Goal: Task Accomplishment & Management: Use online tool/utility

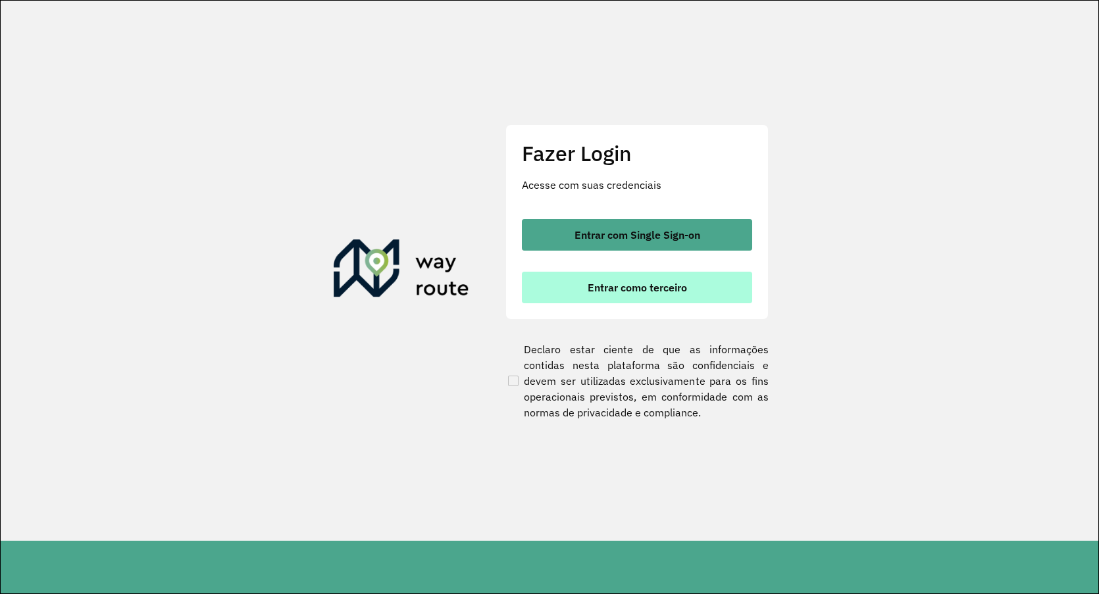
click at [665, 289] on span "Entrar como terceiro" at bounding box center [637, 287] width 99 height 11
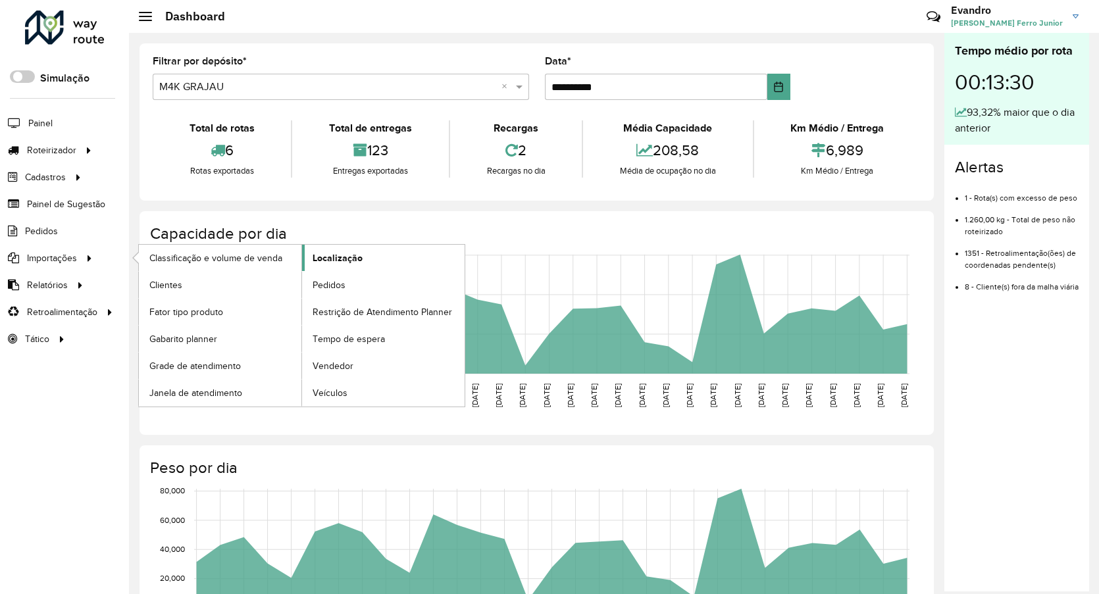
drag, startPoint x: 337, startPoint y: 282, endPoint x: 366, endPoint y: 253, distance: 41.0
click at [338, 282] on span "Pedidos" at bounding box center [329, 285] width 33 height 14
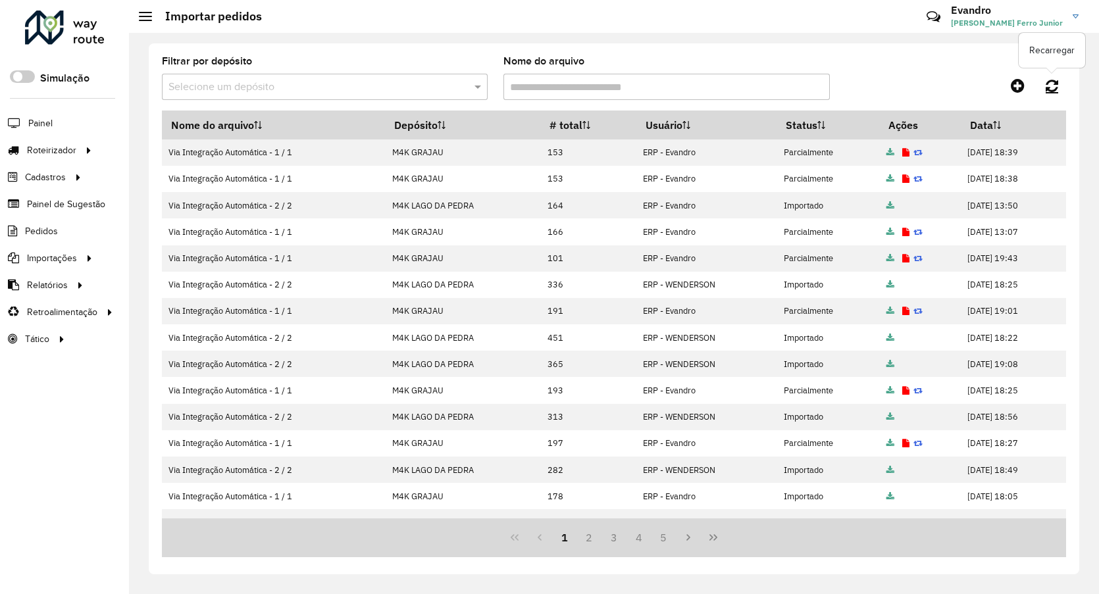
click at [1046, 88] on icon at bounding box center [1052, 85] width 13 height 14
click at [167, 151] on span "Entregas" at bounding box center [168, 150] width 38 height 14
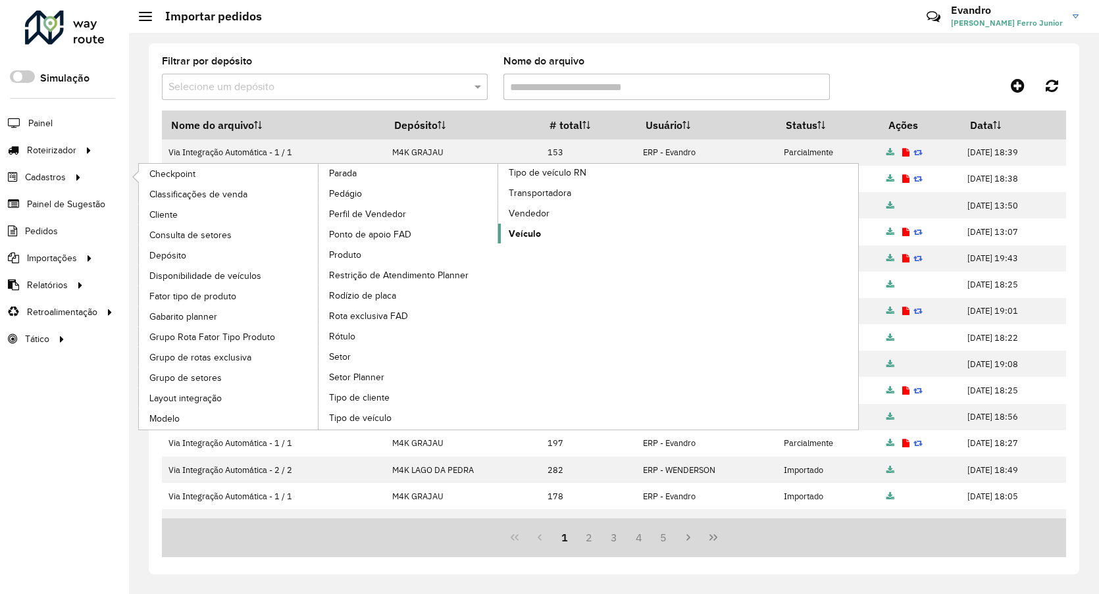
click at [534, 233] on span "Veículo" at bounding box center [525, 234] width 32 height 14
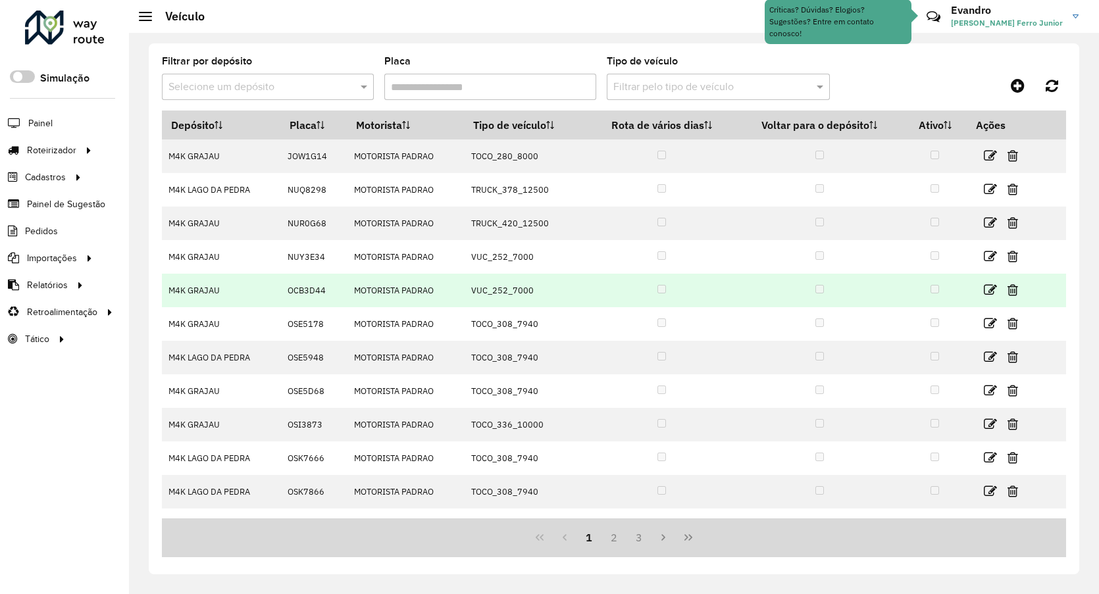
scroll to position [24, 0]
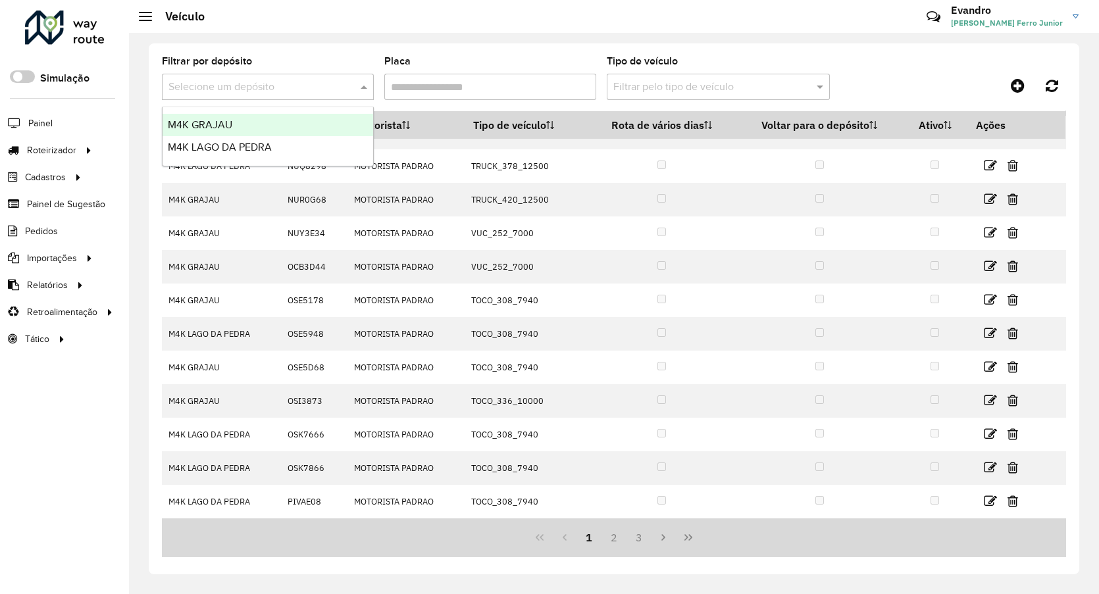
click at [258, 92] on input "text" at bounding box center [254, 88] width 172 height 16
click at [249, 119] on div "M4K GRAJAU" at bounding box center [268, 125] width 211 height 22
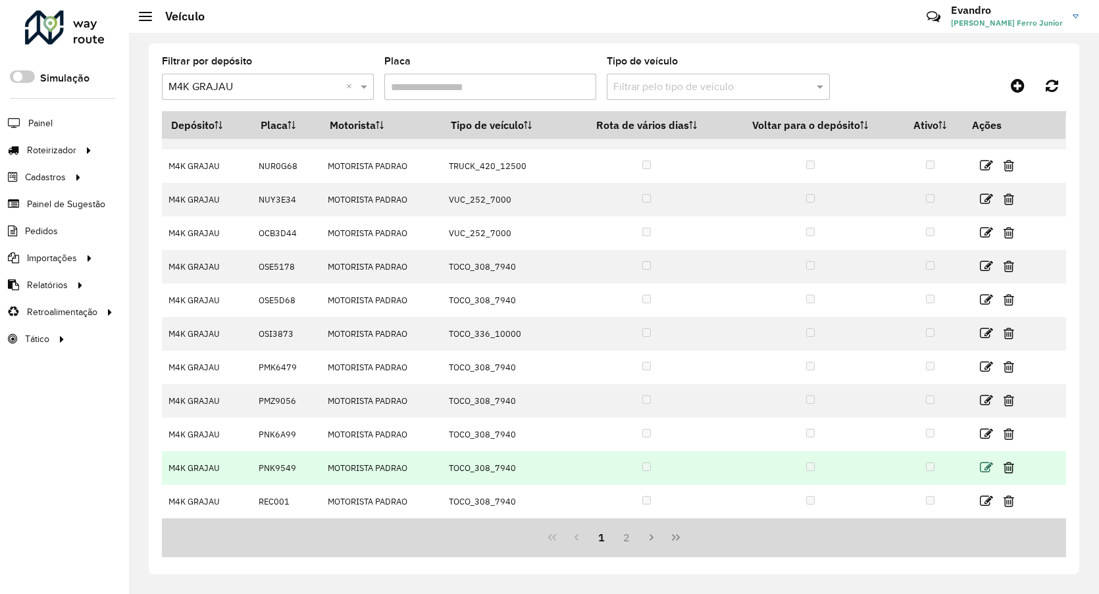
click at [983, 462] on icon at bounding box center [986, 467] width 13 height 13
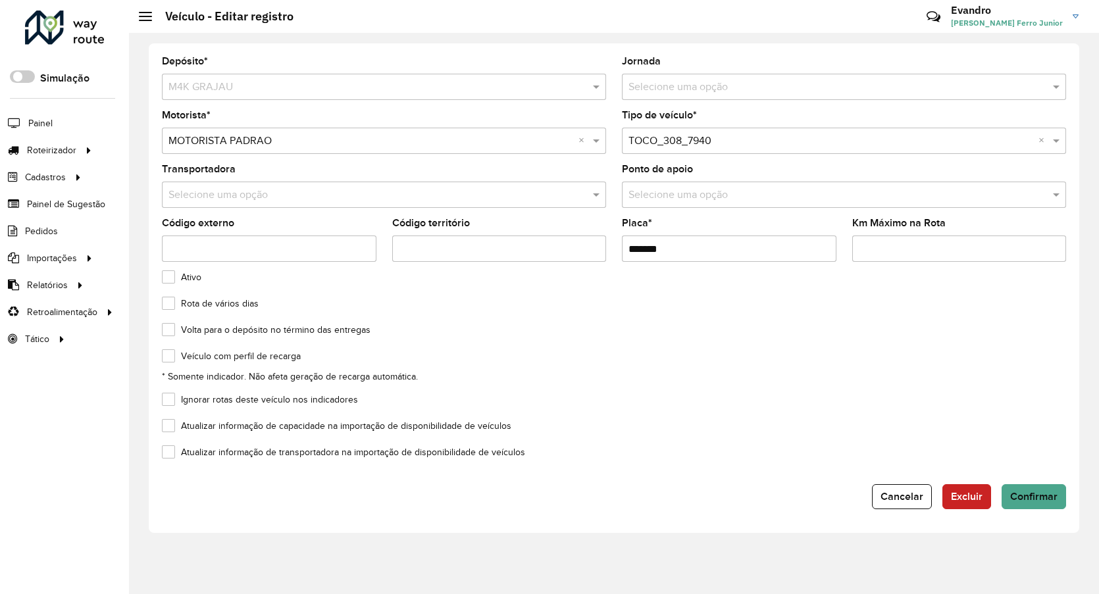
drag, startPoint x: 602, startPoint y: 244, endPoint x: 544, endPoint y: 234, distance: 58.8
click at [552, 236] on formly-group "Motorista * Selecione uma opção × MOTORISTA PADRAO × Tipo de veículo * Selecion…" at bounding box center [614, 192] width 920 height 162
type input "*******"
click at [1027, 492] on span "Confirmar" at bounding box center [1033, 496] width 47 height 11
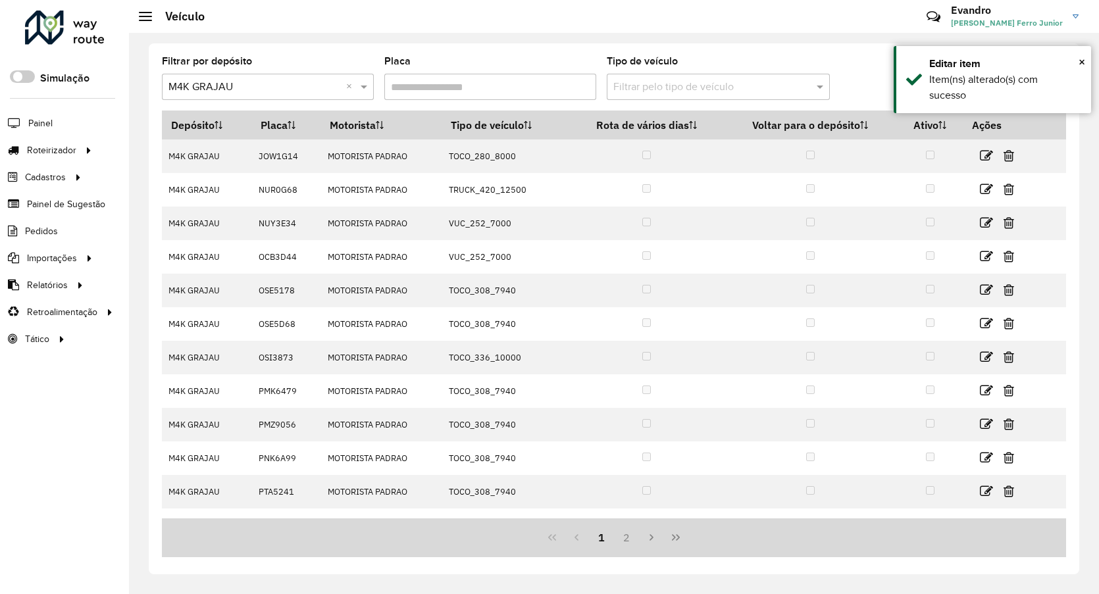
click at [852, 61] on div "Filtrar por depósito Selecione um depósito × M4K GRAJAU × Placa Tipo de veículo…" at bounding box center [614, 84] width 904 height 54
click at [1083, 61] on span "×" at bounding box center [1082, 62] width 7 height 14
click at [1054, 79] on icon at bounding box center [1052, 85] width 13 height 14
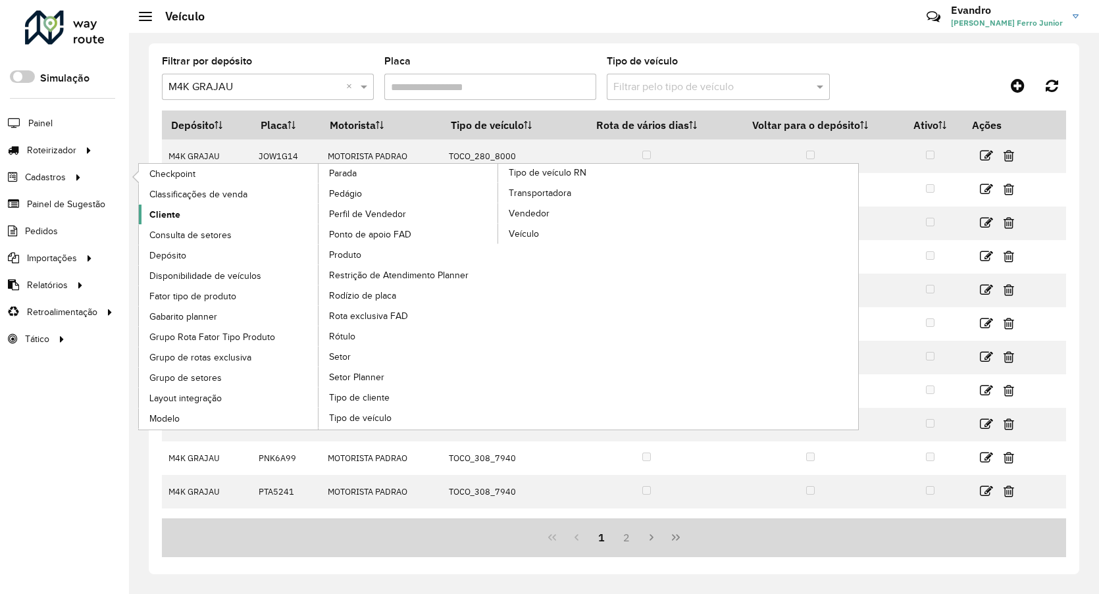
click at [170, 212] on span "Cliente" at bounding box center [164, 215] width 31 height 14
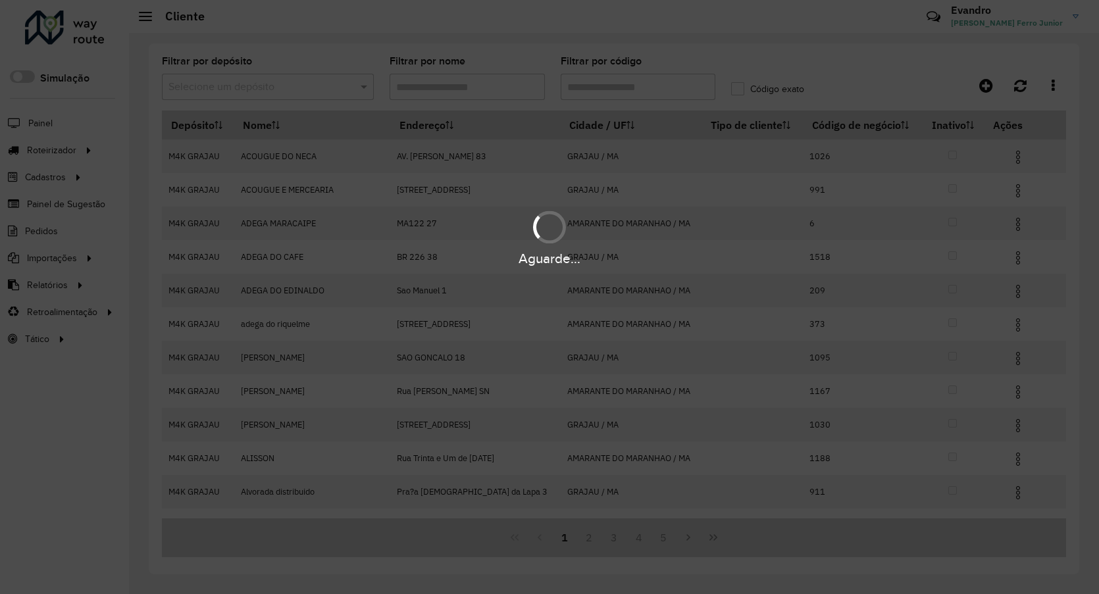
click at [298, 85] on hb-app "Aguarde... Pop-up bloqueado! Seu navegador bloqueou automáticamente a abertura …" at bounding box center [549, 297] width 1099 height 594
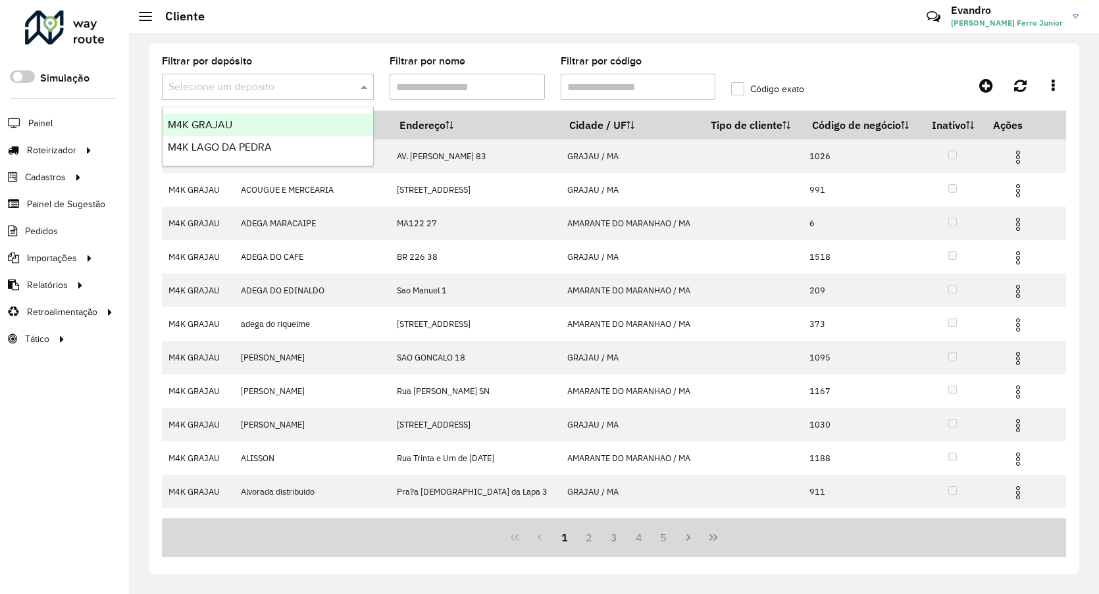
click at [298, 85] on input "text" at bounding box center [254, 88] width 172 height 16
click at [239, 129] on div "M4K GRAJAU" at bounding box center [268, 125] width 211 height 22
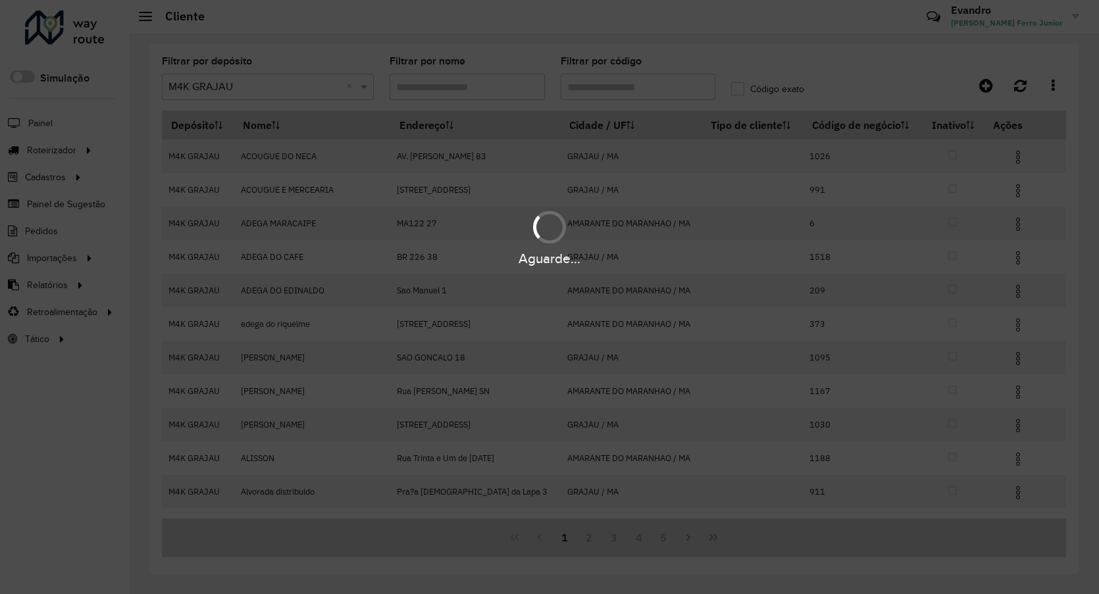
click at [623, 84] on div "Aguarde..." at bounding box center [549, 297] width 1099 height 594
click at [627, 85] on div "Aguarde..." at bounding box center [549, 297] width 1099 height 594
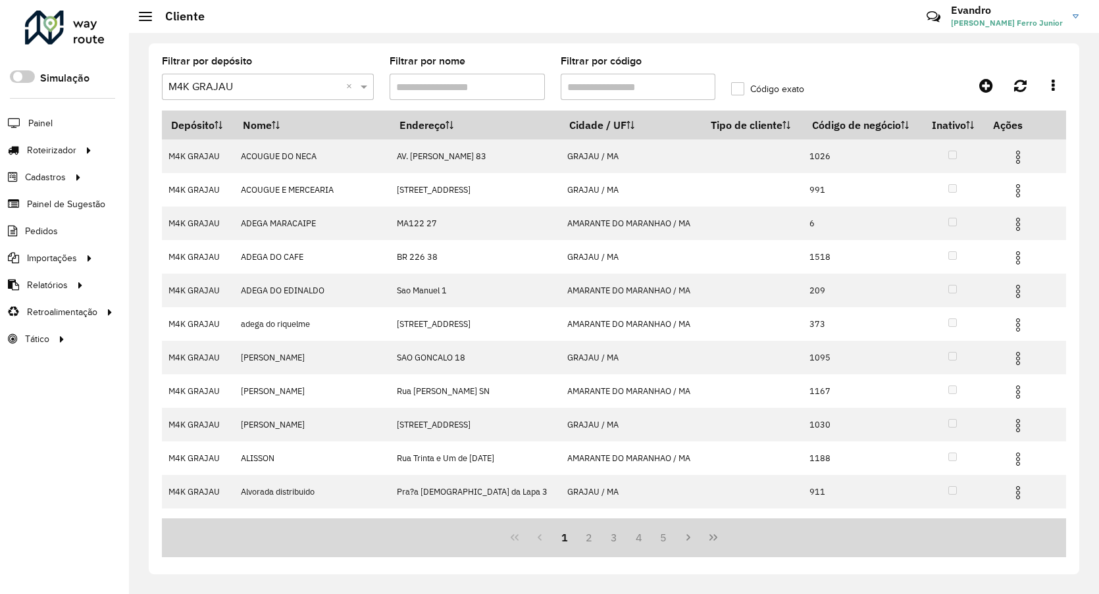
click at [636, 86] on input "Filtrar por código" at bounding box center [638, 87] width 155 height 26
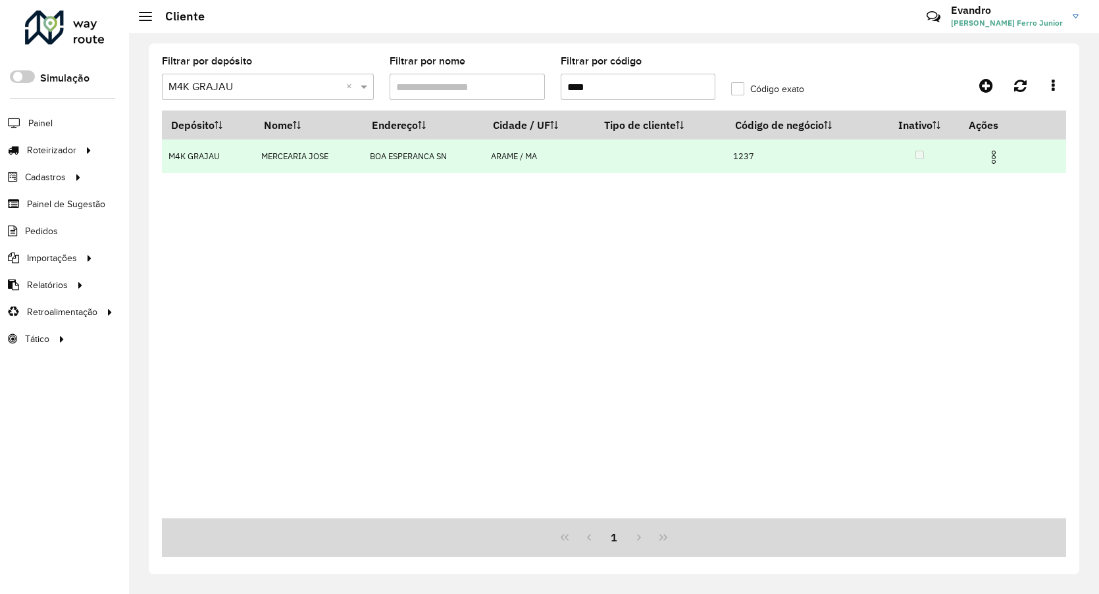
type input "****"
click at [983, 153] on td at bounding box center [999, 156] width 79 height 33
click at [992, 150] on img at bounding box center [994, 157] width 16 height 16
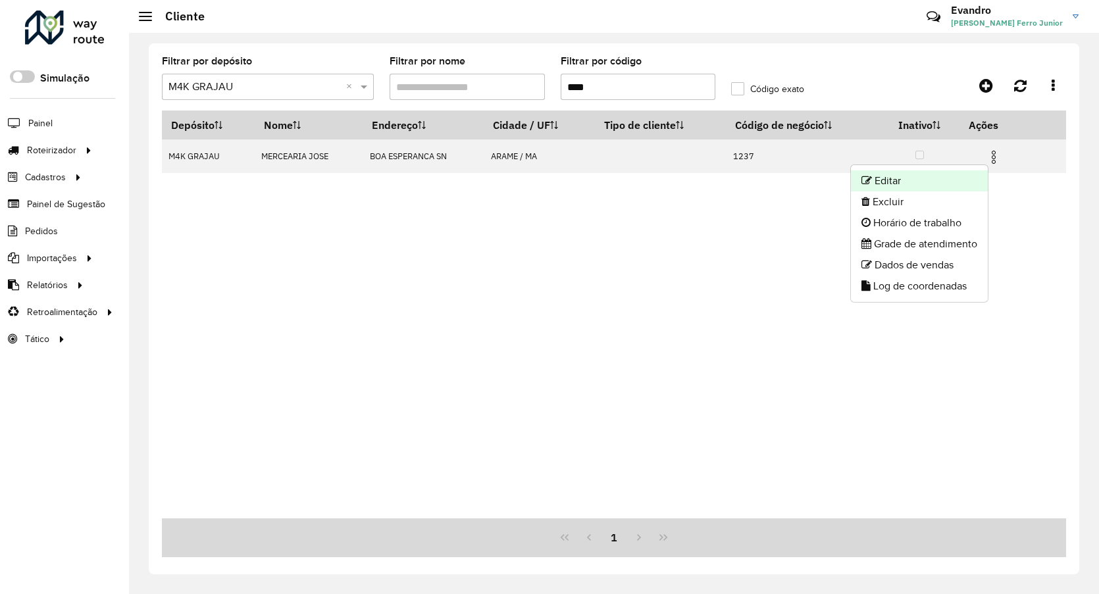
click at [916, 175] on li "Editar" at bounding box center [919, 180] width 137 height 21
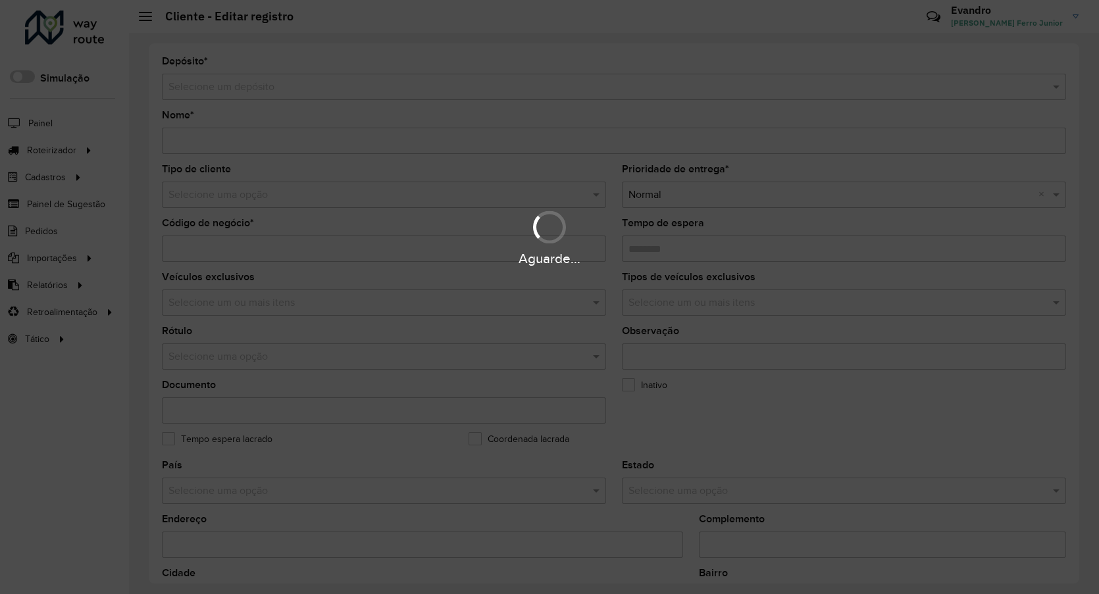
type input "**********"
type input "****"
type input "********"
type input "**********"
type input "*****"
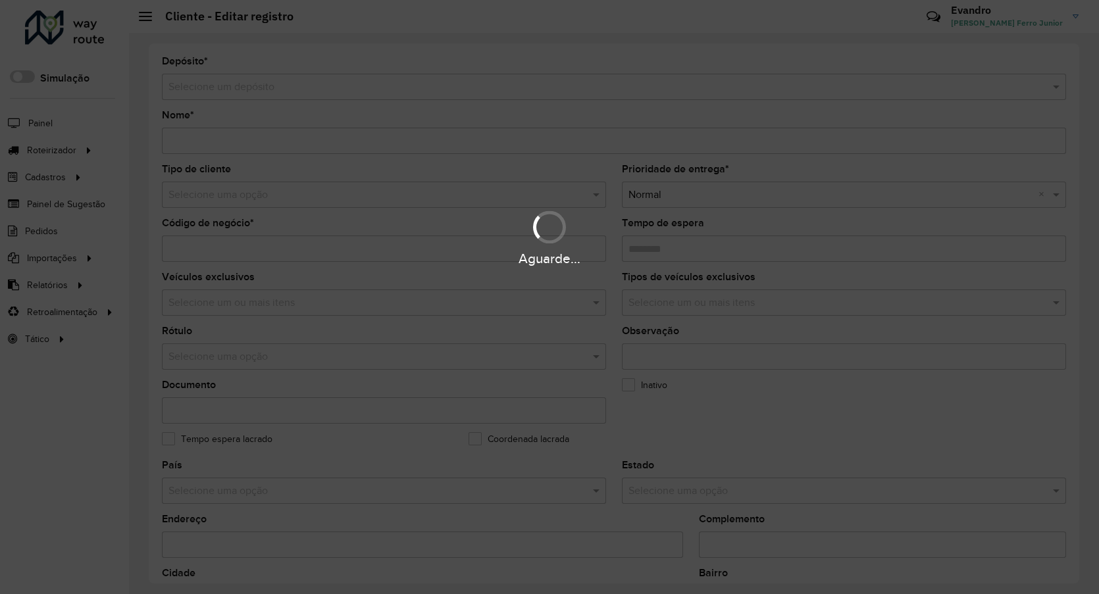
type input "**********"
type input "*********"
type input "**********"
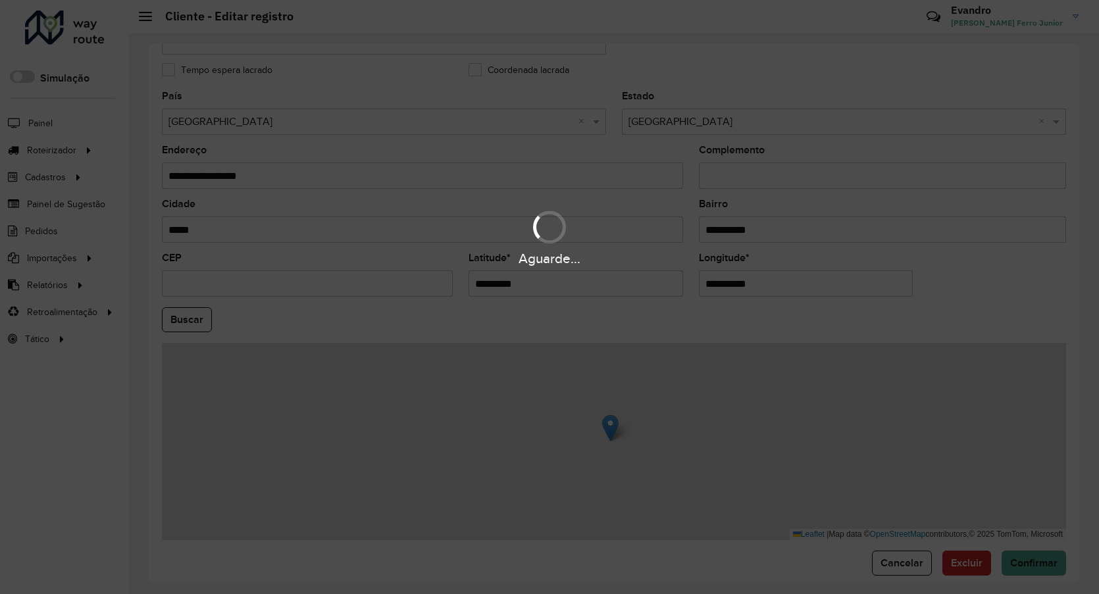
scroll to position [385, 0]
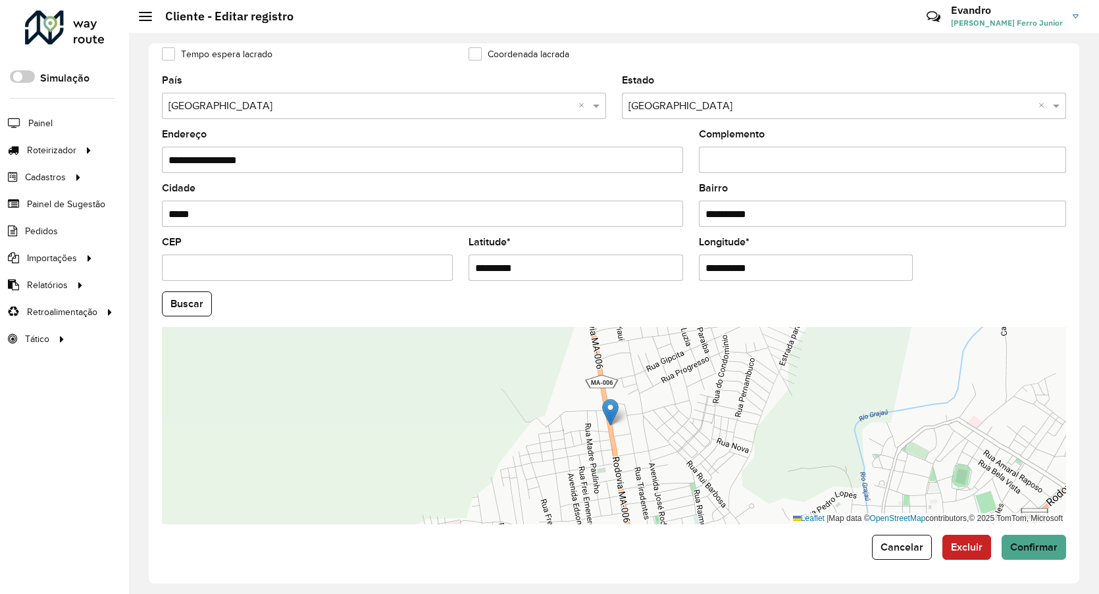
click at [813, 145] on div "Complemento" at bounding box center [883, 151] width 368 height 43
drag, startPoint x: 515, startPoint y: 273, endPoint x: 381, endPoint y: 266, distance: 134.5
click at [395, 270] on formly-group "**********" at bounding box center [614, 300] width 920 height 449
paste input "**********"
type input "**********"
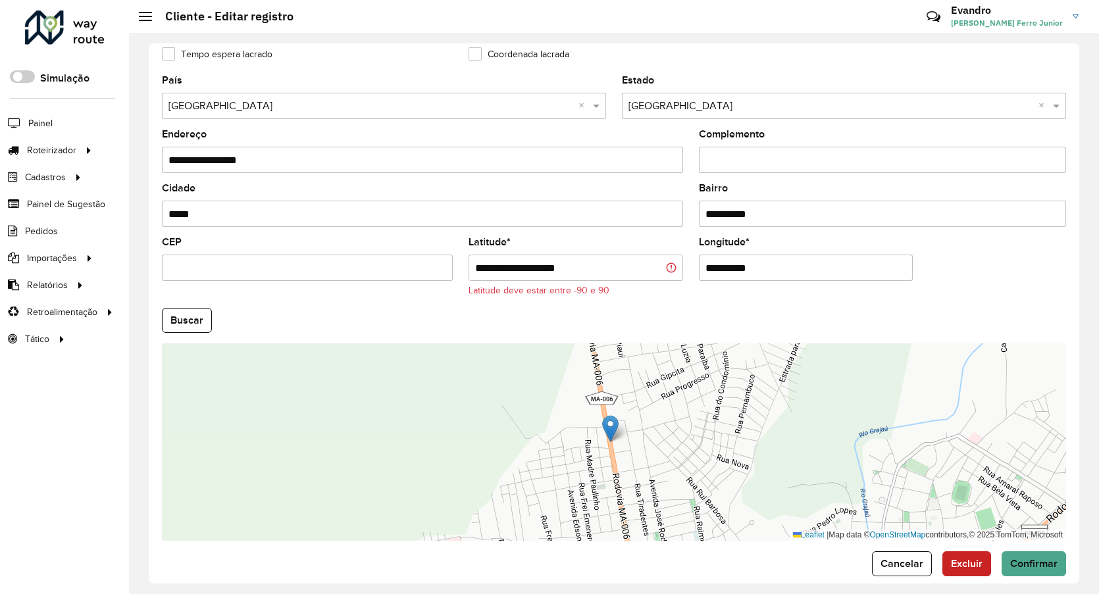
drag, startPoint x: 772, startPoint y: 258, endPoint x: 592, endPoint y: 262, distance: 180.4
click at [627, 269] on formly-group "**********" at bounding box center [614, 308] width 920 height 465
paste input "**********"
type input "**********"
click at [608, 270] on input "**********" at bounding box center [576, 268] width 215 height 26
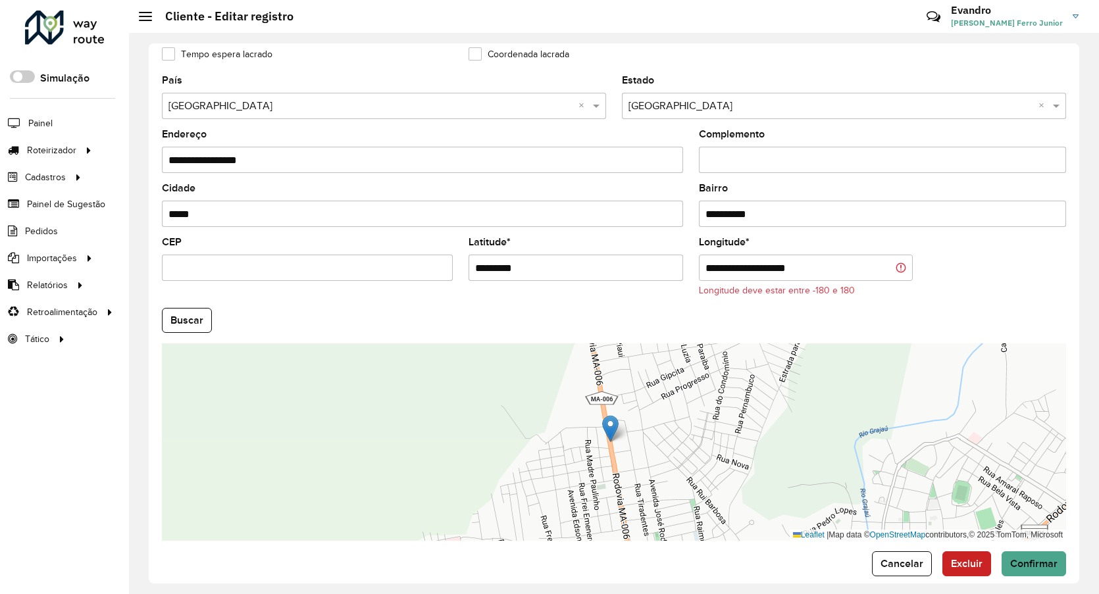
type input "*********"
click at [753, 271] on input "**********" at bounding box center [806, 268] width 215 height 26
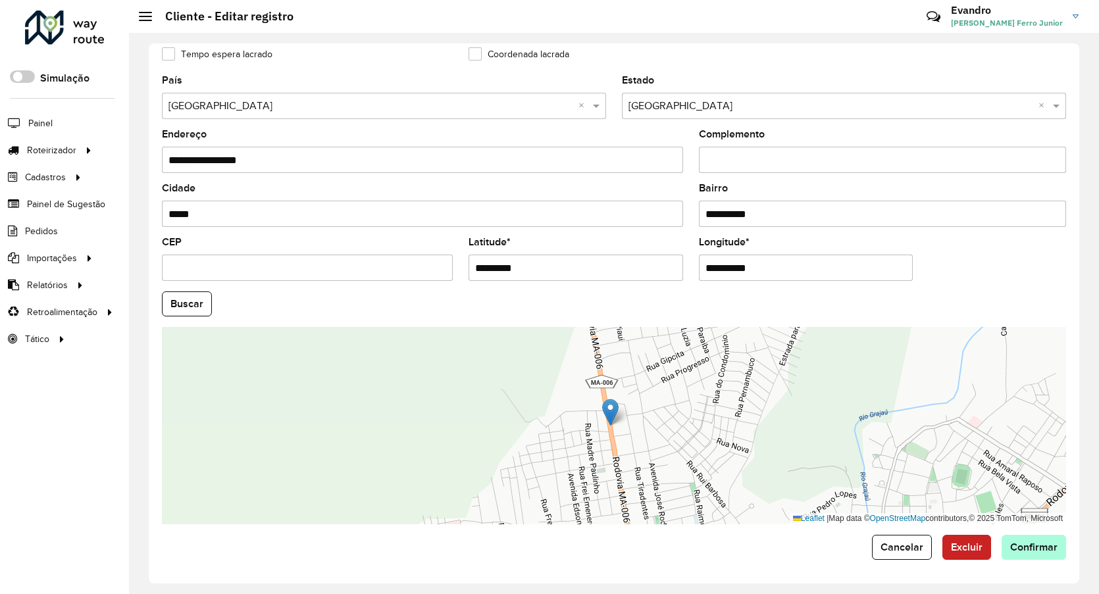
type input "**********"
click at [1044, 559] on hb-app "Aguarde... Pop-up bloqueado! Seu navegador bloqueou automáticamente a abertura …" at bounding box center [549, 297] width 1099 height 594
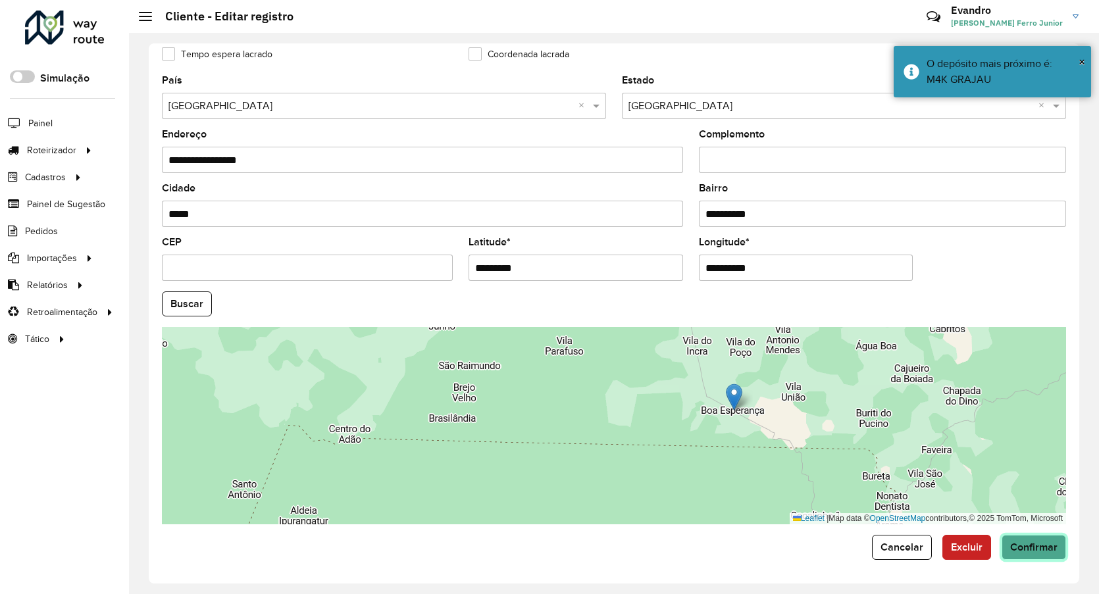
click at [1025, 543] on span "Confirmar" at bounding box center [1033, 547] width 47 height 11
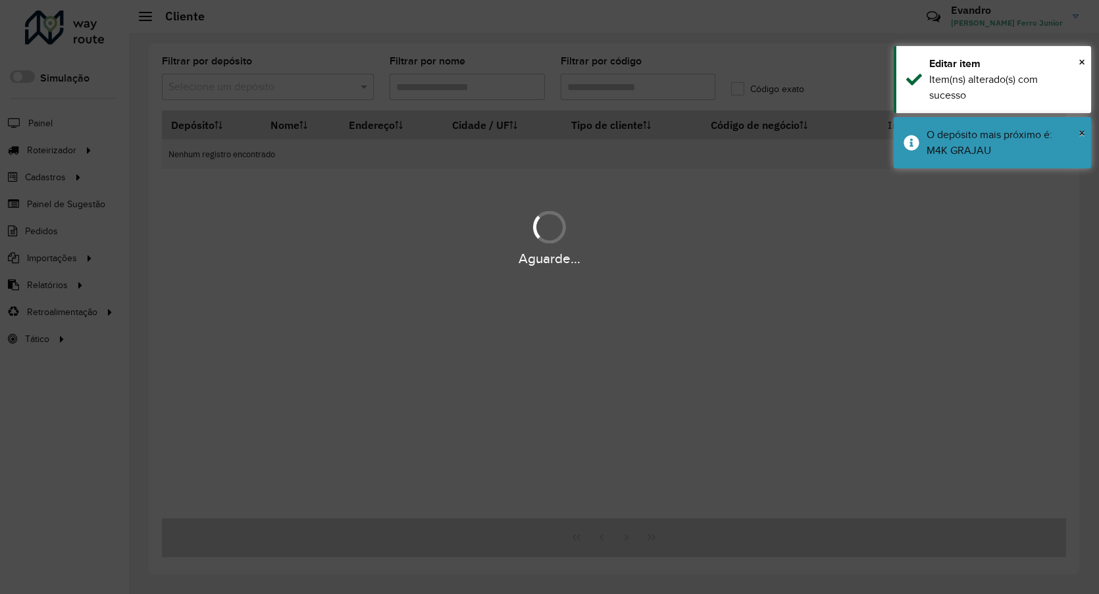
type input "****"
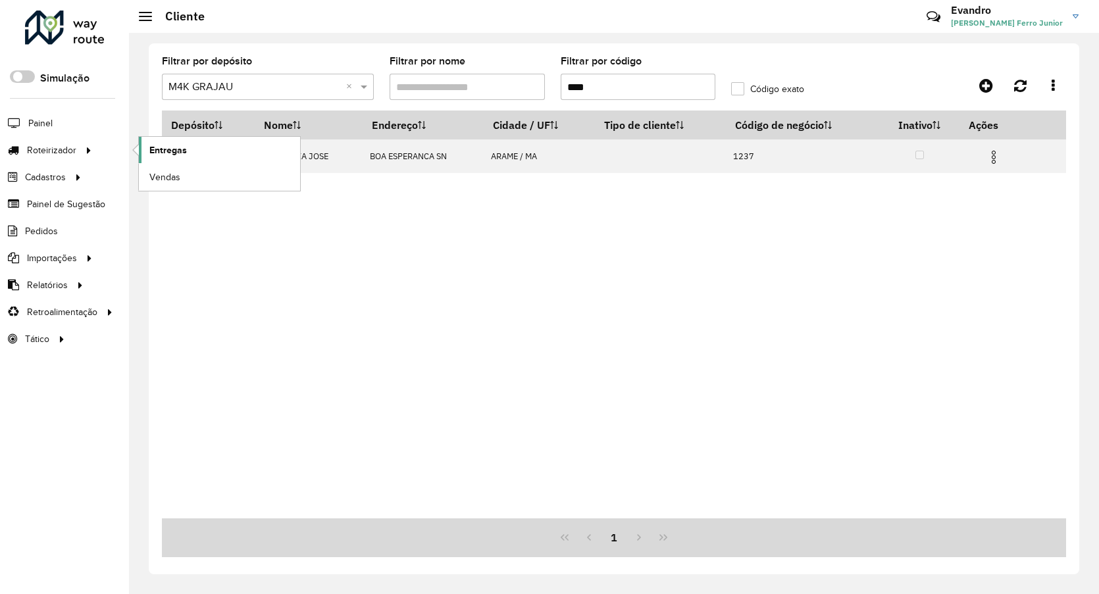
click at [203, 150] on link "Entregas" at bounding box center [219, 150] width 161 height 26
drag, startPoint x: 355, startPoint y: 286, endPoint x: 355, endPoint y: 292, distance: 6.6
click at [0, 0] on link "Pedidos" at bounding box center [0, 0] width 0 height 0
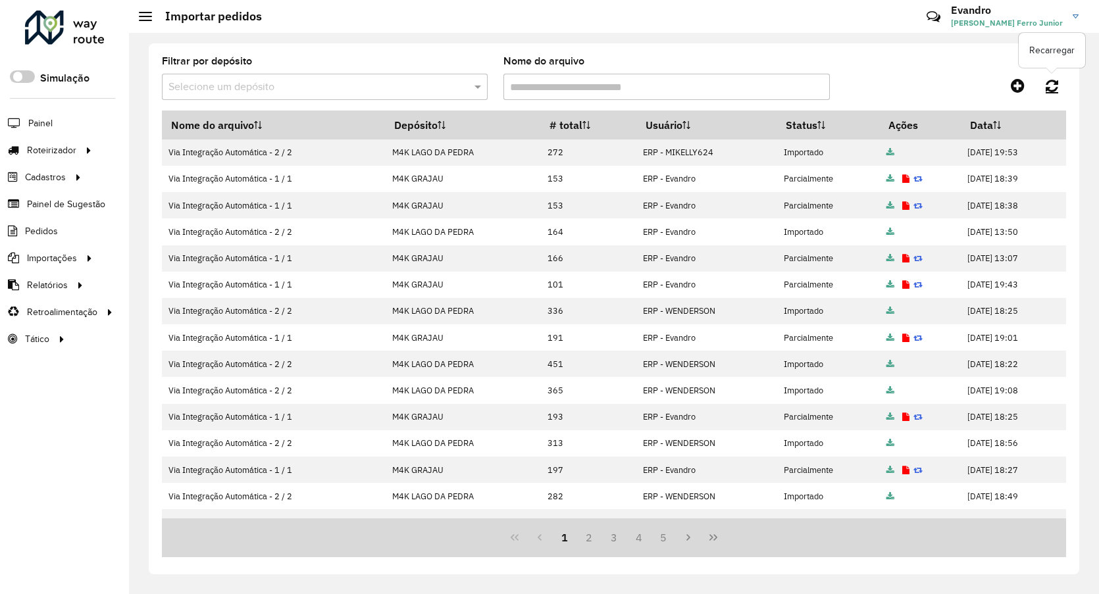
click at [1051, 85] on icon at bounding box center [1052, 85] width 13 height 14
click at [1051, 89] on icon at bounding box center [1052, 85] width 13 height 14
click at [162, 145] on span "Entregas" at bounding box center [168, 150] width 38 height 14
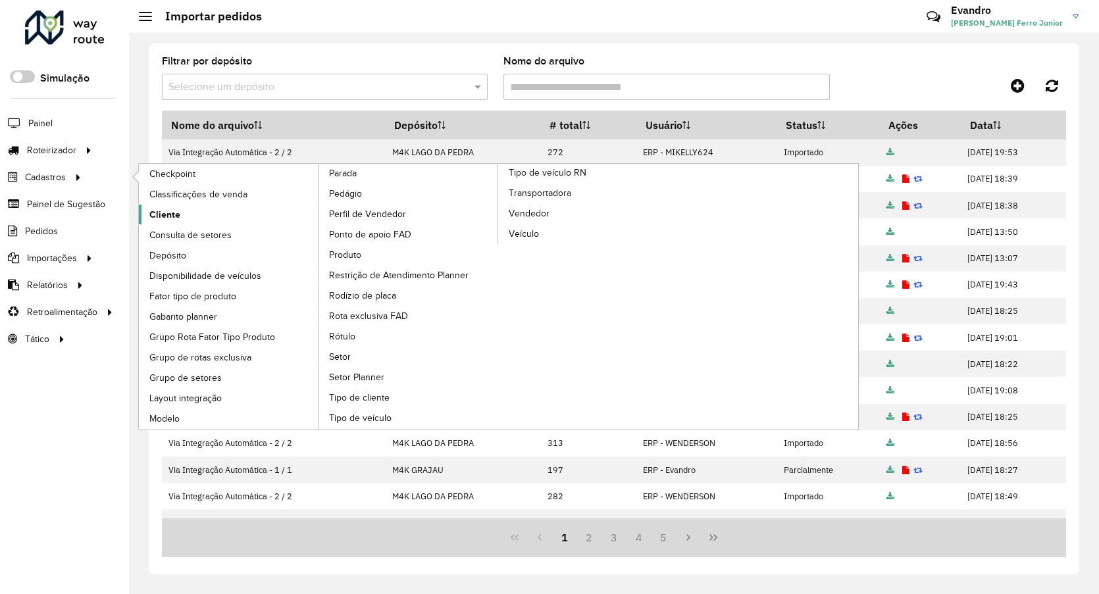
click at [174, 211] on span "Cliente" at bounding box center [164, 215] width 31 height 14
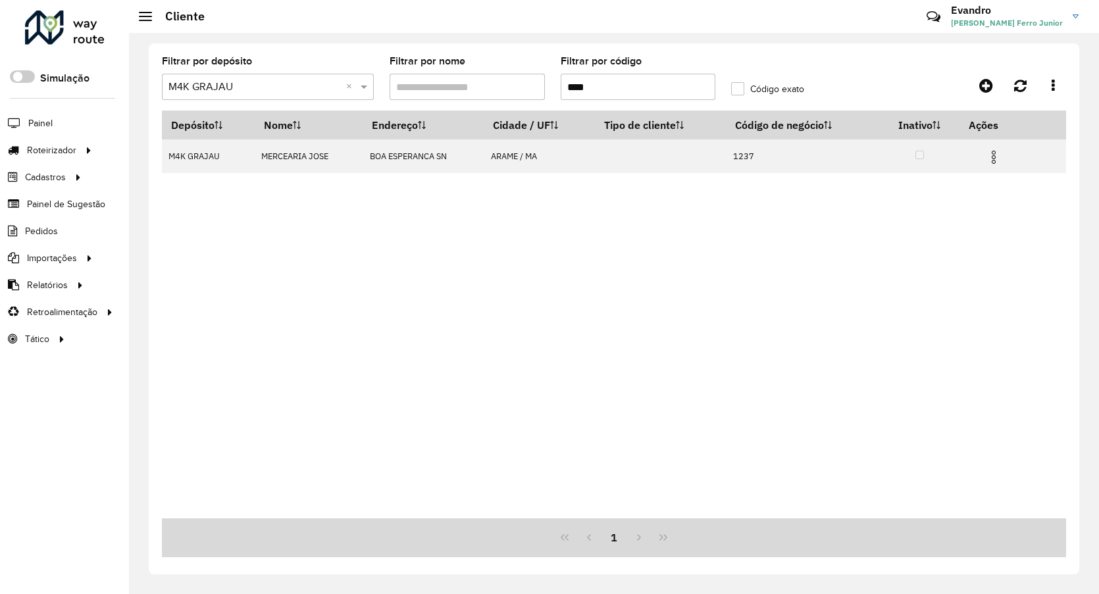
click at [251, 91] on input "text" at bounding box center [254, 88] width 172 height 16
click at [265, 128] on span "M4K LAGO DA PEDRA" at bounding box center [220, 124] width 104 height 11
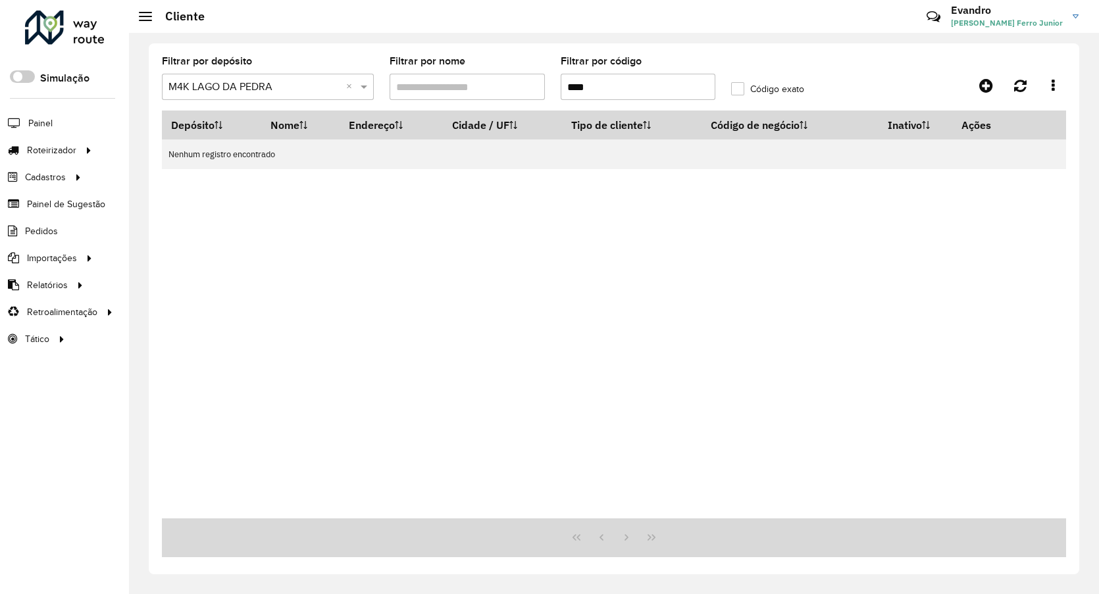
drag, startPoint x: 531, startPoint y: 92, endPoint x: 503, endPoint y: 90, distance: 27.7
click at [511, 91] on formly-group "Filtrar por depósito Selecione um depósito × M4K LAGO DA PEDRA × Filtrar por no…" at bounding box center [496, 84] width 684 height 54
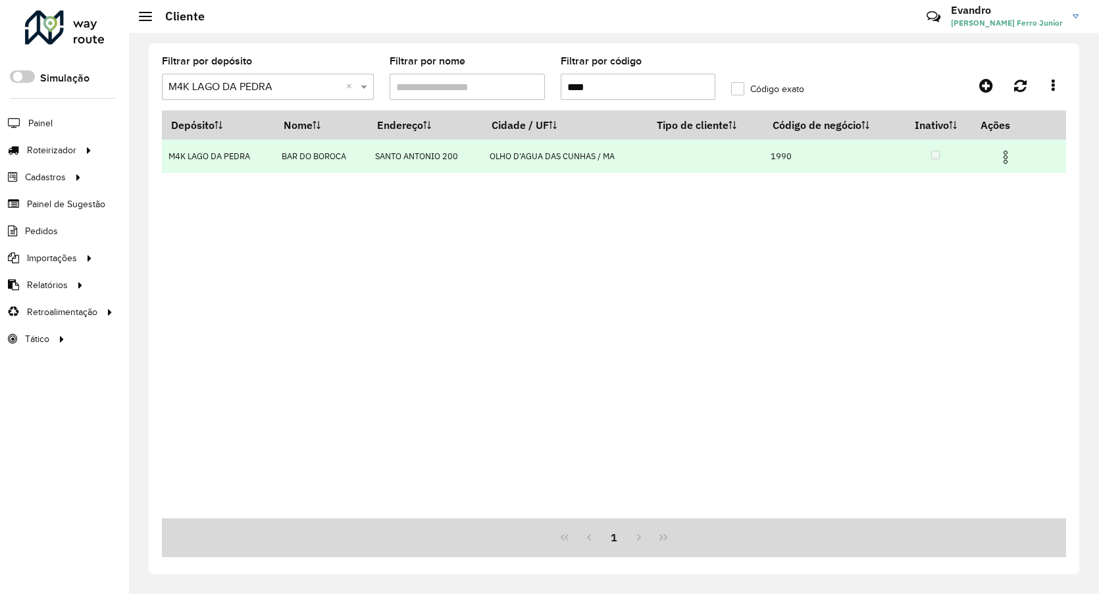
type input "****"
click at [1016, 157] on td at bounding box center [1011, 156] width 79 height 33
click at [1014, 157] on img at bounding box center [1006, 157] width 16 height 16
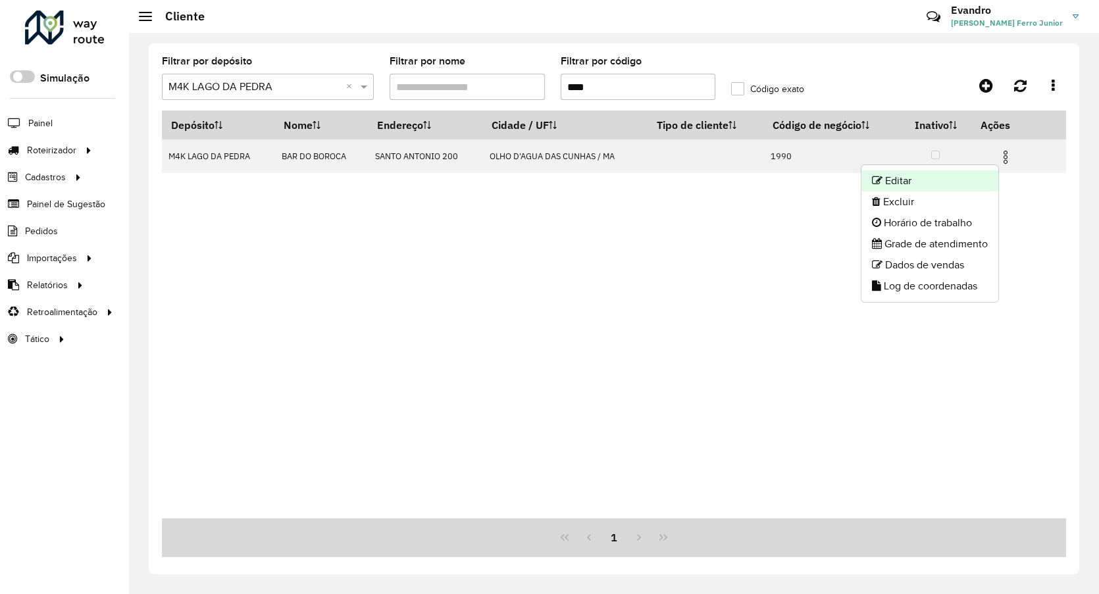
click at [910, 181] on li "Editar" at bounding box center [930, 180] width 137 height 21
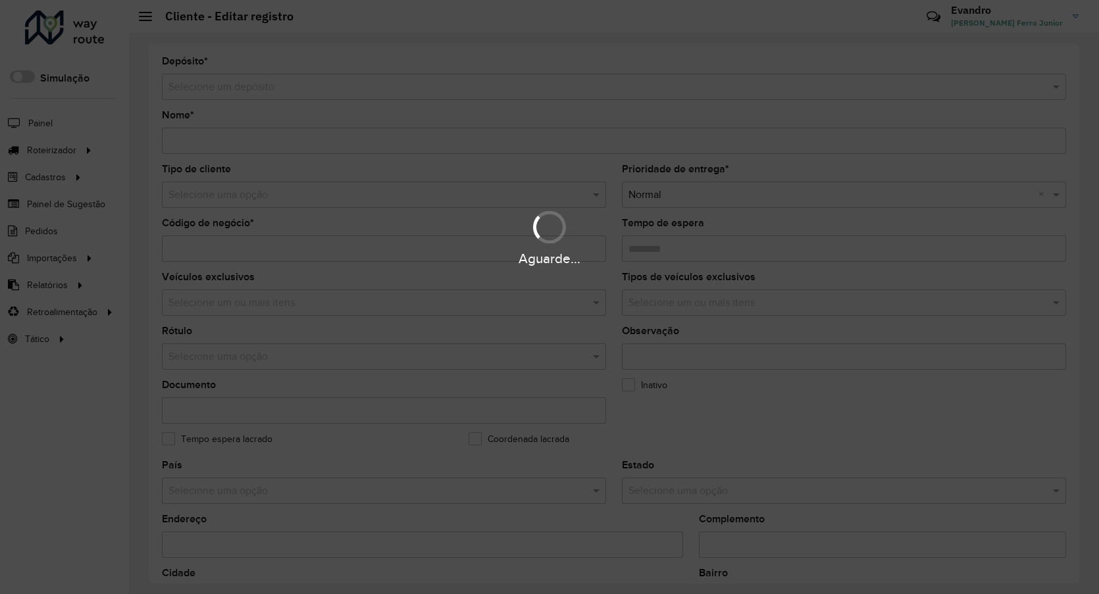
type input "**********"
type input "****"
type input "********"
type input "**********"
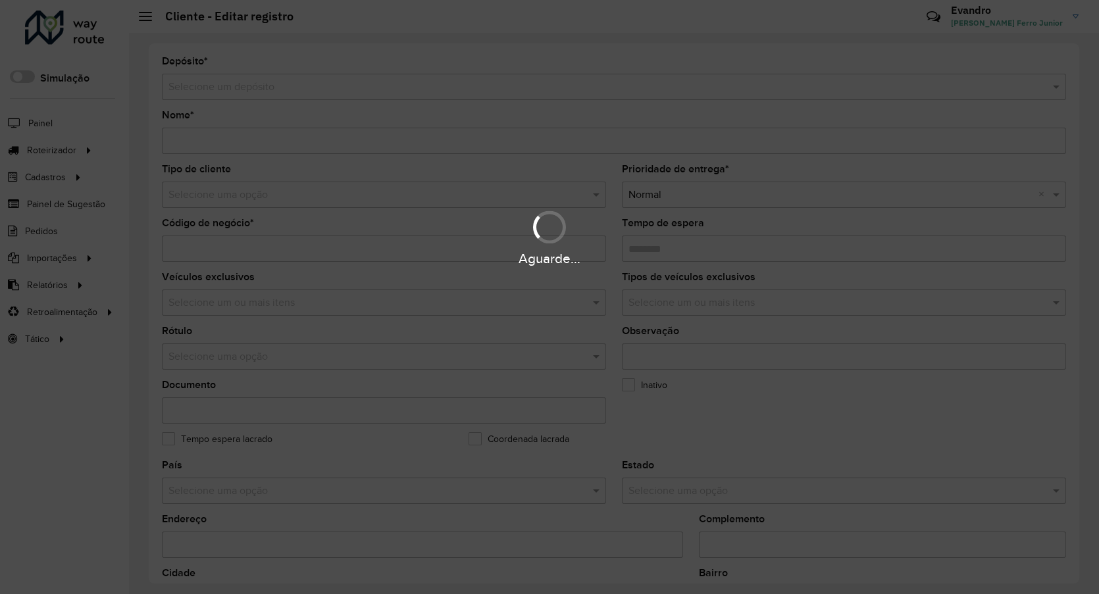
type input "**********"
type input "********"
type input "**********"
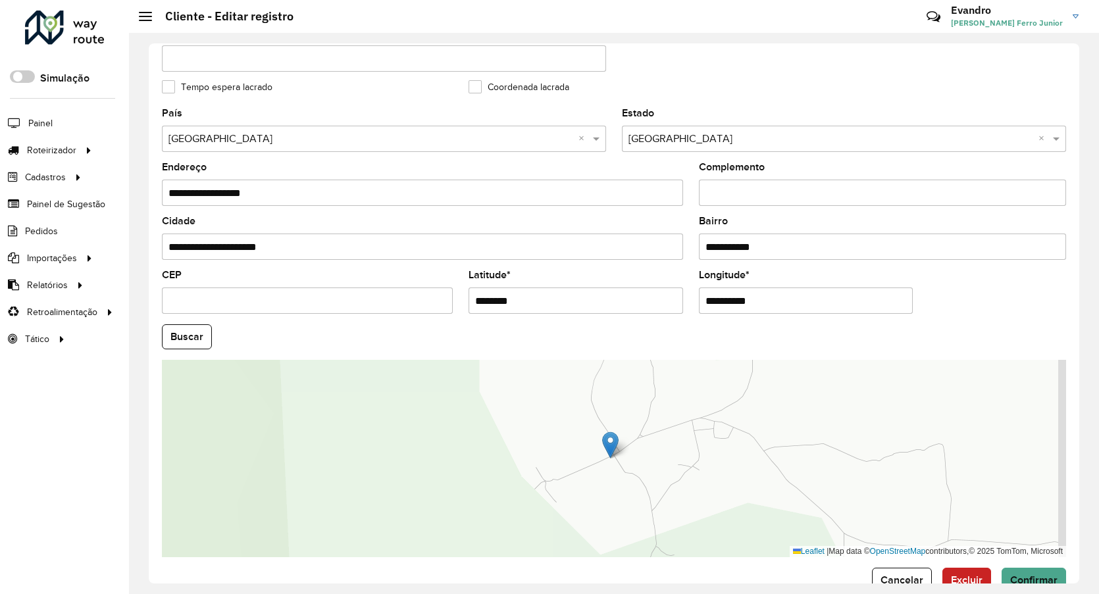
scroll to position [385, 0]
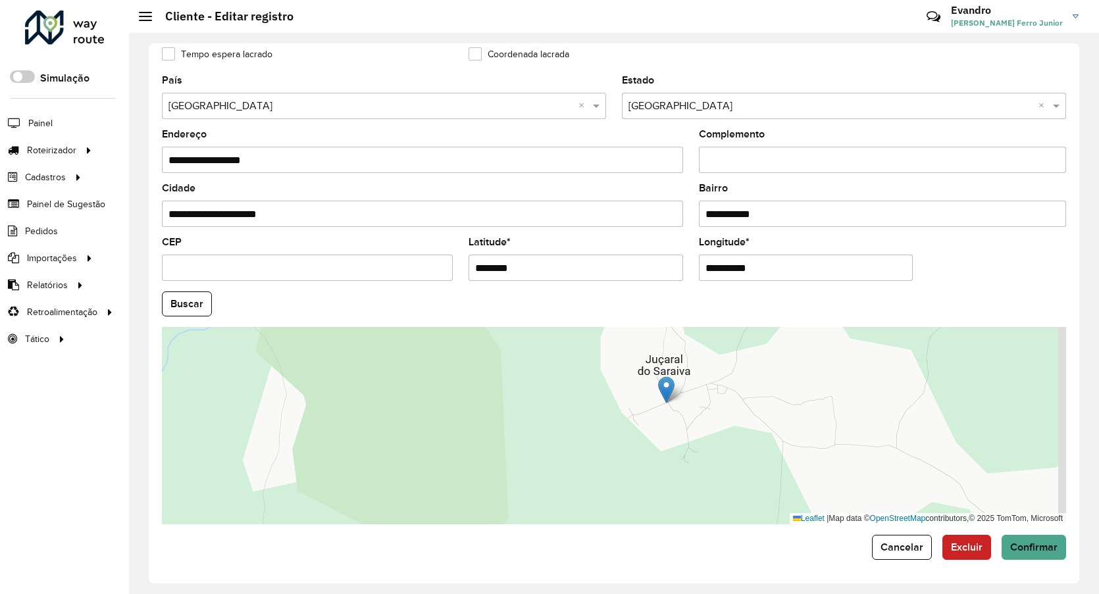
drag, startPoint x: 539, startPoint y: 265, endPoint x: 362, endPoint y: 256, distance: 177.3
click at [394, 259] on formly-group "**********" at bounding box center [614, 300] width 920 height 449
paste input "**********"
type input "**********"
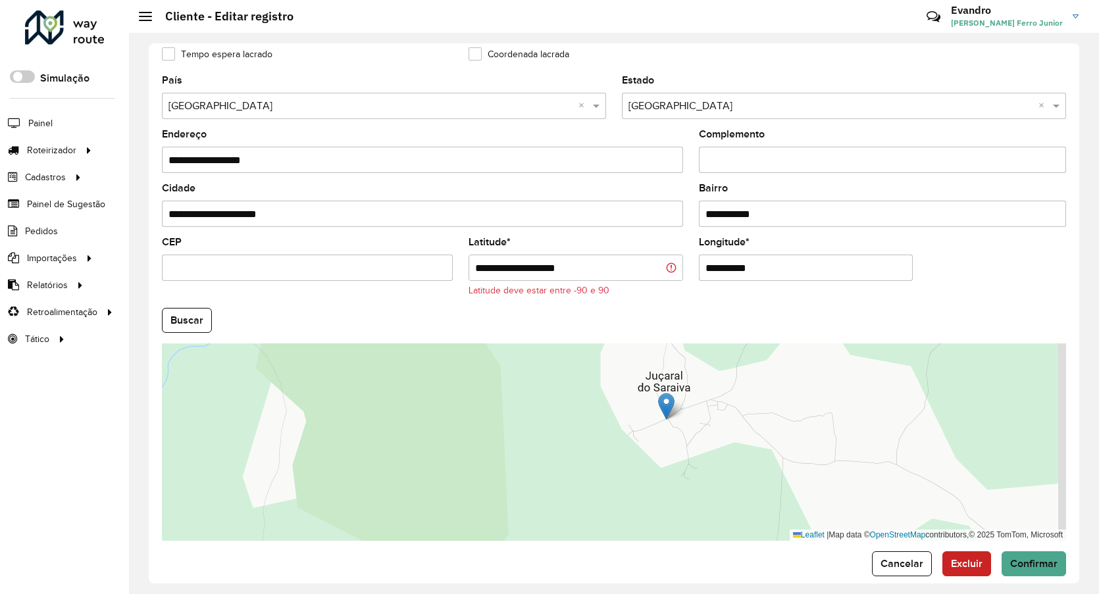
drag, startPoint x: 642, startPoint y: 269, endPoint x: 600, endPoint y: 260, distance: 42.3
click at [606, 264] on formly-group "**********" at bounding box center [614, 308] width 920 height 465
paste input "**********"
type input "**********"
click at [591, 277] on input "**********" at bounding box center [576, 268] width 215 height 26
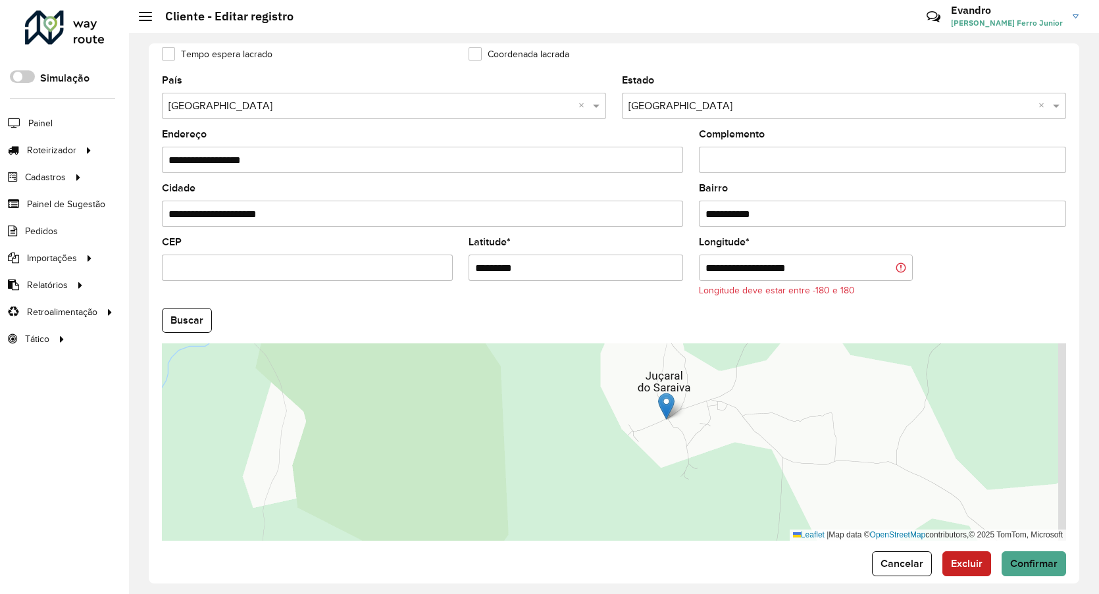
type input "*********"
click at [750, 266] on input "**********" at bounding box center [806, 268] width 215 height 26
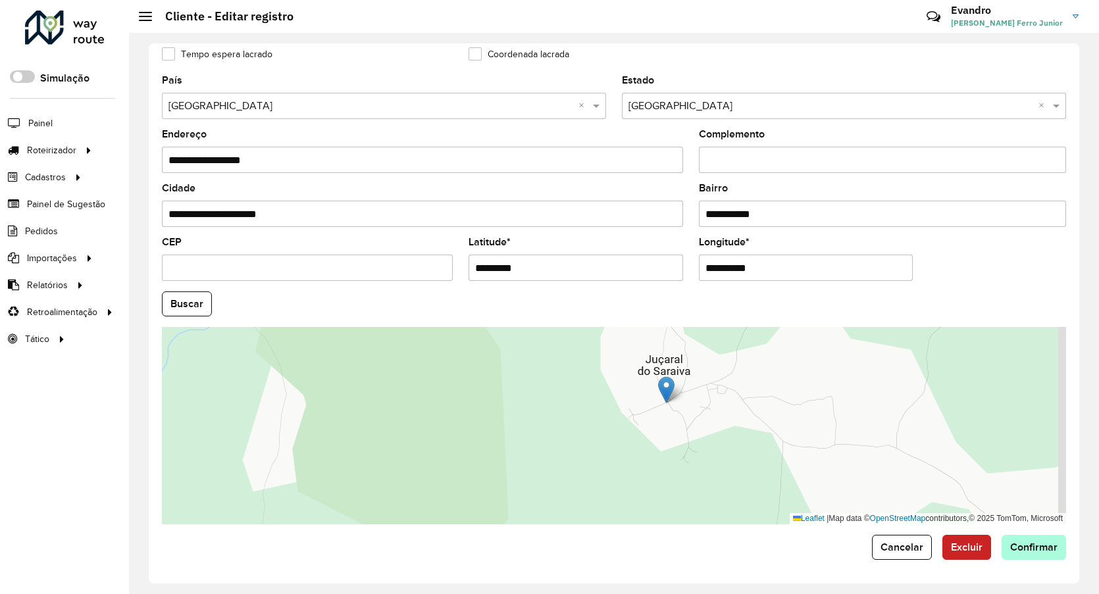
type input "**********"
click at [1031, 551] on hb-app "Aguarde... Pop-up bloqueado! Seu navegador bloqueou automáticamente a abertura …" at bounding box center [549, 297] width 1099 height 594
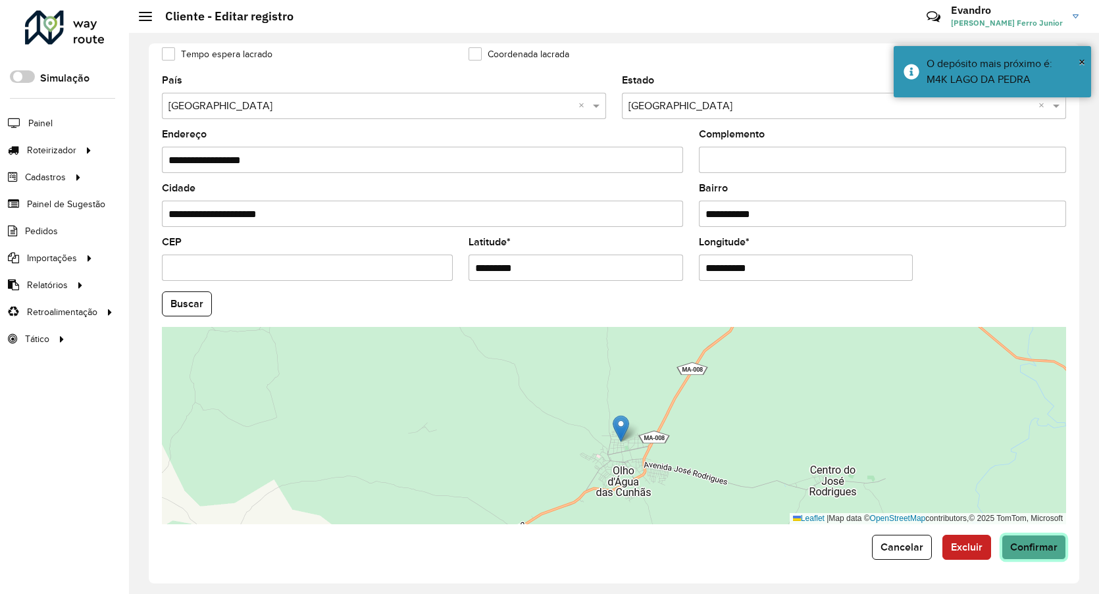
click at [1043, 540] on button "Confirmar" at bounding box center [1034, 547] width 64 height 25
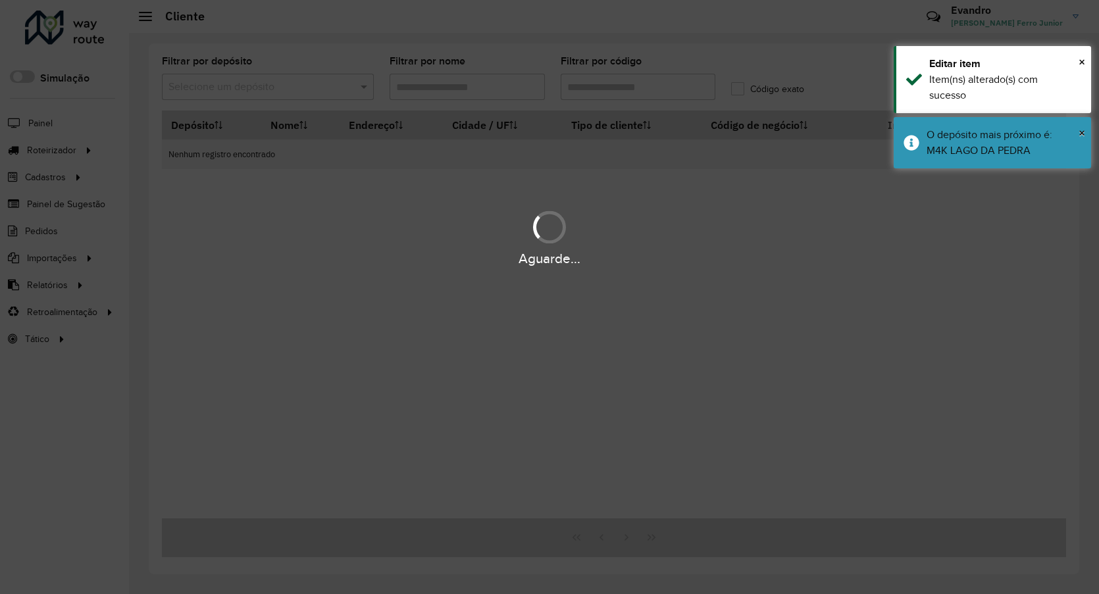
type input "****"
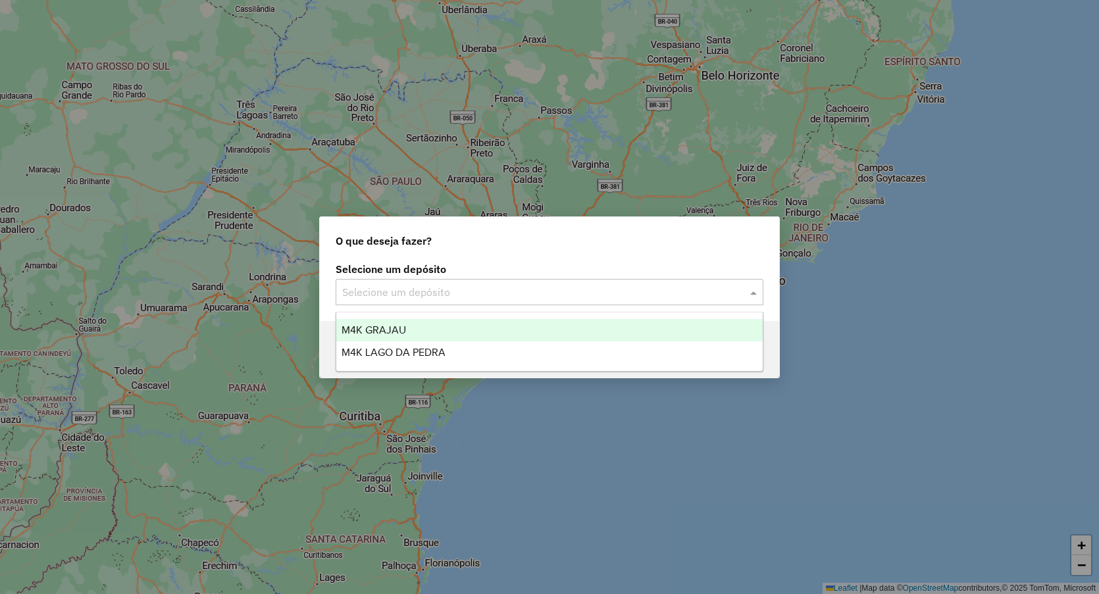
click at [510, 292] on input "text" at bounding box center [536, 293] width 388 height 16
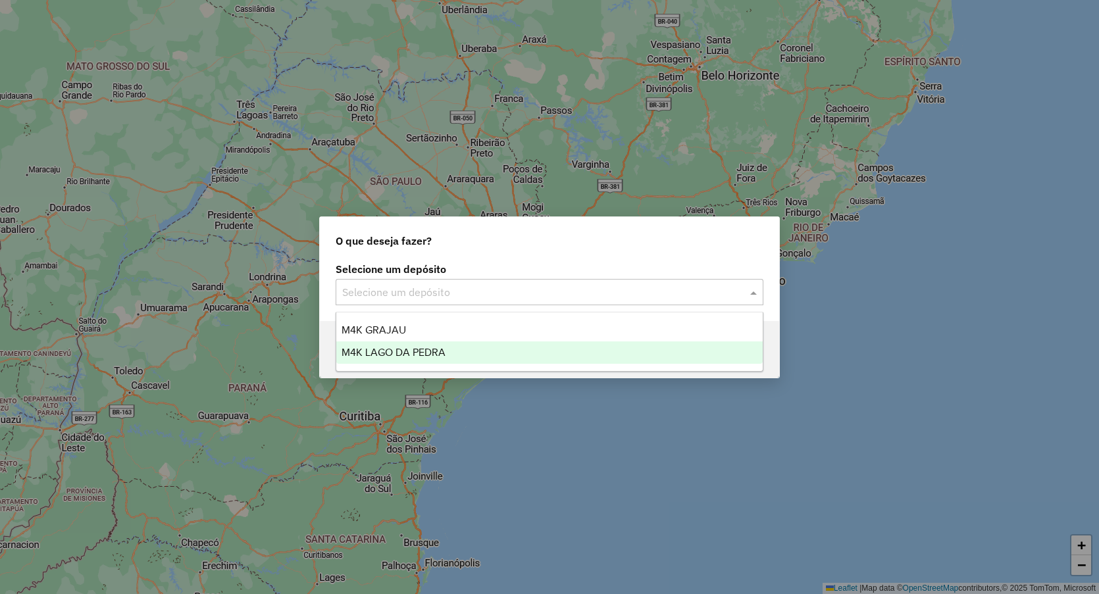
click at [406, 359] on div "M4K LAGO DA PEDRA" at bounding box center [549, 353] width 426 height 22
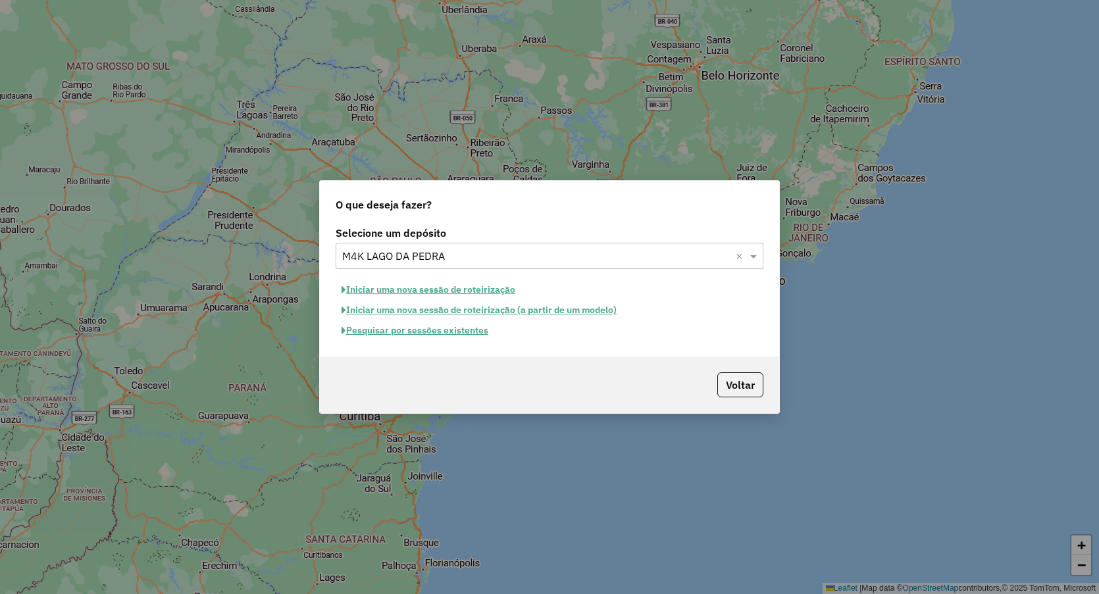
click at [482, 269] on div "Selecione um depósito × M4K LAGO DA PEDRA ×" at bounding box center [550, 256] width 428 height 26
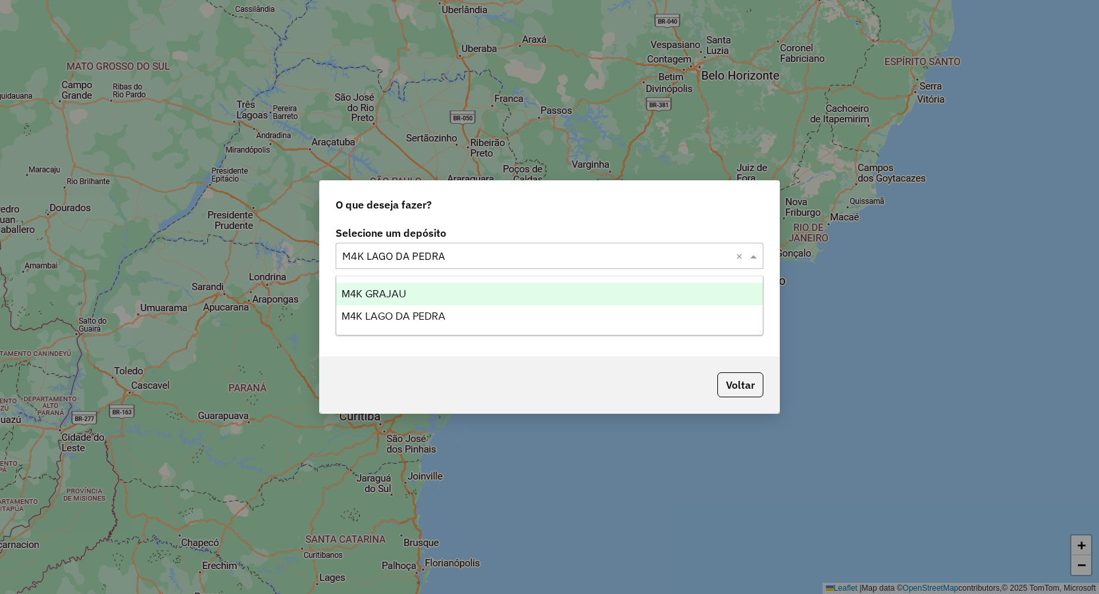
click at [400, 285] on div "M4K GRAJAU" at bounding box center [549, 294] width 426 height 22
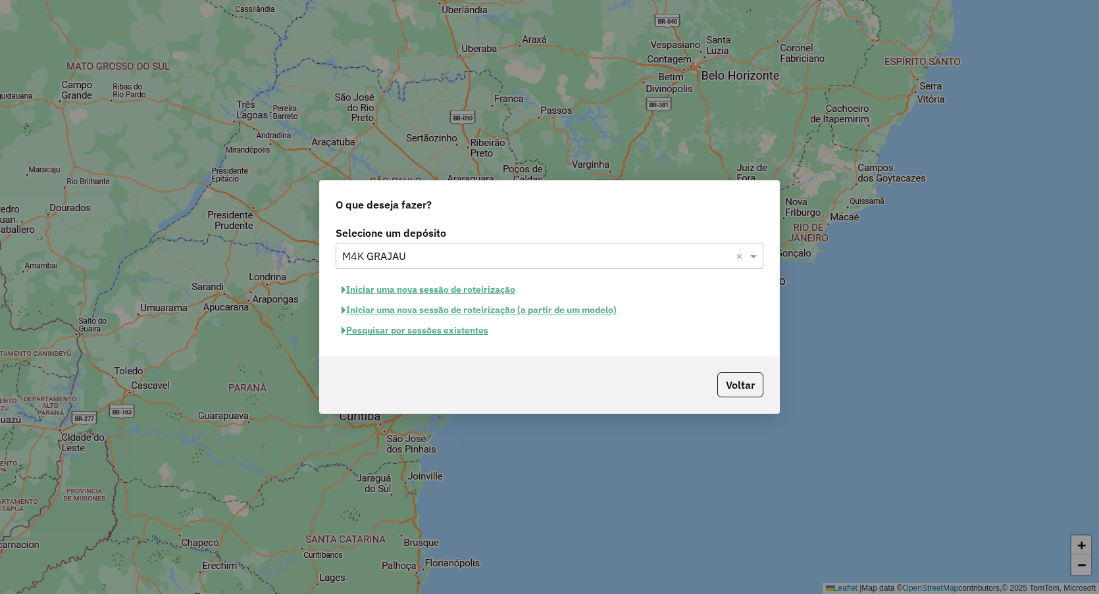
click at [491, 294] on button "Iniciar uma nova sessão de roteirização" at bounding box center [429, 290] width 186 height 20
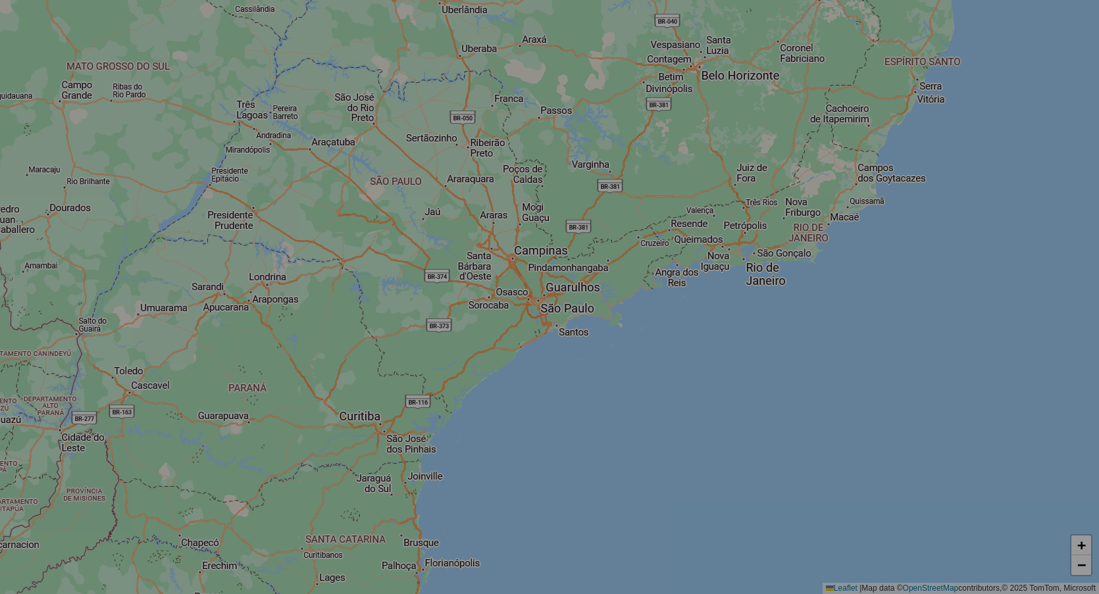
select select "*"
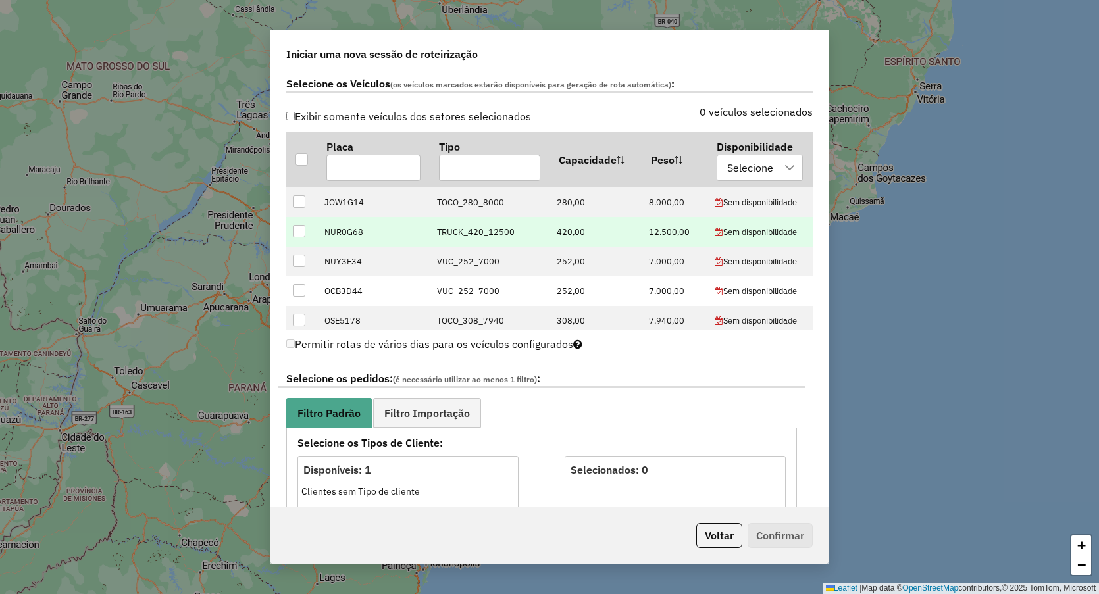
scroll to position [329, 0]
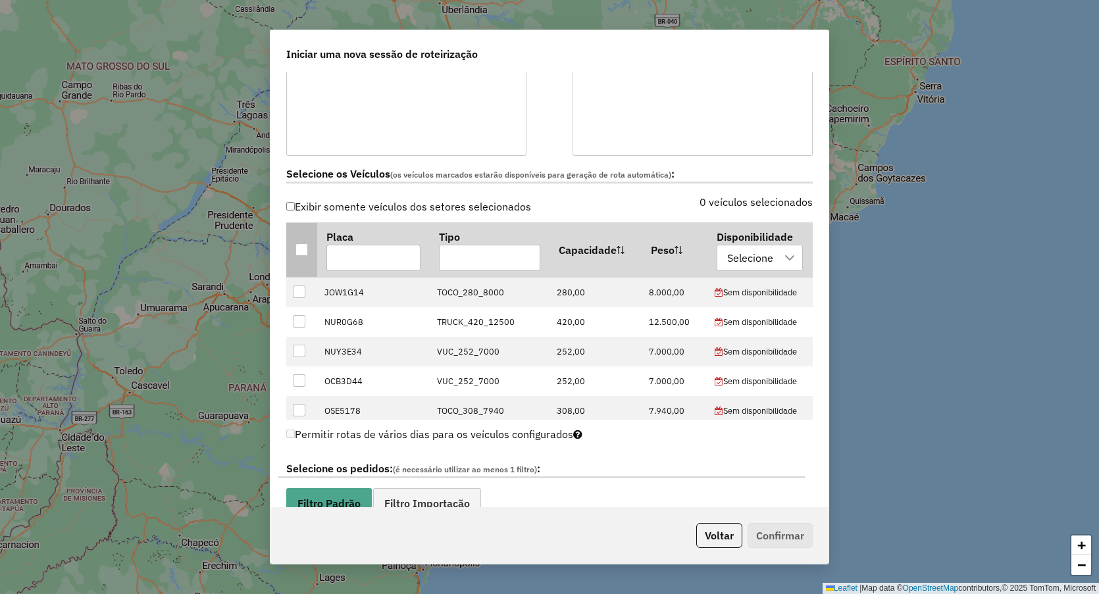
drag, startPoint x: 298, startPoint y: 249, endPoint x: 382, endPoint y: 263, distance: 84.6
click at [299, 249] on div at bounding box center [302, 250] width 13 height 13
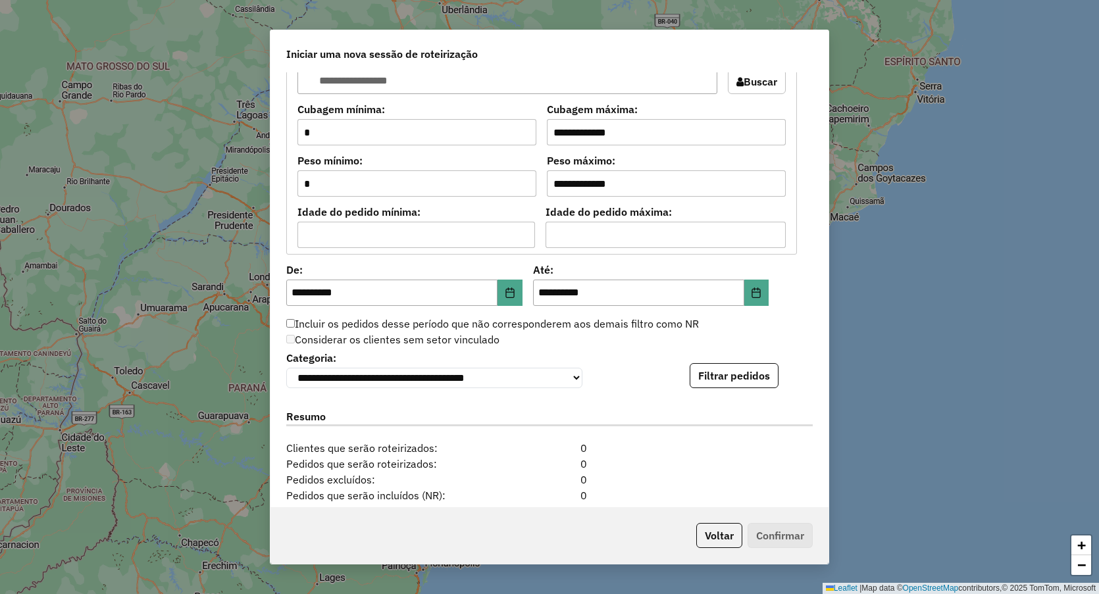
scroll to position [1152, 0]
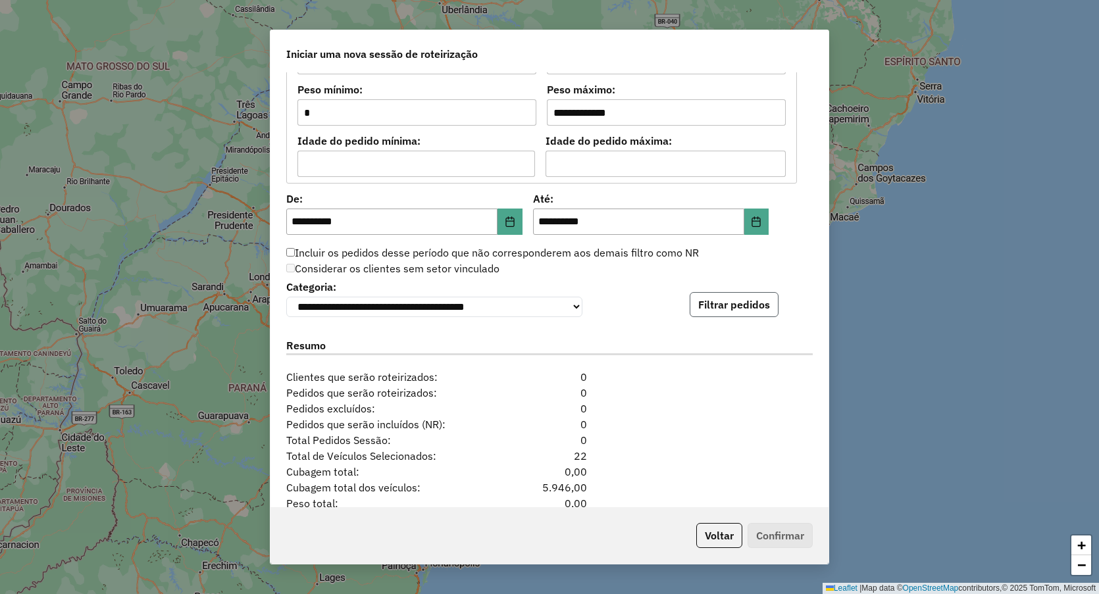
click at [719, 301] on button "Filtrar pedidos" at bounding box center [734, 304] width 89 height 25
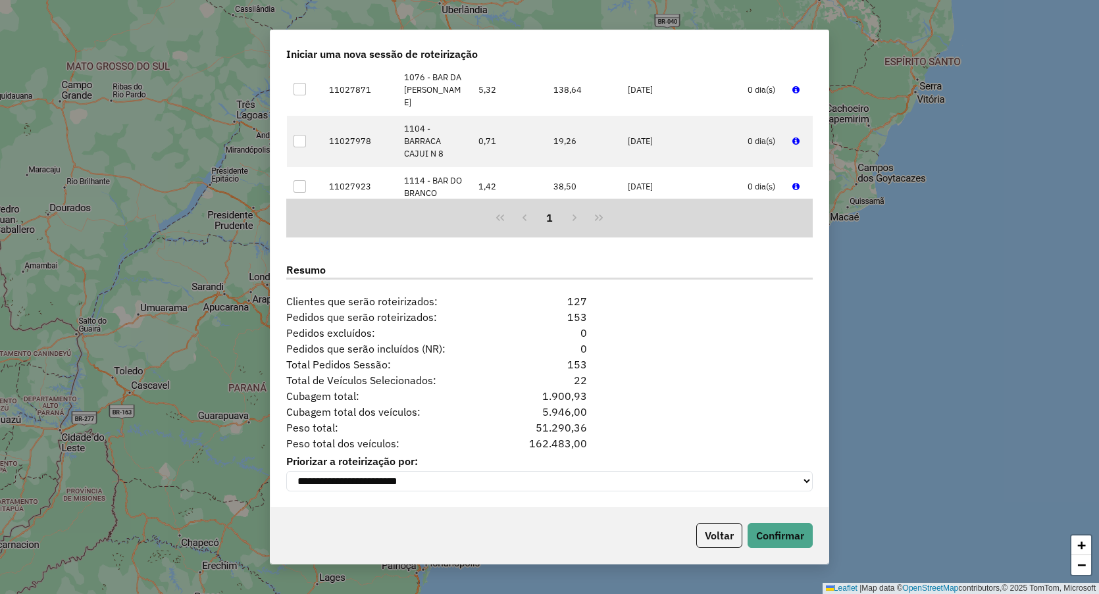
scroll to position [576, 0]
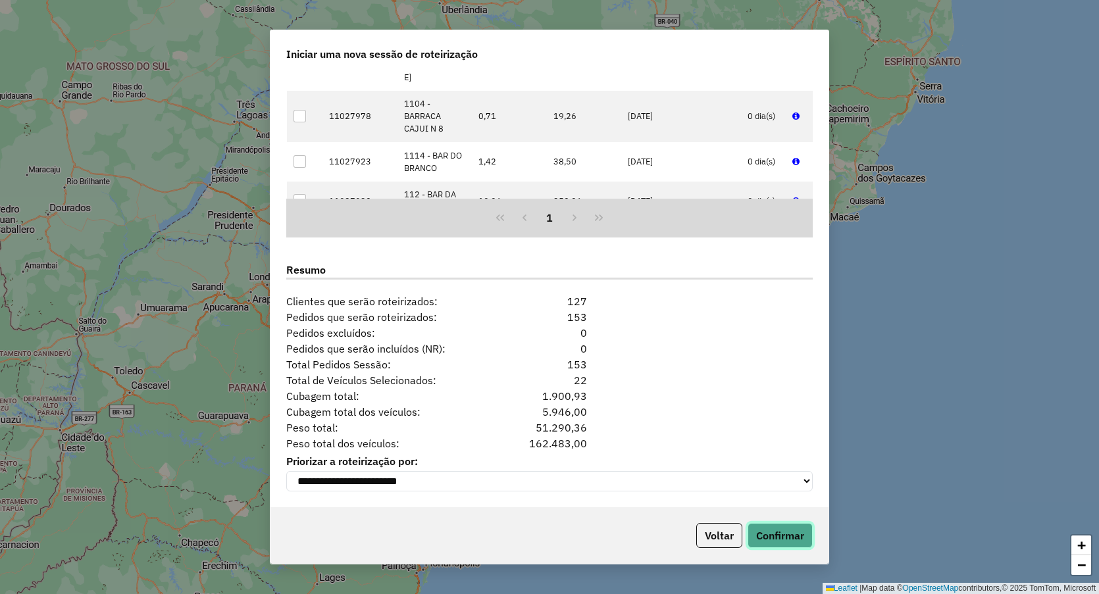
click at [752, 541] on button "Confirmar" at bounding box center [780, 535] width 65 height 25
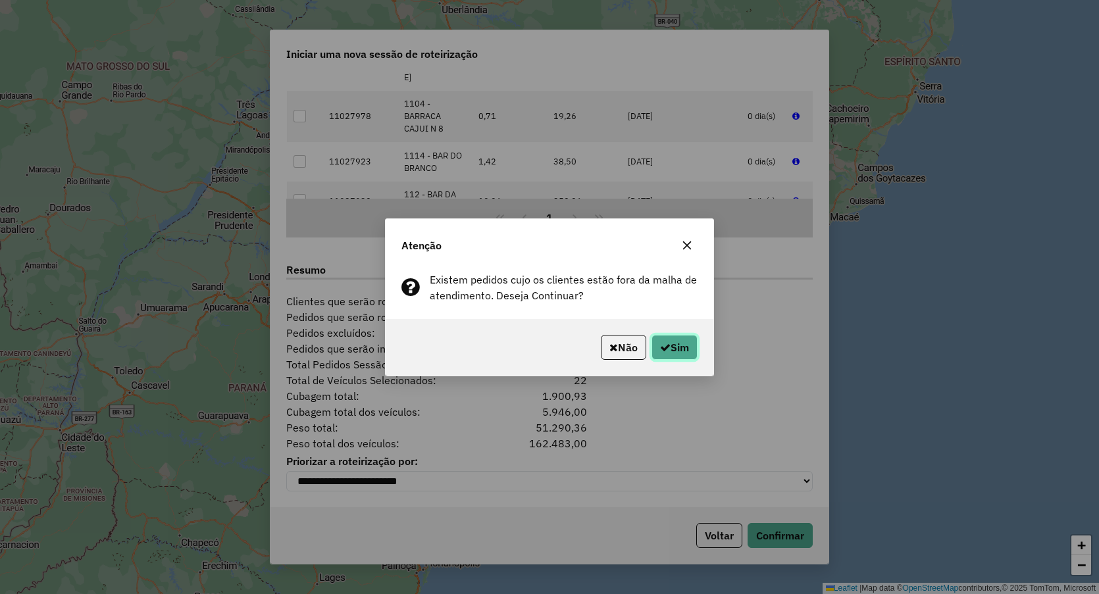
click at [676, 353] on button "Sim" at bounding box center [675, 347] width 46 height 25
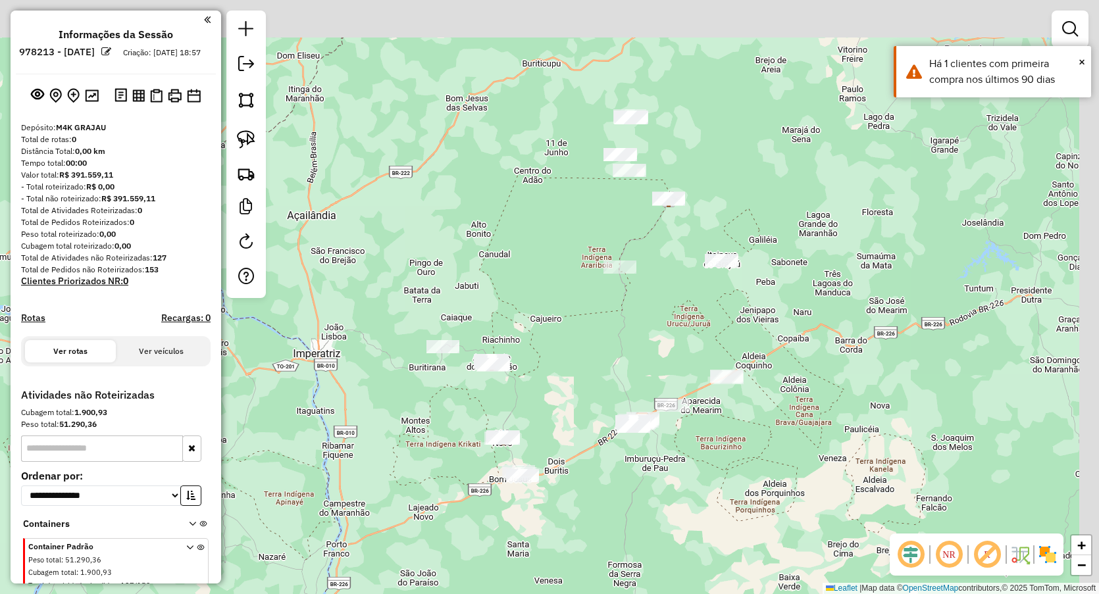
click at [639, 219] on div "Janela de atendimento Grade de atendimento Capacidade Transportadoras Veículos …" at bounding box center [549, 297] width 1099 height 594
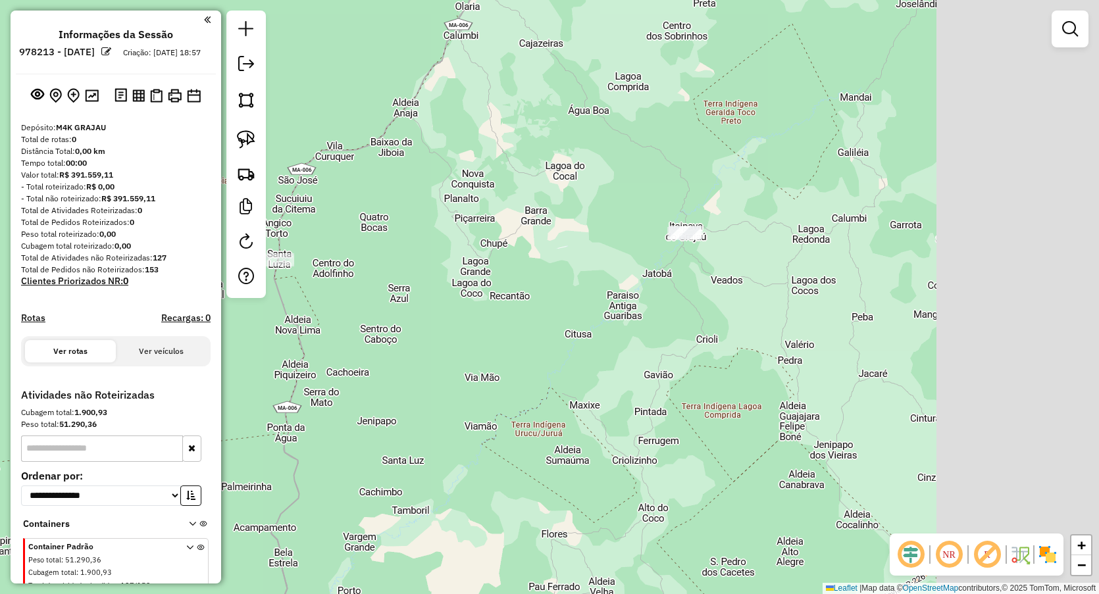
drag, startPoint x: 848, startPoint y: 330, endPoint x: 597, endPoint y: 262, distance: 260.6
click at [576, 305] on div "Janela de atendimento Grade de atendimento Capacidade Transportadoras Veículos …" at bounding box center [549, 297] width 1099 height 594
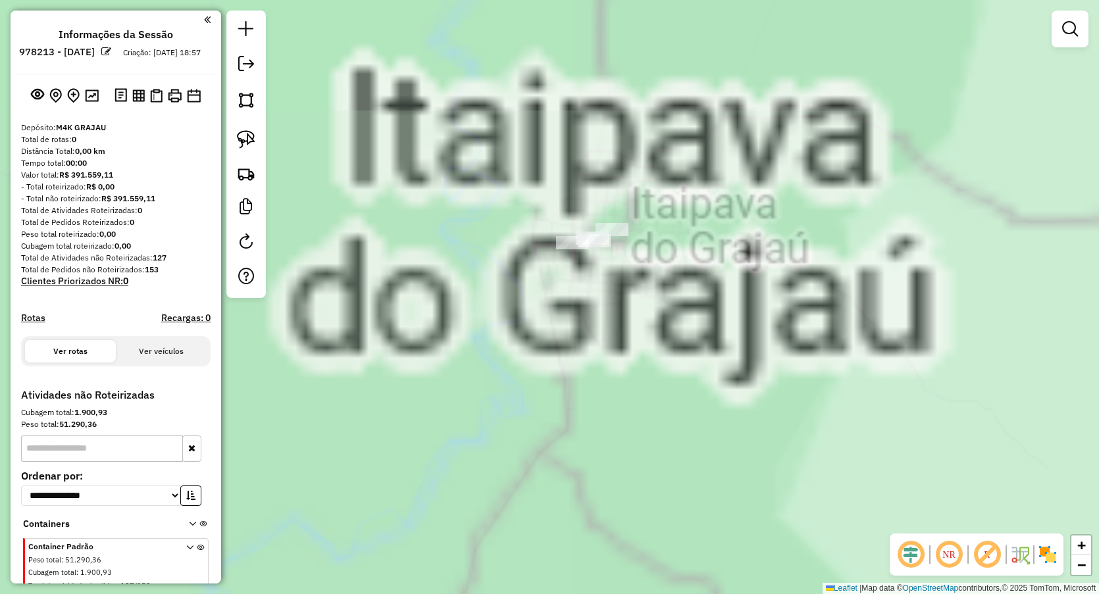
drag, startPoint x: 821, startPoint y: 386, endPoint x: 760, endPoint y: 199, distance: 197.5
click at [763, 199] on div "Janela de atendimento Grade de atendimento Capacidade Transportadoras Veículos …" at bounding box center [549, 297] width 1099 height 594
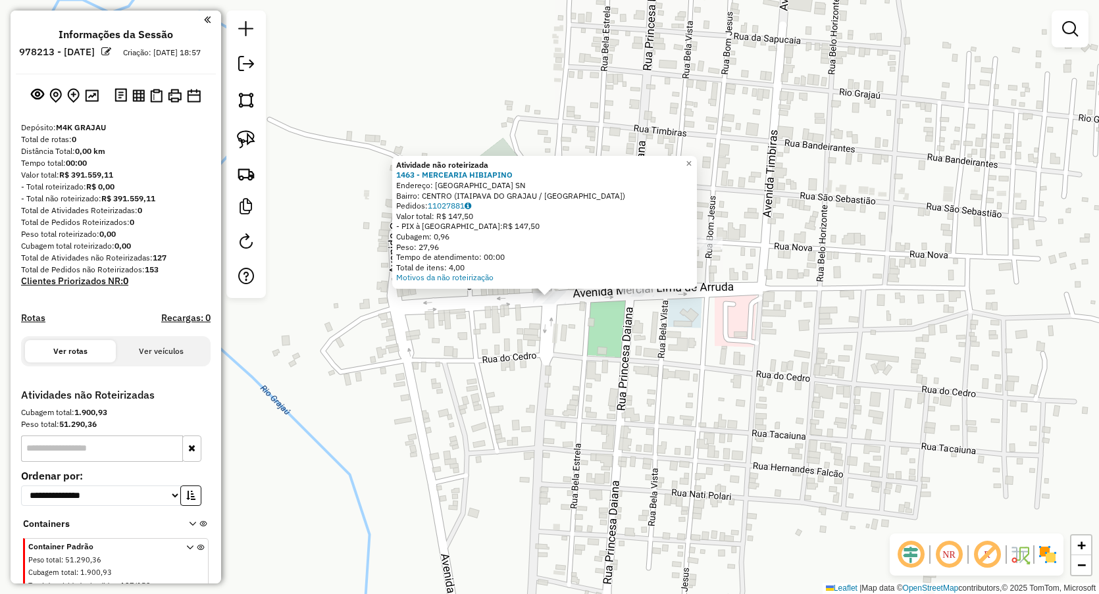
click at [647, 378] on div "Atividade não roteirizada 1463 - MERCEARIA HIBIAPINO Endereço: Rua Sao Sebastia…" at bounding box center [549, 297] width 1099 height 594
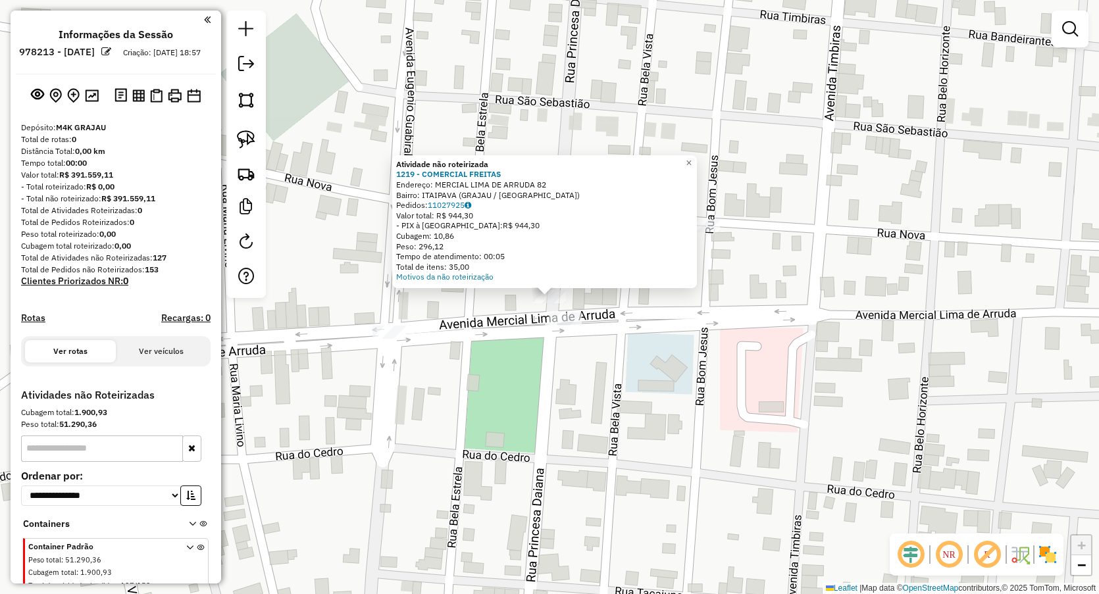
click at [552, 310] on div "Atividade não roteirizada 1219 - COMERCIAL FREITAS Endereço: MERCIAL LIMA DE AR…" at bounding box center [549, 297] width 1099 height 594
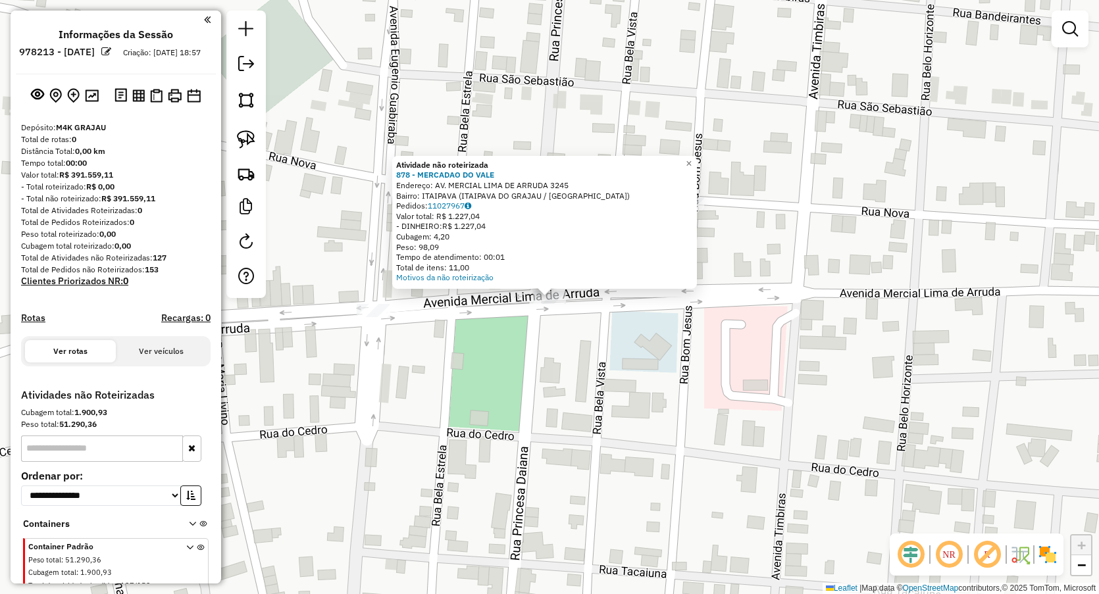
click at [568, 364] on div "Atividade não roteirizada 878 - MERCADAO DO VALE Endereço: AV. MERCIAL LIMA DE …" at bounding box center [549, 297] width 1099 height 594
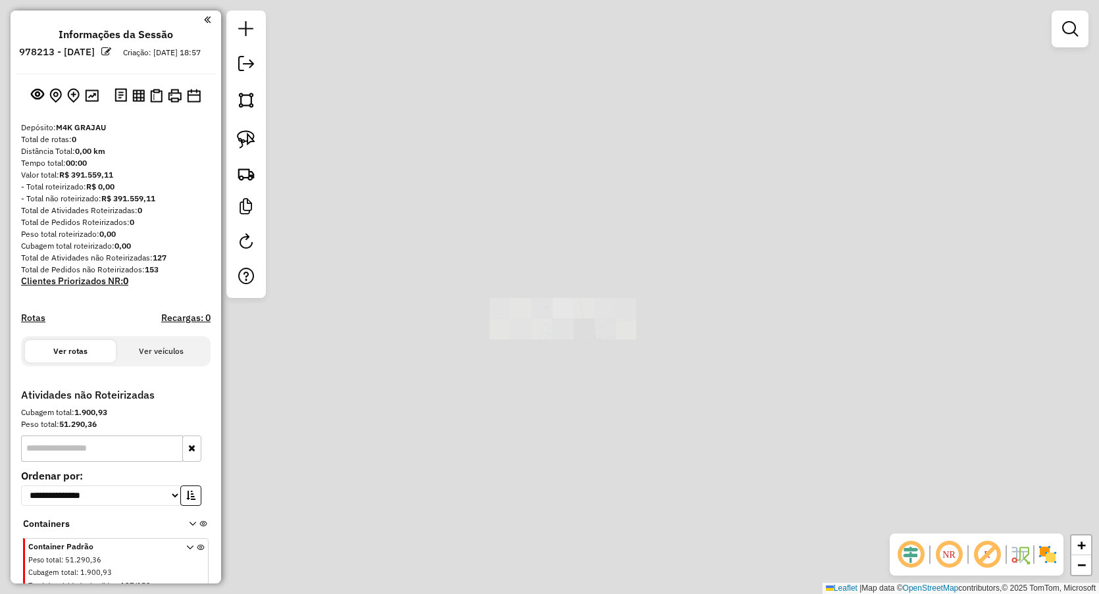
drag, startPoint x: 602, startPoint y: 473, endPoint x: 596, endPoint y: 315, distance: 158.1
click at [596, 322] on div "Janela de atendimento Grade de atendimento Capacidade Transportadoras Veículos …" at bounding box center [549, 297] width 1099 height 594
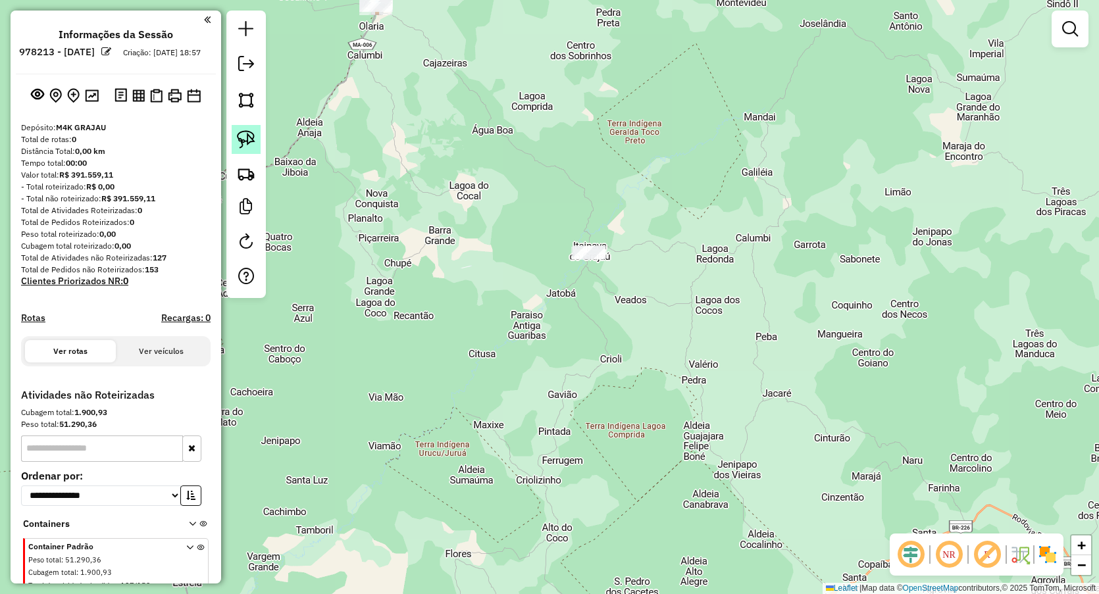
click at [256, 147] on link at bounding box center [246, 139] width 29 height 29
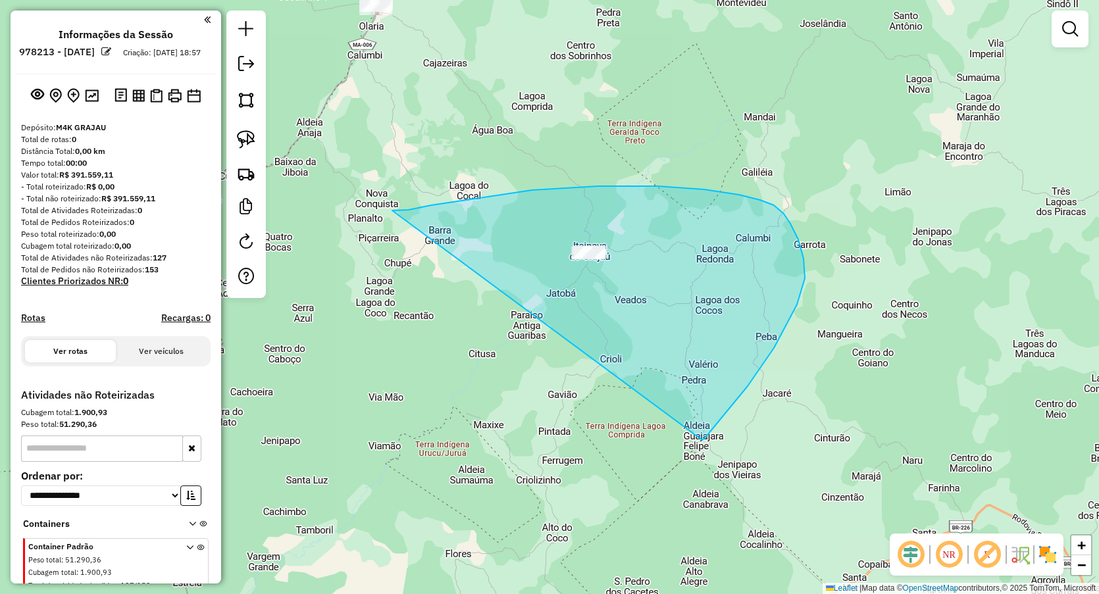
drag, startPoint x: 658, startPoint y: 186, endPoint x: 702, endPoint y: 441, distance: 258.5
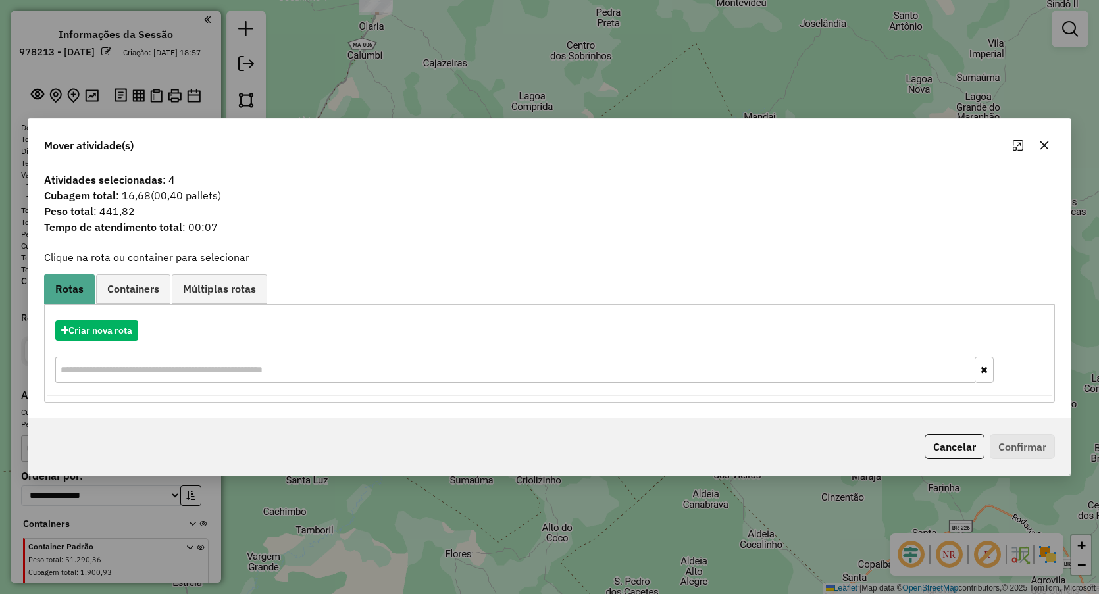
click at [1038, 143] on button "button" at bounding box center [1044, 145] width 21 height 21
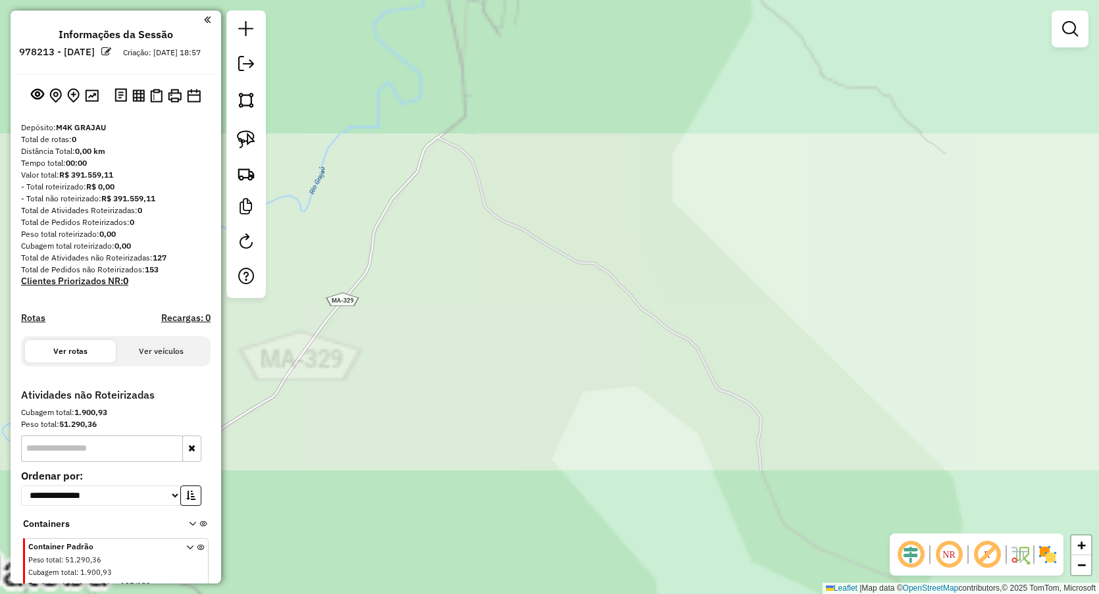
drag, startPoint x: 663, startPoint y: 271, endPoint x: 644, endPoint y: 471, distance: 201.0
click at [645, 471] on div "Janela de atendimento Grade de atendimento Capacidade Transportadoras Veículos …" at bounding box center [549, 297] width 1099 height 594
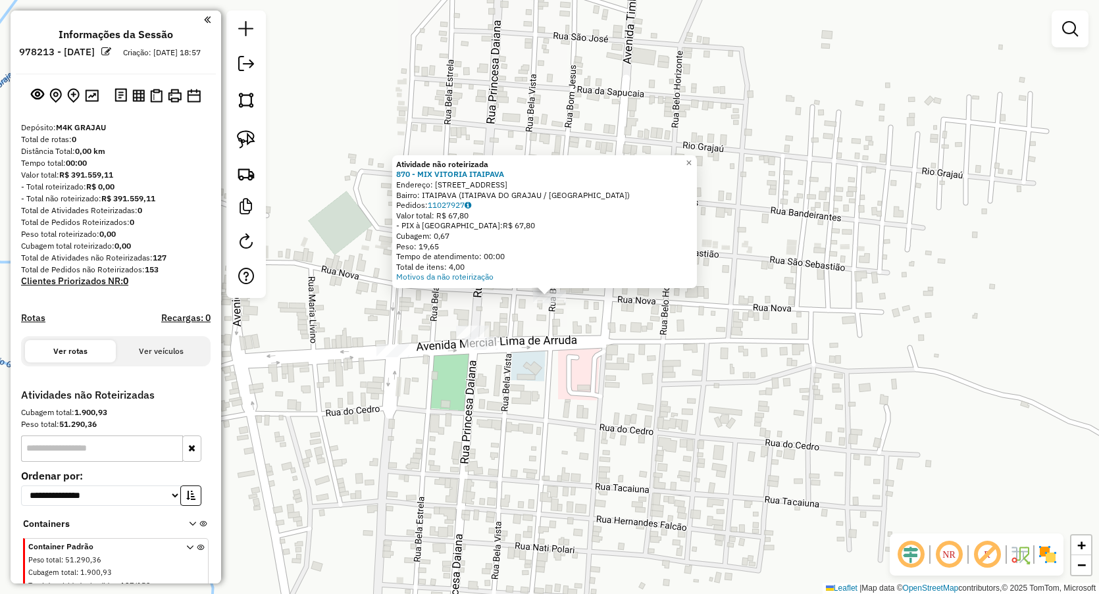
click at [500, 395] on div "Atividade não roteirizada 870 - MIX VITORIA ITAIPAVA Endereço: RUA NOVA 654 Bai…" at bounding box center [549, 297] width 1099 height 594
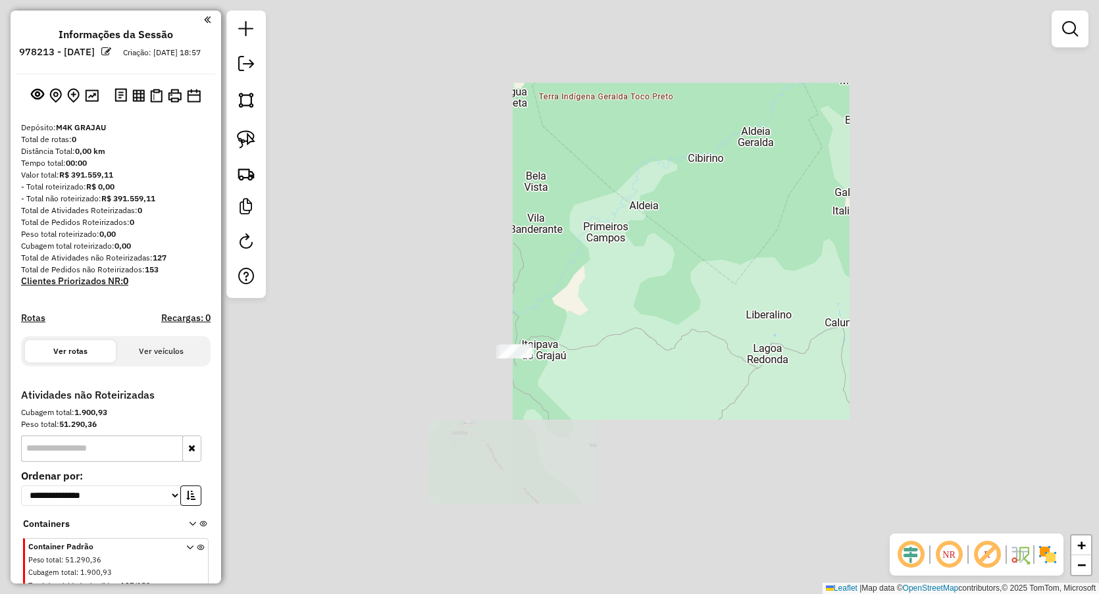
drag, startPoint x: 553, startPoint y: 415, endPoint x: 561, endPoint y: 99, distance: 315.4
click at [561, 116] on div "Janela de atendimento Grade de atendimento Capacidade Transportadoras Veículos …" at bounding box center [549, 297] width 1099 height 594
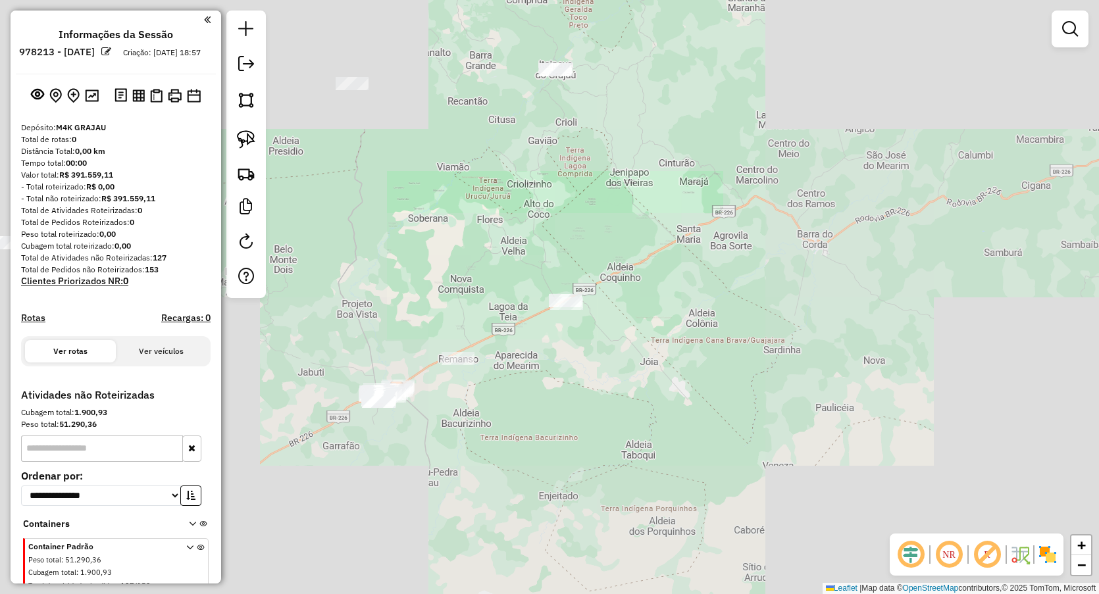
drag, startPoint x: 596, startPoint y: 266, endPoint x: 587, endPoint y: 242, distance: 25.2
click at [597, 255] on div "Janela de atendimento Grade de atendimento Capacidade Transportadoras Veículos …" at bounding box center [549, 297] width 1099 height 594
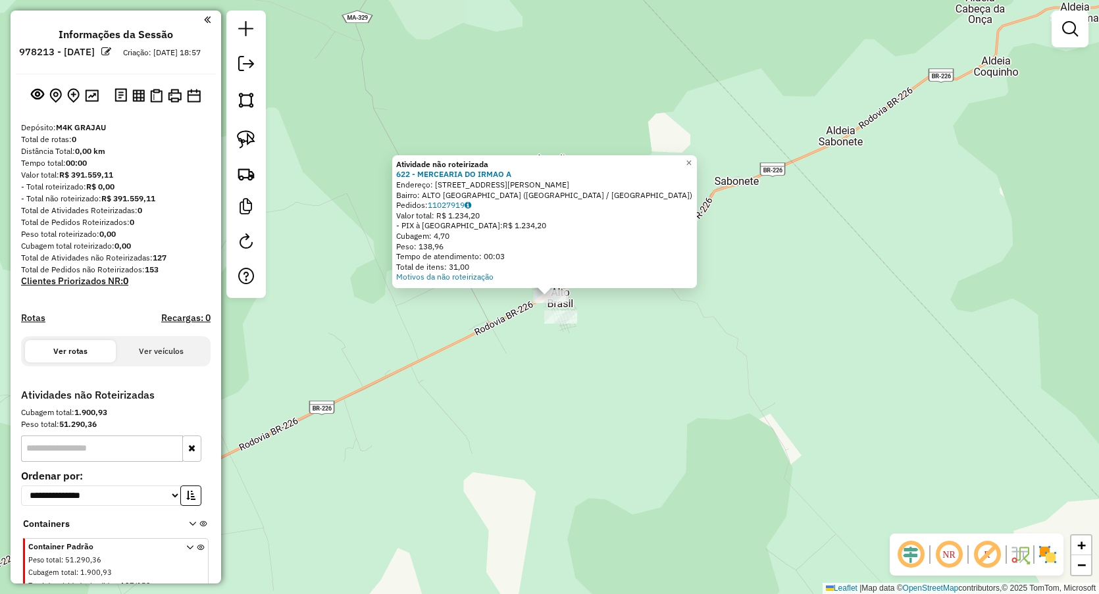
click at [567, 324] on div at bounding box center [560, 317] width 33 height 13
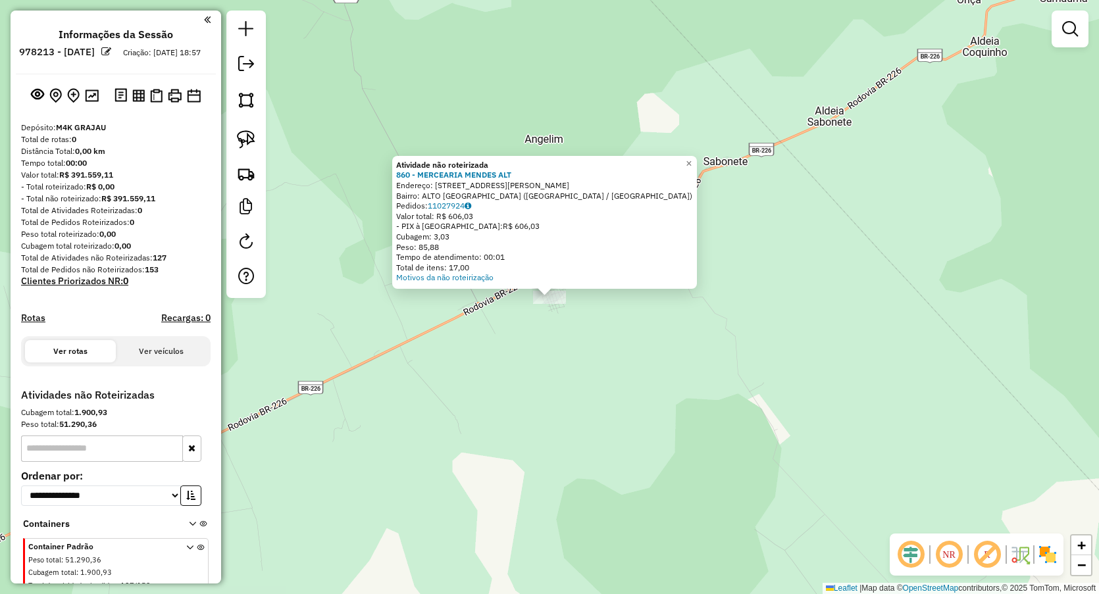
drag, startPoint x: 548, startPoint y: 336, endPoint x: 540, endPoint y: 284, distance: 52.6
click at [548, 336] on div "Atividade não roteirizada 860 - MERCEARIA MENDES ALT Endereço: RUA FLORIANO PEI…" at bounding box center [549, 297] width 1099 height 594
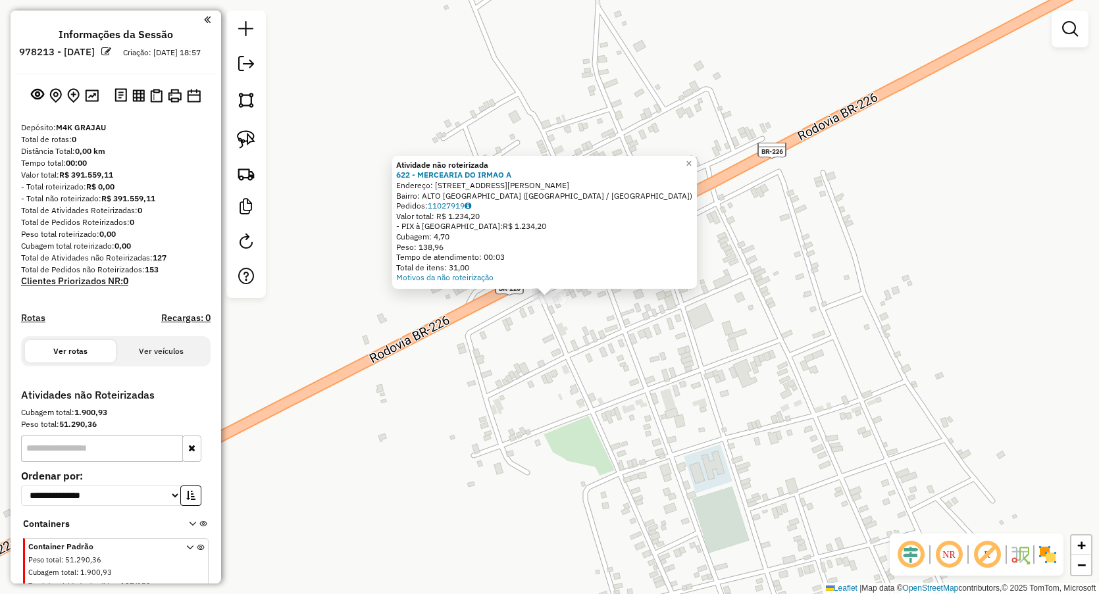
click at [522, 353] on div "Atividade não roteirizada 622 - MERCEARIA DO IRMAO A Endereço: AV GETULIO VARGA…" at bounding box center [549, 297] width 1099 height 594
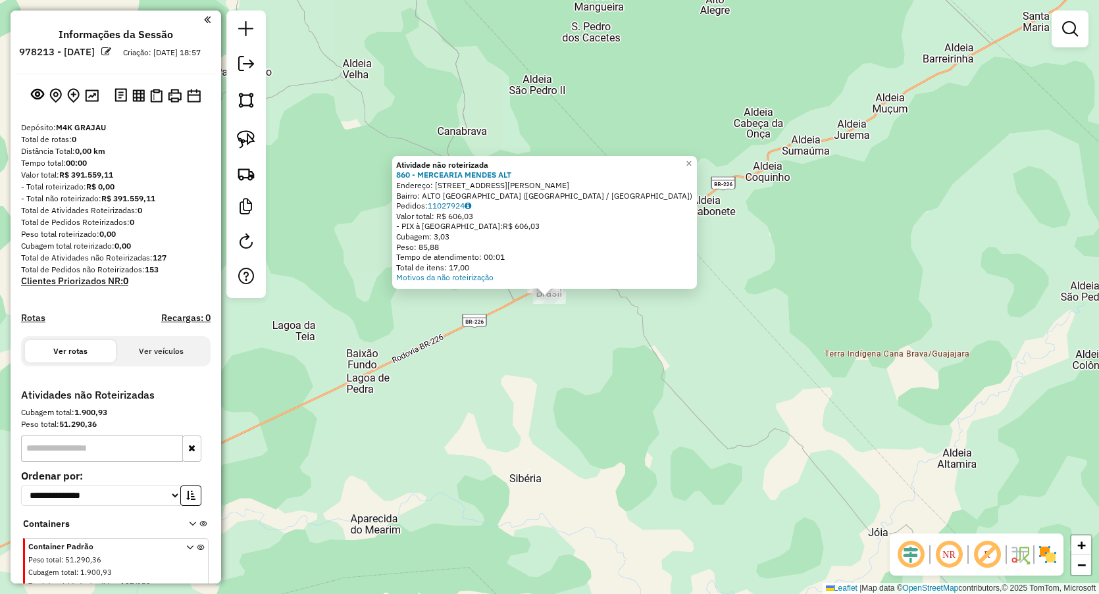
click at [582, 346] on div "Atividade não roteirizada 860 - MERCEARIA MENDES ALT Endereço: RUA FLORIANO PEI…" at bounding box center [549, 297] width 1099 height 594
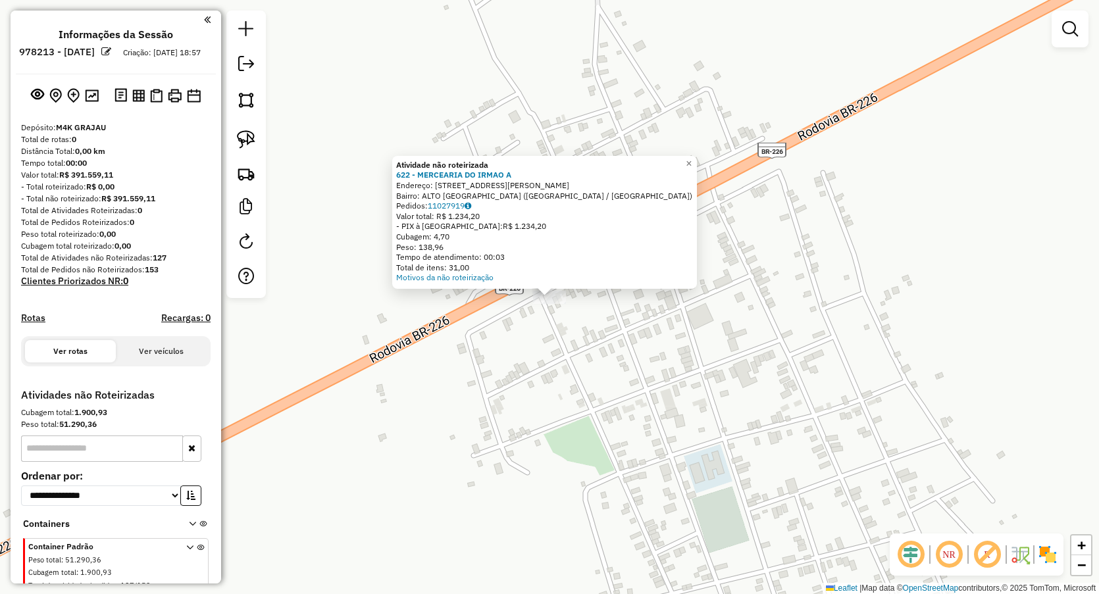
click at [556, 400] on div "× Atividade não roteirizada 622 - MERCEARIA DO IRMAO A Endereço: AV GETULIO VAR…" at bounding box center [549, 297] width 1099 height 594
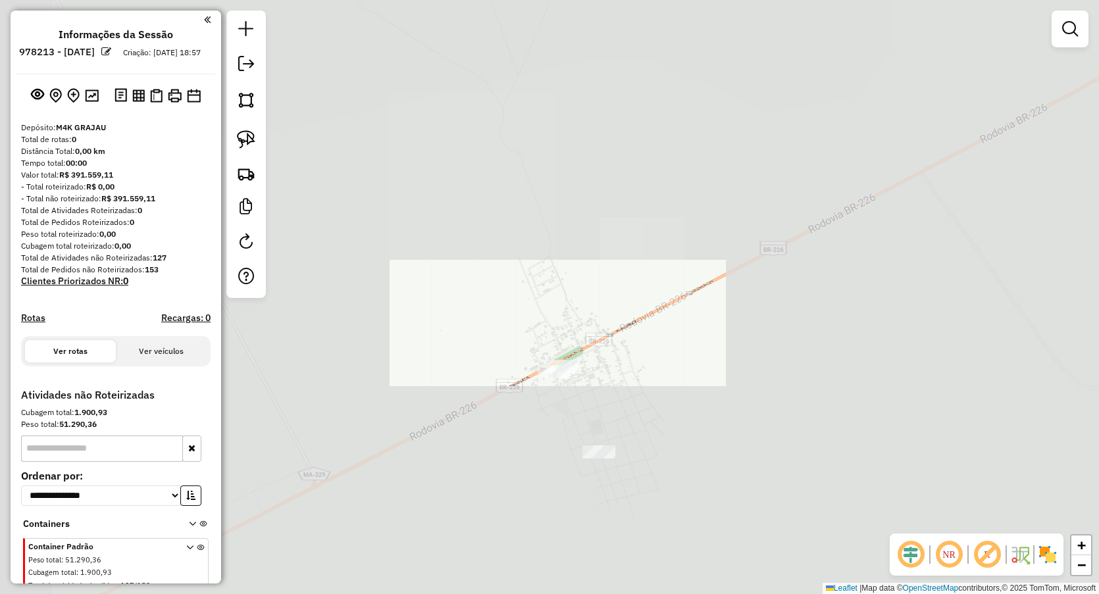
drag, startPoint x: 717, startPoint y: 465, endPoint x: 684, endPoint y: 151, distance: 315.7
click at [671, 142] on div "Janela de atendimento Grade de atendimento Capacidade Transportadoras Veículos …" at bounding box center [549, 297] width 1099 height 594
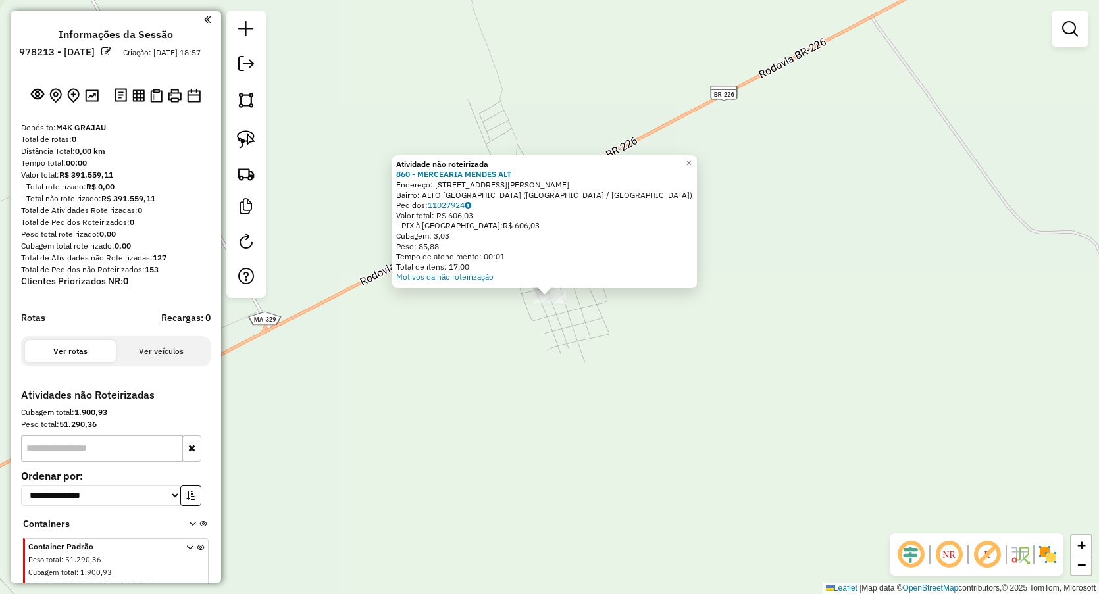
drag, startPoint x: 619, startPoint y: 434, endPoint x: 609, endPoint y: 418, distance: 19.5
click at [618, 434] on div "Atividade não roteirizada 860 - MERCEARIA MENDES ALT Endereço: RUA FLORIANO PEI…" at bounding box center [549, 297] width 1099 height 594
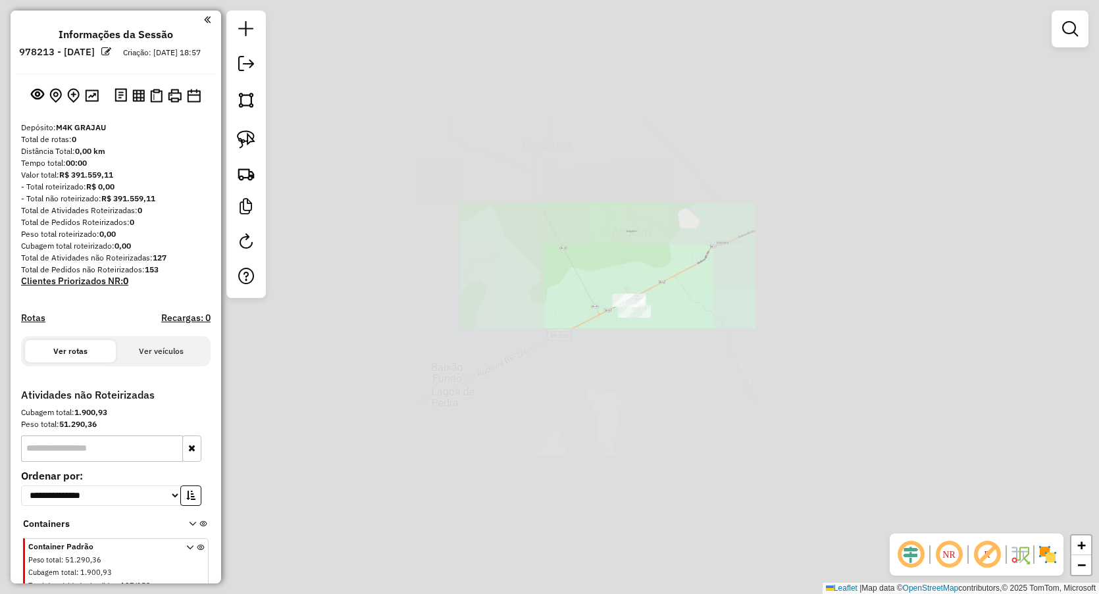
drag, startPoint x: 523, startPoint y: 424, endPoint x: 552, endPoint y: 349, distance: 80.1
click at [560, 359] on div "Janela de atendimento Grade de atendimento Capacidade Transportadoras Veículos …" at bounding box center [549, 297] width 1099 height 594
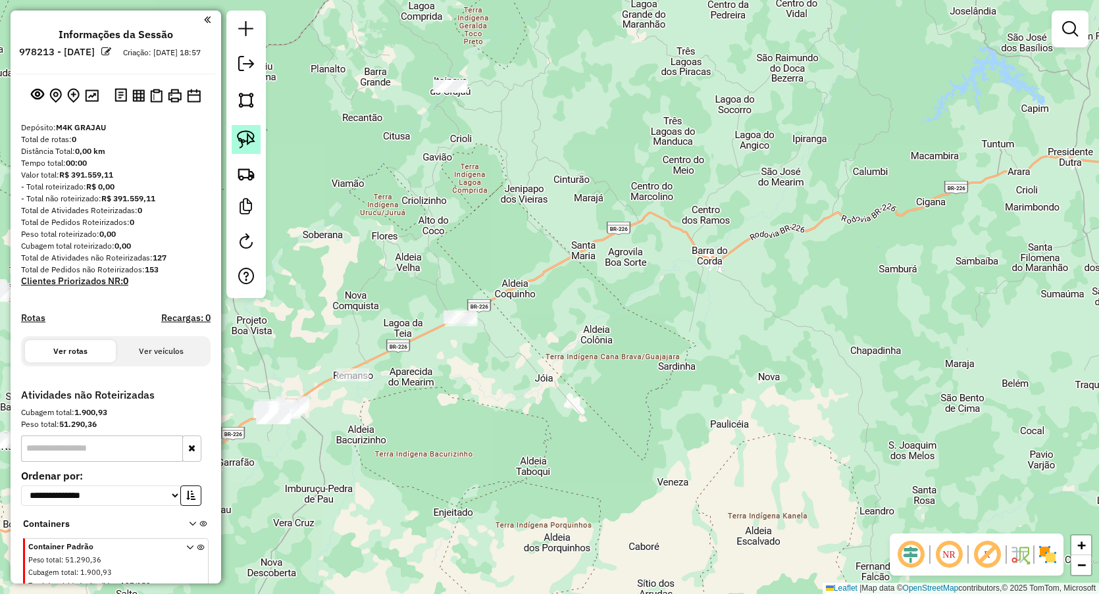
click at [257, 130] on link at bounding box center [246, 139] width 29 height 29
drag, startPoint x: 355, startPoint y: 201, endPoint x: 455, endPoint y: 433, distance: 252.4
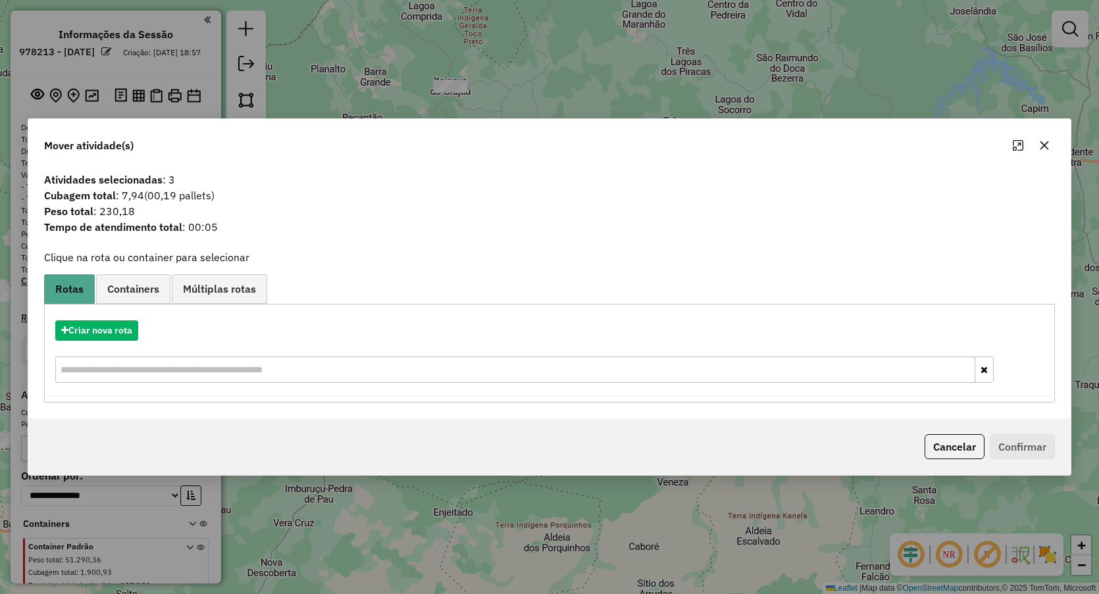
click at [1039, 150] on button "button" at bounding box center [1044, 145] width 21 height 21
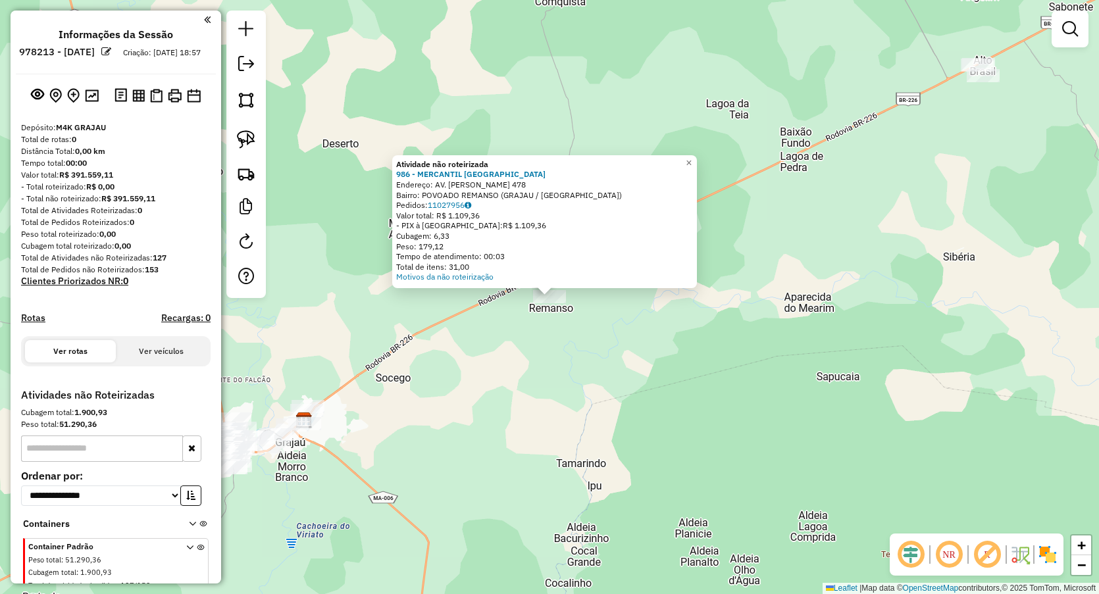
click at [548, 373] on div "Atividade não roteirizada 986 - MERCANTIL SAO [PERSON_NAME]: AV. [PERSON_NAME] …" at bounding box center [549, 297] width 1099 height 594
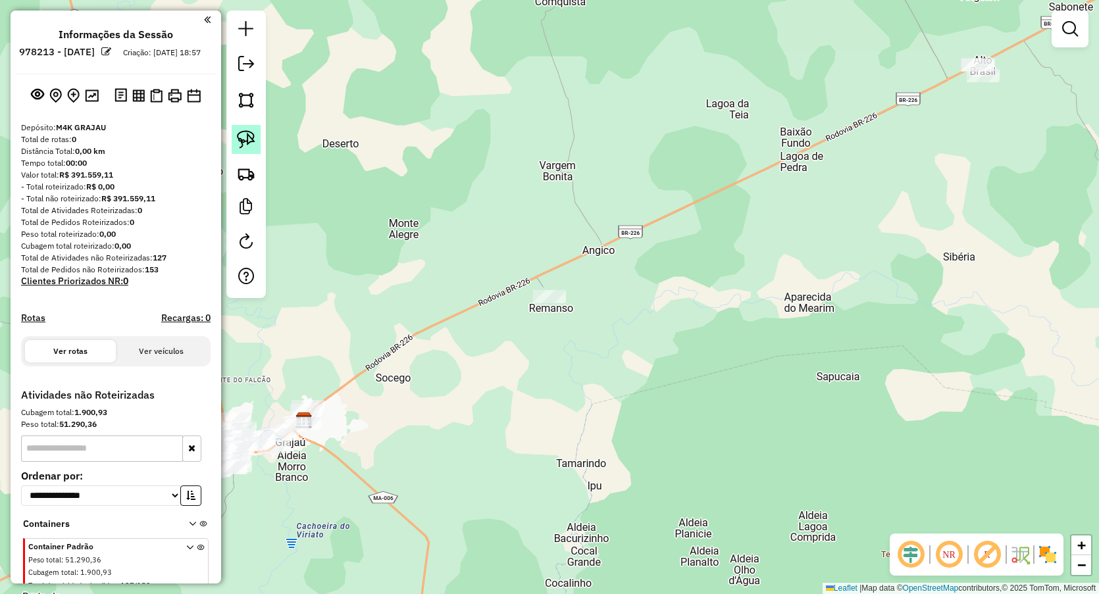
drag, startPoint x: 251, startPoint y: 138, endPoint x: 259, endPoint y: 138, distance: 7.9
click at [253, 138] on img at bounding box center [246, 139] width 18 height 18
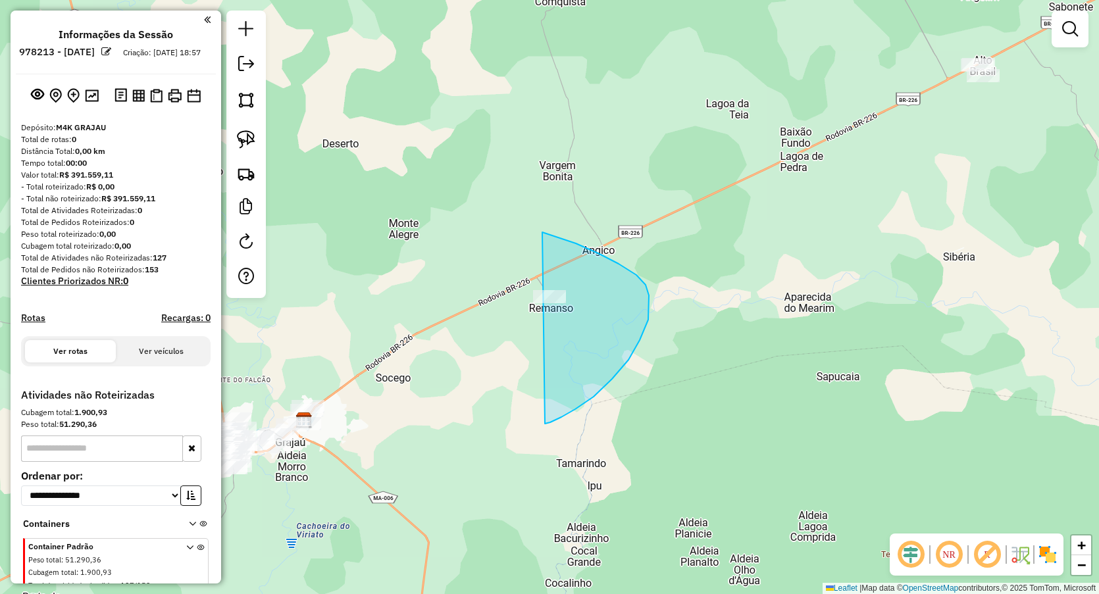
drag, startPoint x: 546, startPoint y: 234, endPoint x: 474, endPoint y: 421, distance: 200.4
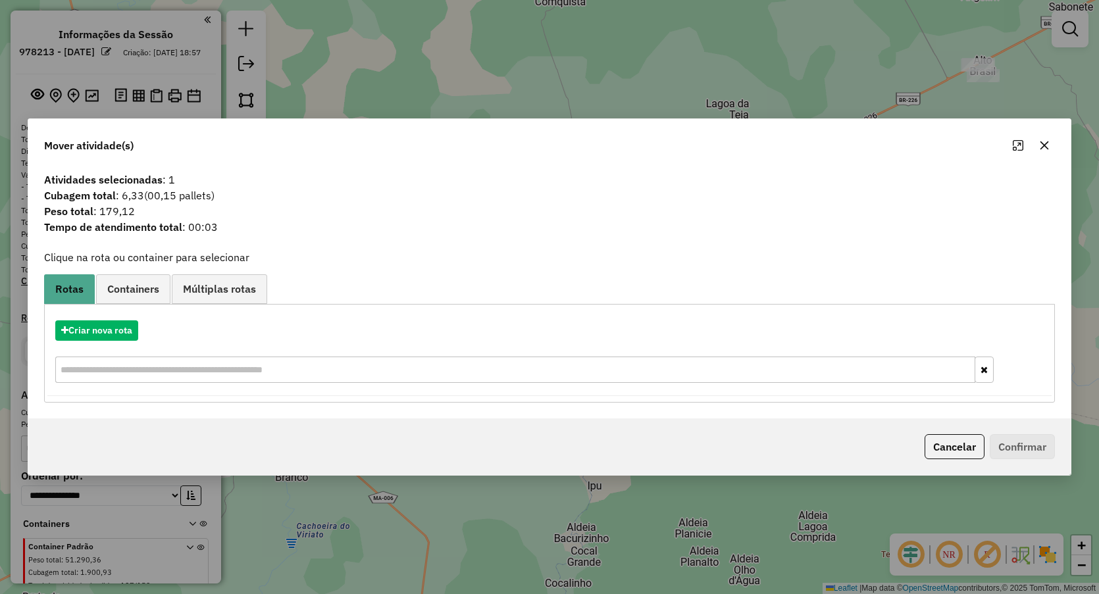
drag, startPoint x: 1041, startPoint y: 147, endPoint x: 998, endPoint y: 163, distance: 45.6
click at [1040, 147] on icon "button" at bounding box center [1044, 145] width 11 height 11
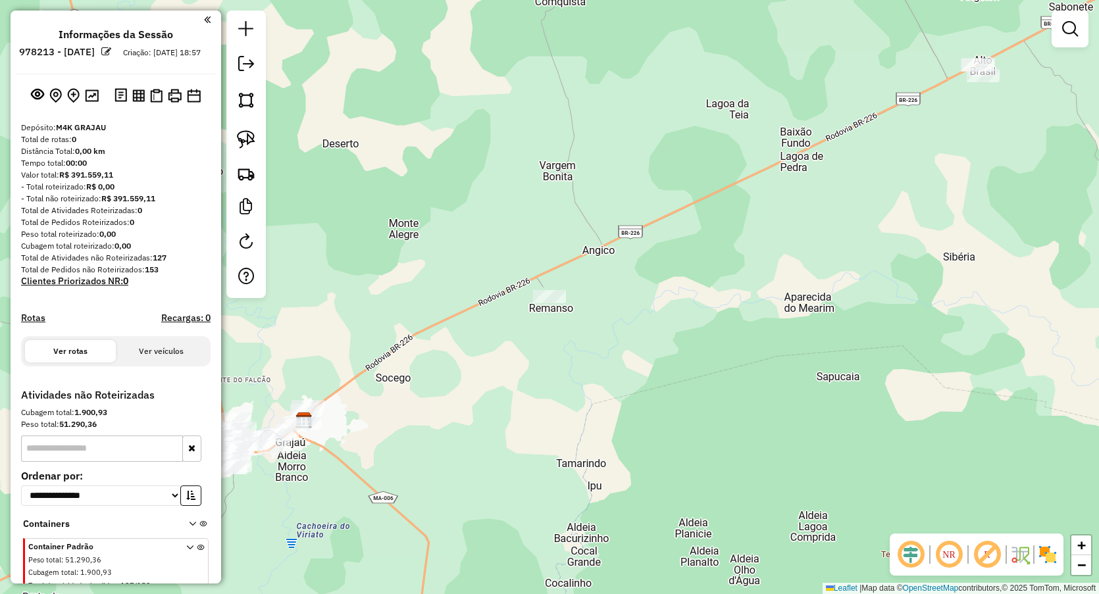
drag, startPoint x: 546, startPoint y: 304, endPoint x: 538, endPoint y: 338, distance: 35.3
click at [547, 303] on div at bounding box center [549, 296] width 33 height 13
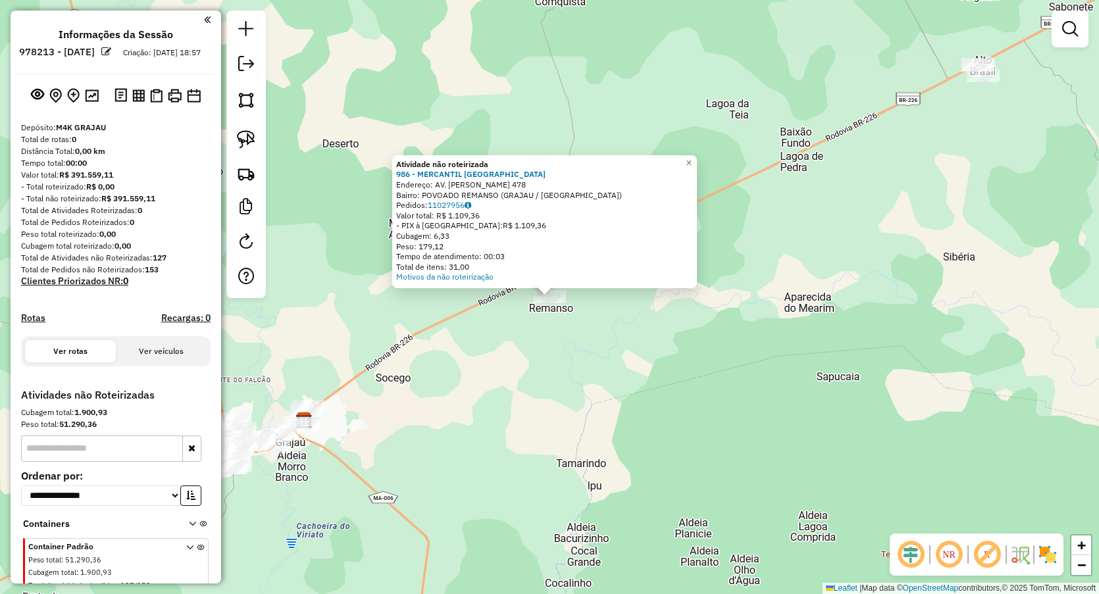
click at [536, 356] on div "Atividade não roteirizada 986 - MERCANTIL SAO [PERSON_NAME]: AV. [PERSON_NAME] …" at bounding box center [549, 297] width 1099 height 594
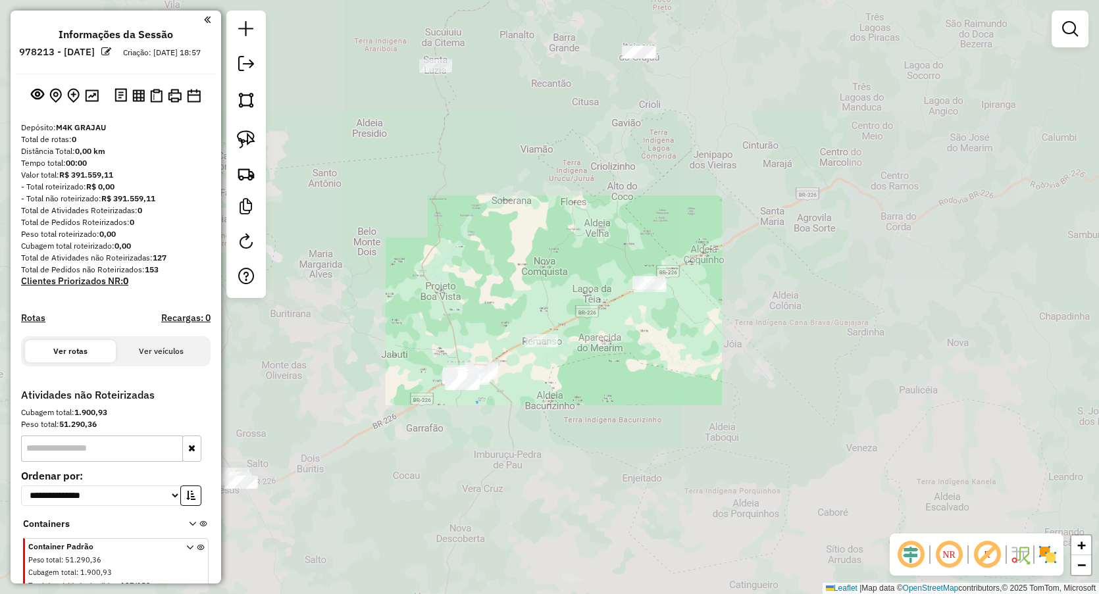
drag, startPoint x: 451, startPoint y: 203, endPoint x: 565, endPoint y: 367, distance: 200.5
click at [563, 362] on div "Janela de atendimento Grade de atendimento Capacidade Transportadoras Veículos …" at bounding box center [549, 297] width 1099 height 594
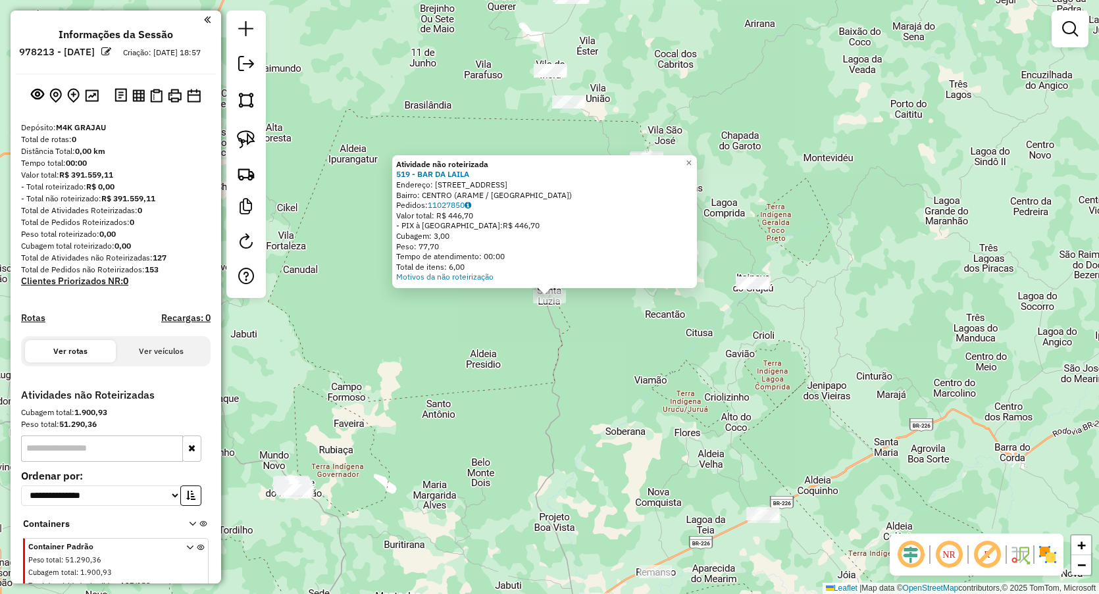
click at [595, 374] on div "Atividade não roteirizada 519 - BAR DA LAILA Endereço: RUA DA LAGOA SANTA LUZIA…" at bounding box center [549, 297] width 1099 height 594
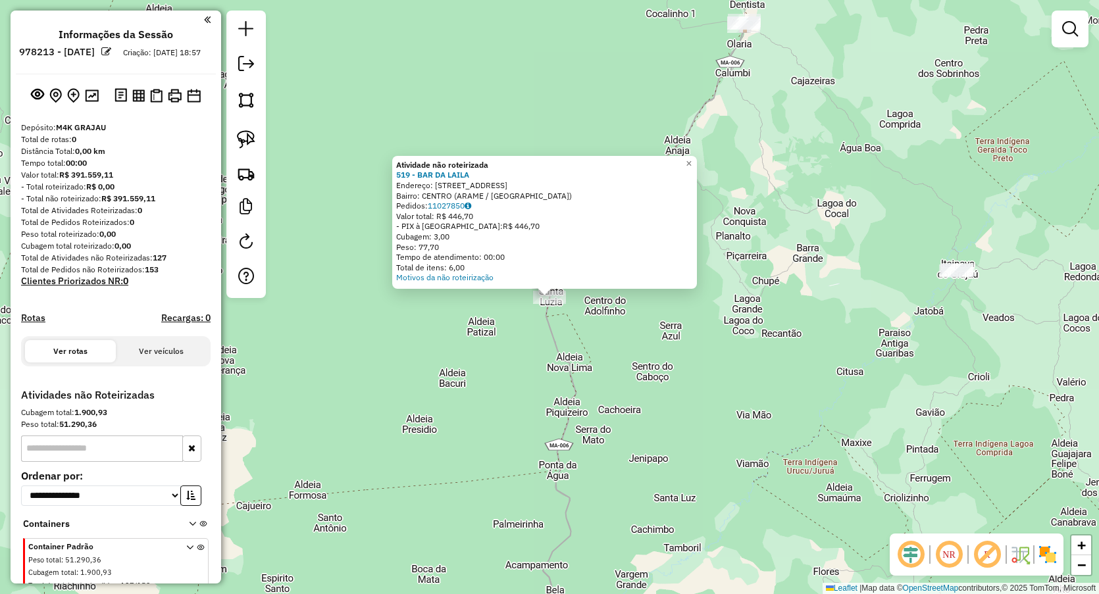
click at [705, 344] on div "Atividade não roteirizada 519 - BAR DA LAILA Endereço: RUA DA LAGOA SANTA LUZIA…" at bounding box center [549, 297] width 1099 height 594
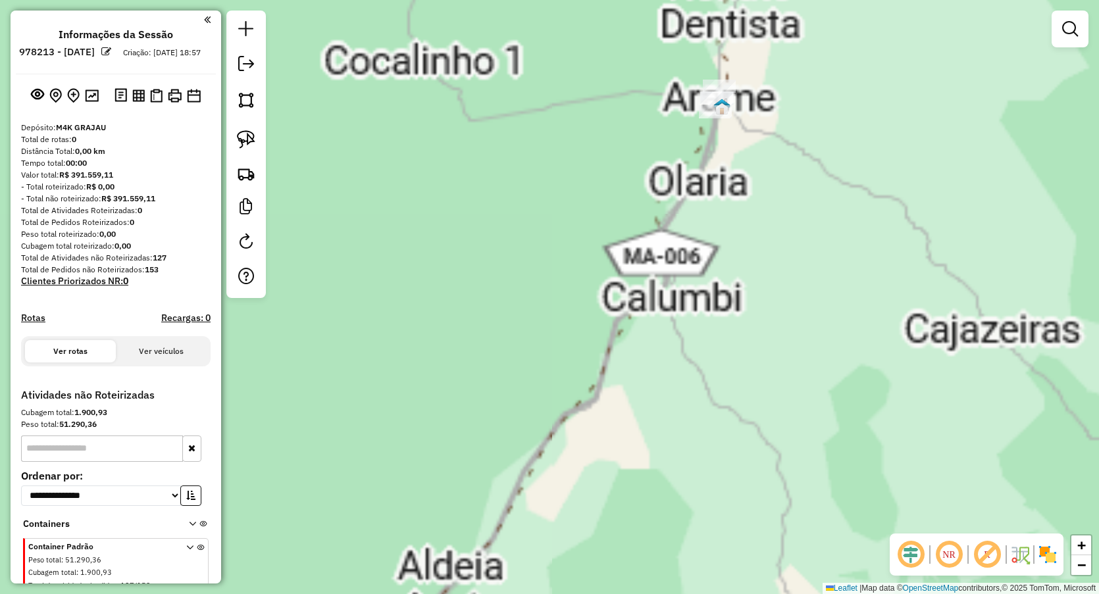
drag, startPoint x: 755, startPoint y: 216, endPoint x: 714, endPoint y: 324, distance: 116.0
click at [715, 342] on div "Janela de atendimento Grade de atendimento Capacidade Transportadoras Veículos …" at bounding box center [549, 297] width 1099 height 594
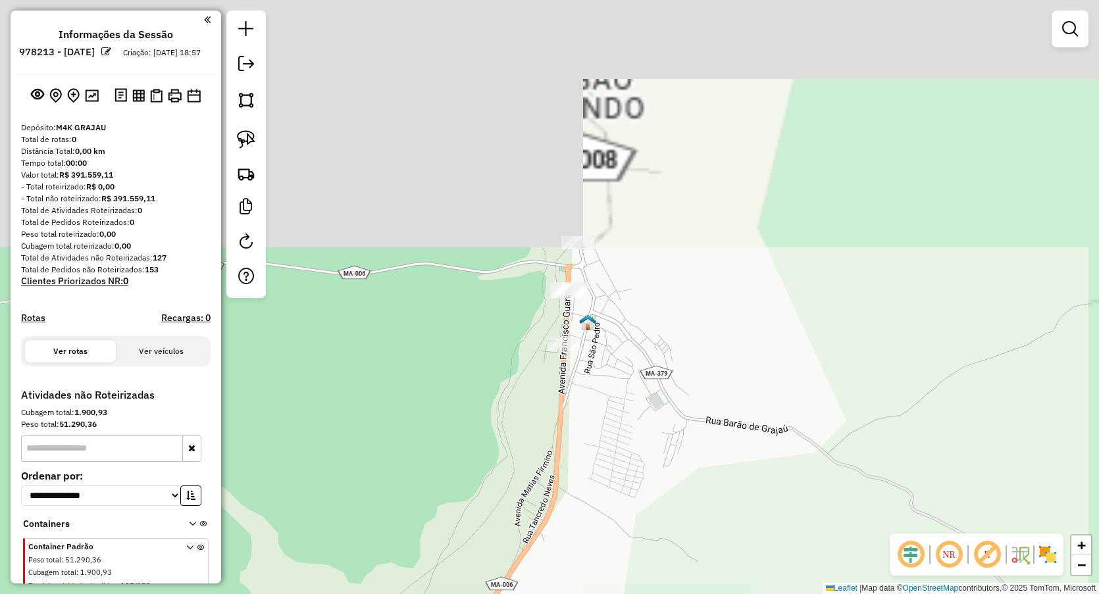
drag, startPoint x: 698, startPoint y: 219, endPoint x: 606, endPoint y: 409, distance: 211.9
click at [607, 414] on div "Janela de atendimento Grade de atendimento Capacidade Transportadoras Veículos …" at bounding box center [549, 297] width 1099 height 594
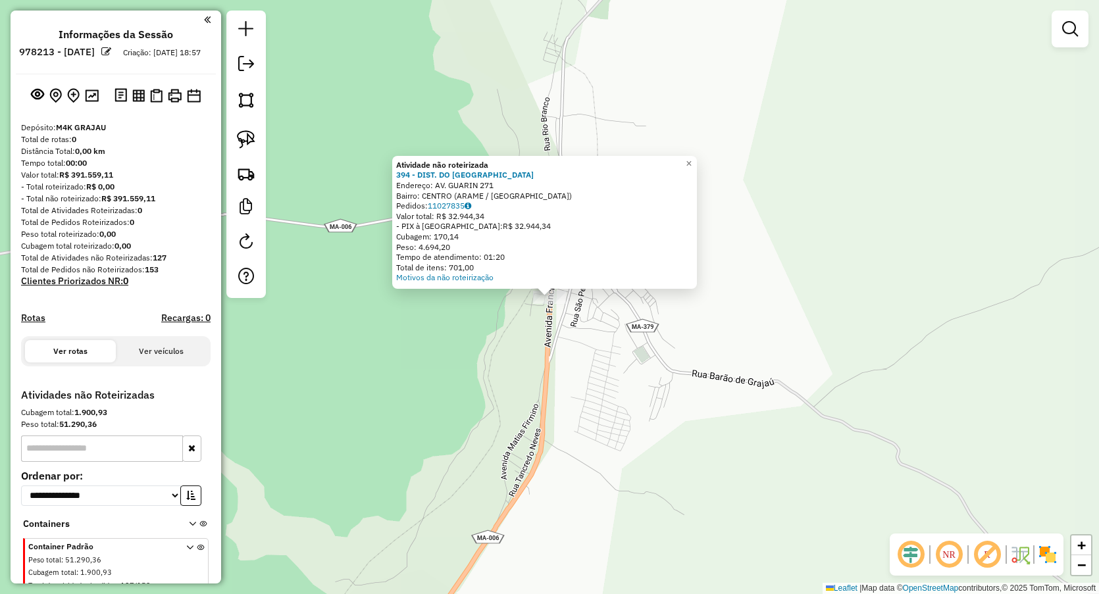
click at [602, 373] on div "Atividade não roteirizada 394 - DIST. DO TONHAO Endereço: AV. GUARIN 271 Bairro…" at bounding box center [549, 297] width 1099 height 594
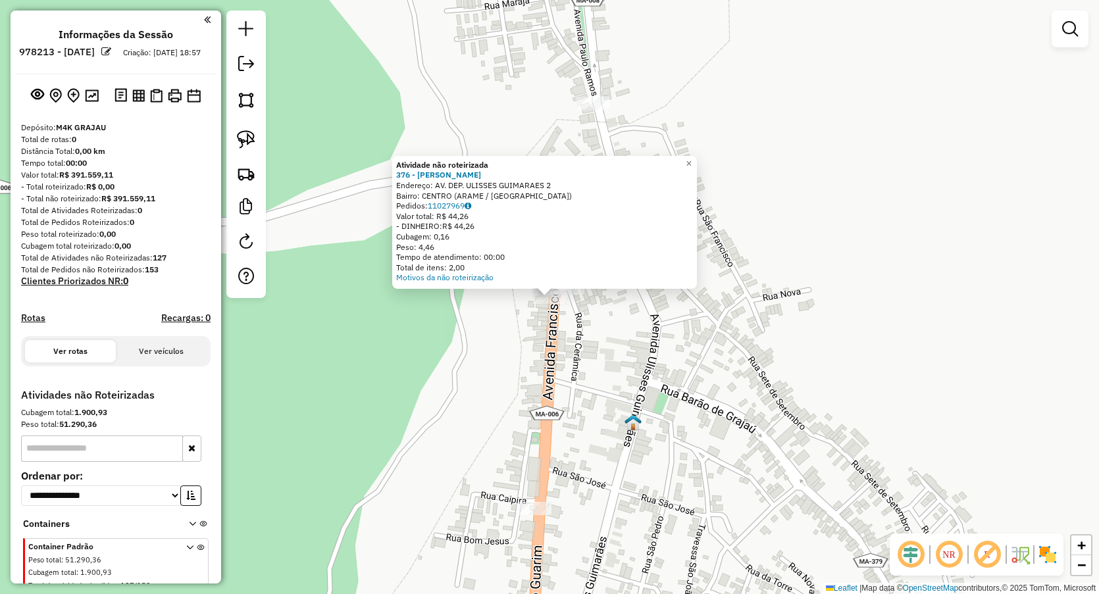
drag, startPoint x: 576, startPoint y: 413, endPoint x: 572, endPoint y: 358, distance: 54.8
click at [575, 411] on div "Atividade não roteirizada 376 - FELIPE BEBIDAS Endereço: AV. DEP. ULISSES GUIMA…" at bounding box center [549, 297] width 1099 height 594
click at [576, 132] on div "Atividade não roteirizada 376 - FELIPE BEBIDAS Endereço: AV. DEP. ULISSES GUIMA…" at bounding box center [549, 297] width 1099 height 594
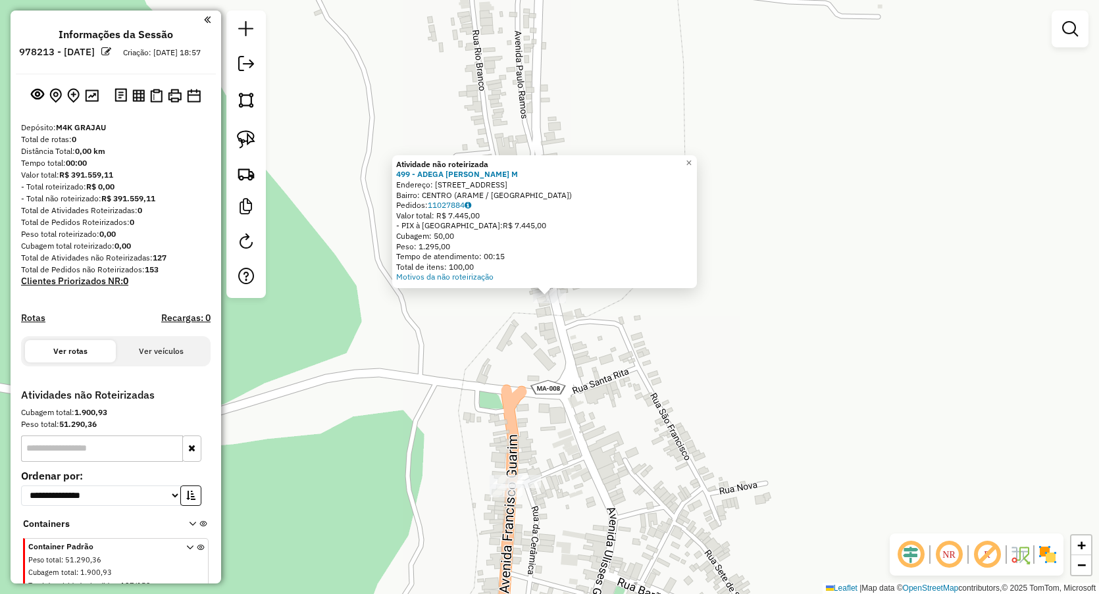
click at [547, 379] on div "Atividade não roteirizada 499 - ADEGA J . M Endereço: RUA RIO BRANCO 2 Bairro: …" at bounding box center [549, 297] width 1099 height 594
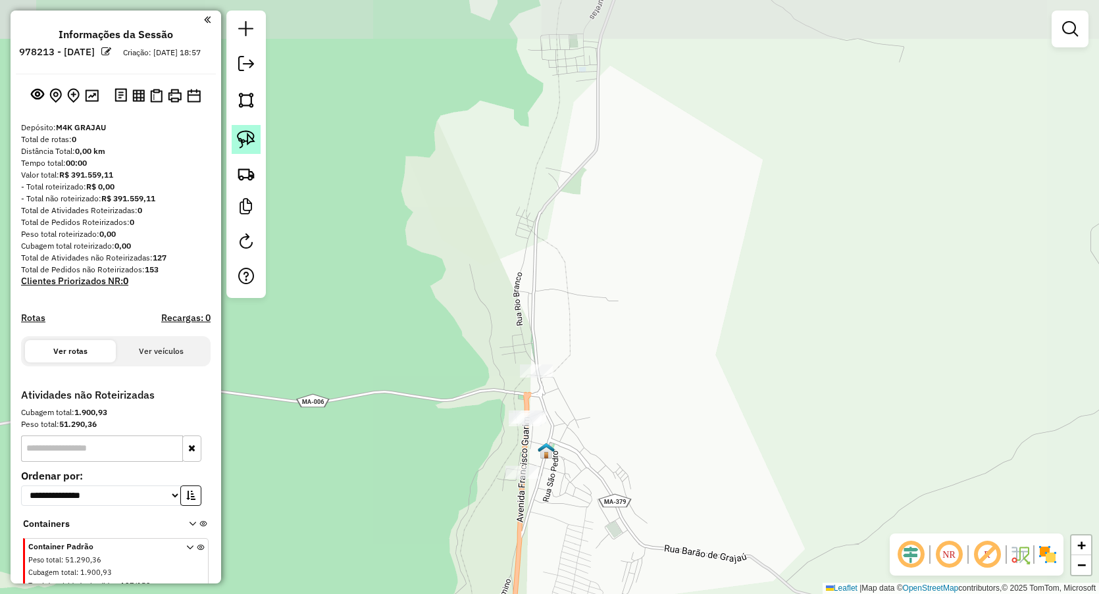
click at [248, 138] on img at bounding box center [246, 139] width 18 height 18
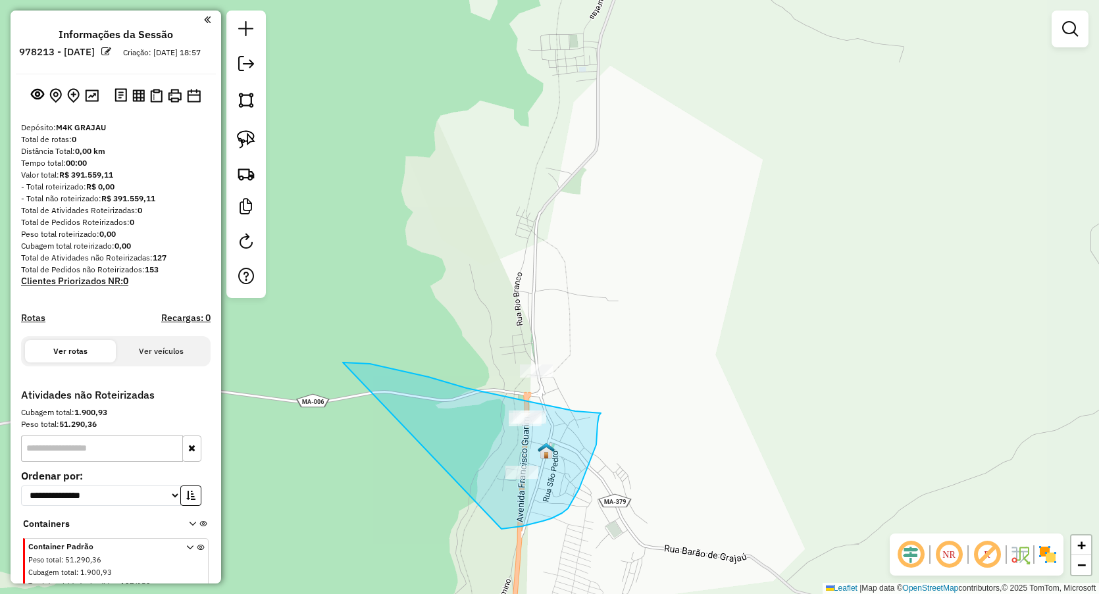
drag, startPoint x: 344, startPoint y: 363, endPoint x: 502, endPoint y: 529, distance: 229.0
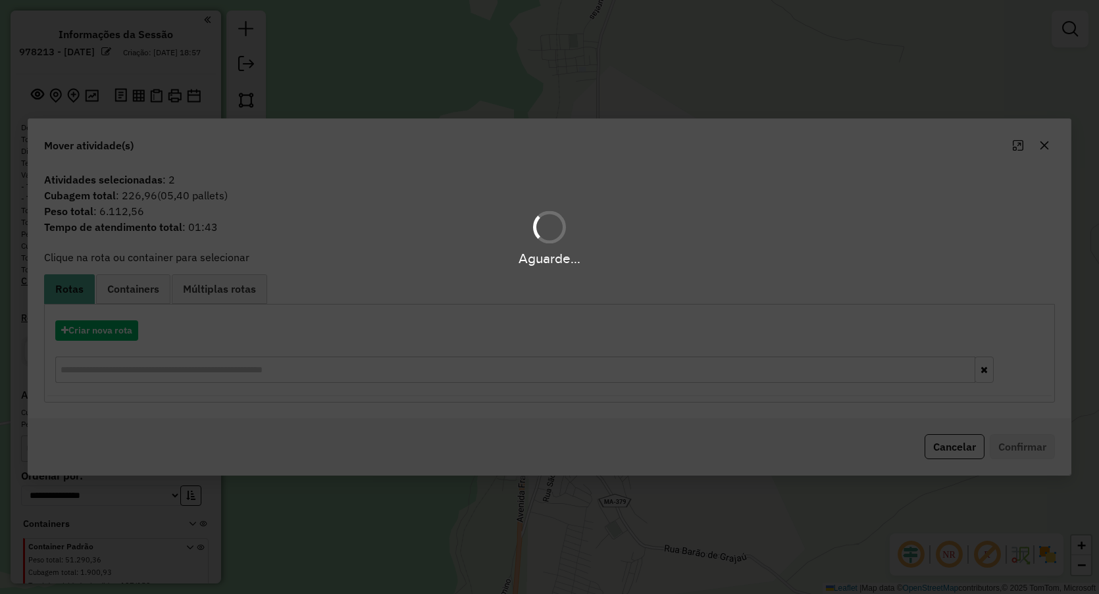
click at [1045, 145] on div "Aguarde..." at bounding box center [549, 297] width 1099 height 594
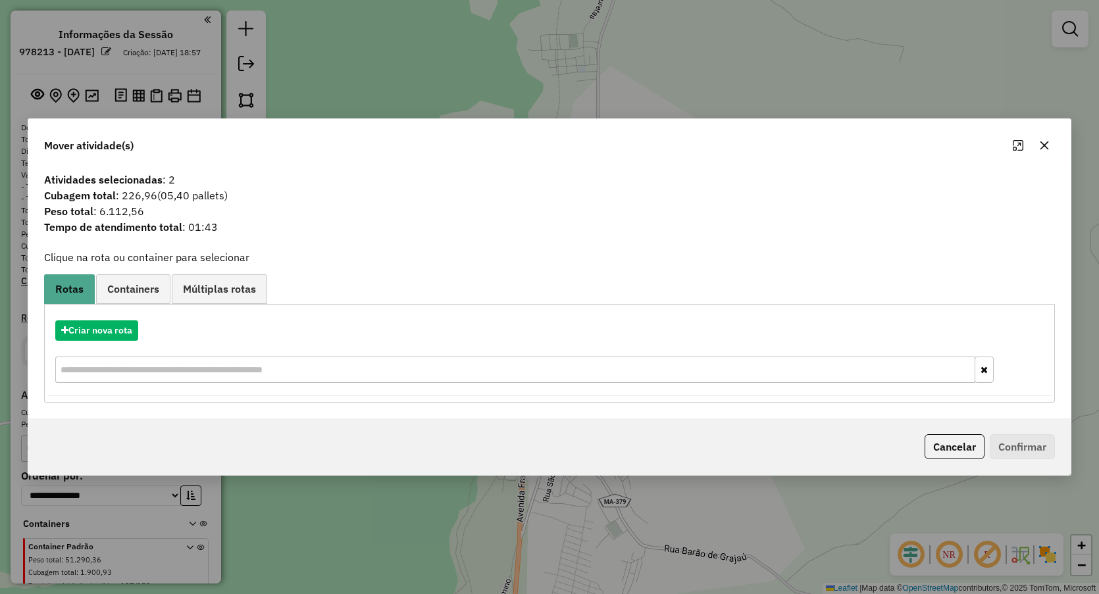
click at [1046, 140] on icon "button" at bounding box center [1044, 145] width 11 height 11
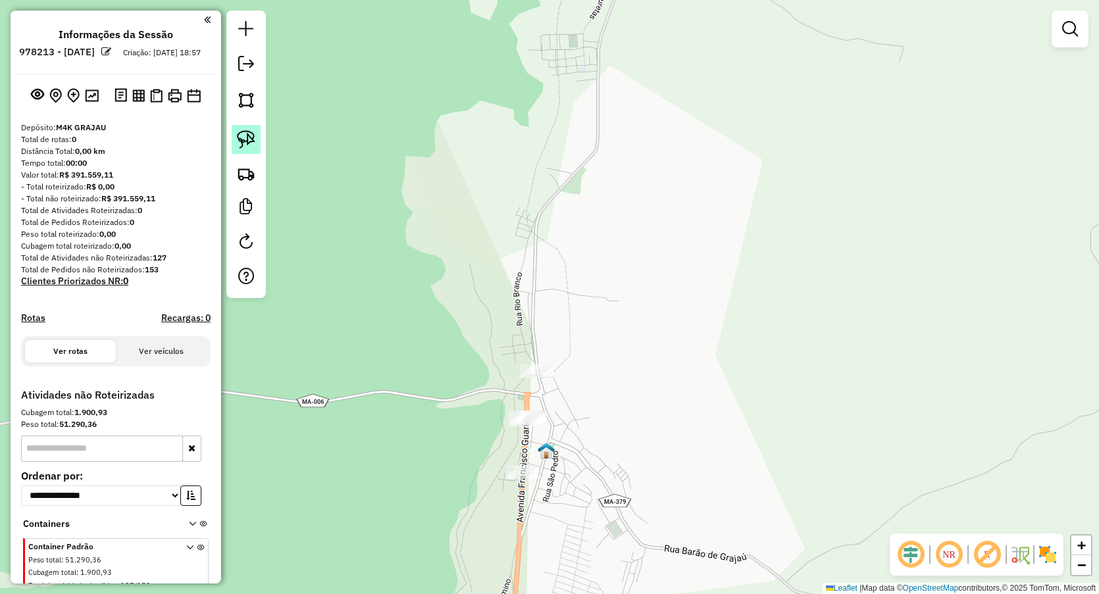
click at [232, 136] on link at bounding box center [246, 139] width 29 height 29
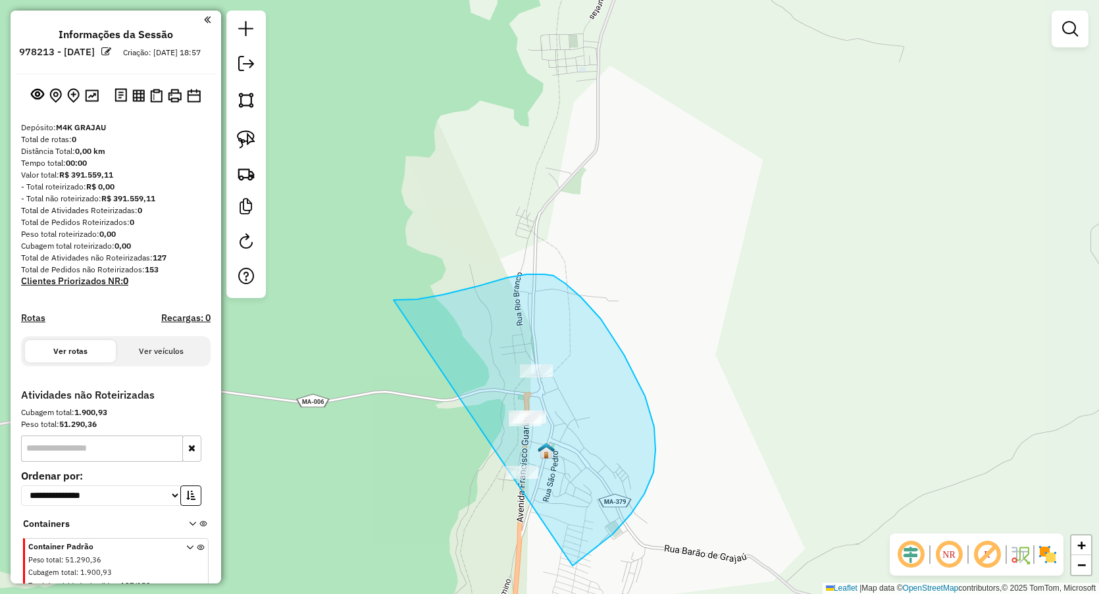
drag, startPoint x: 417, startPoint y: 299, endPoint x: 392, endPoint y: 623, distance: 324.1
click at [392, 594] on html "**********" at bounding box center [549, 297] width 1099 height 594
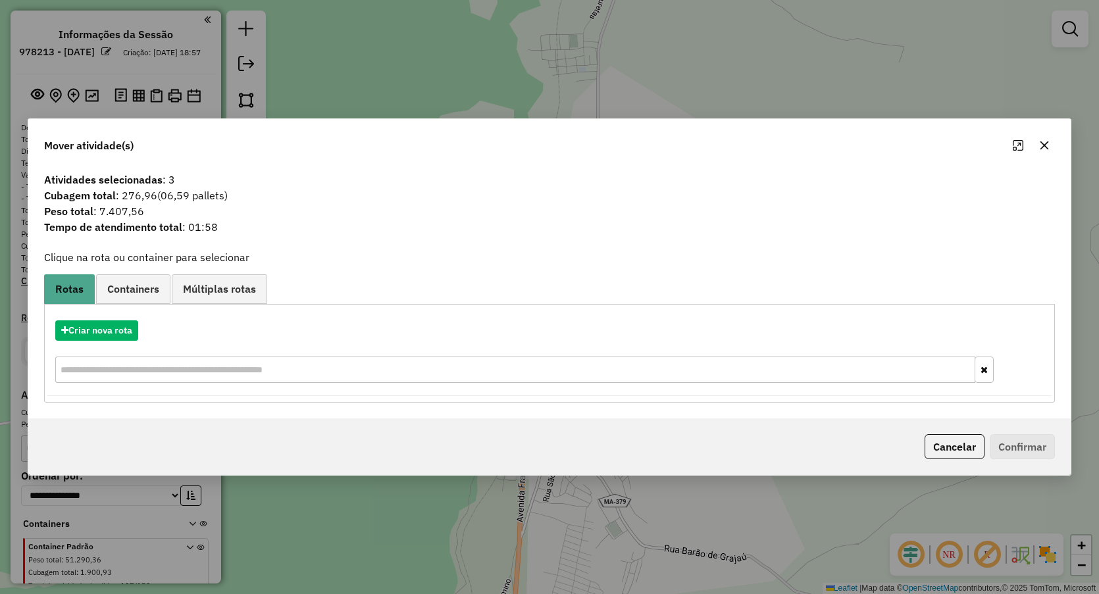
click at [1037, 145] on button "button" at bounding box center [1044, 145] width 21 height 21
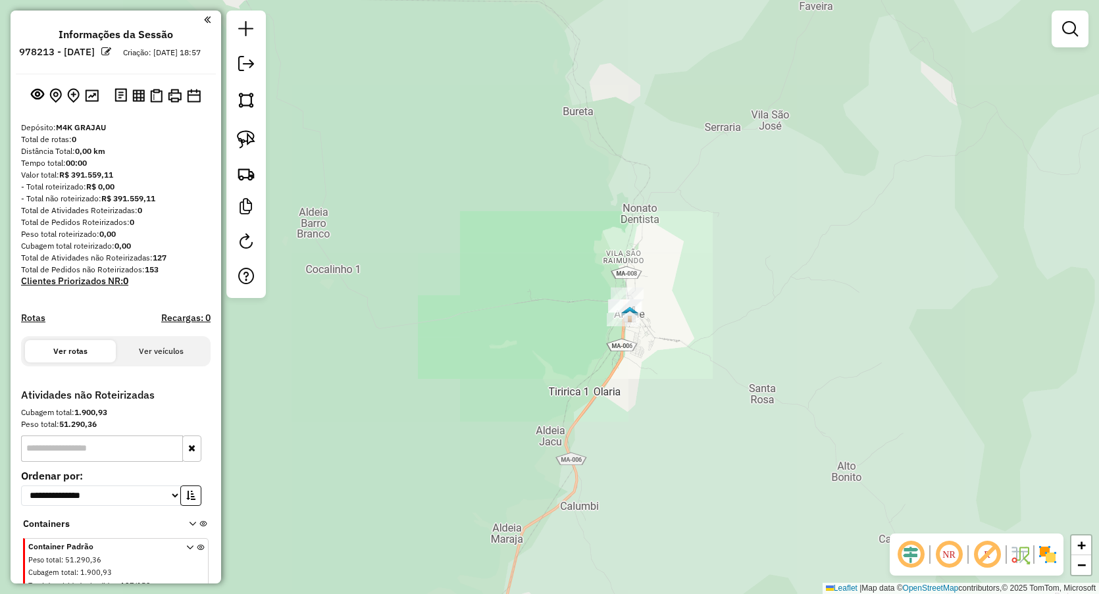
drag, startPoint x: 631, startPoint y: 368, endPoint x: 613, endPoint y: 307, distance: 63.9
click at [613, 309] on div "Janela de atendimento Grade de atendimento Capacidade Transportadoras Veículos …" at bounding box center [549, 297] width 1099 height 594
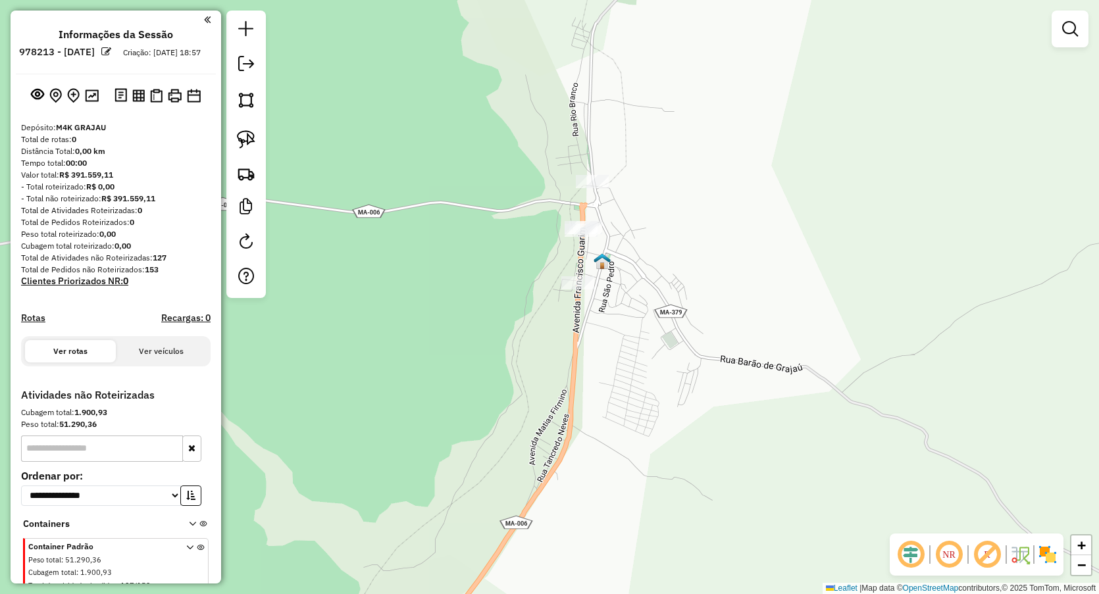
drag, startPoint x: 241, startPoint y: 141, endPoint x: 571, endPoint y: 238, distance: 344.3
click at [242, 141] on img at bounding box center [246, 139] width 18 height 18
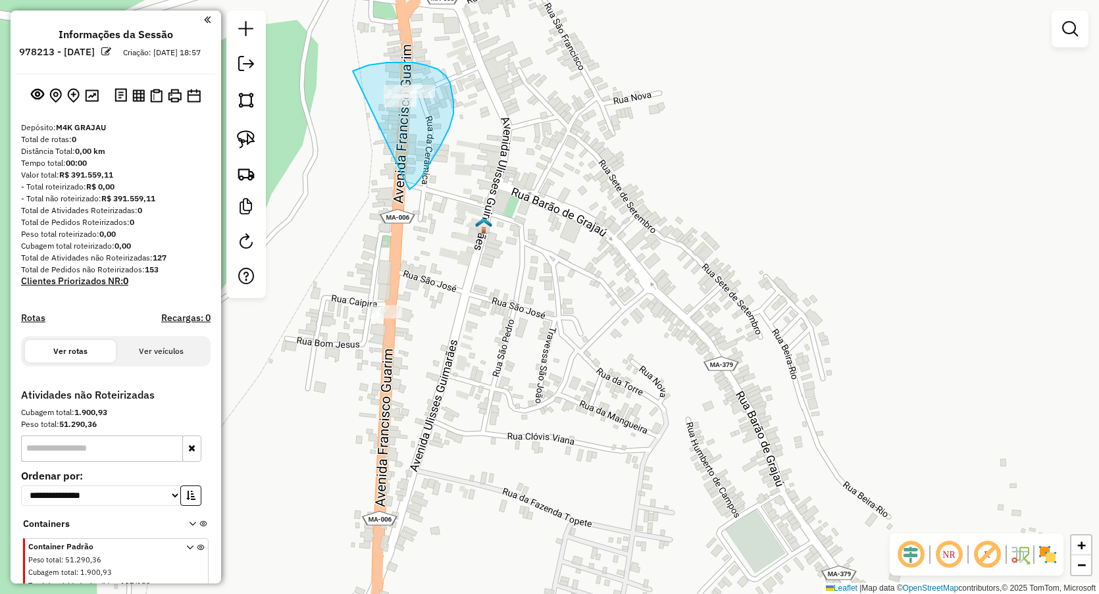
drag, startPoint x: 362, startPoint y: 68, endPoint x: 409, endPoint y: 190, distance: 130.7
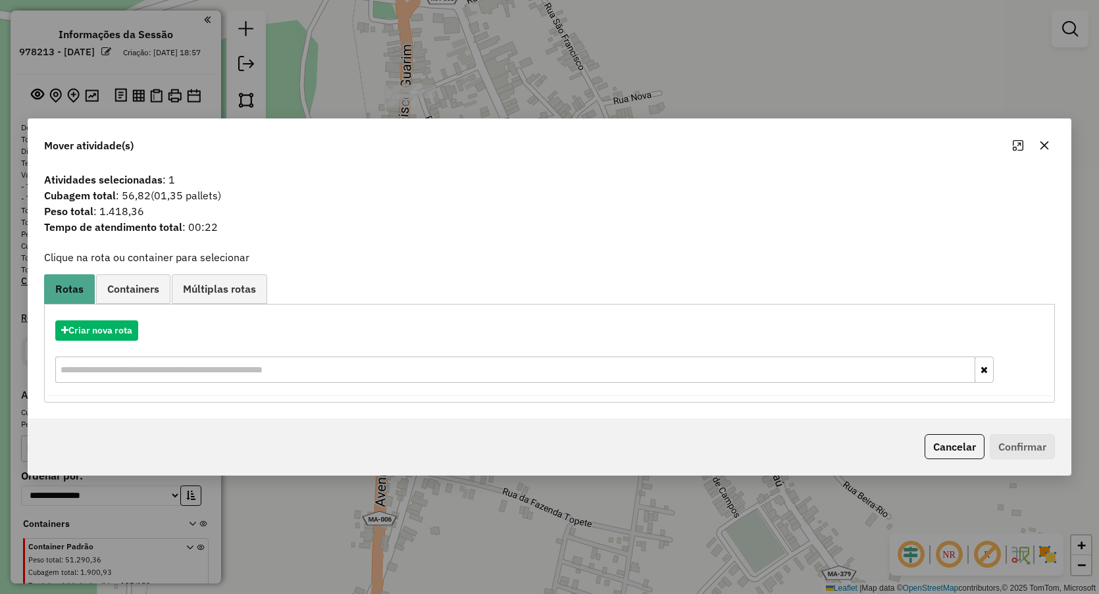
click at [1043, 140] on button "button" at bounding box center [1044, 145] width 21 height 21
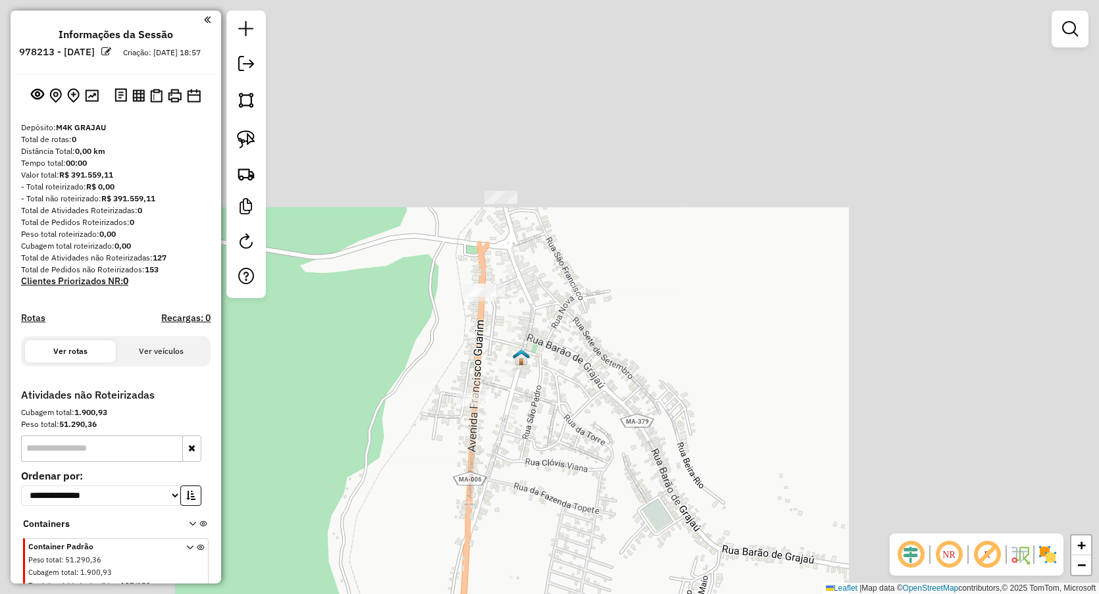
drag, startPoint x: 511, startPoint y: 147, endPoint x: 509, endPoint y: 231, distance: 84.3
click at [531, 291] on div "Janela de atendimento Grade de atendimento Capacidade Transportadoras Veículos …" at bounding box center [549, 297] width 1099 height 594
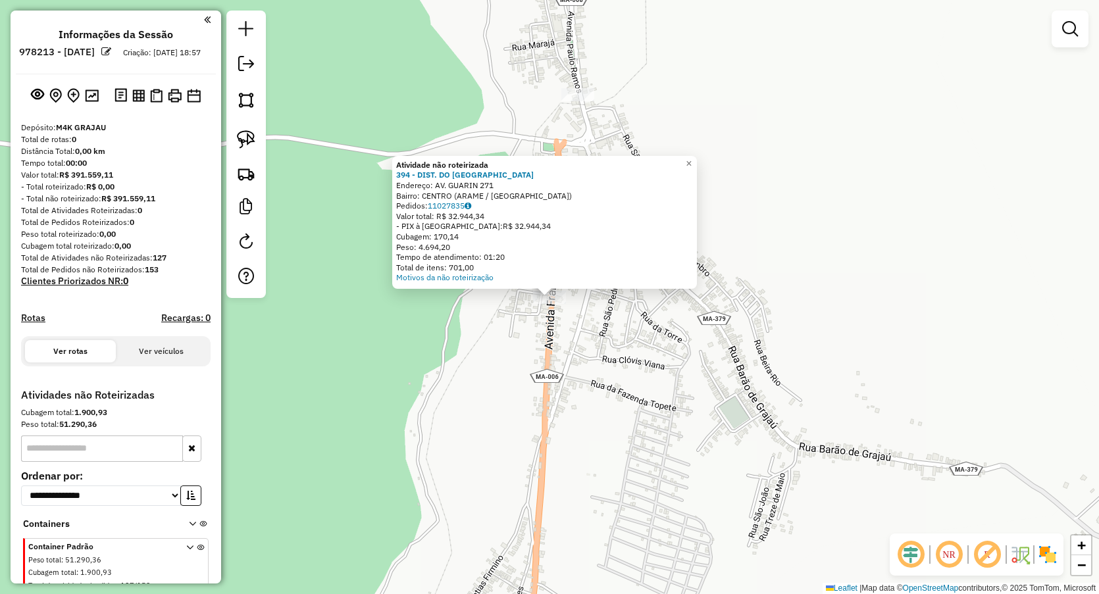
click at [486, 382] on div "Atividade não roteirizada 394 - DIST. DO TONHAO Endereço: AV. GUARIN 271 Bairro…" at bounding box center [549, 297] width 1099 height 594
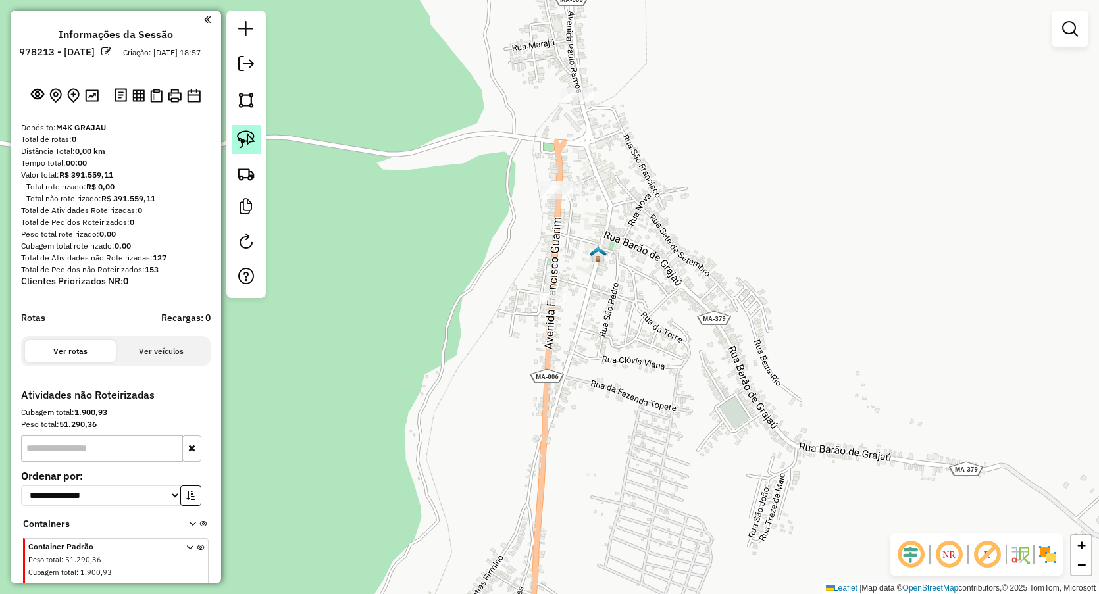
click at [249, 146] on img at bounding box center [246, 139] width 18 height 18
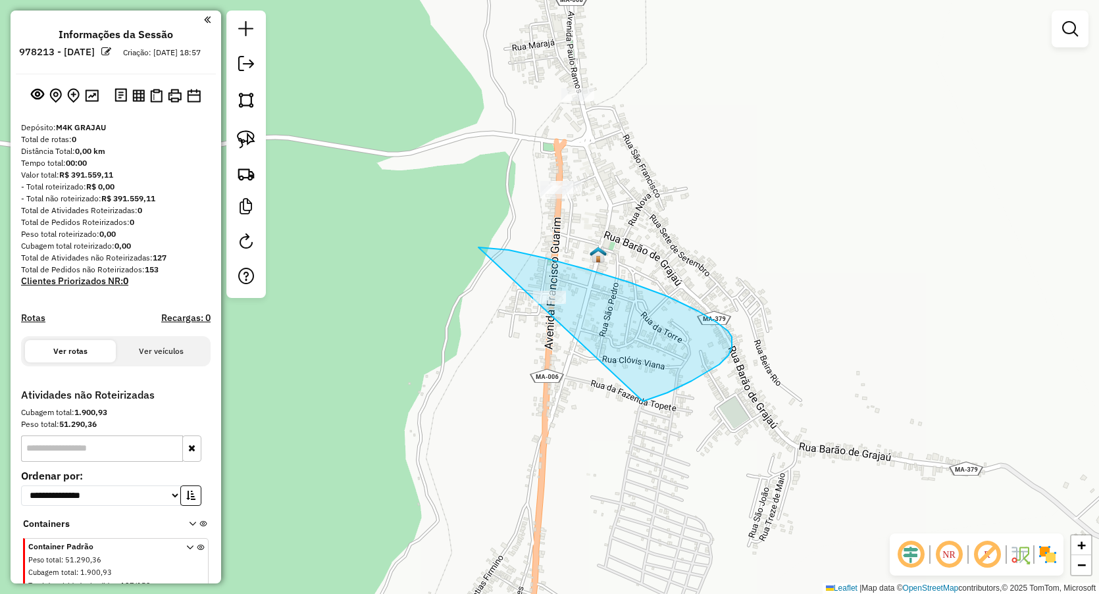
drag, startPoint x: 478, startPoint y: 247, endPoint x: 565, endPoint y: 433, distance: 204.7
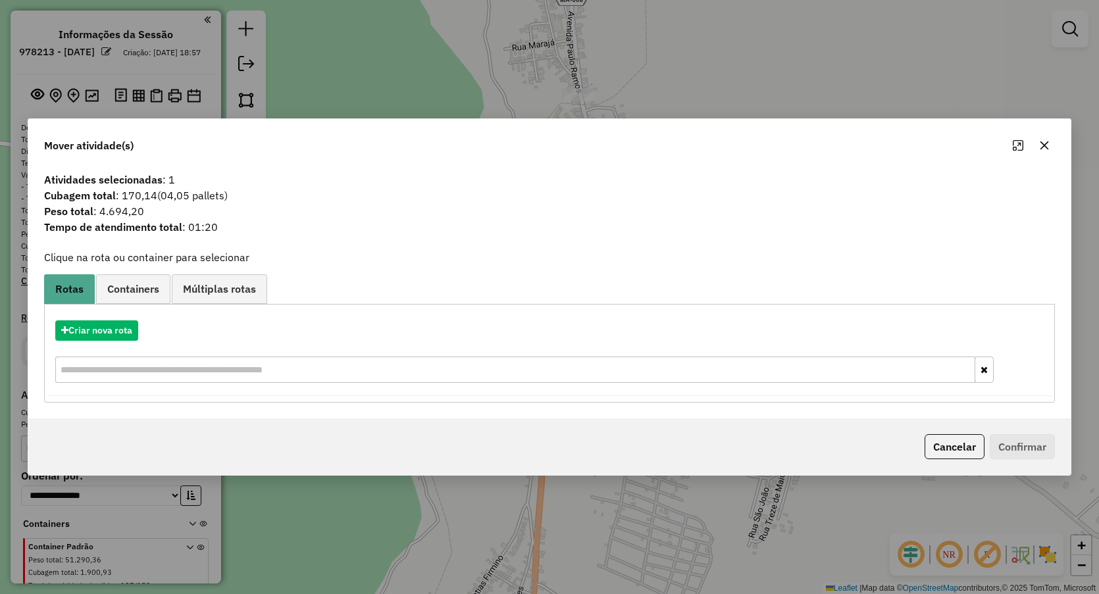
click at [1045, 141] on icon "button" at bounding box center [1044, 145] width 11 height 11
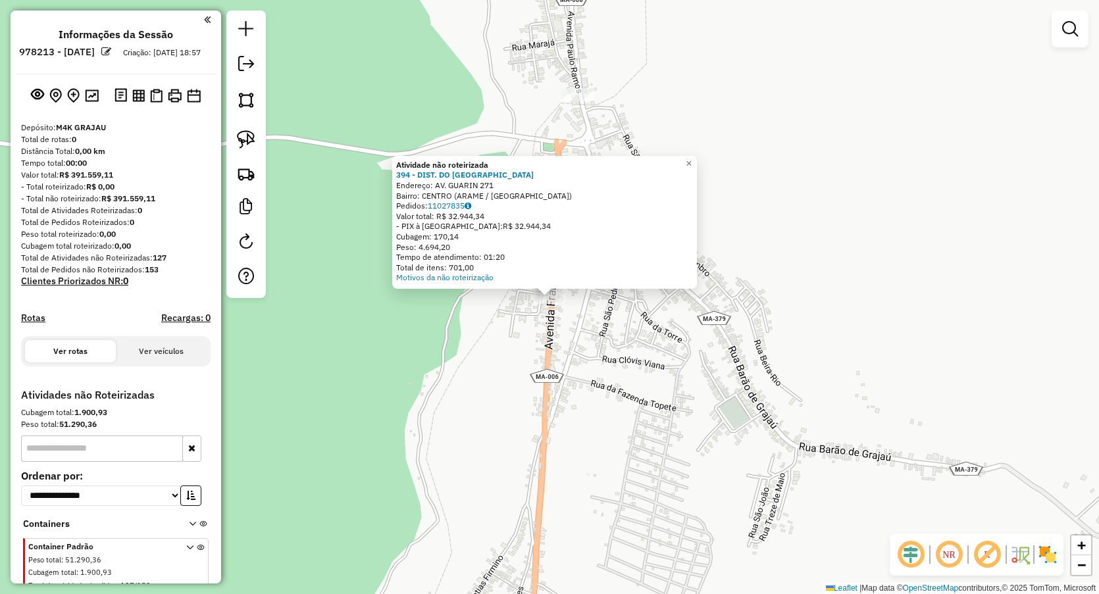
click at [388, 421] on div "Atividade não roteirizada 394 - DIST. DO TONHAO Endereço: AV. GUARIN 271 Bairro…" at bounding box center [549, 297] width 1099 height 594
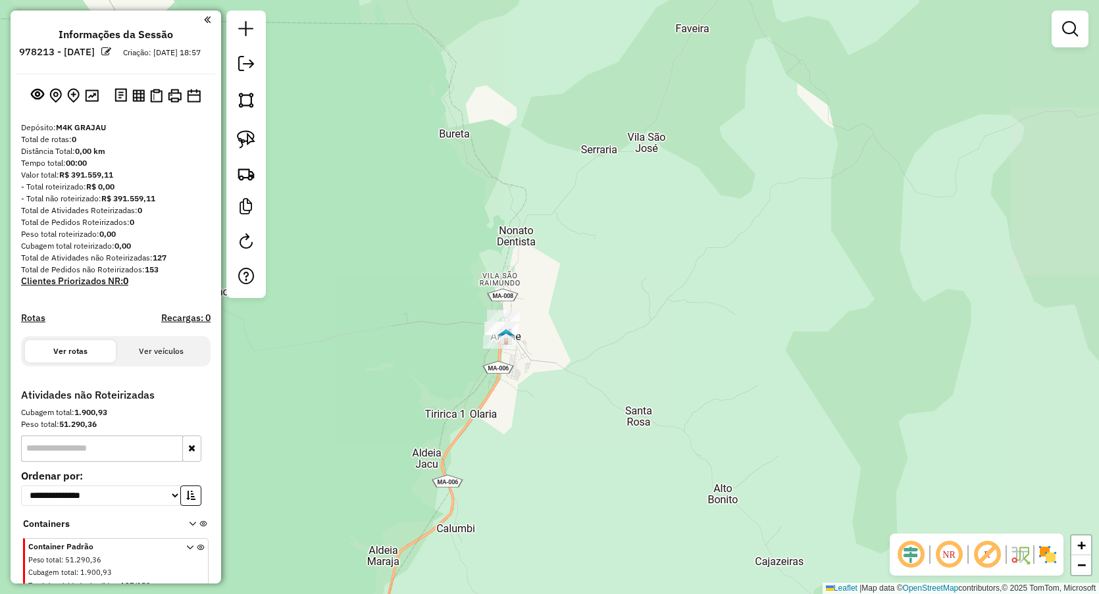
drag, startPoint x: 361, startPoint y: 272, endPoint x: 351, endPoint y: 213, distance: 59.3
click at [369, 224] on div "Janela de atendimento Grade de atendimento Capacidade Transportadoras Veículos …" at bounding box center [549, 297] width 1099 height 594
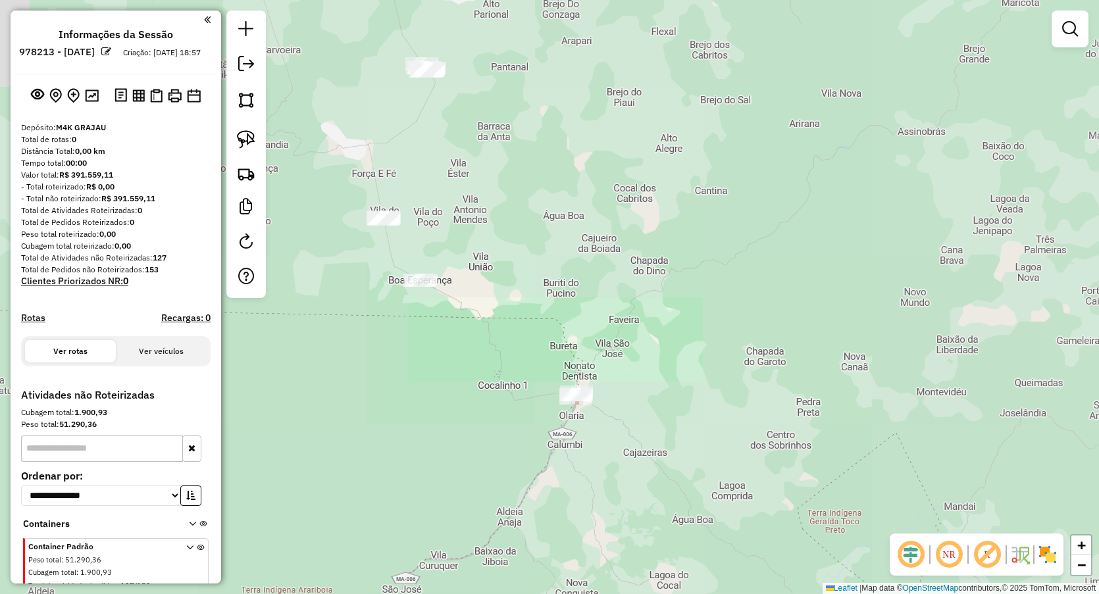
drag, startPoint x: 600, startPoint y: 486, endPoint x: 609, endPoint y: 228, distance: 258.2
click at [632, 253] on div "Janela de atendimento Grade de atendimento Capacidade Transportadoras Veículos …" at bounding box center [549, 297] width 1099 height 594
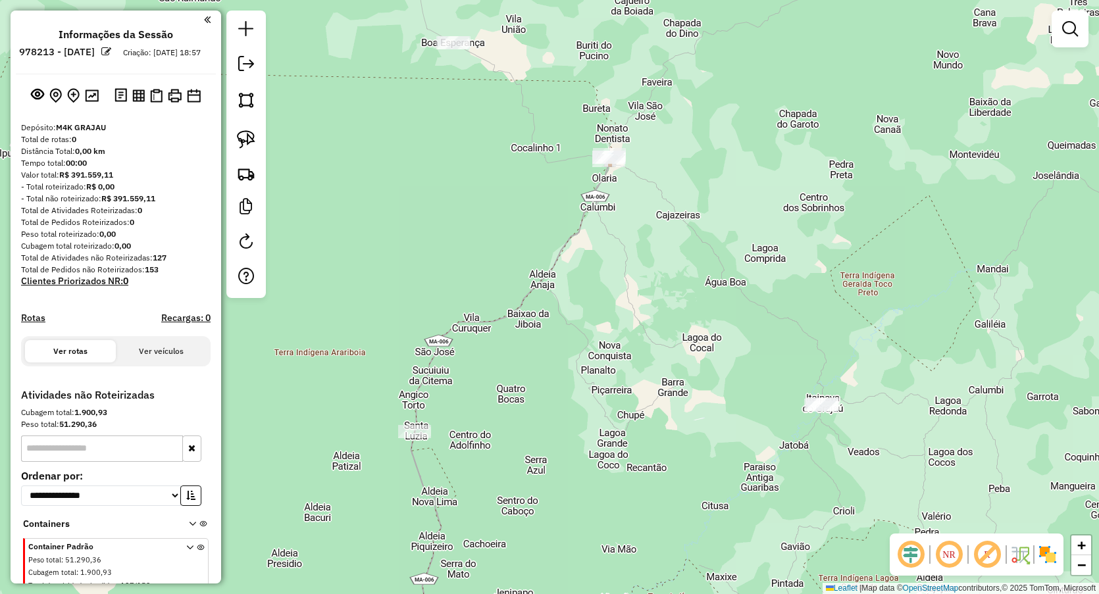
drag, startPoint x: 371, startPoint y: 155, endPoint x: 335, endPoint y: 155, distance: 35.5
click at [405, 167] on div "Janela de atendimento Grade de atendimento Capacidade Transportadoras Veículos …" at bounding box center [549, 297] width 1099 height 594
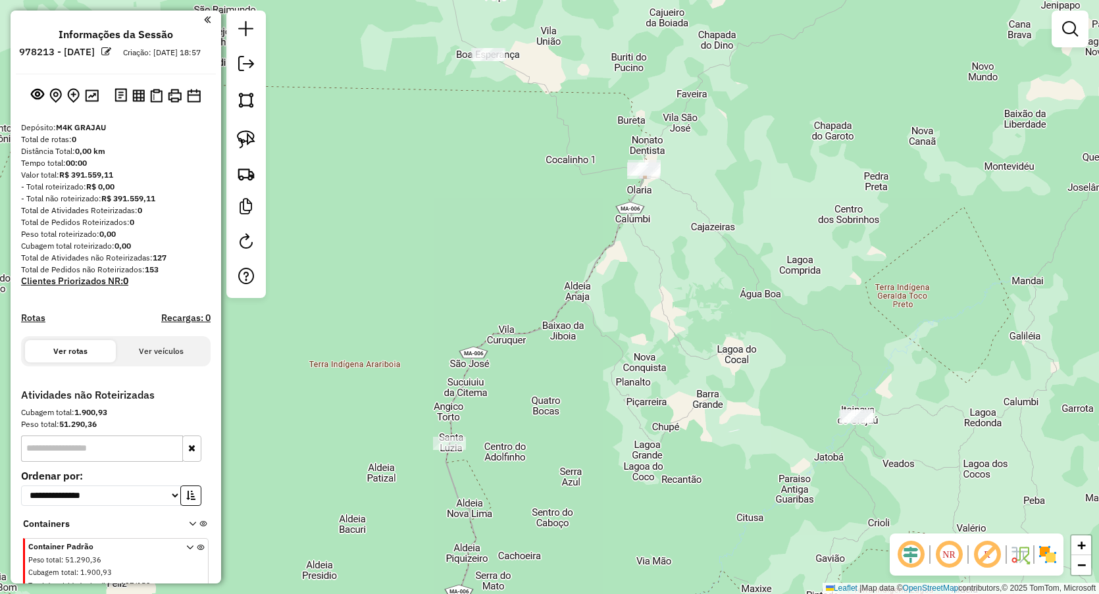
drag, startPoint x: 261, startPoint y: 141, endPoint x: 271, endPoint y: 141, distance: 9.9
click at [260, 141] on div at bounding box center [245, 155] width 39 height 288
click at [247, 140] on img at bounding box center [246, 139] width 18 height 18
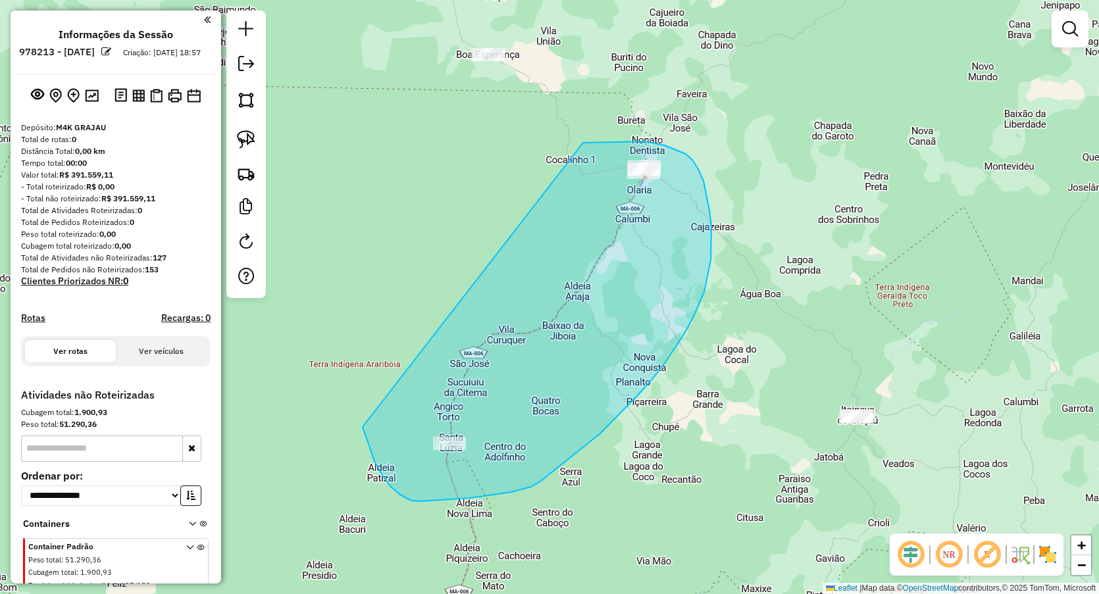
drag, startPoint x: 596, startPoint y: 143, endPoint x: 363, endPoint y: 427, distance: 367.6
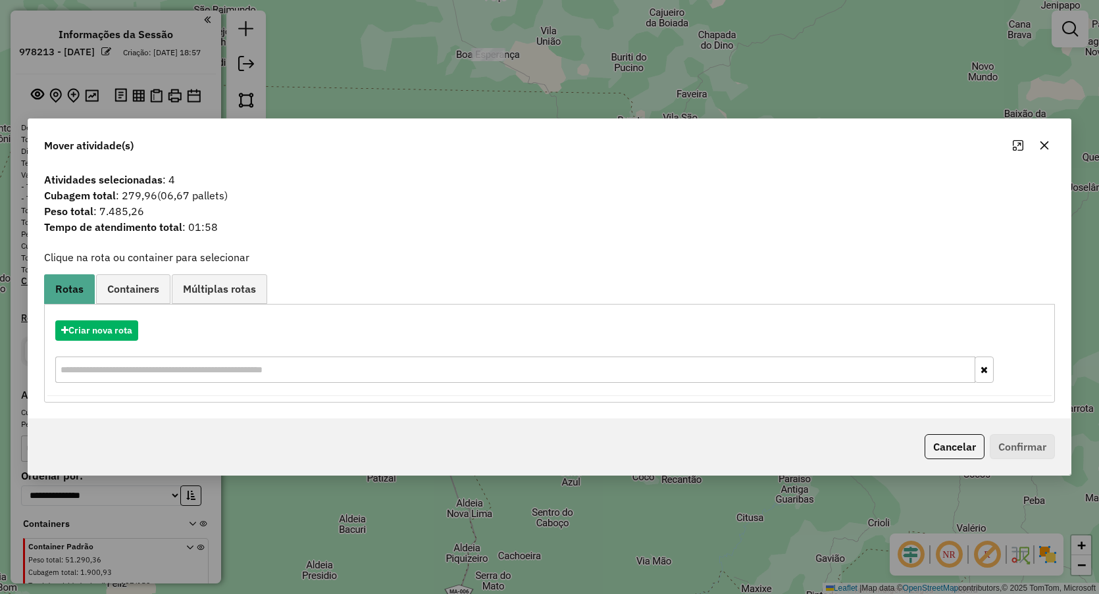
drag, startPoint x: 1042, startPoint y: 145, endPoint x: 620, endPoint y: 188, distance: 424.1
click at [1041, 145] on icon "button" at bounding box center [1044, 145] width 11 height 11
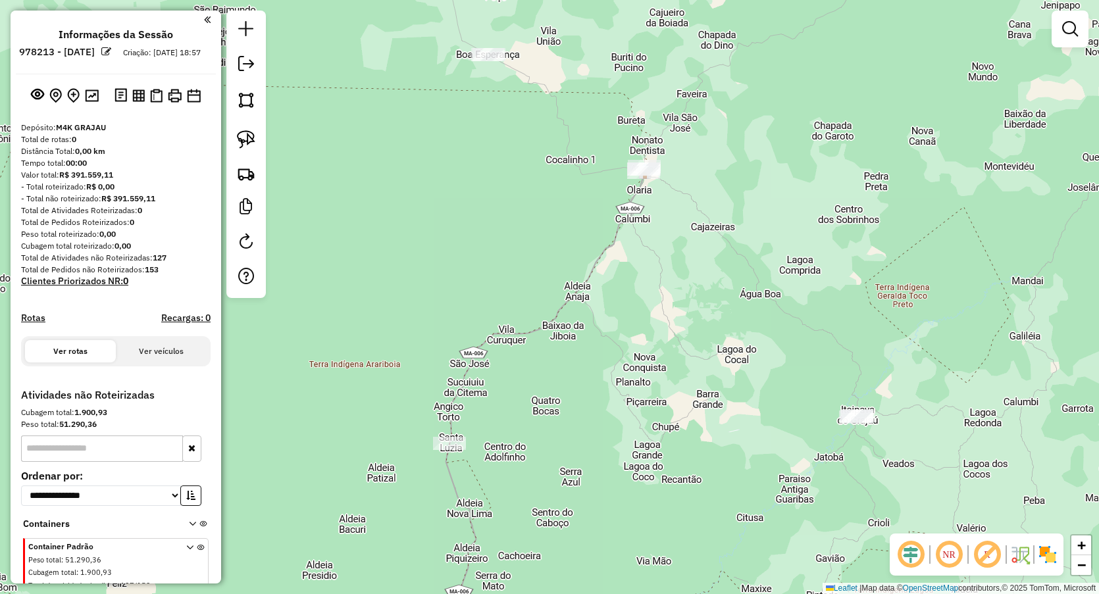
drag, startPoint x: 482, startPoint y: 361, endPoint x: 494, endPoint y: 440, distance: 79.8
click at [509, 464] on div "Janela de atendimento Grade de atendimento Capacidade Transportadoras Veículos …" at bounding box center [549, 297] width 1099 height 594
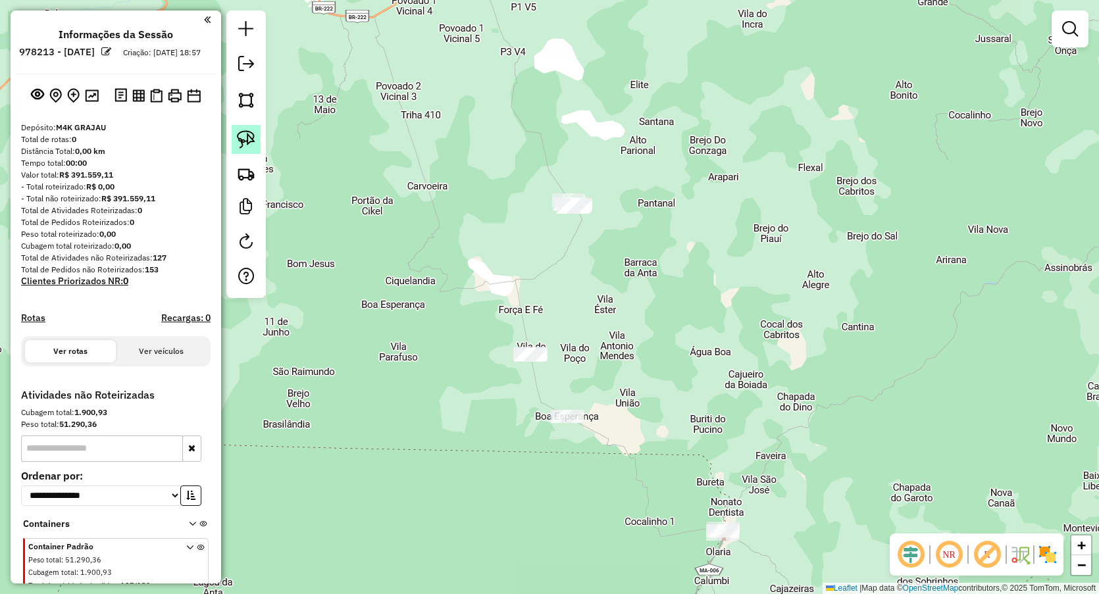
drag, startPoint x: 236, startPoint y: 126, endPoint x: 471, endPoint y: 247, distance: 263.8
click at [237, 126] on link at bounding box center [246, 139] width 29 height 29
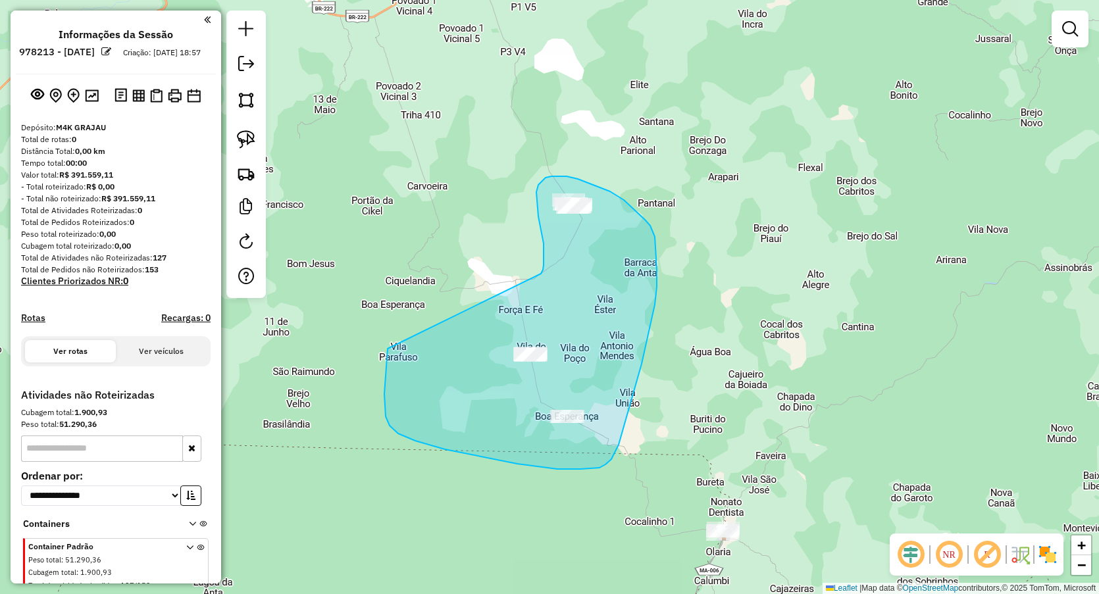
drag, startPoint x: 544, startPoint y: 244, endPoint x: 388, endPoint y: 349, distance: 188.2
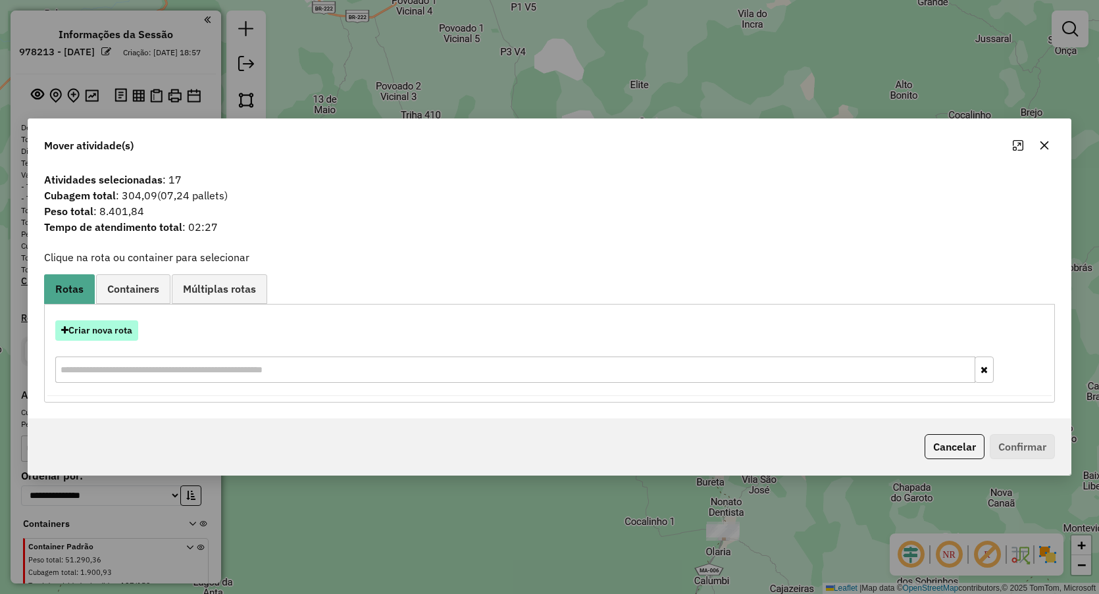
click at [105, 322] on button "Criar nova rota" at bounding box center [96, 331] width 83 height 20
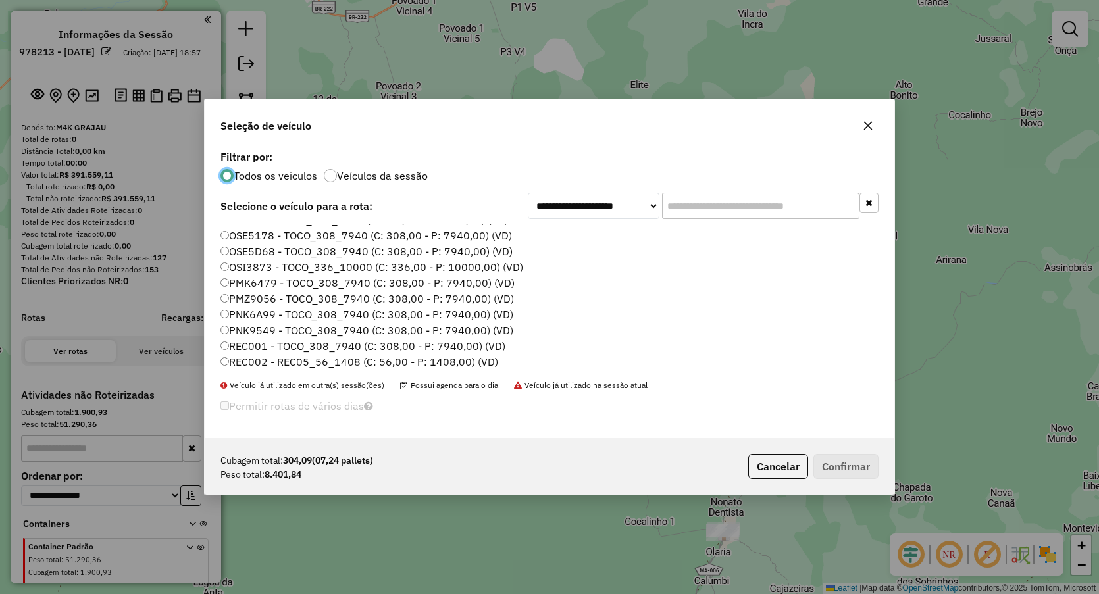
scroll to position [82, 0]
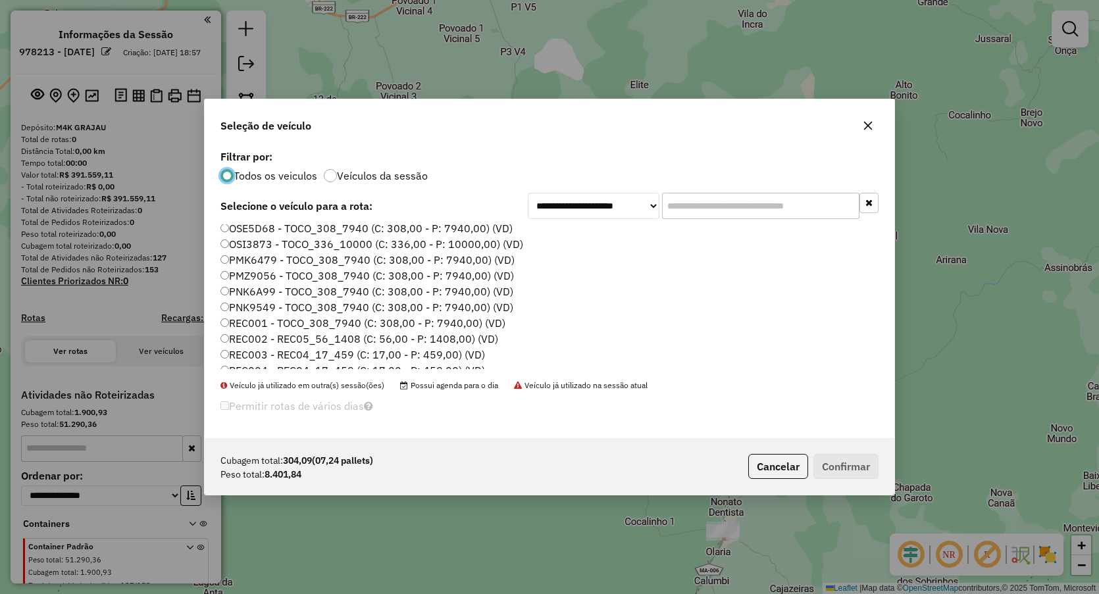
click at [250, 291] on label "PNK6A99 - TOCO_308_7940 (C: 308,00 - P: 7940,00) (VD)" at bounding box center [366, 292] width 293 height 16
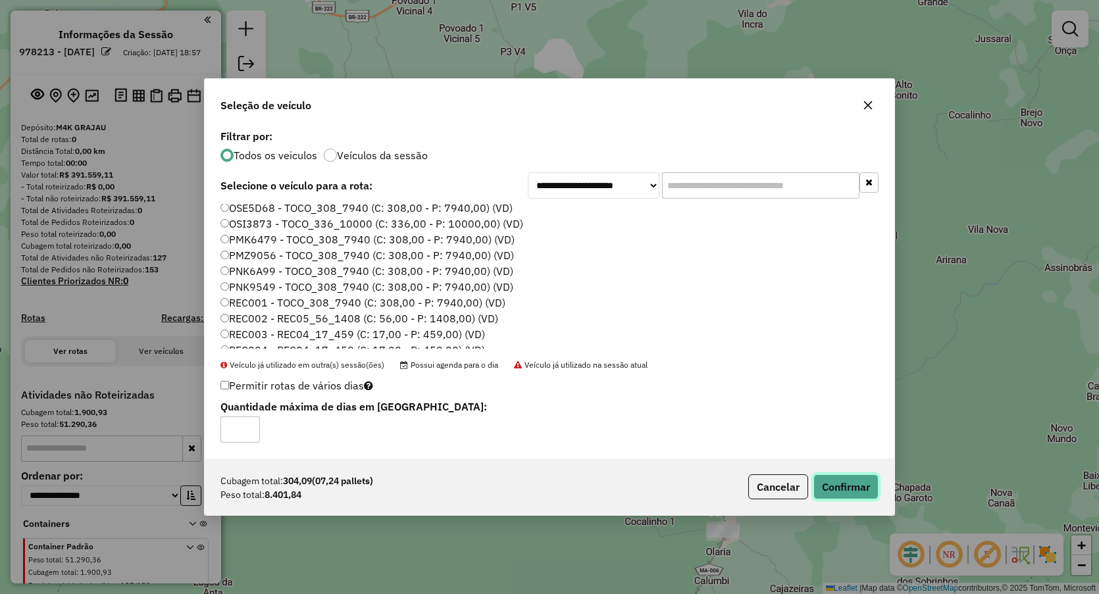
click at [844, 483] on button "Confirmar" at bounding box center [845, 487] width 65 height 25
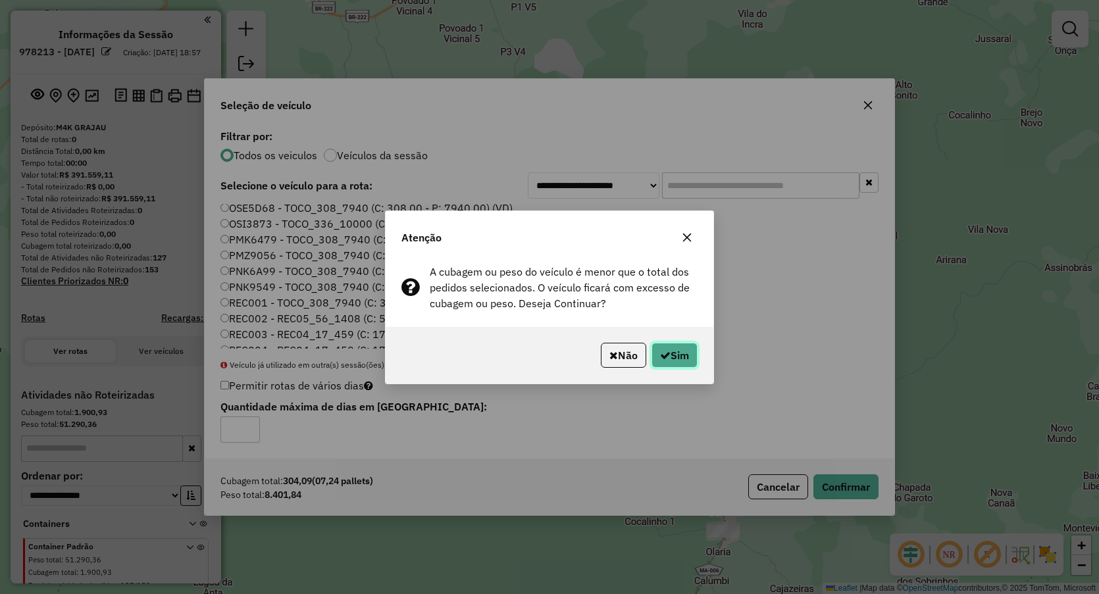
drag, startPoint x: 665, startPoint y: 353, endPoint x: 673, endPoint y: 344, distance: 11.6
click at [669, 353] on button "Sim" at bounding box center [675, 355] width 46 height 25
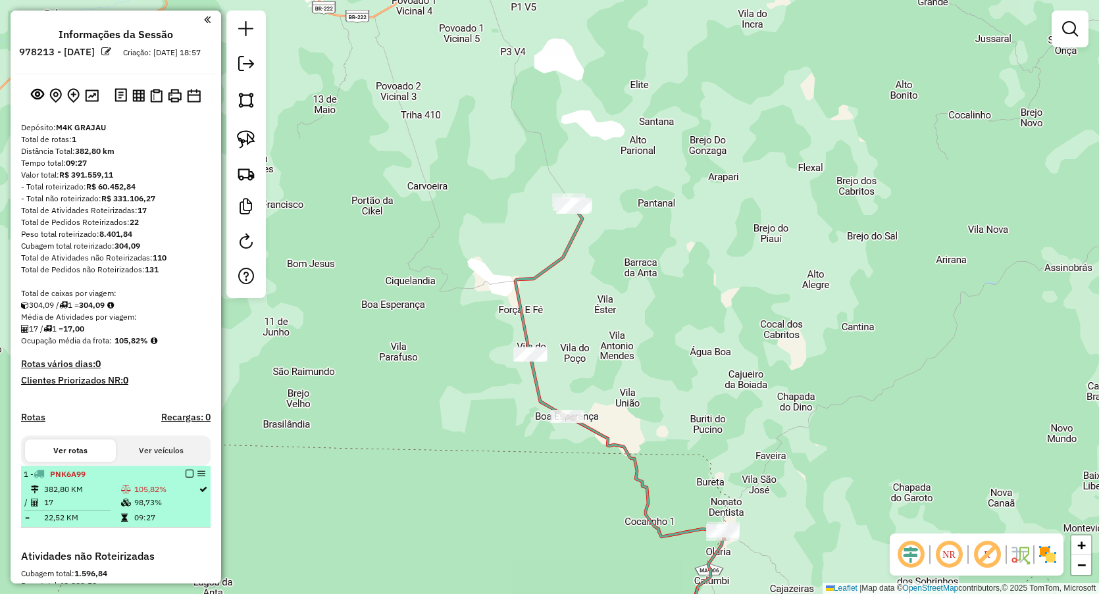
click at [63, 509] on td "17" at bounding box center [81, 502] width 77 height 13
select select "**********"
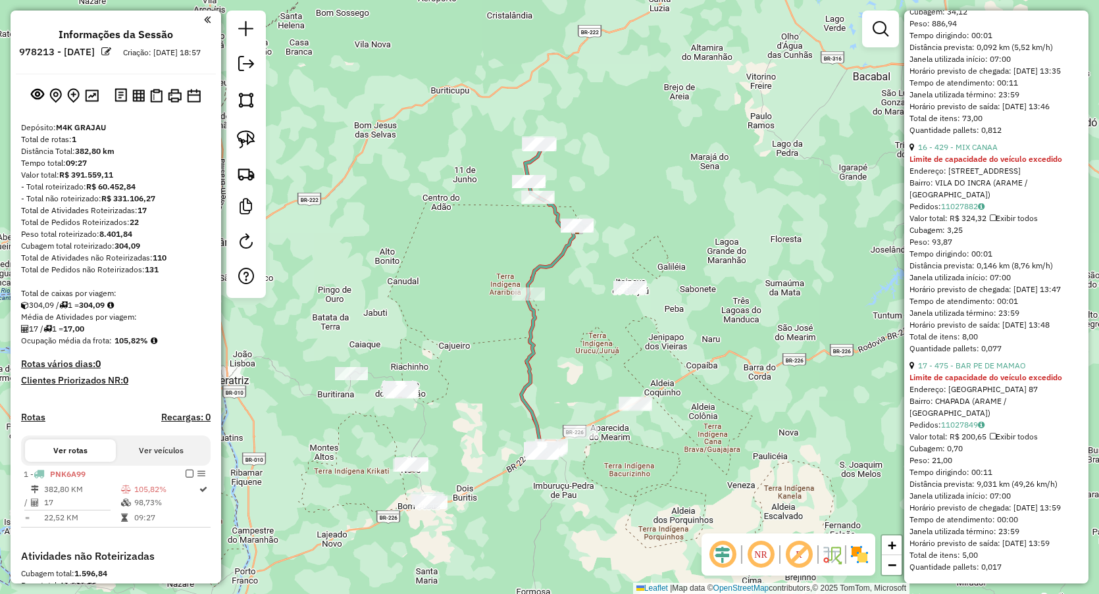
scroll to position [3596, 0]
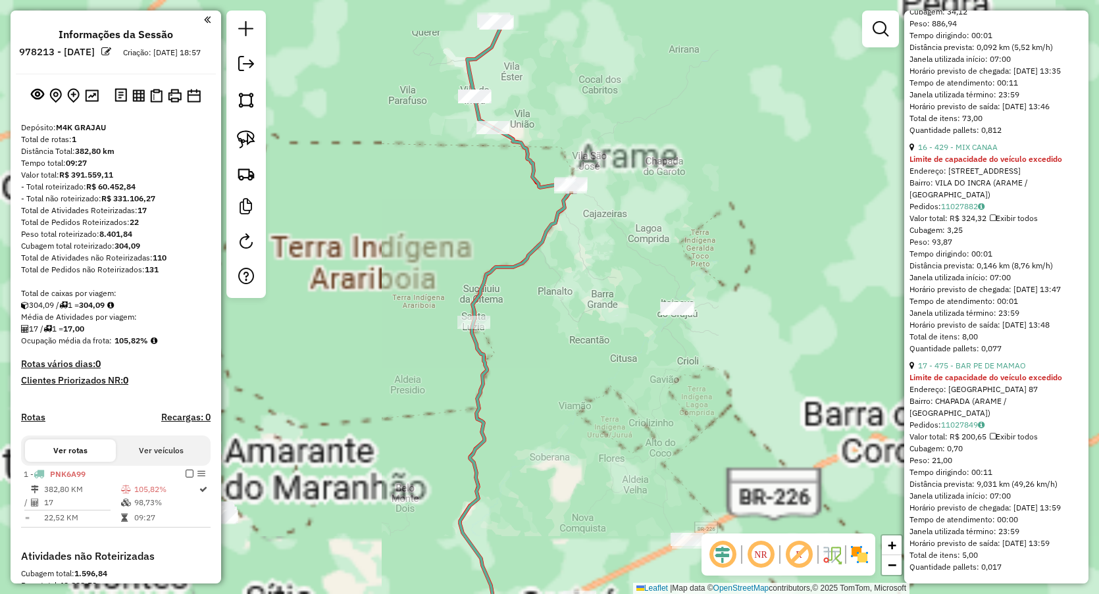
drag, startPoint x: 369, startPoint y: 244, endPoint x: 525, endPoint y: 197, distance: 163.3
click at [508, 203] on div "Janela de atendimento Grade de atendimento Capacidade Transportadoras Veículos …" at bounding box center [549, 297] width 1099 height 594
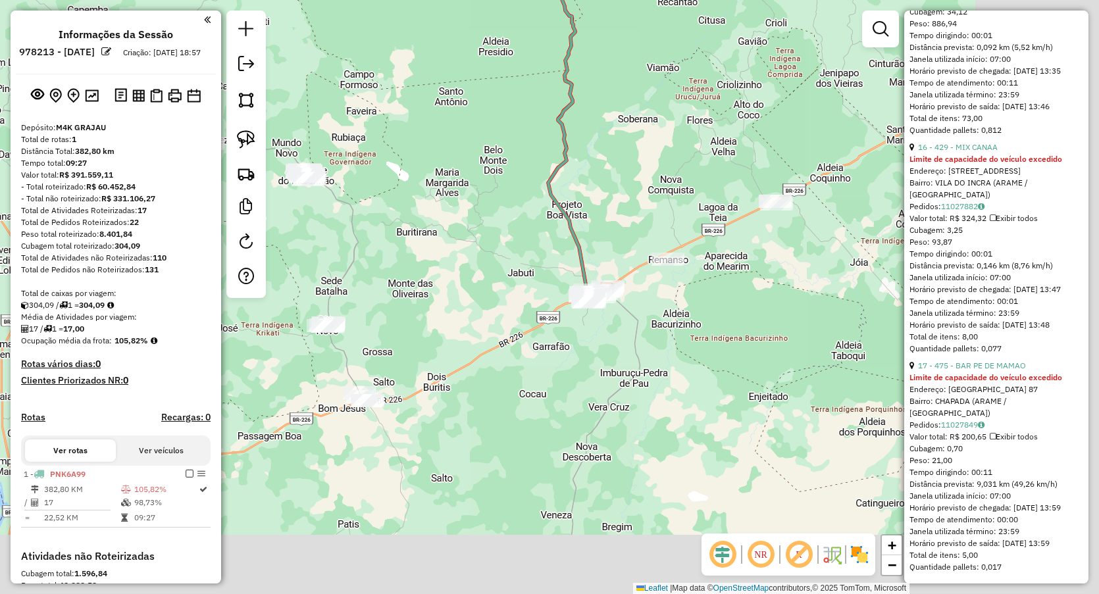
drag, startPoint x: 495, startPoint y: 247, endPoint x: 439, endPoint y: 194, distance: 77.3
click at [438, 200] on div "Janela de atendimento Grade de atendimento Capacidade Transportadoras Veículos …" at bounding box center [549, 297] width 1099 height 594
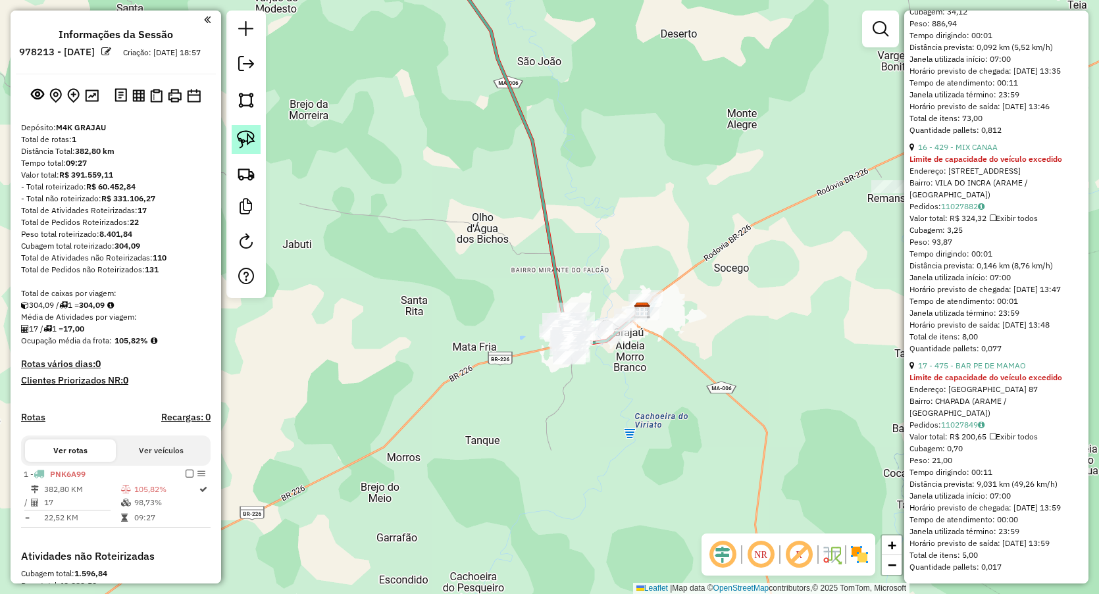
click at [245, 127] on link at bounding box center [246, 139] width 29 height 29
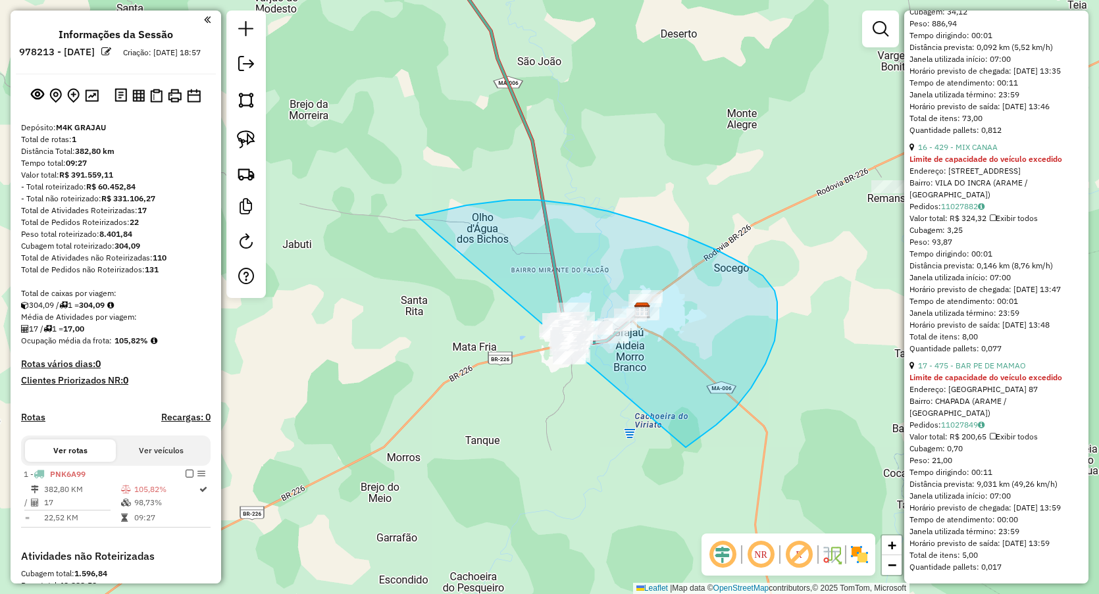
drag, startPoint x: 486, startPoint y: 203, endPoint x: 447, endPoint y: 544, distance: 343.1
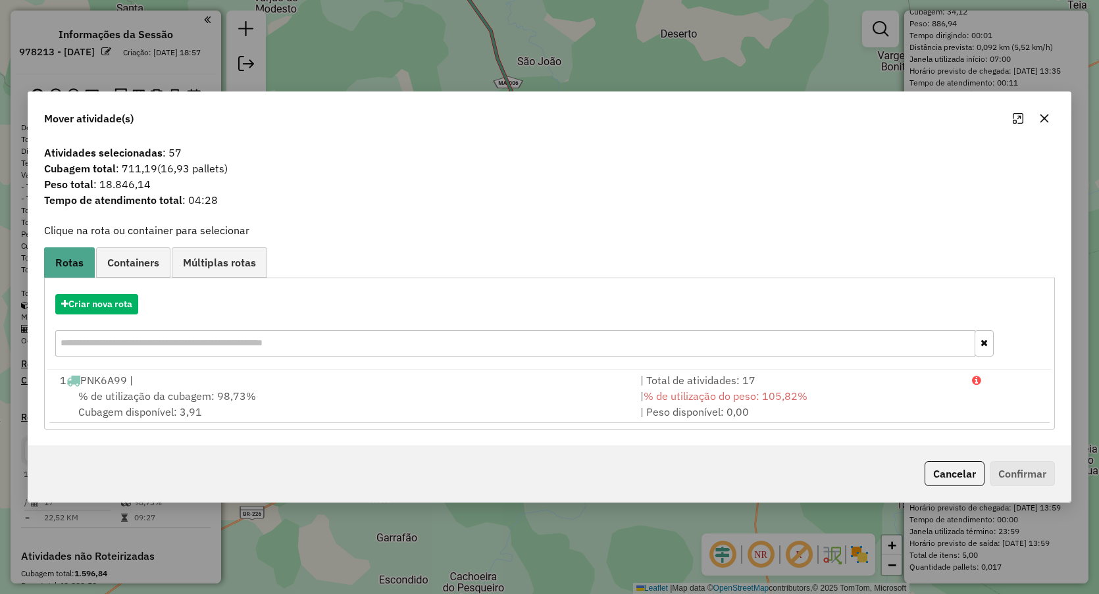
click at [1046, 116] on icon "button" at bounding box center [1045, 119] width 9 height 9
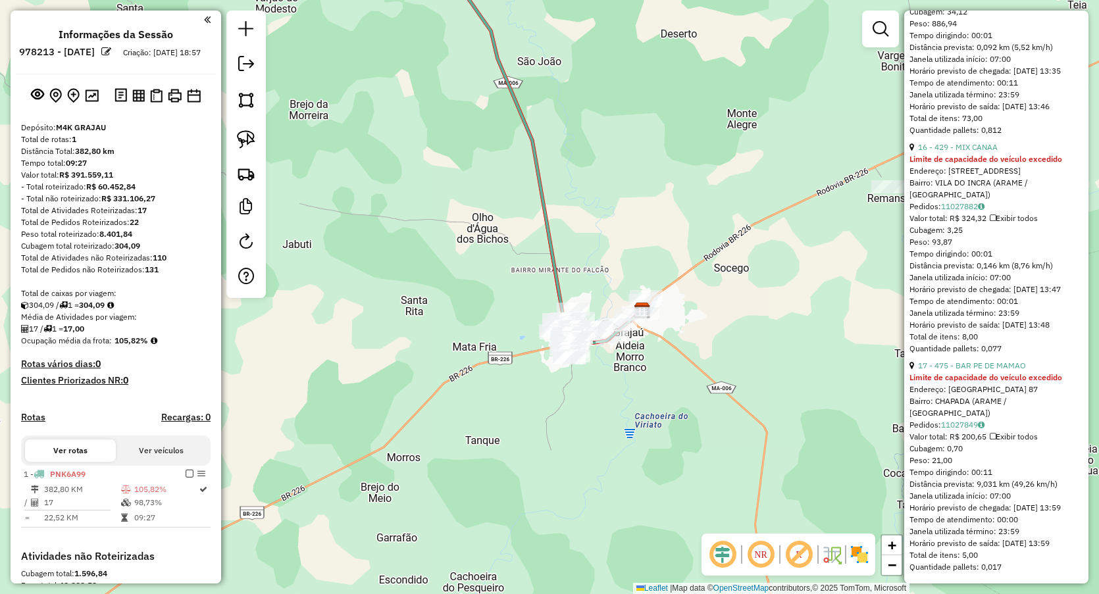
click at [726, 113] on div "Janela de atendimento Grade de atendimento Capacidade Transportadoras Veículos …" at bounding box center [549, 297] width 1099 height 594
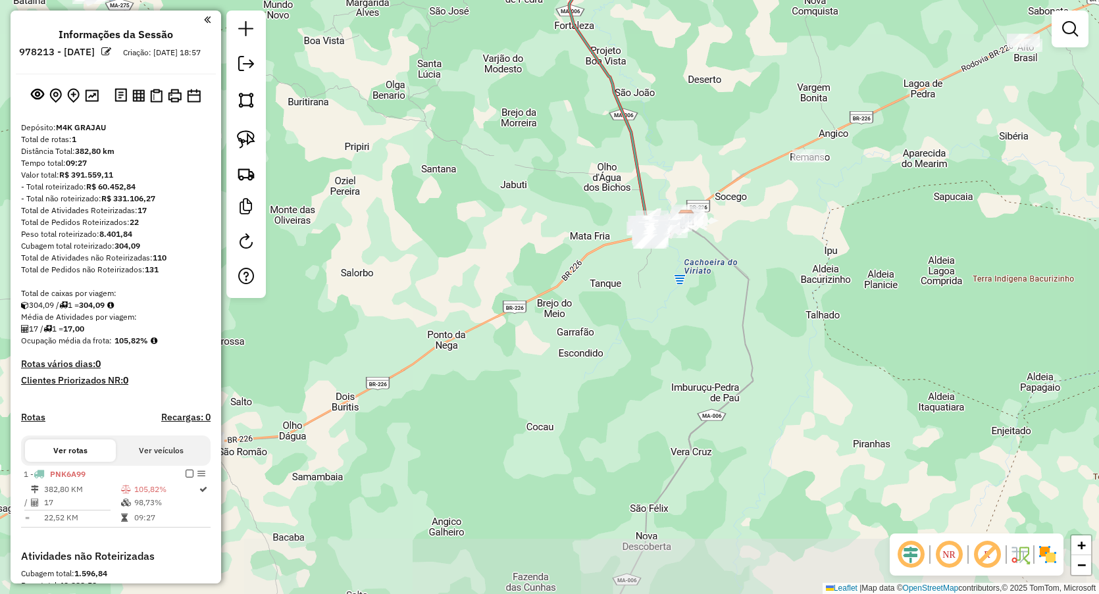
drag, startPoint x: 445, startPoint y: 184, endPoint x: 640, endPoint y: 219, distance: 198.6
click at [649, 221] on div "Janela de atendimento Grade de atendimento Capacidade Transportadoras Veículos …" at bounding box center [549, 297] width 1099 height 594
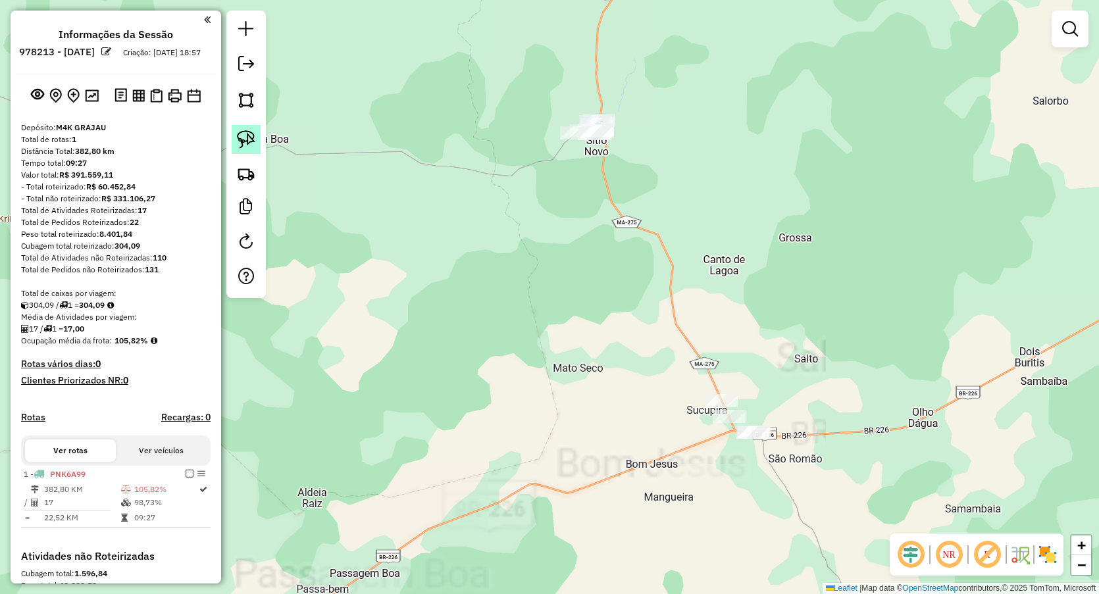
click at [247, 136] on img at bounding box center [246, 139] width 18 height 18
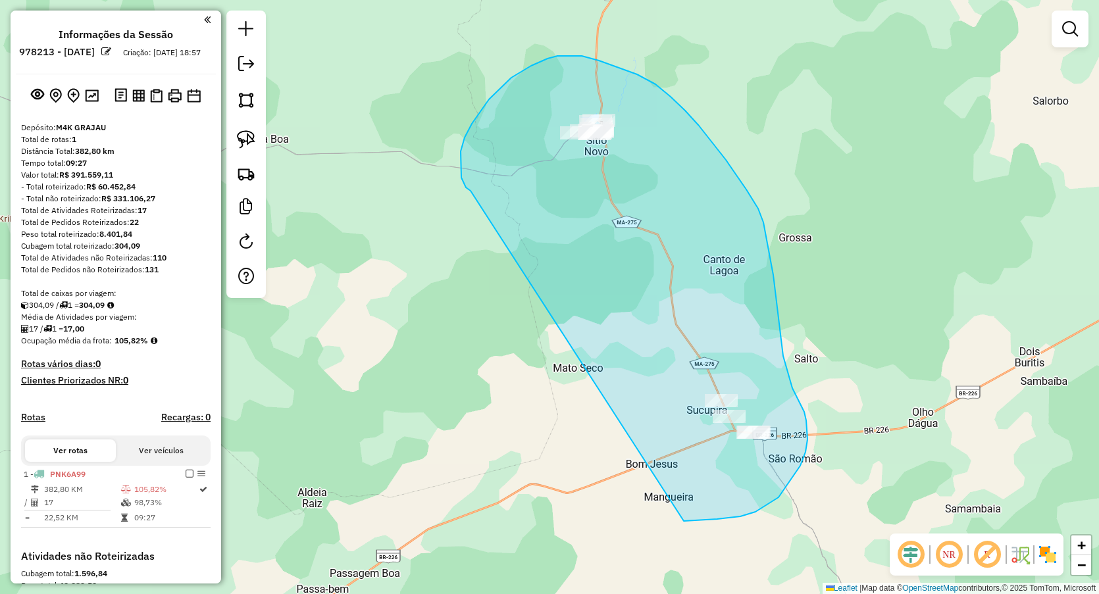
drag, startPoint x: 471, startPoint y: 191, endPoint x: 683, endPoint y: 522, distance: 393.4
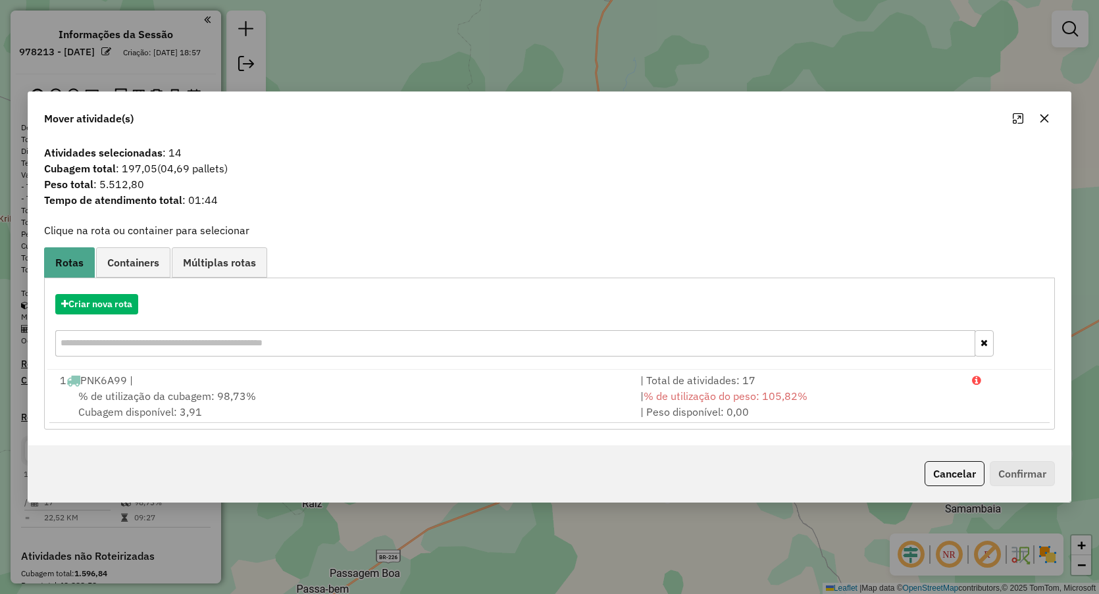
click at [1046, 116] on icon "button" at bounding box center [1045, 119] width 9 height 9
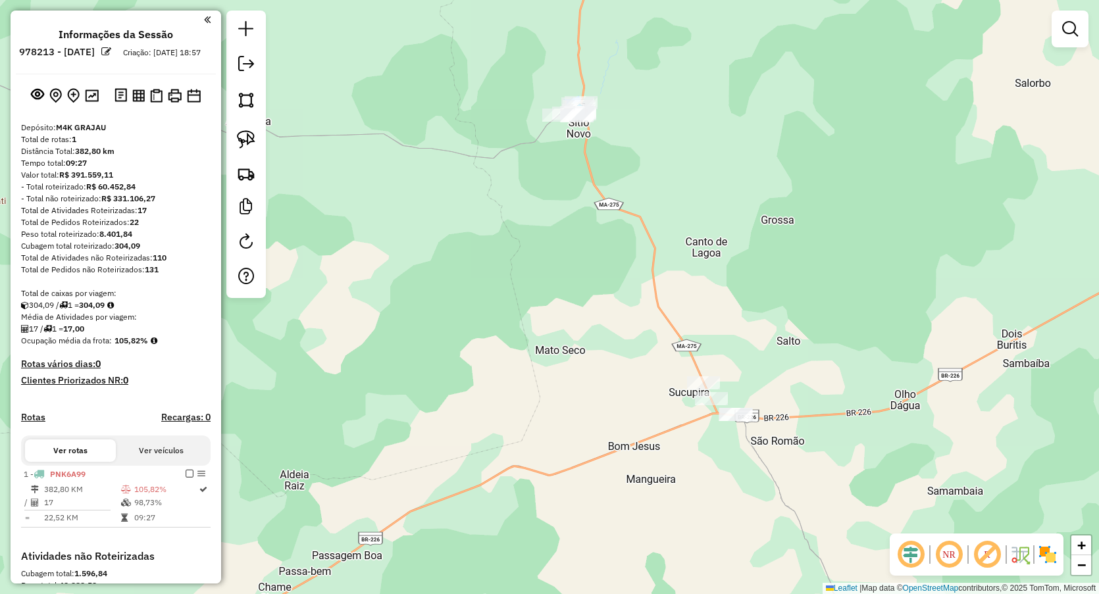
drag, startPoint x: 741, startPoint y: 373, endPoint x: 657, endPoint y: 265, distance: 137.4
click at [661, 271] on div "Janela de atendimento Grade de atendimento Capacidade Transportadoras Veículos …" at bounding box center [549, 297] width 1099 height 594
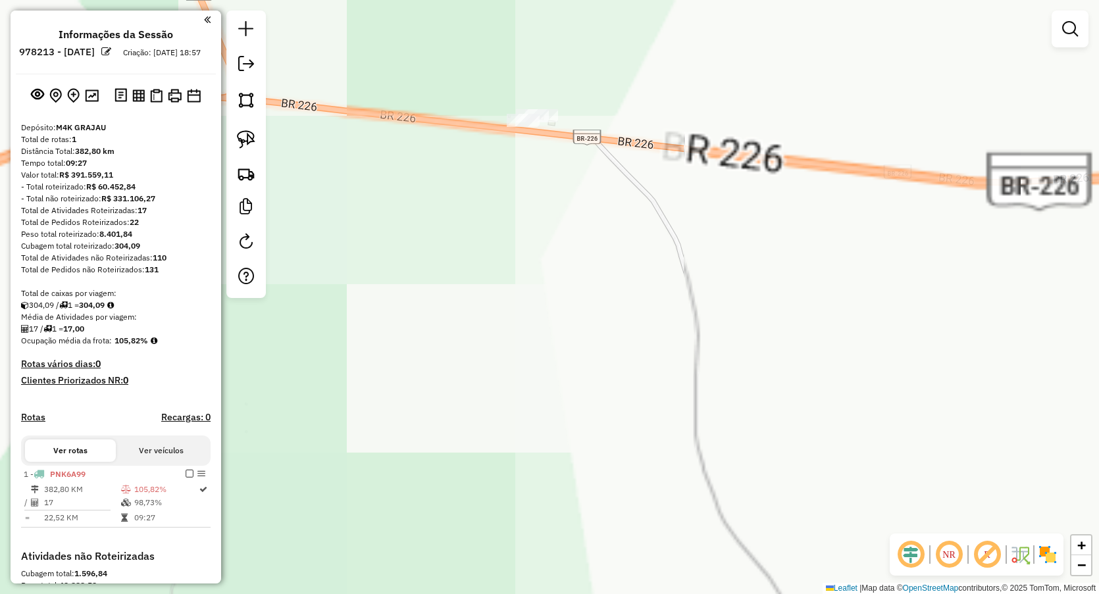
drag, startPoint x: 495, startPoint y: 76, endPoint x: 494, endPoint y: 131, distance: 55.3
click at [494, 131] on div "Janela de atendimento Grade de atendimento Capacidade Transportadoras Veículos …" at bounding box center [549, 297] width 1099 height 594
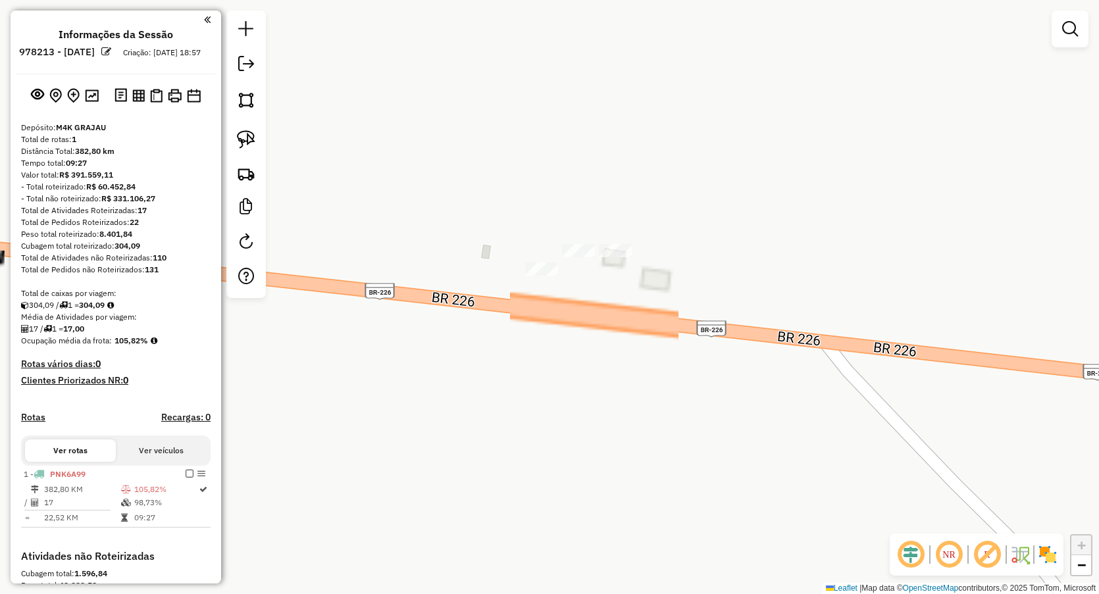
click at [569, 257] on div at bounding box center [578, 250] width 33 height 13
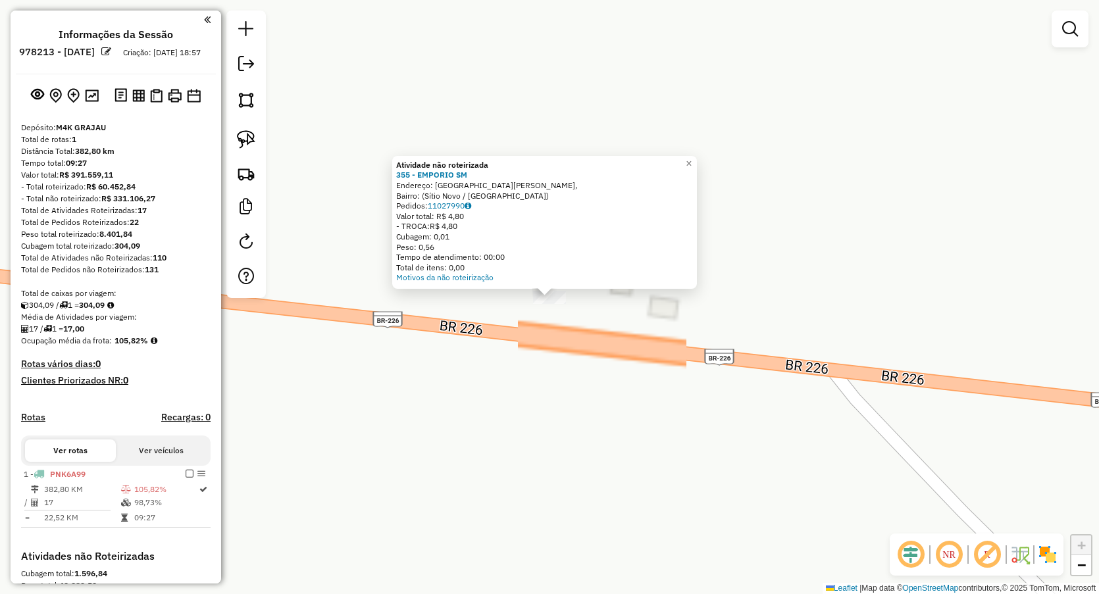
click at [609, 333] on div "Atividade não roteirizada 355 - EMPORIO SM Endereço: Rua Antônio Bandeira, Bair…" at bounding box center [549, 297] width 1099 height 594
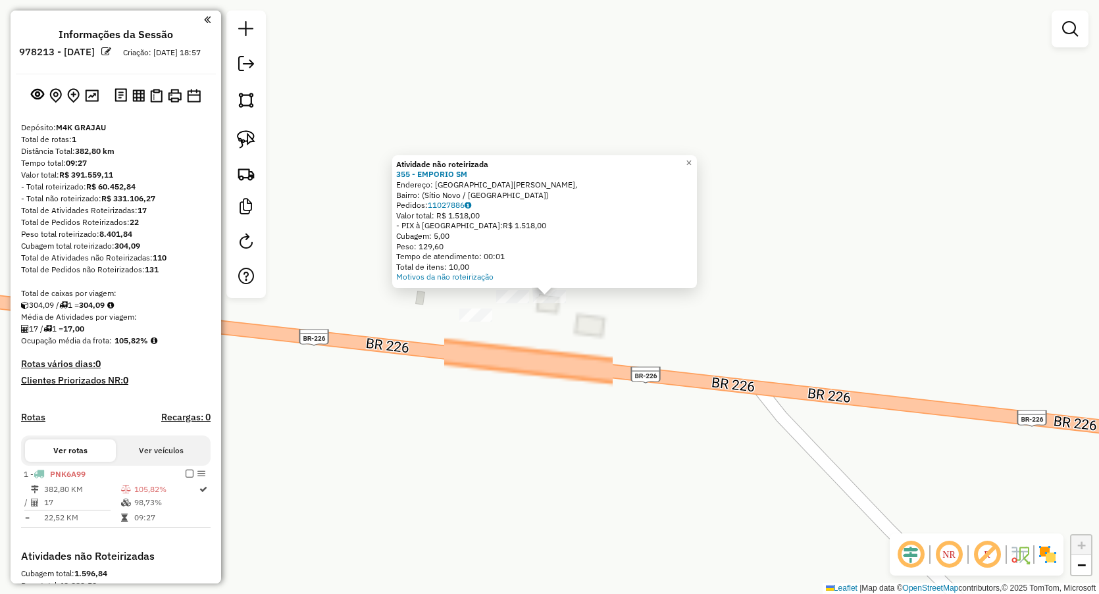
click at [344, 377] on div "Atividade não roteirizada 355 - EMPORIO SM Endereço: Rua Antônio Bandeira, Bair…" at bounding box center [549, 297] width 1099 height 594
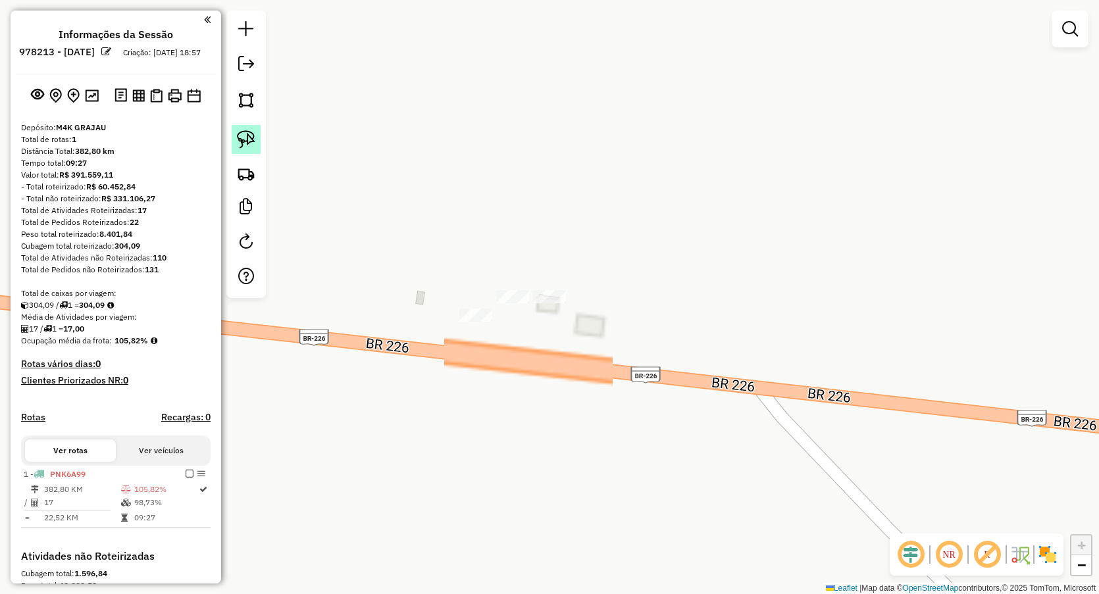
click at [251, 141] on img at bounding box center [246, 139] width 18 height 18
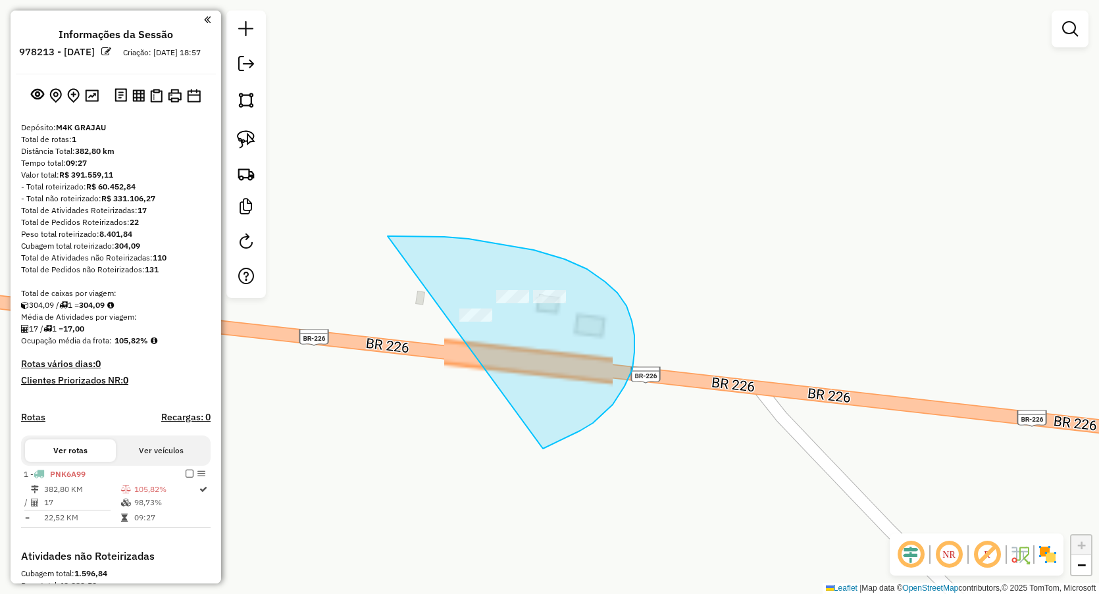
drag, startPoint x: 565, startPoint y: 259, endPoint x: 509, endPoint y: 428, distance: 177.5
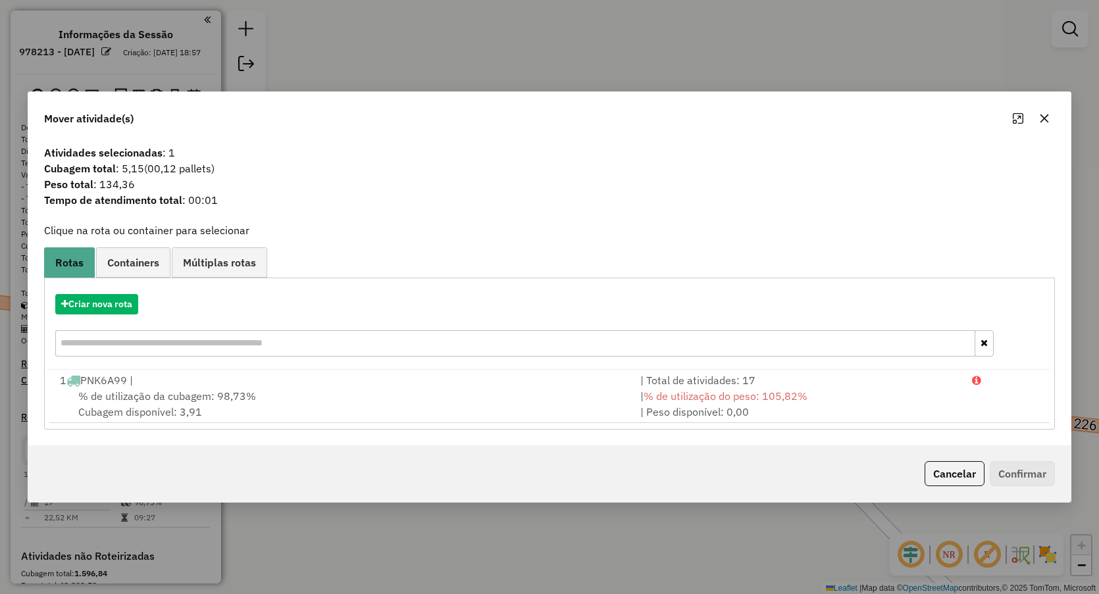
click at [1043, 120] on icon "button" at bounding box center [1045, 119] width 9 height 9
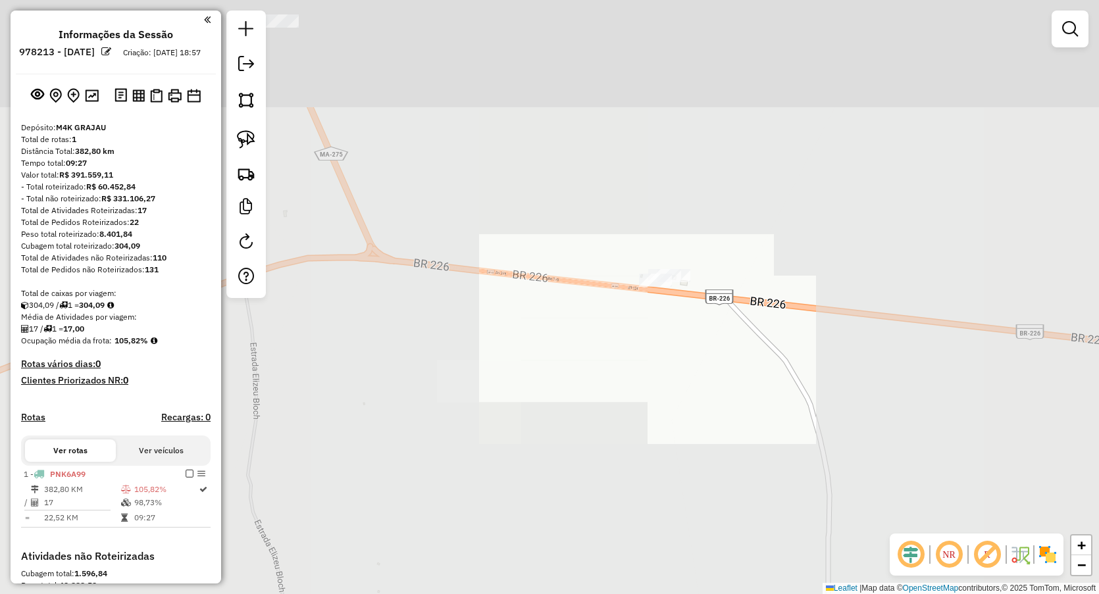
drag, startPoint x: 491, startPoint y: 165, endPoint x: 601, endPoint y: 272, distance: 154.1
click at [611, 271] on div "Janela de atendimento Grade de atendimento Capacidade Transportadoras Veículos …" at bounding box center [549, 297] width 1099 height 594
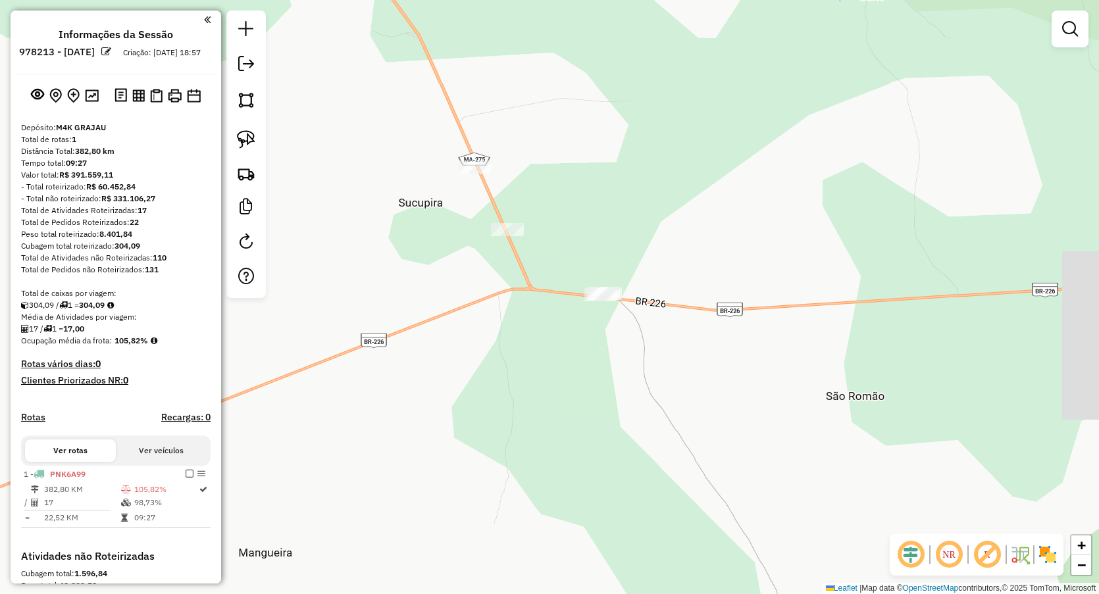
click at [510, 236] on div at bounding box center [507, 229] width 33 height 13
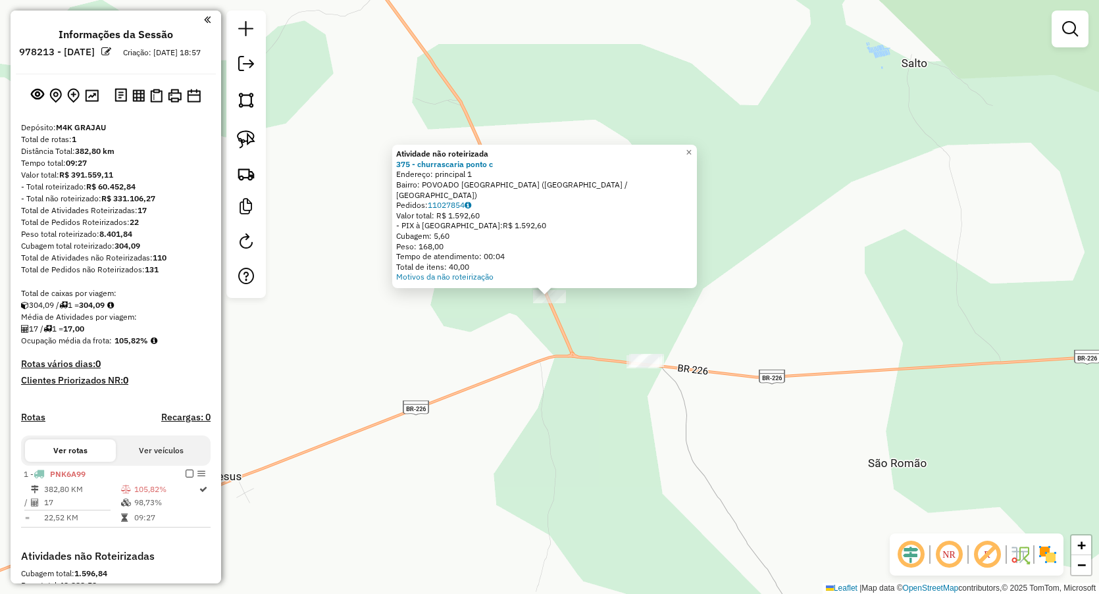
click at [505, 344] on div "Atividade não roteirizada 375 - churrascaria ponto c Endereço: principal 1 Bair…" at bounding box center [549, 297] width 1099 height 594
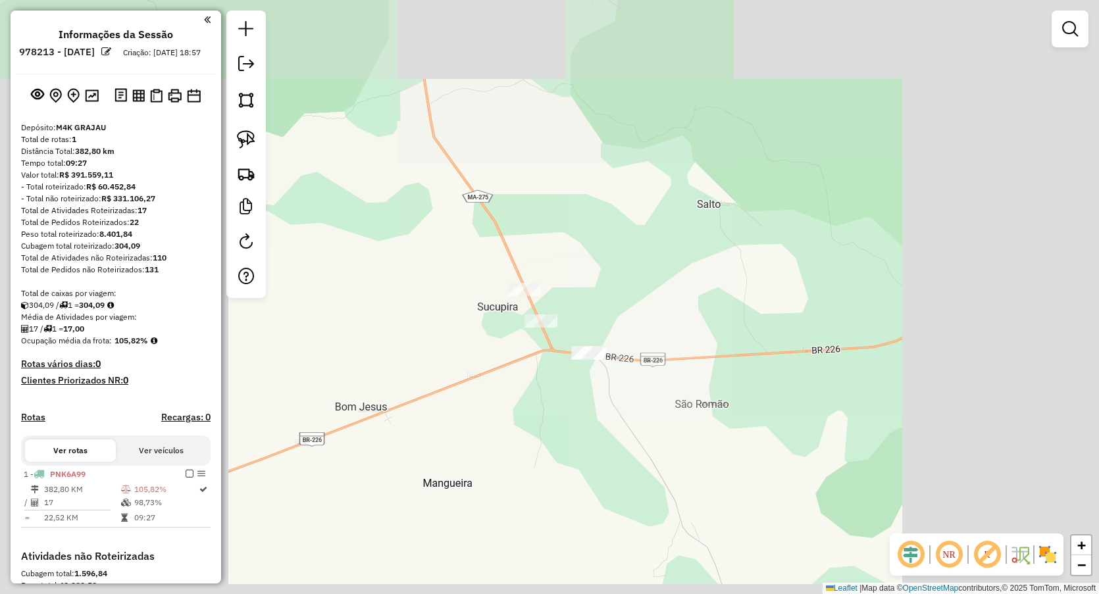
drag, startPoint x: 519, startPoint y: 215, endPoint x: 673, endPoint y: 370, distance: 218.7
click at [686, 382] on div "Janela de atendimento Grade de atendimento Capacidade Transportadoras Veículos …" at bounding box center [549, 297] width 1099 height 594
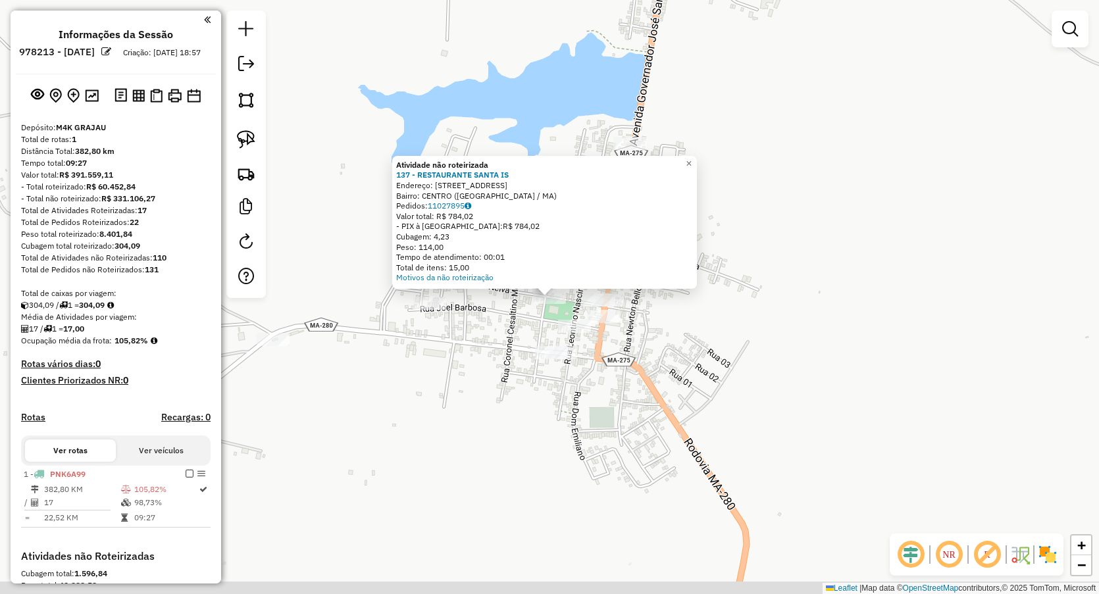
click at [511, 374] on div "× Atividade não roteirizada 137 - RESTAURANTE SANTA IS Endereço: Rua Euclides N…" at bounding box center [549, 297] width 1099 height 594
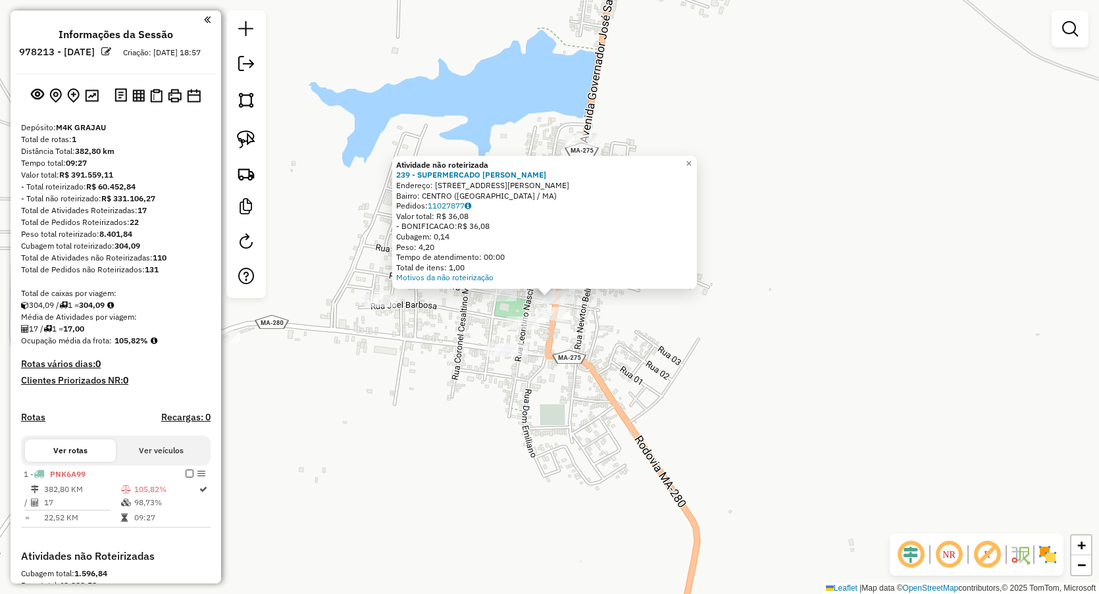
click at [525, 330] on div at bounding box center [523, 323] width 33 height 13
click at [542, 342] on div "Atividade não roteirizada 239 - SUPERMERCADO MIRANDA Endereço: Avenida Leonardo…" at bounding box center [549, 297] width 1099 height 594
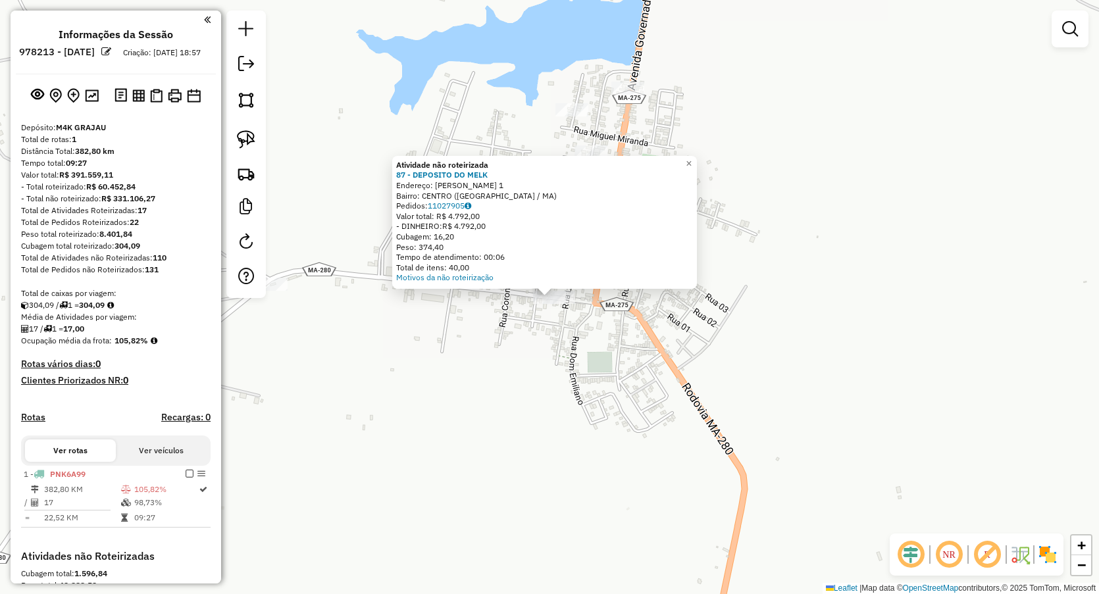
drag, startPoint x: 498, startPoint y: 352, endPoint x: 461, endPoint y: 294, distance: 69.6
click at [497, 352] on div "Atividade não roteirizada 87 - DEPOSITO DO MELK Endereço: ANTONIO BANDEIRA 1 Ba…" at bounding box center [549, 297] width 1099 height 594
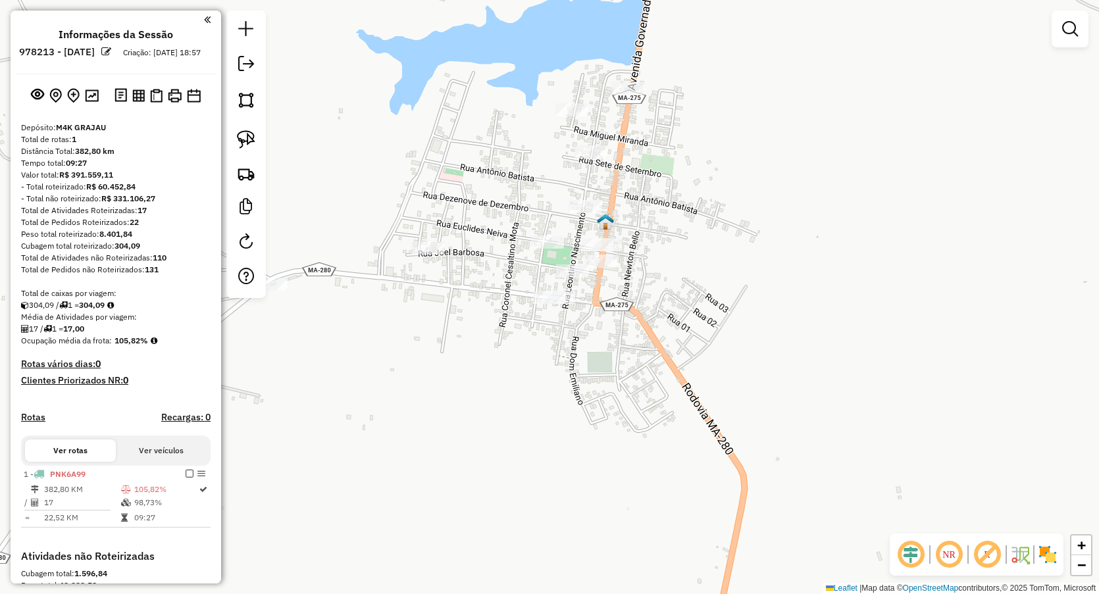
click at [428, 255] on div at bounding box center [427, 248] width 33 height 13
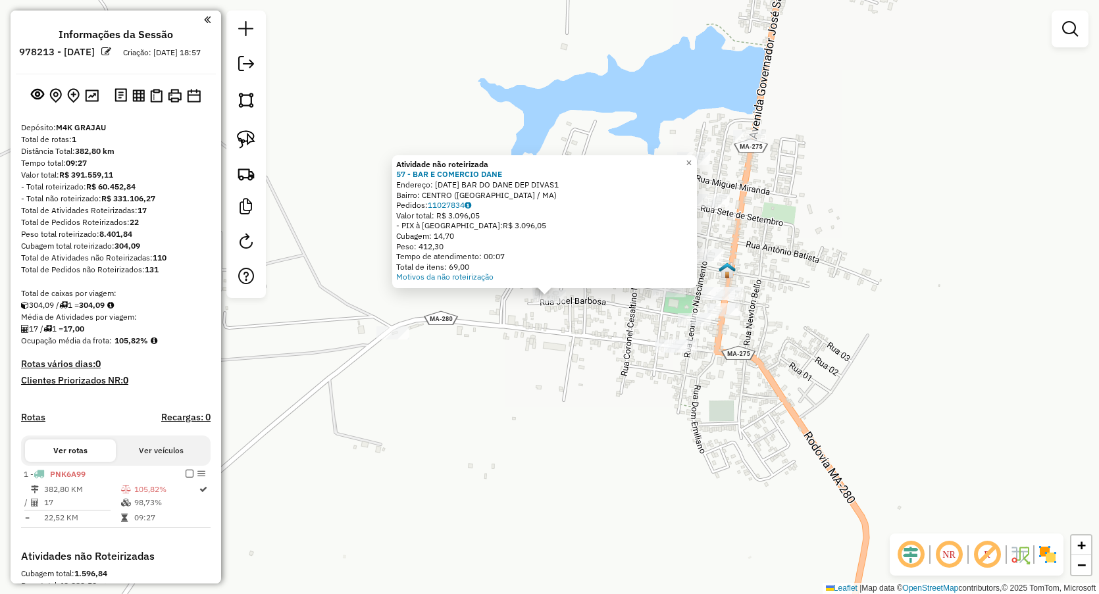
click at [426, 371] on div "Atividade não roteirizada 57 - BAR E COMERCIO DANE Endereço: 7 DE SETEMBRO BAR …" at bounding box center [549, 297] width 1099 height 594
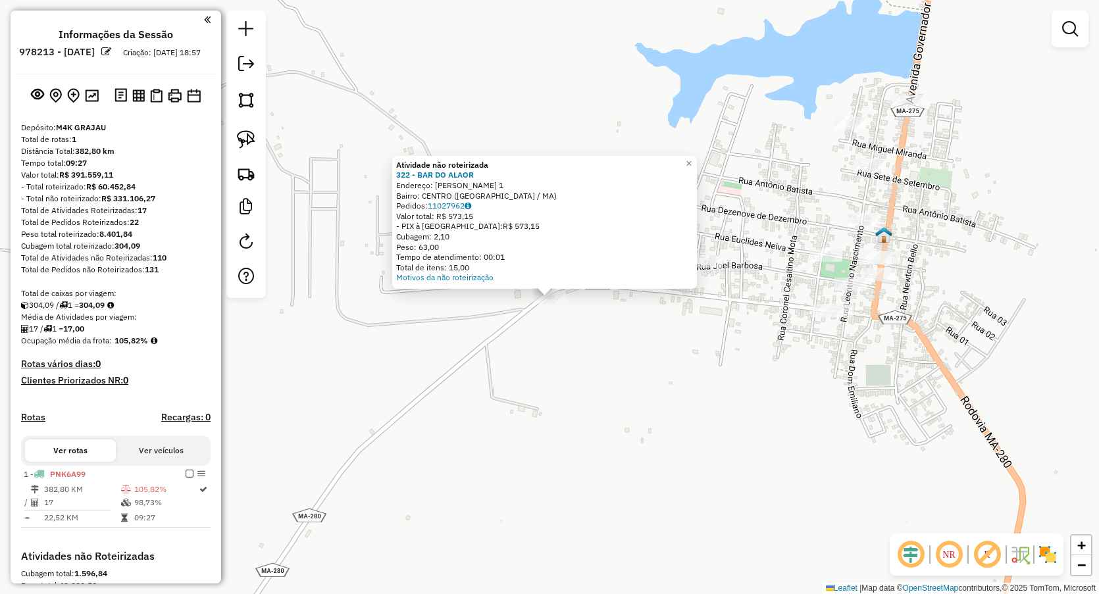
drag, startPoint x: 580, startPoint y: 431, endPoint x: 588, endPoint y: 401, distance: 31.3
click at [582, 434] on div "Atividade não roteirizada 322 - BAR DO ALAOR Endereço: Antonio bandeira 1 Bairr…" at bounding box center [549, 297] width 1099 height 594
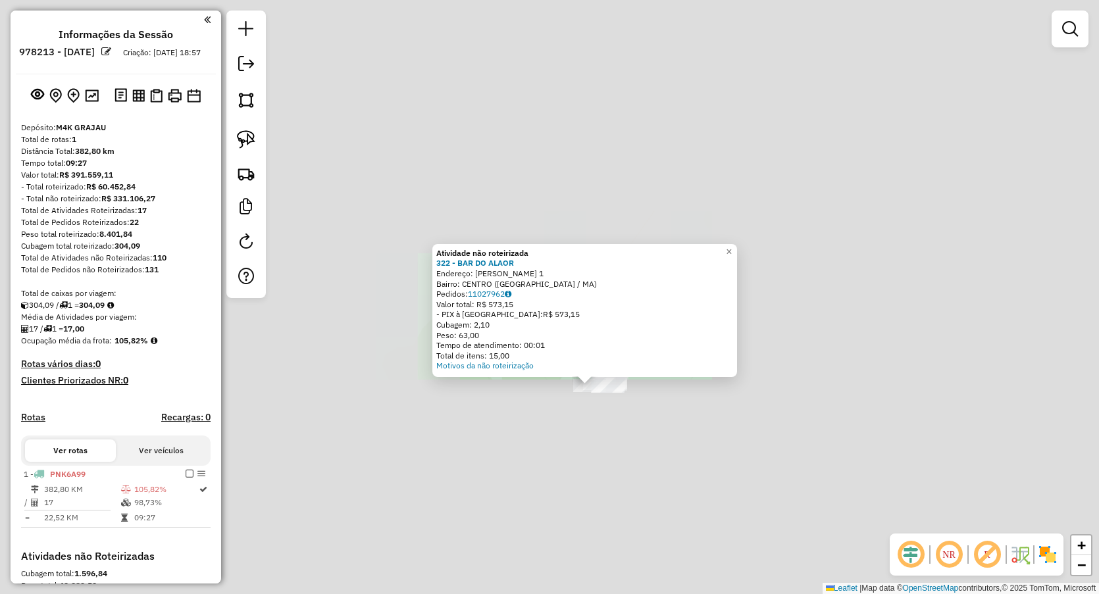
click at [596, 440] on div "Atividade não roteirizada 322 - BAR DO ALAOR Endereço: Antonio bandeira 1 Bairr…" at bounding box center [549, 297] width 1099 height 594
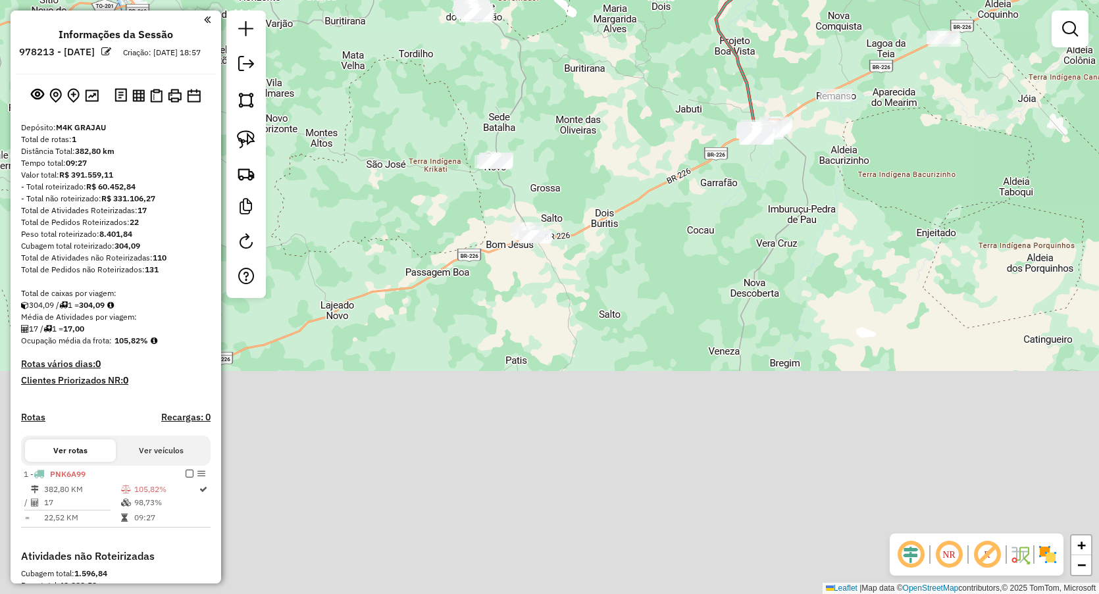
drag, startPoint x: 684, startPoint y: 495, endPoint x: 560, endPoint y: 189, distance: 330.4
click at [560, 189] on div "Janela de atendimento Grade de atendimento Capacidade Transportadoras Veículos …" at bounding box center [549, 297] width 1099 height 594
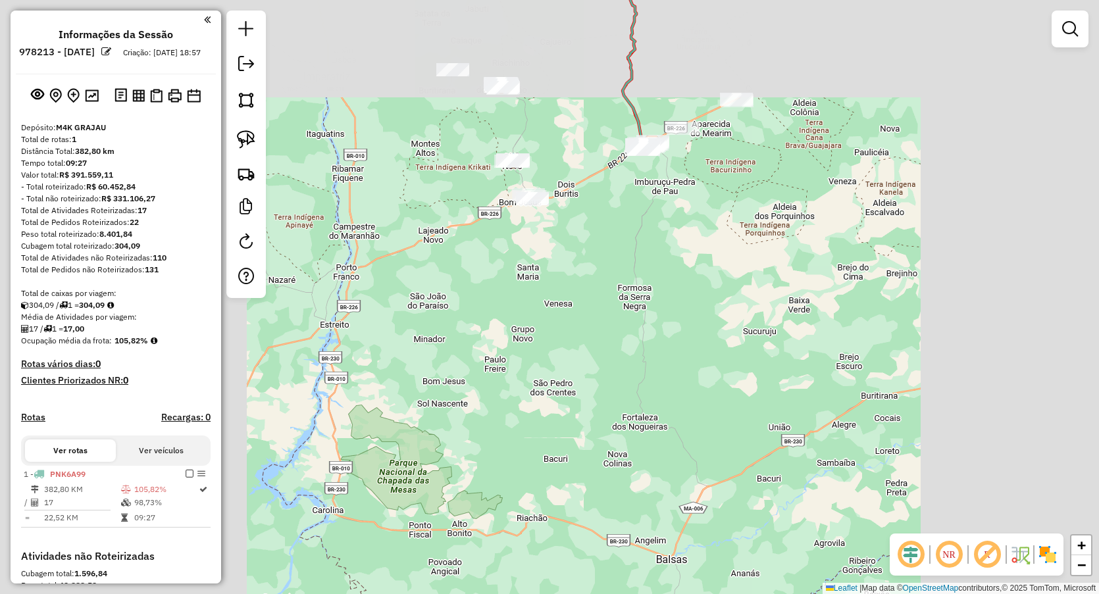
drag, startPoint x: 475, startPoint y: 188, endPoint x: 536, endPoint y: 295, distance: 123.2
click at [536, 305] on div "Janela de atendimento Grade de atendimento Capacidade Transportadoras Veículos …" at bounding box center [549, 297] width 1099 height 594
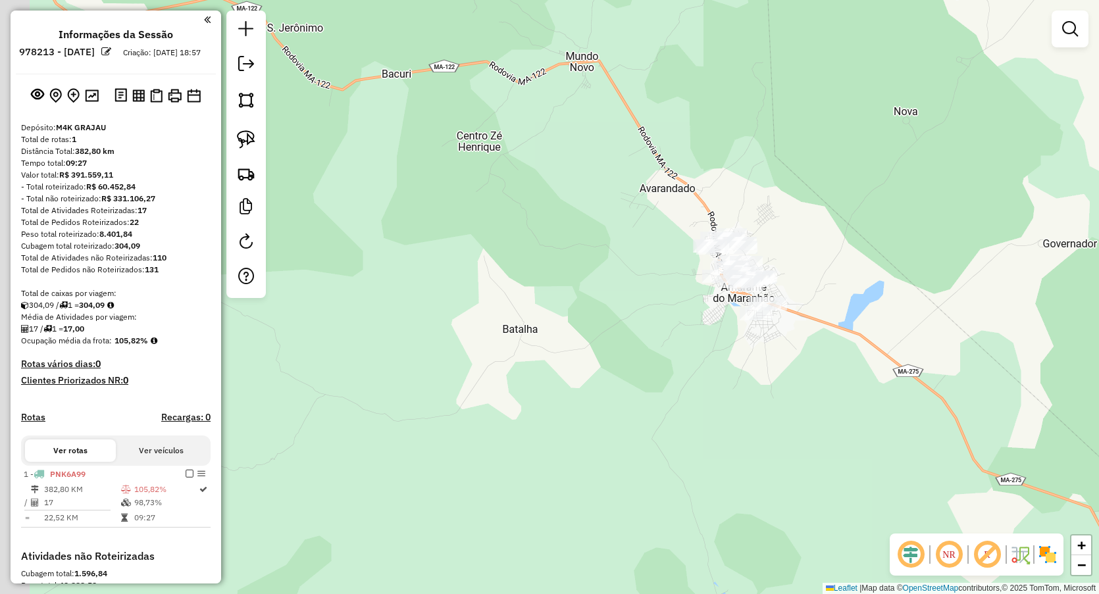
drag, startPoint x: 450, startPoint y: 247, endPoint x: 622, endPoint y: 259, distance: 172.1
click at [593, 263] on div "Janela de atendimento Grade de atendimento Capacidade Transportadoras Veículos …" at bounding box center [549, 297] width 1099 height 594
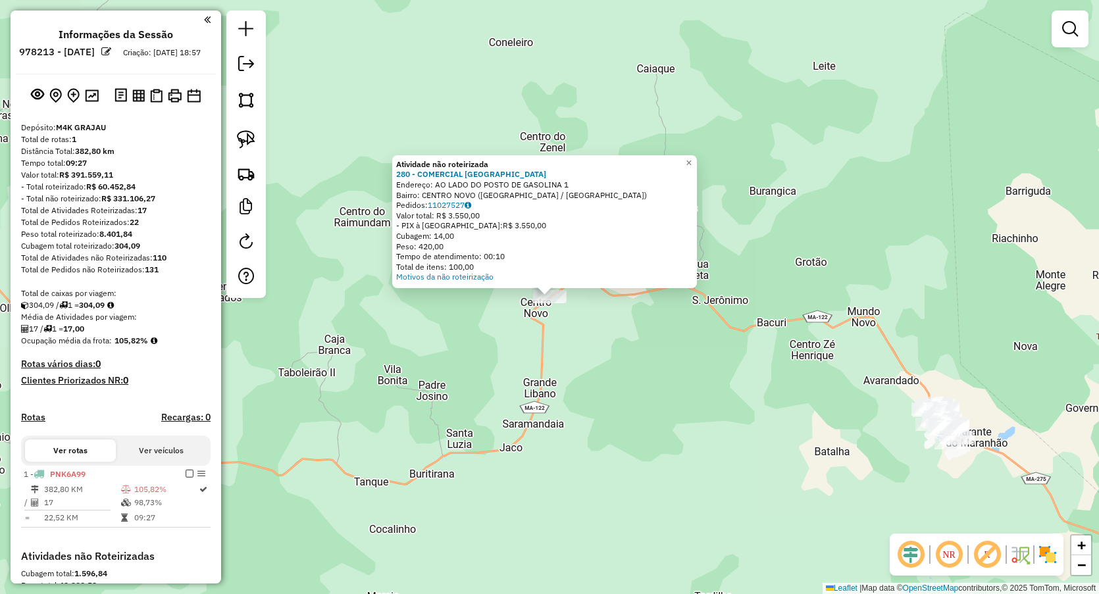
click at [403, 380] on div "Atividade não roteirizada 280 - COMERCIAL SANTA MARI Endereço: AO LADO DO POSTO…" at bounding box center [549, 297] width 1099 height 594
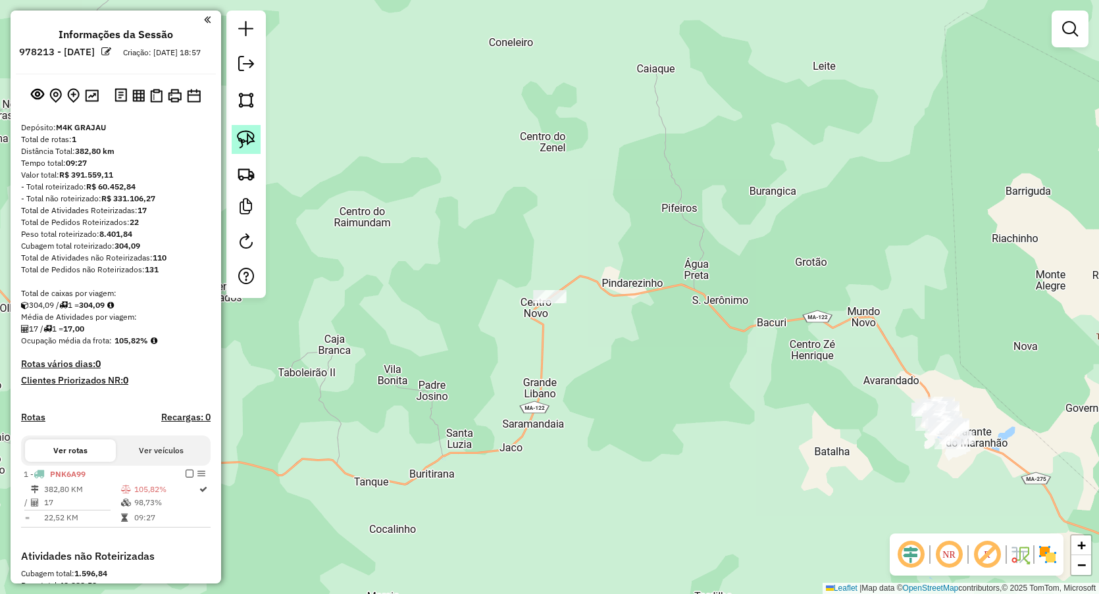
click at [247, 134] on img at bounding box center [246, 139] width 18 height 18
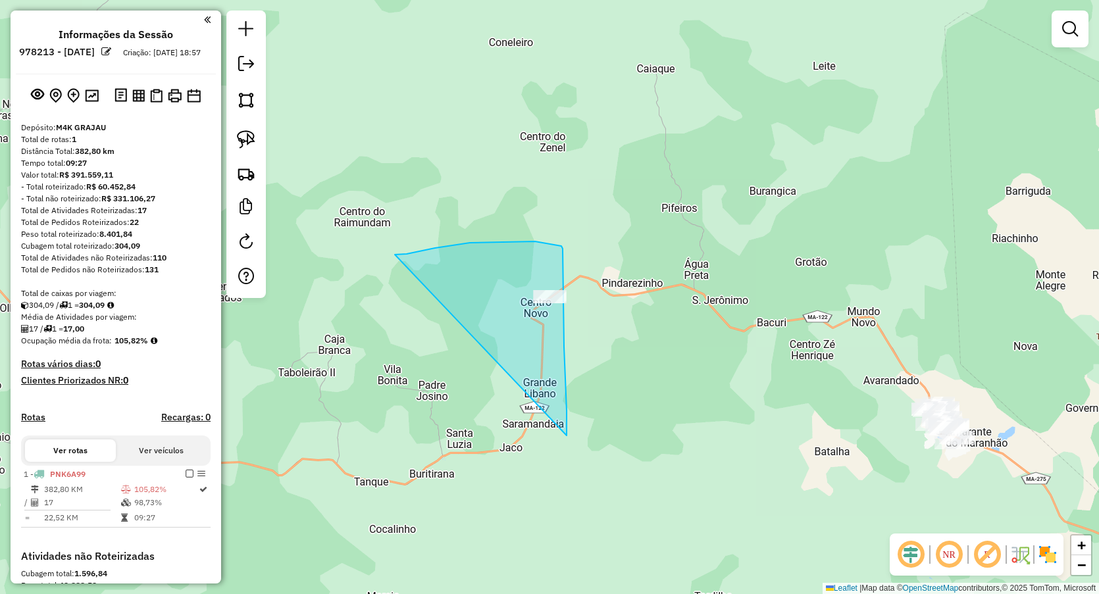
drag, startPoint x: 452, startPoint y: 245, endPoint x: 527, endPoint y: 447, distance: 214.9
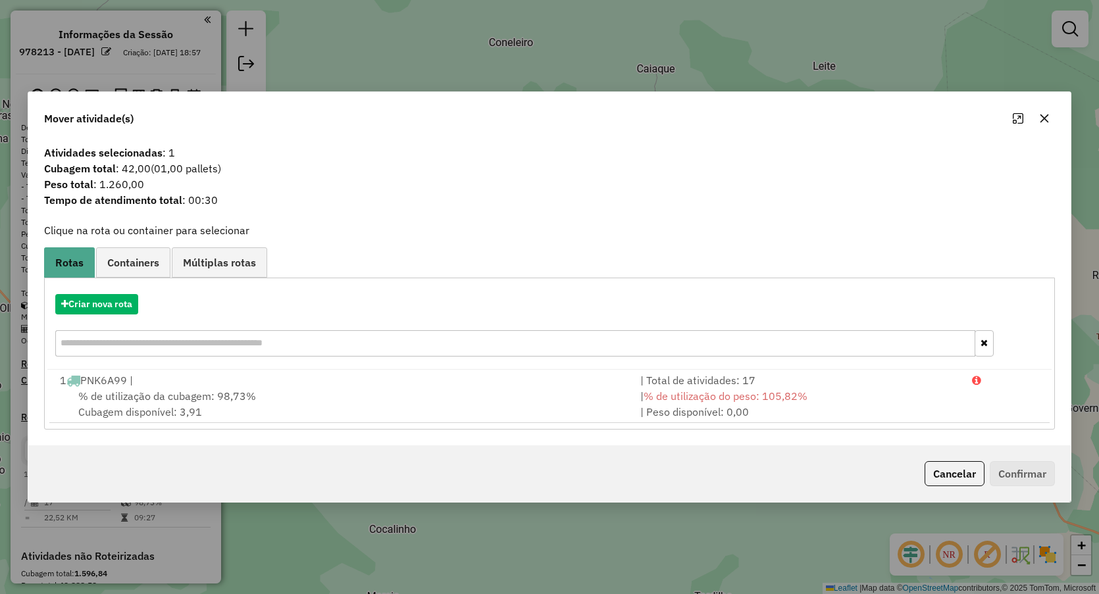
drag, startPoint x: 1046, startPoint y: 126, endPoint x: 903, endPoint y: 145, distance: 144.1
click at [1045, 127] on button "button" at bounding box center [1044, 118] width 21 height 21
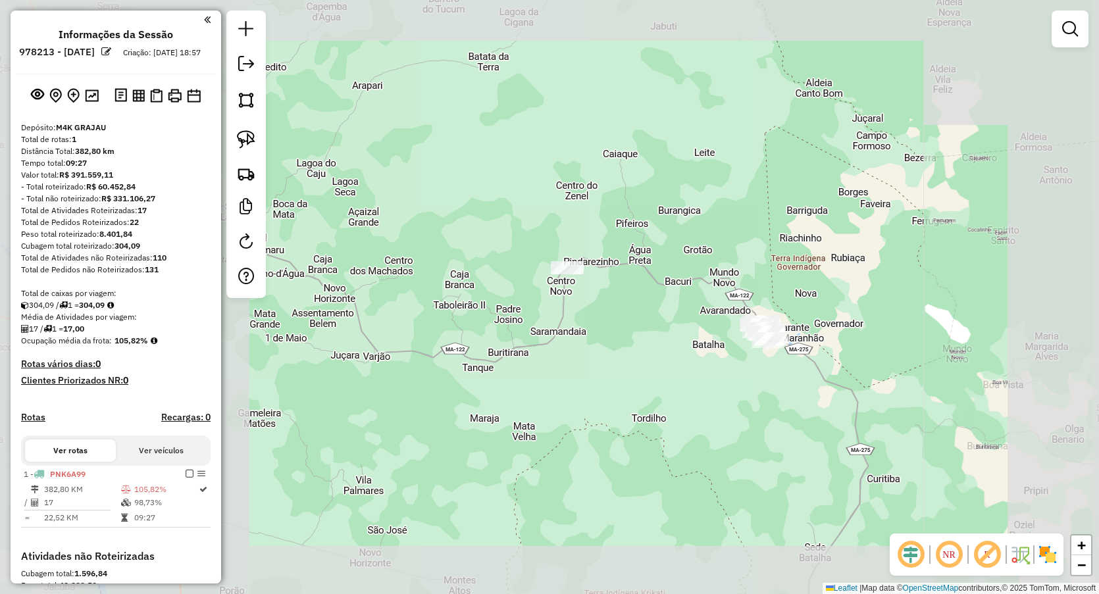
drag, startPoint x: 587, startPoint y: 330, endPoint x: 452, endPoint y: 259, distance: 152.5
click at [531, 294] on div "Janela de atendimento Grade de atendimento Capacidade Transportadoras Veículos …" at bounding box center [549, 297] width 1099 height 594
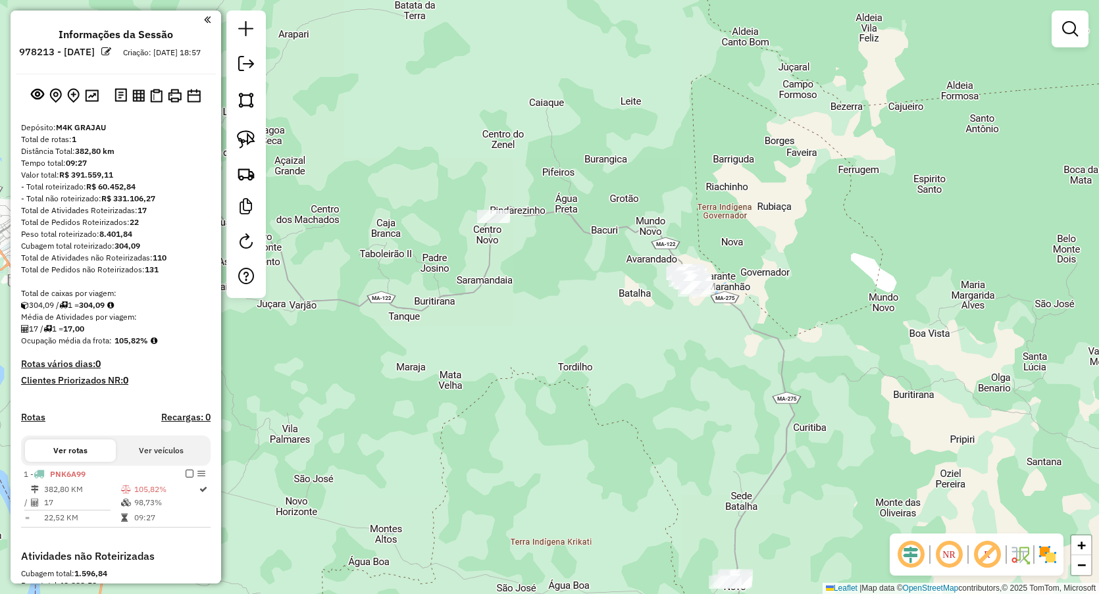
drag, startPoint x: 241, startPoint y: 145, endPoint x: 388, endPoint y: 247, distance: 179.1
click at [242, 145] on img at bounding box center [246, 139] width 18 height 18
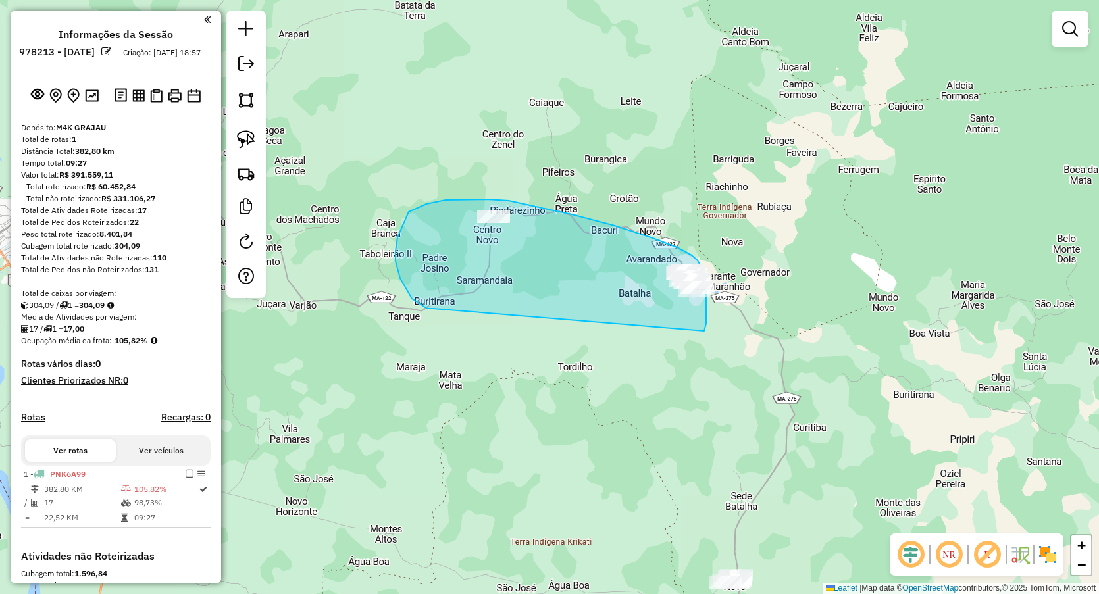
drag, startPoint x: 412, startPoint y: 299, endPoint x: 694, endPoint y: 344, distance: 285.9
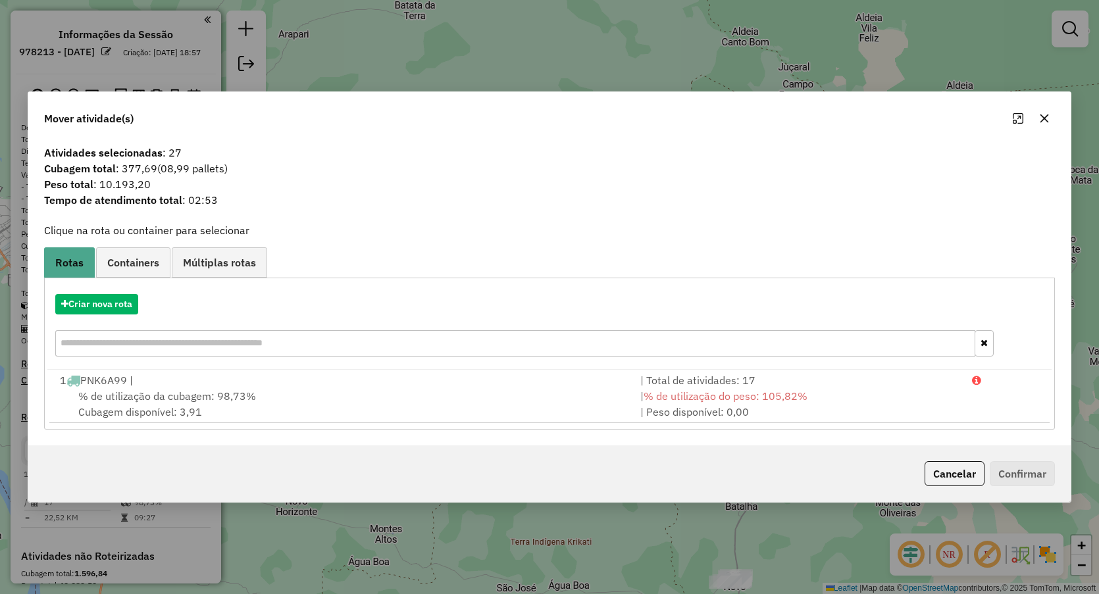
click at [103, 319] on div "Criar nova rota" at bounding box center [549, 327] width 1005 height 86
click at [140, 330] on input "text" at bounding box center [515, 343] width 920 height 26
click at [122, 304] on button "Criar nova rota" at bounding box center [96, 304] width 83 height 20
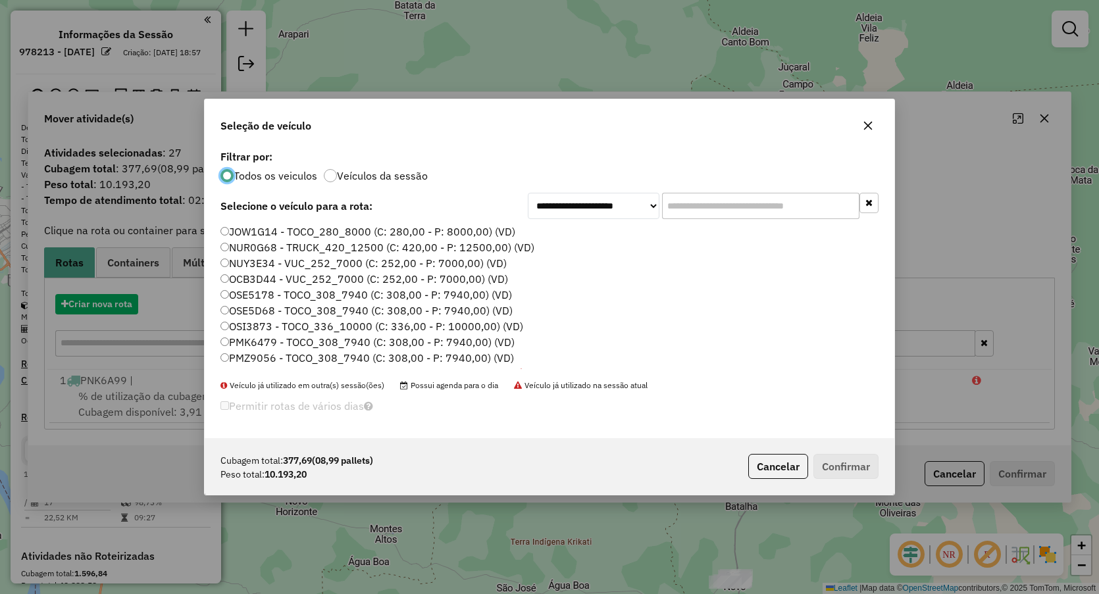
scroll to position [7, 4]
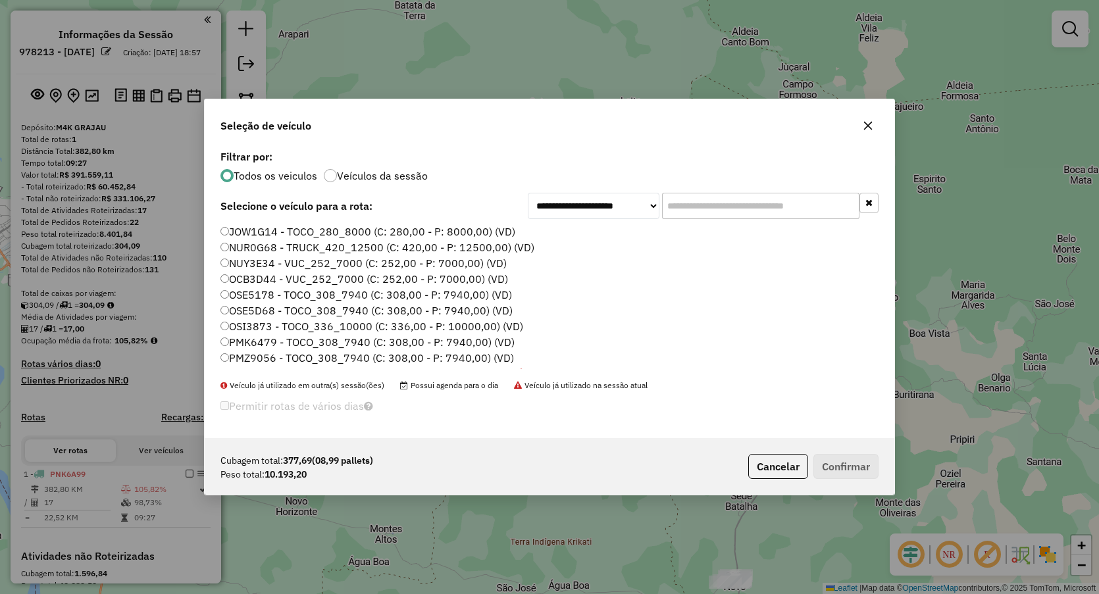
click at [255, 328] on label "OSI3873 - TOCO_336_10000 (C: 336,00 - P: 10000,00) (VD)" at bounding box center [371, 327] width 303 height 16
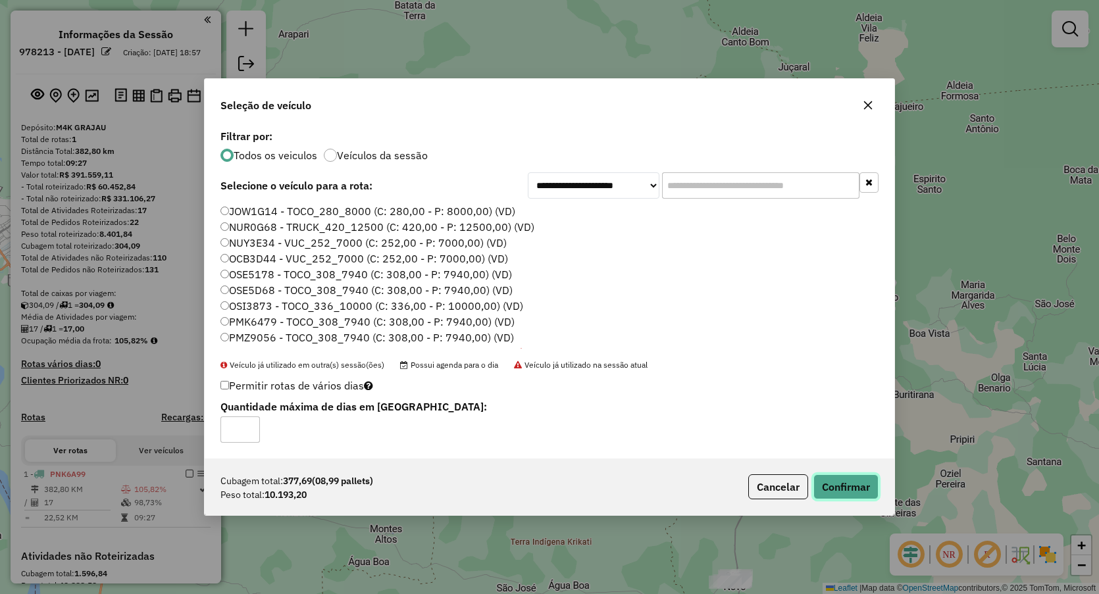
click at [864, 486] on button "Confirmar" at bounding box center [845, 487] width 65 height 25
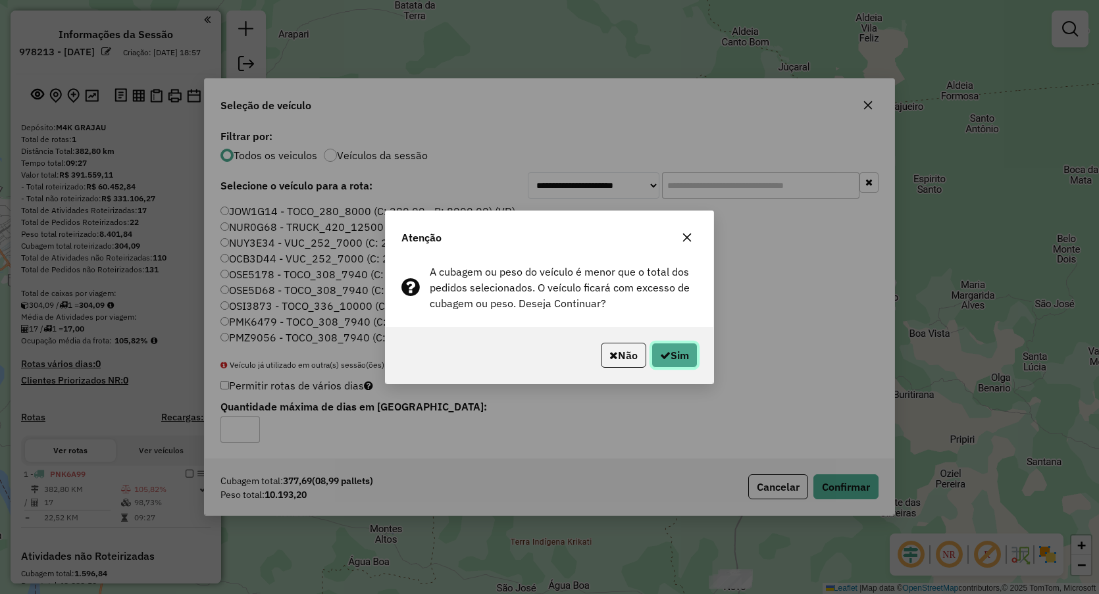
click at [677, 345] on button "Sim" at bounding box center [675, 355] width 46 height 25
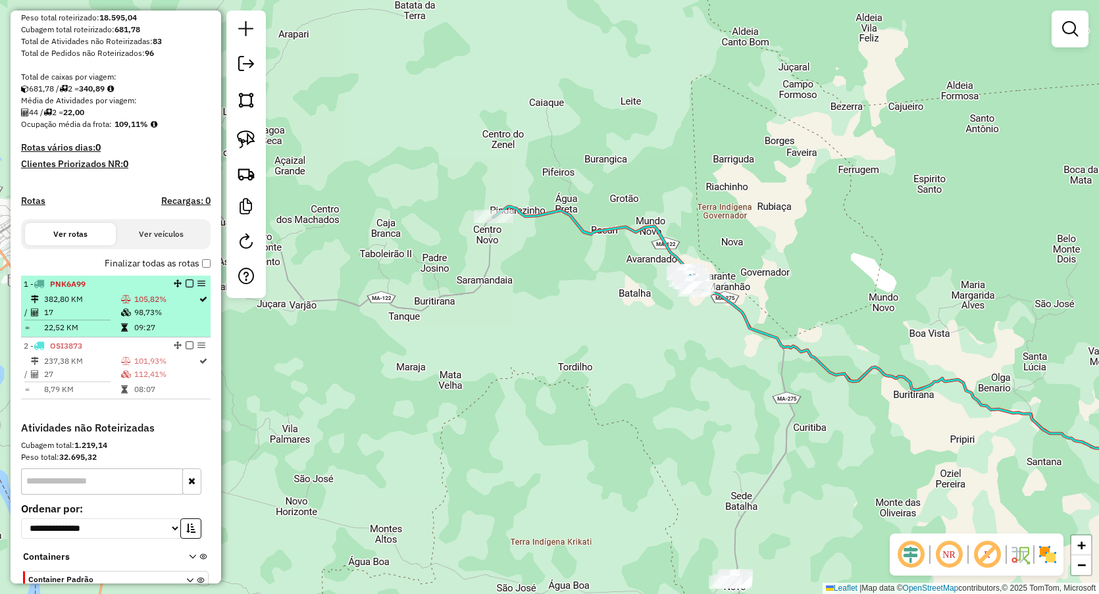
scroll to position [247, 0]
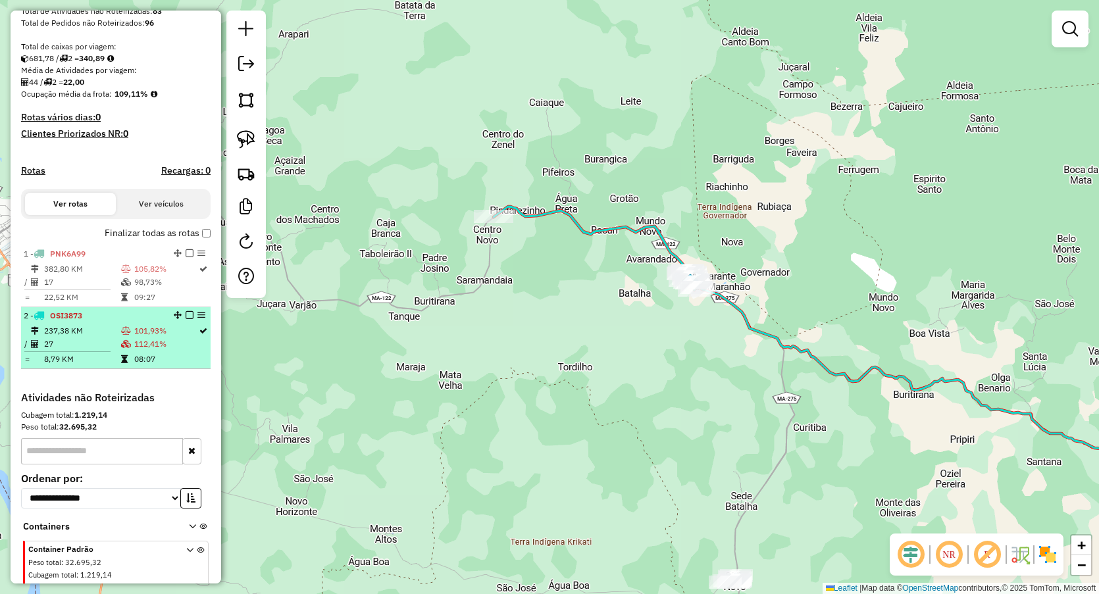
click at [110, 351] on td "27" at bounding box center [81, 344] width 77 height 13
select select "**********"
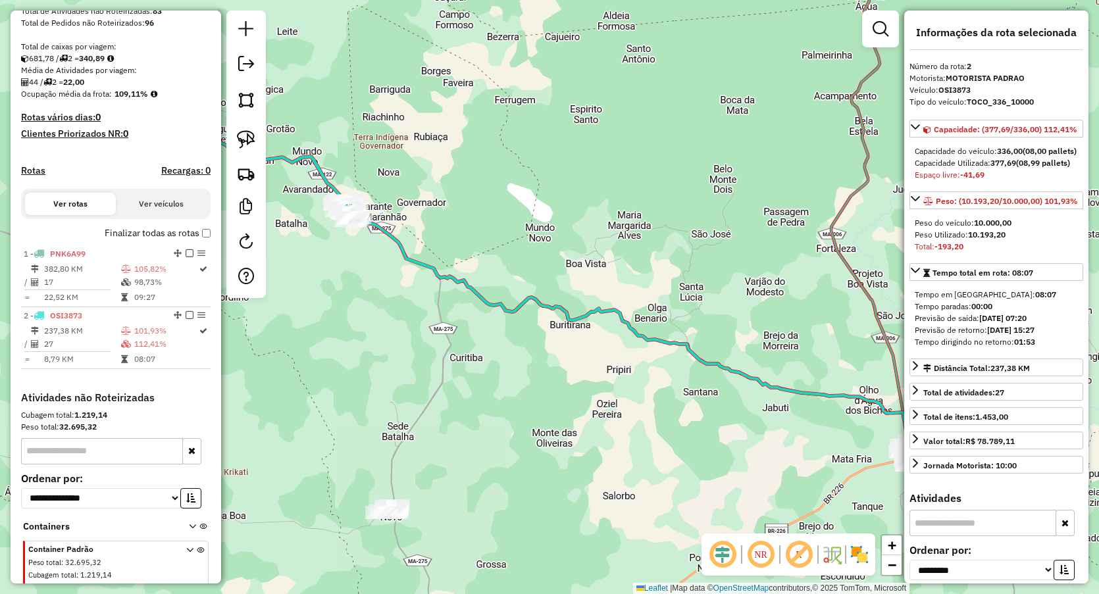
drag, startPoint x: 309, startPoint y: 296, endPoint x: 517, endPoint y: 287, distance: 208.2
click at [517, 288] on div "Janela de atendimento Grade de atendimento Capacidade Transportadoras Veículos …" at bounding box center [549, 297] width 1099 height 594
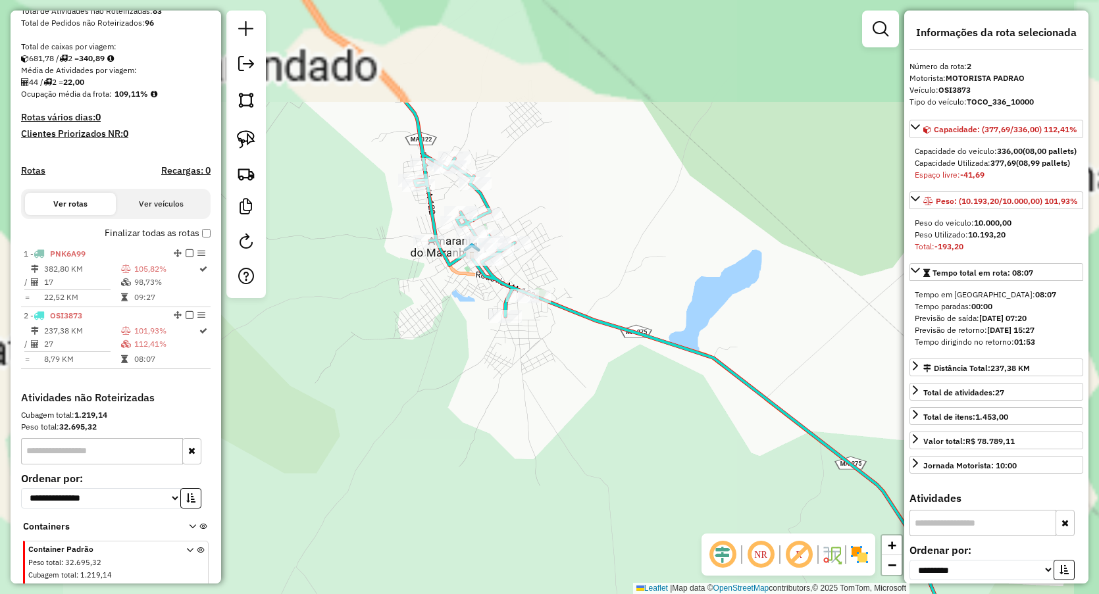
drag, startPoint x: 584, startPoint y: 359, endPoint x: 578, endPoint y: 365, distance: 7.9
click at [592, 369] on div "Janela de atendimento Grade de atendimento Capacidade Transportadoras Veículos …" at bounding box center [549, 297] width 1099 height 594
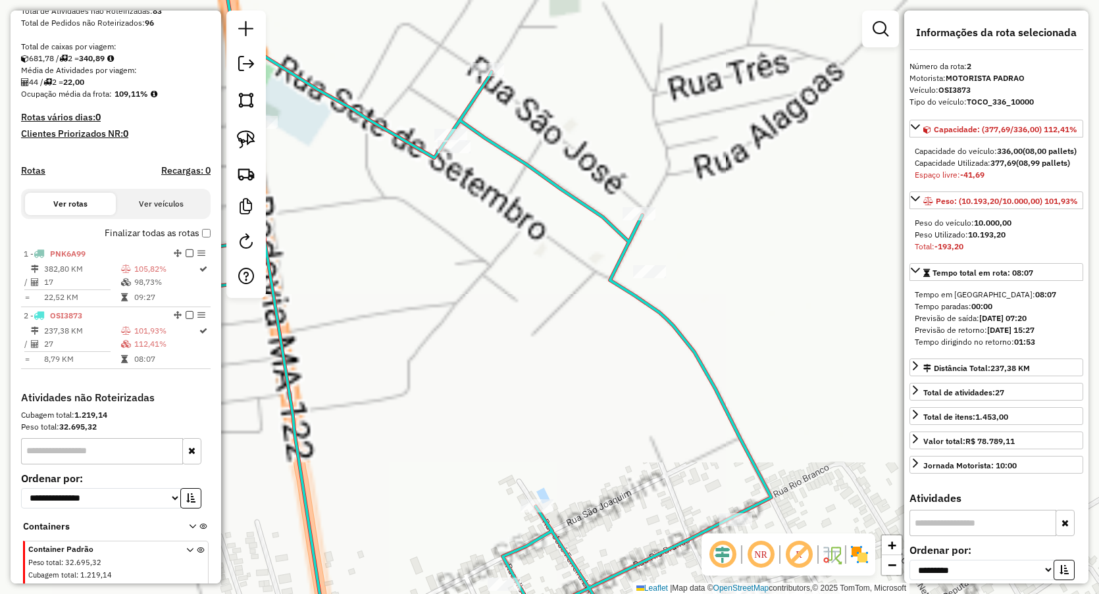
drag, startPoint x: 688, startPoint y: 113, endPoint x: 704, endPoint y: 104, distance: 17.4
click at [701, 106] on div "Janela de atendimento Grade de atendimento Capacidade Transportadoras Veículos …" at bounding box center [549, 297] width 1099 height 594
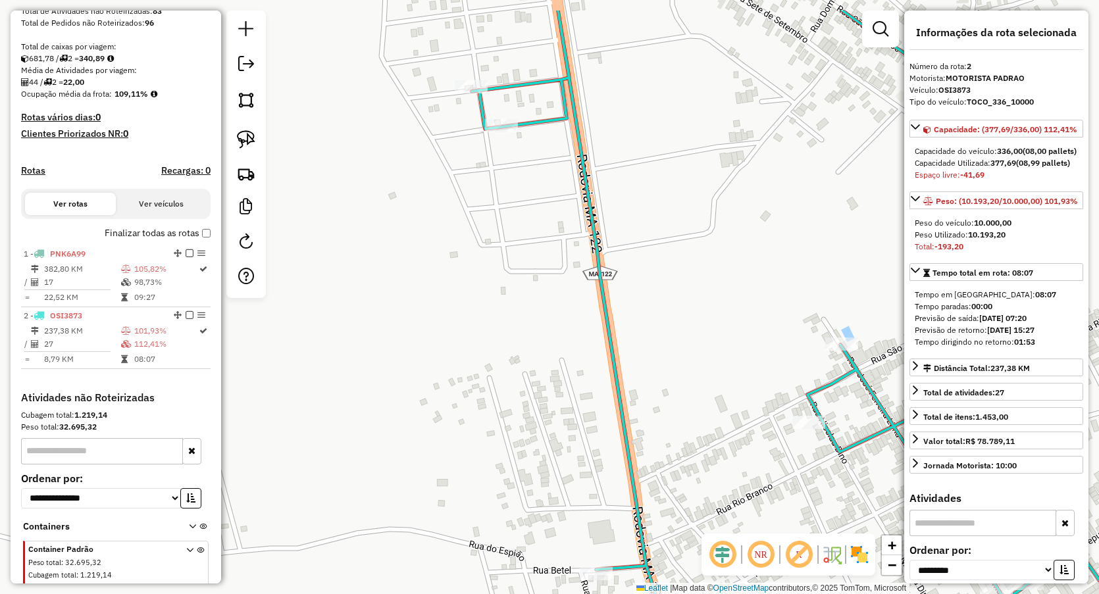
drag, startPoint x: 474, startPoint y: 63, endPoint x: 442, endPoint y: 180, distance: 120.7
click at [442, 180] on div "Janela de atendimento Grade de atendimento Capacidade Transportadoras Veículos …" at bounding box center [549, 297] width 1099 height 594
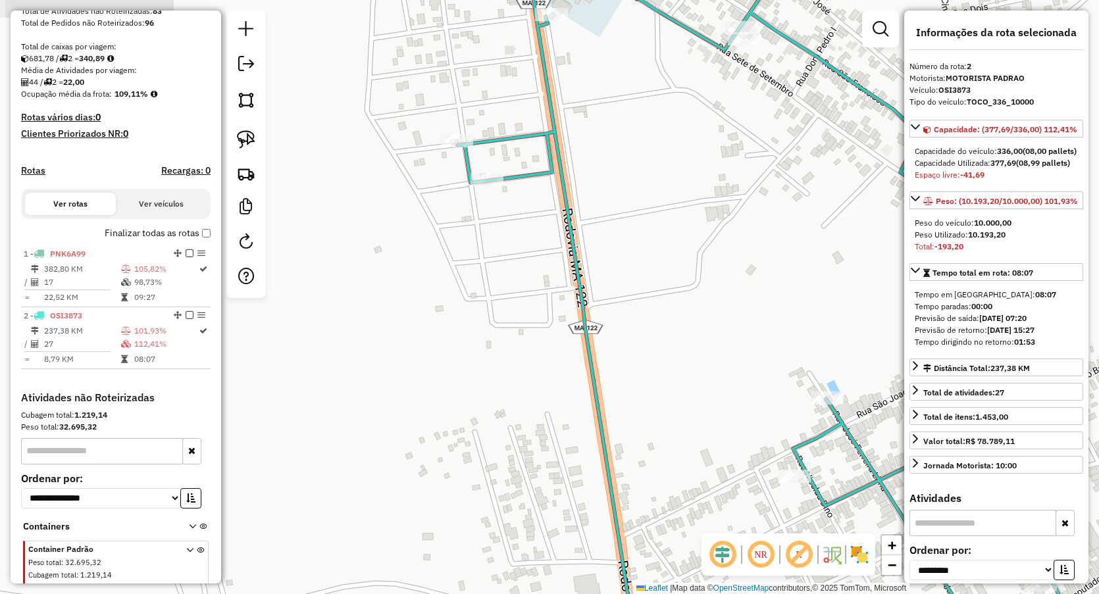
click at [450, 154] on div "Janela de atendimento Grade de atendimento Capacidade Transportadoras Veículos …" at bounding box center [549, 297] width 1099 height 594
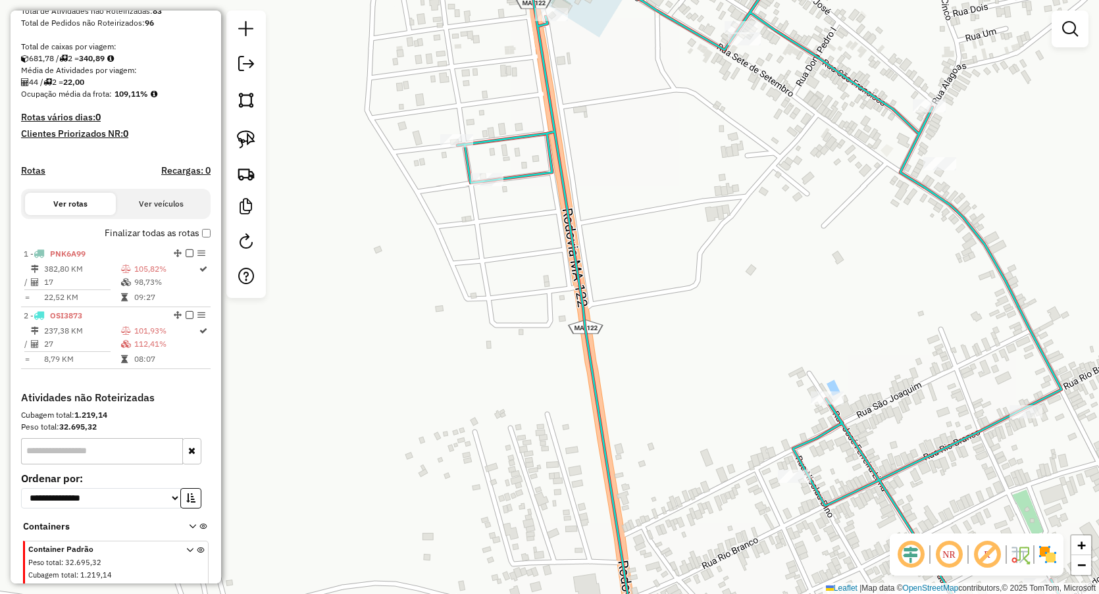
click at [439, 138] on div "Rota 2 - Placa OSI3873 1132 - MERCEARIA M.B Janela de atendimento Grade de aten…" at bounding box center [549, 297] width 1099 height 594
select select "**********"
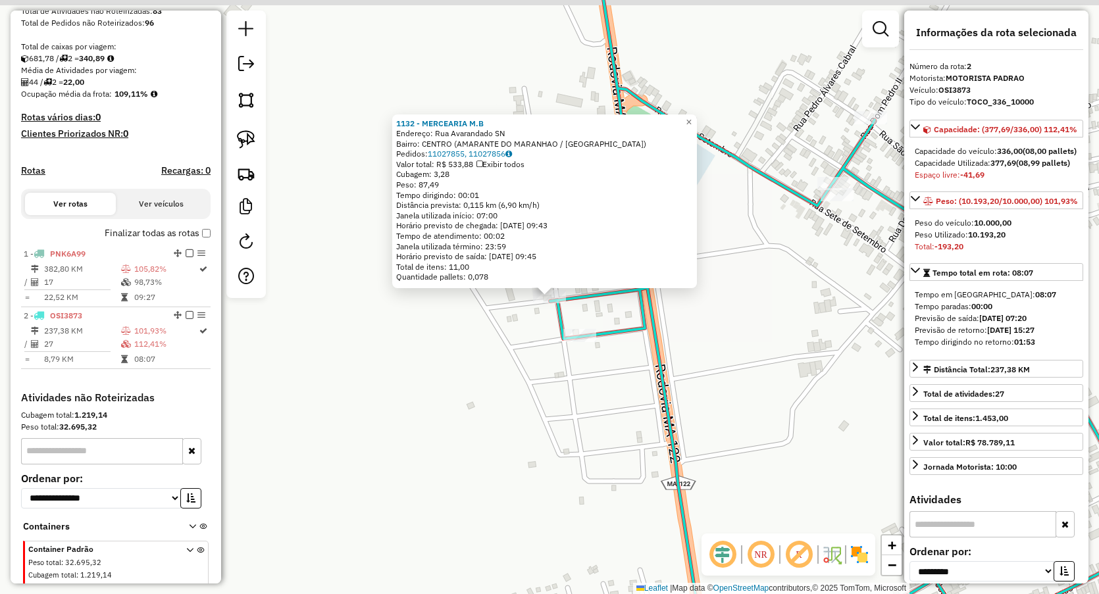
scroll to position [303, 0]
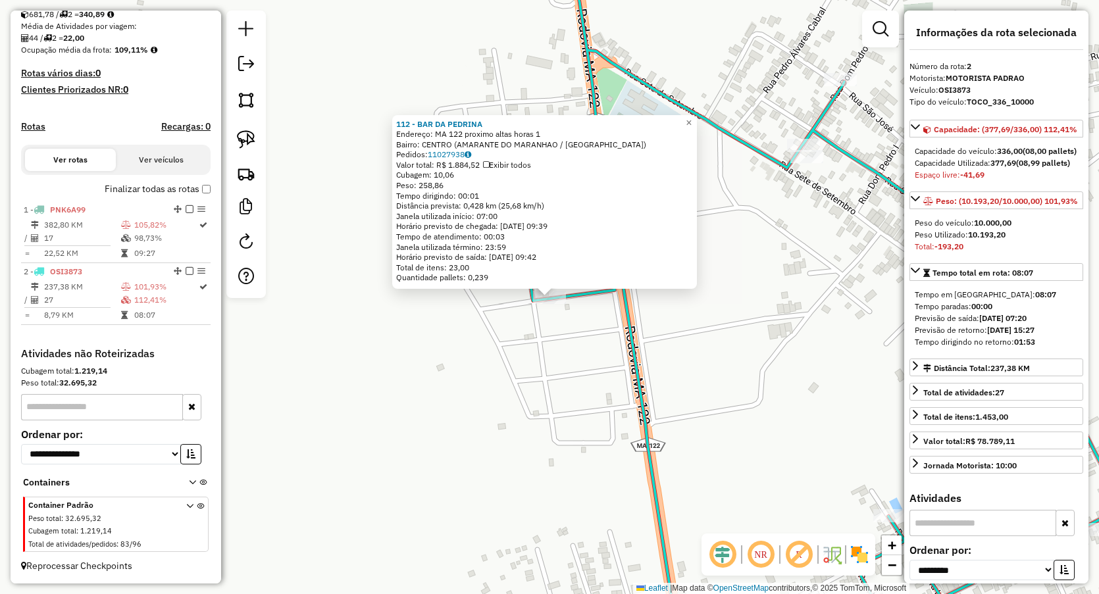
click at [557, 351] on div "112 - BAR DA PEDRINA Endereço: MA 122 proximo altas horas 1 Bairro: CENTRO (AMA…" at bounding box center [549, 297] width 1099 height 594
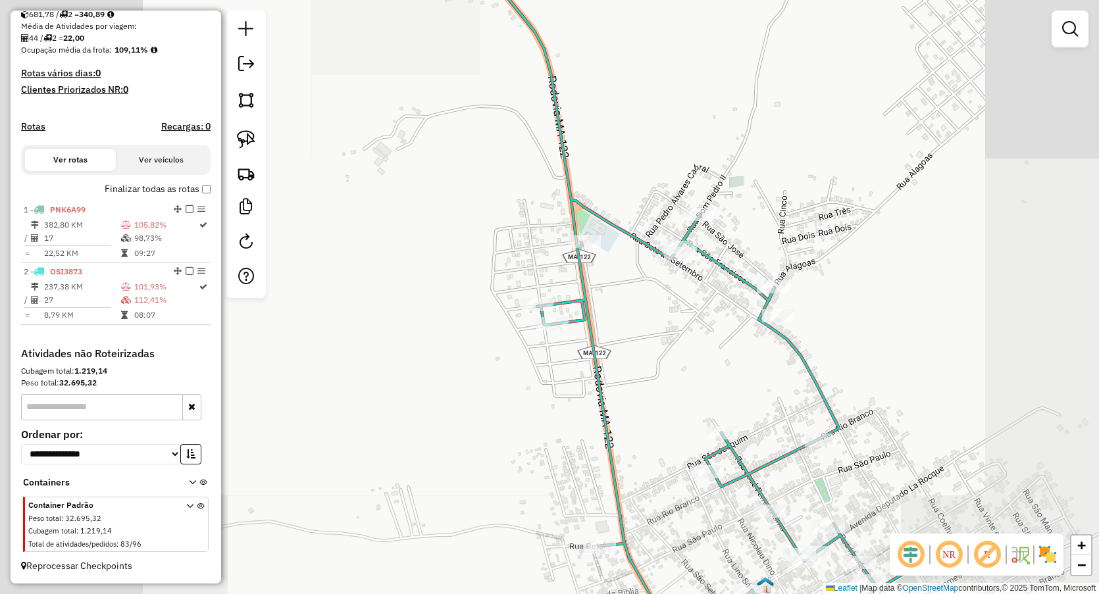
drag, startPoint x: 619, startPoint y: 299, endPoint x: 534, endPoint y: 327, distance: 88.9
click at [534, 327] on div "Janela de atendimento Grade de atendimento Capacidade Transportadoras Veículos …" at bounding box center [549, 297] width 1099 height 594
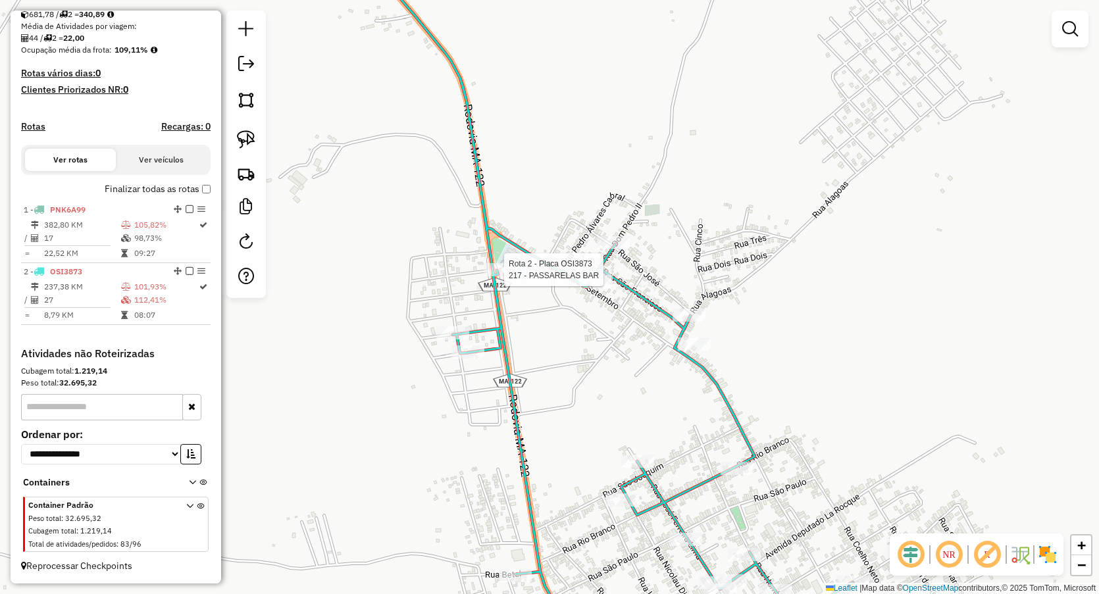
select select "**********"
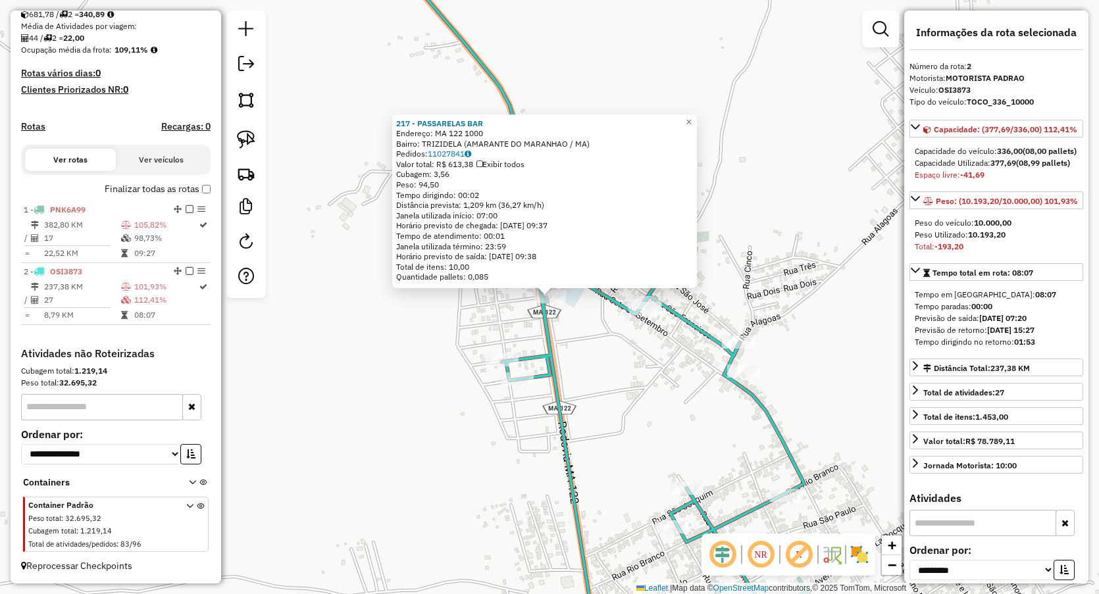
drag, startPoint x: 573, startPoint y: 398, endPoint x: 586, endPoint y: 371, distance: 29.4
click at [574, 398] on div "217 - PASSARELAS BAR Endereço: MA 122 1000 Bairro: TRIZIDELA (AMARANTE DO MARAN…" at bounding box center [549, 297] width 1099 height 594
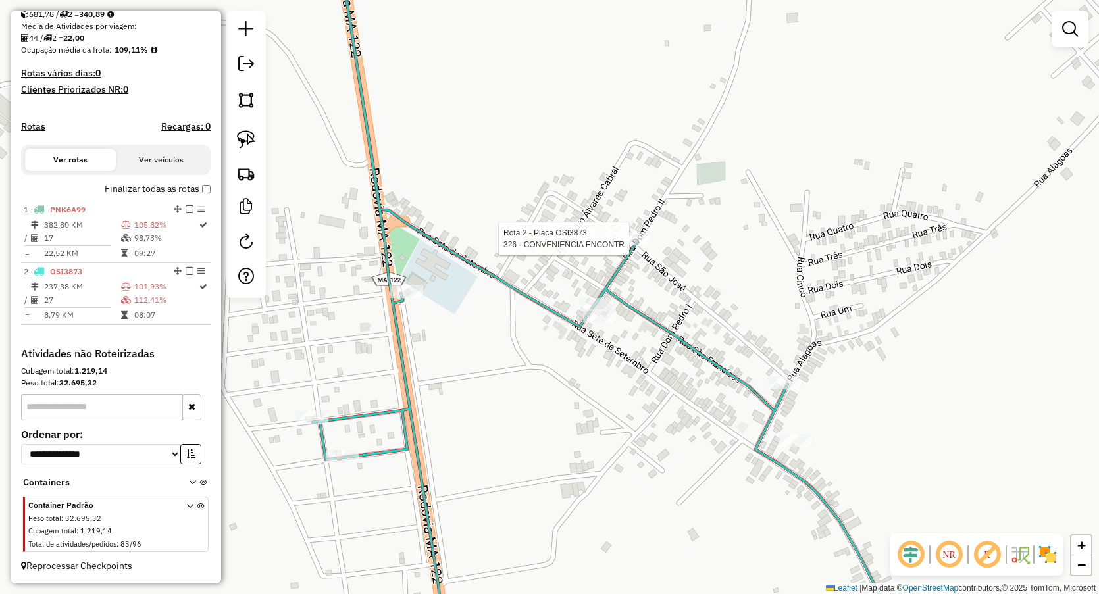
select select "**********"
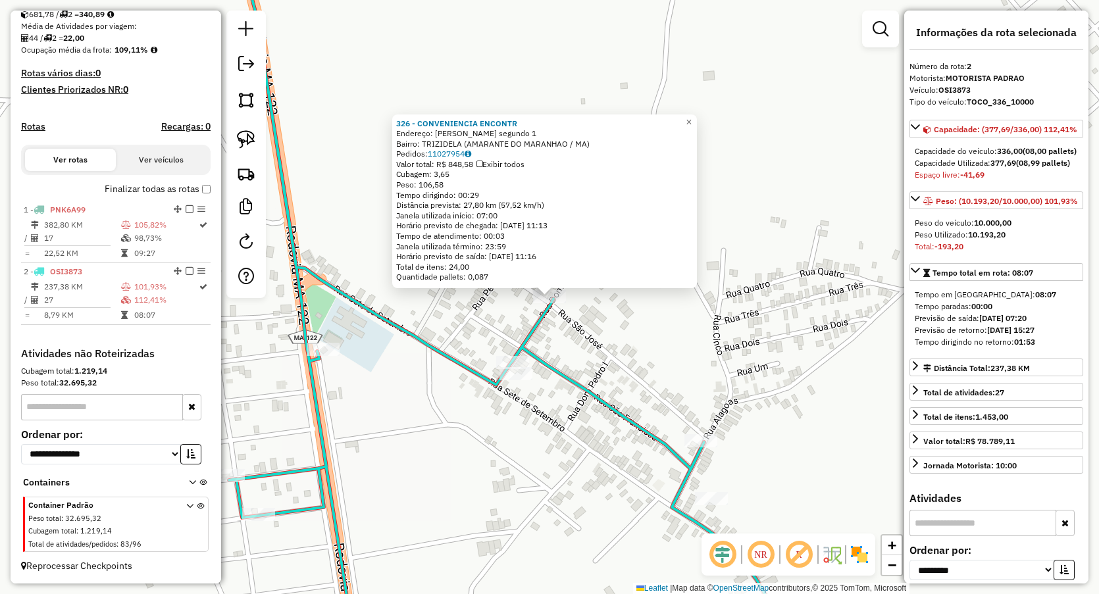
click at [600, 378] on div "326 - CONVENIENCIA ENCONTR Endereço: Dom pedro segundo 1 Bairro: TRIZIDELA (AMA…" at bounding box center [549, 297] width 1099 height 594
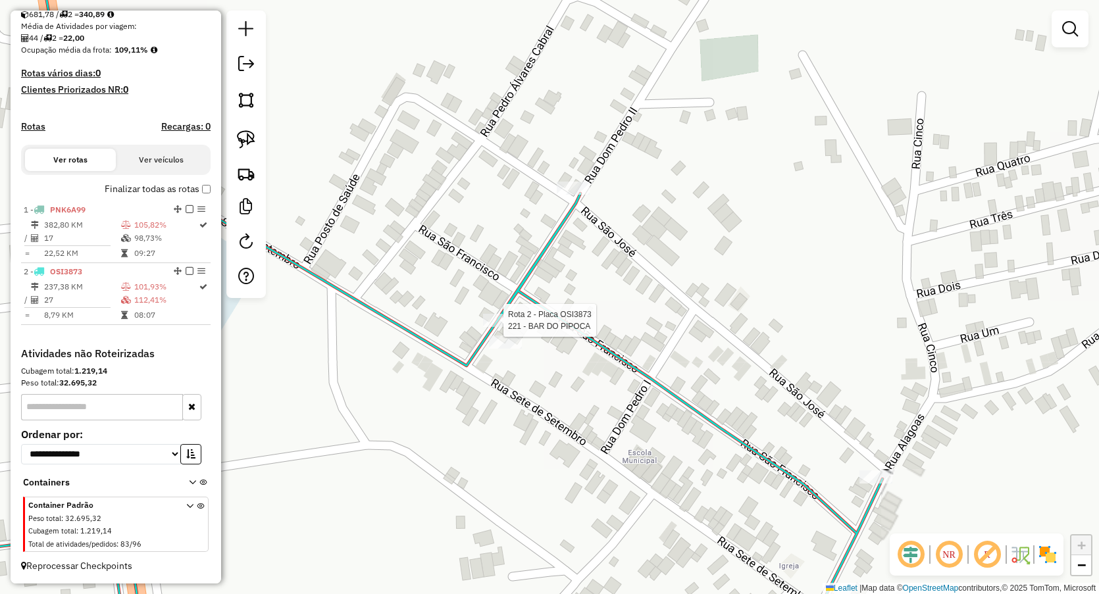
select select "**********"
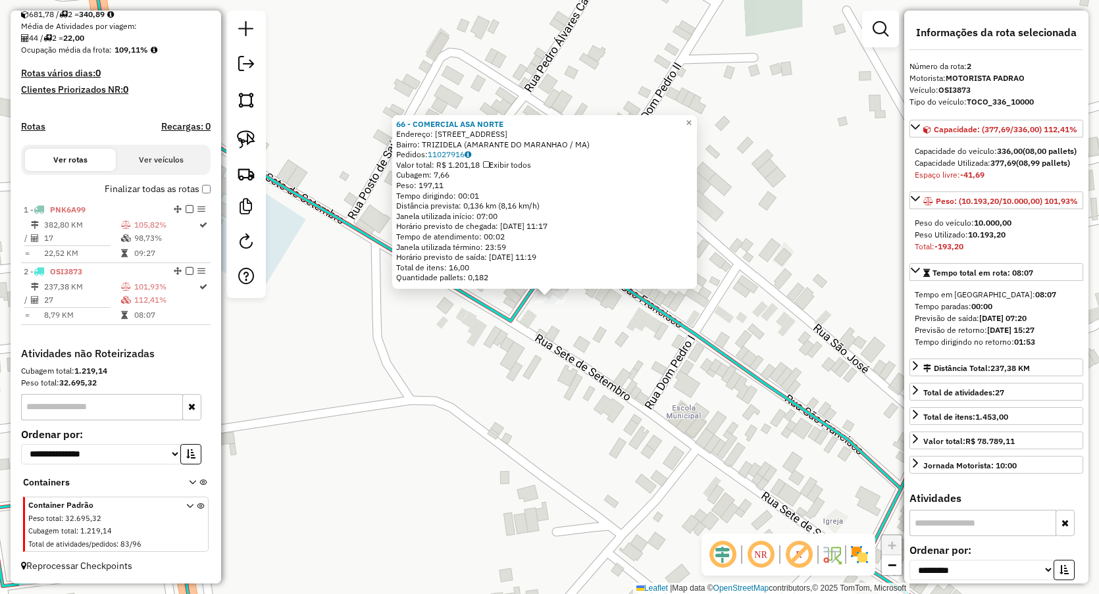
click at [557, 331] on div "66 - COMERCIAL ASA NORTE Endereço: R SAO FRANCISCO 41 Bairro: TRIZIDELA (AMARAN…" at bounding box center [549, 297] width 1099 height 594
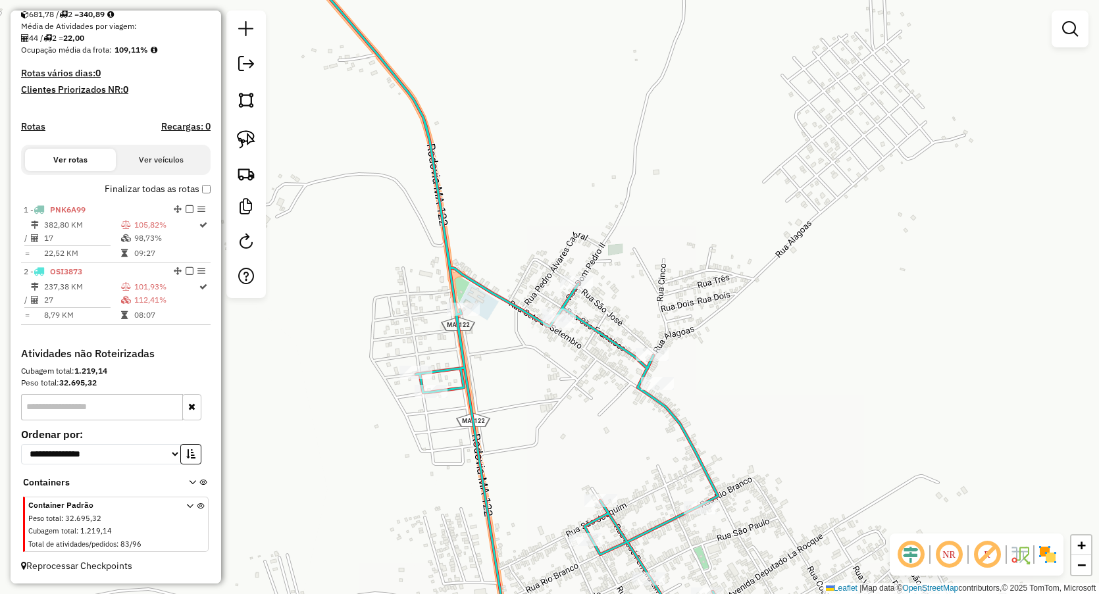
drag, startPoint x: 675, startPoint y: 392, endPoint x: 634, endPoint y: 381, distance: 42.3
click at [634, 381] on div "Rota 2 - Placa OSI3873 346 - BAR DO ROY Janela de atendimento Grade de atendime…" at bounding box center [549, 297] width 1099 height 594
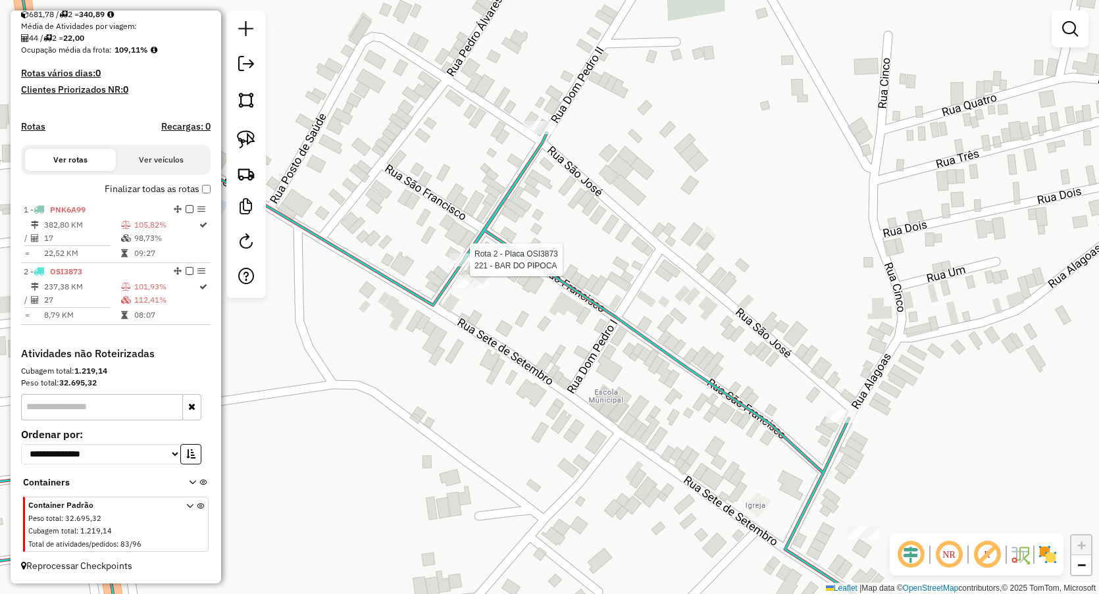
select select "**********"
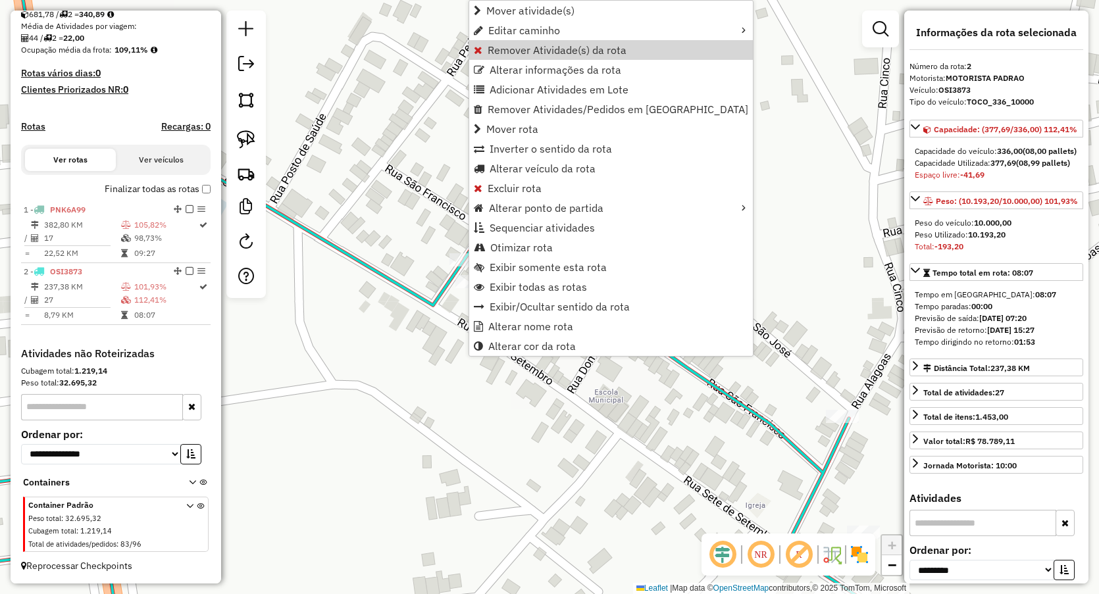
click at [508, 46] on span "Remover Atividade(s) da rota" at bounding box center [557, 50] width 139 height 11
click at [502, 47] on span "Remover Atividade(s) da rota" at bounding box center [556, 50] width 139 height 11
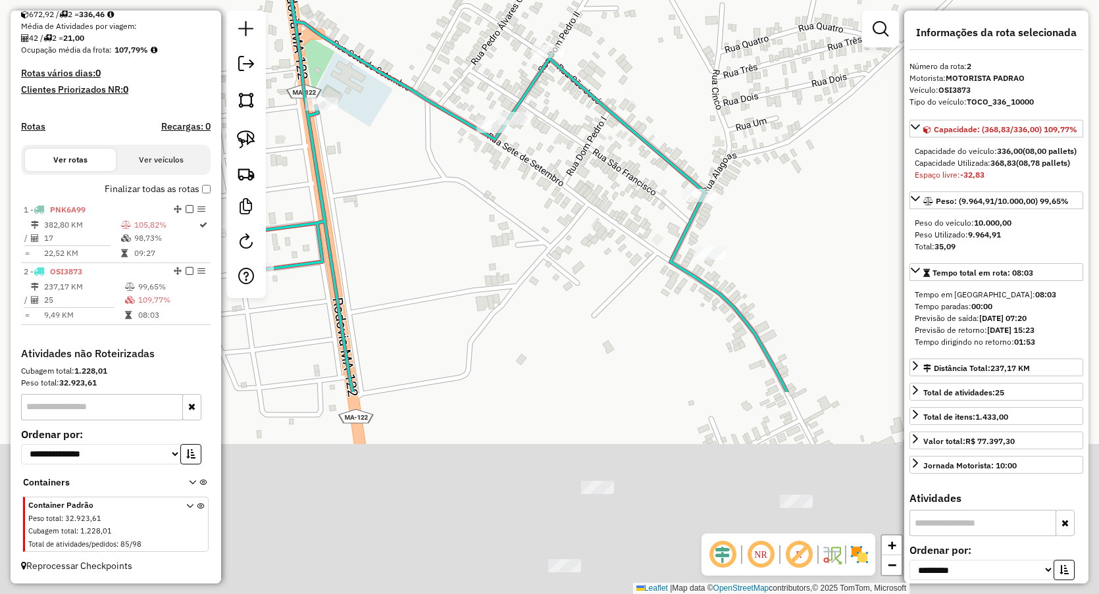
drag, startPoint x: 590, startPoint y: 416, endPoint x: 508, endPoint y: 181, distance: 248.7
click at [508, 182] on div "Janela de atendimento Grade de atendimento Capacidade Transportadoras Veículos …" at bounding box center [549, 297] width 1099 height 594
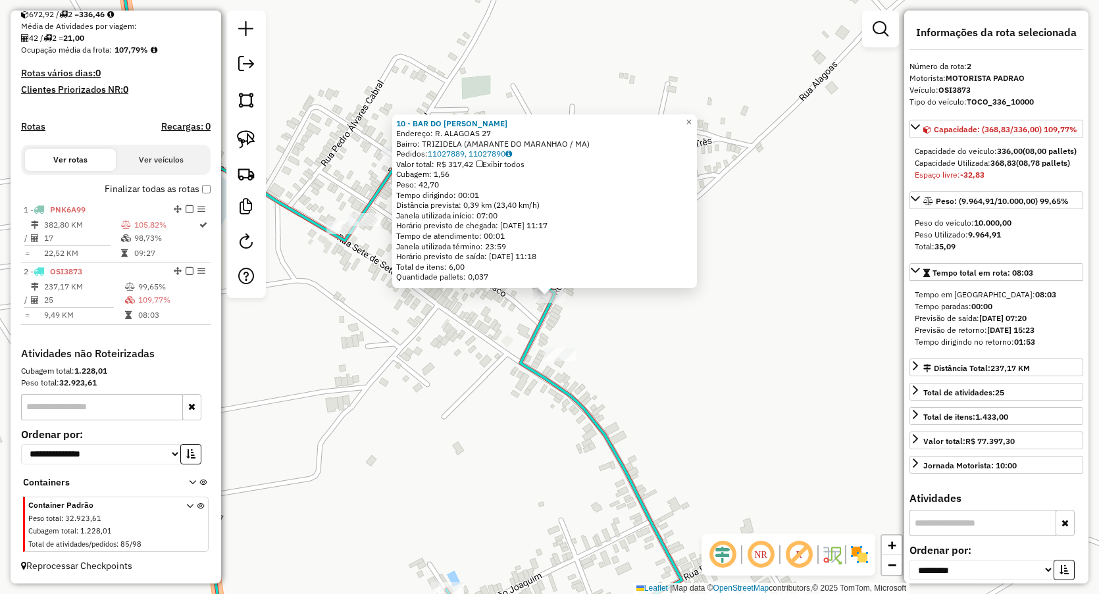
click at [509, 328] on div "10 - BAR DO CHICO SUMAUMA Endereço: R. ALAGOAS 27 Bairro: TRIZIDELA (AMARANTE D…" at bounding box center [549, 297] width 1099 height 594
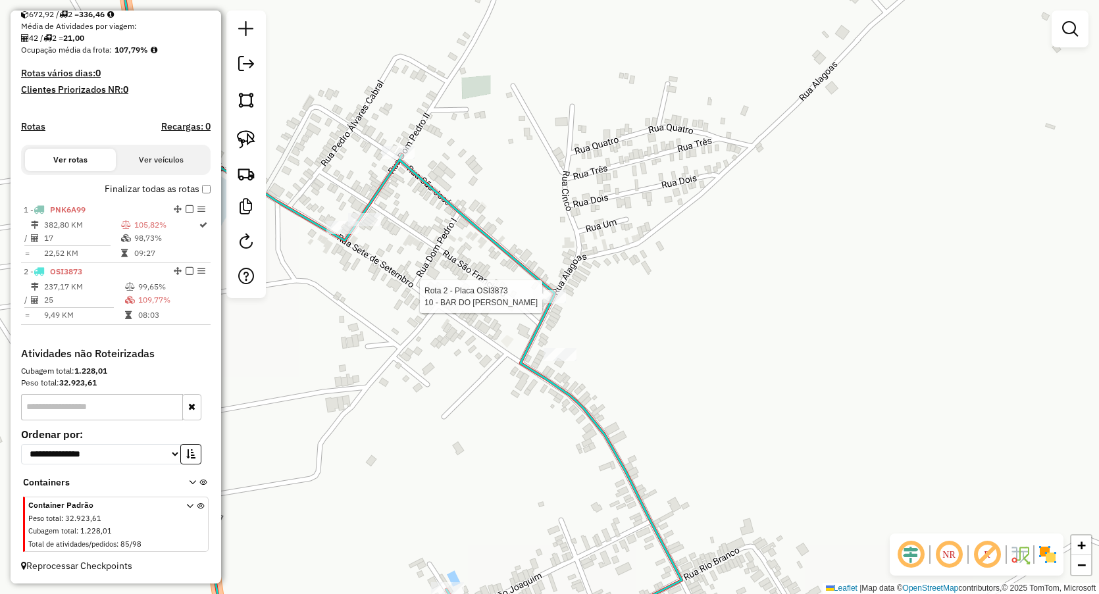
select select "**********"
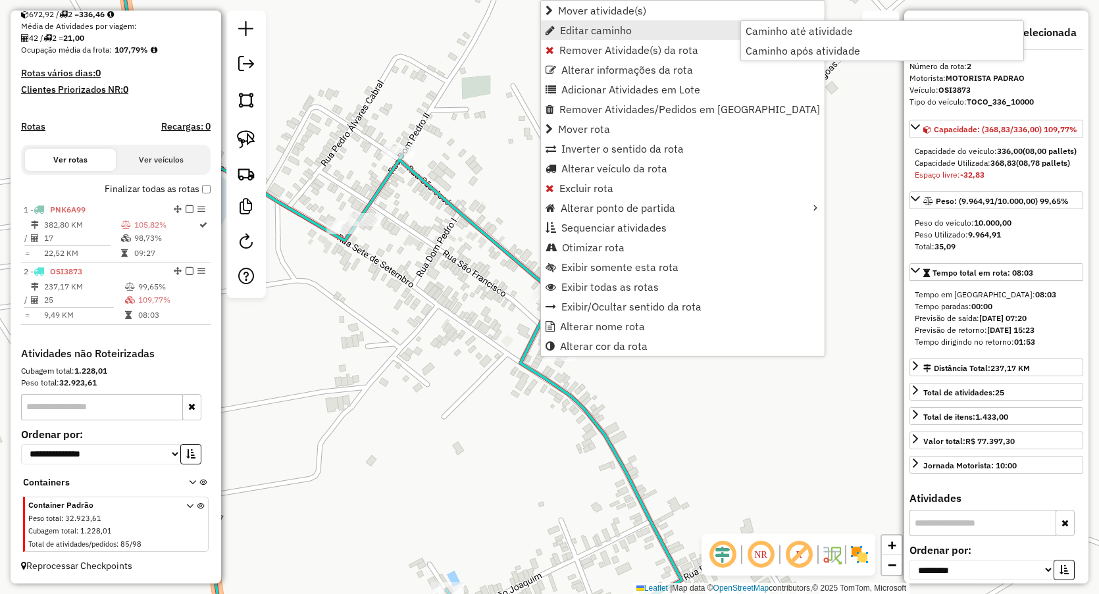
click at [578, 38] on link "Editar caminho" at bounding box center [683, 30] width 284 height 20
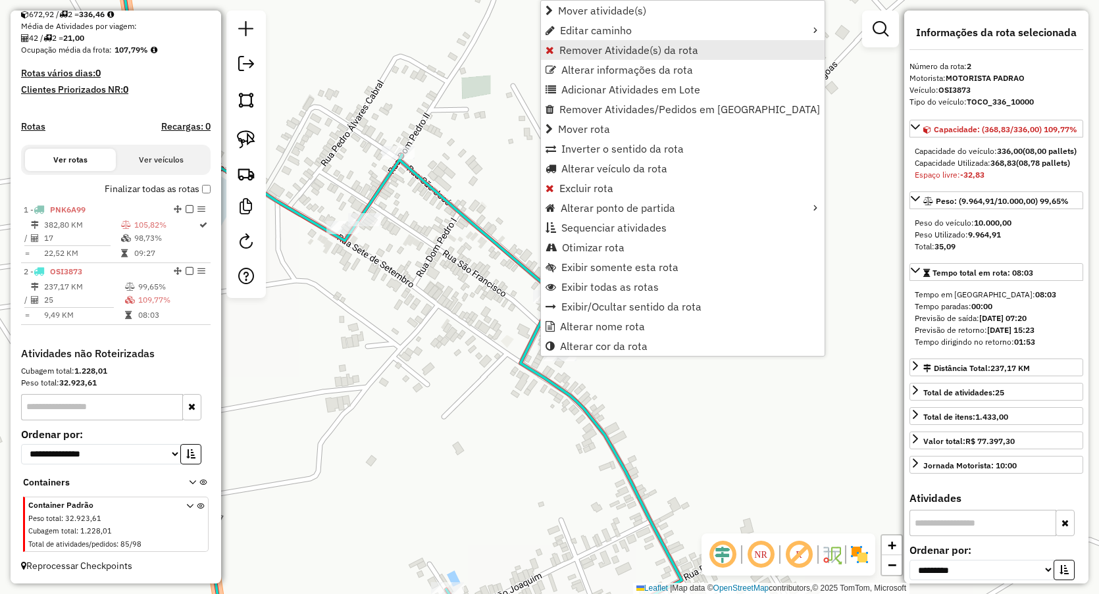
click at [578, 49] on span "Remover Atividade(s) da rota" at bounding box center [628, 50] width 139 height 11
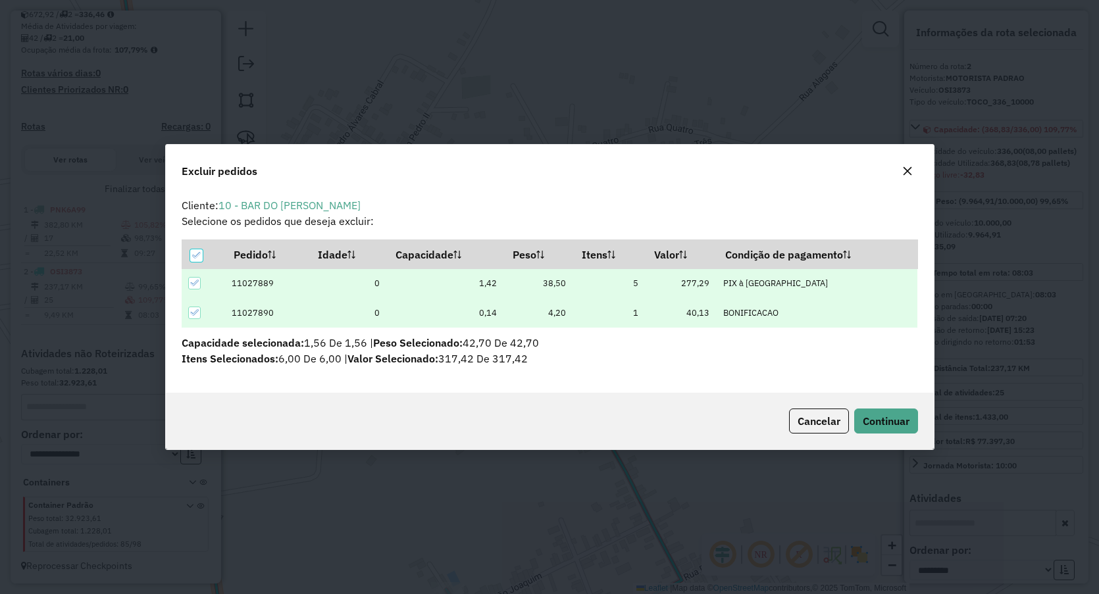
scroll to position [0, 0]
click at [887, 413] on button "Continuar" at bounding box center [886, 421] width 64 height 25
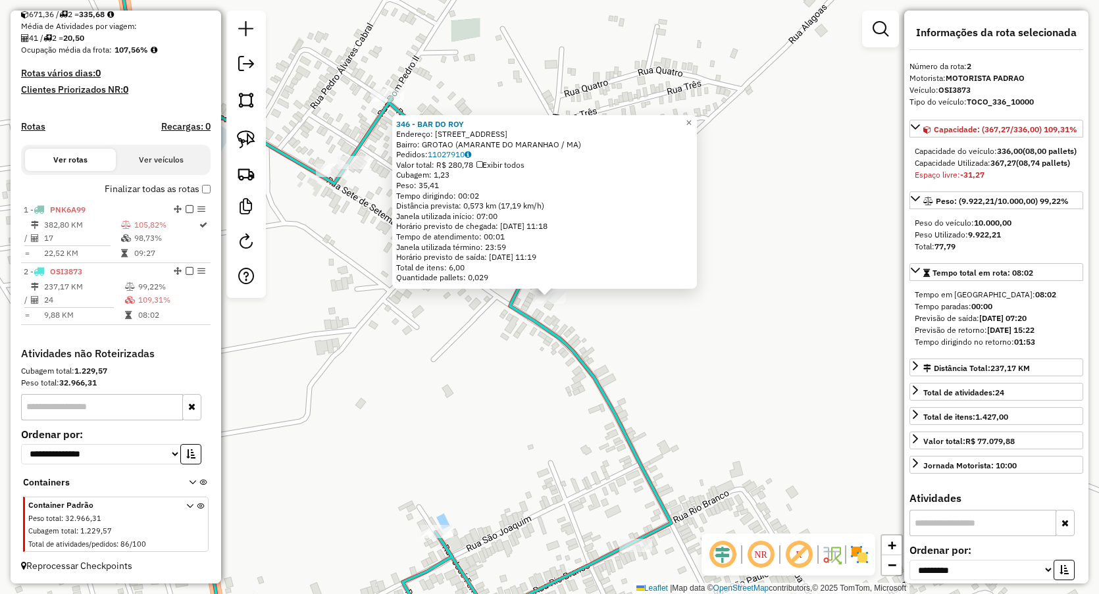
click at [496, 357] on div "346 - BAR DO ROY Endereço: Estrada da Burangica 1 Bairro: GROTAO (AMARANTE DO M…" at bounding box center [549, 297] width 1099 height 594
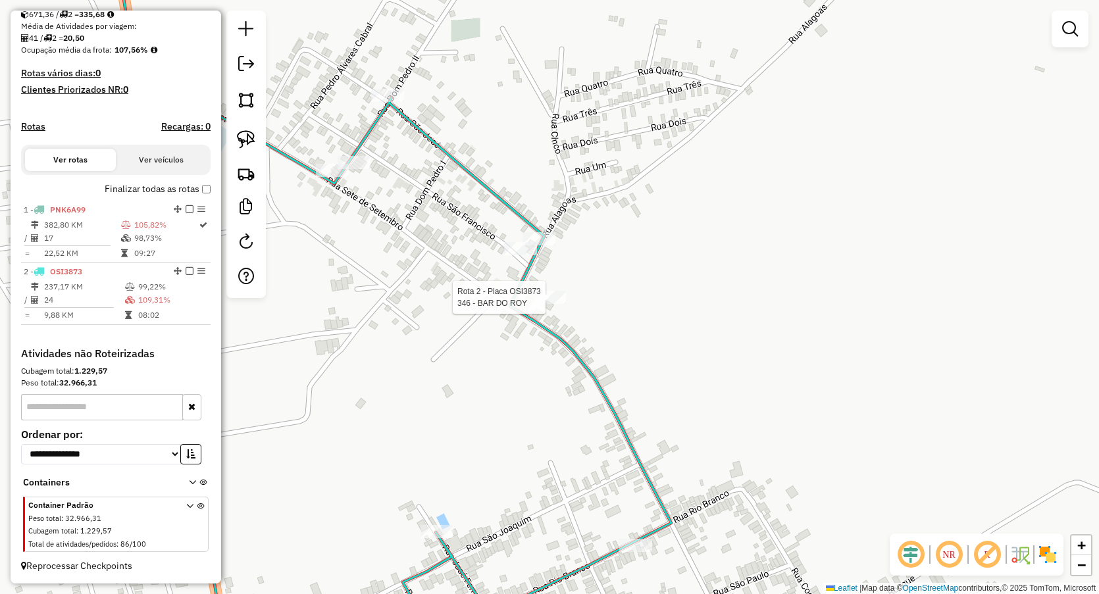
select select "**********"
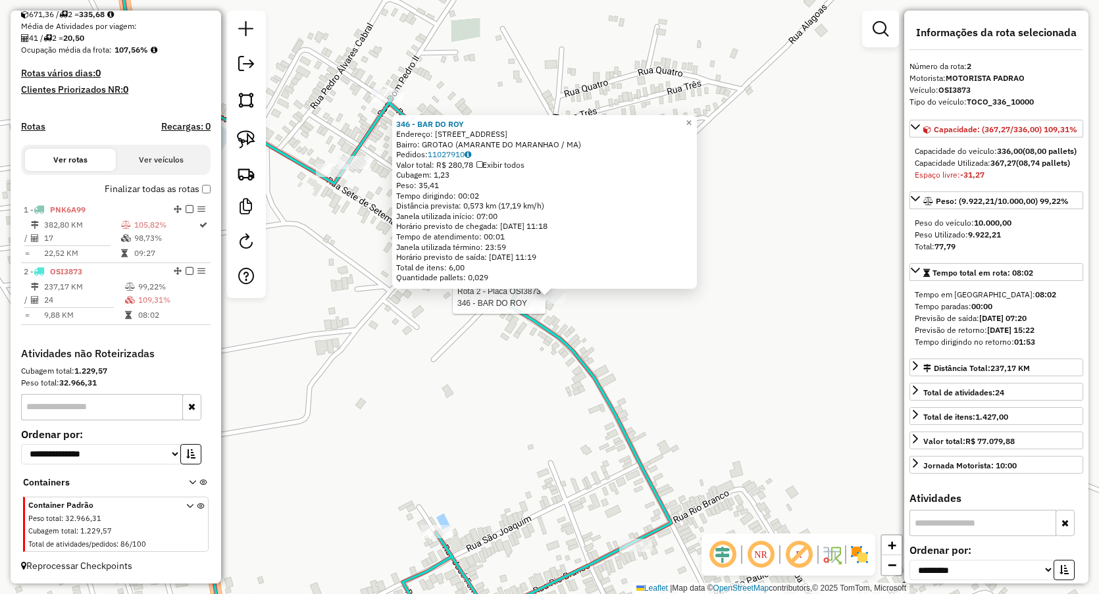
click at [493, 384] on div "Rota 2 - Placa OSI3873 346 - BAR DO ROY 346 - BAR DO ROY Endereço: Estrada da B…" at bounding box center [549, 297] width 1099 height 594
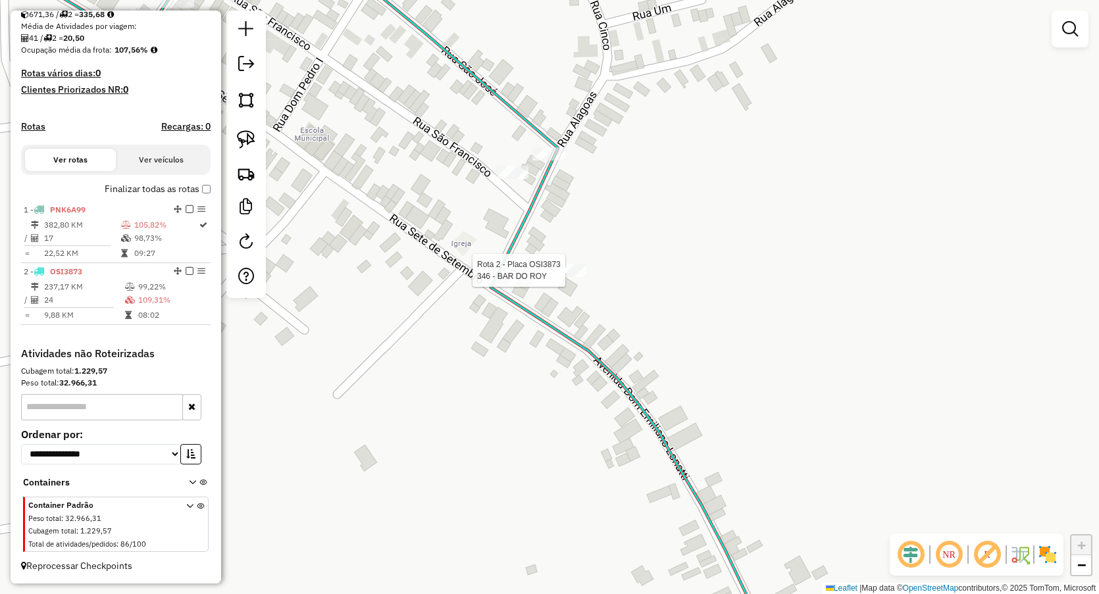
select select "**********"
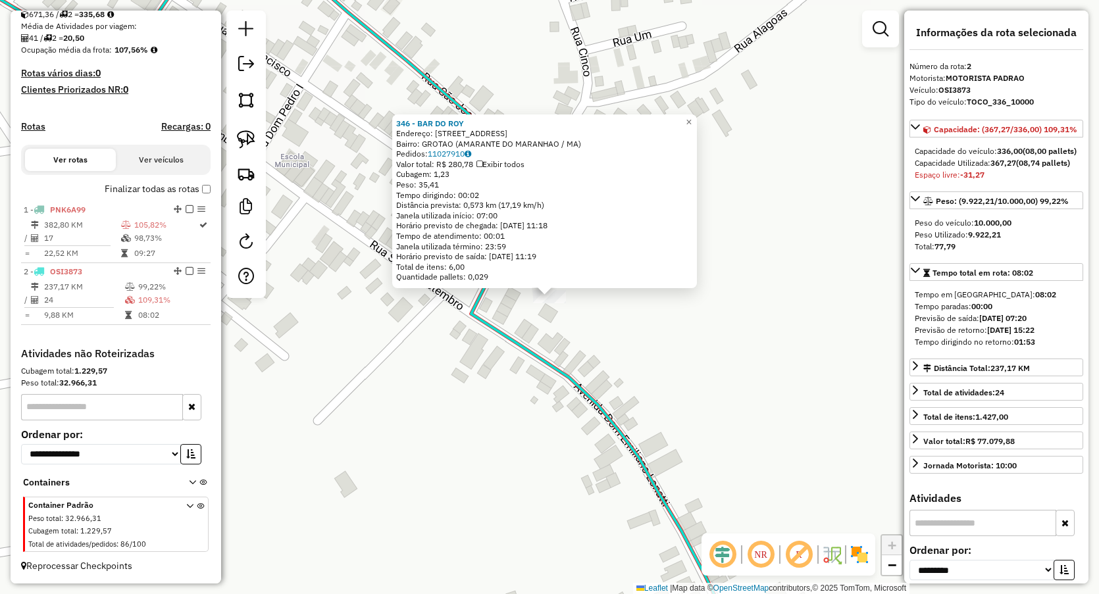
drag, startPoint x: 469, startPoint y: 346, endPoint x: 473, endPoint y: 337, distance: 9.7
click at [469, 344] on div "346 - BAR DO ROY Endereço: Estrada da Burangica 1 Bairro: GROTAO (AMARANTE DO M…" at bounding box center [549, 297] width 1099 height 594
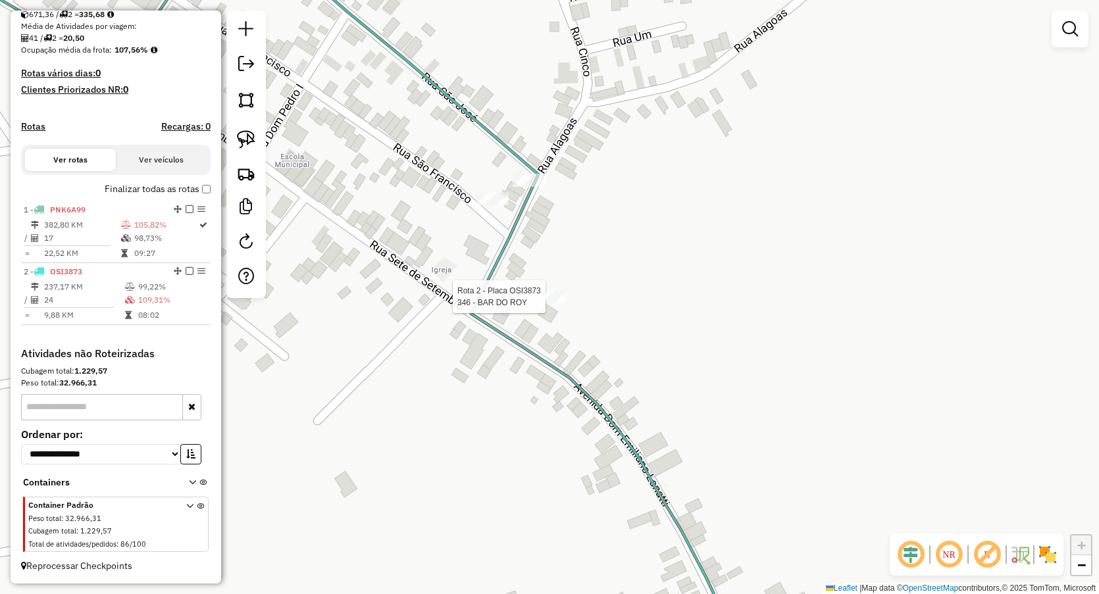
select select "**********"
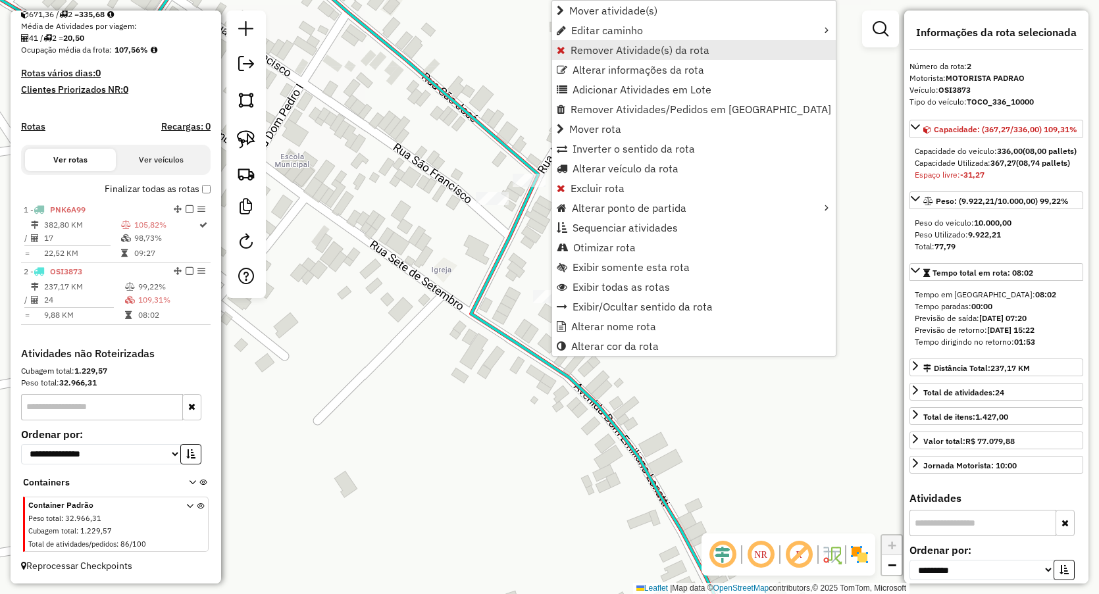
click at [588, 50] on span "Remover Atividade(s) da rota" at bounding box center [640, 50] width 139 height 11
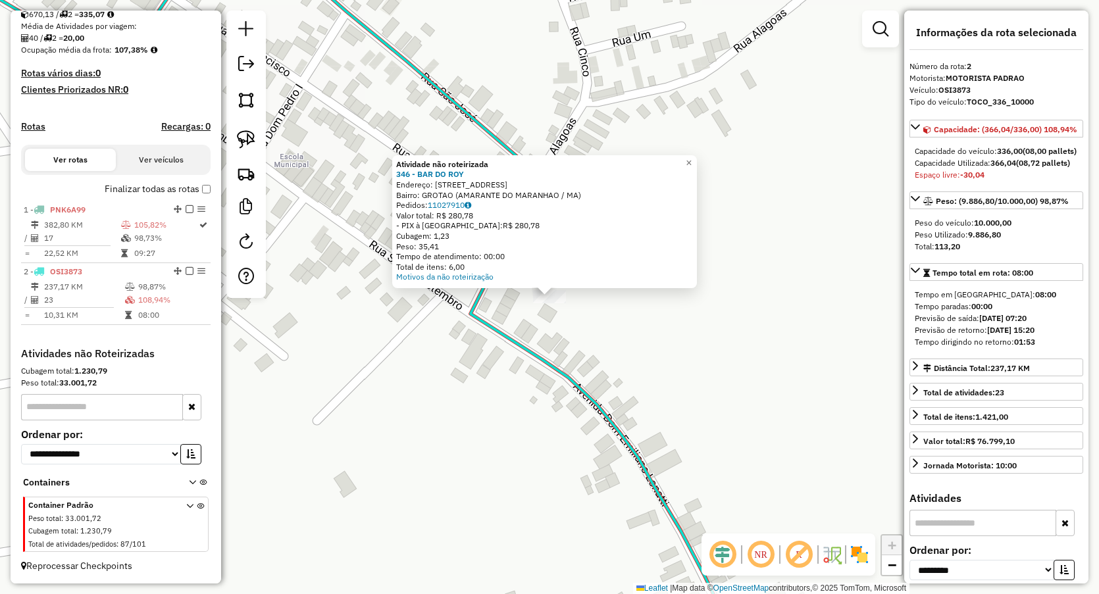
drag, startPoint x: 440, startPoint y: 195, endPoint x: 628, endPoint y: 190, distance: 188.3
click at [626, 190] on div "Bairro: GROTAO (AMARANTE DO MARANHAO / MA)" at bounding box center [544, 195] width 297 height 11
drag, startPoint x: 505, startPoint y: 370, endPoint x: 498, endPoint y: 369, distance: 7.3
click at [501, 370] on div "Atividade não roteirizada 346 - BAR DO ROY Endereço: Estrada da Burangica 1 Bai…" at bounding box center [549, 297] width 1099 height 594
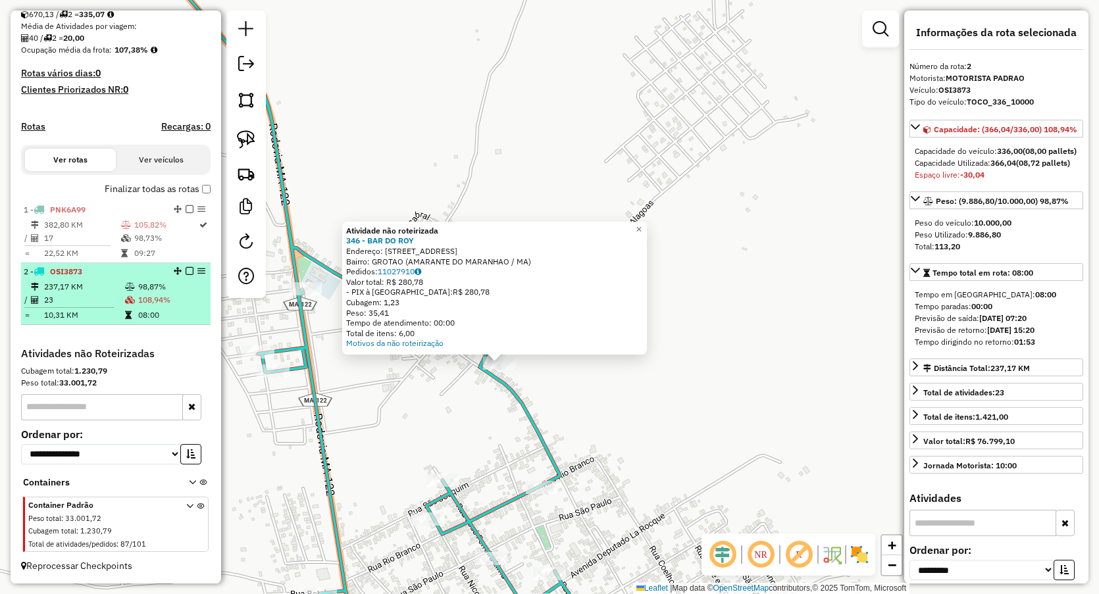
click at [156, 303] on td "108,94%" at bounding box center [172, 300] width 68 height 13
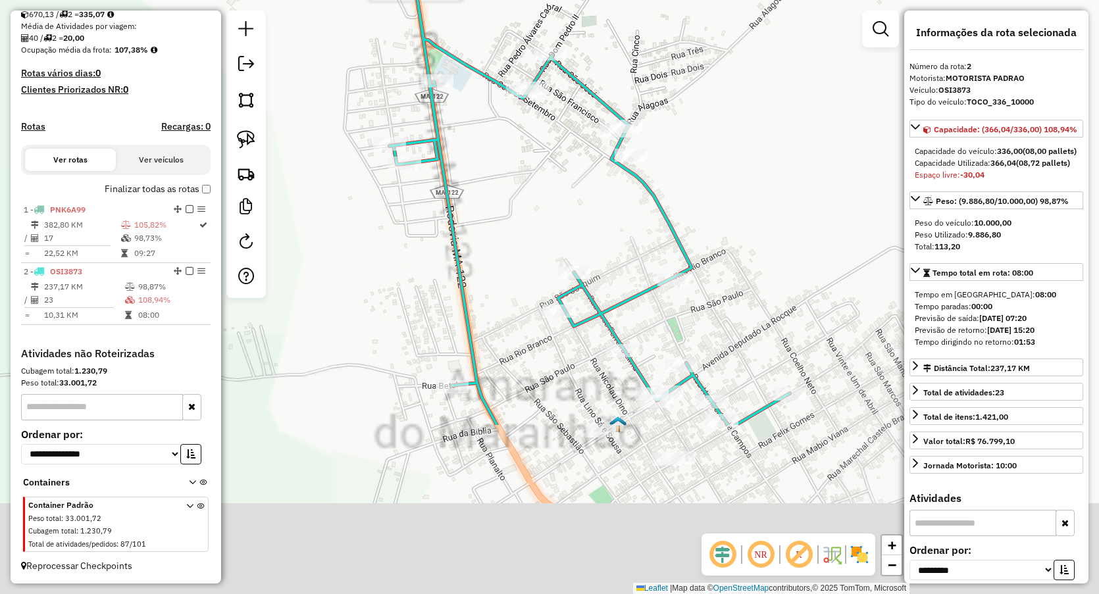
drag, startPoint x: 394, startPoint y: 299, endPoint x: 378, endPoint y: 53, distance: 246.6
click at [378, 59] on div "Janela de atendimento Grade de atendimento Capacidade Transportadoras Veículos …" at bounding box center [549, 297] width 1099 height 594
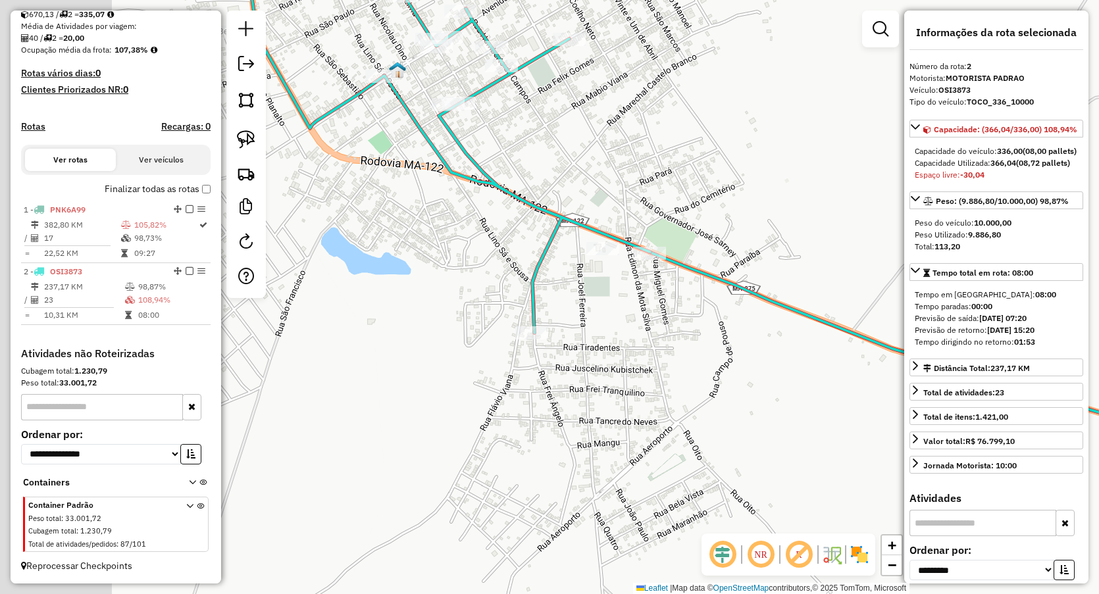
drag, startPoint x: 519, startPoint y: 153, endPoint x: 613, endPoint y: 140, distance: 95.7
click at [613, 140] on div "Janela de atendimento Grade de atendimento Capacidade Transportadoras Veículos …" at bounding box center [549, 297] width 1099 height 594
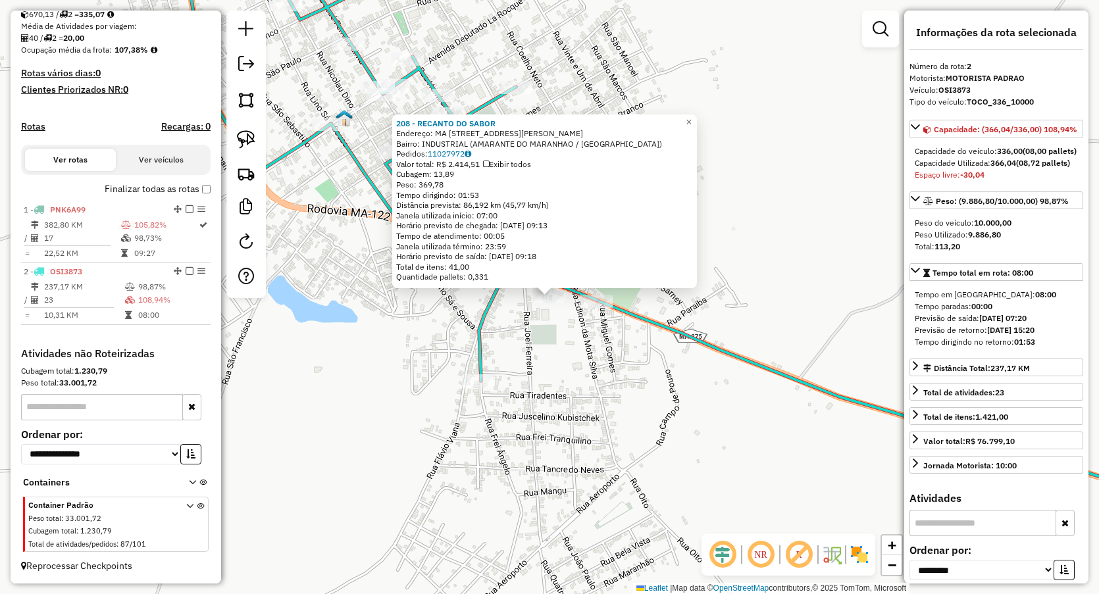
click at [556, 369] on div "208 - RECANTO DO SABOR Endereço: MA 122 RUA EDINON DA MOTA Bairro: INDUSTRIAL (…" at bounding box center [549, 297] width 1099 height 594
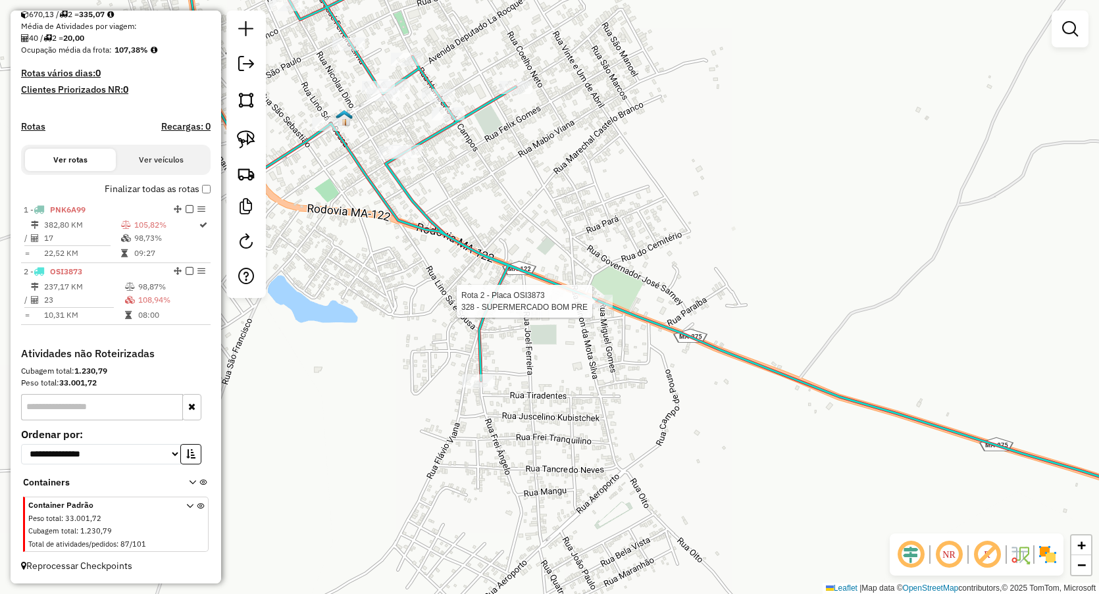
select select "**********"
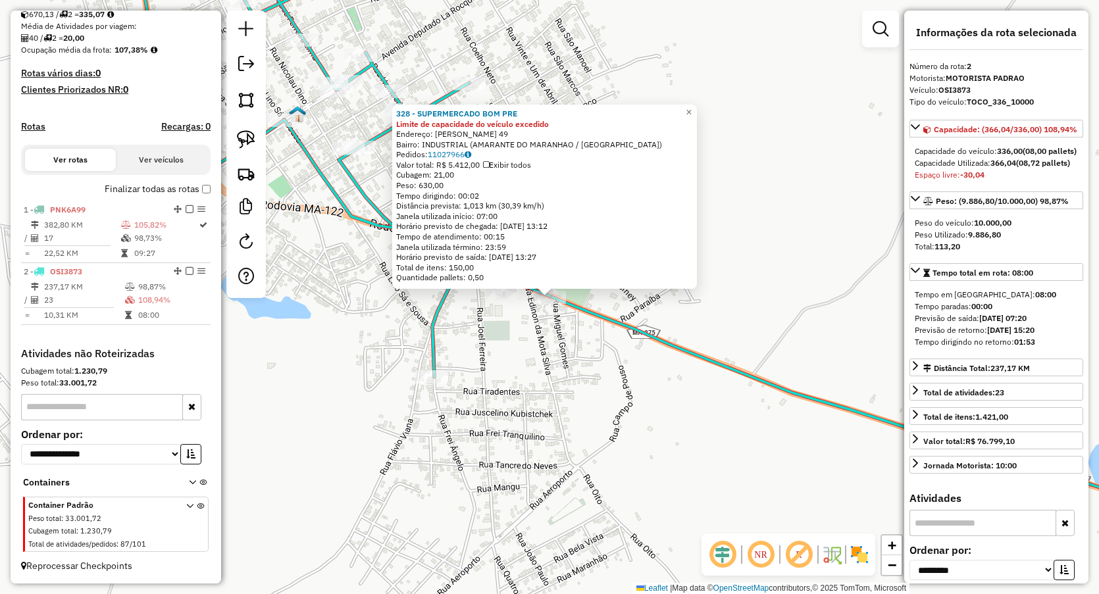
click at [527, 349] on div "328 - SUPERMERCADO BOM PRE Limite de capacidade do veículo excedido Endereço: N…" at bounding box center [549, 297] width 1099 height 594
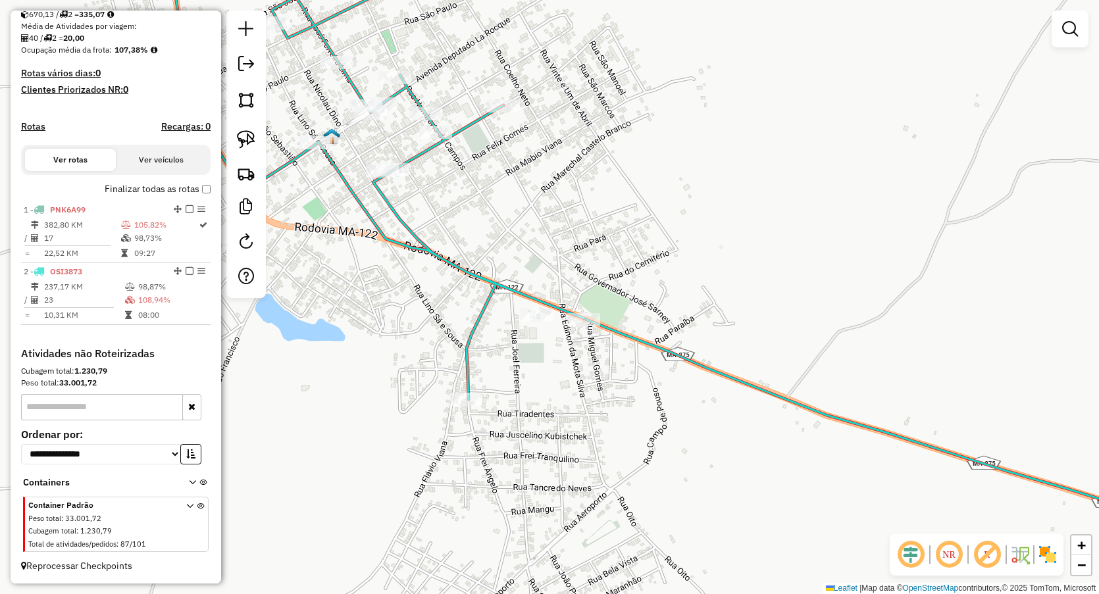
drag, startPoint x: 447, startPoint y: 126, endPoint x: 544, endPoint y: 225, distance: 138.2
click at [544, 225] on div "Janela de atendimento Grade de atendimento Capacidade Transportadoras Veículos …" at bounding box center [549, 297] width 1099 height 594
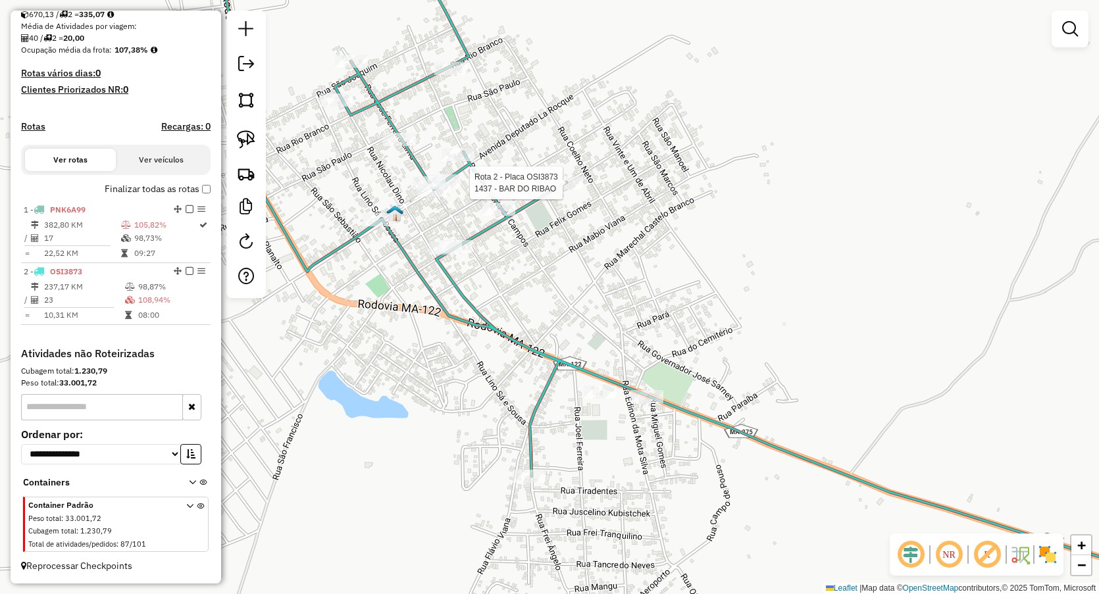
select select "**********"
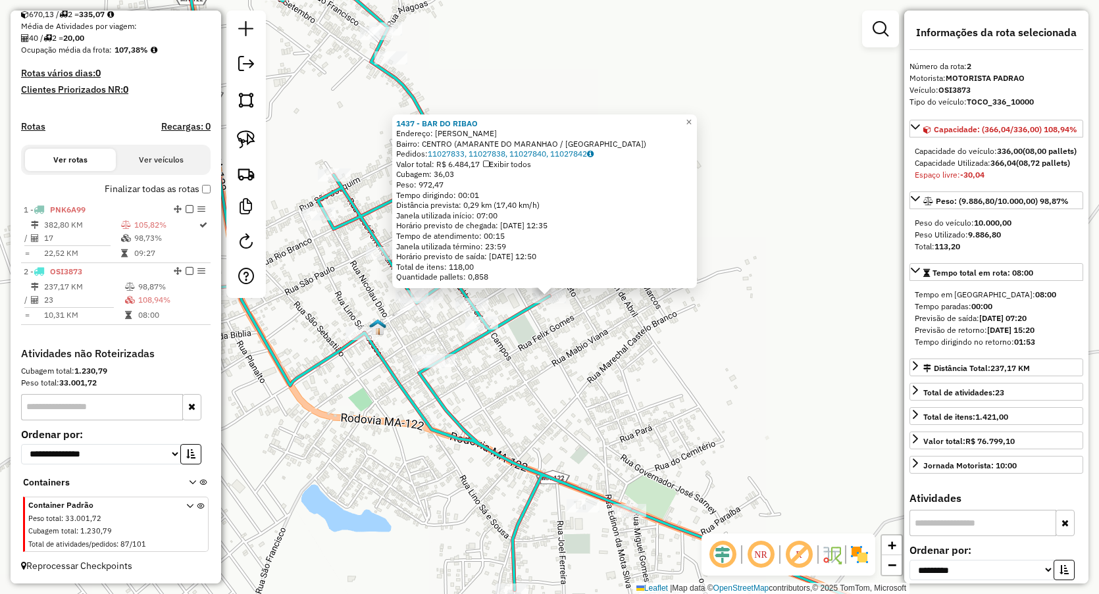
click at [538, 344] on div "1437 - BAR DO RIBAO Endereço: BONFIM TEIXEIRA Bairro: CENTRO (AMARANTE DO MARAN…" at bounding box center [549, 297] width 1099 height 594
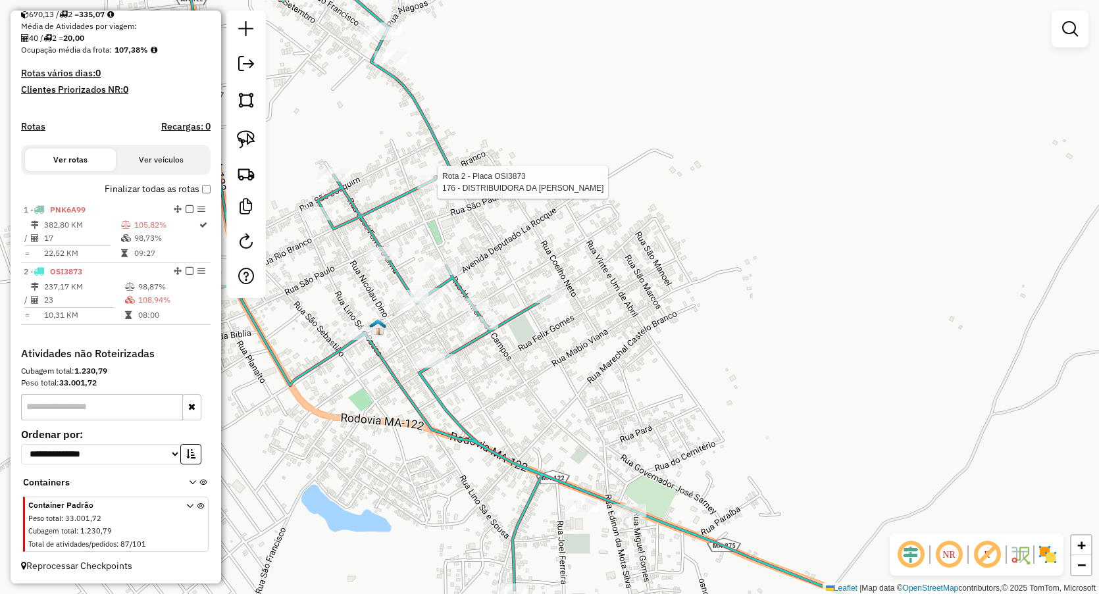
select select "**********"
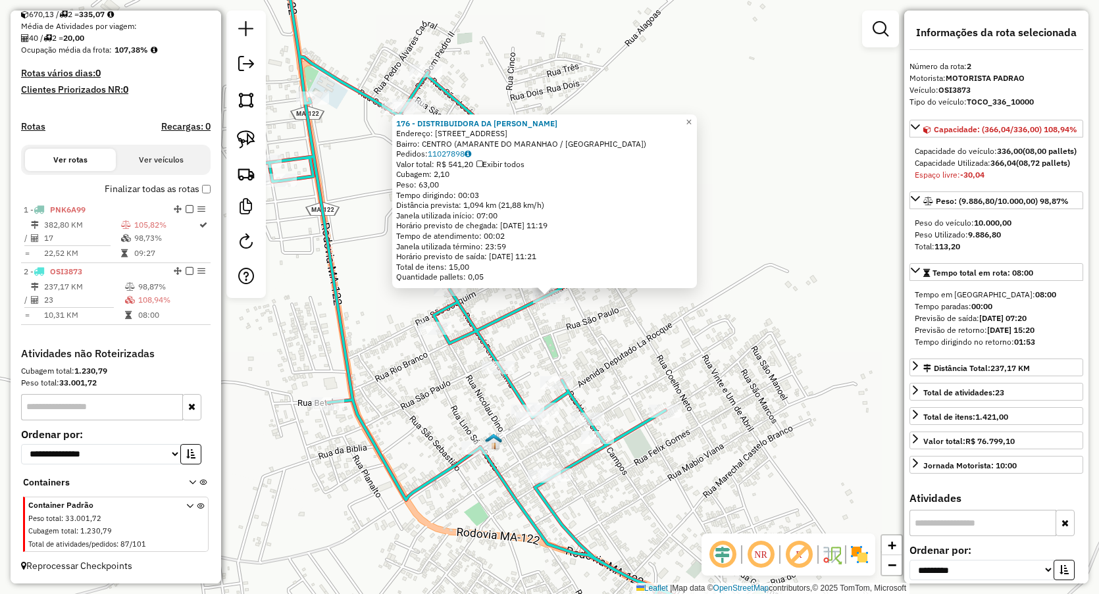
click at [591, 361] on div "176 - DISTRIBUIDORA DA ELI Endereço: Rio Branco 140 Bairro: CENTRO (AMARANTE DO…" at bounding box center [549, 297] width 1099 height 594
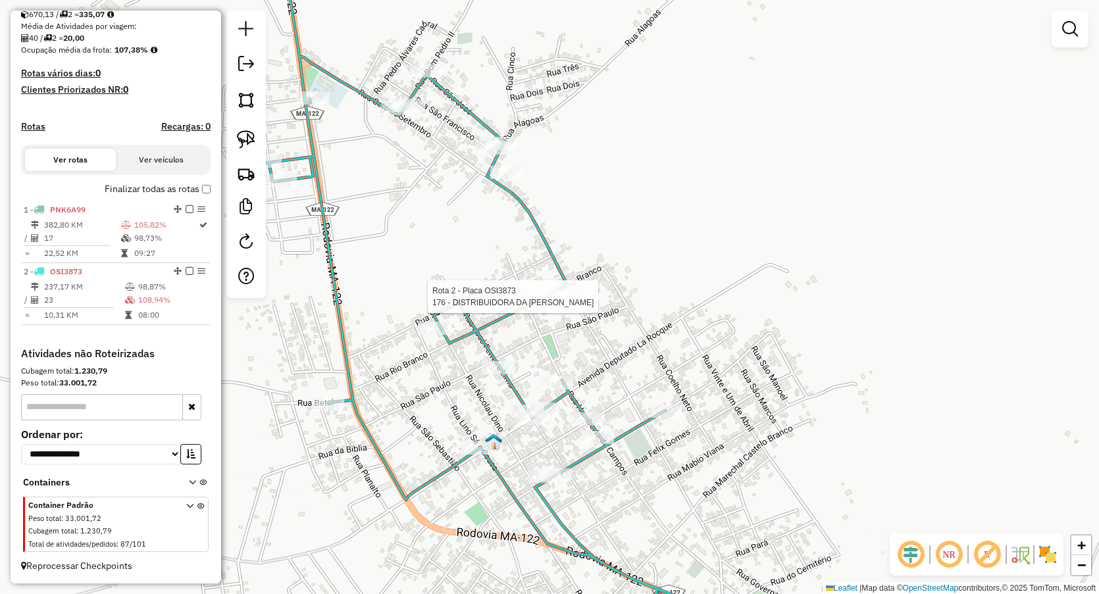
select select "**********"
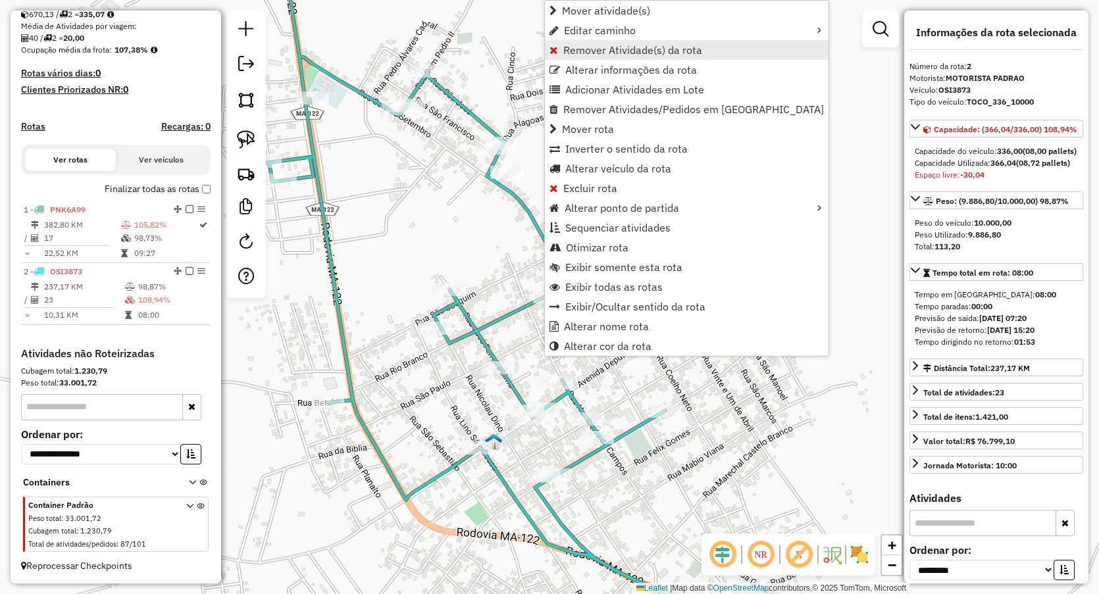
click at [586, 46] on span "Remover Atividade(s) da rota" at bounding box center [632, 50] width 139 height 11
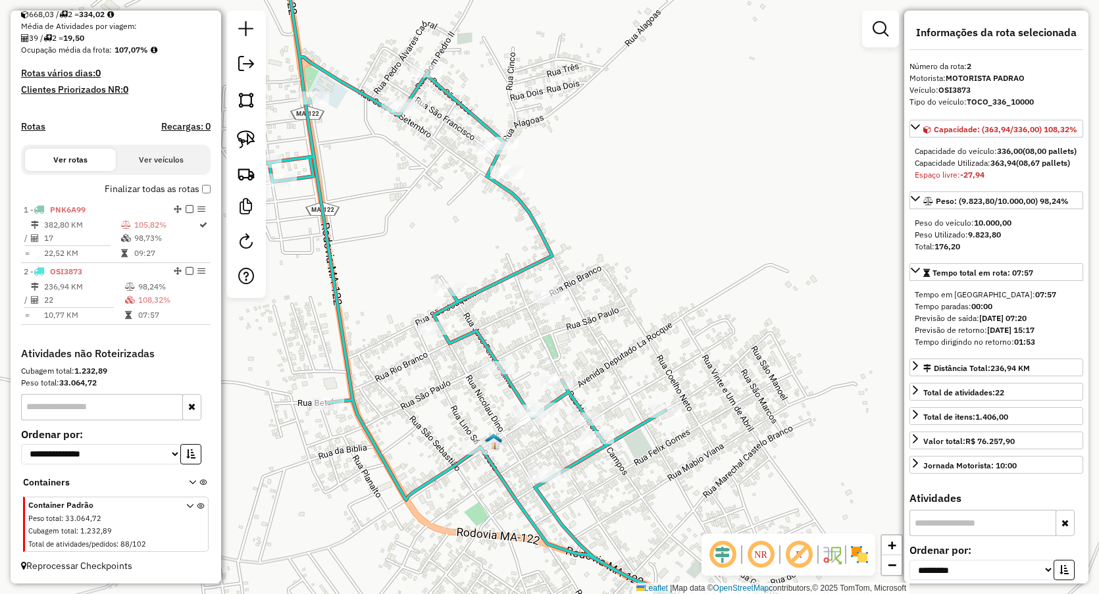
click at [633, 259] on div "Janela de atendimento Grade de atendimento Capacidade Transportadoras Veículos …" at bounding box center [549, 297] width 1099 height 594
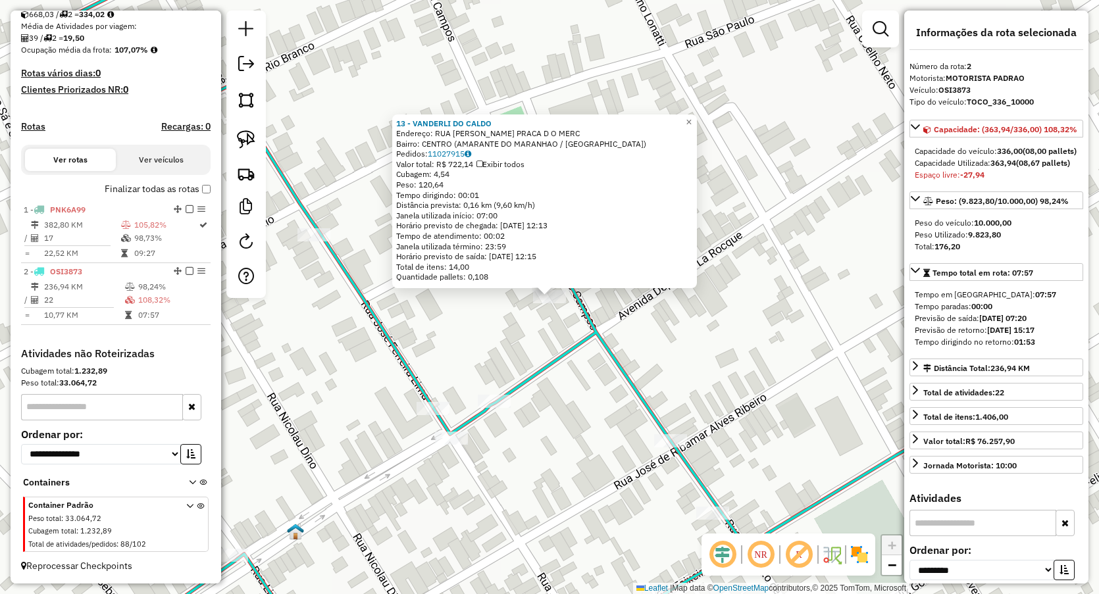
click at [563, 430] on div "13 - VANDERLI DO CALDO Endereço: RUA HUMBERTO DE CAMPOS PRACA D O MERC Bairro: …" at bounding box center [549, 297] width 1099 height 594
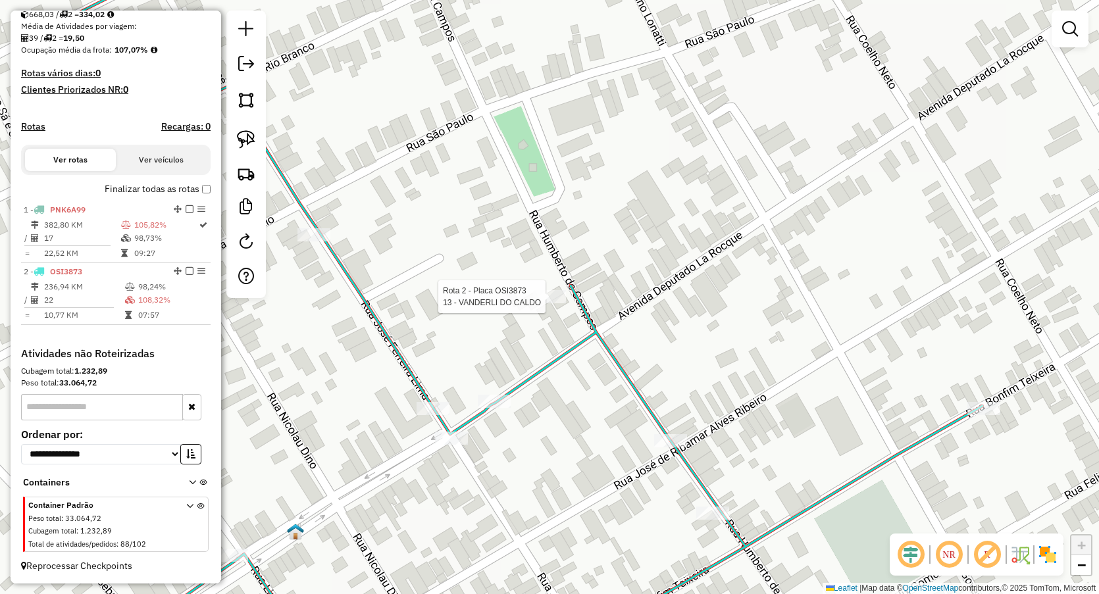
select select "**********"
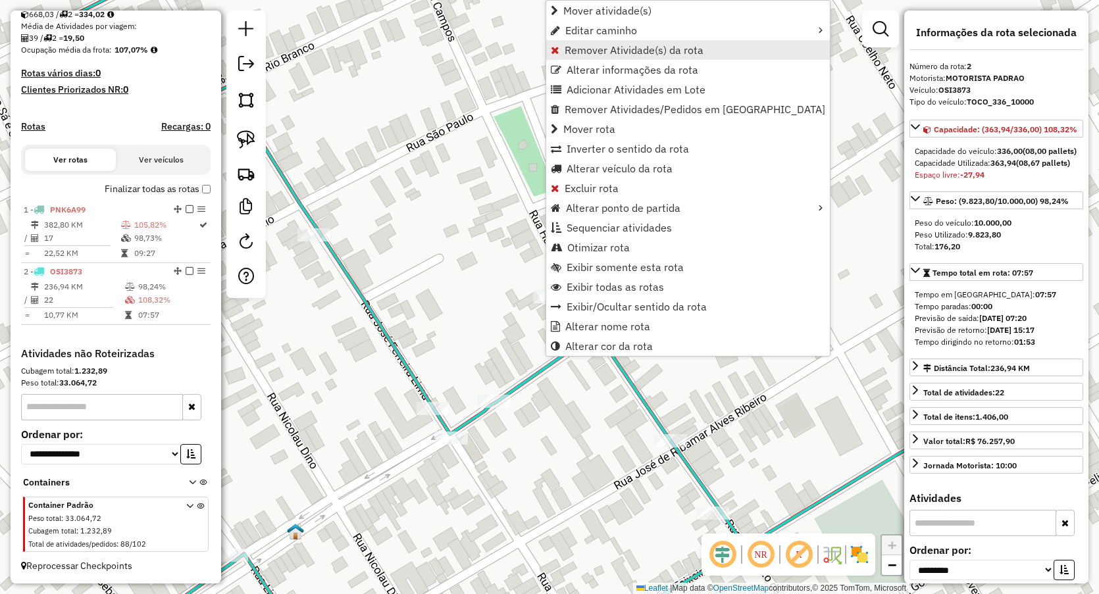
click at [587, 45] on span "Remover Atividade(s) da rota" at bounding box center [634, 50] width 139 height 11
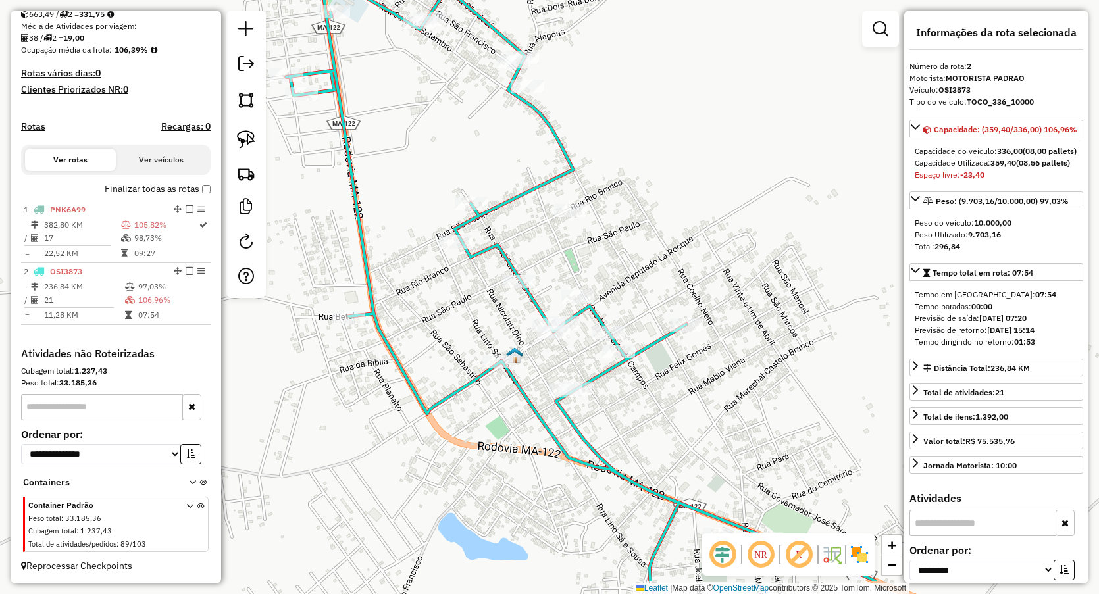
drag, startPoint x: 657, startPoint y: 285, endPoint x: 646, endPoint y: 272, distance: 16.3
click at [650, 269] on div "Janela de atendimento Grade de atendimento Capacidade Transportadoras Veículos …" at bounding box center [549, 297] width 1099 height 594
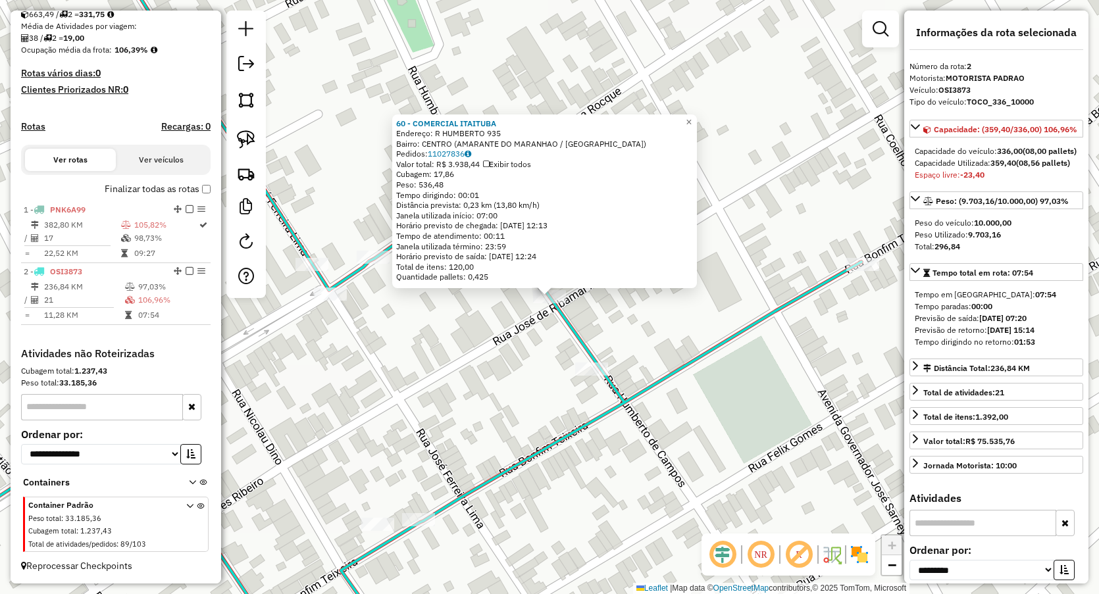
click at [482, 379] on div "60 - COMERCIAL ITAITUBA Endereço: R HUMBERTO 935 Bairro: CENTRO (AMARANTE DO MA…" at bounding box center [549, 297] width 1099 height 594
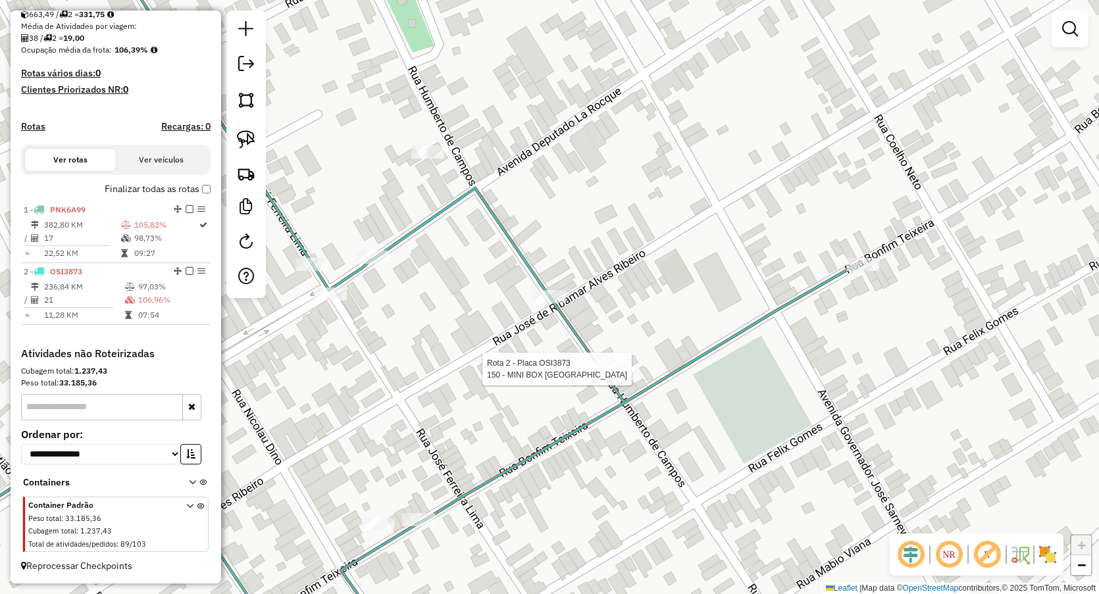
select select "**********"
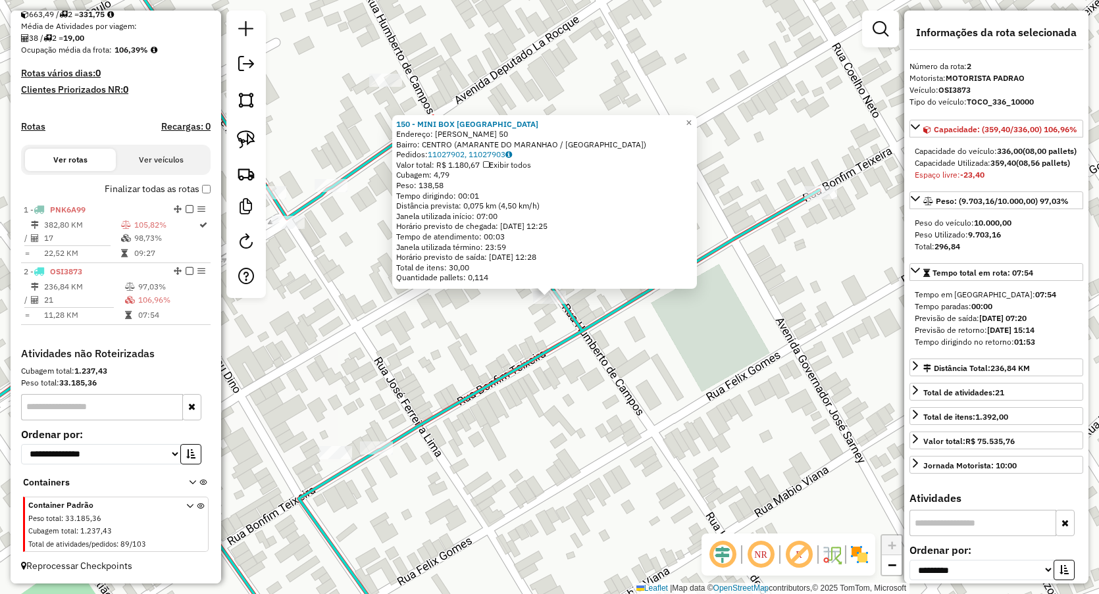
click at [562, 386] on div "150 - MINI BOX HOLANDA Endereço: HUMBERTO DE CAMPOS 50 Bairro: CENTRO (AMARANTE…" at bounding box center [549, 297] width 1099 height 594
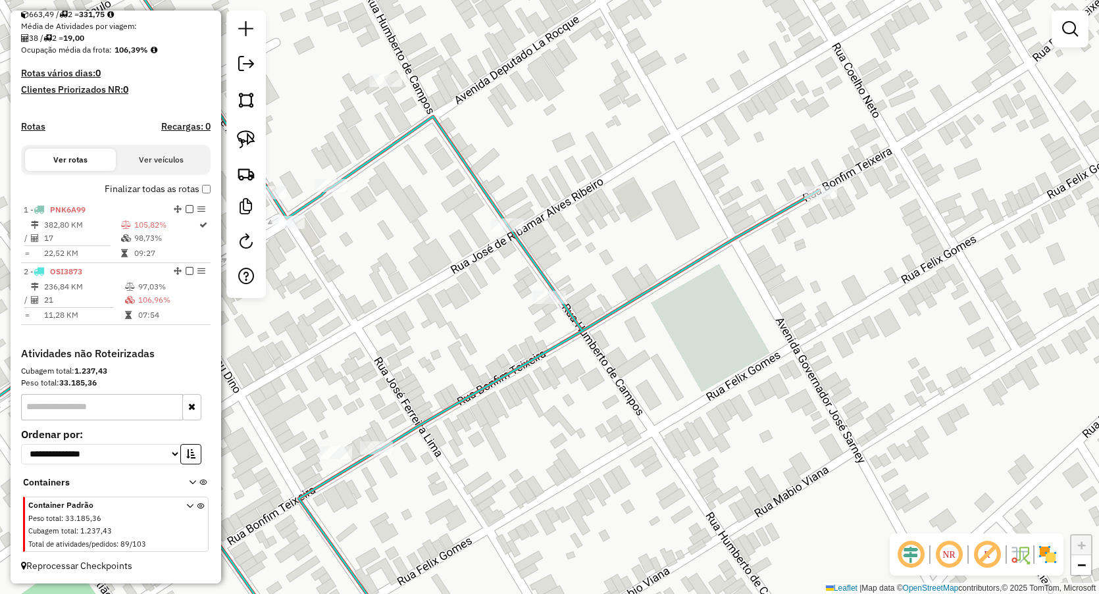
click at [819, 185] on icon at bounding box center [354, 297] width 929 height 713
select select "**********"
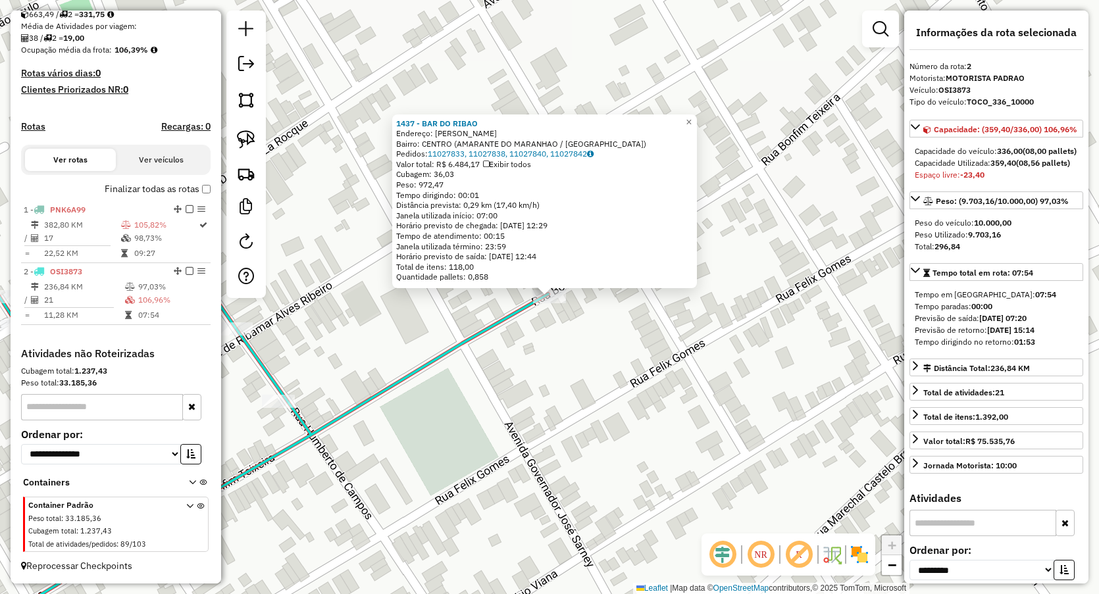
click at [523, 382] on div "1437 - BAR DO RIBAO Endereço: BONFIM TEIXEIRA Bairro: CENTRO (AMARANTE DO MARAN…" at bounding box center [549, 297] width 1099 height 594
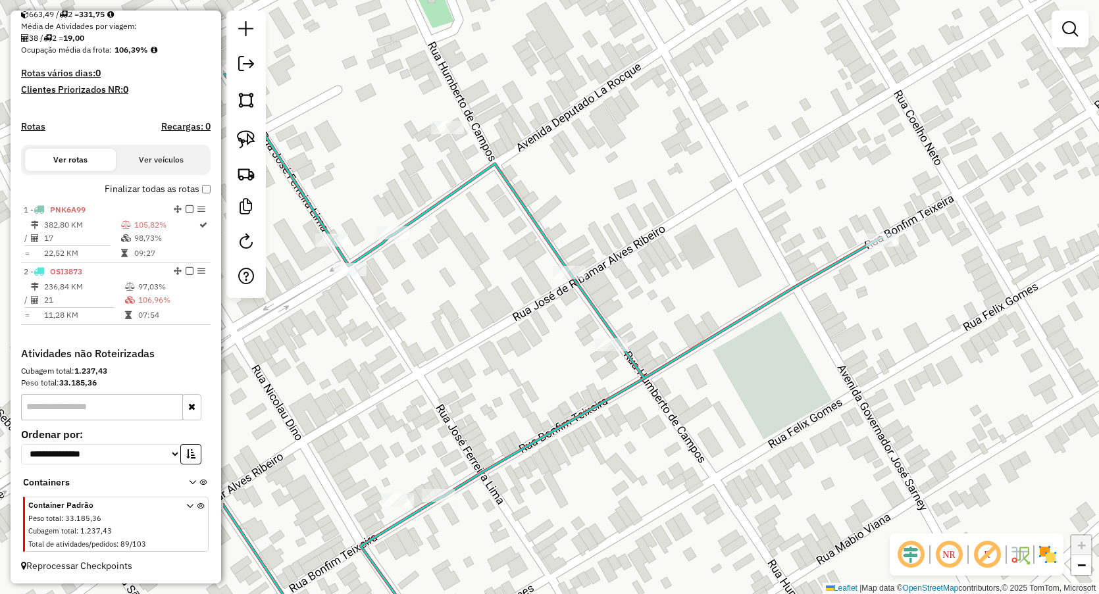
drag, startPoint x: 404, startPoint y: 305, endPoint x: 719, endPoint y: 236, distance: 322.6
click at [767, 245] on div "Janela de atendimento Grade de atendimento Capacidade Transportadoras Veículos …" at bounding box center [549, 297] width 1099 height 594
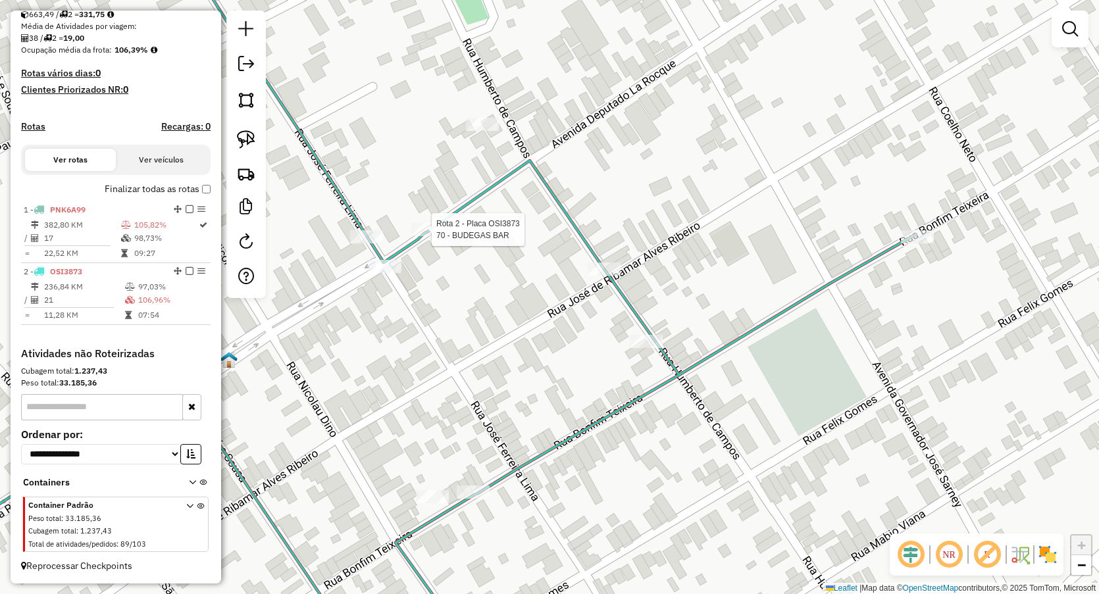
select select "**********"
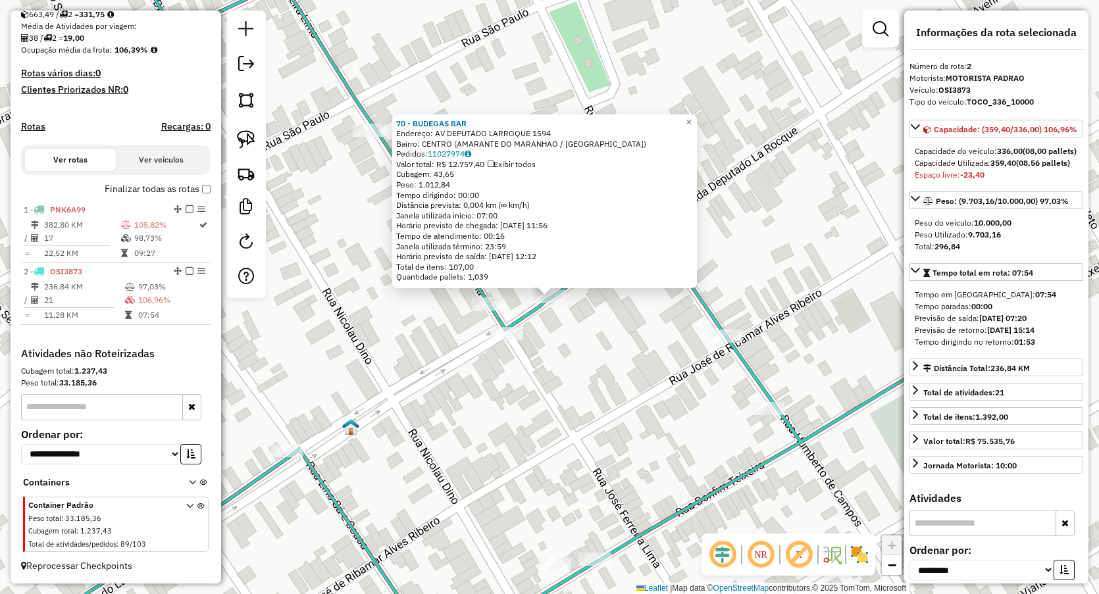
click at [575, 396] on div "70 - BUDEGAS BAR Endereço: AV DEPUTADO LARROQUE 1594 Bairro: CENTRO (AMARANTE D…" at bounding box center [549, 297] width 1099 height 594
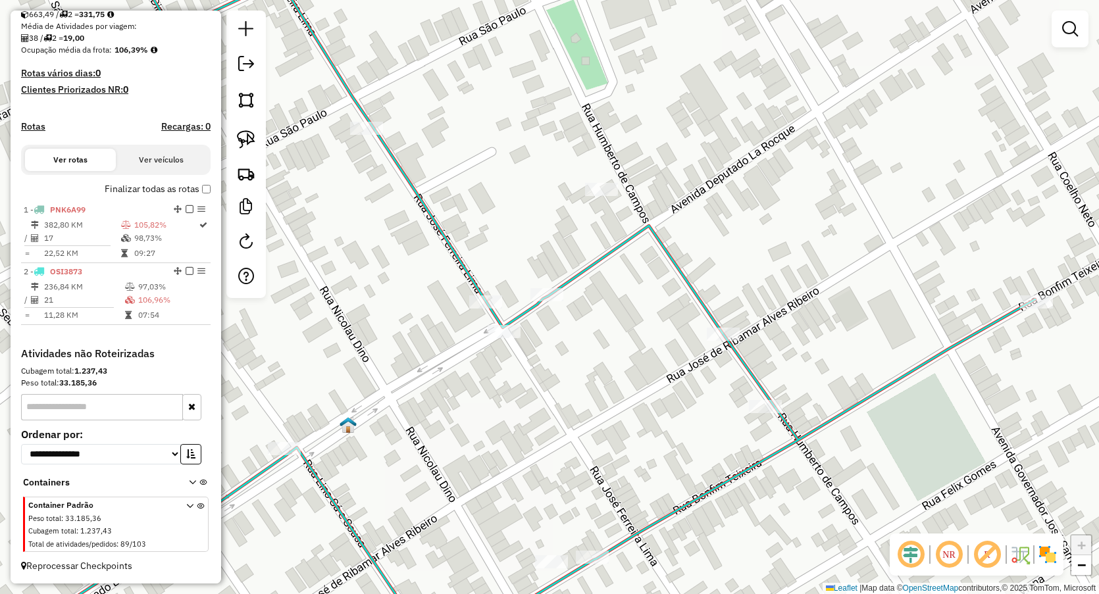
drag, startPoint x: 600, startPoint y: 423, endPoint x: 574, endPoint y: 207, distance: 217.4
click at [565, 209] on div "Janela de atendimento Grade de atendimento Capacidade Transportadoras Veículos …" at bounding box center [549, 297] width 1099 height 594
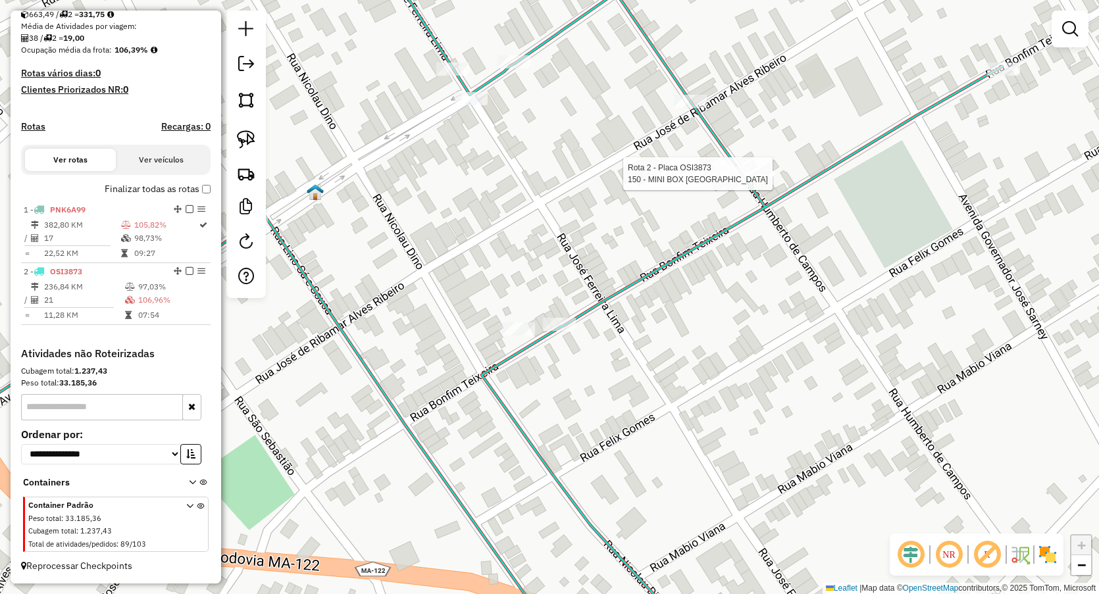
select select "**********"
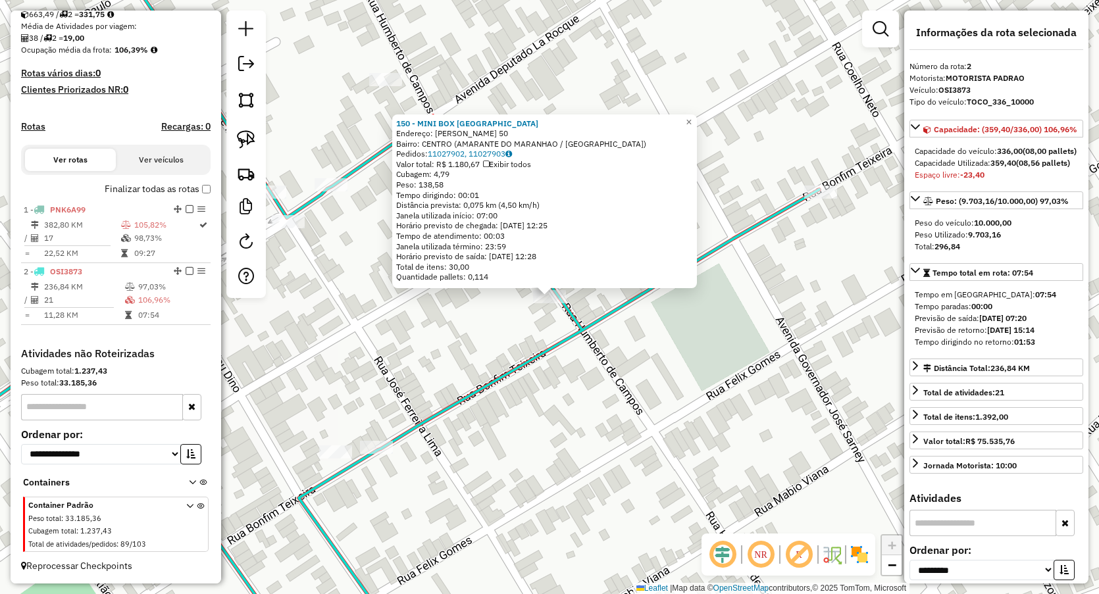
click at [477, 344] on div "150 - MINI BOX HOLANDA Endereço: HUMBERTO DE CAMPOS 50 Bairro: CENTRO (AMARANTE…" at bounding box center [549, 297] width 1099 height 594
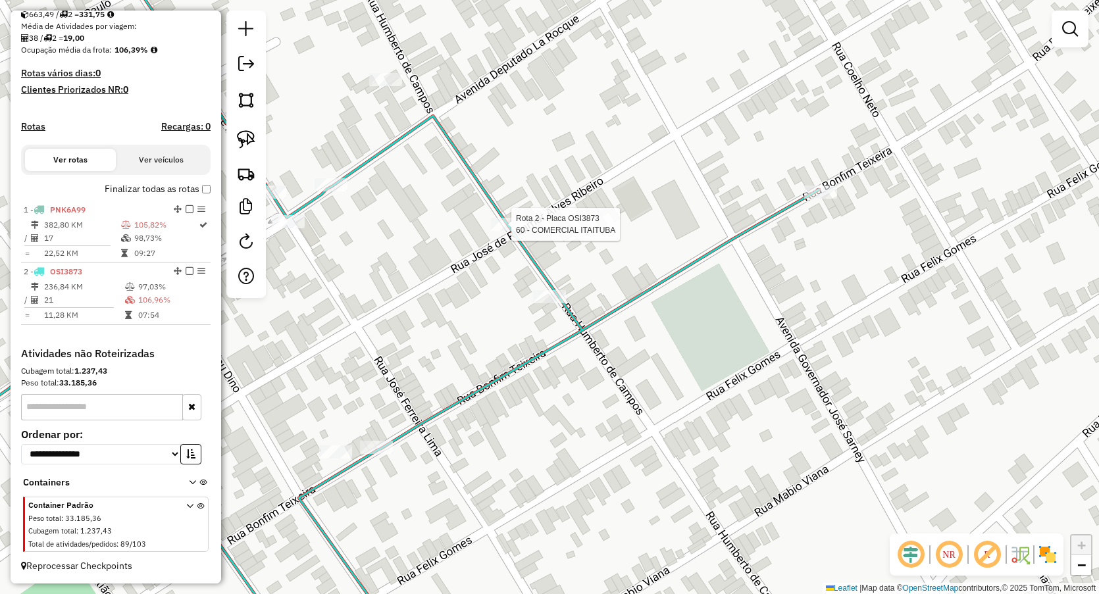
select select "**********"
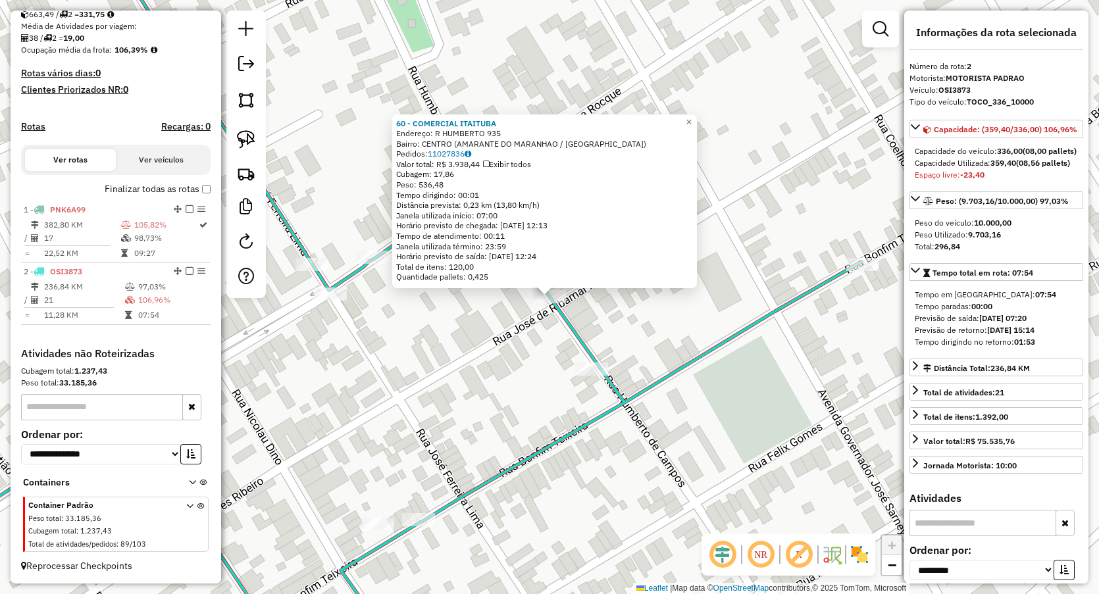
click at [488, 369] on div "60 - COMERCIAL ITAITUBA Endereço: R HUMBERTO 935 Bairro: CENTRO (AMARANTE DO MA…" at bounding box center [549, 297] width 1099 height 594
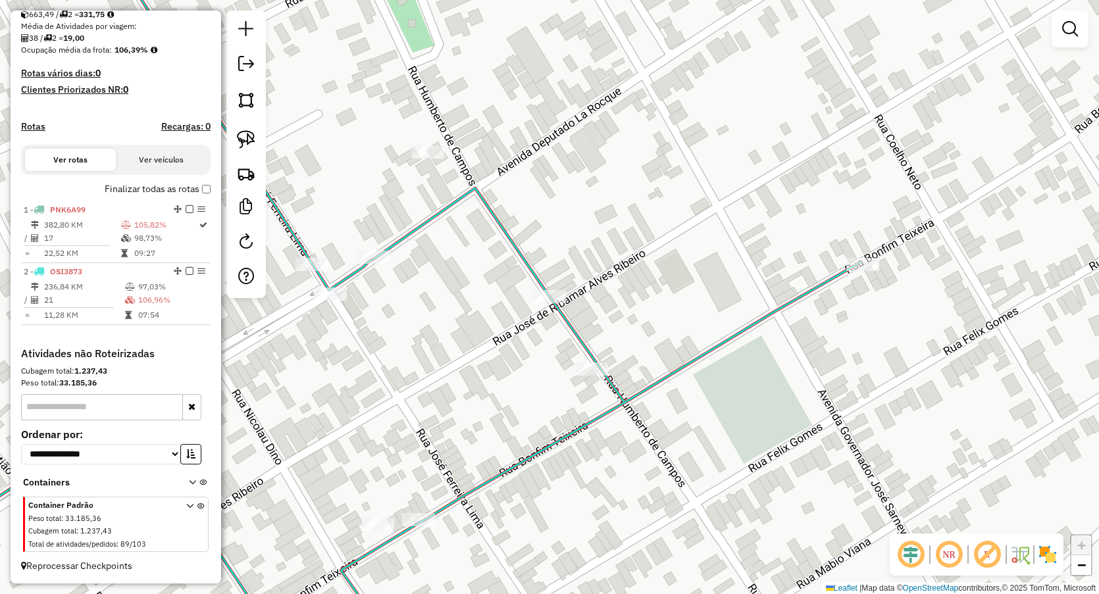
click at [543, 288] on icon at bounding box center [375, 297] width 971 height 713
select select "**********"
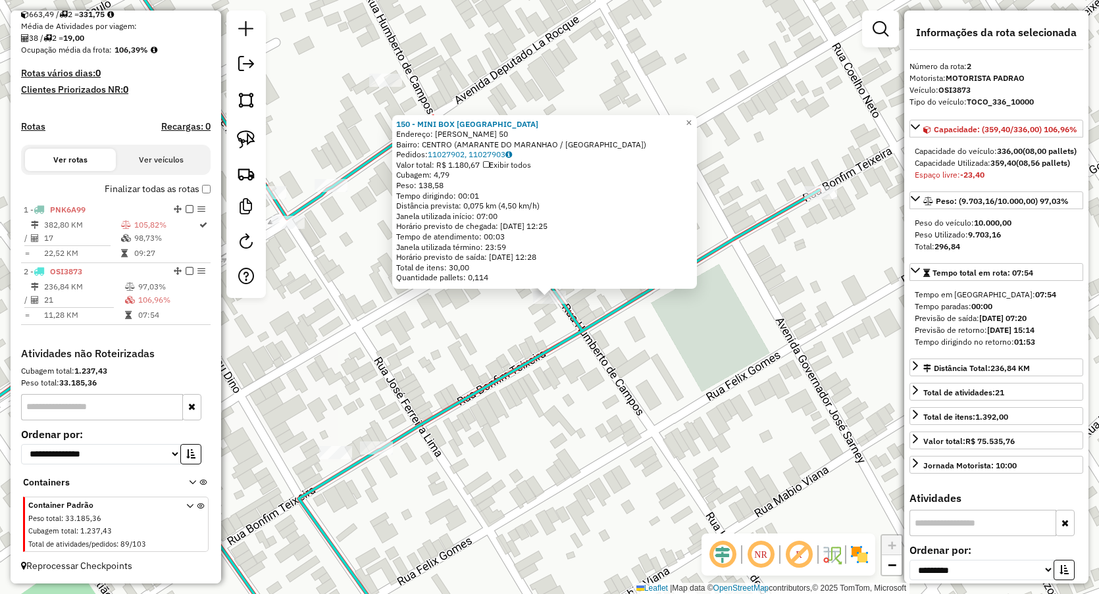
click at [508, 373] on icon at bounding box center [354, 297] width 929 height 713
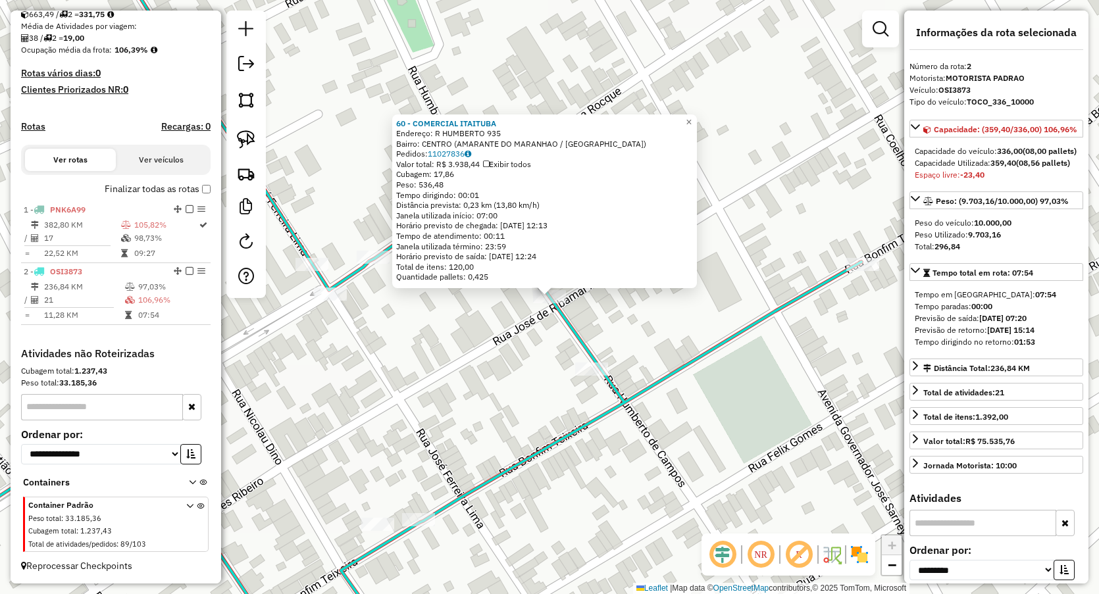
click at [504, 394] on div "60 - COMERCIAL ITAITUBA Endereço: R HUMBERTO 935 Bairro: CENTRO (AMARANTE DO MA…" at bounding box center [549, 297] width 1099 height 594
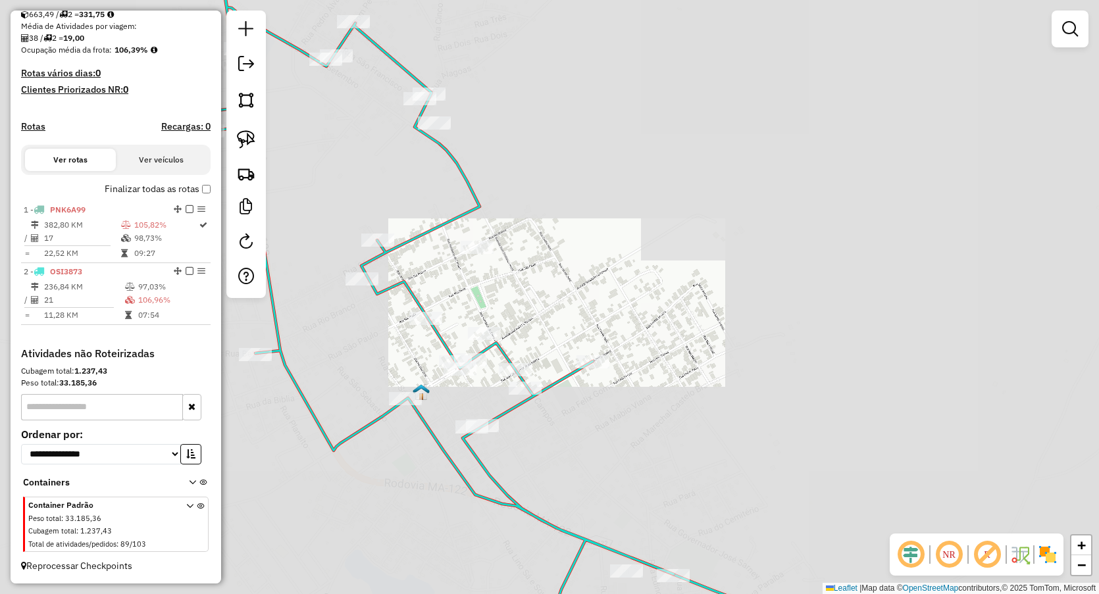
drag, startPoint x: 510, startPoint y: 424, endPoint x: 530, endPoint y: 325, distance: 100.7
click at [530, 326] on div "Janela de atendimento Grade de atendimento Capacidade Transportadoras Veículos …" at bounding box center [549, 297] width 1099 height 594
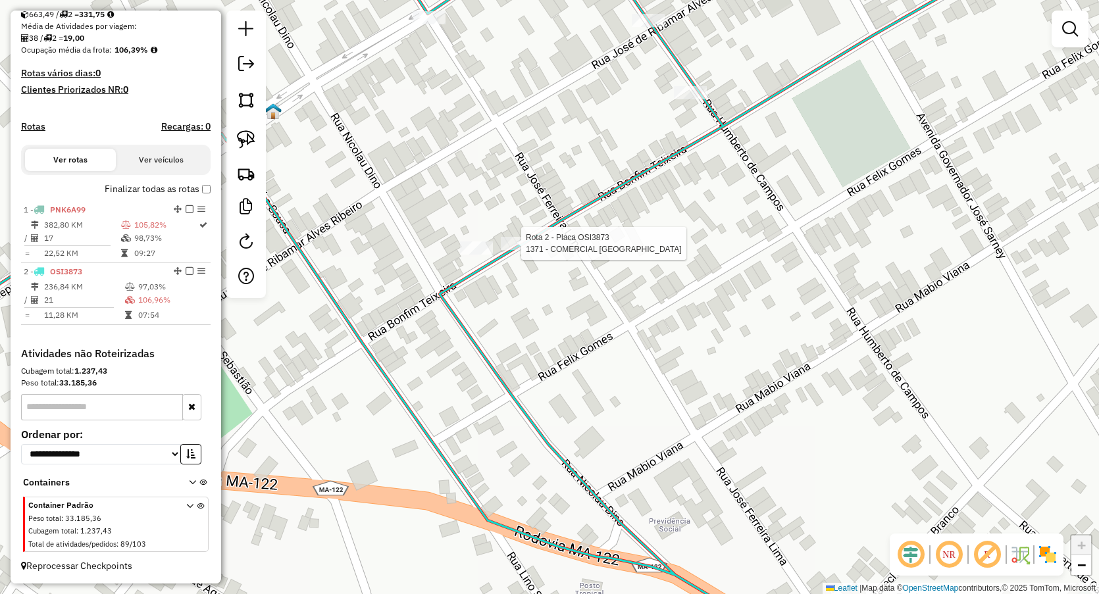
select select "**********"
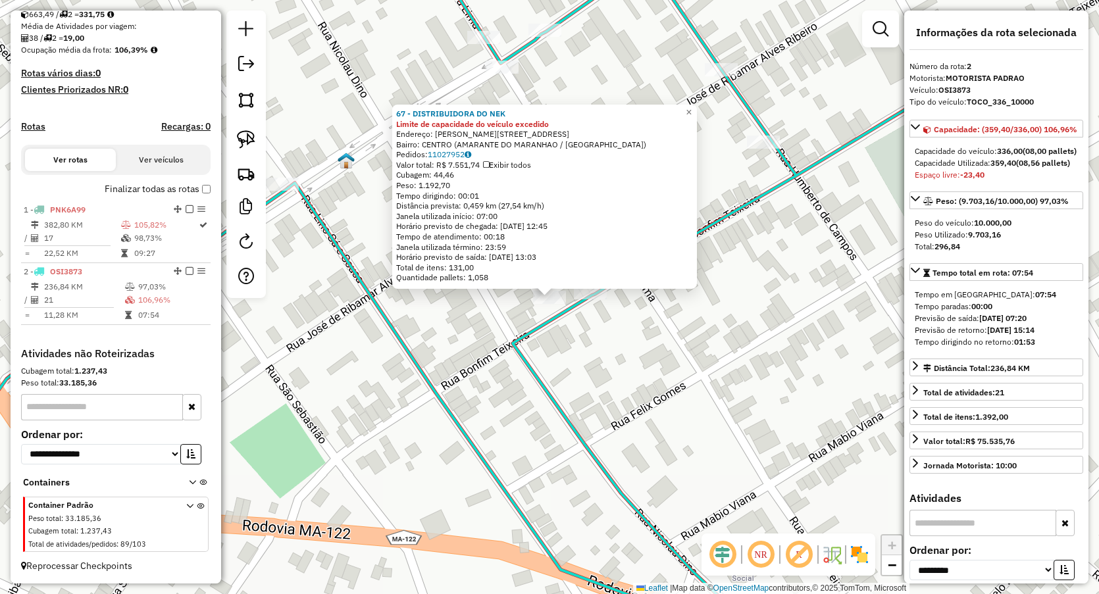
click at [608, 331] on div "67 - DISTRIBUIDORA DO NEK Limite de capacidade do veículo excedido Endereço: R …" at bounding box center [549, 297] width 1099 height 594
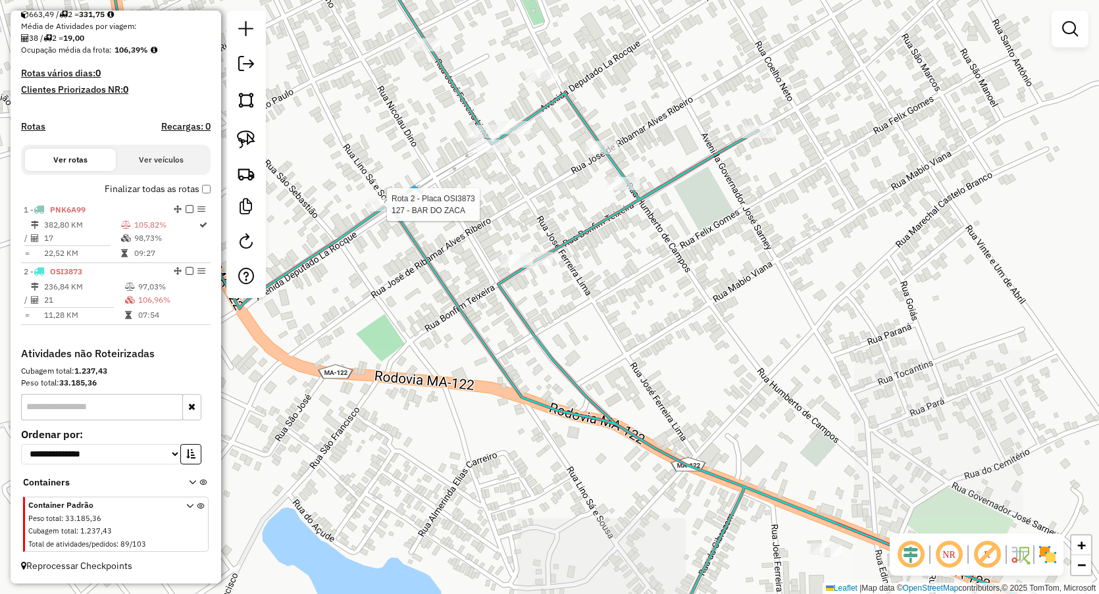
select select "**********"
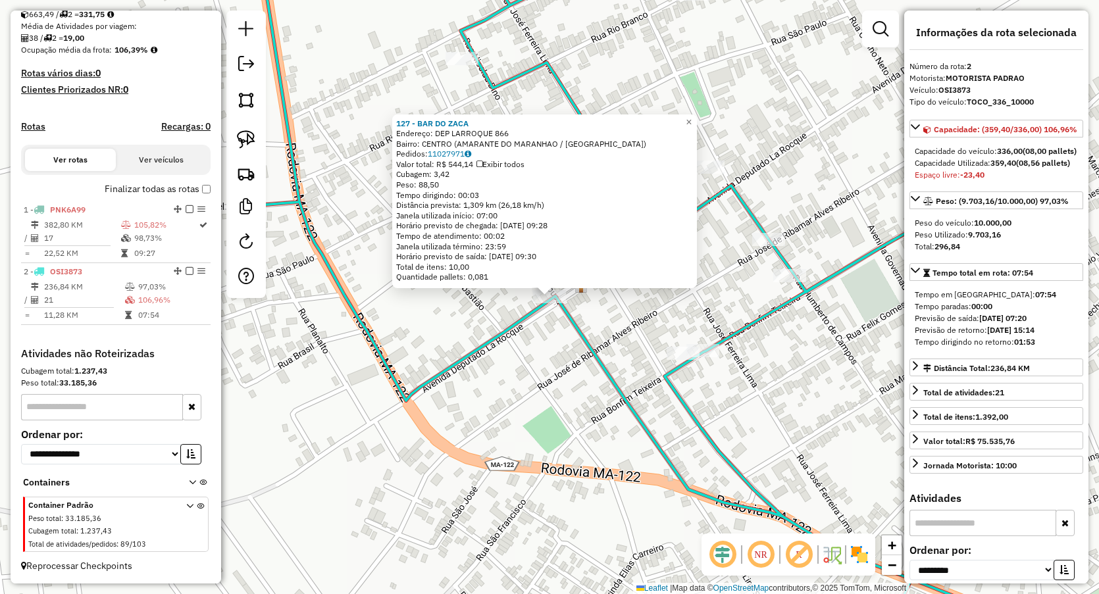
click at [526, 361] on div "127 - BAR DO ZACA Endereço: DEP LARROQUE 866 Bairro: CENTRO (AMARANTE DO MARANH…" at bounding box center [549, 297] width 1099 height 594
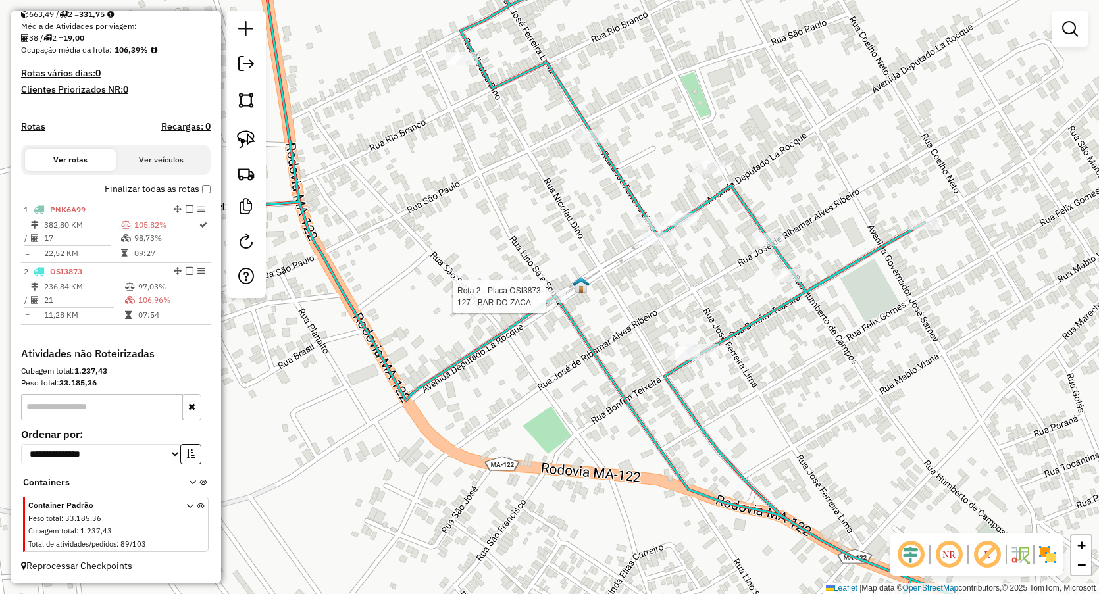
select select "**********"
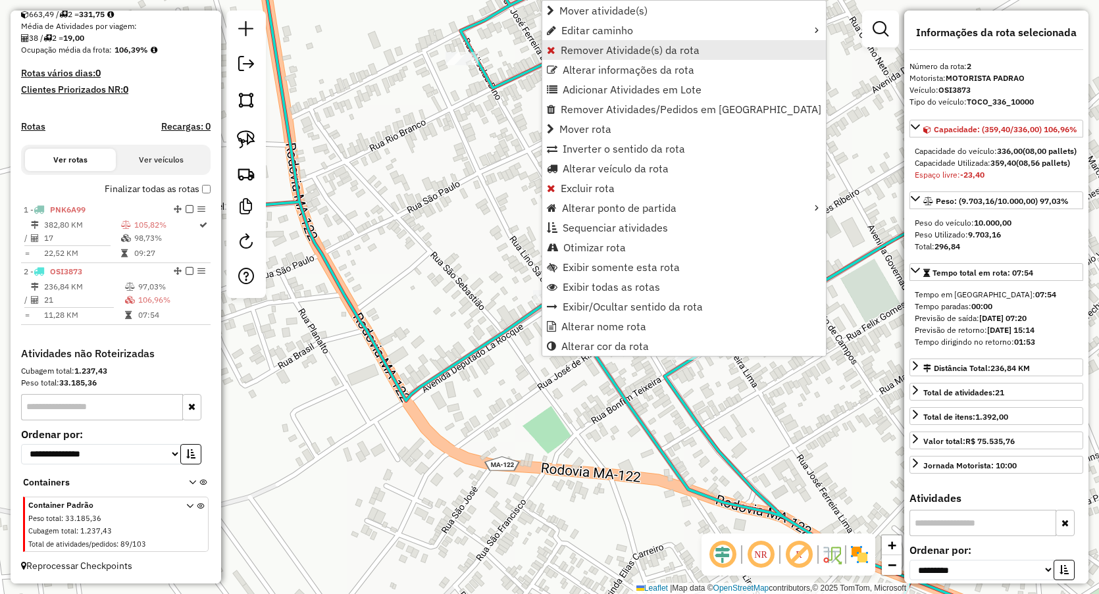
click at [573, 53] on span "Remover Atividade(s) da rota" at bounding box center [630, 50] width 139 height 11
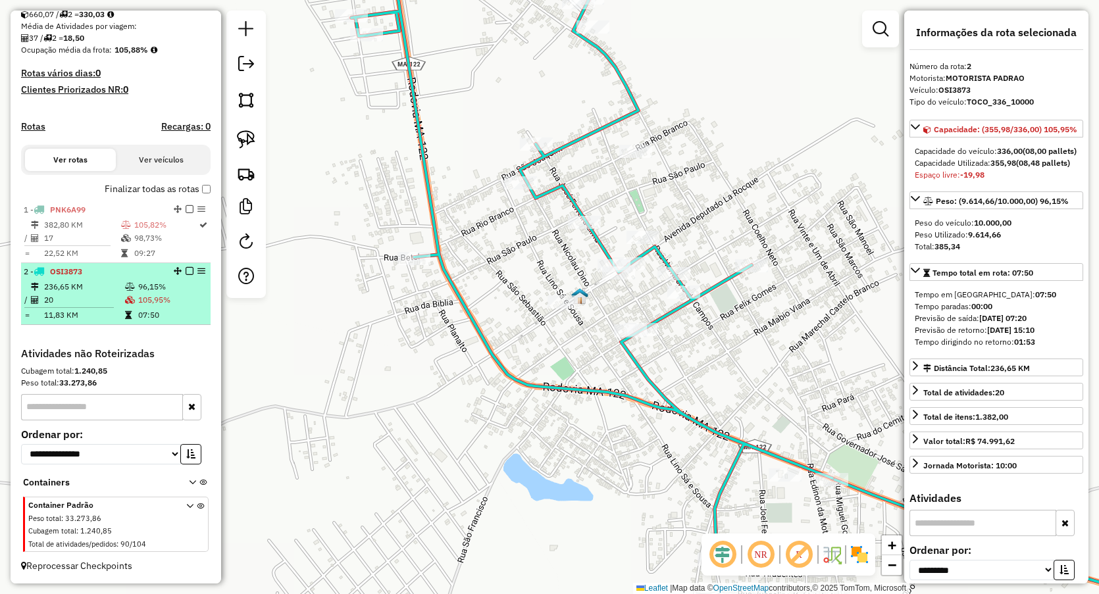
click at [108, 299] on td "20" at bounding box center [83, 300] width 81 height 13
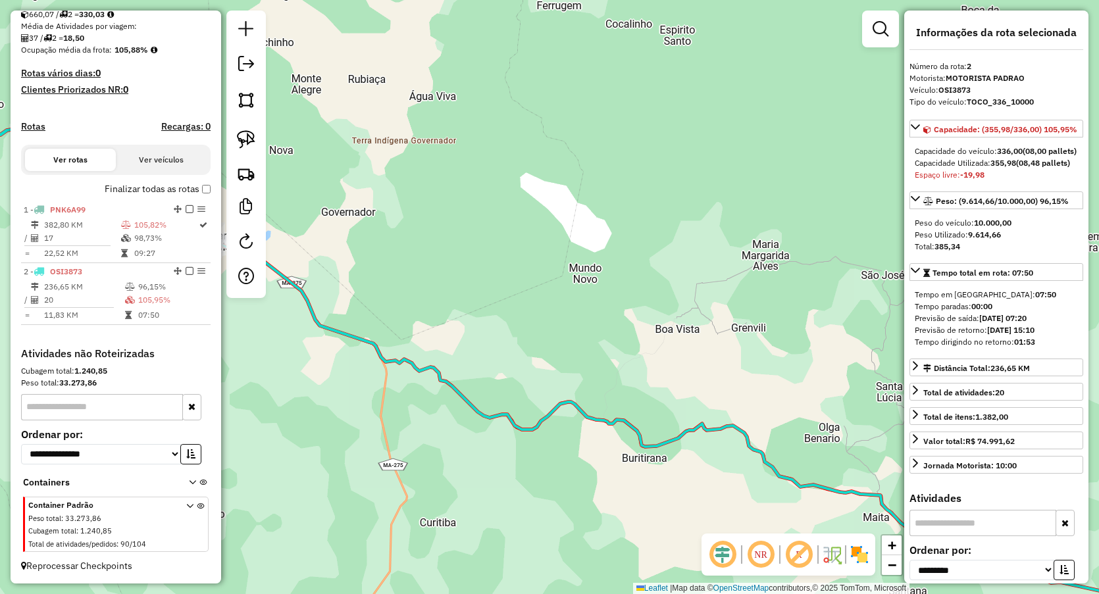
drag, startPoint x: 312, startPoint y: 217, endPoint x: 714, endPoint y: 247, distance: 403.3
click at [711, 245] on div "Janela de atendimento Grade de atendimento Capacidade Transportadoras Veículos …" at bounding box center [549, 297] width 1099 height 594
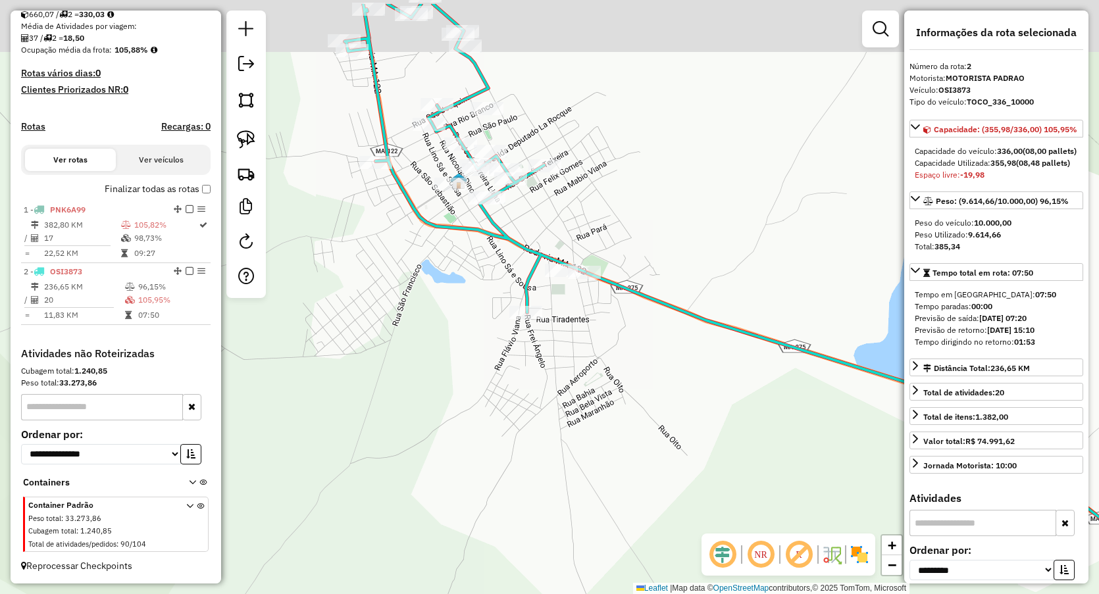
drag, startPoint x: 529, startPoint y: 145, endPoint x: 606, endPoint y: 240, distance: 123.0
click at [609, 259] on div "Janela de atendimento Grade de atendimento Capacidade Transportadoras Veículos …" at bounding box center [549, 297] width 1099 height 594
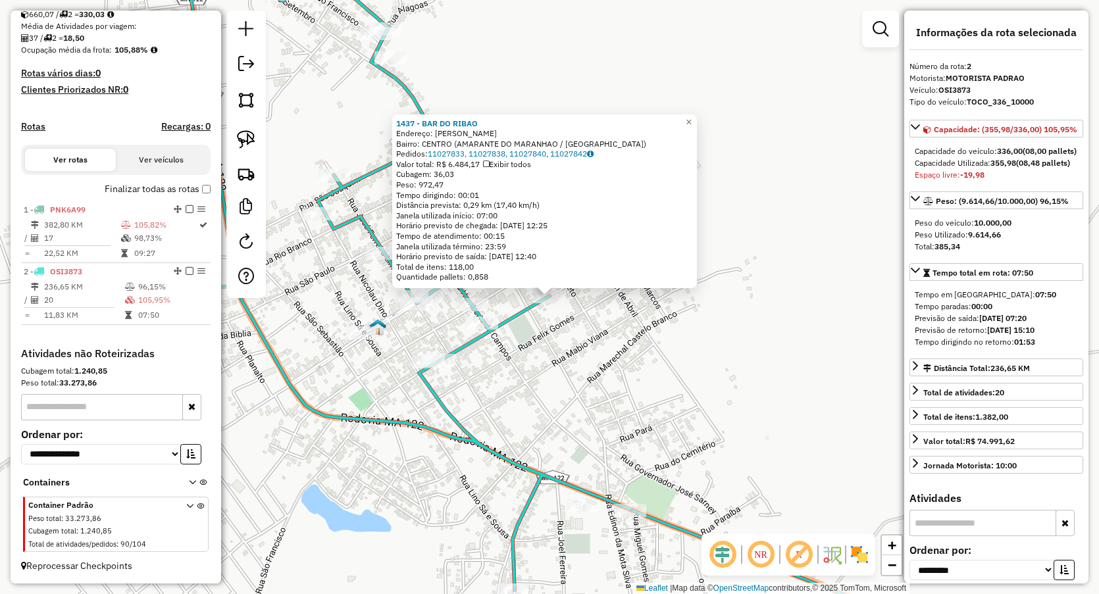
click at [565, 397] on div "1437 - BAR DO RIBAO Endereço: BONFIM TEIXEIRA Bairro: CENTRO (AMARANTE DO MARAN…" at bounding box center [549, 297] width 1099 height 594
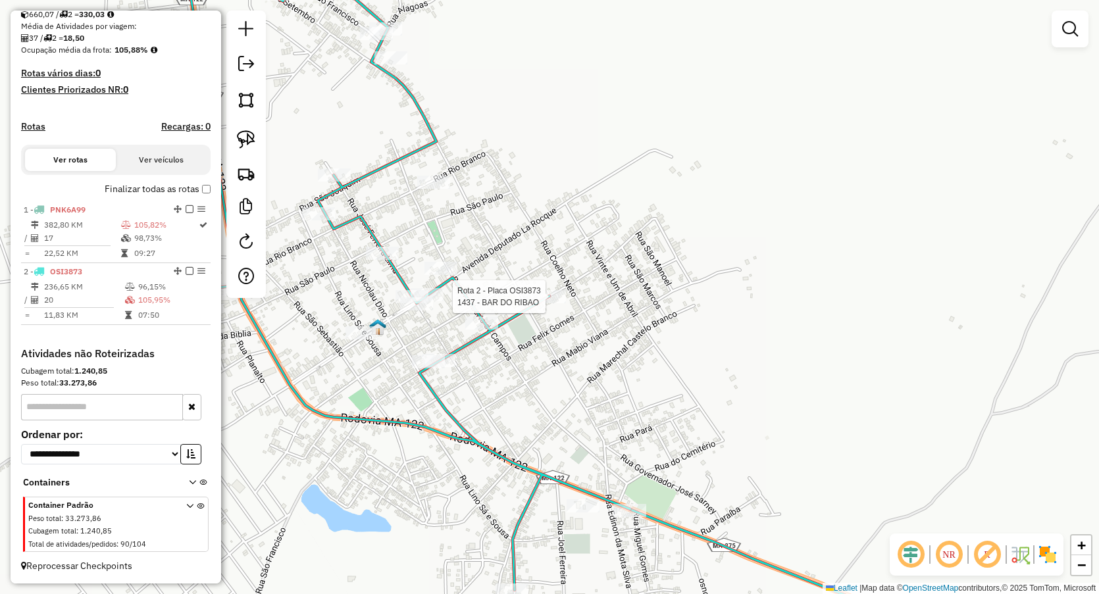
select select "**********"
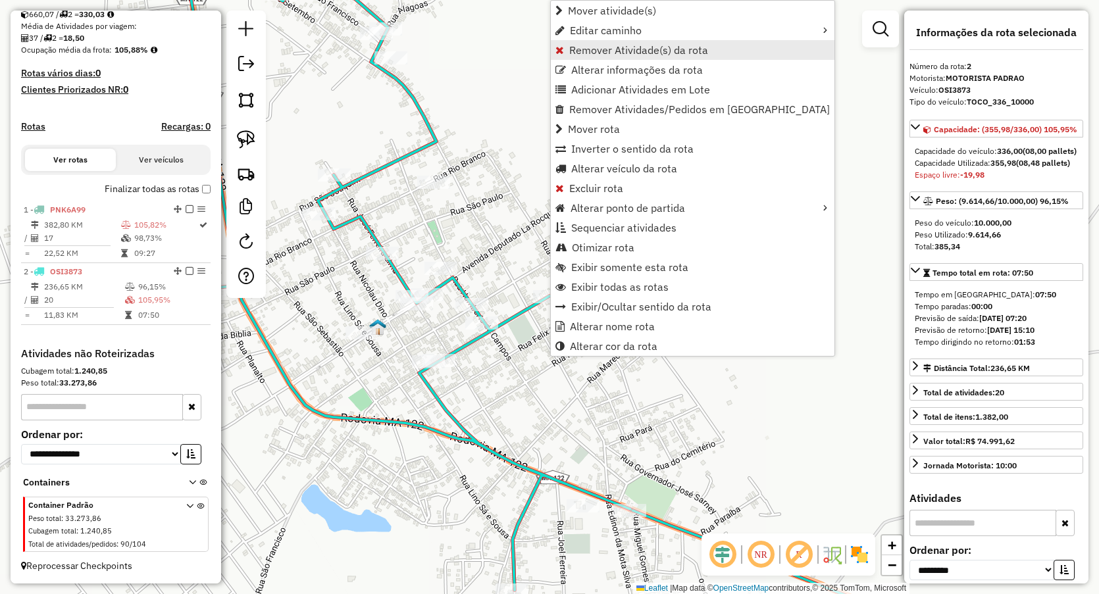
click at [595, 45] on span "Remover Atividade(s) da rota" at bounding box center [638, 50] width 139 height 11
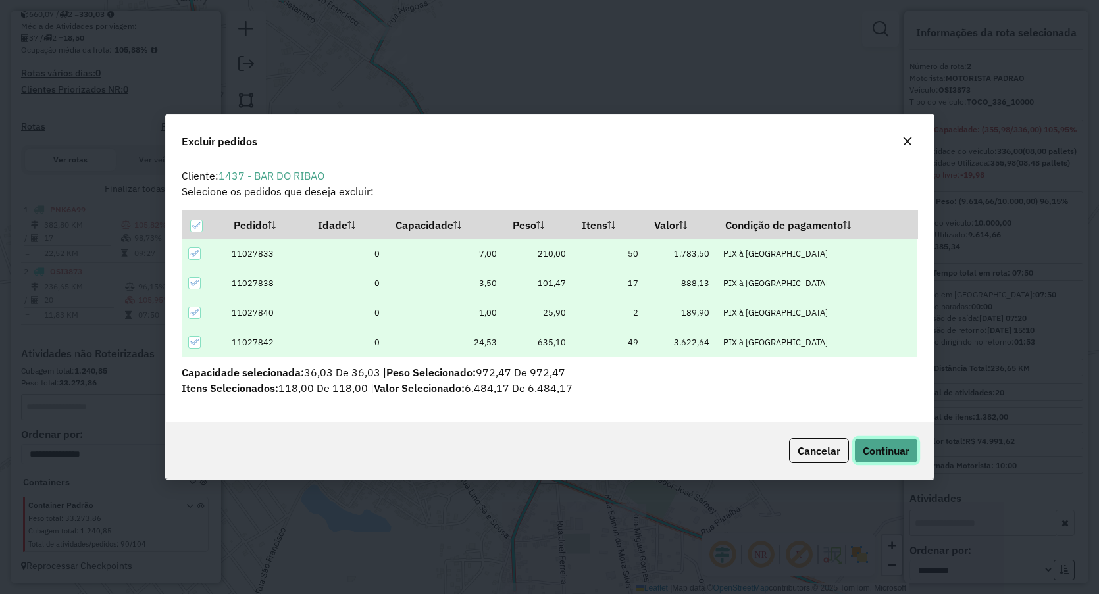
click at [904, 440] on button "Continuar" at bounding box center [886, 450] width 64 height 25
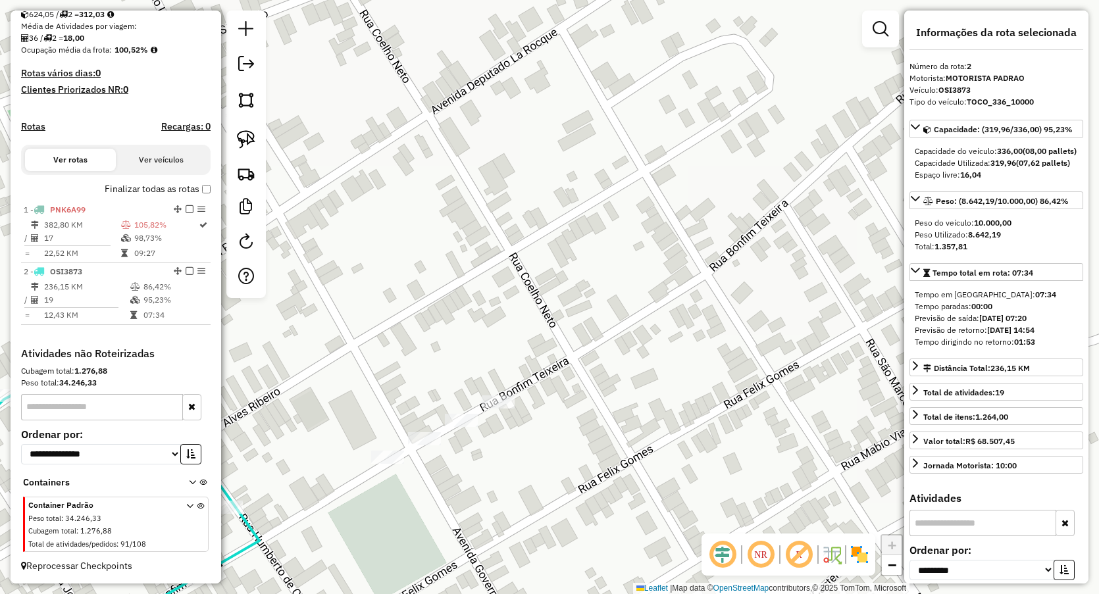
drag, startPoint x: 249, startPoint y: 147, endPoint x: 267, endPoint y: 203, distance: 58.7
click at [249, 147] on img at bounding box center [246, 139] width 18 height 18
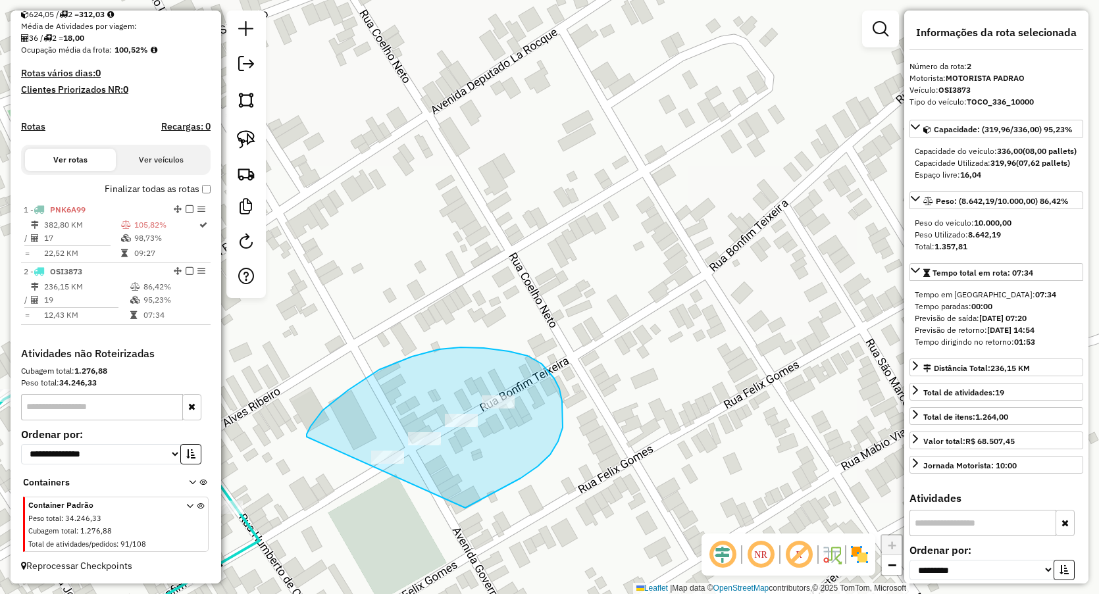
drag, startPoint x: 307, startPoint y: 437, endPoint x: 382, endPoint y: 547, distance: 133.5
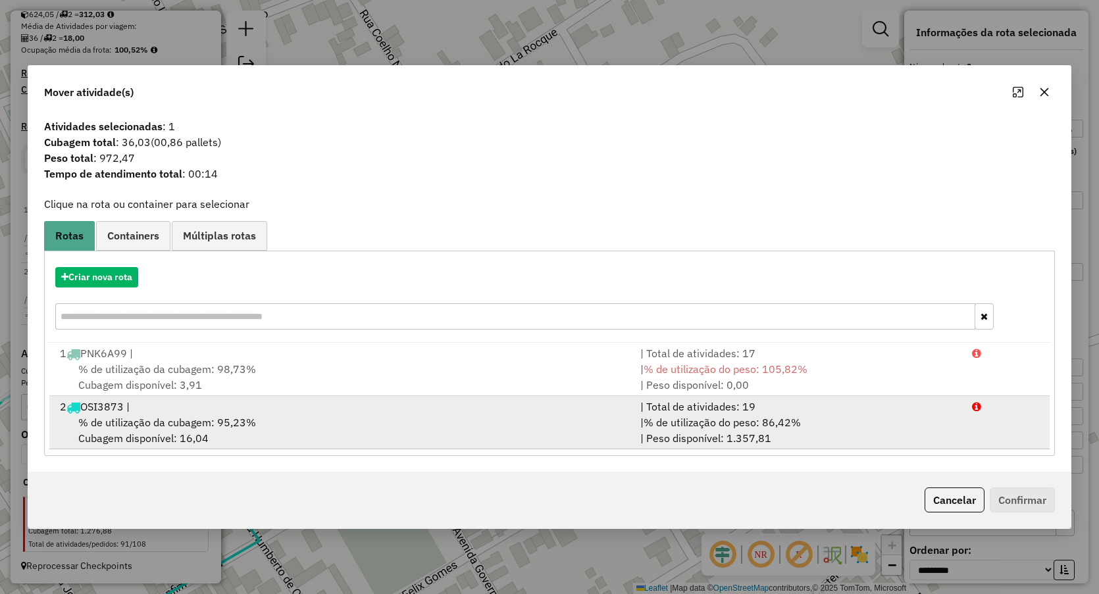
click at [137, 425] on span "% de utilização da cubagem: 95,23%" at bounding box center [167, 422] width 178 height 13
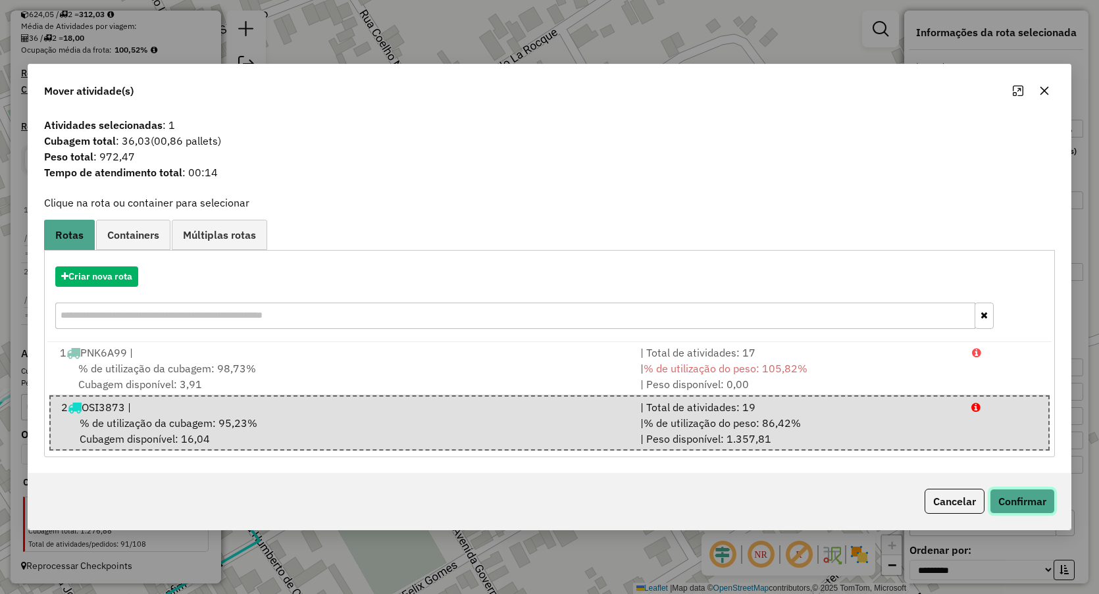
click at [1019, 500] on button "Confirmar" at bounding box center [1022, 501] width 65 height 25
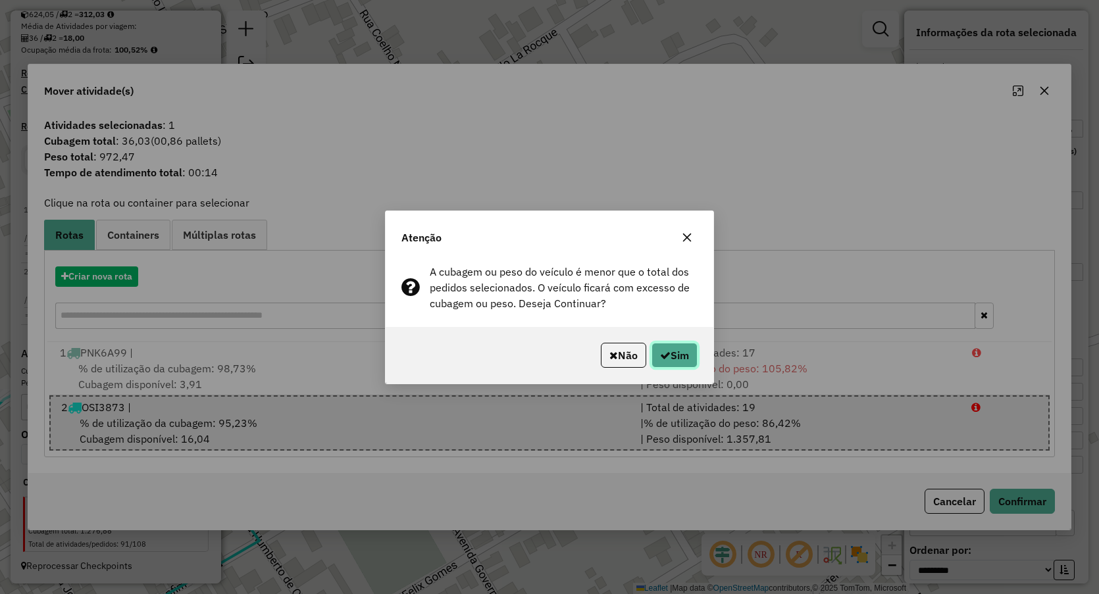
click at [683, 349] on button "Sim" at bounding box center [675, 355] width 46 height 25
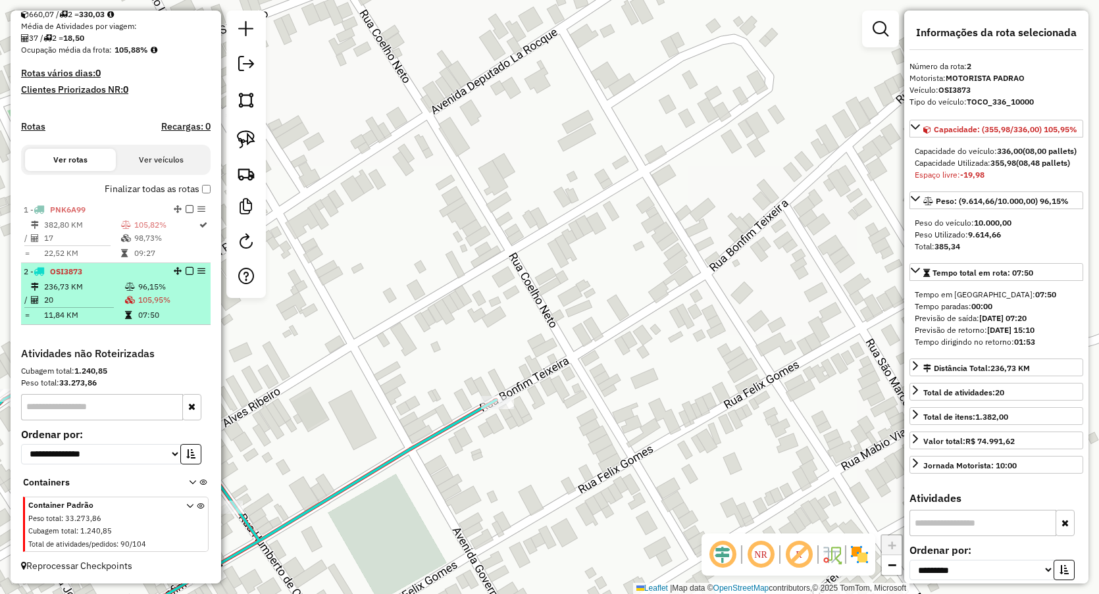
click at [107, 284] on td "236,73 KM" at bounding box center [83, 286] width 81 height 13
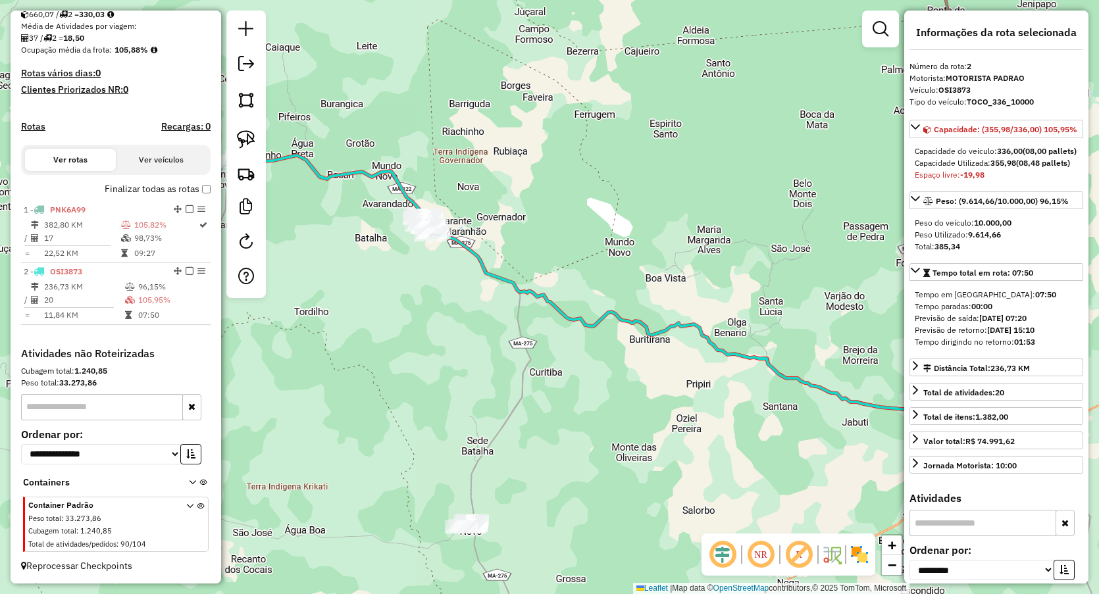
drag, startPoint x: 294, startPoint y: 317, endPoint x: 390, endPoint y: 331, distance: 97.1
click at [386, 331] on div "Janela de atendimento Grade de atendimento Capacidade Transportadoras Veículos …" at bounding box center [549, 297] width 1099 height 594
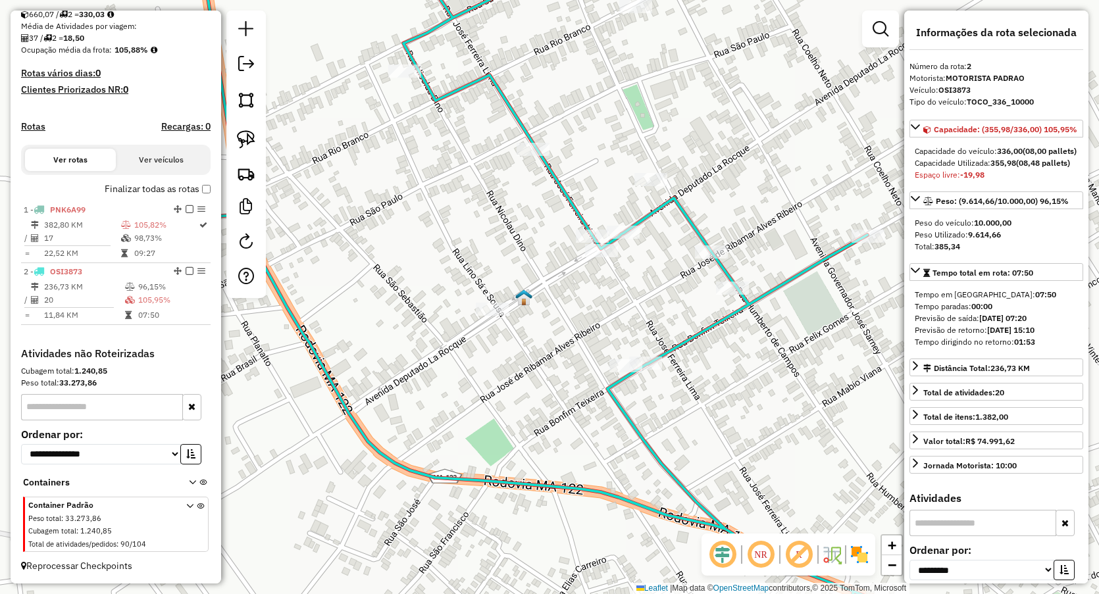
drag, startPoint x: 555, startPoint y: 79, endPoint x: 590, endPoint y: 244, distance: 168.2
click at [590, 244] on div "Janela de atendimento Grade de atendimento Capacidade Transportadoras Veículos …" at bounding box center [549, 297] width 1099 height 594
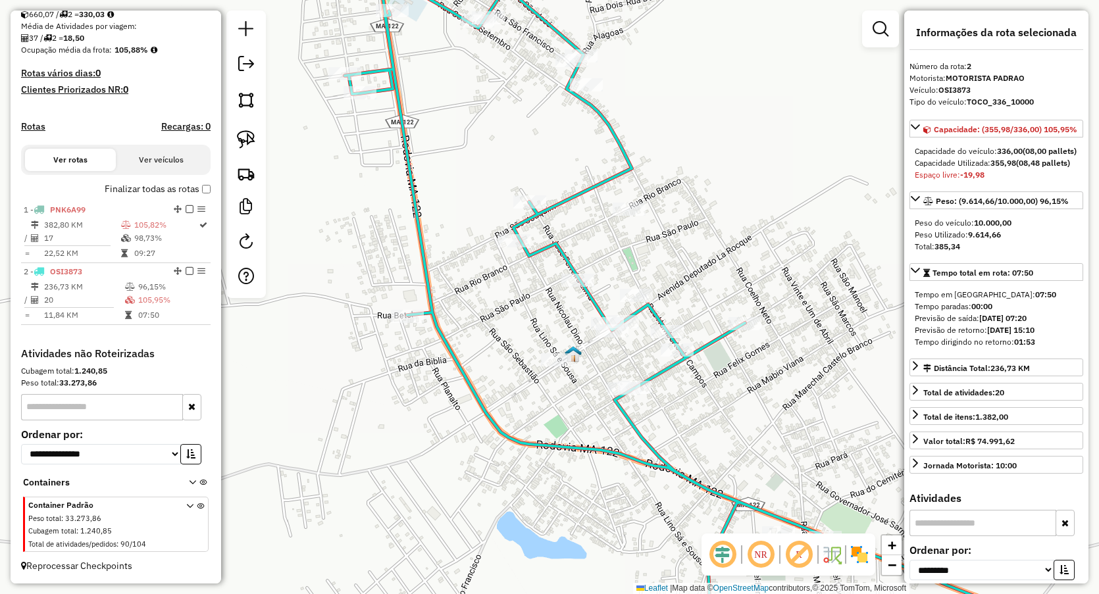
drag, startPoint x: 517, startPoint y: 94, endPoint x: 547, endPoint y: 260, distance: 168.5
click at [547, 260] on div "Janela de atendimento Grade de atendimento Capacidade Transportadoras Veículos …" at bounding box center [549, 297] width 1099 height 594
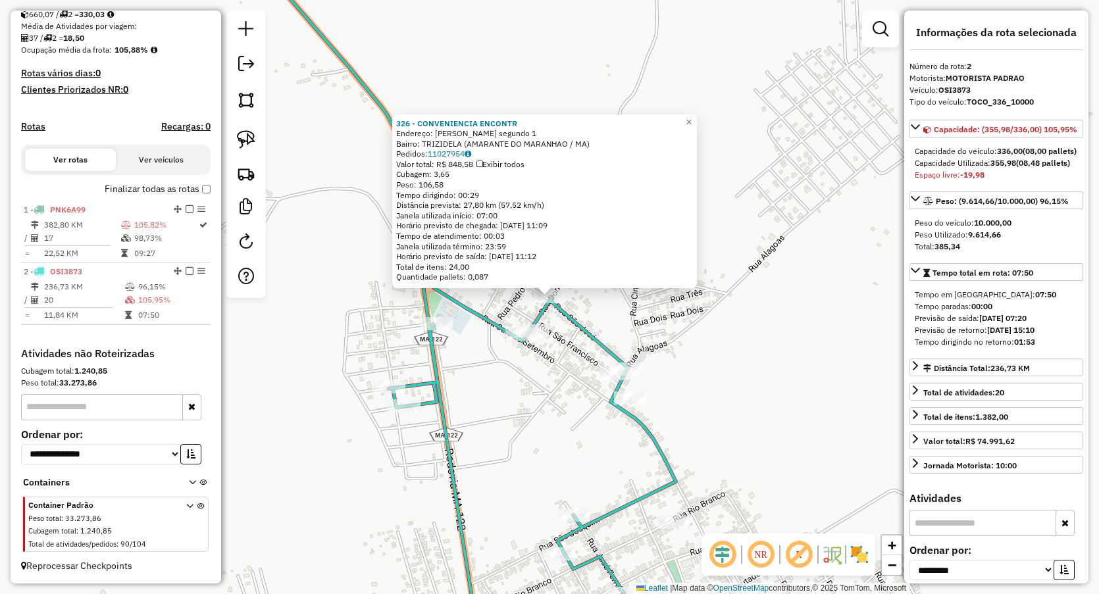
click at [511, 419] on div "326 - CONVENIENCIA ENCONTR Endereço: Dom pedro segundo 1 Bairro: TRIZIDELA (AMA…" at bounding box center [549, 297] width 1099 height 594
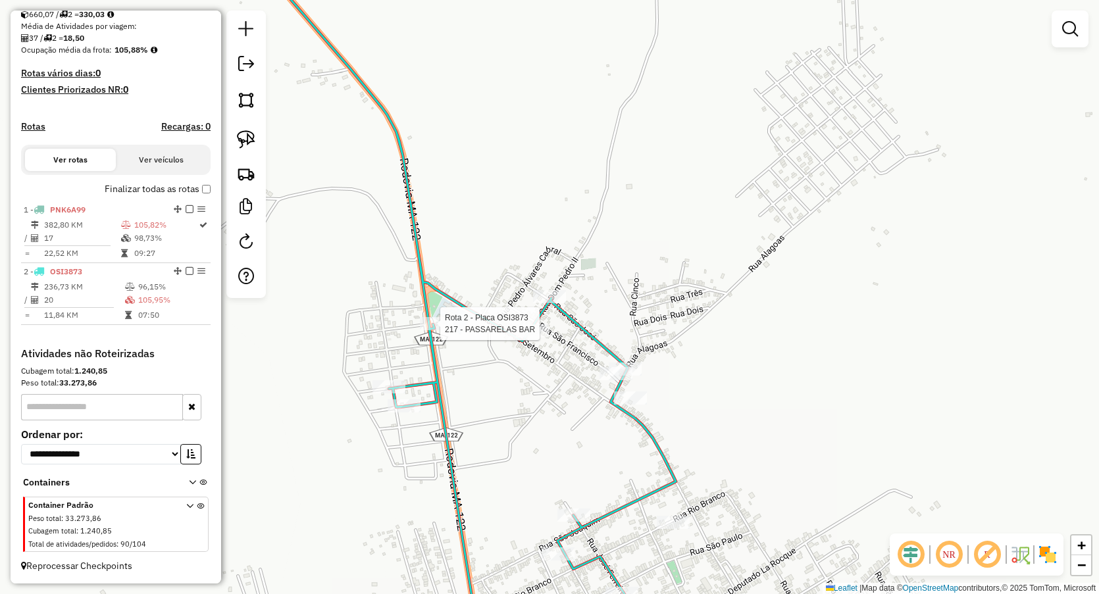
select select "**********"
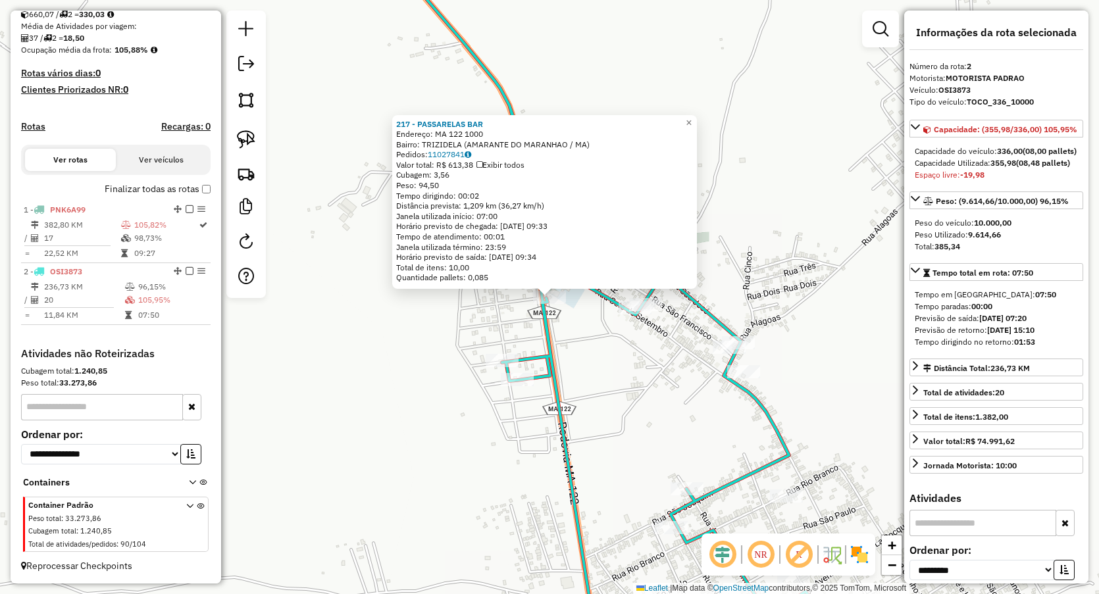
click at [650, 407] on div "217 - PASSARELAS BAR Endereço: MA 122 1000 Bairro: TRIZIDELA (AMARANTE DO MARAN…" at bounding box center [549, 297] width 1099 height 594
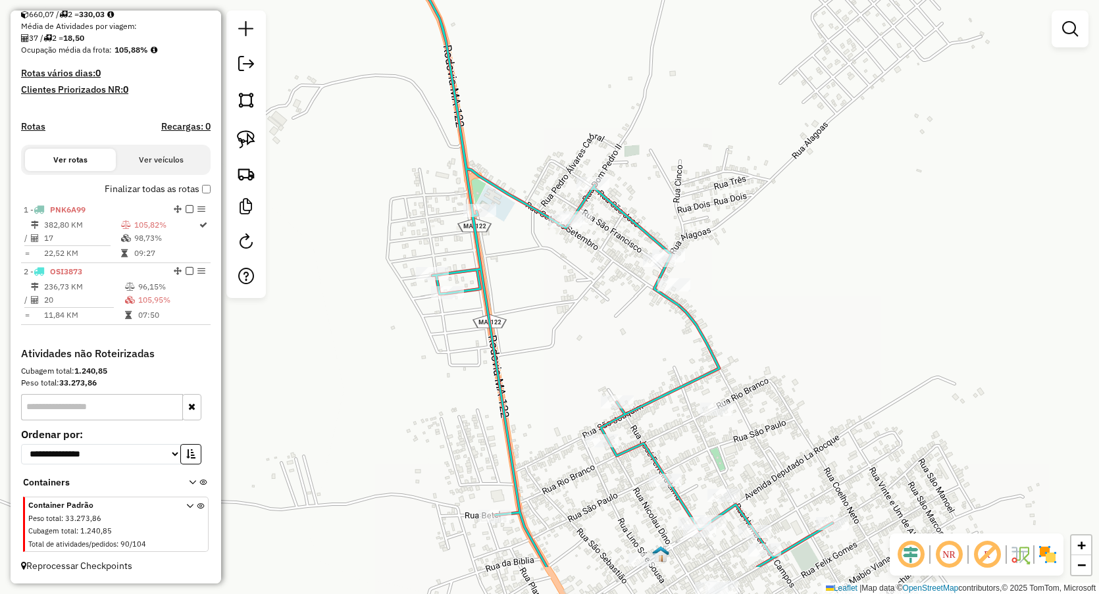
drag, startPoint x: 660, startPoint y: 413, endPoint x: 530, endPoint y: 134, distance: 308.3
click at [551, 203] on div "Janela de atendimento Grade de atendimento Capacidade Transportadoras Veículos …" at bounding box center [549, 297] width 1099 height 594
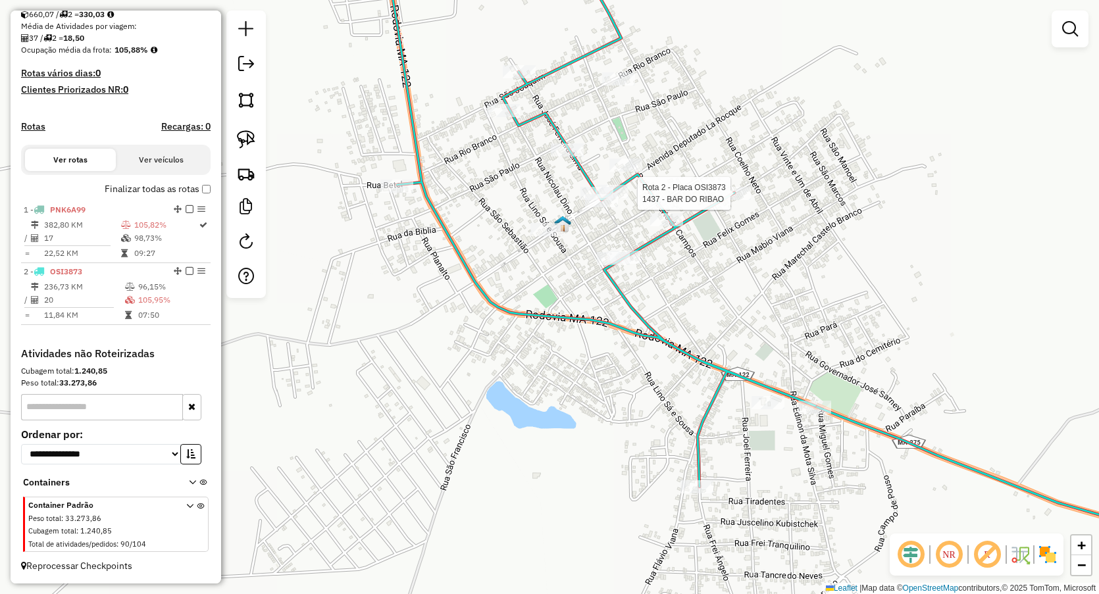
select select "**********"
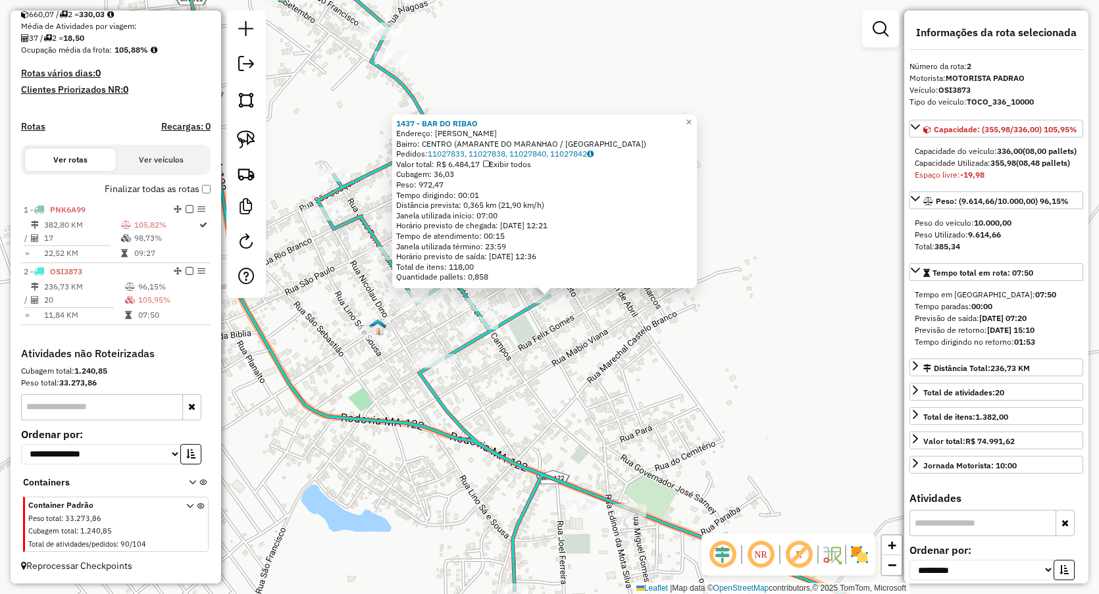
click at [519, 373] on div "1437 - BAR DO RIBAO Endereço: BONFIM TEIXEIRA Bairro: CENTRO (AMARANTE DO MARAN…" at bounding box center [549, 297] width 1099 height 594
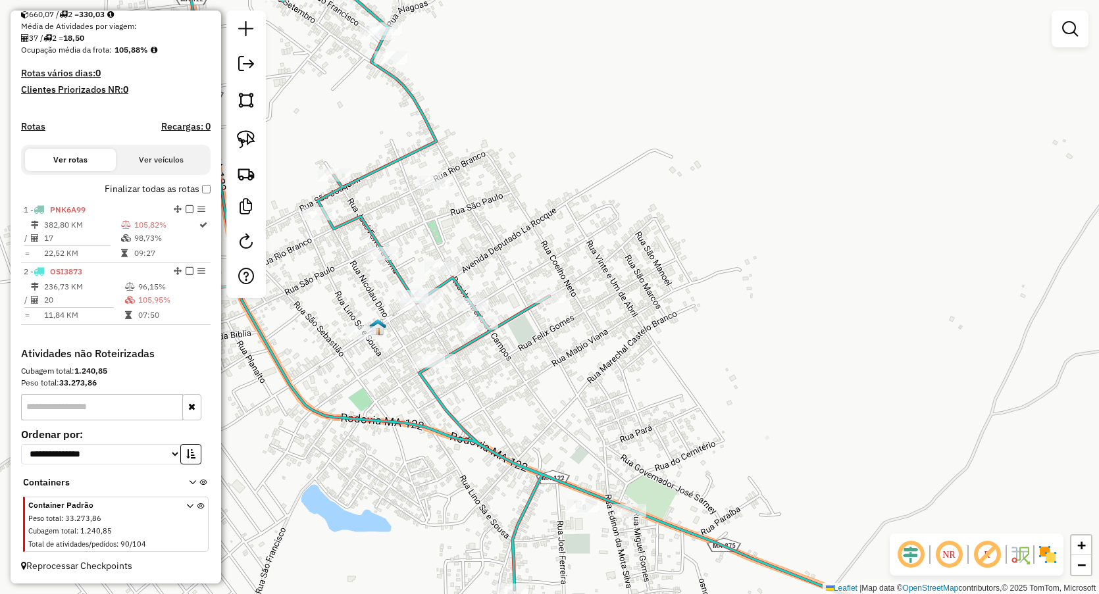
click at [490, 228] on div "Rota 2 - Placa OSI3873 70 - BUDEGAS BAR Janela de atendimento Grade de atendime…" at bounding box center [549, 297] width 1099 height 594
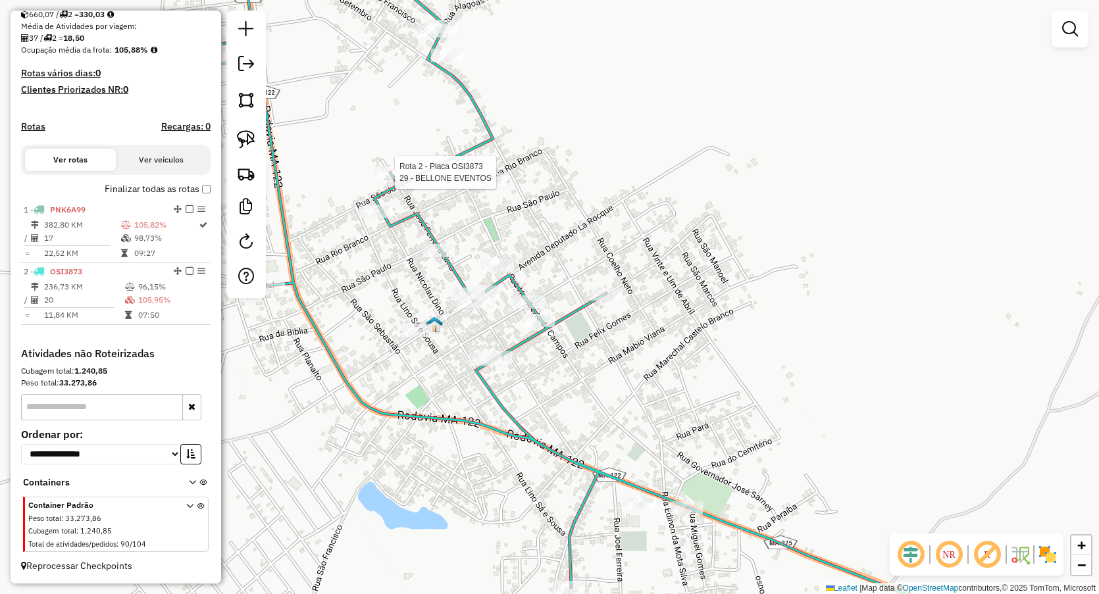
select select "**********"
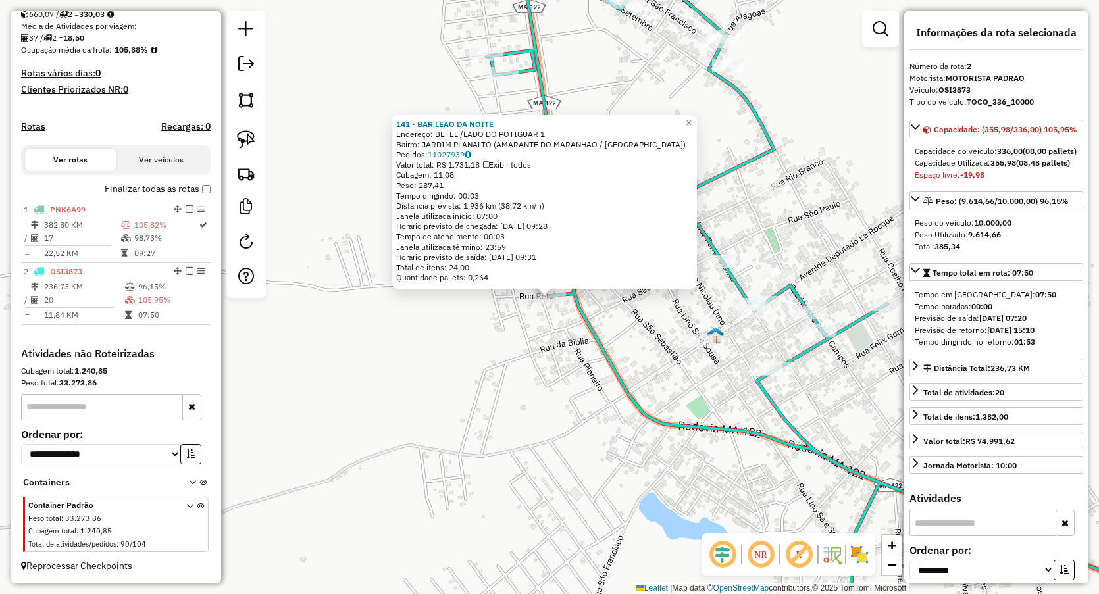
click at [454, 386] on div "141 - BAR LEAO DA NOITE Endereço: BETEL /LADO DO POTIGUAR 1 Bairro: JARDIM PLAN…" at bounding box center [549, 297] width 1099 height 594
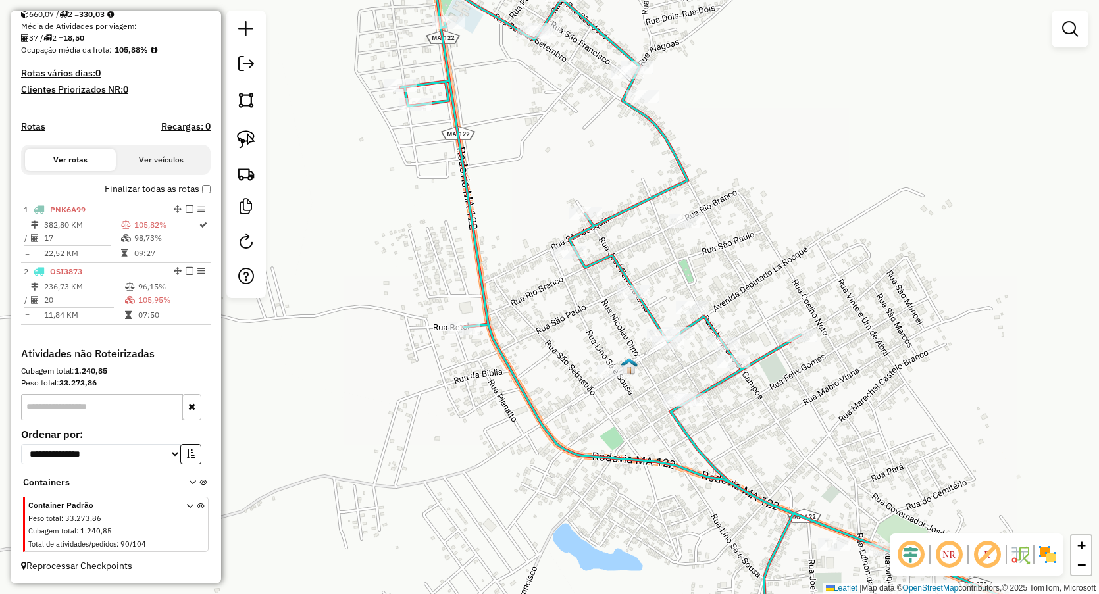
drag, startPoint x: 635, startPoint y: 228, endPoint x: 527, endPoint y: 275, distance: 117.9
click at [527, 275] on div "Janela de atendimento Grade de atendimento Capacidade Transportadoras Veículos …" at bounding box center [549, 297] width 1099 height 594
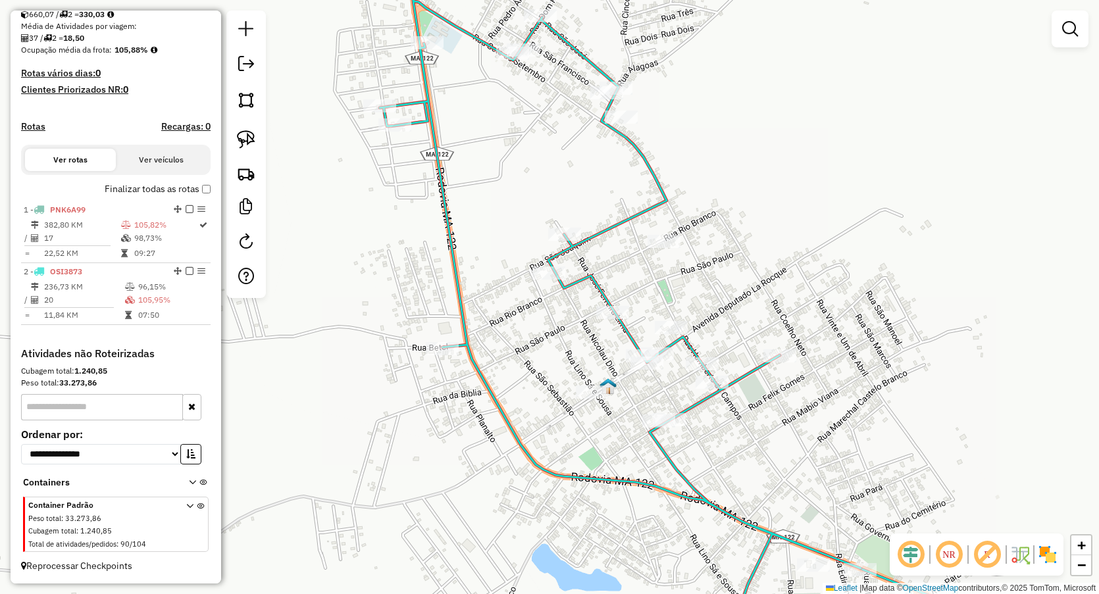
drag, startPoint x: 452, startPoint y: 66, endPoint x: 450, endPoint y: 220, distance: 154.0
click at [450, 219] on div "Janela de atendimento Grade de atendimento Capacidade Transportadoras Veículos …" at bounding box center [549, 297] width 1099 height 594
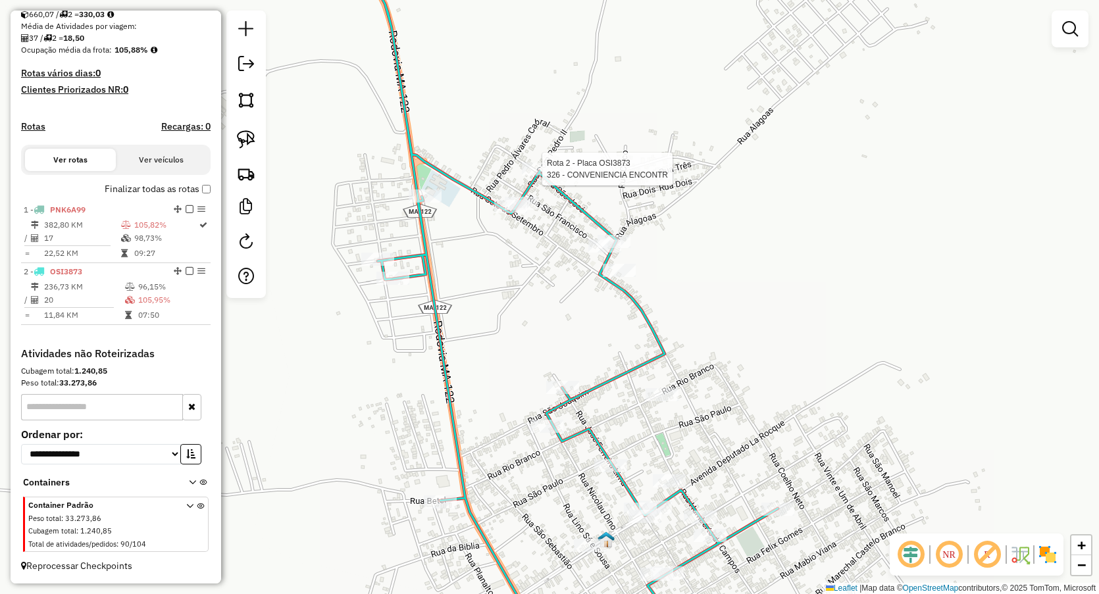
click at [534, 176] on div at bounding box center [538, 169] width 33 height 13
select select "**********"
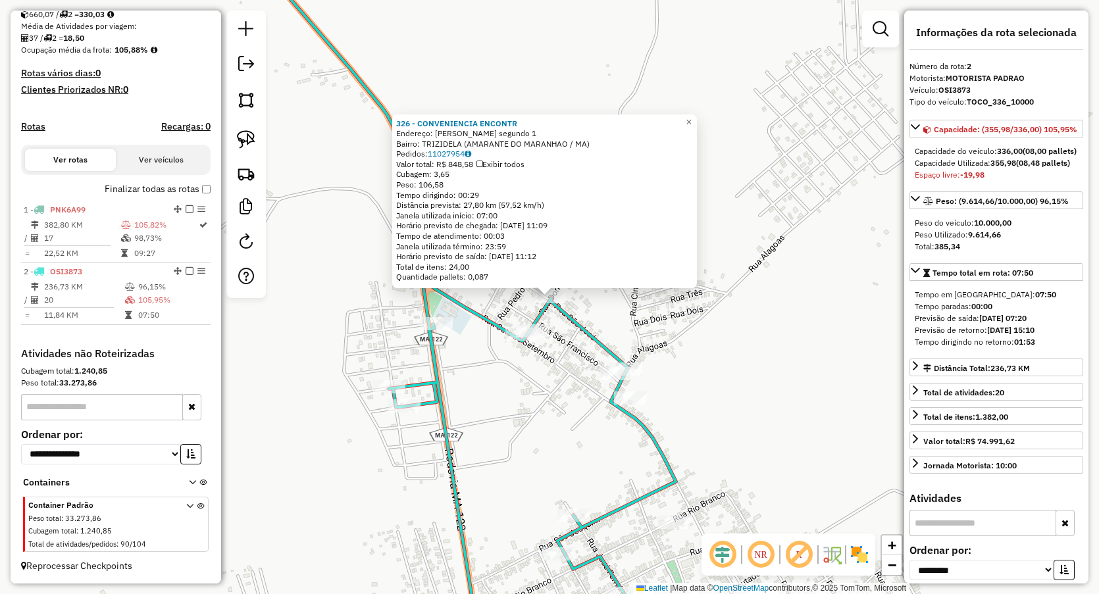
drag, startPoint x: 473, startPoint y: 381, endPoint x: 448, endPoint y: 334, distance: 53.0
click at [473, 380] on div "326 - CONVENIENCIA ENCONTR Endereço: Dom pedro segundo 1 Bairro: TRIZIDELA (AMA…" at bounding box center [549, 297] width 1099 height 594
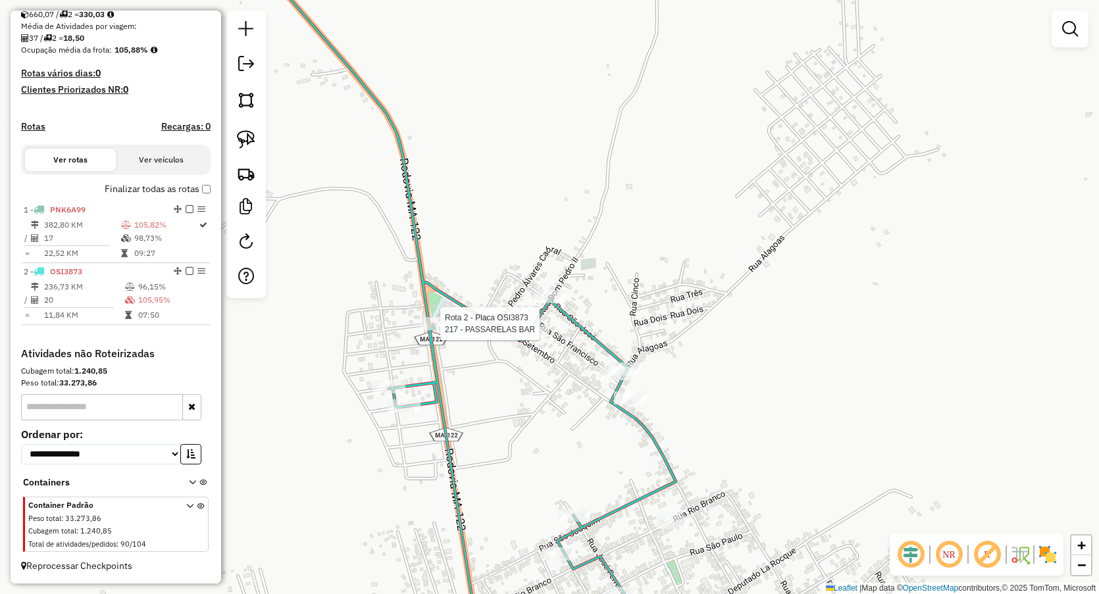
select select "**********"
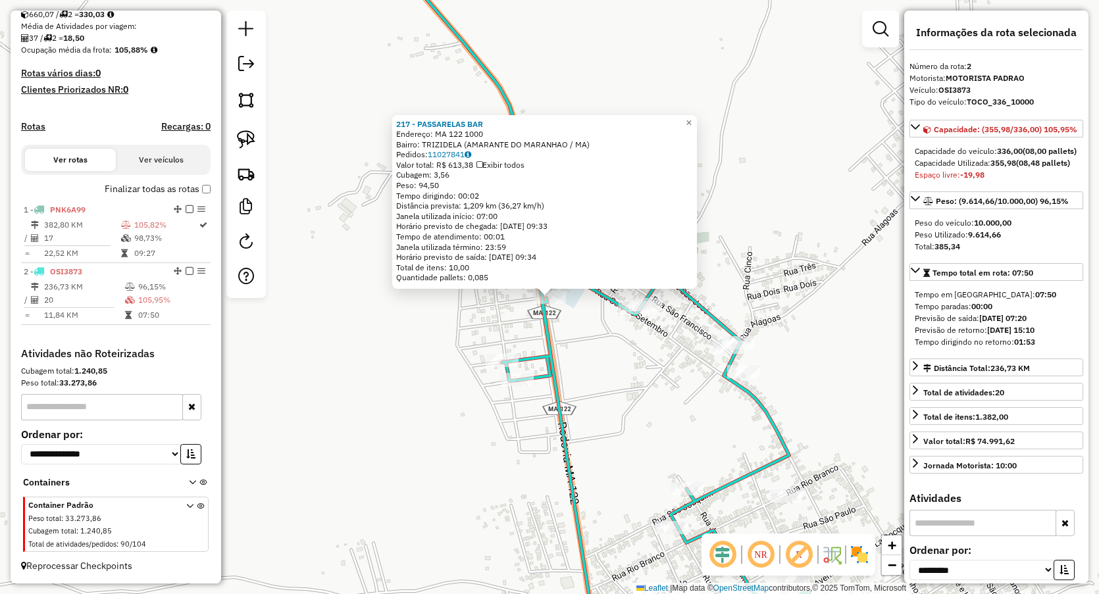
click at [568, 365] on div "217 - PASSARELAS BAR Endereço: MA 122 1000 Bairro: TRIZIDELA (AMARANTE DO MARAN…" at bounding box center [549, 297] width 1099 height 594
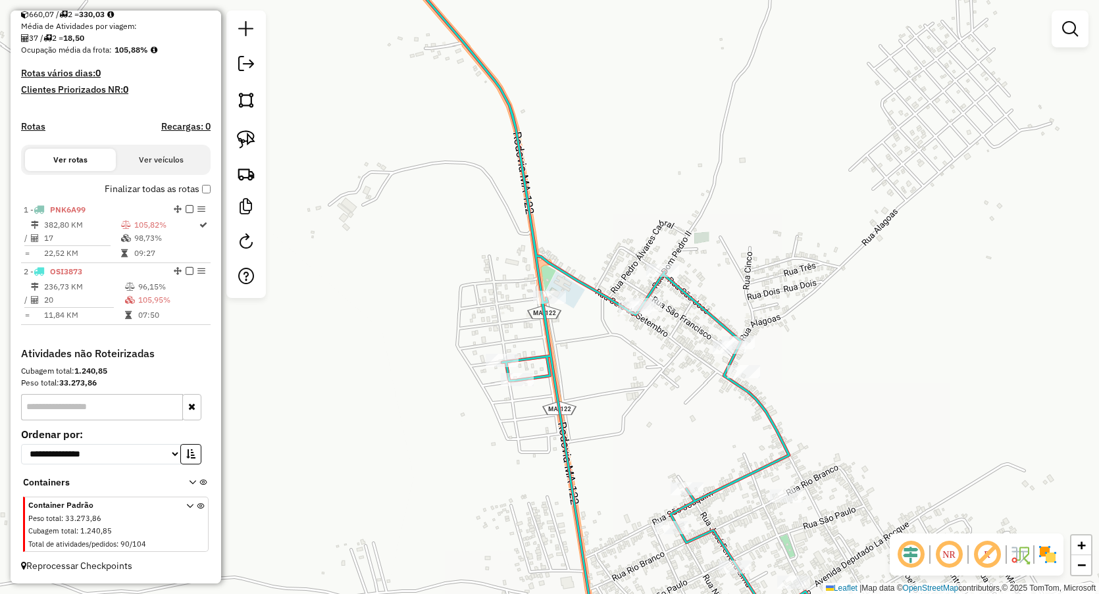
drag, startPoint x: 714, startPoint y: 409, endPoint x: 523, endPoint y: 53, distance: 404.0
click at [538, 74] on div "Janela de atendimento Grade de atendimento Capacidade Transportadoras Veículos …" at bounding box center [549, 297] width 1099 height 594
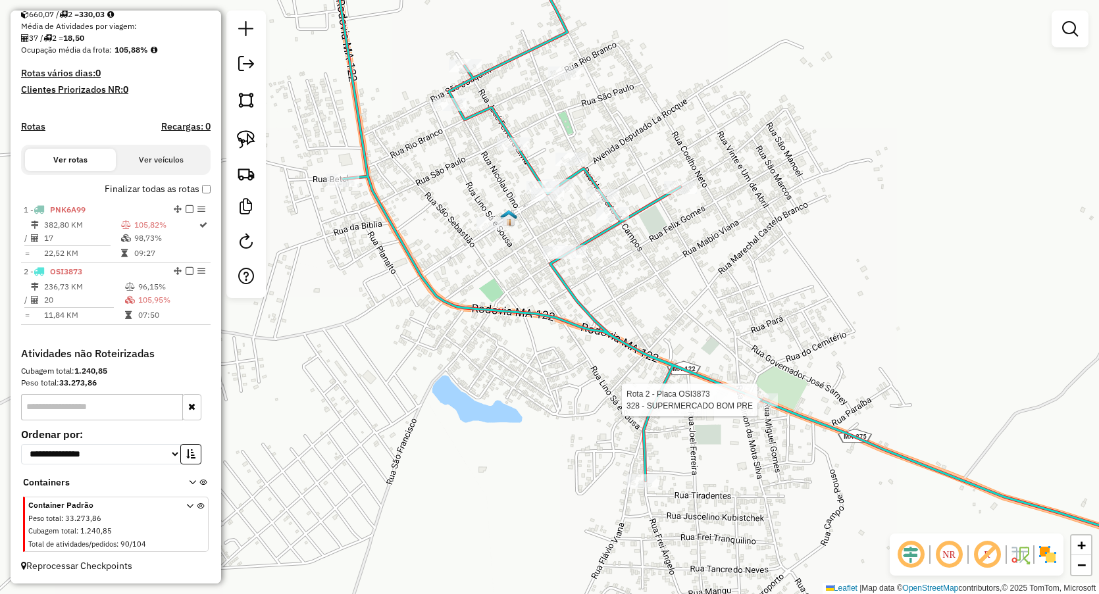
select select "**********"
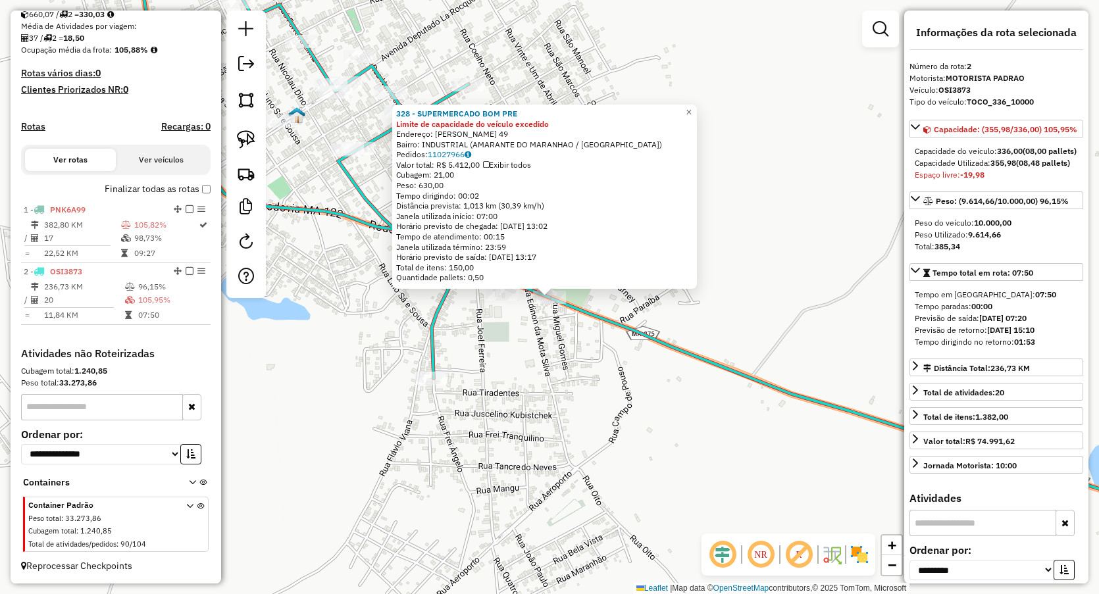
click at [557, 373] on div "328 - SUPERMERCADO BOM PRE Limite de capacidade do veículo excedido Endereço: N…" at bounding box center [549, 297] width 1099 height 594
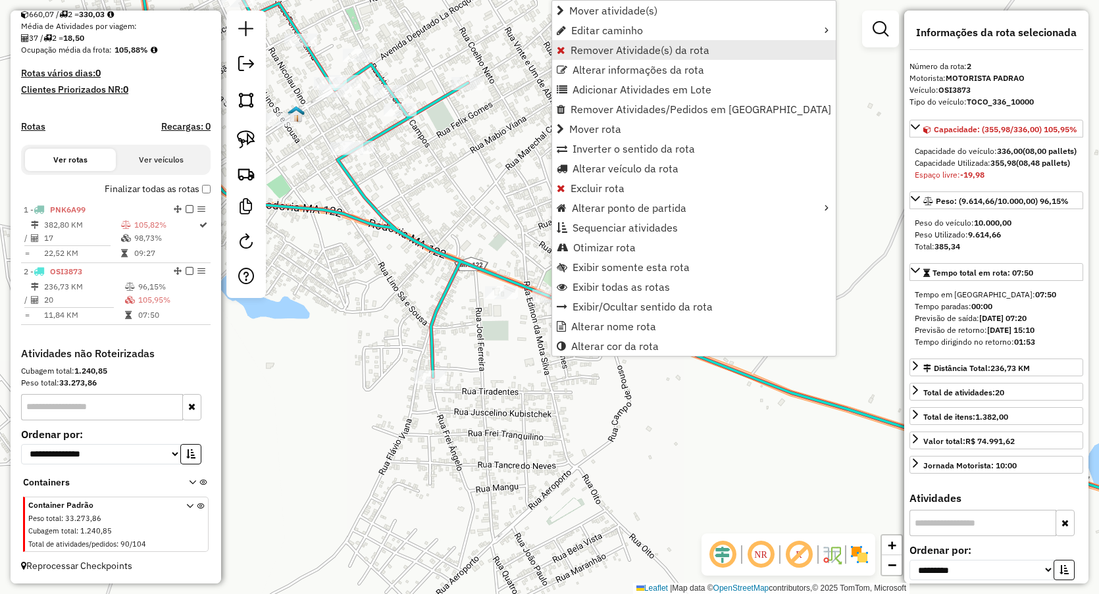
click at [602, 53] on span "Remover Atividade(s) da rota" at bounding box center [640, 50] width 139 height 11
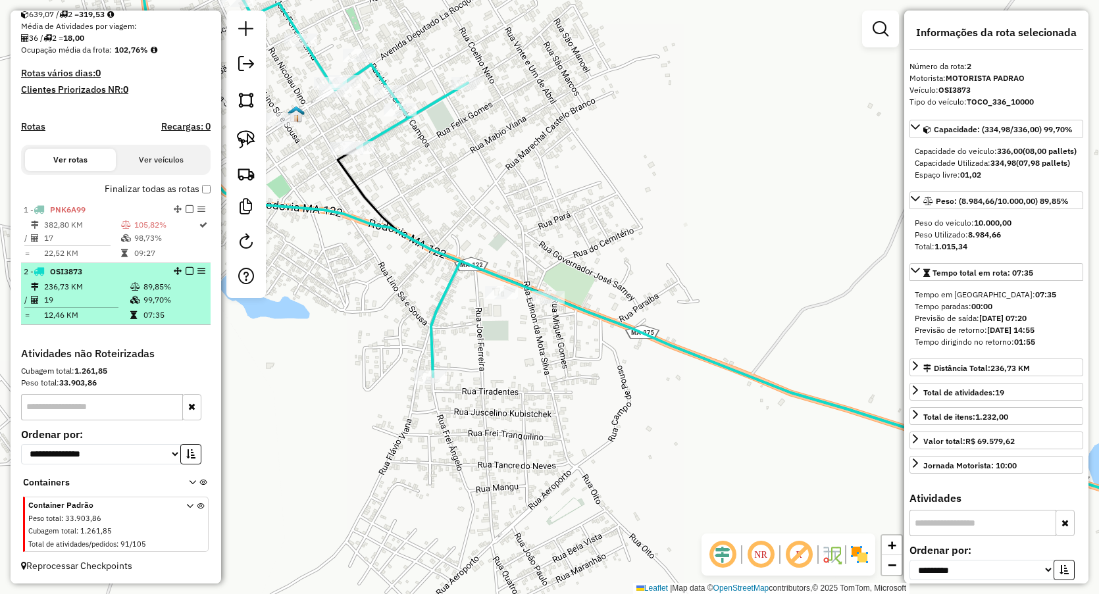
click at [130, 296] on icon at bounding box center [135, 300] width 10 height 8
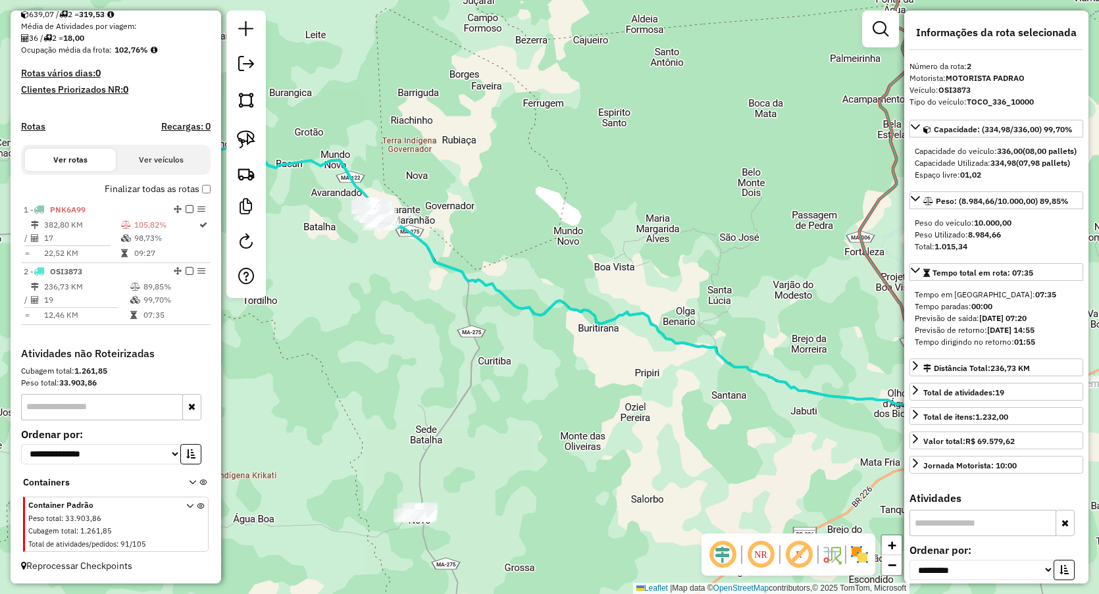
drag, startPoint x: 391, startPoint y: 338, endPoint x: 550, endPoint y: 331, distance: 158.8
click at [555, 353] on div "Janela de atendimento Grade de atendimento Capacidade Transportadoras Veículos …" at bounding box center [549, 297] width 1099 height 594
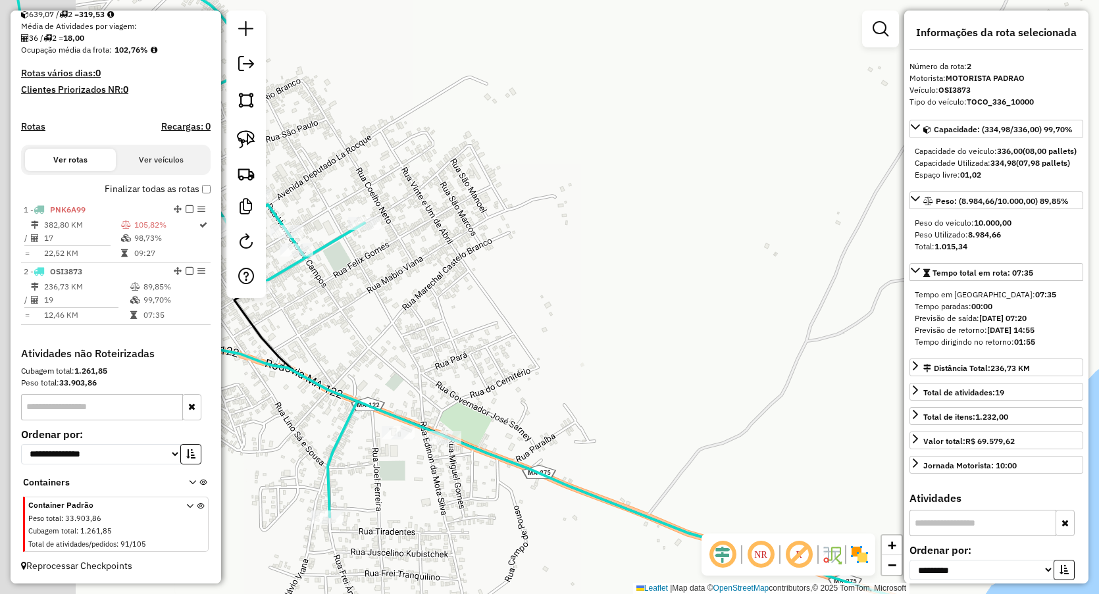
drag, startPoint x: 491, startPoint y: 160, endPoint x: 832, endPoint y: 203, distance: 343.7
click at [804, 204] on div "Janela de atendimento Grade de atendimento Capacidade Transportadoras Veículos …" at bounding box center [549, 297] width 1099 height 594
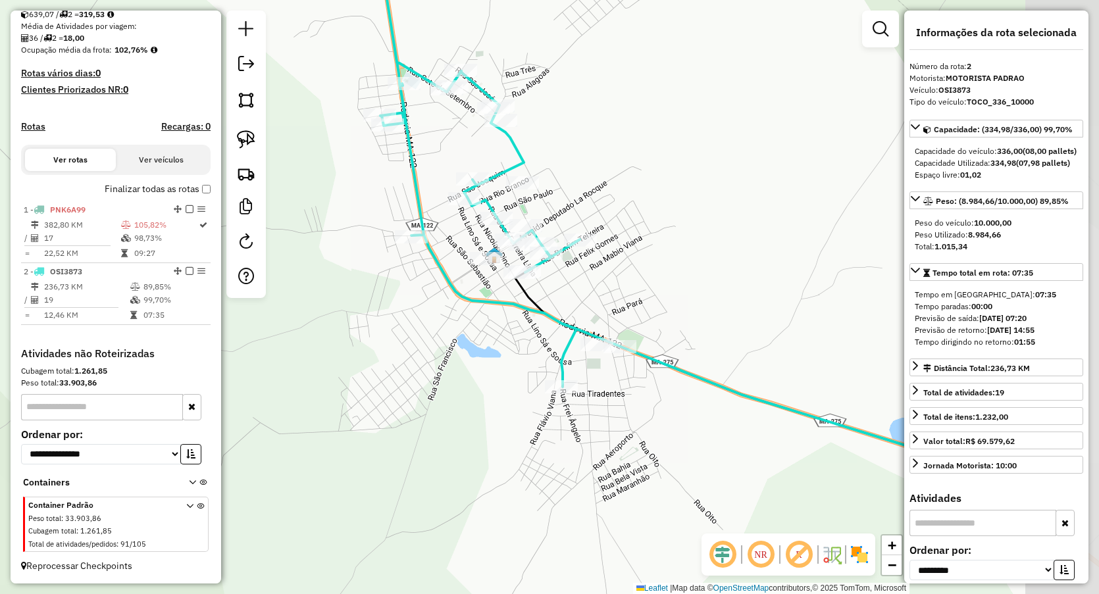
drag, startPoint x: 806, startPoint y: 184, endPoint x: 563, endPoint y: 197, distance: 242.6
click at [566, 200] on div "Janela de atendimento Grade de atendimento Capacidade Transportadoras Veículos …" at bounding box center [549, 297] width 1099 height 594
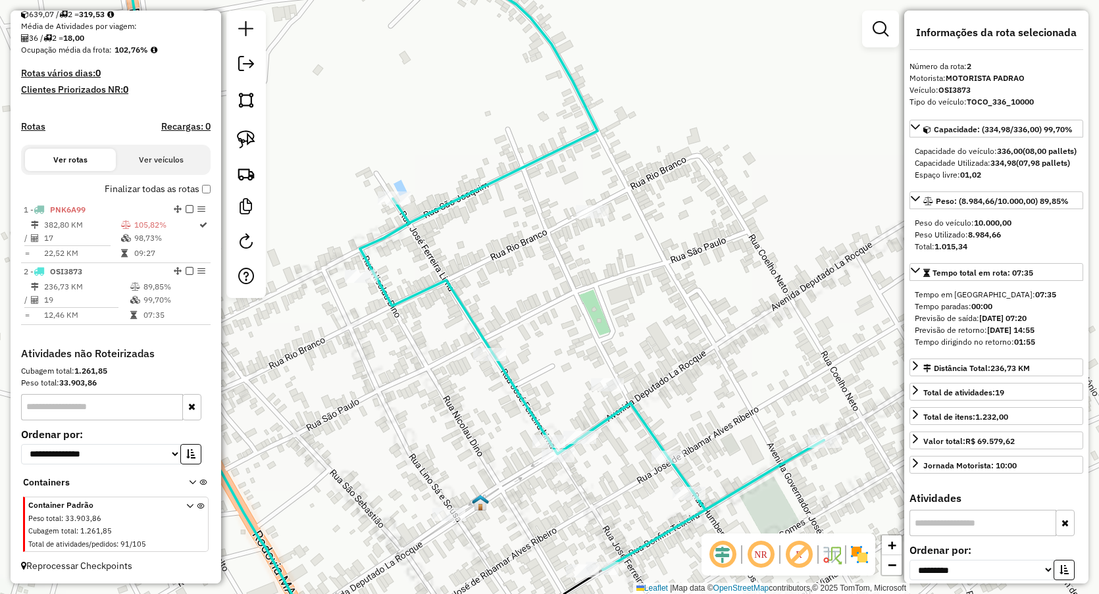
drag, startPoint x: 526, startPoint y: 282, endPoint x: 524, endPoint y: 161, distance: 121.1
click at [525, 162] on div "Janela de atendimento Grade de atendimento Capacidade Transportadoras Veículos …" at bounding box center [549, 297] width 1099 height 594
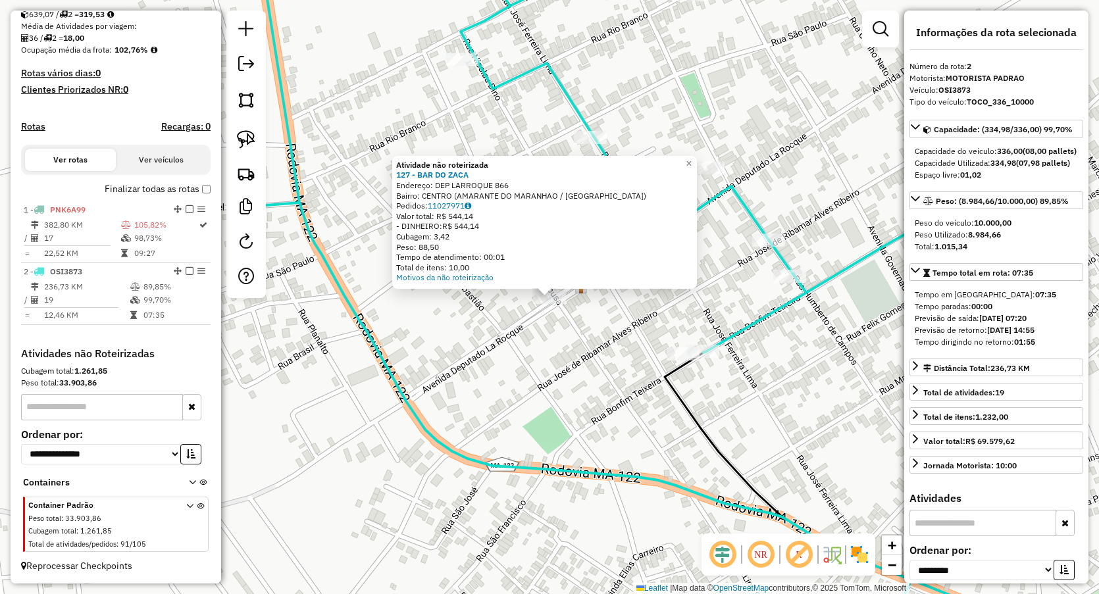
click at [438, 371] on div "Atividade não roteirizada 127 - BAR DO ZACA Endereço: DEP LARROQUE 866 Bairro: …" at bounding box center [549, 297] width 1099 height 594
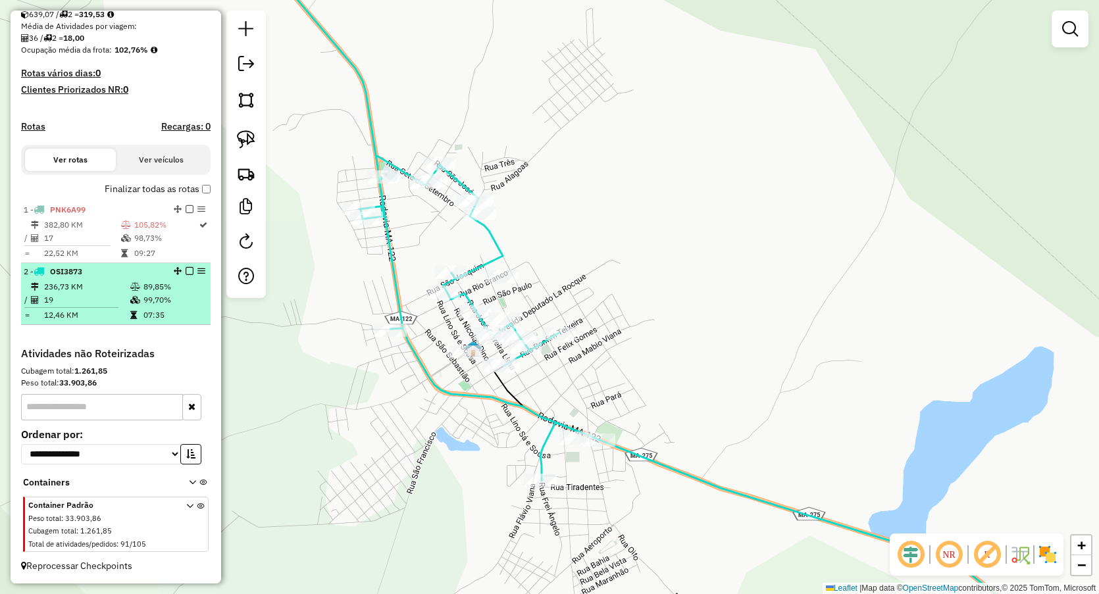
click at [98, 320] on td "12,46 KM" at bounding box center [86, 315] width 86 height 13
select select "**********"
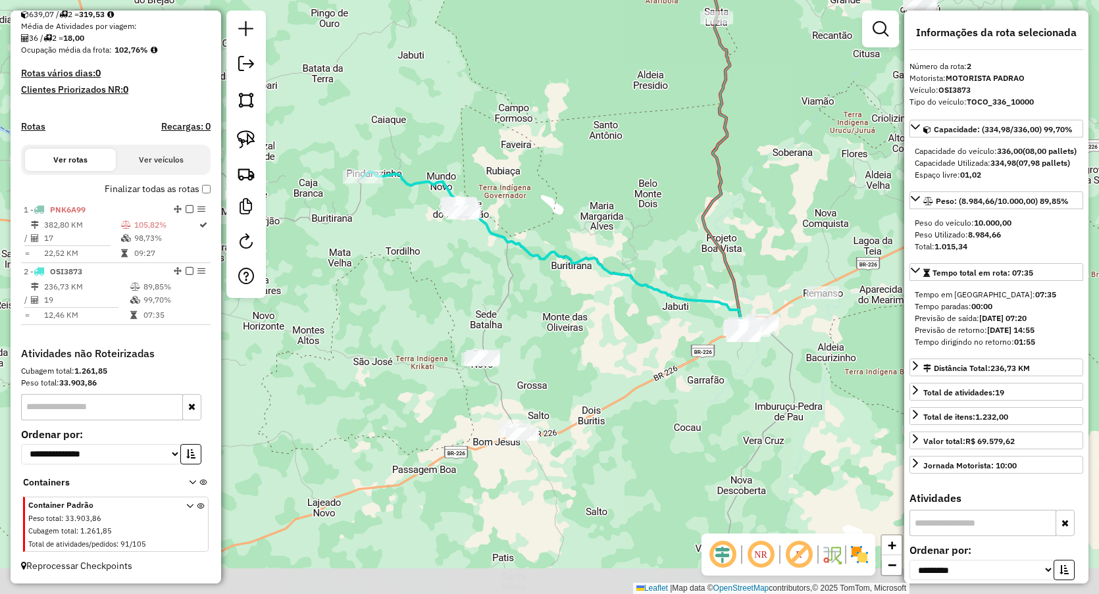
drag, startPoint x: 467, startPoint y: 295, endPoint x: 482, endPoint y: 211, distance: 84.9
click at [482, 211] on div "Janela de atendimento Grade de atendimento Capacidade Transportadoras Veículos …" at bounding box center [549, 297] width 1099 height 594
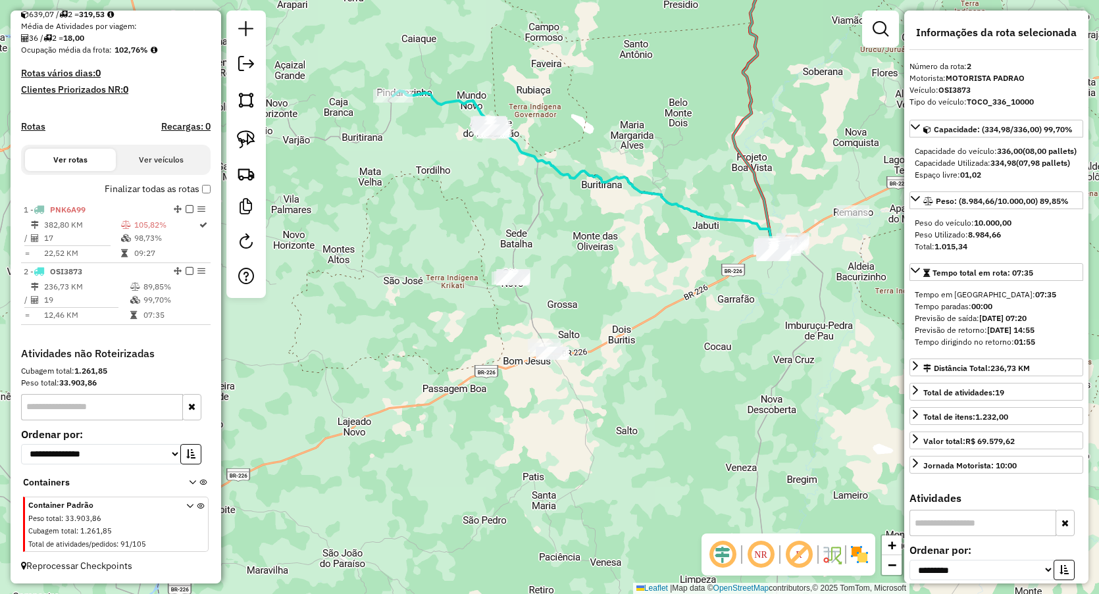
drag, startPoint x: 415, startPoint y: 236, endPoint x: 431, endPoint y: 236, distance: 16.5
click at [430, 237] on div "Janela de atendimento Grade de atendimento Capacidade Transportadoras Veículos …" at bounding box center [549, 297] width 1099 height 594
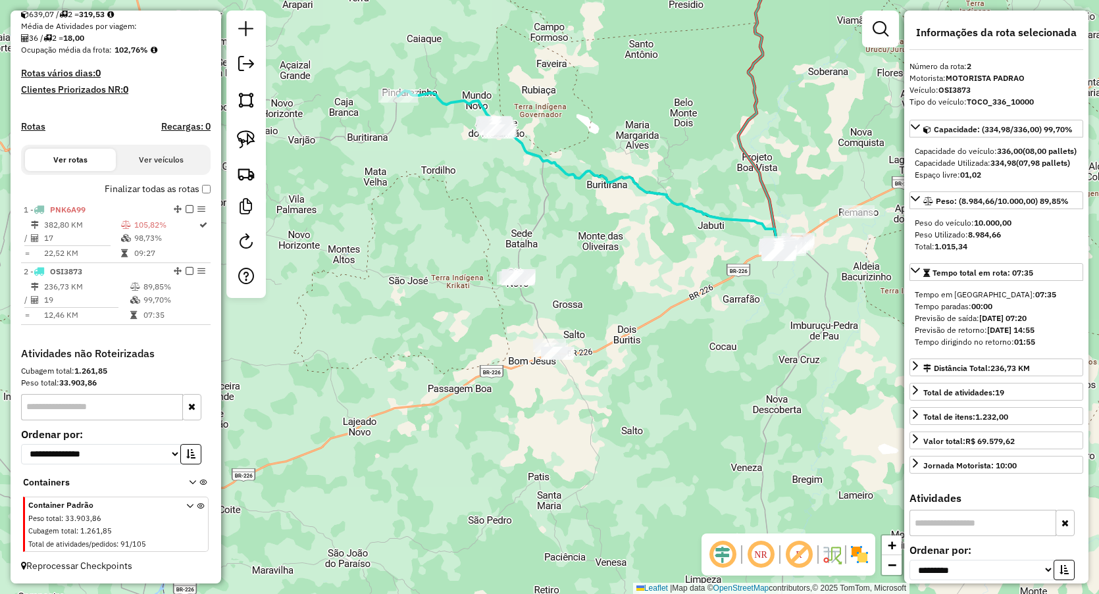
drag, startPoint x: 244, startPoint y: 143, endPoint x: 287, endPoint y: 161, distance: 46.9
click at [242, 143] on img at bounding box center [246, 139] width 18 height 18
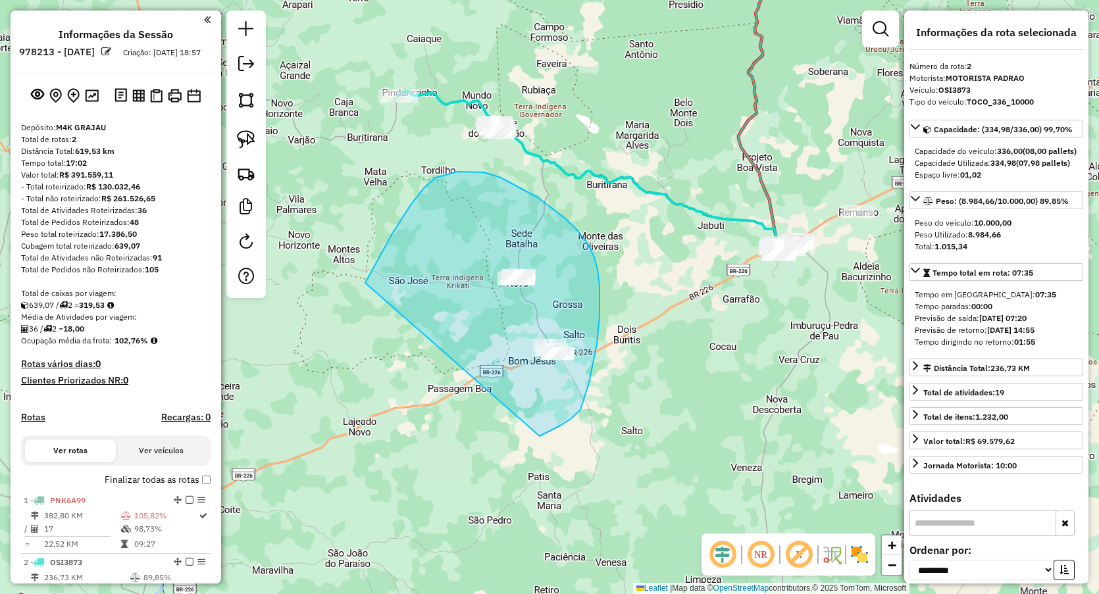
select select "**********"
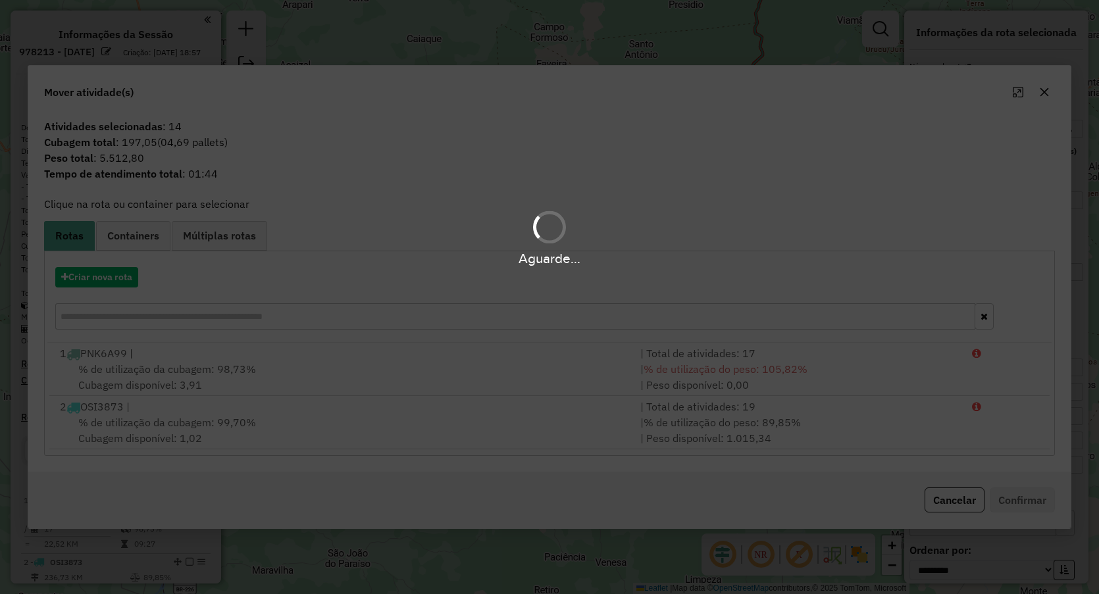
scroll to position [303, 0]
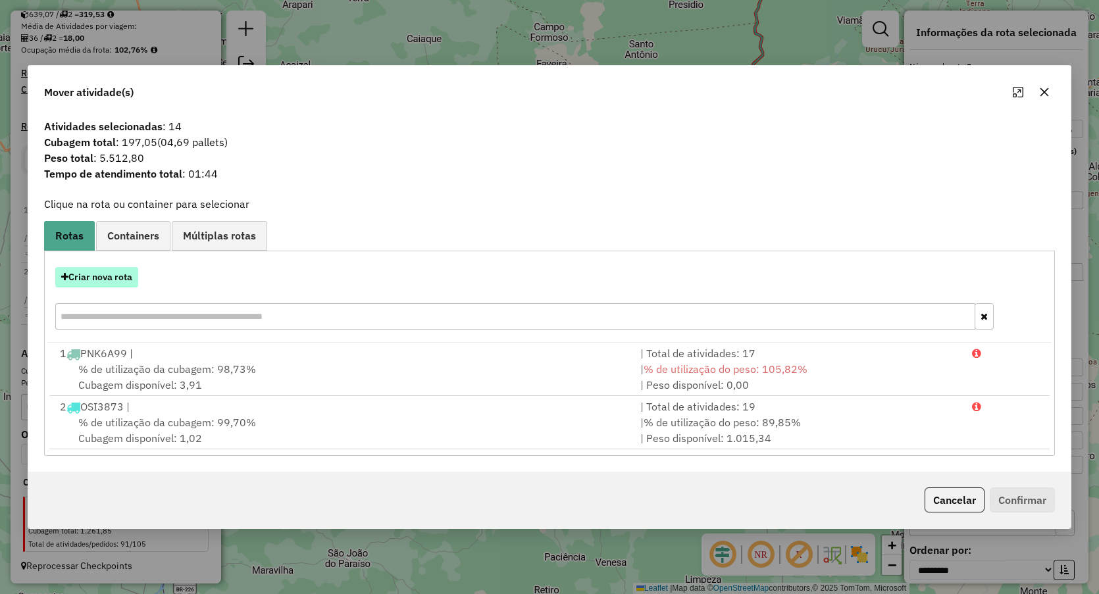
click at [94, 271] on button "Criar nova rota" at bounding box center [96, 277] width 83 height 20
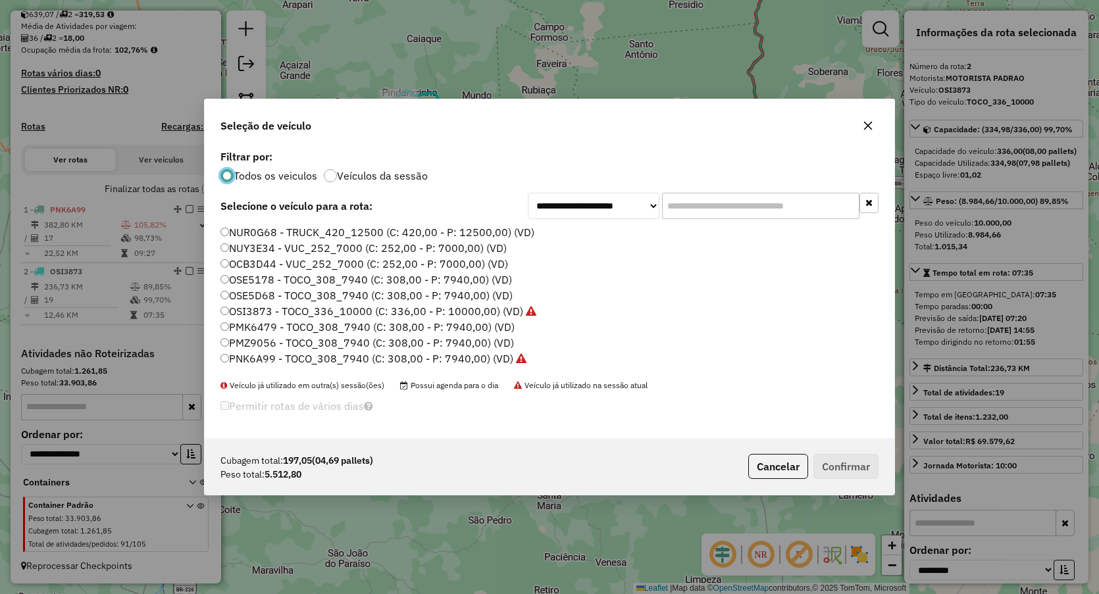
scroll to position [0, 0]
click at [259, 276] on label "OCB3D44 - VUC_252_7000 (C: 252,00 - P: 7000,00) (VD)" at bounding box center [364, 279] width 288 height 16
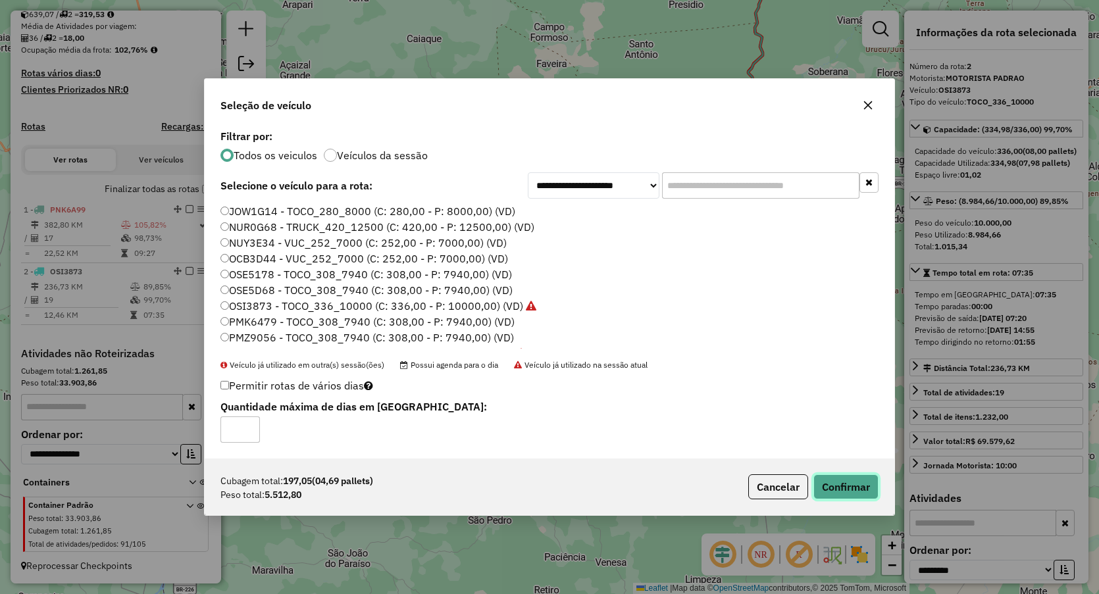
click at [849, 479] on button "Confirmar" at bounding box center [845, 487] width 65 height 25
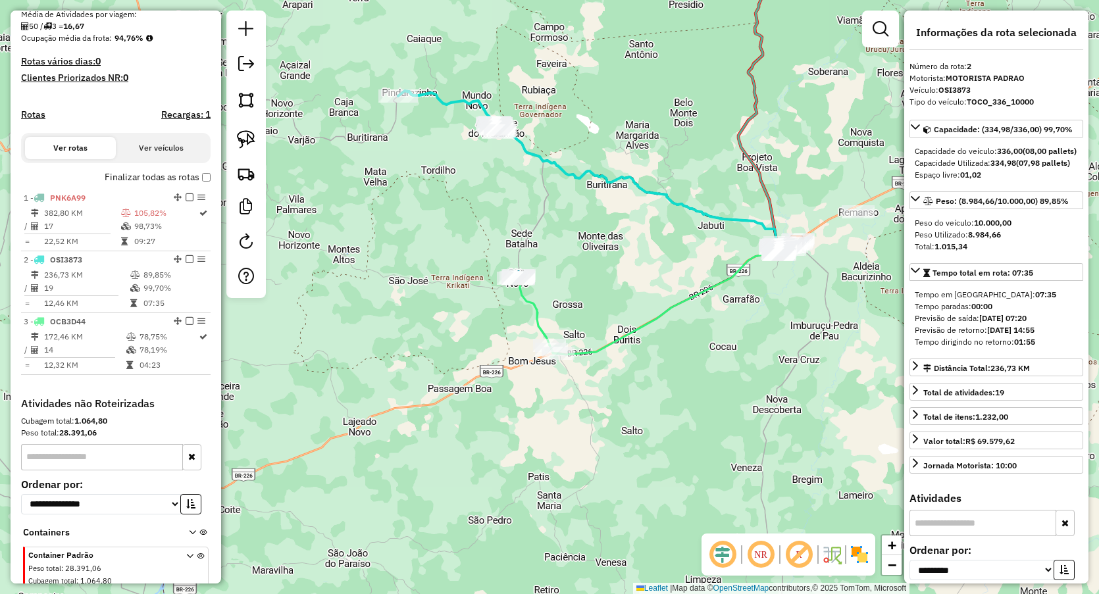
scroll to position [365, 0]
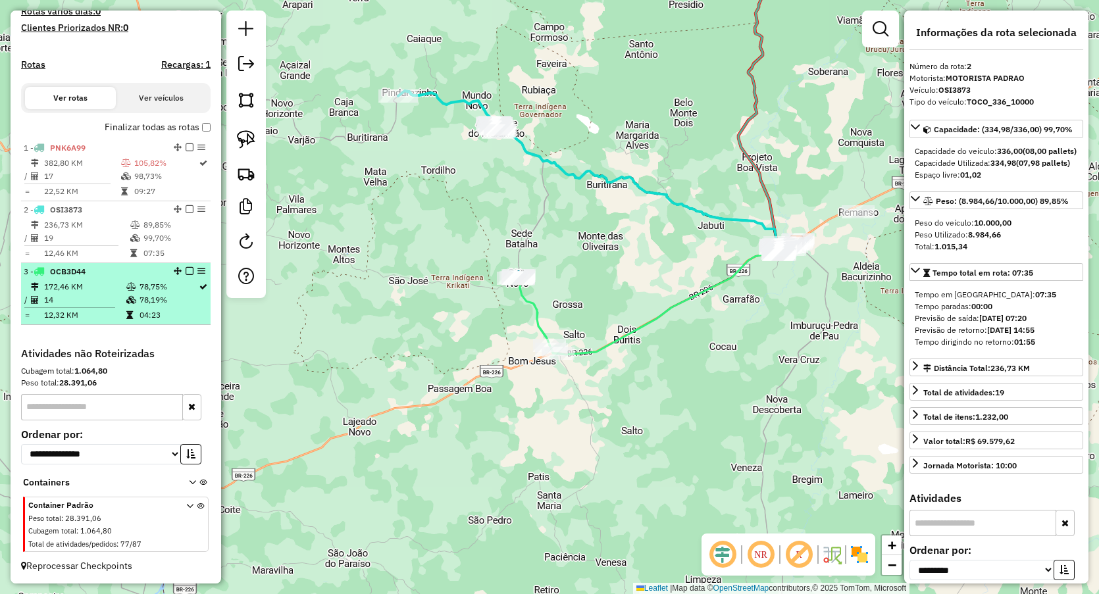
click at [89, 312] on td "12,32 KM" at bounding box center [84, 315] width 82 height 13
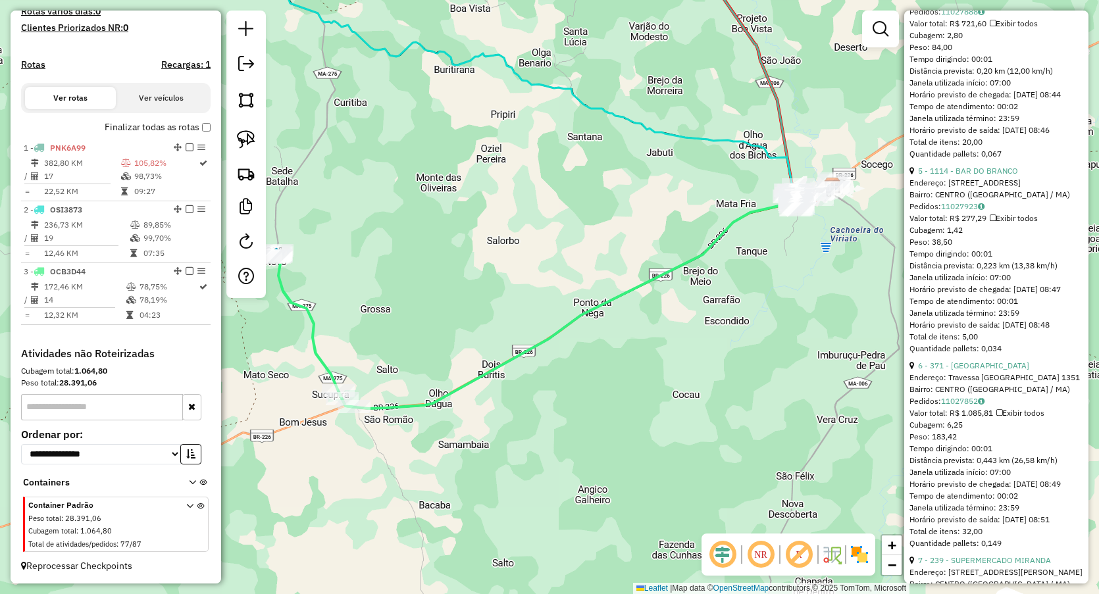
scroll to position [1234, 0]
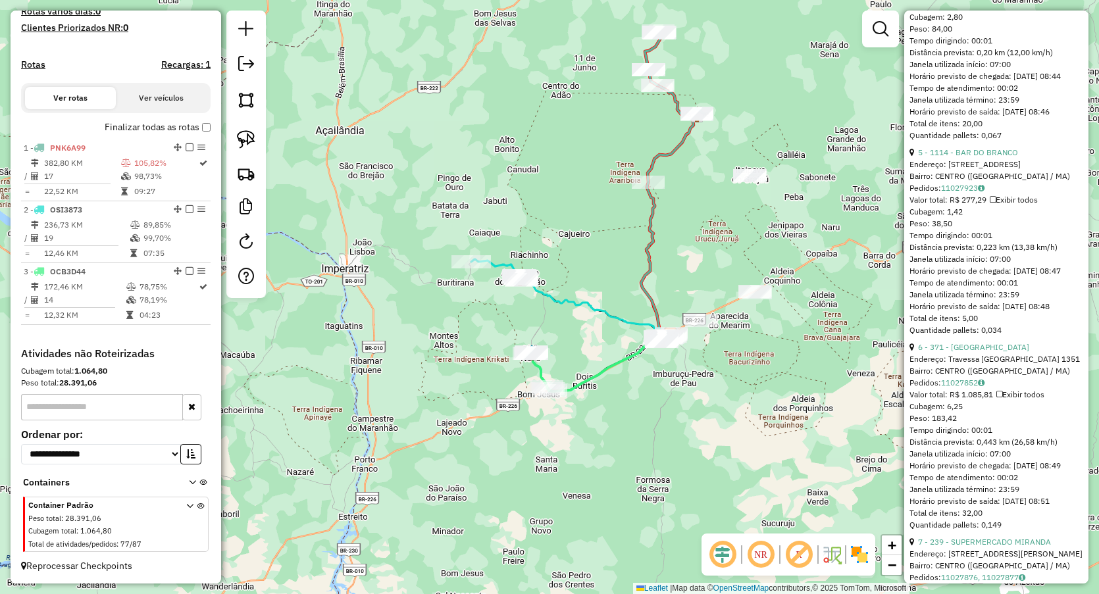
drag, startPoint x: 657, startPoint y: 219, endPoint x: 629, endPoint y: 288, distance: 75.3
click at [629, 288] on div "Janela de atendimento Grade de atendimento Capacidade Transportadoras Veículos …" at bounding box center [549, 297] width 1099 height 594
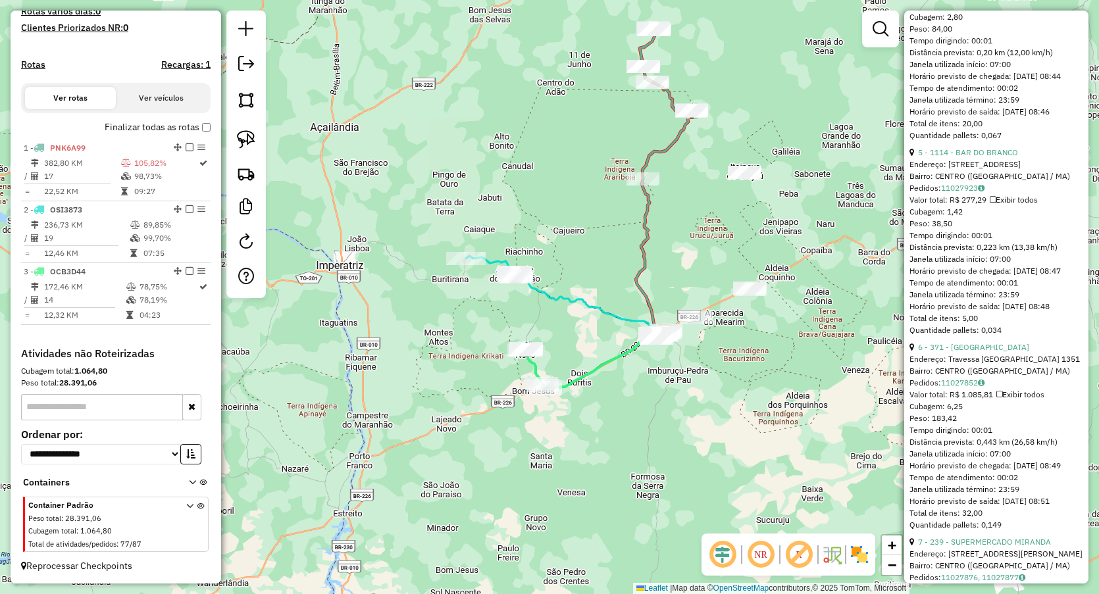
drag, startPoint x: 684, startPoint y: 257, endPoint x: 661, endPoint y: 208, distance: 54.2
click at [661, 208] on div "Janela de atendimento Grade de atendimento Capacidade Transportadoras Veículos …" at bounding box center [549, 297] width 1099 height 594
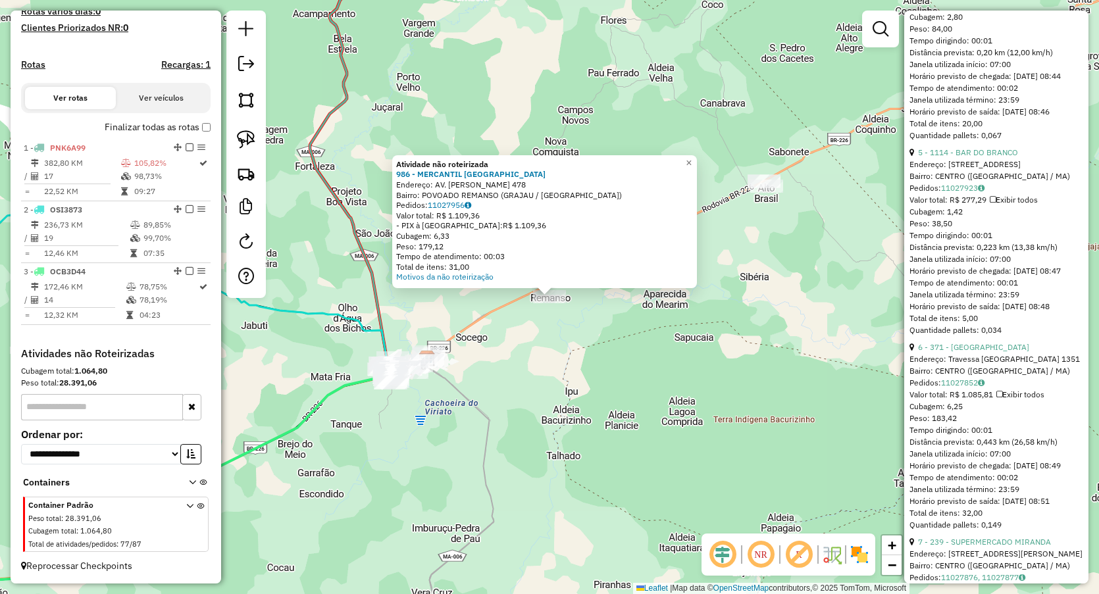
click at [446, 461] on div "Atividade não roteirizada 986 - MERCANTIL SAO JOSE Endereço: AV. ROSEANA SARNEY…" at bounding box center [549, 297] width 1099 height 594
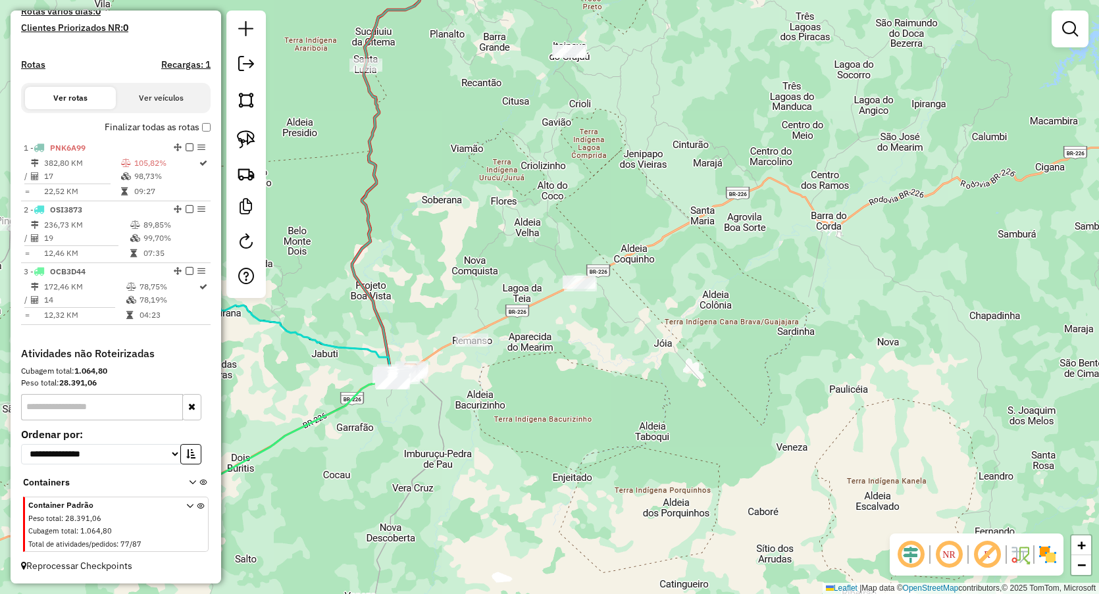
drag, startPoint x: 564, startPoint y: 190, endPoint x: 612, endPoint y: 199, distance: 48.9
click at [611, 199] on div "Janela de atendimento Grade de atendimento Capacidade Transportadoras Veículos …" at bounding box center [549, 297] width 1099 height 594
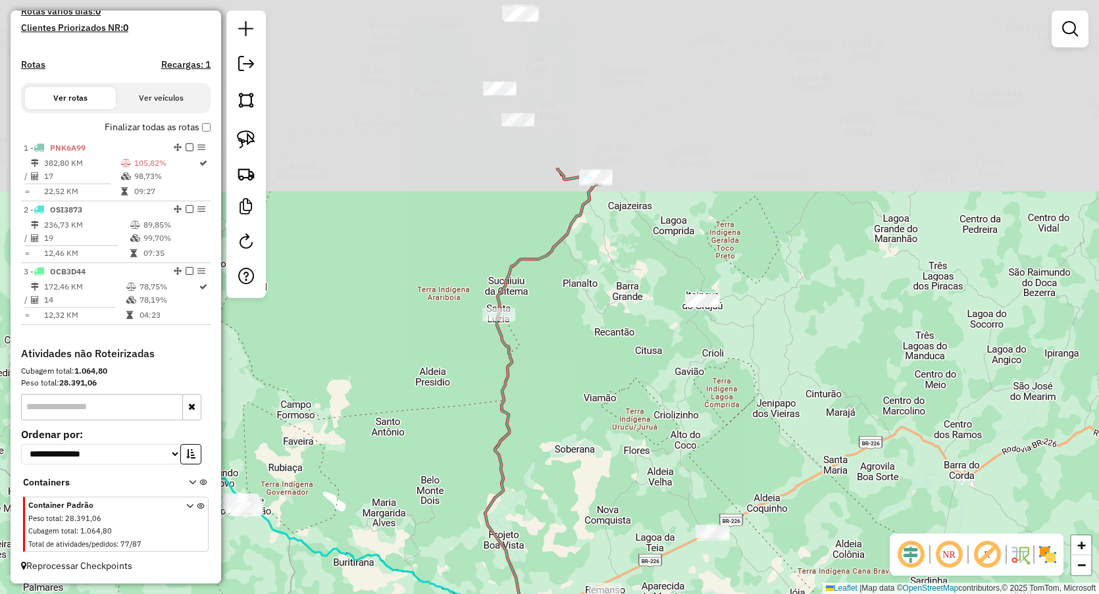
drag, startPoint x: 569, startPoint y: 105, endPoint x: 563, endPoint y: 332, distance: 227.1
click at [563, 332] on div "Janela de atendimento Grade de atendimento Capacidade Transportadoras Veículos …" at bounding box center [549, 297] width 1099 height 594
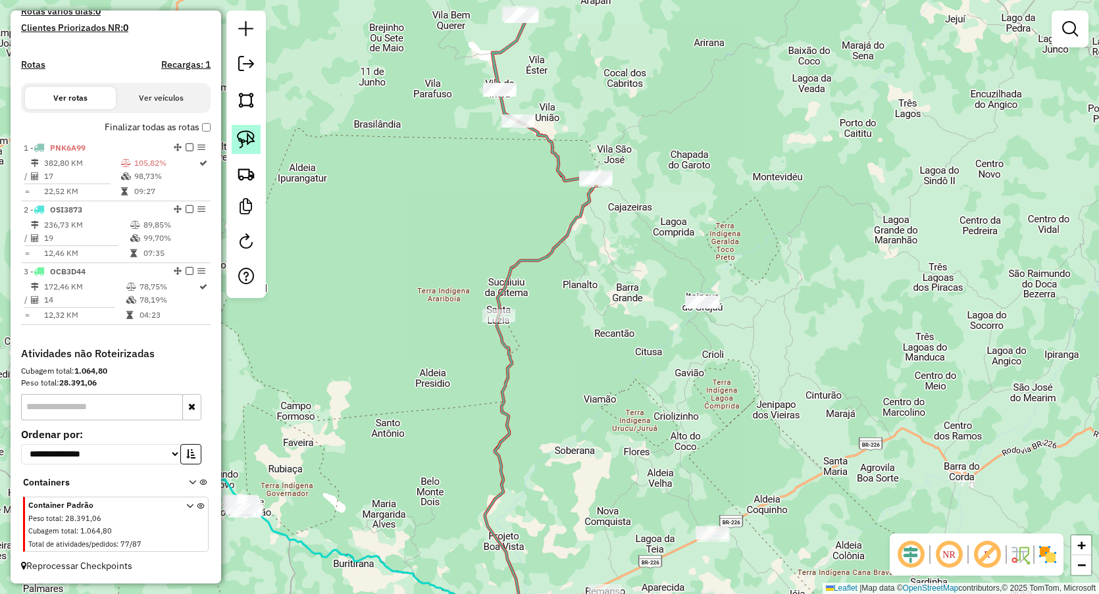
click at [246, 142] on img at bounding box center [246, 139] width 18 height 18
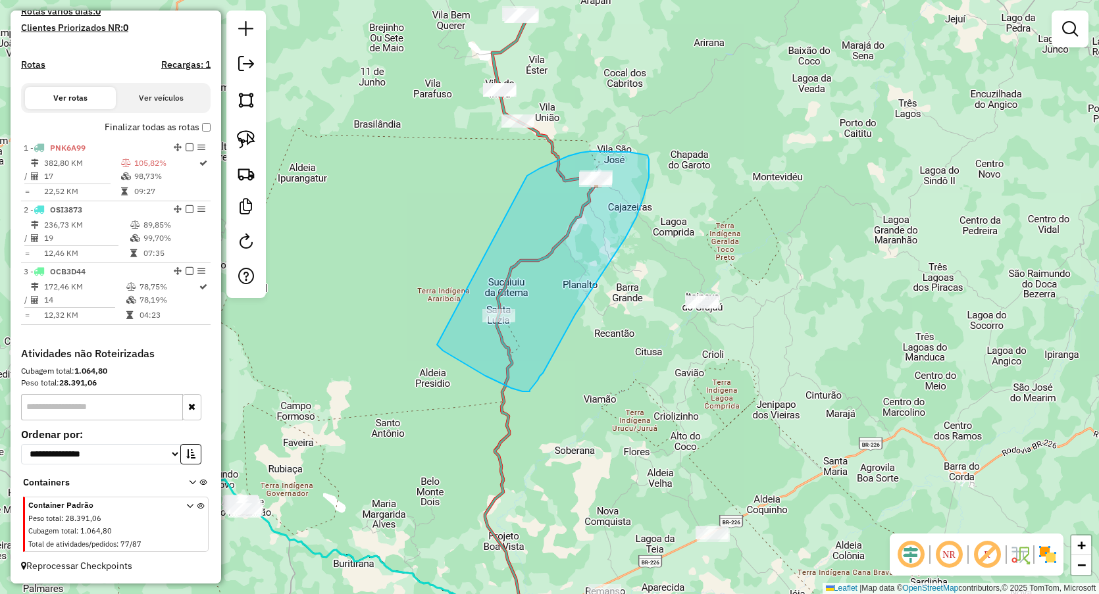
drag, startPoint x: 527, startPoint y: 176, endPoint x: 436, endPoint y: 344, distance: 191.4
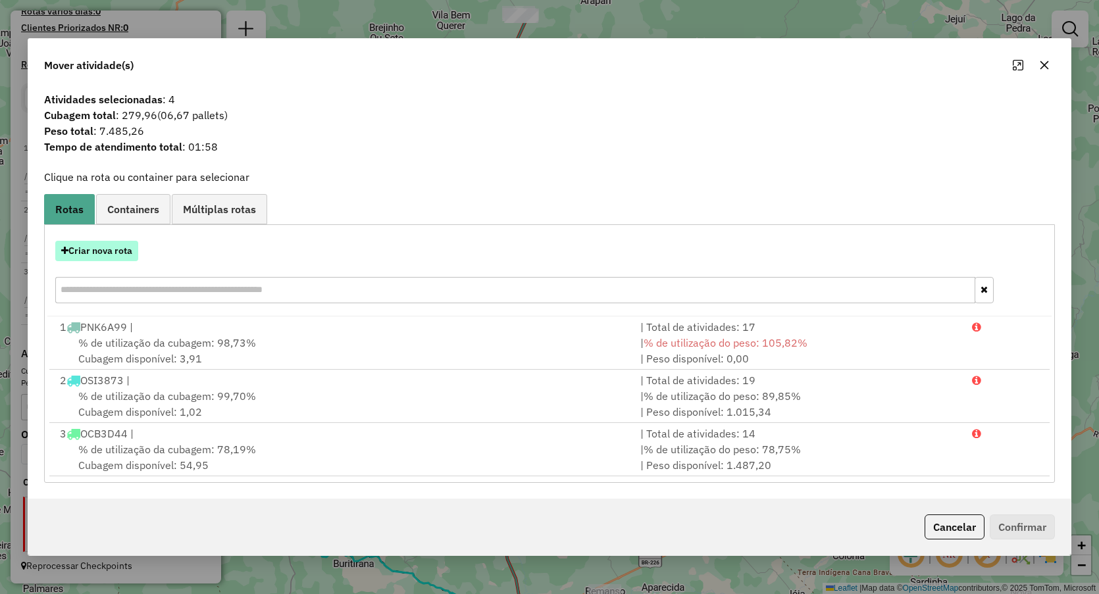
click at [81, 253] on button "Criar nova rota" at bounding box center [96, 251] width 83 height 20
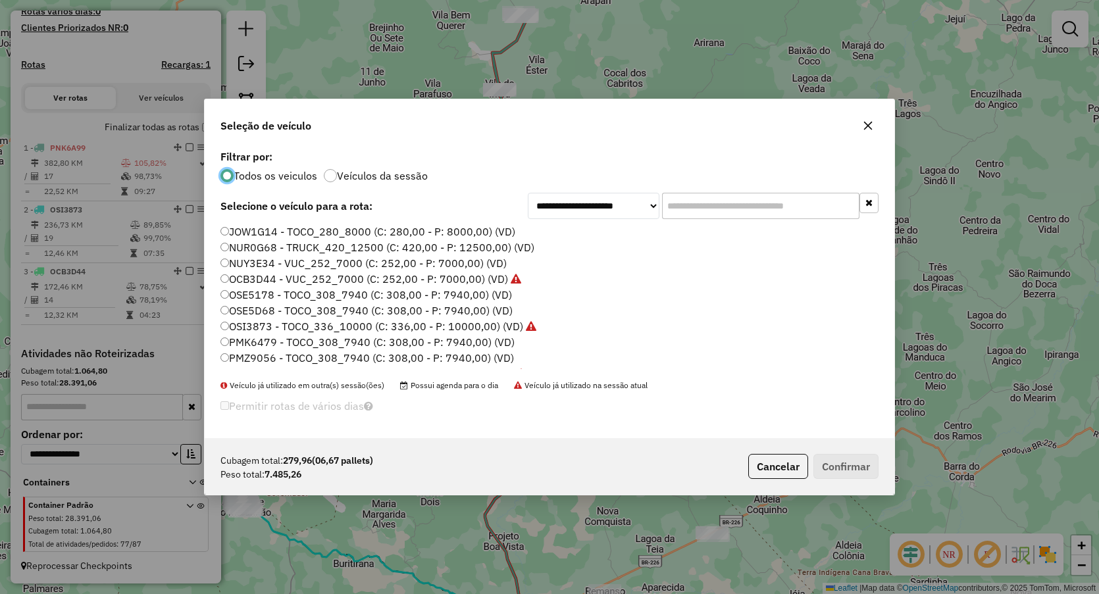
scroll to position [7, 4]
drag, startPoint x: 257, startPoint y: 259, endPoint x: 269, endPoint y: 258, distance: 11.3
click at [258, 259] on label "NUY3E34 - VUC_252_7000 (C: 252,00 - P: 7000,00) (VD)" at bounding box center [363, 263] width 286 height 16
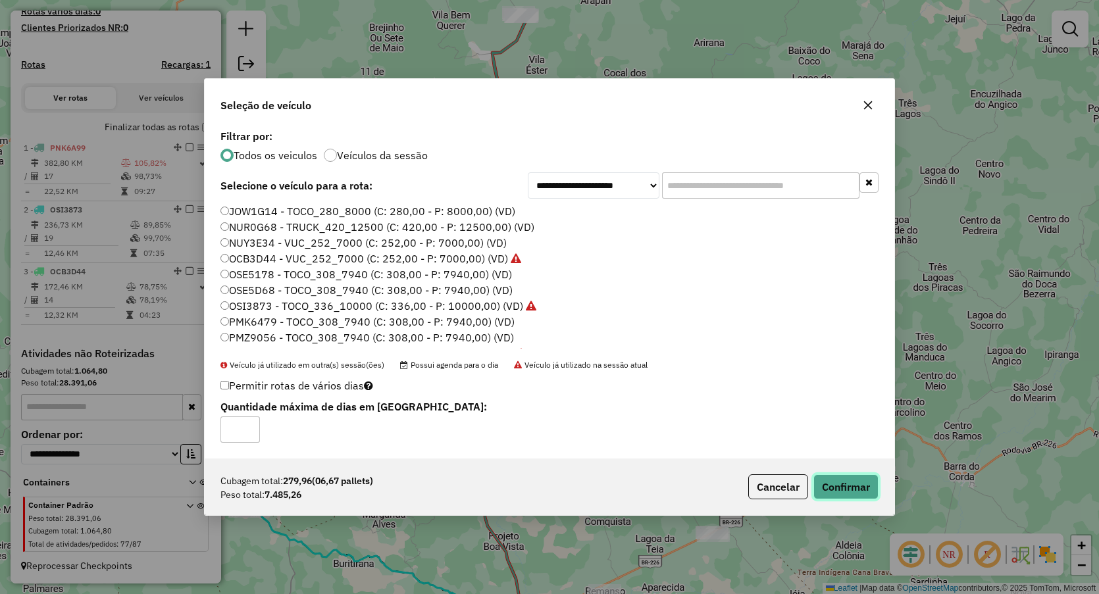
click at [844, 477] on button "Confirmar" at bounding box center [845, 487] width 65 height 25
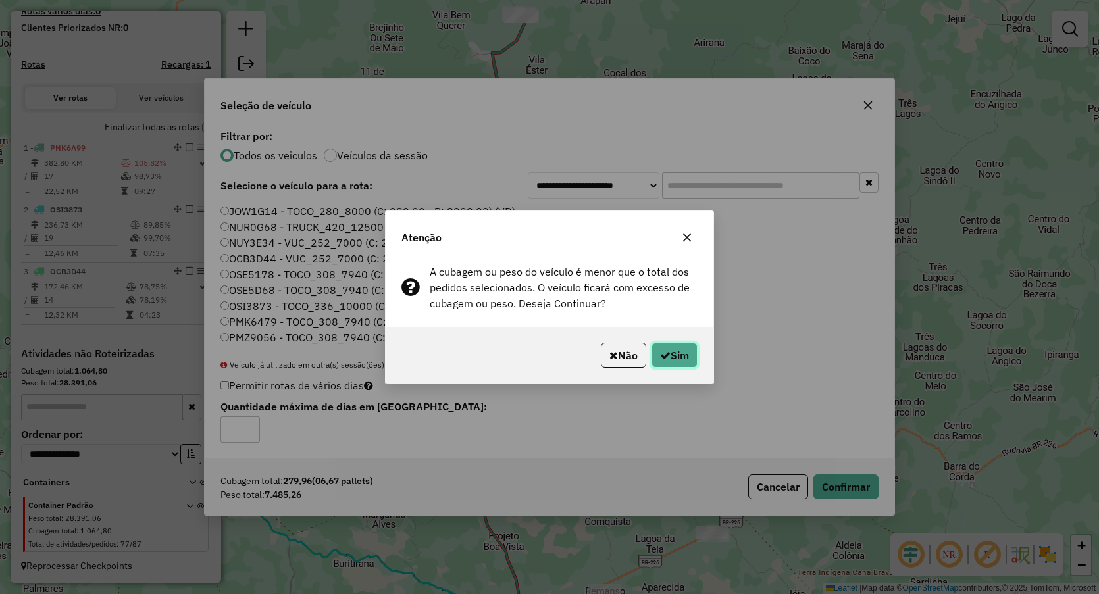
click at [688, 348] on button "Sim" at bounding box center [675, 355] width 46 height 25
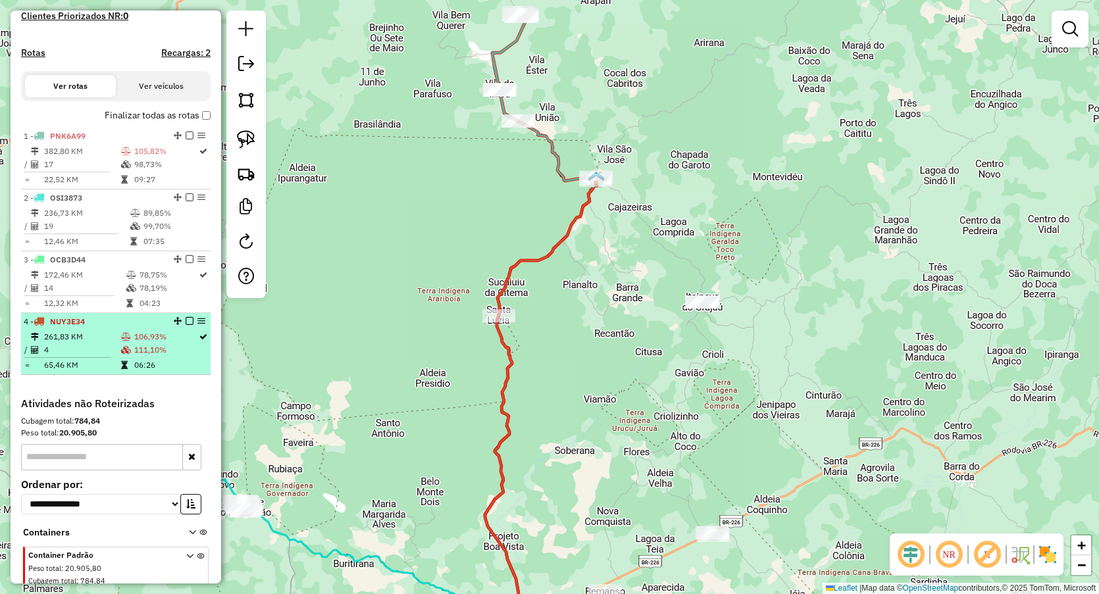
click at [121, 341] on icon at bounding box center [126, 337] width 10 height 8
select select "**********"
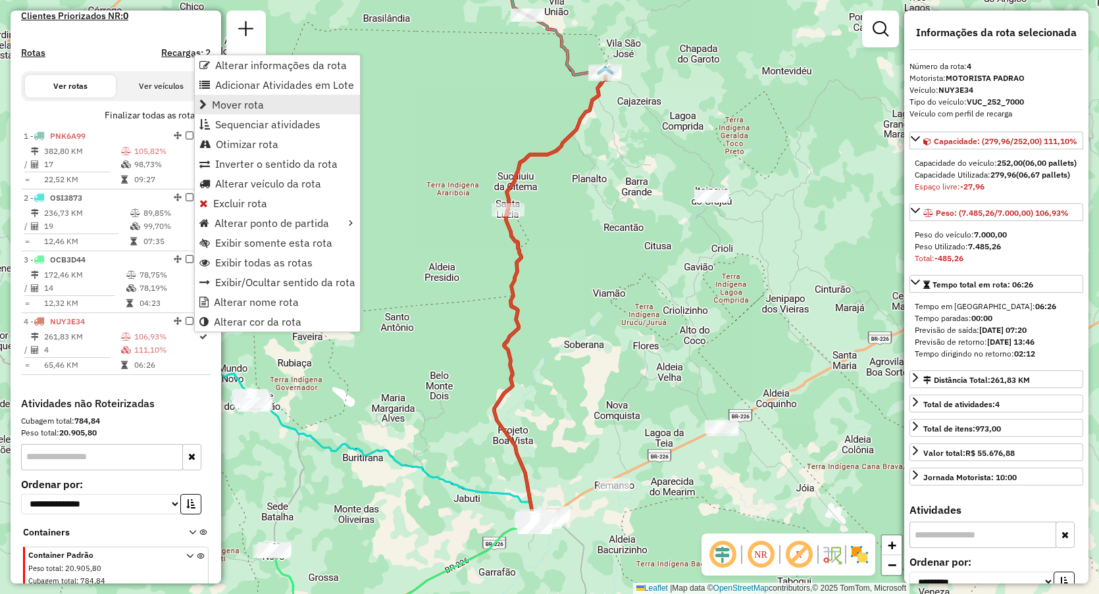
click at [245, 105] on span "Mover rota" at bounding box center [238, 104] width 52 height 11
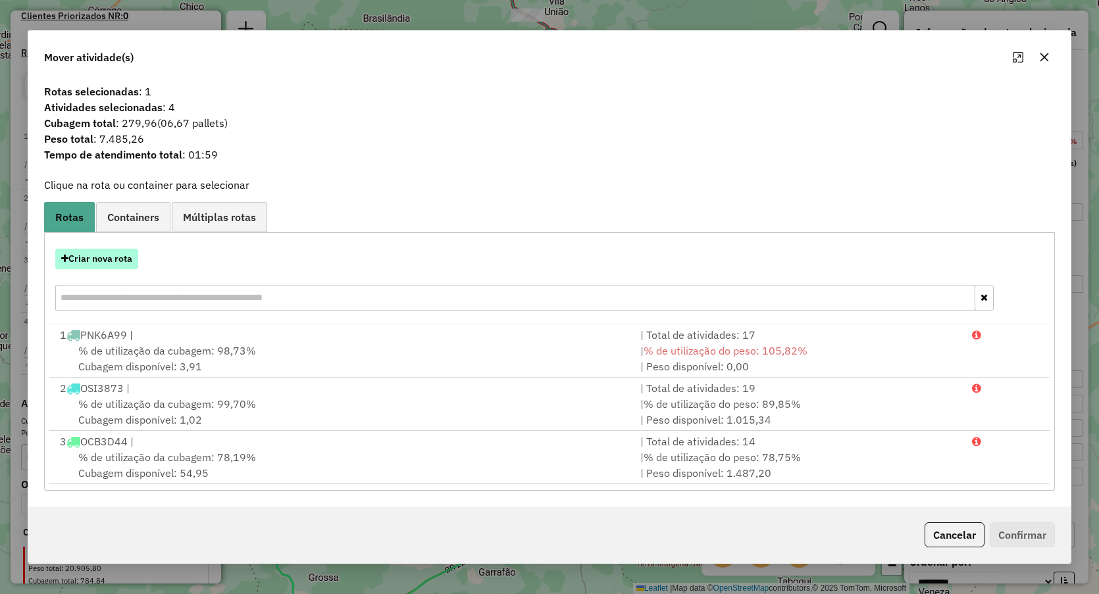
click at [105, 262] on button "Criar nova rota" at bounding box center [96, 259] width 83 height 20
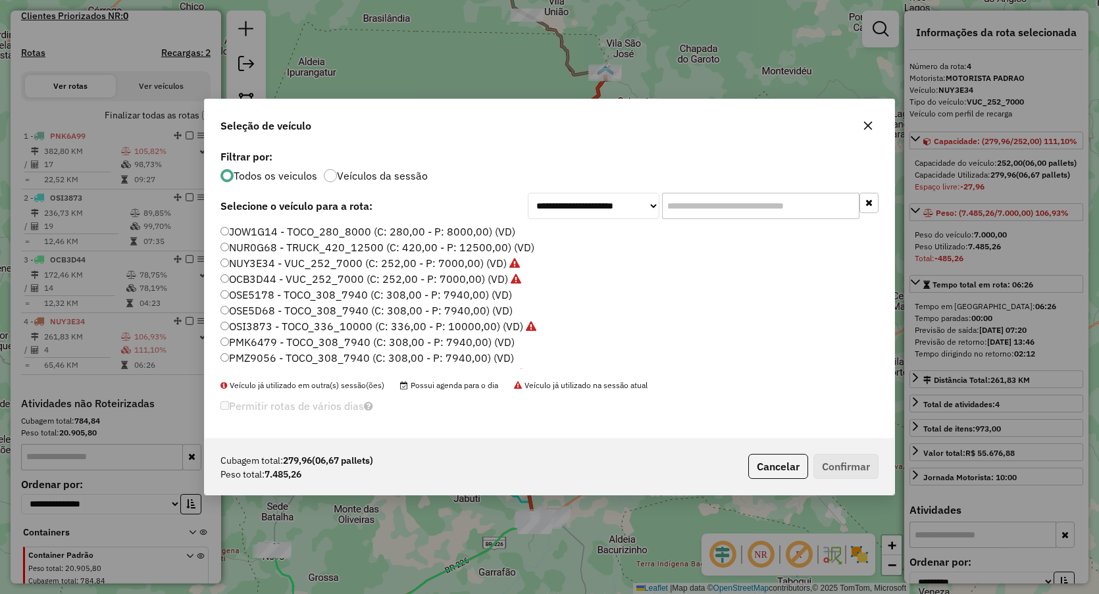
click at [275, 295] on label "OSE5178 - TOCO_308_7940 (C: 308,00 - P: 7940,00) (VD)" at bounding box center [366, 295] width 292 height 16
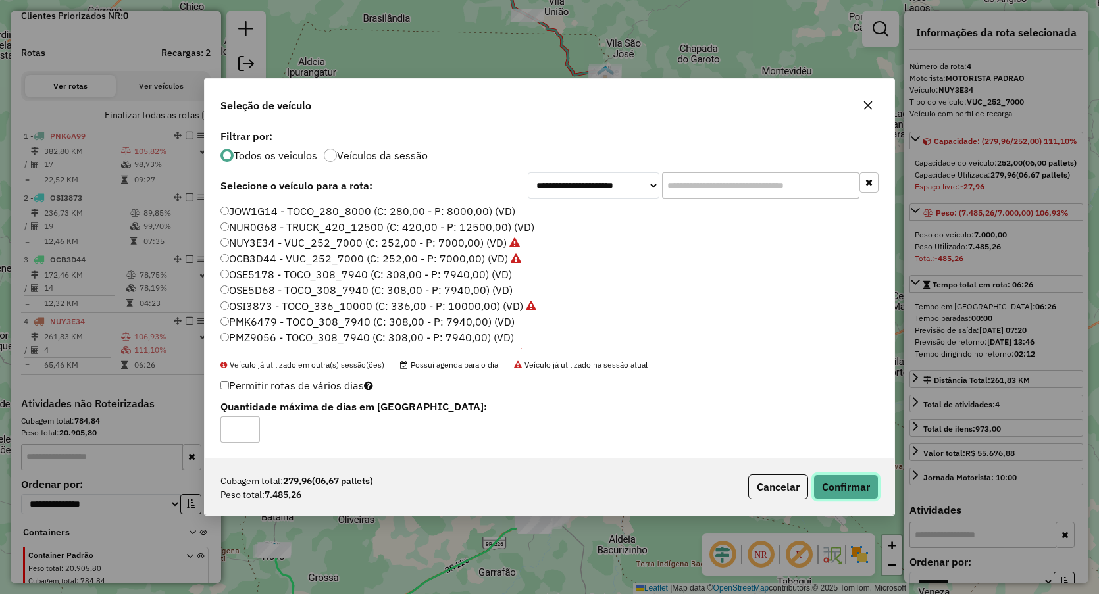
click at [833, 476] on button "Confirmar" at bounding box center [845, 487] width 65 height 25
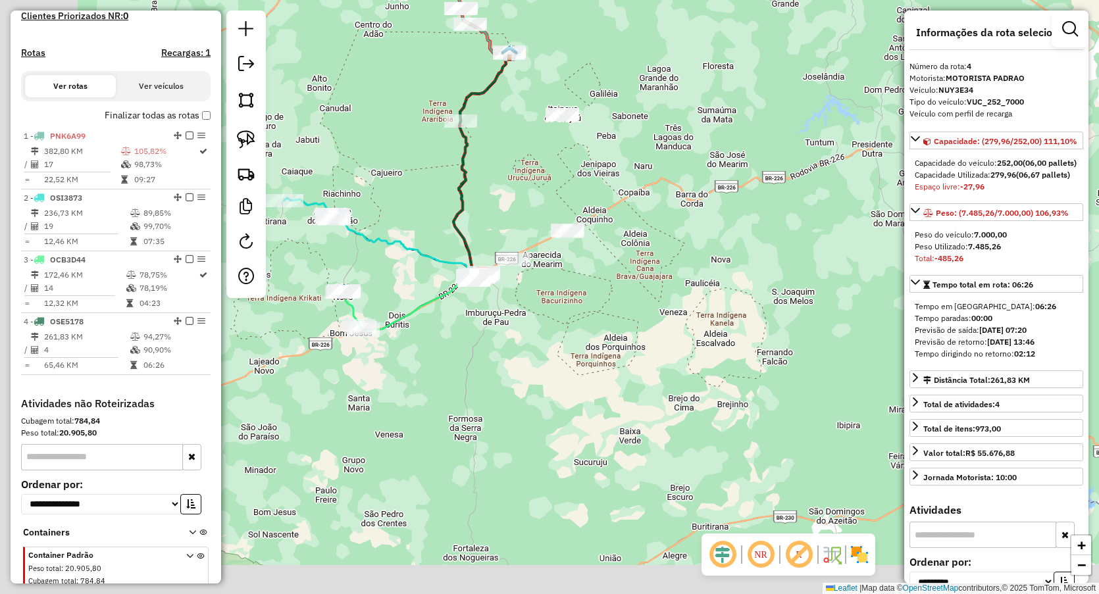
drag, startPoint x: 471, startPoint y: 397, endPoint x: 554, endPoint y: 214, distance: 200.6
click at [554, 214] on div "Janela de atendimento Grade de atendimento Capacidade Transportadoras Veículos …" at bounding box center [549, 297] width 1099 height 594
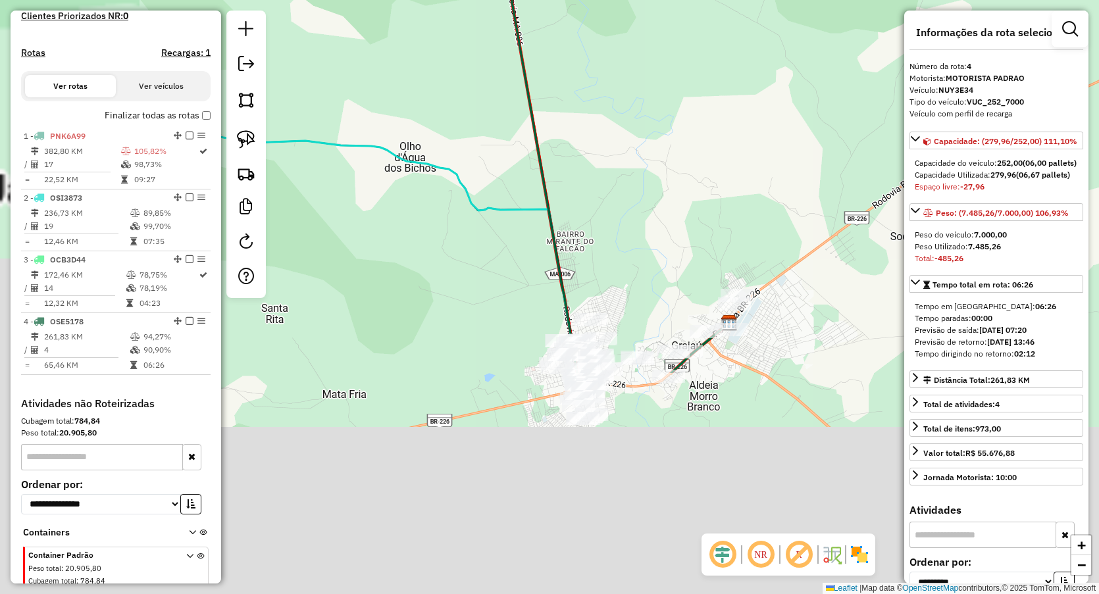
drag, startPoint x: 669, startPoint y: 56, endPoint x: 689, endPoint y: -15, distance: 73.8
click at [689, 0] on html "Aguarde... Pop-up bloqueado! Seu navegador bloqueou automáticamente a abertura …" at bounding box center [549, 297] width 1099 height 594
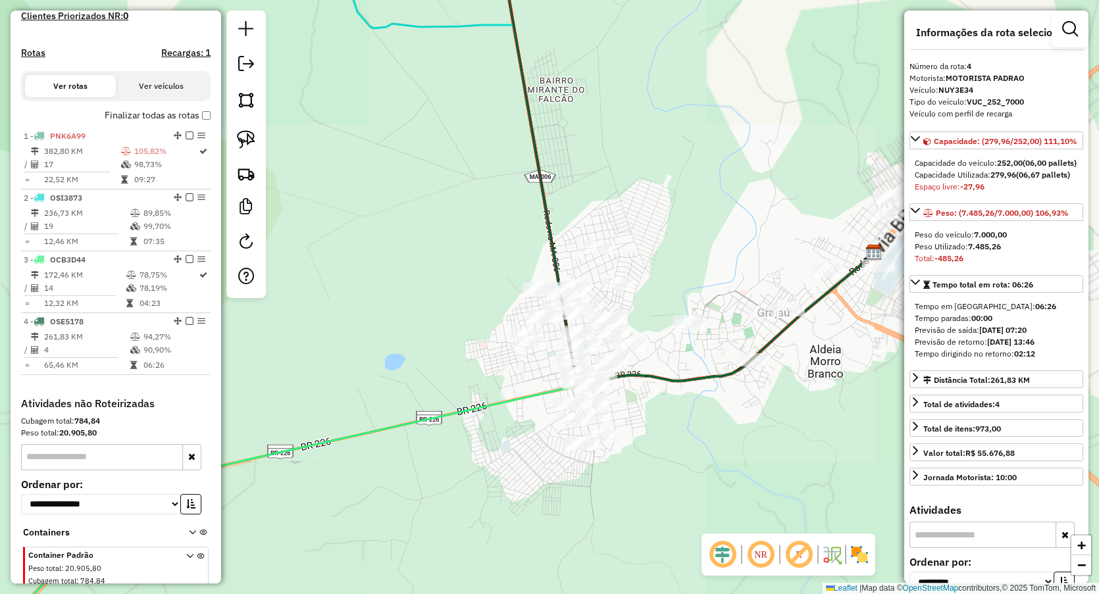
drag, startPoint x: 720, startPoint y: 220, endPoint x: 515, endPoint y: 157, distance: 214.0
click at [515, 158] on div "Janela de atendimento Grade de atendimento Capacidade Transportadoras Veículos …" at bounding box center [549, 297] width 1099 height 594
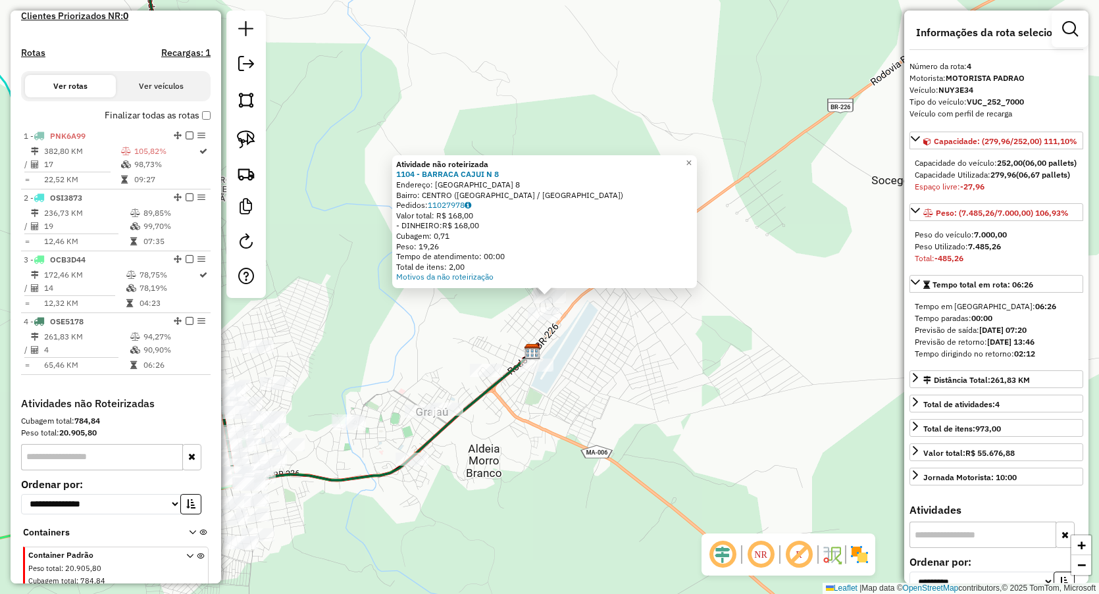
click at [518, 323] on div "Atividade não roteirizada 1104 - BARRACA CAJUI N 8 Endereço: Parque de exposica…" at bounding box center [549, 297] width 1099 height 594
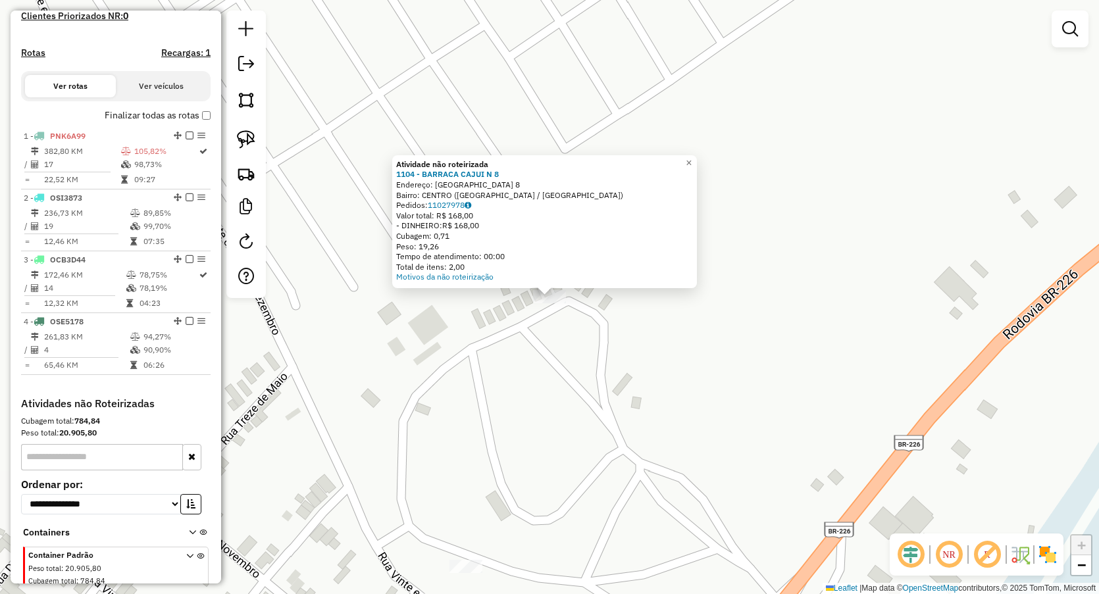
click at [525, 395] on div "Atividade não roteirizada 1104 - BARRACA CAJUI N 8 Endereço: Parque de exposica…" at bounding box center [549, 297] width 1099 height 594
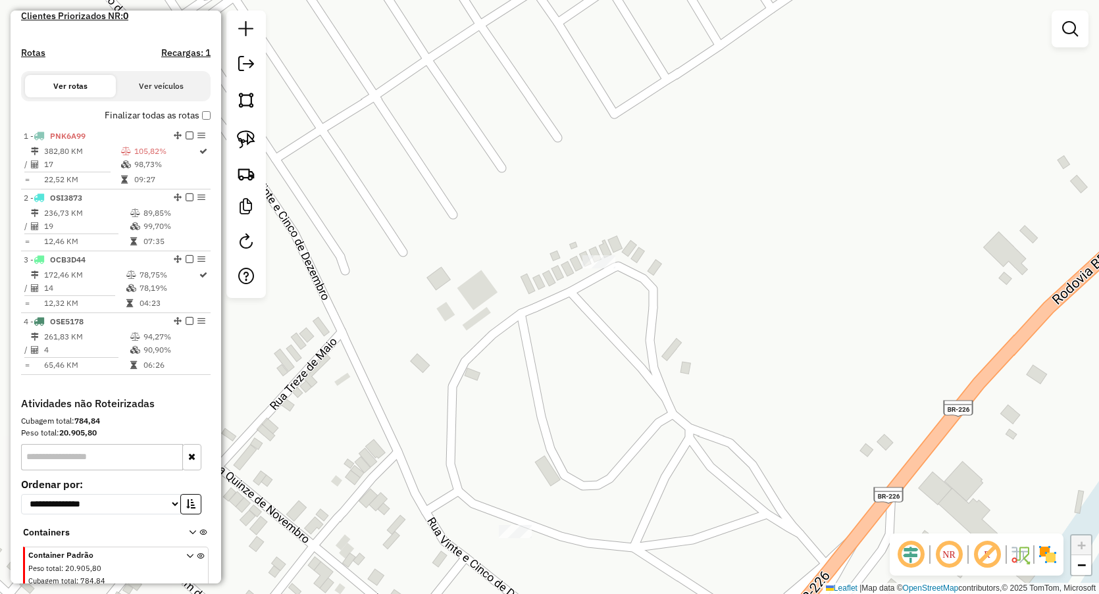
drag, startPoint x: 536, startPoint y: 467, endPoint x: 640, endPoint y: 208, distance: 278.5
click at [641, 201] on div "Janela de atendimento Grade de atendimento Capacidade Transportadoras Veículos …" at bounding box center [549, 297] width 1099 height 594
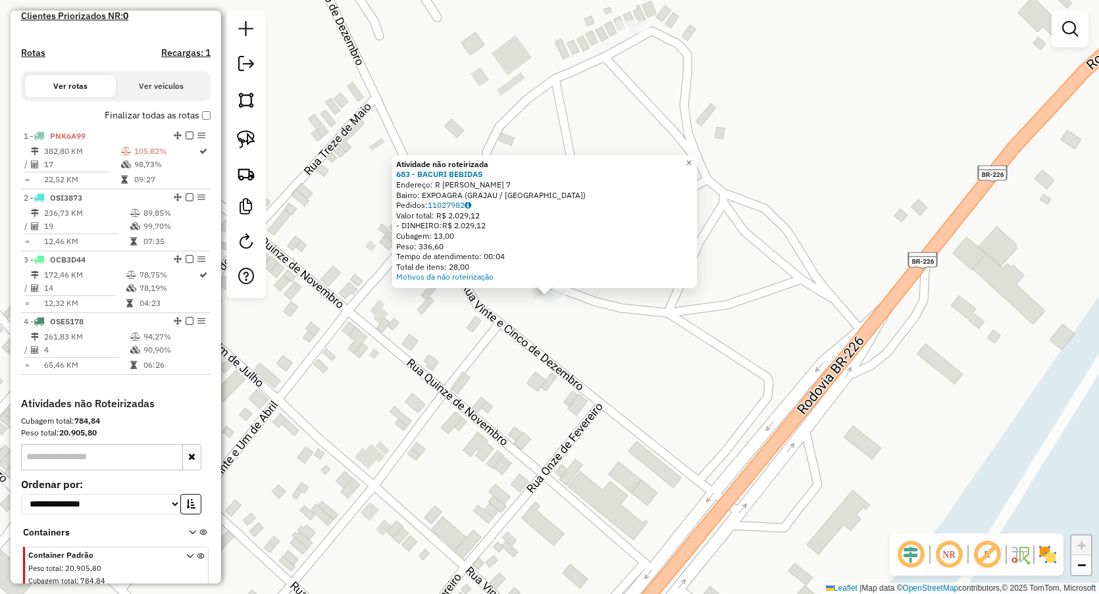
click at [515, 430] on div "Atividade não roteirizada 683 - BACURI BEBIDAS Endereço: R JOSE RODRIGUES DA CO…" at bounding box center [549, 297] width 1099 height 594
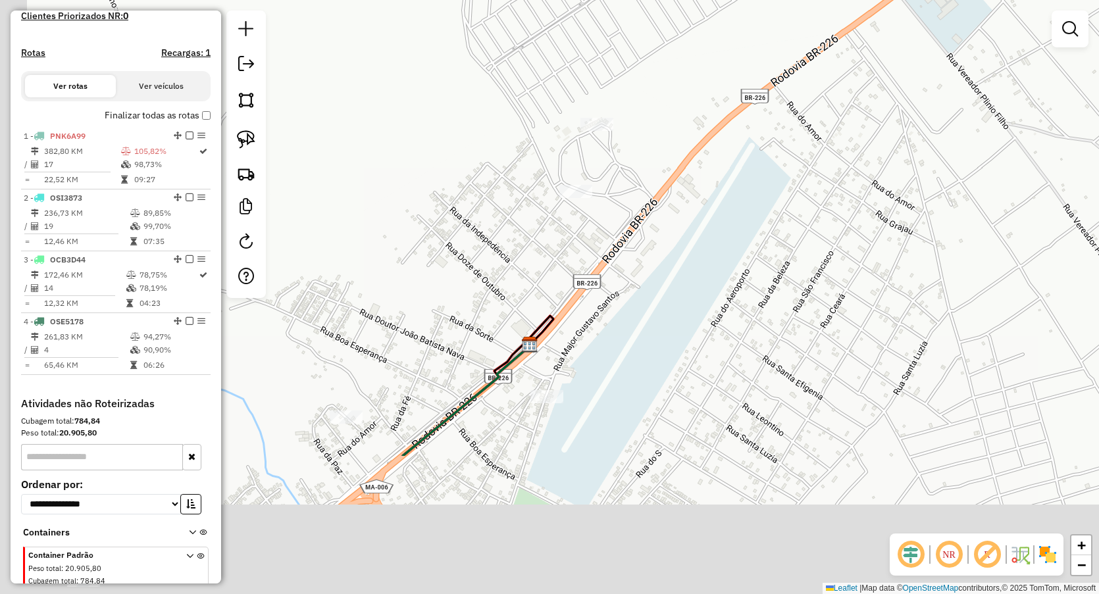
drag, startPoint x: 516, startPoint y: 457, endPoint x: 571, endPoint y: 228, distance: 235.5
click at [575, 222] on div "Janela de atendimento Grade de atendimento Capacidade Transportadoras Veículos …" at bounding box center [549, 297] width 1099 height 594
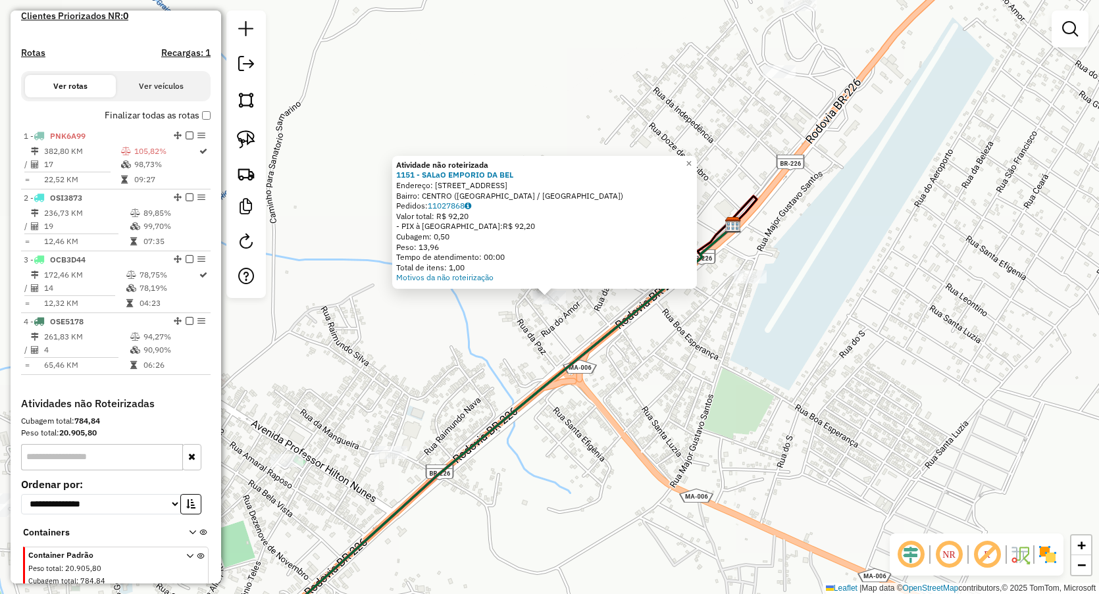
click at [377, 379] on div "Atividade não roteirizada 1151 - SALaO EMPORIO DA BEL Endereço: Rua Sao Joao 02…" at bounding box center [549, 297] width 1099 height 594
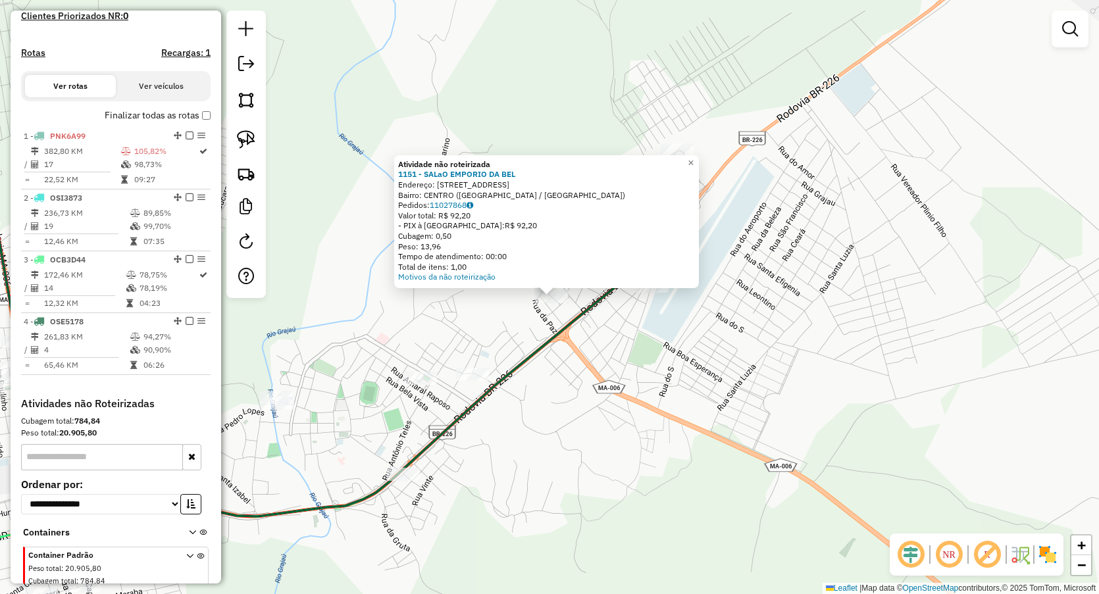
drag, startPoint x: 516, startPoint y: 377, endPoint x: 527, endPoint y: 350, distance: 29.0
click at [518, 377] on icon at bounding box center [295, 232] width 698 height 585
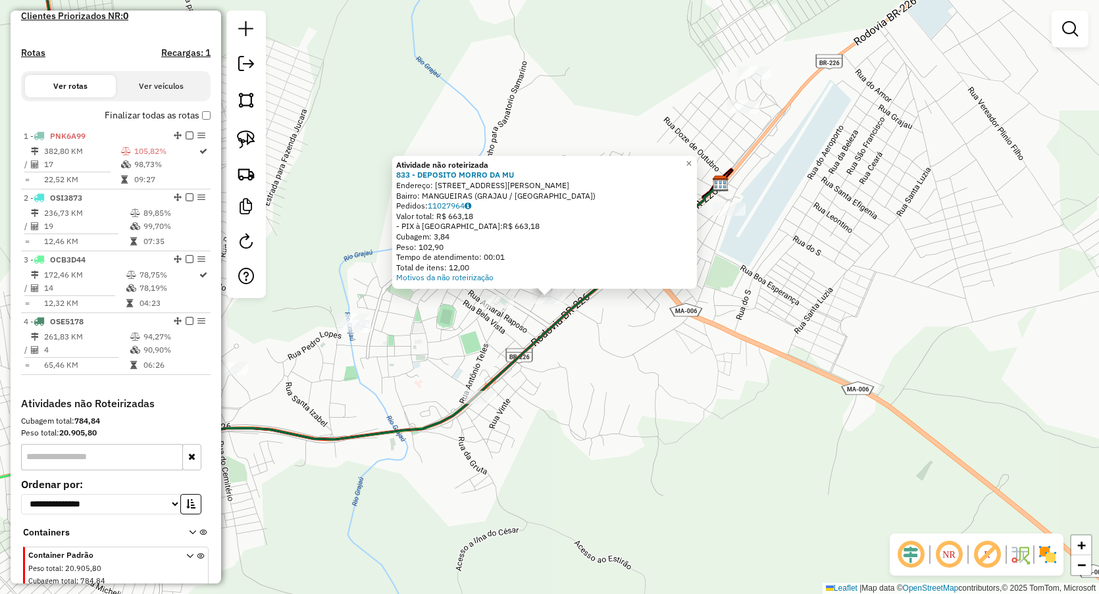
click at [557, 363] on div "Atividade não roteirizada 833 - DEPOSITO MORRO DA MU Endereço: RUA LEAO FIGUEIR…" at bounding box center [549, 297] width 1099 height 594
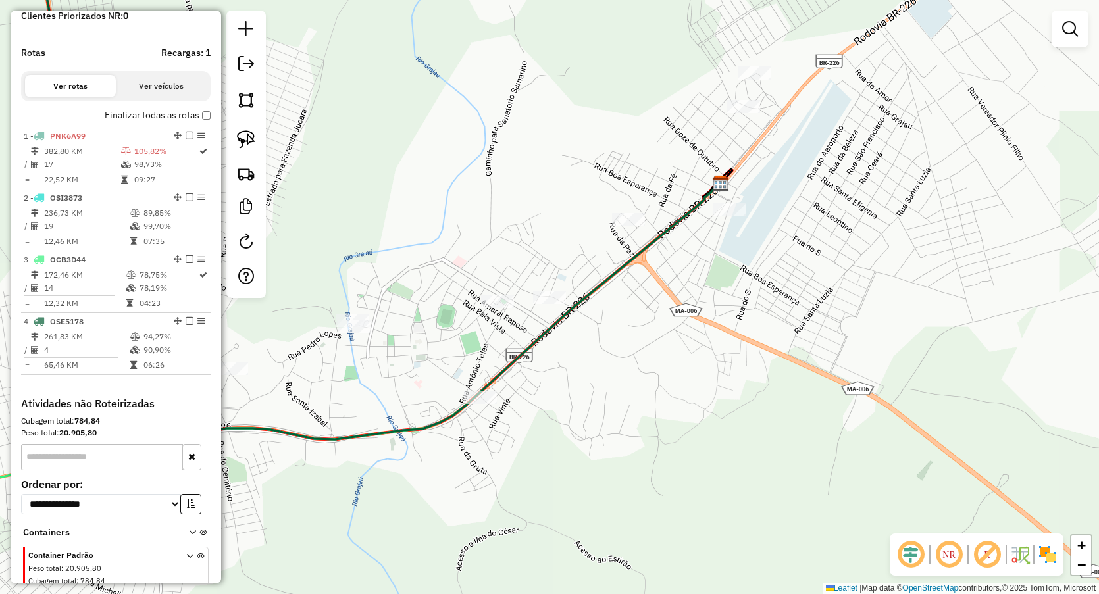
click at [496, 289] on div "Janela de atendimento Grade de atendimento Capacidade Transportadoras Veículos …" at bounding box center [549, 297] width 1099 height 594
click at [498, 308] on div at bounding box center [497, 301] width 33 height 13
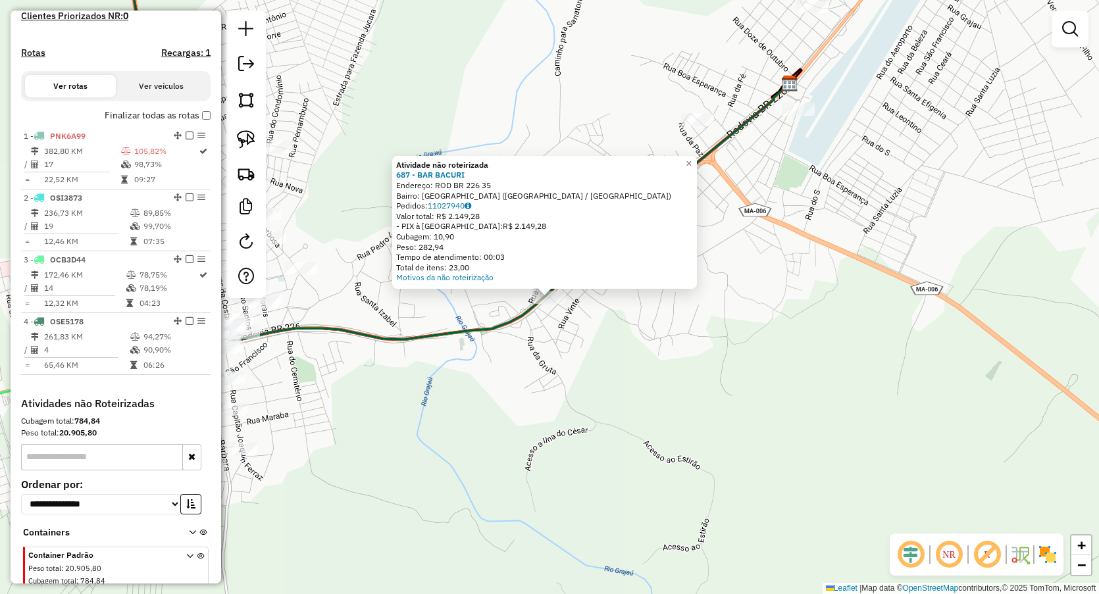
click at [494, 377] on div "Atividade não roteirizada 687 - BAR BACURI Endereço: ROD BR 226 35 Bairro: VILA…" at bounding box center [549, 297] width 1099 height 594
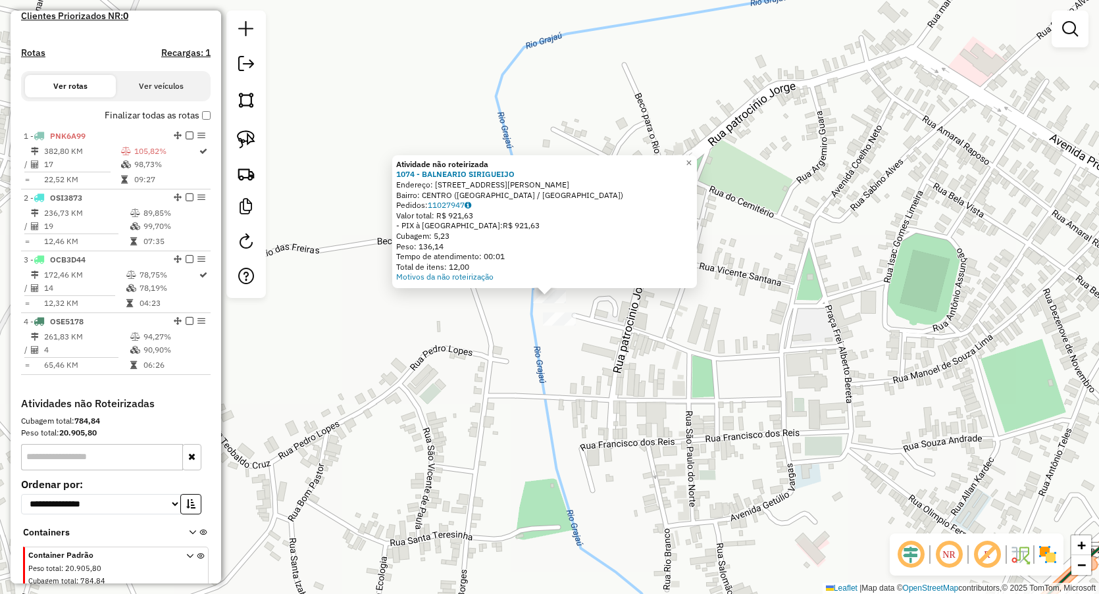
click at [562, 326] on div at bounding box center [559, 319] width 33 height 13
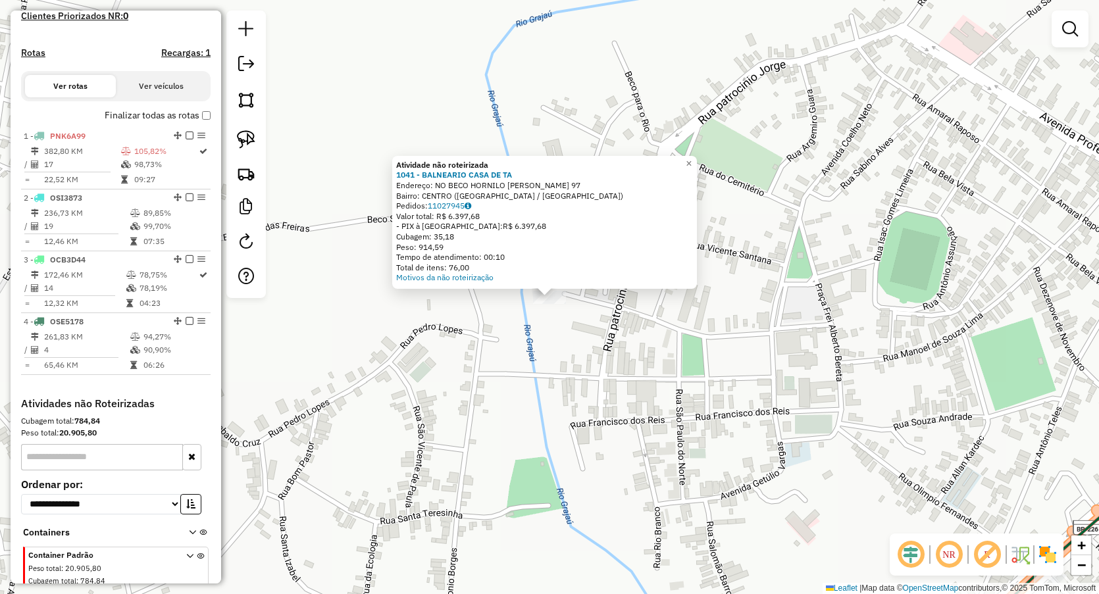
click at [567, 395] on div "Atividade não roteirizada 1041 - BALNEARIO CASA DE TA Endereço: NO BECO HORNILO…" at bounding box center [549, 297] width 1099 height 594
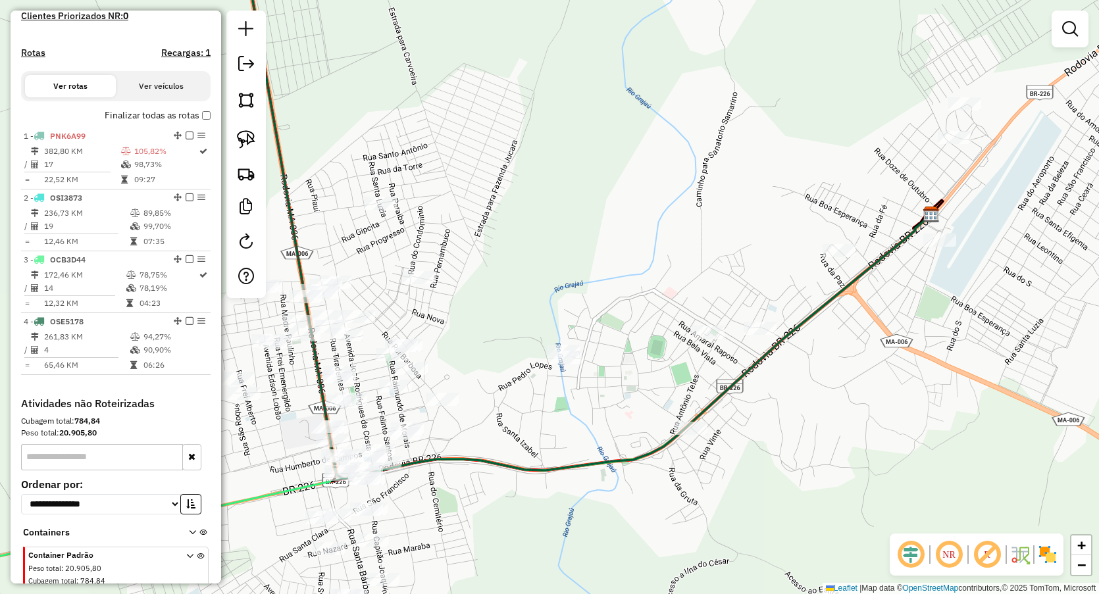
drag, startPoint x: 584, startPoint y: 352, endPoint x: 527, endPoint y: 247, distance: 119.0
click at [532, 249] on div "Janela de atendimento Grade de atendimento Capacidade Transportadoras Veículos …" at bounding box center [549, 297] width 1099 height 594
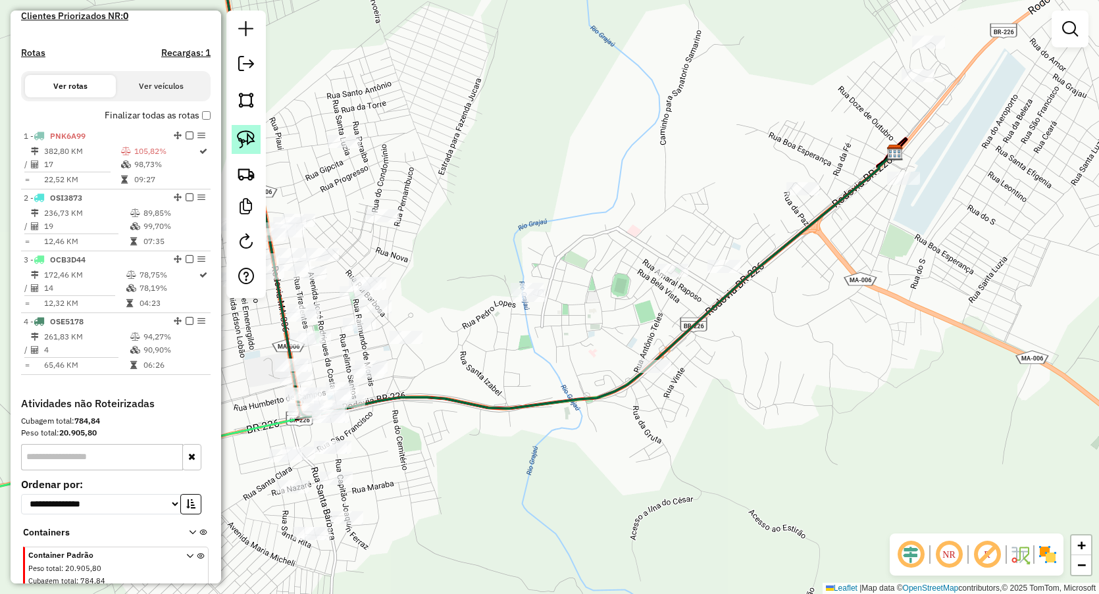
click at [259, 142] on link at bounding box center [246, 139] width 29 height 29
drag, startPoint x: 517, startPoint y: 258, endPoint x: 540, endPoint y: 315, distance: 61.4
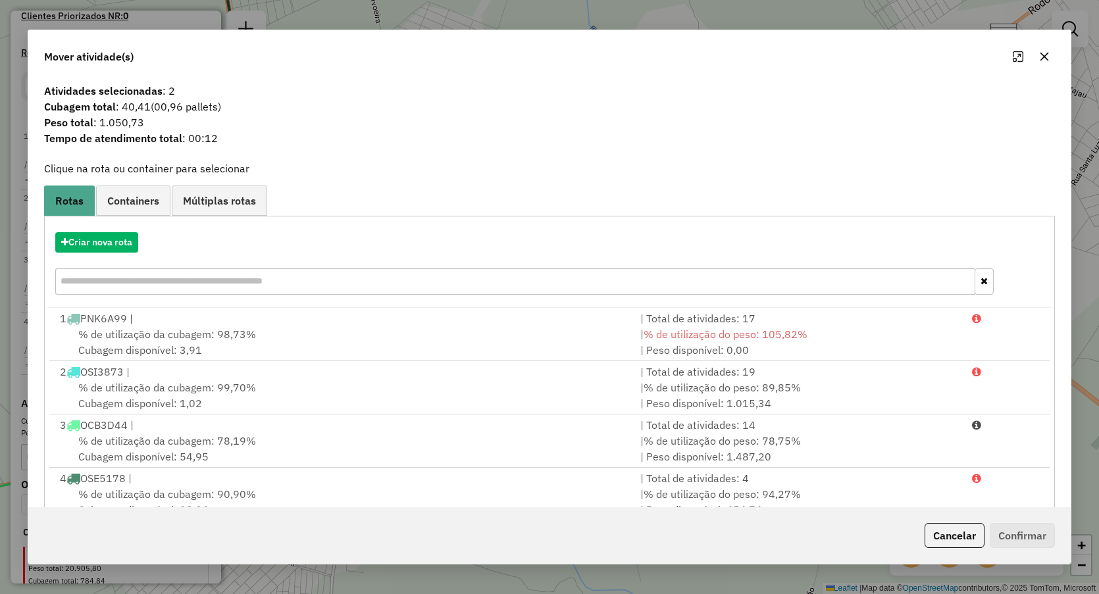
click at [1047, 55] on icon "button" at bounding box center [1045, 57] width 9 height 9
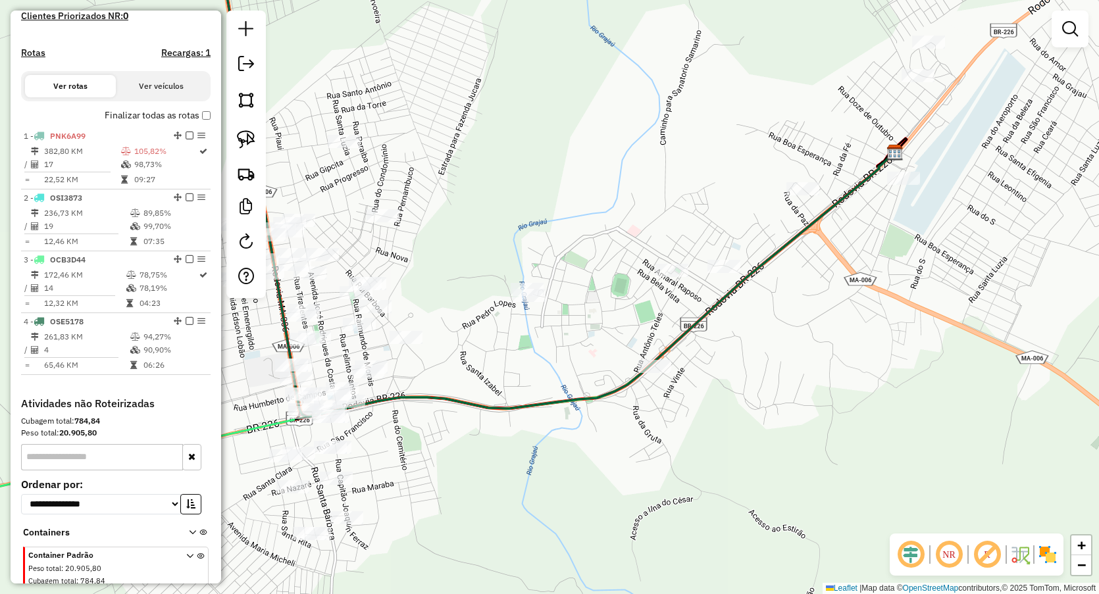
drag, startPoint x: 729, startPoint y: 175, endPoint x: 619, endPoint y: 234, distance: 124.5
click at [619, 234] on div "Janela de atendimento Grade de atendimento Capacidade Transportadoras Veículos …" at bounding box center [549, 297] width 1099 height 594
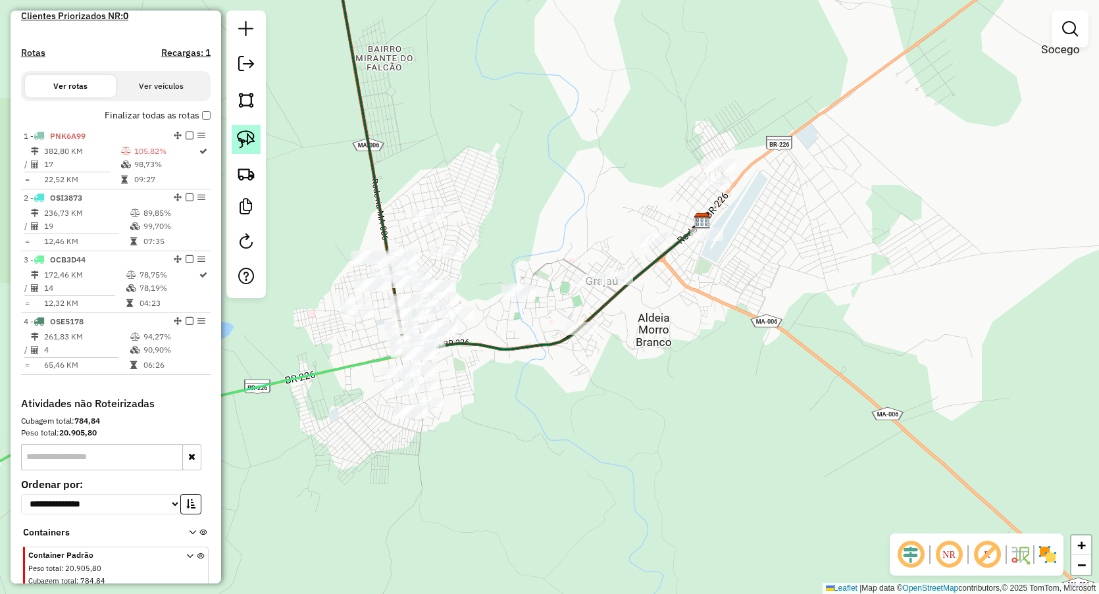
click at [238, 134] on img at bounding box center [246, 139] width 18 height 18
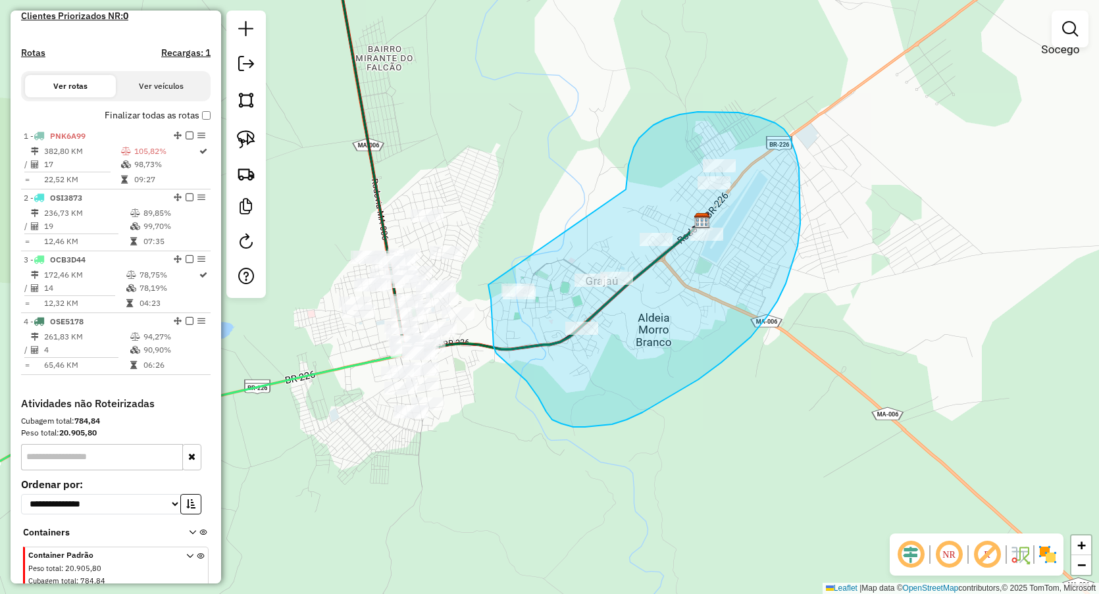
drag, startPoint x: 625, startPoint y: 190, endPoint x: 485, endPoint y: 250, distance: 152.7
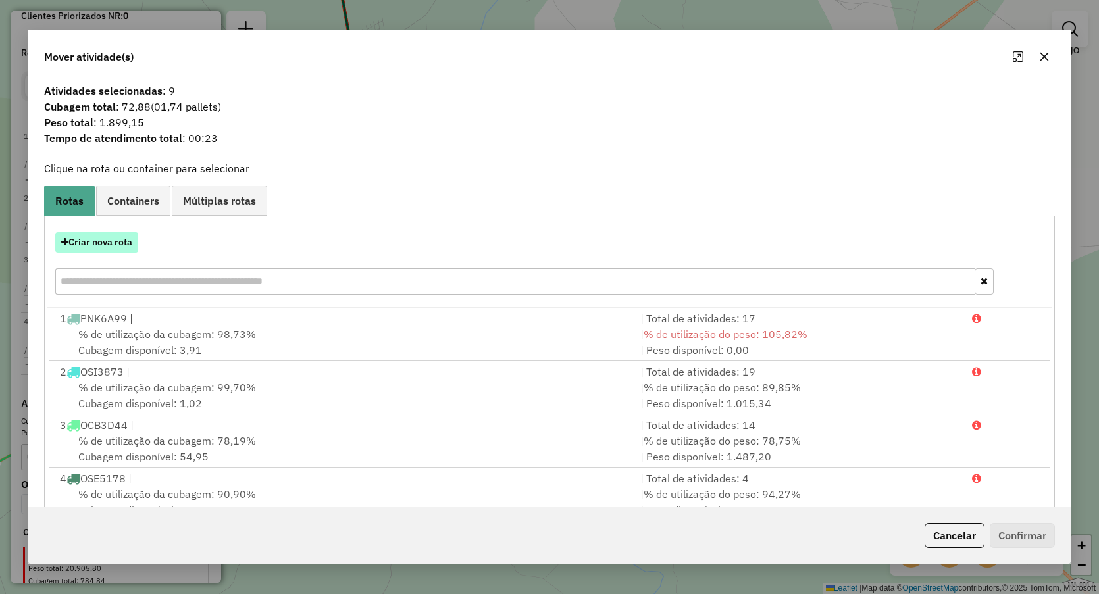
click at [116, 240] on button "Criar nova rota" at bounding box center [96, 242] width 83 height 20
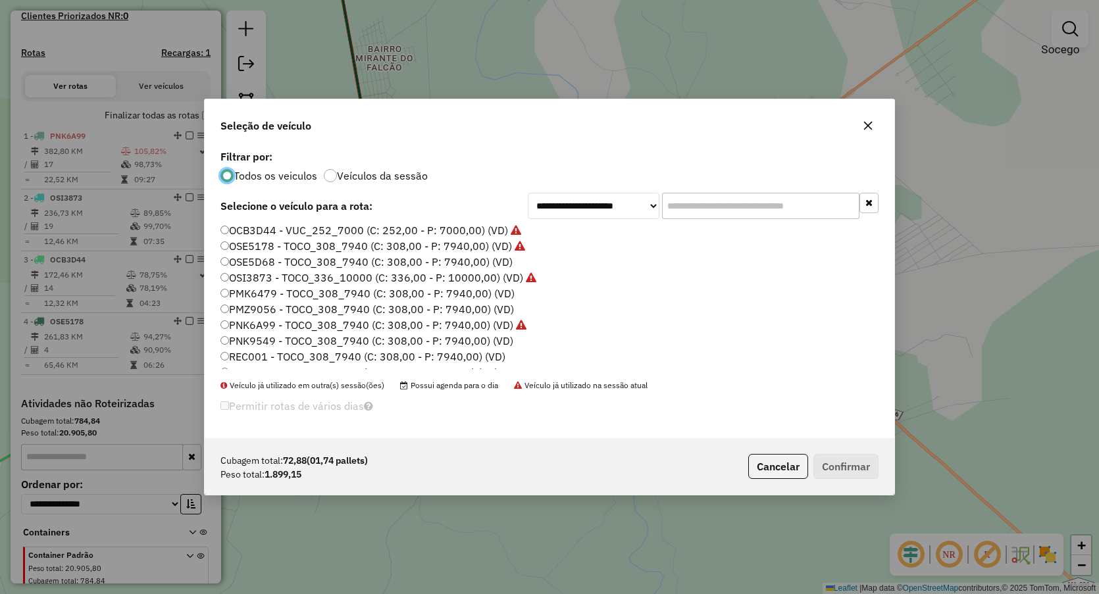
scroll to position [0, 0]
click at [264, 260] on label "NUY3E34 - VUC_252_7000 (C: 252,00 - P: 7000,00) (VD)" at bounding box center [363, 263] width 286 height 16
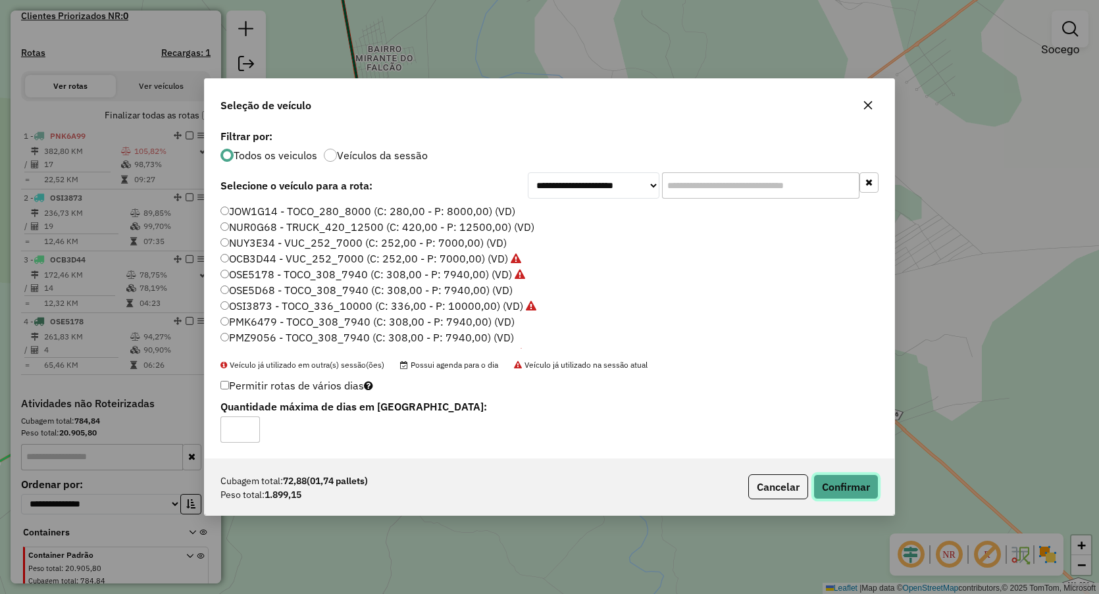
click at [853, 481] on button "Confirmar" at bounding box center [845, 487] width 65 height 25
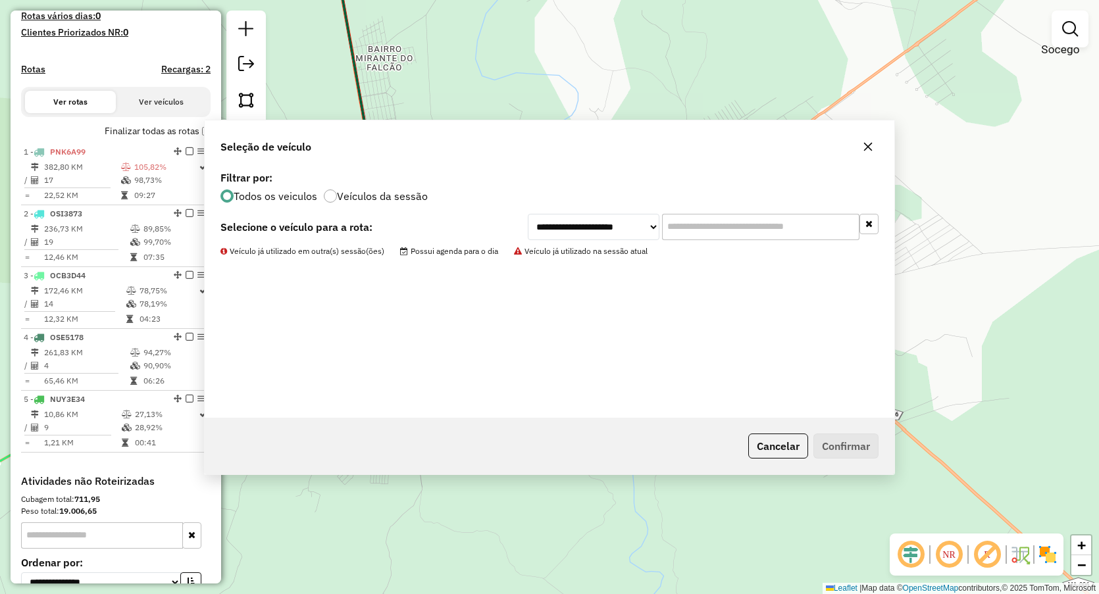
scroll to position [381, 0]
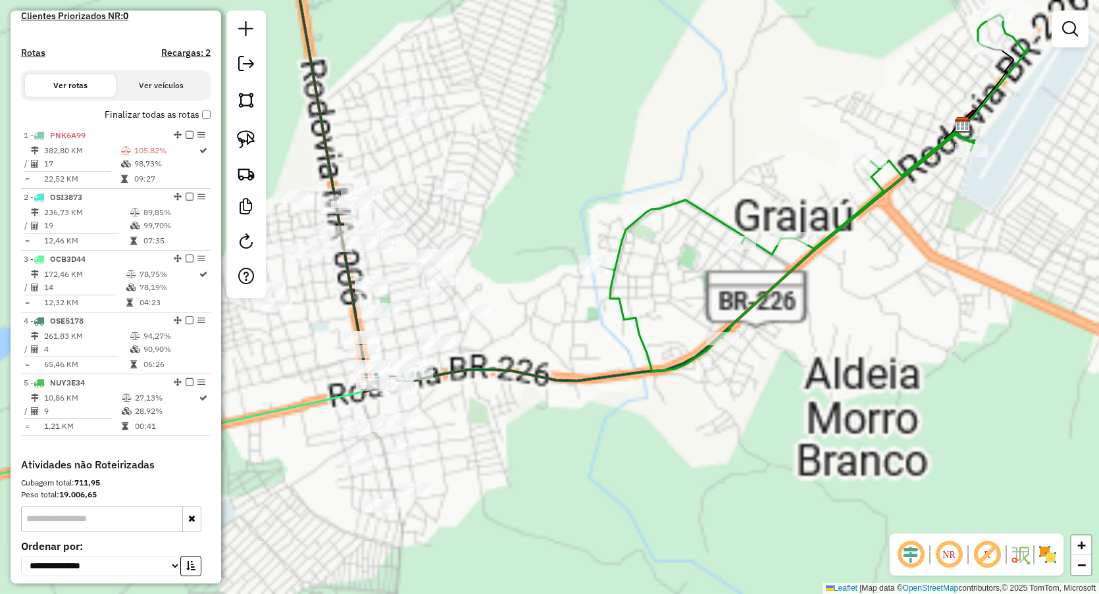
click at [548, 368] on div "Janela de atendimento Grade de atendimento Capacidade Transportadoras Veículos …" at bounding box center [549, 297] width 1099 height 594
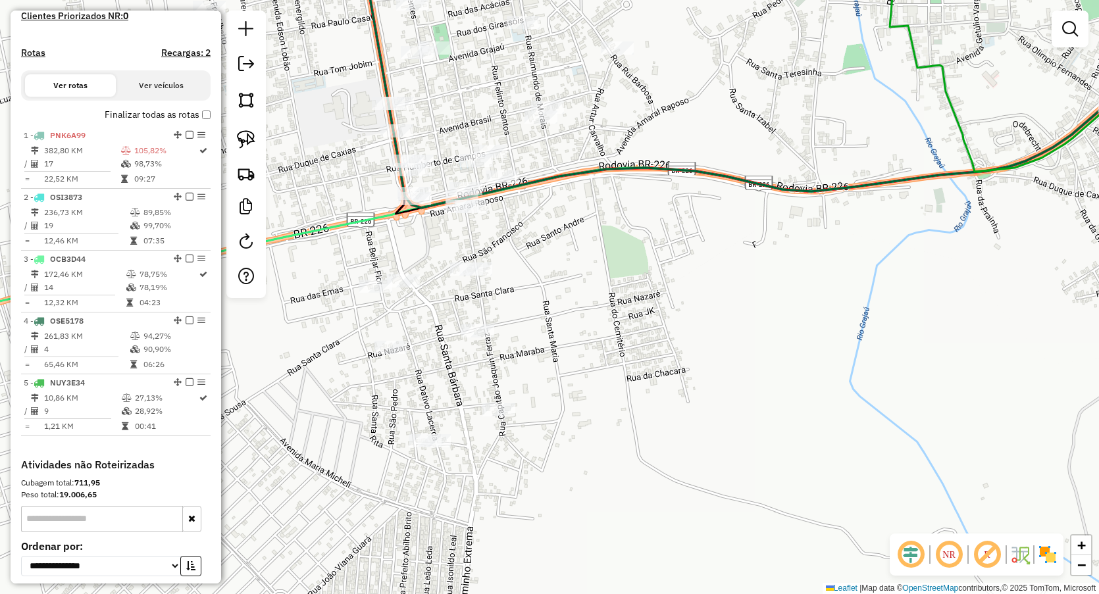
drag, startPoint x: 525, startPoint y: 298, endPoint x: 563, endPoint y: 286, distance: 39.5
click at [563, 286] on div "Janela de atendimento Grade de atendimento Capacidade Transportadoras Veículos …" at bounding box center [549, 297] width 1099 height 594
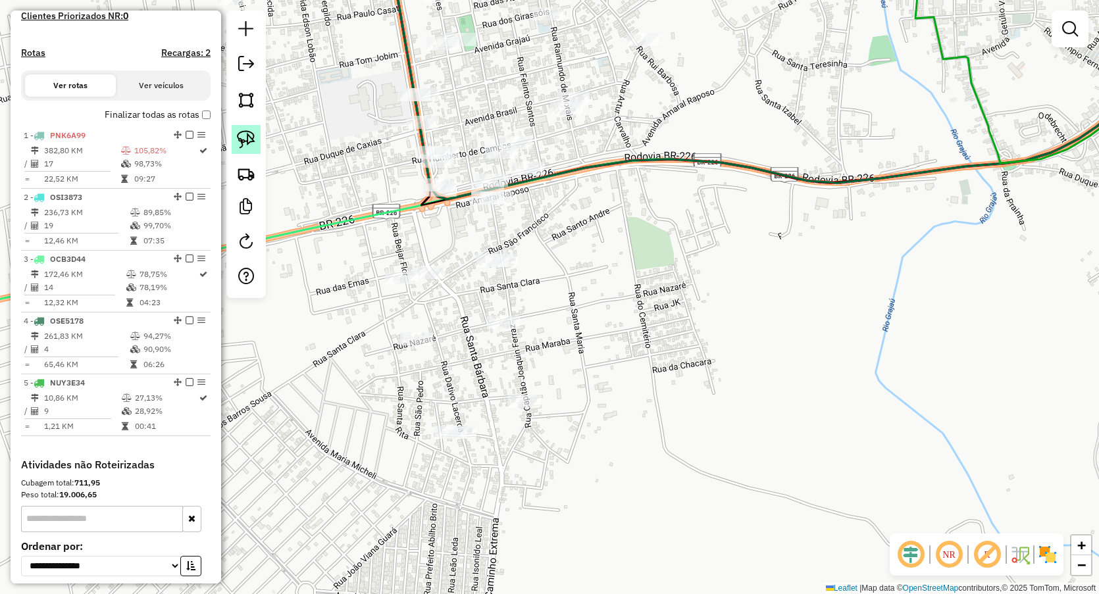
click at [250, 141] on img at bounding box center [246, 139] width 18 height 18
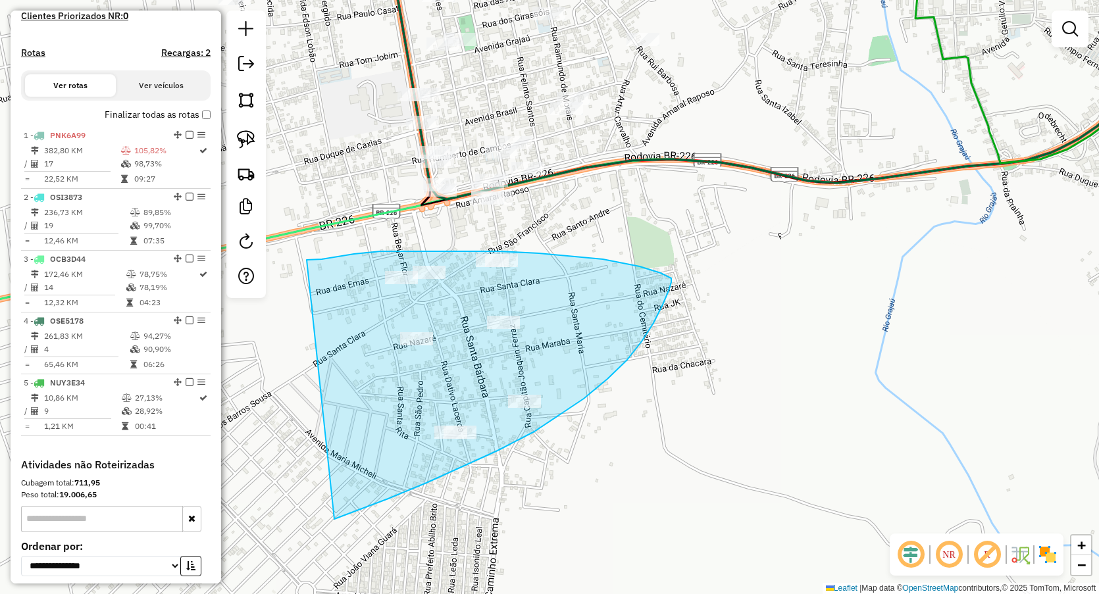
drag, startPoint x: 306, startPoint y: 260, endPoint x: 334, endPoint y: 519, distance: 260.9
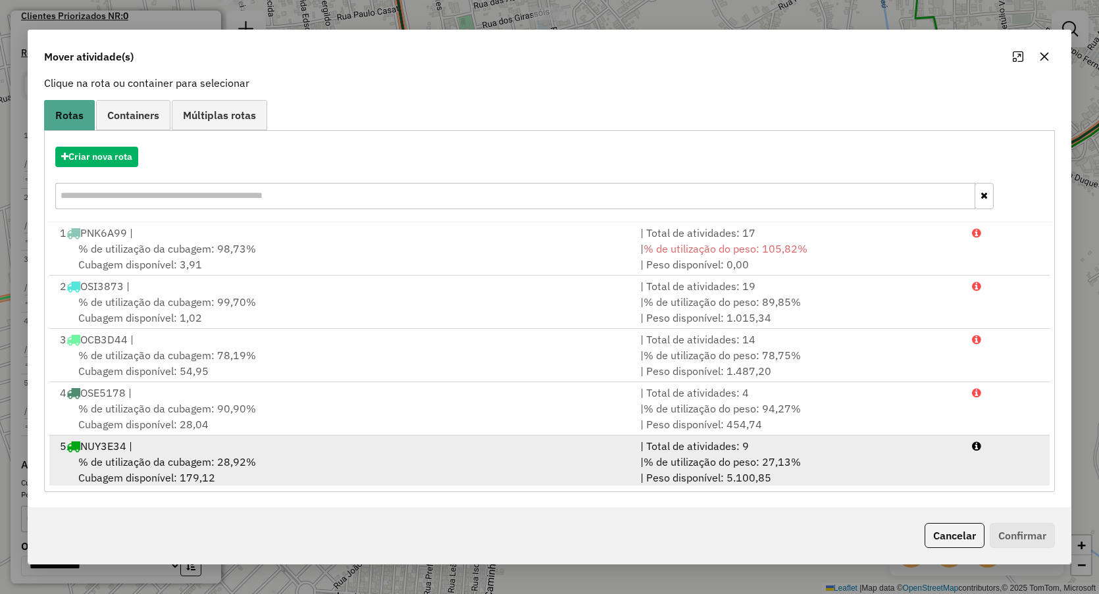
scroll to position [86, 0]
click at [134, 455] on span "% de utilização da cubagem: 28,92%" at bounding box center [167, 461] width 178 height 13
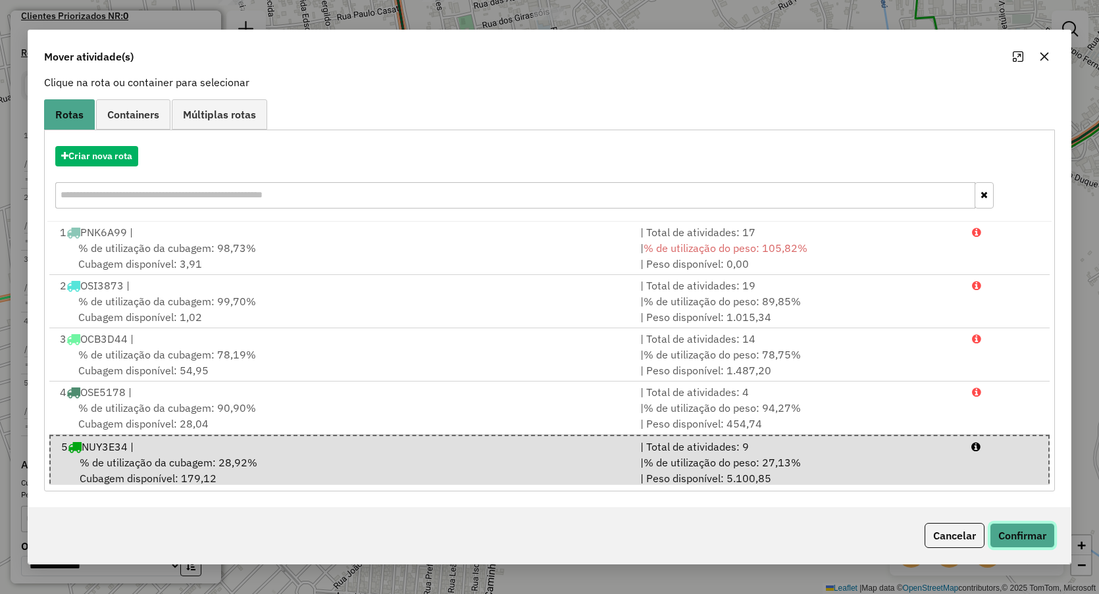
click at [1003, 529] on button "Confirmar" at bounding box center [1022, 535] width 65 height 25
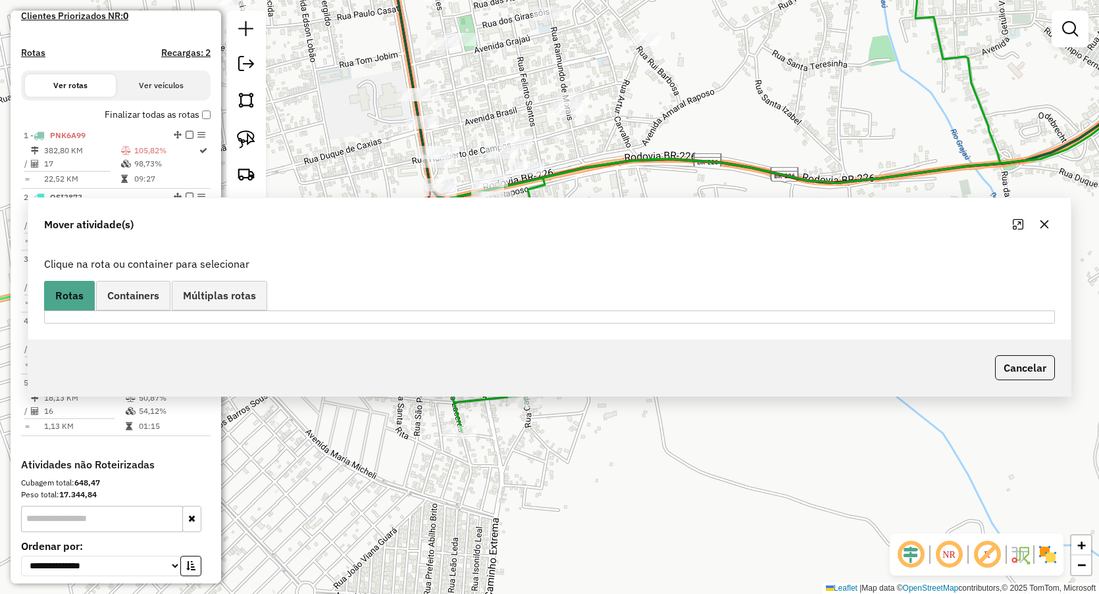
scroll to position [0, 0]
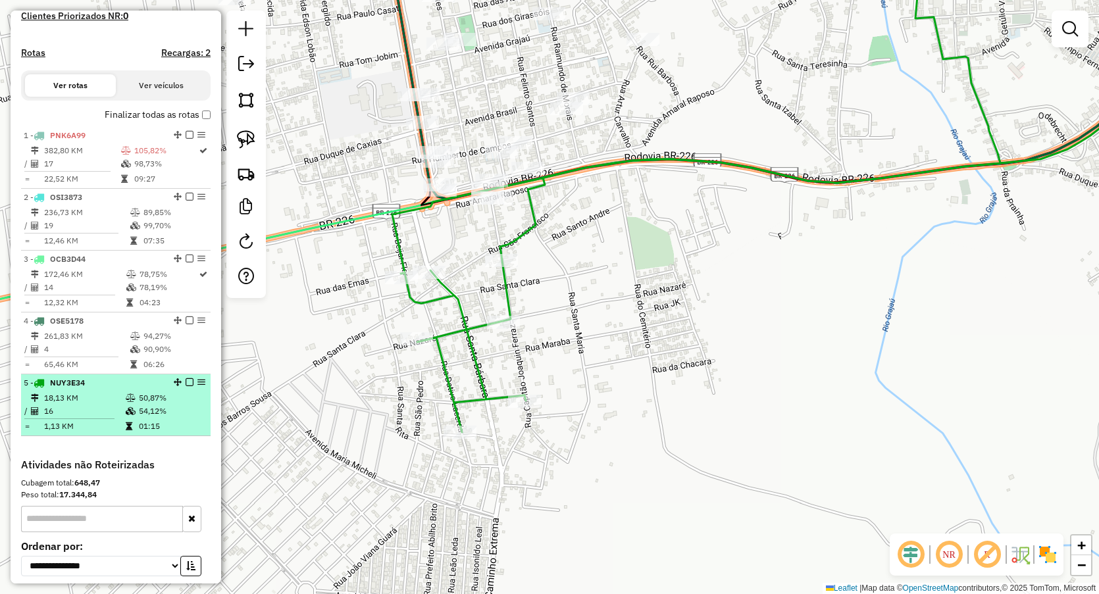
click at [88, 389] on div "5 - NUY3E34" at bounding box center [94, 383] width 140 height 12
select select "**********"
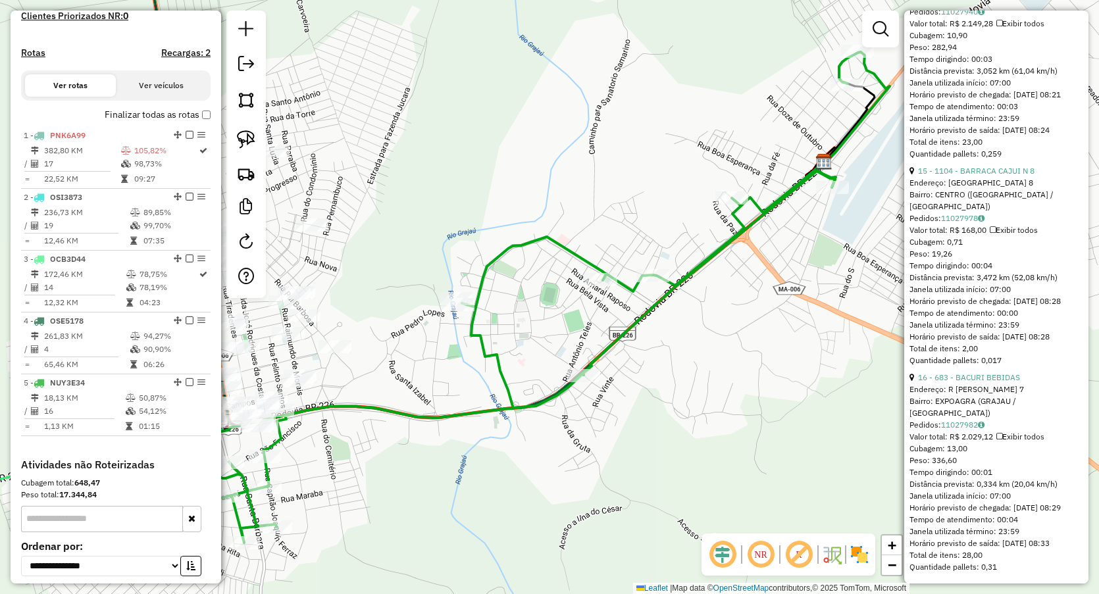
scroll to position [3353, 0]
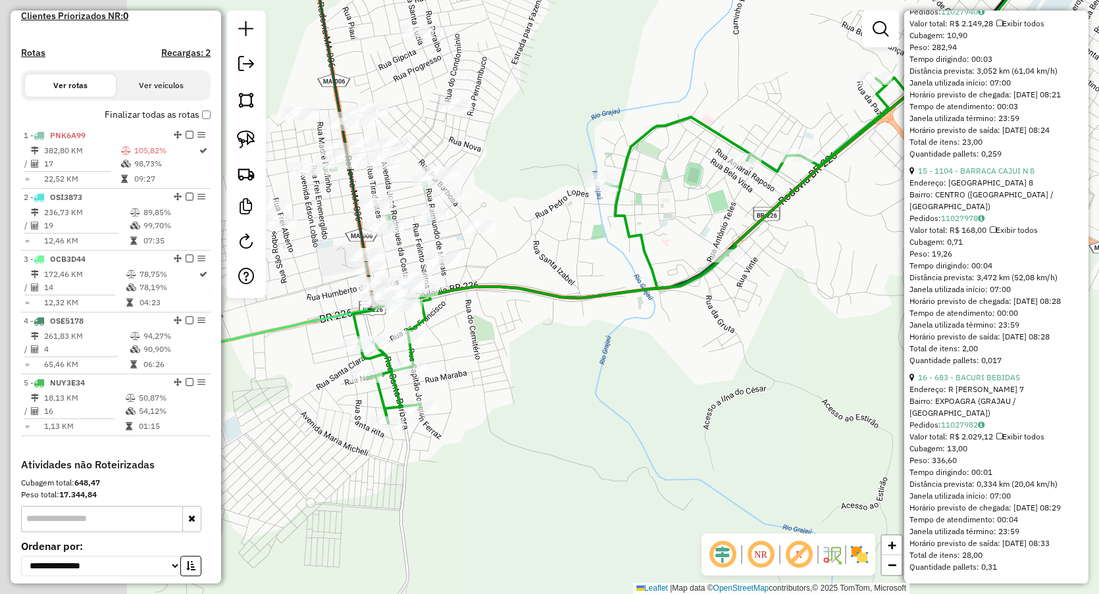
drag, startPoint x: 493, startPoint y: 425, endPoint x: 566, endPoint y: 358, distance: 99.2
click at [566, 361] on div "Janela de atendimento Grade de atendimento Capacidade Transportadoras Veículos …" at bounding box center [549, 297] width 1099 height 594
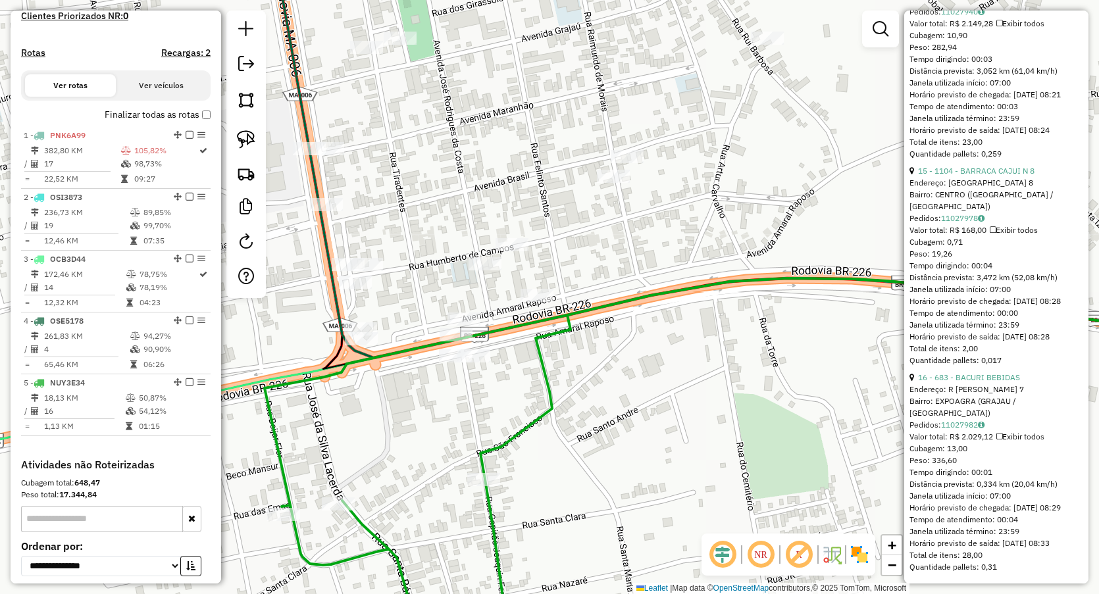
drag, startPoint x: 455, startPoint y: 303, endPoint x: 437, endPoint y: 239, distance: 66.9
click at [437, 240] on div "Janela de atendimento Grade de atendimento Capacidade Transportadoras Veículos …" at bounding box center [549, 297] width 1099 height 594
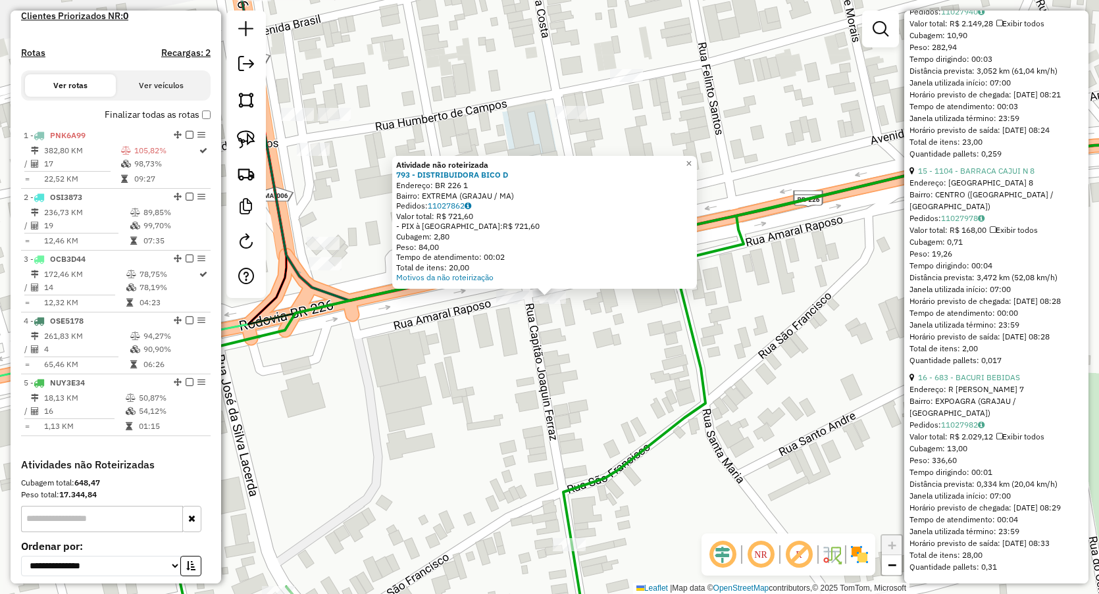
click at [436, 391] on div "Atividade não roteirizada 793 - DISTRIBUIDORA BICO D Endereço: BR 226 1 Bairro:…" at bounding box center [549, 297] width 1099 height 594
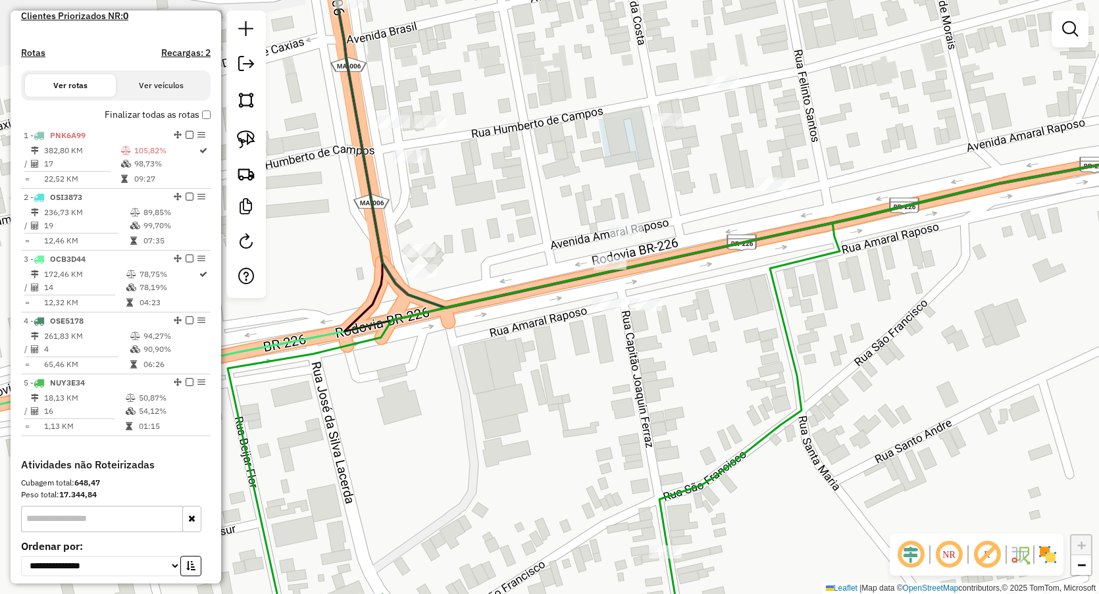
drag, startPoint x: 361, startPoint y: 308, endPoint x: 459, endPoint y: 315, distance: 97.6
click at [459, 315] on div "Janela de atendimento Grade de atendimento Capacidade Transportadoras Veículos …" at bounding box center [549, 297] width 1099 height 594
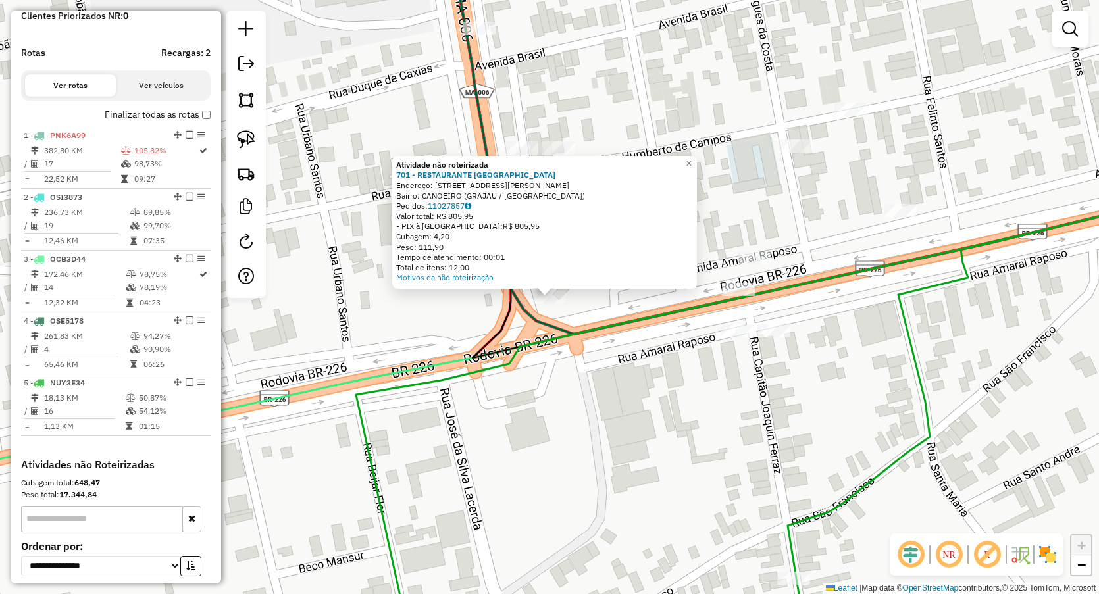
click at [575, 413] on div "Atividade não roteirizada 701 - RESTAURANTE DONA MAR Endereço: Avenida AV AMARA…" at bounding box center [549, 297] width 1099 height 594
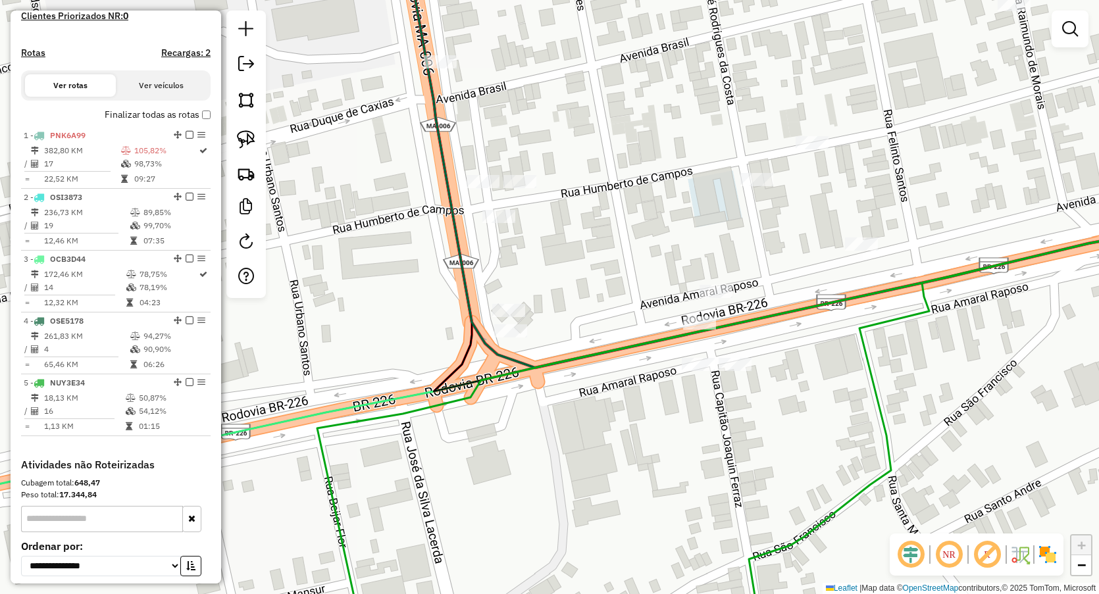
drag, startPoint x: 792, startPoint y: 382, endPoint x: 641, endPoint y: 443, distance: 163.3
click at [659, 453] on div "Janela de atendimento Grade de atendimento Capacidade Transportadoras Veículos …" at bounding box center [549, 297] width 1099 height 594
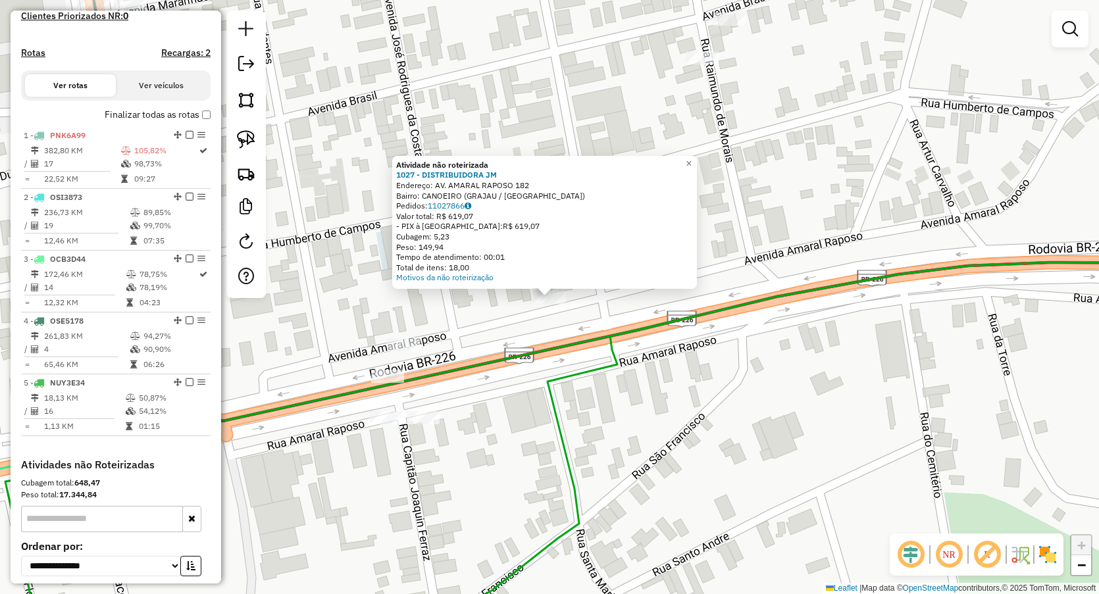
click at [480, 352] on div "Atividade não roteirizada 1027 - DISTRIBUIDORA JM Endereço: AV. AMARAL RAPOSO 1…" at bounding box center [549, 297] width 1099 height 594
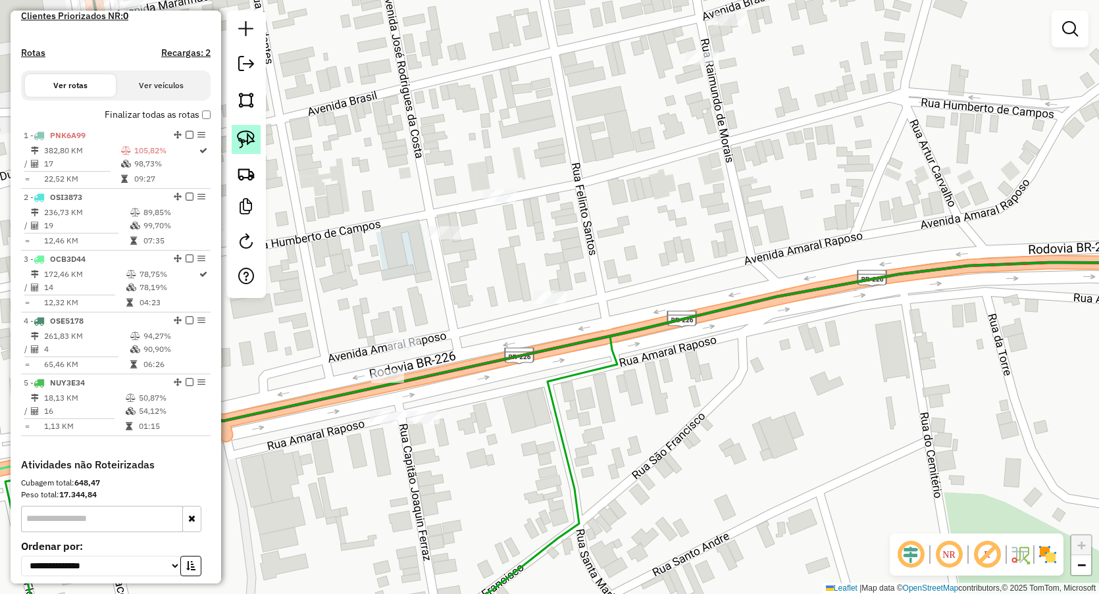
click at [247, 132] on img at bounding box center [246, 139] width 18 height 18
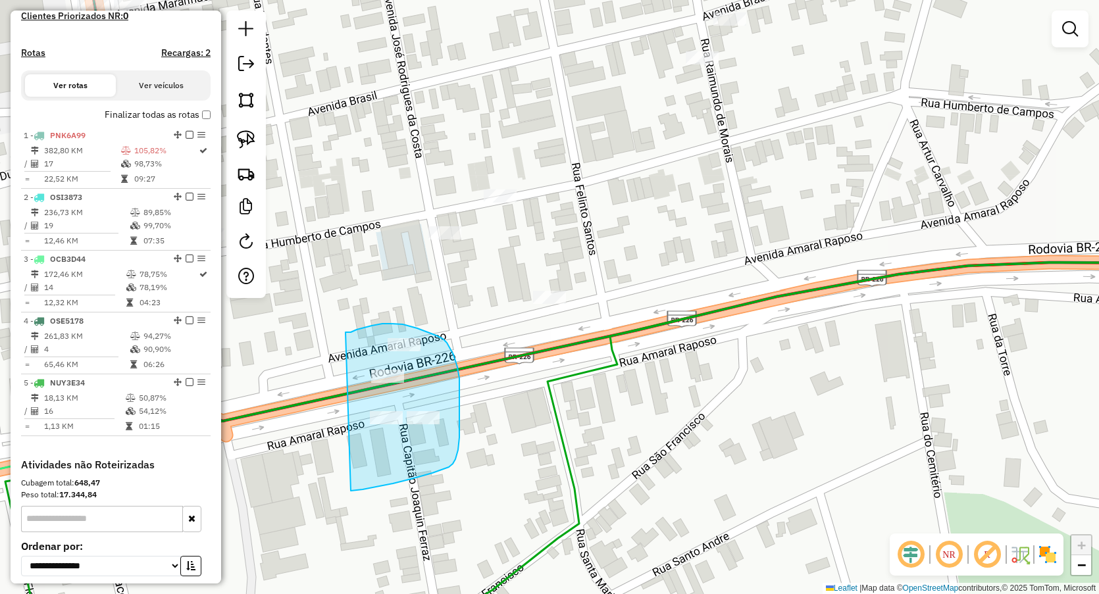
drag, startPoint x: 346, startPoint y: 332, endPoint x: 340, endPoint y: 492, distance: 159.4
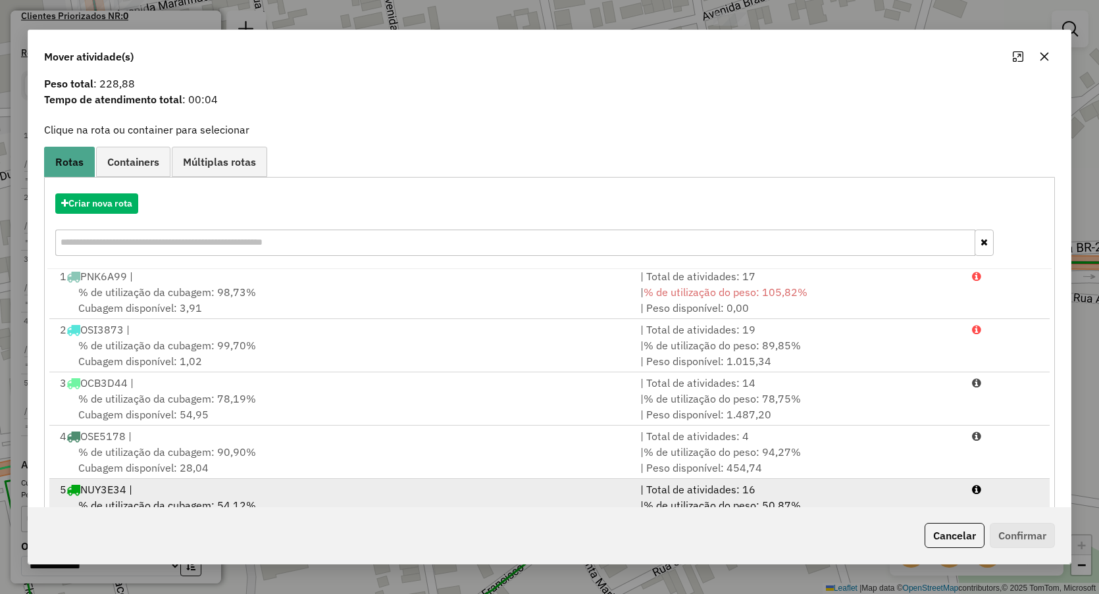
scroll to position [86, 0]
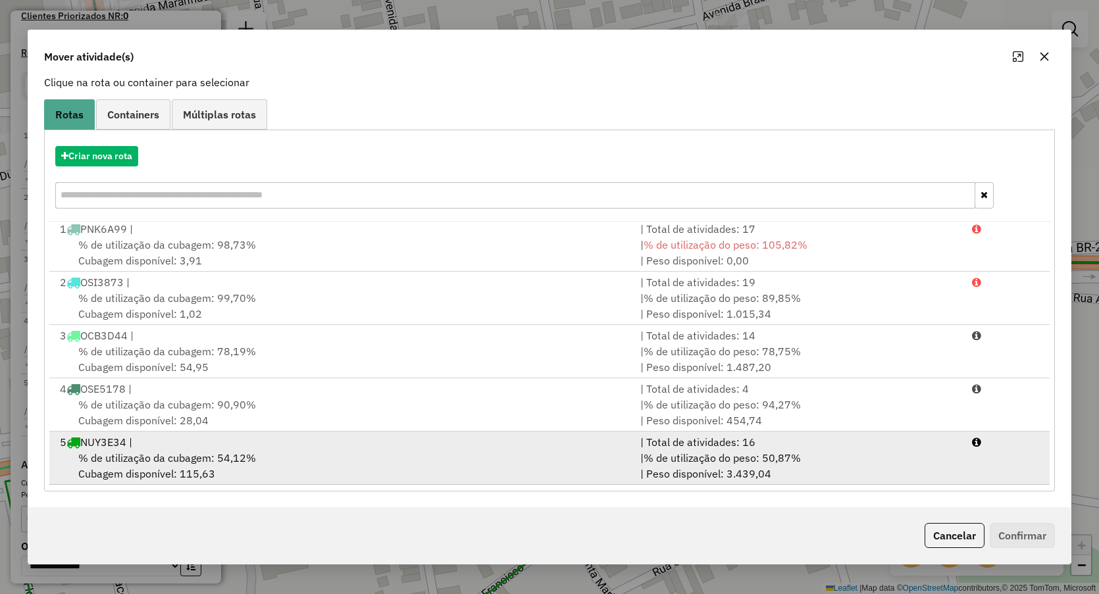
click at [122, 456] on span "% de utilização da cubagem: 54,12%" at bounding box center [167, 457] width 178 height 13
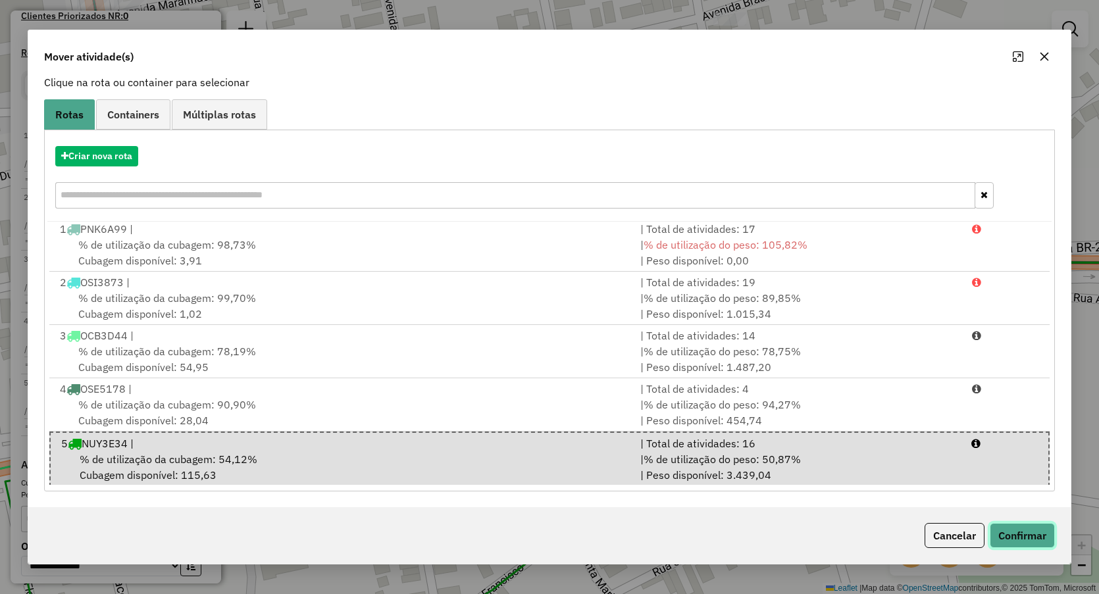
drag, startPoint x: 1032, startPoint y: 535, endPoint x: 1012, endPoint y: 556, distance: 28.9
click at [1031, 534] on button "Confirmar" at bounding box center [1022, 535] width 65 height 25
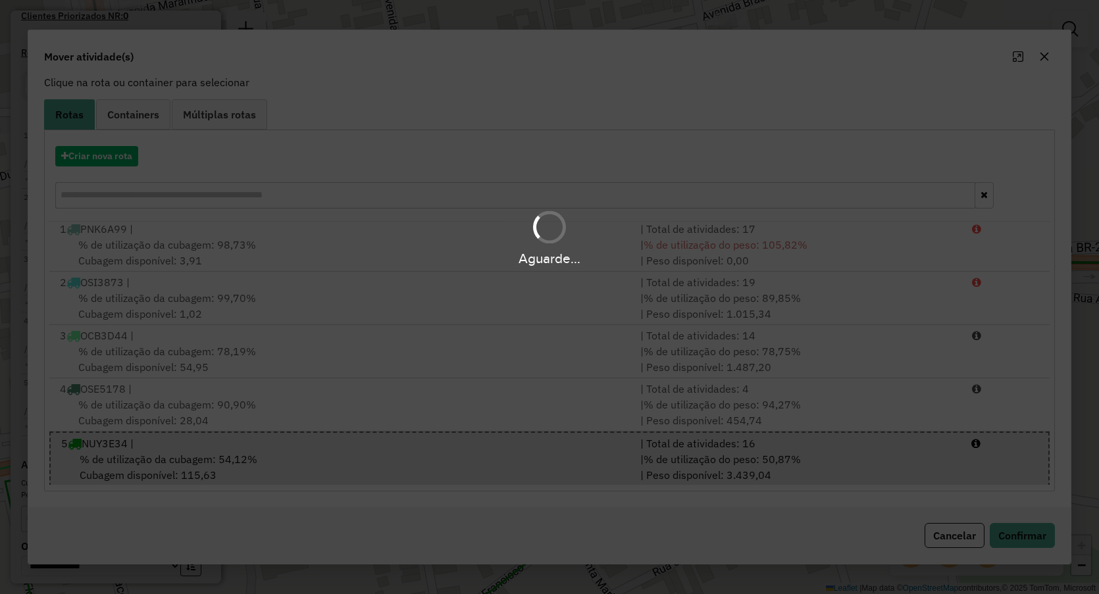
scroll to position [0, 0]
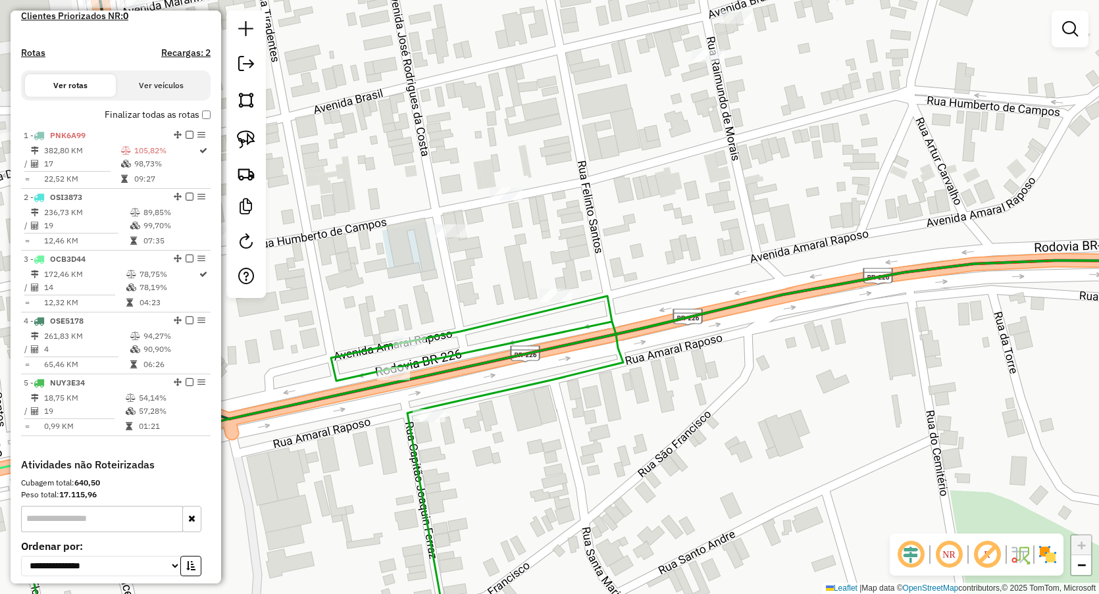
drag, startPoint x: 336, startPoint y: 318, endPoint x: 483, endPoint y: 278, distance: 152.0
click at [485, 281] on div "Janela de atendimento Grade de atendimento Capacidade Transportadoras Veículos …" at bounding box center [549, 297] width 1099 height 594
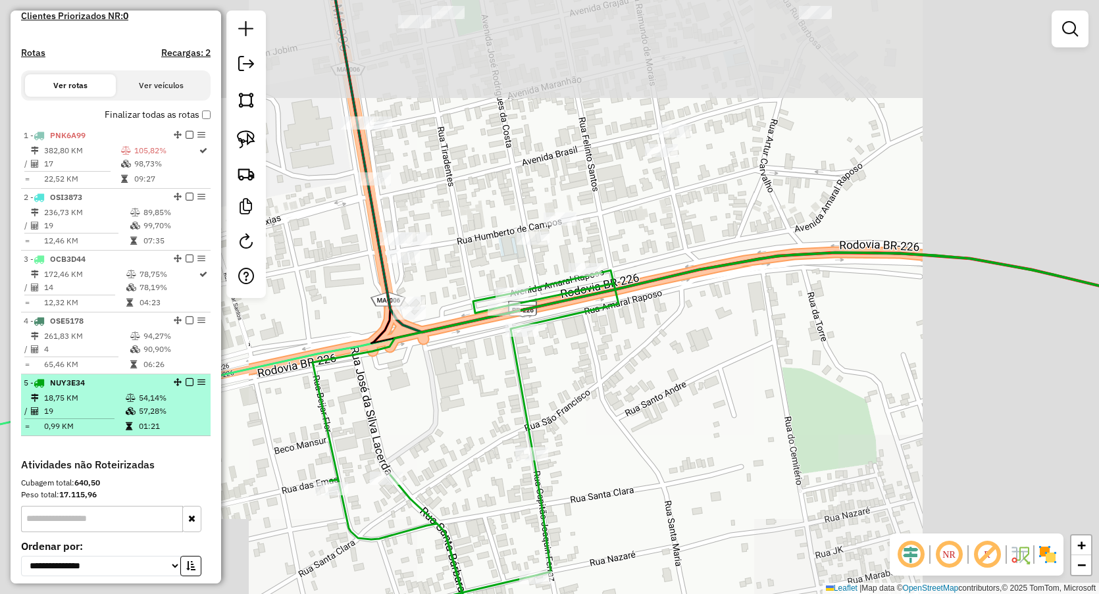
click at [91, 418] on td "19" at bounding box center [84, 411] width 82 height 13
select select "**********"
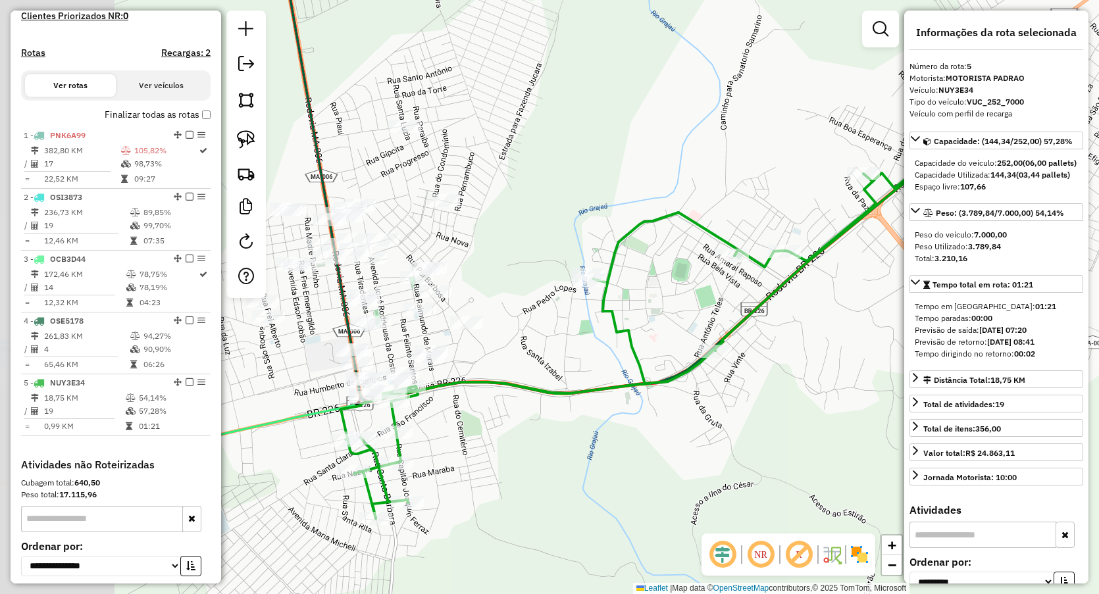
drag, startPoint x: 439, startPoint y: 202, endPoint x: 639, endPoint y: 163, distance: 203.9
click at [646, 160] on div "Janela de atendimento Grade de atendimento Capacidade Transportadoras Veículos …" at bounding box center [549, 297] width 1099 height 594
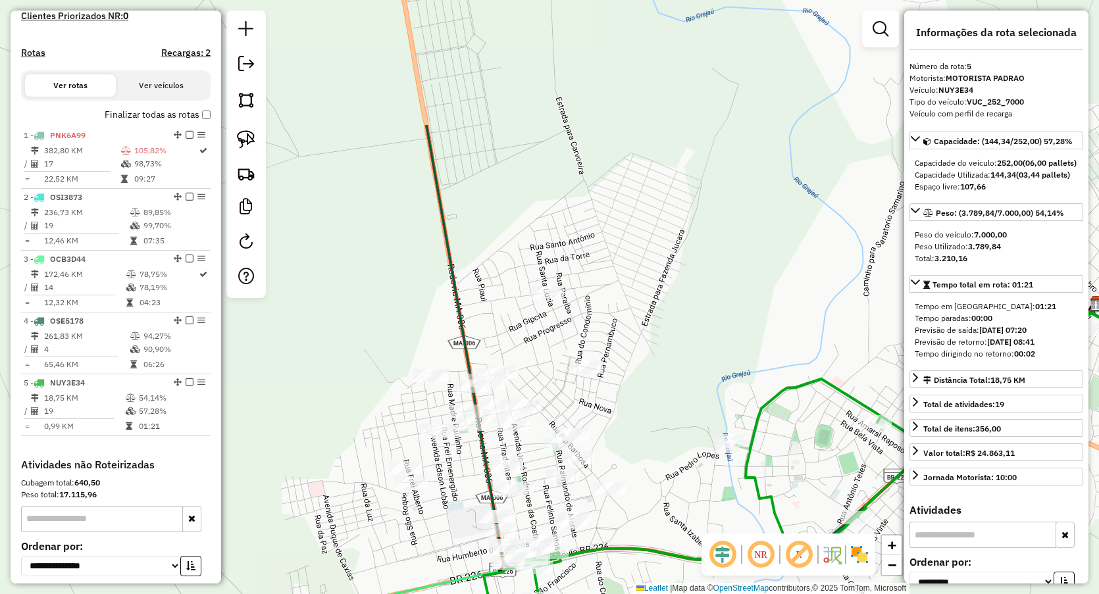
drag, startPoint x: 564, startPoint y: 146, endPoint x: 617, endPoint y: 121, distance: 58.9
click at [617, 121] on div "Janela de atendimento Grade de atendimento Capacidade Transportadoras Veículos …" at bounding box center [549, 297] width 1099 height 594
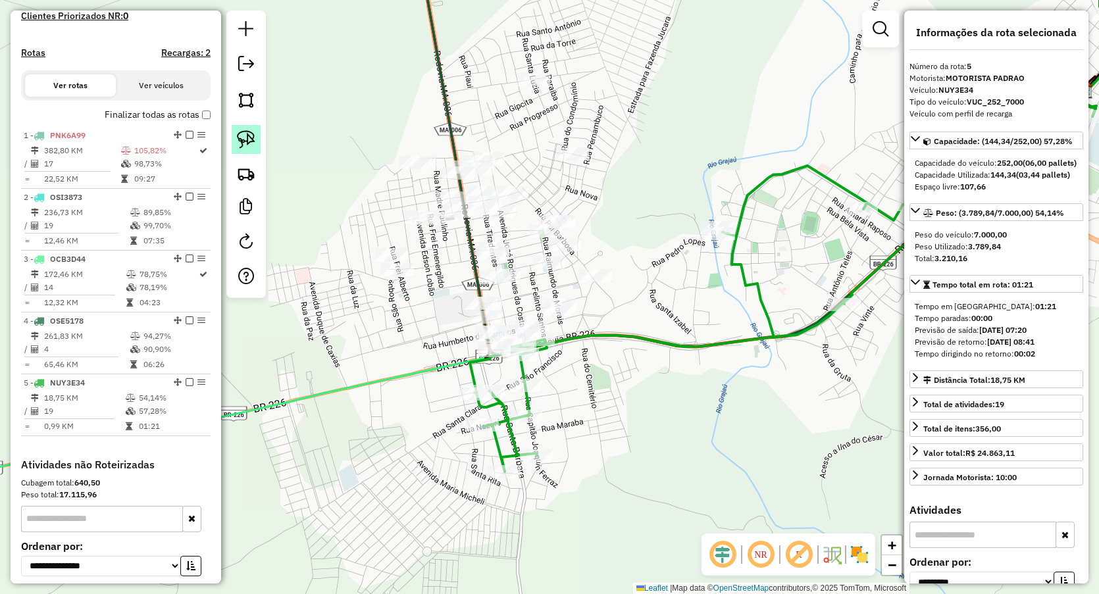
click at [245, 138] on img at bounding box center [246, 139] width 18 height 18
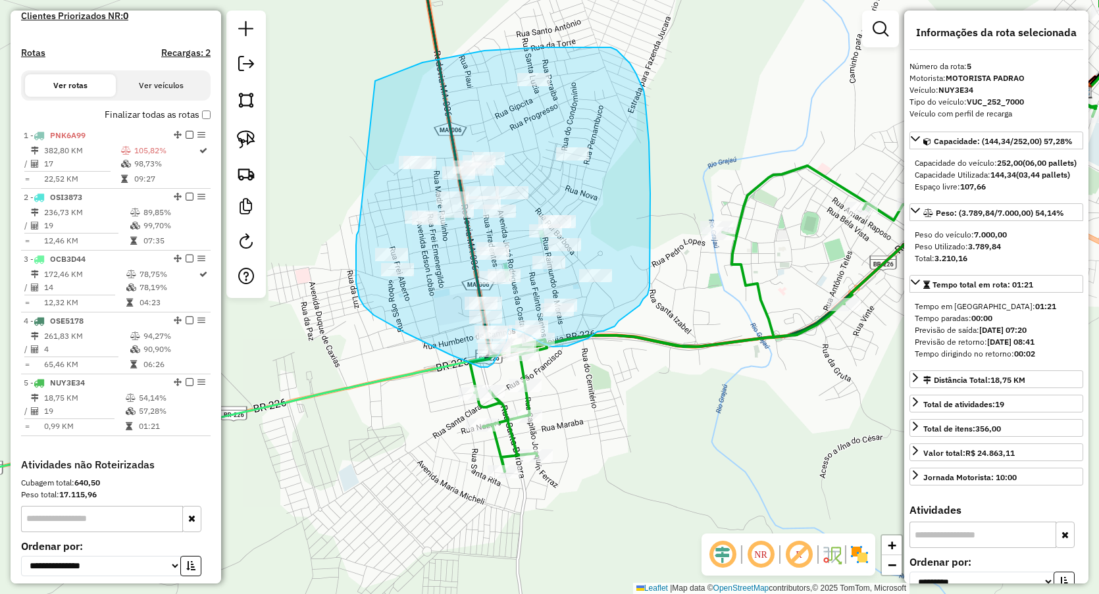
drag, startPoint x: 396, startPoint y: 73, endPoint x: 359, endPoint y: 231, distance: 162.2
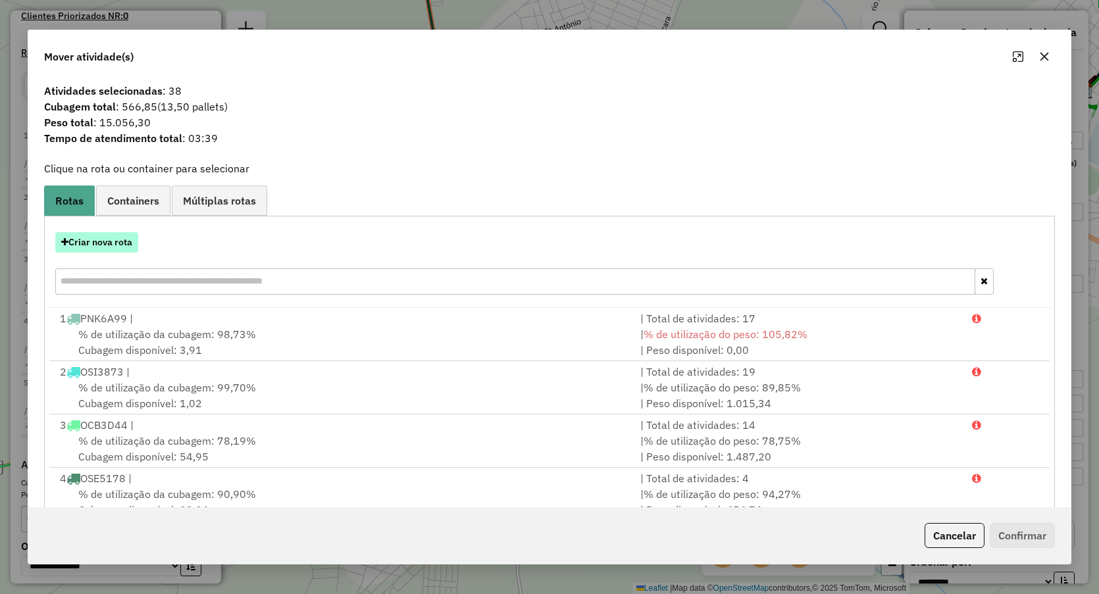
click at [63, 234] on button "Criar nova rota" at bounding box center [96, 242] width 83 height 20
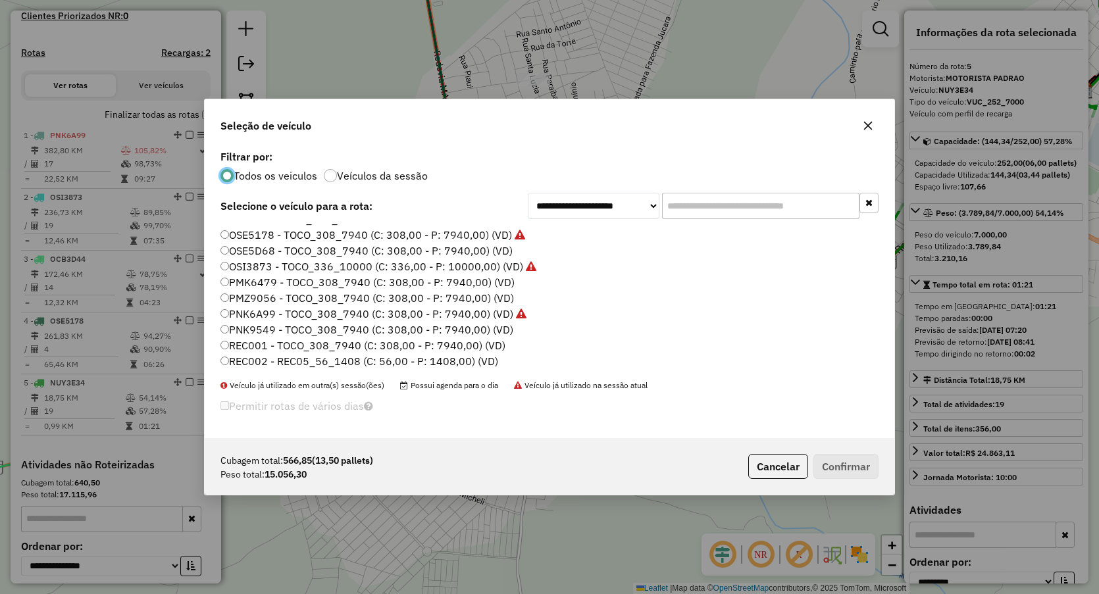
scroll to position [82, 0]
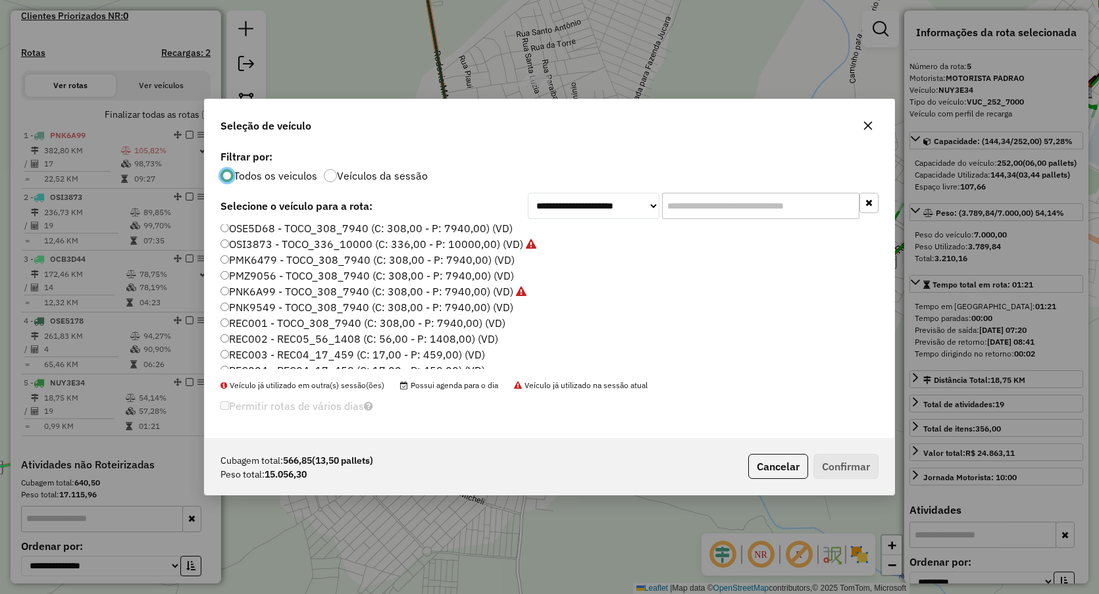
click at [255, 274] on label "PMZ9056 - TOCO_308_7940 (C: 308,00 - P: 7940,00) (VD)" at bounding box center [367, 276] width 294 height 16
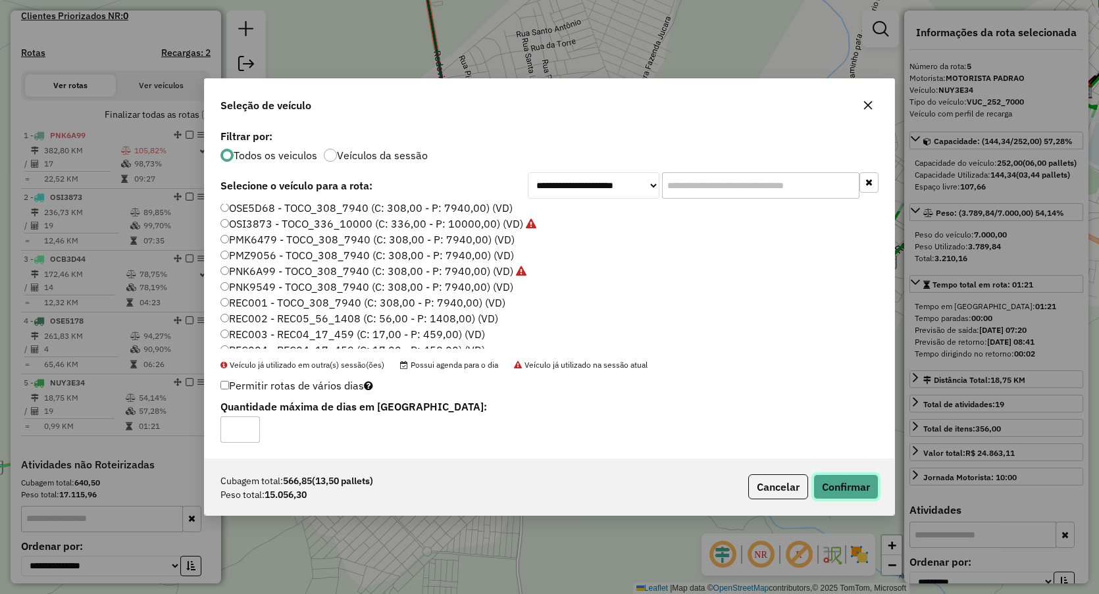
click at [847, 480] on button "Confirmar" at bounding box center [845, 487] width 65 height 25
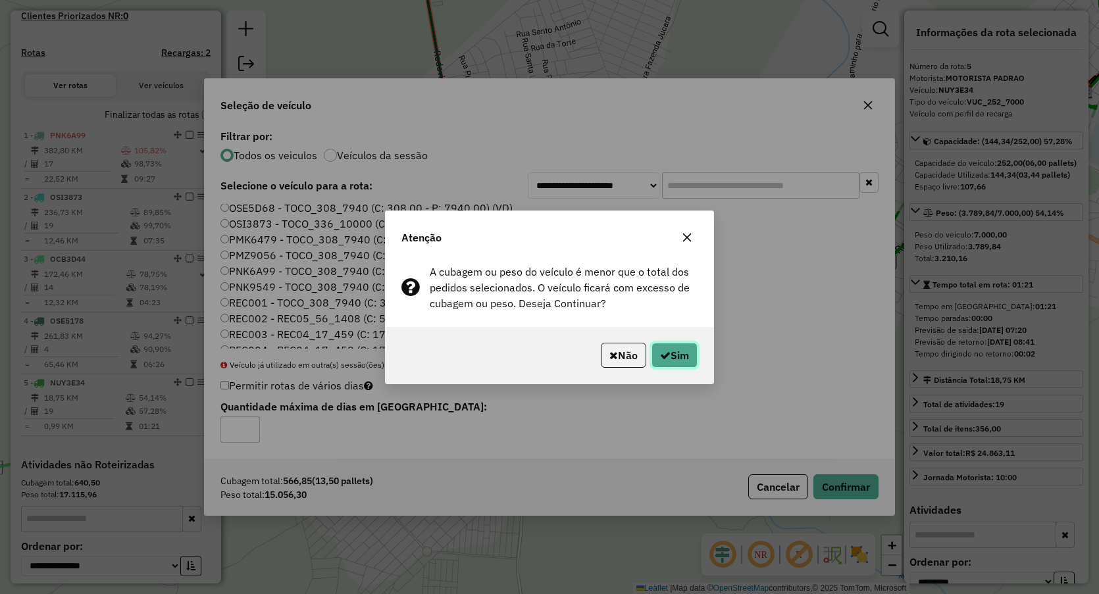
click at [681, 351] on button "Sim" at bounding box center [675, 355] width 46 height 25
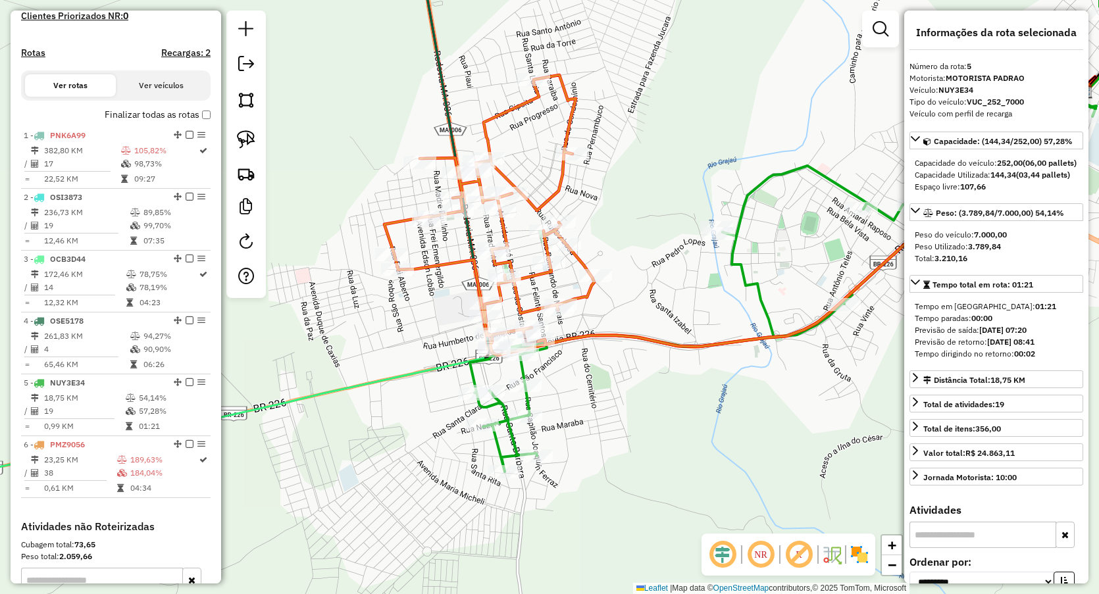
scroll to position [567, 0]
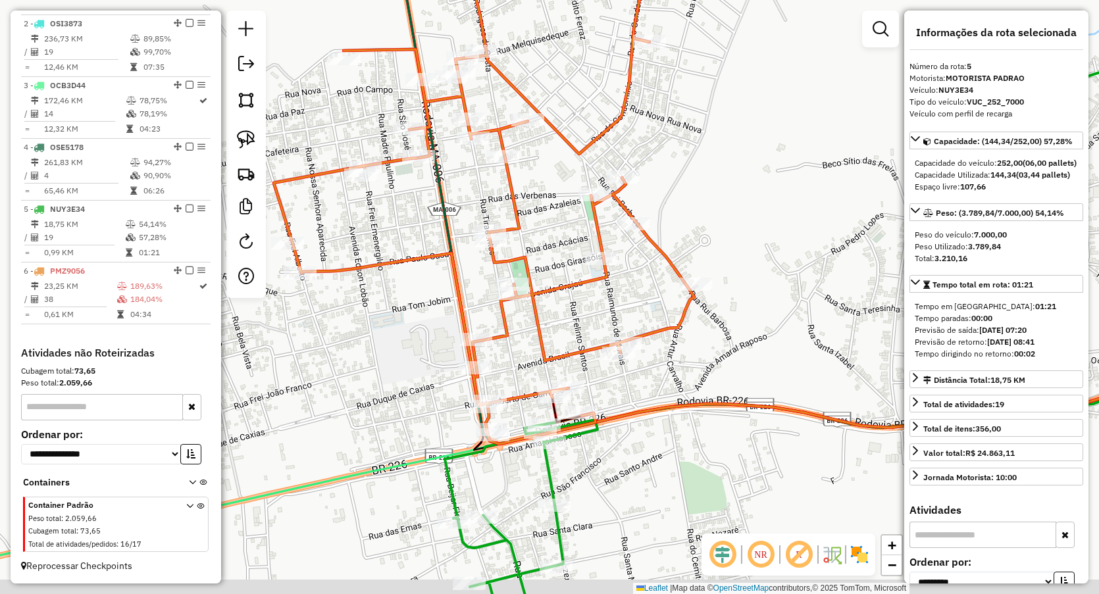
drag, startPoint x: 556, startPoint y: 238, endPoint x: 527, endPoint y: 136, distance: 106.7
click at [528, 136] on div "Janela de atendimento Grade de atendimento Capacidade Transportadoras Veículos …" at bounding box center [549, 297] width 1099 height 594
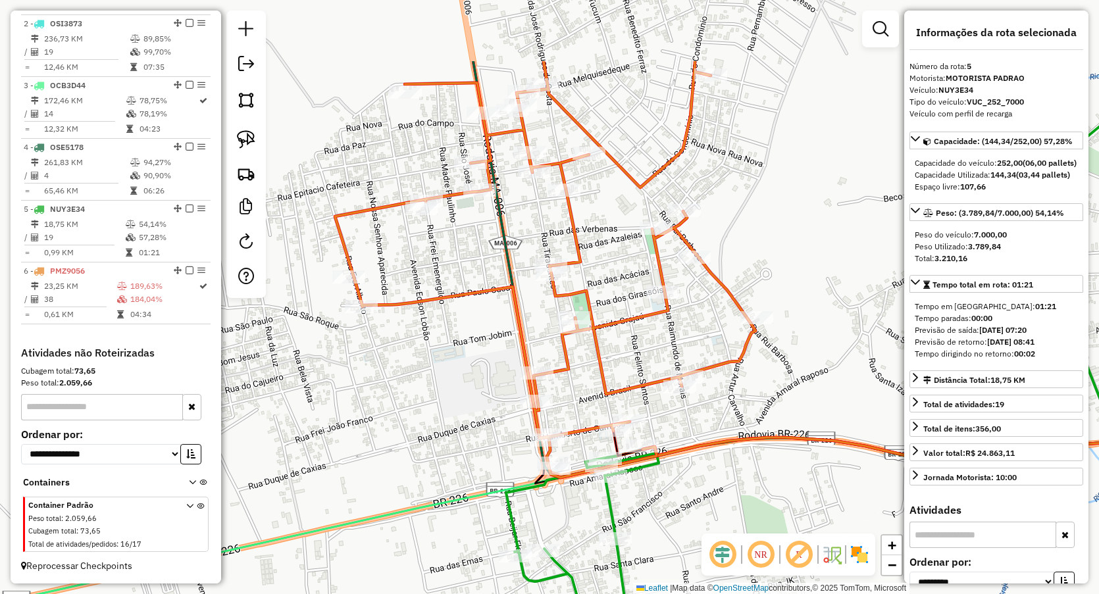
drag, startPoint x: 537, startPoint y: 249, endPoint x: 697, endPoint y: 414, distance: 229.5
click at [699, 414] on div "Janela de atendimento Grade de atendimento Capacidade Transportadoras Veículos …" at bounding box center [549, 297] width 1099 height 594
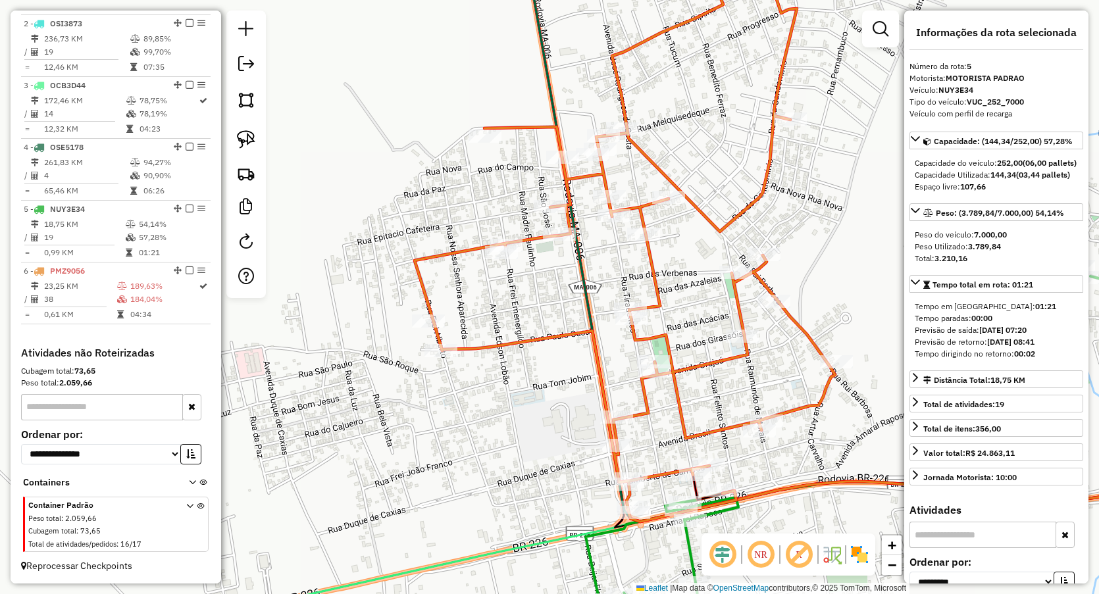
drag, startPoint x: 399, startPoint y: 215, endPoint x: 388, endPoint y: 189, distance: 28.0
click at [388, 189] on div "Janela de atendimento Grade de atendimento Capacidade Transportadoras Veículos …" at bounding box center [549, 297] width 1099 height 594
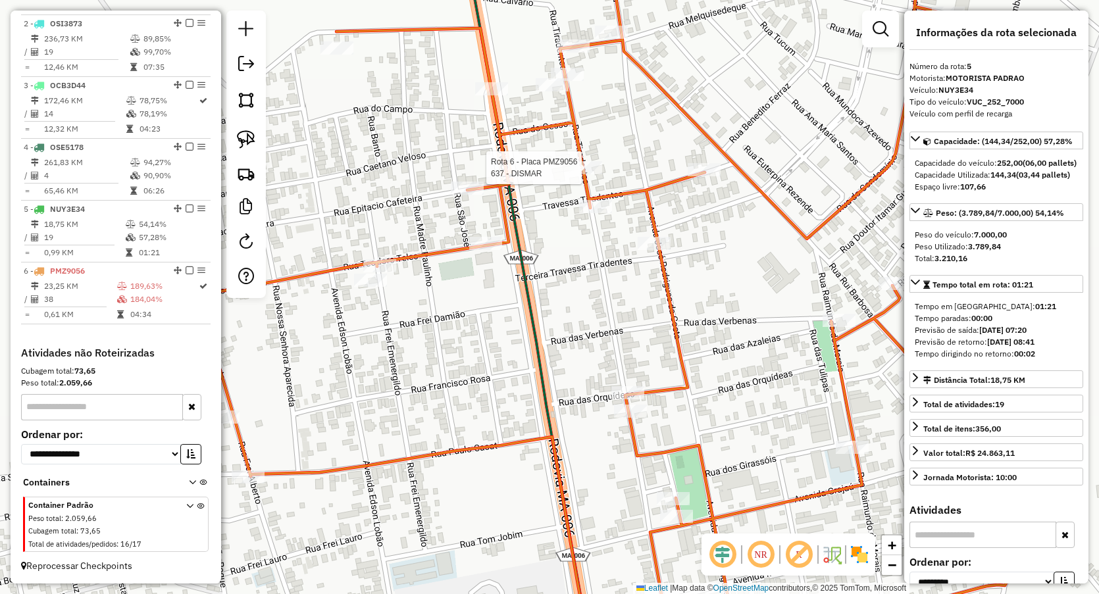
click at [584, 174] on div at bounding box center [585, 167] width 33 height 13
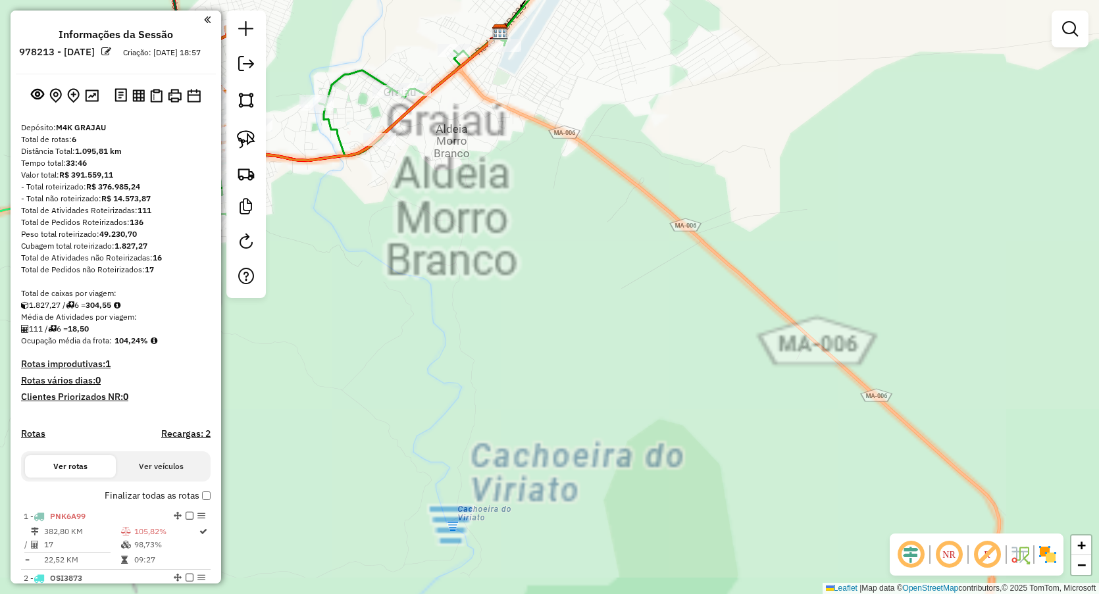
drag, startPoint x: 469, startPoint y: 278, endPoint x: 733, endPoint y: 467, distance: 324.2
click at [732, 466] on div "Janela de atendimento Grade de atendimento Capacidade Transportadoras Veículos …" at bounding box center [549, 297] width 1099 height 594
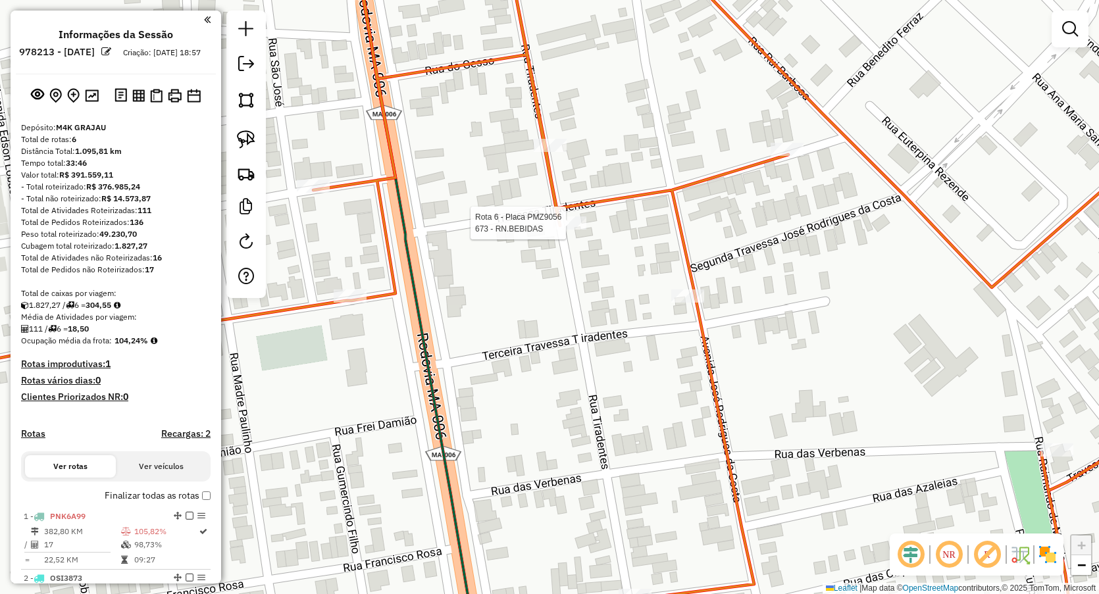
select select "**********"
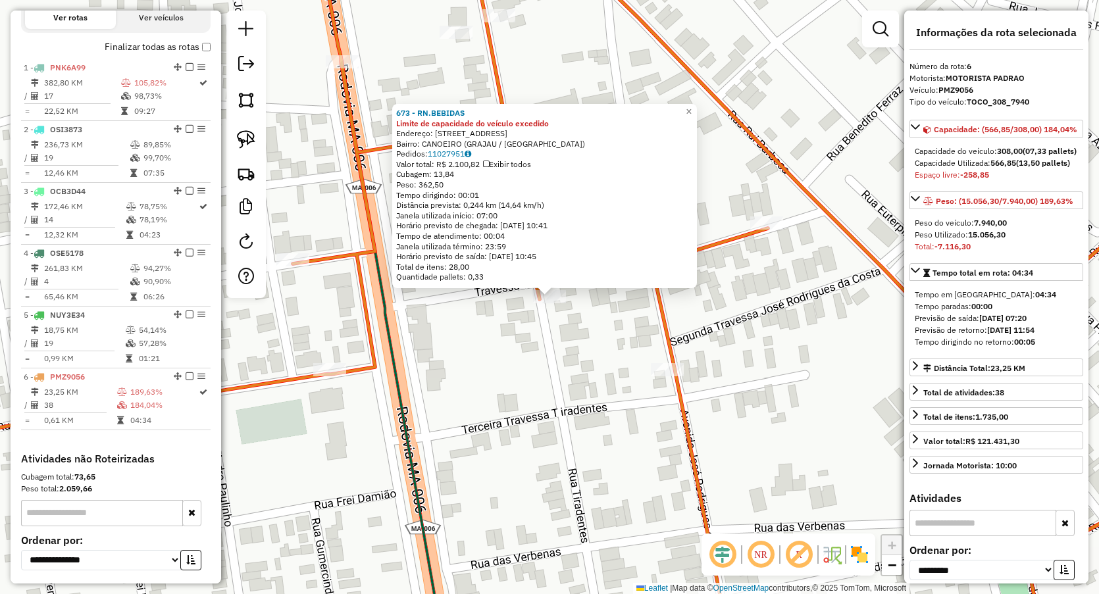
scroll to position [567, 0]
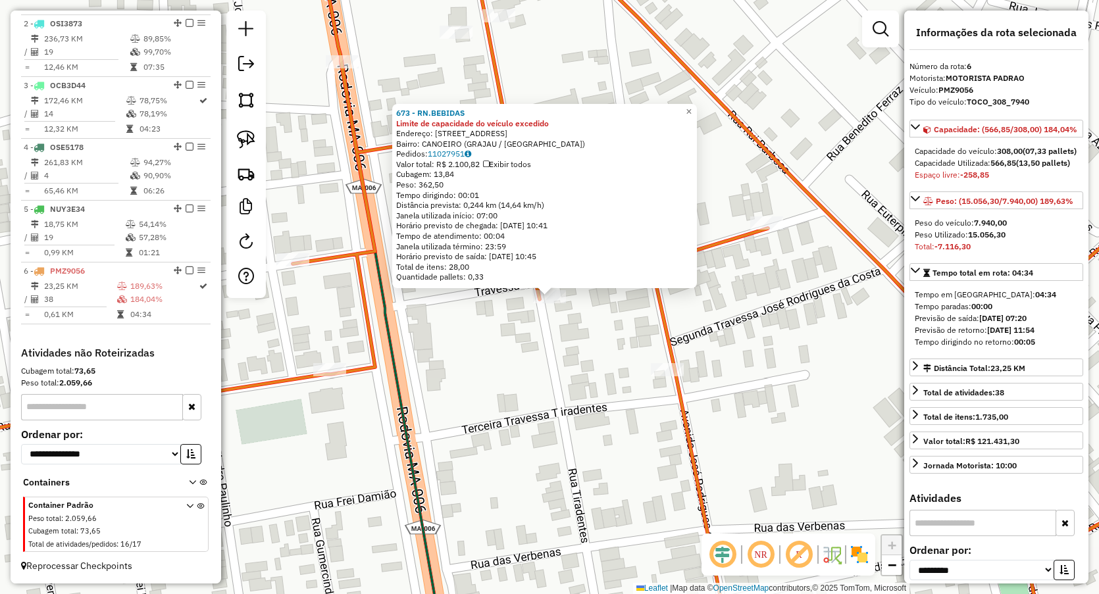
click at [489, 328] on div "673 - RN.BEBIDAS Limite de capacidade do veículo excedido Endereço: R TIRADENTE…" at bounding box center [549, 297] width 1099 height 594
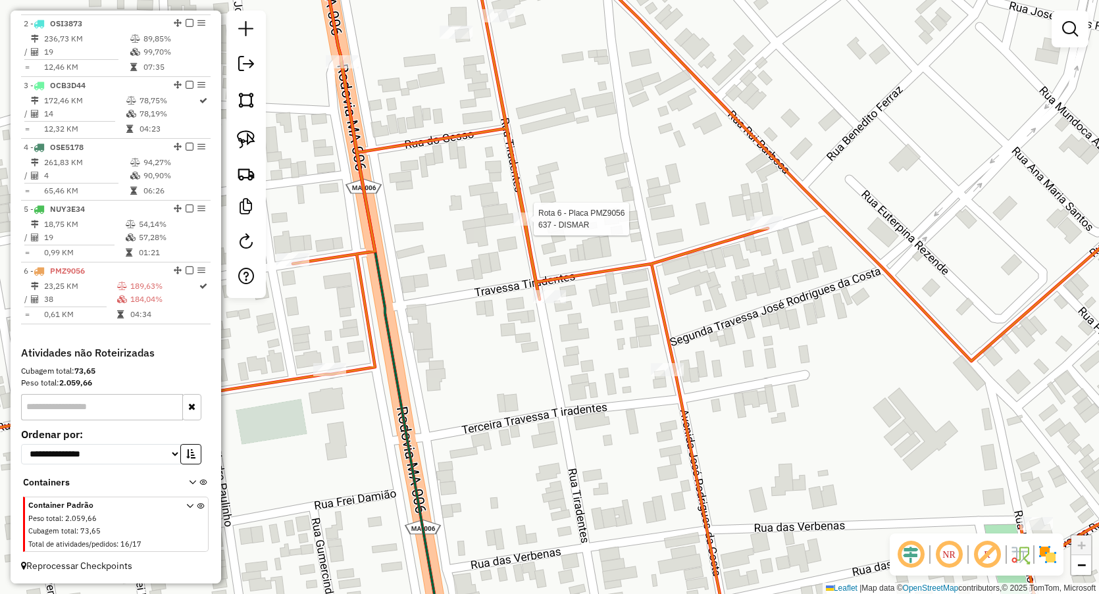
select select "**********"
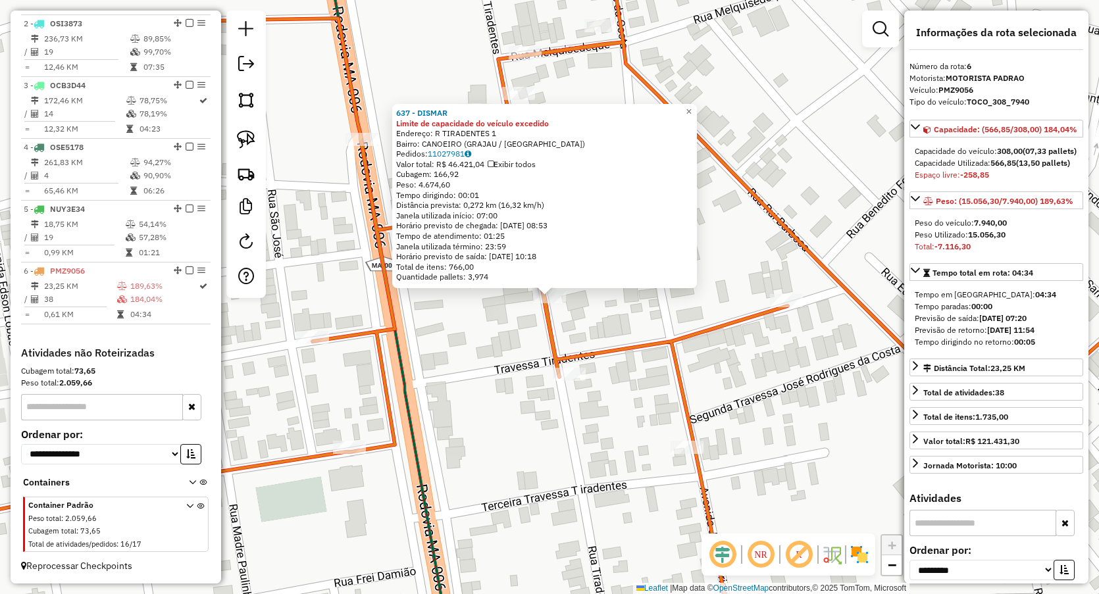
click at [458, 348] on div "637 - DISMAR Limite de capacidade do veículo excedido Endereço: R TIRADENTES 1 …" at bounding box center [549, 297] width 1099 height 594
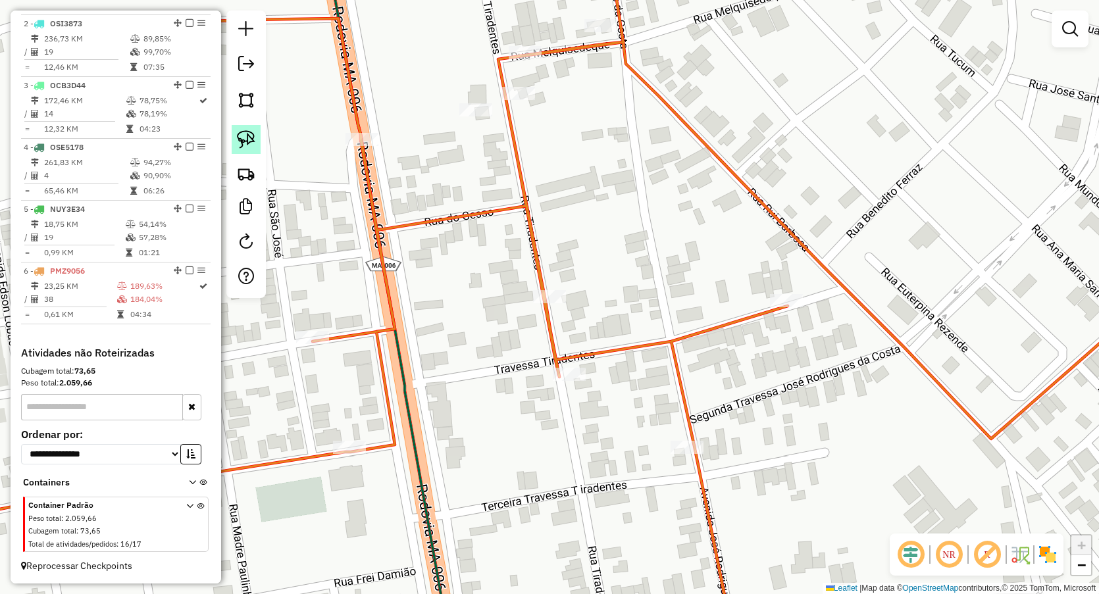
click at [235, 128] on link at bounding box center [246, 139] width 29 height 29
drag, startPoint x: 500, startPoint y: 253, endPoint x: 513, endPoint y: 327, distance: 75.4
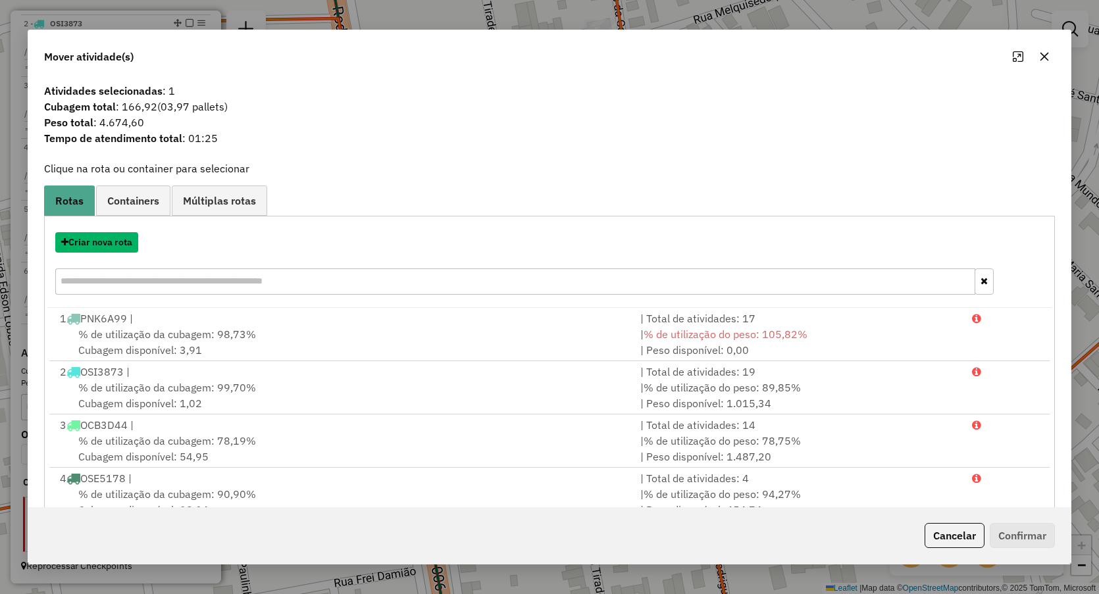
click at [107, 242] on button "Criar nova rota" at bounding box center [96, 242] width 83 height 20
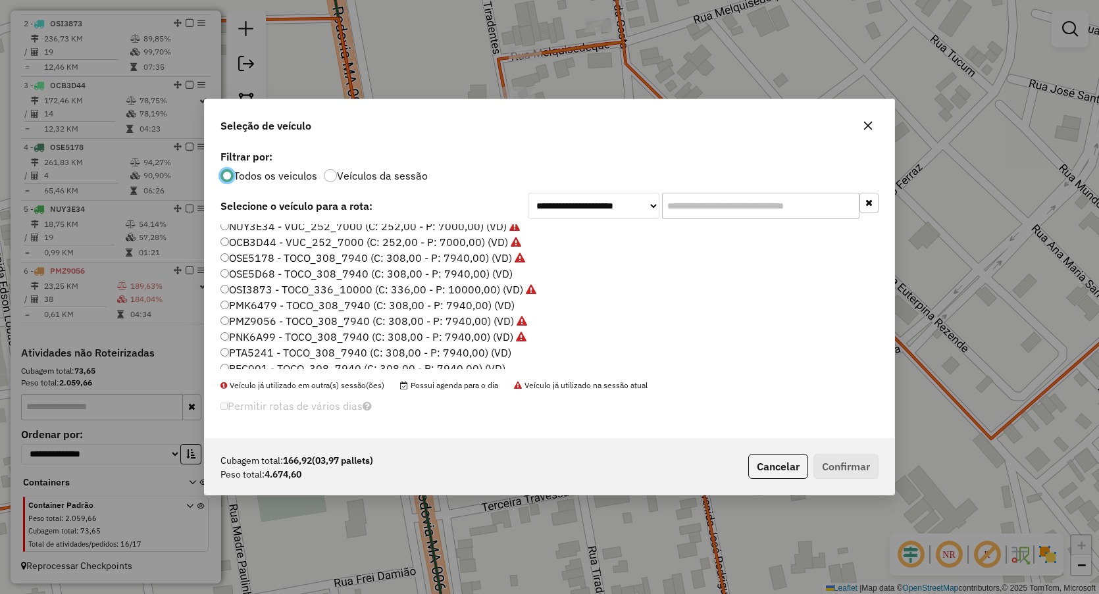
scroll to position [82, 0]
click at [255, 305] on label "PTA5241 - TOCO_308_7940 (C: 308,00 - P: 7940,00) (VD)" at bounding box center [365, 307] width 291 height 16
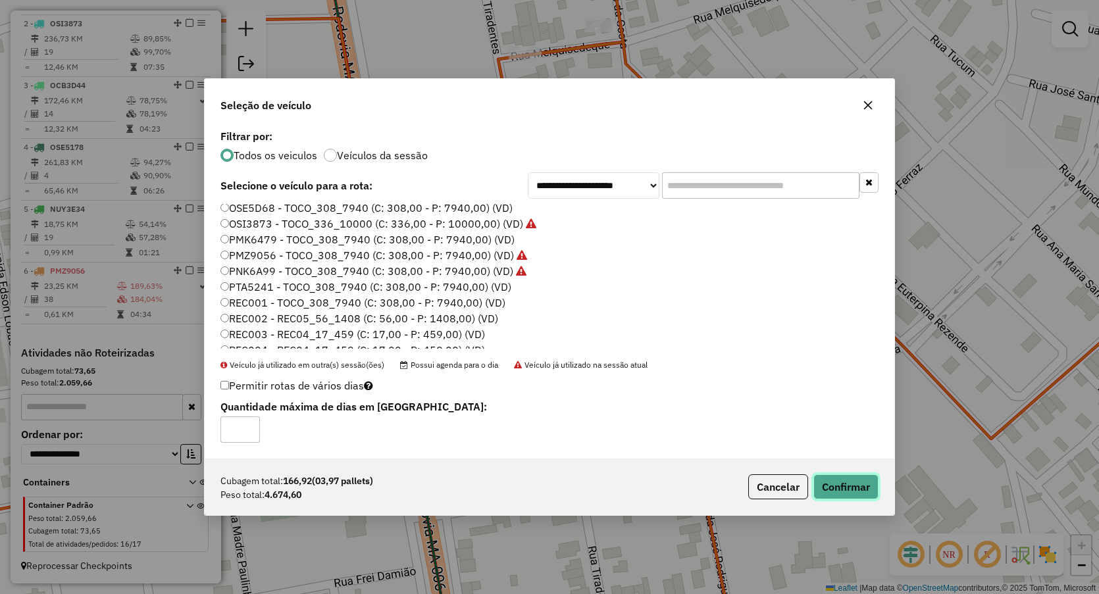
click at [863, 485] on button "Confirmar" at bounding box center [845, 487] width 65 height 25
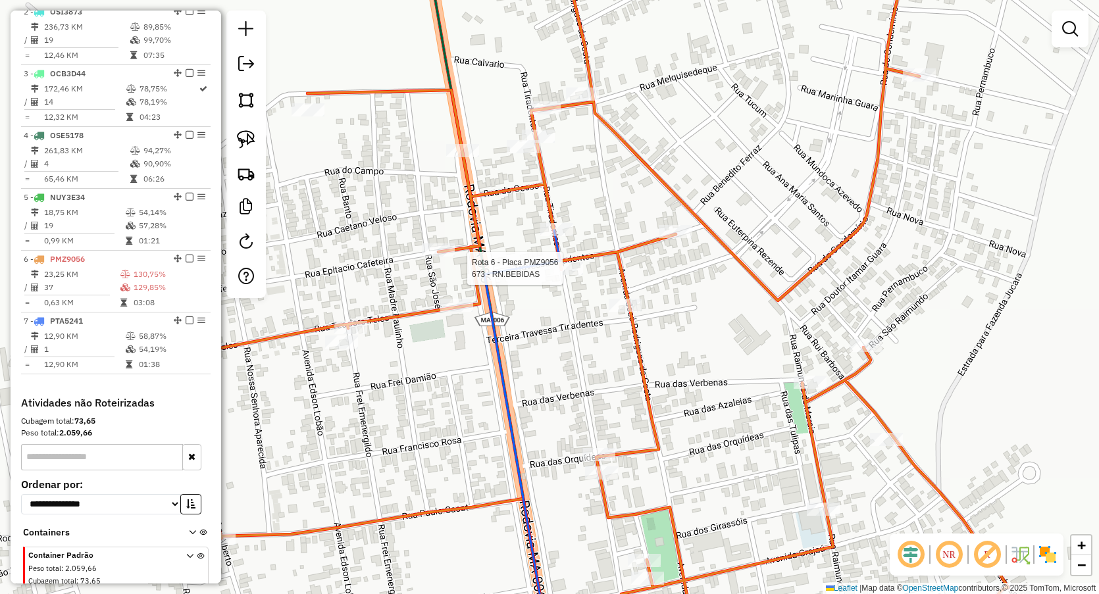
select select "**********"
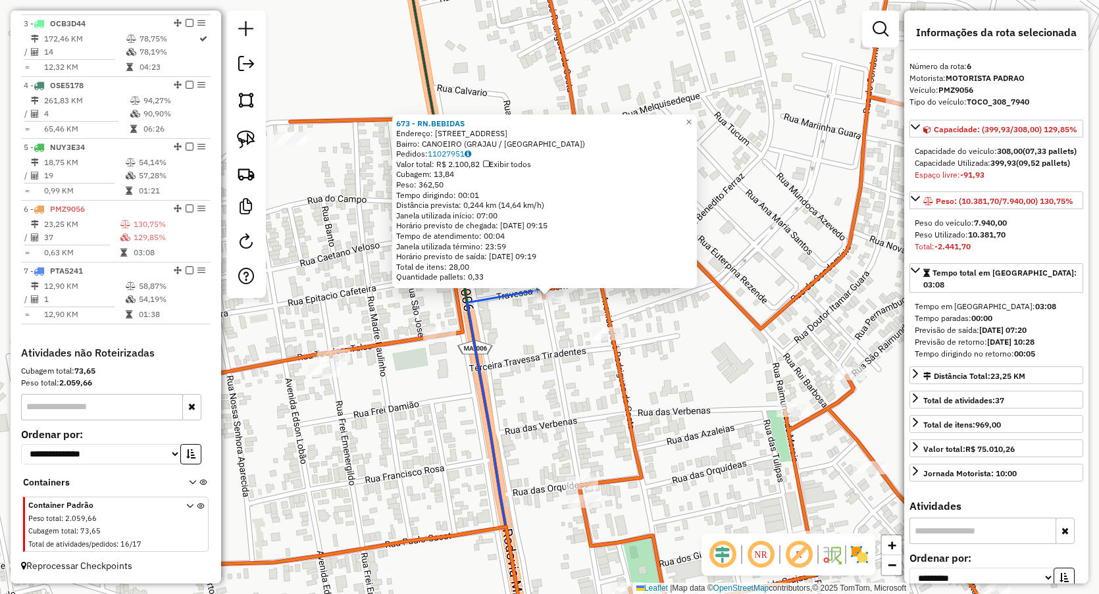
scroll to position [629, 0]
click at [519, 326] on div "673 - RN.BEBIDAS Endereço: R TIRADENTES 318 Bairro: CANOEIRO (GRAJAU / [GEOGRAP…" at bounding box center [549, 297] width 1099 height 594
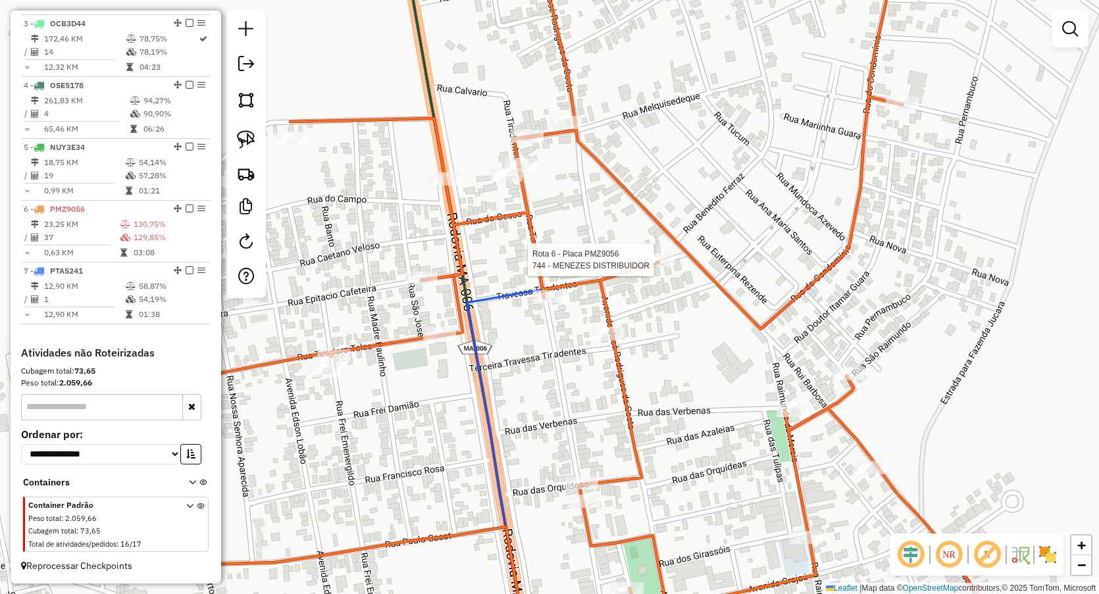
select select "**********"
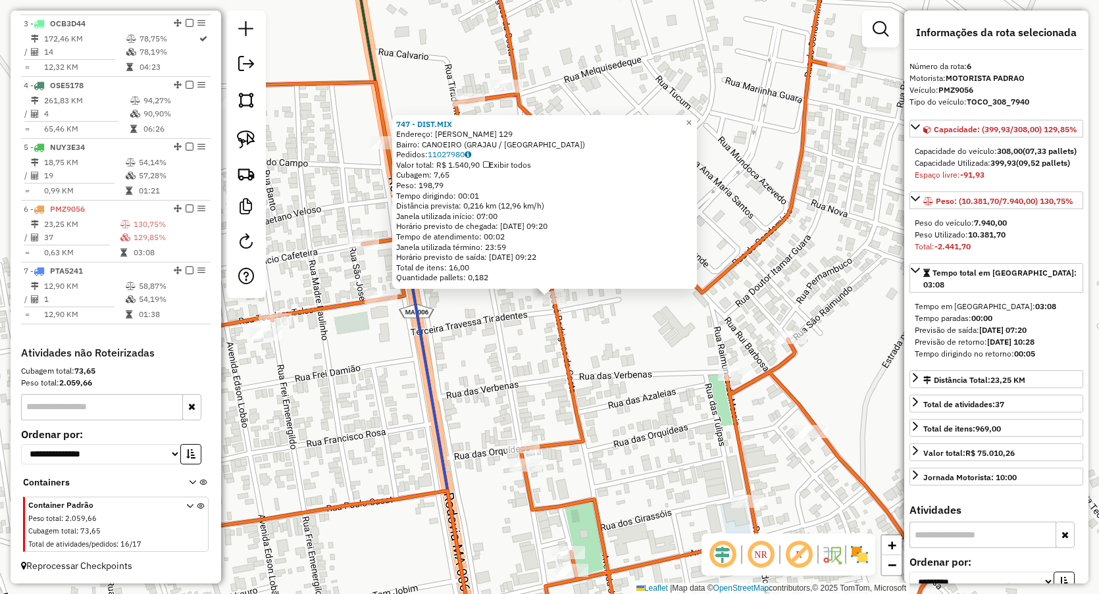
click at [463, 369] on div "747 - DIST.MIX Endereço: [PERSON_NAME] 129 Bairro: CANOEIRO (GRAJAU / [GEOGRAPH…" at bounding box center [549, 297] width 1099 height 594
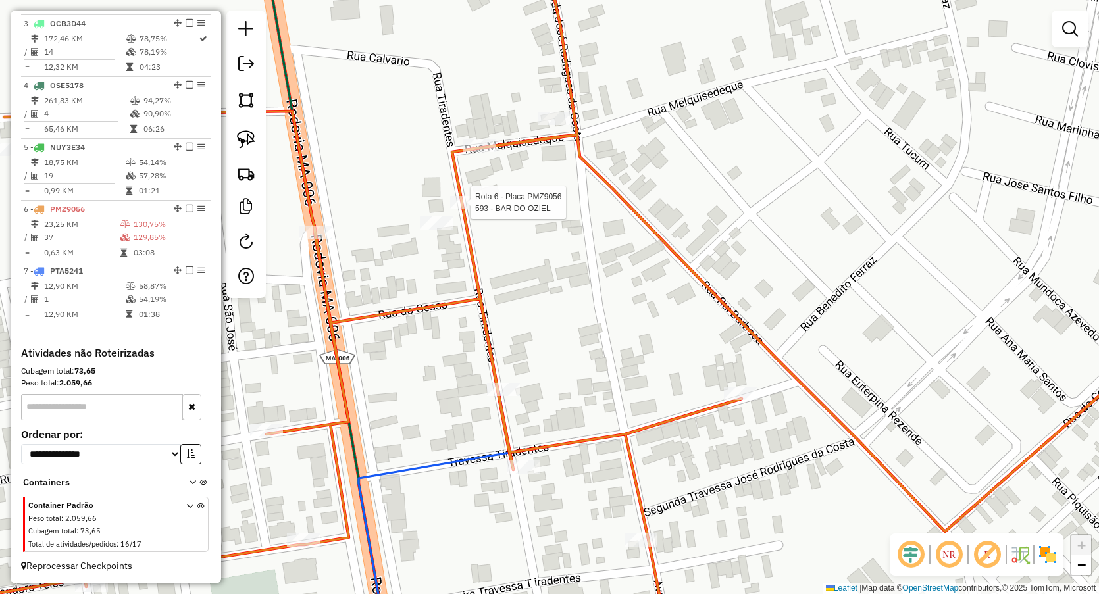
select select "**********"
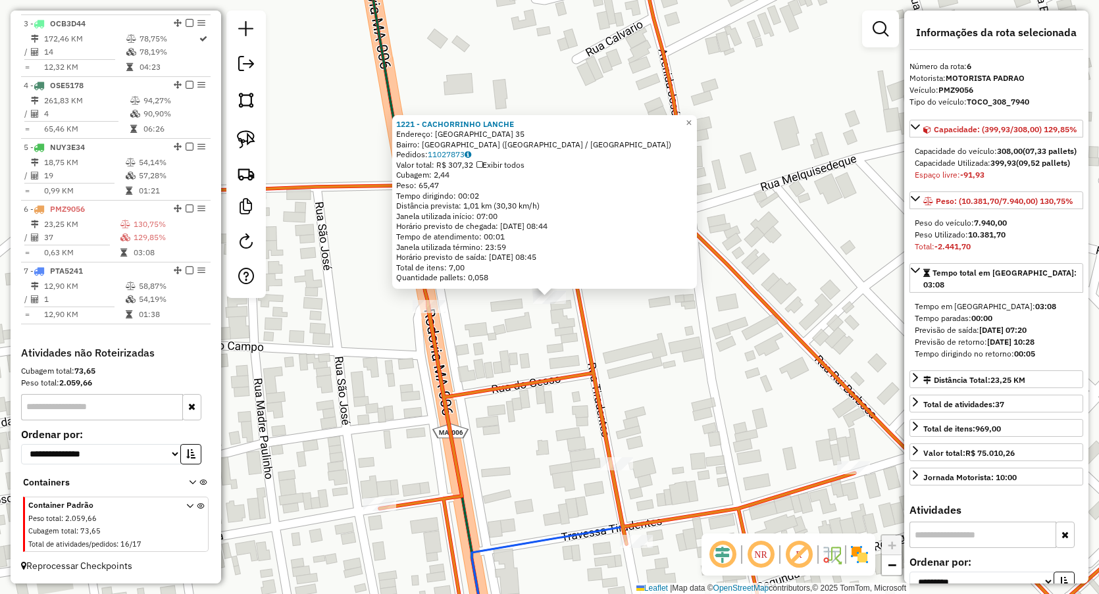
click at [497, 328] on div "1221 - CACHORRINHO LANCHE Endereço: [GEOGRAPHIC_DATA] 35 Bairro: [GEOGRAPHIC_DA…" at bounding box center [549, 297] width 1099 height 594
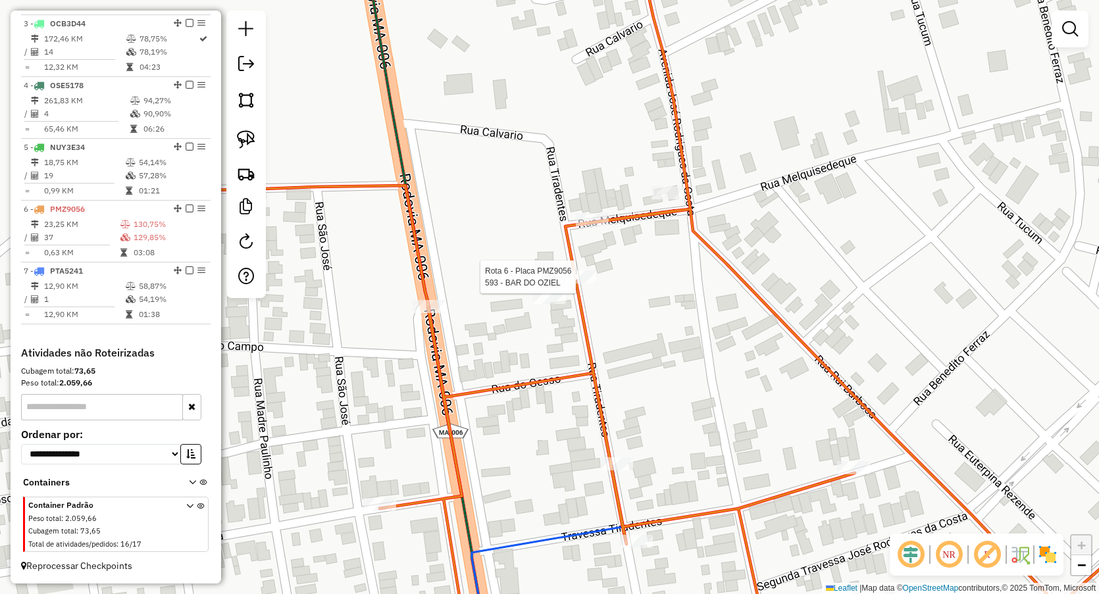
select select "**********"
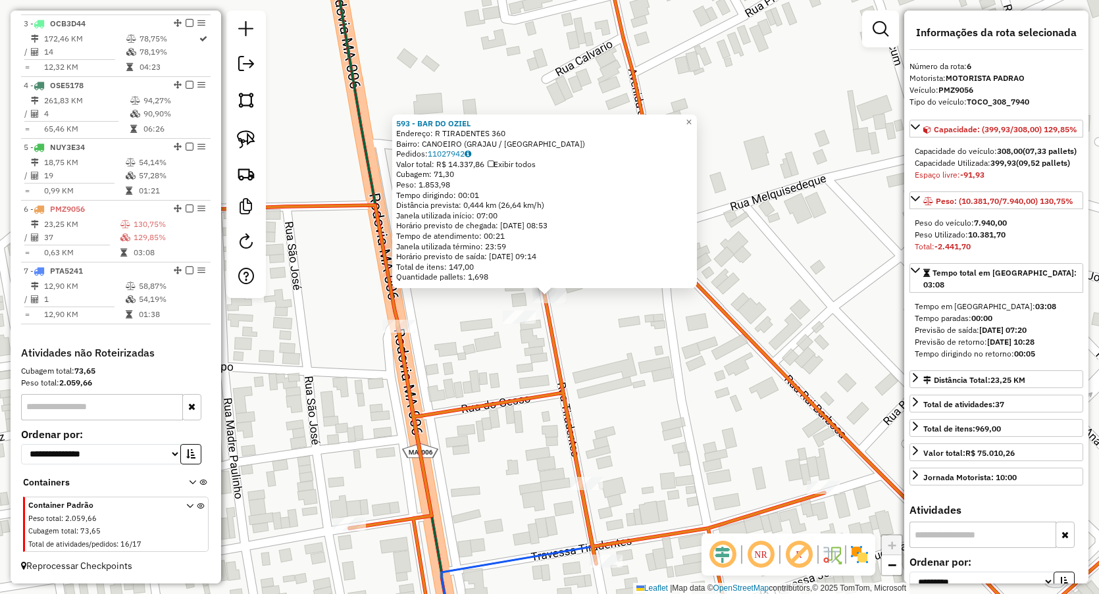
click at [616, 351] on div "593 - BAR DO [PERSON_NAME]: R TIRADENTES 360 Bairro: CANOEIRO (GRAJAU / [GEOGRA…" at bounding box center [549, 297] width 1099 height 594
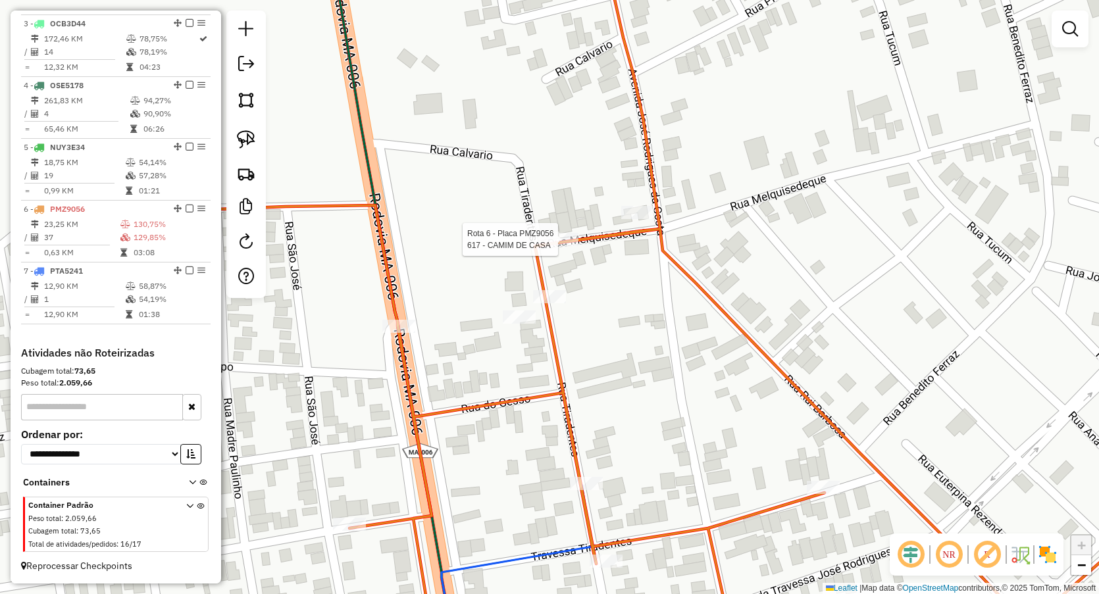
select select "**********"
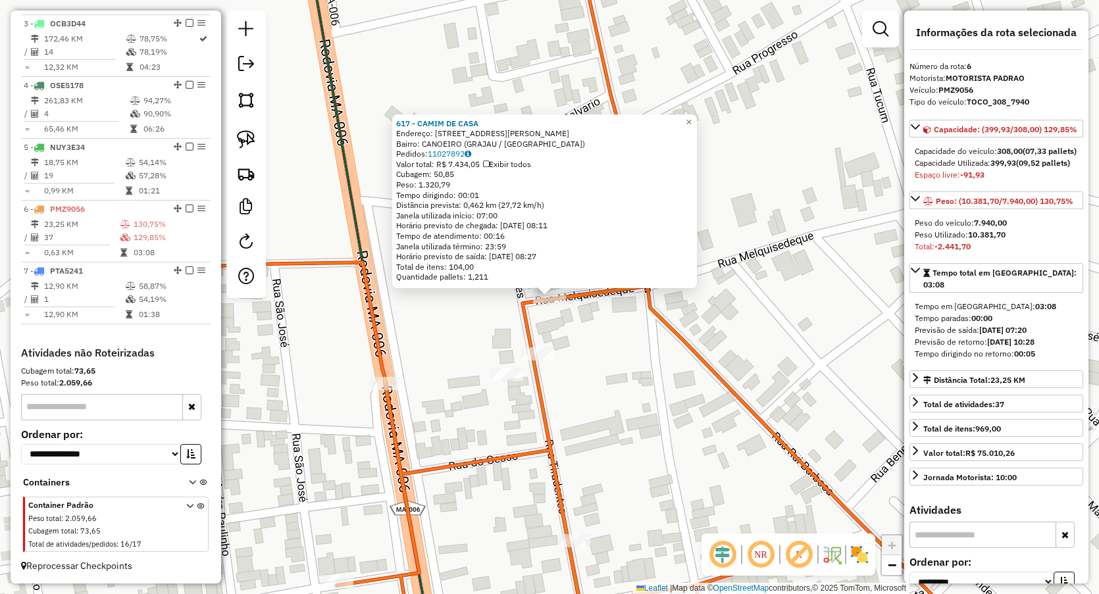
click at [576, 351] on div "617 - CAMIM DE CASA Endereço: R RUA TRAVESSA [PERSON_NAME] DA1 Bairro: CANOEIRO…" at bounding box center [549, 297] width 1099 height 594
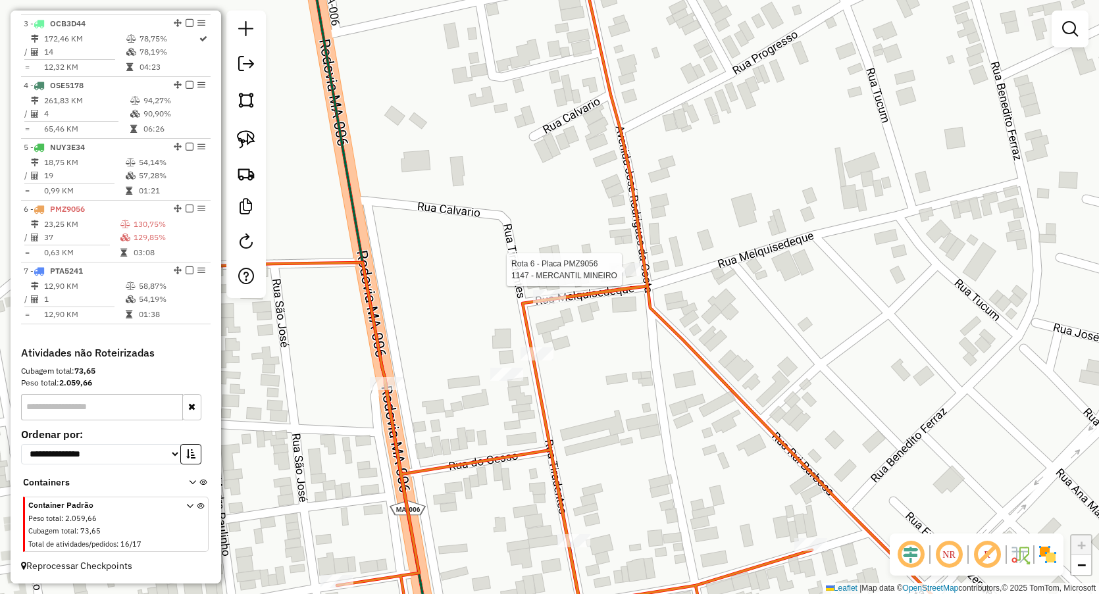
select select "**********"
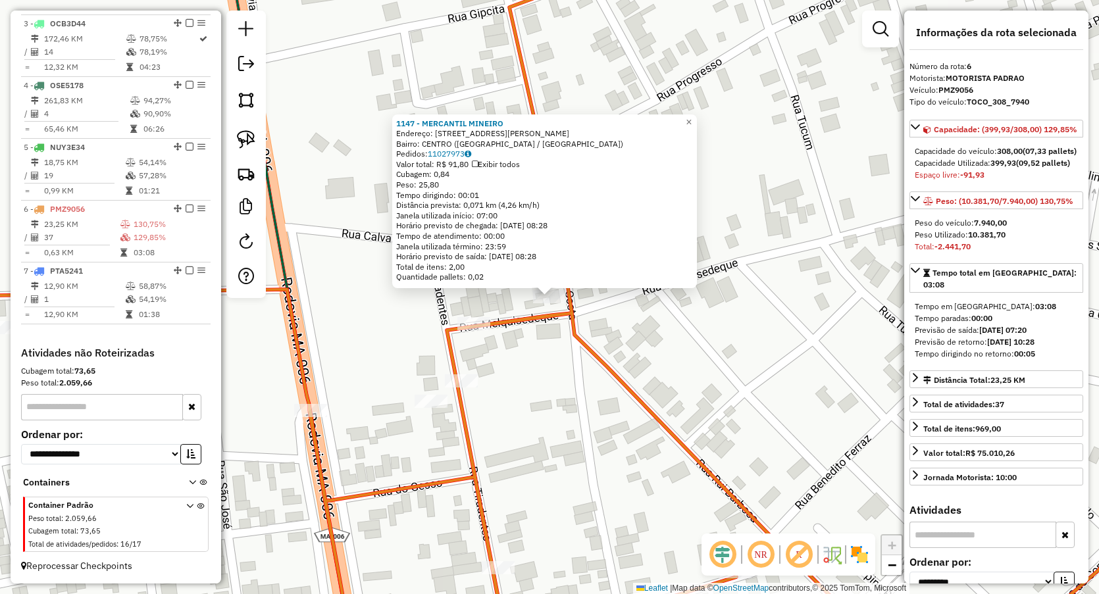
click at [501, 404] on div "1147 - MERCANTIL MINEIRO Endereço: [STREET_ADDRESS][PERSON_NAME] Pedidos: 11027…" at bounding box center [549, 297] width 1099 height 594
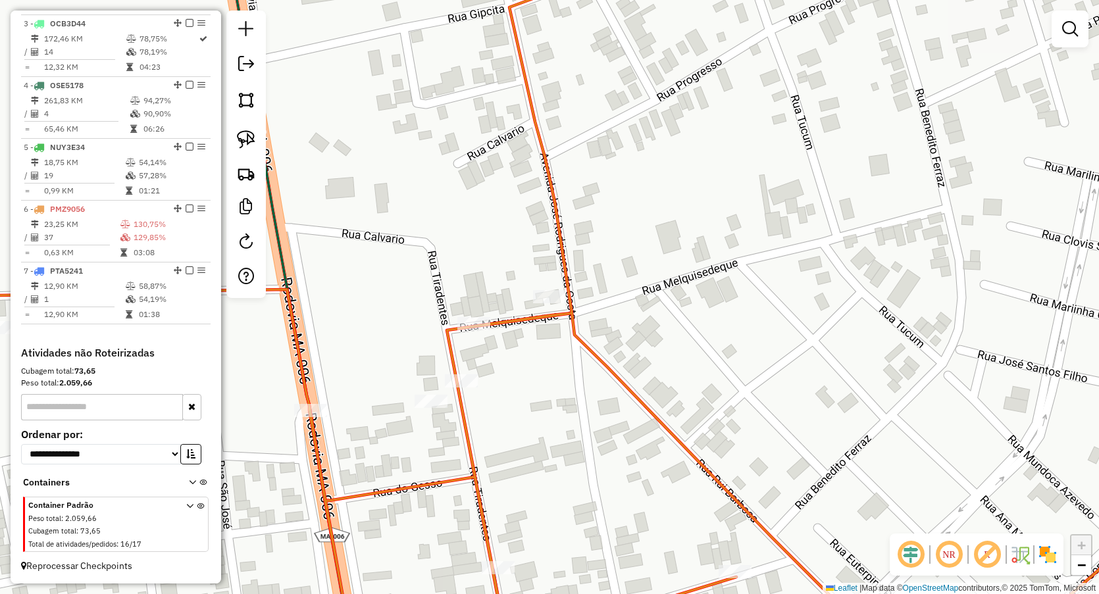
drag, startPoint x: 247, startPoint y: 136, endPoint x: 369, endPoint y: 203, distance: 139.3
click at [247, 138] on img at bounding box center [246, 139] width 18 height 18
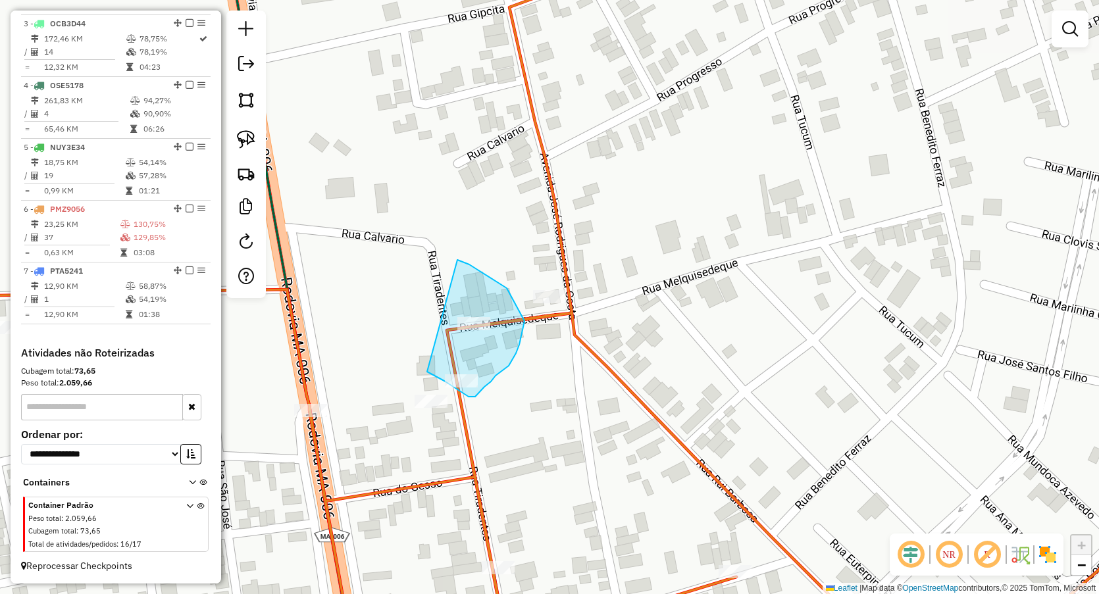
drag, startPoint x: 469, startPoint y: 265, endPoint x: 401, endPoint y: 354, distance: 112.3
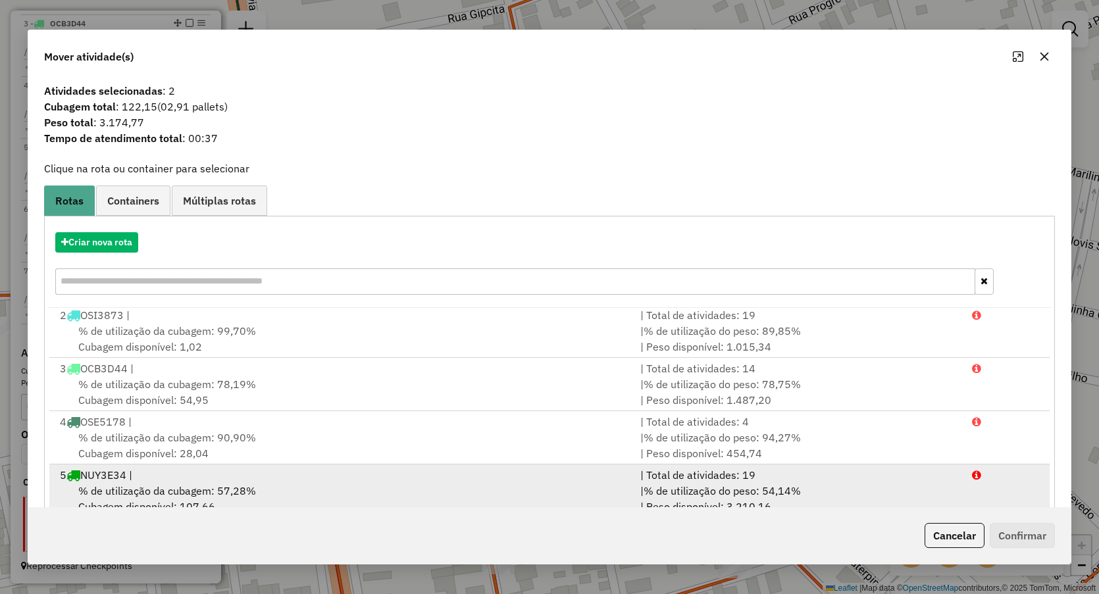
scroll to position [86, 0]
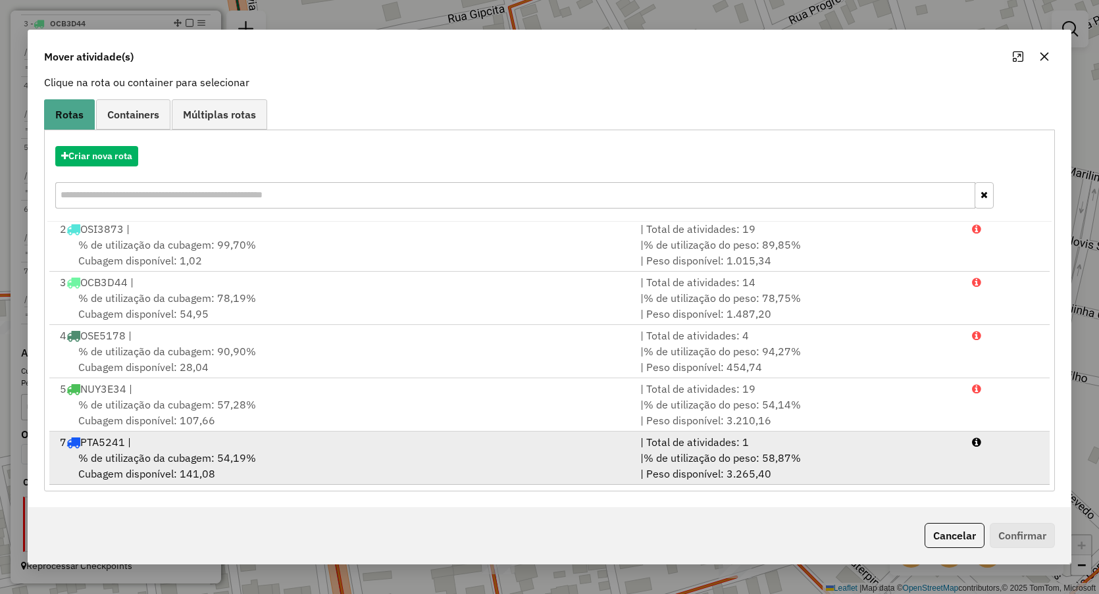
click at [217, 451] on span "% de utilização da cubagem: 54,19%" at bounding box center [167, 457] width 178 height 13
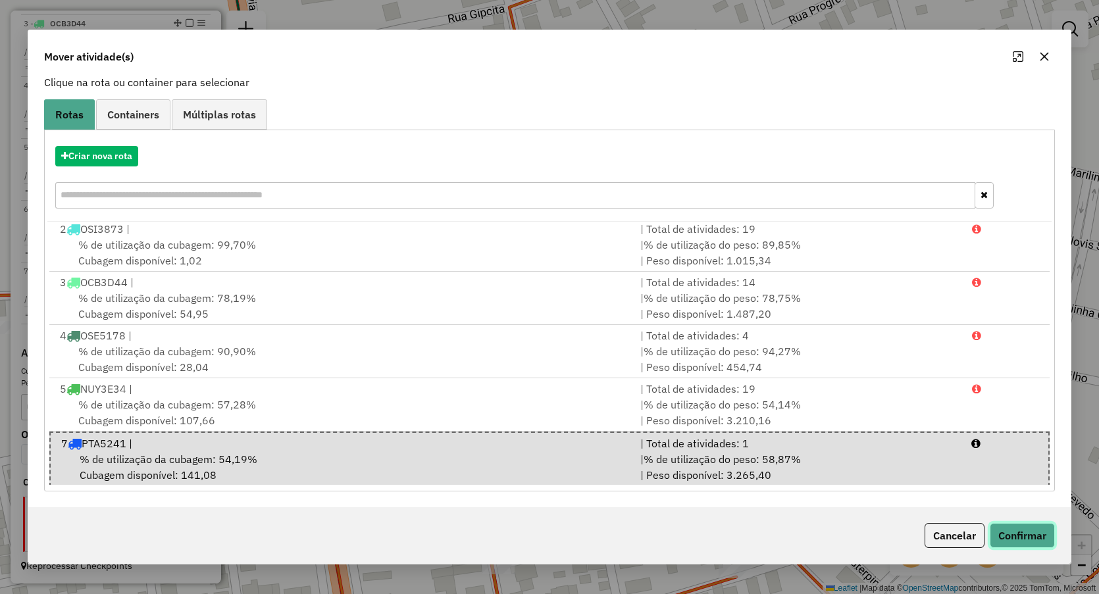
click at [1041, 538] on button "Confirmar" at bounding box center [1022, 535] width 65 height 25
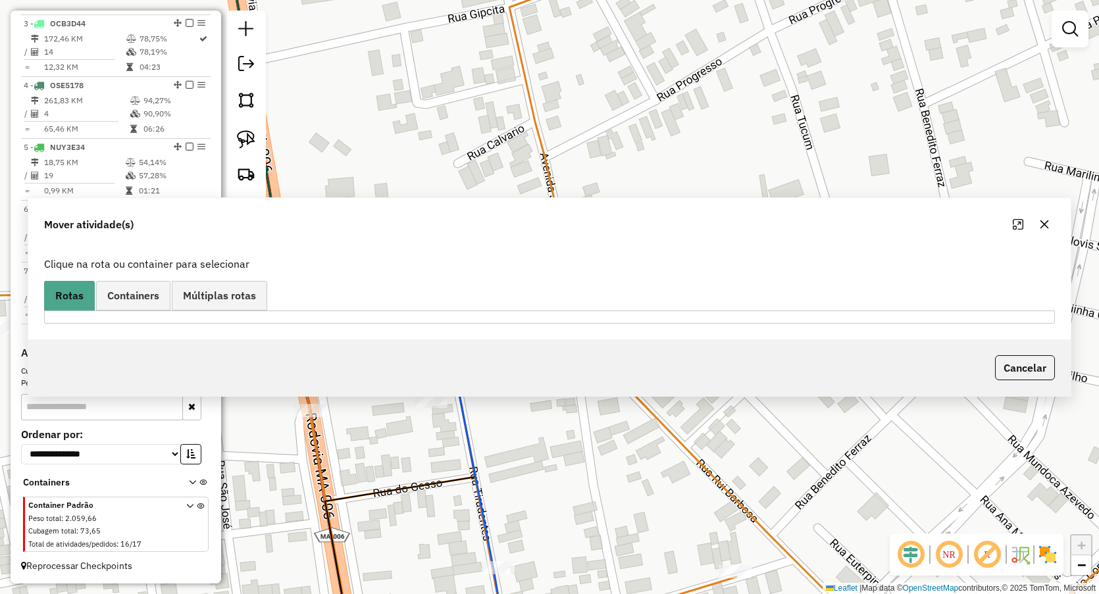
scroll to position [0, 0]
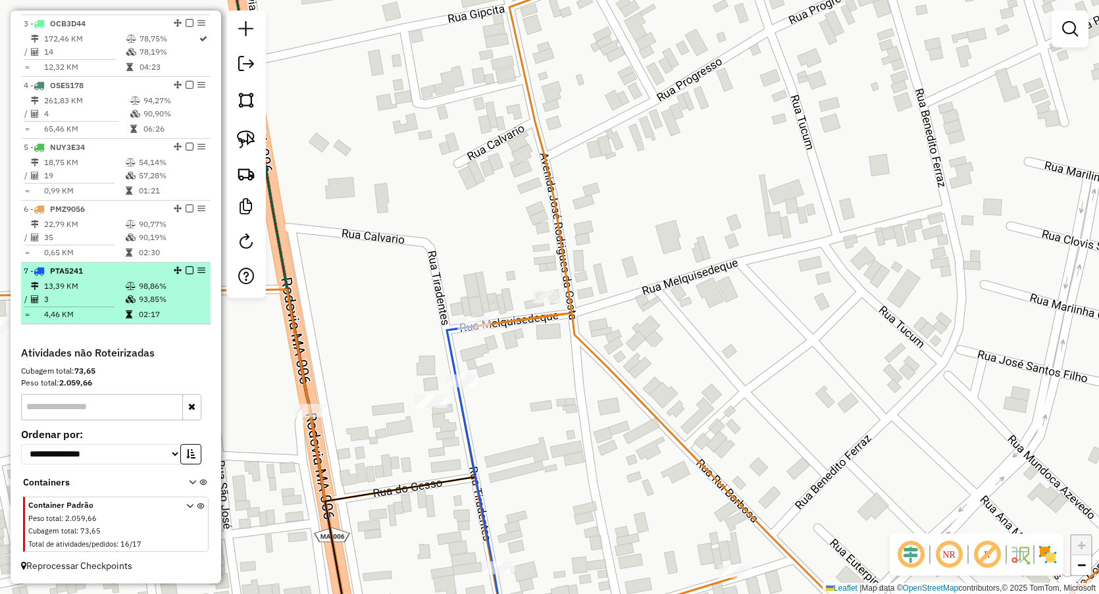
click at [89, 299] on td "3" at bounding box center [84, 299] width 82 height 13
select select "**********"
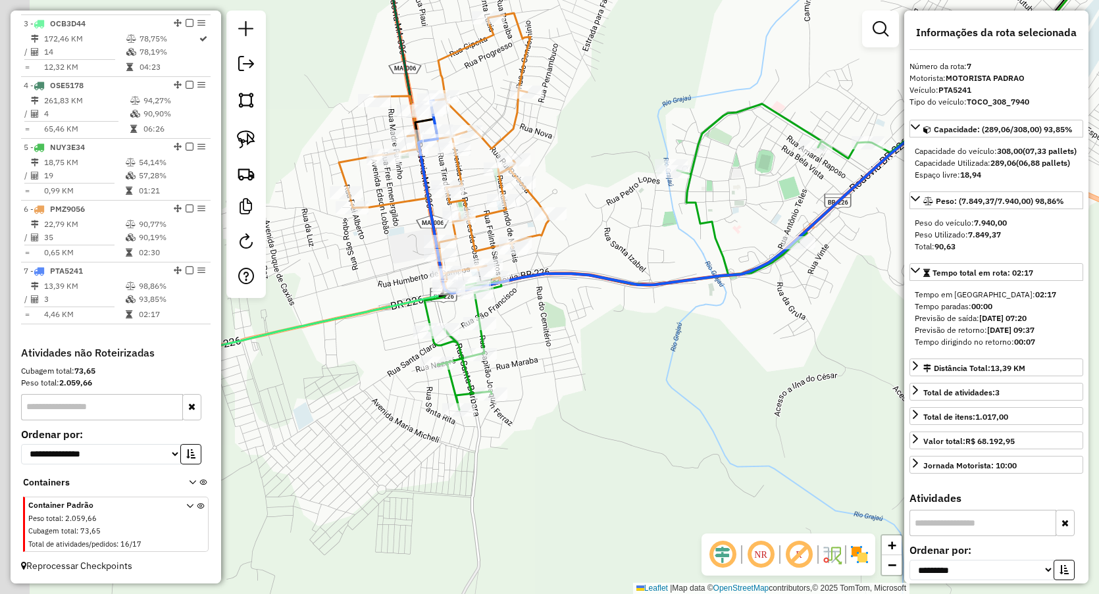
drag, startPoint x: 419, startPoint y: 296, endPoint x: 632, endPoint y: 127, distance: 272.7
click at [637, 131] on div "Janela de atendimento Grade de atendimento Capacidade Transportadoras Veículos …" at bounding box center [549, 297] width 1099 height 594
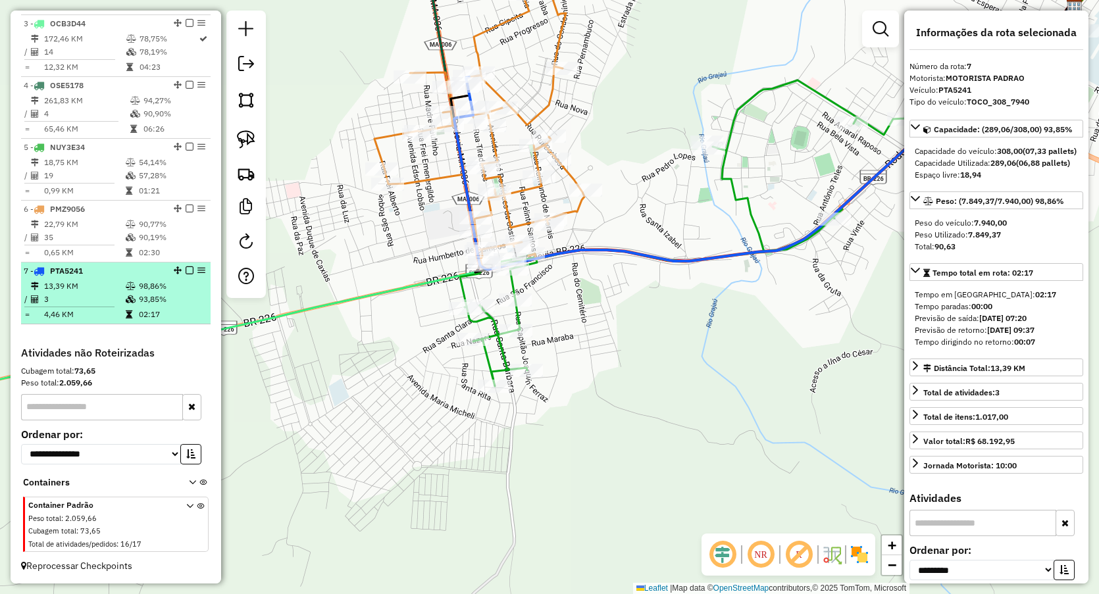
click at [87, 293] on td "3" at bounding box center [84, 299] width 82 height 13
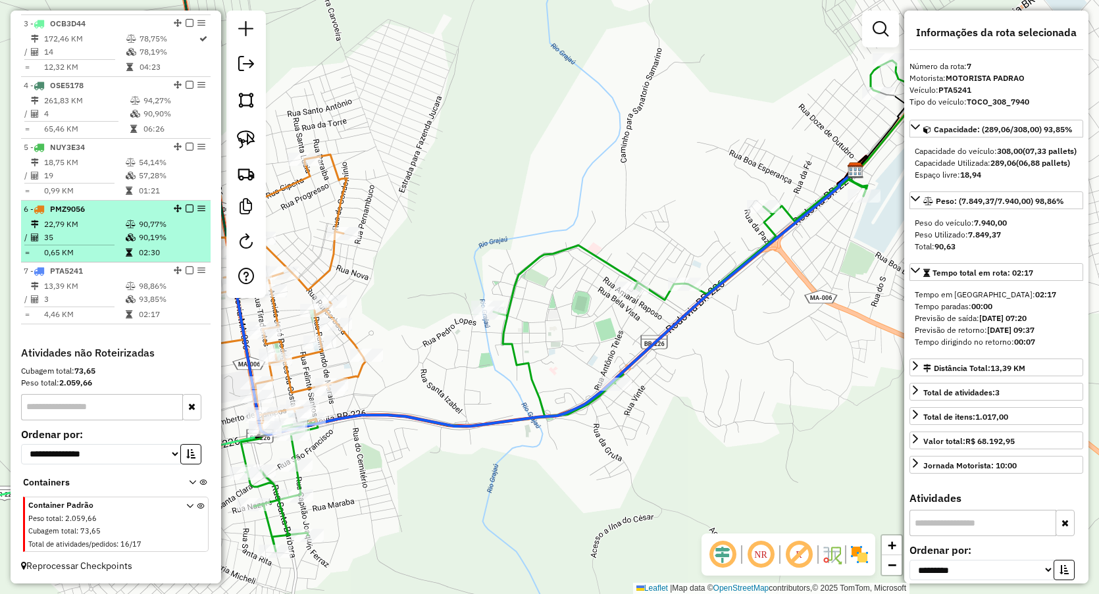
click at [86, 246] on td "0,65 KM" at bounding box center [84, 252] width 82 height 13
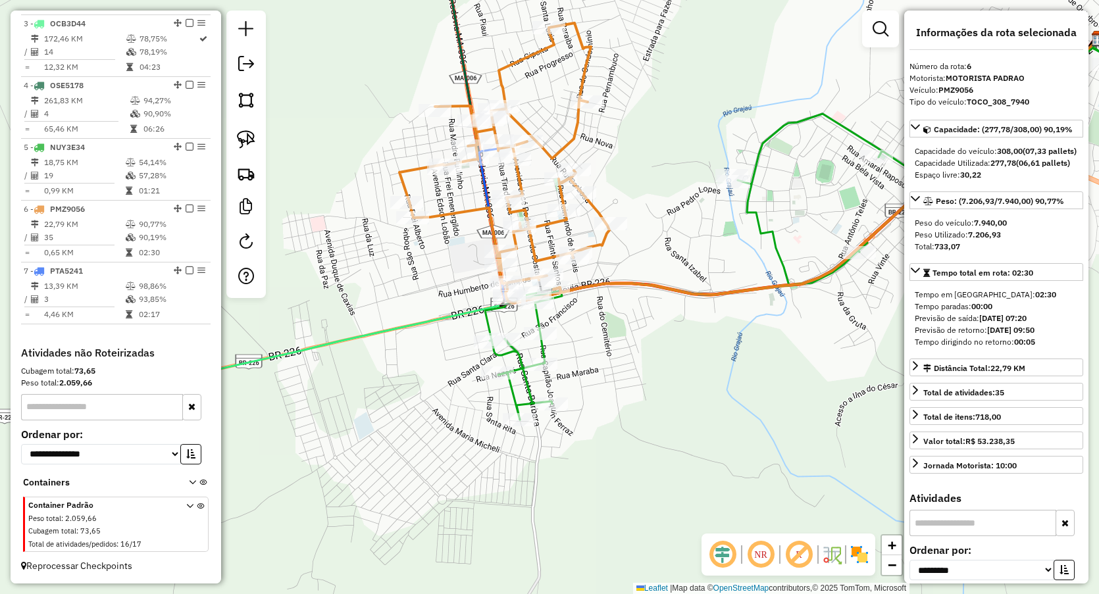
drag, startPoint x: 434, startPoint y: 300, endPoint x: 667, endPoint y: 147, distance: 279.5
click at [667, 147] on div "Janela de atendimento Grade de atendimento Capacidade Transportadoras Veículos …" at bounding box center [549, 297] width 1099 height 594
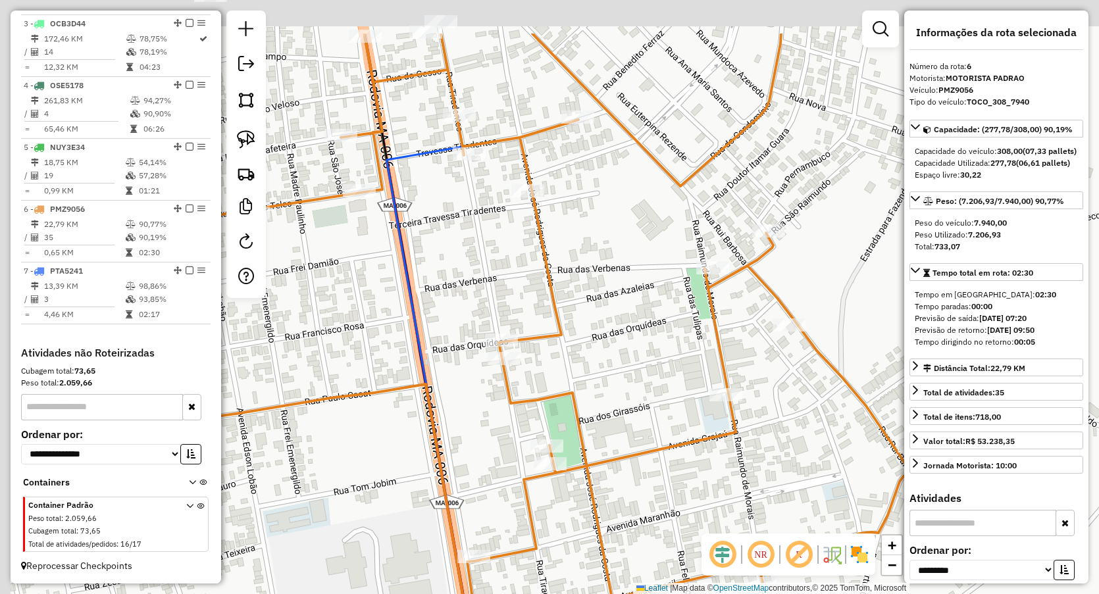
drag, startPoint x: 567, startPoint y: 346, endPoint x: 574, endPoint y: 343, distance: 7.4
click at [580, 365] on div "Janela de atendimento Grade de atendimento Capacidade Transportadoras Veículos …" at bounding box center [549, 297] width 1099 height 594
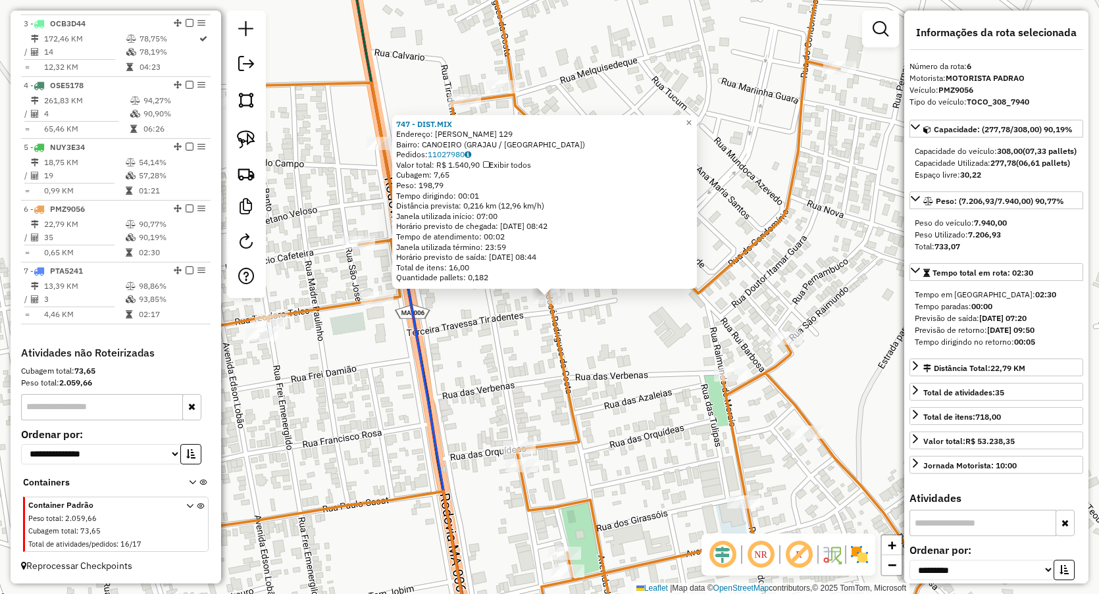
click at [529, 348] on div "747 - DIST.MIX Endereço: JOSE RODRIGUES DA COSTA 129 Bairro: CANOEIRO (GRAJAU /…" at bounding box center [549, 297] width 1099 height 594
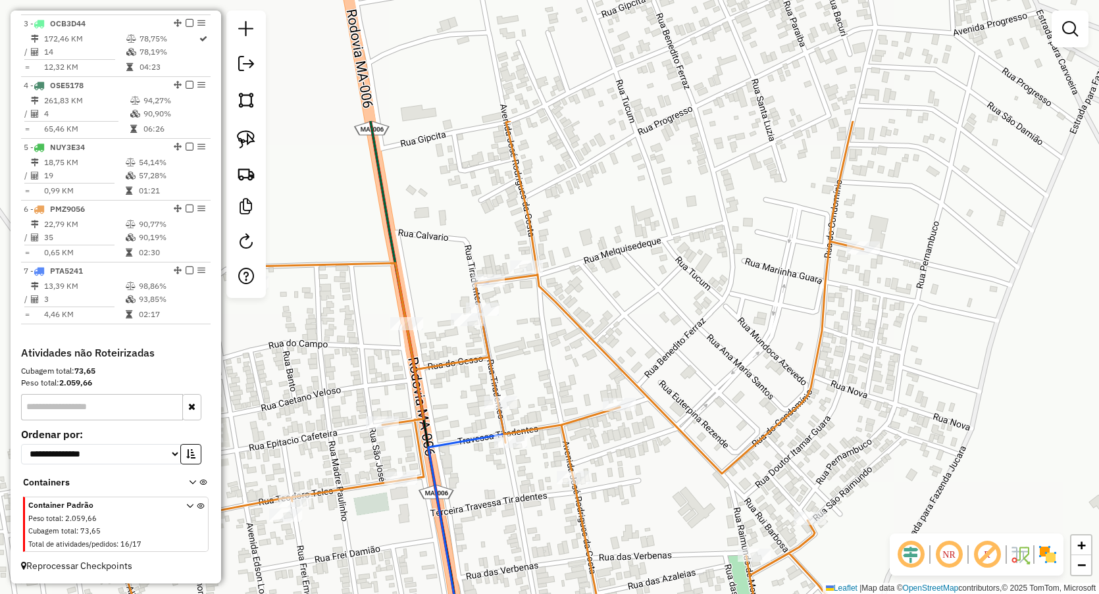
drag, startPoint x: 630, startPoint y: 132, endPoint x: 644, endPoint y: 296, distance: 164.5
click at [660, 319] on div "Janela de atendimento Grade de atendimento Capacidade Transportadoras Veículos …" at bounding box center [549, 297] width 1099 height 594
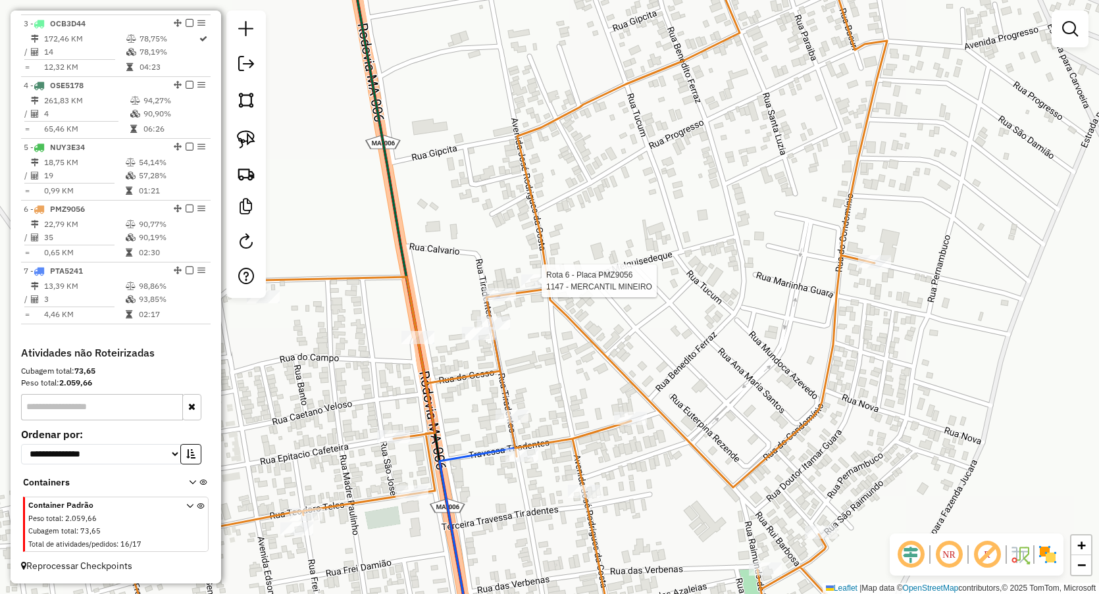
select select "**********"
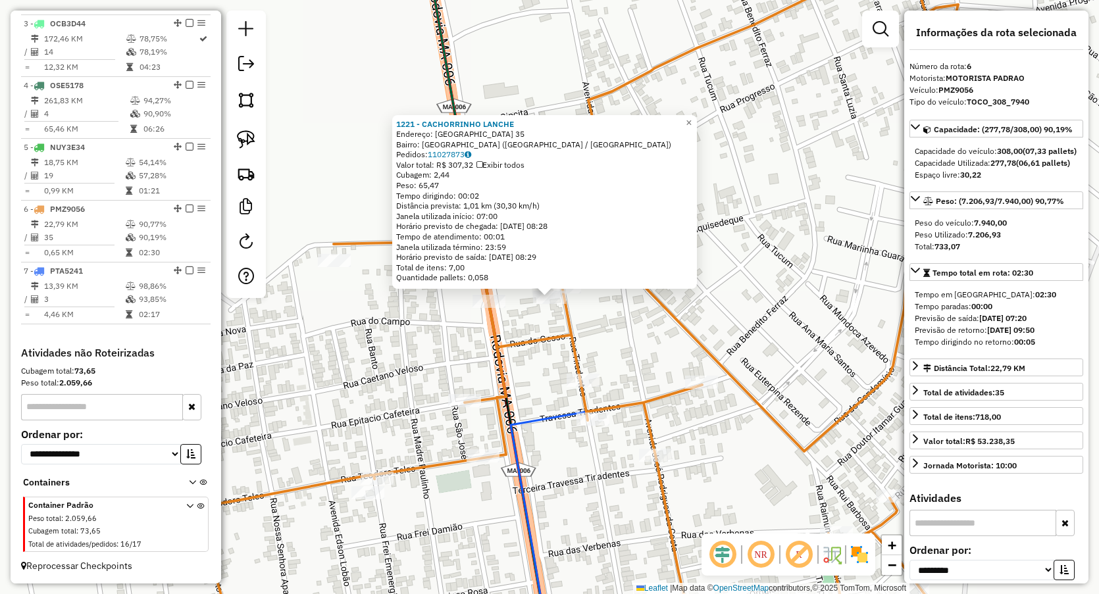
drag, startPoint x: 417, startPoint y: 376, endPoint x: 446, endPoint y: 361, distance: 33.0
click at [418, 376] on div "1221 - CACHORRINHO LANCHE Endereço: SANTA LUZIA 35 Bairro: VILA TUCUM (GRAJAU /…" at bounding box center [549, 297] width 1099 height 594
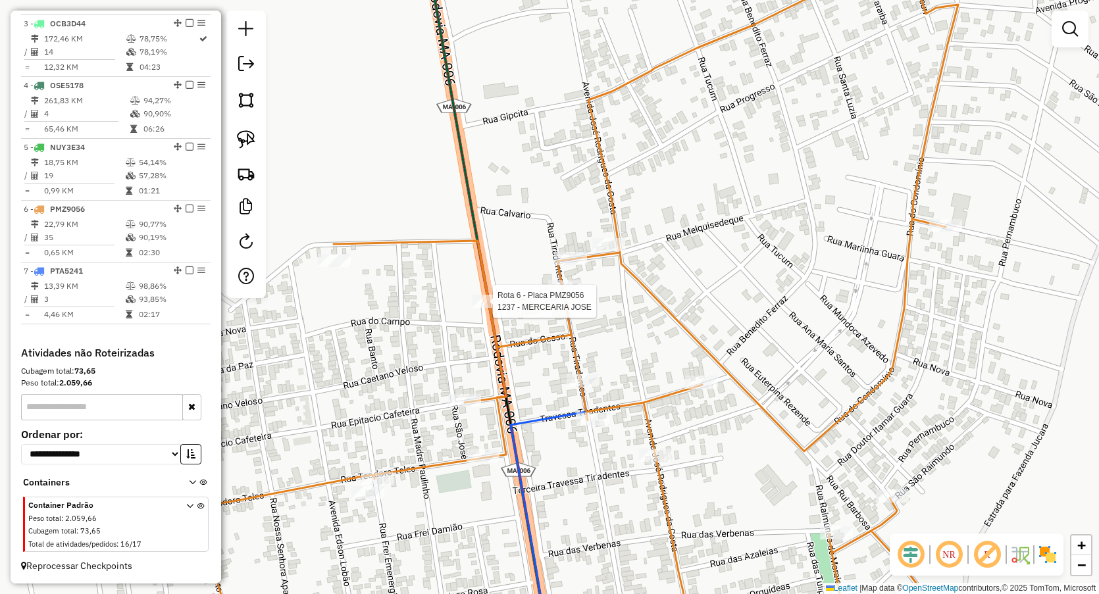
click at [488, 308] on div at bounding box center [489, 301] width 33 height 13
select select "**********"
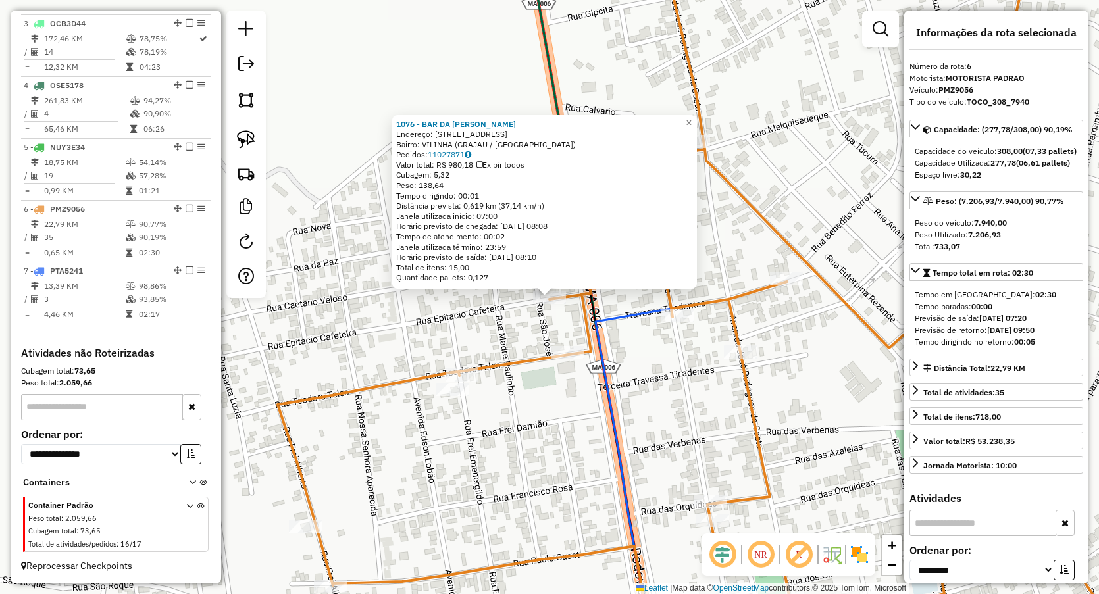
click at [491, 331] on div "1076 - BAR DA SANDRA Endereço: RUA CAFETERIA 73 Bairro: VILINHA (GRAJAU / MA) P…" at bounding box center [549, 297] width 1099 height 594
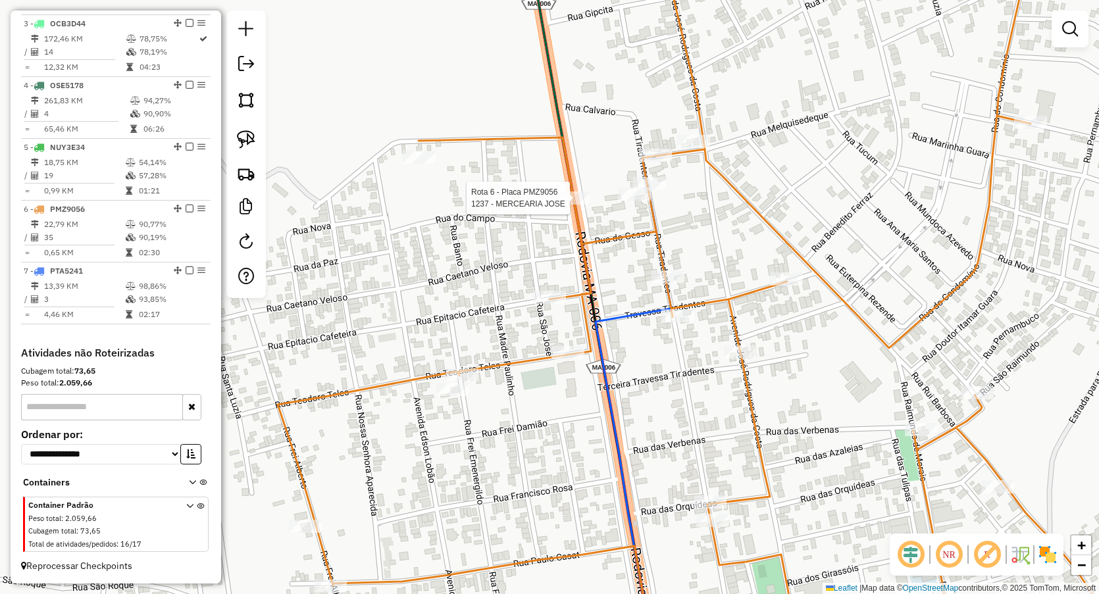
select select "**********"
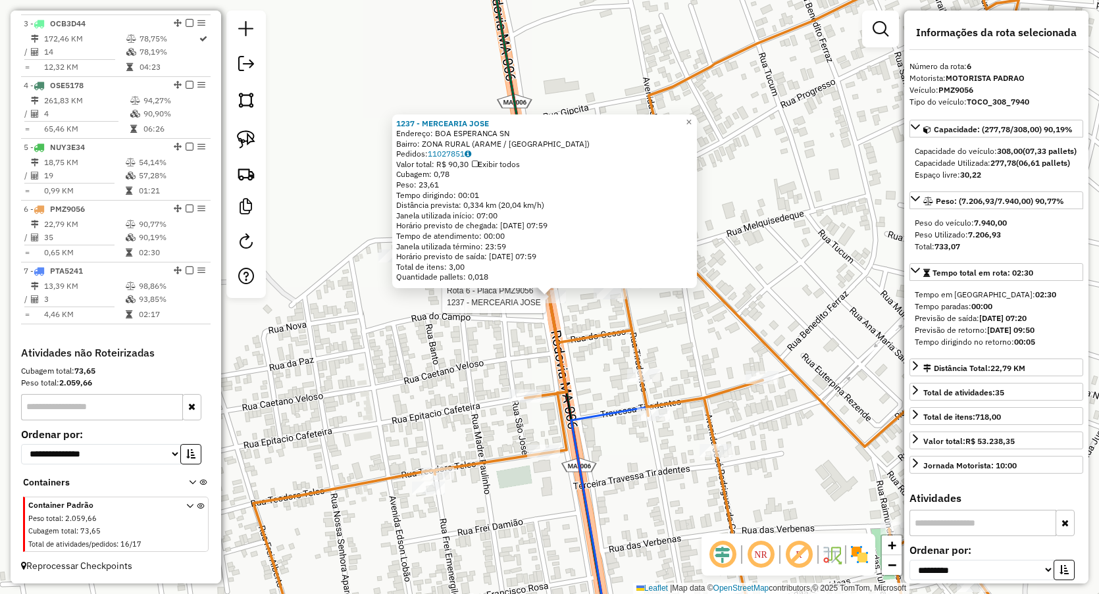
drag, startPoint x: 434, startPoint y: 311, endPoint x: 513, endPoint y: 321, distance: 79.7
click at [438, 311] on div "Rota 6 - Placa PMZ9056 1237 - MERCEARIA JOSE 1237 - MERCEARIA JOSE Endereço: BO…" at bounding box center [549, 297] width 1099 height 594
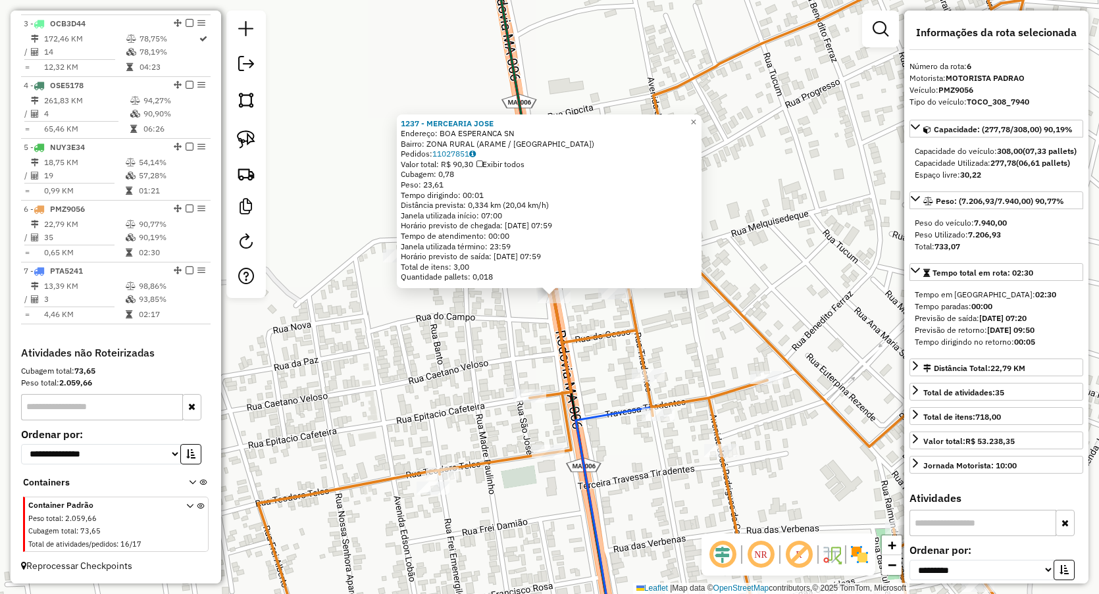
drag, startPoint x: 555, startPoint y: 303, endPoint x: 463, endPoint y: 355, distance: 105.5
click at [435, 363] on div "1237 - MERCEARIA JOSE Endereço: BOA ESPERANCA SN Bairro: ZONA RURAL (ARAME / MA…" at bounding box center [549, 297] width 1099 height 594
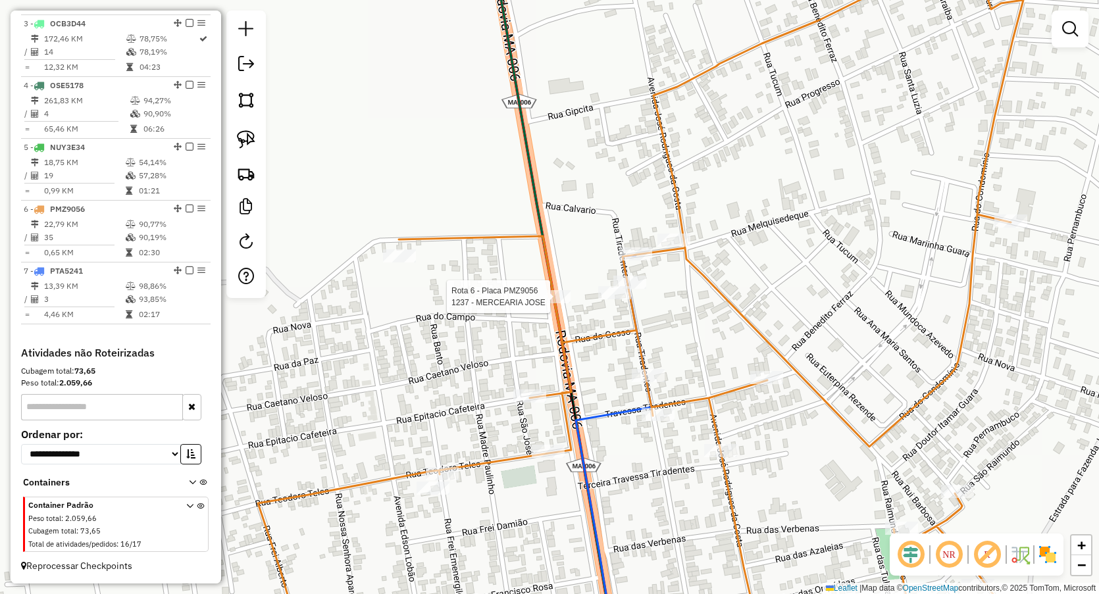
select select "**********"
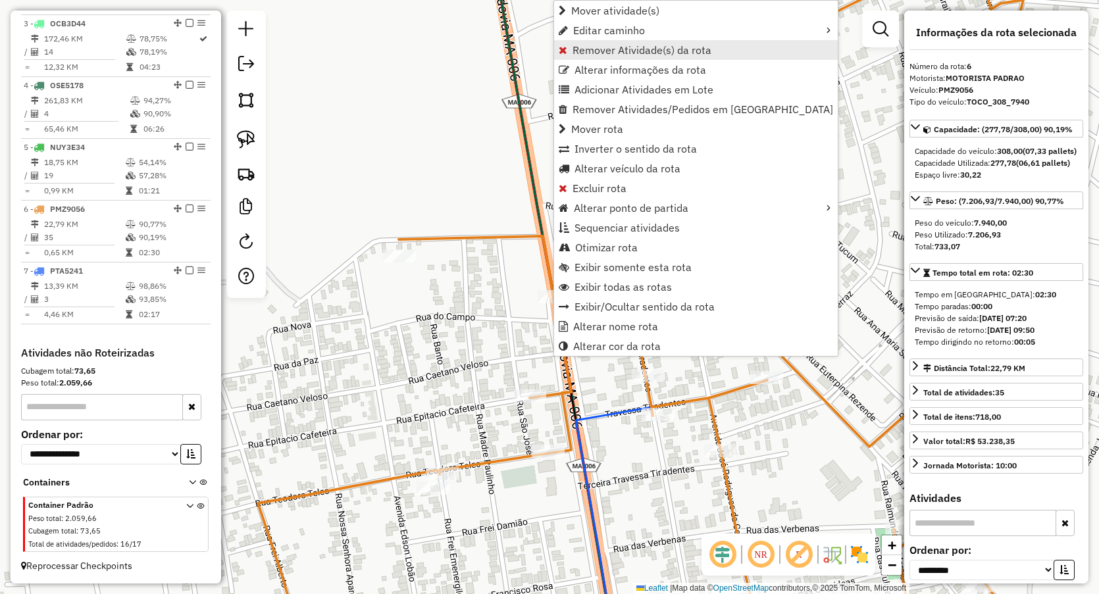
click at [591, 54] on span "Remover Atividade(s) da rota" at bounding box center [642, 50] width 139 height 11
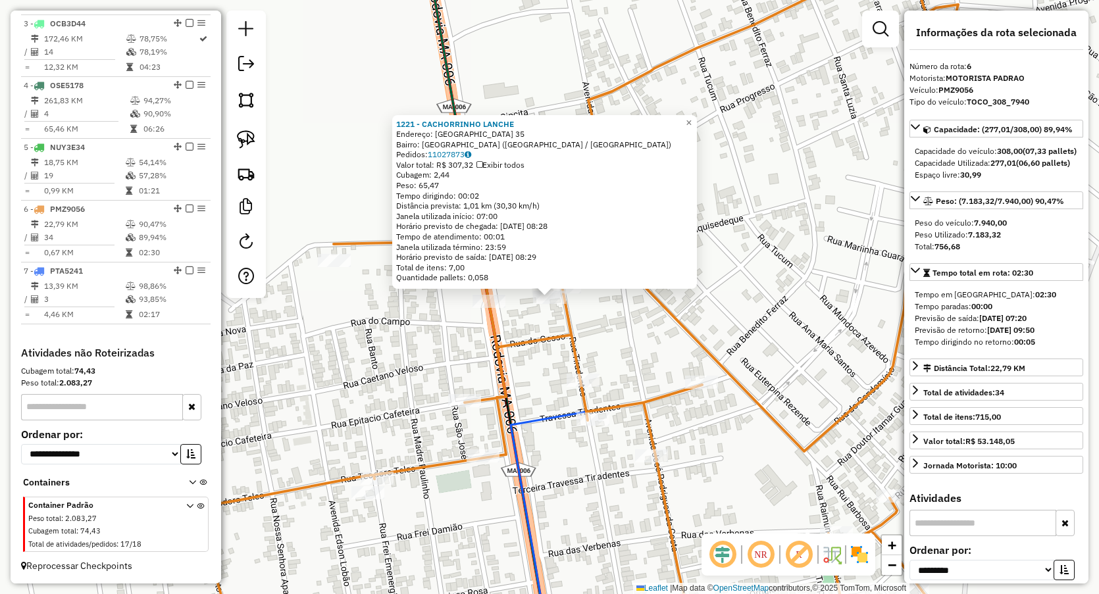
click at [363, 409] on div "1221 - CACHORRINHO LANCHE Endereço: SANTA LUZIA 35 Bairro: VILA TUCUM (GRAJAU /…" at bounding box center [549, 297] width 1099 height 594
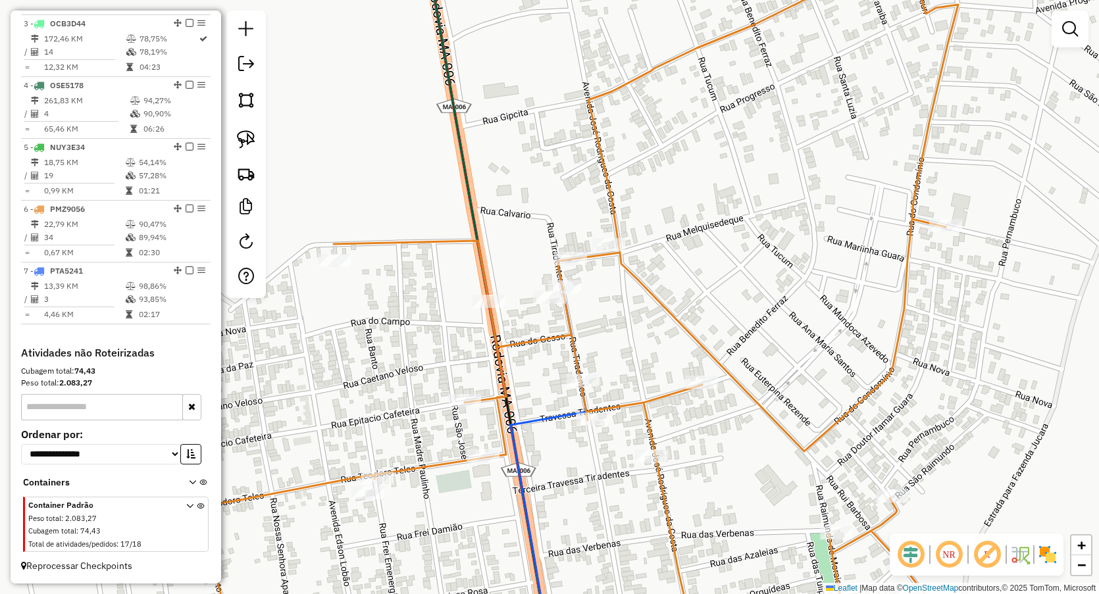
select select "**********"
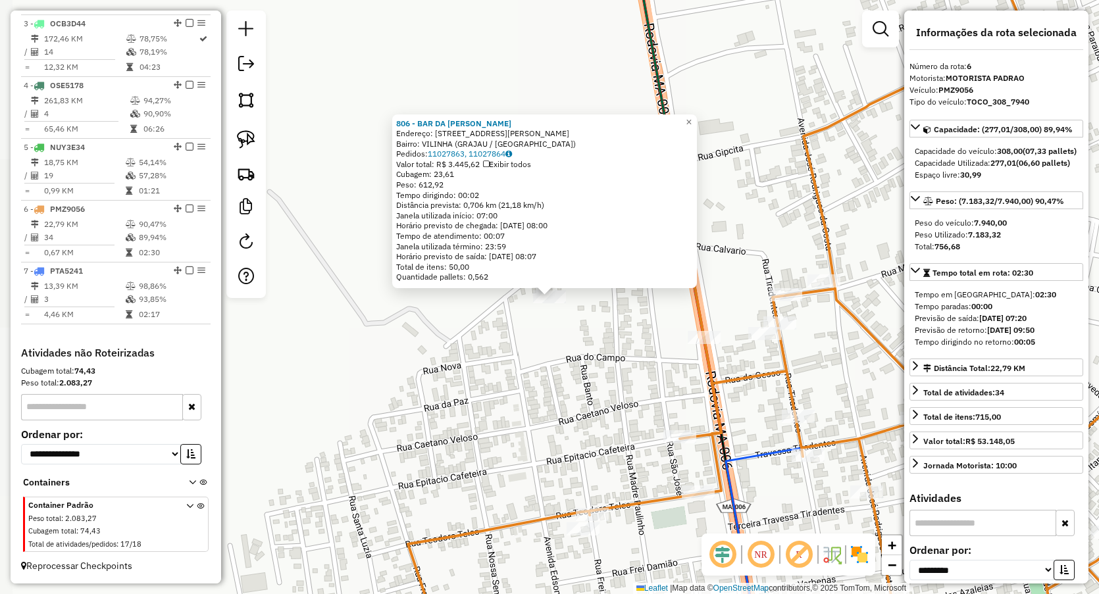
click at [444, 403] on div "806 - BAR DA PAULA VILINHA Endereço: AV EDSON LOBAO 16 Bairro: VILINHA (GRAJAU …" at bounding box center [549, 297] width 1099 height 594
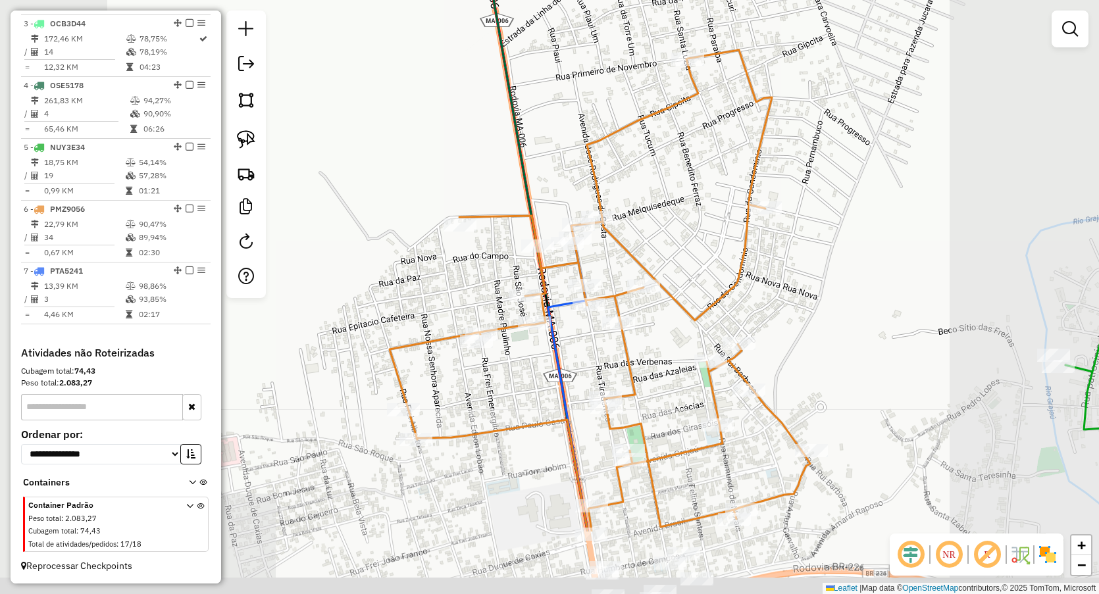
drag, startPoint x: 478, startPoint y: 367, endPoint x: 451, endPoint y: 244, distance: 125.5
click at [451, 248] on div "Janela de atendimento Grade de atendimento Capacidade Transportadoras Veículos …" at bounding box center [549, 297] width 1099 height 594
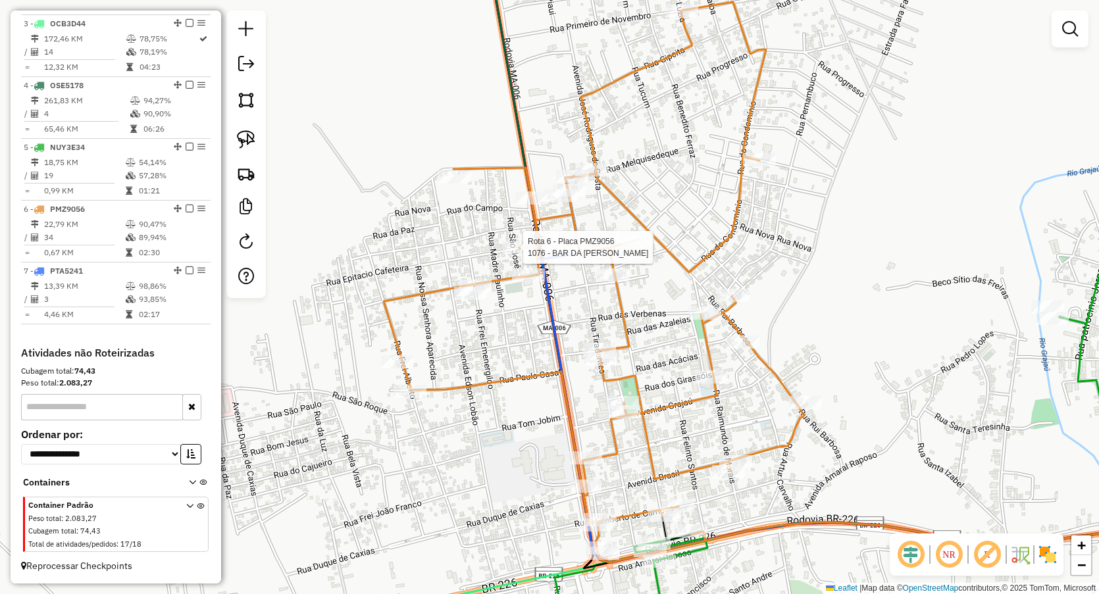
select select "**********"
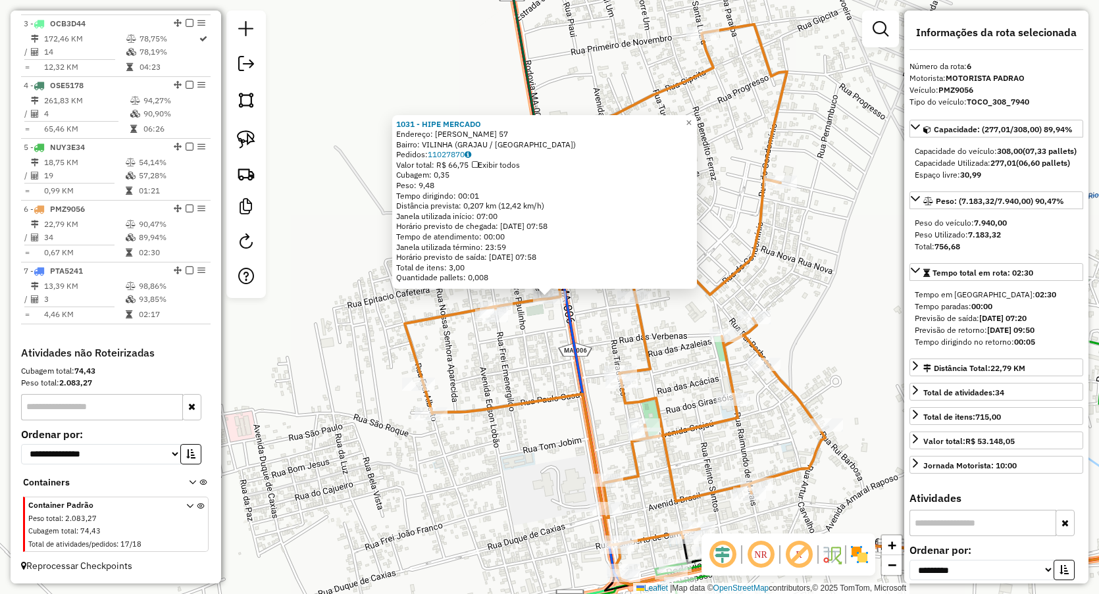
click at [537, 351] on div "1031 - HIPE MERCADO Endereço: TEODORO TELES 57 Bairro: VILINHA (GRAJAU / MA) Pe…" at bounding box center [549, 297] width 1099 height 594
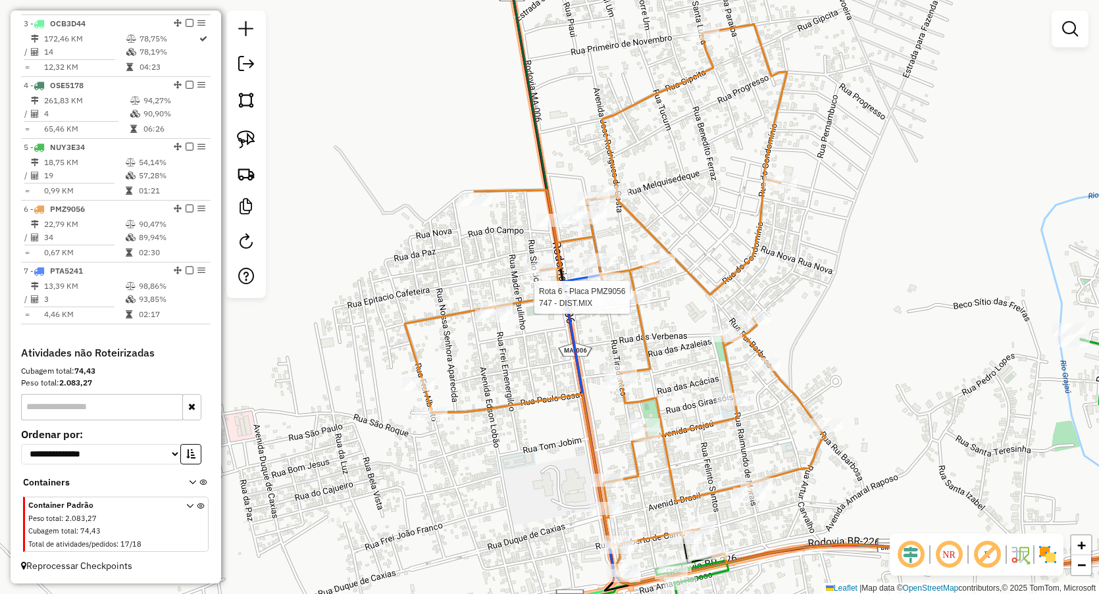
select select "**********"
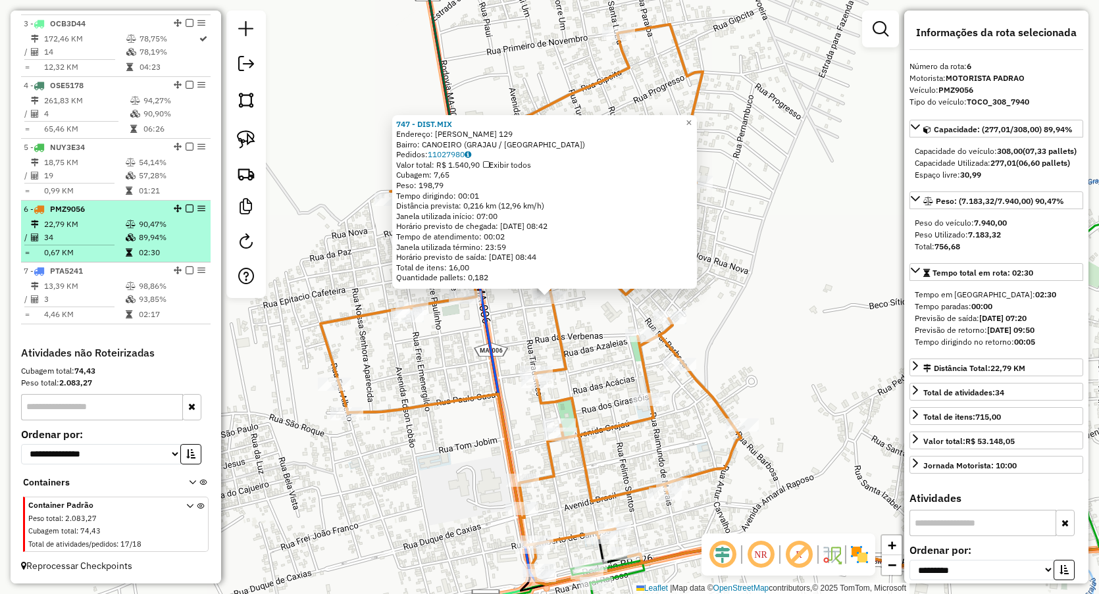
click at [110, 220] on td "22,79 KM" at bounding box center [84, 224] width 82 height 13
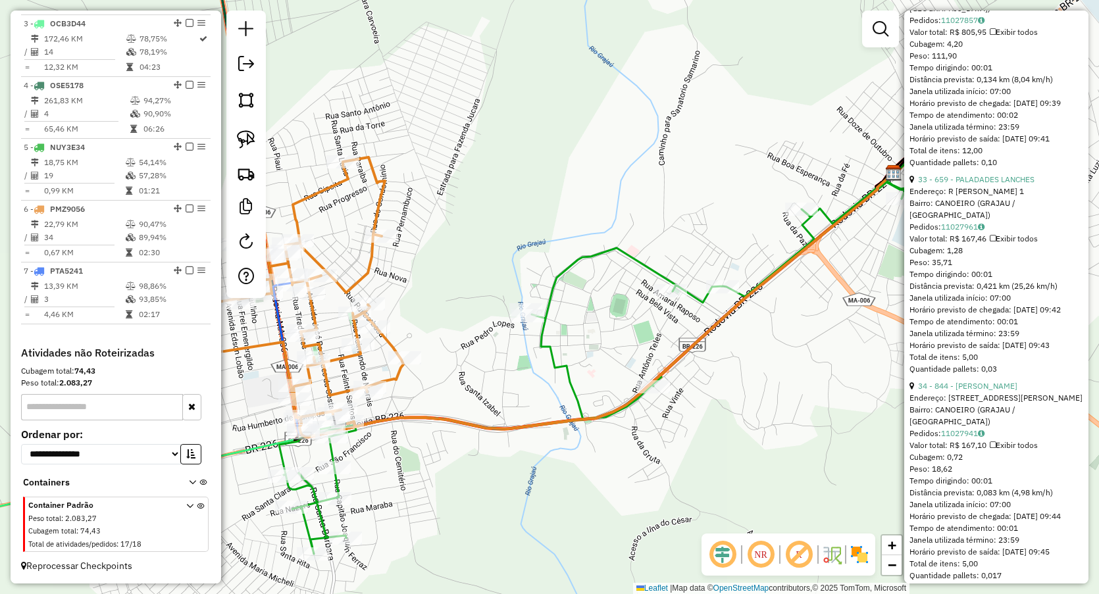
scroll to position [7061, 0]
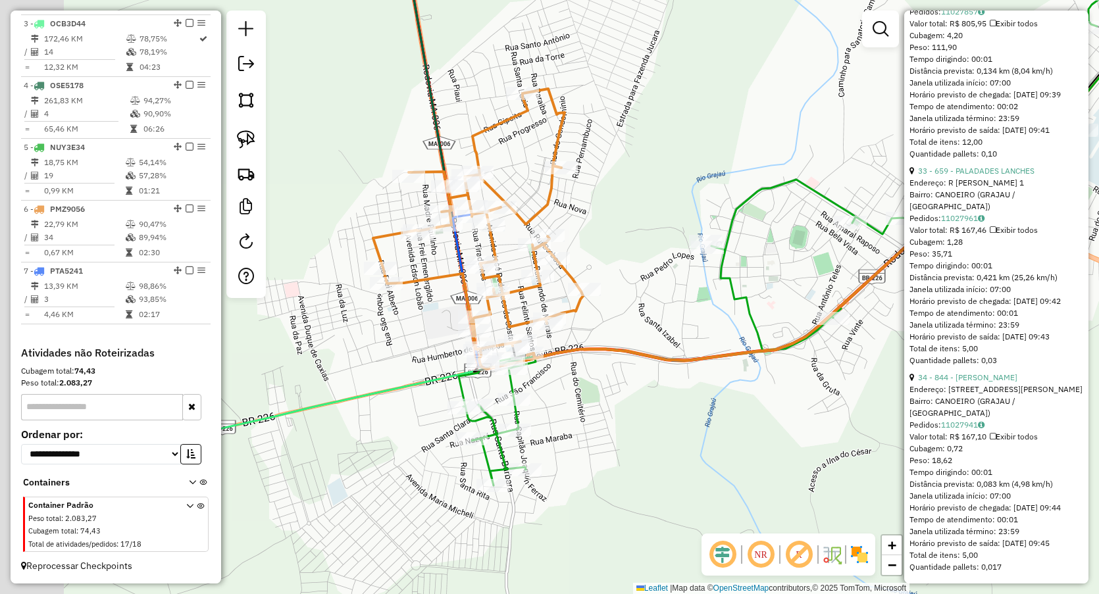
drag, startPoint x: 574, startPoint y: 238, endPoint x: 677, endPoint y: 188, distance: 114.8
click at [677, 188] on div "Janela de atendimento Grade de atendimento Capacidade Transportadoras Veículos …" at bounding box center [549, 297] width 1099 height 594
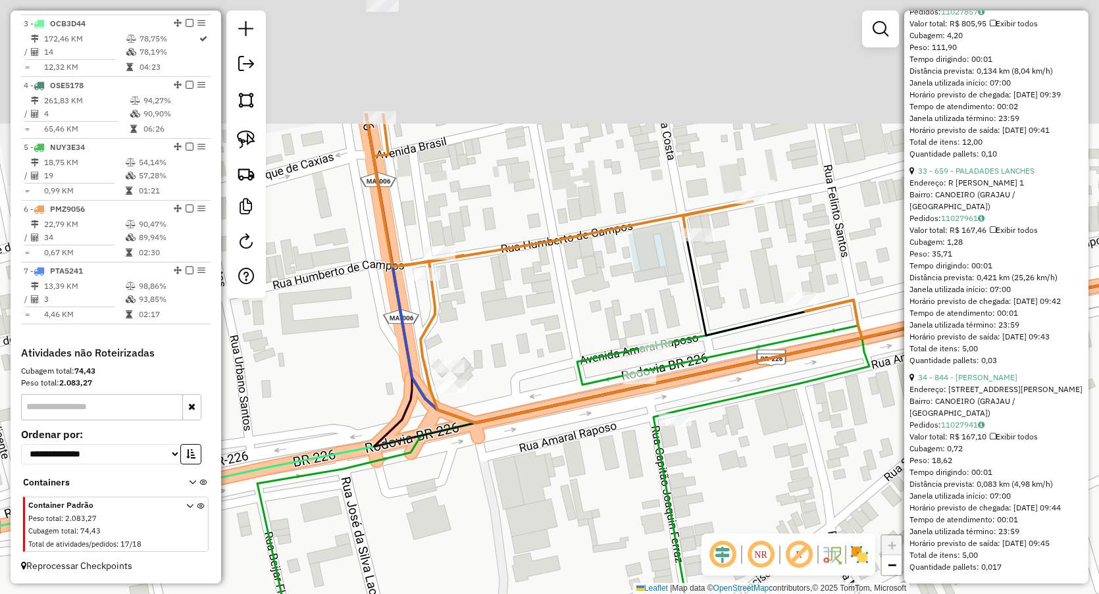
drag, startPoint x: 503, startPoint y: 186, endPoint x: 521, endPoint y: 365, distance: 180.0
click at [521, 365] on div "Janela de atendimento Grade de atendimento Capacidade Transportadoras Veículos …" at bounding box center [549, 297] width 1099 height 594
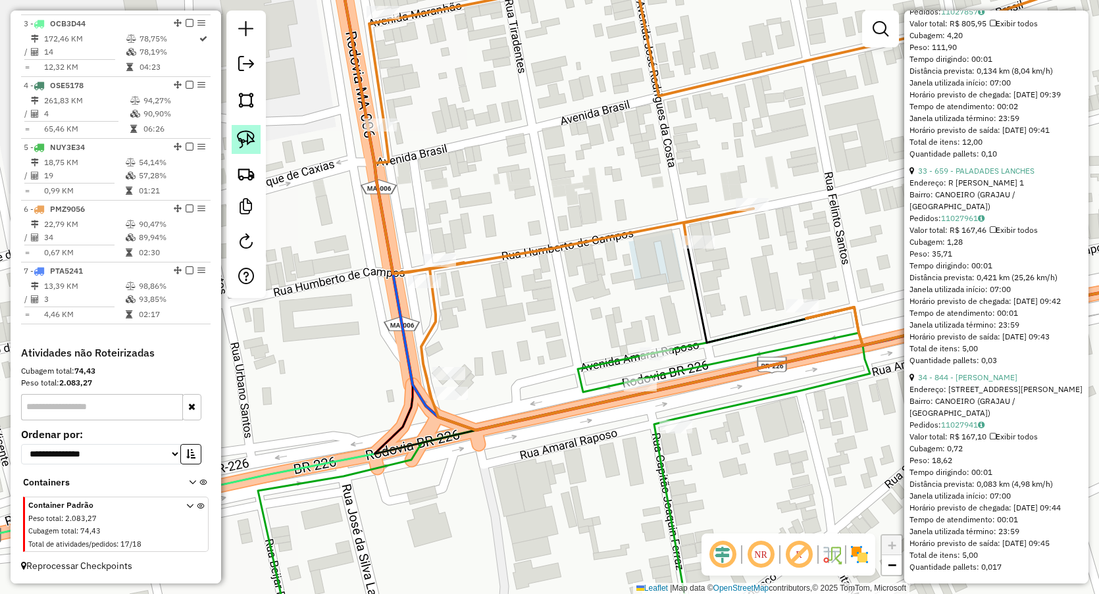
click at [243, 137] on img at bounding box center [246, 139] width 18 height 18
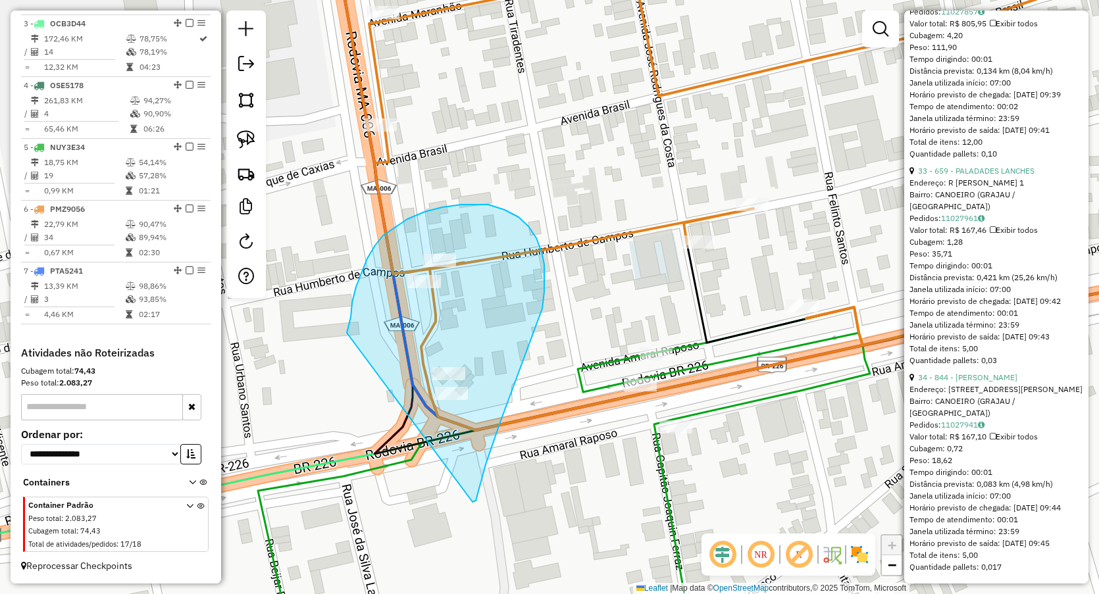
drag, startPoint x: 347, startPoint y: 333, endPoint x: 473, endPoint y: 502, distance: 210.7
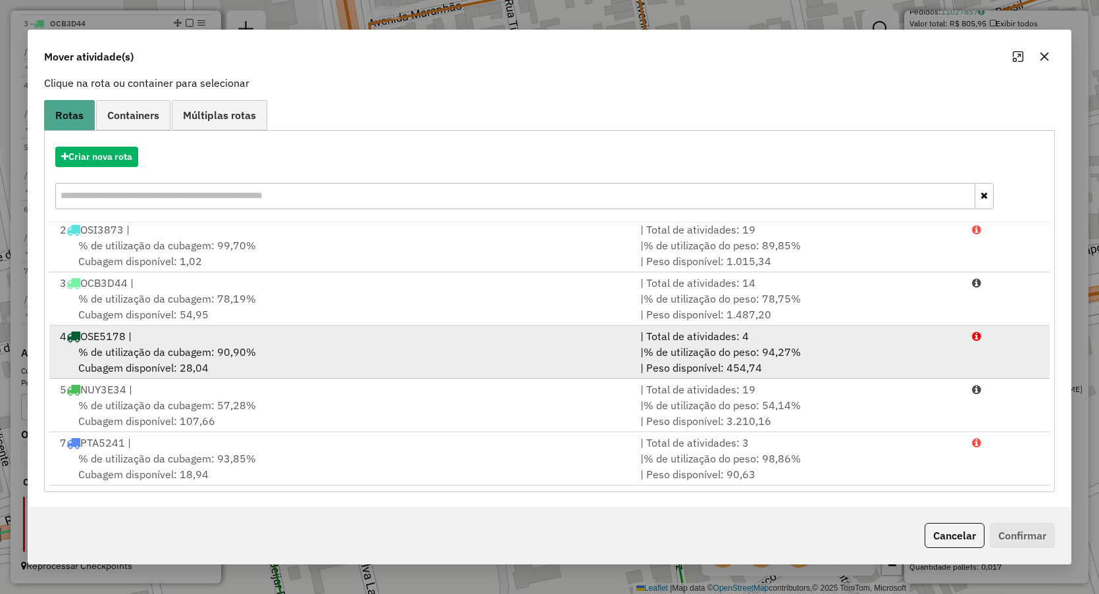
scroll to position [86, 0]
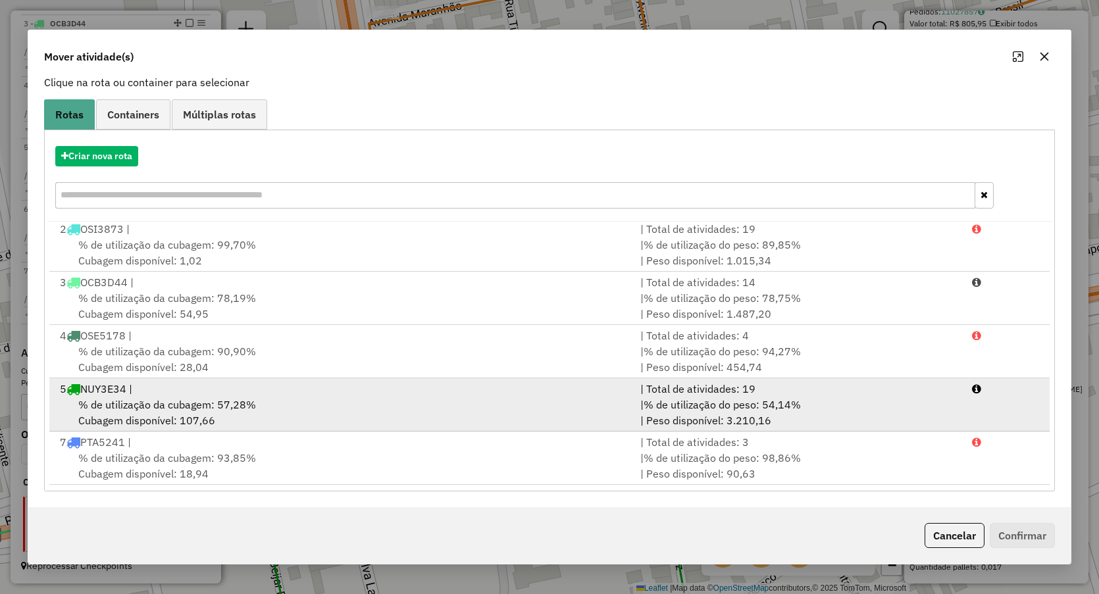
click at [192, 409] on span "% de utilização da cubagem: 57,28%" at bounding box center [167, 404] width 178 height 13
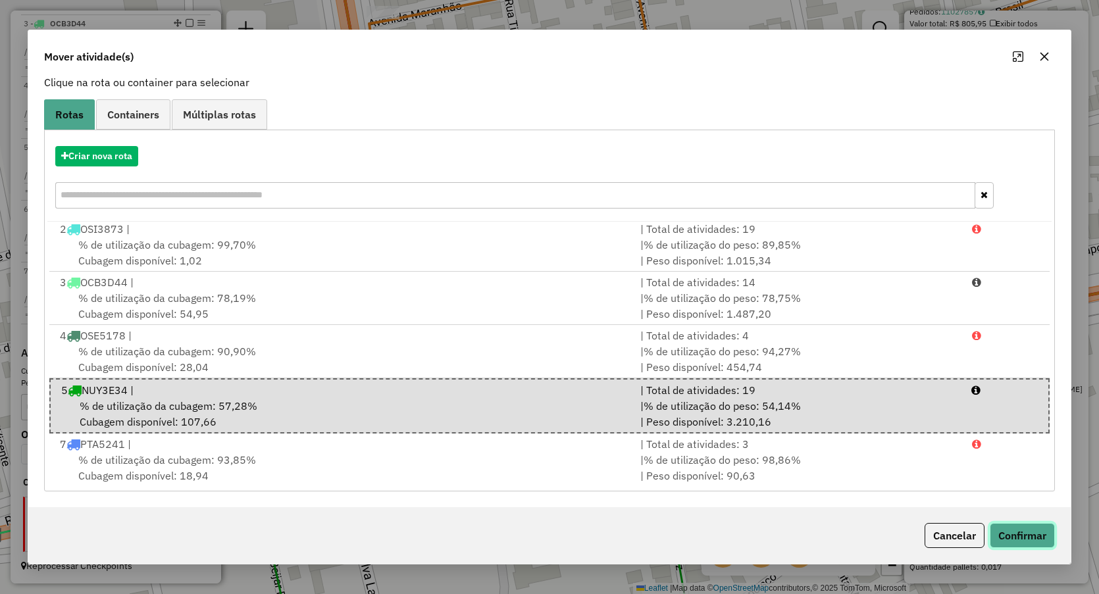
click at [1019, 525] on button "Confirmar" at bounding box center [1022, 535] width 65 height 25
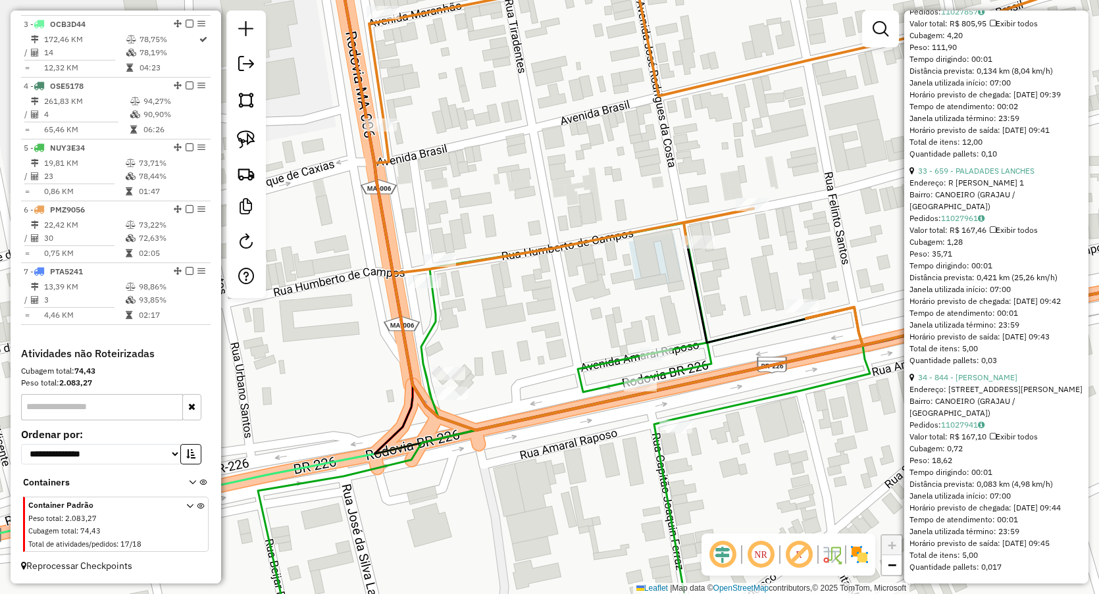
scroll to position [35, 0]
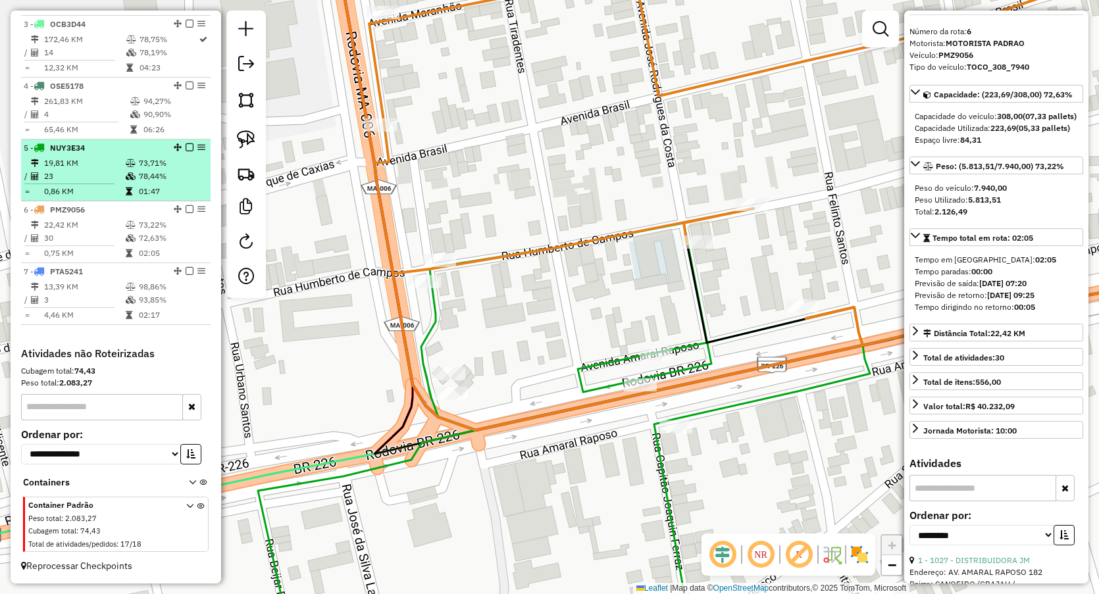
click at [101, 180] on td "23" at bounding box center [84, 176] width 82 height 13
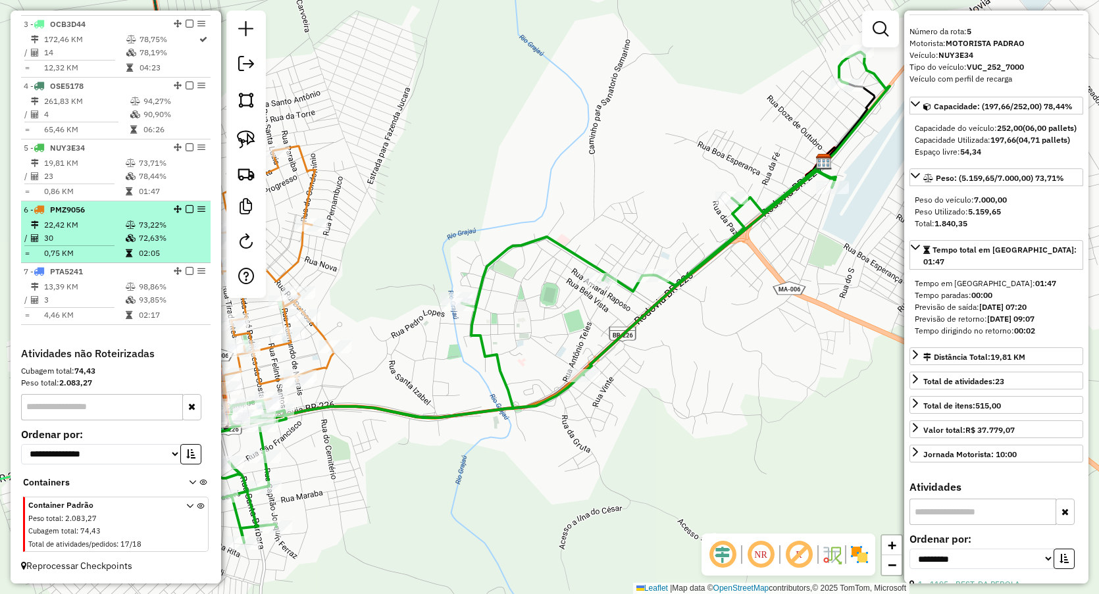
click at [103, 224] on td "22,42 KM" at bounding box center [84, 225] width 82 height 13
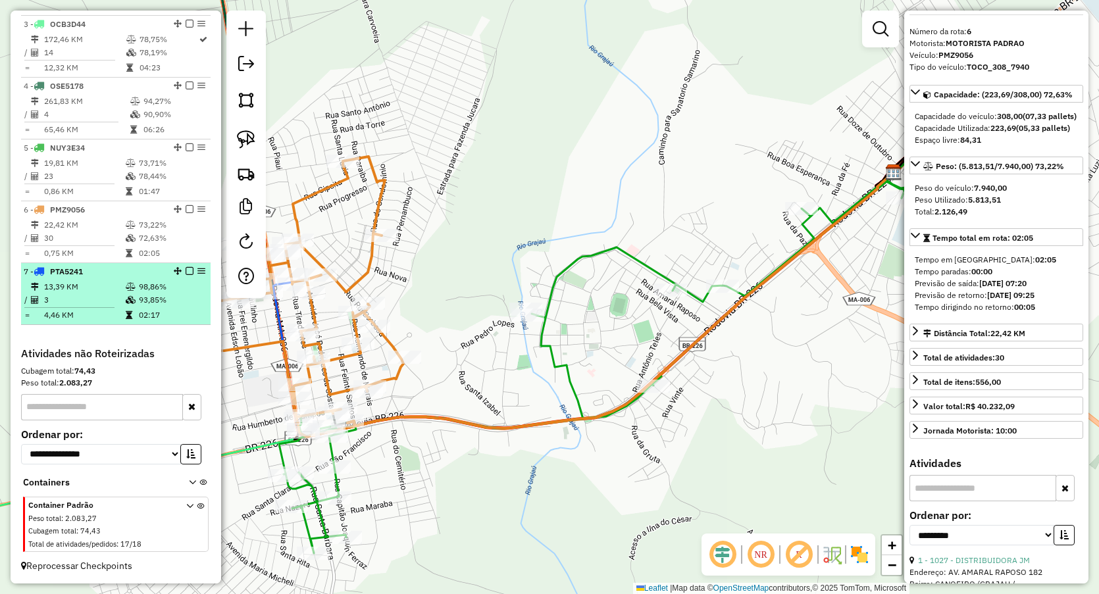
click at [100, 301] on td "3" at bounding box center [84, 300] width 82 height 13
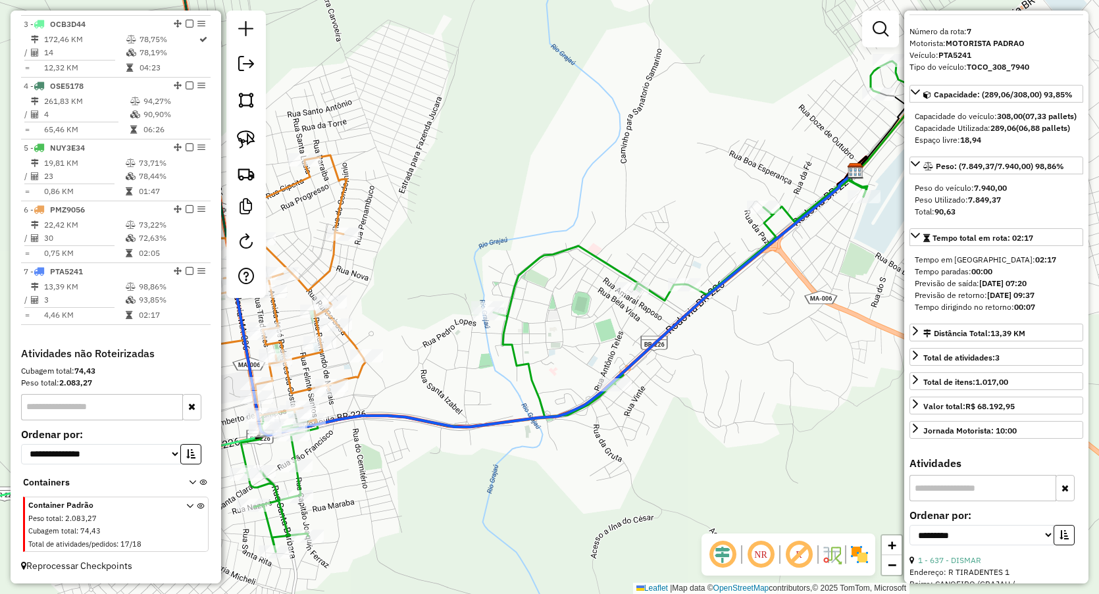
drag, startPoint x: 420, startPoint y: 232, endPoint x: 585, endPoint y: 122, distance: 198.4
click at [585, 123] on div "Janela de atendimento Grade de atendimento Capacidade Transportadoras Veículos …" at bounding box center [549, 297] width 1099 height 594
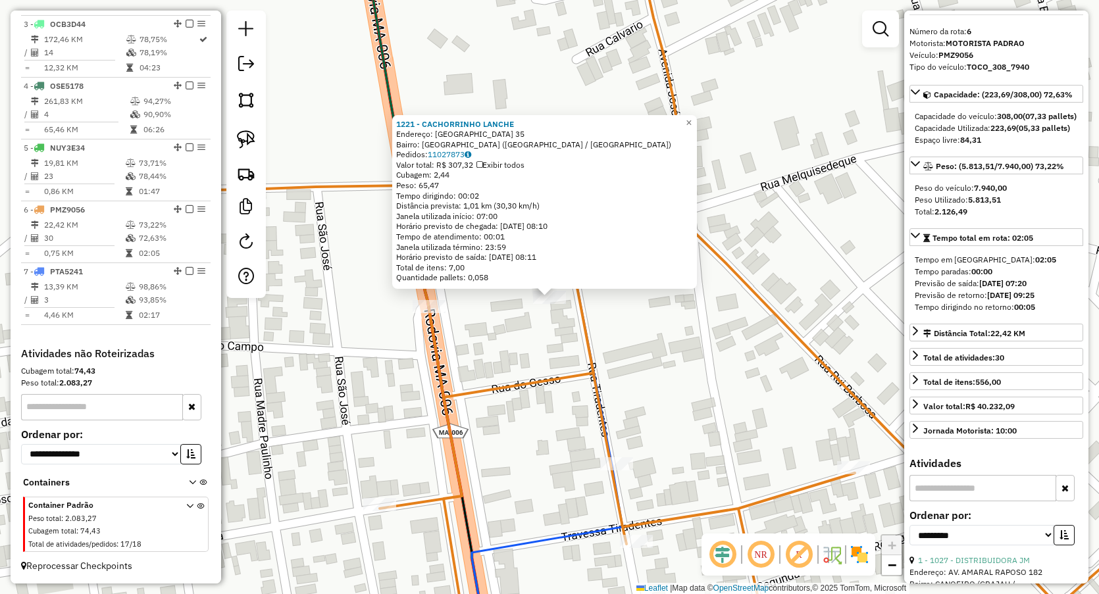
click at [482, 366] on div "1221 - CACHORRINHO LANCHE Endereço: SANTA LUZIA 35 Bairro: VILA TUCUM (GRAJAU /…" at bounding box center [549, 297] width 1099 height 594
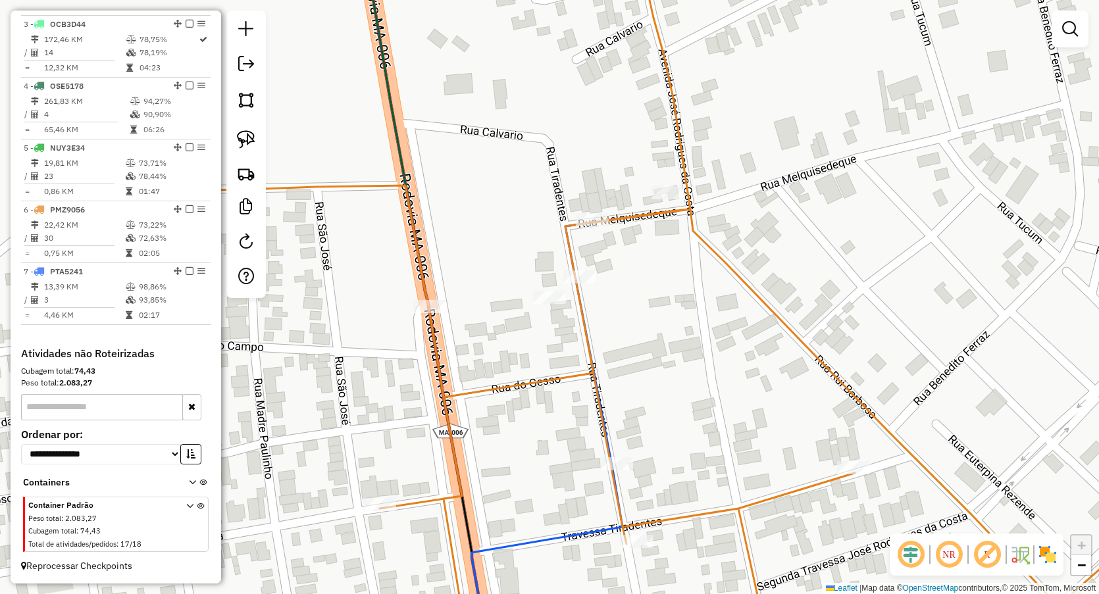
drag, startPoint x: 700, startPoint y: 359, endPoint x: 553, endPoint y: 181, distance: 230.5
click at [553, 182] on div "Janela de atendimento Grade de atendimento Capacidade Transportadoras Veículos …" at bounding box center [549, 297] width 1099 height 594
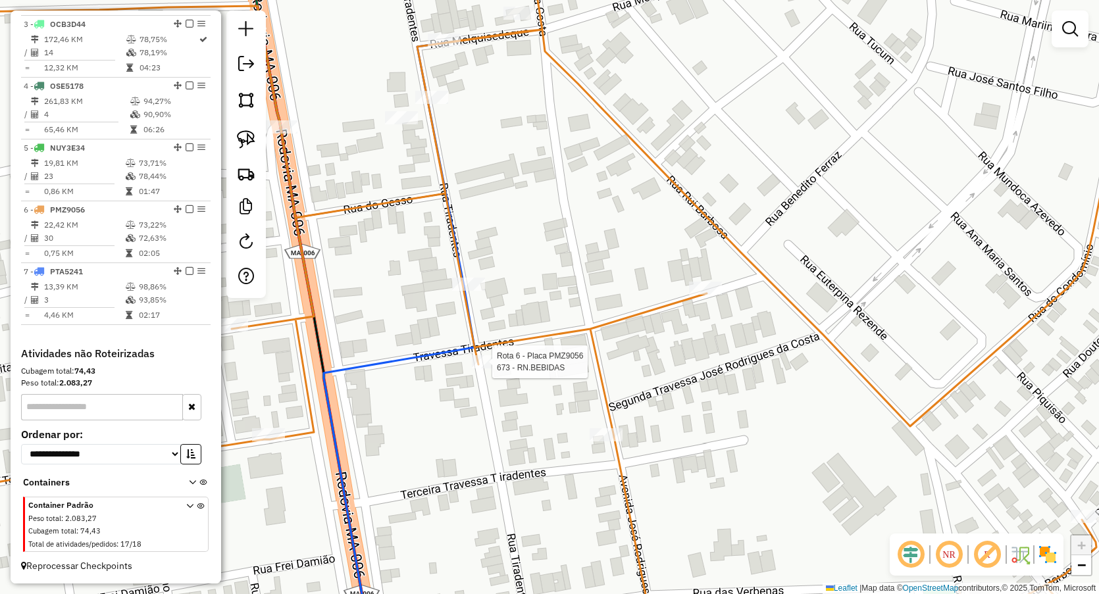
select select "**********"
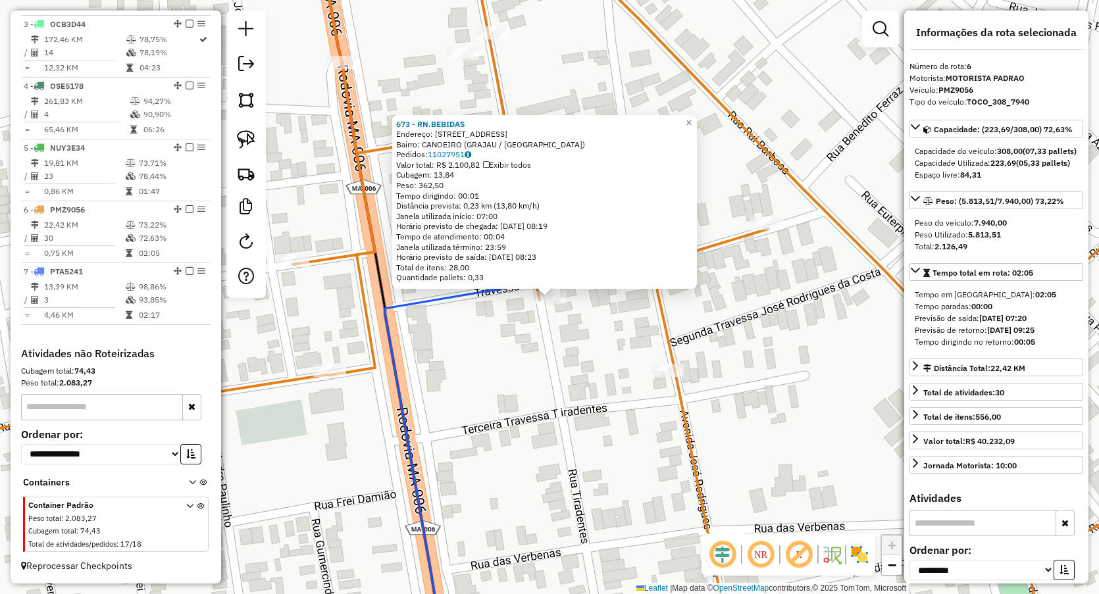
click at [485, 365] on div "673 - RN.BEBIDAS Endereço: R TIRADENTES 318 Bairro: CANOEIRO (GRAJAU / MA) Pedi…" at bounding box center [549, 297] width 1099 height 594
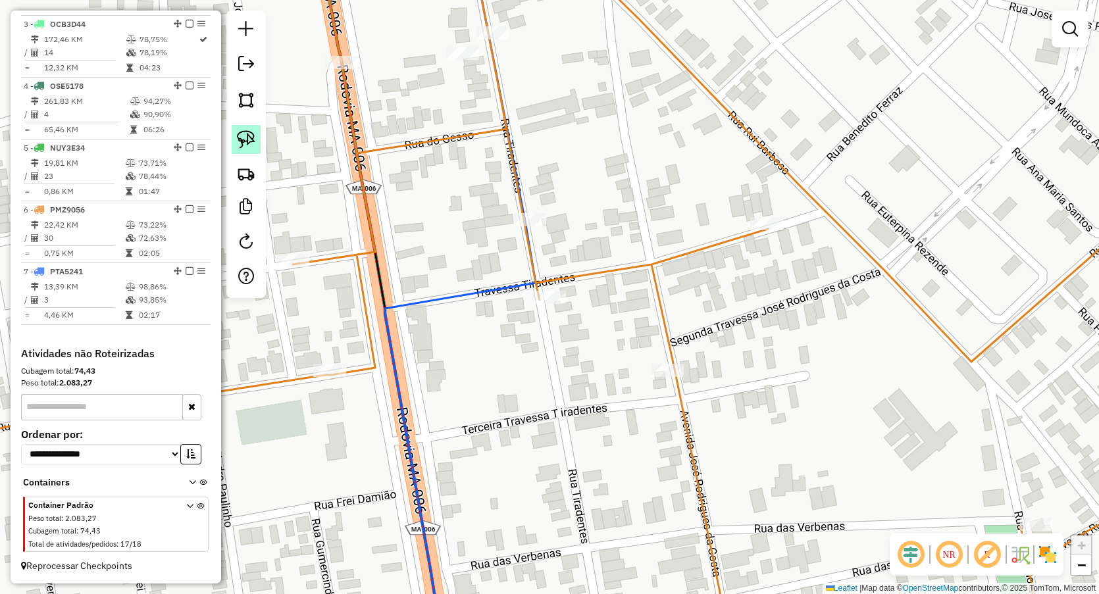
click at [247, 142] on img at bounding box center [246, 139] width 18 height 18
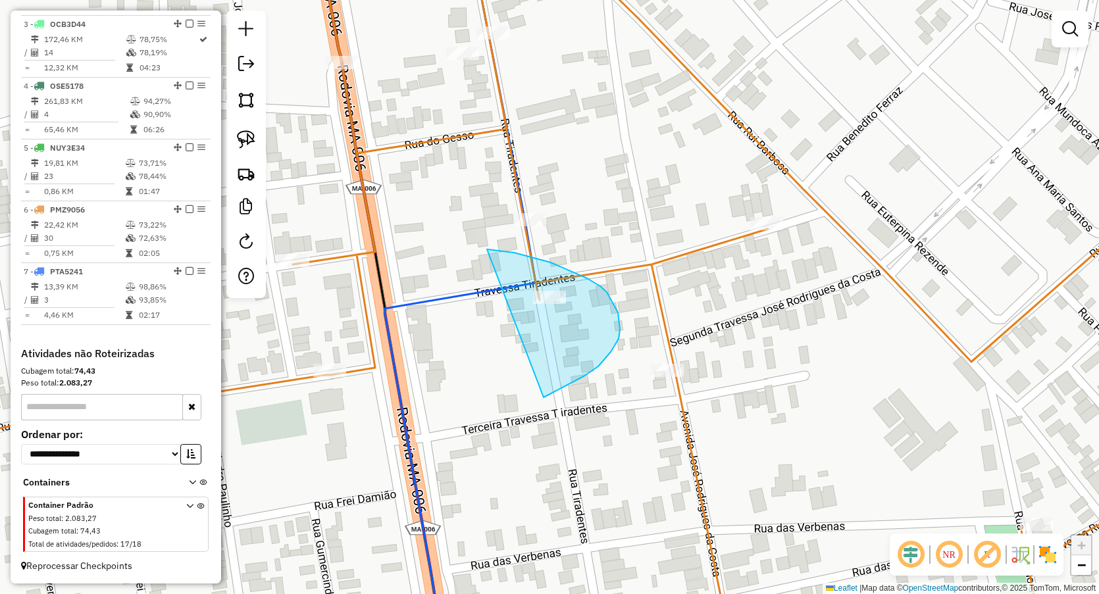
drag, startPoint x: 487, startPoint y: 249, endPoint x: 544, endPoint y: 398, distance: 159.2
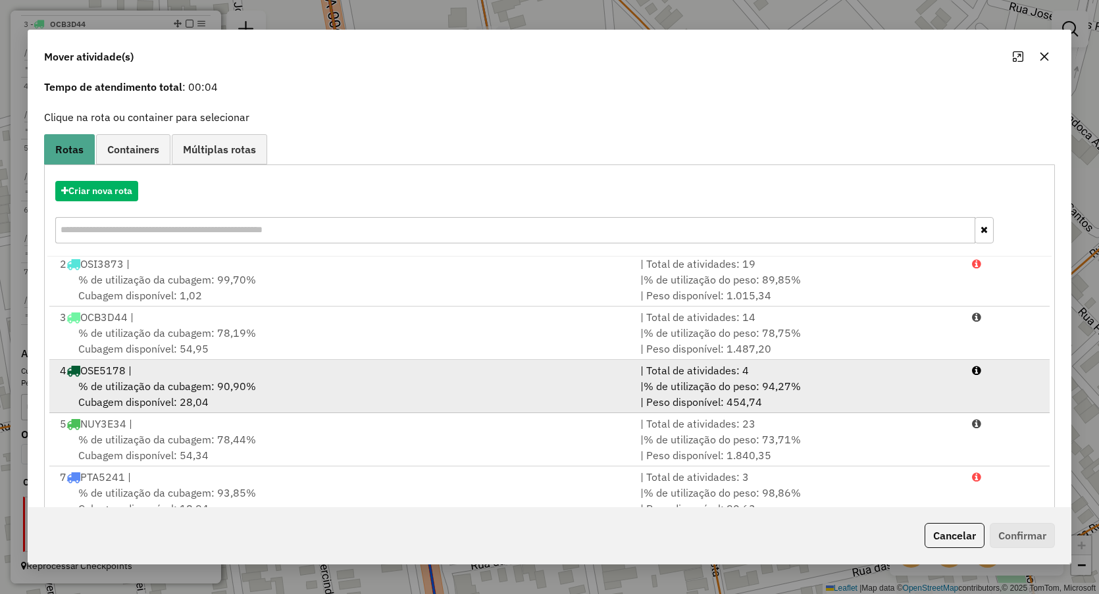
scroll to position [86, 0]
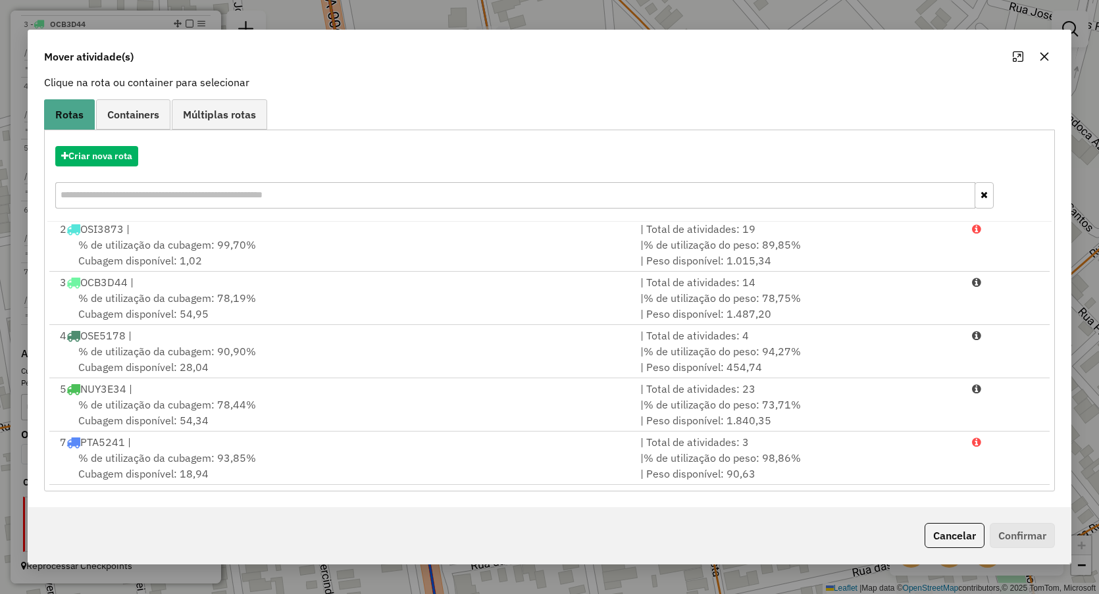
click at [130, 494] on div "Atividades selecionadas : 1 Cubagem total : 13,84 (00,33 pallets) Peso total : …" at bounding box center [549, 293] width 1043 height 430
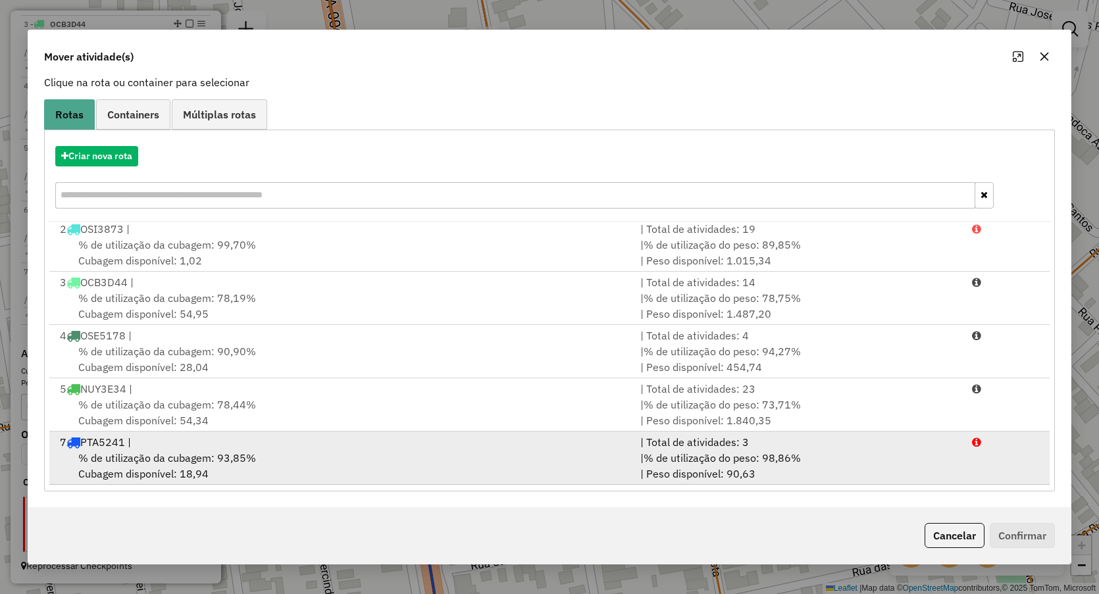
click at [124, 448] on div "7 PTA5241 |" at bounding box center [342, 442] width 580 height 16
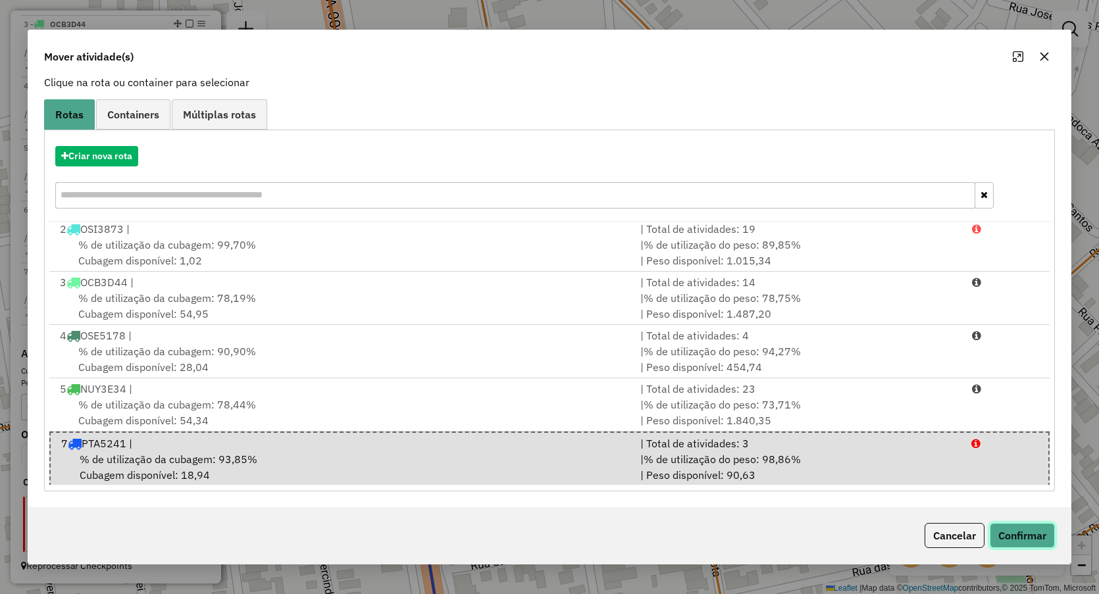
click at [997, 527] on button "Confirmar" at bounding box center [1022, 535] width 65 height 25
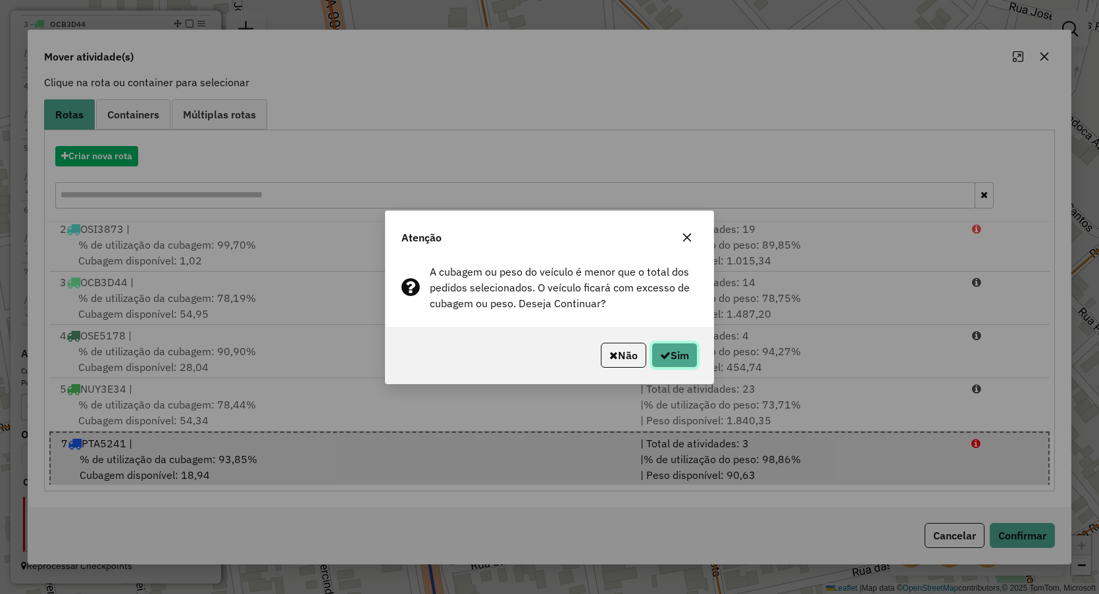
click at [681, 349] on button "Sim" at bounding box center [675, 355] width 46 height 25
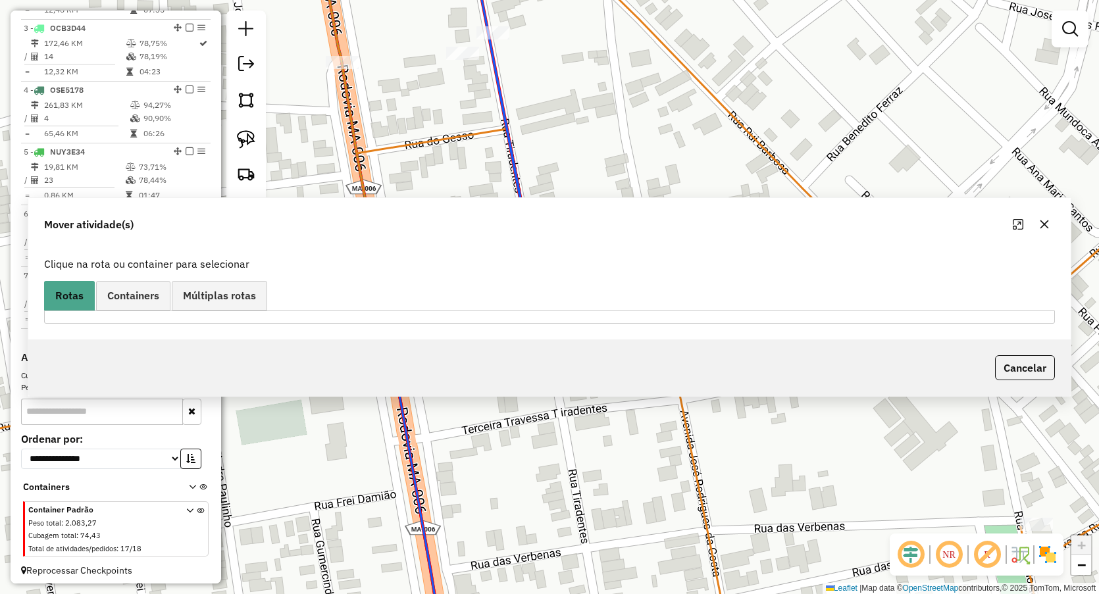
scroll to position [0, 0]
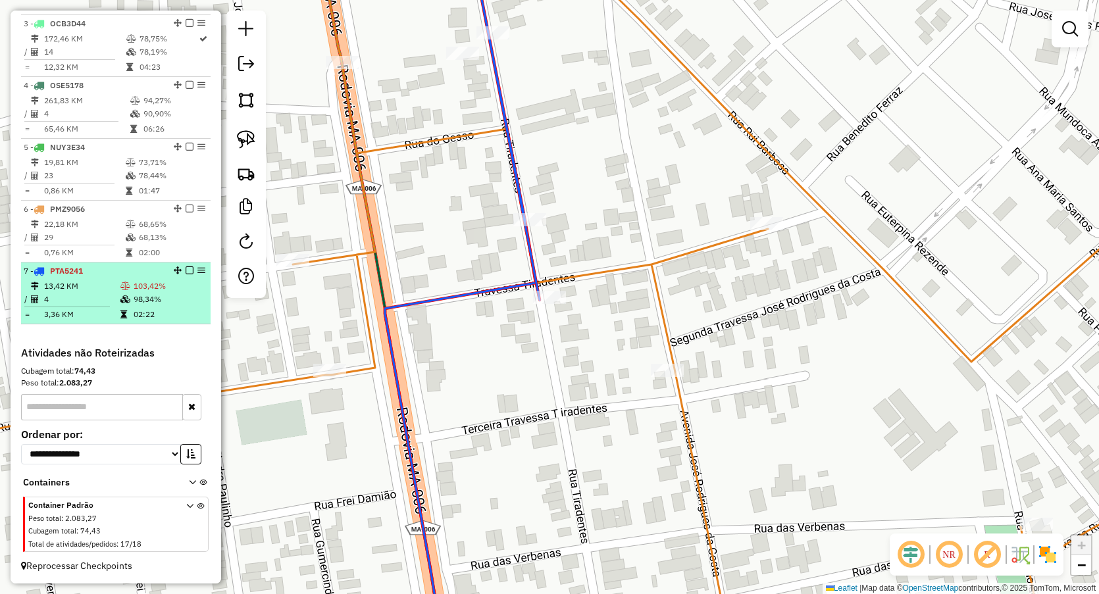
click at [107, 301] on td "4" at bounding box center [81, 299] width 76 height 13
select select "**********"
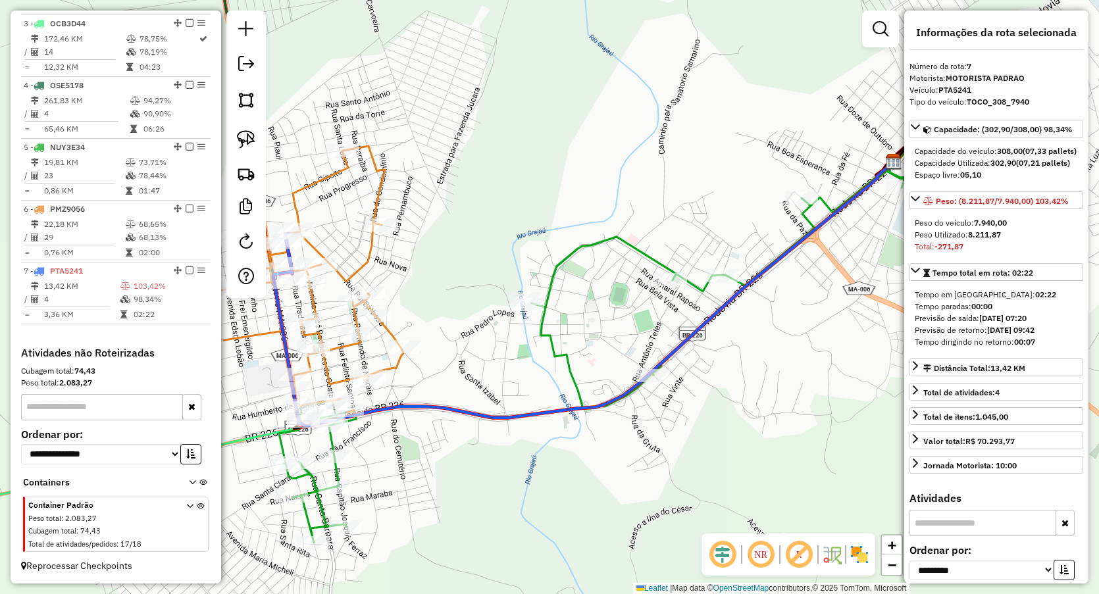
drag, startPoint x: 407, startPoint y: 234, endPoint x: 538, endPoint y: 167, distance: 147.2
click at [554, 159] on div "Rota 6 - Placa PMZ9056 706 - BAR BACANA Janela de atendimento Grade de atendime…" at bounding box center [549, 297] width 1099 height 594
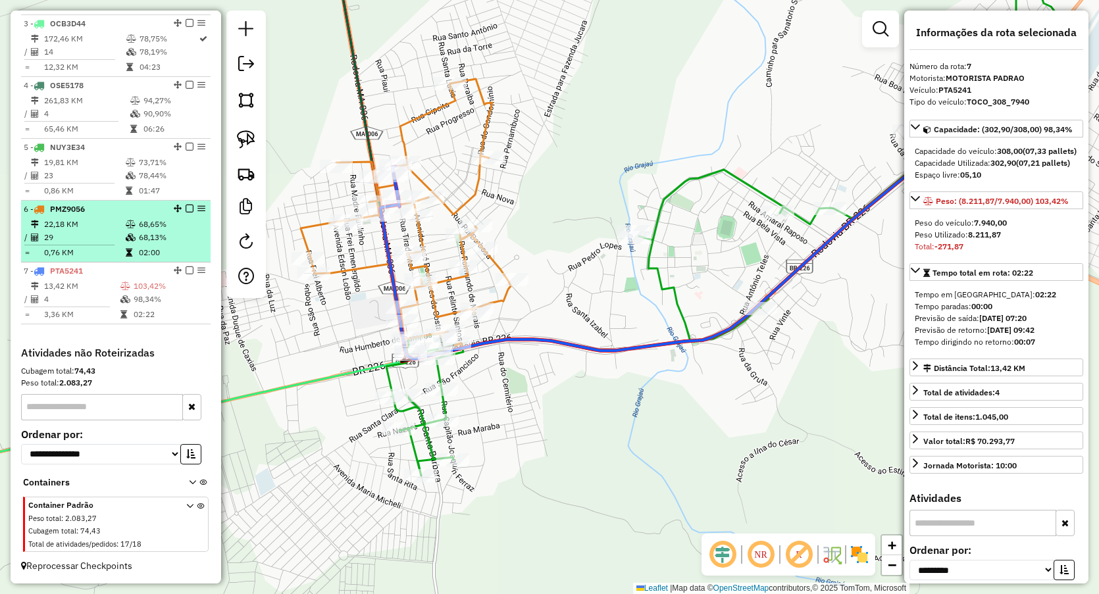
click at [132, 239] on icon at bounding box center [131, 238] width 10 height 8
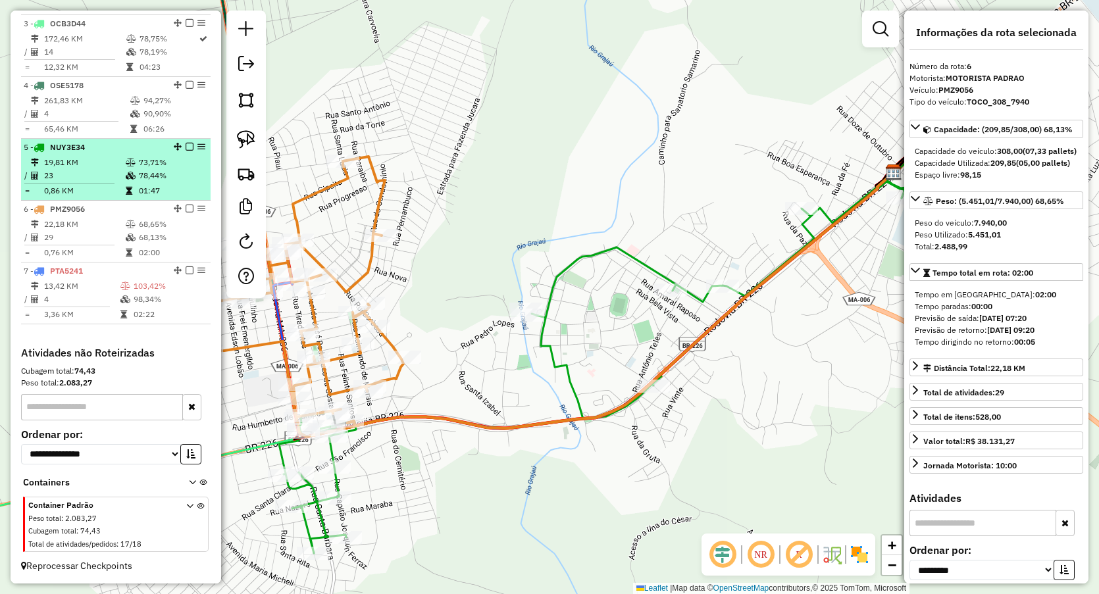
click at [126, 173] on icon at bounding box center [131, 176] width 10 height 8
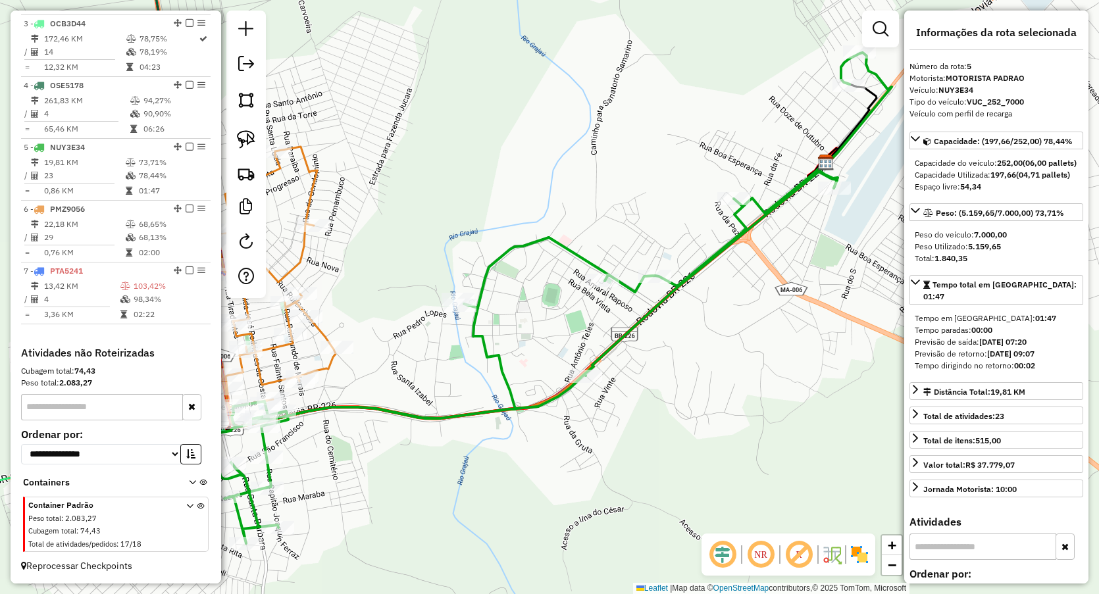
drag, startPoint x: 403, startPoint y: 247, endPoint x: 593, endPoint y: 55, distance: 270.9
click at [592, 57] on div "Janela de atendimento Grade de atendimento Capacidade Transportadoras Veículos …" at bounding box center [549, 297] width 1099 height 594
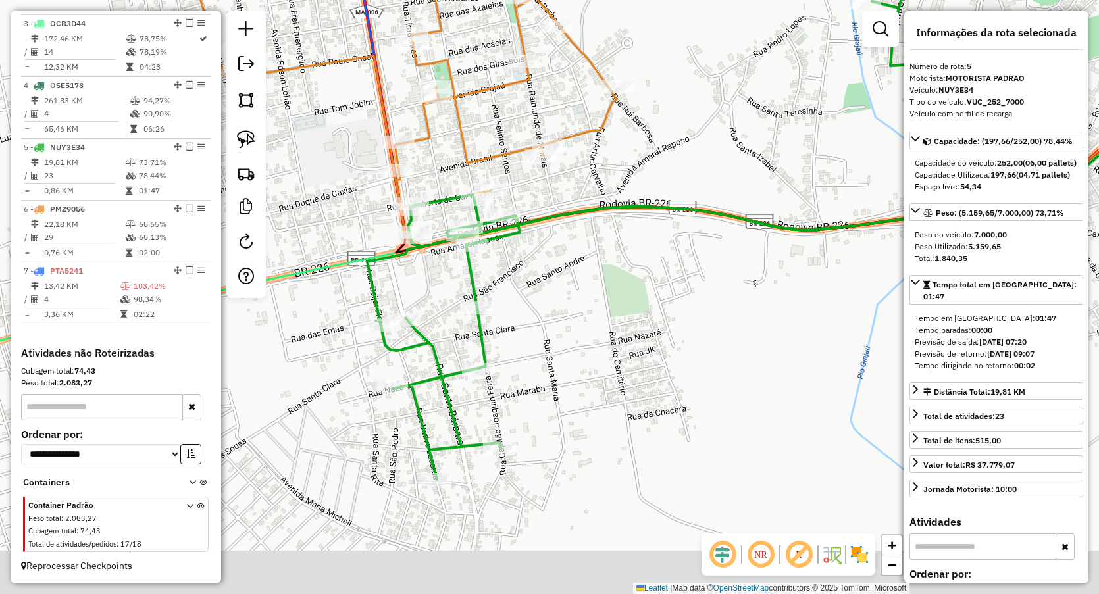
drag, startPoint x: 430, startPoint y: 249, endPoint x: 430, endPoint y: 190, distance: 59.9
click at [431, 190] on div "Janela de atendimento Grade de atendimento Capacidade Transportadoras Veículos …" at bounding box center [549, 297] width 1099 height 594
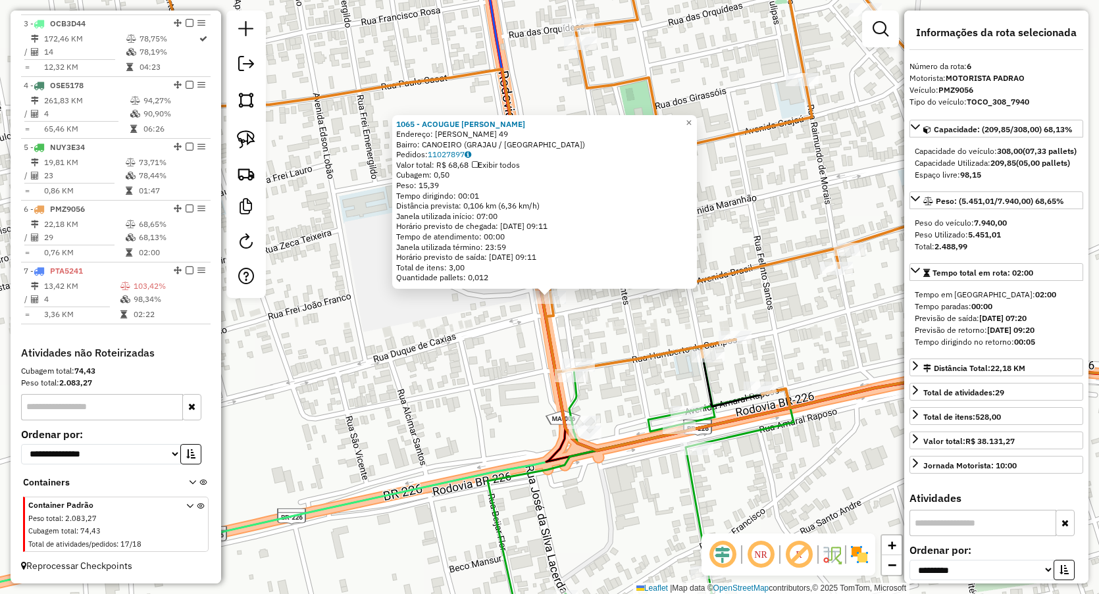
click at [432, 367] on div "1065 - ACOUGUE BOI PREMIADO Endereço: BELA ESTRELA 49 Bairro: CANOEIRO (GRAJAU …" at bounding box center [549, 297] width 1099 height 594
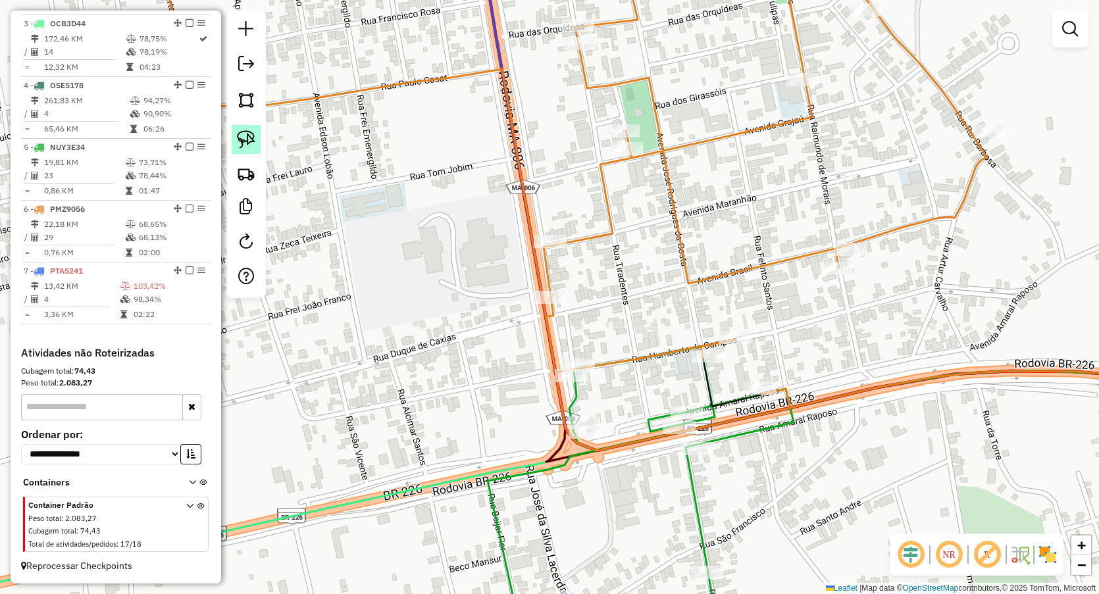
click at [247, 126] on link at bounding box center [246, 139] width 29 height 29
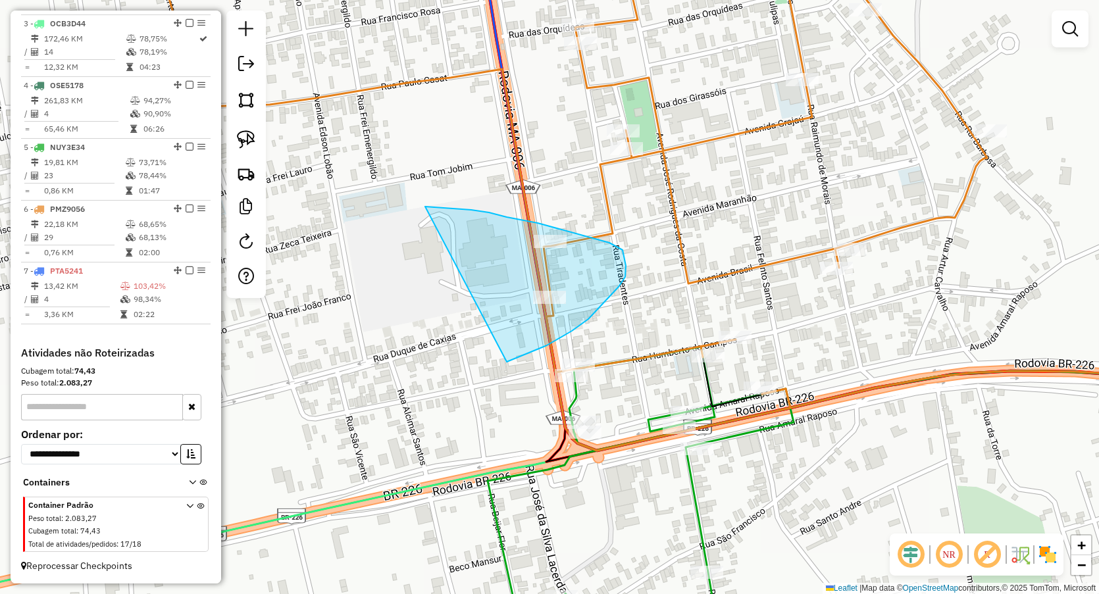
drag, startPoint x: 432, startPoint y: 207, endPoint x: 505, endPoint y: 362, distance: 171.1
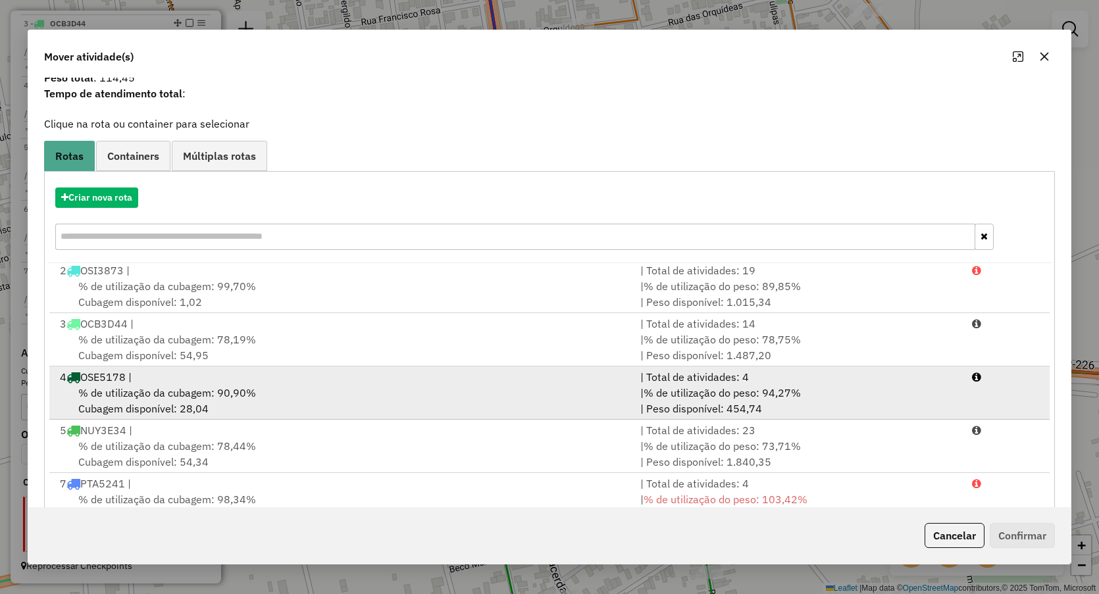
scroll to position [86, 0]
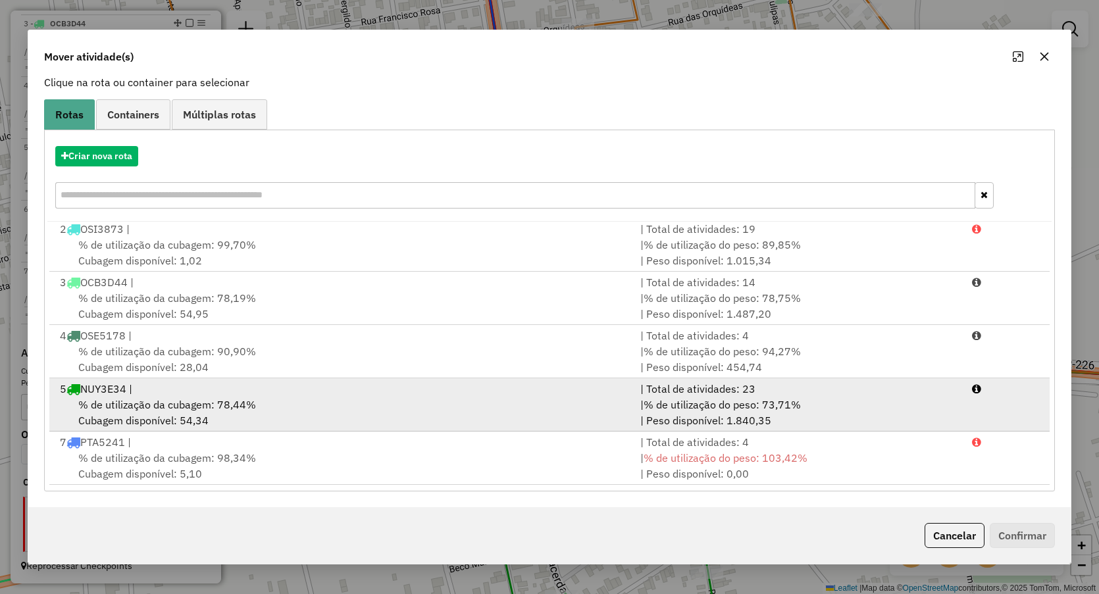
click at [126, 403] on span "% de utilização da cubagem: 78,44%" at bounding box center [167, 404] width 178 height 13
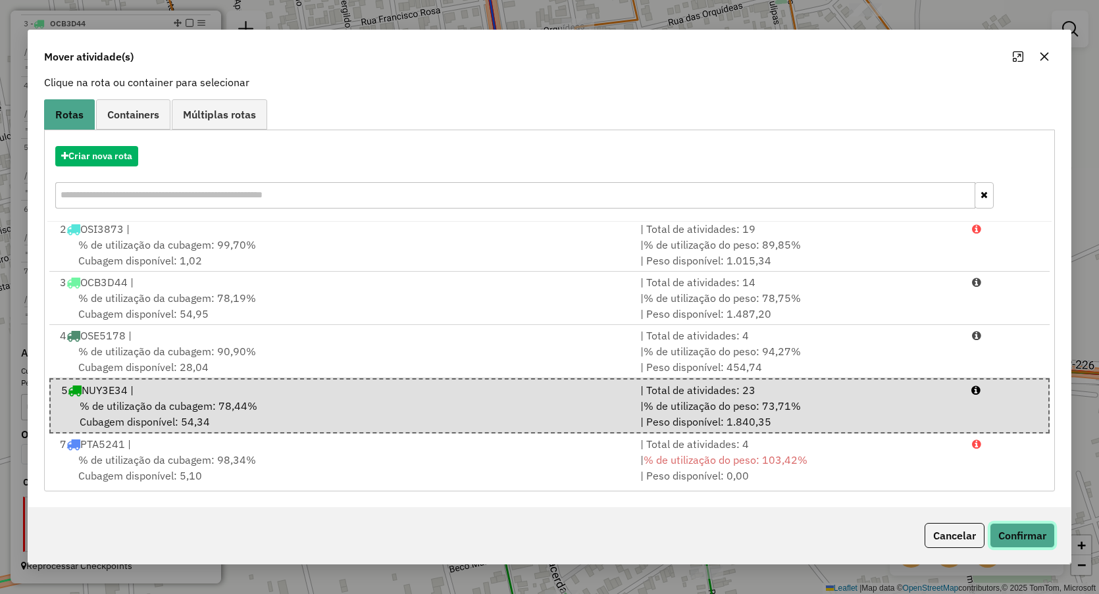
click at [1018, 534] on button "Confirmar" at bounding box center [1022, 535] width 65 height 25
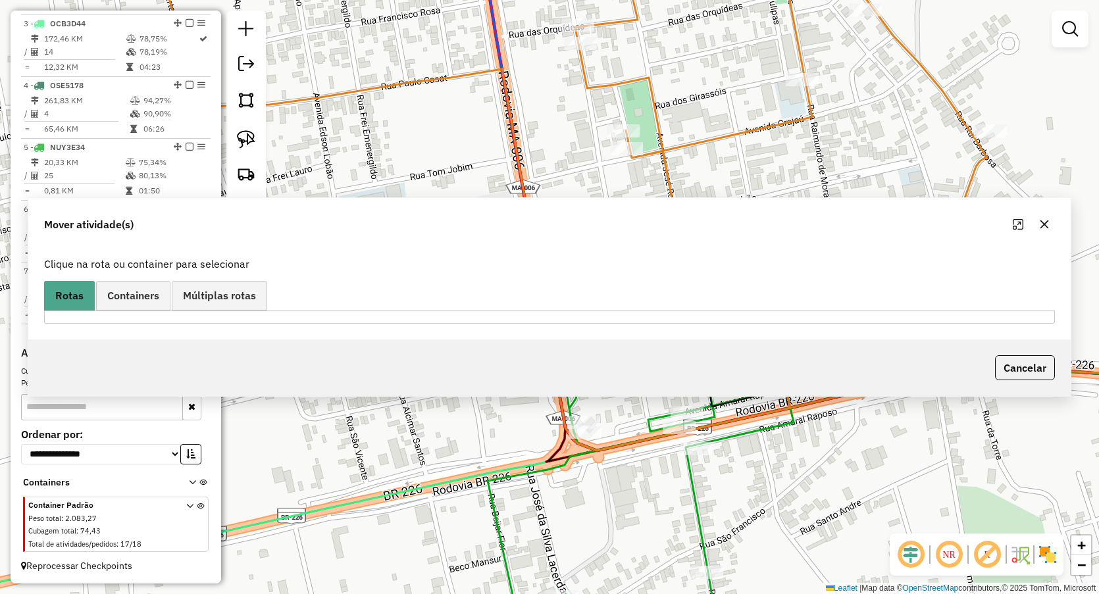
scroll to position [0, 0]
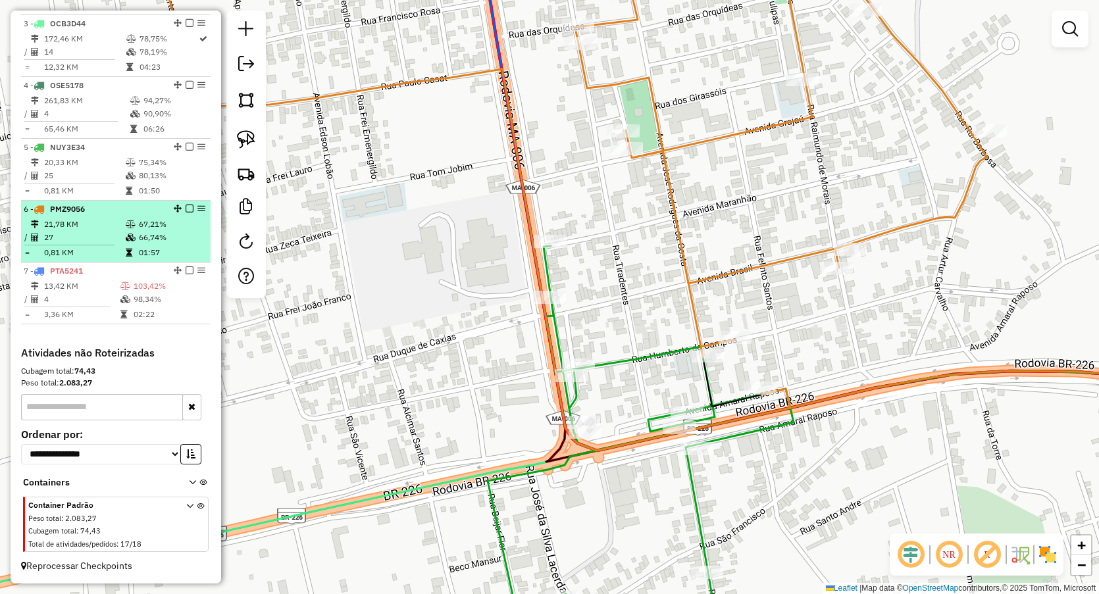
click at [118, 242] on td "27" at bounding box center [84, 237] width 82 height 13
select select "**********"
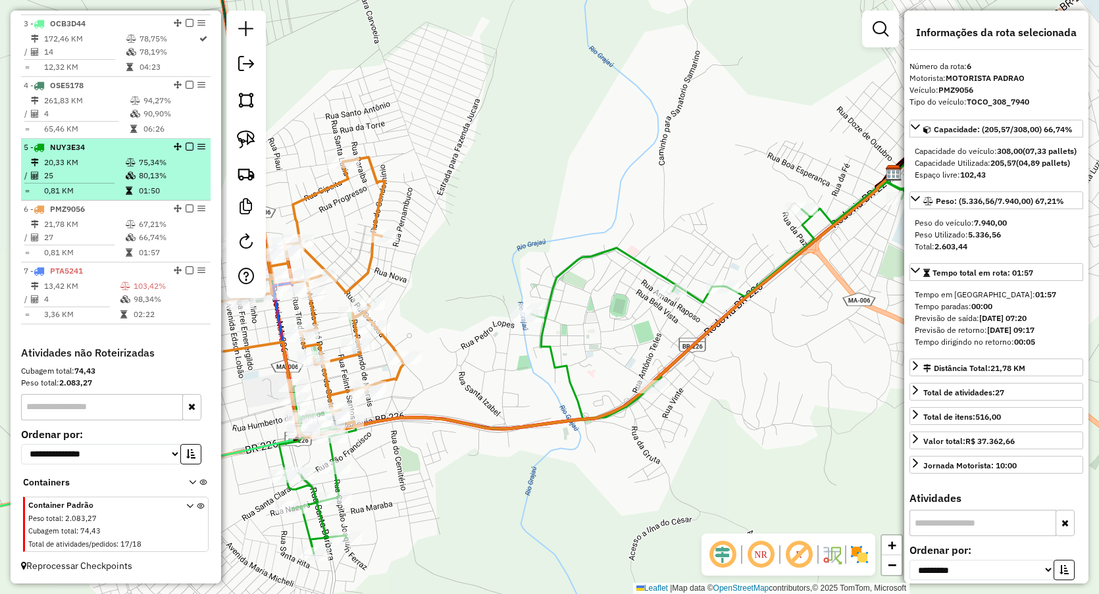
click at [126, 176] on icon at bounding box center [131, 176] width 10 height 8
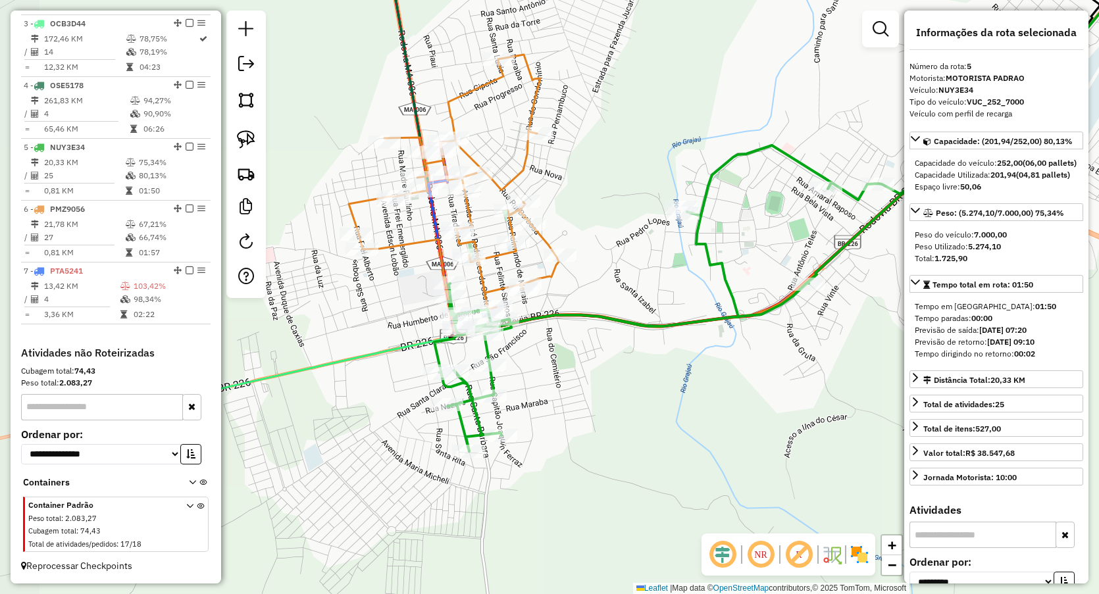
drag, startPoint x: 439, startPoint y: 231, endPoint x: 664, endPoint y: 140, distance: 243.0
click at [664, 140] on div "Janela de atendimento Grade de atendimento Capacidade Transportadoras Veículos …" at bounding box center [549, 297] width 1099 height 594
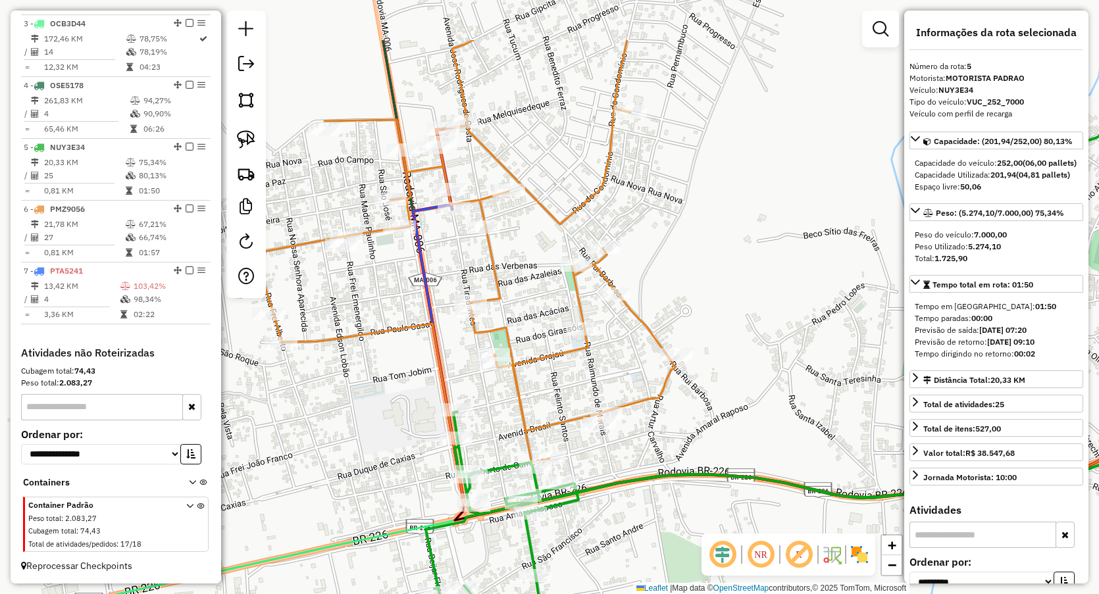
drag, startPoint x: 731, startPoint y: 173, endPoint x: 734, endPoint y: 228, distance: 54.7
click at [734, 228] on div "Janela de atendimento Grade de atendimento Capacidade Transportadoras Veículos …" at bounding box center [549, 297] width 1099 height 594
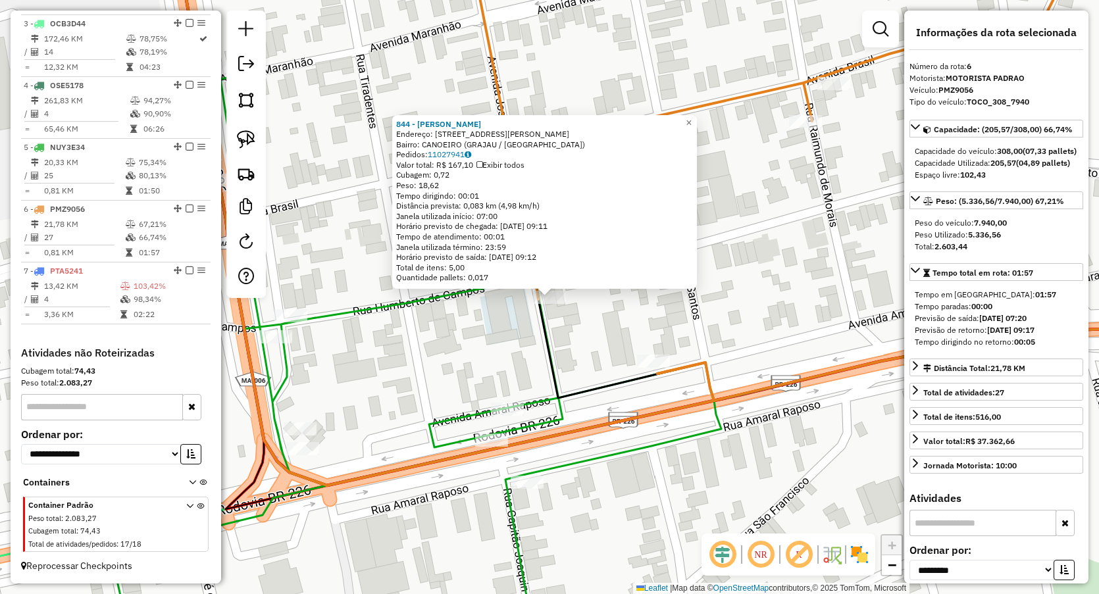
click at [649, 351] on div "Rota 6 - Placa PMZ9056 1027 - DISTRIBUIDORA JM 844 - Drogaria FarMelhor Endereç…" at bounding box center [549, 297] width 1099 height 594
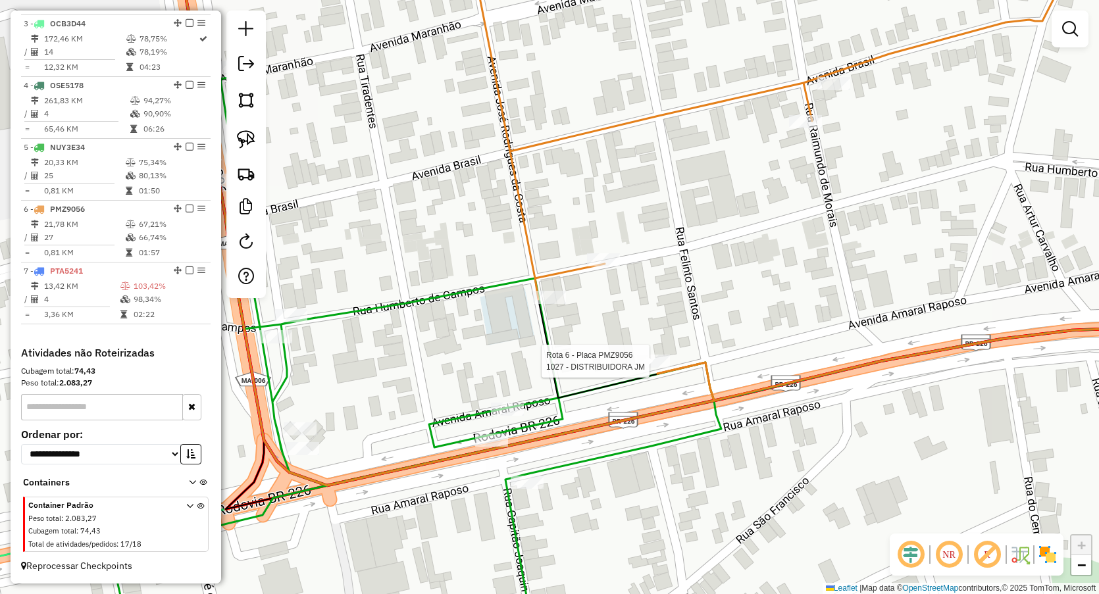
select select "**********"
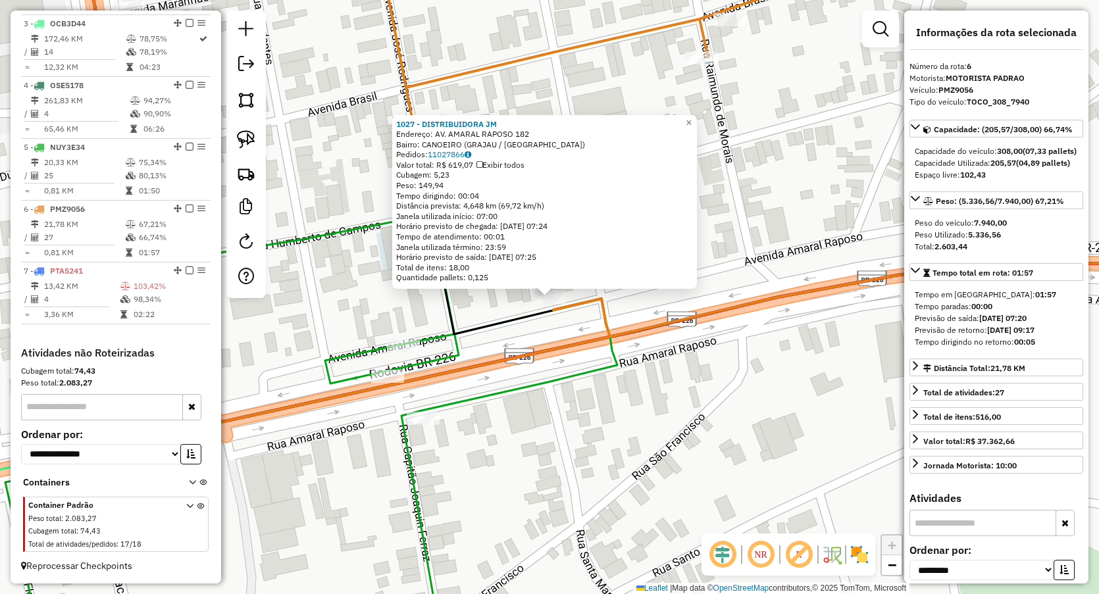
click at [521, 442] on div "1027 - DISTRIBUIDORA JM Endereço: AV. AMARAL RAPOSO 182 Bairro: CANOEIRO (GRAJA…" at bounding box center [549, 297] width 1099 height 594
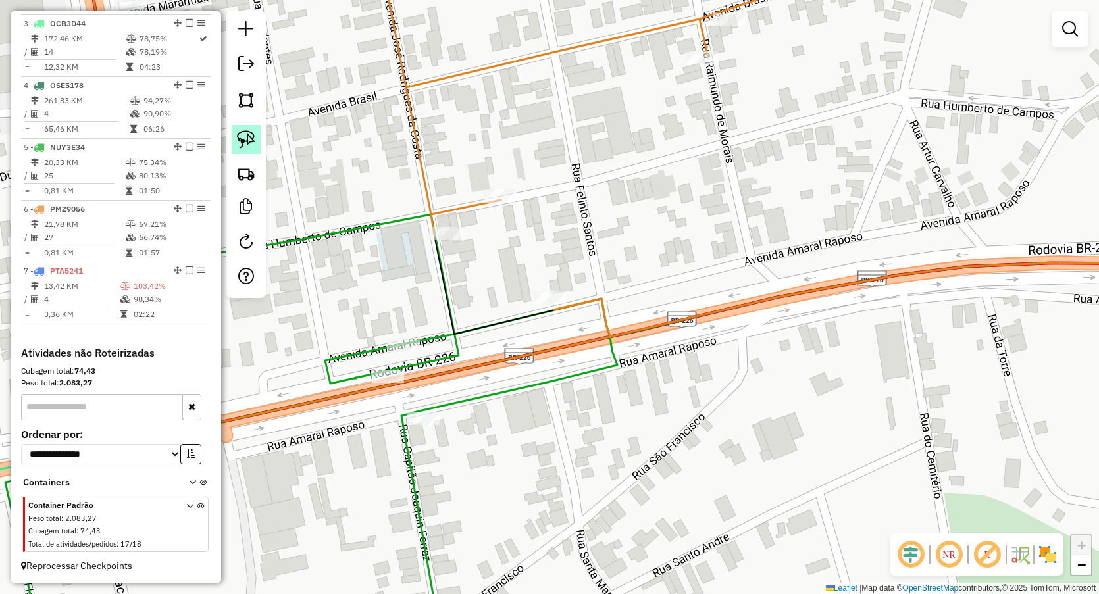
click at [237, 139] on img at bounding box center [246, 139] width 18 height 18
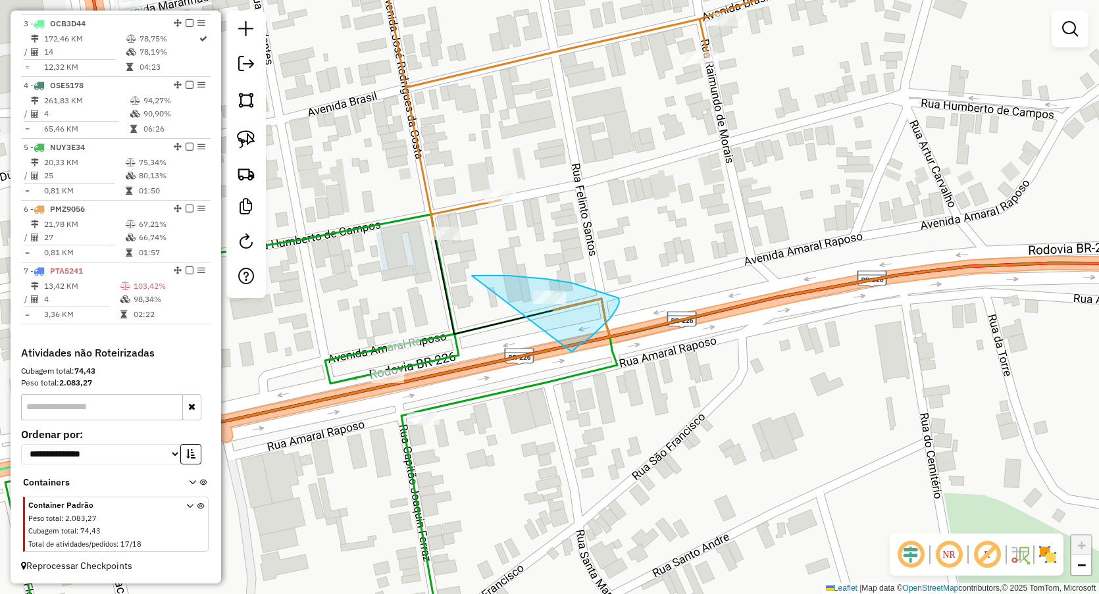
drag, startPoint x: 472, startPoint y: 276, endPoint x: 572, endPoint y: 352, distance: 125.8
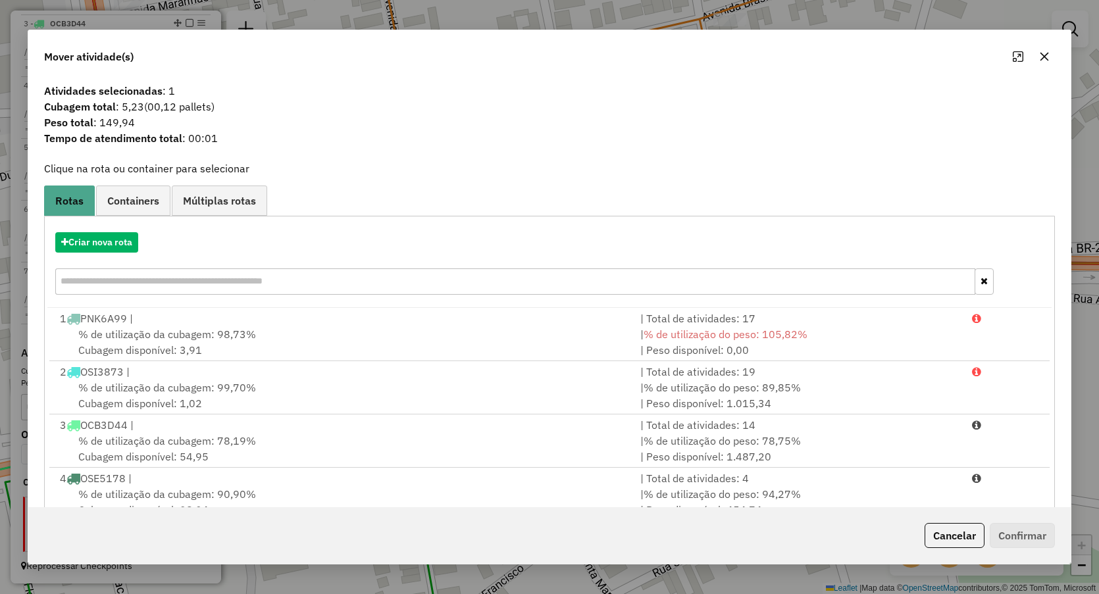
click at [1044, 59] on icon "button" at bounding box center [1044, 56] width 11 height 11
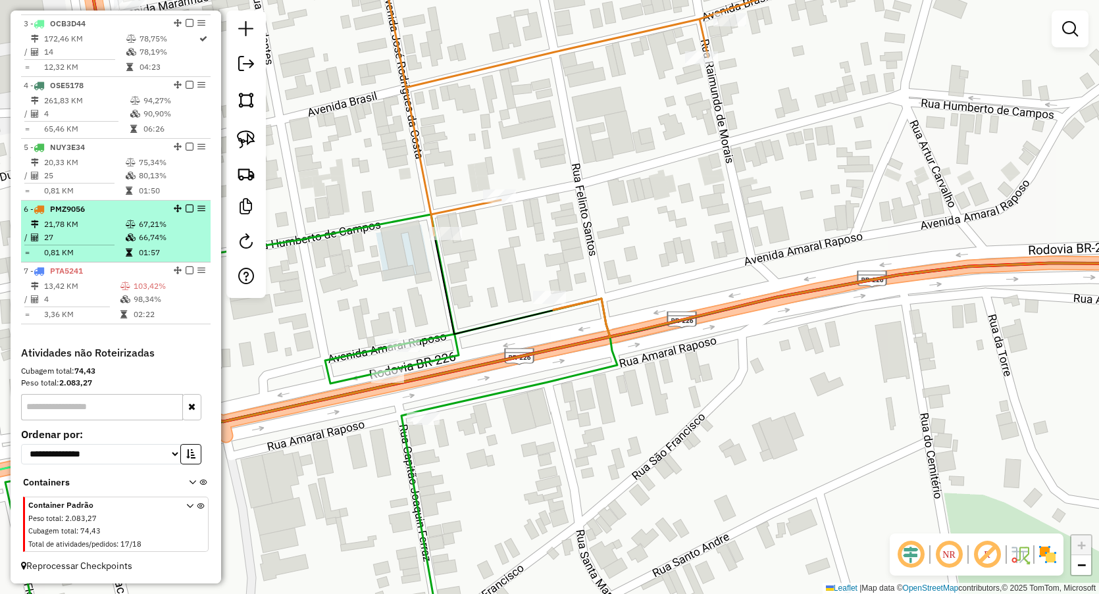
drag, startPoint x: 75, startPoint y: 271, endPoint x: 77, endPoint y: 261, distance: 10.7
click at [75, 271] on span "PTA5241" at bounding box center [66, 271] width 33 height 10
select select "**********"
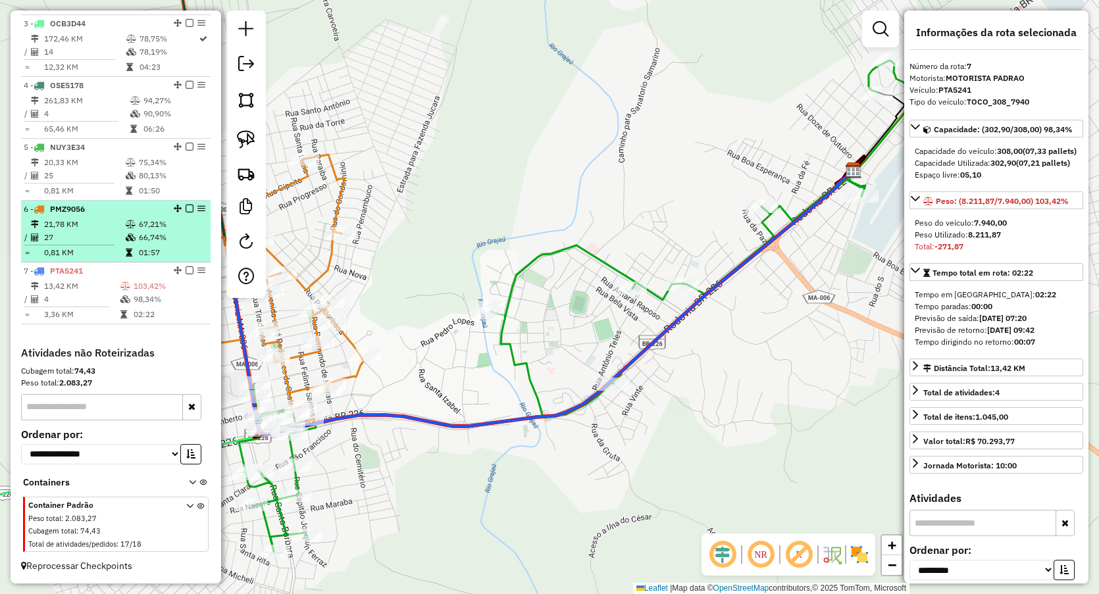
click at [78, 247] on td "0,81 KM" at bounding box center [84, 252] width 82 height 13
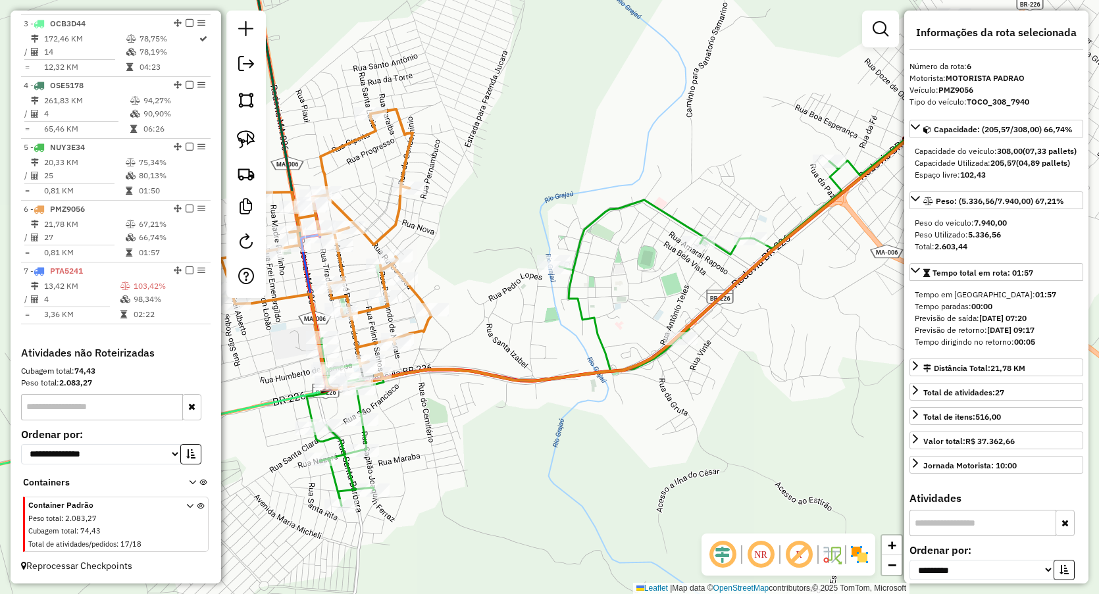
drag, startPoint x: 443, startPoint y: 372, endPoint x: 443, endPoint y: 274, distance: 97.4
click at [484, 265] on div "Janela de atendimento Grade de atendimento Capacidade Transportadoras Veículos …" at bounding box center [549, 297] width 1099 height 594
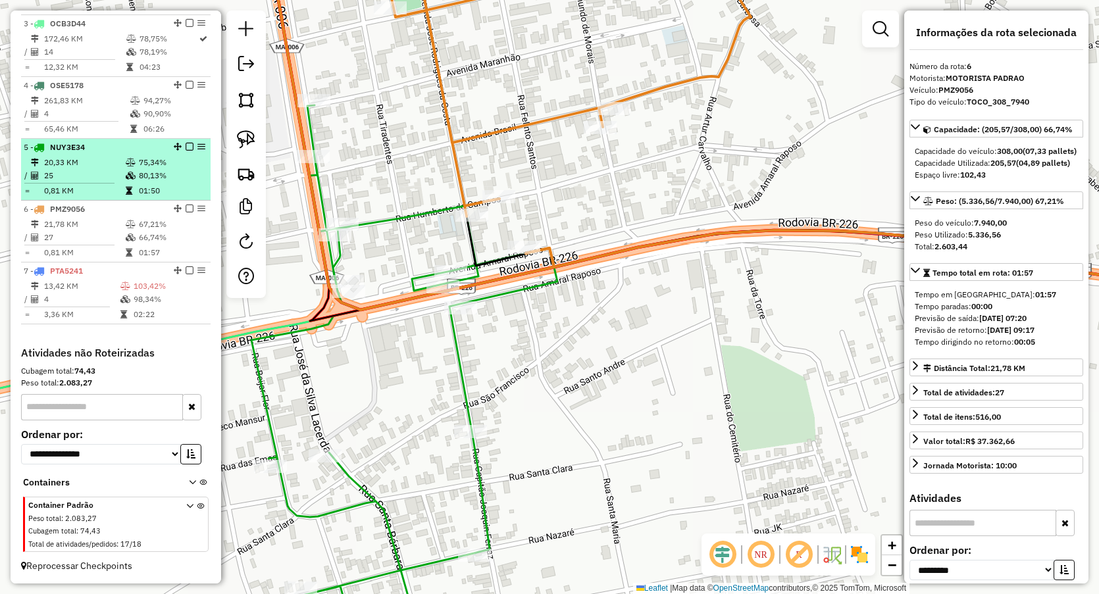
click at [117, 185] on td "0,81 KM" at bounding box center [84, 190] width 82 height 13
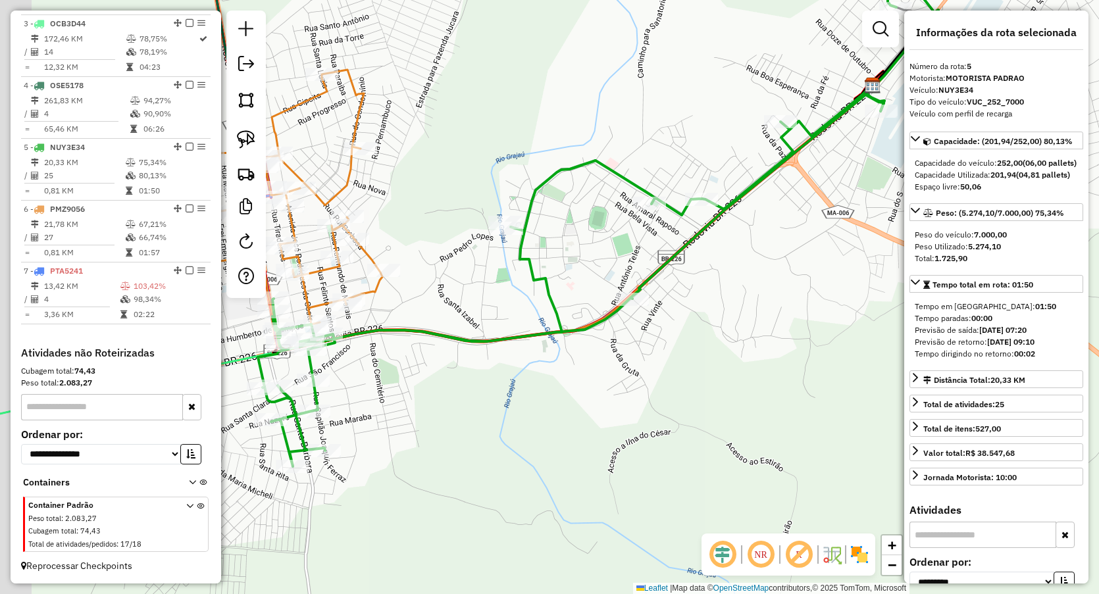
drag, startPoint x: 439, startPoint y: 215, endPoint x: 491, endPoint y: 129, distance: 100.1
click at [491, 129] on div "Janela de atendimento Grade de atendimento Capacidade Transportadoras Veículos …" at bounding box center [549, 297] width 1099 height 594
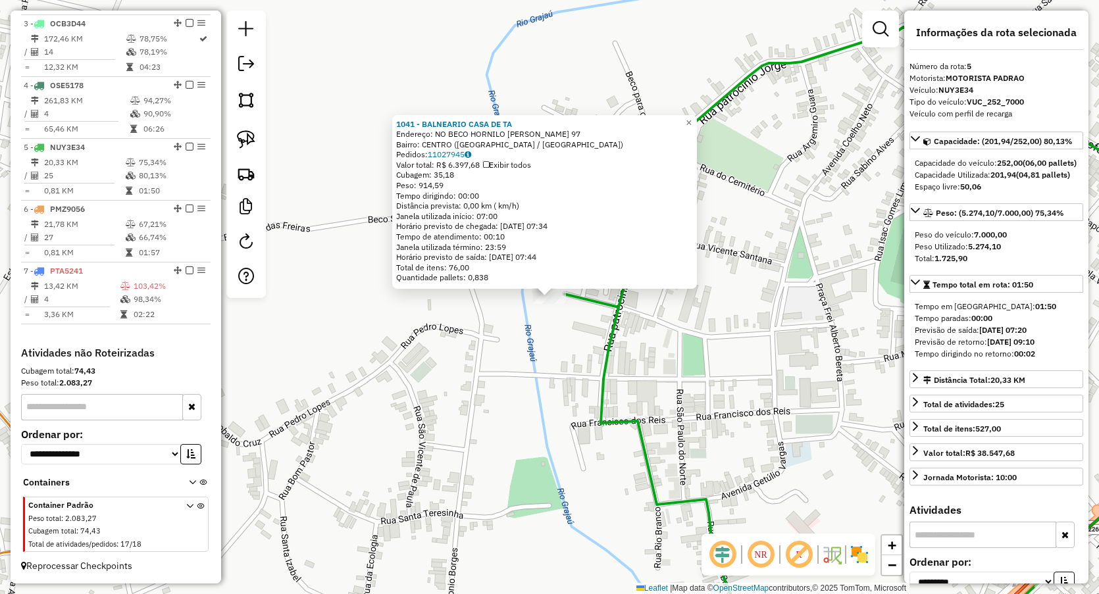
click at [544, 334] on div "1041 - BALNEARIO CASA DE TA Endereço: NO BECO HORNILO JORGE 97 Bairro: CENTRO (…" at bounding box center [549, 297] width 1099 height 594
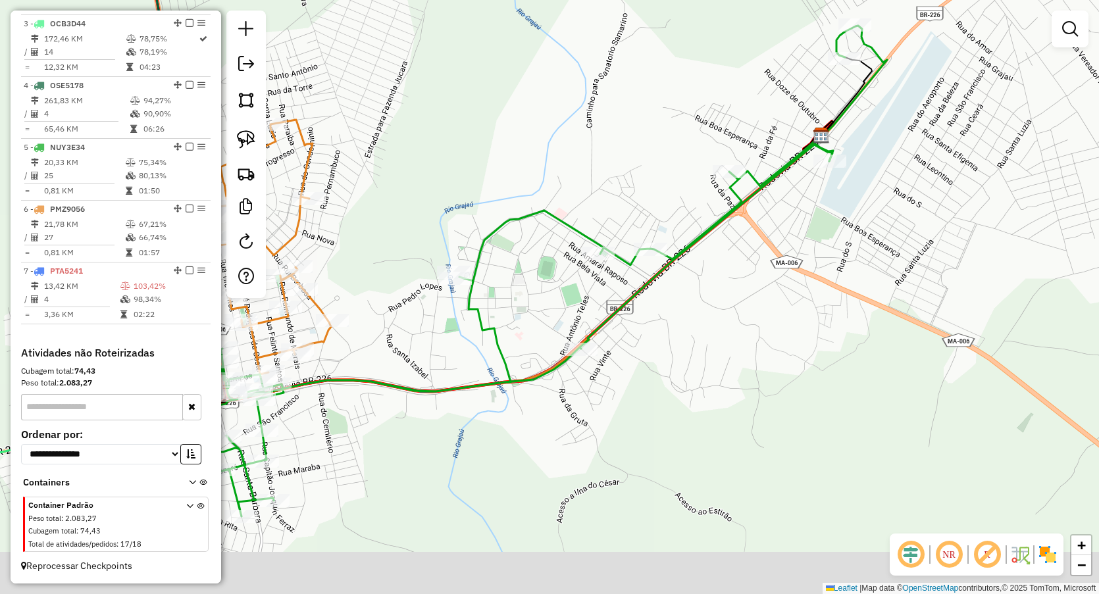
drag, startPoint x: 723, startPoint y: 334, endPoint x: 711, endPoint y: 321, distance: 17.2
click at [712, 321] on div "Janela de atendimento Grade de atendimento Capacidade Transportadoras Veículos …" at bounding box center [549, 297] width 1099 height 594
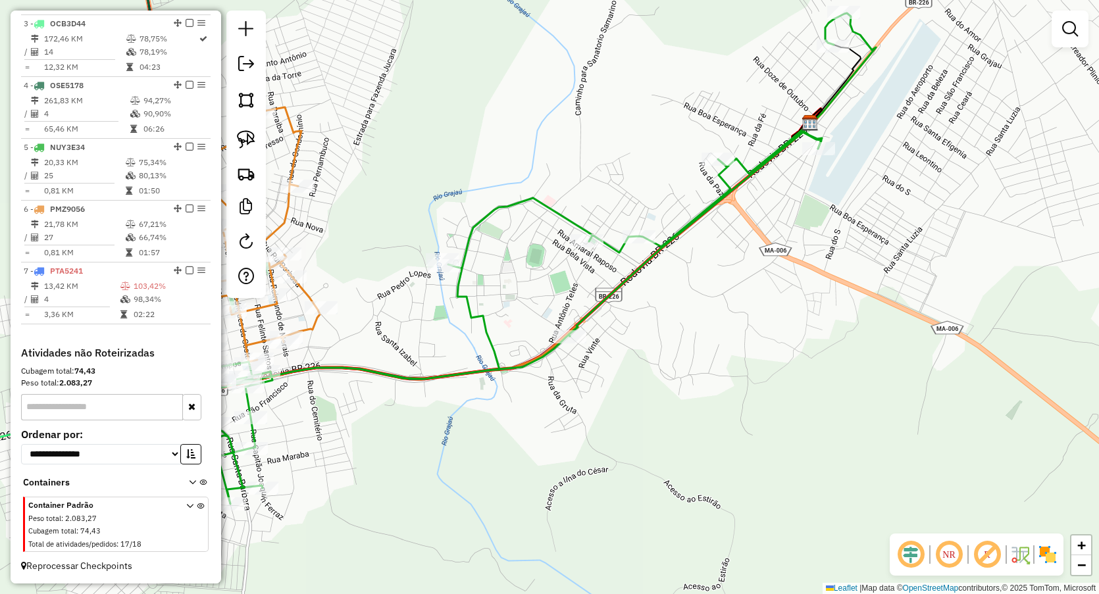
click at [633, 224] on div "Janela de atendimento Grade de atendimento Capacidade Transportadoras Veículos …" at bounding box center [549, 297] width 1099 height 594
select select "**********"
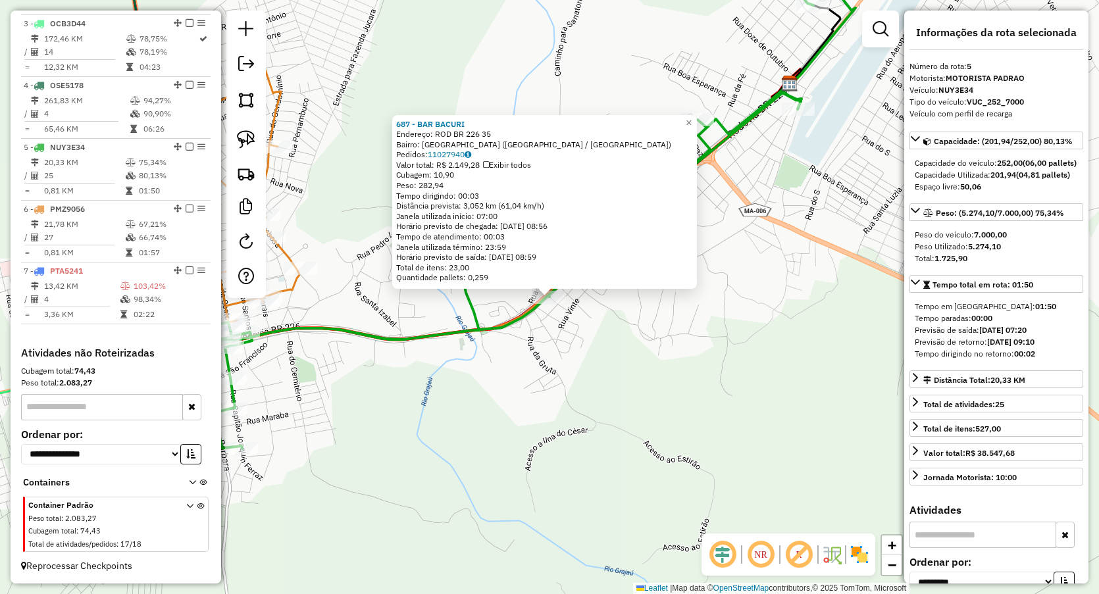
drag, startPoint x: 580, startPoint y: 392, endPoint x: 623, endPoint y: 340, distance: 66.4
click at [581, 391] on div "687 - BAR BACURI Endereço: ROD BR 226 35 Bairro: VILA VIANA (GRAJAU / MA) Pedid…" at bounding box center [549, 297] width 1099 height 594
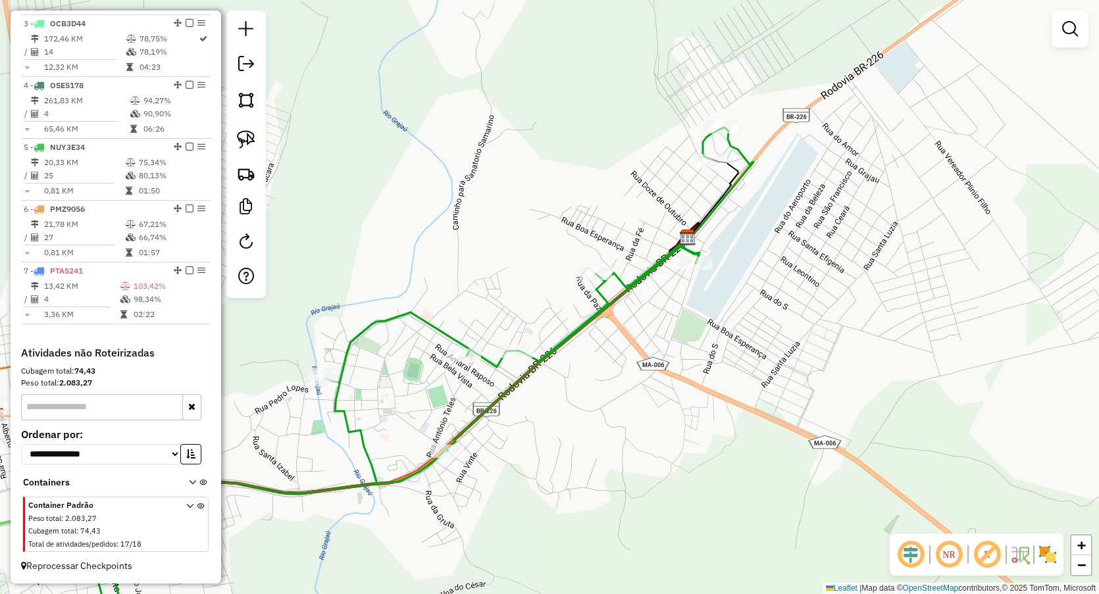
drag, startPoint x: 765, startPoint y: 245, endPoint x: 646, endPoint y: 411, distance: 203.3
click at [647, 412] on div "Janela de atendimento Grade de atendimento Capacidade Transportadoras Veículos …" at bounding box center [549, 297] width 1099 height 594
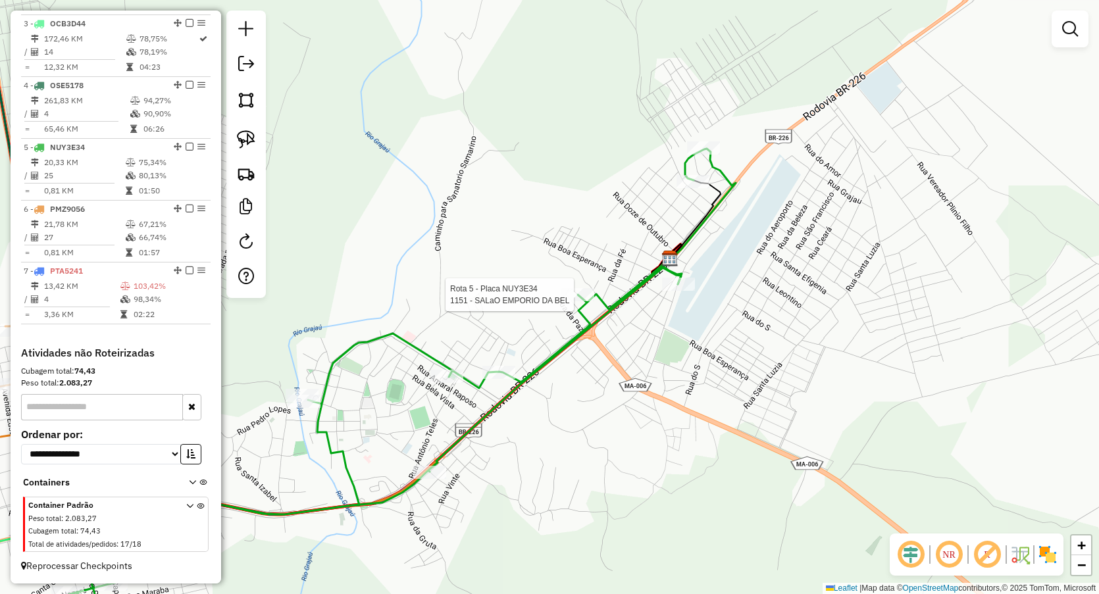
select select "**********"
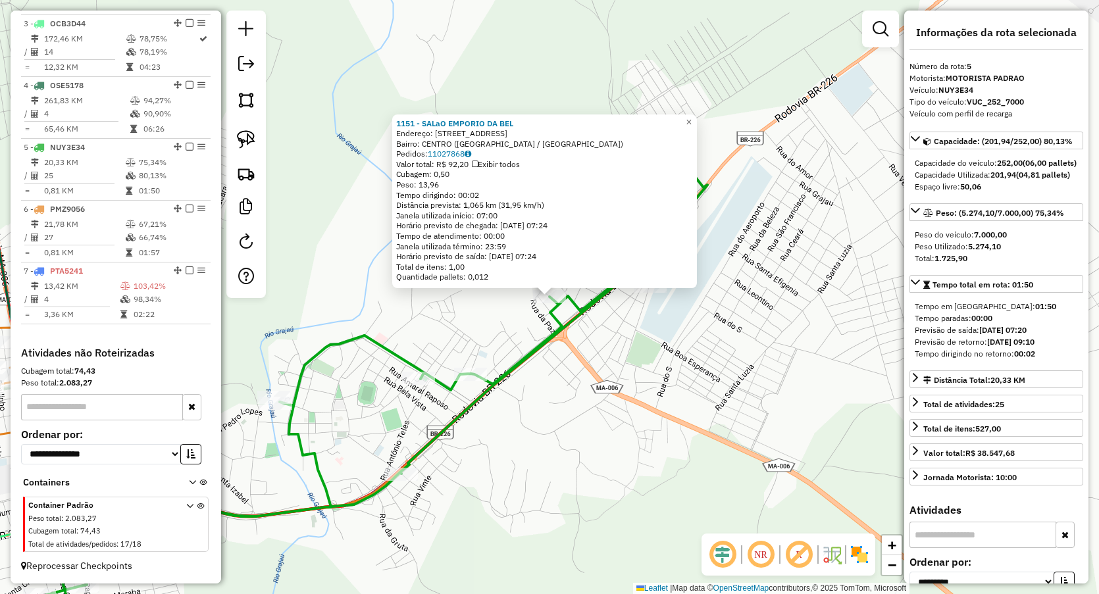
click at [582, 390] on div "1151 - SALaO EMPORIO DA BEL Endereço: Rua Sao Joao 02 Bairro: CENTRO (GRAJAU / …" at bounding box center [549, 297] width 1099 height 594
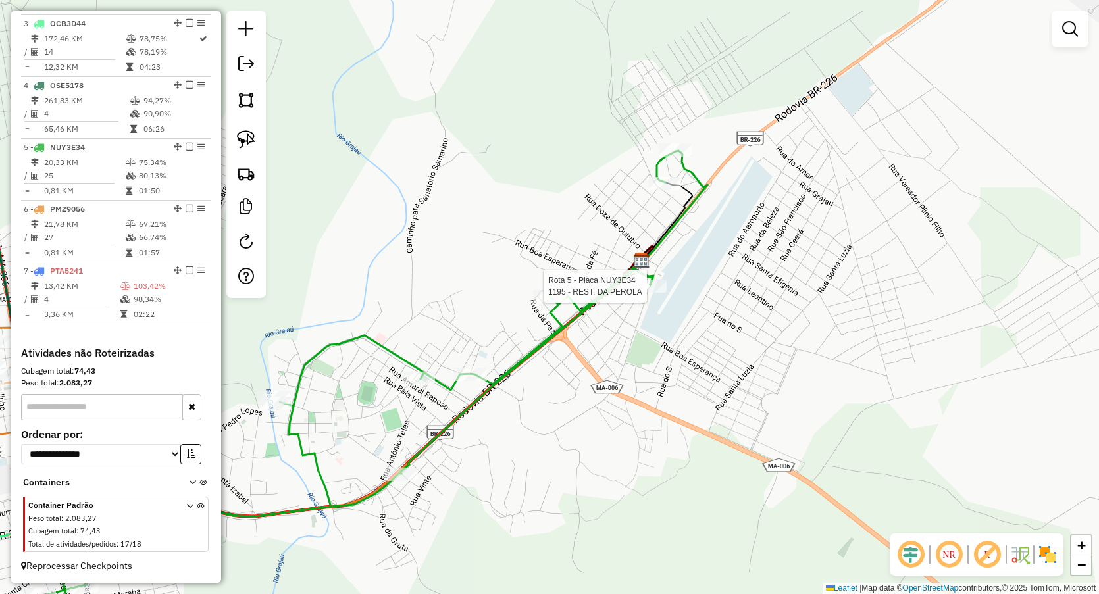
select select "**********"
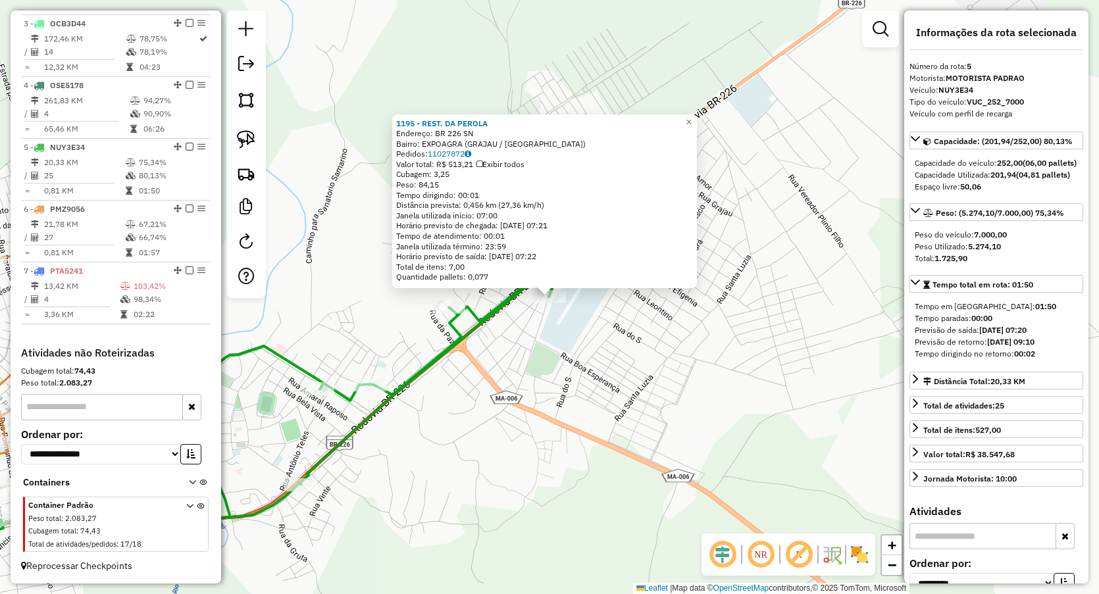
click at [627, 343] on div "1195 - REST. DA PEROLA Endereço: BR 226 SN Bairro: EXPOAGRA (GRAJAU / MA) Pedid…" at bounding box center [549, 297] width 1099 height 594
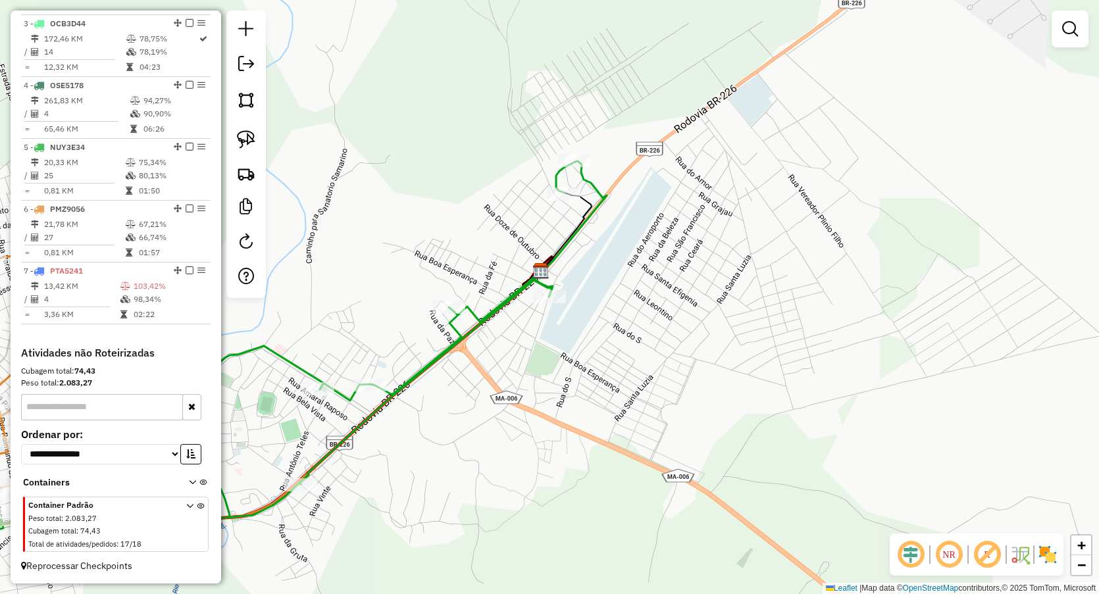
select select "**********"
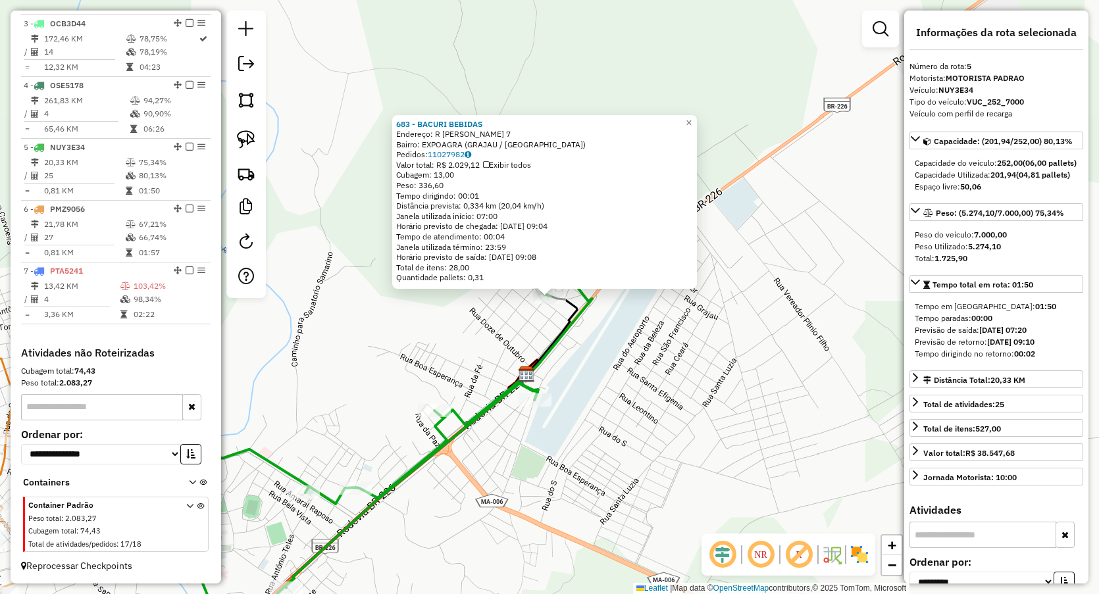
click at [626, 417] on div "Rota 5 - Placa NUY3E34 683 - BACURI BEBIDAS 683 - BACURI BEBIDAS Endereço: R JO…" at bounding box center [549, 297] width 1099 height 594
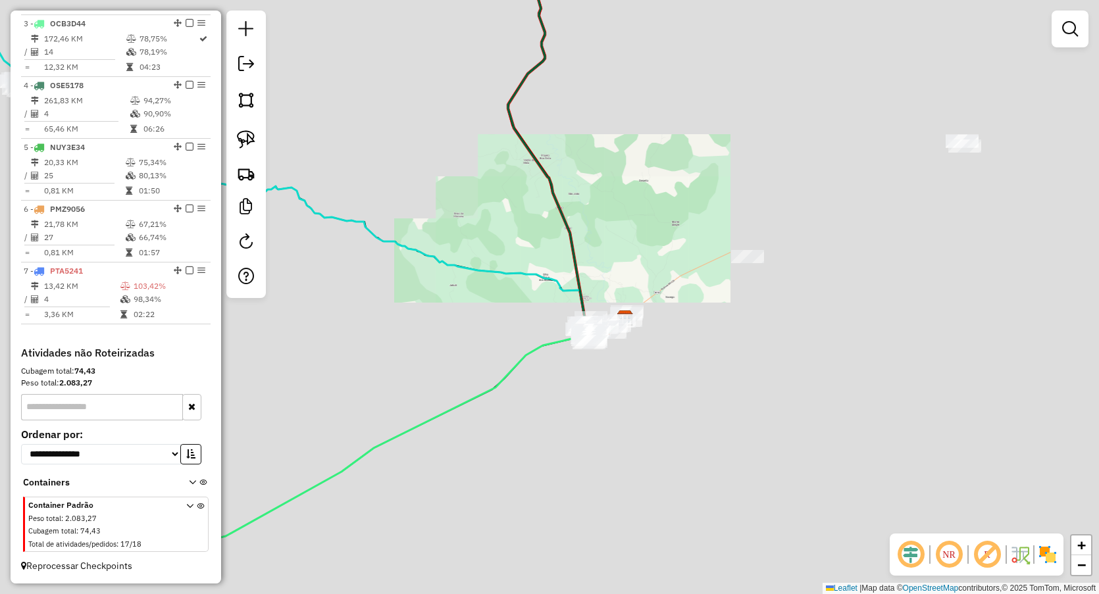
drag, startPoint x: 573, startPoint y: 269, endPoint x: 570, endPoint y: 256, distance: 12.9
click at [570, 256] on icon at bounding box center [566, 90] width 117 height 490
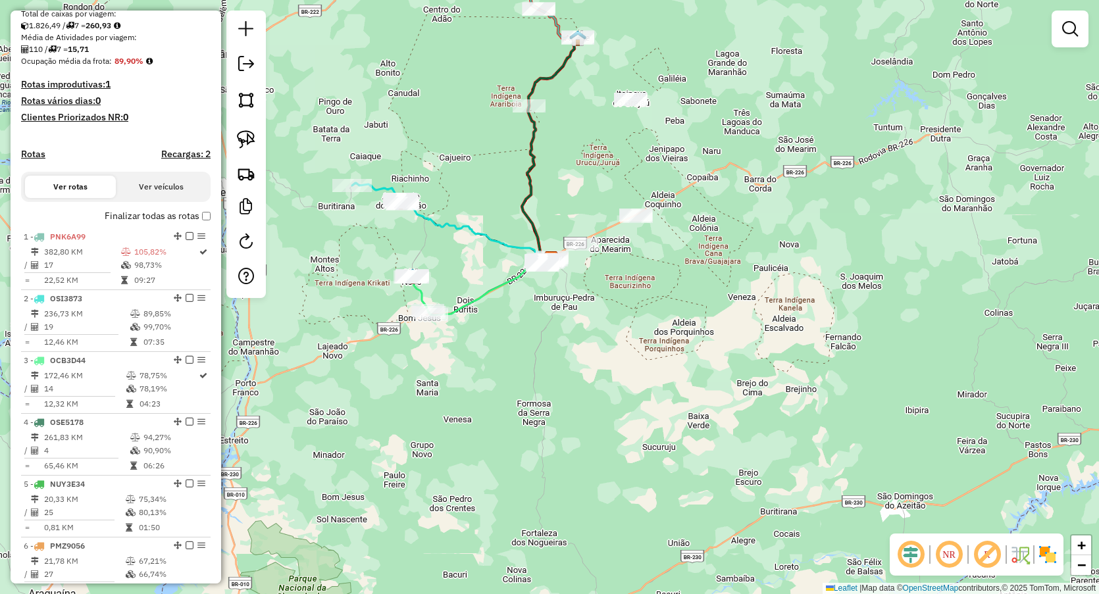
scroll to position [329, 0]
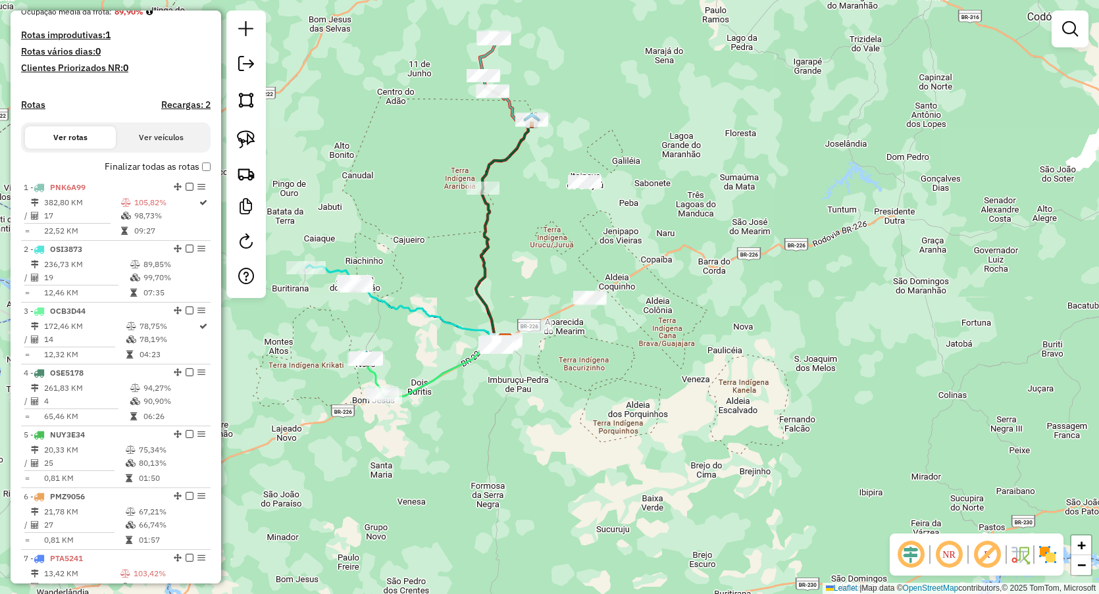
drag, startPoint x: 477, startPoint y: 52, endPoint x: 432, endPoint y: 134, distance: 94.0
click at [432, 134] on div "Janela de atendimento Grade de atendimento Capacidade Transportadoras Veículos …" at bounding box center [549, 297] width 1099 height 594
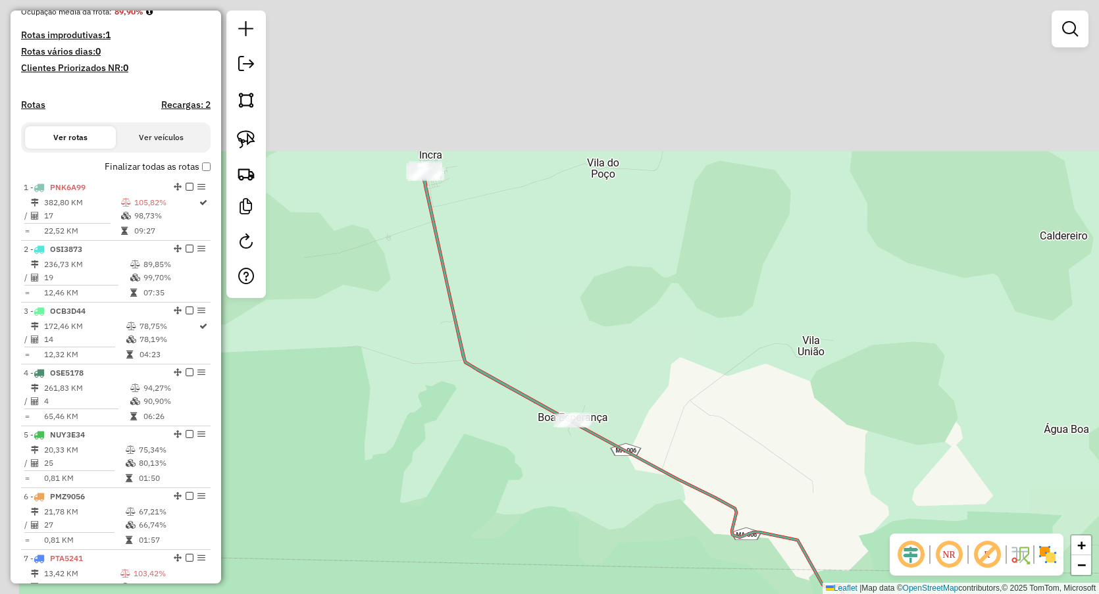
drag, startPoint x: 500, startPoint y: 263, endPoint x: 511, endPoint y: 312, distance: 49.8
click at [513, 311] on div "Janela de atendimento Grade de atendimento Capacidade Transportadoras Veículos …" at bounding box center [549, 297] width 1099 height 594
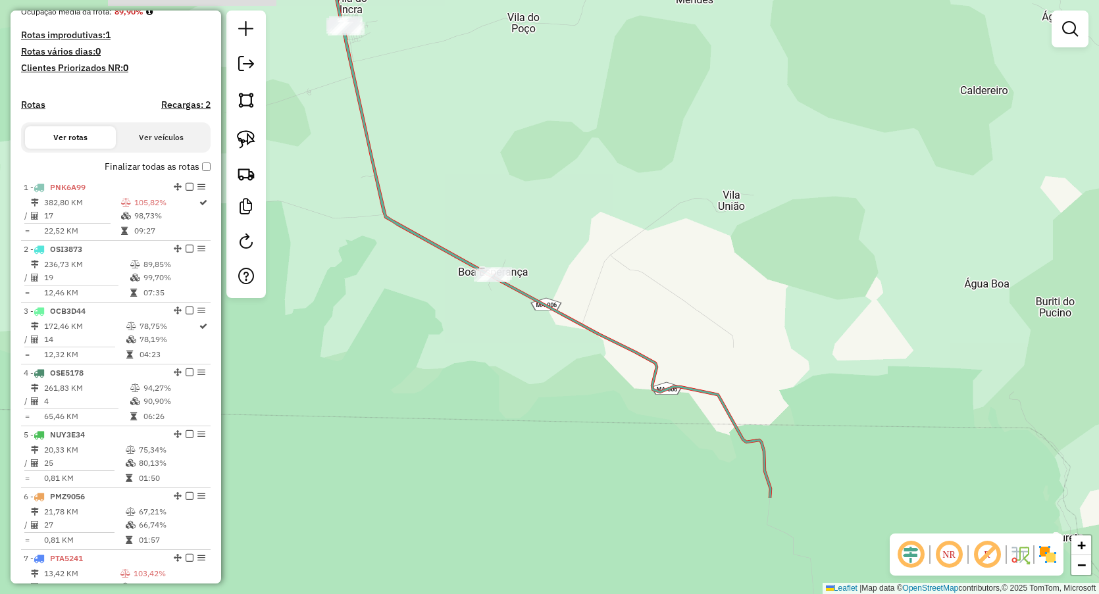
drag, startPoint x: 654, startPoint y: 224, endPoint x: 595, endPoint y: 153, distance: 92.6
click at [622, 157] on div "Janela de atendimento Grade de atendimento Capacidade Transportadoras Veículos …" at bounding box center [549, 297] width 1099 height 594
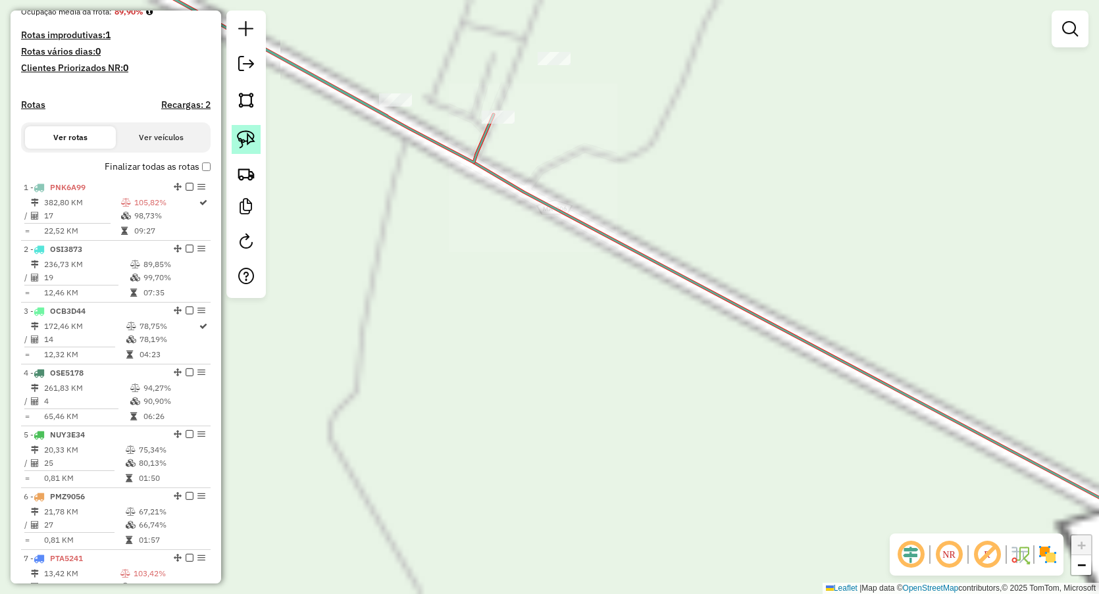
click at [249, 136] on img at bounding box center [246, 139] width 18 height 18
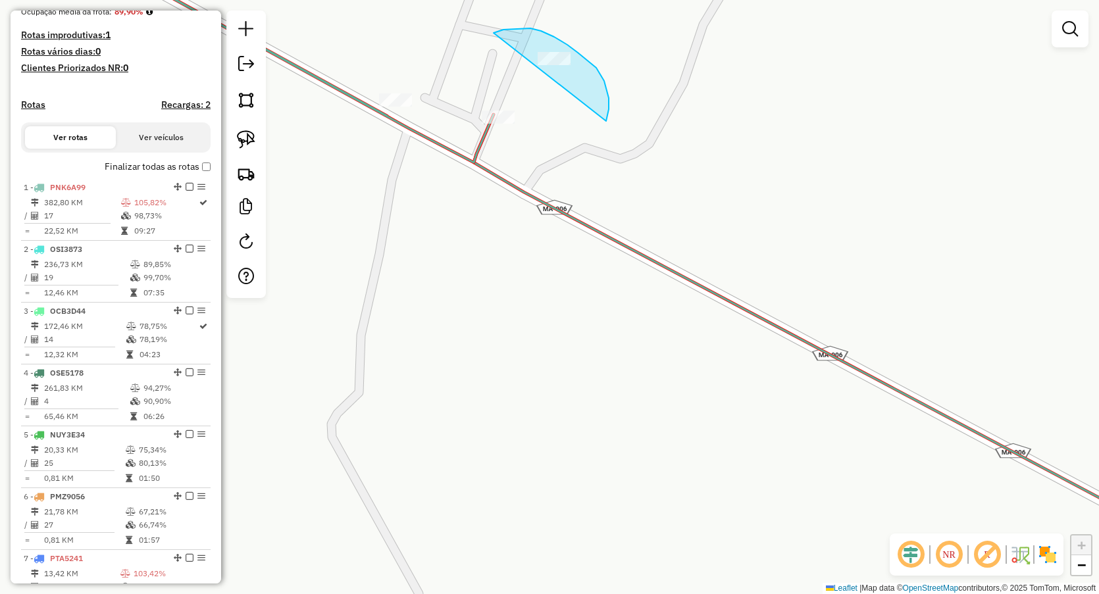
drag, startPoint x: 517, startPoint y: 28, endPoint x: 593, endPoint y: 165, distance: 155.9
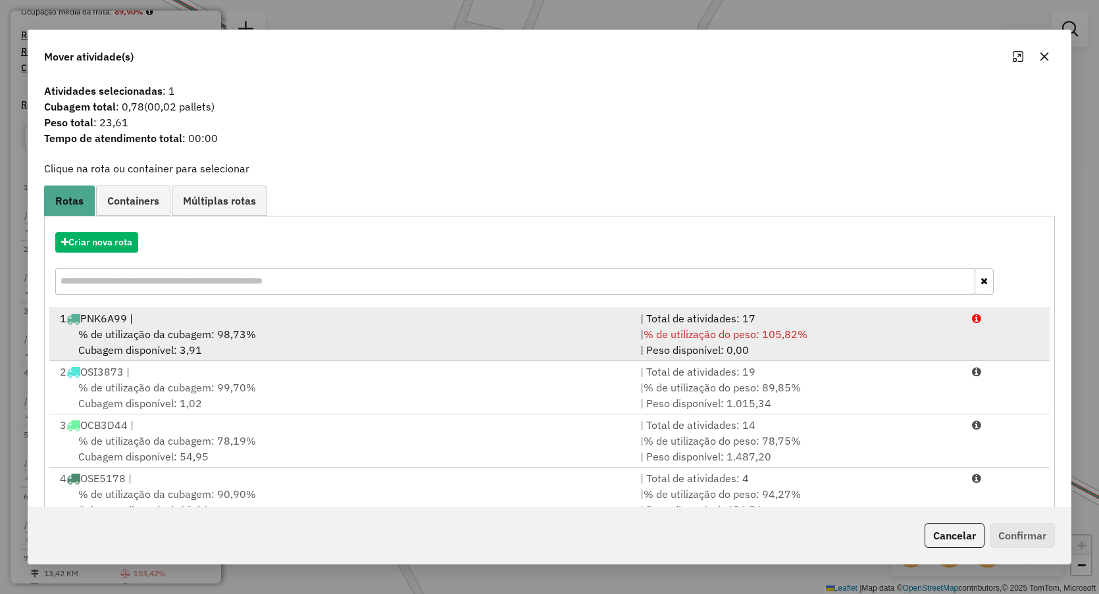
click at [182, 332] on span "% de utilização da cubagem: 98,73%" at bounding box center [167, 334] width 178 height 13
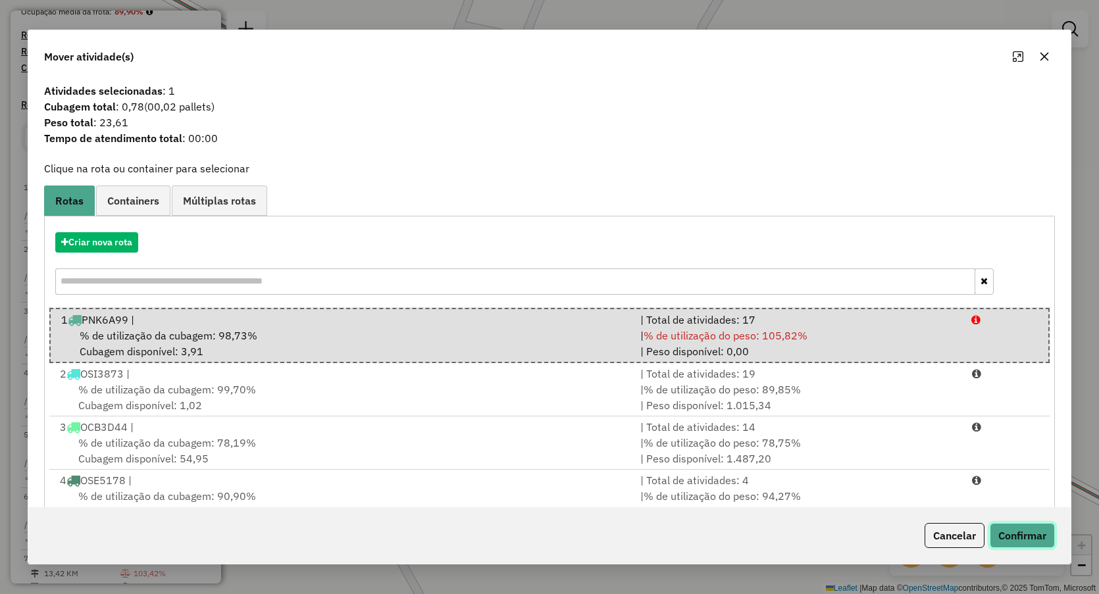
click at [1021, 527] on button "Confirmar" at bounding box center [1022, 535] width 65 height 25
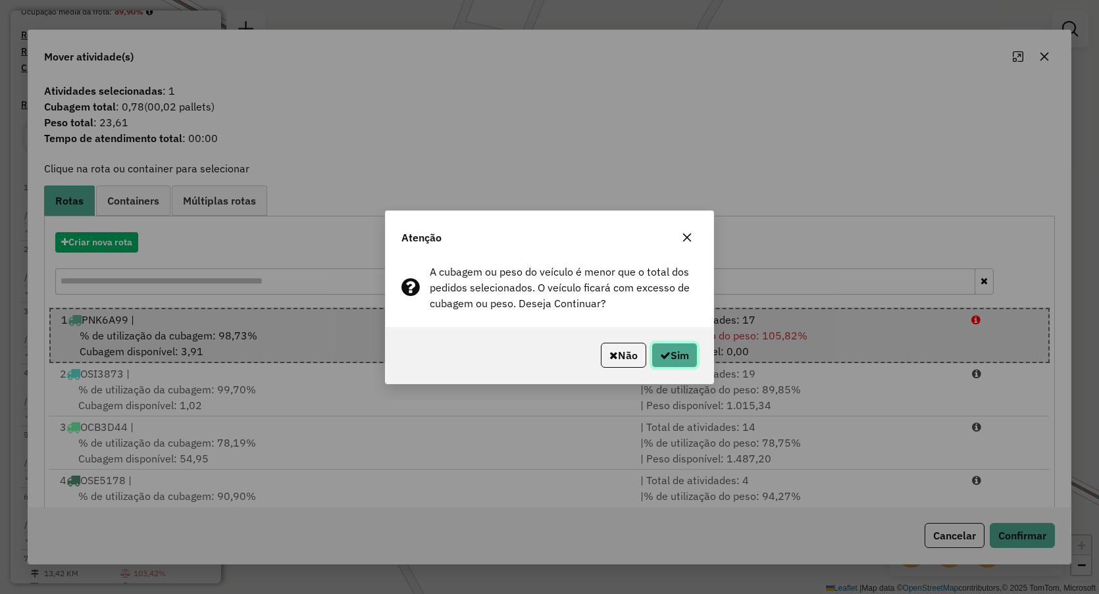
click at [672, 354] on button "Sim" at bounding box center [675, 355] width 46 height 25
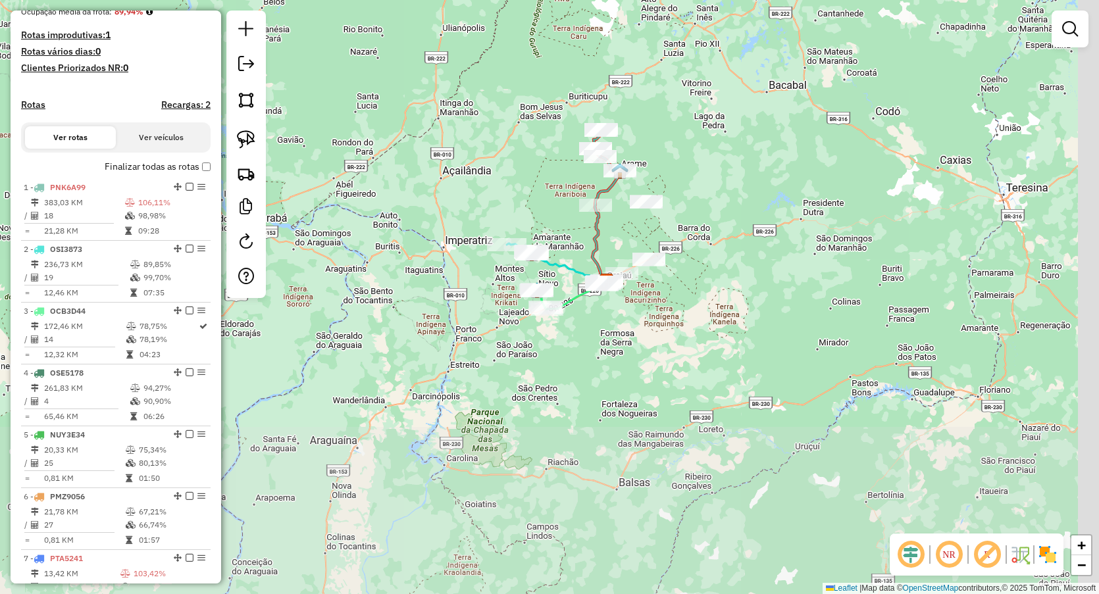
drag, startPoint x: 810, startPoint y: 392, endPoint x: 739, endPoint y: 203, distance: 201.6
click at [739, 203] on div "Janela de atendimento Grade de atendimento Capacidade Transportadoras Veículos …" at bounding box center [549, 297] width 1099 height 594
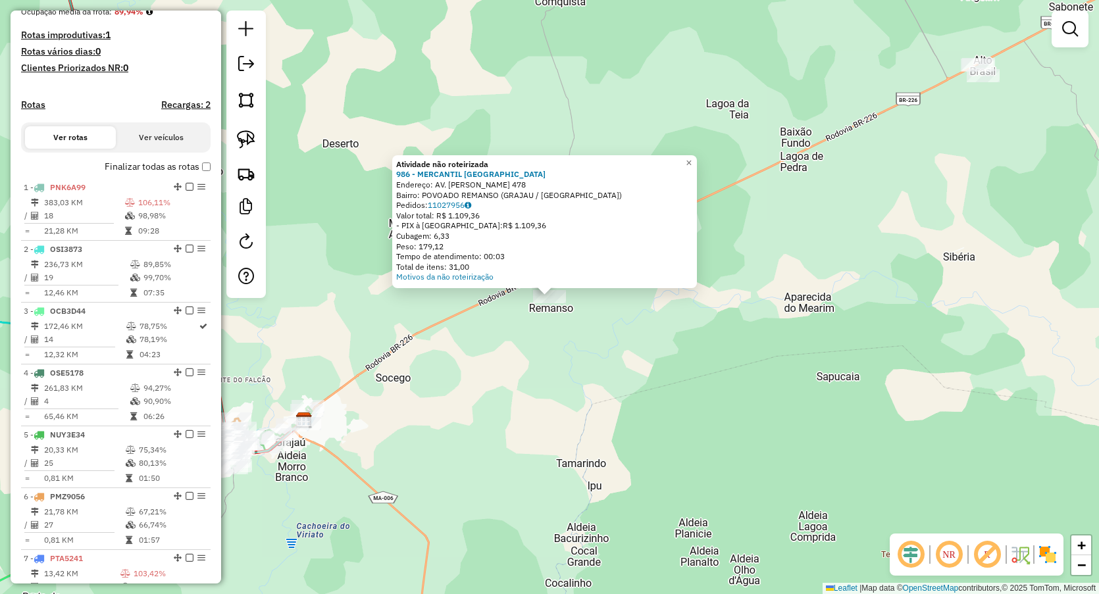
click at [656, 417] on div "Atividade não roteirizada 986 - MERCANTIL SAO [PERSON_NAME]: AV. [PERSON_NAME] …" at bounding box center [549, 297] width 1099 height 594
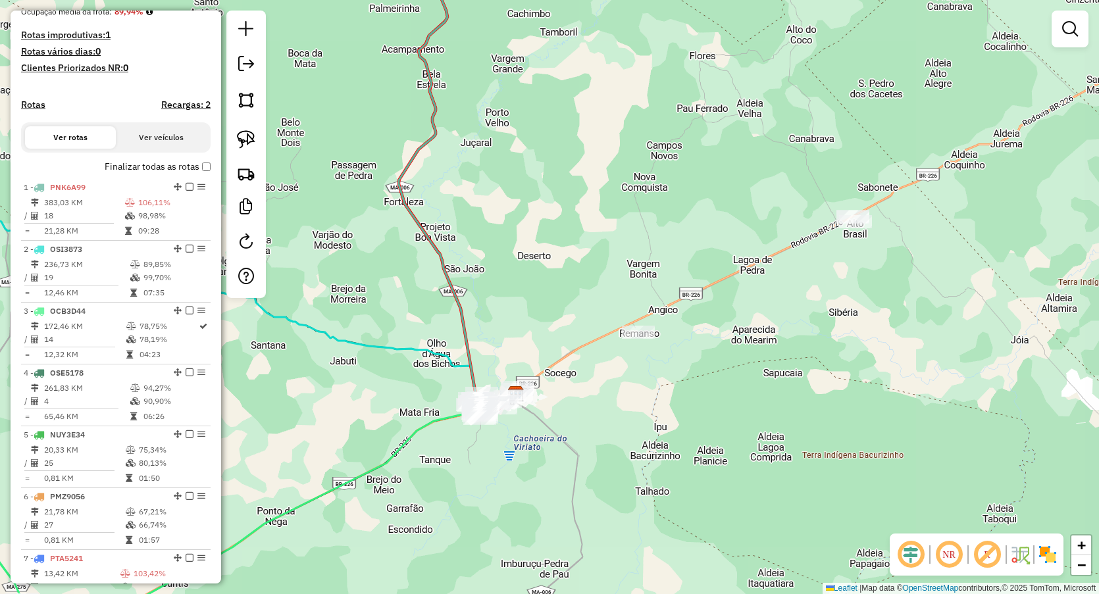
drag, startPoint x: 615, startPoint y: 302, endPoint x: 684, endPoint y: 230, distance: 100.5
click at [683, 232] on div "Janela de atendimento Grade de atendimento Capacidade Transportadoras Veículos …" at bounding box center [549, 297] width 1099 height 594
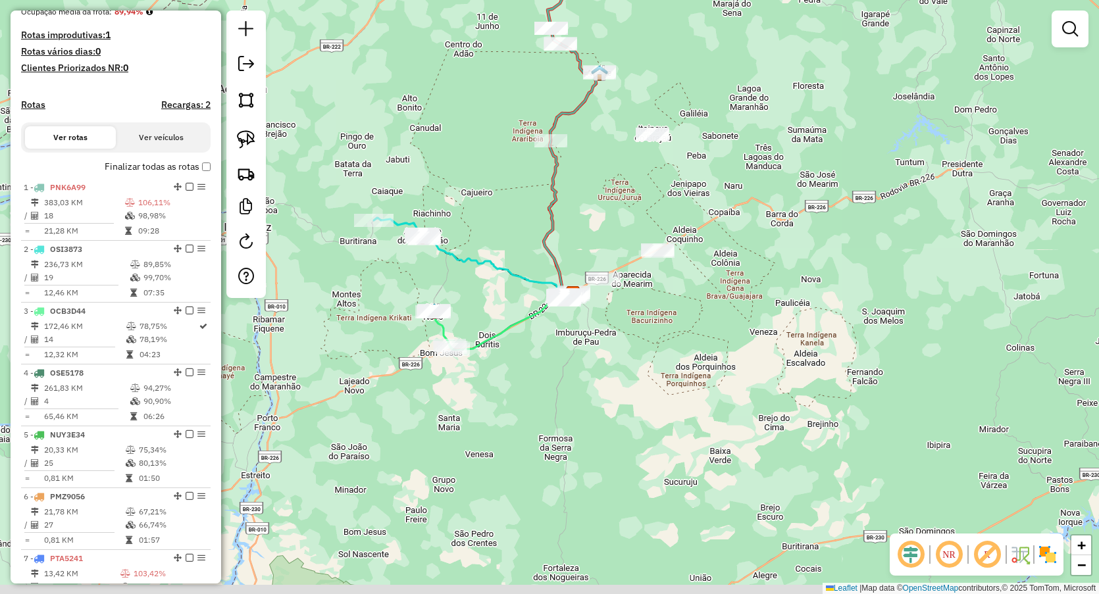
drag, startPoint x: 616, startPoint y: 392, endPoint x: 604, endPoint y: 382, distance: 15.9
click at [604, 382] on div "Janela de atendimento Grade de atendimento Capacidade Transportadoras Veículos …" at bounding box center [549, 297] width 1099 height 594
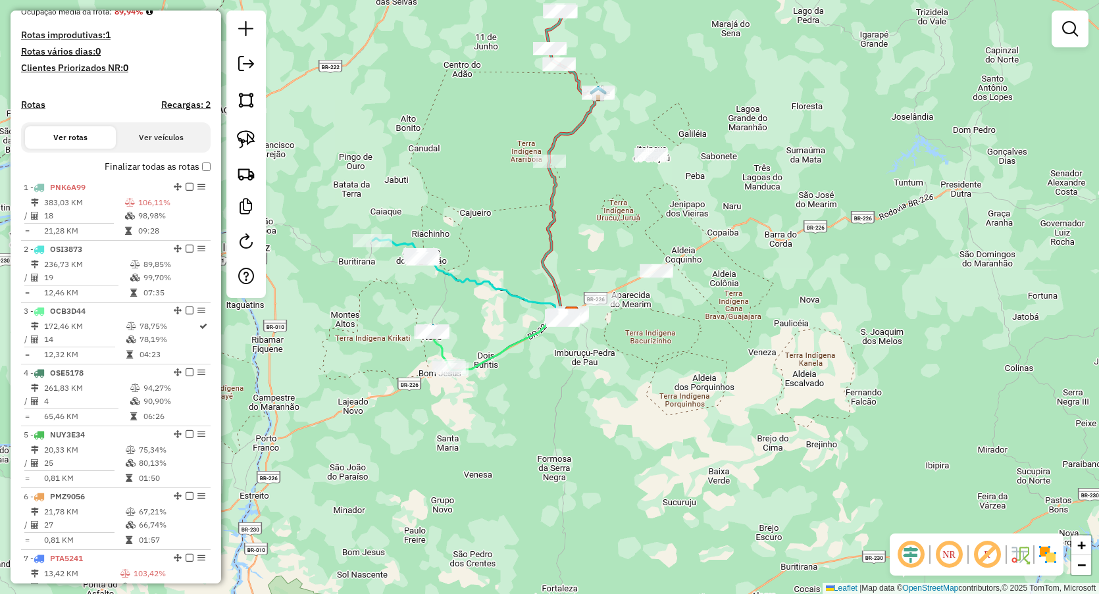
drag, startPoint x: 606, startPoint y: 218, endPoint x: 606, endPoint y: 330, distance: 111.9
click at [606, 330] on div "Janela de atendimento Grade de atendimento Capacidade Transportadoras Veículos …" at bounding box center [549, 297] width 1099 height 594
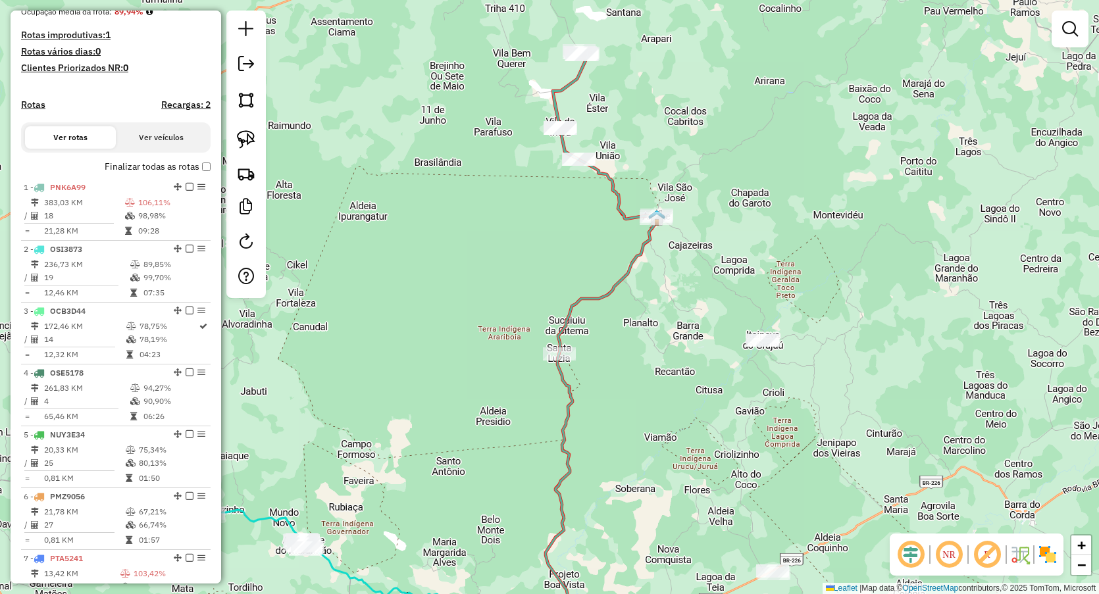
drag, startPoint x: 444, startPoint y: 340, endPoint x: 483, endPoint y: 266, distance: 84.2
click at [483, 266] on div "Janela de atendimento Grade de atendimento Capacidade Transportadoras Veículos …" at bounding box center [549, 297] width 1099 height 594
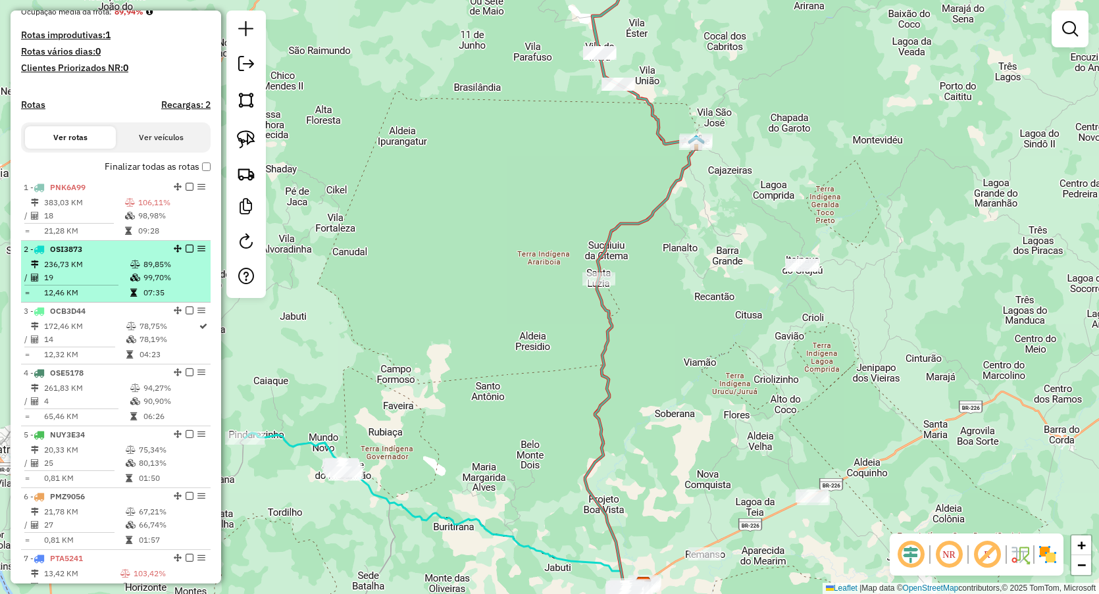
click at [170, 299] on td "07:35" at bounding box center [174, 292] width 63 height 13
select select "**********"
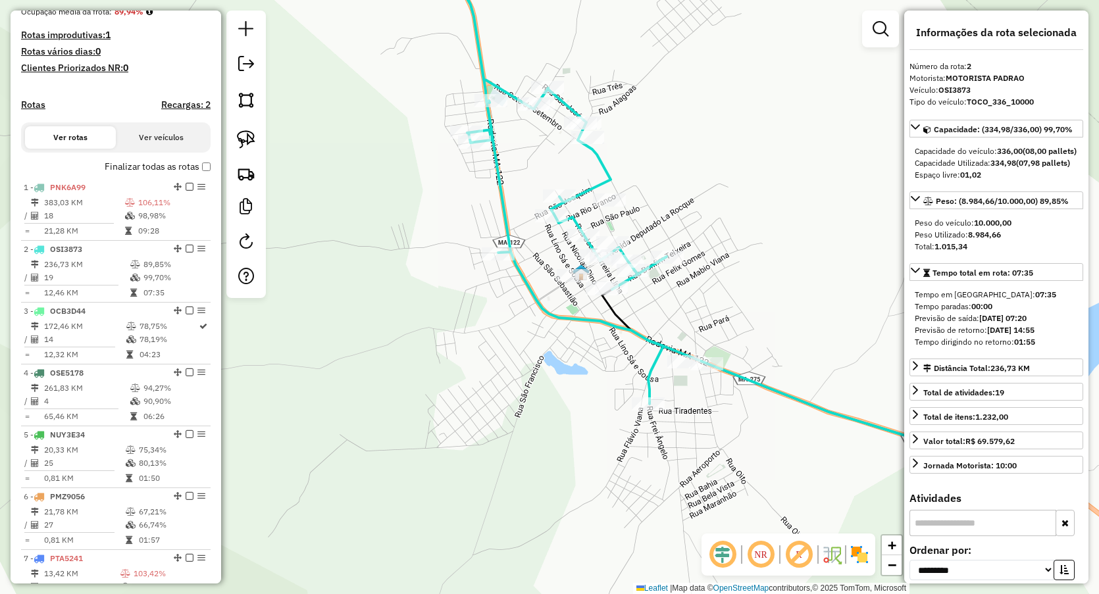
drag, startPoint x: 371, startPoint y: 251, endPoint x: 294, endPoint y: 225, distance: 80.5
click at [294, 225] on div "Janela de atendimento Grade de atendimento Capacidade Transportadoras Veículos …" at bounding box center [549, 297] width 1099 height 594
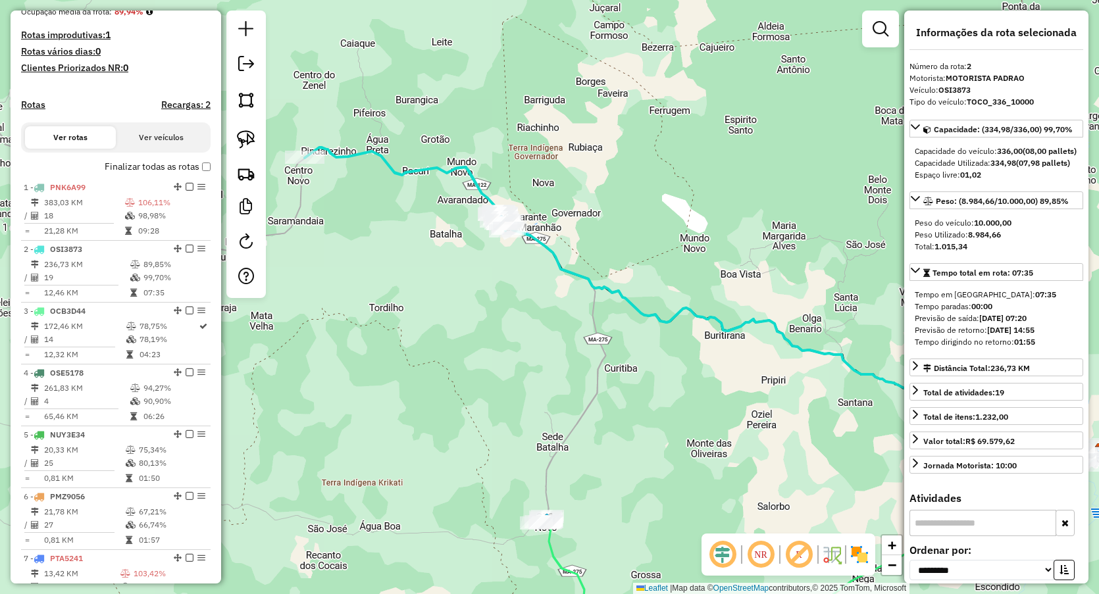
drag, startPoint x: 562, startPoint y: 174, endPoint x: 591, endPoint y: 197, distance: 36.6
click at [591, 197] on div "Janela de atendimento Grade de atendimento Capacidade Transportadoras Veículos …" at bounding box center [549, 297] width 1099 height 594
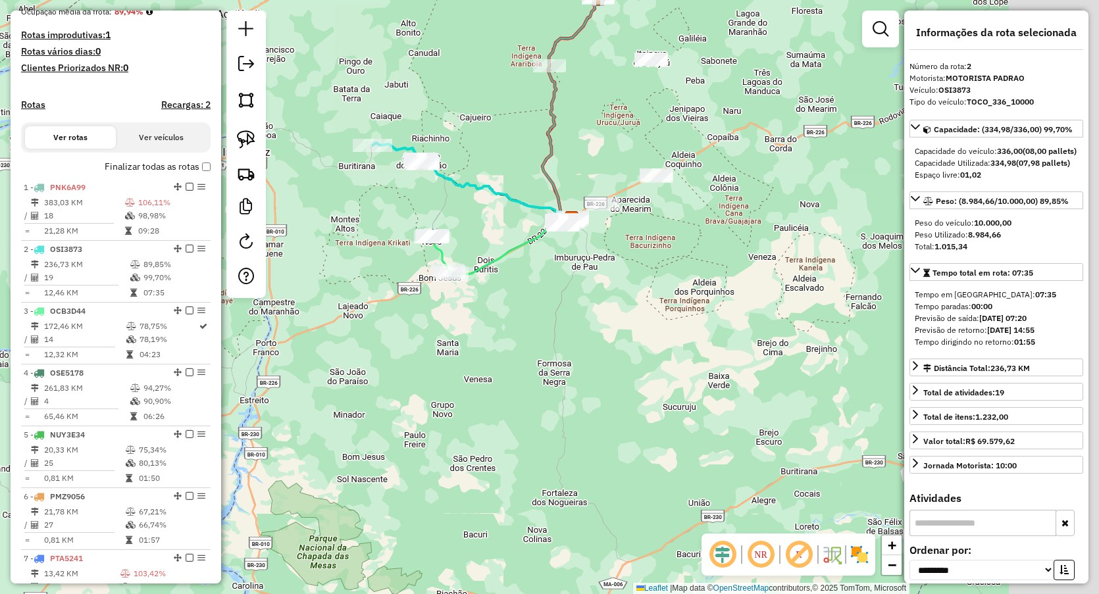
drag, startPoint x: 523, startPoint y: 307, endPoint x: 367, endPoint y: 256, distance: 164.8
click at [369, 257] on div "Janela de atendimento Grade de atendimento Capacidade Transportadoras Veículos …" at bounding box center [549, 297] width 1099 height 594
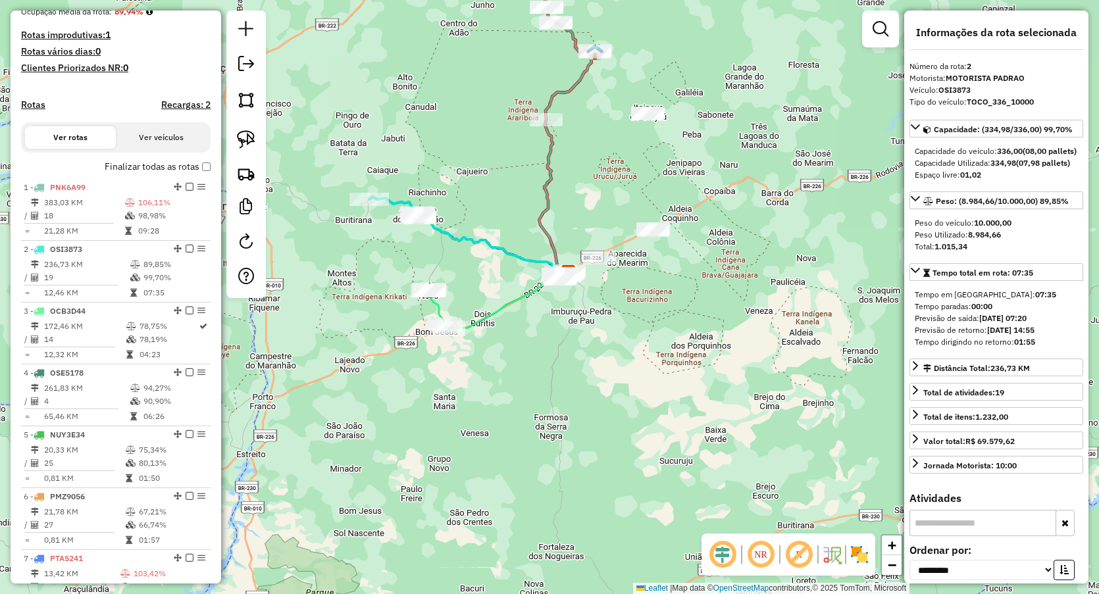
drag, startPoint x: 587, startPoint y: 147, endPoint x: 580, endPoint y: 272, distance: 124.6
click at [580, 272] on div "Janela de atendimento Grade de atendimento Capacidade Transportadoras Veículos …" at bounding box center [549, 297] width 1099 height 594
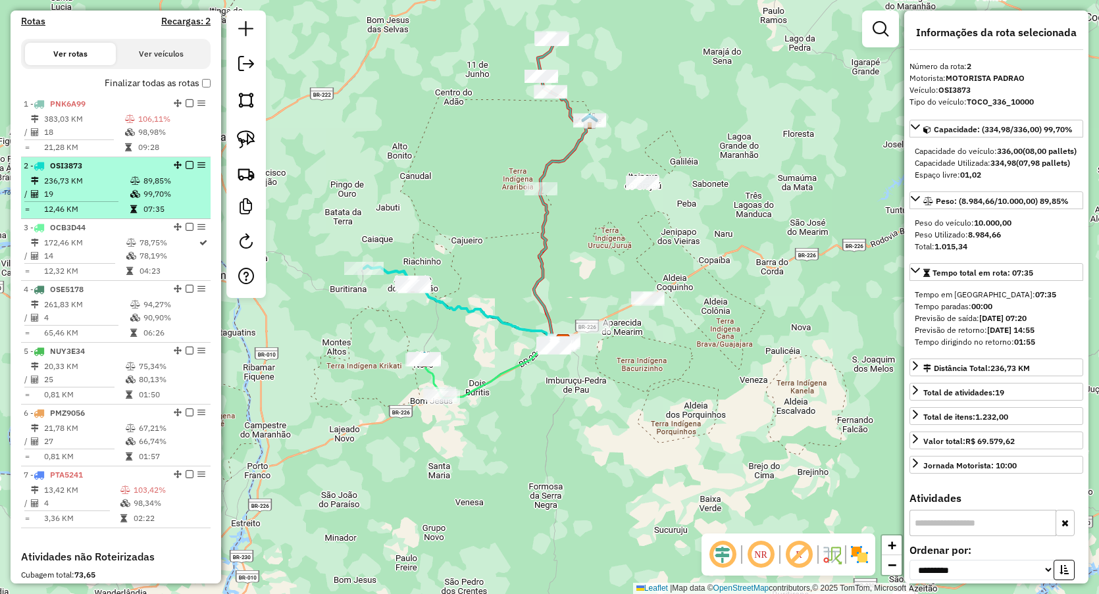
scroll to position [494, 0]
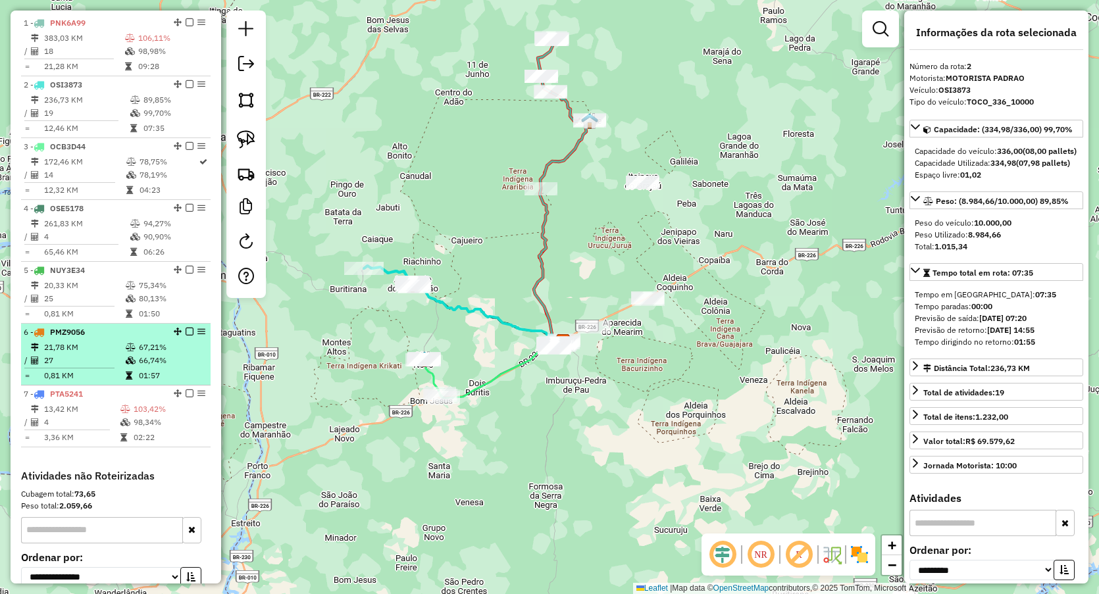
click at [120, 367] on td "27" at bounding box center [84, 360] width 82 height 13
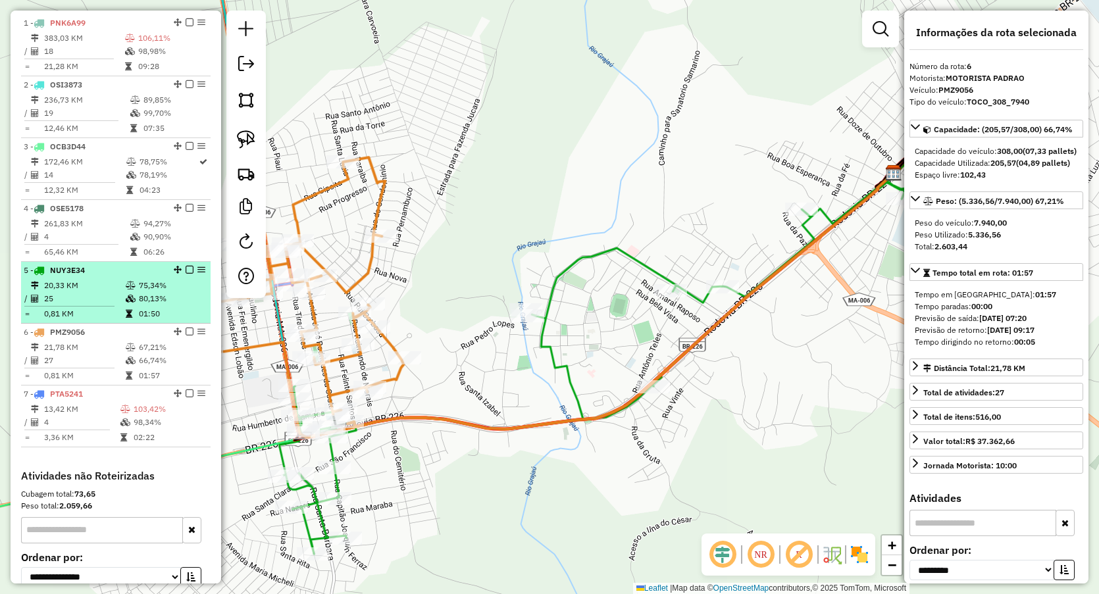
click at [126, 317] on table "20,33 KM 75,34% / 25 80,13% = 0,81 KM 01:50" at bounding box center [116, 299] width 184 height 41
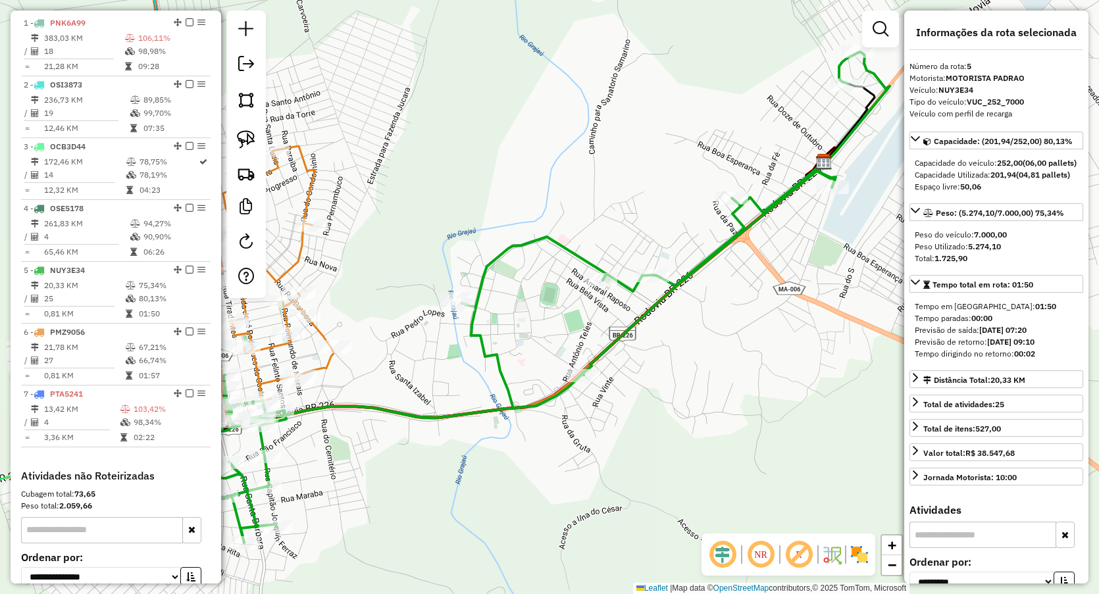
drag, startPoint x: 660, startPoint y: 176, endPoint x: 796, endPoint y: 104, distance: 154.3
click at [796, 105] on div "Janela de atendimento Grade de atendimento Capacidade Transportadoras Veículos …" at bounding box center [549, 297] width 1099 height 594
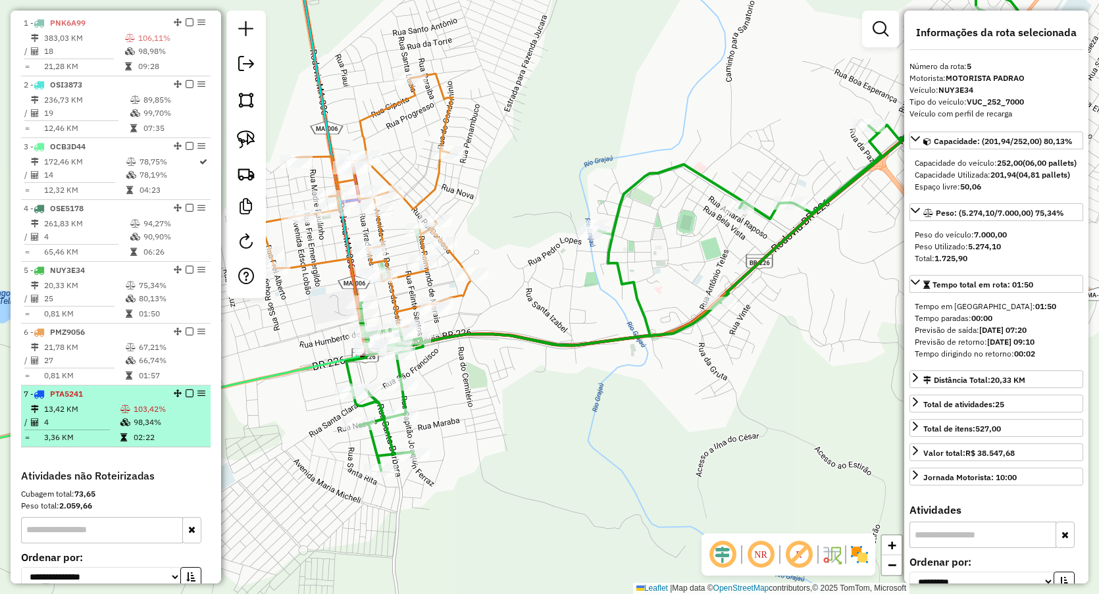
click at [56, 416] on td "13,42 KM" at bounding box center [81, 409] width 76 height 13
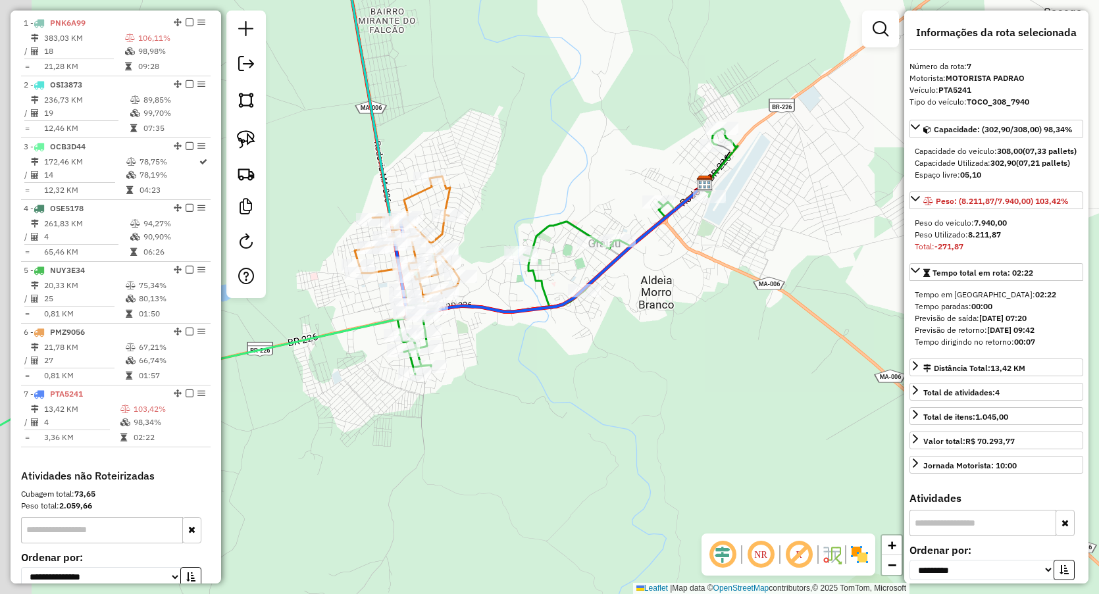
drag, startPoint x: 433, startPoint y: 132, endPoint x: 530, endPoint y: 174, distance: 105.5
click at [534, 143] on div "Janela de atendimento Grade de atendimento Capacidade Transportadoras Veículos …" at bounding box center [549, 297] width 1099 height 594
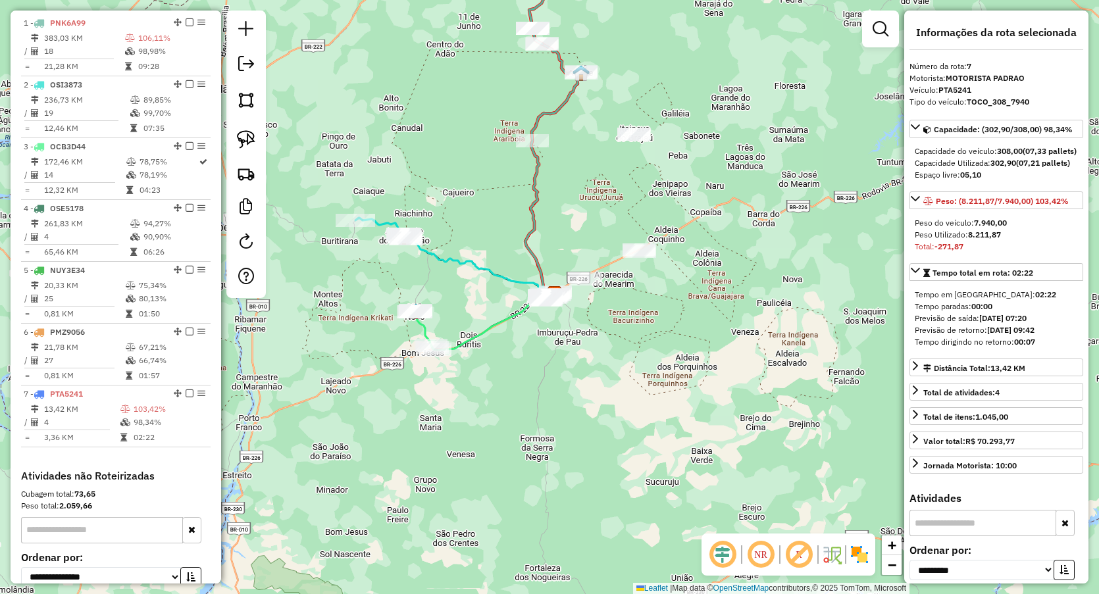
drag, startPoint x: 507, startPoint y: 231, endPoint x: 564, endPoint y: 247, distance: 59.6
click at [564, 247] on div "Janela de atendimento Grade de atendimento Capacidade Transportadoras Veículos …" at bounding box center [549, 297] width 1099 height 594
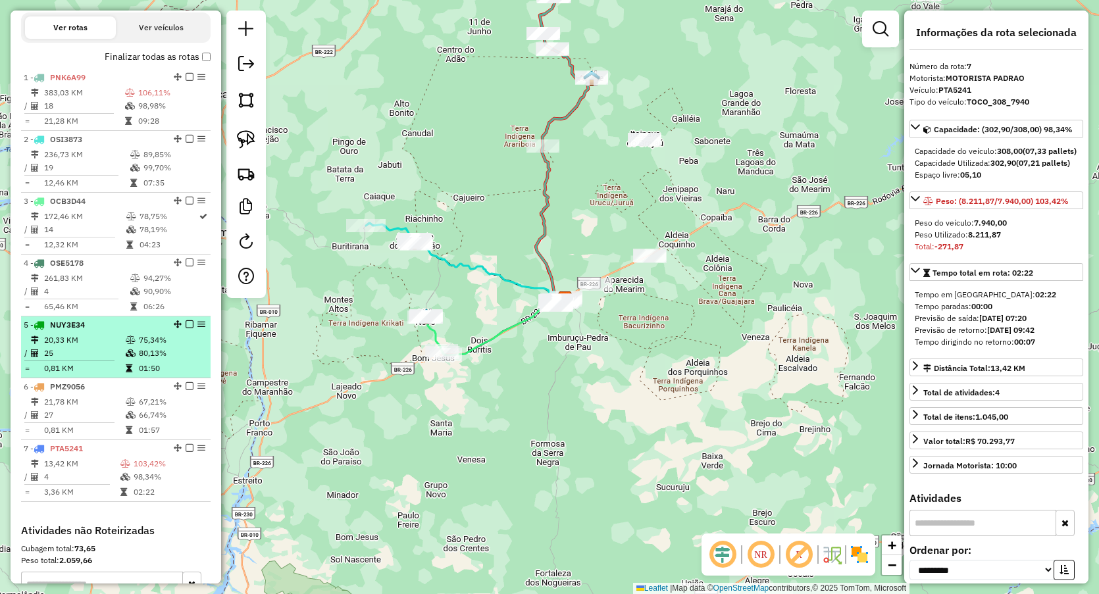
scroll to position [411, 0]
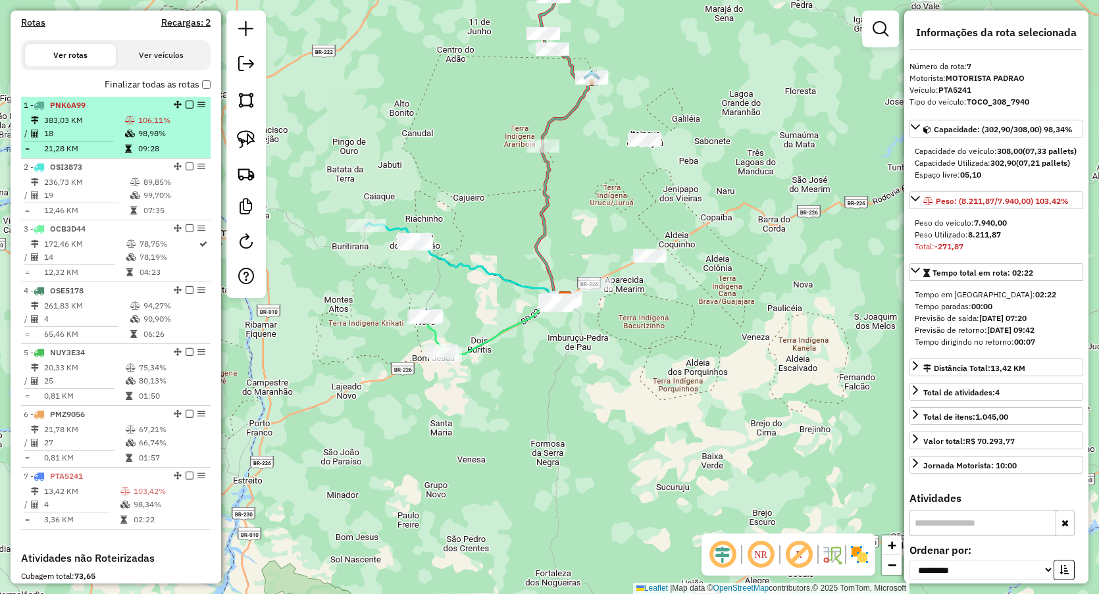
click at [74, 127] on td "383,03 KM" at bounding box center [83, 120] width 81 height 13
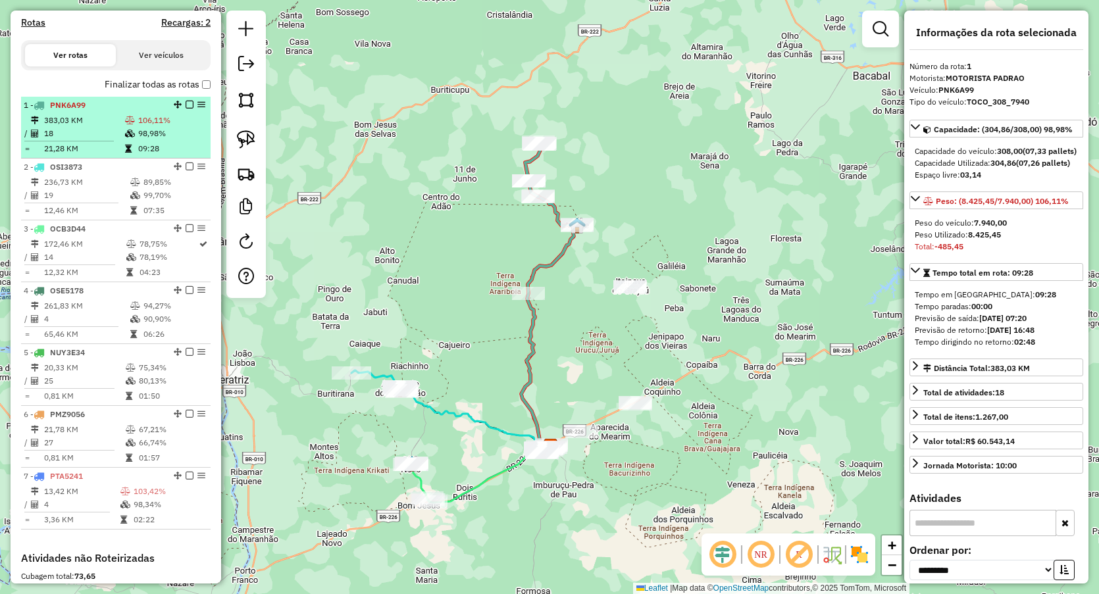
click at [66, 111] on div "1 - PNK6A99" at bounding box center [94, 105] width 140 height 12
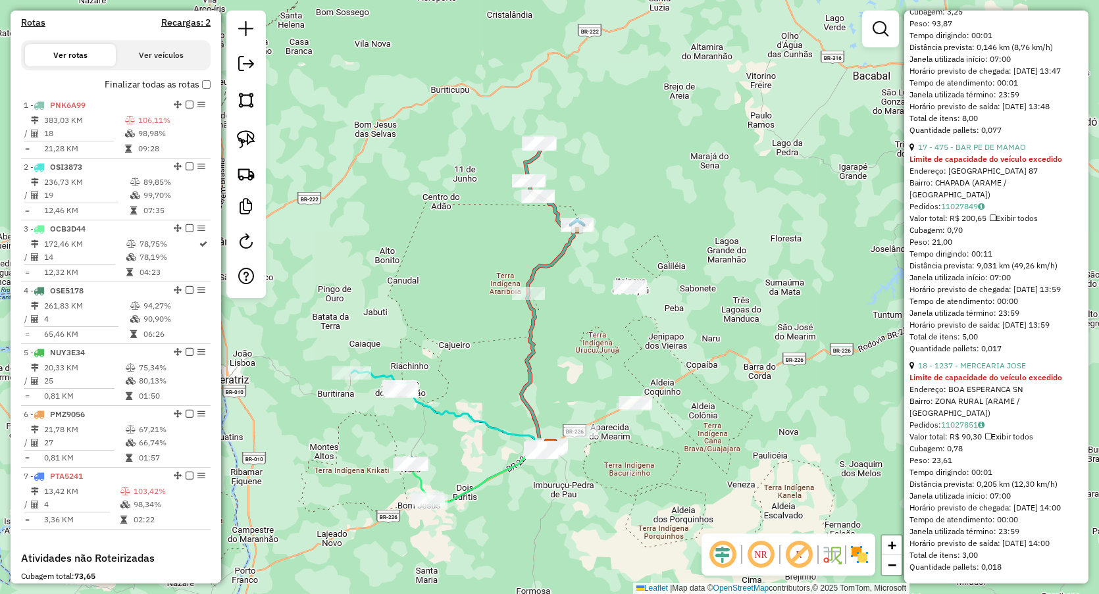
scroll to position [3814, 0]
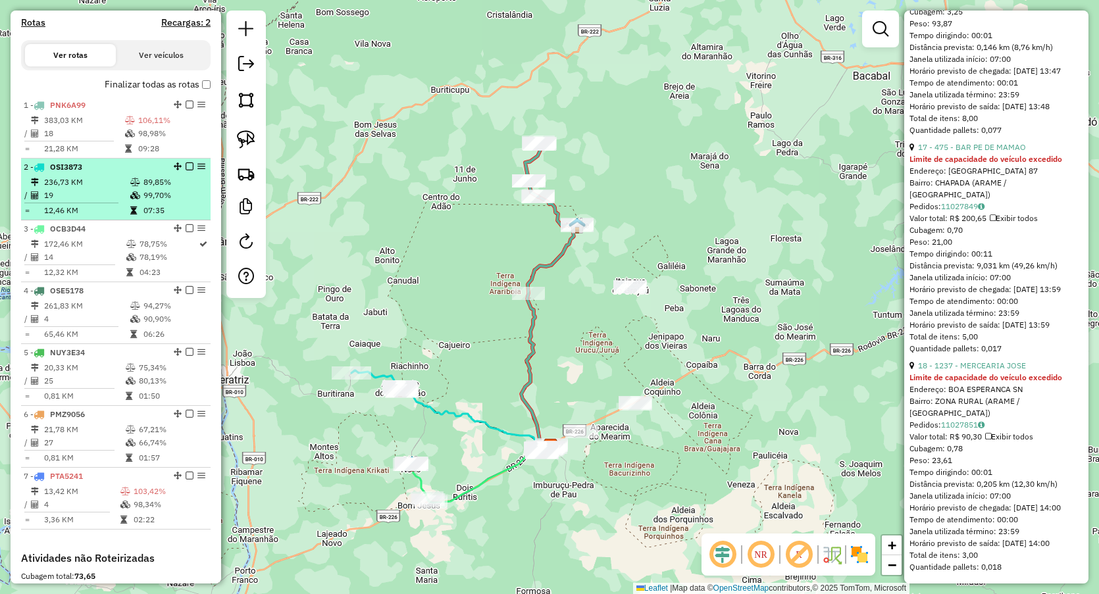
click at [90, 217] on td "12,46 KM" at bounding box center [86, 210] width 86 height 13
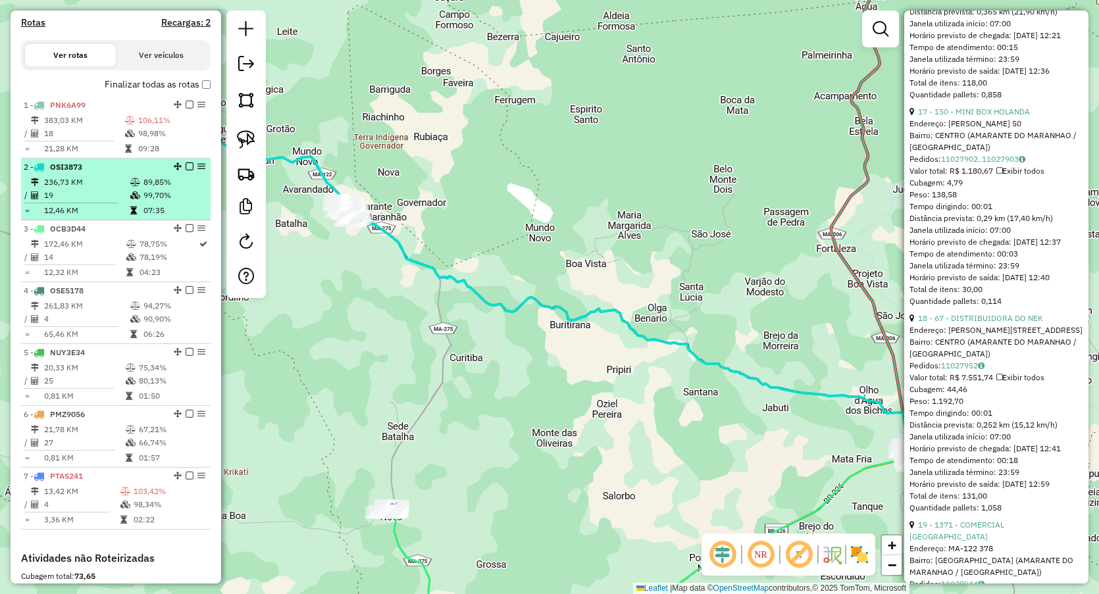
click at [80, 189] on td "236,73 KM" at bounding box center [86, 182] width 86 height 13
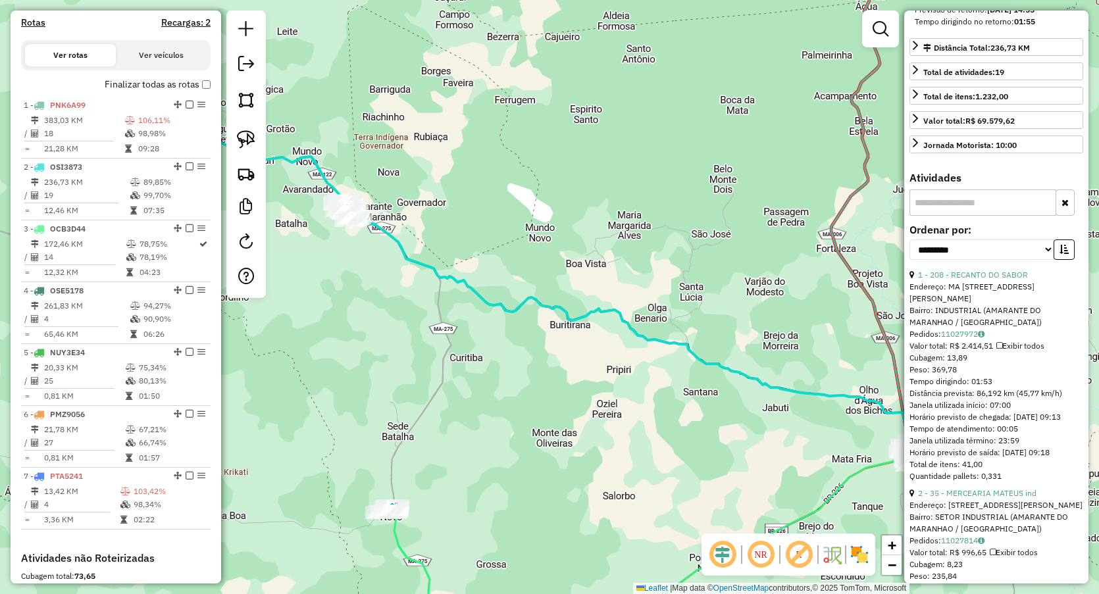
scroll to position [320, 0]
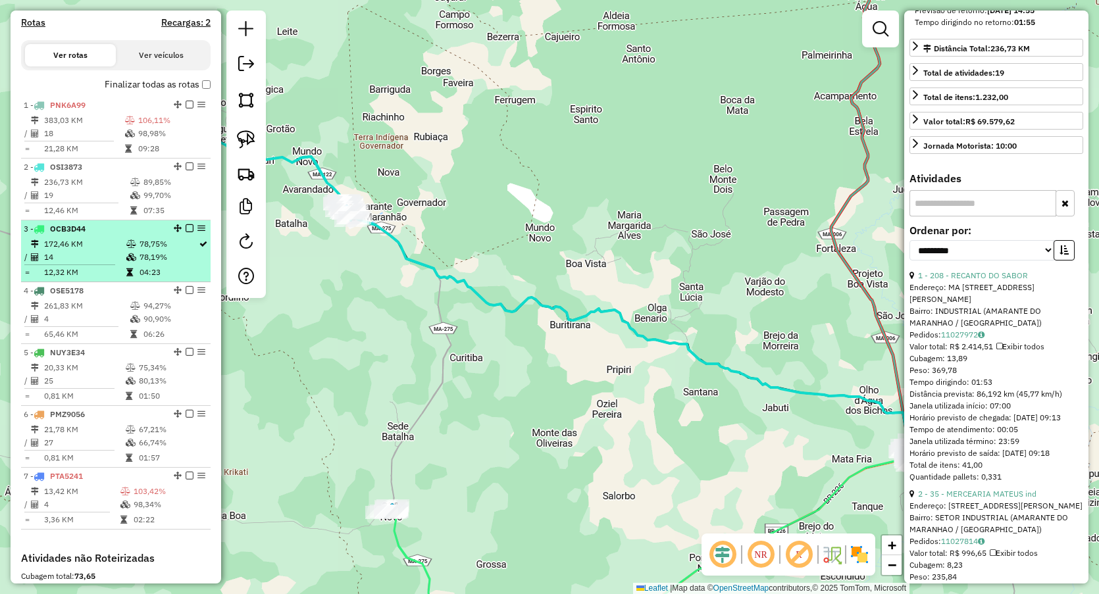
click at [64, 279] on td "12,32 KM" at bounding box center [84, 272] width 82 height 13
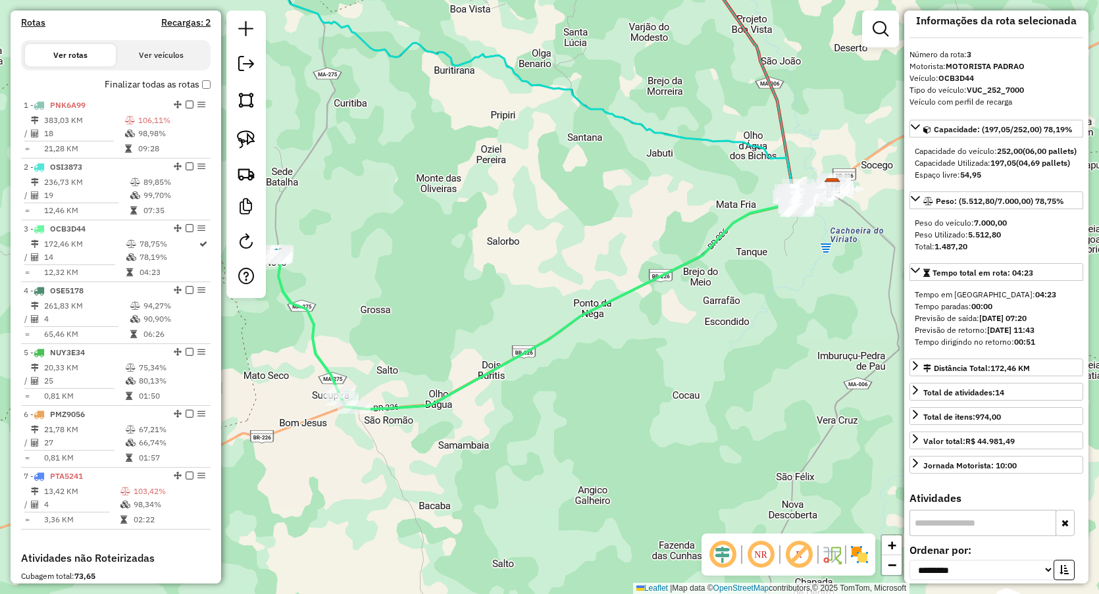
scroll to position [0, 0]
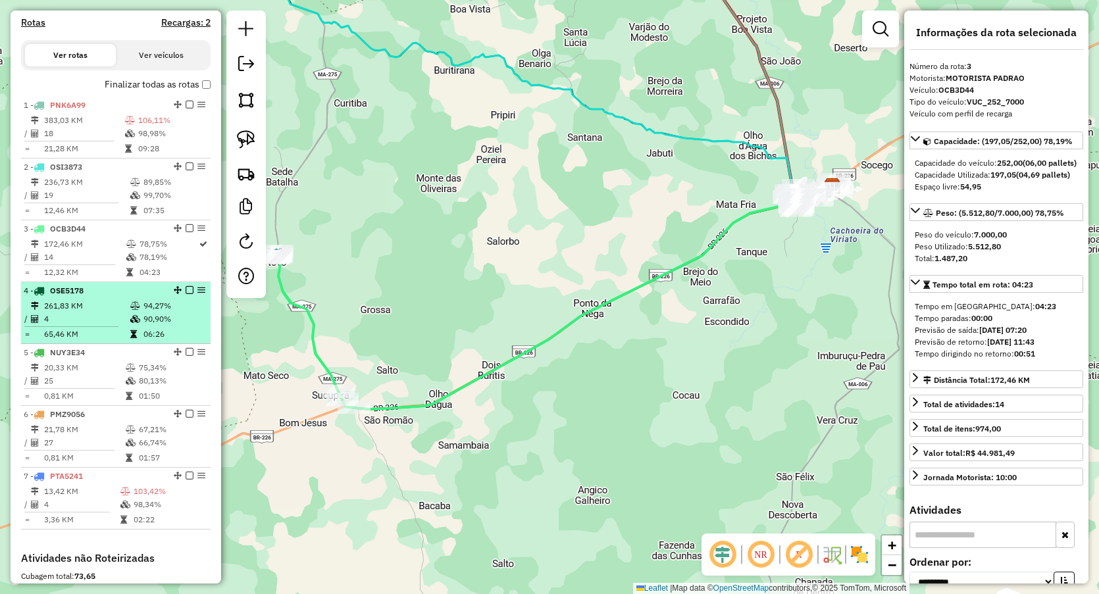
click at [143, 313] on td "94,27%" at bounding box center [174, 305] width 63 height 13
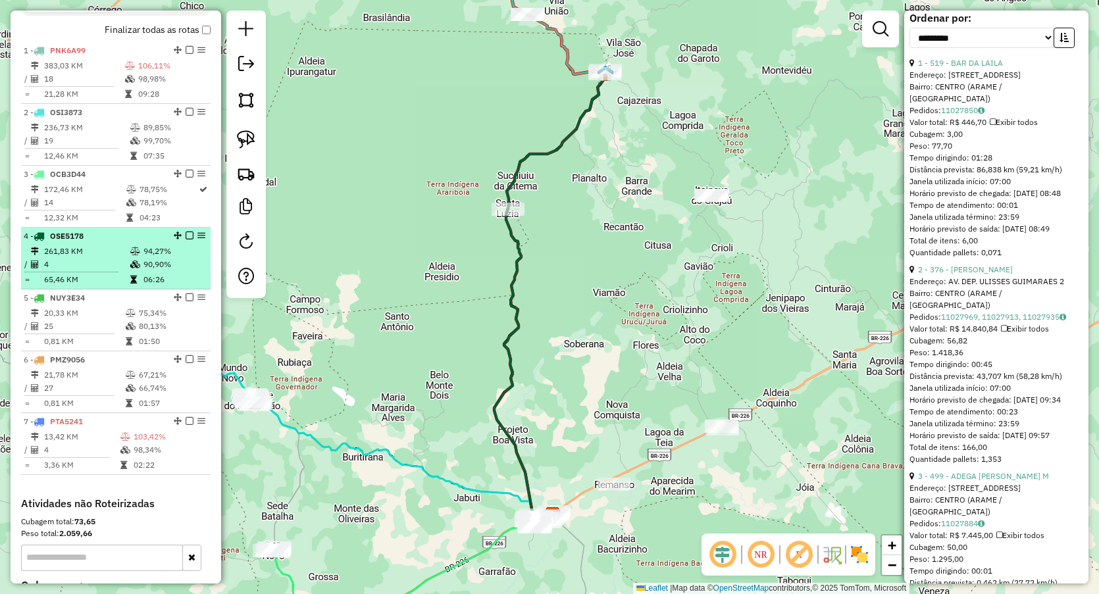
scroll to position [494, 0]
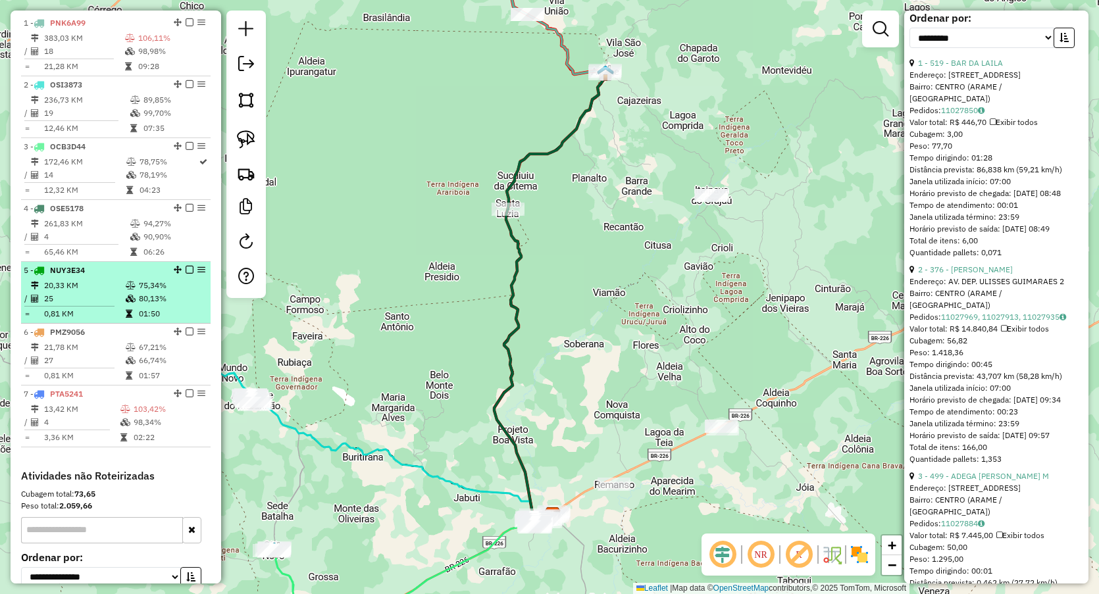
drag, startPoint x: 82, startPoint y: 309, endPoint x: 175, endPoint y: 292, distance: 95.0
click at [82, 305] on td "25" at bounding box center [84, 298] width 82 height 13
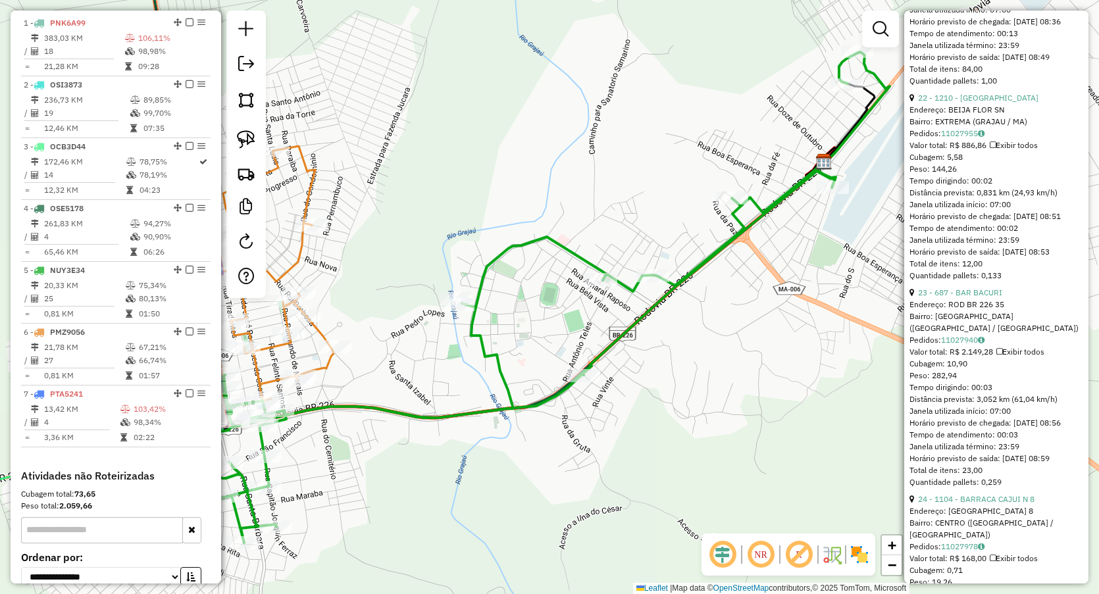
scroll to position [4720, 0]
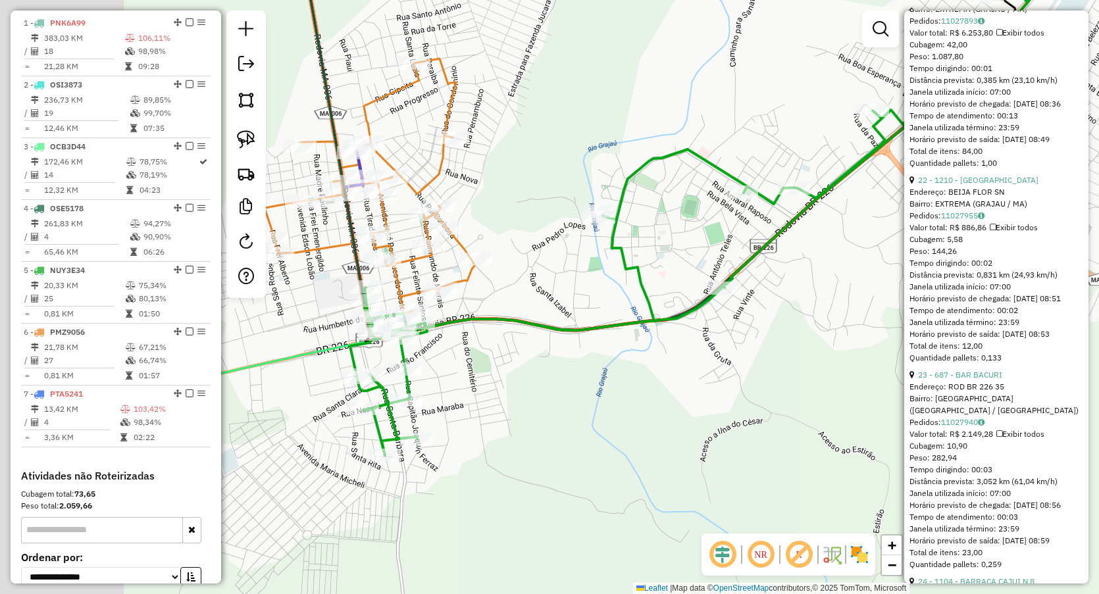
drag, startPoint x: 381, startPoint y: 365, endPoint x: 564, endPoint y: 255, distance: 213.1
click at [563, 256] on div "Janela de atendimento Grade de atendimento Capacidade Transportadoras Veículos …" at bounding box center [549, 297] width 1099 height 594
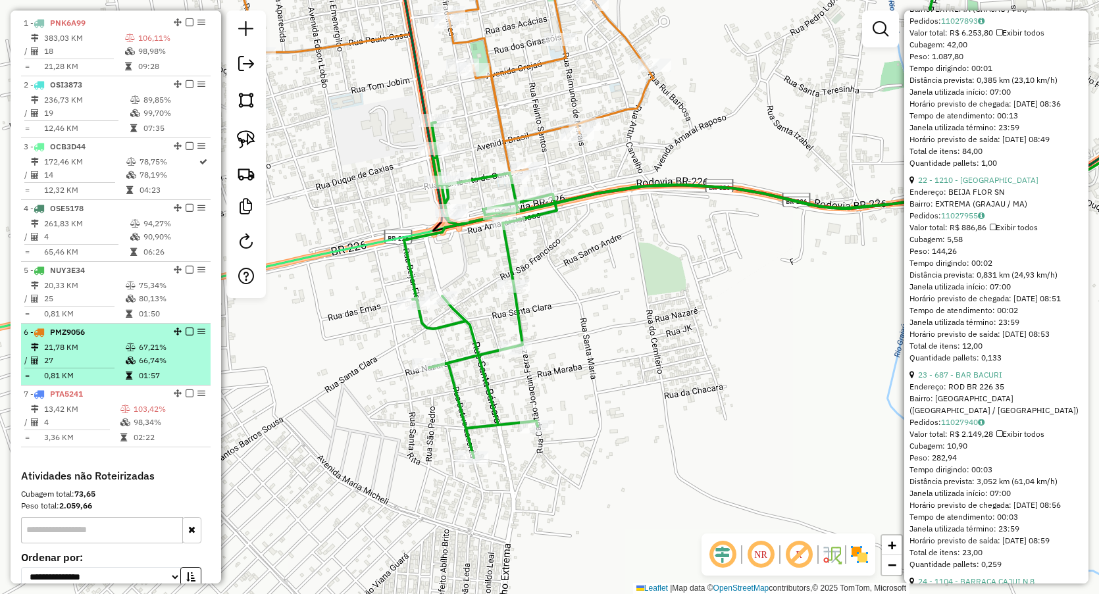
click at [138, 367] on td "66,74%" at bounding box center [171, 360] width 66 height 13
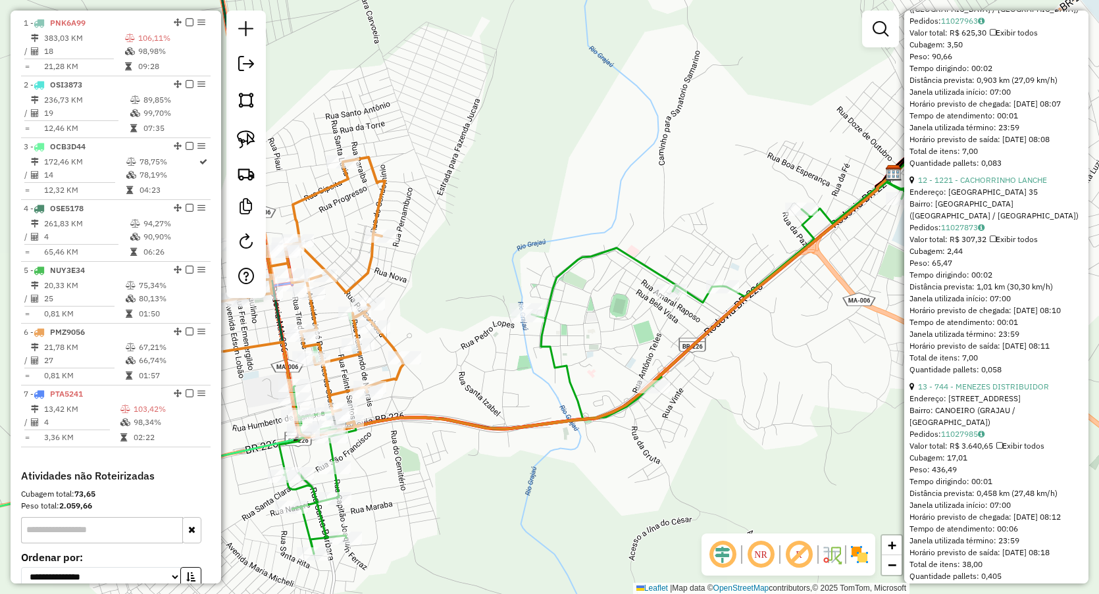
scroll to position [2715, 0]
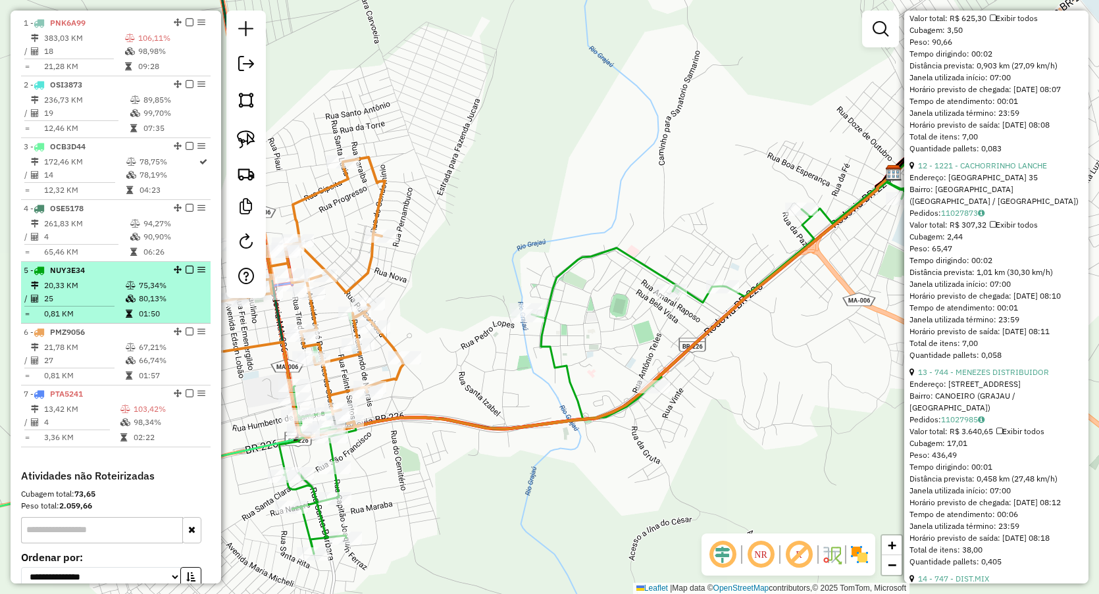
click at [90, 292] on td "20,33 KM" at bounding box center [84, 285] width 82 height 13
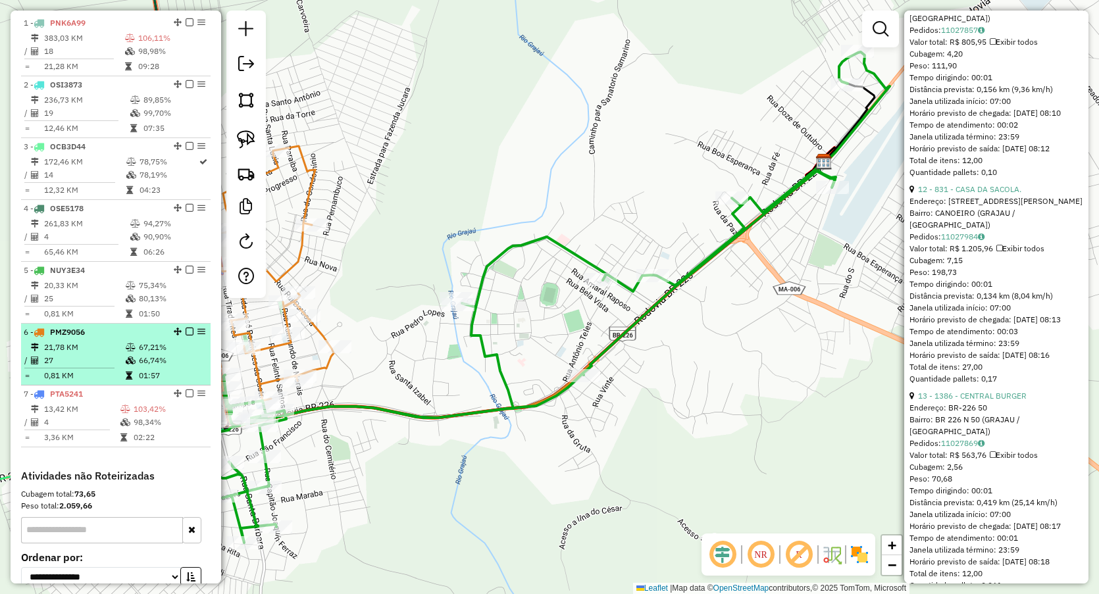
click at [91, 350] on li "6 - PMZ9056 21,78 KM 67,21% / 27 66,74% = 0,81 KM 01:57" at bounding box center [116, 355] width 190 height 62
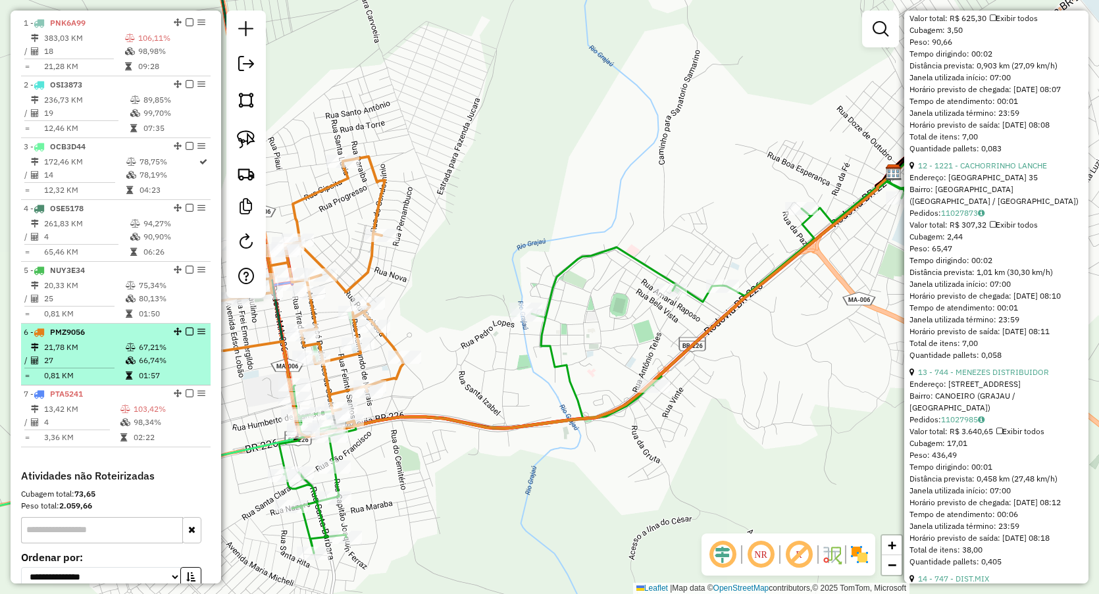
click at [88, 397] on ul "1 - PNK6A99 383,03 KM 106,11% / 18 98,98% = 21,28 KM 09:28 2 - OSI3873 236,73 K…" at bounding box center [116, 230] width 190 height 433
click at [90, 382] on td "0,81 KM" at bounding box center [84, 375] width 82 height 13
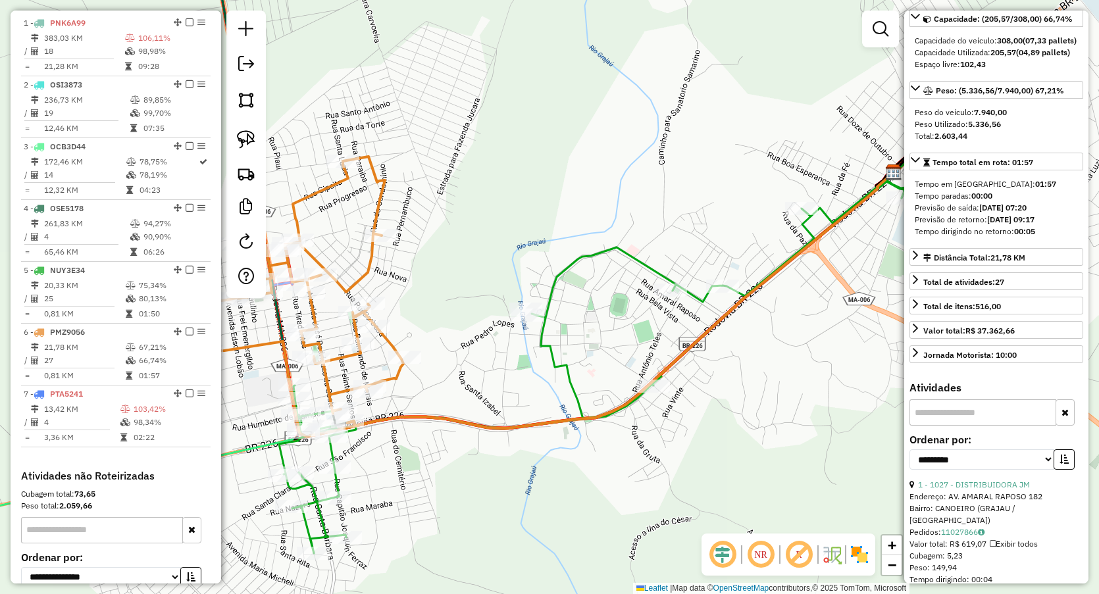
scroll to position [0, 0]
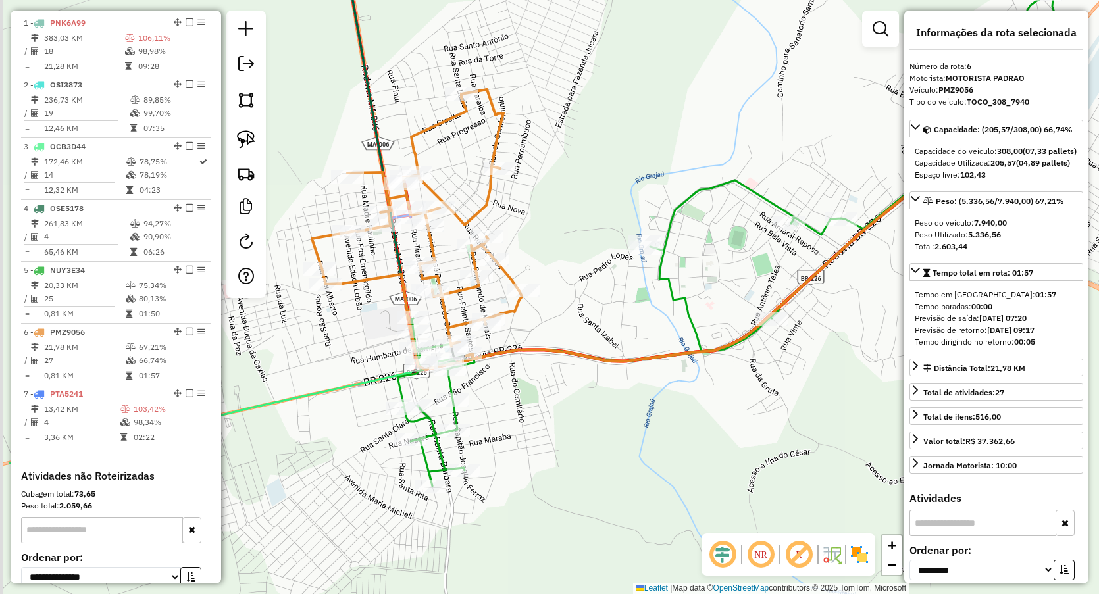
drag, startPoint x: 480, startPoint y: 244, endPoint x: 617, endPoint y: 153, distance: 163.9
click at [617, 153] on div "Janela de atendimento Grade de atendimento Capacidade Transportadoras Veículos …" at bounding box center [549, 297] width 1099 height 594
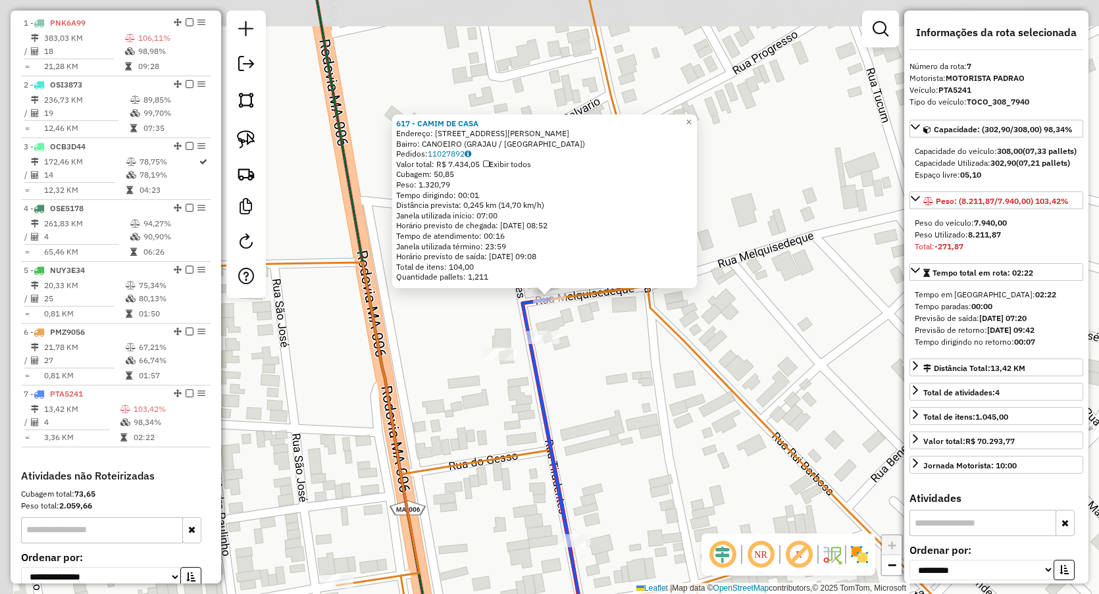
scroll to position [629, 0]
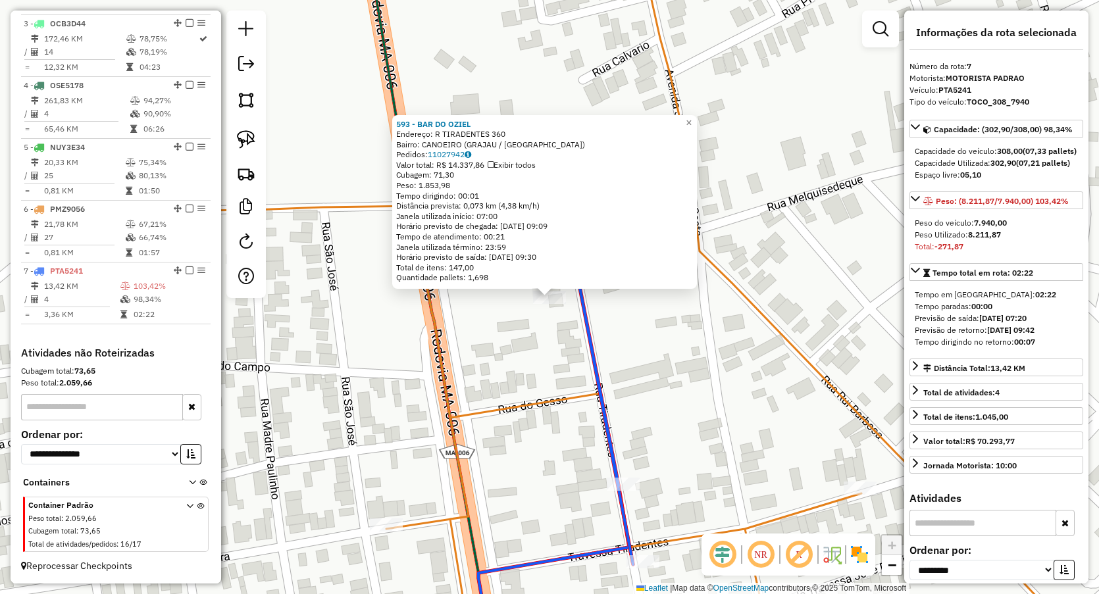
click at [682, 456] on div "593 - BAR DO OZIEL Endereço: R TIRADENTES 360 Bairro: CANOEIRO (GRAJAU / MA) Pe…" at bounding box center [549, 297] width 1099 height 594
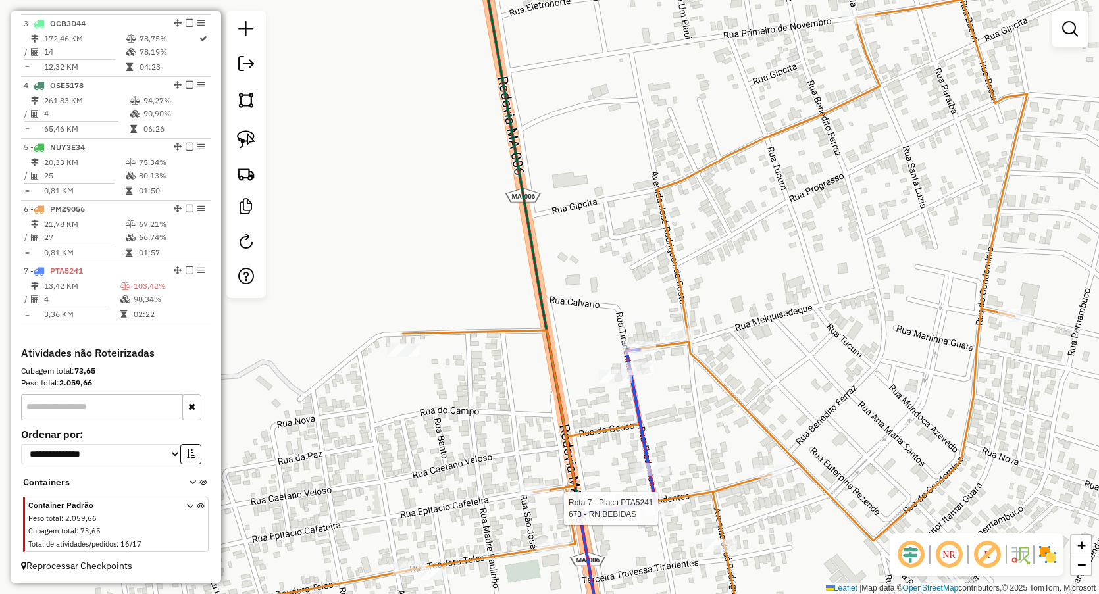
select select "**********"
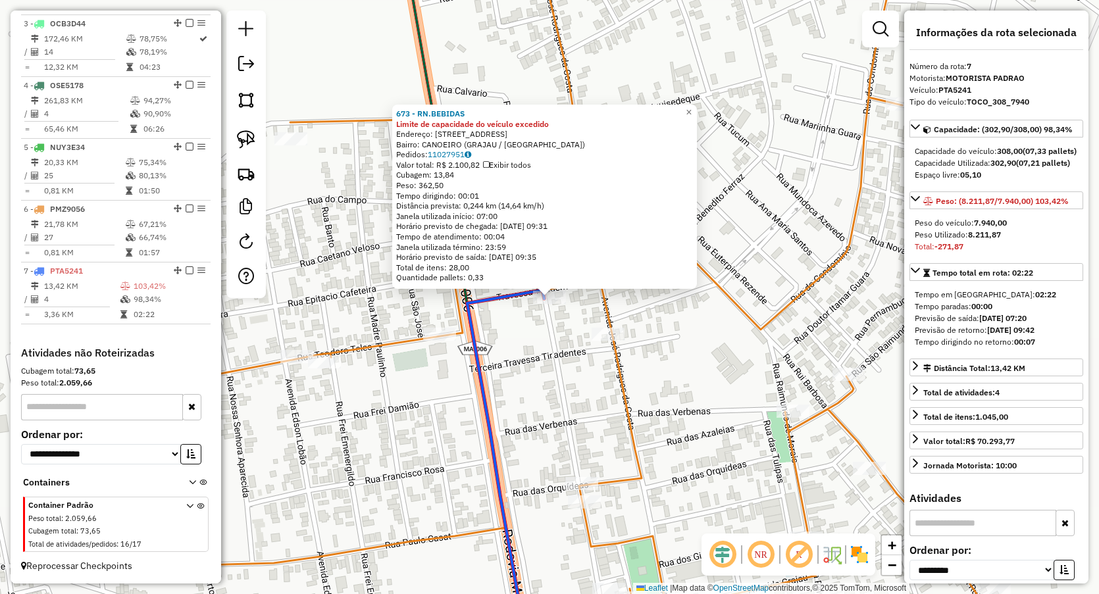
click at [557, 386] on div "673 - RN.BEBIDAS Limite de capacidade do veículo excedido Endereço: R TIRADENTE…" at bounding box center [549, 297] width 1099 height 594
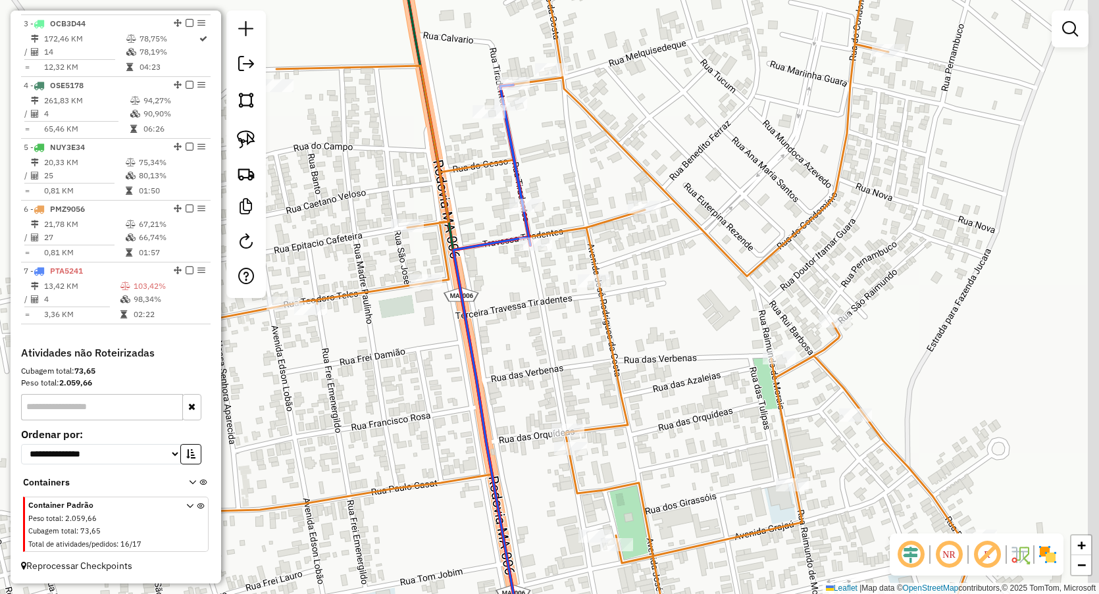
drag, startPoint x: 552, startPoint y: 442, endPoint x: 532, endPoint y: 218, distance: 224.6
click at [532, 218] on div "Janela de atendimento Grade de atendimento Capacidade Transportadoras Veículos …" at bounding box center [549, 297] width 1099 height 594
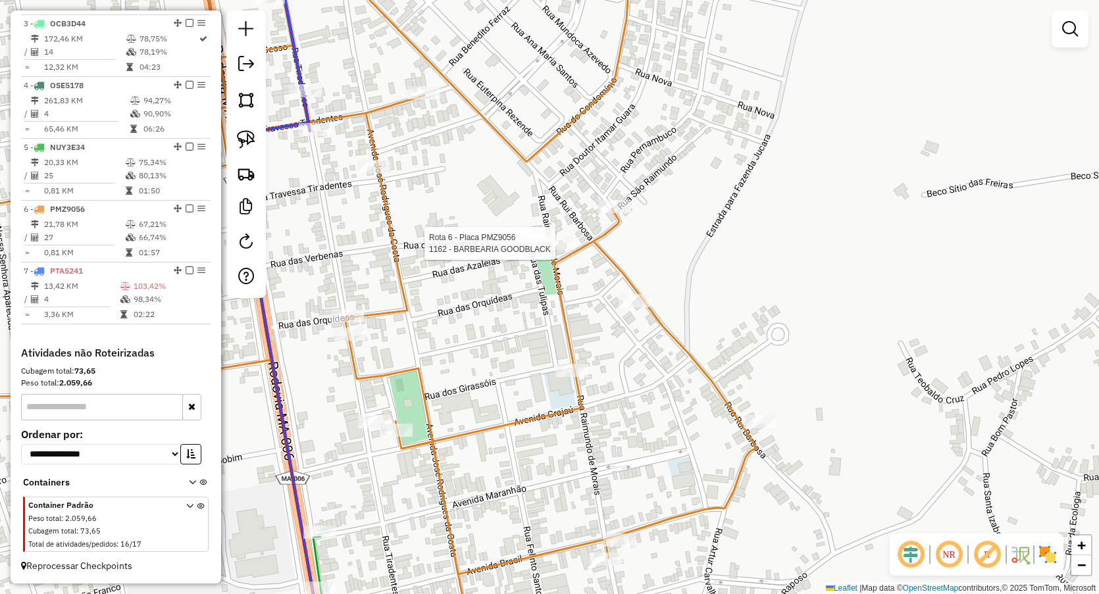
select select "**********"
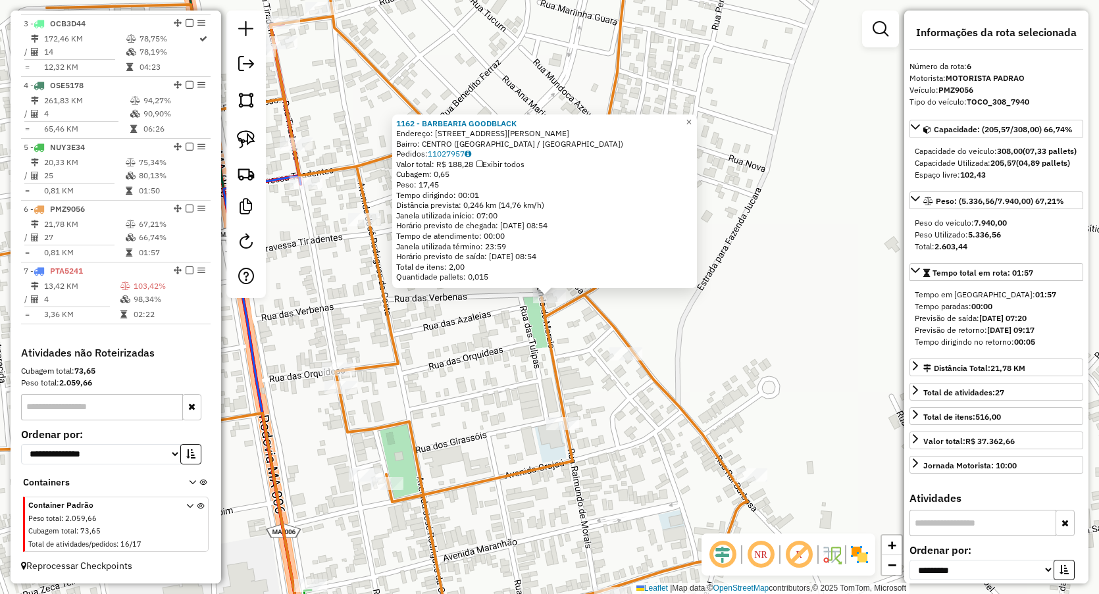
click at [455, 399] on div "1162 - BARBEARIA GOODBLACK Endereço: Rua Raimundo Morais 222 Bairro: CENTRO (GR…" at bounding box center [549, 297] width 1099 height 594
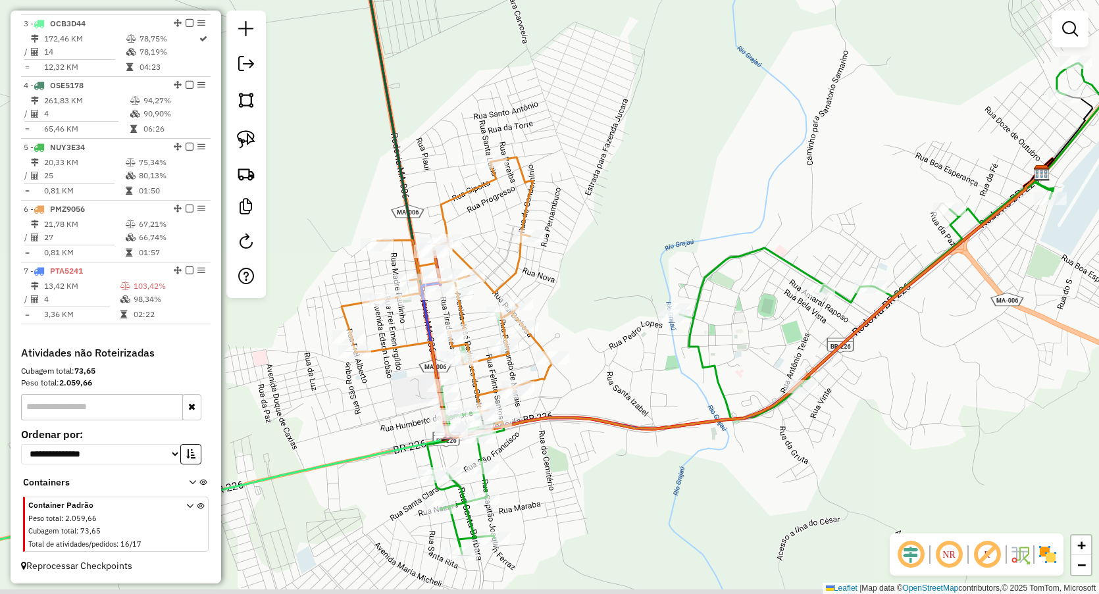
drag, startPoint x: 589, startPoint y: 437, endPoint x: 619, endPoint y: 216, distance: 223.1
click at [619, 221] on div "Janela de atendimento Grade de atendimento Capacidade Transportadoras Veículos …" at bounding box center [549, 297] width 1099 height 594
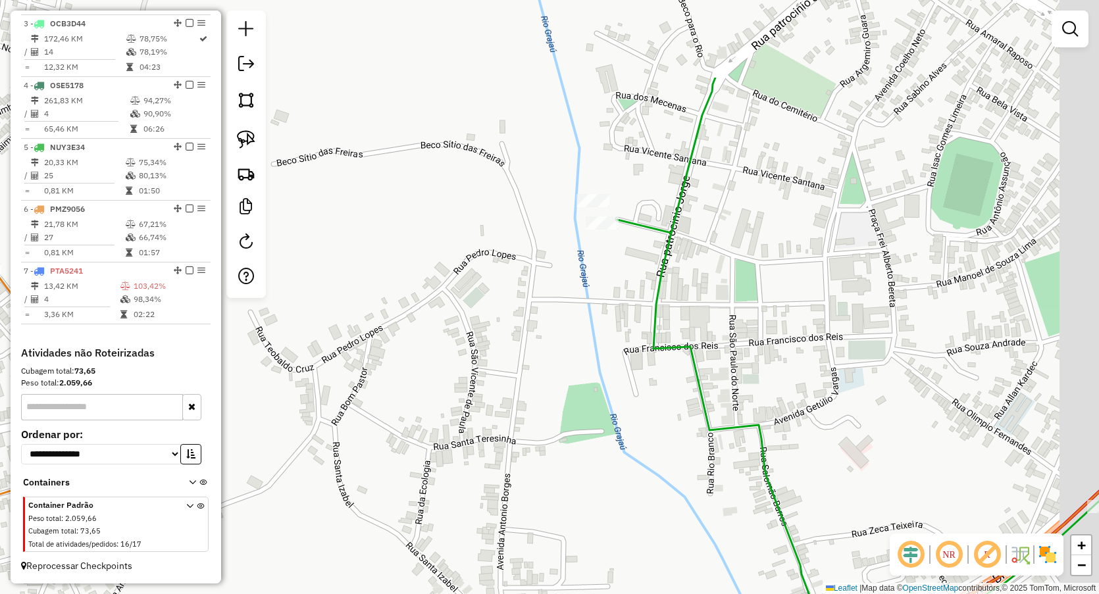
click at [609, 259] on div "Janela de atendimento Grade de atendimento Capacidade Transportadoras Veículos …" at bounding box center [549, 297] width 1099 height 594
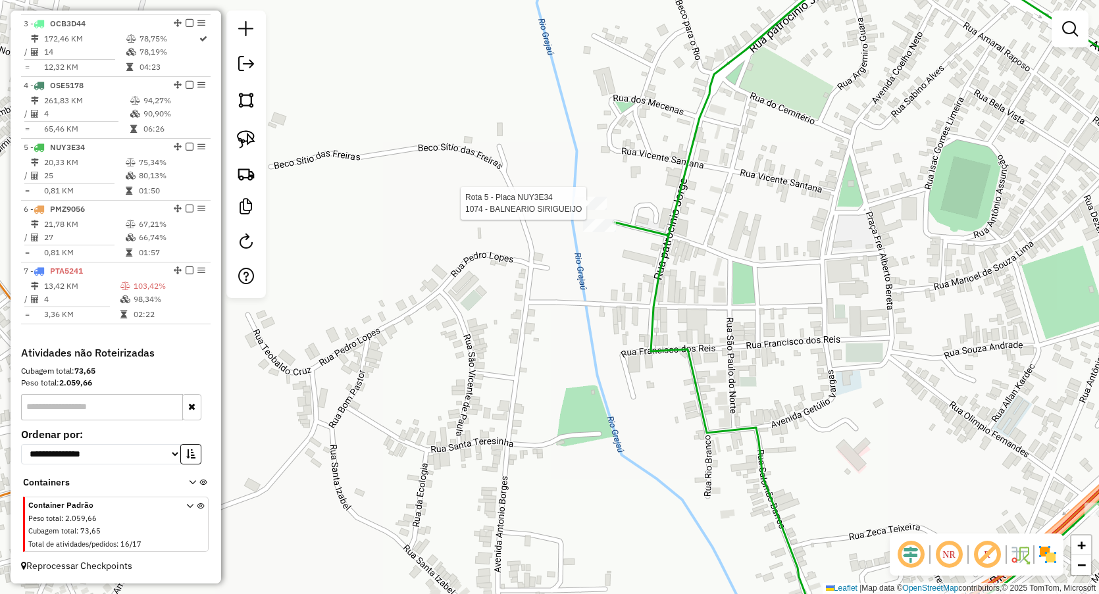
select select "**********"
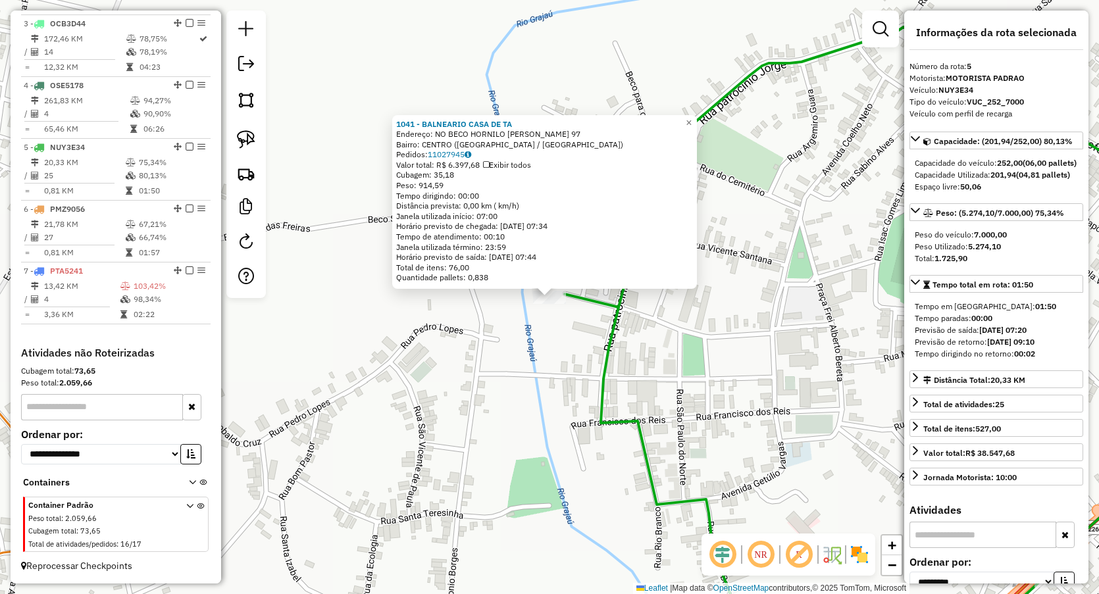
click at [567, 341] on div "1041 - BALNEARIO CASA DE TA Endereço: NO BECO HORNILO JORGE 97 Bairro: CENTRO (…" at bounding box center [549, 297] width 1099 height 594
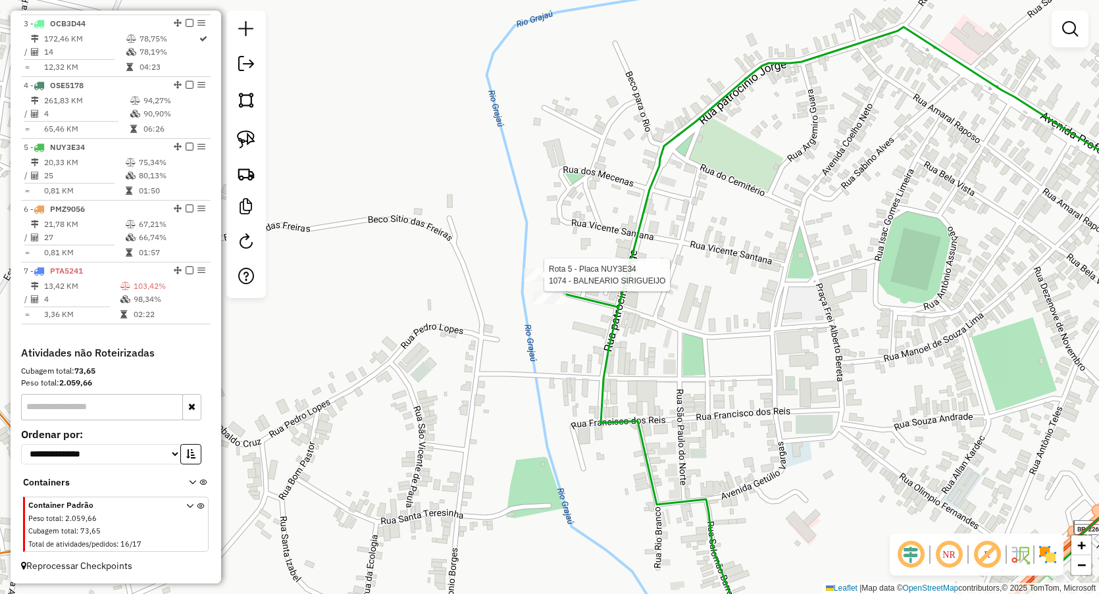
select select "**********"
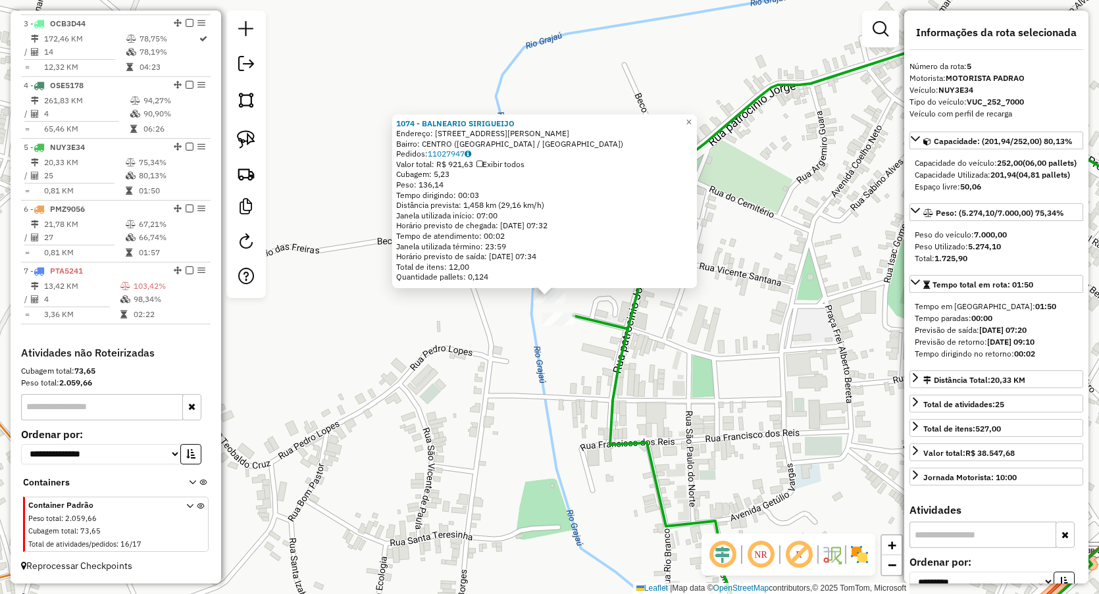
click at [513, 382] on div "1074 - BALNEARIO SIRIGUEIJO Endereço: Rua Frei Benjamin de Borno 8 Bairro: CENT…" at bounding box center [549, 297] width 1099 height 594
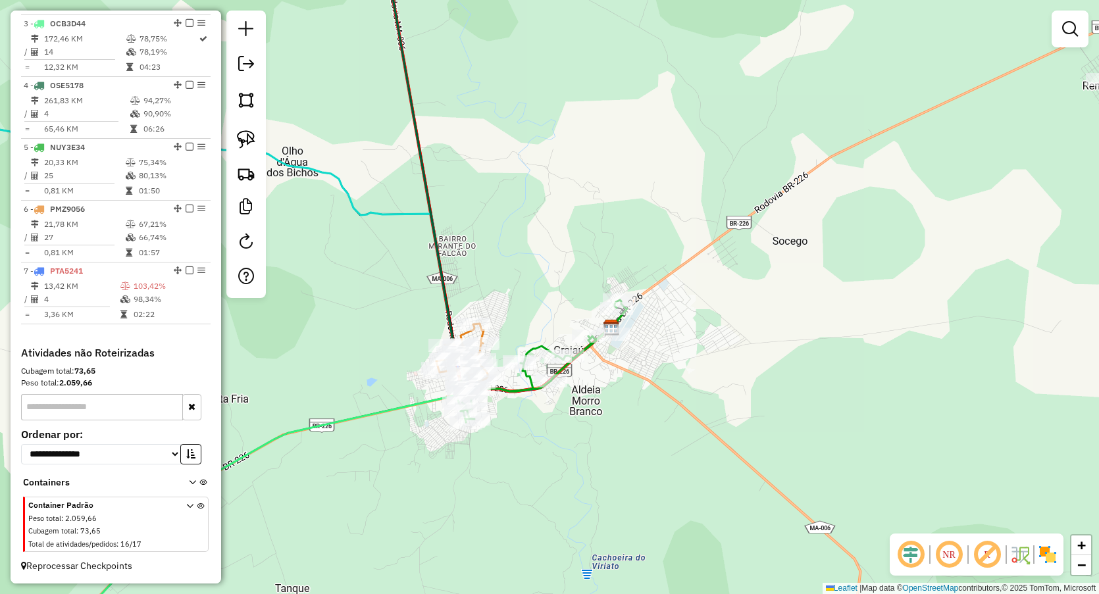
drag, startPoint x: 526, startPoint y: 304, endPoint x: 535, endPoint y: 274, distance: 31.6
click at [535, 275] on div "Janela de atendimento Grade de atendimento Capacidade Transportadoras Veículos …" at bounding box center [549, 297] width 1099 height 594
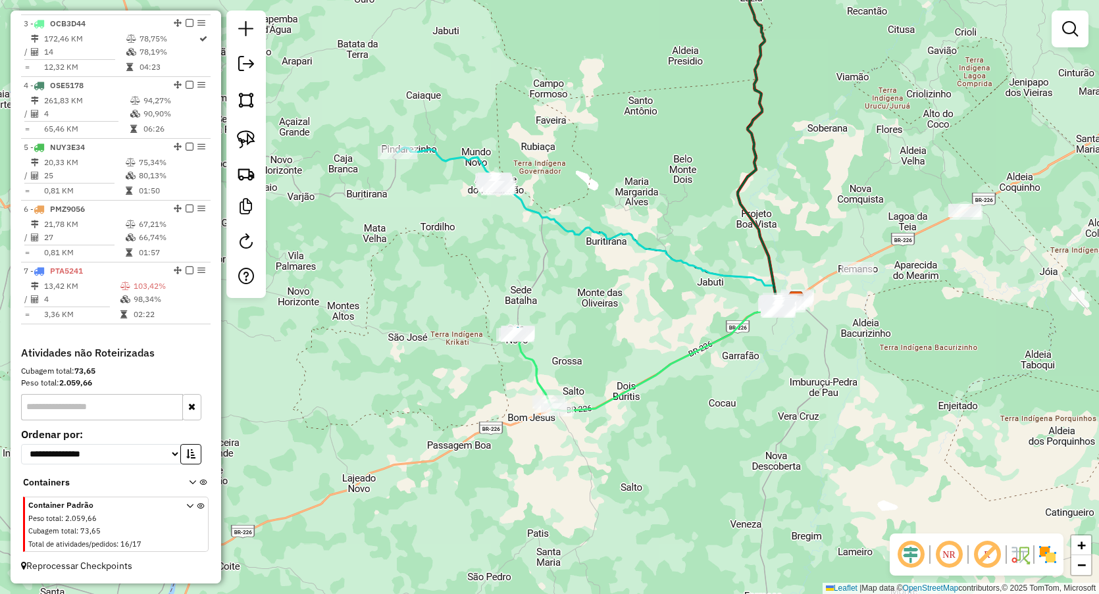
drag, startPoint x: 895, startPoint y: 188, endPoint x: 726, endPoint y: 284, distance: 194.2
click at [726, 284] on div "Janela de atendimento Grade de atendimento Capacidade Transportadoras Veículos …" at bounding box center [549, 297] width 1099 height 594
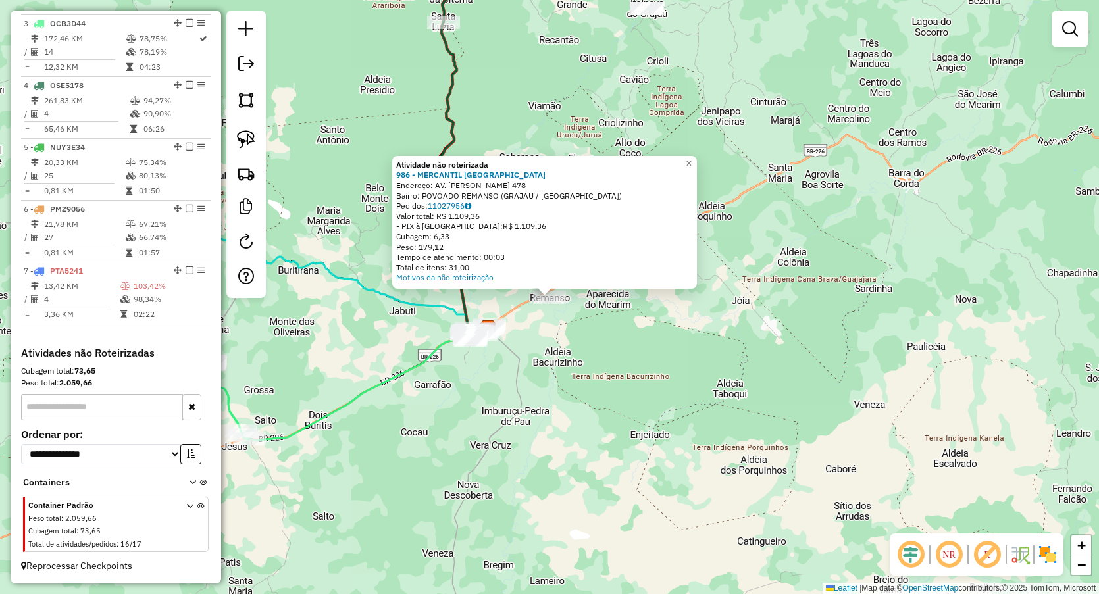
click at [546, 324] on div "Atividade não roteirizada 986 - MERCANTIL SAO JOSE Endereço: AV. ROSEANA SARNEY…" at bounding box center [549, 297] width 1099 height 594
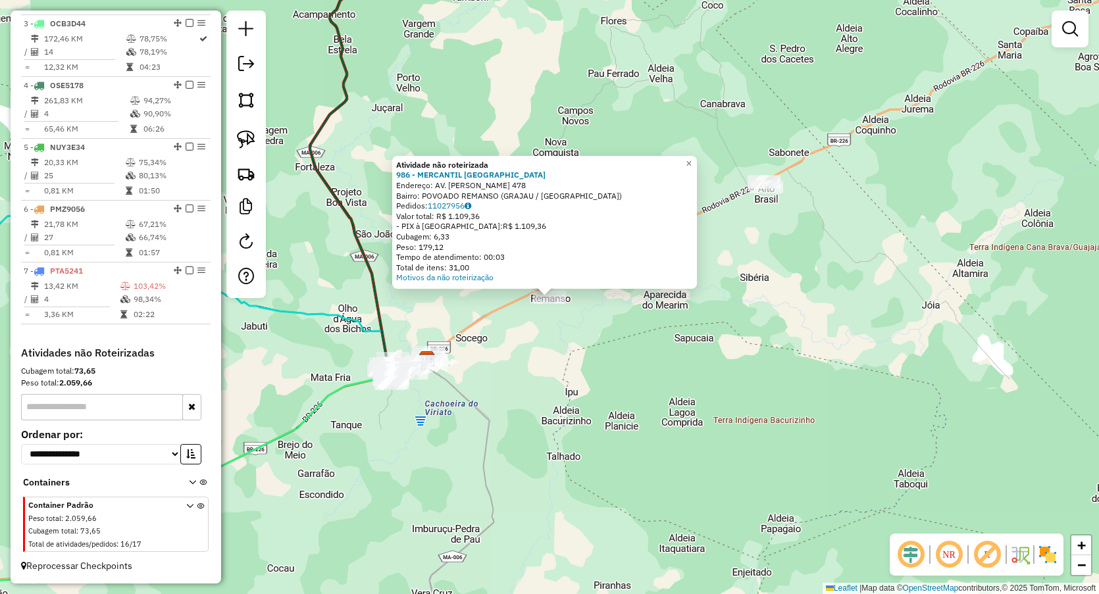
click at [623, 427] on div "Atividade não roteirizada 986 - MERCANTIL SAO JOSE Endereço: AV. ROSEANA SARNEY…" at bounding box center [549, 297] width 1099 height 594
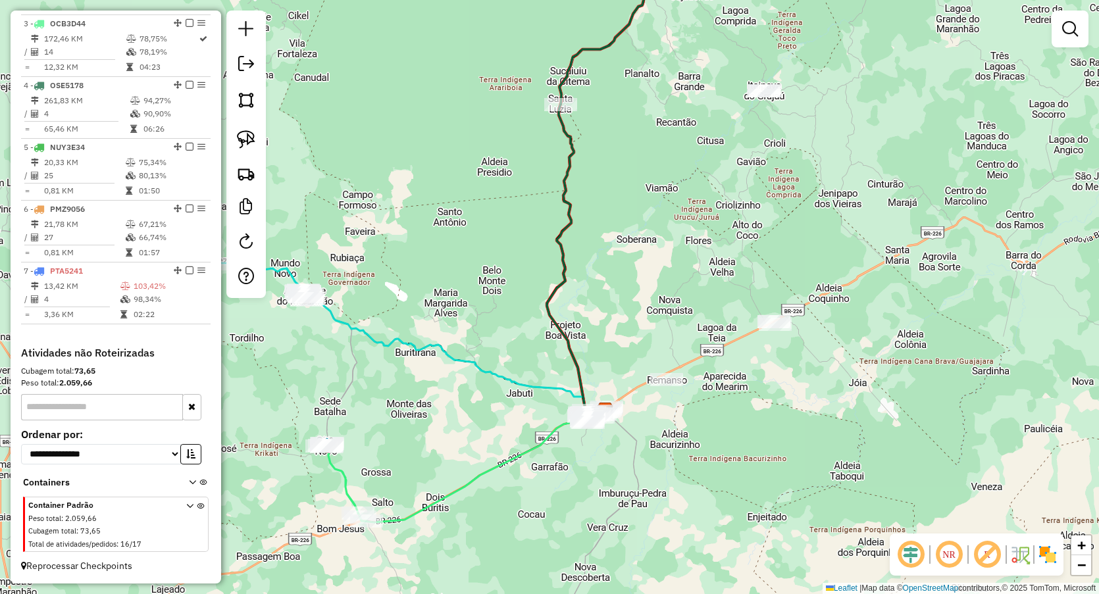
drag, startPoint x: 649, startPoint y: 271, endPoint x: 696, endPoint y: 290, distance: 50.2
click at [693, 288] on div "Janela de atendimento Grade de atendimento Capacidade Transportadoras Veículos …" at bounding box center [549, 297] width 1099 height 594
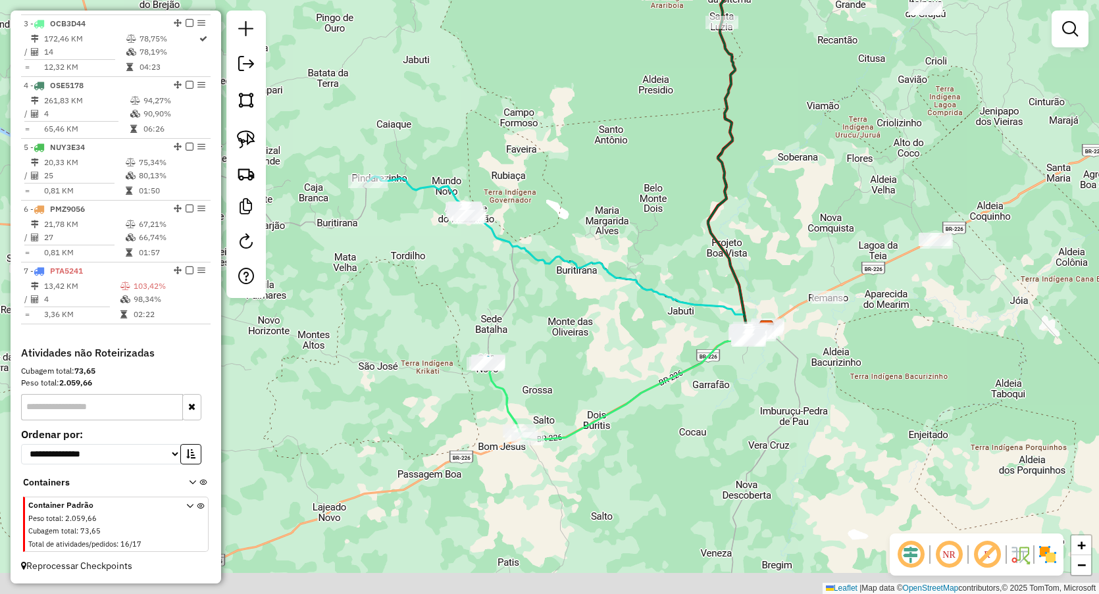
drag, startPoint x: 473, startPoint y: 191, endPoint x: 486, endPoint y: 130, distance: 62.8
click at [486, 130] on div "Janela de atendimento Grade de atendimento Capacidade Transportadoras Veículos …" at bounding box center [549, 297] width 1099 height 594
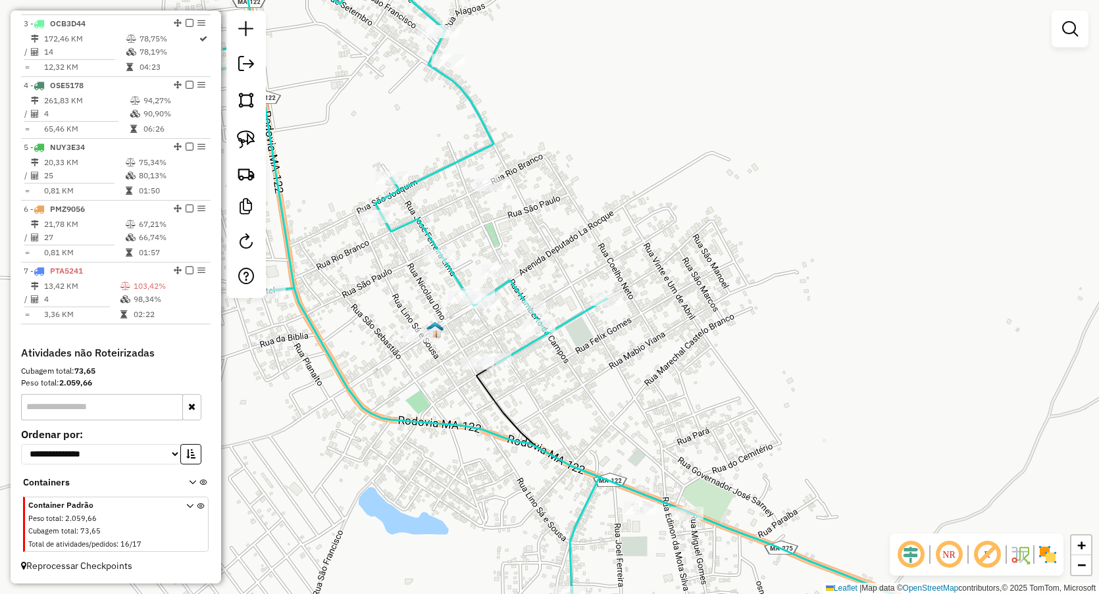
click at [490, 192] on div at bounding box center [491, 184] width 33 height 13
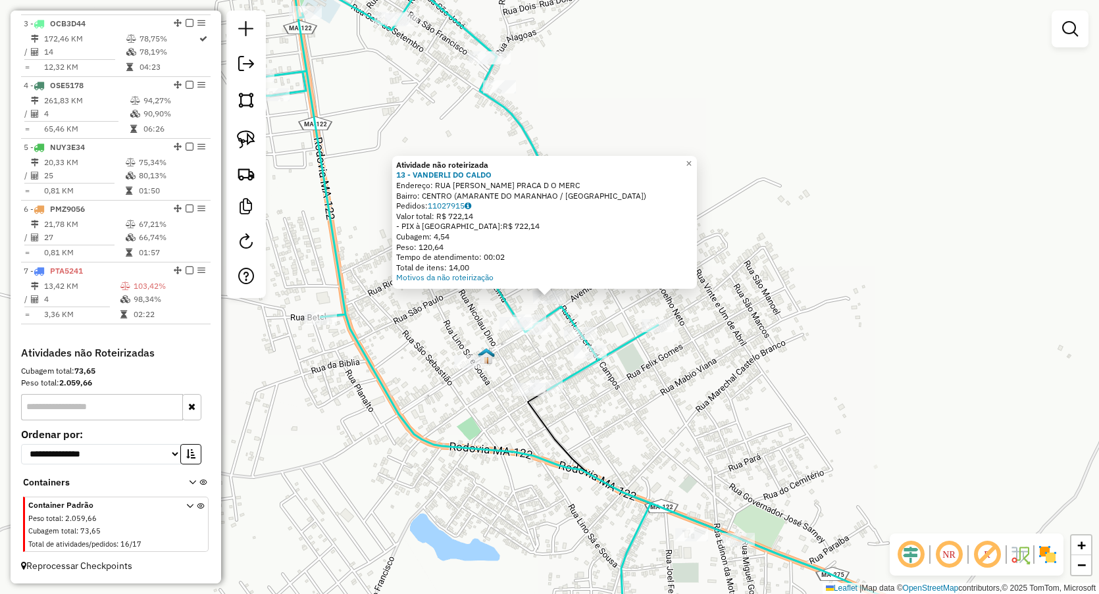
click at [788, 282] on div "Atividade não roteirizada 13 - VANDERLI DO CALDO Endereço: RUA HUMBERTO DE CAMP…" at bounding box center [549, 297] width 1099 height 594
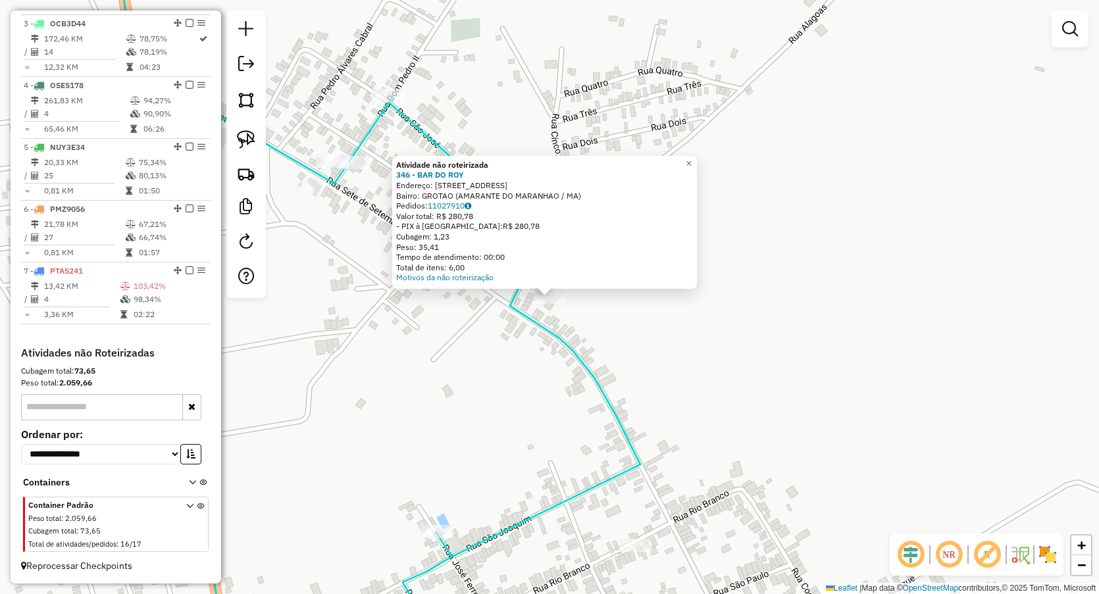
click at [518, 417] on div "Atividade não roteirizada 346 - BAR DO ROY Endereço: Estrada da Burangica 1 Bai…" at bounding box center [549, 297] width 1099 height 594
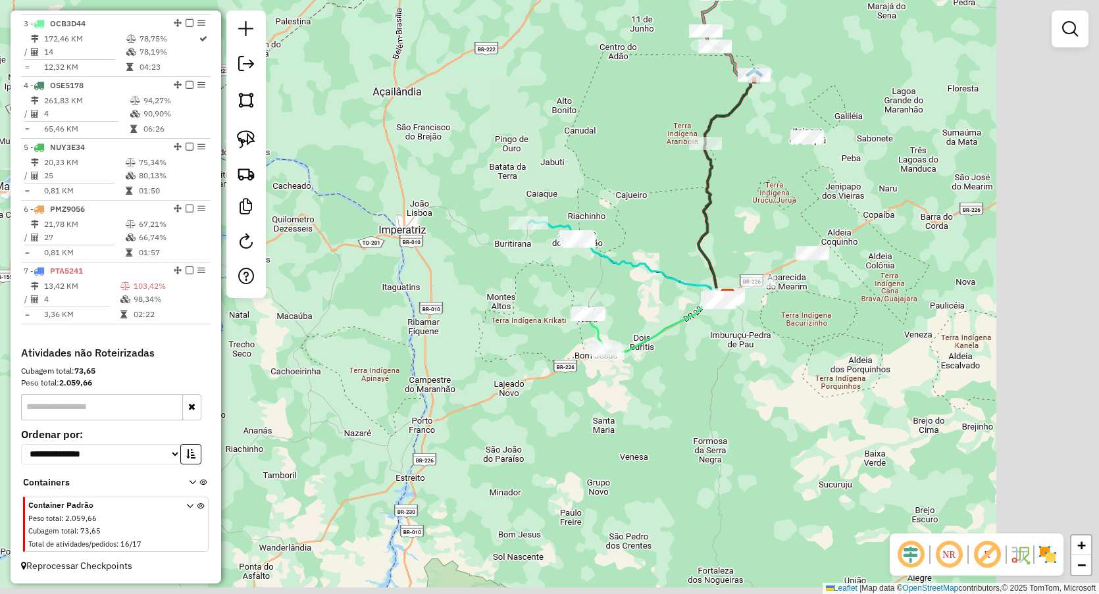
drag, startPoint x: 838, startPoint y: 471, endPoint x: 659, endPoint y: 384, distance: 199.0
click at [678, 416] on div "Janela de atendimento Grade de atendimento Capacidade Transportadoras Veículos …" at bounding box center [549, 297] width 1099 height 594
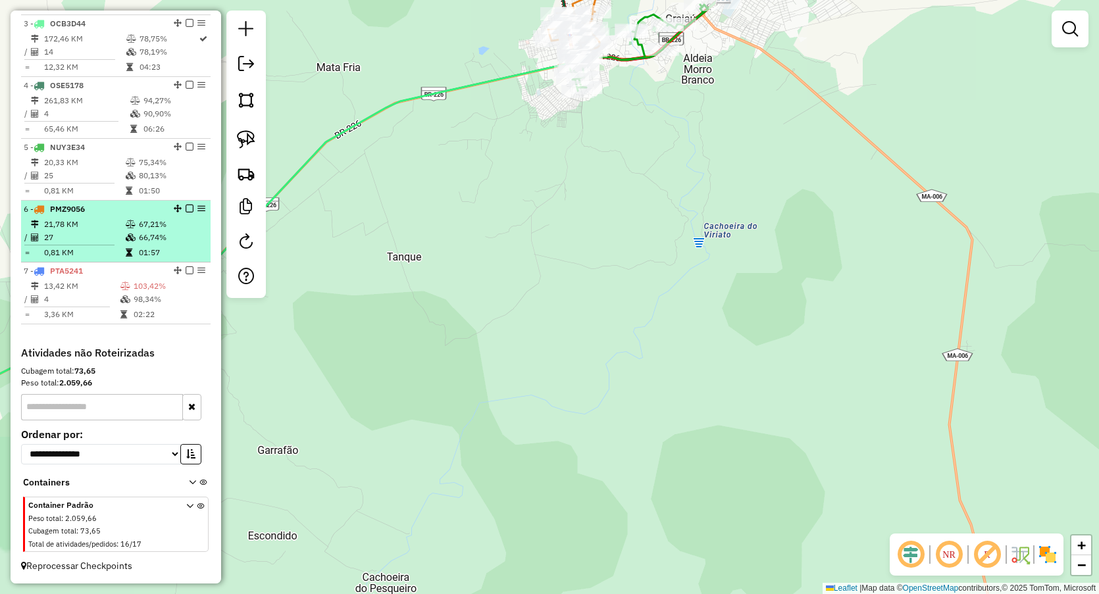
click at [127, 232] on td at bounding box center [131, 237] width 13 height 13
select select "**********"
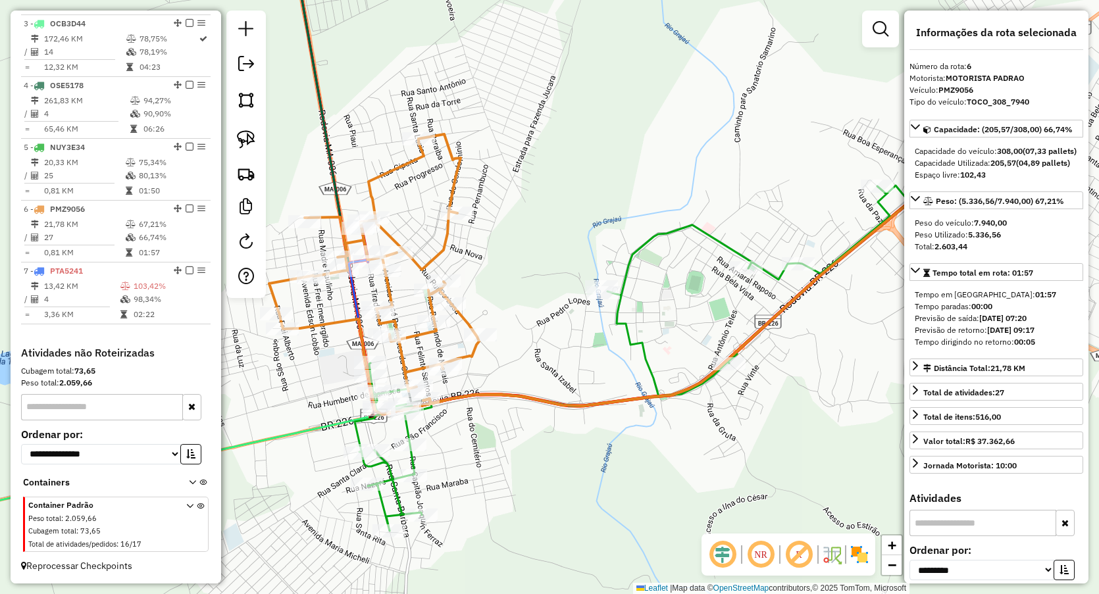
drag, startPoint x: 549, startPoint y: 252, endPoint x: 599, endPoint y: 230, distance: 54.5
click at [599, 232] on div "Janela de atendimento Grade de atendimento Capacidade Transportadoras Veículos …" at bounding box center [549, 297] width 1099 height 594
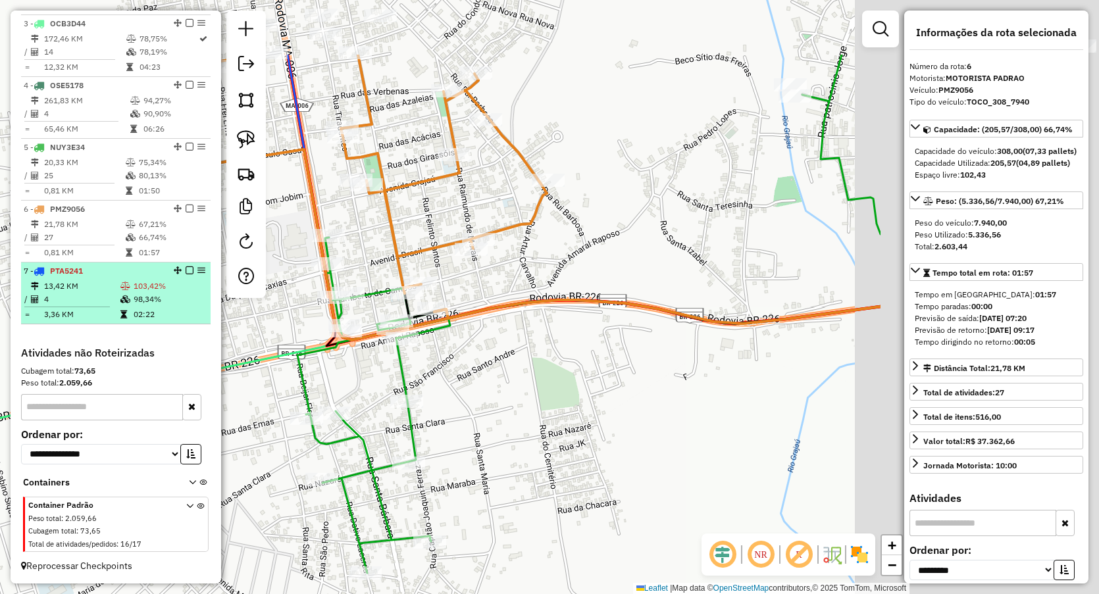
drag, startPoint x: 425, startPoint y: 193, endPoint x: 190, endPoint y: 268, distance: 247.1
click at [191, 271] on hb-router-mapa "Informações da Sessão 978213 - 12/08/2025 Criação: 11/08/2025 18:57 Depósito: M…" at bounding box center [549, 297] width 1099 height 594
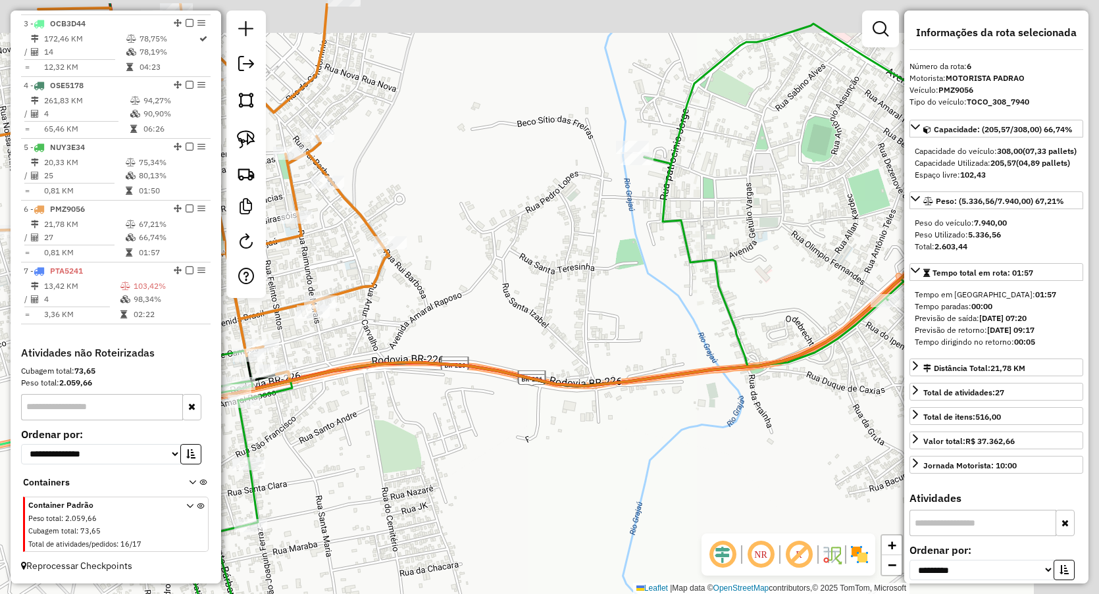
drag, startPoint x: 786, startPoint y: 149, endPoint x: 514, endPoint y: 224, distance: 282.2
click at [517, 239] on div "Janela de atendimento Grade de atendimento Capacidade Transportadoras Veículos …" at bounding box center [549, 297] width 1099 height 594
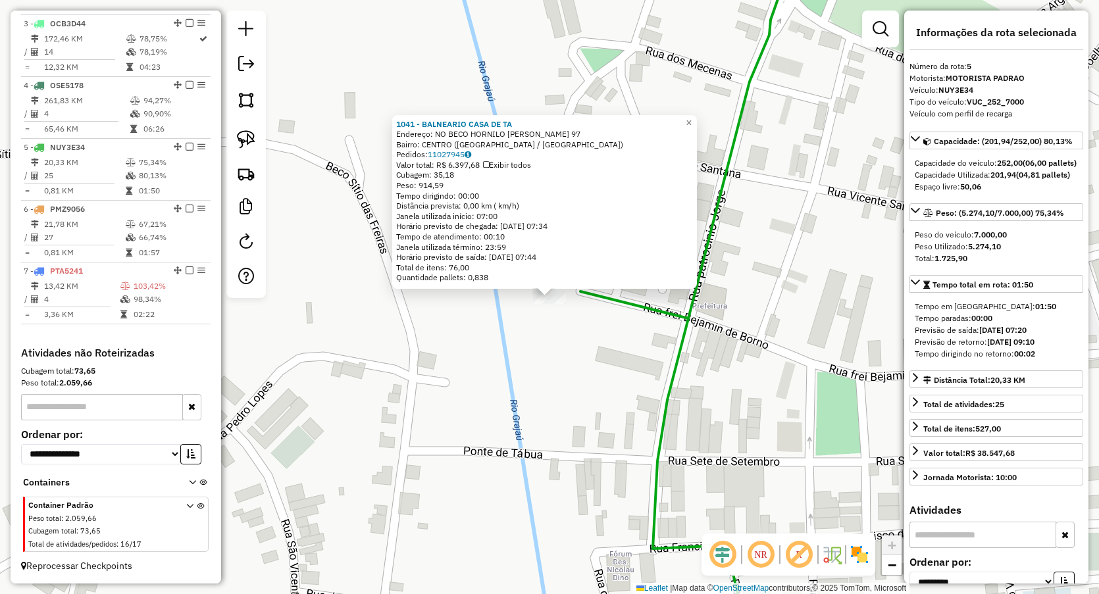
click at [563, 376] on div "1041 - BALNEARIO CASA DE TA Endereço: NO BECO HORNILO JORGE 97 Bairro: CENTRO (…" at bounding box center [549, 297] width 1099 height 594
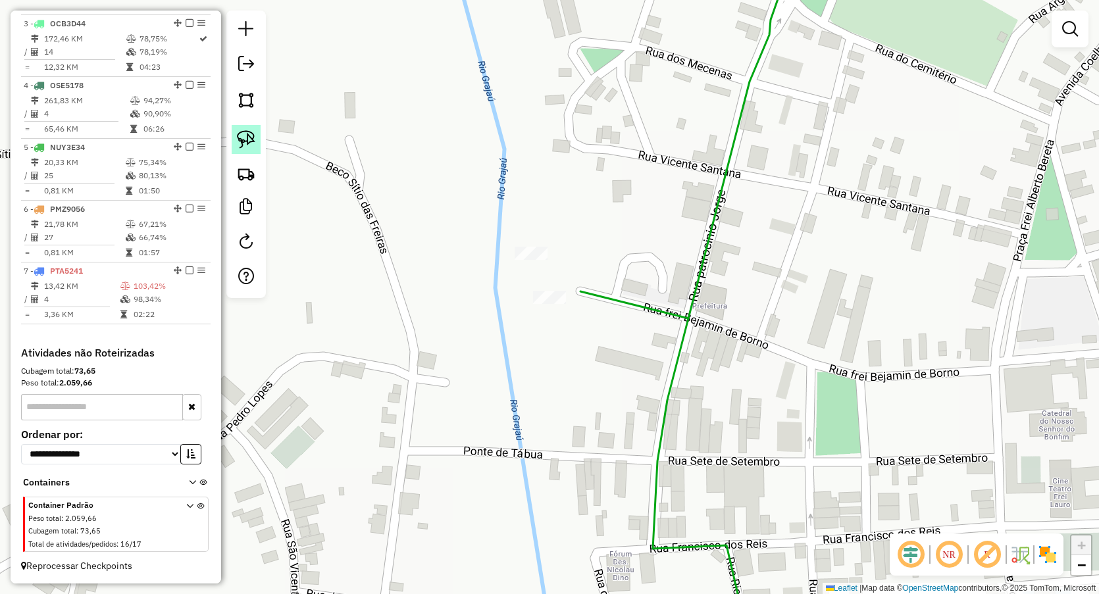
click at [258, 138] on link at bounding box center [246, 139] width 29 height 29
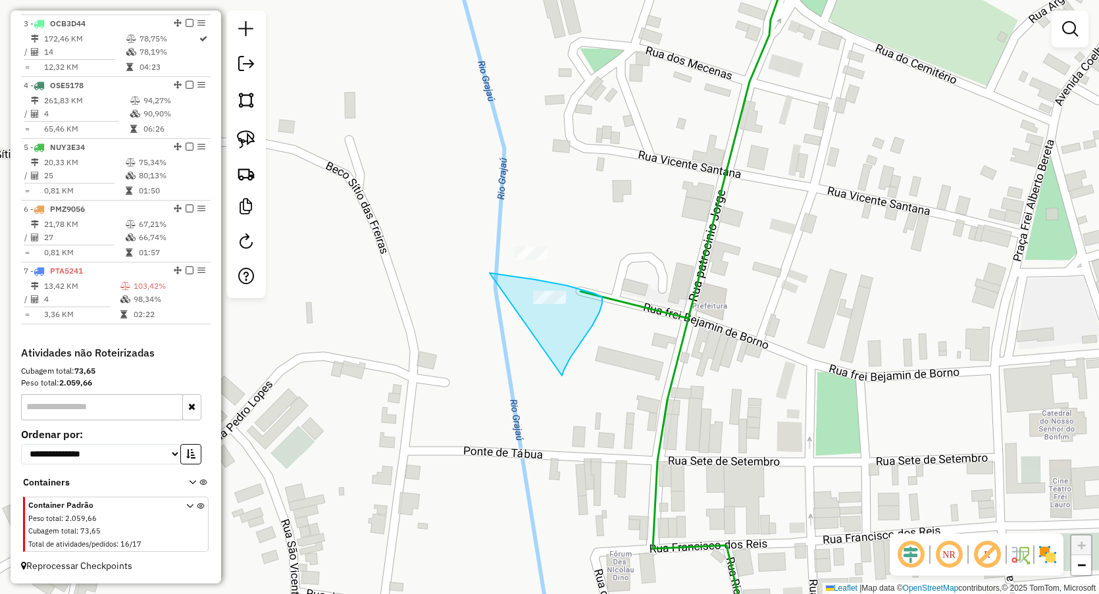
drag, startPoint x: 535, startPoint y: 280, endPoint x: 562, endPoint y: 376, distance: 99.8
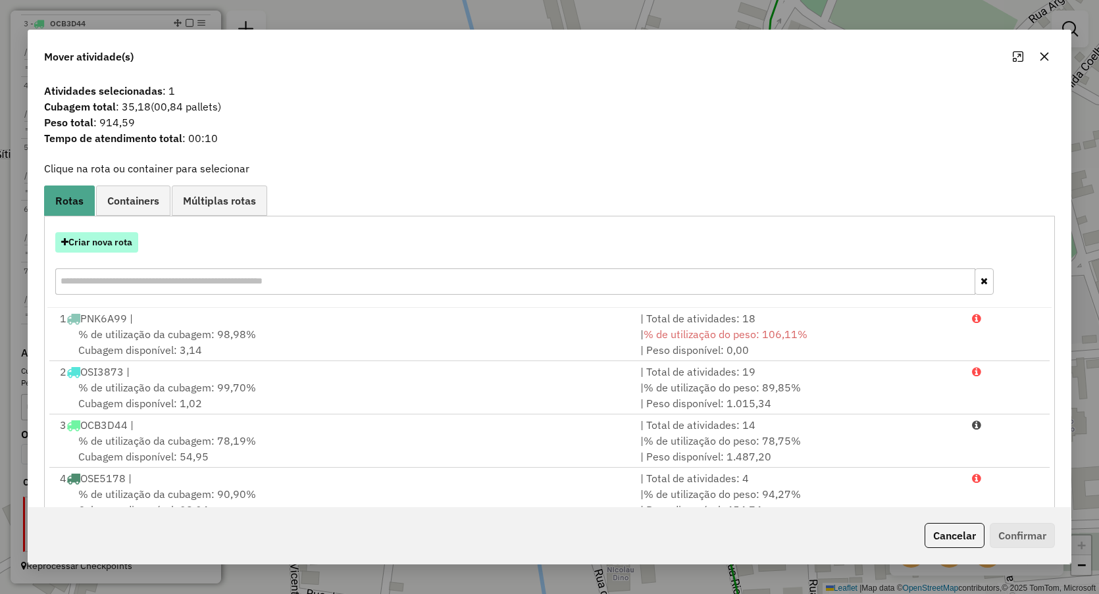
click at [103, 244] on button "Criar nova rota" at bounding box center [96, 242] width 83 height 20
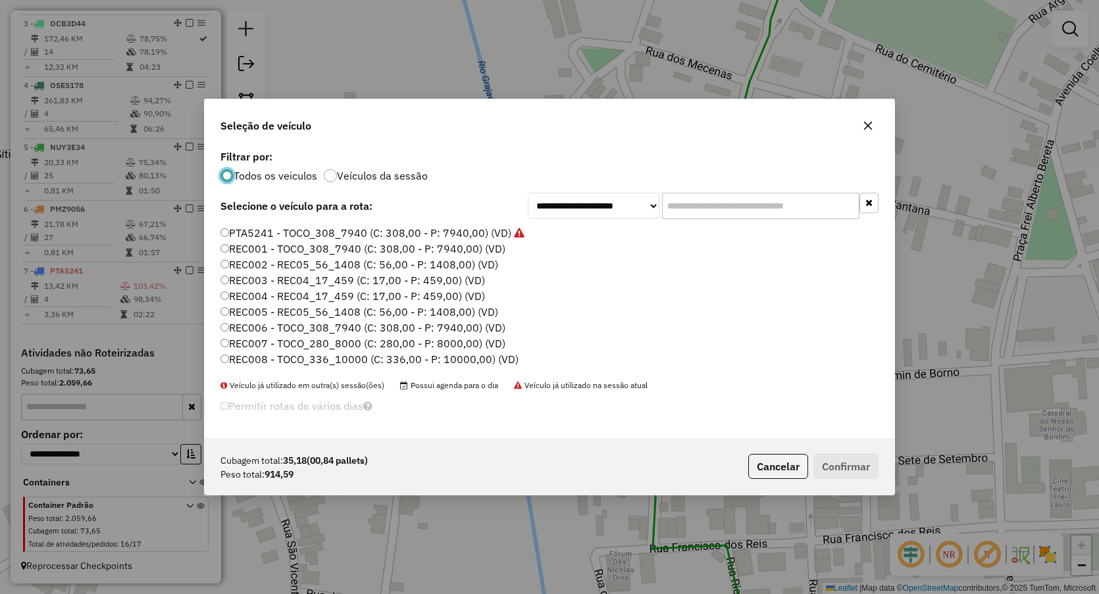
scroll to position [165, 0]
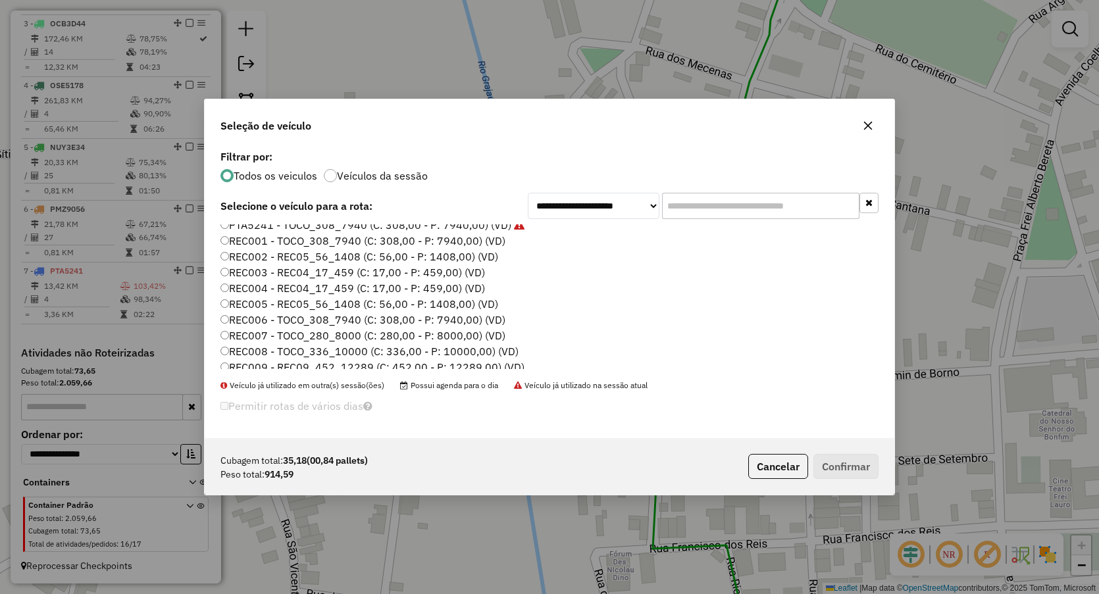
click at [276, 243] on label "REC001 - TOCO_308_7940 (C: 308,00 - P: 7940,00) (VD)" at bounding box center [362, 241] width 285 height 16
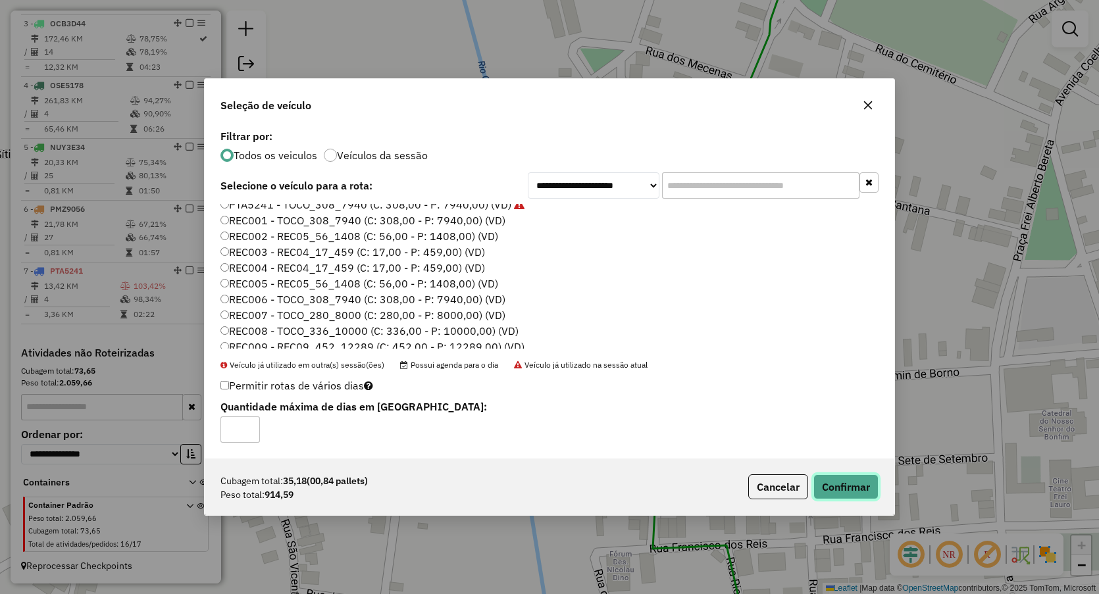
drag, startPoint x: 851, startPoint y: 484, endPoint x: 840, endPoint y: 517, distance: 34.6
click at [851, 485] on button "Confirmar" at bounding box center [845, 487] width 65 height 25
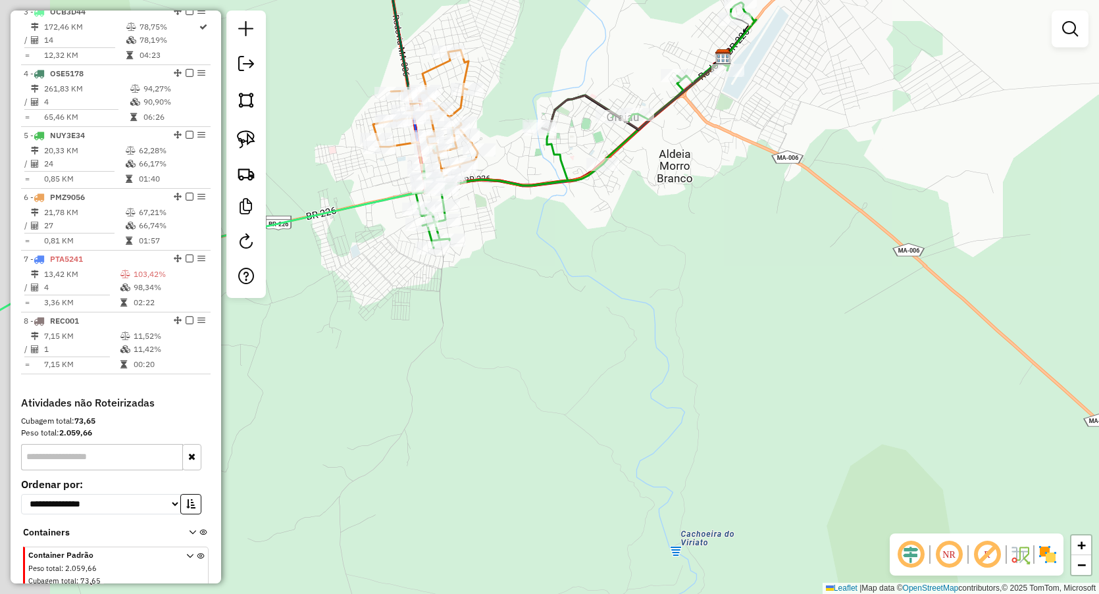
drag, startPoint x: 444, startPoint y: 390, endPoint x: 580, endPoint y: 251, distance: 194.1
click at [580, 251] on div "Janela de atendimento Grade de atendimento Capacidade Transportadoras Veículos …" at bounding box center [549, 297] width 1099 height 594
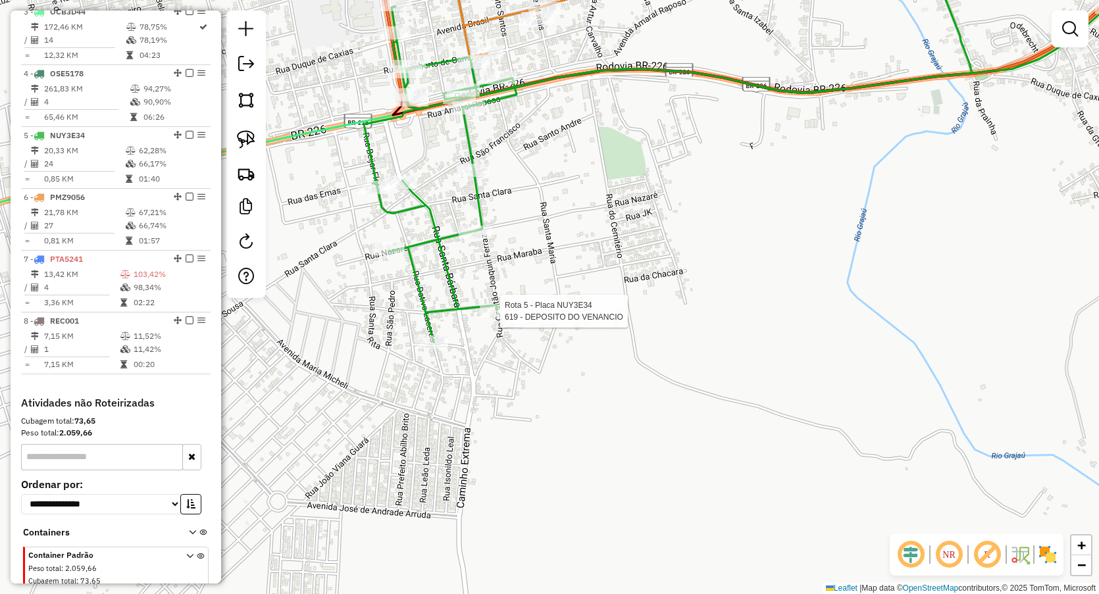
select select "**********"
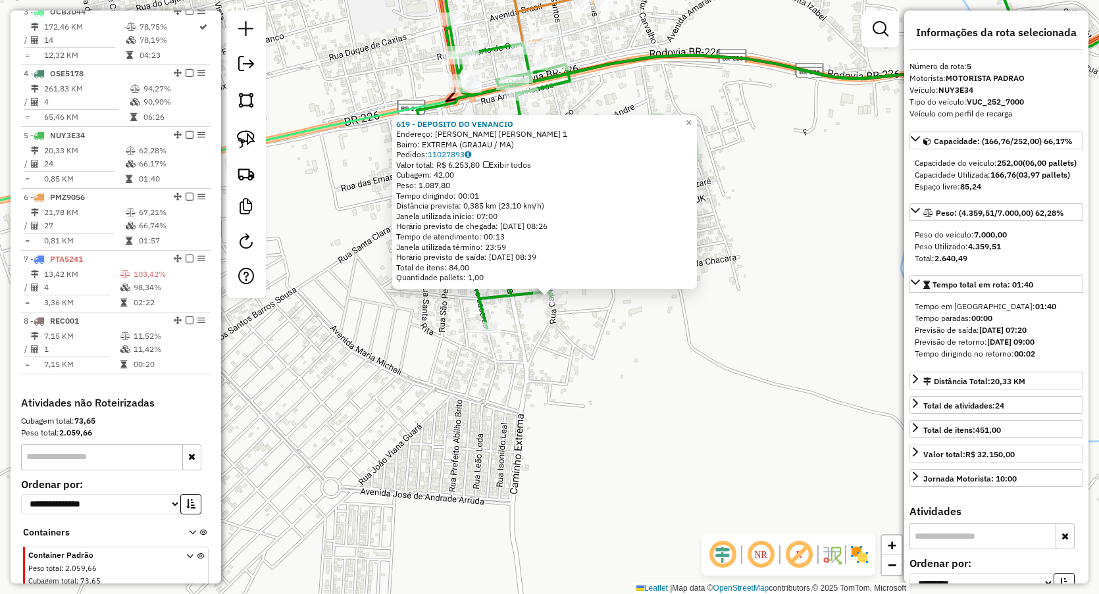
scroll to position [690, 0]
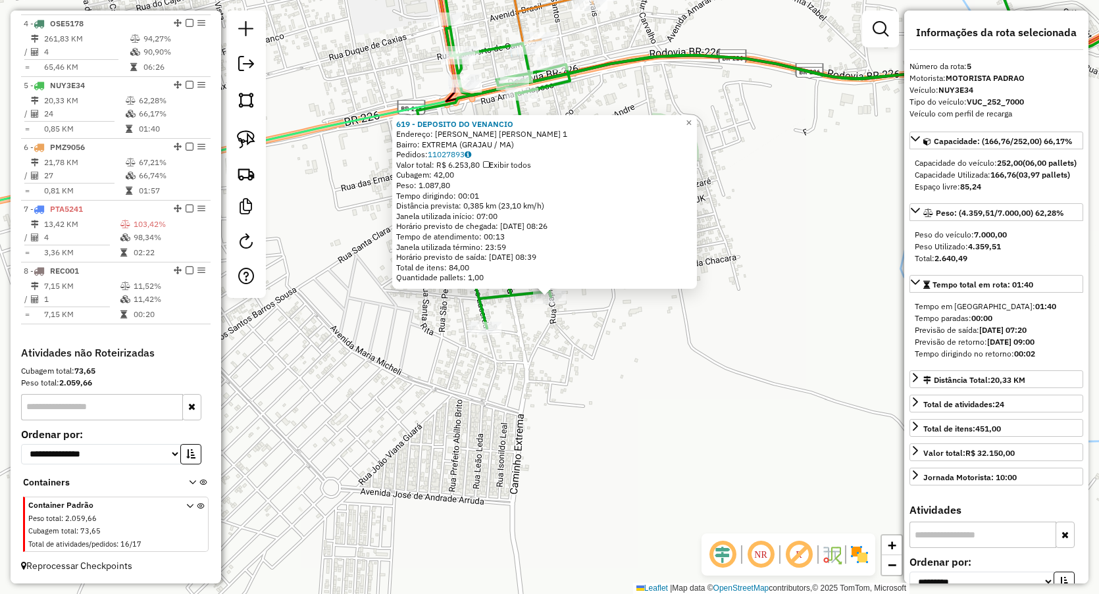
click at [496, 349] on div "619 - DEPOSITO DO VENANCIO Endereço: R CAPIOTAO JOAQUIM FERRAZ 1 Bairro: EXTREM…" at bounding box center [549, 297] width 1099 height 594
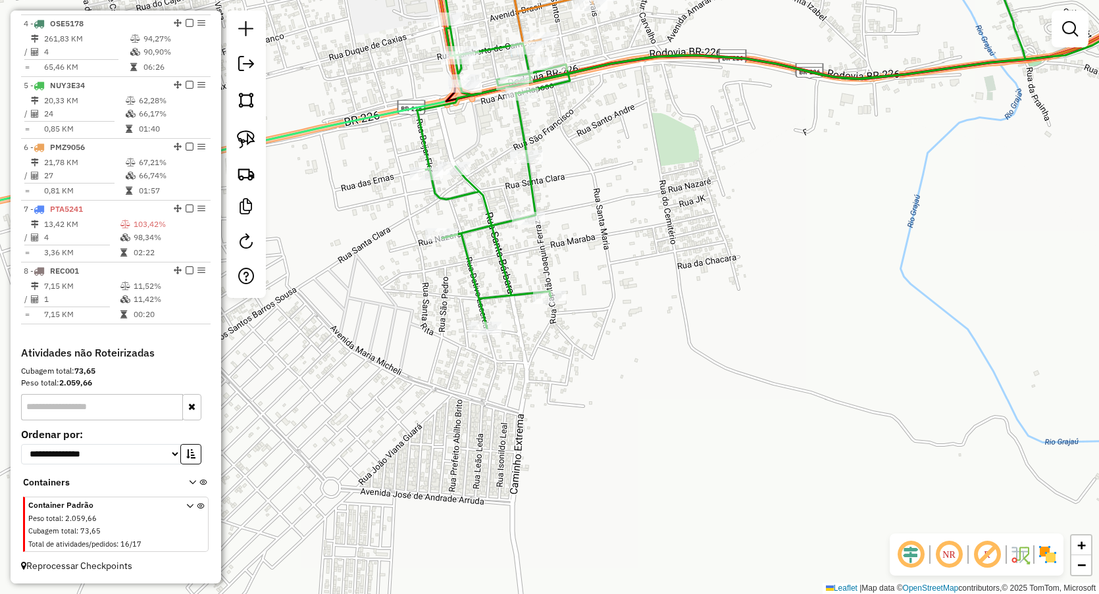
drag, startPoint x: 238, startPoint y: 141, endPoint x: 486, endPoint y: 263, distance: 277.3
click at [236, 140] on link at bounding box center [246, 139] width 29 height 29
drag, startPoint x: 532, startPoint y: 260, endPoint x: 565, endPoint y: 367, distance: 112.2
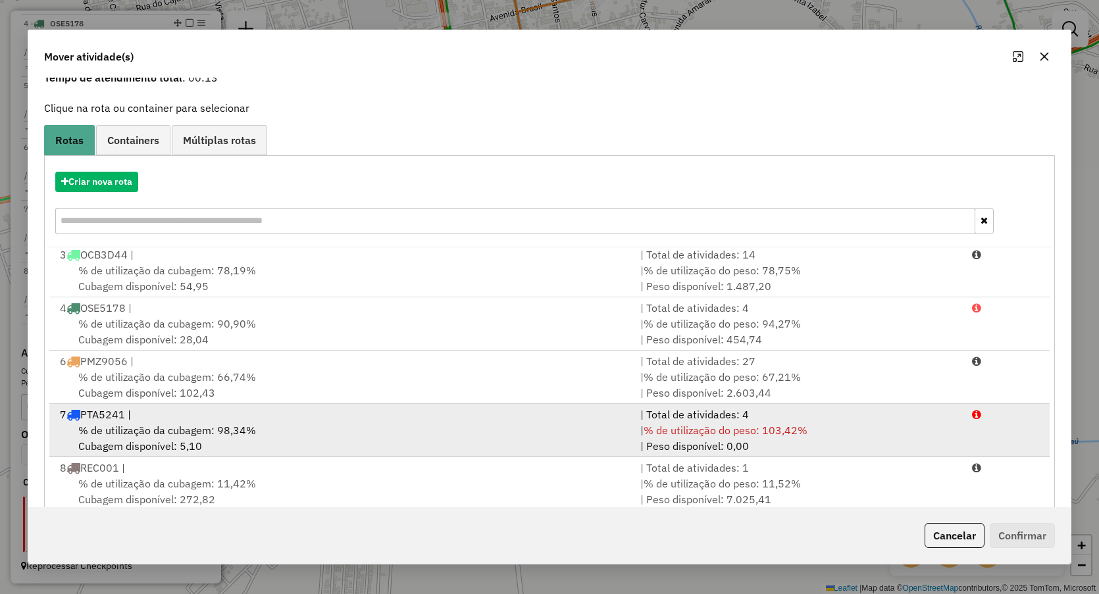
scroll to position [86, 0]
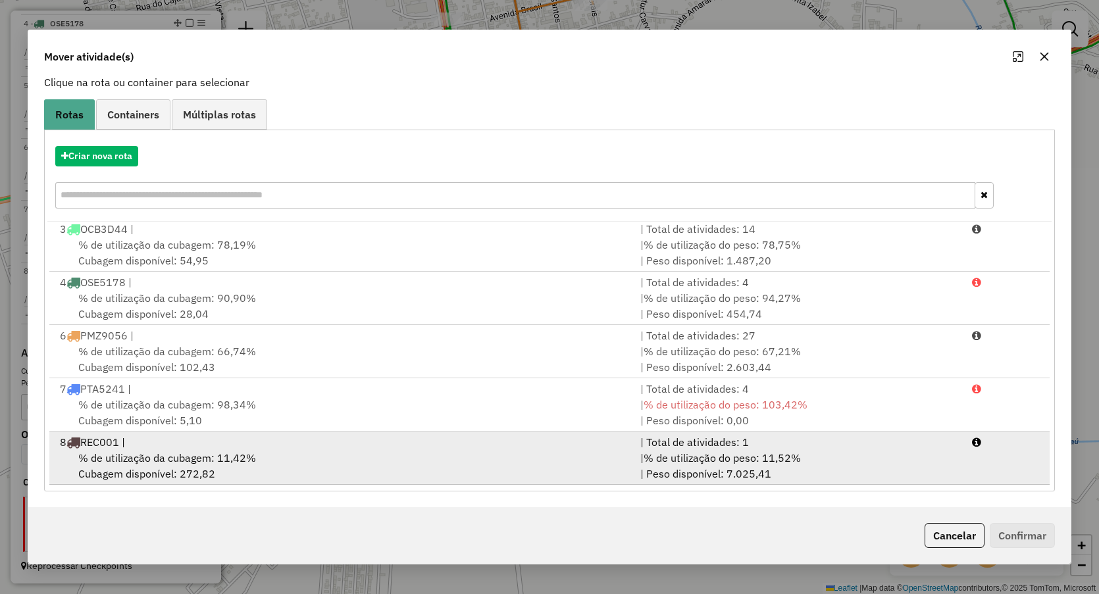
click at [159, 455] on span "% de utilização da cubagem: 11,42%" at bounding box center [167, 457] width 178 height 13
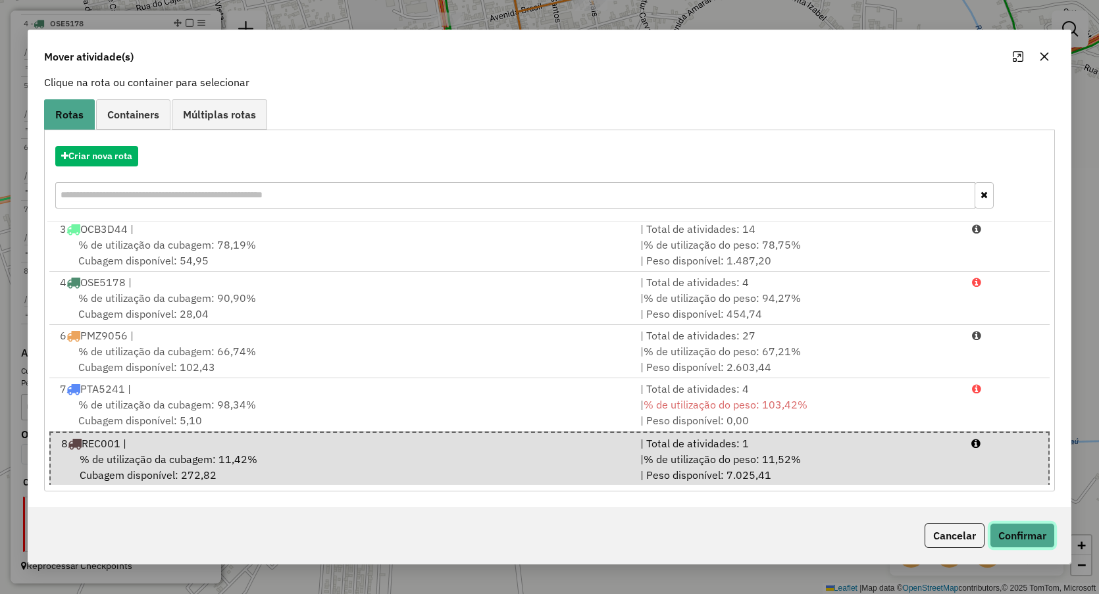
click at [1008, 530] on button "Confirmar" at bounding box center [1022, 535] width 65 height 25
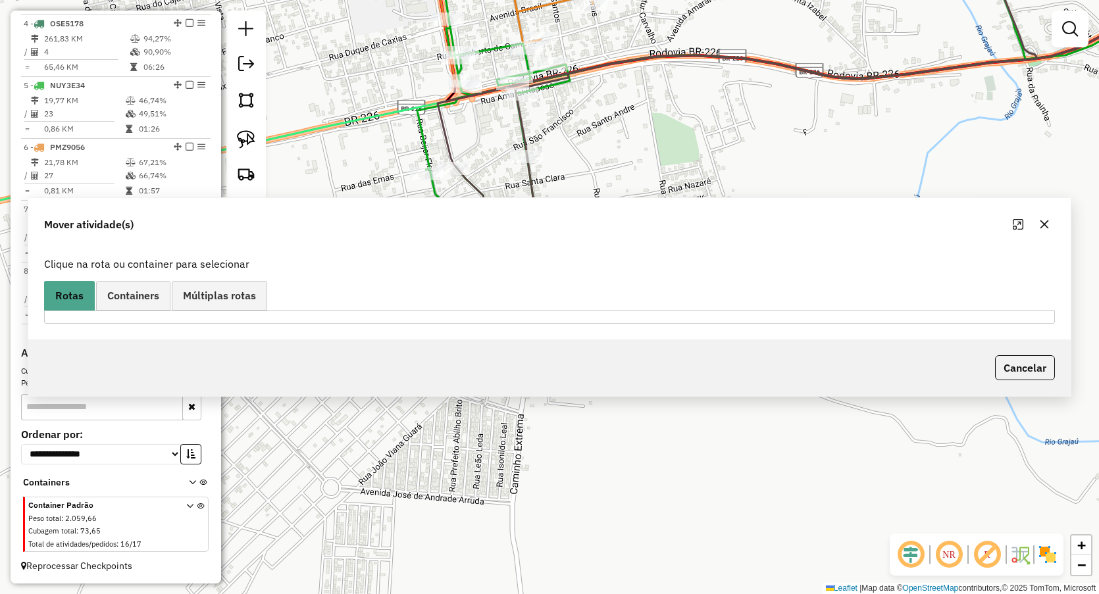
scroll to position [0, 0]
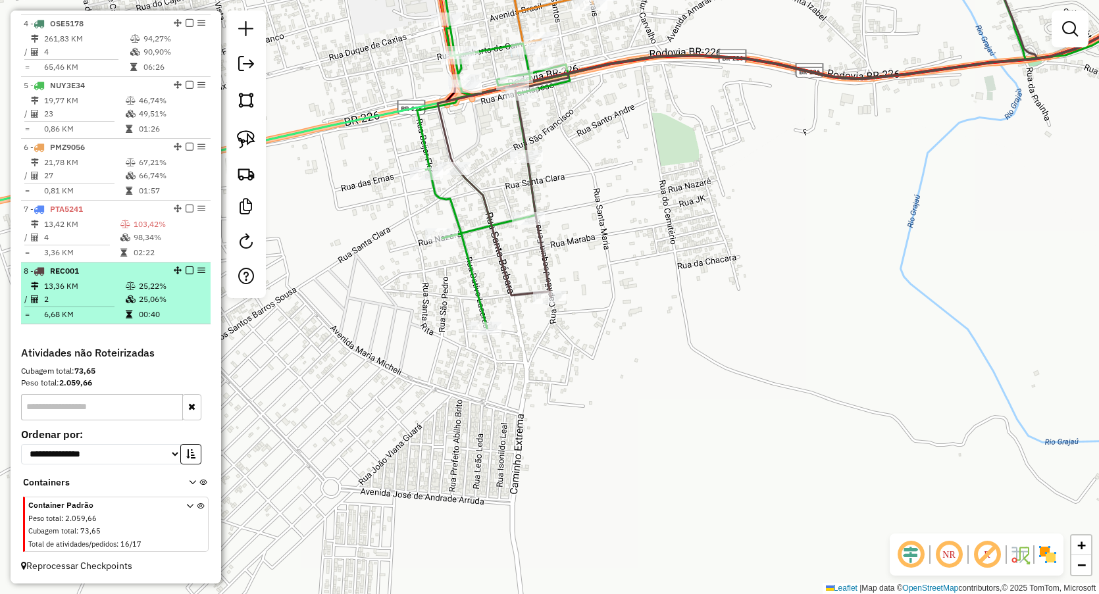
click at [138, 296] on td "25,06%" at bounding box center [171, 299] width 66 height 13
select select "**********"
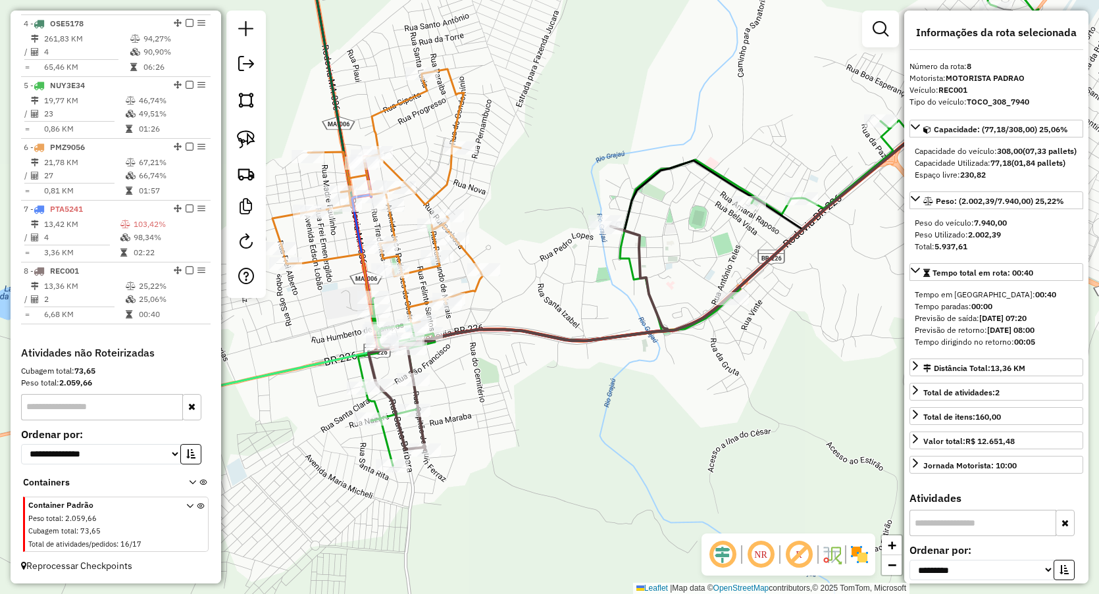
drag, startPoint x: 379, startPoint y: 447, endPoint x: 587, endPoint y: 348, distance: 230.5
click at [600, 355] on div "Janela de atendimento Grade de atendimento Capacidade Transportadoras Veículos …" at bounding box center [549, 297] width 1099 height 594
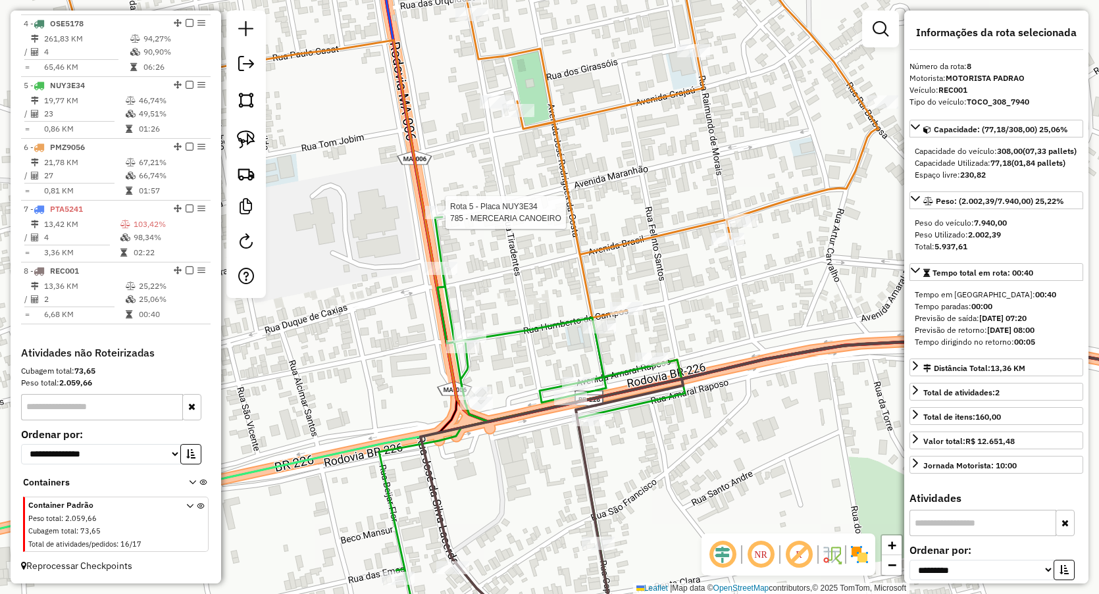
click at [445, 219] on div at bounding box center [441, 212] width 33 height 13
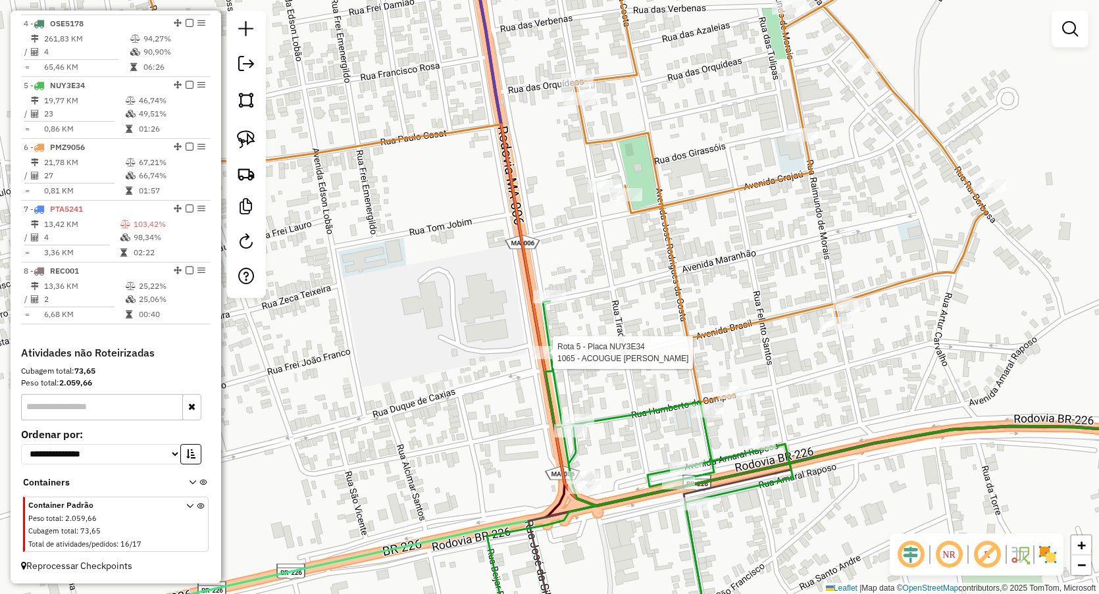
select select "**********"
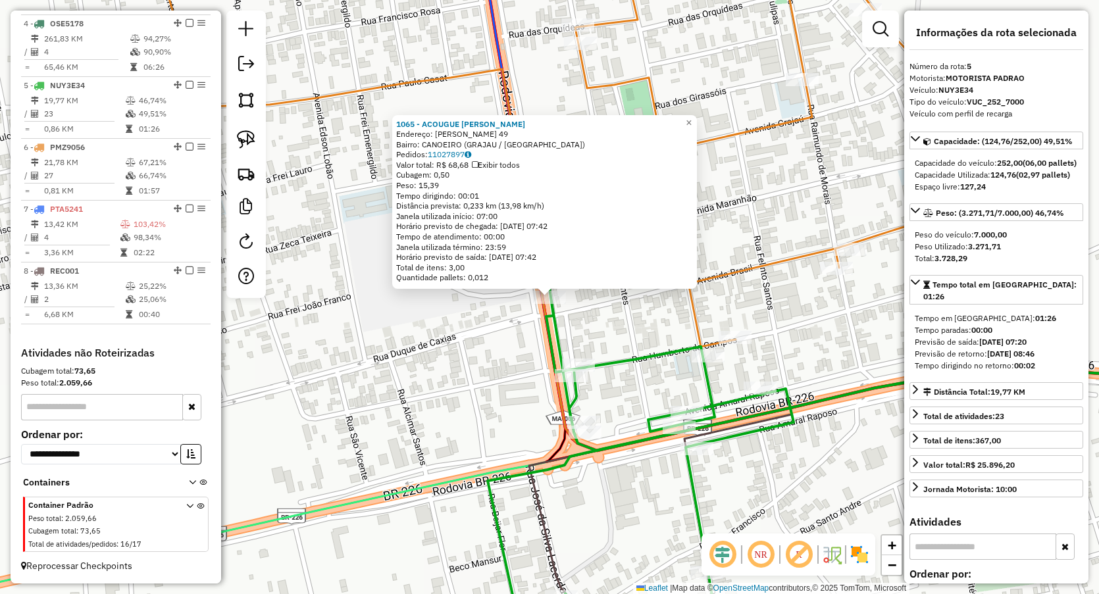
click at [468, 400] on div "1065 - ACOUGUE BOI PREMIADO Endereço: BELA ESTRELA 49 Bairro: CANOEIRO (GRAJAU …" at bounding box center [549, 297] width 1099 height 594
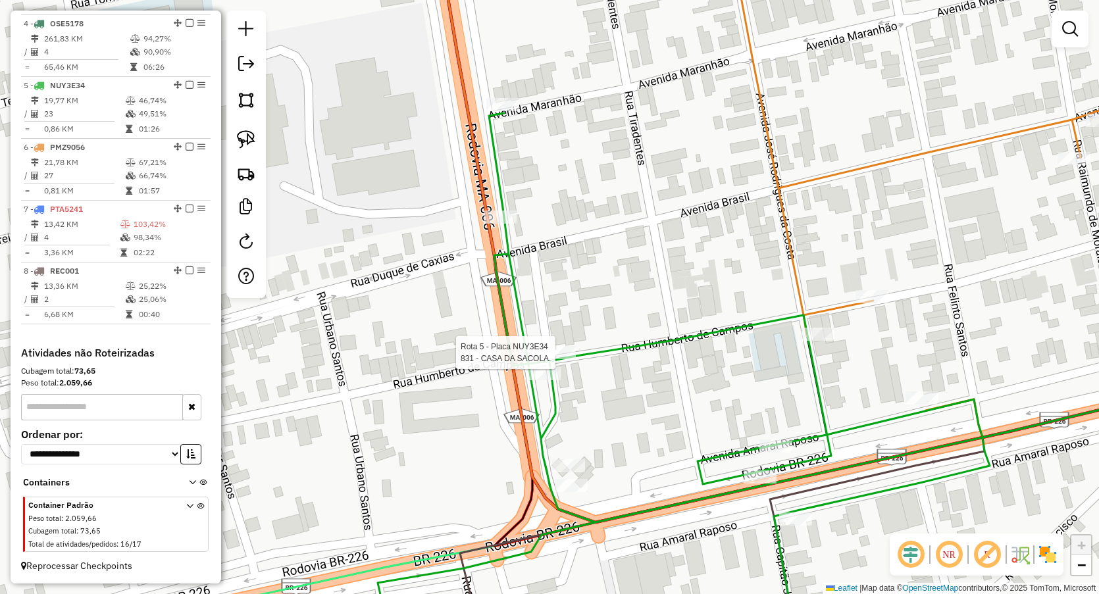
select select "**********"
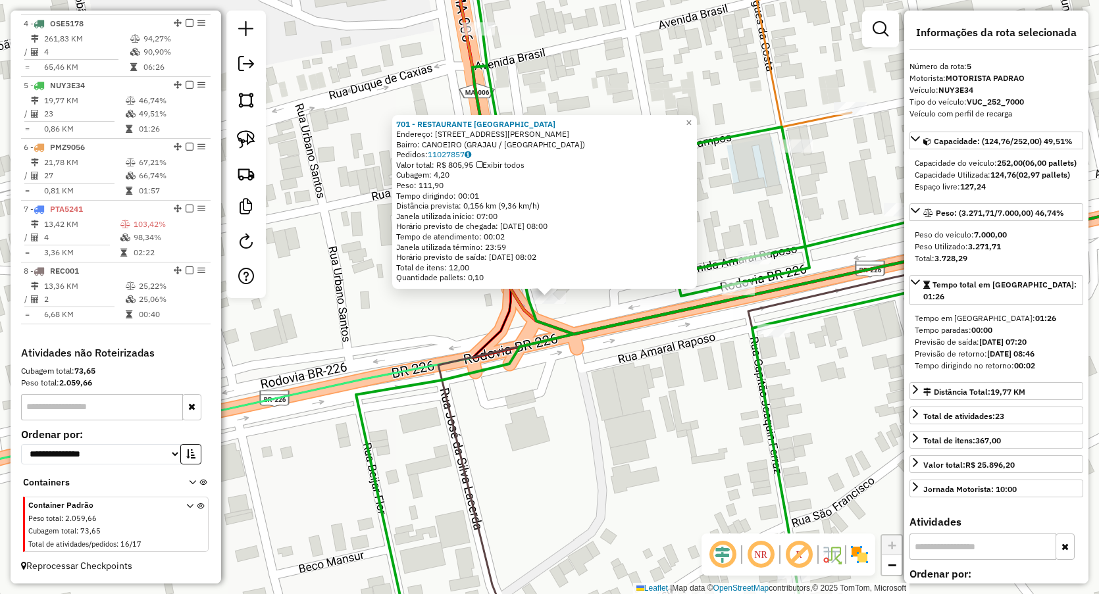
click at [551, 377] on div "701 - RESTAURANTE DONA MAR Endereço: Avenida AV AMARAL RAPOSO 1 Bairro: CANOEIR…" at bounding box center [549, 297] width 1099 height 594
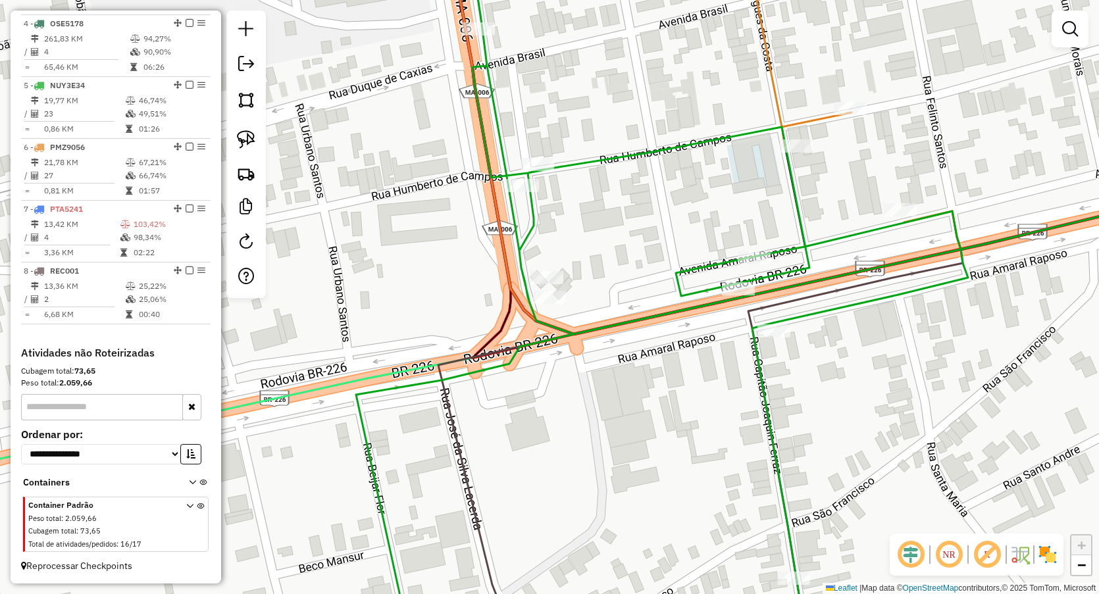
drag, startPoint x: 251, startPoint y: 143, endPoint x: 368, endPoint y: 168, distance: 119.3
click at [252, 143] on img at bounding box center [246, 139] width 18 height 18
drag, startPoint x: 480, startPoint y: 182, endPoint x: 533, endPoint y: 239, distance: 77.8
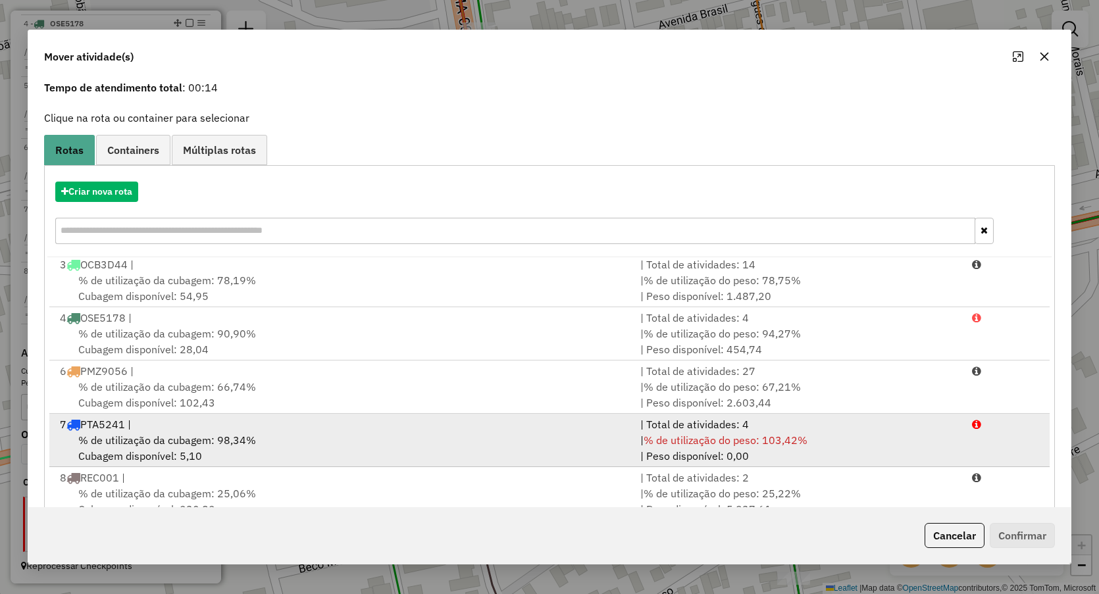
scroll to position [86, 0]
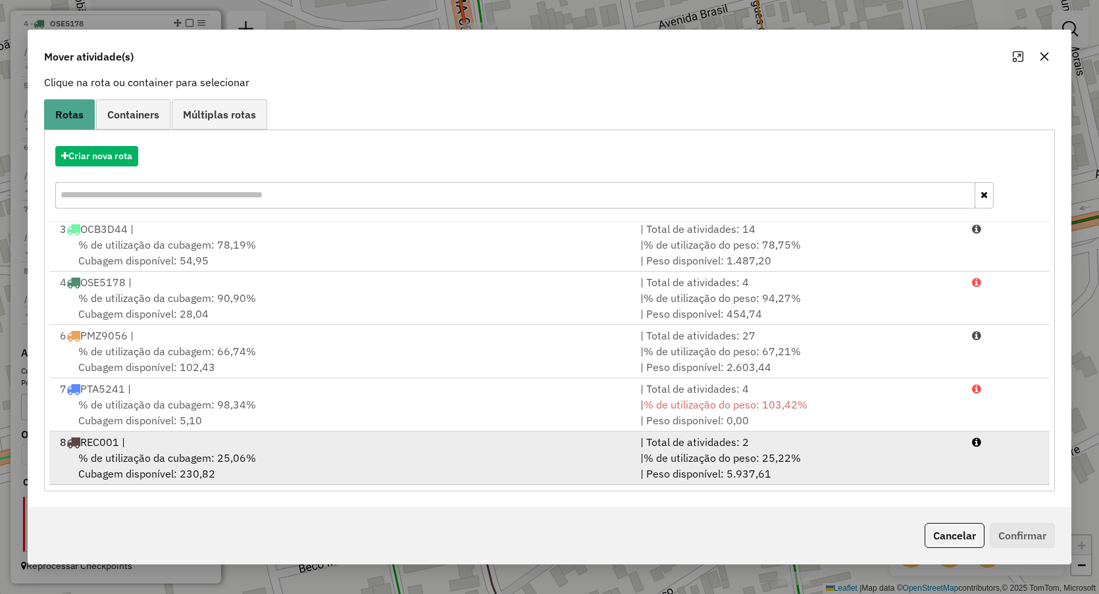
click at [207, 465] on div "% de utilização da cubagem: 25,06% Cubagem disponível: 230,82" at bounding box center [342, 466] width 580 height 32
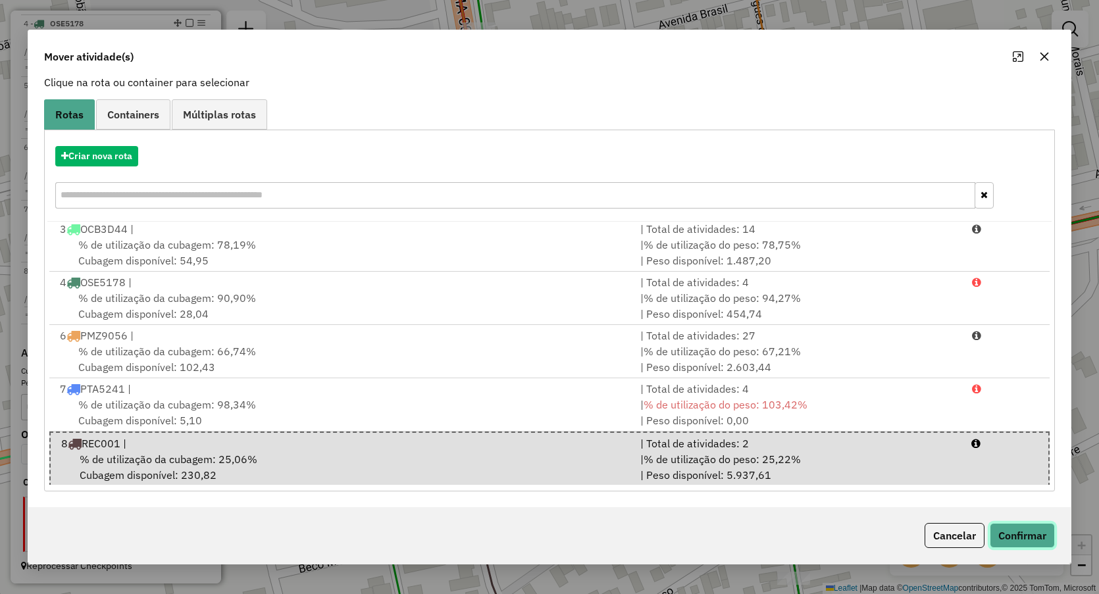
click at [1016, 524] on button "Confirmar" at bounding box center [1022, 535] width 65 height 25
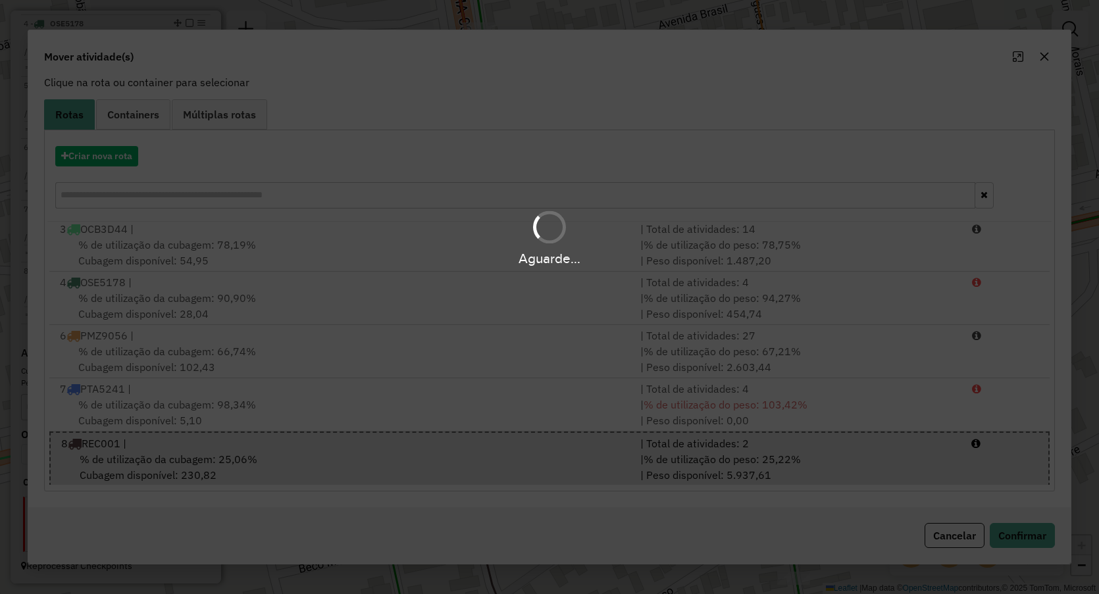
scroll to position [0, 0]
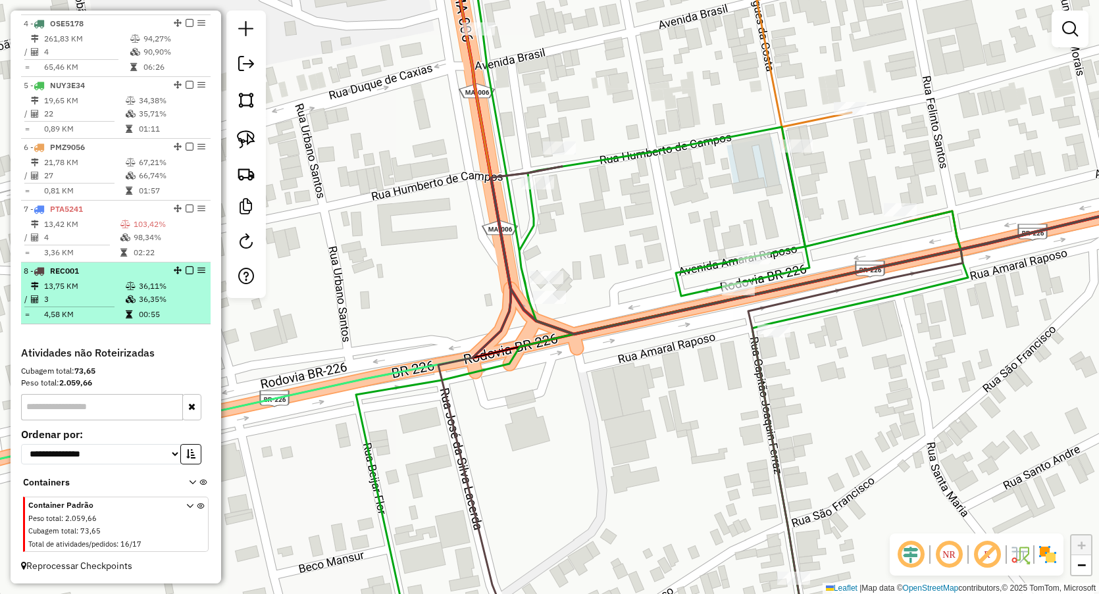
click at [86, 297] on td "3" at bounding box center [84, 299] width 82 height 13
select select "**********"
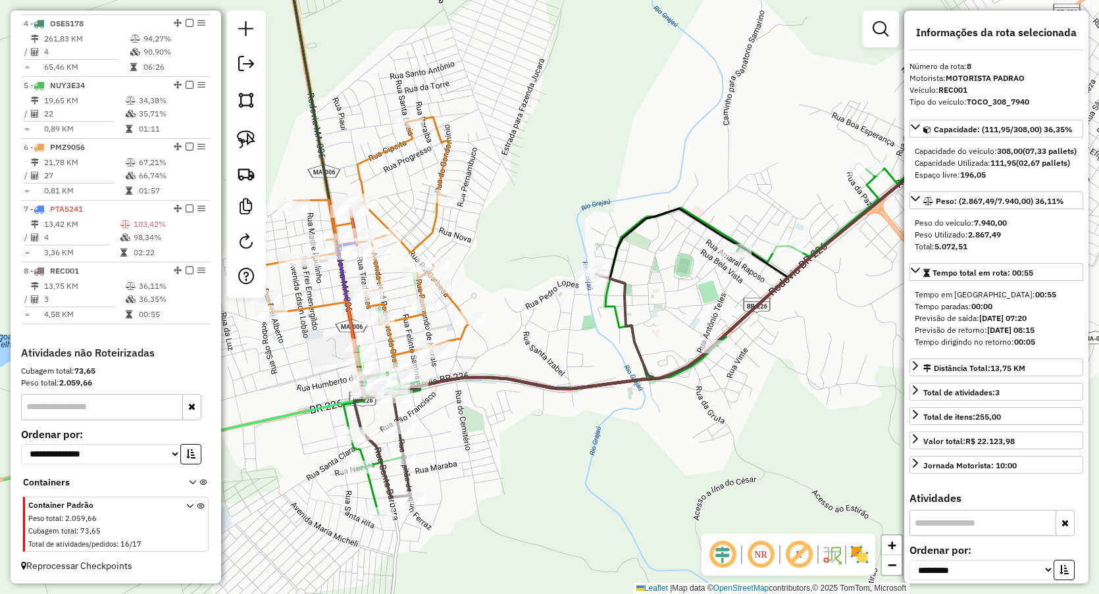
drag, startPoint x: 488, startPoint y: 166, endPoint x: 599, endPoint y: 168, distance: 110.6
click at [596, 168] on div "Janela de atendimento Grade de atendimento Capacidade Transportadoras Veículos …" at bounding box center [549, 297] width 1099 height 594
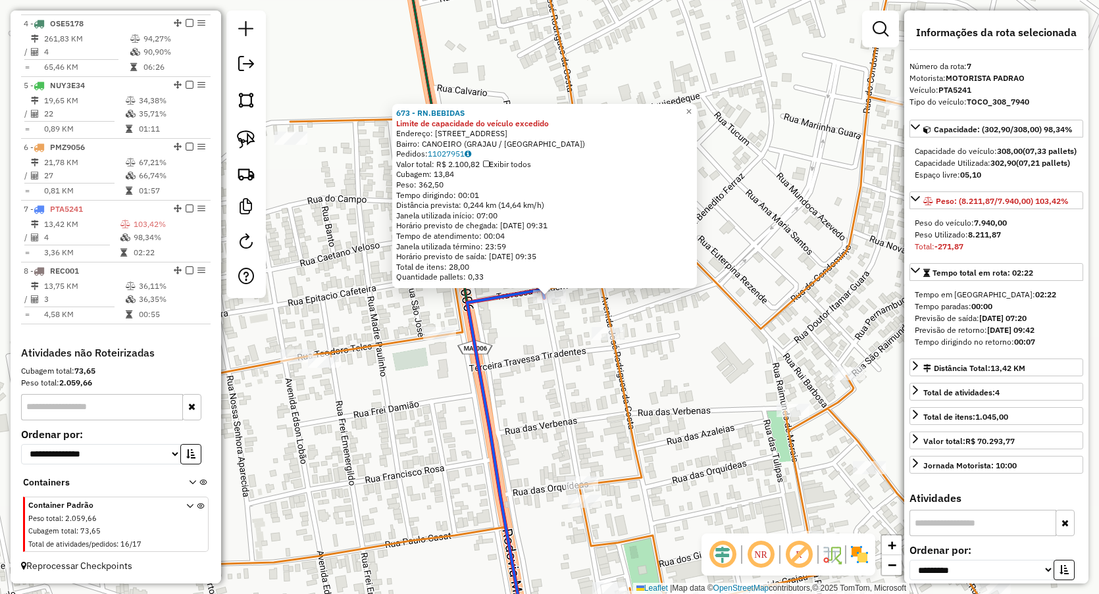
click at [536, 374] on div "673 - RN.BEBIDAS Limite de capacidade do veículo excedido Endereço: R TIRADENTE…" at bounding box center [549, 297] width 1099 height 594
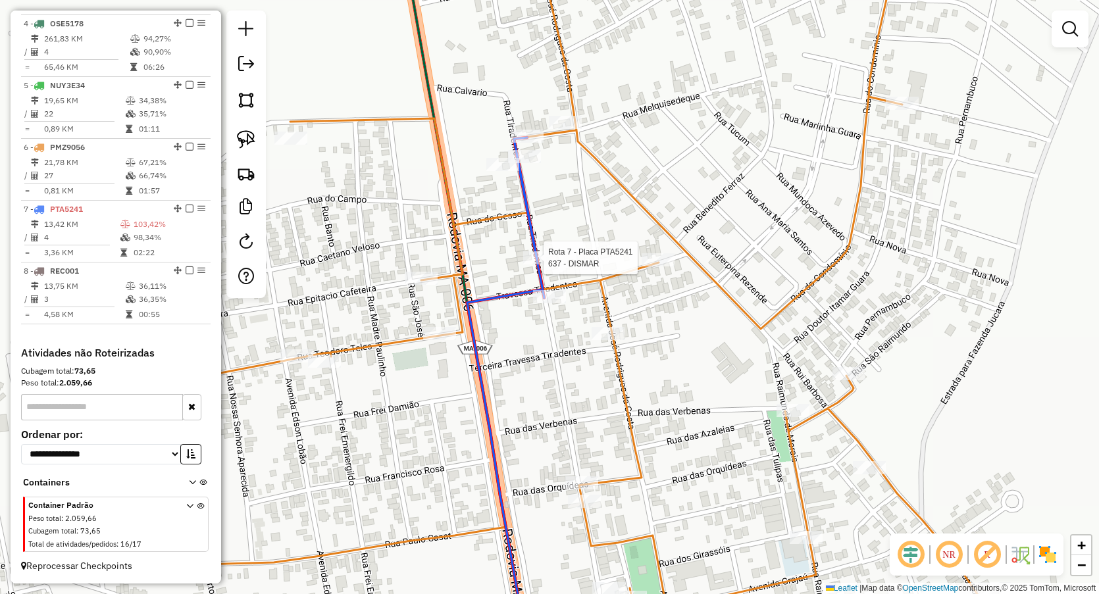
select select "**********"
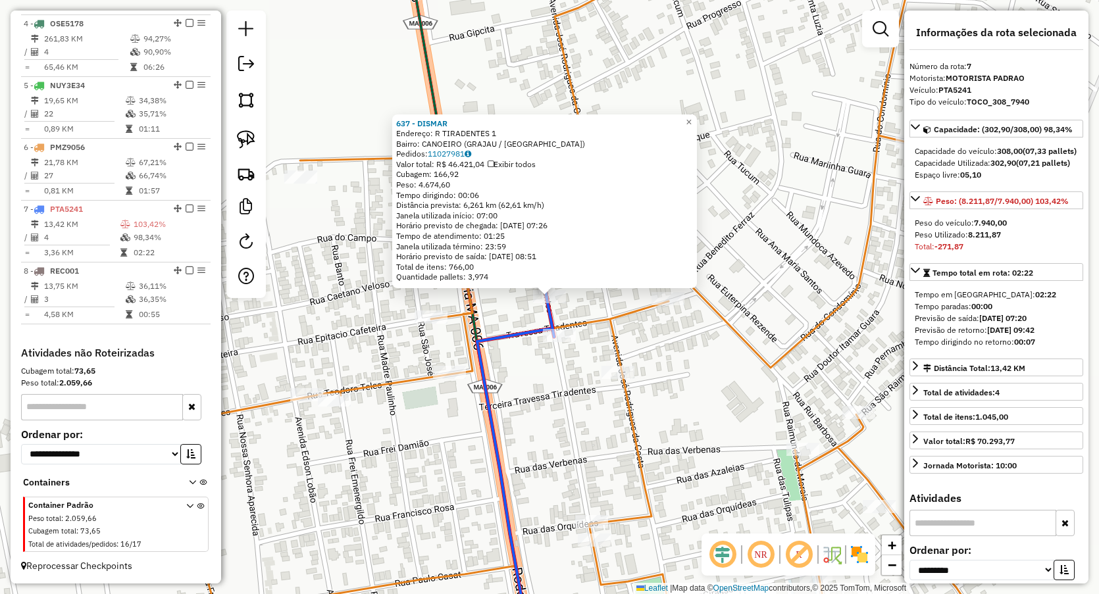
click at [490, 304] on div "637 - DISMAR Endereço: R TIRADENTES 1 Bairro: CANOEIRO (GRAJAU / MA) Pedidos: 1…" at bounding box center [549, 297] width 1099 height 594
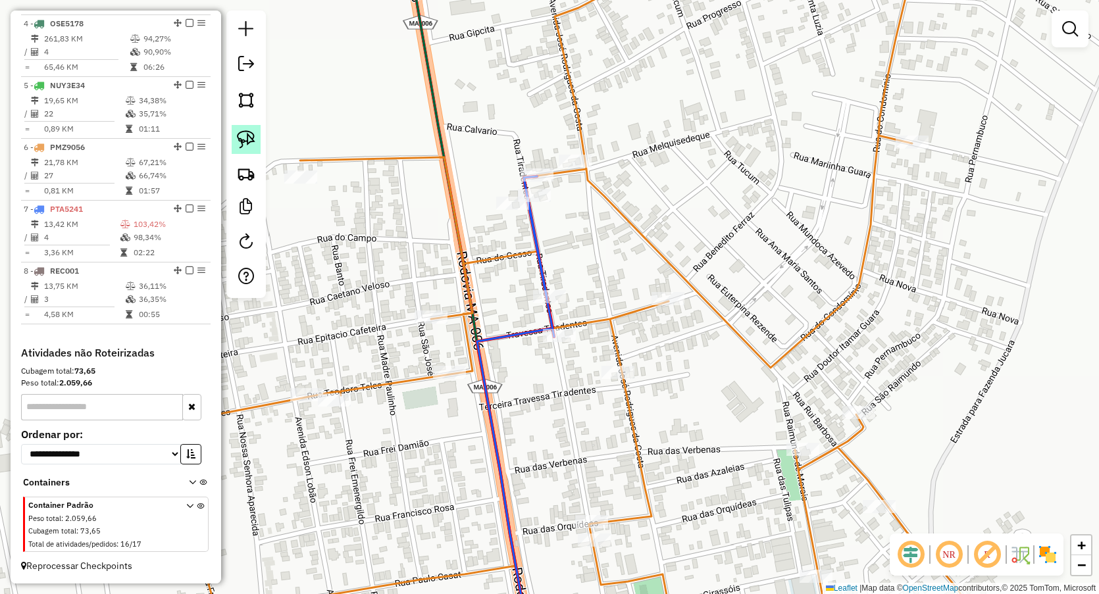
click at [247, 138] on img at bounding box center [246, 139] width 18 height 18
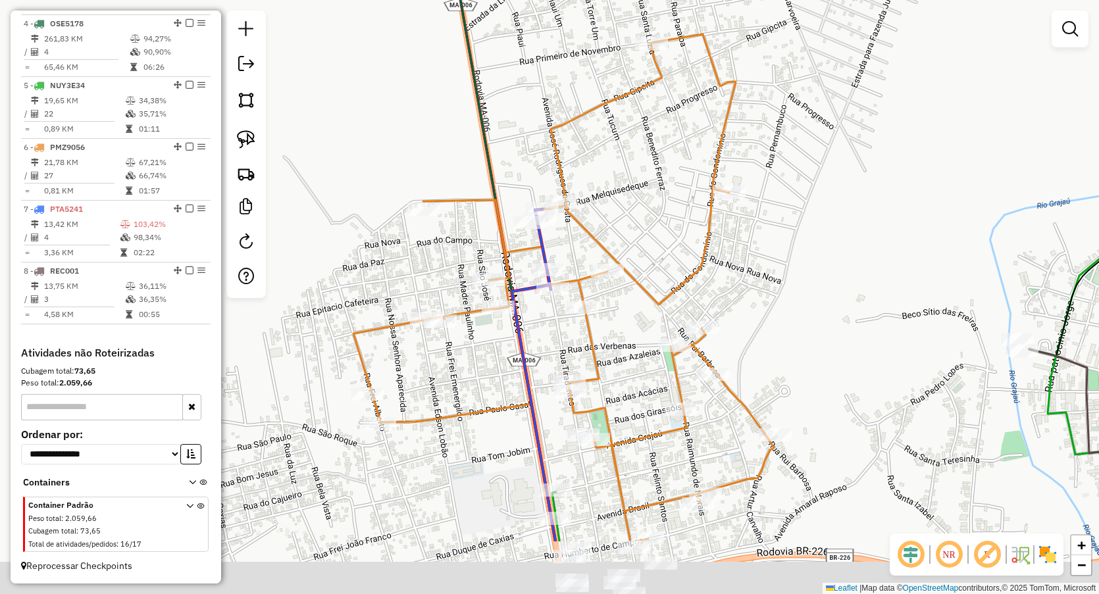
drag, startPoint x: 683, startPoint y: 372, endPoint x: 669, endPoint y: 222, distance: 150.0
click at [670, 224] on div "Janela de atendimento Grade de atendimento Capacidade Transportadoras Veículos …" at bounding box center [549, 297] width 1099 height 594
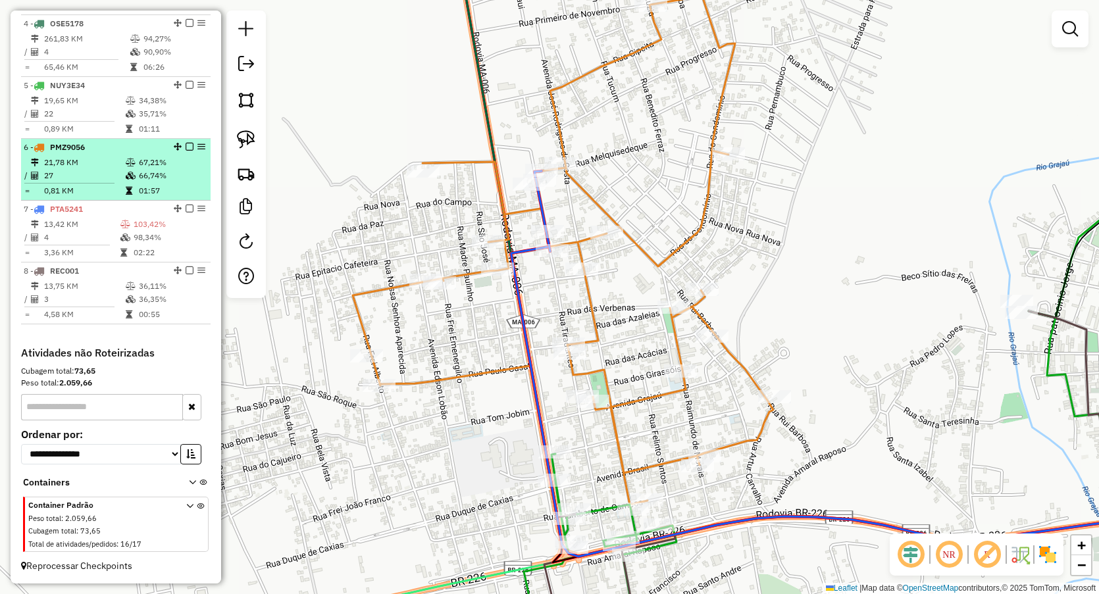
click at [142, 188] on td "01:57" at bounding box center [171, 190] width 66 height 13
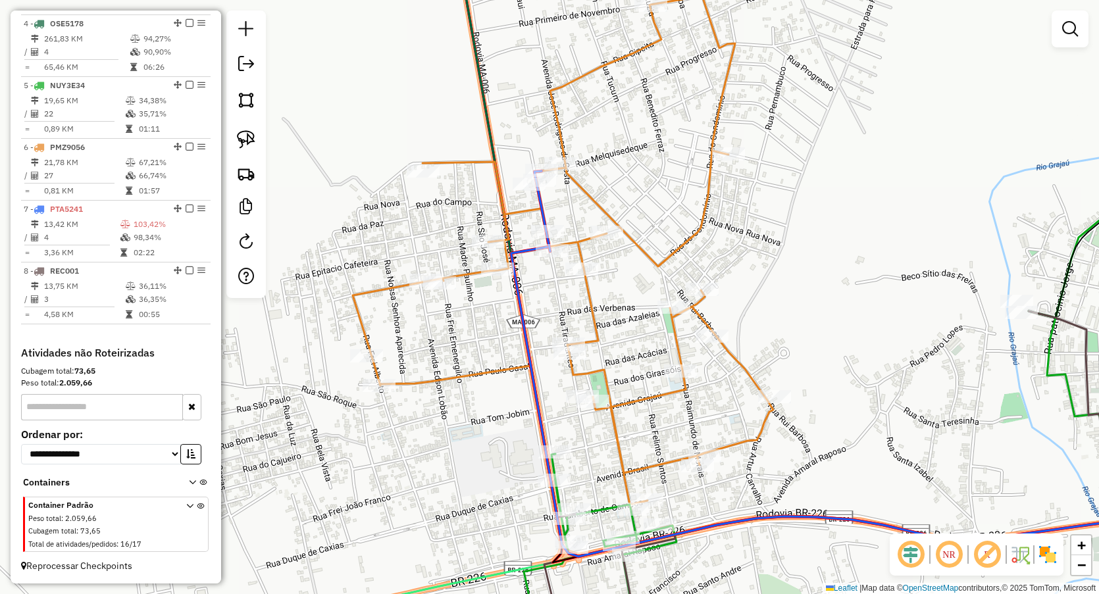
select select "**********"
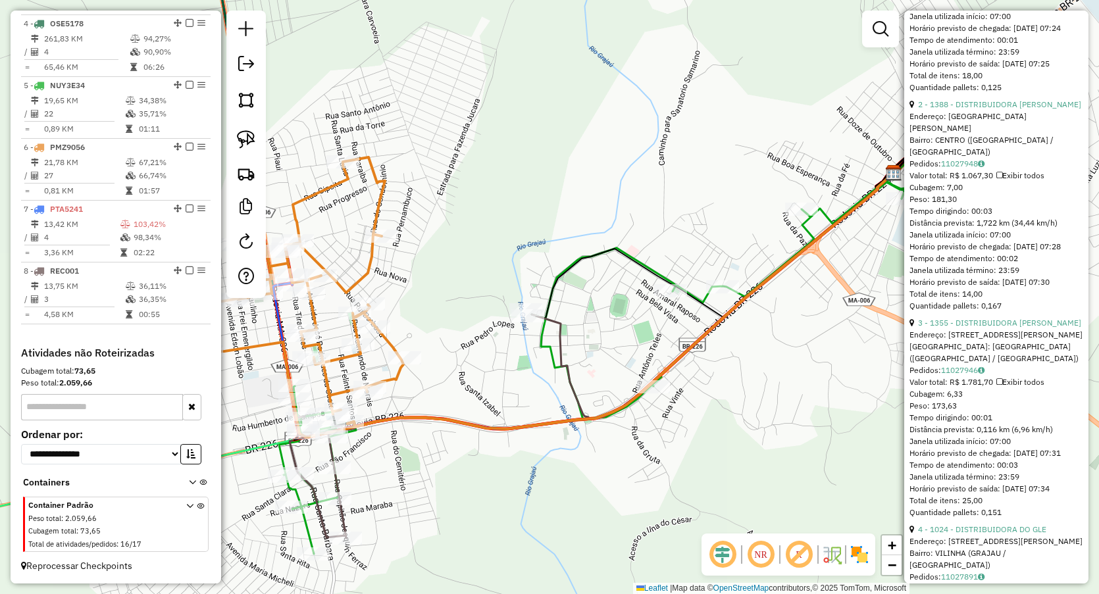
scroll to position [740, 0]
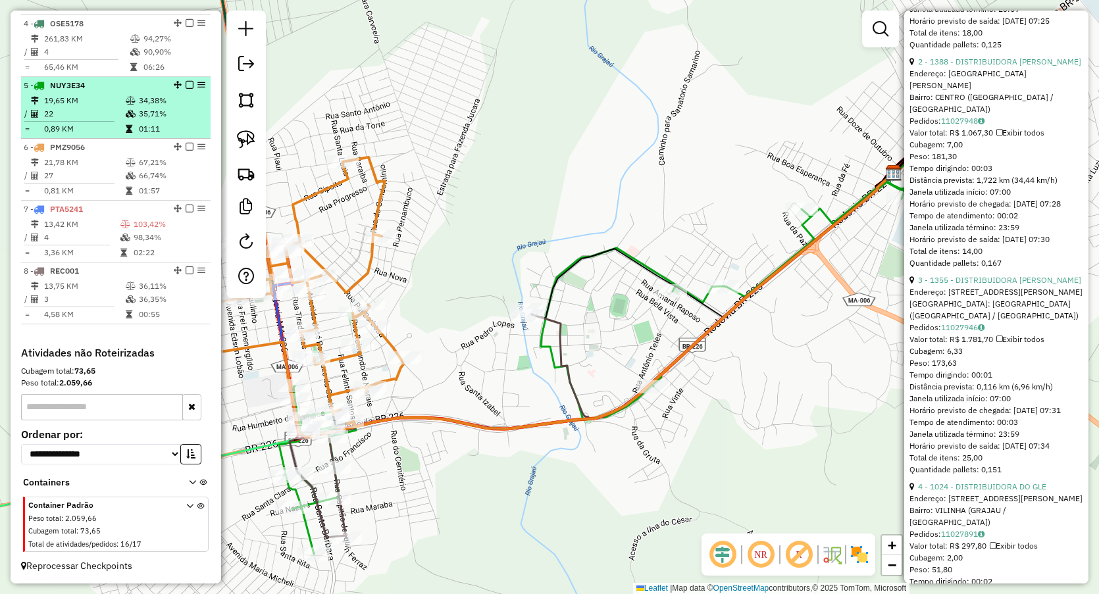
click at [141, 116] on td "35,71%" at bounding box center [171, 113] width 66 height 13
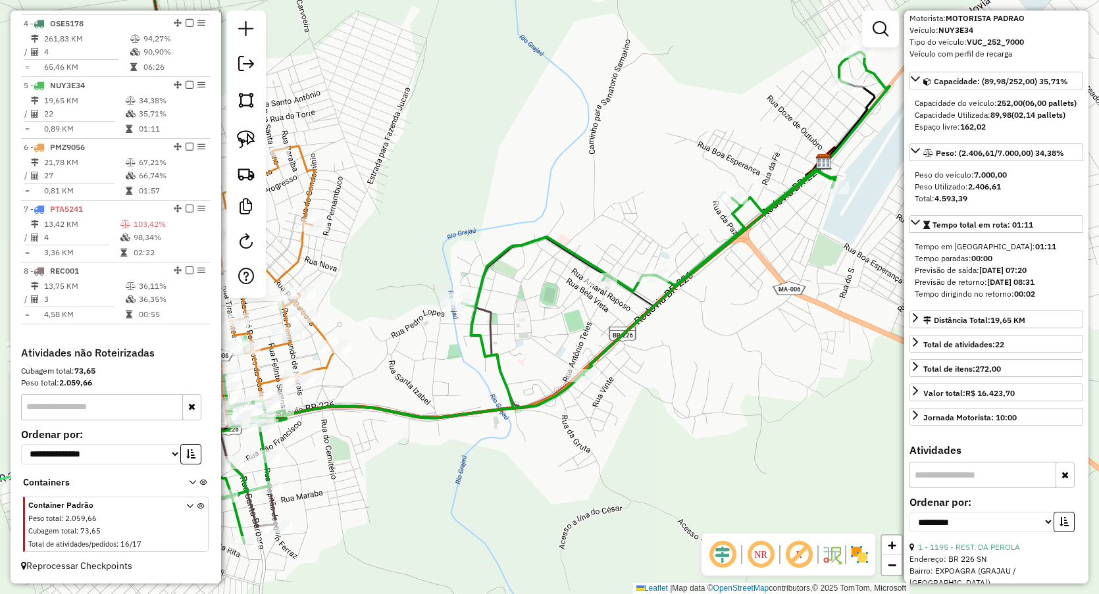
scroll to position [0, 0]
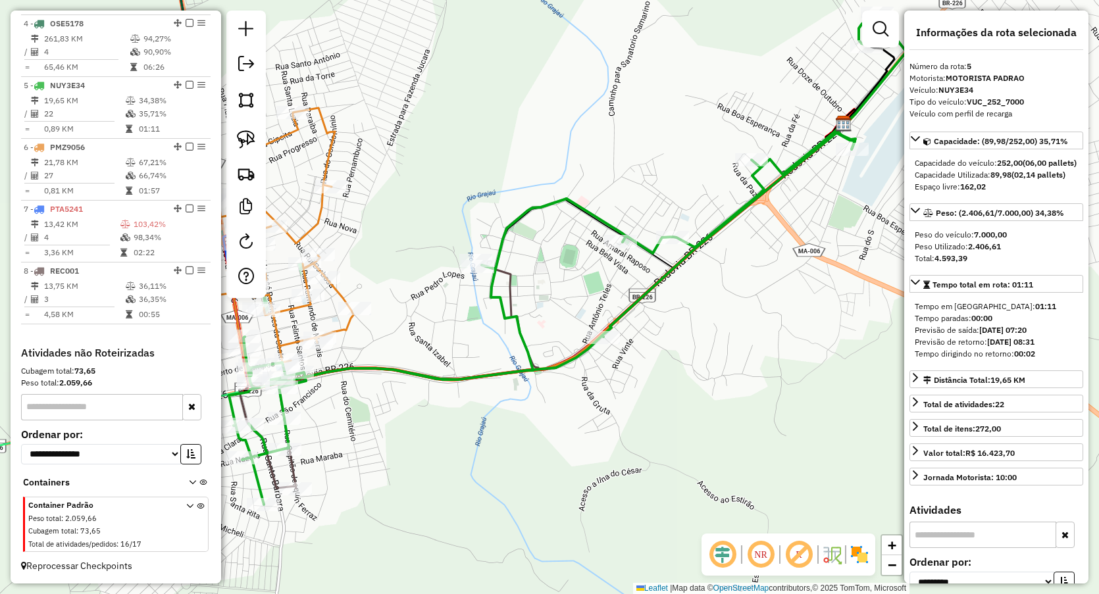
drag, startPoint x: 436, startPoint y: 288, endPoint x: 548, endPoint y: 126, distance: 197.2
click at [548, 126] on div "Janela de atendimento Grade de atendimento Capacidade Transportadoras Veículos …" at bounding box center [549, 297] width 1099 height 594
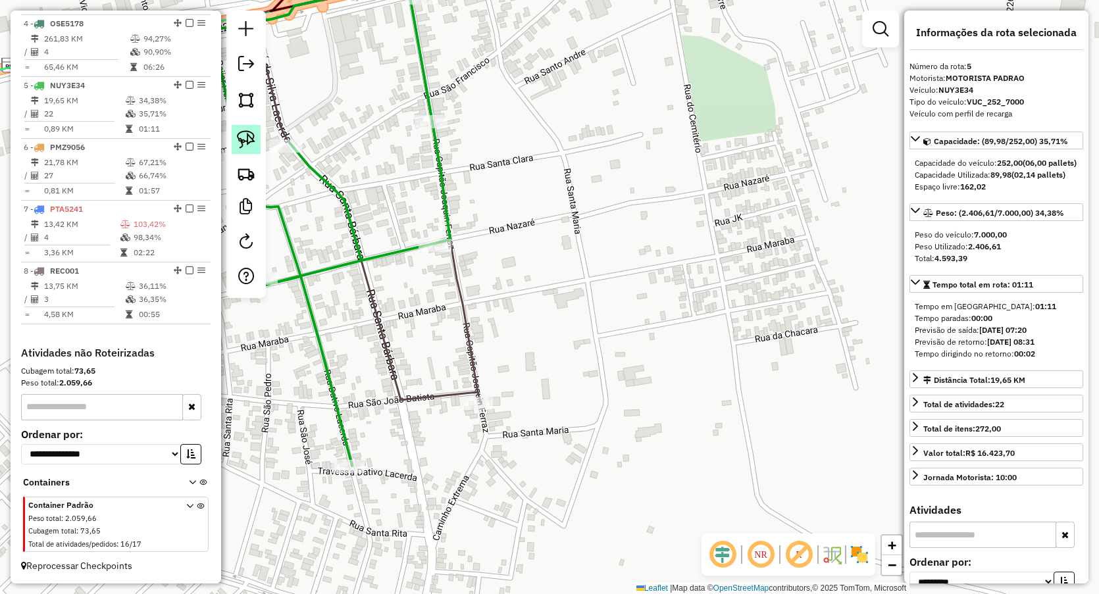
click at [257, 141] on link at bounding box center [246, 139] width 29 height 29
drag, startPoint x: 338, startPoint y: 236, endPoint x: 353, endPoint y: 235, distance: 15.2
click at [243, 146] on img at bounding box center [246, 139] width 18 height 18
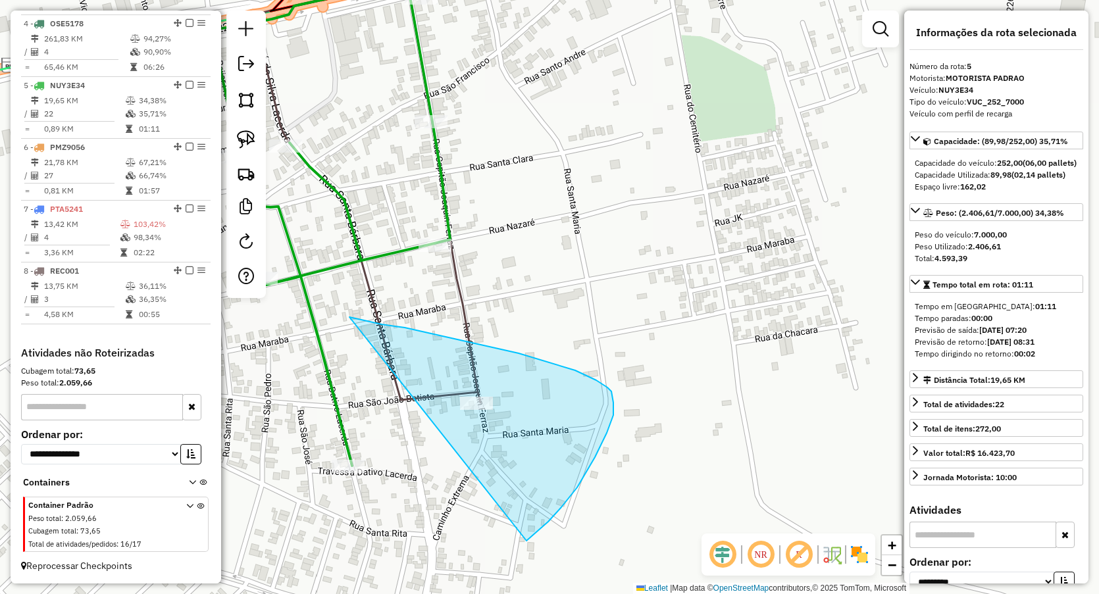
drag, startPoint x: 353, startPoint y: 319, endPoint x: 527, endPoint y: 541, distance: 281.9
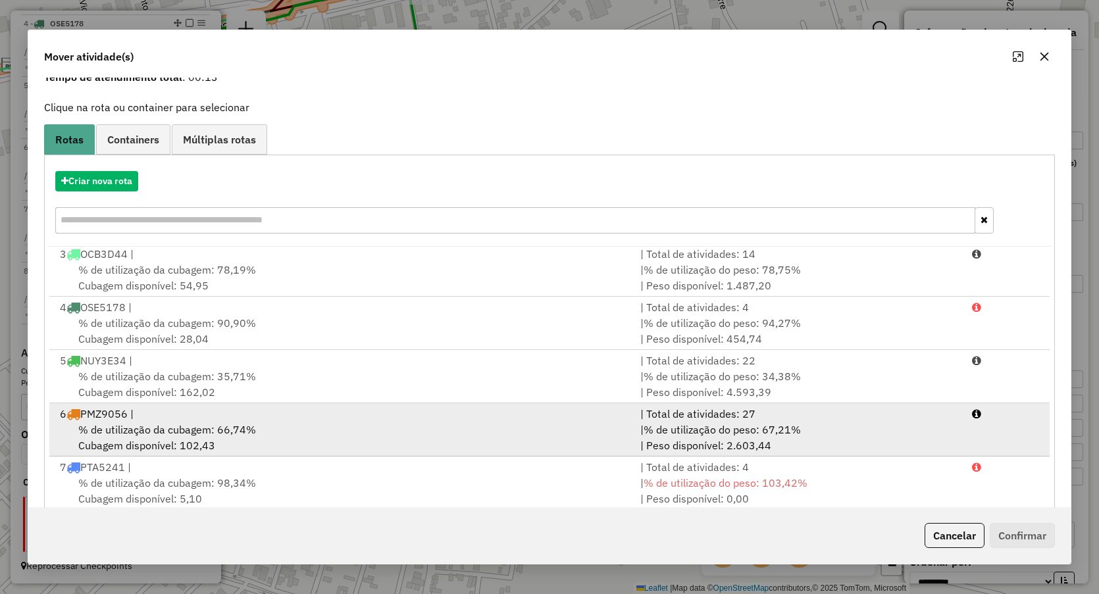
scroll to position [86, 0]
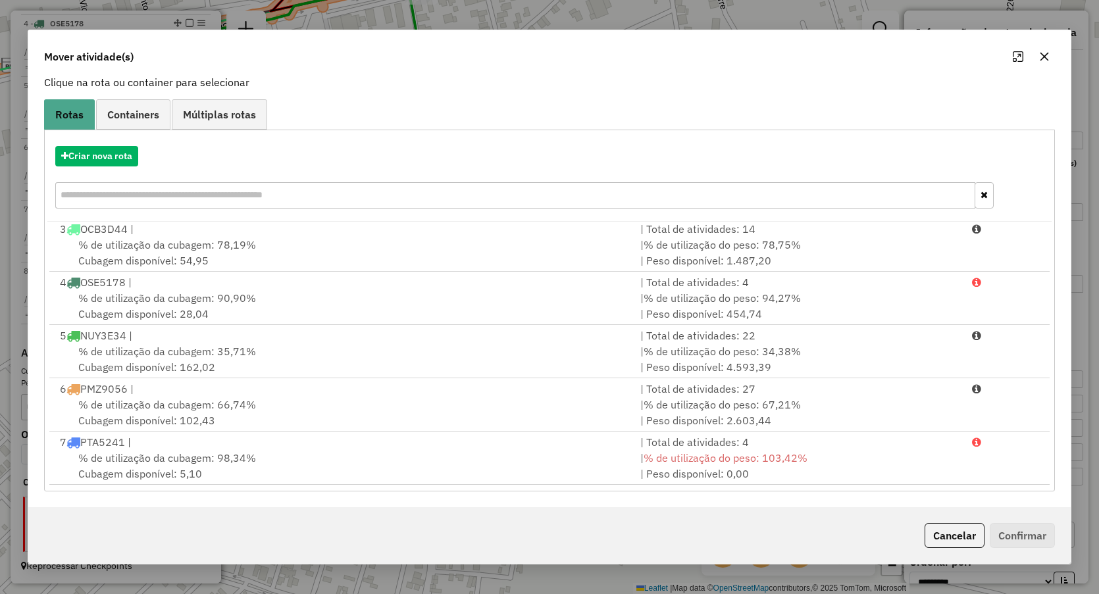
click at [1045, 49] on button "button" at bounding box center [1044, 56] width 21 height 21
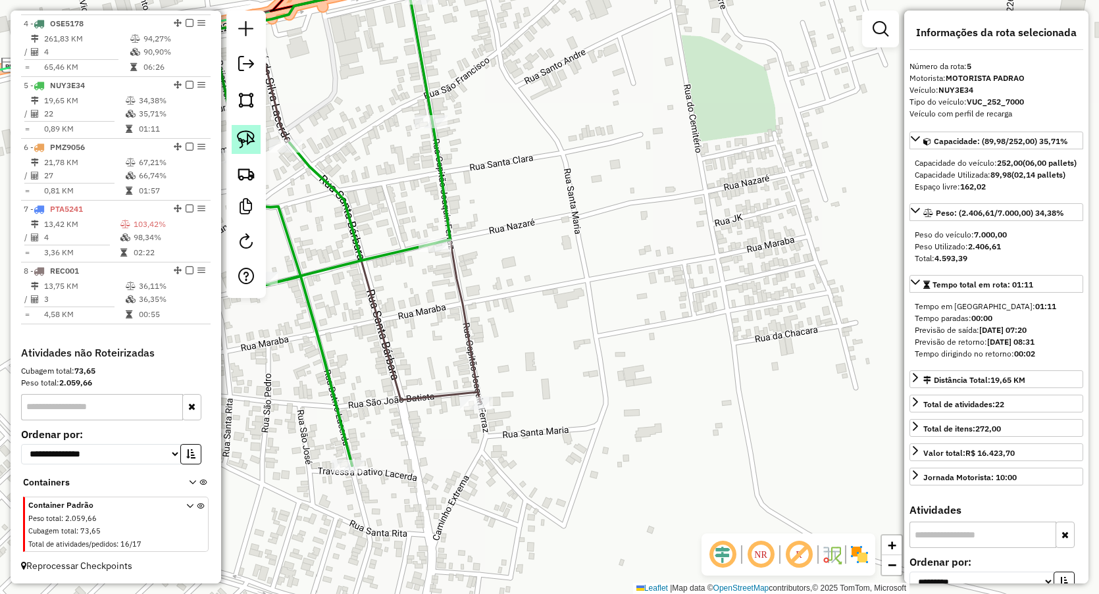
click at [249, 134] on img at bounding box center [246, 139] width 18 height 18
drag, startPoint x: 551, startPoint y: 384, endPoint x: 517, endPoint y: 453, distance: 76.5
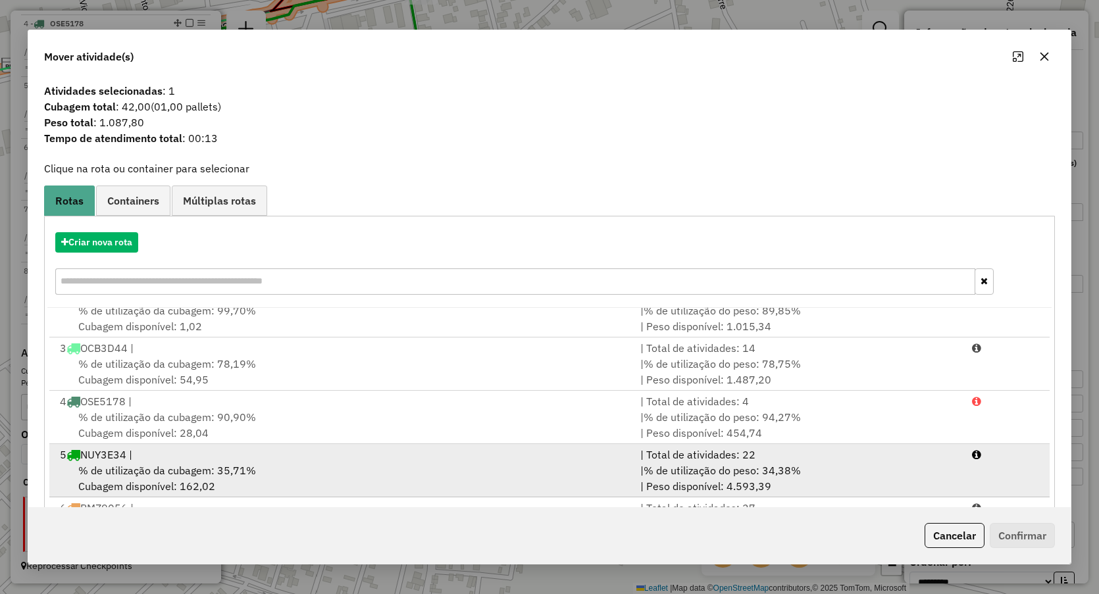
scroll to position [110, 0]
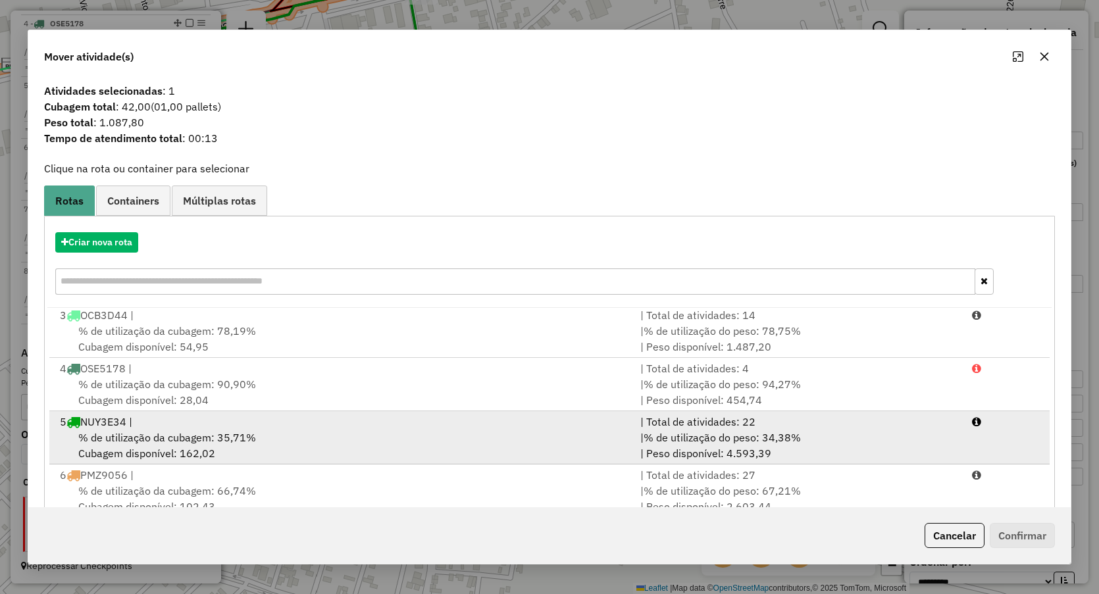
click at [142, 446] on div "% de utilização da cubagem: 35,71% Cubagem disponível: 162,02" at bounding box center [342, 446] width 580 height 32
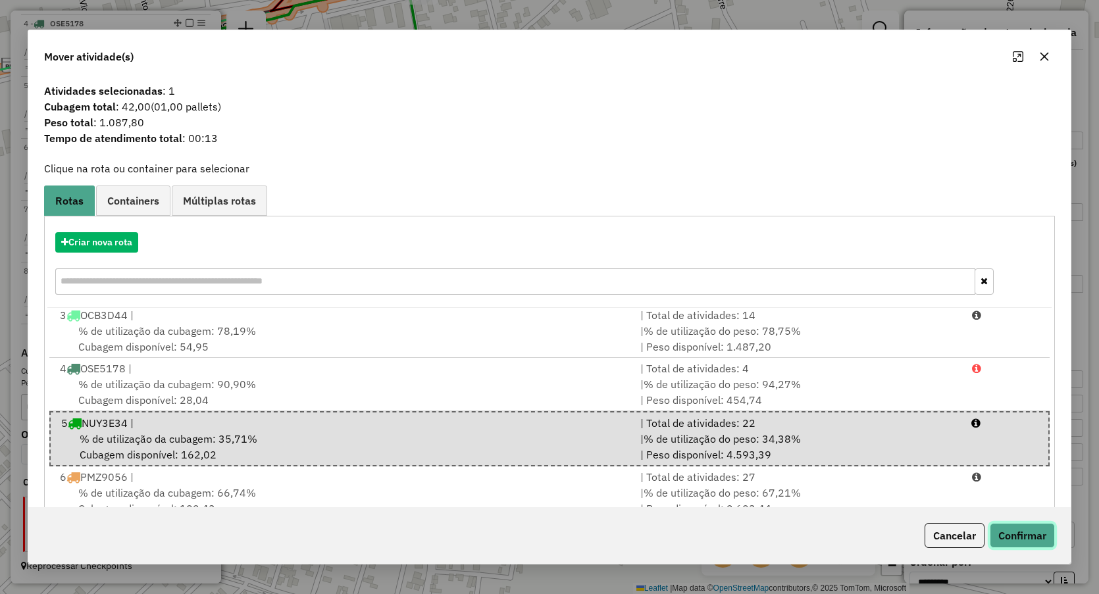
click at [1045, 541] on button "Confirmar" at bounding box center [1022, 535] width 65 height 25
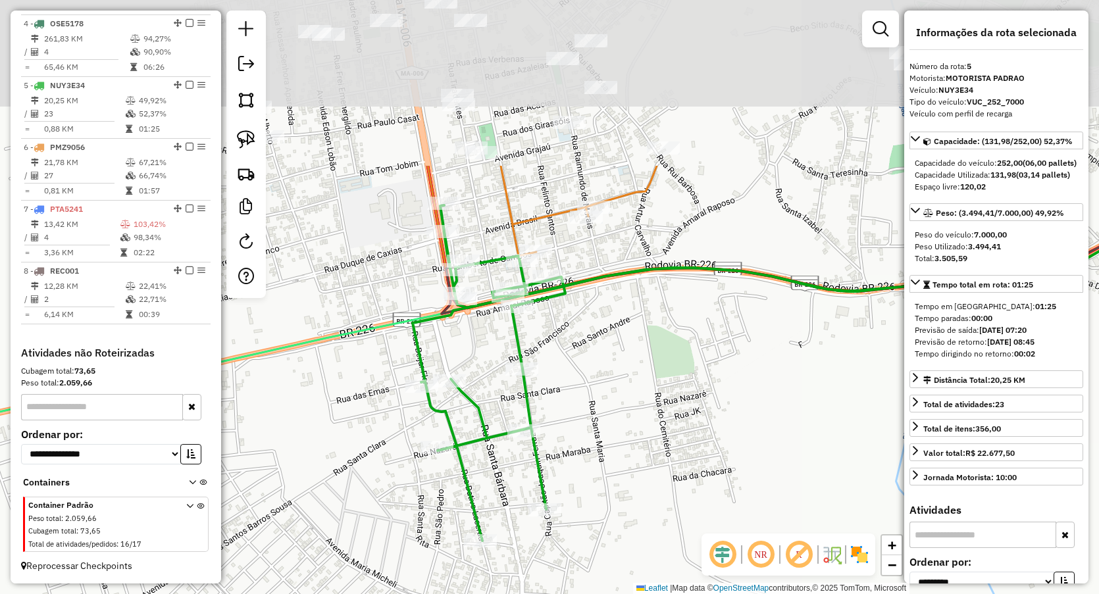
drag, startPoint x: 536, startPoint y: 195, endPoint x: 602, endPoint y: 421, distance: 235.1
click at [602, 421] on div "Janela de atendimento Grade de atendimento Capacidade Transportadoras Veículos …" at bounding box center [549, 297] width 1099 height 594
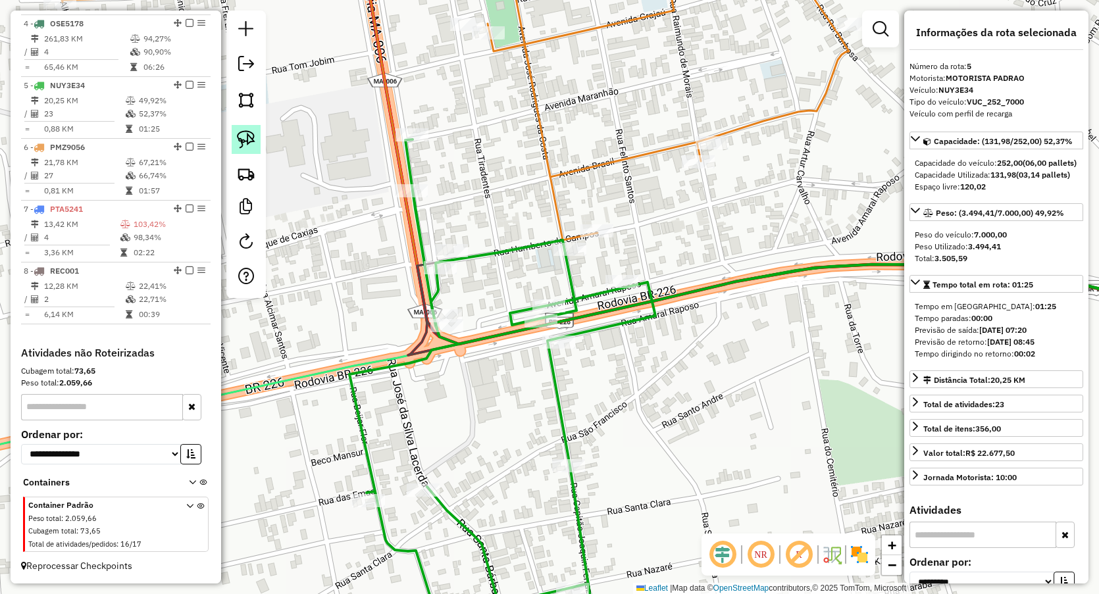
click at [242, 129] on link at bounding box center [246, 139] width 29 height 29
drag, startPoint x: 432, startPoint y: 224, endPoint x: 413, endPoint y: 263, distance: 43.6
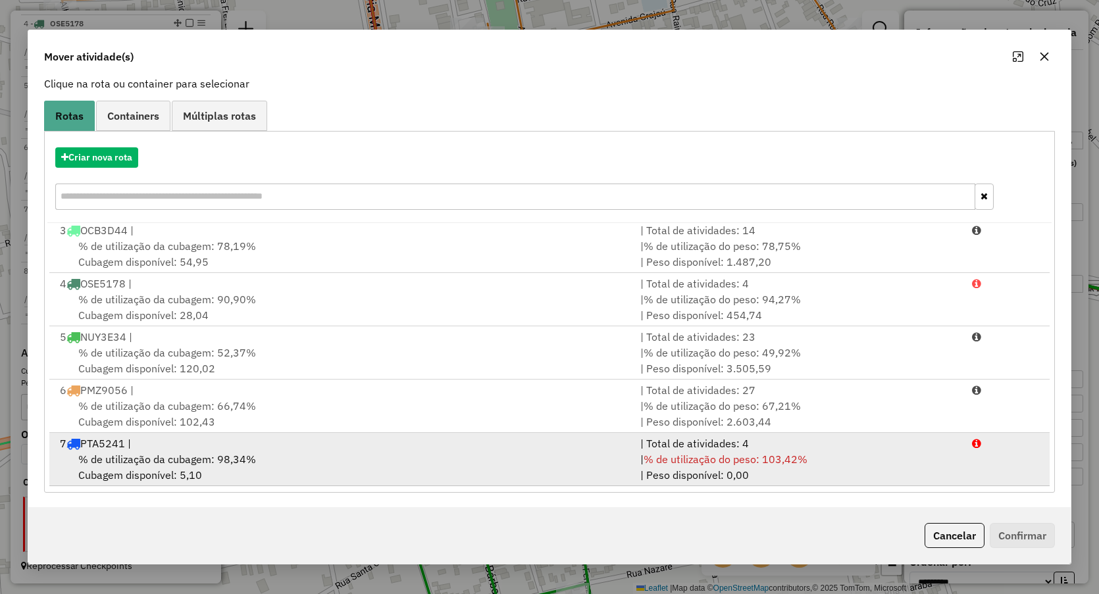
scroll to position [86, 0]
click at [192, 436] on div "7 PTA5241 |" at bounding box center [342, 442] width 580 height 16
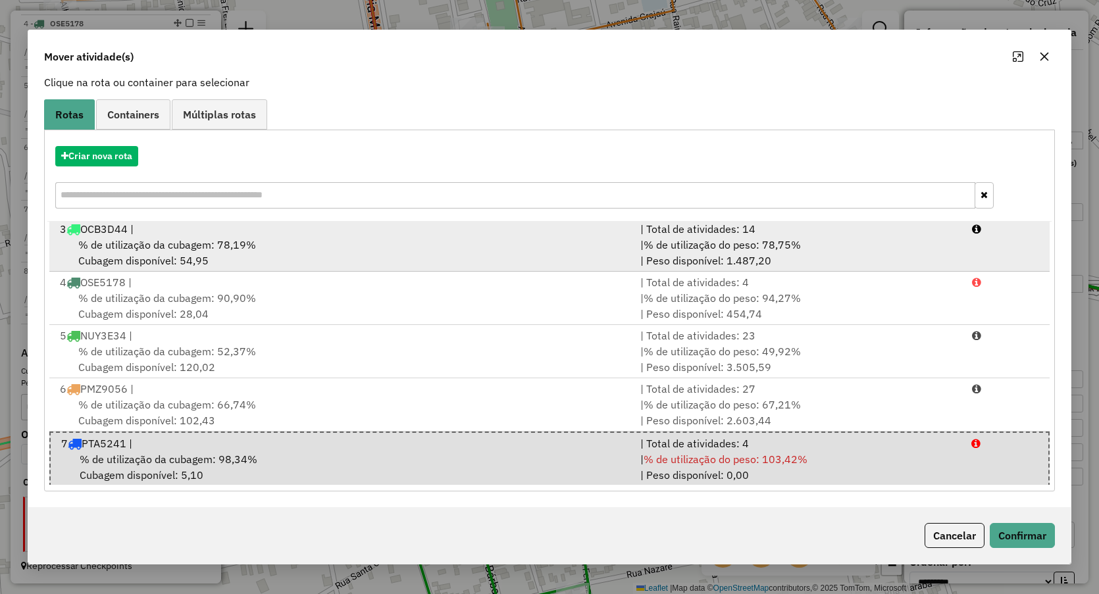
scroll to position [112, 0]
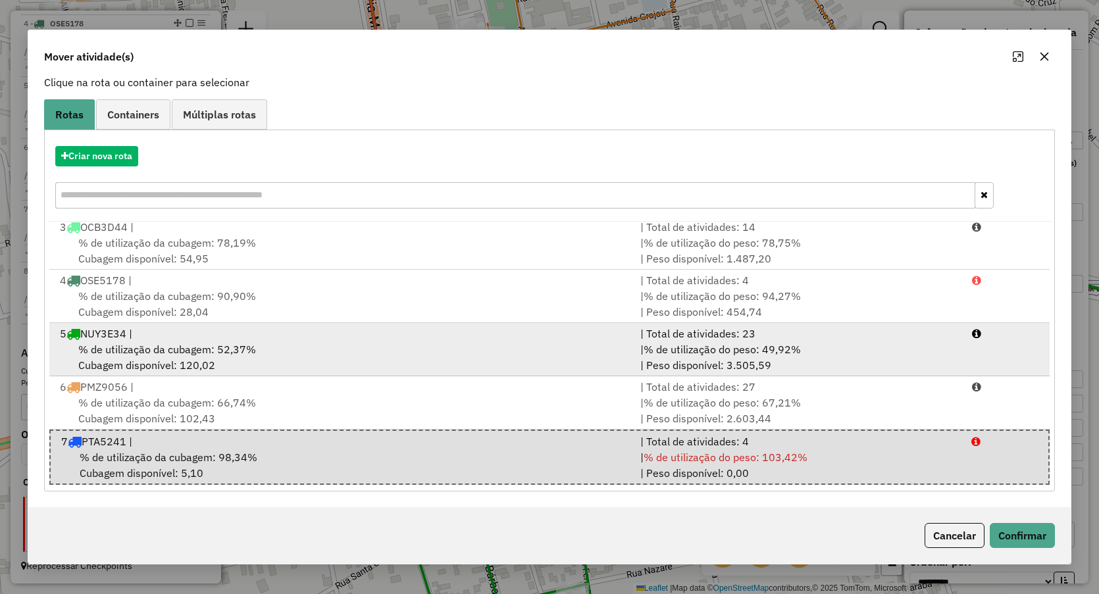
click at [200, 359] on div "% de utilização da cubagem: 52,37% Cubagem disponível: 120,02" at bounding box center [342, 358] width 580 height 32
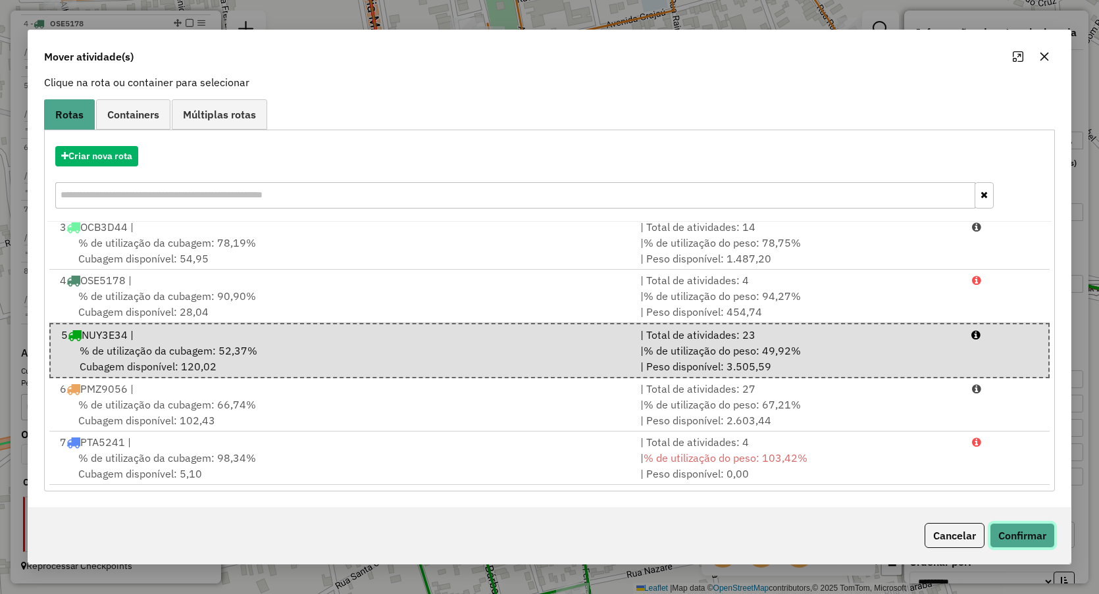
drag, startPoint x: 1018, startPoint y: 531, endPoint x: 1007, endPoint y: 533, distance: 11.4
click at [1019, 531] on button "Confirmar" at bounding box center [1022, 535] width 65 height 25
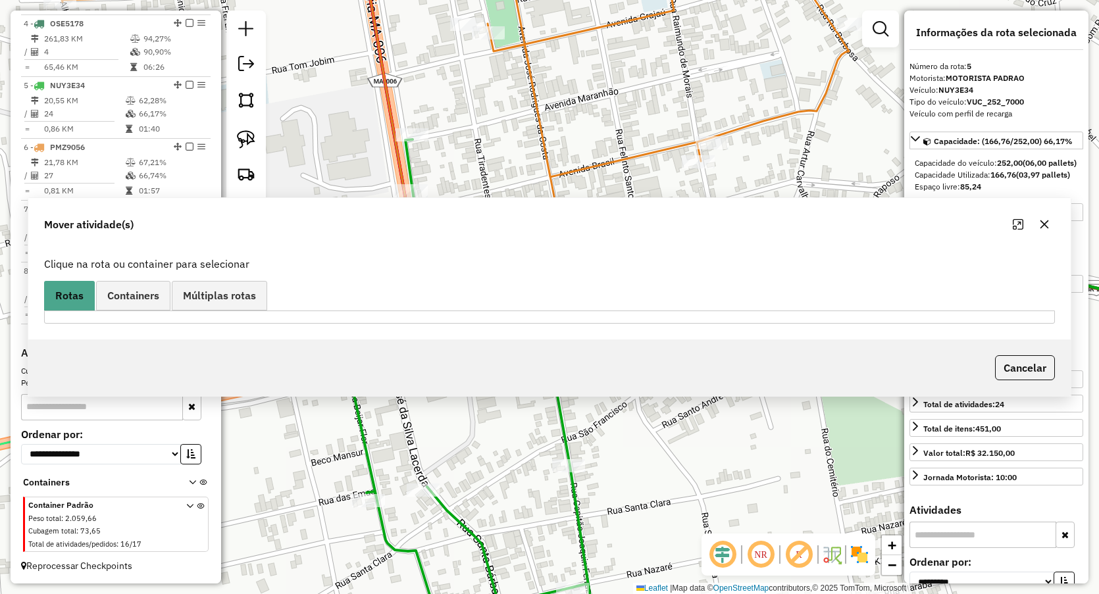
scroll to position [0, 0]
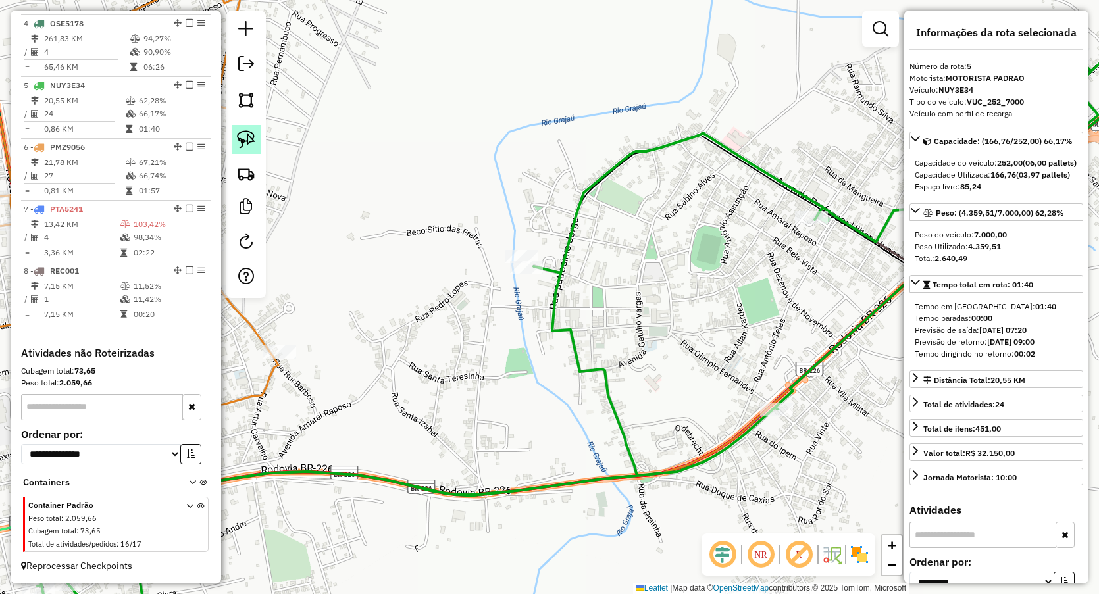
click at [253, 129] on link at bounding box center [246, 139] width 29 height 29
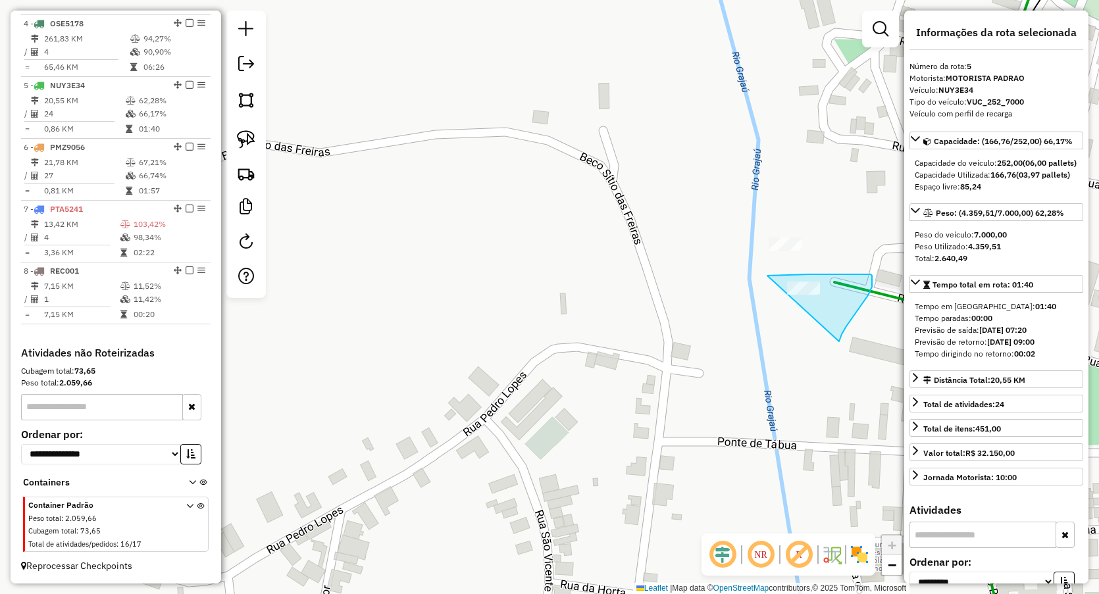
drag, startPoint x: 809, startPoint y: 274, endPoint x: 834, endPoint y: 353, distance: 82.8
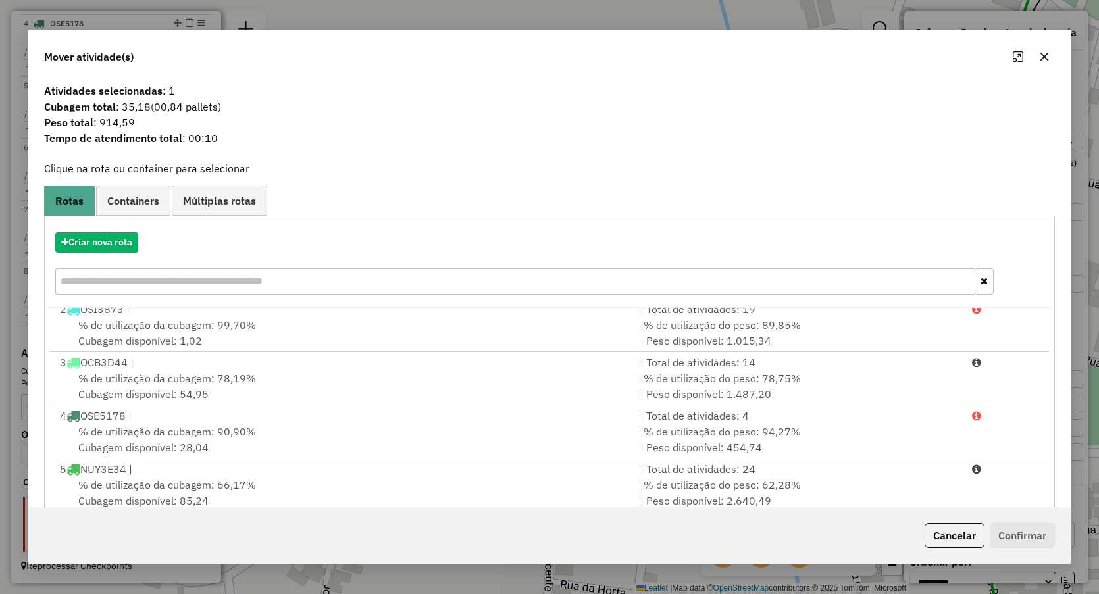
scroll to position [110, 0]
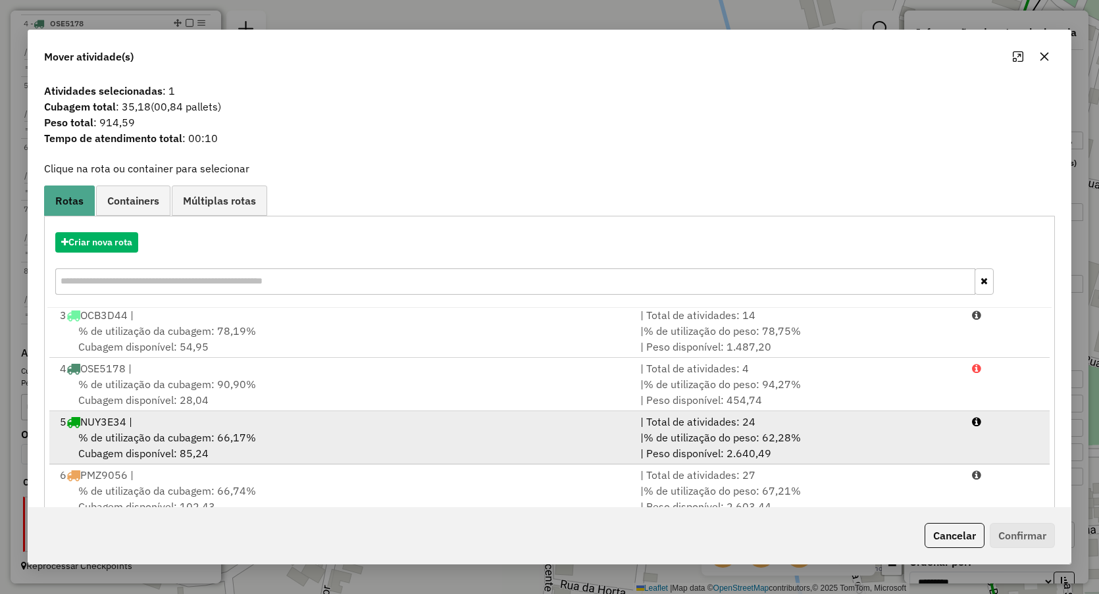
click at [187, 440] on span "% de utilização da cubagem: 66,17%" at bounding box center [167, 437] width 178 height 13
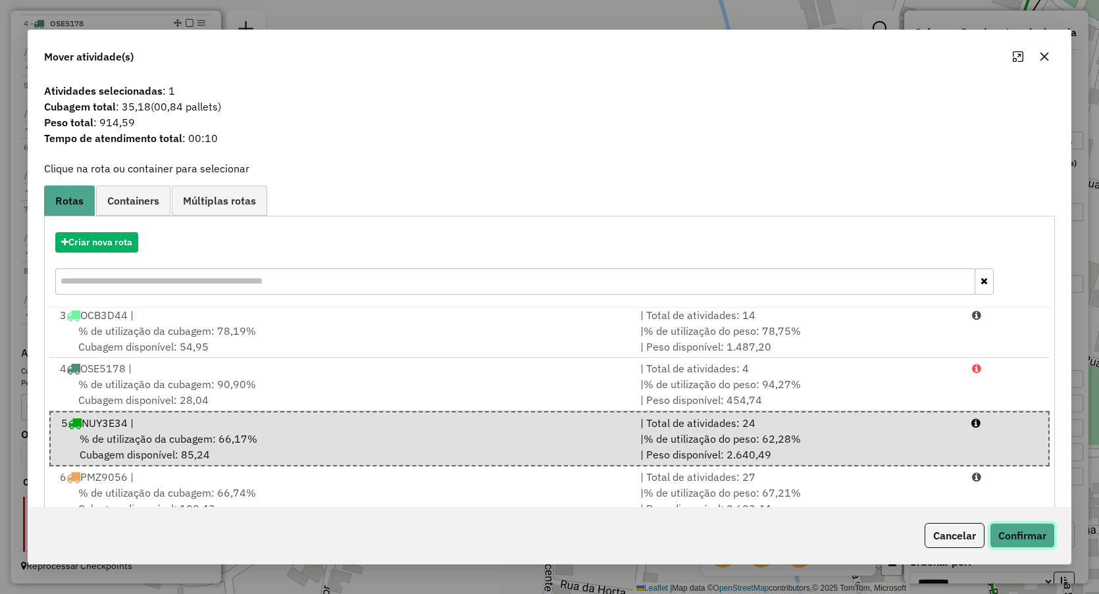
click at [1024, 536] on button "Confirmar" at bounding box center [1022, 535] width 65 height 25
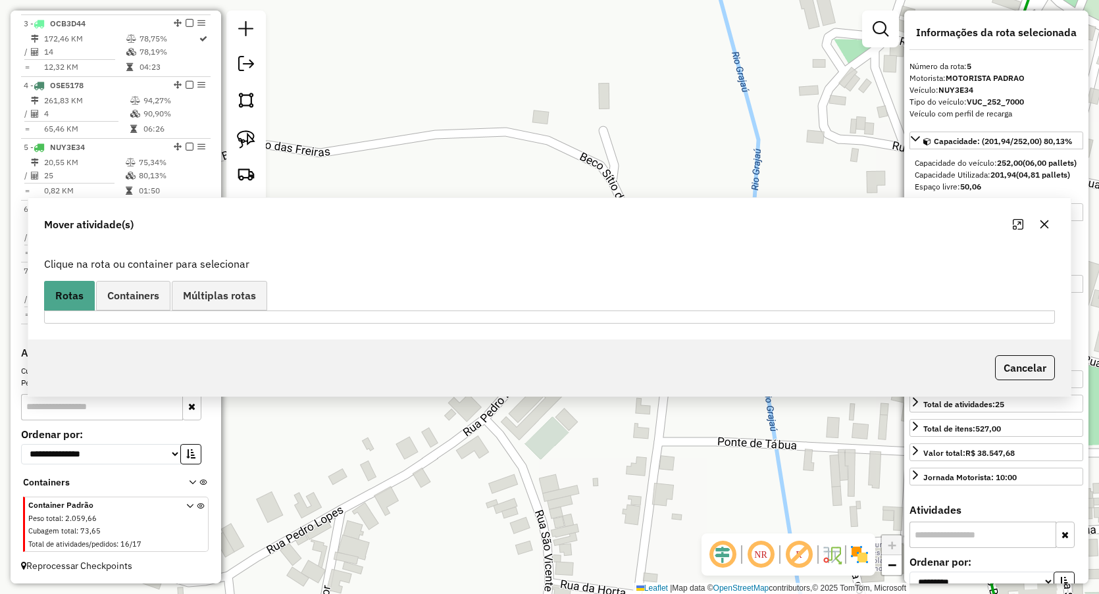
scroll to position [629, 0]
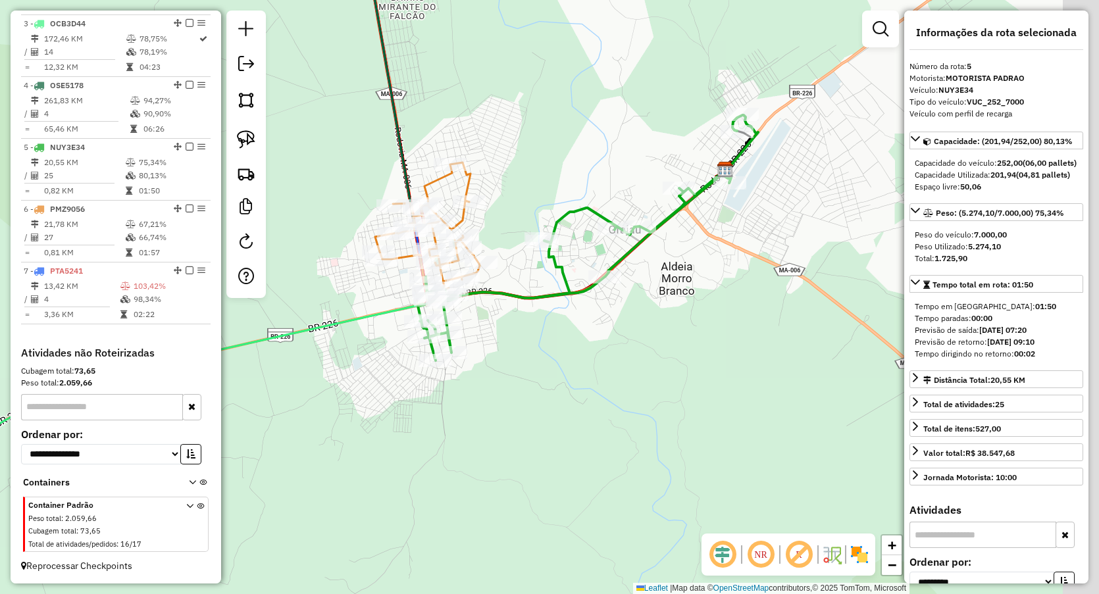
drag, startPoint x: 781, startPoint y: 336, endPoint x: 574, endPoint y: 354, distance: 208.1
click at [619, 338] on div "Janela de atendimento Grade de atendimento Capacidade Transportadoras Veículos …" at bounding box center [549, 297] width 1099 height 594
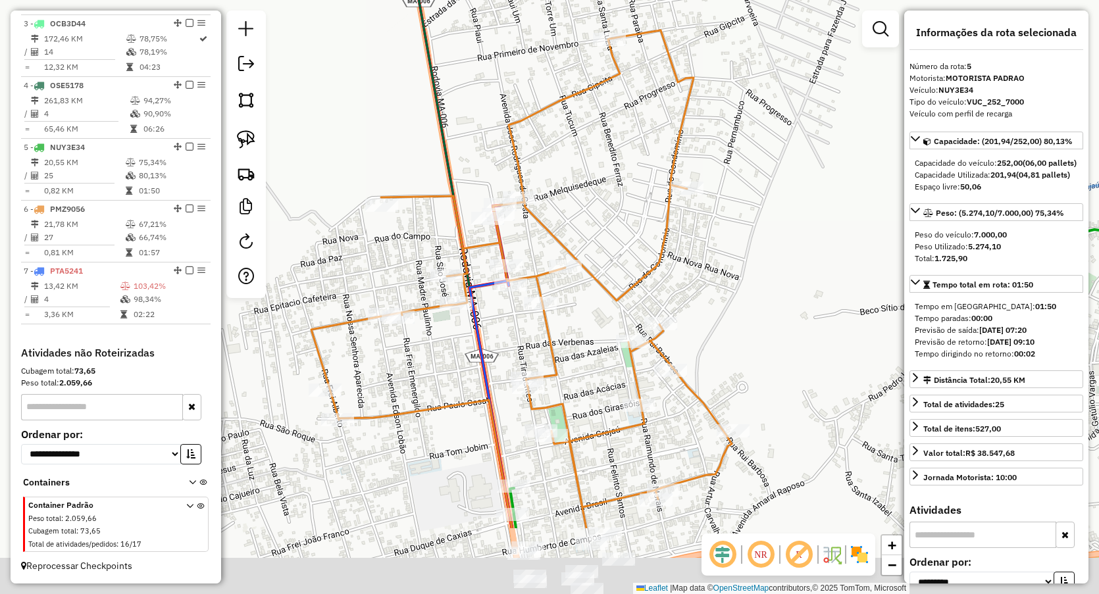
drag, startPoint x: 486, startPoint y: 229, endPoint x: 437, endPoint y: 55, distance: 180.5
click at [437, 55] on div "Janela de atendimento Grade de atendimento Capacidade Transportadoras Veículos …" at bounding box center [549, 297] width 1099 height 594
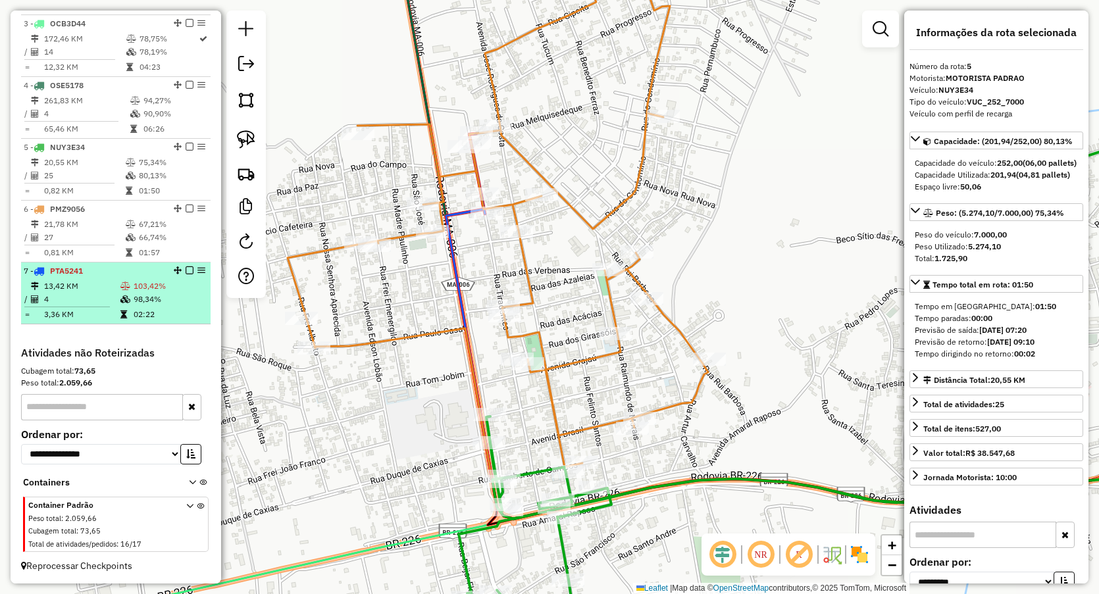
click at [84, 282] on td "13,42 KM" at bounding box center [81, 286] width 76 height 13
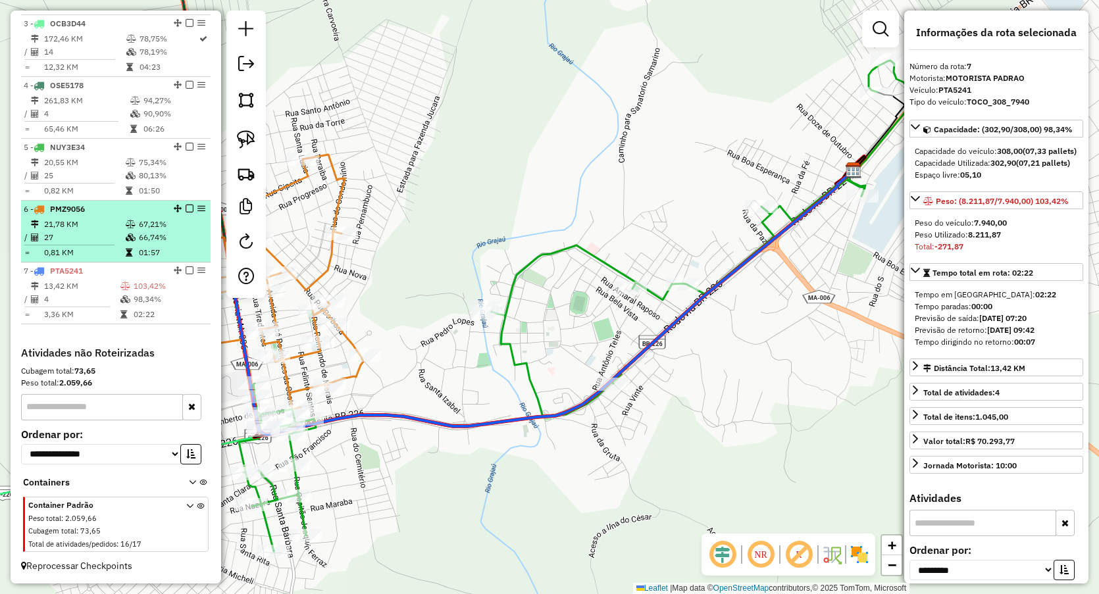
click at [84, 236] on td "27" at bounding box center [84, 237] width 82 height 13
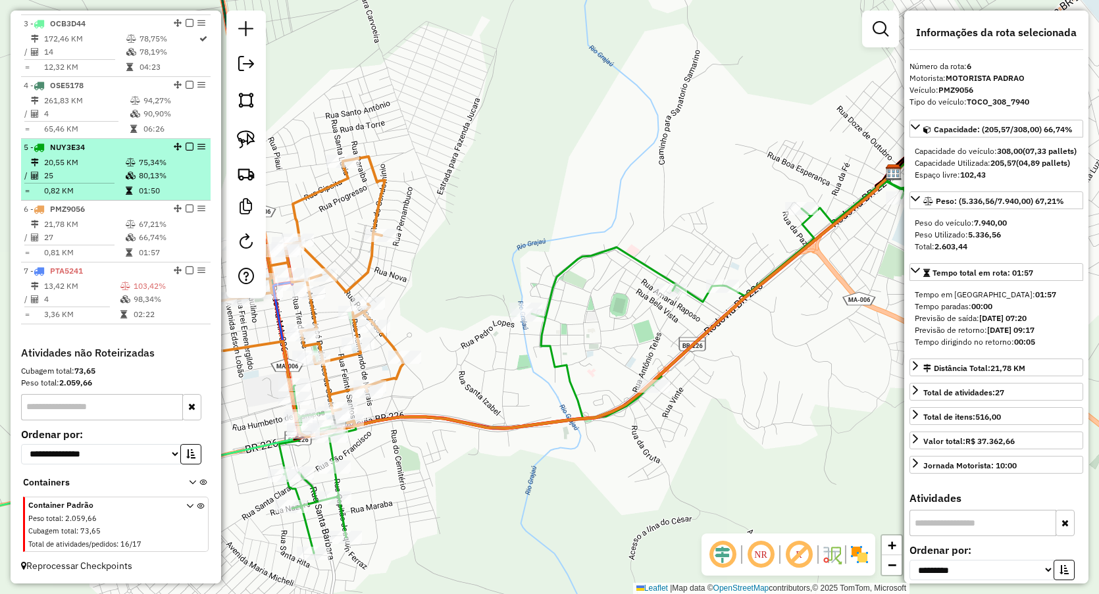
click at [92, 184] on td "0,82 KM" at bounding box center [84, 190] width 82 height 13
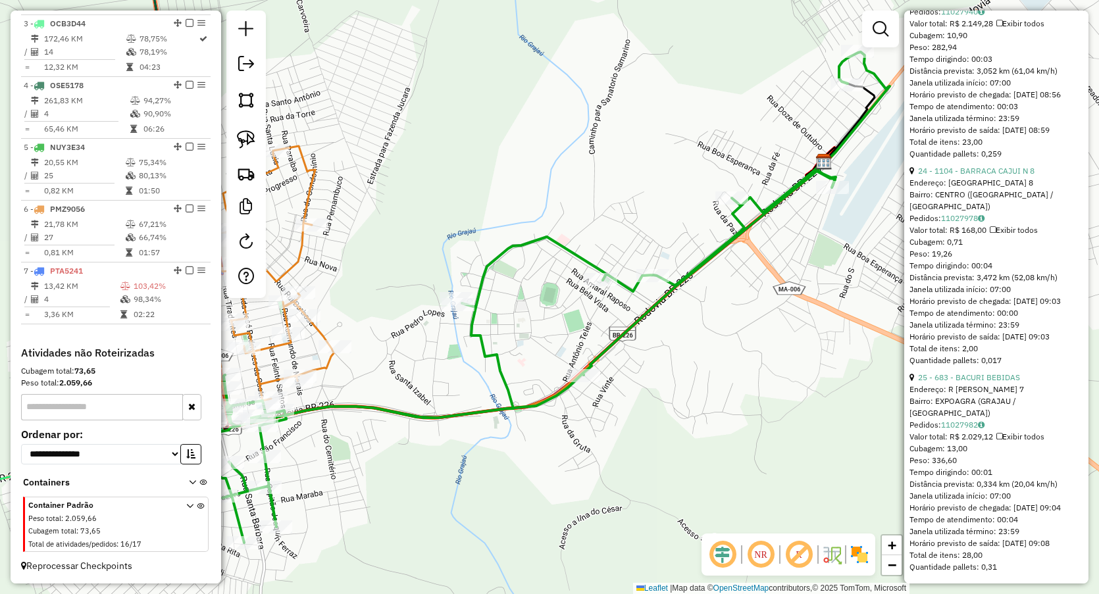
scroll to position [5213, 0]
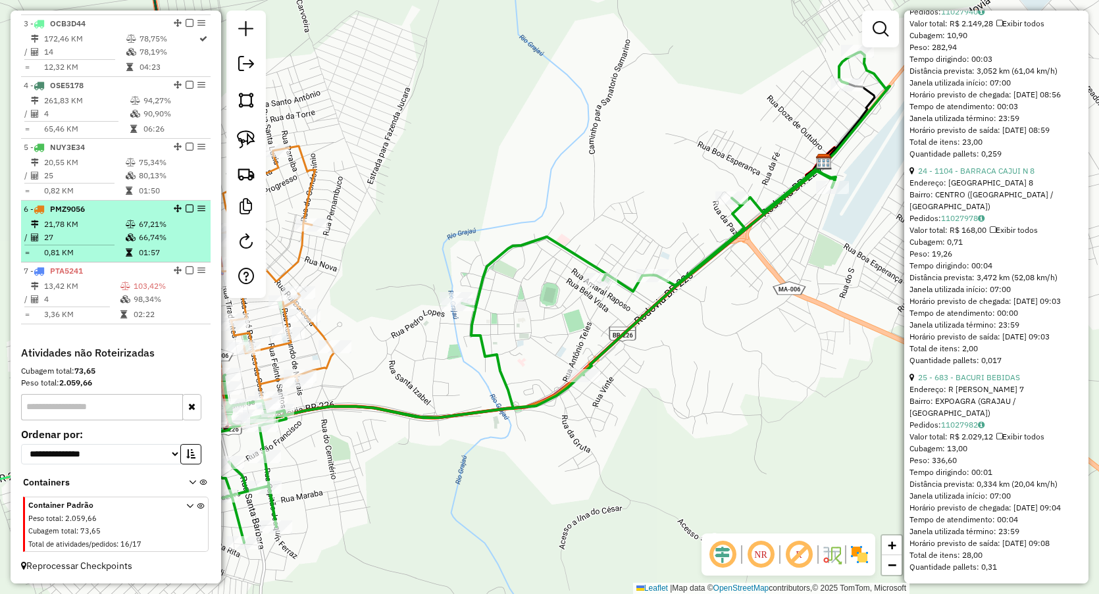
click at [101, 229] on td "21,78 KM" at bounding box center [84, 224] width 82 height 13
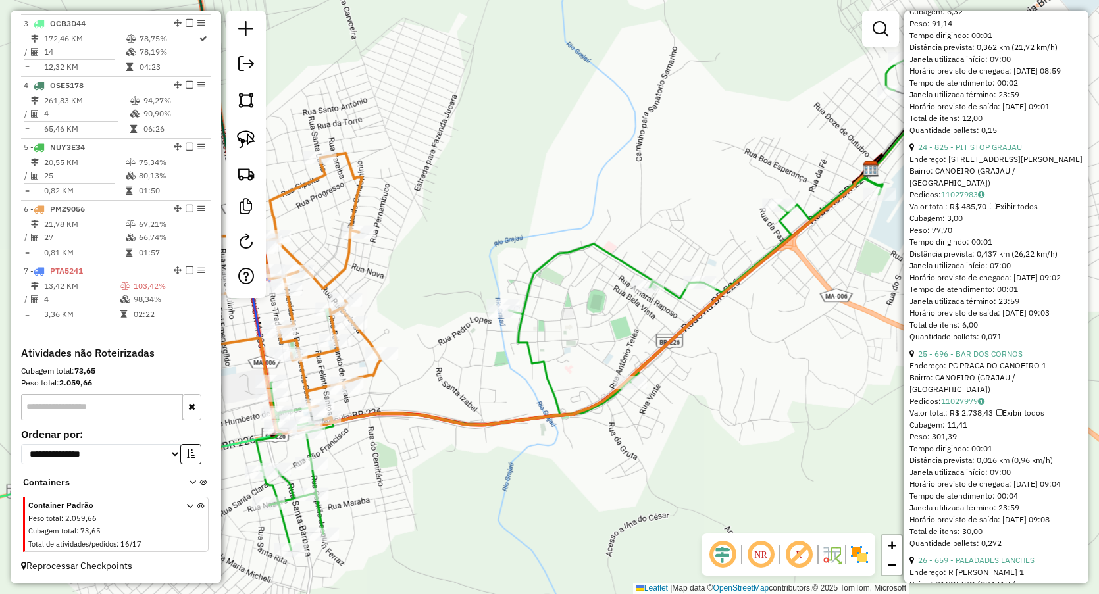
scroll to position [5201, 0]
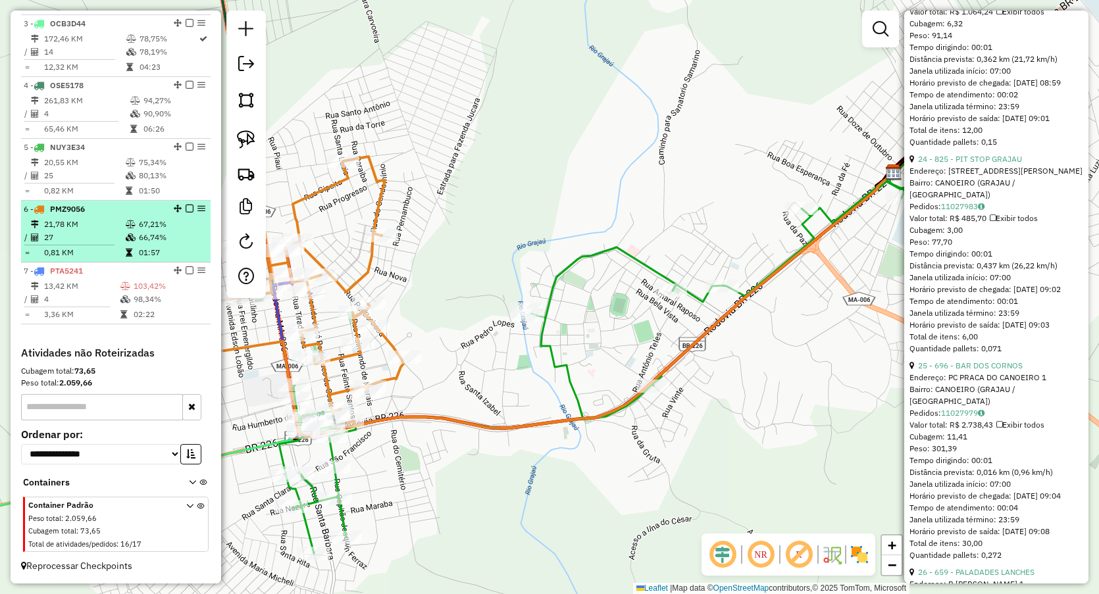
click at [54, 257] on td "0,81 KM" at bounding box center [84, 252] width 82 height 13
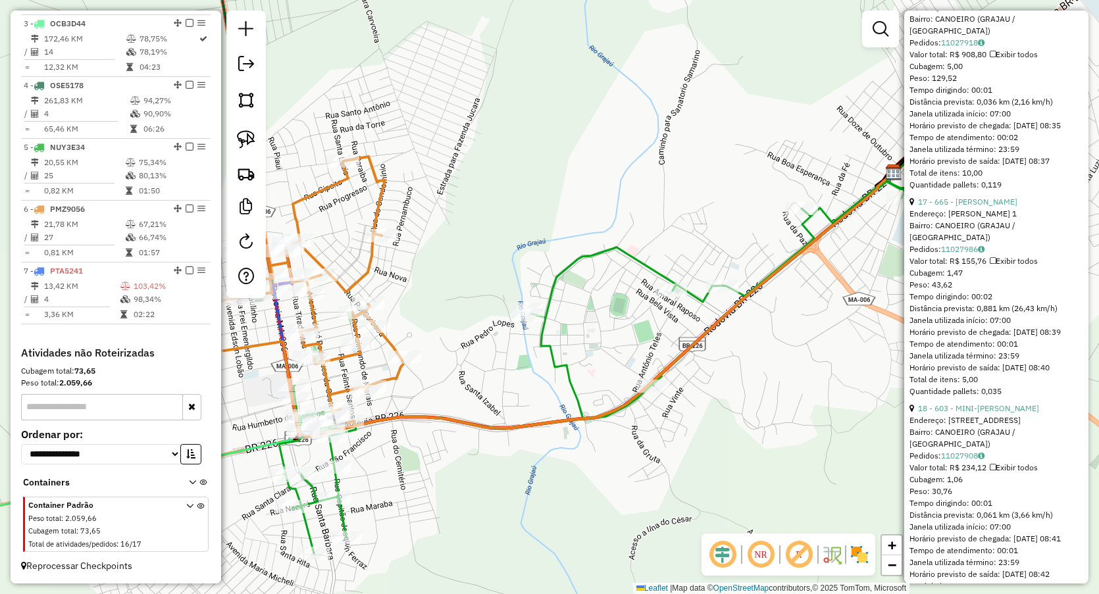
scroll to position [3784, 0]
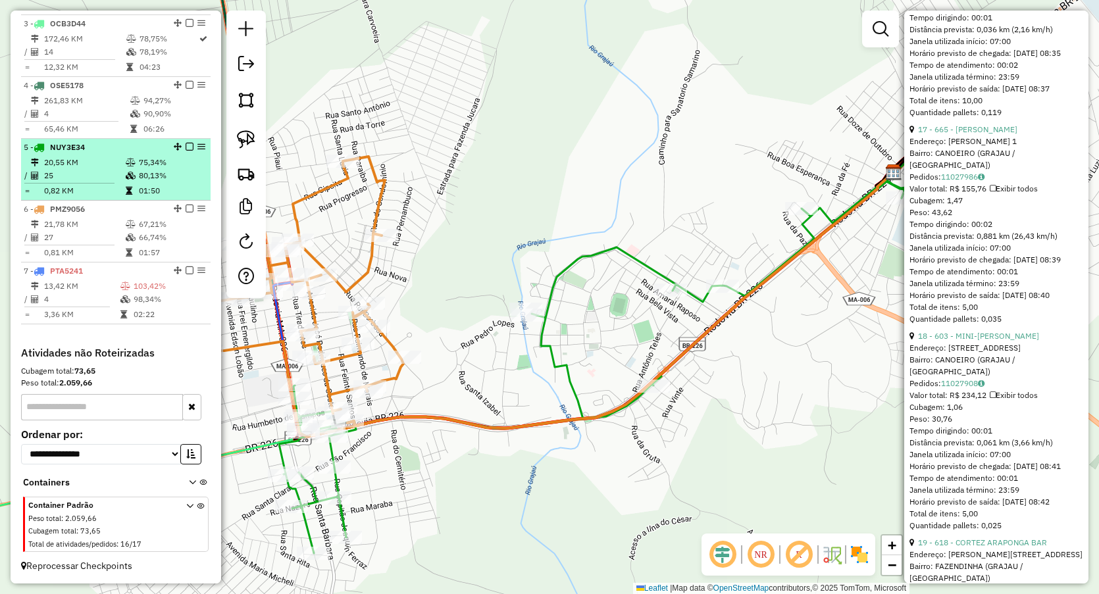
click at [78, 190] on td "0,82 KM" at bounding box center [84, 190] width 82 height 13
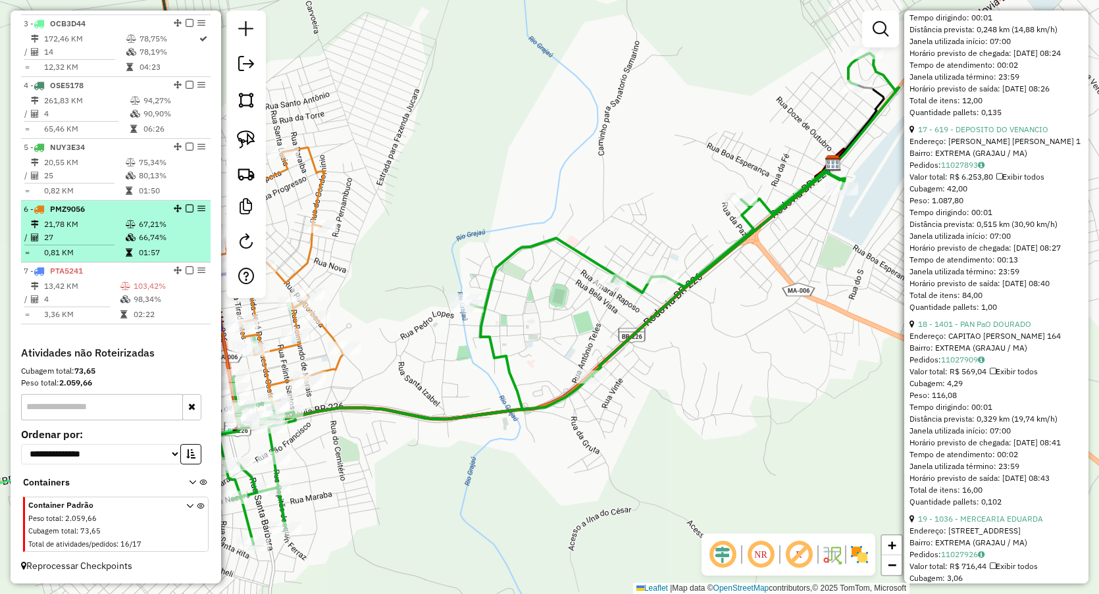
click at [78, 215] on li "6 - PMZ9056 21,78 KM 67,21% / 27 66,74% = 0,81 KM 01:57" at bounding box center [116, 232] width 190 height 62
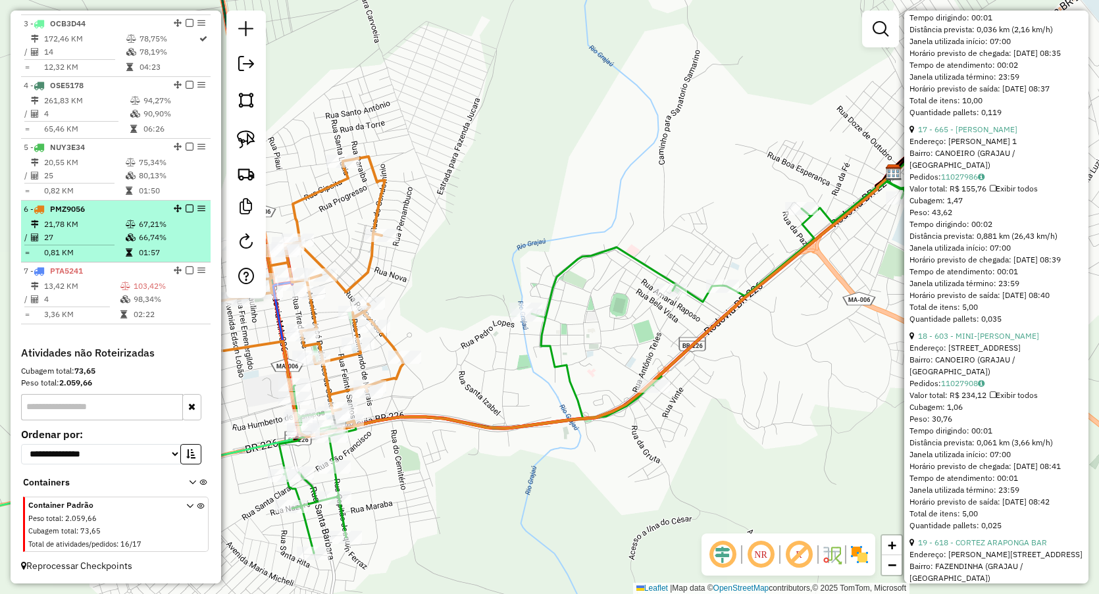
click at [119, 226] on td "21,78 KM" at bounding box center [84, 224] width 82 height 13
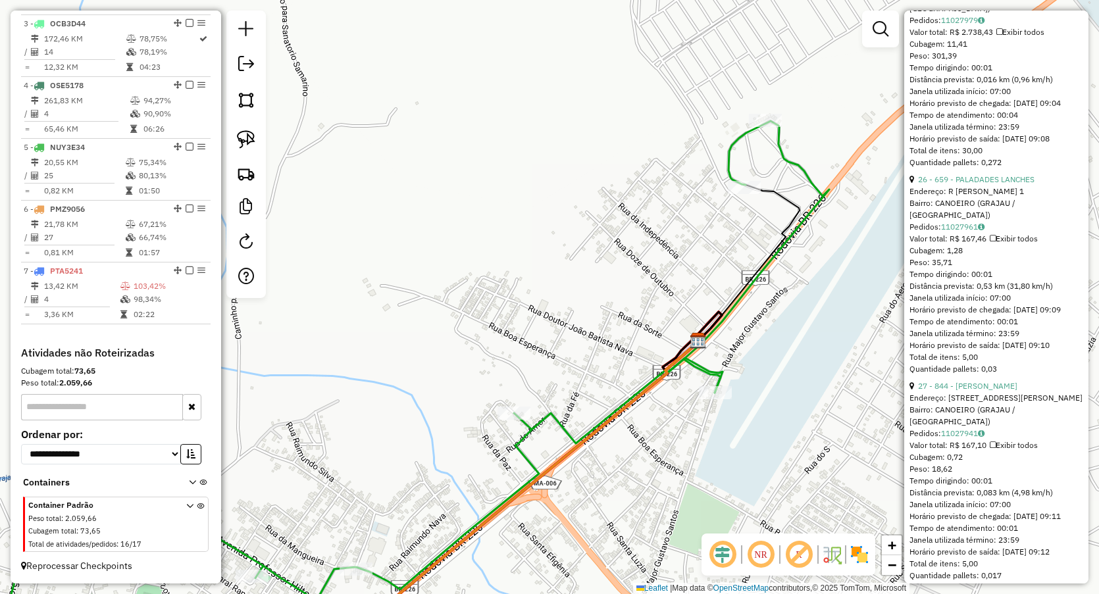
scroll to position [5615, 0]
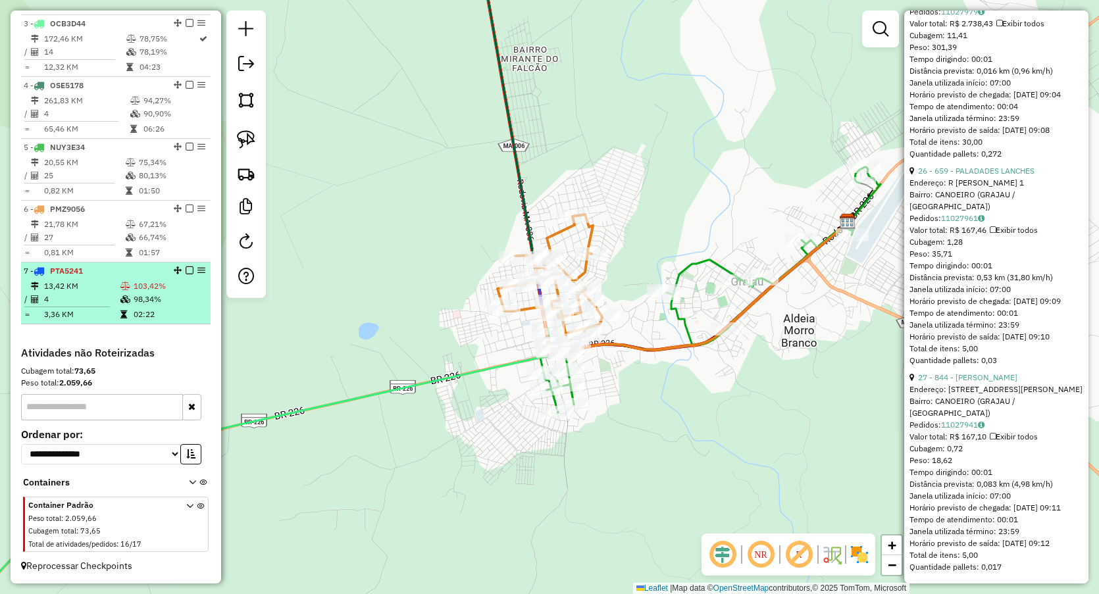
click at [102, 293] on td "4" at bounding box center [81, 299] width 76 height 13
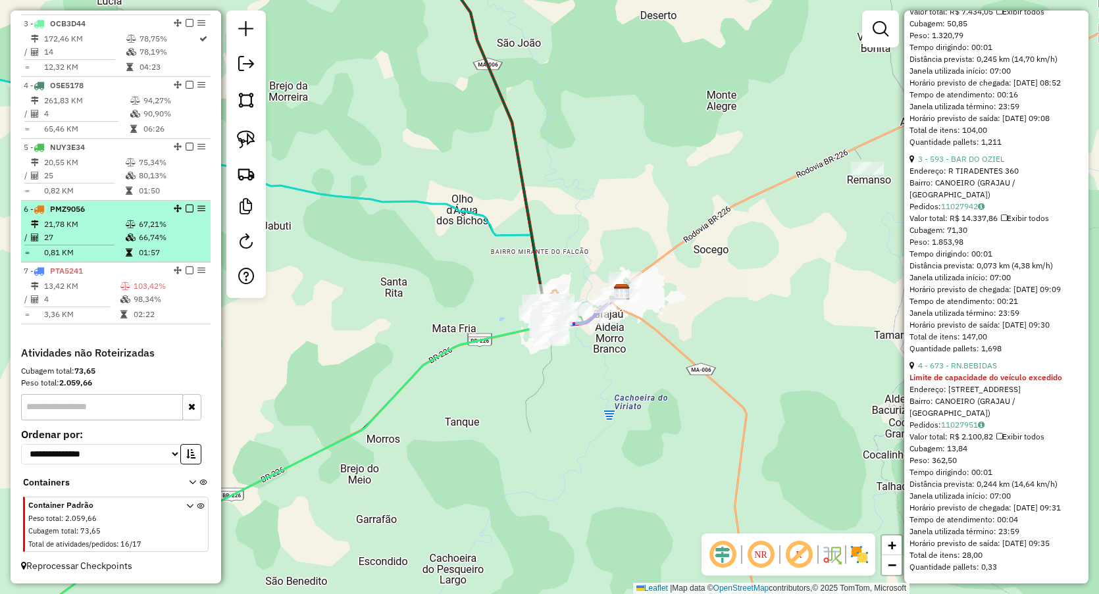
scroll to position [546, 0]
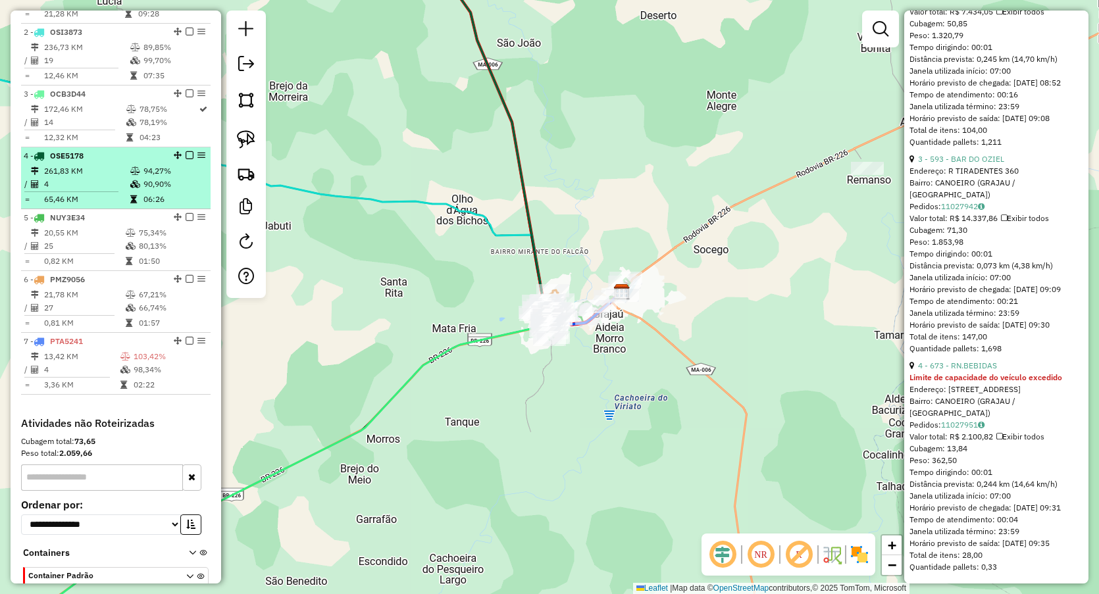
click at [134, 175] on icon at bounding box center [135, 171] width 10 height 8
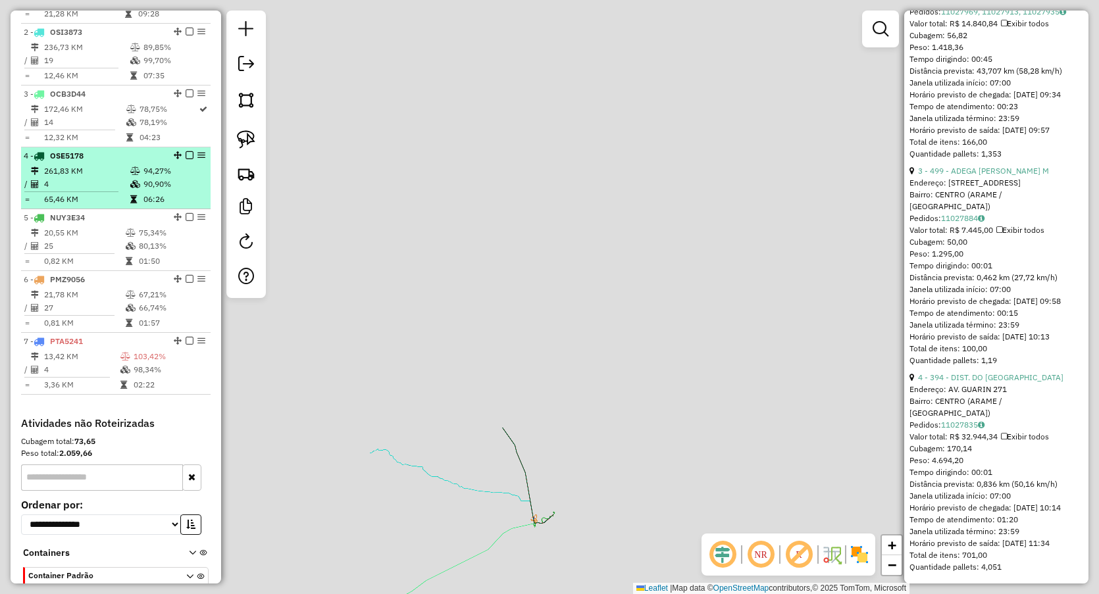
scroll to position [862, 0]
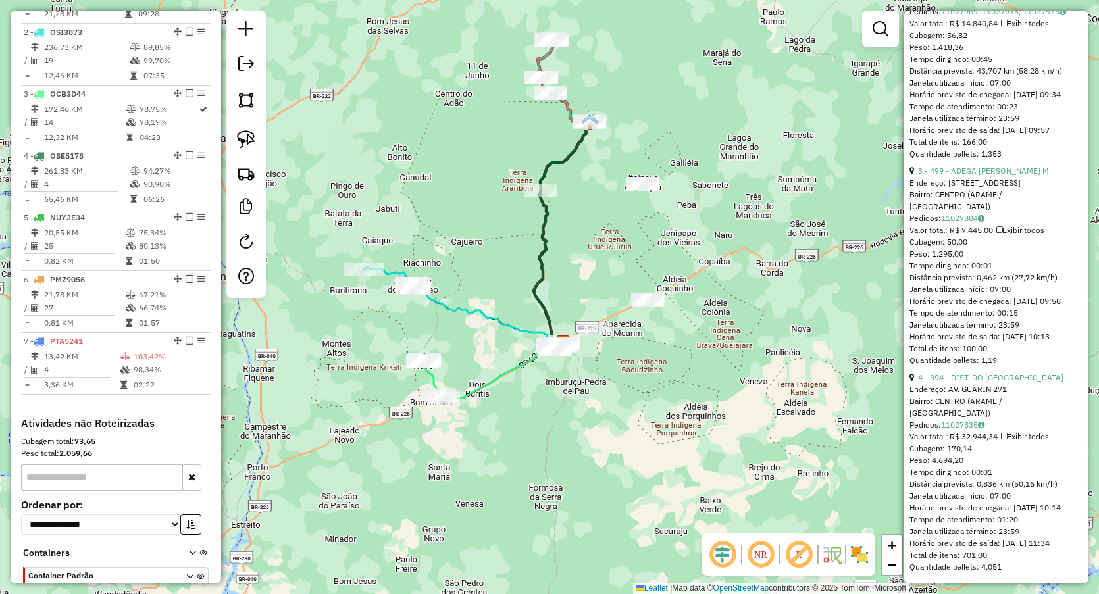
drag, startPoint x: 543, startPoint y: 238, endPoint x: 638, endPoint y: 219, distance: 96.8
click at [640, 219] on div "Janela de atendimento Grade de atendimento Capacidade Transportadoras Veículos …" at bounding box center [549, 297] width 1099 height 594
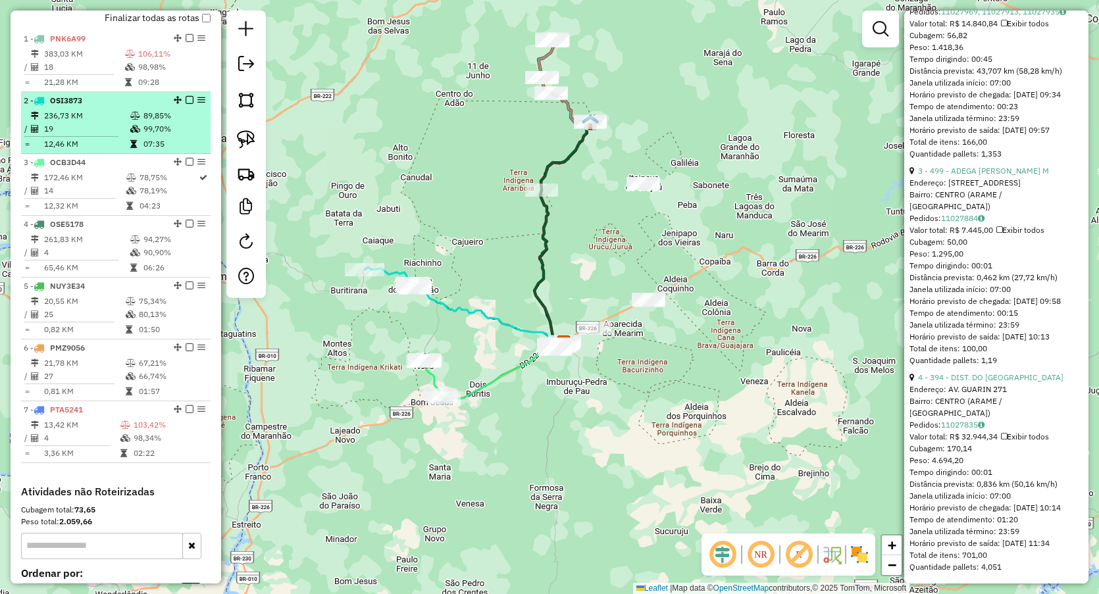
scroll to position [382, 0]
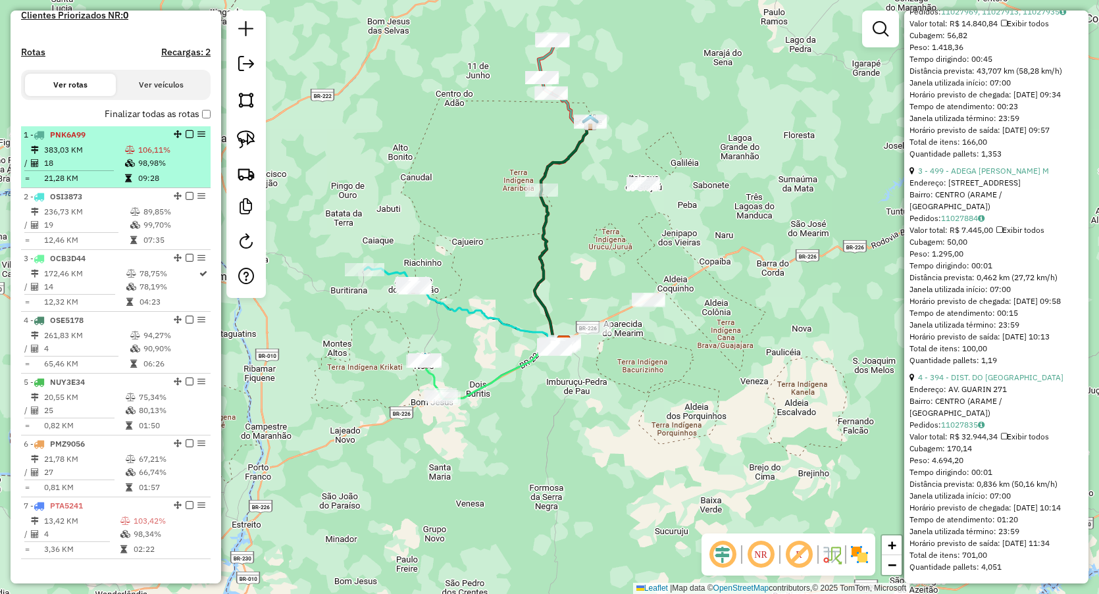
click at [95, 170] on td "18" at bounding box center [83, 163] width 81 height 13
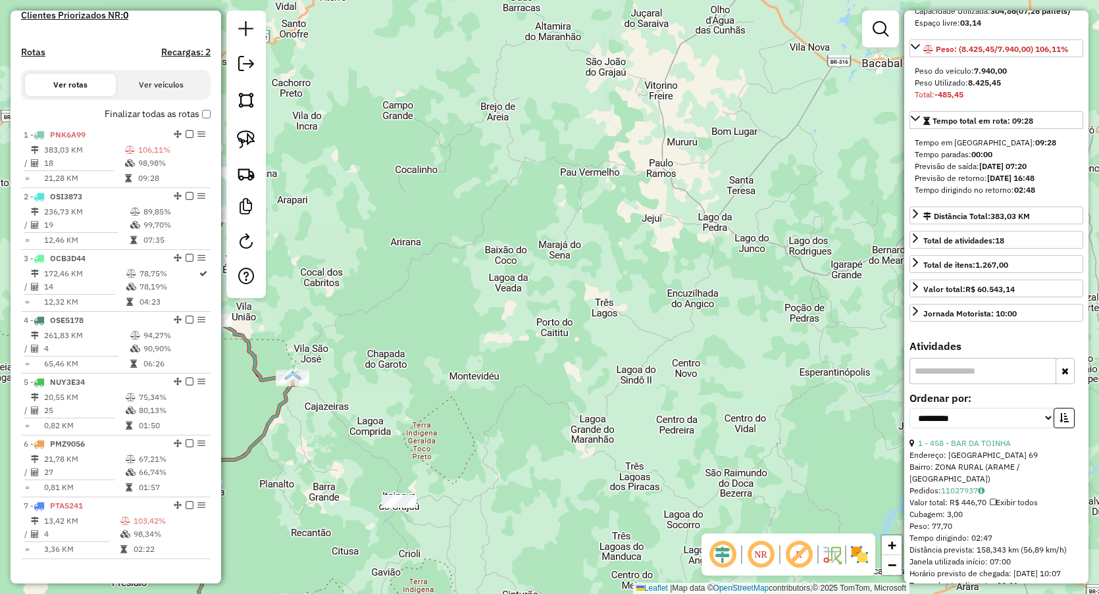
scroll to position [0, 0]
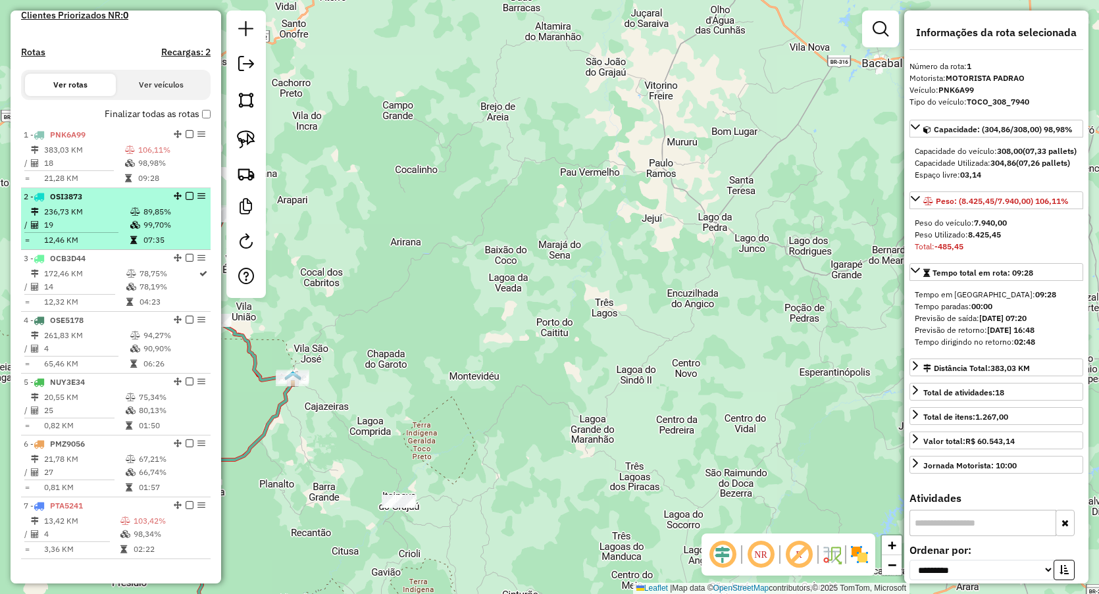
click at [64, 219] on td "236,73 KM" at bounding box center [86, 211] width 86 height 13
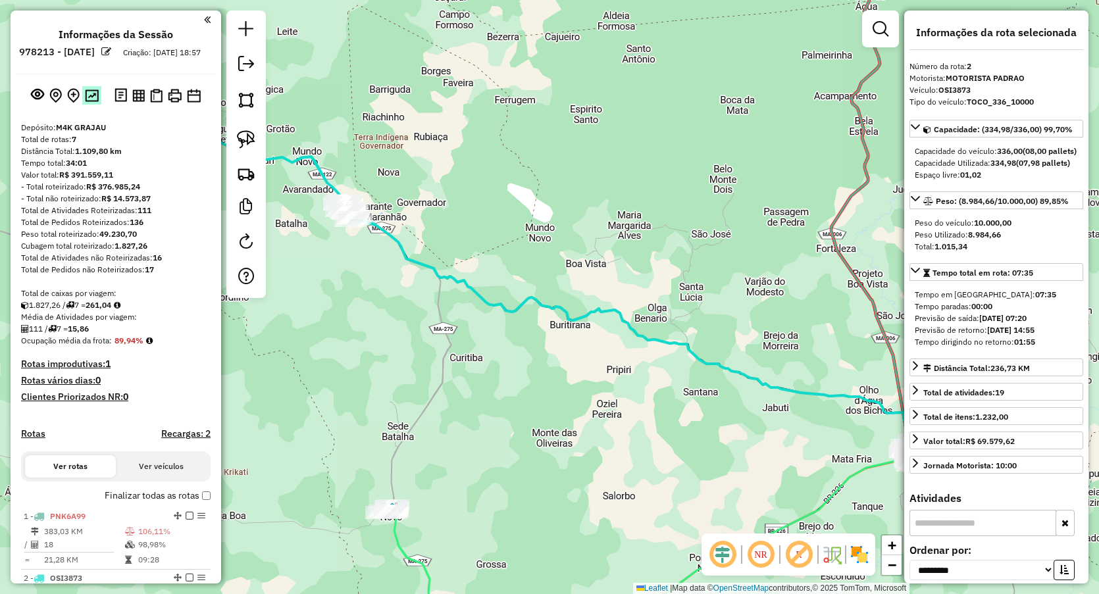
click at [89, 102] on img at bounding box center [92, 96] width 14 height 13
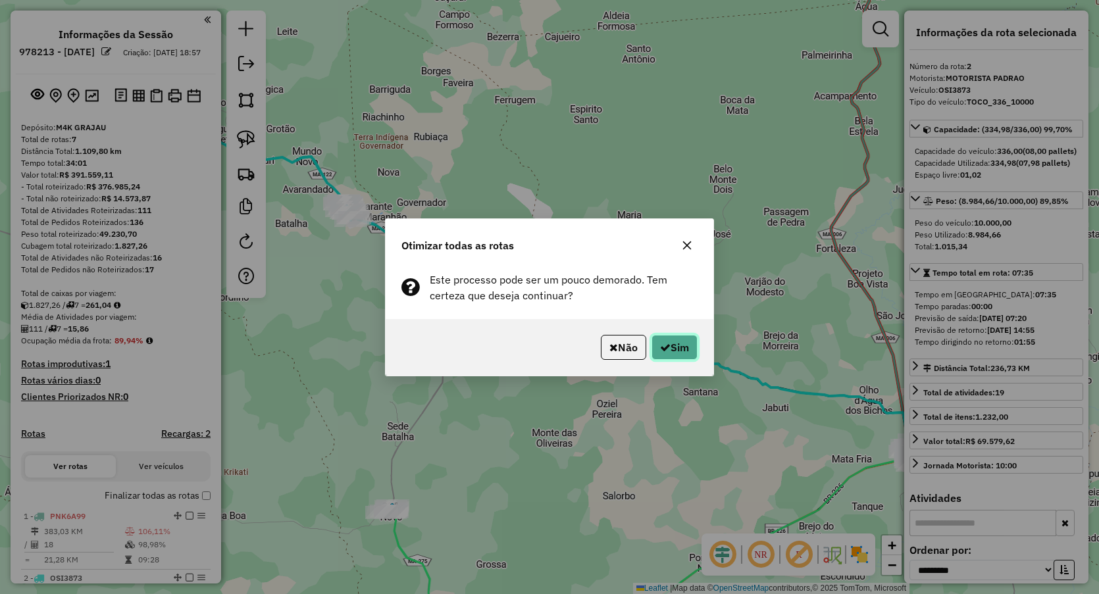
click at [674, 348] on button "Sim" at bounding box center [675, 347] width 46 height 25
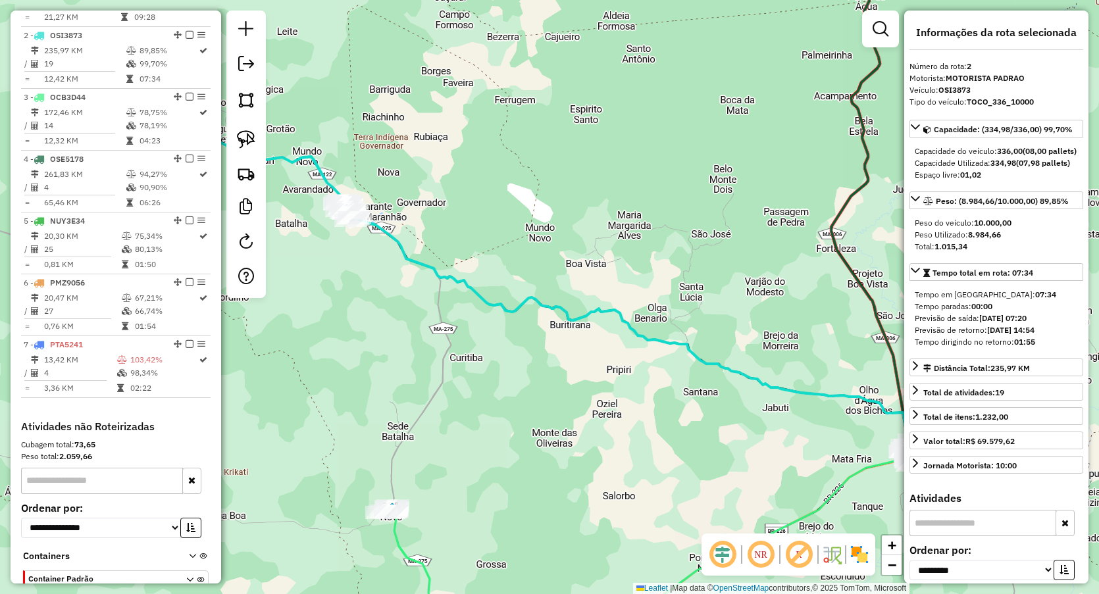
scroll to position [571, 0]
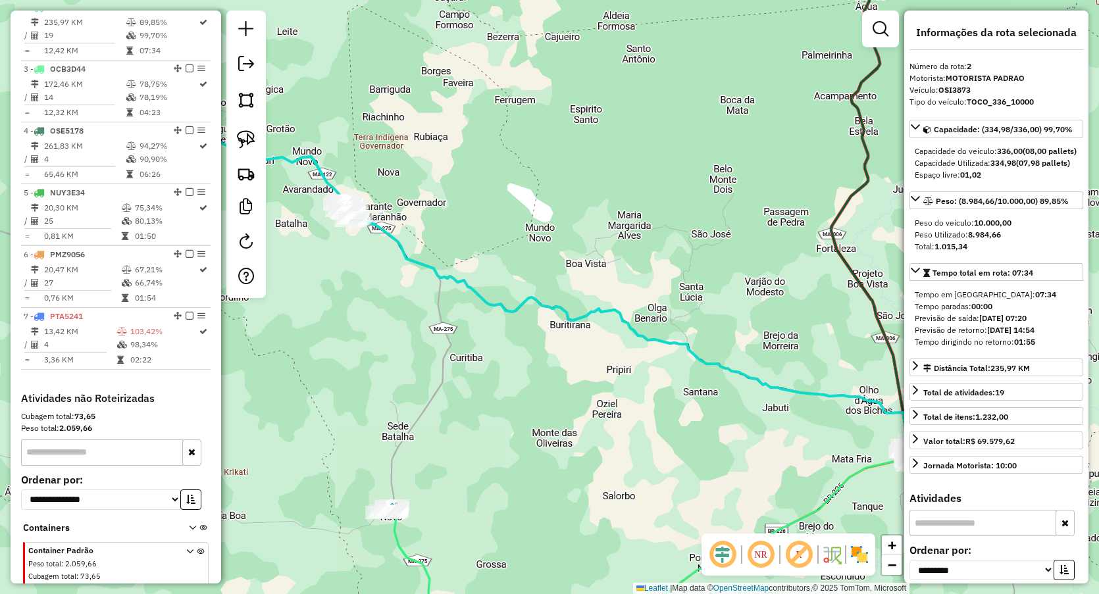
drag, startPoint x: 243, startPoint y: 61, endPoint x: 255, endPoint y: 64, distance: 13.1
click at [243, 61] on em at bounding box center [246, 64] width 16 height 16
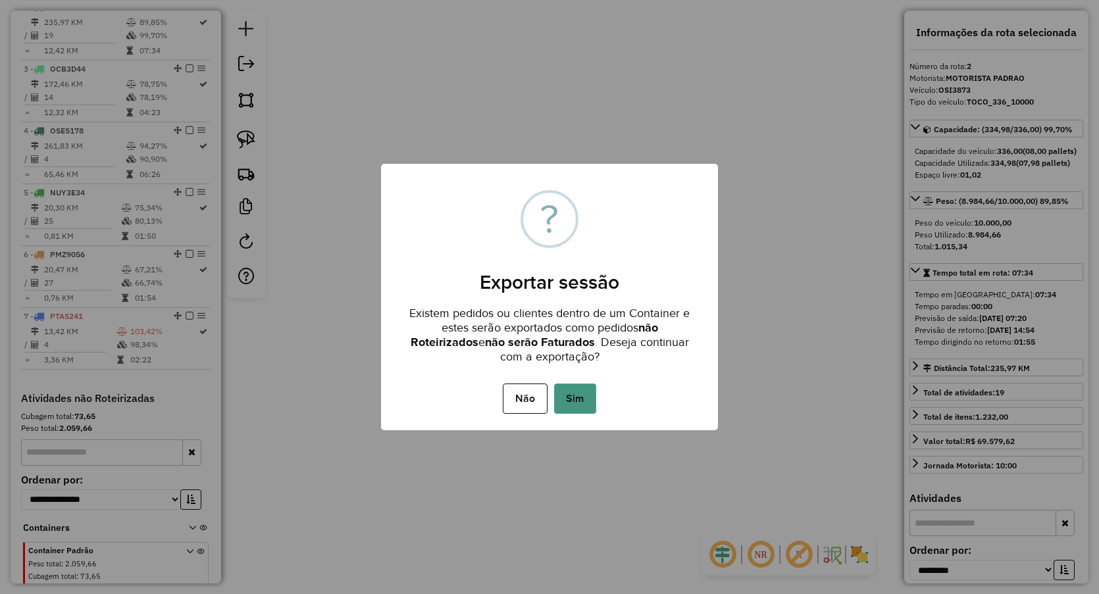
click at [575, 392] on button "Sim" at bounding box center [575, 399] width 42 height 30
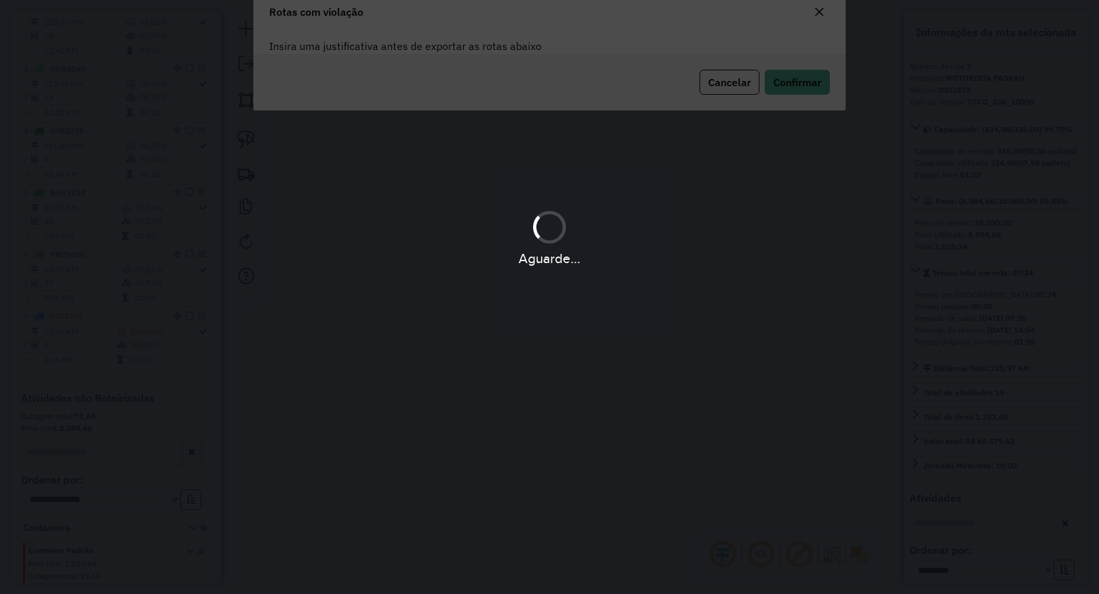
scroll to position [0, 0]
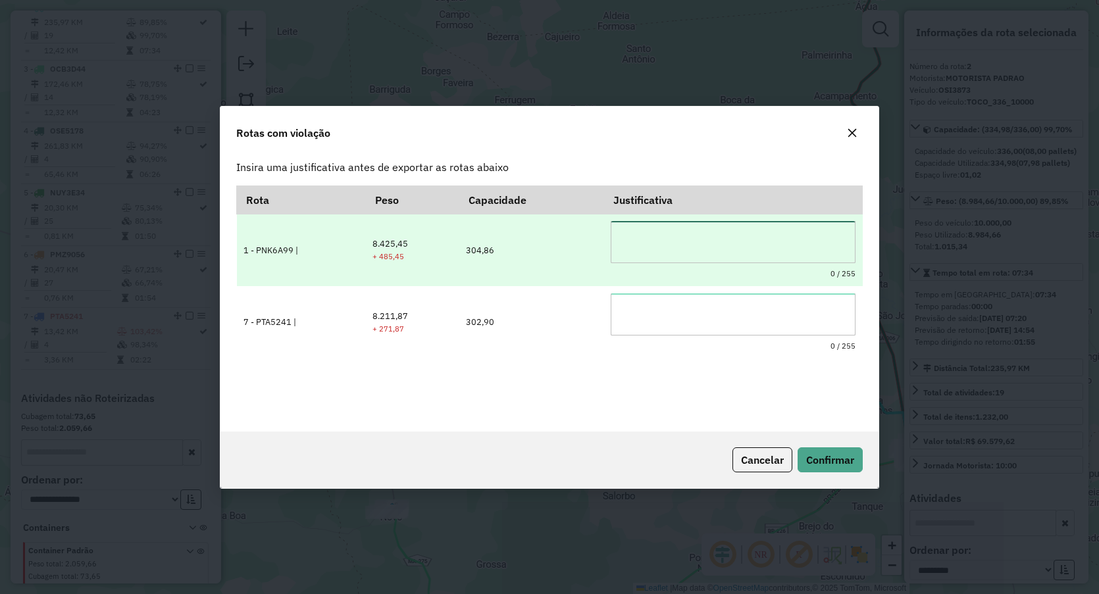
click at [713, 238] on textarea at bounding box center [733, 242] width 245 height 42
drag, startPoint x: 736, startPoint y: 232, endPoint x: 373, endPoint y: 261, distance: 363.8
click at [381, 261] on tr "**********" at bounding box center [550, 250] width 626 height 72
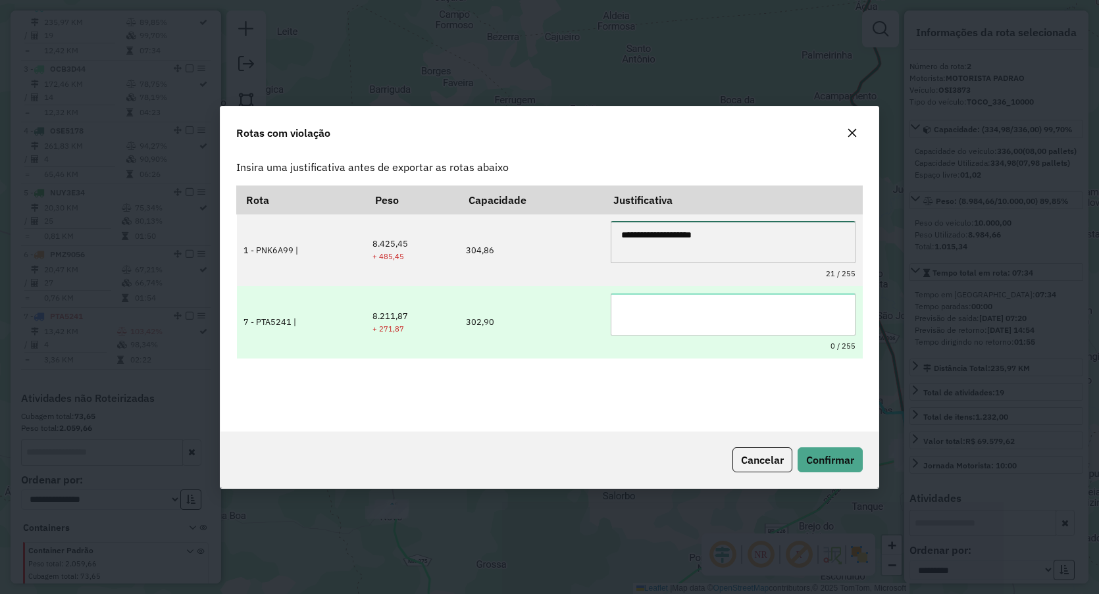
type textarea "**********"
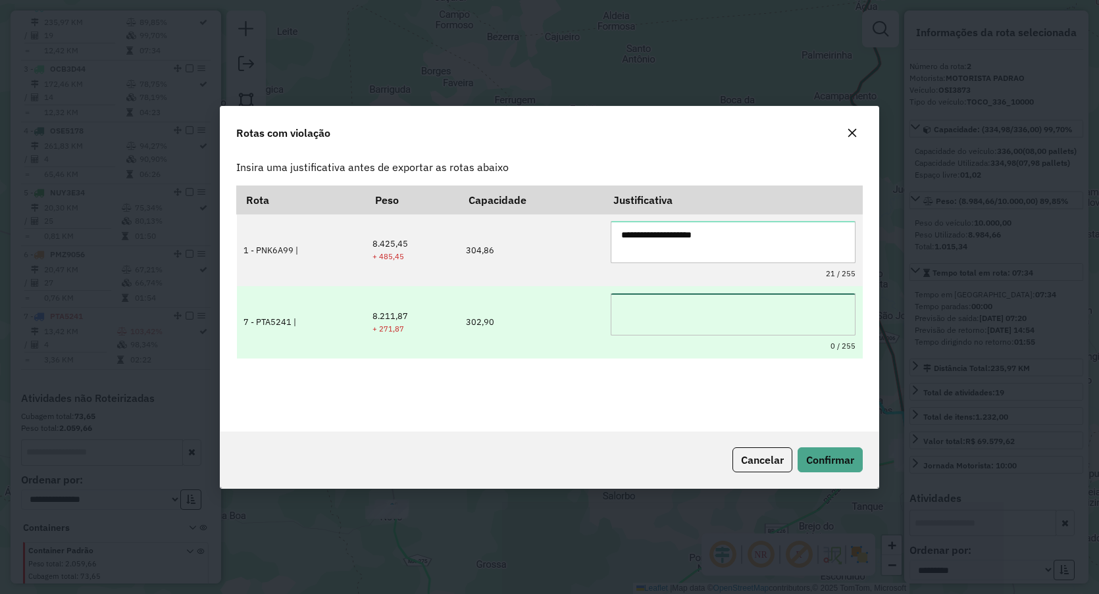
click at [666, 311] on textarea at bounding box center [733, 315] width 245 height 42
paste textarea "**********"
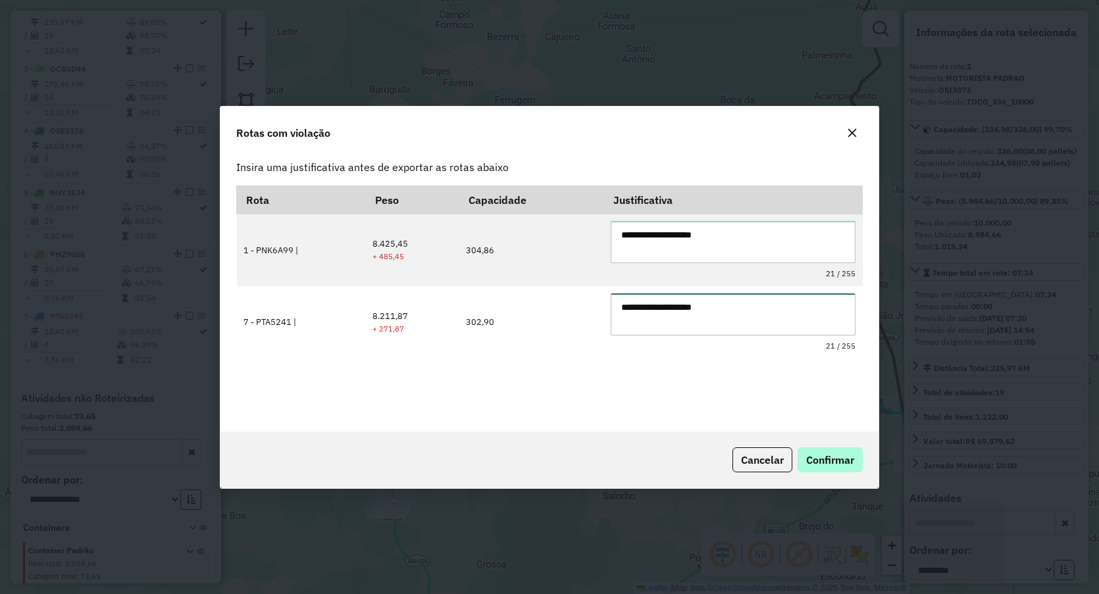
type textarea "**********"
click at [825, 459] on span "Confirmar" at bounding box center [830, 459] width 48 height 13
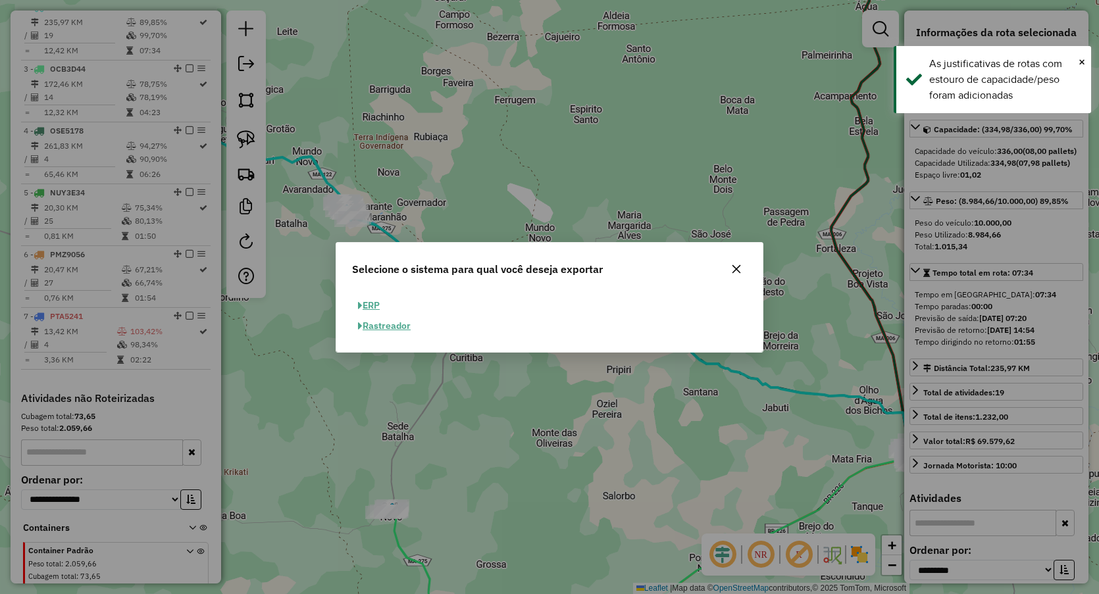
click at [371, 304] on button "ERP" at bounding box center [369, 306] width 34 height 20
select select "**"
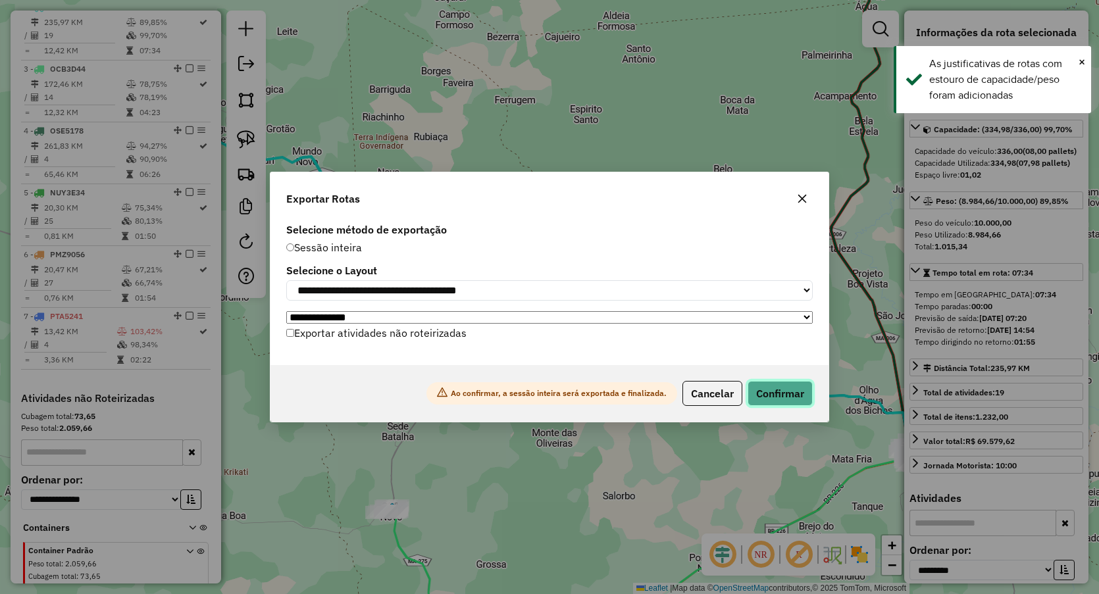
click at [785, 392] on button "Confirmar" at bounding box center [780, 393] width 65 height 25
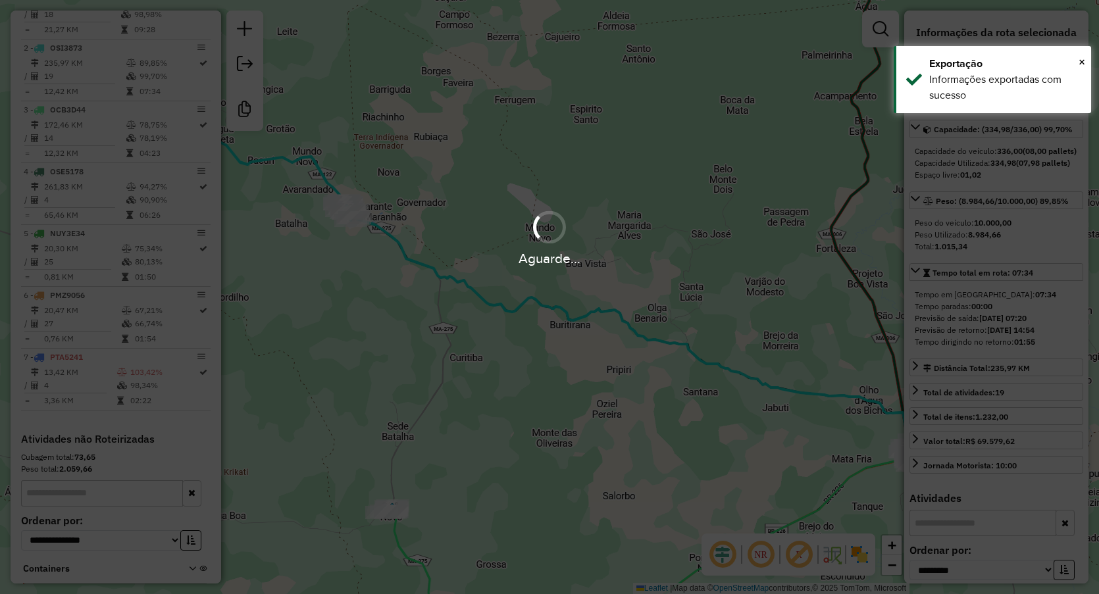
scroll to position [580, 0]
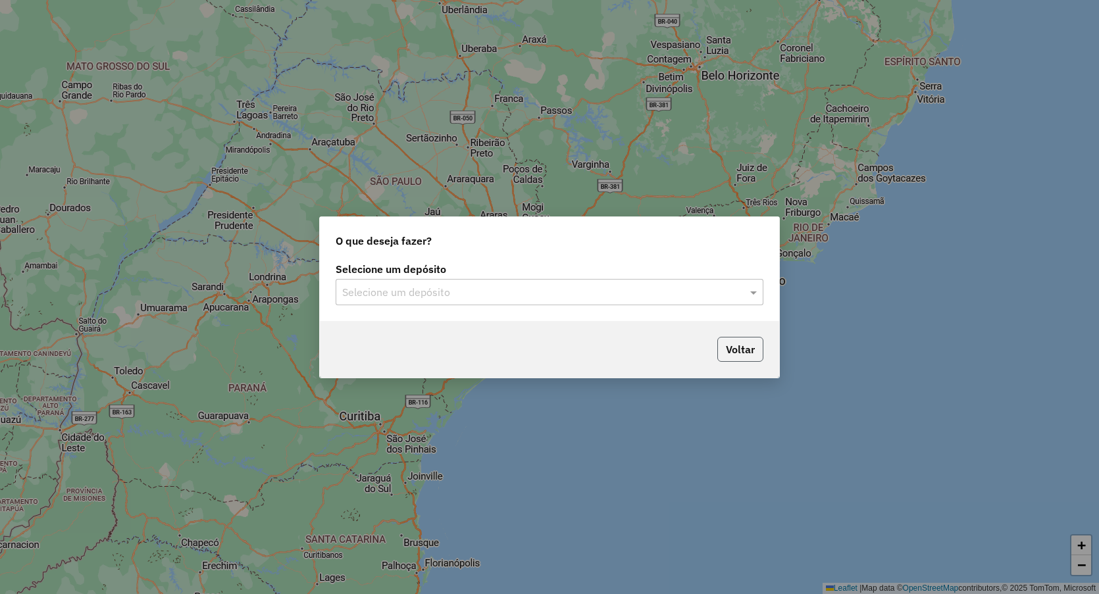
click at [733, 352] on button "Voltar" at bounding box center [740, 349] width 46 height 25
click at [384, 301] on div "Selecione um depósito" at bounding box center [550, 292] width 428 height 26
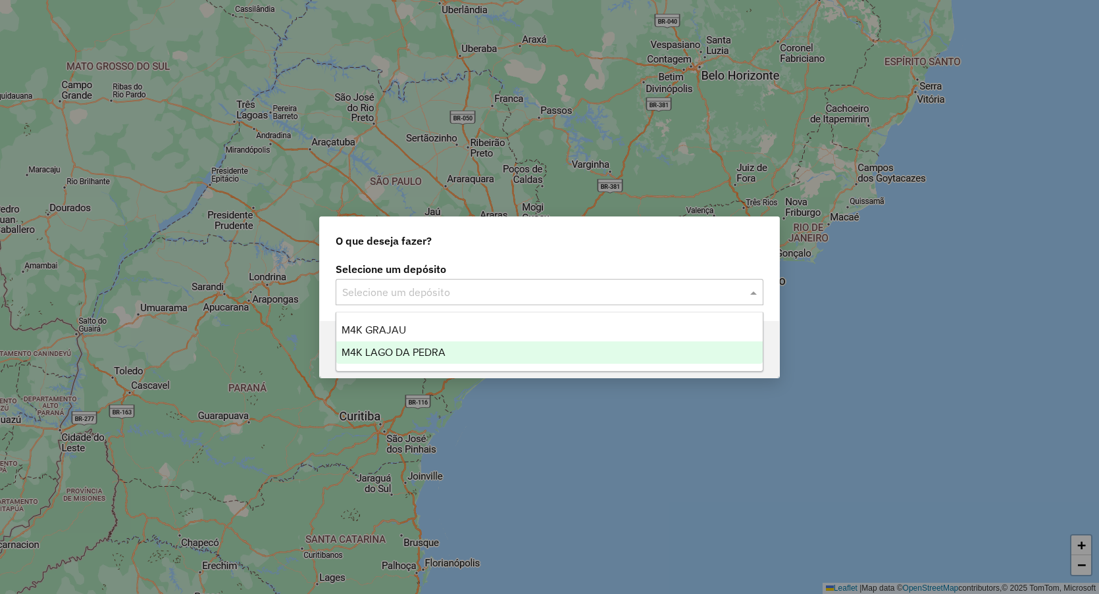
click at [410, 354] on span "M4K LAGO DA PEDRA" at bounding box center [394, 352] width 104 height 11
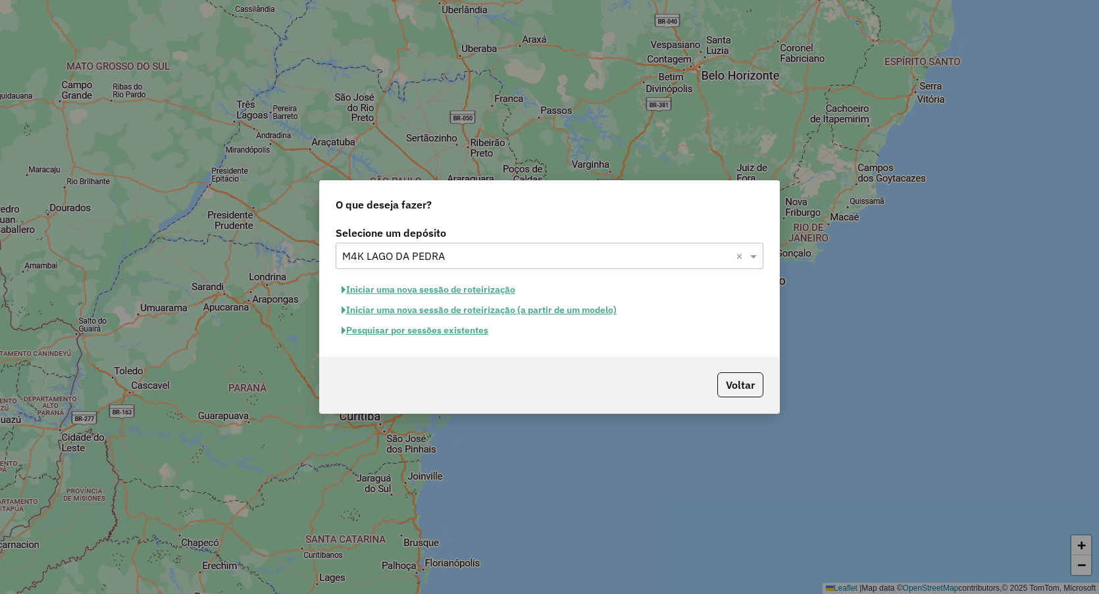
click at [474, 285] on button "Iniciar uma nova sessão de roteirização" at bounding box center [429, 290] width 186 height 20
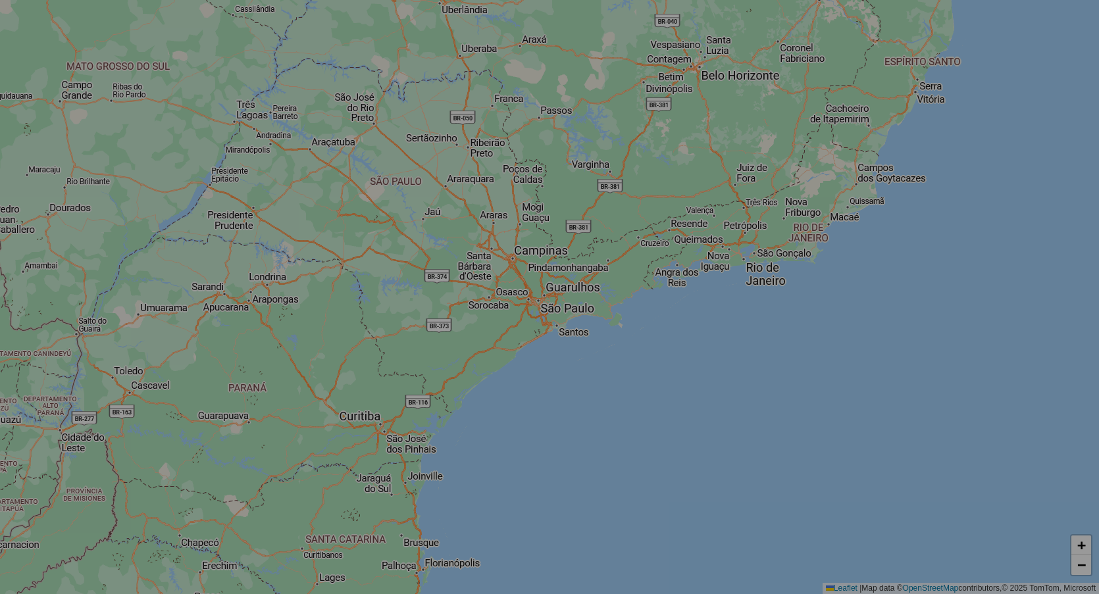
select select "*"
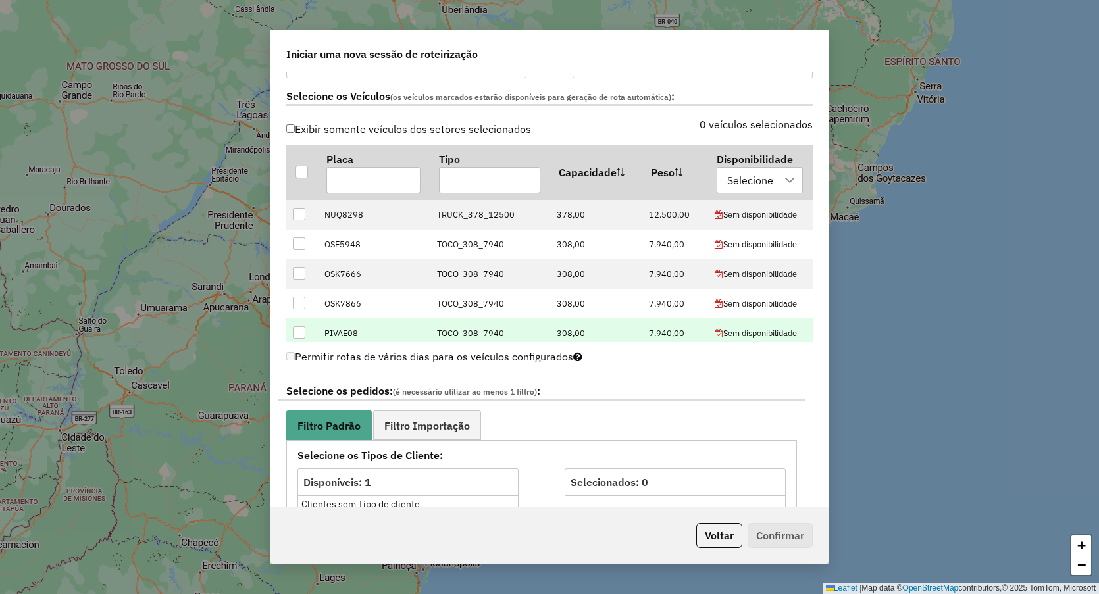
scroll to position [411, 0]
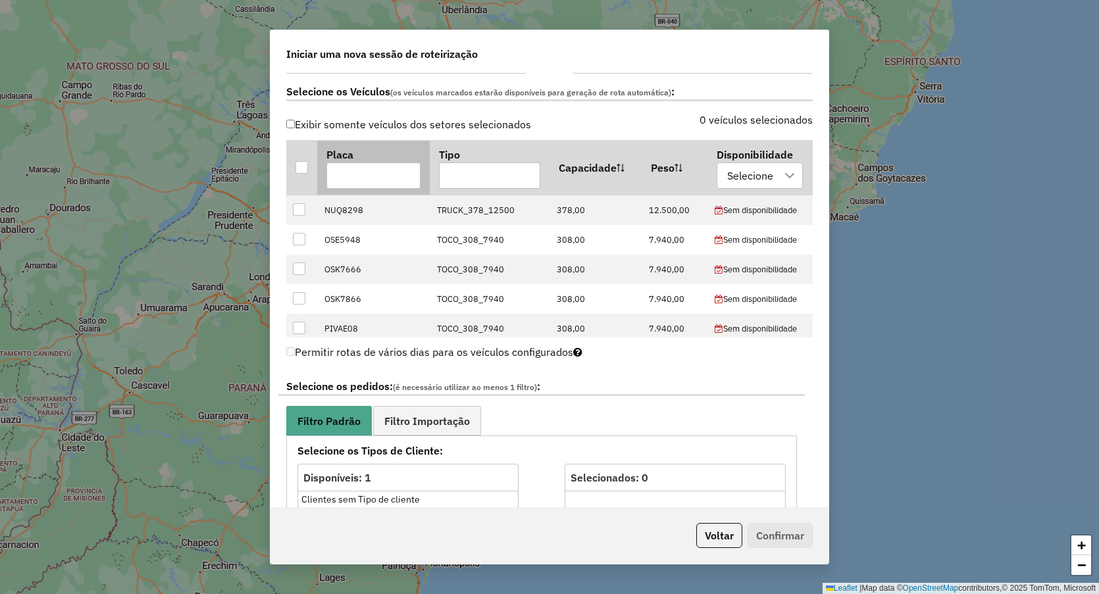
click at [307, 166] on div at bounding box center [302, 167] width 13 height 13
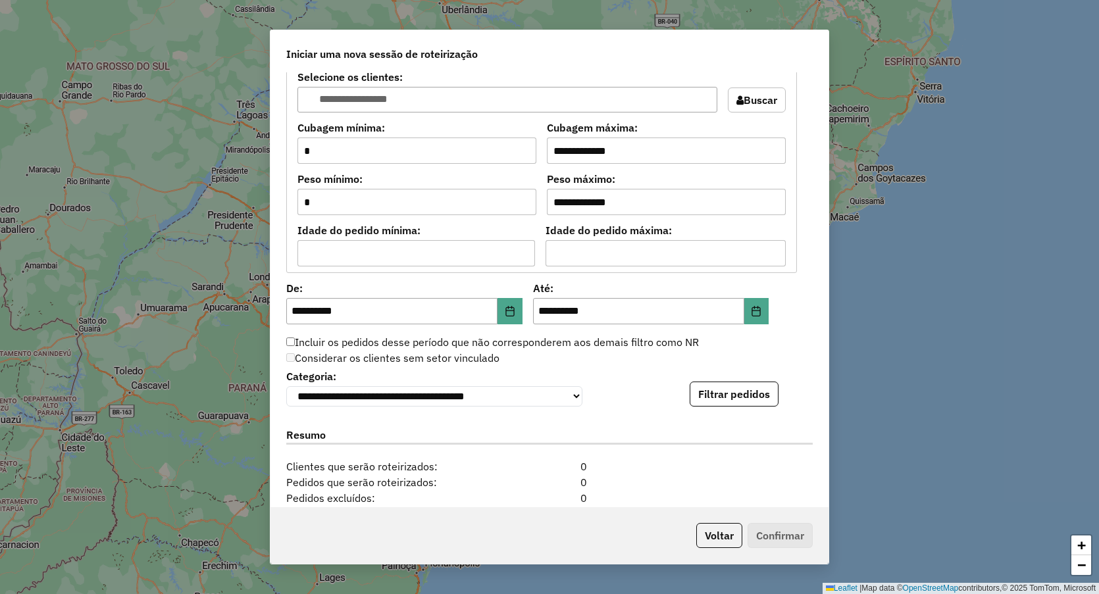
scroll to position [1234, 0]
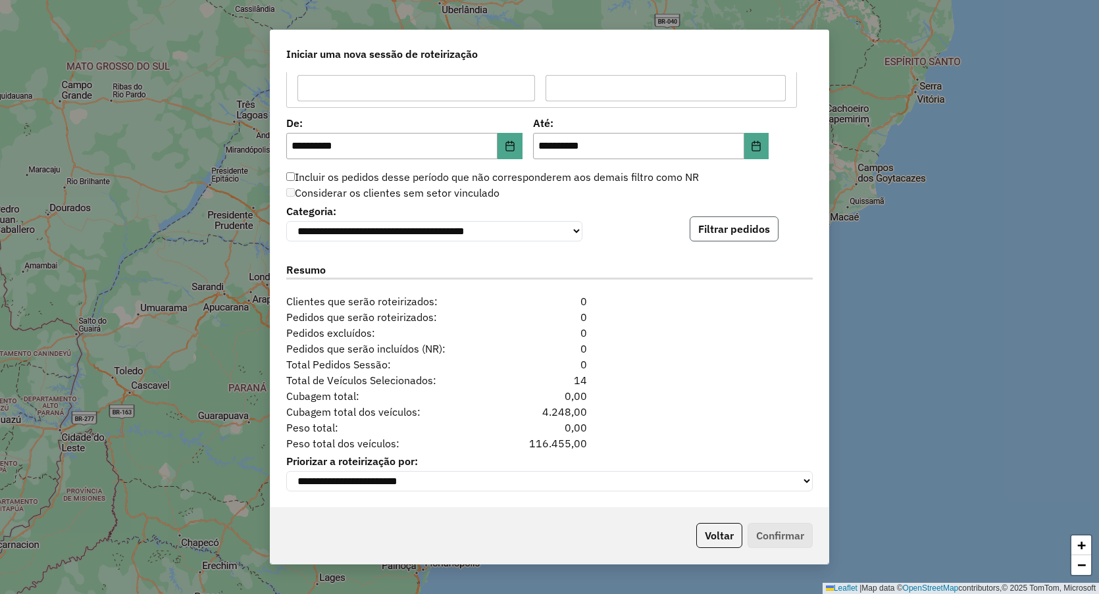
click at [704, 220] on button "Filtrar pedidos" at bounding box center [734, 229] width 89 height 25
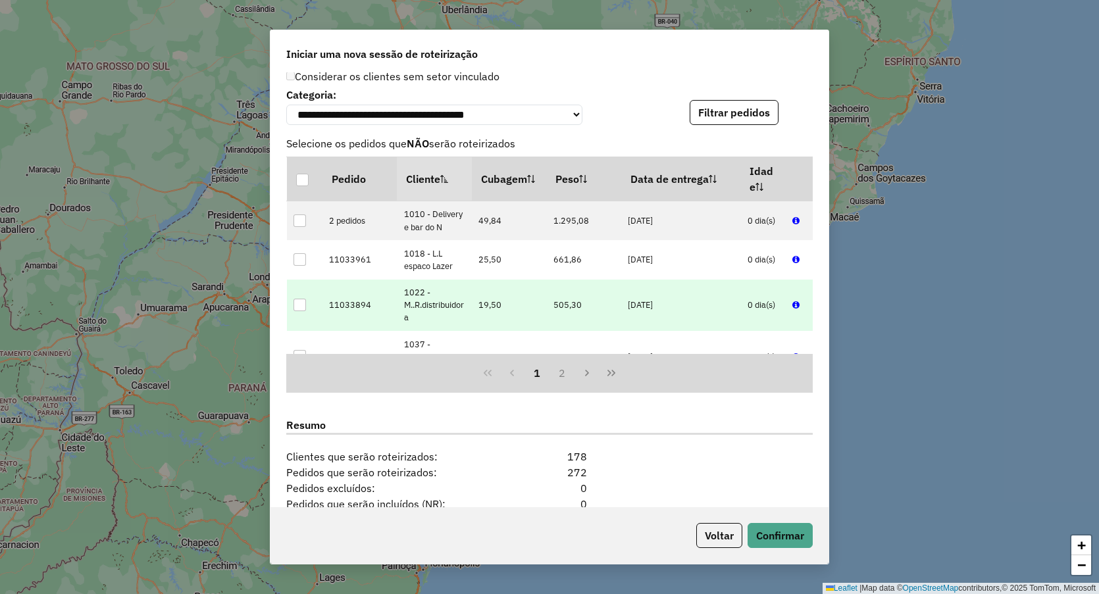
scroll to position [1506, 0]
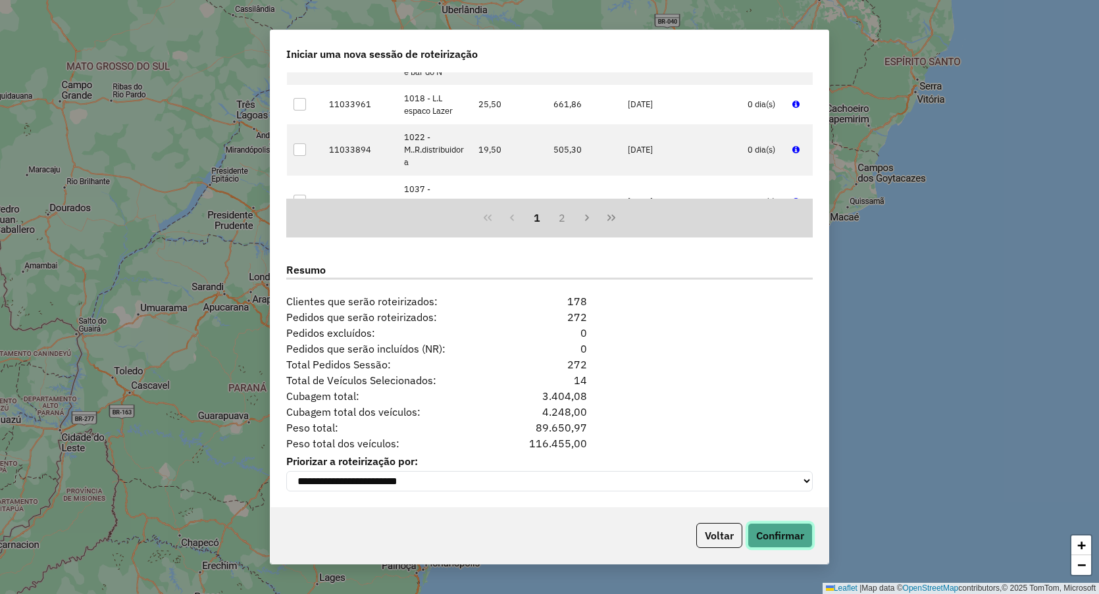
click at [779, 533] on button "Confirmar" at bounding box center [780, 535] width 65 height 25
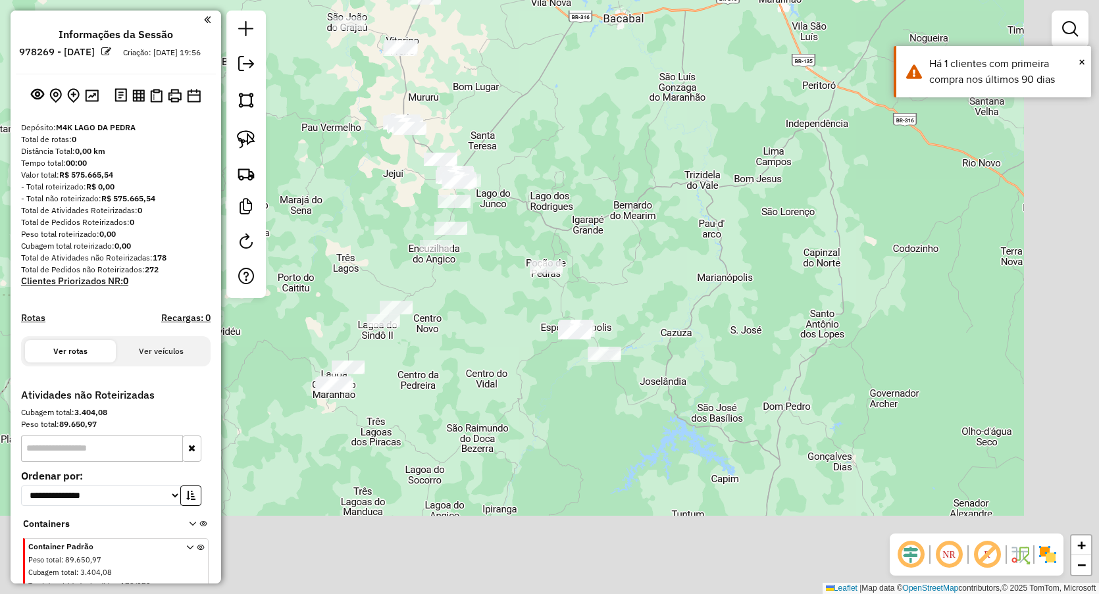
drag, startPoint x: 686, startPoint y: 314, endPoint x: 626, endPoint y: 234, distance: 100.6
click at [627, 234] on div "Janela de atendimento Grade de atendimento Capacidade Transportadoras Veículos …" at bounding box center [549, 297] width 1099 height 594
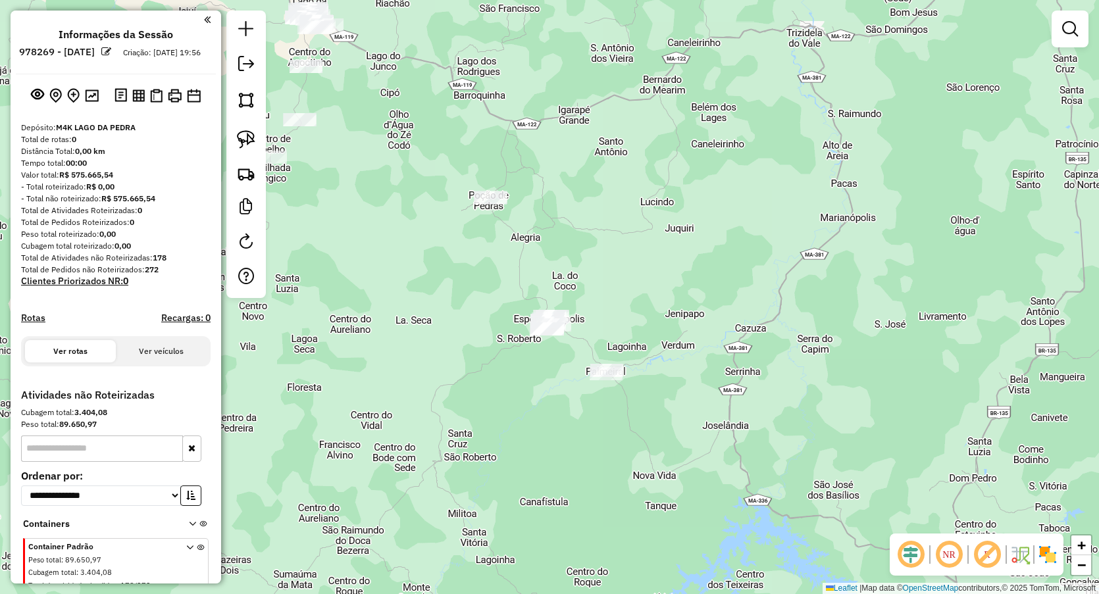
click at [606, 360] on div "Janela de atendimento Grade de atendimento Capacidade Transportadoras Veículos …" at bounding box center [549, 297] width 1099 height 594
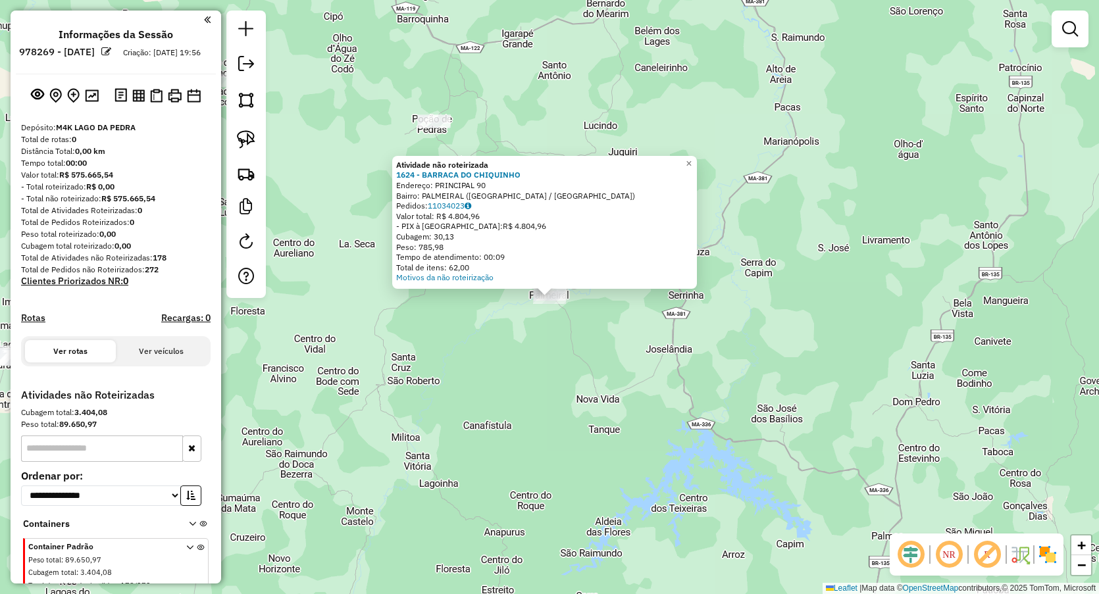
click at [414, 358] on div "Atividade não roteirizada 1624 - BARRACA DO CHIQUINHO Endereço: PRINCIPAL 90 Ba…" at bounding box center [549, 297] width 1099 height 594
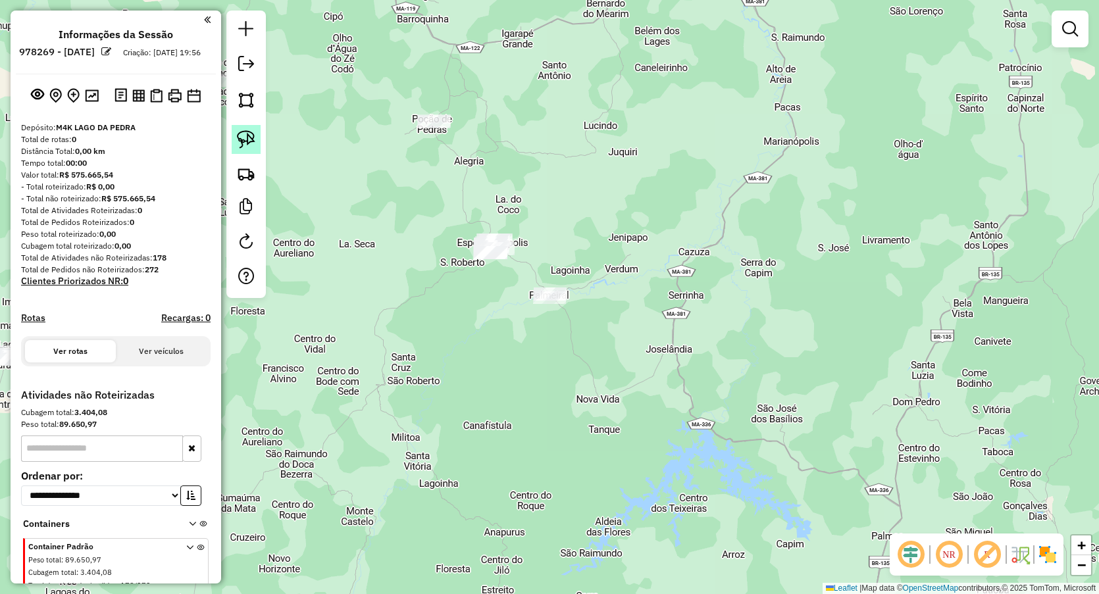
click at [245, 143] on img at bounding box center [246, 139] width 18 height 18
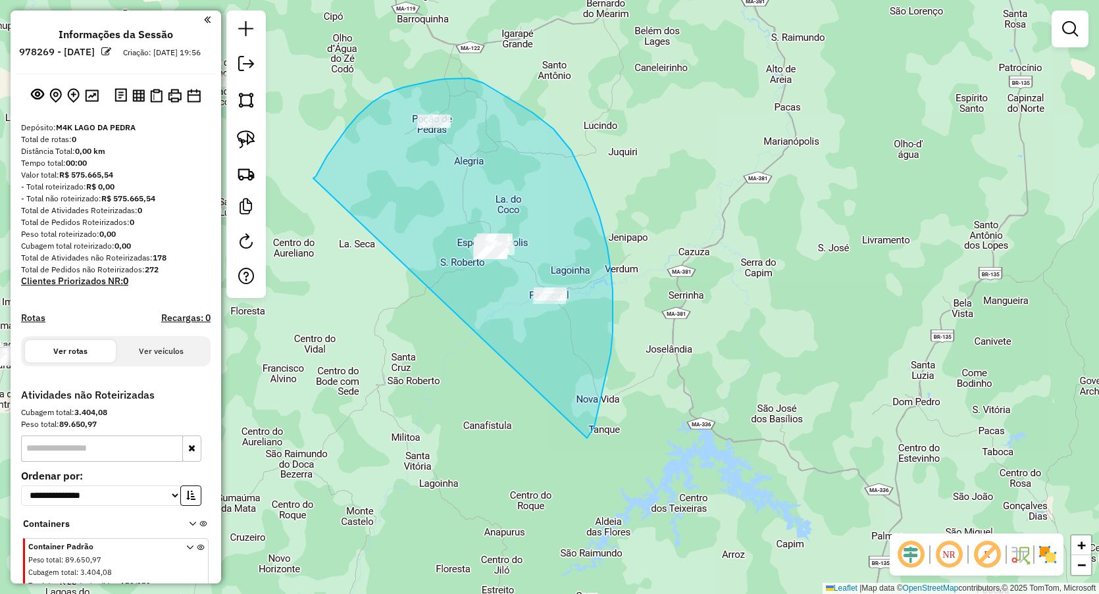
drag, startPoint x: 313, startPoint y: 178, endPoint x: 581, endPoint y: 444, distance: 377.0
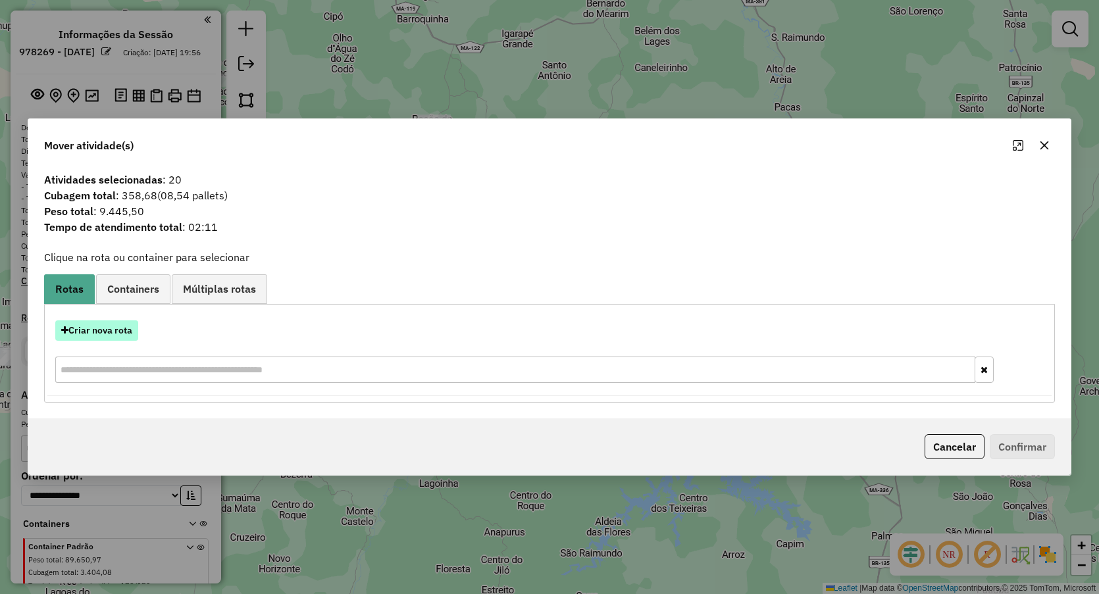
click at [124, 329] on button "Criar nova rota" at bounding box center [96, 331] width 83 height 20
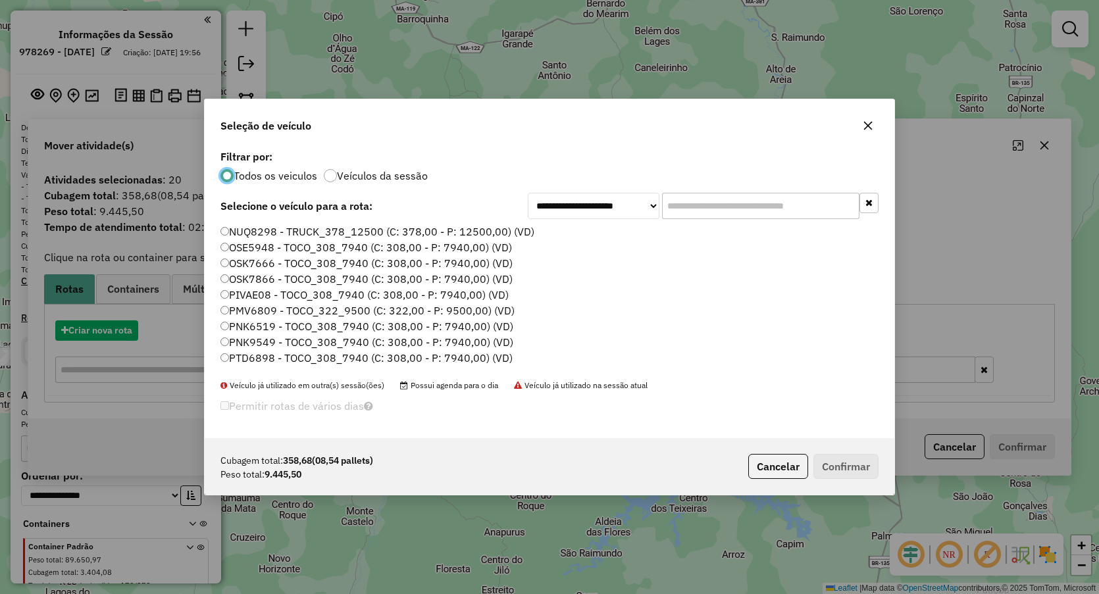
scroll to position [7, 4]
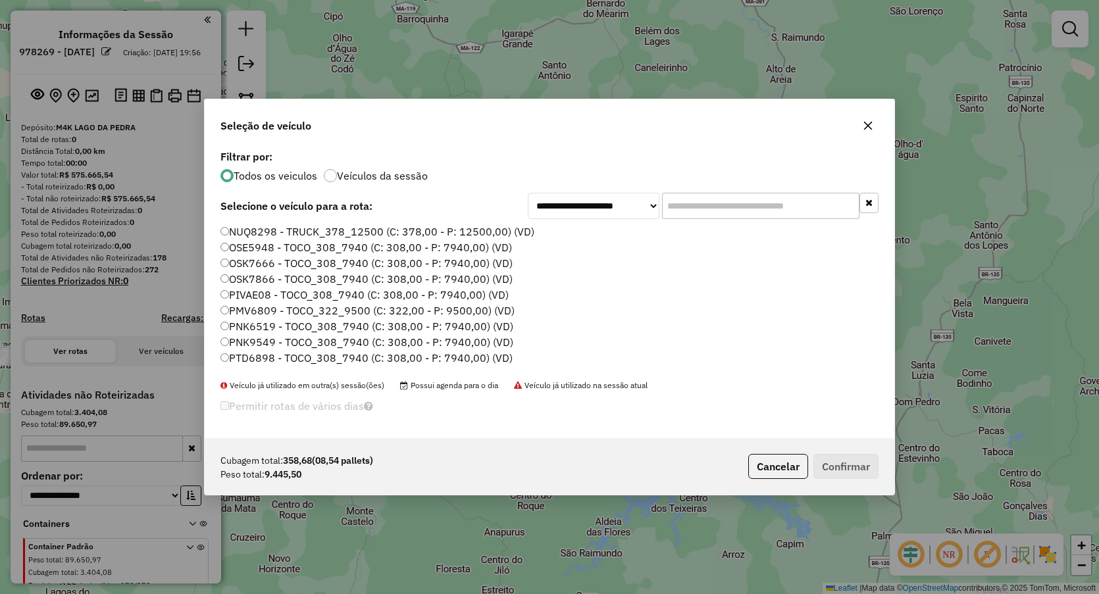
click at [249, 234] on label "NUQ8298 - TRUCK_378_12500 (C: 378,00 - P: 12500,00) (VD)" at bounding box center [377, 232] width 314 height 16
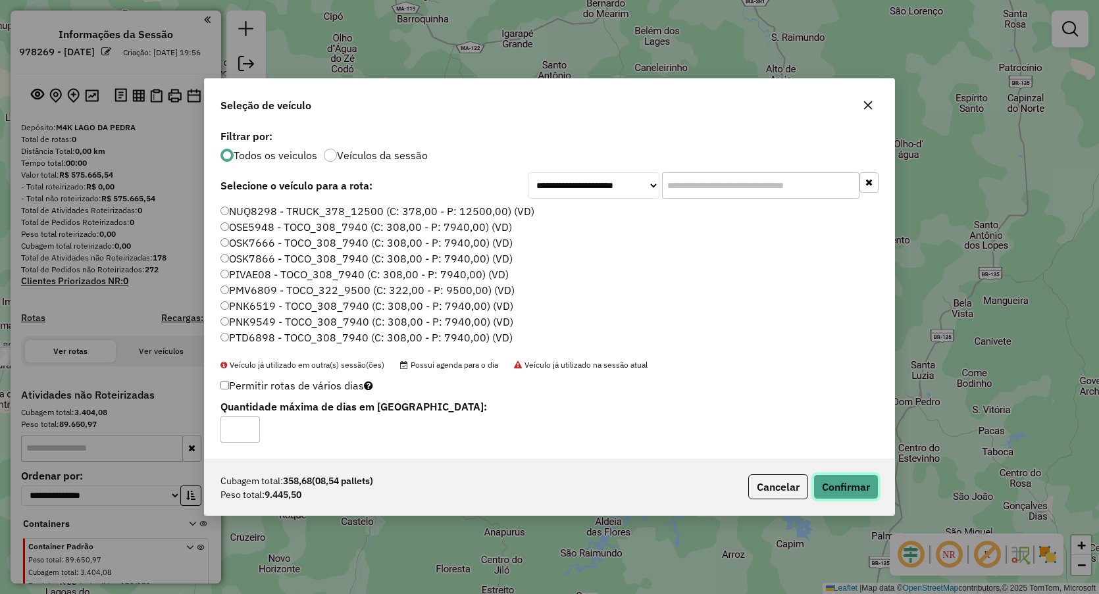
click at [835, 475] on button "Confirmar" at bounding box center [845, 487] width 65 height 25
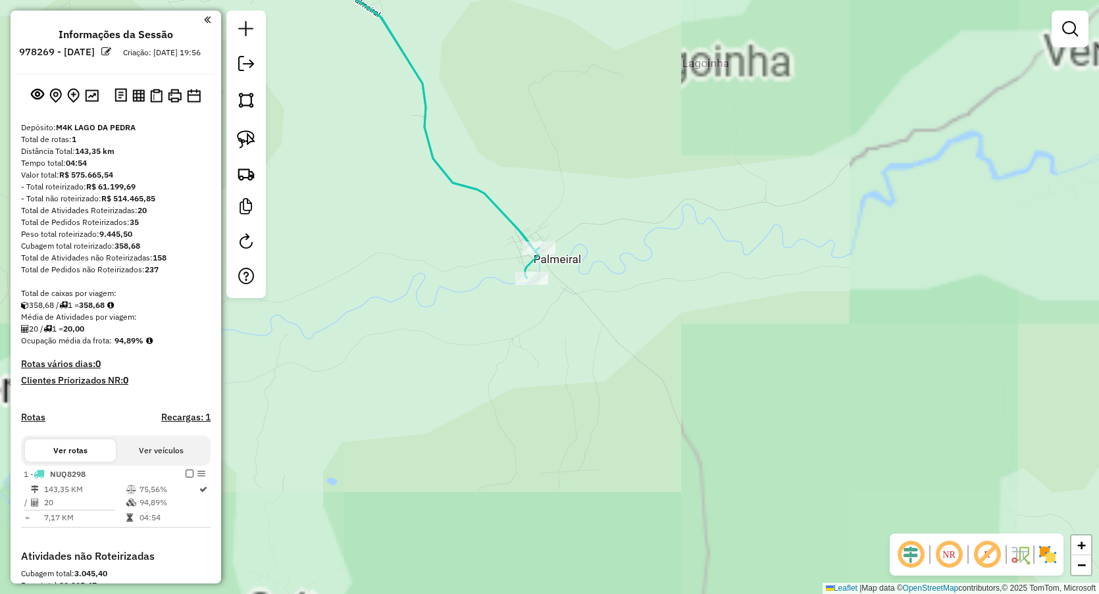
click at [539, 259] on icon at bounding box center [373, 110] width 332 height 338
select select "**********"
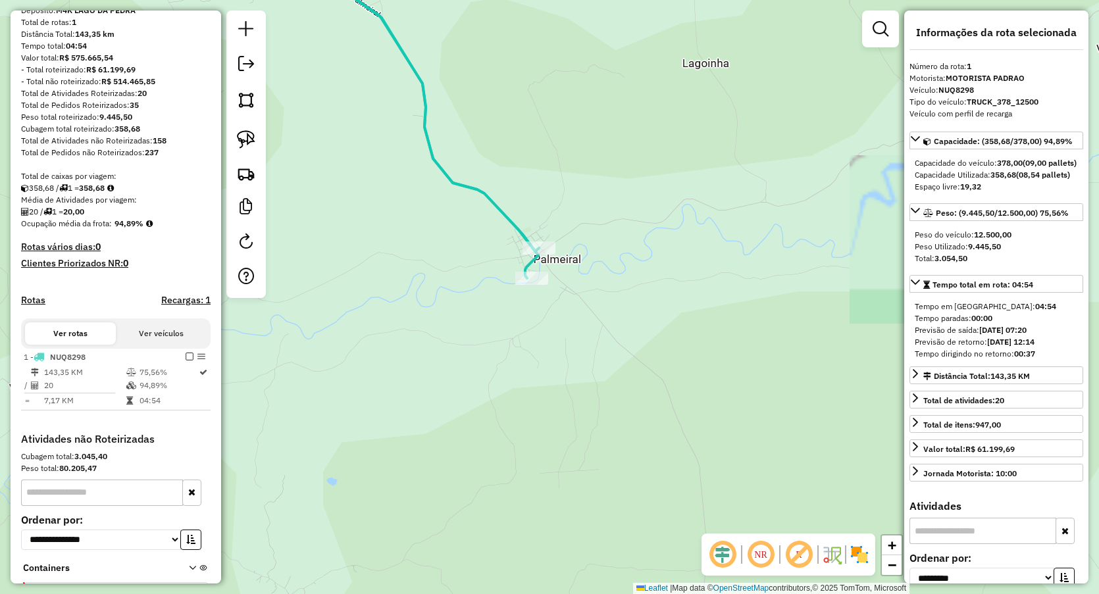
scroll to position [215, 0]
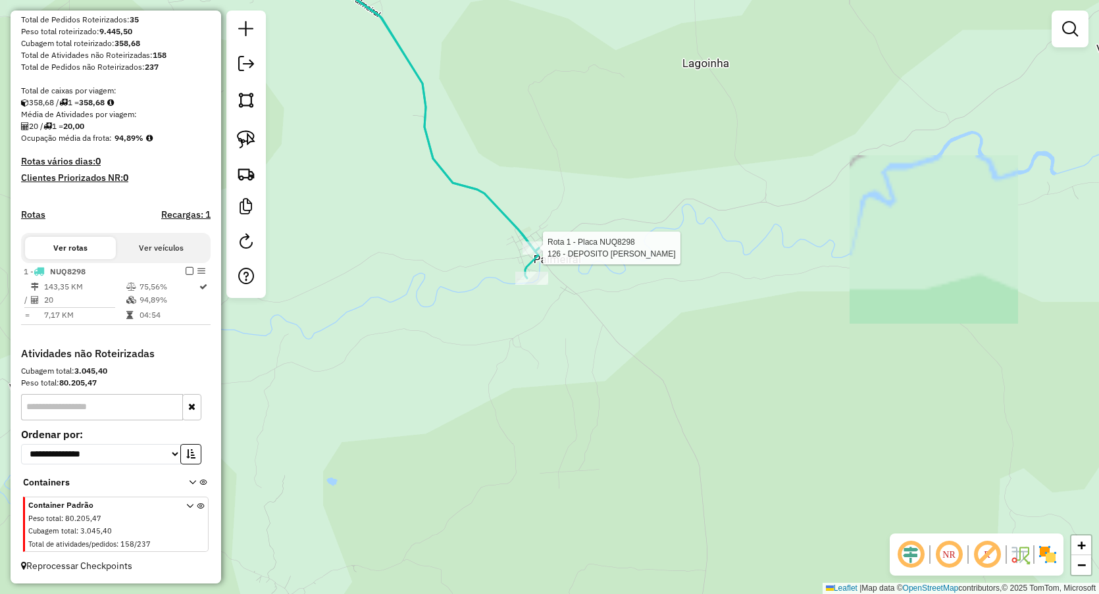
select select "**********"
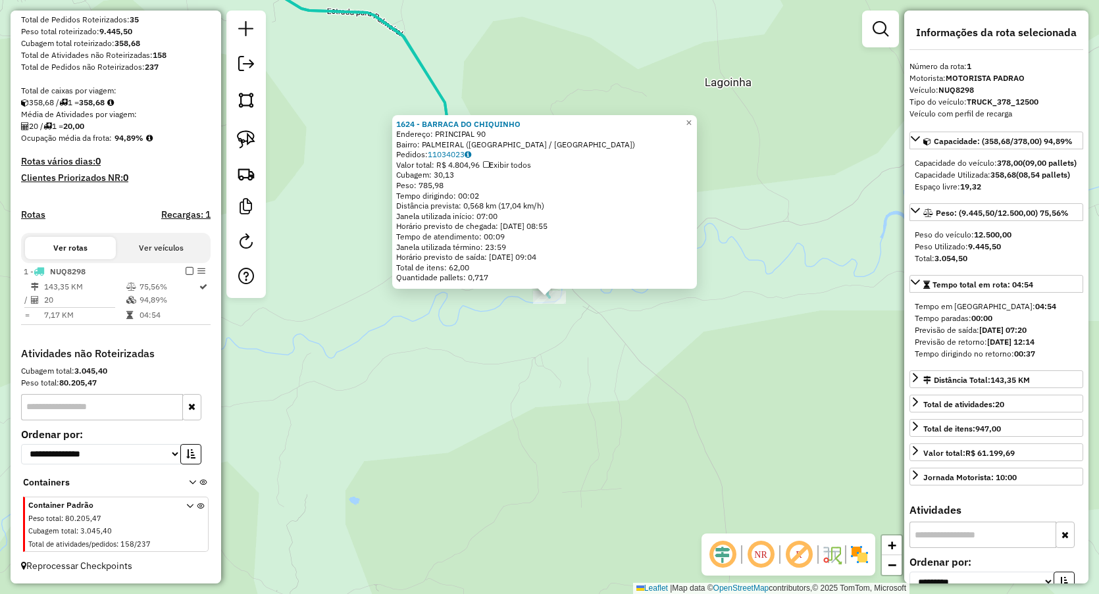
click at [482, 396] on div "1624 - BARRACA DO CHIQUINHO Endereço: PRINCIPAL 90 Bairro: PALMEIRAL ([GEOGRAPH…" at bounding box center [549, 297] width 1099 height 594
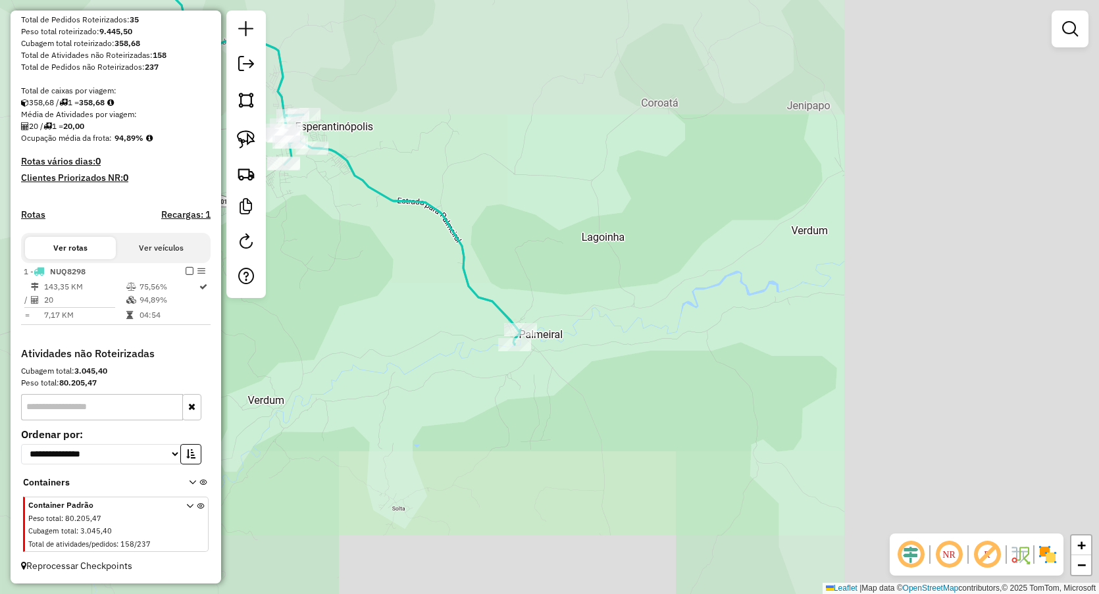
drag, startPoint x: 416, startPoint y: 322, endPoint x: 598, endPoint y: 407, distance: 200.5
click at [594, 405] on div "Janela de atendimento Grade de atendimento Capacidade Transportadoras Veículos …" at bounding box center [549, 297] width 1099 height 594
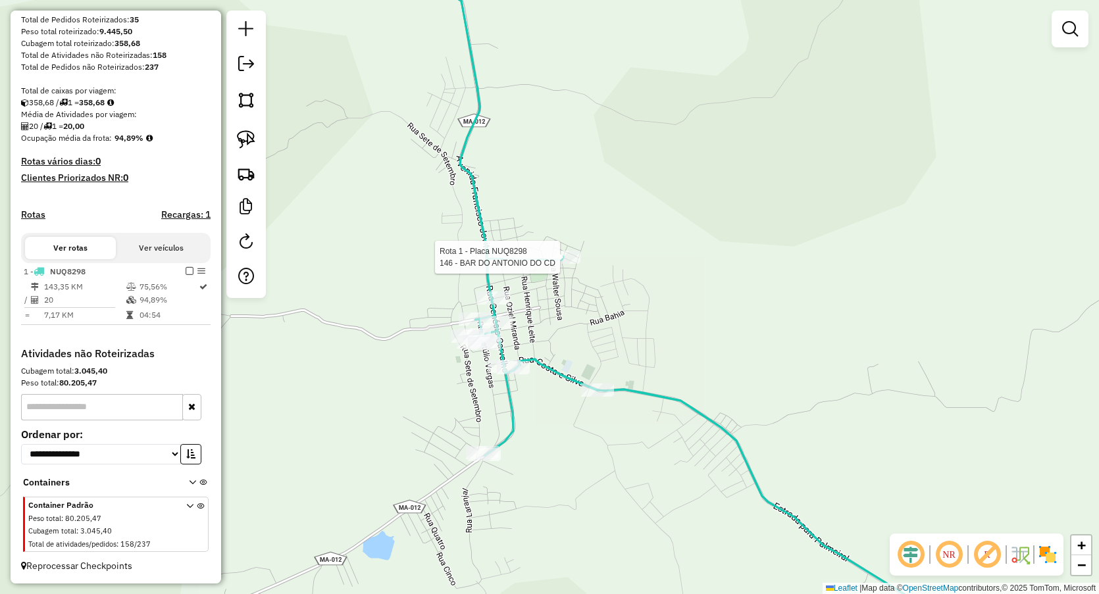
select select "**********"
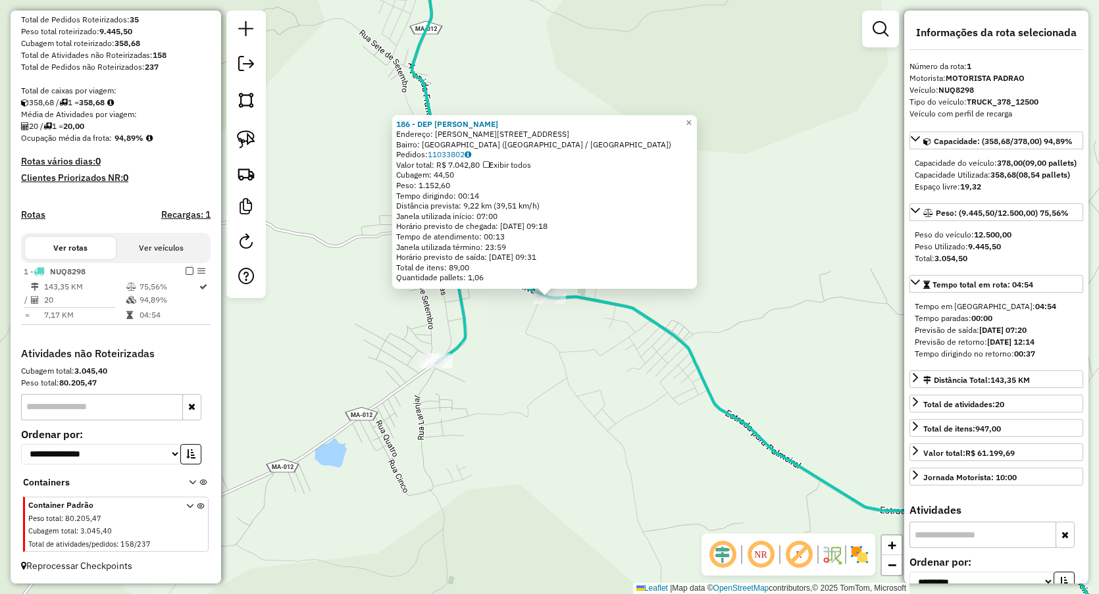
click at [581, 430] on div "186 - DEP MATHEUS Endereço: RUA COSTA SILVA 66 Bairro: RUA DO PALMEIRAL (ESPERA…" at bounding box center [549, 297] width 1099 height 594
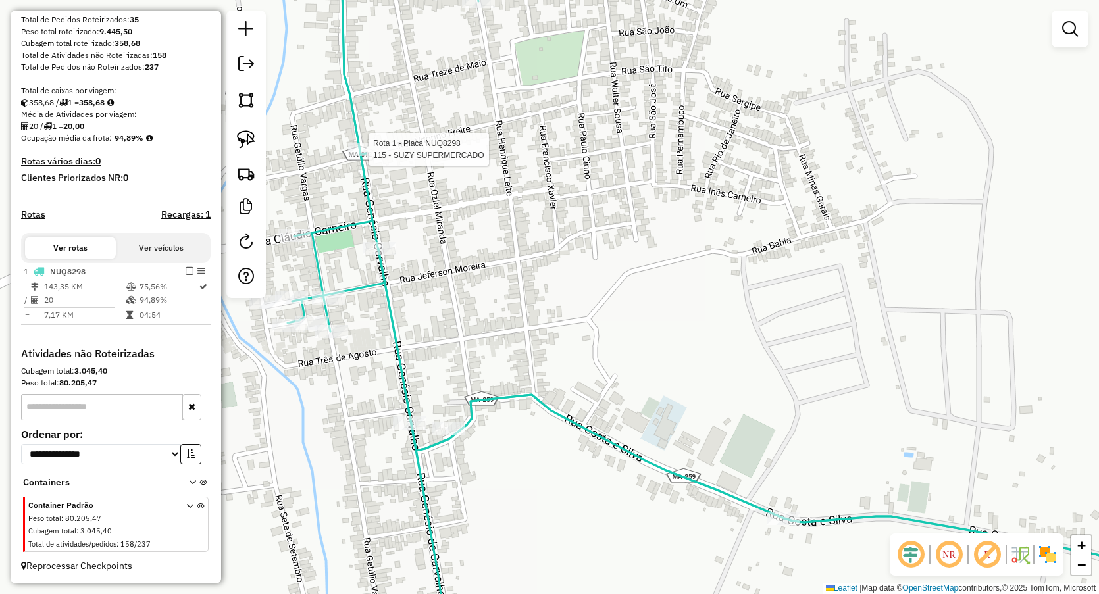
select select "**********"
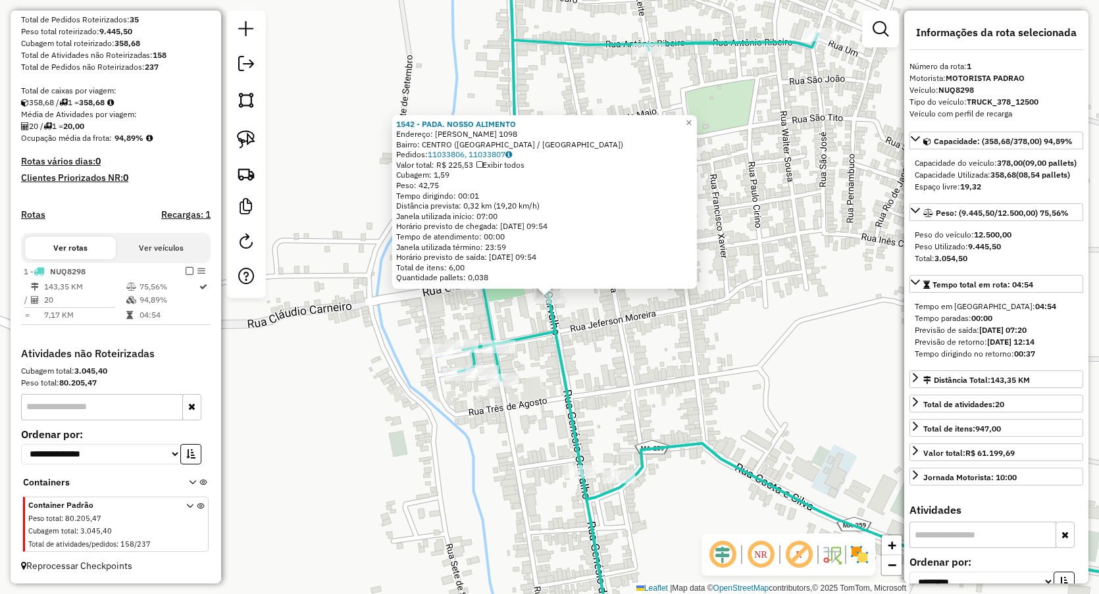
click at [501, 442] on div "1542 - PADA. NOSSO ALIMENTO Endereço: GENESIO CARVALHO 1098 Bairro: CENTRO (ESP…" at bounding box center [549, 297] width 1099 height 594
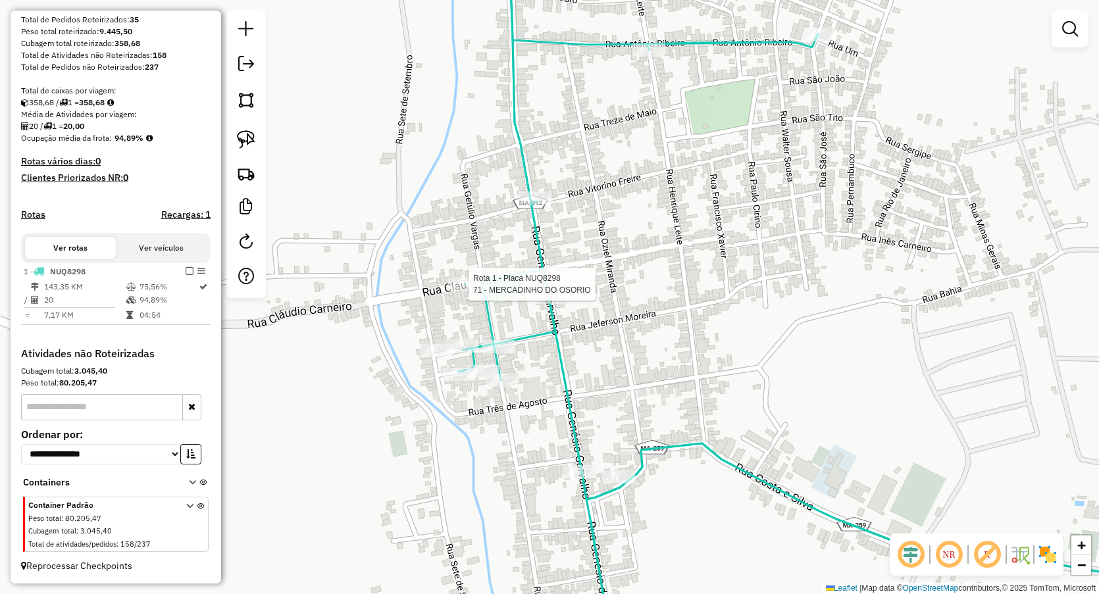
select select "**********"
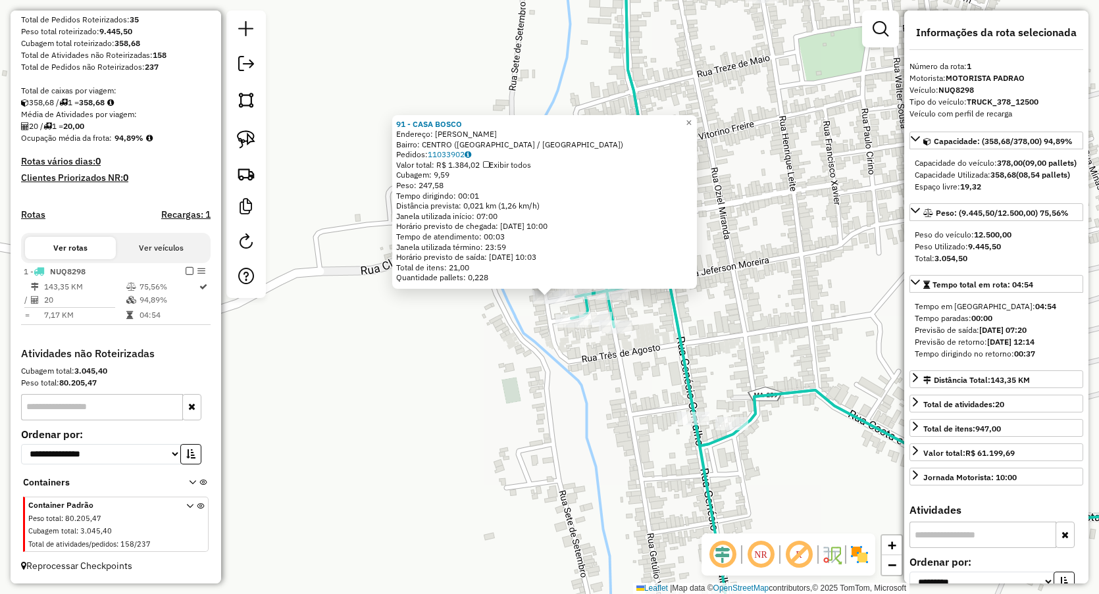
click at [523, 391] on div "91 - CASA BOSCO Endereço: R JOaO AGELO BATISTA SN Bairro: CENTRO (ESPERANTINOPO…" at bounding box center [549, 297] width 1099 height 594
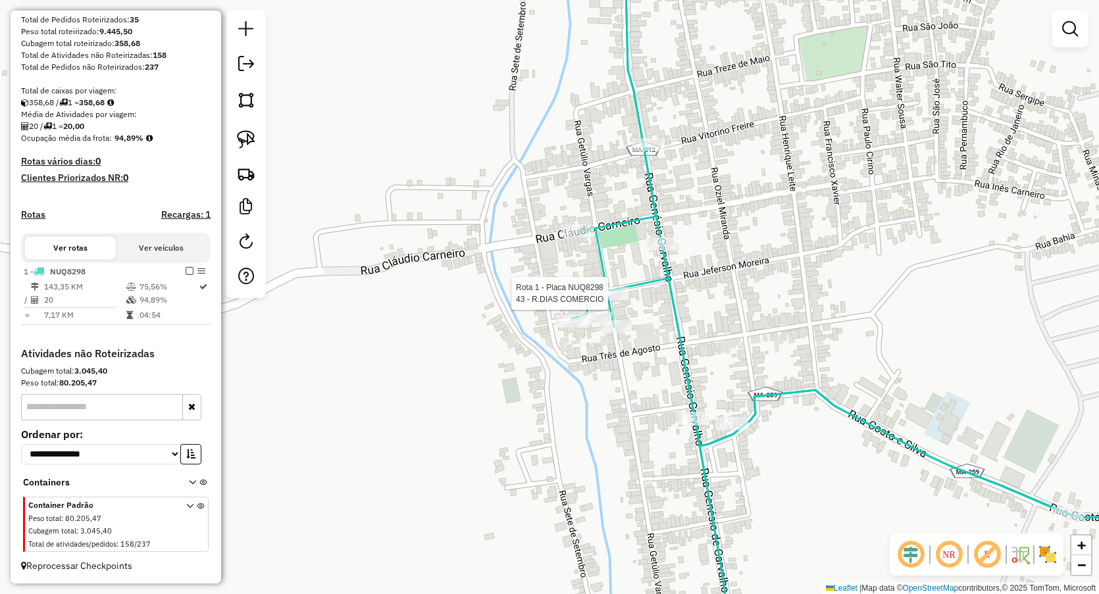
select select "**********"
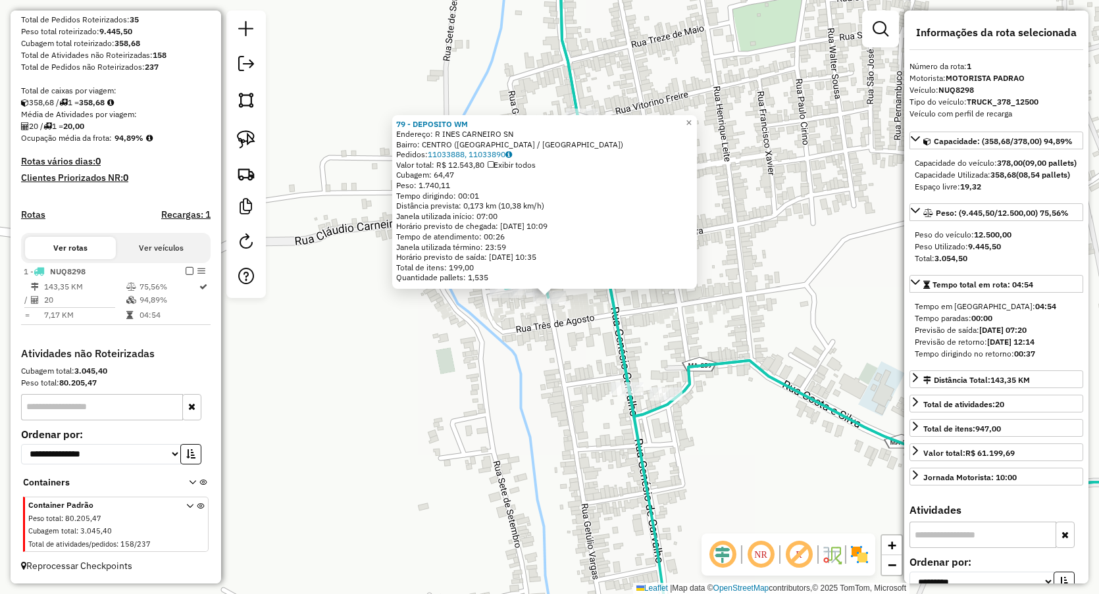
click at [544, 335] on div "79 - DEPOSITO WM Endereço: R INES CARNEIRO SN Bairro: CENTRO (ESPERANTINOPOLIS …" at bounding box center [549, 297] width 1099 height 594
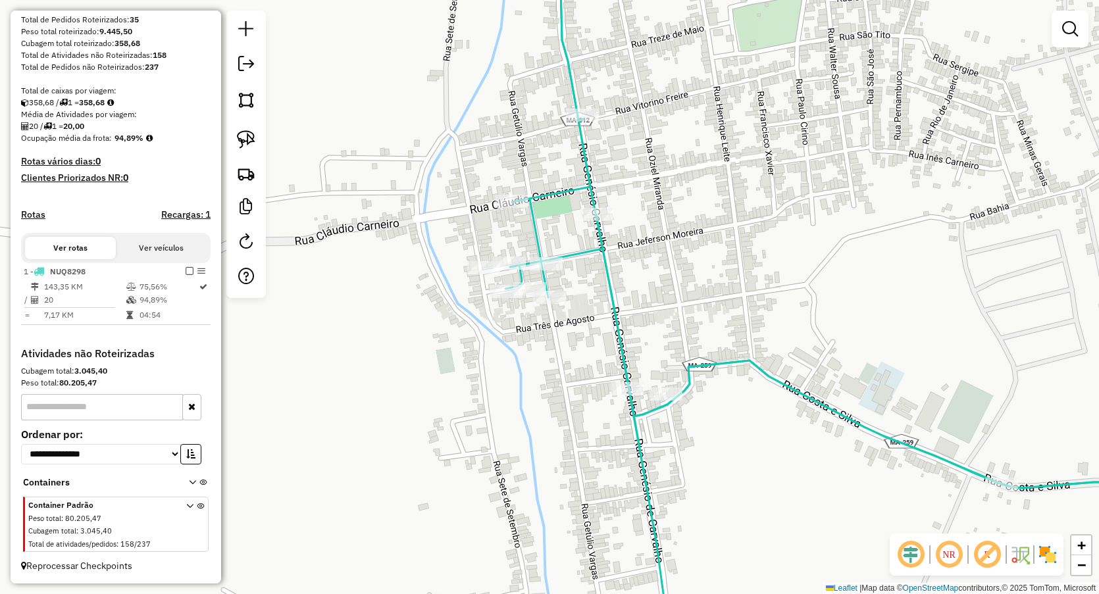
click at [503, 276] on div "Rota 1 - Placa NUQ8298 22 - ZE TADEU Janela de atendimento Grade de atendimento…" at bounding box center [549, 297] width 1099 height 594
click at [514, 334] on div "Rota 1 - Placa NUQ8298 22 - ZE TADEU Janela de atendimento Grade de atendimento…" at bounding box center [549, 297] width 1099 height 594
click at [504, 296] on div at bounding box center [505, 288] width 33 height 13
select select "**********"
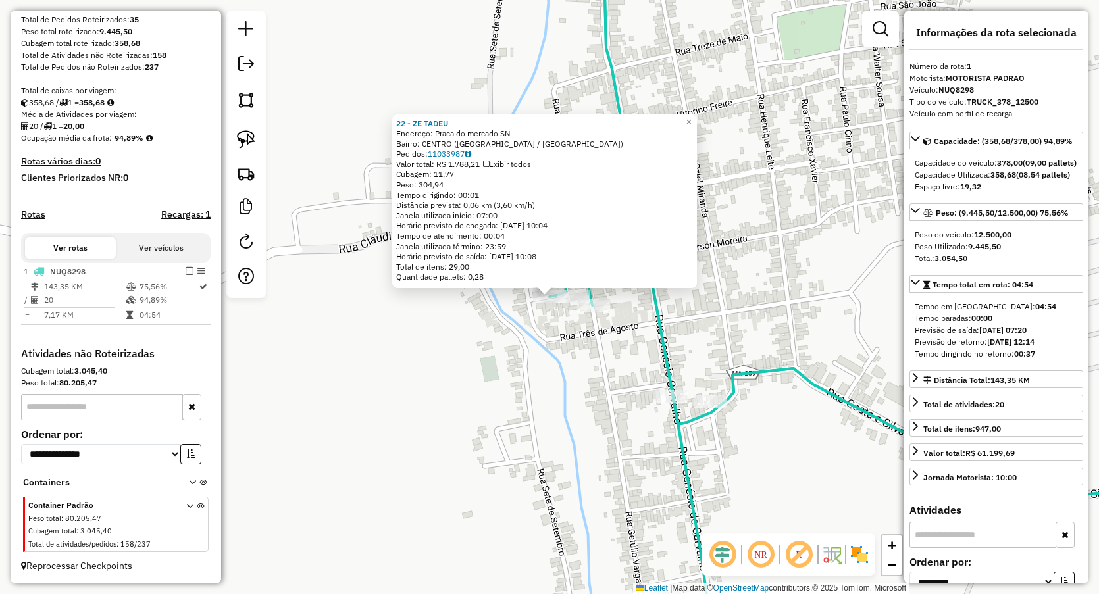
click at [596, 378] on div "22 - ZE TADEU Endereço: Praca do mercado SN Bairro: CENTRO (ESPERANTINOPOLIS / …" at bounding box center [549, 297] width 1099 height 594
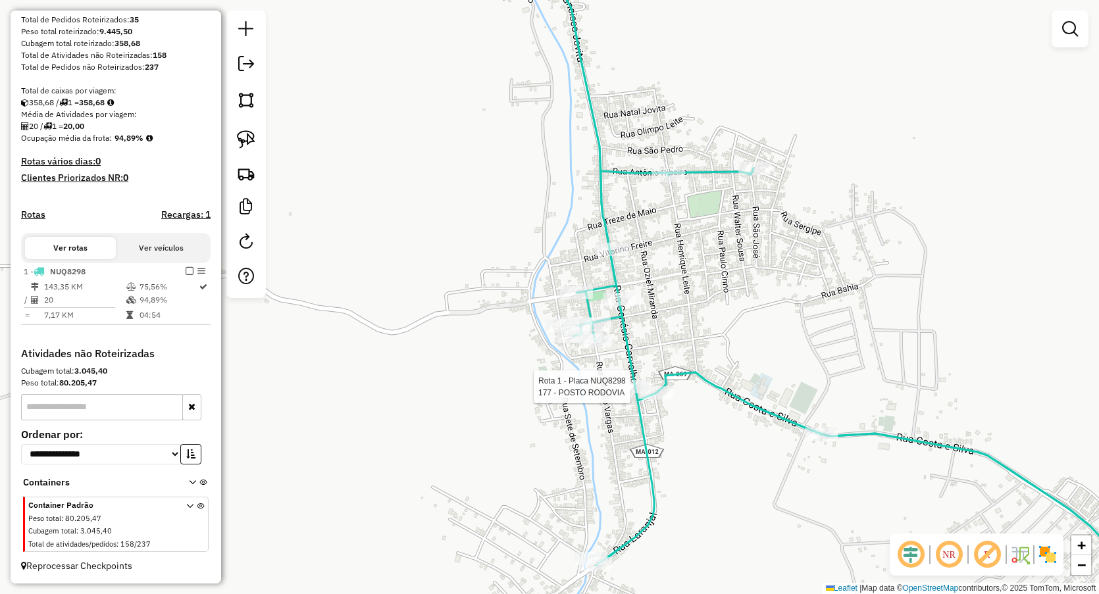
select select "**********"
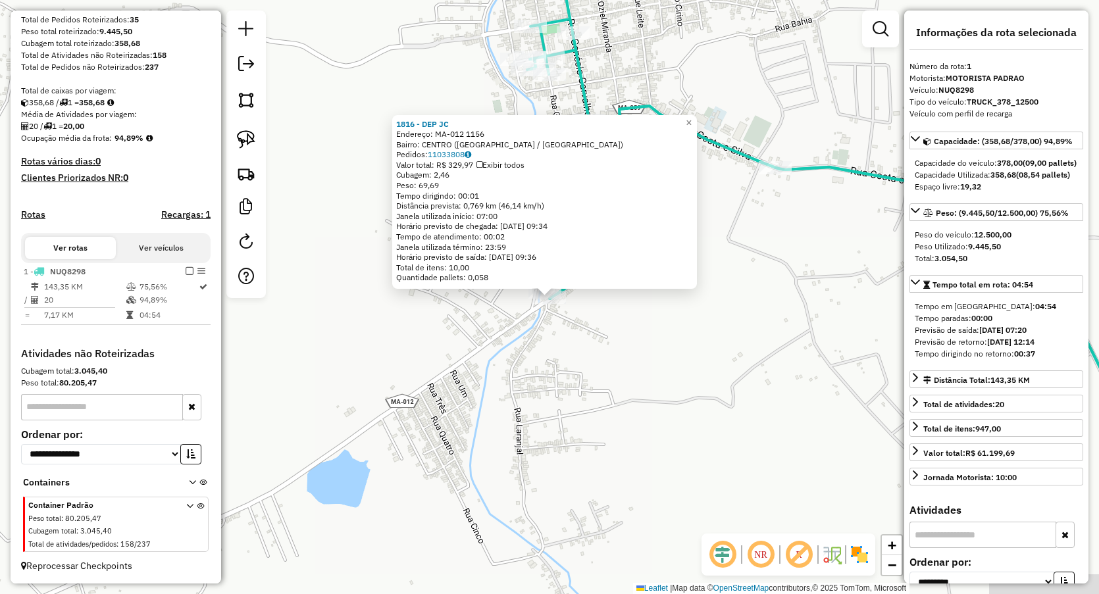
drag, startPoint x: 503, startPoint y: 485, endPoint x: 522, endPoint y: 340, distance: 146.7
click at [503, 486] on div "1816 - DEP JC Endereço: MA-012 1156 Bairro: CENTRO (ESPERANTINOPOLIS / MA) Pedi…" at bounding box center [549, 297] width 1099 height 594
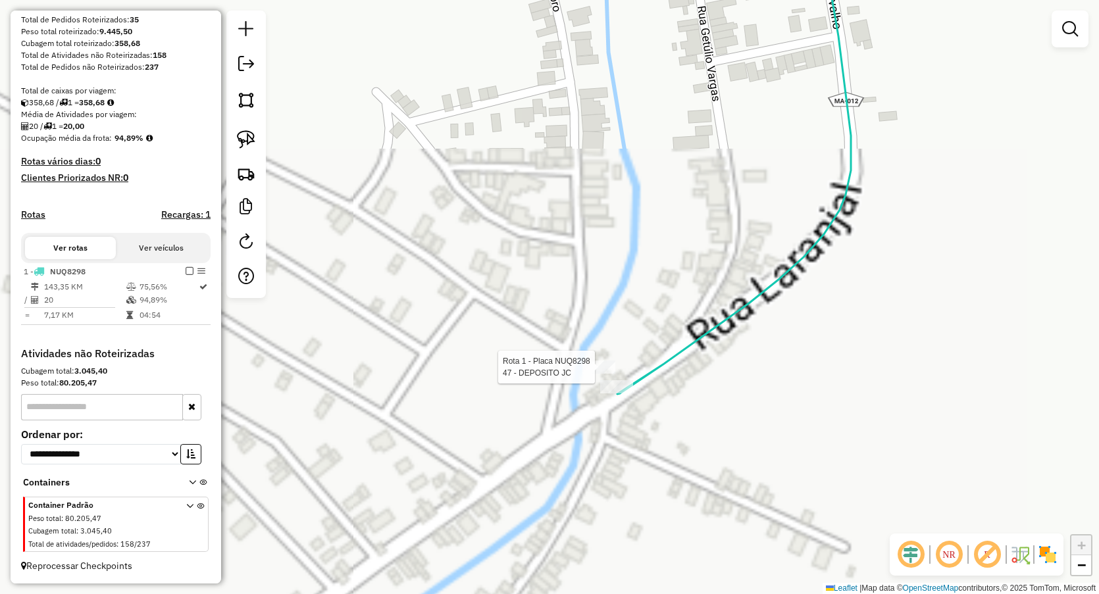
select select "**********"
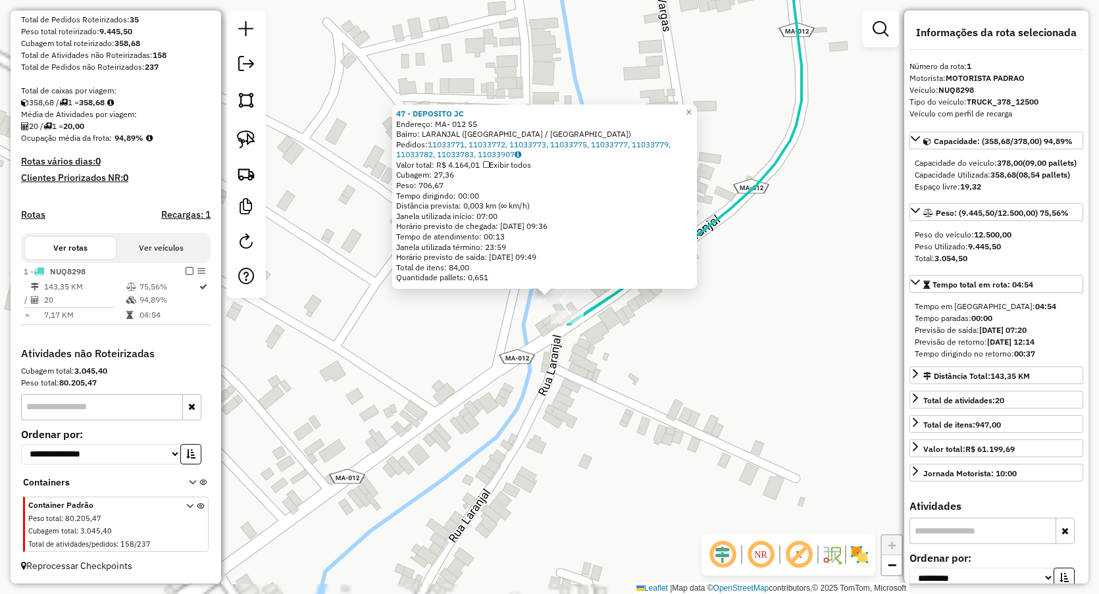
drag, startPoint x: 606, startPoint y: 461, endPoint x: 604, endPoint y: 446, distance: 15.4
click at [606, 461] on div "Rota 1 - Placa NUQ8298 47 - DEPOSITO JC 47 - DEPOSITO JC Endereço: MA- 012 55 B…" at bounding box center [549, 297] width 1099 height 594
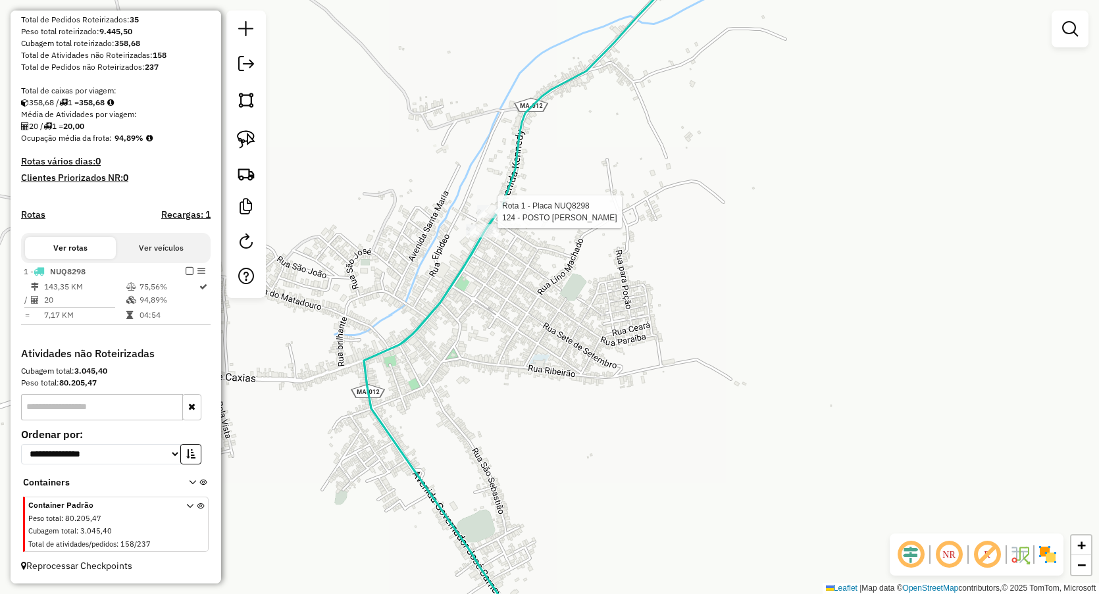
select select "**********"
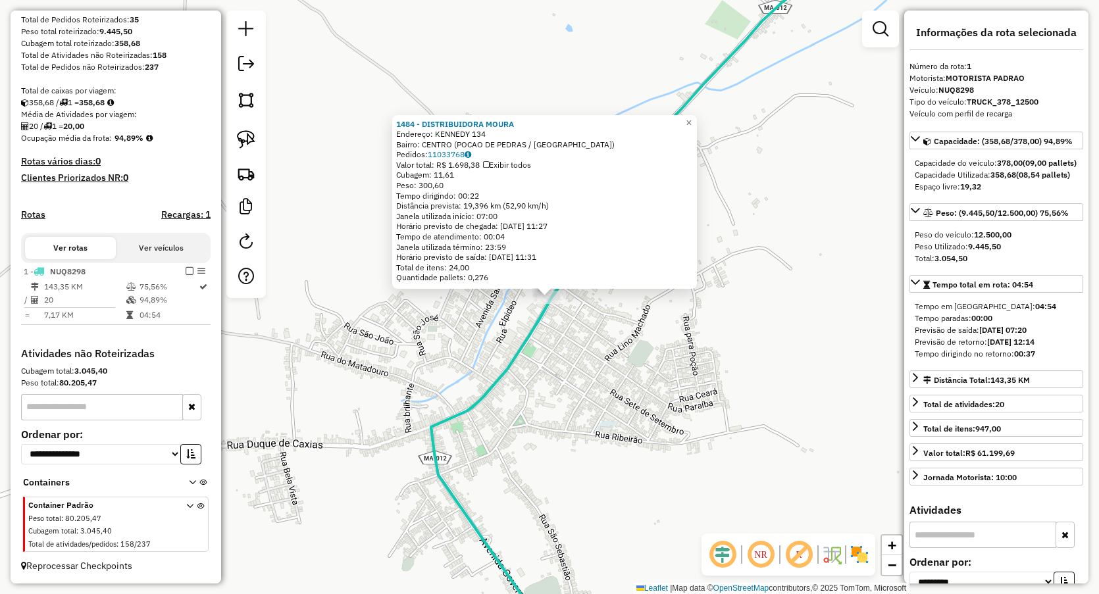
click at [569, 440] on div "1484 - DISTRIBUIDORA MOURA Endereço: KENNEDY 134 Bairro: CENTRO (POCAO DE PEDRA…" at bounding box center [549, 297] width 1099 height 594
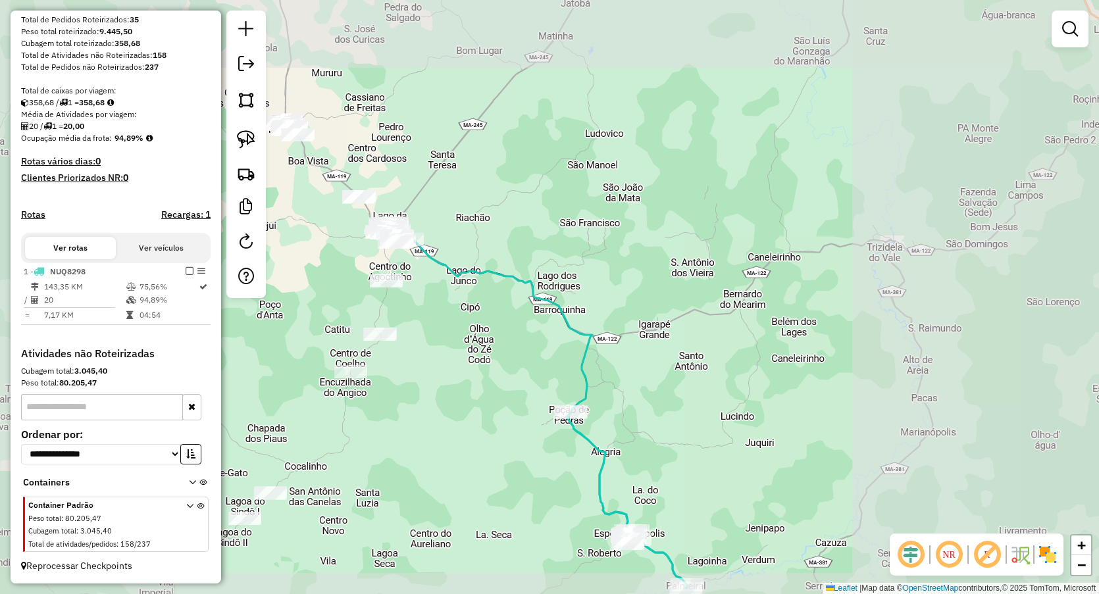
drag, startPoint x: 755, startPoint y: 307, endPoint x: 783, endPoint y: 293, distance: 30.9
click at [788, 297] on div "Janela de atendimento Grade de atendimento Capacidade Transportadoras Veículos …" at bounding box center [549, 297] width 1099 height 594
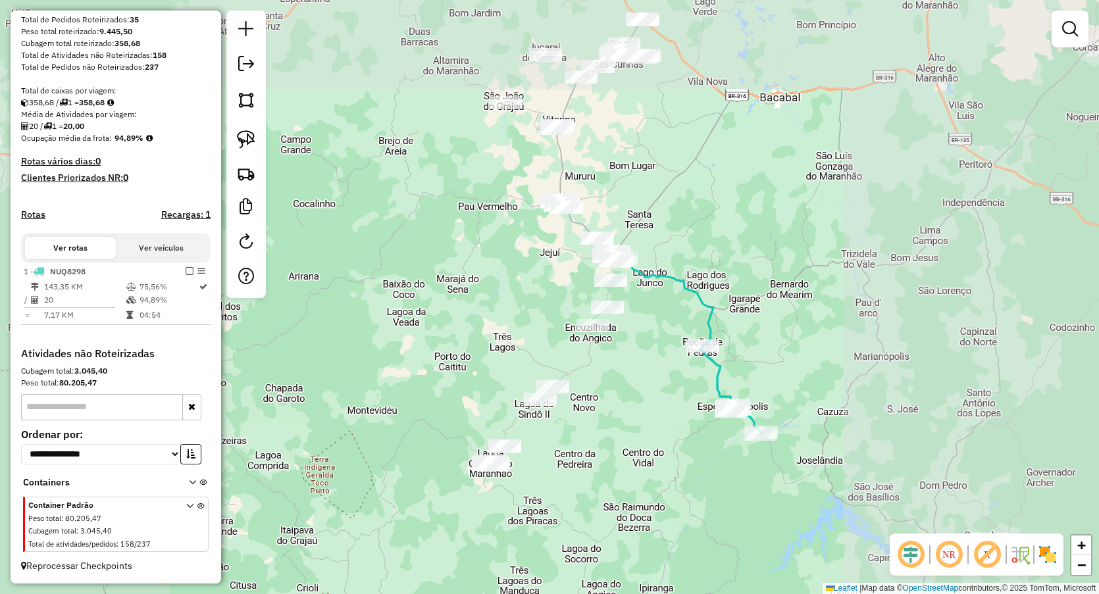
drag, startPoint x: 622, startPoint y: 416, endPoint x: 615, endPoint y: 398, distance: 19.8
click at [615, 398] on div "Janela de atendimento Grade de atendimento Capacidade Transportadoras Veículos …" at bounding box center [549, 297] width 1099 height 594
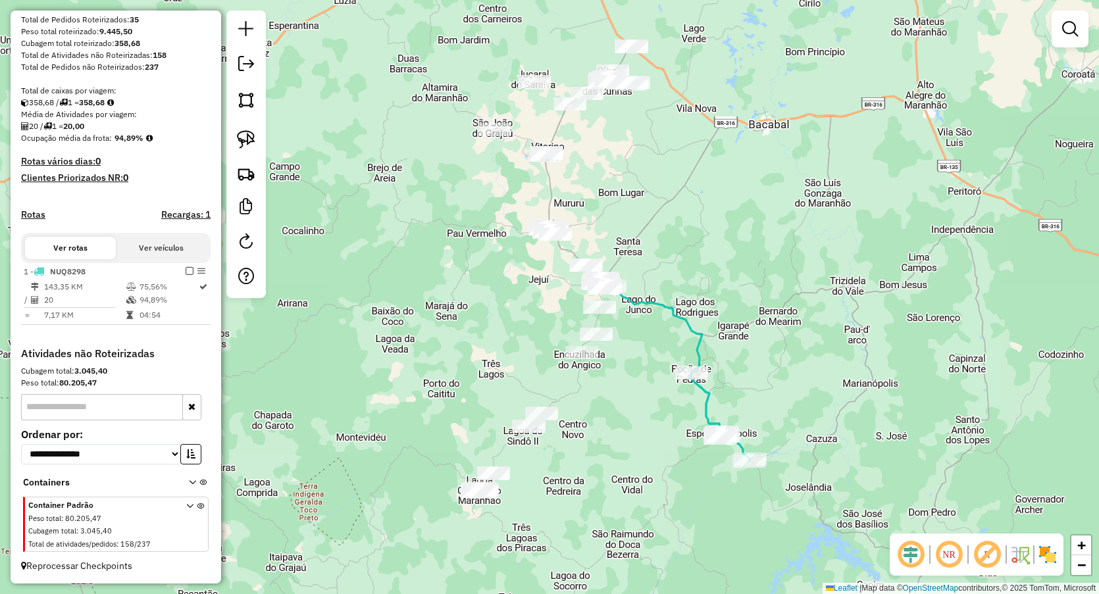
drag, startPoint x: 640, startPoint y: 153, endPoint x: 562, endPoint y: 383, distance: 243.1
click at [563, 382] on div "Janela de atendimento Grade de atendimento Capacidade Transportadoras Veículos …" at bounding box center [549, 297] width 1099 height 594
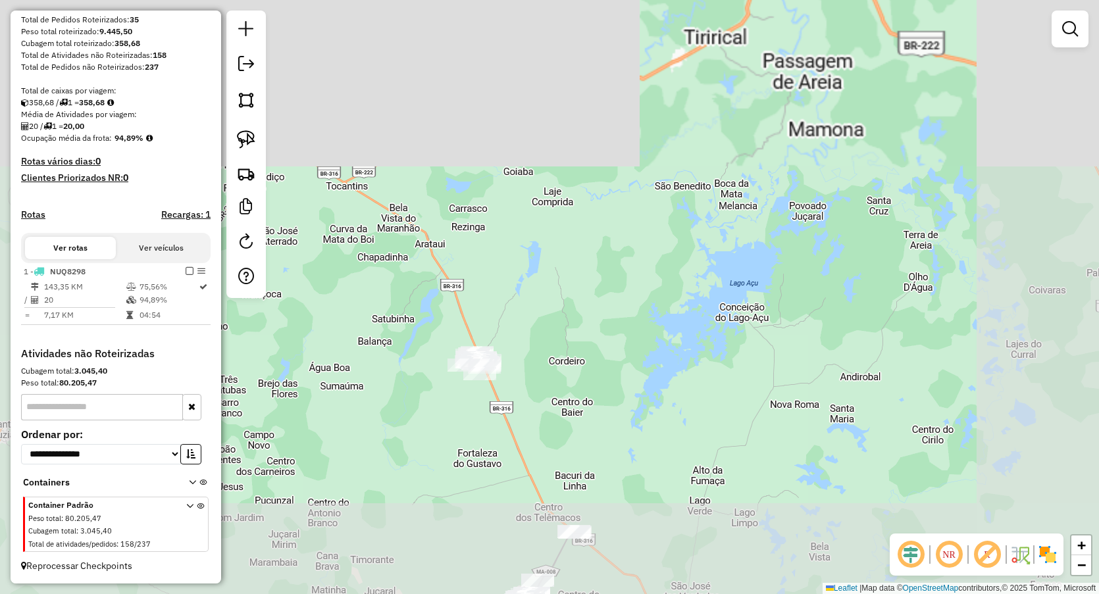
drag, startPoint x: 688, startPoint y: 483, endPoint x: 710, endPoint y: 140, distance: 344.2
click at [710, 143] on div "Janela de atendimento Grade de atendimento Capacidade Transportadoras Veículos …" at bounding box center [549, 297] width 1099 height 594
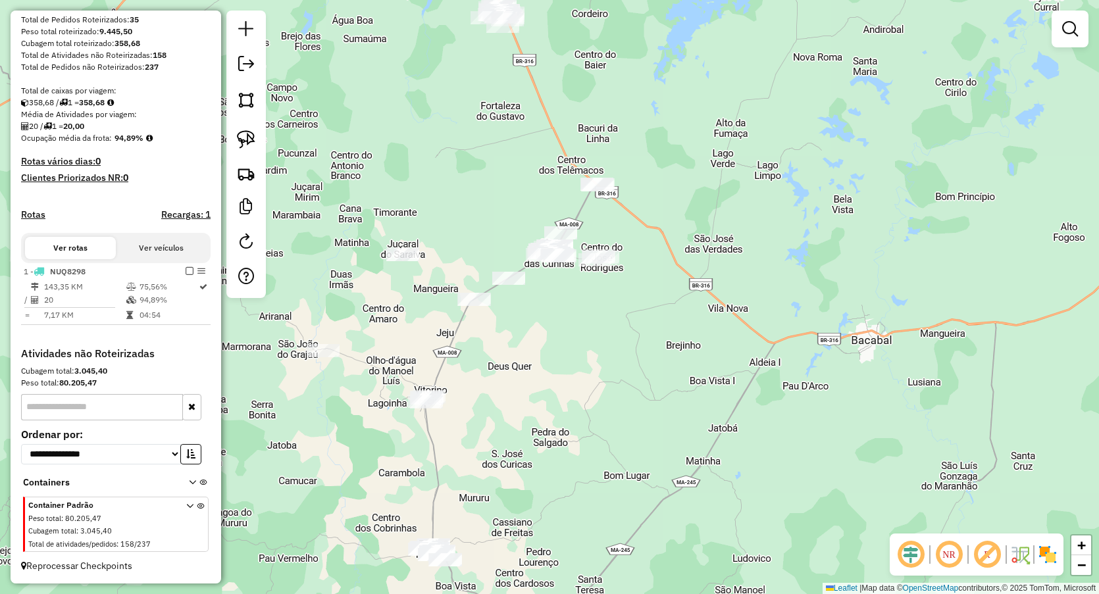
drag, startPoint x: 427, startPoint y: 309, endPoint x: 510, endPoint y: 250, distance: 101.5
click at [537, 249] on div "Janela de atendimento Grade de atendimento Capacidade Transportadoras Veículos …" at bounding box center [549, 297] width 1099 height 594
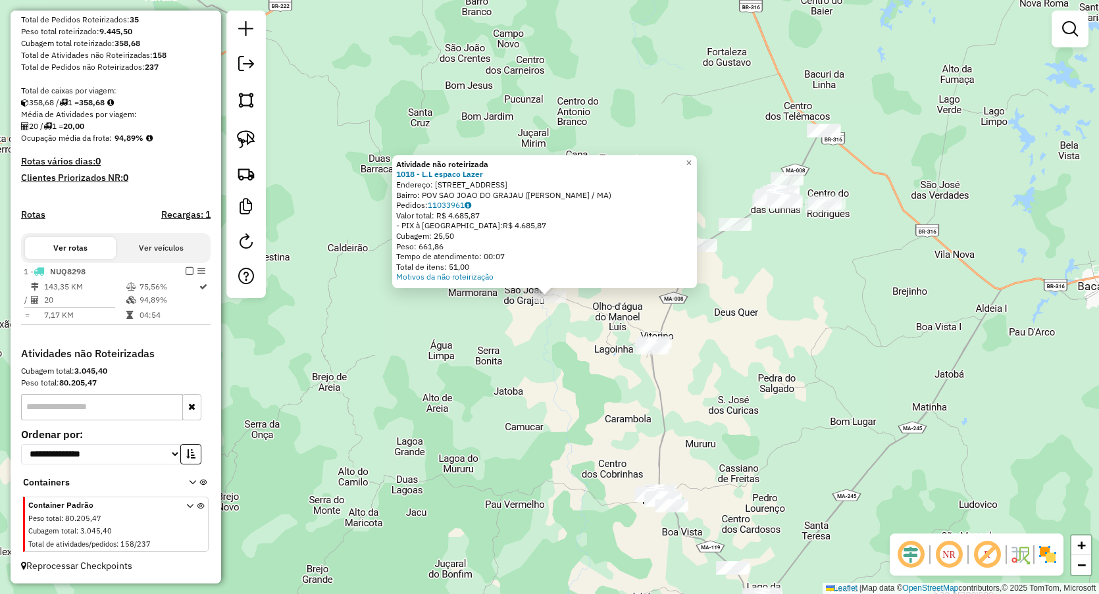
click at [597, 425] on div "Atividade não roteirizada 1018 - L.L espaco Lazer Endereço: Rua do leite 53 Bai…" at bounding box center [549, 297] width 1099 height 594
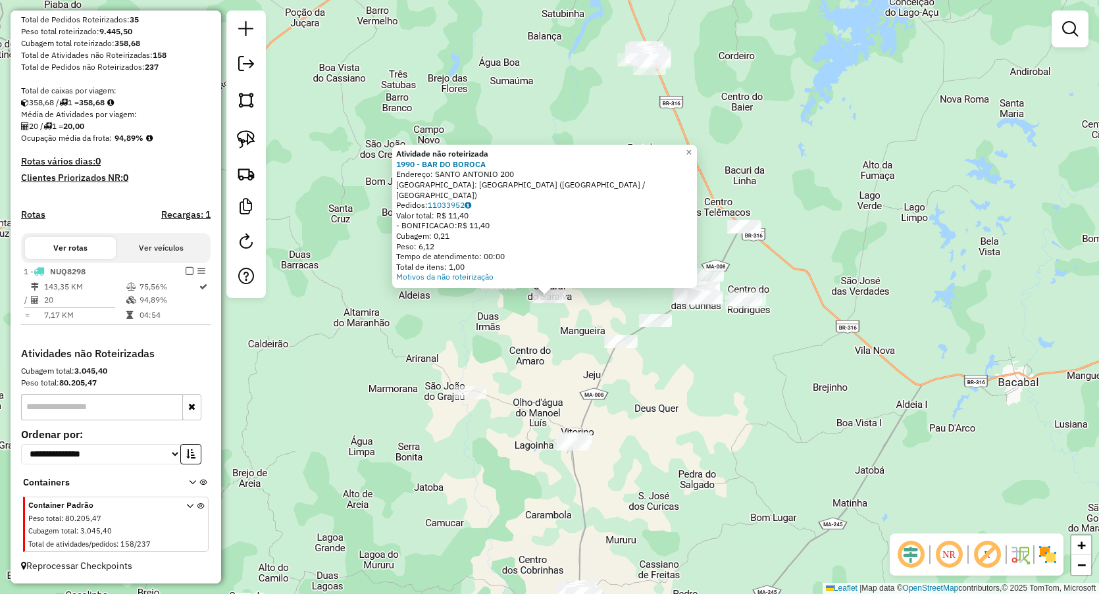
click at [512, 367] on div "Atividade não roteirizada 1990 - BAR DO BOROCA Endereço: SANTO ANTONIO 200 Bair…" at bounding box center [549, 297] width 1099 height 594
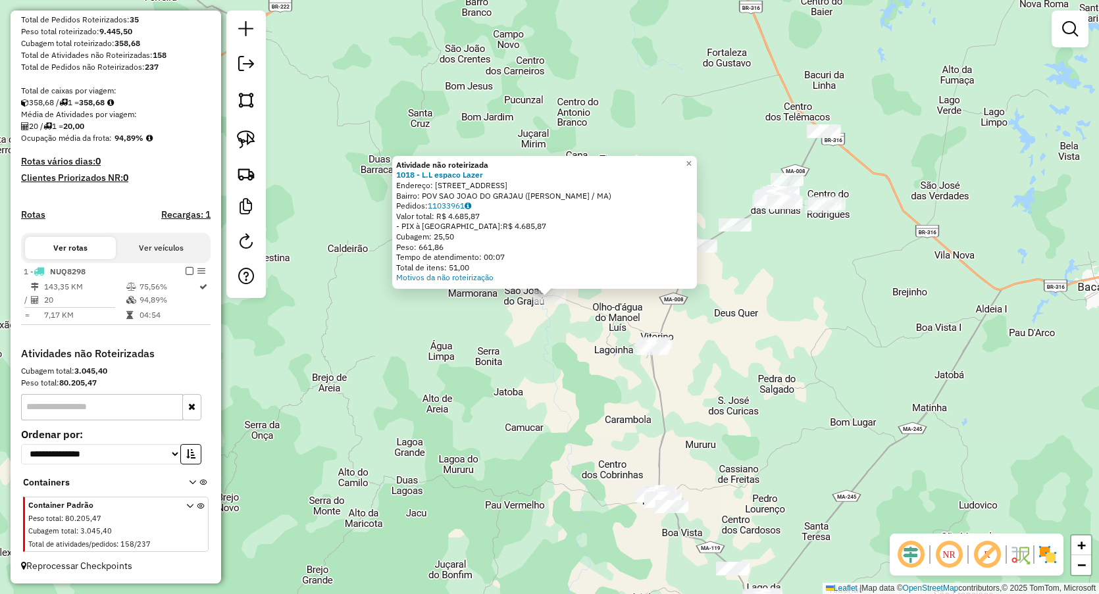
click at [521, 383] on div "Atividade não roteirizada 1018 - L.L espaco Lazer Endereço: Rua do leite 53 Bai…" at bounding box center [549, 297] width 1099 height 594
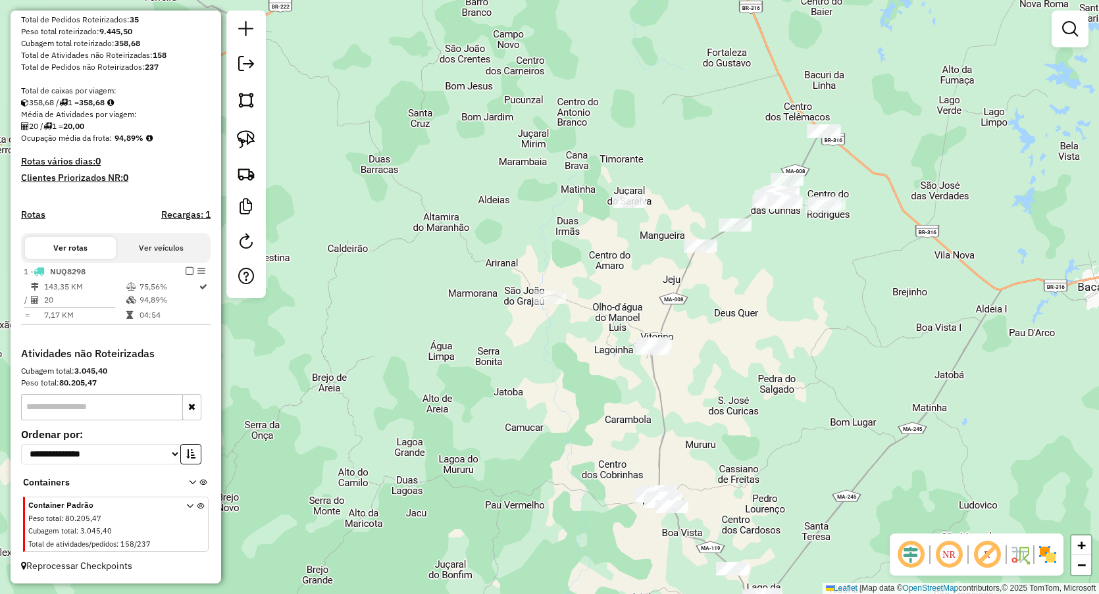
drag, startPoint x: 813, startPoint y: 284, endPoint x: 721, endPoint y: 346, distance: 110.4
click at [723, 346] on div "Janela de atendimento Grade de atendimento Capacidade Transportadoras Veículos …" at bounding box center [549, 297] width 1099 height 594
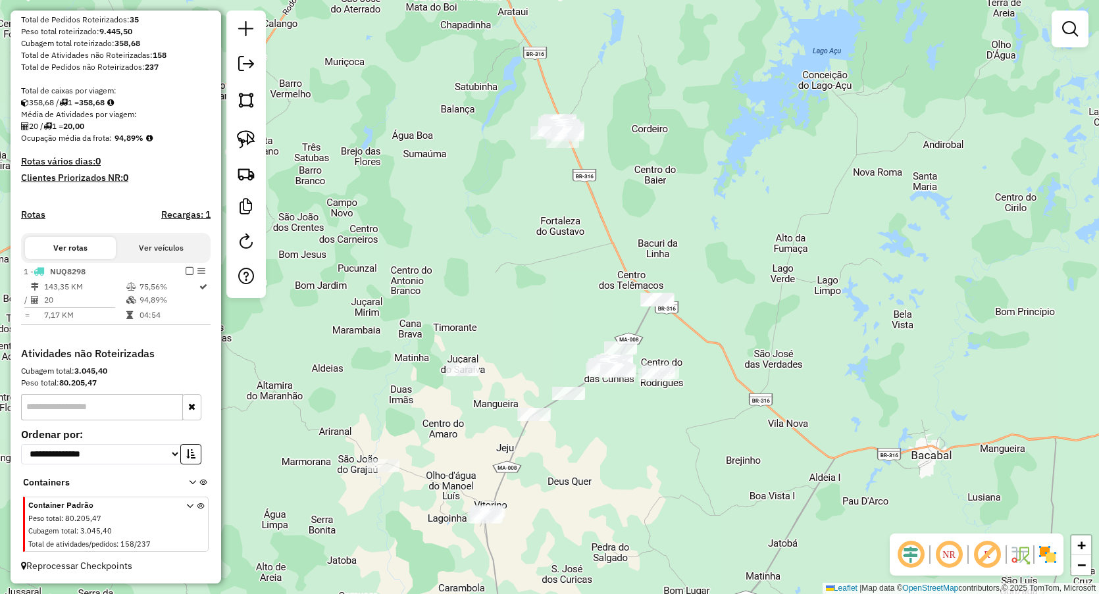
drag, startPoint x: 621, startPoint y: 128, endPoint x: 571, endPoint y: 190, distance: 79.5
click at [572, 188] on div "Janela de atendimento Grade de atendimento Capacidade Transportadoras Veículos …" at bounding box center [549, 297] width 1099 height 594
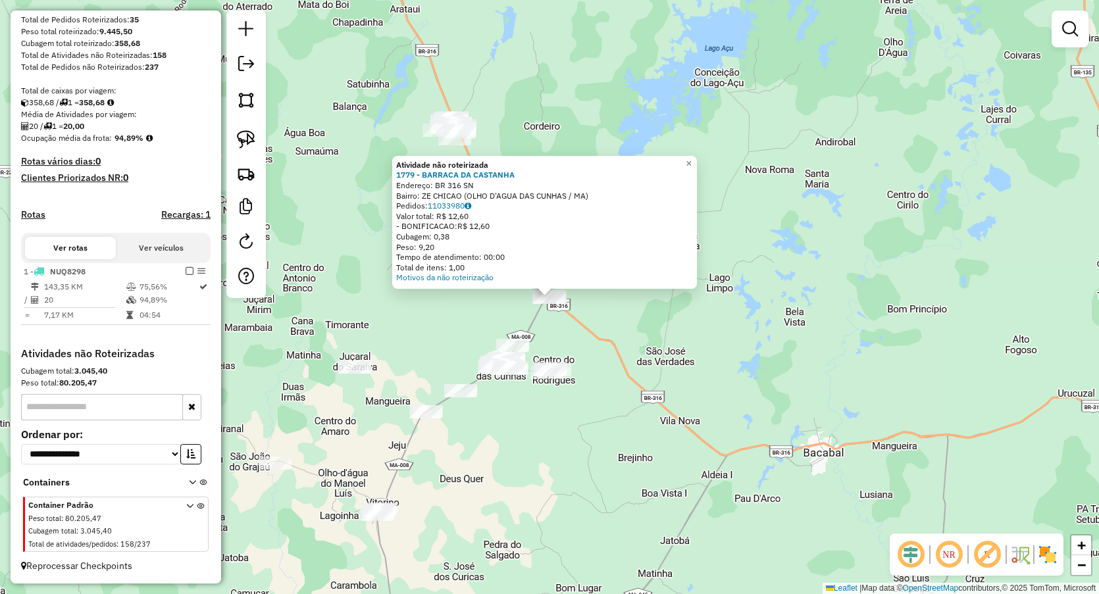
click at [525, 395] on div "Atividade não roteirizada 1779 - BARRACA DA CASTANHA Endereço: BR 316 SN Bairro…" at bounding box center [549, 297] width 1099 height 594
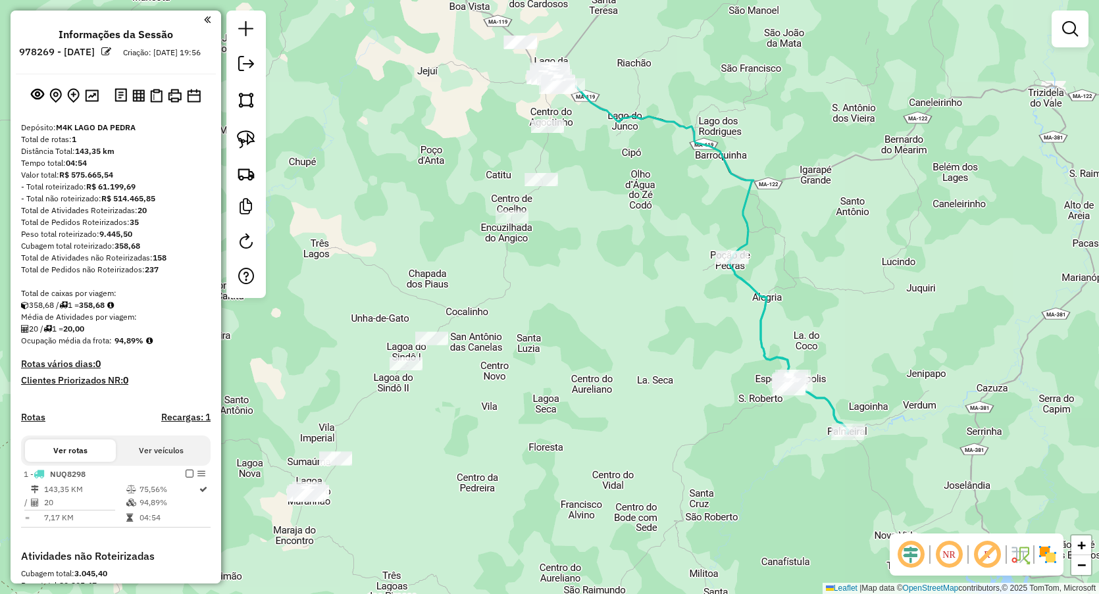
drag, startPoint x: 515, startPoint y: 340, endPoint x: 588, endPoint y: 280, distance: 94.5
click at [578, 310] on div "Janela de atendimento Grade de atendimento Capacidade Transportadoras Veículos …" at bounding box center [549, 297] width 1099 height 594
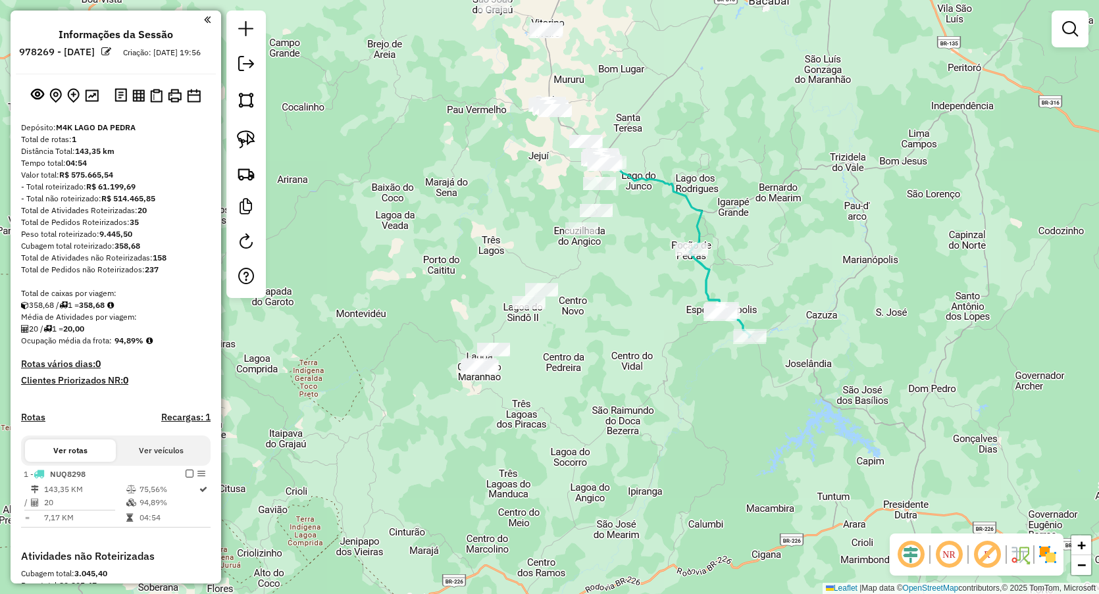
drag, startPoint x: 490, startPoint y: 227, endPoint x: 523, endPoint y: 219, distance: 34.5
click at [523, 221] on div "Janela de atendimento Grade de atendimento Capacidade Transportadoras Veículos …" at bounding box center [549, 297] width 1099 height 594
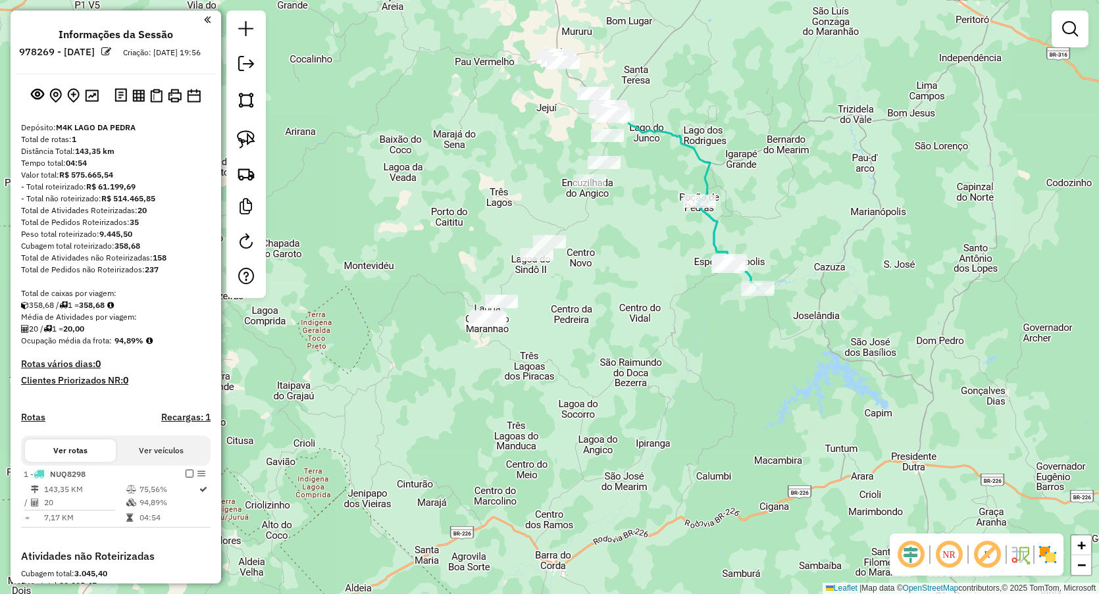
drag, startPoint x: 434, startPoint y: 170, endPoint x: 451, endPoint y: 166, distance: 17.1
click at [450, 166] on div "Janela de atendimento Grade de atendimento Capacidade Transportadoras Veículos …" at bounding box center [549, 297] width 1099 height 594
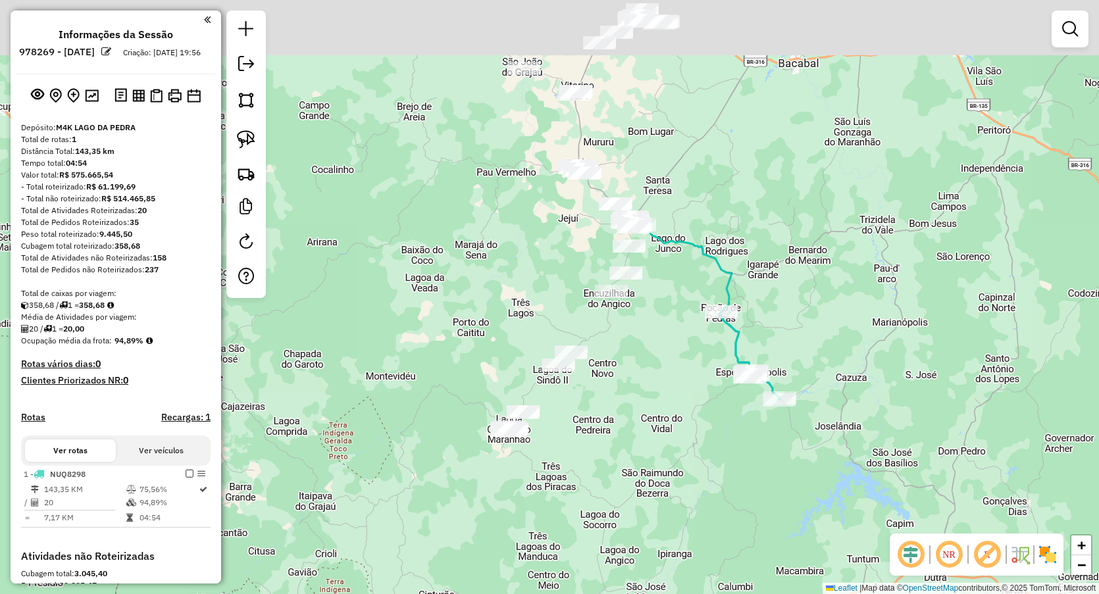
drag, startPoint x: 477, startPoint y: 174, endPoint x: 475, endPoint y: 261, distance: 87.6
click at [475, 261] on div "Janela de atendimento Grade de atendimento Capacidade Transportadoras Veículos …" at bounding box center [549, 297] width 1099 height 594
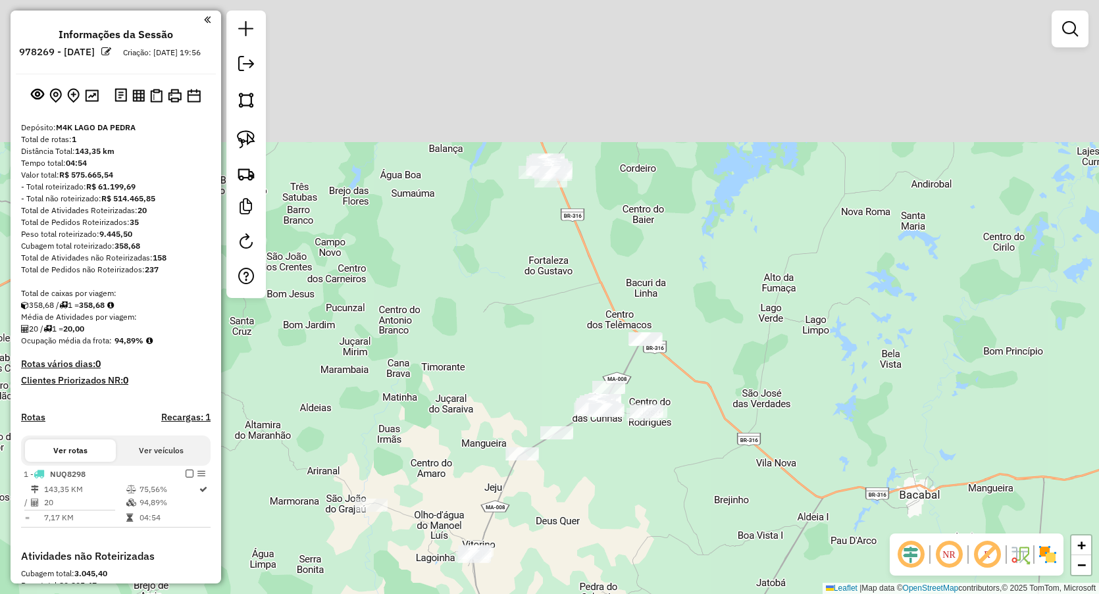
drag, startPoint x: 537, startPoint y: 180, endPoint x: 510, endPoint y: 385, distance: 207.1
click at [510, 385] on div "Janela de atendimento Grade de atendimento Capacidade Transportadoras Veículos …" at bounding box center [549, 297] width 1099 height 594
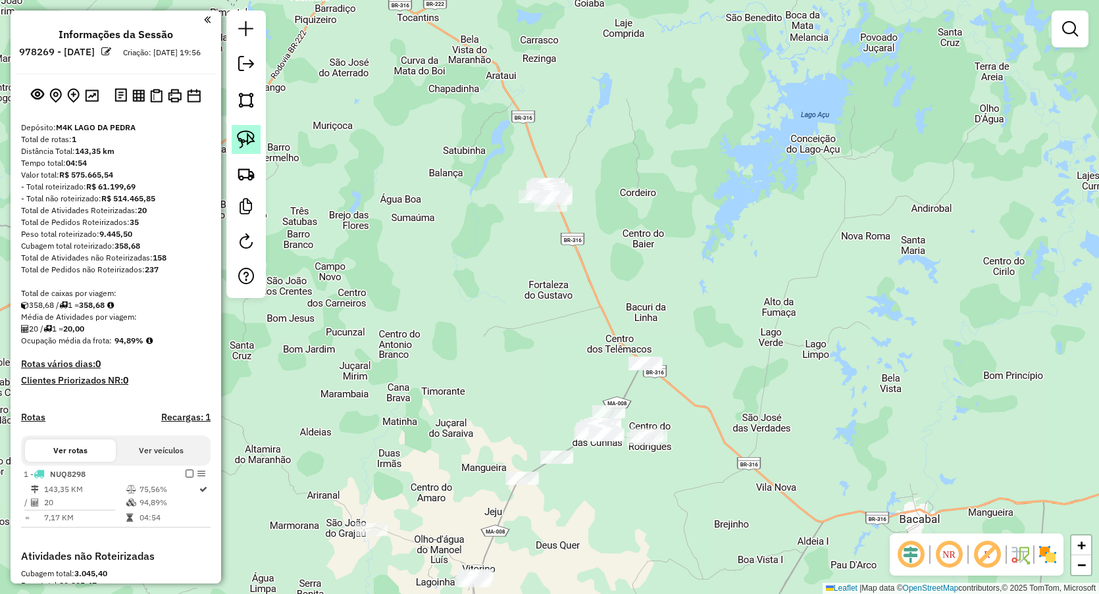
click at [249, 137] on img at bounding box center [246, 139] width 18 height 18
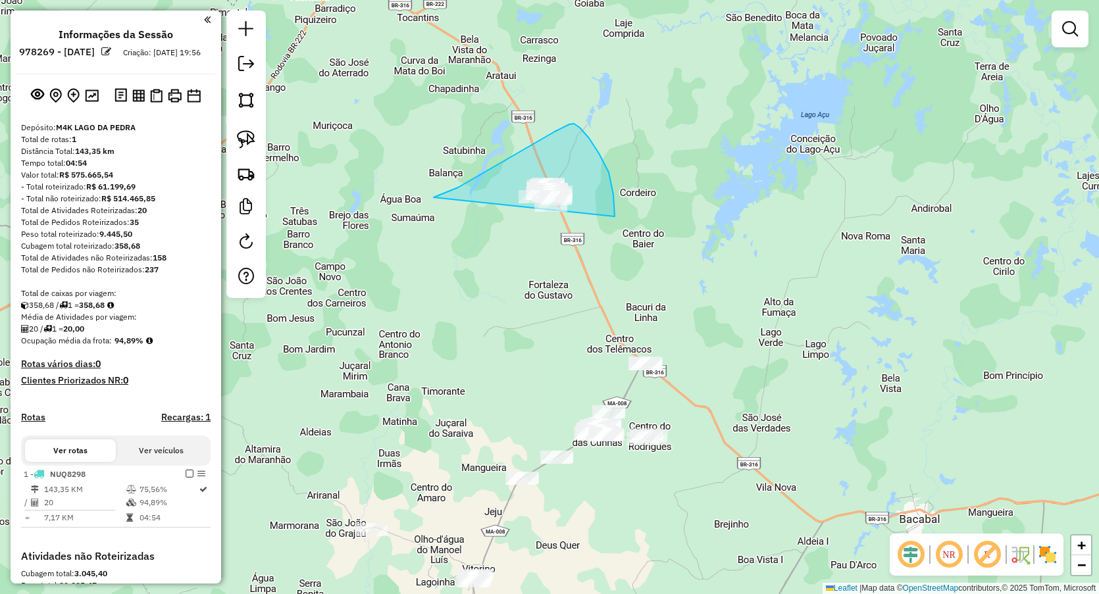
drag, startPoint x: 436, startPoint y: 196, endPoint x: 563, endPoint y: 310, distance: 170.6
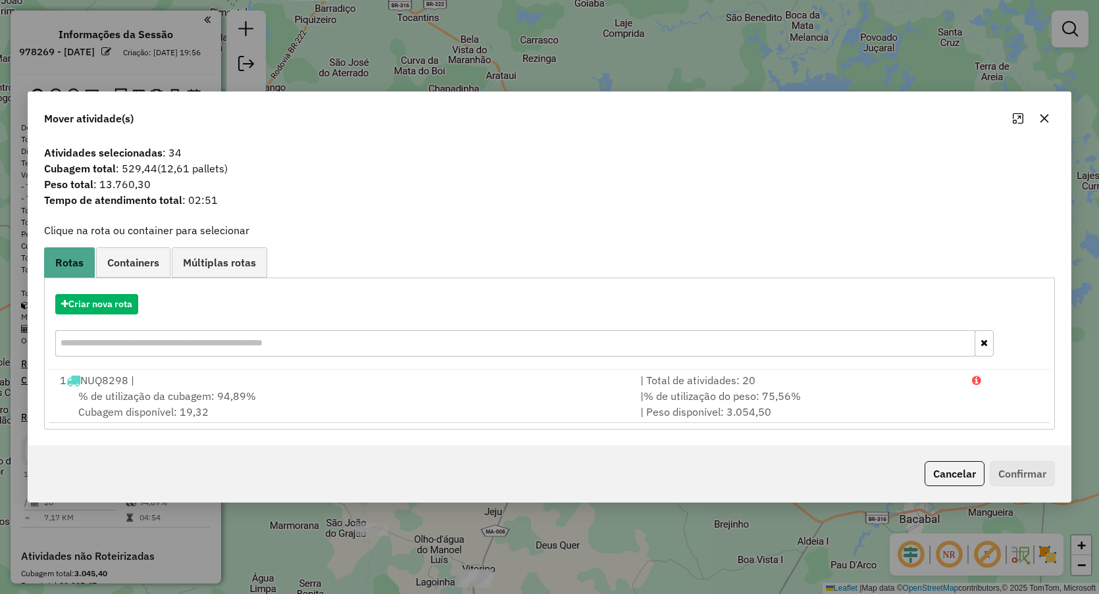
click at [1043, 120] on icon "button" at bounding box center [1045, 119] width 9 height 9
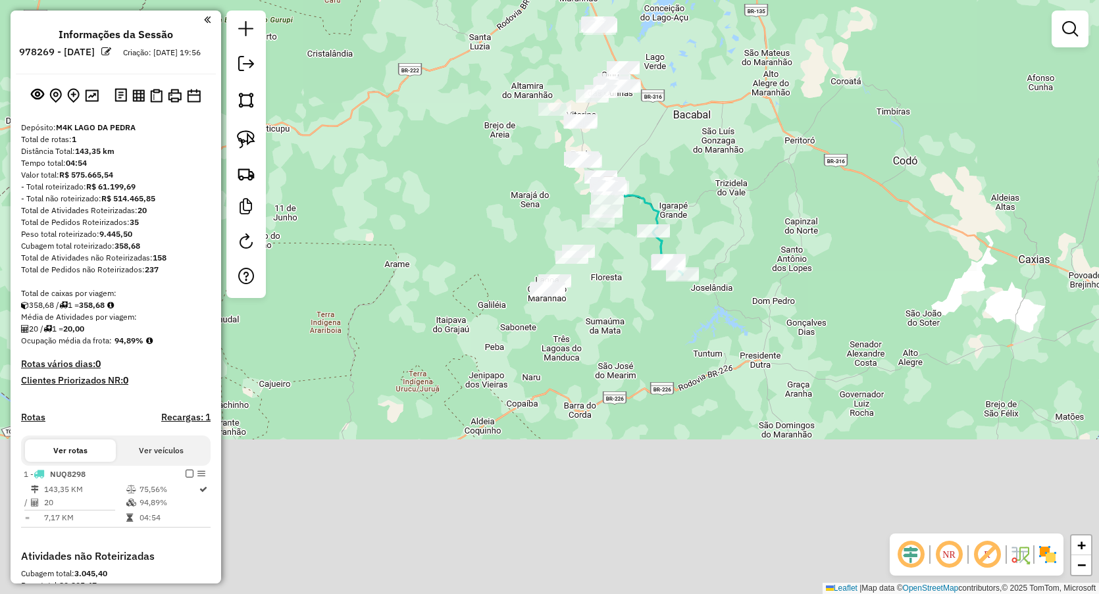
drag, startPoint x: 724, startPoint y: 318, endPoint x: 675, endPoint y: 171, distance: 154.8
click at [704, 172] on div "Janela de atendimento Grade de atendimento Capacidade Transportadoras Veículos …" at bounding box center [549, 297] width 1099 height 594
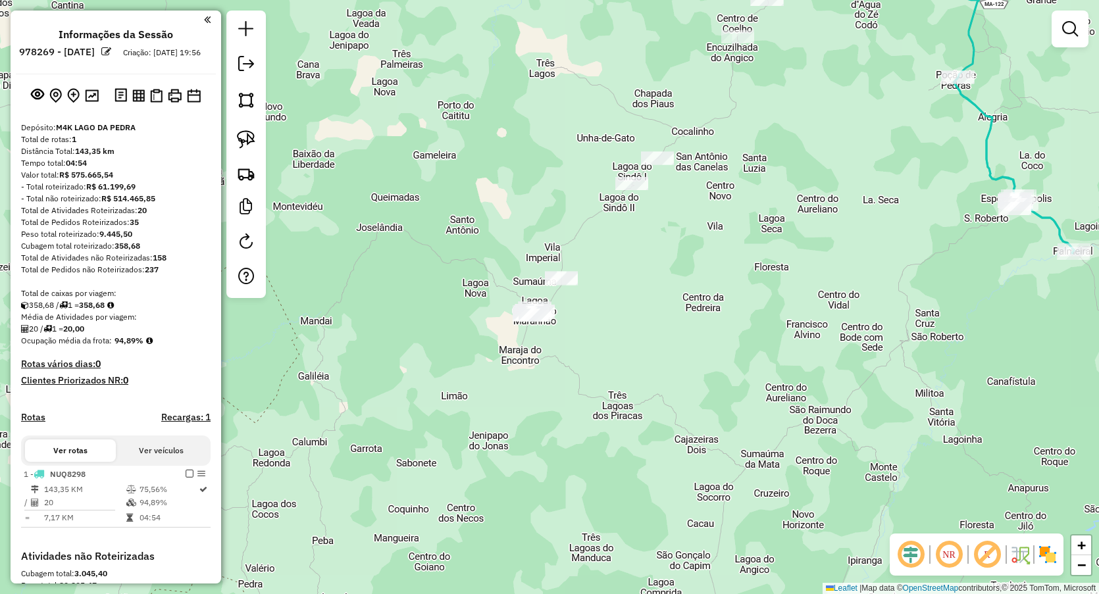
drag, startPoint x: 360, startPoint y: 100, endPoint x: 342, endPoint y: 215, distance: 116.0
click at [342, 215] on div "Janela de atendimento Grade de atendimento Capacidade Transportadoras Veículos …" at bounding box center [549, 297] width 1099 height 594
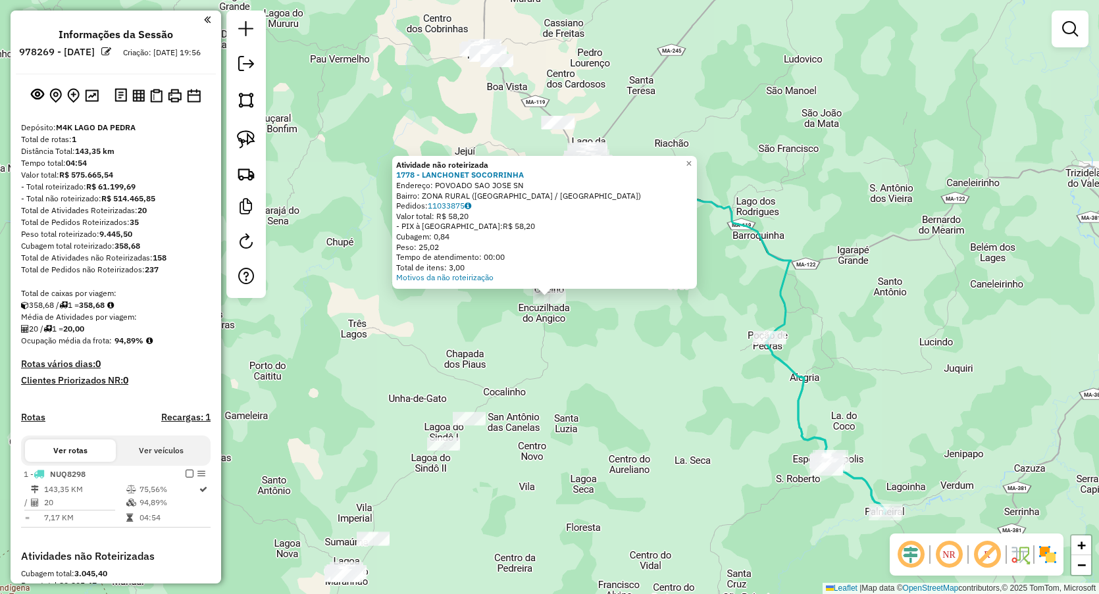
click at [417, 339] on div "Atividade não roteirizada 1778 - LANCHONET SOCORRINHA Endereço: POVOADO SAO JOS…" at bounding box center [549, 297] width 1099 height 594
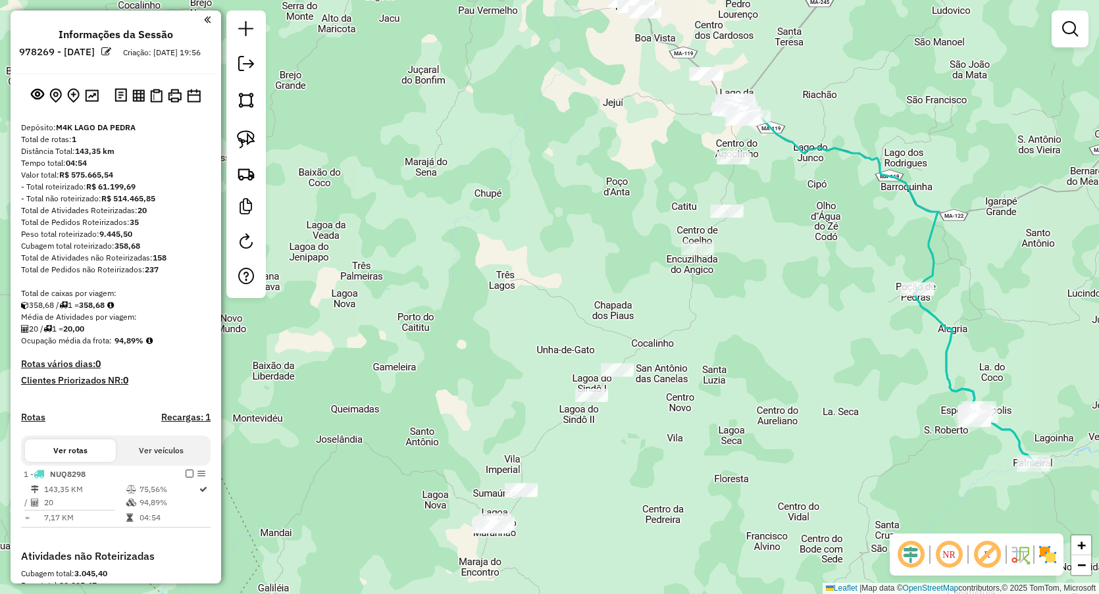
drag, startPoint x: 442, startPoint y: 300, endPoint x: 571, endPoint y: 238, distance: 143.9
click at [579, 255] on div "Janela de atendimento Grade de atendimento Capacidade Transportadoras Veículos …" at bounding box center [549, 297] width 1099 height 594
drag, startPoint x: 246, startPoint y: 127, endPoint x: 281, endPoint y: 123, distance: 35.1
click at [246, 127] on link at bounding box center [246, 139] width 29 height 29
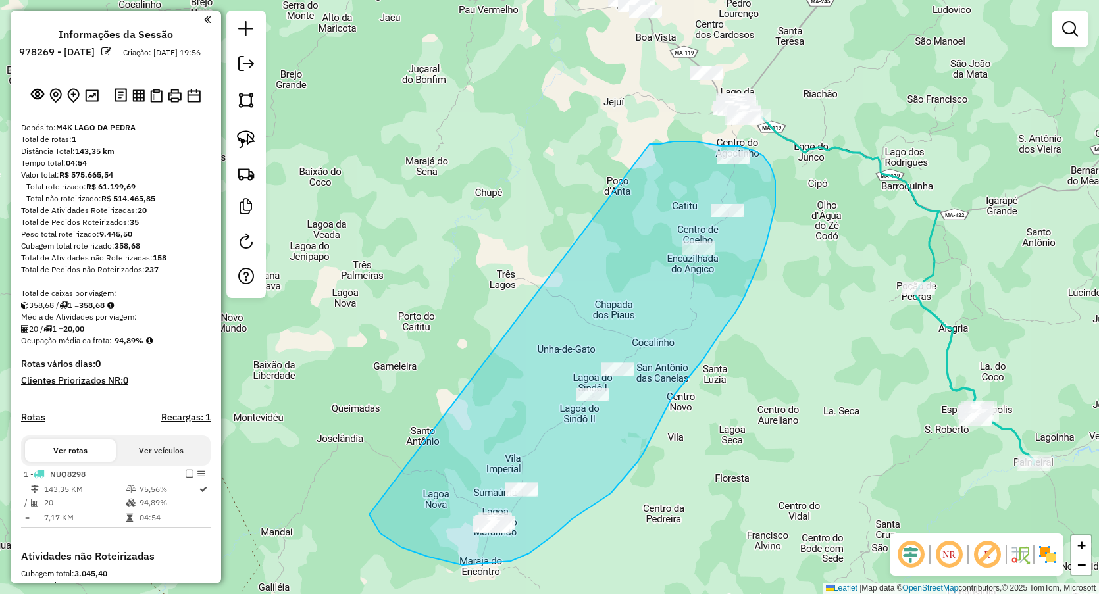
drag, startPoint x: 658, startPoint y: 144, endPoint x: 369, endPoint y: 515, distance: 469.9
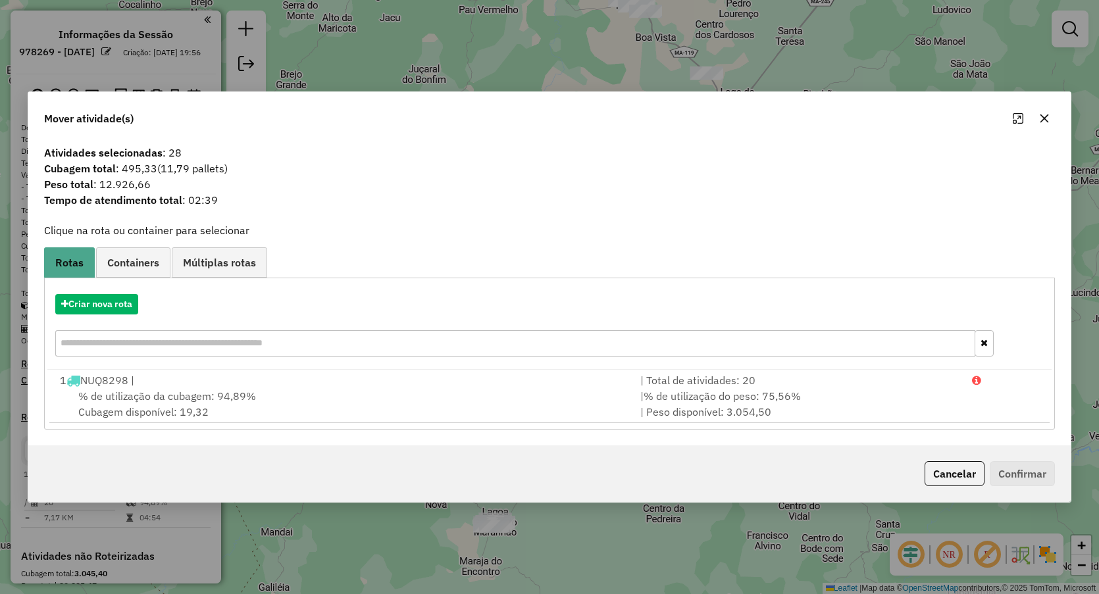
click at [1040, 106] on div "Mover atividade(s)" at bounding box center [549, 115] width 1043 height 47
click at [1046, 117] on icon "button" at bounding box center [1044, 118] width 11 height 11
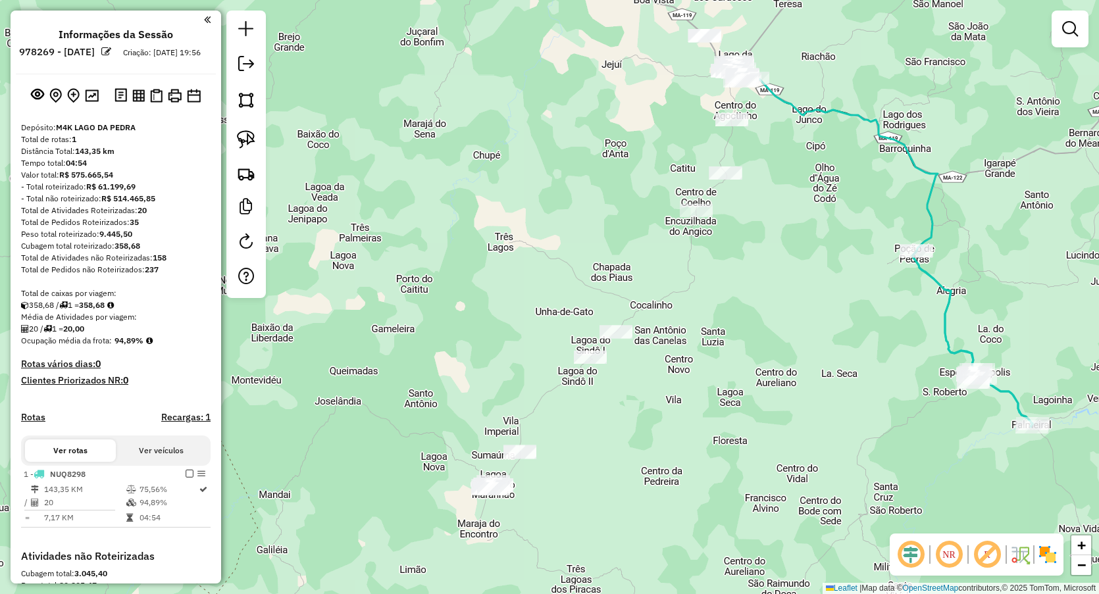
drag, startPoint x: 502, startPoint y: 229, endPoint x: 502, endPoint y: 143, distance: 85.6
click at [502, 143] on div "Janela de atendimento Grade de atendimento Capacidade Transportadoras Veículos …" at bounding box center [549, 297] width 1099 height 594
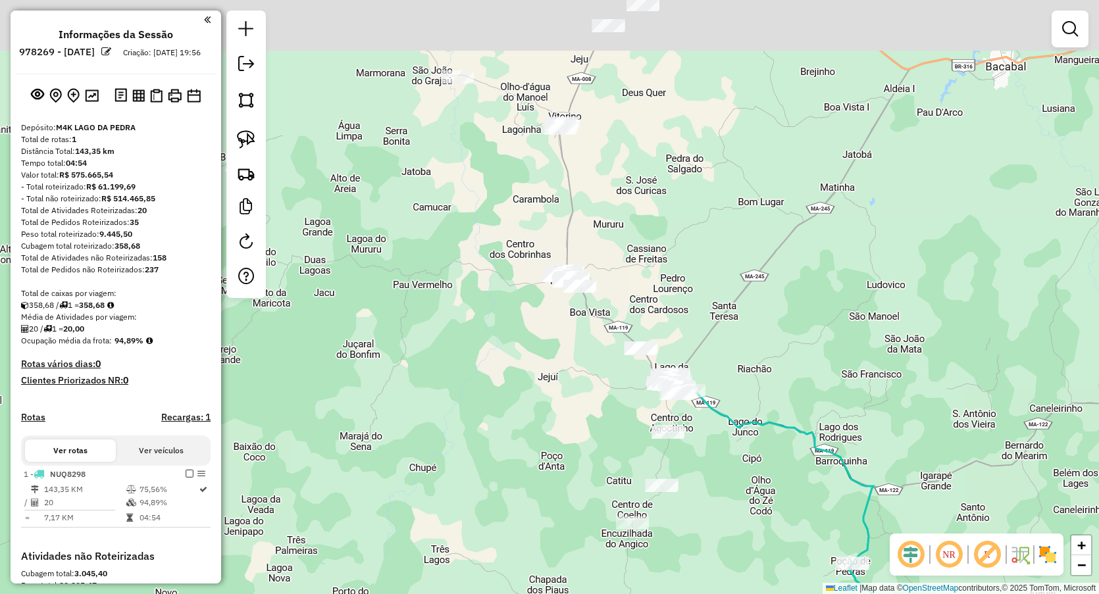
drag, startPoint x: 398, startPoint y: 334, endPoint x: 369, endPoint y: 469, distance: 137.2
click at [369, 471] on div "Janela de atendimento Grade de atendimento Capacidade Transportadoras Veículos …" at bounding box center [549, 297] width 1099 height 594
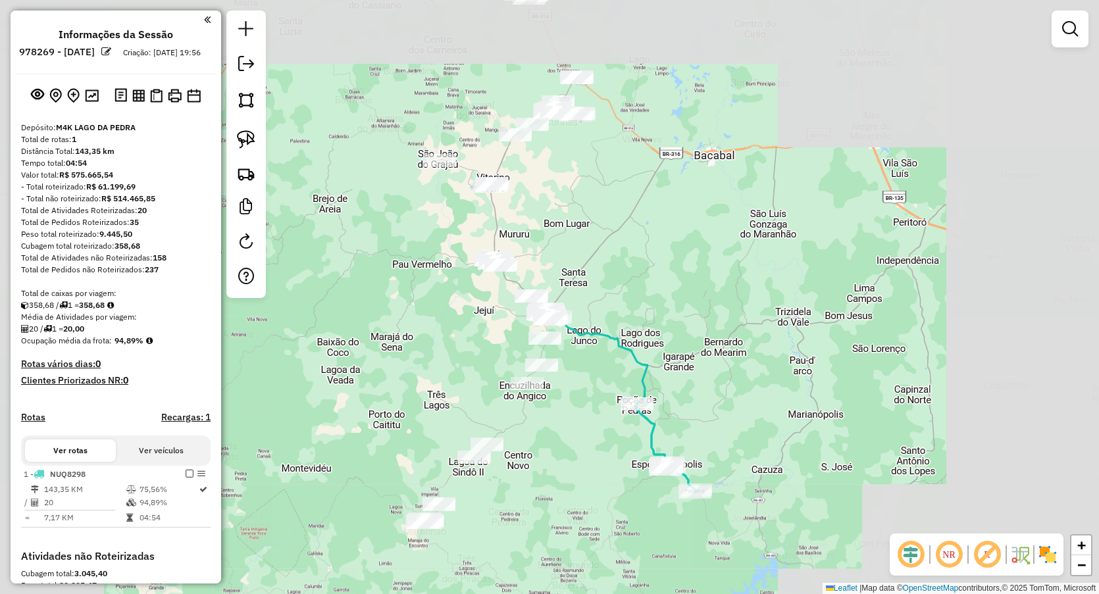
click at [615, 306] on div "Janela de atendimento Grade de atendimento Capacidade Transportadoras Veículos …" at bounding box center [549, 297] width 1099 height 594
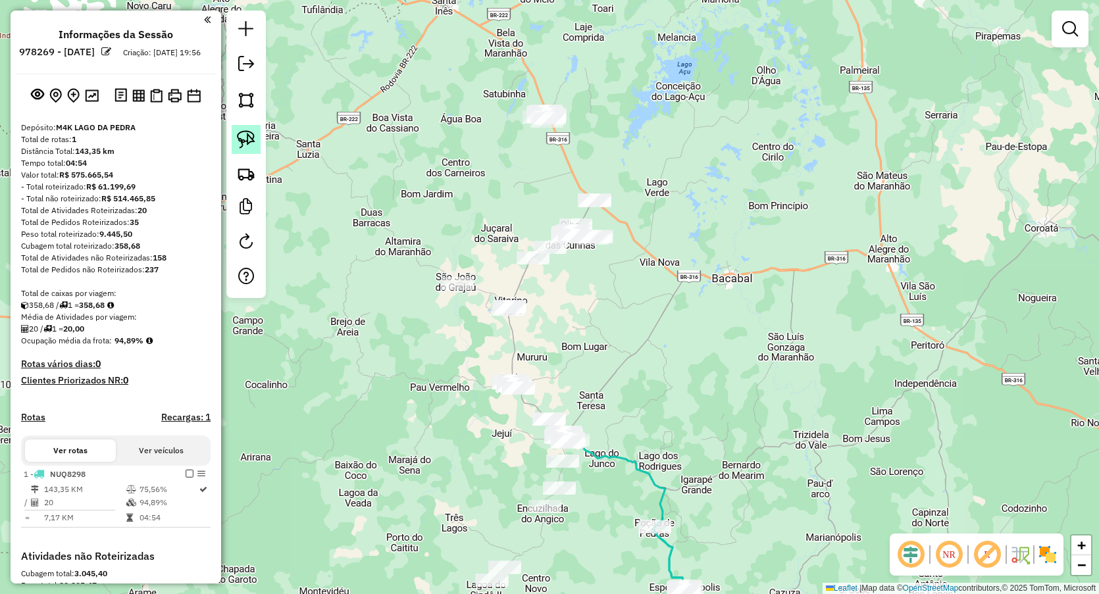
click at [250, 133] on img at bounding box center [246, 139] width 18 height 18
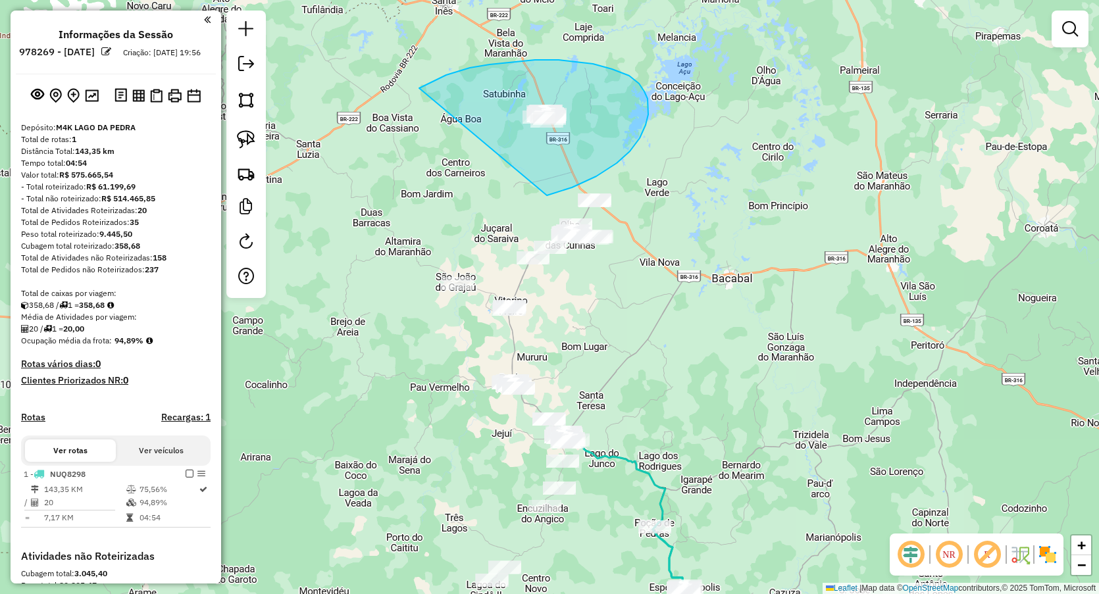
drag, startPoint x: 423, startPoint y: 87, endPoint x: 535, endPoint y: 199, distance: 158.2
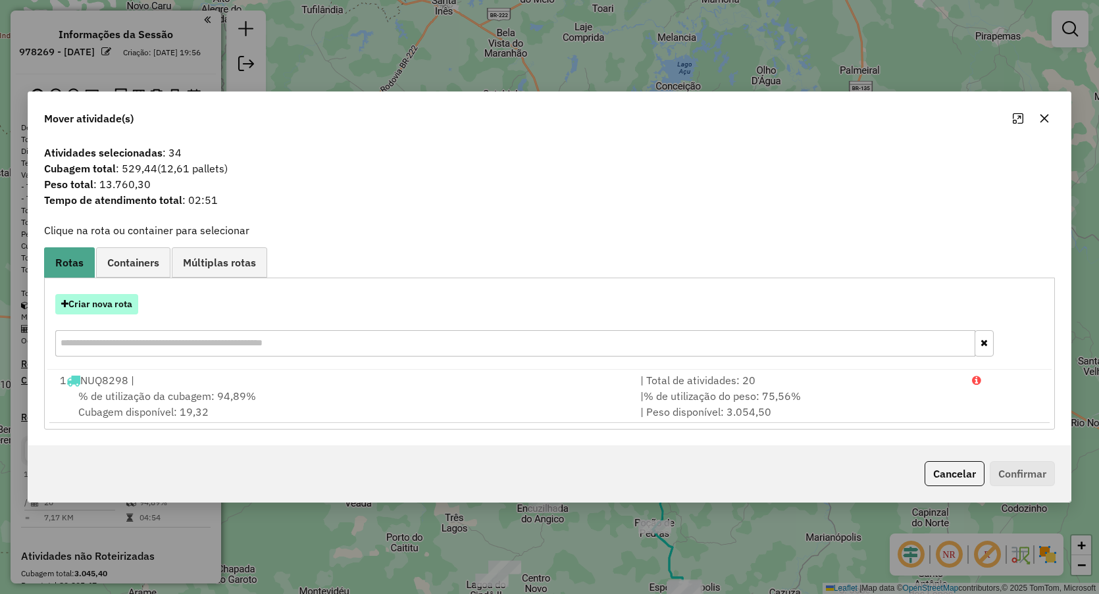
click at [92, 300] on button "Criar nova rota" at bounding box center [96, 304] width 83 height 20
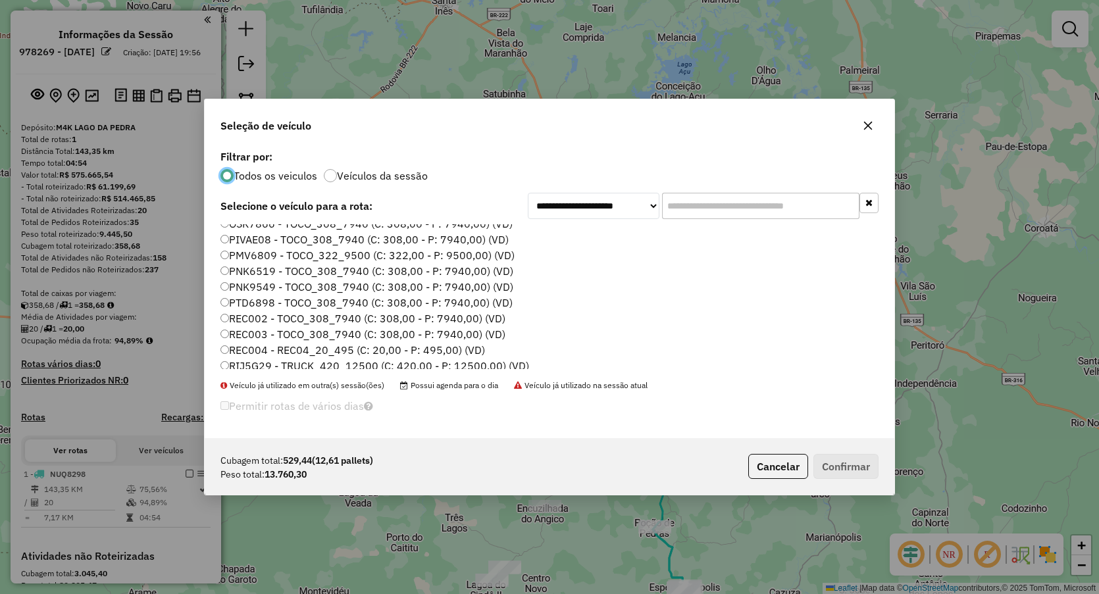
scroll to position [76, 0]
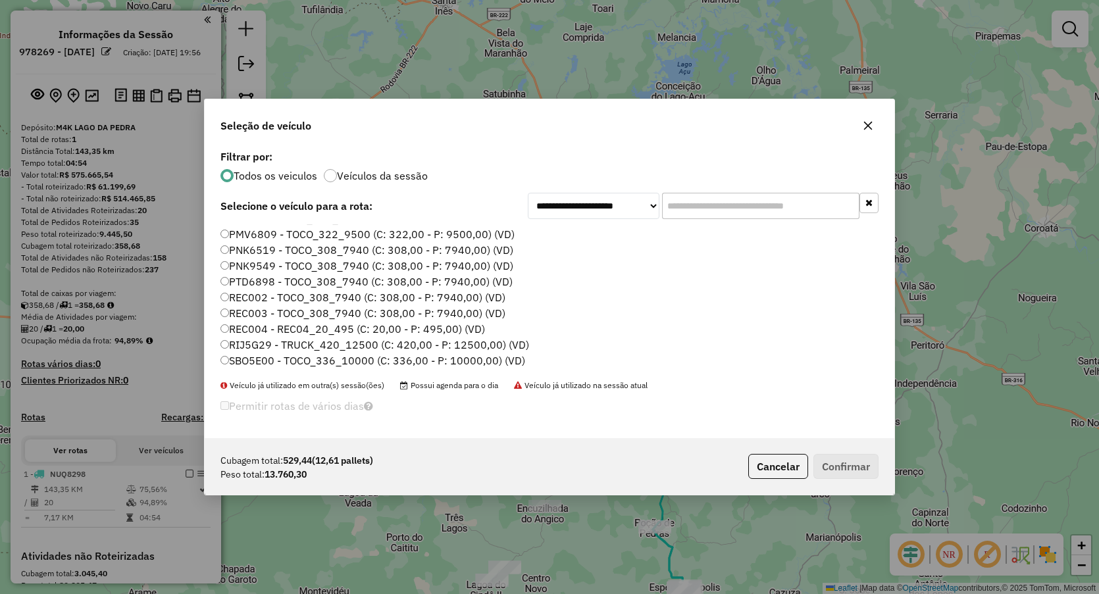
drag, startPoint x: 260, startPoint y: 342, endPoint x: 315, endPoint y: 342, distance: 55.3
click at [261, 342] on label "RIJ5G29 - TRUCK_420_12500 (C: 420,00 - P: 12500,00) (VD)" at bounding box center [374, 345] width 309 height 16
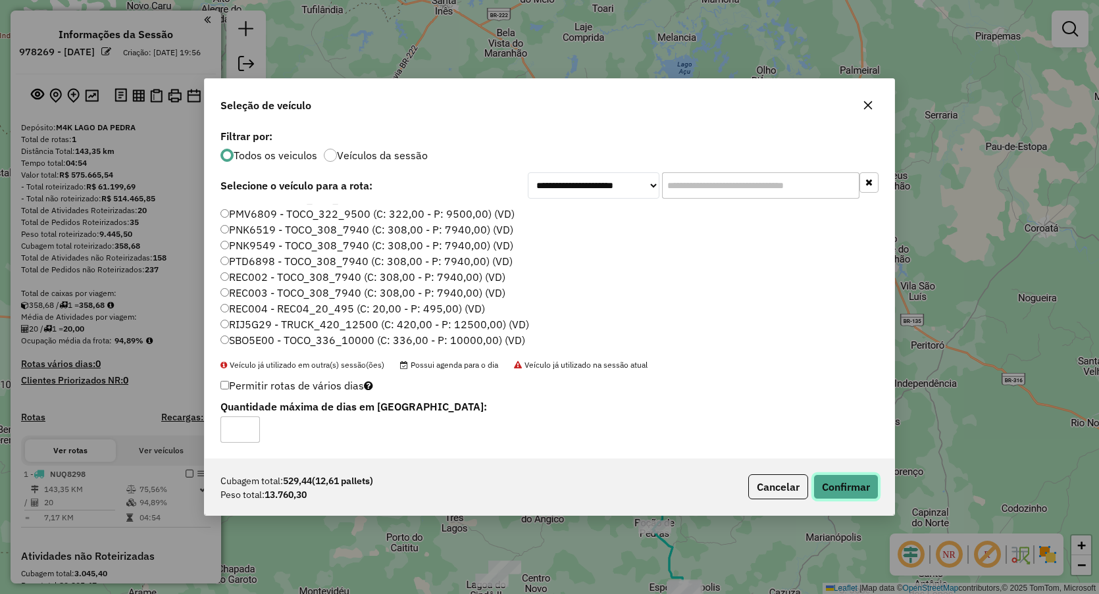
click at [852, 477] on button "Confirmar" at bounding box center [845, 487] width 65 height 25
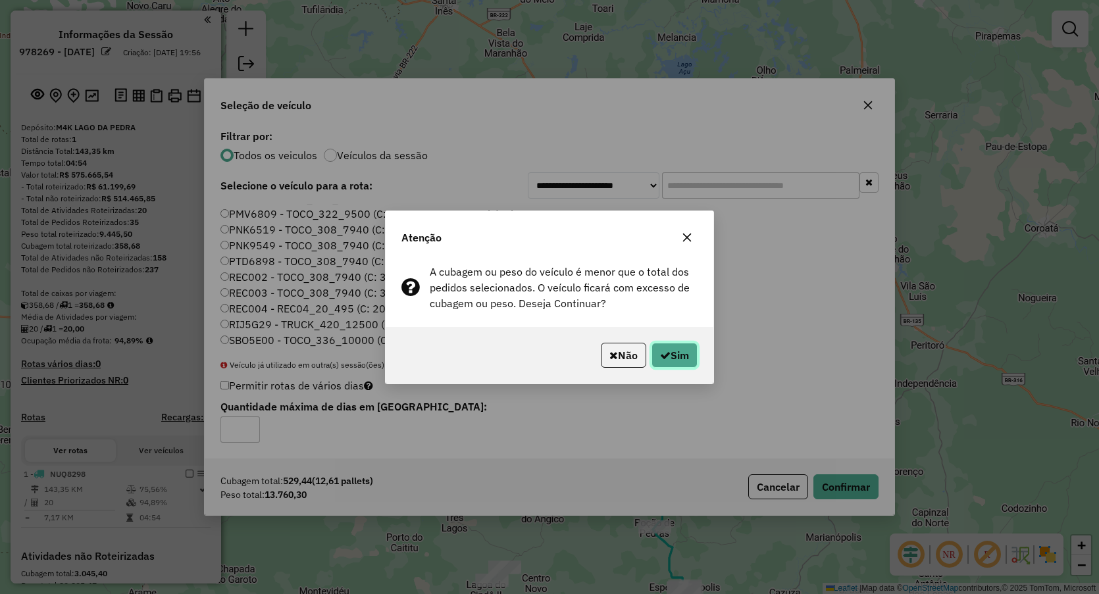
click at [680, 356] on button "Sim" at bounding box center [675, 355] width 46 height 25
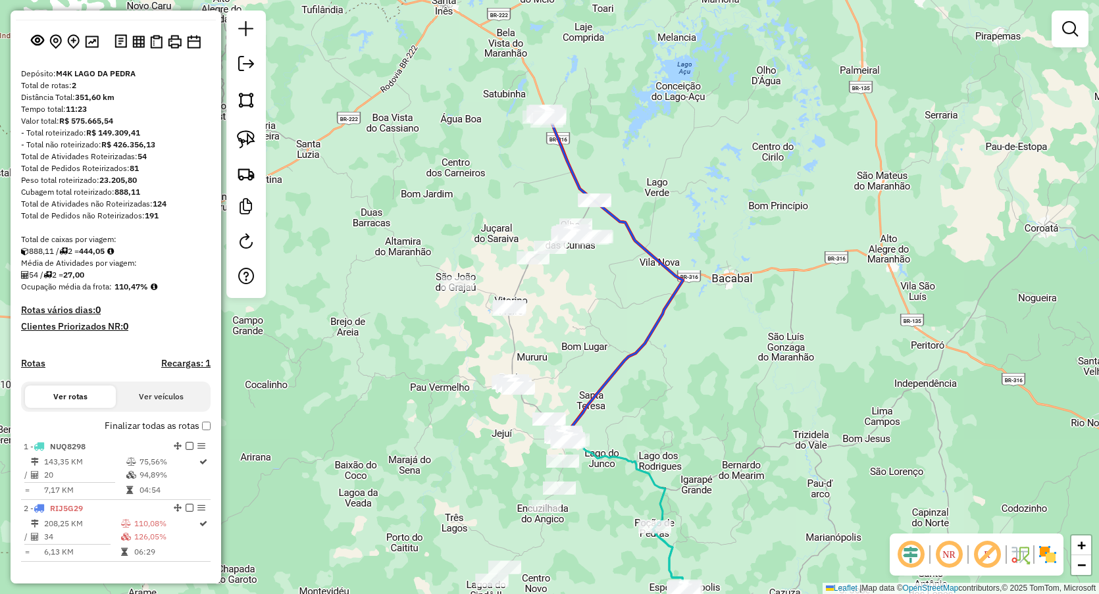
scroll to position [165, 0]
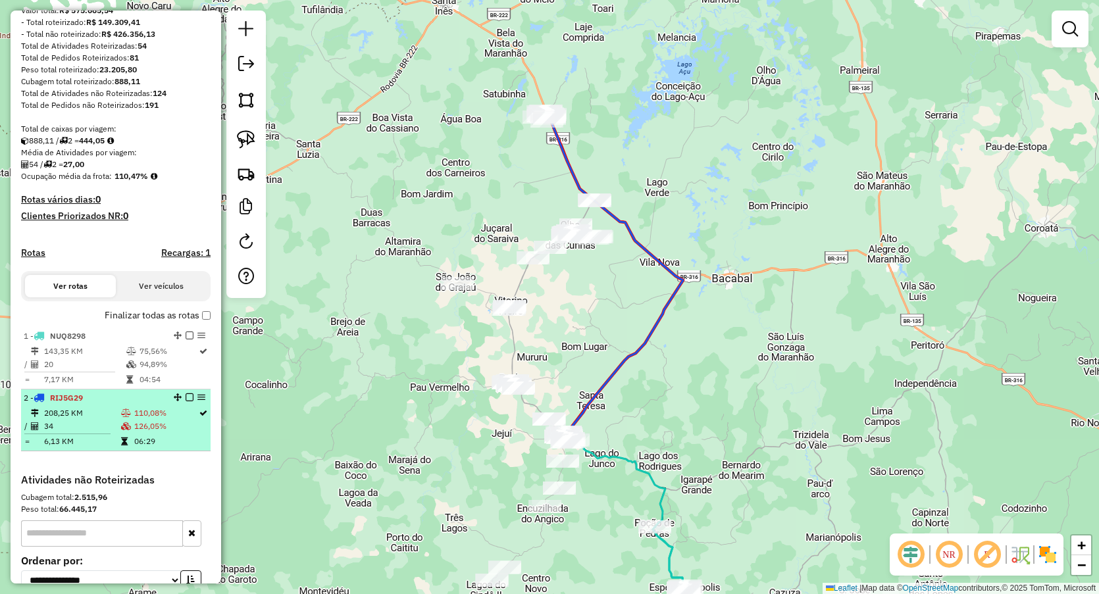
click at [107, 420] on td "208,25 KM" at bounding box center [81, 413] width 77 height 13
select select "**********"
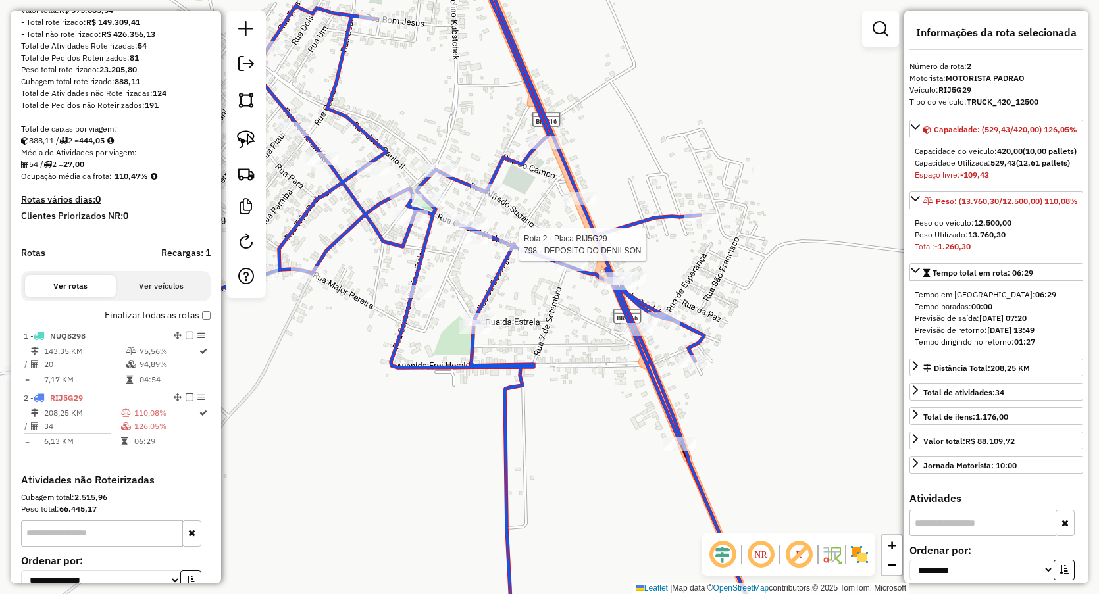
scroll to position [303, 0]
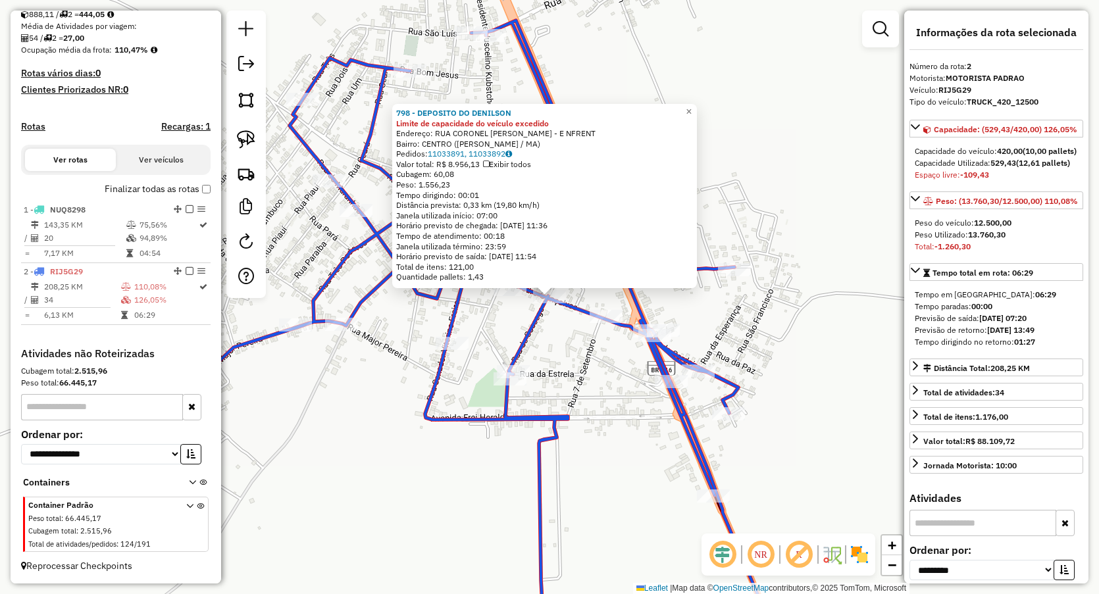
click at [561, 346] on div "798 - DEPOSITO DO DENILSON Limite de capacidade do veículo excedido Endereço: R…" at bounding box center [549, 297] width 1099 height 594
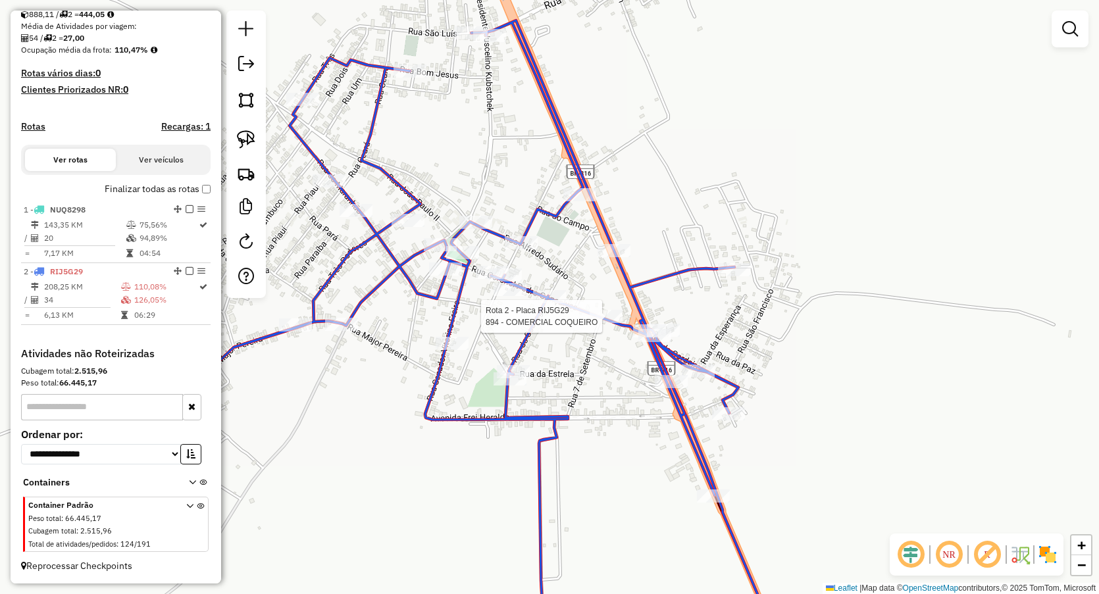
select select "**********"
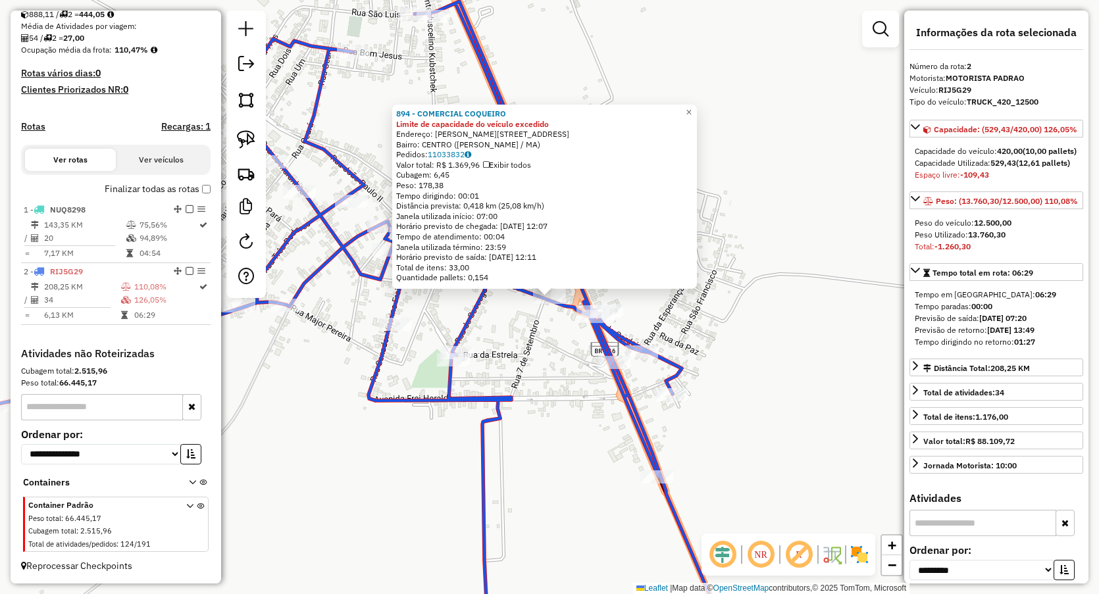
click at [535, 346] on div "894 - COMERCIAL COQUEIRO Limite de capacidade do veículo excedido Endereço: R C…" at bounding box center [549, 297] width 1099 height 594
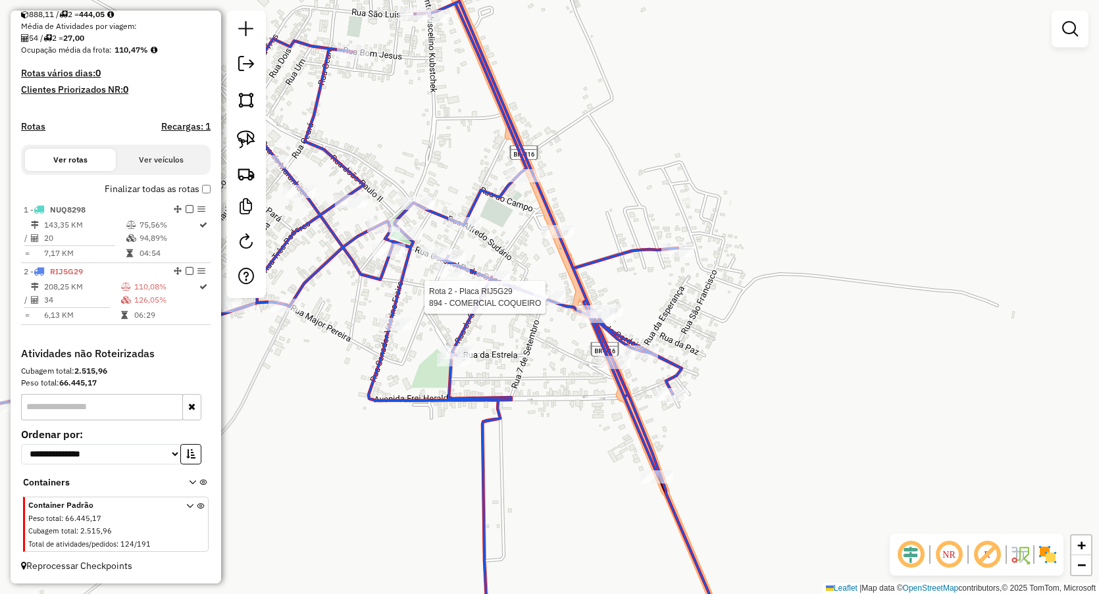
select select "**********"
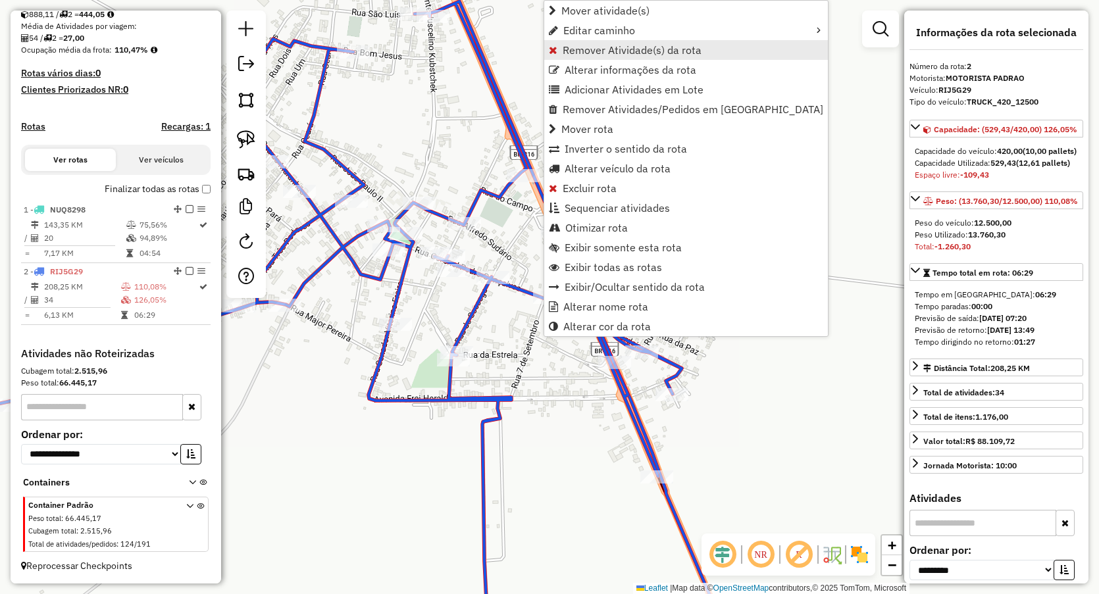
click at [556, 47] on span "Remover Atividade(s) da rota" at bounding box center [553, 50] width 9 height 11
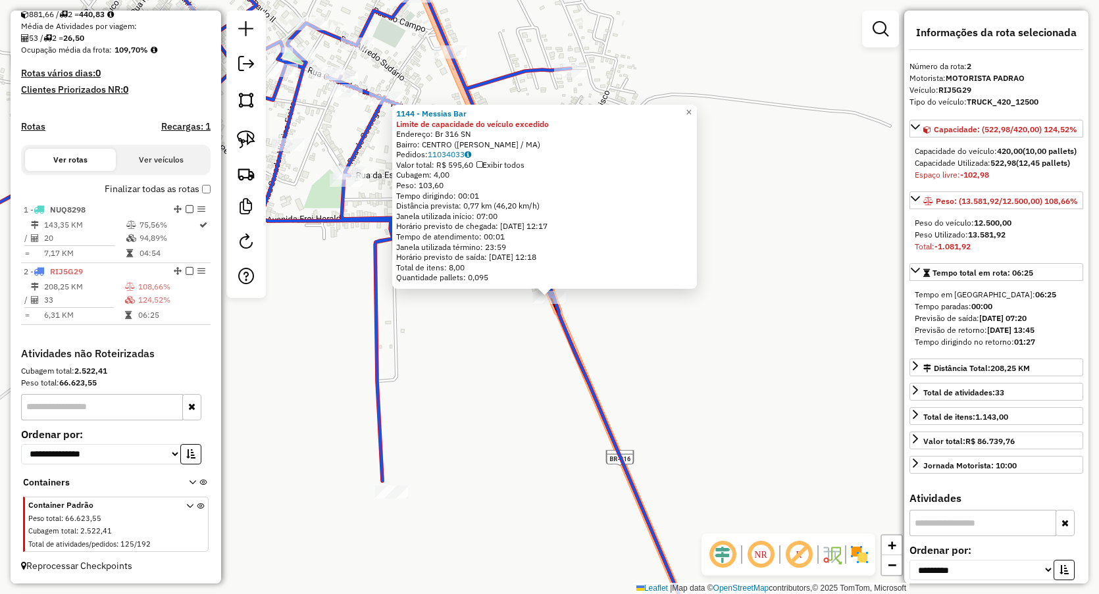
click at [500, 398] on div "1144 - Messias Bar Limite de capacidade do veículo excedido Endereço: Br 316 SN…" at bounding box center [549, 297] width 1099 height 594
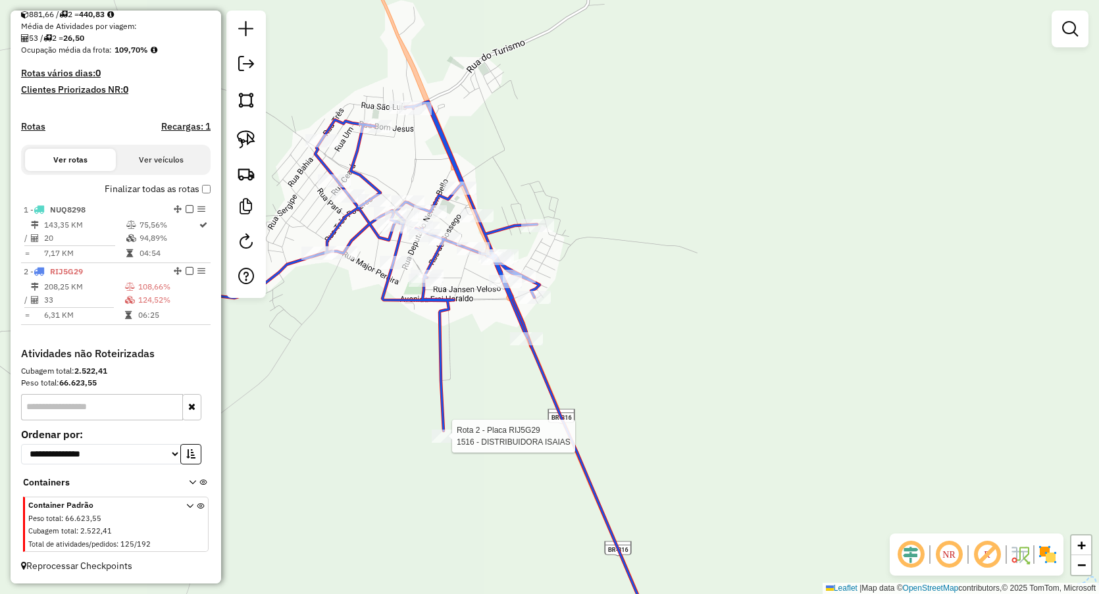
select select "**********"
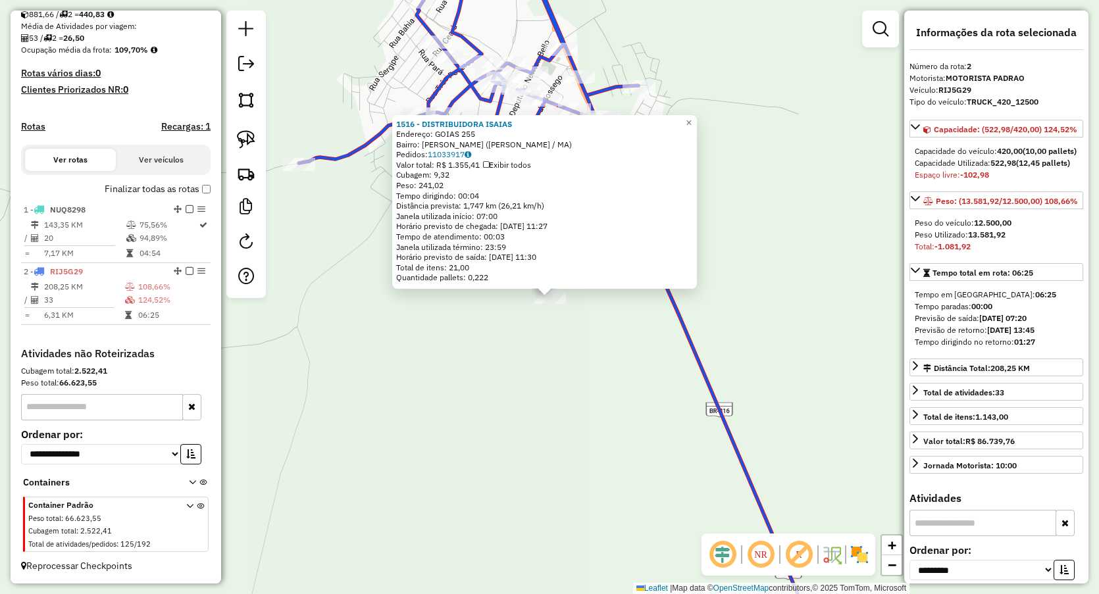
click at [507, 361] on div "1516 - DISTRIBUIDORA ISAIAS Endereço: GOIAS 255 Bairro: MONTEIRO (PIO XII / MA)…" at bounding box center [549, 297] width 1099 height 594
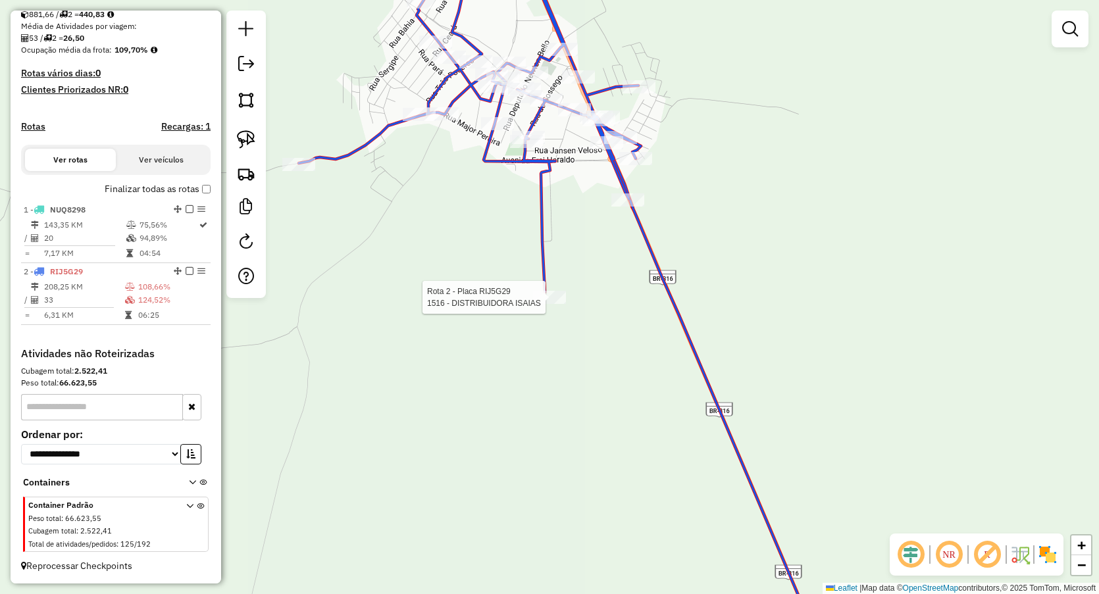
select select "**********"
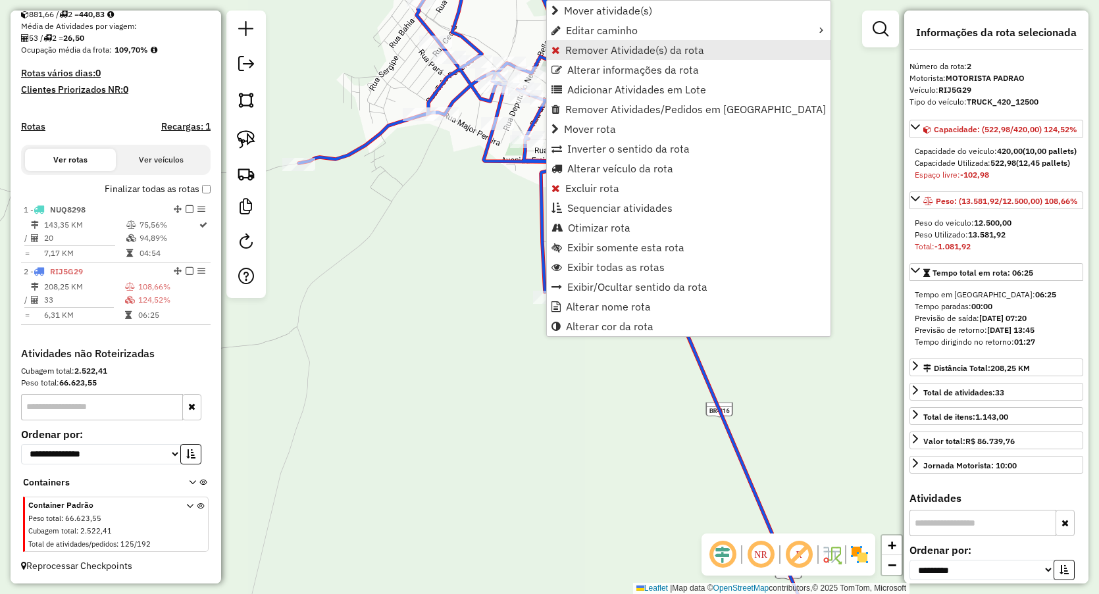
click at [576, 40] on link "Remover Atividade(s) da rota" at bounding box center [689, 50] width 284 height 20
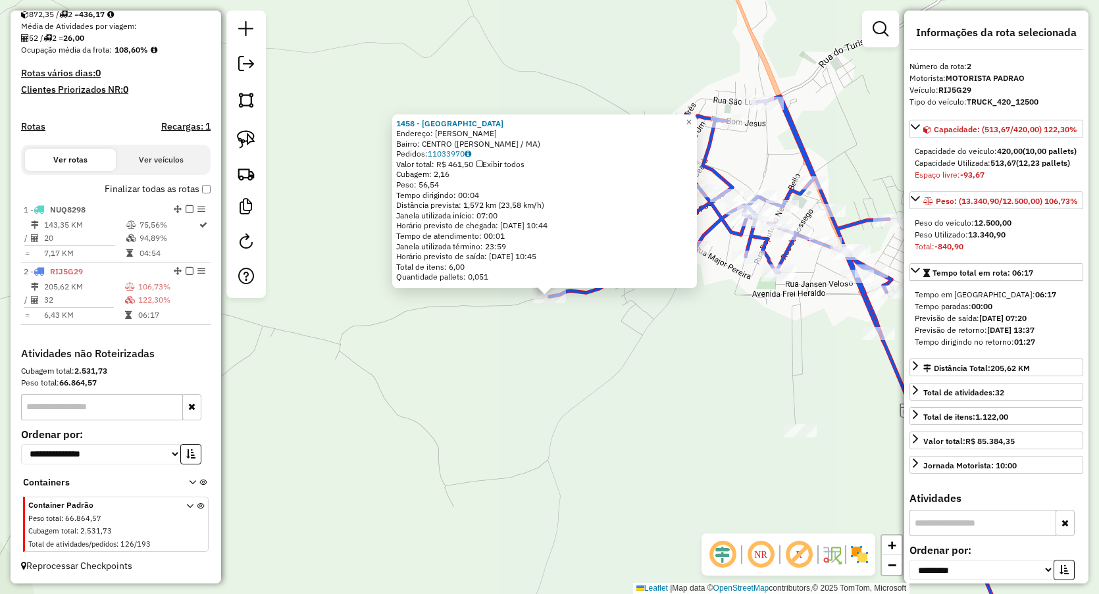
click at [547, 348] on div "1458 - ARENA LAS VEGAS Endereço: Major pereira SN Bairro: CENTRO (PIO XII / MA)…" at bounding box center [549, 297] width 1099 height 594
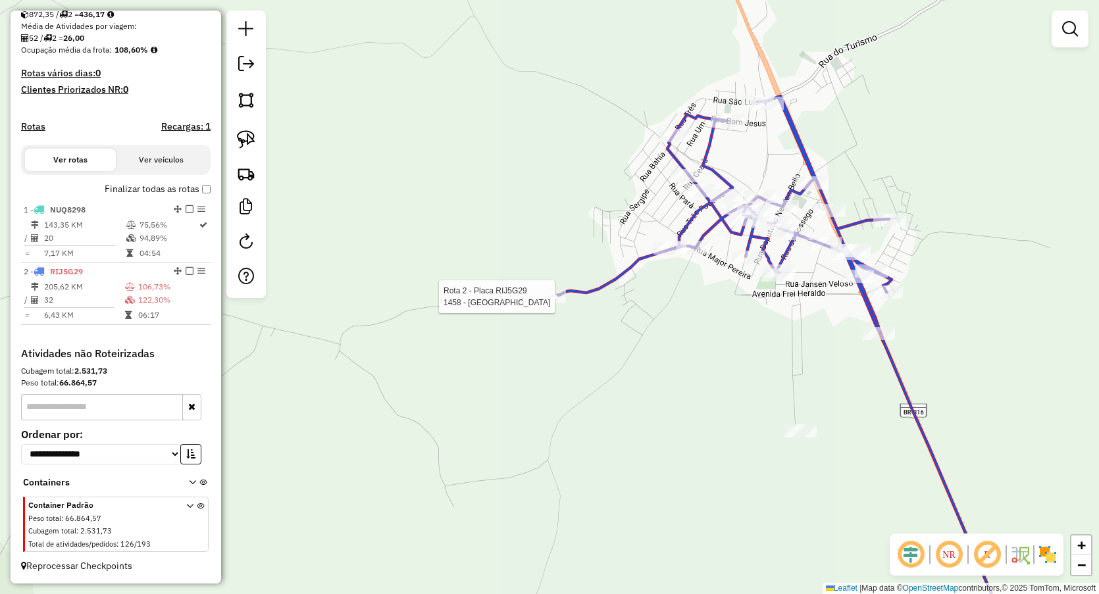
select select "**********"
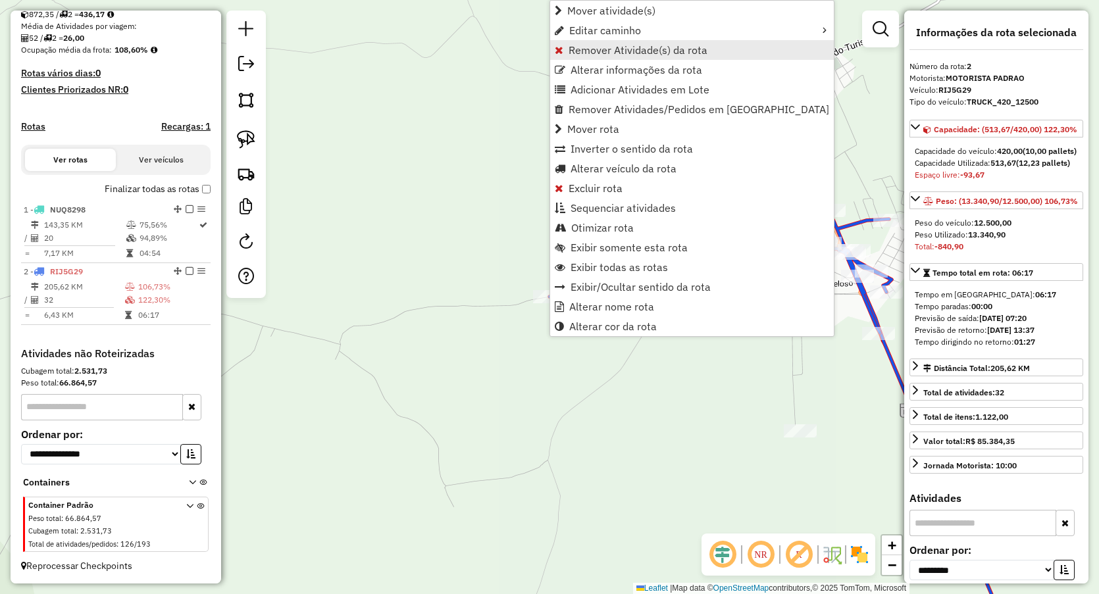
click at [582, 46] on span "Remover Atividade(s) da rota" at bounding box center [638, 50] width 139 height 11
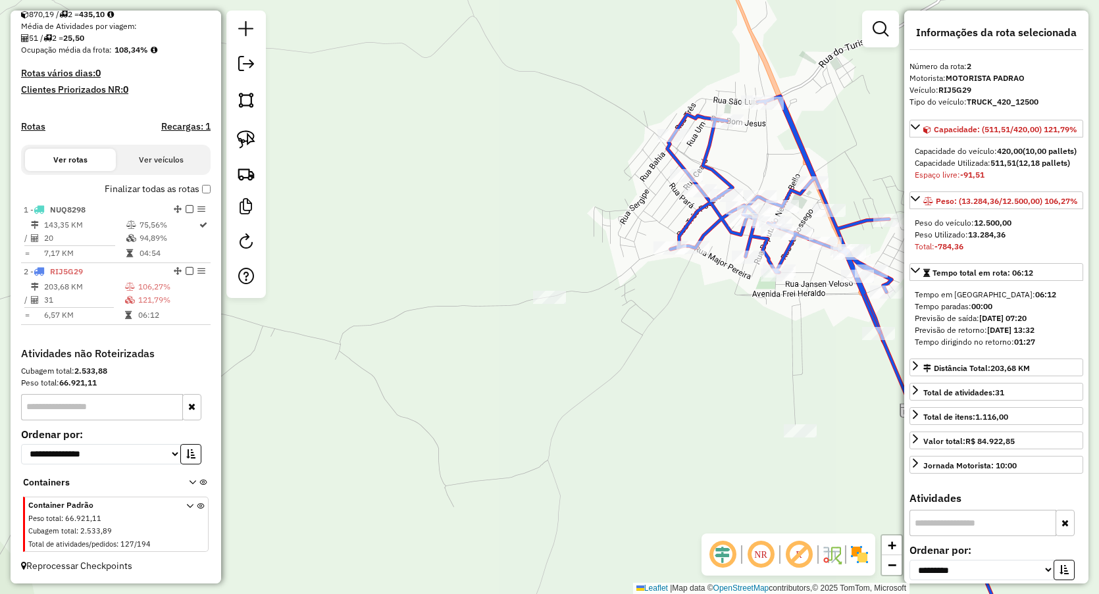
drag, startPoint x: 749, startPoint y: 134, endPoint x: 707, endPoint y: 140, distance: 42.5
click at [713, 140] on div "Janela de atendimento Grade de atendimento Capacidade Transportadoras Veículos …" at bounding box center [549, 297] width 1099 height 594
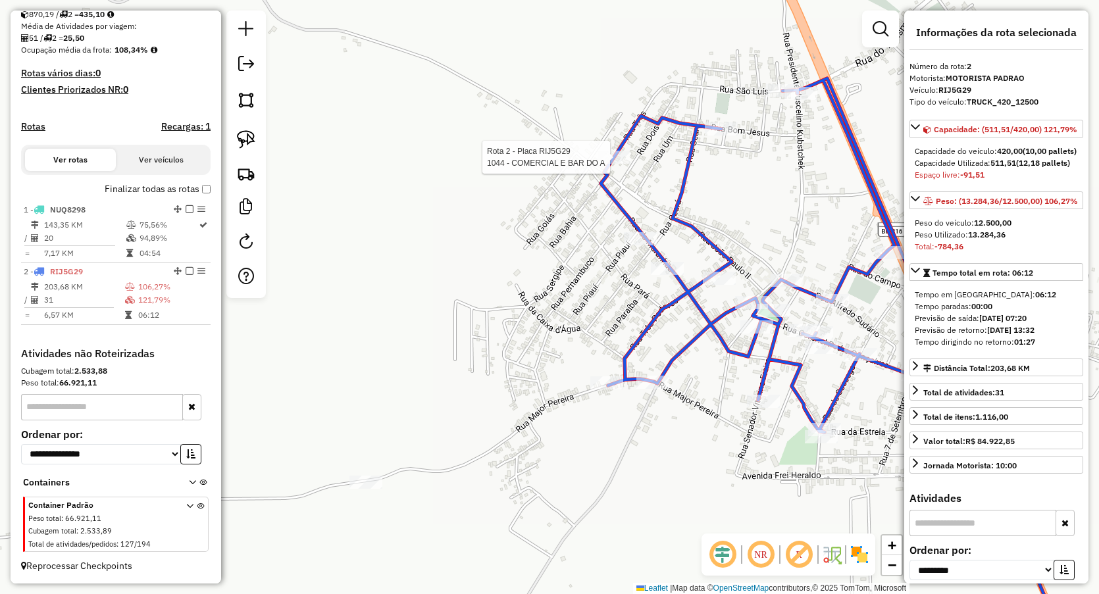
click at [623, 164] on div at bounding box center [614, 157] width 33 height 13
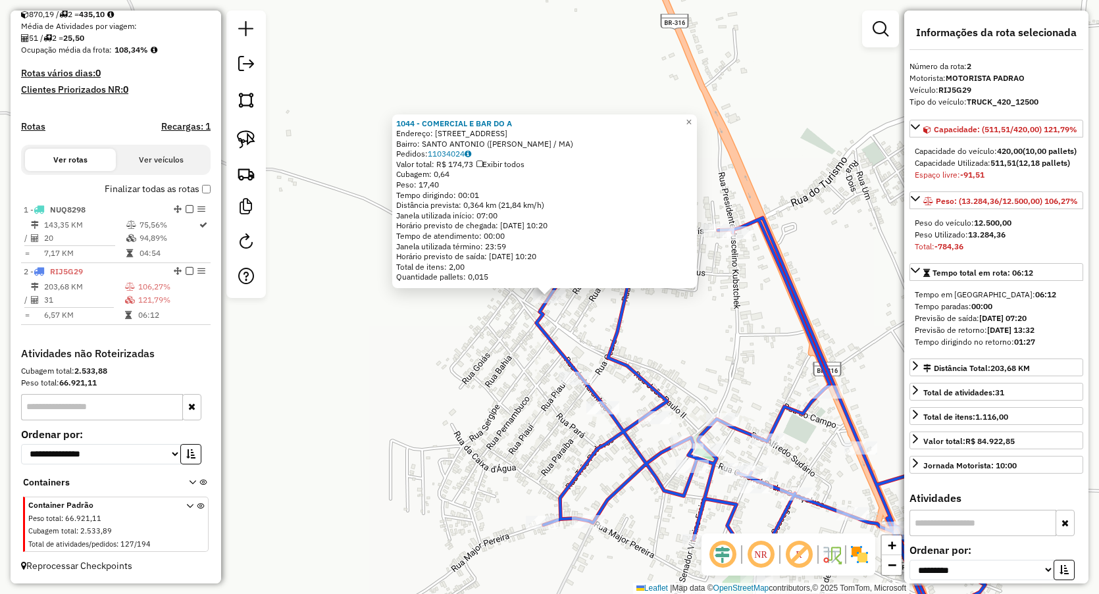
click at [510, 351] on div "1044 - COMERCIAL E BAR DO A Endereço: Rua .3 355 Bairro: SANTO ANTONIO (PIO XII…" at bounding box center [549, 297] width 1099 height 594
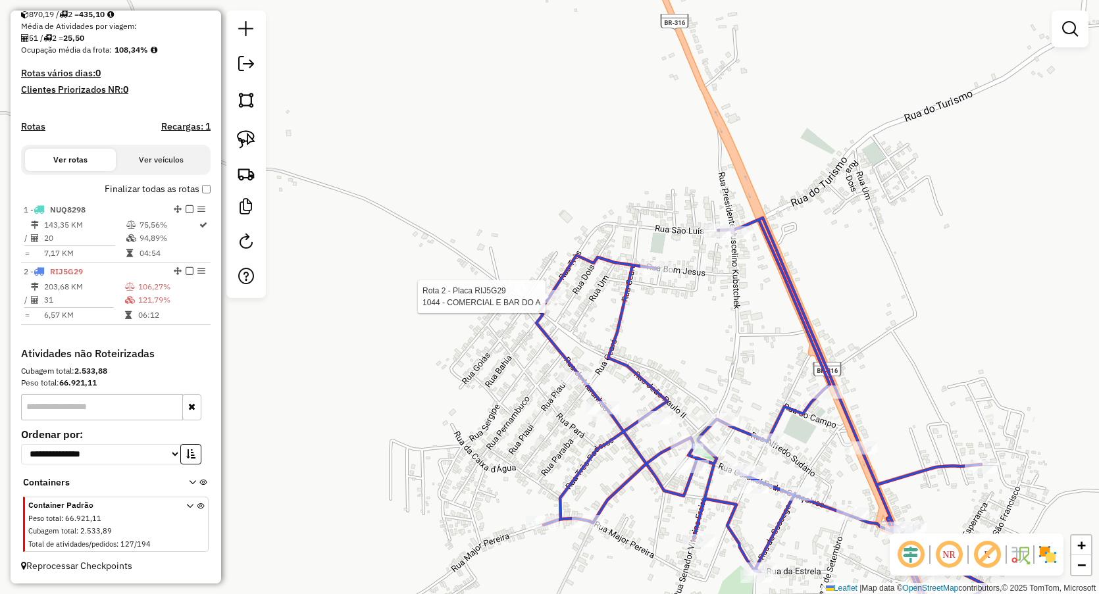
select select "**********"
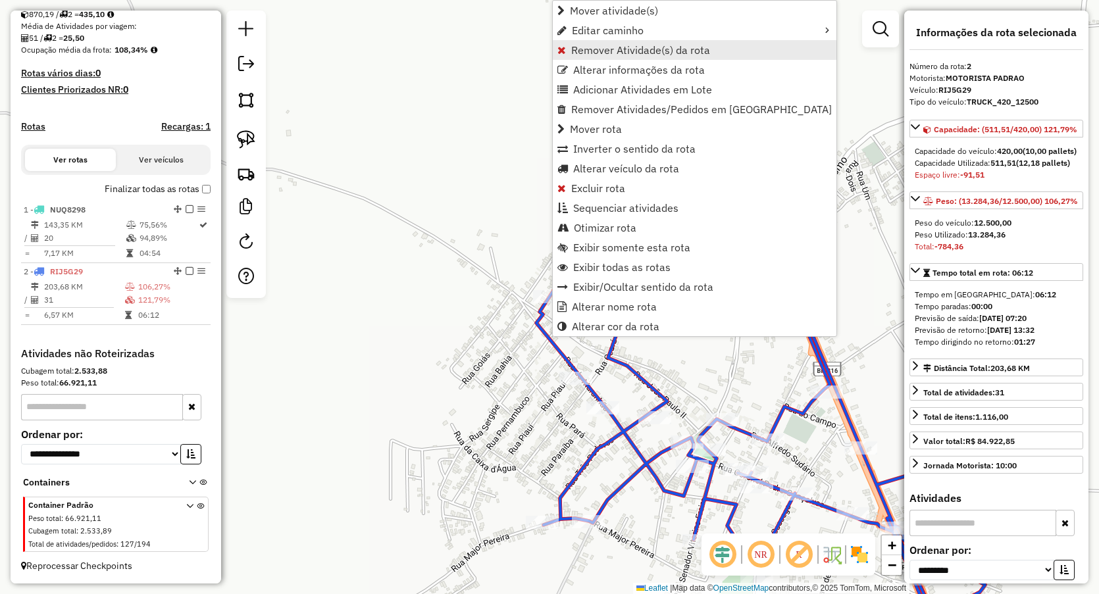
click at [580, 51] on span "Remover Atividade(s) da rota" at bounding box center [640, 50] width 139 height 11
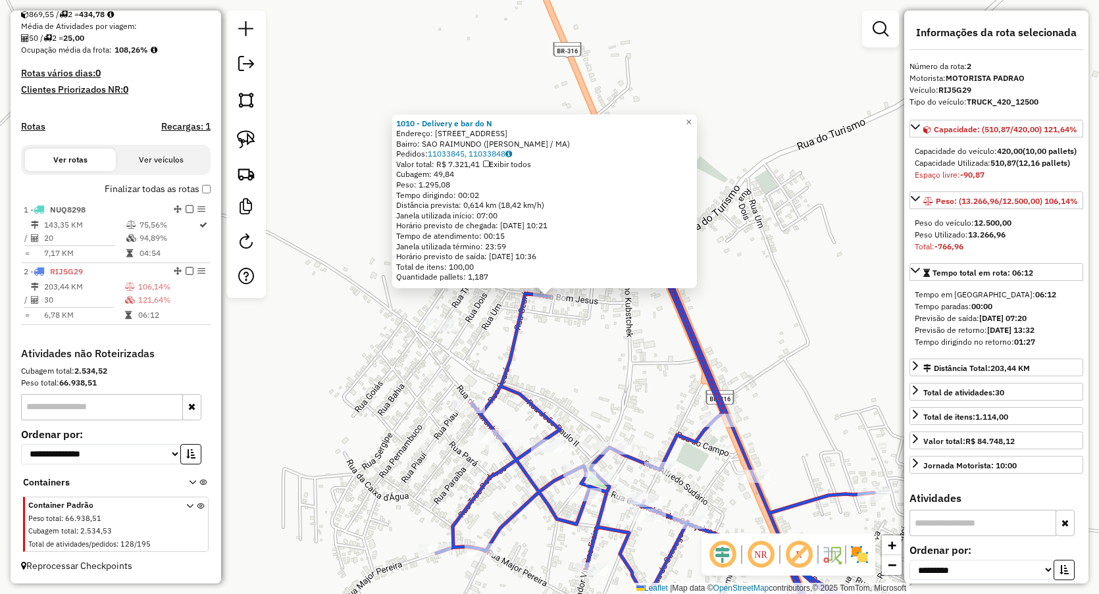
click at [557, 367] on div "1010 - Delivery e bar do N Endereço: Rua bom Jesus 220 Bairro: SAO RAIMUNDO (PI…" at bounding box center [549, 297] width 1099 height 594
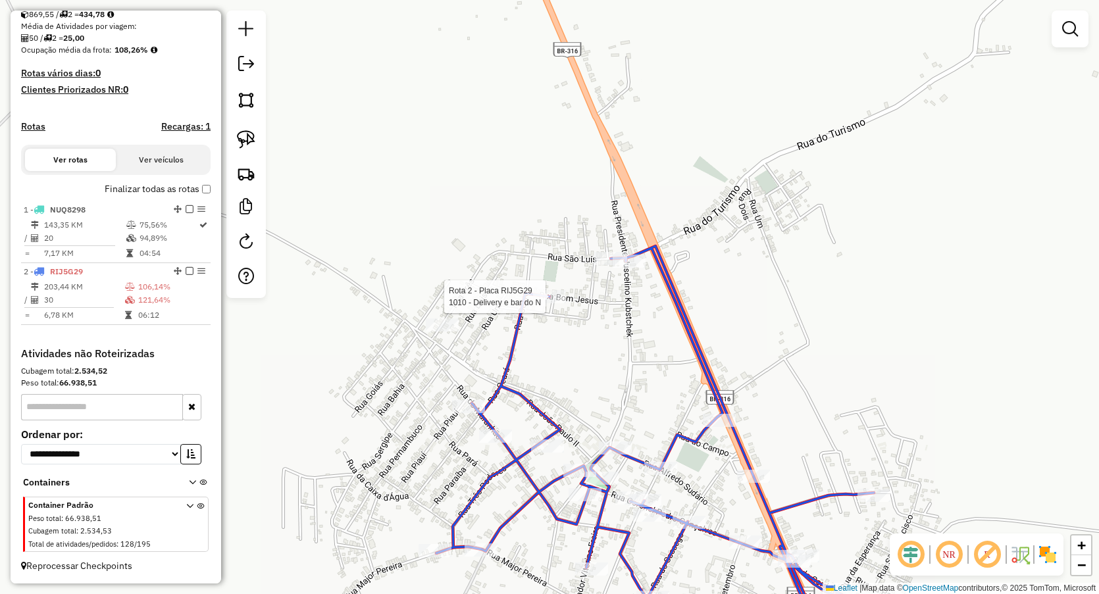
select select "**********"
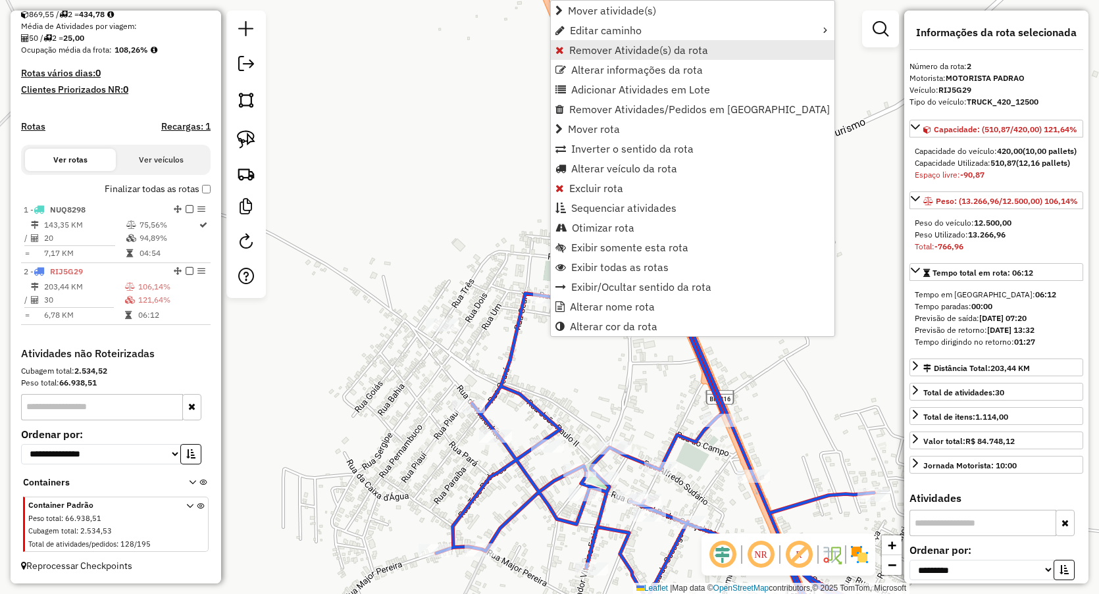
click at [600, 45] on span "Remover Atividade(s) da rota" at bounding box center [638, 50] width 139 height 11
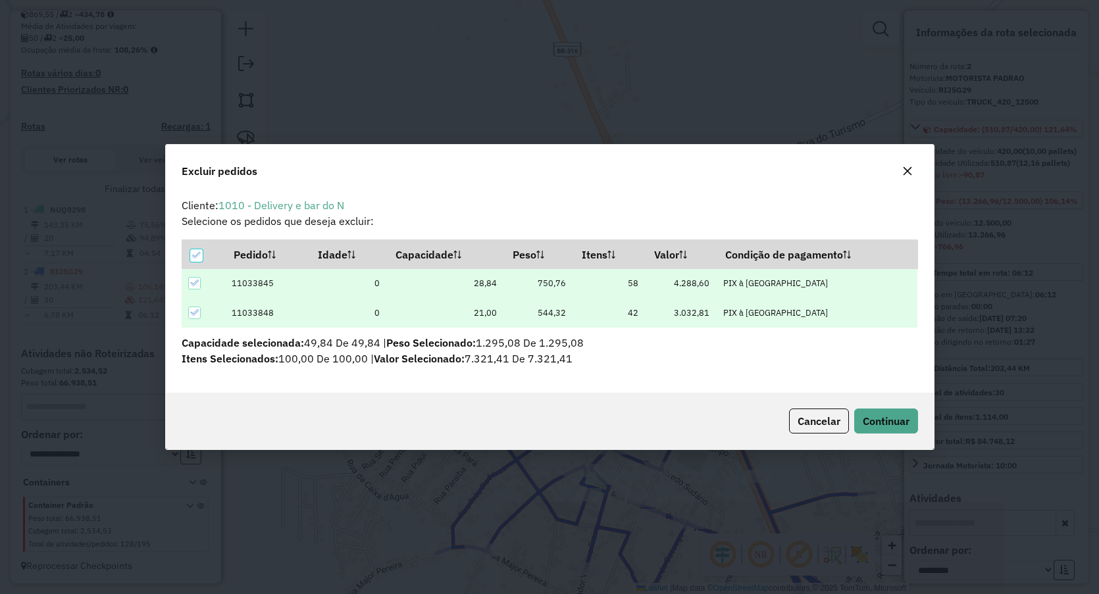
scroll to position [0, 0]
click at [869, 423] on span "Continuar" at bounding box center [886, 421] width 47 height 13
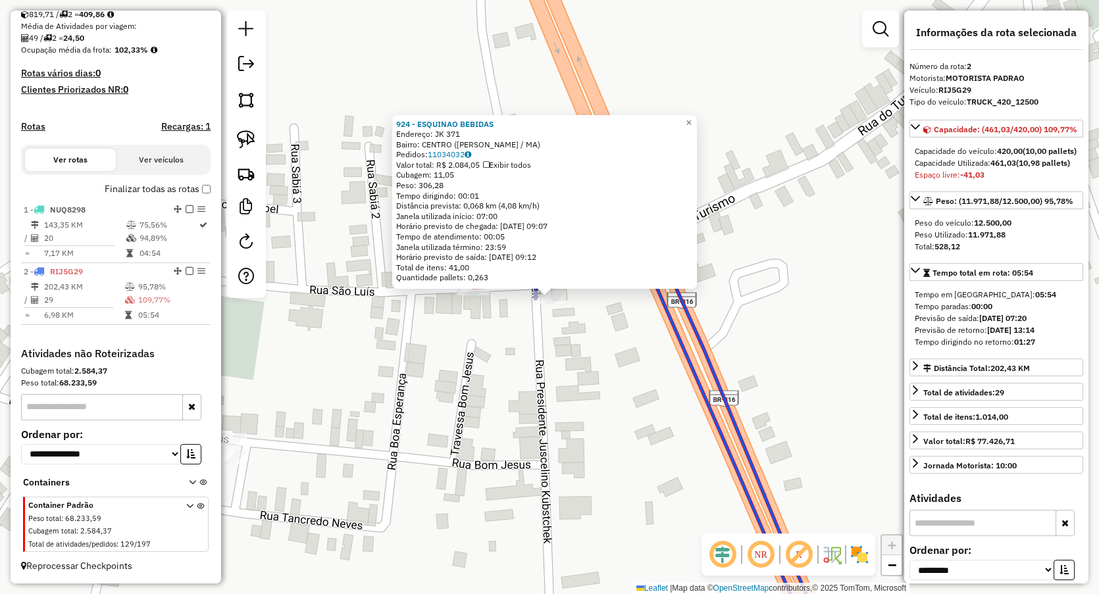
click at [500, 365] on div "924 - ESQUINAO BEBIDAS Endereço: JK 371 Bairro: CENTRO (PIO XII / MA) Pedidos: …" at bounding box center [549, 297] width 1099 height 594
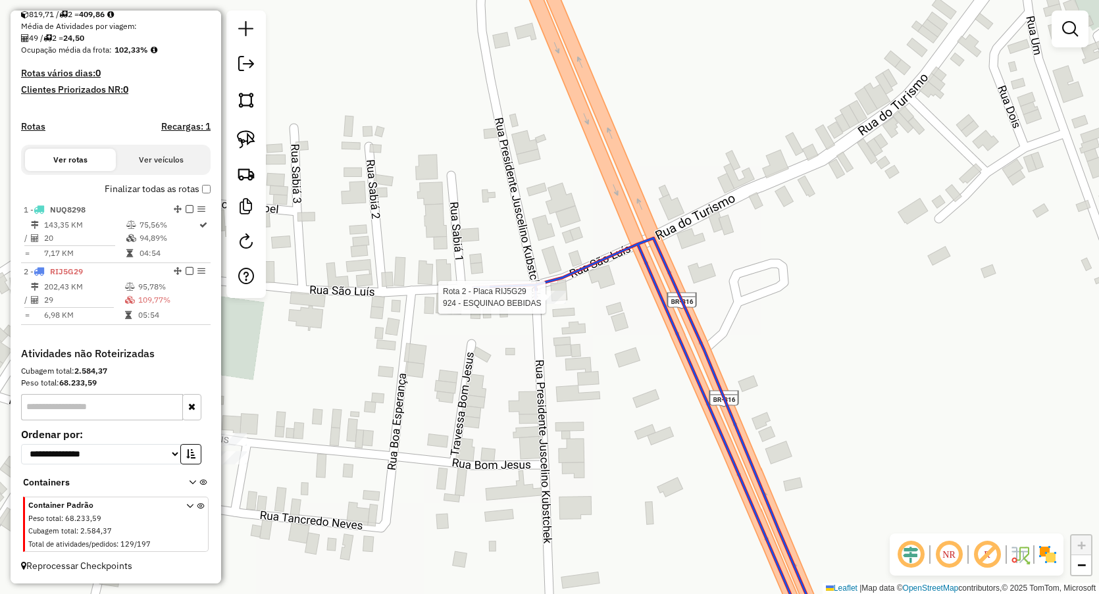
select select "**********"
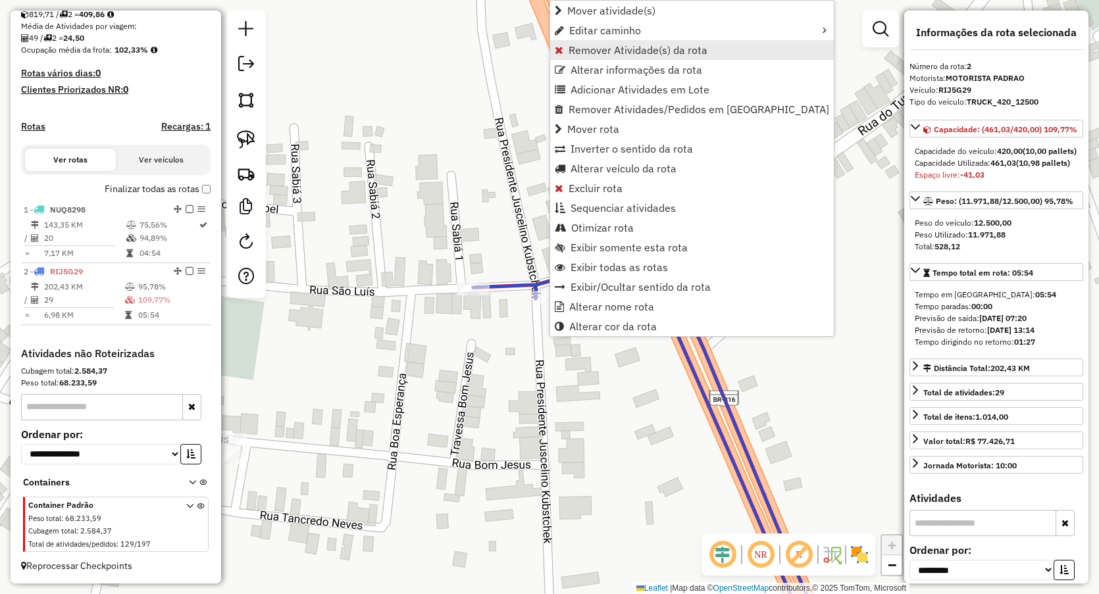
click at [573, 45] on span "Remover Atividade(s) da rota" at bounding box center [638, 50] width 139 height 11
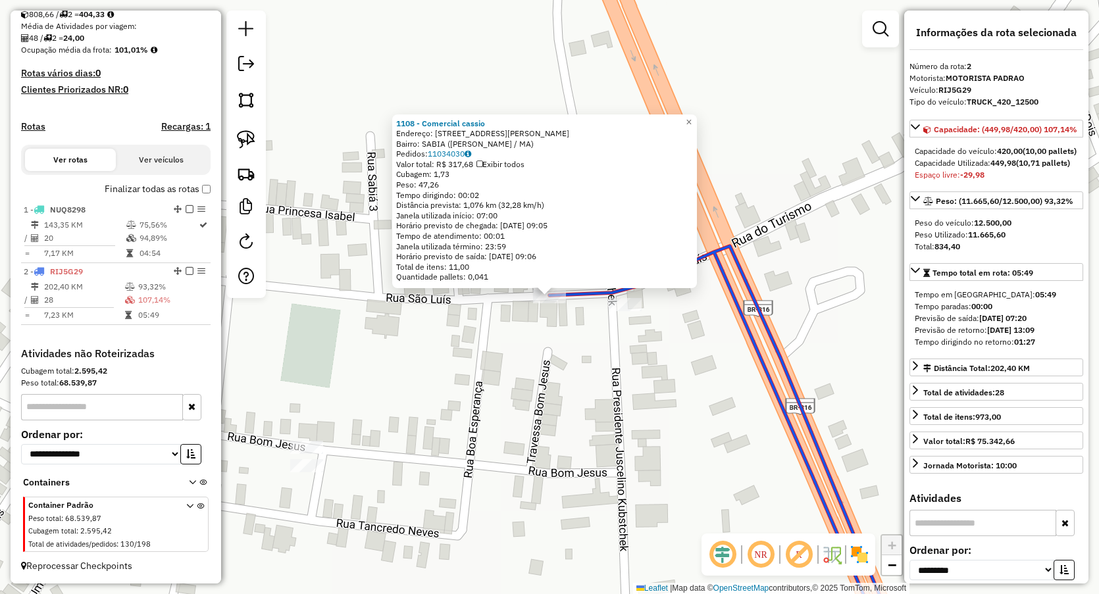
click at [554, 340] on div "1108 - Comercial cassio Endereço: Rua Sao Luis ( proximo AABB ) 76 Bairro: SABI…" at bounding box center [549, 297] width 1099 height 594
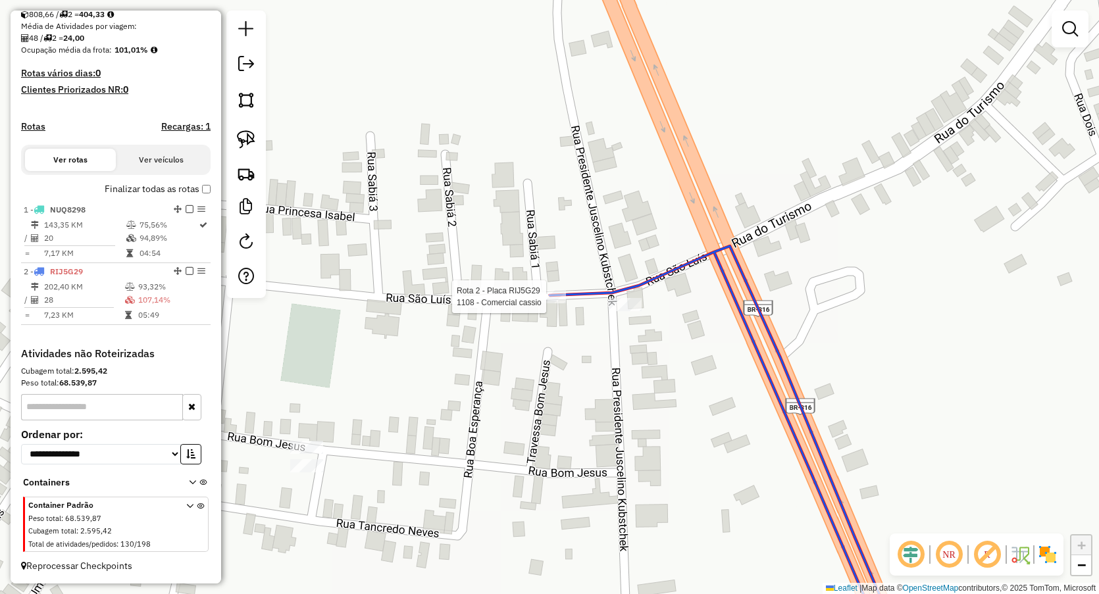
select select "**********"
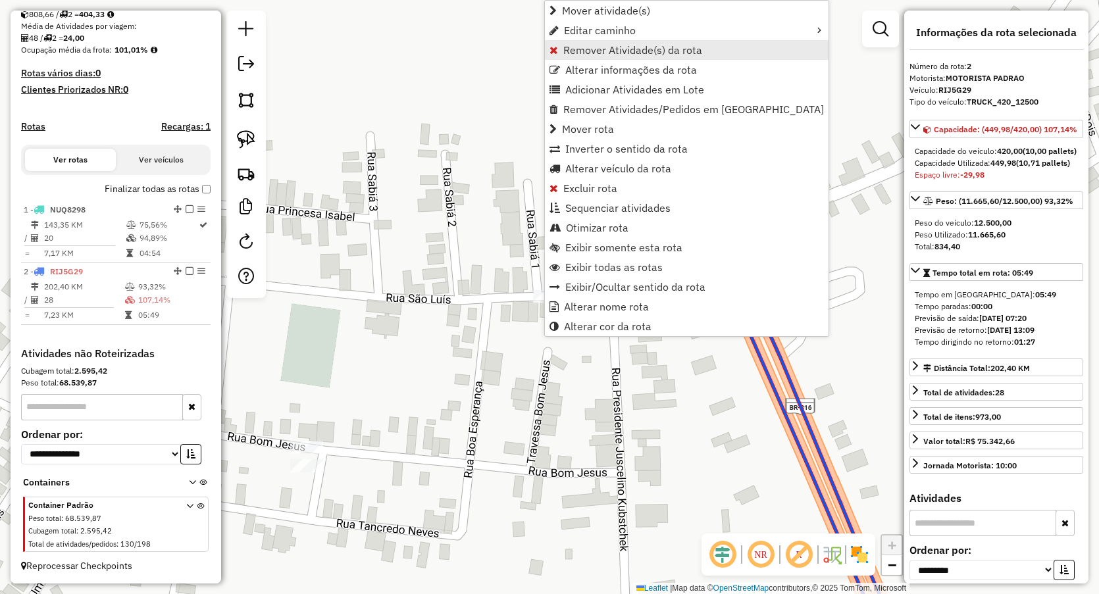
click at [555, 50] on span "Remover Atividade(s) da rota" at bounding box center [554, 50] width 9 height 11
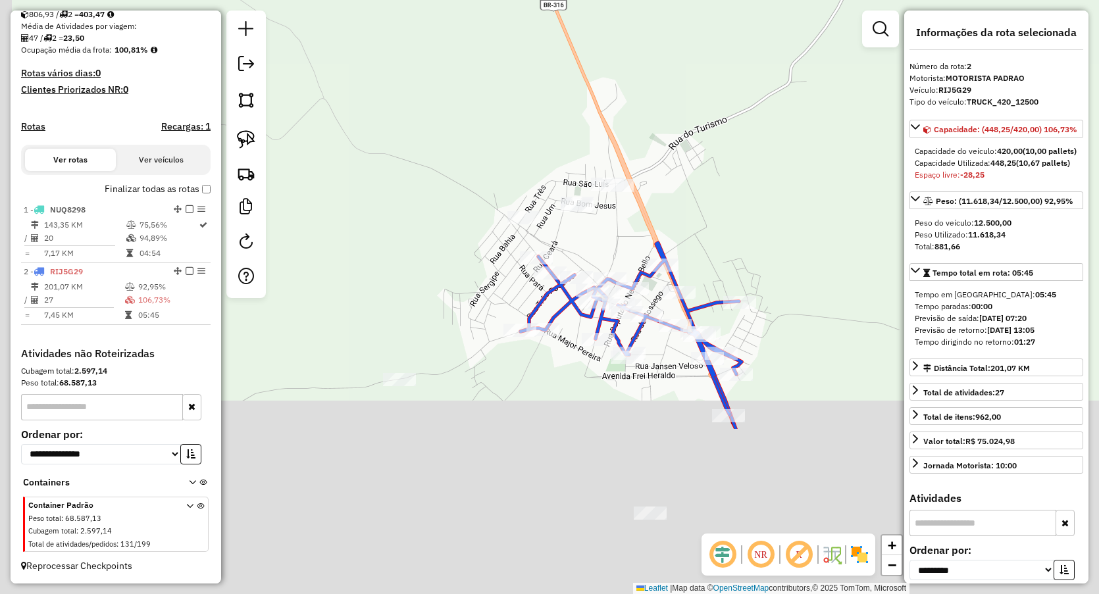
drag, startPoint x: 586, startPoint y: 403, endPoint x: 679, endPoint y: 122, distance: 296.6
click at [679, 126] on div "Janela de atendimento Grade de atendimento Capacidade Transportadoras Veículos …" at bounding box center [549, 297] width 1099 height 594
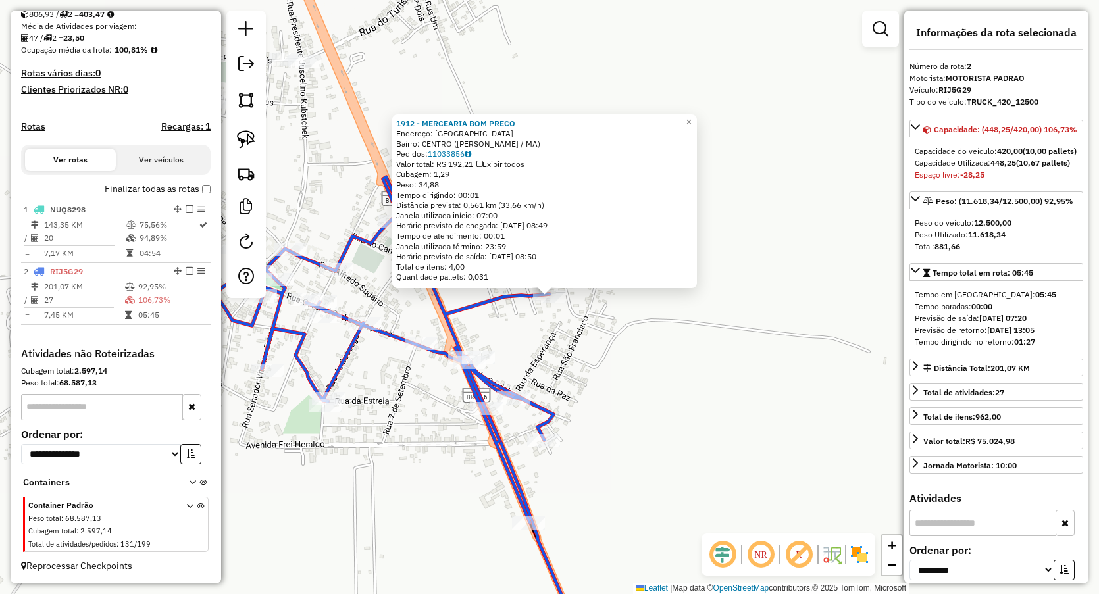
click at [569, 354] on div "1912 - MERCEARIA BOM PRECO Endereço: rua Santa luzia SN Bairro: CENTRO (PIO XII…" at bounding box center [549, 297] width 1099 height 594
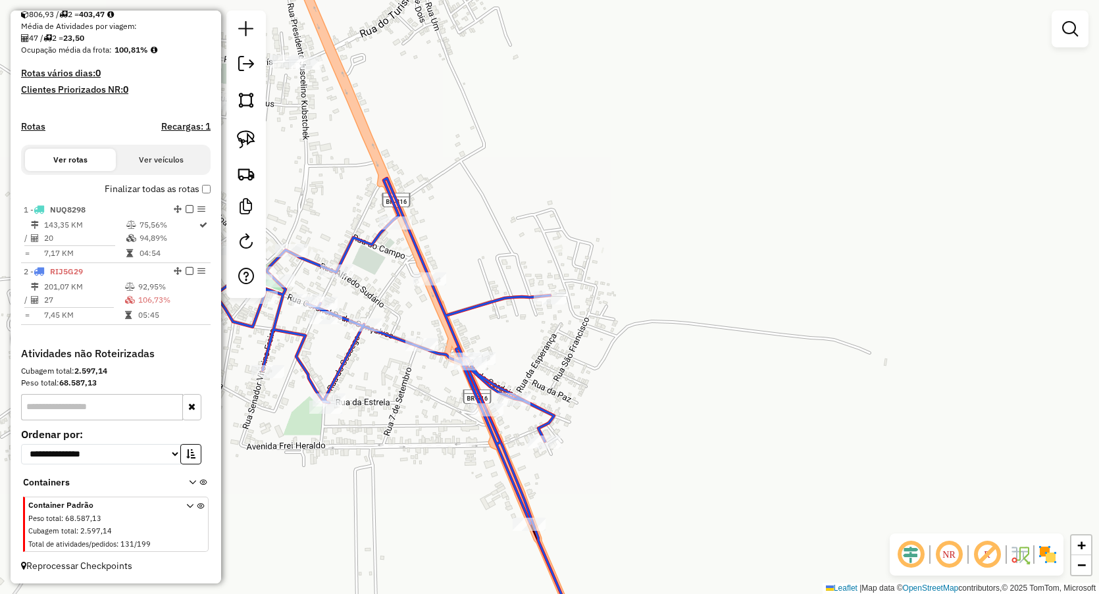
drag, startPoint x: 594, startPoint y: 397, endPoint x: 585, endPoint y: 319, distance: 78.1
click at [593, 338] on div "Janela de atendimento Grade de atendimento Capacidade Transportadoras Veículos …" at bounding box center [549, 297] width 1099 height 594
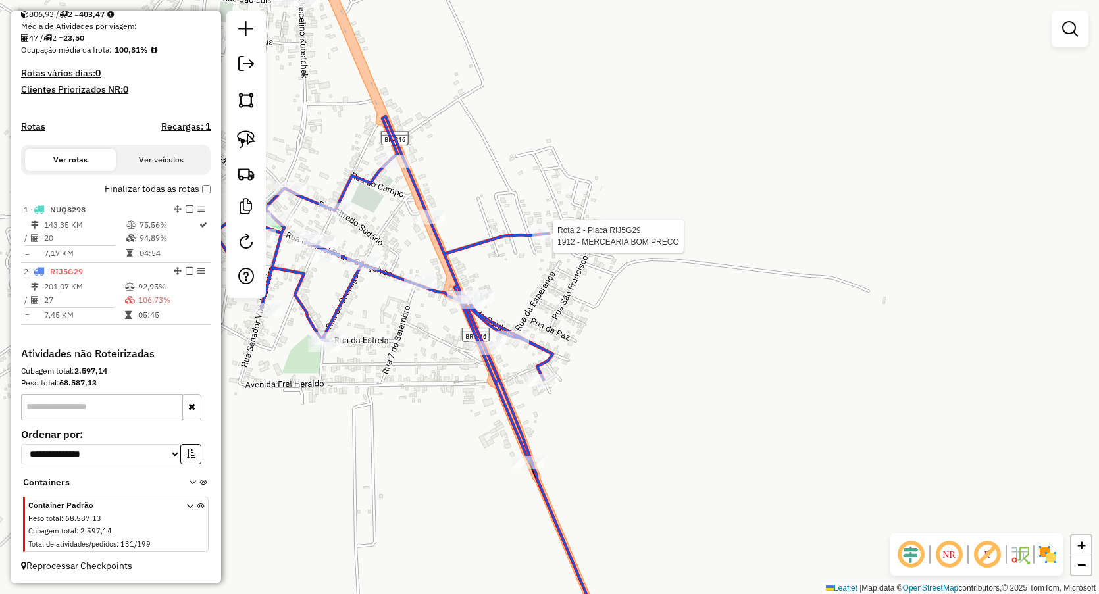
select select "**********"
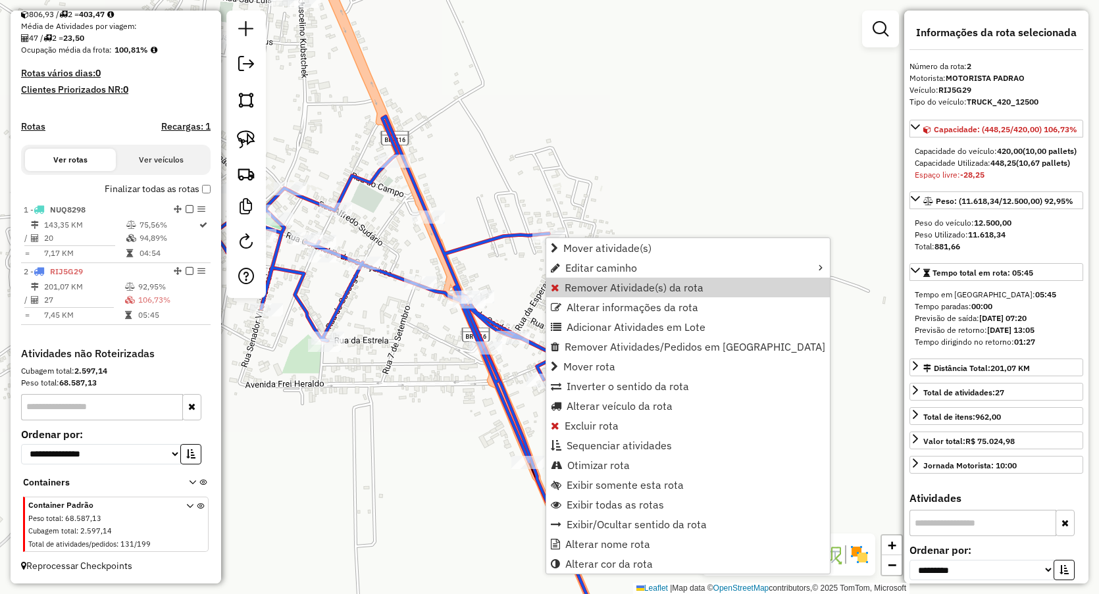
click at [562, 173] on div "Janela de atendimento Grade de atendimento Capacidade Transportadoras Veículos …" at bounding box center [549, 297] width 1099 height 594
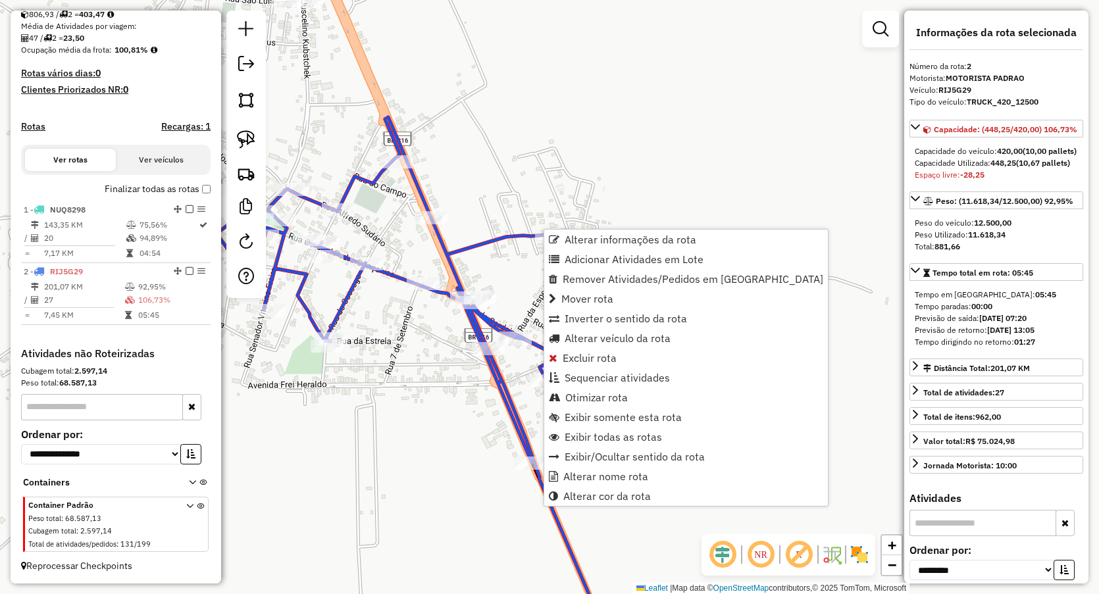
click at [560, 122] on div "Janela de atendimento Grade de atendimento Capacidade Transportadoras Veículos …" at bounding box center [549, 297] width 1099 height 594
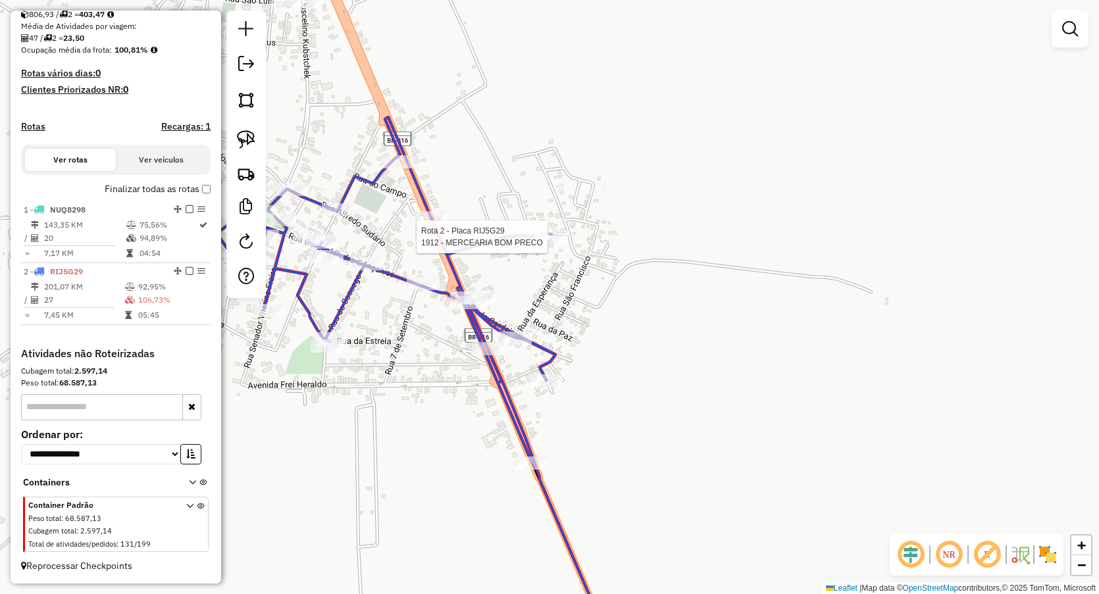
select select "**********"
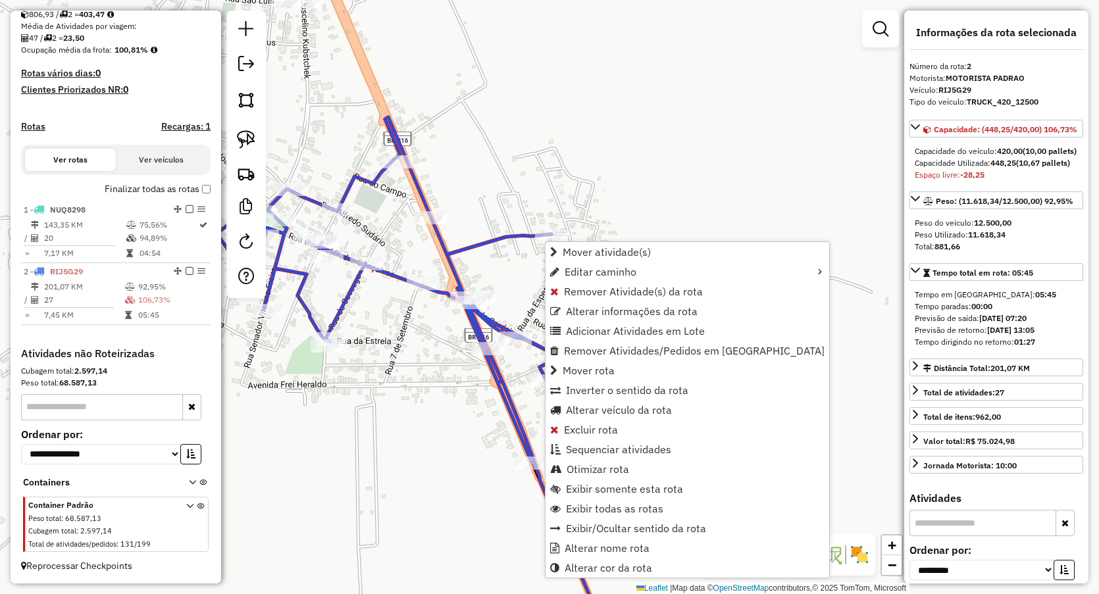
drag, startPoint x: 546, startPoint y: 174, endPoint x: 540, endPoint y: 228, distance: 54.9
click at [545, 173] on div "Janela de atendimento Grade de atendimento Capacidade Transportadoras Veículos …" at bounding box center [549, 297] width 1099 height 594
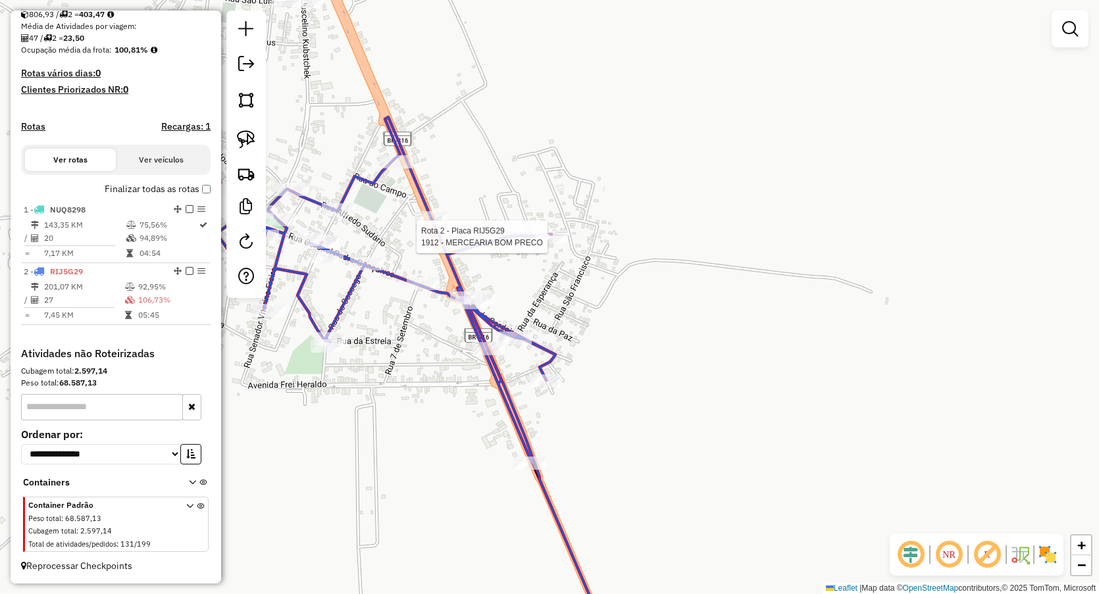
select select "**********"
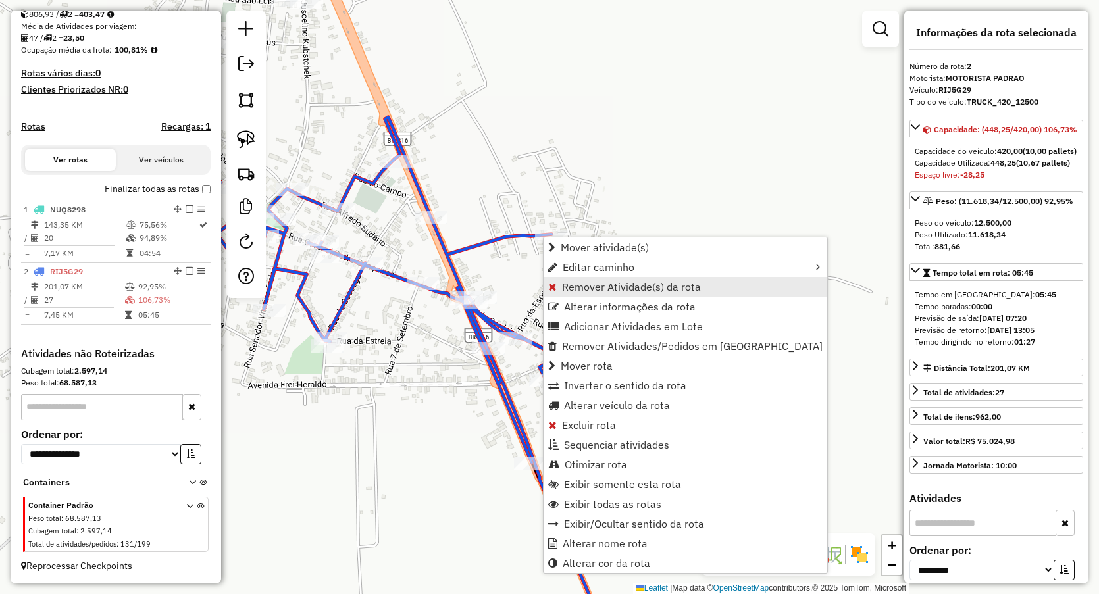
click at [574, 282] on span "Remover Atividade(s) da rota" at bounding box center [631, 287] width 139 height 11
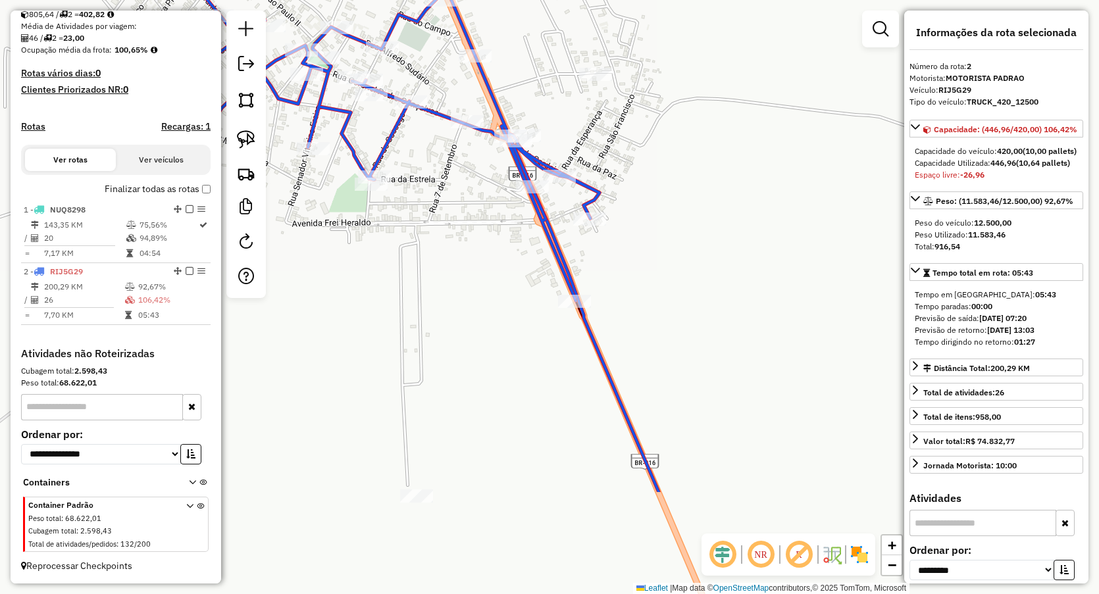
drag, startPoint x: 600, startPoint y: 393, endPoint x: 625, endPoint y: 225, distance: 169.6
click at [646, 222] on div "Janela de atendimento Grade de atendimento Capacidade Transportadoras Veículos …" at bounding box center [549, 297] width 1099 height 594
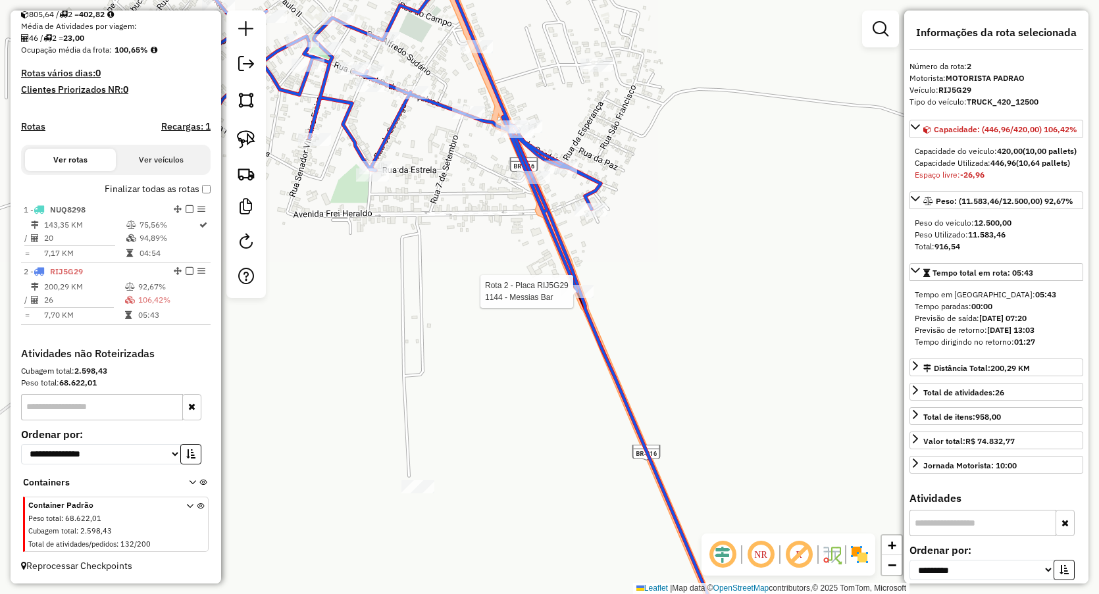
click at [573, 298] on div at bounding box center [577, 291] width 33 height 13
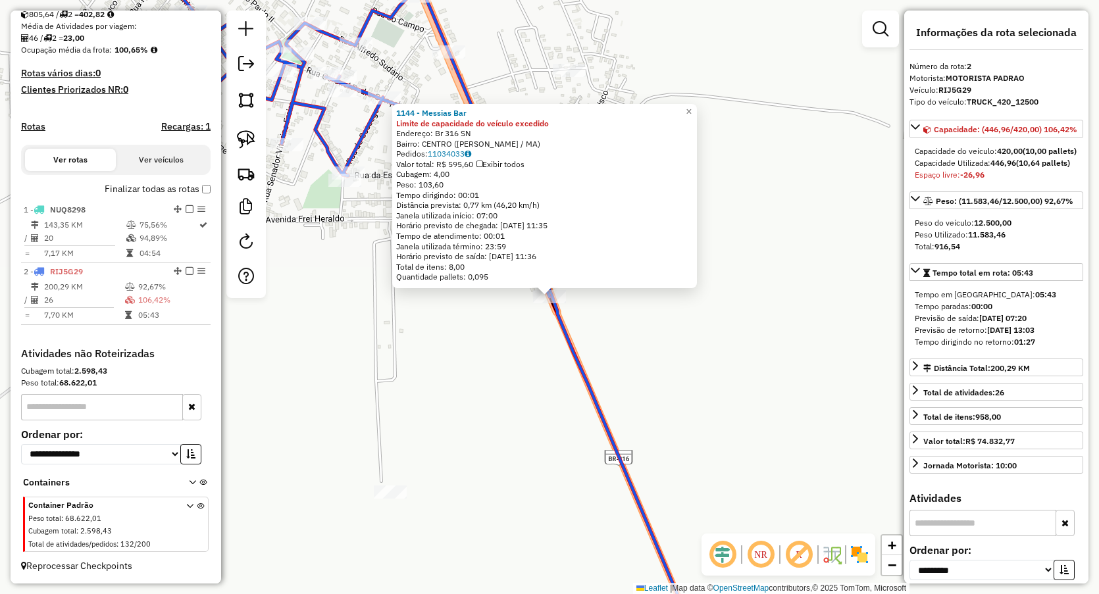
click at [519, 361] on div "1144 - Messias Bar Limite de capacidade do veículo excedido Endereço: Br 316 SN…" at bounding box center [549, 297] width 1099 height 594
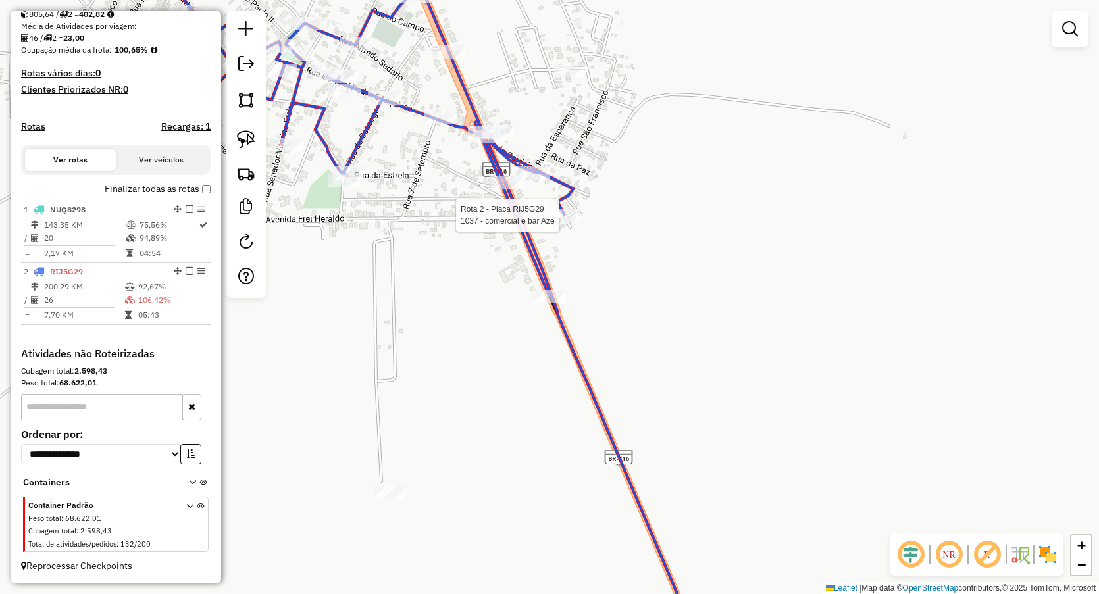
select select "**********"
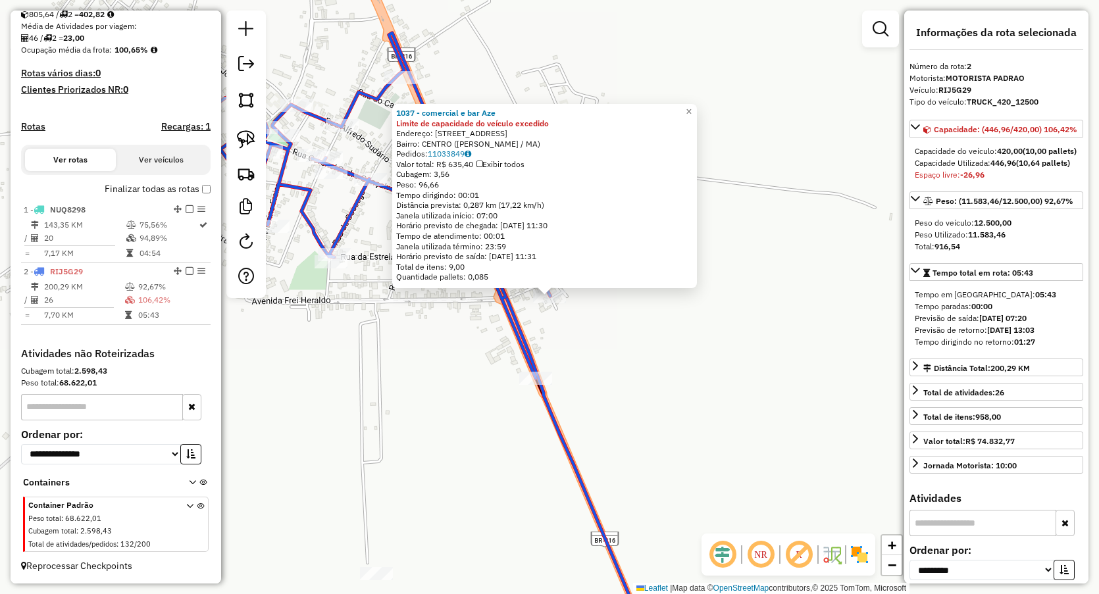
click at [554, 336] on div "1037 - comercial e bar Aze Limite de capacidade do veículo excedido Endereço: R…" at bounding box center [549, 297] width 1099 height 594
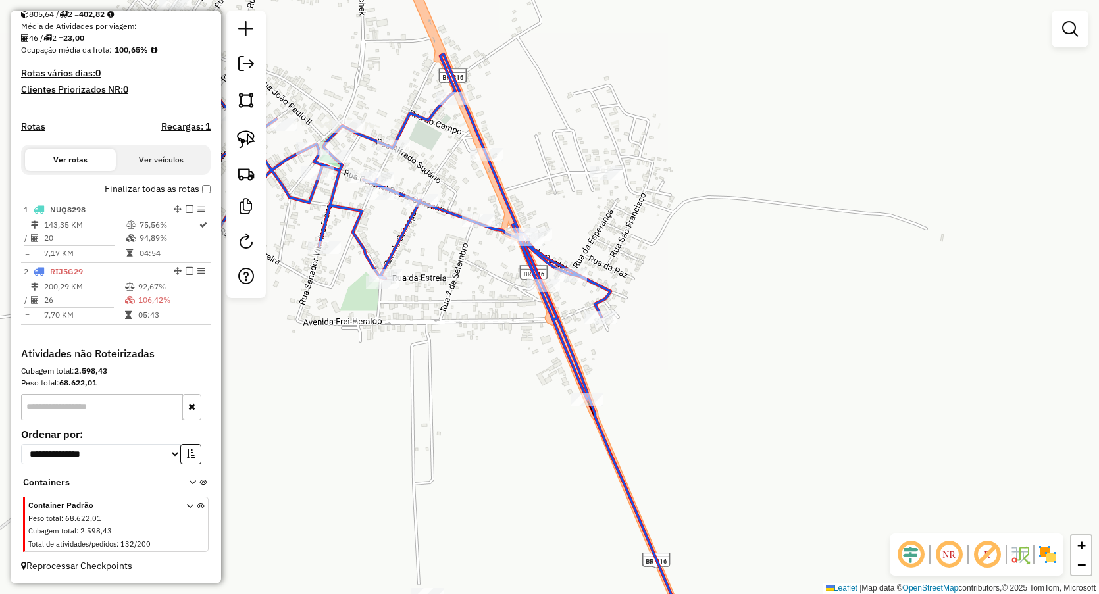
drag, startPoint x: 404, startPoint y: 318, endPoint x: 584, endPoint y: 430, distance: 212.2
click at [584, 430] on div "Janela de atendimento Grade de atendimento Capacidade Transportadoras Veículos …" at bounding box center [549, 297] width 1099 height 594
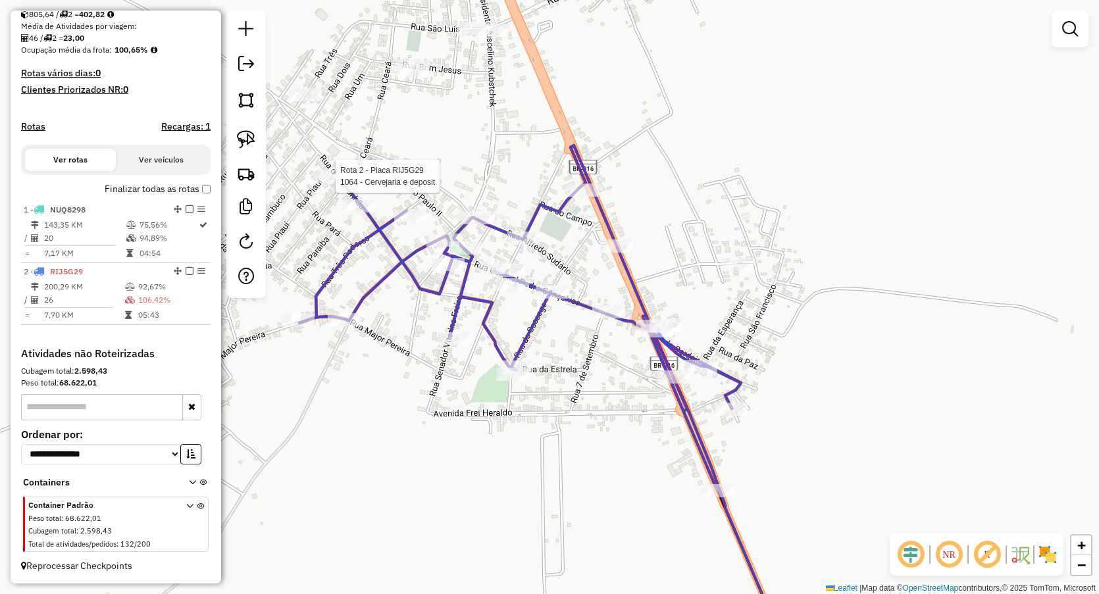
select select "**********"
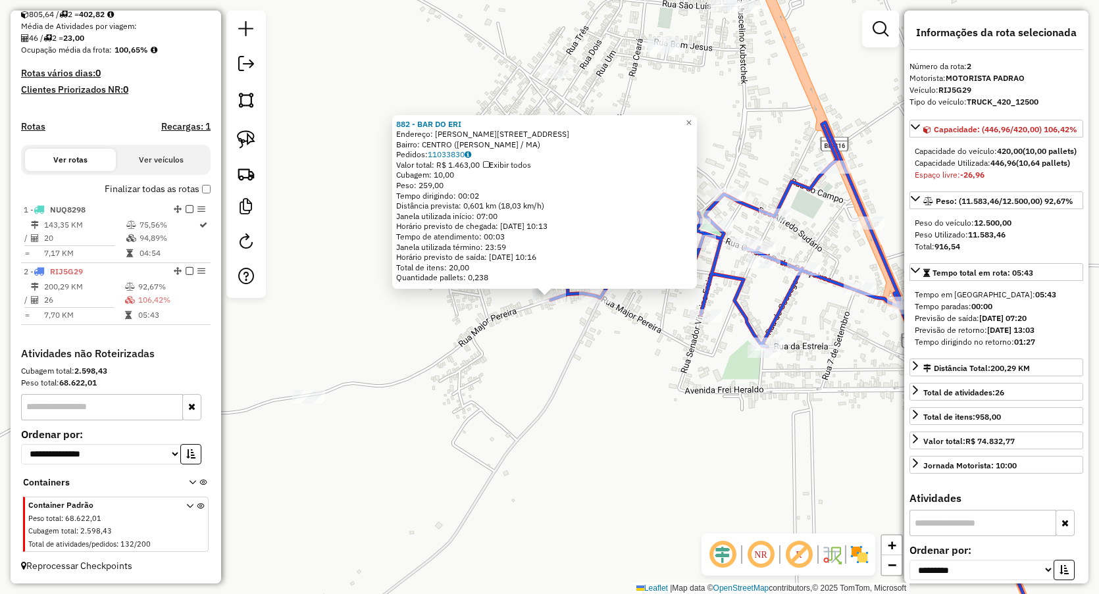
click at [541, 411] on div "882 - BAR DO ERI Endereço: R MAJOR PEREIRA 542 Bairro: CENTRO (PIO XII / MA) Pe…" at bounding box center [549, 297] width 1099 height 594
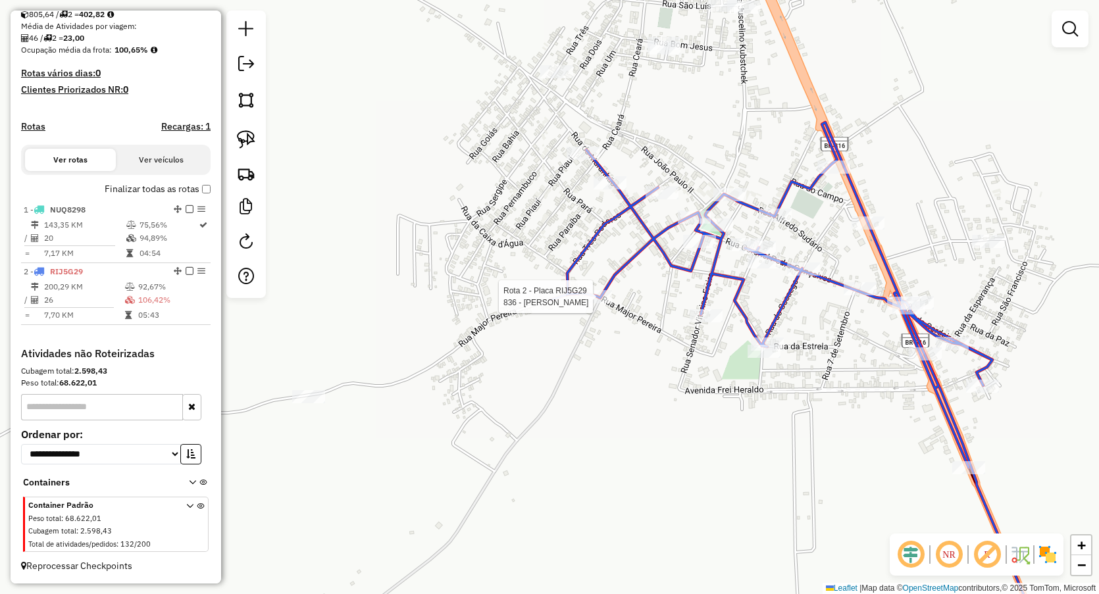
select select "**********"
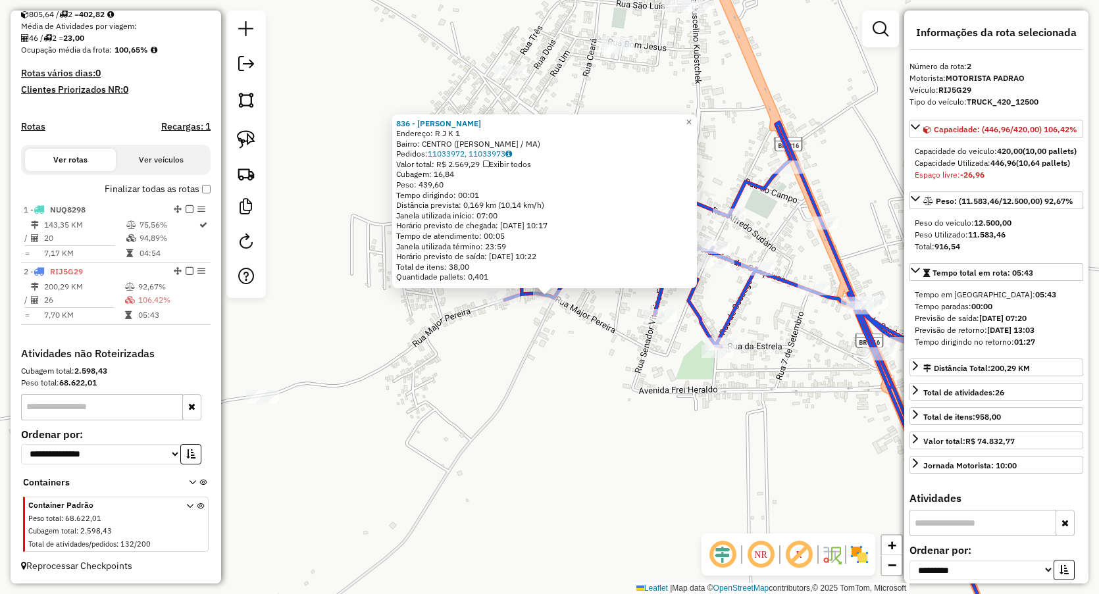
drag, startPoint x: 555, startPoint y: 373, endPoint x: 548, endPoint y: 350, distance: 23.3
click at [553, 372] on div "836 - DEP PINTO Endereço: R J K 1 Bairro: CENTRO (PIO XII / MA) Pedidos: 110339…" at bounding box center [549, 297] width 1099 height 594
click at [562, 66] on div "836 - DEP PINTO Endereço: R J K 1 Bairro: CENTRO (PIO XII / MA) Pedidos: 110339…" at bounding box center [549, 297] width 1099 height 594
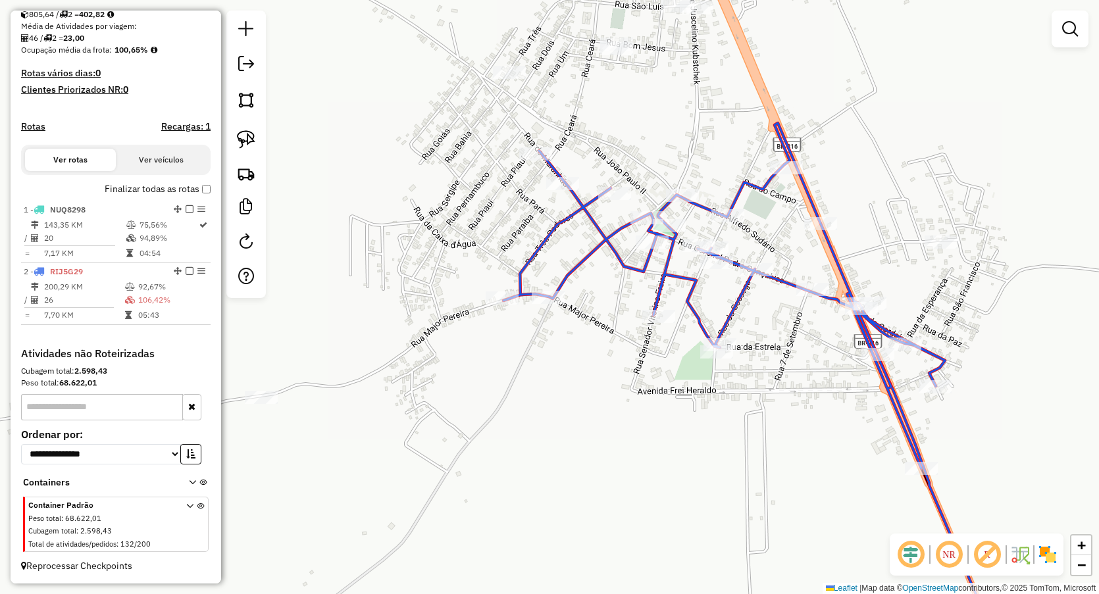
drag, startPoint x: 610, startPoint y: 103, endPoint x: 484, endPoint y: 127, distance: 127.9
click at [484, 127] on div "Janela de atendimento Grade de atendimento Capacidade Transportadoras Veículos …" at bounding box center [549, 297] width 1099 height 594
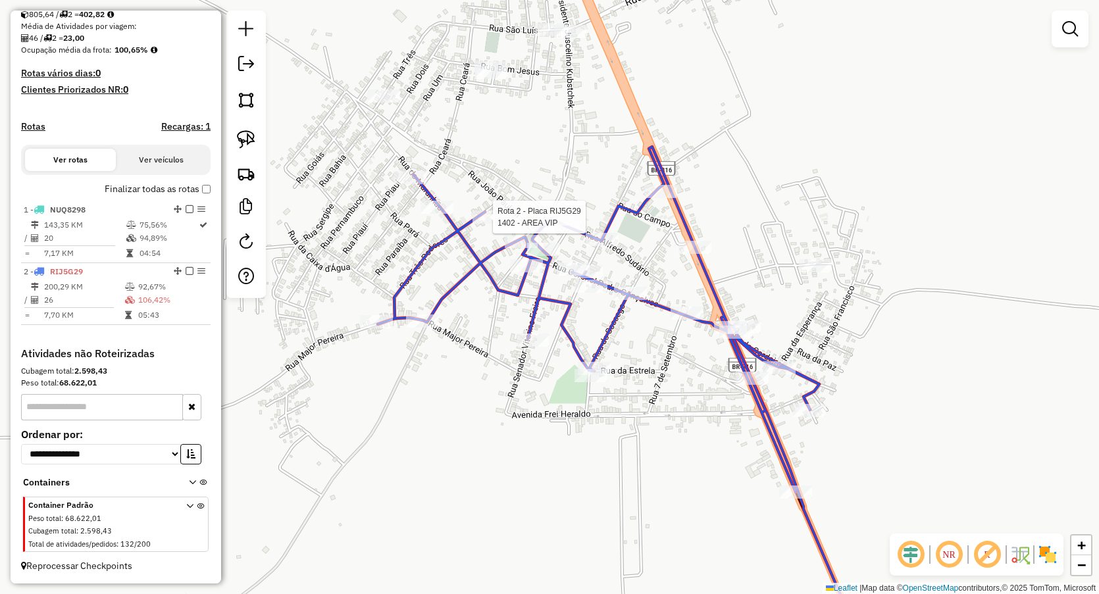
select select "**********"
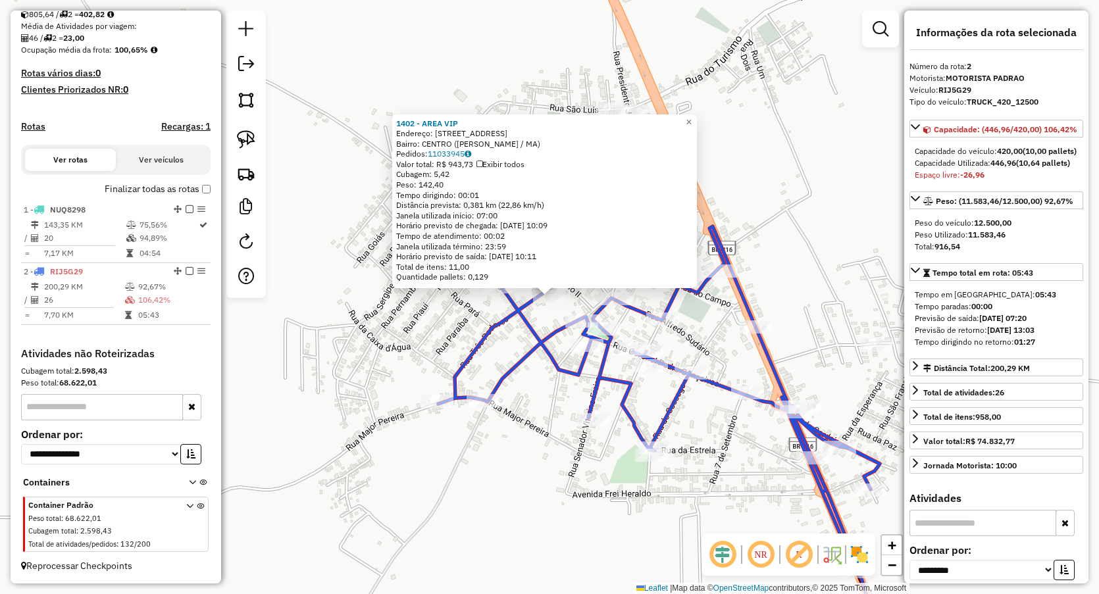
click at [533, 406] on div "1402 - AREA VIP Endereço: rua tres poderes 51 Bairro: CENTRO (PIO XII / MA) Ped…" at bounding box center [549, 297] width 1099 height 594
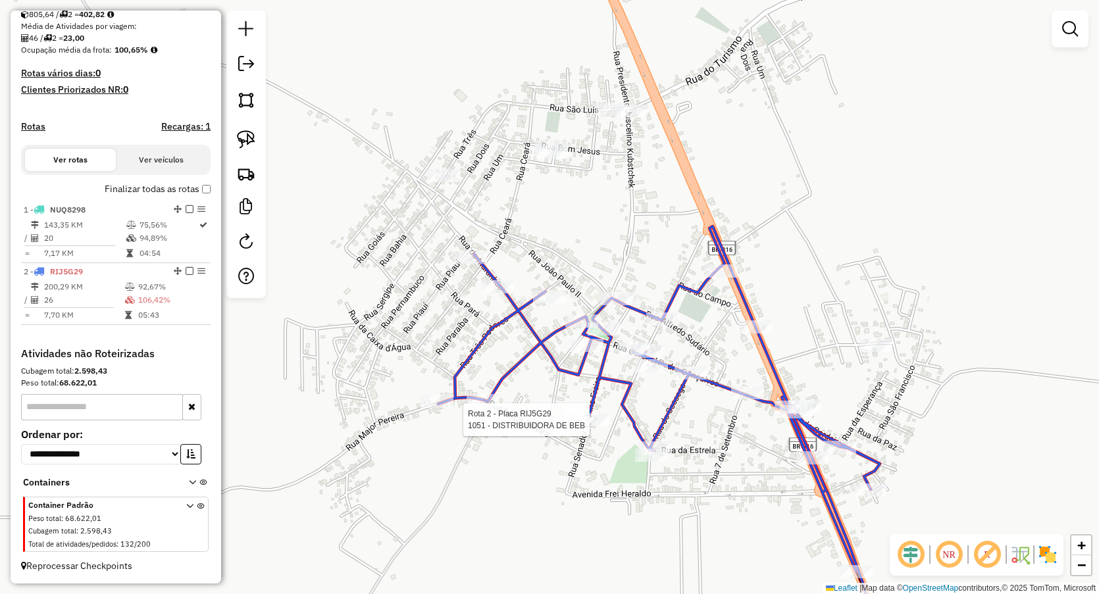
select select "**********"
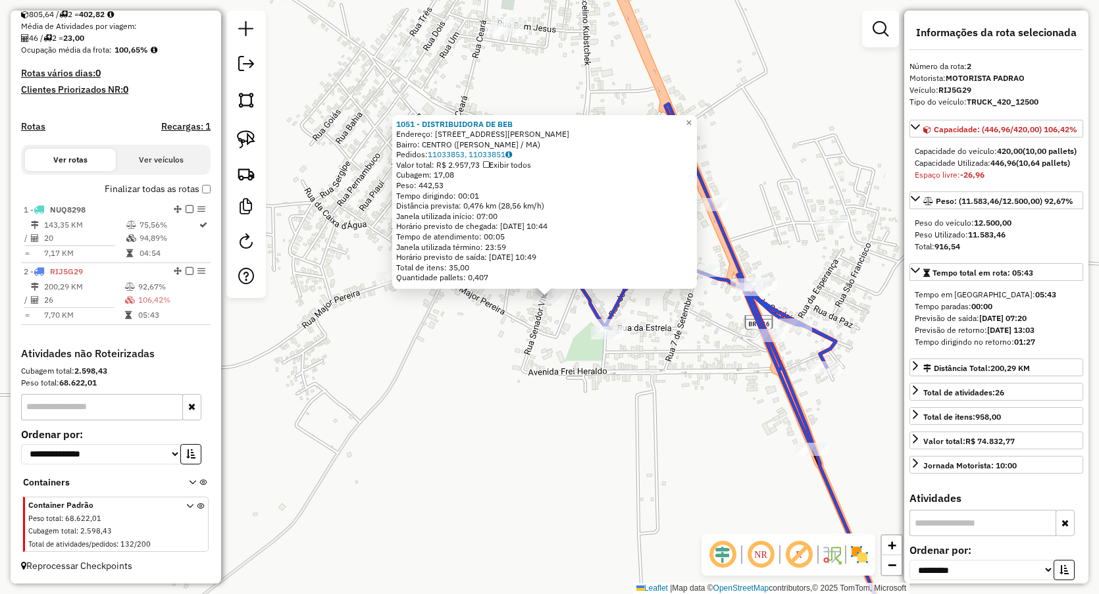
click at [587, 379] on div "1051 - DISTRIBUIDORA DE BEB Endereço: Rua Senador Vitorino Freire 365 Bairro: C…" at bounding box center [549, 297] width 1099 height 594
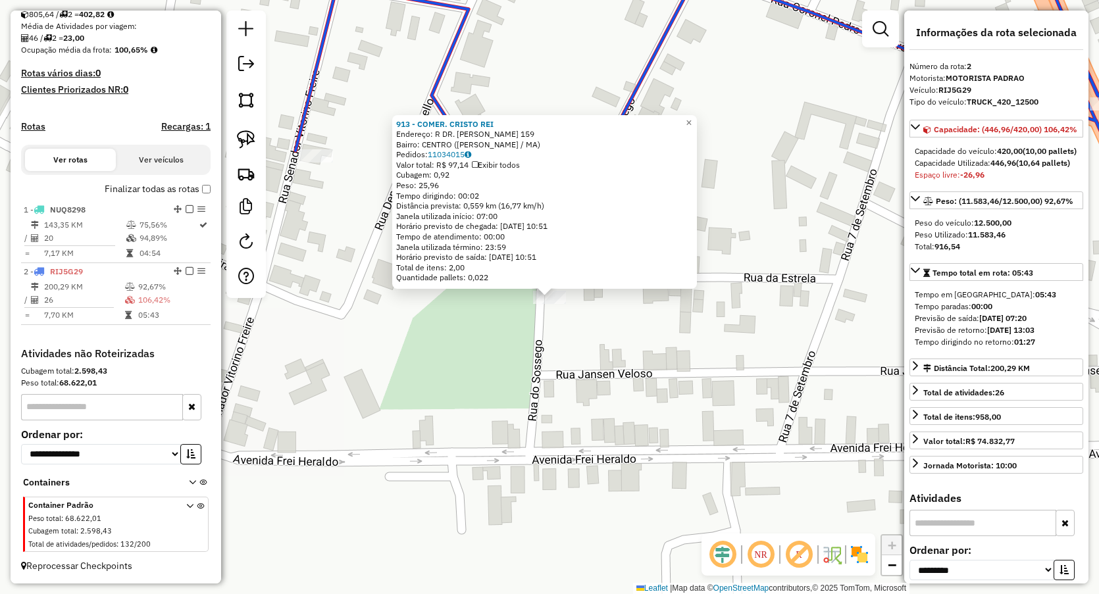
click at [598, 381] on div "913 - COMER. CRISTO REI Endereço: R DR. JOaO ALBERTO 159 Bairro: CENTRO (PIO XI…" at bounding box center [549, 297] width 1099 height 594
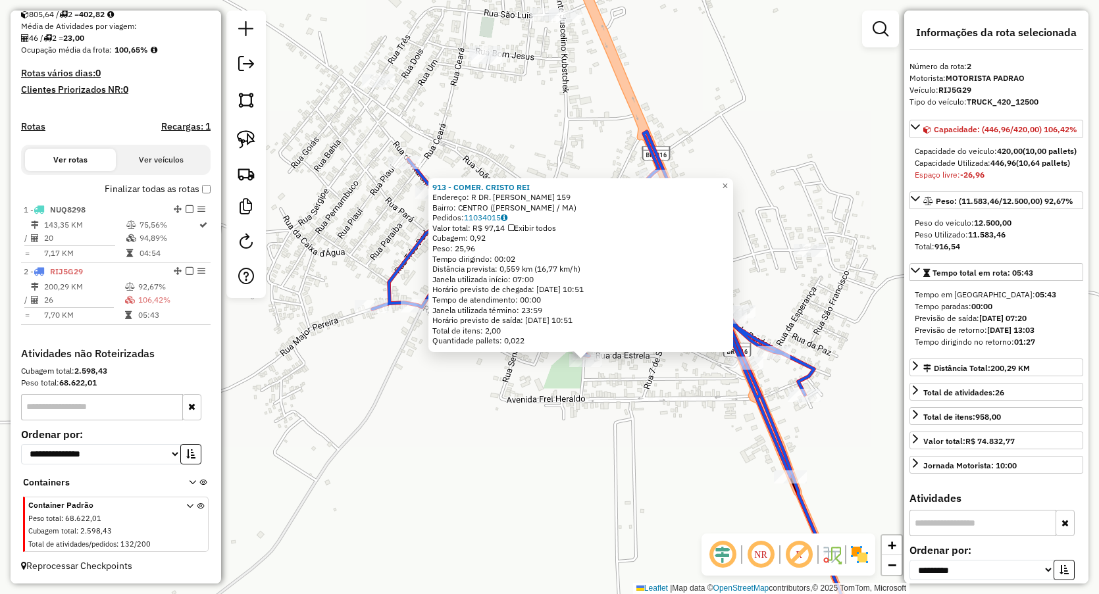
click at [560, 163] on div "913 - COMER. CRISTO REI Endereço: R DR. JOaO ALBERTO 159 Bairro: CENTRO (PIO XI…" at bounding box center [549, 297] width 1099 height 594
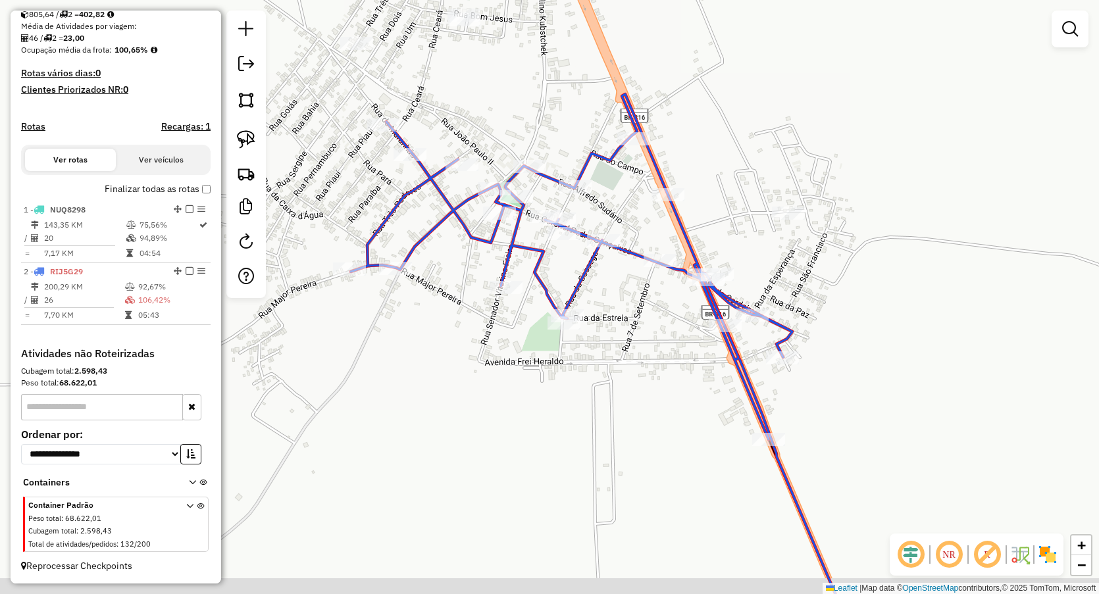
drag, startPoint x: 538, startPoint y: 100, endPoint x: 554, endPoint y: 203, distance: 103.9
click at [534, 99] on div "Janela de atendimento Grade de atendimento Capacidade Transportadoras Veículos …" at bounding box center [549, 297] width 1099 height 594
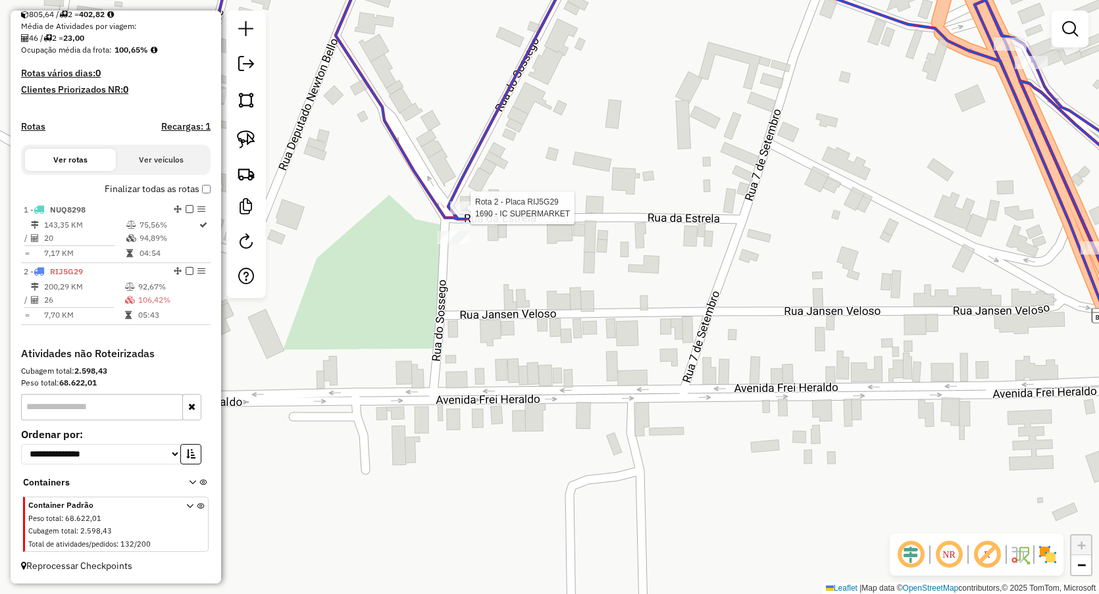
select select "**********"
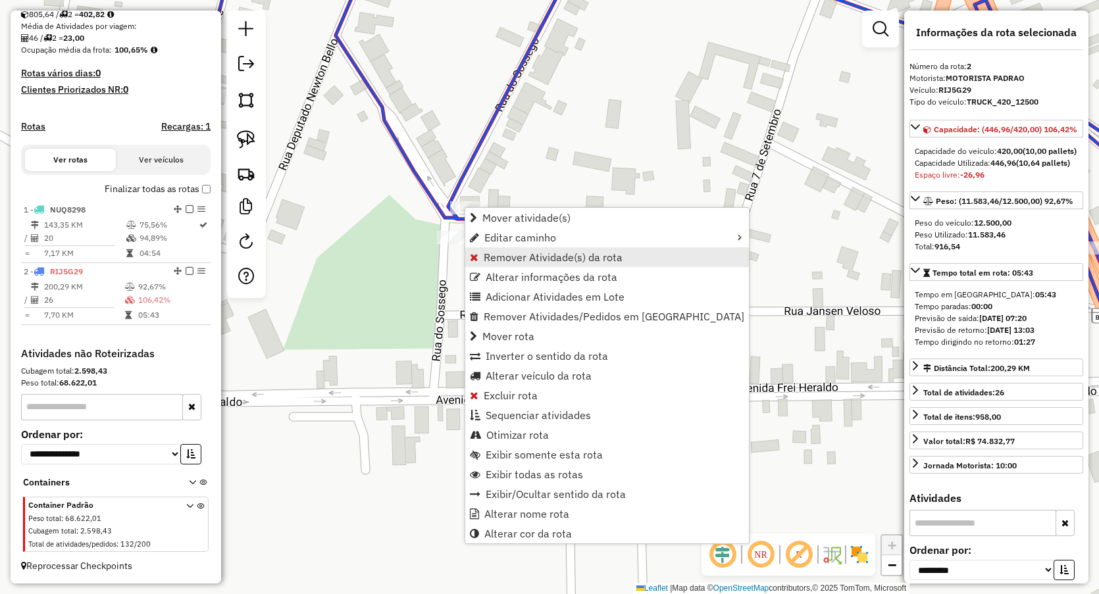
click at [498, 257] on span "Remover Atividade(s) da rota" at bounding box center [553, 257] width 139 height 11
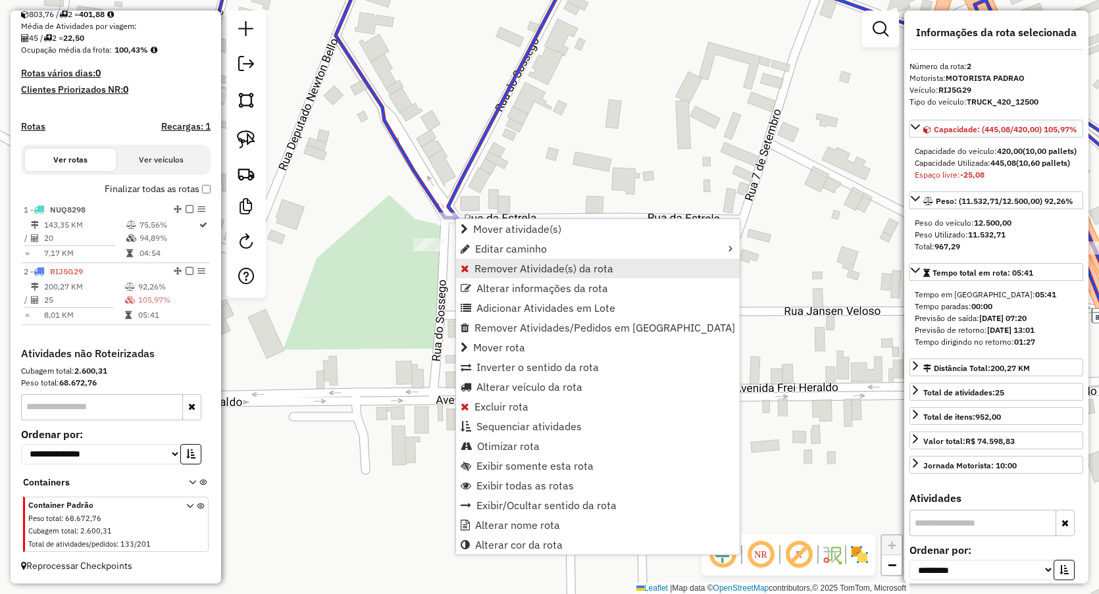
click at [489, 266] on span "Remover Atividade(s) da rota" at bounding box center [544, 268] width 139 height 11
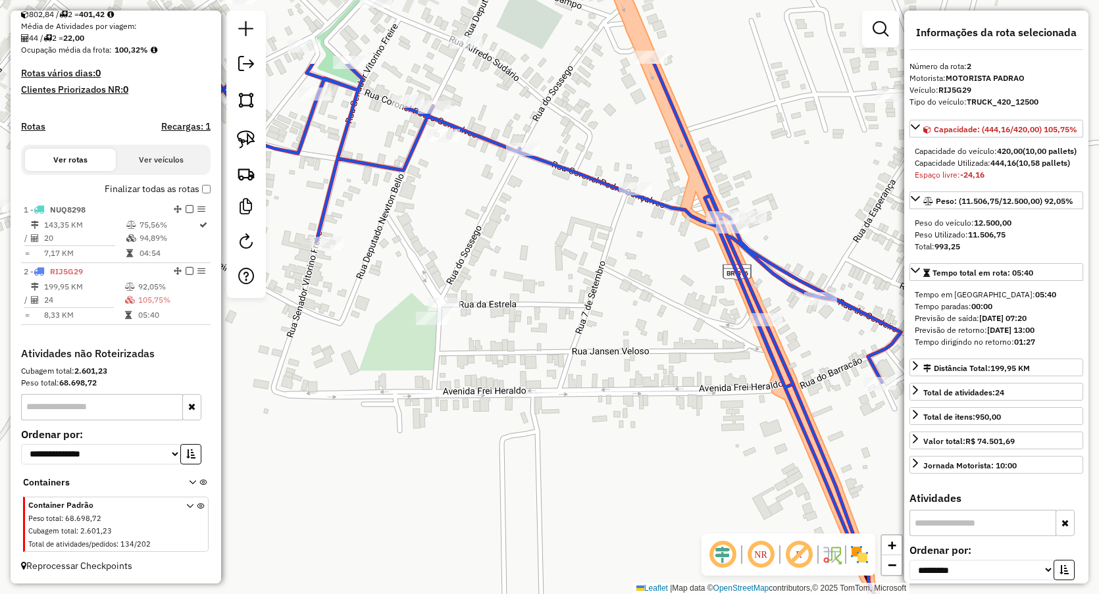
drag, startPoint x: 490, startPoint y: 150, endPoint x: 455, endPoint y: 313, distance: 166.3
click at [455, 319] on div "Janela de atendimento Grade de atendimento Capacidade Transportadoras Veículos …" at bounding box center [549, 297] width 1099 height 594
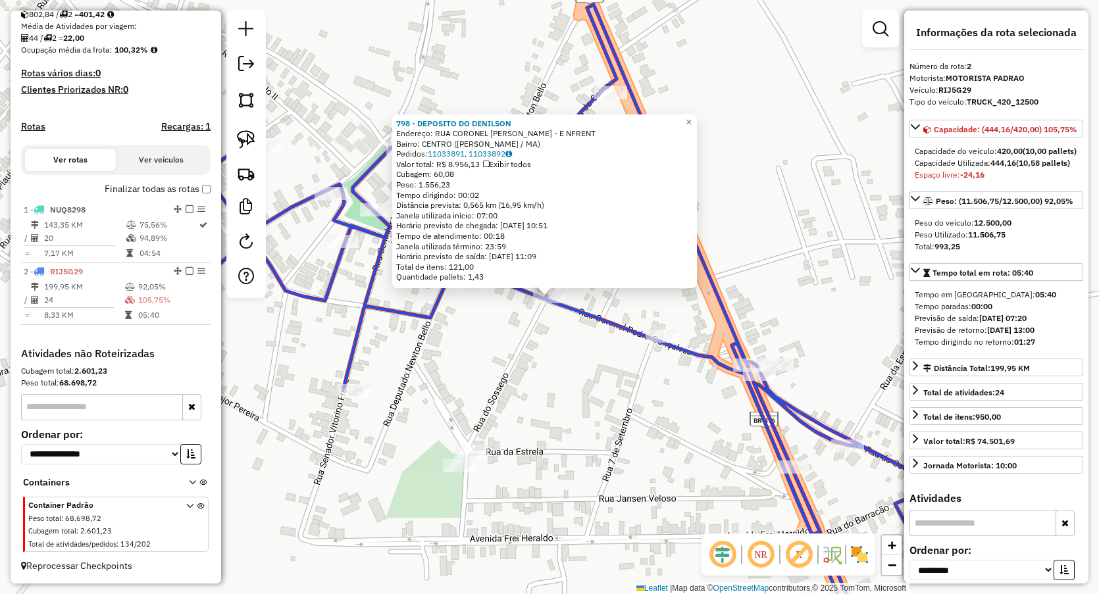
click at [534, 373] on div "798 - DEPOSITO DO DENILSON Endereço: RUA CORONEL PEDRO GONCAVES - E NFRENT Bair…" at bounding box center [549, 297] width 1099 height 594
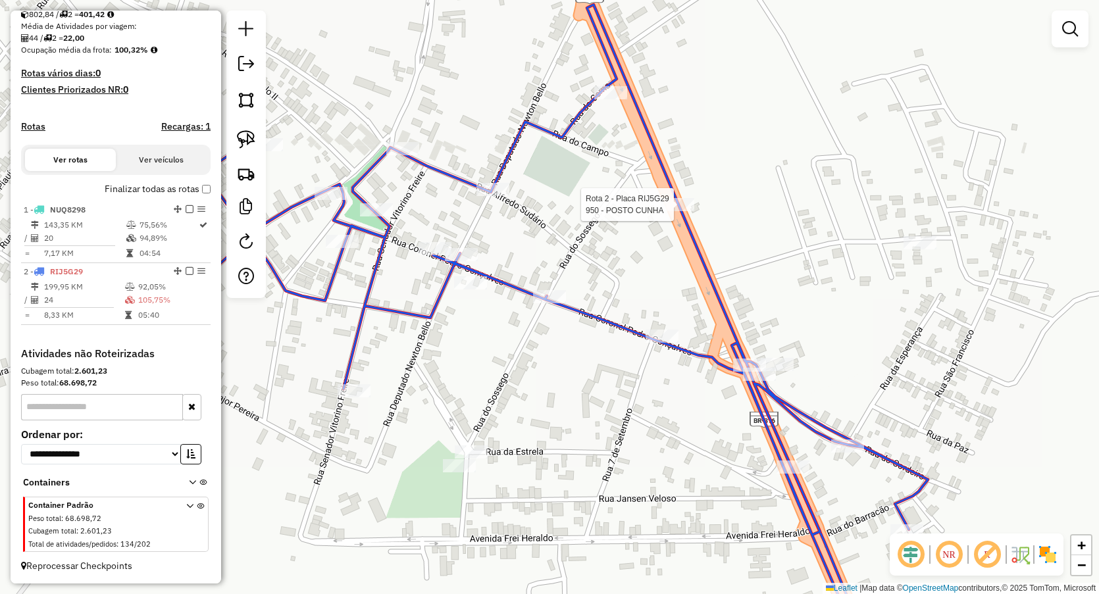
select select "**********"
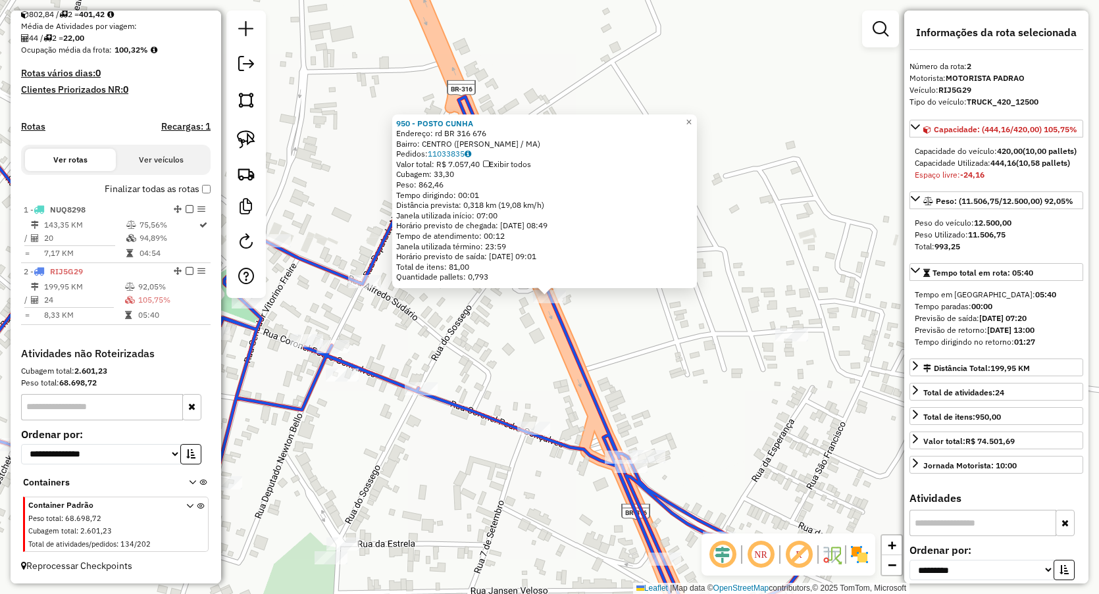
click at [488, 326] on div "950 - POSTO CUNHA Endereço: rd BR 316 676 Bairro: CENTRO (PIO XII / MA) Pedidos…" at bounding box center [549, 297] width 1099 height 594
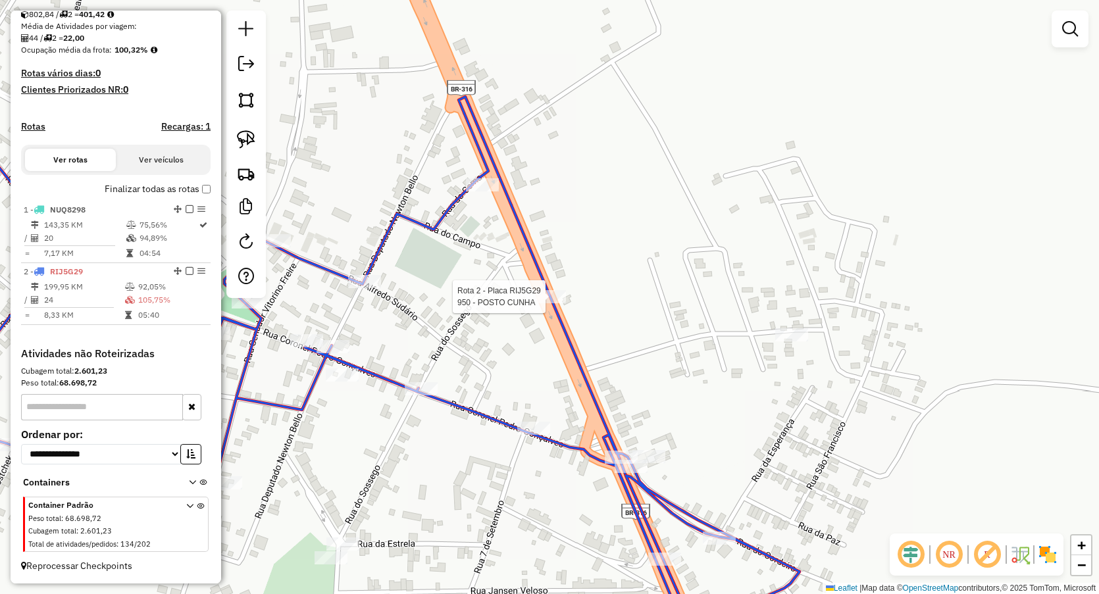
select select "**********"
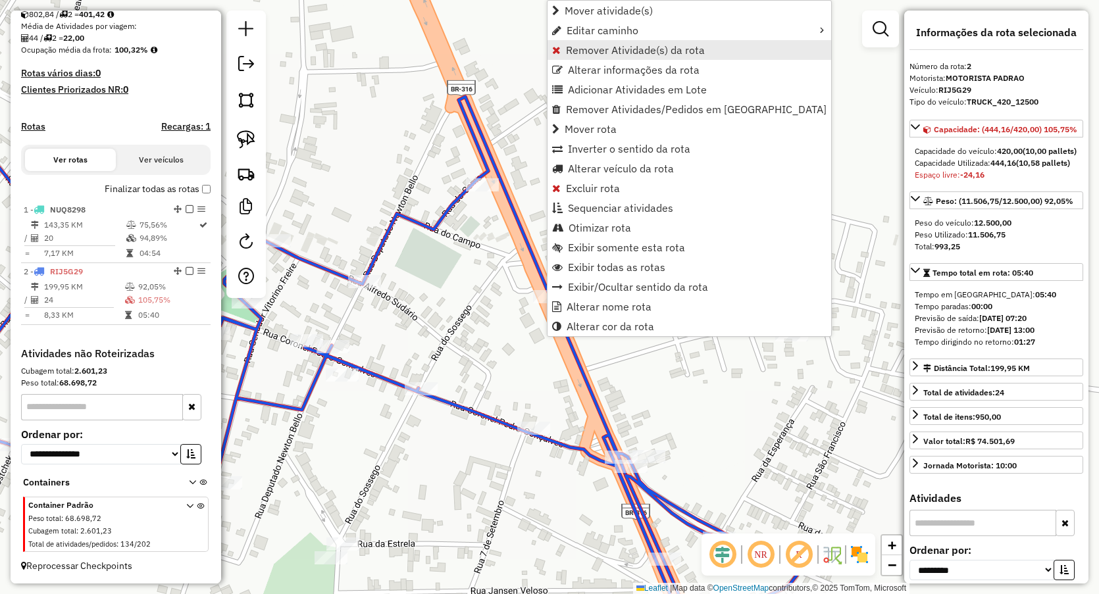
click at [597, 52] on span "Remover Atividade(s) da rota" at bounding box center [635, 50] width 139 height 11
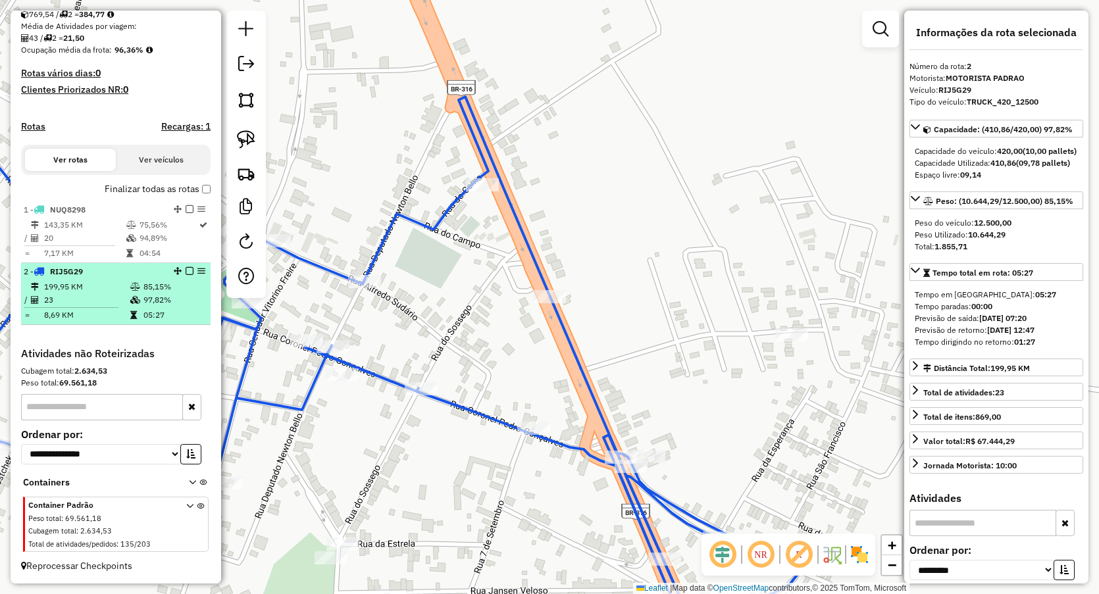
click at [116, 315] on td "8,69 KM" at bounding box center [86, 315] width 86 height 13
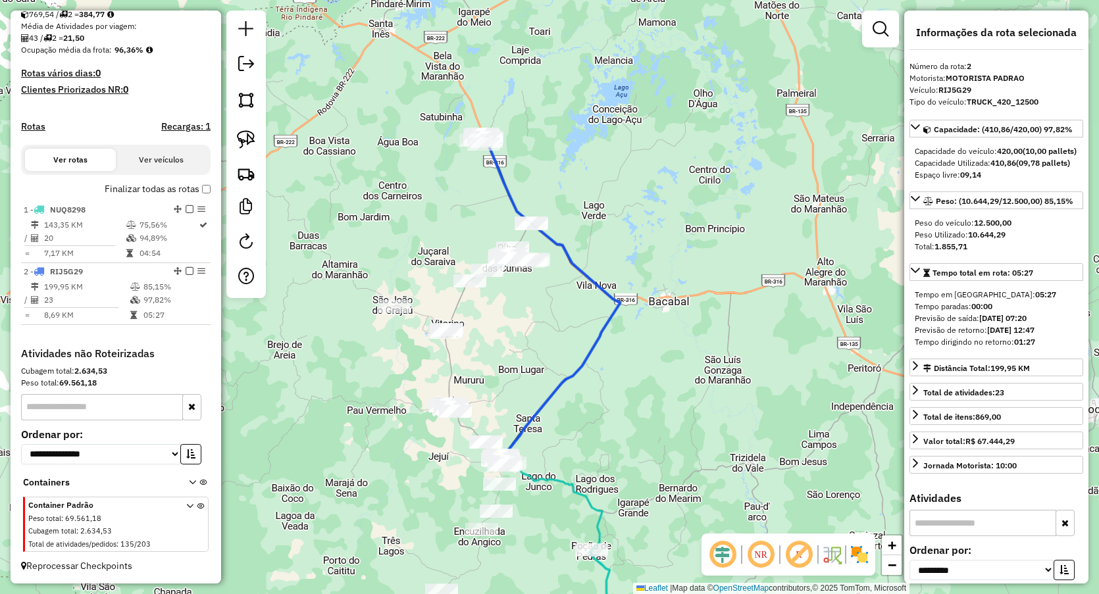
drag, startPoint x: 563, startPoint y: 341, endPoint x: 543, endPoint y: 272, distance: 71.9
click at [542, 287] on div "Janela de atendimento Grade de atendimento Capacidade Transportadoras Veículos …" at bounding box center [549, 297] width 1099 height 594
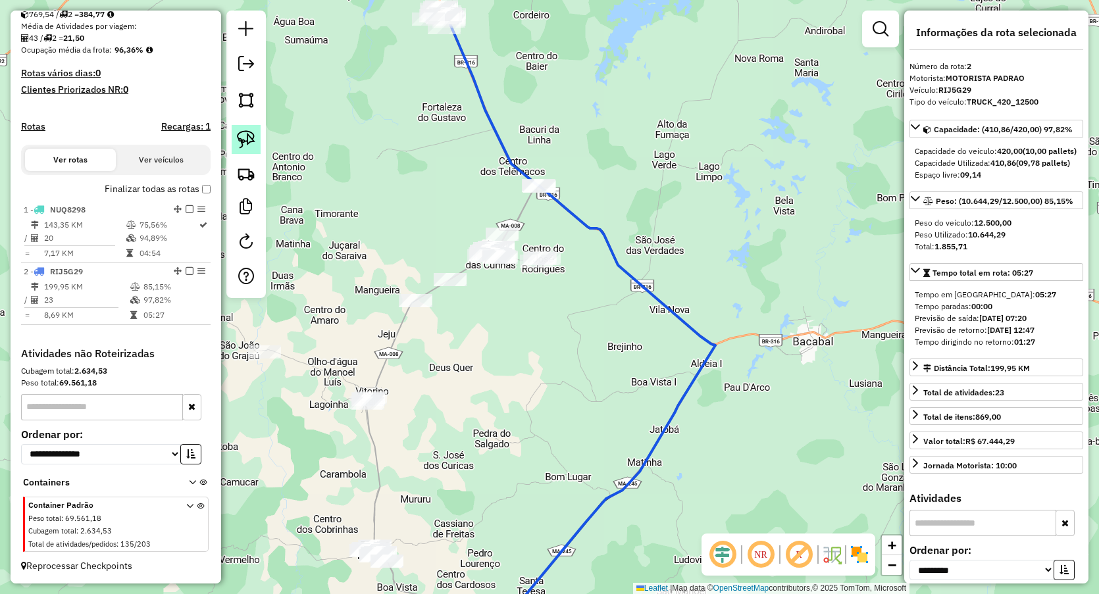
click at [249, 140] on img at bounding box center [246, 139] width 18 height 18
drag, startPoint x: 474, startPoint y: 152, endPoint x: 582, endPoint y: 230, distance: 133.0
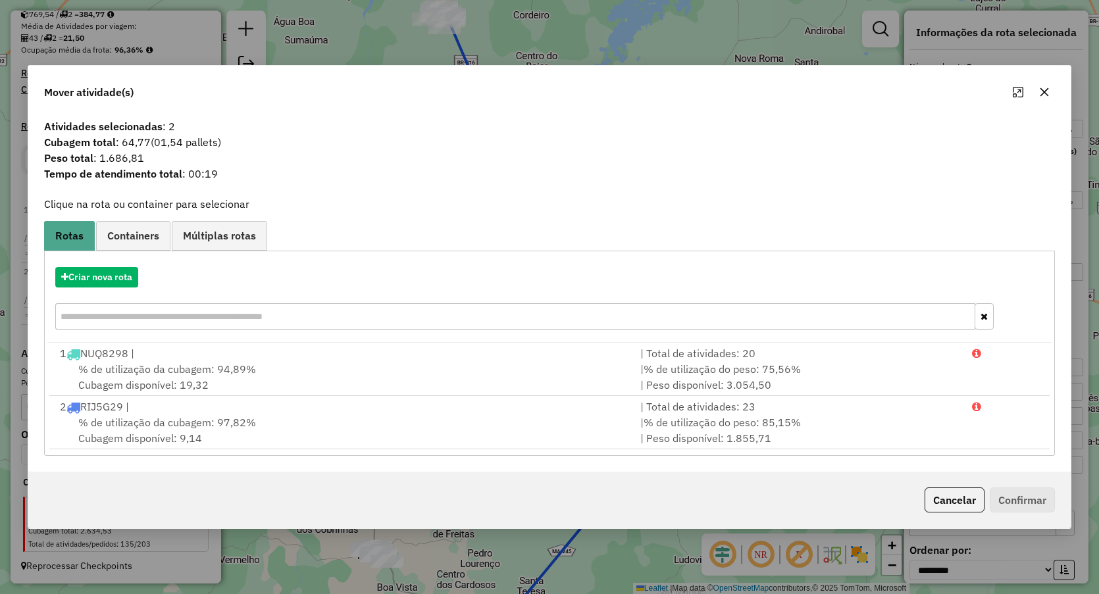
drag, startPoint x: 1045, startPoint y: 95, endPoint x: 985, endPoint y: 113, distance: 62.5
click at [1045, 95] on icon "button" at bounding box center [1044, 92] width 11 height 11
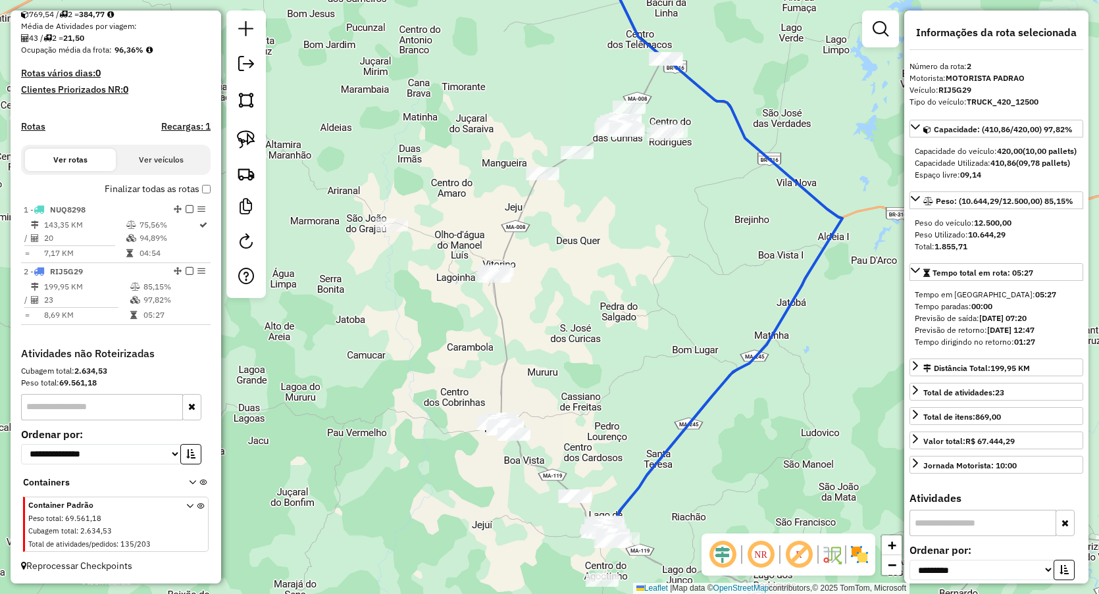
drag, startPoint x: 513, startPoint y: 336, endPoint x: 640, endPoint y: 209, distance: 179.6
click at [640, 209] on div "Janela de atendimento Grade de atendimento Capacidade Transportadoras Veículos …" at bounding box center [549, 297] width 1099 height 594
drag, startPoint x: 592, startPoint y: 335, endPoint x: 586, endPoint y: 172, distance: 163.3
click at [590, 176] on div "Janela de atendimento Grade de atendimento Capacidade Transportadoras Veículos …" at bounding box center [549, 297] width 1099 height 594
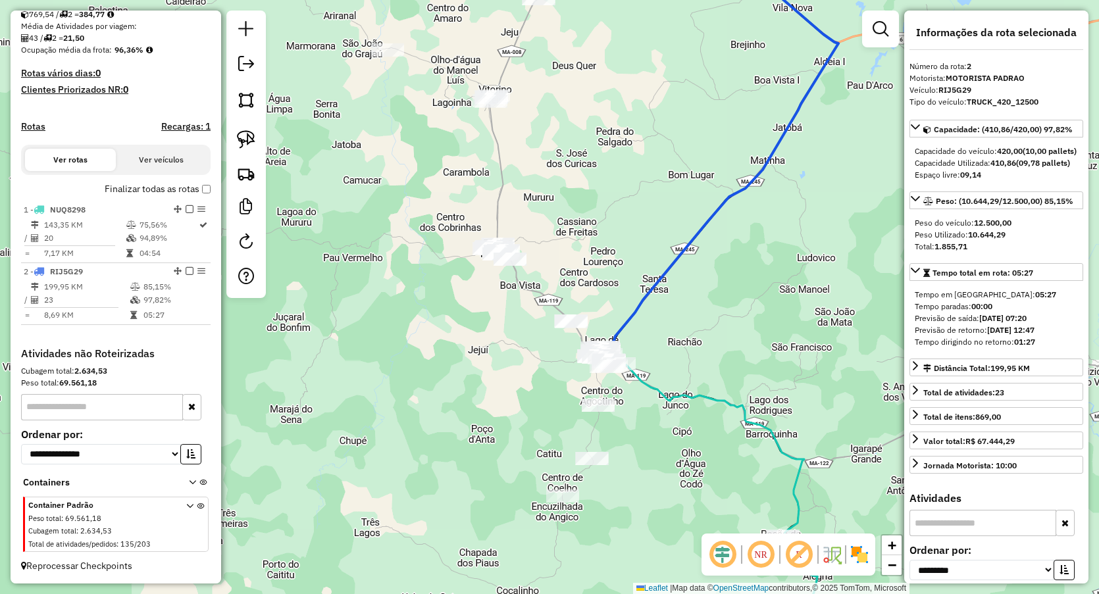
drag, startPoint x: 589, startPoint y: 243, endPoint x: 523, endPoint y: 64, distance: 190.3
click at [534, 59] on div "Janela de atendimento Grade de atendimento Capacidade Transportadoras Veículos …" at bounding box center [549, 297] width 1099 height 594
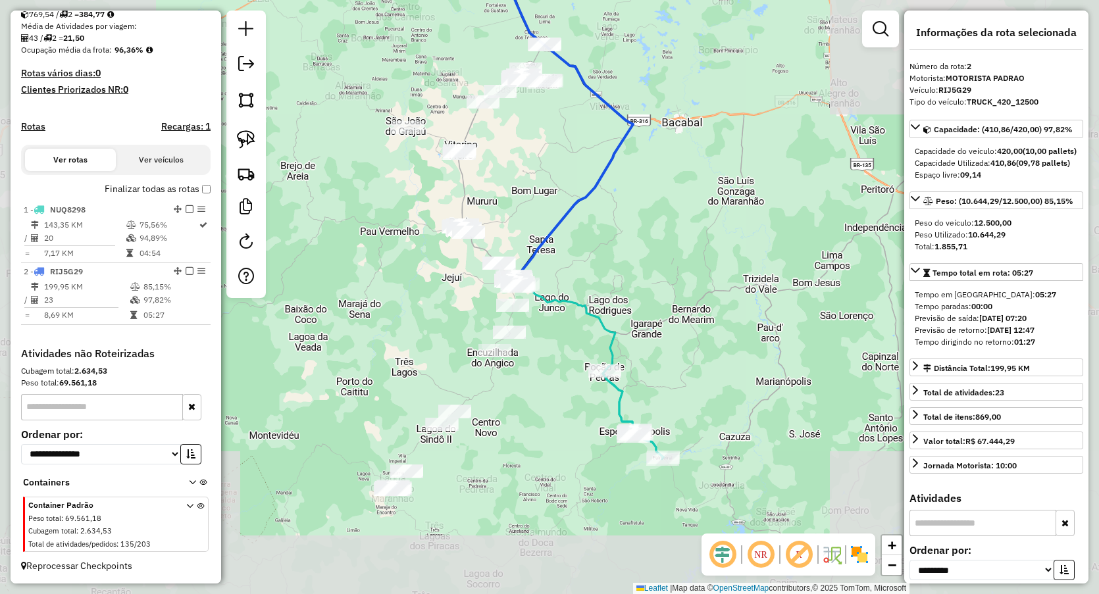
drag, startPoint x: 403, startPoint y: 369, endPoint x: 440, endPoint y: 263, distance: 112.8
click at [440, 267] on div "Janela de atendimento Grade de atendimento Capacidade Transportadoras Veículos …" at bounding box center [549, 297] width 1099 height 594
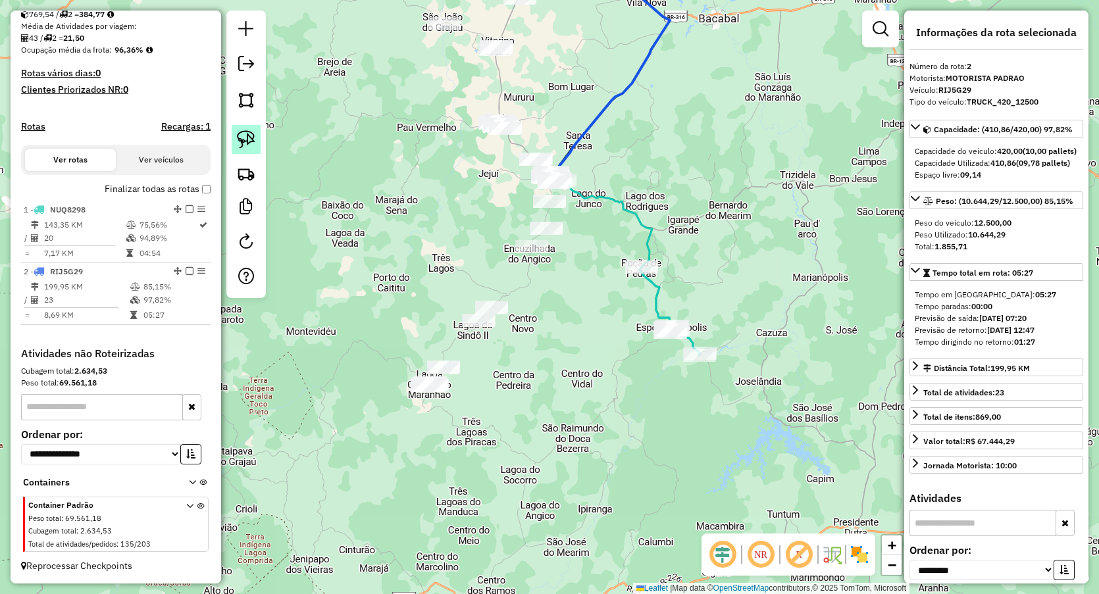
click at [242, 139] on img at bounding box center [246, 139] width 18 height 18
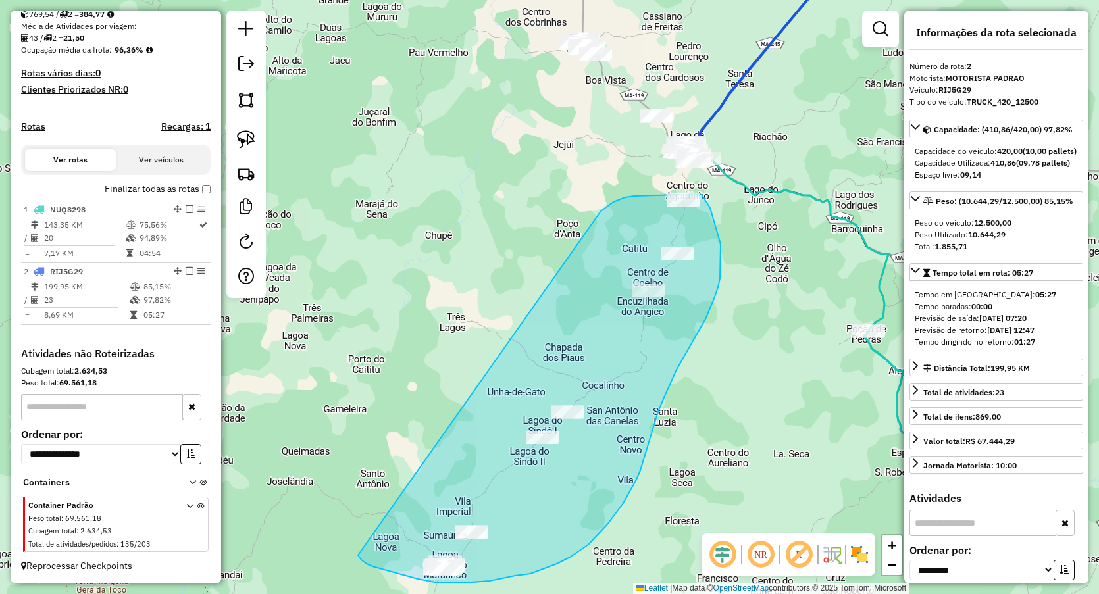
drag, startPoint x: 602, startPoint y: 211, endPoint x: 358, endPoint y: 555, distance: 422.6
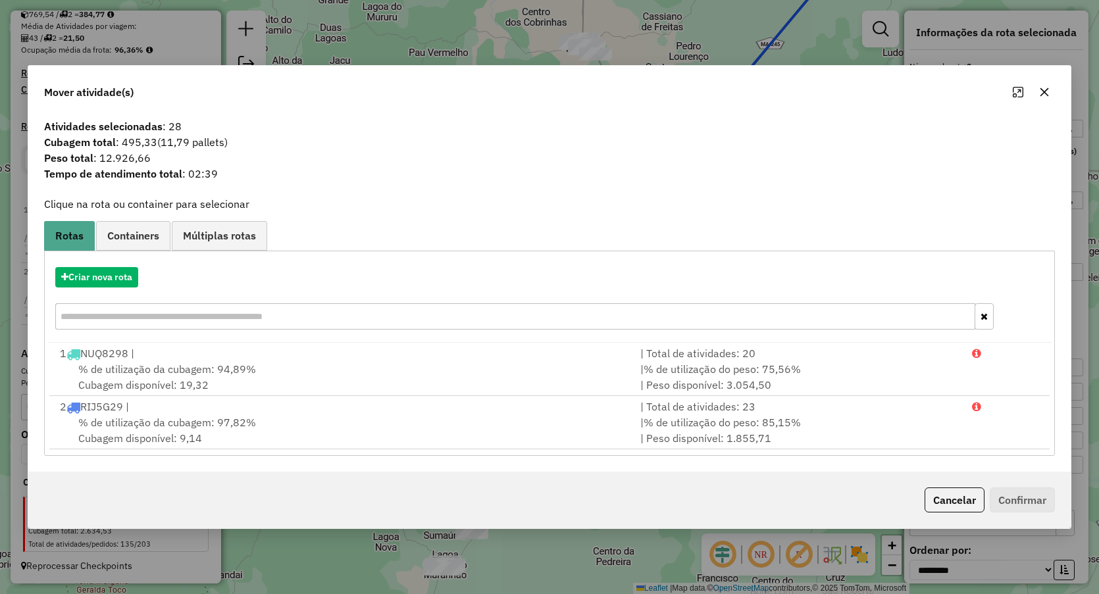
click at [111, 289] on div "Criar nova rota" at bounding box center [549, 300] width 1005 height 86
click at [120, 272] on button "Criar nova rota" at bounding box center [96, 277] width 83 height 20
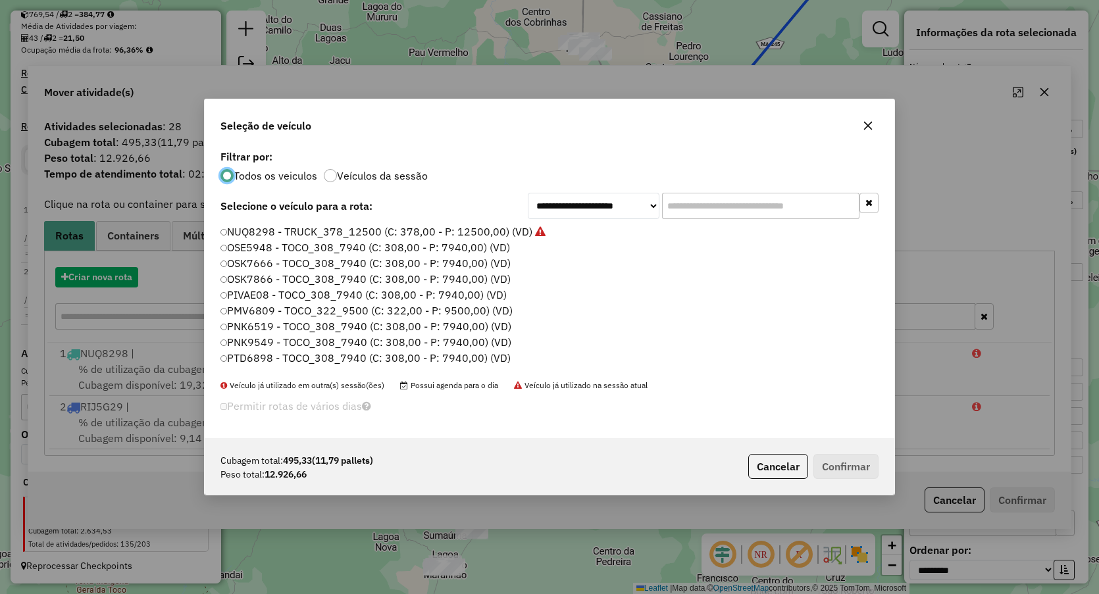
scroll to position [7, 4]
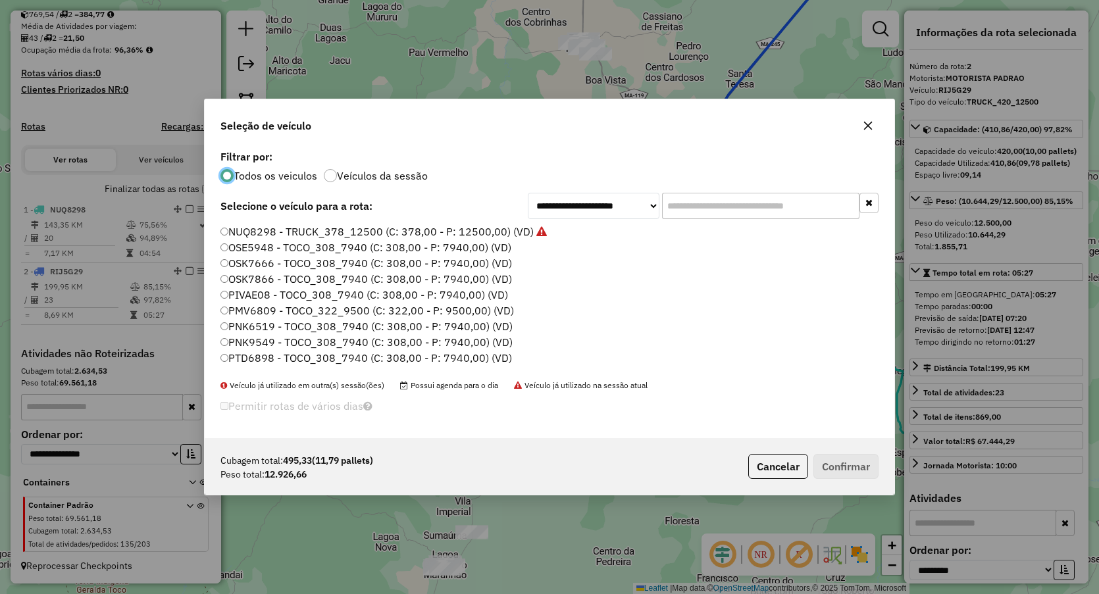
click at [861, 120] on button "button" at bounding box center [868, 125] width 21 height 21
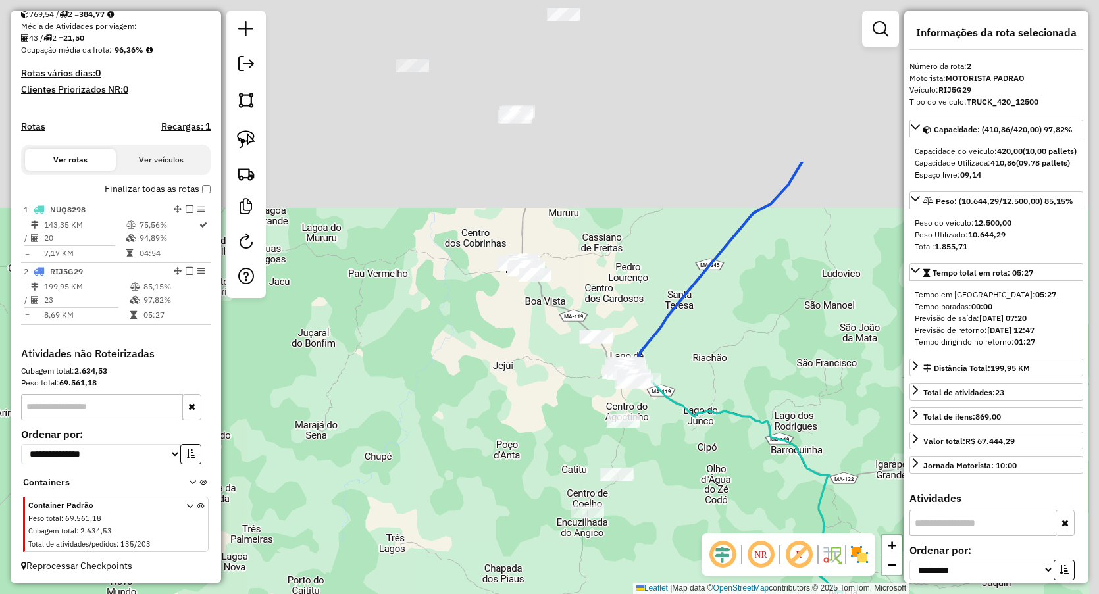
drag, startPoint x: 544, startPoint y: 144, endPoint x: 484, endPoint y: 363, distance: 227.2
click at [484, 363] on div "Janela de atendimento Grade de atendimento Capacidade Transportadoras Veículos …" at bounding box center [549, 297] width 1099 height 594
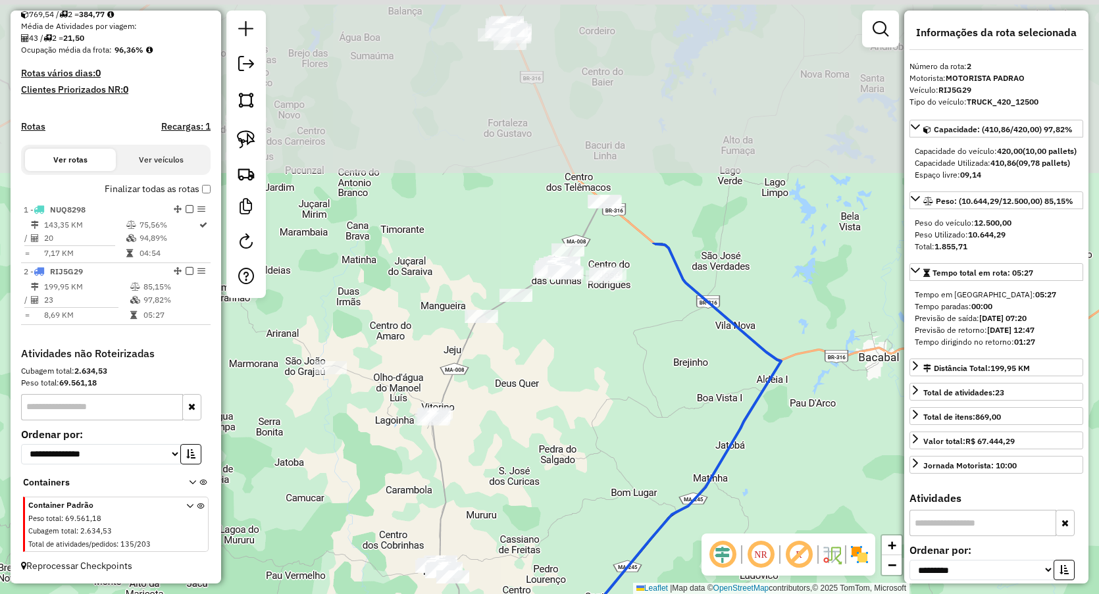
drag, startPoint x: 455, startPoint y: 224, endPoint x: 373, endPoint y: 526, distance: 313.1
click at [373, 526] on div "Janela de atendimento Grade de atendimento Capacidade Transportadoras Veículos …" at bounding box center [549, 297] width 1099 height 594
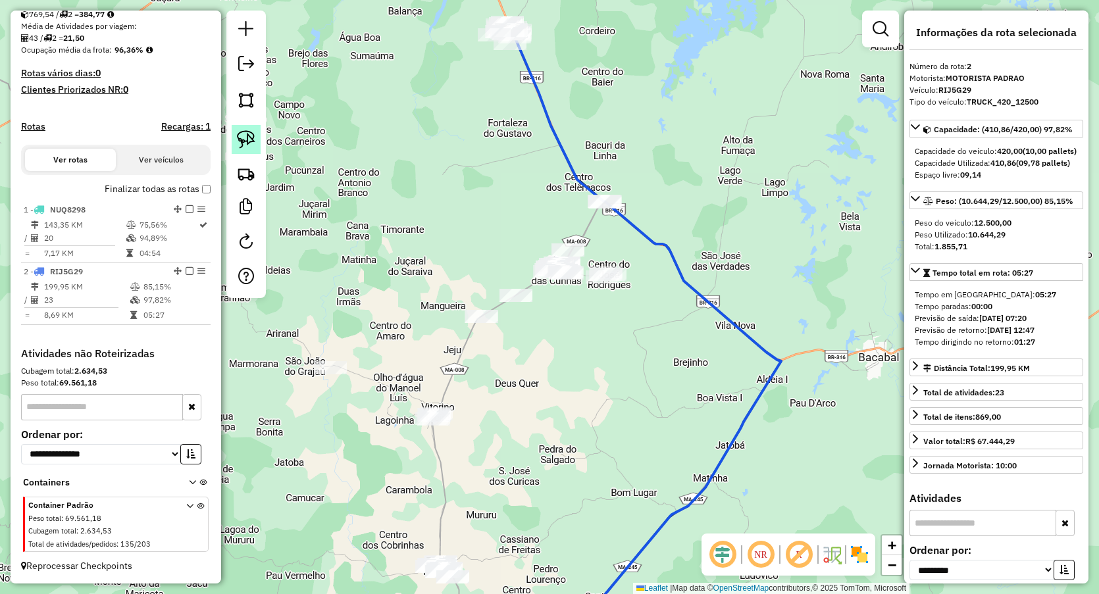
click at [251, 125] on link at bounding box center [246, 139] width 29 height 29
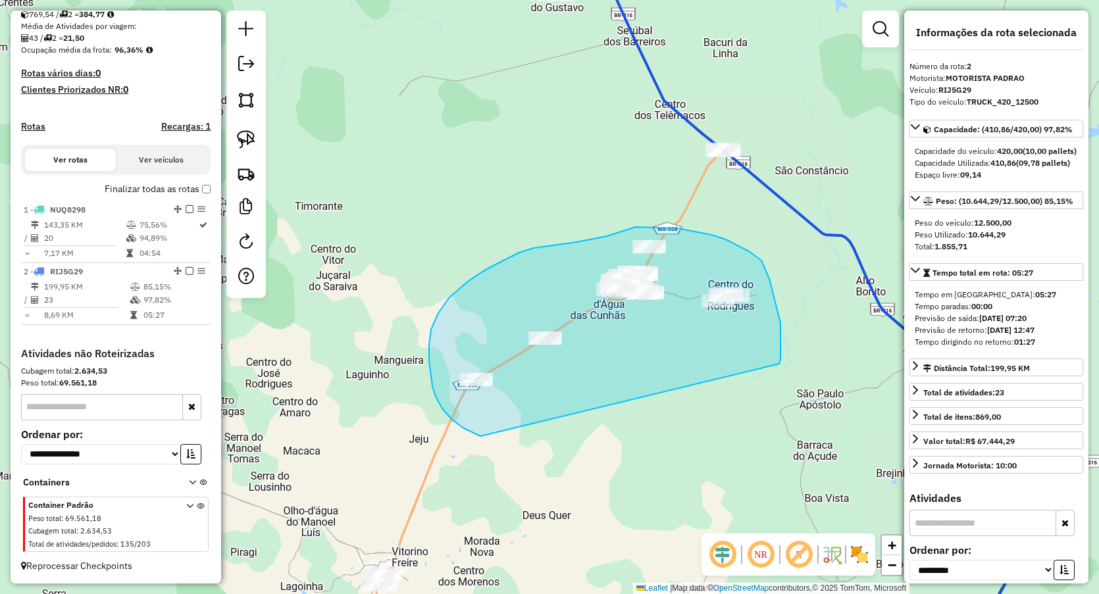
drag, startPoint x: 480, startPoint y: 436, endPoint x: 779, endPoint y: 365, distance: 307.1
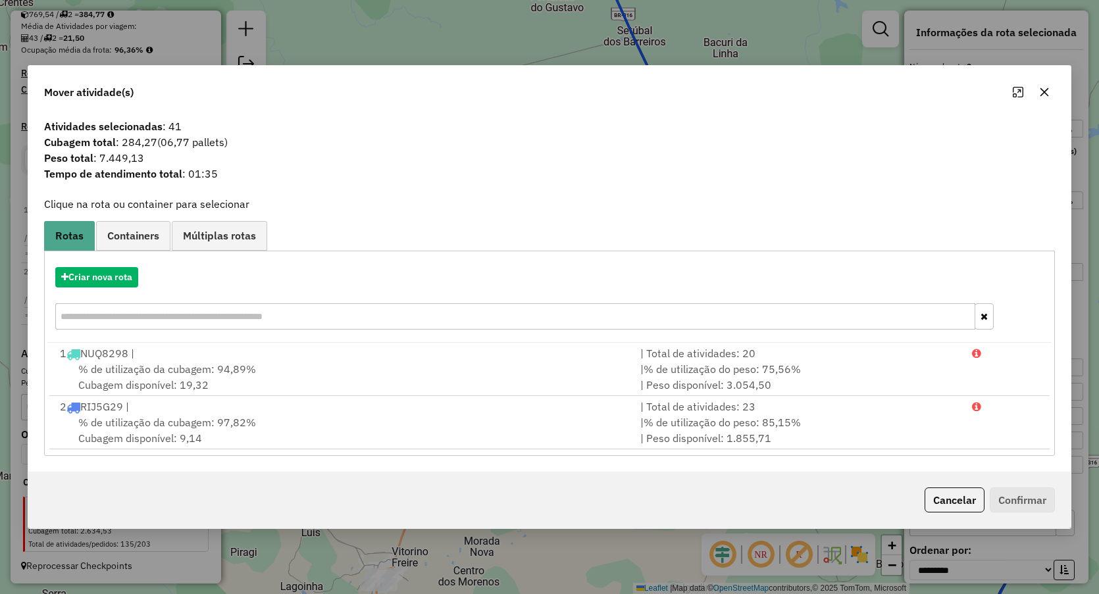
click at [1046, 88] on icon "button" at bounding box center [1044, 92] width 11 height 11
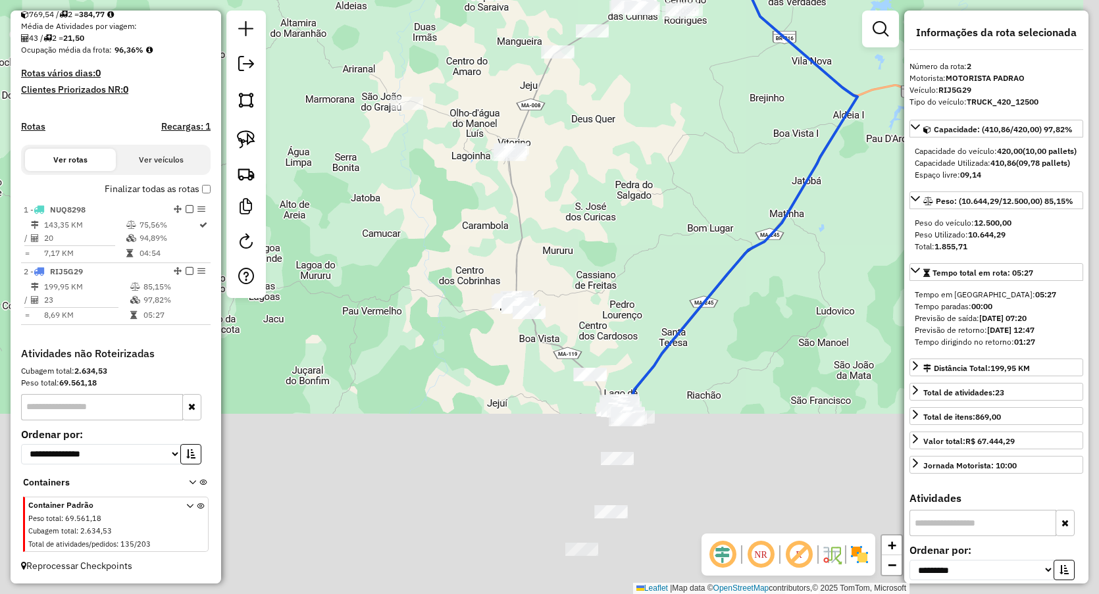
drag, startPoint x: 758, startPoint y: 378, endPoint x: 655, endPoint y: 41, distance: 351.6
click at [658, 51] on div "Janela de atendimento Grade de atendimento Capacidade Transportadoras Veículos …" at bounding box center [549, 297] width 1099 height 594
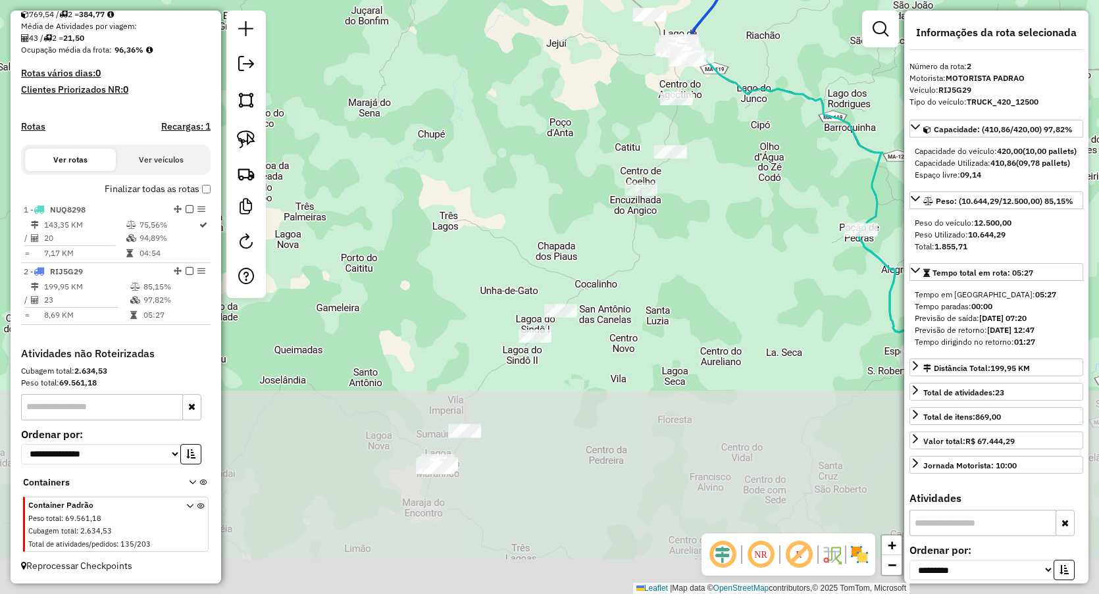
drag, startPoint x: 698, startPoint y: 379, endPoint x: 761, endPoint y: 140, distance: 247.1
click at [760, 145] on div "Janela de atendimento Grade de atendimento Capacidade Transportadoras Veículos …" at bounding box center [549, 297] width 1099 height 594
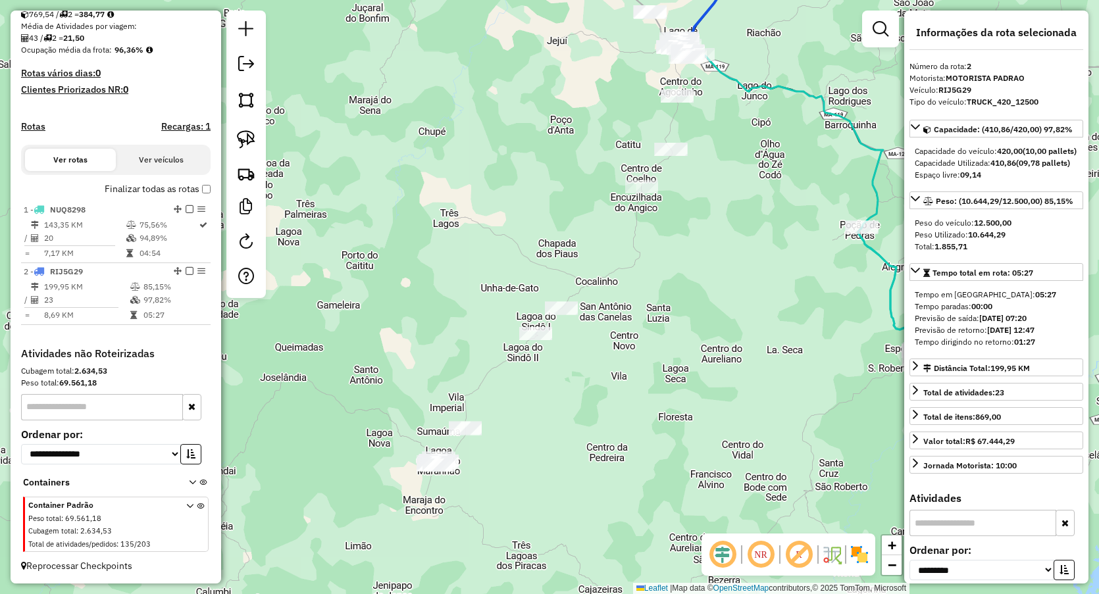
drag, startPoint x: 245, startPoint y: 145, endPoint x: 422, endPoint y: 119, distance: 179.0
click at [246, 145] on img at bounding box center [246, 139] width 18 height 18
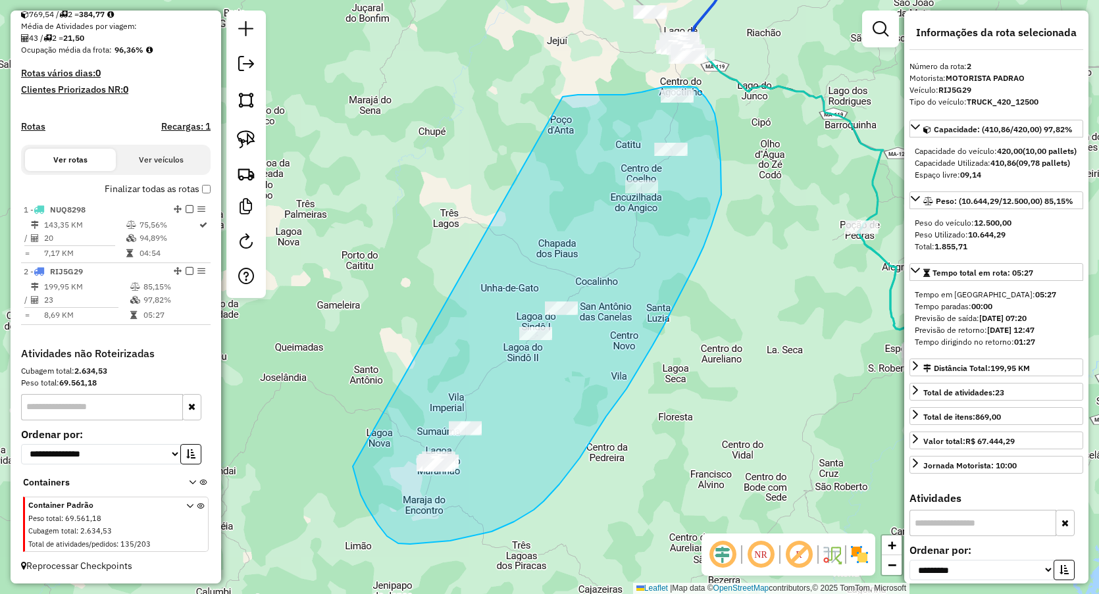
drag, startPoint x: 607, startPoint y: 95, endPoint x: 353, endPoint y: 468, distance: 451.8
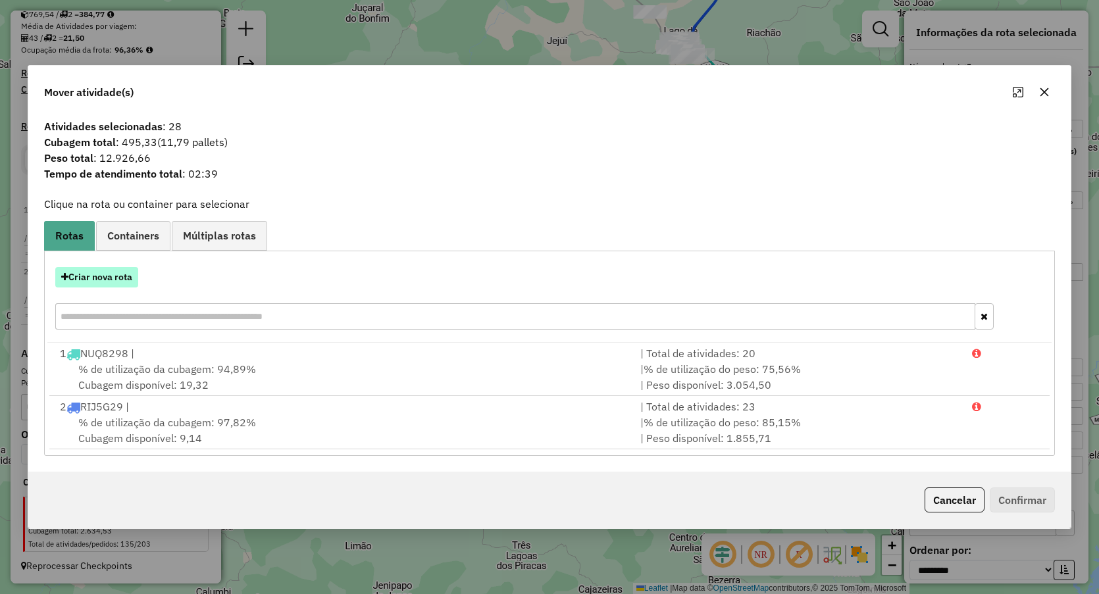
click at [113, 282] on button "Criar nova rota" at bounding box center [96, 277] width 83 height 20
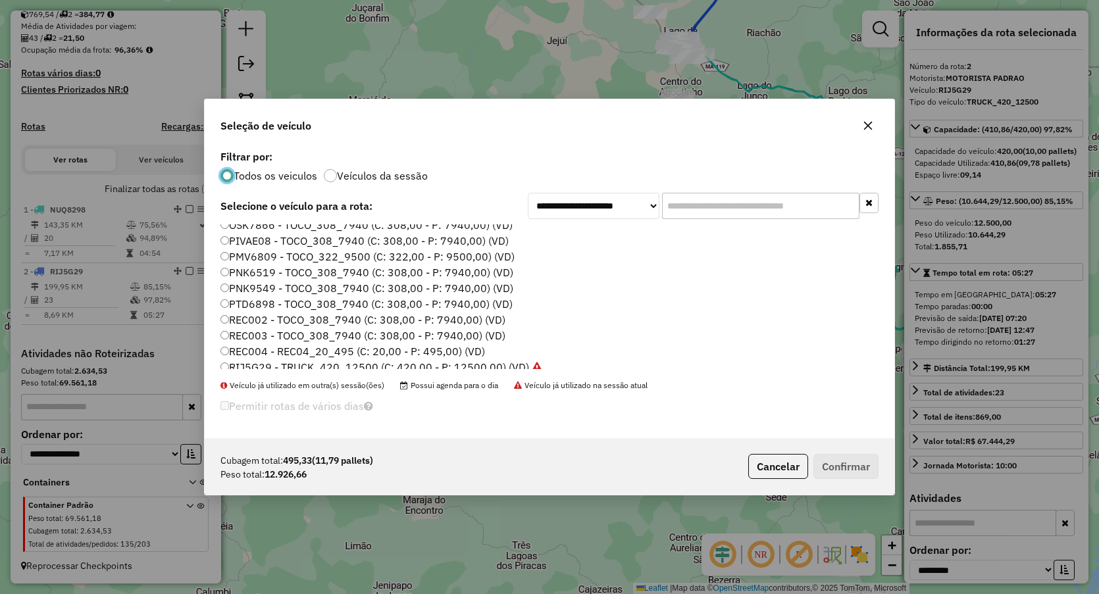
scroll to position [76, 0]
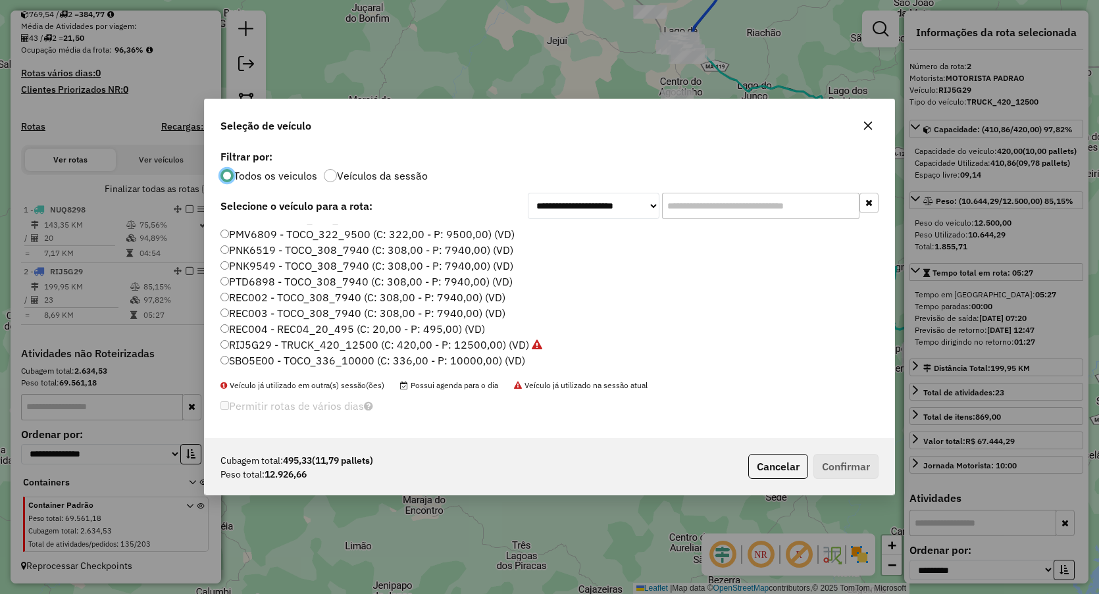
click at [257, 359] on label "SBO5E00 - TOCO_336_10000 (C: 336,00 - P: 10000,00) (VD)" at bounding box center [372, 361] width 305 height 16
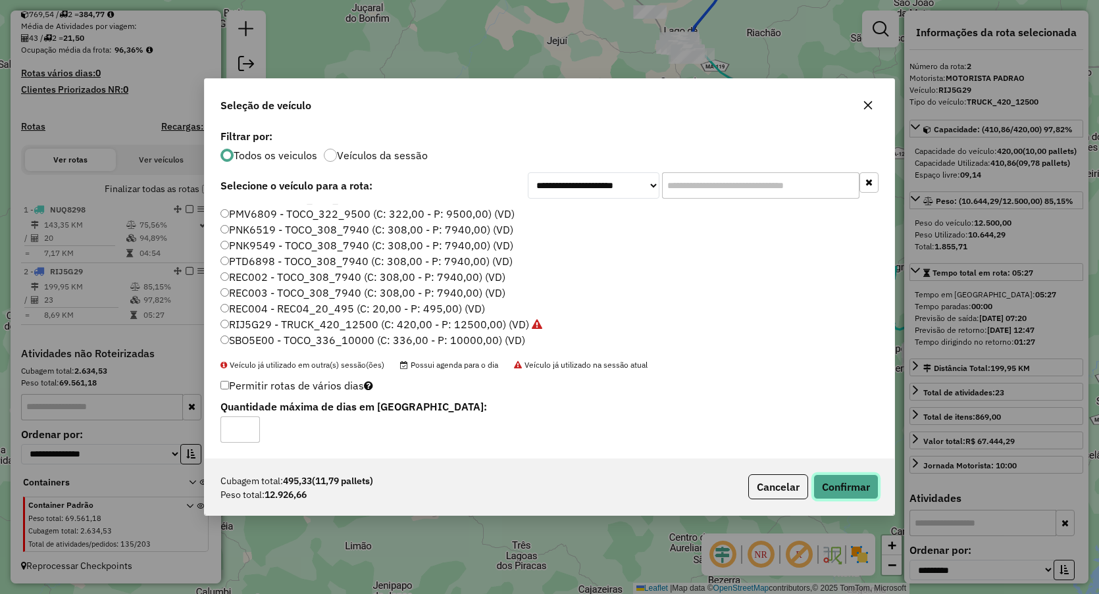
click at [833, 478] on button "Confirmar" at bounding box center [845, 487] width 65 height 25
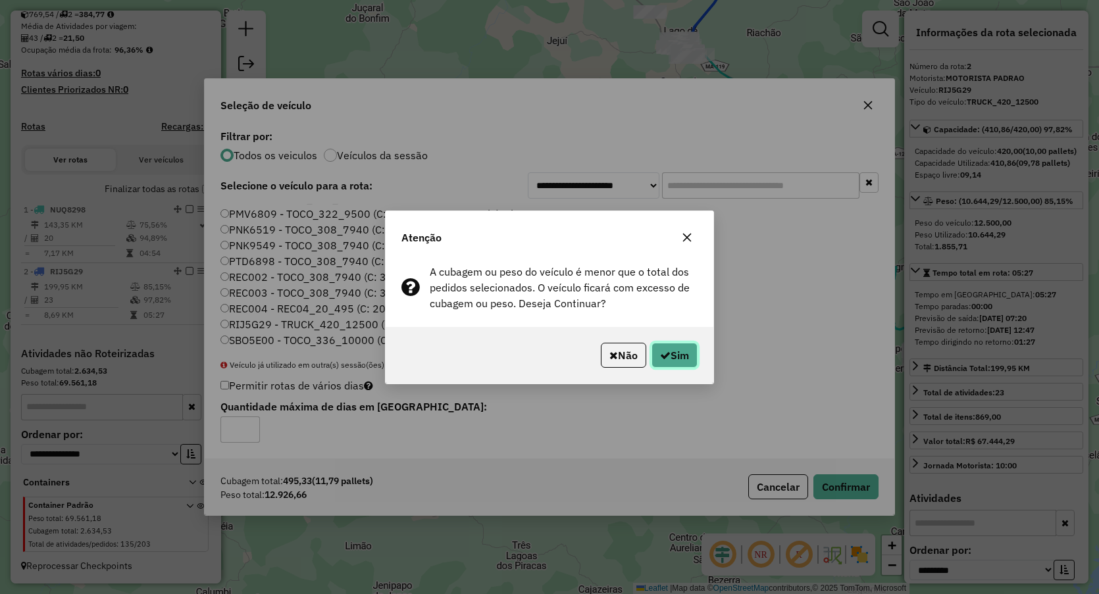
click at [685, 357] on button "Sim" at bounding box center [675, 355] width 46 height 25
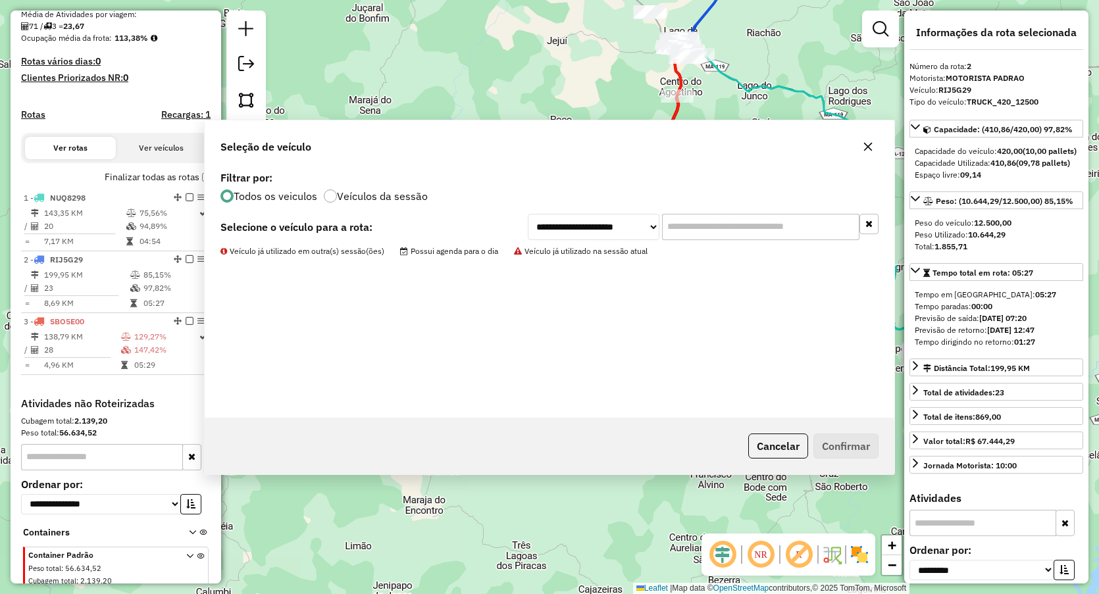
scroll to position [365, 0]
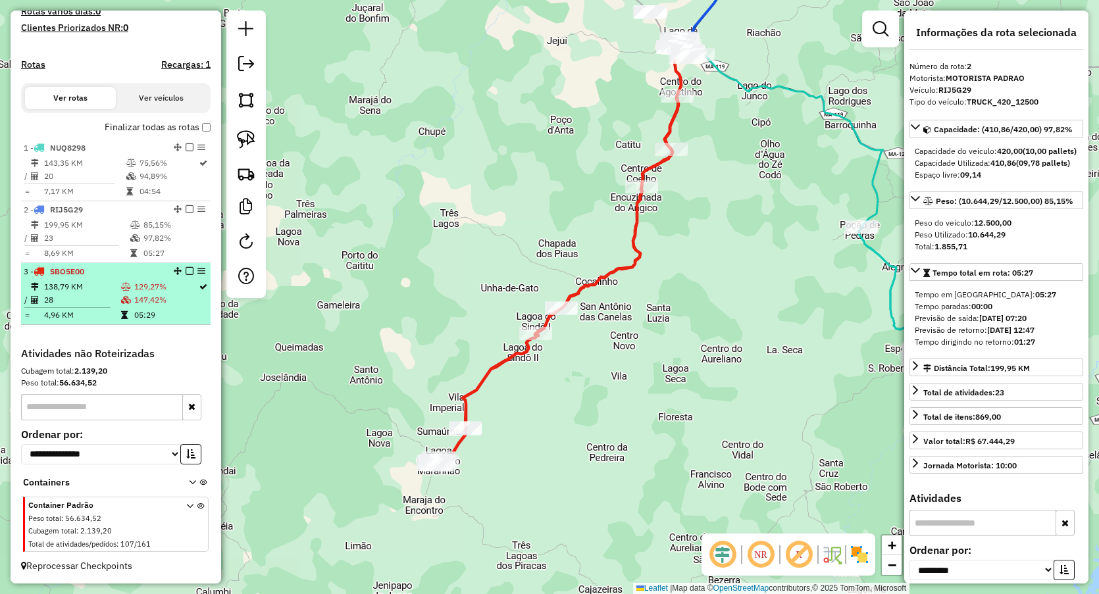
click at [79, 288] on td "138,79 KM" at bounding box center [81, 286] width 77 height 13
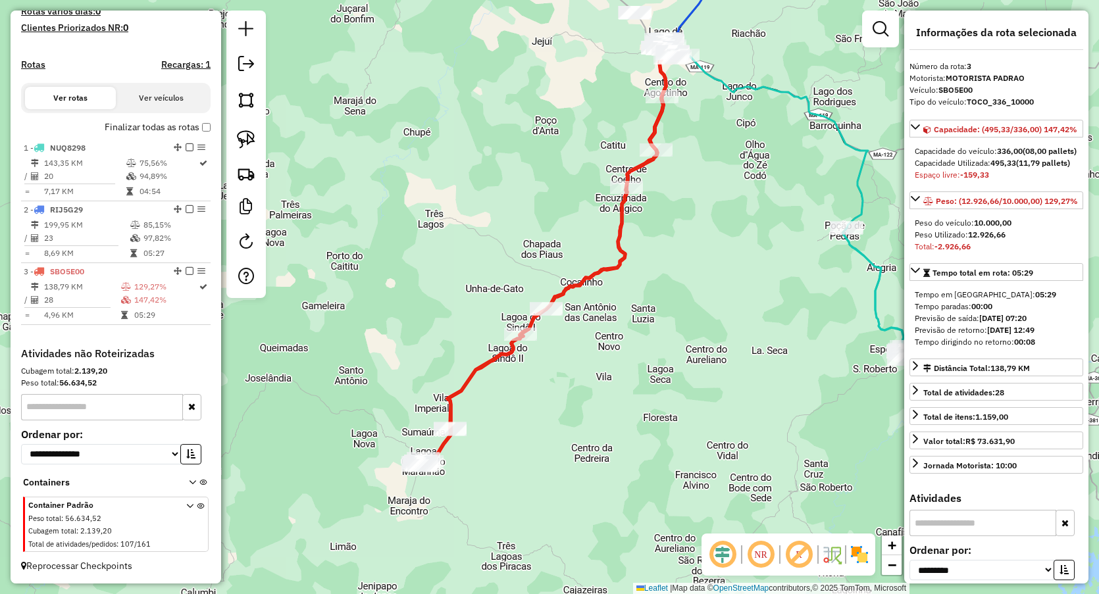
drag, startPoint x: 658, startPoint y: 345, endPoint x: 652, endPoint y: 285, distance: 60.1
click at [658, 305] on div "Janela de atendimento Grade de atendimento Capacidade Transportadoras Veículos …" at bounding box center [549, 297] width 1099 height 594
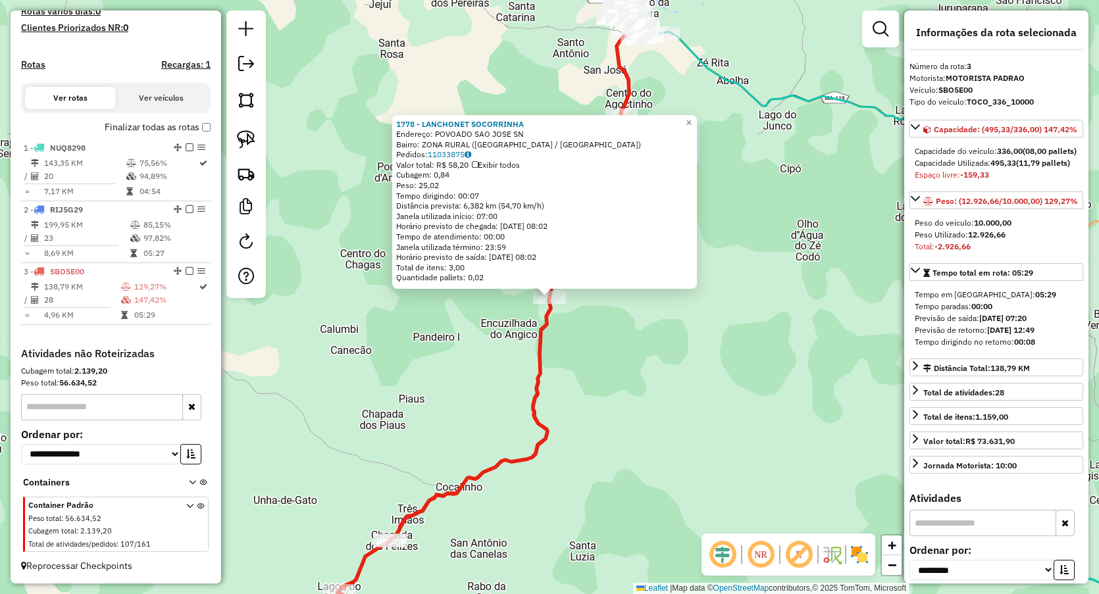
click at [635, 393] on div "1778 - LANCHONET SOCORRINHA Endereço: POVOADO SAO JOSE SN Bairro: ZONA RURAL (L…" at bounding box center [549, 297] width 1099 height 594
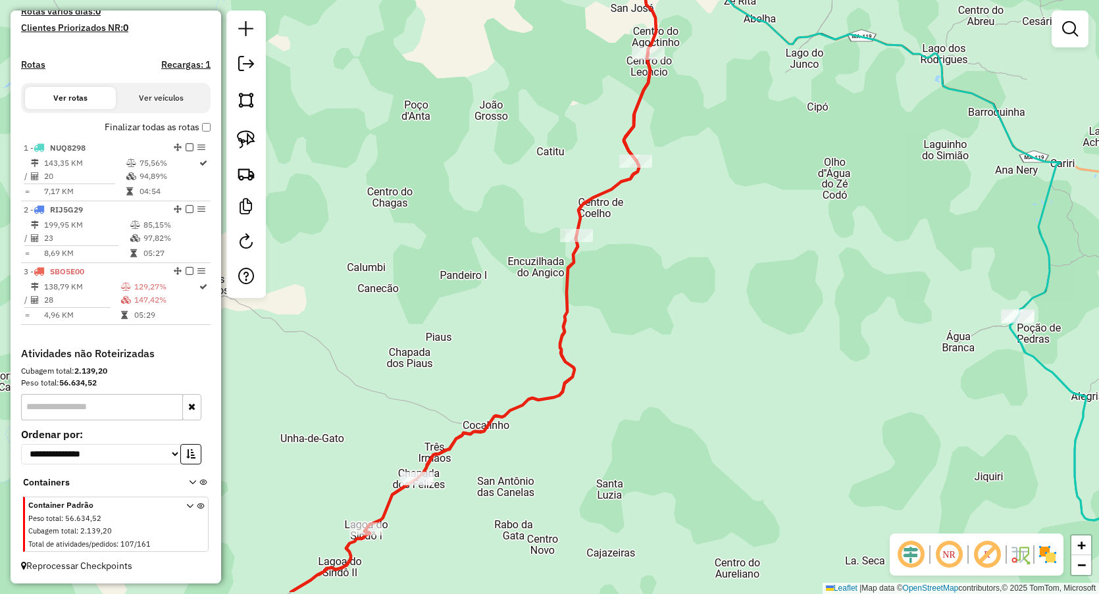
drag, startPoint x: 623, startPoint y: 457, endPoint x: 783, endPoint y: 244, distance: 266.6
click at [783, 247] on div "Janela de atendimento Grade de atendimento Capacidade Transportadoras Veículos …" at bounding box center [549, 297] width 1099 height 594
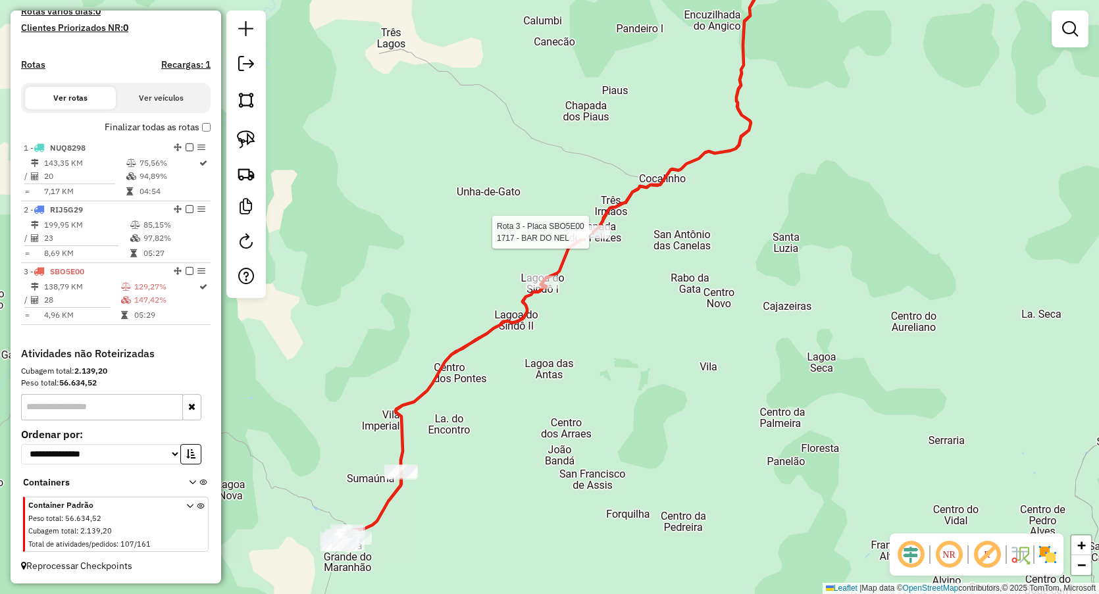
select select "**********"
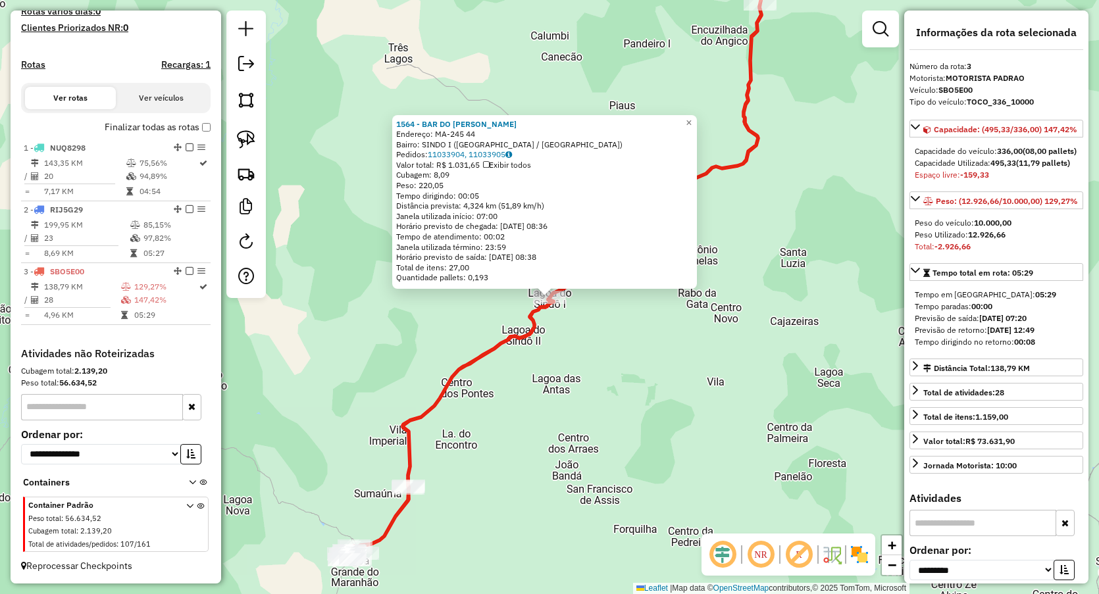
drag, startPoint x: 500, startPoint y: 386, endPoint x: 488, endPoint y: 403, distance: 20.7
click at [500, 388] on div "1564 - BAR DO LUIZ PIFIT Endereço: MA-245 44 Bairro: SINDO I (LAGOA GRANDE DO M…" at bounding box center [549, 297] width 1099 height 594
drag, startPoint x: 536, startPoint y: 342, endPoint x: 569, endPoint y: 267, distance: 82.5
click at [568, 276] on div "Rota 3 - Placa SBO5E00 1868 - PASTELARIA BOM SABOR 1564 - BAR DO LUIZ PIFIT End…" at bounding box center [549, 297] width 1099 height 594
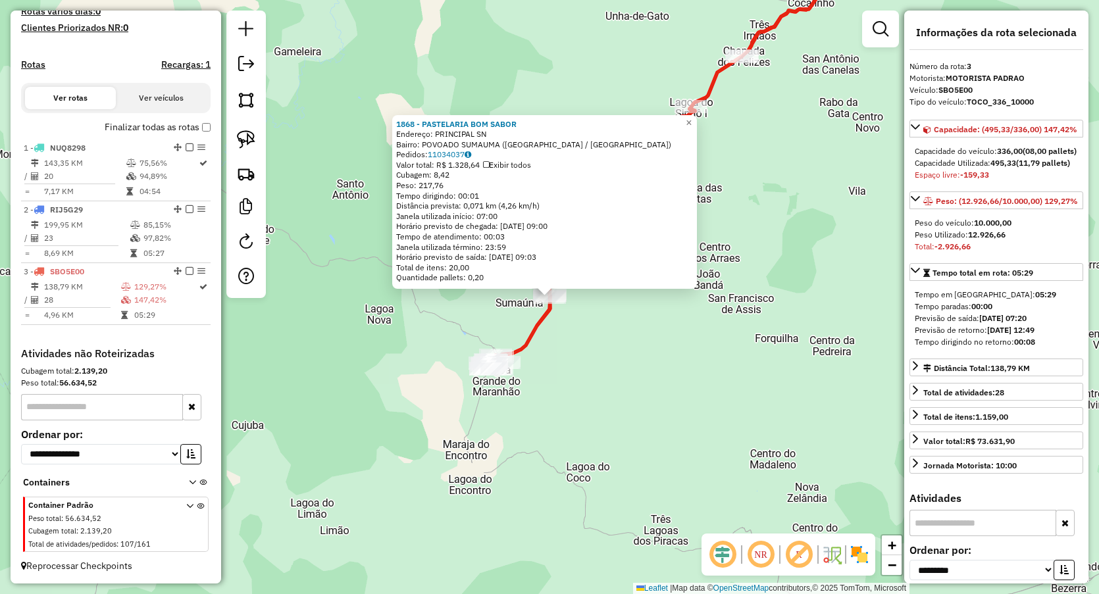
click at [599, 386] on div "1868 - PASTELARIA BOM SABOR Endereço: PRINCIPAL SN Bairro: POVOADO SUMAUMA (LAG…" at bounding box center [549, 297] width 1099 height 594
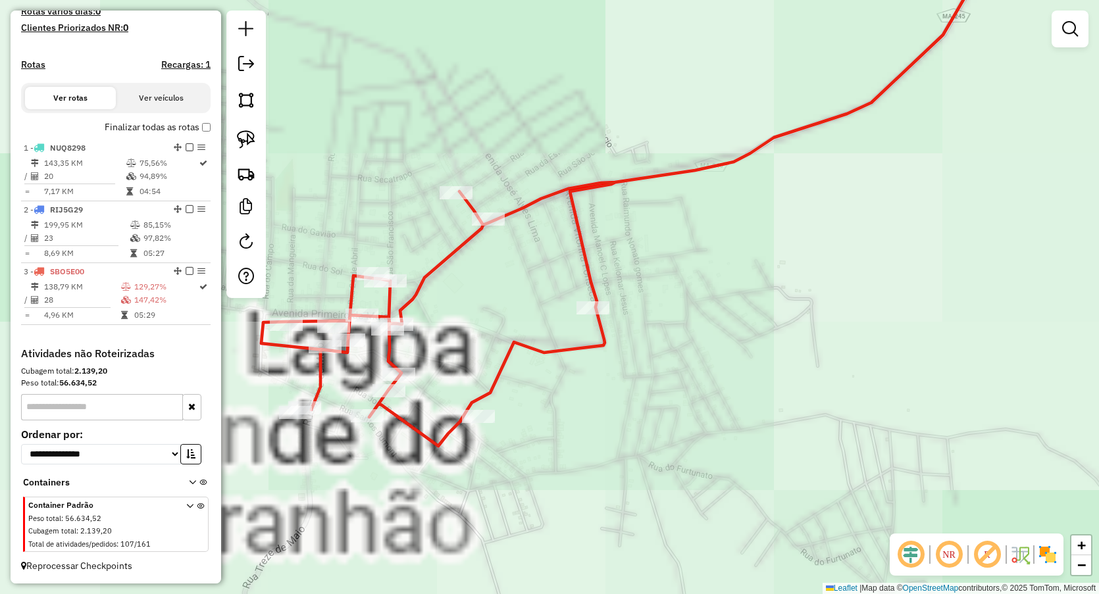
drag, startPoint x: 440, startPoint y: 318, endPoint x: 527, endPoint y: 313, distance: 87.7
click at [527, 313] on div "Janela de atendimento Grade de atendimento Capacidade Transportadoras Veículos …" at bounding box center [549, 297] width 1099 height 594
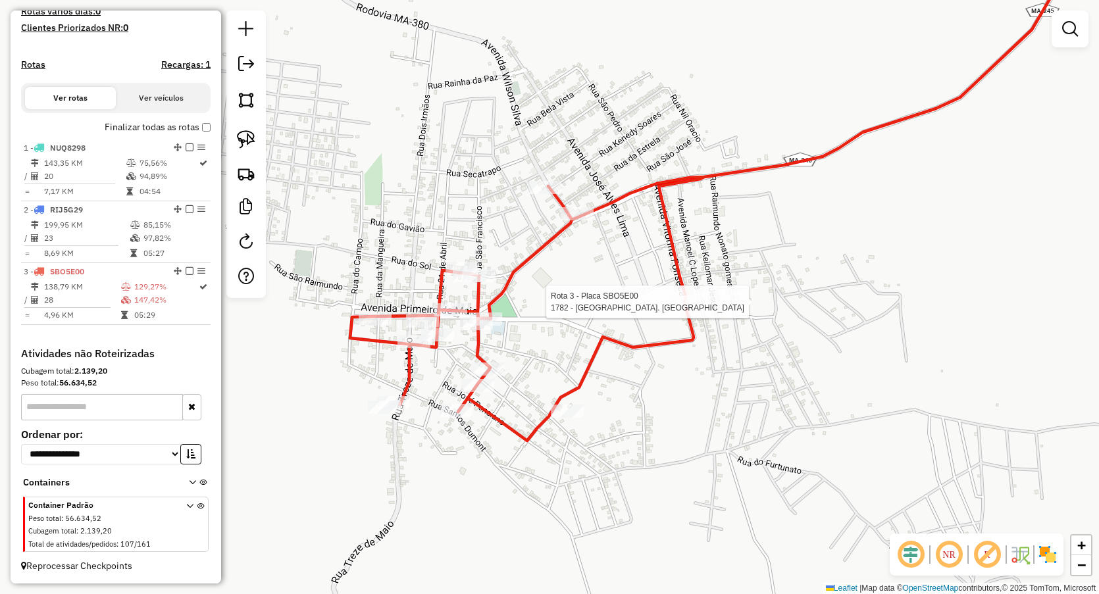
select select "**********"
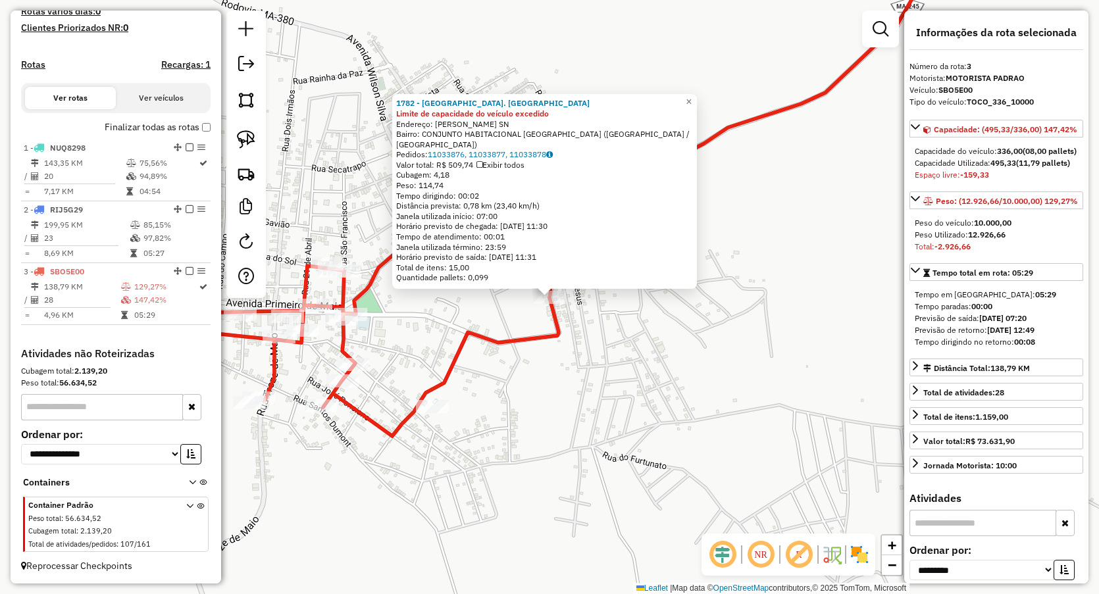
click at [487, 387] on div "1782 - CHURRASC. ACONCHEGO Limite de capacidade do veículo excedido Endereço: V…" at bounding box center [549, 297] width 1099 height 594
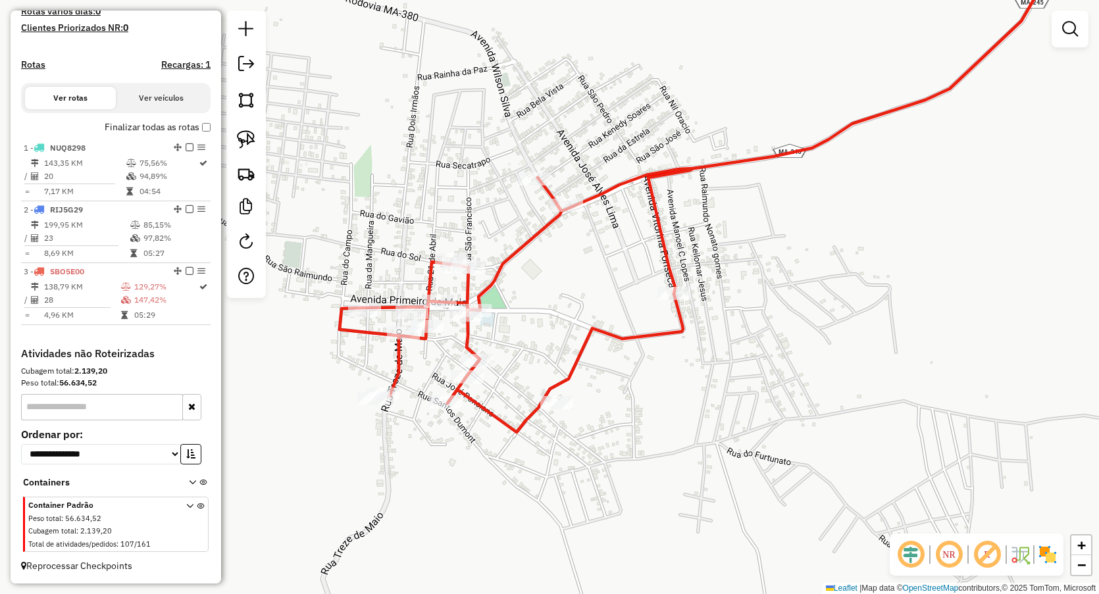
drag, startPoint x: 432, startPoint y: 318, endPoint x: 569, endPoint y: 311, distance: 137.1
click at [569, 311] on div "Janela de atendimento Grade de atendimento Capacidade Transportadoras Veículos …" at bounding box center [549, 297] width 1099 height 594
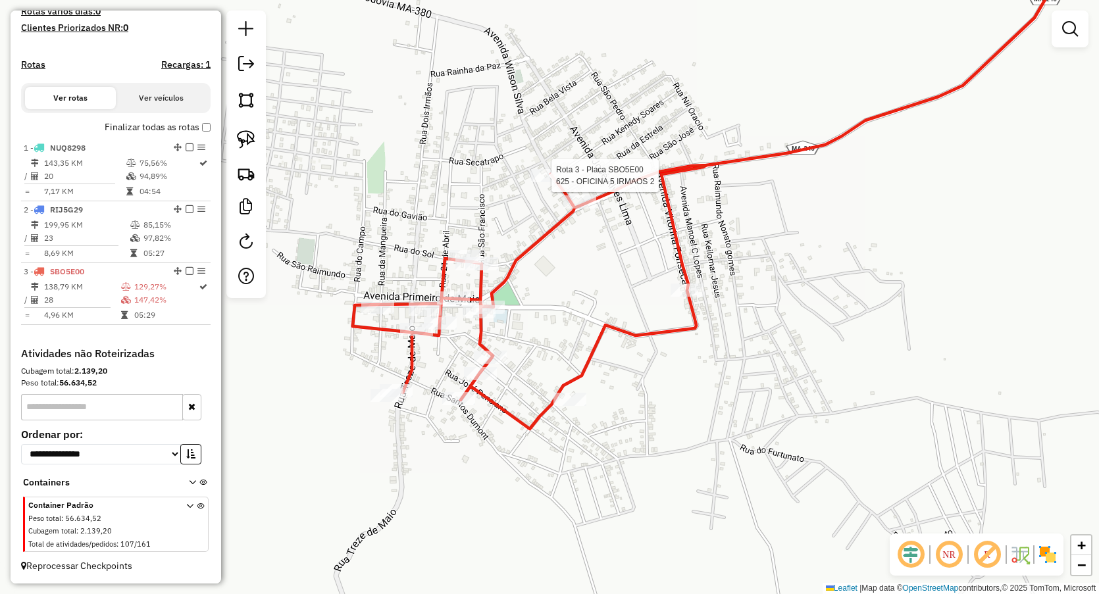
select select "**********"
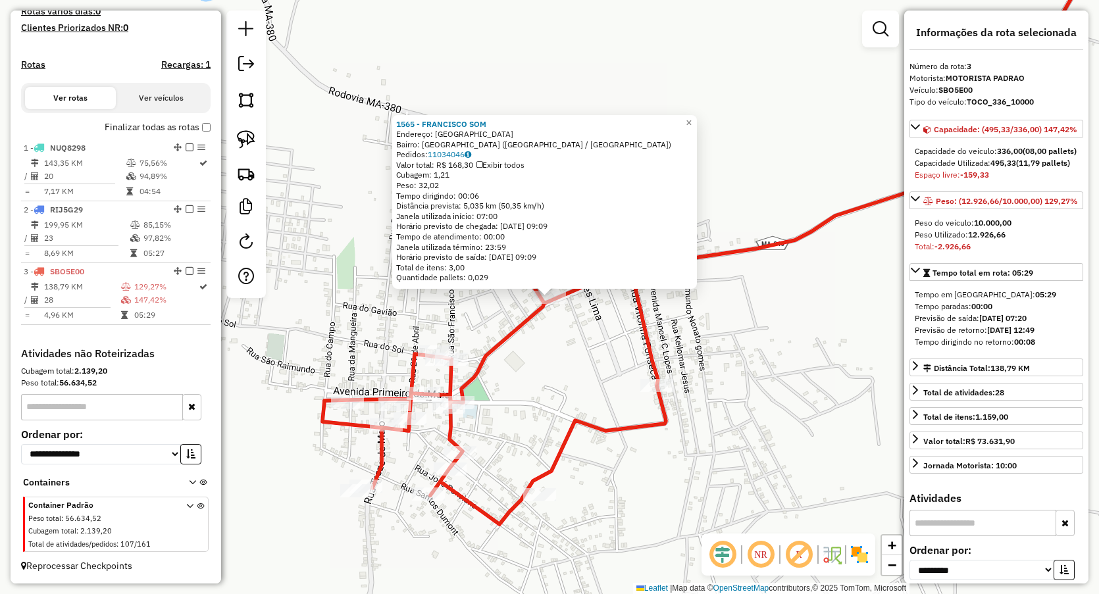
click at [538, 384] on div "1565 - FRANCISCO SOM Endereço: Rua Grande SN Bairro: CENTRO (LAGOA GRANDE DO MA…" at bounding box center [549, 297] width 1099 height 594
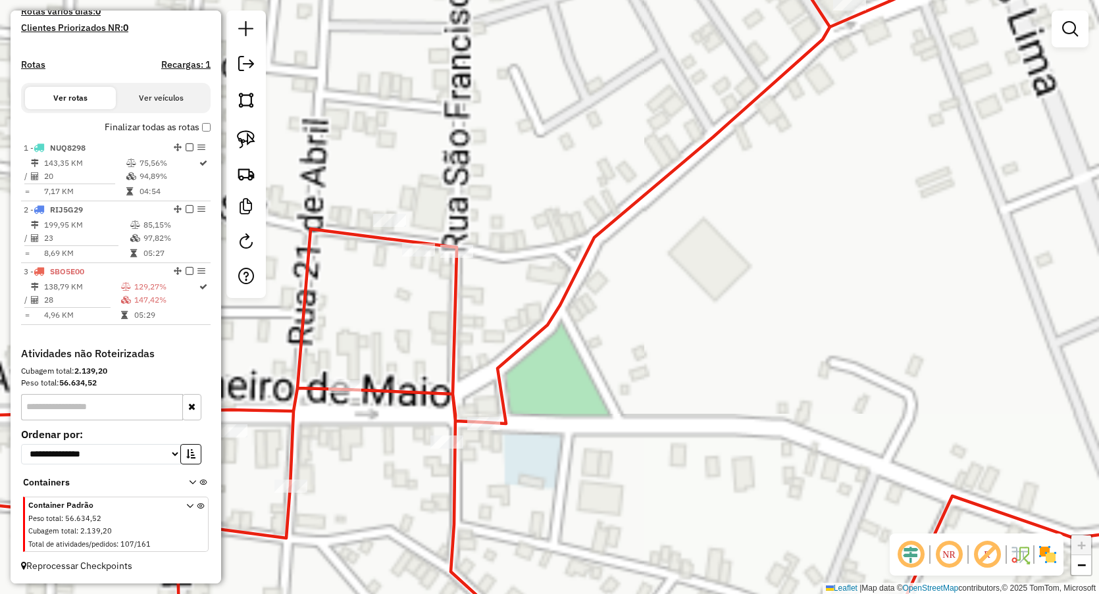
drag, startPoint x: 540, startPoint y: 380, endPoint x: 616, endPoint y: 236, distance: 163.1
click at [609, 249] on div "Janela de atendimento Grade de atendimento Capacidade Transportadoras Veículos …" at bounding box center [549, 297] width 1099 height 594
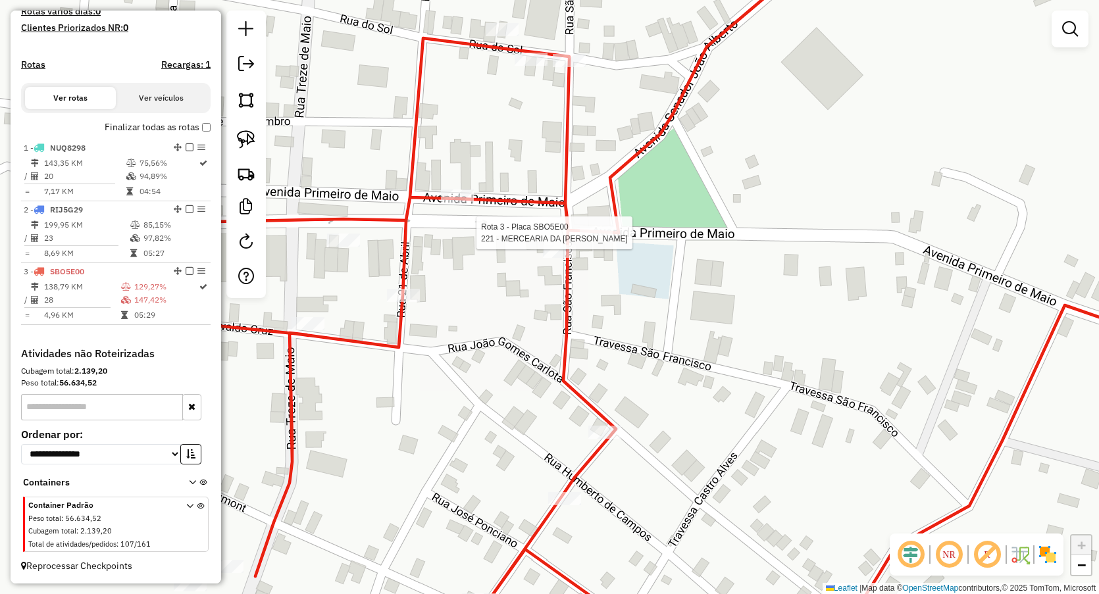
select select "**********"
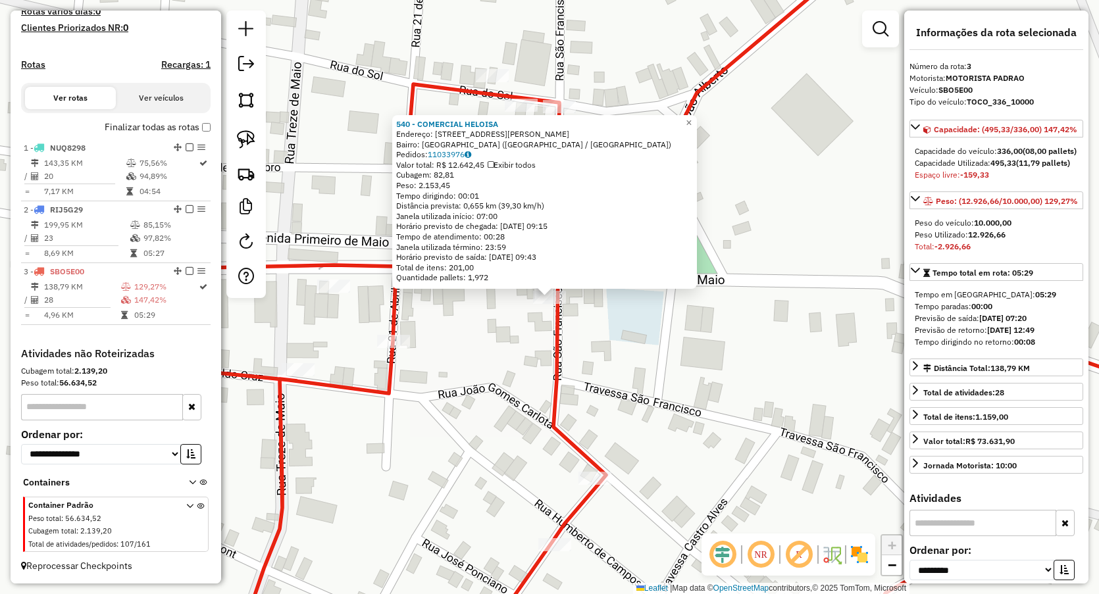
click at [476, 360] on div "540 - COMERCIAL HELOISA Endereço: Avenida Vilson Silva Sousa 5 Bairro: CENTRO (…" at bounding box center [549, 297] width 1099 height 594
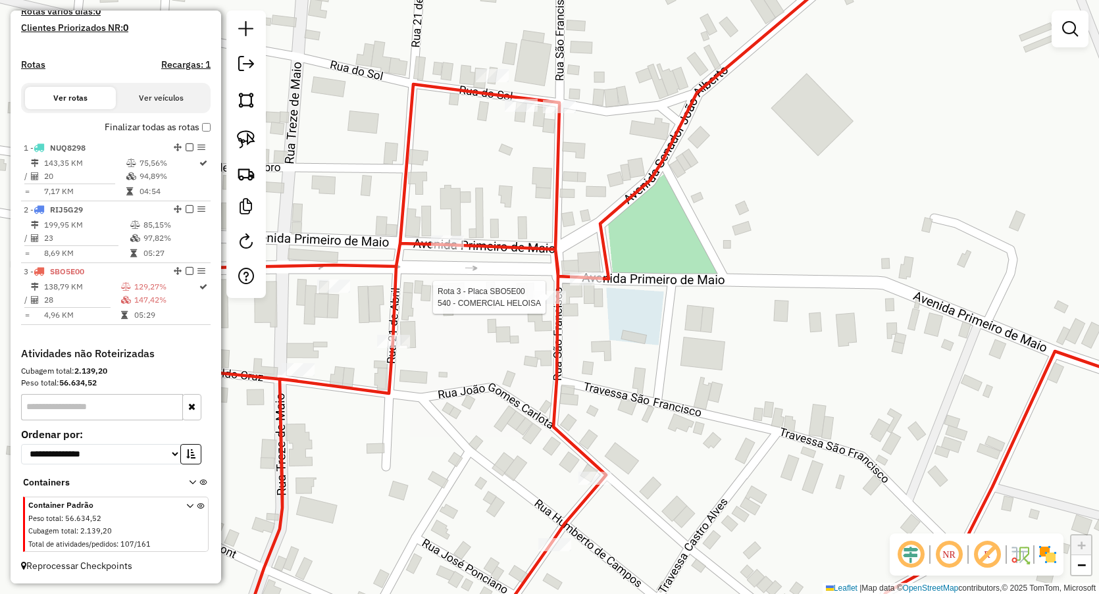
select select "**********"
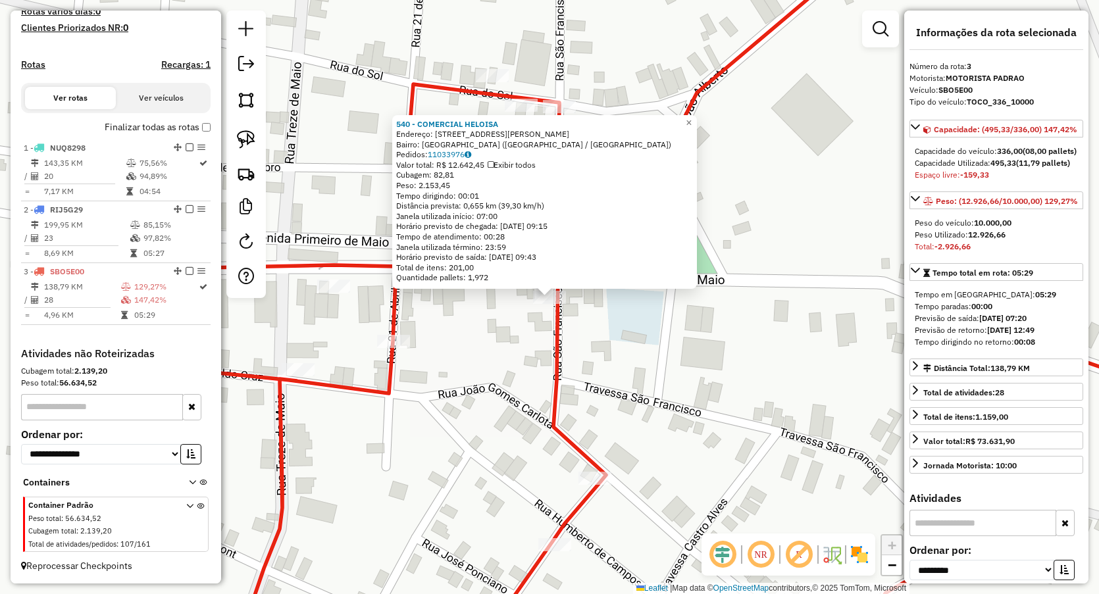
click at [513, 321] on div "540 - COMERCIAL HELOISA Endereço: Avenida Vilson Silva Sousa 5 Bairro: CENTRO (…" at bounding box center [549, 297] width 1099 height 594
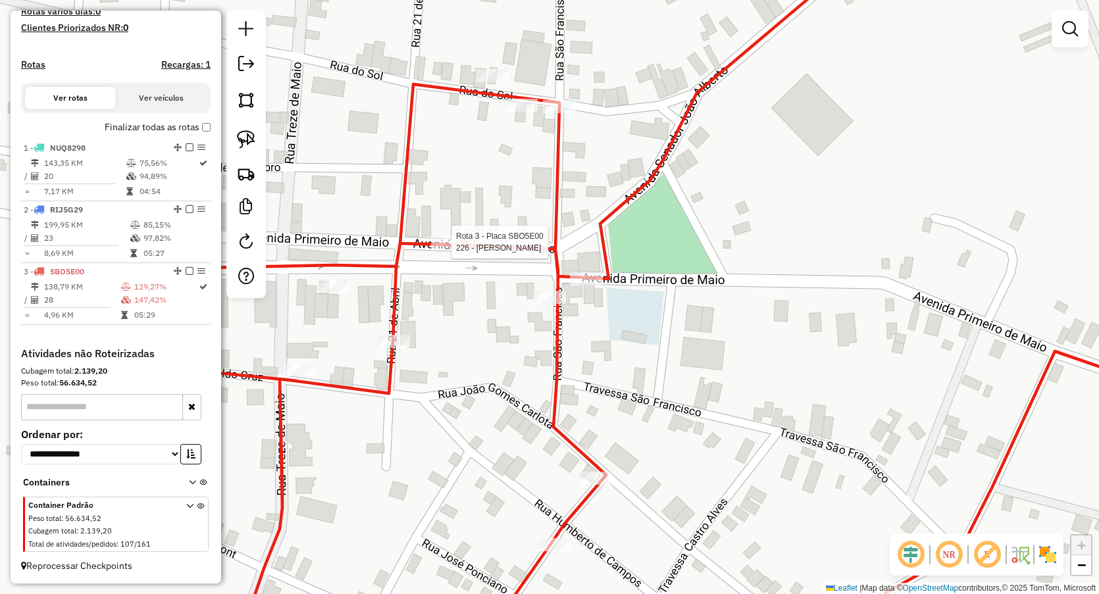
select select "**********"
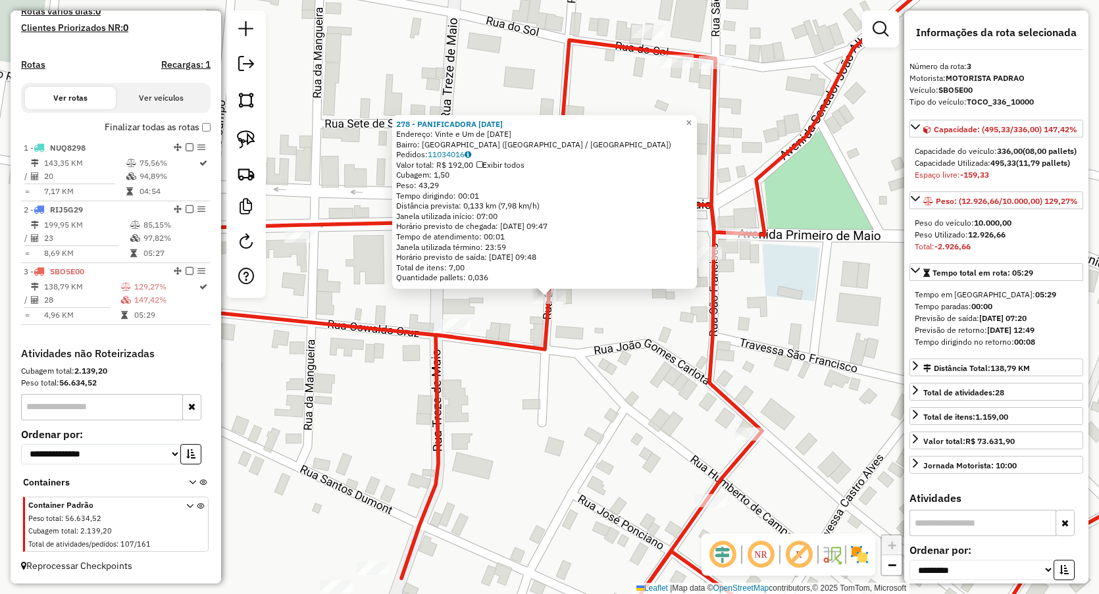
click at [606, 361] on div "278 - PANIFICADORA NATAL Endereço: Vinte e Um de Abril 30 Bairro: CENTRO (LAGOA…" at bounding box center [549, 297] width 1099 height 594
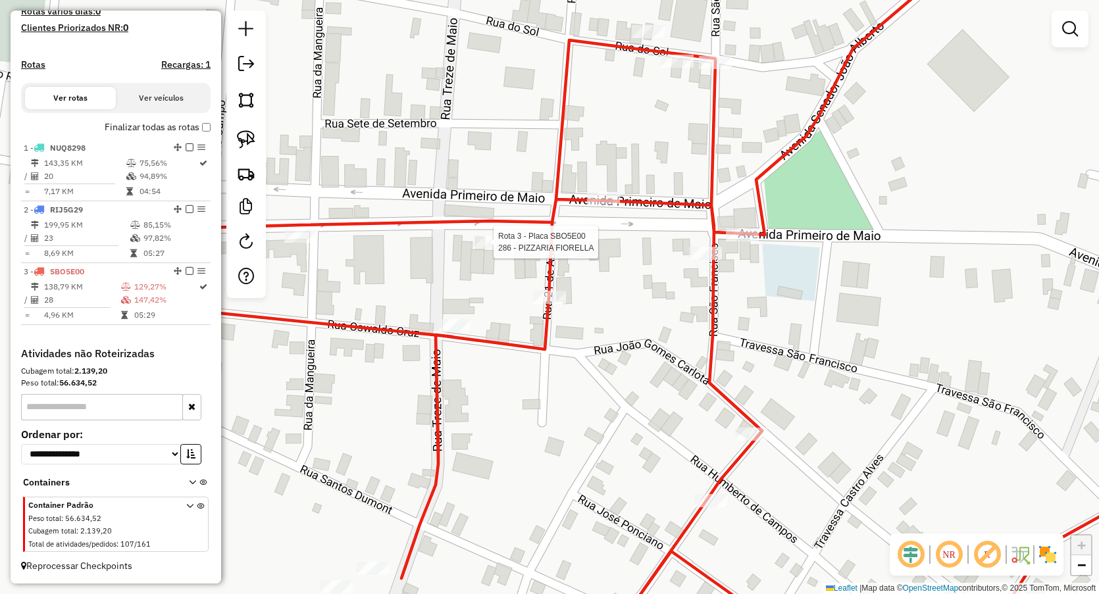
select select "**********"
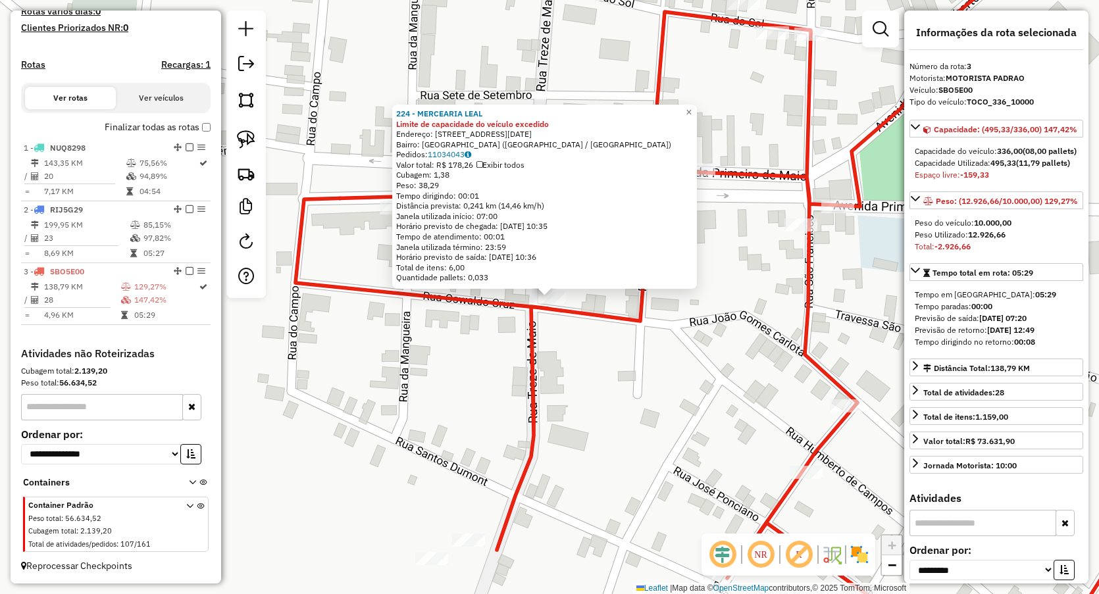
click at [448, 407] on div "224 - MERCEARIA LEAL Limite de capacidade do veículo excedido Endereço: Rua 13 …" at bounding box center [549, 297] width 1099 height 594
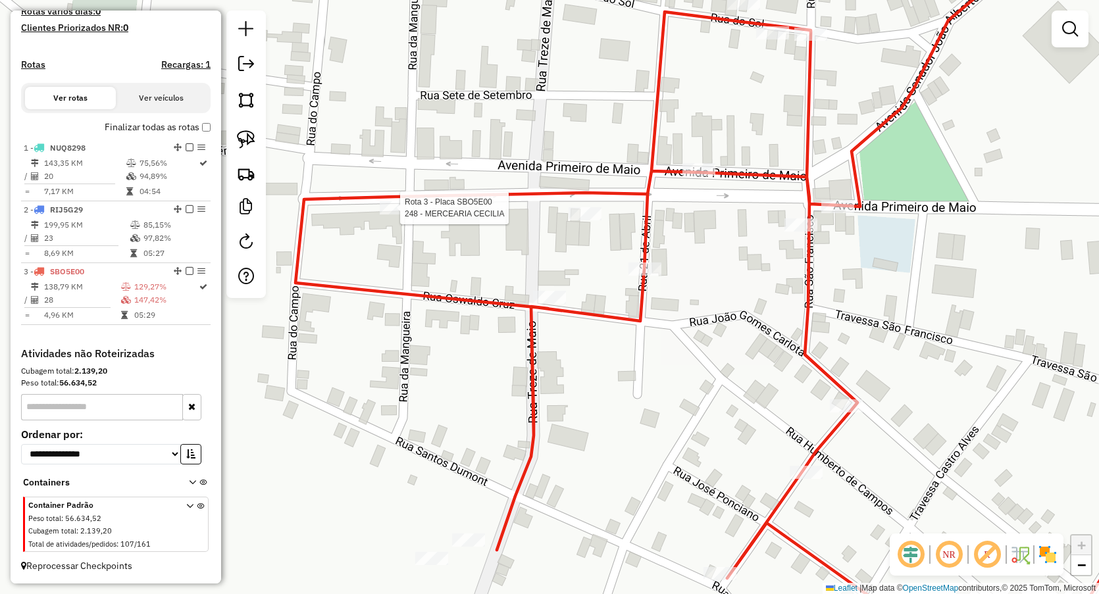
select select "**********"
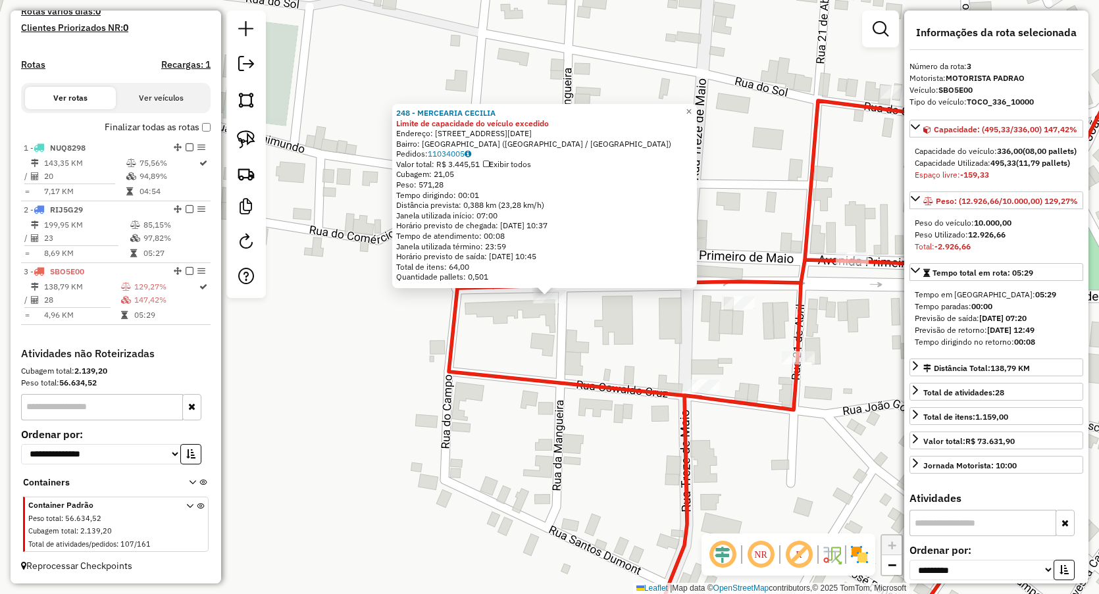
click at [461, 466] on div "248 - MERCEARIA CECILIA Limite de capacidade do veículo excedido Endereço: Rua …" at bounding box center [549, 297] width 1099 height 594
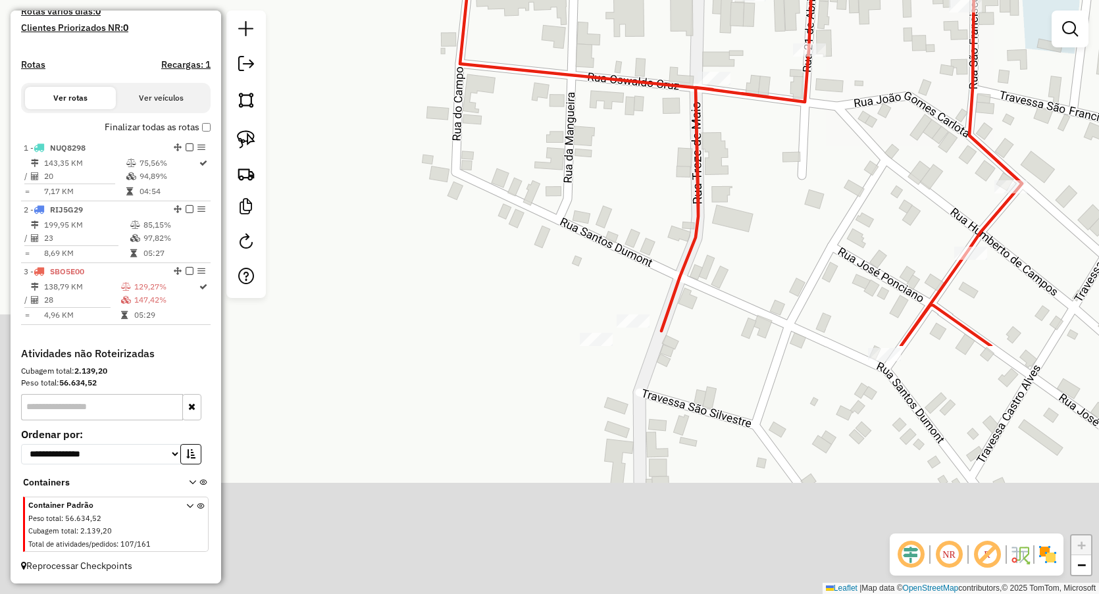
drag, startPoint x: 544, startPoint y: 211, endPoint x: 536, endPoint y: 142, distance: 70.3
click at [536, 150] on div "Janela de atendimento Grade de atendimento Capacidade Transportadoras Veículos …" at bounding box center [549, 297] width 1099 height 594
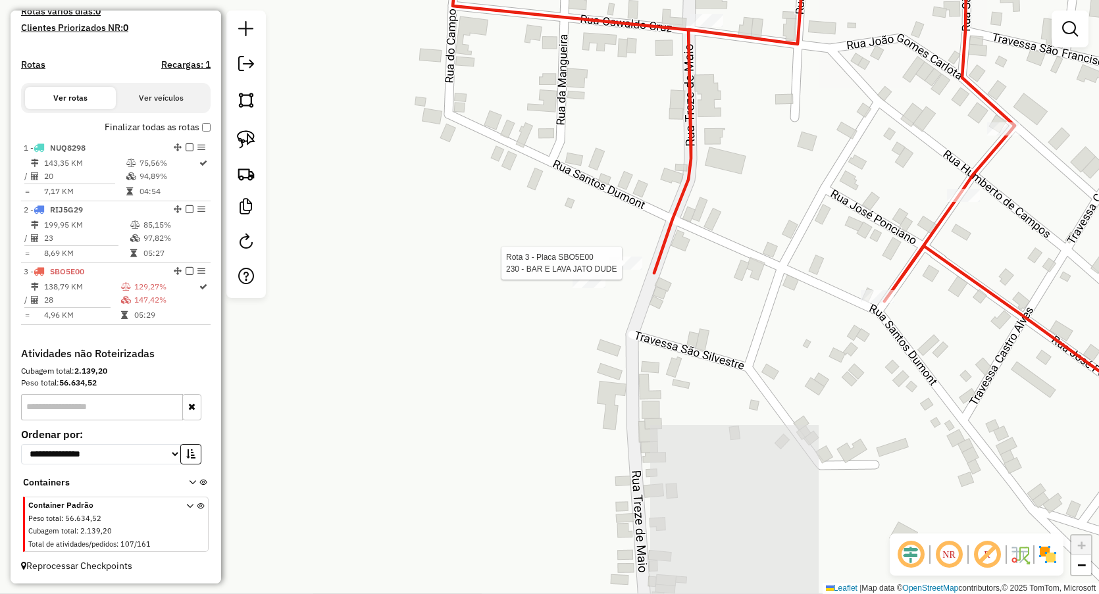
select select "**********"
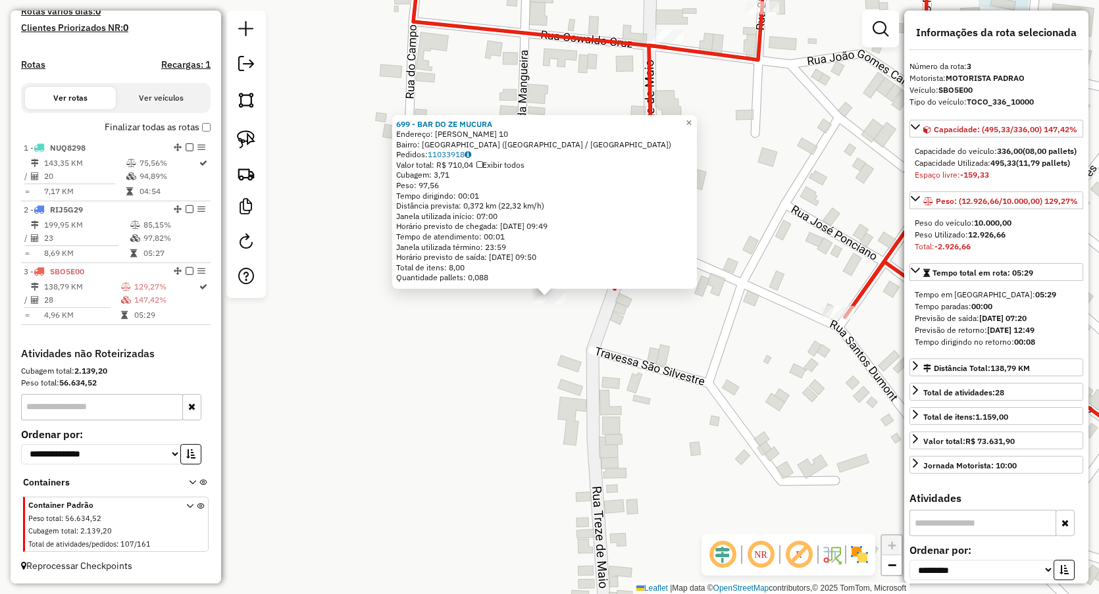
click at [572, 352] on div "699 - BAR DO ZE MUCURA Endereço: CHAPADA GALDINOS 10 Bairro: CENTRO (LAGOA GRAN…" at bounding box center [549, 297] width 1099 height 594
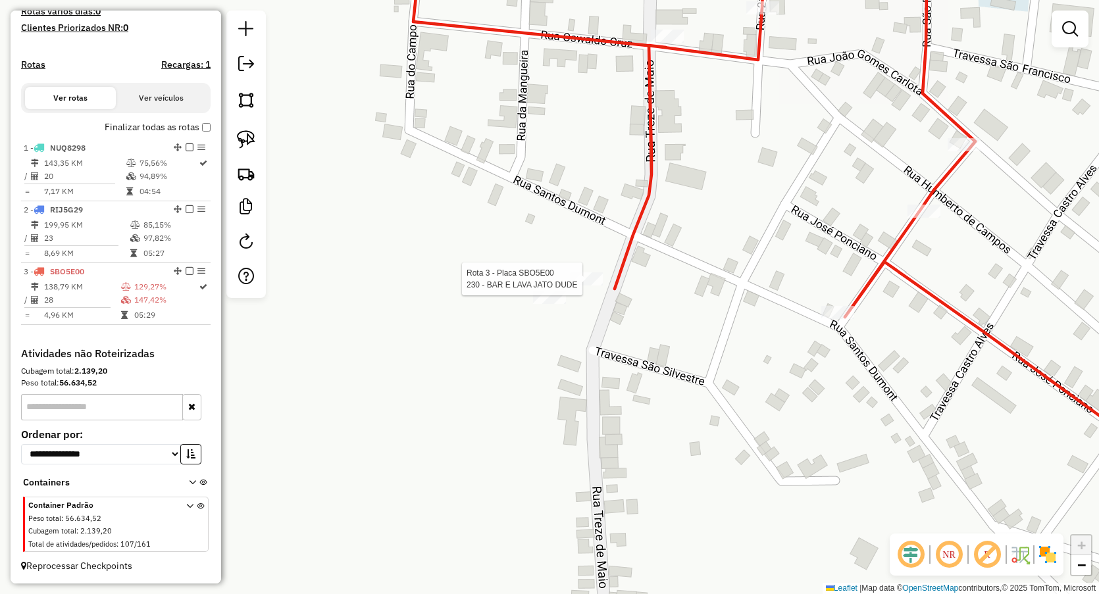
select select "**********"
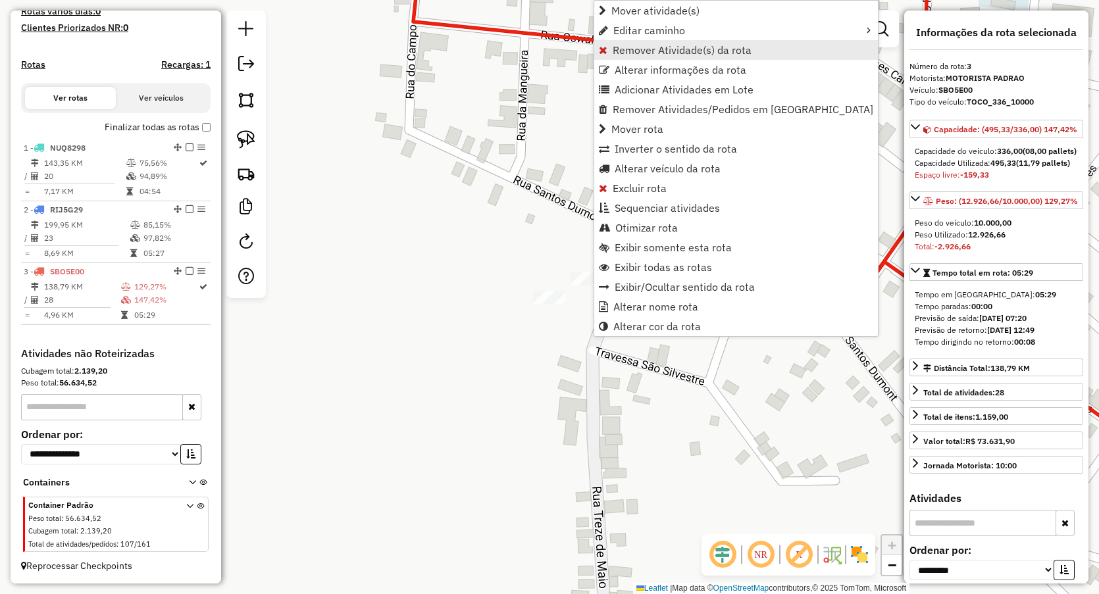
click at [607, 51] on link "Remover Atividade(s) da rota" at bounding box center [736, 50] width 284 height 20
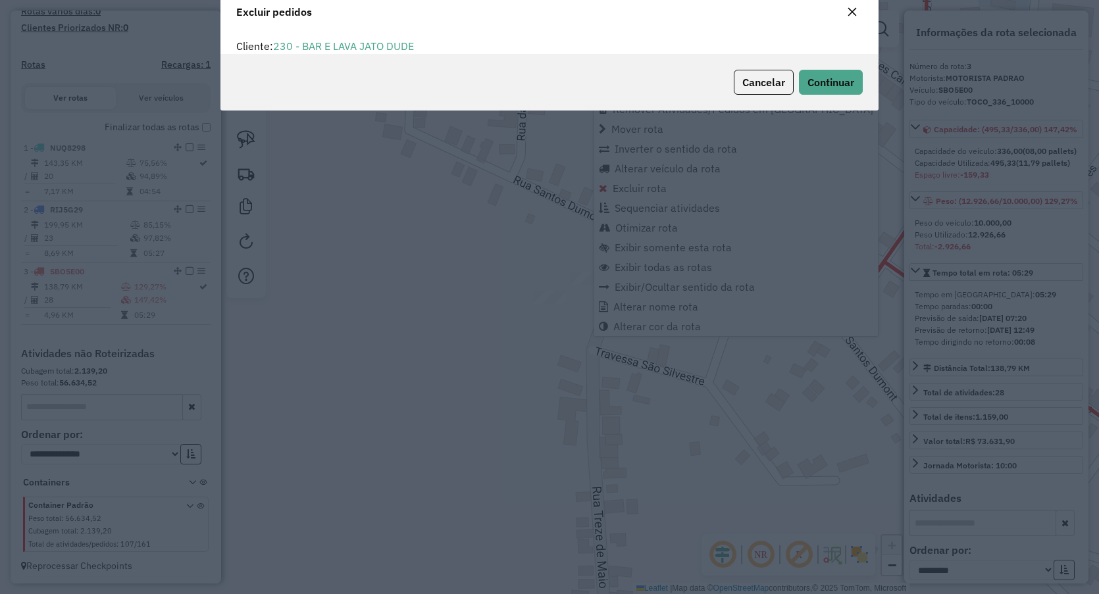
scroll to position [0, 0]
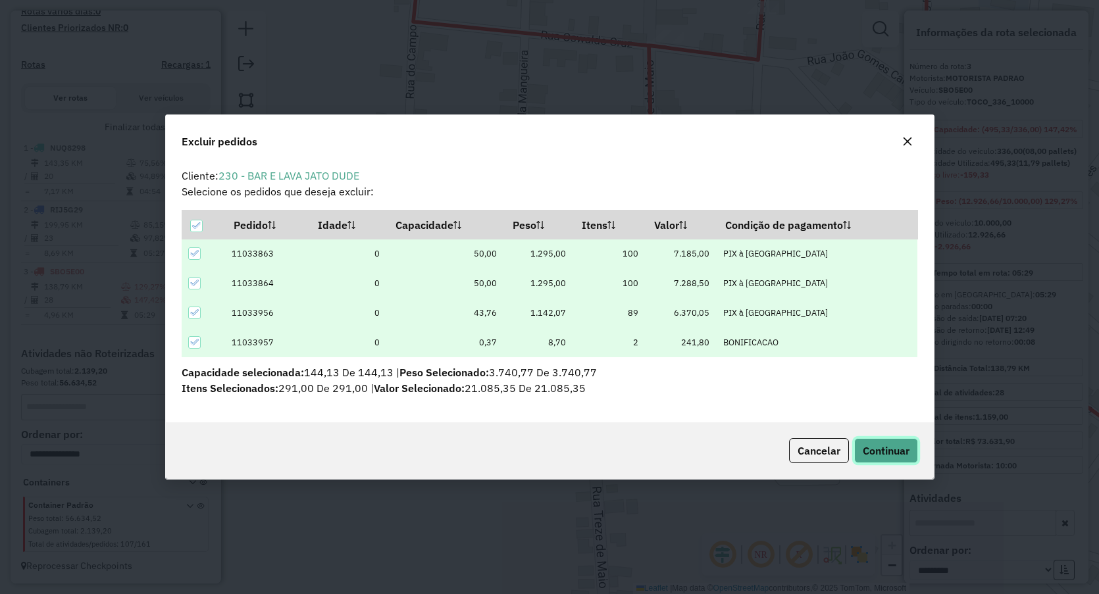
click at [876, 458] on button "Continuar" at bounding box center [886, 450] width 64 height 25
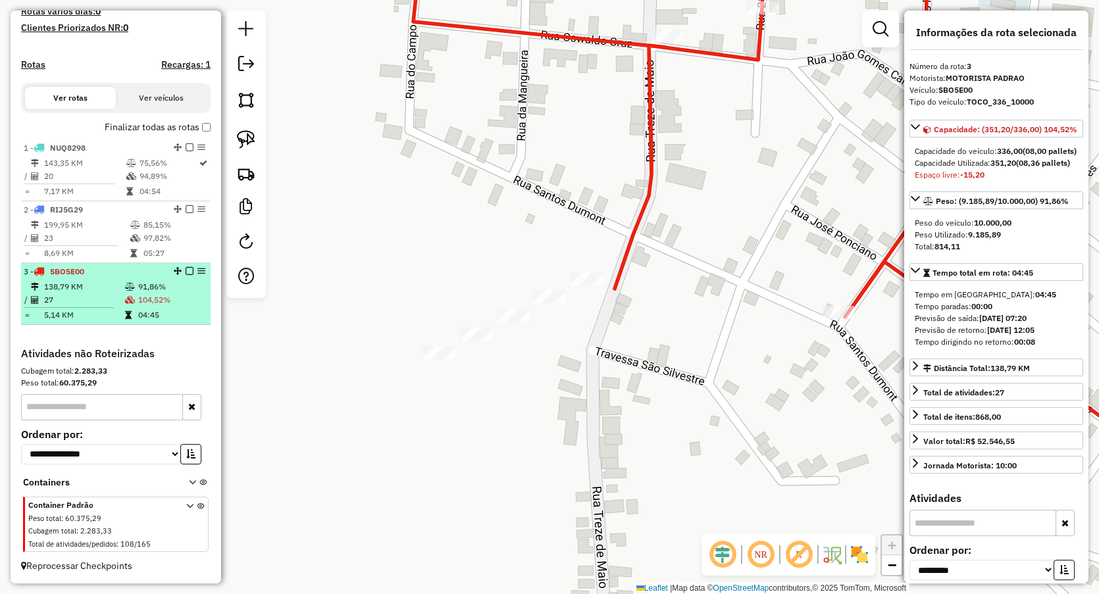
click at [113, 292] on td "138,79 KM" at bounding box center [83, 286] width 81 height 13
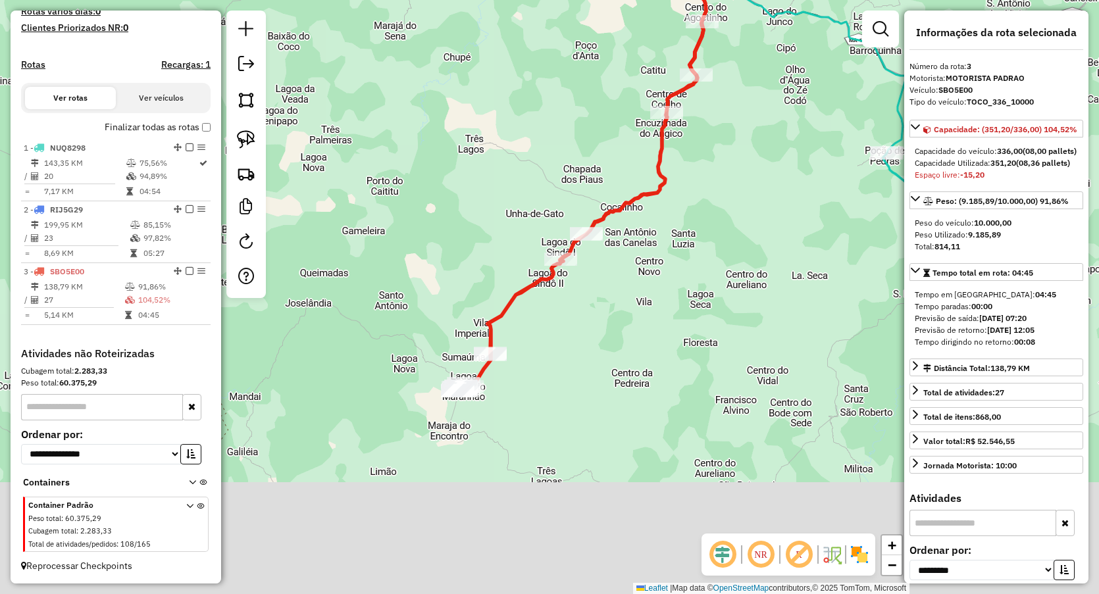
drag, startPoint x: 486, startPoint y: 521, endPoint x: 518, endPoint y: 357, distance: 166.9
click at [526, 365] on div "Rota 3 - Placa SBO5E00 1417 - MERCEARIA 3 IRMaOS Janela de atendimento Grade de…" at bounding box center [549, 297] width 1099 height 594
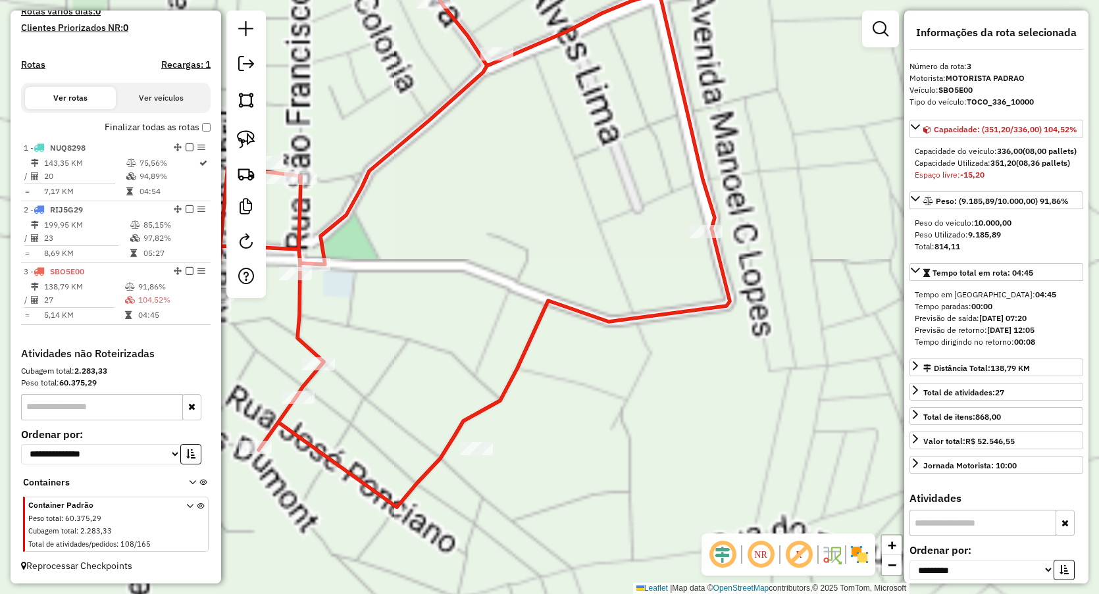
click at [475, 304] on div "Janela de atendimento Grade de atendimento Capacidade Transportadoras Veículos …" at bounding box center [549, 297] width 1099 height 594
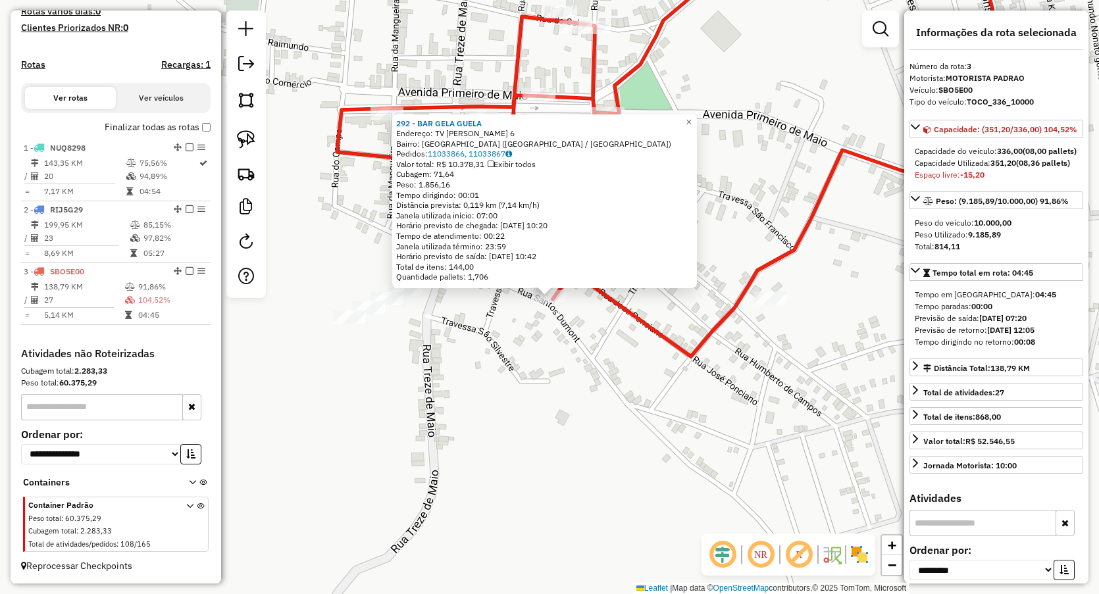
click at [484, 378] on div "292 - BAR GELA GUELA Endereço: TV Jose Sarney 6 Bairro: CENTRO (LAGOA GRANDE DO…" at bounding box center [549, 297] width 1099 height 594
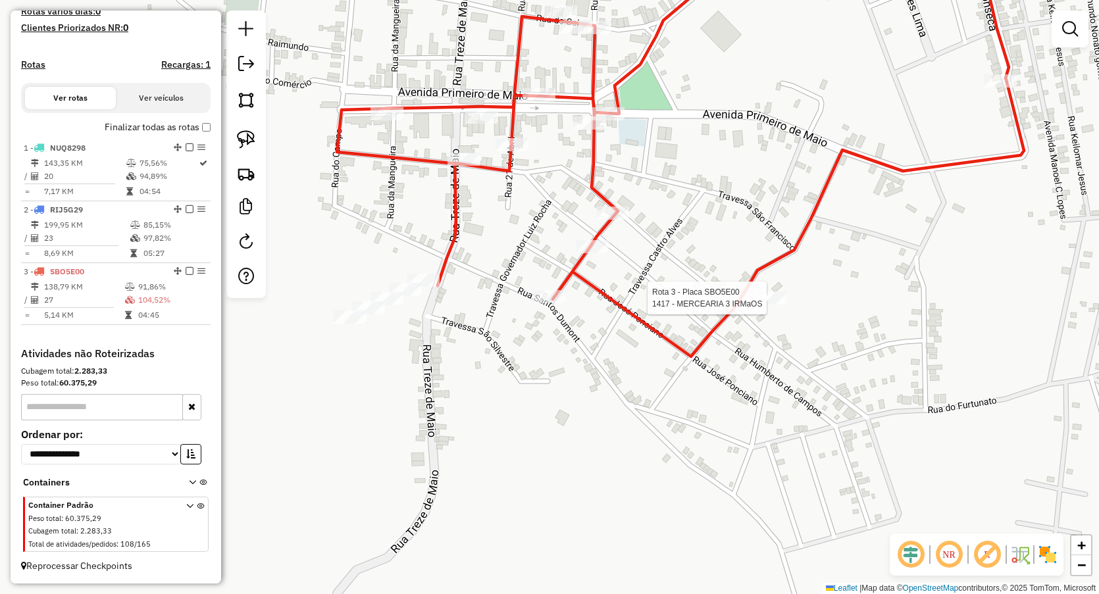
select select "**********"
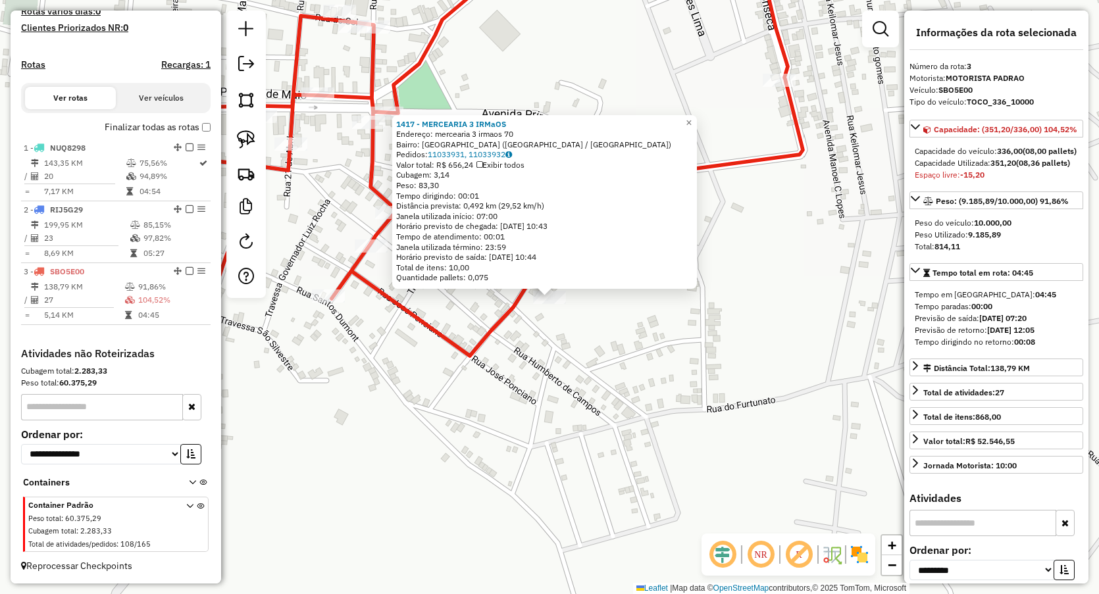
click at [540, 392] on div "1417 - MERCEARIA 3 IRMaOS Endereço: mercearia 3 irmaos 70 Bairro: CENTRO (LAGOA…" at bounding box center [549, 297] width 1099 height 594
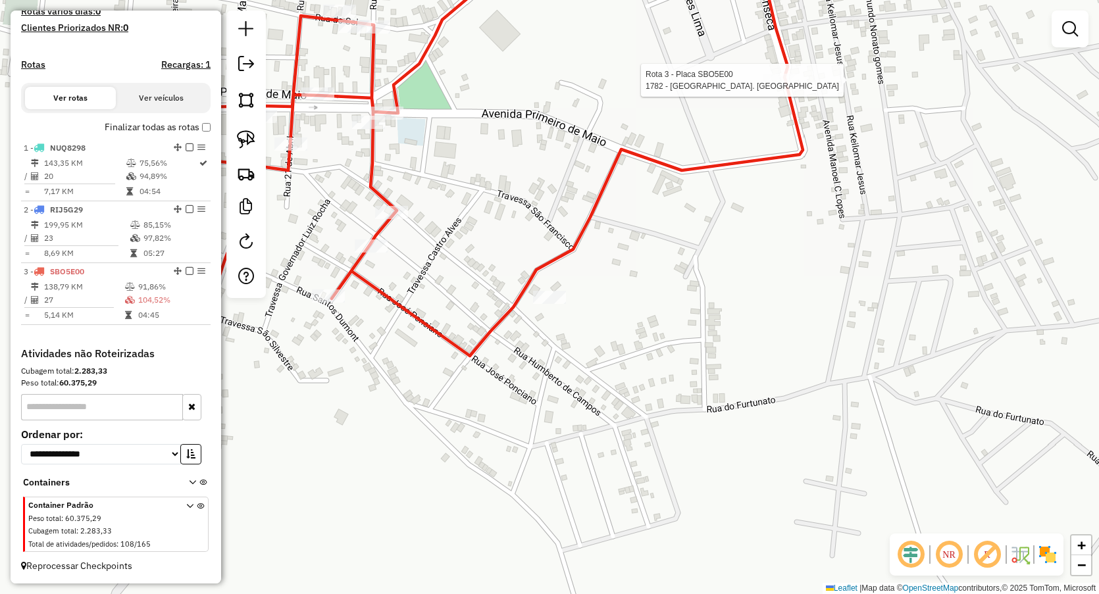
select select "**********"
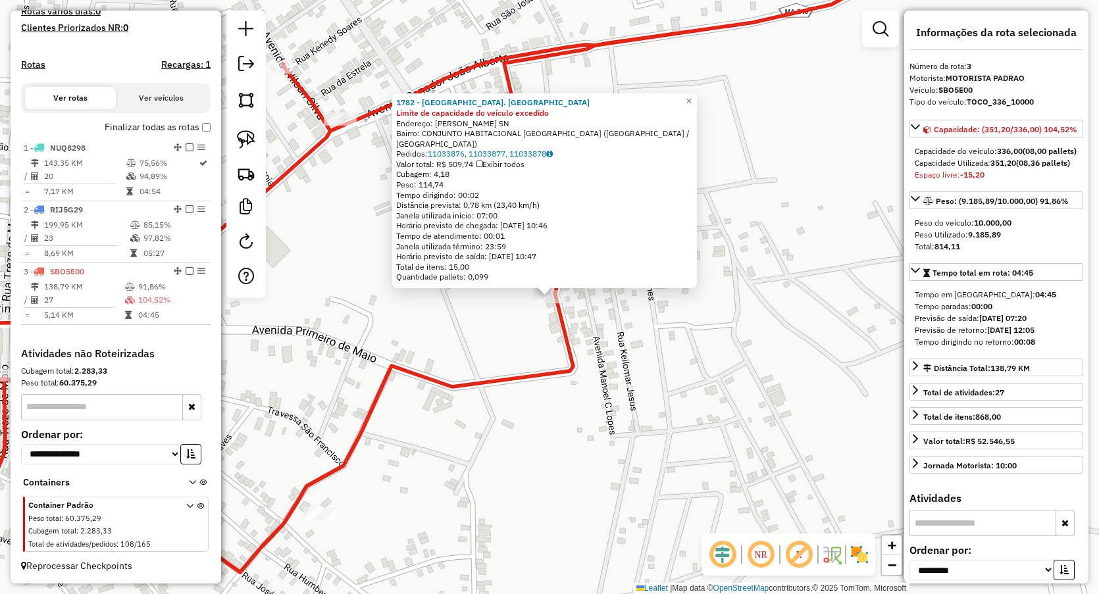
click at [544, 425] on div "1782 - CHURRASC. ACONCHEGO Limite de capacidade do veículo excedido Endereço: V…" at bounding box center [549, 297] width 1099 height 594
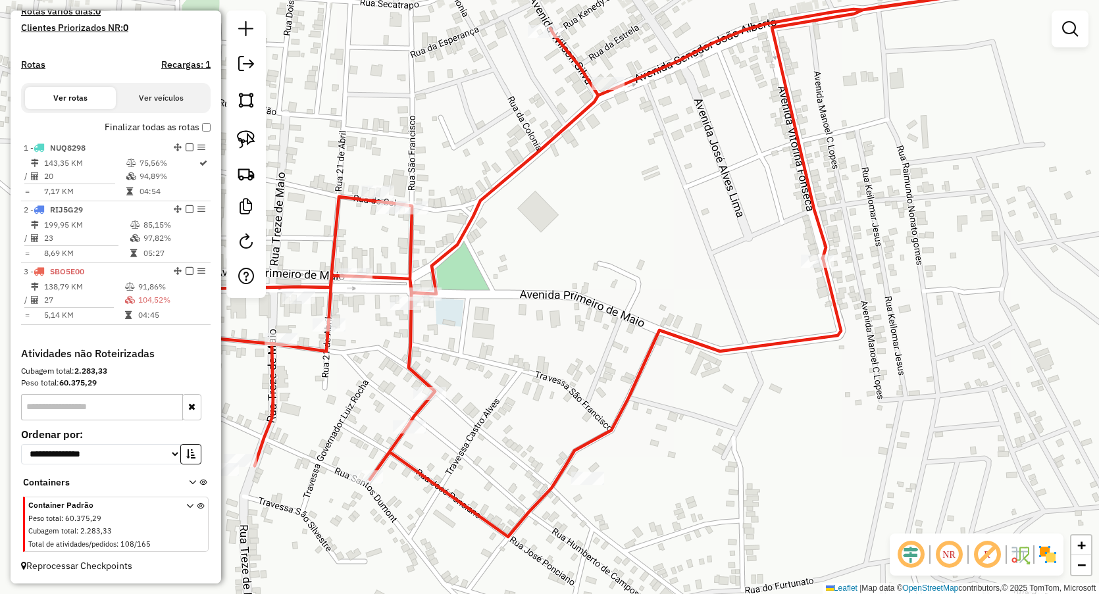
drag, startPoint x: 411, startPoint y: 309, endPoint x: 779, endPoint y: 272, distance: 369.8
click at [775, 272] on div "Janela de atendimento Grade de atendimento Capacidade Transportadoras Veículos …" at bounding box center [549, 297] width 1099 height 594
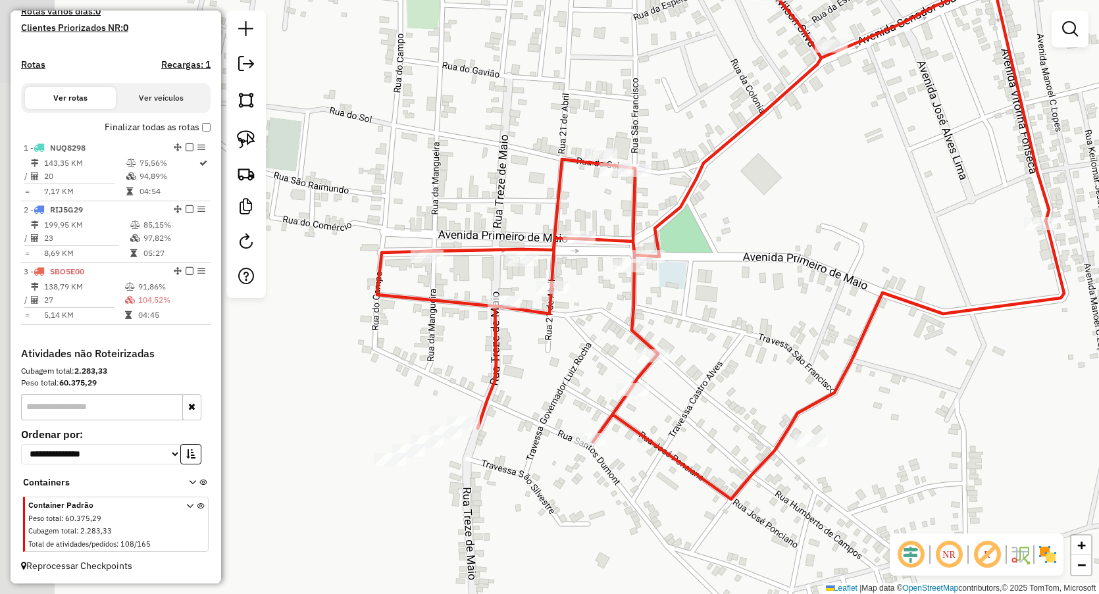
drag, startPoint x: 648, startPoint y: 242, endPoint x: 746, endPoint y: 207, distance: 104.1
click at [746, 207] on div "Janela de atendimento Grade de atendimento Capacidade Transportadoras Veículos …" at bounding box center [549, 297] width 1099 height 594
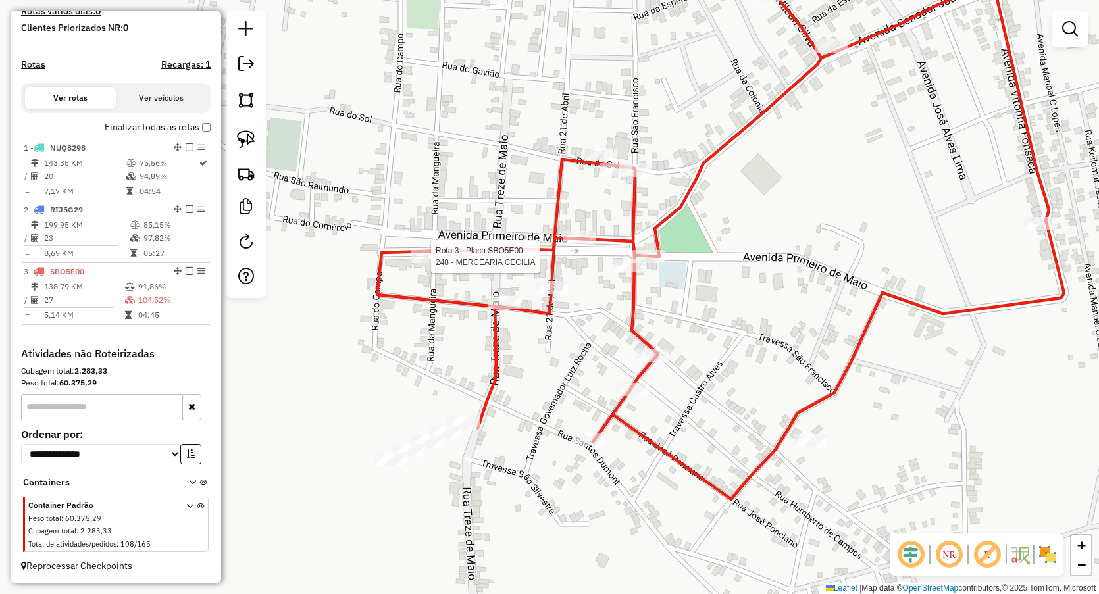
select select "**********"
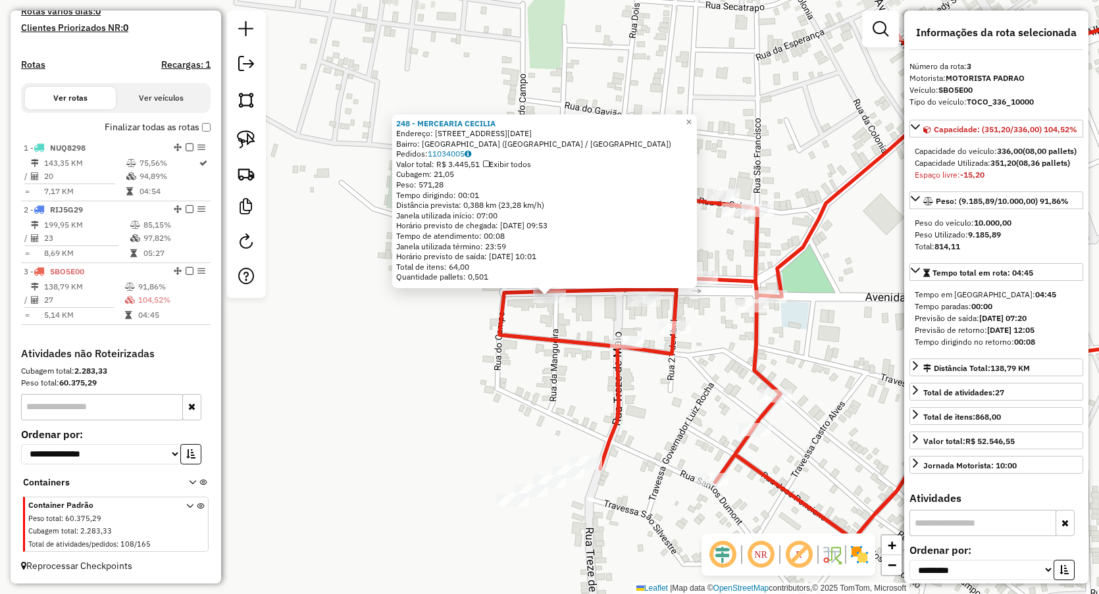
click at [496, 387] on div "248 - MERCEARIA CECILIA Endereço: Rua 1 de Maio 36 Bairro: CENTRO (LAGOA GRANDE…" at bounding box center [549, 297] width 1099 height 594
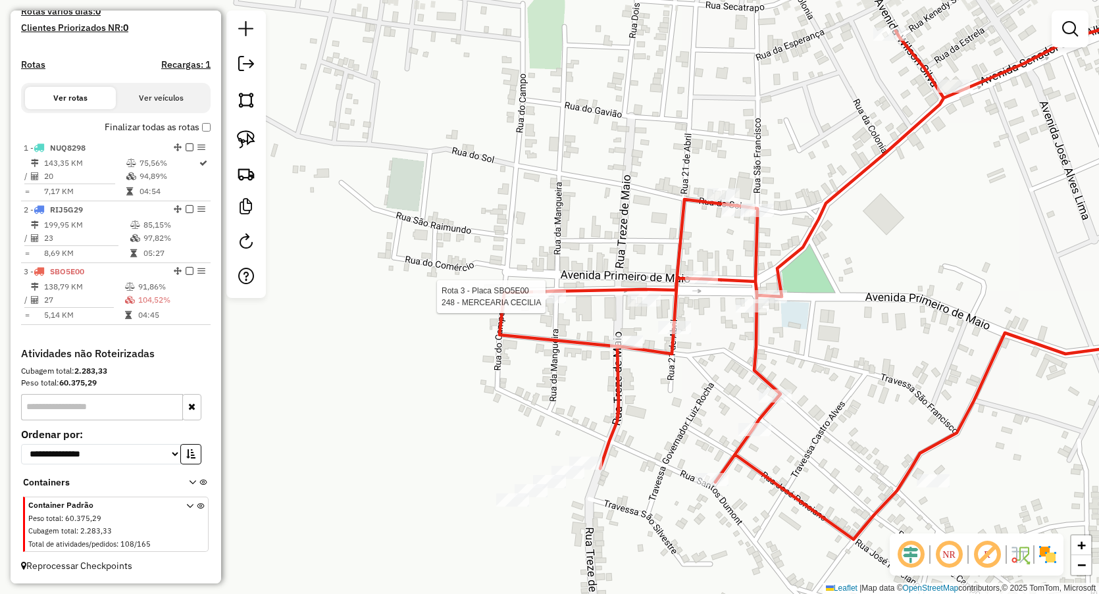
select select "**********"
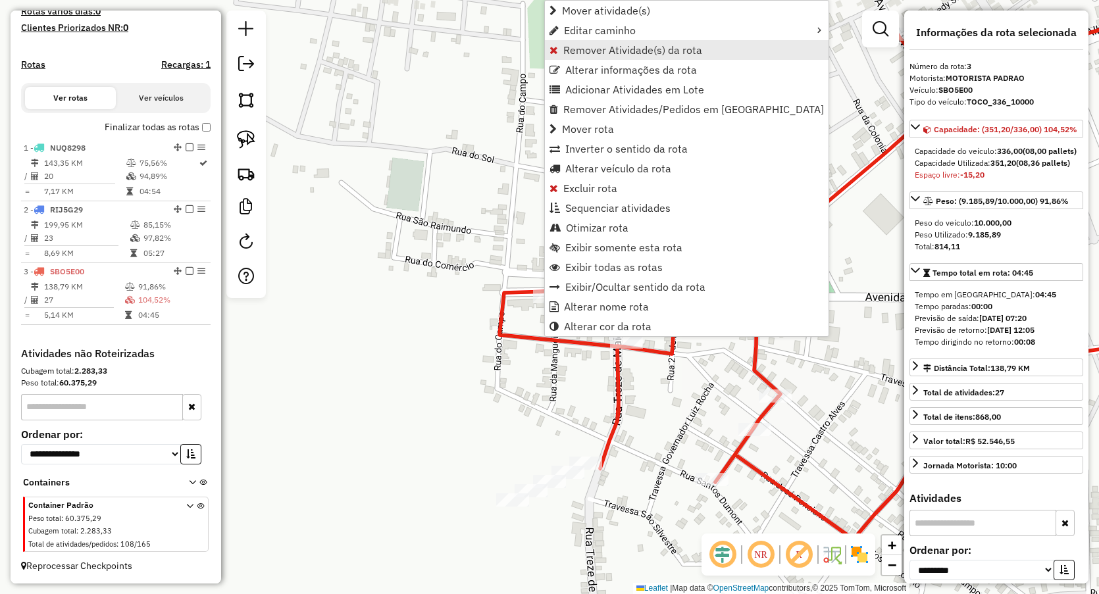
click at [585, 49] on span "Remover Atividade(s) da rota" at bounding box center [632, 50] width 139 height 11
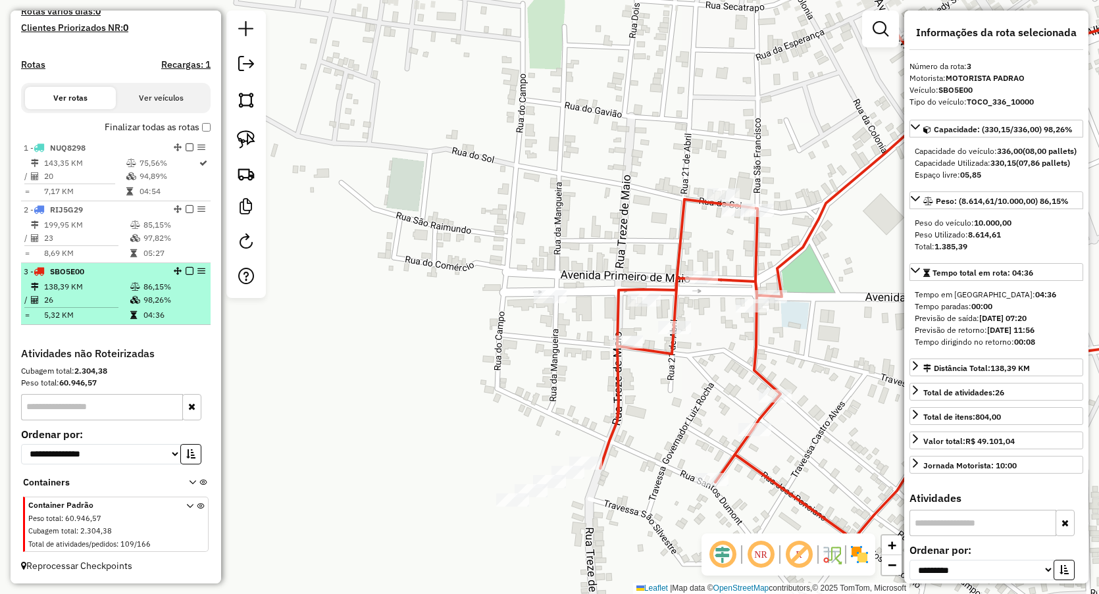
click at [84, 309] on td "5,32 KM" at bounding box center [86, 315] width 86 height 13
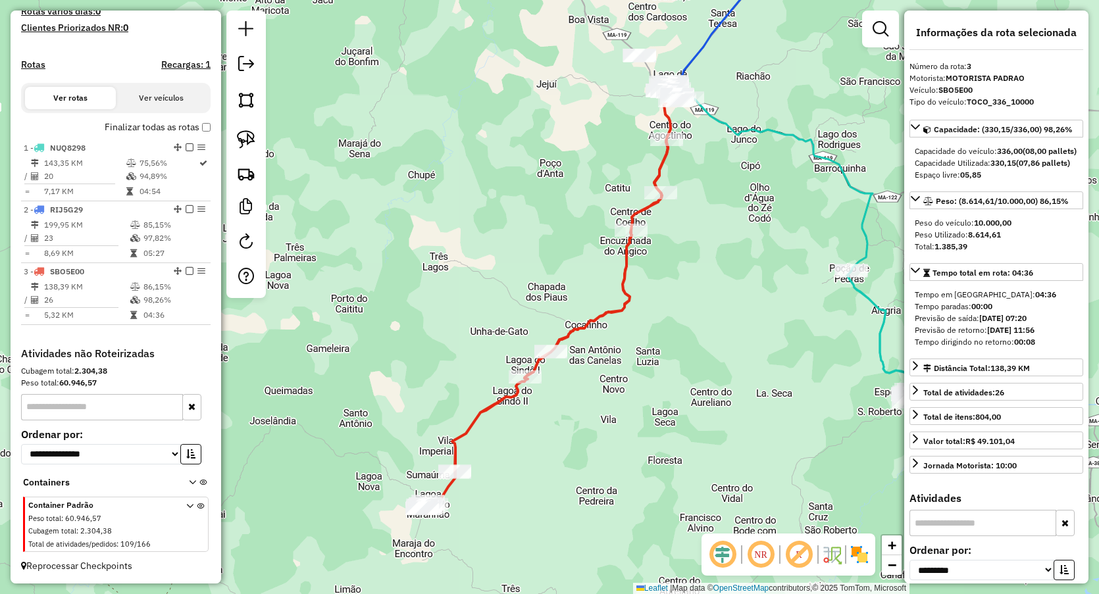
drag, startPoint x: 457, startPoint y: 92, endPoint x: 444, endPoint y: 216, distance: 124.4
click at [444, 223] on div "Janela de atendimento Grade de atendimento Capacidade Transportadoras Veículos …" at bounding box center [549, 297] width 1099 height 594
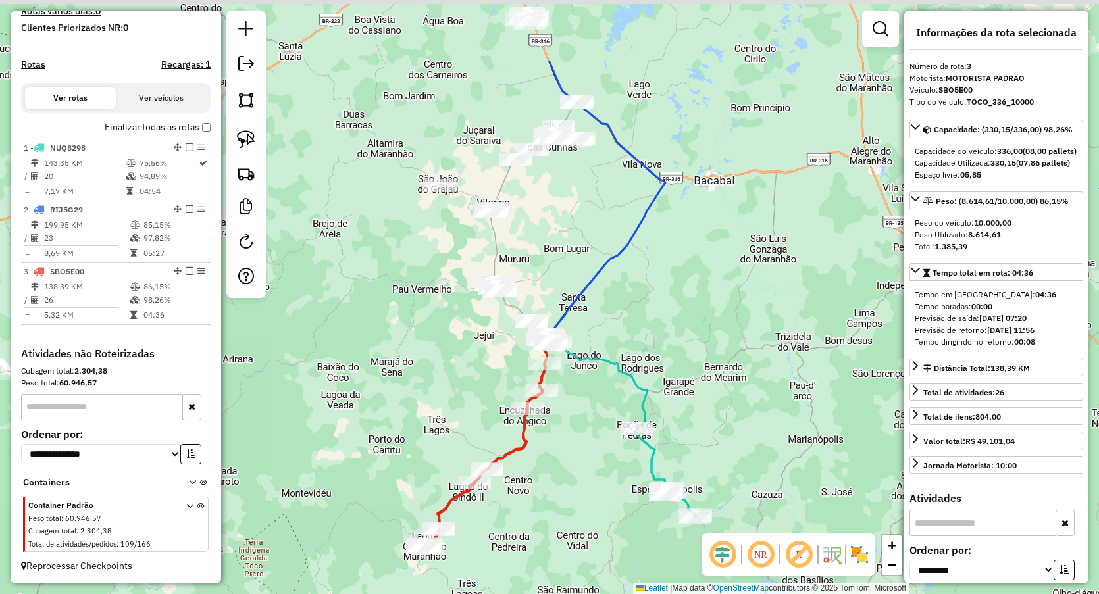
drag, startPoint x: 569, startPoint y: 111, endPoint x: 558, endPoint y: 244, distance: 133.4
click at [559, 244] on div "Janela de atendimento Grade de atendimento Capacidade Transportadoras Veículos …" at bounding box center [549, 297] width 1099 height 594
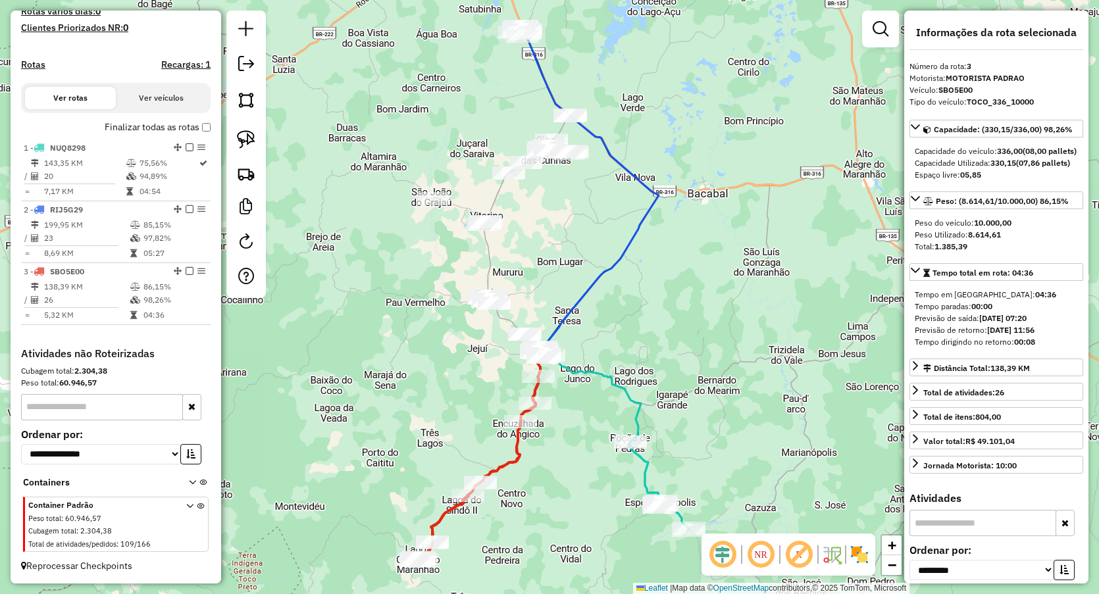
drag, startPoint x: 494, startPoint y: 99, endPoint x: 478, endPoint y: 151, distance: 53.5
click at [478, 151] on div "Janela de atendimento Grade de atendimento Capacidade Transportadoras Veículos …" at bounding box center [549, 297] width 1099 height 594
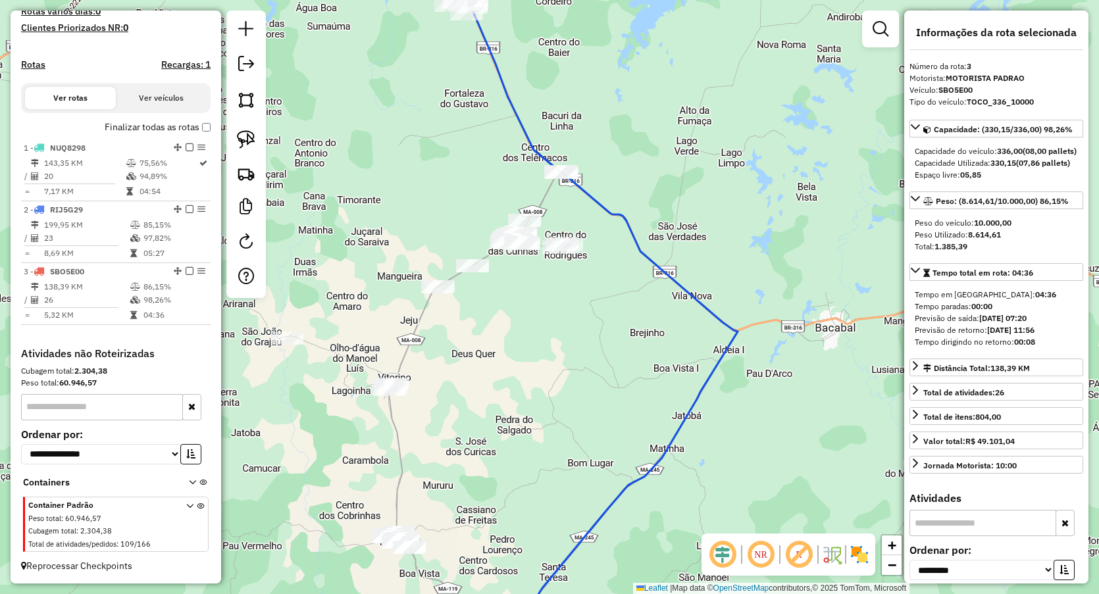
drag, startPoint x: 250, startPoint y: 135, endPoint x: 272, endPoint y: 144, distance: 23.6
click at [250, 134] on img at bounding box center [246, 139] width 18 height 18
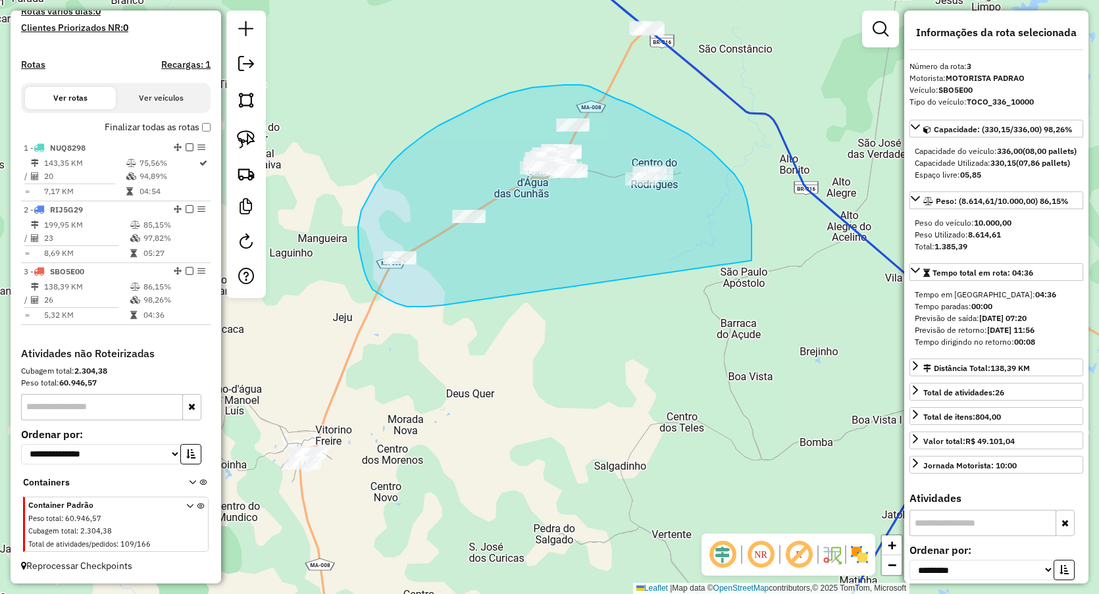
drag, startPoint x: 442, startPoint y: 305, endPoint x: 685, endPoint y: 322, distance: 243.4
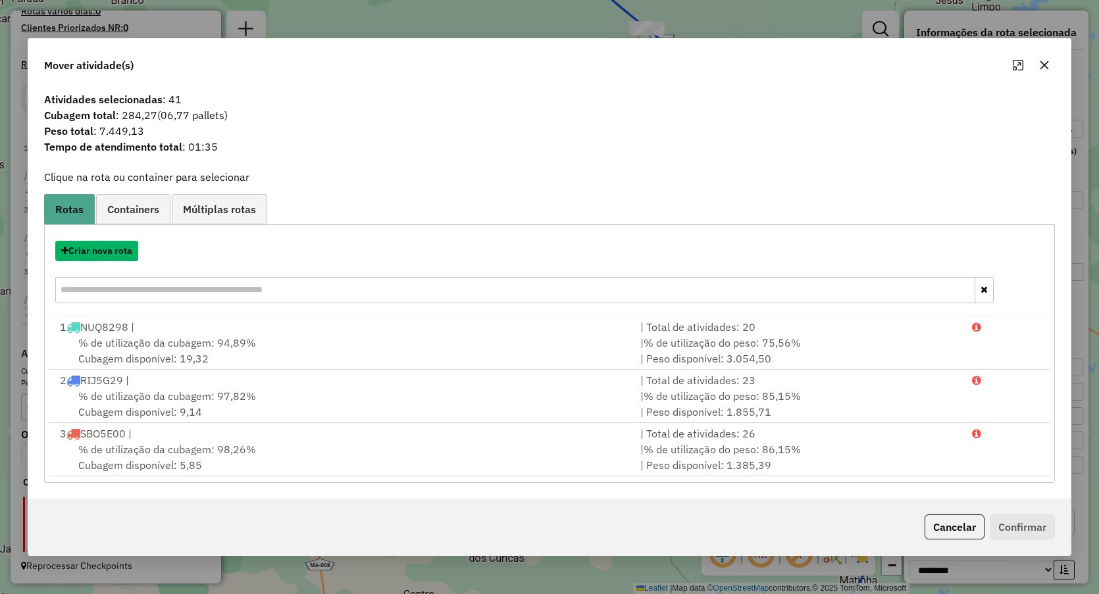
click at [107, 255] on button "Criar nova rota" at bounding box center [96, 251] width 83 height 20
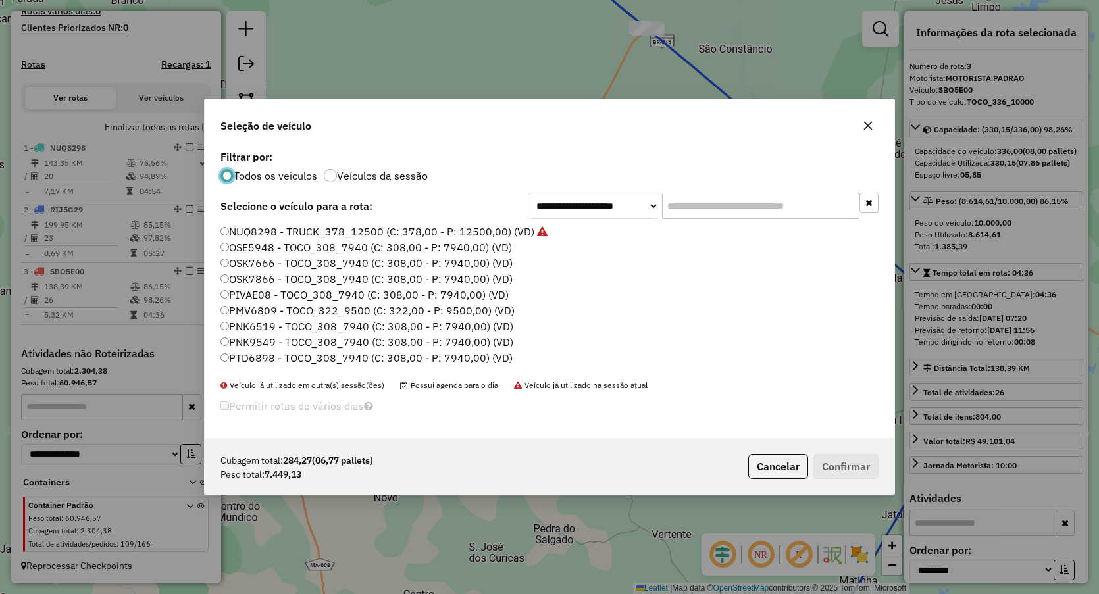
scroll to position [7, 4]
click at [251, 248] on label "OSE5948 - TOCO_308_7940 (C: 308,00 - P: 7940,00) (VD)" at bounding box center [366, 248] width 292 height 16
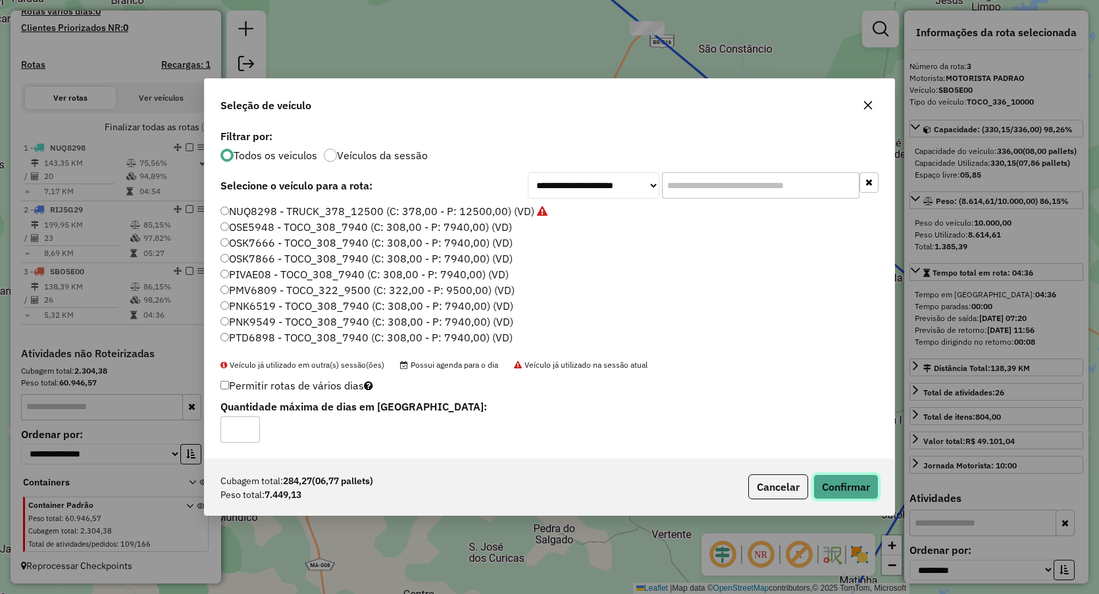
click at [840, 487] on button "Confirmar" at bounding box center [845, 487] width 65 height 25
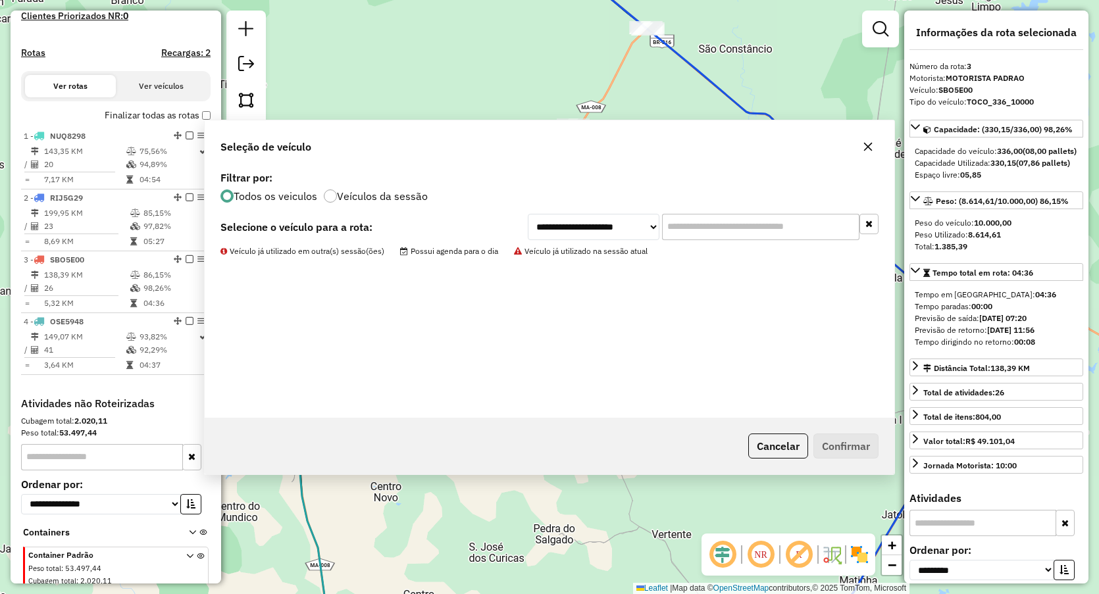
scroll to position [426, 0]
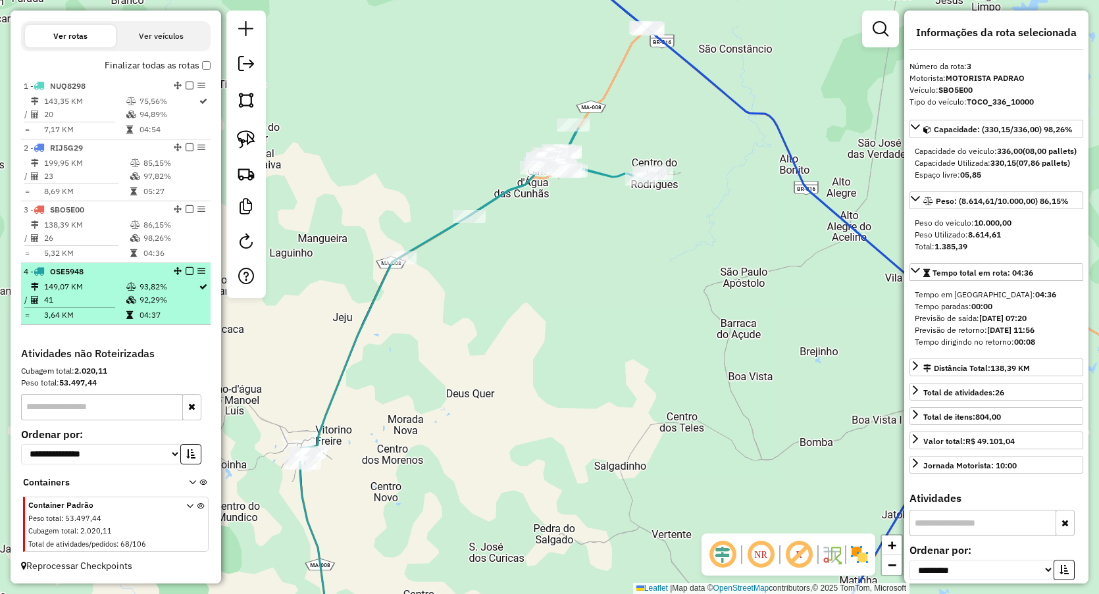
click at [145, 290] on td "93,82%" at bounding box center [168, 286] width 59 height 13
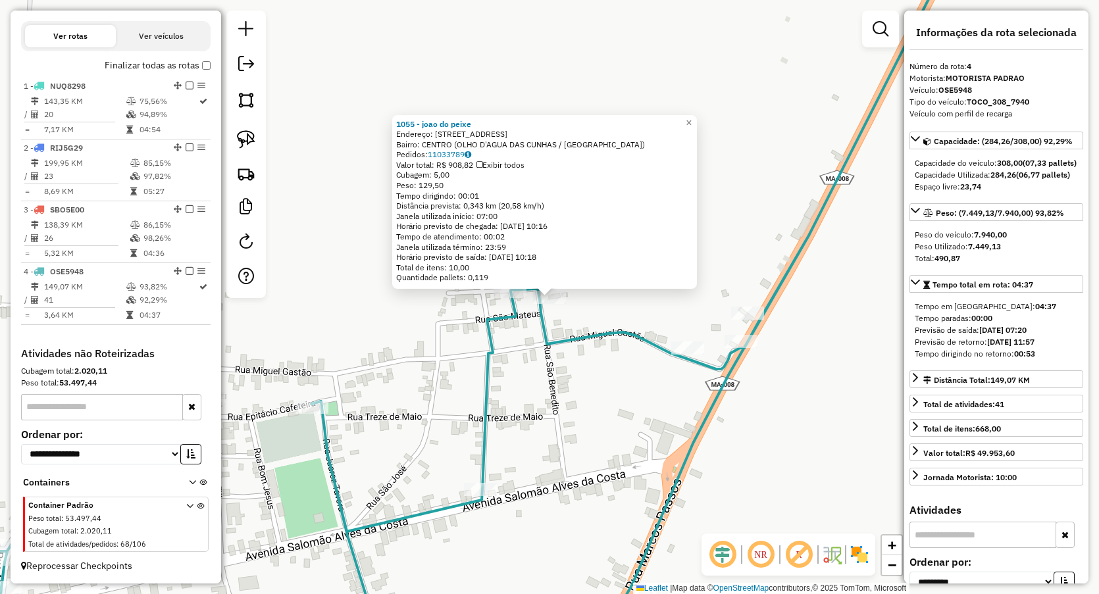
click at [529, 353] on div "1055 - joao do peixe Endereço: rua sao marcos 61 Bairro: CENTRO (OLHO D'AGUA DA…" at bounding box center [549, 297] width 1099 height 594
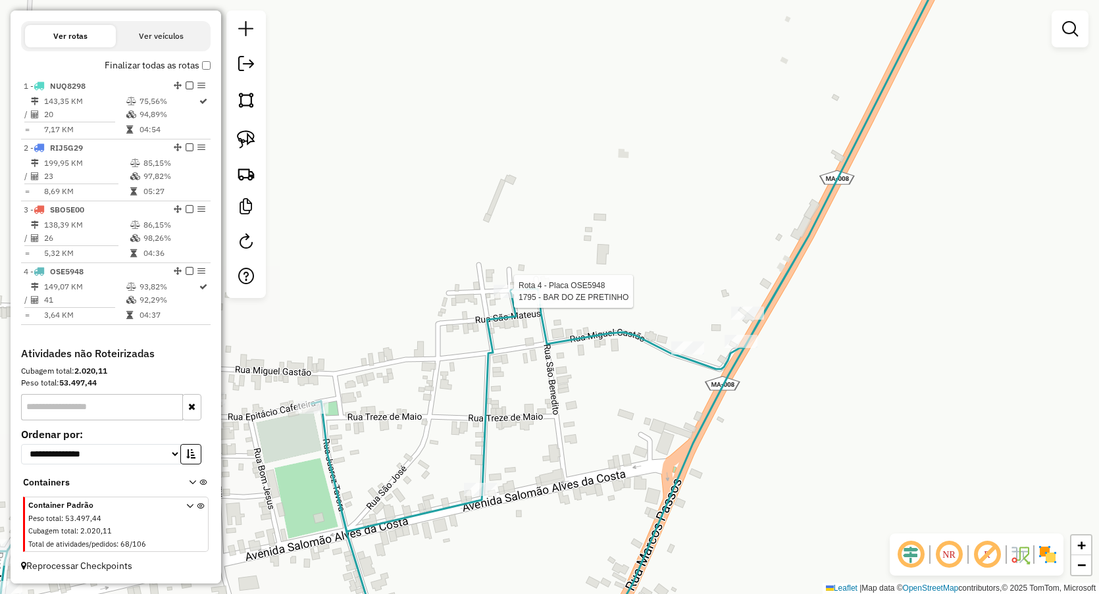
select select "**********"
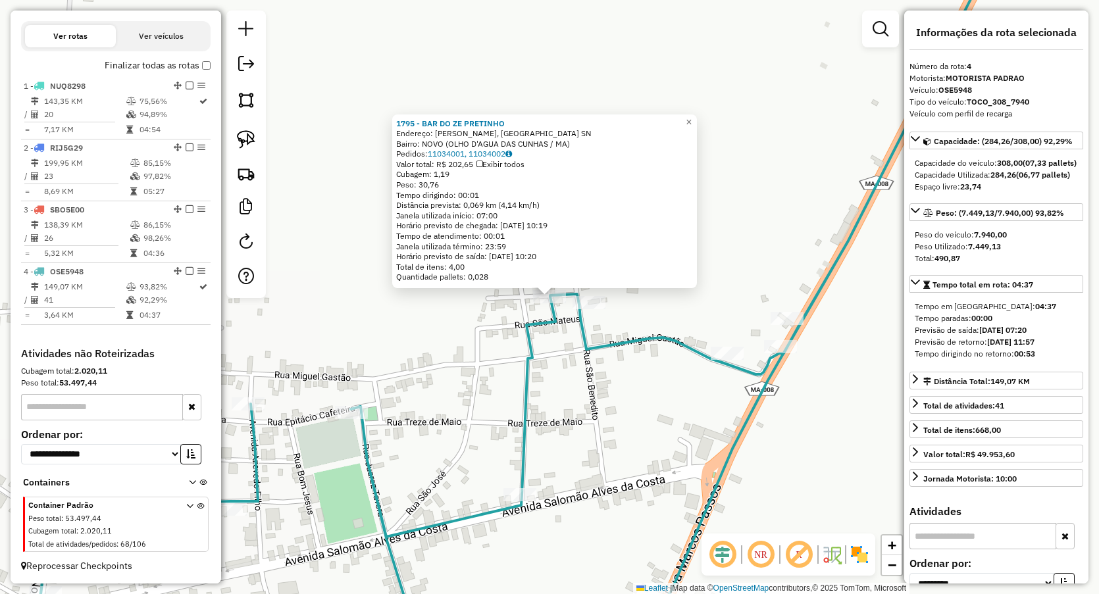
click at [433, 381] on div "Rota 4 - Placa OSE5948 1795 - BAR DO ZE PRETINHO 1795 - BAR DO ZE PRETINHO Ende…" at bounding box center [549, 297] width 1099 height 594
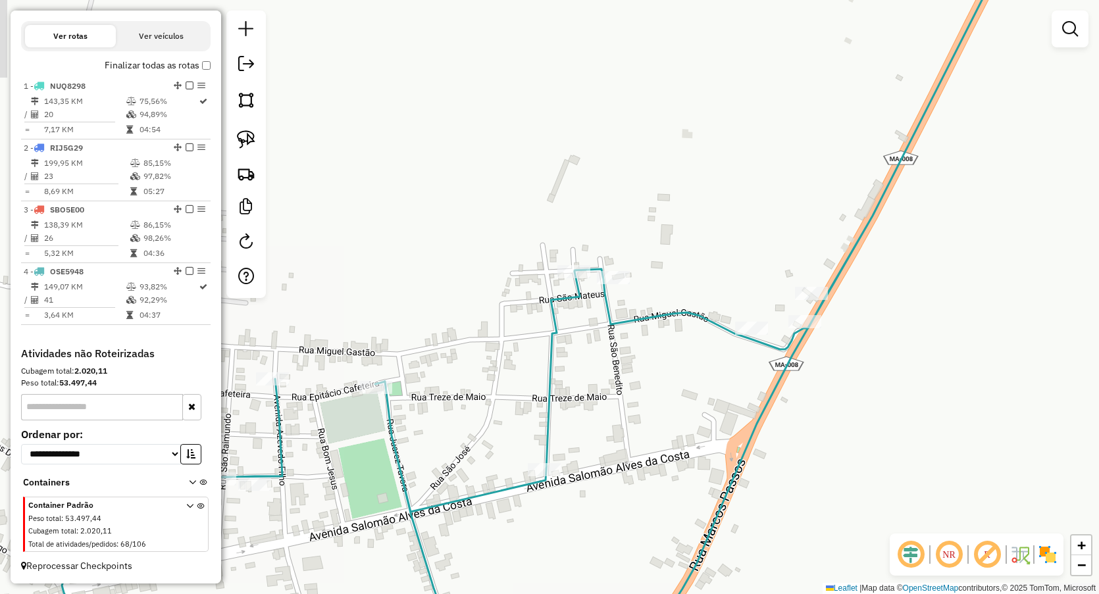
drag, startPoint x: 436, startPoint y: 406, endPoint x: 574, endPoint y: 195, distance: 252.5
click at [573, 197] on div "Janela de atendimento Grade de atendimento Capacidade Transportadoras Veículos …" at bounding box center [549, 297] width 1099 height 594
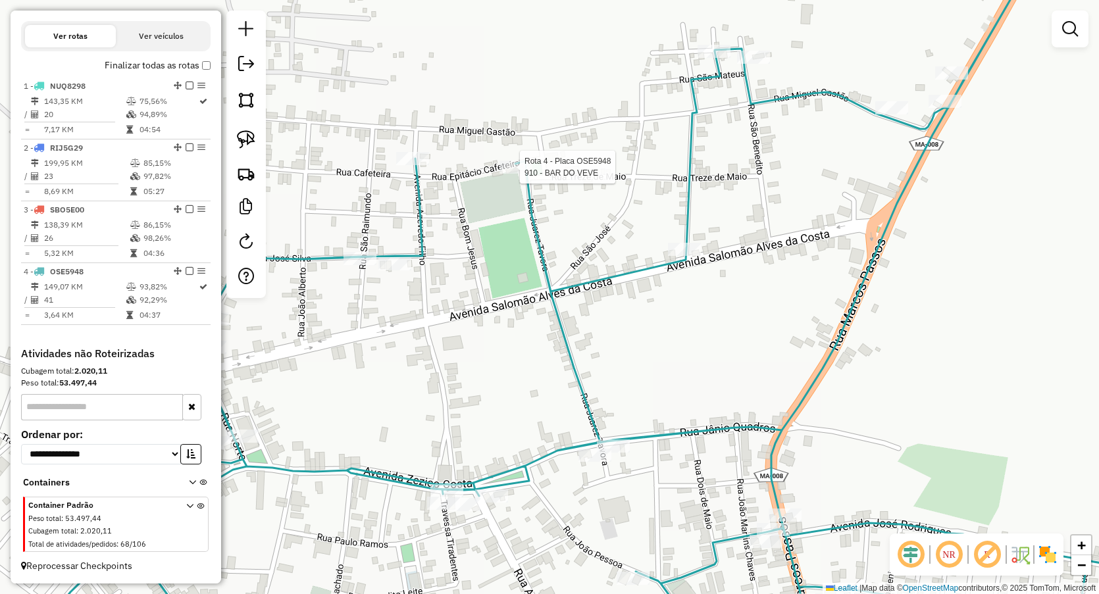
select select "**********"
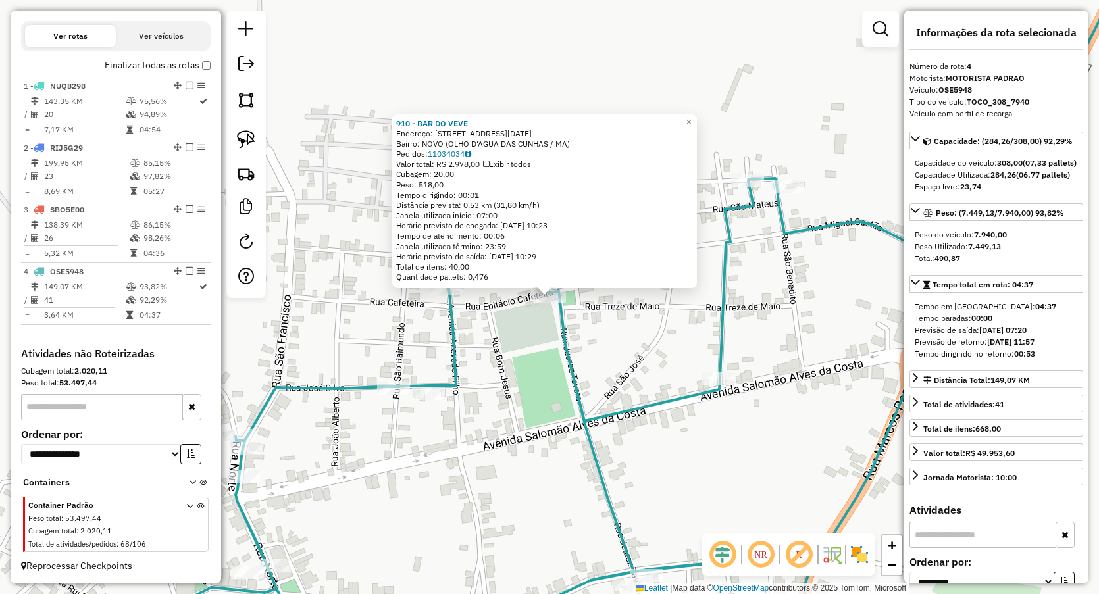
click at [528, 340] on div "910 - BAR DO VEVE Endereço: R 13 DE MAIO 305 Bairro: NOVO (OLHO D'AGUA DAS CUNH…" at bounding box center [549, 297] width 1099 height 594
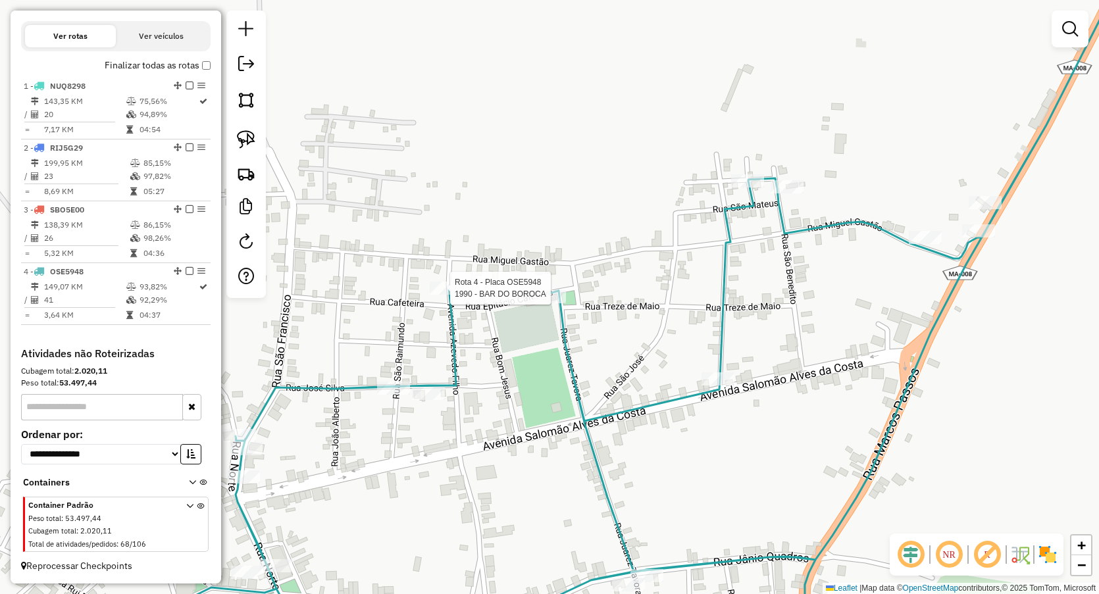
select select "**********"
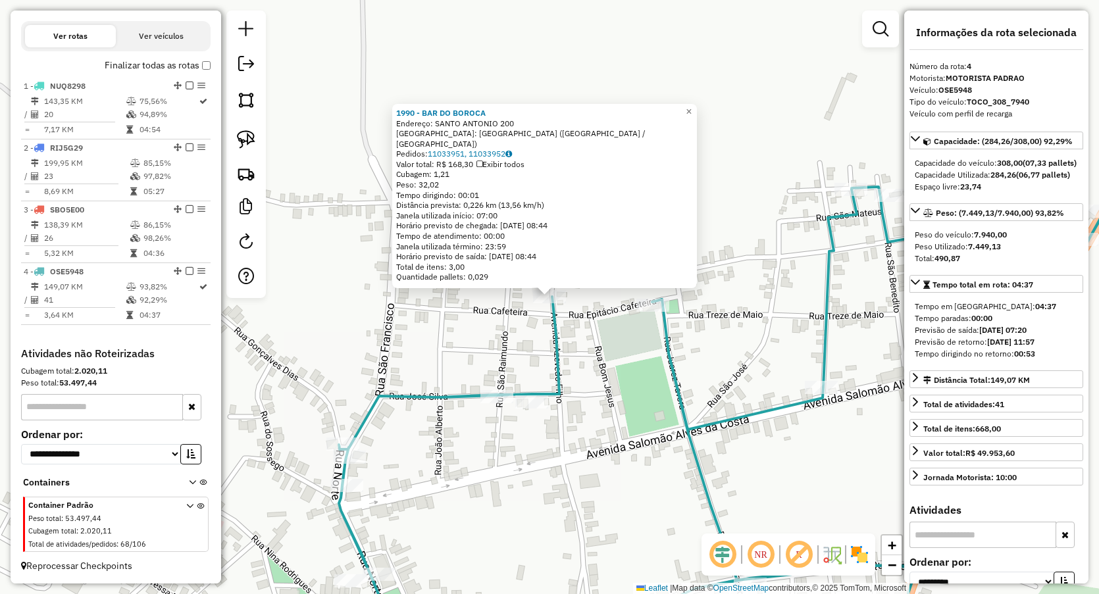
click at [470, 346] on div "1990 - BAR DO BOROCA Endereço: SANTO ANTONIO 200 Bairro: BAIRRO NOVO (OLHO D'AG…" at bounding box center [549, 297] width 1099 height 594
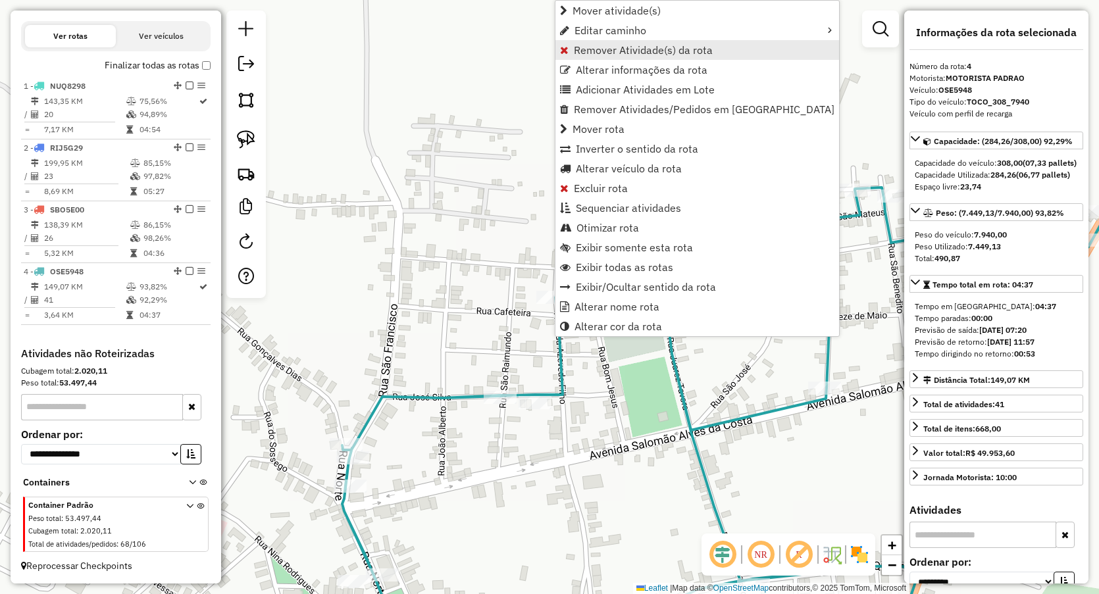
click at [594, 47] on span "Remover Atividade(s) da rota" at bounding box center [643, 50] width 139 height 11
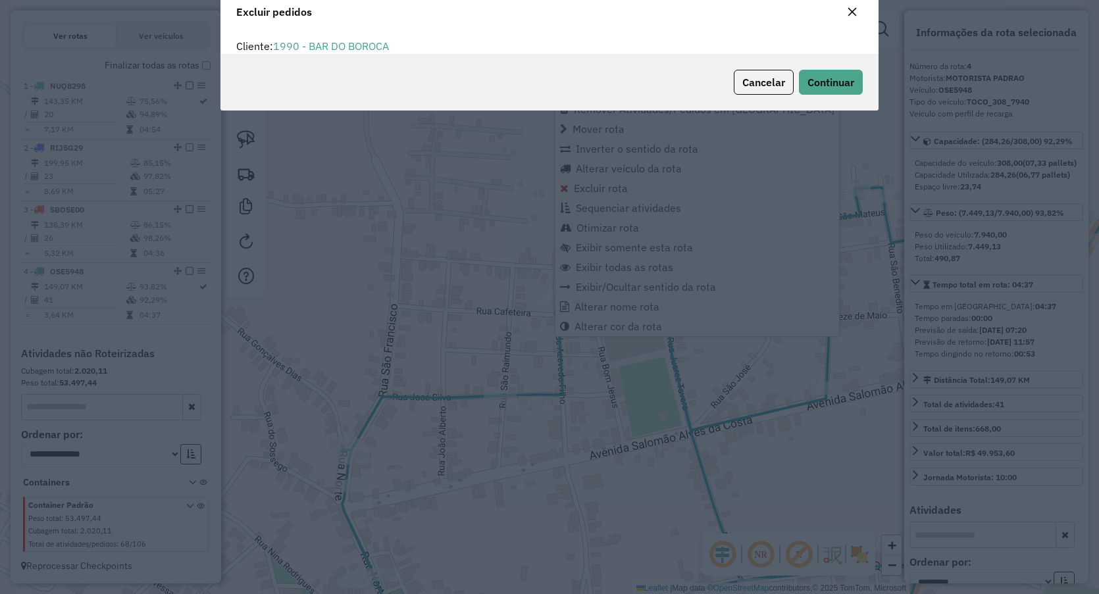
scroll to position [7, 4]
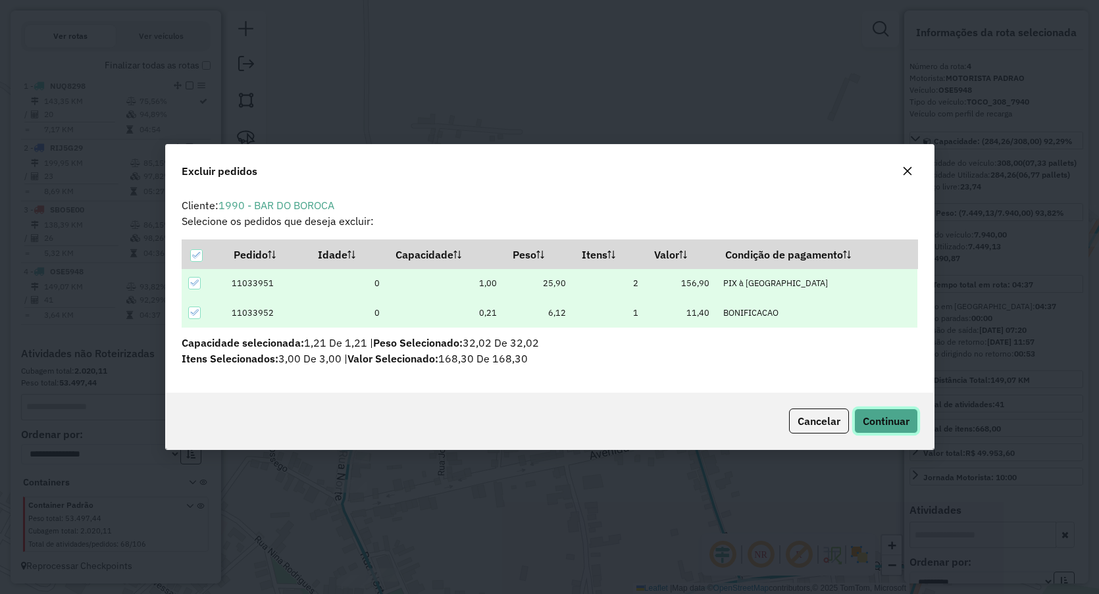
click at [875, 413] on button "Continuar" at bounding box center [886, 421] width 64 height 25
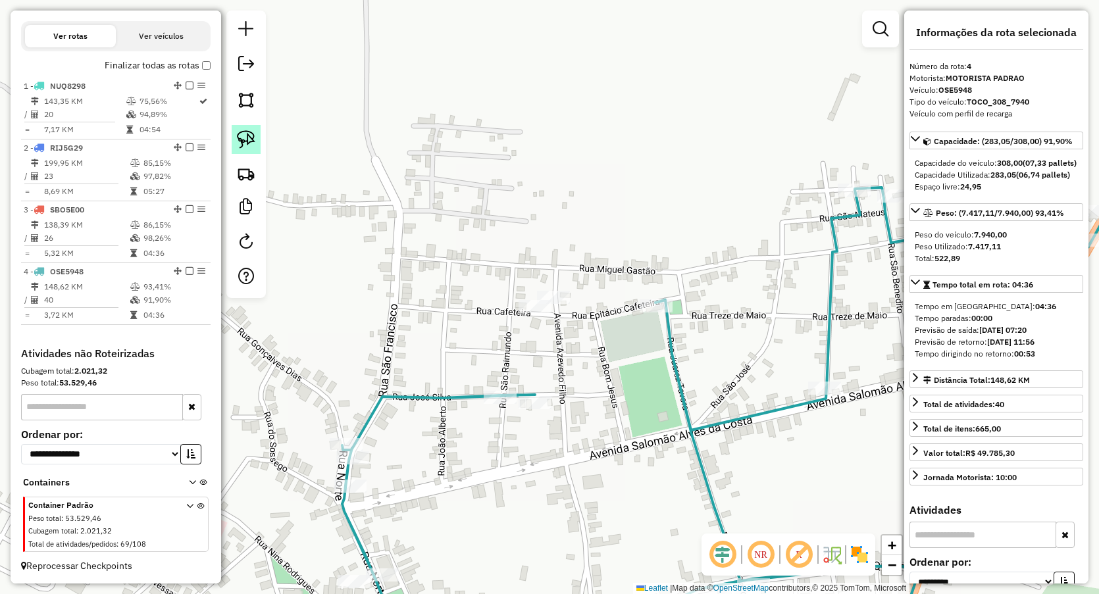
click at [256, 131] on link at bounding box center [246, 139] width 29 height 29
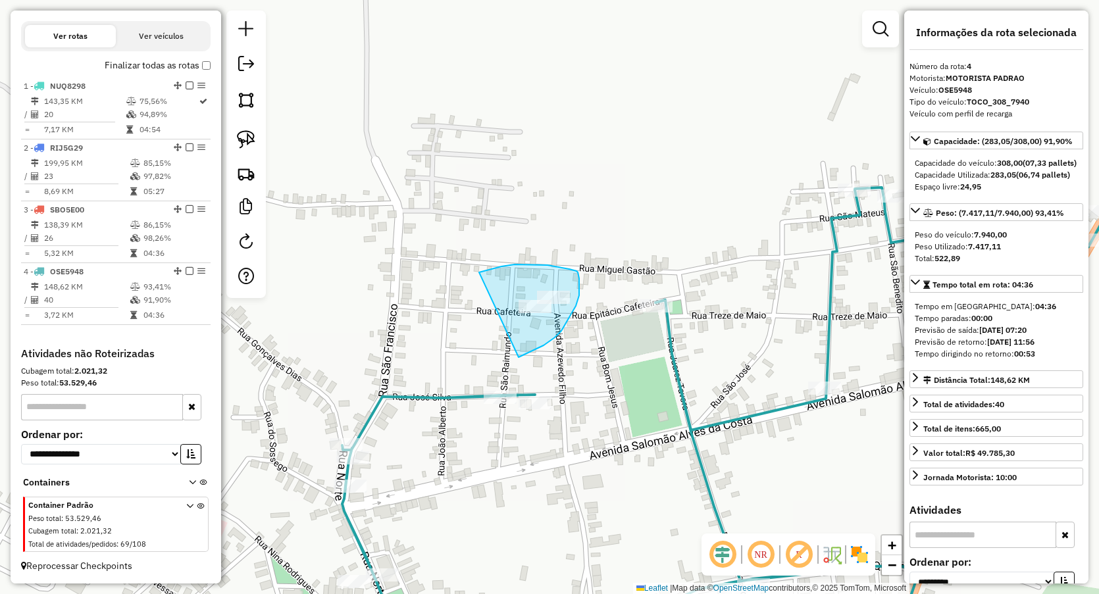
drag, startPoint x: 515, startPoint y: 265, endPoint x: 515, endPoint y: 357, distance: 92.8
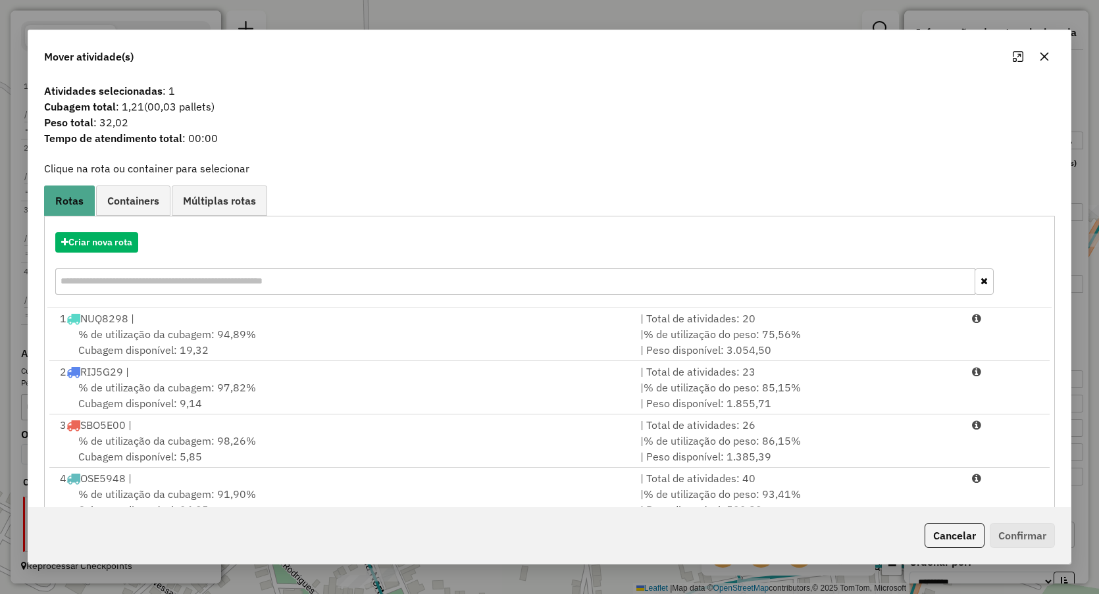
click at [1043, 47] on button "button" at bounding box center [1044, 56] width 21 height 21
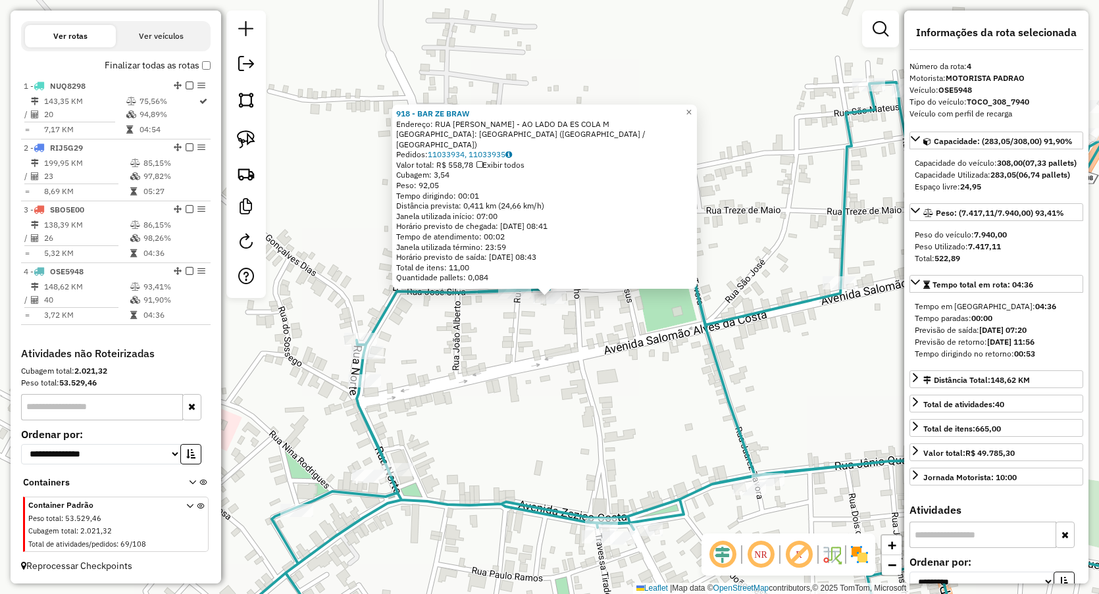
click at [511, 358] on div "918 - BAR ZE BRAW Endereço: RUA JOSE SILVA - AO LADO DA ES COLA M Bairro: BAIRR…" at bounding box center [549, 297] width 1099 height 594
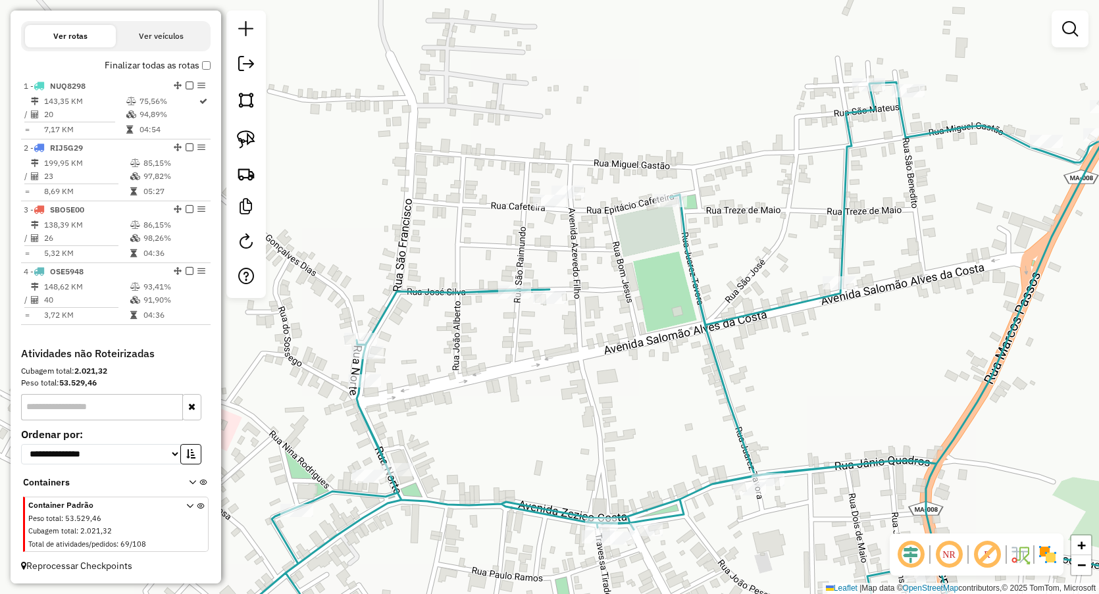
click at [513, 299] on div at bounding box center [514, 292] width 33 height 13
select select "**********"
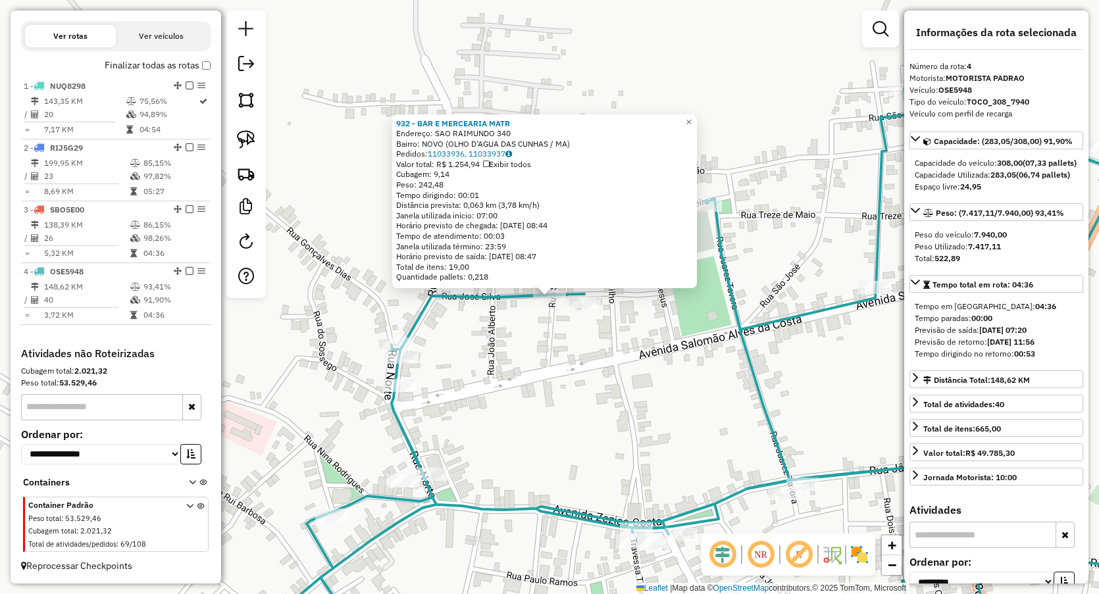
click at [500, 362] on div "932 - BAR E MERCEARIA MATR Endereço: SAO RAIMUNDO 340 Bairro: NOVO (OLHO D'AGUA…" at bounding box center [549, 297] width 1099 height 594
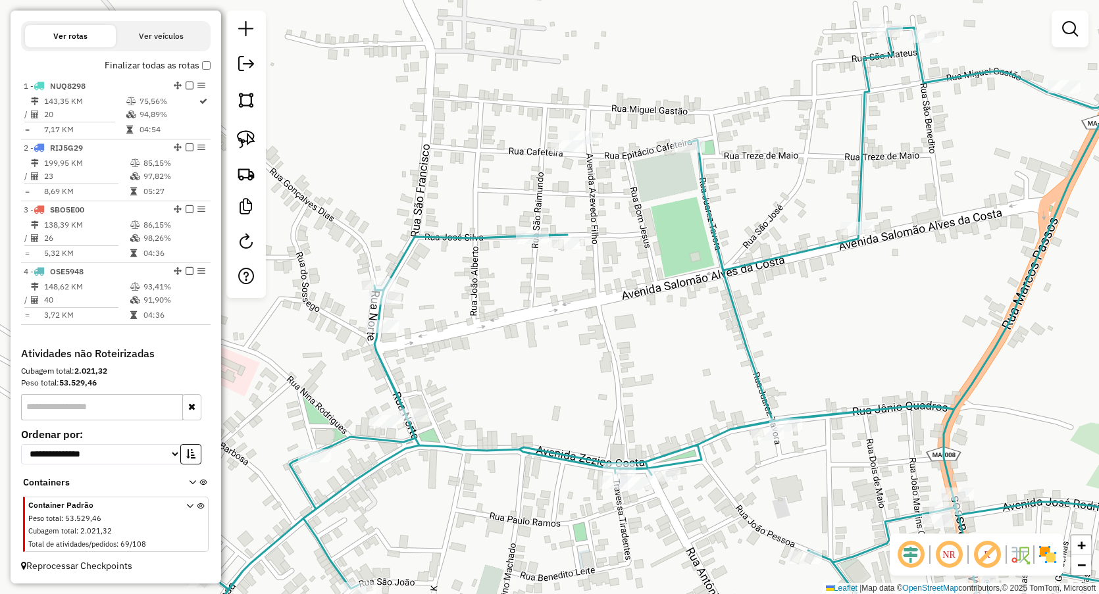
drag, startPoint x: 598, startPoint y: 401, endPoint x: 595, endPoint y: 169, distance: 231.7
click at [599, 195] on div "Janela de atendimento Grade de atendimento Capacidade Transportadoras Veículos …" at bounding box center [549, 297] width 1099 height 594
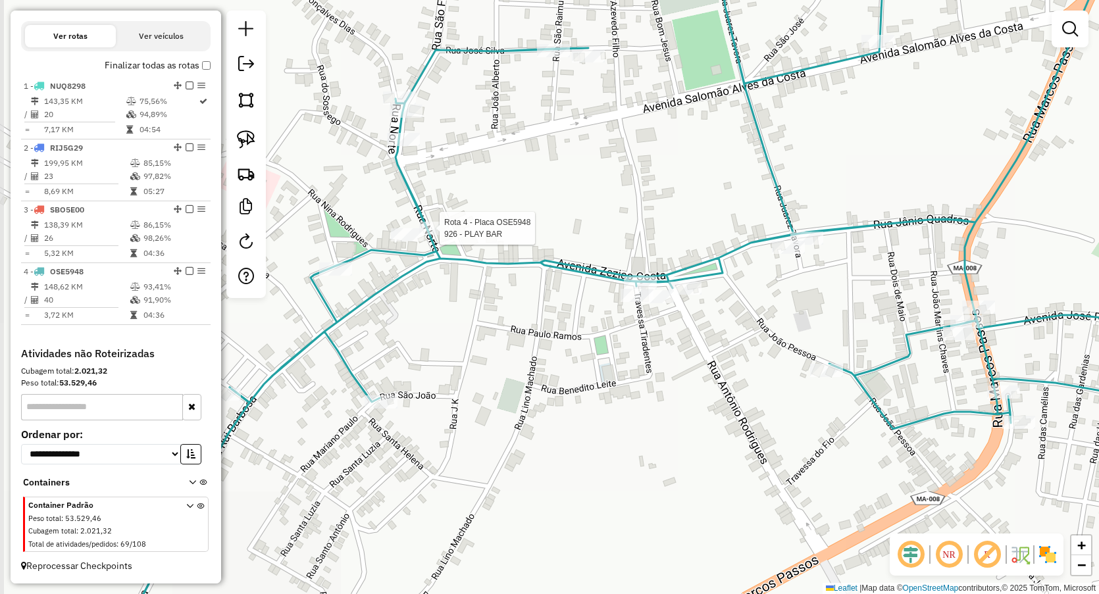
select select "**********"
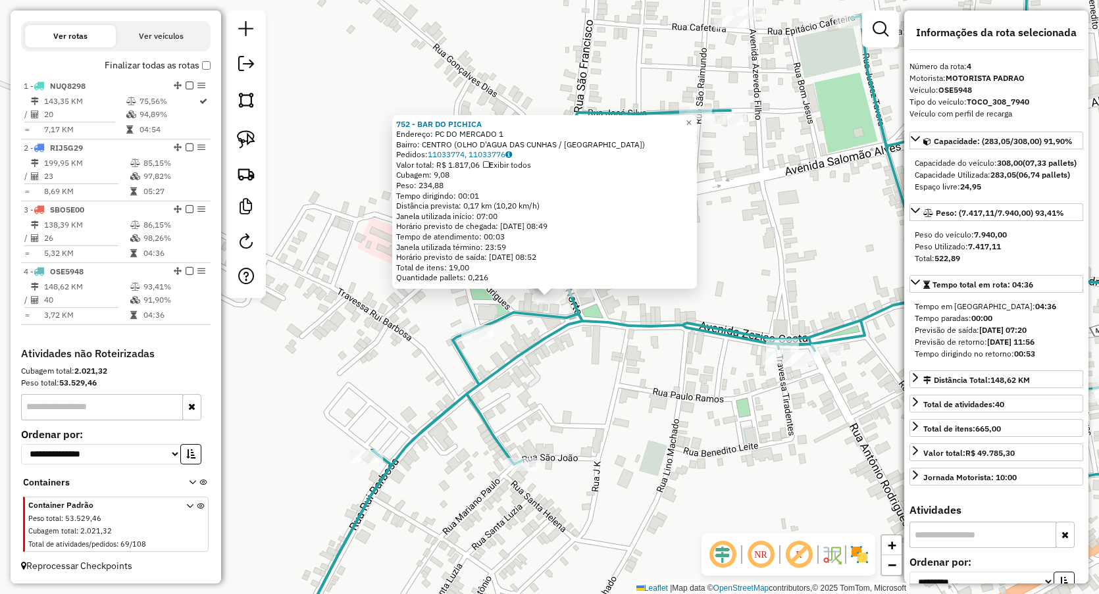
click at [470, 322] on div "Rota 4 - Placa OSE5948 821 - PINGOS BAR 752 - BAR DO PICHICA Endereço: PC DO ME…" at bounding box center [549, 297] width 1099 height 594
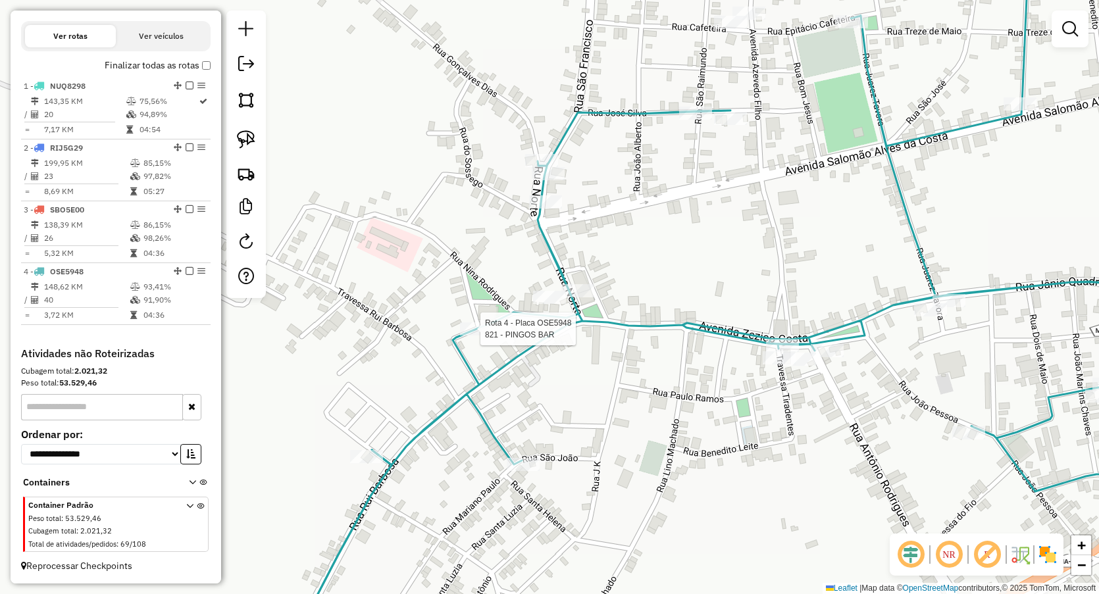
select select "**********"
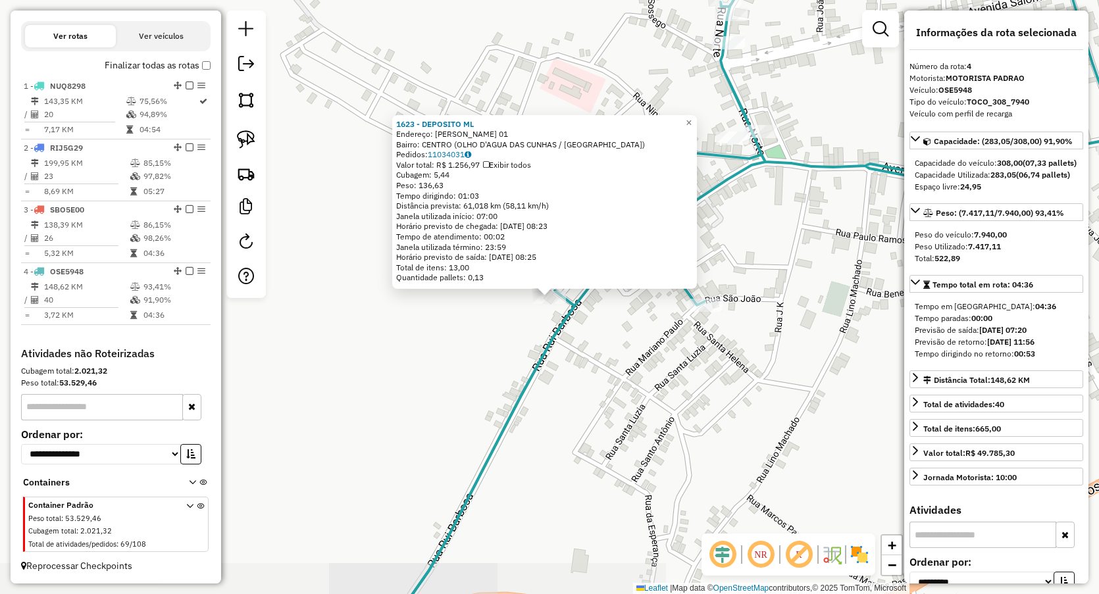
drag, startPoint x: 569, startPoint y: 400, endPoint x: 628, endPoint y: 365, distance: 68.2
click at [570, 399] on div "1623 - DEPOSITO ML Endereço: RUI BARBOSA 01 Bairro: CENTRO (OLHO D'AGUA DAS CUN…" at bounding box center [549, 297] width 1099 height 594
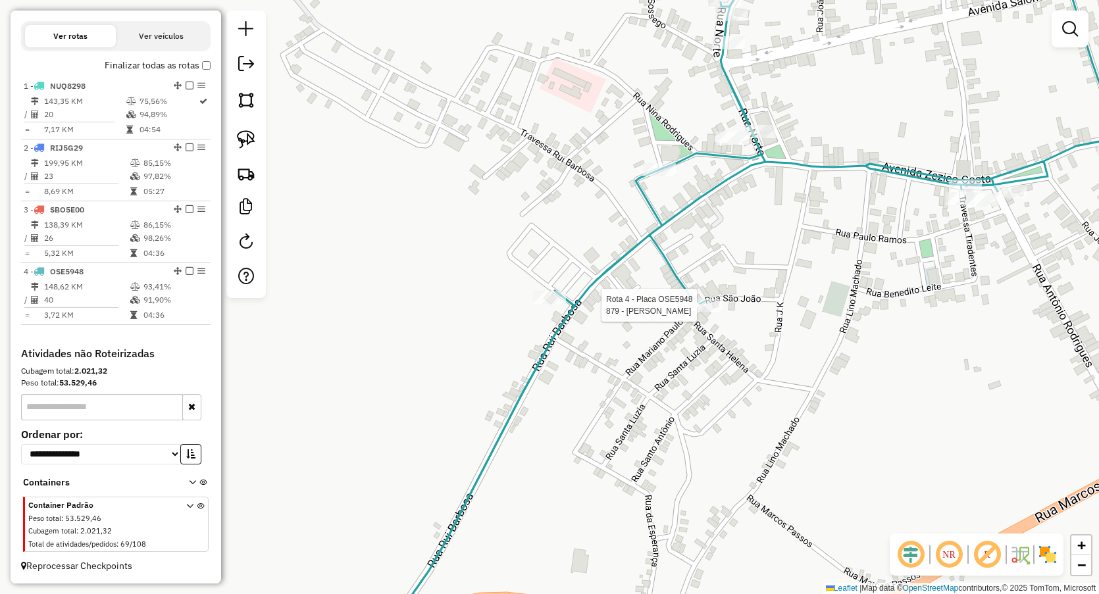
click at [709, 312] on div at bounding box center [706, 305] width 33 height 13
select select "**********"
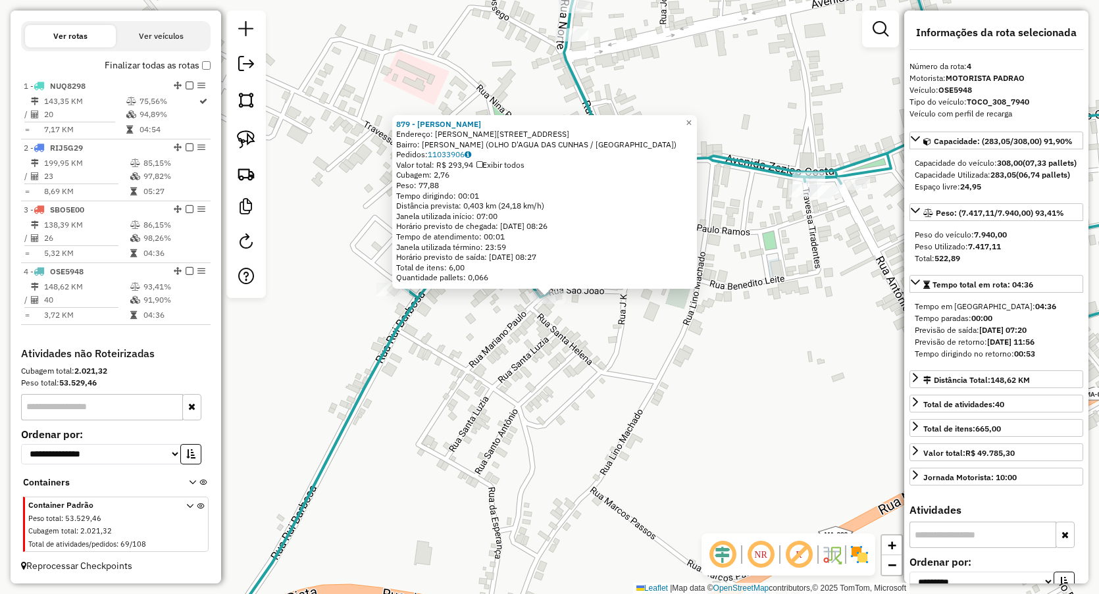
click at [594, 365] on div "879 - SHIRLEY PIZZARIA Endereço: R MARIANO PAULA 1 Bairro: ANTONIO CAFE (OLHO D…" at bounding box center [549, 297] width 1099 height 594
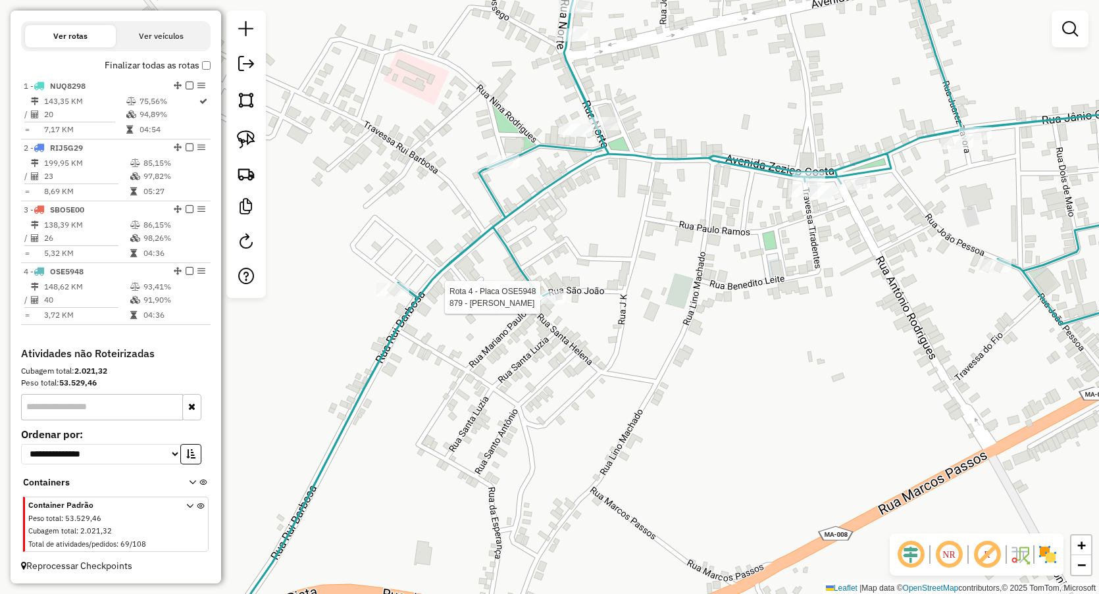
select select "**********"
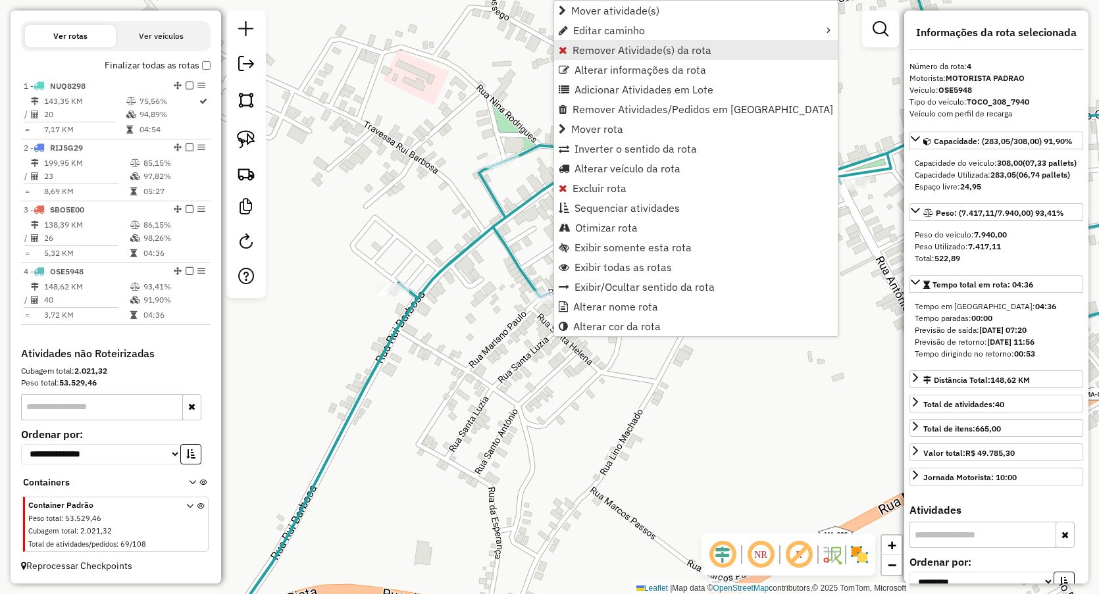
click at [603, 45] on span "Remover Atividade(s) da rota" at bounding box center [642, 50] width 139 height 11
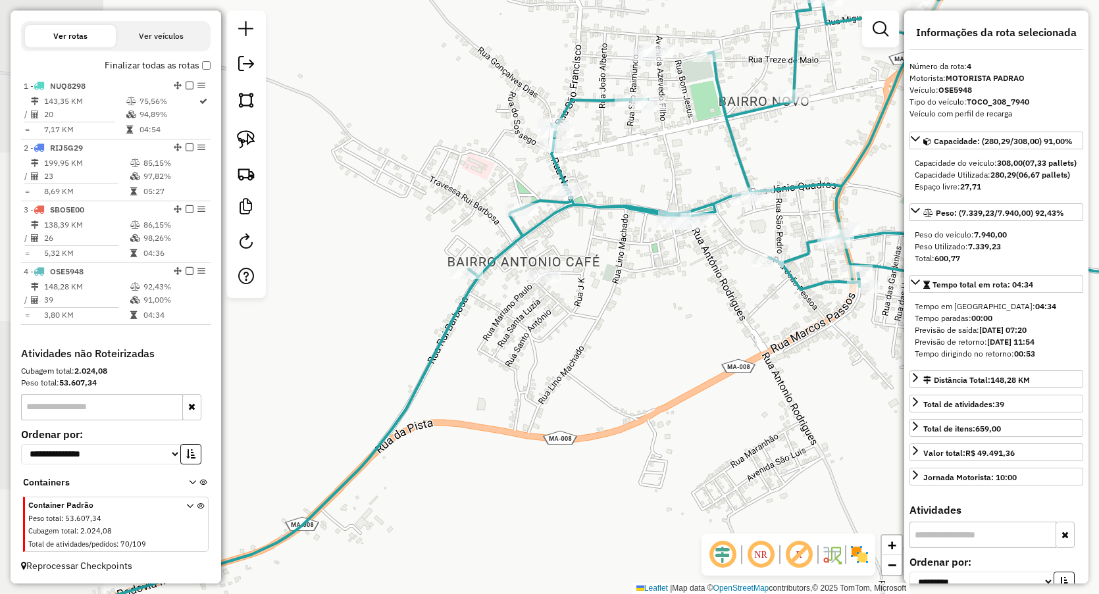
drag, startPoint x: 737, startPoint y: 253, endPoint x: 605, endPoint y: 269, distance: 133.2
click at [607, 276] on div "Janela de atendimento Grade de atendimento Capacidade Transportadoras Veículos …" at bounding box center [549, 297] width 1099 height 594
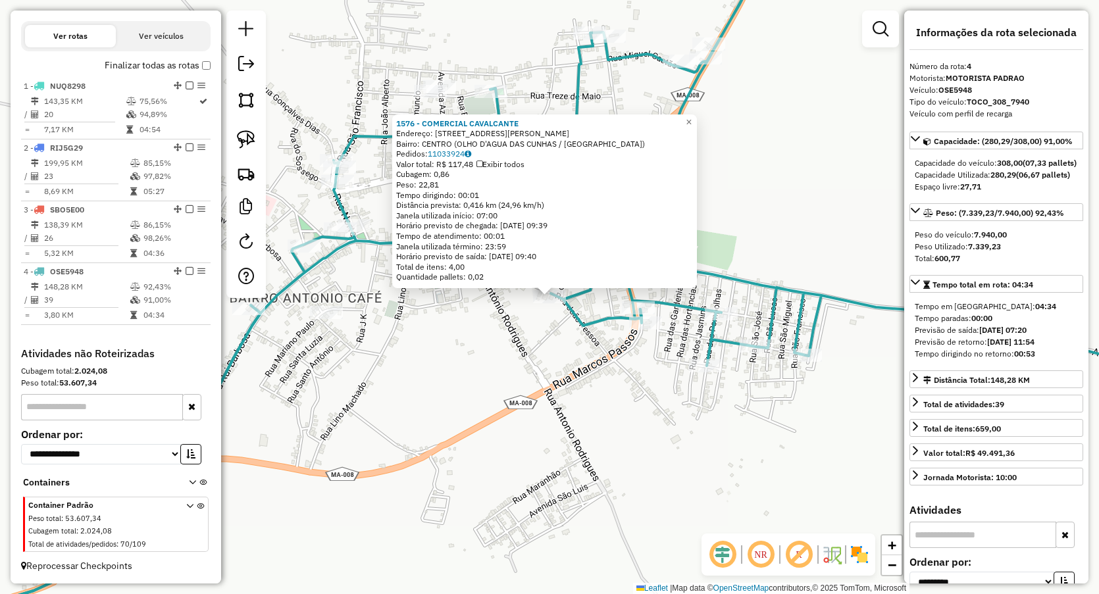
click at [459, 320] on div "1576 - COMERCIAL CAVALCANTE Endereço: rua Joao pessoa 290 Bairro: CENTRO (OLHO …" at bounding box center [549, 297] width 1099 height 594
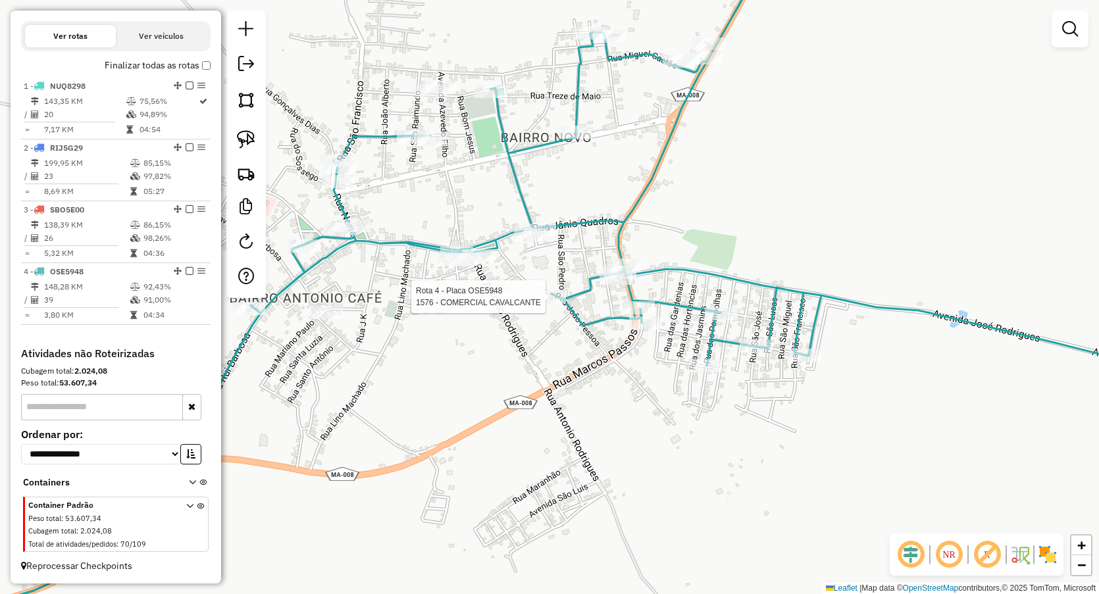
select select "**********"
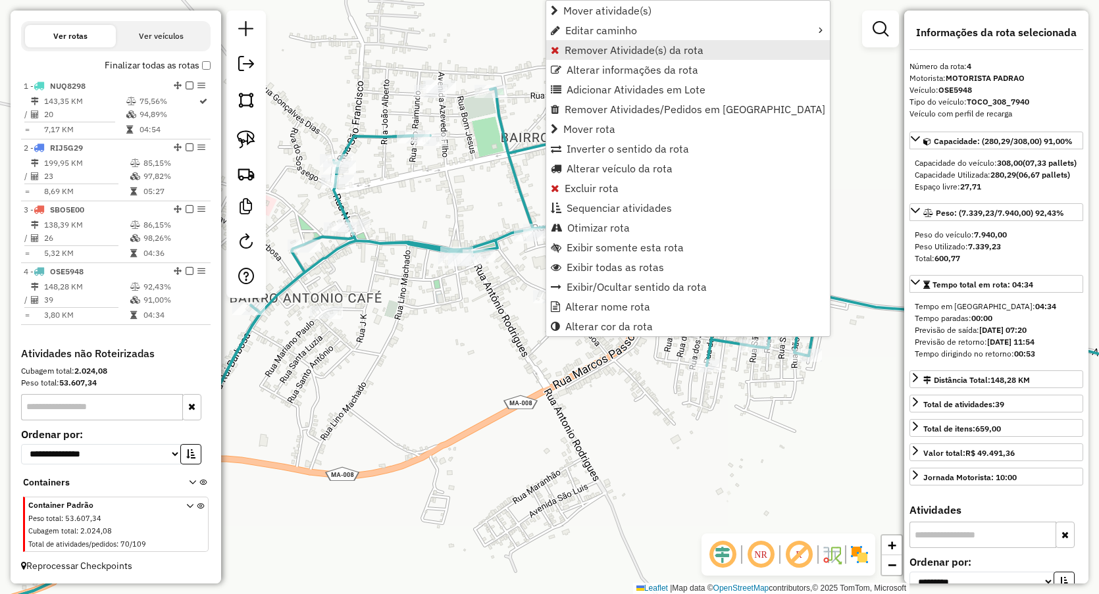
click at [565, 49] on span "Remover Atividade(s) da rota" at bounding box center [634, 50] width 139 height 11
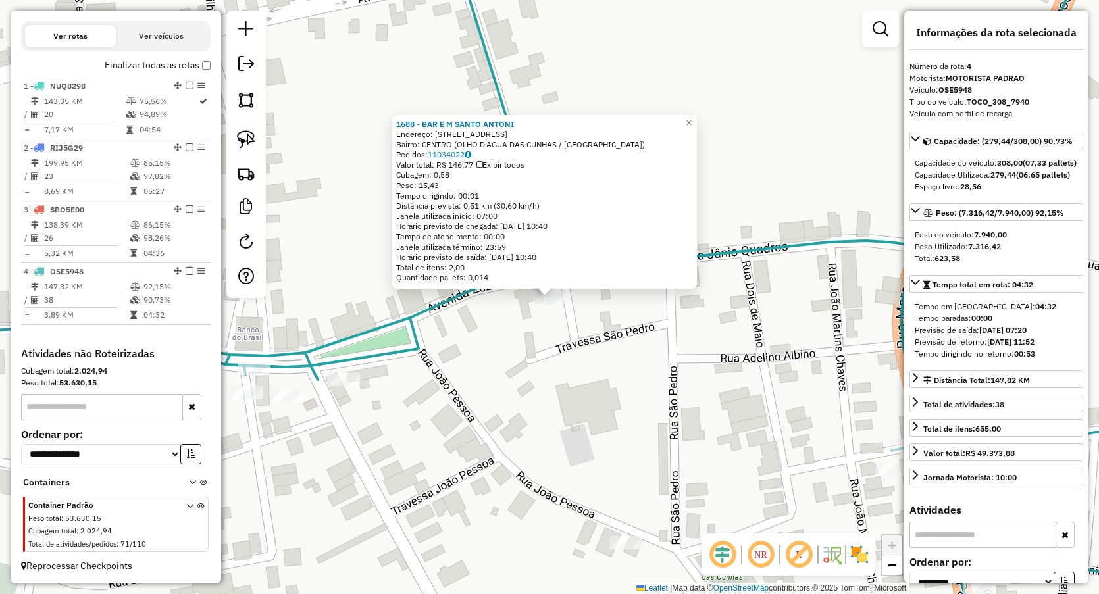
click at [593, 328] on div "1688 - BAR E M SANTO ANTONI Endereço: RUA DO NORTE 04 Bairro: CENTRO (OLHO D'AG…" at bounding box center [549, 297] width 1099 height 594
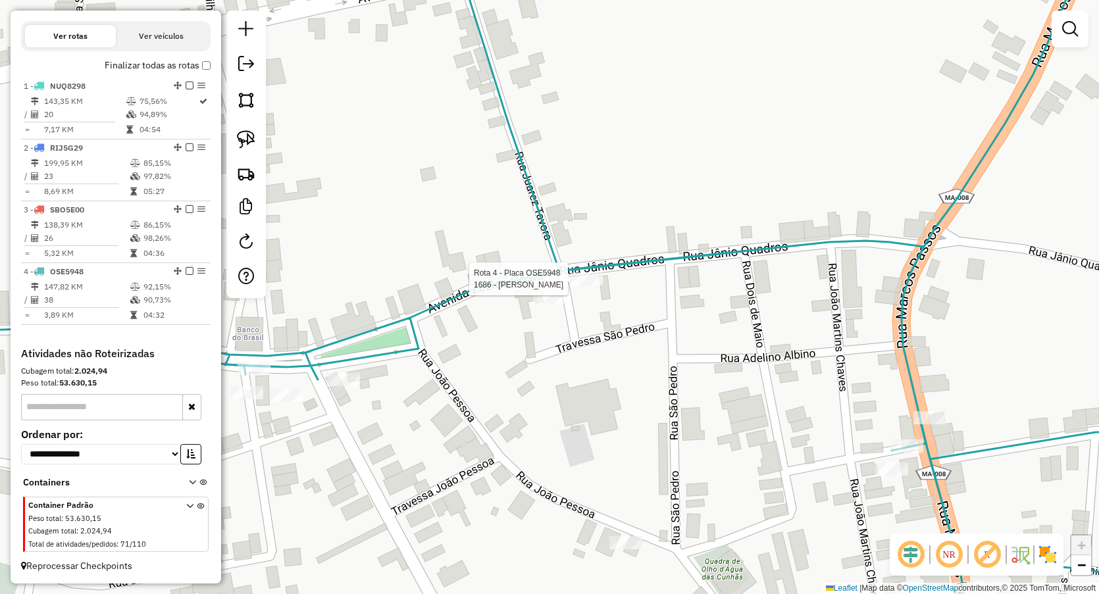
select select "**********"
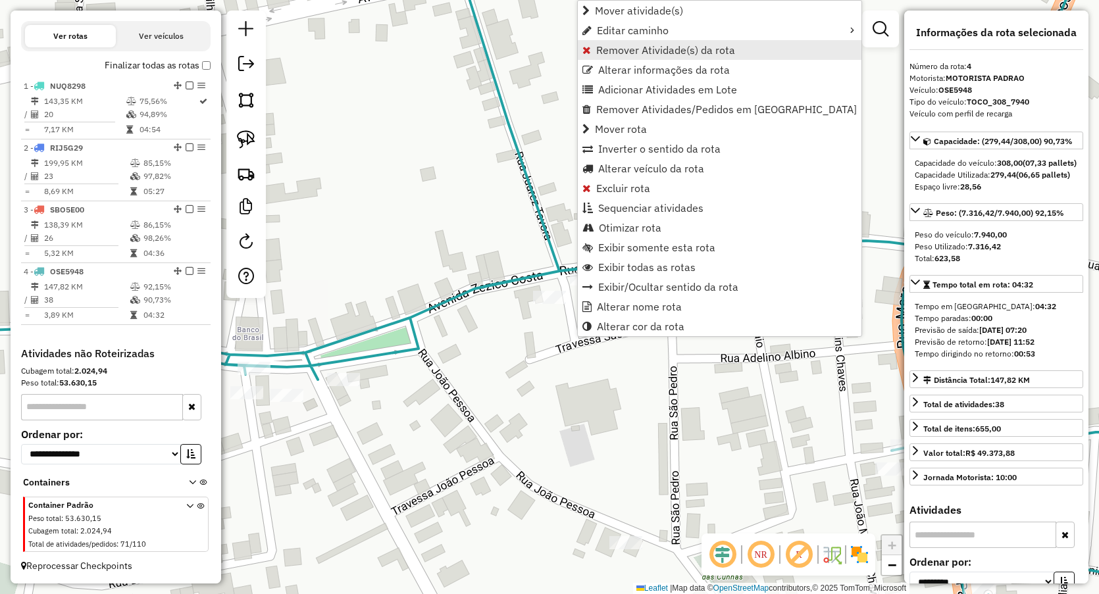
click at [603, 41] on link "Remover Atividade(s) da rota" at bounding box center [720, 50] width 284 height 20
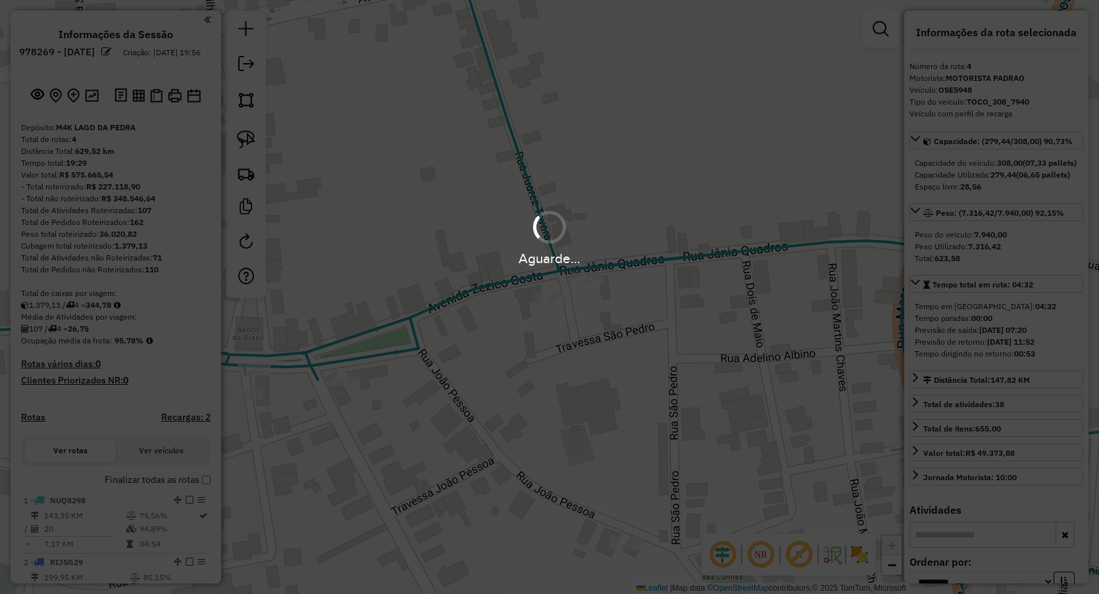
select select "**********"
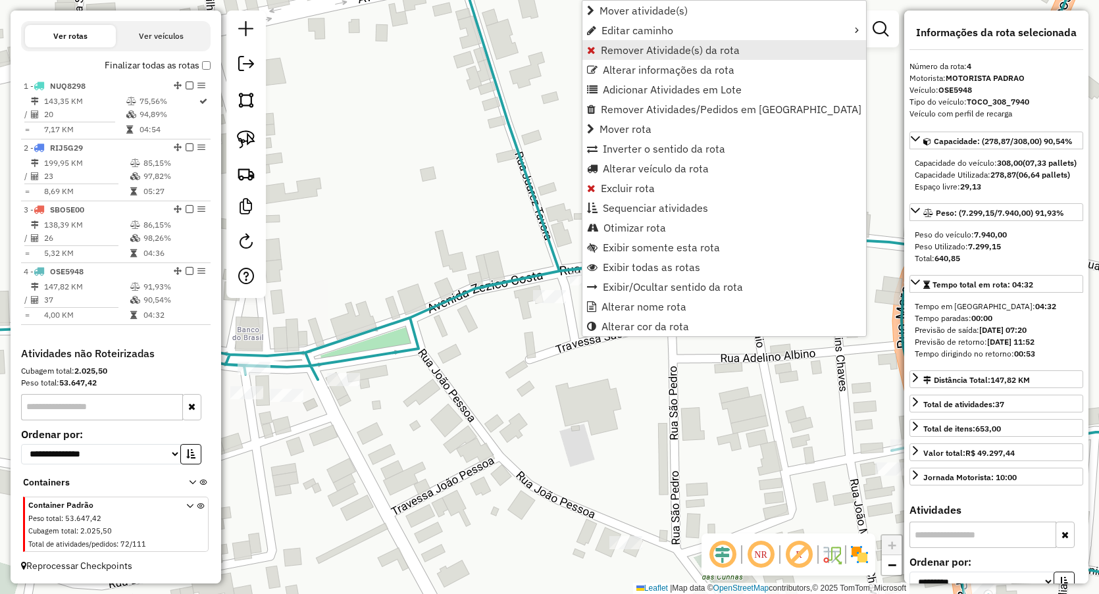
click at [620, 45] on span "Remover Atividade(s) da rota" at bounding box center [670, 50] width 139 height 11
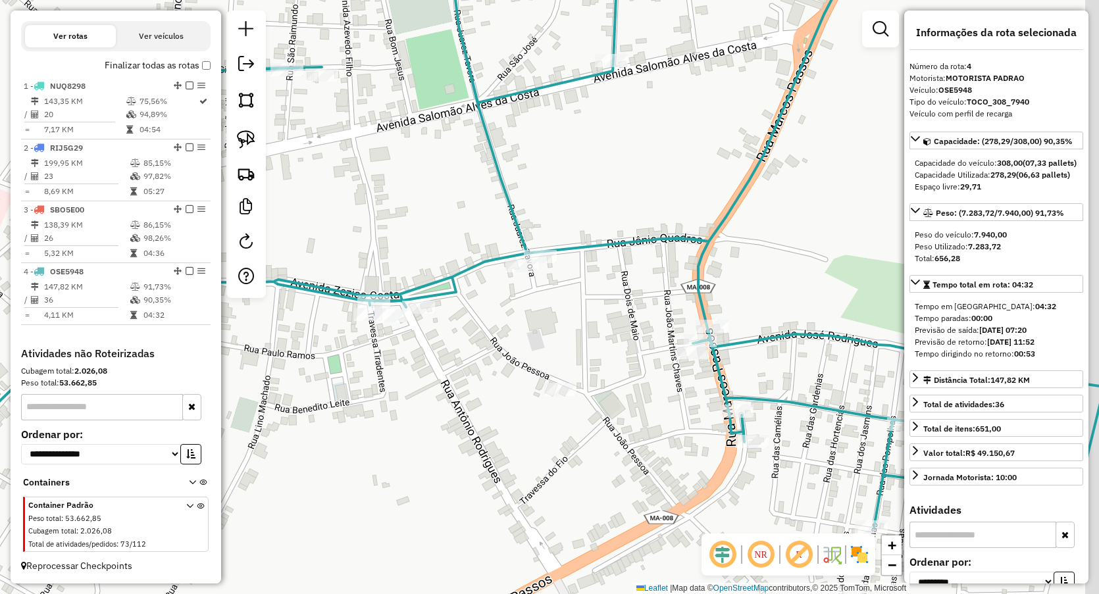
drag, startPoint x: 665, startPoint y: 261, endPoint x: 529, endPoint y: 172, distance: 162.7
click at [529, 174] on div "Janela de atendimento Grade de atendimento Capacidade Transportadoras Veículos …" at bounding box center [549, 297] width 1099 height 594
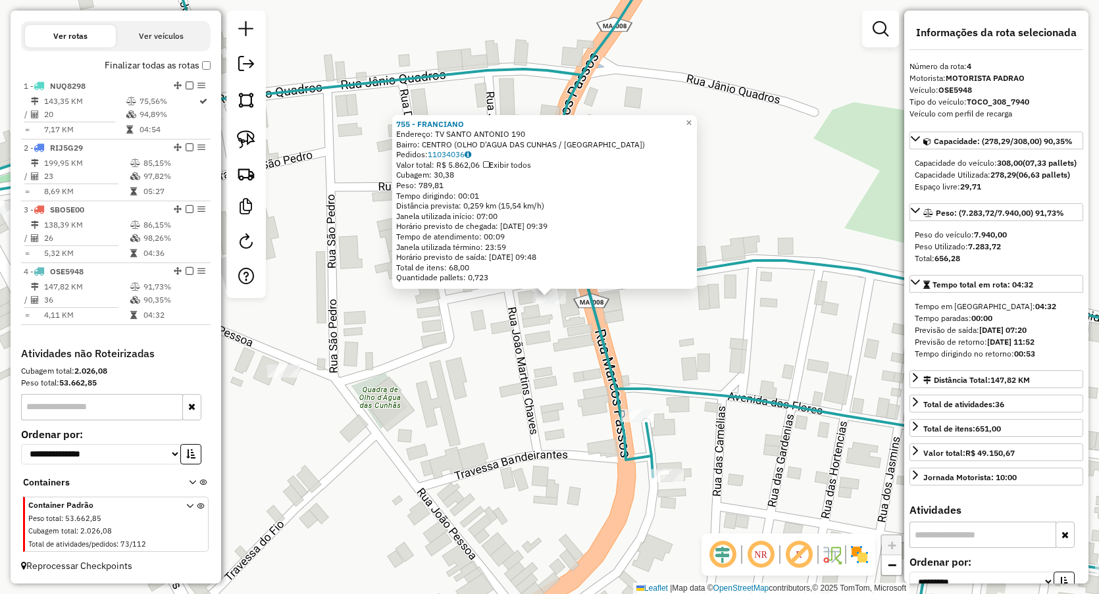
drag, startPoint x: 565, startPoint y: 364, endPoint x: 573, endPoint y: 344, distance: 21.9
click at [566, 364] on div "755 - FRANCIANO Endereço: TV SANTO ANTONIO 190 Bairro: [GEOGRAPHIC_DATA] (OLHO …" at bounding box center [549, 297] width 1099 height 594
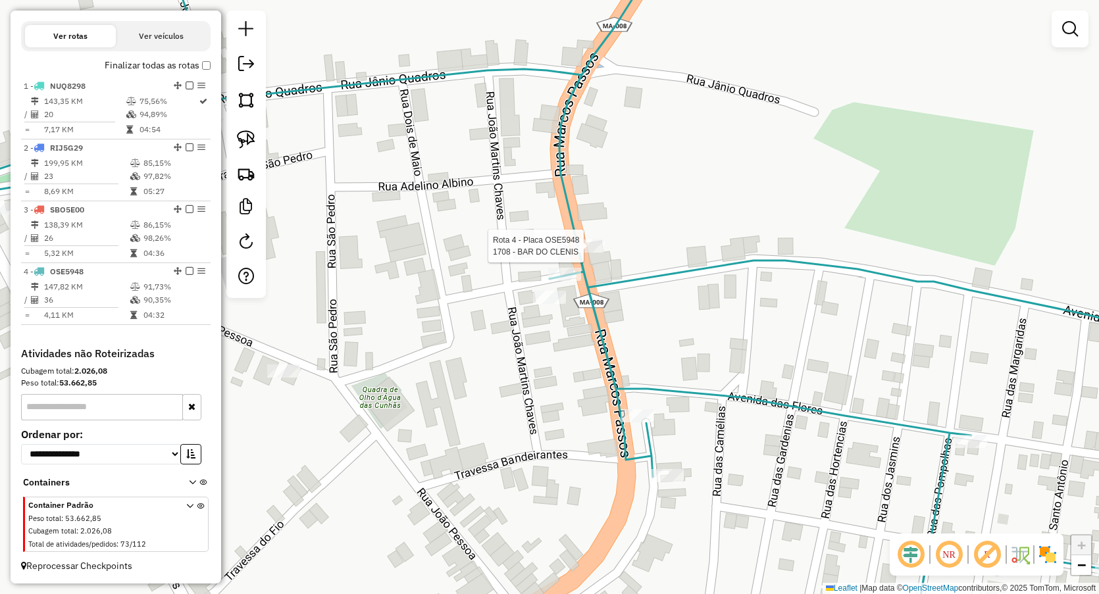
select select "**********"
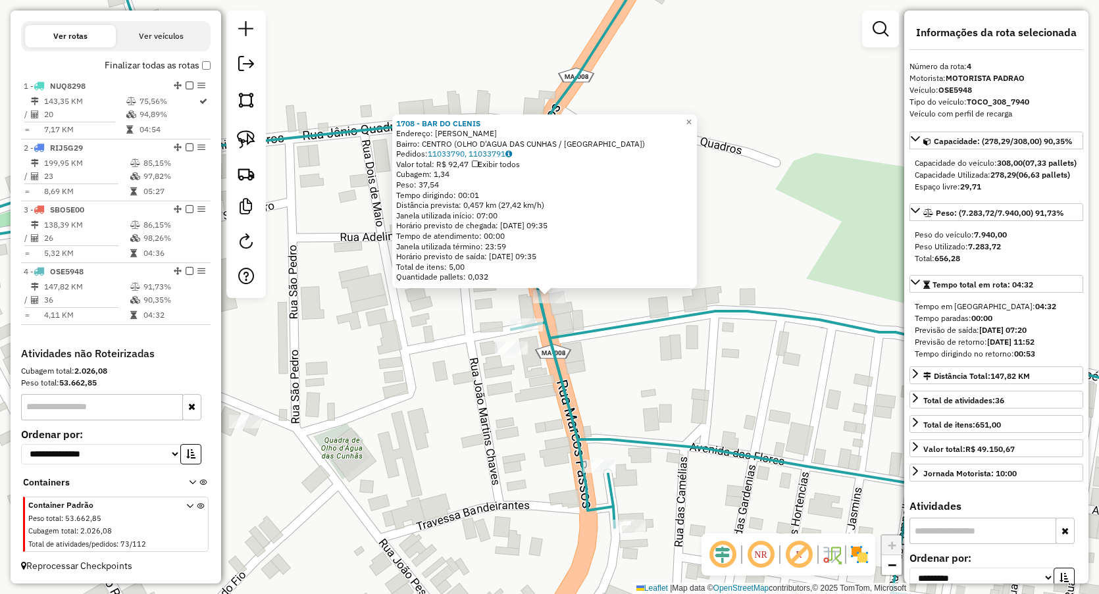
click at [628, 328] on icon at bounding box center [549, 297] width 1319 height 713
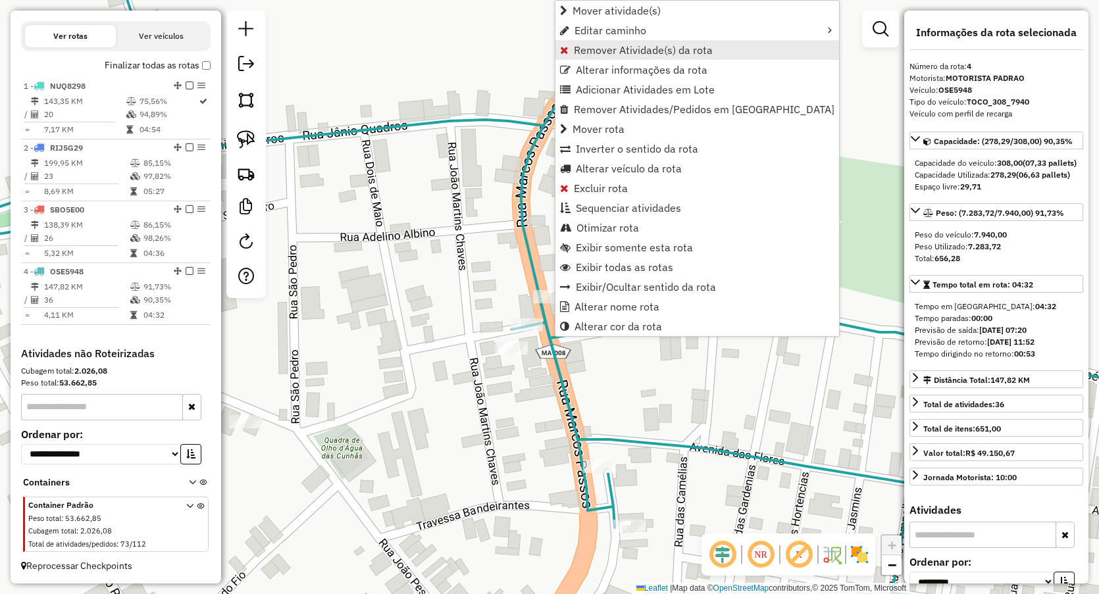
click at [599, 49] on span "Remover Atividade(s) da rota" at bounding box center [643, 50] width 139 height 11
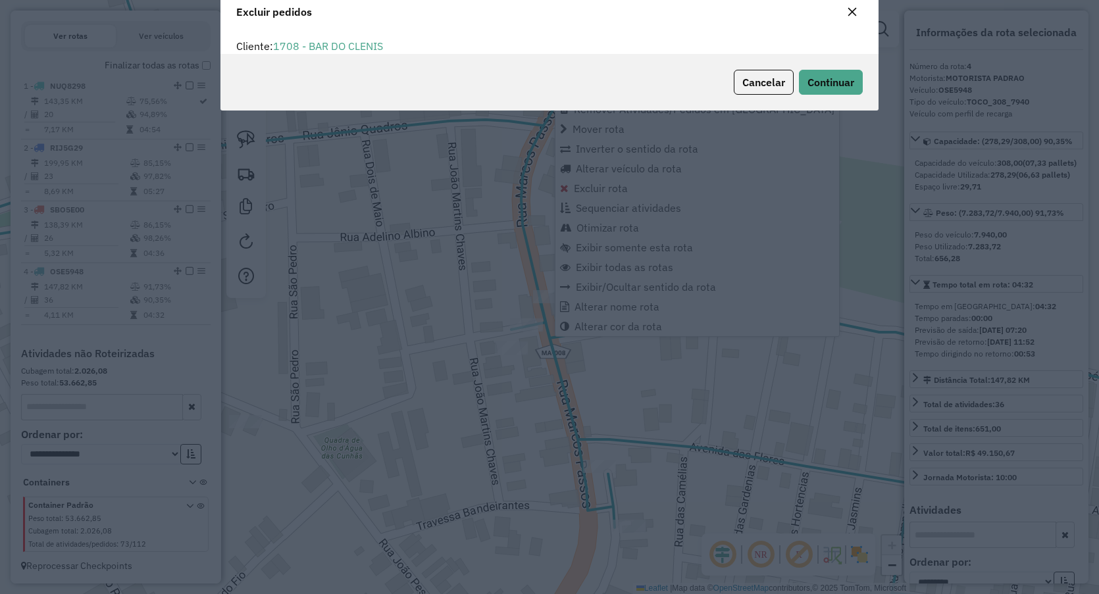
scroll to position [7, 4]
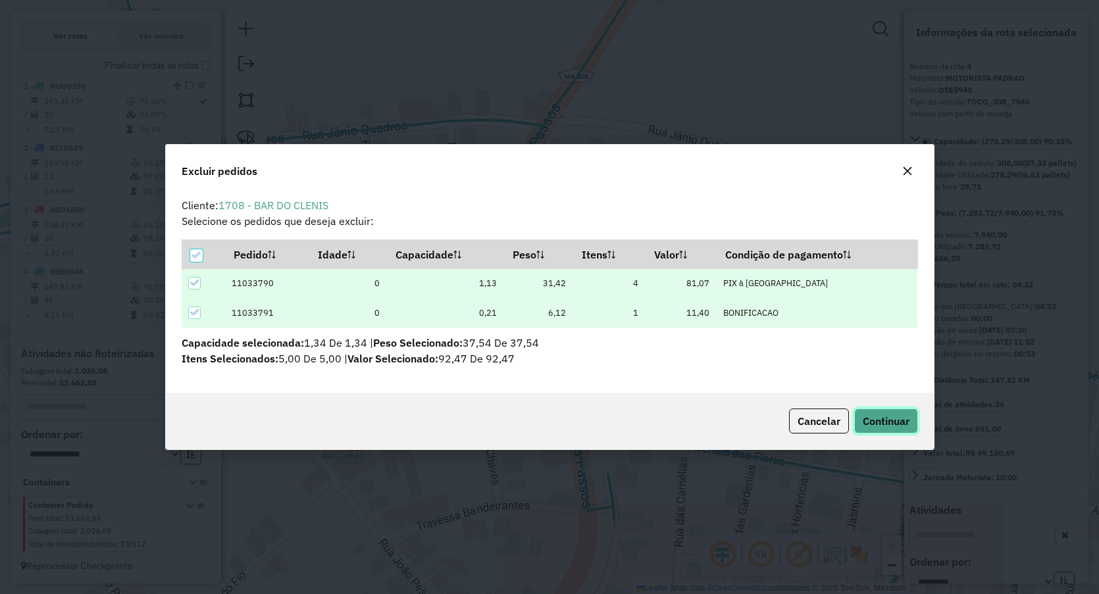
click at [885, 409] on button "Continuar" at bounding box center [886, 421] width 64 height 25
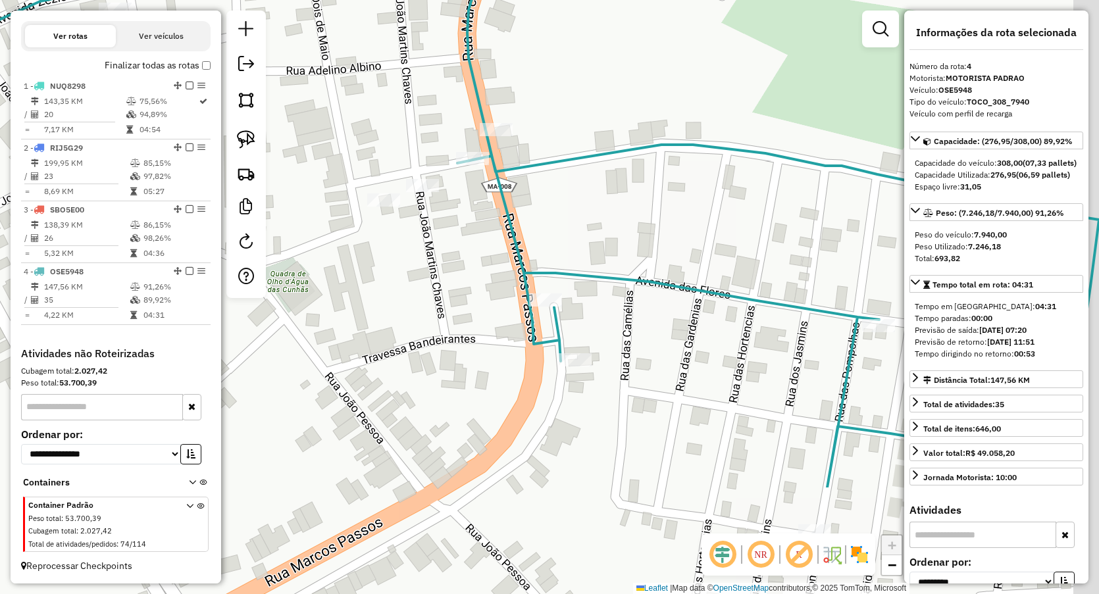
drag, startPoint x: 671, startPoint y: 330, endPoint x: 589, endPoint y: 161, distance: 188.4
click at [593, 165] on div "Janela de atendimento Grade de atendimento Capacidade Transportadoras Veículos …" at bounding box center [549, 297] width 1099 height 594
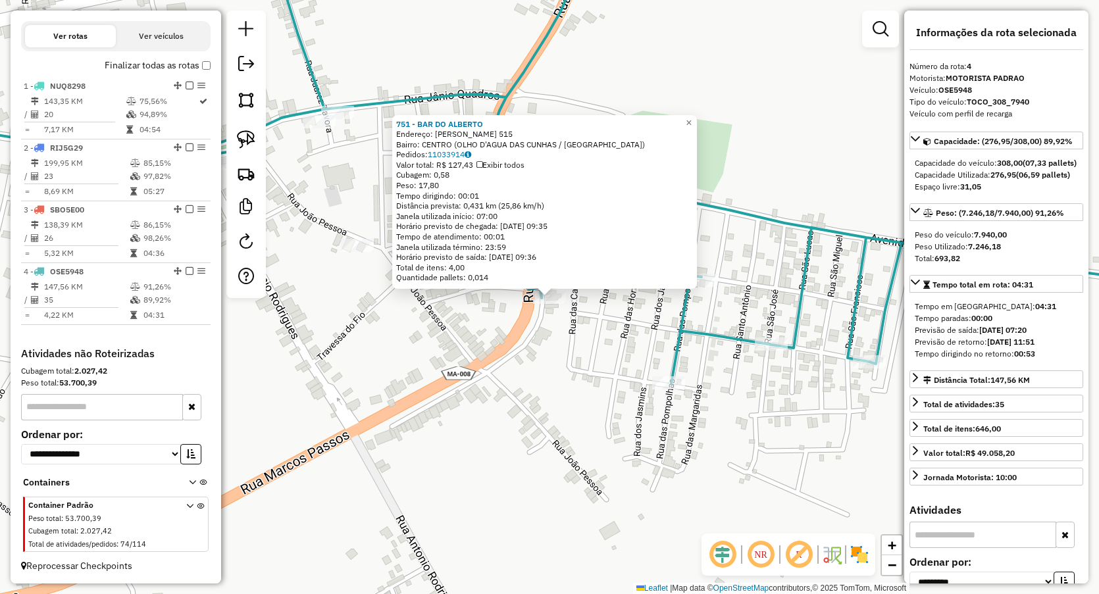
click at [554, 346] on div "751 - BAR DO ALBERTO Endereço: MARCOS PASSOS 515 Bairro: CENTRO (OLHO D'AGUA DA…" at bounding box center [549, 297] width 1099 height 594
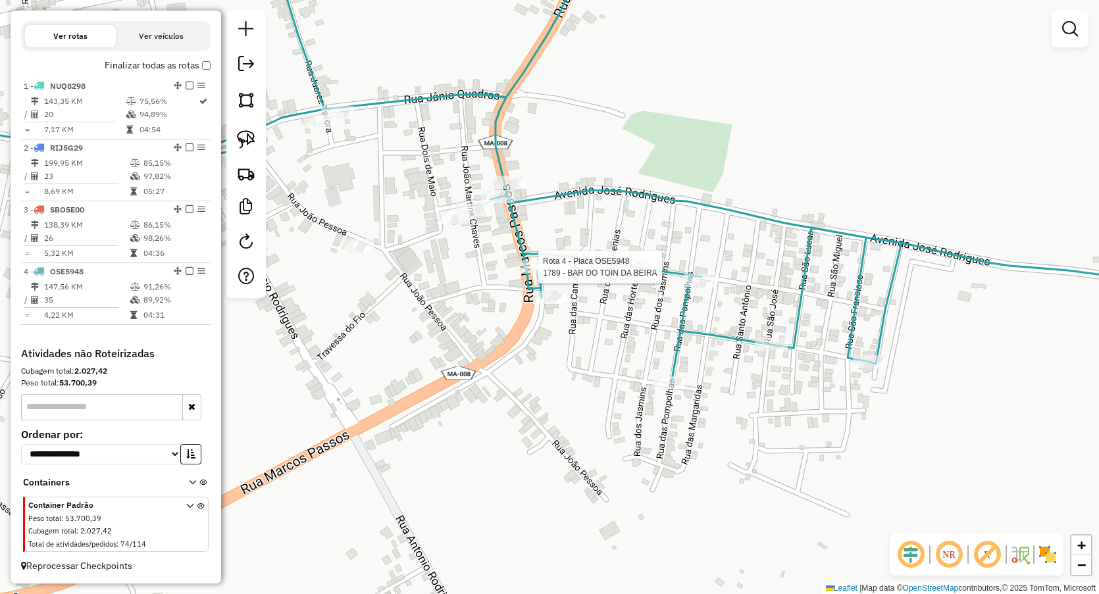
select select "**********"
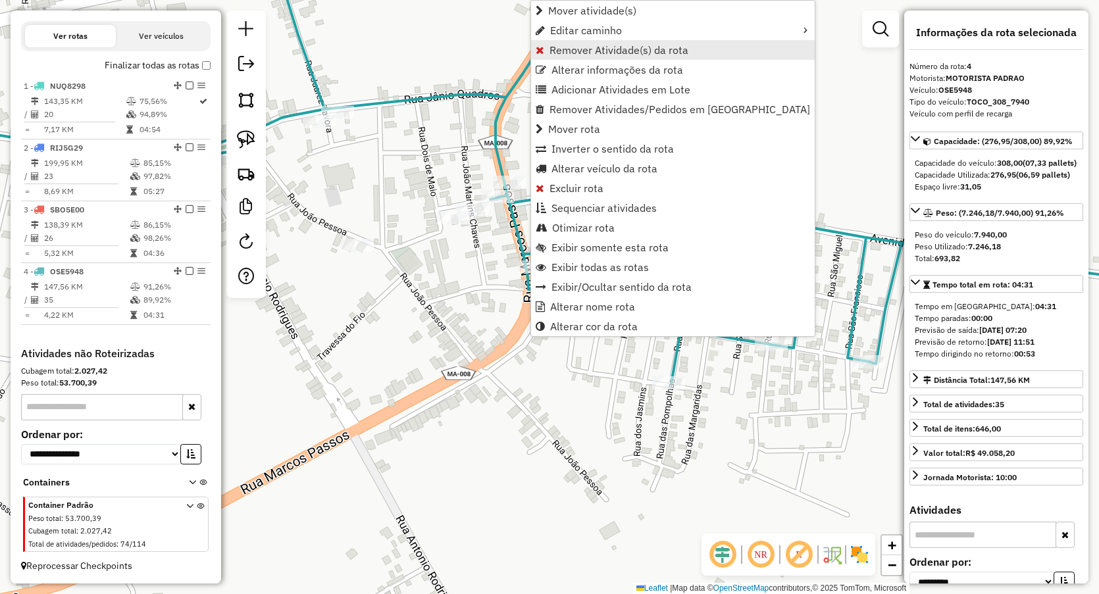
click at [586, 49] on span "Remover Atividade(s) da rota" at bounding box center [619, 50] width 139 height 11
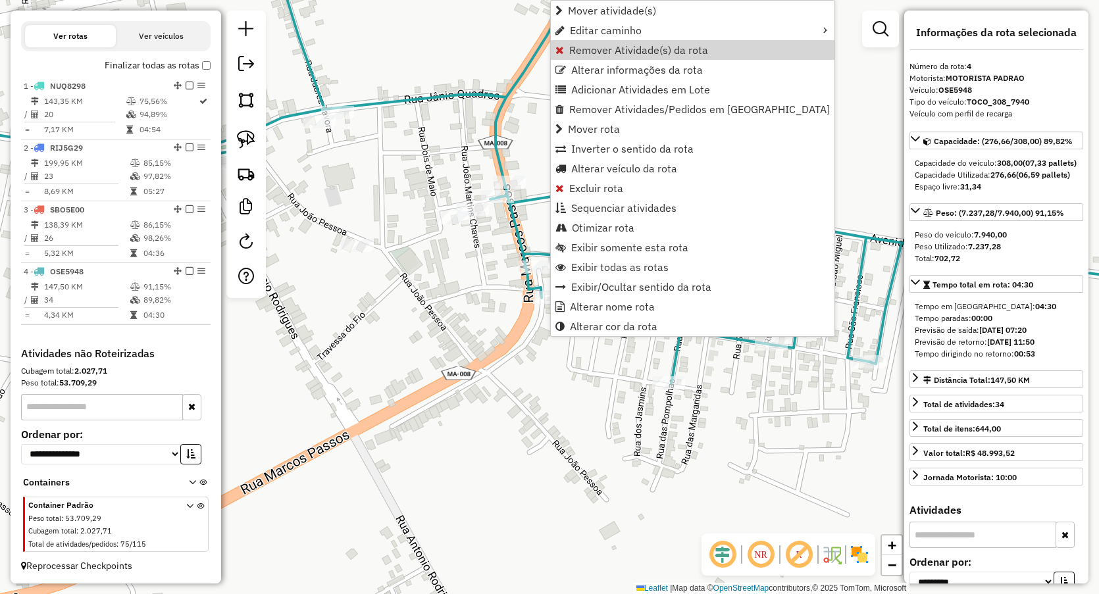
click at [577, 49] on span "Remover Atividade(s) da rota" at bounding box center [638, 50] width 139 height 11
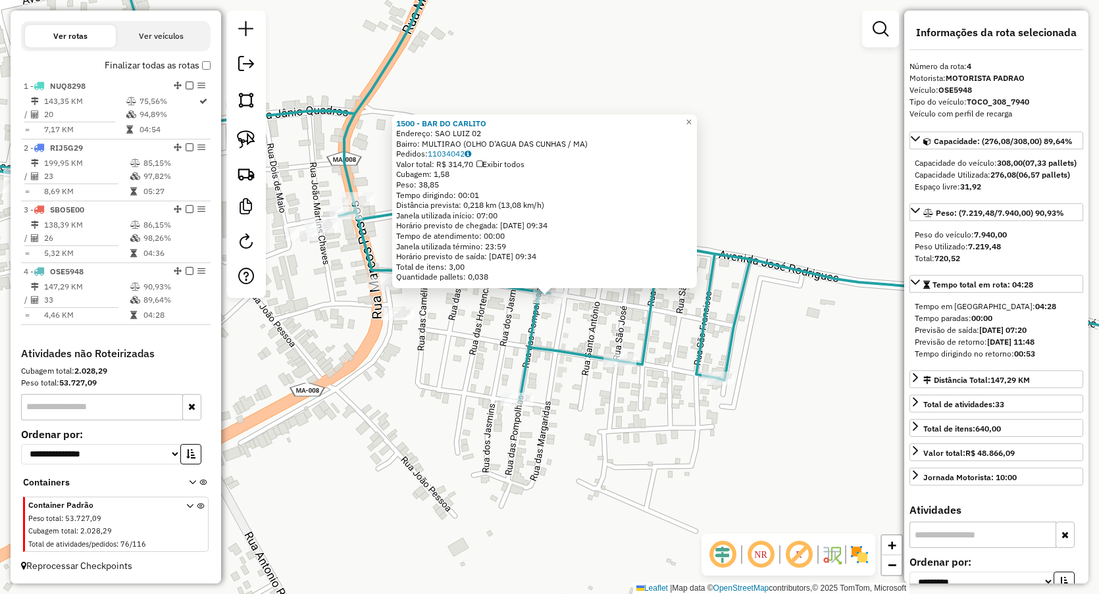
click at [488, 336] on div "1500 - BAR DO CARLITO Endereço: SAO LUIZ 02 Bairro: MULTIRAO (OLHO D'AGUA DAS C…" at bounding box center [549, 297] width 1099 height 594
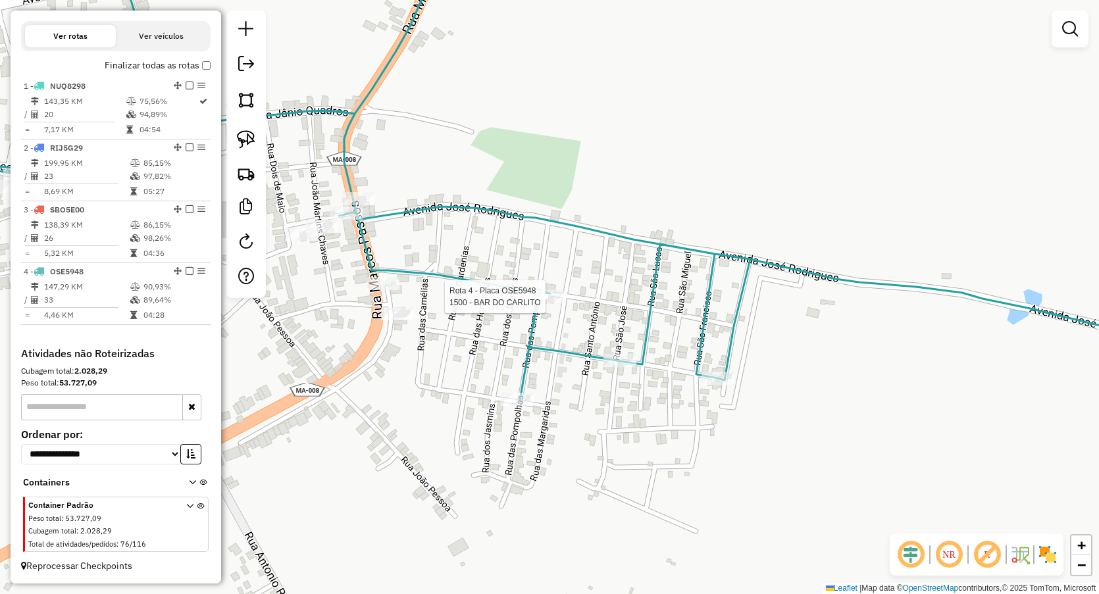
select select "**********"
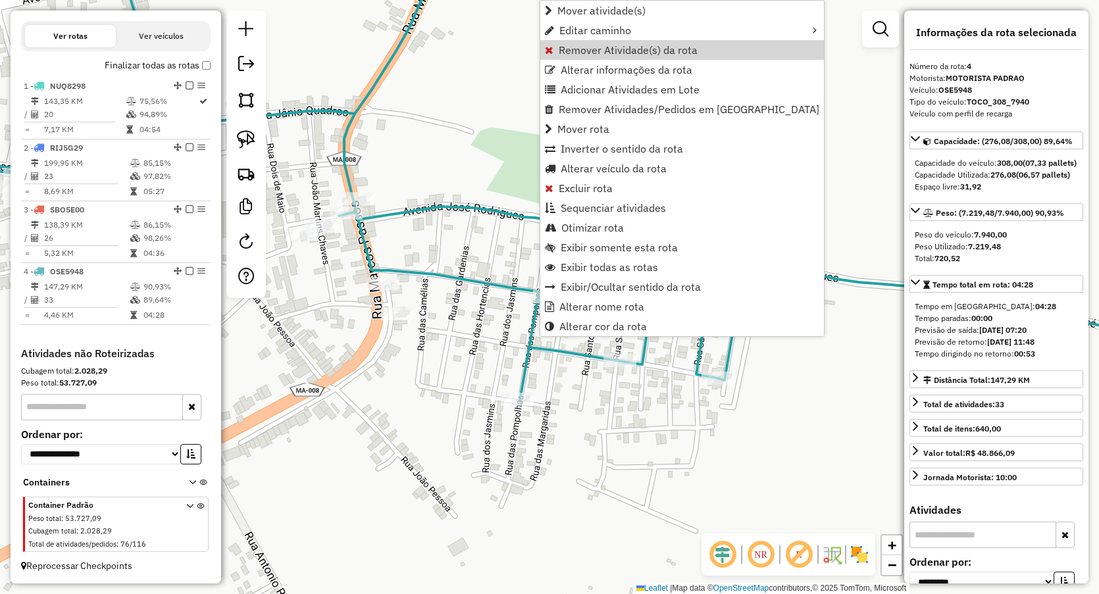
click at [593, 49] on span "Remover Atividade(s) da rota" at bounding box center [628, 50] width 139 height 11
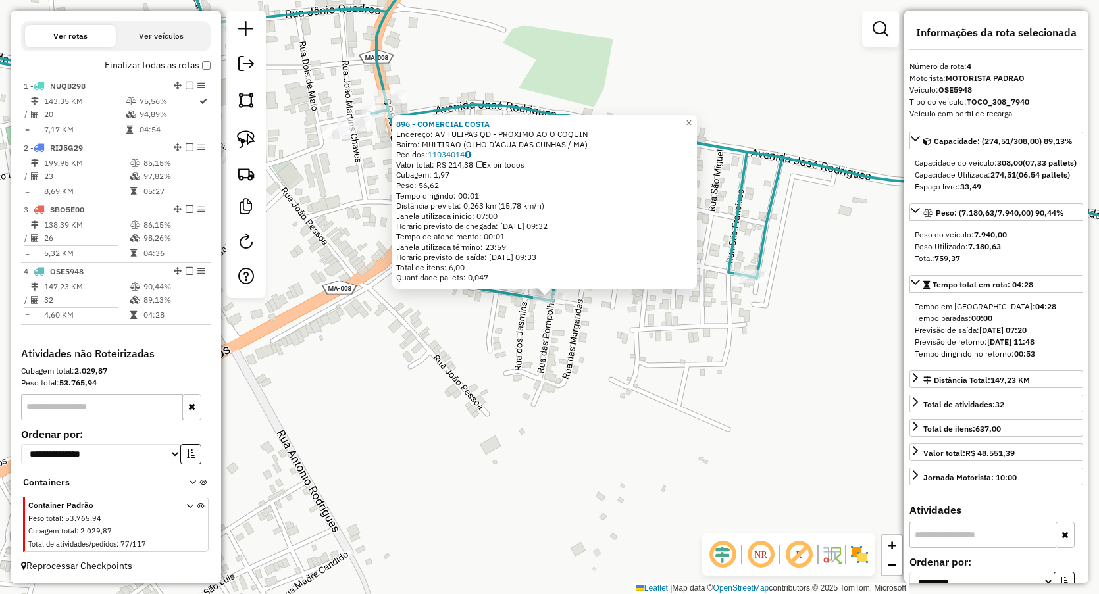
click at [585, 328] on div "896 - COMERCIAL COSTA Endereço: AV TULIPAS QD - PROXIMO AO O COQUIN Bairro: MUL…" at bounding box center [549, 297] width 1099 height 594
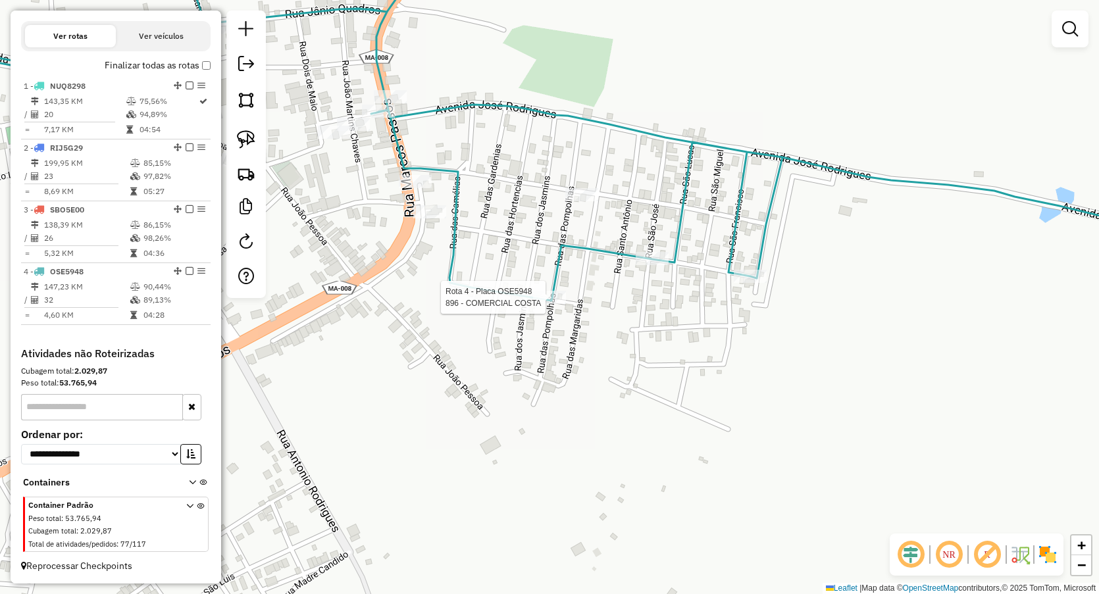
select select "**********"
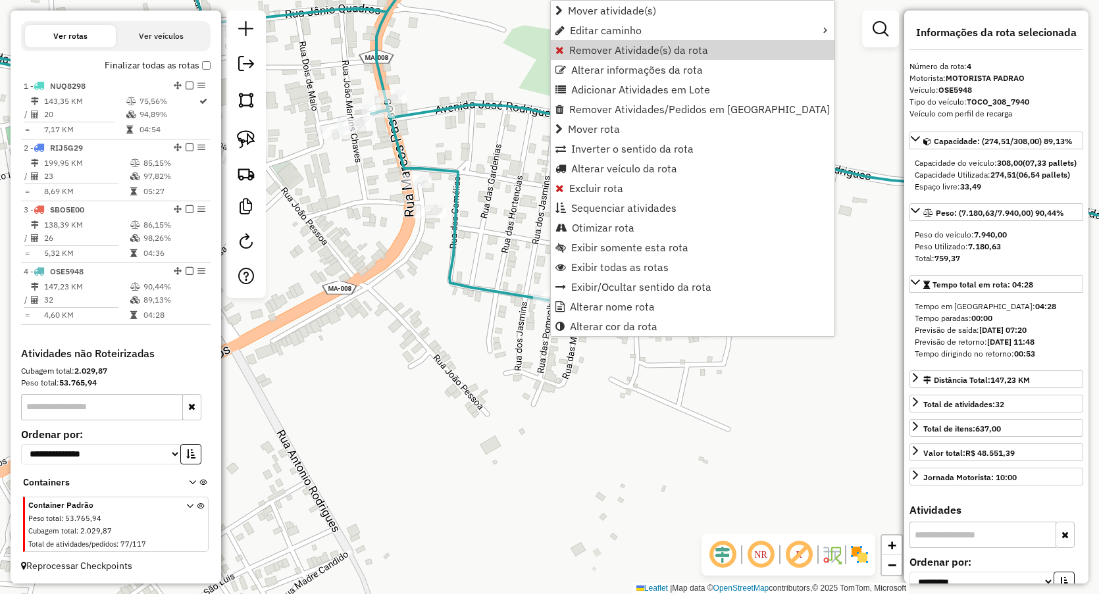
click at [592, 53] on span "Remover Atividade(s) da rota" at bounding box center [638, 50] width 139 height 11
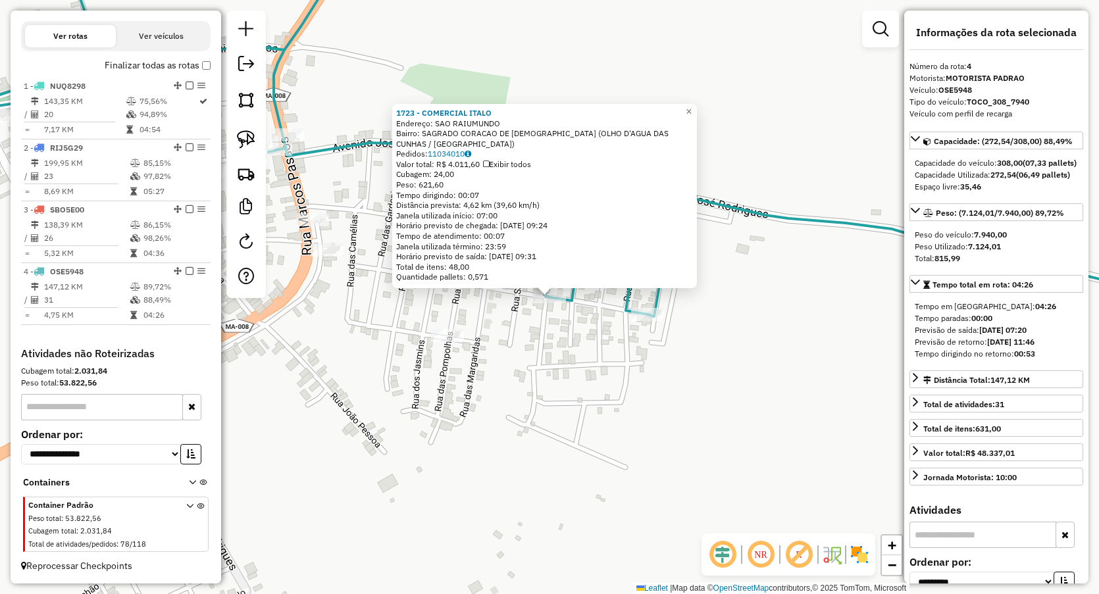
drag, startPoint x: 538, startPoint y: 336, endPoint x: 582, endPoint y: 306, distance: 52.6
click at [538, 335] on div "1723 - COMERCIAL ITALO Endereço: SAO RAIUMUNDO Bairro: SAGRADO CORACAO DE JESUS…" at bounding box center [549, 297] width 1099 height 594
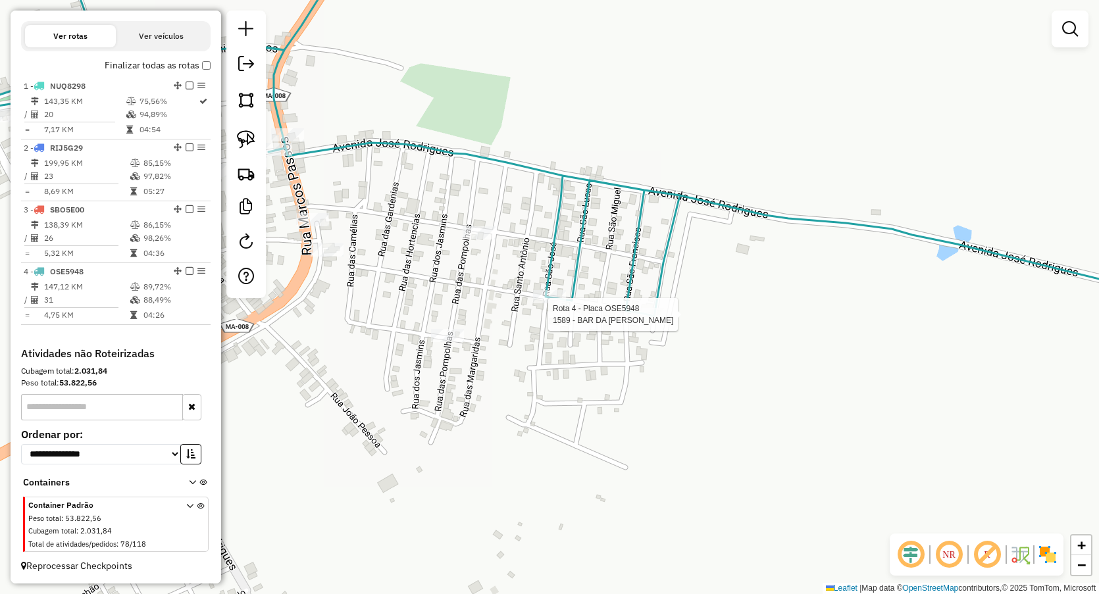
select select "**********"
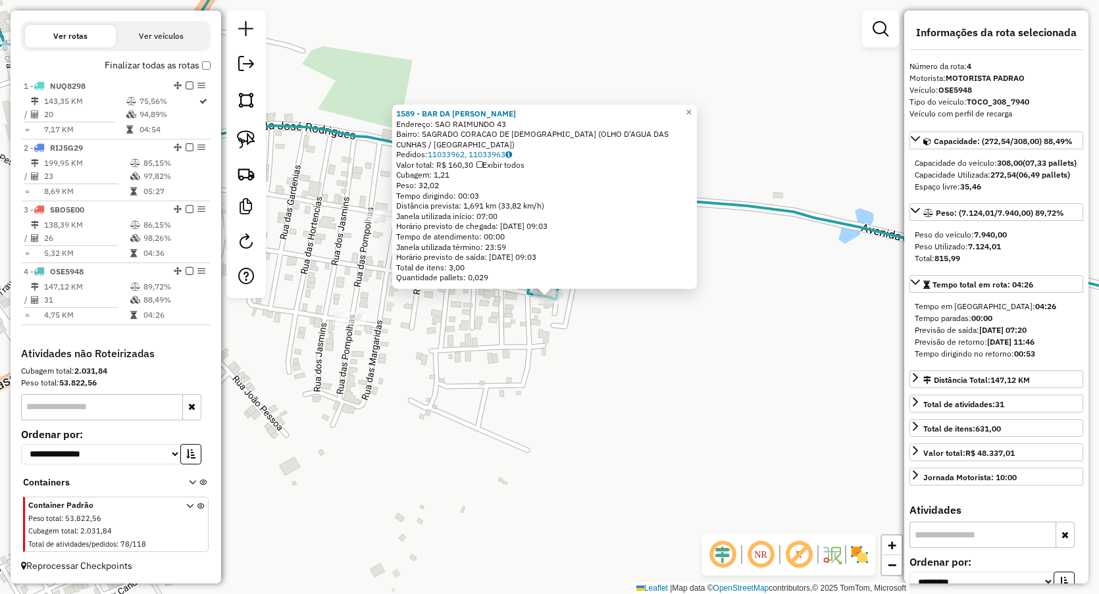
click at [559, 367] on div "1589 - BAR DA SONIA Endereço: SAO RAIMUNDO 43 Bairro: SAGRADO CORACAO DE JESUS …" at bounding box center [549, 297] width 1099 height 594
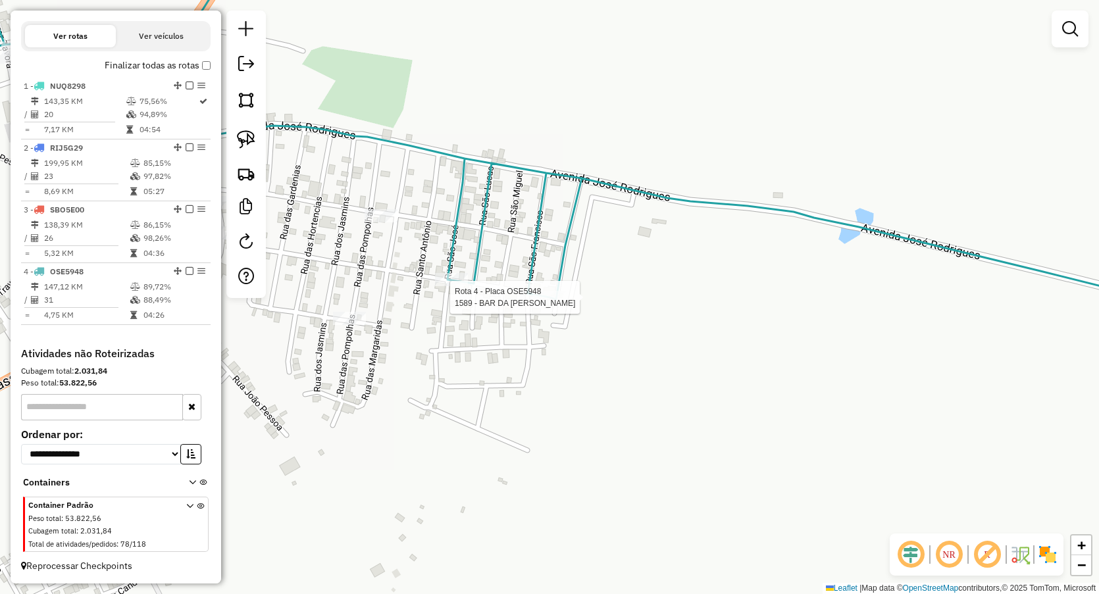
select select "**********"
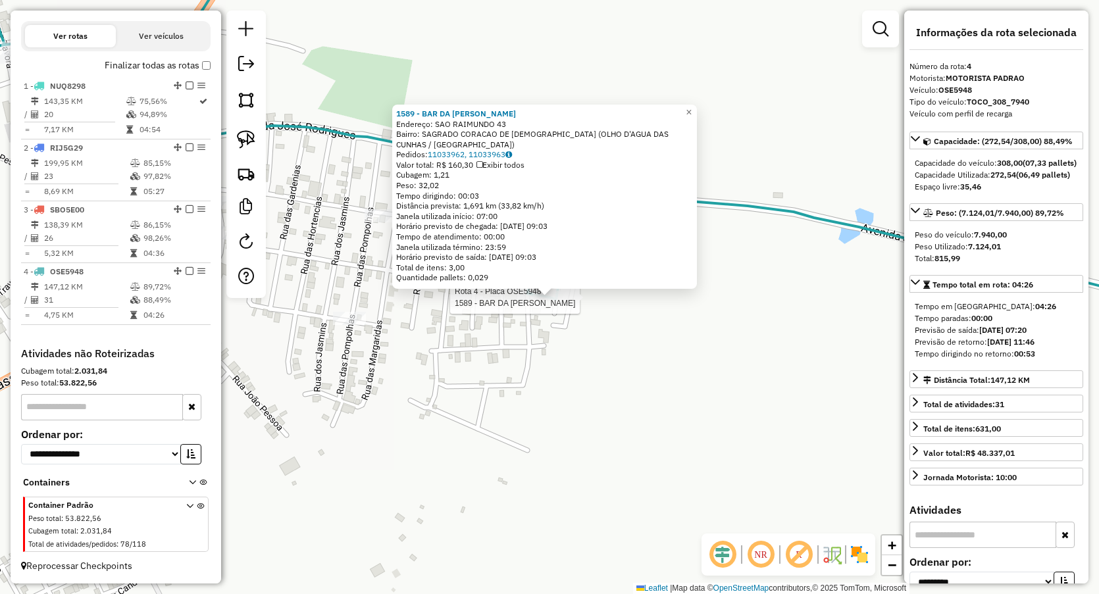
click at [554, 375] on div "Rota 4 - Placa OSE5948 1589 - BAR DA SONIA 1589 - BAR DA SONIA Endereço: SAO RA…" at bounding box center [549, 297] width 1099 height 594
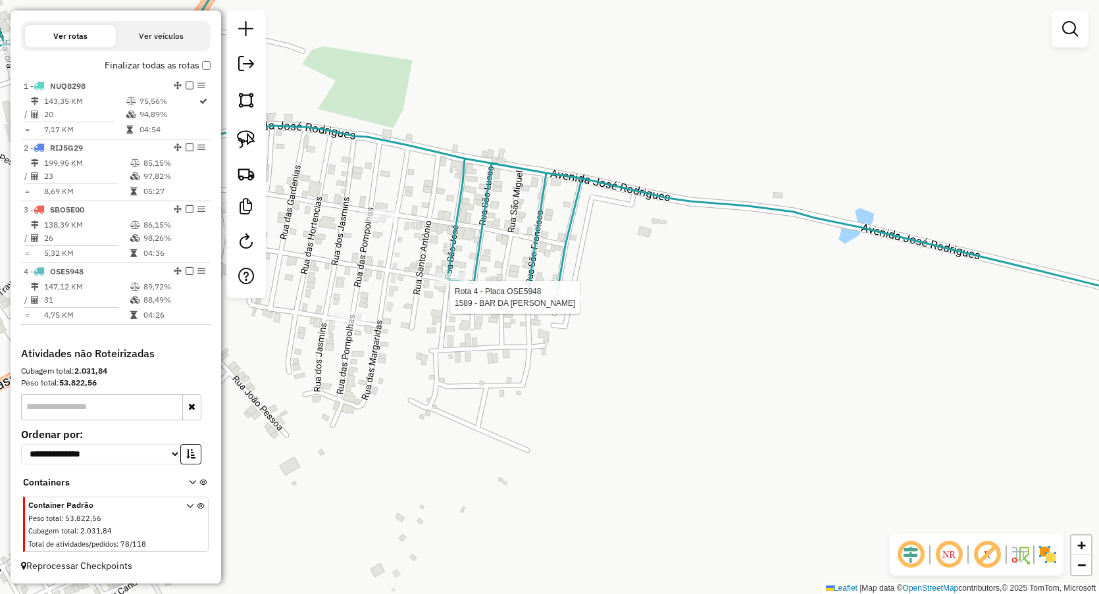
select select "**********"
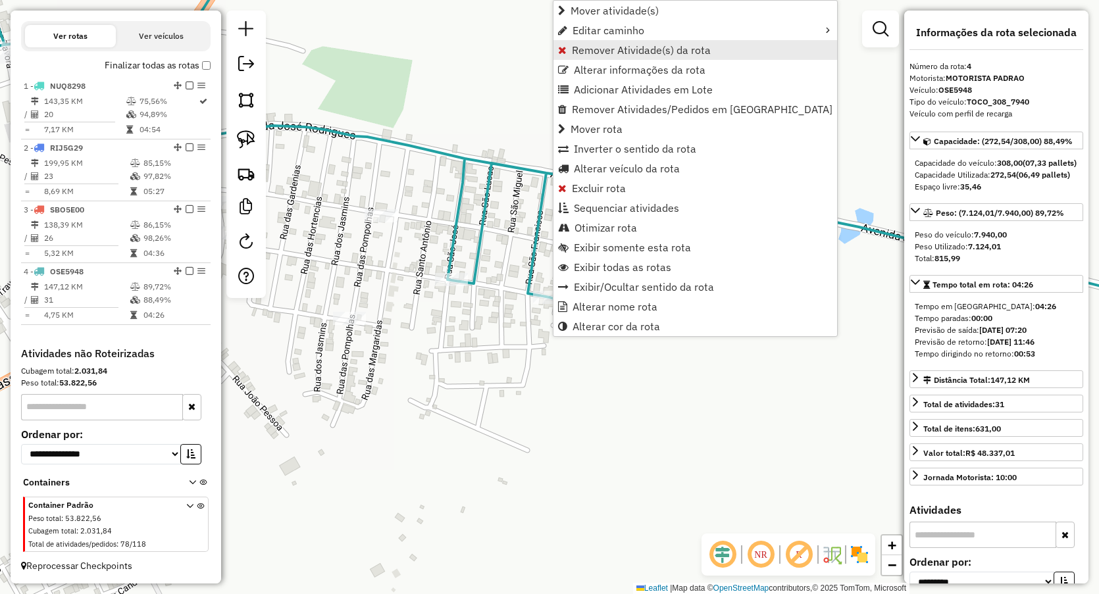
click at [610, 55] on span "Remover Atividade(s) da rota" at bounding box center [641, 50] width 139 height 11
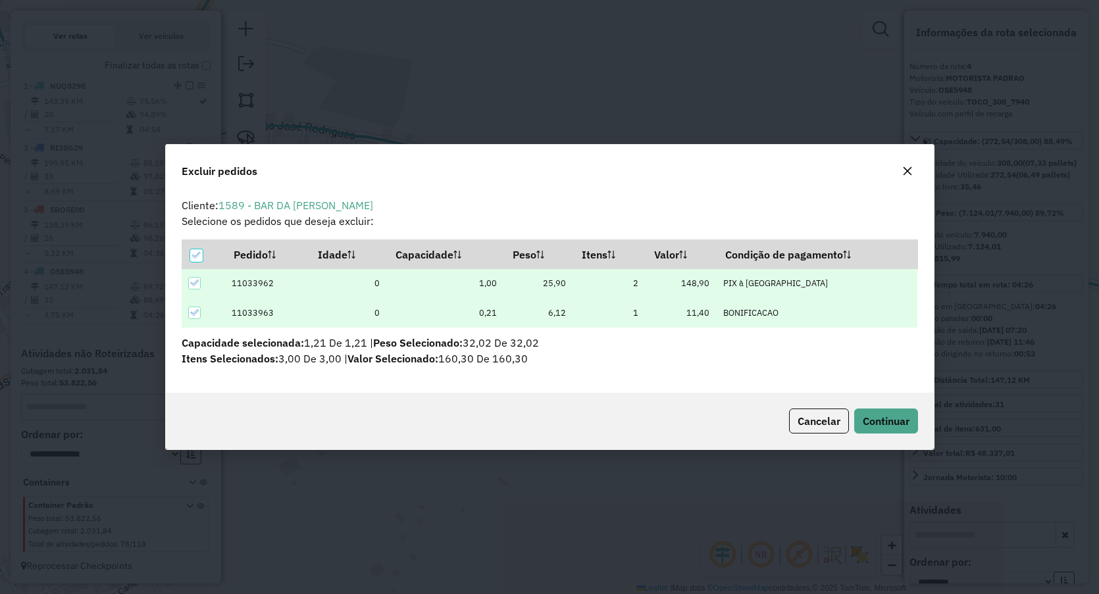
scroll to position [0, 0]
click at [903, 405] on div "Cancelar Continuar" at bounding box center [550, 421] width 768 height 57
click at [896, 420] on span "Continuar" at bounding box center [886, 421] width 47 height 13
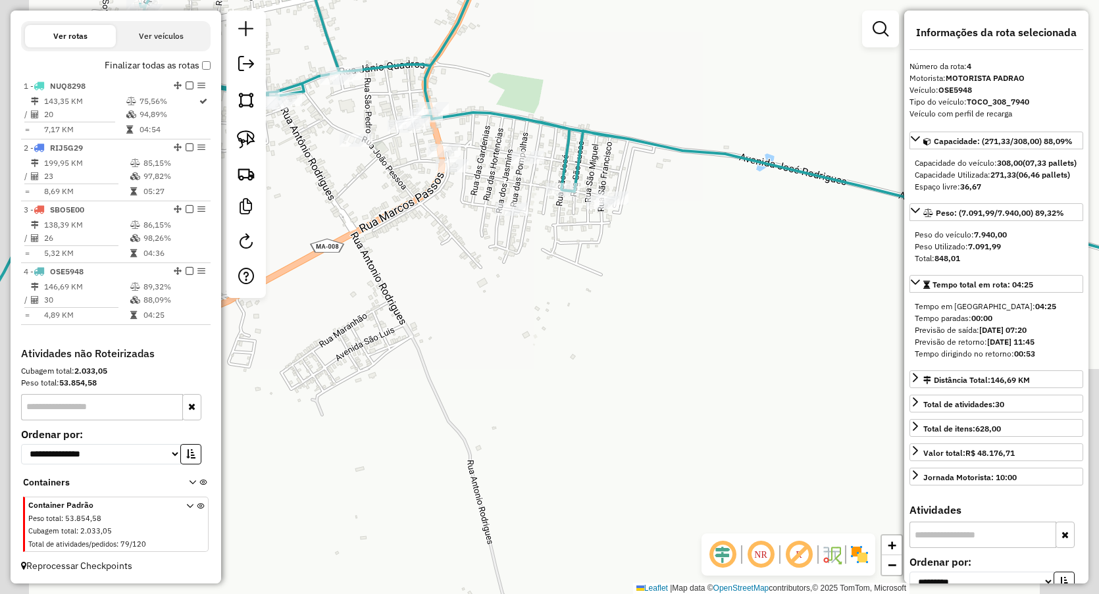
drag, startPoint x: 379, startPoint y: 357, endPoint x: 678, endPoint y: 265, distance: 312.5
click at [669, 274] on div "Janela de atendimento Grade de atendimento Capacidade Transportadoras Veículos …" at bounding box center [549, 297] width 1099 height 594
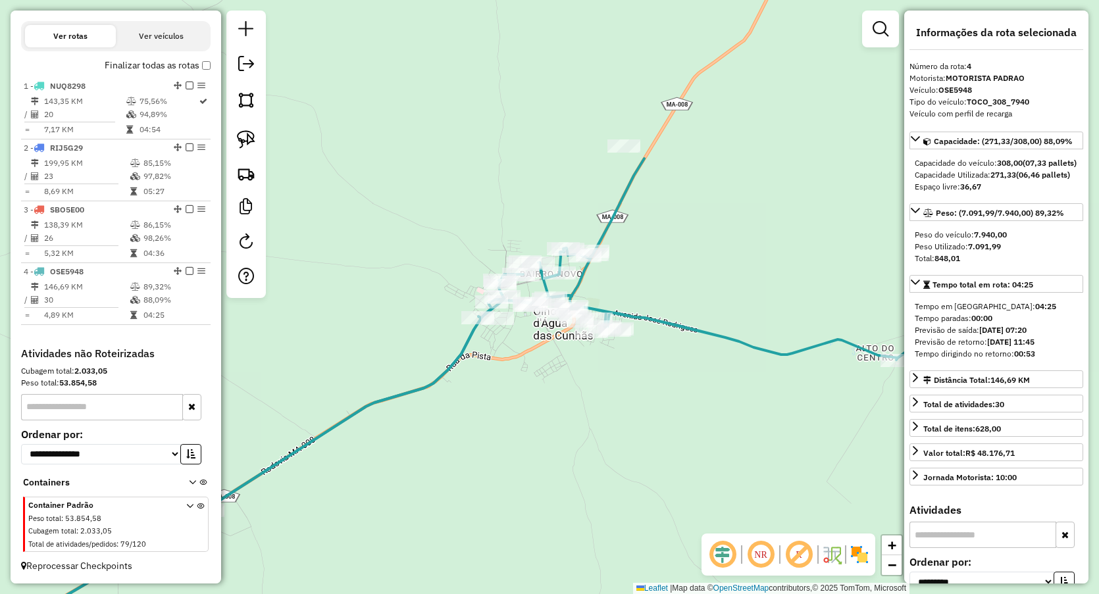
drag, startPoint x: 583, startPoint y: 226, endPoint x: 621, endPoint y: 203, distance: 44.6
click at [514, 357] on div "Janela de atendimento Grade de atendimento Capacidade Transportadoras Veículos …" at bounding box center [549, 297] width 1099 height 594
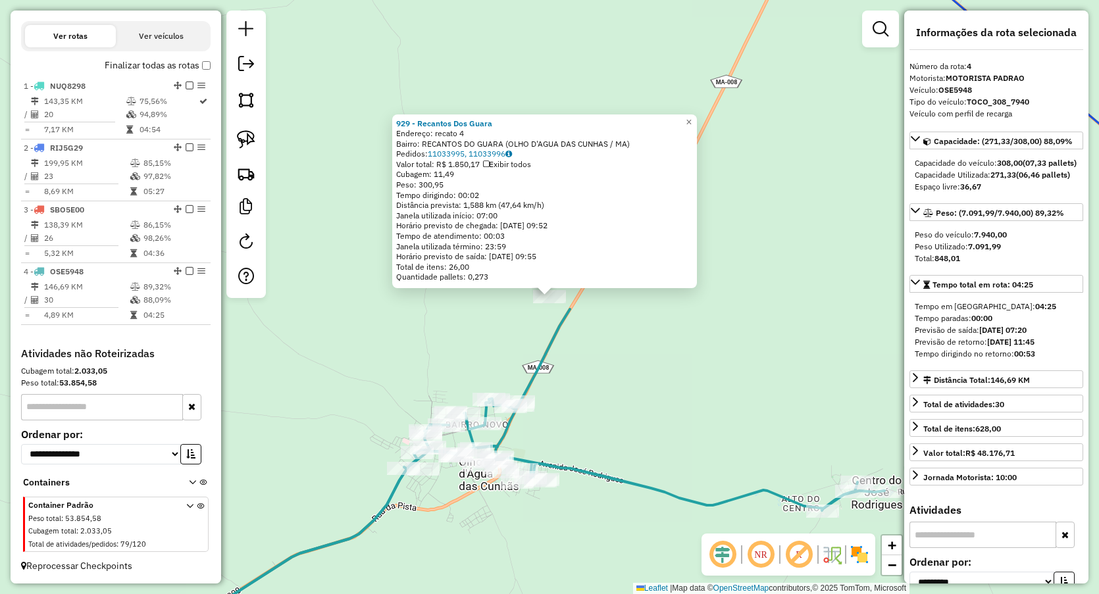
click at [585, 372] on div "929 - Recantos Dos Guara Endereço: recato 4 Bairro: RECANTOS DO GUARA (OLHO D'A…" at bounding box center [549, 297] width 1099 height 594
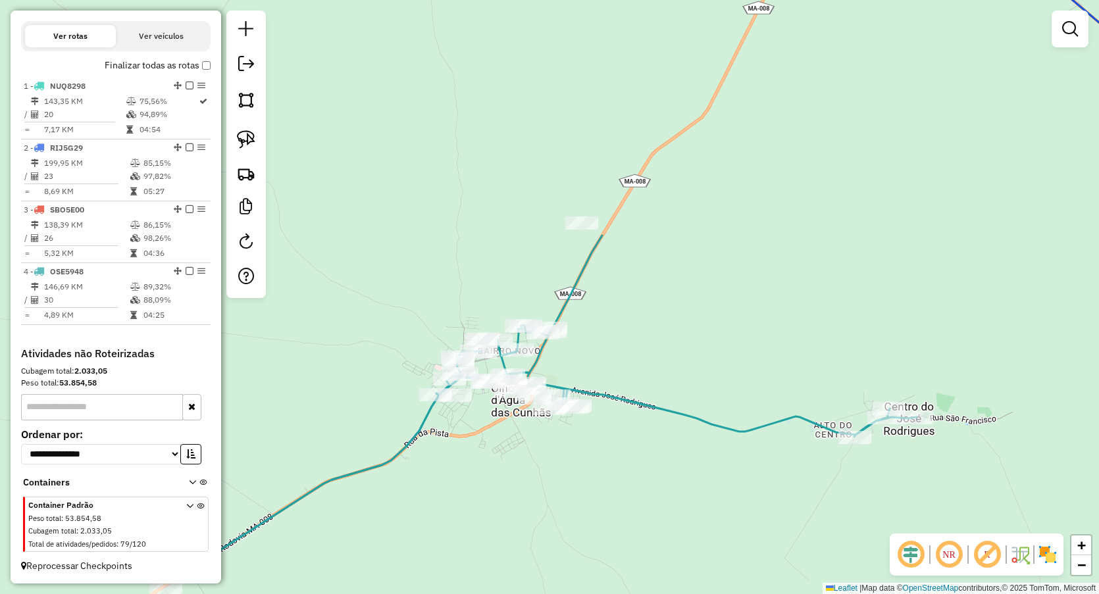
drag, startPoint x: 594, startPoint y: 378, endPoint x: 617, endPoint y: 307, distance: 73.9
click at [618, 309] on div "Janela de atendimento Grade de atendimento Capacidade Transportadoras Veículos …" at bounding box center [549, 297] width 1099 height 594
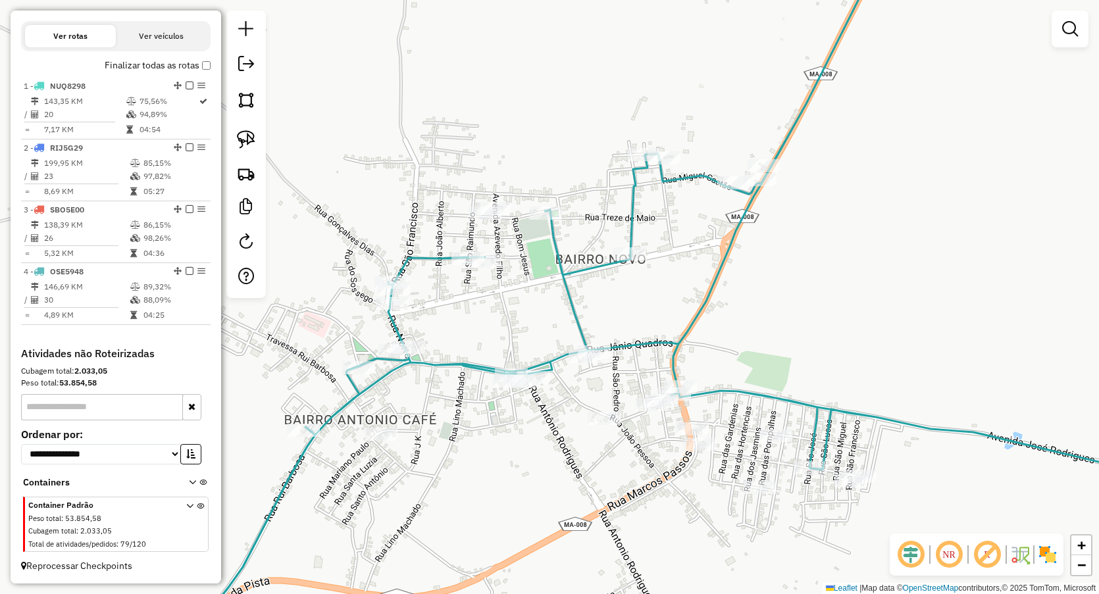
drag, startPoint x: 438, startPoint y: 423, endPoint x: 529, endPoint y: 386, distance: 98.3
click at [529, 386] on div "Janela de atendimento Grade de atendimento Capacidade Transportadoras Veículos …" at bounding box center [549, 297] width 1099 height 594
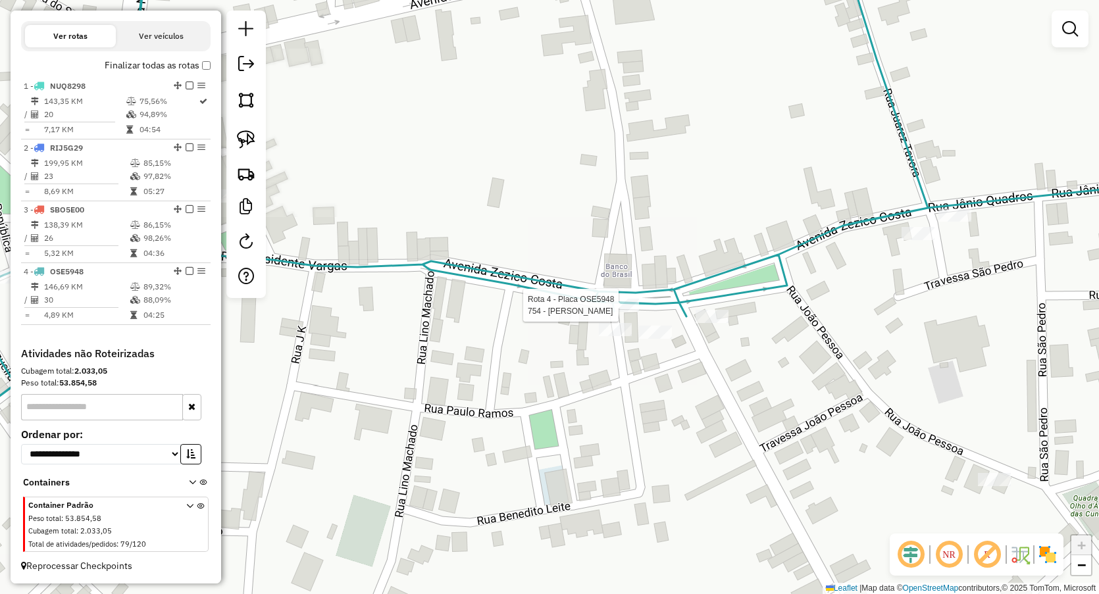
drag, startPoint x: 625, startPoint y: 312, endPoint x: 617, endPoint y: 326, distance: 16.5
click at [625, 312] on div at bounding box center [622, 305] width 33 height 13
select select "**********"
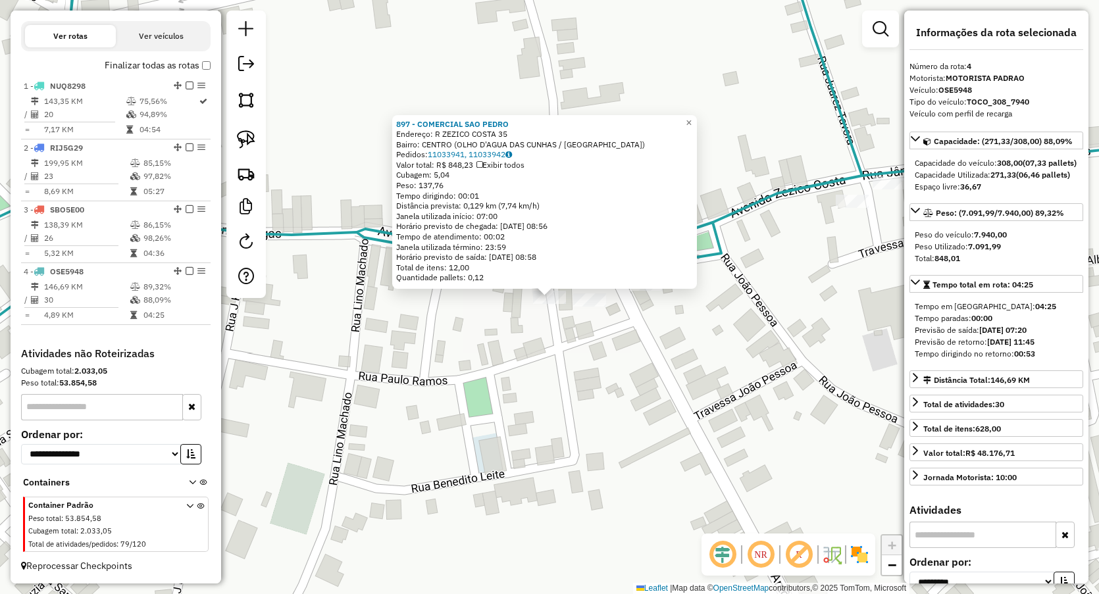
click at [575, 355] on div "897 - COMERCIAL SAO PEDRO Endereço: R ZEZICO COSTA 35 Bairro: CENTRO (OLHO D'AG…" at bounding box center [549, 297] width 1099 height 594
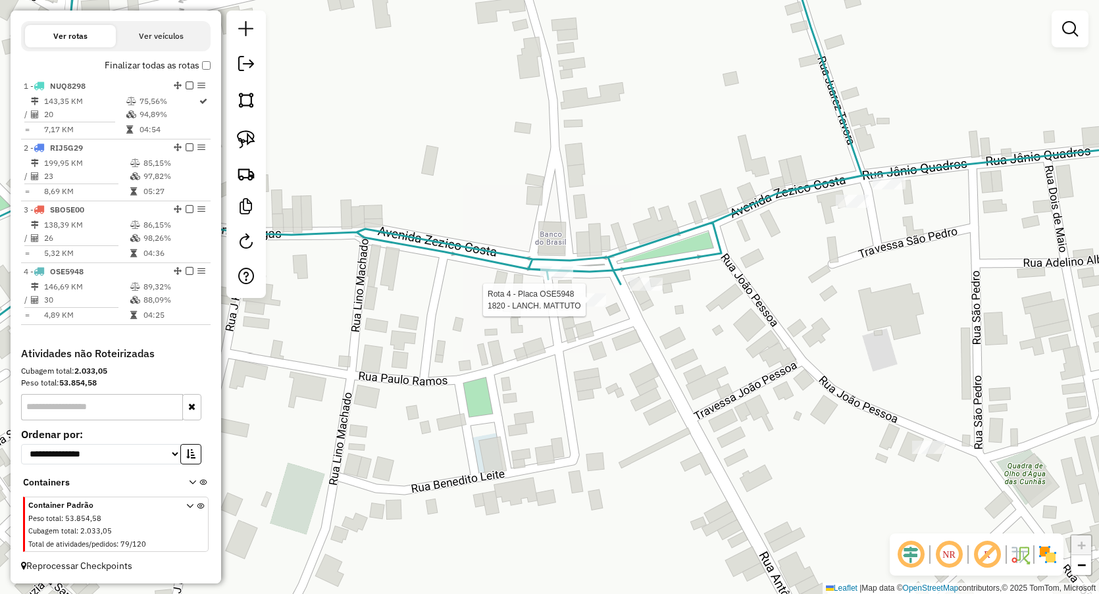
select select "**********"
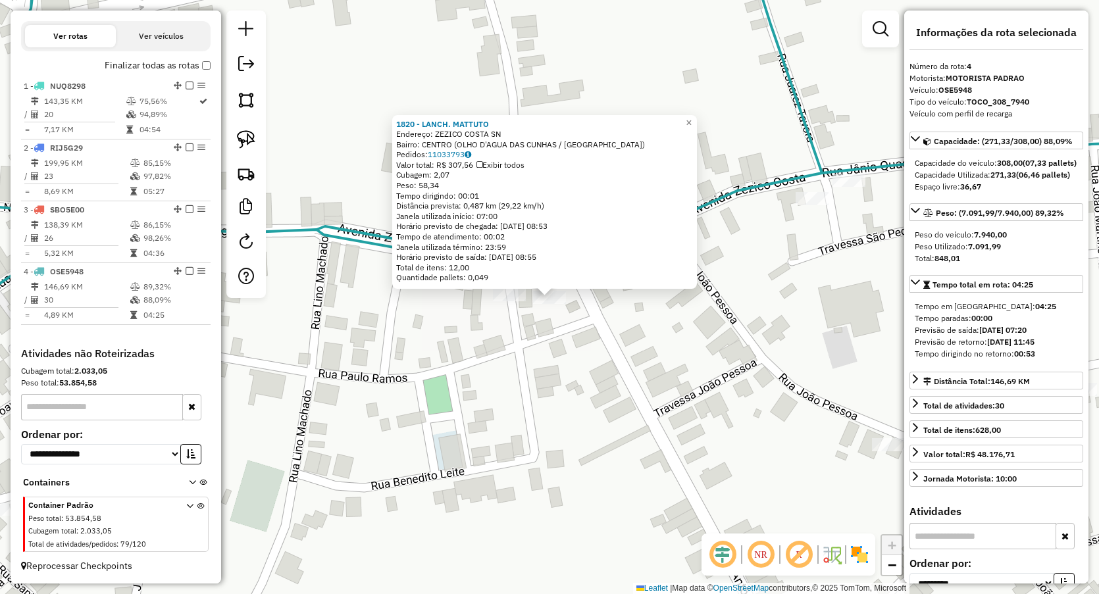
click at [577, 349] on div "1820 - LANCH. MATTUTO Endereço: ZEZICO COSTA SN Bairro: CENTRO (OLHO D'AGUA DAS…" at bounding box center [549, 297] width 1099 height 594
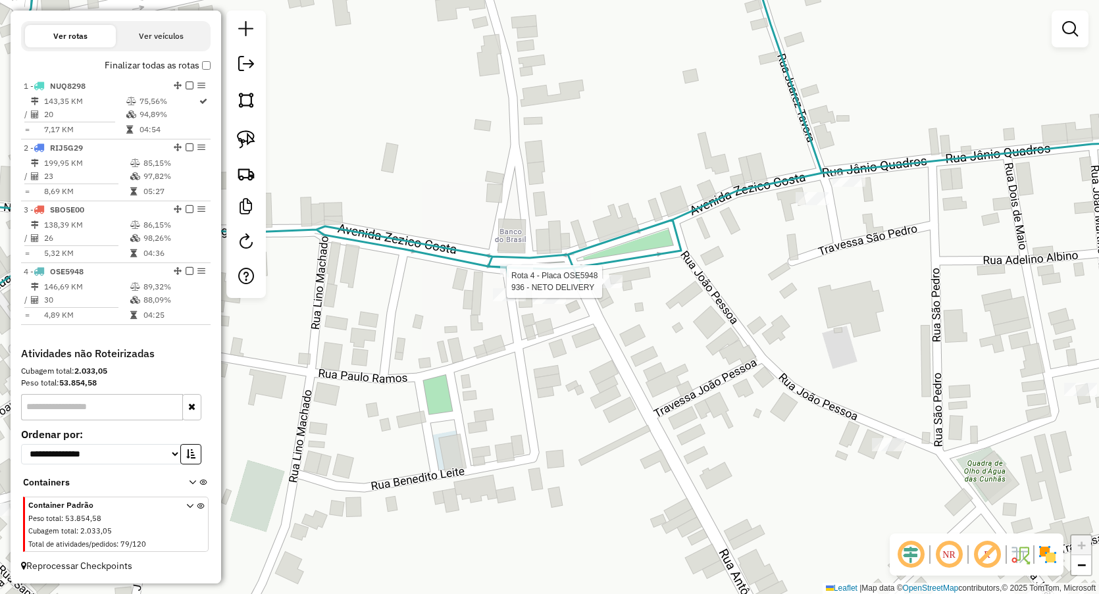
select select "**********"
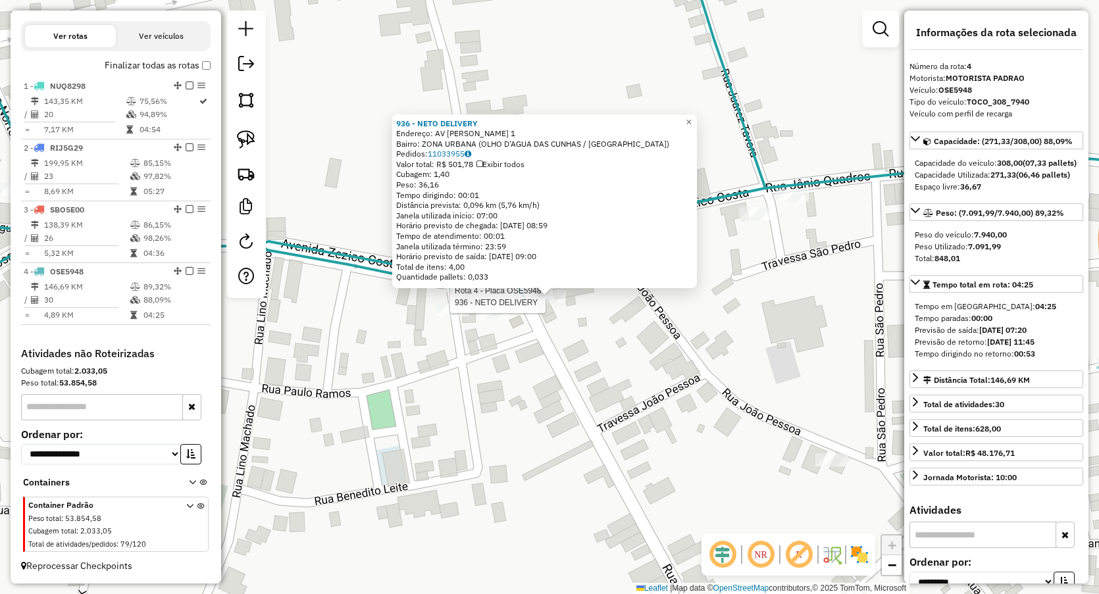
drag, startPoint x: 579, startPoint y: 338, endPoint x: 580, endPoint y: 332, distance: 6.7
click at [580, 339] on div "Rota 4 - Placa OSE5948 936 - NETO DELIVERY 936 - NETO DELIVERY Endereço: AV ZEZ…" at bounding box center [549, 297] width 1099 height 594
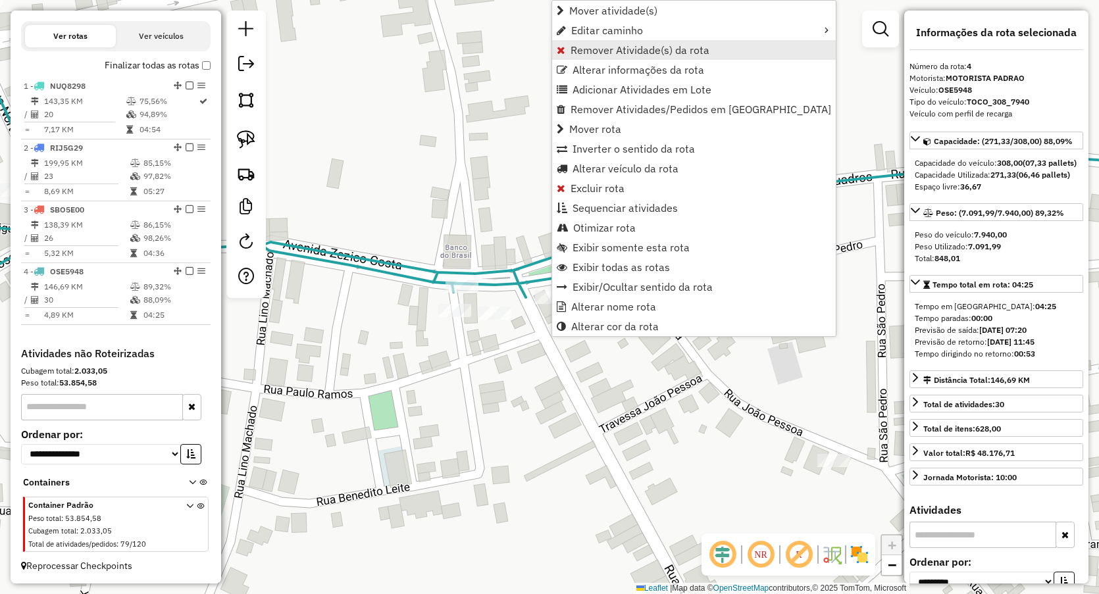
click at [617, 52] on span "Remover Atividade(s) da rota" at bounding box center [640, 50] width 139 height 11
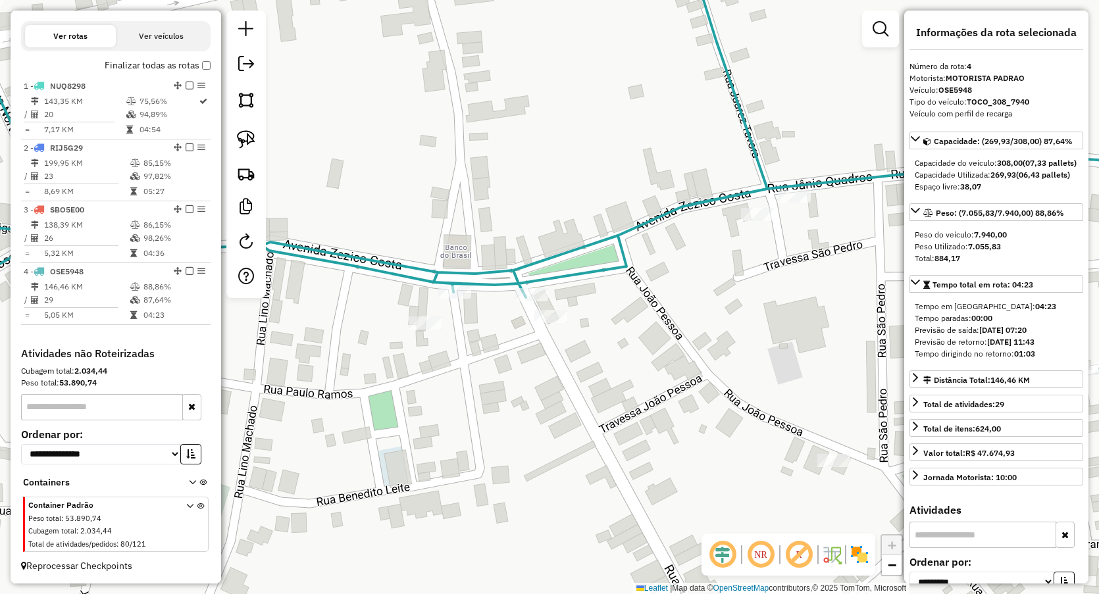
click at [459, 283] on icon at bounding box center [549, 159] width 1319 height 436
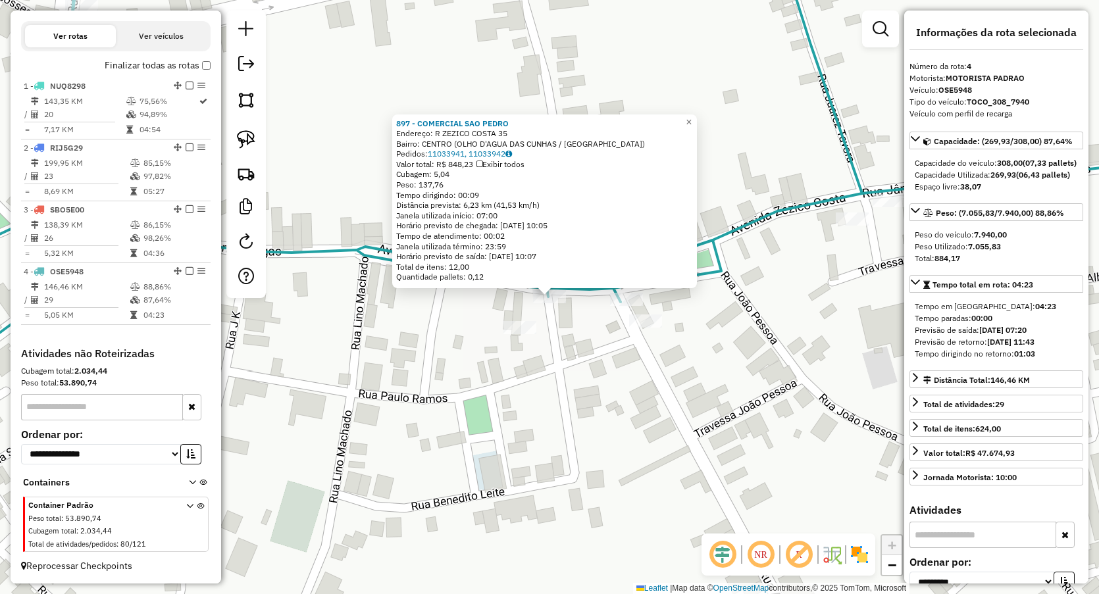
click at [552, 362] on div "897 - COMERCIAL SAO PEDRO Endereço: R ZEZICO COSTA 35 Bairro: CENTRO (OLHO D'AG…" at bounding box center [549, 297] width 1099 height 594
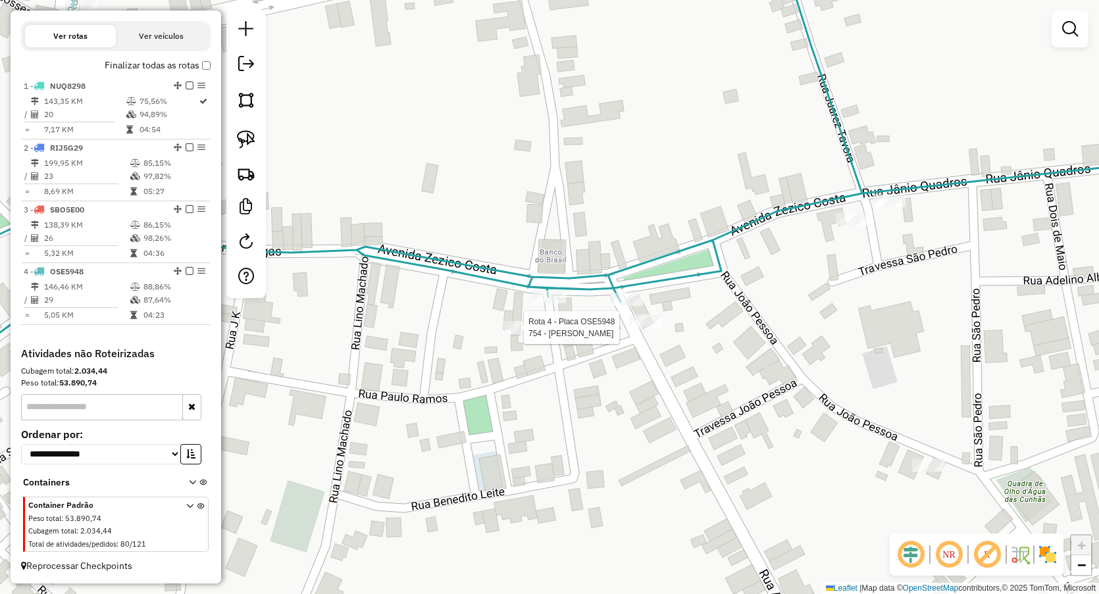
select select "**********"
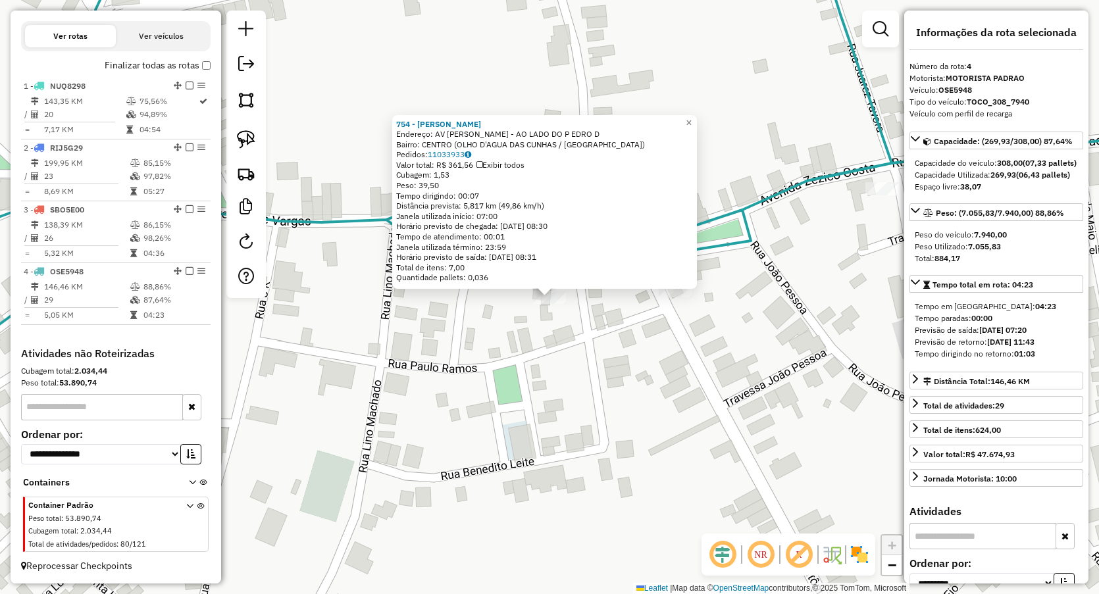
drag, startPoint x: 604, startPoint y: 348, endPoint x: 619, endPoint y: 328, distance: 25.3
click at [604, 347] on div "754 - VERDINHO Endereço: AV ZEZICO COSTA - AO LADO DO P EDRO D Bairro: CENTRO (…" at bounding box center [549, 297] width 1099 height 594
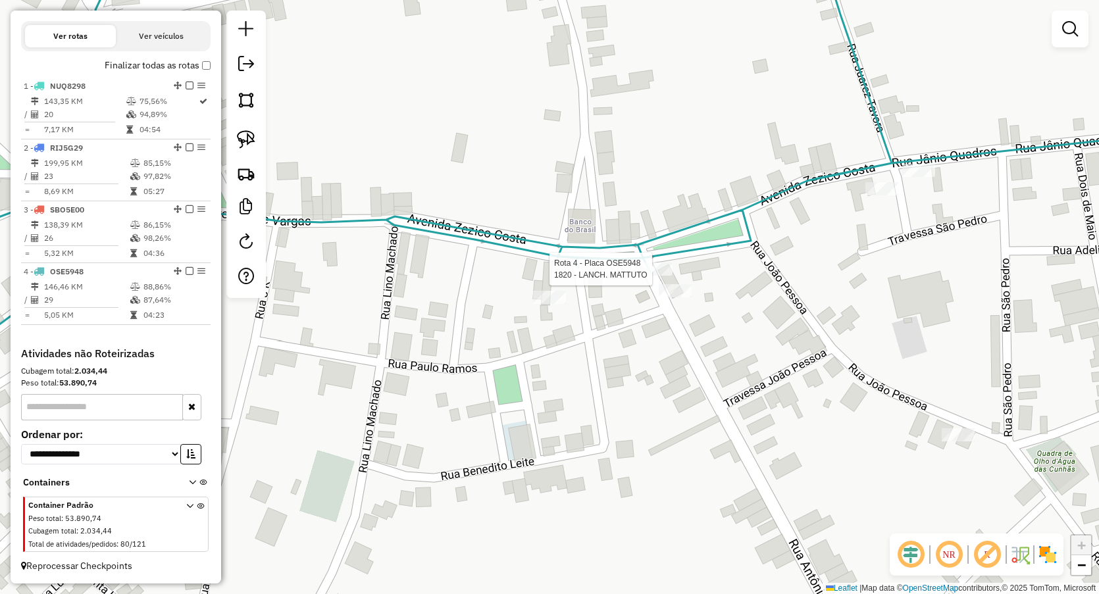
select select "**********"
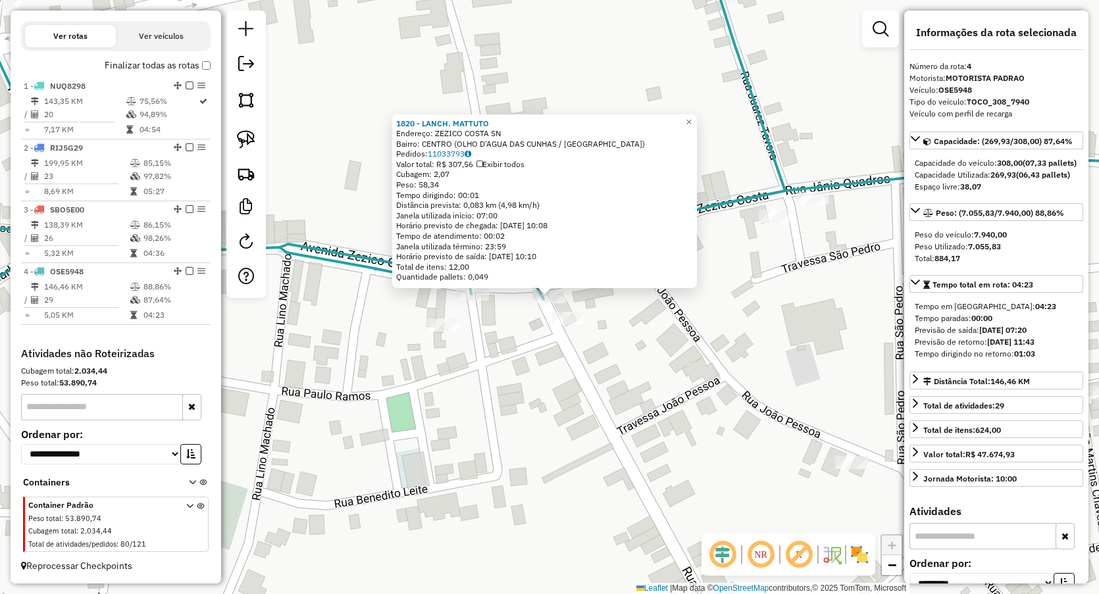
drag, startPoint x: 444, startPoint y: 405, endPoint x: 438, endPoint y: 363, distance: 41.9
click at [444, 405] on div "1820 - LANCH. MATTUTO Endereço: ZEZICO COSTA SN Bairro: CENTRO (OLHO D'AGUA DAS…" at bounding box center [549, 297] width 1099 height 594
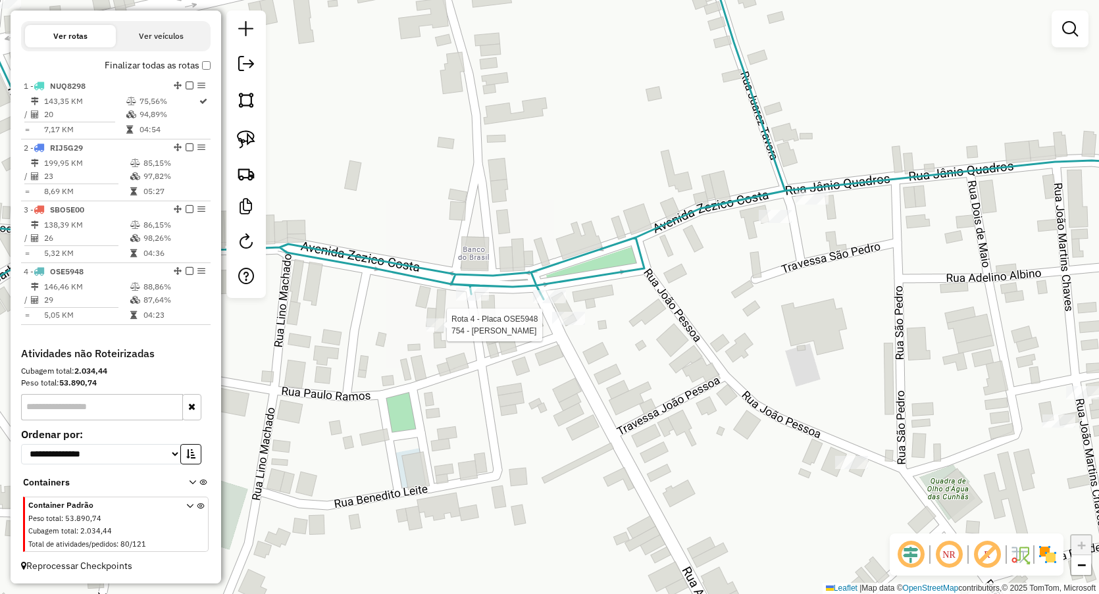
select select "**********"
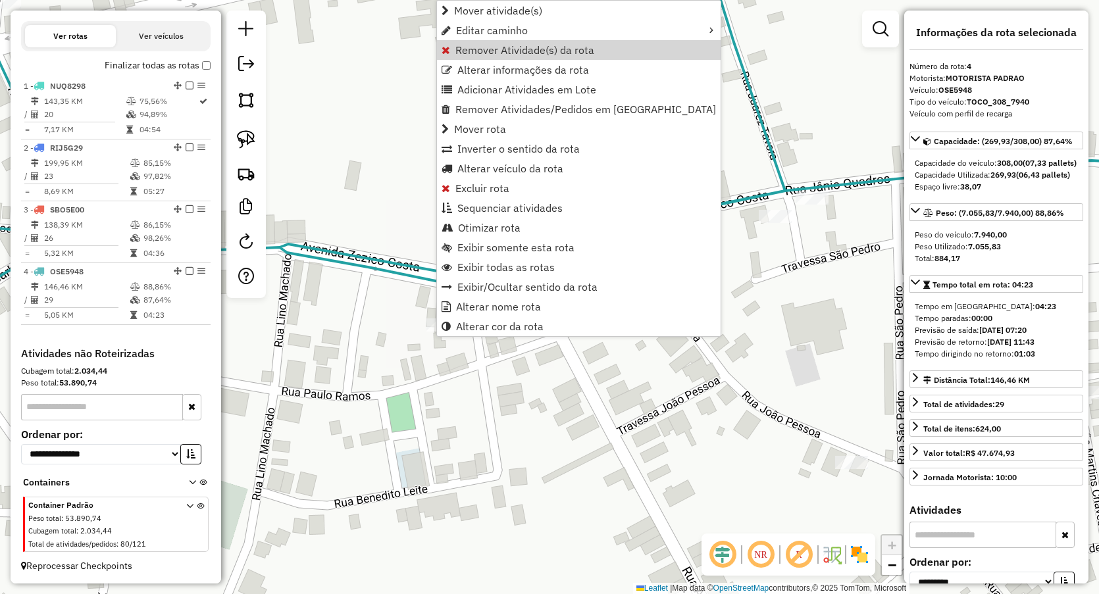
drag, startPoint x: 473, startPoint y: 51, endPoint x: 474, endPoint y: 84, distance: 33.6
click at [473, 50] on span "Remover Atividade(s) da rota" at bounding box center [524, 50] width 139 height 11
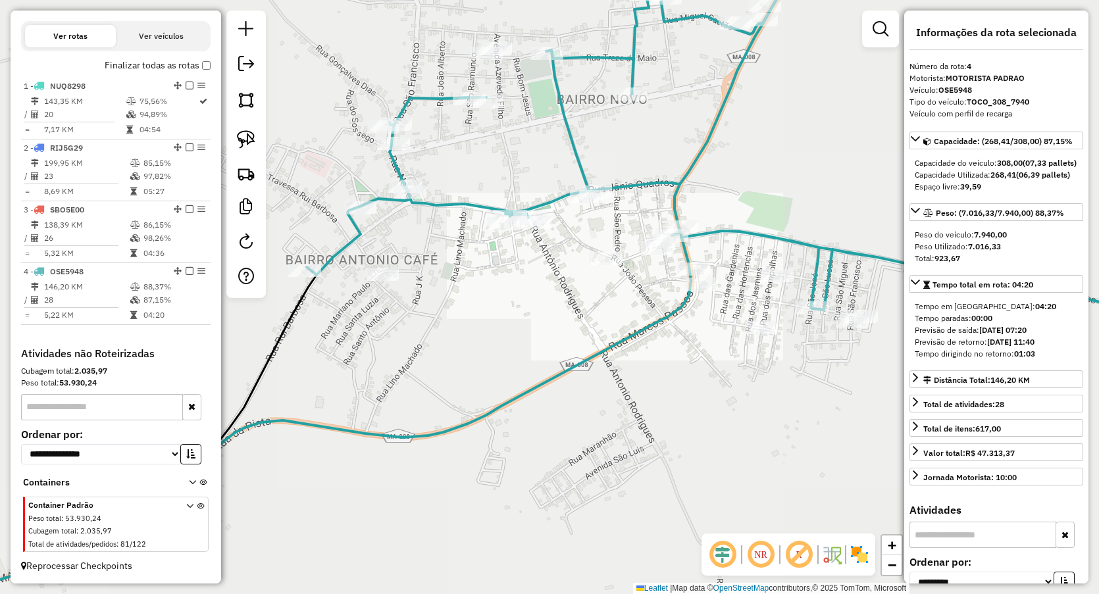
drag, startPoint x: 470, startPoint y: 344, endPoint x: 556, endPoint y: 328, distance: 87.5
click at [556, 330] on div "Janela de atendimento Grade de atendimento Capacidade Transportadoras Veículos …" at bounding box center [549, 297] width 1099 height 594
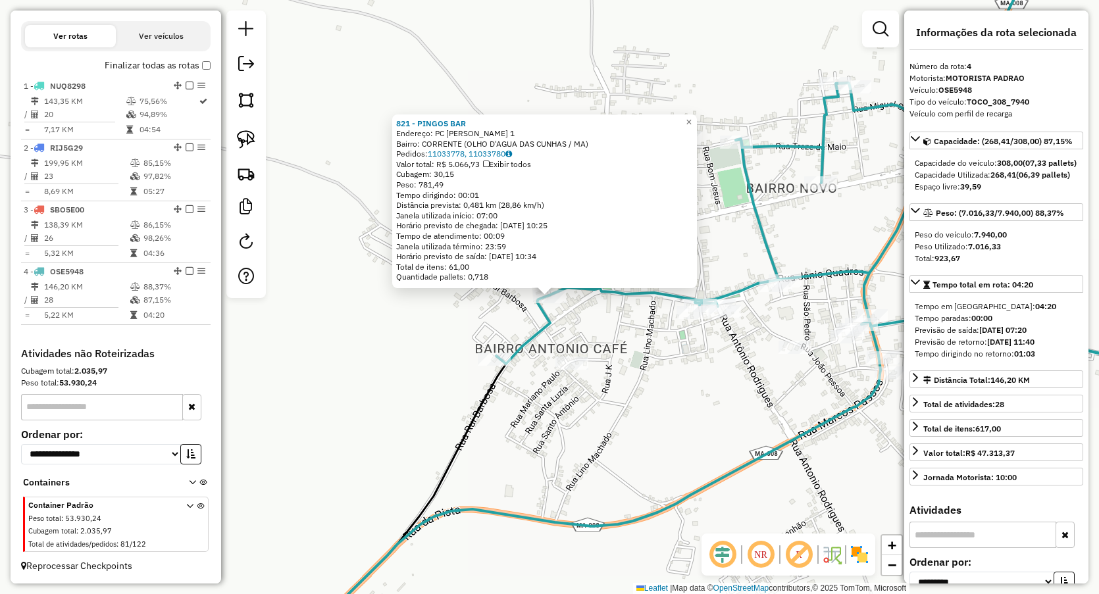
click at [488, 347] on div "Rota 4 - Placa OSE5948 1623 - DEPOSITO ML 821 - PINGOS BAR Endereço: PC ANTONIO…" at bounding box center [549, 297] width 1099 height 594
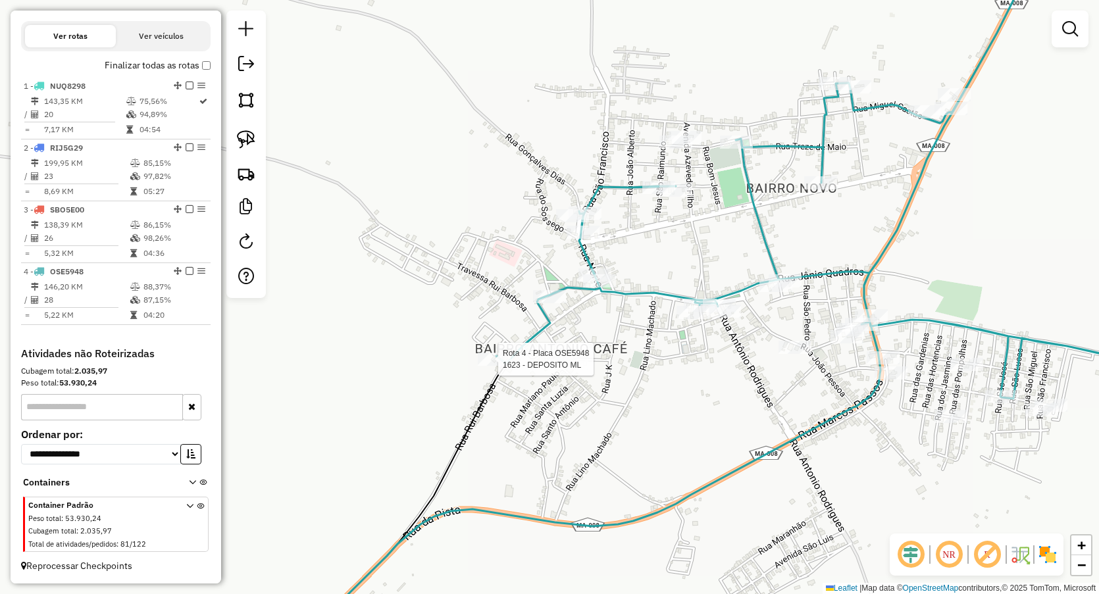
select select "**********"
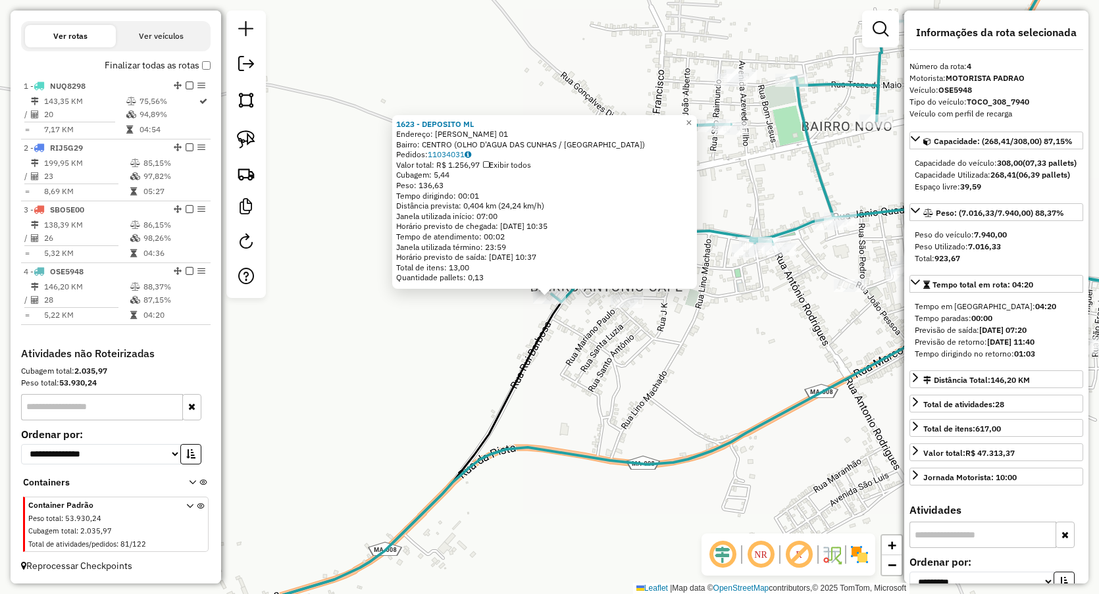
drag, startPoint x: 641, startPoint y: 371, endPoint x: 754, endPoint y: 290, distance: 138.6
click at [642, 370] on div "1623 - DEPOSITO ML Endereço: RUI BARBOSA 01 Bairro: CENTRO (OLHO D'AGUA DAS CUN…" at bounding box center [549, 297] width 1099 height 594
drag, startPoint x: 754, startPoint y: 290, endPoint x: 737, endPoint y: 287, distance: 16.7
click at [742, 290] on div "1623 - DEPOSITO ML Endereço: RUI BARBOSA 01 Bairro: CENTRO (OLHO D'AGUA DAS CUN…" at bounding box center [549, 297] width 1099 height 594
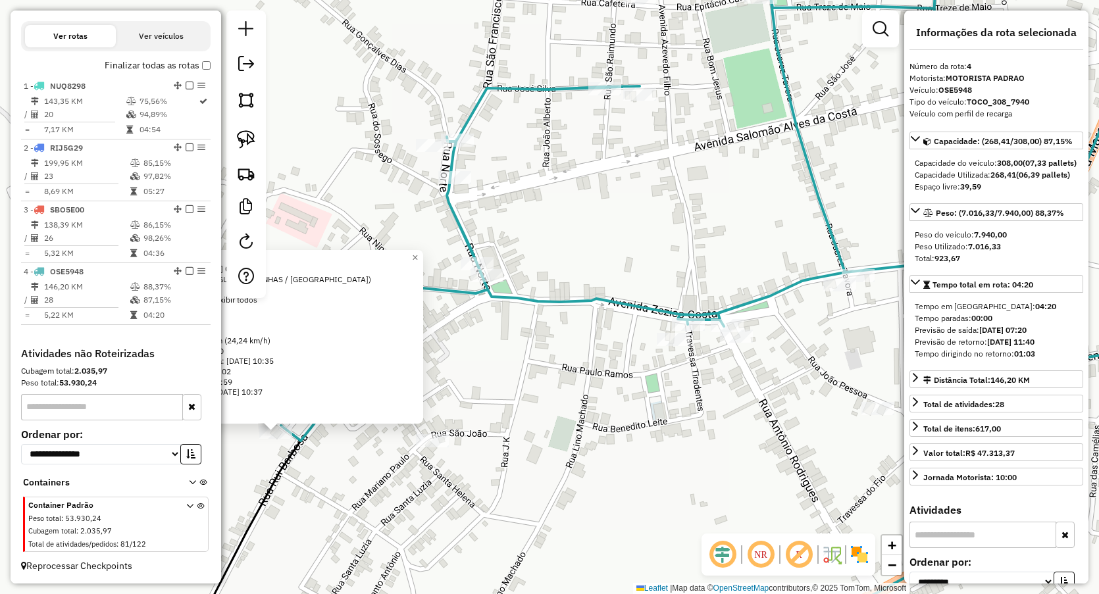
click at [660, 234] on div "1623 - DEPOSITO ML Endereço: RUI BARBOSA 01 Bairro: CENTRO (OLHO D'AGUA DAS CUN…" at bounding box center [549, 297] width 1099 height 594
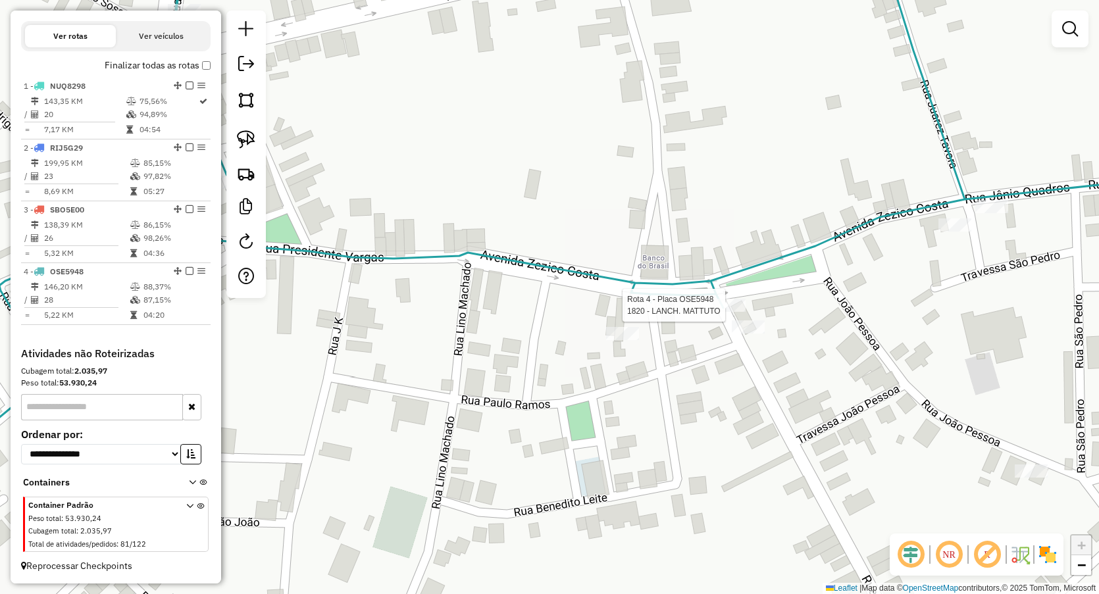
select select "**********"
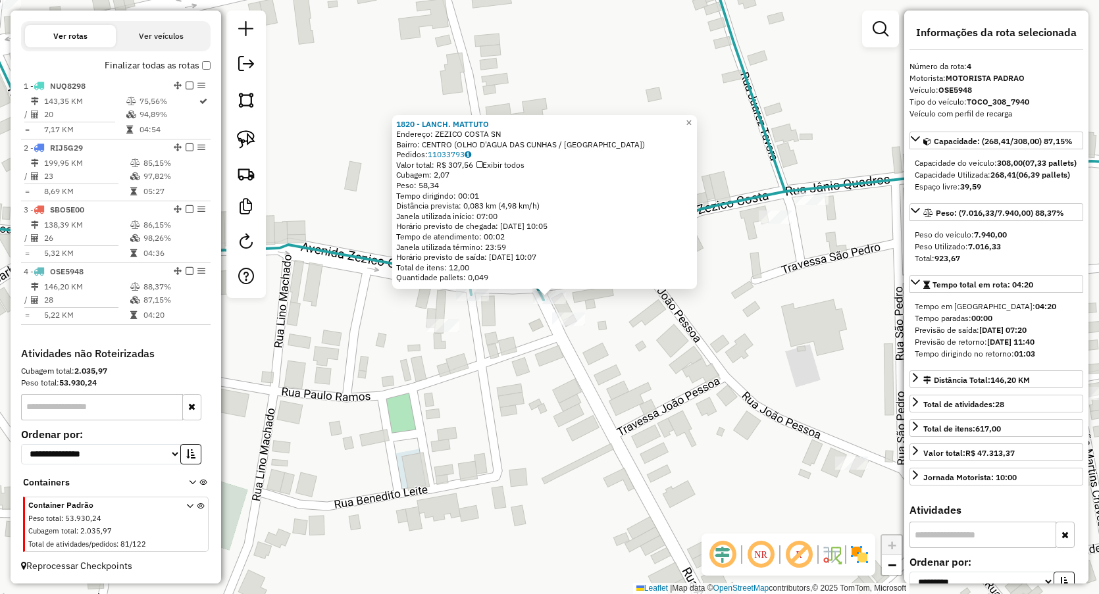
click at [496, 348] on div "1820 - LANCH. MATTUTO Endereço: ZEZICO COSTA SN Bairro: CENTRO (OLHO D'AGUA DAS…" at bounding box center [549, 297] width 1099 height 594
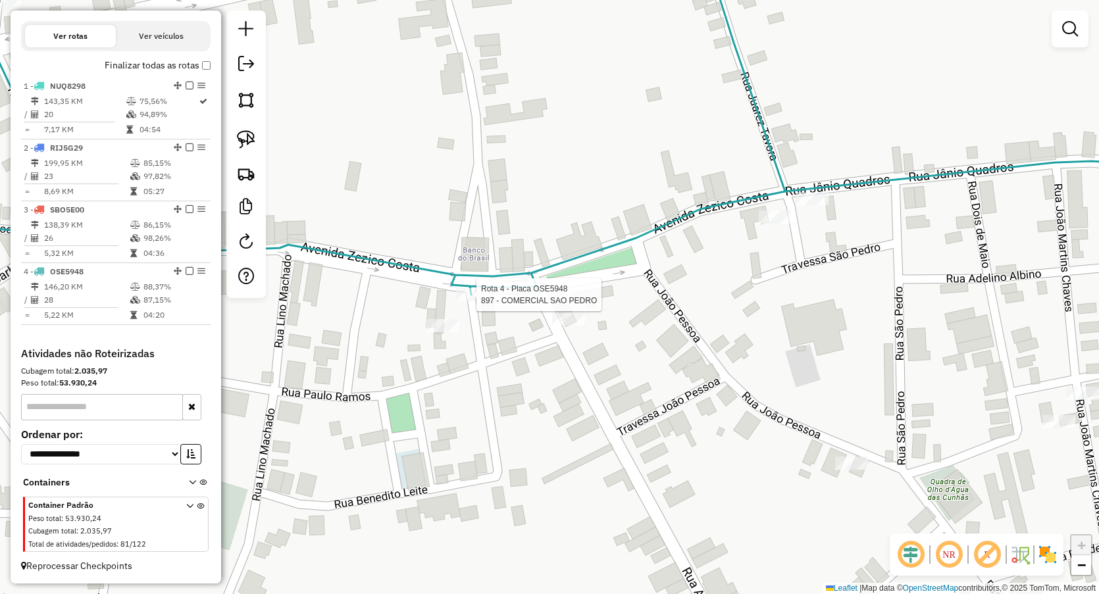
select select "**********"
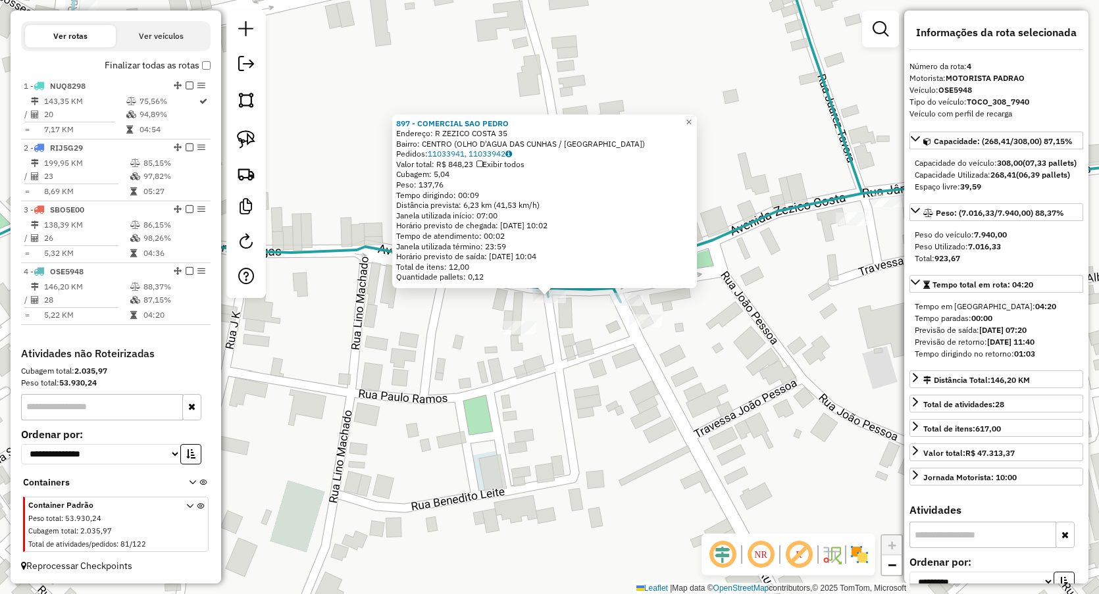
click at [590, 370] on div "897 - COMERCIAL SAO PEDRO Endereço: R ZEZICO COSTA 35 Bairro: CENTRO (OLHO D'AG…" at bounding box center [549, 297] width 1099 height 594
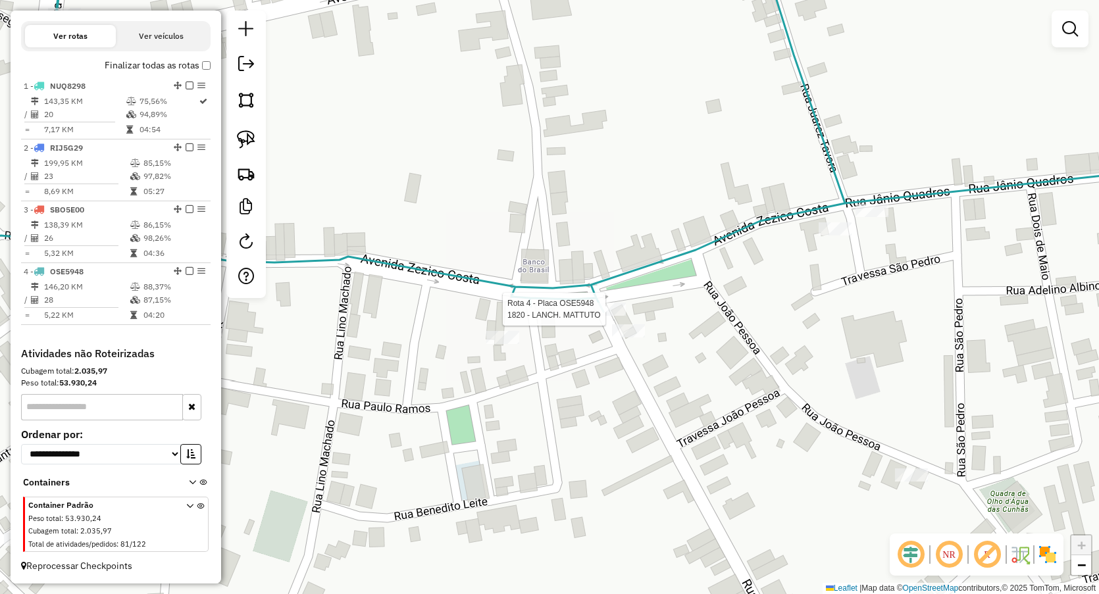
select select "**********"
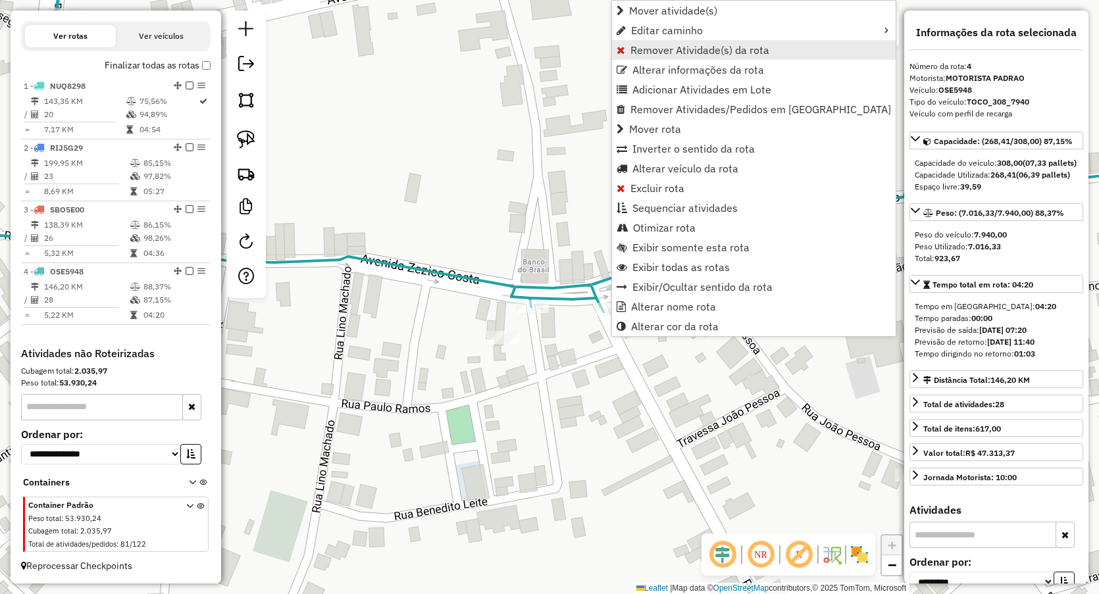
click at [640, 47] on span "Remover Atividade(s) da rota" at bounding box center [700, 50] width 139 height 11
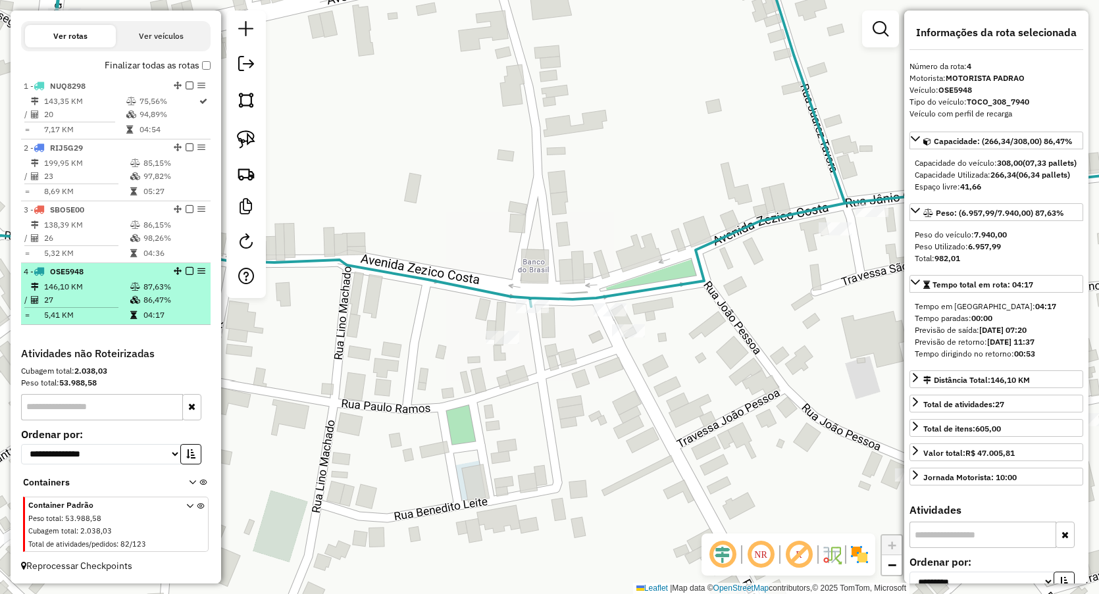
click at [49, 296] on td "27" at bounding box center [86, 300] width 86 height 13
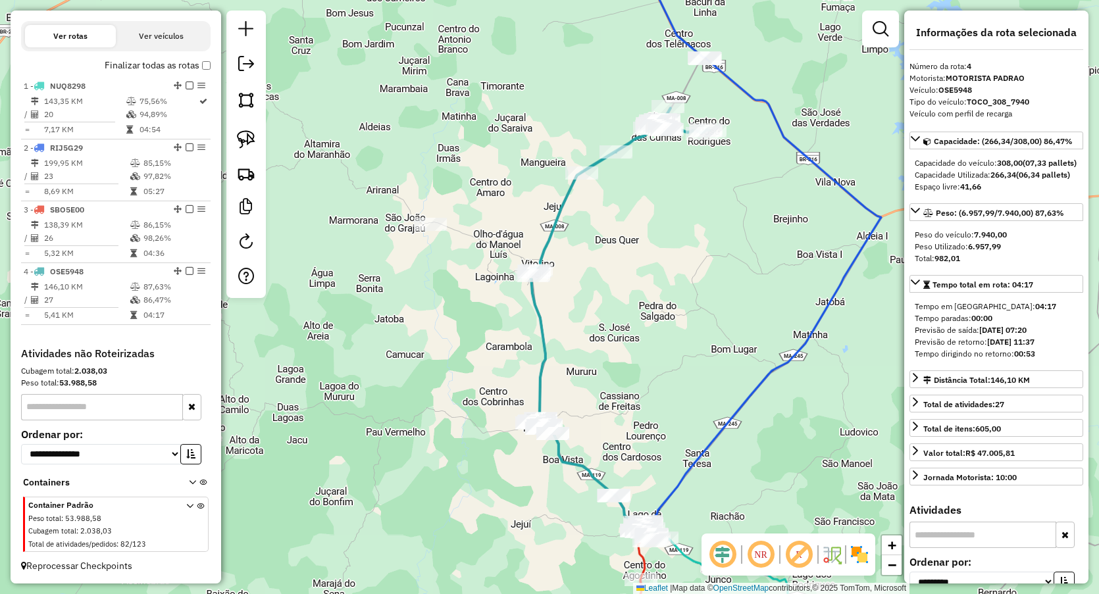
drag, startPoint x: 546, startPoint y: 219, endPoint x: 613, endPoint y: 211, distance: 67.6
click at [617, 211] on div "Janela de atendimento Grade de atendimento Capacidade Transportadoras Veículos …" at bounding box center [549, 297] width 1099 height 594
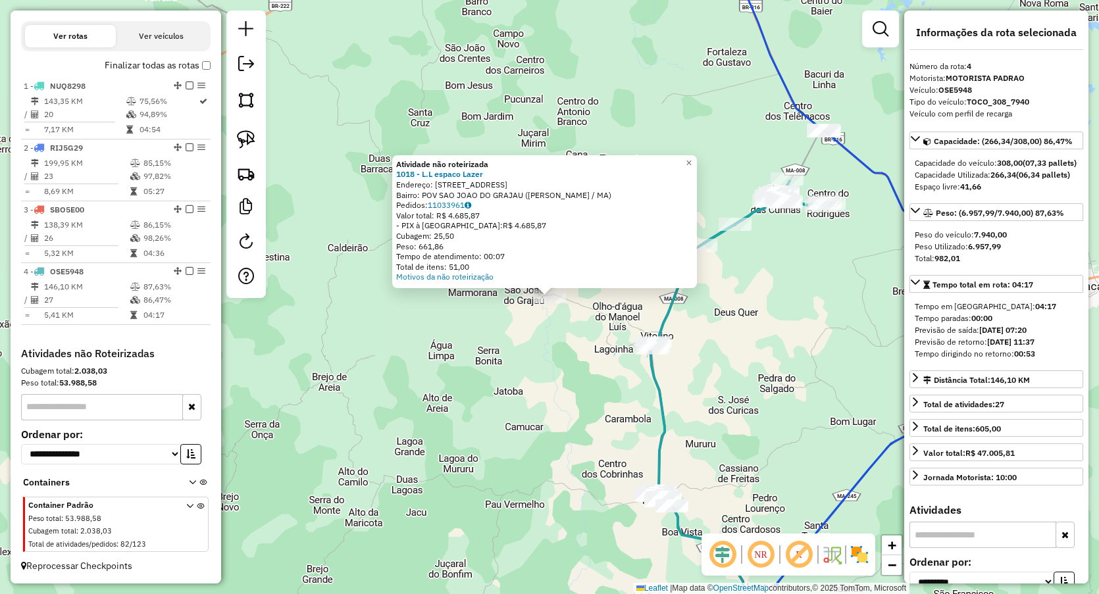
click at [523, 414] on div "Atividade não roteirizada 1018 - L.L espaco Lazer Endereço: Rua do leite 53 Bai…" at bounding box center [549, 297] width 1099 height 594
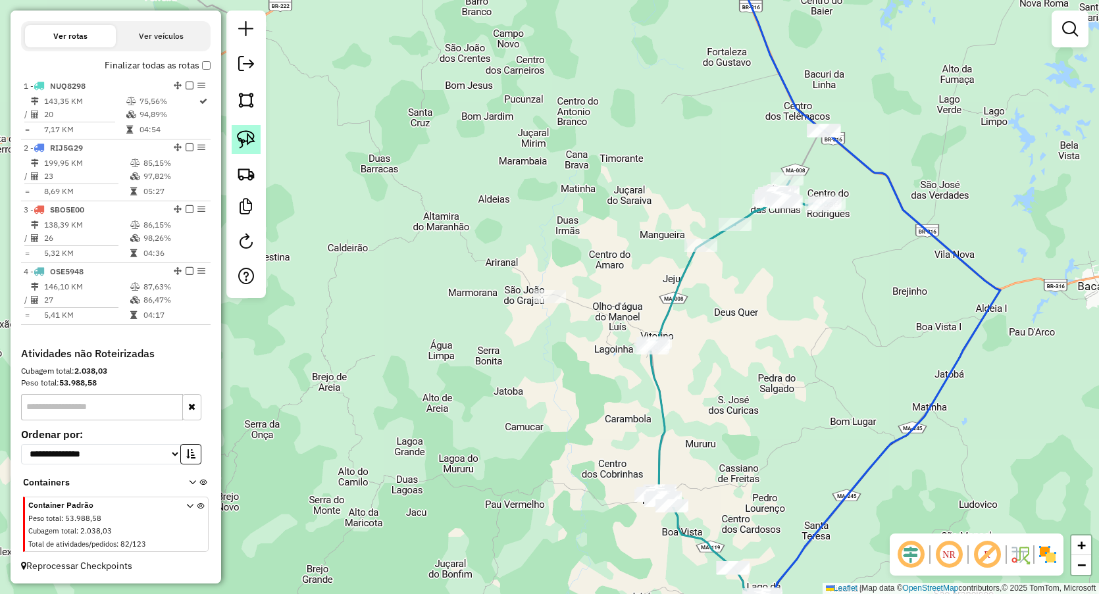
click at [246, 143] on img at bounding box center [246, 139] width 18 height 18
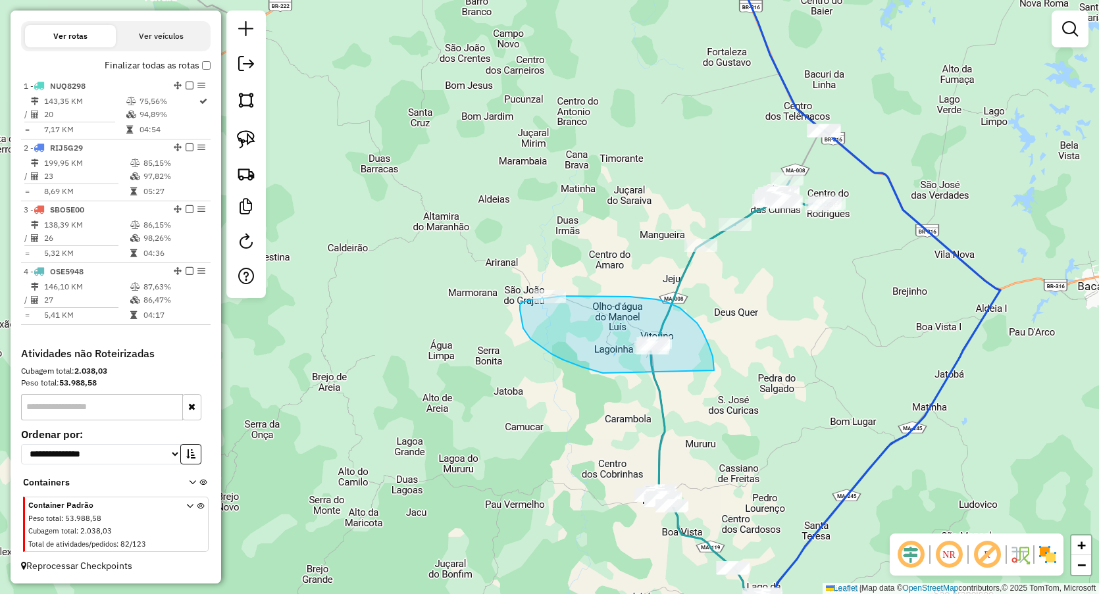
drag, startPoint x: 594, startPoint y: 371, endPoint x: 713, endPoint y: 382, distance: 120.4
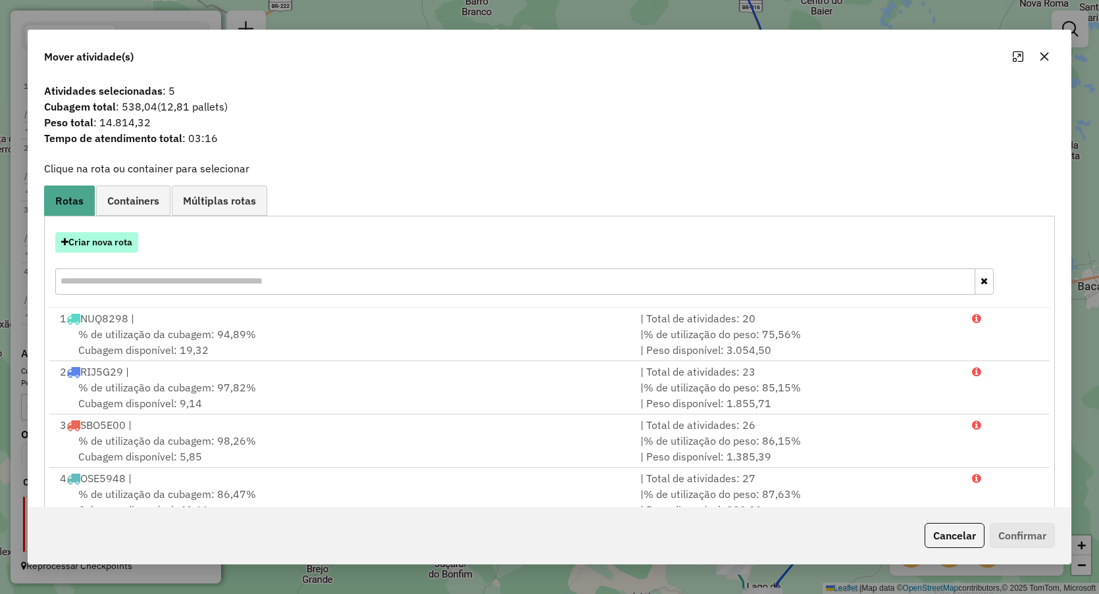
click at [111, 243] on button "Criar nova rota" at bounding box center [96, 242] width 83 height 20
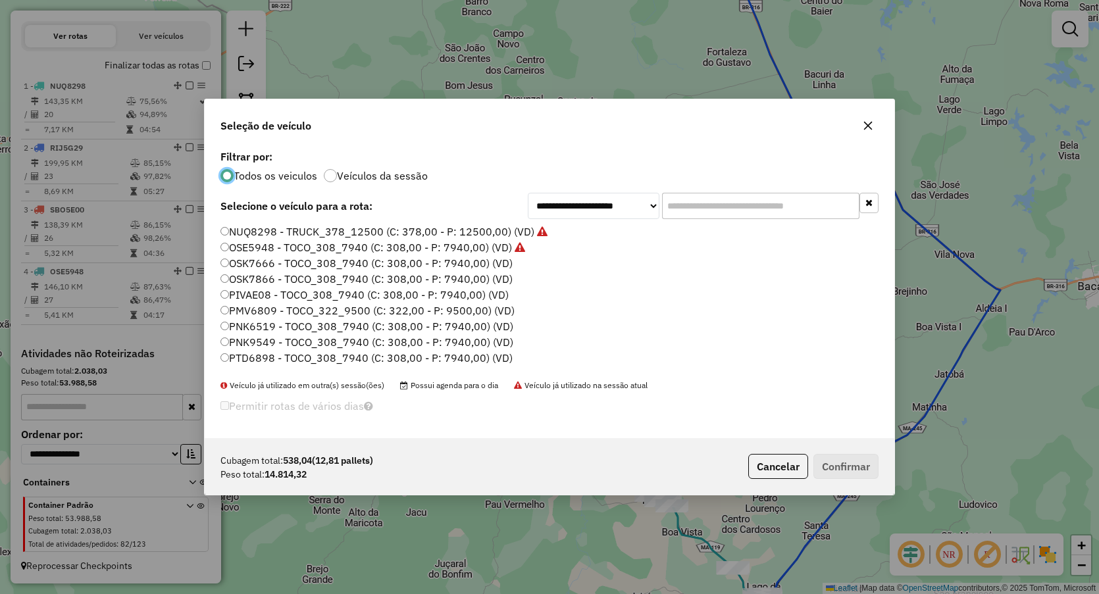
scroll to position [7, 4]
click at [862, 122] on button "button" at bounding box center [868, 125] width 21 height 21
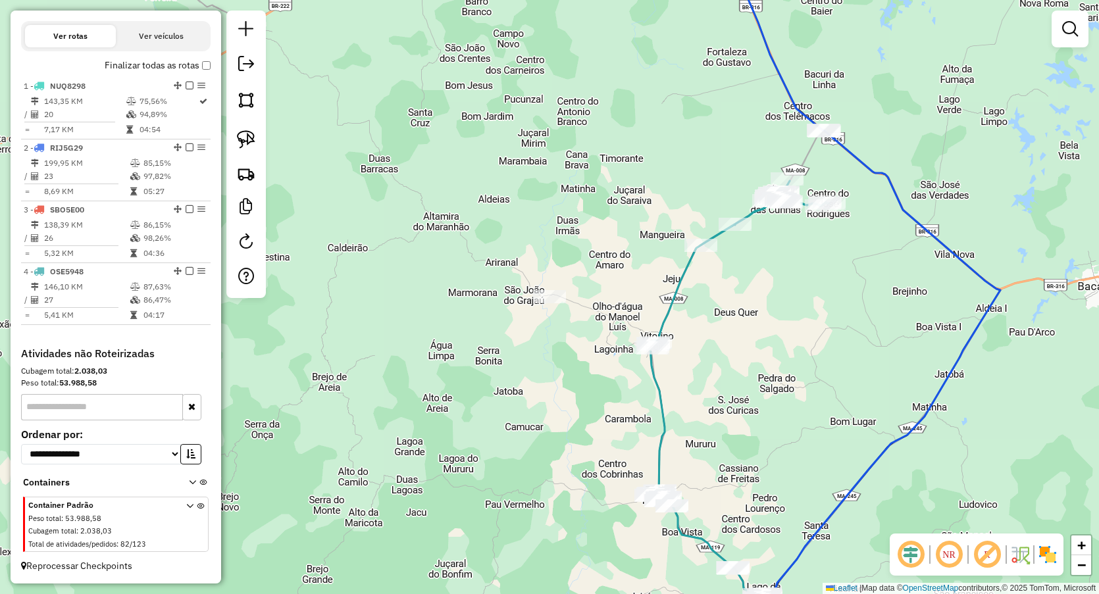
drag, startPoint x: 737, startPoint y: 380, endPoint x: 550, endPoint y: 163, distance: 287.1
click at [552, 165] on div "Janela de atendimento Grade de atendimento Capacidade Transportadoras Veículos …" at bounding box center [549, 297] width 1099 height 594
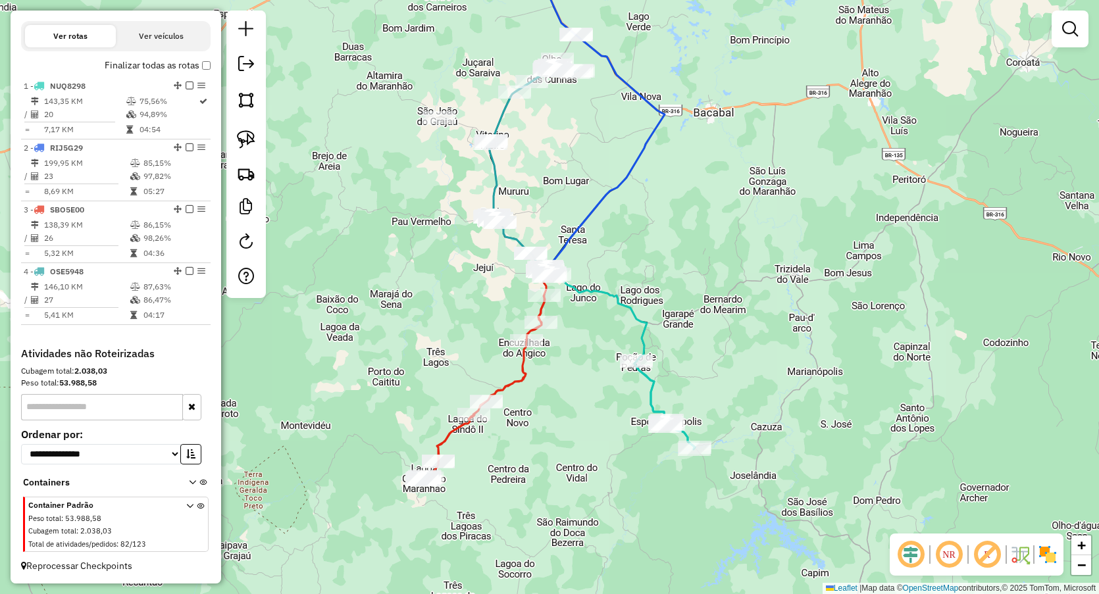
drag, startPoint x: 561, startPoint y: 406, endPoint x: 552, endPoint y: 338, distance: 69.2
click at [552, 338] on div "Janela de atendimento Grade de atendimento Capacidade Transportadoras Veículos …" at bounding box center [549, 297] width 1099 height 594
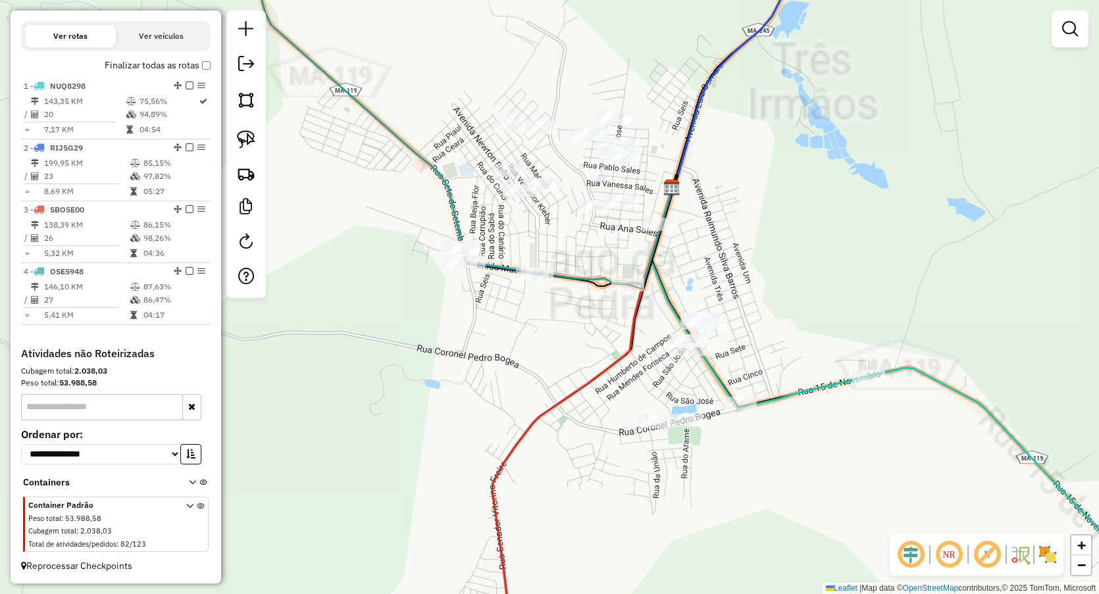
drag, startPoint x: 488, startPoint y: 360, endPoint x: 428, endPoint y: 352, distance: 61.1
click at [428, 352] on div "Janela de atendimento Grade de atendimento Capacidade Transportadoras Veículos …" at bounding box center [549, 297] width 1099 height 594
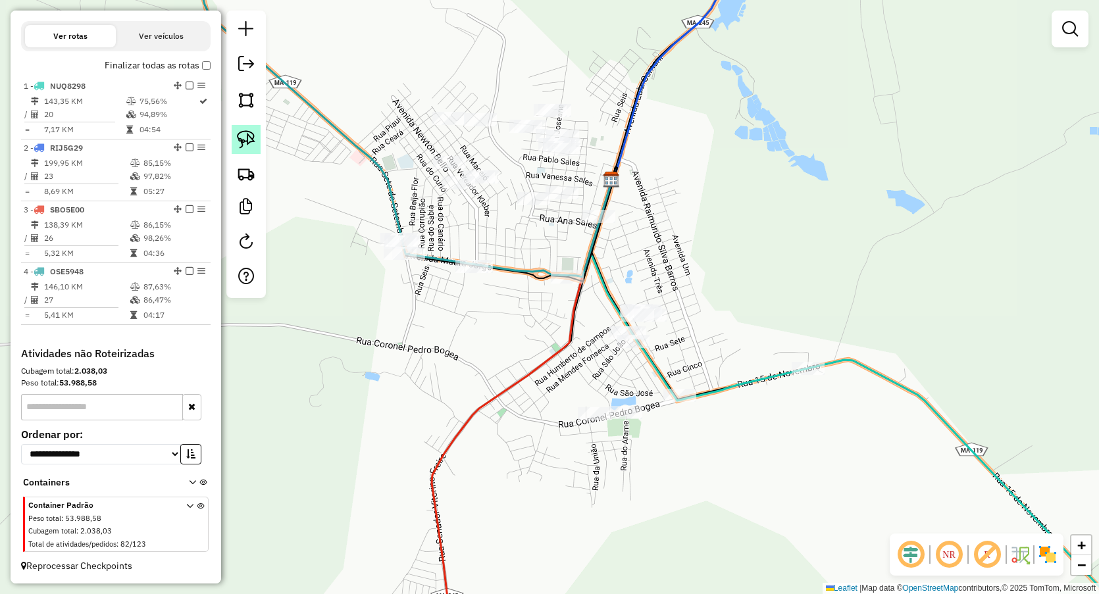
click at [250, 134] on img at bounding box center [246, 139] width 18 height 18
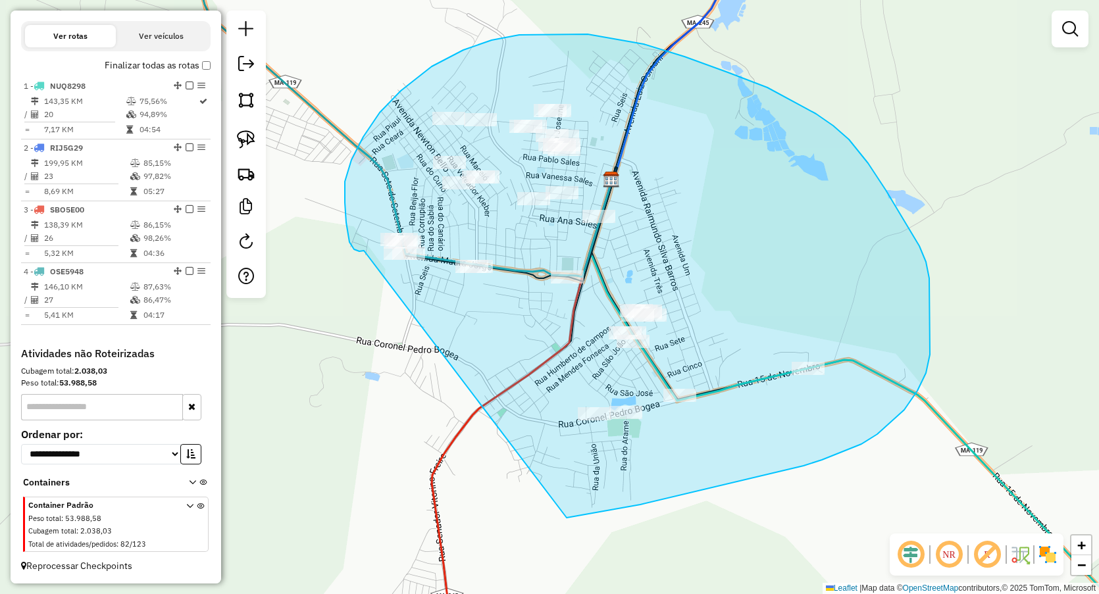
drag, startPoint x: 364, startPoint y: 251, endPoint x: 443, endPoint y: 538, distance: 297.6
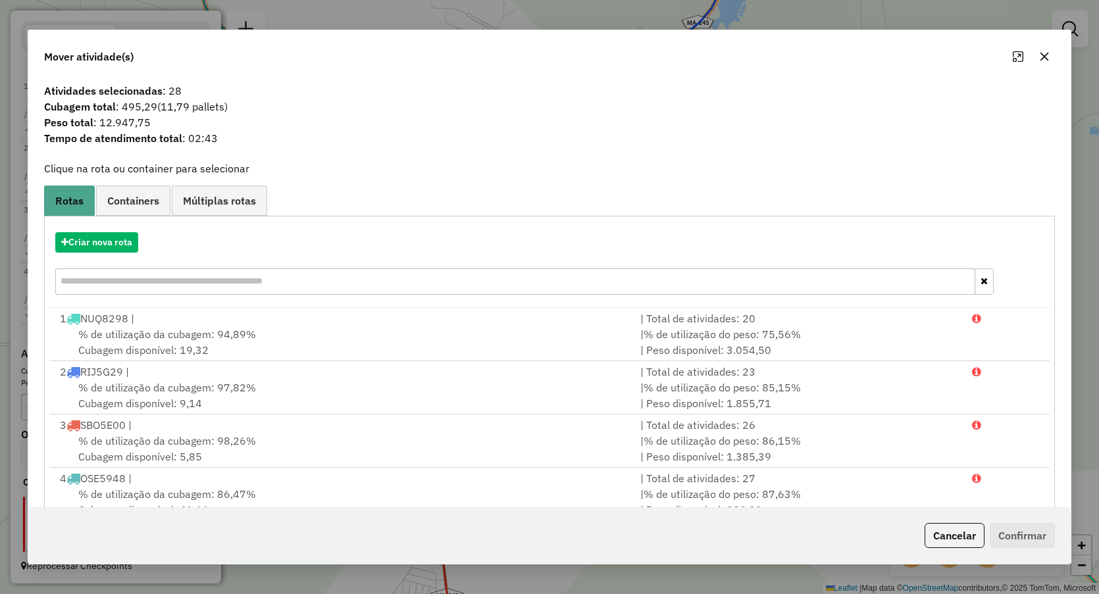
click at [1042, 49] on button "button" at bounding box center [1044, 56] width 21 height 21
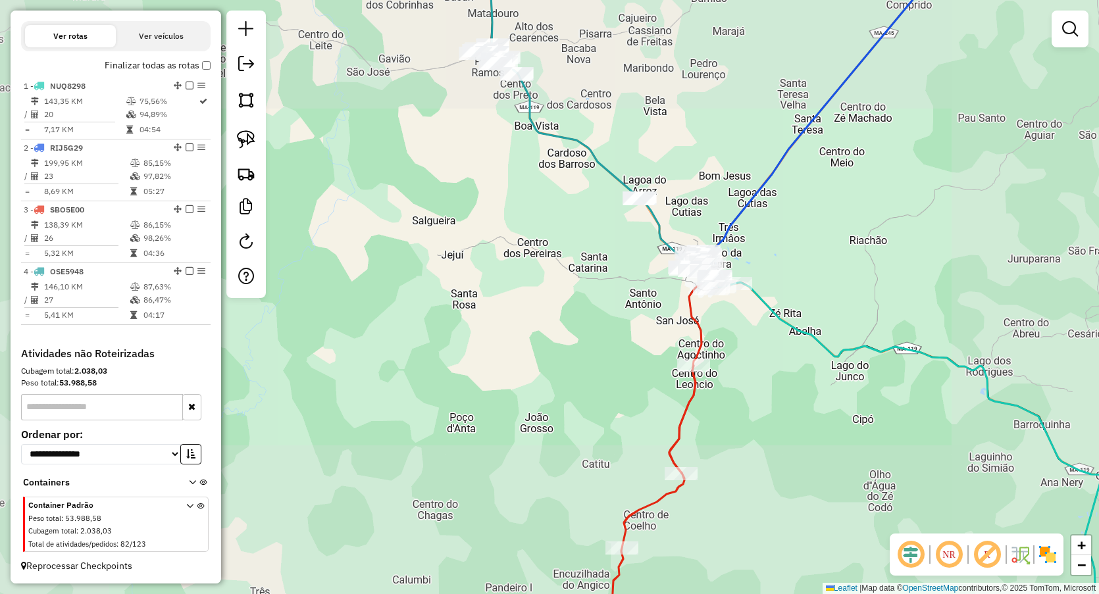
drag, startPoint x: 795, startPoint y: 273, endPoint x: 609, endPoint y: 234, distance: 190.4
click at [614, 237] on div "Janela de atendimento Grade de atendimento Capacidade Transportadoras Veículos …" at bounding box center [549, 297] width 1099 height 594
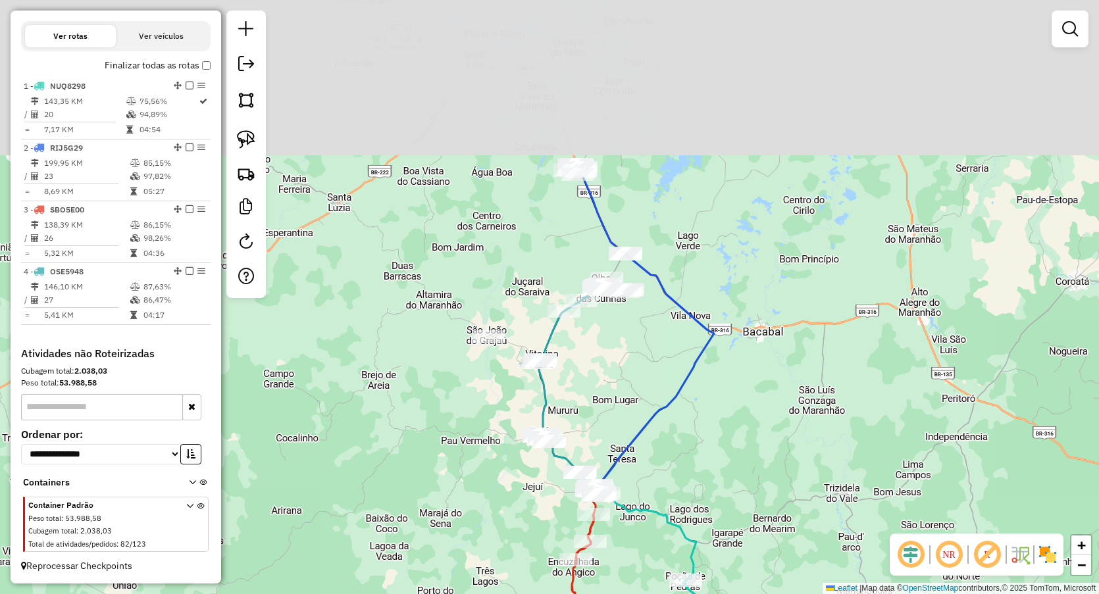
drag, startPoint x: 602, startPoint y: 182, endPoint x: 613, endPoint y: 416, distance: 233.9
click at [613, 416] on div "Janela de atendimento Grade de atendimento Capacidade Transportadoras Veículos …" at bounding box center [549, 297] width 1099 height 594
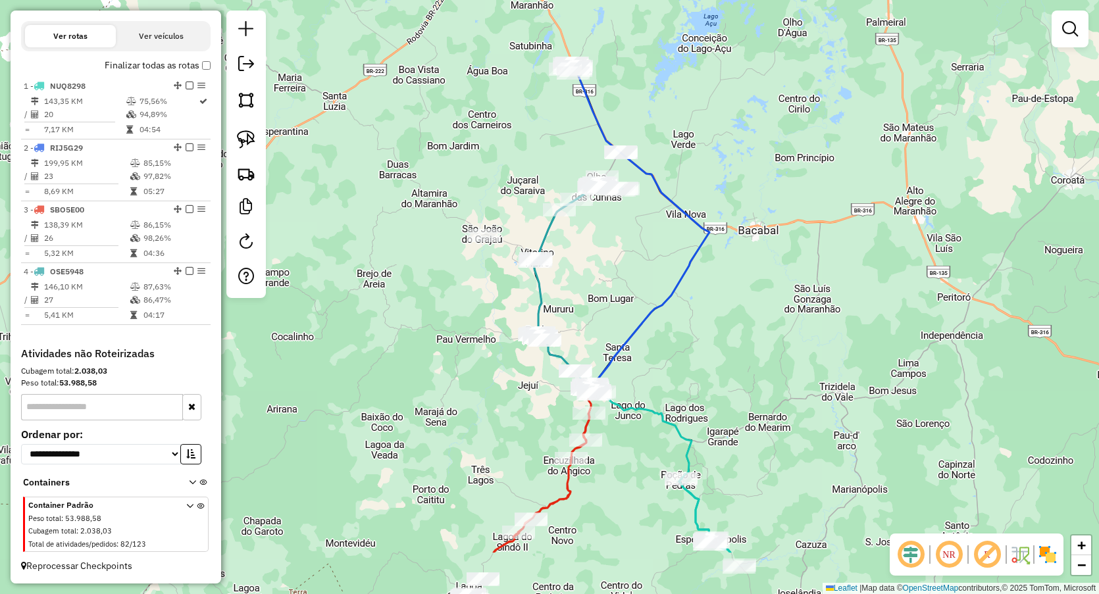
drag, startPoint x: 631, startPoint y: 399, endPoint x: 619, endPoint y: 247, distance: 152.4
click at [619, 247] on div "Janela de atendimento Grade de atendimento Capacidade Transportadoras Veículos …" at bounding box center [549, 297] width 1099 height 594
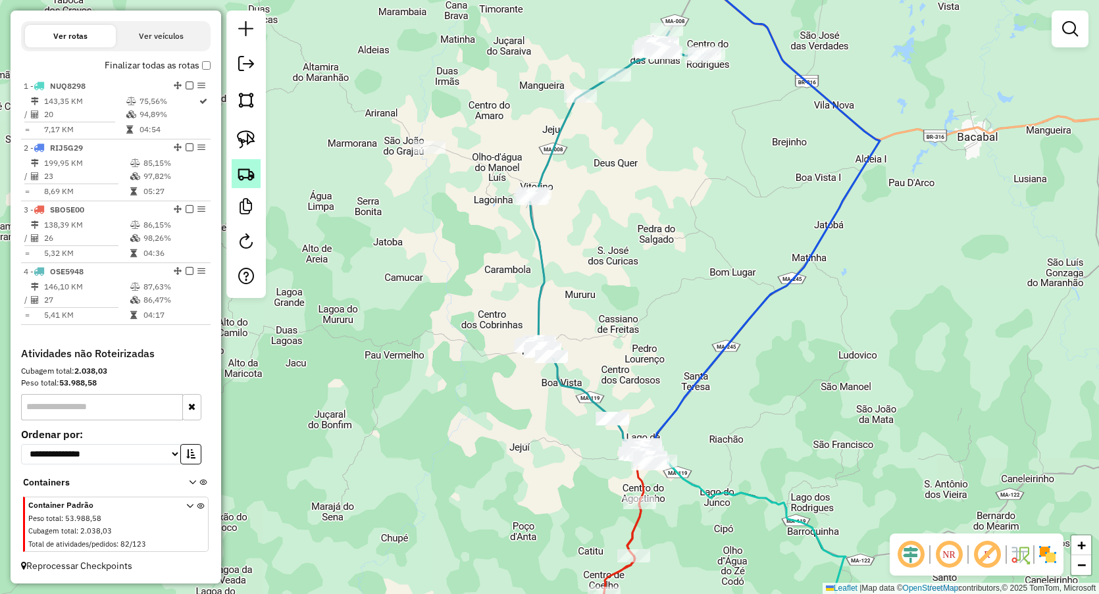
drag, startPoint x: 237, startPoint y: 137, endPoint x: 255, endPoint y: 161, distance: 30.0
click at [237, 136] on img at bounding box center [246, 139] width 18 height 18
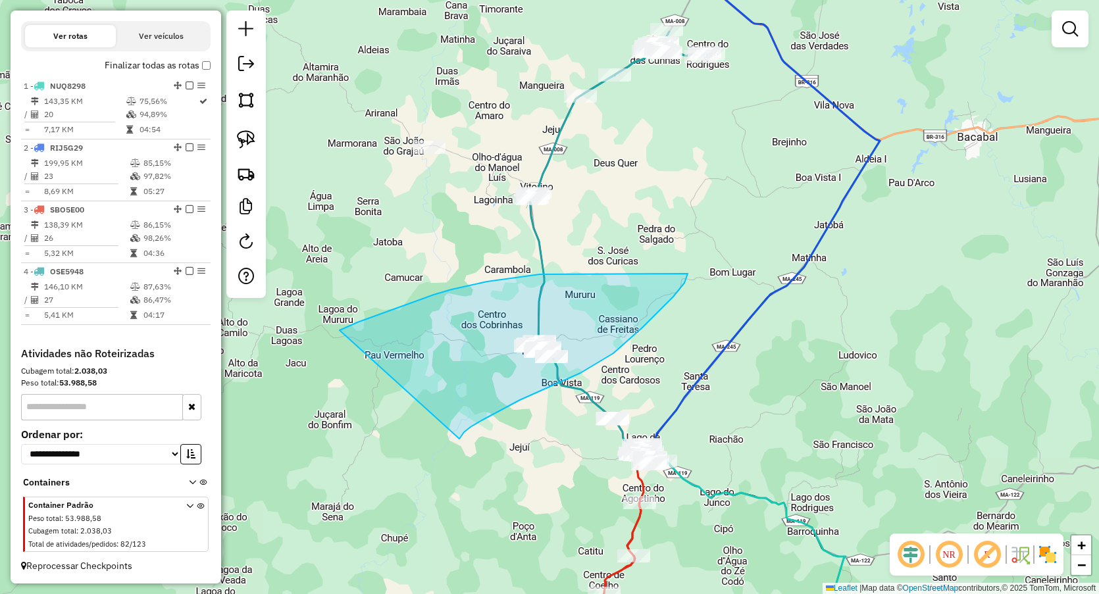
drag, startPoint x: 357, startPoint y: 322, endPoint x: 459, endPoint y: 439, distance: 154.8
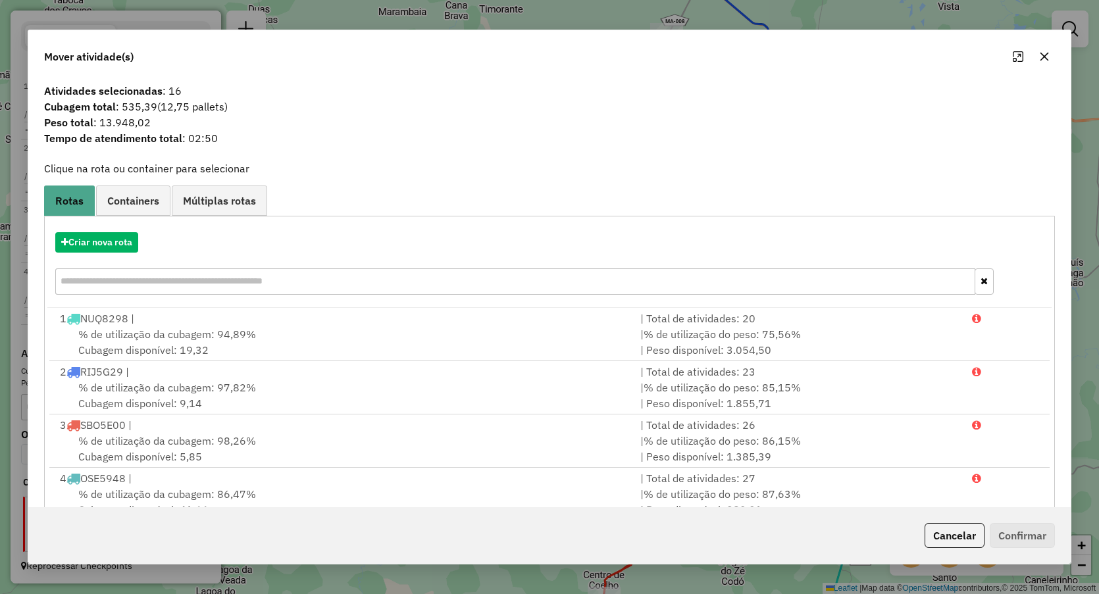
click at [1039, 49] on button "button" at bounding box center [1044, 56] width 21 height 21
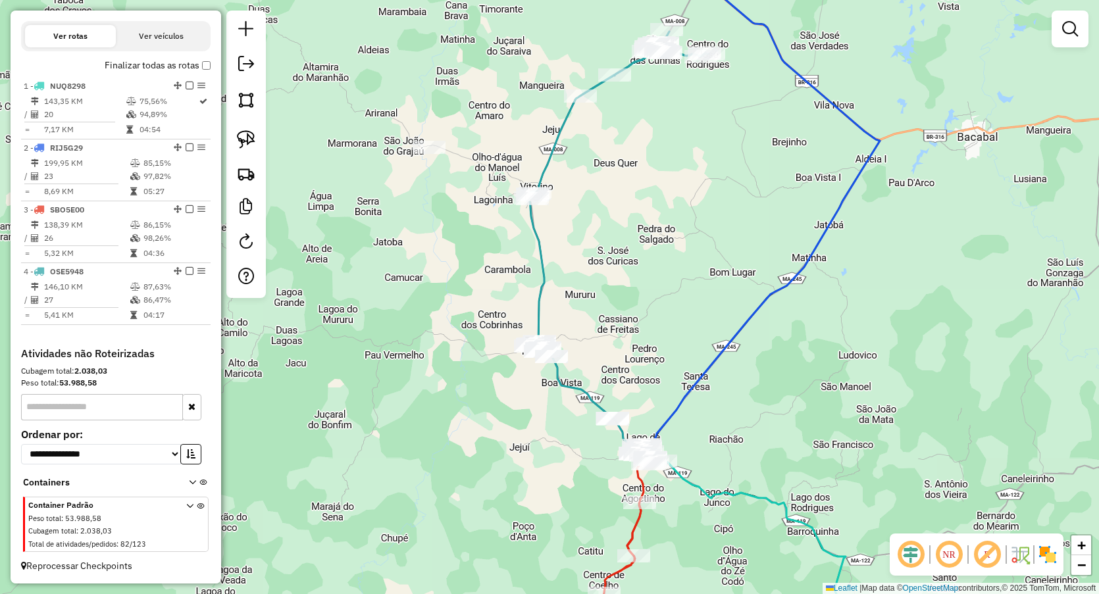
drag, startPoint x: 452, startPoint y: 258, endPoint x: 453, endPoint y: 284, distance: 25.7
click at [453, 284] on div "Janela de atendimento Grade de atendimento Capacidade Transportadoras Veículos …" at bounding box center [549, 297] width 1099 height 594
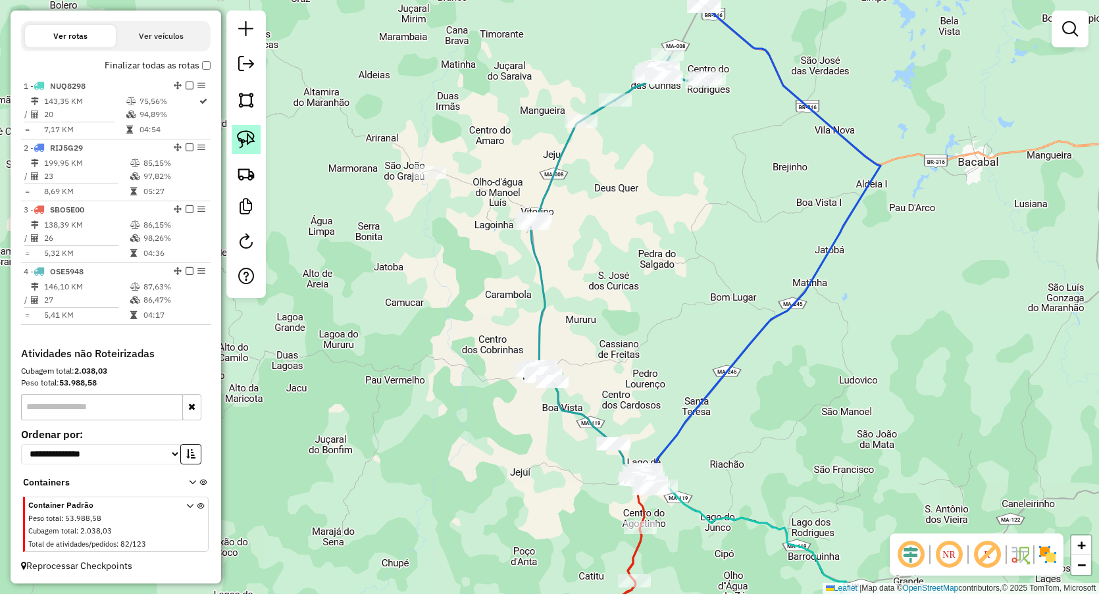
click at [253, 140] on img at bounding box center [246, 139] width 18 height 18
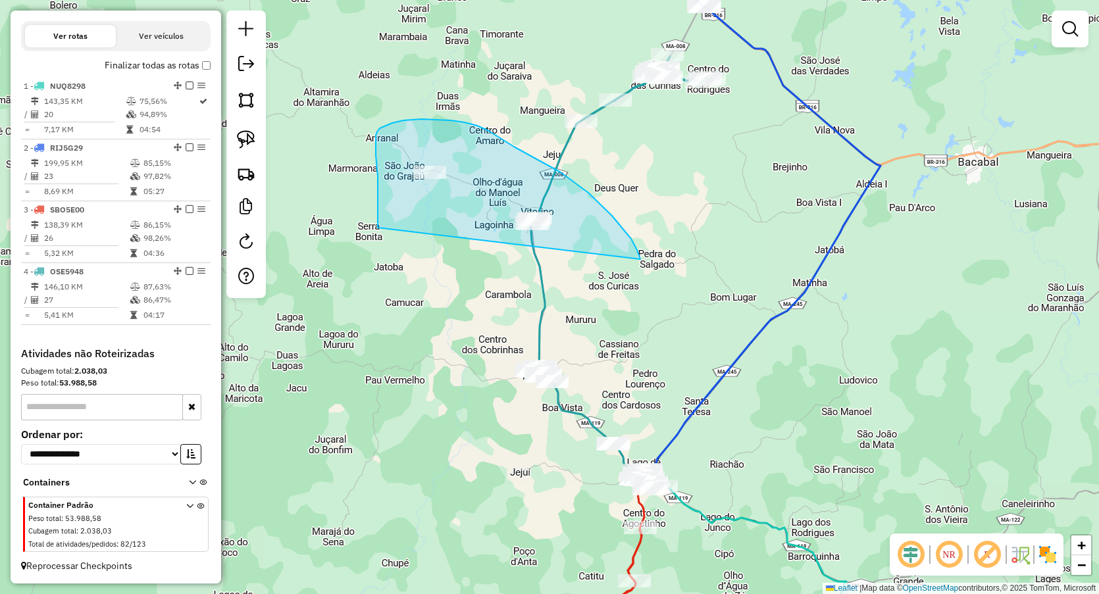
drag, startPoint x: 378, startPoint y: 228, endPoint x: 630, endPoint y: 287, distance: 258.9
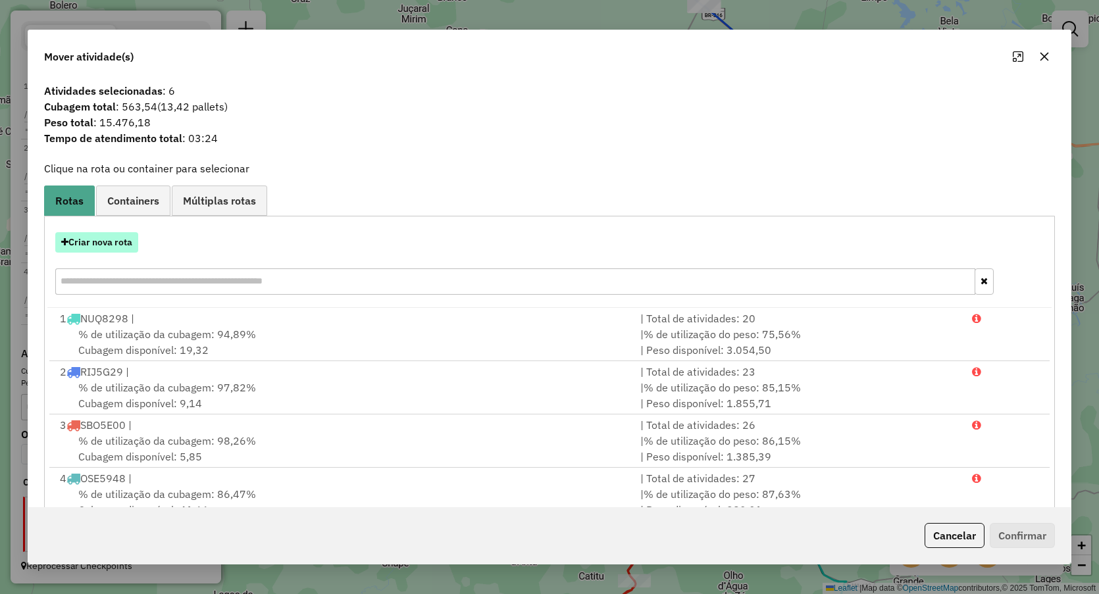
click at [109, 244] on button "Criar nova rota" at bounding box center [96, 242] width 83 height 20
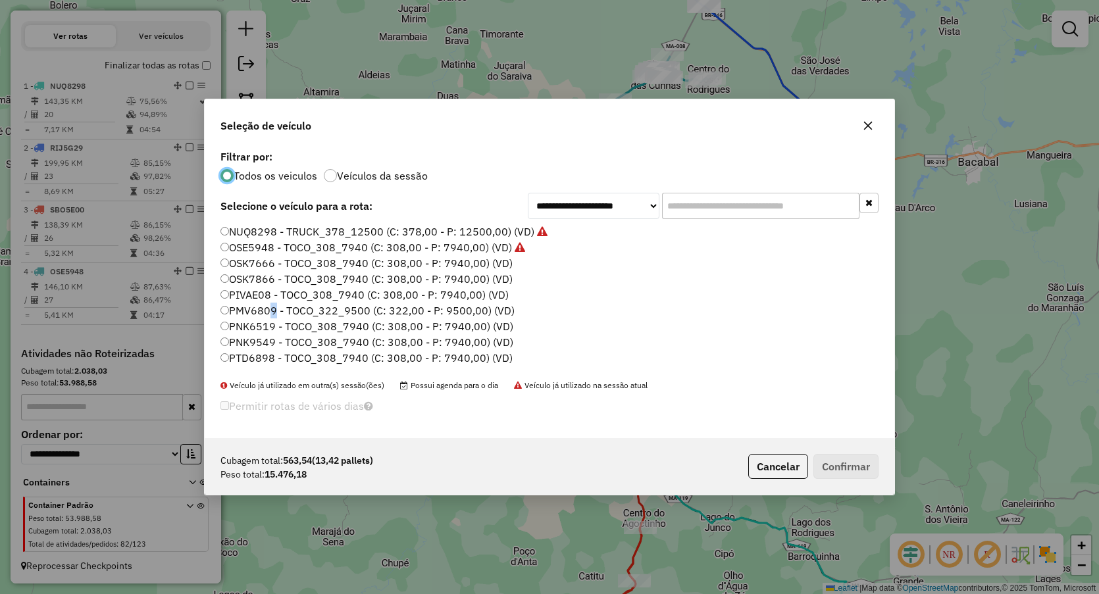
click at [270, 313] on label "PMV6809 - TOCO_322_9500 (C: 322,00 - P: 9500,00) (VD)" at bounding box center [367, 311] width 294 height 16
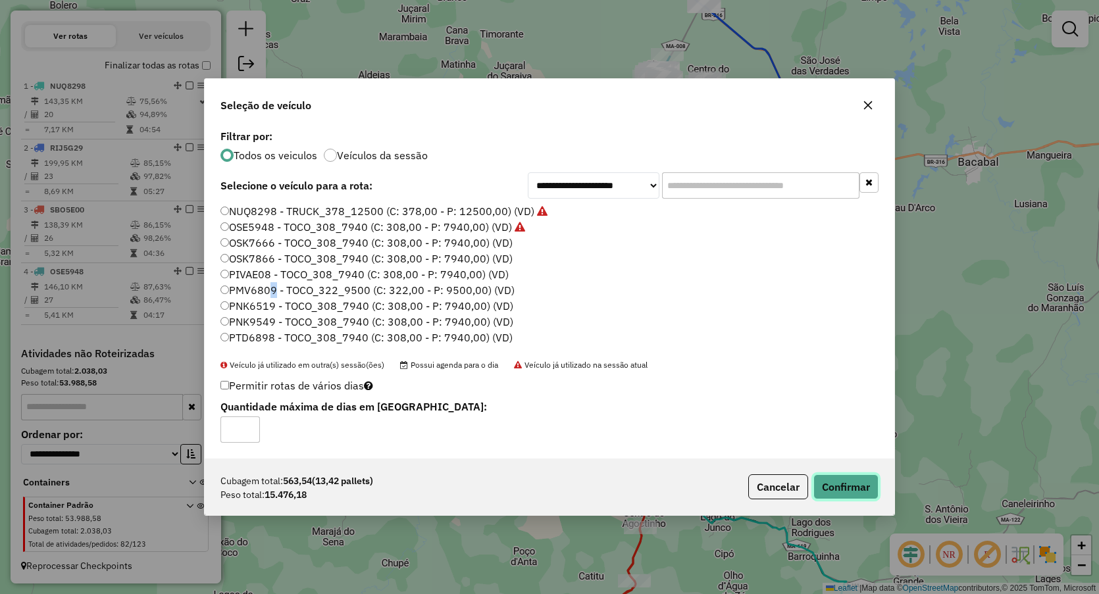
click at [857, 481] on button "Confirmar" at bounding box center [845, 487] width 65 height 25
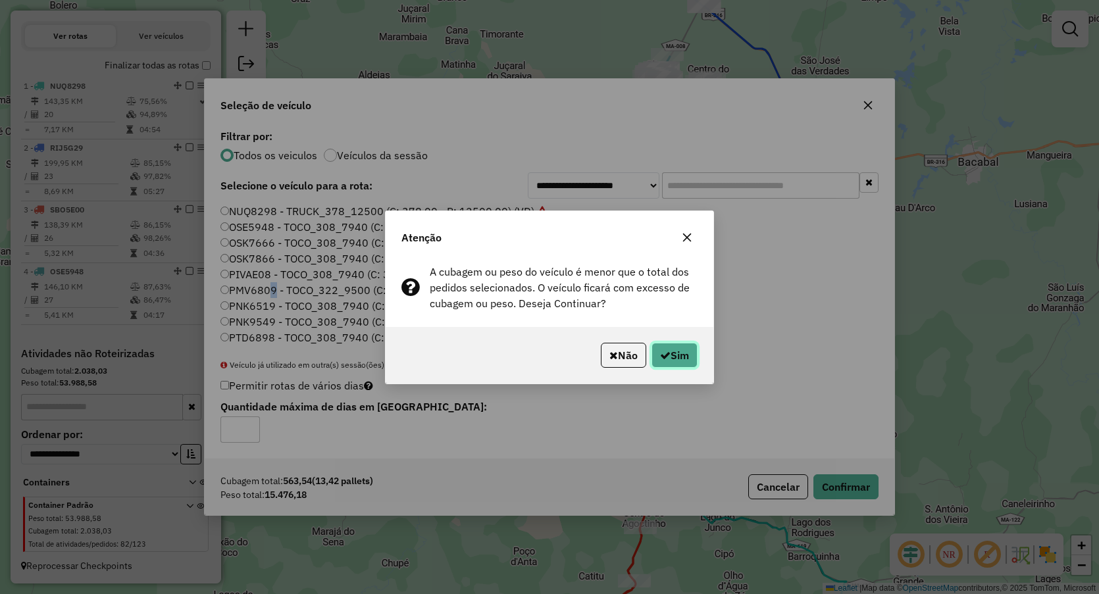
click at [676, 350] on button "Sim" at bounding box center [675, 355] width 46 height 25
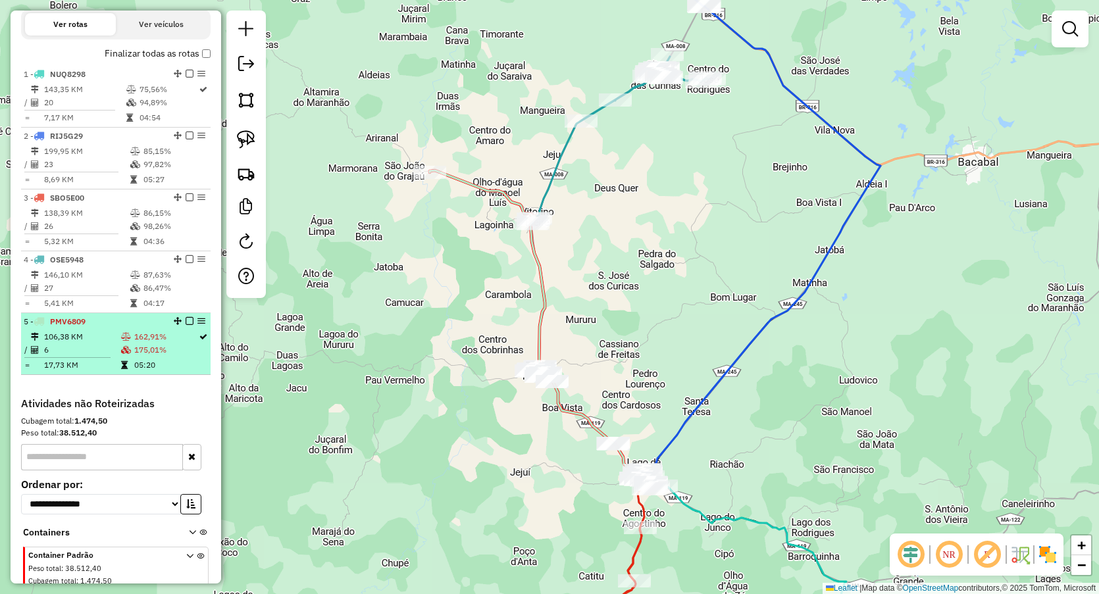
click at [120, 356] on td at bounding box center [126, 350] width 13 height 13
select select "**********"
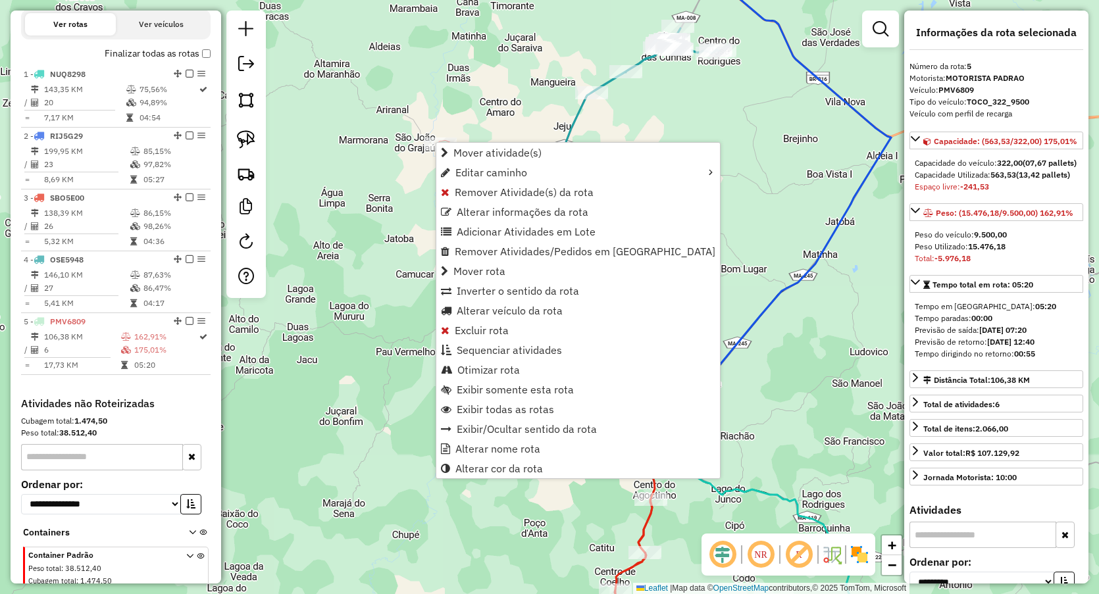
scroll to position [488, 0]
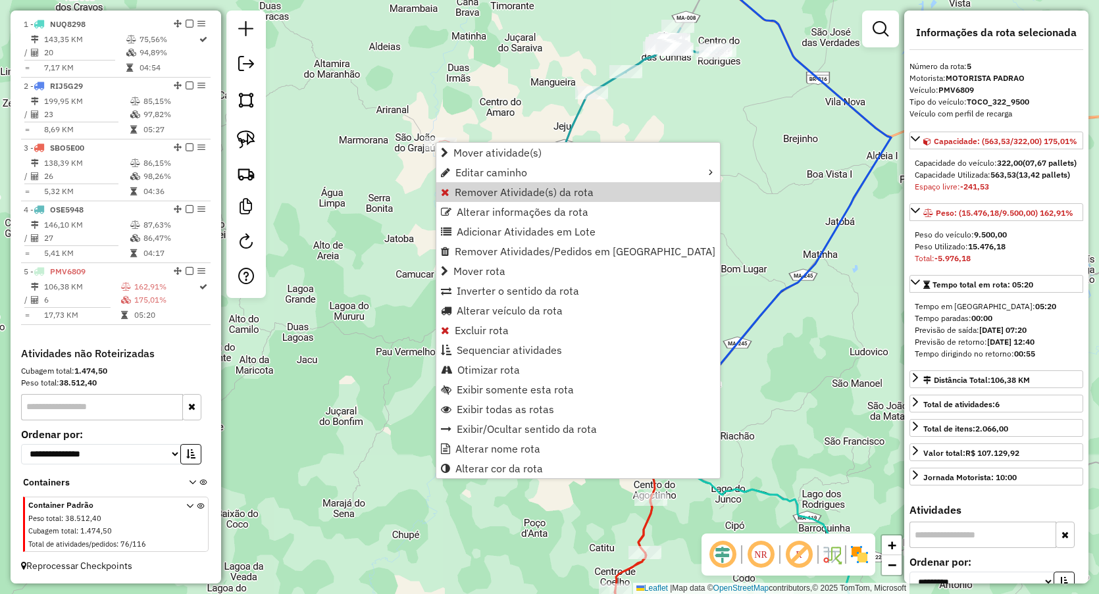
click at [480, 189] on span "Remover Atividade(s) da rota" at bounding box center [524, 192] width 139 height 11
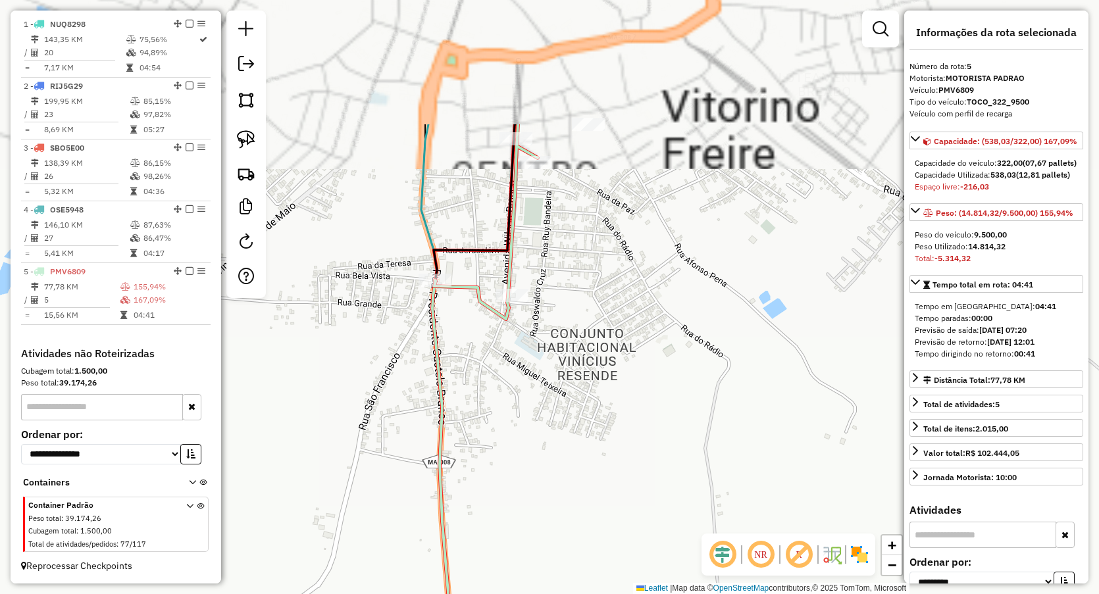
drag, startPoint x: 611, startPoint y: 272, endPoint x: 612, endPoint y: 305, distance: 32.9
click at [611, 305] on div "Janela de atendimento Grade de atendimento Capacidade Transportadoras Veículos …" at bounding box center [549, 297] width 1099 height 594
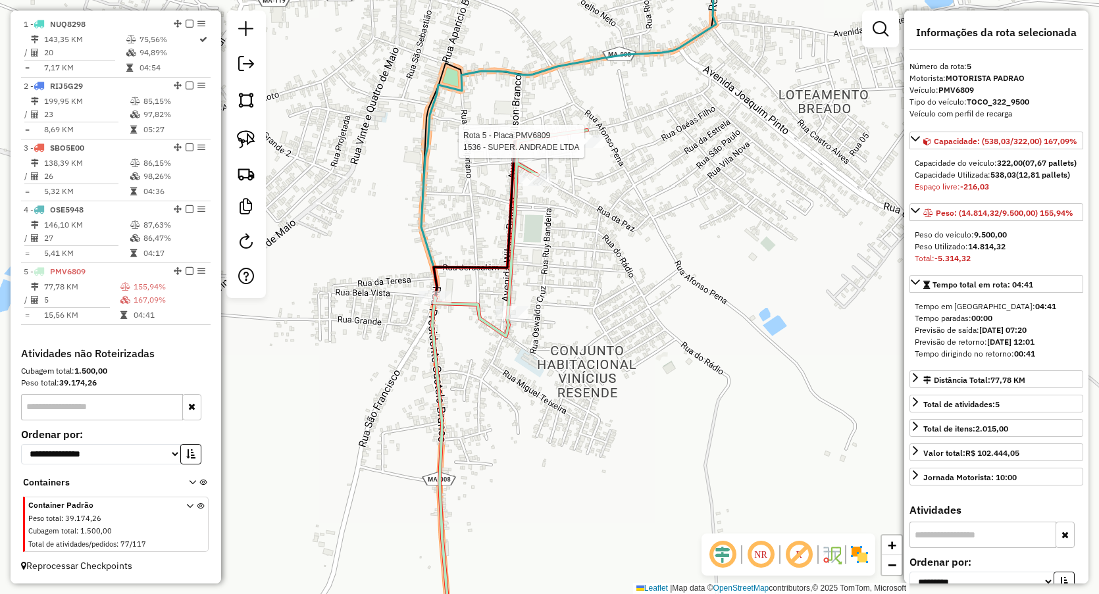
click at [587, 148] on div at bounding box center [588, 141] width 33 height 13
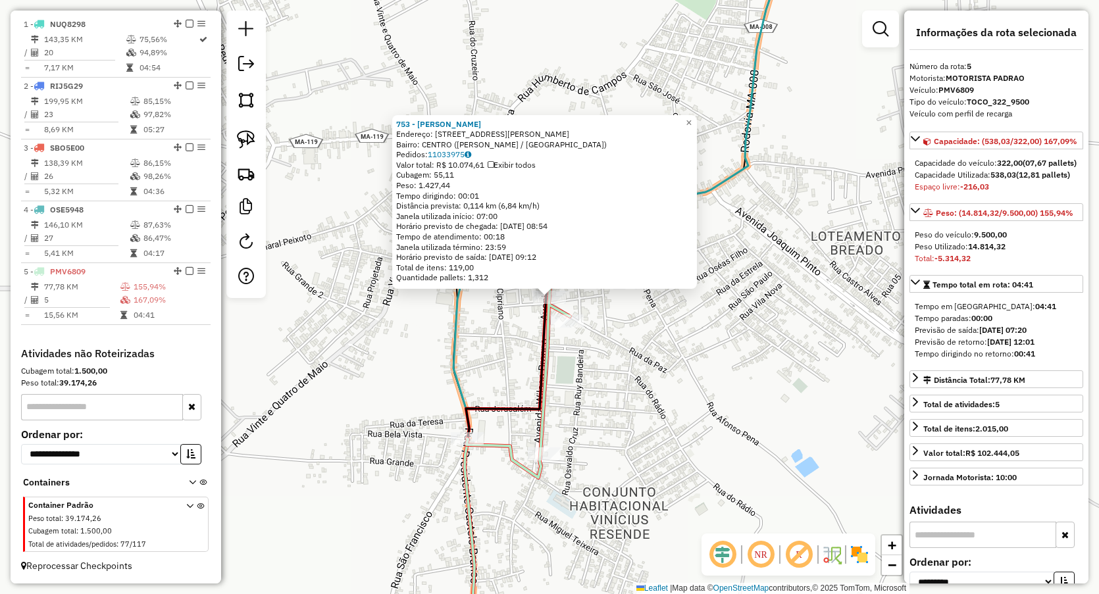
click at [495, 320] on div "753 - GINA BAR Endereço: AV WILSON BRANCO 97 Bairro: CENTRO (VITORINO FREIRE / …" at bounding box center [549, 297] width 1099 height 594
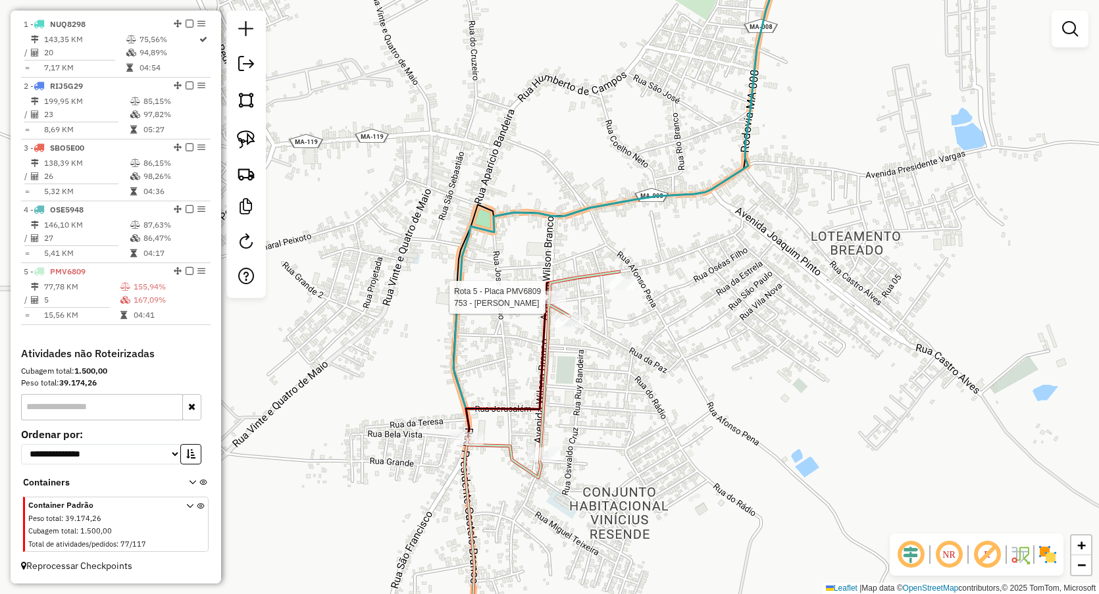
select select "**********"
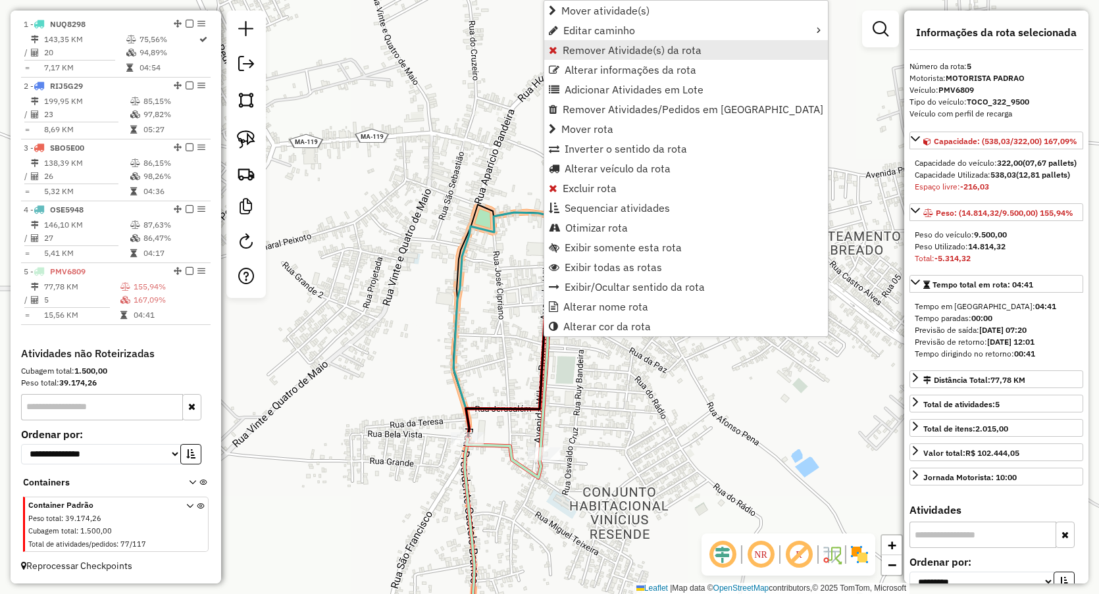
click at [569, 52] on span "Remover Atividade(s) da rota" at bounding box center [632, 50] width 139 height 11
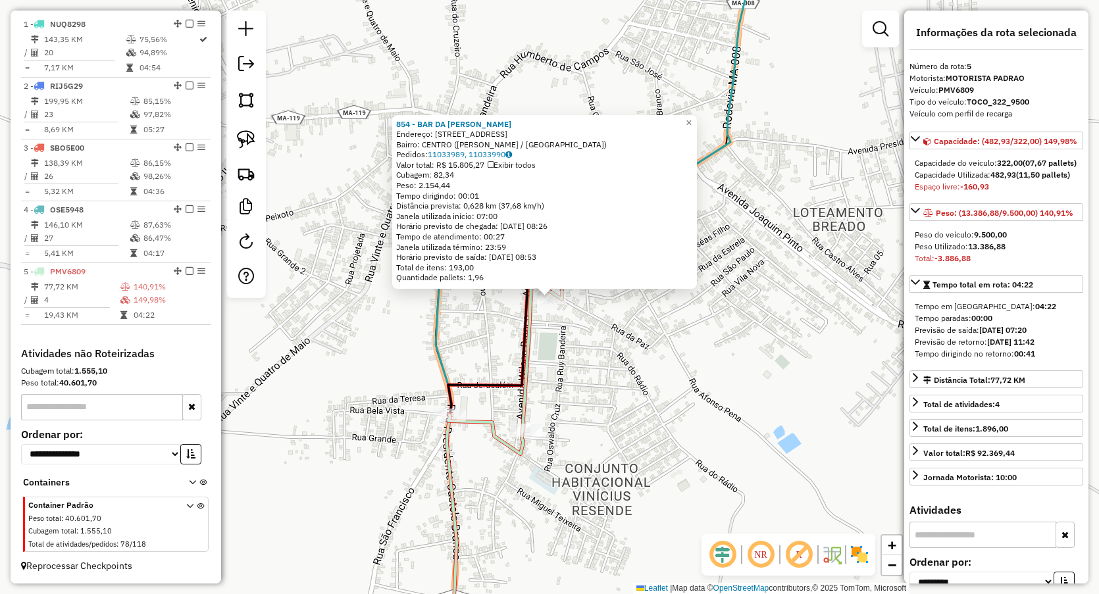
click at [542, 334] on div "854 - BAR DA LUCILENE Endereço: RUA DO CORREIO 1 Bairro: CENTRO (VITORINO FREIR…" at bounding box center [549, 297] width 1099 height 594
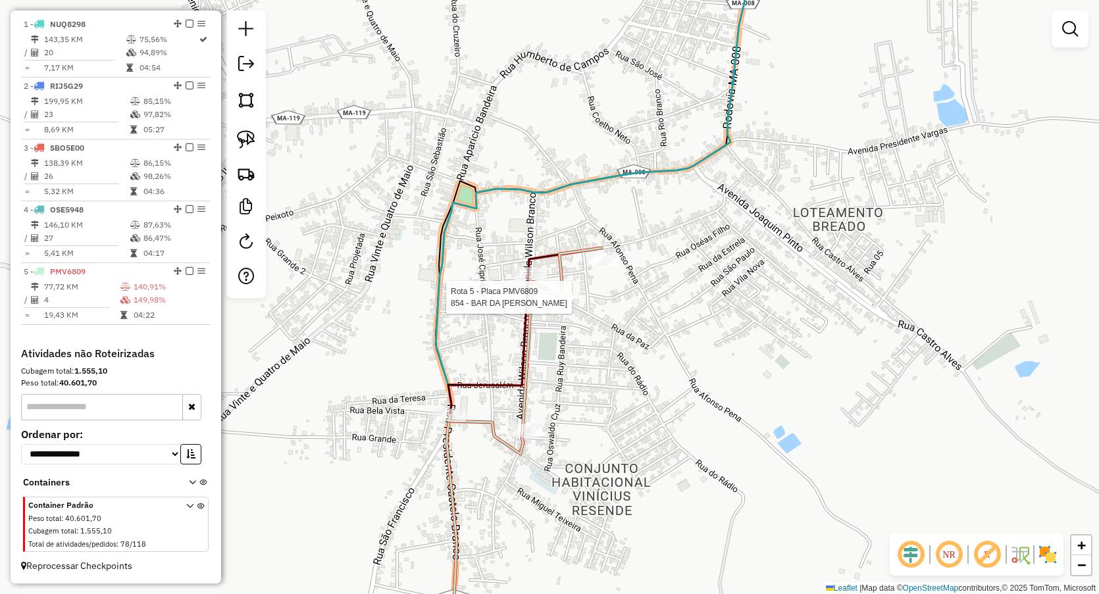
select select "**********"
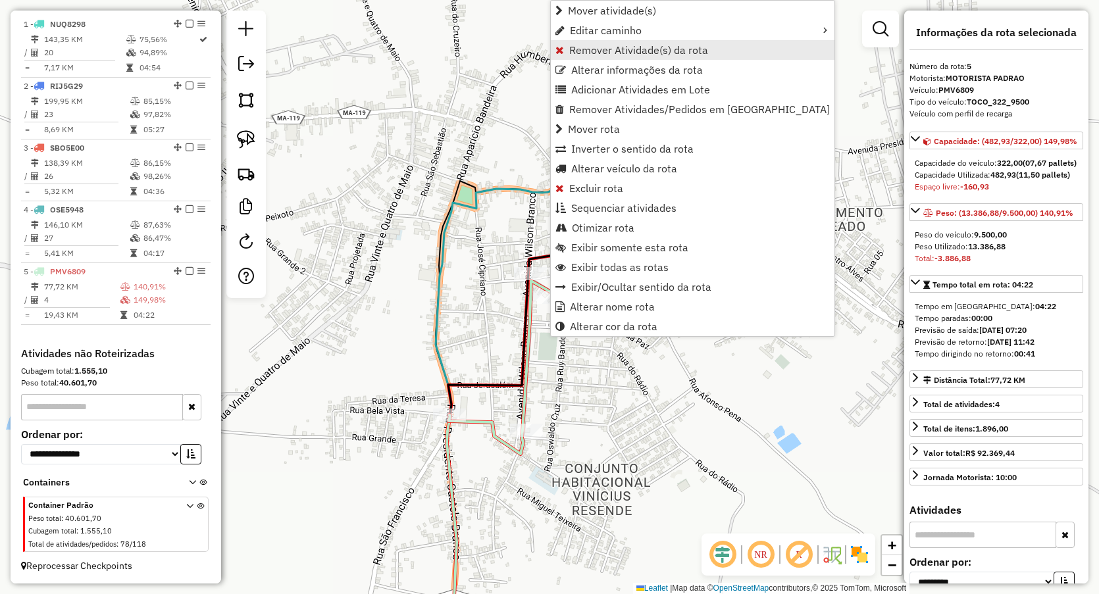
click at [569, 55] on span "Remover Atividade(s) da rota" at bounding box center [638, 50] width 139 height 11
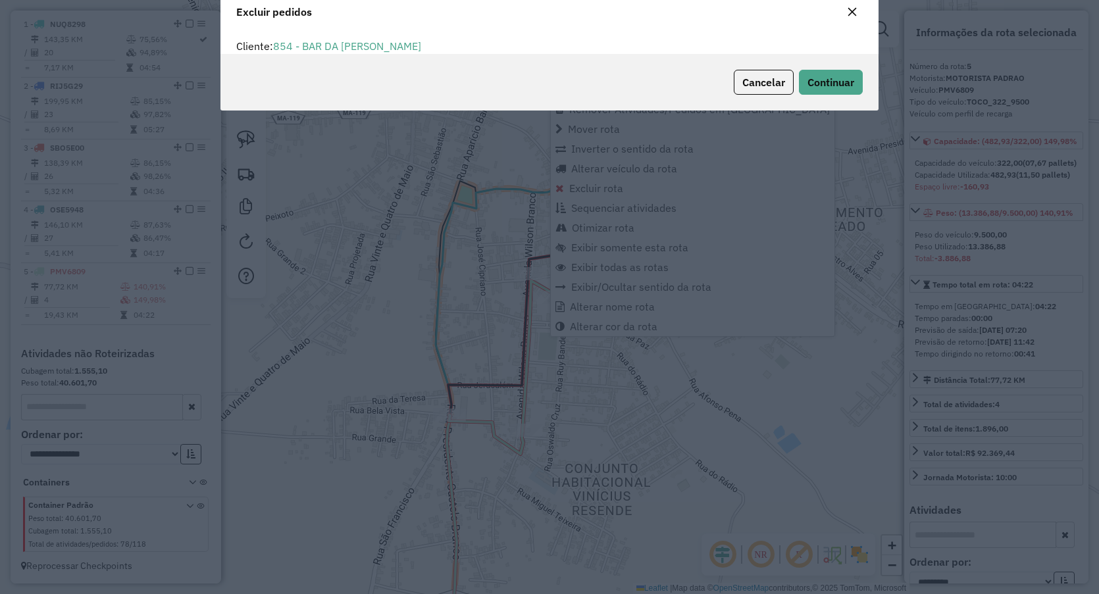
scroll to position [7, 4]
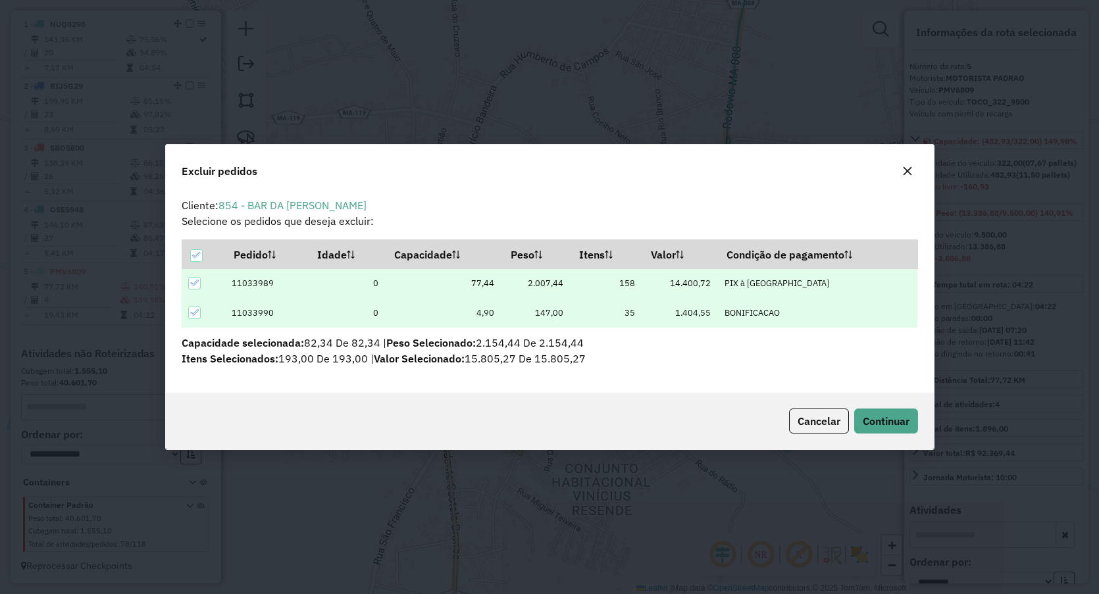
click at [849, 422] on hb-button "Continuar" at bounding box center [883, 421] width 69 height 25
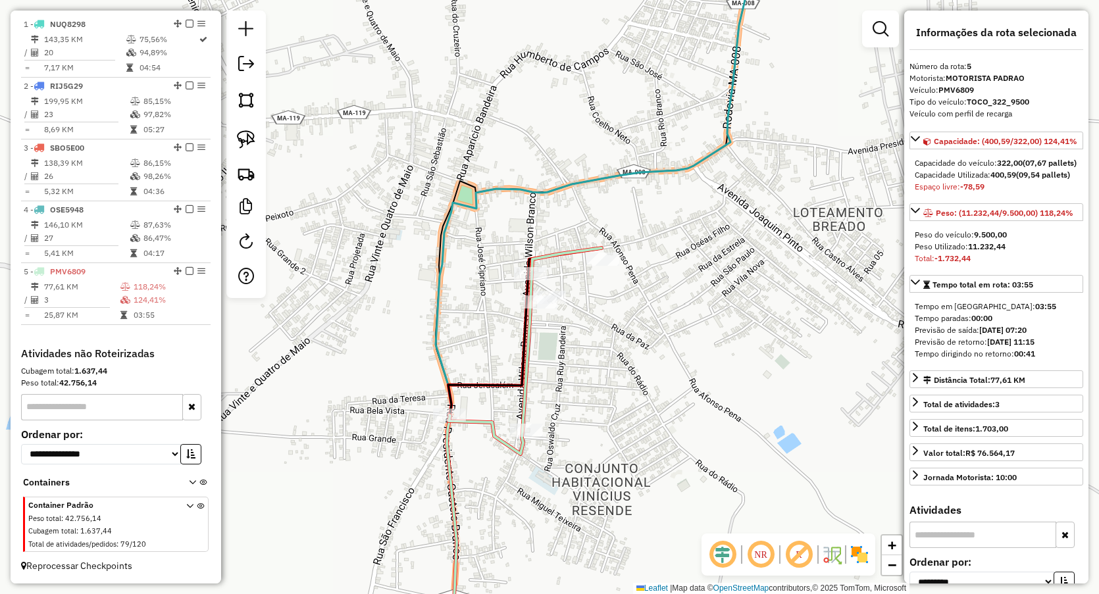
click at [530, 422] on icon at bounding box center [525, 351] width 153 height 206
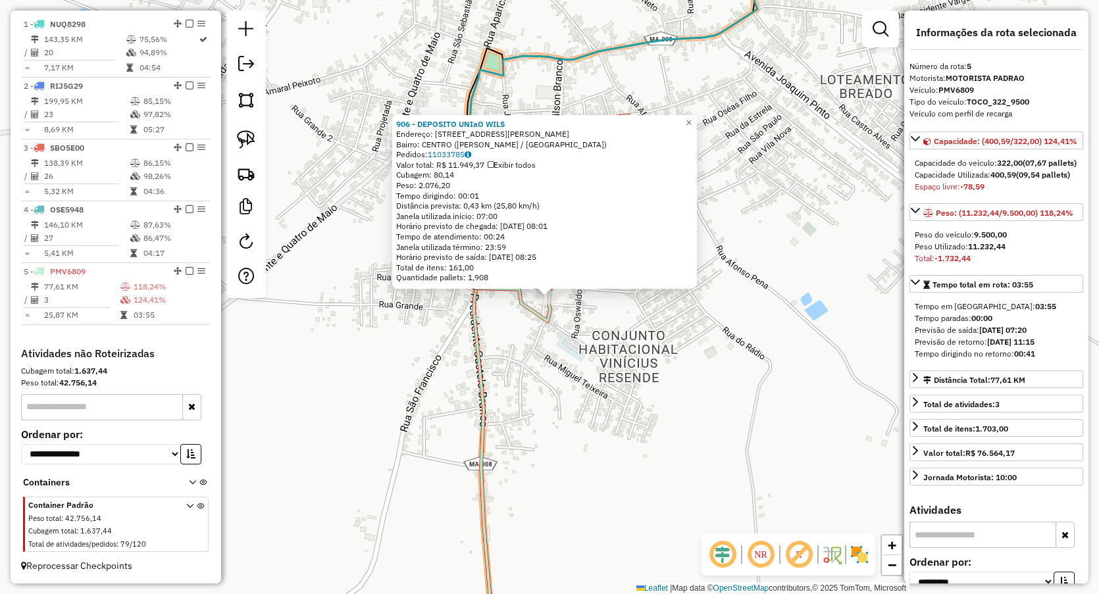
click at [512, 336] on div "906 - DEPOSITO UNIaO WILS Endereço: AV WILSON BRANCO 143 Bairro: CENTRO (VITORI…" at bounding box center [549, 297] width 1099 height 594
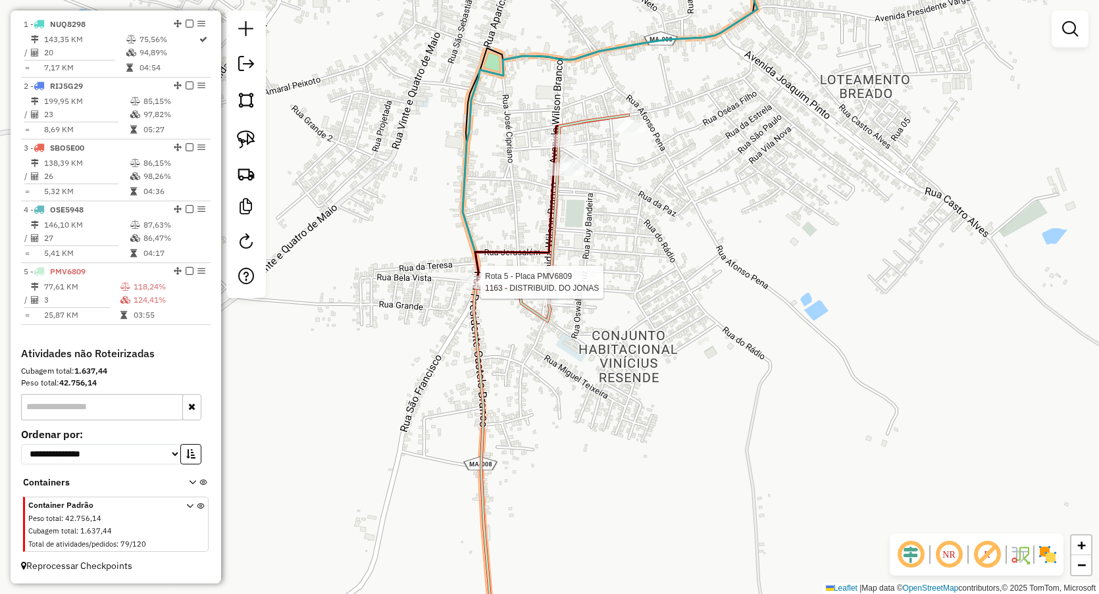
select select "**********"
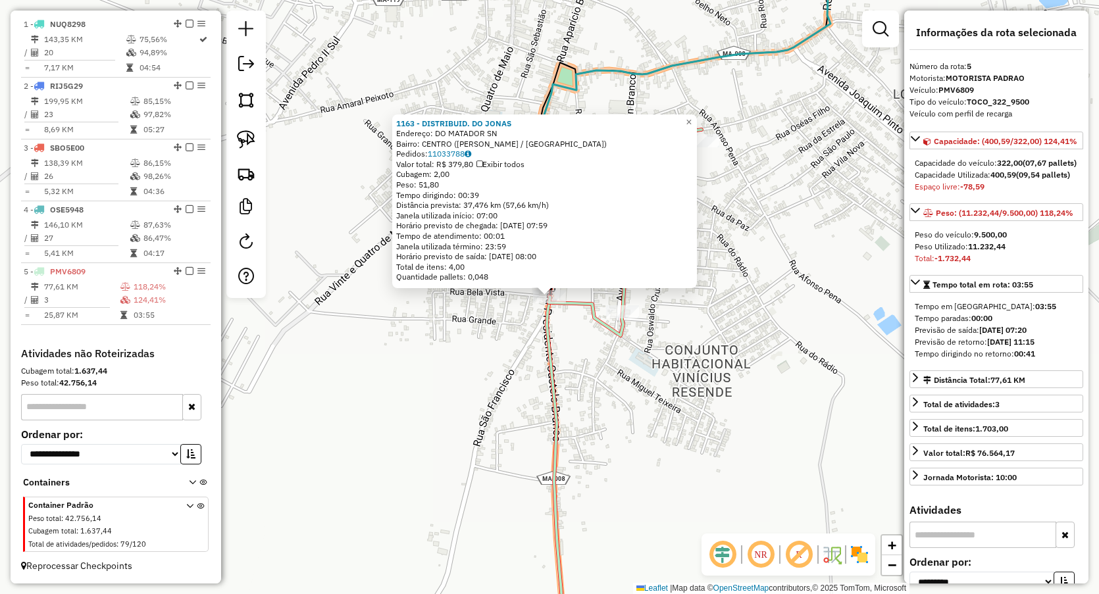
click at [607, 384] on div "1163 - DISTRIBUID. DO JONAS Endereço: DO MATADOR SN Bairro: CENTRO (VITORINO FR…" at bounding box center [549, 297] width 1099 height 594
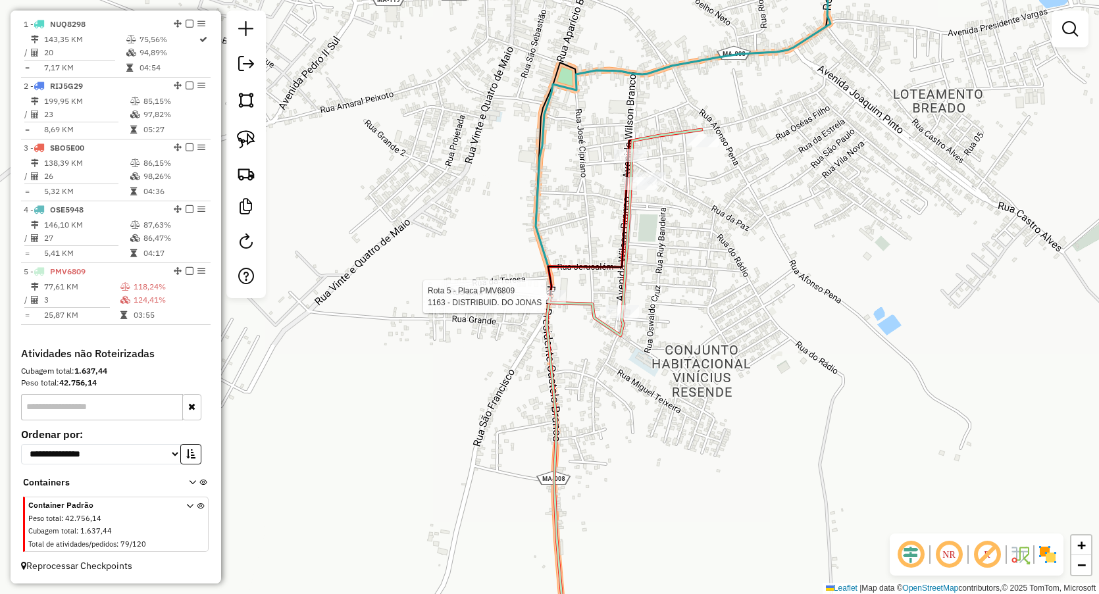
select select "**********"
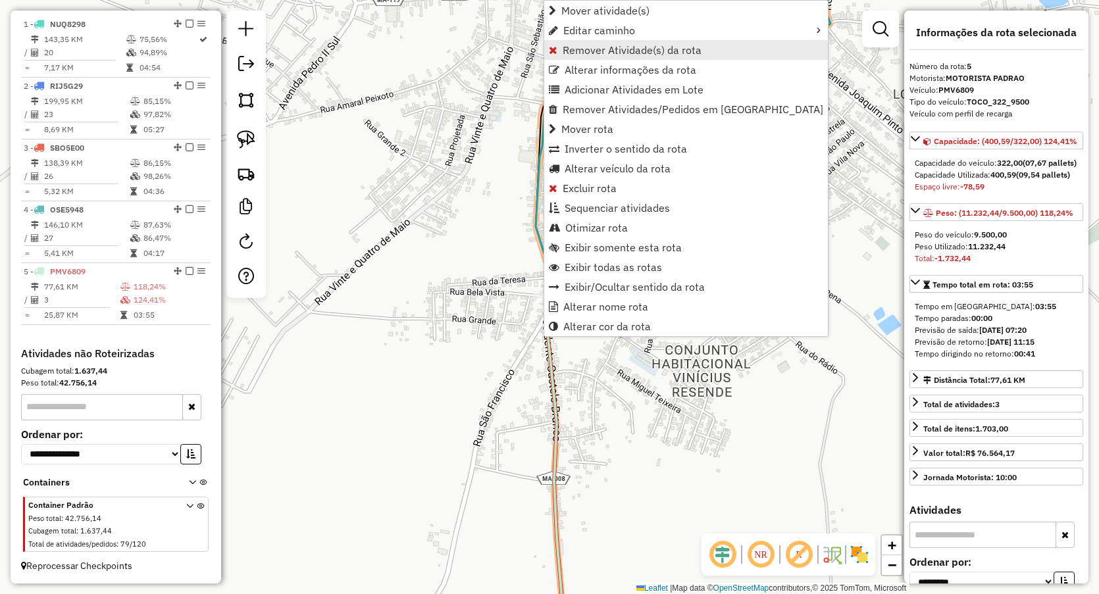
click at [570, 53] on span "Remover Atividade(s) da rota" at bounding box center [632, 50] width 139 height 11
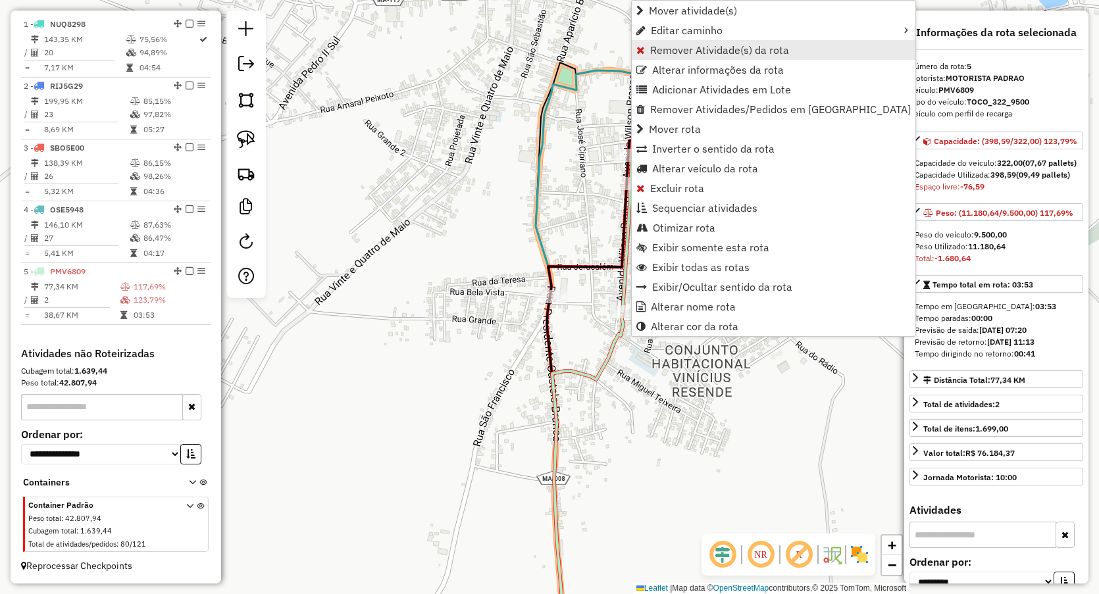
click at [669, 47] on span "Remover Atividade(s) da rota" at bounding box center [719, 50] width 139 height 11
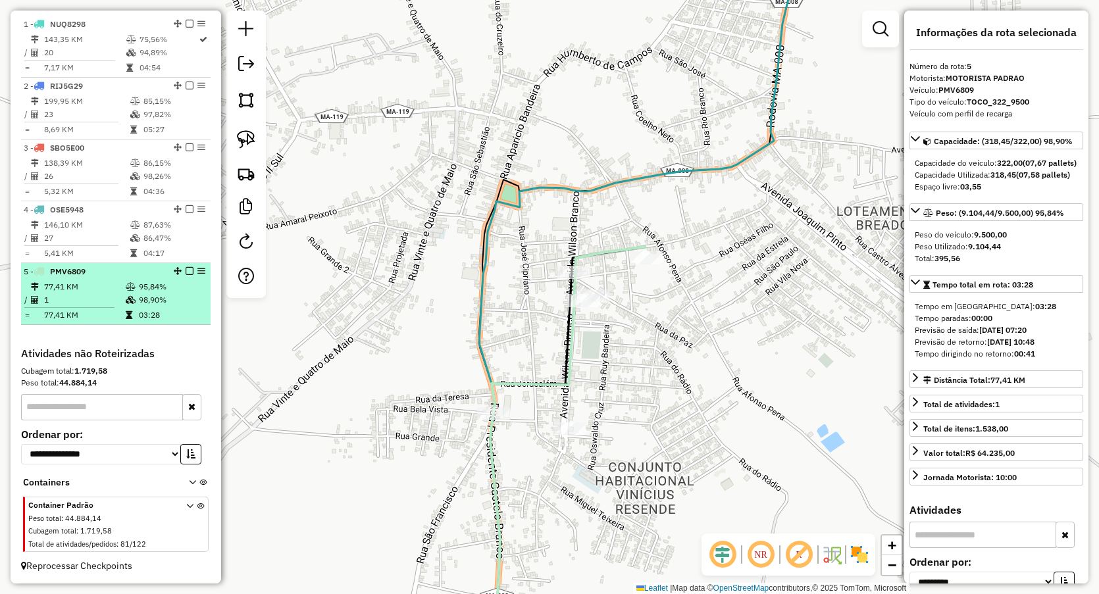
click at [153, 292] on td "95,84%" at bounding box center [171, 286] width 66 height 13
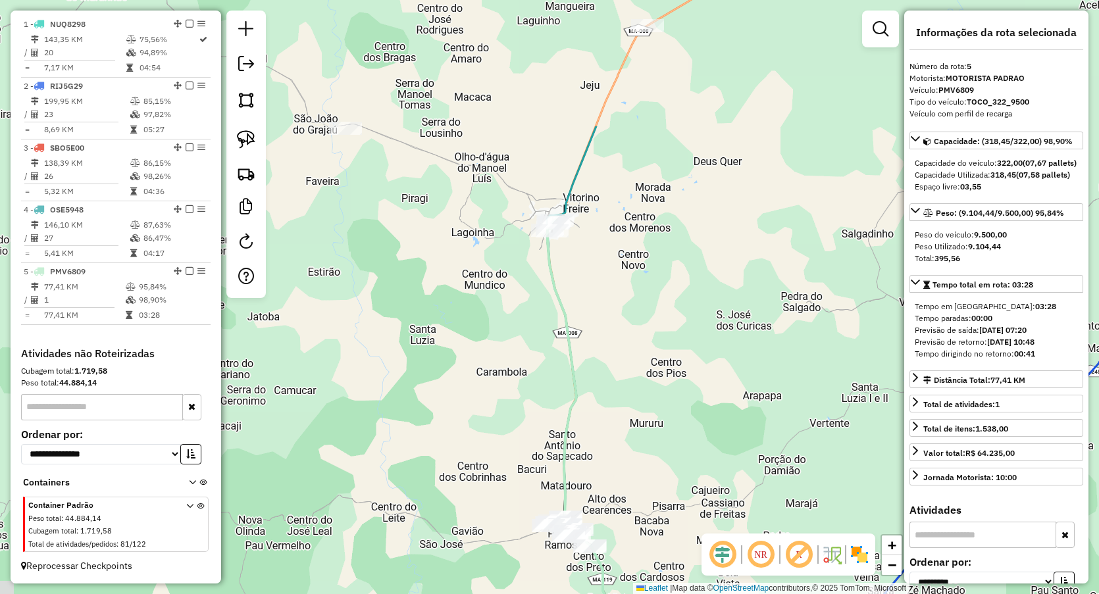
drag, startPoint x: 596, startPoint y: 313, endPoint x: 632, endPoint y: 340, distance: 45.2
click at [633, 346] on div "Janela de atendimento Grade de atendimento Capacidade Transportadoras Veículos …" at bounding box center [549, 297] width 1099 height 594
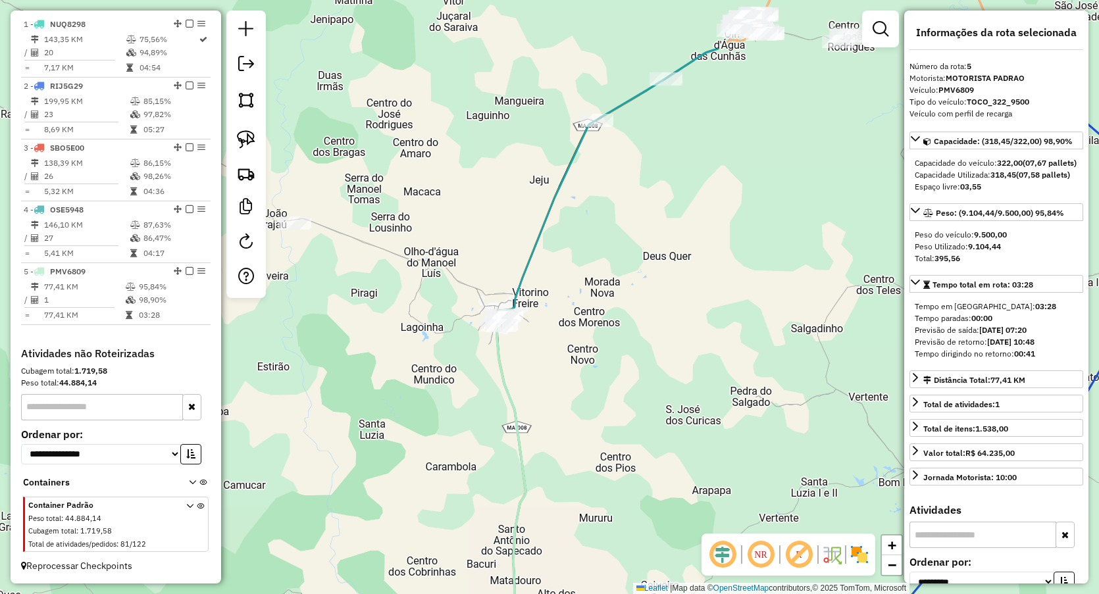
drag, startPoint x: 664, startPoint y: 405, endPoint x: 633, endPoint y: 274, distance: 134.6
click at [633, 311] on div "Janela de atendimento Grade de atendimento Capacidade Transportadoras Veículos …" at bounding box center [549, 297] width 1099 height 594
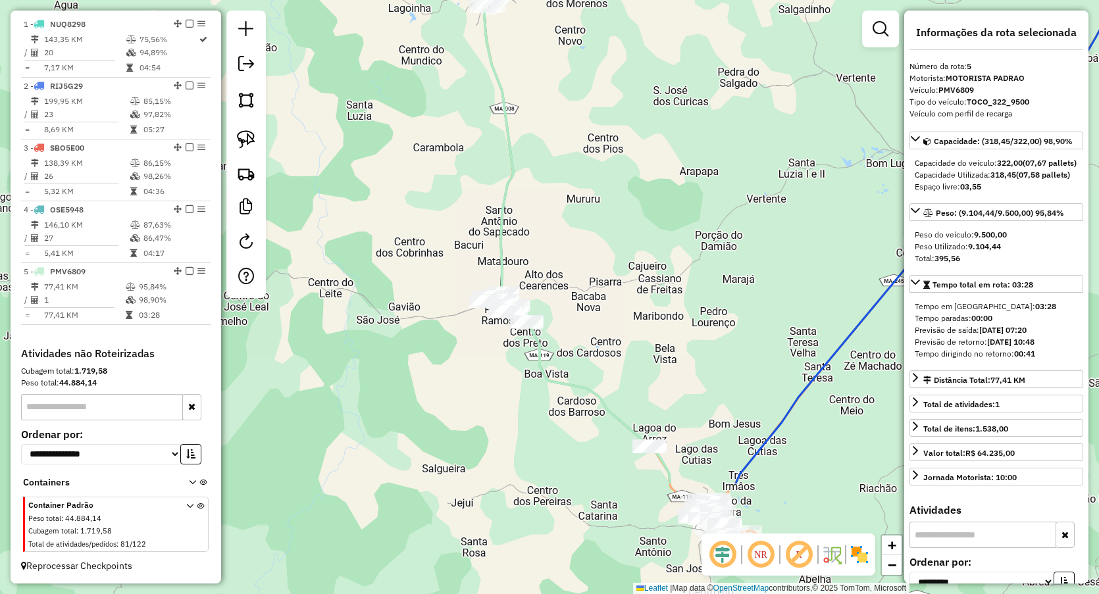
drag, startPoint x: 603, startPoint y: 490, endPoint x: 579, endPoint y: 240, distance: 251.3
click at [579, 240] on div "Janela de atendimento Grade de atendimento Capacidade Transportadoras Veículos …" at bounding box center [549, 297] width 1099 height 594
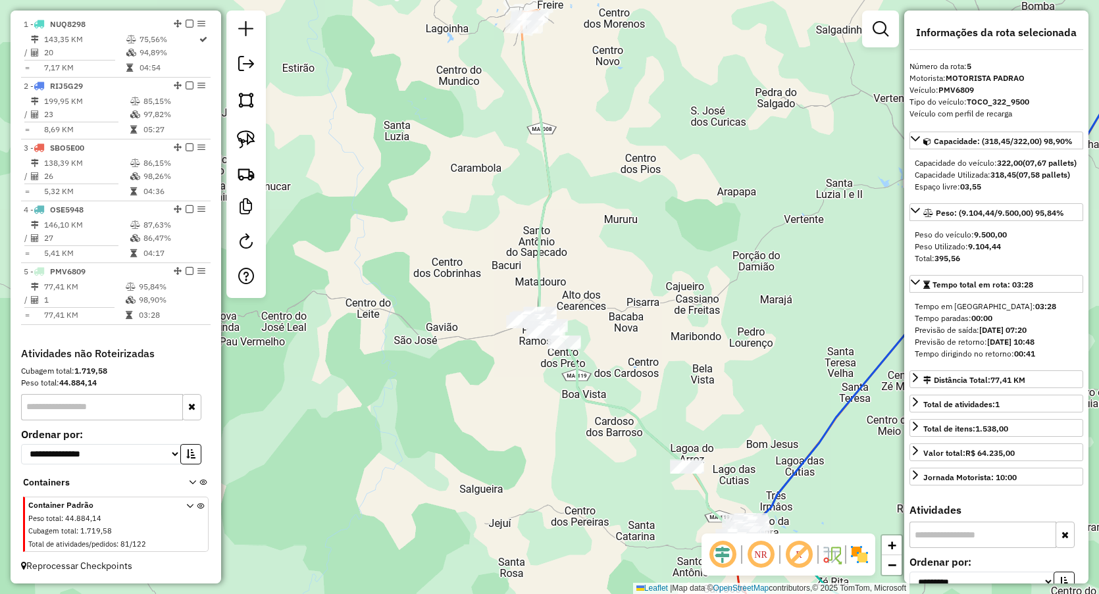
drag, startPoint x: 577, startPoint y: 207, endPoint x: 618, endPoint y: 304, distance: 105.9
click at [618, 305] on div "Janela de atendimento Grade de atendimento Capacidade Transportadoras Veículos …" at bounding box center [549, 297] width 1099 height 594
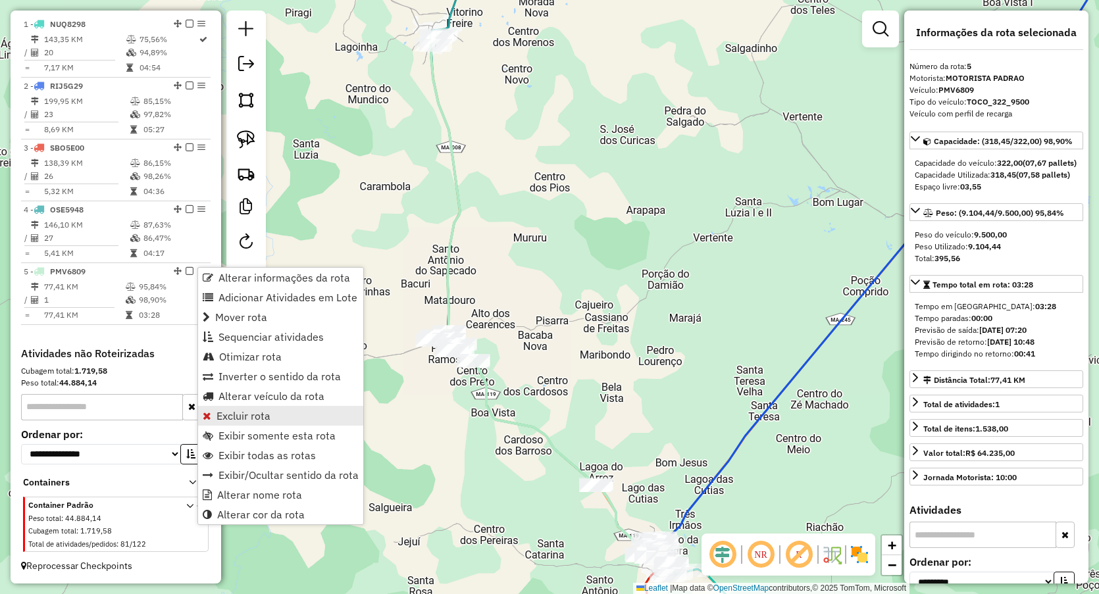
click at [253, 413] on span "Excluir rota" at bounding box center [244, 416] width 54 height 11
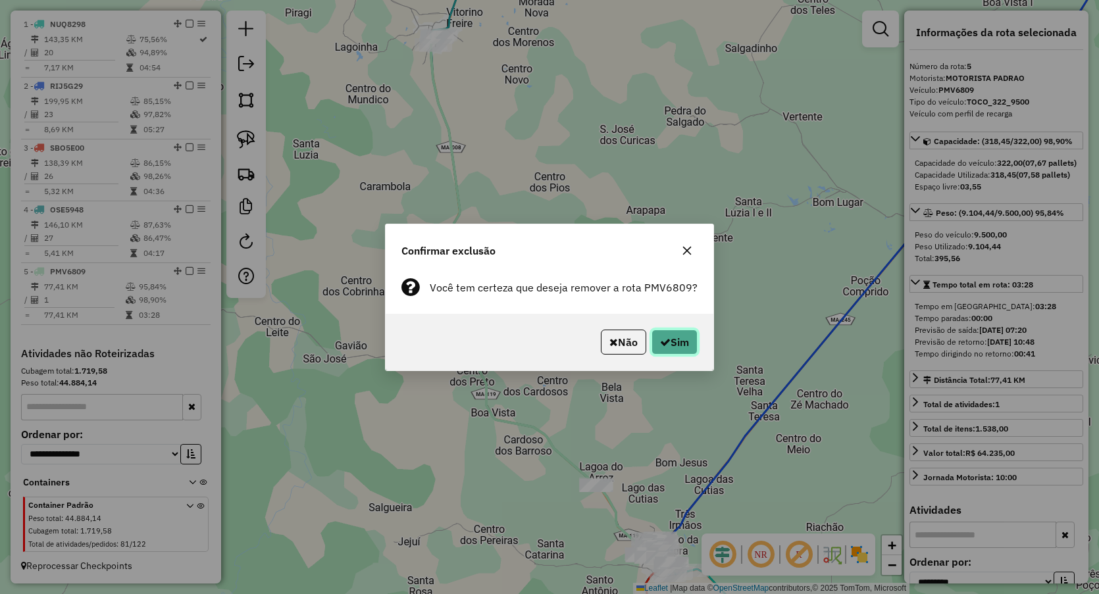
click at [665, 340] on icon "button" at bounding box center [665, 342] width 11 height 11
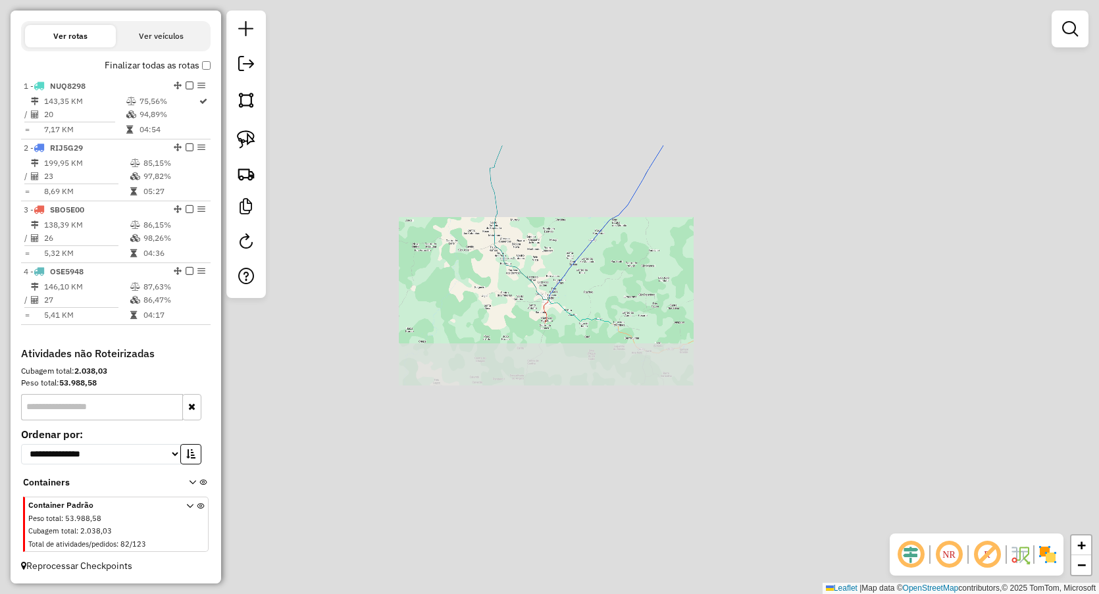
scroll to position [426, 0]
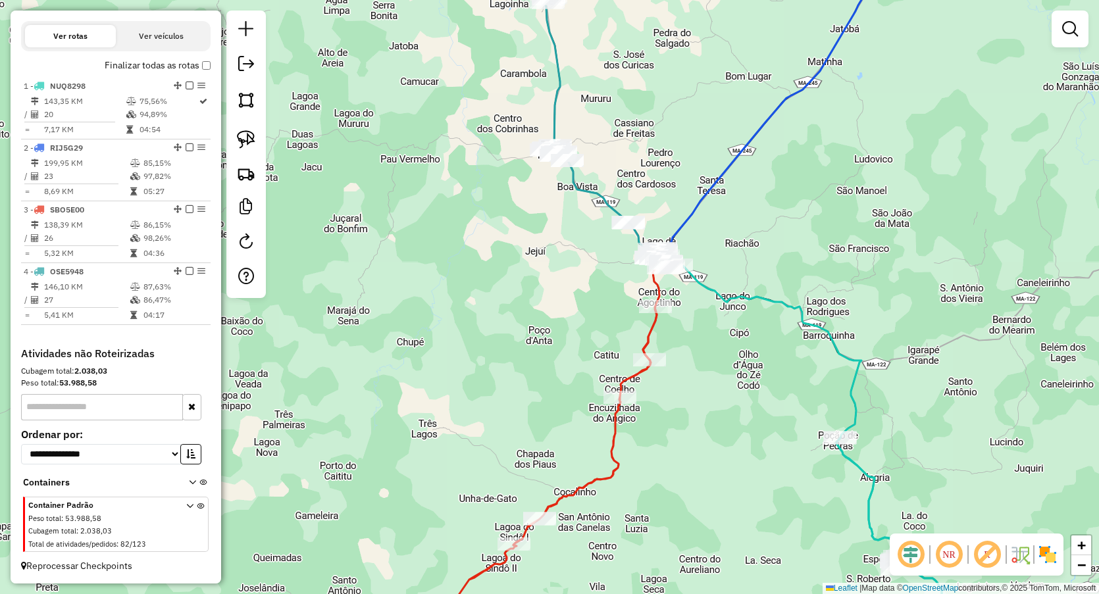
drag, startPoint x: 388, startPoint y: 250, endPoint x: 339, endPoint y: 214, distance: 60.7
click at [380, 239] on div "Janela de atendimento Grade de atendimento Capacidade Transportadoras Veículos …" at bounding box center [549, 297] width 1099 height 594
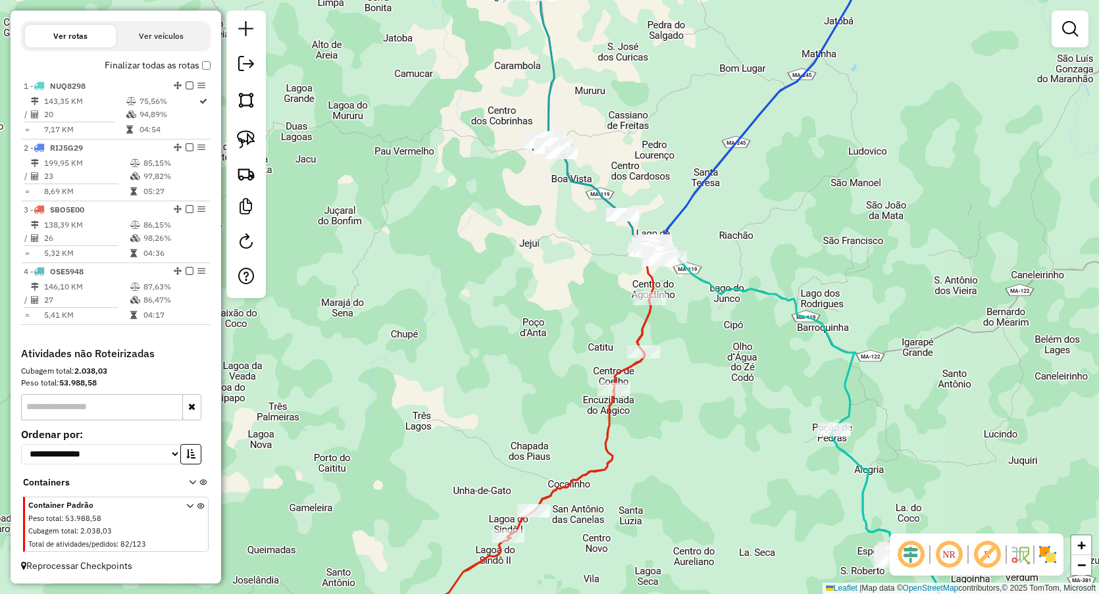
drag, startPoint x: 253, startPoint y: 144, endPoint x: 363, endPoint y: 134, distance: 111.0
click at [253, 144] on img at bounding box center [246, 139] width 18 height 18
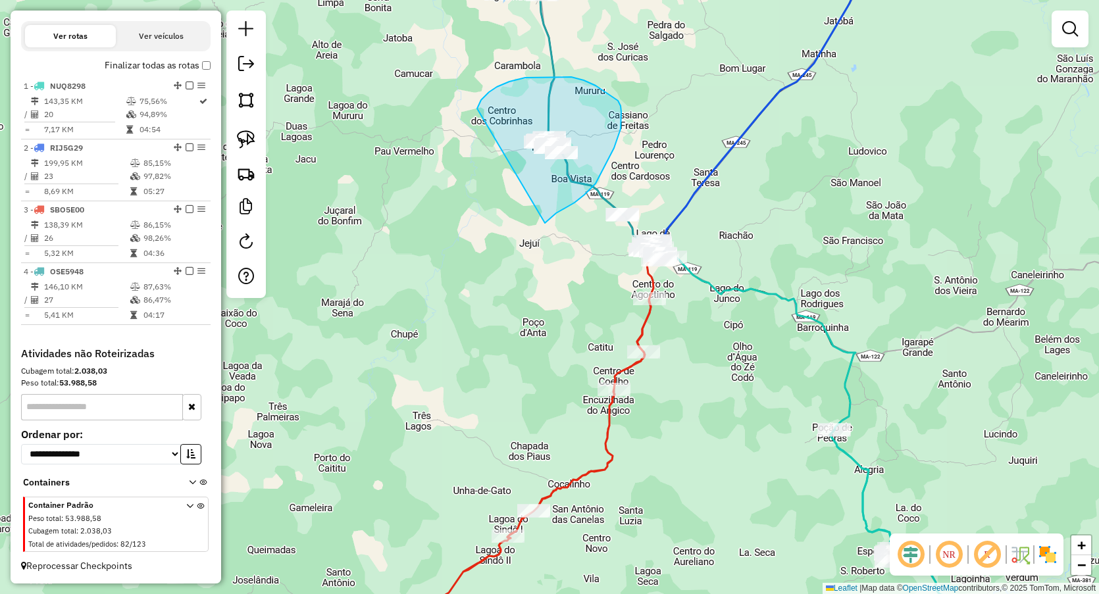
drag, startPoint x: 477, startPoint y: 109, endPoint x: 538, endPoint y: 247, distance: 151.2
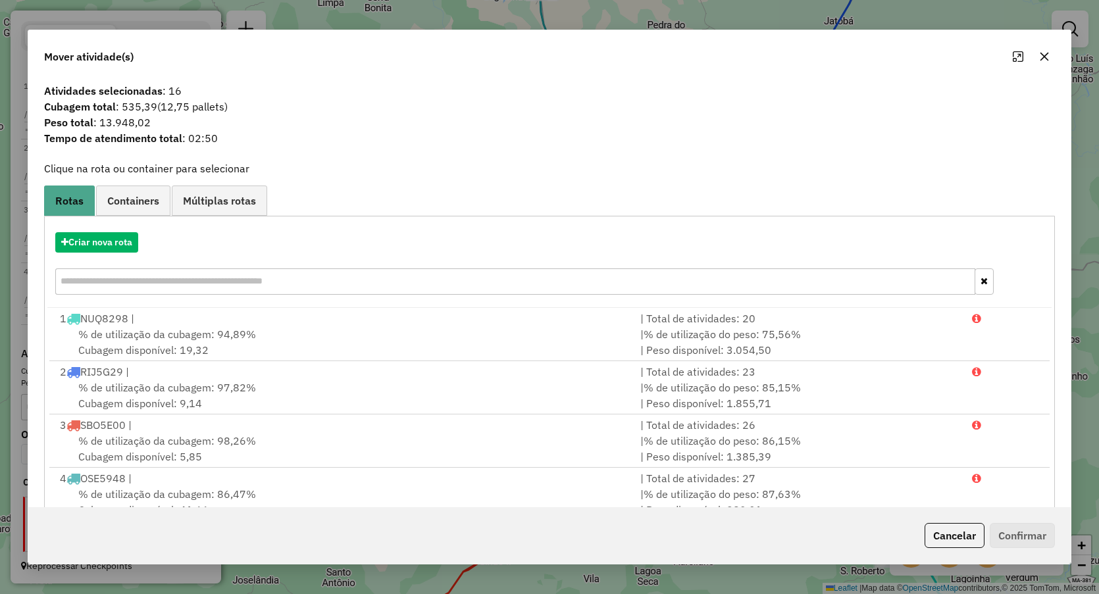
click at [1041, 55] on icon "button" at bounding box center [1044, 56] width 11 height 11
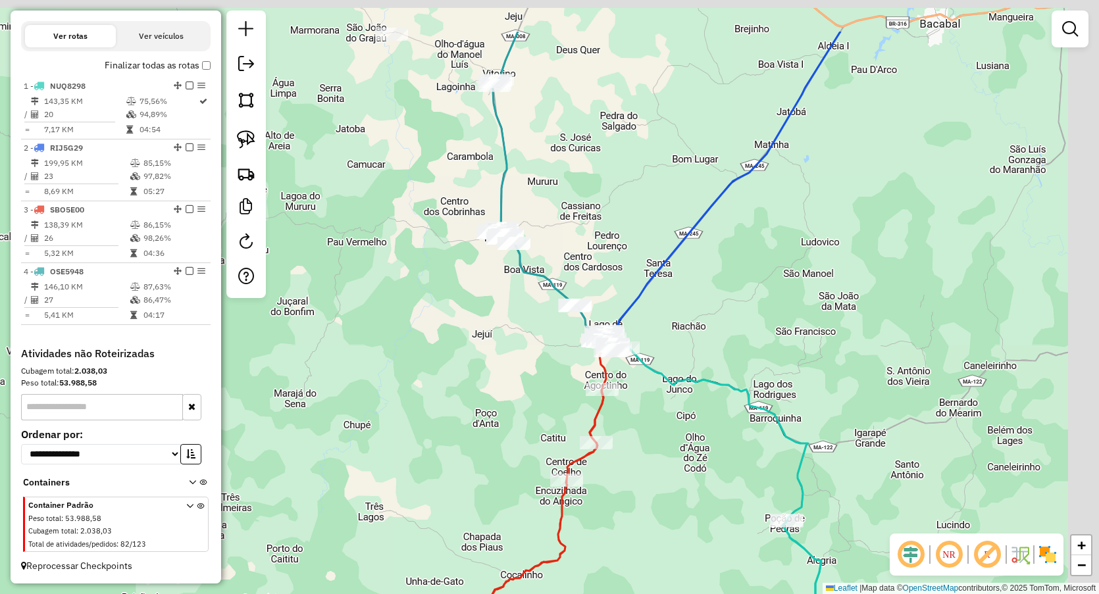
drag, startPoint x: 677, startPoint y: 209, endPoint x: 598, endPoint y: 228, distance: 81.3
click at [672, 213] on div "Janela de atendimento Grade de atendimento Capacidade Transportadoras Veículos …" at bounding box center [549, 297] width 1099 height 594
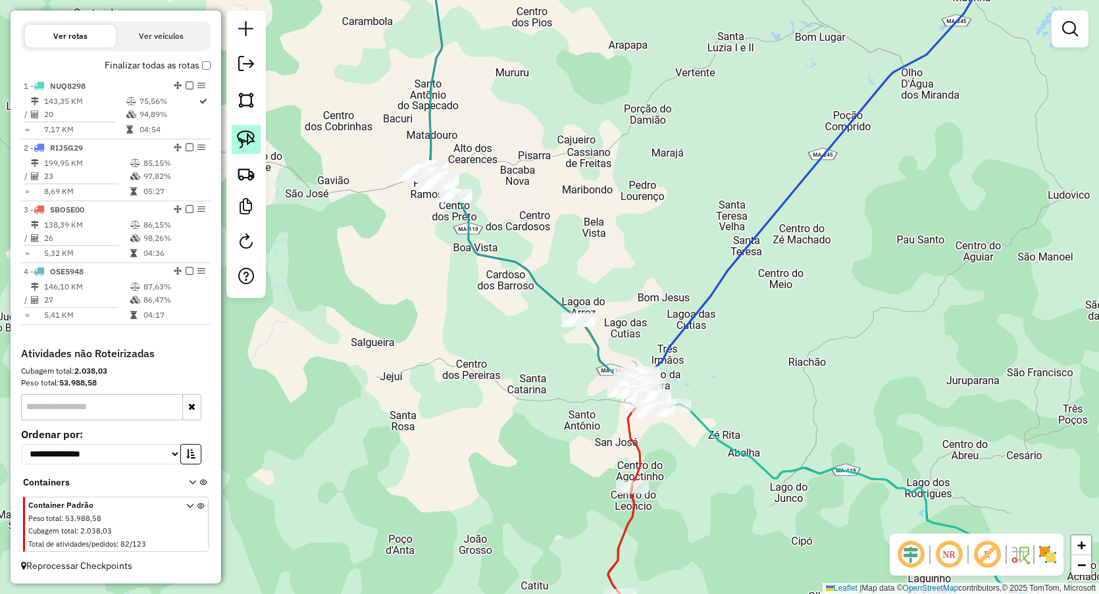
click at [257, 140] on link at bounding box center [246, 139] width 29 height 29
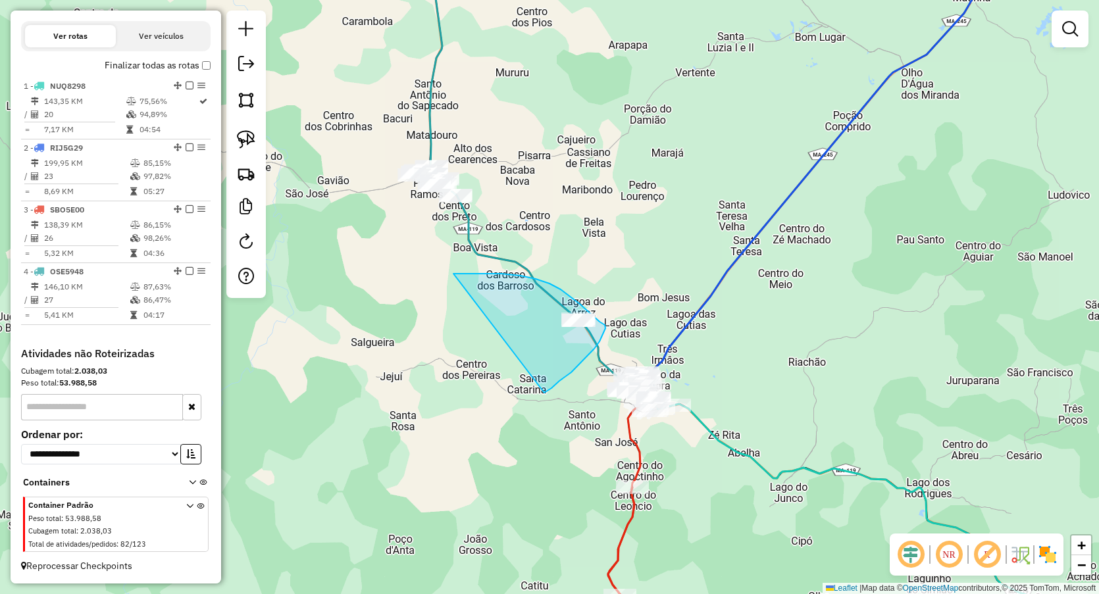
drag, startPoint x: 484, startPoint y: 274, endPoint x: 544, endPoint y: 393, distance: 133.3
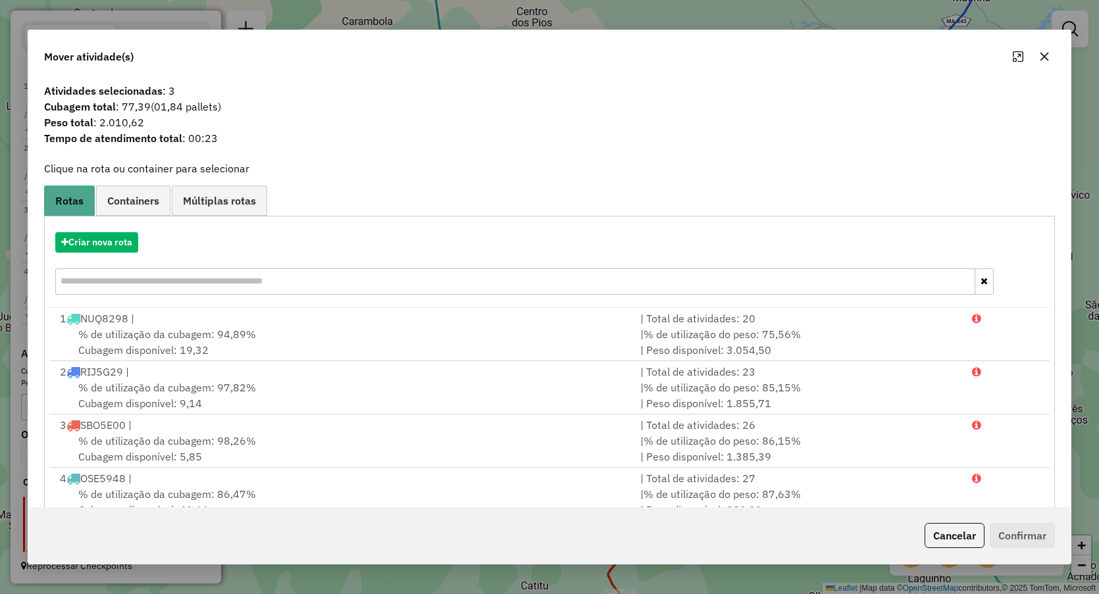
click at [1046, 57] on icon "button" at bounding box center [1045, 57] width 9 height 9
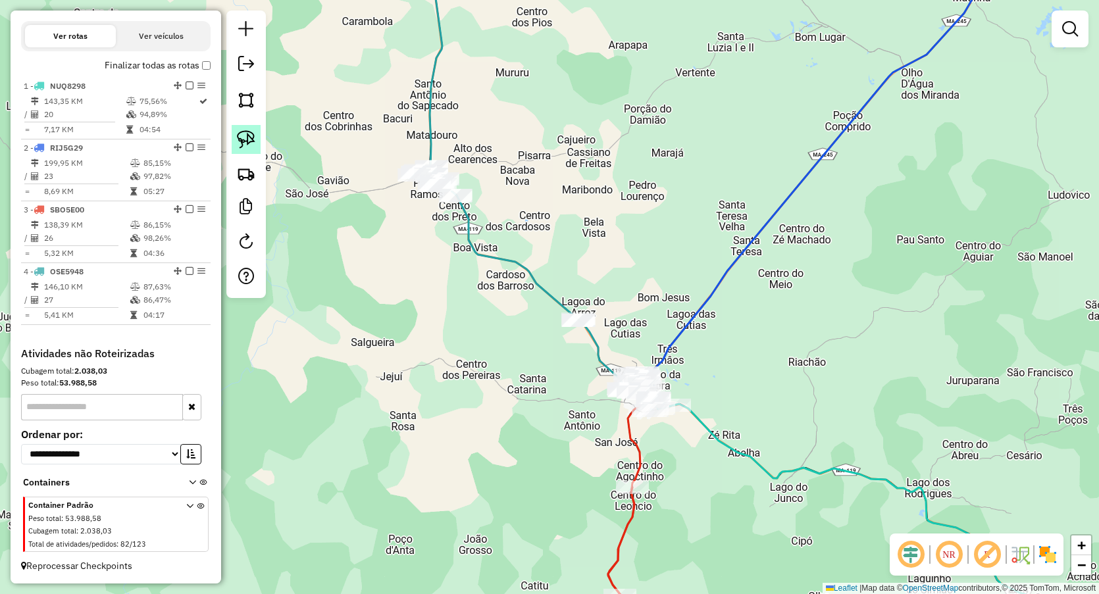
drag, startPoint x: 234, startPoint y: 140, endPoint x: 286, endPoint y: 160, distance: 56.2
click at [234, 140] on link at bounding box center [246, 139] width 29 height 29
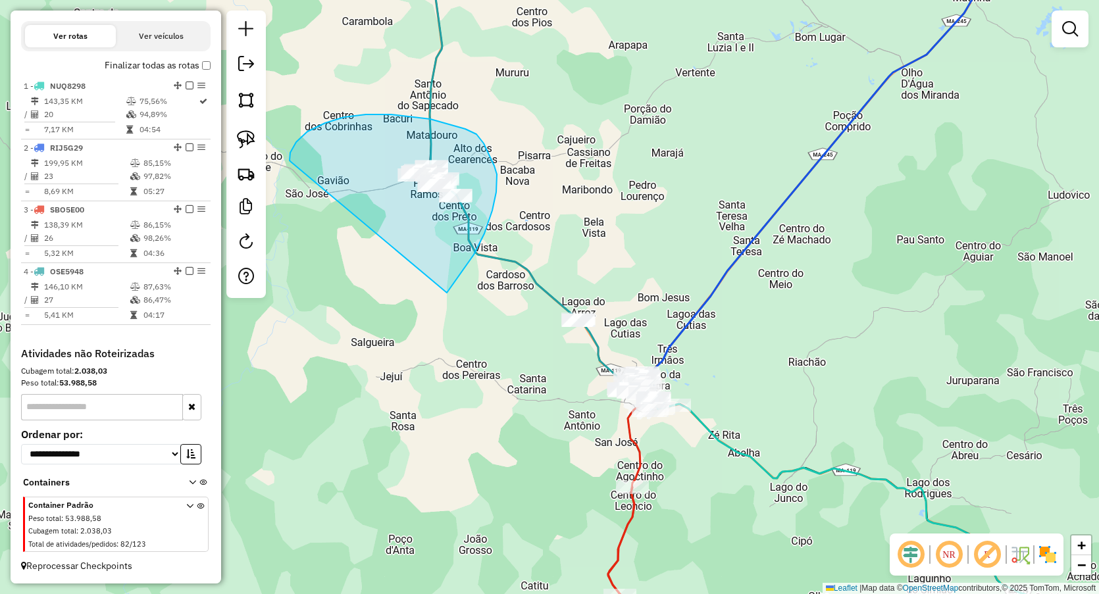
drag, startPoint x: 291, startPoint y: 162, endPoint x: 446, endPoint y: 295, distance: 204.0
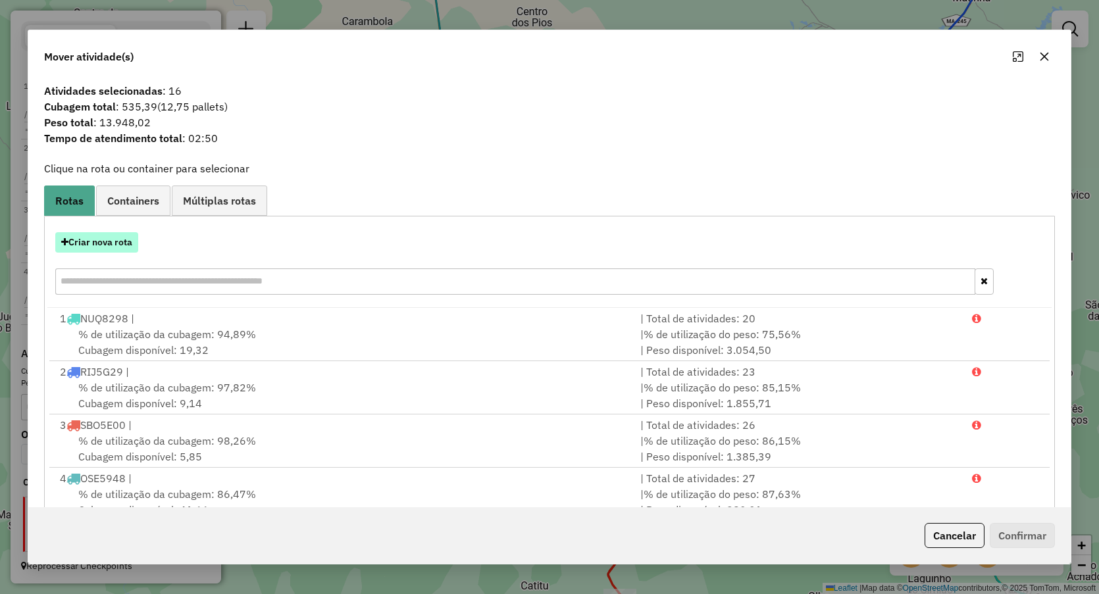
click at [124, 244] on button "Criar nova rota" at bounding box center [96, 242] width 83 height 20
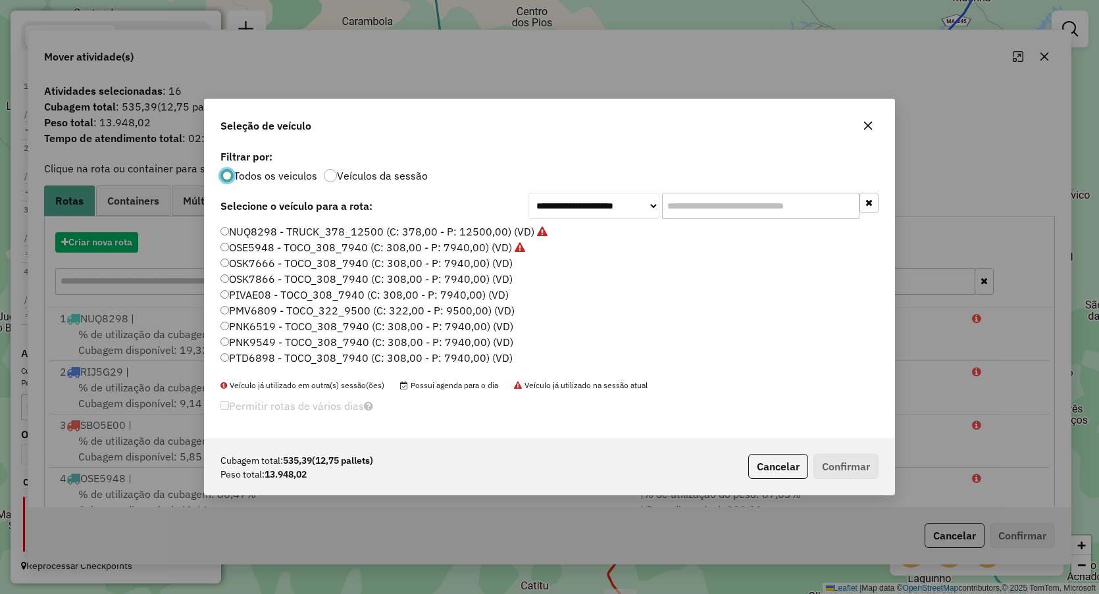
scroll to position [7, 4]
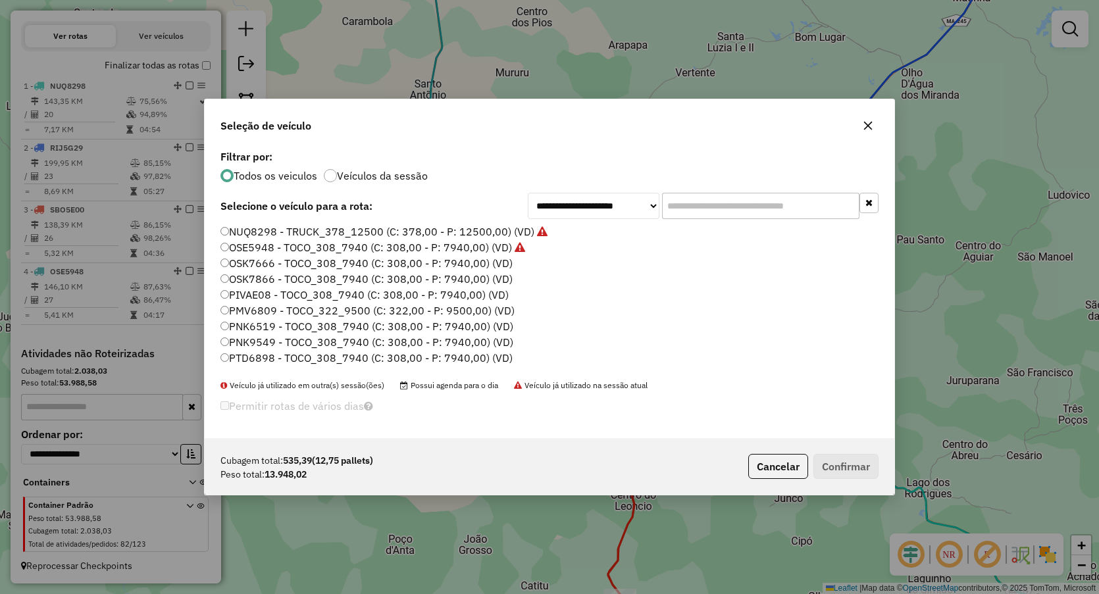
click at [278, 263] on label "OSK7666 - TOCO_308_7940 (C: 308,00 - P: 7940,00) (VD)" at bounding box center [366, 263] width 292 height 16
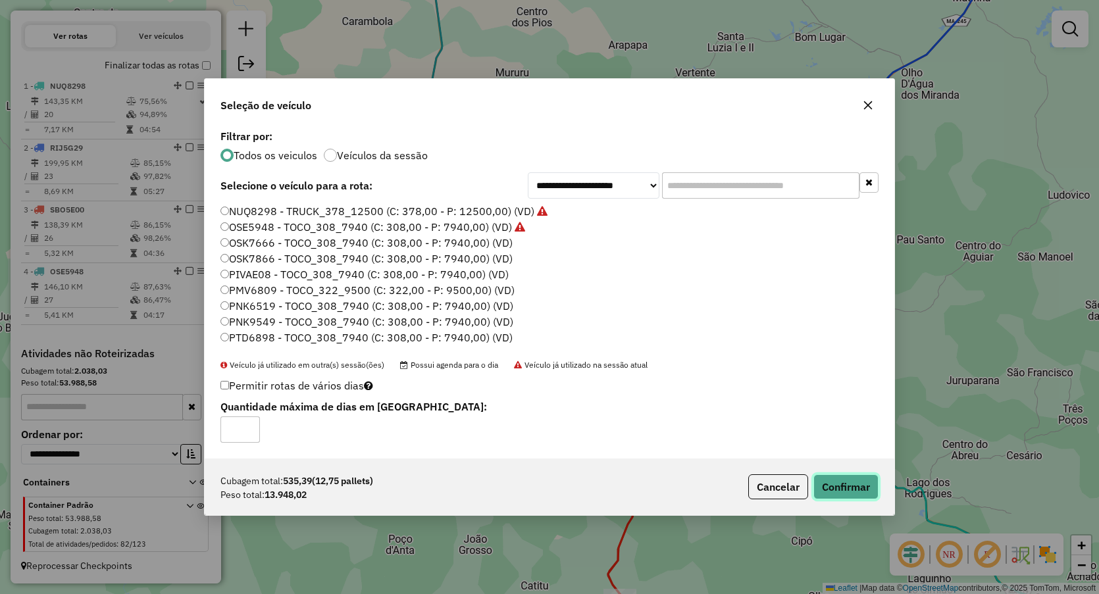
click at [834, 496] on button "Confirmar" at bounding box center [845, 487] width 65 height 25
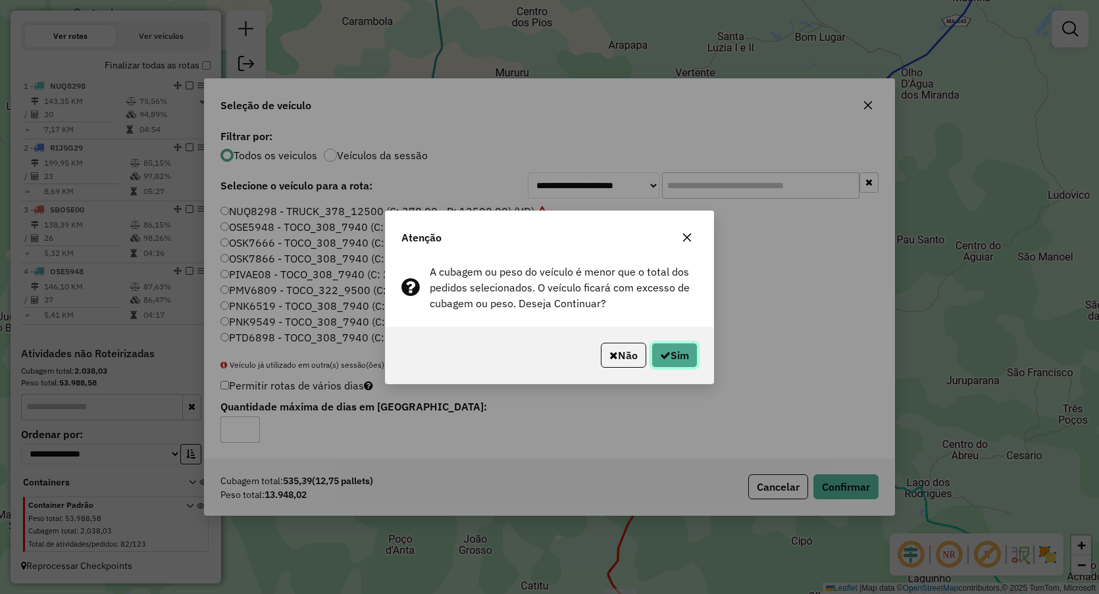
click at [684, 353] on button "Sim" at bounding box center [675, 355] width 46 height 25
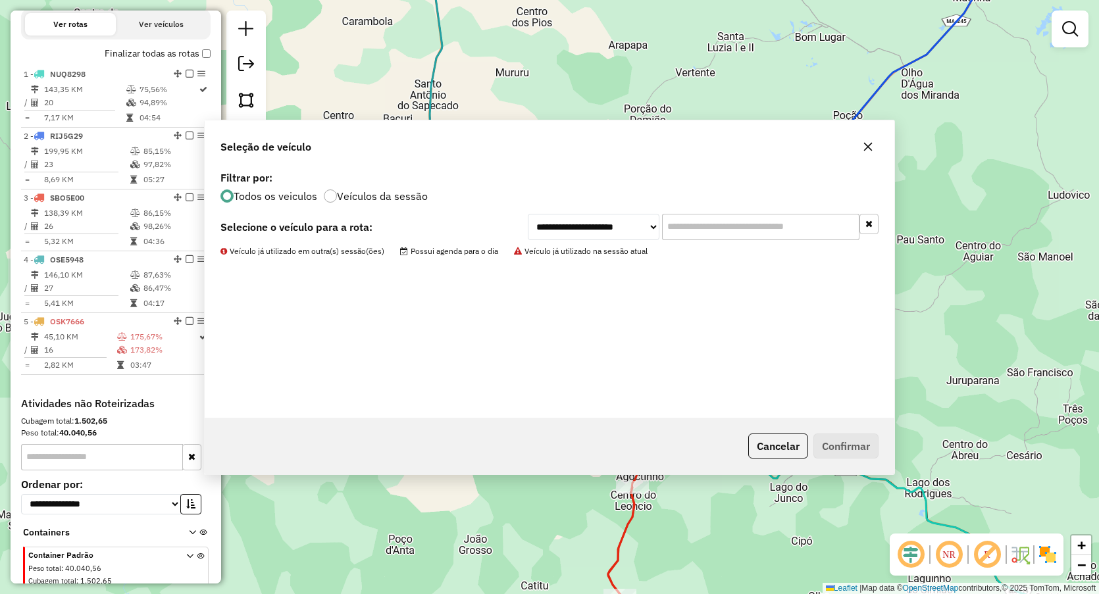
scroll to position [488, 0]
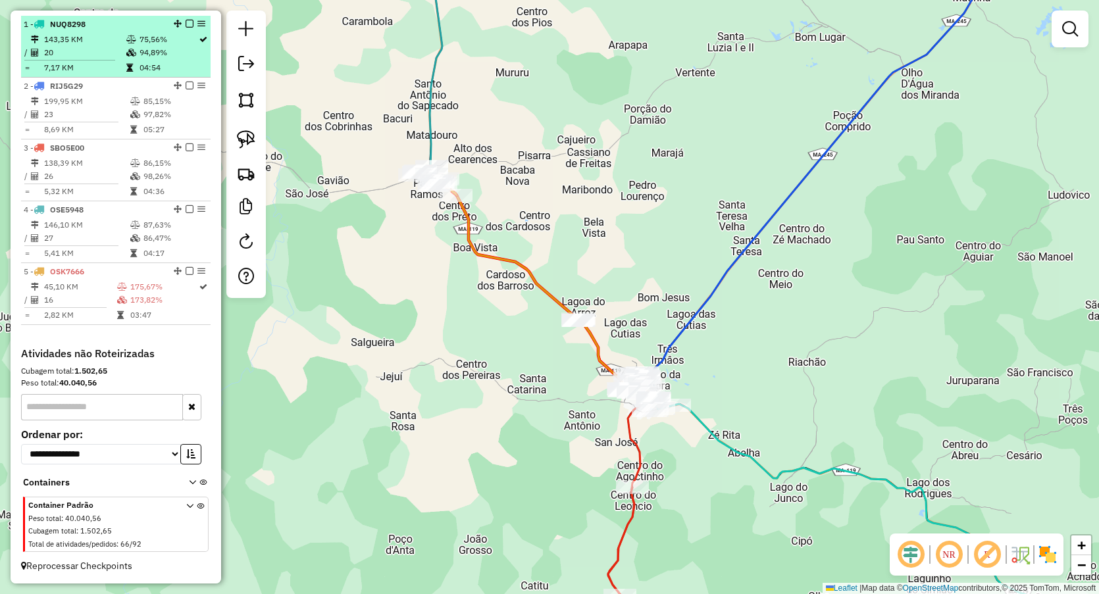
click at [95, 38] on td "143,35 KM" at bounding box center [84, 39] width 82 height 13
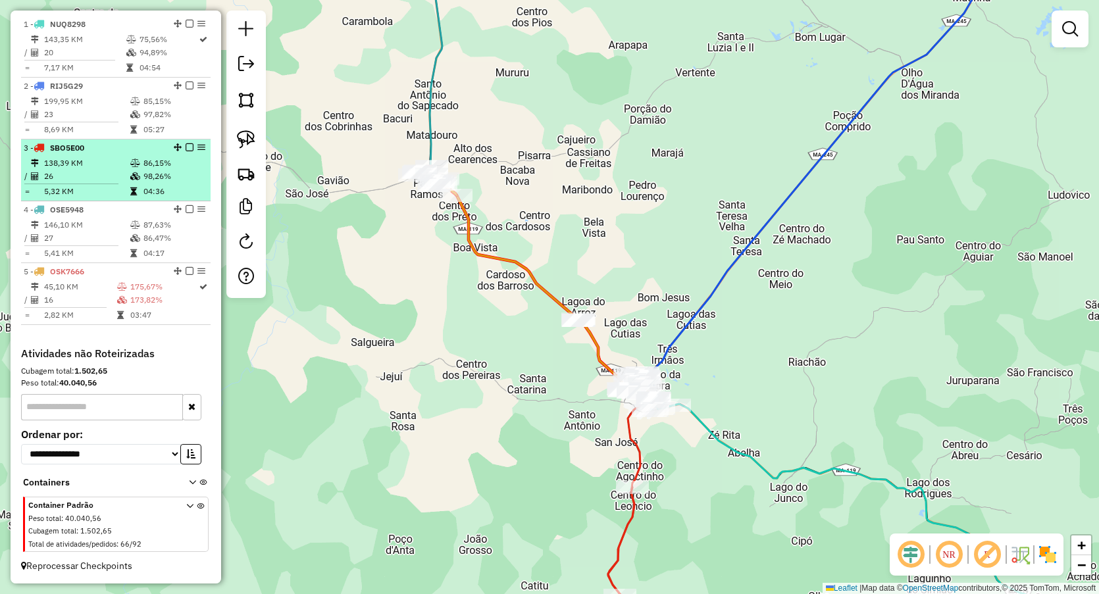
select select "**********"
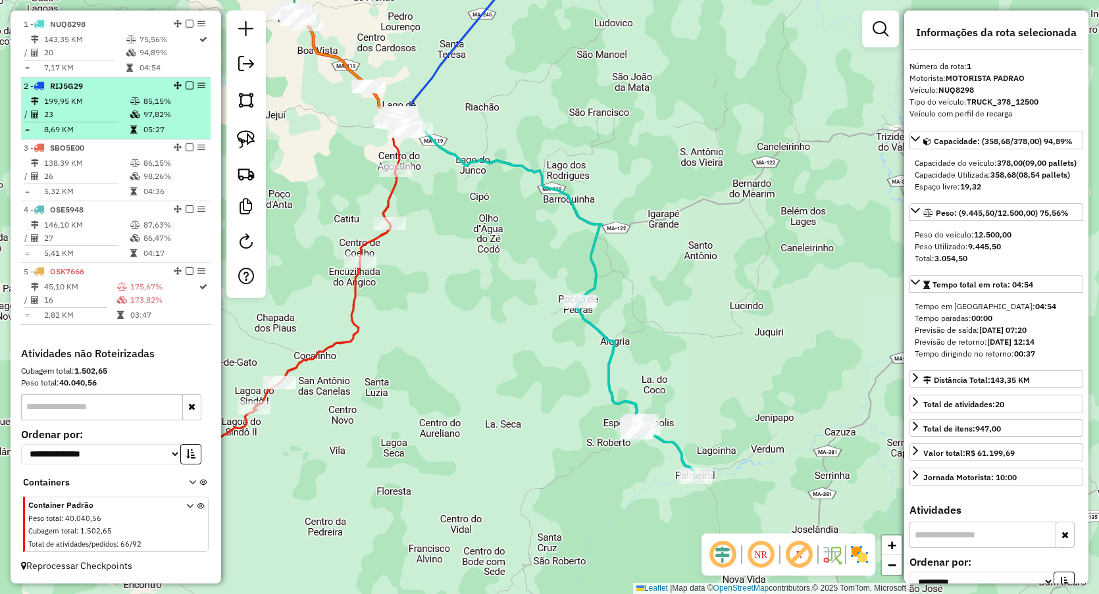
click at [102, 134] on td "8,69 KM" at bounding box center [86, 129] width 86 height 13
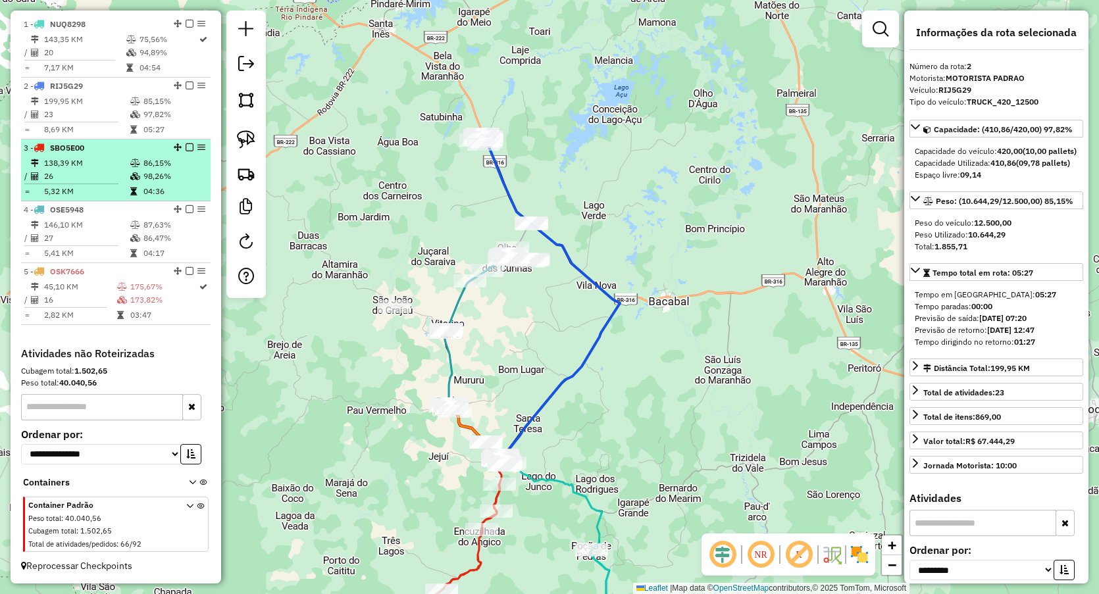
click at [134, 182] on td at bounding box center [136, 176] width 13 height 13
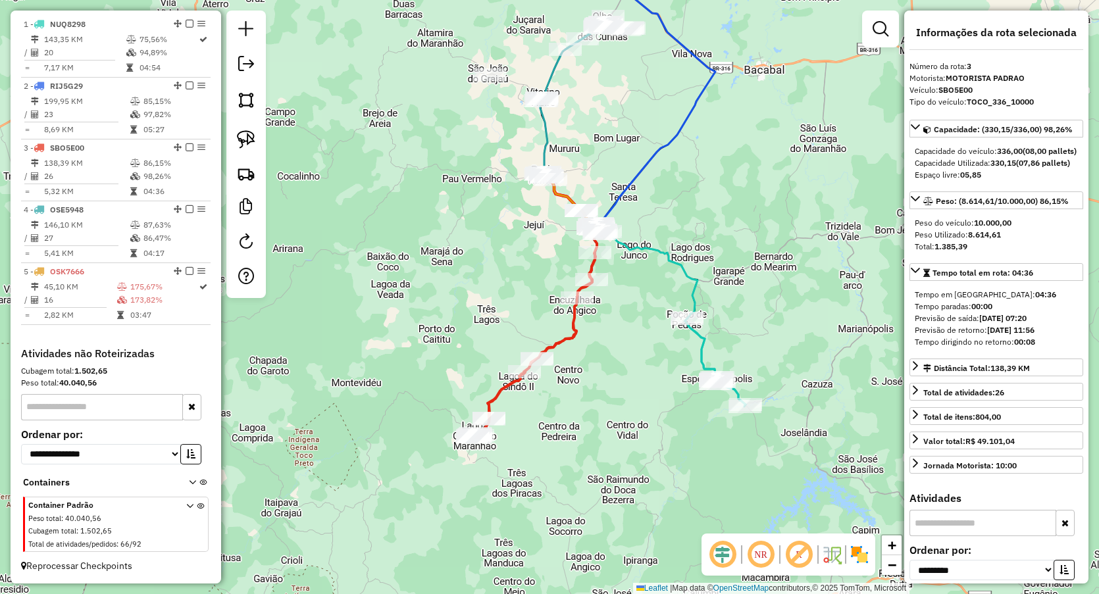
drag, startPoint x: 473, startPoint y: 259, endPoint x: 473, endPoint y: 291, distance: 31.6
click at [481, 296] on div "Janela de atendimento Grade de atendimento Capacidade Transportadoras Veículos …" at bounding box center [549, 297] width 1099 height 594
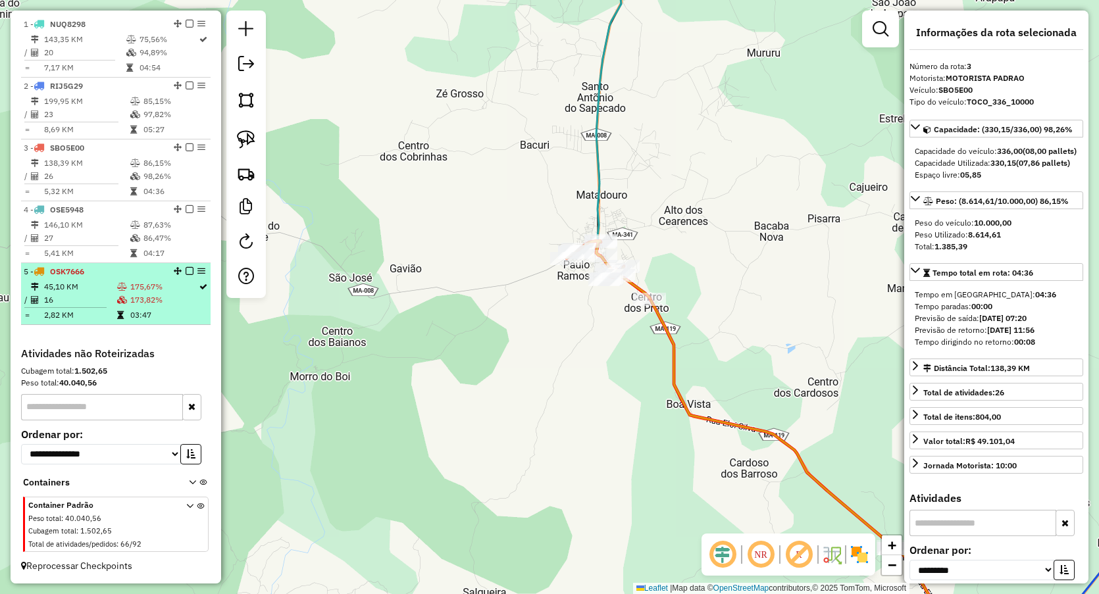
click at [39, 303] on td at bounding box center [36, 300] width 13 height 13
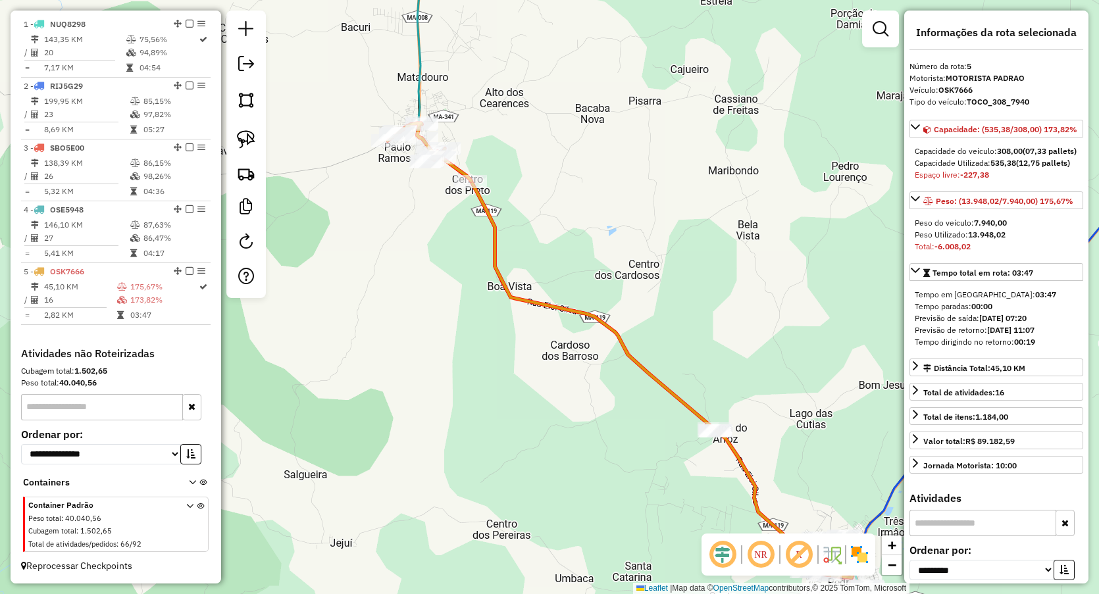
drag, startPoint x: 606, startPoint y: 190, endPoint x: 579, endPoint y: 188, distance: 26.4
click at [608, 191] on div "Janela de atendimento Grade de atendimento Capacidade Transportadoras Veículos …" at bounding box center [549, 297] width 1099 height 594
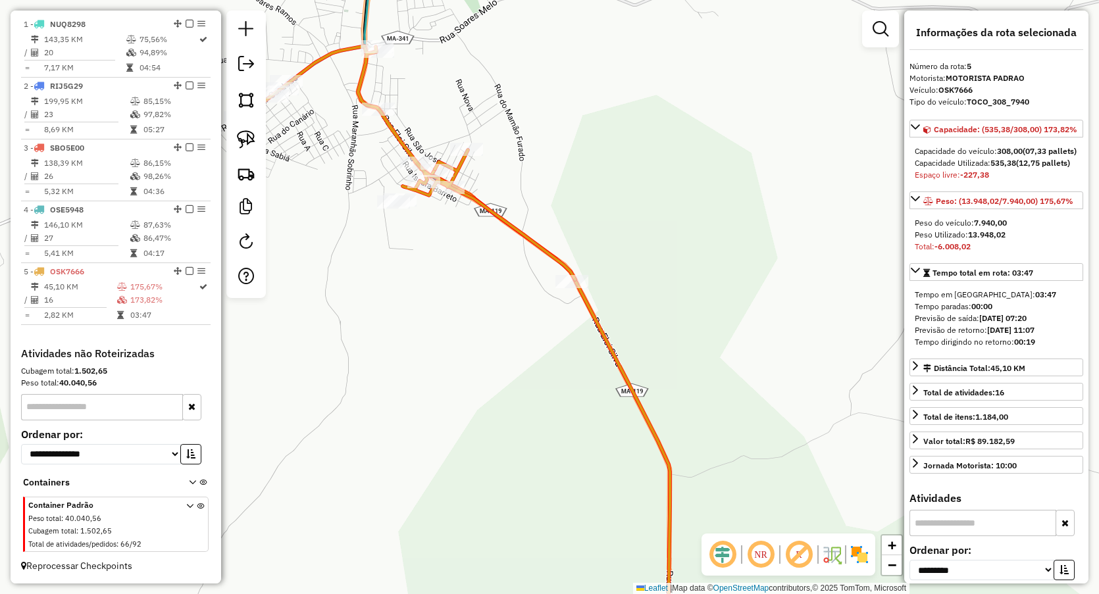
click at [554, 288] on div "Rota 5 - Placa OSK7666 645 - BAR DO ARLINDO Janela de atendimento Grade de aten…" at bounding box center [549, 297] width 1099 height 594
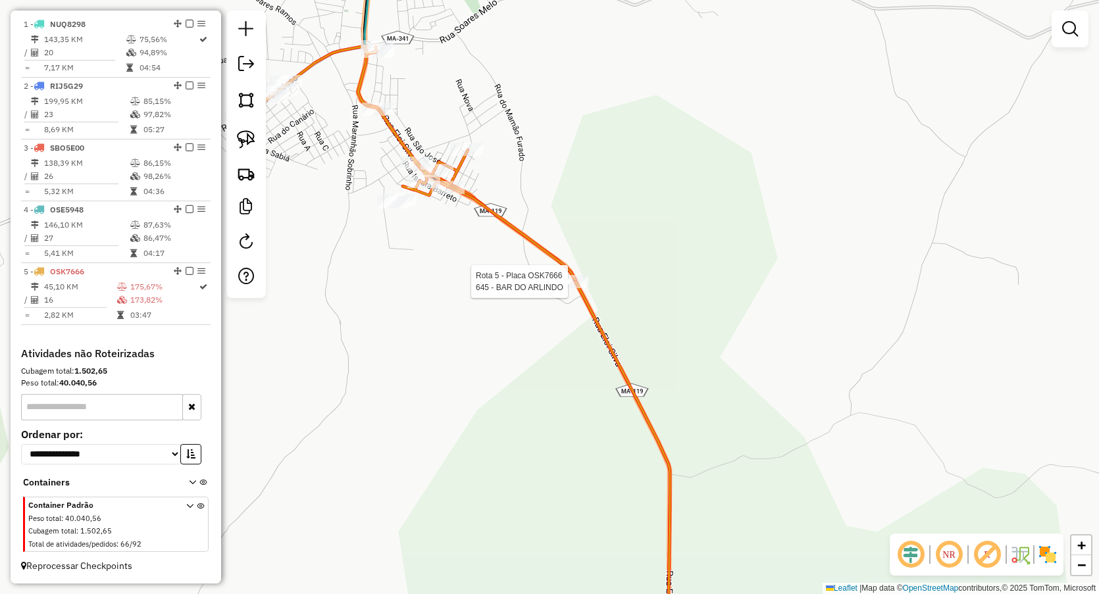
select select "**********"
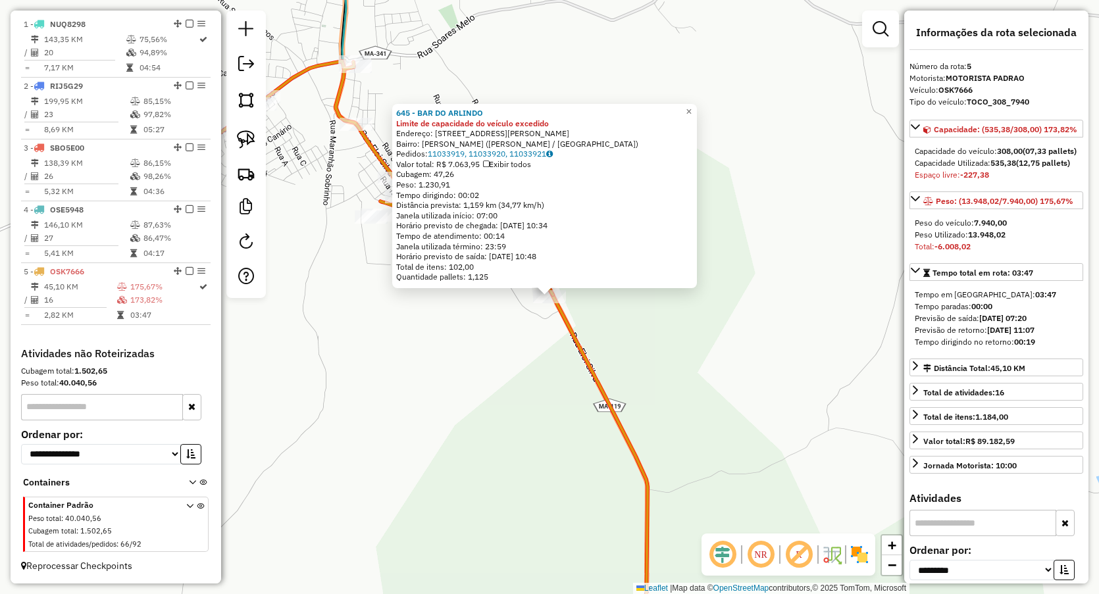
click at [496, 401] on div "645 - BAR DO ARLINDO Limite de capacidade do veículo excedido Endereço: rua Elo…" at bounding box center [549, 297] width 1099 height 594
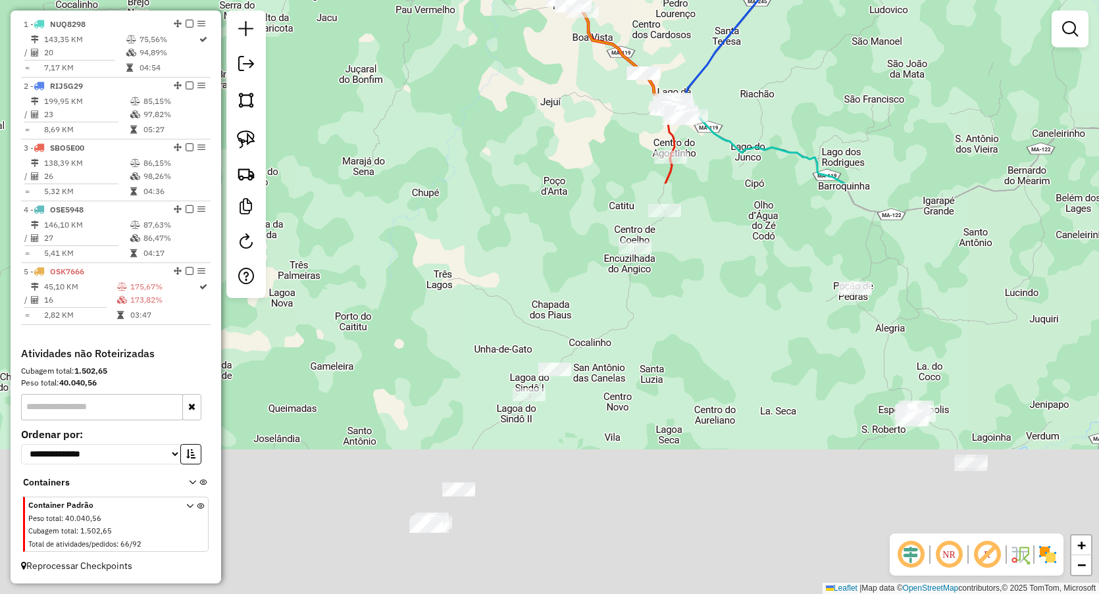
drag, startPoint x: 616, startPoint y: 442, endPoint x: 686, endPoint y: -61, distance: 507.7
click at [686, 0] on html "Aguarde... Pop-up bloqueado! Seu navegador bloqueou automáticamente a abertura …" at bounding box center [549, 297] width 1099 height 594
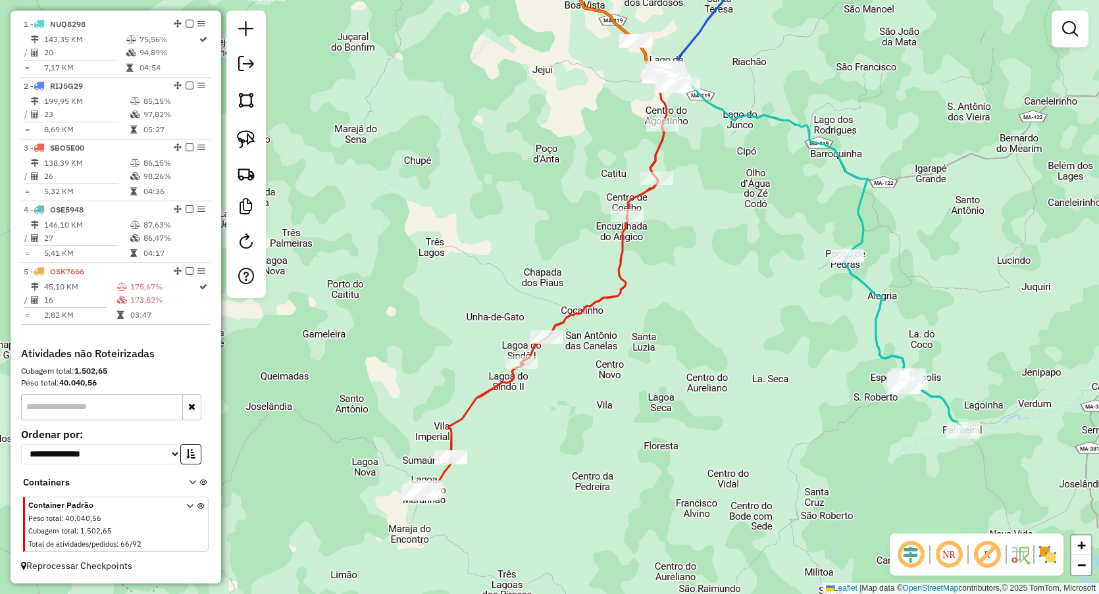
drag, startPoint x: 547, startPoint y: 483, endPoint x: 588, endPoint y: 195, distance: 291.2
click at [594, 309] on div "Janela de atendimento Grade de atendimento Capacidade Transportadoras Veículos …" at bounding box center [549, 297] width 1099 height 594
click at [606, 204] on div "Janela de atendimento Grade de atendimento Capacidade Transportadoras Veículos …" at bounding box center [549, 297] width 1099 height 594
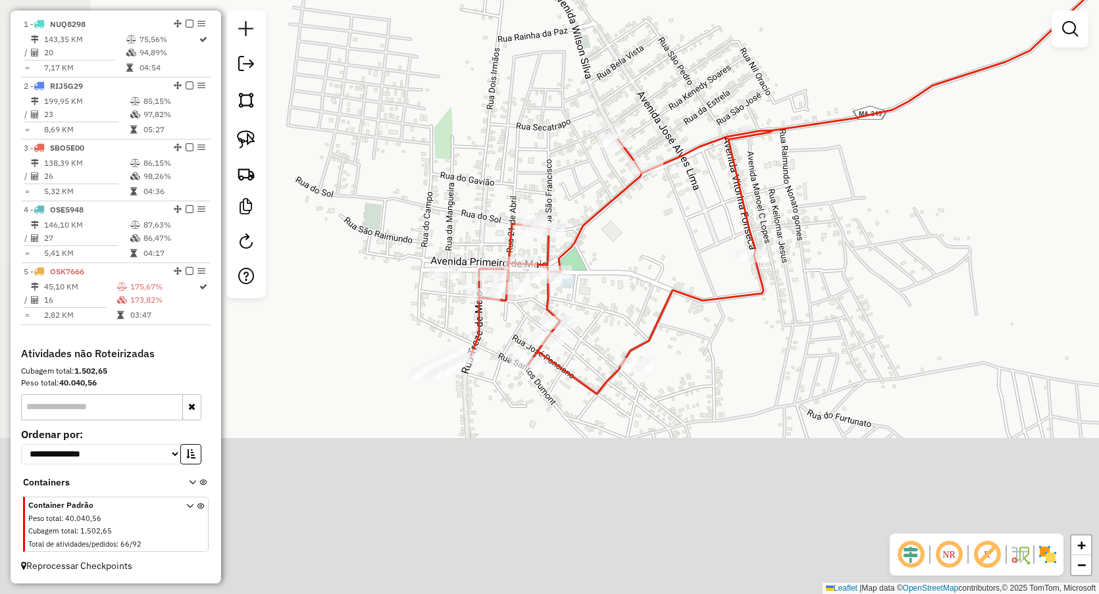
drag, startPoint x: 537, startPoint y: 226, endPoint x: 617, endPoint y: 49, distance: 194.4
click at [625, 36] on div "Janela de atendimento Grade de atendimento Capacidade Transportadoras Veículos …" at bounding box center [549, 297] width 1099 height 594
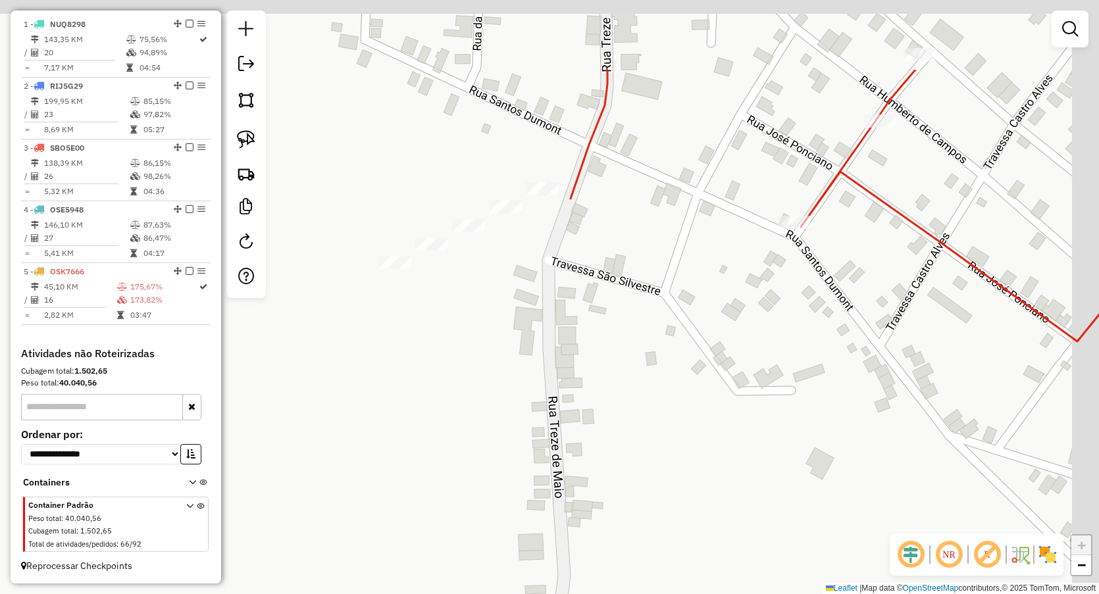
drag, startPoint x: 731, startPoint y: 122, endPoint x: 567, endPoint y: 555, distance: 463.9
click at [567, 555] on div "Janela de atendimento Grade de atendimento Capacidade Transportadoras Veículos …" at bounding box center [549, 297] width 1099 height 594
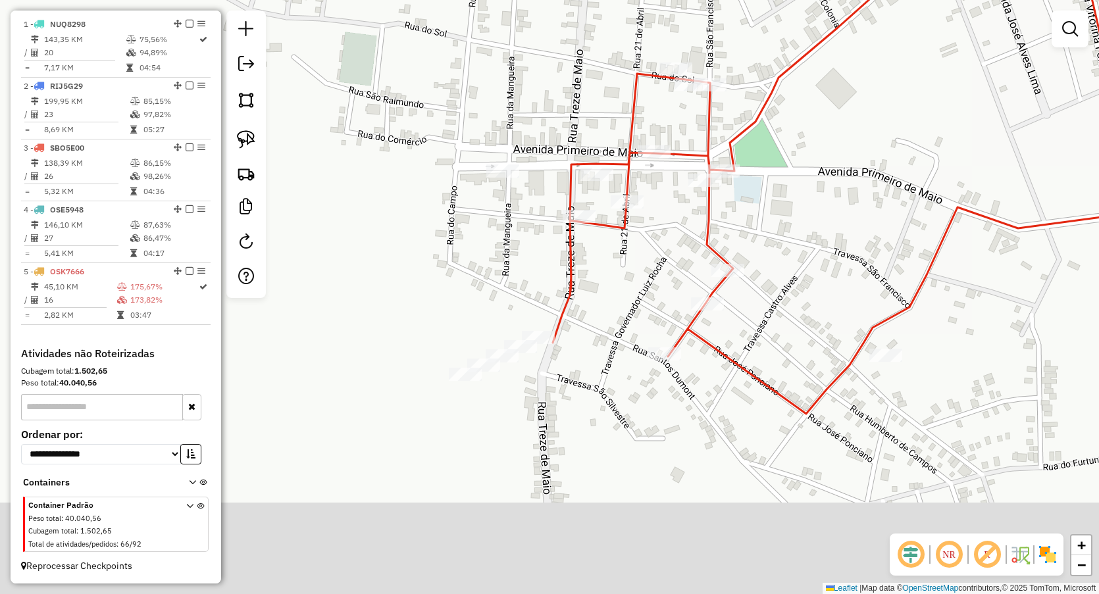
drag, startPoint x: 449, startPoint y: 449, endPoint x: 480, endPoint y: 286, distance: 165.6
click at [483, 290] on div "Janela de atendimento Grade de atendimento Capacidade Transportadoras Veículos …" at bounding box center [549, 297] width 1099 height 594
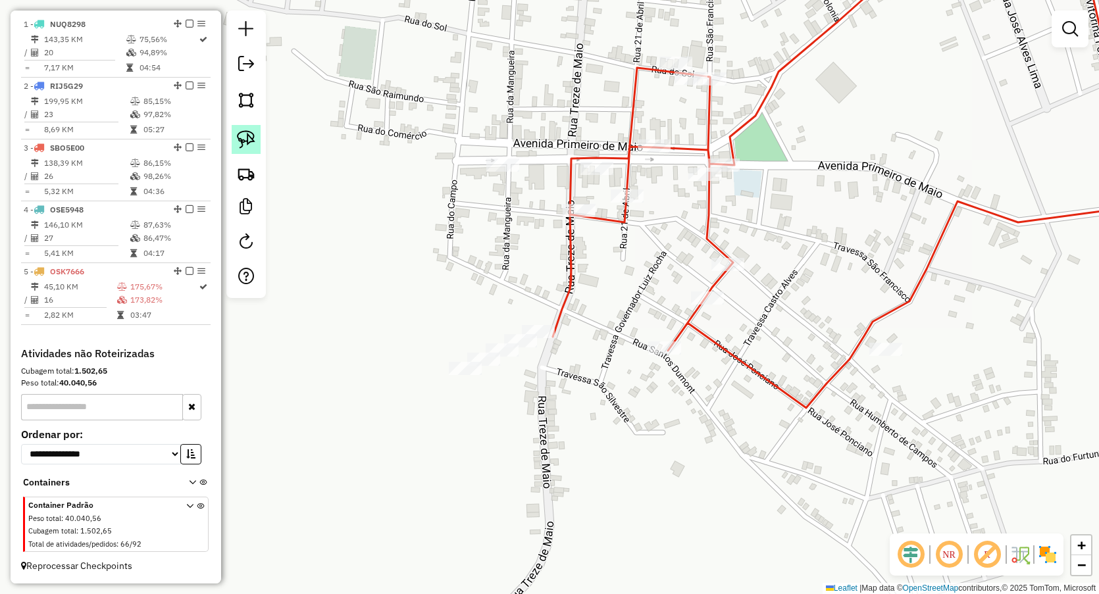
click at [240, 132] on img at bounding box center [246, 139] width 18 height 18
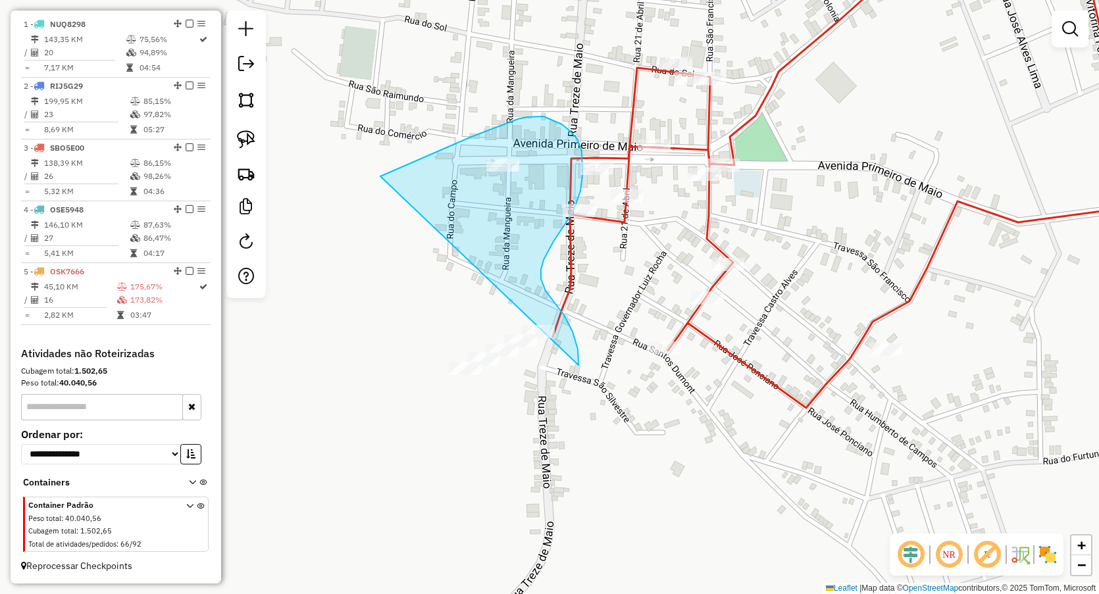
drag, startPoint x: 420, startPoint y: 159, endPoint x: 414, endPoint y: 444, distance: 285.0
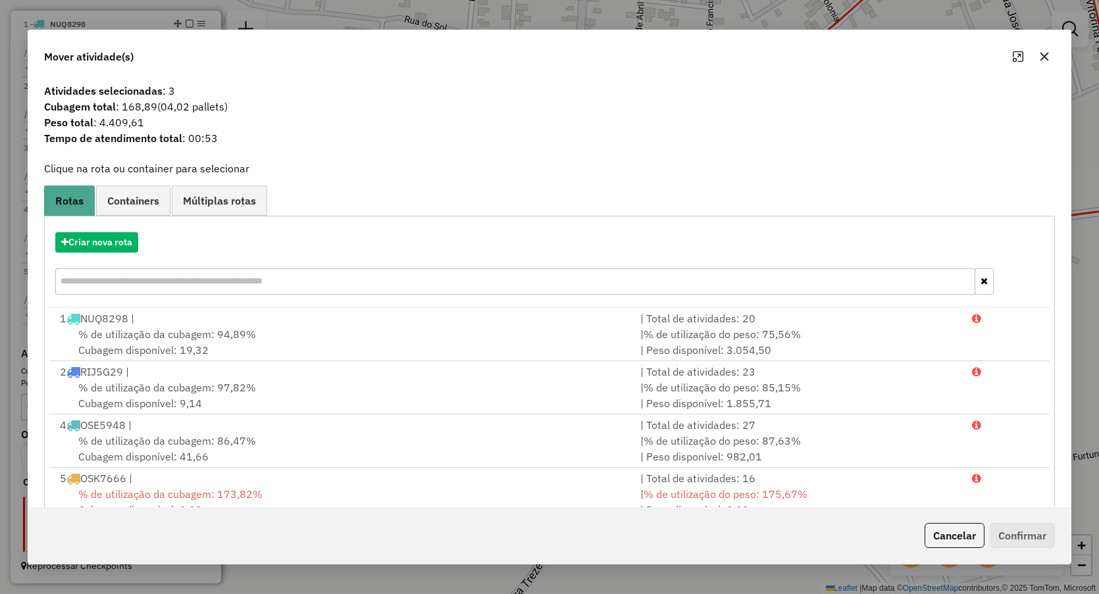
click at [1045, 61] on icon "button" at bounding box center [1044, 56] width 11 height 11
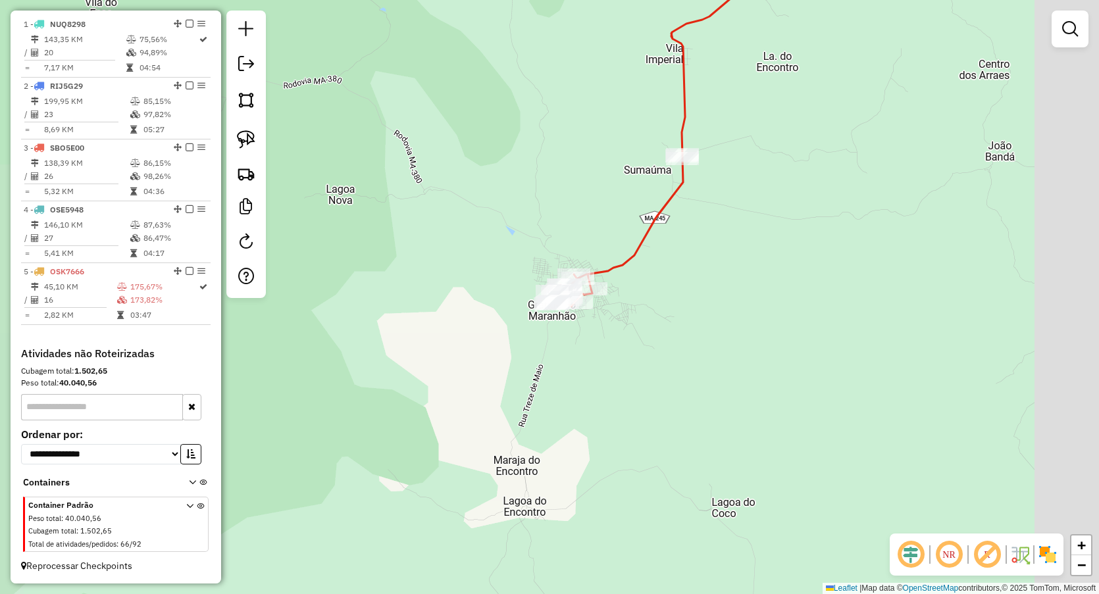
drag, startPoint x: 846, startPoint y: 321, endPoint x: 687, endPoint y: 298, distance: 160.3
click at [702, 293] on div "Janela de atendimento Grade de atendimento Capacidade Transportadoras Veículos …" at bounding box center [549, 297] width 1099 height 594
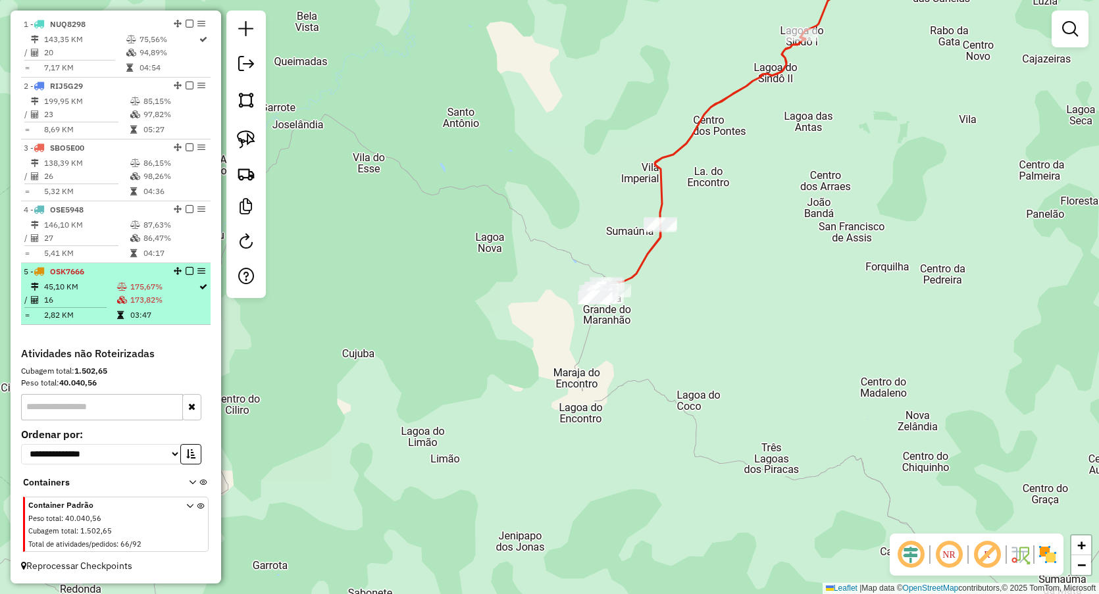
click at [106, 290] on td "45,10 KM" at bounding box center [79, 286] width 73 height 13
select select "**********"
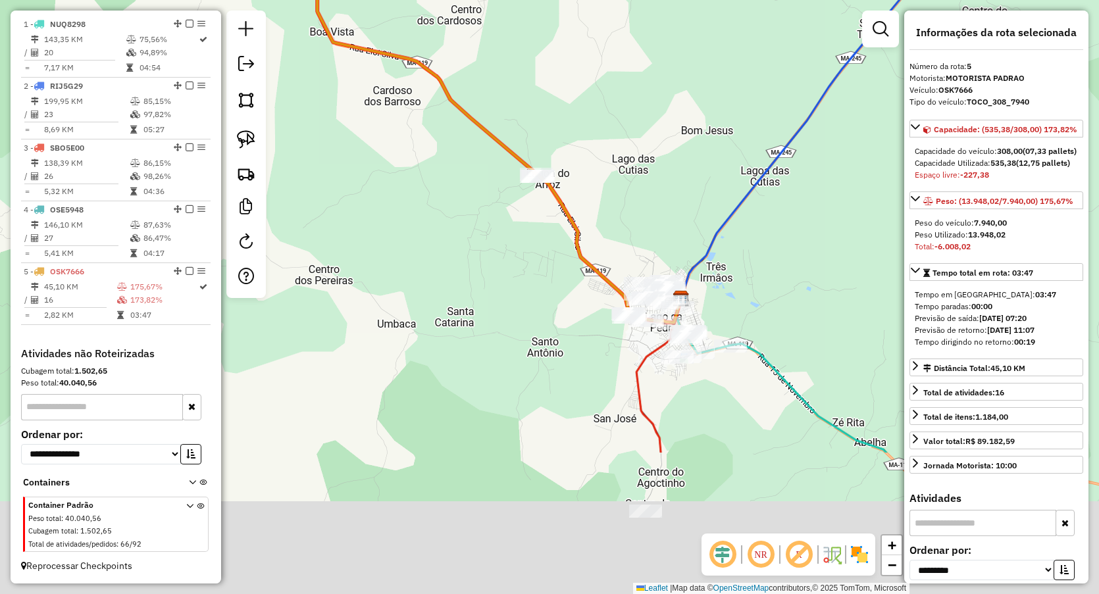
drag, startPoint x: 497, startPoint y: 370, endPoint x: 391, endPoint y: 160, distance: 235.2
click at [388, 161] on div "Janela de atendimento Grade de atendimento Capacidade Transportadoras Veículos …" at bounding box center [549, 297] width 1099 height 594
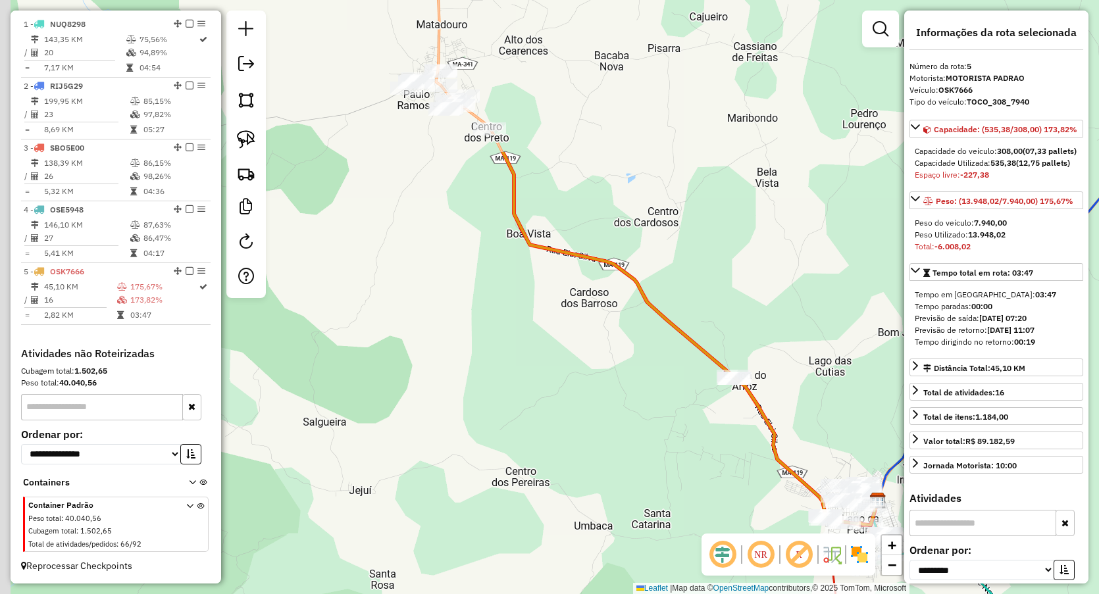
drag, startPoint x: 415, startPoint y: 178, endPoint x: 599, endPoint y: 358, distance: 256.9
click at [599, 358] on div "Janela de atendimento Grade de atendimento Capacidade Transportadoras Veículos …" at bounding box center [549, 297] width 1099 height 594
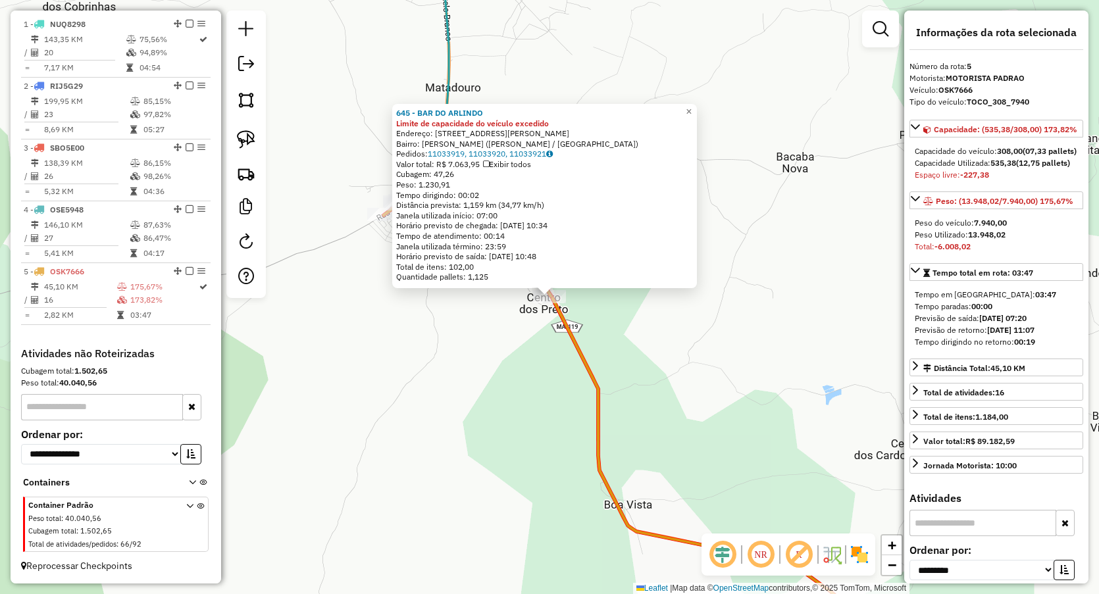
click at [480, 403] on div "645 - BAR DO ARLINDO Limite de capacidade do veículo excedido Endereço: rua Elo…" at bounding box center [549, 297] width 1099 height 594
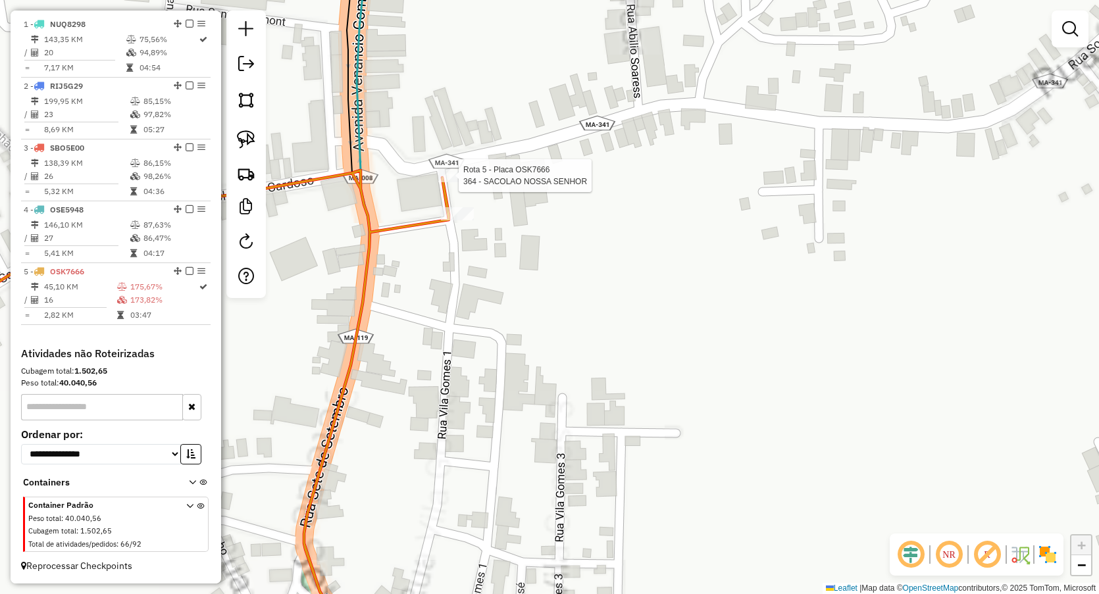
select select "**********"
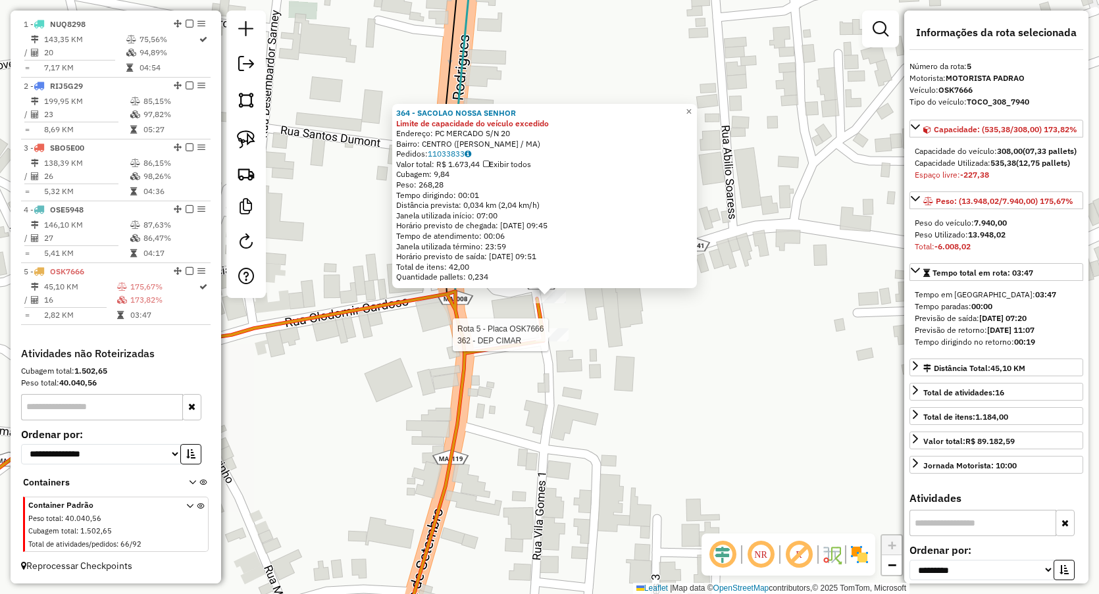
click at [550, 342] on div at bounding box center [552, 334] width 33 height 13
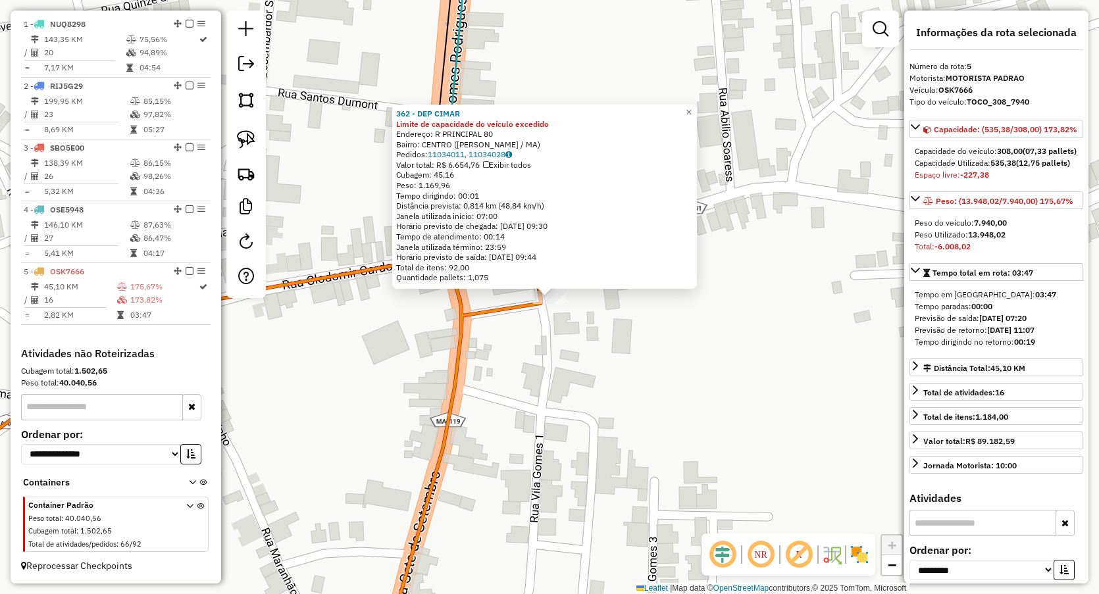
click at [539, 400] on div "362 - DEP CIMAR Limite de capacidade do veículo excedido Endereço: R PRINCIPAL …" at bounding box center [549, 297] width 1099 height 594
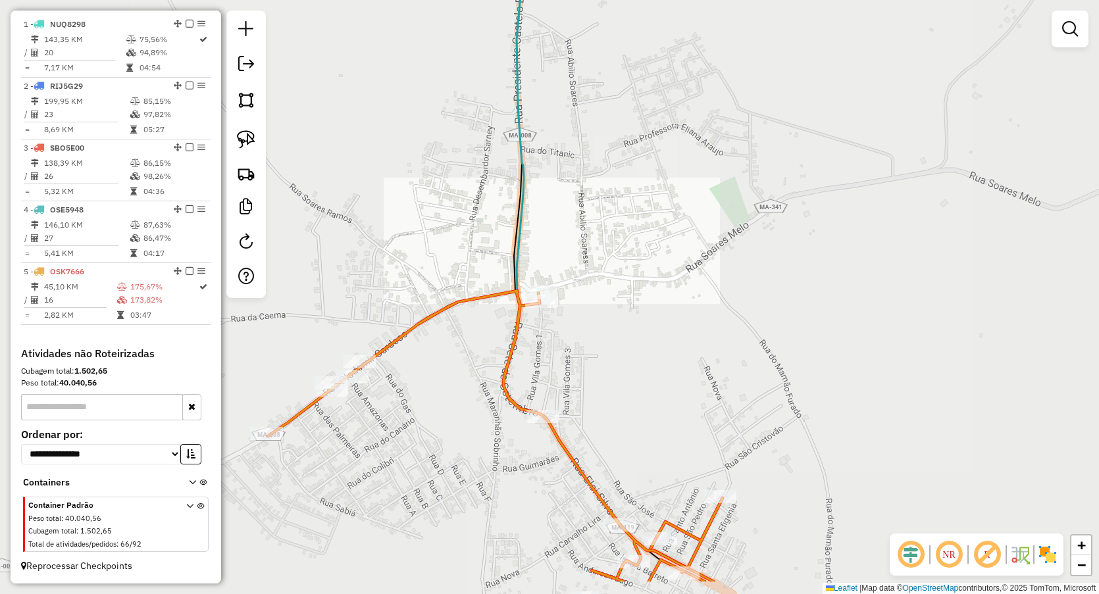
drag, startPoint x: 579, startPoint y: 523, endPoint x: 566, endPoint y: 99, distance: 423.4
click at [566, 99] on div "Janela de atendimento Grade de atendimento Capacidade Transportadoras Veículos …" at bounding box center [549, 297] width 1099 height 594
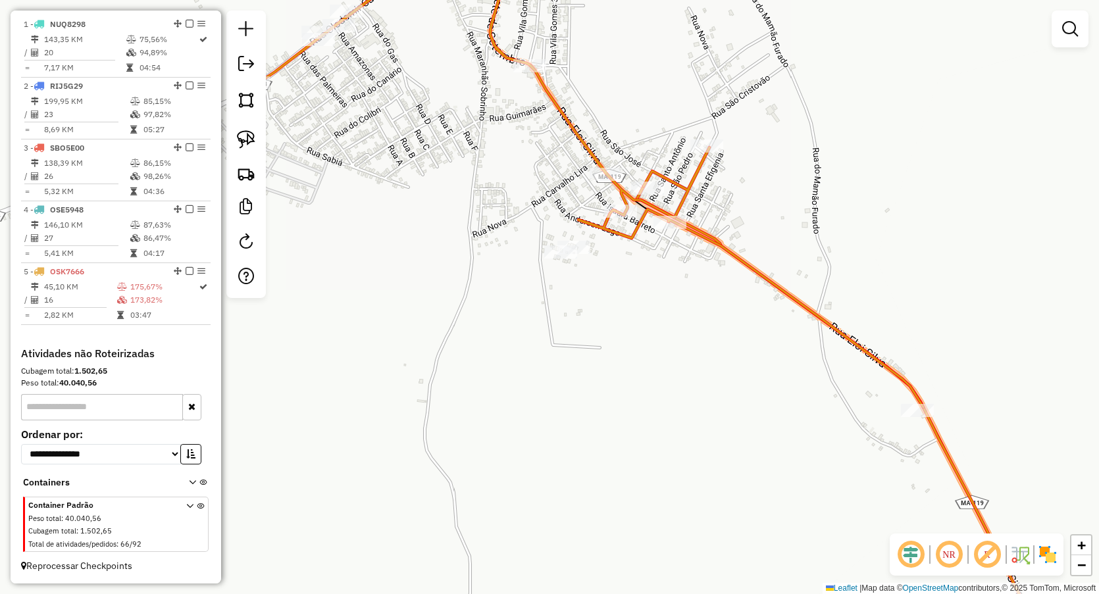
click at [528, 51] on div "Rota 5 - Placa OSK7666 361 - PH BEBIDAS S Janela de atendimento Grade de atendi…" at bounding box center [549, 297] width 1099 height 594
select select "**********"
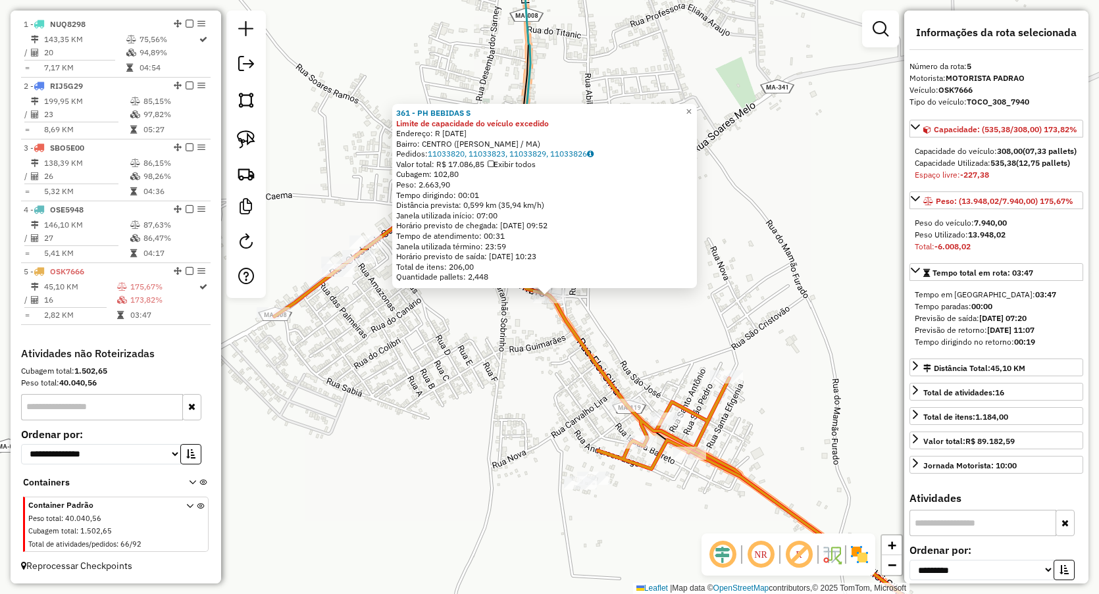
drag, startPoint x: 539, startPoint y: 375, endPoint x: 540, endPoint y: 356, distance: 19.1
click at [539, 374] on div "361 - PH BEBIDAS S Limite de capacidade do veículo excedido Endereço: R 7 DE SE…" at bounding box center [549, 297] width 1099 height 594
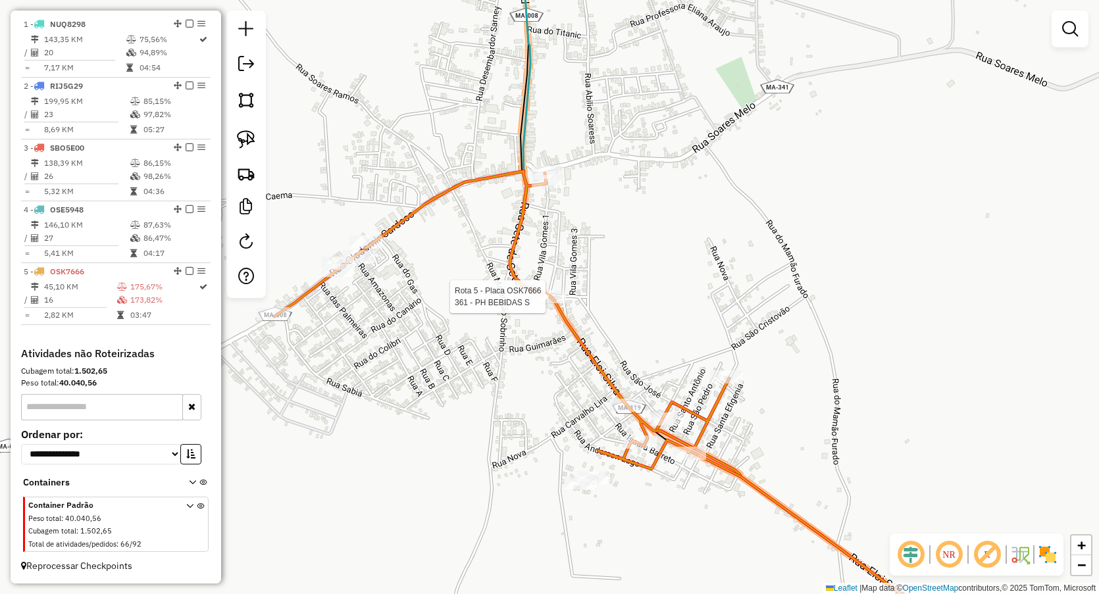
select select "**********"
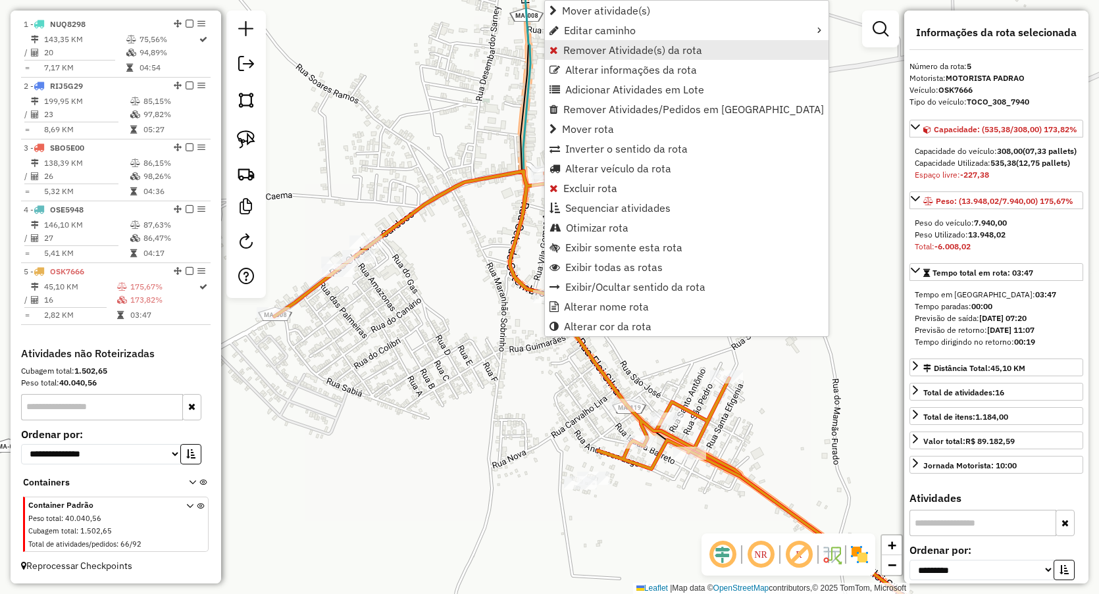
click at [566, 53] on span "Remover Atividade(s) da rota" at bounding box center [632, 50] width 139 height 11
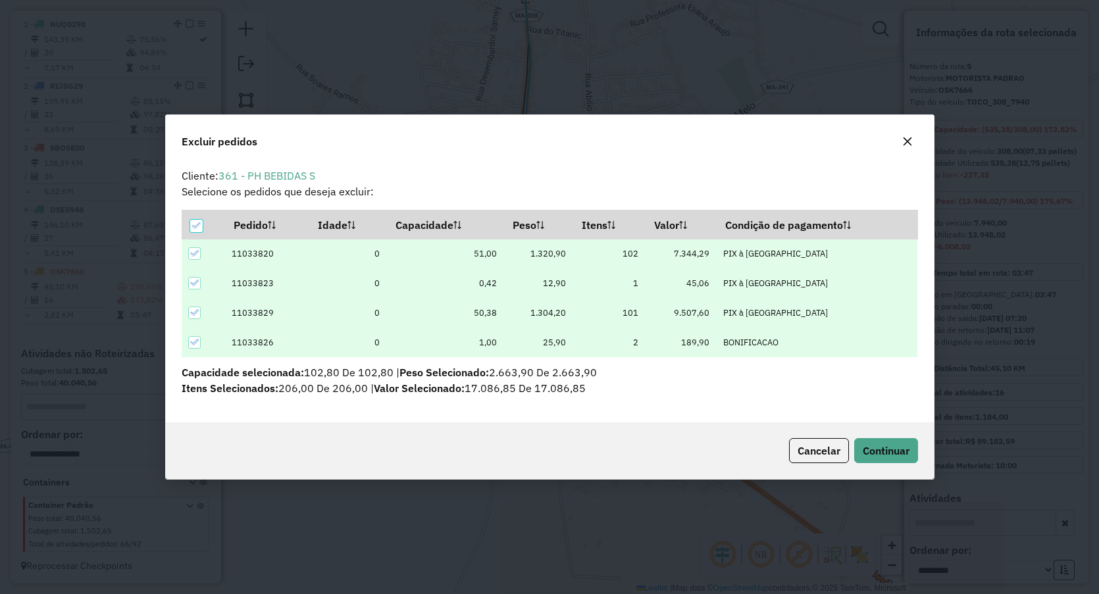
scroll to position [7, 4]
click at [880, 447] on span "Continuar" at bounding box center [886, 450] width 47 height 13
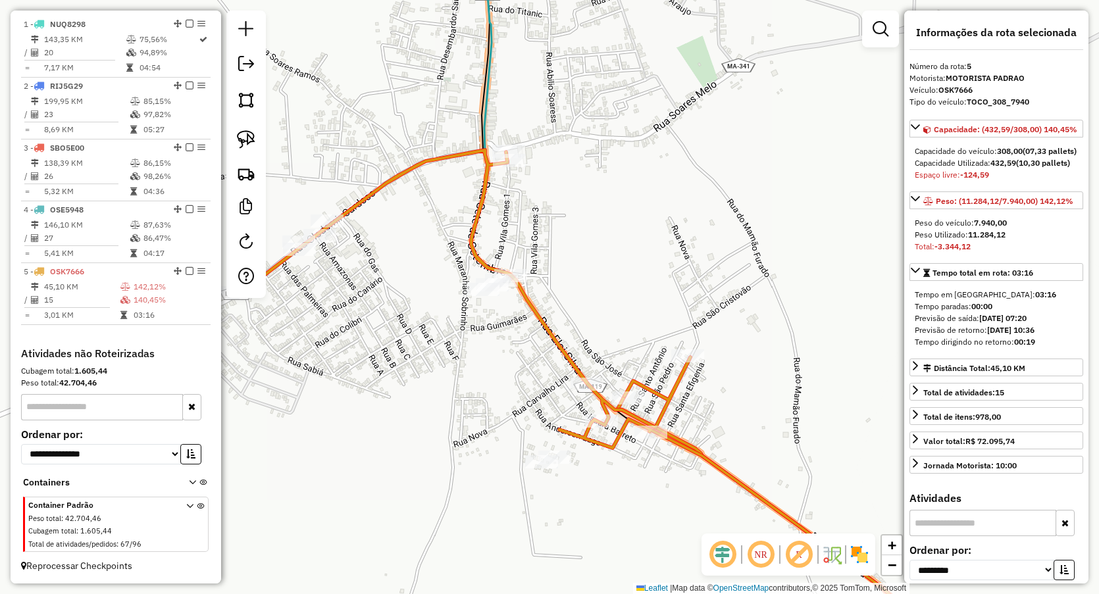
drag, startPoint x: 544, startPoint y: 426, endPoint x: 415, endPoint y: 284, distance: 192.5
click at [412, 288] on div "Janela de atendimento Grade de atendimento Capacidade Transportadoras Veículos …" at bounding box center [549, 297] width 1099 height 594
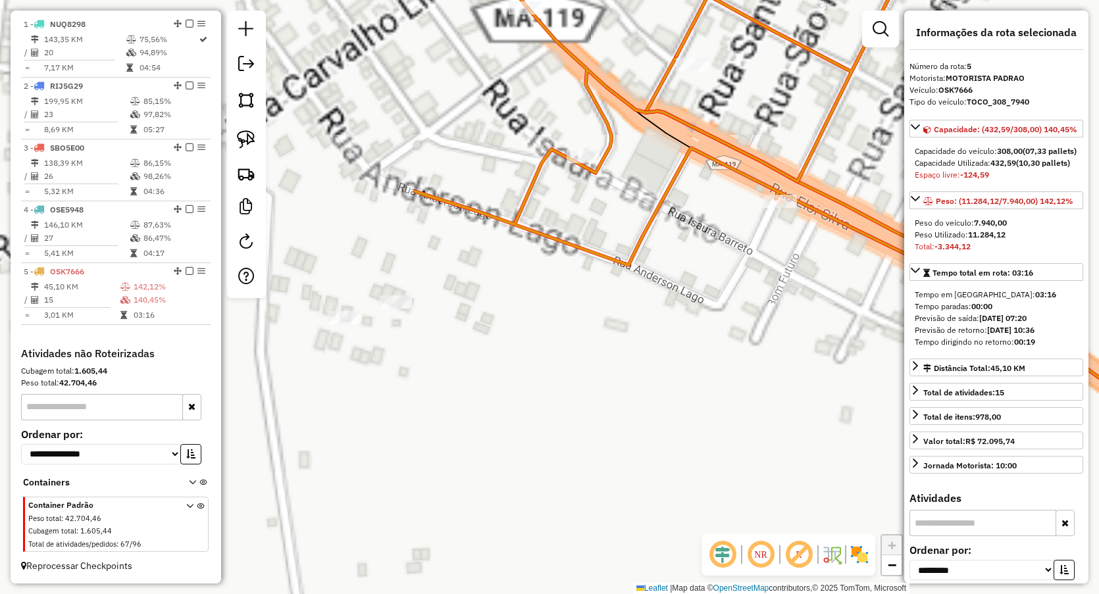
drag, startPoint x: 492, startPoint y: 120, endPoint x: 478, endPoint y: 163, distance: 44.3
click at [478, 163] on div "Janela de atendimento Grade de atendimento Capacidade Transportadoras Veículos …" at bounding box center [549, 297] width 1099 height 594
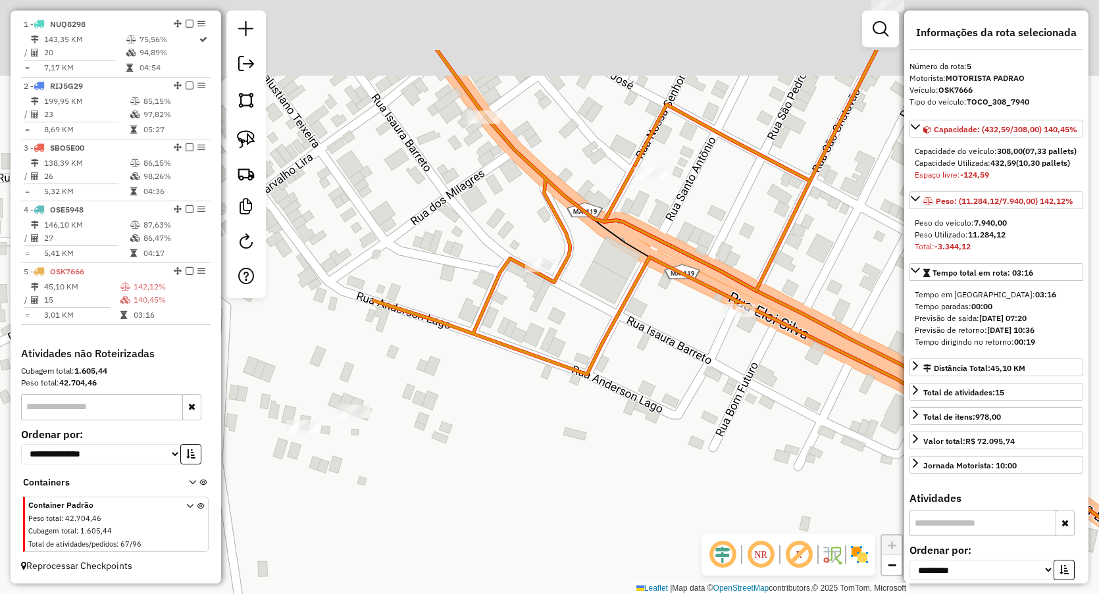
drag, startPoint x: 478, startPoint y: 163, endPoint x: 481, endPoint y: 141, distance: 21.9
click at [478, 163] on div "Janela de atendimento Grade de atendimento Capacidade Transportadoras Veículos …" at bounding box center [549, 297] width 1099 height 594
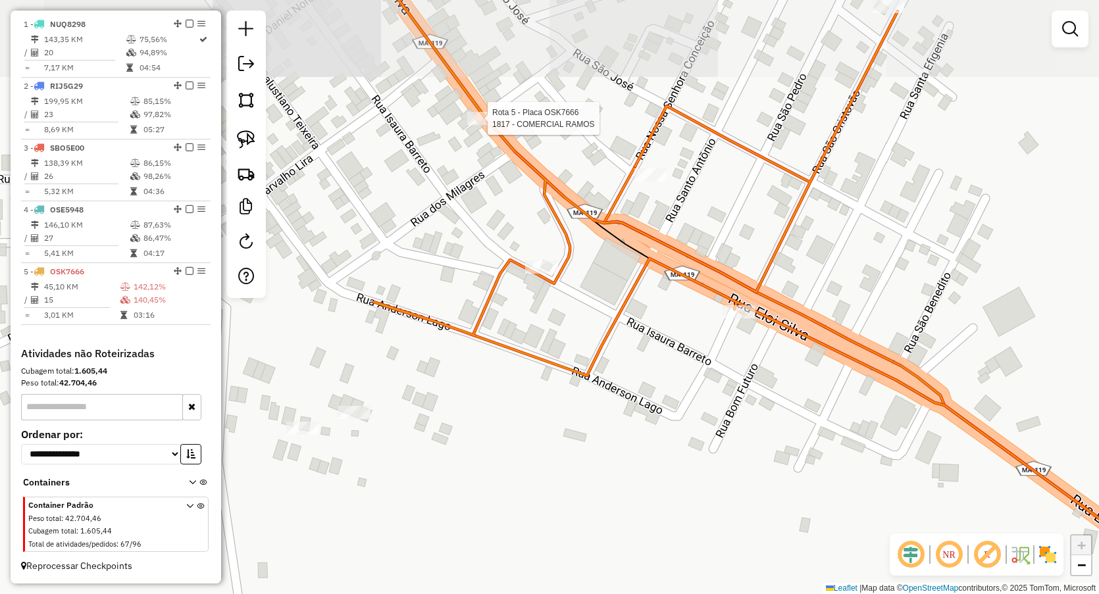
select select "**********"
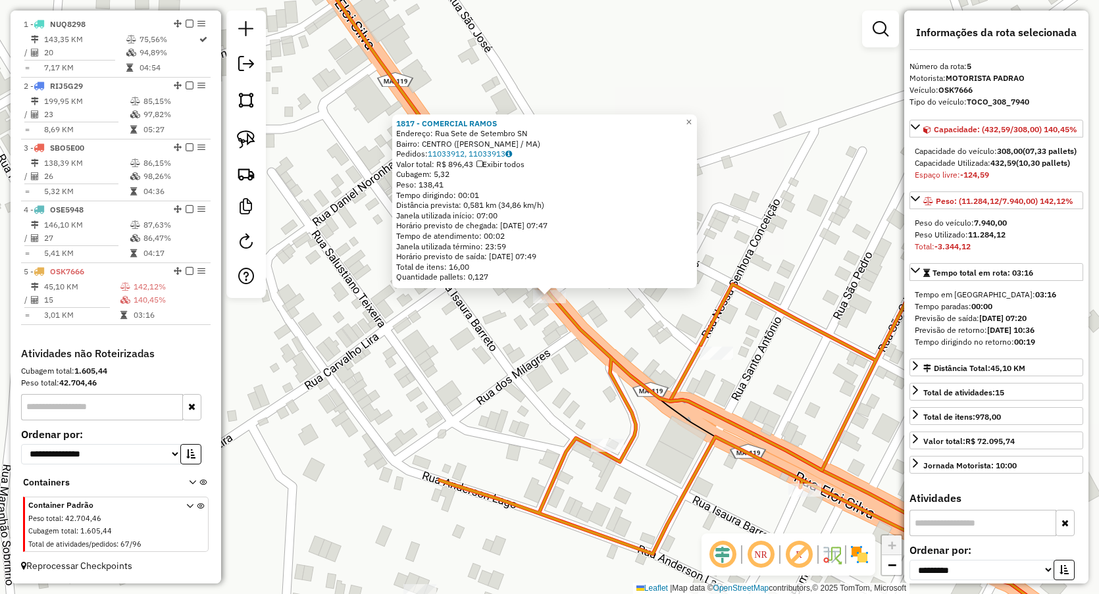
drag, startPoint x: 471, startPoint y: 345, endPoint x: 568, endPoint y: 351, distance: 97.6
click at [471, 346] on div "1817 - COMERCIAL RAMOS Endereço: Rua Sete de Setembro SN Bairro: CENTRO (PAULO …" at bounding box center [549, 297] width 1099 height 594
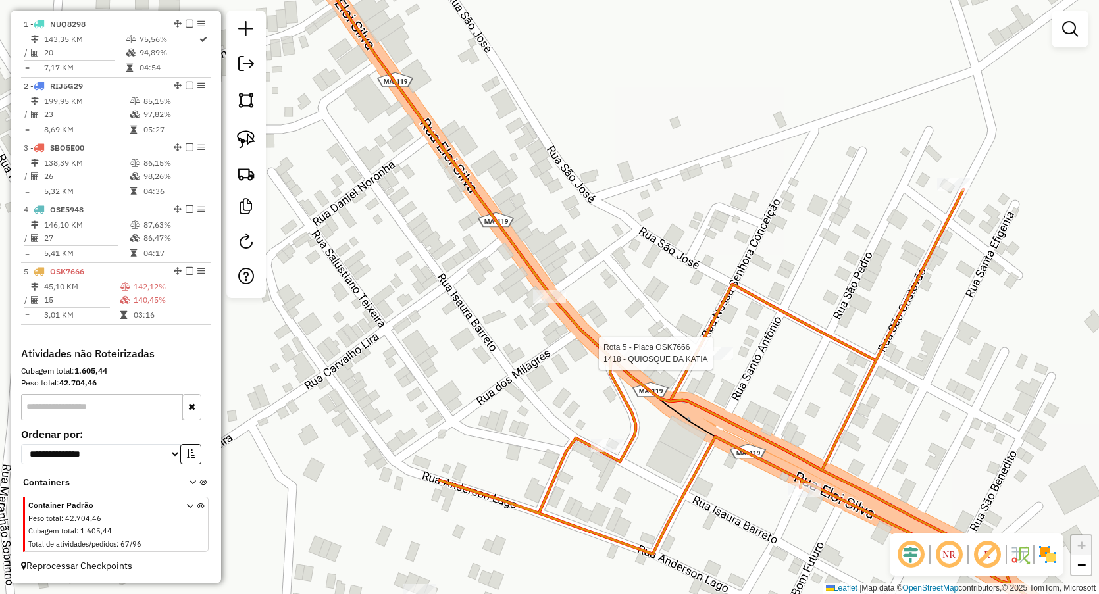
select select "**********"
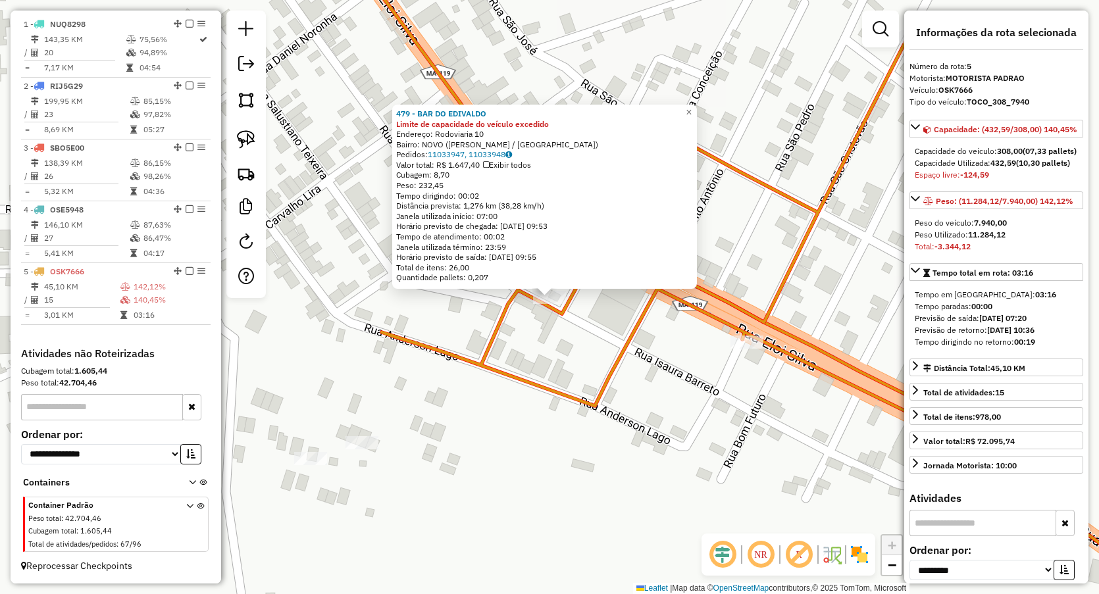
drag, startPoint x: 552, startPoint y: 411, endPoint x: 561, endPoint y: 404, distance: 11.9
click at [552, 410] on div "479 - BAR DO EDIVALDO Limite de capacidade do veículo excedido Endereço: Rodovi…" at bounding box center [549, 297] width 1099 height 594
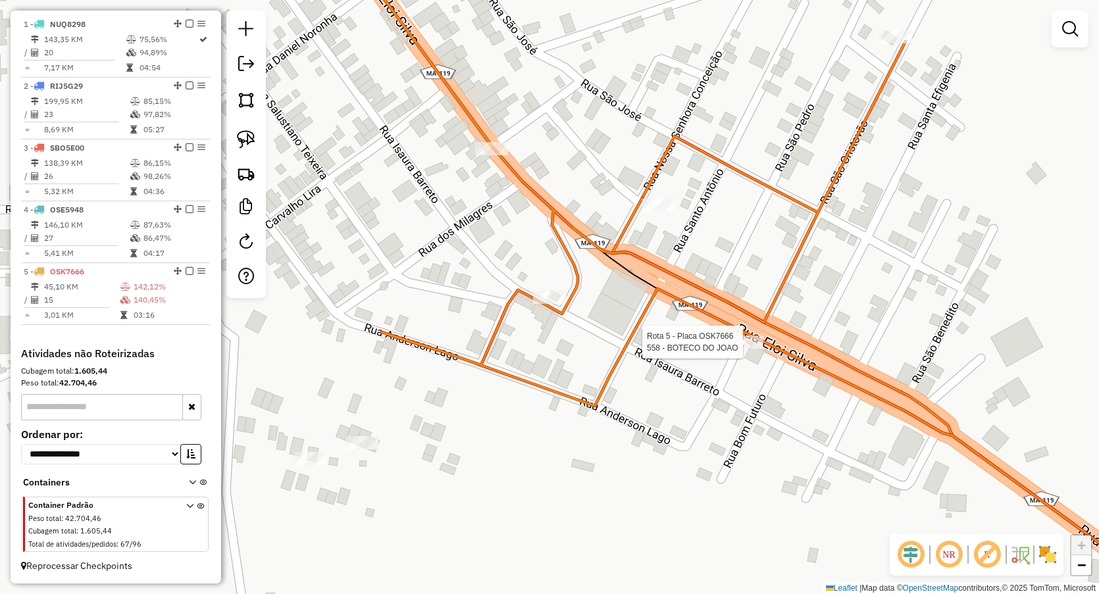
select select "**********"
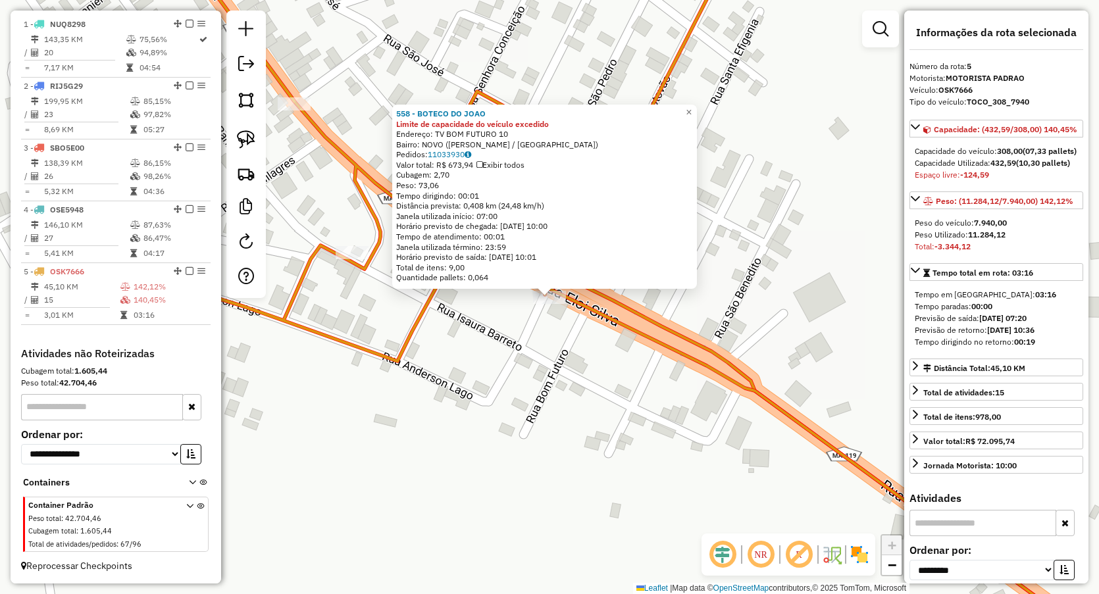
drag, startPoint x: 419, startPoint y: 401, endPoint x: 388, endPoint y: 397, distance: 31.8
click at [419, 401] on div "558 - BOTECO DO JOAO Limite de capacidade do veículo excedido Endereço: TV BOM …" at bounding box center [549, 297] width 1099 height 594
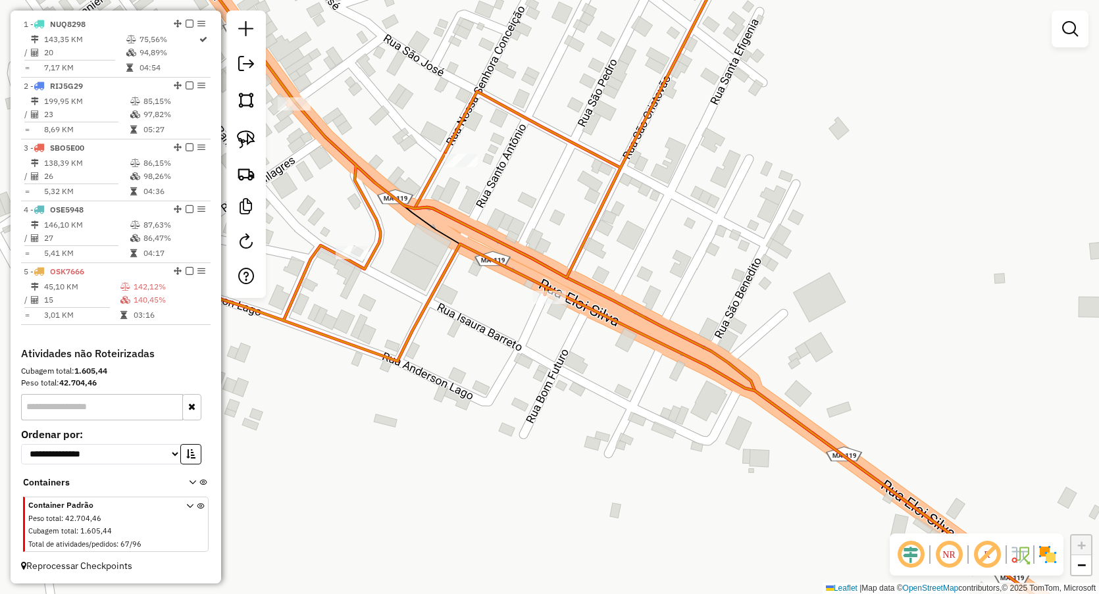
drag, startPoint x: 484, startPoint y: 382, endPoint x: 665, endPoint y: 357, distance: 182.6
click at [664, 359] on div "558 - BOTECO DO JOAO Limite de capacidade do veículo excedido Endereço: TV BOM …" at bounding box center [549, 297] width 1099 height 594
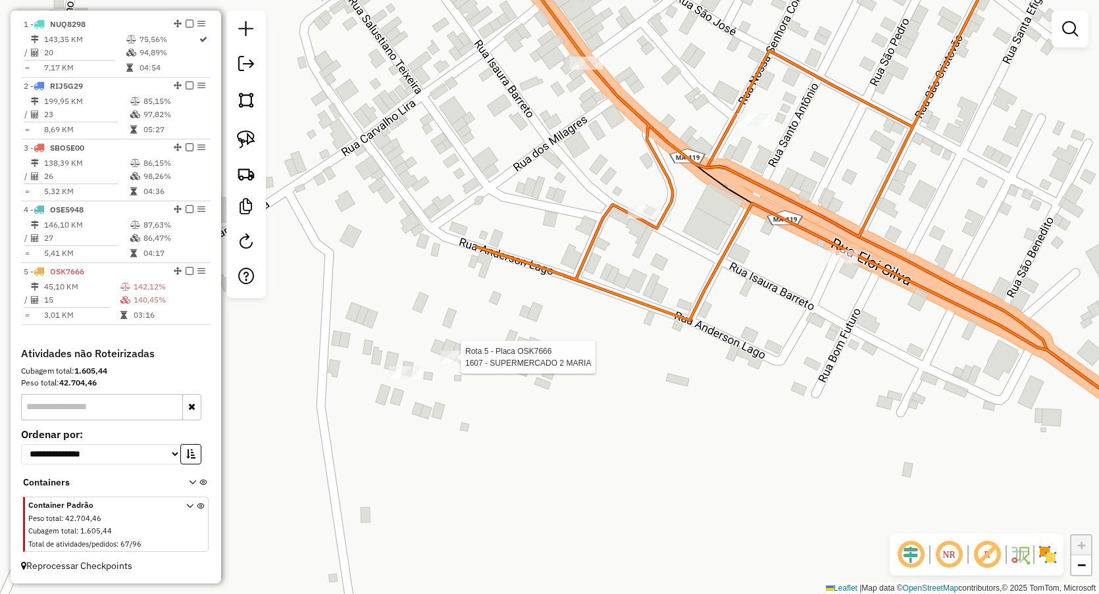
select select "**********"
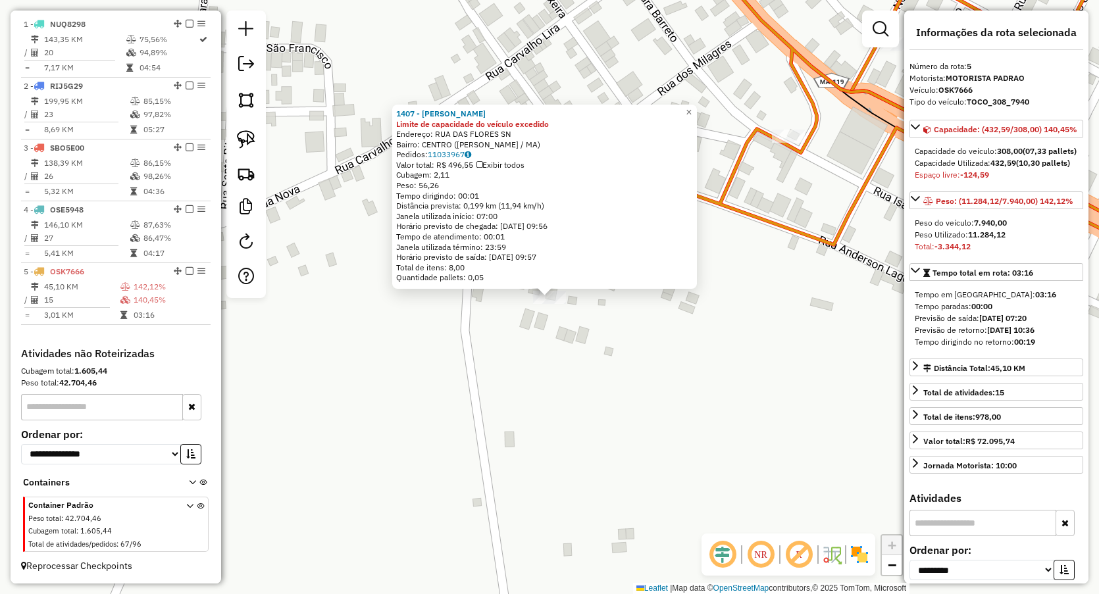
click at [496, 381] on div "1407 - LEO DISTRUIBORA Limite de capacidade do veículo excedido Endereço: RUA D…" at bounding box center [549, 297] width 1099 height 594
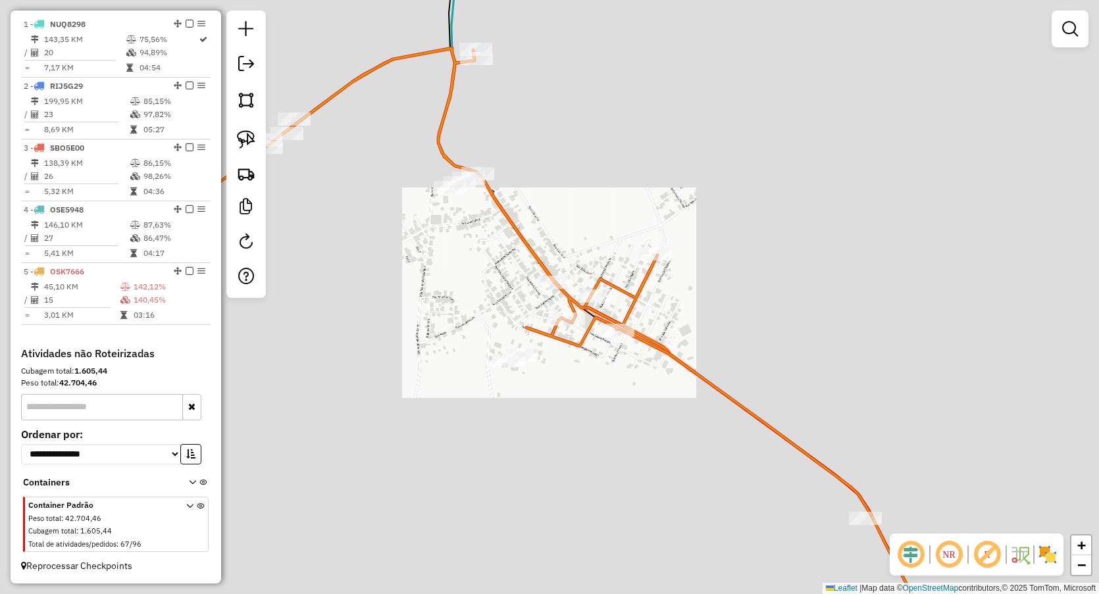
drag, startPoint x: 498, startPoint y: 231, endPoint x: 483, endPoint y: 303, distance: 73.8
click at [483, 303] on div "Janela de atendimento Grade de atendimento Capacidade Transportadoras Veículos …" at bounding box center [549, 297] width 1099 height 594
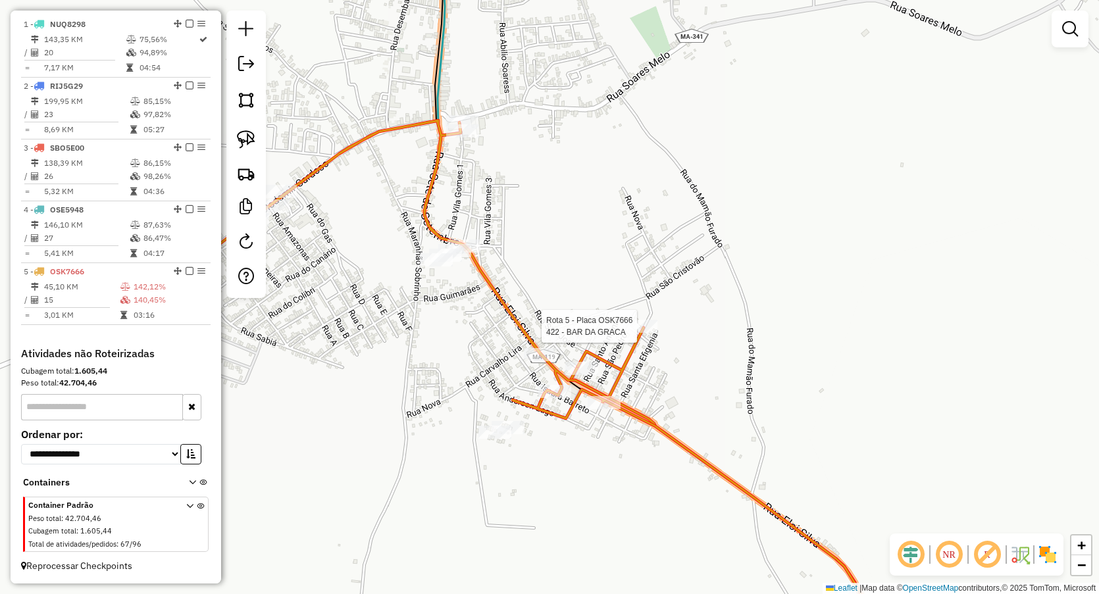
select select "**********"
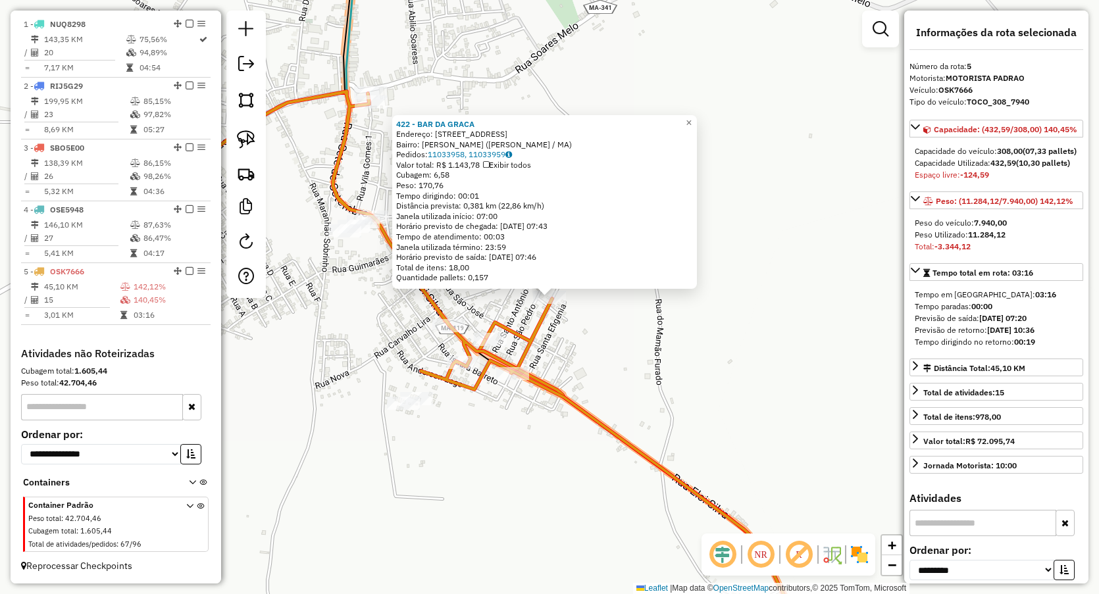
click at [582, 383] on div "422 - BAR DA GRACA Endereço: Rua Sao Cristovao 58 Bairro: SAO RAIMUNDO (PAULO R…" at bounding box center [549, 297] width 1099 height 594
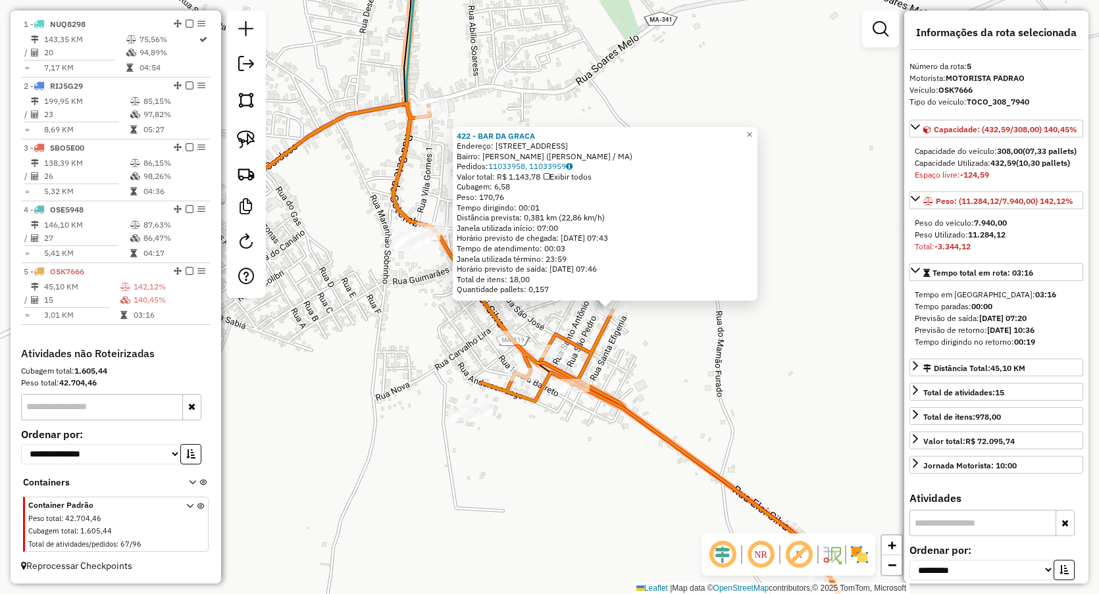
drag, startPoint x: 340, startPoint y: 155, endPoint x: 466, endPoint y: 195, distance: 131.8
click at [465, 195] on icon at bounding box center [492, 336] width 669 height 467
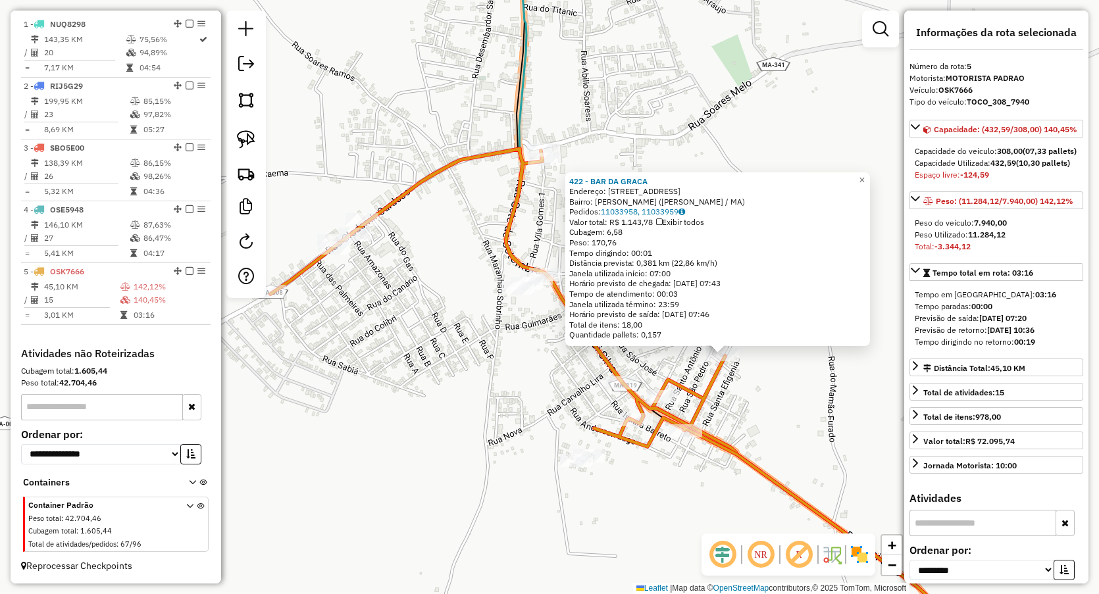
drag, startPoint x: 390, startPoint y: 213, endPoint x: 447, endPoint y: 221, distance: 57.2
click at [447, 221] on div "422 - BAR DA GRACA Endereço: Rua Sao Cristovao 58 Bairro: SAO RAIMUNDO (PAULO R…" at bounding box center [549, 297] width 1099 height 594
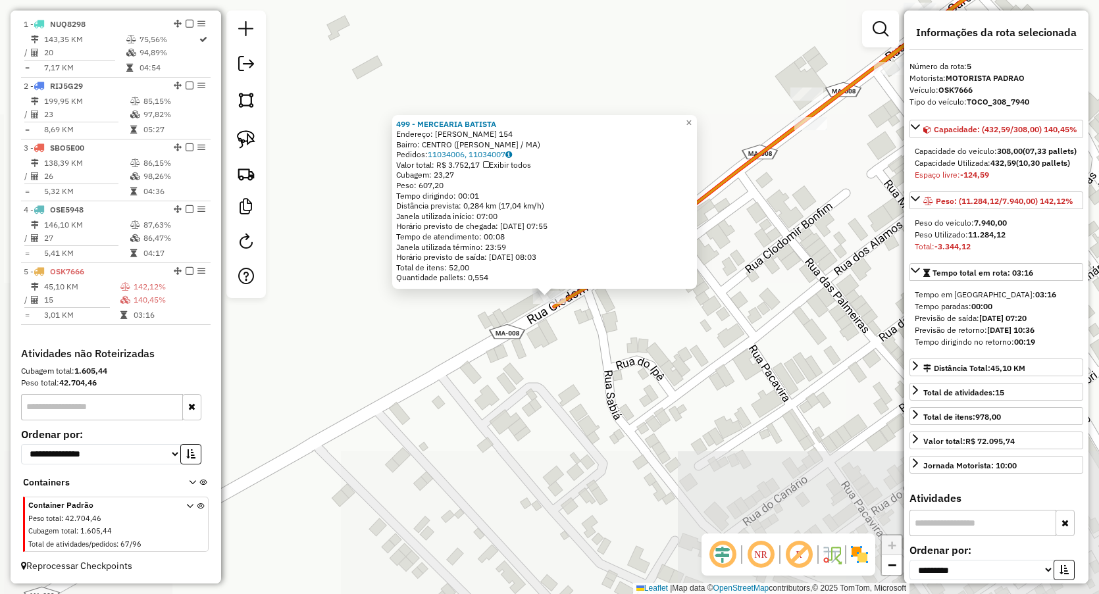
click at [602, 405] on div "499 - MERCEARIA BATISTA Endereço: Clodomir Cardoso 154 Bairro: CENTRO (PAULO RA…" at bounding box center [549, 297] width 1099 height 594
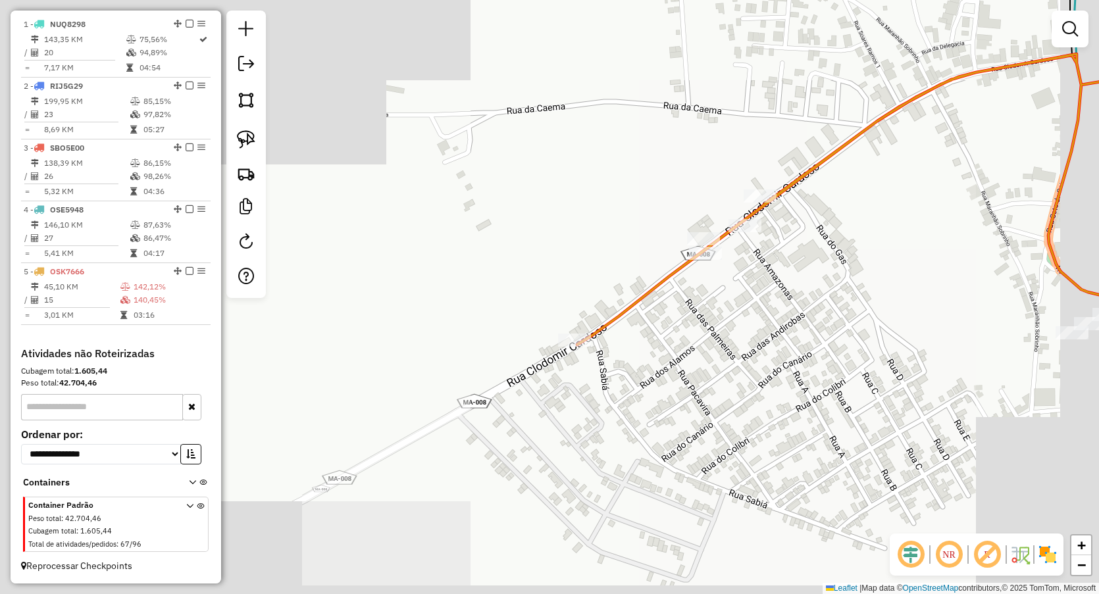
drag, startPoint x: 710, startPoint y: 355, endPoint x: 579, endPoint y: 371, distance: 131.8
click at [583, 377] on div "Janela de atendimento Grade de atendimento Capacidade Transportadoras Veículos …" at bounding box center [549, 297] width 1099 height 594
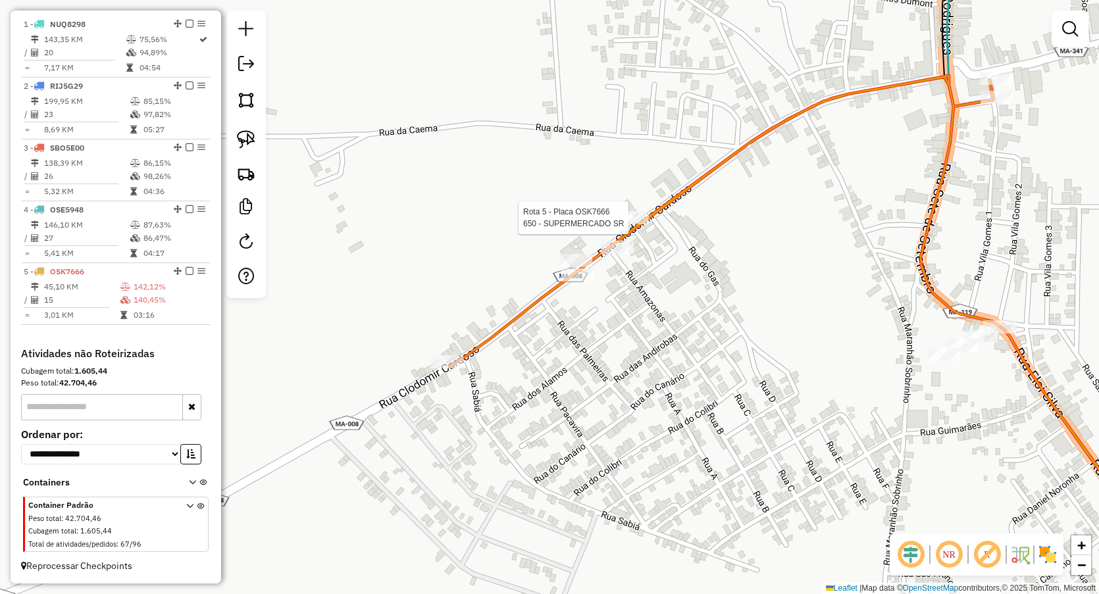
select select "**********"
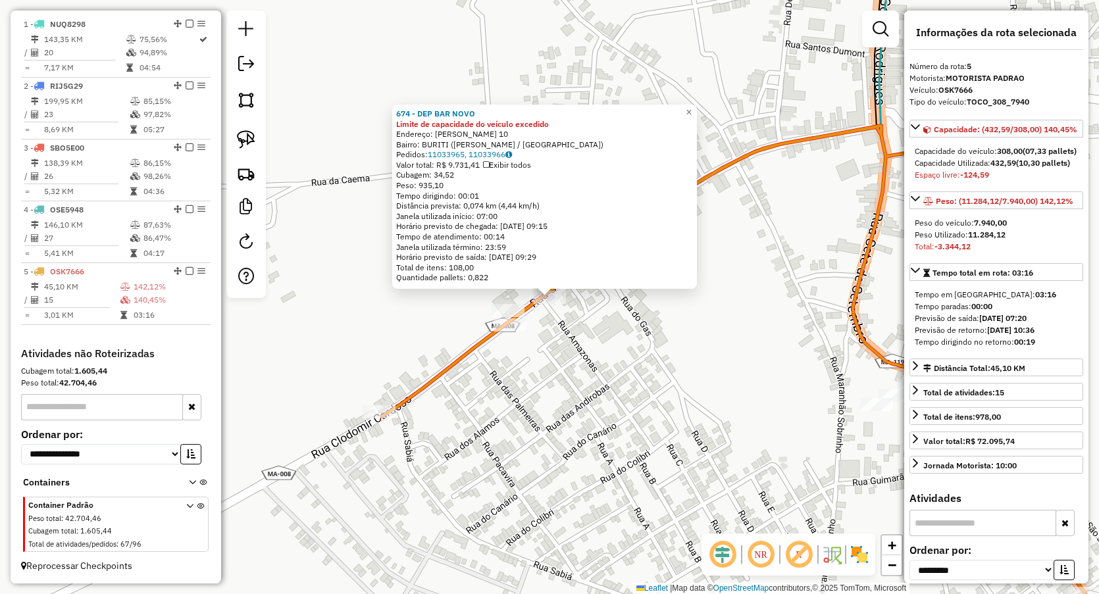
click at [519, 359] on div "674 - DEP BAR NOVO Limite de capacidade do veículo excedido Endereço: Clodomir …" at bounding box center [549, 297] width 1099 height 594
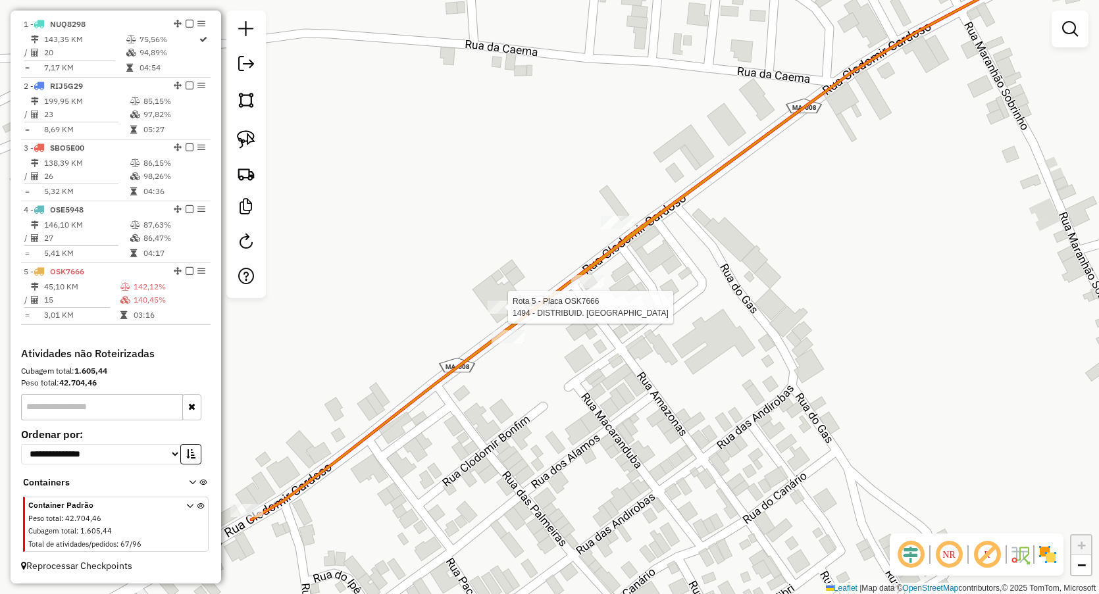
select select "**********"
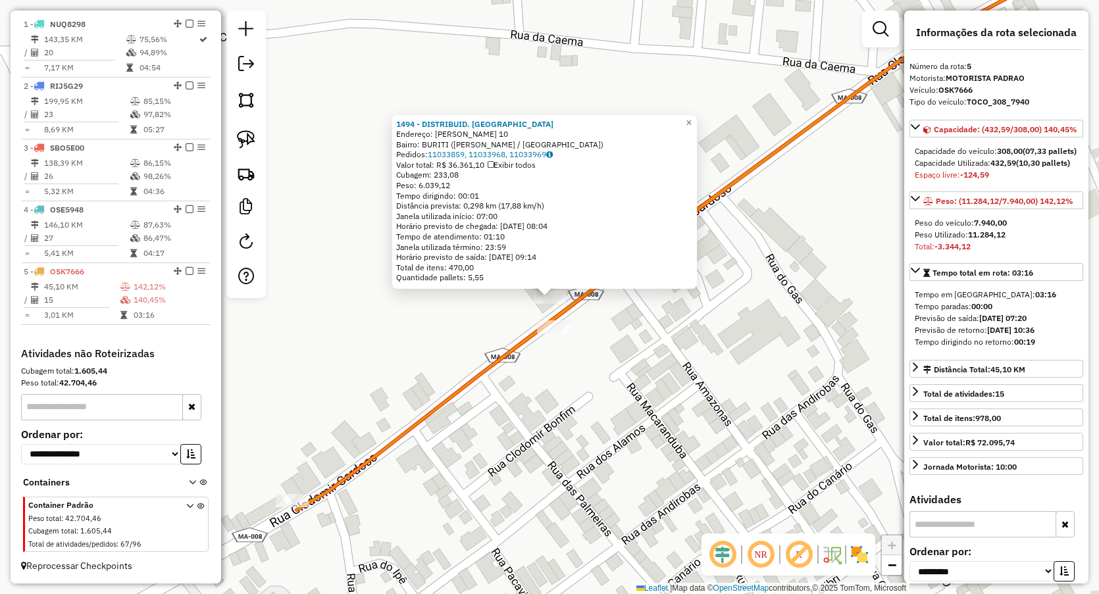
click at [454, 324] on div "1494 - DISTRIBUID. ORLANDO Endereço: CLODOMIR CARDOSO 10 Bairro: BURITI (PAULO …" at bounding box center [549, 297] width 1099 height 594
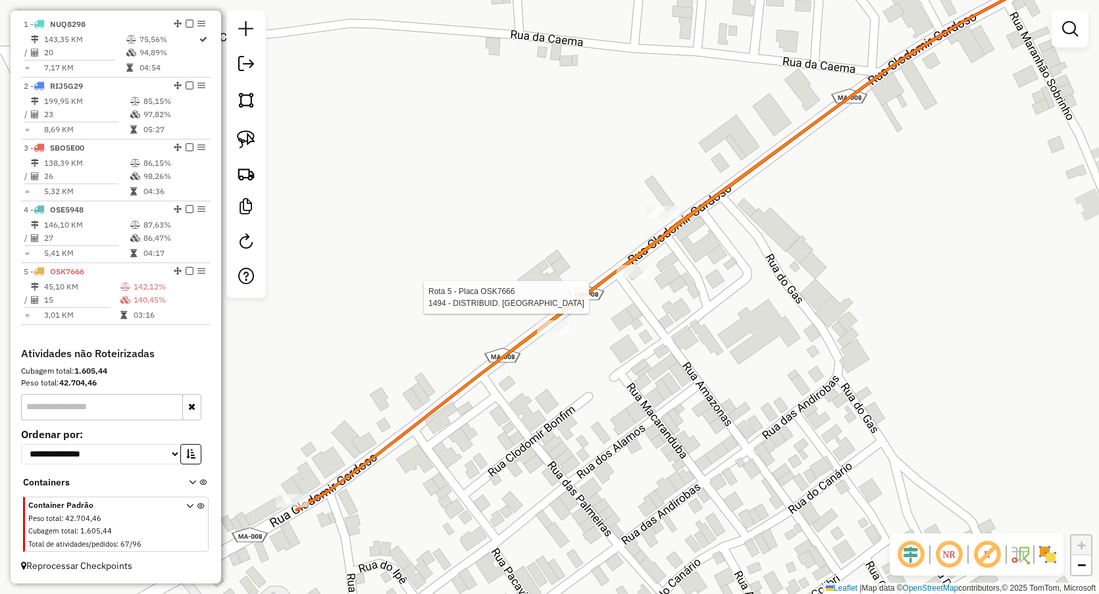
select select "**********"
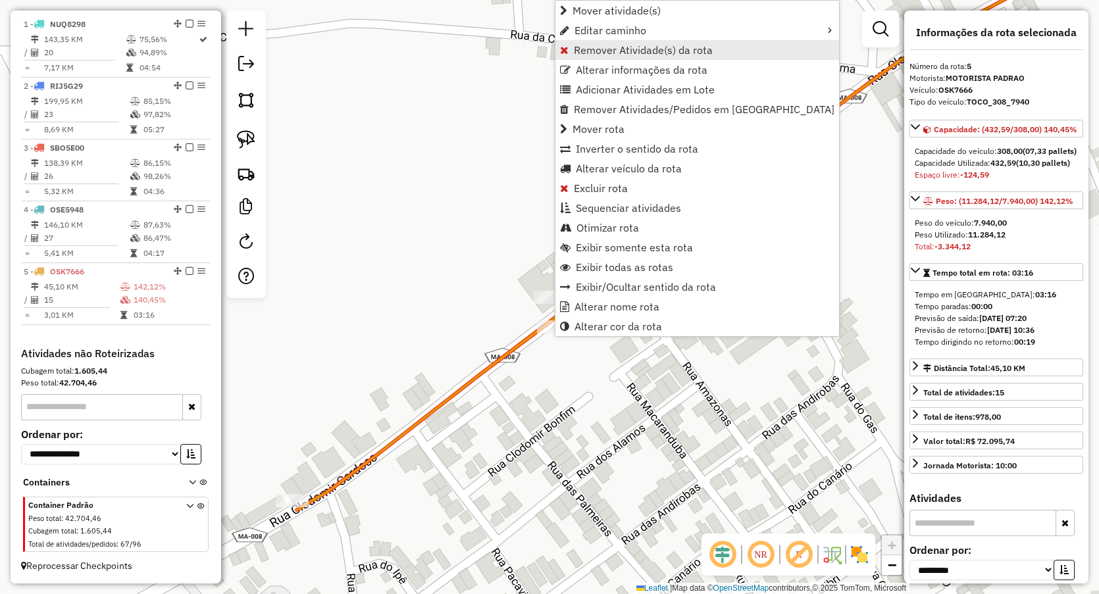
click at [586, 49] on span "Remover Atividade(s) da rota" at bounding box center [643, 50] width 139 height 11
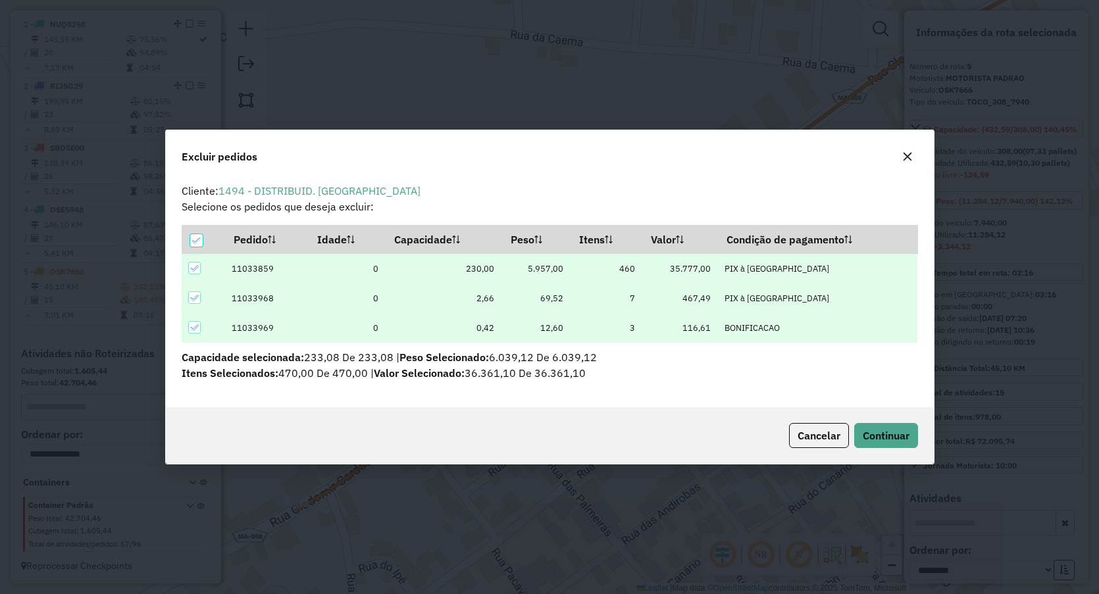
scroll to position [0, 0]
click at [877, 431] on span "Continuar" at bounding box center [886, 435] width 47 height 13
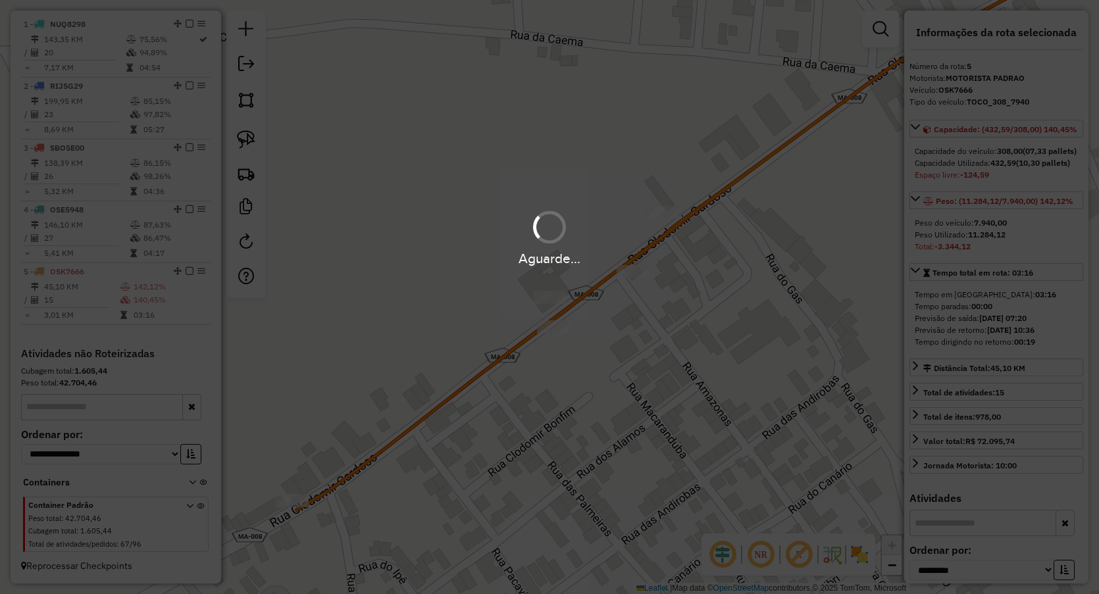
scroll to position [505, 0]
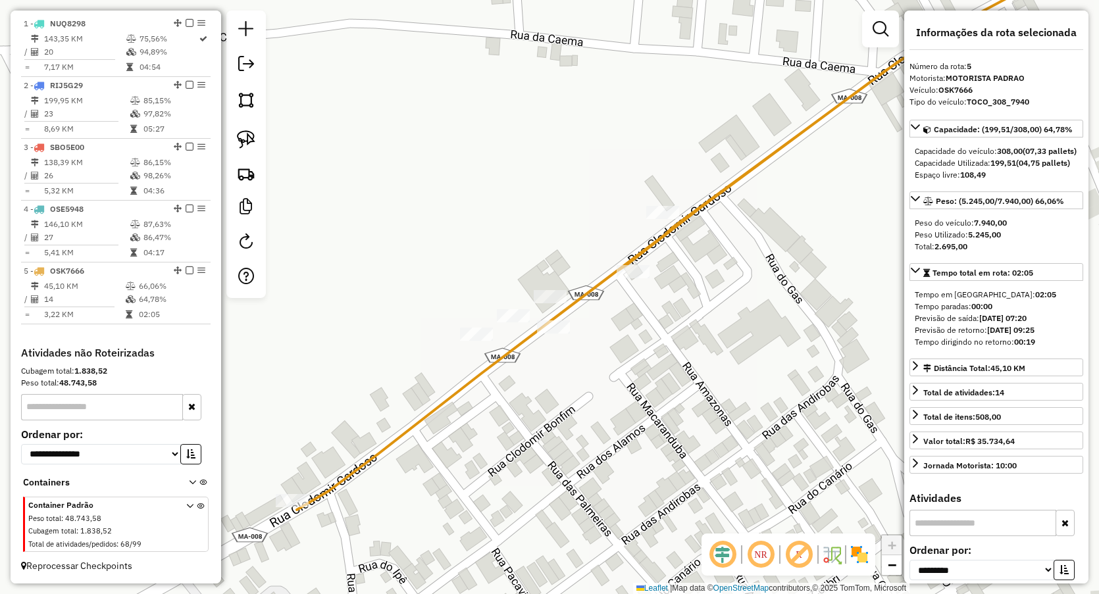
drag, startPoint x: 647, startPoint y: 469, endPoint x: 380, endPoint y: 232, distance: 356.6
click at [385, 238] on div "Janela de atendimento Grade de atendimento Capacidade Transportadoras Veículos …" at bounding box center [549, 297] width 1099 height 594
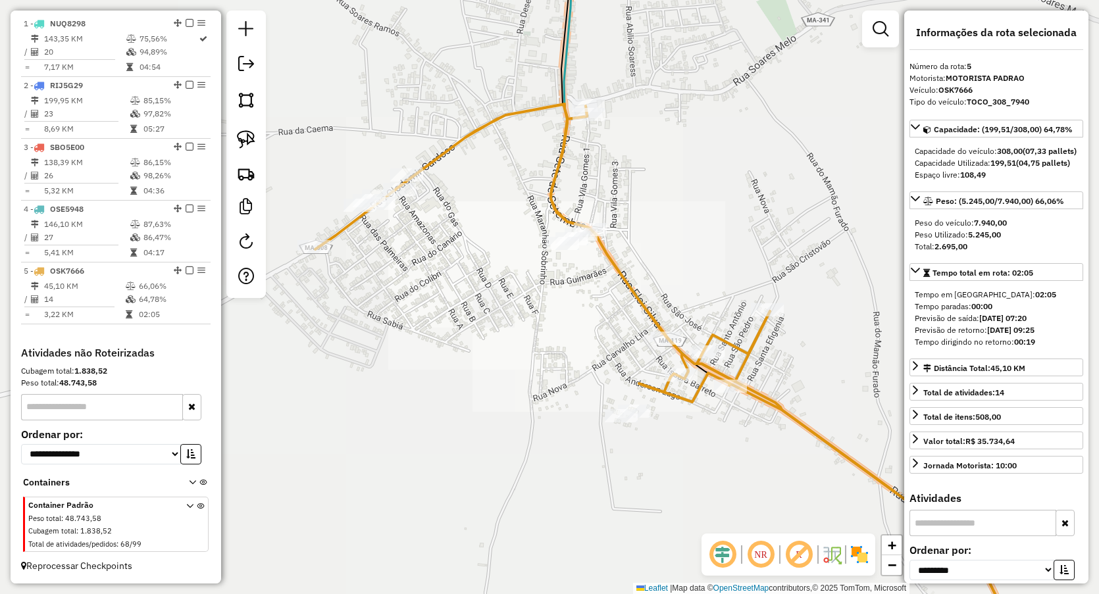
drag, startPoint x: 396, startPoint y: 224, endPoint x: 368, endPoint y: 207, distance: 33.4
click at [375, 209] on div "Janela de atendimento Grade de atendimento Capacidade Transportadoras Veículos …" at bounding box center [549, 297] width 1099 height 594
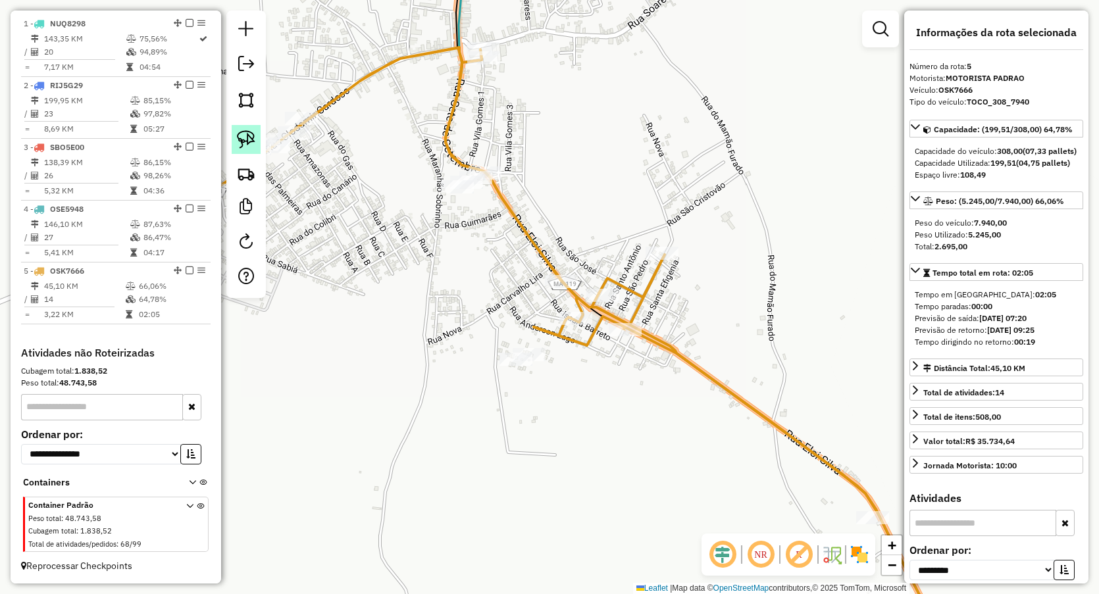
drag, startPoint x: 241, startPoint y: 140, endPoint x: 253, endPoint y: 142, distance: 12.6
click at [241, 140] on img at bounding box center [246, 139] width 18 height 18
drag, startPoint x: 428, startPoint y: 147, endPoint x: 435, endPoint y: 261, distance: 114.7
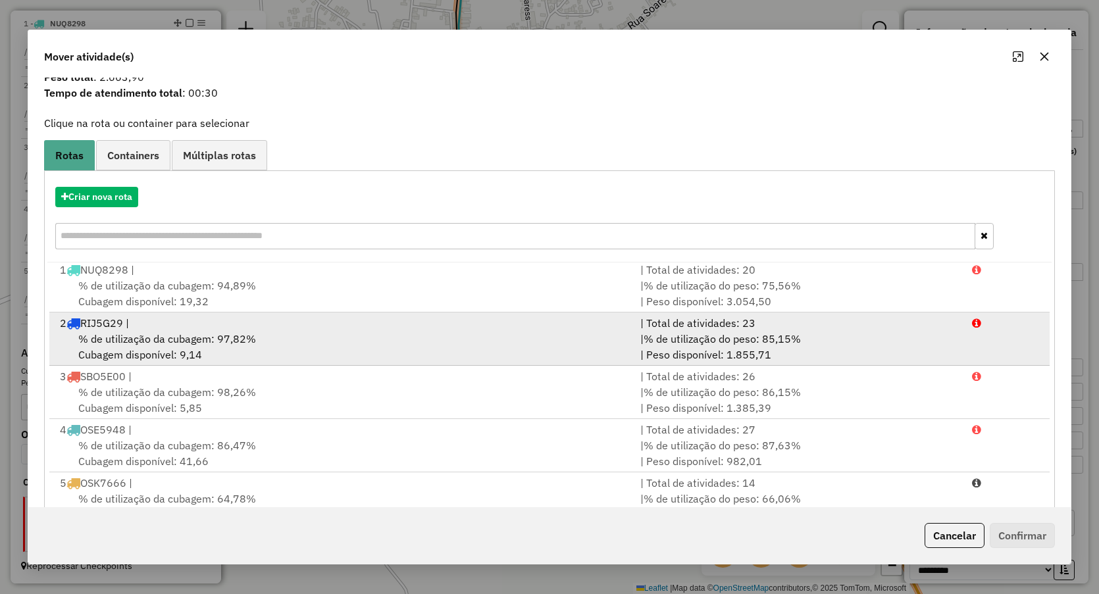
scroll to position [86, 0]
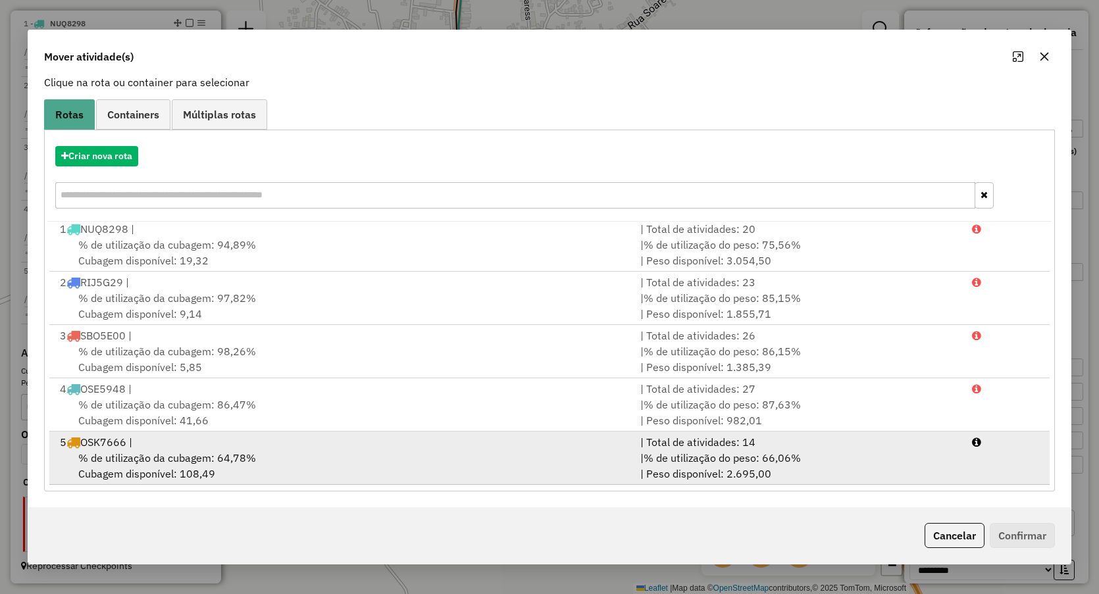
drag, startPoint x: 150, startPoint y: 462, endPoint x: 165, endPoint y: 454, distance: 16.5
click at [150, 463] on span "% de utilização da cubagem: 64,78%" at bounding box center [167, 457] width 178 height 13
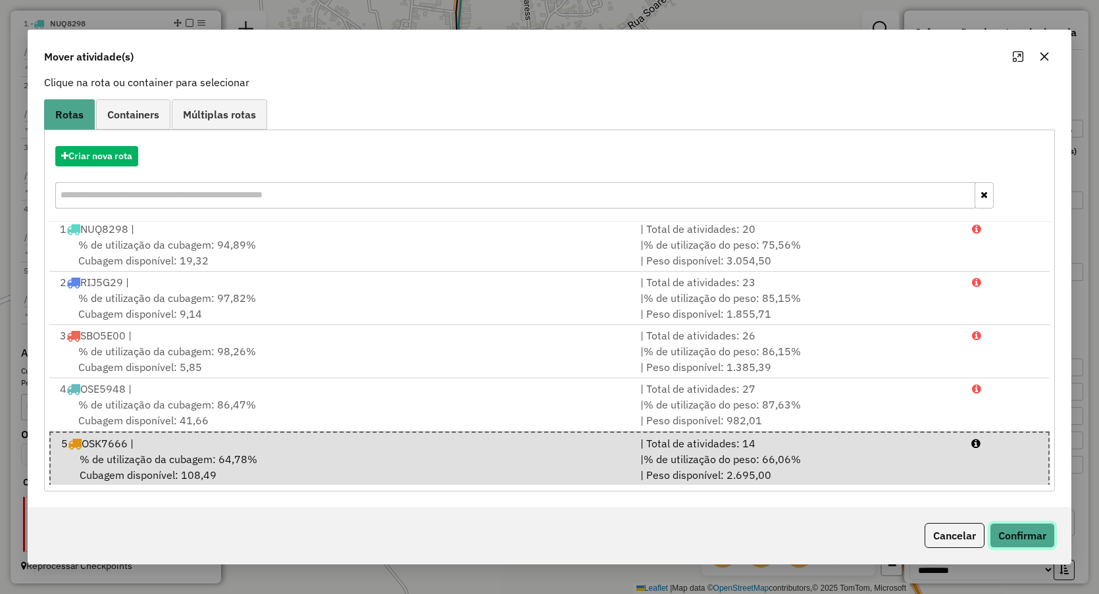
click at [1025, 526] on button "Confirmar" at bounding box center [1022, 535] width 65 height 25
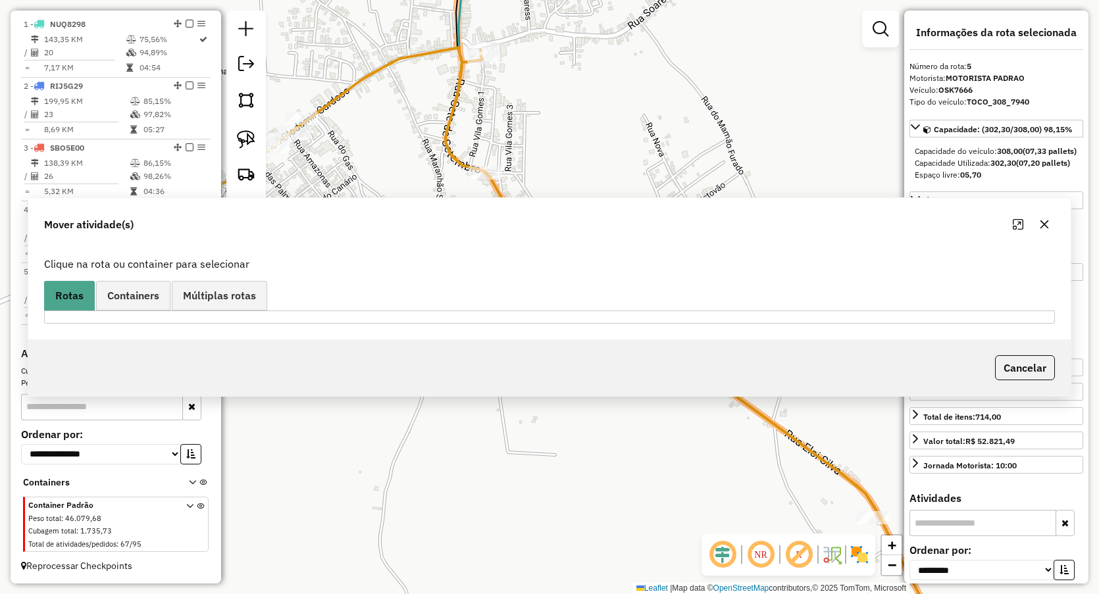
scroll to position [0, 0]
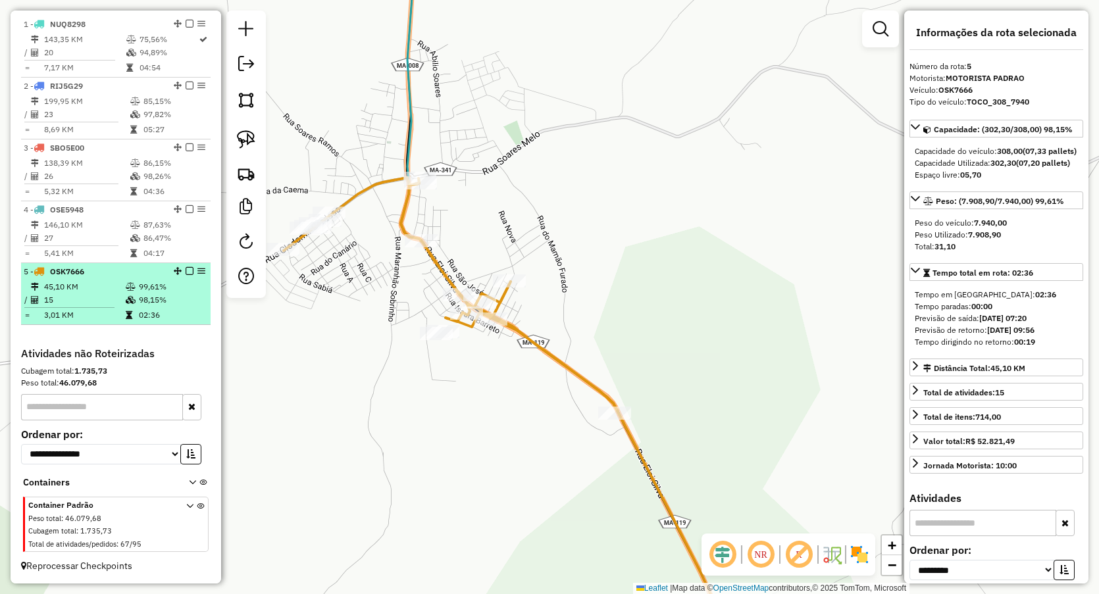
click at [105, 309] on td "3,01 KM" at bounding box center [84, 315] width 82 height 13
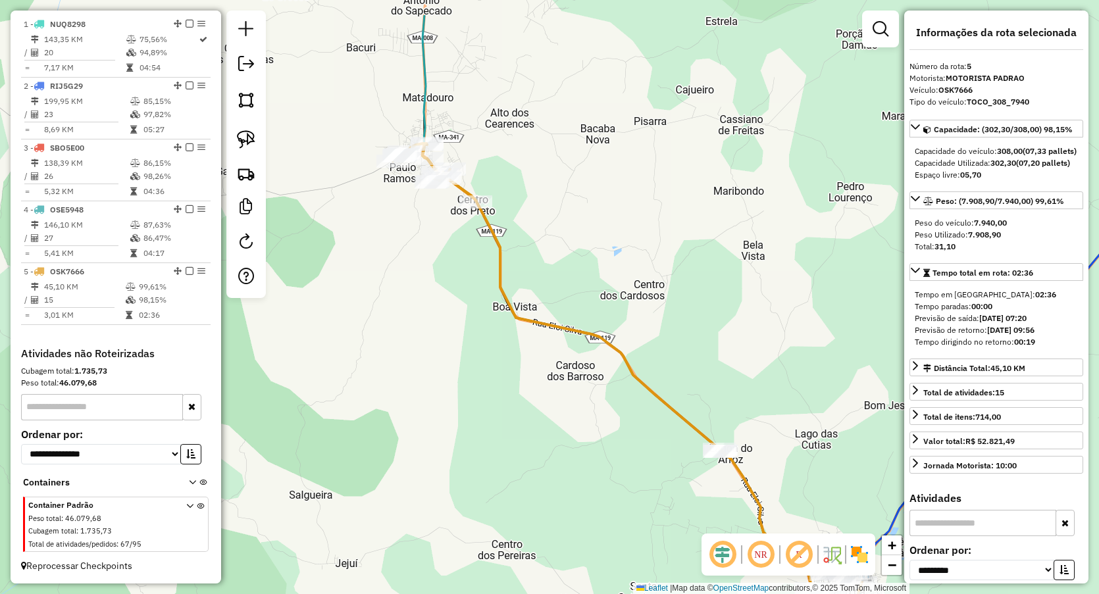
drag, startPoint x: 390, startPoint y: 313, endPoint x: 417, endPoint y: 230, distance: 86.4
click at [436, 346] on div "Janela de atendimento Grade de atendimento Capacidade Transportadoras Veículos …" at bounding box center [549, 297] width 1099 height 594
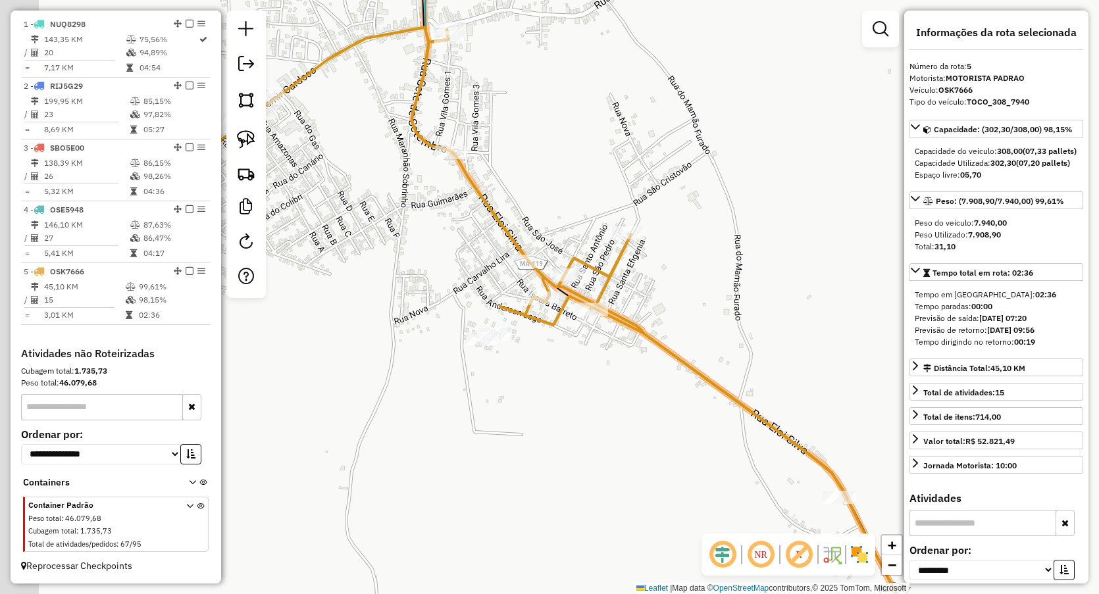
drag, startPoint x: 384, startPoint y: 209, endPoint x: 656, endPoint y: 255, distance: 275.7
click at [655, 254] on div "Janela de atendimento Grade de atendimento Capacidade Transportadoras Veículos …" at bounding box center [549, 297] width 1099 height 594
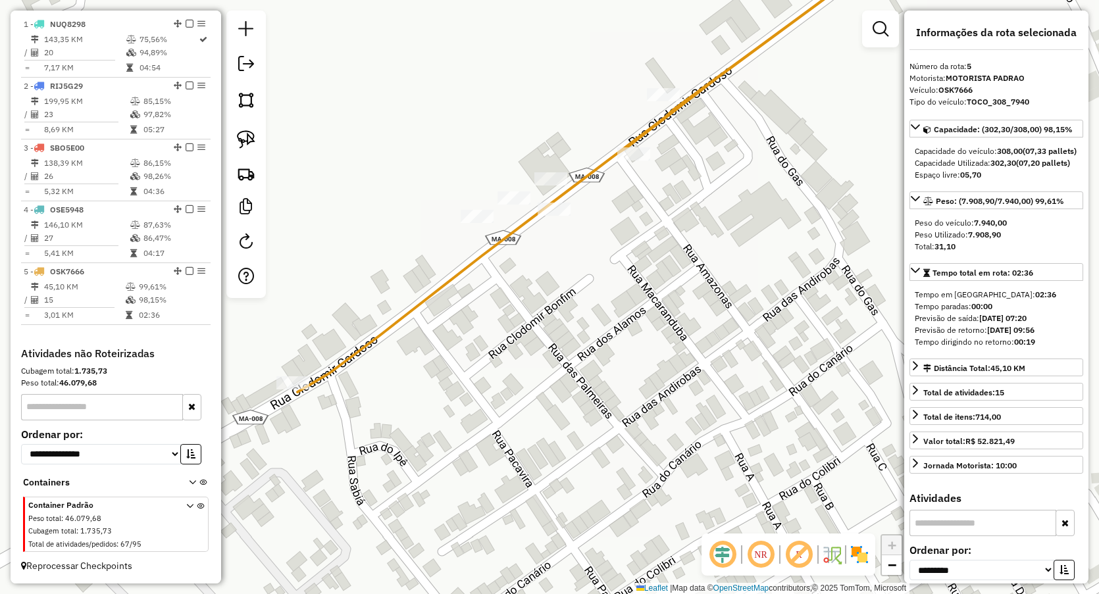
drag, startPoint x: 446, startPoint y: 117, endPoint x: 426, endPoint y: 200, distance: 85.1
click at [426, 197] on div "Janela de atendimento Grade de atendimento Capacidade Transportadoras Veículos …" at bounding box center [549, 297] width 1099 height 594
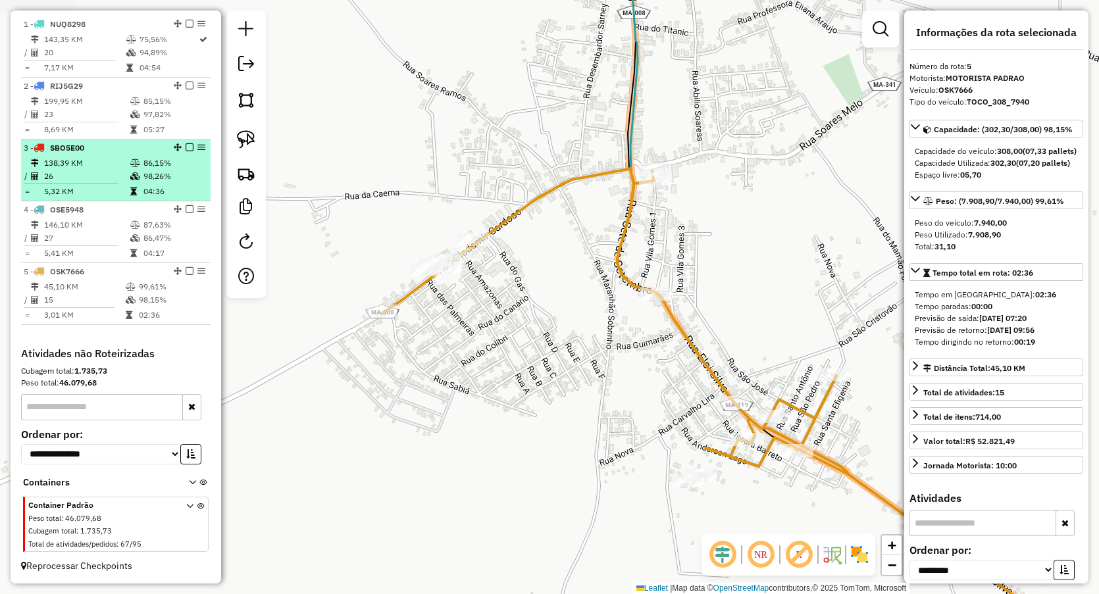
click at [126, 145] on div "3 - SBO5E00" at bounding box center [94, 148] width 140 height 12
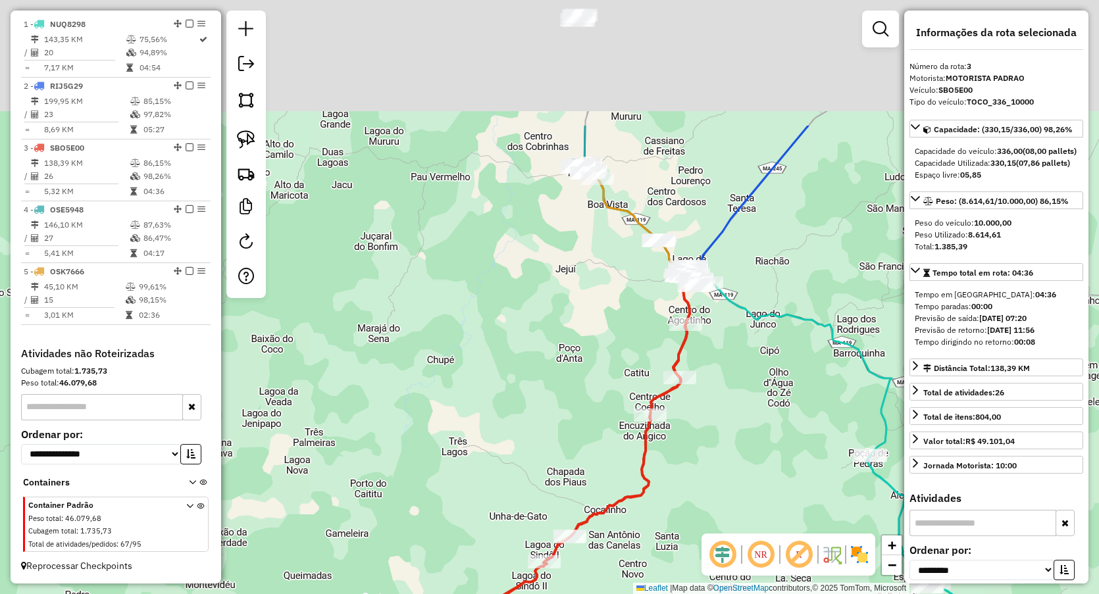
drag, startPoint x: 423, startPoint y: 248, endPoint x: 475, endPoint y: 412, distance: 171.9
click at [475, 412] on div "Janela de atendimento Grade de atendimento Capacidade Transportadoras Veículos …" at bounding box center [549, 297] width 1099 height 594
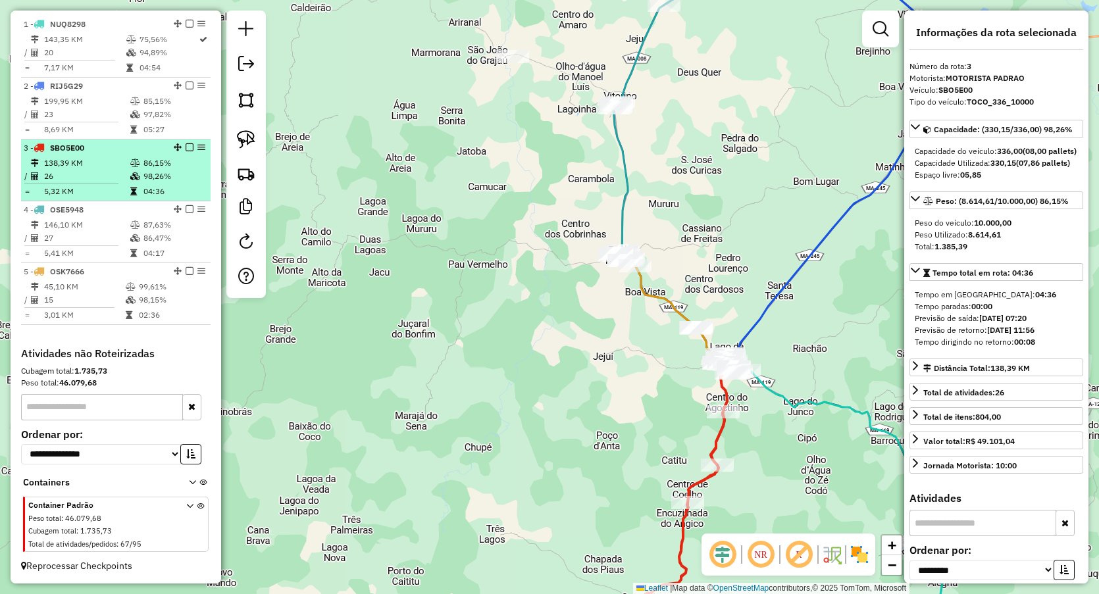
click at [101, 172] on td "26" at bounding box center [86, 176] width 86 height 13
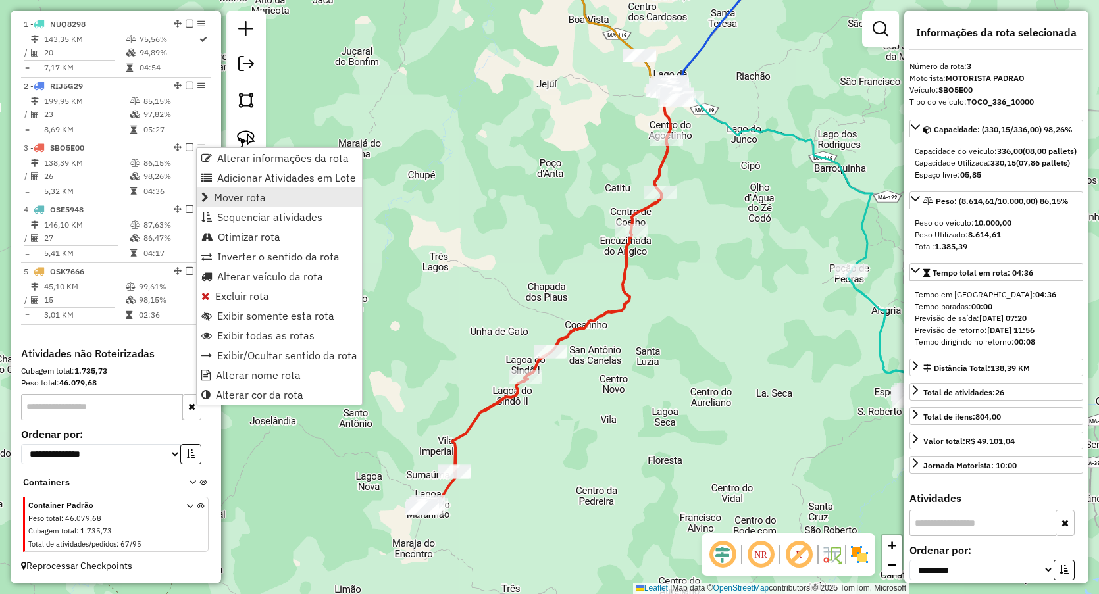
click at [250, 201] on span "Mover rota" at bounding box center [240, 197] width 52 height 11
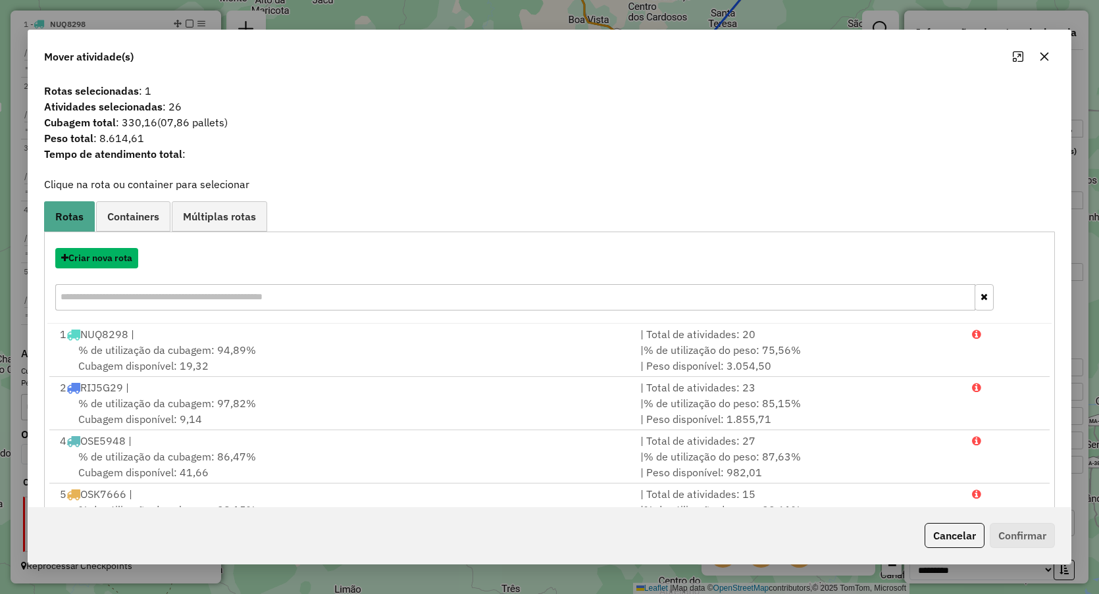
click at [110, 258] on button "Criar nova rota" at bounding box center [96, 258] width 83 height 20
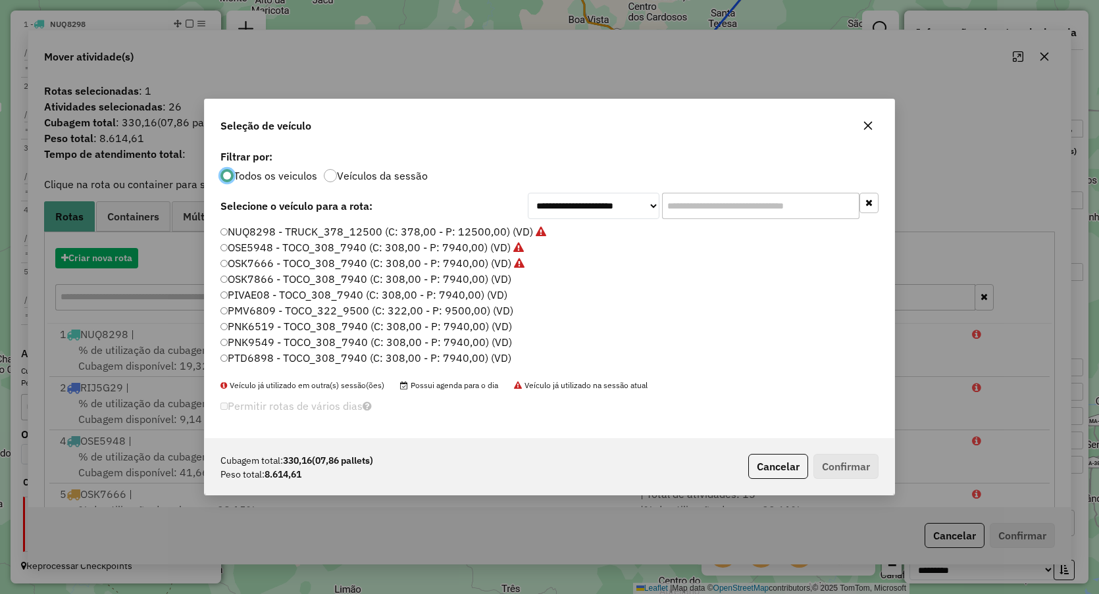
scroll to position [7, 4]
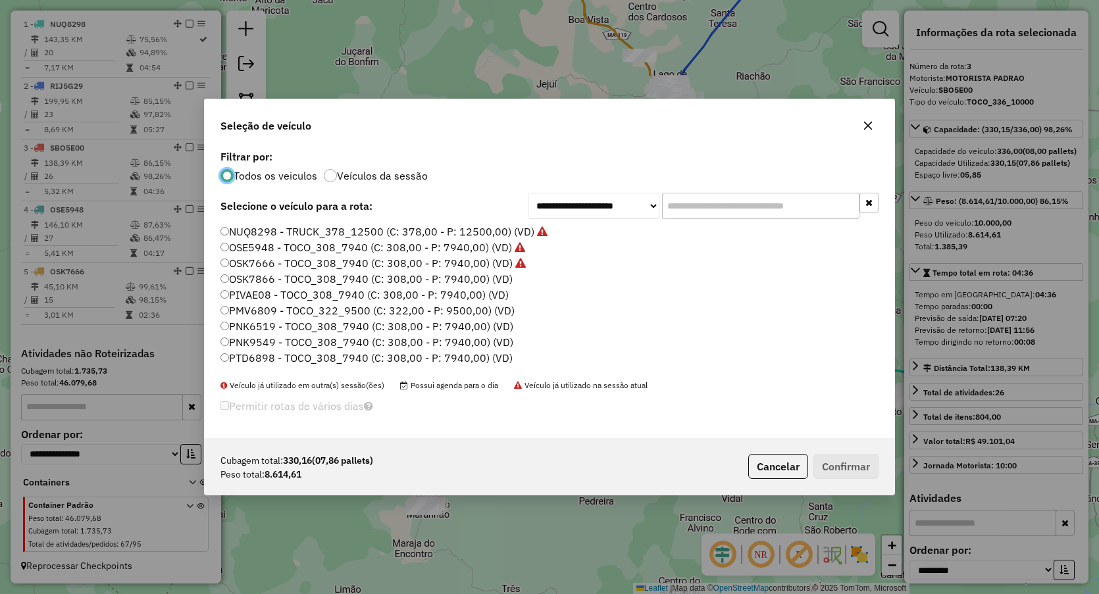
click at [266, 288] on label "PIVAE08 - TOCO_308_7940 (C: 308,00 - P: 7940,00) (VD)" at bounding box center [364, 295] width 288 height 16
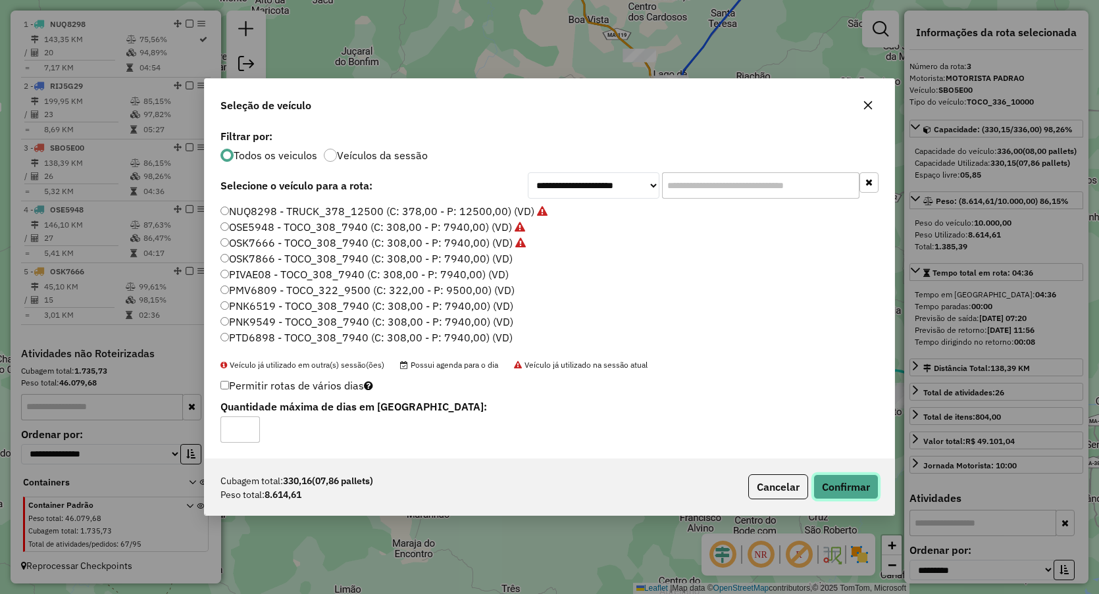
click at [835, 483] on button "Confirmar" at bounding box center [845, 487] width 65 height 25
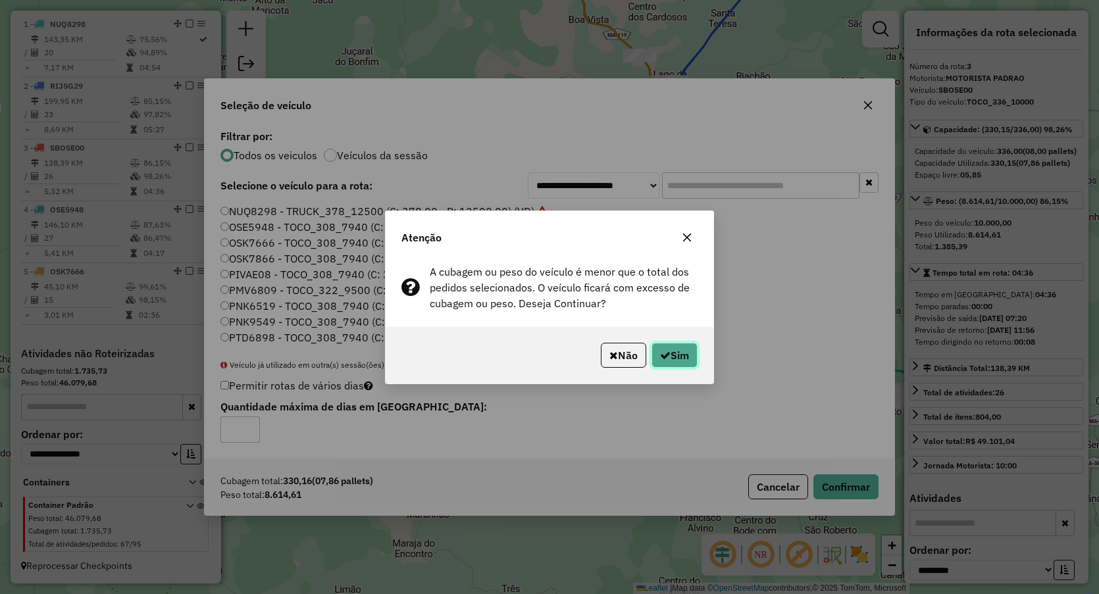
drag, startPoint x: 682, startPoint y: 356, endPoint x: 646, endPoint y: 332, distance: 42.7
click at [683, 356] on button "Sim" at bounding box center [675, 355] width 46 height 25
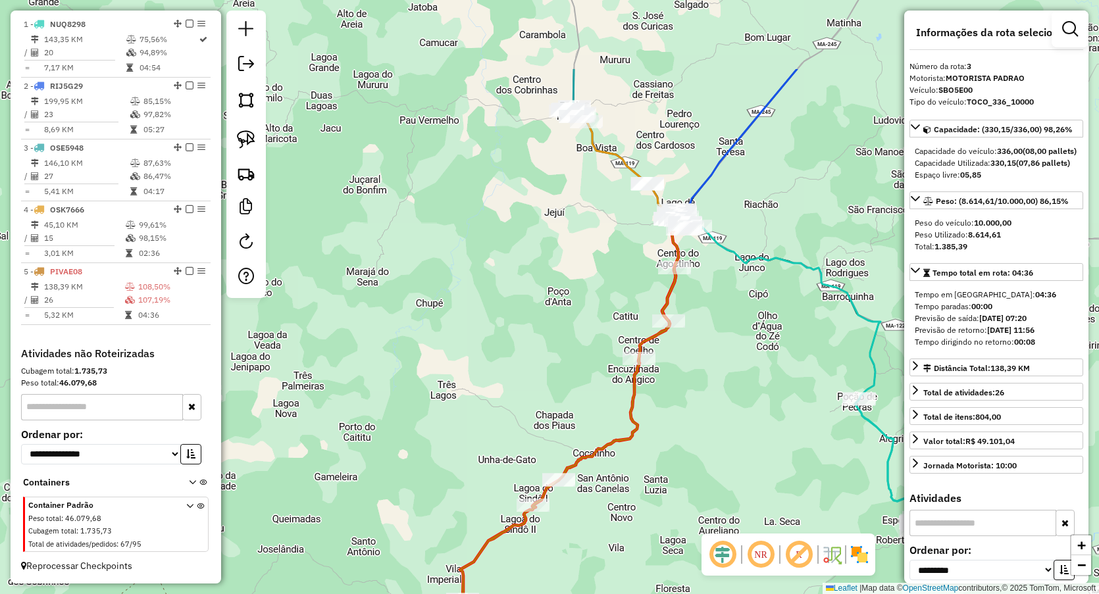
drag, startPoint x: 530, startPoint y: 232, endPoint x: 533, endPoint y: 359, distance: 127.1
click at [533, 359] on div "Janela de atendimento Grade de atendimento Capacidade Transportadoras Veículos …" at bounding box center [549, 297] width 1099 height 594
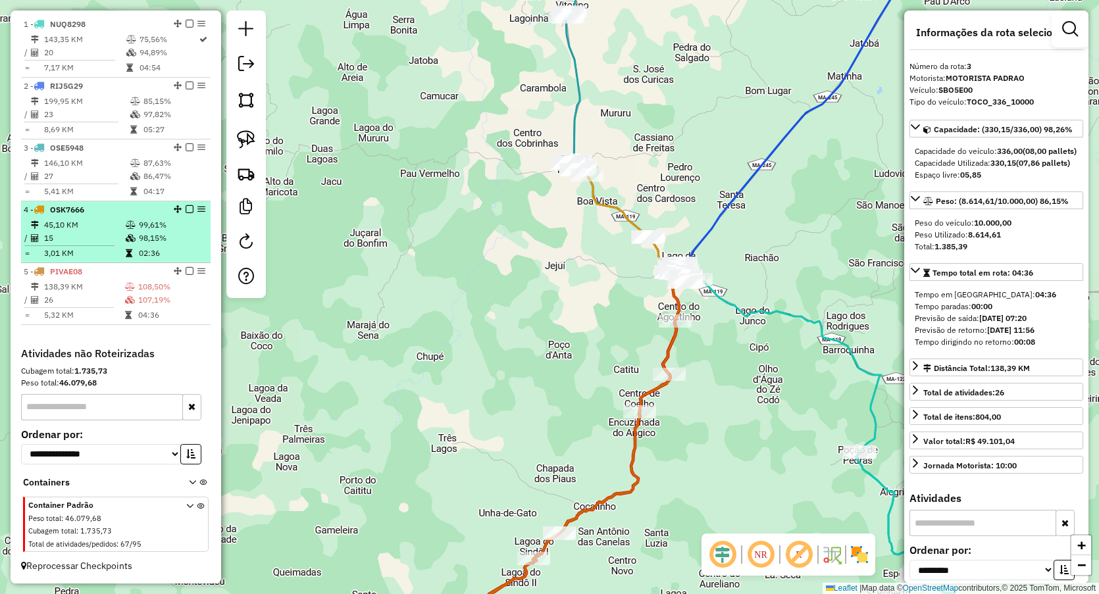
click at [84, 247] on td "3,01 KM" at bounding box center [84, 253] width 82 height 13
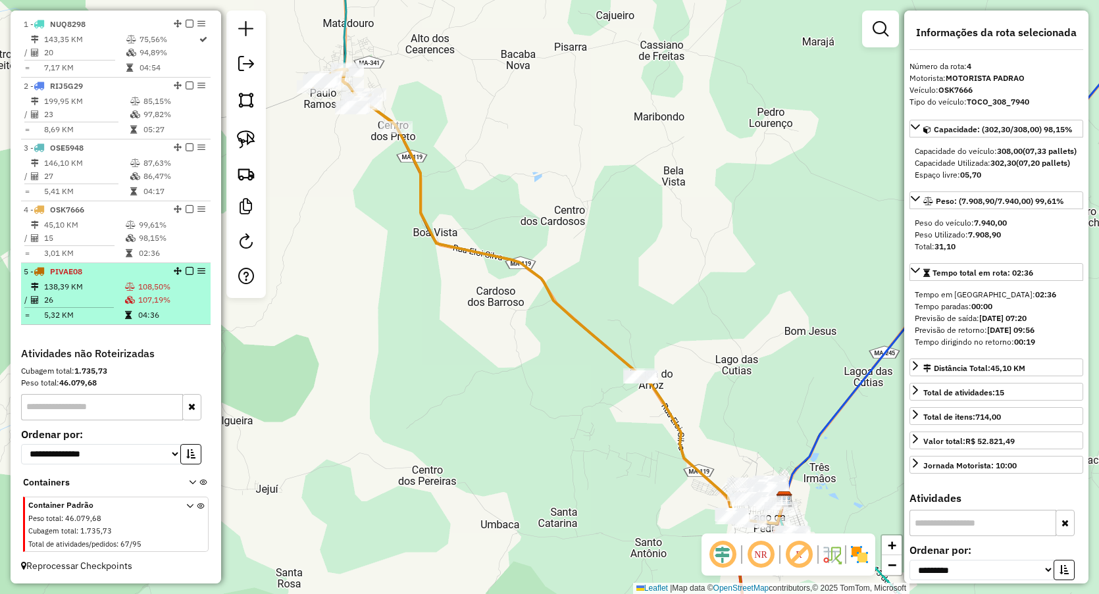
click at [126, 286] on icon at bounding box center [130, 287] width 10 height 8
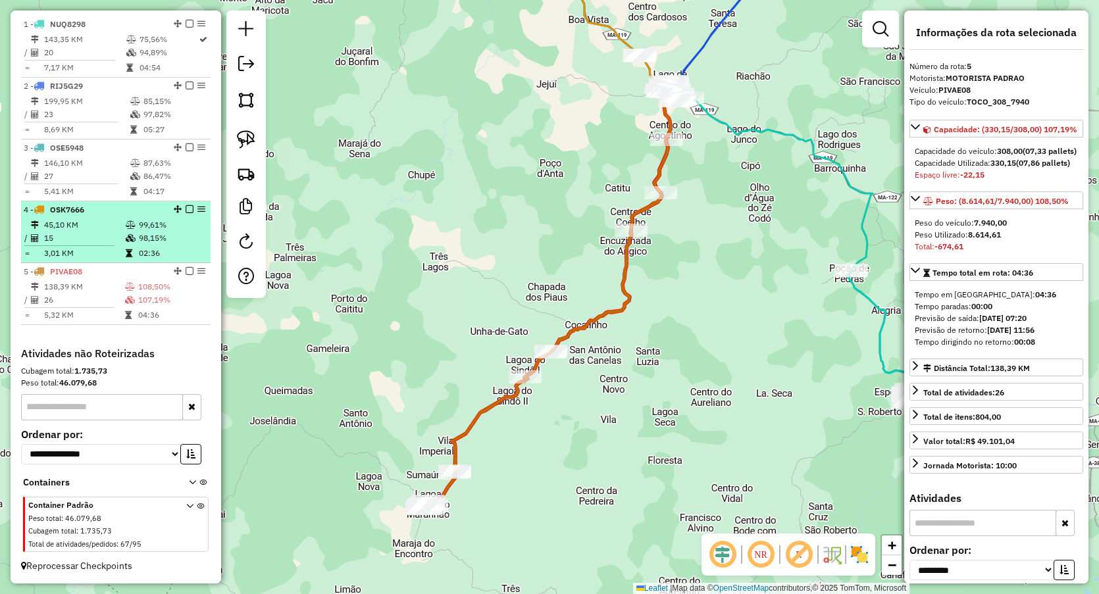
click at [134, 237] on td at bounding box center [131, 238] width 13 height 13
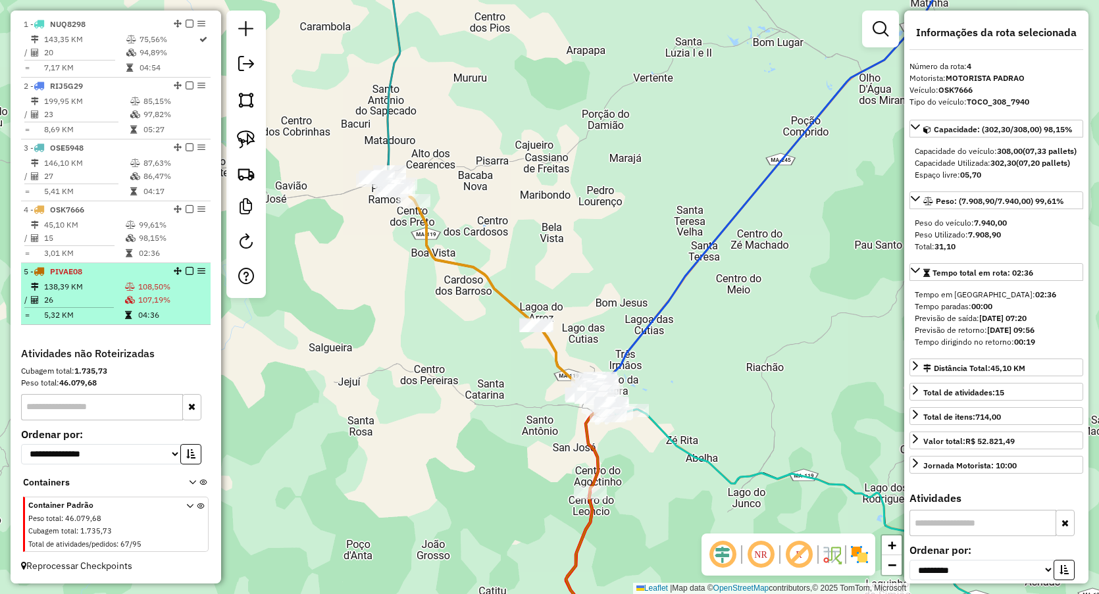
drag, startPoint x: 154, startPoint y: 280, endPoint x: 161, endPoint y: 280, distance: 7.3
click at [154, 280] on td "108,50%" at bounding box center [172, 286] width 68 height 13
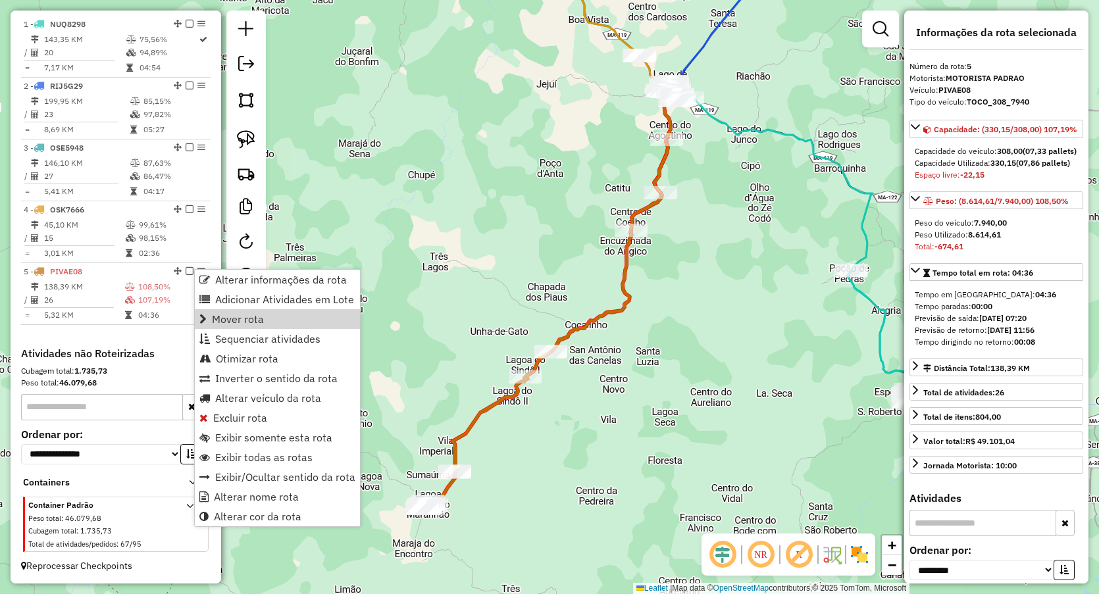
click at [267, 322] on link "Mover rota" at bounding box center [277, 319] width 165 height 20
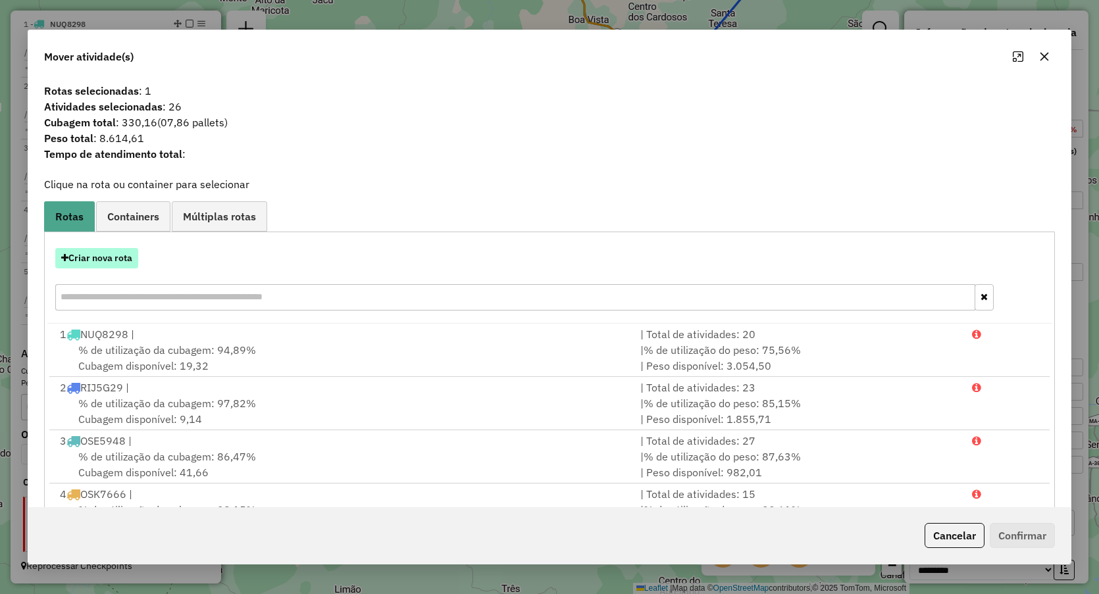
click at [115, 252] on button "Criar nova rota" at bounding box center [96, 258] width 83 height 20
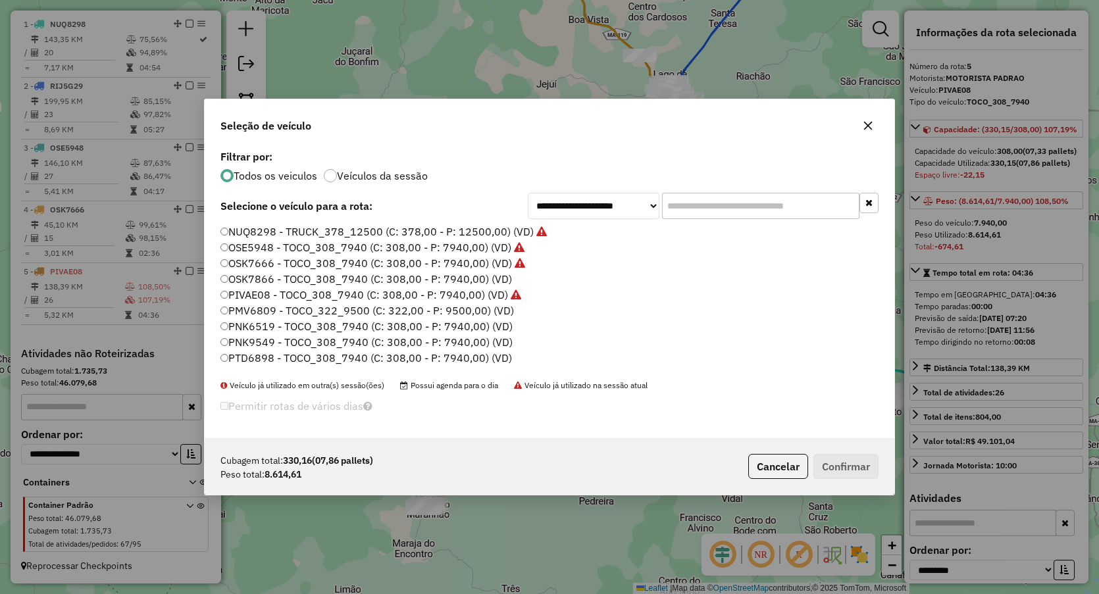
click at [866, 127] on icon "button" at bounding box center [868, 126] width 9 height 9
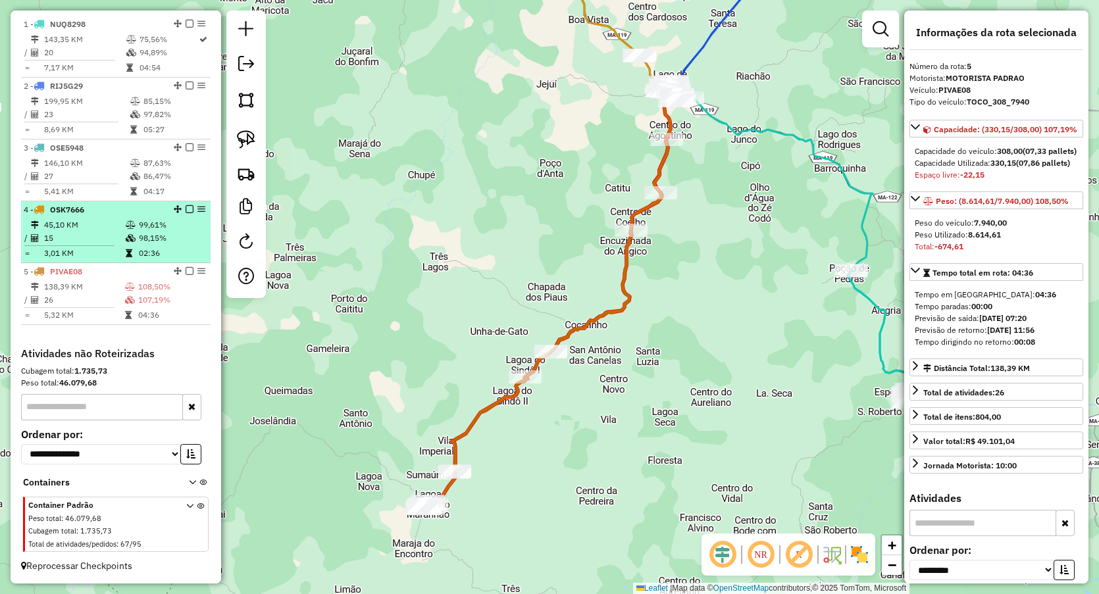
click at [130, 230] on td at bounding box center [131, 225] width 13 height 13
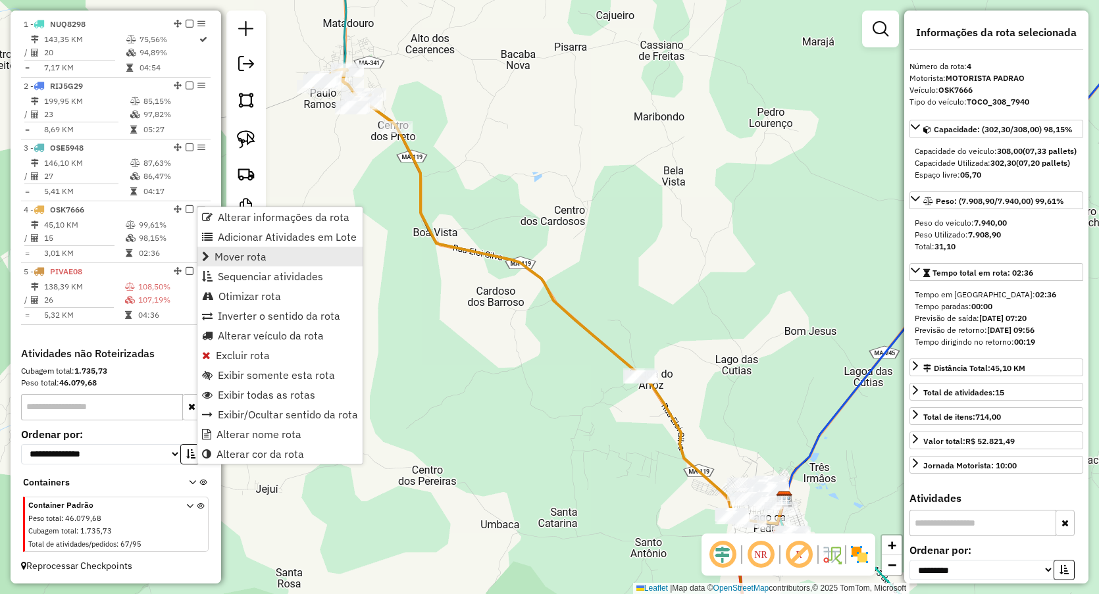
click at [251, 248] on link "Mover rota" at bounding box center [279, 257] width 165 height 20
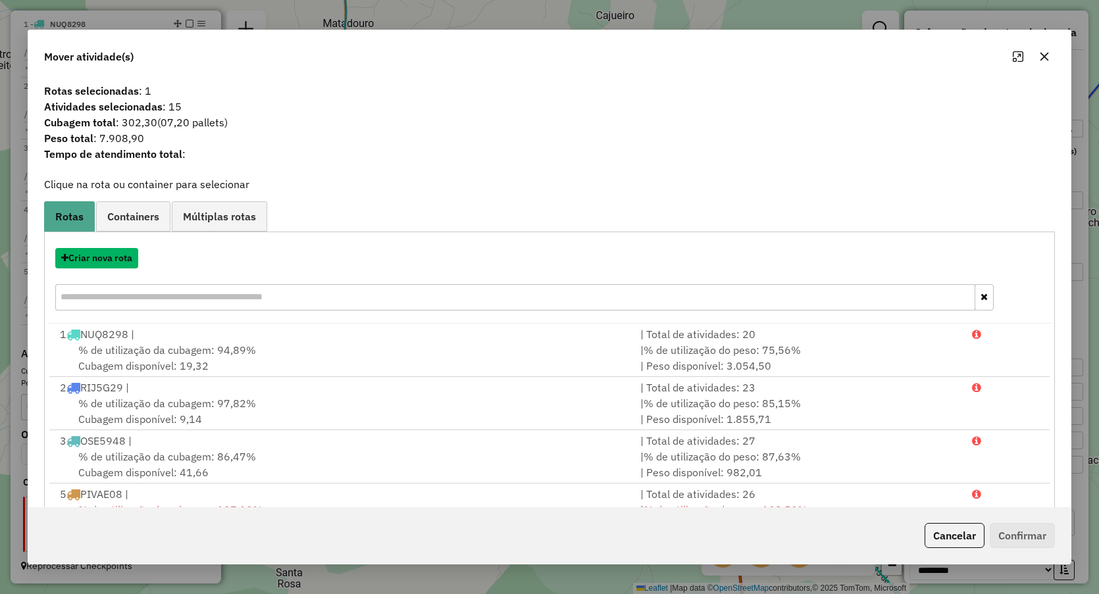
click at [127, 259] on button "Criar nova rota" at bounding box center [96, 258] width 83 height 20
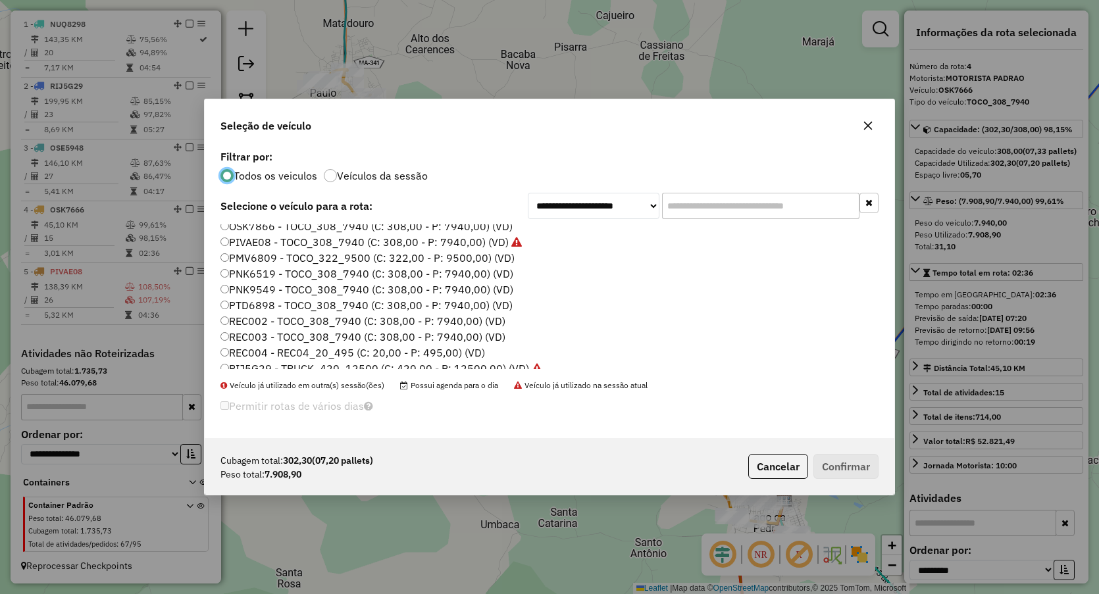
scroll to position [76, 0]
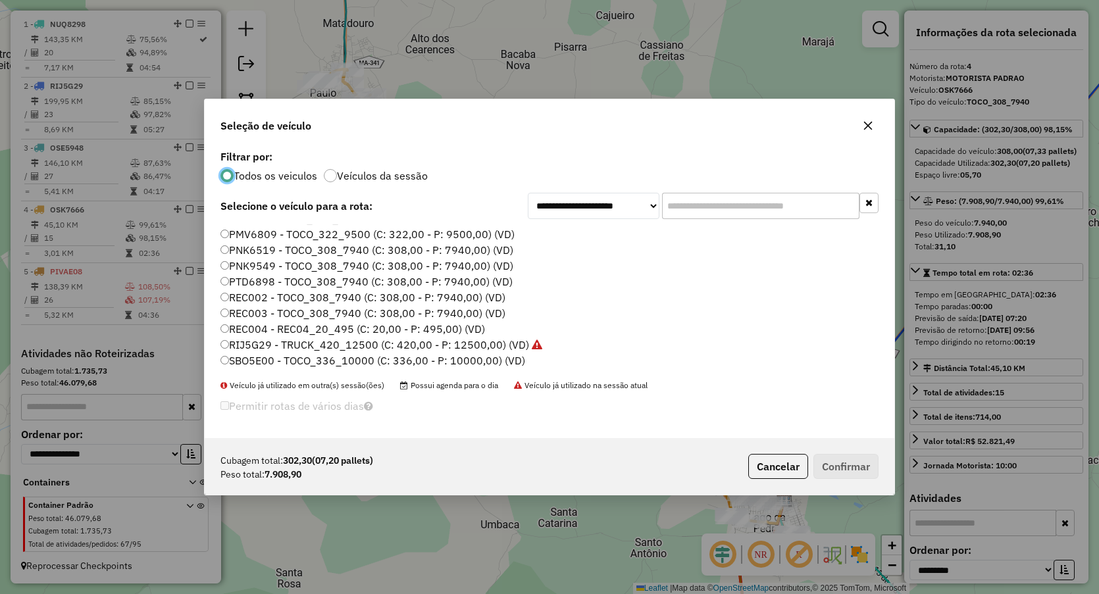
click at [340, 292] on label "REC002 - TOCO_308_7940 (C: 308,00 - P: 7940,00) (VD)" at bounding box center [362, 298] width 285 height 16
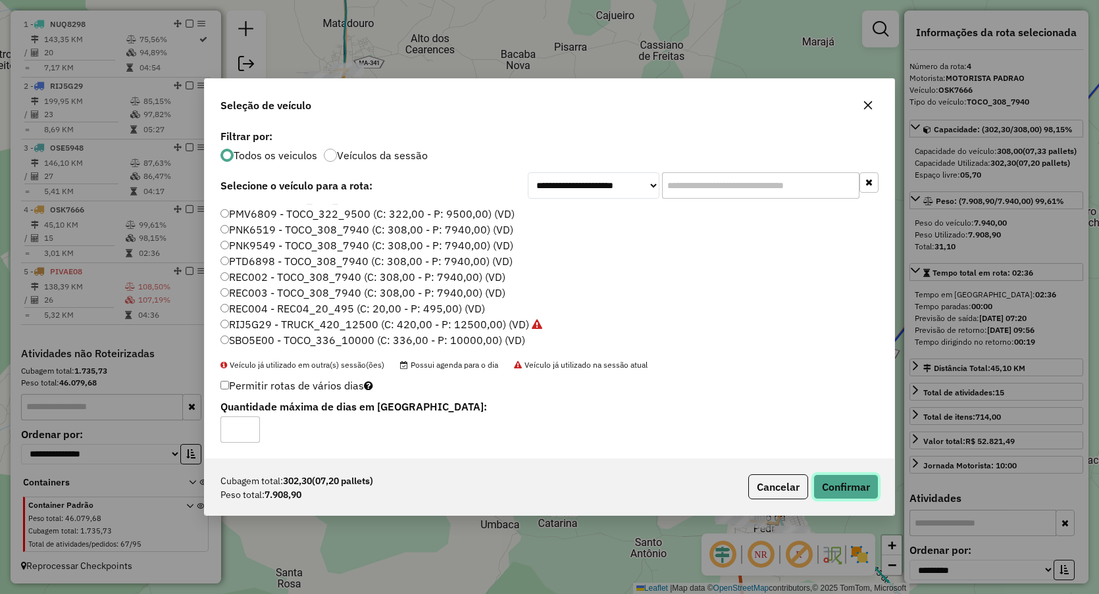
click at [846, 482] on button "Confirmar" at bounding box center [845, 487] width 65 height 25
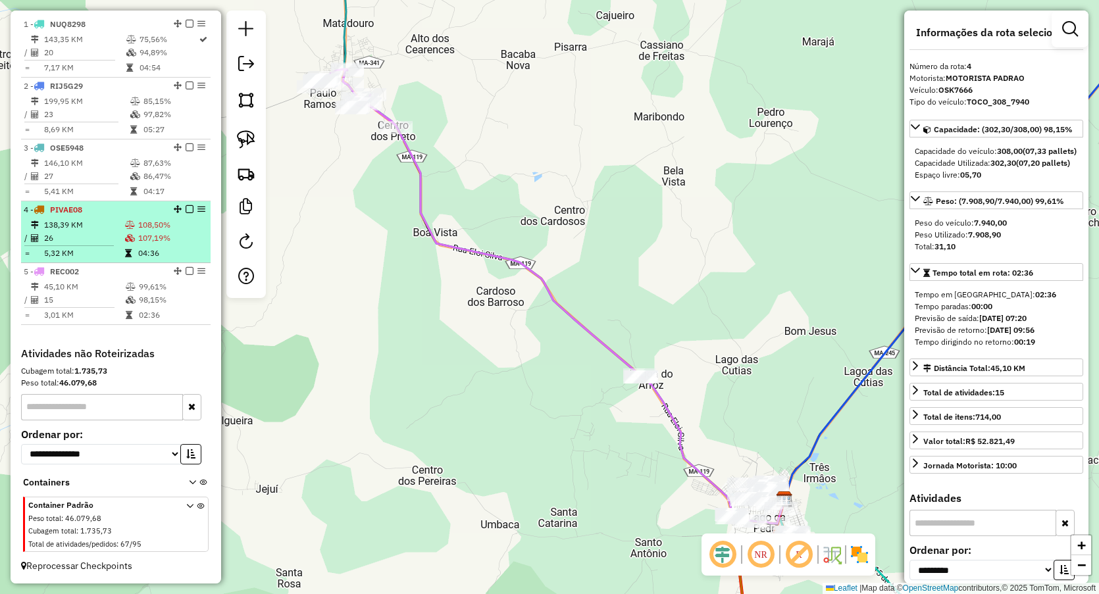
click at [125, 242] on icon at bounding box center [130, 238] width 10 height 8
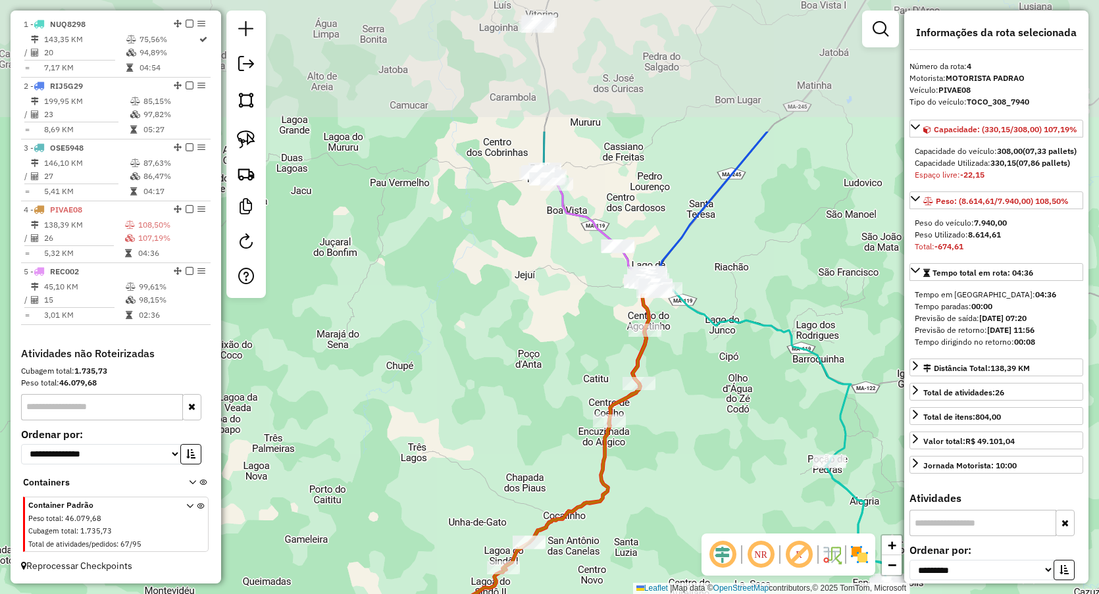
drag, startPoint x: 376, startPoint y: 138, endPoint x: 355, endPoint y: 329, distance: 192.1
click at [355, 329] on div "Janela de atendimento Grade de atendimento Capacidade Transportadoras Veículos …" at bounding box center [549, 297] width 1099 height 594
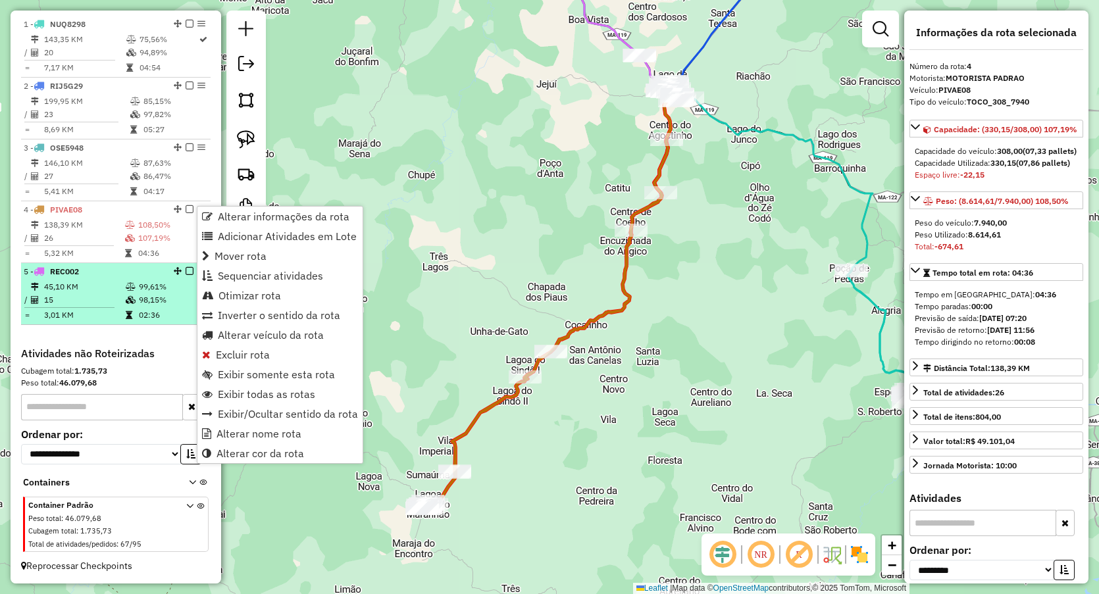
click at [91, 297] on td "15" at bounding box center [84, 300] width 82 height 13
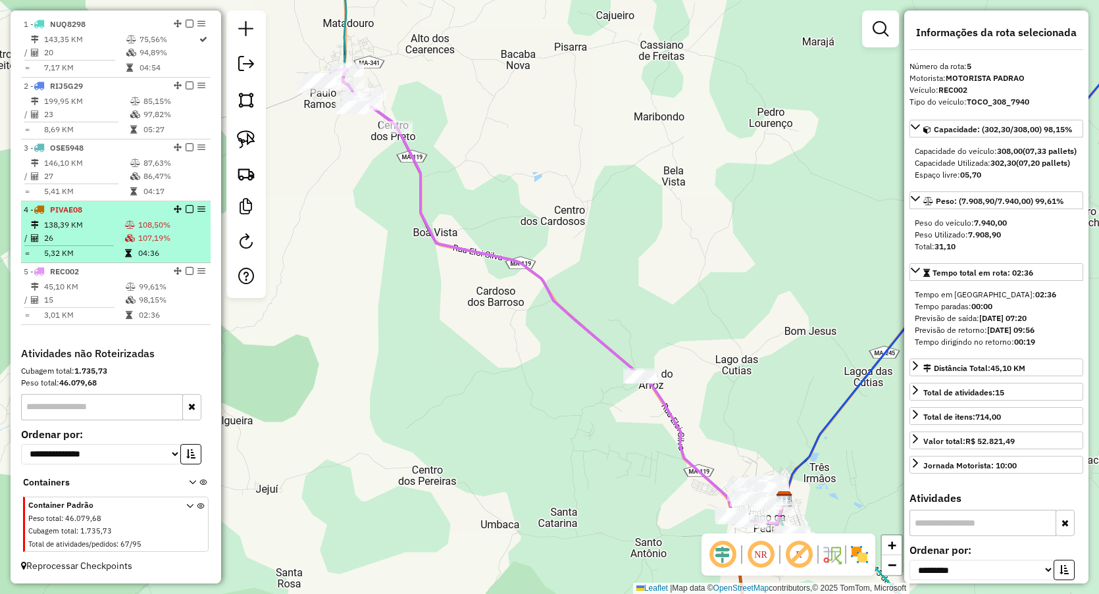
click at [138, 215] on div "4 - PIVAE08" at bounding box center [94, 210] width 140 height 12
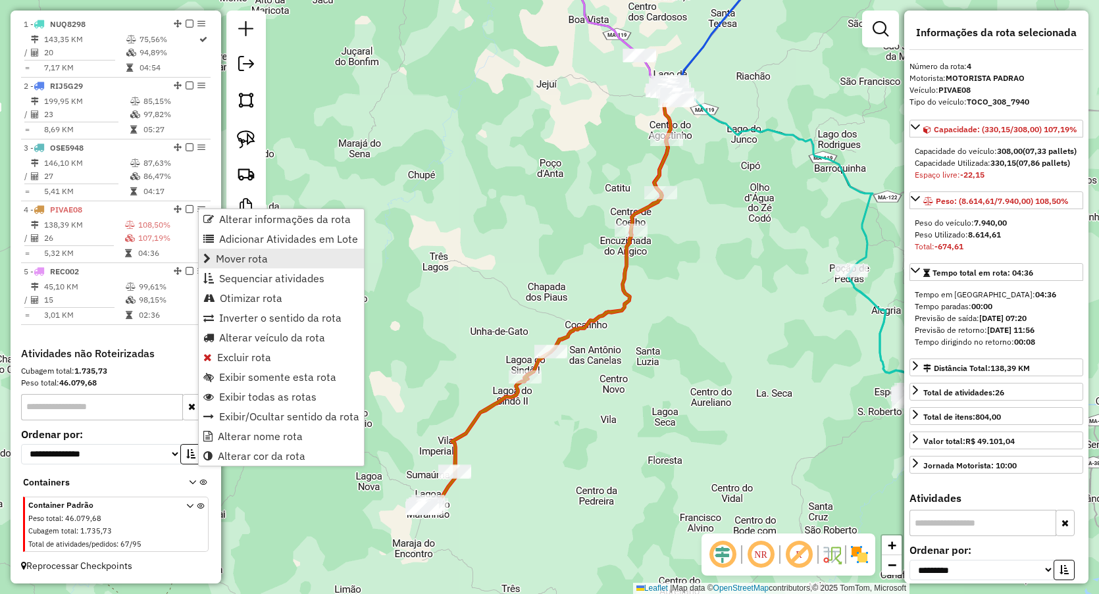
click at [284, 261] on link "Mover rota" at bounding box center [281, 259] width 165 height 20
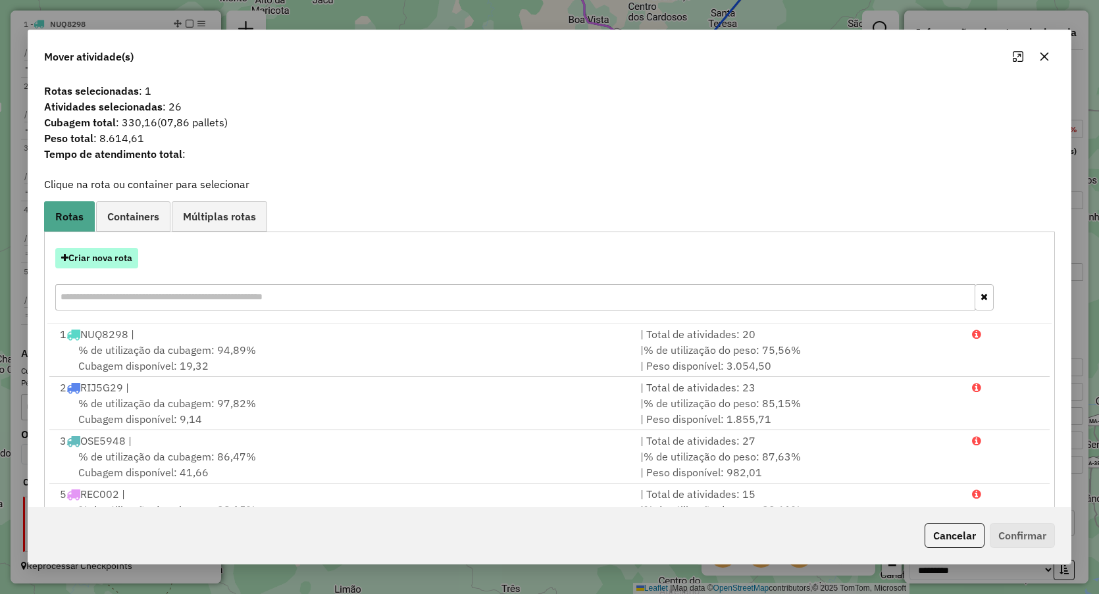
click at [90, 259] on button "Criar nova rota" at bounding box center [96, 258] width 83 height 20
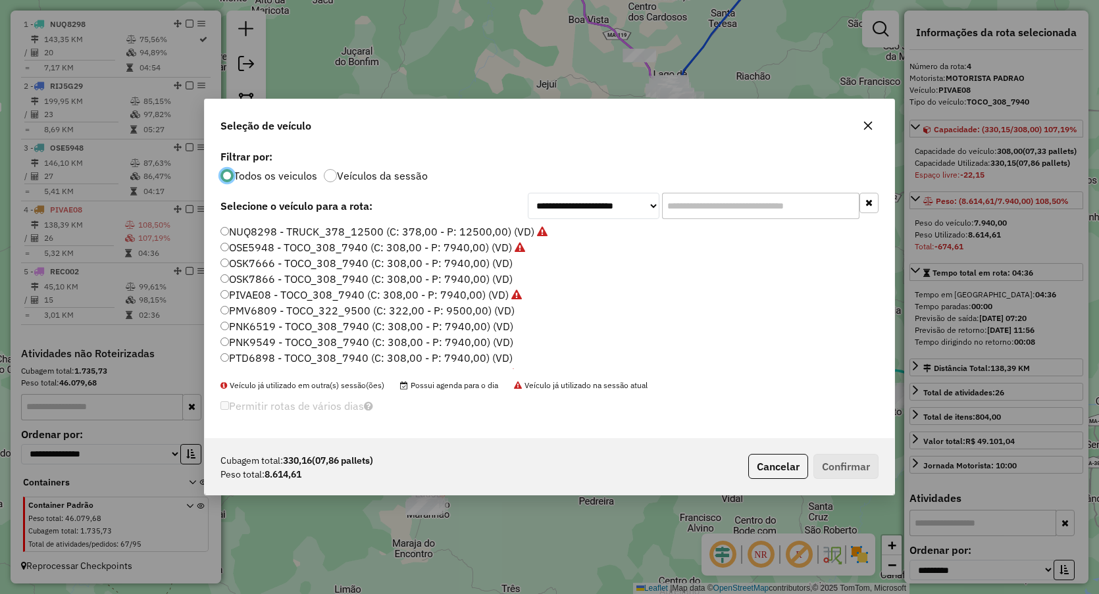
scroll to position [7, 4]
click at [280, 259] on label "OSK7666 - TOCO_308_7940 (C: 308,00 - P: 7940,00) (VD)" at bounding box center [366, 263] width 292 height 16
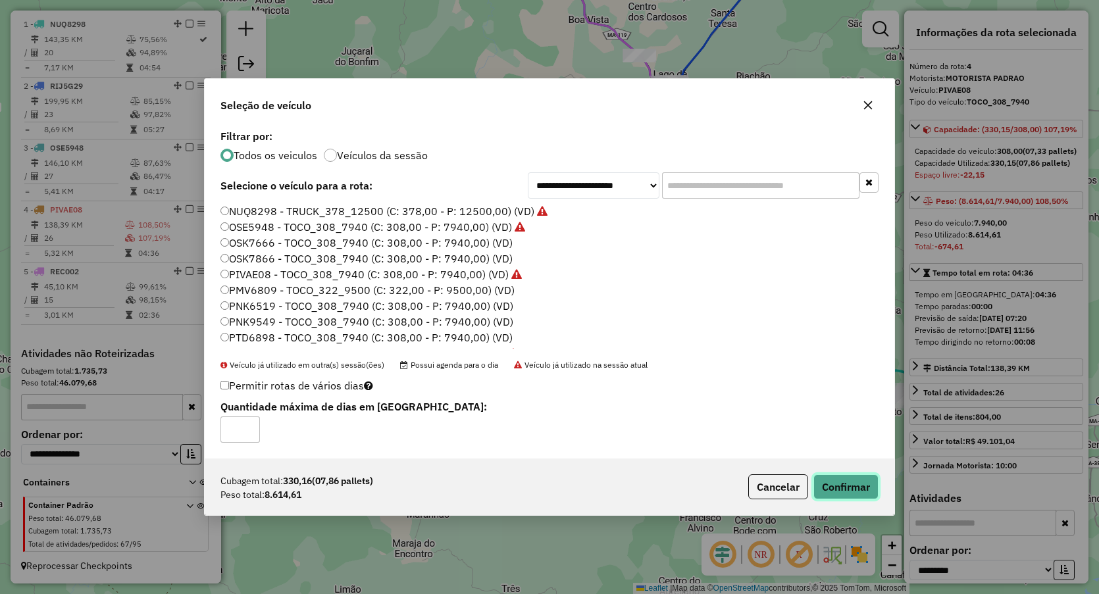
click at [850, 488] on button "Confirmar" at bounding box center [845, 487] width 65 height 25
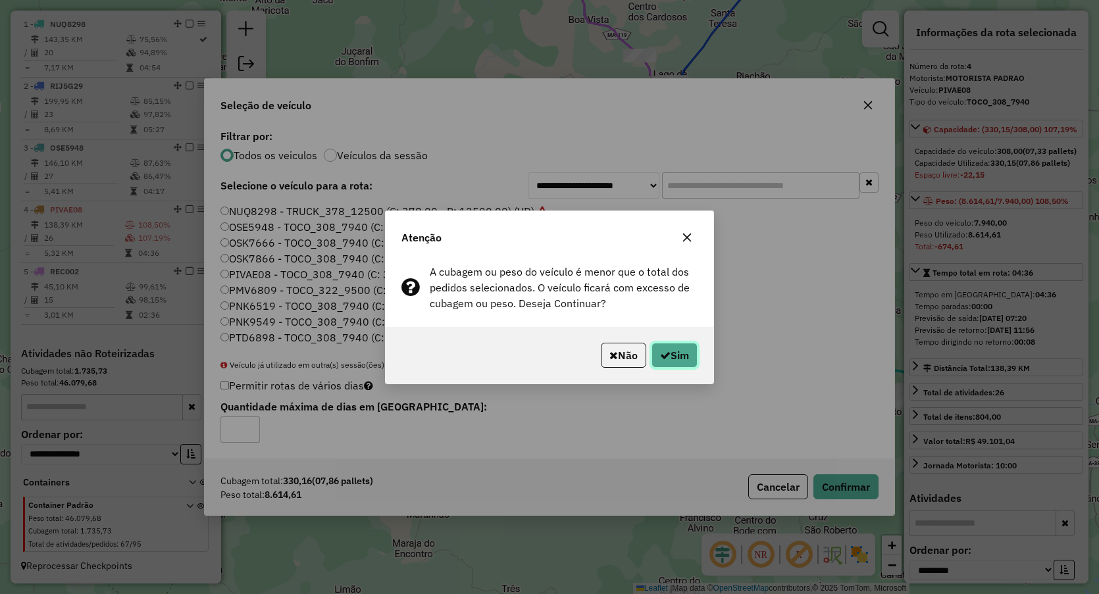
click at [683, 343] on button "Sim" at bounding box center [675, 355] width 46 height 25
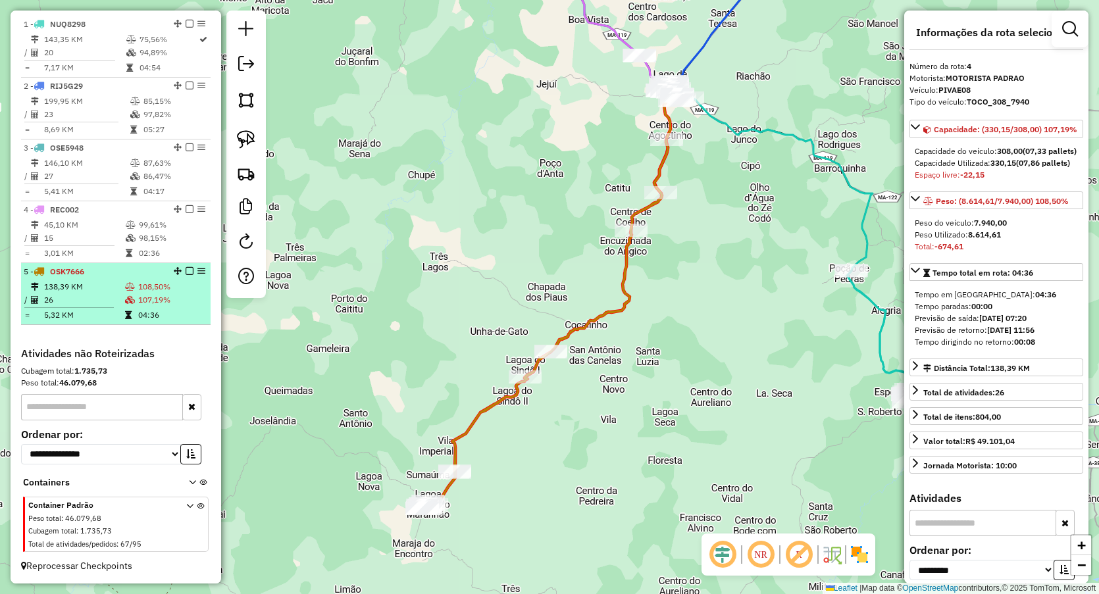
click at [78, 314] on td "5,32 KM" at bounding box center [83, 315] width 81 height 13
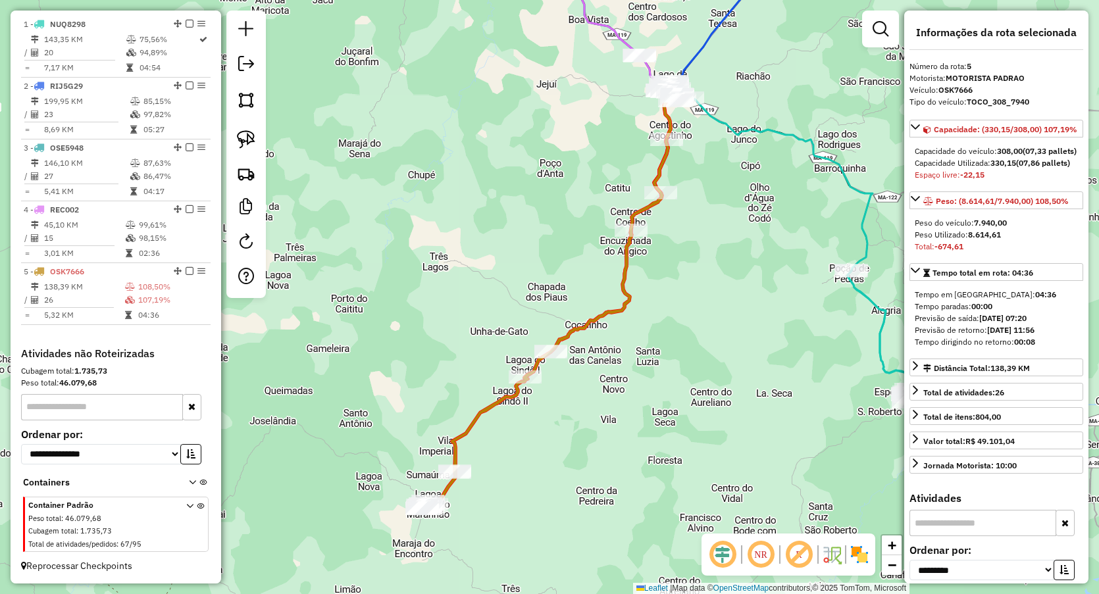
drag, startPoint x: 469, startPoint y: 532, endPoint x: 473, endPoint y: 327, distance: 204.7
click at [477, 355] on div "Janela de atendimento Grade de atendimento Capacidade Transportadoras Veículos …" at bounding box center [549, 297] width 1099 height 594
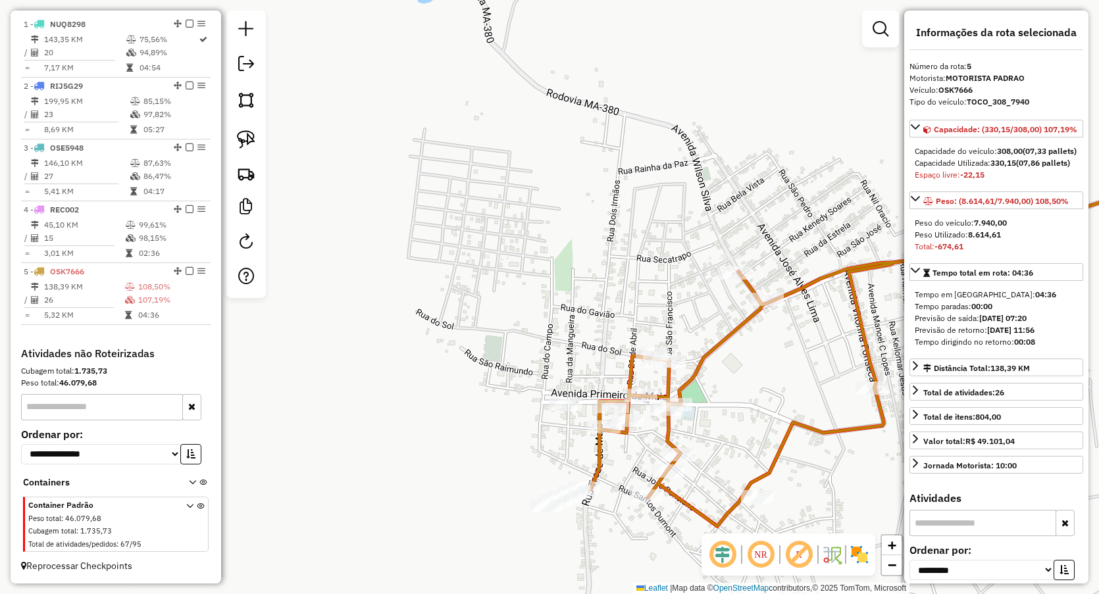
drag, startPoint x: 678, startPoint y: 300, endPoint x: 492, endPoint y: 149, distance: 239.6
click at [493, 149] on div "Janela de atendimento Grade de atendimento Capacidade Transportadoras Veículos …" at bounding box center [549, 297] width 1099 height 594
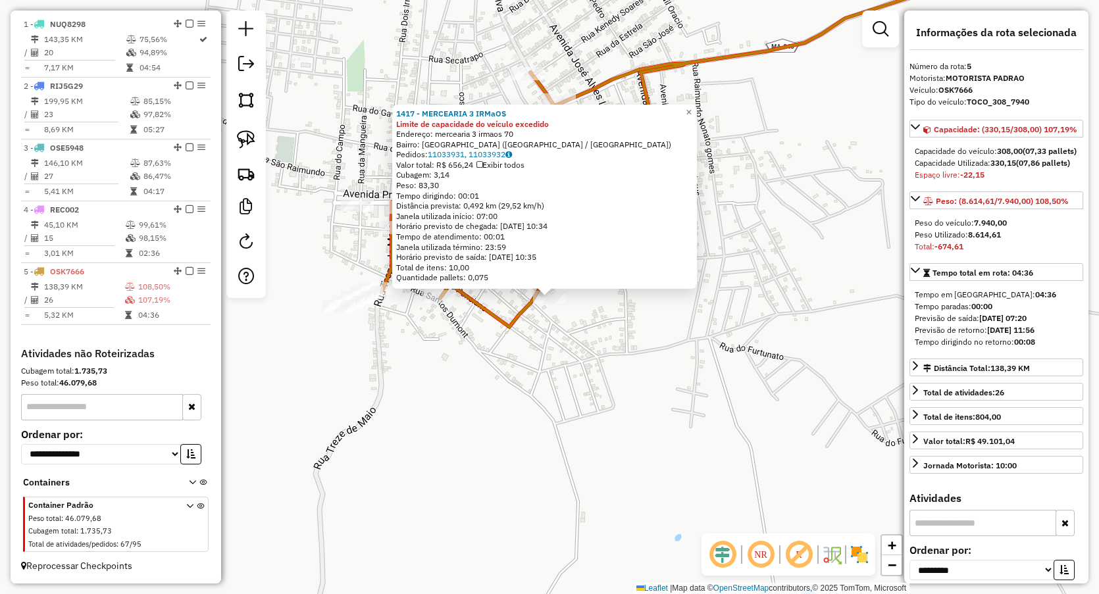
click at [519, 357] on div "1417 - MERCEARIA 3 IRMaOS Limite de capacidade do veículo excedido Endereço: me…" at bounding box center [549, 297] width 1099 height 594
drag, startPoint x: 440, startPoint y: 348, endPoint x: 425, endPoint y: 322, distance: 30.4
click at [442, 350] on div "1417 - MERCEARIA 3 IRMaOS Limite de capacidade do veículo excedido Endereço: me…" at bounding box center [549, 297] width 1099 height 594
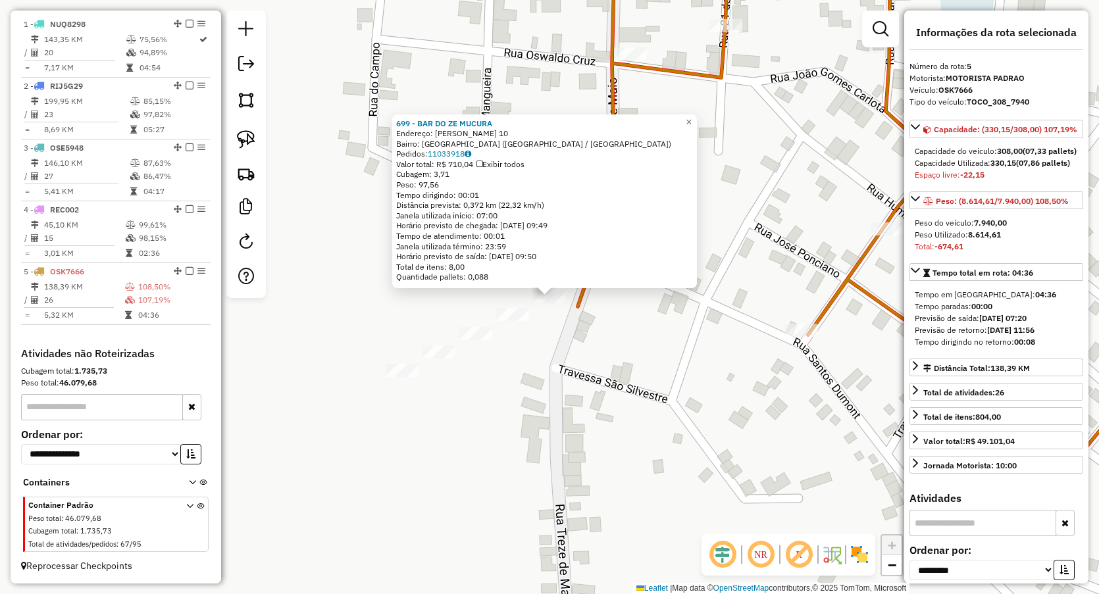
click at [609, 390] on div "699 - BAR DO ZE MUCURA Endereço: CHAPADA GALDINOS 10 Bairro: CENTRO (LAGOA GRAN…" at bounding box center [549, 297] width 1099 height 594
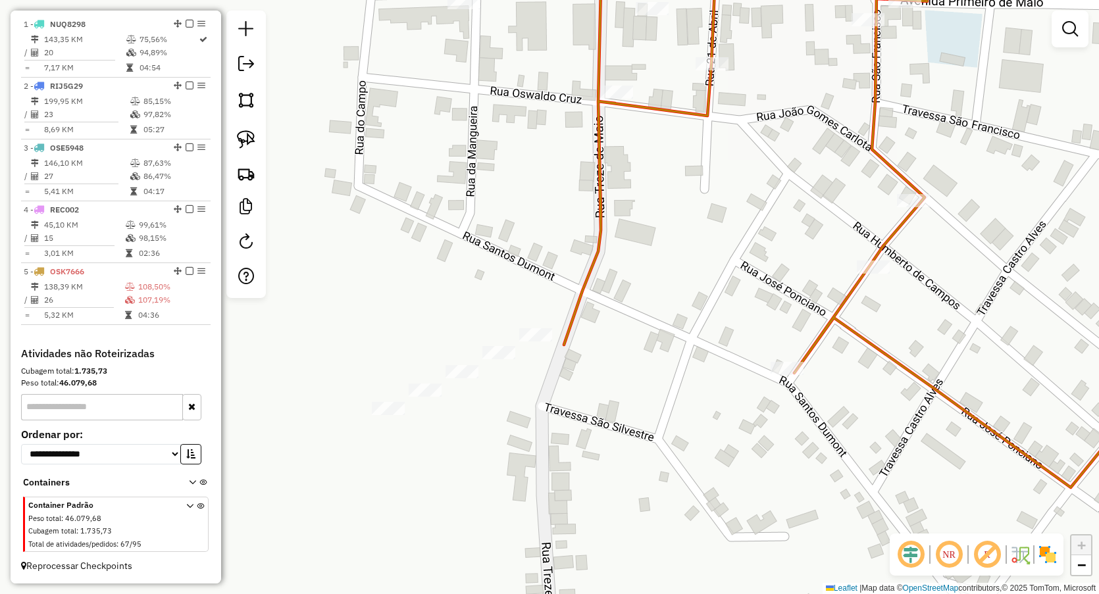
drag, startPoint x: 652, startPoint y: 183, endPoint x: 467, endPoint y: 473, distance: 344.2
click at [476, 504] on div "Janela de atendimento Grade de atendimento Capacidade Transportadoras Veículos …" at bounding box center [549, 297] width 1099 height 594
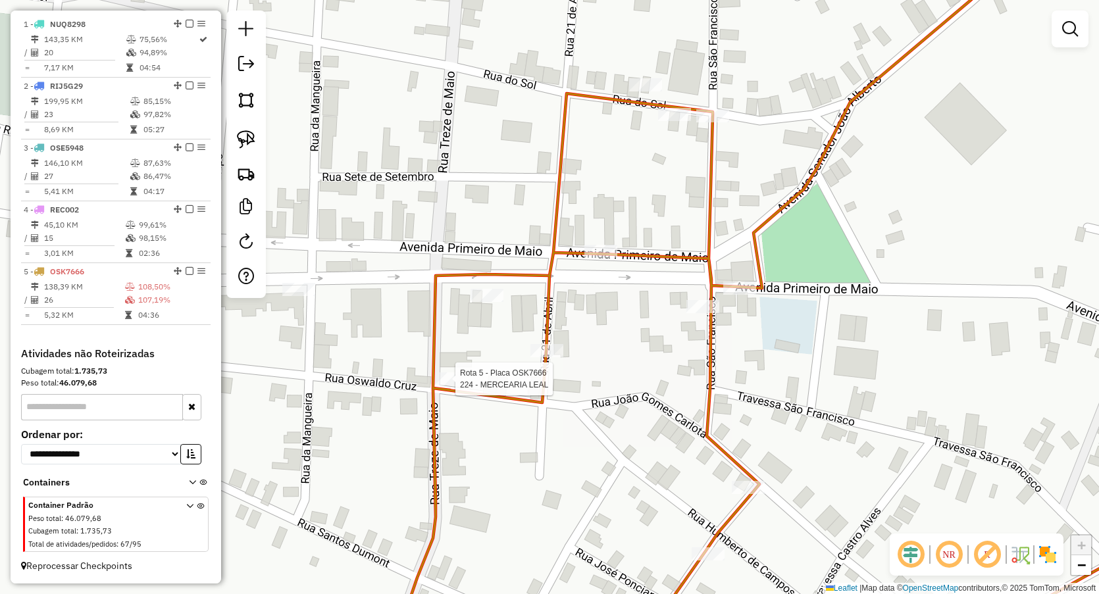
select select "**********"
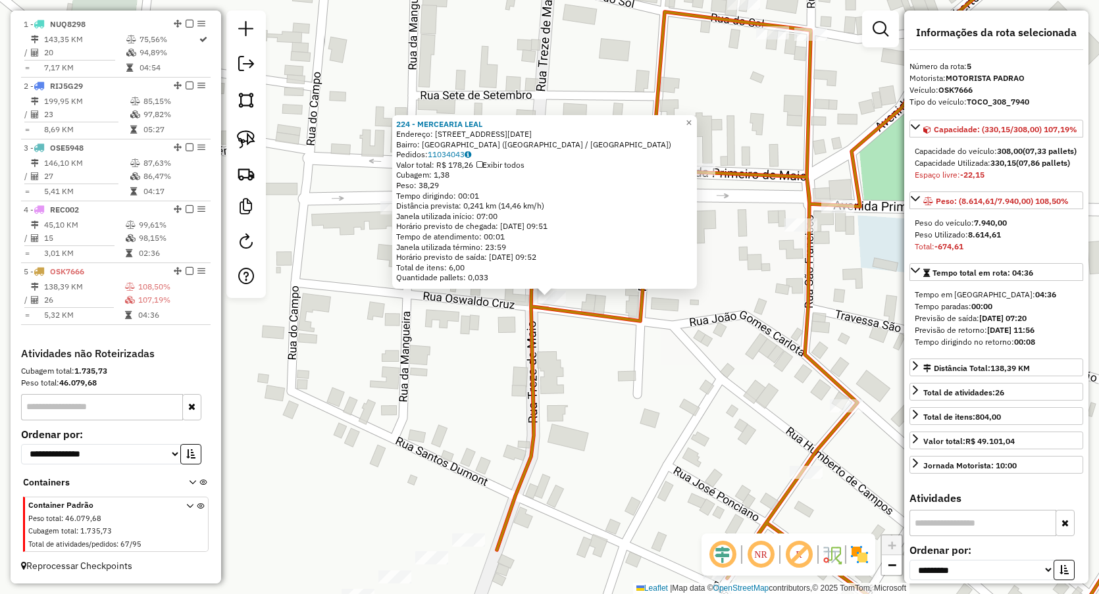
click at [584, 396] on div "224 - MERCEARIA LEAL Endereço: Rua 13 de Maio 88 Bairro: CENTRO (LAGOA GRANDE D…" at bounding box center [549, 297] width 1099 height 594
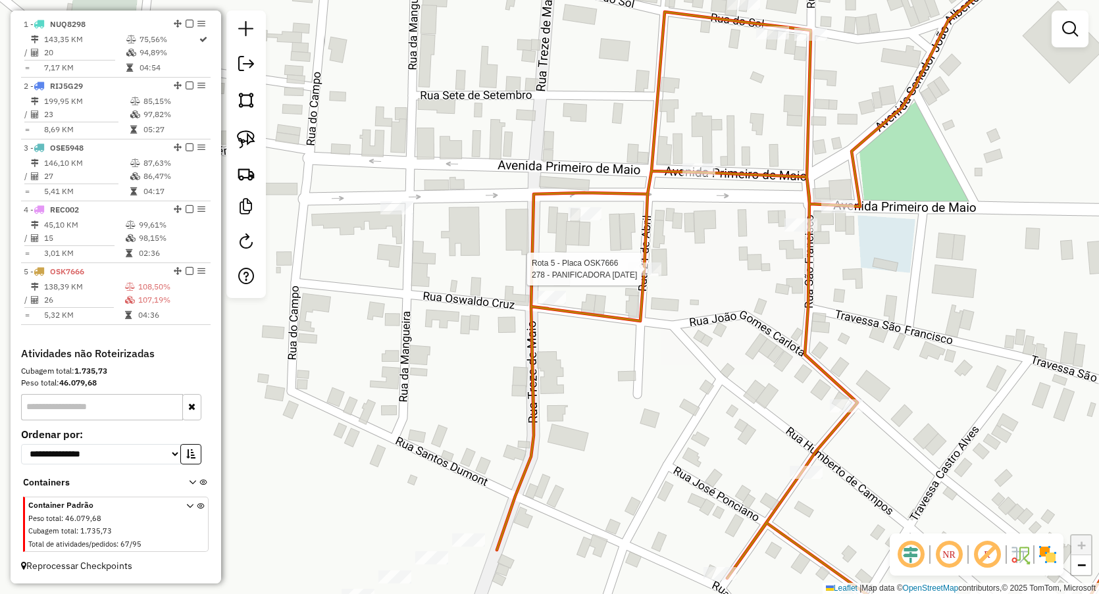
select select "**********"
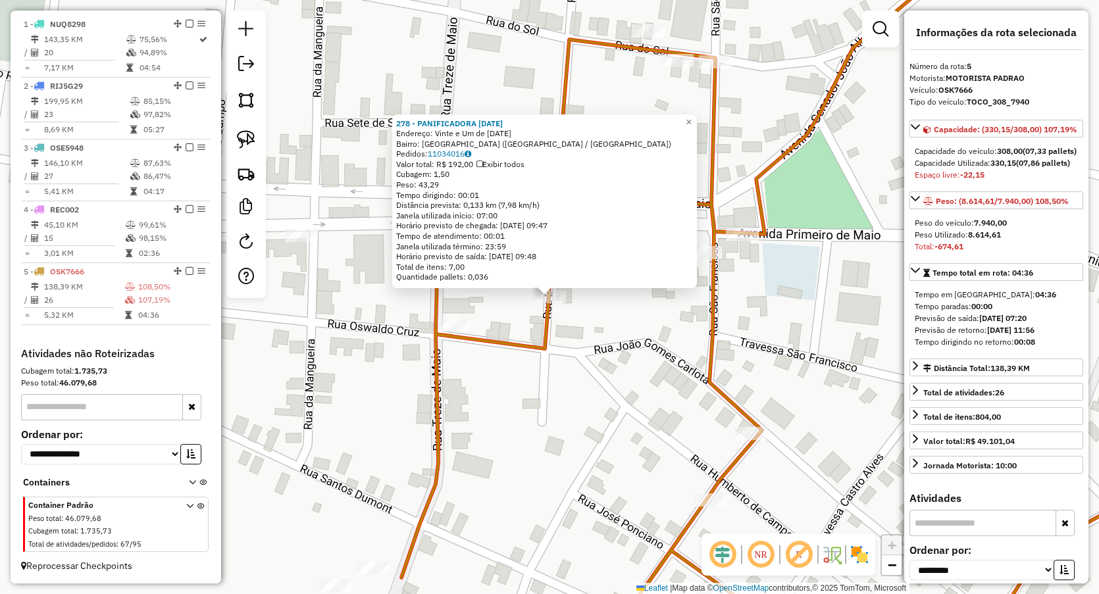
click at [463, 386] on div "278 - PANIFICADORA NATAL Endereço: Vinte e Um de Abril 30 Bairro: CENTRO (LAGOA…" at bounding box center [549, 297] width 1099 height 594
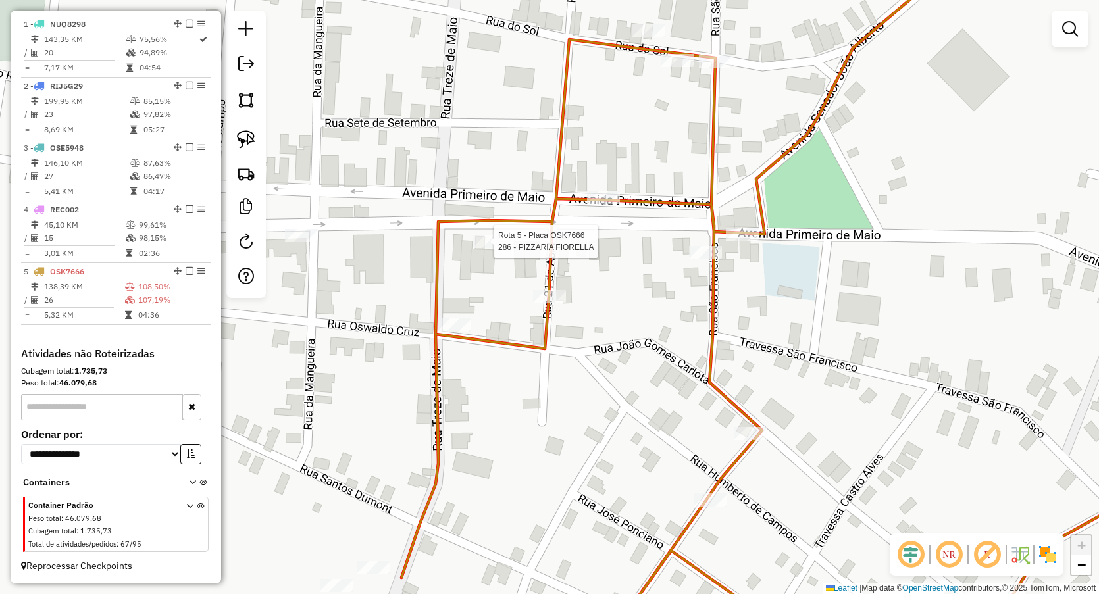
select select "**********"
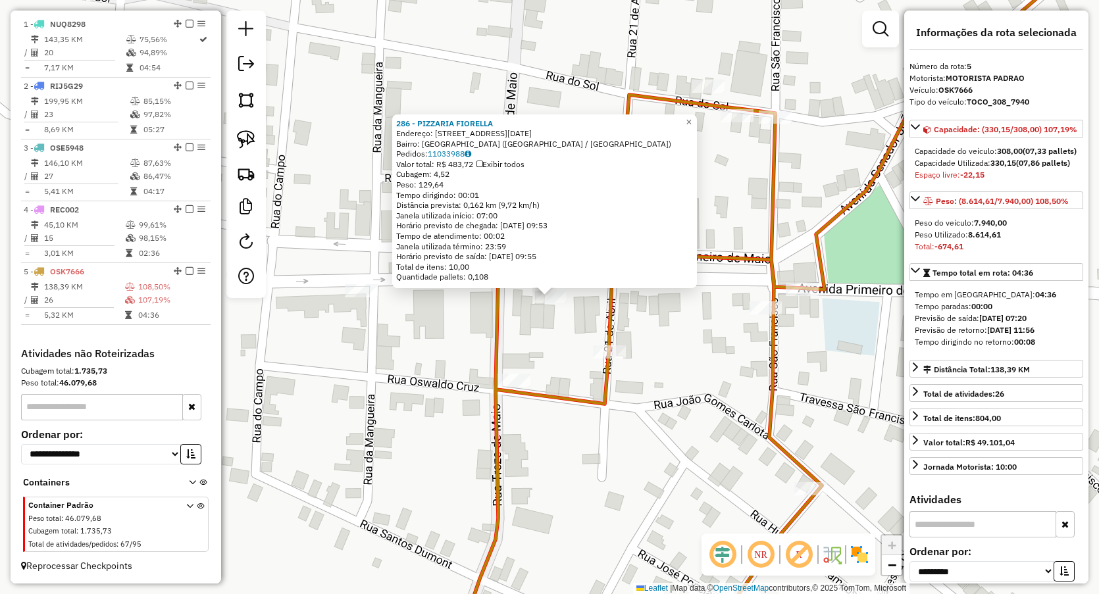
click at [568, 472] on div "286 - PIZZARIA FIORELLA Endereço: Avenida Primeiro de Maio 64 Bairro: CENTRO (L…" at bounding box center [549, 297] width 1099 height 594
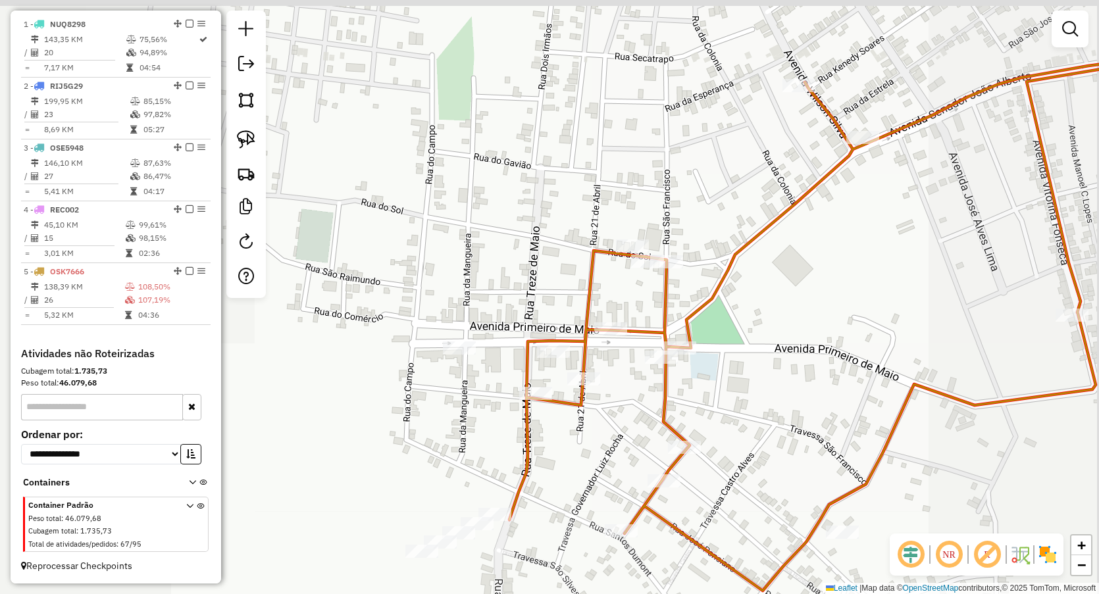
drag, startPoint x: 637, startPoint y: 417, endPoint x: 559, endPoint y: 311, distance: 130.8
click at [559, 323] on div "Janela de atendimento Grade de atendimento Capacidade Transportadoras Veículos …" at bounding box center [549, 297] width 1099 height 594
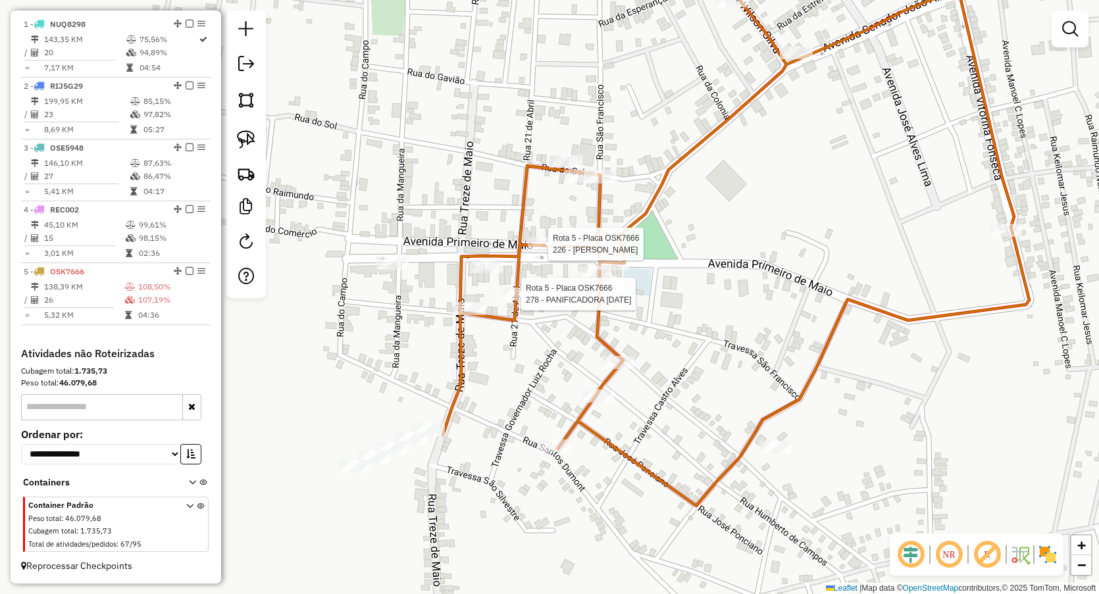
select select "**********"
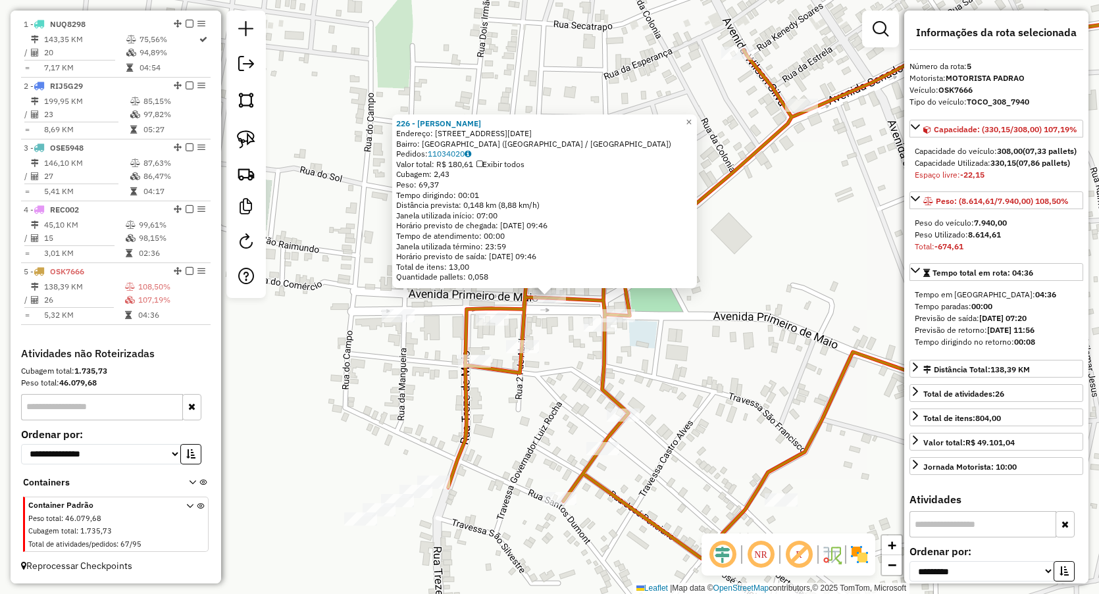
click at [532, 423] on div "226 - CARLOTA MERCEARIA Endereço: Avenida 1 de Maio 20 Bairro: CENTRO (LAGOA GR…" at bounding box center [549, 297] width 1099 height 594
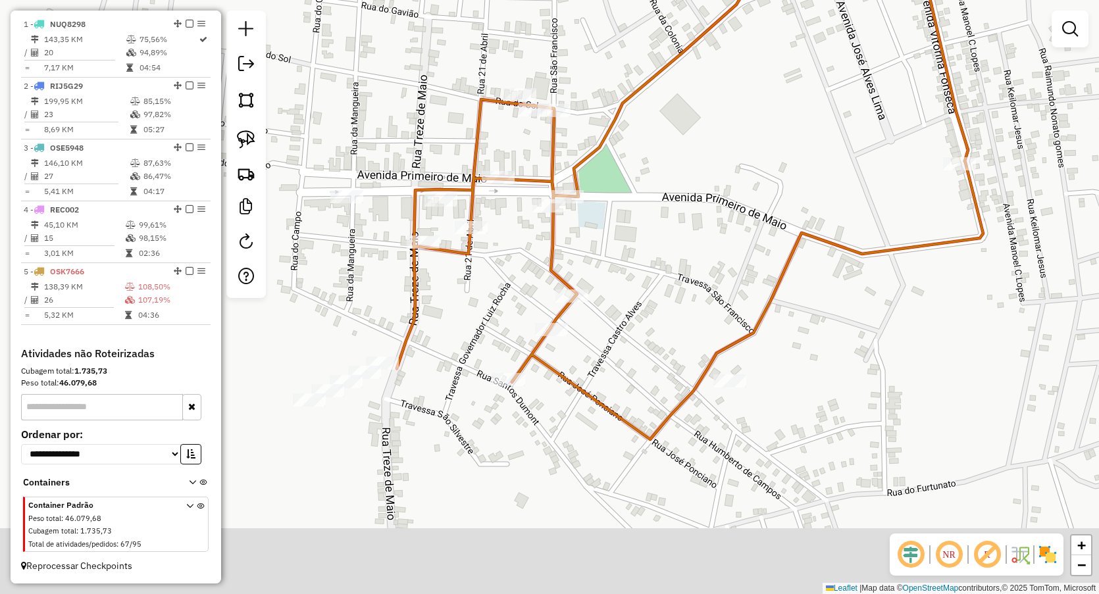
drag, startPoint x: 499, startPoint y: 311, endPoint x: 480, endPoint y: 252, distance: 61.4
click at [480, 253] on div "Janela de atendimento Grade de atendimento Capacidade Transportadoras Veículos …" at bounding box center [549, 297] width 1099 height 594
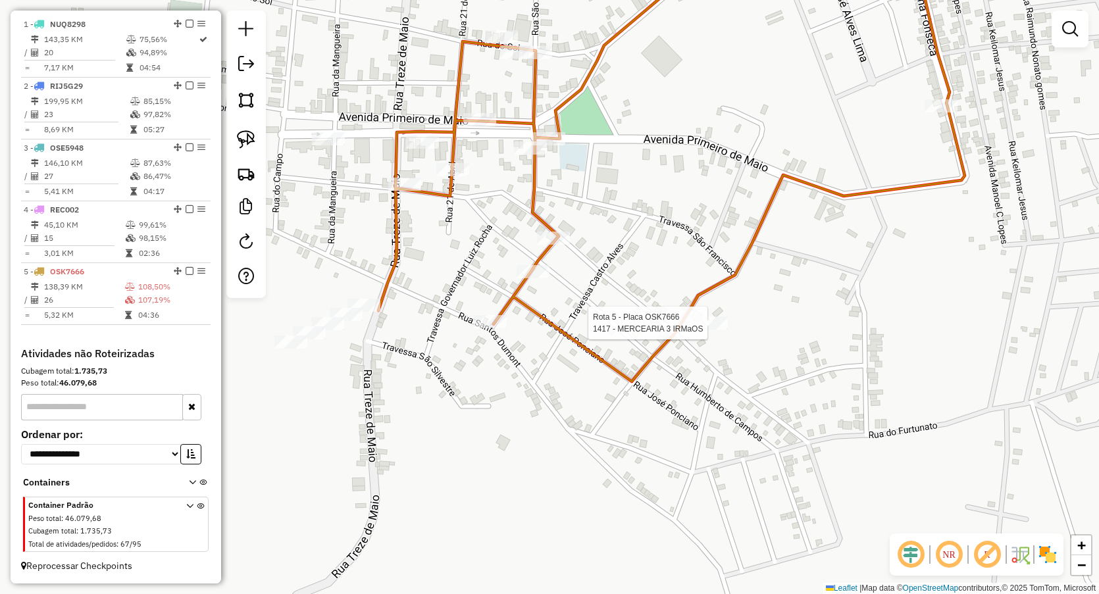
drag, startPoint x: 715, startPoint y: 330, endPoint x: 699, endPoint y: 334, distance: 17.1
click at [715, 330] on div at bounding box center [711, 323] width 33 height 13
select select "**********"
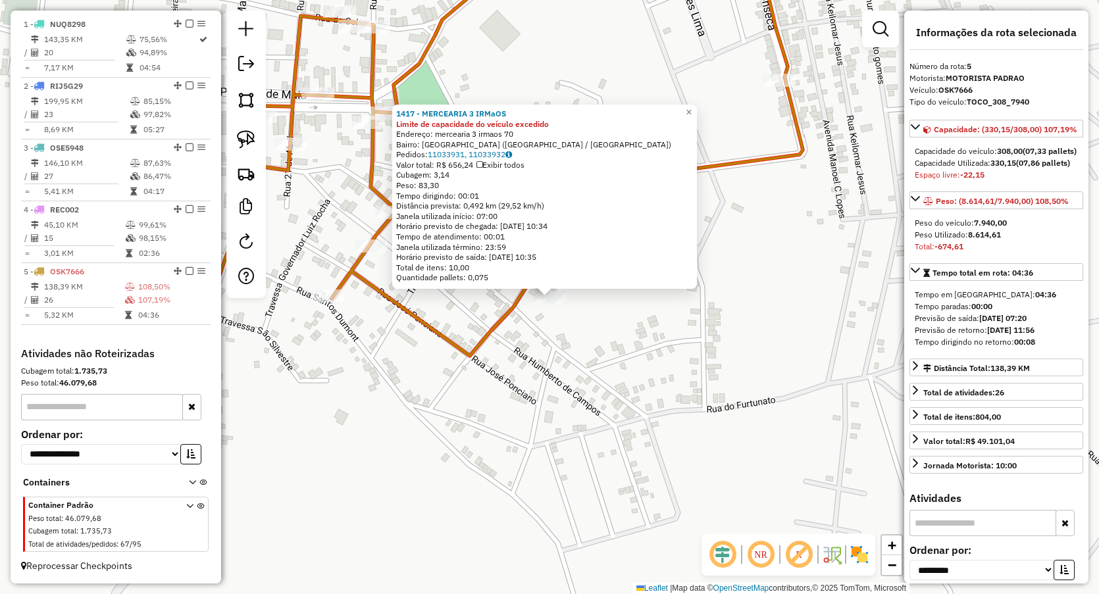
click at [501, 403] on div "1417 - MERCEARIA 3 IRMaOS Limite de capacidade do veículo excedido Endereço: me…" at bounding box center [549, 297] width 1099 height 594
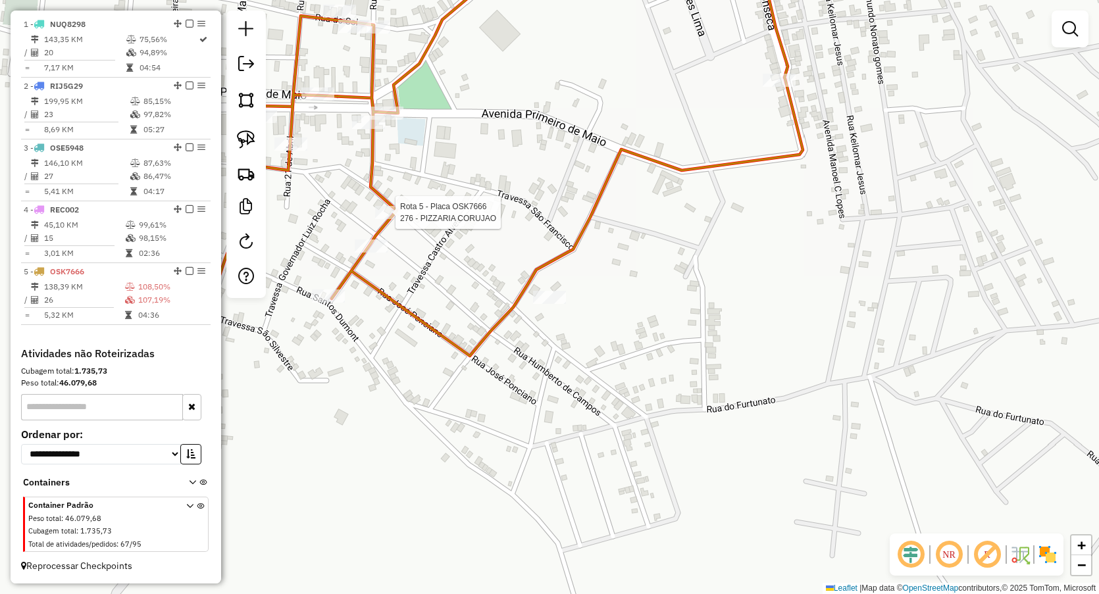
select select "**********"
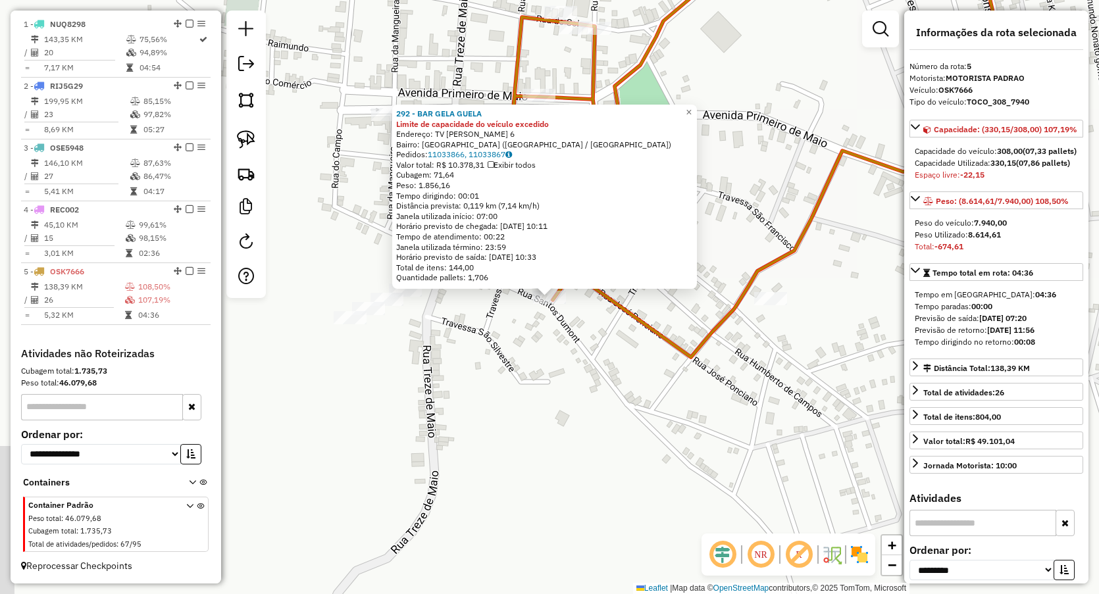
drag, startPoint x: 545, startPoint y: 400, endPoint x: 569, endPoint y: 386, distance: 27.4
click at [544, 400] on div "Rota 5 - Placa OSK7666 292 - BAR GELA GUELA × 292 - BAR GELA GUELA Limite de ca…" at bounding box center [549, 297] width 1099 height 594
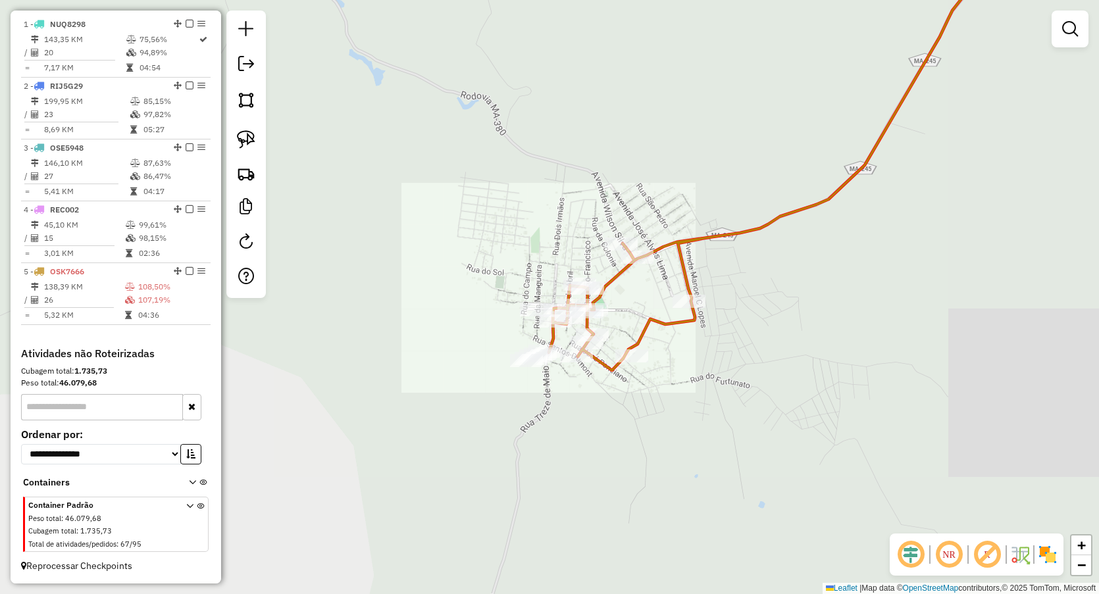
drag, startPoint x: 700, startPoint y: 240, endPoint x: 616, endPoint y: 274, distance: 91.2
click at [618, 274] on icon at bounding box center [778, 156] width 459 height 430
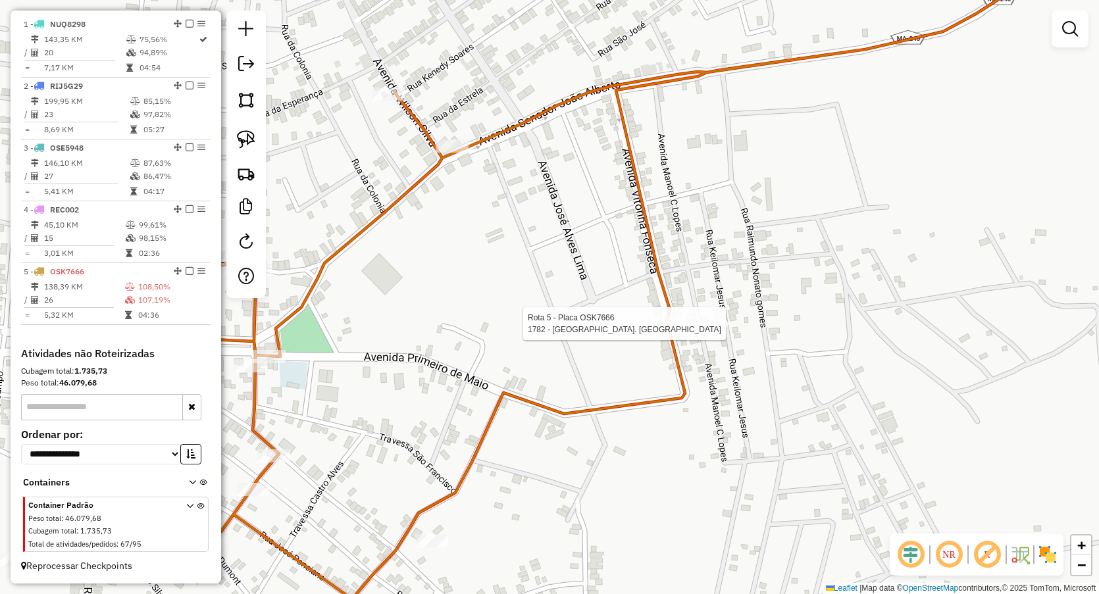
select select "**********"
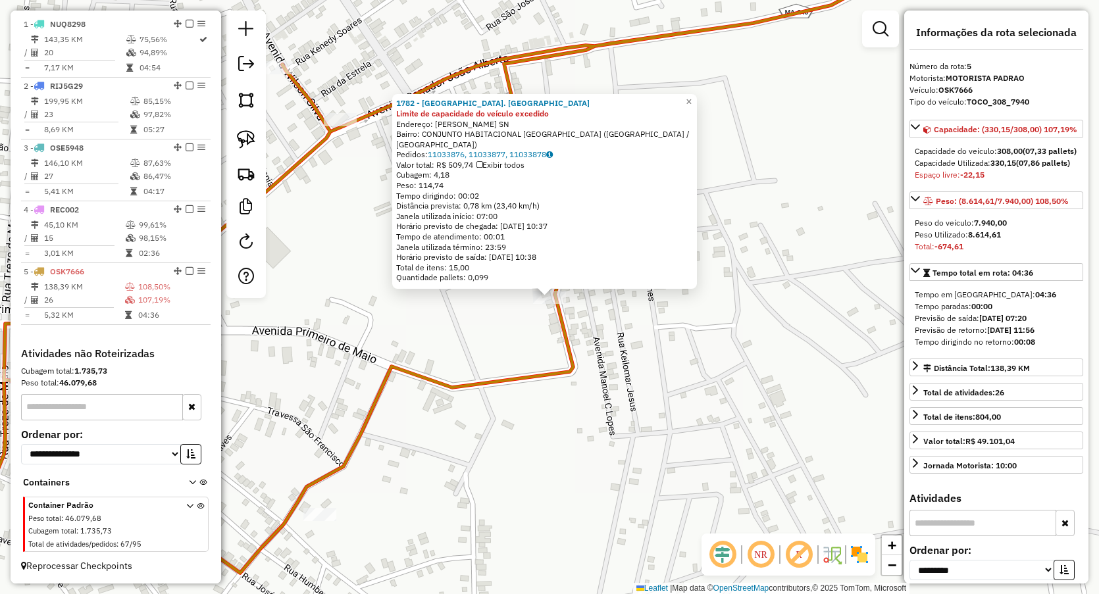
click at [422, 339] on div "1782 - CHURRASC. ACONCHEGO Limite de capacidade do veículo excedido Endereço: V…" at bounding box center [549, 297] width 1099 height 594
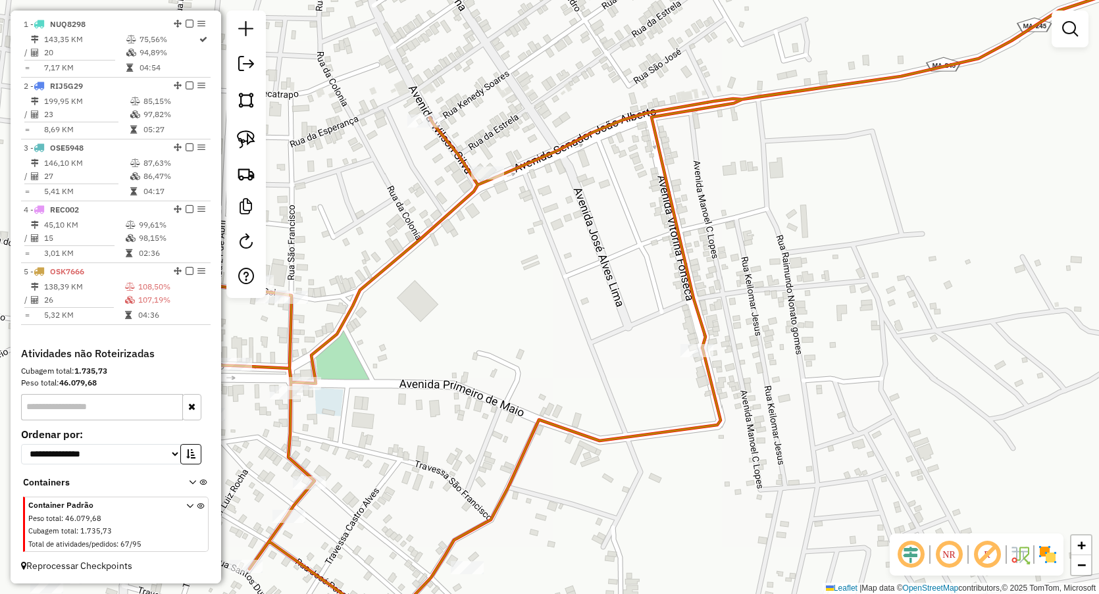
drag, startPoint x: 415, startPoint y: 287, endPoint x: 513, endPoint y: 316, distance: 102.3
click at [503, 324] on div "Janela de atendimento Grade de atendimento Capacidade Transportadoras Veículos …" at bounding box center [549, 297] width 1099 height 594
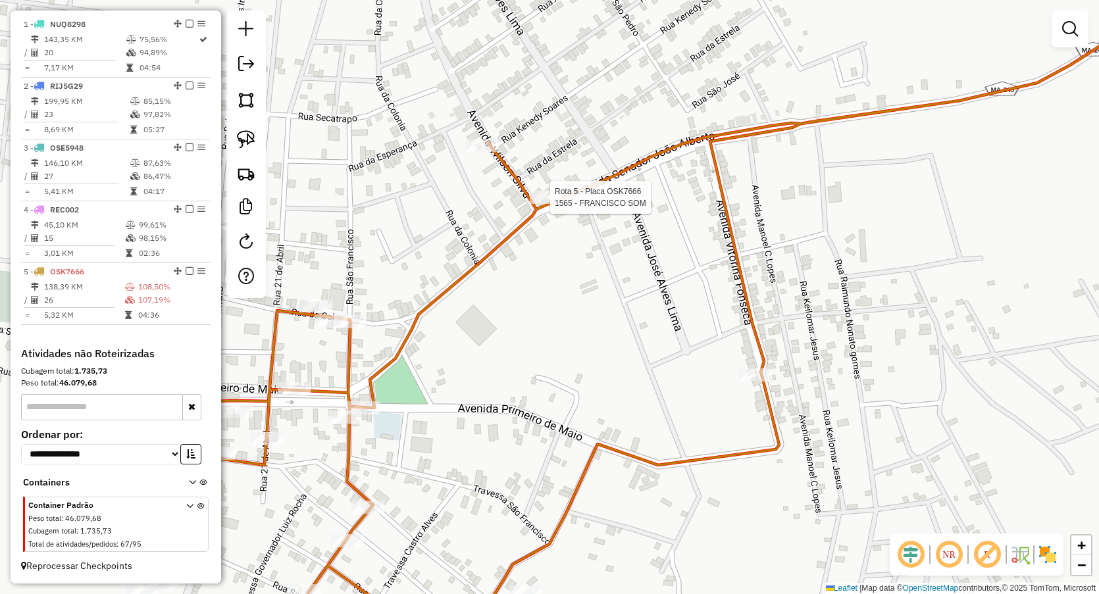
select select "**********"
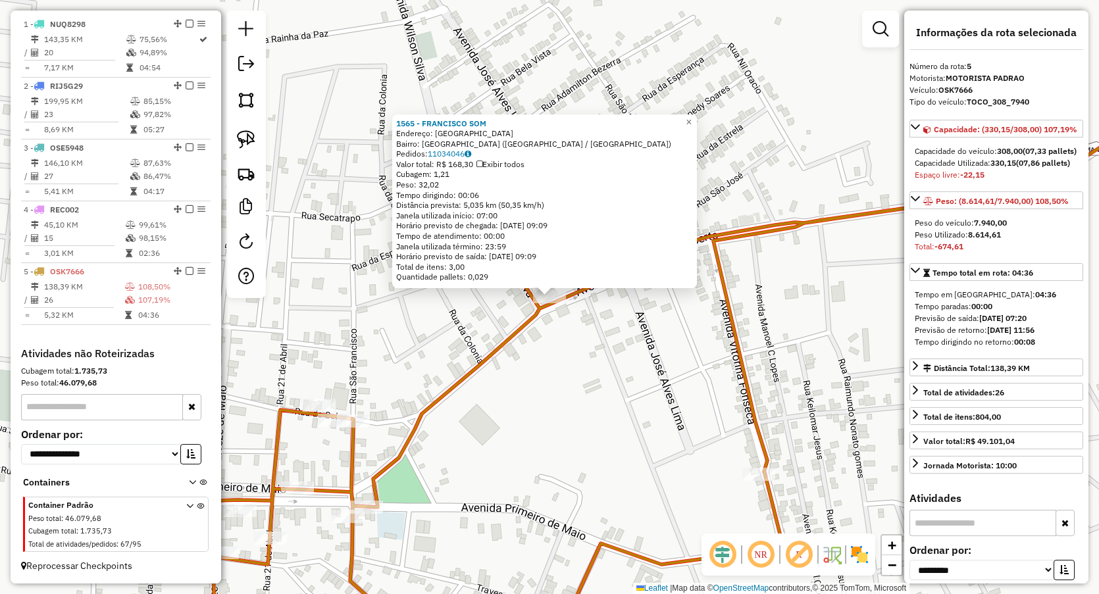
drag, startPoint x: 461, startPoint y: 351, endPoint x: 464, endPoint y: 318, distance: 33.7
click at [462, 353] on div "1565 - FRANCISCO SOM Endereço: Rua Grande SN Bairro: CENTRO (LAGOA GRANDE DO MA…" at bounding box center [549, 297] width 1099 height 594
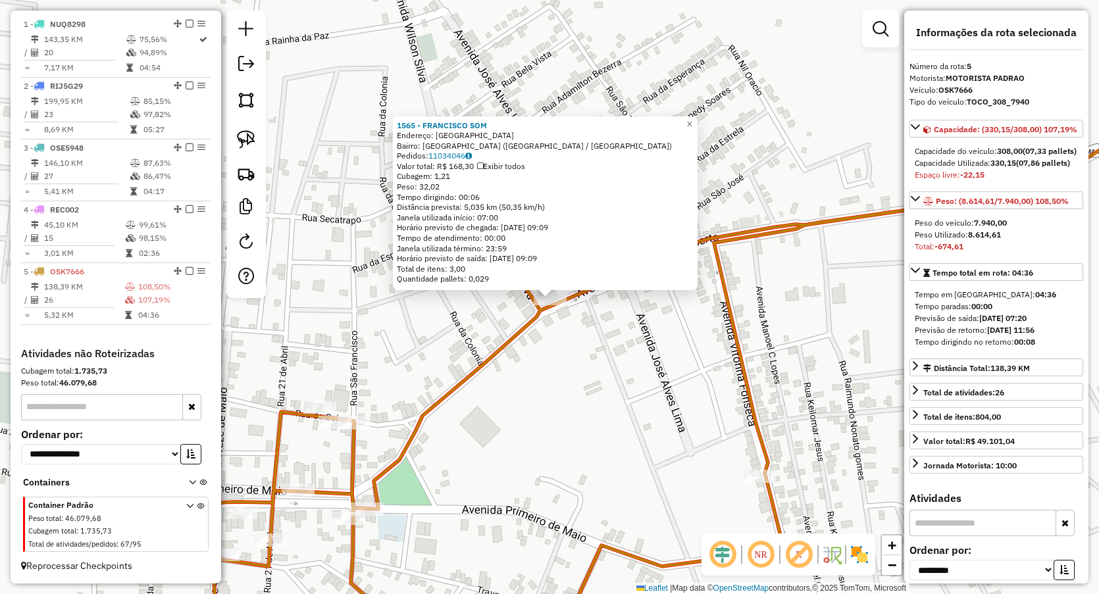
click at [444, 318] on div "1565 - FRANCISCO SOM Endereço: Rua Grande SN Bairro: CENTRO (LAGOA GRANDE DO MA…" at bounding box center [549, 297] width 1099 height 594
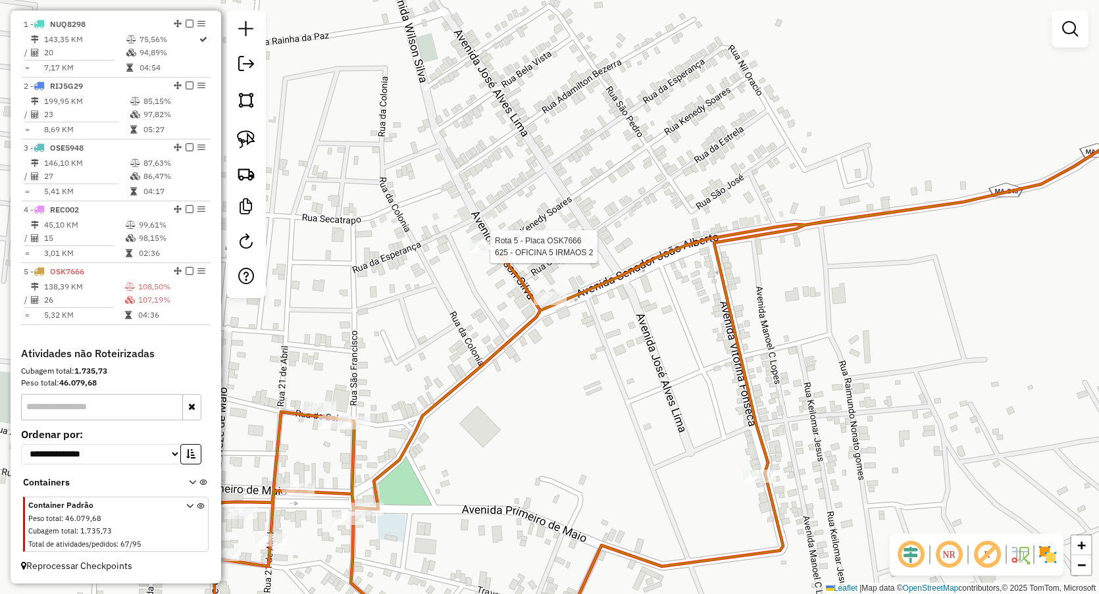
select select "**********"
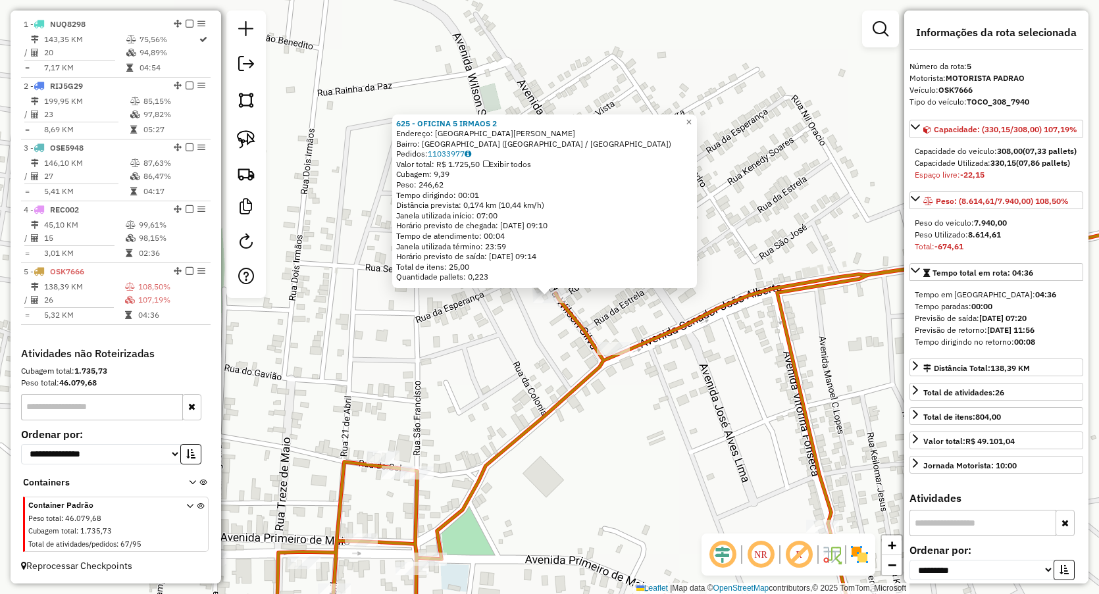
click at [487, 348] on div "625 - OFICINA 5 IRMAOS 2 Endereço: avenida vilson SN Bairro: CENTRO (LAGOA GRAN…" at bounding box center [549, 297] width 1099 height 594
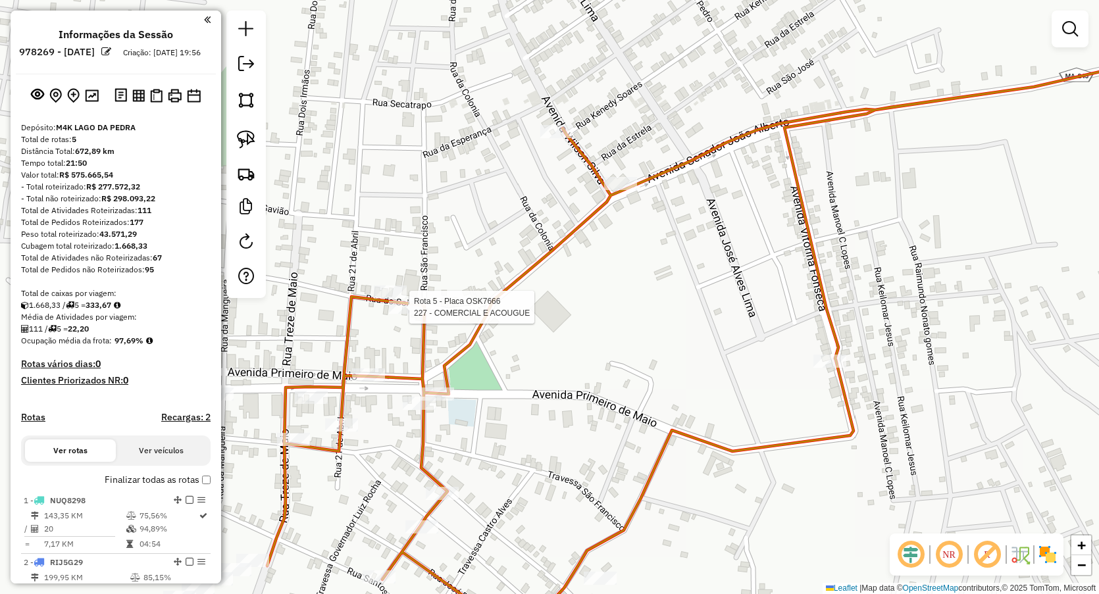
scroll to position [488, 0]
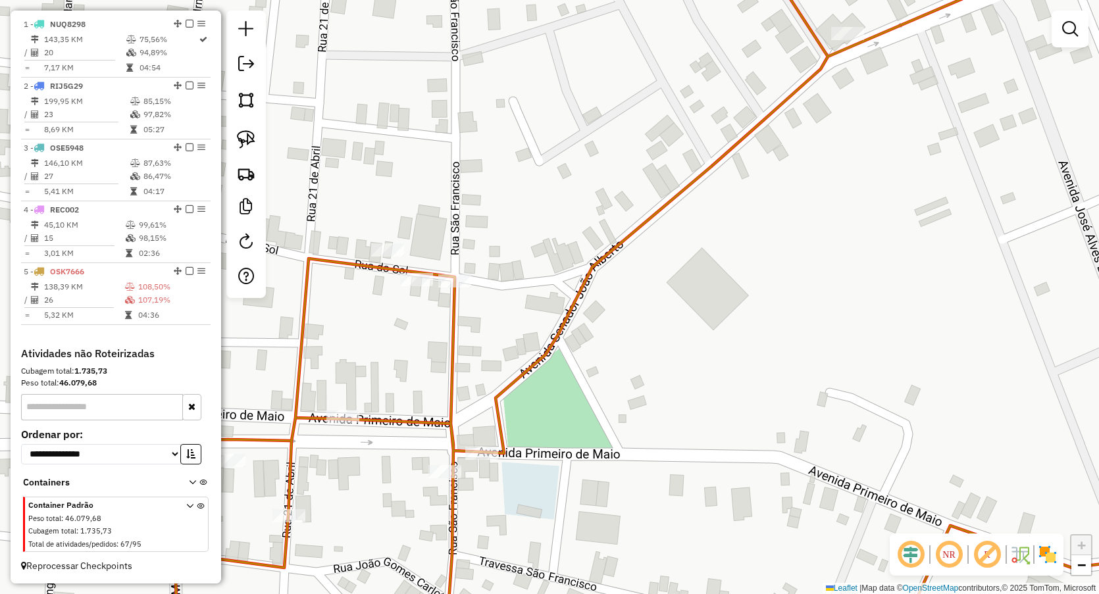
click at [405, 272] on icon at bounding box center [692, 297] width 1034 height 713
select select "**********"
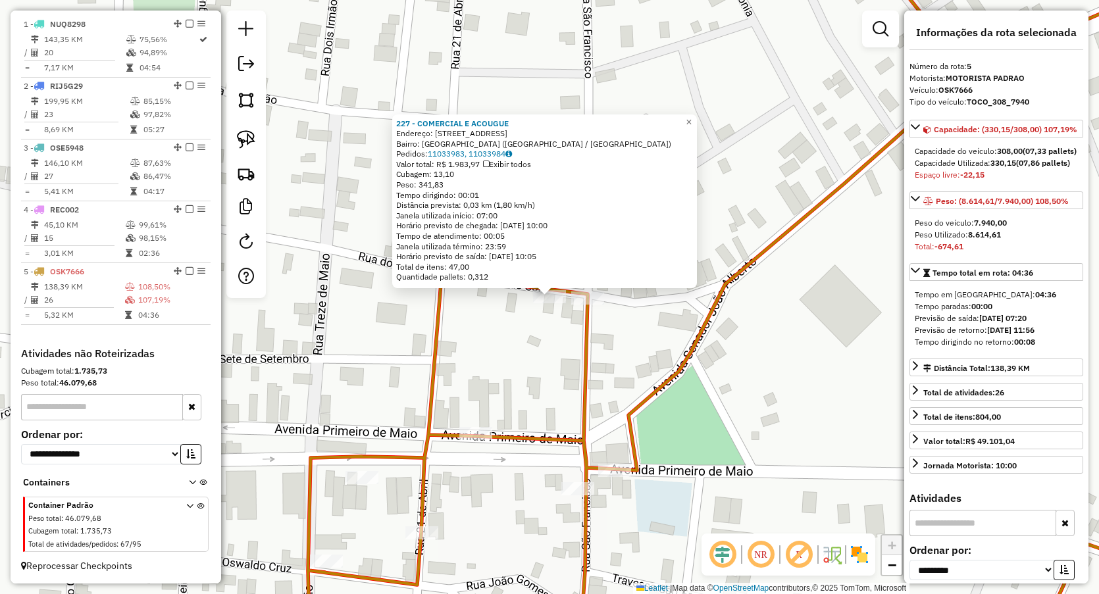
click at [505, 351] on div "227 - COMERCIAL E ACOUGUE Endereço: [STREET_ADDRESS][GEOGRAPHIC_DATA]: [GEOGRAP…" at bounding box center [549, 297] width 1099 height 594
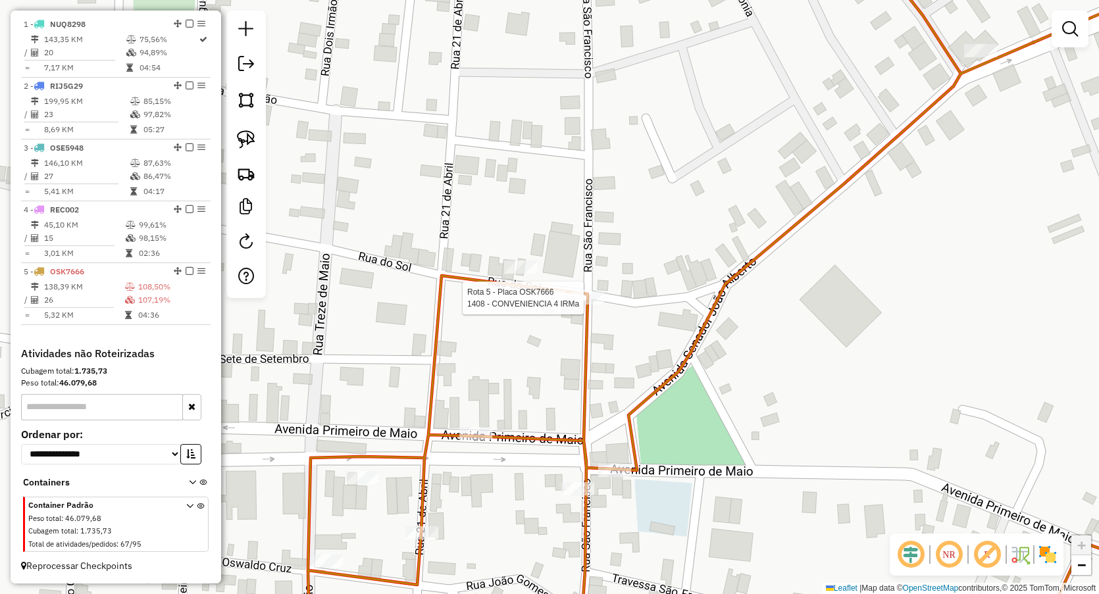
select select "**********"
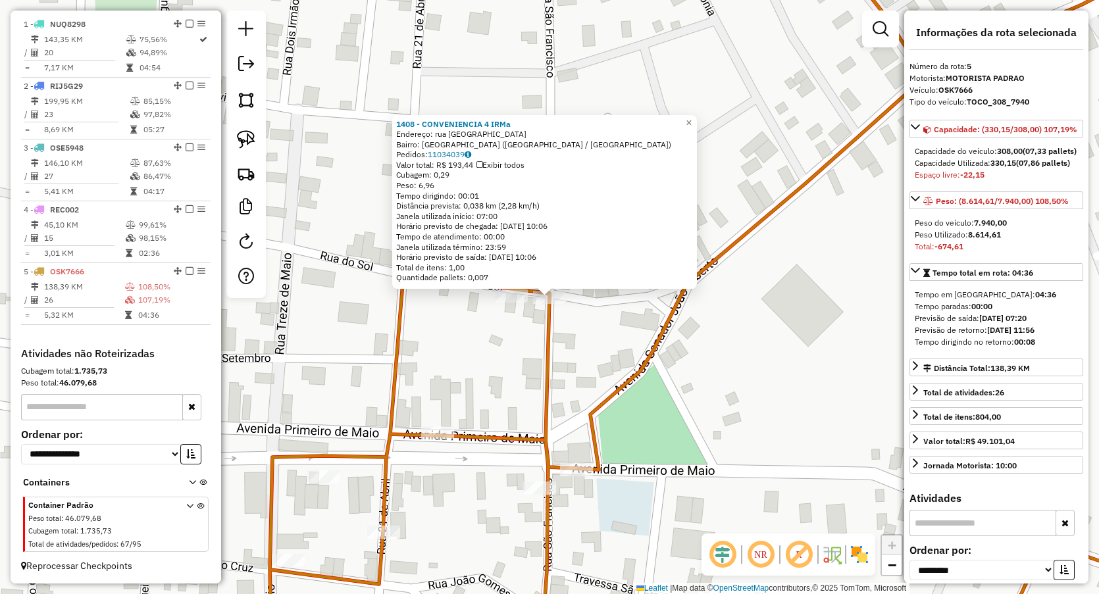
click at [513, 328] on div "1408 - CONVENIENCIA 4 IRMa Endereço: rua [GEOGRAPHIC_DATA]: [GEOGRAPHIC_DATA] (…" at bounding box center [549, 297] width 1099 height 594
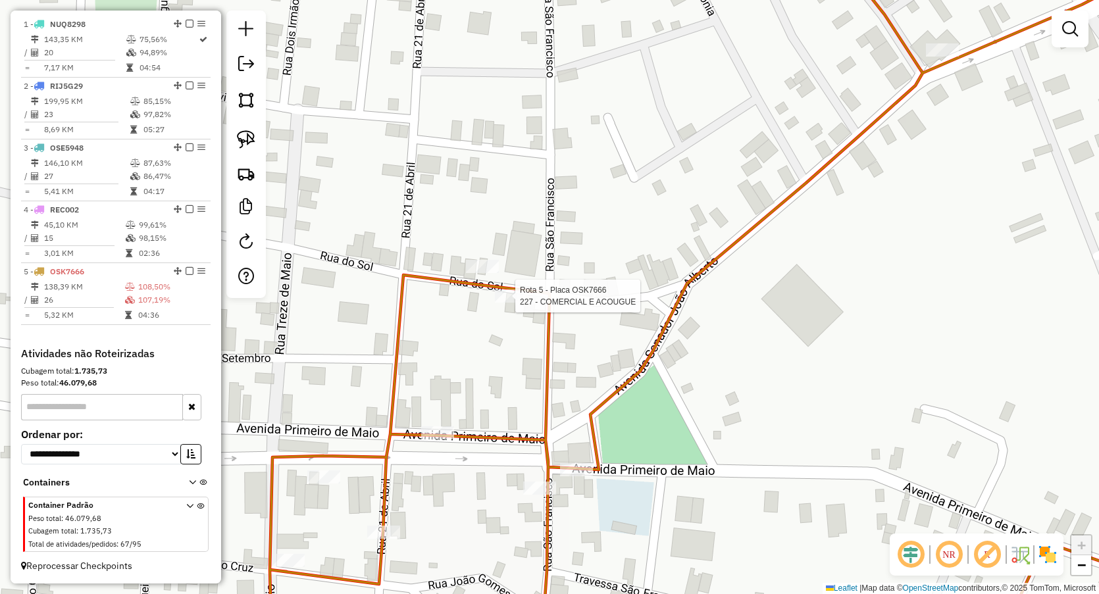
select select "**********"
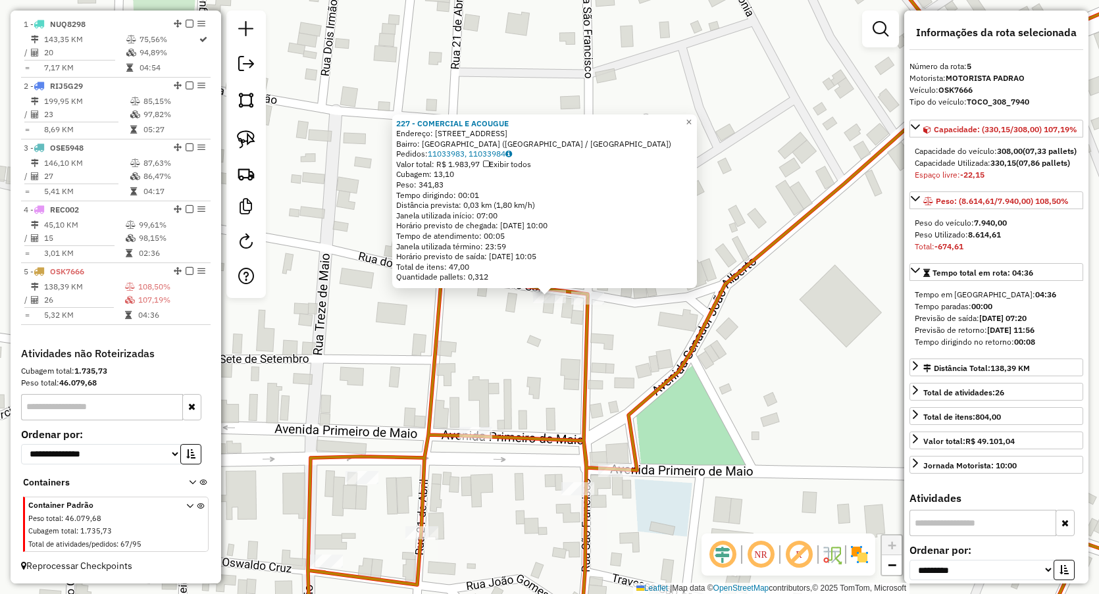
click at [508, 363] on div "227 - COMERCIAL E ACOUGUE Endereço: [STREET_ADDRESS][GEOGRAPHIC_DATA]: [GEOGRAP…" at bounding box center [549, 297] width 1099 height 594
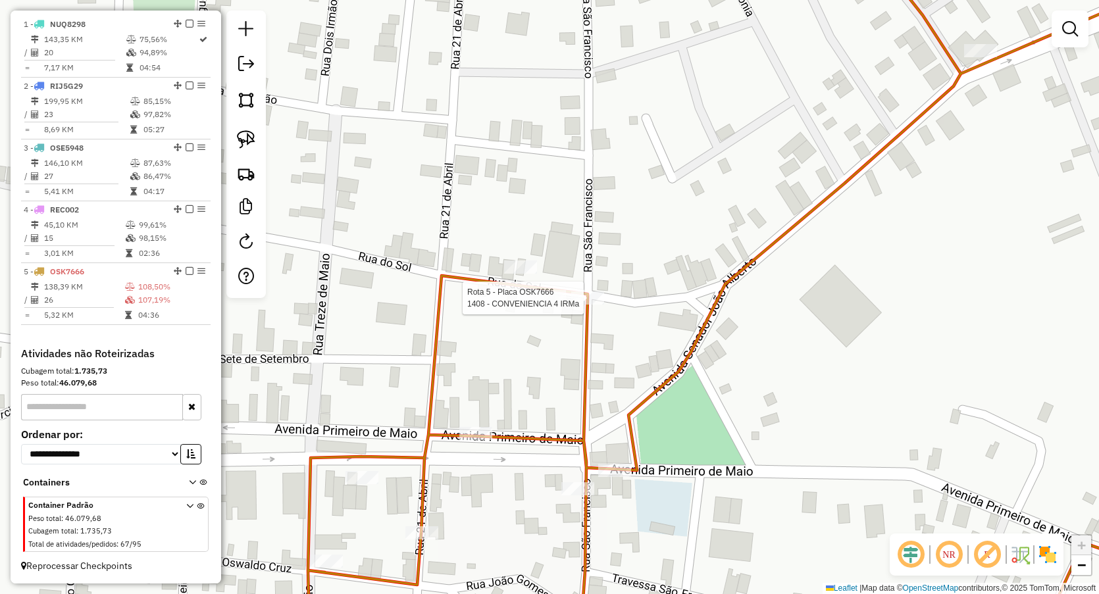
select select "**********"
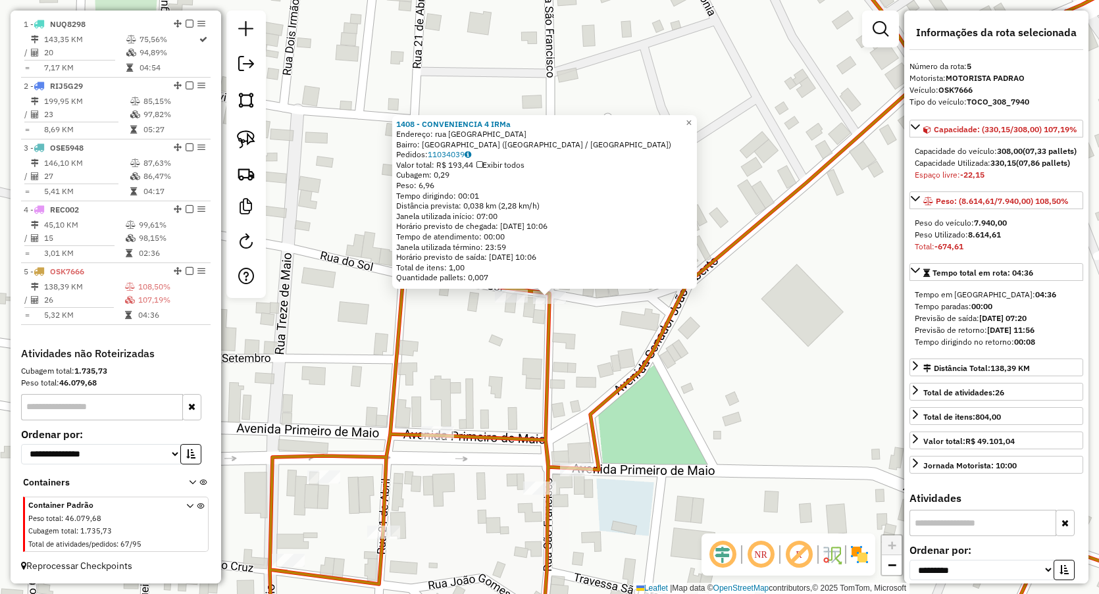
click at [449, 414] on div "1408 - CONVENIENCIA 4 IRMa Endereço: rua [GEOGRAPHIC_DATA]: [GEOGRAPHIC_DATA] (…" at bounding box center [549, 297] width 1099 height 594
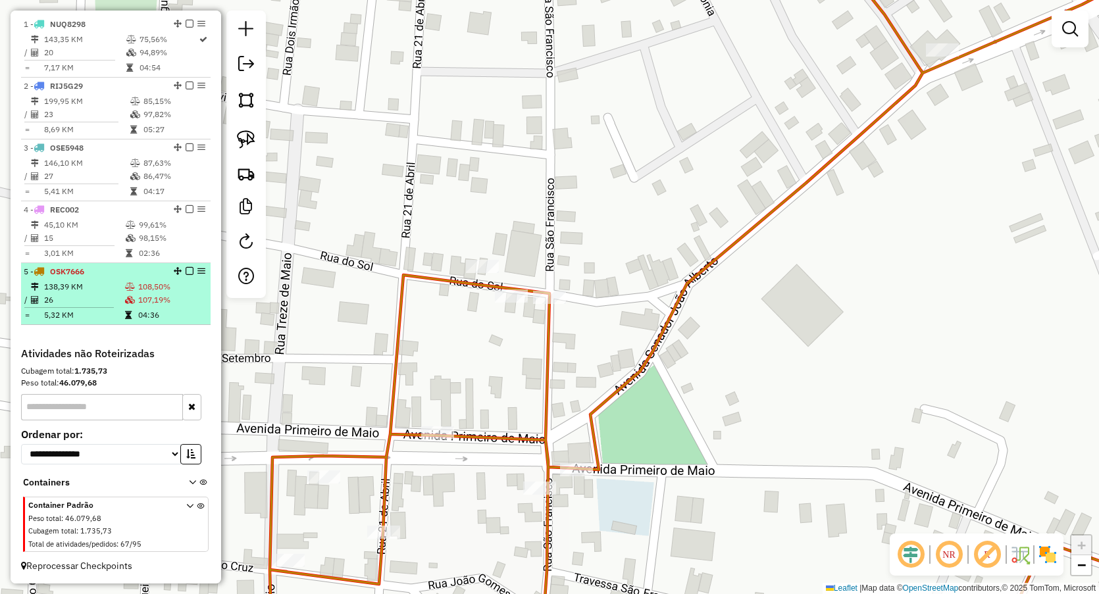
click at [97, 321] on td "5,32 KM" at bounding box center [83, 315] width 81 height 13
select select "**********"
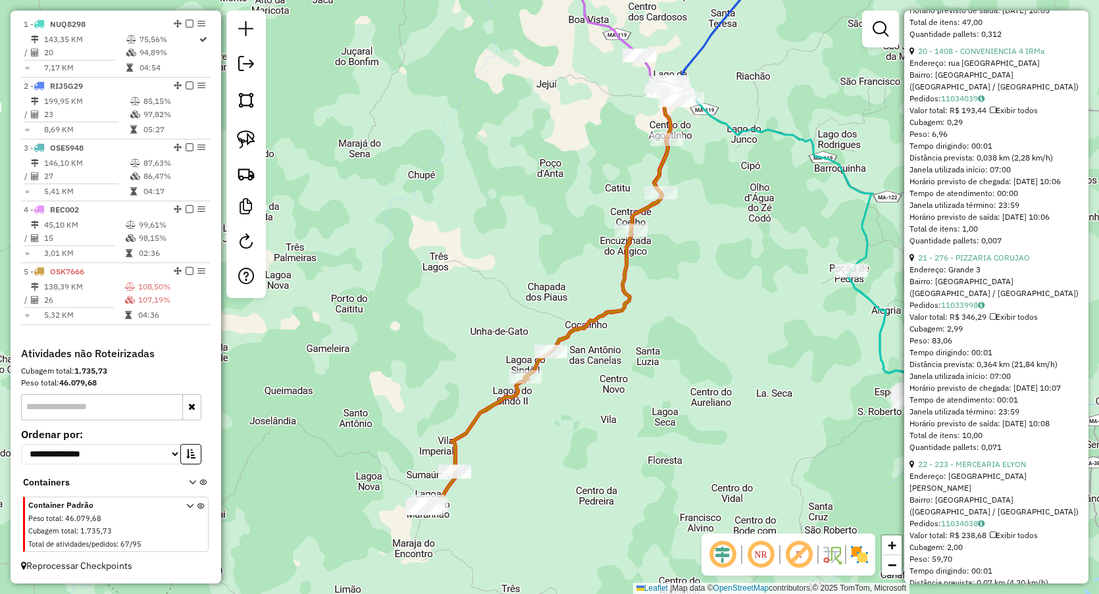
scroll to position [4443, 0]
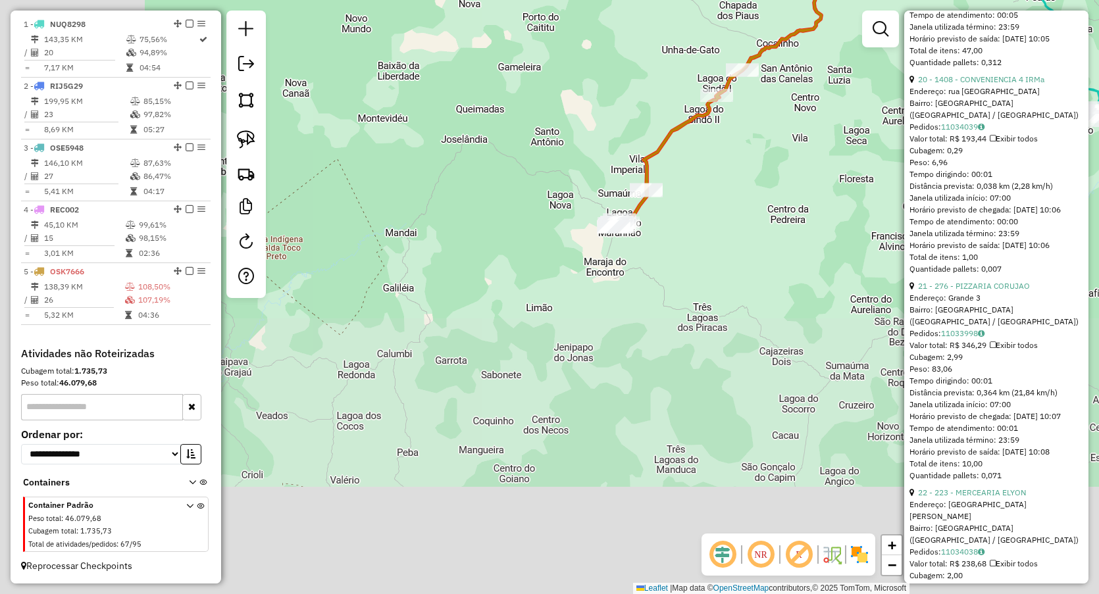
drag, startPoint x: 527, startPoint y: 479, endPoint x: 702, endPoint y: 197, distance: 331.3
click at [718, 196] on div "Janela de atendimento Grade de atendimento Capacidade Transportadoras Veículos …" at bounding box center [549, 297] width 1099 height 594
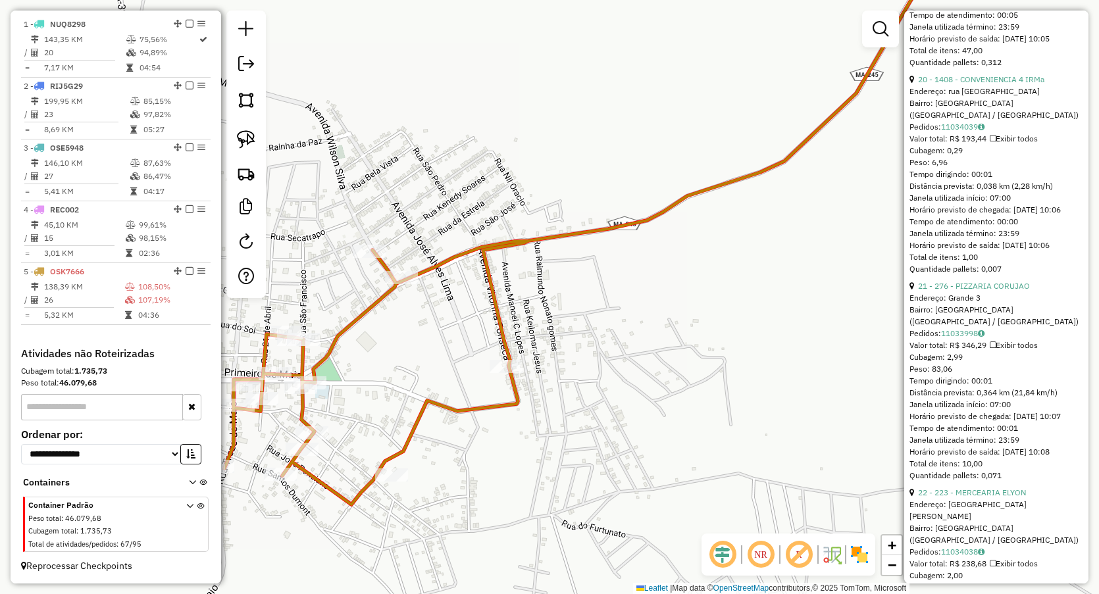
drag, startPoint x: 453, startPoint y: 332, endPoint x: 569, endPoint y: 280, distance: 127.8
click at [567, 282] on div "Janela de atendimento Grade de atendimento Capacidade Transportadoras Veículos …" at bounding box center [549, 297] width 1099 height 594
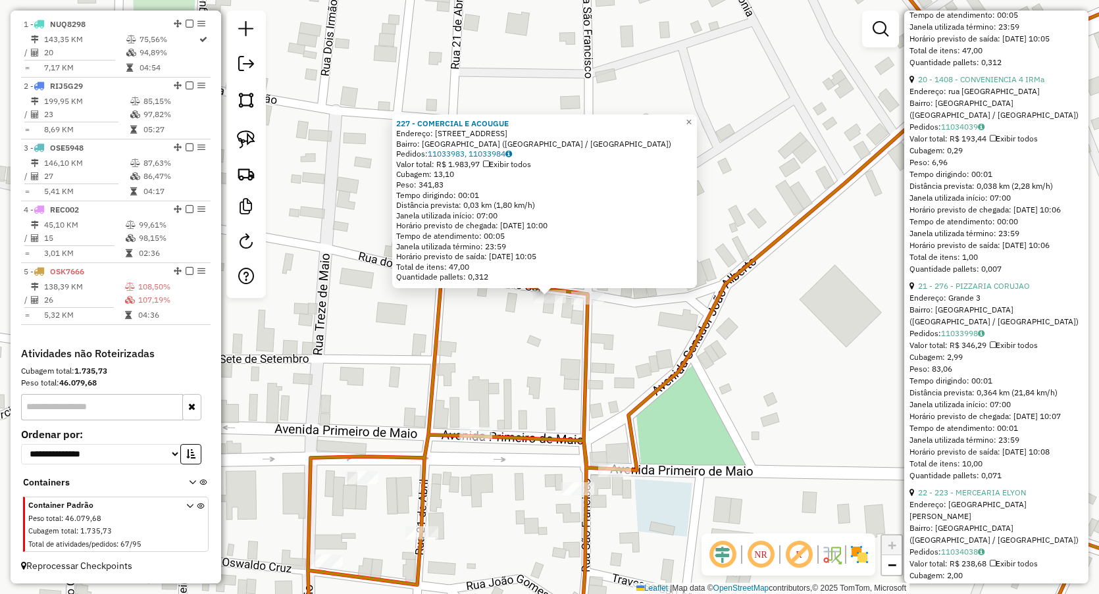
click at [503, 334] on div "227 - COMERCIAL E ACOUGUE Endereço: [STREET_ADDRESS][GEOGRAPHIC_DATA]: [GEOGRAP…" at bounding box center [549, 297] width 1099 height 594
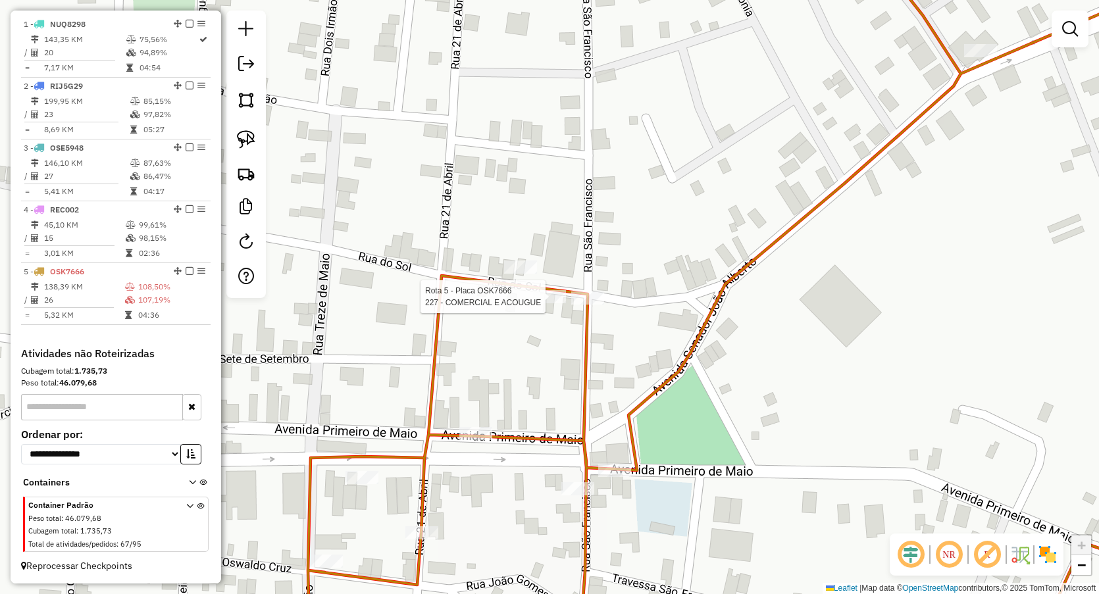
select select "**********"
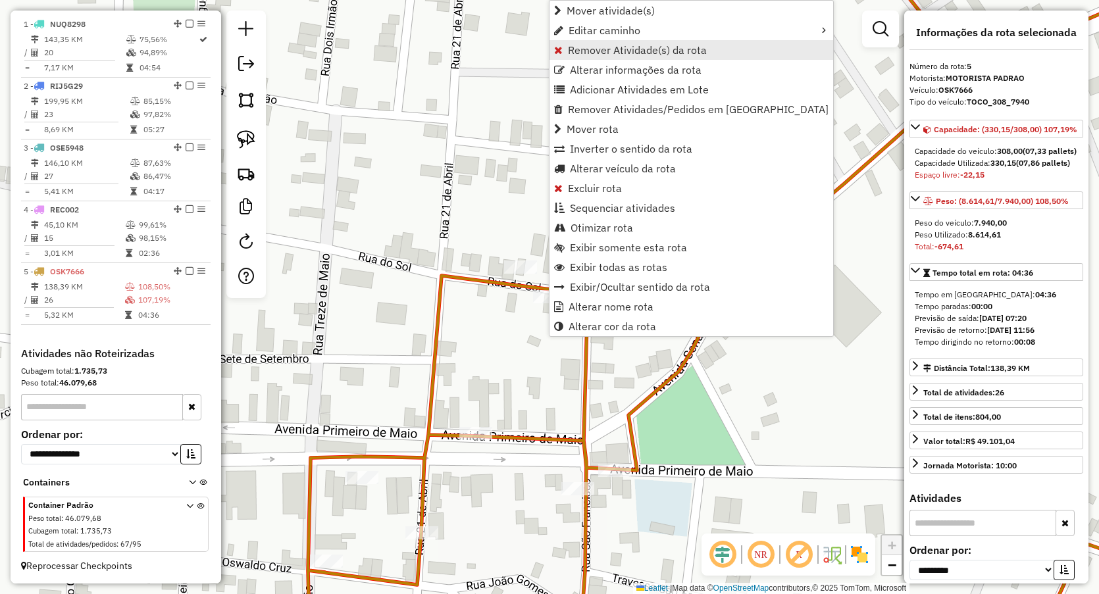
click at [609, 53] on span "Remover Atividade(s) da rota" at bounding box center [637, 50] width 139 height 11
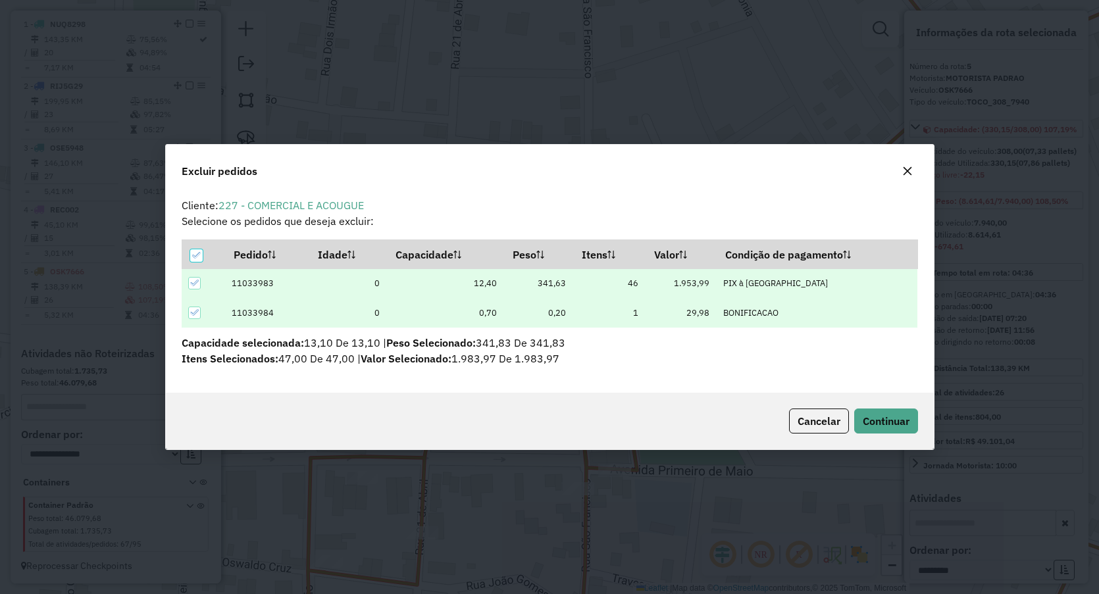
scroll to position [7, 4]
click at [878, 419] on span "Continuar" at bounding box center [886, 421] width 47 height 13
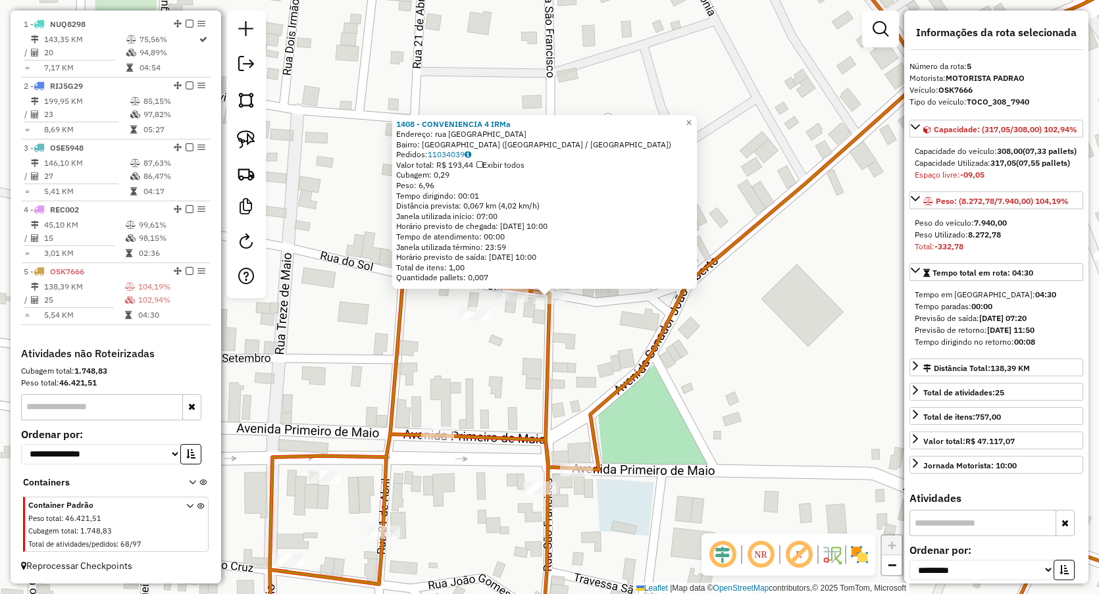
drag, startPoint x: 515, startPoint y: 351, endPoint x: 512, endPoint y: 376, distance: 24.5
click at [513, 351] on div "1408 - CONVENIENCIA 4 IRMa Endereço: rua [GEOGRAPHIC_DATA]: CENTRO ([GEOGRAPHIC…" at bounding box center [549, 297] width 1099 height 594
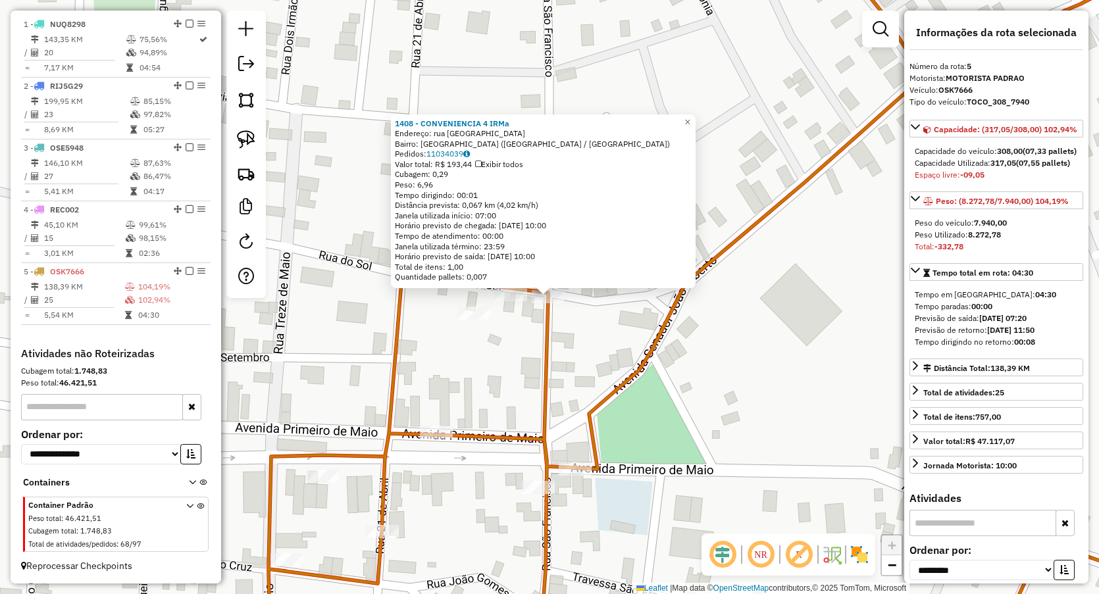
click at [502, 404] on div "1408 - CONVENIENCIA 4 IRMa Endereço: rua [GEOGRAPHIC_DATA]: CENTRO ([GEOGRAPHIC…" at bounding box center [549, 297] width 1099 height 594
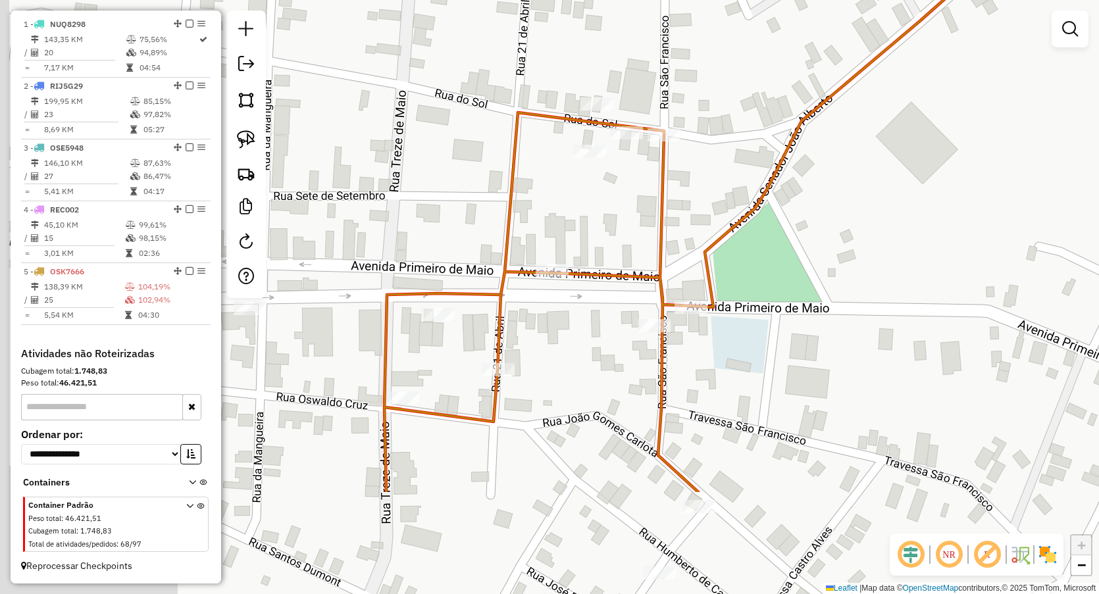
drag, startPoint x: 608, startPoint y: 240, endPoint x: 613, endPoint y: 181, distance: 59.5
click at [613, 208] on div "Janela de atendimento Grade de atendimento Capacidade Transportadoras Veículos …" at bounding box center [549, 297] width 1099 height 594
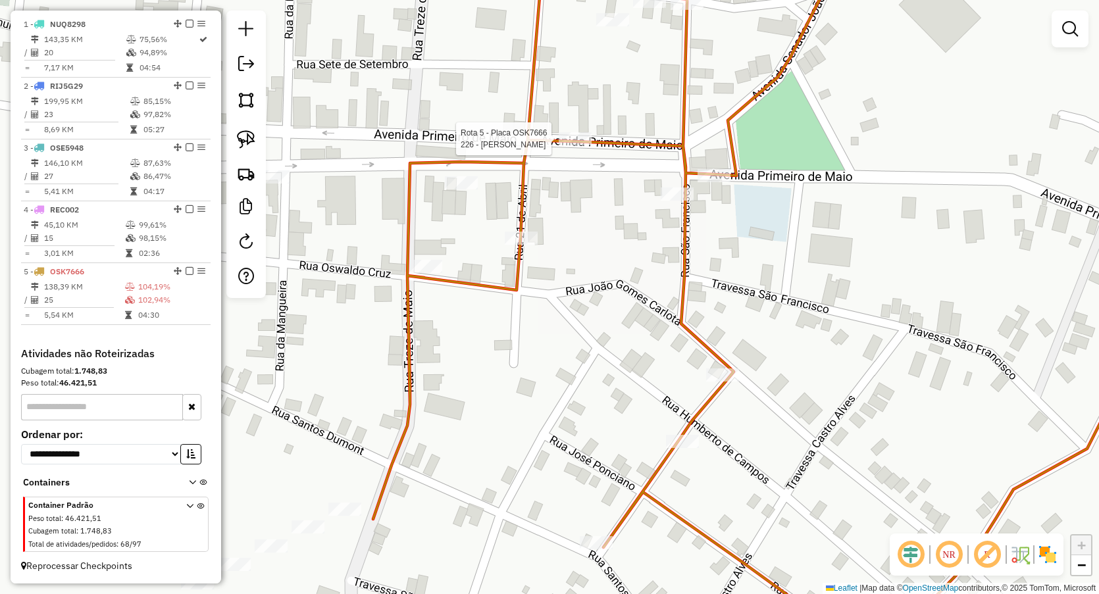
select select "**********"
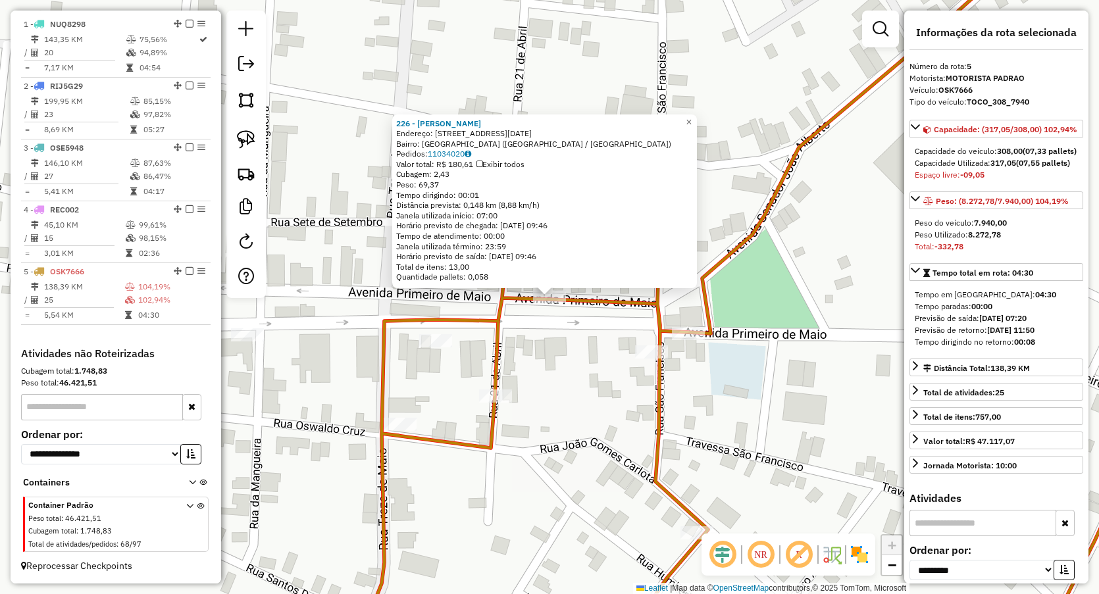
click at [552, 369] on div "226 - CARLOTA MERCEARIA Endereço: [STREET_ADDRESS][GEOGRAPHIC_DATA][DATE]: [GEO…" at bounding box center [549, 297] width 1099 height 594
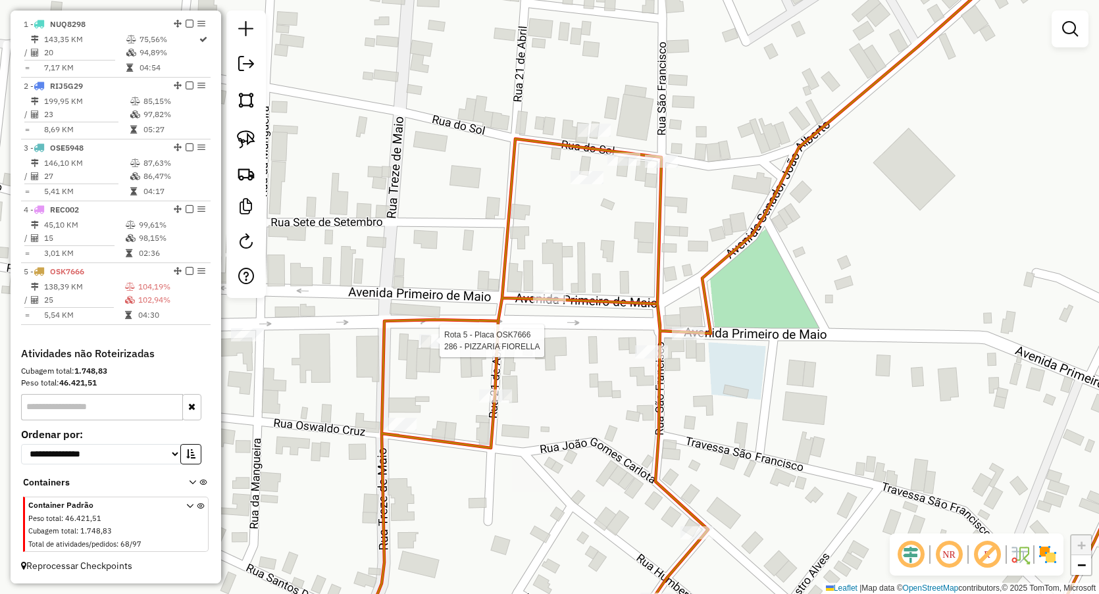
select select "**********"
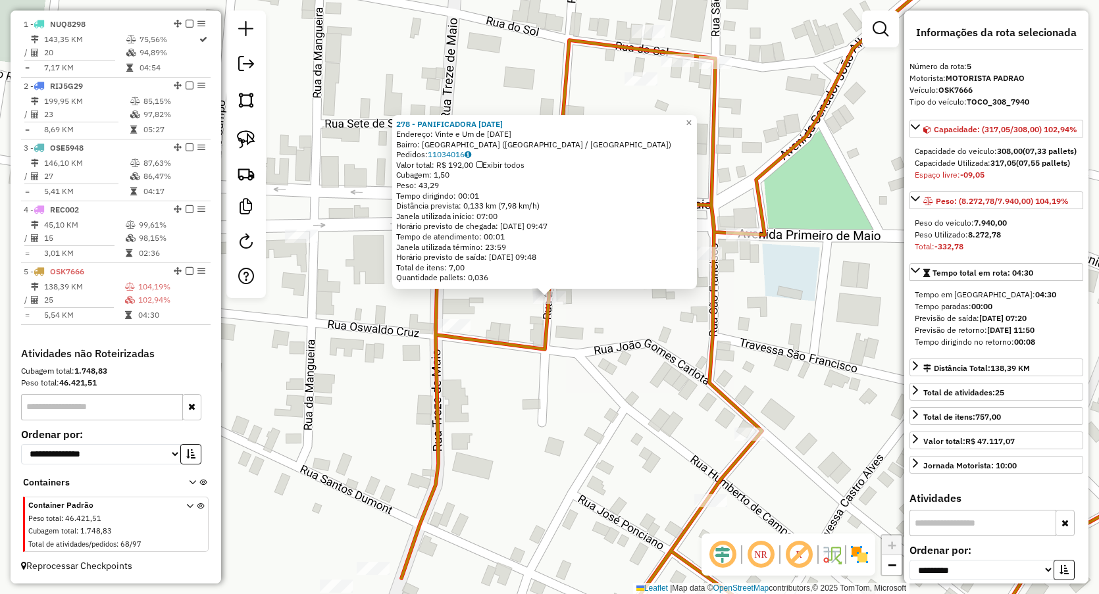
click at [467, 416] on div "278 - PANIFICADORA [DATE] Endereço: Vinte e Um de [DATE] Bairro: [GEOGRAPHIC_DA…" at bounding box center [549, 297] width 1099 height 594
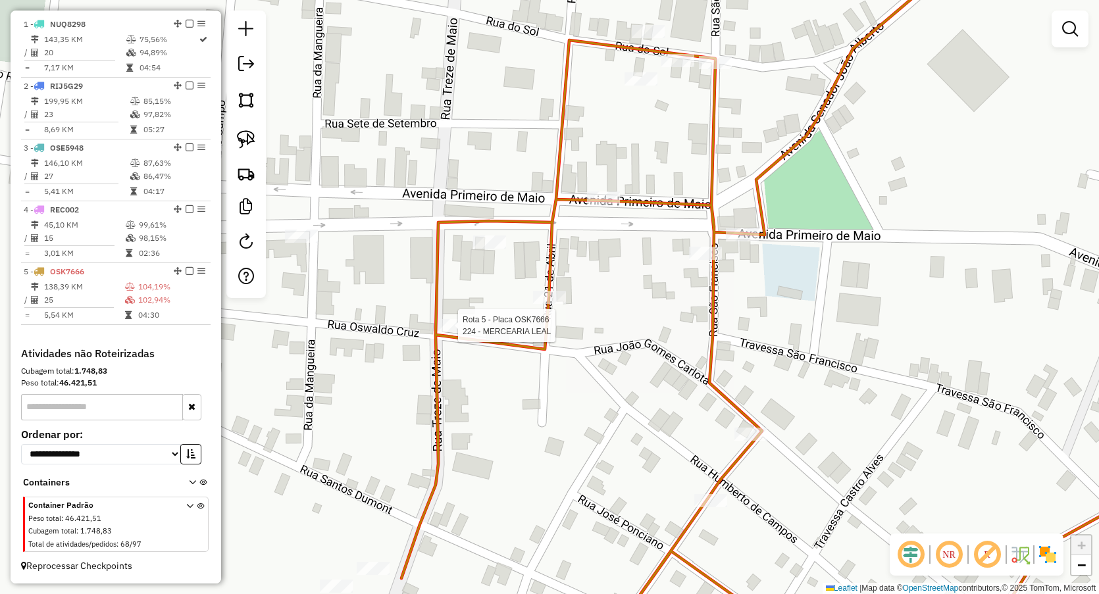
select select "**********"
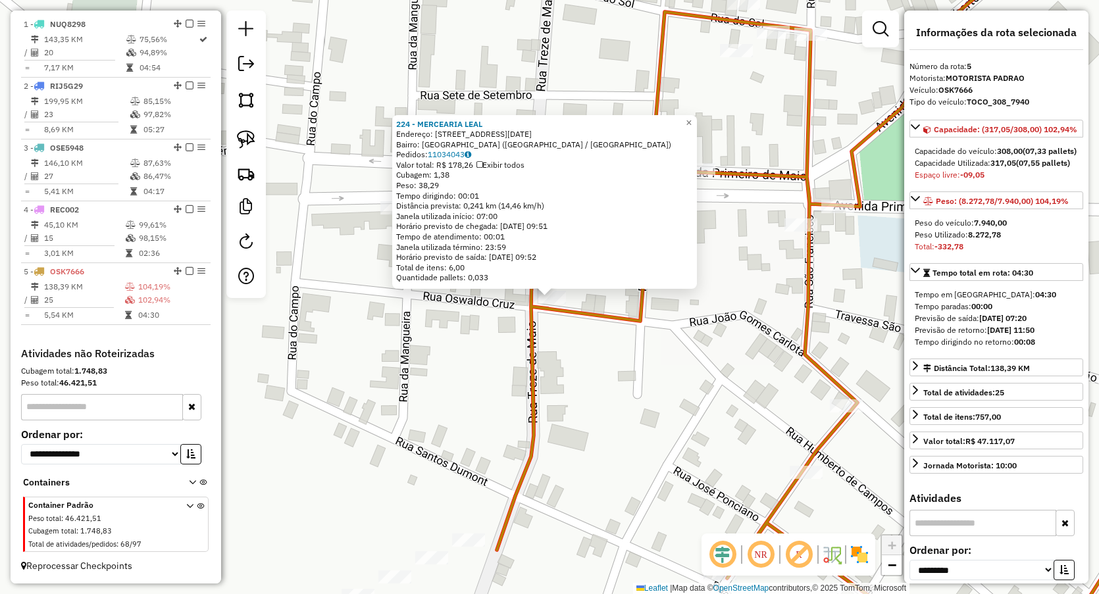
click at [613, 417] on div "224 - MERCEARIA LEAL Endereço: [STREET_ADDRESS][GEOGRAPHIC_DATA][DATE]: [GEOGRA…" at bounding box center [549, 297] width 1099 height 594
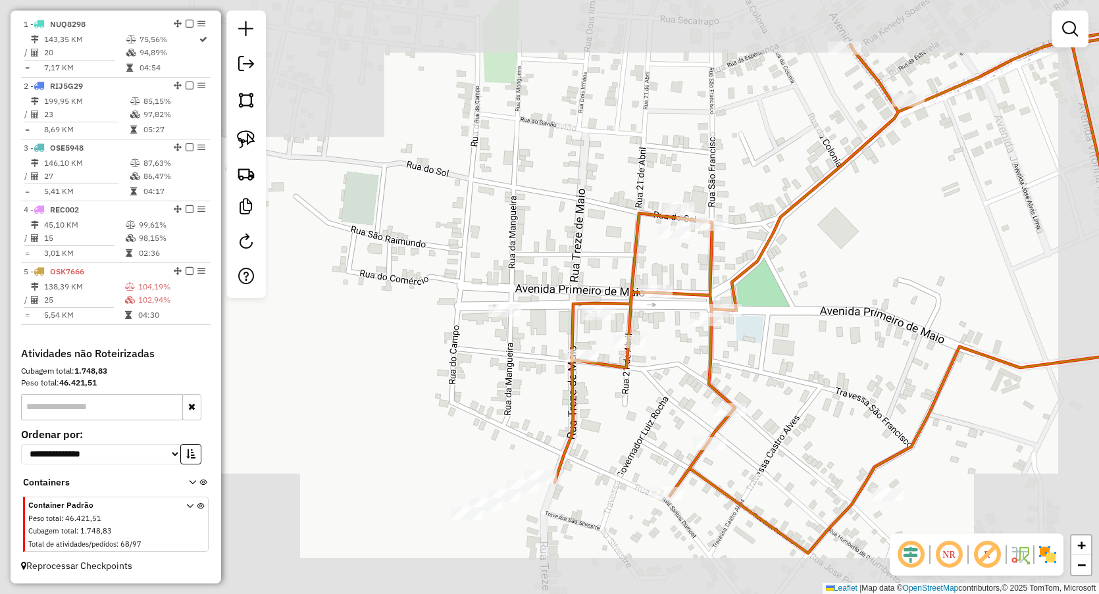
drag, startPoint x: 620, startPoint y: 416, endPoint x: 592, endPoint y: 282, distance: 136.4
click at [594, 287] on div "Janela de atendimento Grade de atendimento Capacidade Transportadoras Veículos …" at bounding box center [549, 297] width 1099 height 594
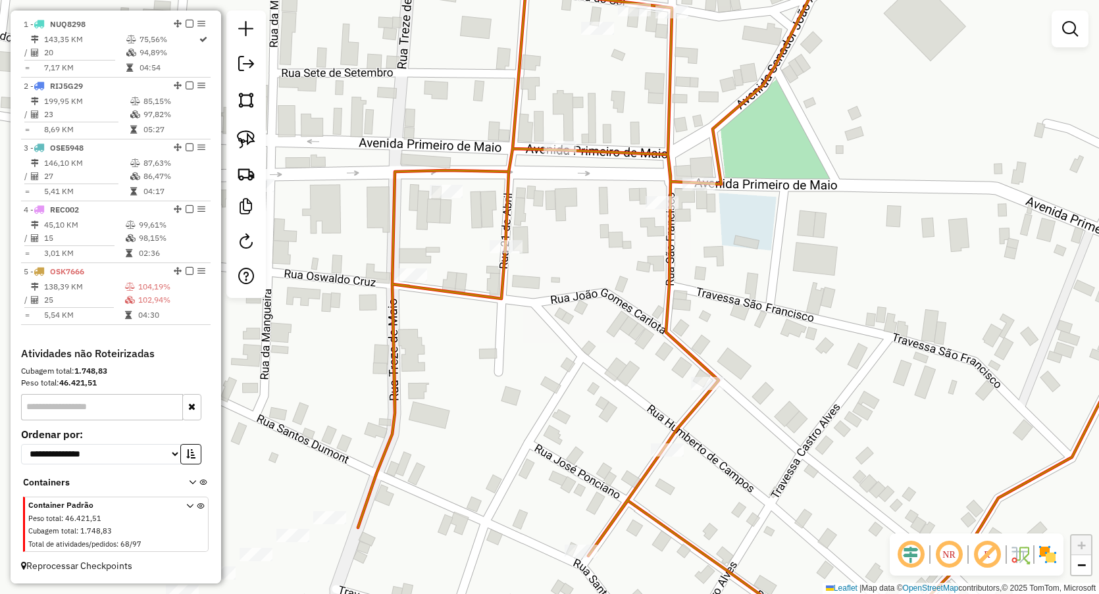
click at [703, 191] on div at bounding box center [699, 184] width 33 height 13
select select "**********"
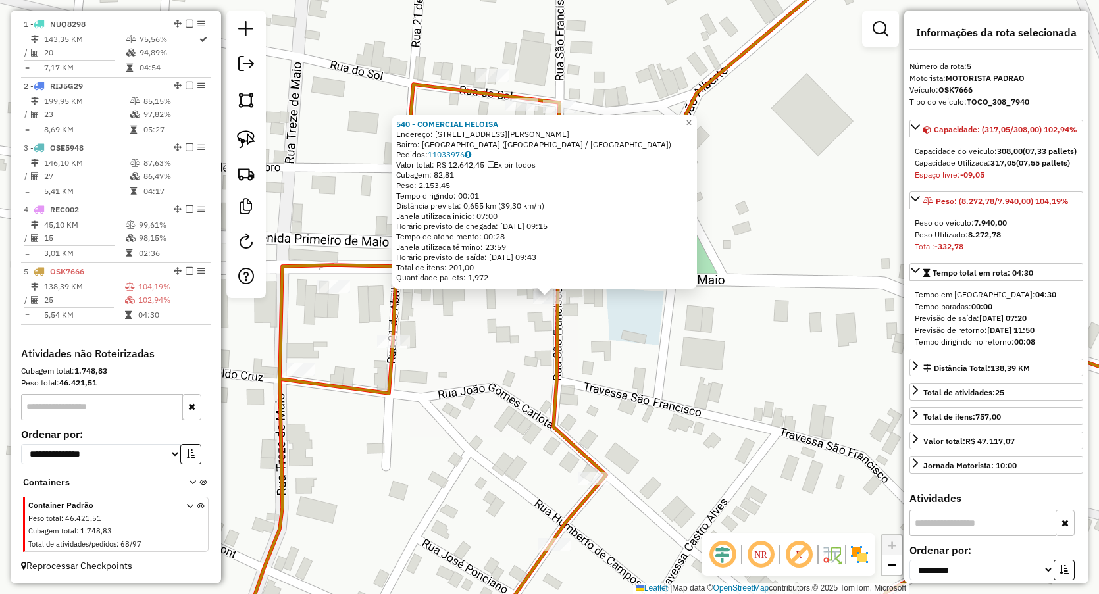
click at [490, 363] on div "Rota 5 - Placa OSK7666 540 - COMERCIAL HELOISA 540 - COMERCIAL HELOISA Endereço…" at bounding box center [549, 297] width 1099 height 594
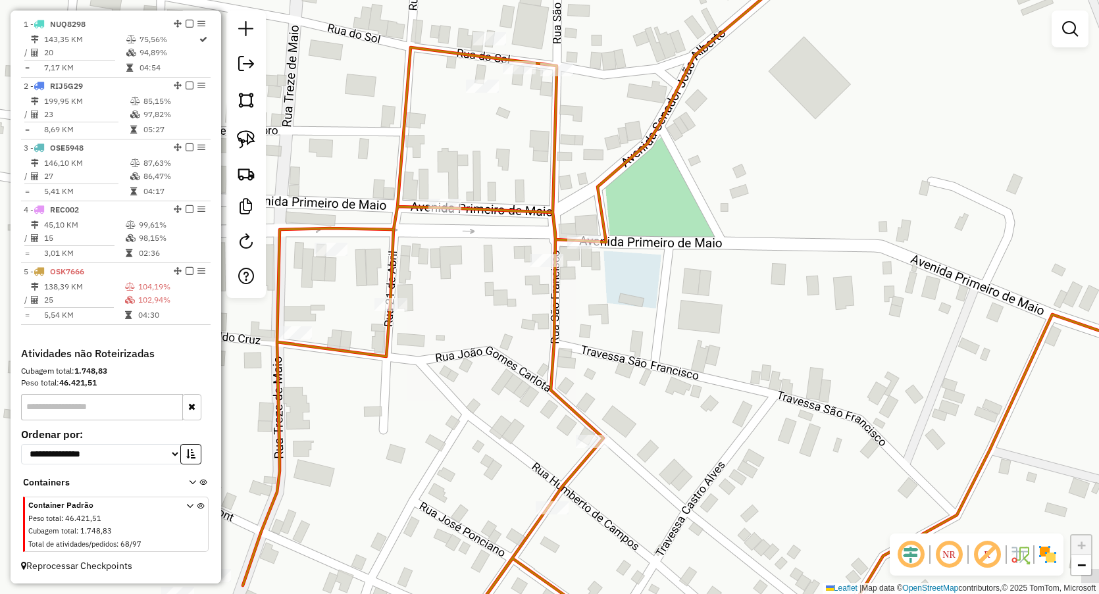
drag, startPoint x: 497, startPoint y: 403, endPoint x: 484, endPoint y: 207, distance: 195.9
click at [484, 220] on div "Janela de atendimento Grade de atendimento Capacidade Transportadoras Veículos …" at bounding box center [549, 297] width 1099 height 594
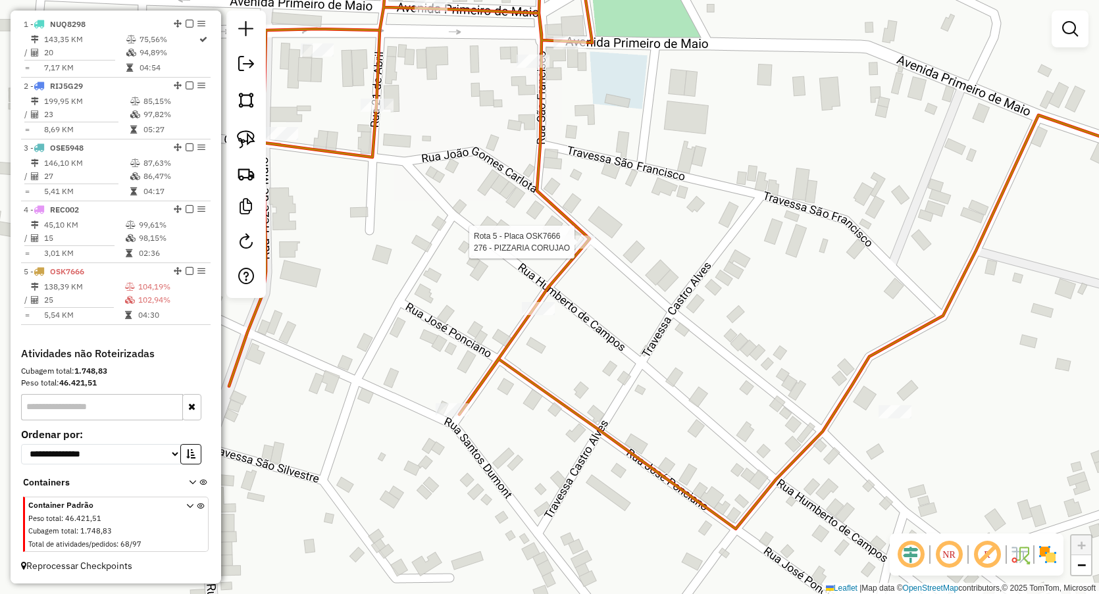
select select "**********"
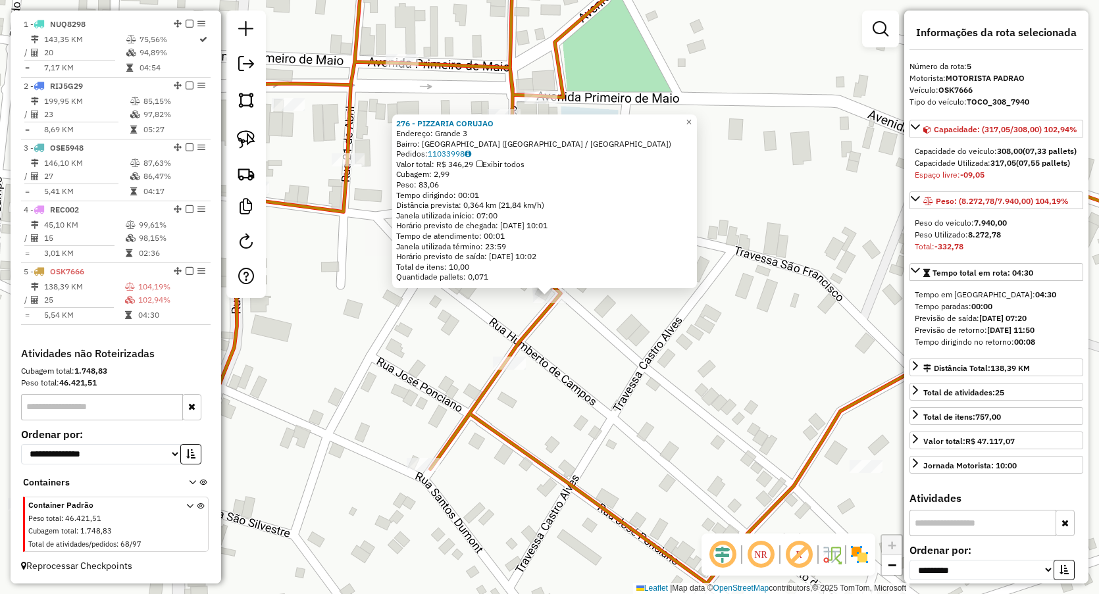
click at [507, 355] on icon at bounding box center [704, 262] width 1009 height 643
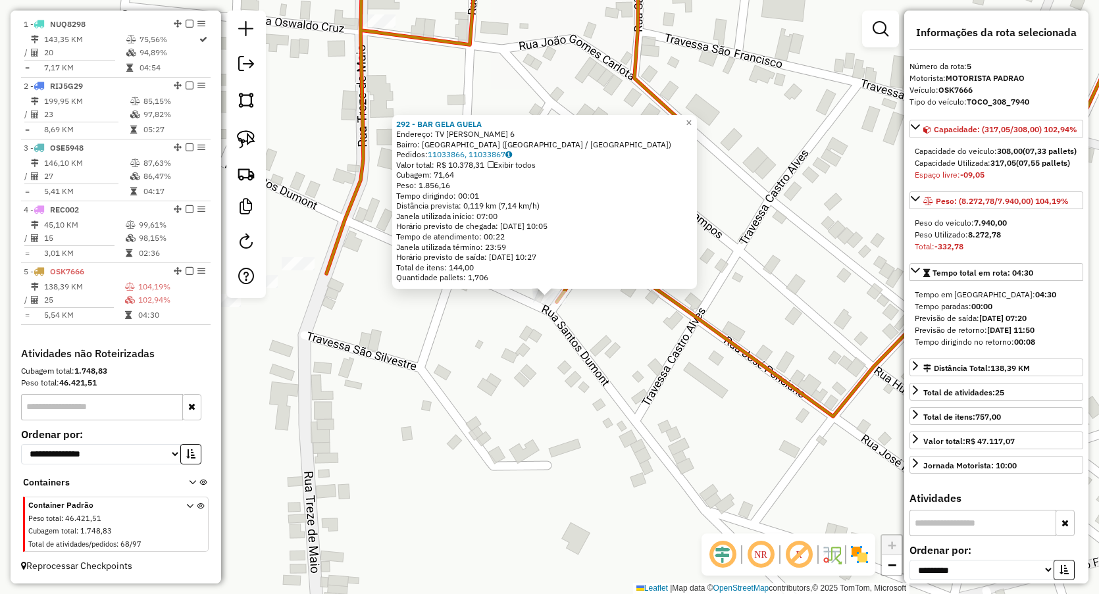
click at [463, 409] on div "292 - BAR GELA GUELA Endereço: TV [PERSON_NAME] 6 Bairro: [GEOGRAPHIC_DATA] ([G…" at bounding box center [549, 297] width 1099 height 594
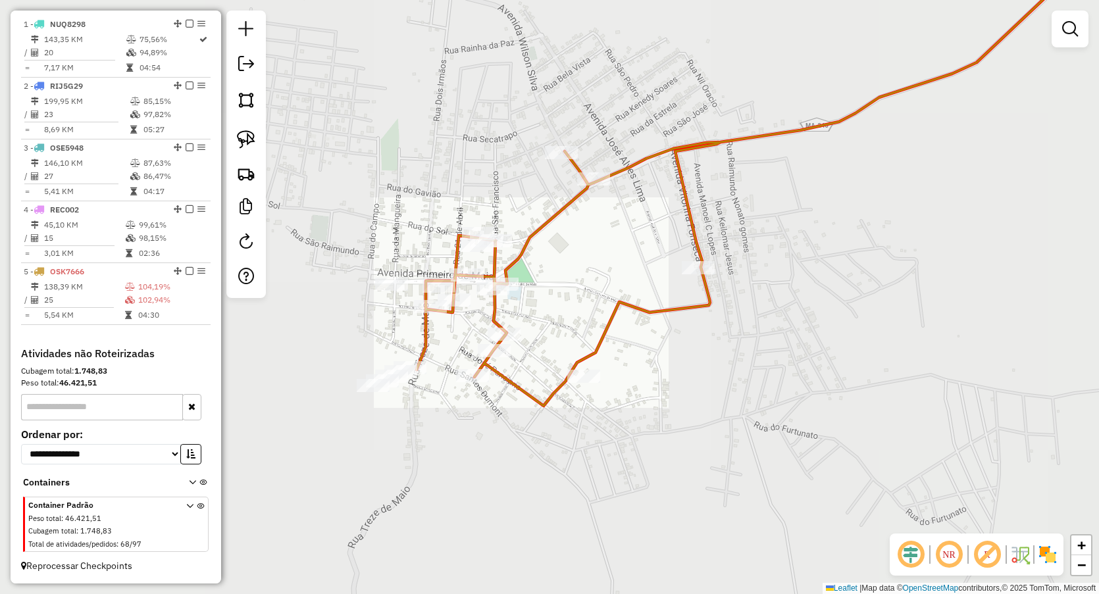
drag, startPoint x: 588, startPoint y: 442, endPoint x: 548, endPoint y: 426, distance: 44.0
click at [542, 432] on div "Janela de atendimento Grade de atendimento Capacidade Transportadoras Veículos …" at bounding box center [549, 297] width 1099 height 594
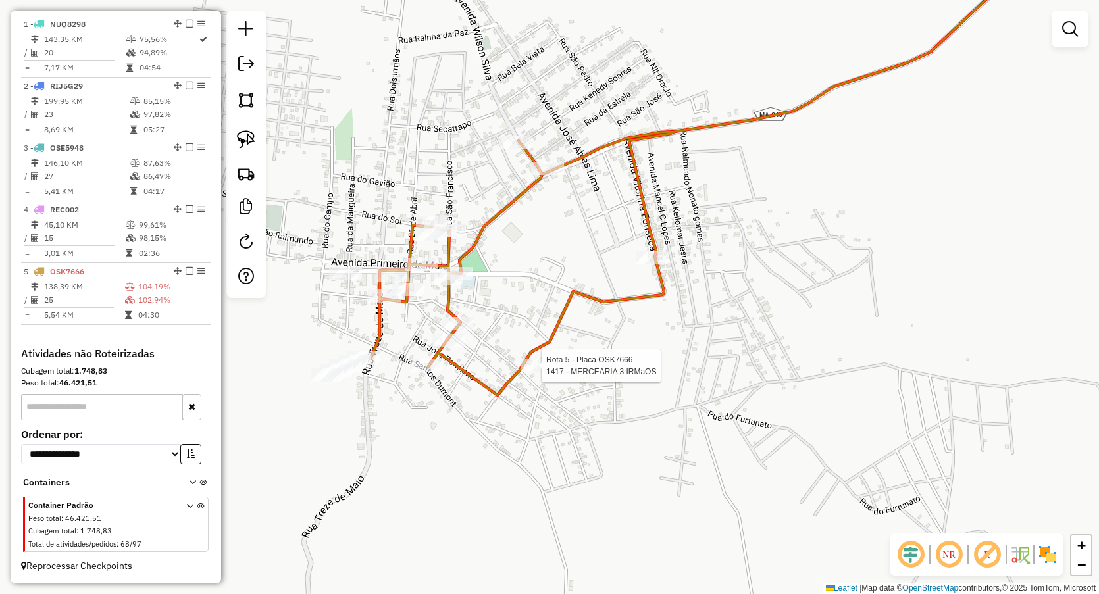
select select "**********"
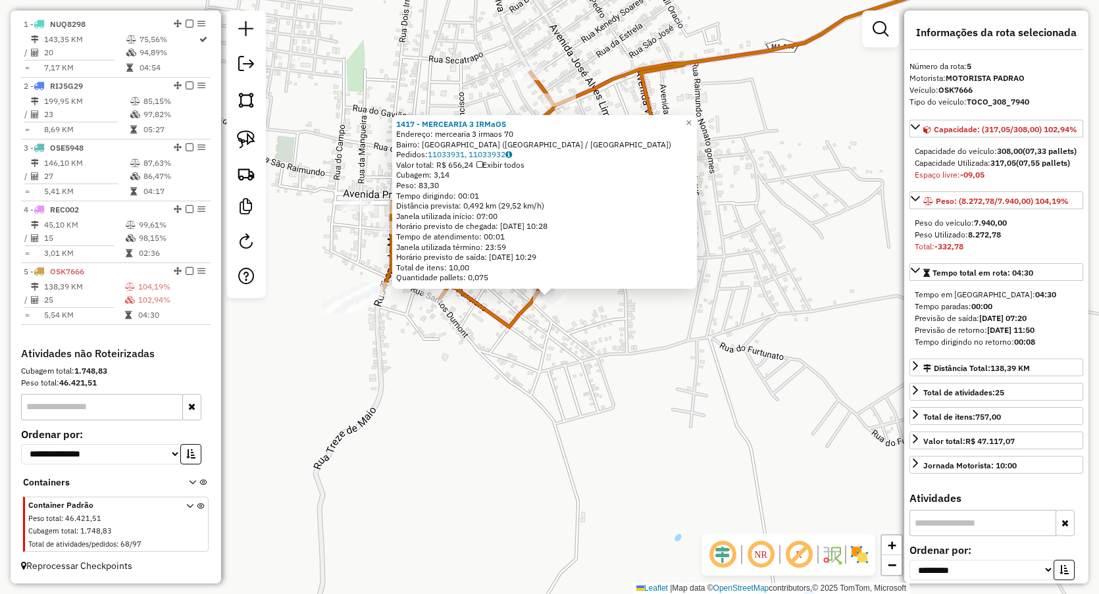
click at [659, 322] on div "1417 - MERCEARIA 3 IRMaOS Endereço: mercearia 3 irmaos 70 Bairro: [GEOGRAPHIC_D…" at bounding box center [549, 297] width 1099 height 594
click at [592, 484] on div "1417 - MERCEARIA 3 IRMaOS Endereço: mercearia 3 irmaos 70 Bairro: [GEOGRAPHIC_D…" at bounding box center [549, 297] width 1099 height 594
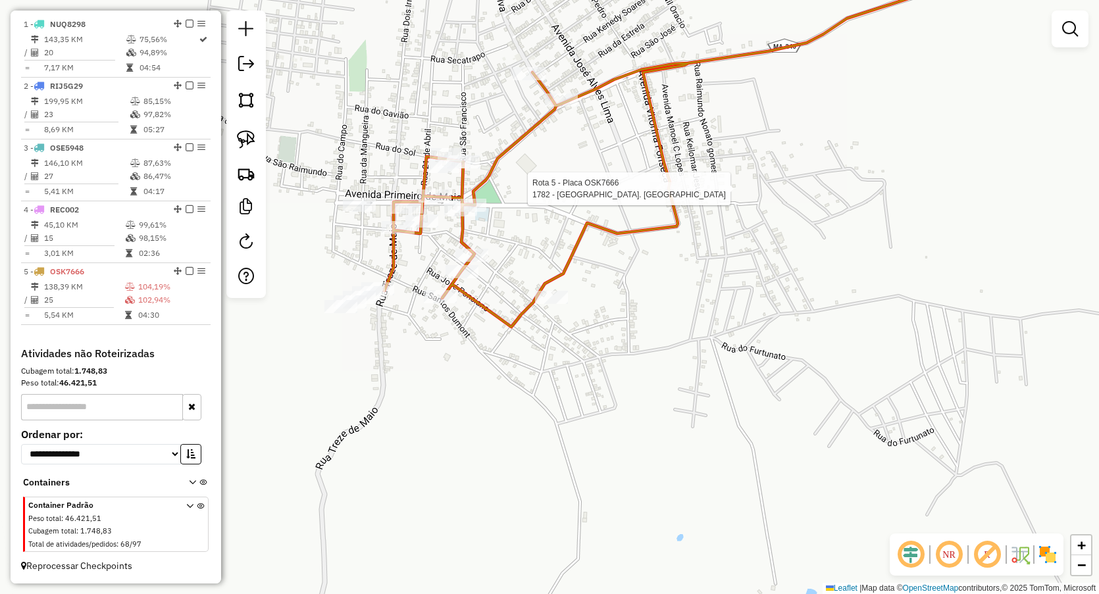
select select "**********"
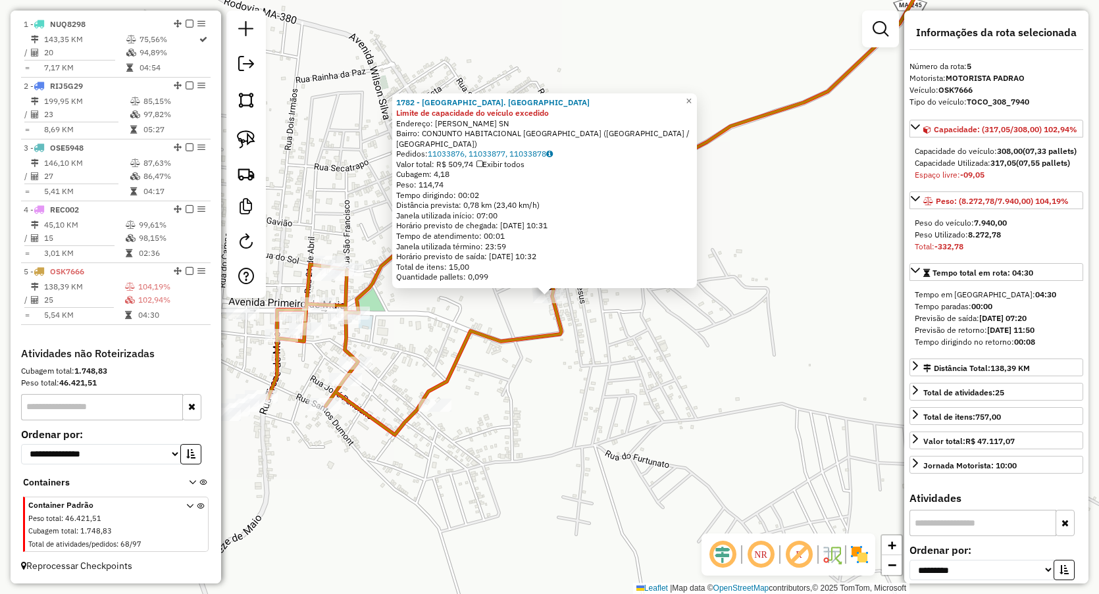
click at [562, 394] on div "1782 - [GEOGRAPHIC_DATA]. ACONCHEGO Limite de capacidade do veículo excedido En…" at bounding box center [549, 297] width 1099 height 594
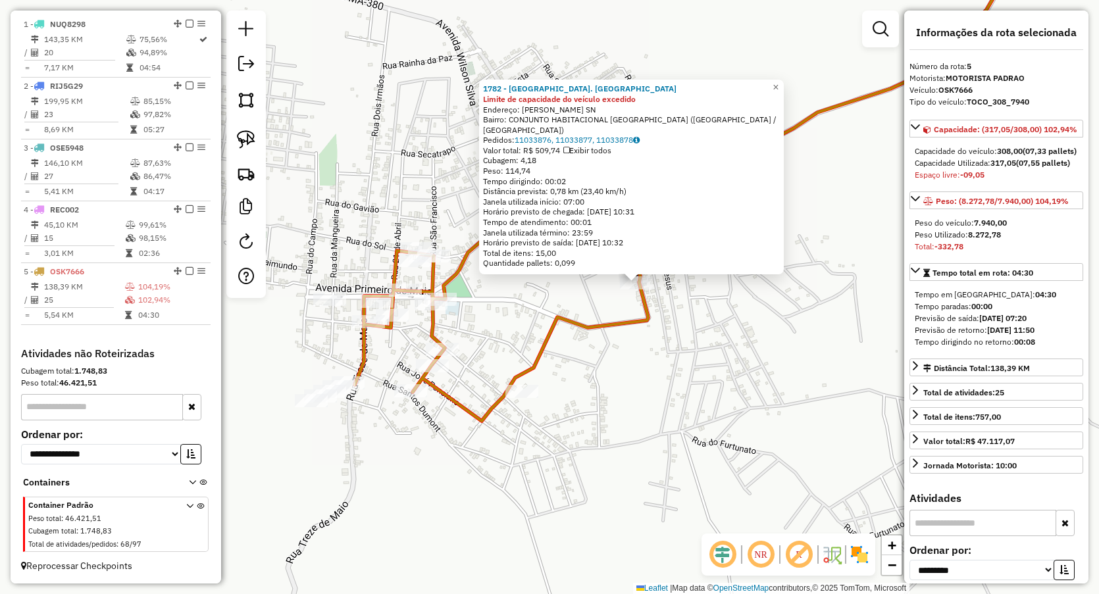
drag, startPoint x: 374, startPoint y: 310, endPoint x: 509, endPoint y: 284, distance: 138.0
click at [509, 284] on div "1782 - [GEOGRAPHIC_DATA]. ACONCHEGO Limite de capacidade do veículo excedido En…" at bounding box center [549, 297] width 1099 height 594
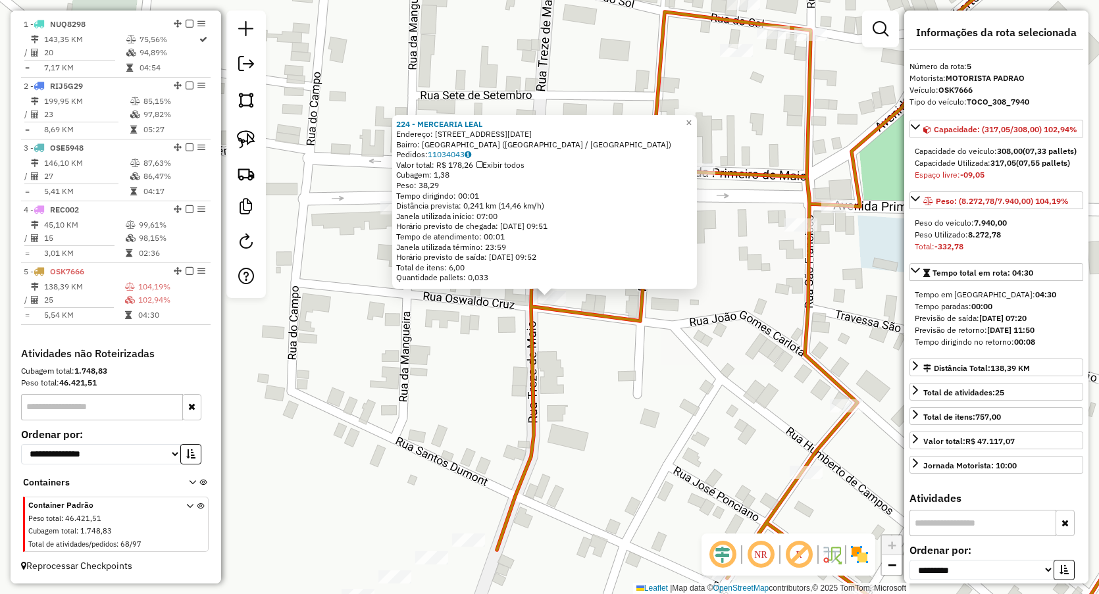
drag, startPoint x: 615, startPoint y: 359, endPoint x: 627, endPoint y: 352, distance: 13.9
click at [617, 359] on div "224 - MERCEARIA LEAL Endereço: Rua 13 de Maio 88 Bairro: CENTRO (LAGOA GRANDE D…" at bounding box center [549, 297] width 1099 height 594
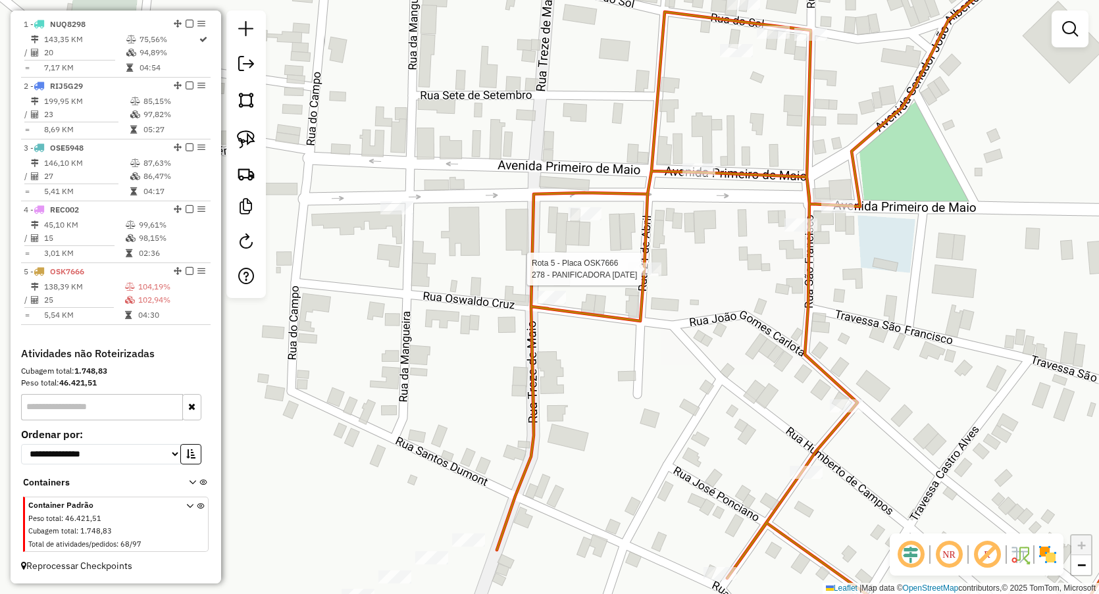
select select "**********"
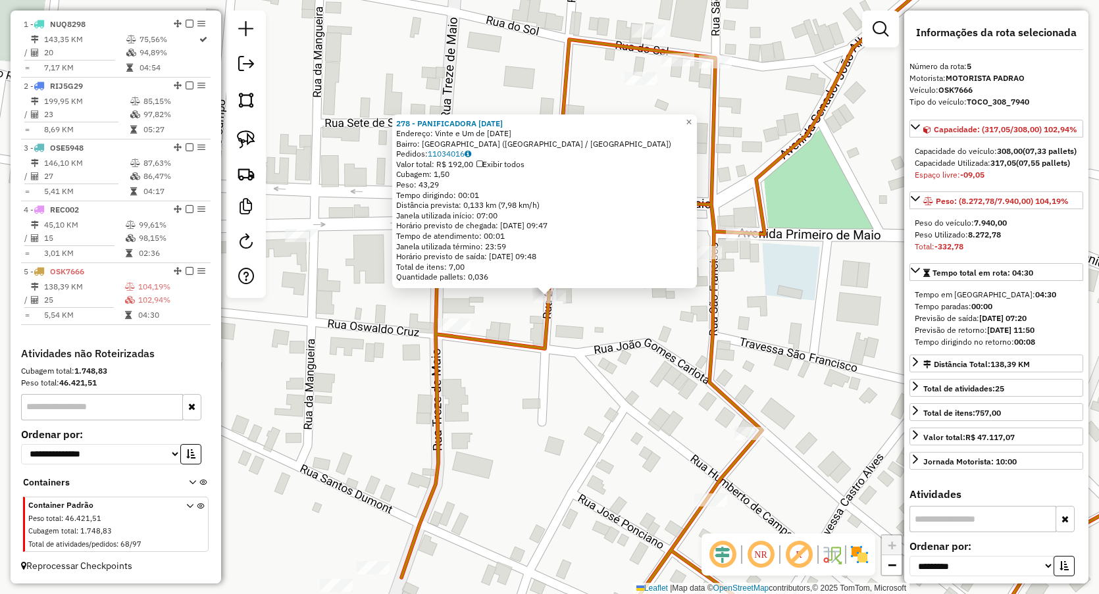
click at [567, 400] on div "278 - PANIFICADORA NATAL Endereço: Vinte e Um de Abril 30 Bairro: CENTRO (LAGOA…" at bounding box center [549, 297] width 1099 height 594
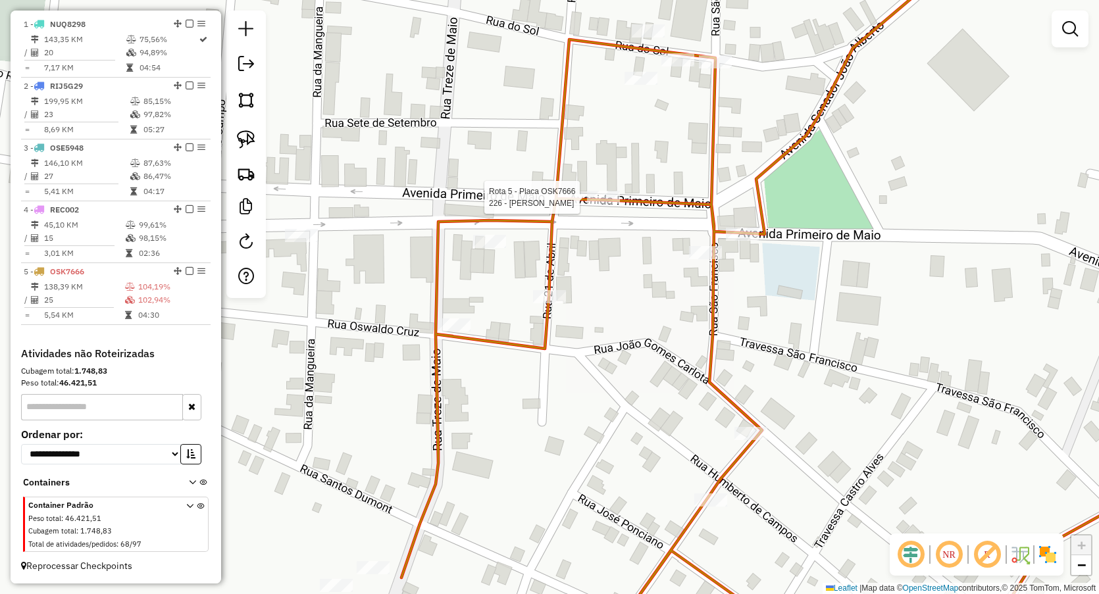
select select "**********"
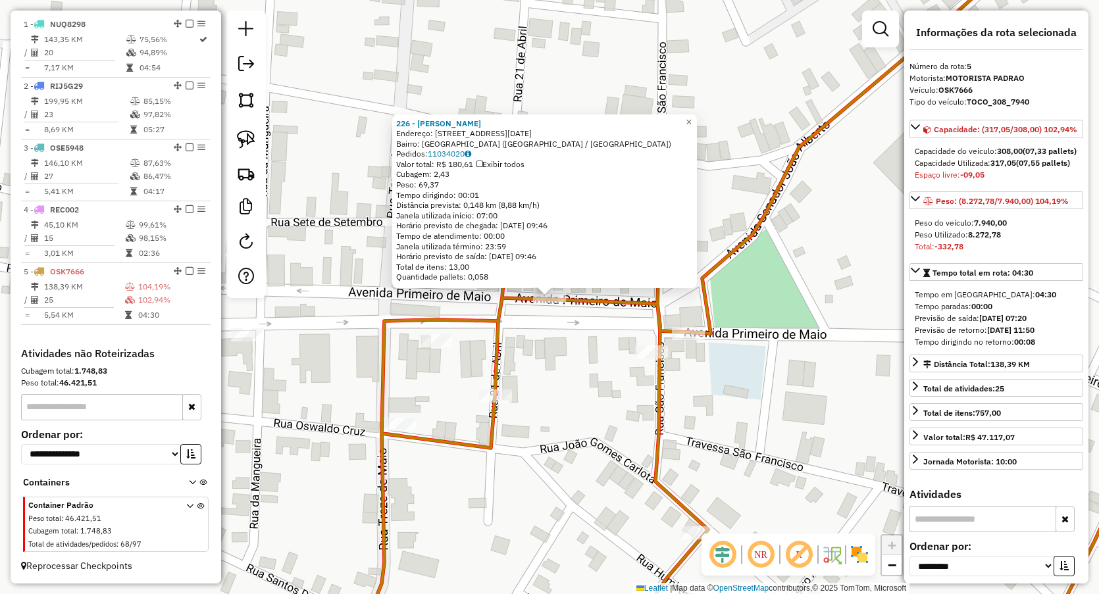
click at [611, 413] on div "226 - CARLOTA MERCEARIA Endereço: Avenida 1 de Maio 20 Bairro: CENTRO (LAGOA GR…" at bounding box center [549, 297] width 1099 height 594
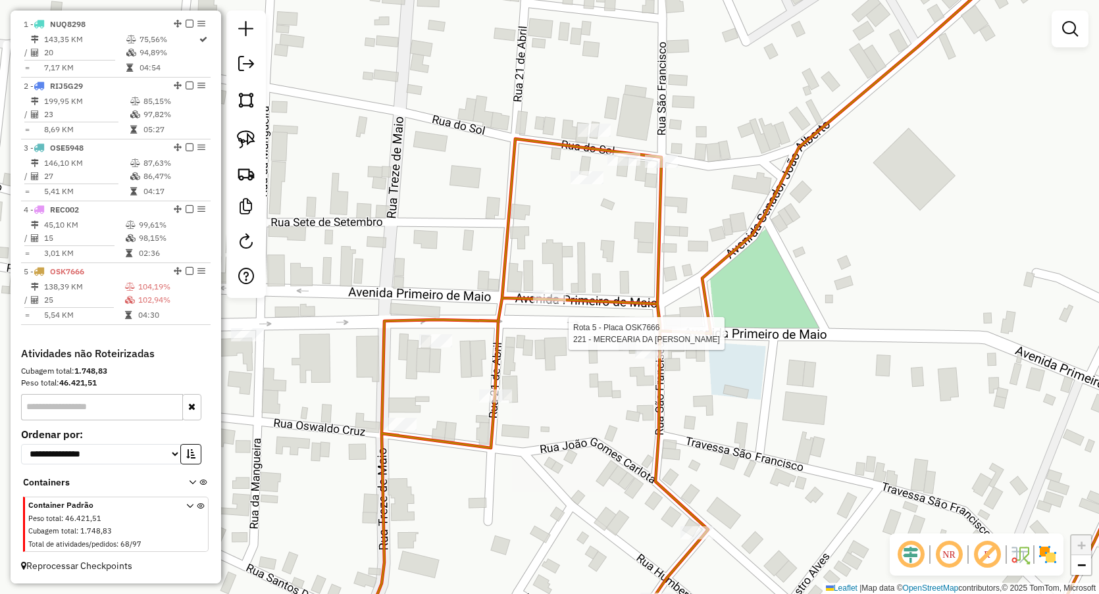
select select "**********"
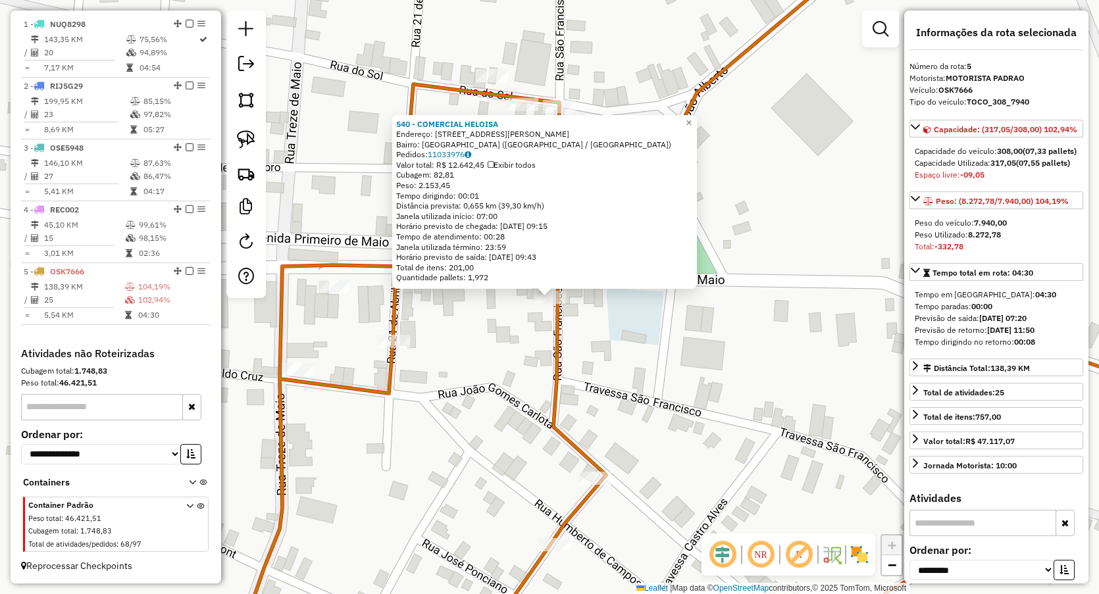
click at [482, 398] on div "Rota 5 - Placa OSK7666 540 - COMERCIAL HELOISA × 540 - COMERCIAL HELOISA Endere…" at bounding box center [549, 297] width 1099 height 594
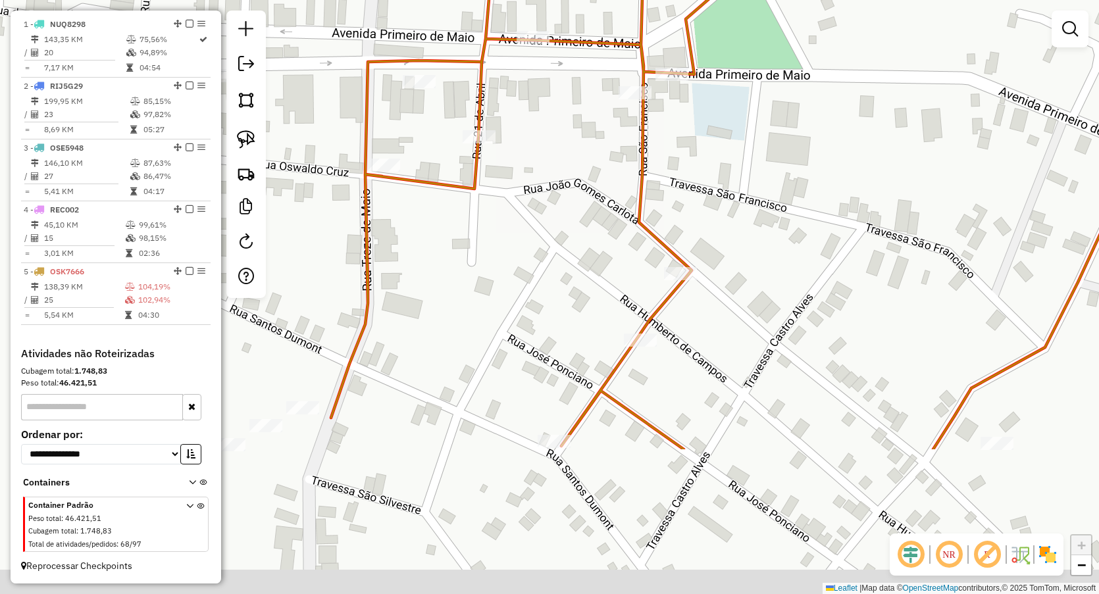
drag, startPoint x: 503, startPoint y: 333, endPoint x: 557, endPoint y: 206, distance: 138.3
click at [557, 206] on div "Janela de atendimento Grade de atendimento Capacidade Transportadoras Veículos …" at bounding box center [549, 297] width 1099 height 594
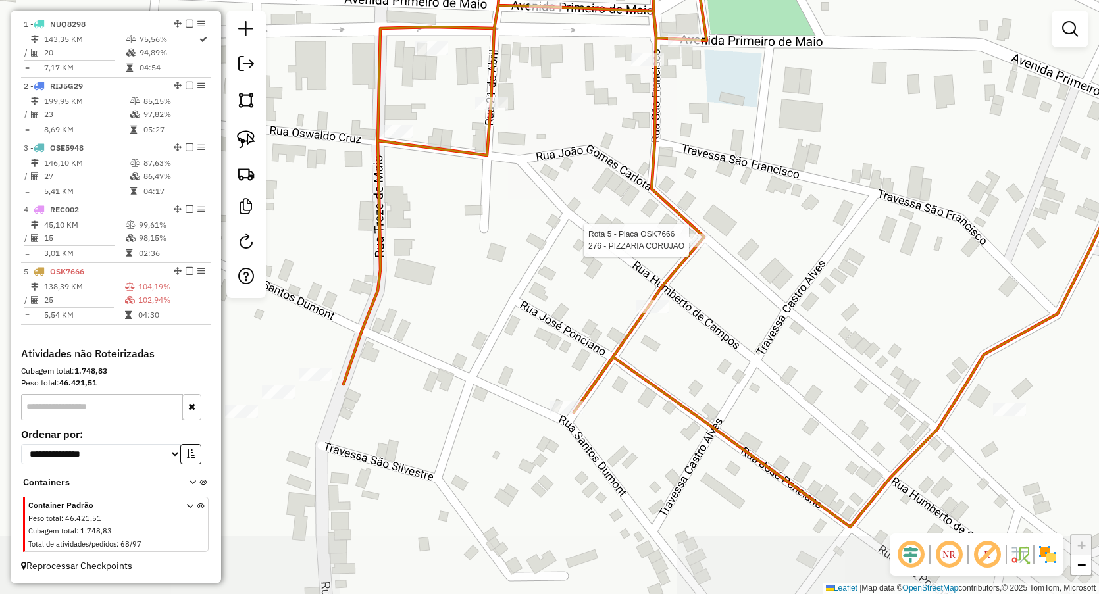
select select "**********"
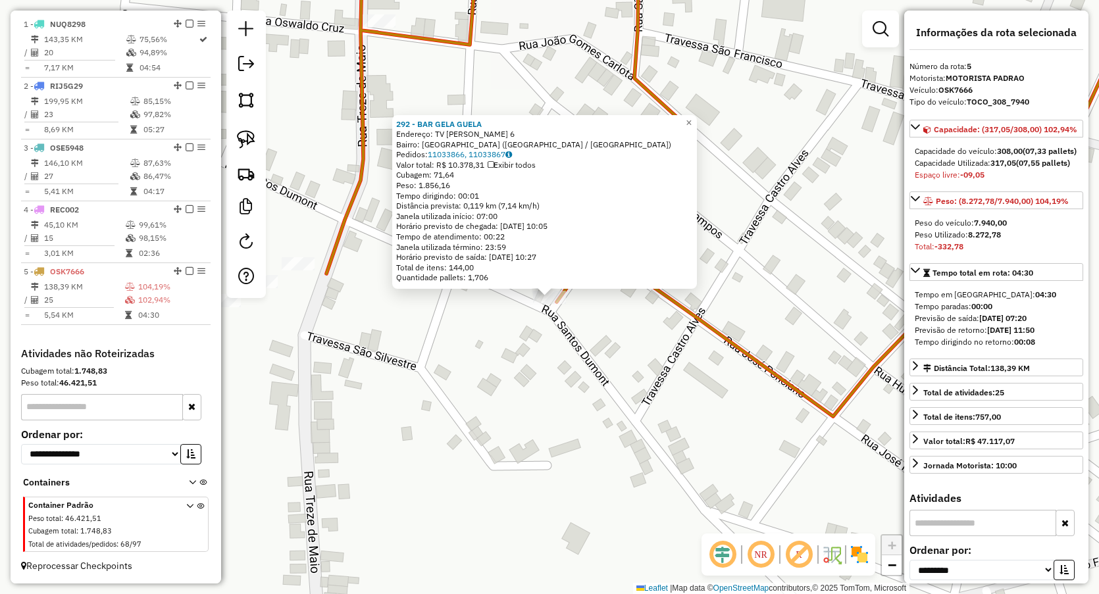
click at [446, 421] on div "Rota 5 - Placa OSK7666 292 - BAR GELA GUELA × 292 - BAR GELA GUELA Endereço: TV…" at bounding box center [549, 297] width 1099 height 594
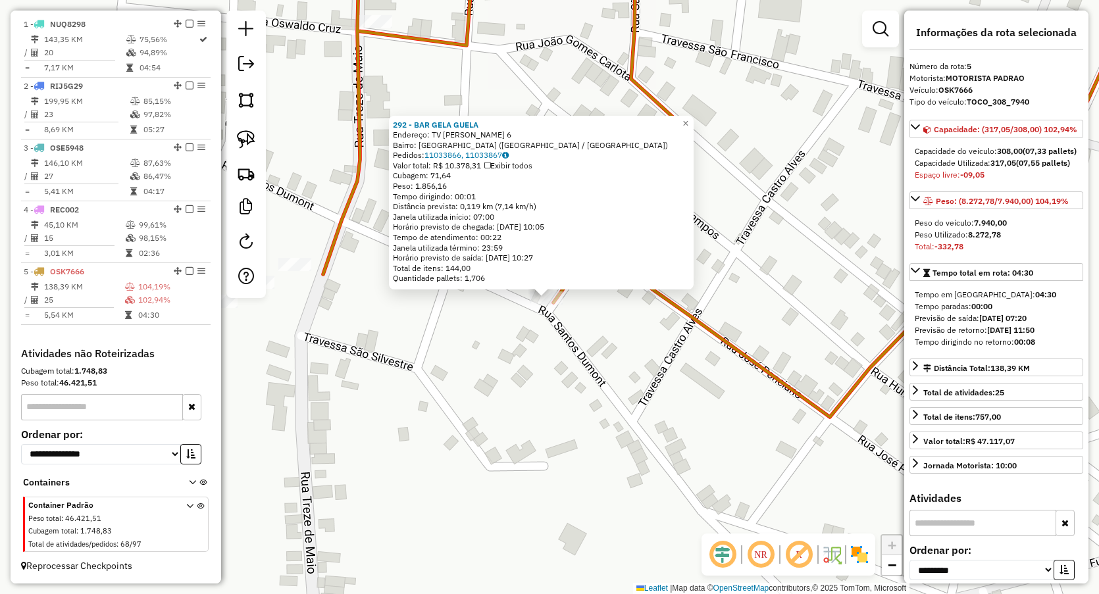
drag, startPoint x: 373, startPoint y: 394, endPoint x: 505, endPoint y: 391, distance: 133.0
click at [502, 395] on div "292 - BAR GELA GUELA Endereço: TV Jose Sarney 6 Bairro: CENTRO (LAGOA GRANDE DO…" at bounding box center [549, 297] width 1099 height 594
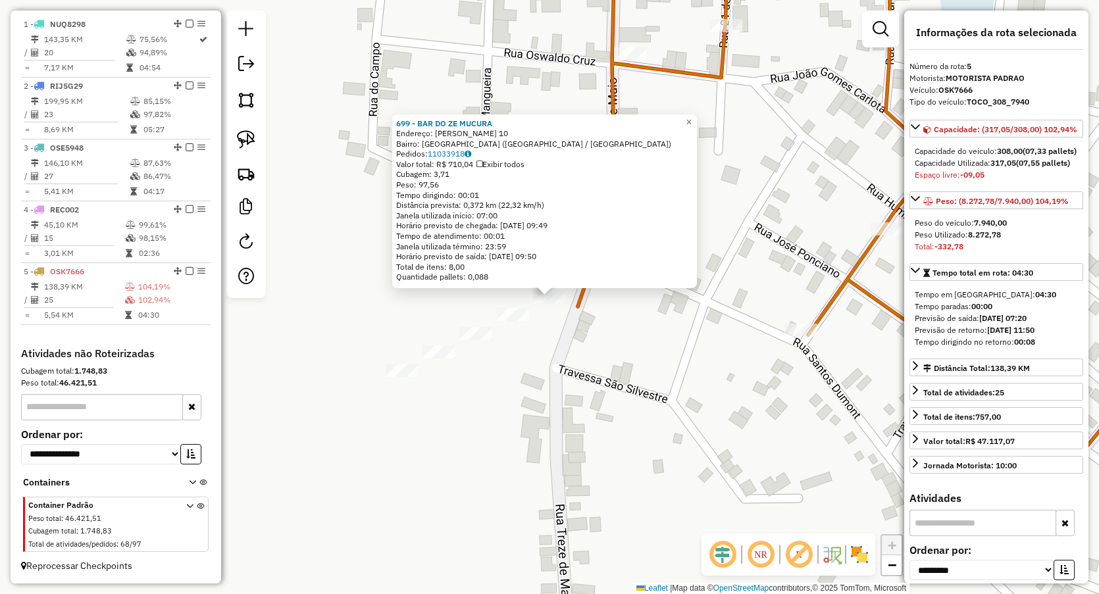
click at [590, 359] on div "699 - BAR DO ZE MUCURA Endereço: CHAPADA GALDINOS 10 Bairro: CENTRO (LAGOA GRAN…" at bounding box center [549, 297] width 1099 height 594
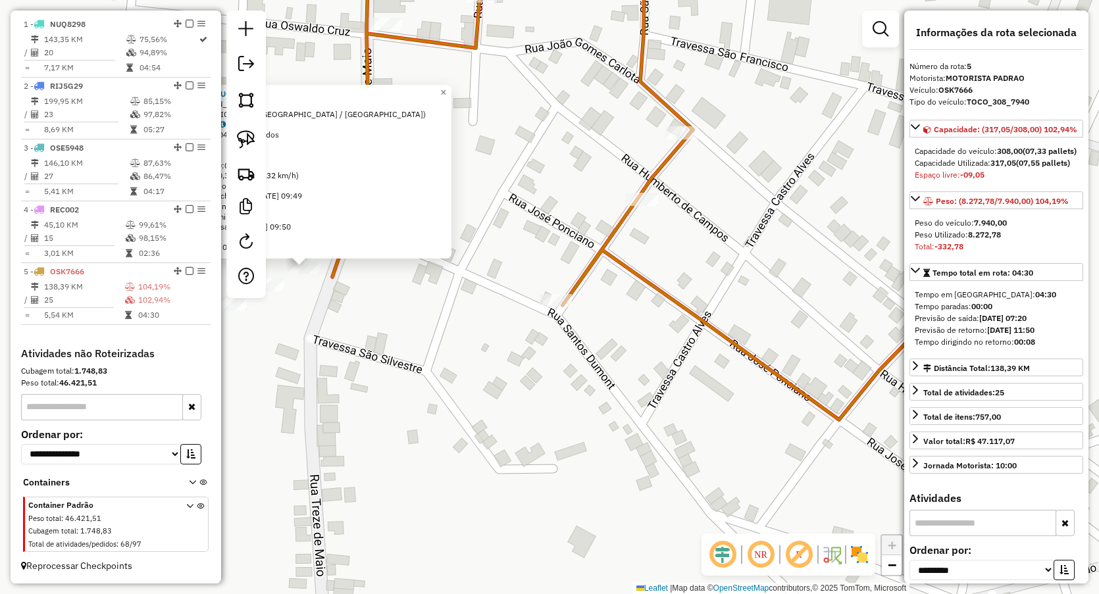
drag, startPoint x: 567, startPoint y: 378, endPoint x: 278, endPoint y: 313, distance: 296.8
click at [269, 326] on div "699 - BAR DO ZE MUCURA Endereço: CHAPADA GALDINOS 10 Bairro: CENTRO (LAGOA GRAN…" at bounding box center [549, 297] width 1099 height 594
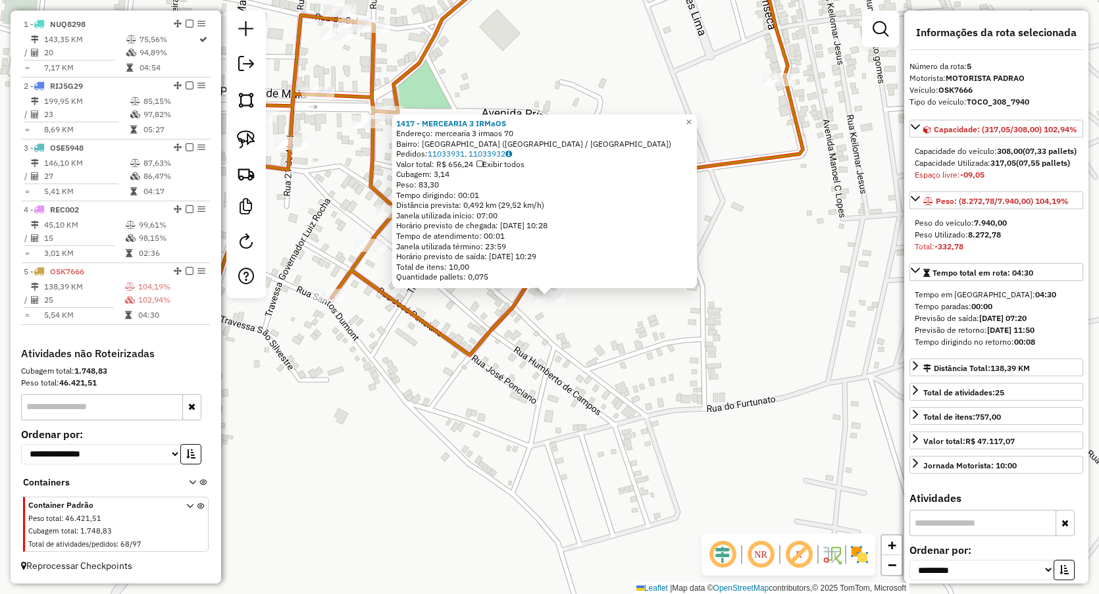
click at [575, 385] on div "1417 - MERCEARIA 3 IRMaOS Endereço: mercearia 3 irmaos 70 Bairro: CENTRO (LAGOA…" at bounding box center [549, 297] width 1099 height 594
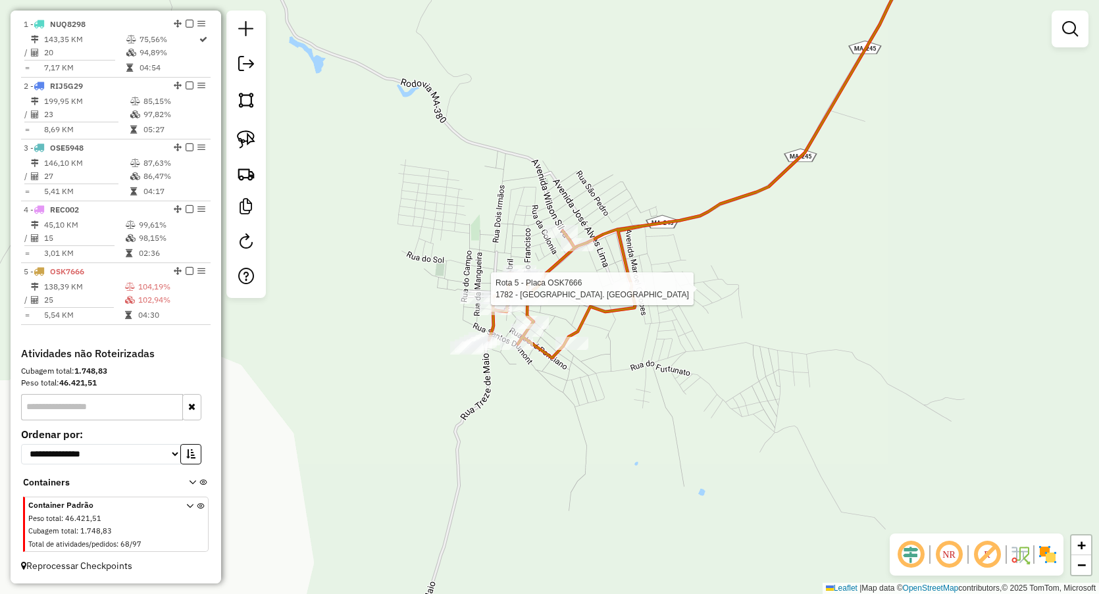
select select "**********"
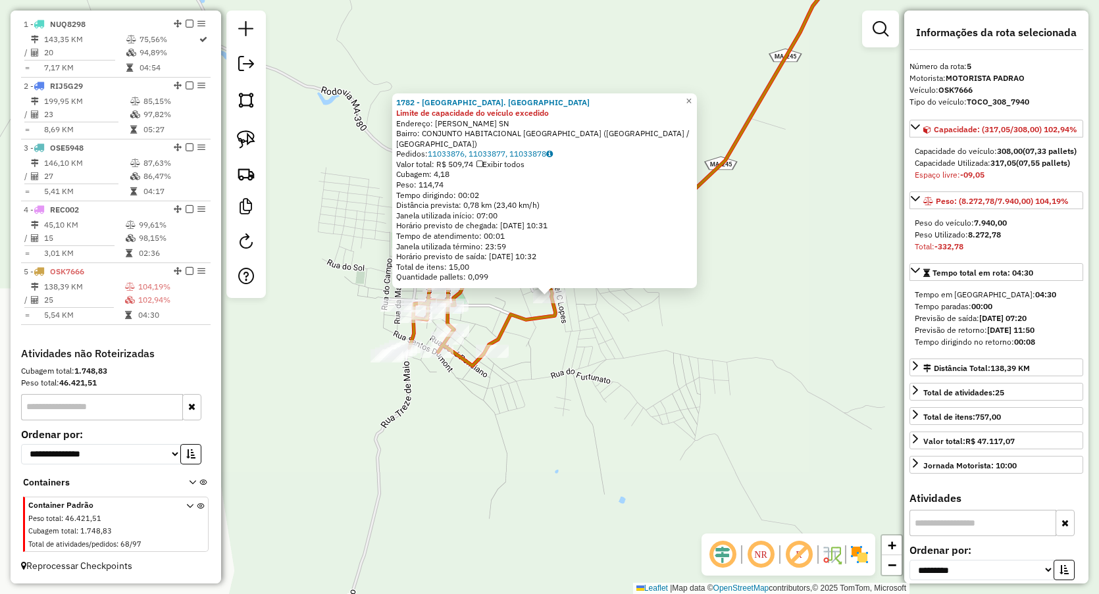
drag, startPoint x: 588, startPoint y: 471, endPoint x: 557, endPoint y: 397, distance: 80.5
click at [588, 471] on div "1782 - CHURRASC. ACONCHEGO Limite de capacidade do veículo excedido Endereço: V…" at bounding box center [549, 297] width 1099 height 594
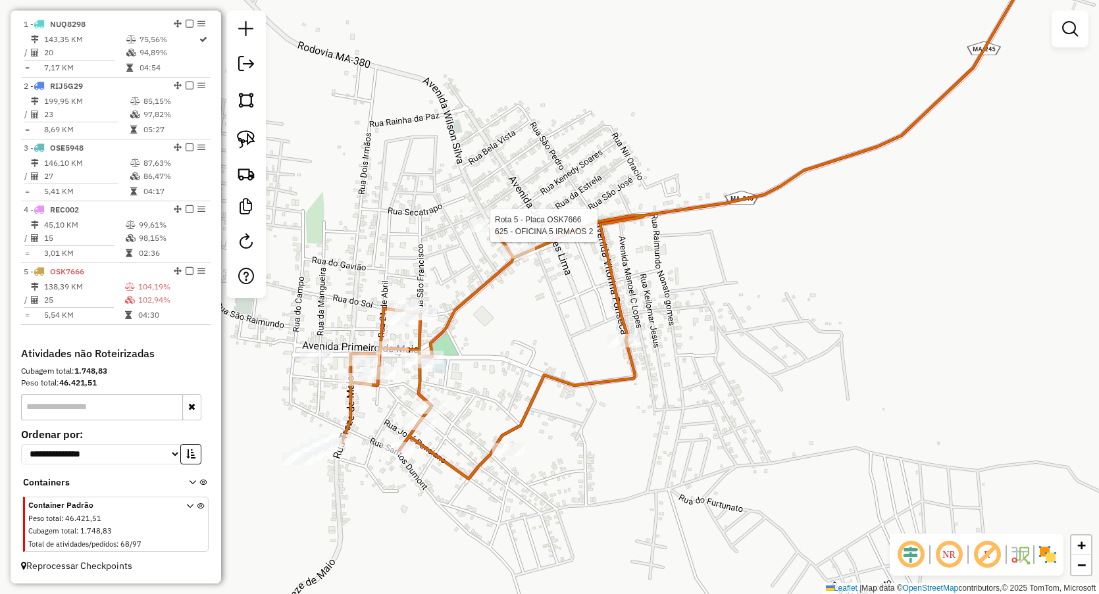
select select "**********"
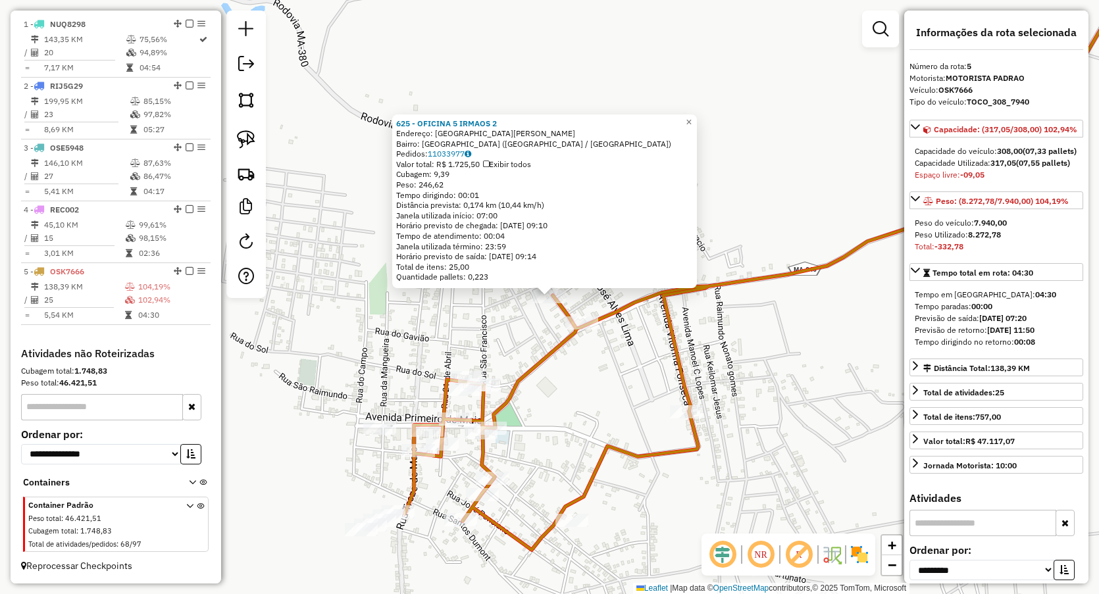
click at [538, 321] on div "Rota 5 - Placa OSK7666 1565 - FRANCISCO SOM 625 - OFICINA 5 IRMAOS 2 Endereço: …" at bounding box center [549, 297] width 1099 height 594
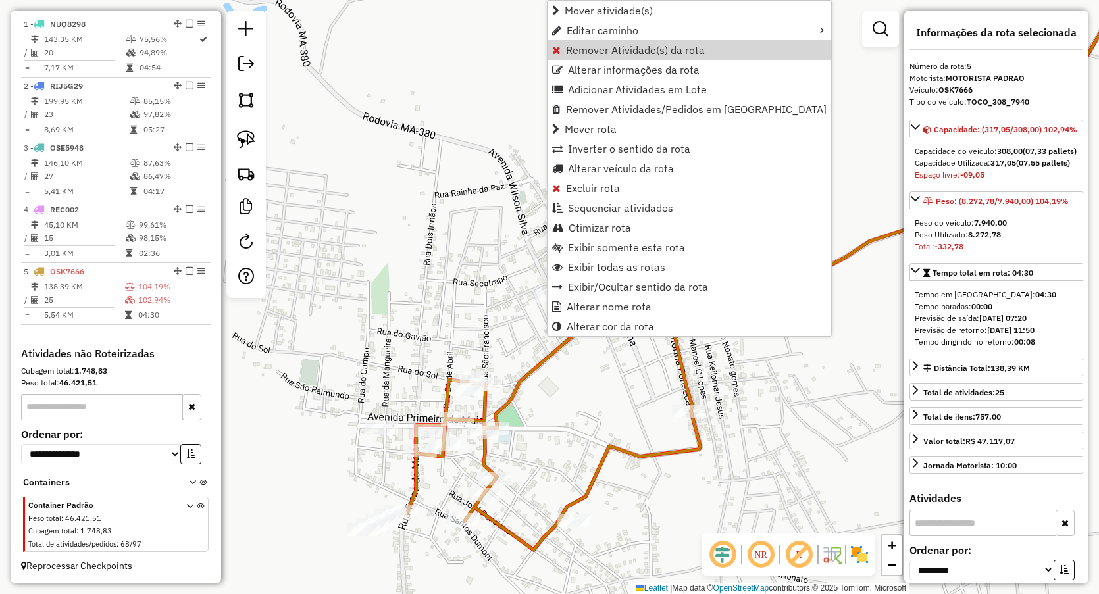
click at [604, 47] on span "Remover Atividade(s) da rota" at bounding box center [635, 50] width 139 height 11
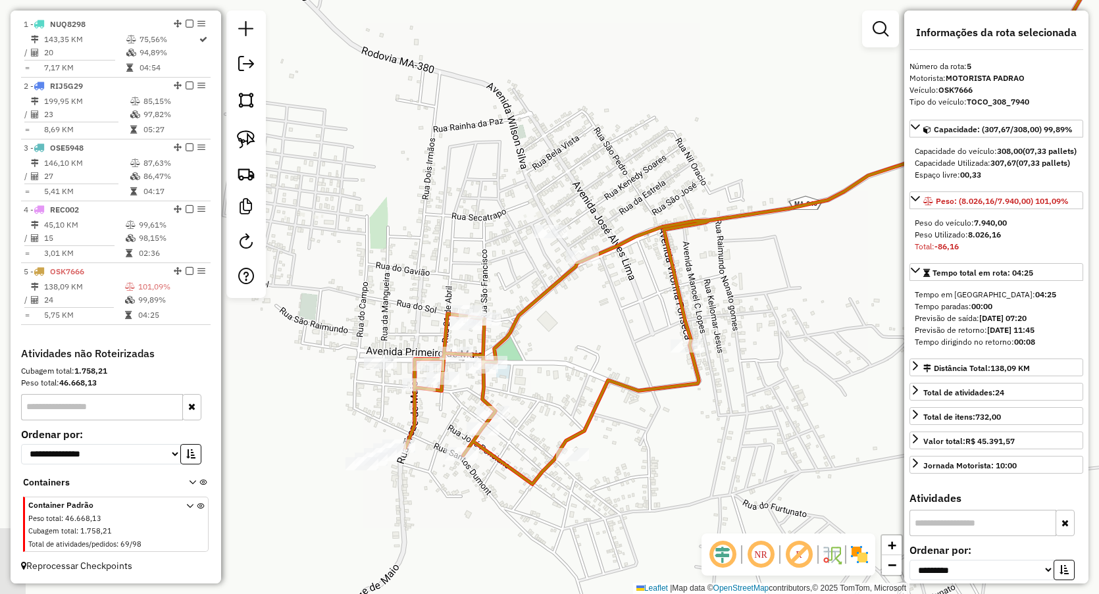
drag, startPoint x: 498, startPoint y: 274, endPoint x: 532, endPoint y: 103, distance: 174.5
click at [532, 103] on div "Janela de atendimento Grade de atendimento Capacidade Transportadoras Veículos …" at bounding box center [549, 297] width 1099 height 594
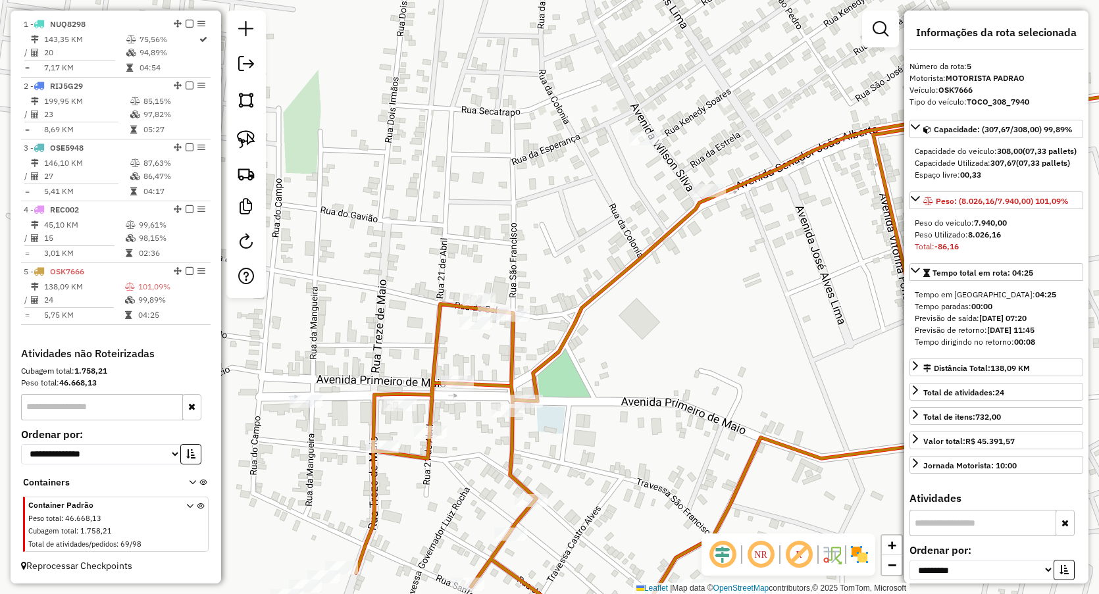
click at [508, 237] on div "Janela de atendimento Grade de atendimento Capacidade Transportadoras Veículos …" at bounding box center [549, 297] width 1099 height 594
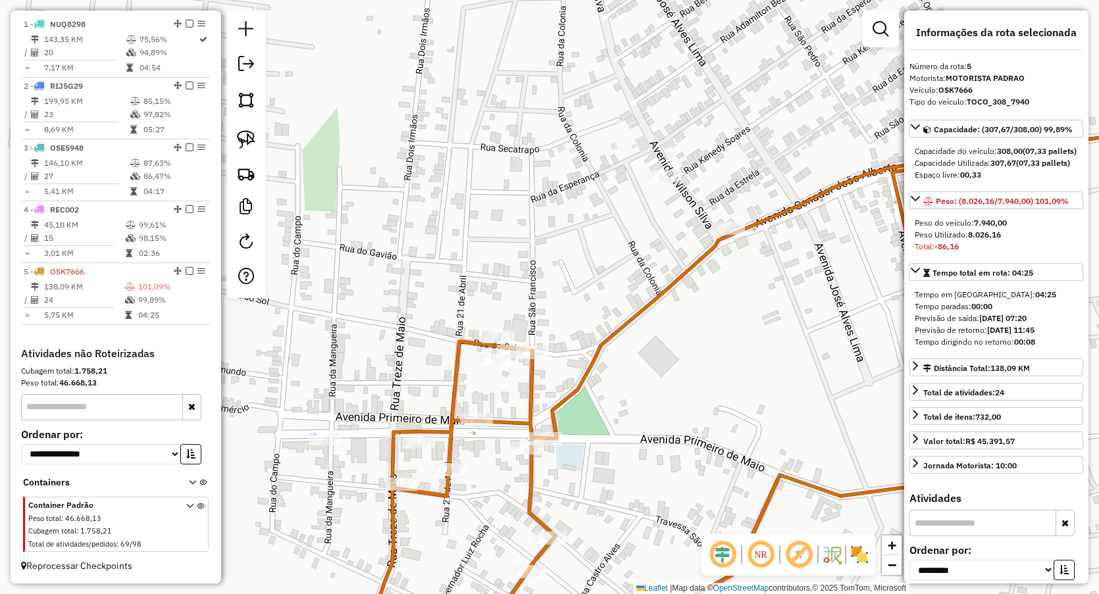
drag, startPoint x: 623, startPoint y: 111, endPoint x: 623, endPoint y: 155, distance: 44.8
click at [639, 155] on div "Janela de atendimento Grade de atendimento Capacidade Transportadoras Veículos …" at bounding box center [549, 297] width 1099 height 594
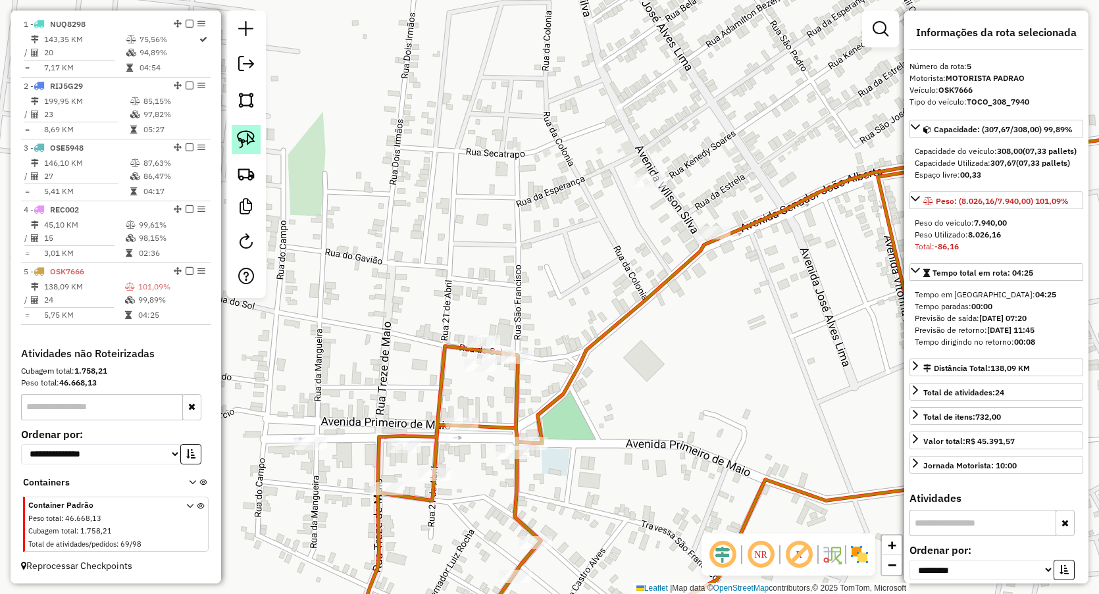
click at [244, 138] on img at bounding box center [246, 139] width 18 height 18
drag, startPoint x: 619, startPoint y: 168, endPoint x: 632, endPoint y: 234, distance: 67.8
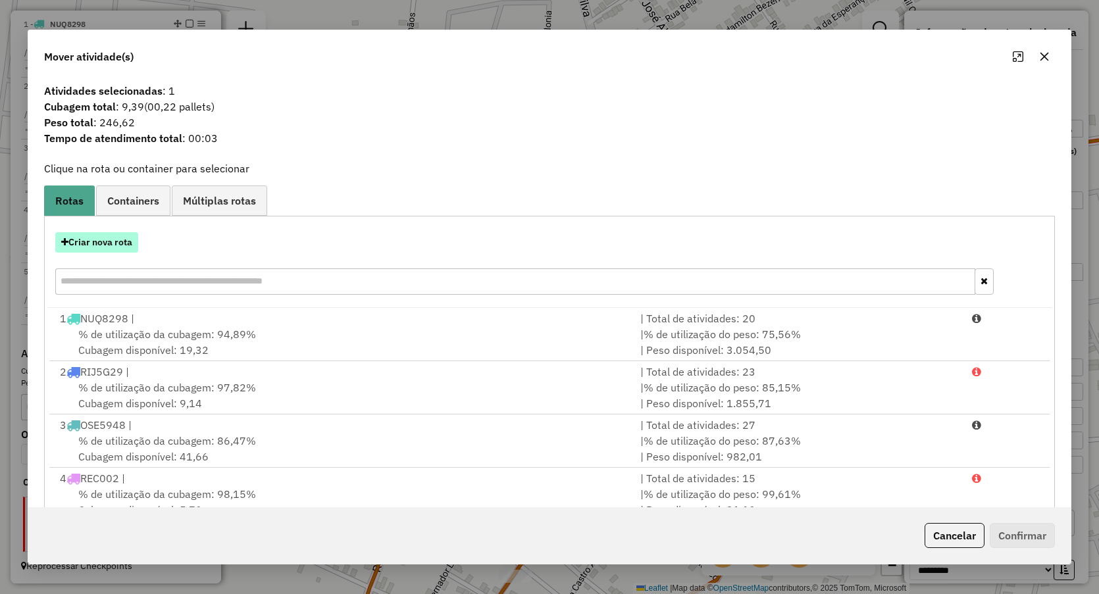
click at [116, 244] on button "Criar nova rota" at bounding box center [96, 242] width 83 height 20
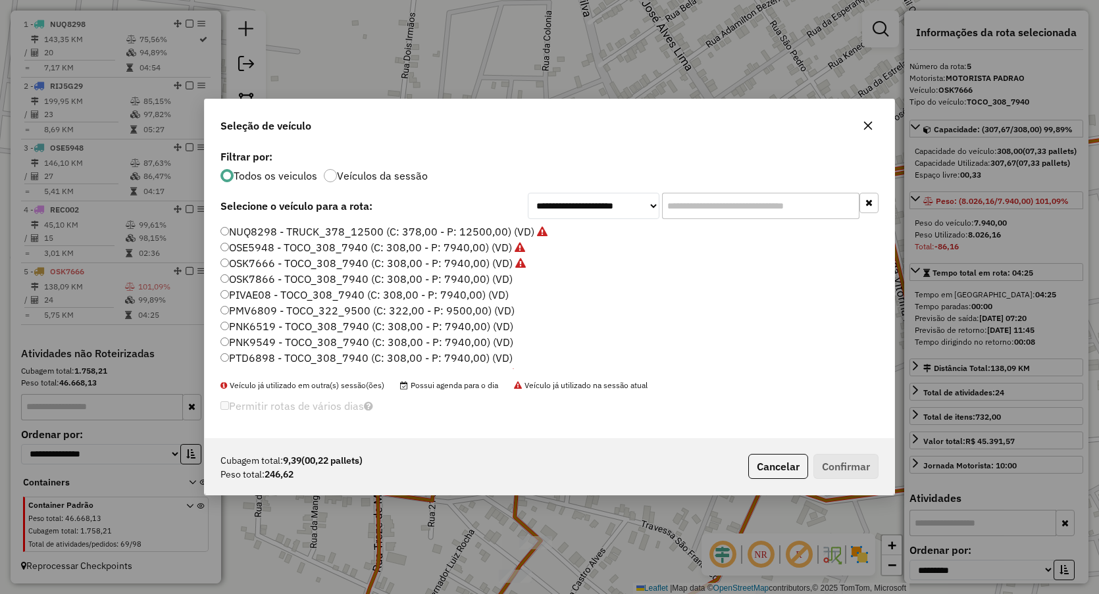
click at [304, 288] on label "PIVAE08 - TOCO_308_7940 (C: 308,00 - P: 7940,00) (VD)" at bounding box center [364, 295] width 288 height 16
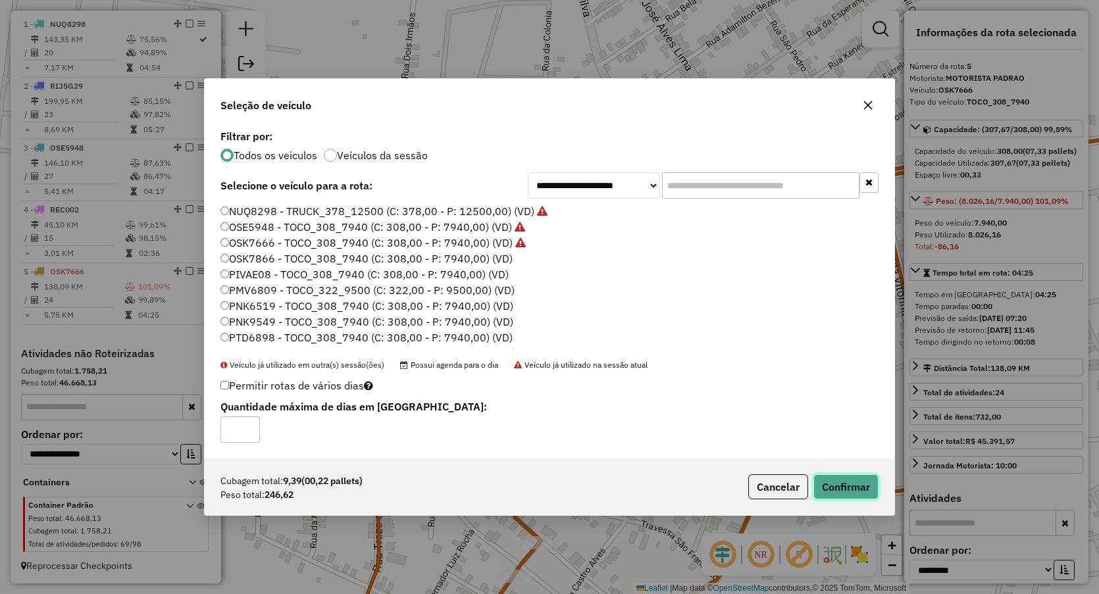
click at [846, 480] on button "Confirmar" at bounding box center [845, 487] width 65 height 25
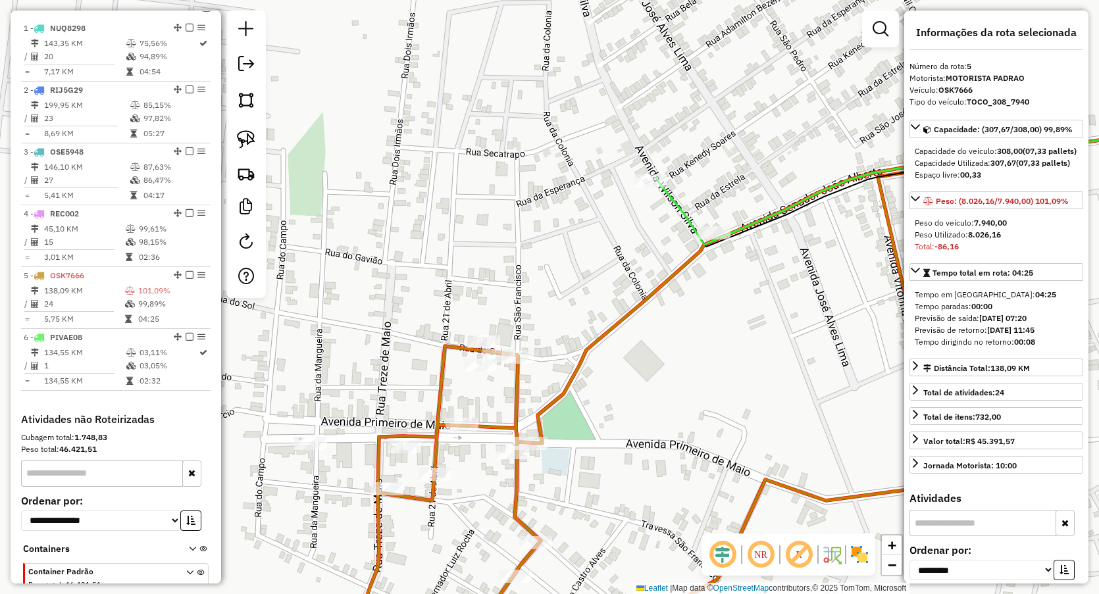
scroll to position [567, 0]
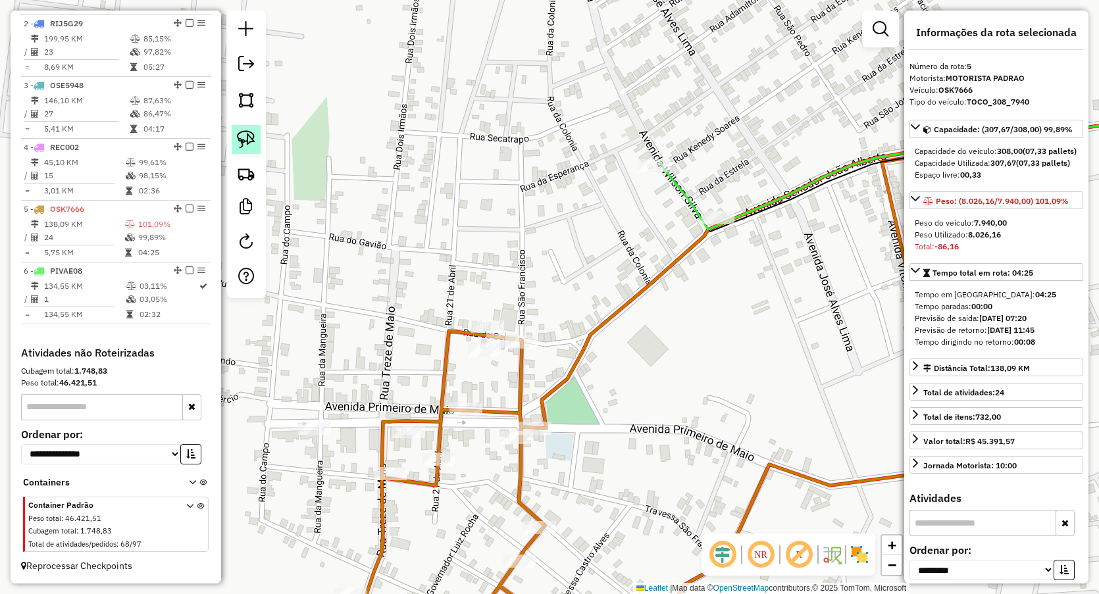
click at [244, 136] on img at bounding box center [246, 139] width 18 height 18
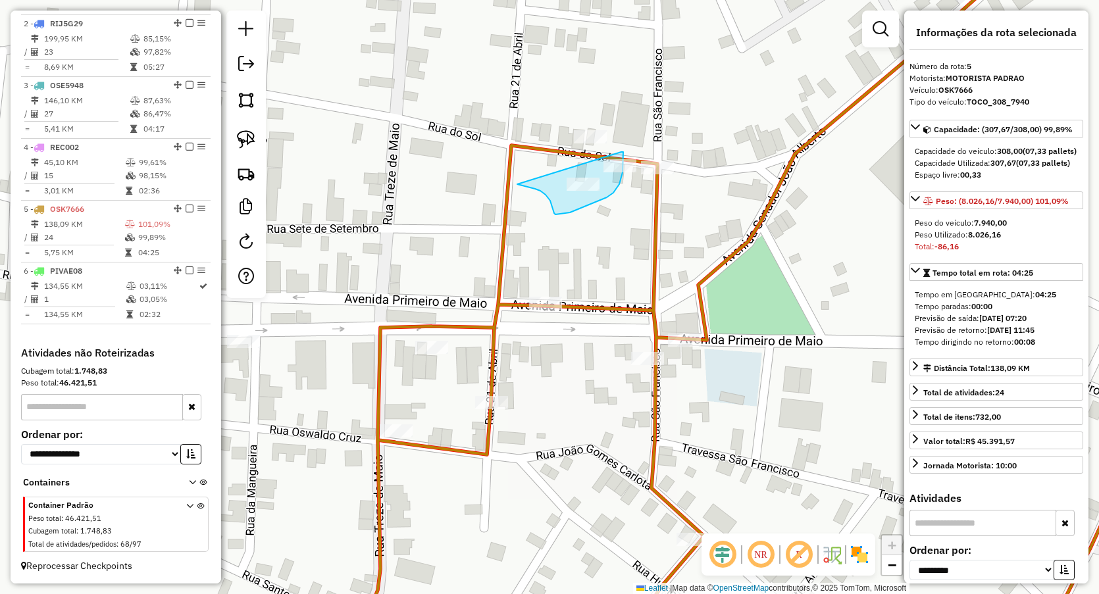
drag, startPoint x: 623, startPoint y: 152, endPoint x: 515, endPoint y: 220, distance: 127.5
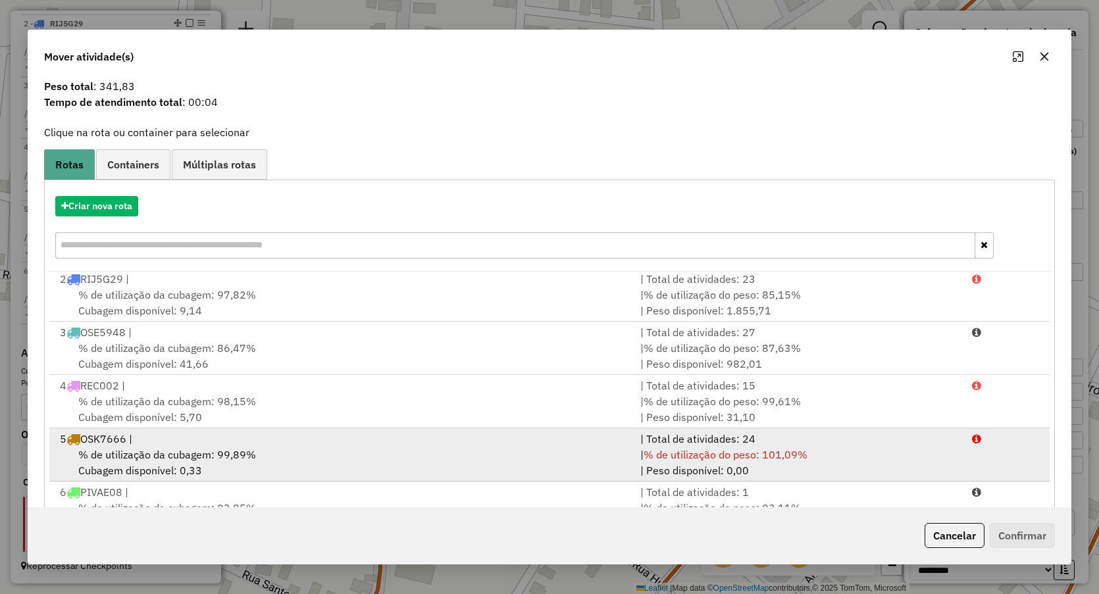
scroll to position [86, 0]
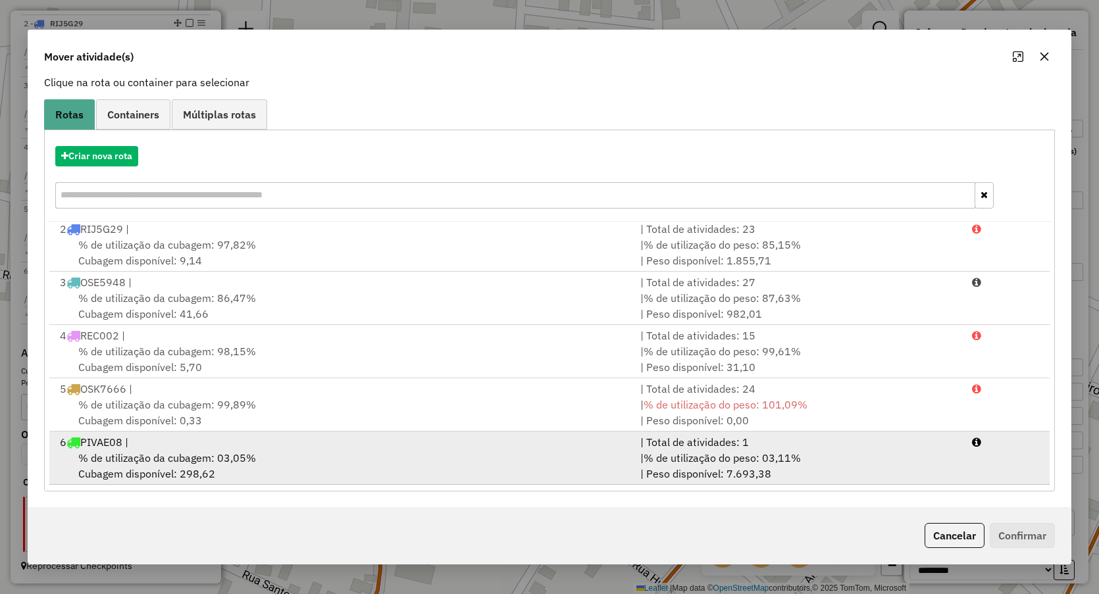
drag, startPoint x: 151, startPoint y: 457, endPoint x: 164, endPoint y: 456, distance: 13.2
click at [151, 458] on span "% de utilização da cubagem: 03,05%" at bounding box center [167, 457] width 178 height 13
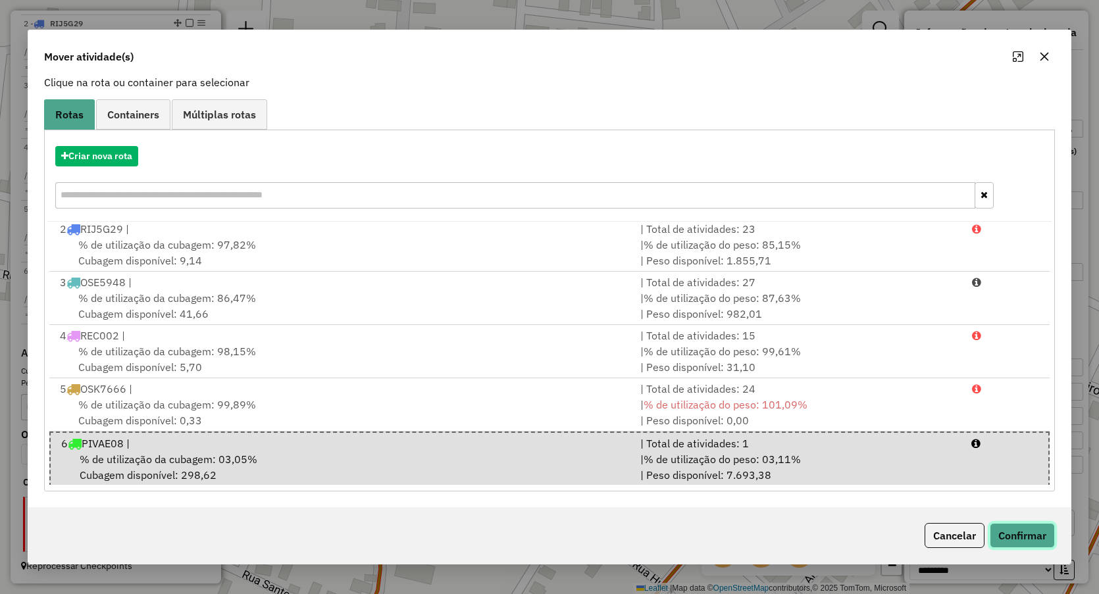
click at [1008, 527] on button "Confirmar" at bounding box center [1022, 535] width 65 height 25
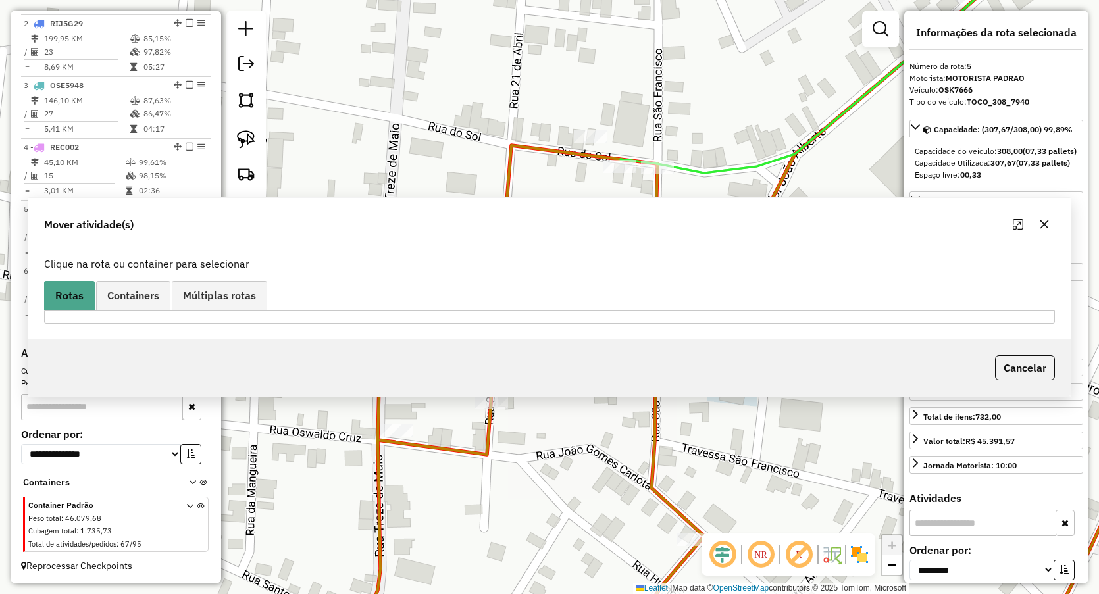
scroll to position [0, 0]
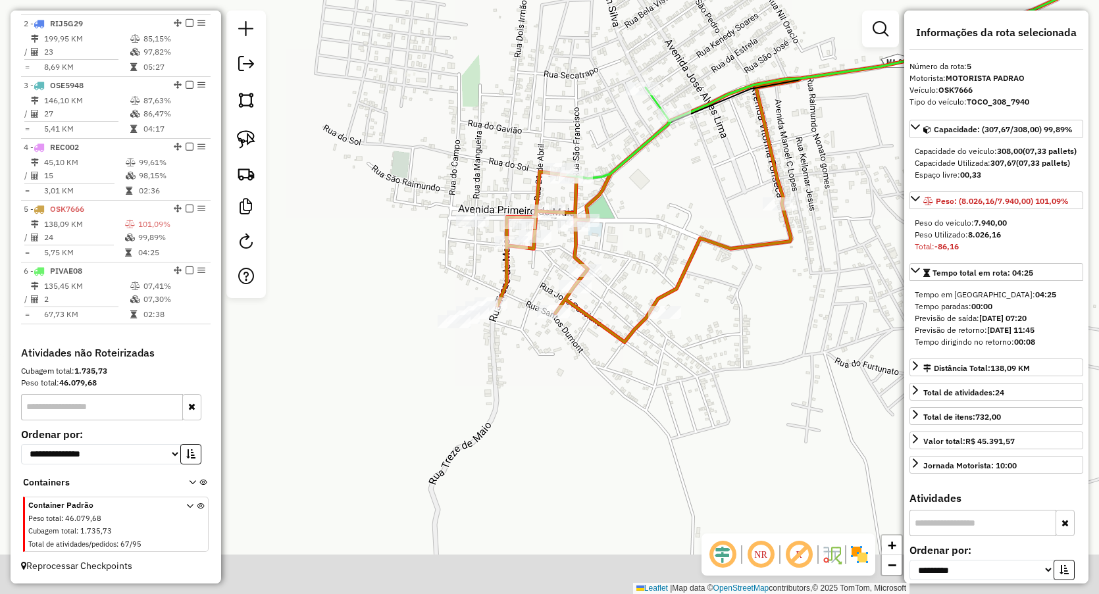
drag, startPoint x: 438, startPoint y: 225, endPoint x: 480, endPoint y: 137, distance: 98.0
click at [480, 137] on div "Janela de atendimento Grade de atendimento Capacidade Transportadoras Veículos …" at bounding box center [549, 297] width 1099 height 594
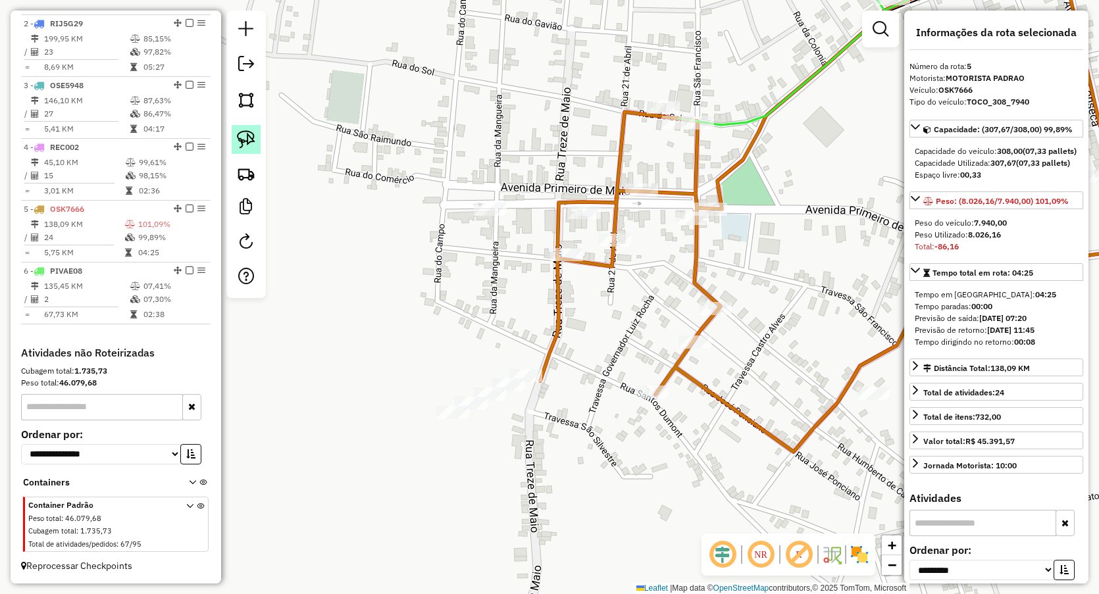
click at [249, 140] on img at bounding box center [246, 139] width 18 height 18
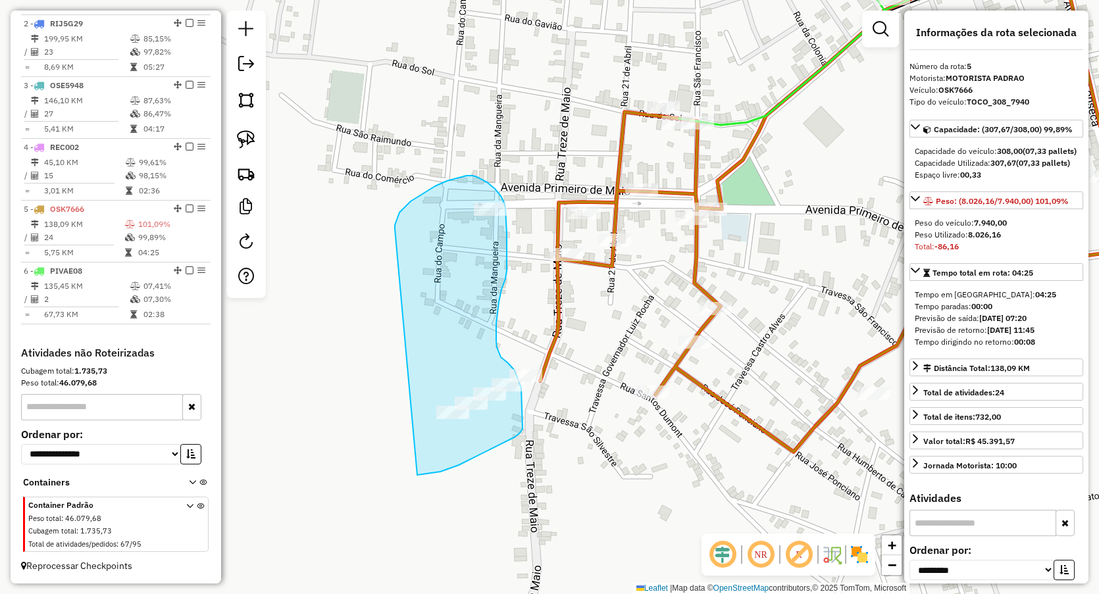
drag, startPoint x: 404, startPoint y: 207, endPoint x: 370, endPoint y: 480, distance: 274.6
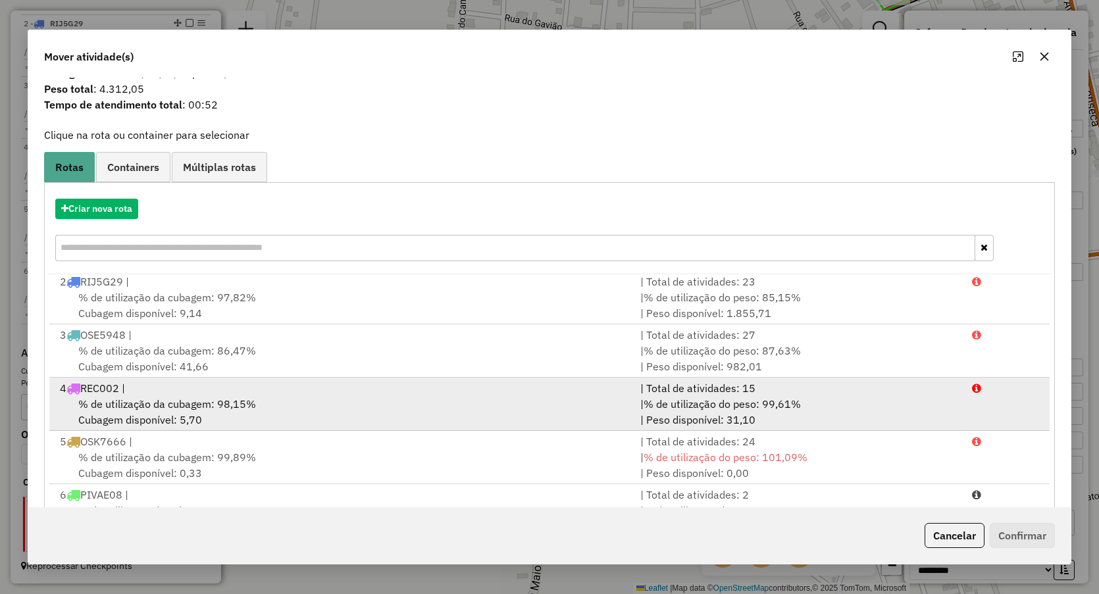
scroll to position [86, 0]
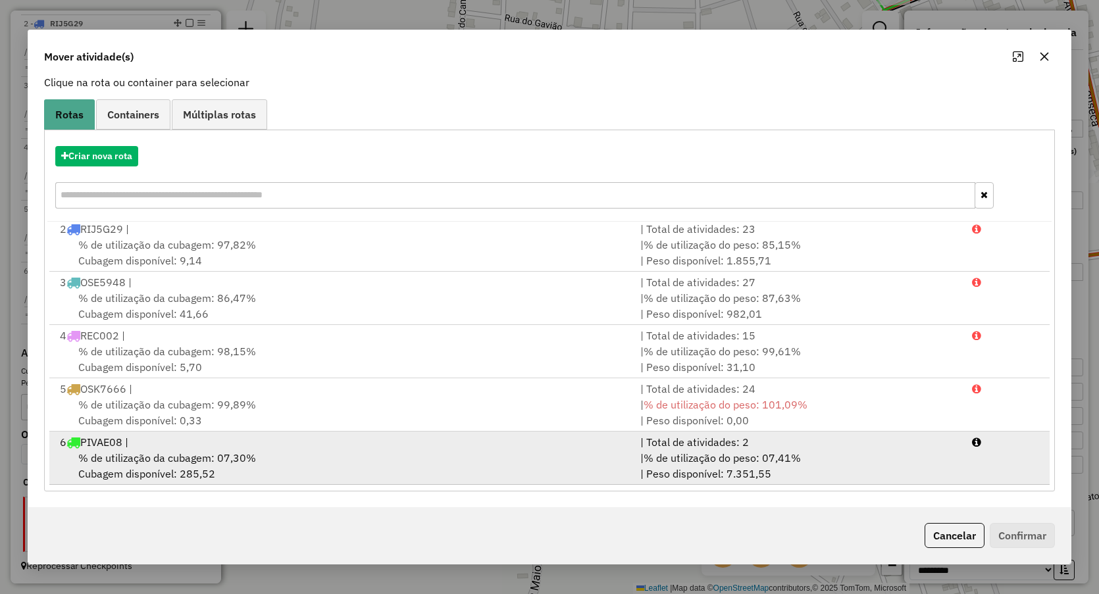
click at [158, 454] on span "% de utilização da cubagem: 07,30%" at bounding box center [167, 457] width 178 height 13
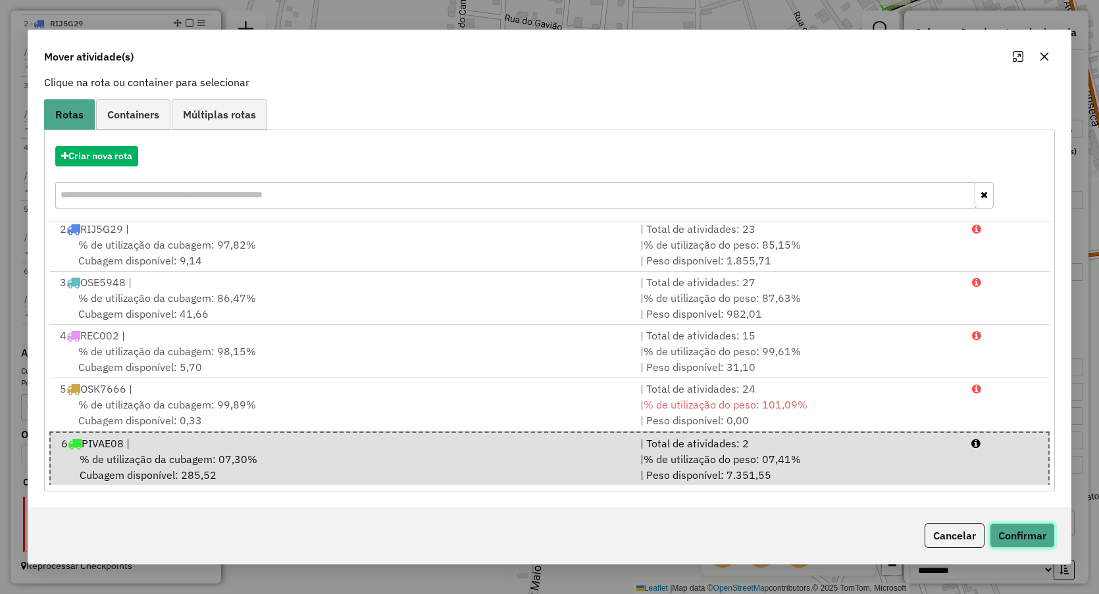
click at [1032, 541] on button "Confirmar" at bounding box center [1022, 535] width 65 height 25
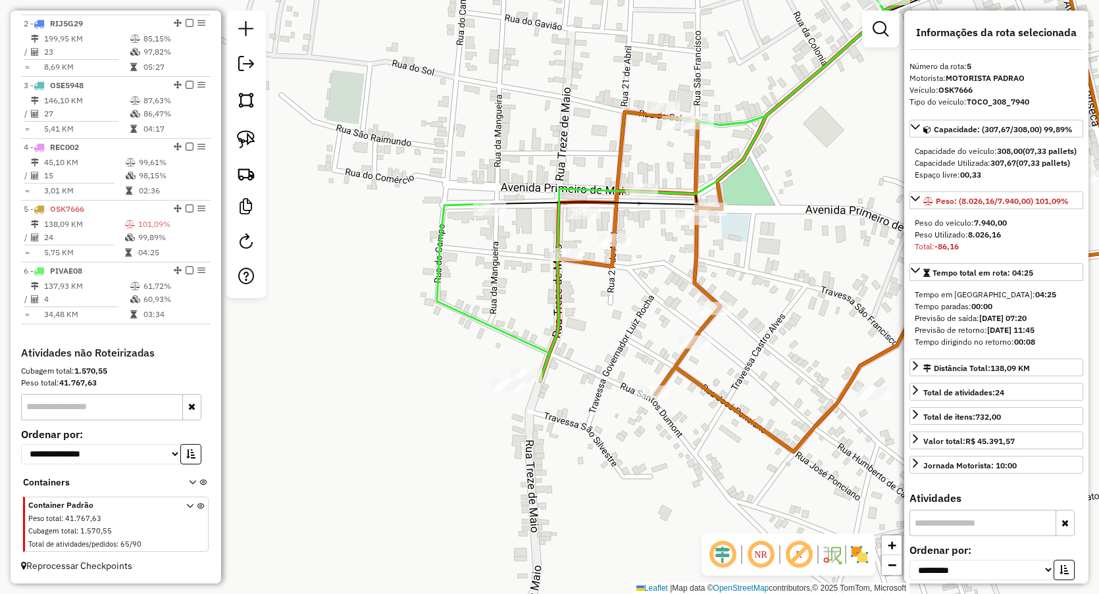
scroll to position [0, 0]
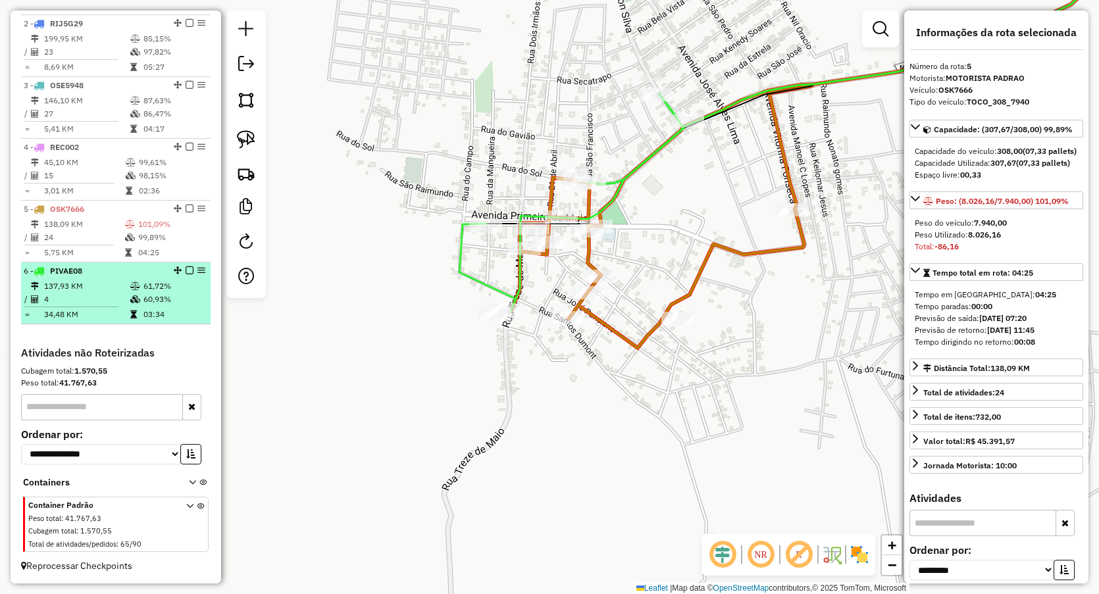
click at [143, 297] on td "60,93%" at bounding box center [174, 299] width 63 height 13
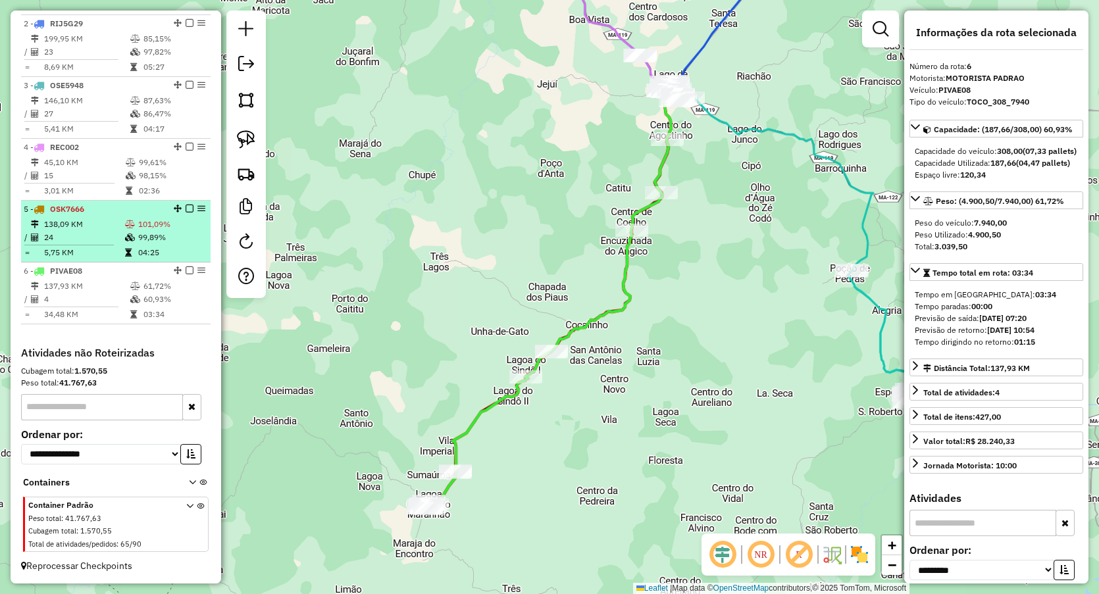
click at [99, 240] on td "24" at bounding box center [83, 237] width 81 height 13
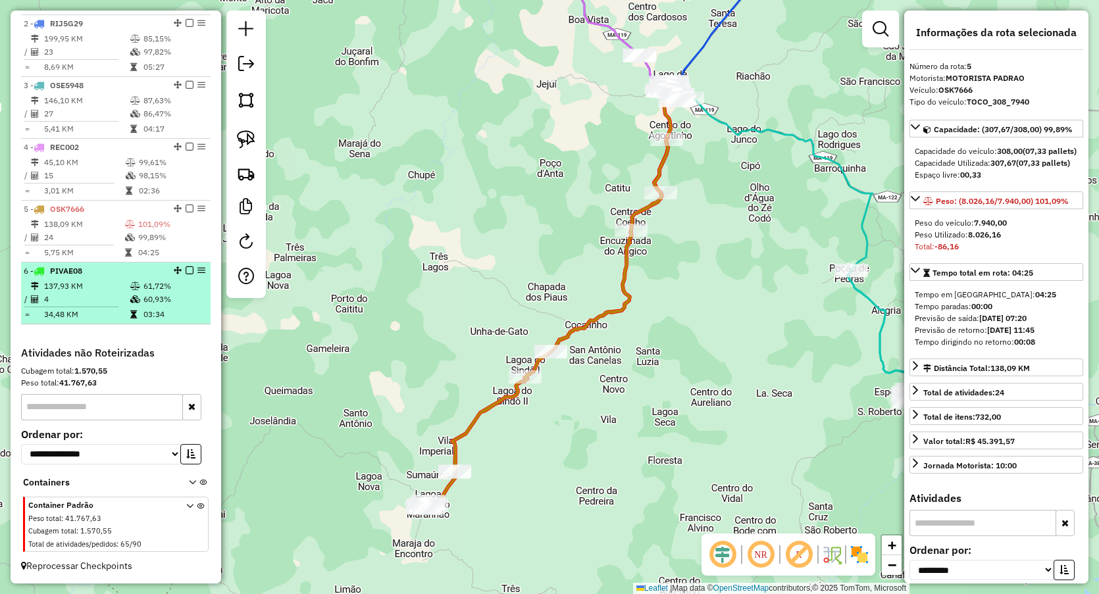
click at [97, 280] on td "137,93 KM" at bounding box center [86, 286] width 86 height 13
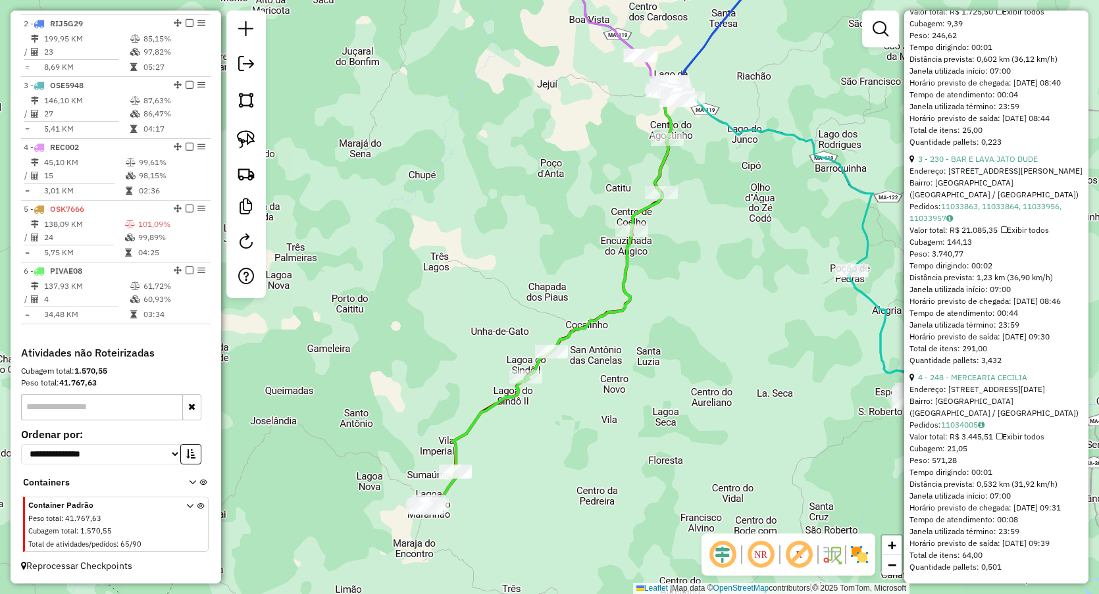
scroll to position [921, 0]
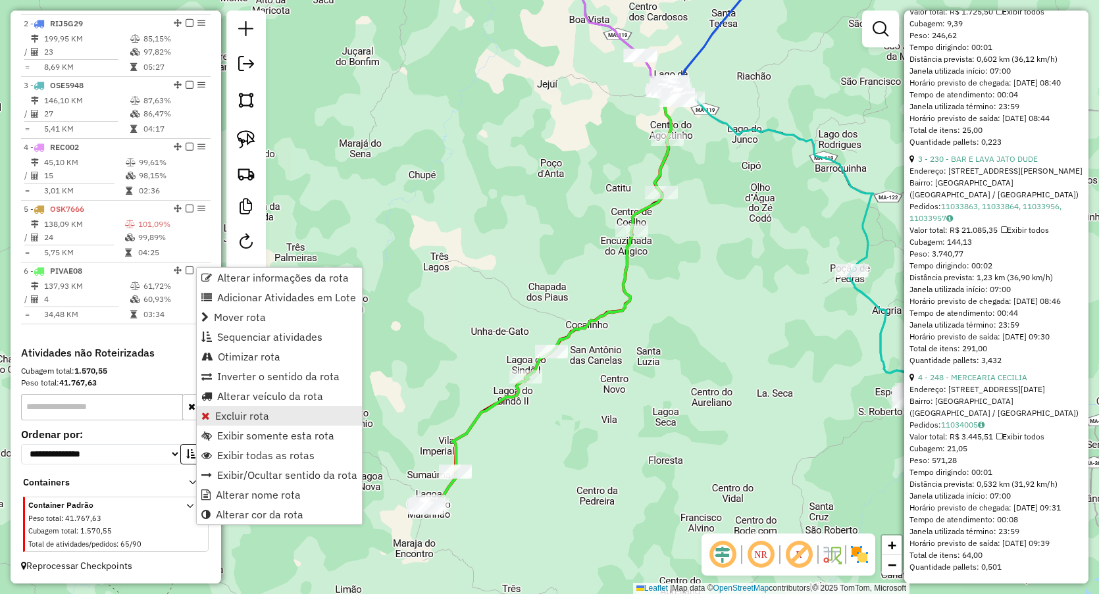
click at [232, 408] on link "Excluir rota" at bounding box center [279, 416] width 165 height 20
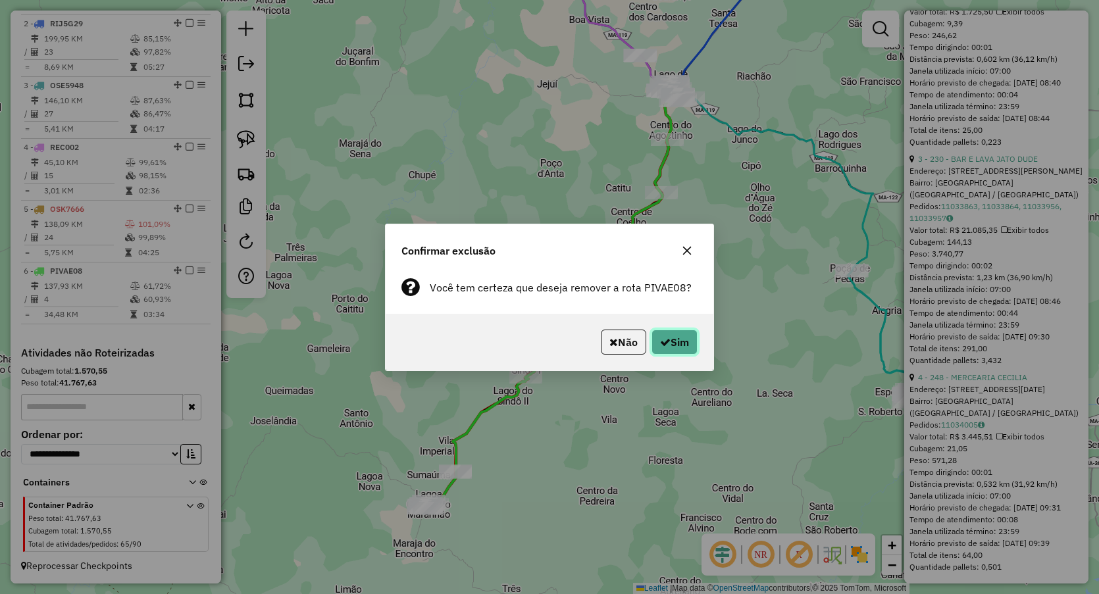
click at [683, 334] on button "Sim" at bounding box center [675, 342] width 46 height 25
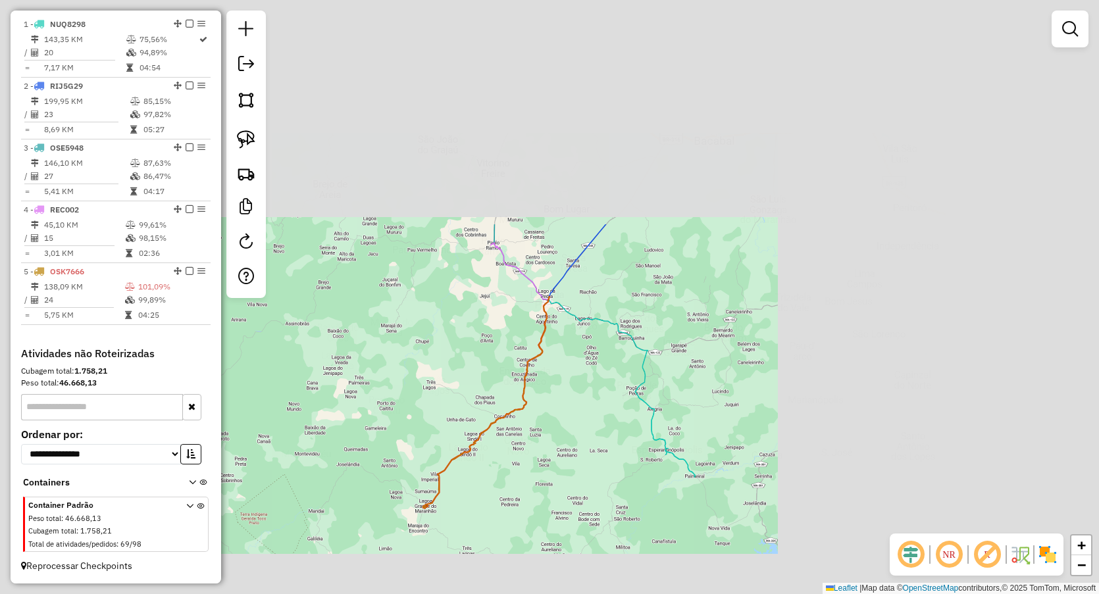
scroll to position [488, 0]
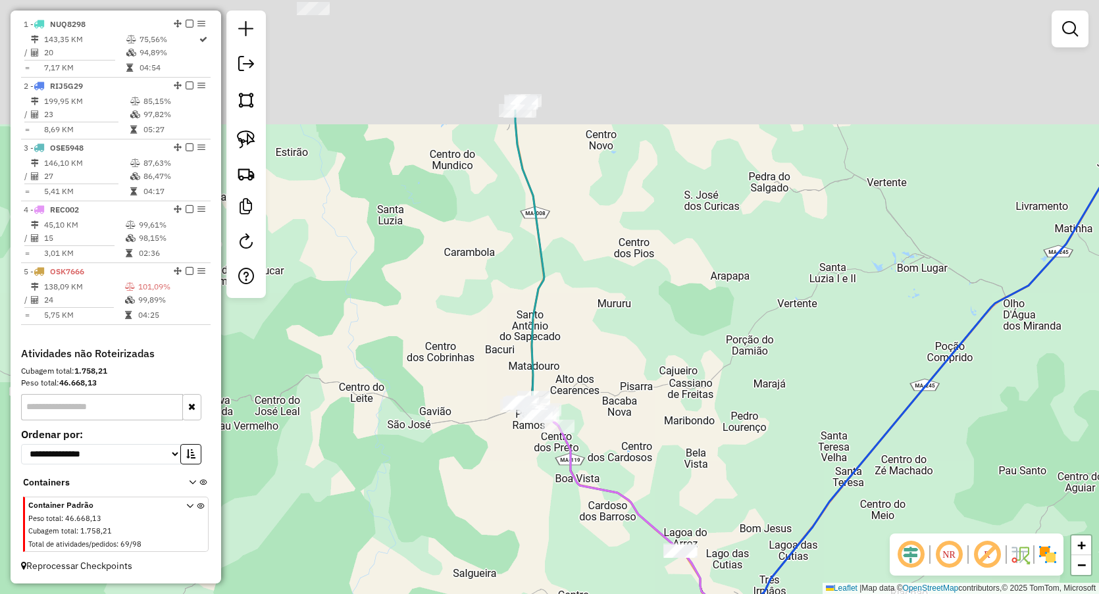
drag, startPoint x: 629, startPoint y: 194, endPoint x: 645, endPoint y: 348, distance: 154.2
click at [645, 348] on div "Janela de atendimento Grade de atendimento Capacidade Transportadoras Veículos …" at bounding box center [549, 297] width 1099 height 594
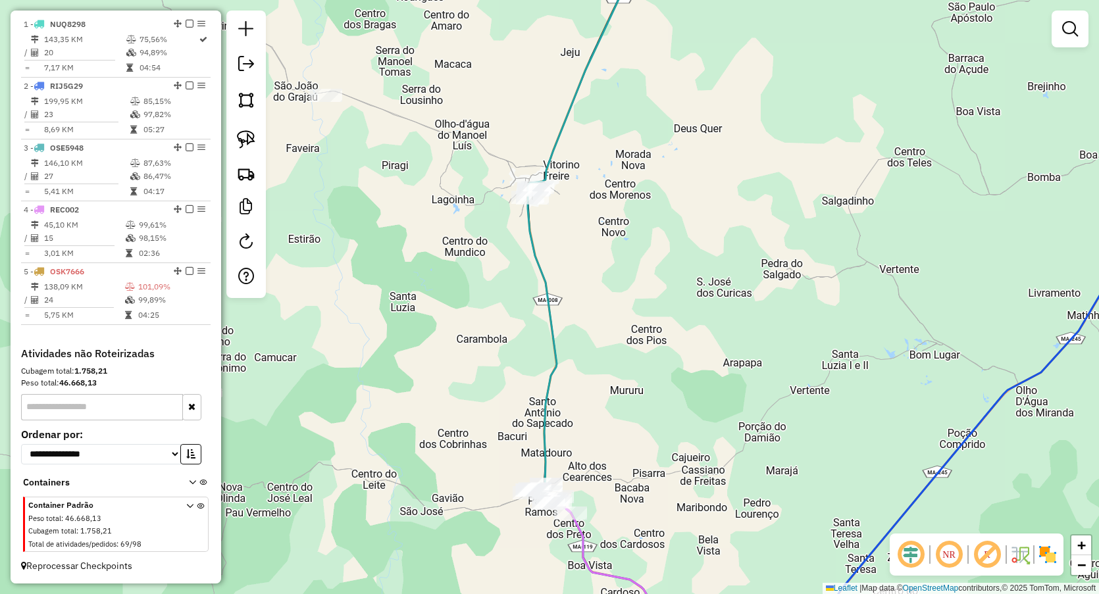
drag, startPoint x: 444, startPoint y: 188, endPoint x: 444, endPoint y: 201, distance: 12.5
click at [444, 201] on div "Janela de atendimento Grade de atendimento Capacidade Transportadoras Veículos …" at bounding box center [549, 297] width 1099 height 594
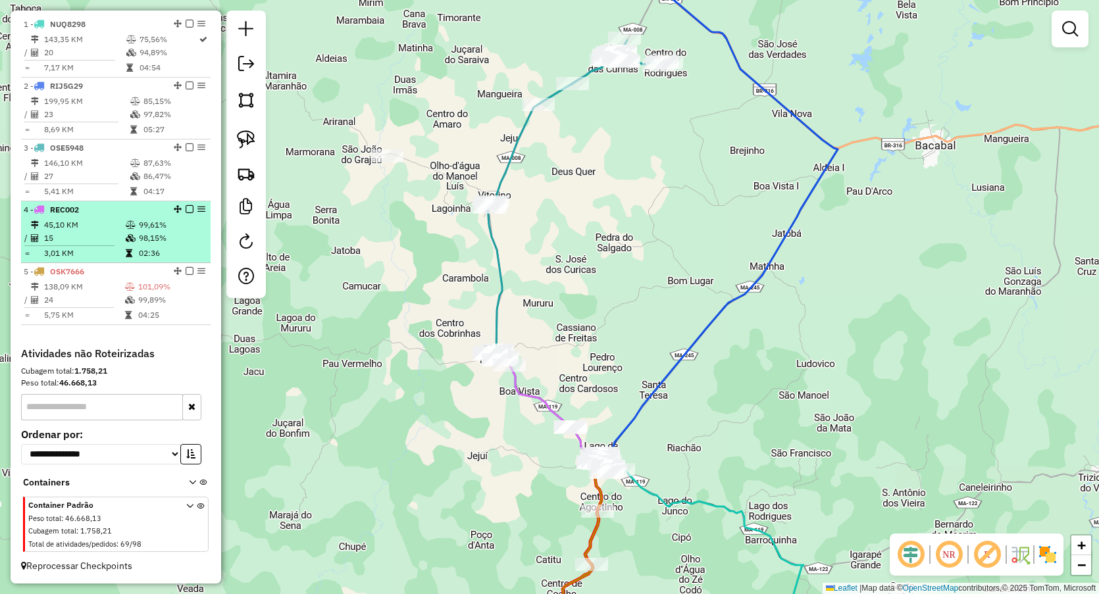
click at [70, 226] on td "45,10 KM" at bounding box center [84, 225] width 82 height 13
select select "**********"
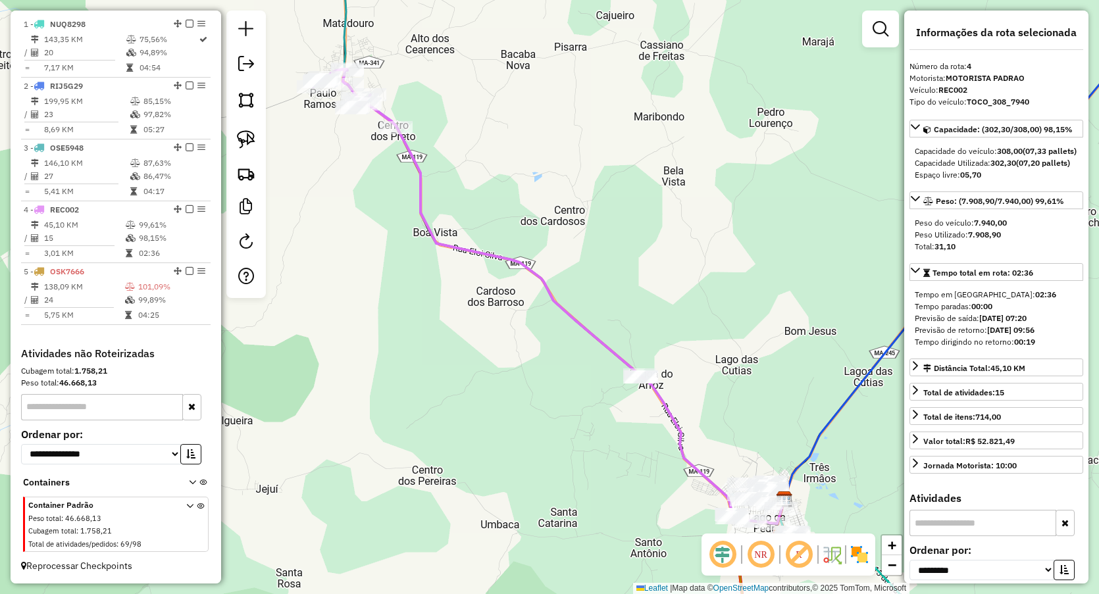
drag, startPoint x: 193, startPoint y: 209, endPoint x: 303, endPoint y: 178, distance: 114.8
click at [303, 178] on div "Janela de atendimento Grade de atendimento Capacidade Transportadoras Veículos …" at bounding box center [549, 297] width 1099 height 594
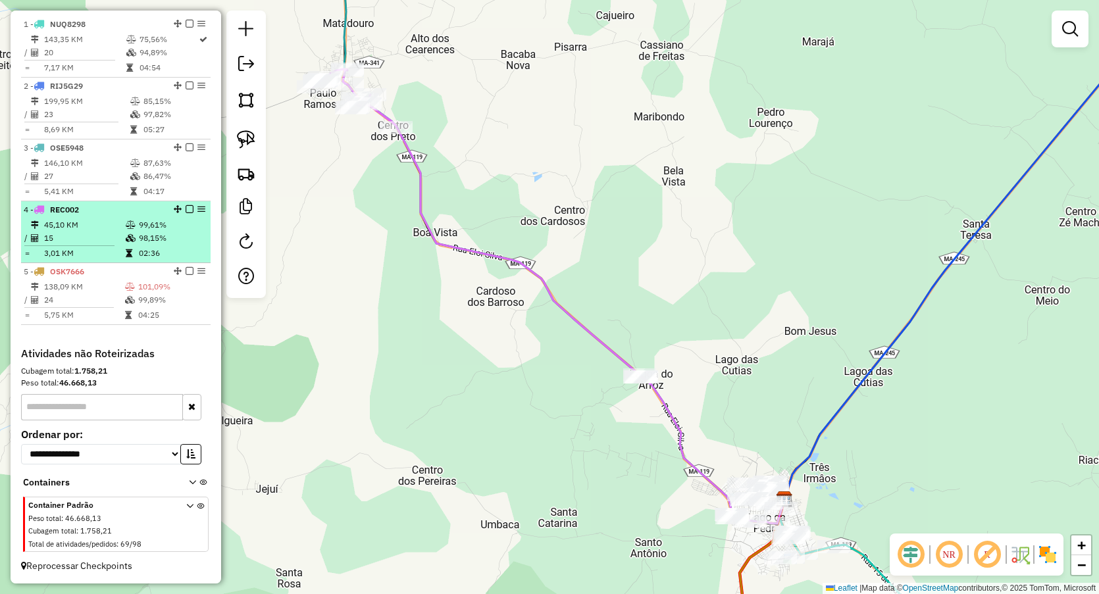
select select "**********"
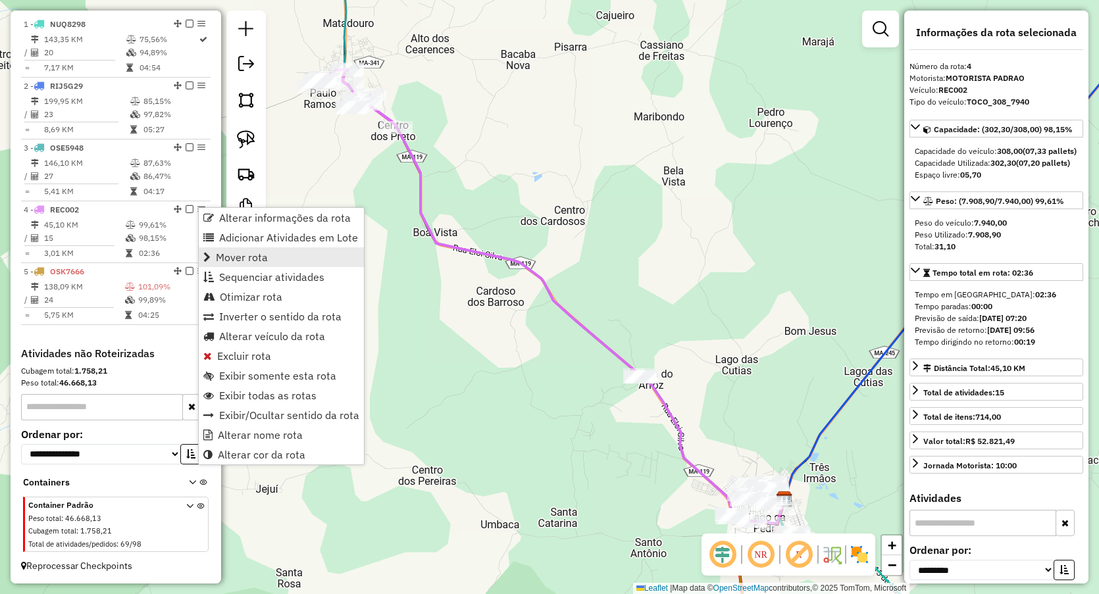
click at [294, 260] on link "Mover rota" at bounding box center [281, 257] width 165 height 20
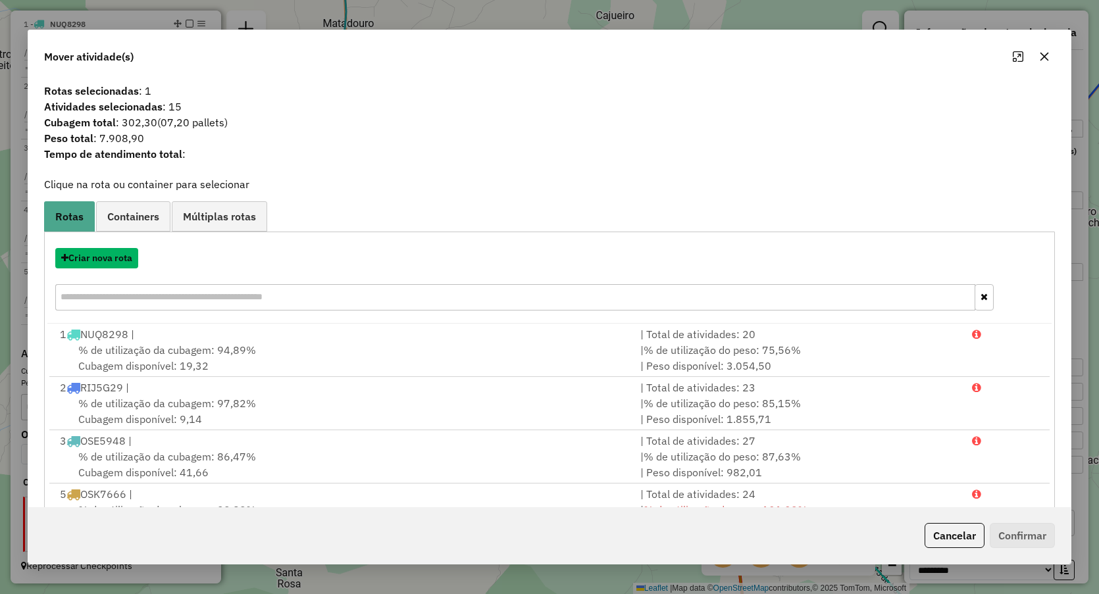
click at [110, 262] on button "Criar nova rota" at bounding box center [96, 258] width 83 height 20
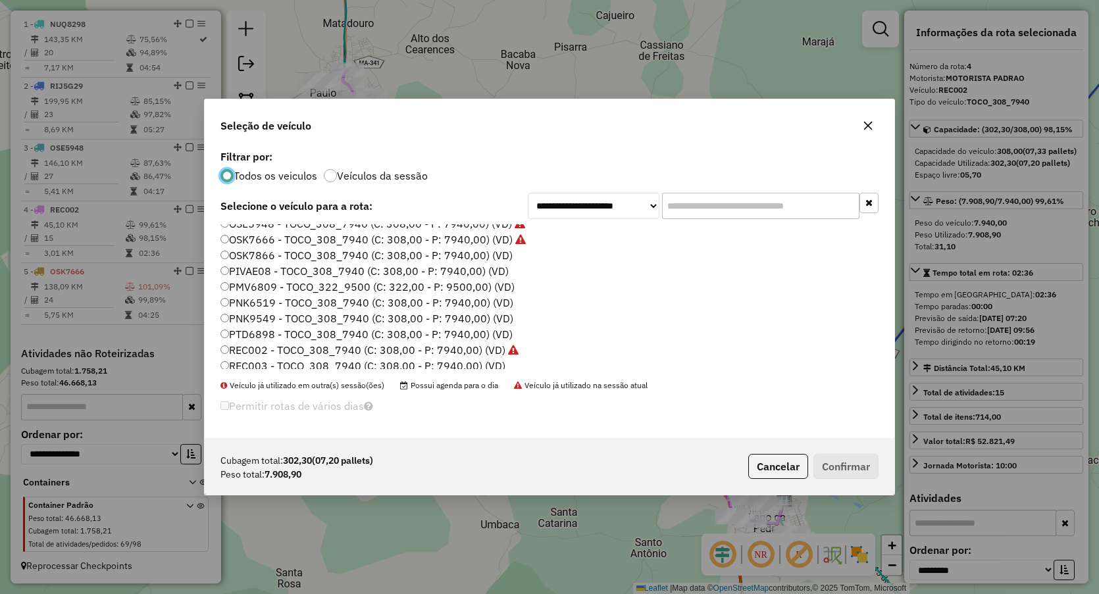
scroll to position [0, 0]
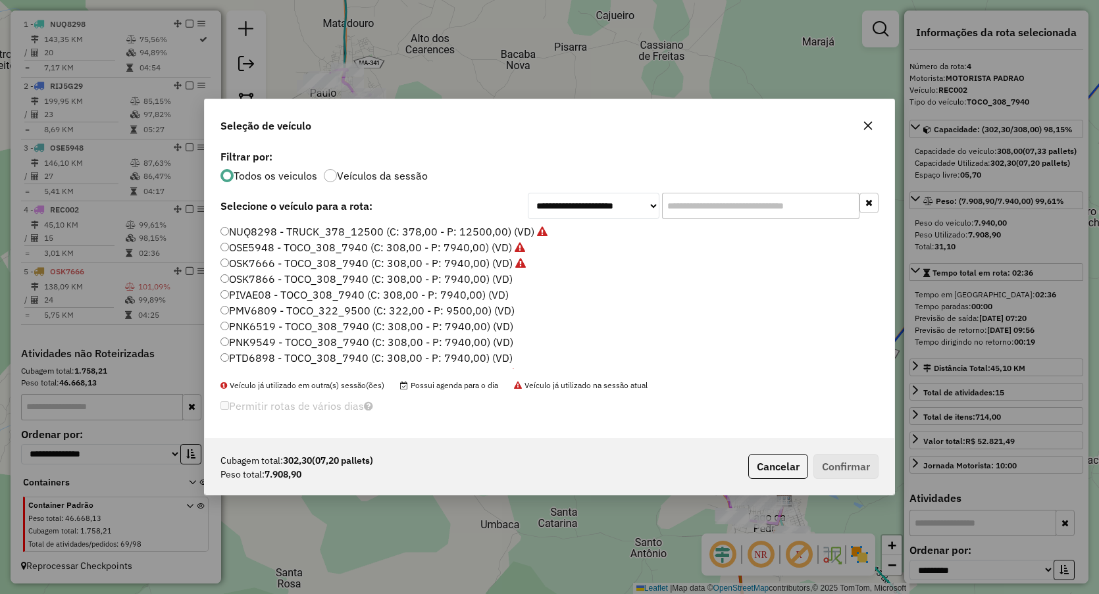
click at [269, 294] on label "PIVAE08 - TOCO_308_7940 (C: 308,00 - P: 7940,00) (VD)" at bounding box center [364, 295] width 288 height 16
click at [230, 294] on label "PIVAE08 - TOCO_308_7940 (C: 308,00 - P: 7940,00) (VD)" at bounding box center [364, 295] width 288 height 16
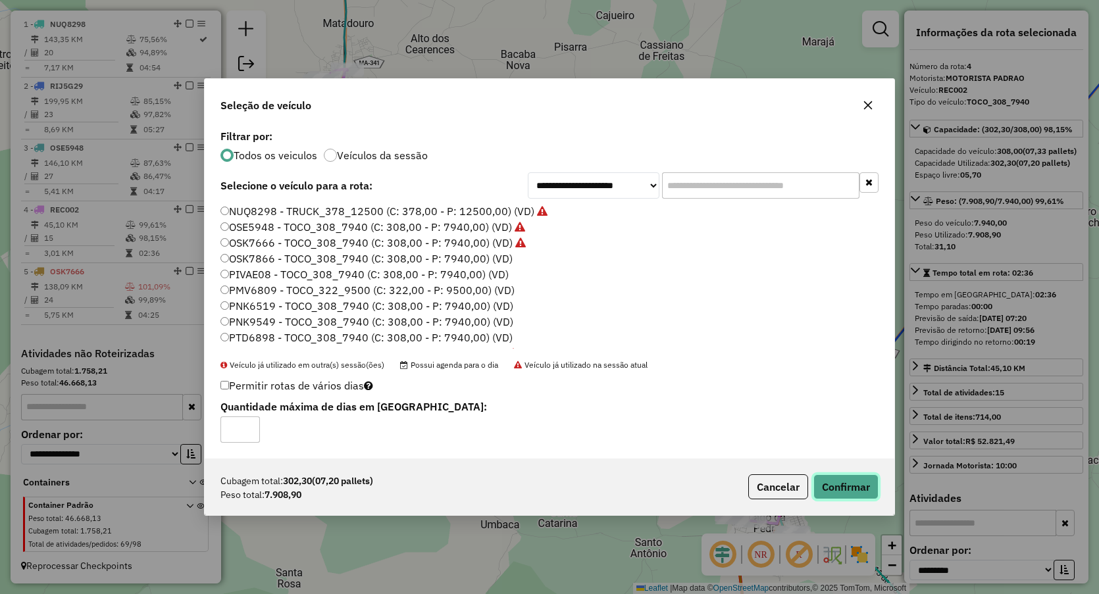
click at [854, 488] on button "Confirmar" at bounding box center [845, 487] width 65 height 25
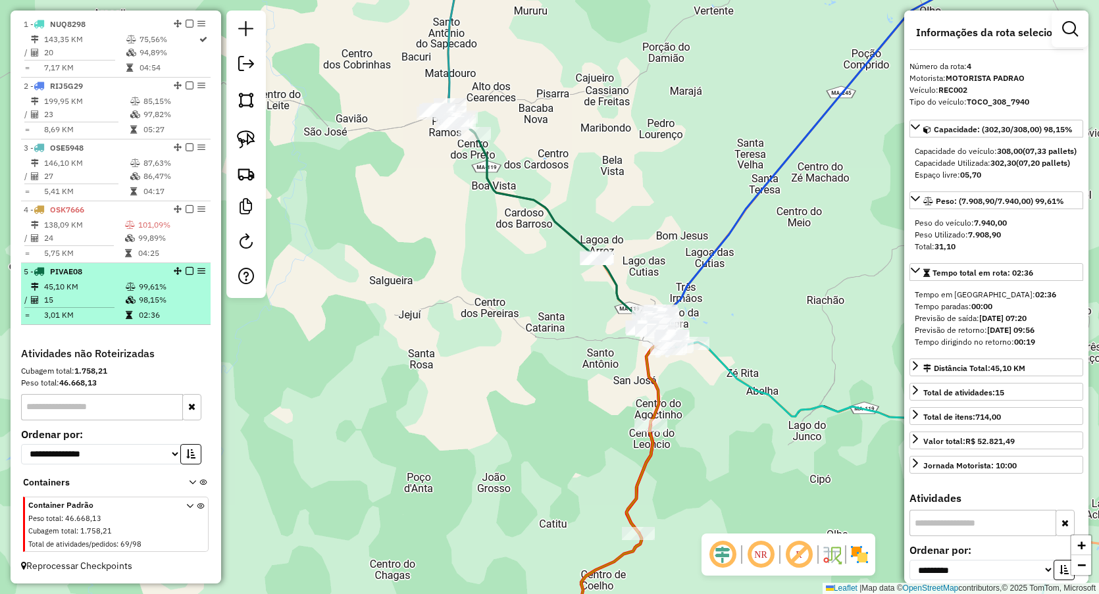
click at [73, 274] on span "PIVAE08" at bounding box center [66, 272] width 32 height 10
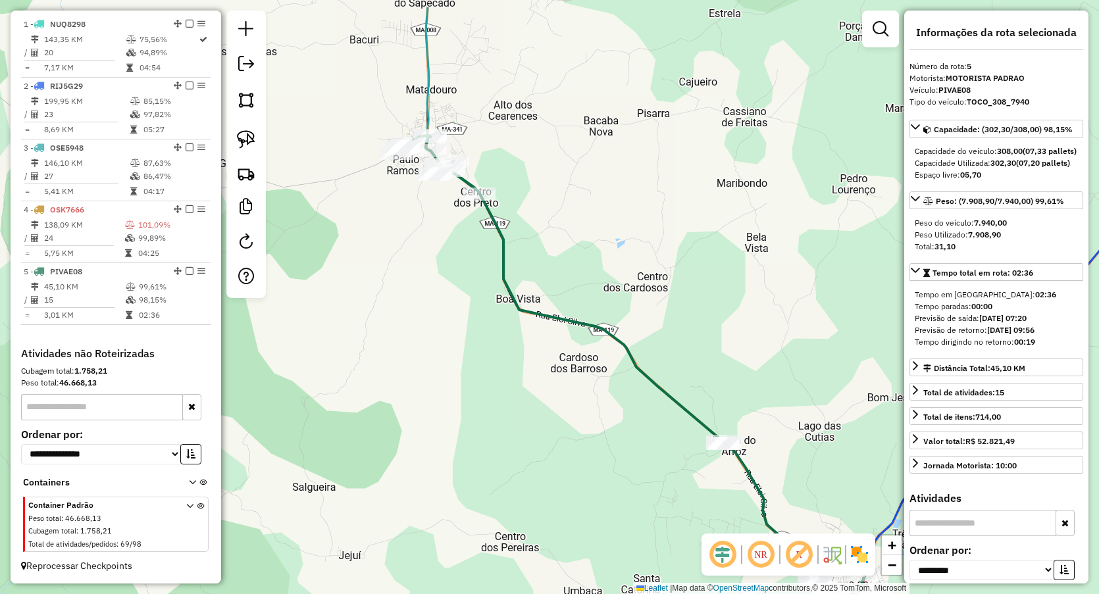
drag, startPoint x: 552, startPoint y: 144, endPoint x: 587, endPoint y: 176, distance: 47.5
click at [587, 175] on div "Janela de atendimento Grade de atendimento Capacidade Transportadoras Veículos …" at bounding box center [549, 297] width 1099 height 594
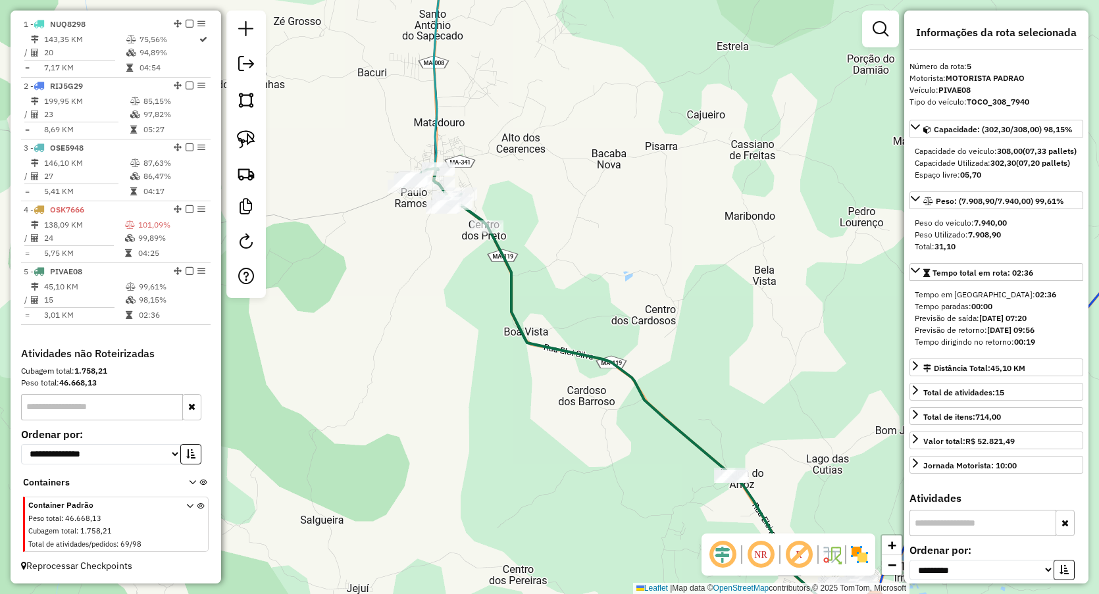
drag, startPoint x: 638, startPoint y: 189, endPoint x: 502, endPoint y: 108, distance: 159.0
click at [510, 115] on div "Janela de atendimento Grade de atendimento Capacidade Transportadoras Veículos …" at bounding box center [549, 297] width 1099 height 594
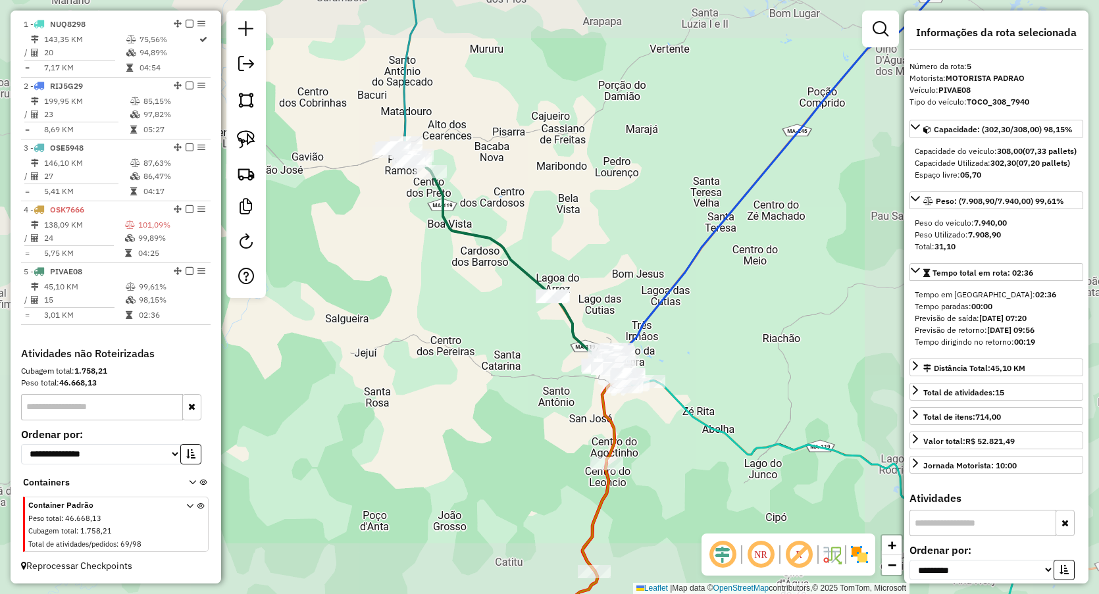
drag, startPoint x: 492, startPoint y: 151, endPoint x: 565, endPoint y: 390, distance: 249.6
click at [565, 390] on div "Janela de atendimento Grade de atendimento Capacidade Transportadoras Veículos …" at bounding box center [549, 297] width 1099 height 594
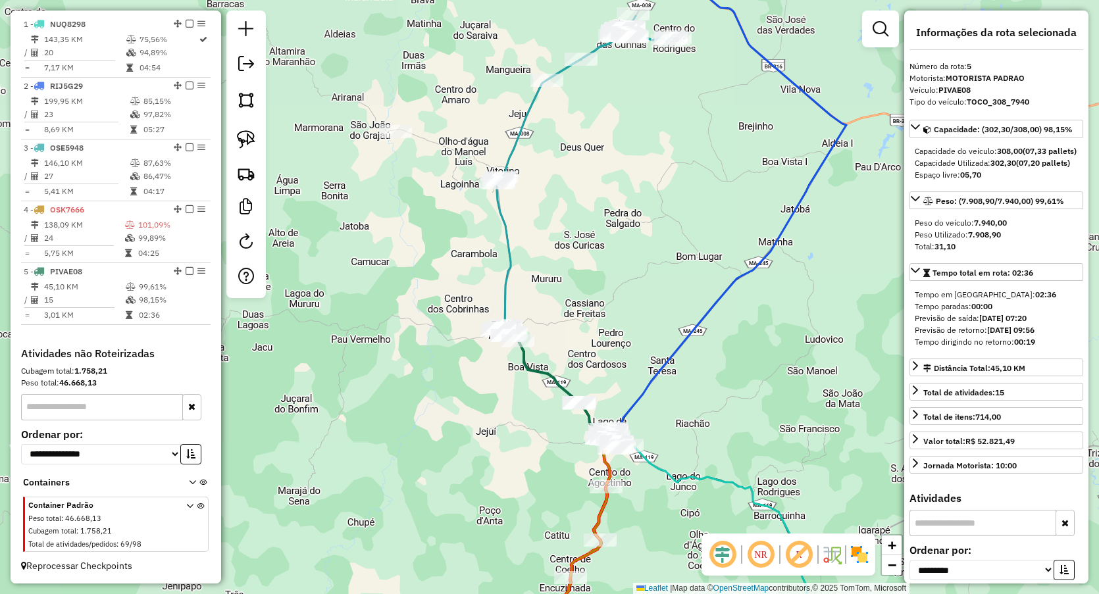
drag, startPoint x: 563, startPoint y: 244, endPoint x: 575, endPoint y: 291, distance: 48.8
click at [575, 294] on div "Janela de atendimento Grade de atendimento Capacidade Transportadoras Veículos …" at bounding box center [549, 297] width 1099 height 594
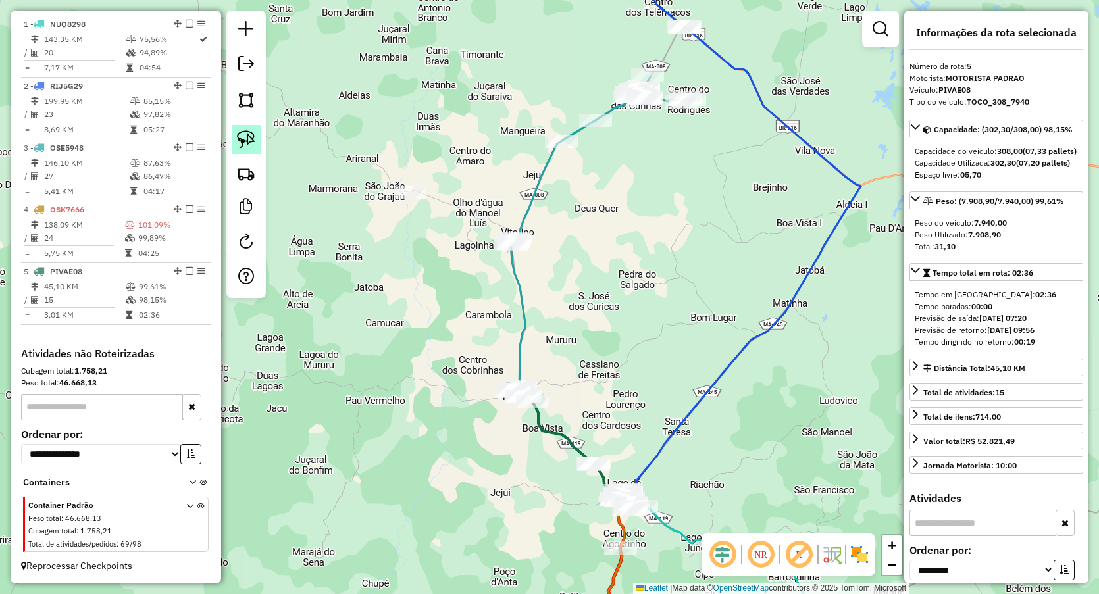
click at [235, 138] on link at bounding box center [246, 139] width 29 height 29
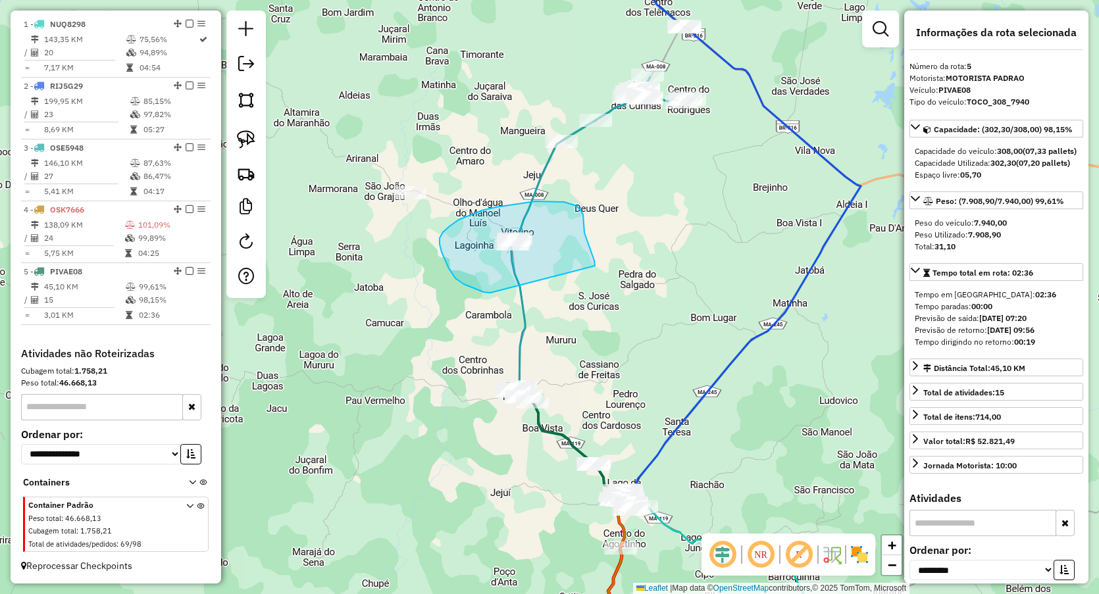
drag, startPoint x: 475, startPoint y: 289, endPoint x: 588, endPoint y: 265, distance: 115.0
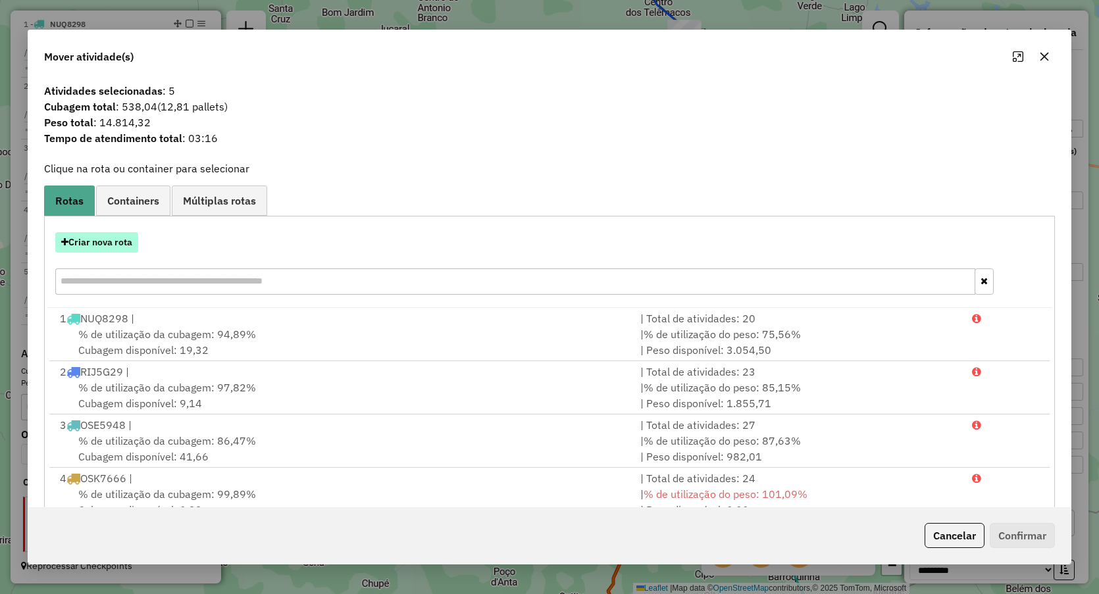
click at [120, 247] on button "Criar nova rota" at bounding box center [96, 242] width 83 height 20
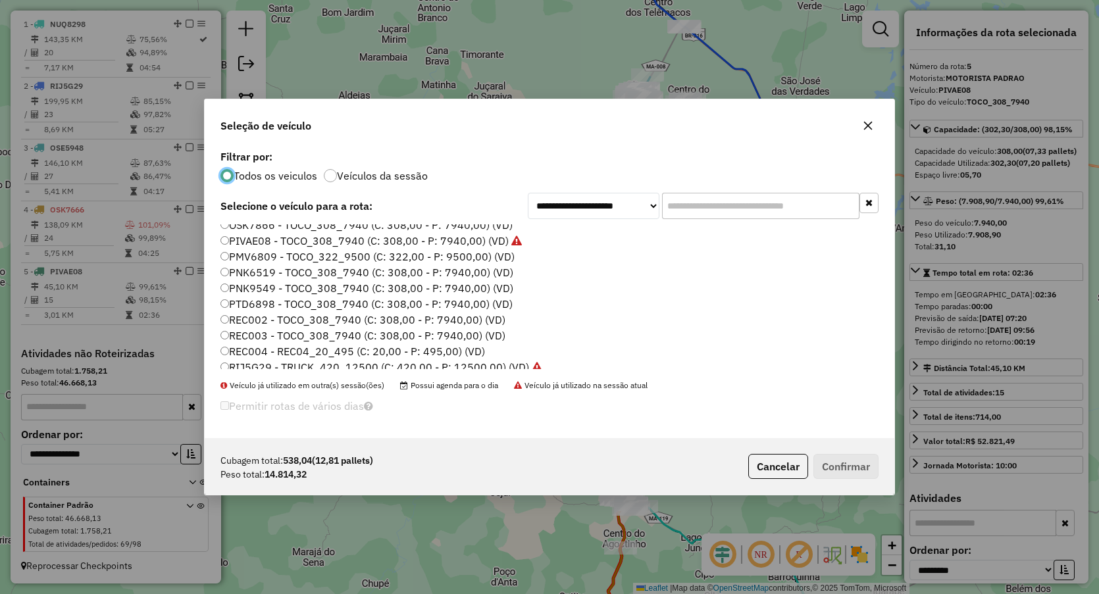
scroll to position [76, 0]
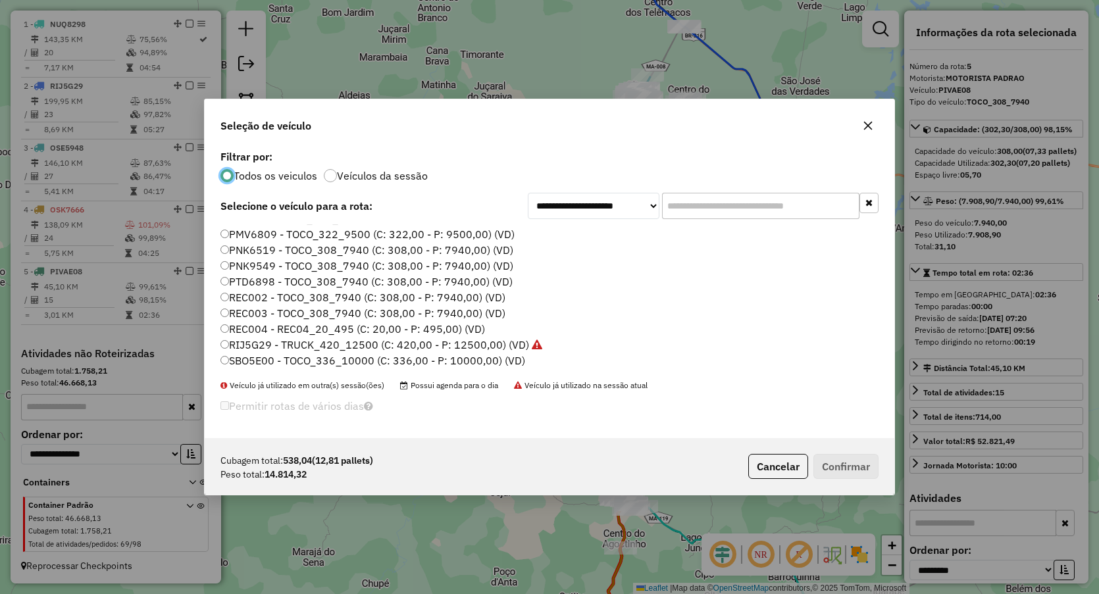
click at [276, 357] on label "SBO5E00 - TOCO_336_10000 (C: 336,00 - P: 10000,00) (VD)" at bounding box center [372, 361] width 305 height 16
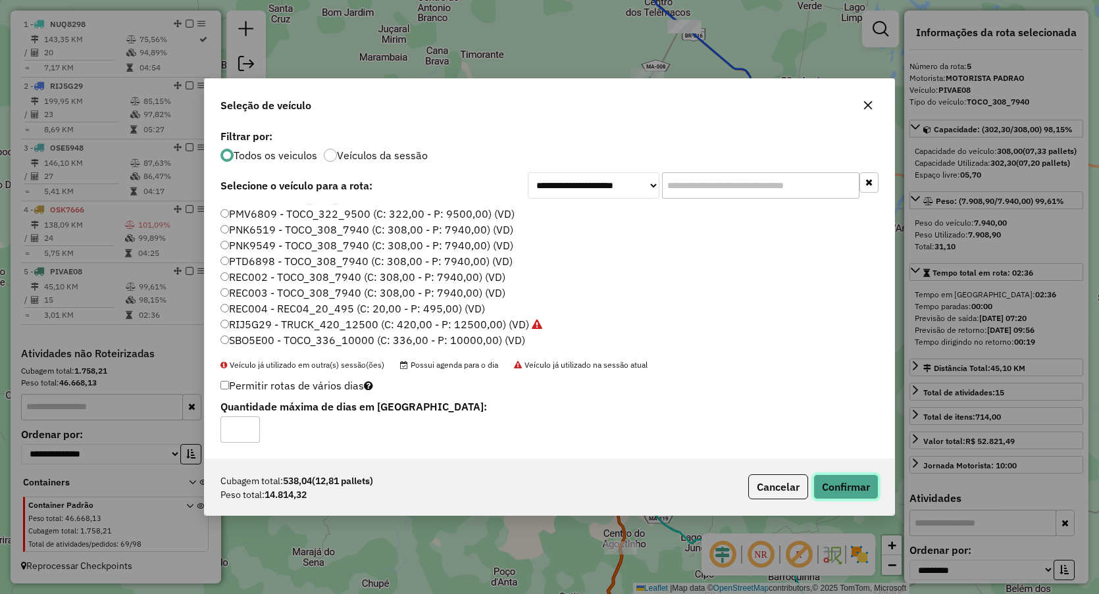
click at [831, 476] on button "Confirmar" at bounding box center [845, 487] width 65 height 25
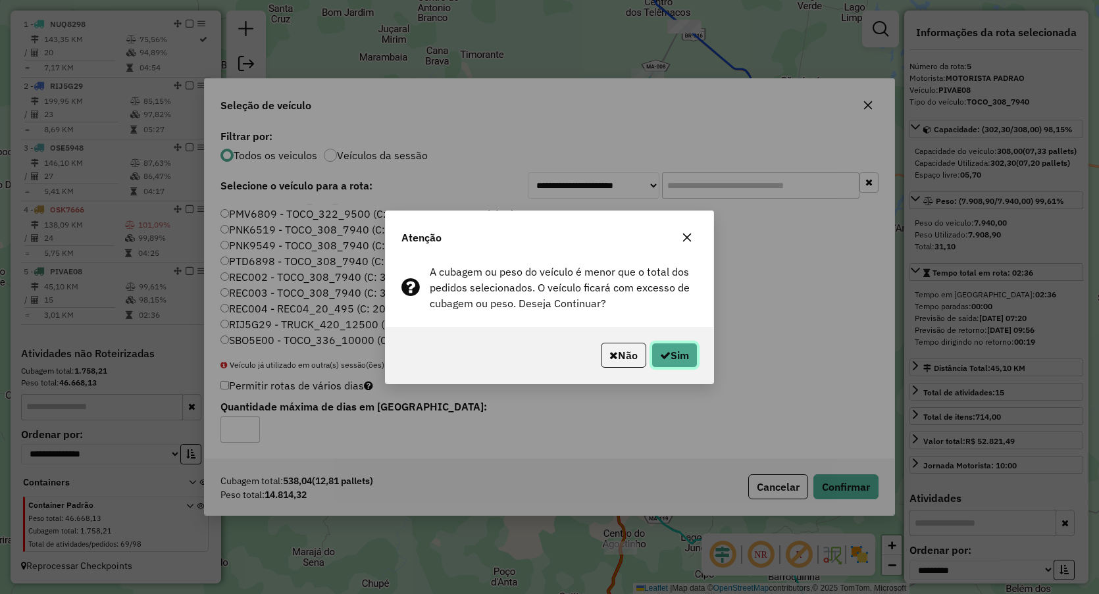
click at [679, 355] on button "Sim" at bounding box center [675, 355] width 46 height 25
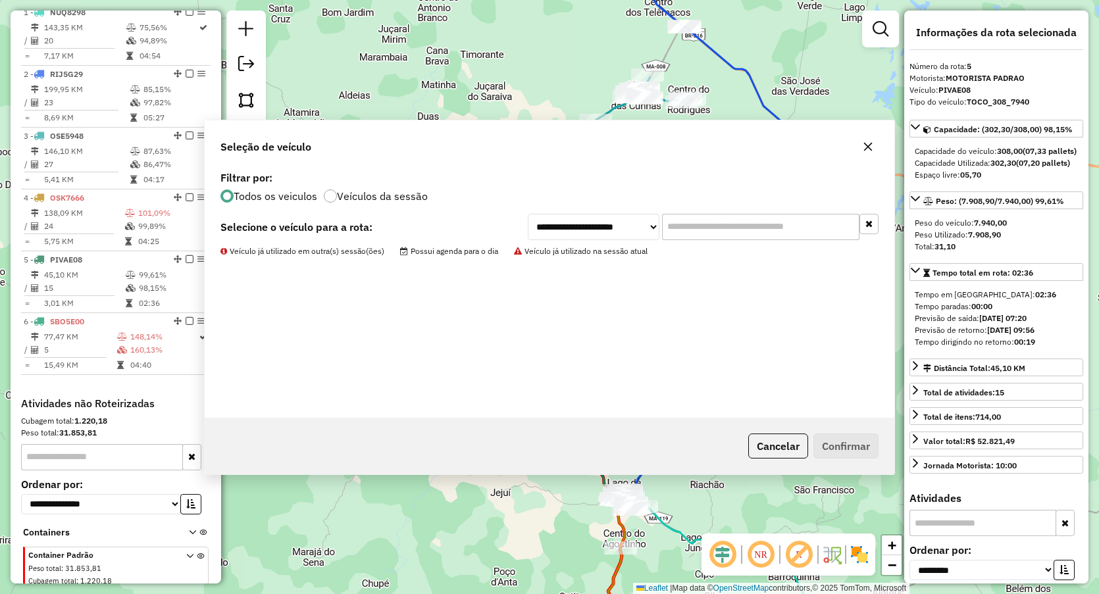
scroll to position [550, 0]
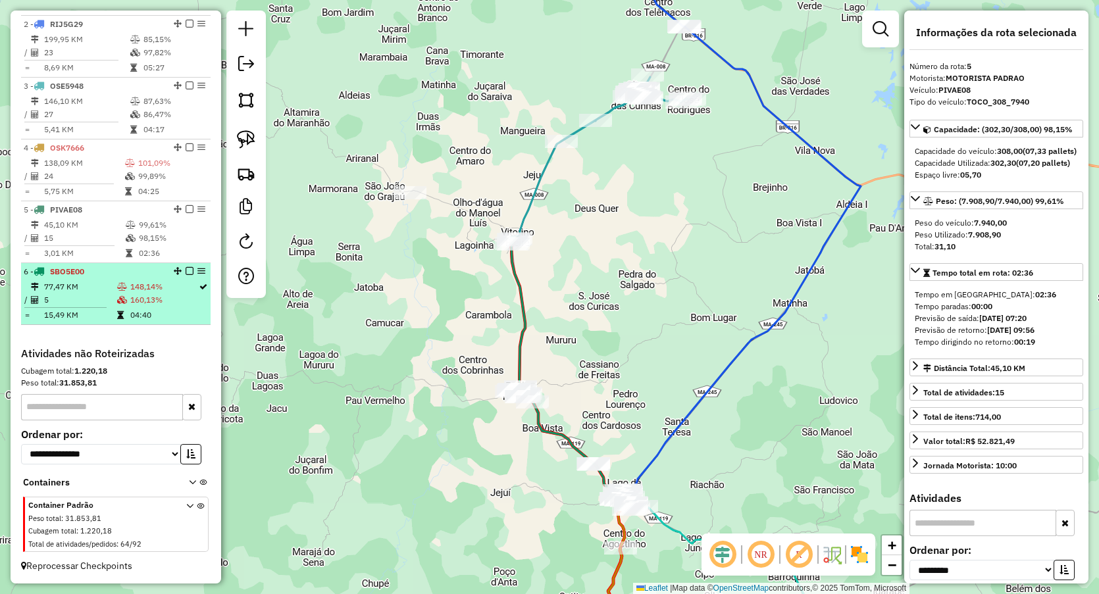
click at [98, 288] on td "77,47 KM" at bounding box center [79, 286] width 73 height 13
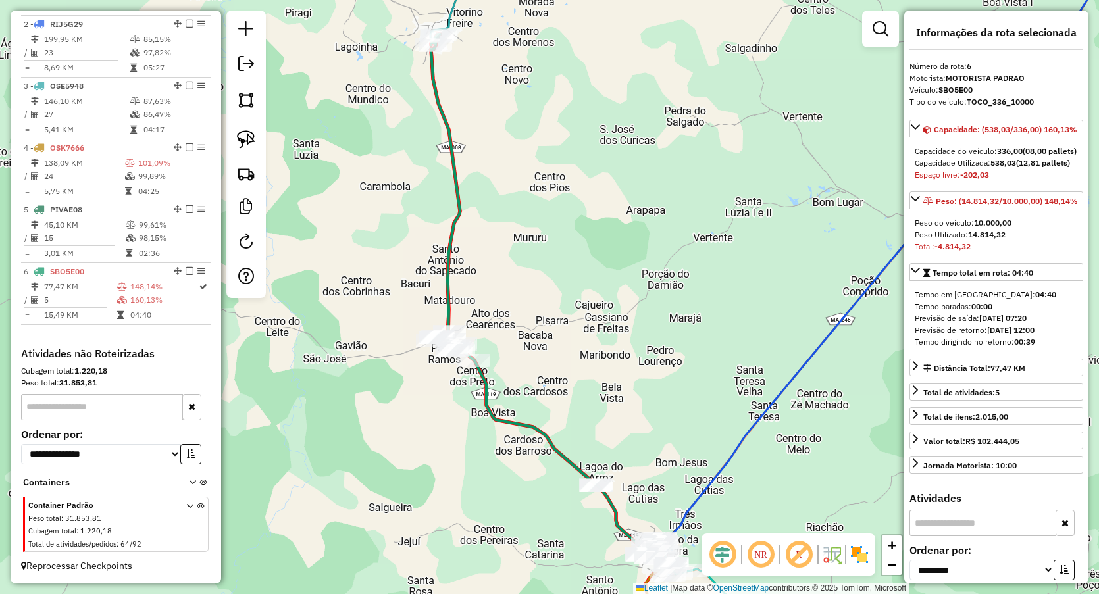
drag, startPoint x: 574, startPoint y: 235, endPoint x: 580, endPoint y: 254, distance: 20.0
click at [580, 251] on div "Janela de atendimento Grade de atendimento Capacidade Transportadoras Veículos …" at bounding box center [549, 297] width 1099 height 594
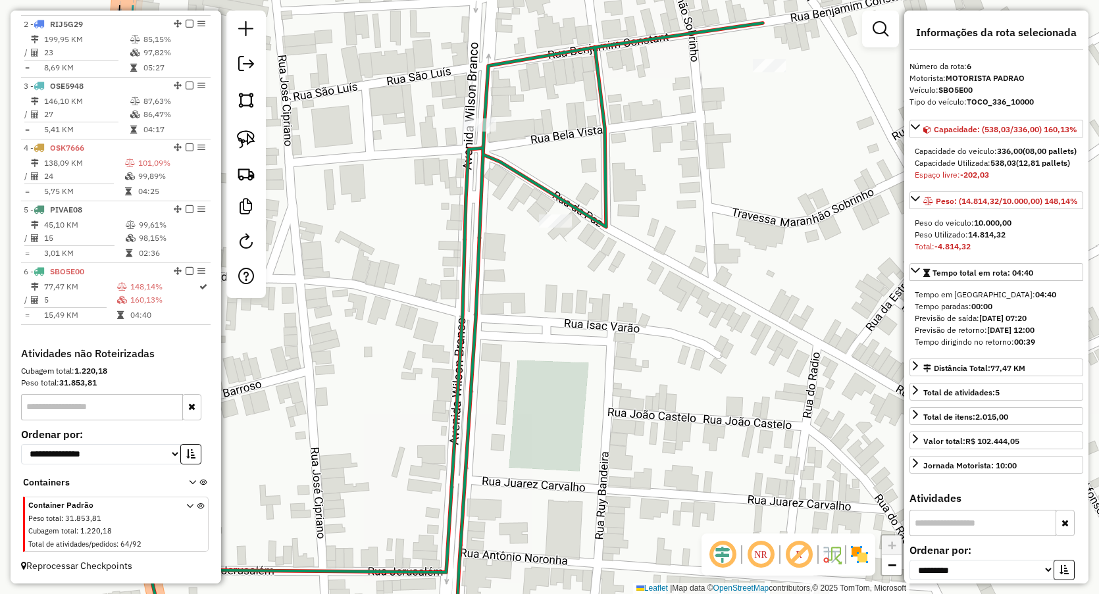
drag, startPoint x: 657, startPoint y: 126, endPoint x: 686, endPoint y: 122, distance: 29.3
click at [654, 140] on div "Janela de atendimento Grade de atendimento Capacidade Transportadoras Veículos …" at bounding box center [549, 297] width 1099 height 594
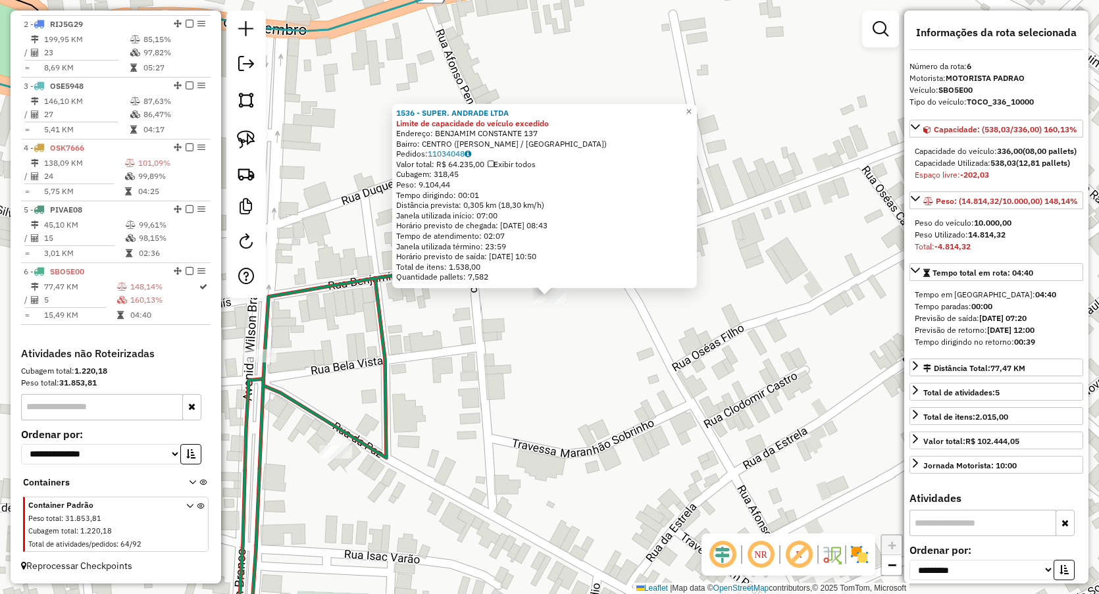
drag, startPoint x: 443, startPoint y: 390, endPoint x: 562, endPoint y: 282, distance: 160.3
click at [562, 284] on div "1536 - SUPER. ANDRADE LTDA Limite de capacidade do veículo excedido Endereço: B…" at bounding box center [549, 297] width 1099 height 594
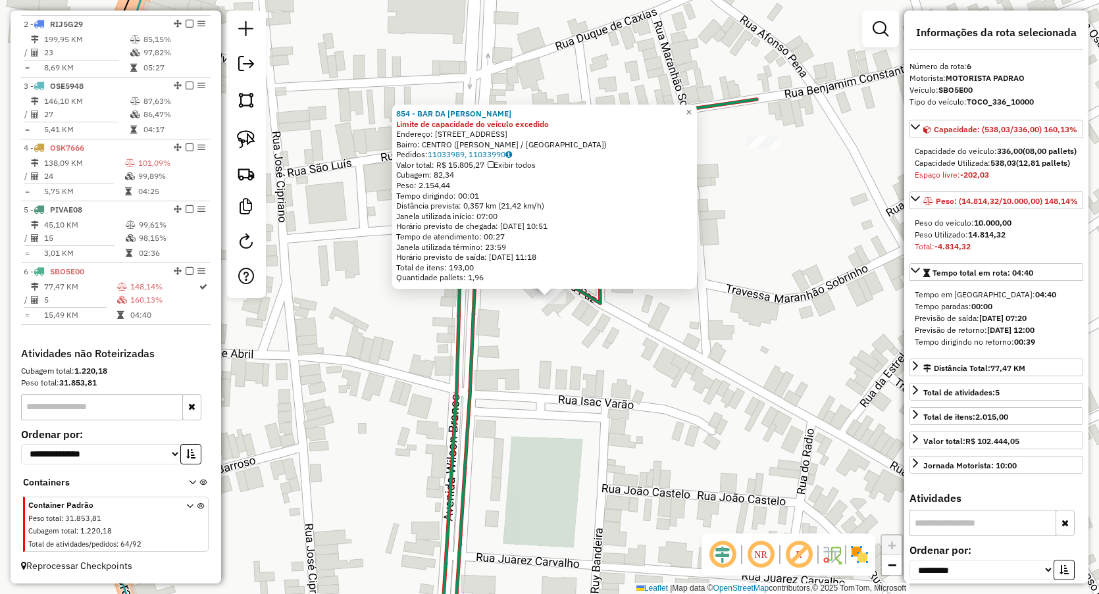
click at [556, 330] on div "854 - BAR DA LUCILENE Limite de capacidade do veículo excedido Endereço: RUA DO…" at bounding box center [549, 297] width 1099 height 594
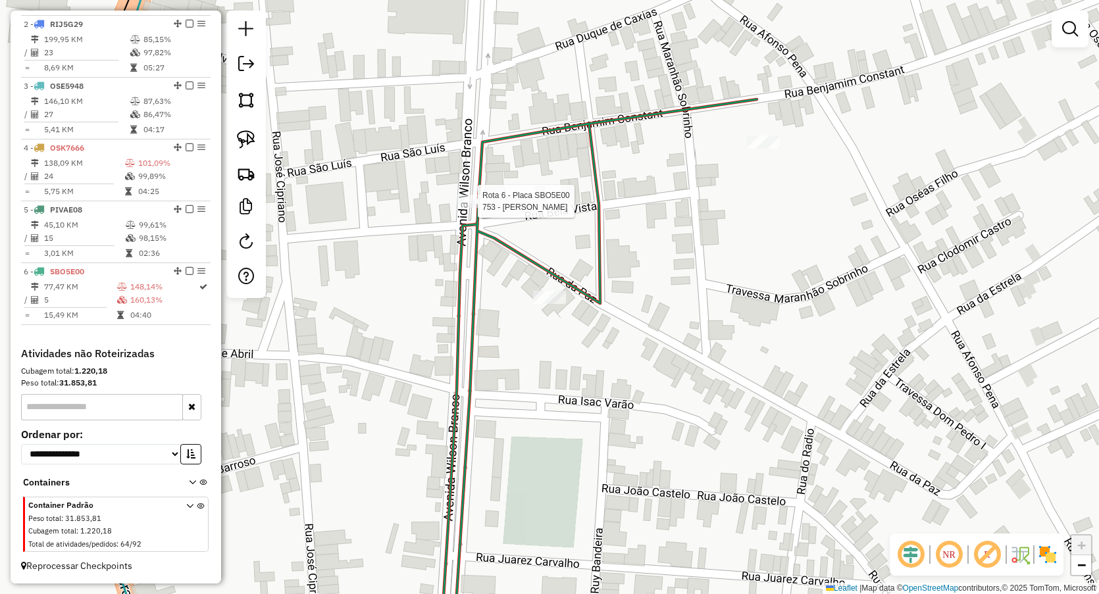
select select "**********"
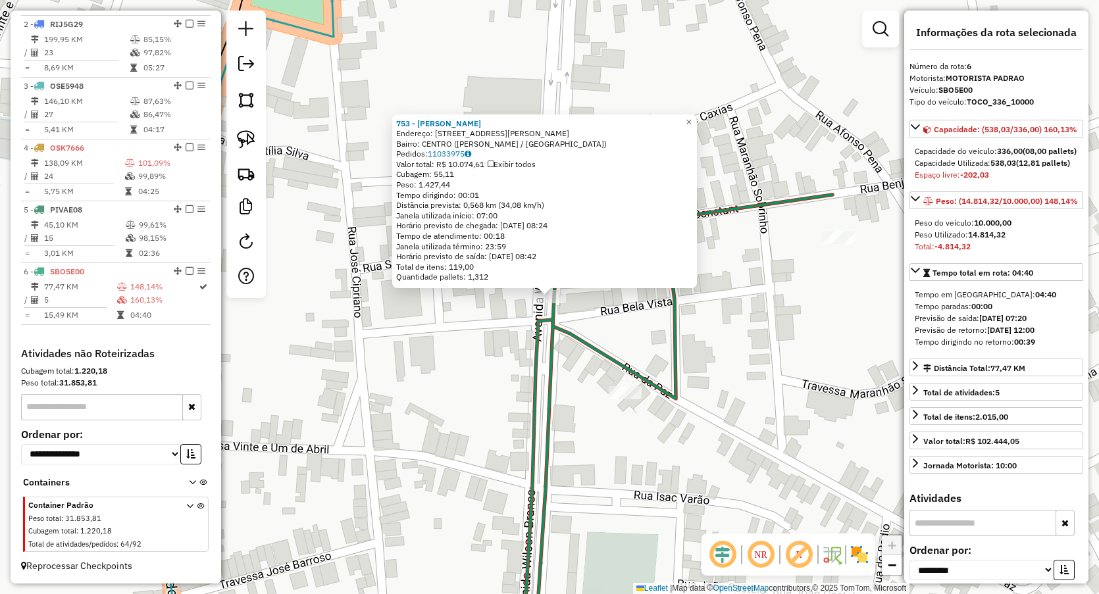
drag, startPoint x: 462, startPoint y: 374, endPoint x: 471, endPoint y: 372, distance: 9.6
click at [462, 375] on div "753 - GINA BAR Endereço: AV WILSON BRANCO 97 Bairro: CENTRO (VITORINO FREIRE / …" at bounding box center [549, 297] width 1099 height 594
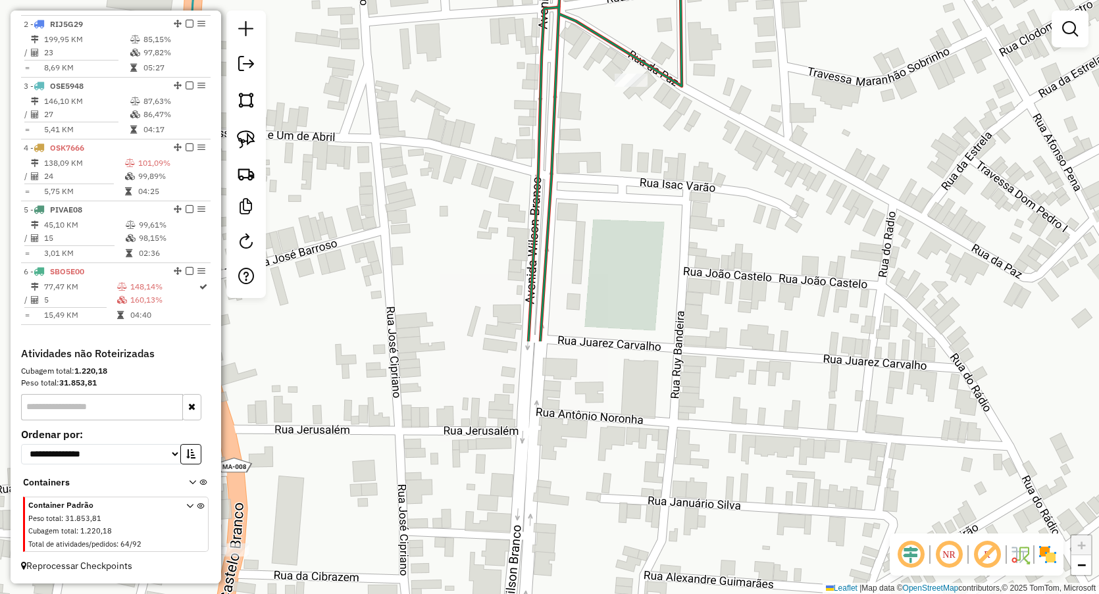
drag, startPoint x: 606, startPoint y: 479, endPoint x: 609, endPoint y: 118, distance: 361.3
click at [610, 135] on div "Janela de atendimento Grade de atendimento Capacidade Transportadoras Veículos …" at bounding box center [549, 297] width 1099 height 594
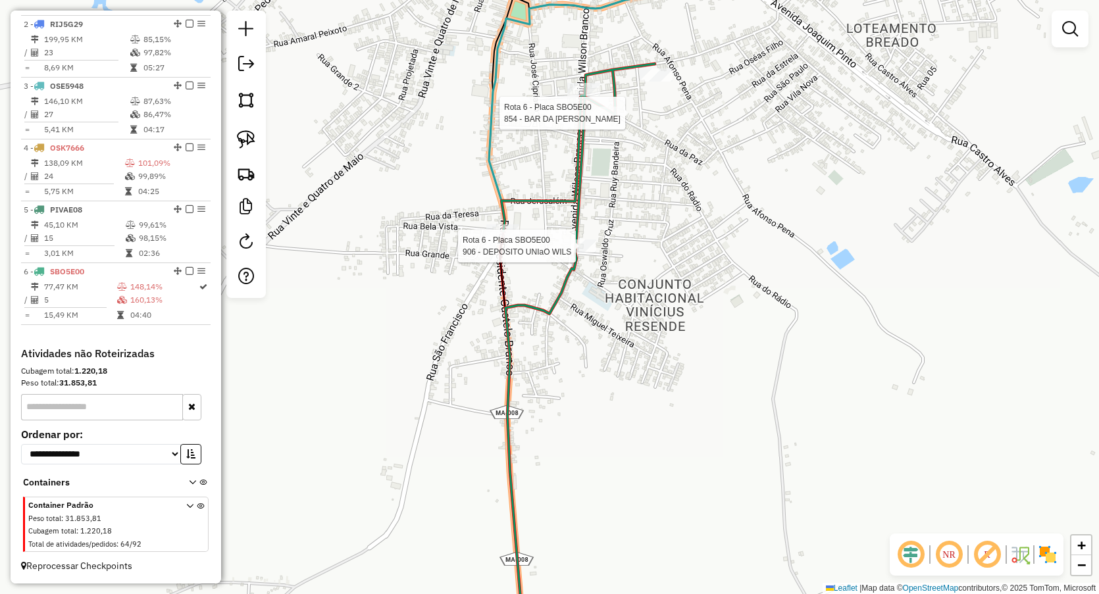
select select "**********"
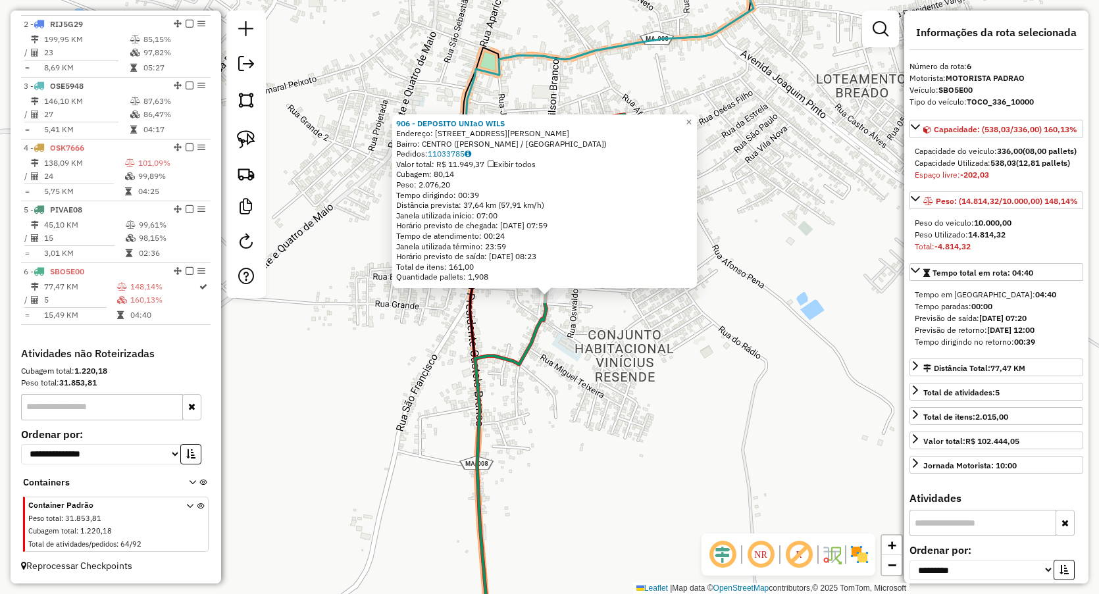
click at [569, 340] on div "906 - DEPOSITO UNIaO WILS Endereço: AV WILSON BRANCO 143 Bairro: CENTRO (VITORI…" at bounding box center [549, 297] width 1099 height 594
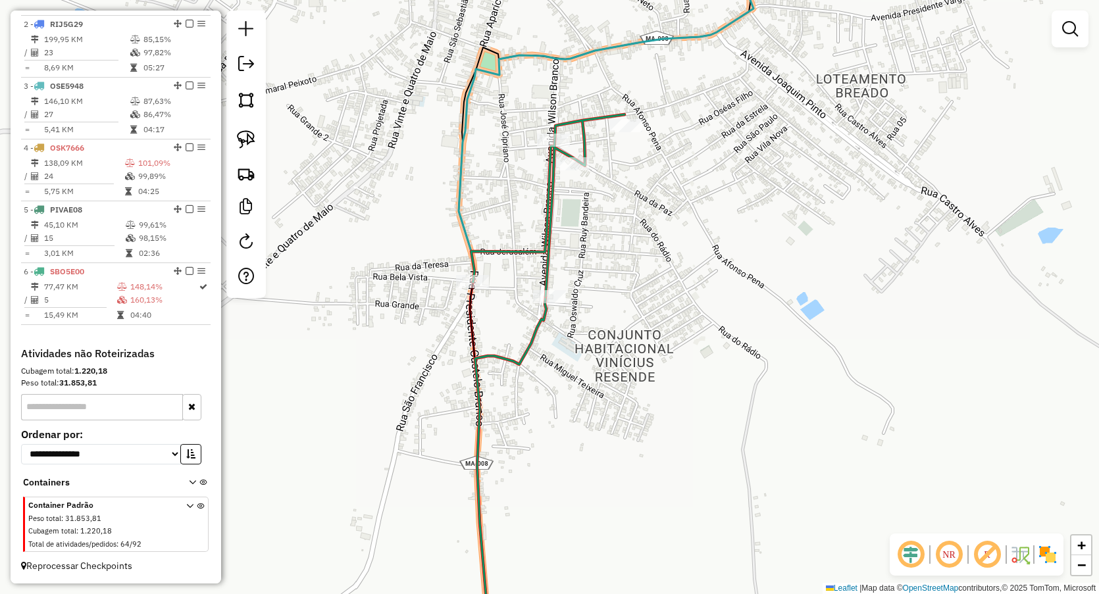
click at [466, 272] on div "Rota 6 - Placa SBO5E00 1163 - DISTRIBUID. DO JONAS Janela de atendimento Grade …" at bounding box center [549, 297] width 1099 height 594
select select "**********"
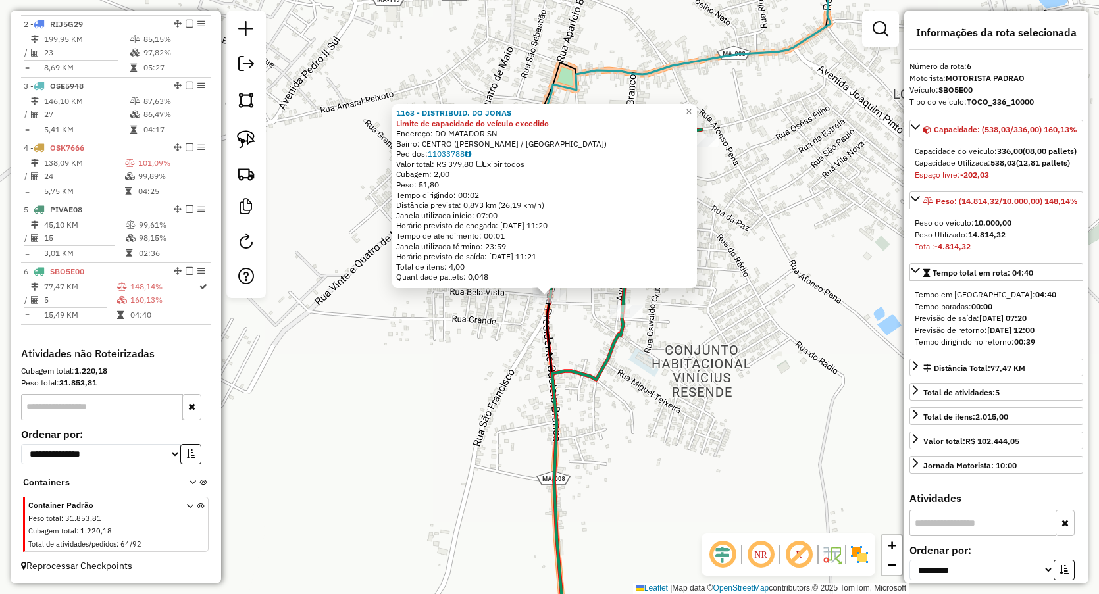
drag, startPoint x: 465, startPoint y: 357, endPoint x: 497, endPoint y: 338, distance: 36.9
click at [466, 359] on div "1163 - DISTRIBUID. DO JONAS Limite de capacidade do veículo excedido Endereço: …" at bounding box center [549, 297] width 1099 height 594
drag, startPoint x: 696, startPoint y: 334, endPoint x: 678, endPoint y: 335, distance: 17.8
click at [694, 334] on div "1163 - DISTRIBUID. DO JONAS Limite de capacidade do veículo excedido Endereço: …" at bounding box center [549, 297] width 1099 height 594
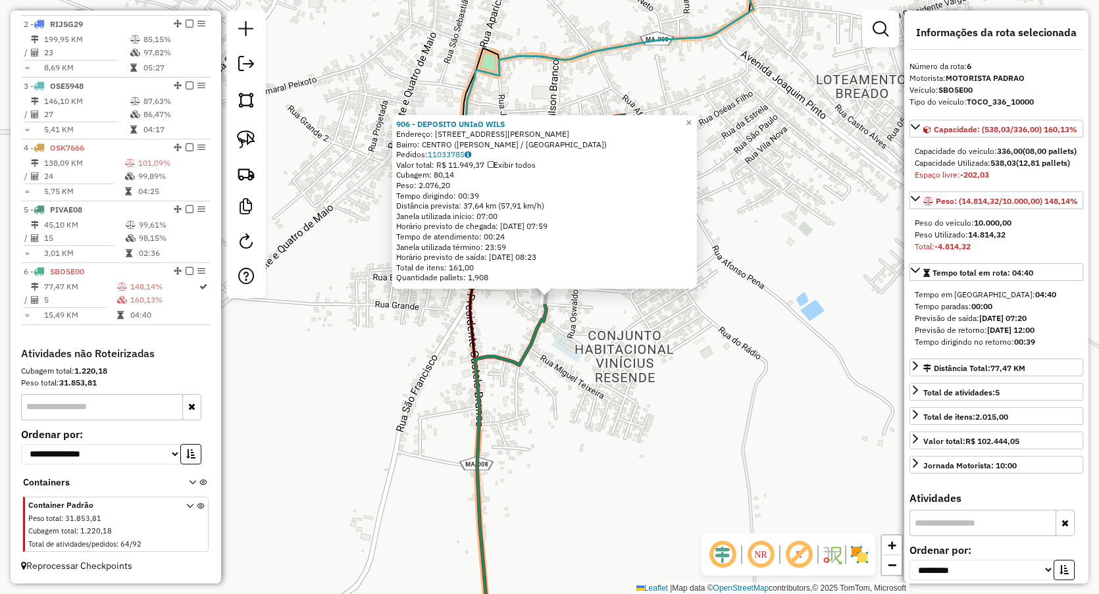
click at [619, 359] on div "906 - DEPOSITO UNIaO WILS Endereço: AV WILSON BRANCO 143 Bairro: CENTRO (VITORI…" at bounding box center [549, 297] width 1099 height 594
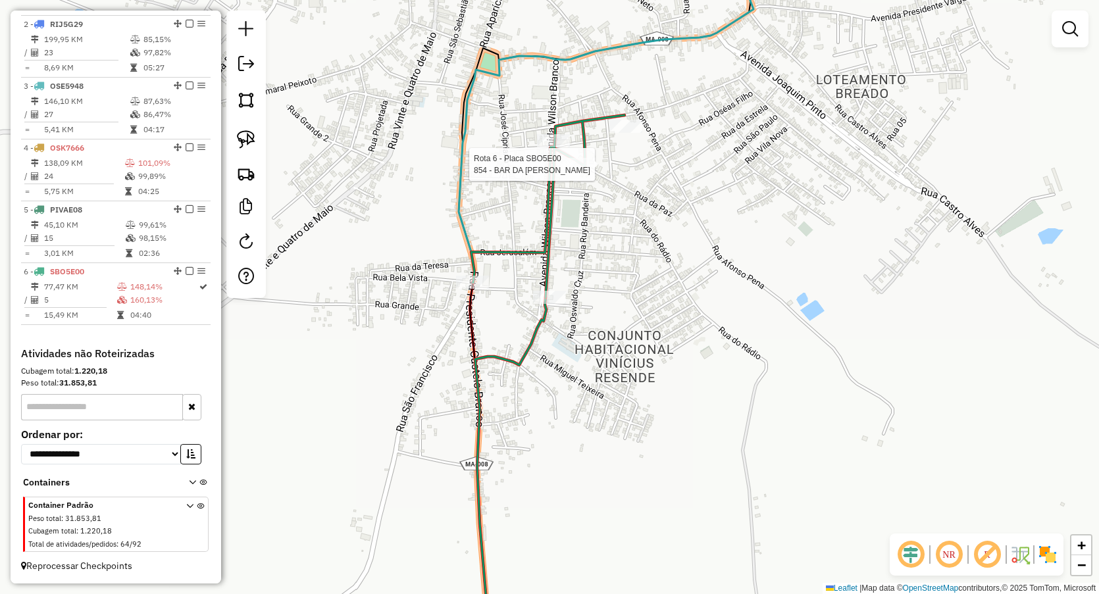
select select "**********"
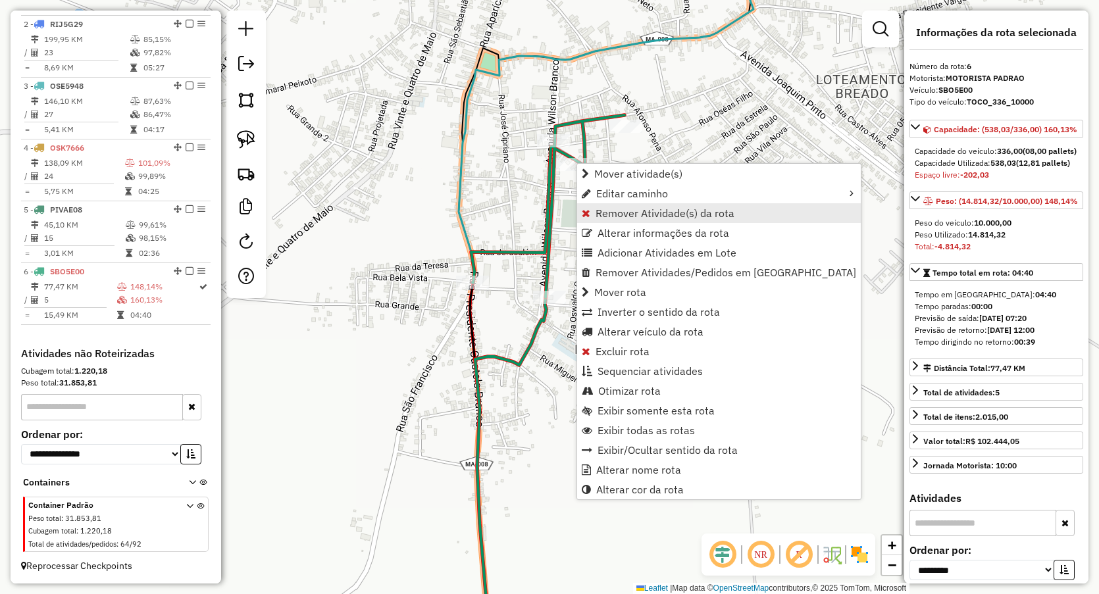
click at [610, 214] on span "Remover Atividade(s) da rota" at bounding box center [665, 213] width 139 height 11
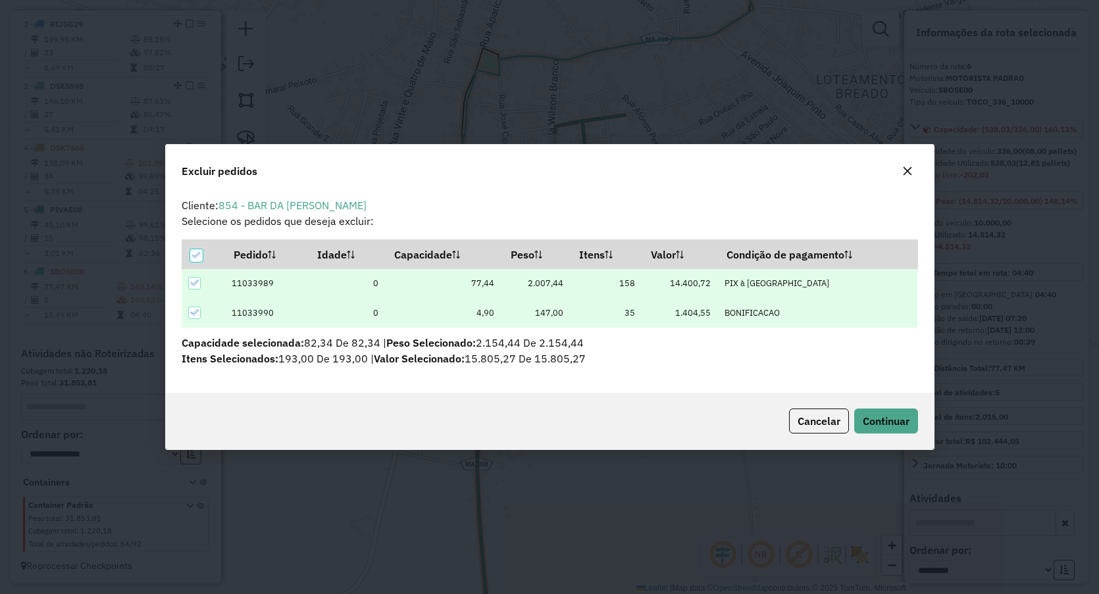
scroll to position [0, 0]
click at [879, 415] on span "Continuar" at bounding box center [886, 421] width 47 height 13
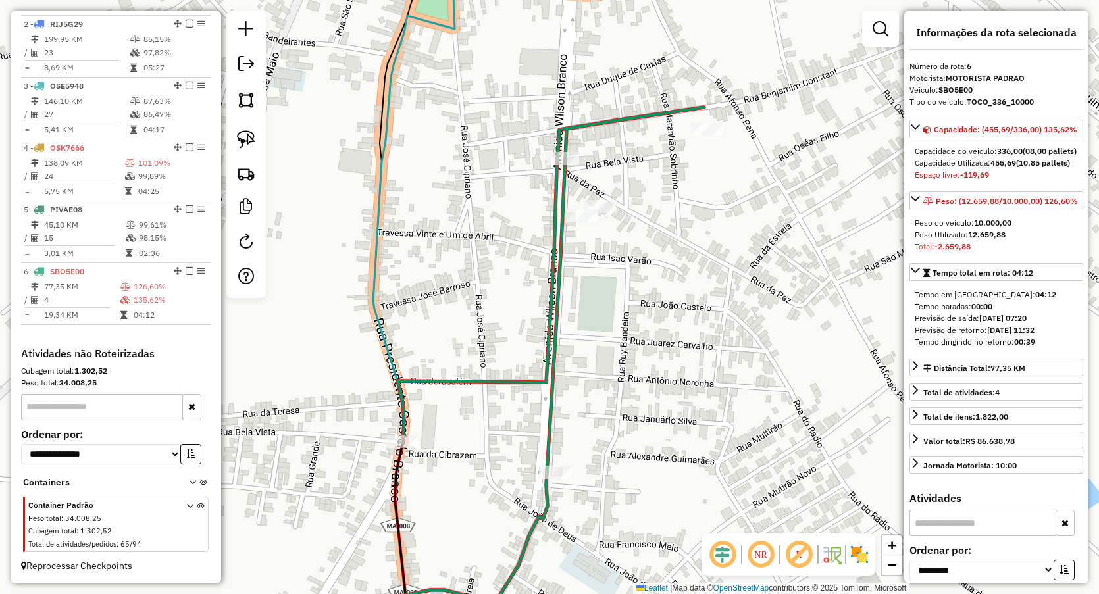
click at [555, 151] on icon at bounding box center [551, 289] width 307 height 365
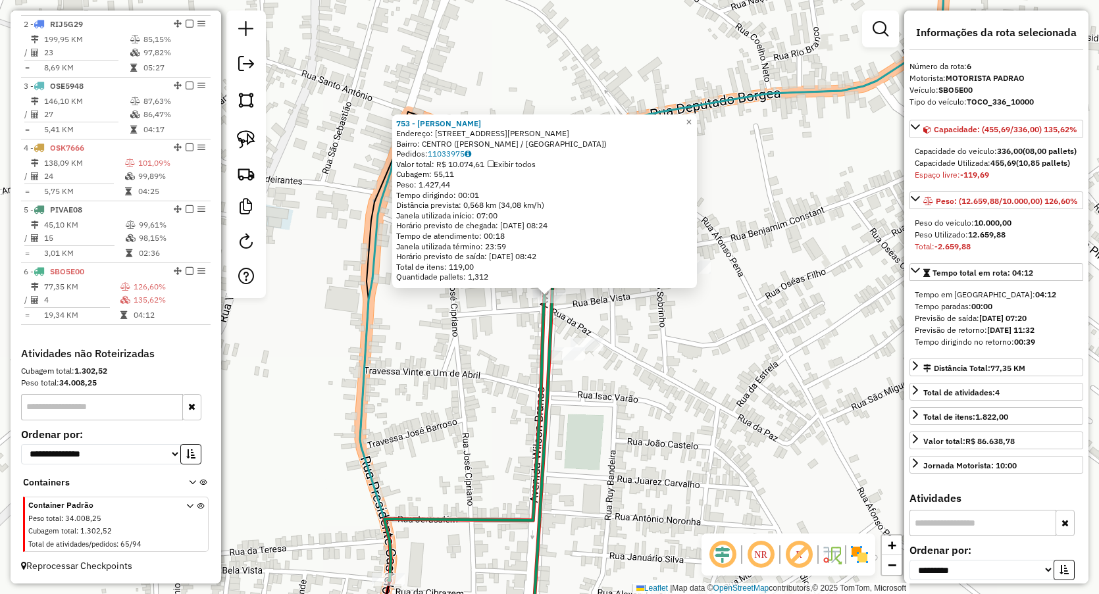
click at [482, 349] on div "753 - GINA BAR Endereço: AV WILSON BRANCO 97 Bairro: CENTRO (VITORINO FREIRE / …" at bounding box center [549, 297] width 1099 height 594
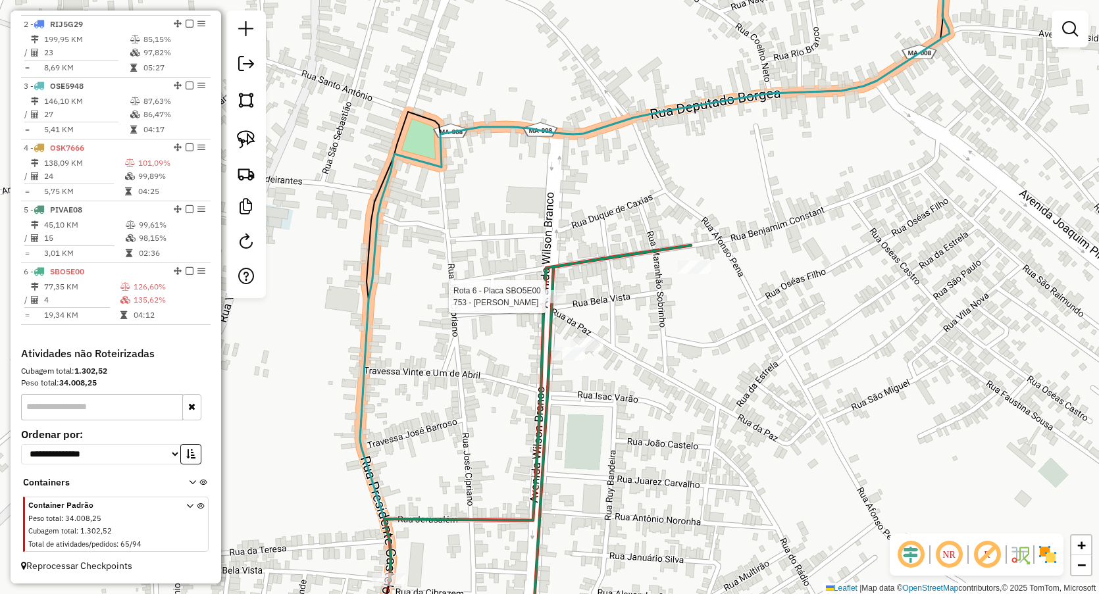
select select "**********"
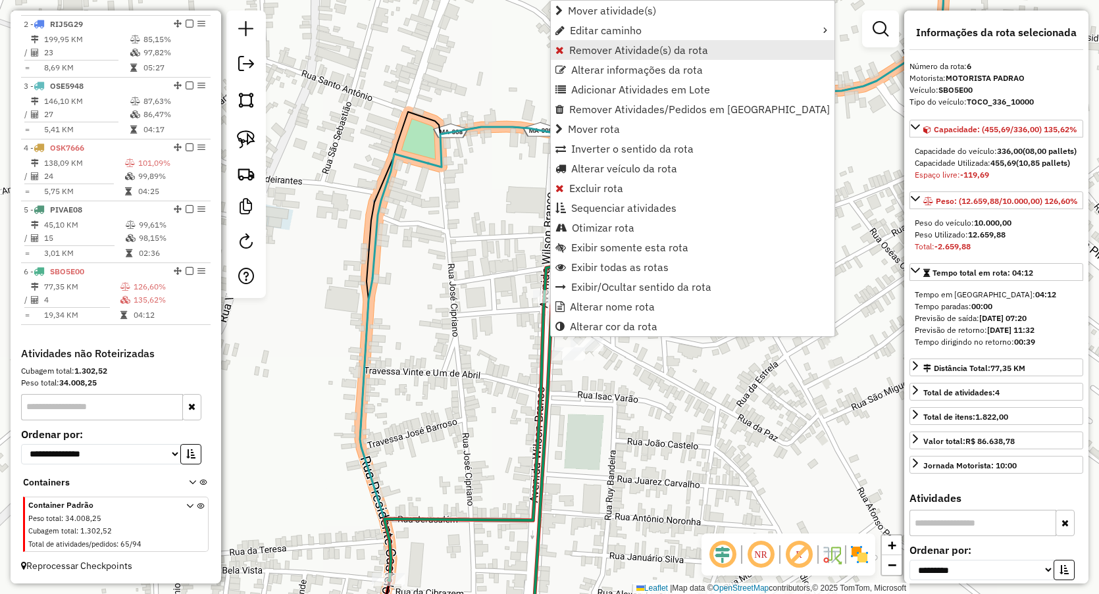
click at [608, 47] on span "Remover Atividade(s) da rota" at bounding box center [638, 50] width 139 height 11
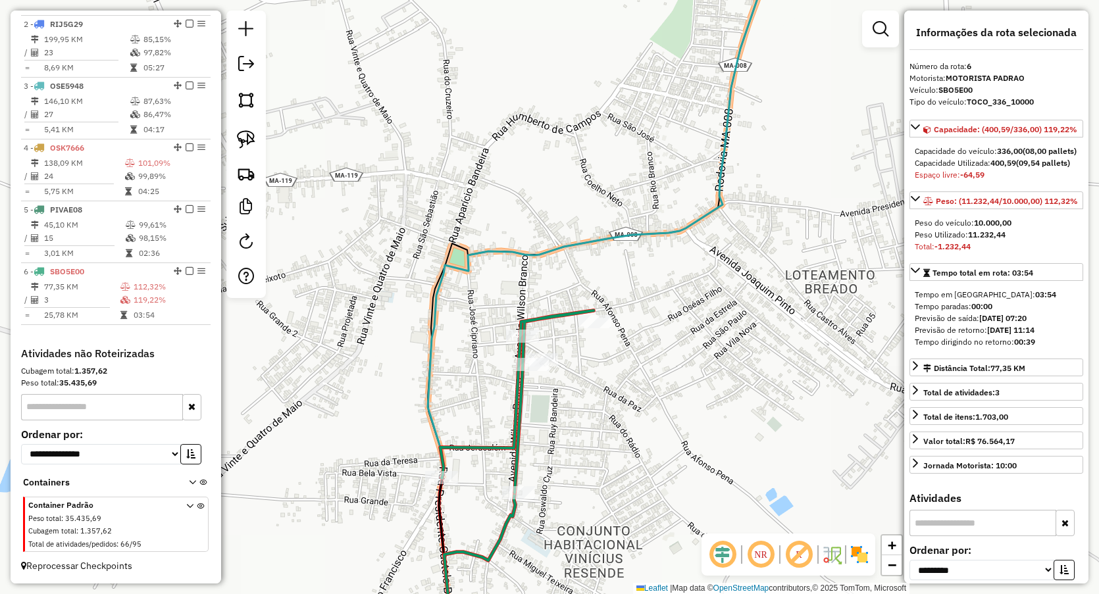
drag, startPoint x: 555, startPoint y: 440, endPoint x: 579, endPoint y: 311, distance: 131.7
click at [579, 318] on div "Janela de atendimento Grade de atendimento Capacidade Transportadoras Veículos …" at bounding box center [549, 297] width 1099 height 594
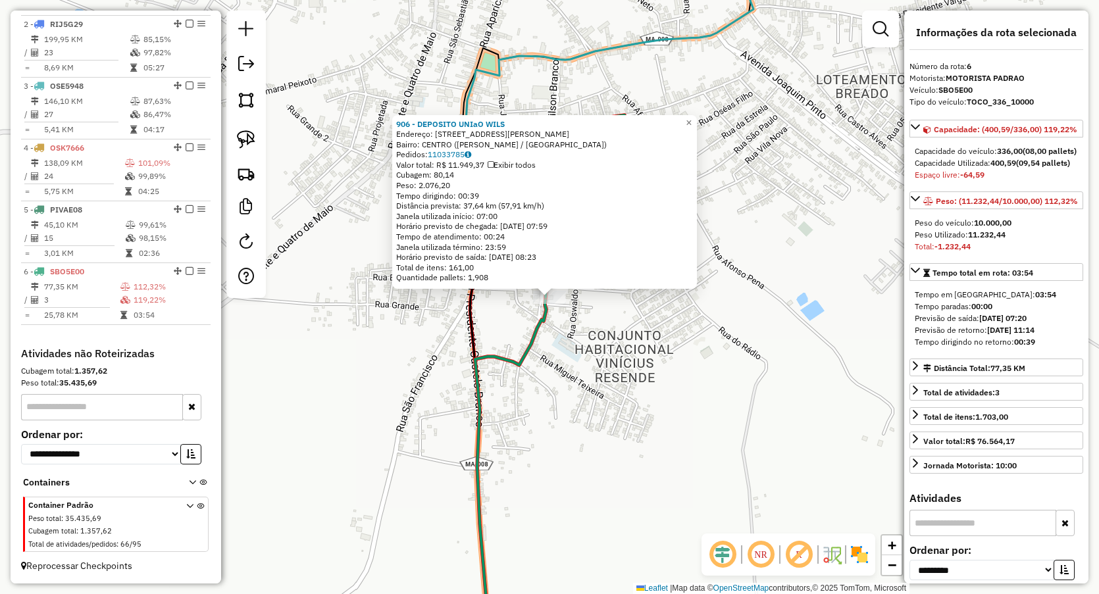
click at [428, 351] on div "906 - DEPOSITO UNIaO WILS Endereço: AV WILSON BRANCO 143 Bairro: CENTRO (VITORI…" at bounding box center [549, 297] width 1099 height 594
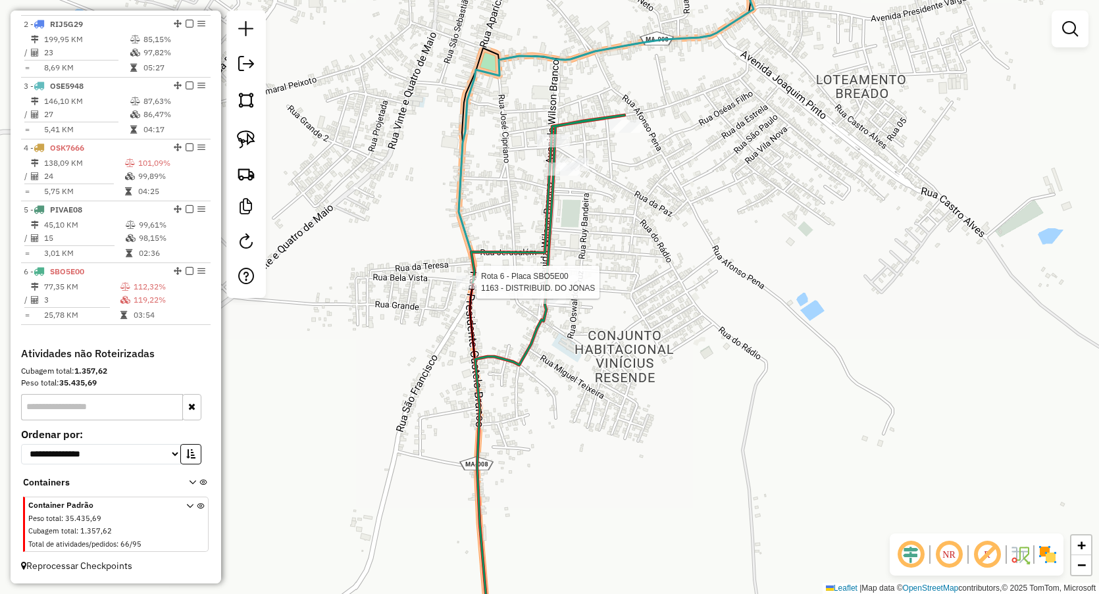
select select "**********"
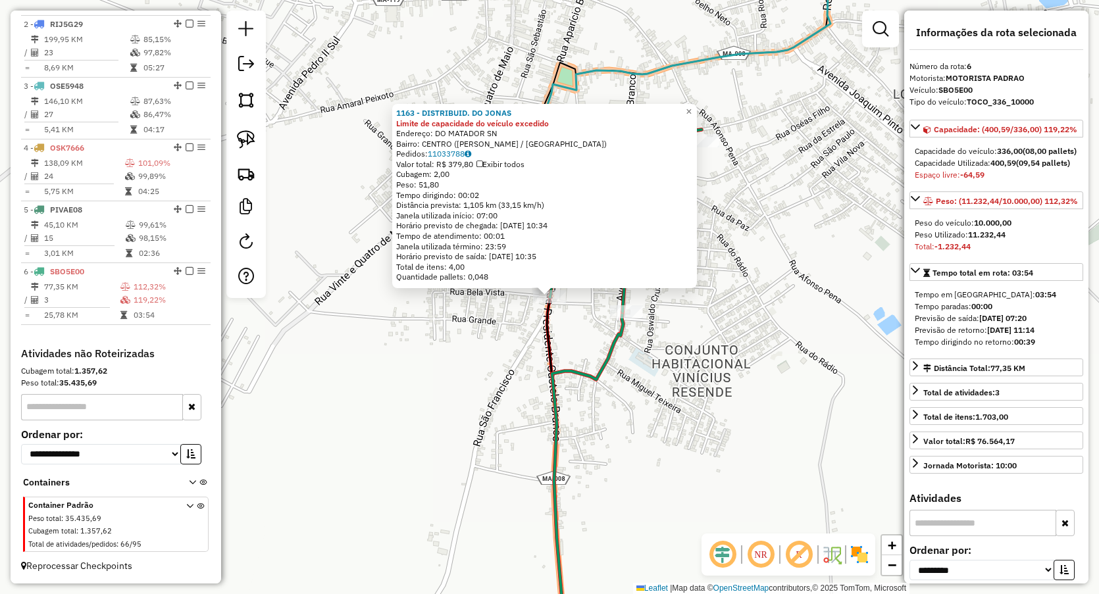
click at [468, 367] on div "1163 - DISTRIBUID. DO JONAS Limite de capacidade do veículo excedido Endereço: …" at bounding box center [549, 297] width 1099 height 594
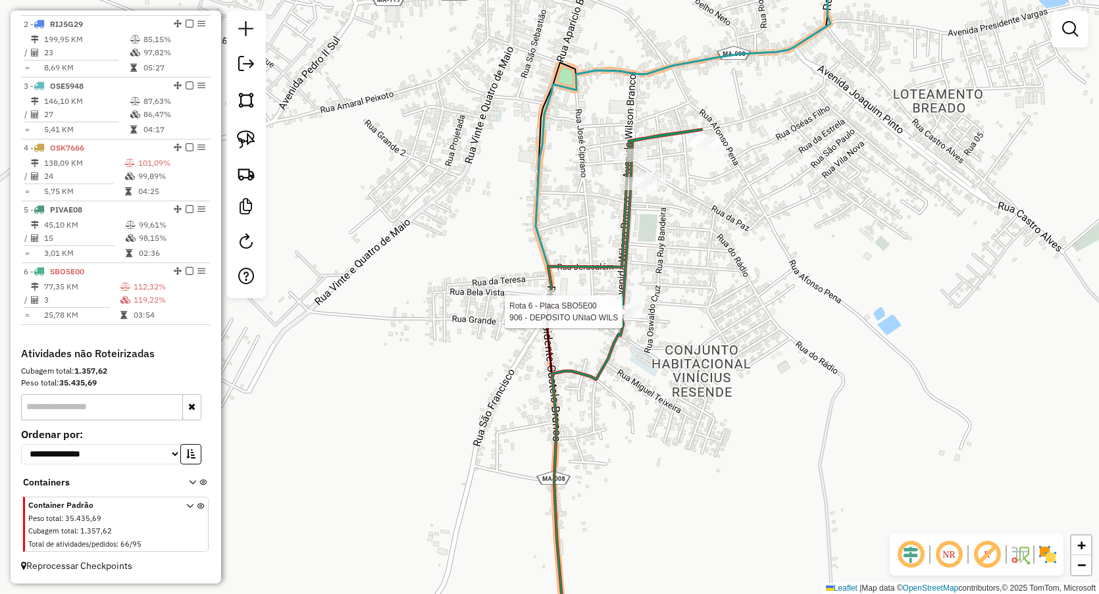
select select "**********"
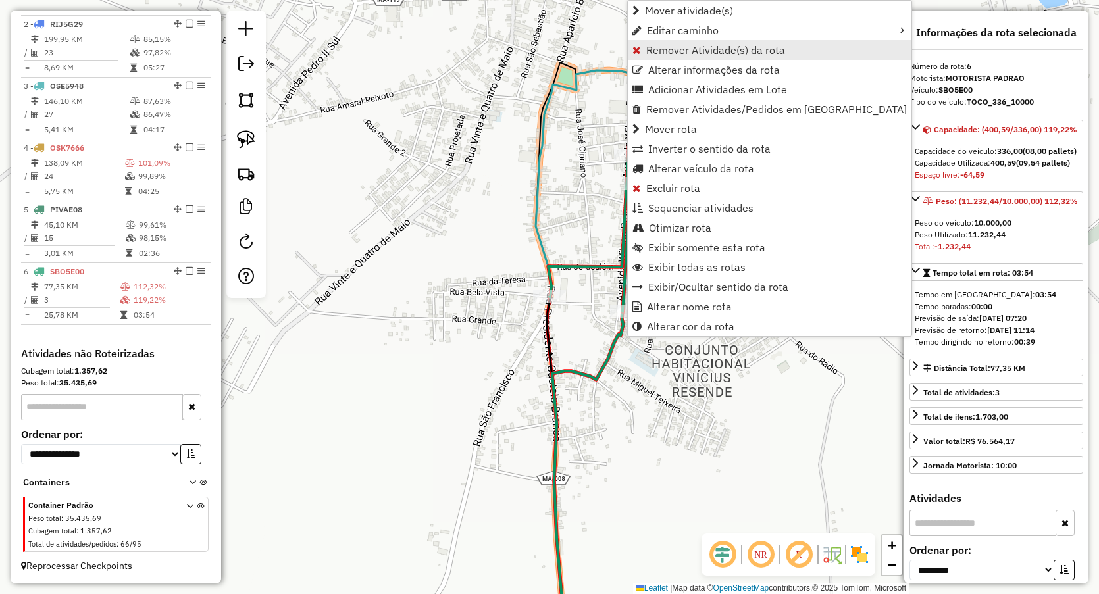
click at [677, 47] on span "Remover Atividade(s) da rota" at bounding box center [715, 50] width 139 height 11
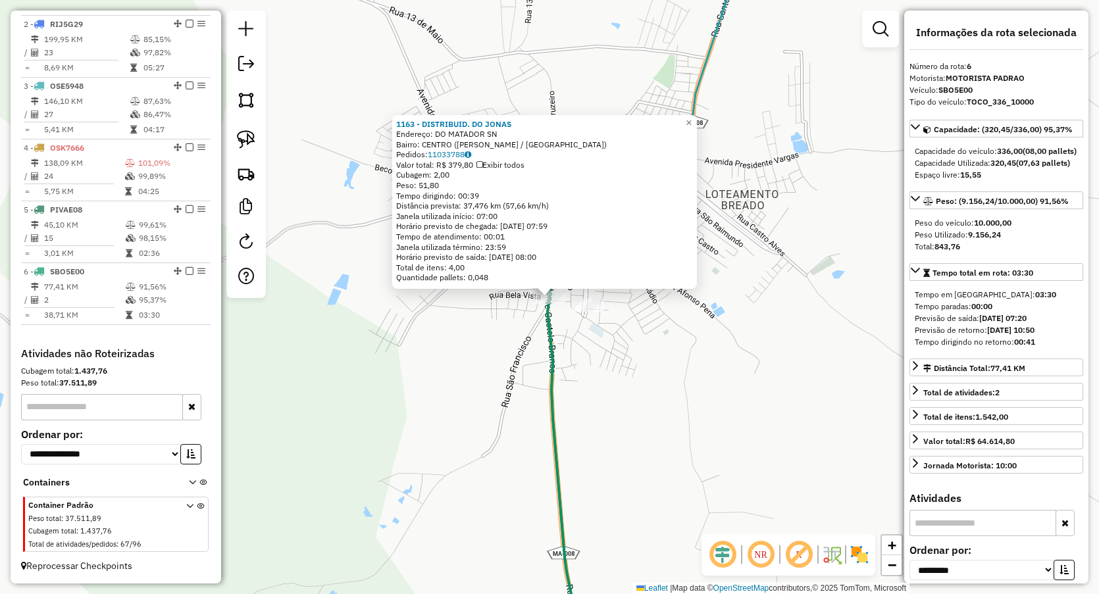
click at [471, 374] on div "1163 - DISTRIBUID. DO JONAS Endereço: DO MATADOR SN Bairro: CENTRO (VITORINO FR…" at bounding box center [549, 297] width 1099 height 594
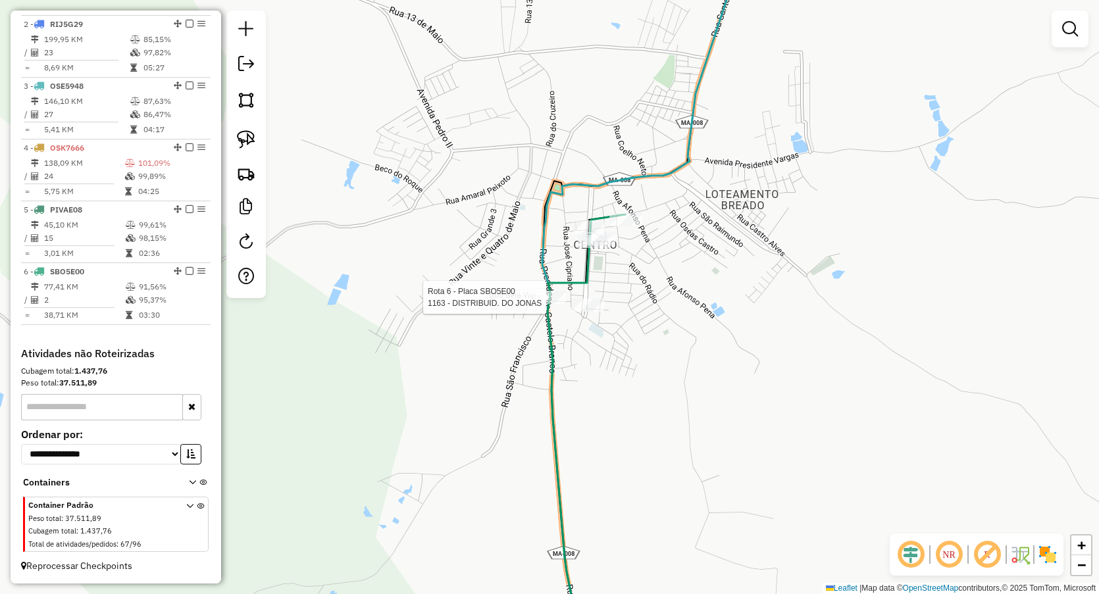
select select "**********"
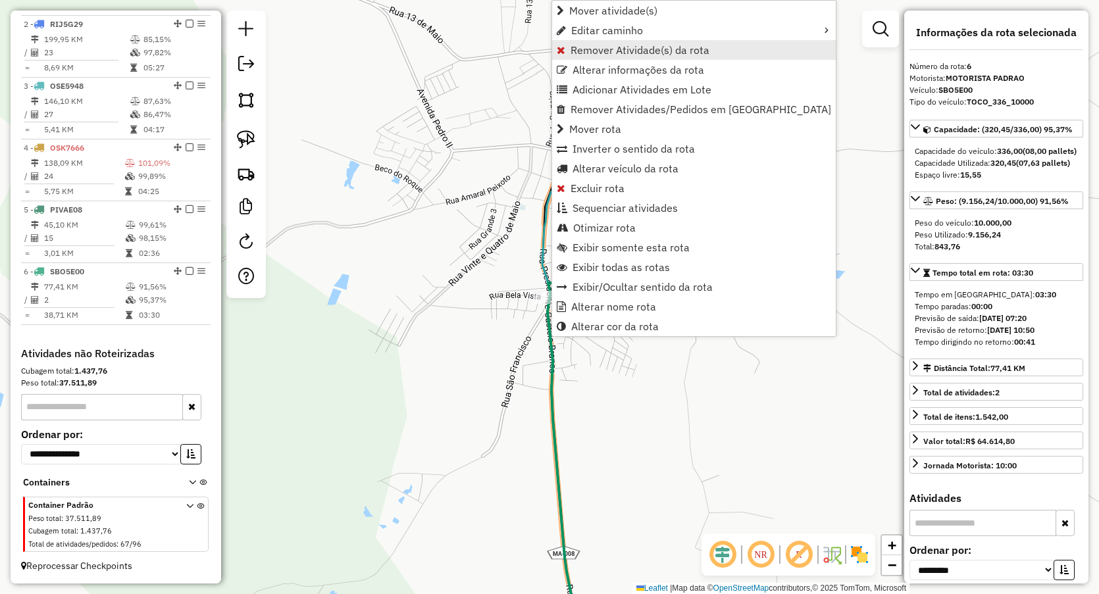
click at [597, 42] on link "Remover Atividade(s) da rota" at bounding box center [694, 50] width 284 height 20
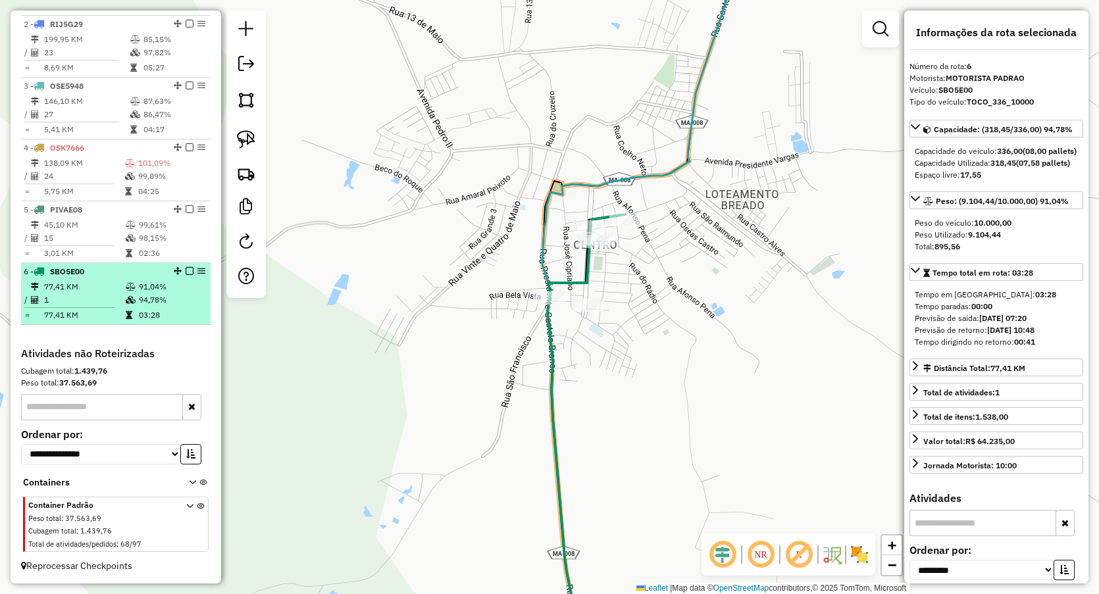
click at [103, 316] on td "77,41 KM" at bounding box center [84, 315] width 82 height 13
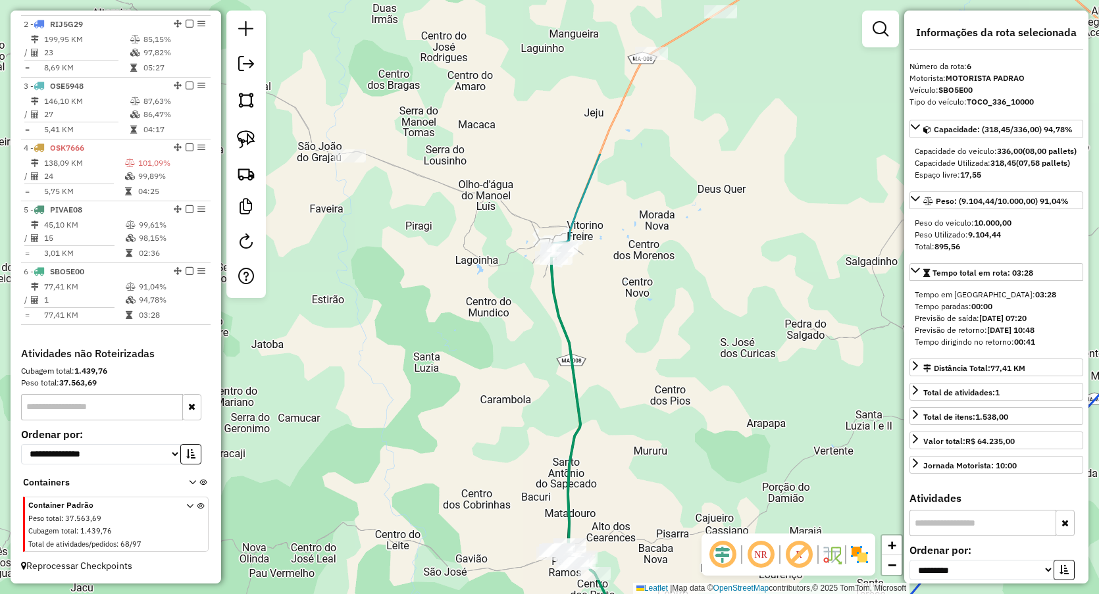
drag, startPoint x: 474, startPoint y: 211, endPoint x: 595, endPoint y: 425, distance: 245.2
click at [595, 425] on div "Janela de atendimento Grade de atendimento Capacidade Transportadoras Veículos …" at bounding box center [549, 297] width 1099 height 594
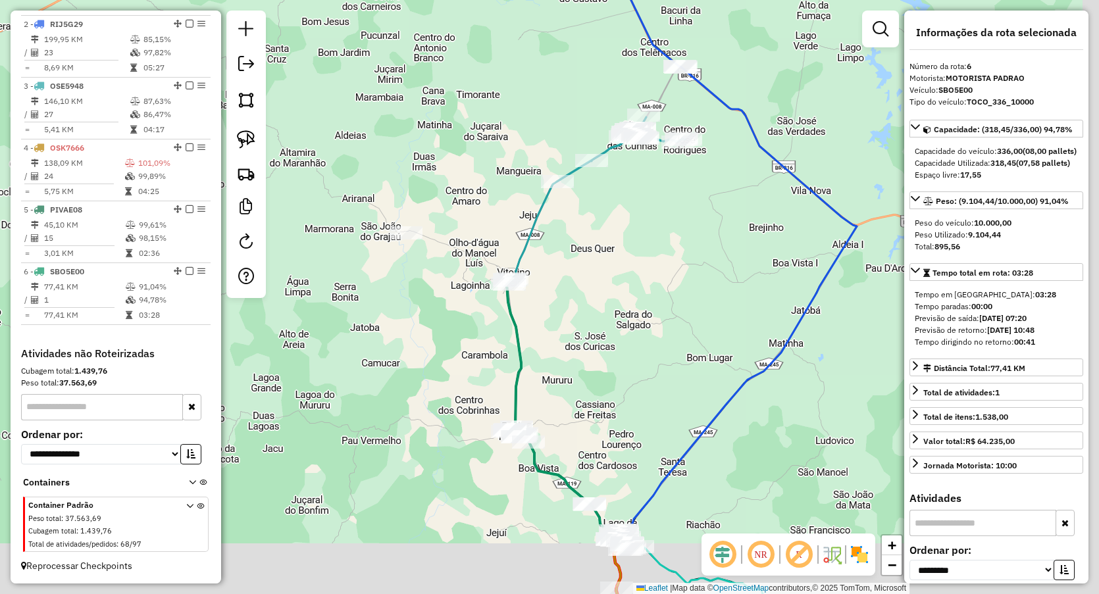
drag, startPoint x: 626, startPoint y: 345, endPoint x: 546, endPoint y: 168, distance: 194.4
click at [546, 168] on div "Janela de atendimento Grade de atendimento Capacidade Transportadoras Veículos …" at bounding box center [549, 297] width 1099 height 594
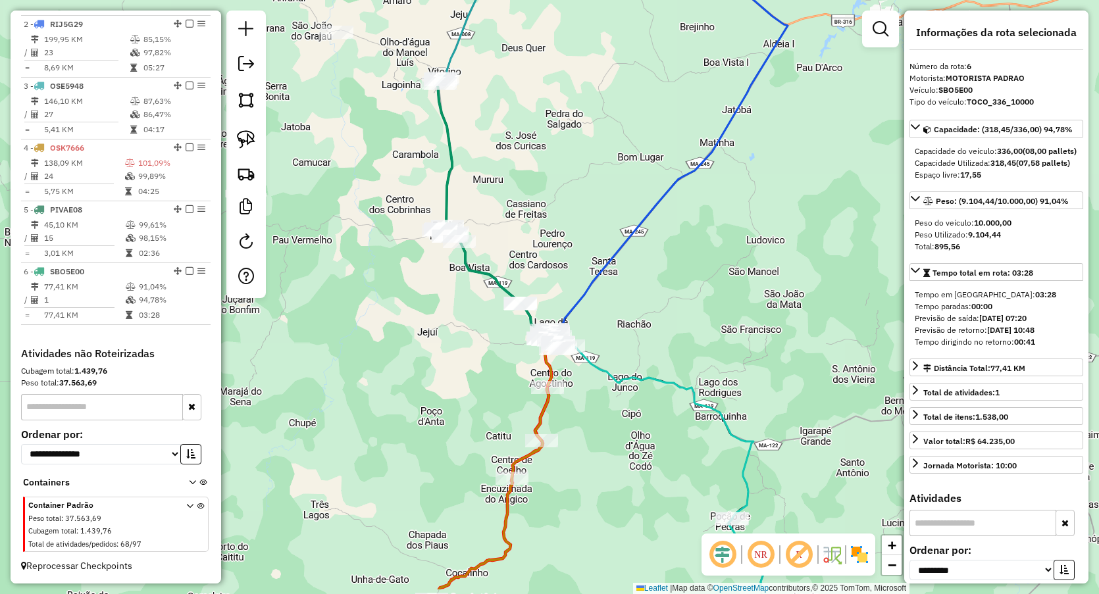
drag, startPoint x: 502, startPoint y: 265, endPoint x: 497, endPoint y: 198, distance: 66.7
click at [497, 198] on div "Janela de atendimento Grade de atendimento Capacidade Transportadoras Veículos …" at bounding box center [549, 297] width 1099 height 594
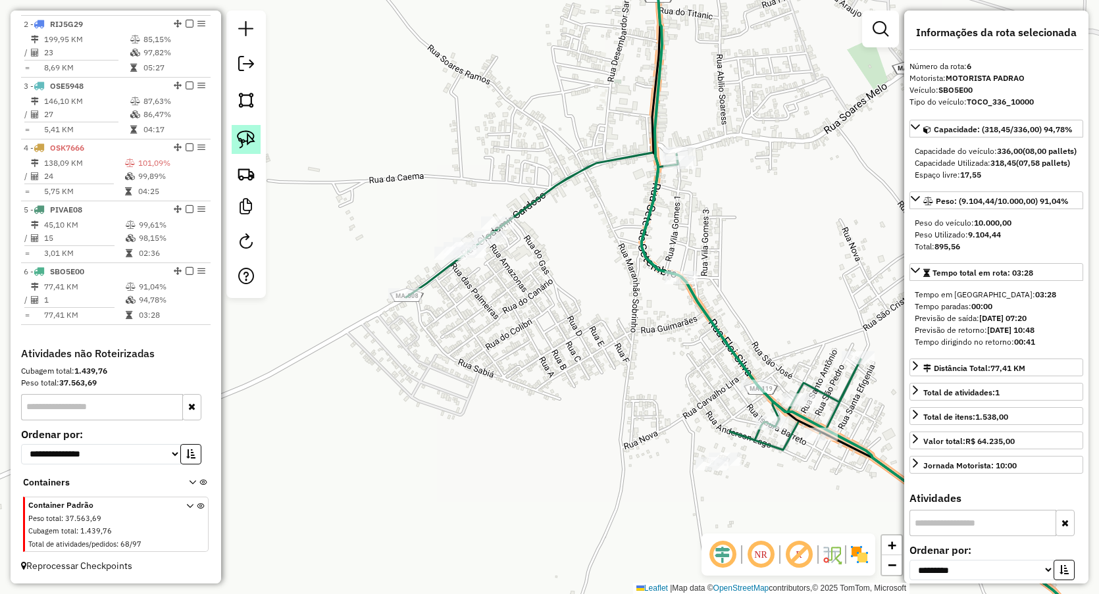
click at [247, 134] on img at bounding box center [246, 139] width 18 height 18
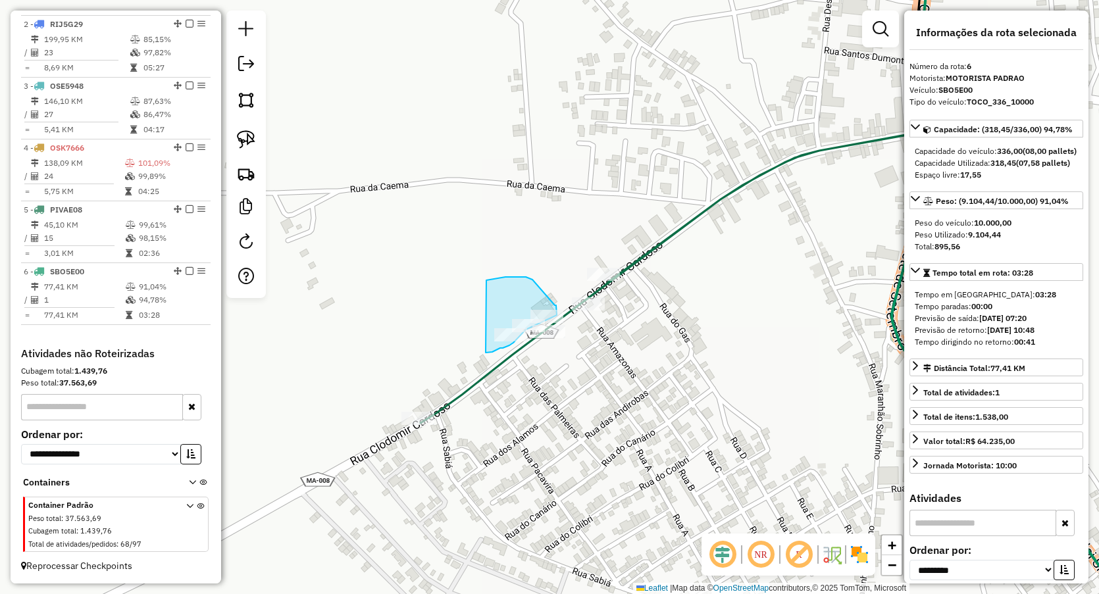
drag, startPoint x: 486, startPoint y: 280, endPoint x: 486, endPoint y: 353, distance: 72.4
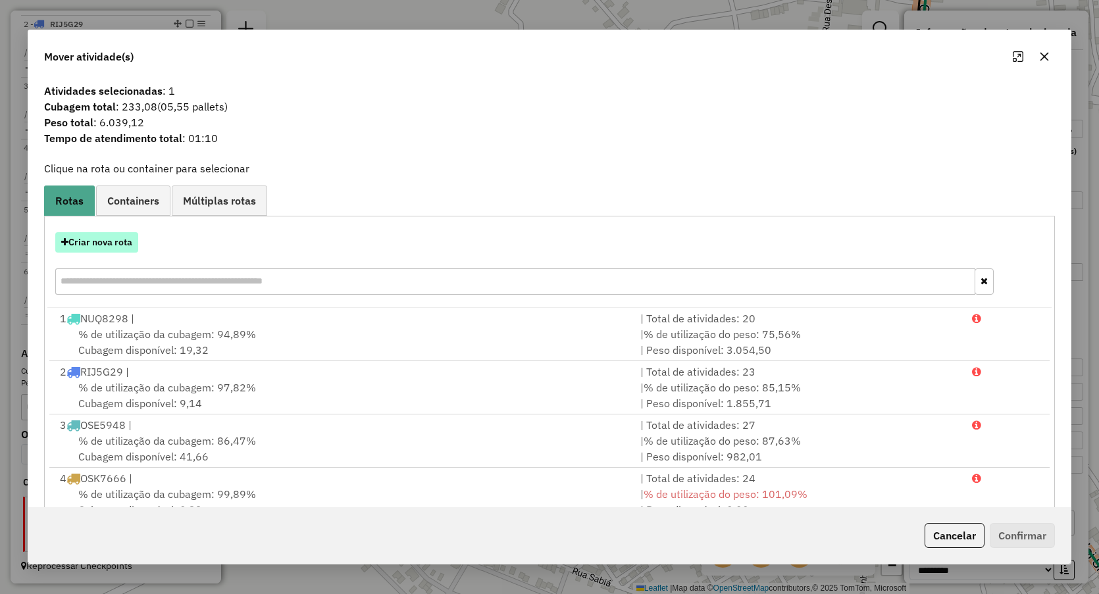
click at [115, 245] on button "Criar nova rota" at bounding box center [96, 242] width 83 height 20
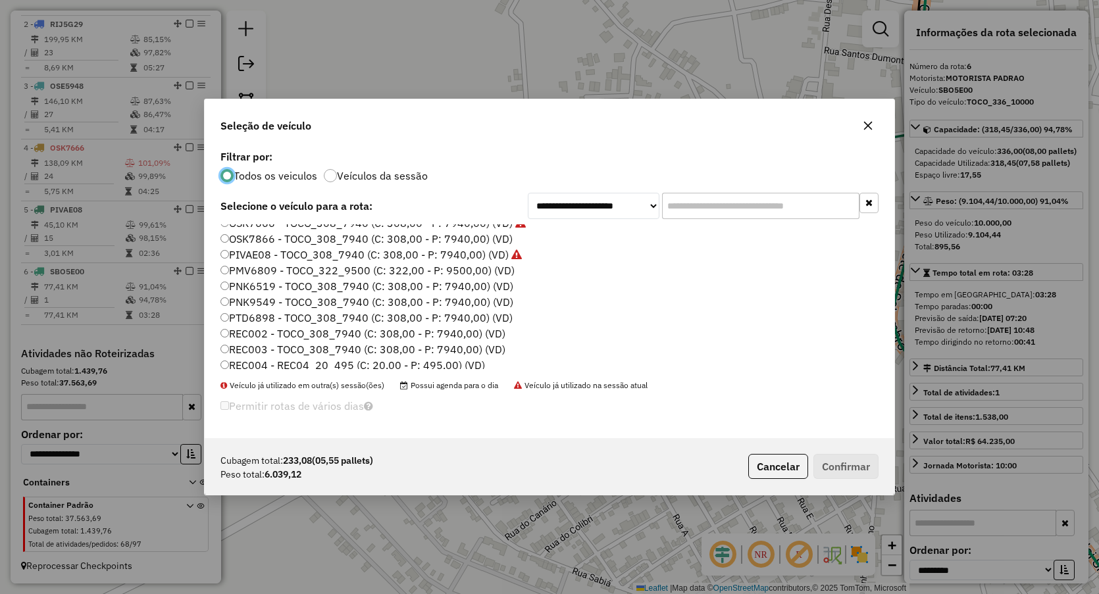
scroll to position [76, 0]
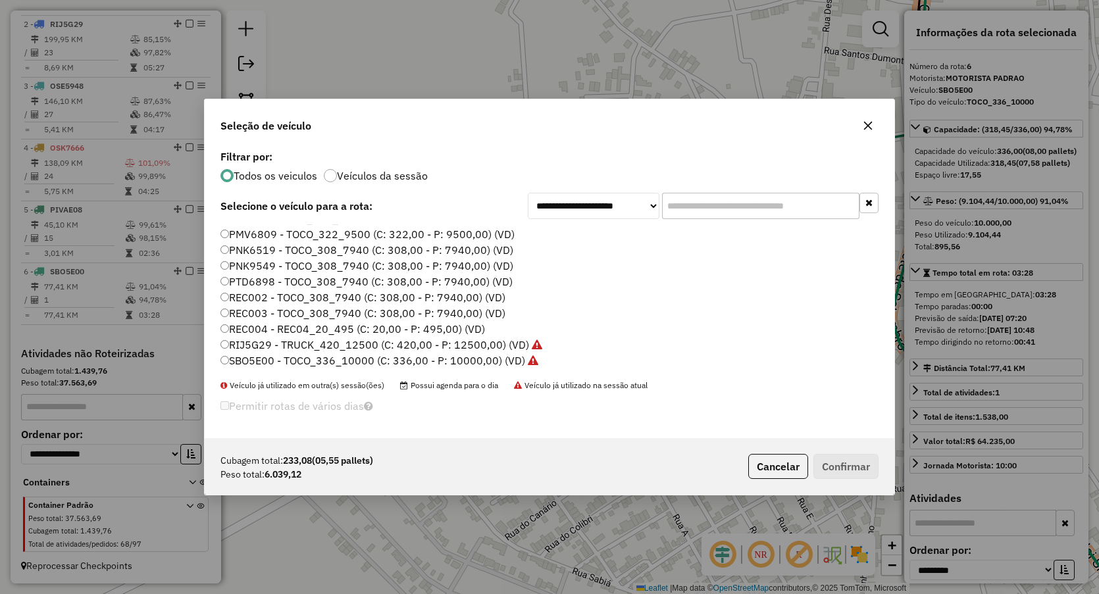
click at [265, 294] on label "REC002 - TOCO_308_7940 (C: 308,00 - P: 7940,00) (VD)" at bounding box center [362, 298] width 285 height 16
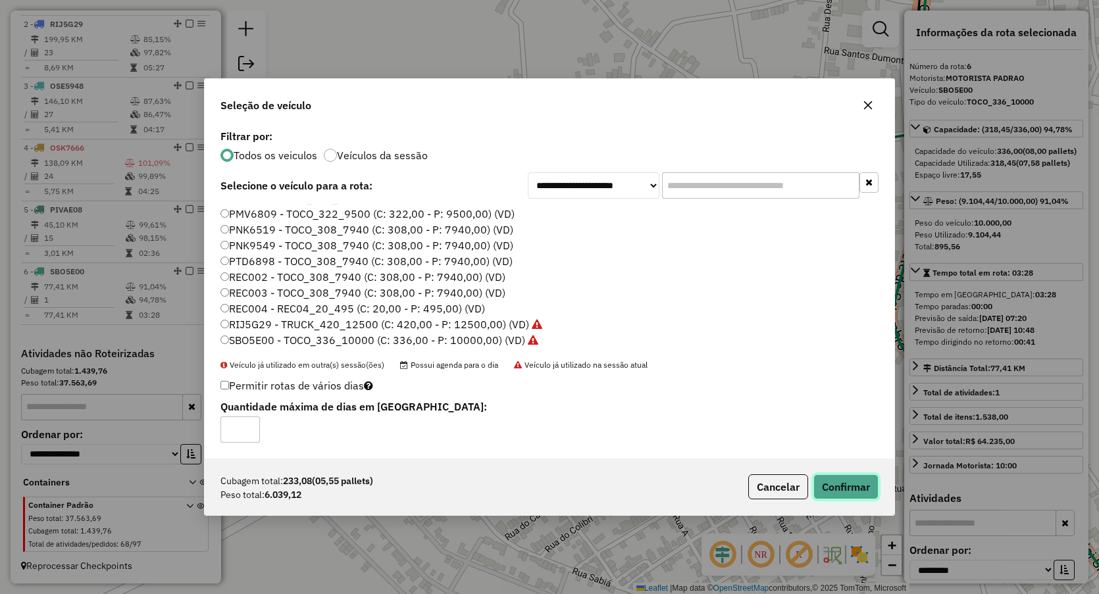
click at [844, 477] on button "Confirmar" at bounding box center [845, 487] width 65 height 25
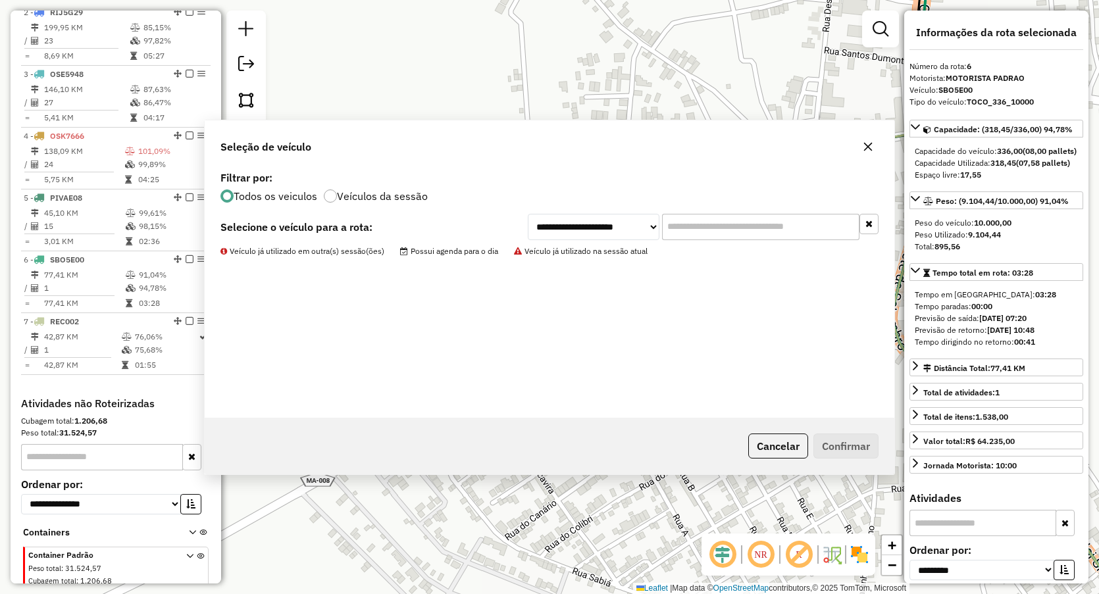
scroll to position [612, 0]
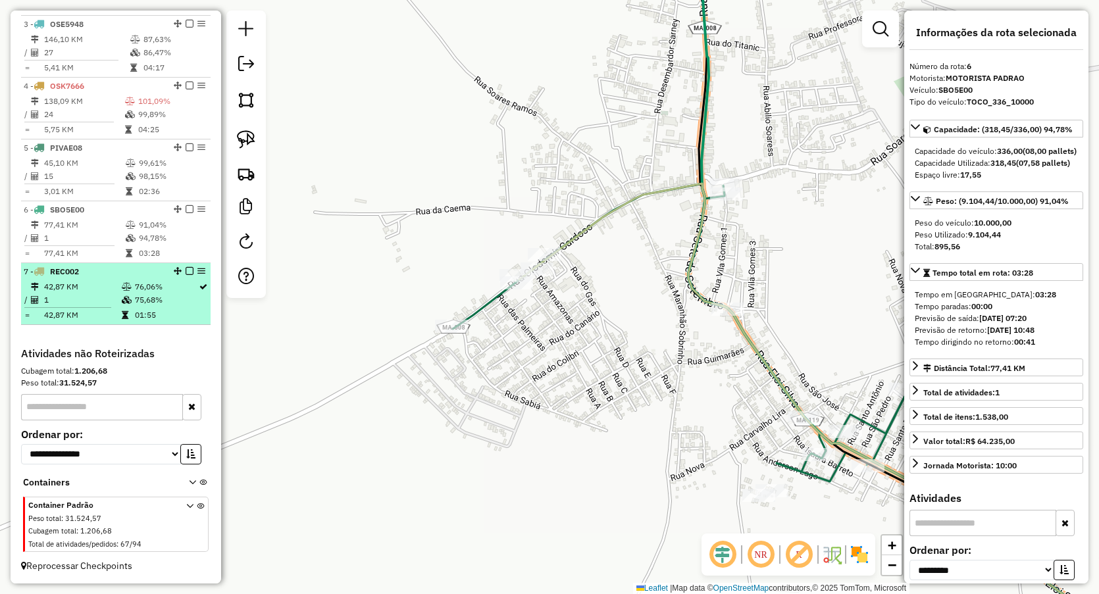
click at [123, 317] on icon at bounding box center [125, 315] width 7 height 8
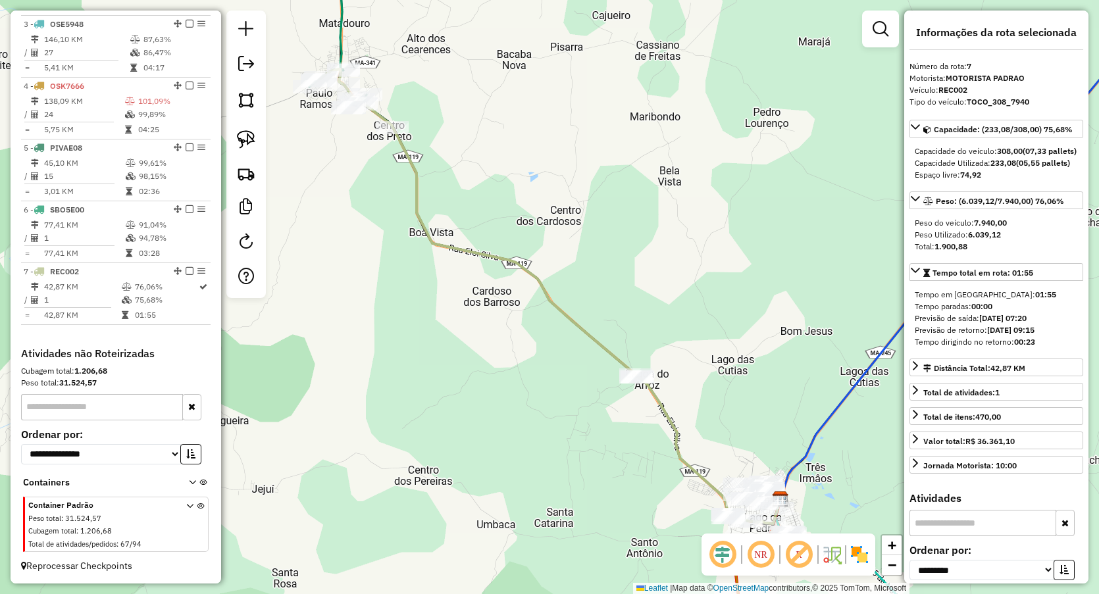
drag, startPoint x: 253, startPoint y: 143, endPoint x: 271, endPoint y: 153, distance: 20.9
click at [253, 143] on img at bounding box center [246, 139] width 18 height 18
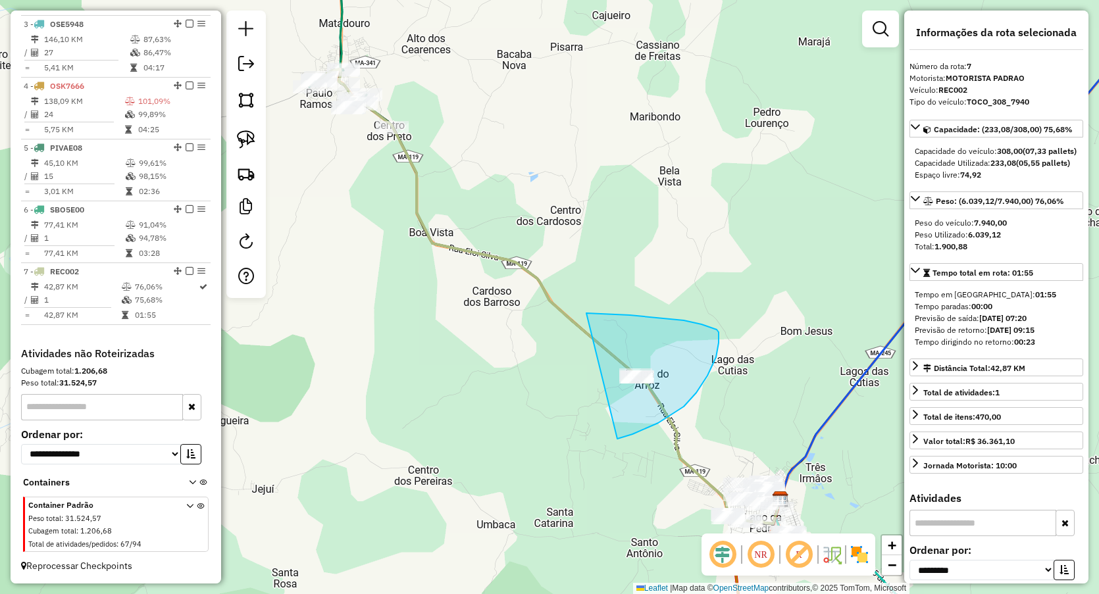
drag, startPoint x: 590, startPoint y: 313, endPoint x: 583, endPoint y: 450, distance: 136.4
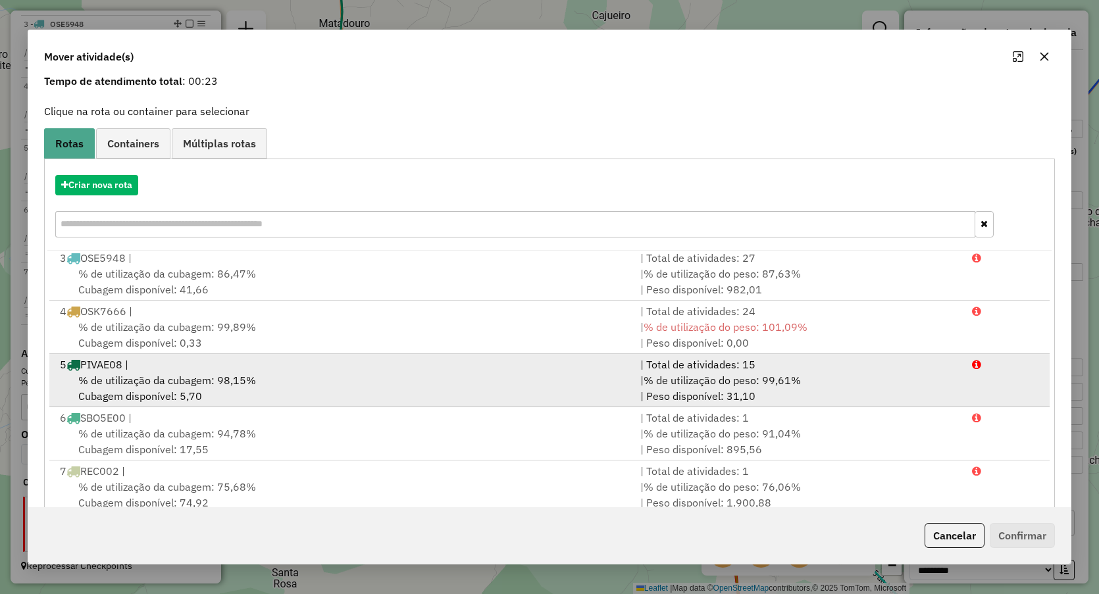
scroll to position [86, 0]
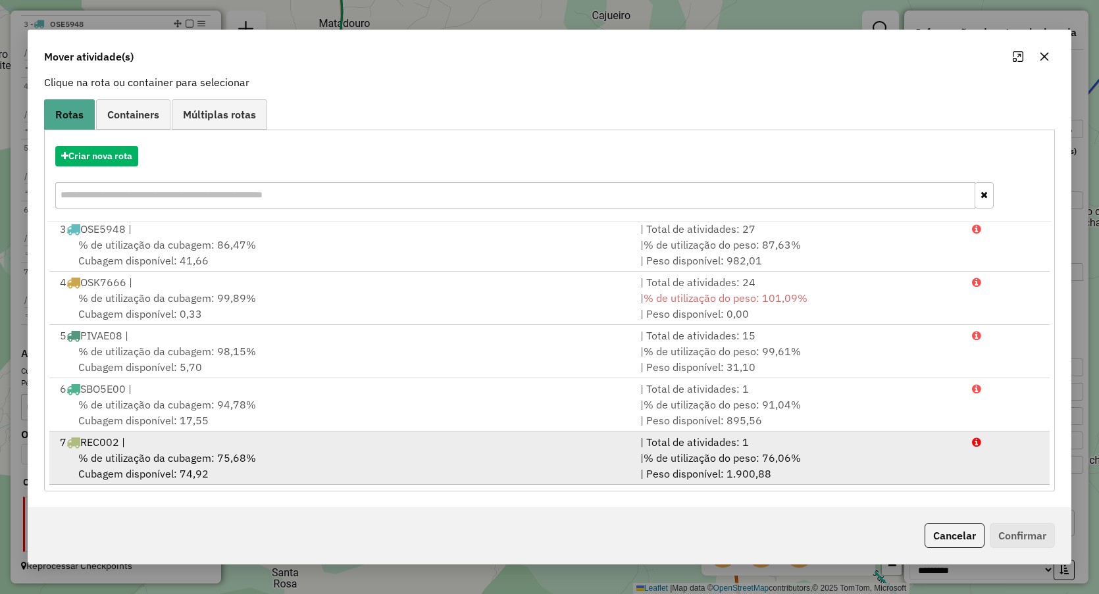
click at [146, 453] on span "% de utilização da cubagem: 75,68%" at bounding box center [167, 457] width 178 height 13
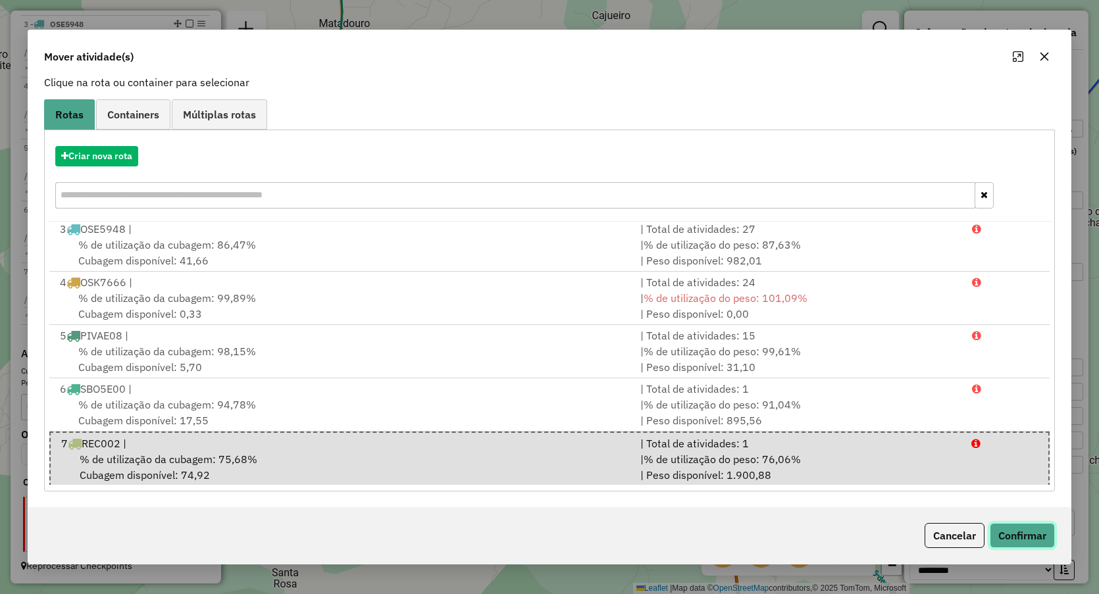
click at [1010, 533] on button "Confirmar" at bounding box center [1022, 535] width 65 height 25
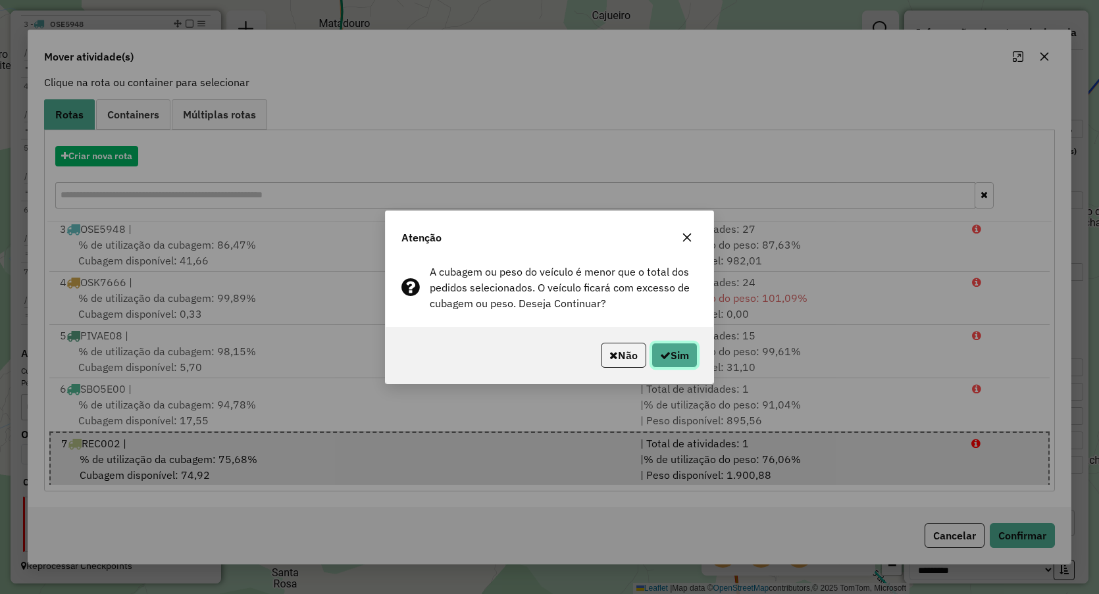
click at [667, 355] on icon "button" at bounding box center [665, 355] width 11 height 11
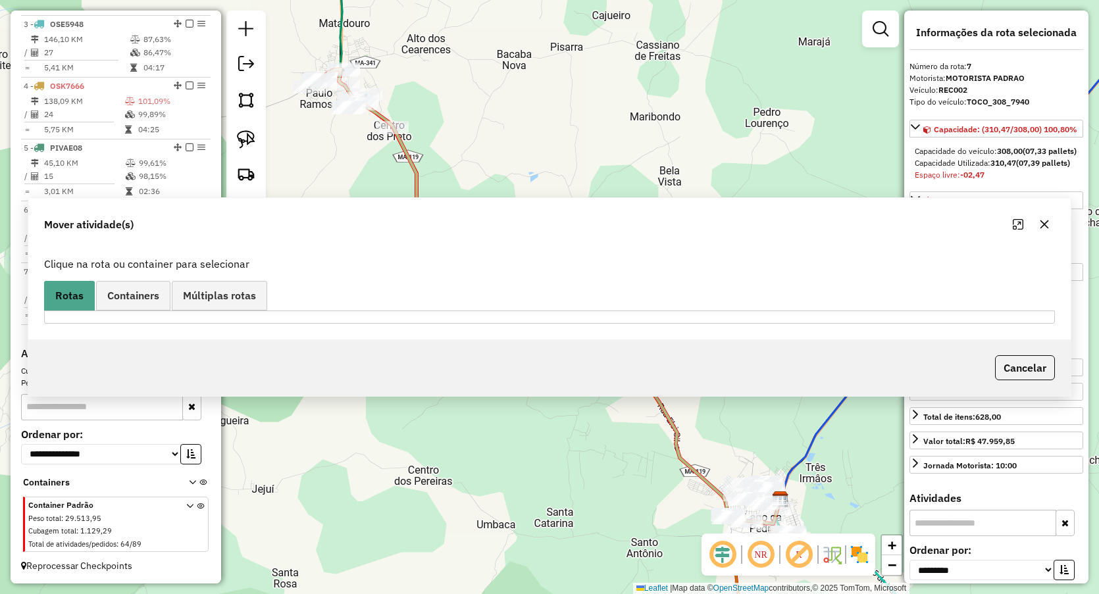
scroll to position [0, 0]
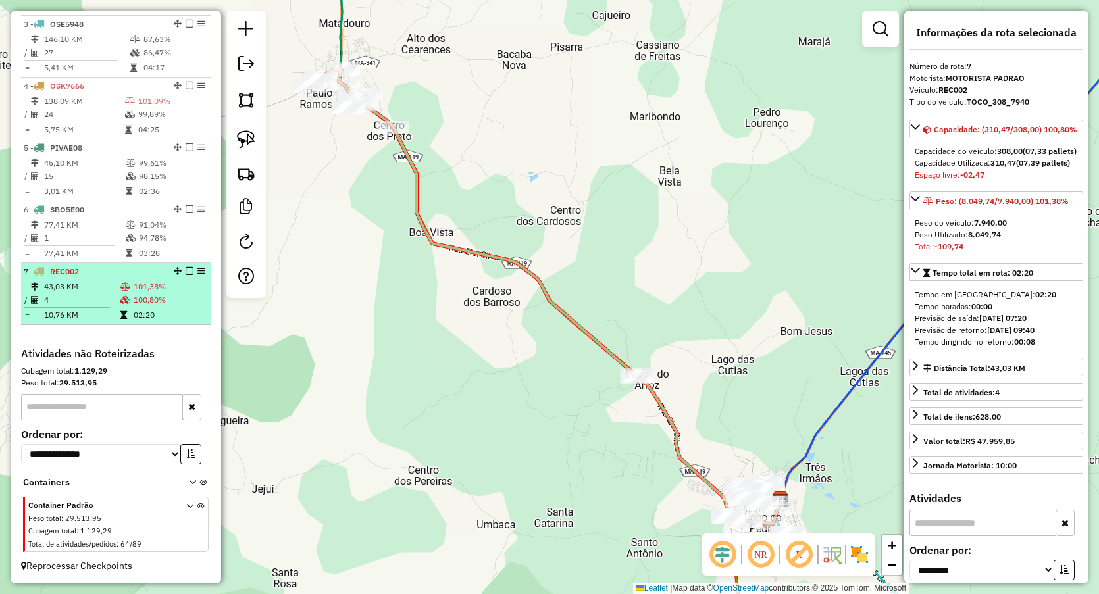
click at [122, 283] on icon at bounding box center [125, 287] width 10 height 8
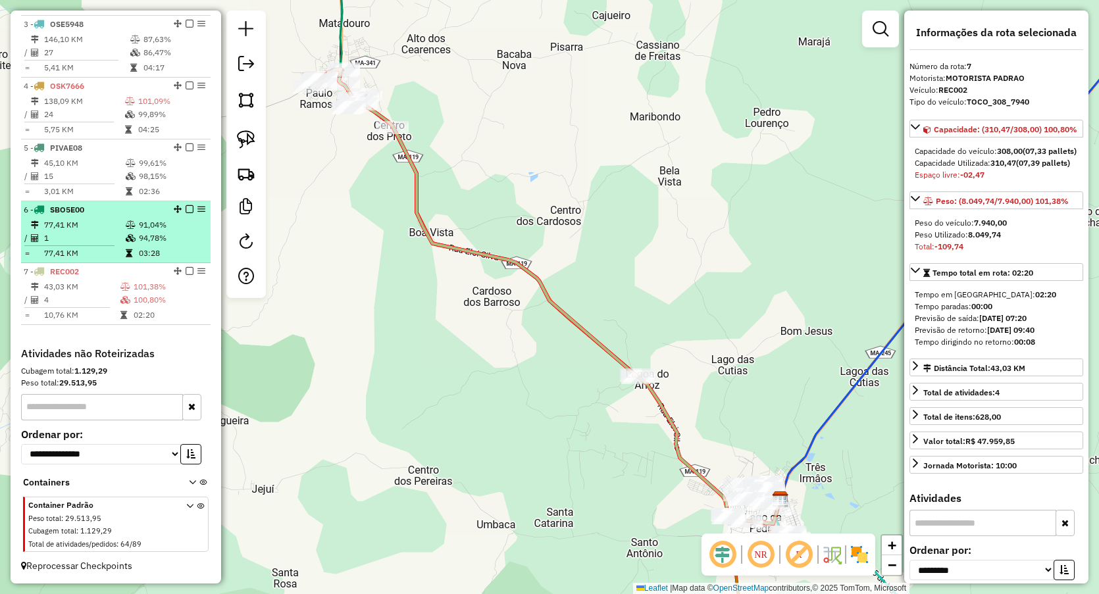
click at [116, 249] on td "77,41 KM" at bounding box center [84, 253] width 82 height 13
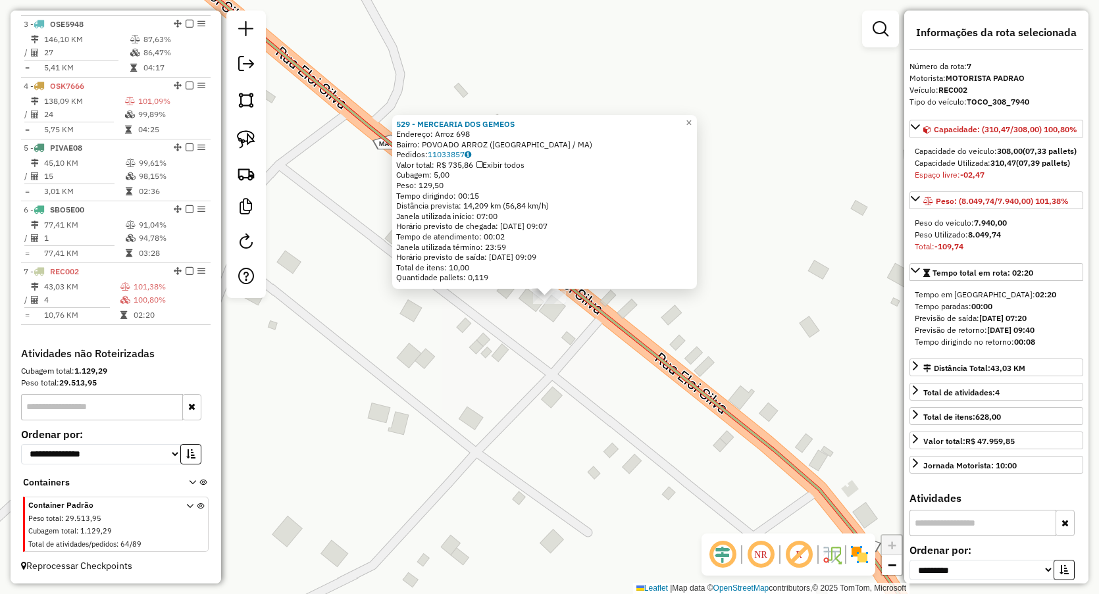
click at [542, 329] on div "529 - MERCEARIA DOS GEMEOS Endereço: Arroz 698 Bairro: POVOADO ARROZ (LAGO DA P…" at bounding box center [549, 297] width 1099 height 594
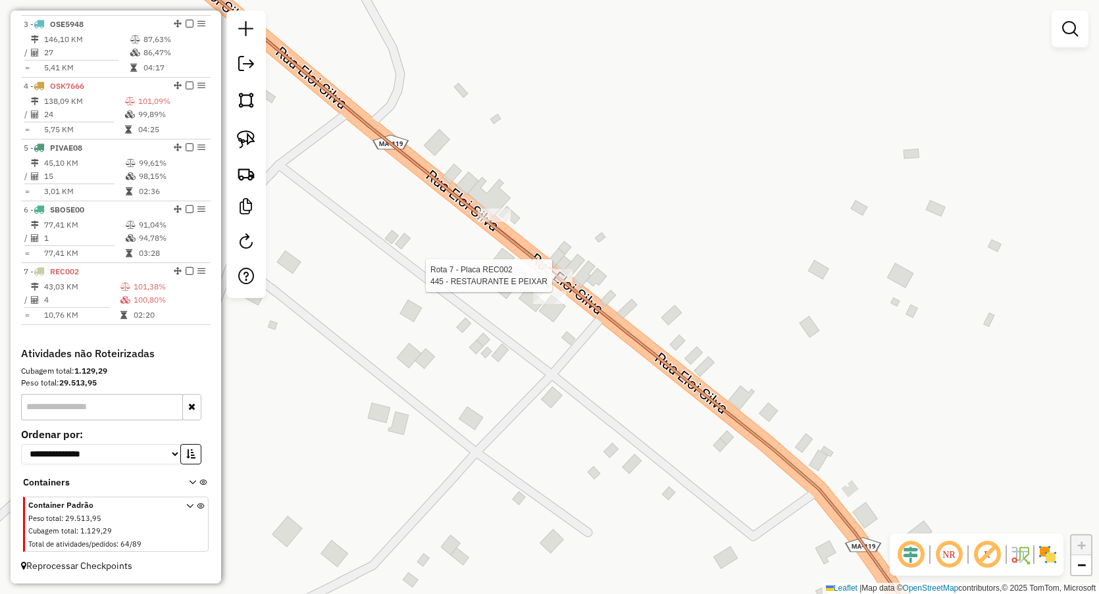
select select "**********"
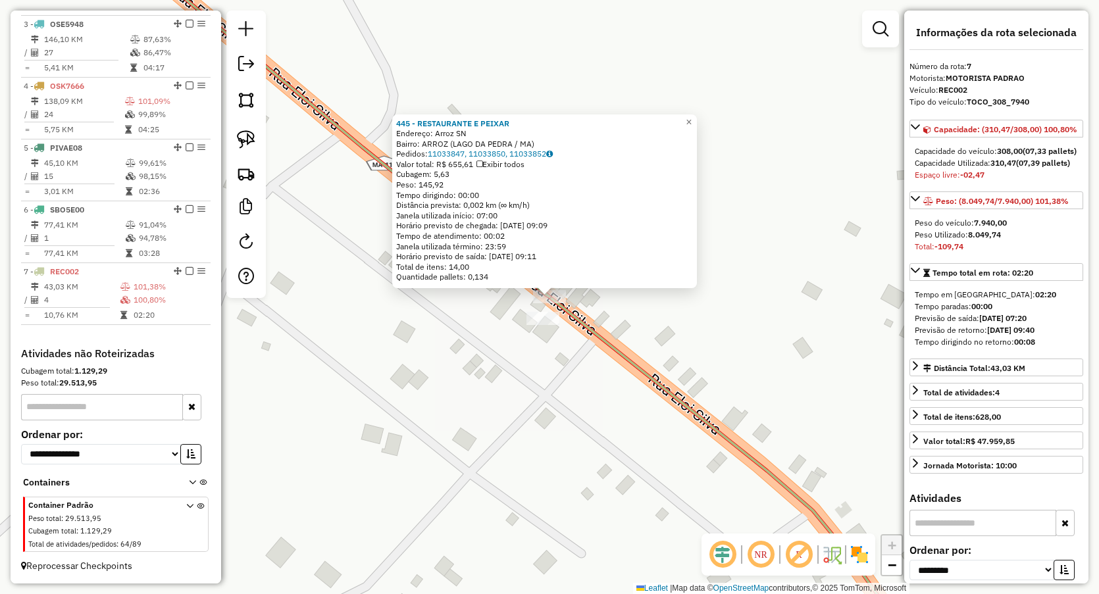
click at [435, 338] on div "445 - RESTAURANTE E PEIXAR Endereço: Arroz SN Bairro: ARROZ (LAGO DA PEDRA / MA…" at bounding box center [549, 297] width 1099 height 594
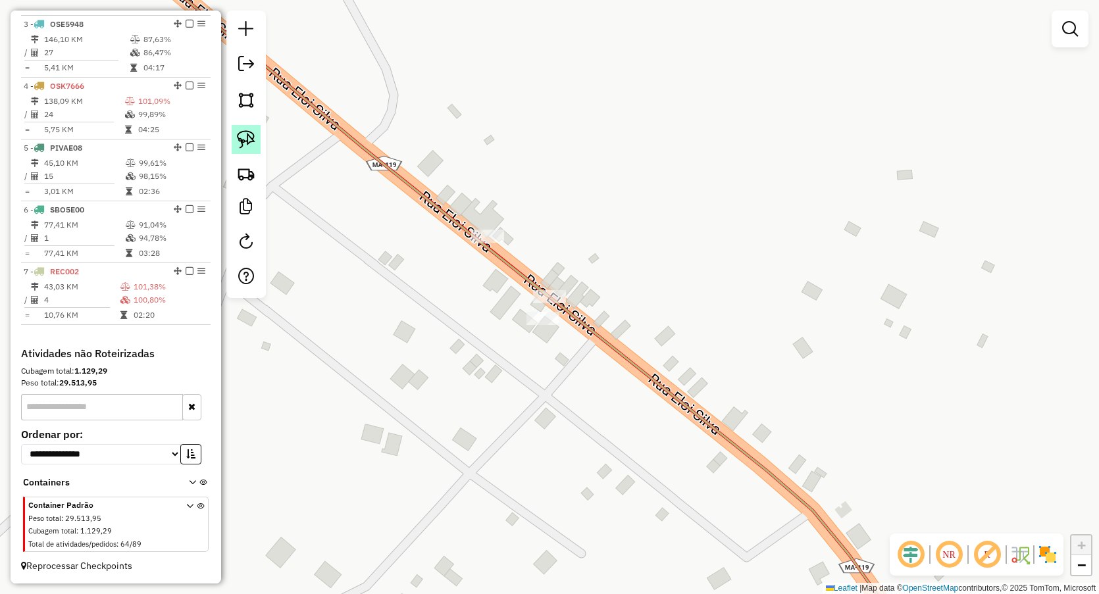
click at [259, 136] on link at bounding box center [246, 139] width 29 height 29
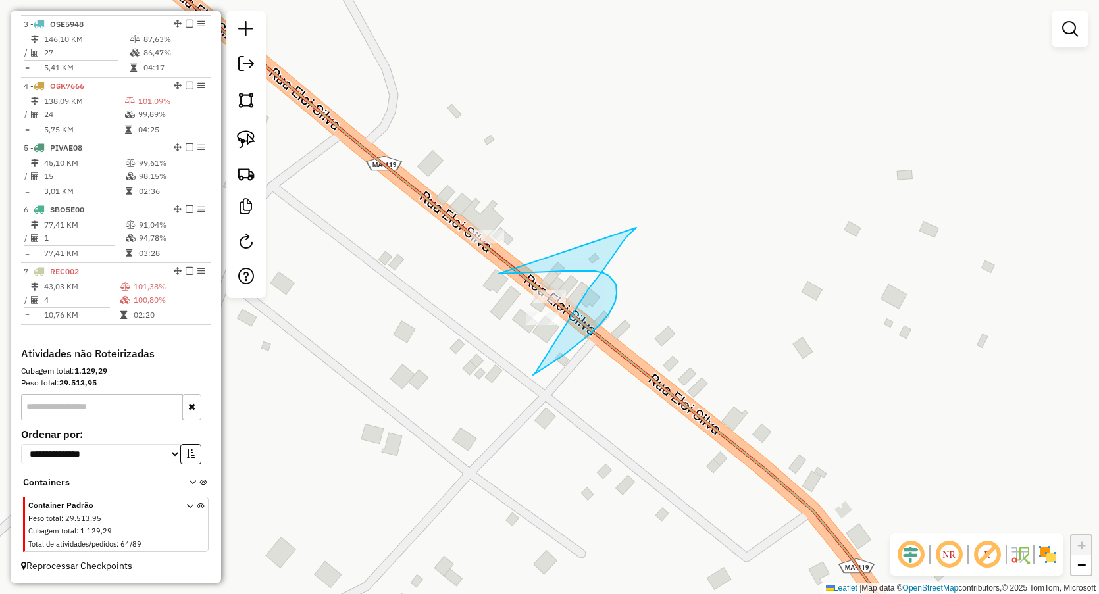
drag, startPoint x: 535, startPoint y: 272, endPoint x: 636, endPoint y: 228, distance: 110.8
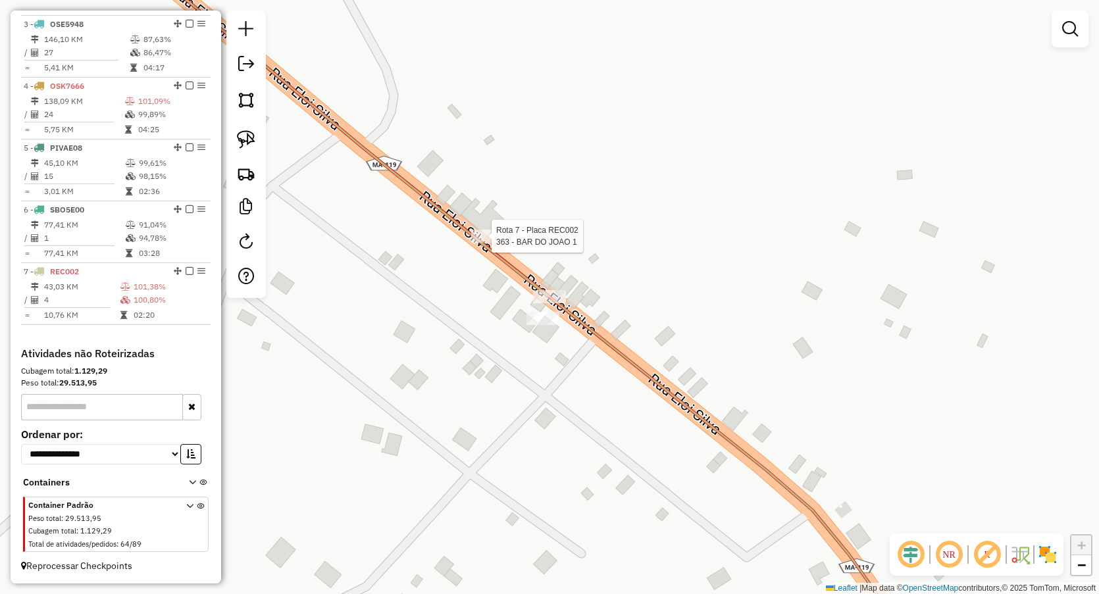
select select "**********"
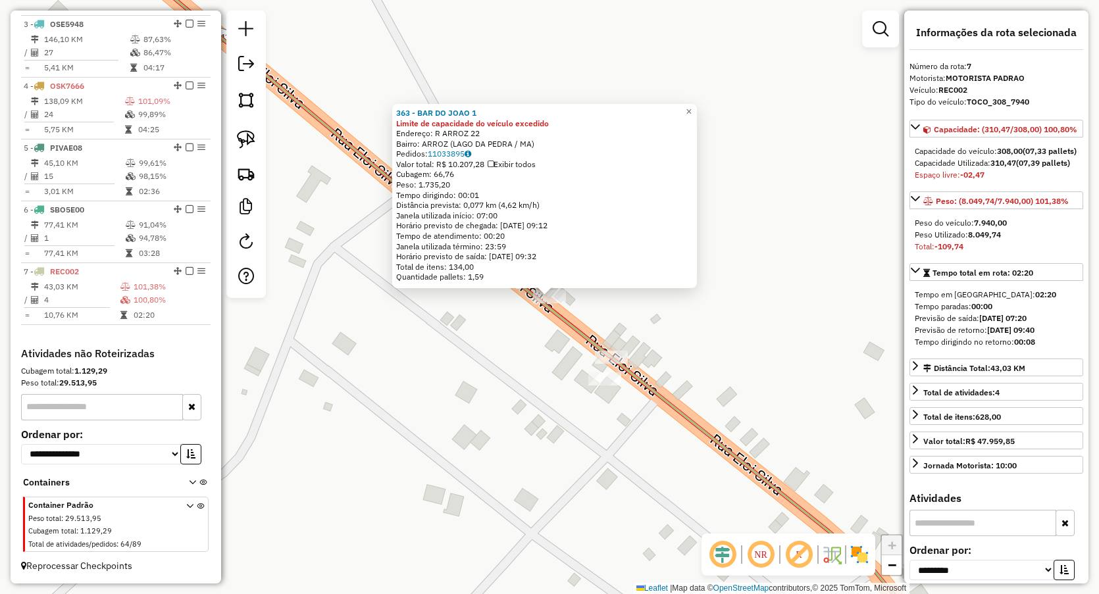
click at [440, 333] on div "363 - BAR DO JOAO 1 Limite de capacidade do veículo excedido Endereço: R ARROZ …" at bounding box center [549, 297] width 1099 height 594
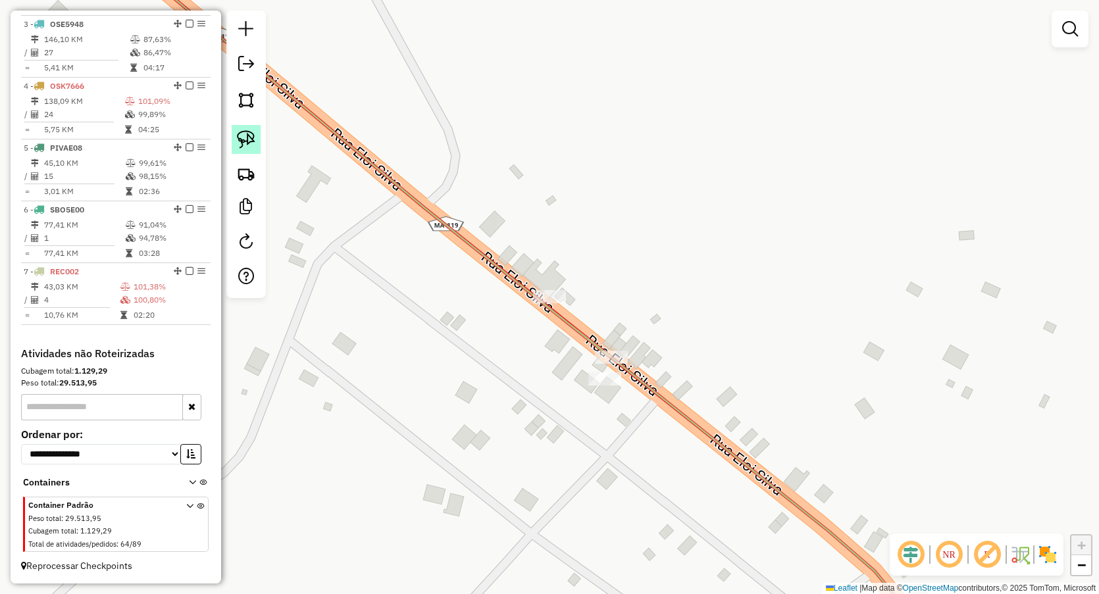
click at [237, 138] on img at bounding box center [246, 139] width 18 height 18
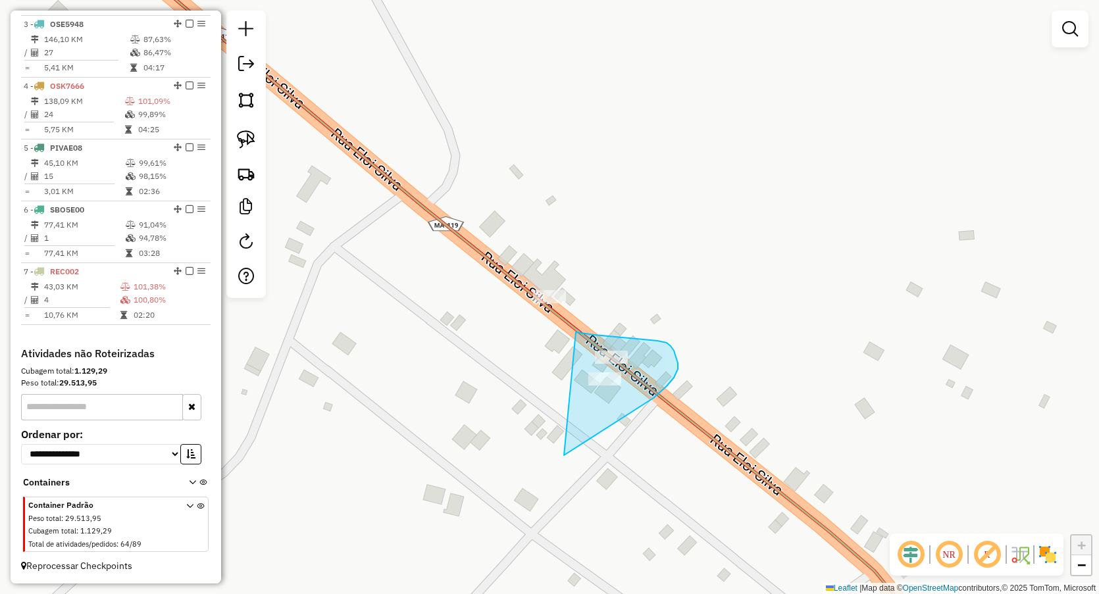
drag, startPoint x: 583, startPoint y: 334, endPoint x: 564, endPoint y: 455, distance: 123.2
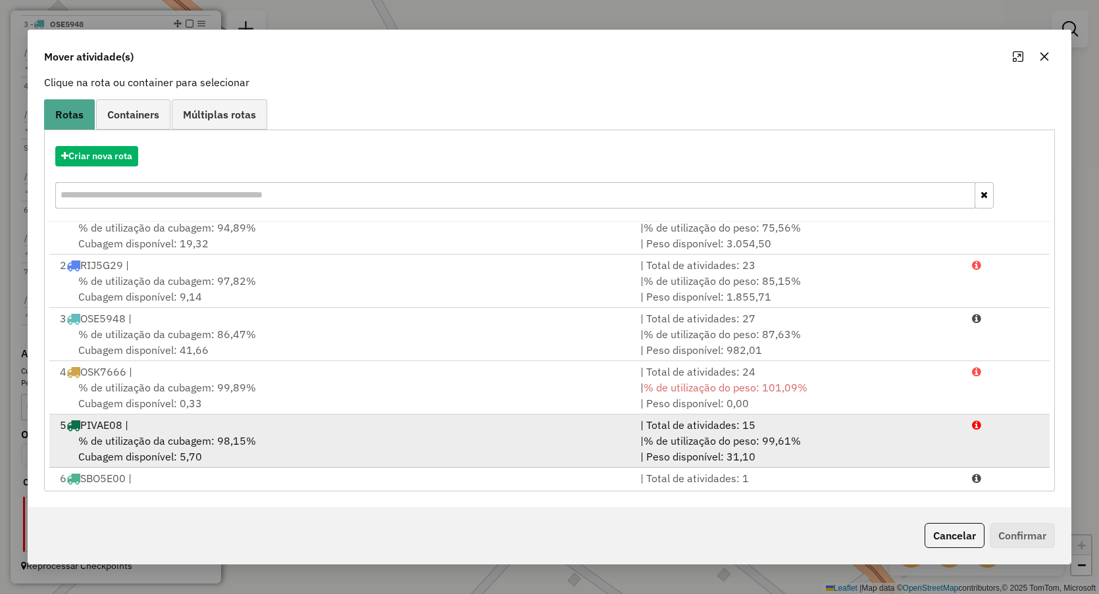
scroll to position [57, 0]
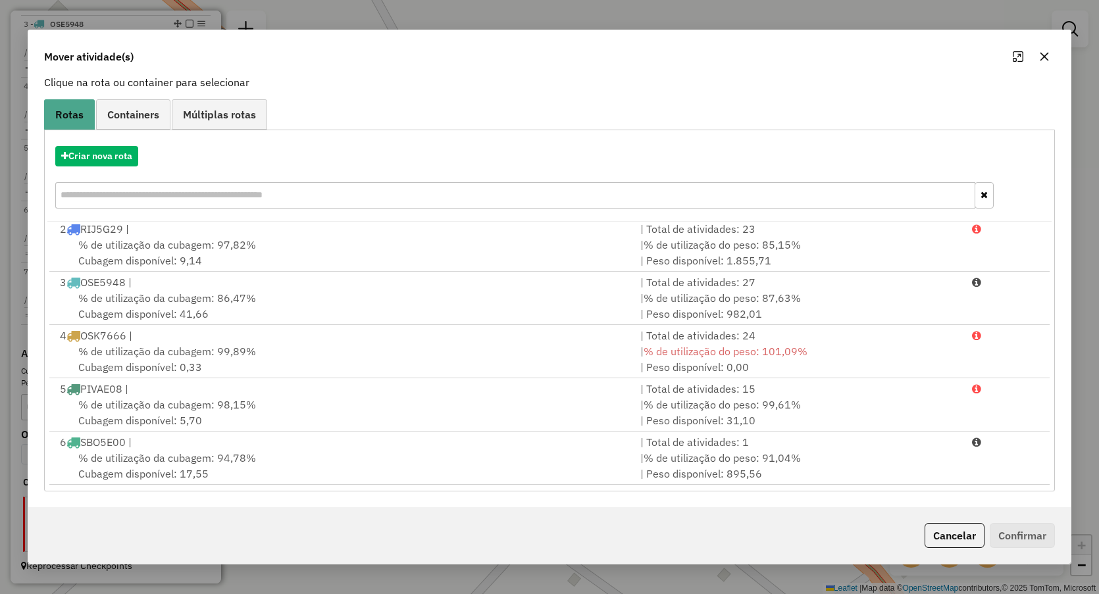
drag, startPoint x: 1043, startPoint y: 53, endPoint x: 1036, endPoint y: 55, distance: 7.7
click at [1044, 53] on icon "button" at bounding box center [1044, 56] width 11 height 11
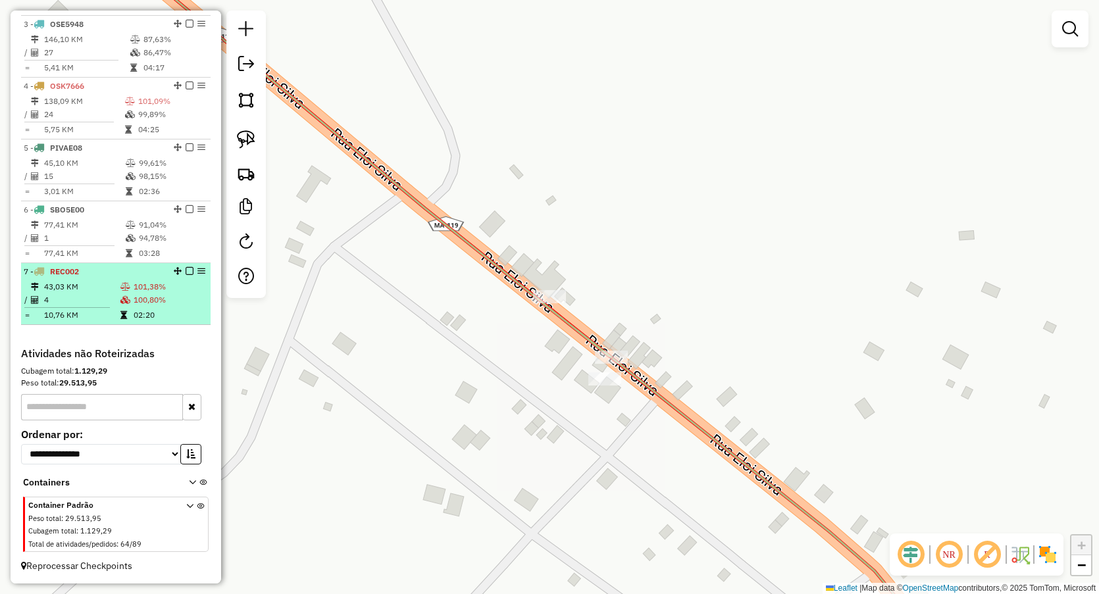
click at [152, 316] on td "02:20" at bounding box center [169, 315] width 72 height 13
select select "**********"
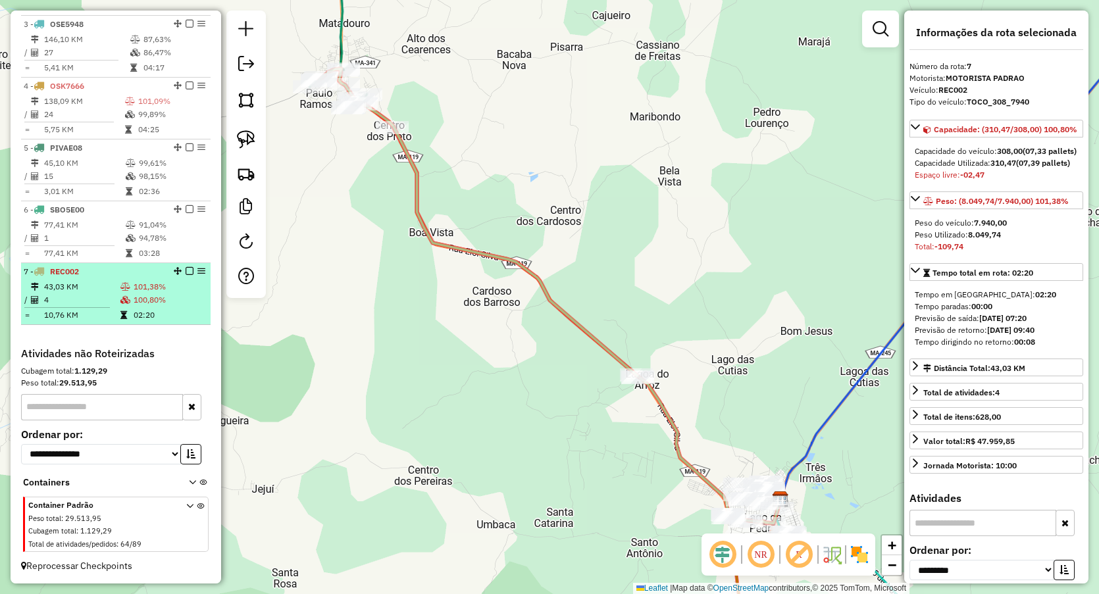
click at [81, 312] on td "10,76 KM" at bounding box center [81, 315] width 76 height 13
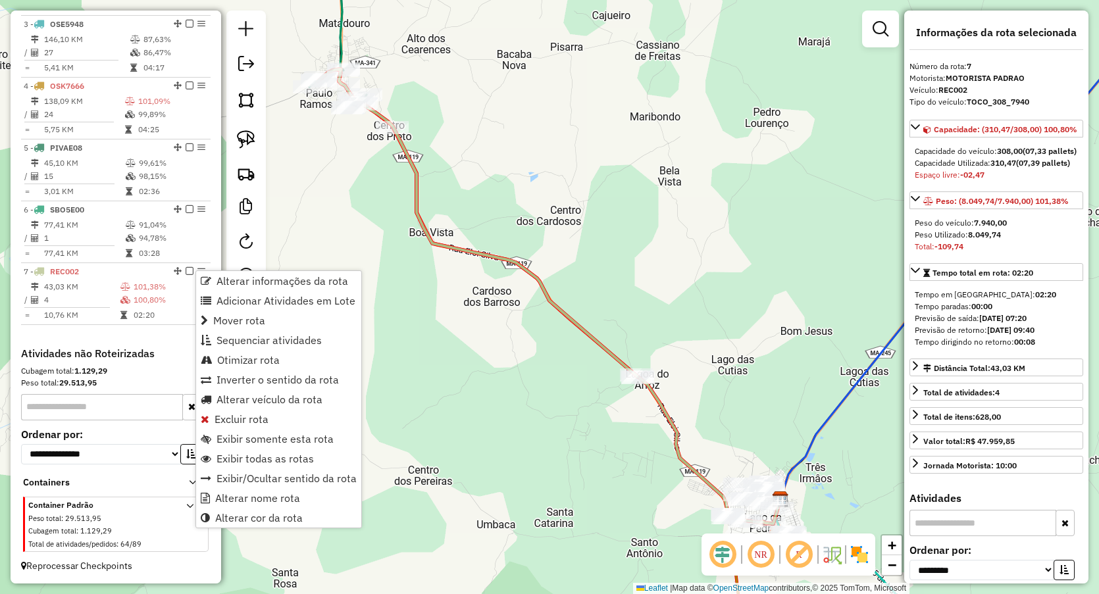
click at [335, 191] on div "Janela de atendimento Grade de atendimento Capacidade Transportadoras Veículos …" at bounding box center [549, 297] width 1099 height 594
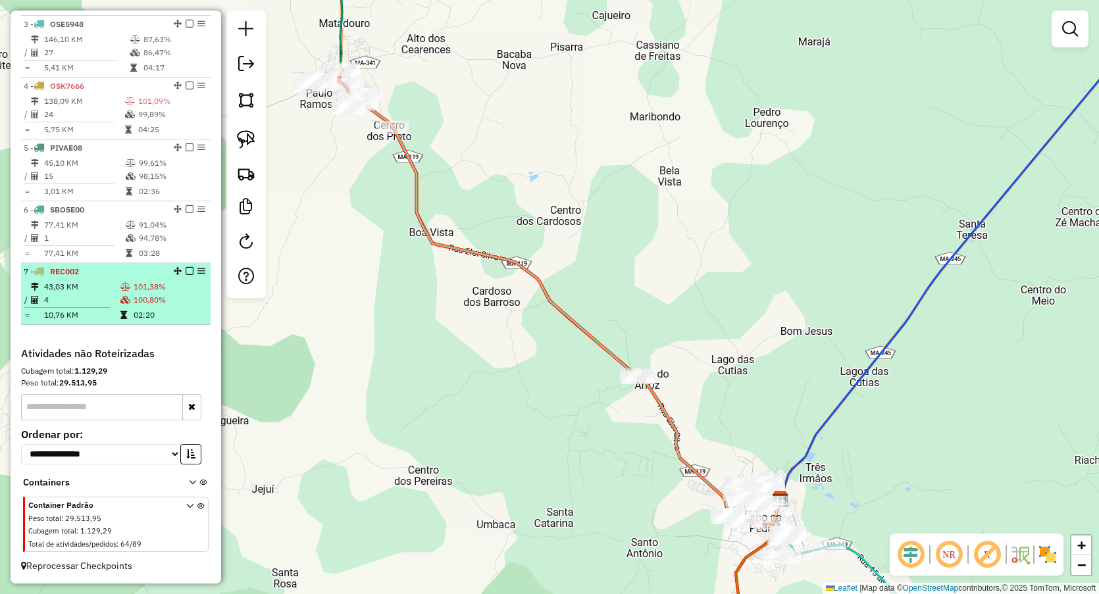
click at [104, 304] on td "4" at bounding box center [81, 300] width 76 height 13
select select "**********"
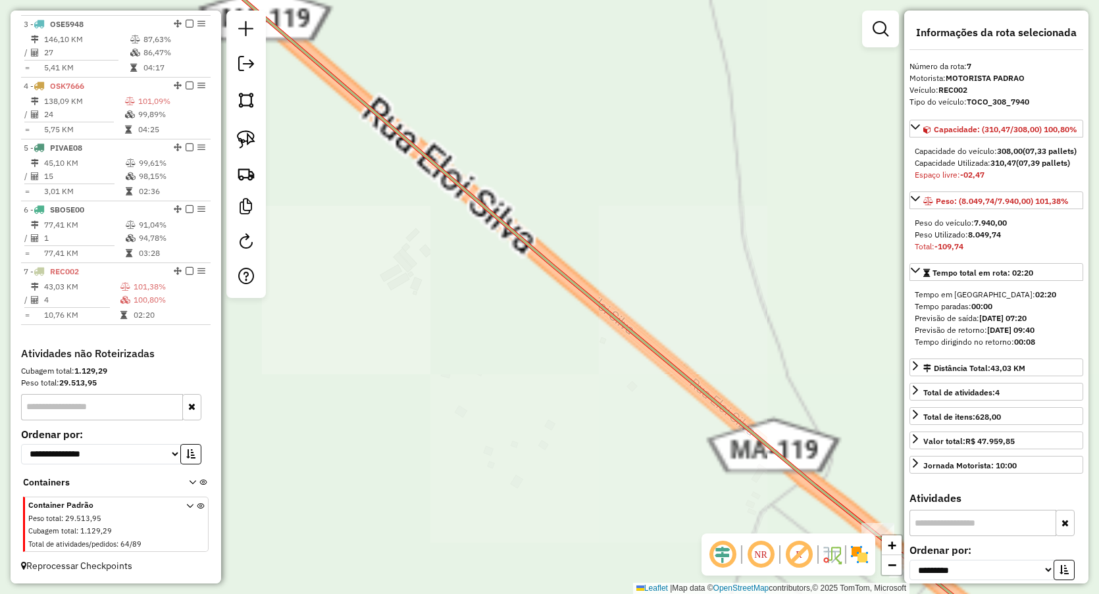
drag, startPoint x: 700, startPoint y: 463, endPoint x: 366, endPoint y: 213, distance: 417.9
click at [374, 220] on div "Janela de atendimento Grade de atendimento Capacidade Transportadoras Veículos …" at bounding box center [549, 297] width 1099 height 594
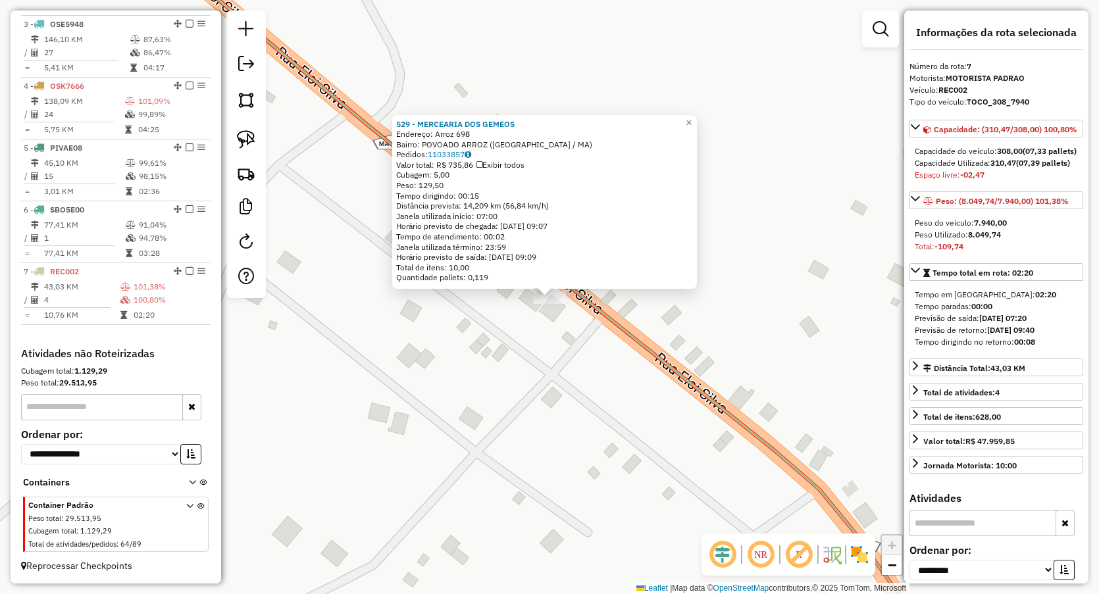
click at [521, 428] on div "529 - MERCEARIA DOS GEMEOS Endereço: Arroz 698 Bairro: POVOADO ARROZ (LAGO DA P…" at bounding box center [549, 297] width 1099 height 594
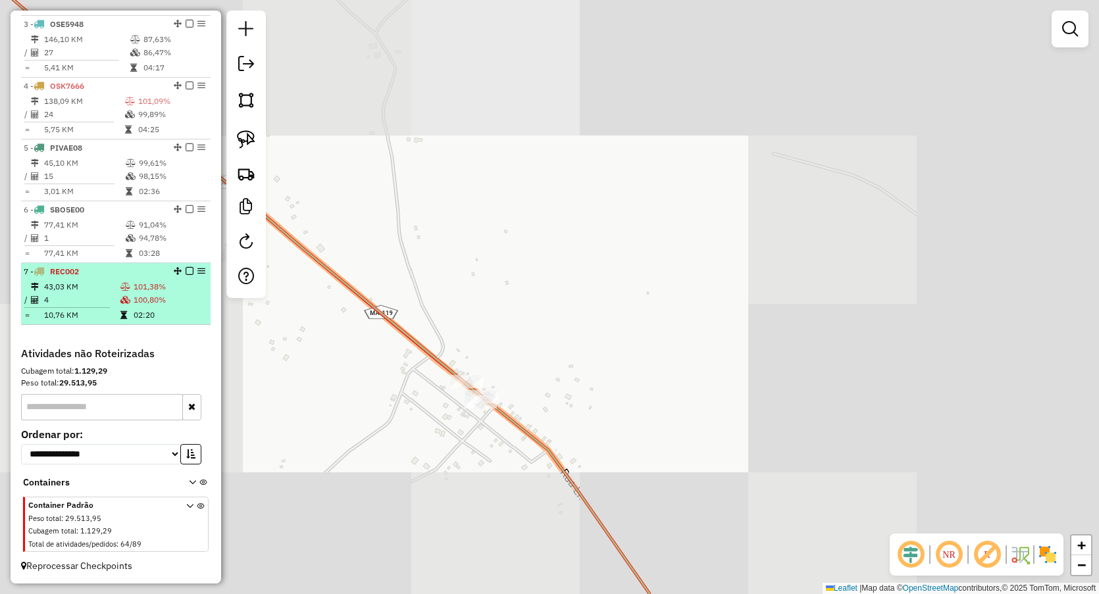
click at [120, 299] on icon at bounding box center [125, 300] width 10 height 8
select select "**********"
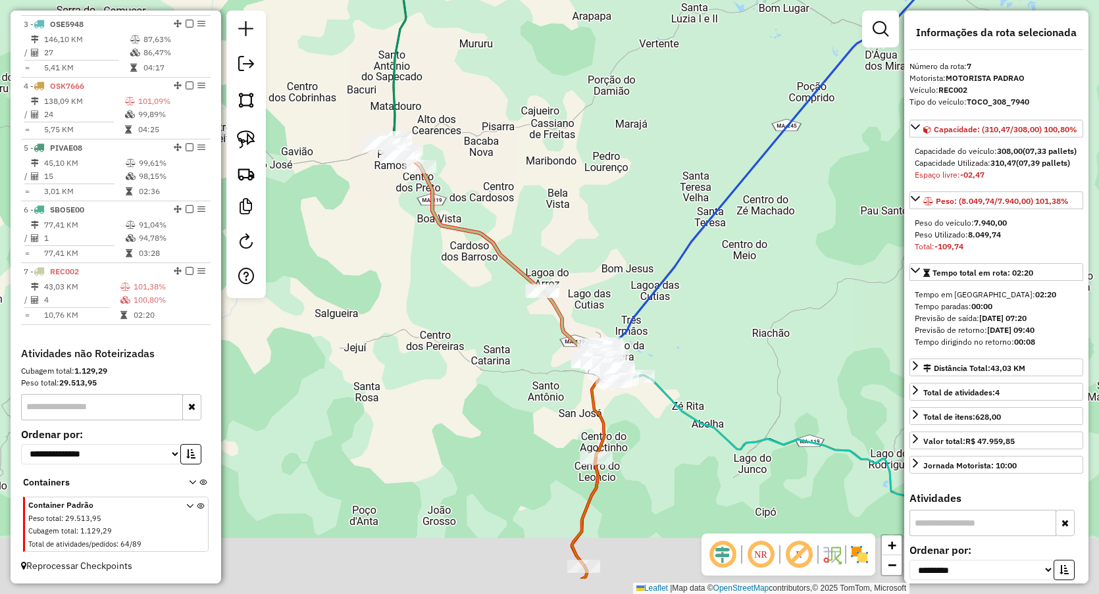
drag, startPoint x: 459, startPoint y: 422, endPoint x: 383, endPoint y: 275, distance: 165.1
click at [398, 294] on div "Janela de atendimento Grade de atendimento Capacidade Transportadoras Veículos …" at bounding box center [549, 297] width 1099 height 594
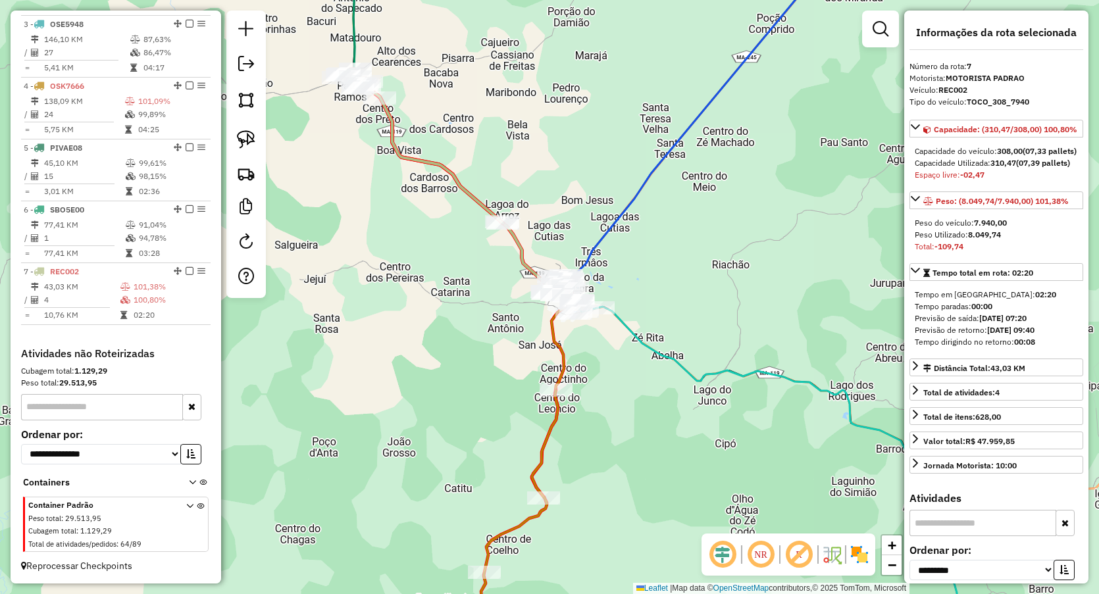
drag, startPoint x: 465, startPoint y: 318, endPoint x: 477, endPoint y: 277, distance: 42.5
click at [461, 297] on div "Janela de atendimento Grade de atendimento Capacidade Transportadoras Veículos …" at bounding box center [549, 297] width 1099 height 594
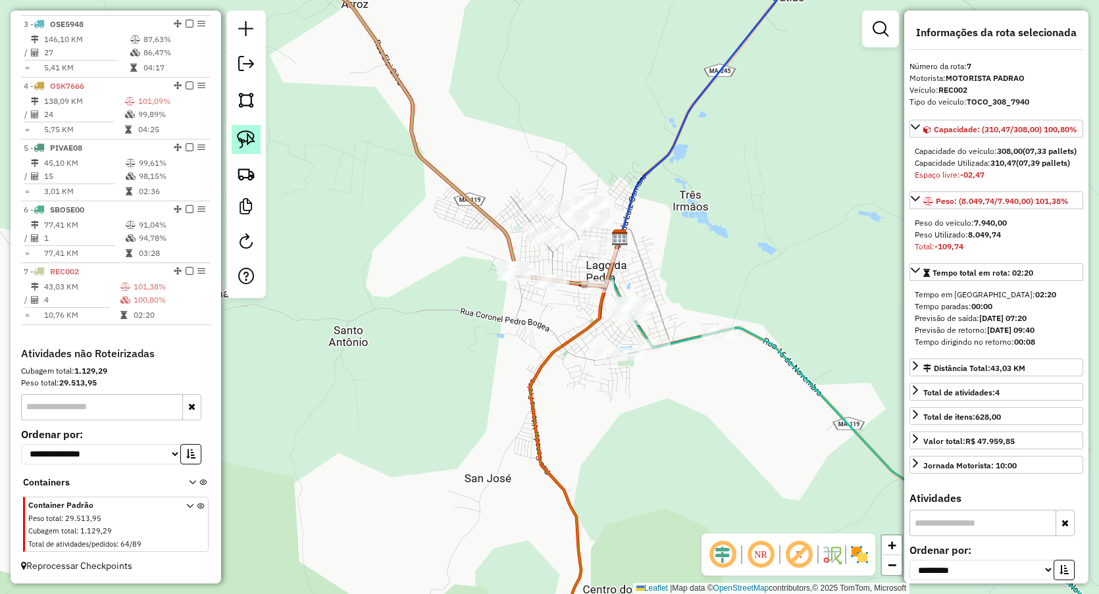
click at [251, 132] on img at bounding box center [246, 139] width 18 height 18
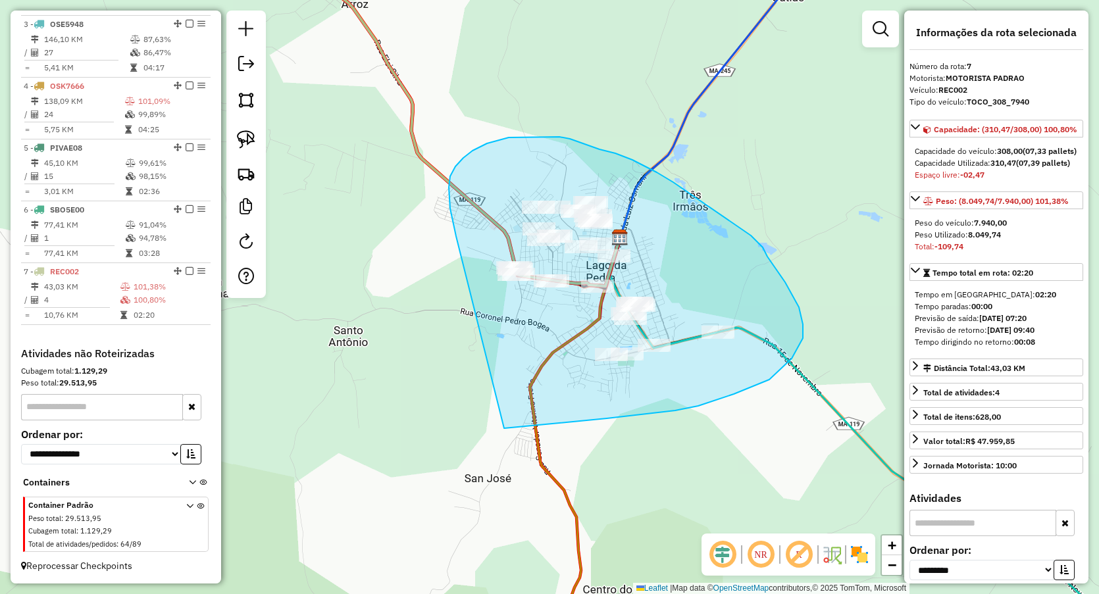
drag, startPoint x: 450, startPoint y: 197, endPoint x: 504, endPoint y: 428, distance: 237.4
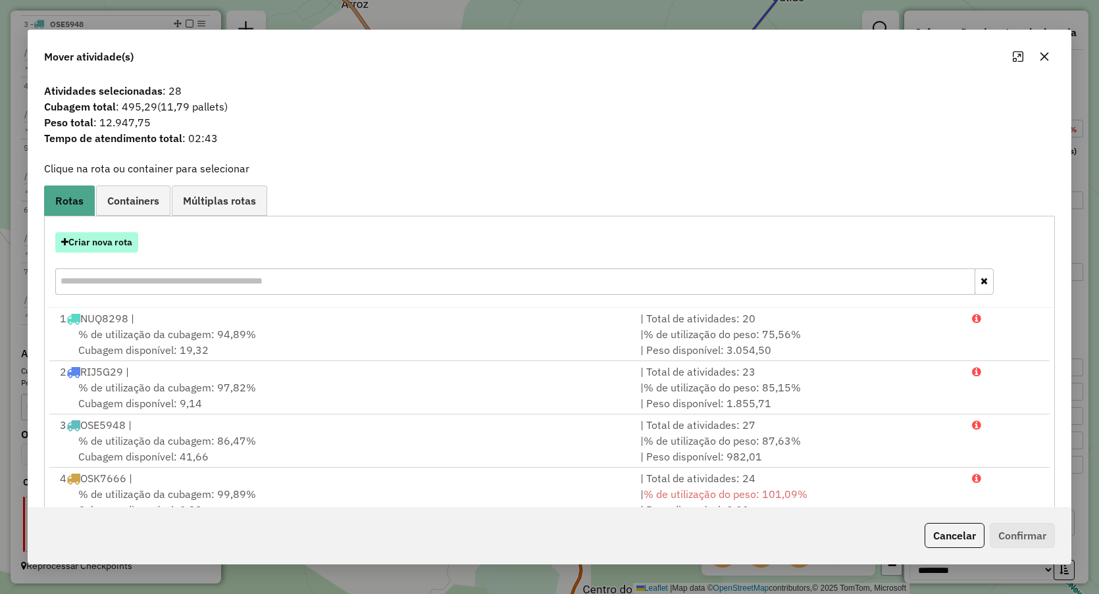
click at [132, 242] on button "Criar nova rota" at bounding box center [96, 242] width 83 height 20
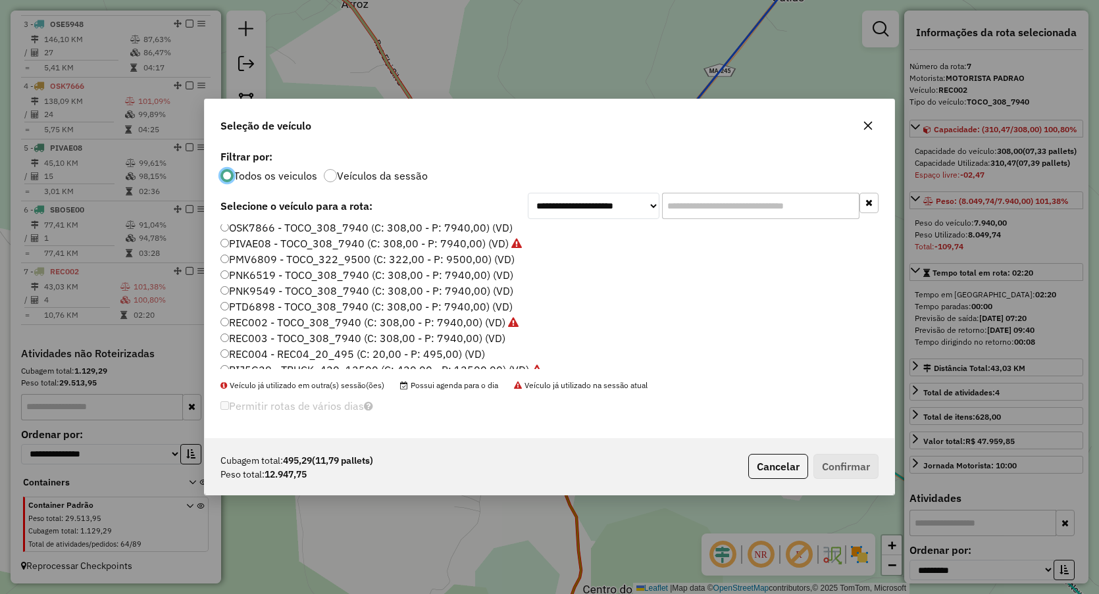
scroll to position [76, 0]
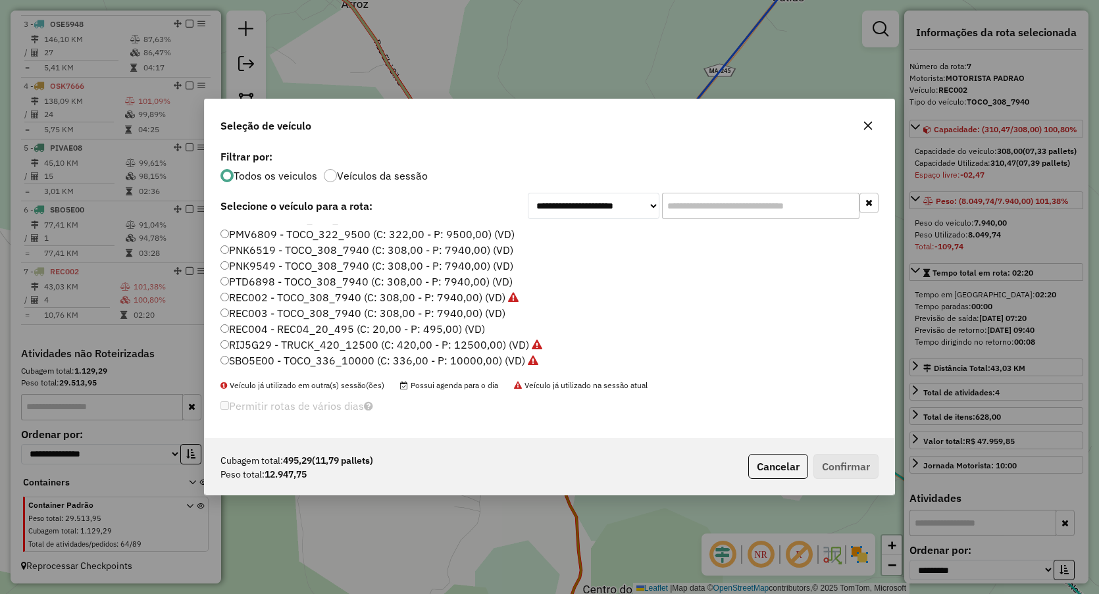
click at [863, 124] on icon "button" at bounding box center [868, 125] width 11 height 11
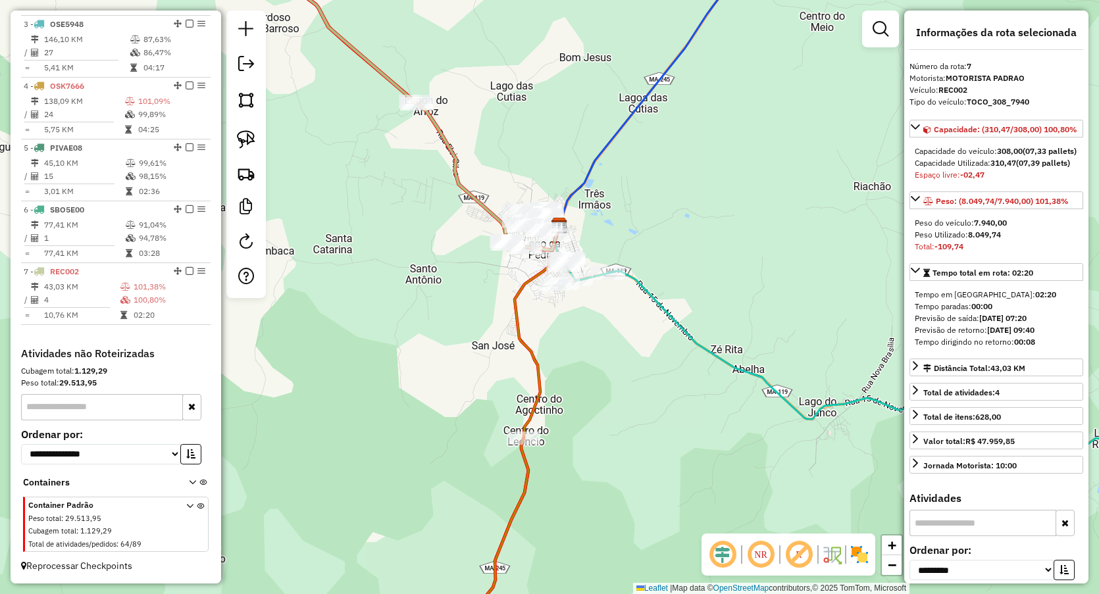
drag, startPoint x: 470, startPoint y: 312, endPoint x: 403, endPoint y: 209, distance: 122.3
click at [404, 211] on div "Janela de atendimento Grade de atendimento Capacidade Transportadoras Veículos …" at bounding box center [549, 297] width 1099 height 594
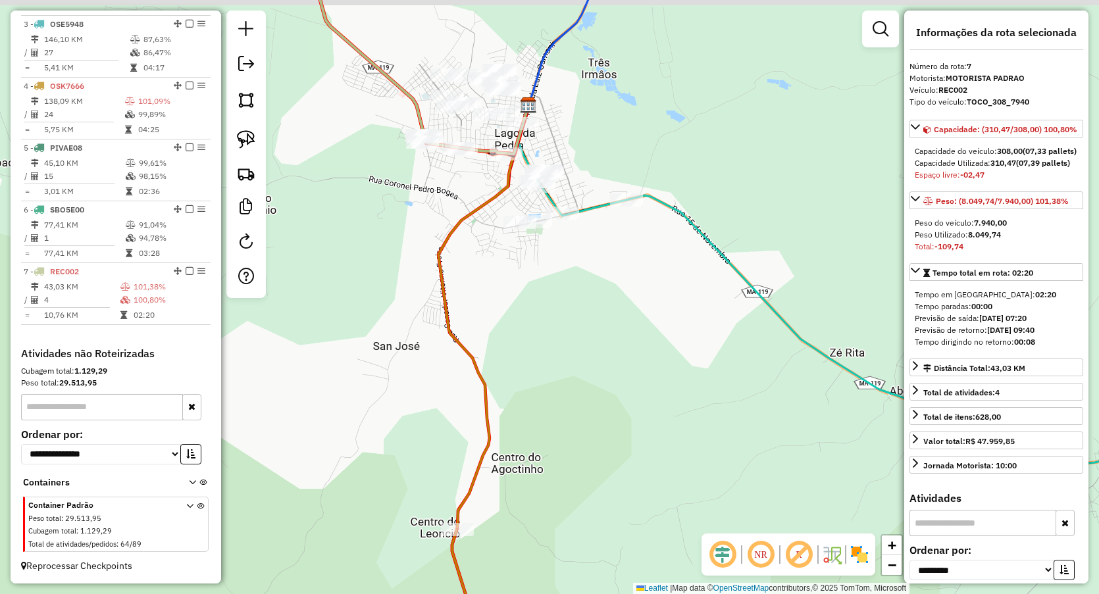
drag, startPoint x: 426, startPoint y: 185, endPoint x: 398, endPoint y: 267, distance: 86.6
click at [398, 267] on div "Janela de atendimento Grade de atendimento Capacidade Transportadoras Veículos …" at bounding box center [549, 297] width 1099 height 594
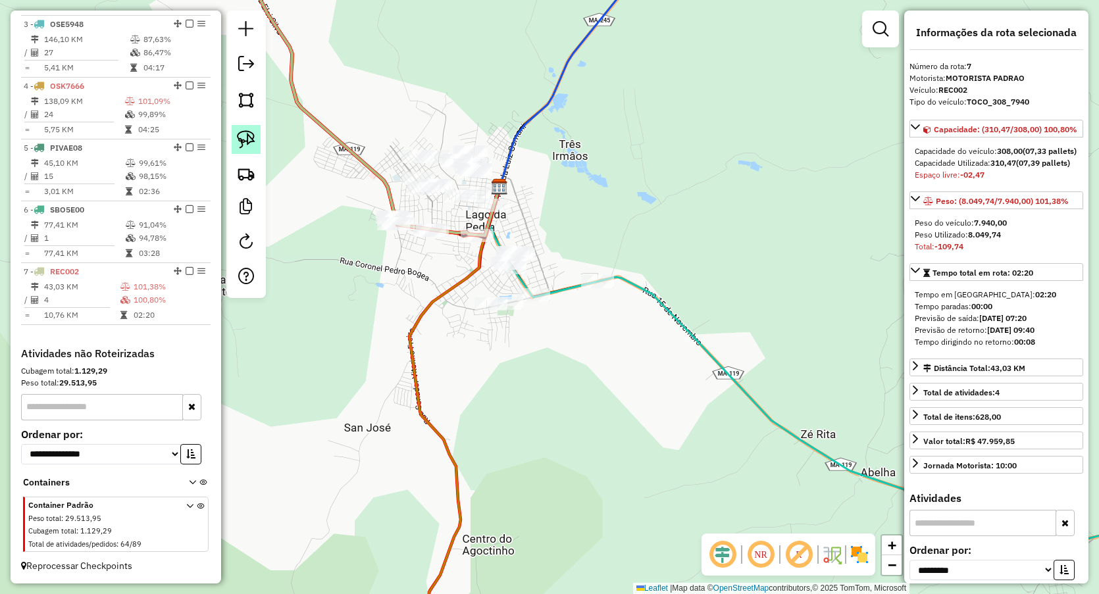
click at [247, 143] on img at bounding box center [246, 139] width 18 height 18
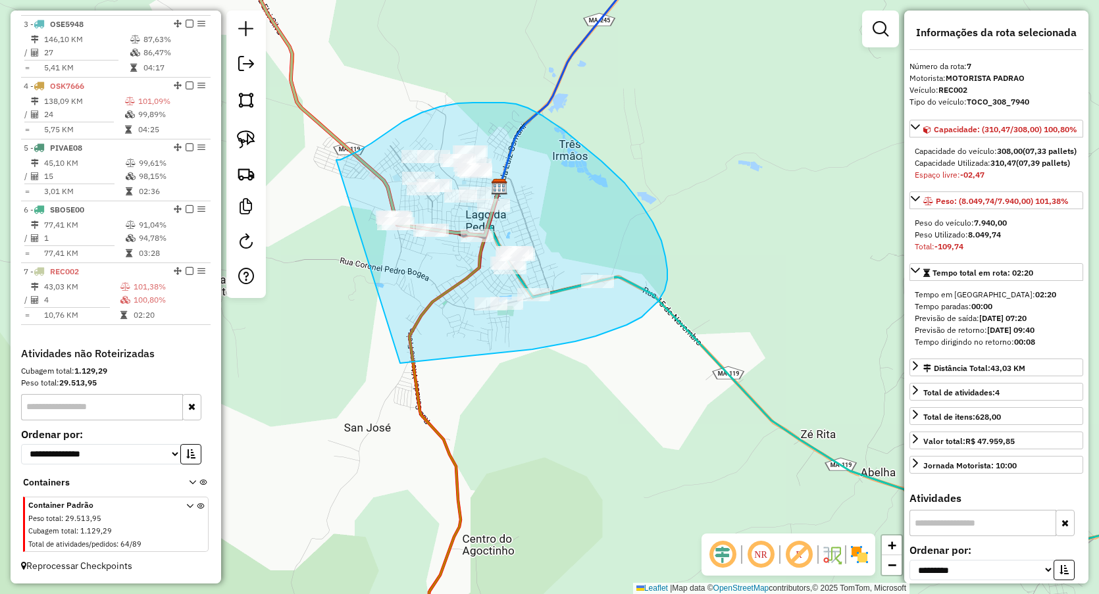
drag, startPoint x: 338, startPoint y: 160, endPoint x: 439, endPoint y: 356, distance: 220.5
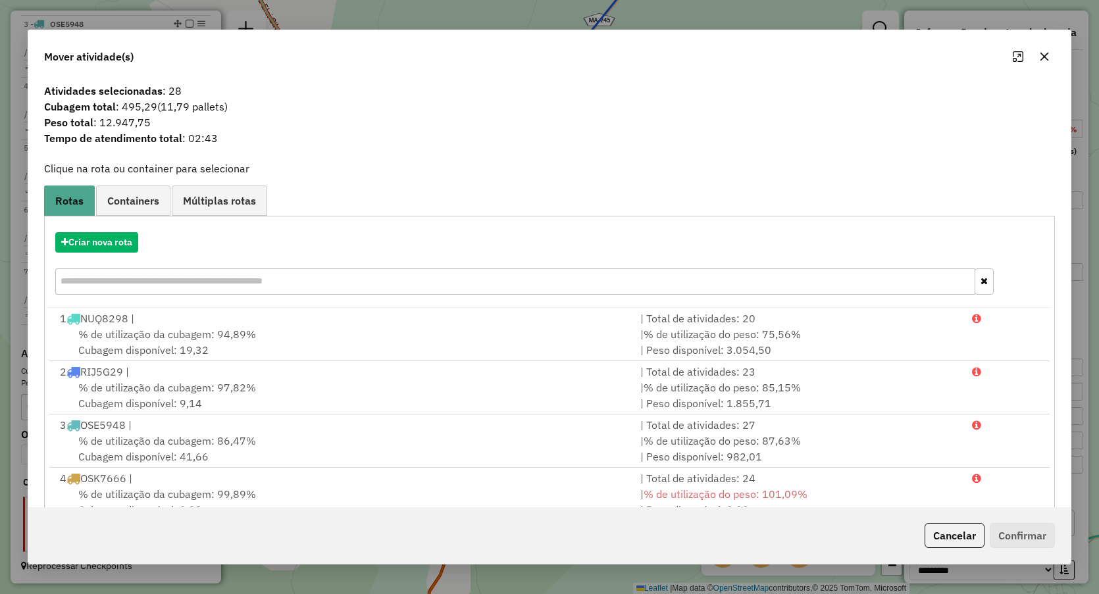
click at [1037, 51] on button "button" at bounding box center [1044, 56] width 21 height 21
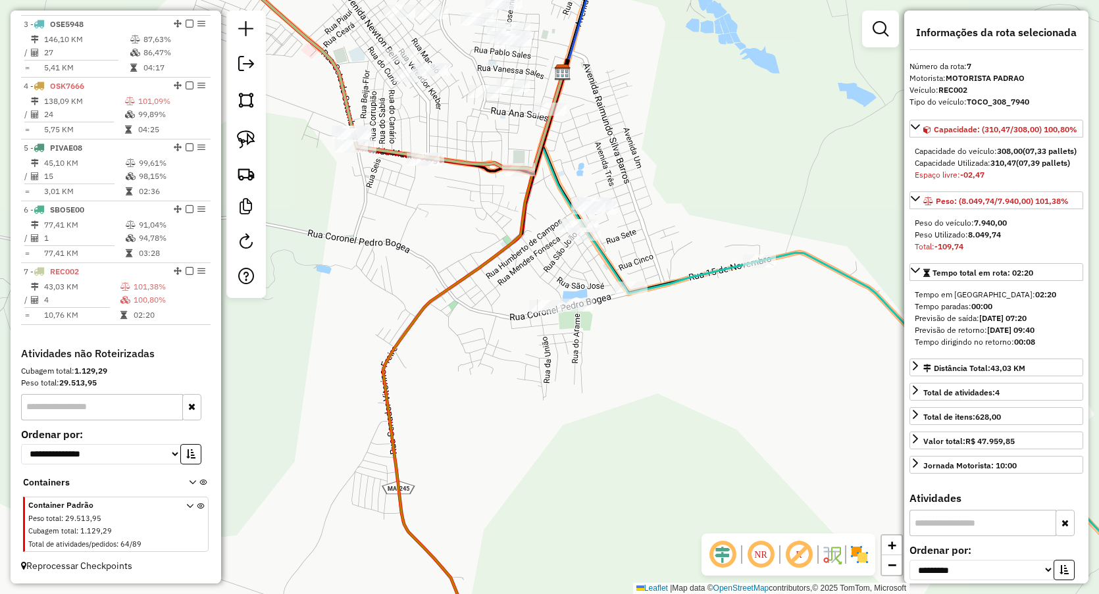
click at [428, 287] on div "Janela de atendimento Grade de atendimento Capacidade Transportadoras Veículos …" at bounding box center [549, 297] width 1099 height 594
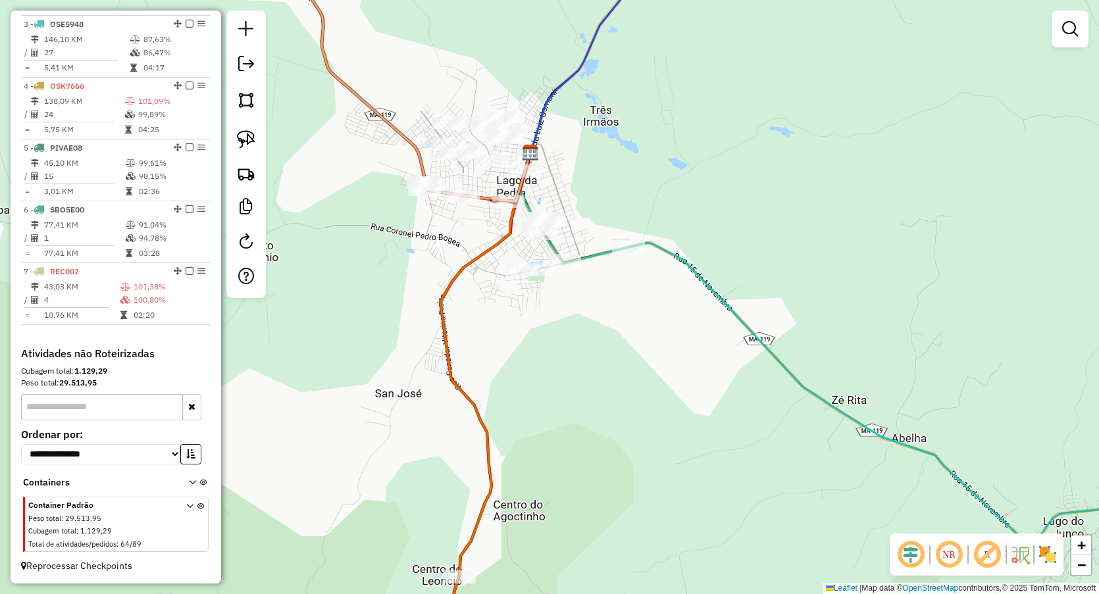
drag, startPoint x: 620, startPoint y: 136, endPoint x: 580, endPoint y: 182, distance: 61.2
click at [580, 182] on div "Janela de atendimento Grade de atendimento Capacidade Transportadoras Veículos …" at bounding box center [549, 297] width 1099 height 594
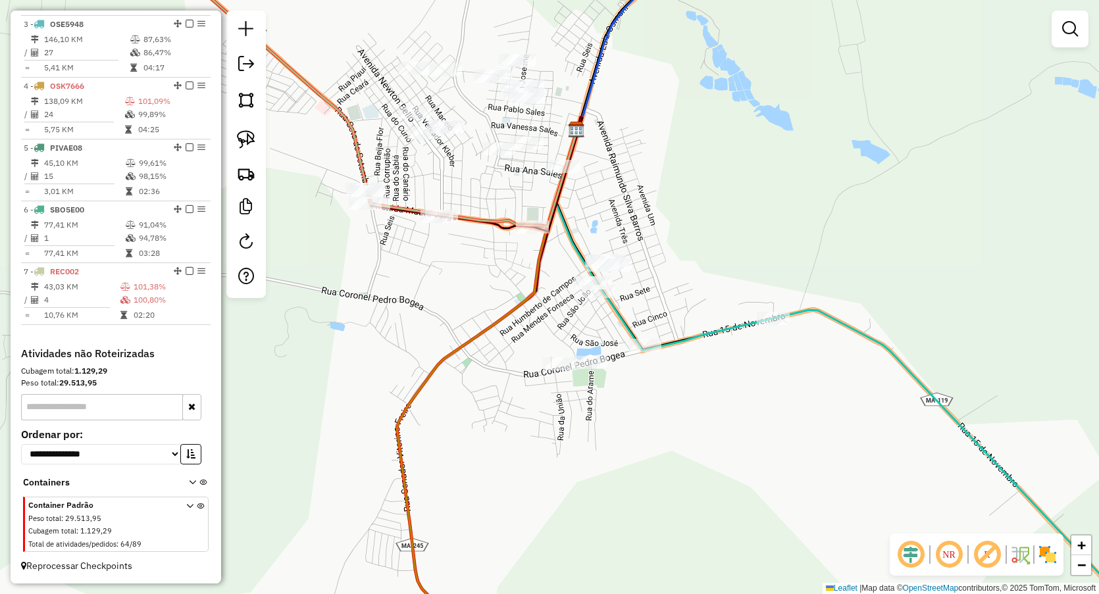
click at [461, 190] on div "Janela de atendimento Grade de atendimento Capacidade Transportadoras Veículos …" at bounding box center [549, 297] width 1099 height 594
click at [548, 172] on div "Janela de atendimento Grade de atendimento Capacidade Transportadoras Veículos …" at bounding box center [549, 297] width 1099 height 594
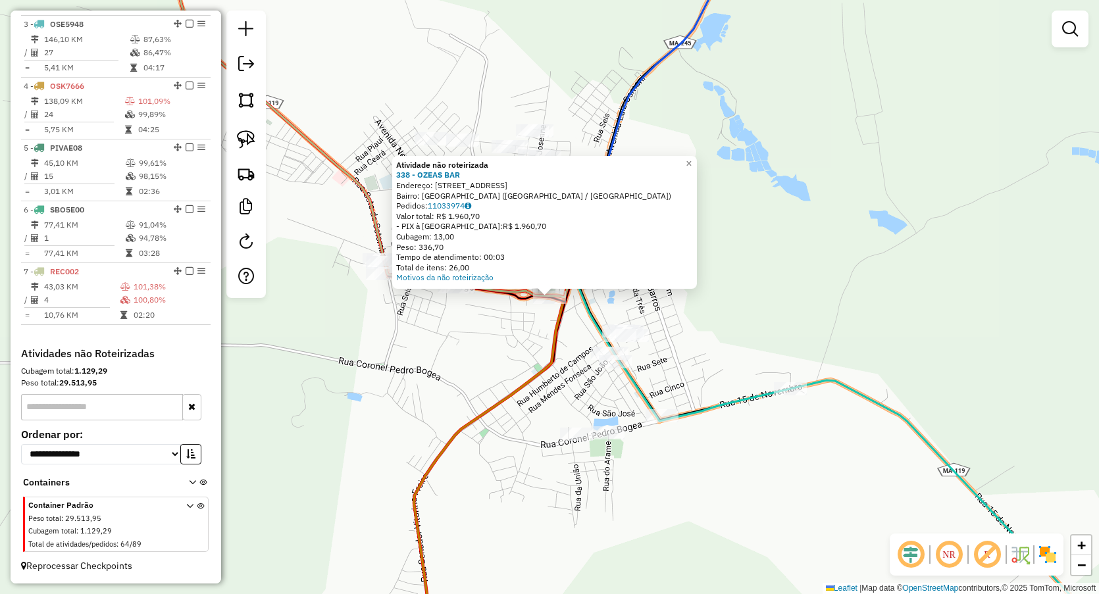
drag, startPoint x: 505, startPoint y: 361, endPoint x: 561, endPoint y: 344, distance: 58.9
click at [505, 359] on div "Atividade não roteirizada 338 - OZEAS BAR Endereço: AV ALOMESA 5 Bairro: VILA R…" at bounding box center [549, 297] width 1099 height 594
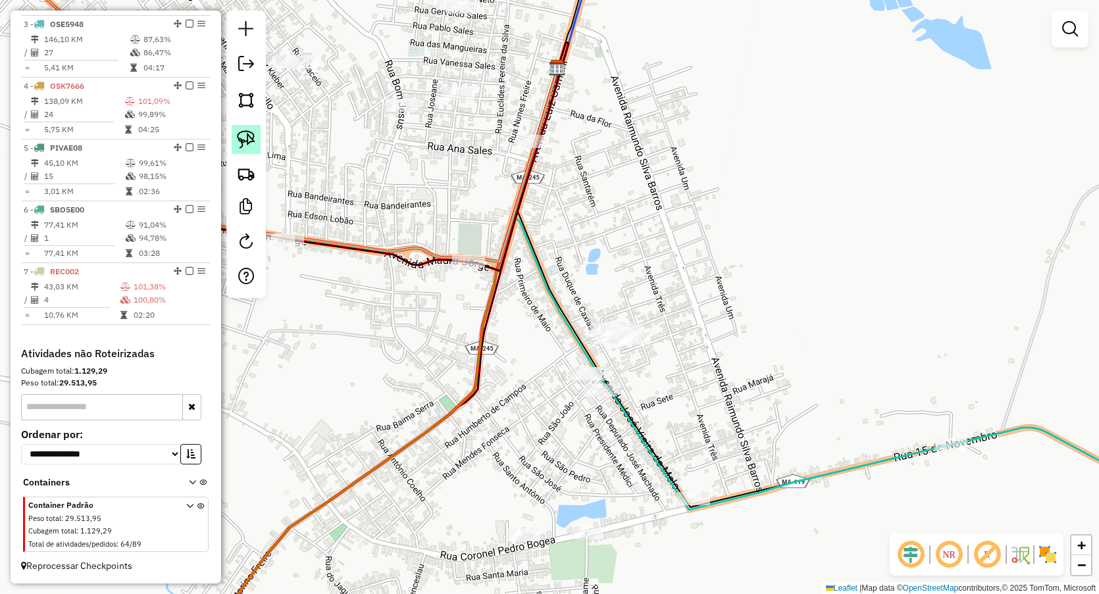
click at [250, 139] on img at bounding box center [246, 139] width 18 height 18
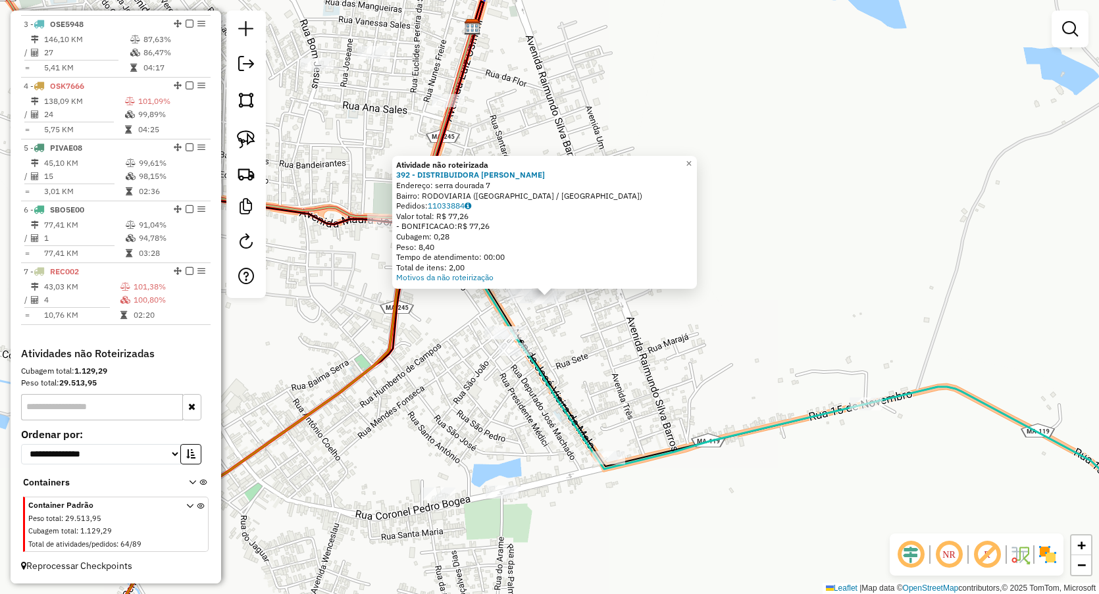
click at [611, 350] on div "Atividade não roteirizada 392 - DISTRIBUIDORA MAURO Endereço: serra dourada 7 B…" at bounding box center [549, 297] width 1099 height 594
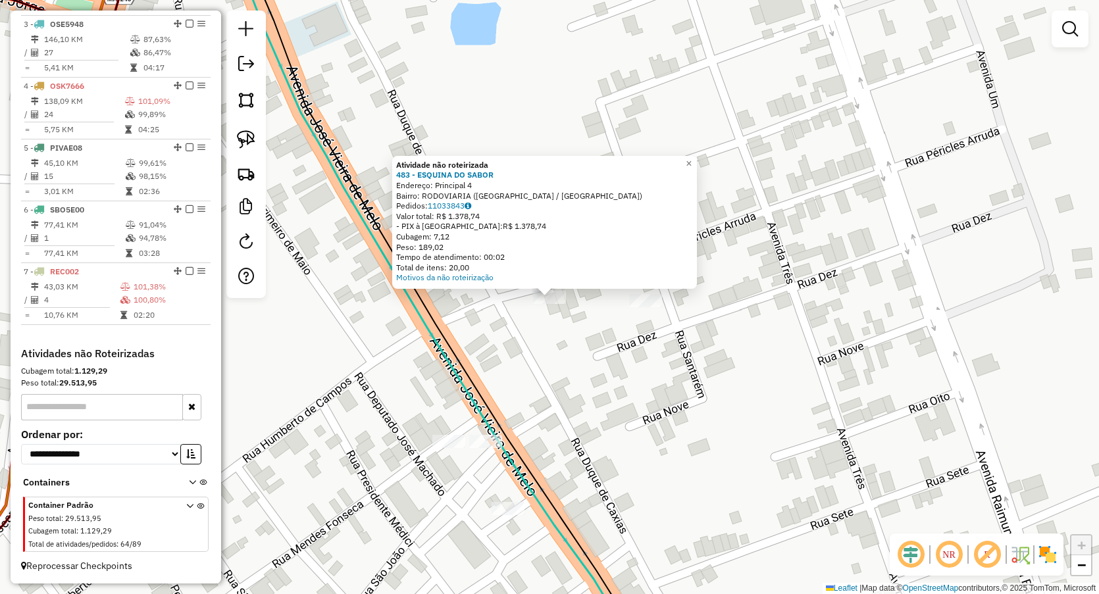
click at [586, 365] on div "Atividade não roteirizada 483 - ESQUINA DO SABOR Endereço: Principal 4 Bairro: …" at bounding box center [549, 297] width 1099 height 594
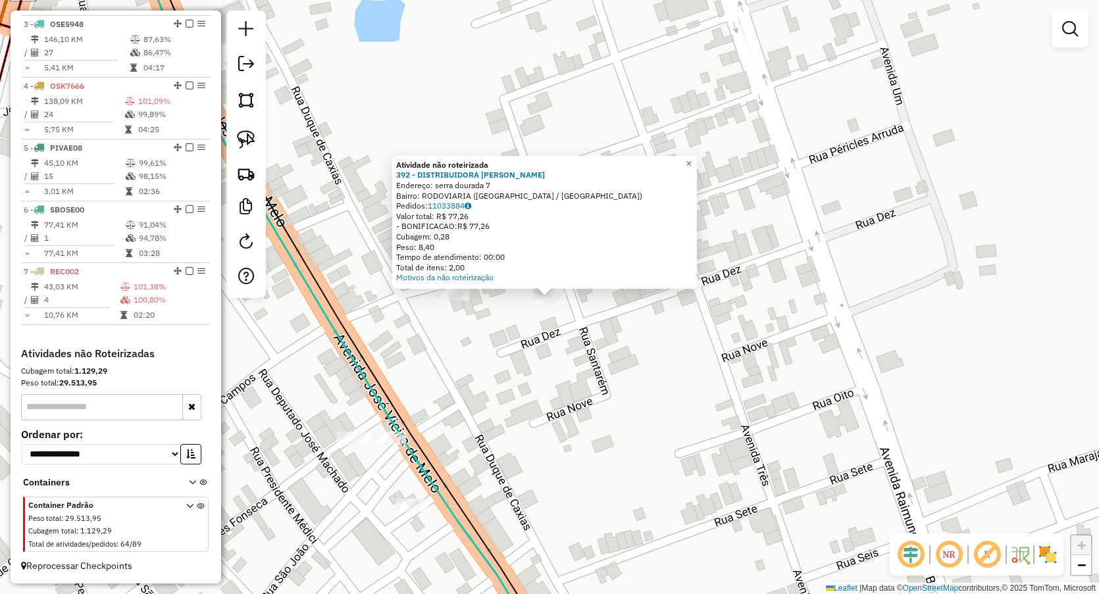
click at [517, 350] on div "Atividade não roteirizada 392 - DISTRIBUIDORA MAURO Endereço: serra dourada 7 B…" at bounding box center [549, 297] width 1099 height 594
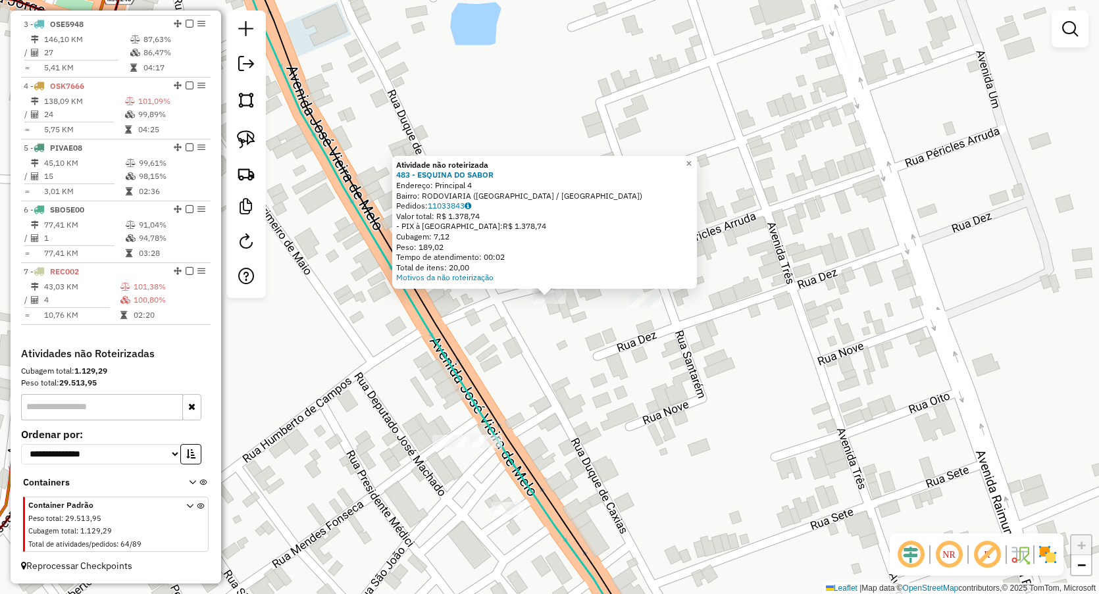
click at [486, 452] on div "Atividade não roteirizada 483 - ESQUINA DO SABOR Endereço: Principal 4 Bairro: …" at bounding box center [549, 297] width 1099 height 594
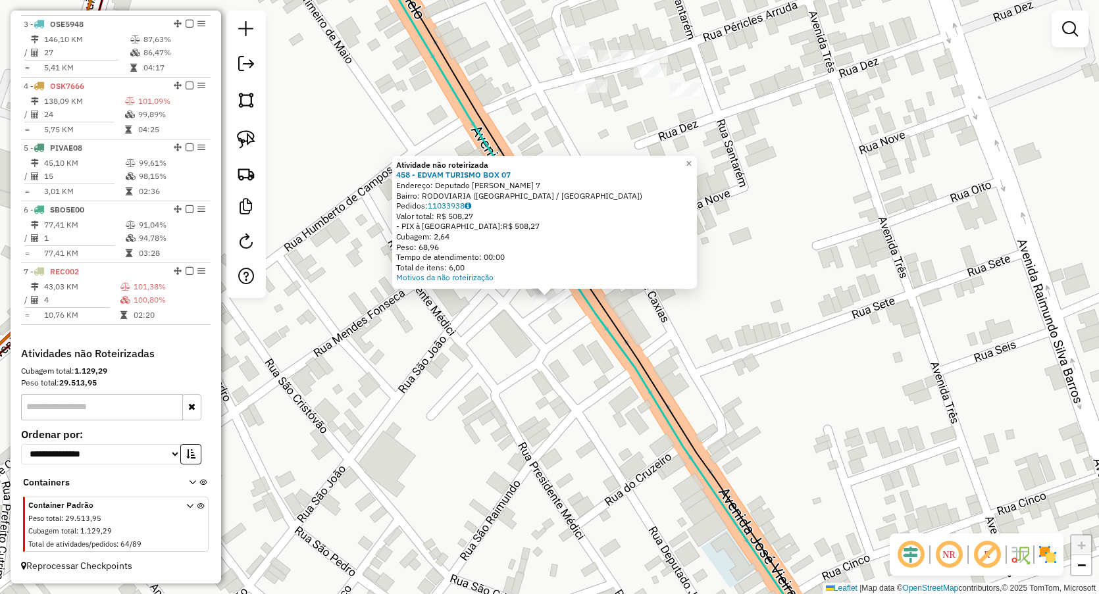
click at [430, 390] on div "Atividade não roteirizada 458 - EDVAM TURISMO BOX 07 Endereço: Deputado Jose Ma…" at bounding box center [549, 297] width 1099 height 594
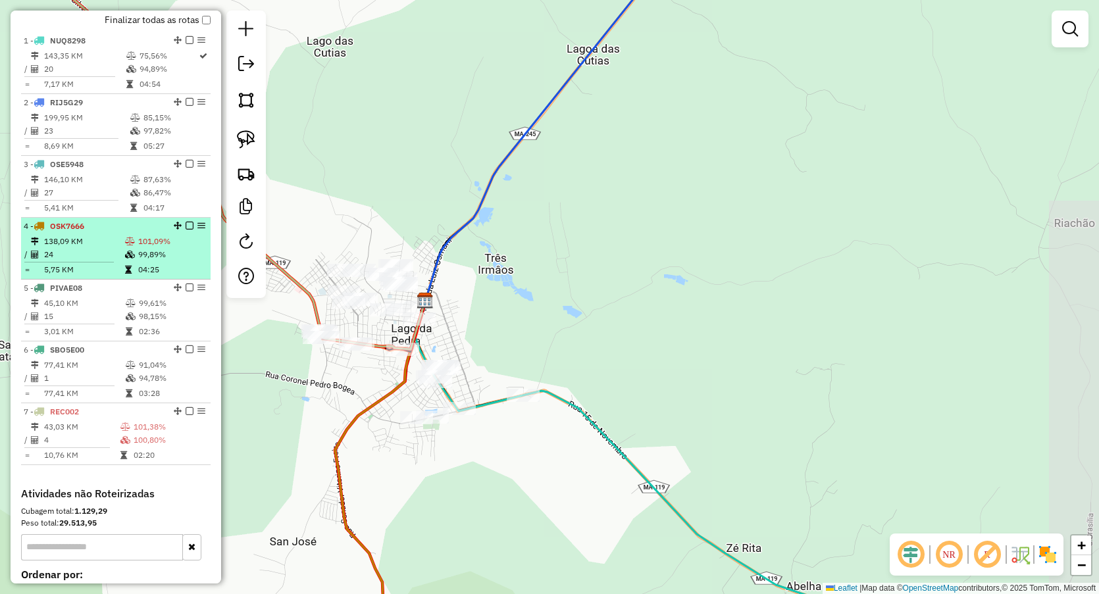
scroll to position [448, 0]
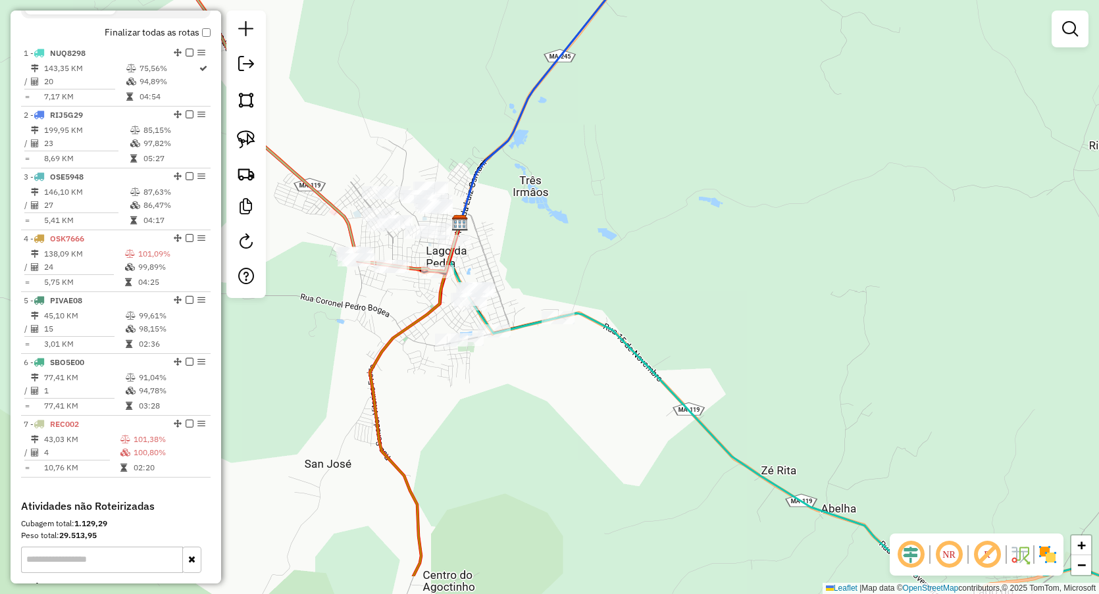
drag, startPoint x: 567, startPoint y: 314, endPoint x: 582, endPoint y: 260, distance: 56.2
click at [587, 263] on div "Janela de atendimento Grade de atendimento Capacidade Transportadoras Veículos …" at bounding box center [549, 297] width 1099 height 594
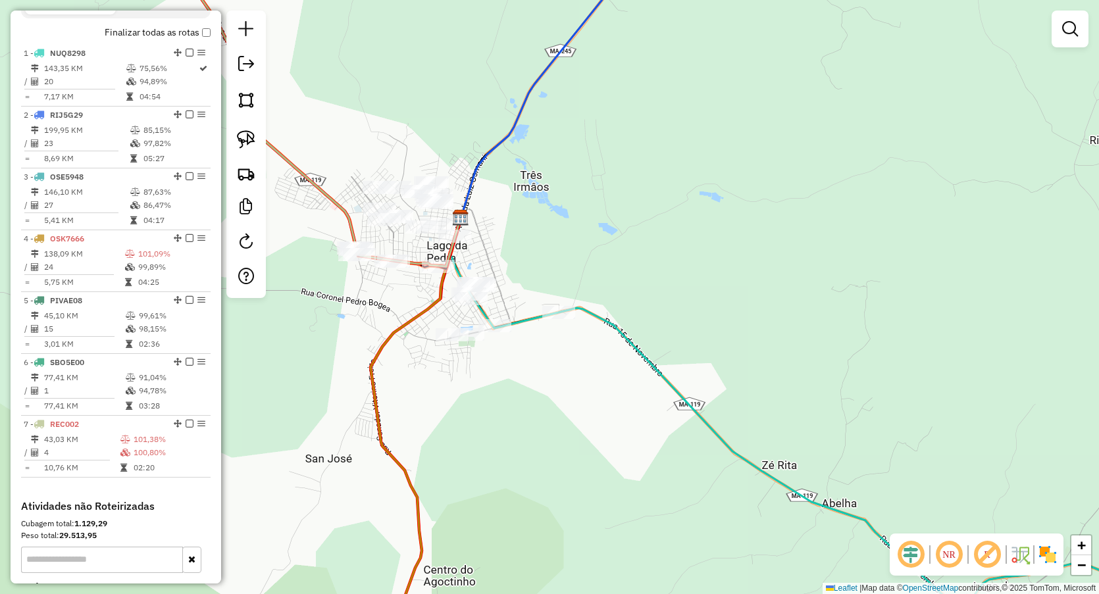
click at [553, 323] on div "Janela de atendimento Grade de atendimento Capacidade Transportadoras Veículos …" at bounding box center [549, 297] width 1099 height 594
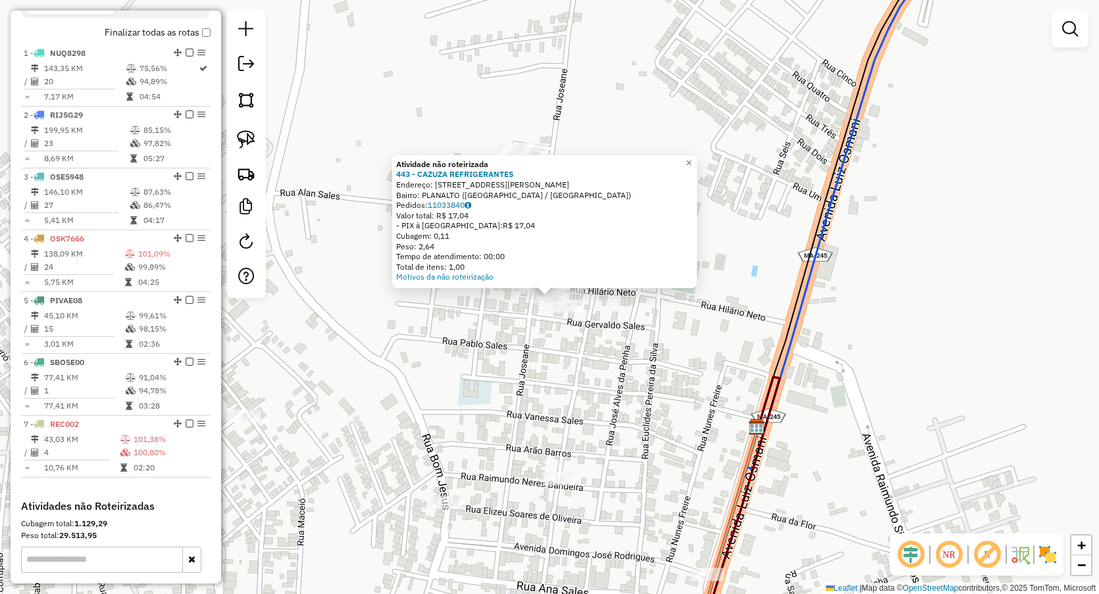
click at [448, 388] on div "Atividade não roteirizada 443 - CAZUZA REFRIGERANTES Endereço: Rua Ilario Neto …" at bounding box center [549, 297] width 1099 height 594
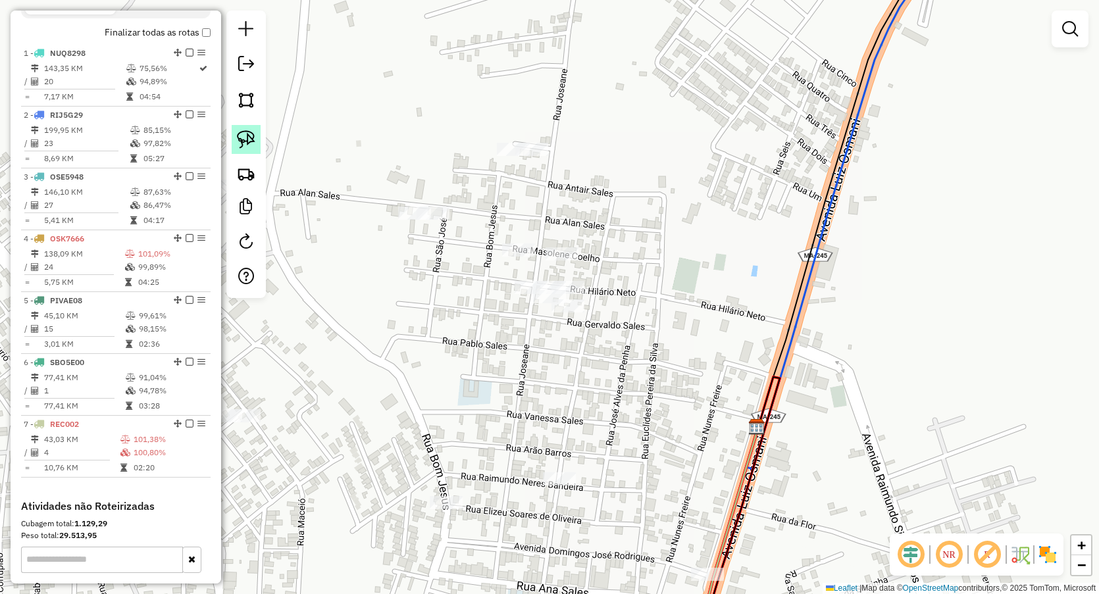
click at [253, 143] on img at bounding box center [246, 139] width 18 height 18
drag, startPoint x: 457, startPoint y: 284, endPoint x: 554, endPoint y: 409, distance: 158.6
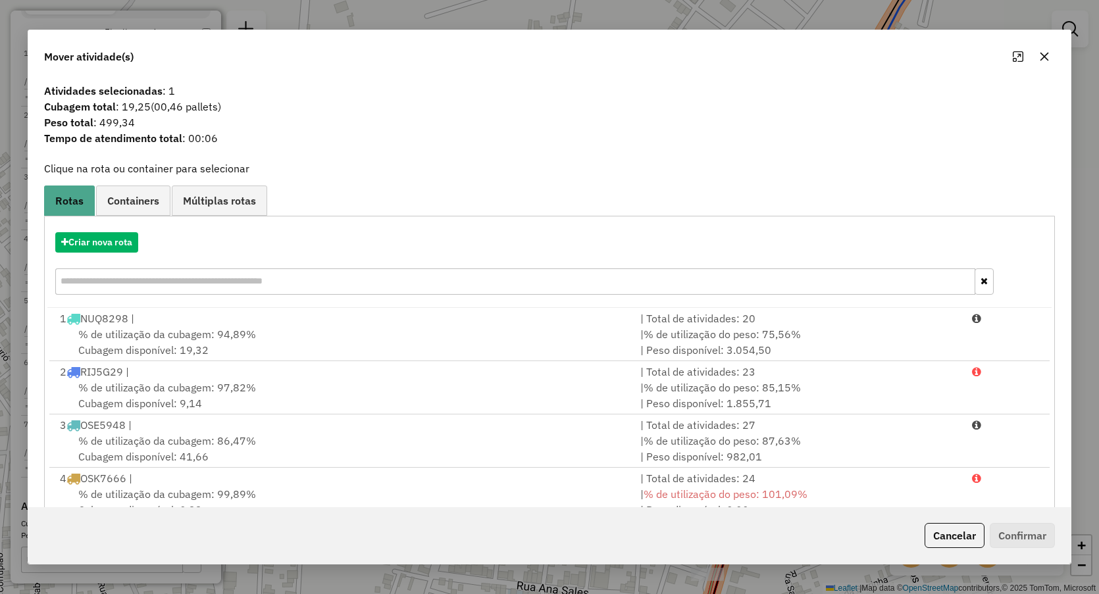
drag, startPoint x: 1048, startPoint y: 65, endPoint x: 1031, endPoint y: 76, distance: 20.7
click at [1048, 65] on button "button" at bounding box center [1044, 56] width 21 height 21
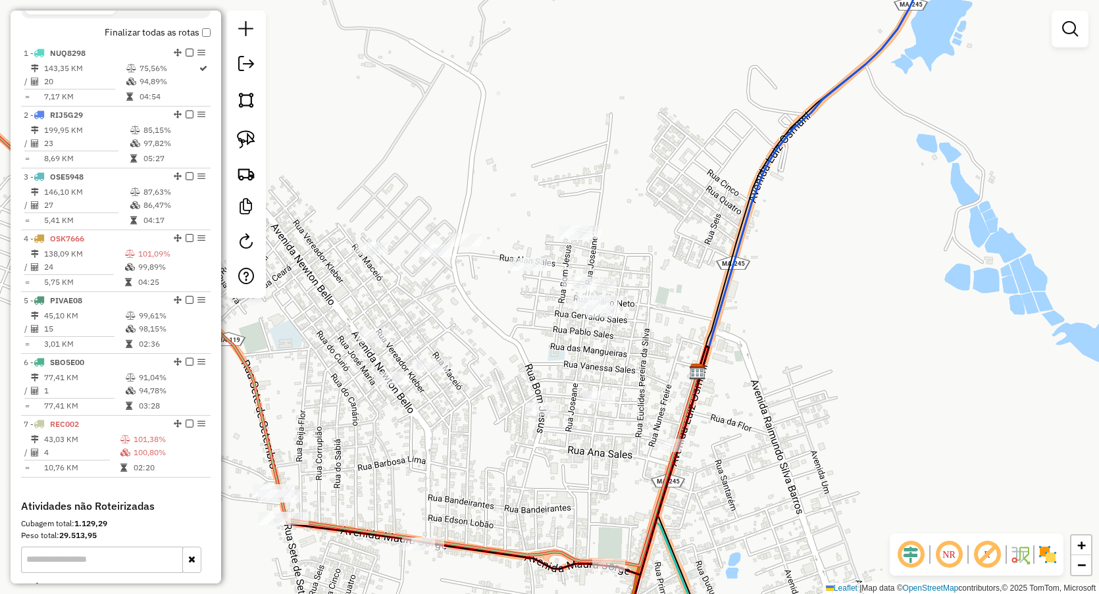
drag, startPoint x: 472, startPoint y: 314, endPoint x: 477, endPoint y: 228, distance: 86.3
click at [477, 234] on div at bounding box center [465, 240] width 33 height 13
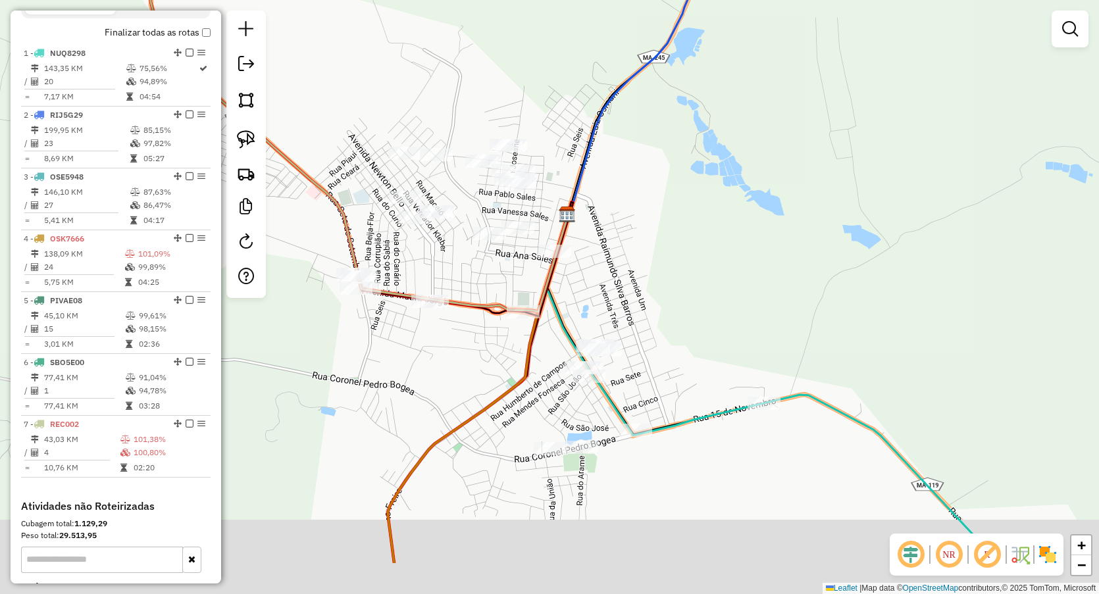
drag, startPoint x: 676, startPoint y: 317, endPoint x: 624, endPoint y: 136, distance: 188.3
click at [625, 137] on div "Janela de atendimento Grade de atendimento Capacidade Transportadoras Veículos …" at bounding box center [549, 297] width 1099 height 594
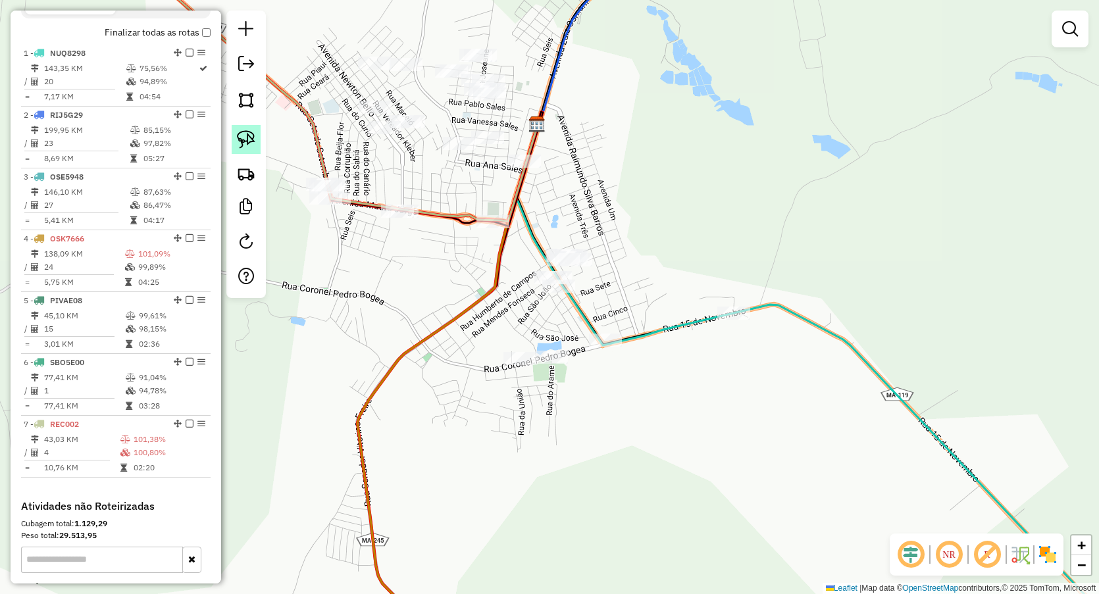
click at [242, 129] on link at bounding box center [246, 139] width 29 height 29
drag, startPoint x: 421, startPoint y: 304, endPoint x: 431, endPoint y: 257, distance: 48.5
click at [492, 211] on div "Janela de atendimento Grade de atendimento Capacidade Transportadoras Veículos …" at bounding box center [549, 297] width 1099 height 594
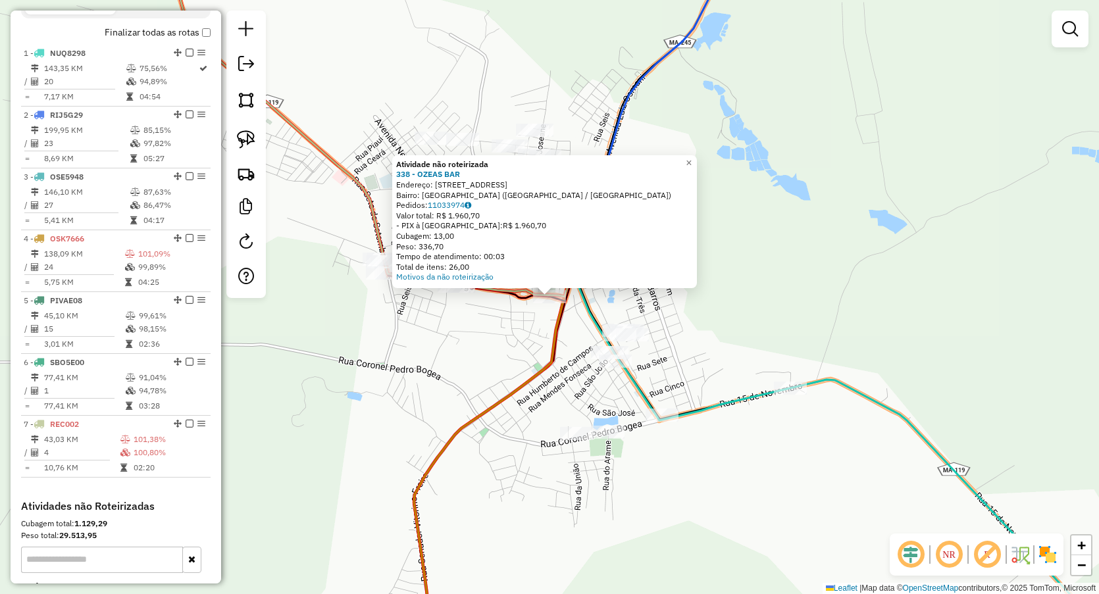
click at [435, 387] on div "Atividade não roteirizada 338 - OZEAS BAR Endereço: AV ALOMESA 5 Bairro: VILA R…" at bounding box center [549, 297] width 1099 height 594
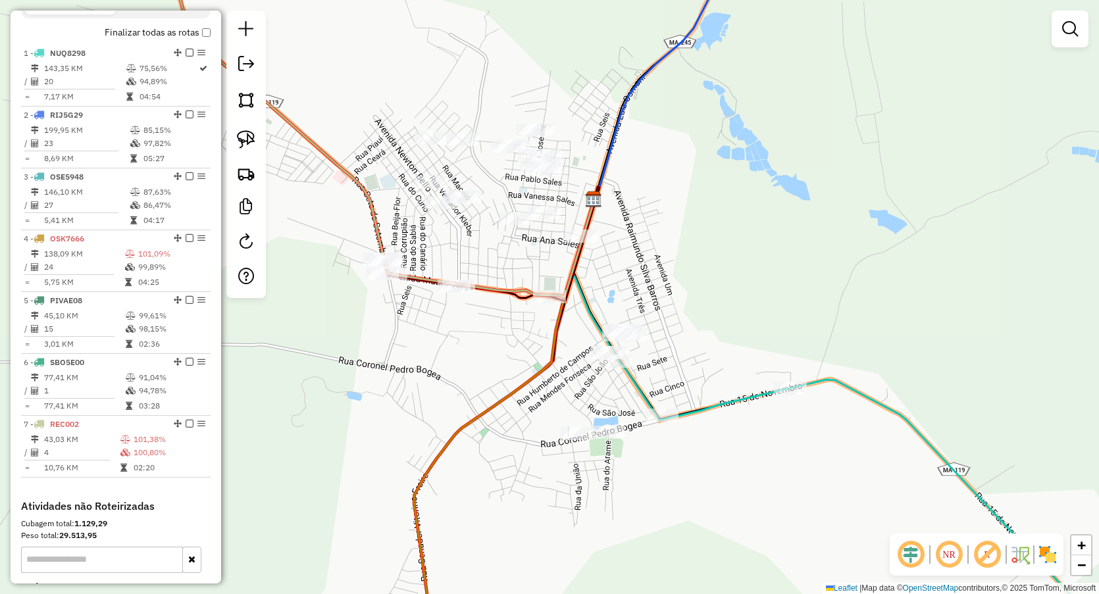
click at [226, 140] on div "Janela de atendimento Grade de atendimento Capacidade Transportadoras Veículos …" at bounding box center [549, 297] width 1099 height 594
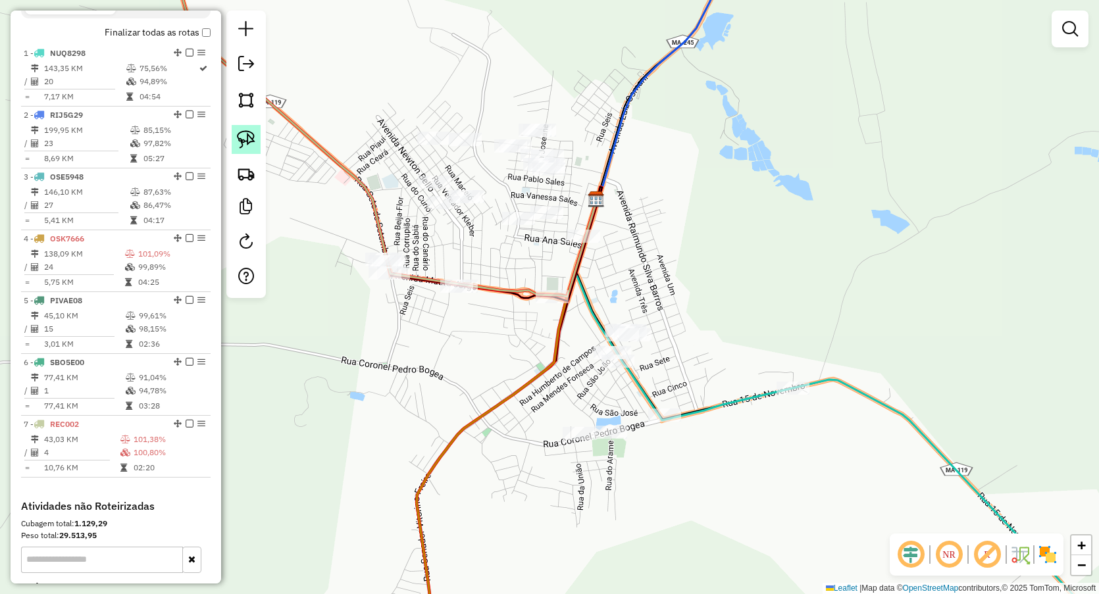
click at [245, 129] on link at bounding box center [246, 139] width 29 height 29
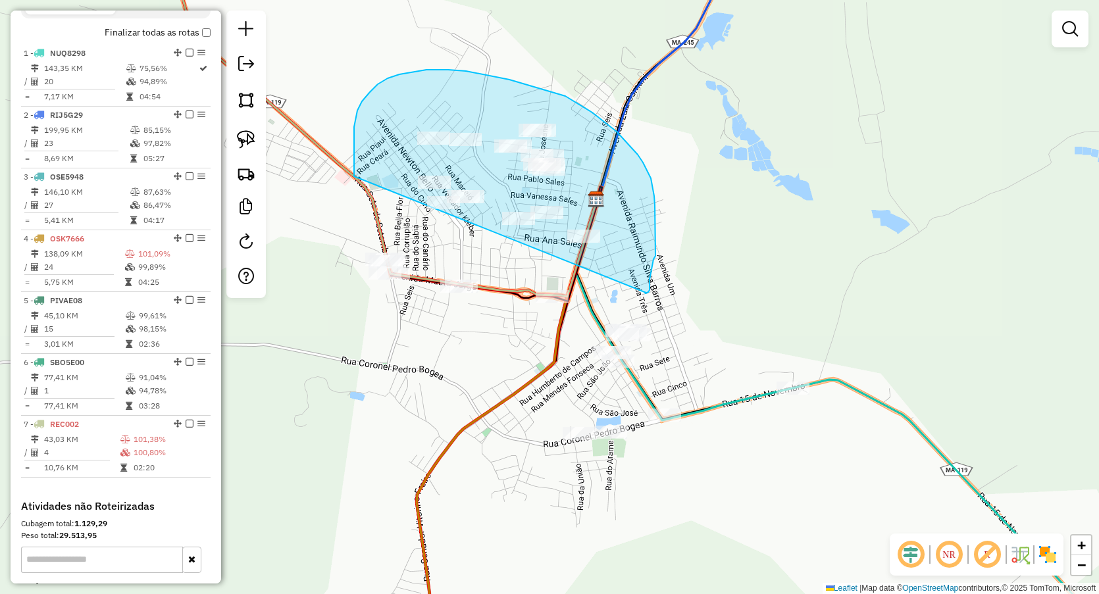
drag, startPoint x: 354, startPoint y: 138, endPoint x: 647, endPoint y: 292, distance: 330.9
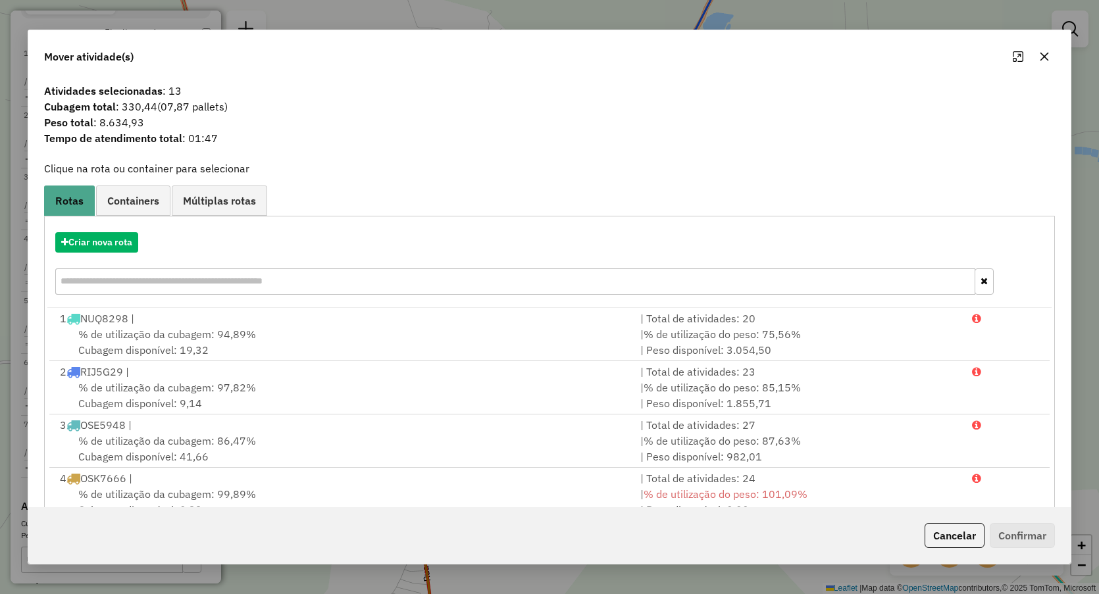
click at [1046, 57] on icon "button" at bounding box center [1045, 57] width 9 height 9
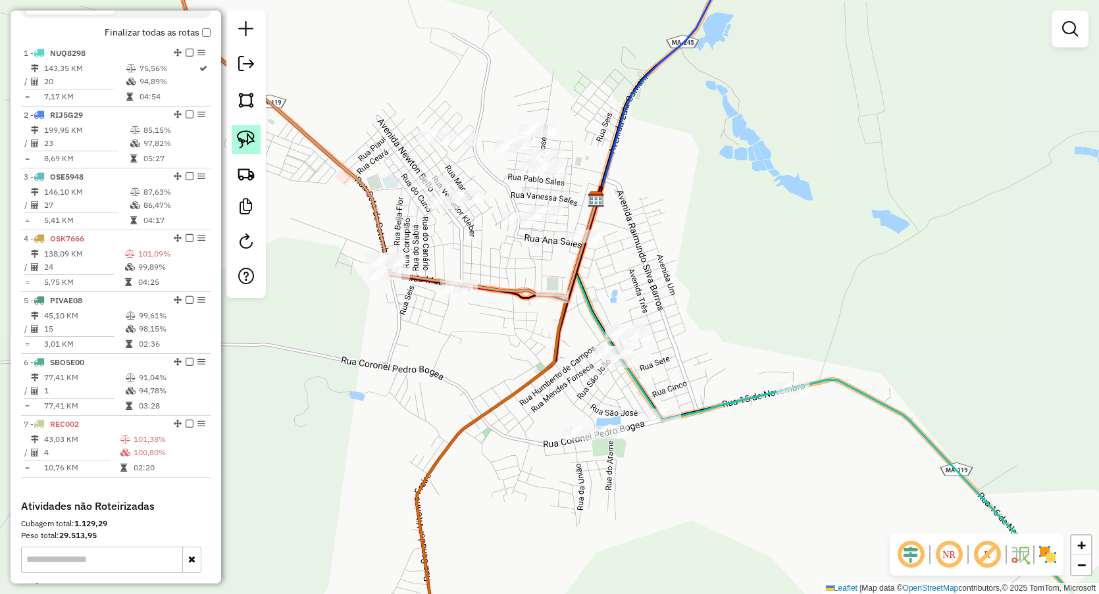
click at [243, 128] on link at bounding box center [246, 139] width 29 height 29
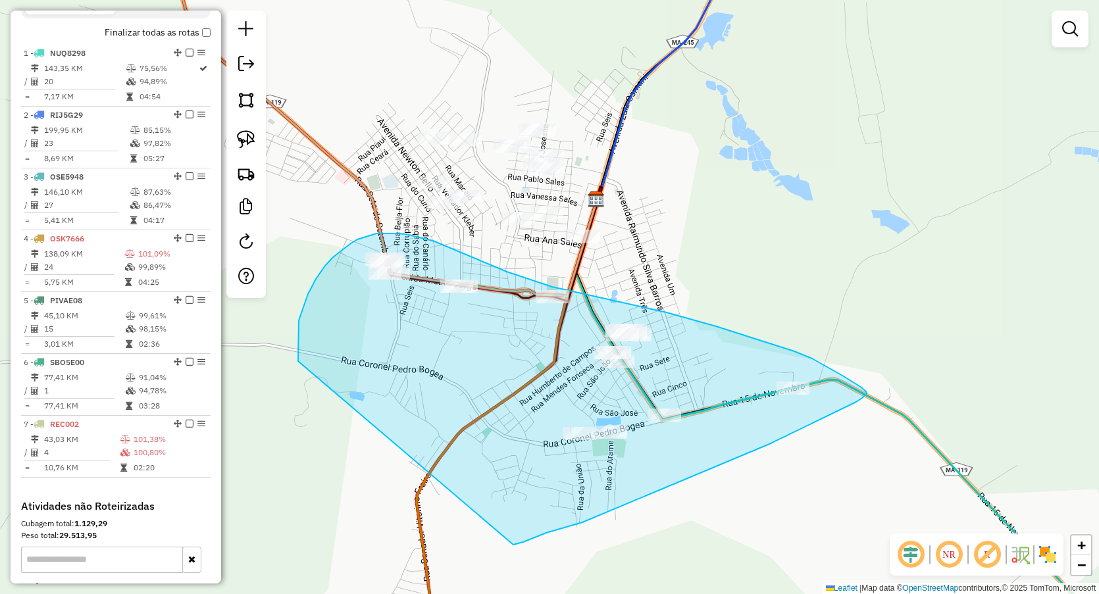
drag, startPoint x: 298, startPoint y: 359, endPoint x: 503, endPoint y: 549, distance: 279.0
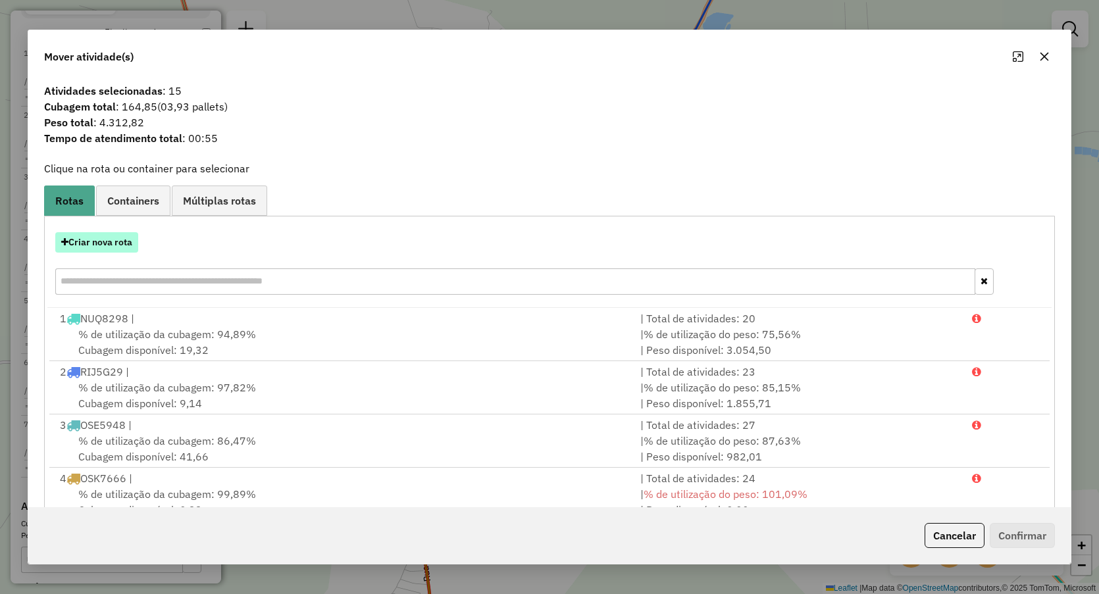
click at [103, 243] on button "Criar nova rota" at bounding box center [96, 242] width 83 height 20
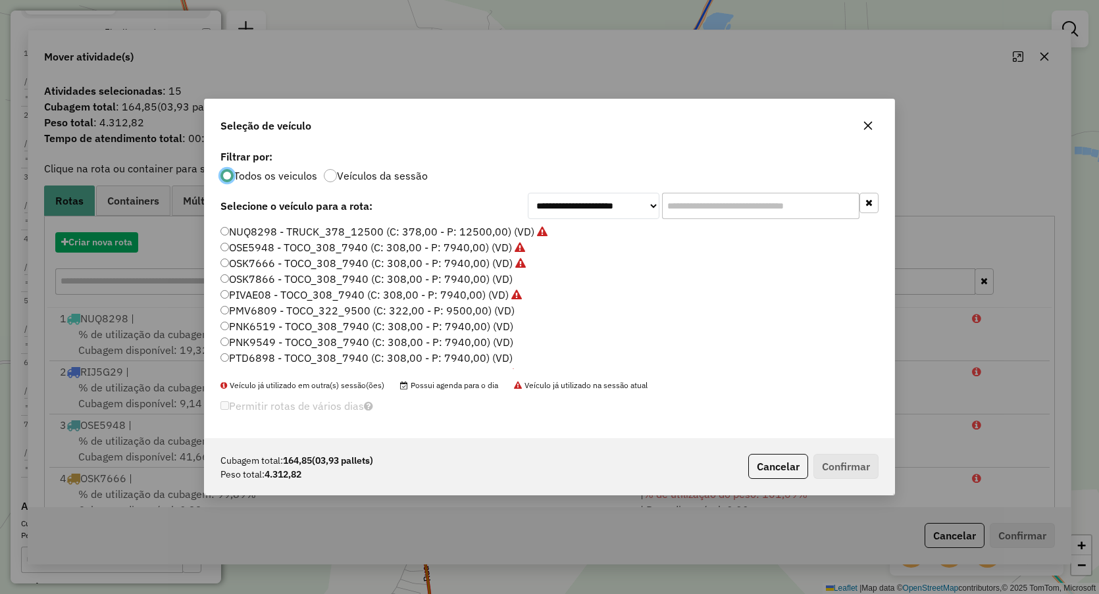
scroll to position [7, 4]
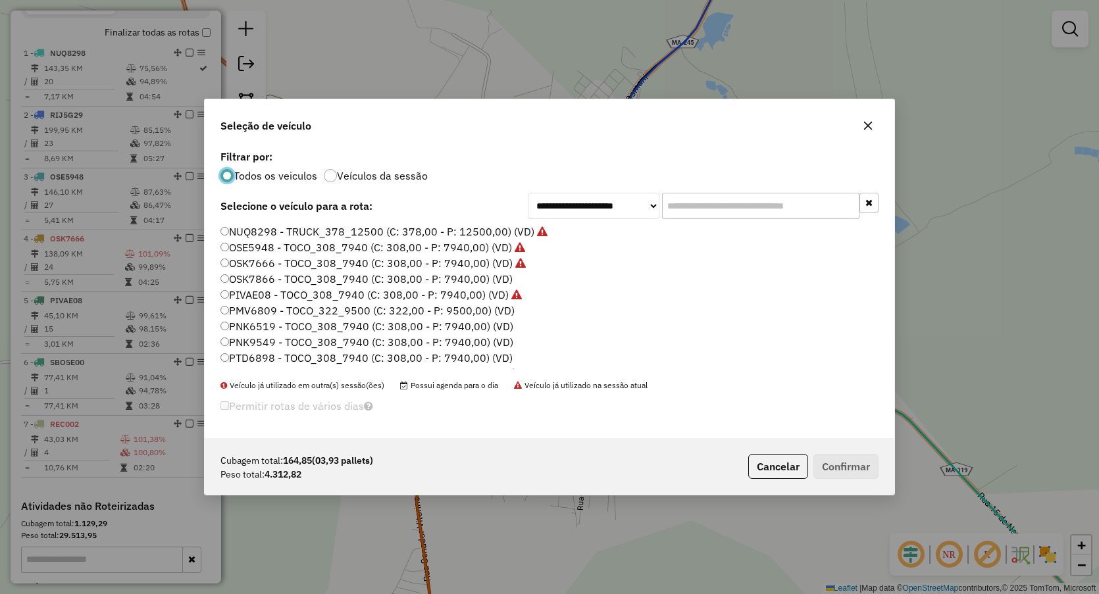
click at [280, 321] on label "PNK6519 - TOCO_308_7940 (C: 308,00 - P: 7940,00) (VD)" at bounding box center [366, 327] width 293 height 16
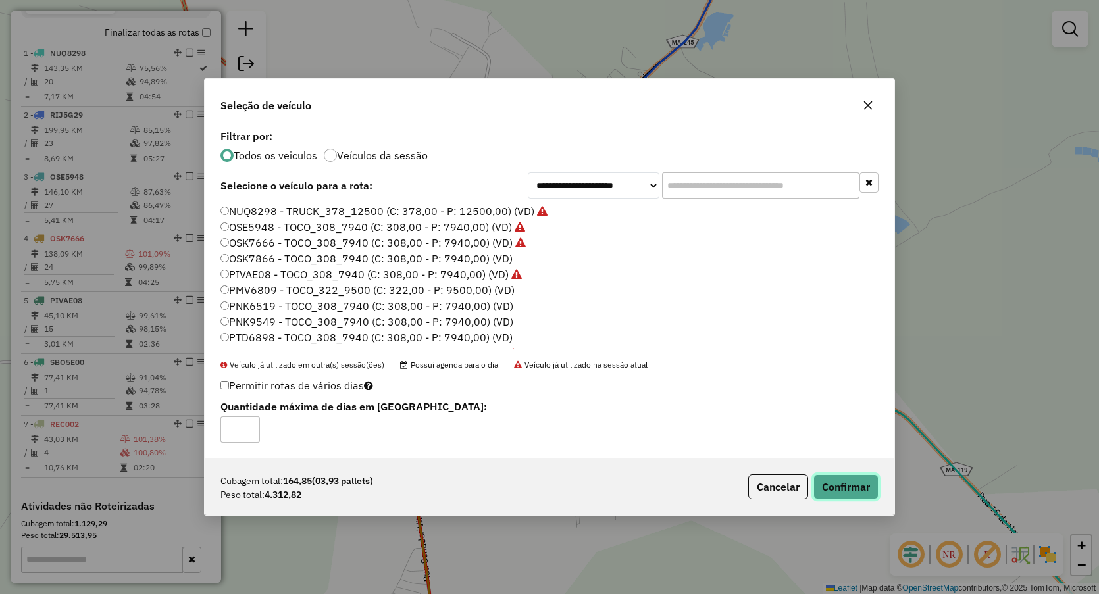
click at [858, 485] on button "Confirmar" at bounding box center [845, 487] width 65 height 25
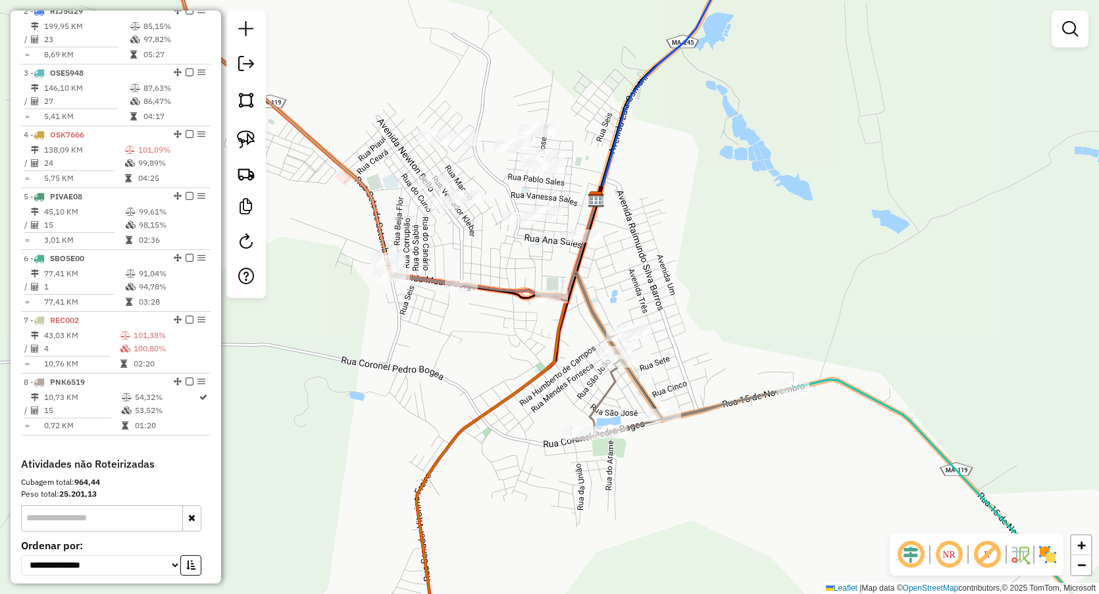
scroll to position [628, 0]
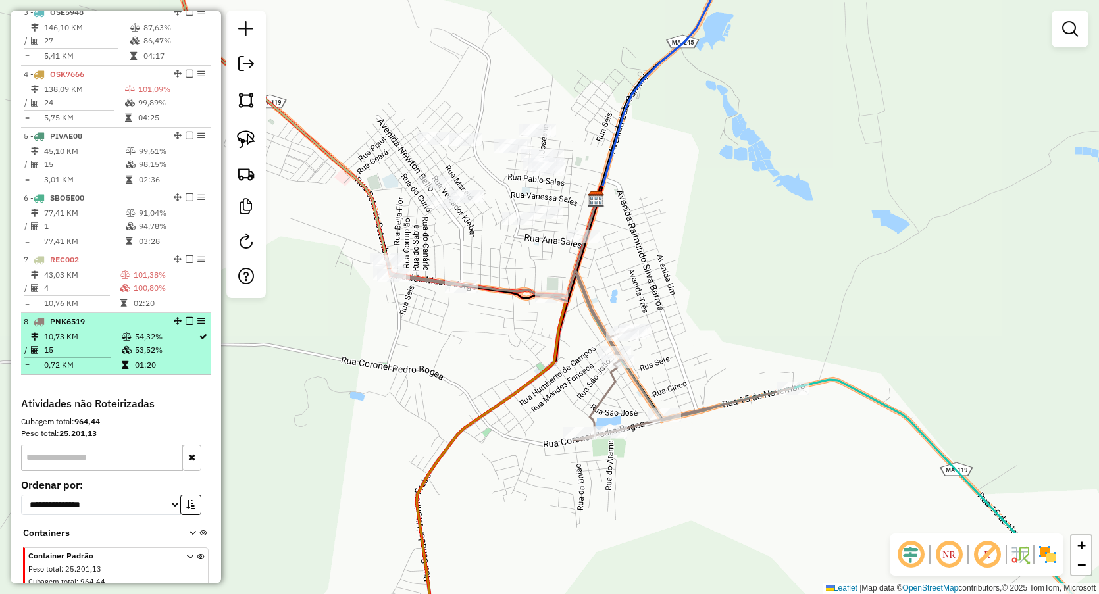
click at [86, 372] on td "0,72 KM" at bounding box center [82, 365] width 78 height 13
select select "**********"
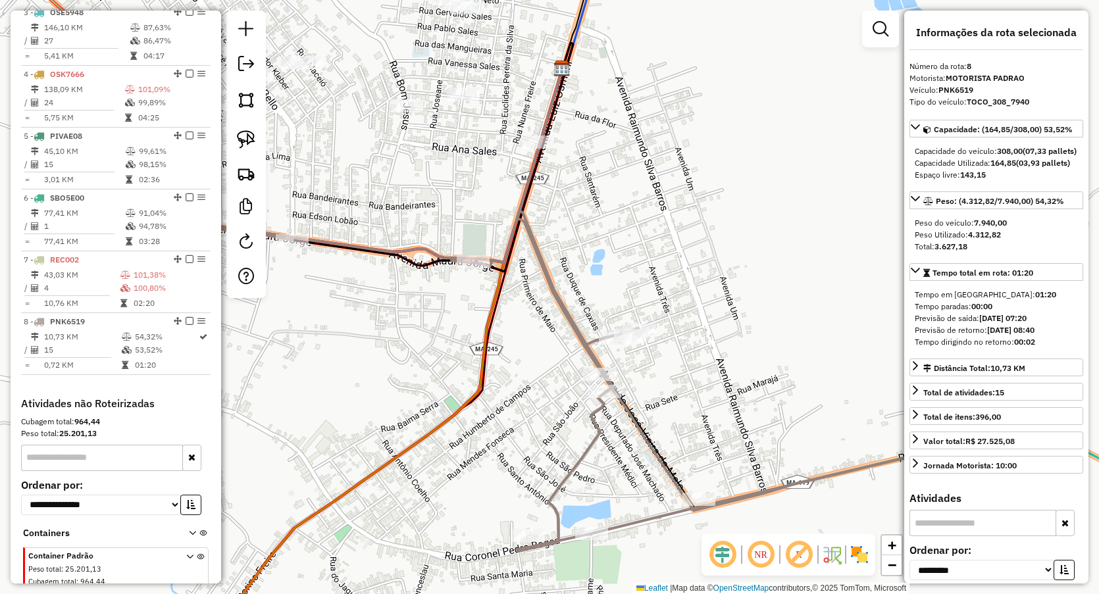
drag, startPoint x: 193, startPoint y: 330, endPoint x: 269, endPoint y: 381, distance: 92.0
click at [276, 383] on div "Janela de atendimento Grade de atendimento Capacidade Transportadoras Veículos …" at bounding box center [549, 297] width 1099 height 594
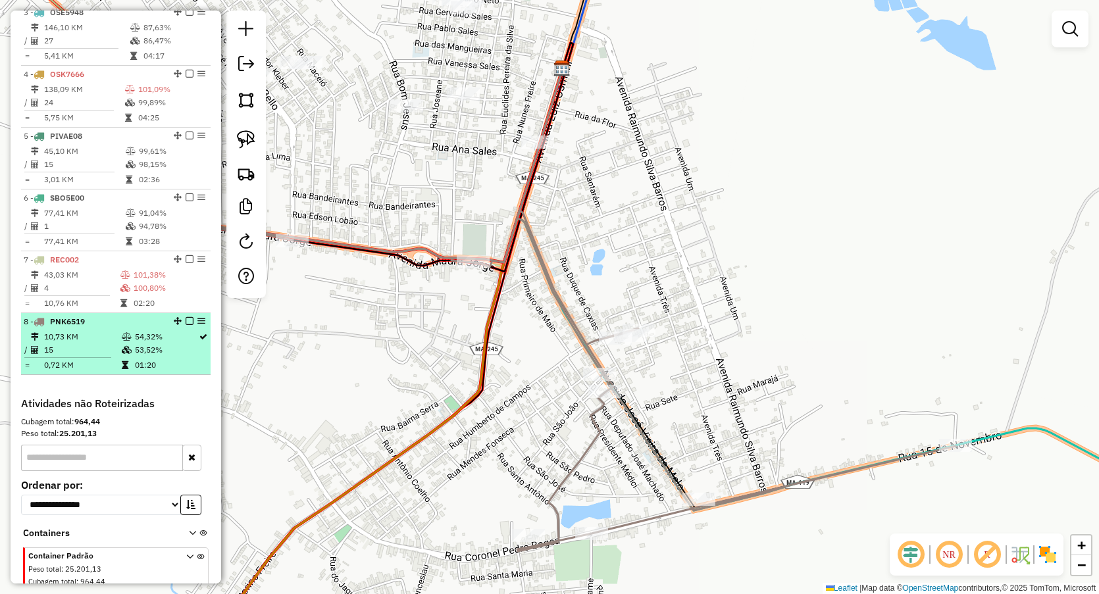
select select "**********"
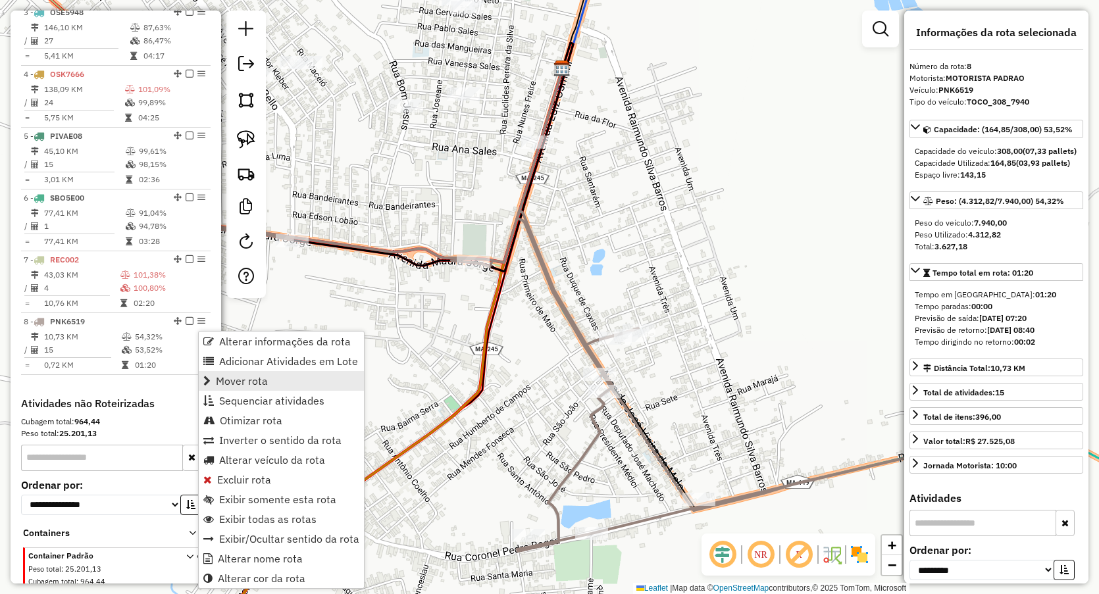
click at [265, 380] on span "Mover rota" at bounding box center [242, 381] width 52 height 11
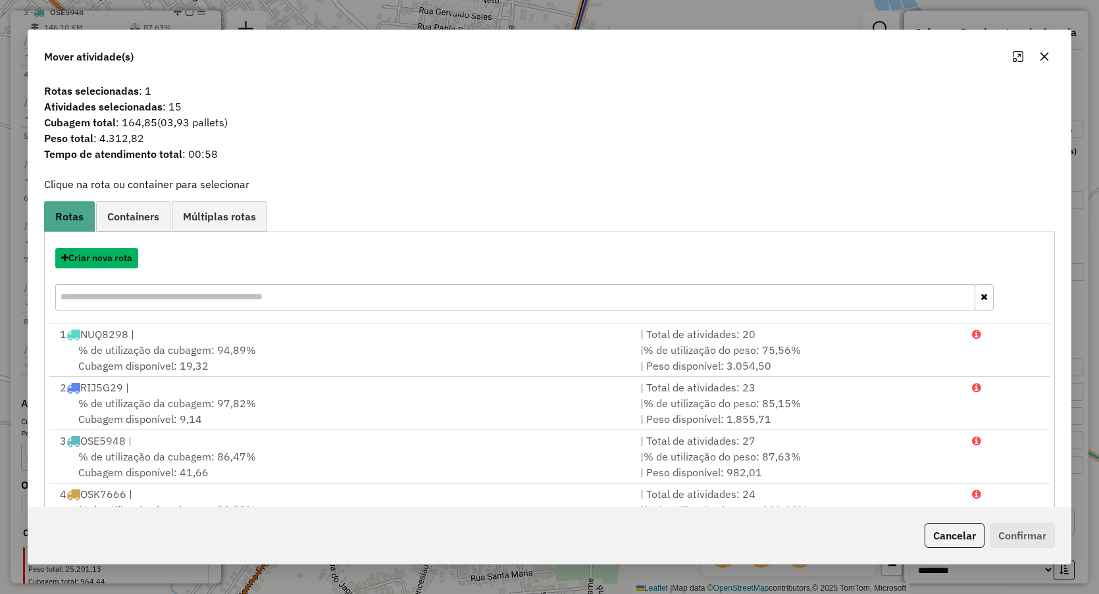
click at [120, 259] on button "Criar nova rota" at bounding box center [96, 258] width 83 height 20
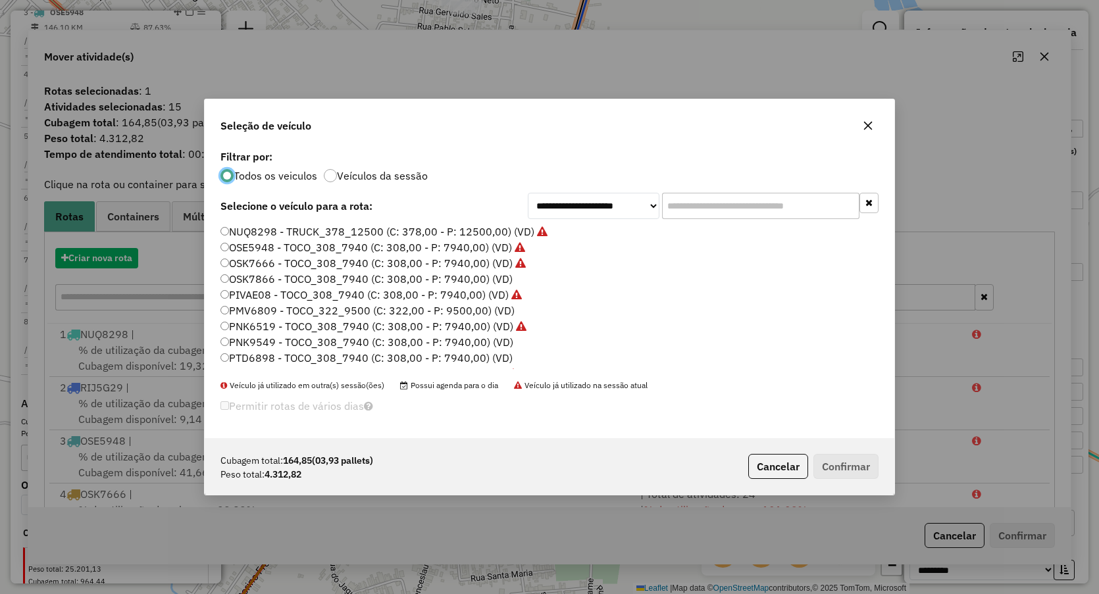
scroll to position [7, 4]
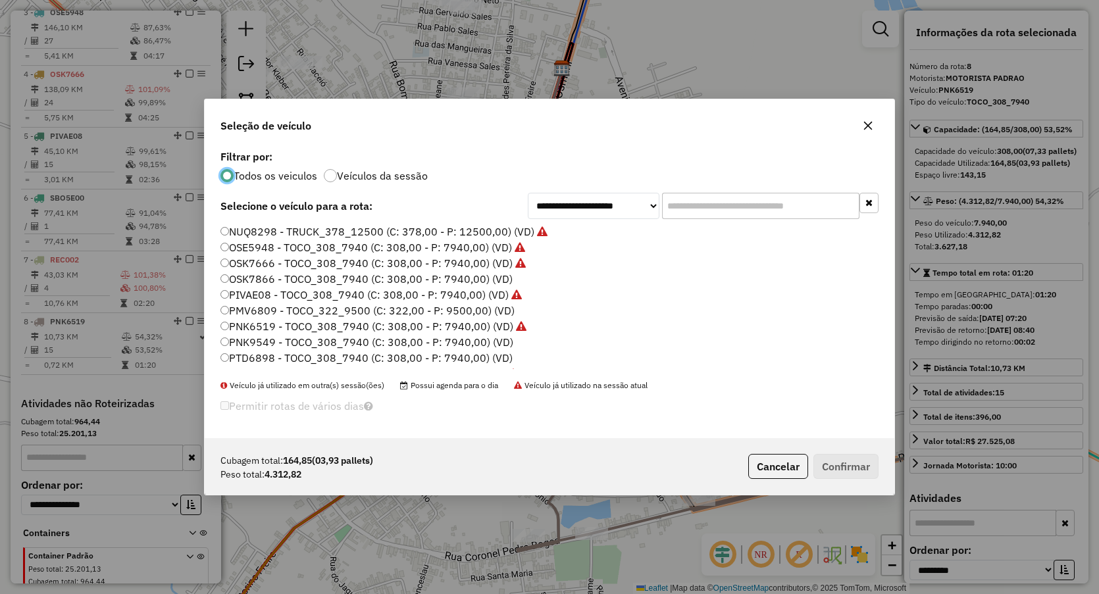
click at [275, 283] on label "OSK7866 - TOCO_308_7940 (C: 308,00 - P: 7940,00) (VD)" at bounding box center [366, 279] width 292 height 16
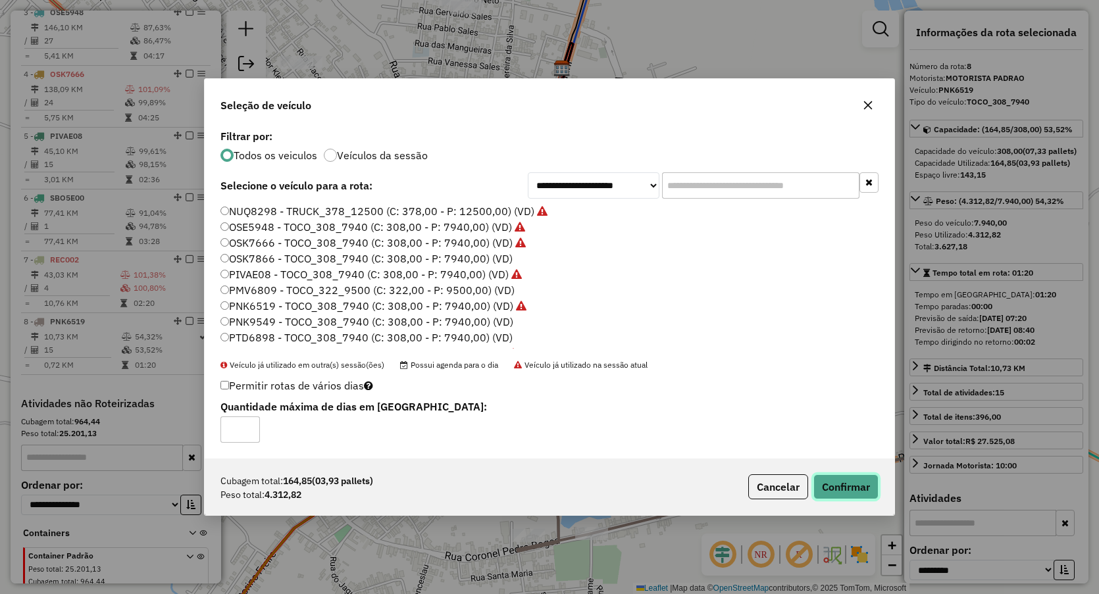
click at [846, 480] on button "Confirmar" at bounding box center [845, 487] width 65 height 25
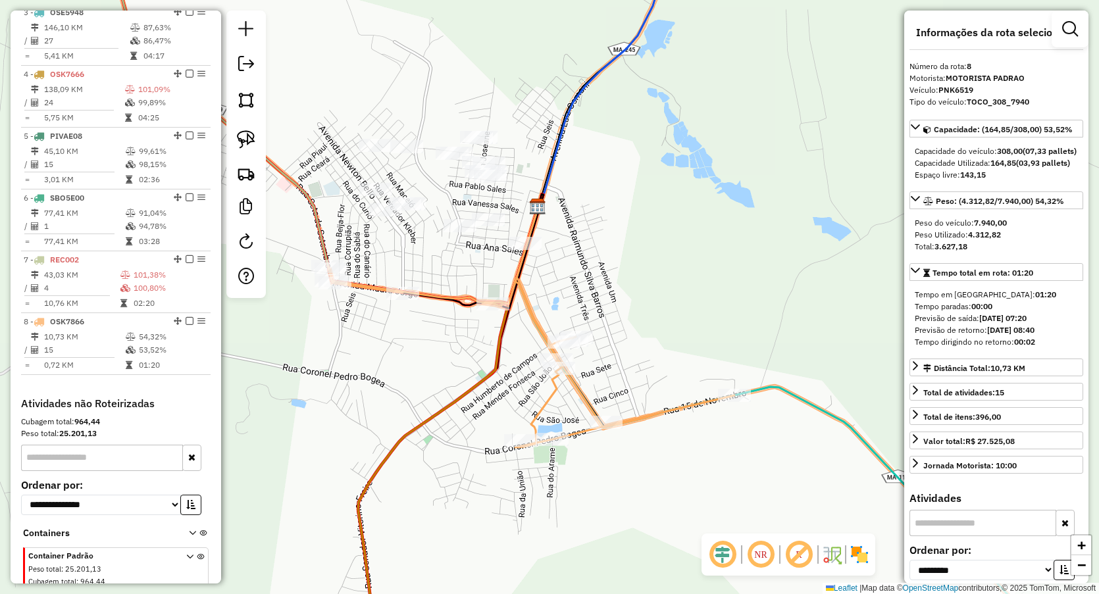
drag, startPoint x: 656, startPoint y: 269, endPoint x: 737, endPoint y: 272, distance: 81.0
click at [737, 273] on div "Janela de atendimento Grade de atendimento Capacidade Transportadoras Veículos …" at bounding box center [549, 297] width 1099 height 594
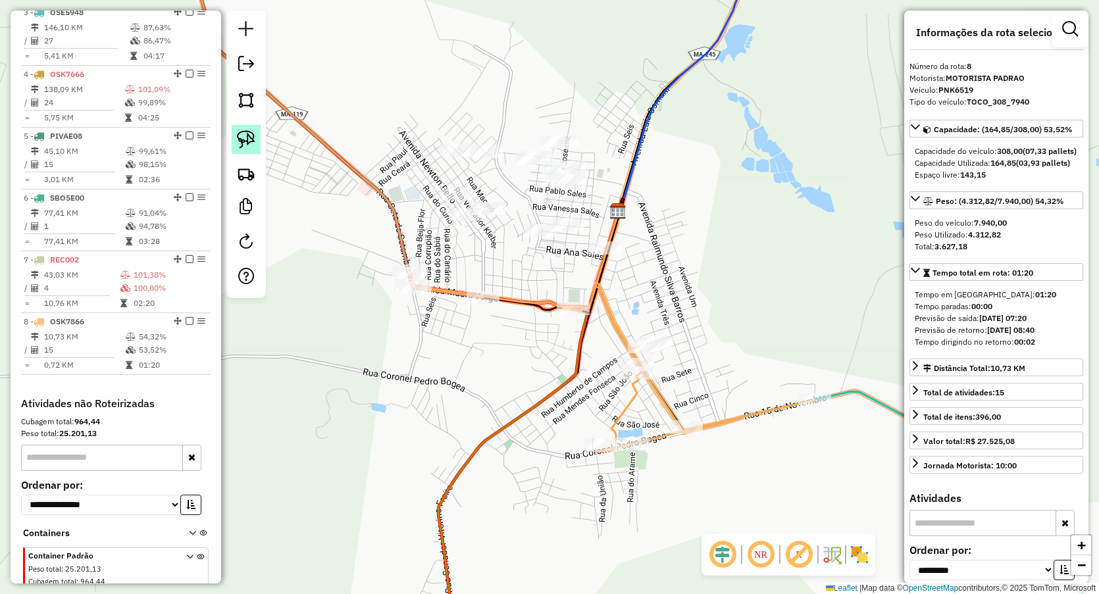
click at [238, 125] on link at bounding box center [246, 139] width 29 height 29
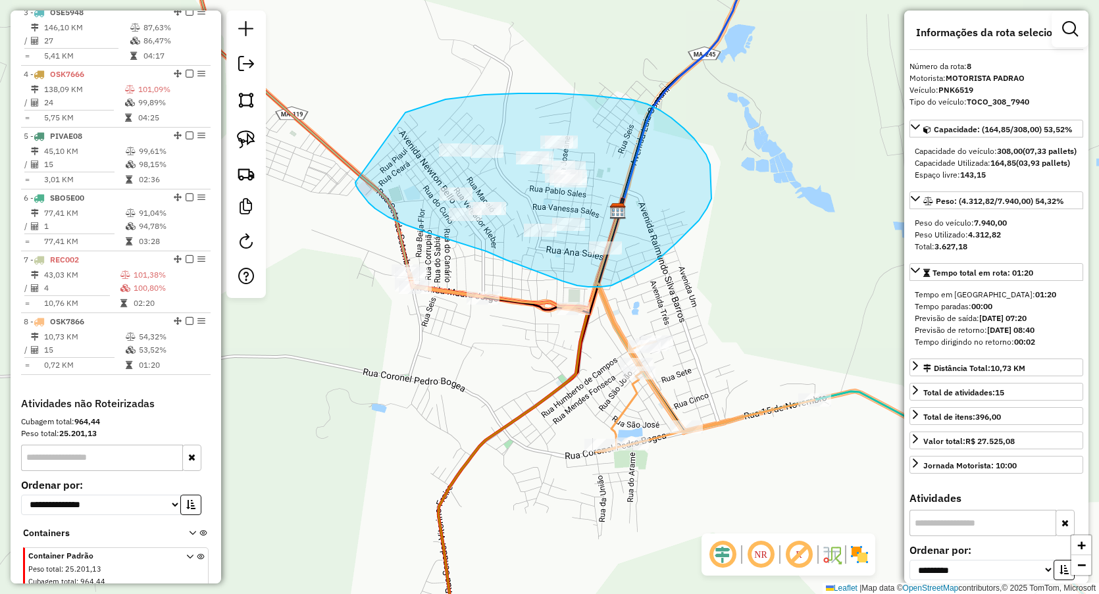
drag, startPoint x: 411, startPoint y: 111, endPoint x: 355, endPoint y: 182, distance: 90.6
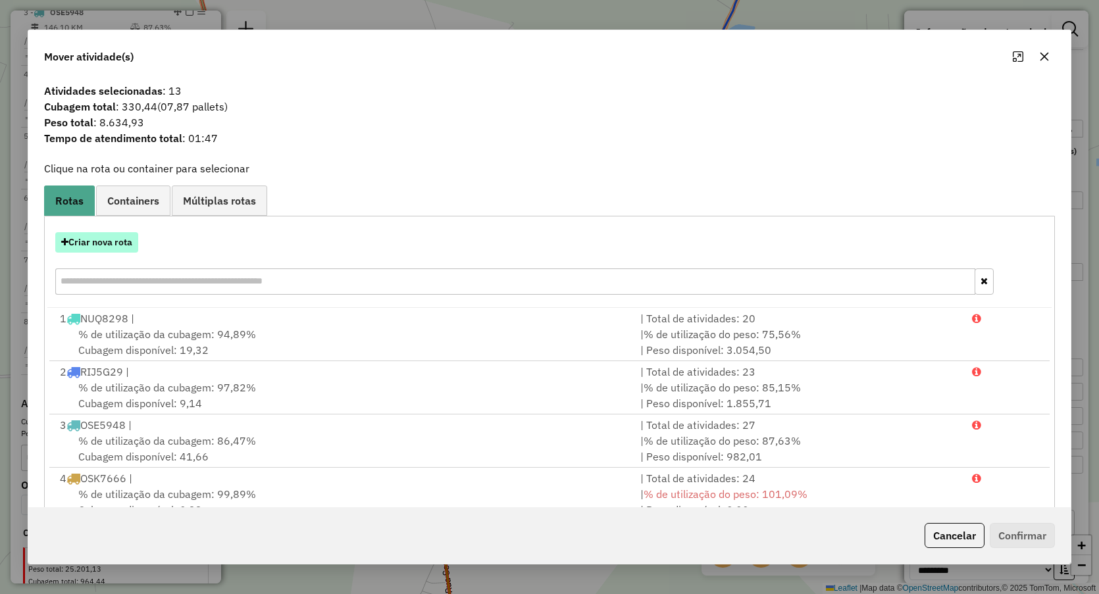
click at [116, 241] on button "Criar nova rota" at bounding box center [96, 242] width 83 height 20
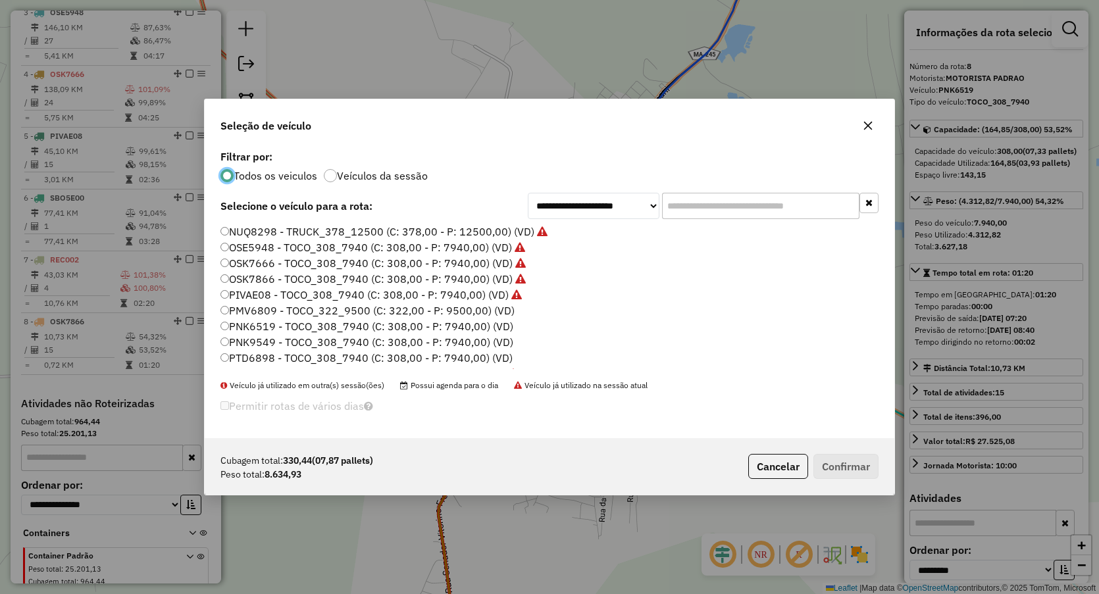
scroll to position [76, 0]
click at [274, 265] on label "PNK9549 - TOCO_308_7940 (C: 308,00 - P: 7940,00) (VD)" at bounding box center [366, 266] width 293 height 16
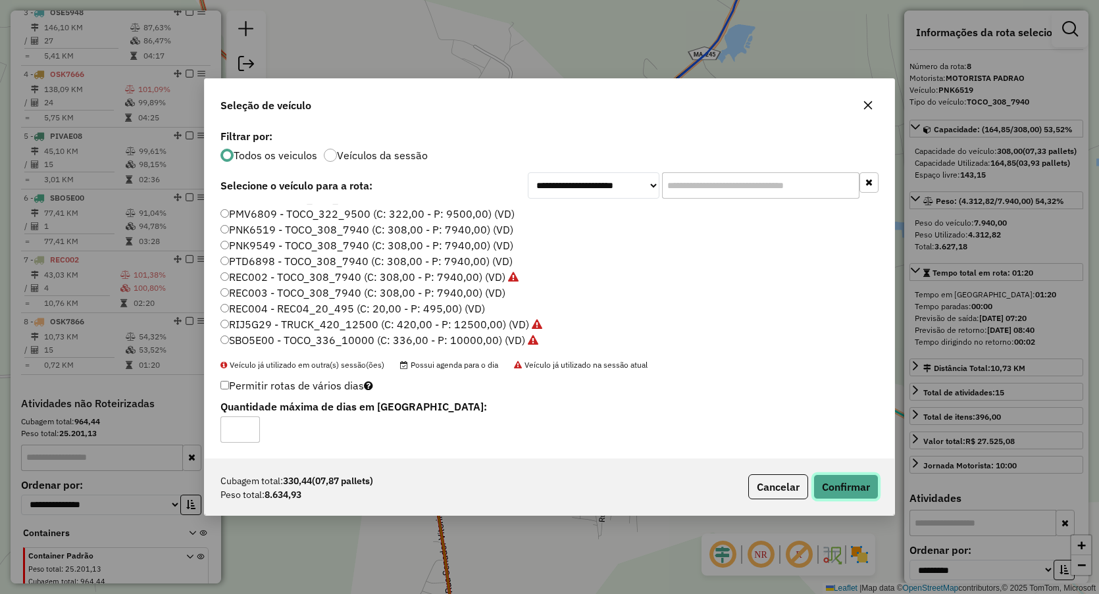
click at [850, 482] on button "Confirmar" at bounding box center [845, 487] width 65 height 25
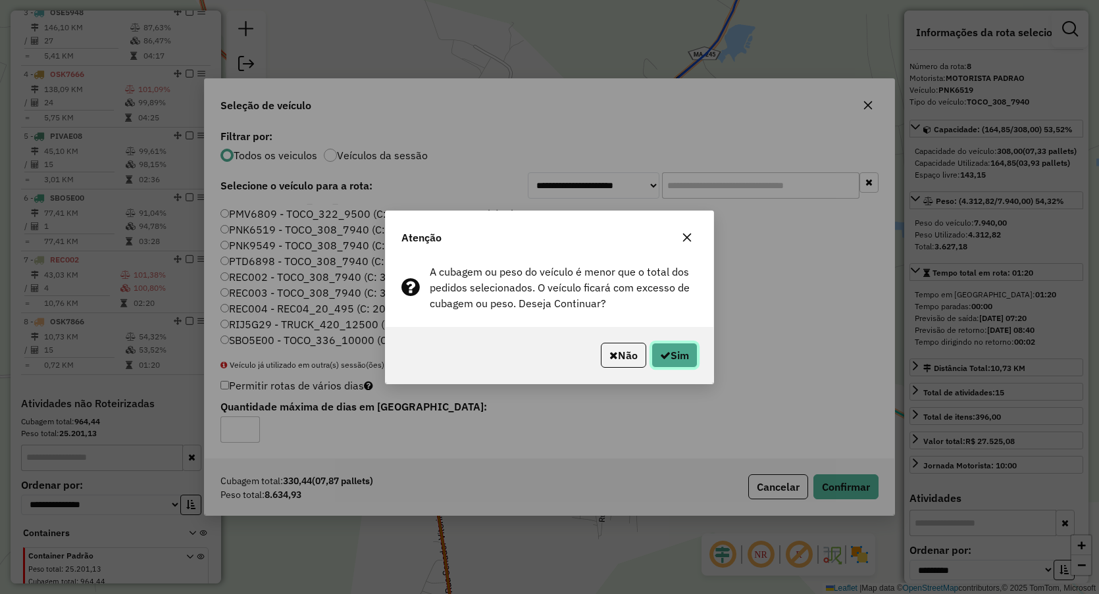
click at [681, 357] on button "Sim" at bounding box center [675, 355] width 46 height 25
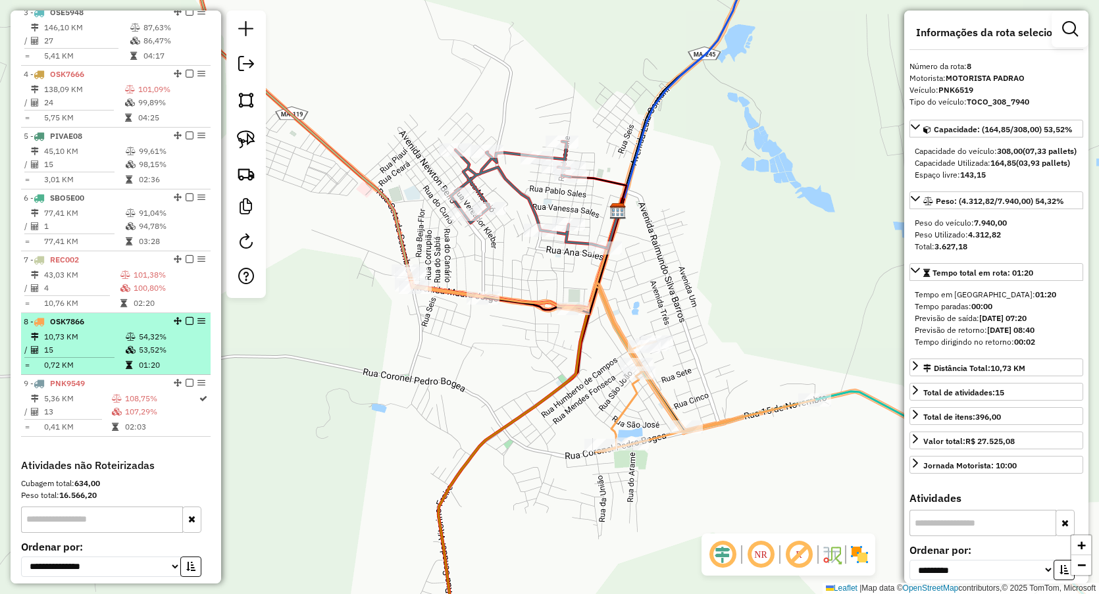
click at [105, 340] on li "8 - OSK7866 10,73 KM 54,32% / 15 53,52% = 0,72 KM 01:20" at bounding box center [116, 344] width 190 height 62
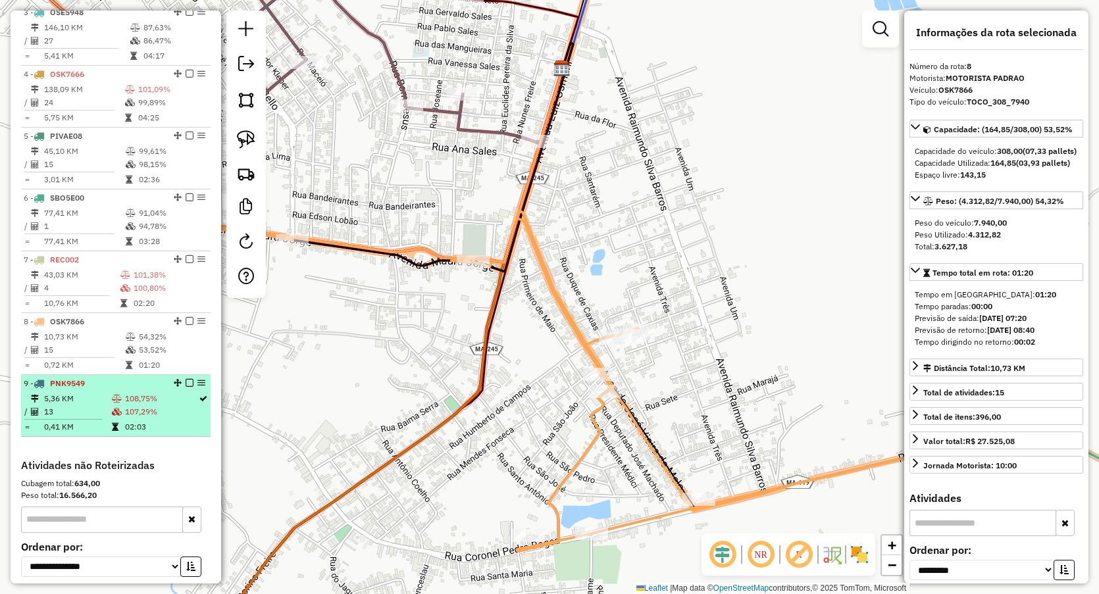
click at [88, 419] on td "13" at bounding box center [77, 411] width 68 height 13
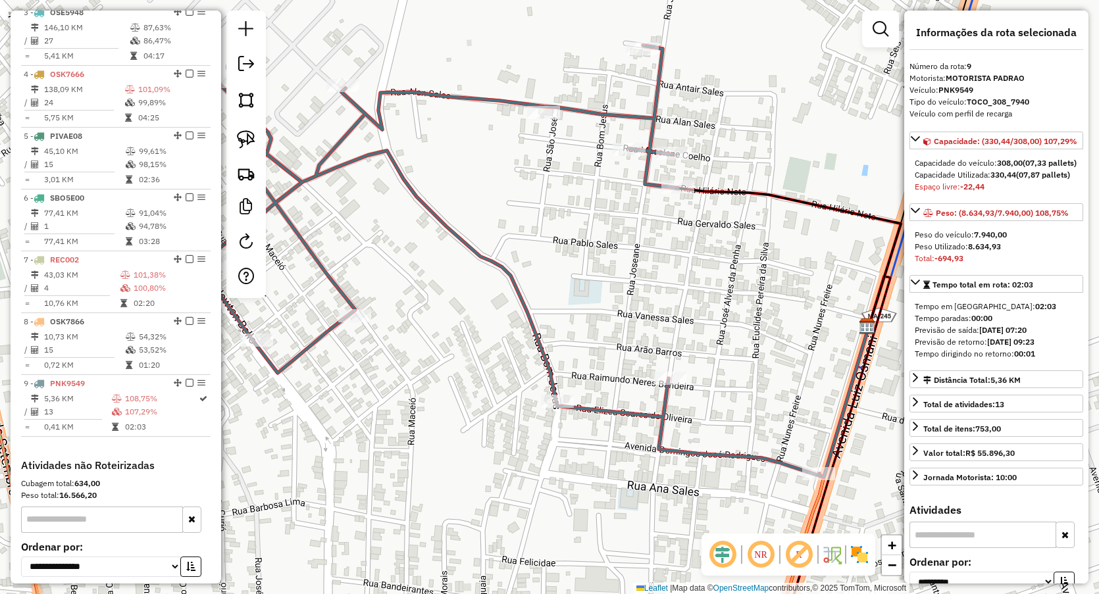
drag, startPoint x: 398, startPoint y: 501, endPoint x: 388, endPoint y: 348, distance: 153.0
click at [390, 355] on div "Janela de atendimento Grade de atendimento Capacidade Transportadoras Veículos …" at bounding box center [549, 297] width 1099 height 594
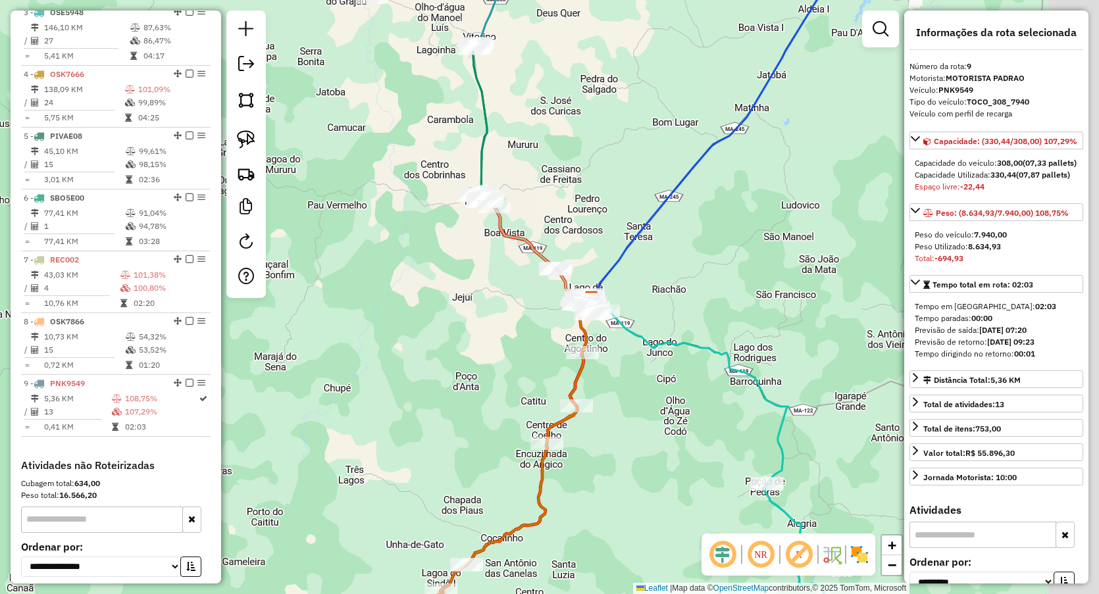
drag, startPoint x: 666, startPoint y: 251, endPoint x: 633, endPoint y: 228, distance: 40.2
click at [630, 228] on div "Janela de atendimento Grade de atendimento Capacidade Transportadoras Veículos …" at bounding box center [549, 297] width 1099 height 594
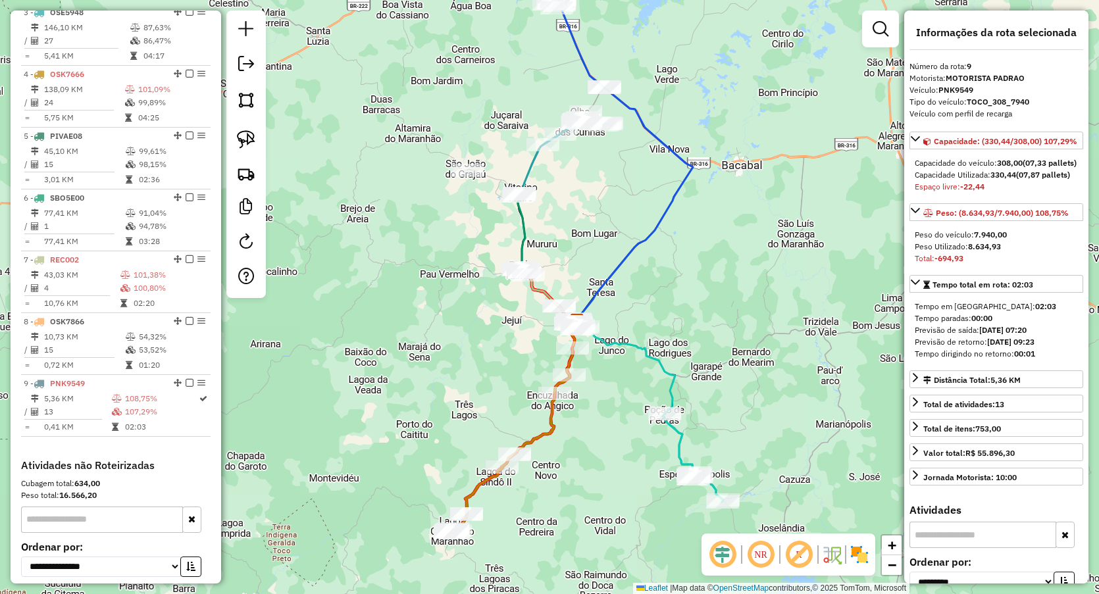
drag, startPoint x: 634, startPoint y: 155, endPoint x: 613, endPoint y: 238, distance: 85.7
click at [613, 240] on div "Janela de atendimento Grade de atendimento Capacidade Transportadoras Veículos …" at bounding box center [549, 297] width 1099 height 594
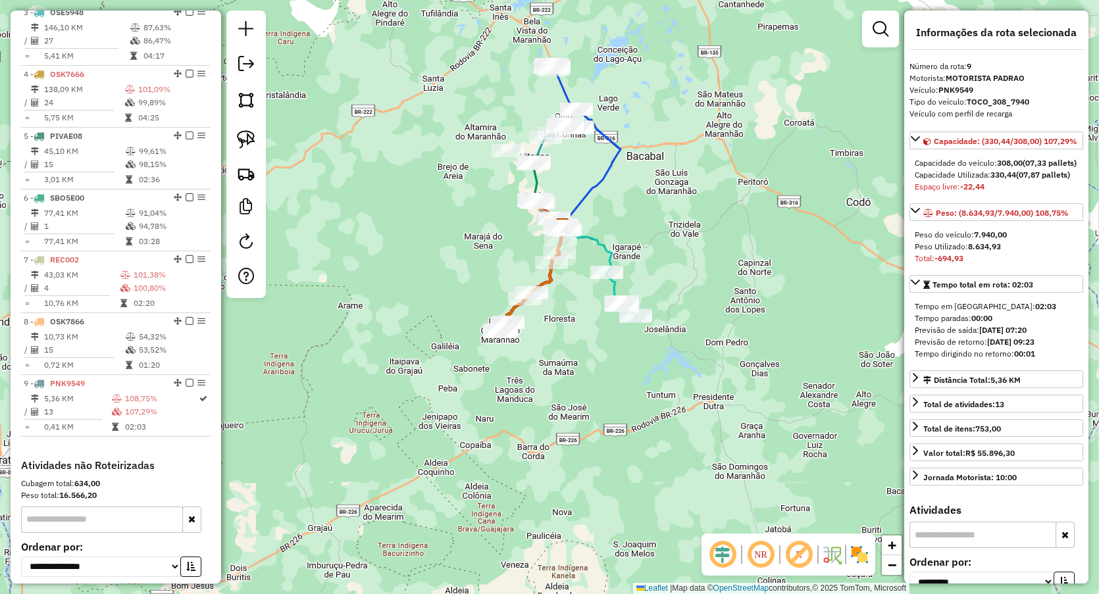
drag, startPoint x: 687, startPoint y: 305, endPoint x: 641, endPoint y: 233, distance: 85.3
click at [656, 242] on div "Janela de atendimento Grade de atendimento Capacidade Transportadoras Veículos …" at bounding box center [549, 297] width 1099 height 594
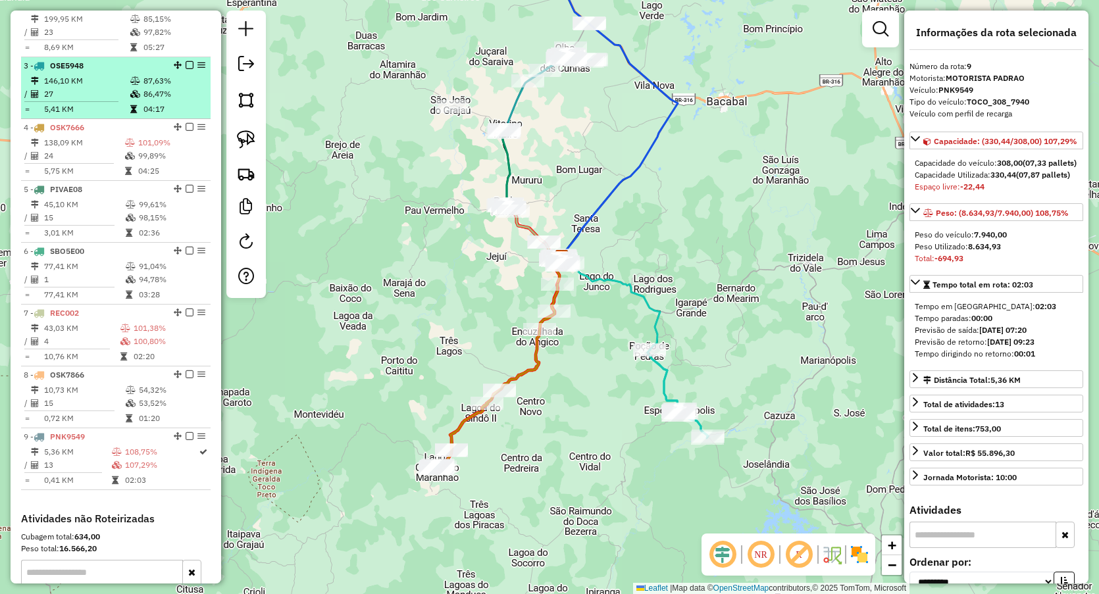
scroll to position [463, 0]
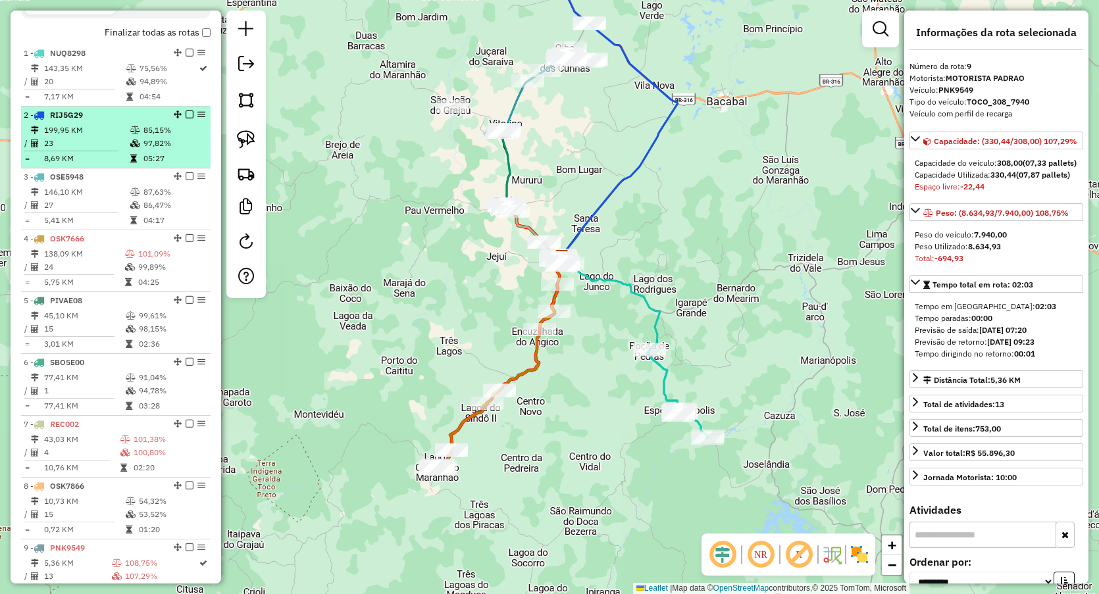
click at [99, 150] on td "23" at bounding box center [86, 143] width 86 height 13
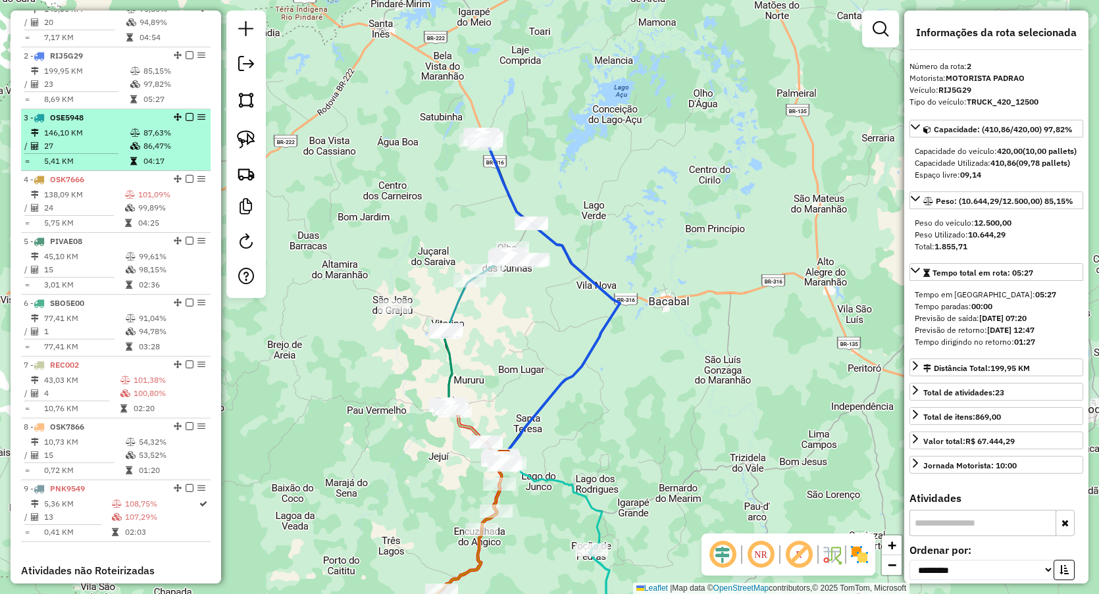
scroll to position [546, 0]
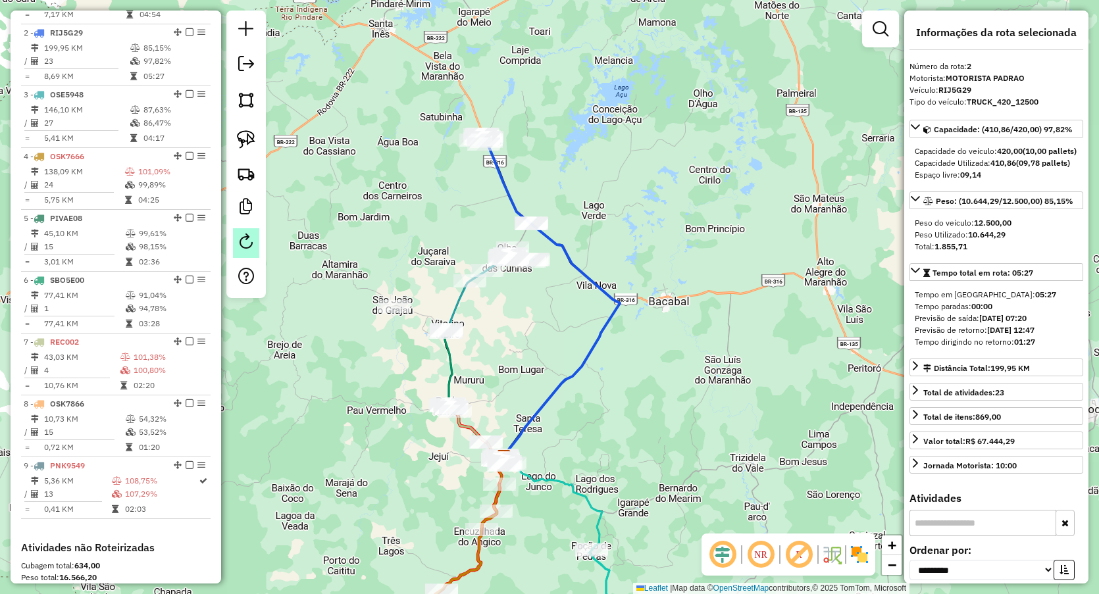
drag, startPoint x: 132, startPoint y: 139, endPoint x: 245, endPoint y: 250, distance: 158.7
click at [132, 130] on td at bounding box center [136, 122] width 13 height 13
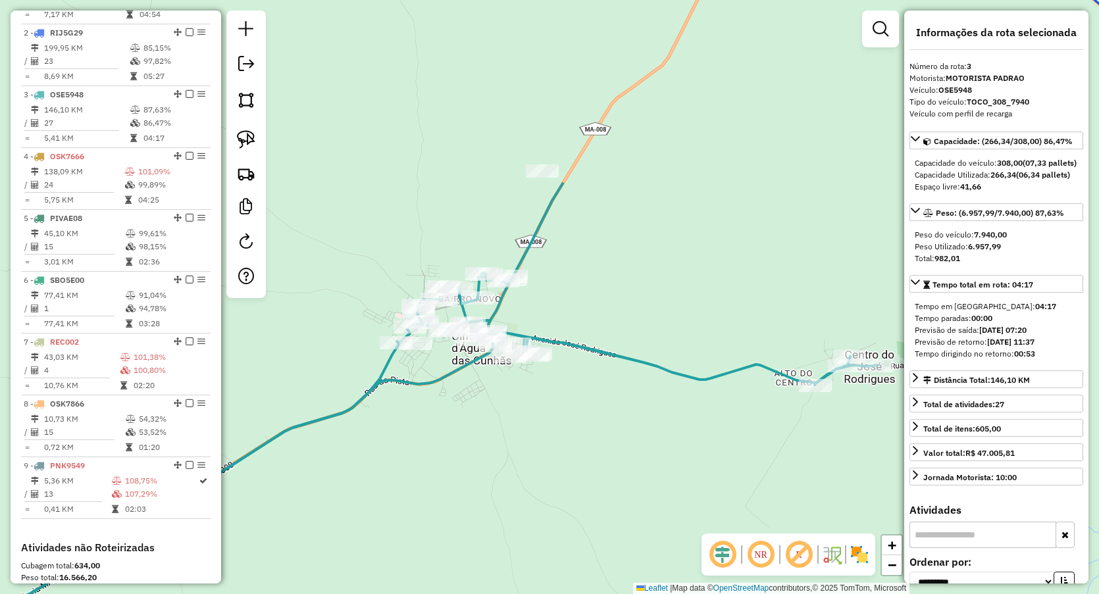
drag, startPoint x: 616, startPoint y: 267, endPoint x: 577, endPoint y: 192, distance: 84.5
click at [577, 192] on div "Janela de atendimento Grade de atendimento Capacidade Transportadoras Veículos …" at bounding box center [549, 297] width 1099 height 594
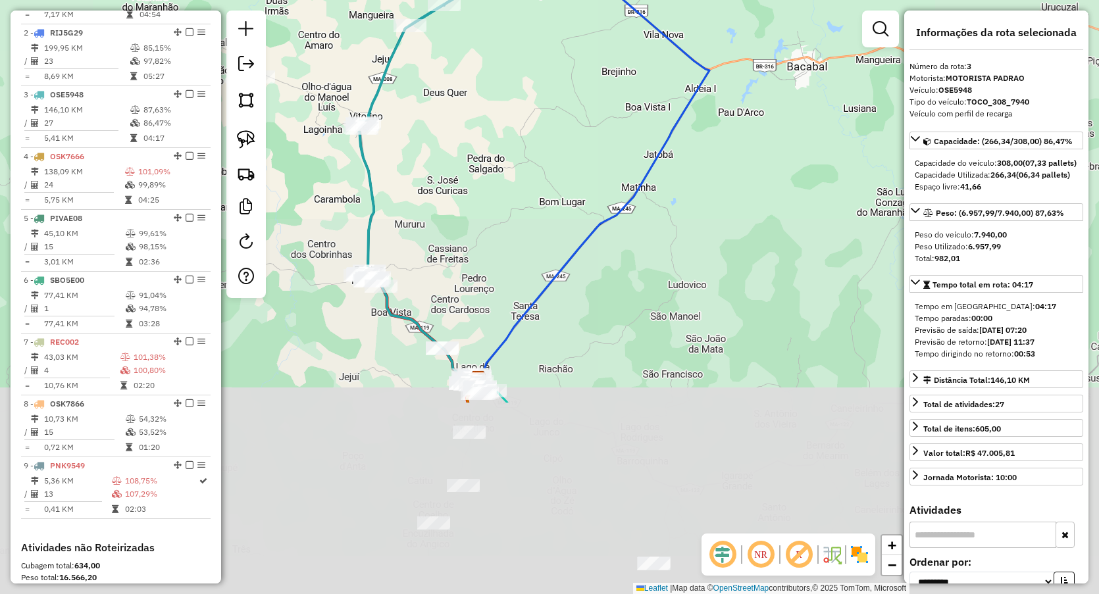
drag, startPoint x: 581, startPoint y: 432, endPoint x: 535, endPoint y: 135, distance: 300.4
click at [535, 135] on div "Janela de atendimento Grade de atendimento Capacidade Transportadoras Veículos …" at bounding box center [549, 297] width 1099 height 594
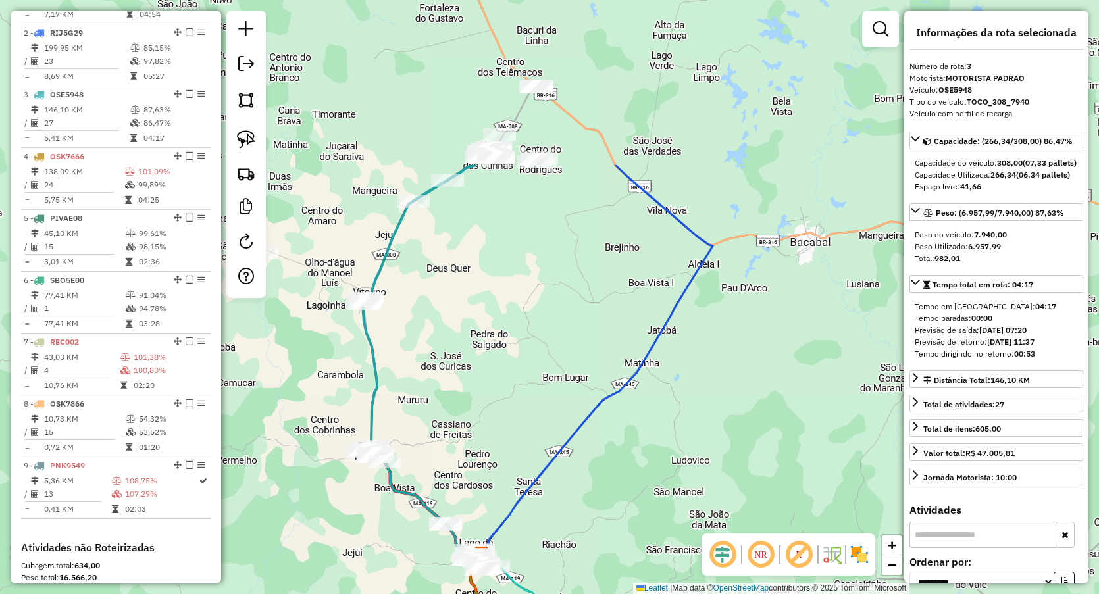
drag, startPoint x: 477, startPoint y: 152, endPoint x: 505, endPoint y: 363, distance: 213.2
click at [505, 379] on div "Janela de atendimento Grade de atendimento Capacidade Transportadoras Veículos …" at bounding box center [549, 297] width 1099 height 594
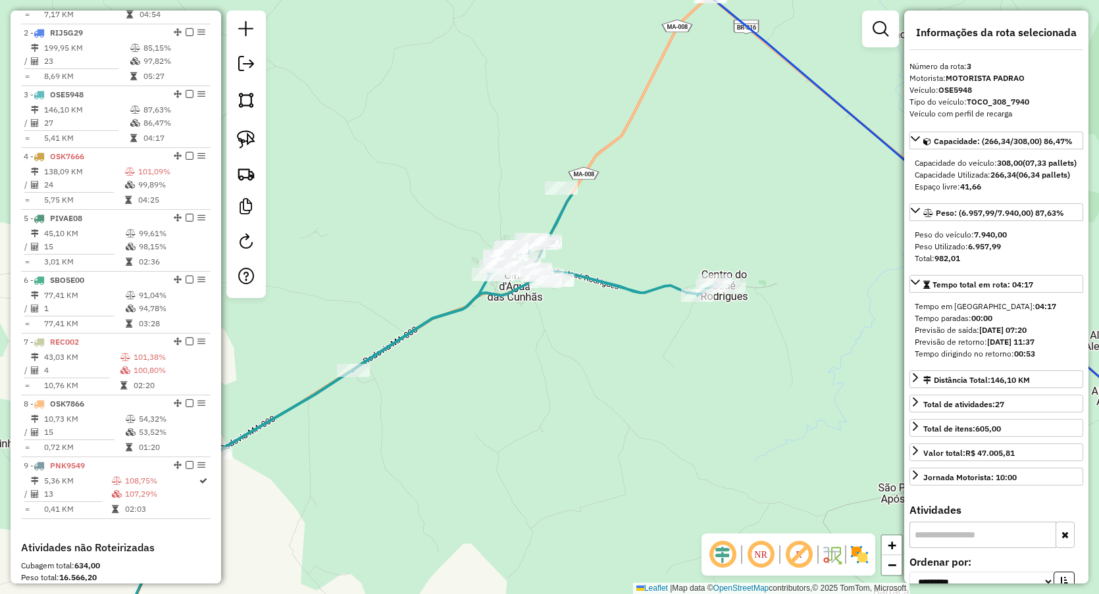
drag, startPoint x: 492, startPoint y: 170, endPoint x: 532, endPoint y: 176, distance: 40.5
click at [530, 181] on div "Janela de atendimento Grade de atendimento Capacidade Transportadoras Veículos …" at bounding box center [549, 297] width 1099 height 594
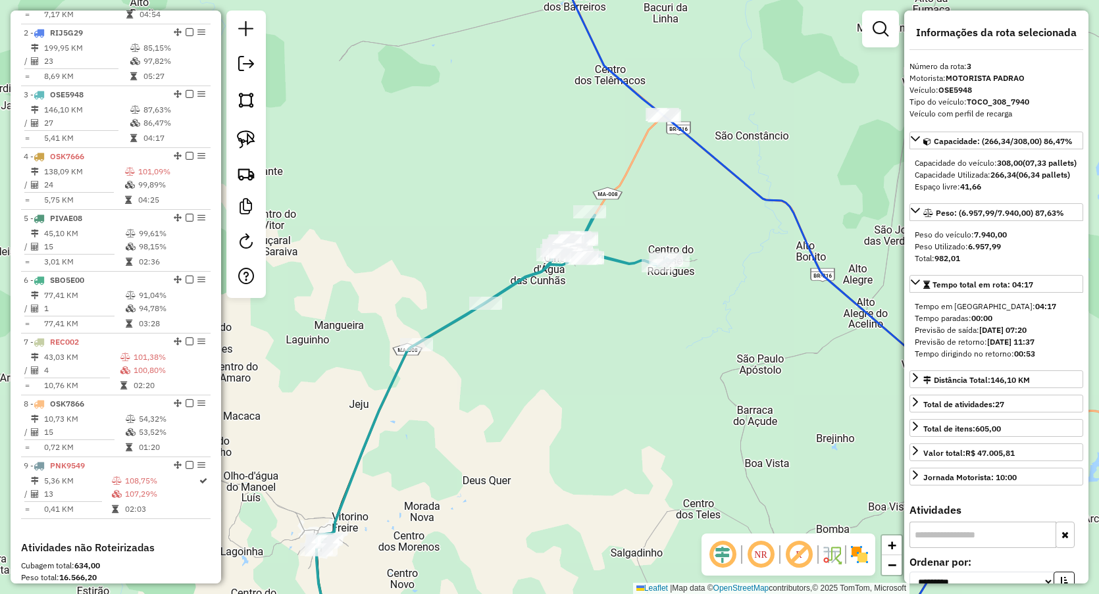
drag, startPoint x: 528, startPoint y: 164, endPoint x: 550, endPoint y: 188, distance: 32.6
click at [550, 188] on div "Janela de atendimento Grade de atendimento Capacidade Transportadoras Veículos …" at bounding box center [549, 297] width 1099 height 594
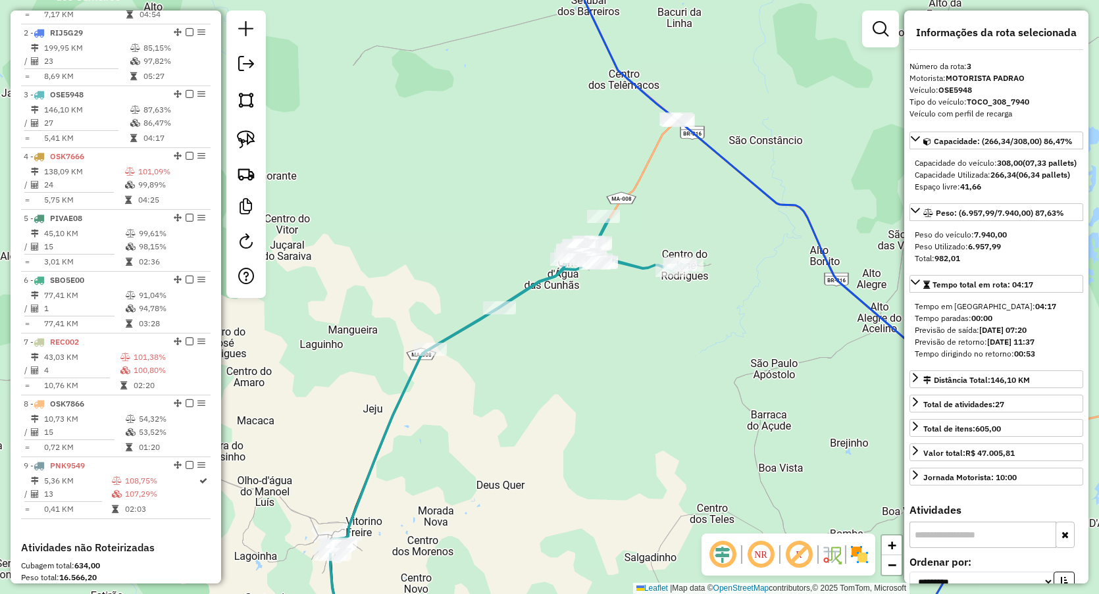
drag, startPoint x: 636, startPoint y: 393, endPoint x: 649, endPoint y: 398, distance: 13.9
click at [649, 398] on div "Janela de atendimento Grade de atendimento Capacidade Transportadoras Veículos …" at bounding box center [549, 297] width 1099 height 594
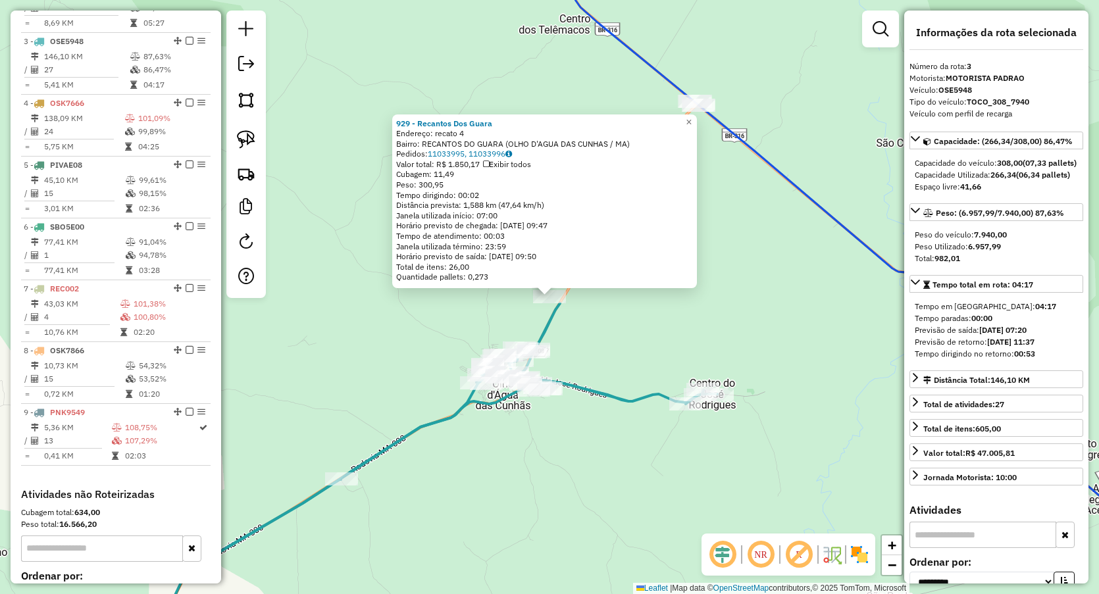
scroll to position [633, 0]
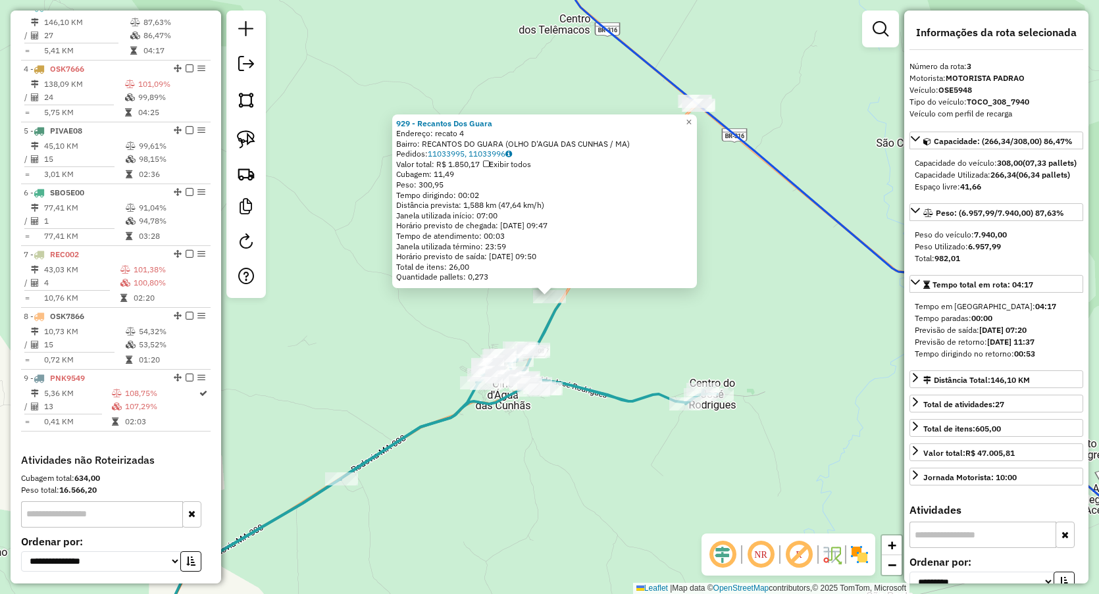
click at [617, 352] on div "929 - Recantos Dos Guara Endereço: recato 4 Bairro: RECANTOS DO GUARA (OLHO D'A…" at bounding box center [549, 297] width 1099 height 594
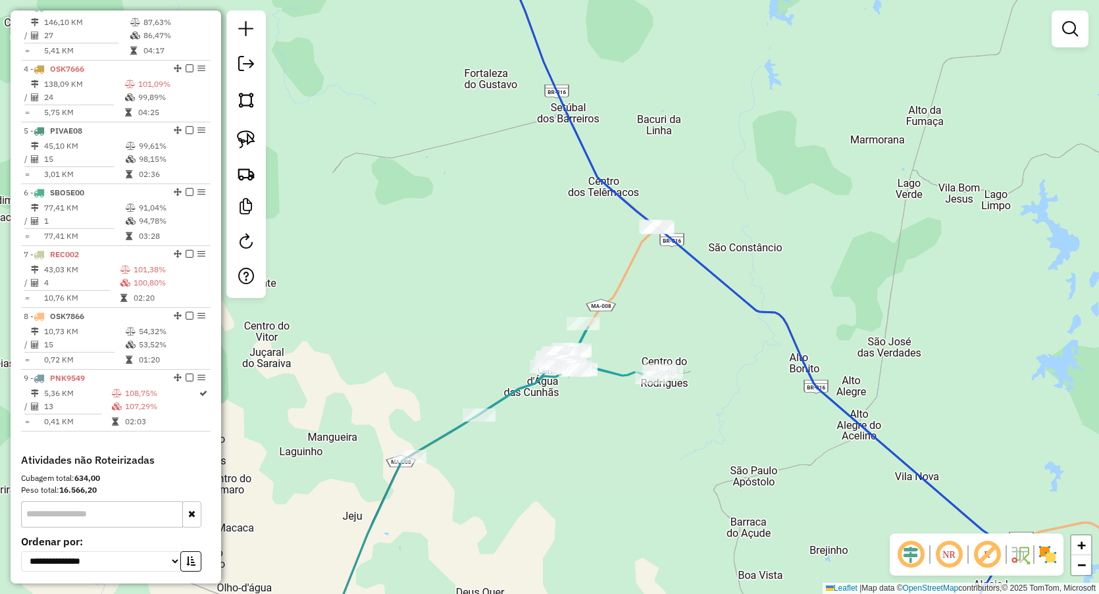
drag, startPoint x: 613, startPoint y: 477, endPoint x: 608, endPoint y: 369, distance: 108.7
click at [621, 400] on div "Janela de atendimento Grade de atendimento Capacidade Transportadoras Veículos …" at bounding box center [549, 297] width 1099 height 594
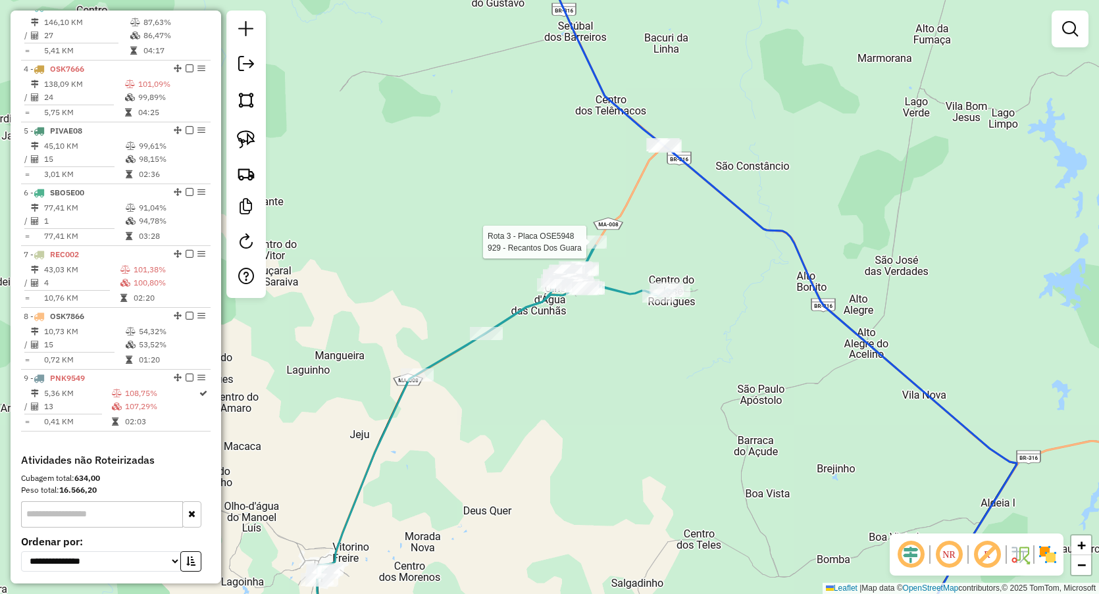
select select "**********"
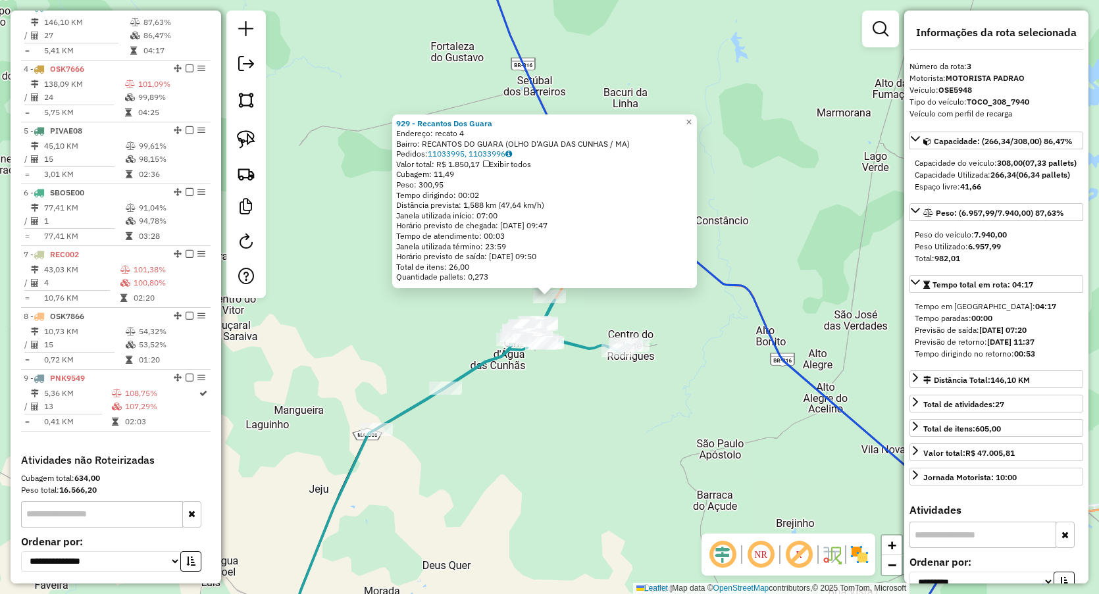
click at [569, 430] on div "929 - Recantos Dos Guara Endereço: recato 4 Bairro: RECANTOS DO GUARA (OLHO D'A…" at bounding box center [549, 297] width 1099 height 594
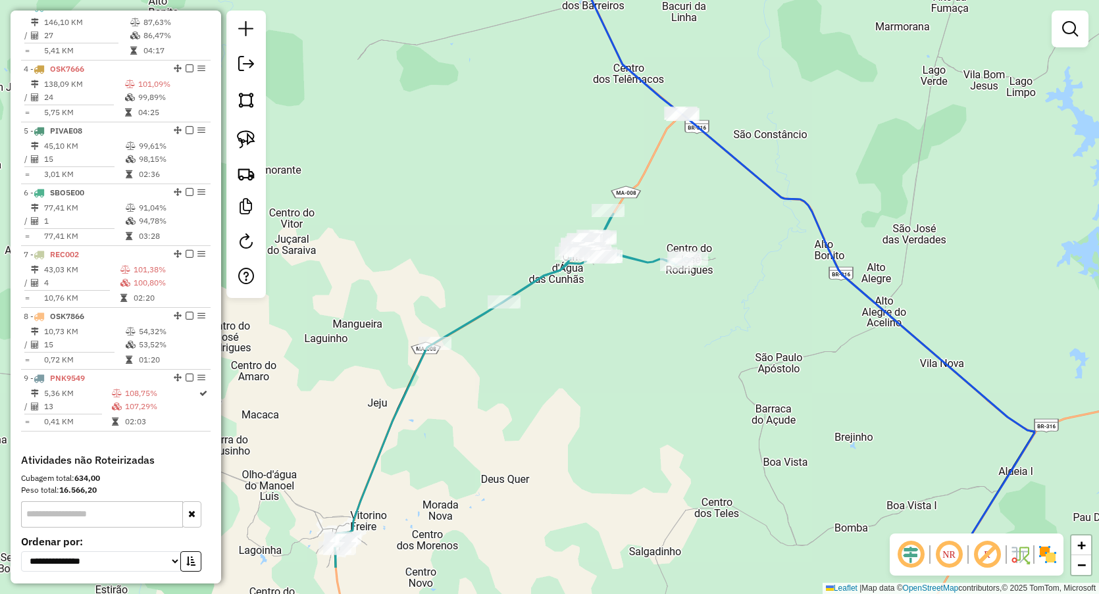
drag, startPoint x: 555, startPoint y: 432, endPoint x: 613, endPoint y: 346, distance: 104.8
click at [613, 346] on div "Janela de atendimento Grade de atendimento Capacidade Transportadoras Veículos …" at bounding box center [549, 297] width 1099 height 594
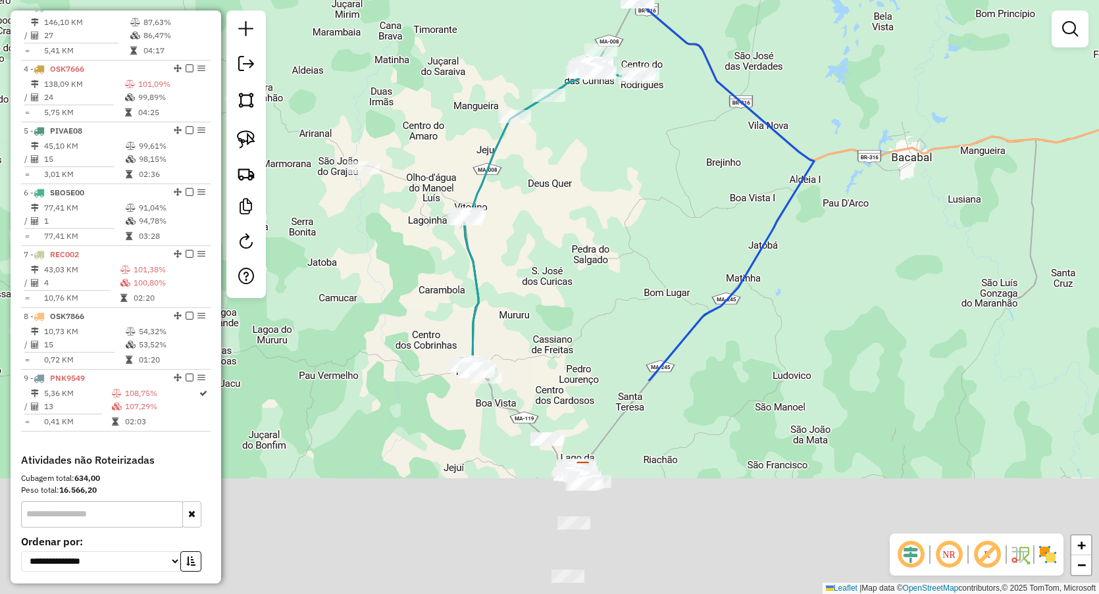
drag, startPoint x: 628, startPoint y: 446, endPoint x: 590, endPoint y: 101, distance: 346.9
click at [596, 113] on div "Janela de atendimento Grade de atendimento Capacidade Transportadoras Veículos …" at bounding box center [549, 297] width 1099 height 594
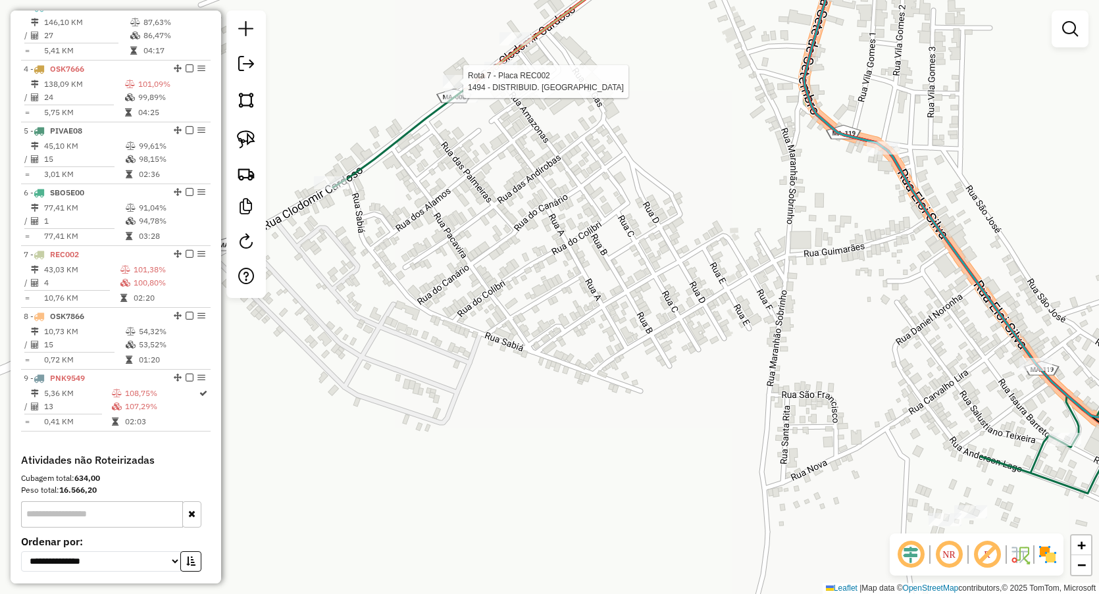
select select "**********"
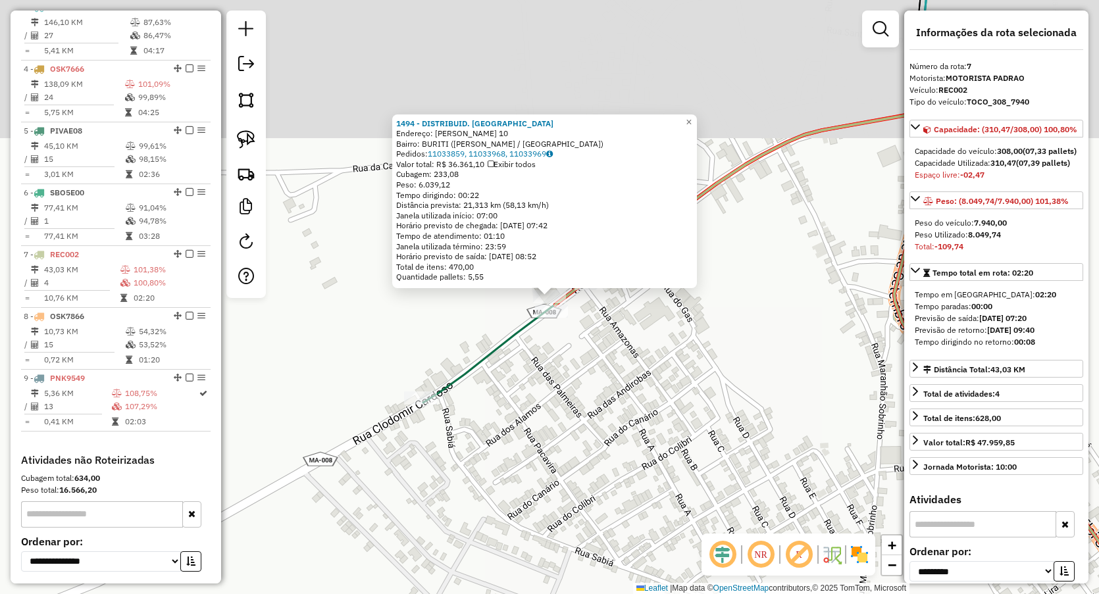
scroll to position [752, 0]
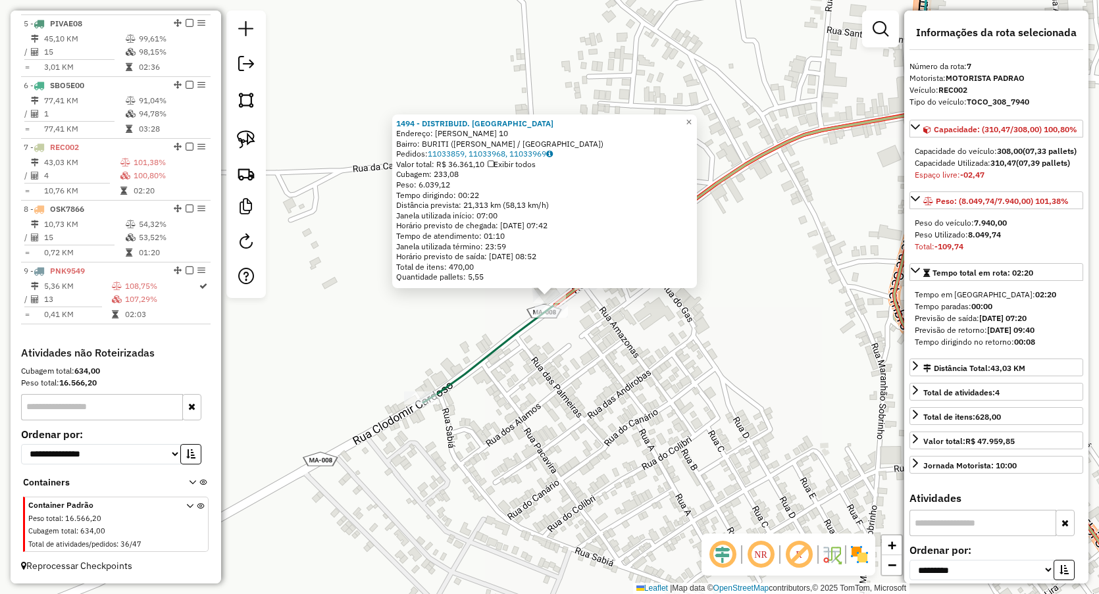
click at [592, 413] on div "1494 - DISTRIBUID. ORLANDO Endereço: CLODOMIR CARDOSO 10 Bairro: BURITI (PAULO …" at bounding box center [549, 297] width 1099 height 594
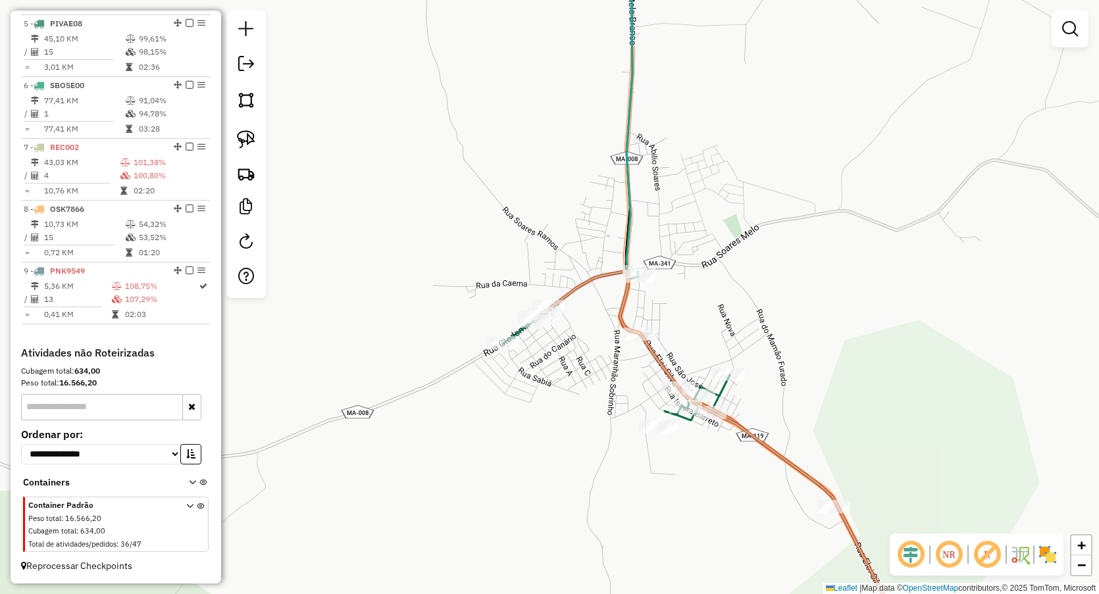
drag, startPoint x: 663, startPoint y: 419, endPoint x: 430, endPoint y: 178, distance: 335.6
click at [437, 172] on div "Janela de atendimento Grade de atendimento Capacidade Transportadoras Veículos …" at bounding box center [549, 297] width 1099 height 594
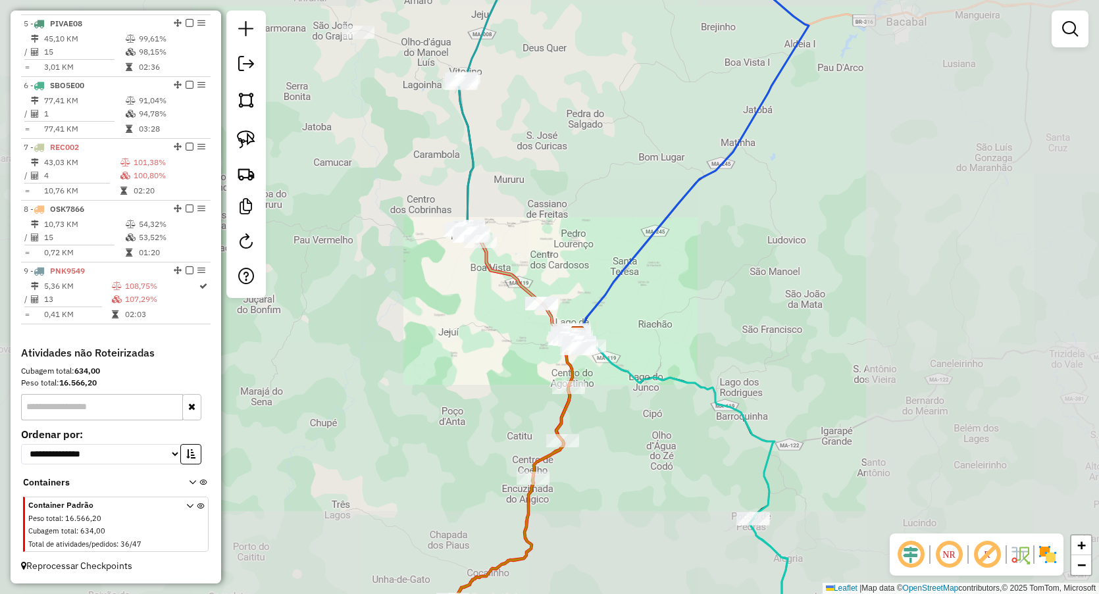
drag, startPoint x: 640, startPoint y: 305, endPoint x: 478, endPoint y: 80, distance: 278.2
click at [479, 82] on div "Janela de atendimento Grade de atendimento Capacidade Transportadoras Veículos …" at bounding box center [549, 297] width 1099 height 594
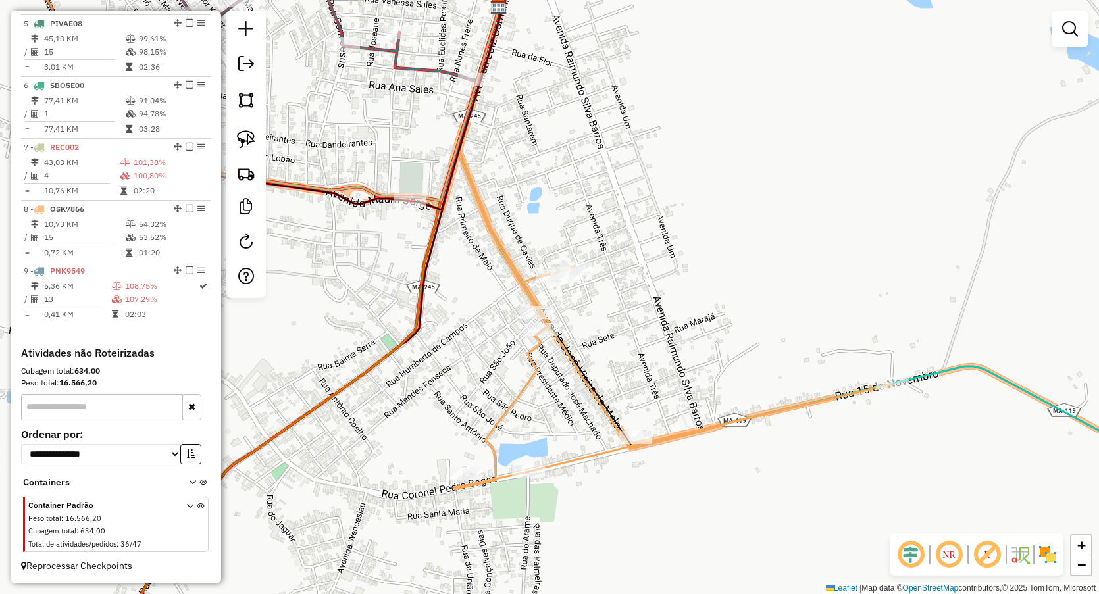
drag, startPoint x: 371, startPoint y: 115, endPoint x: 476, endPoint y: 170, distance: 118.9
click at [473, 168] on div "Janela de atendimento Grade de atendimento Capacidade Transportadoras Veículos …" at bounding box center [549, 297] width 1099 height 594
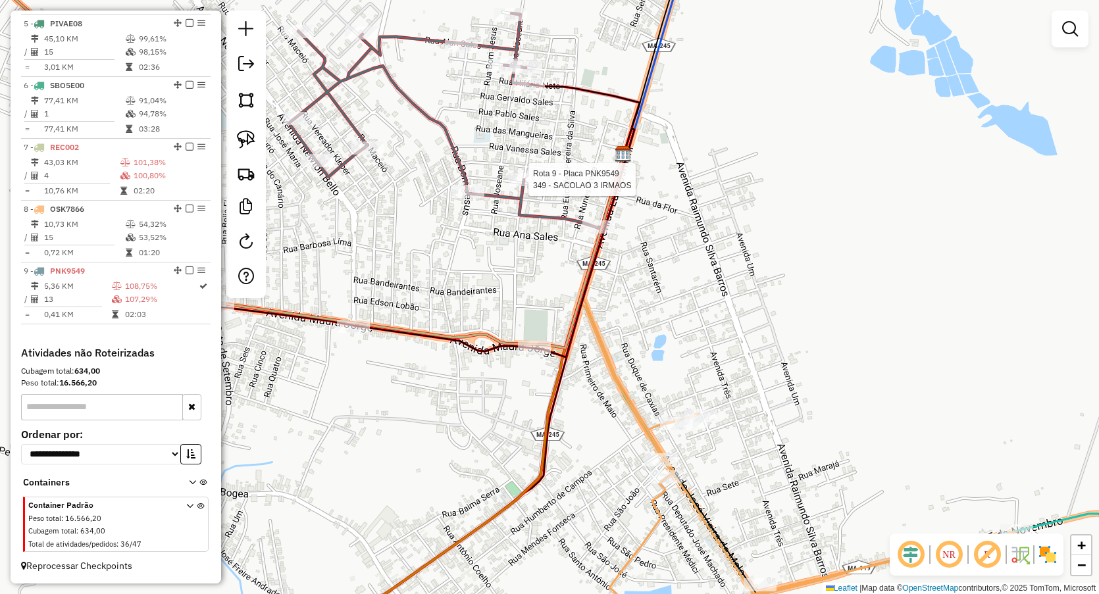
select select "**********"
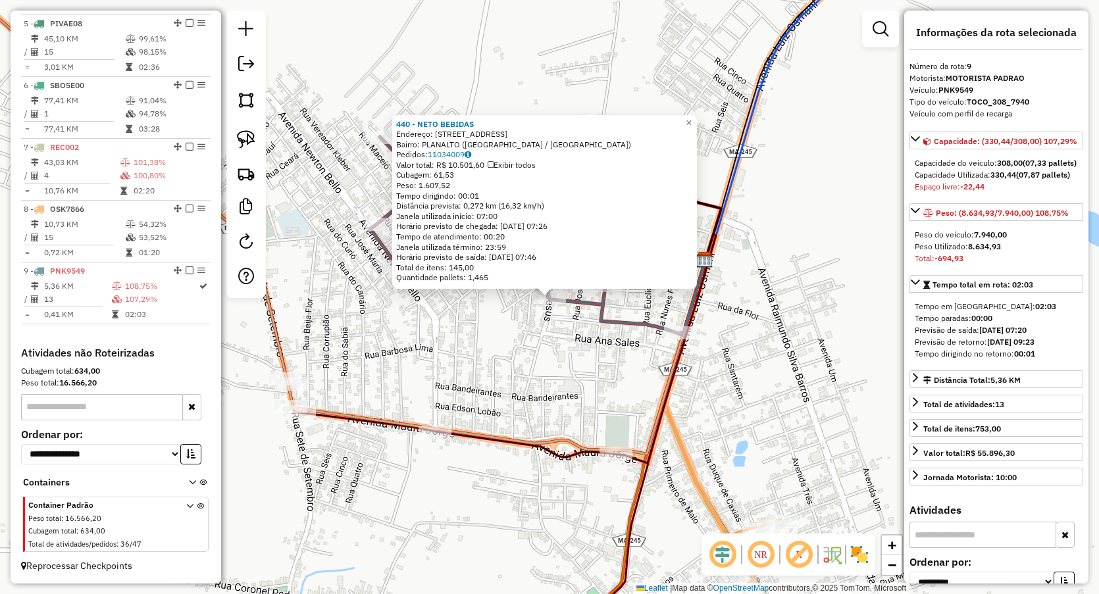
click at [544, 336] on div "440 - NETO BEBIDAS Endereço: rua bom jesus 21 Bairro: PLANALTO (LAGO DA PEDRA /…" at bounding box center [549, 297] width 1099 height 594
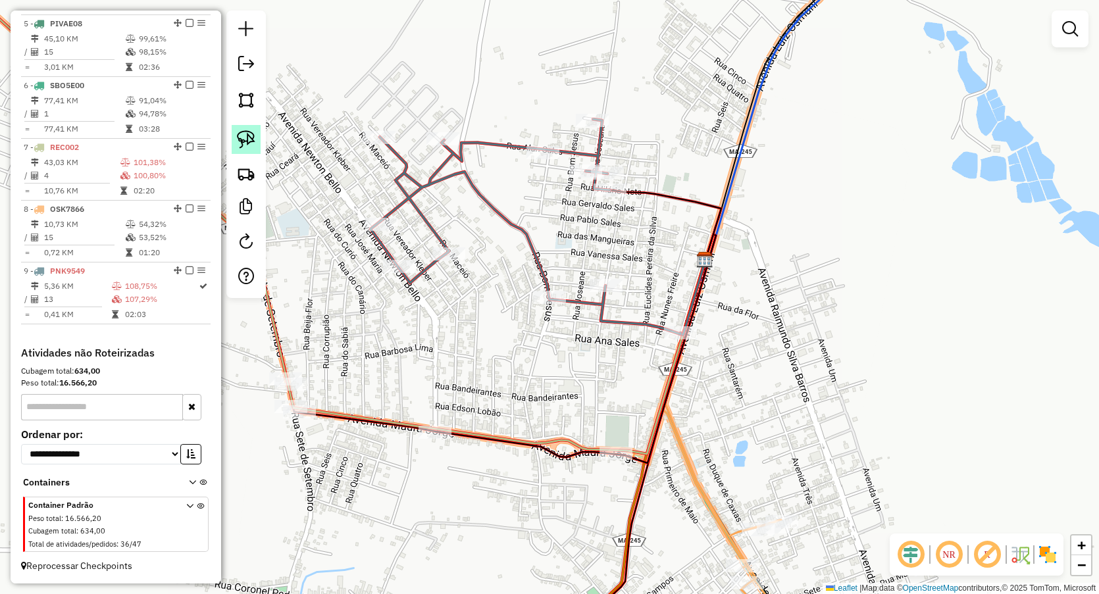
click at [255, 137] on img at bounding box center [246, 139] width 18 height 18
drag, startPoint x: 538, startPoint y: 280, endPoint x: 517, endPoint y: 367, distance: 89.4
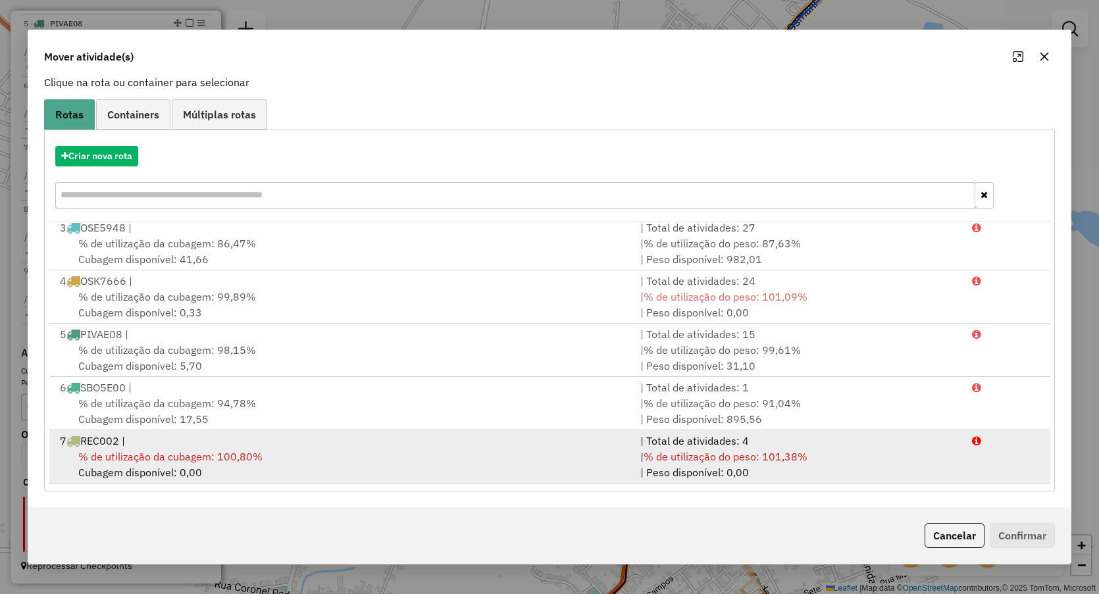
scroll to position [163, 0]
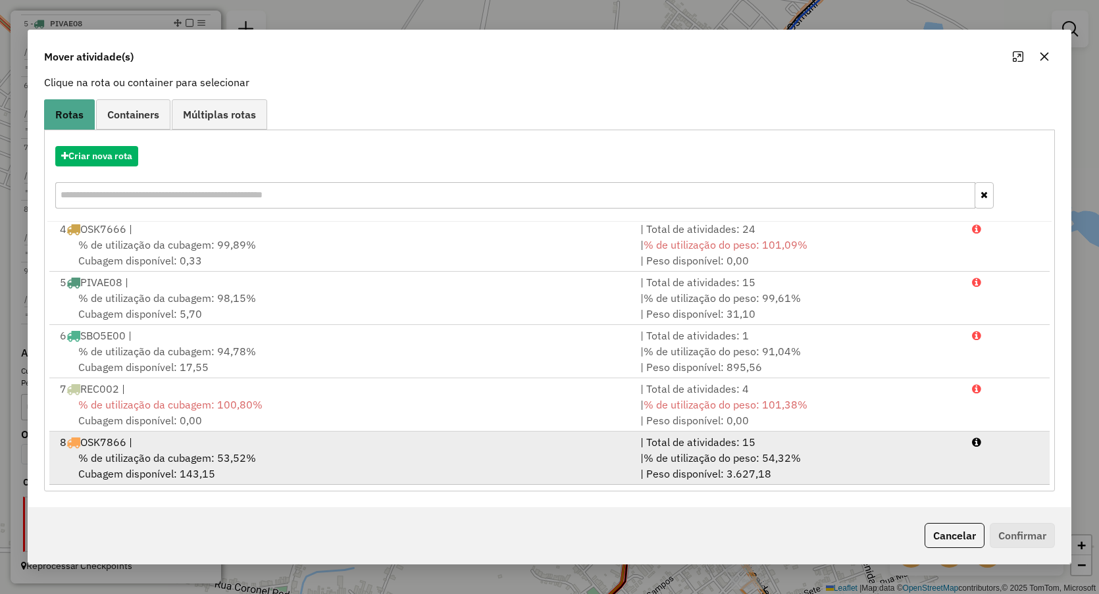
click at [128, 466] on div "% de utilização da cubagem: 53,52% Cubagem disponível: 143,15" at bounding box center [342, 466] width 580 height 32
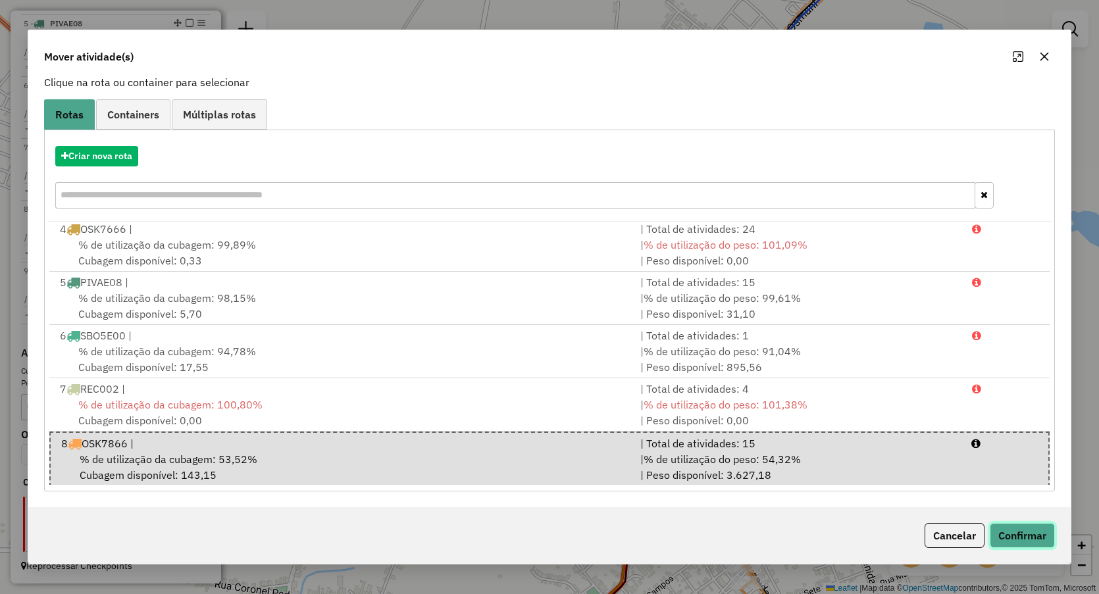
click at [1016, 534] on button "Confirmar" at bounding box center [1022, 535] width 65 height 25
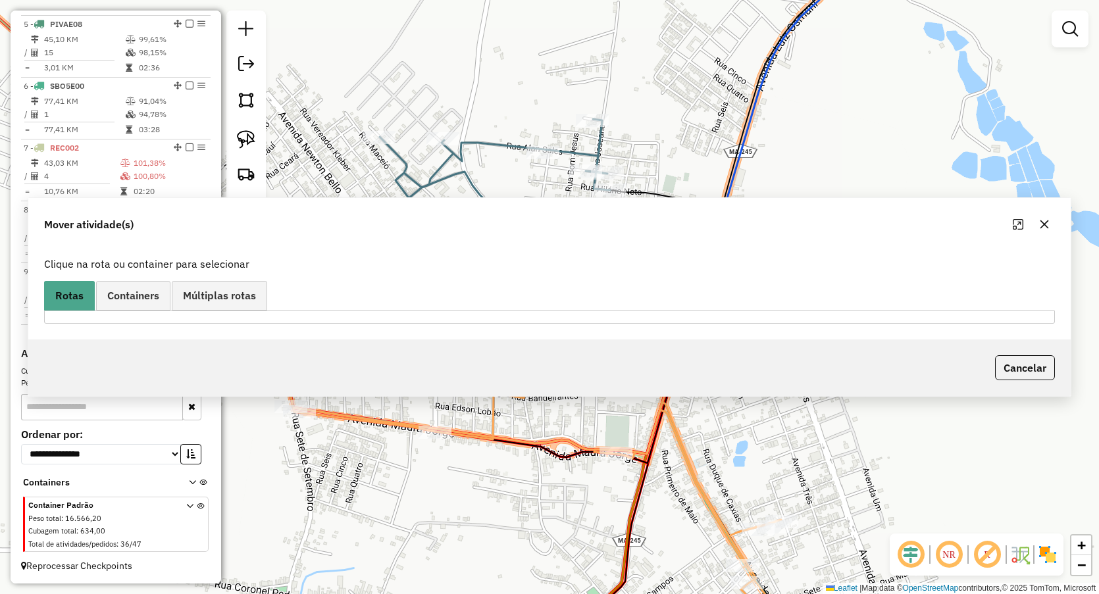
scroll to position [0, 0]
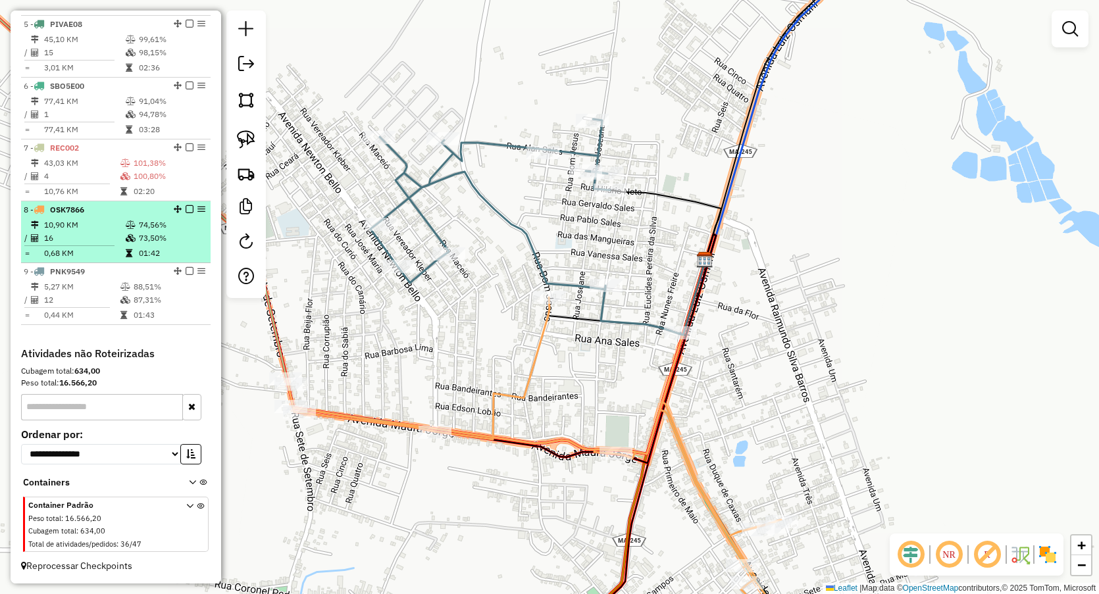
click at [132, 237] on icon at bounding box center [131, 238] width 10 height 8
select select "**********"
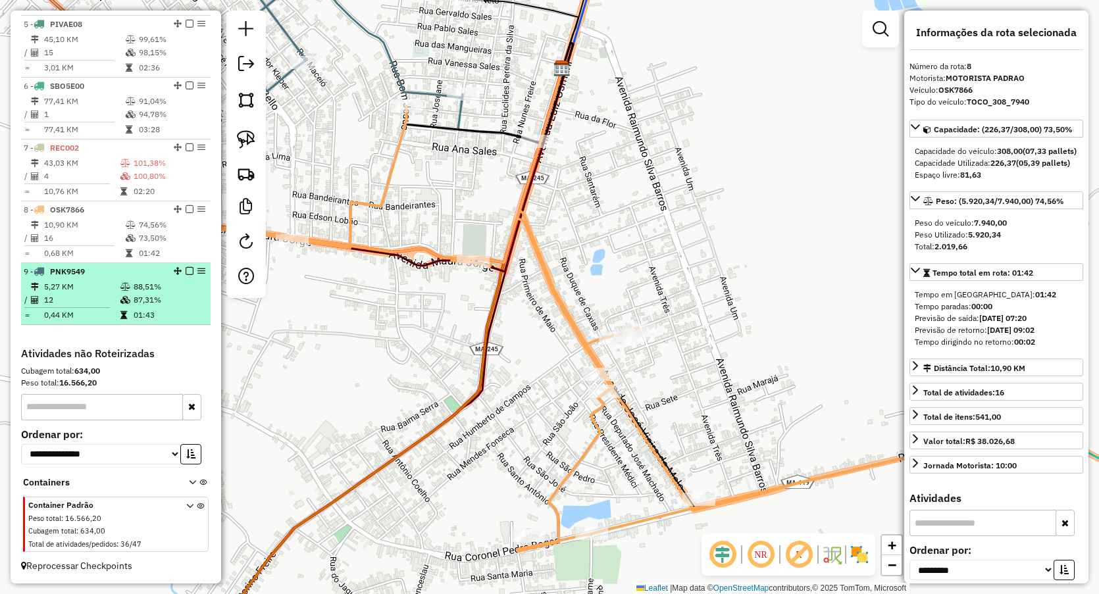
click at [135, 304] on td "87,31%" at bounding box center [169, 300] width 72 height 13
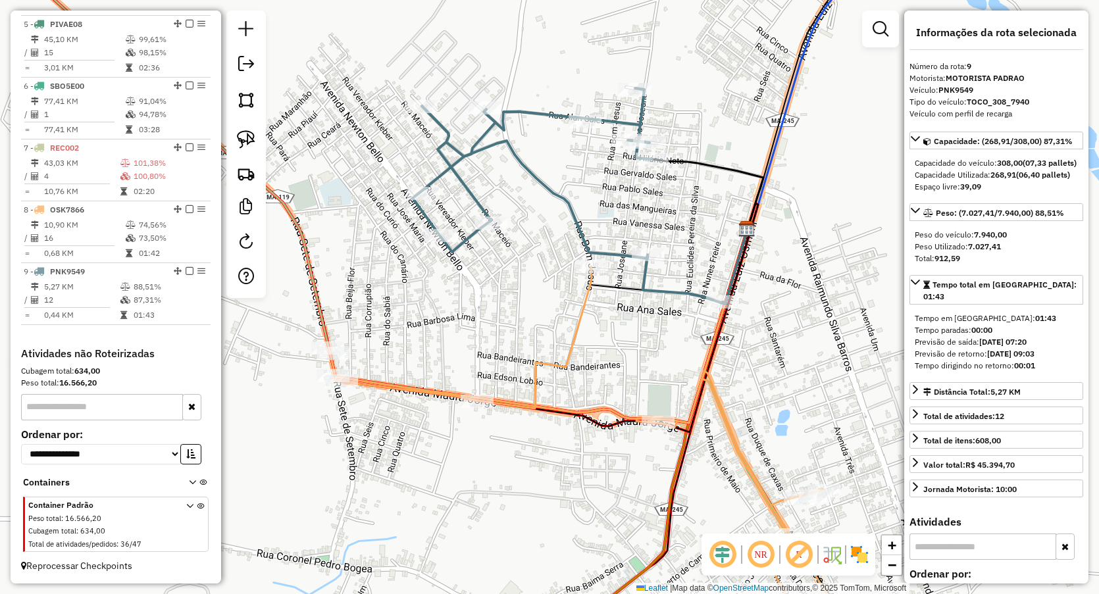
drag, startPoint x: 618, startPoint y: 384, endPoint x: 551, endPoint y: 282, distance: 122.1
click at [551, 282] on div "Janela de atendimento Grade de atendimento Capacidade Transportadoras Veículos …" at bounding box center [549, 297] width 1099 height 594
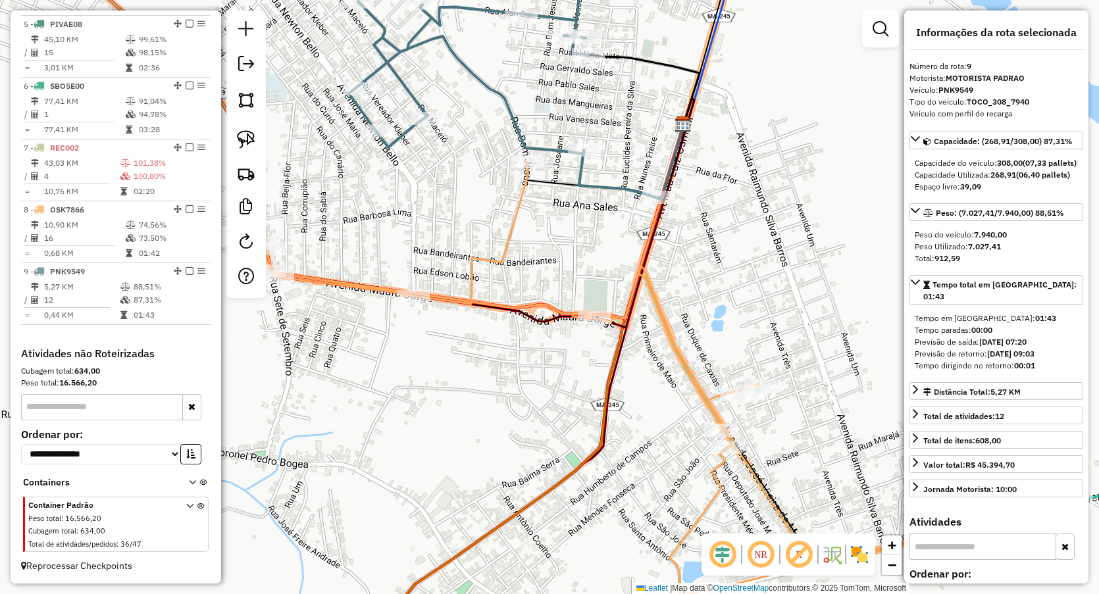
drag, startPoint x: 563, startPoint y: 268, endPoint x: 612, endPoint y: 168, distance: 111.0
click at [612, 170] on div "Janela de atendimento Grade de atendimento Capacidade Transportadoras Veículos …" at bounding box center [549, 297] width 1099 height 594
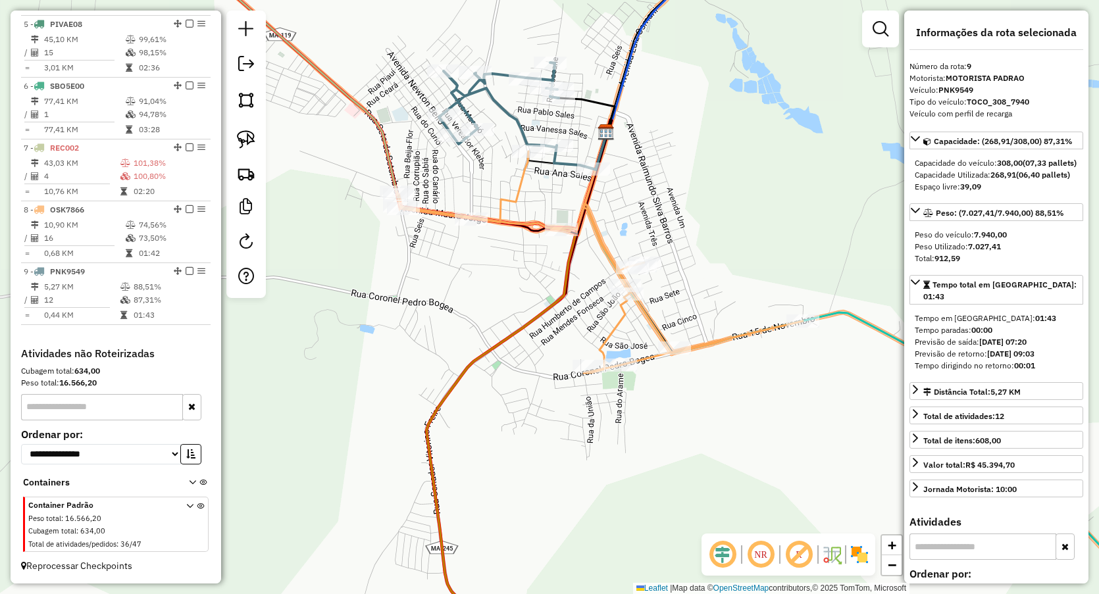
drag, startPoint x: 597, startPoint y: 275, endPoint x: 631, endPoint y: 304, distance: 44.3
click at [543, 304] on icon at bounding box center [516, 410] width 180 height 554
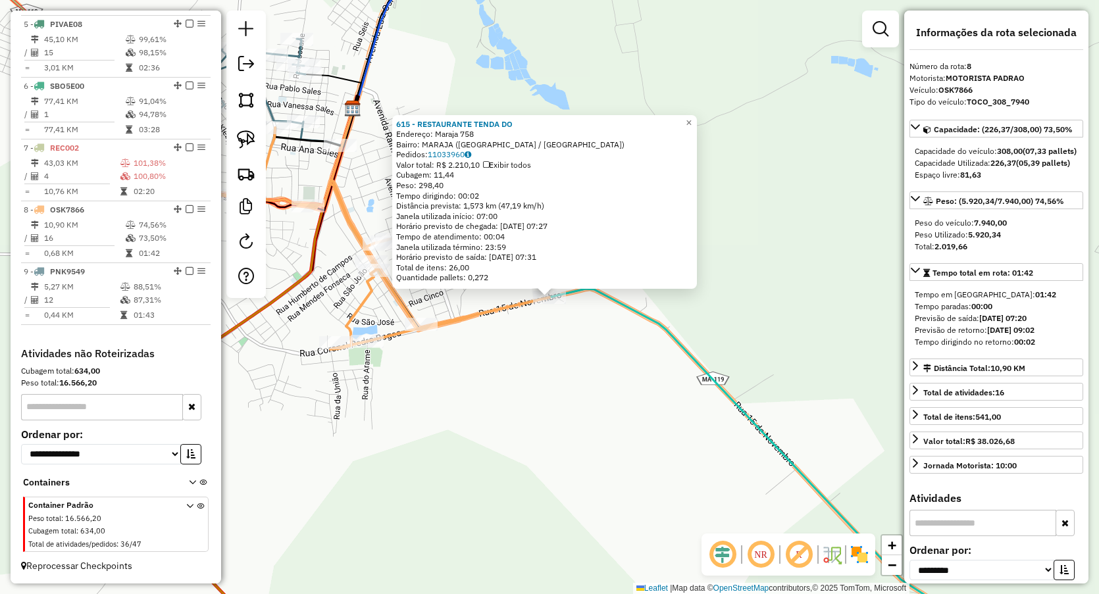
click at [541, 351] on div "615 - RESTAURANTE TENDA DO Endereço: Maraja 758 Bairro: MARAJA (LAGO DA PEDRA /…" at bounding box center [549, 297] width 1099 height 594
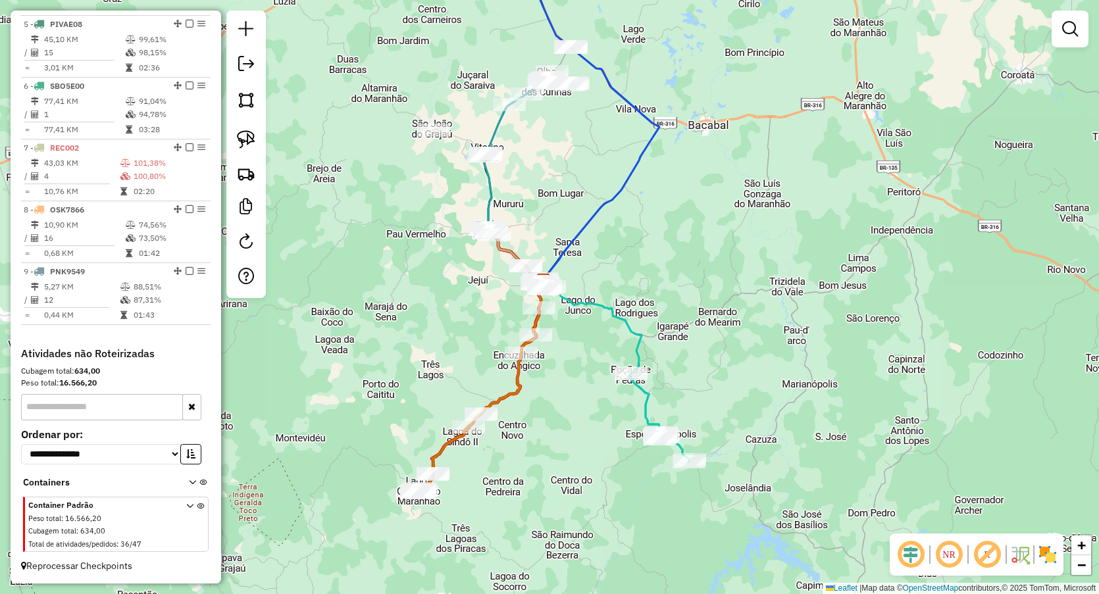
drag, startPoint x: 681, startPoint y: 277, endPoint x: 686, endPoint y: 227, distance: 50.2
click at [686, 227] on div "Janela de atendimento Grade de atendimento Capacidade Transportadoras Veículos …" at bounding box center [549, 297] width 1099 height 594
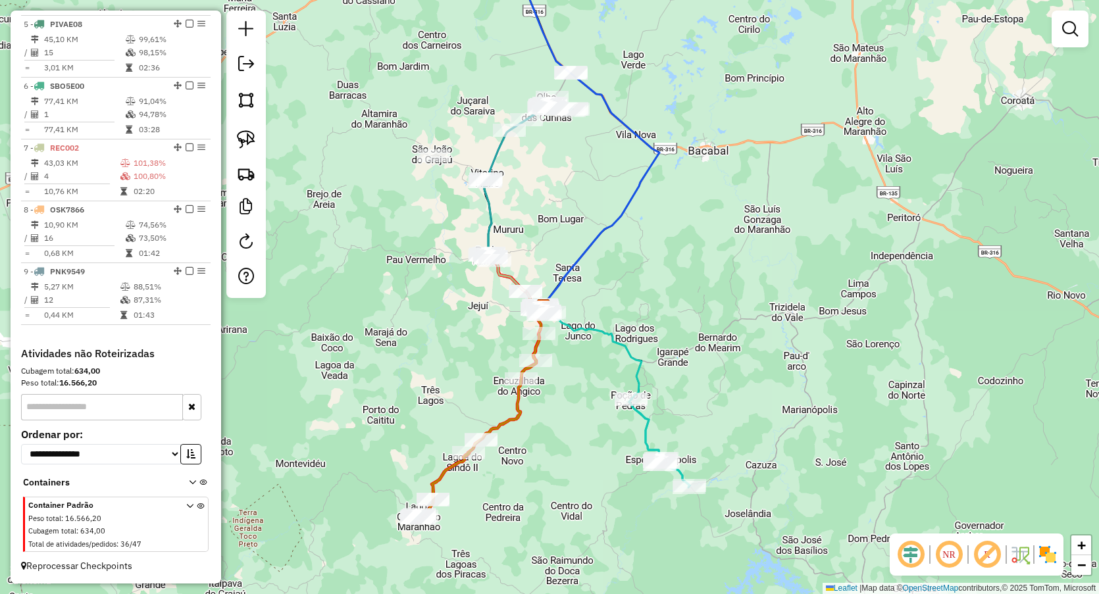
drag, startPoint x: 580, startPoint y: 192, endPoint x: 580, endPoint y: 267, distance: 75.0
click at [580, 267] on div "Janela de atendimento Grade de atendimento Capacidade Transportadoras Veículos …" at bounding box center [549, 297] width 1099 height 594
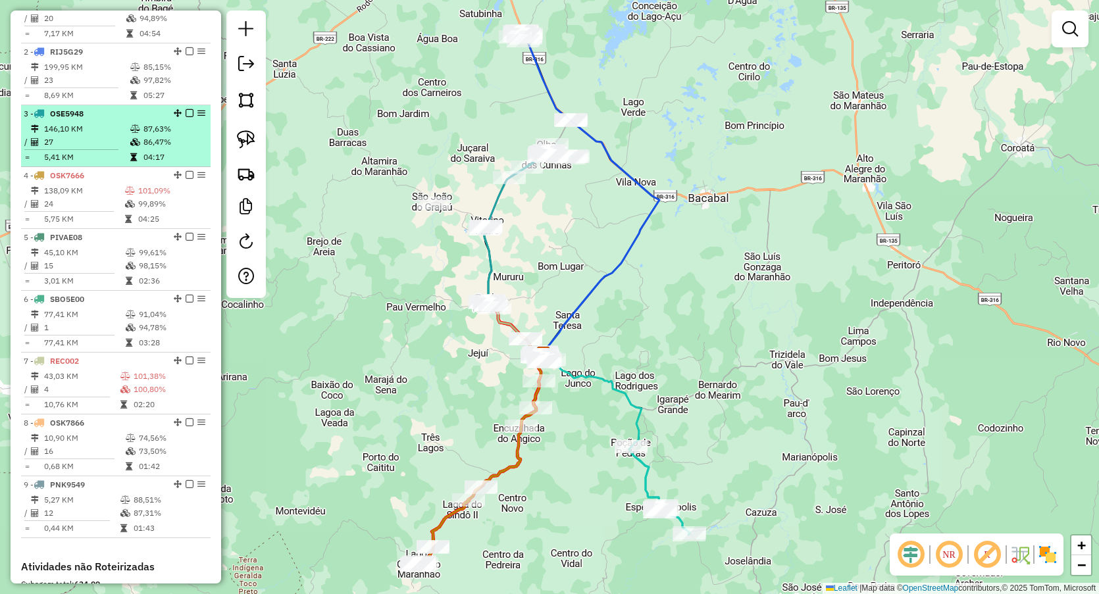
scroll to position [489, 0]
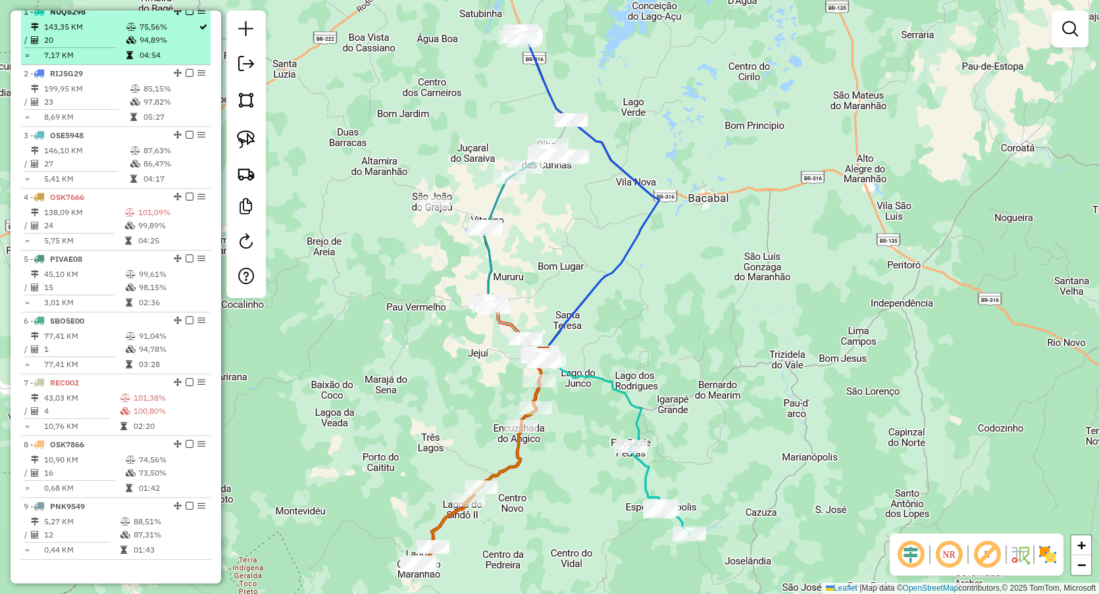
click at [118, 62] on td "7,17 KM" at bounding box center [84, 55] width 82 height 13
select select "**********"
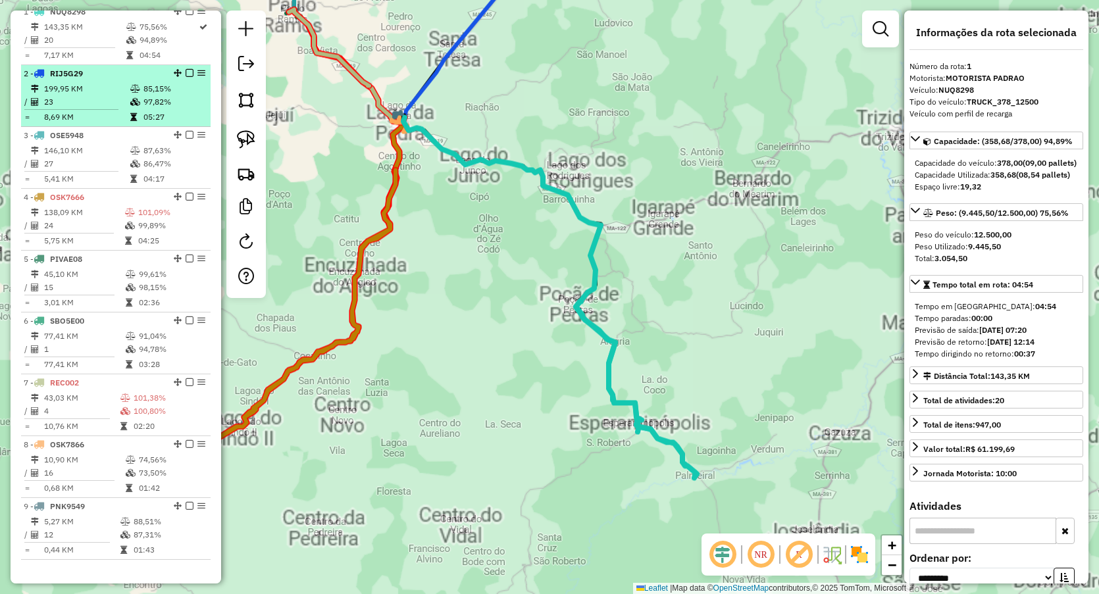
click at [116, 109] on td "23" at bounding box center [86, 101] width 86 height 13
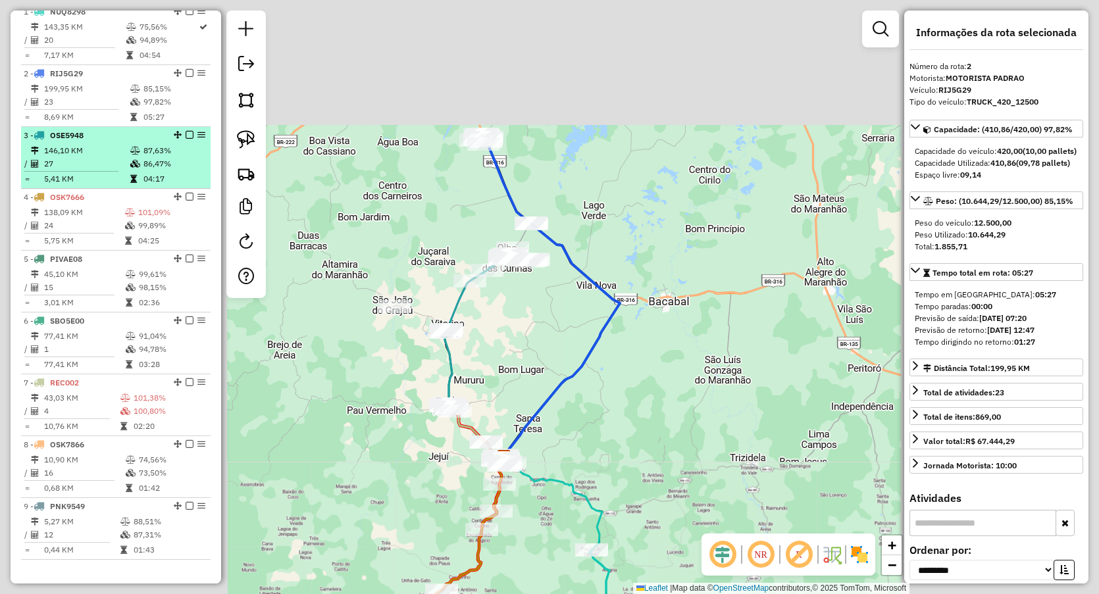
click at [116, 156] on td "146,10 KM" at bounding box center [86, 150] width 86 height 13
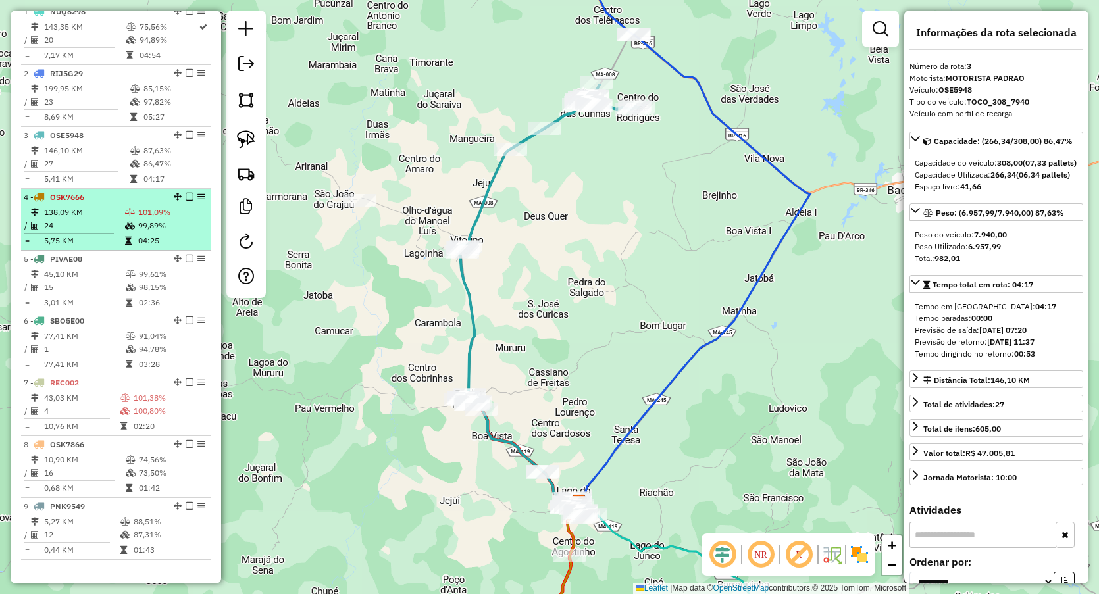
click at [112, 203] on div "4 - OSK7666" at bounding box center [94, 198] width 140 height 12
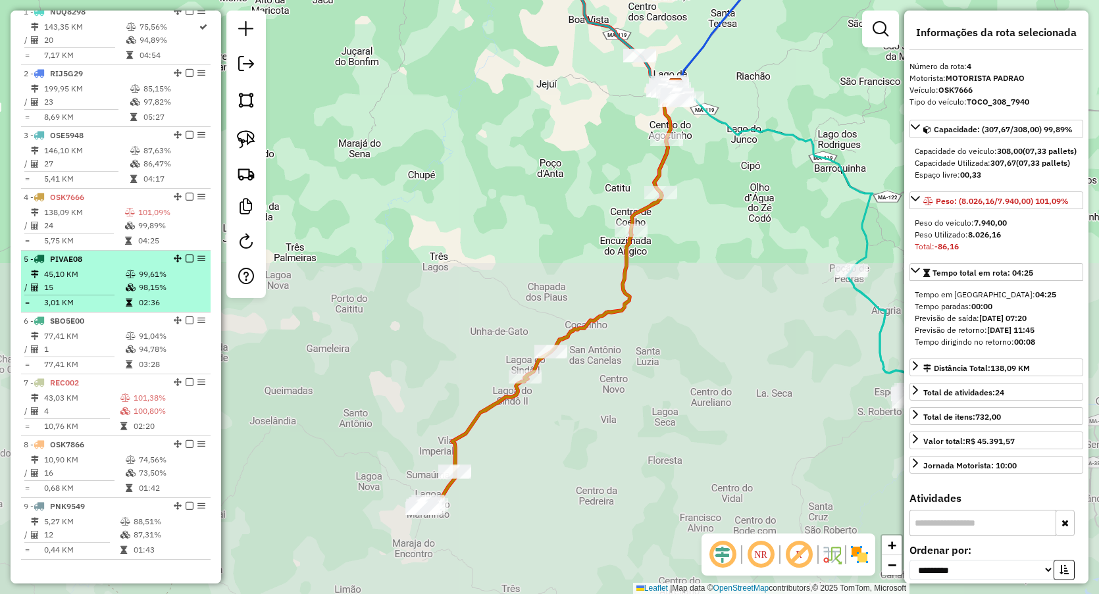
click at [112, 281] on td "45,10 KM" at bounding box center [84, 274] width 82 height 13
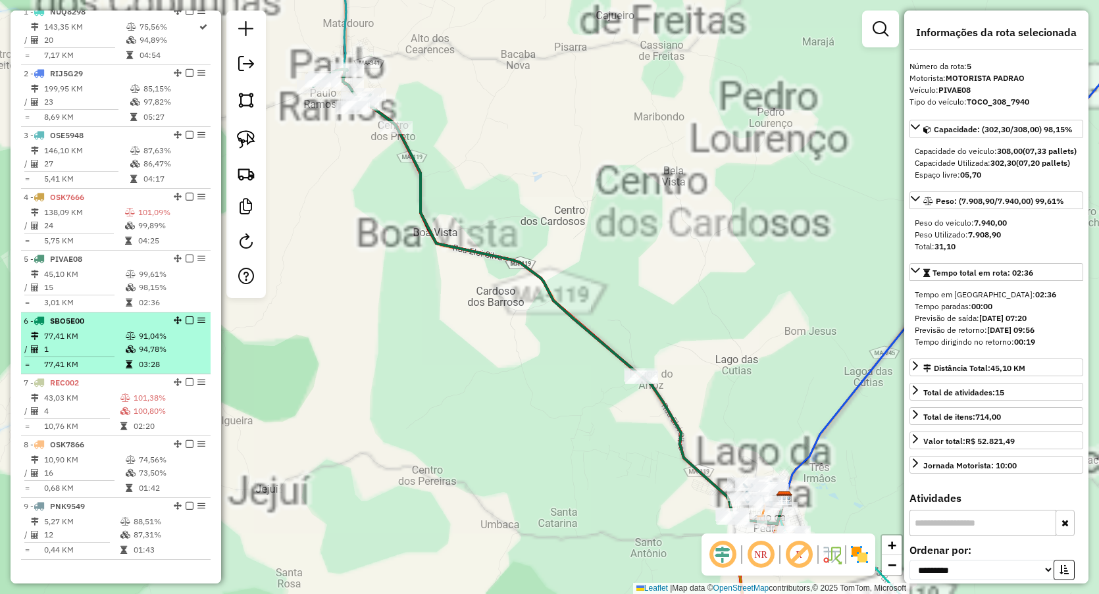
click at [111, 343] on td "77,41 KM" at bounding box center [84, 336] width 82 height 13
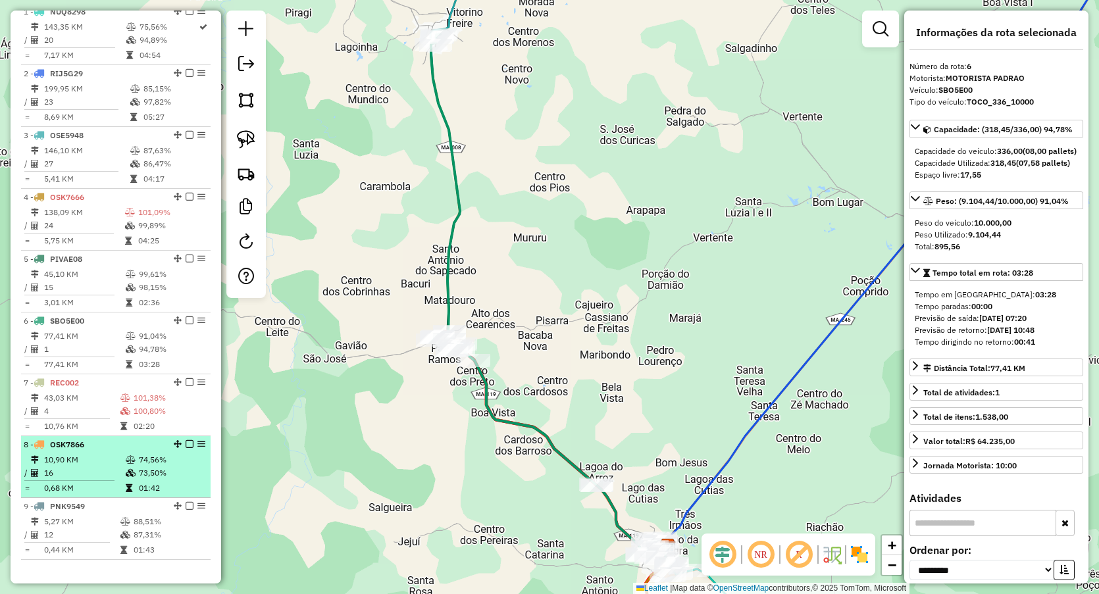
click at [109, 467] on td "10,90 KM" at bounding box center [84, 459] width 82 height 13
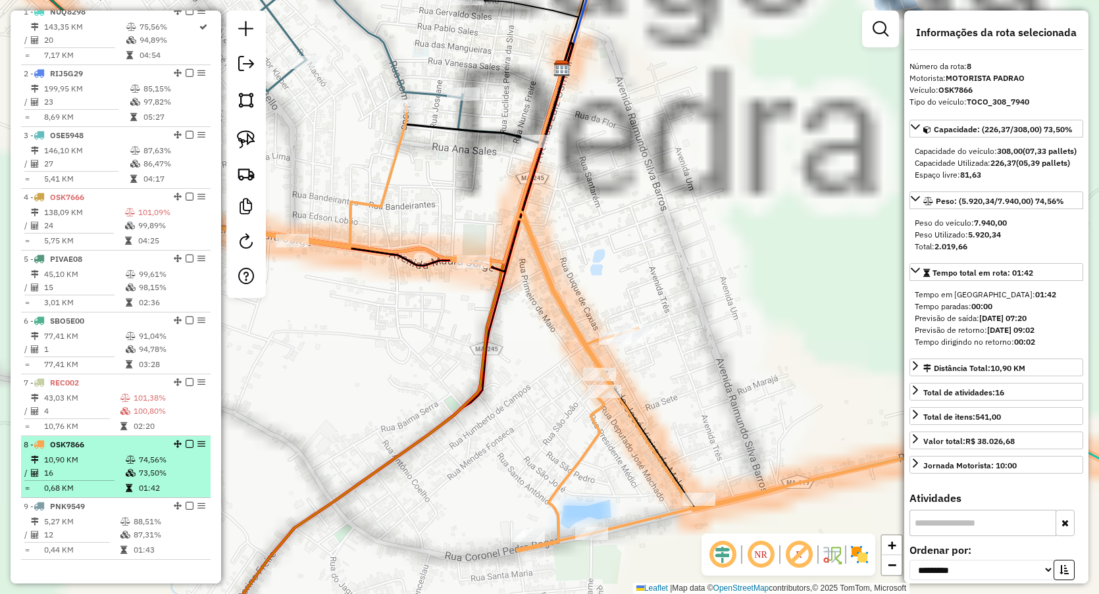
drag, startPoint x: 109, startPoint y: 524, endPoint x: 115, endPoint y: 499, distance: 25.7
click at [109, 525] on li "9 - PNK9549 5,27 KM 88,51% / 12 87,31% = 0,44 KM 01:43" at bounding box center [116, 529] width 190 height 62
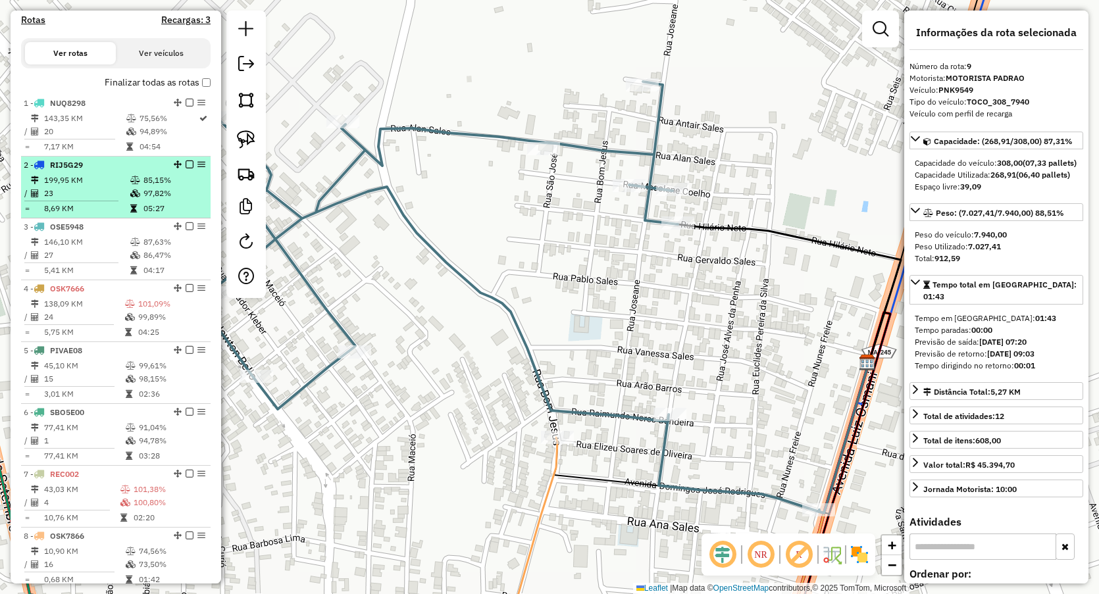
scroll to position [407, 0]
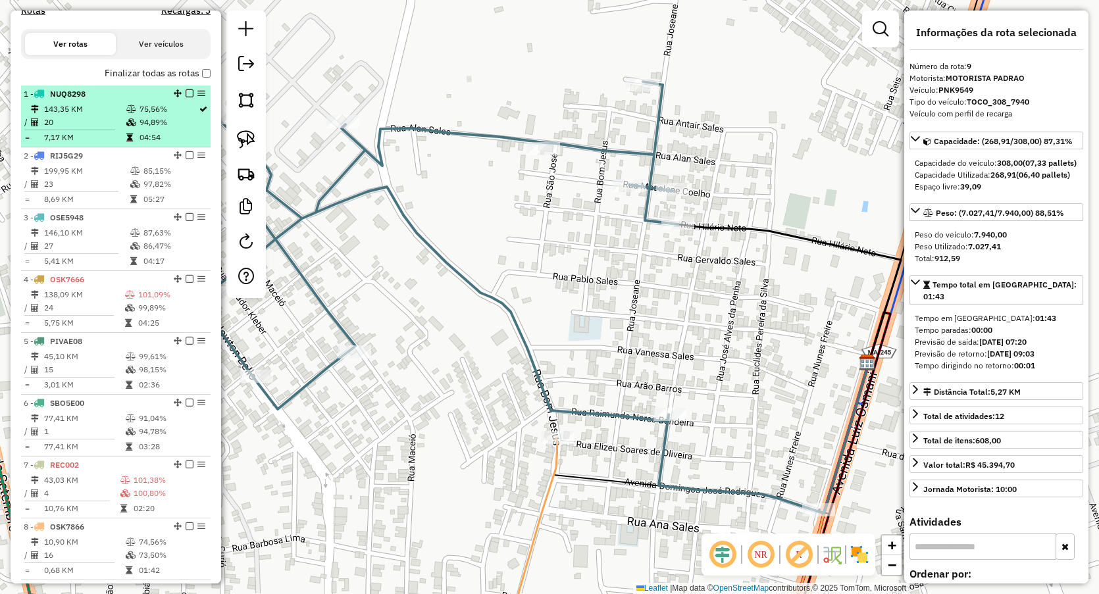
click at [111, 112] on li "1 - NUQ8298 143,35 KM 75,56% / 20 94,89% = 7,17 KM 04:54" at bounding box center [116, 117] width 190 height 62
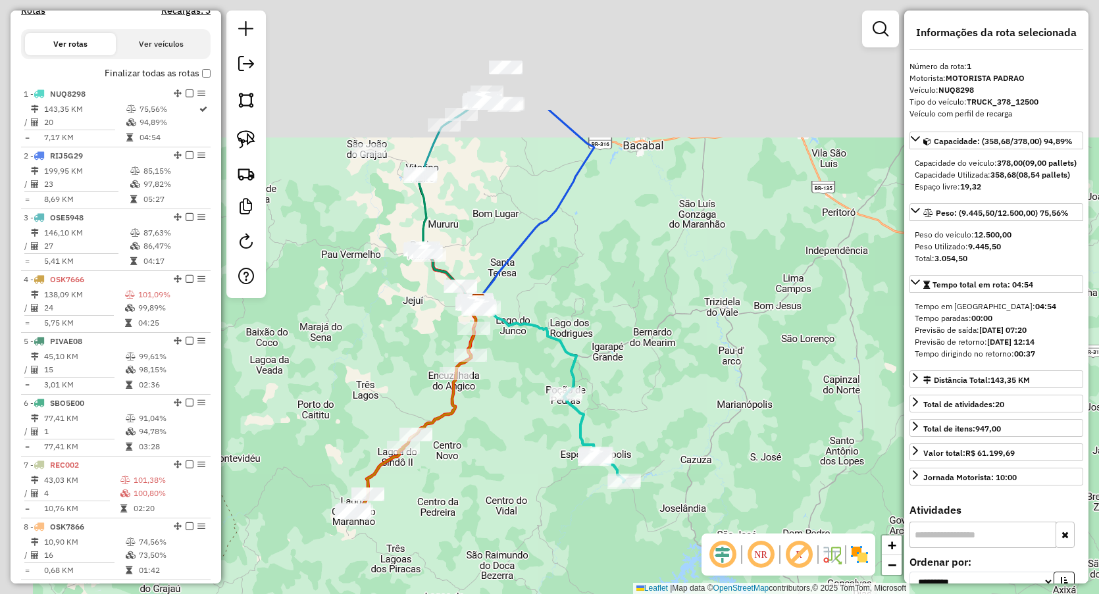
drag, startPoint x: 404, startPoint y: 76, endPoint x: 485, endPoint y: 252, distance: 193.5
click at [485, 252] on div "Janela de atendimento Grade de atendimento Capacidade Transportadoras Veículos …" at bounding box center [549, 297] width 1099 height 594
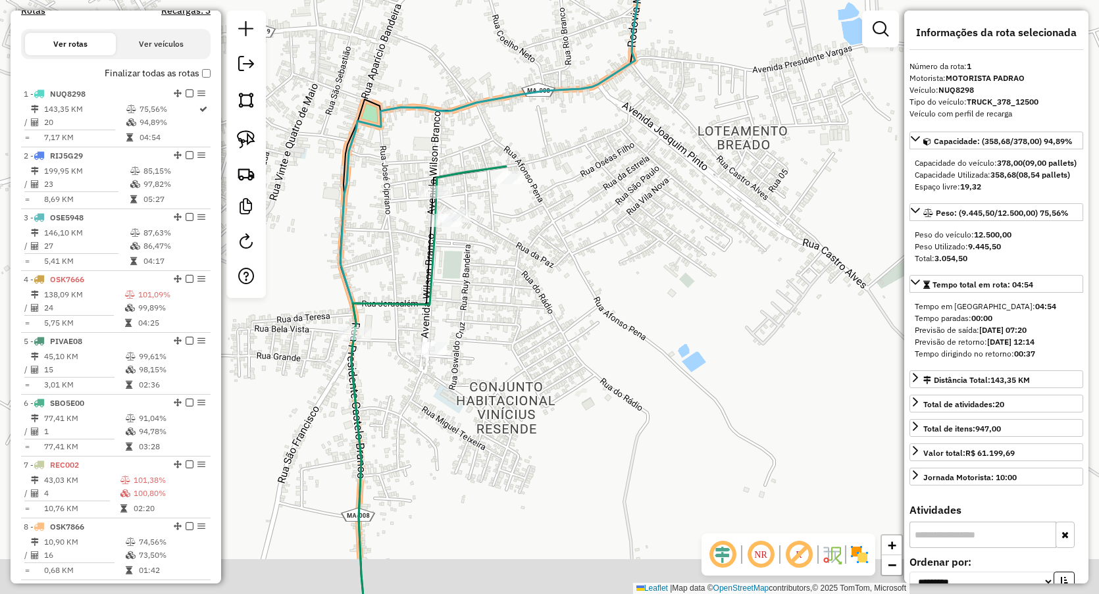
drag, startPoint x: 396, startPoint y: 215, endPoint x: 332, endPoint y: 124, distance: 111.2
click at [386, 133] on div "Janela de atendimento Grade de atendimento Capacidade Transportadoras Veículos …" at bounding box center [549, 297] width 1099 height 594
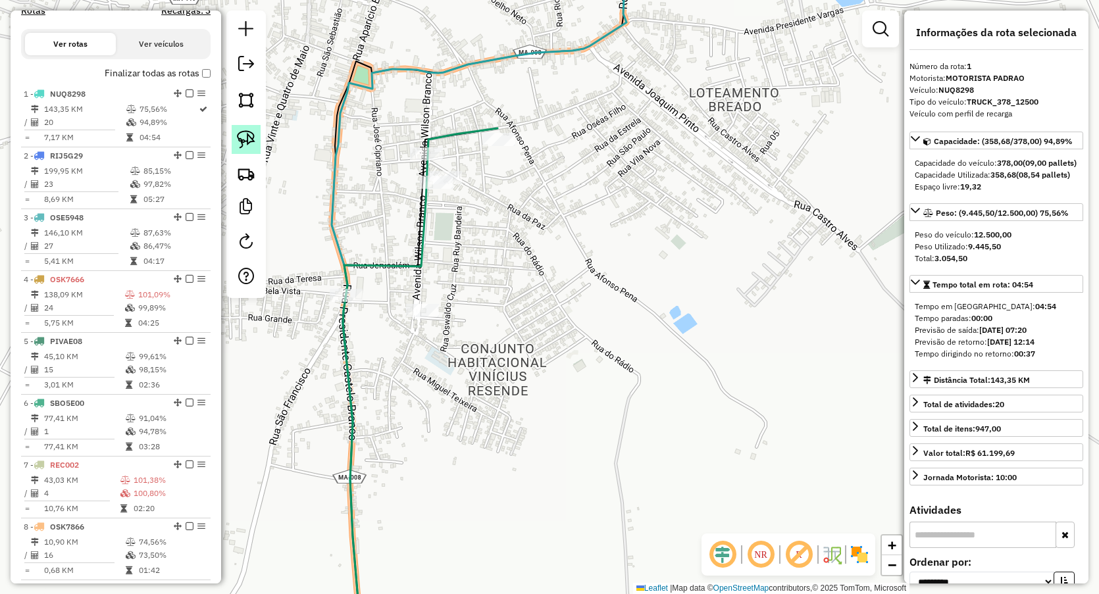
click at [244, 144] on img at bounding box center [246, 139] width 18 height 18
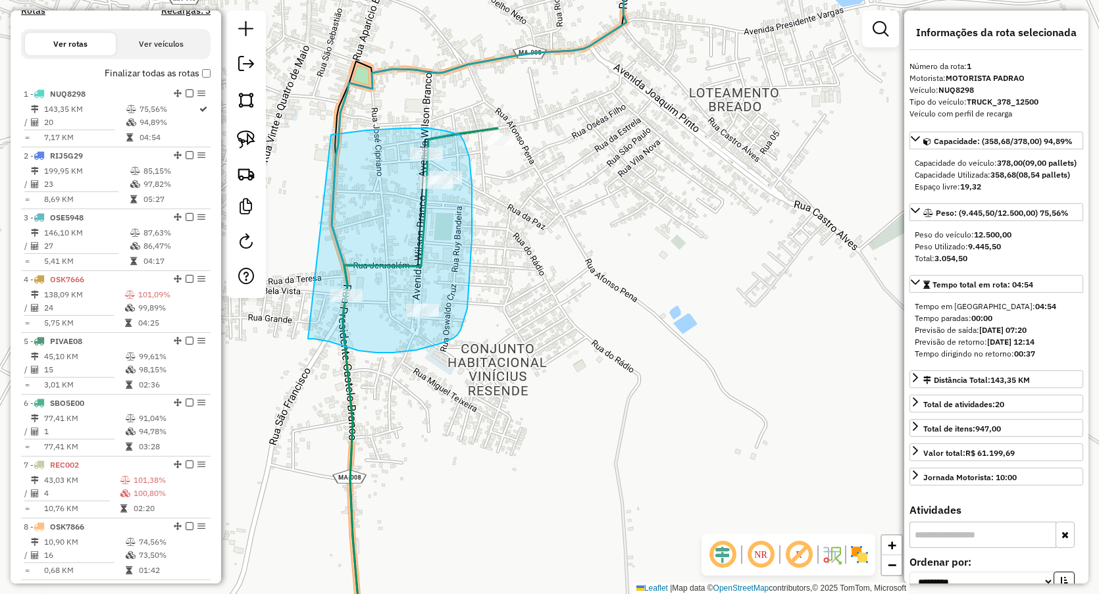
drag, startPoint x: 411, startPoint y: 128, endPoint x: 308, endPoint y: 339, distance: 234.6
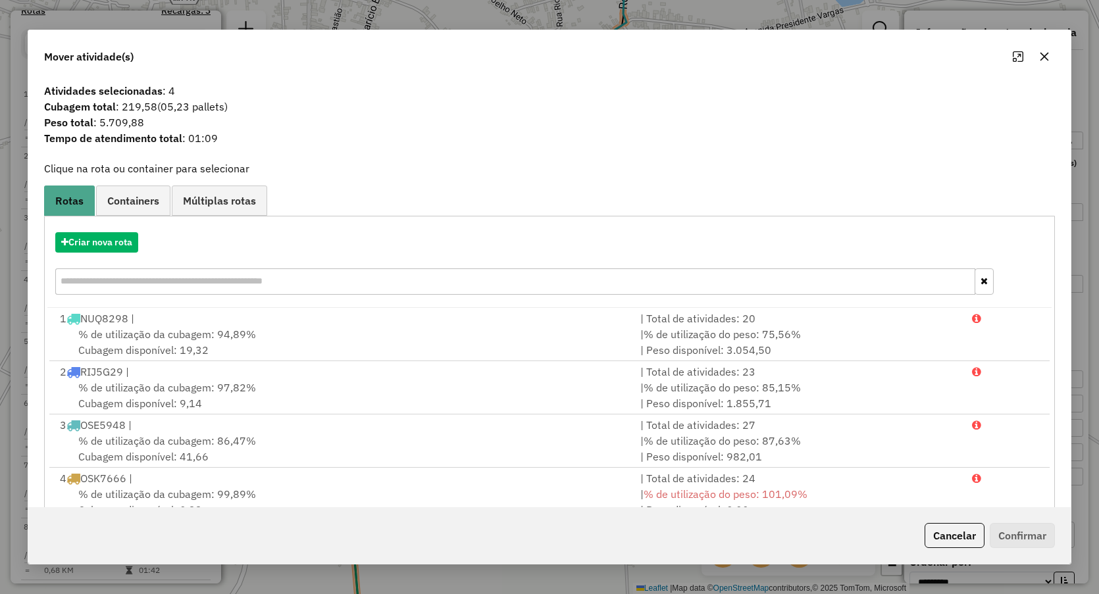
click at [1043, 57] on icon "button" at bounding box center [1044, 56] width 11 height 11
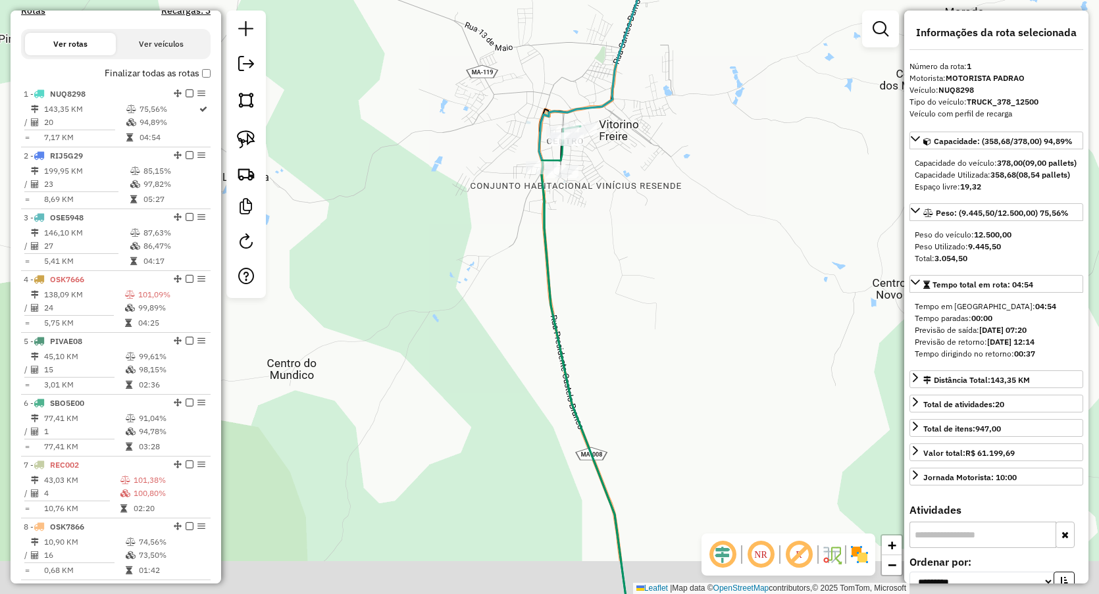
drag, startPoint x: 673, startPoint y: 324, endPoint x: 552, endPoint y: 139, distance: 221.6
click at [555, 145] on div "Janela de atendimento Grade de atendimento Capacidade Transportadoras Veículos …" at bounding box center [549, 297] width 1099 height 594
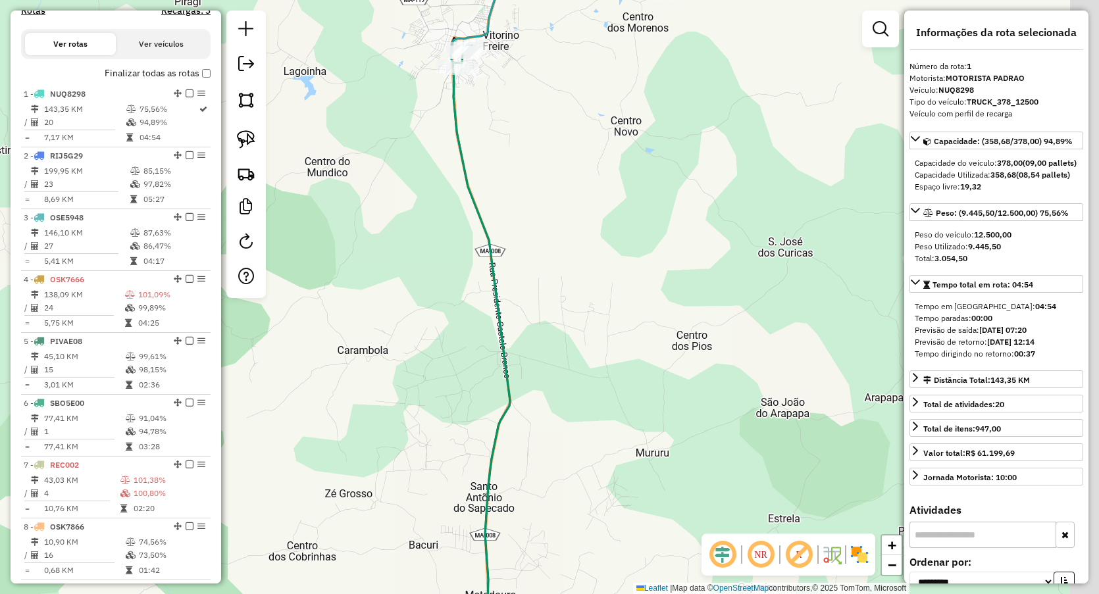
drag, startPoint x: 627, startPoint y: 294, endPoint x: 536, endPoint y: 167, distance: 156.2
click at [537, 172] on div "Janela de atendimento Grade de atendimento Capacidade Transportadoras Veículos …" at bounding box center [549, 297] width 1099 height 594
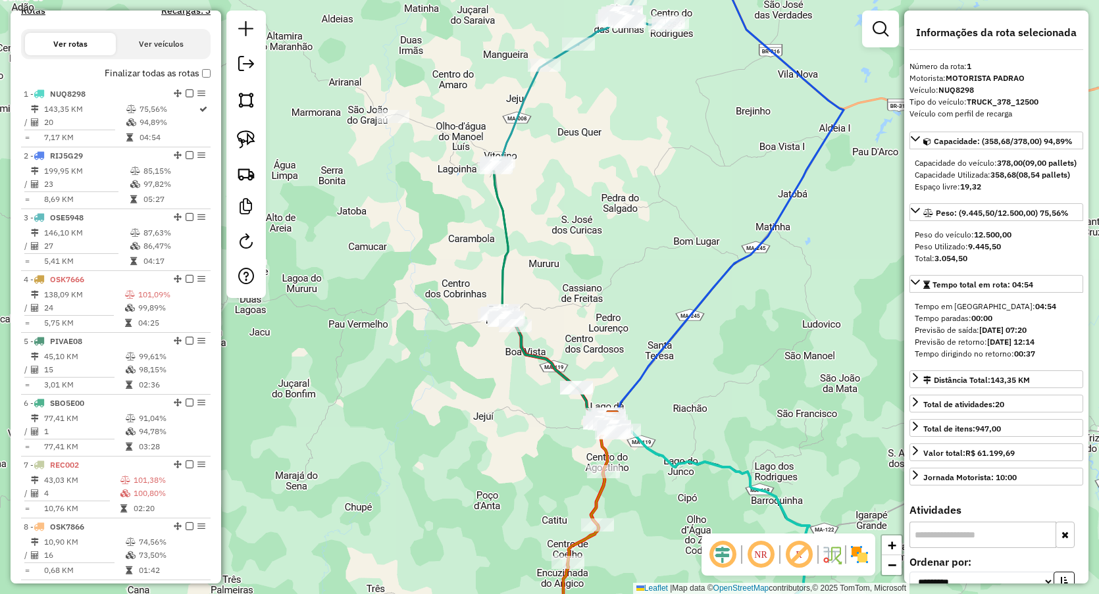
drag, startPoint x: 617, startPoint y: 159, endPoint x: 582, endPoint y: 191, distance: 47.5
click at [582, 191] on div "Janela de atendimento Grade de atendimento Capacidade Transportadoras Veículos …" at bounding box center [549, 297] width 1099 height 594
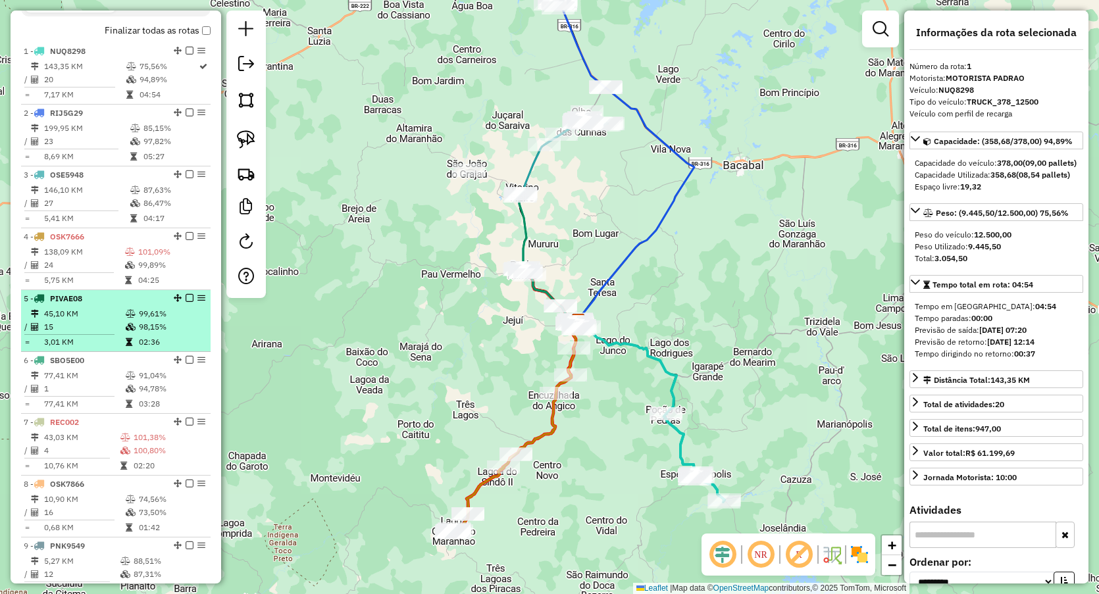
scroll to position [489, 0]
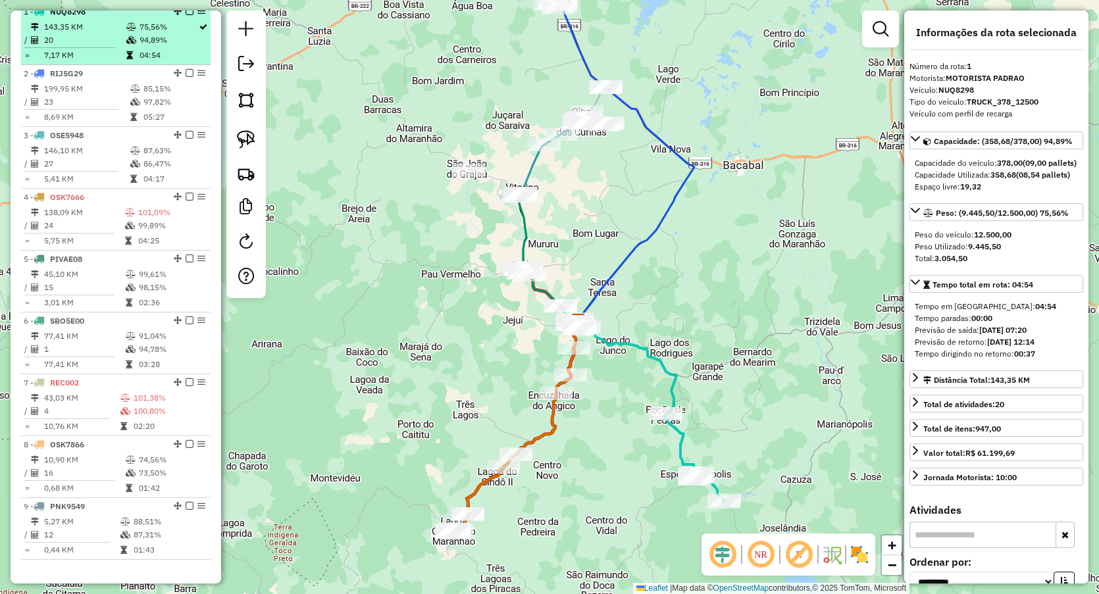
click at [121, 47] on td "20" at bounding box center [84, 40] width 82 height 13
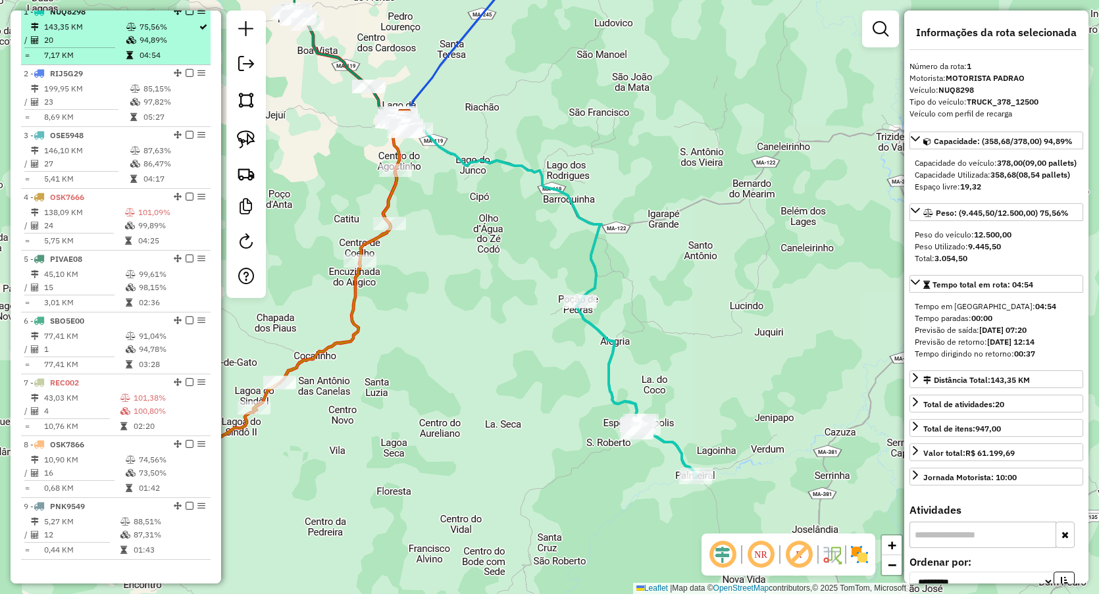
click at [40, 33] on td at bounding box center [36, 26] width 13 height 13
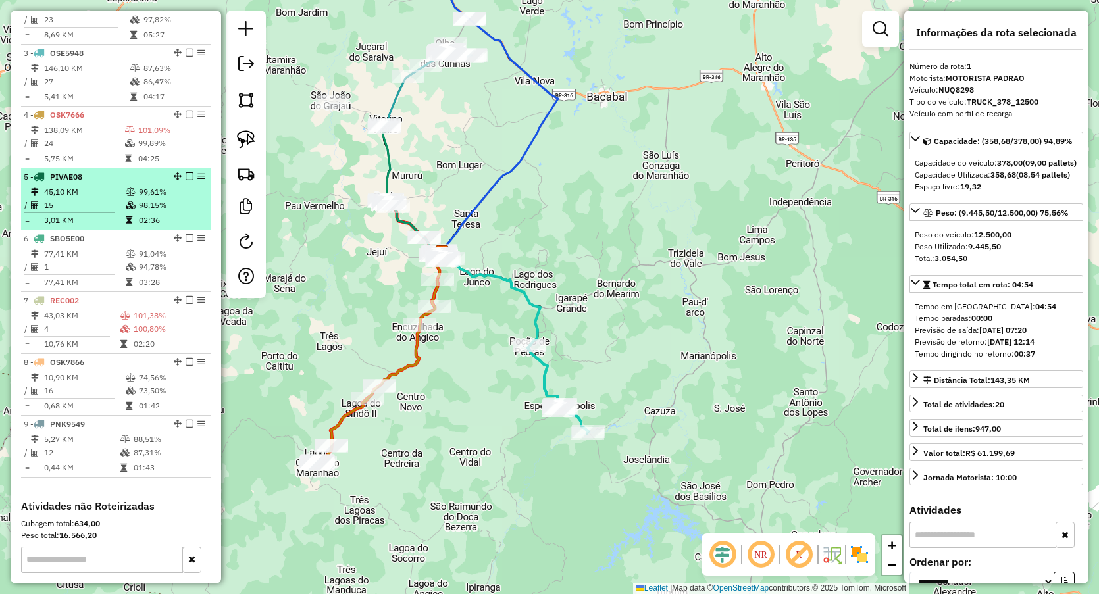
scroll to position [407, 0]
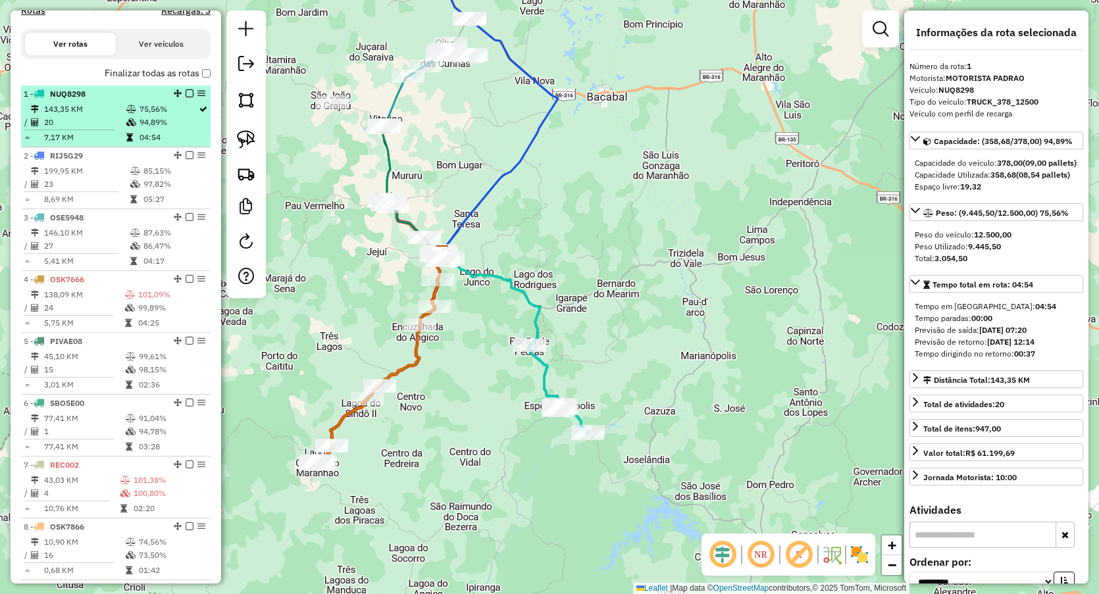
click at [93, 116] on td "143,35 KM" at bounding box center [84, 109] width 82 height 13
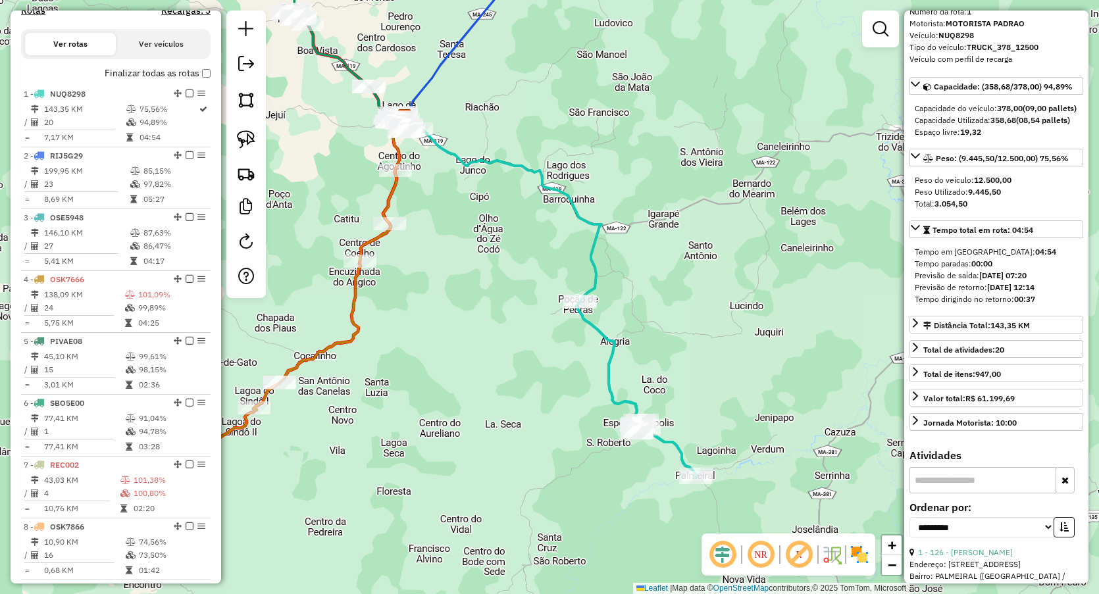
scroll to position [82, 0]
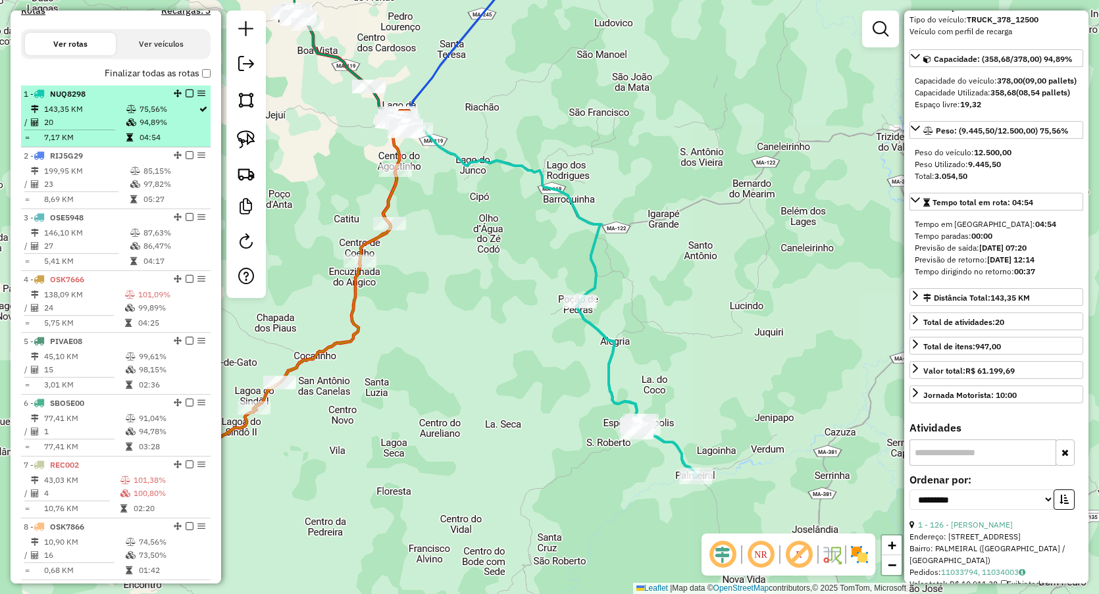
click at [120, 129] on td "20" at bounding box center [84, 122] width 82 height 13
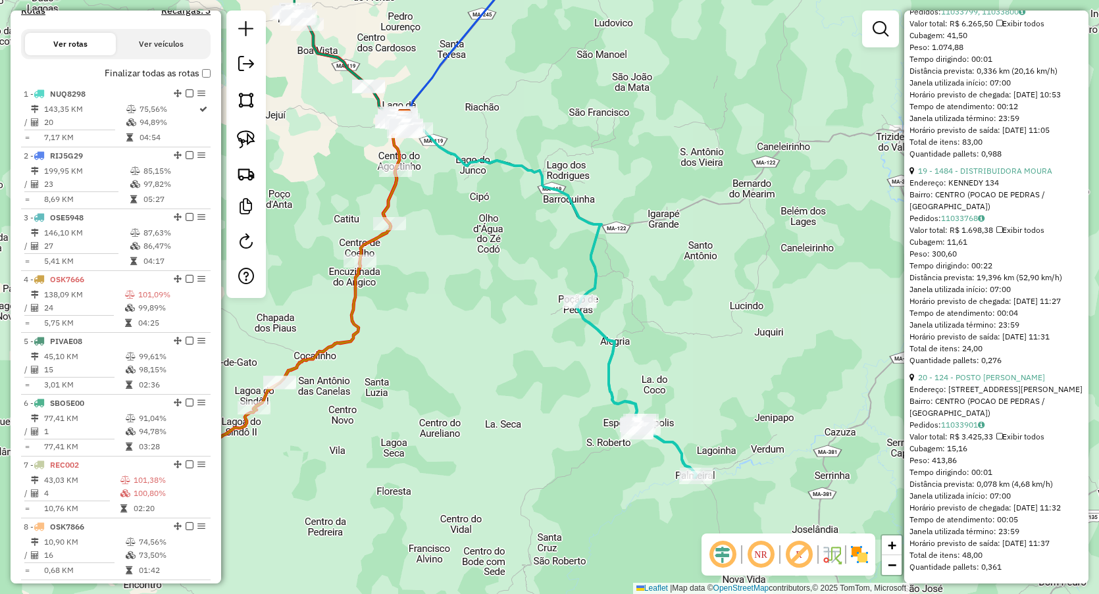
scroll to position [4227, 0]
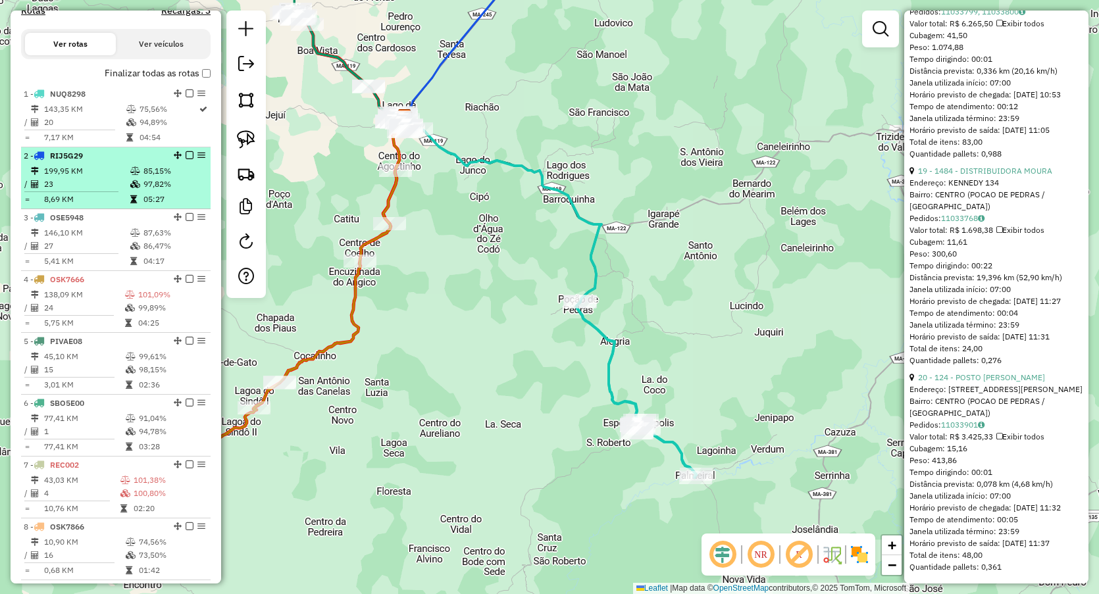
click at [56, 206] on td "8,69 KM" at bounding box center [86, 199] width 86 height 13
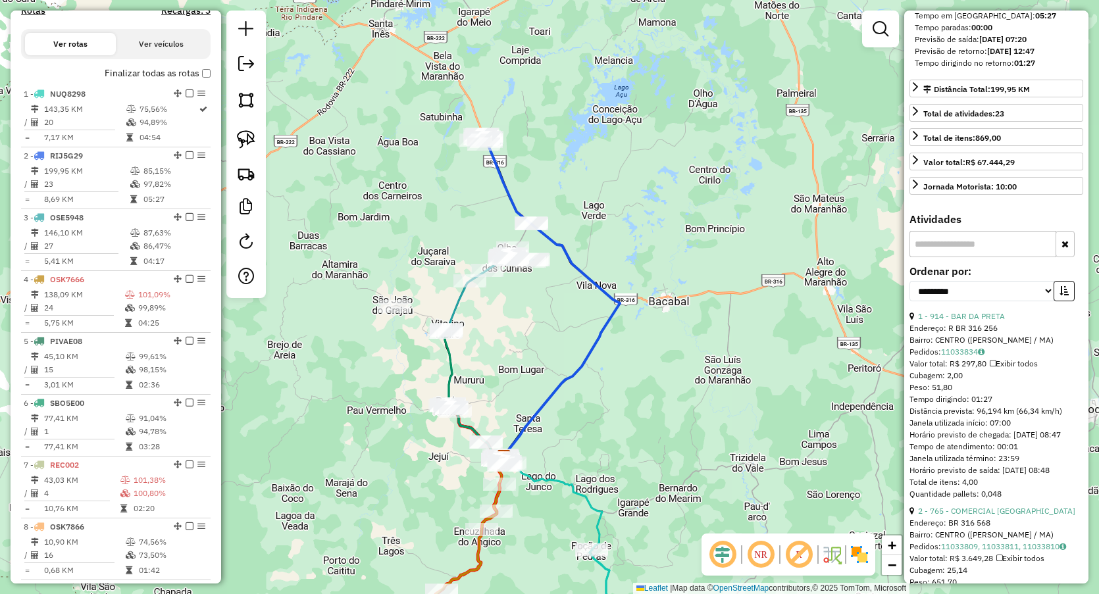
scroll to position [0, 0]
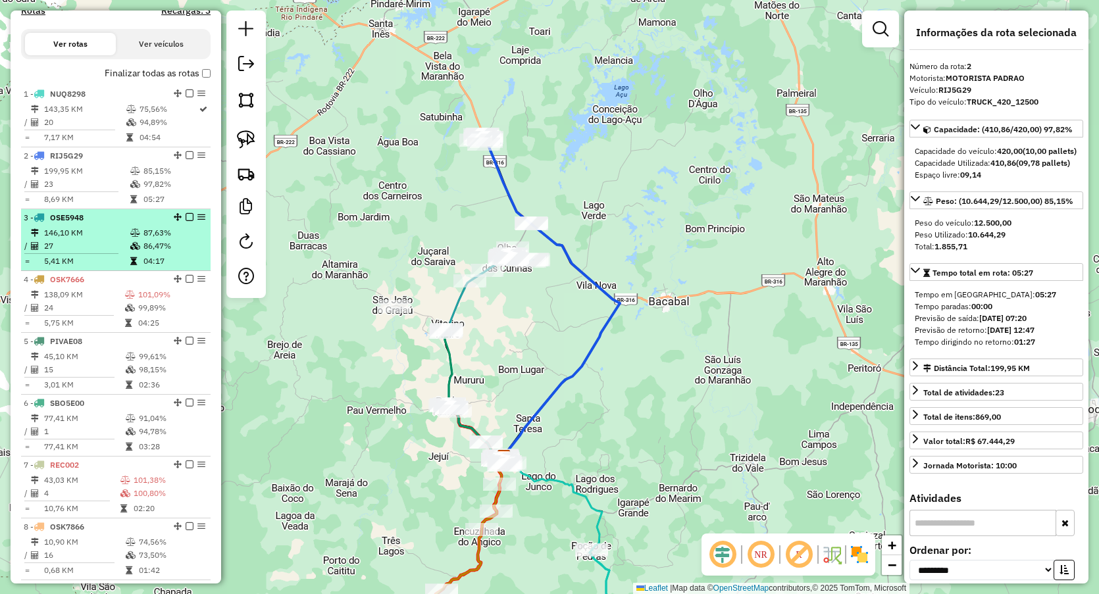
click at [84, 253] on td "27" at bounding box center [86, 246] width 86 height 13
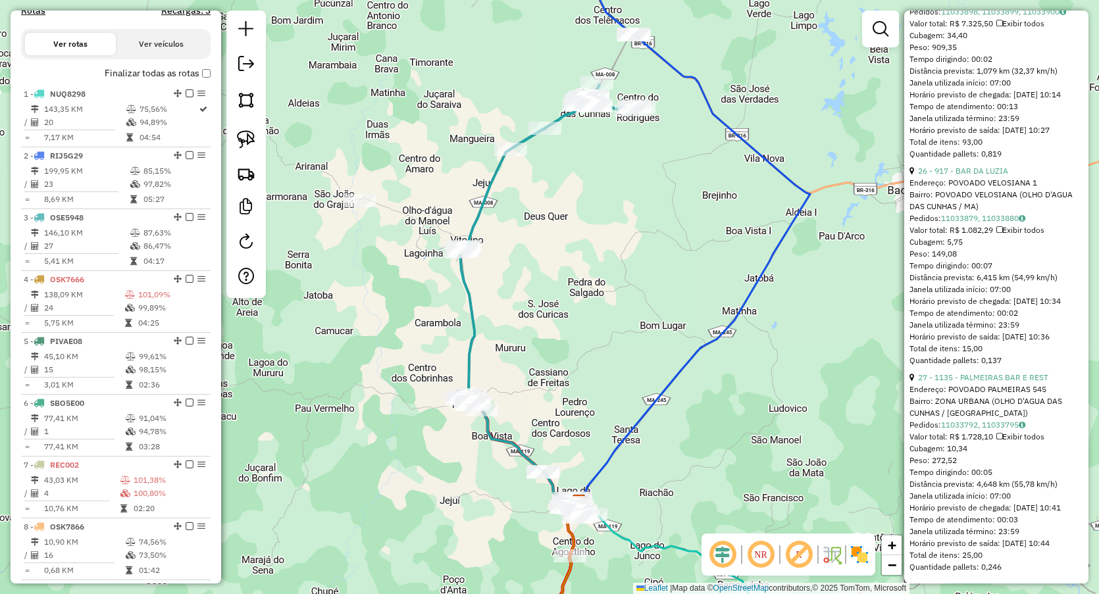
scroll to position [5994, 0]
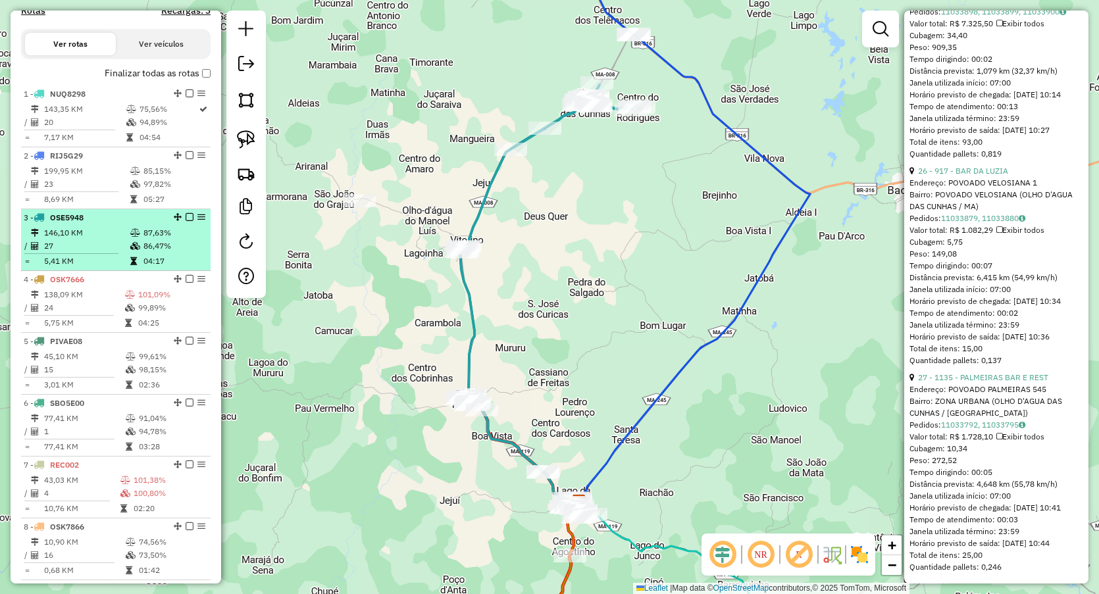
drag, startPoint x: 170, startPoint y: 250, endPoint x: 156, endPoint y: 251, distance: 14.5
click at [170, 240] on td "87,63%" at bounding box center [174, 232] width 63 height 13
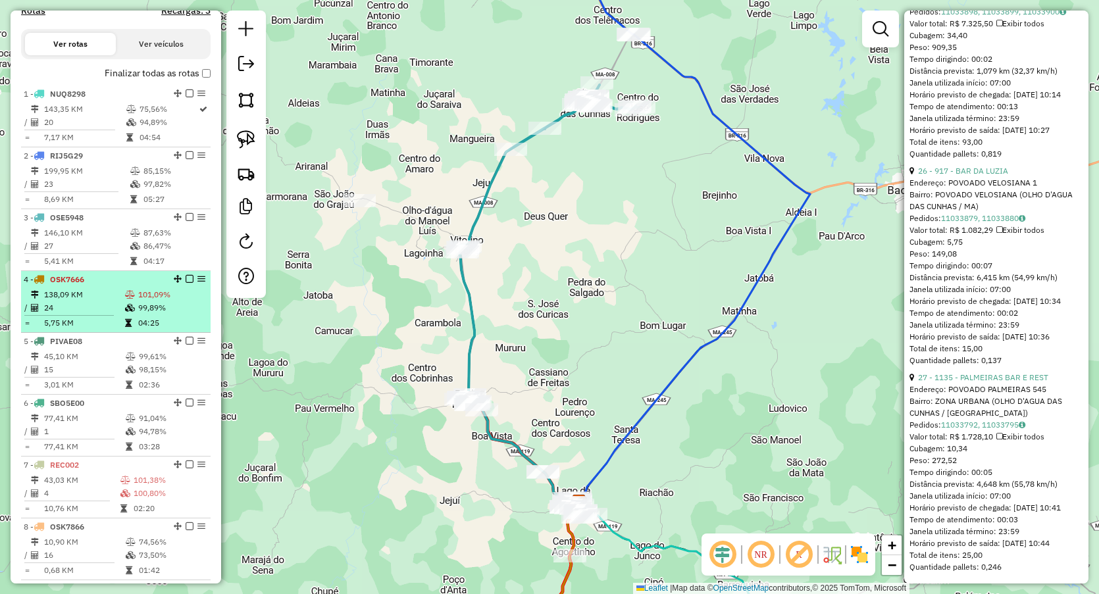
click at [120, 301] on td "138,09 KM" at bounding box center [83, 294] width 81 height 13
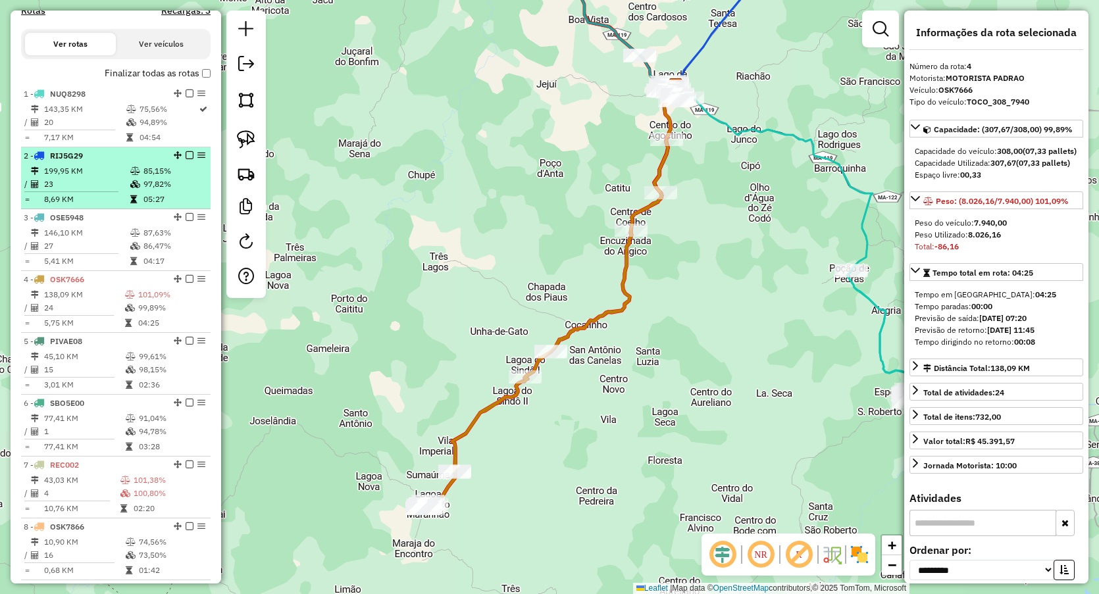
scroll to position [489, 0]
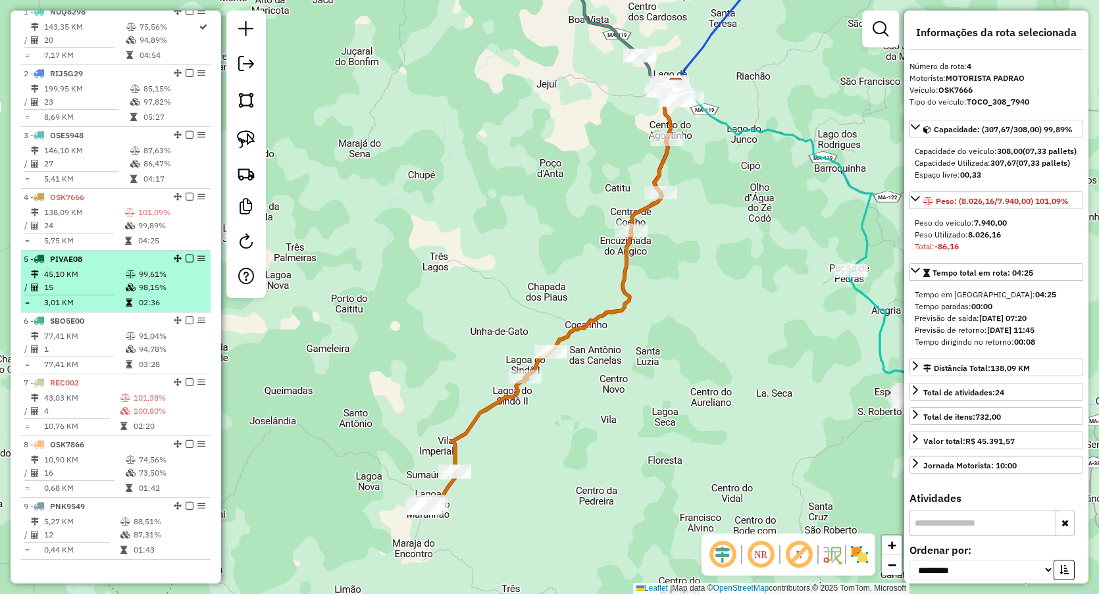
click at [111, 281] on td "45,10 KM" at bounding box center [84, 274] width 82 height 13
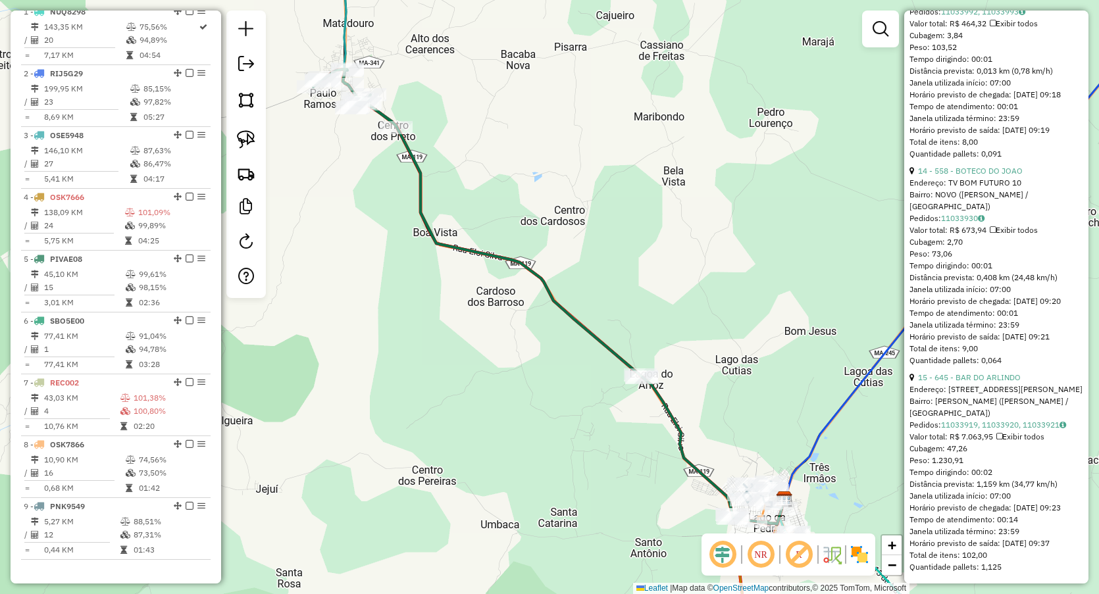
scroll to position [3159, 0]
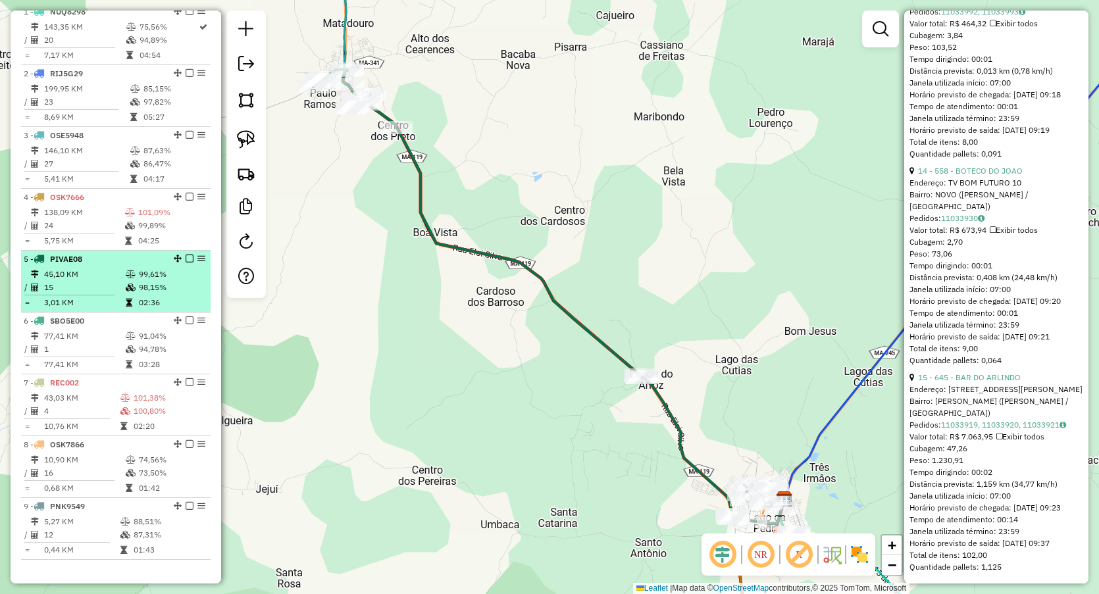
click at [86, 294] on td "15" at bounding box center [84, 287] width 82 height 13
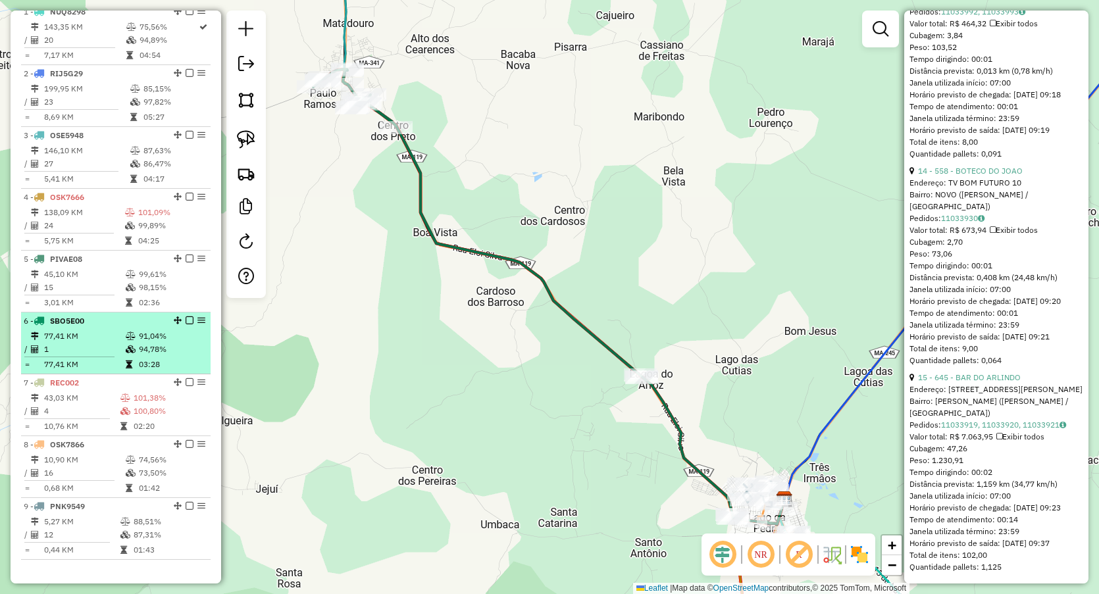
click at [84, 343] on td "77,41 KM" at bounding box center [84, 336] width 82 height 13
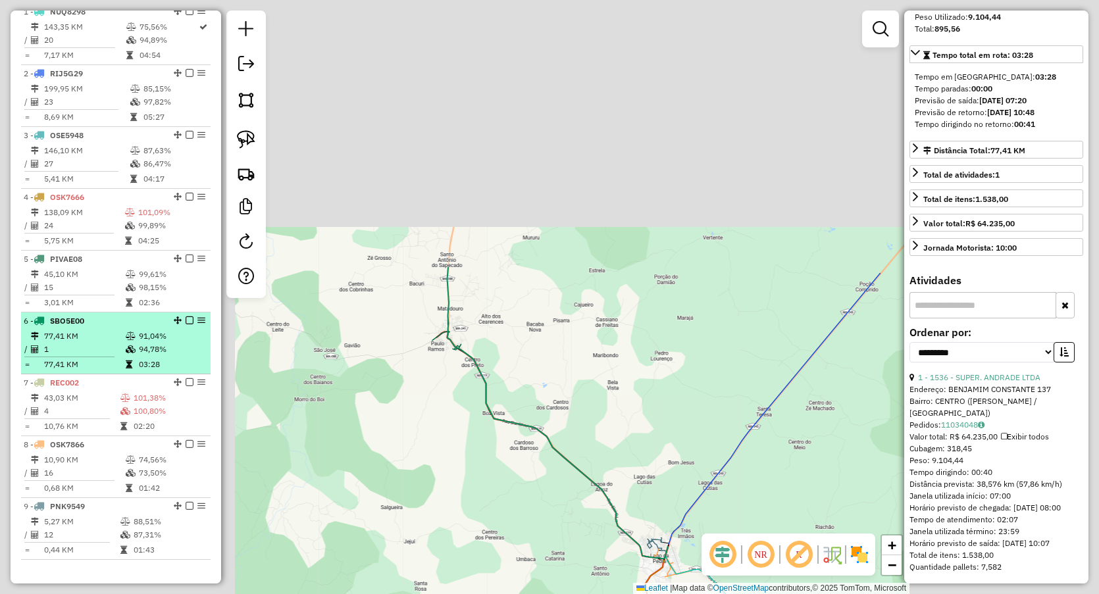
scroll to position [242, 0]
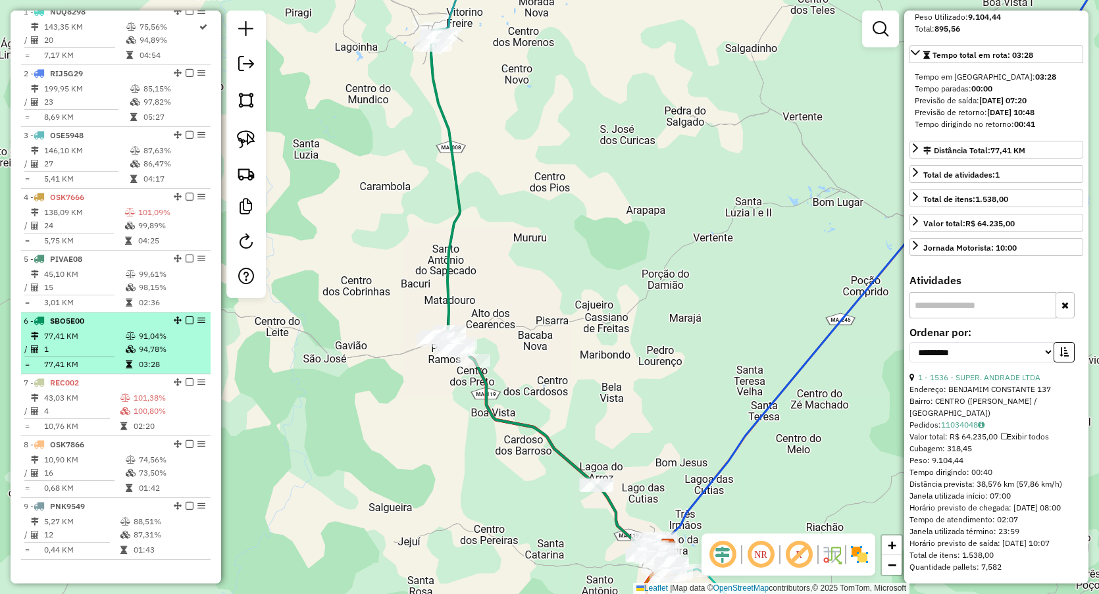
click at [78, 358] on td at bounding box center [74, 357] width 101 height 2
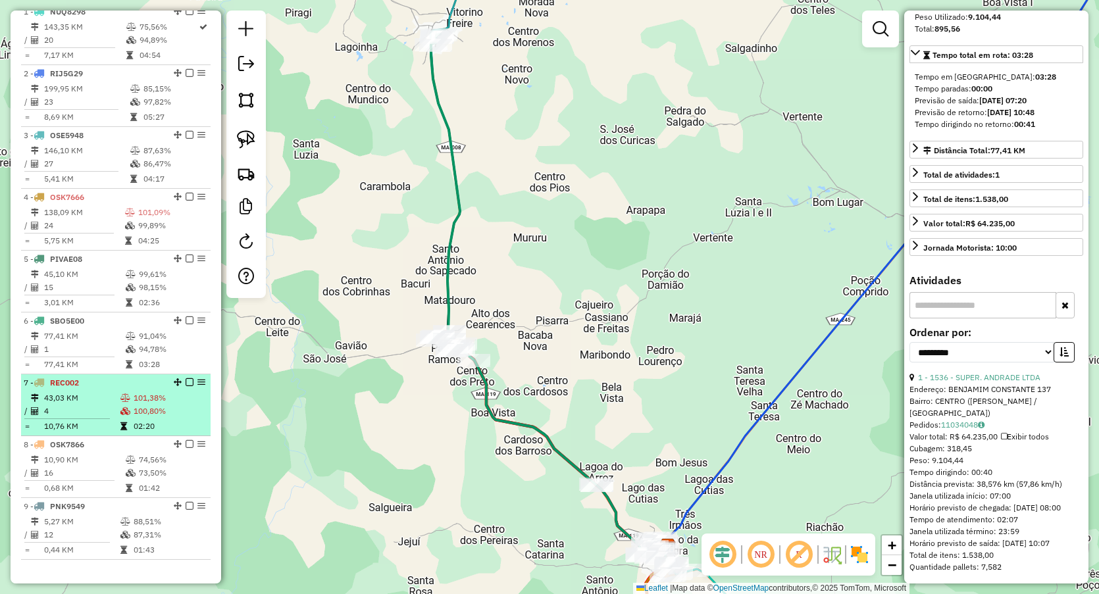
click at [78, 388] on span "REC002" at bounding box center [64, 383] width 29 height 10
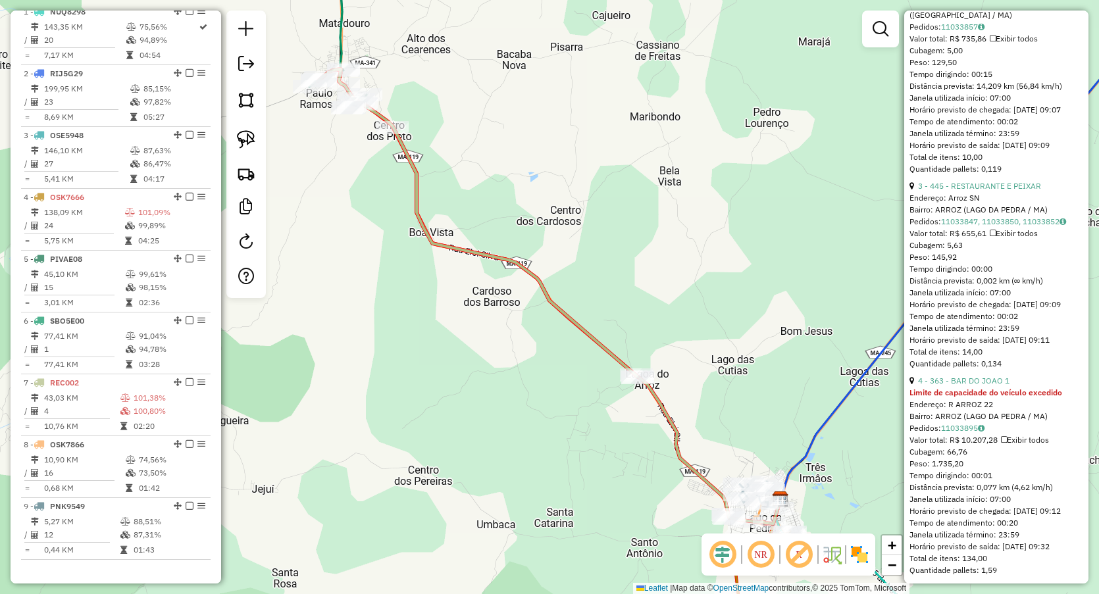
scroll to position [897, 0]
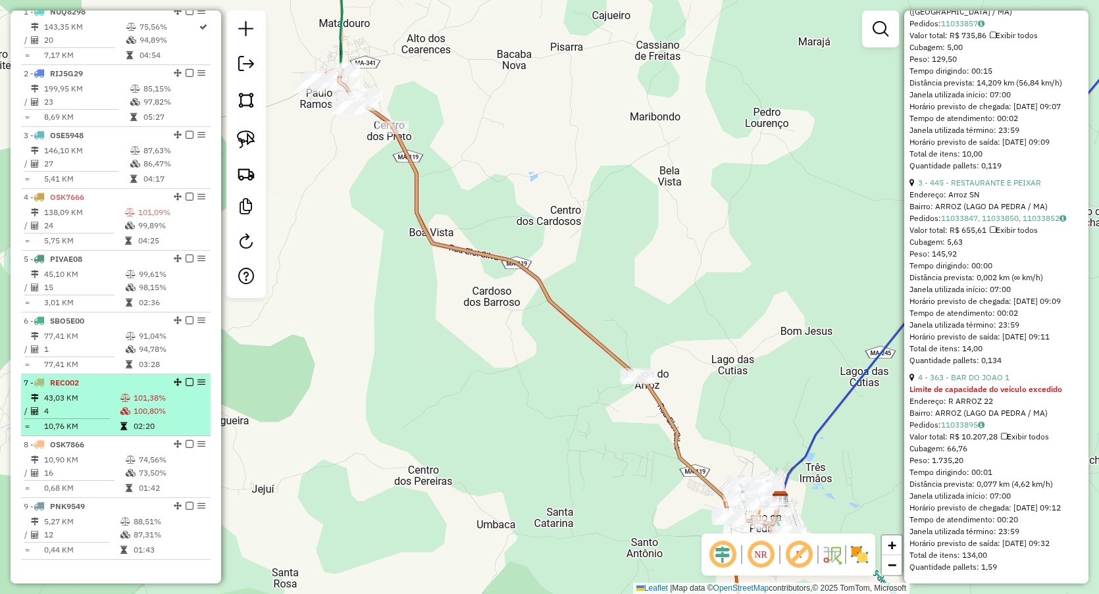
click at [78, 388] on span "REC002" at bounding box center [64, 383] width 29 height 10
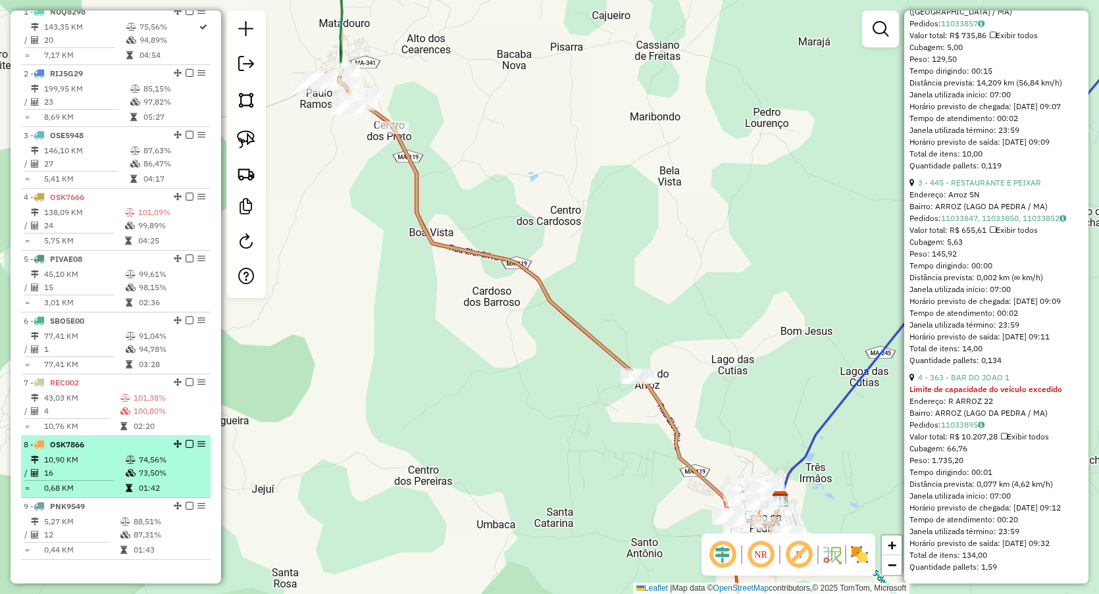
click at [93, 463] on li "8 - OSK7866 10,90 KM 74,56% / 16 73,50% = 0,68 KM 01:42" at bounding box center [116, 467] width 190 height 62
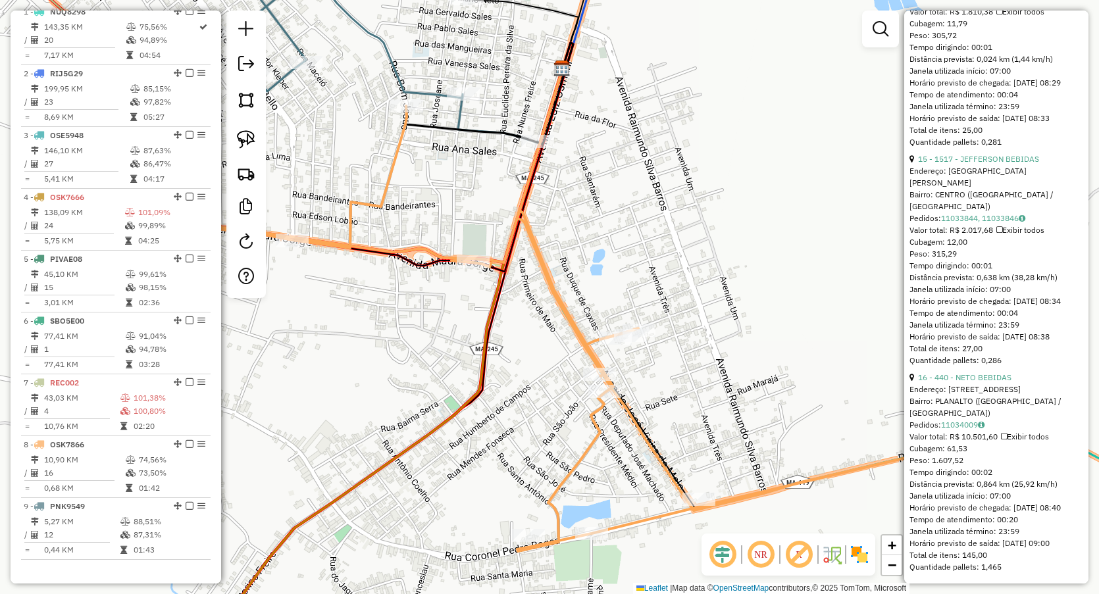
scroll to position [3353, 0]
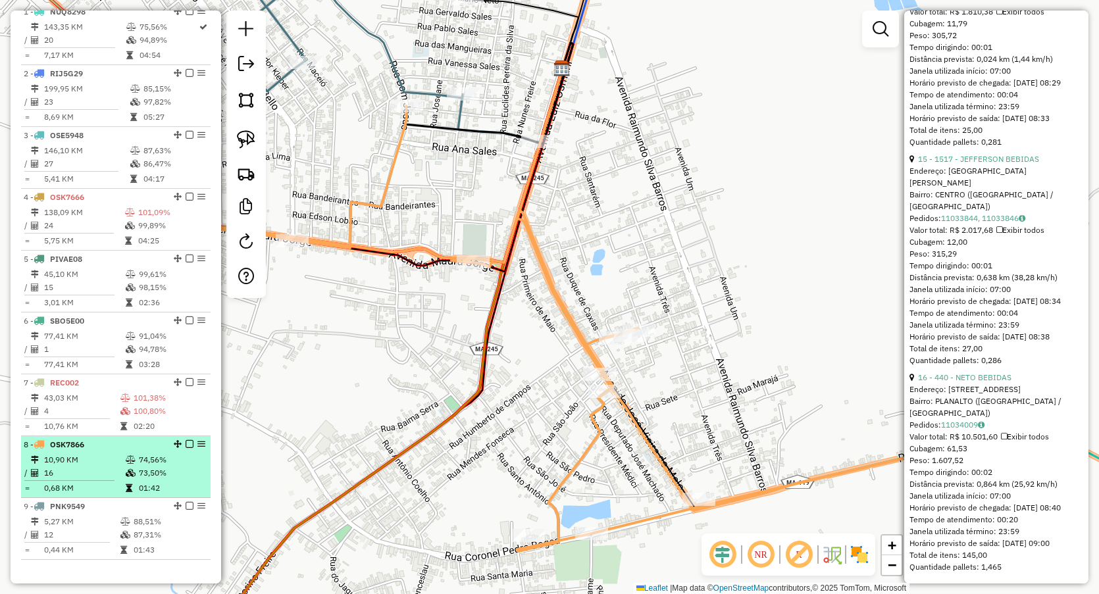
click at [120, 480] on td "16" at bounding box center [84, 473] width 82 height 13
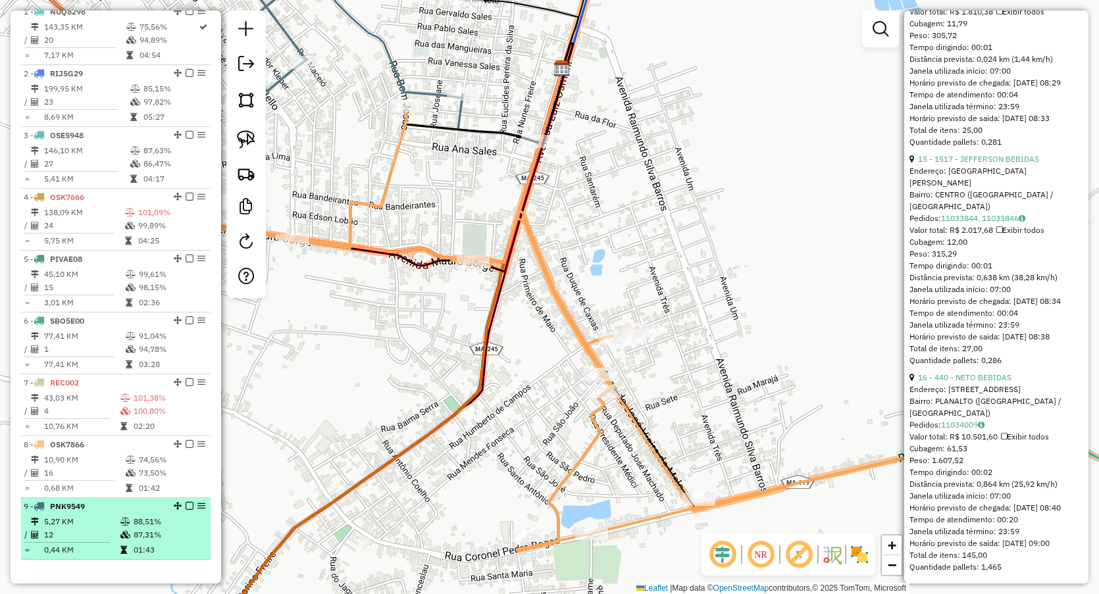
click at [116, 529] on td "5,27 KM" at bounding box center [81, 521] width 76 height 13
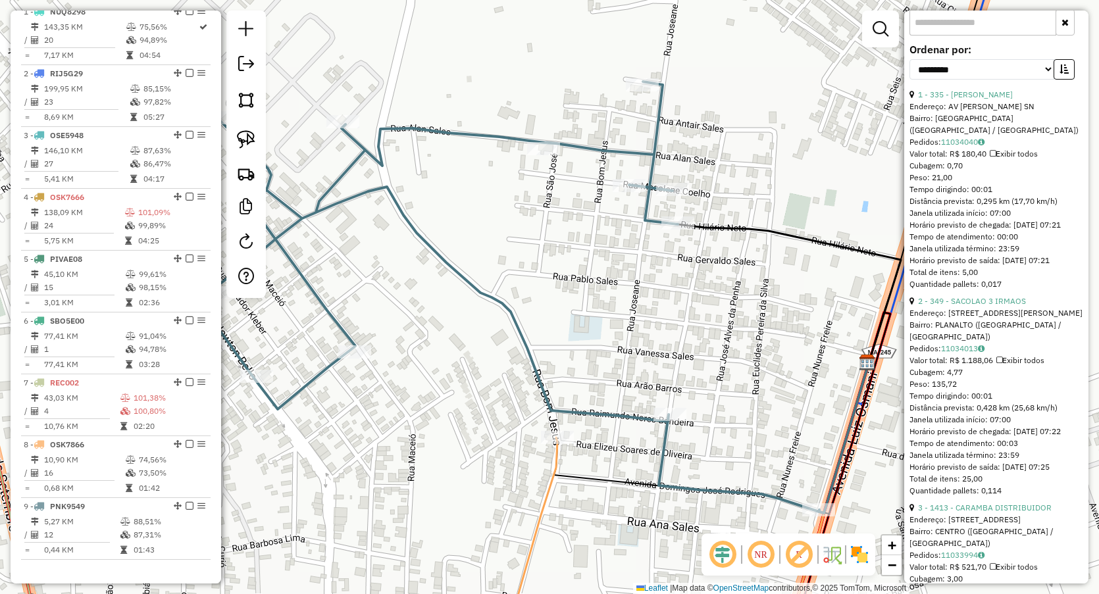
scroll to position [494, 0]
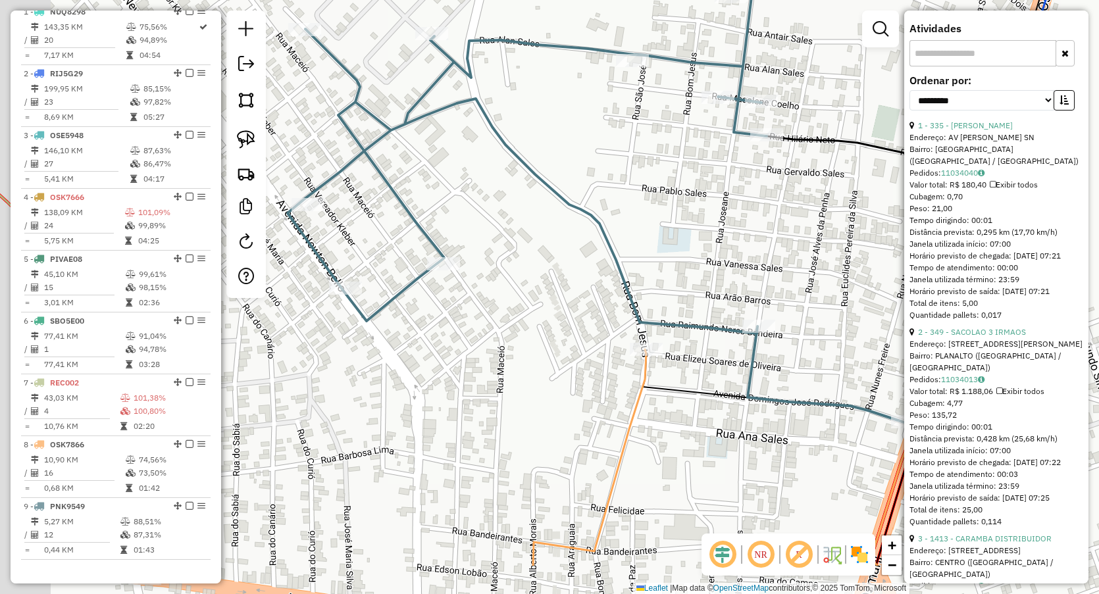
drag, startPoint x: 572, startPoint y: 217, endPoint x: 574, endPoint y: 200, distance: 17.2
click at [574, 200] on icon at bounding box center [598, 208] width 621 height 430
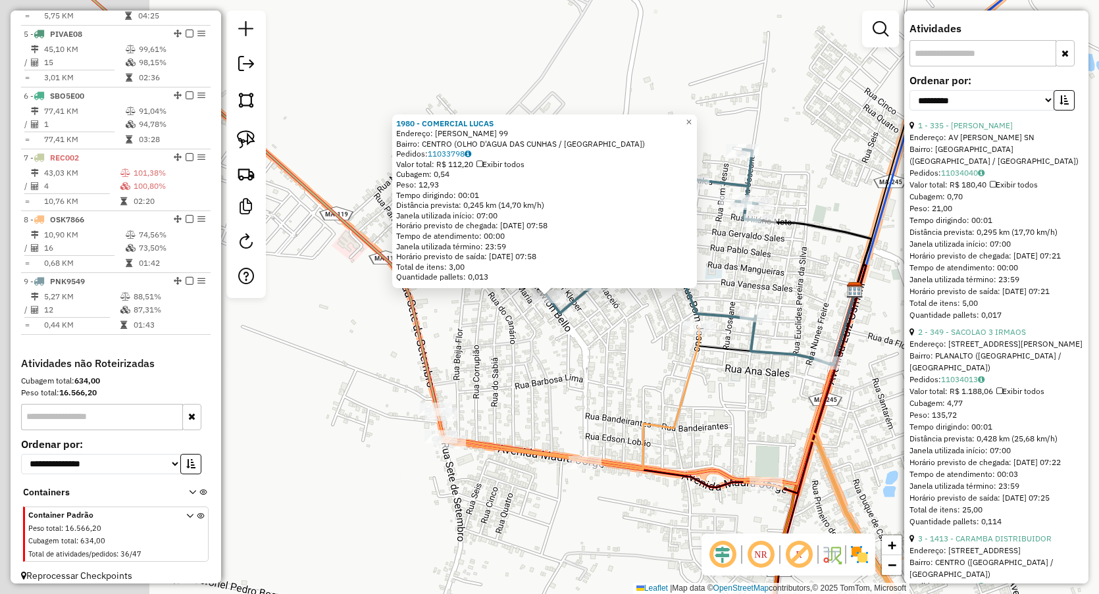
scroll to position [736, 0]
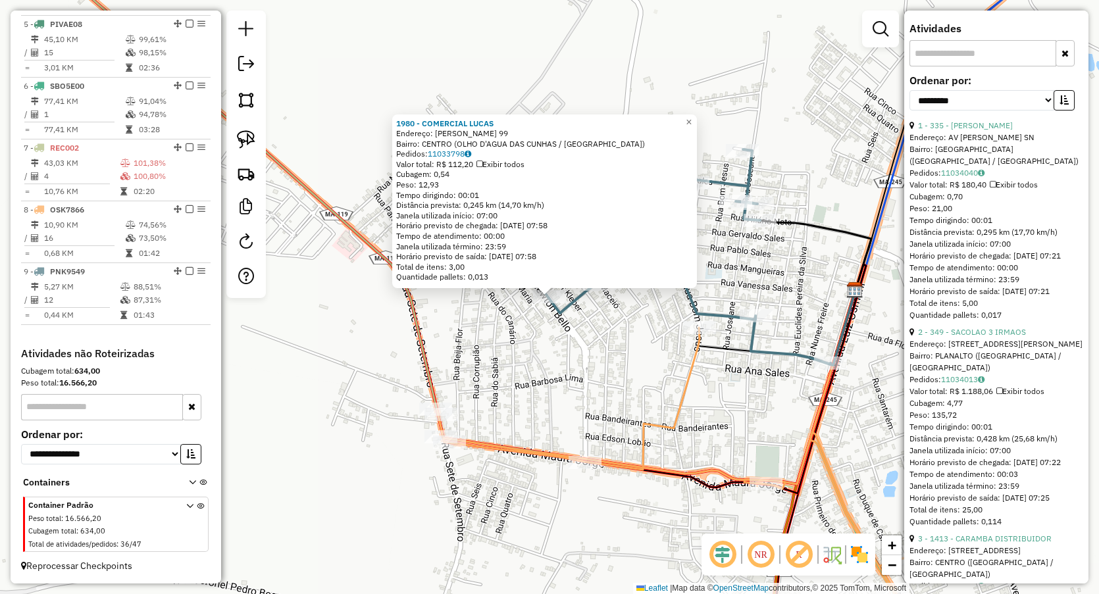
click at [540, 342] on div "1980 - COMERCIAL [PERSON_NAME]: [PERSON_NAME] 99 Bairro: CENTRO (OLHO D'AGUA DA…" at bounding box center [549, 297] width 1099 height 594
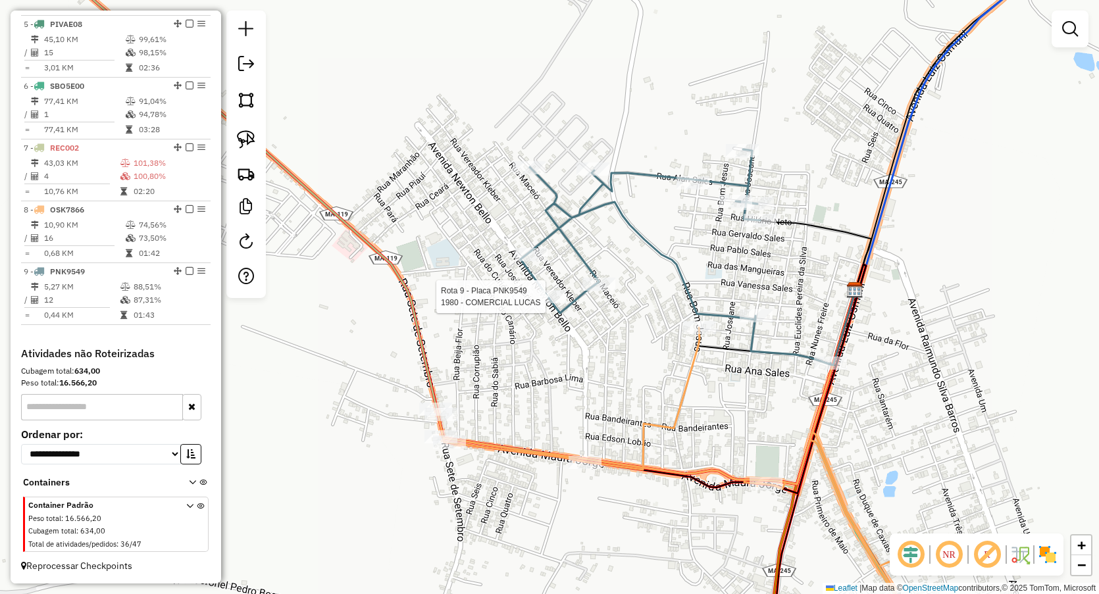
select select "**********"
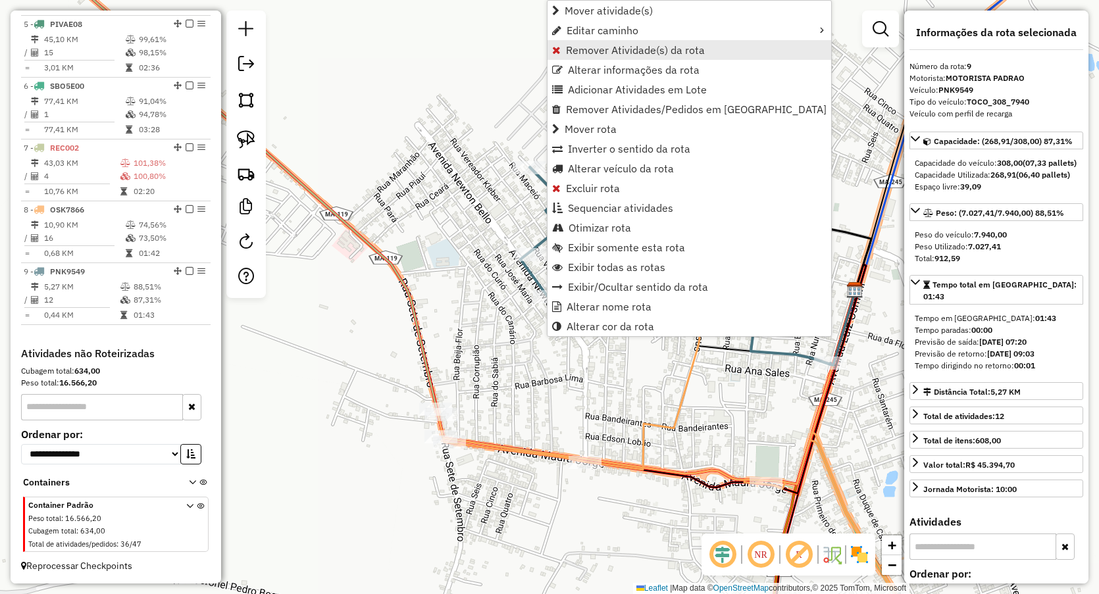
click at [605, 47] on span "Remover Atividade(s) da rota" at bounding box center [635, 50] width 139 height 11
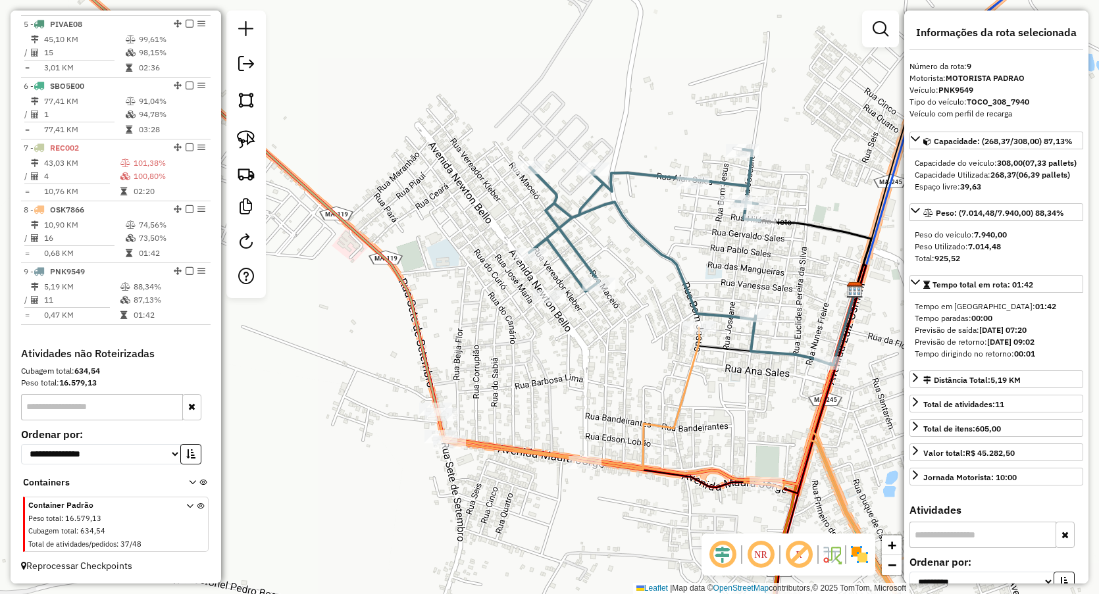
click at [552, 303] on div at bounding box center [549, 296] width 33 height 13
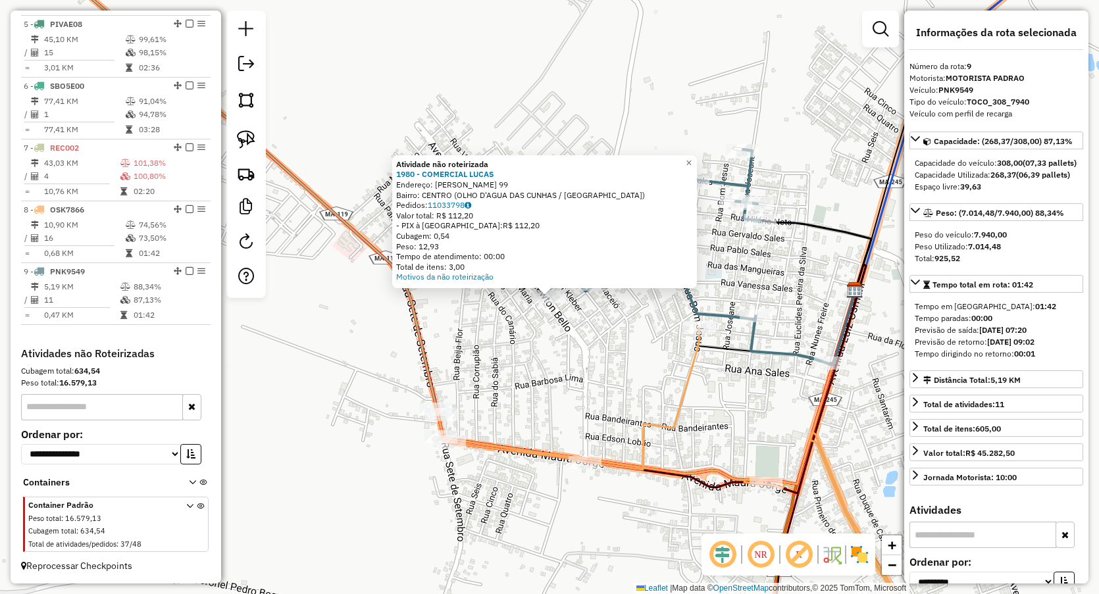
click at [523, 81] on div "Atividade não roteirizada 1980 - COMERCIAL [PERSON_NAME]: [PERSON_NAME] 99 Bair…" at bounding box center [549, 297] width 1099 height 594
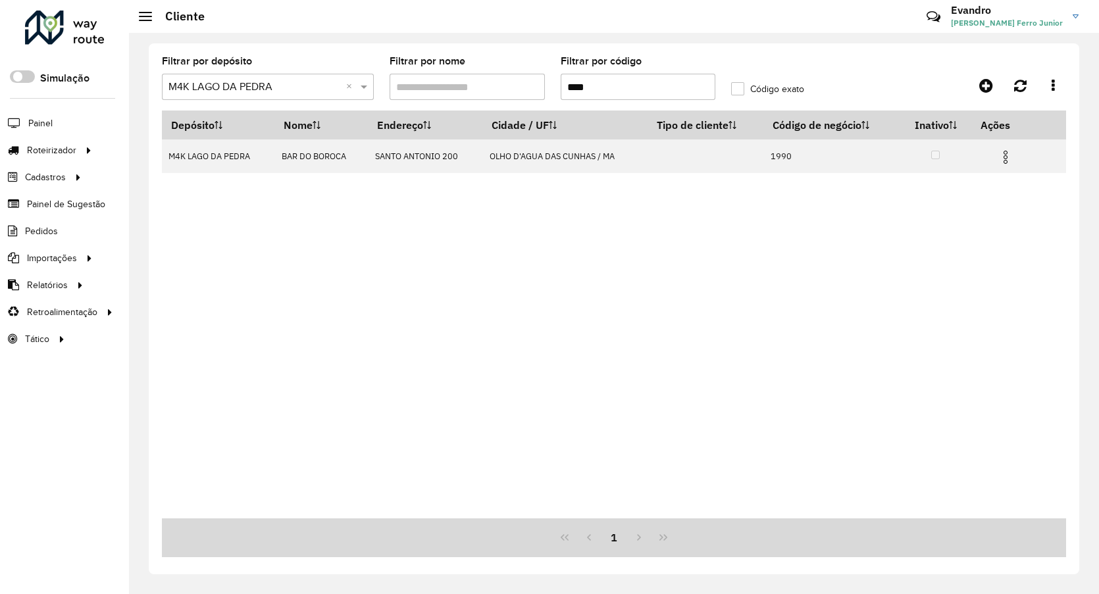
drag, startPoint x: 604, startPoint y: 77, endPoint x: 494, endPoint y: 61, distance: 111.0
click at [540, 80] on formly-group "Filtrar por depósito Selecione um depósito × M4K LAGO DA PEDRA × Filtrar por no…" at bounding box center [496, 84] width 684 height 54
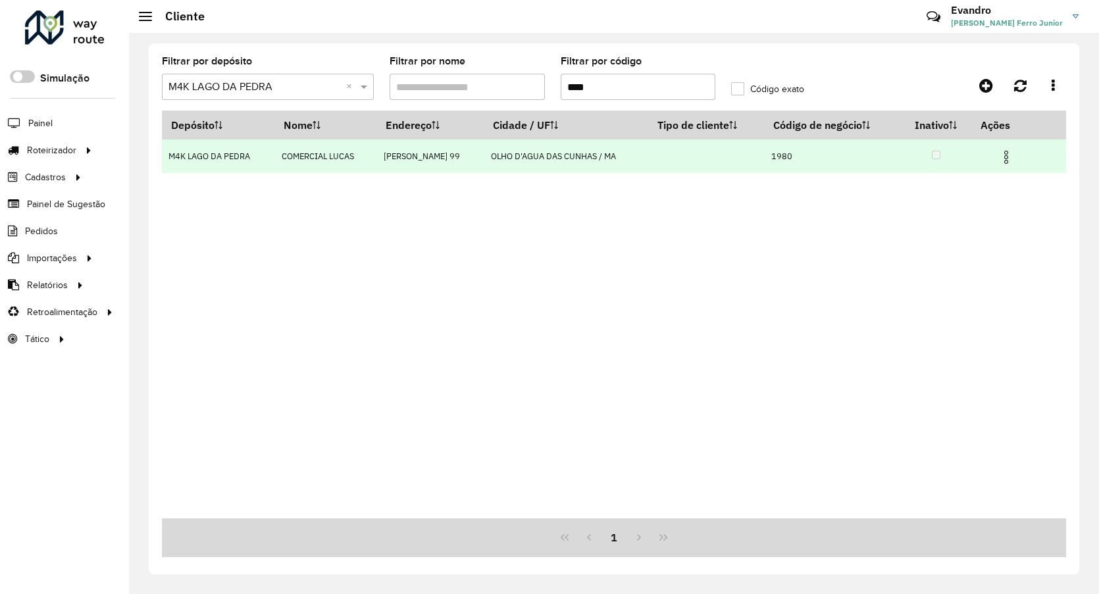
type input "****"
click at [1007, 157] on img at bounding box center [1006, 157] width 16 height 16
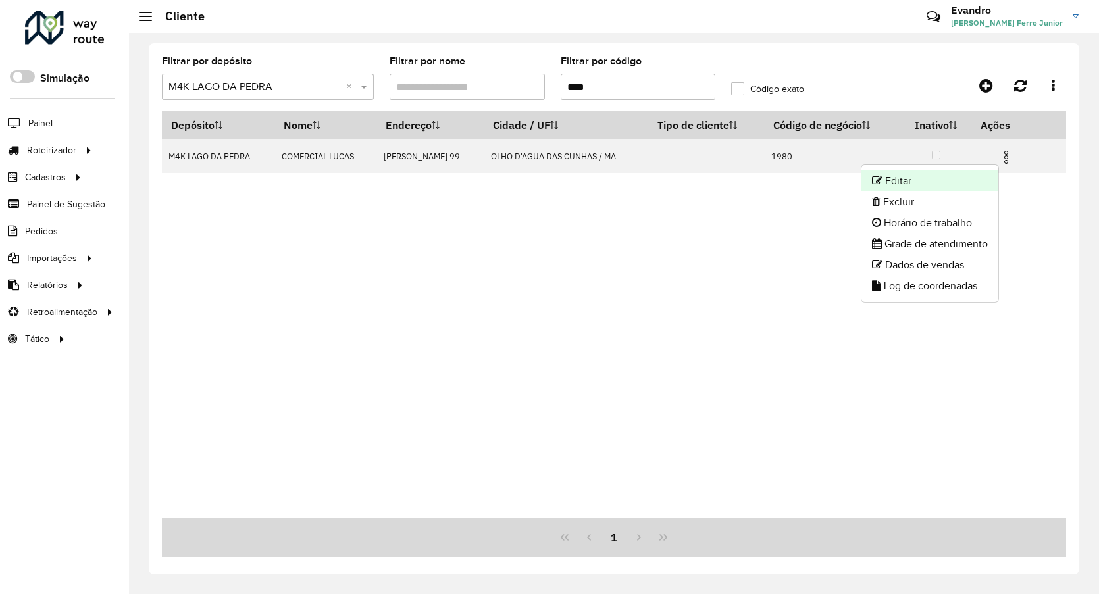
click at [909, 178] on li "Editar" at bounding box center [930, 180] width 137 height 21
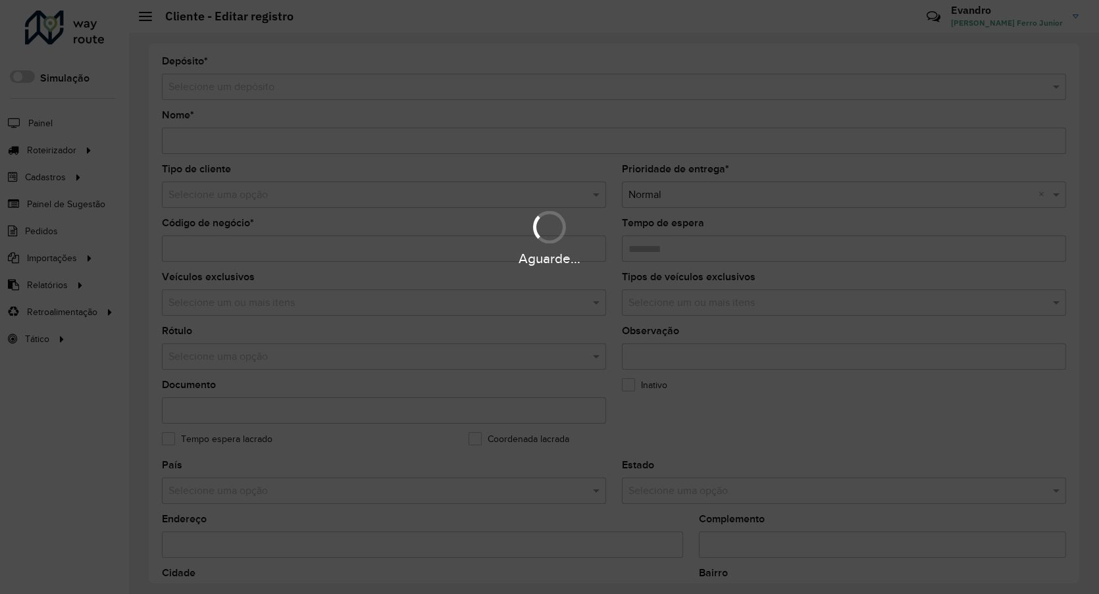
type input "**********"
type input "****"
type input "********"
type input "**********"
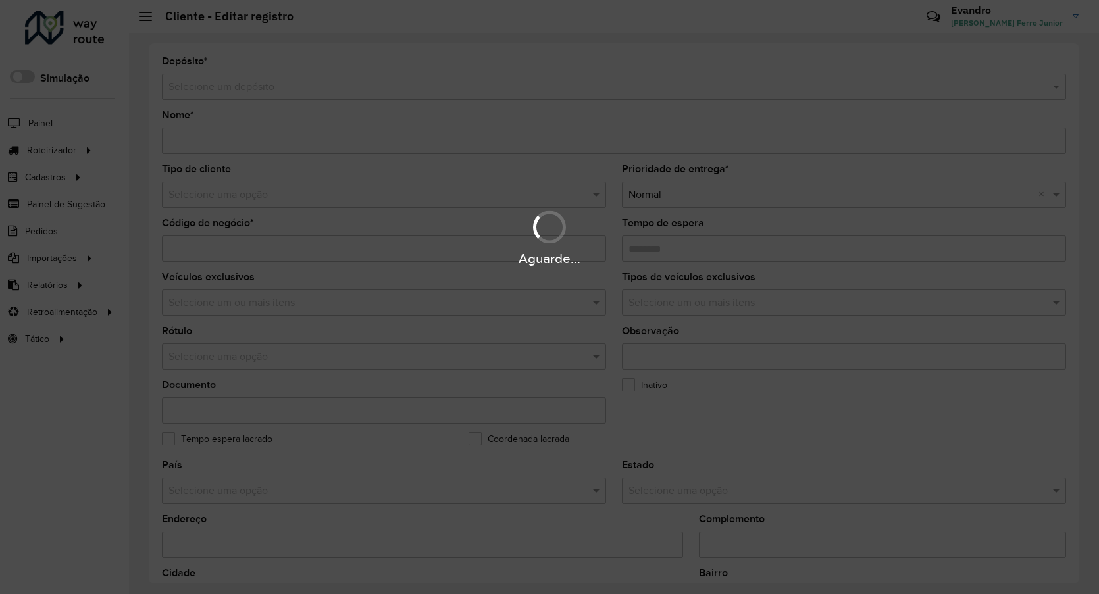
type input "******"
type input "*********"
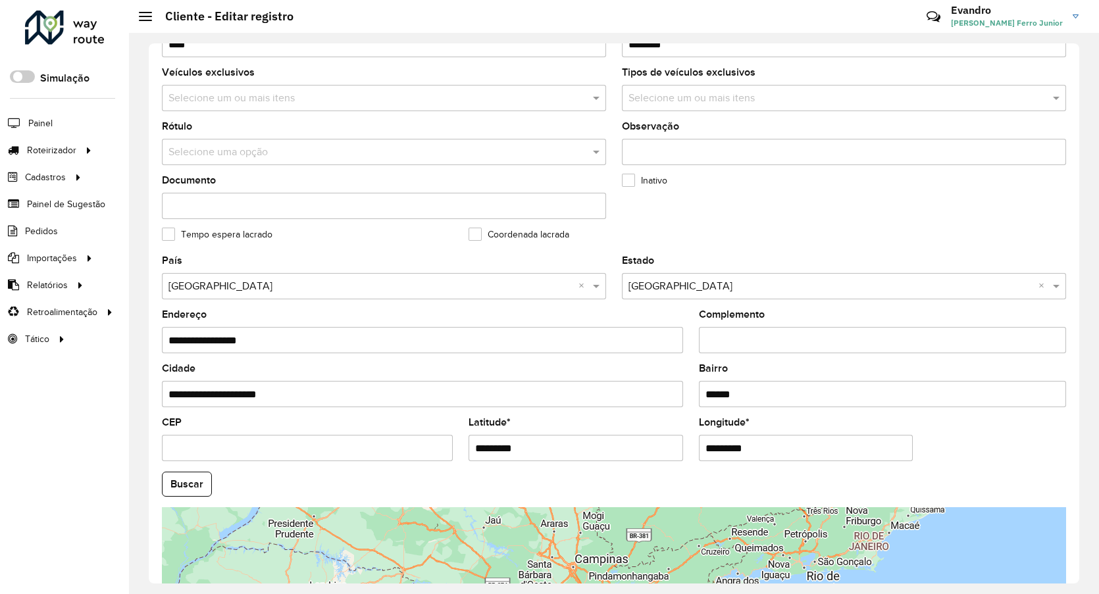
scroll to position [329, 0]
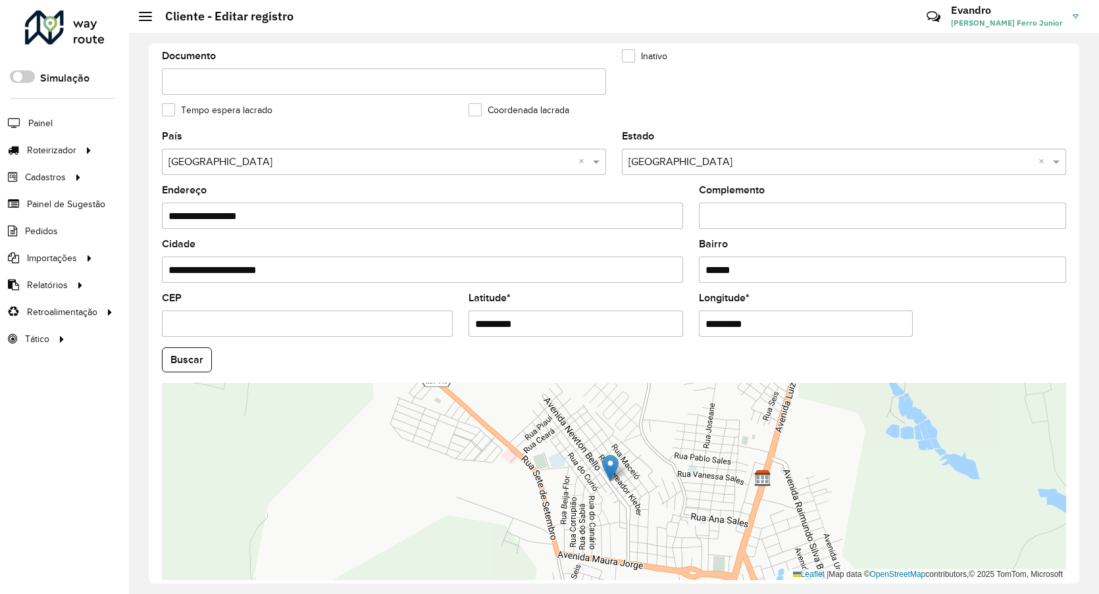
click at [442, 307] on formly-group "**********" at bounding box center [614, 356] width 920 height 449
paste input "**********"
type input "**********"
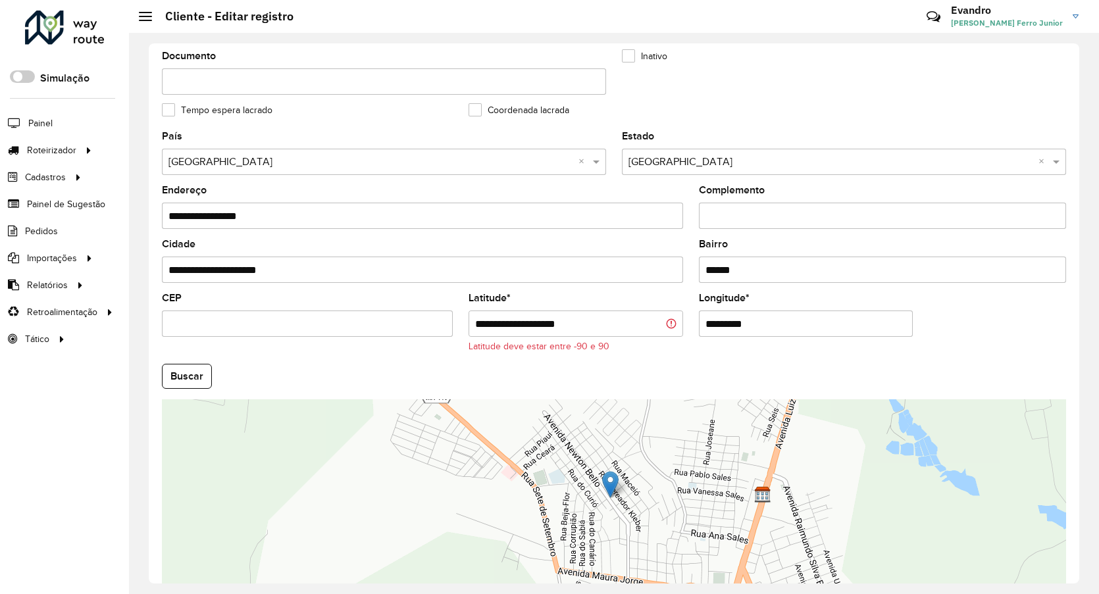
drag, startPoint x: 751, startPoint y: 320, endPoint x: 604, endPoint y: 308, distance: 147.9
click at [638, 317] on formly-group "**********" at bounding box center [614, 364] width 920 height 465
paste input "**********"
type input "**********"
click at [586, 323] on input "**********" at bounding box center [576, 324] width 215 height 26
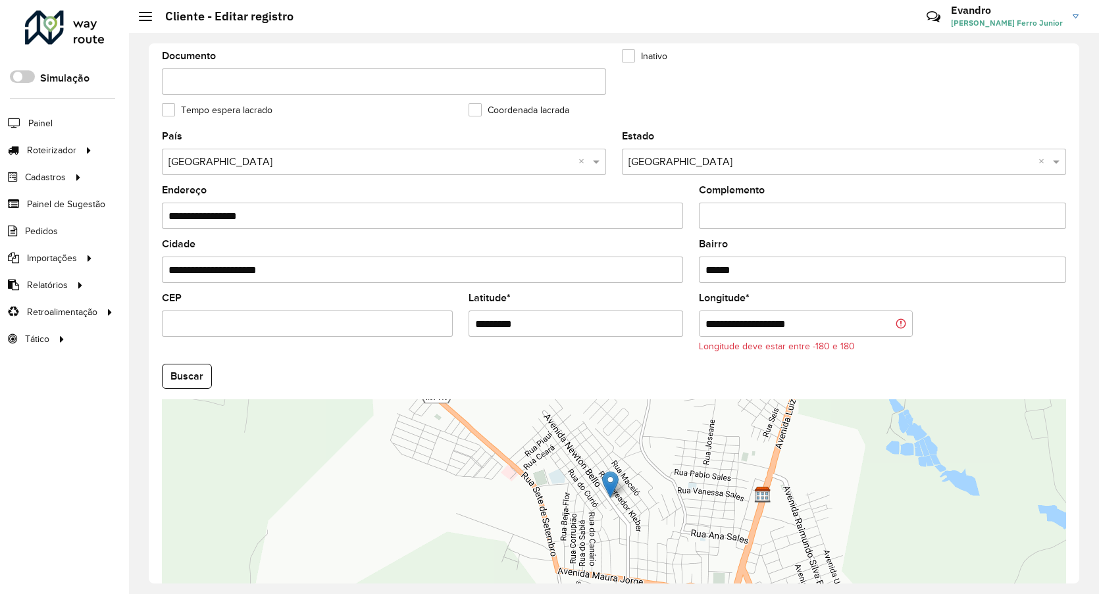
type input "*********"
click at [746, 326] on input "**********" at bounding box center [806, 324] width 215 height 26
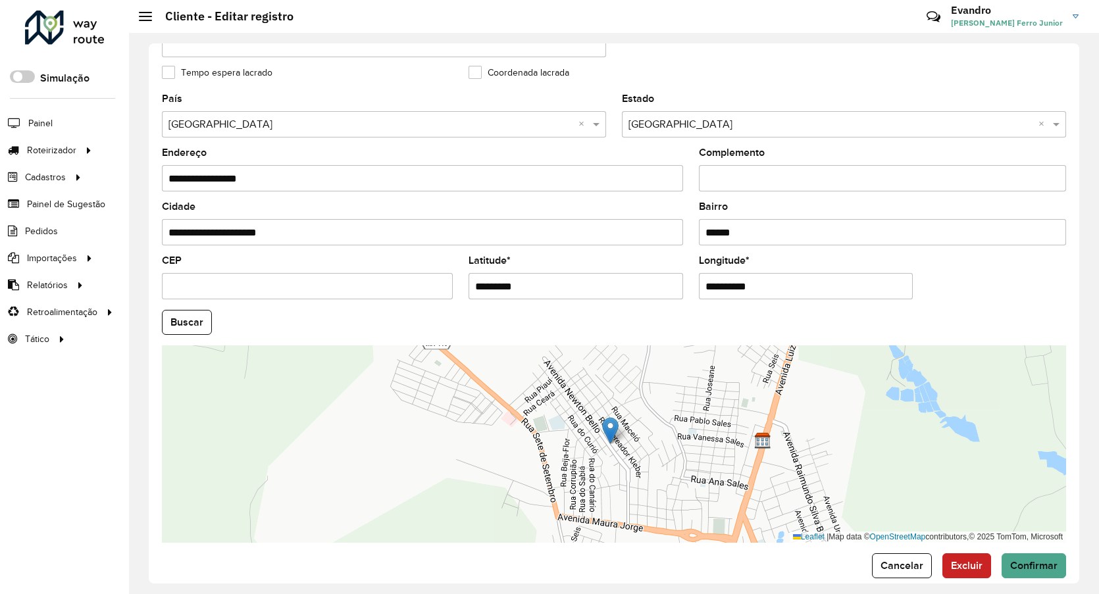
scroll to position [385, 0]
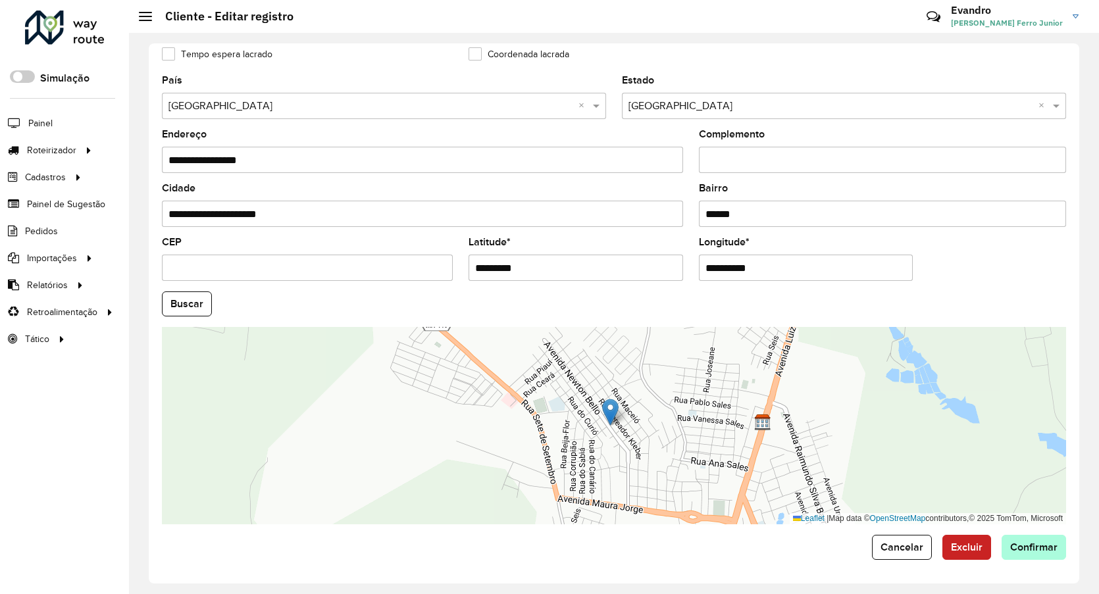
type input "**********"
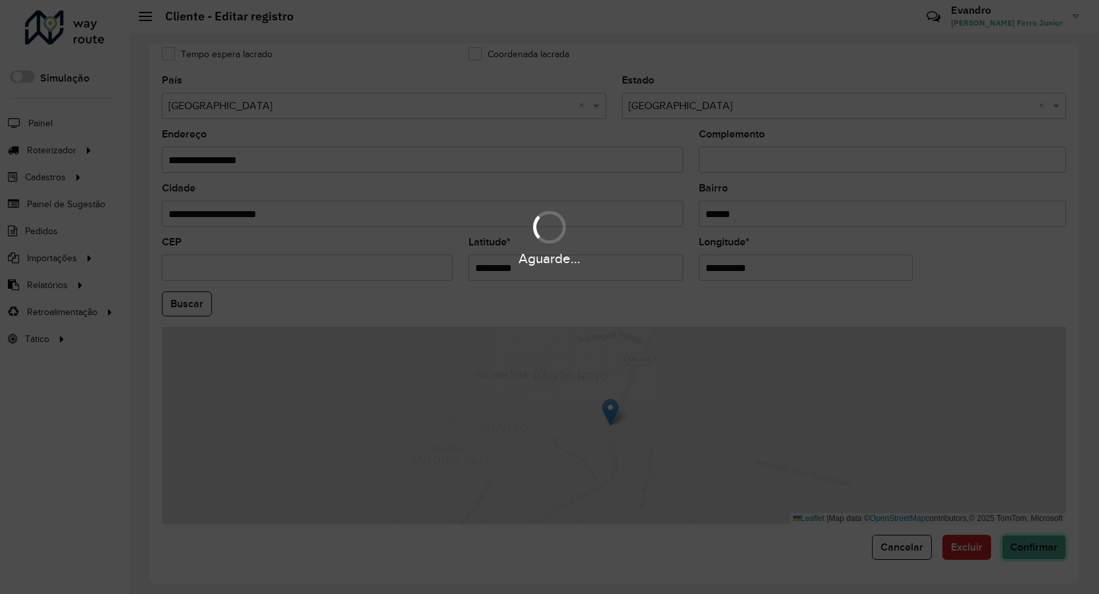
click at [1010, 537] on hb-app "Aguarde... Pop-up bloqueado! Seu navegador bloqueou automáticamente a abertura …" at bounding box center [549, 297] width 1099 height 594
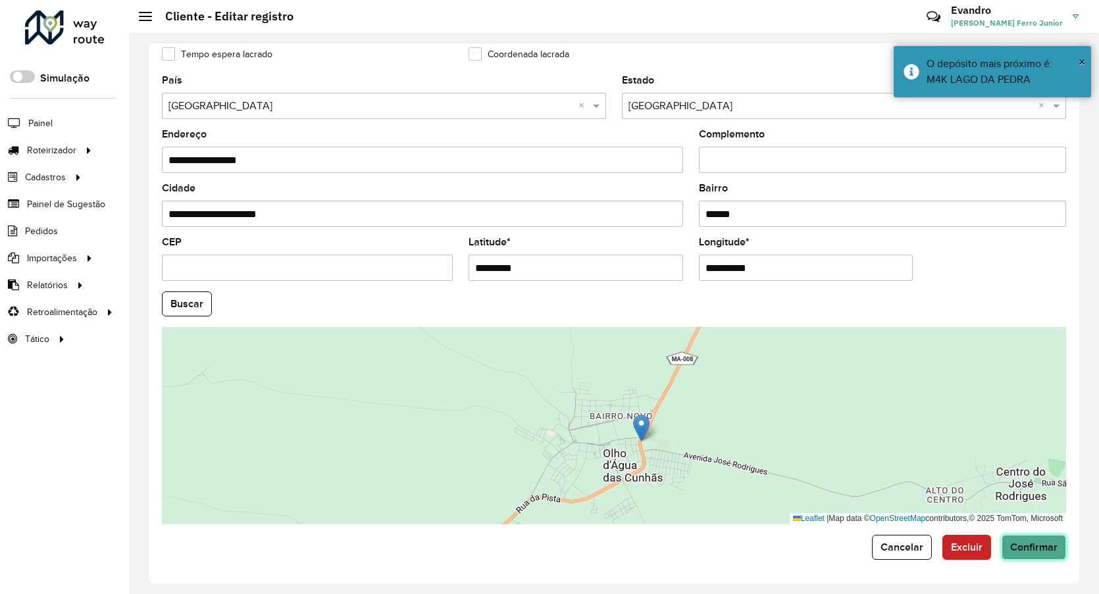
click at [1024, 538] on button "Confirmar" at bounding box center [1034, 547] width 64 height 25
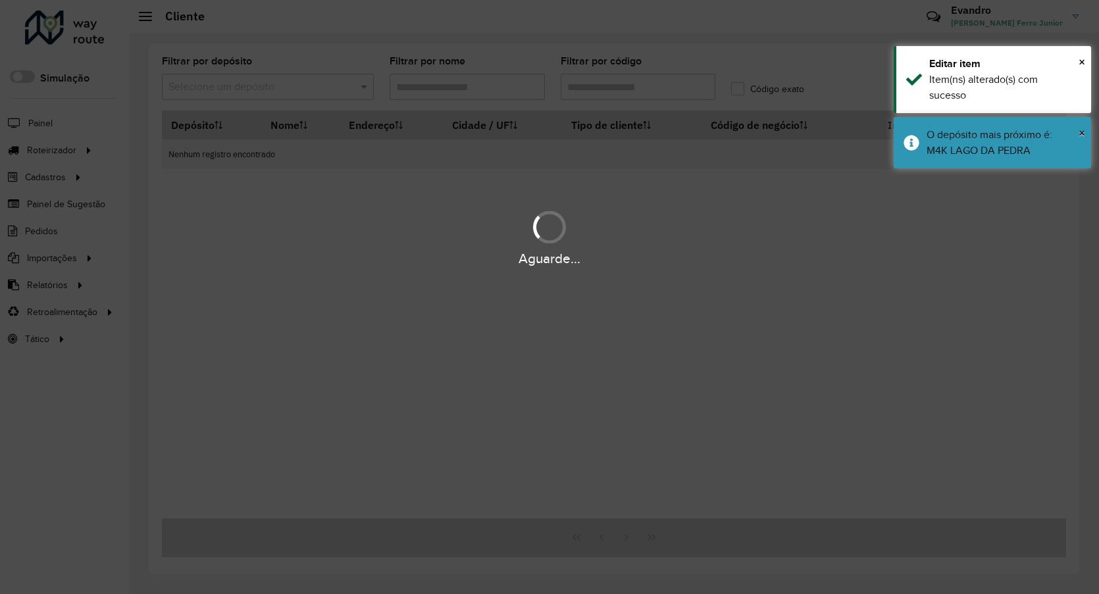
type input "****"
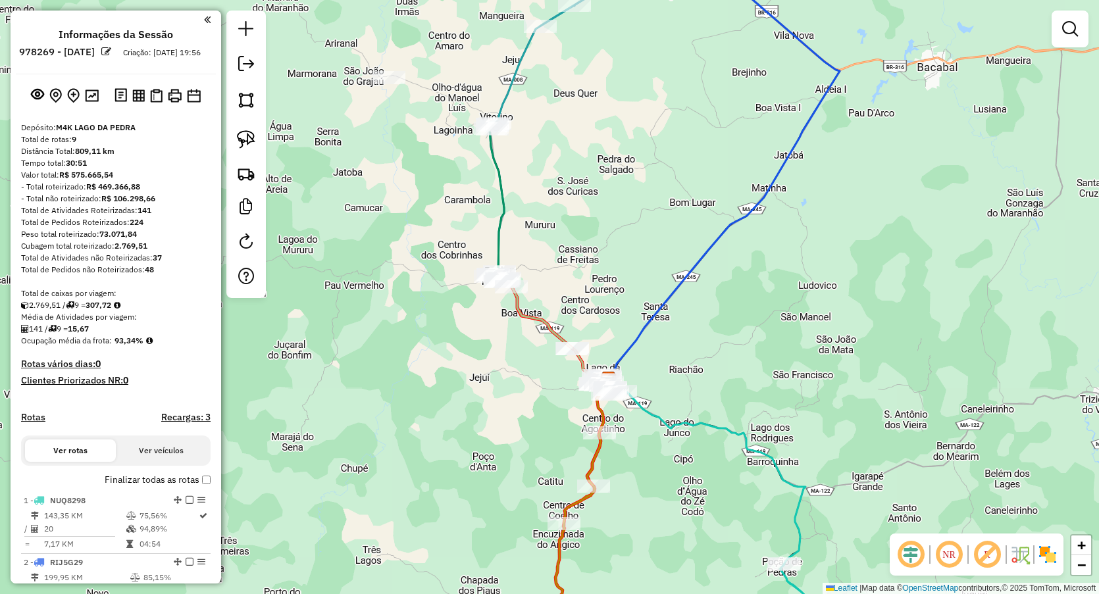
drag, startPoint x: 625, startPoint y: 134, endPoint x: 586, endPoint y: 303, distance: 173.5
click at [586, 303] on div "Janela de atendimento Grade de atendimento Capacidade Transportadoras Veículos …" at bounding box center [549, 297] width 1099 height 594
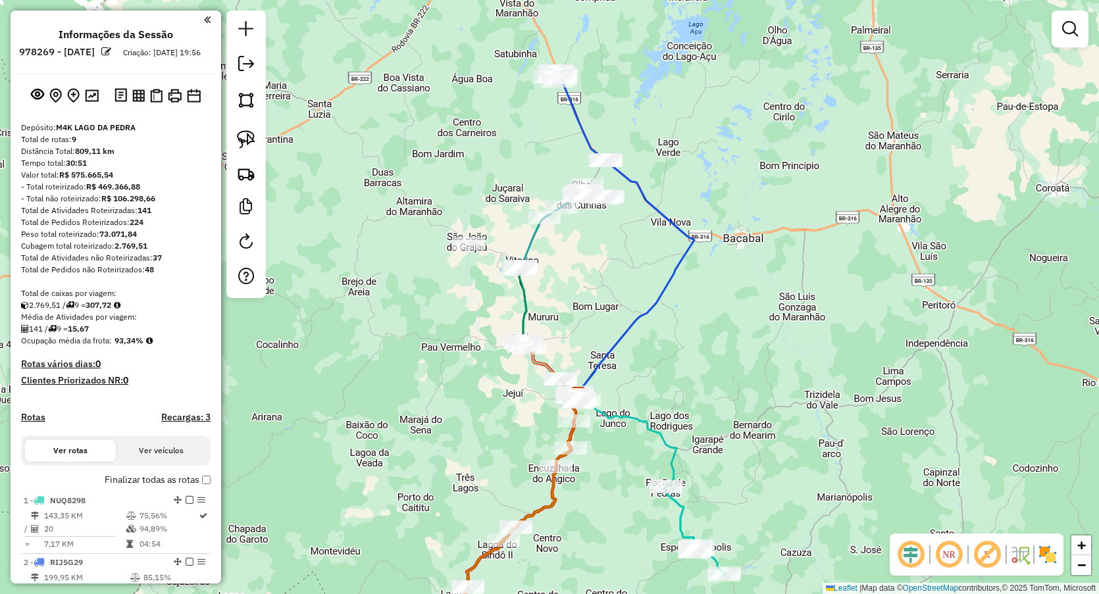
drag, startPoint x: 719, startPoint y: 379, endPoint x: 696, endPoint y: 196, distance: 184.3
click at [702, 205] on div "Janela de atendimento Grade de atendimento Capacidade Transportadoras Veículos …" at bounding box center [549, 297] width 1099 height 594
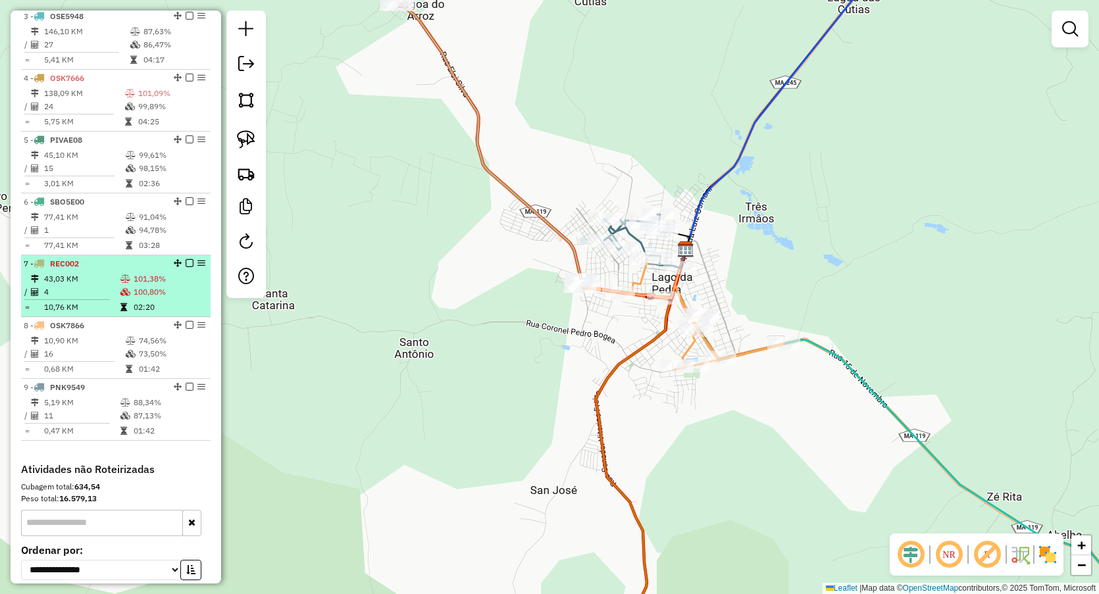
scroll to position [658, 0]
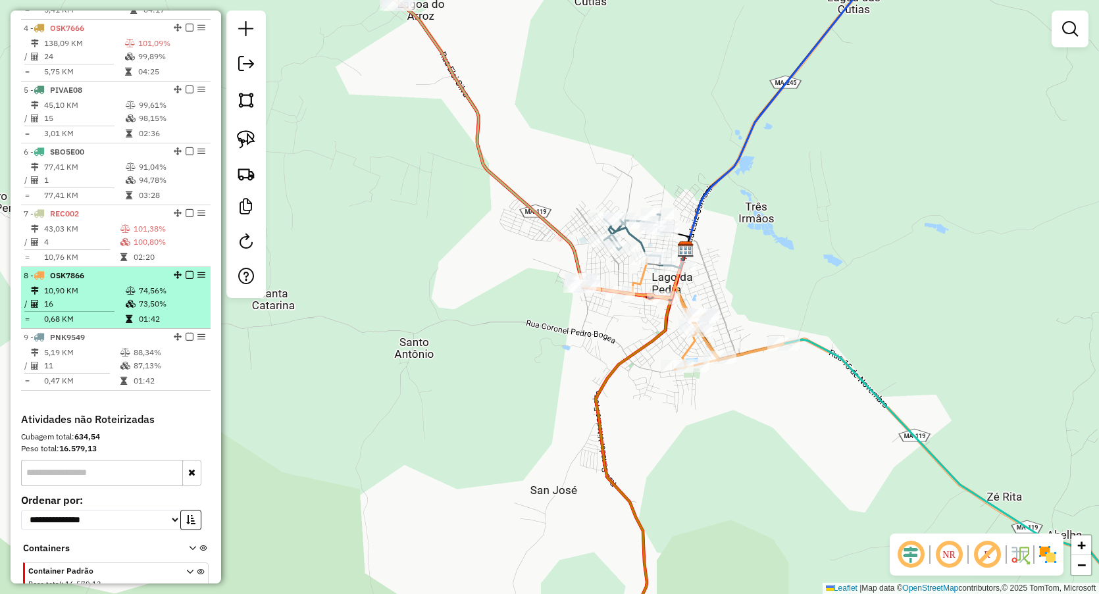
click at [120, 311] on td "16" at bounding box center [84, 303] width 82 height 13
select select "**********"
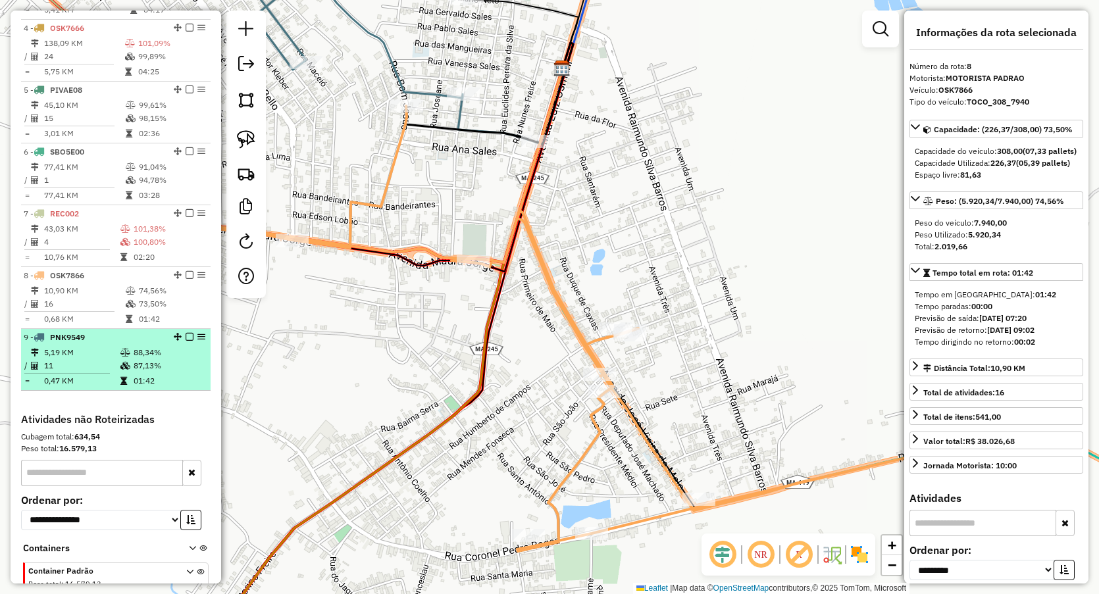
click at [83, 388] on td "0,47 KM" at bounding box center [81, 380] width 76 height 13
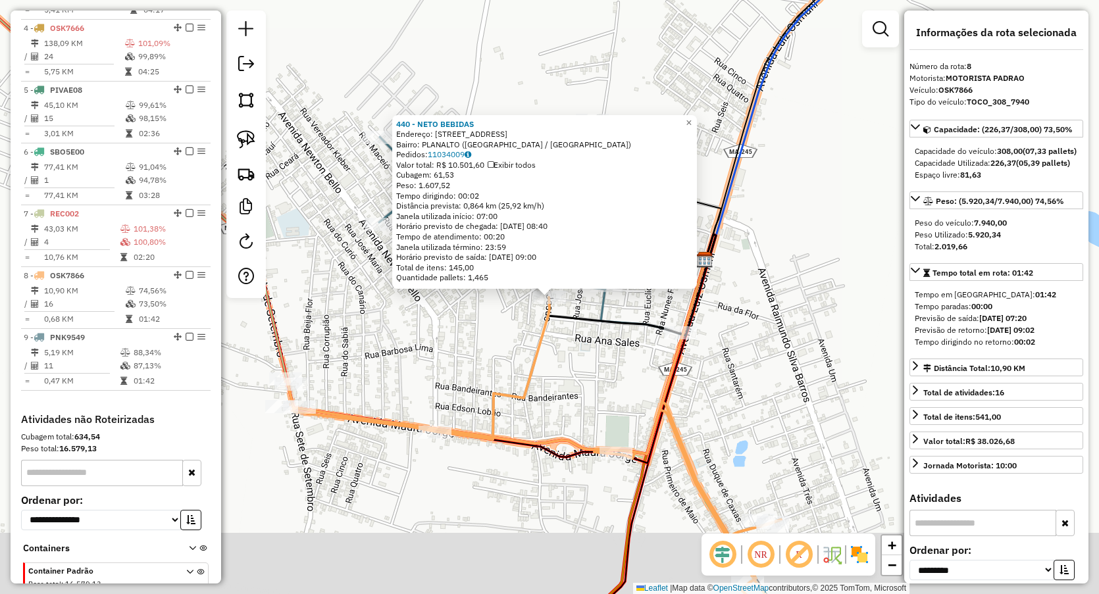
scroll to position [736, 0]
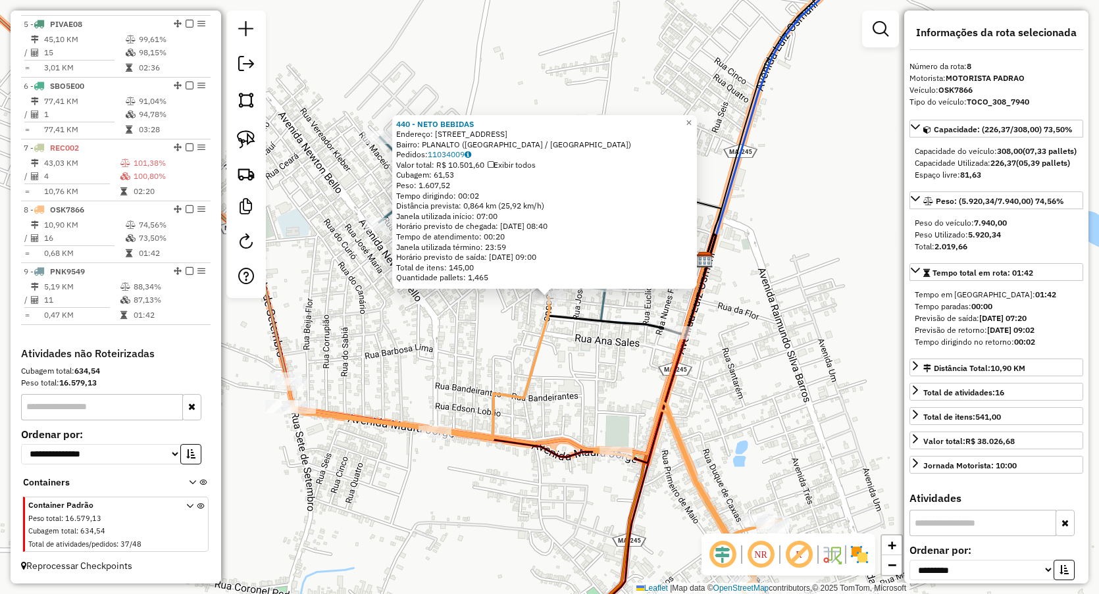
click at [467, 381] on div "440 - NETO BEBIDAS Endereço: [STREET_ADDRESS] Pedidos: 11034009 Valor total: R$…" at bounding box center [549, 297] width 1099 height 594
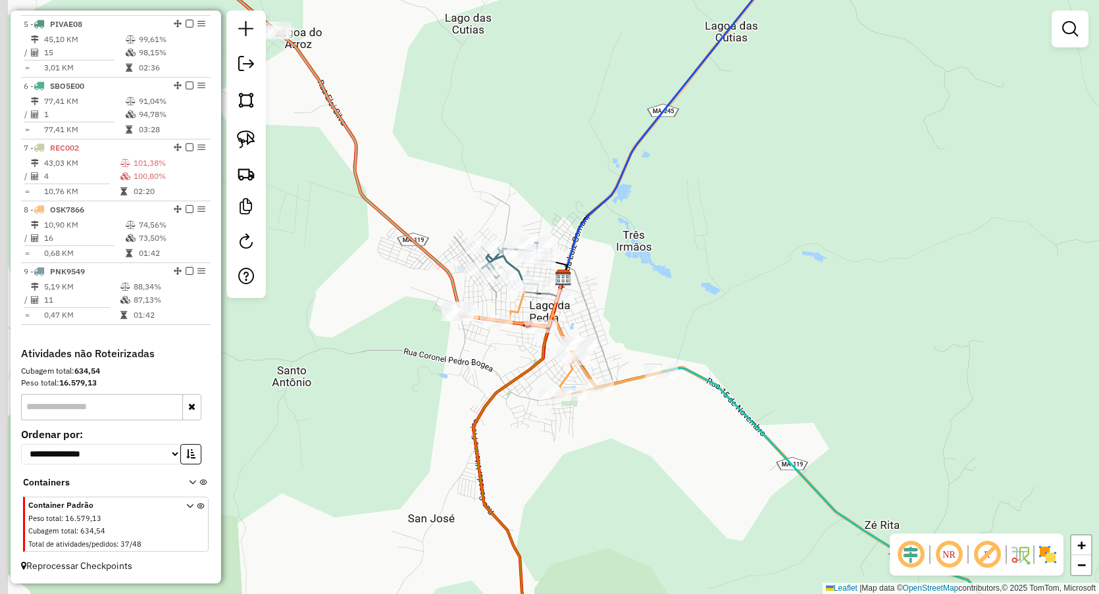
drag, startPoint x: 663, startPoint y: 307, endPoint x: 652, endPoint y: 211, distance: 97.4
click at [654, 213] on div "Janela de atendimento Grade de atendimento Capacidade Transportadoras Veículos …" at bounding box center [549, 297] width 1099 height 594
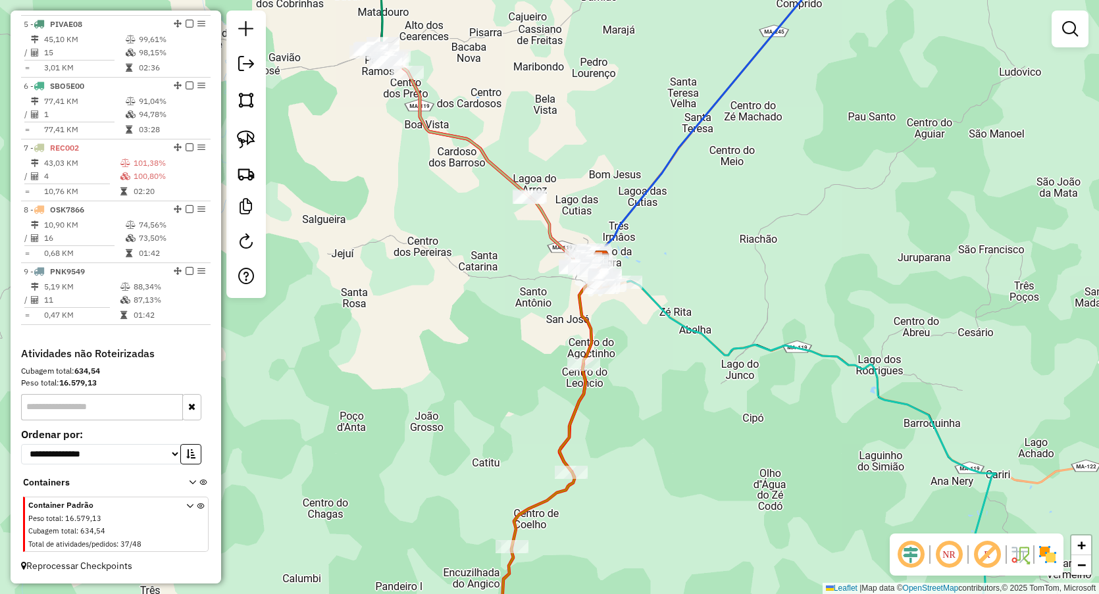
drag, startPoint x: 631, startPoint y: 363, endPoint x: 580, endPoint y: 239, distance: 134.1
click at [588, 249] on div "Janela de atendimento Grade de atendimento Capacidade Transportadoras Veículos …" at bounding box center [549, 297] width 1099 height 594
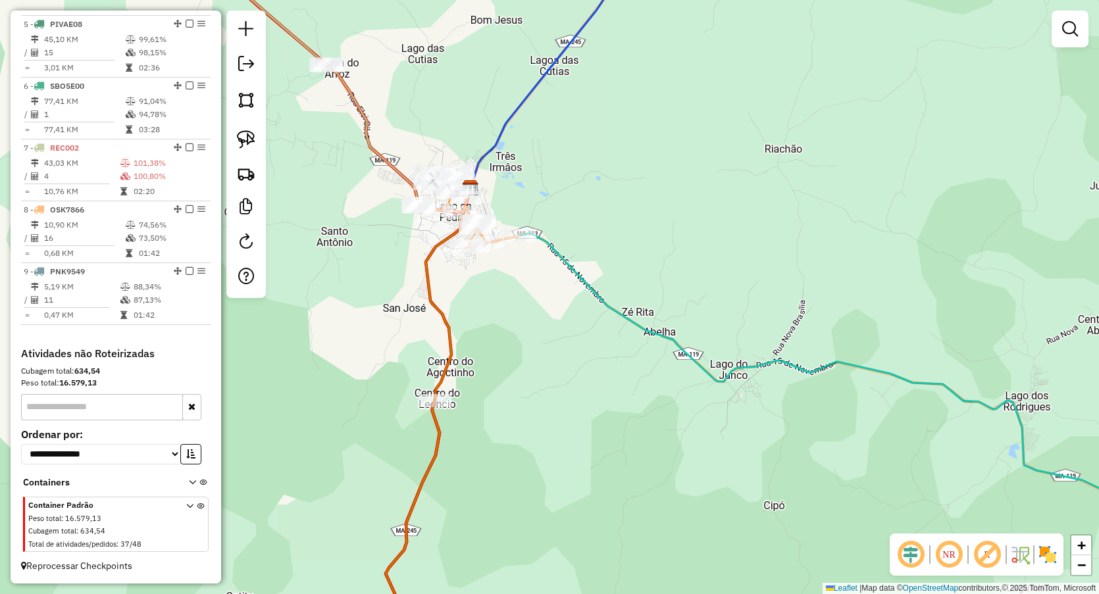
click at [430, 392] on icon at bounding box center [428, 401] width 85 height 427
select select "**********"
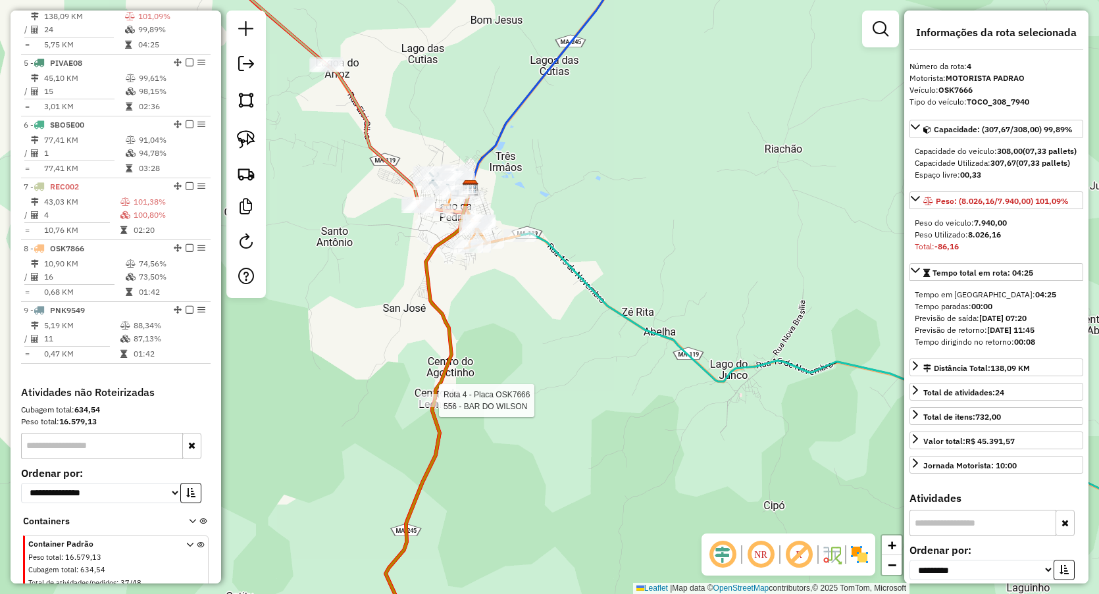
scroll to position [679, 0]
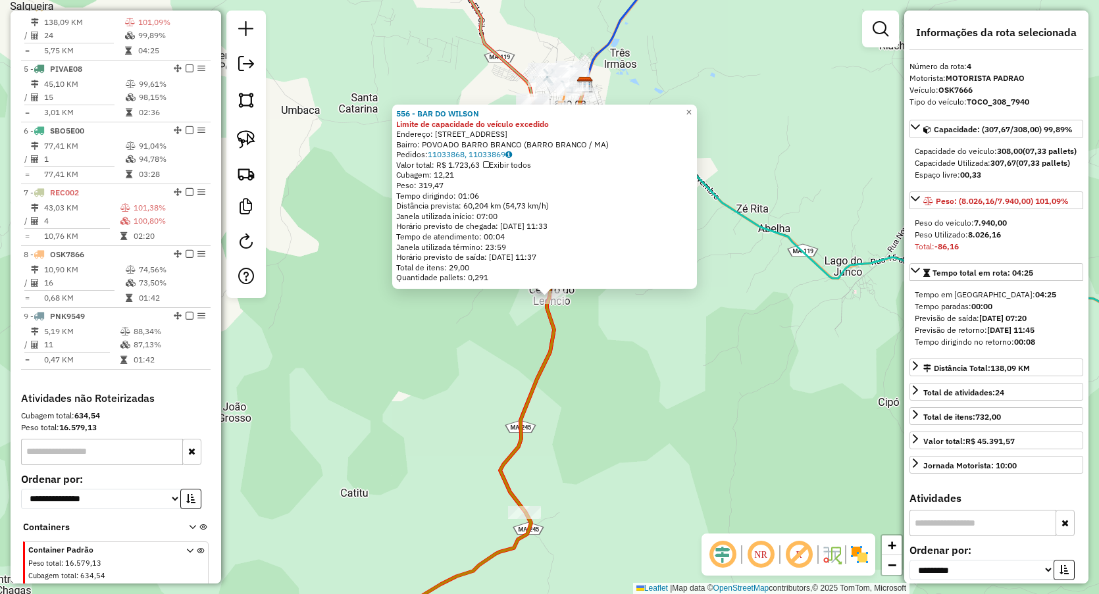
click at [684, 388] on div "556 - BAR DO WILSON Limite de capacidade do veículo excedido Endereço: [STREET_…" at bounding box center [549, 297] width 1099 height 594
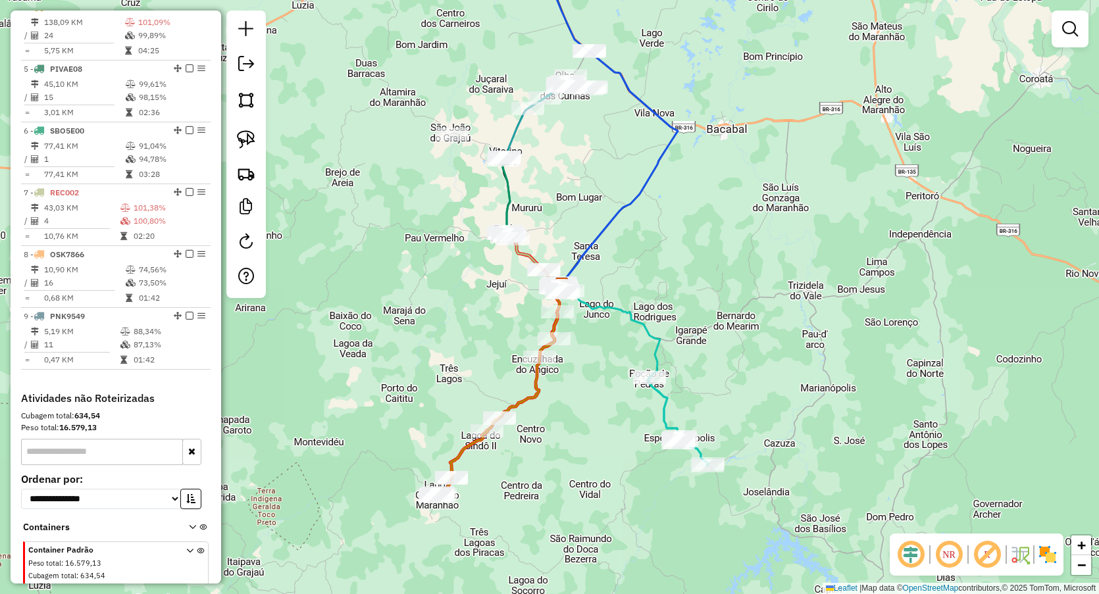
drag, startPoint x: 833, startPoint y: 363, endPoint x: 692, endPoint y: 305, distance: 151.7
click at [722, 297] on div "Janela de atendimento Grade de atendimento Capacidade Transportadoras Veículos …" at bounding box center [549, 297] width 1099 height 594
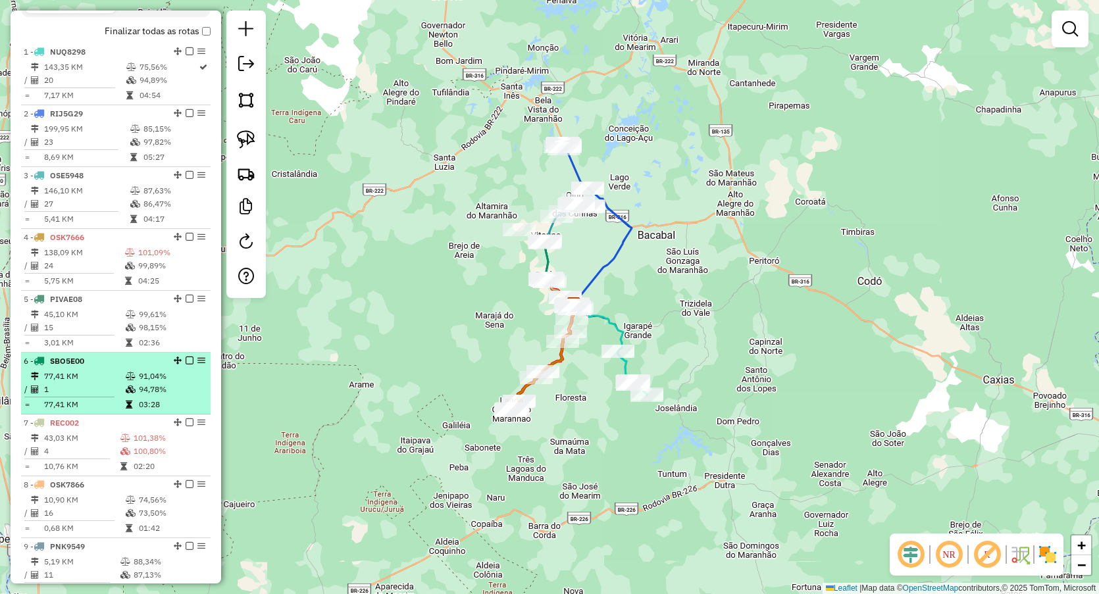
scroll to position [432, 0]
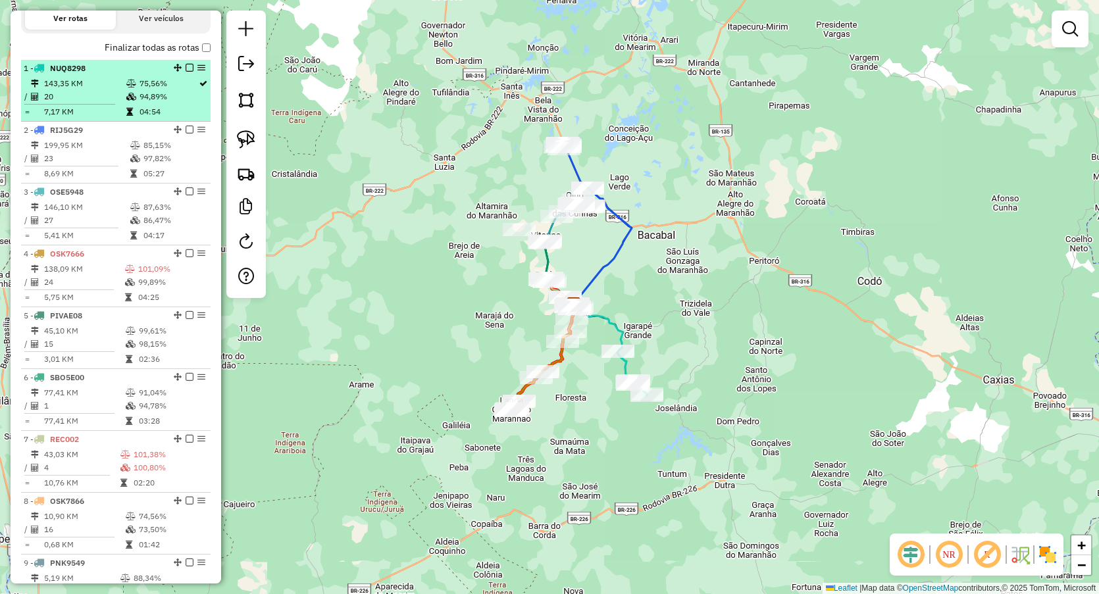
click at [128, 101] on icon at bounding box center [131, 97] width 10 height 8
select select "**********"
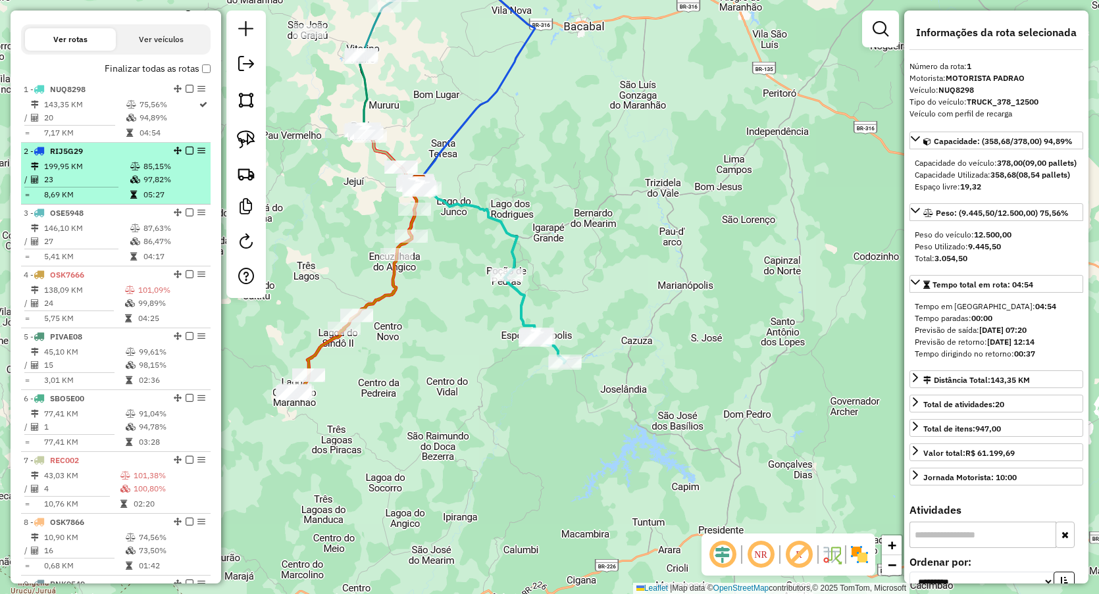
scroll to position [407, 0]
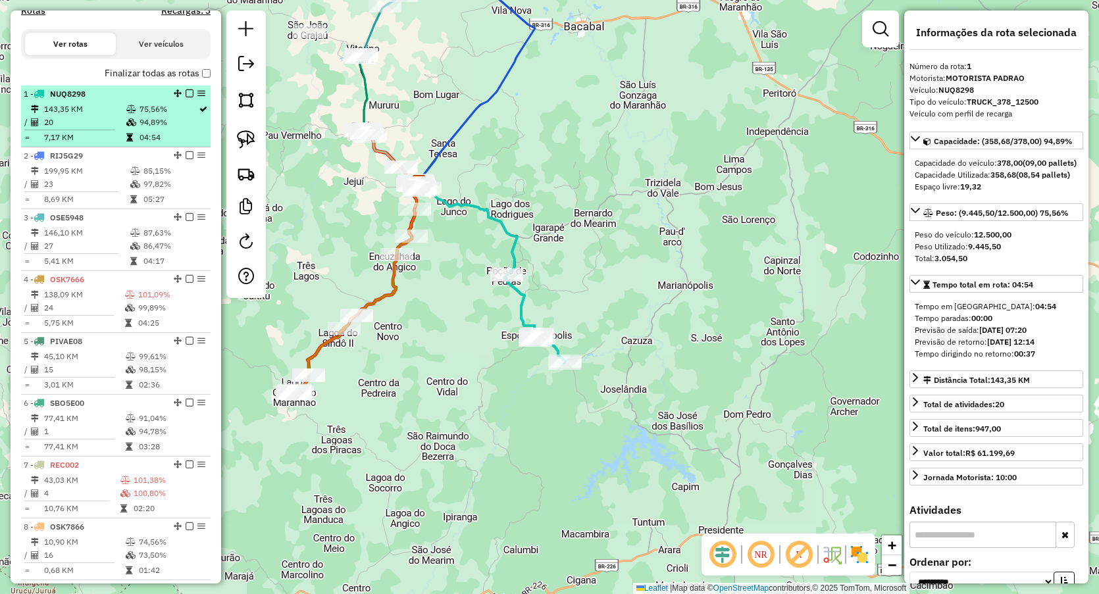
click at [97, 129] on td "20" at bounding box center [84, 122] width 82 height 13
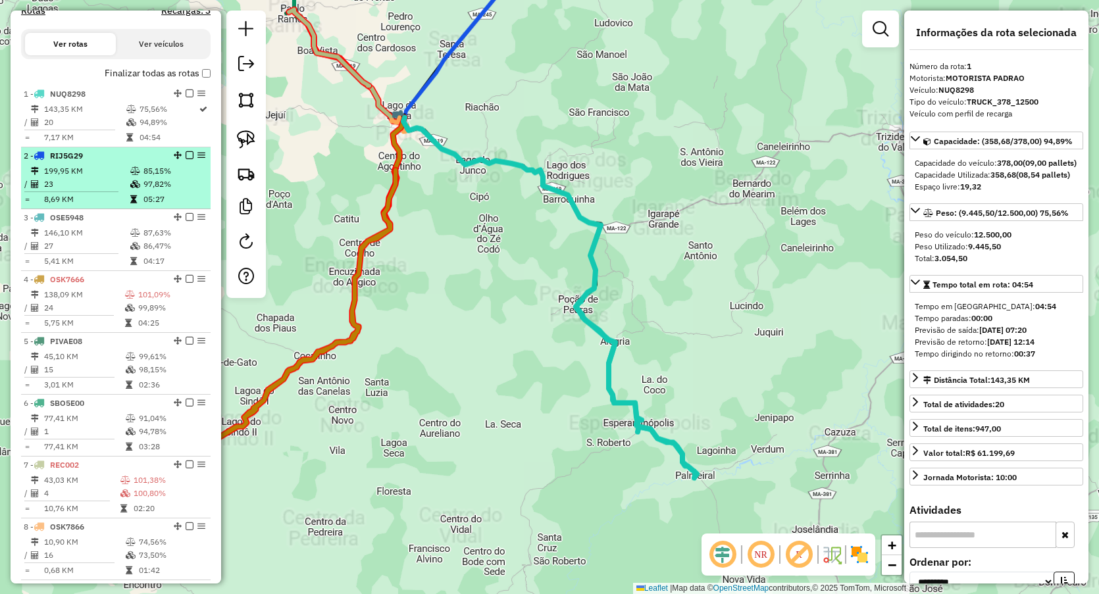
click at [92, 206] on td "8,69 KM" at bounding box center [86, 199] width 86 height 13
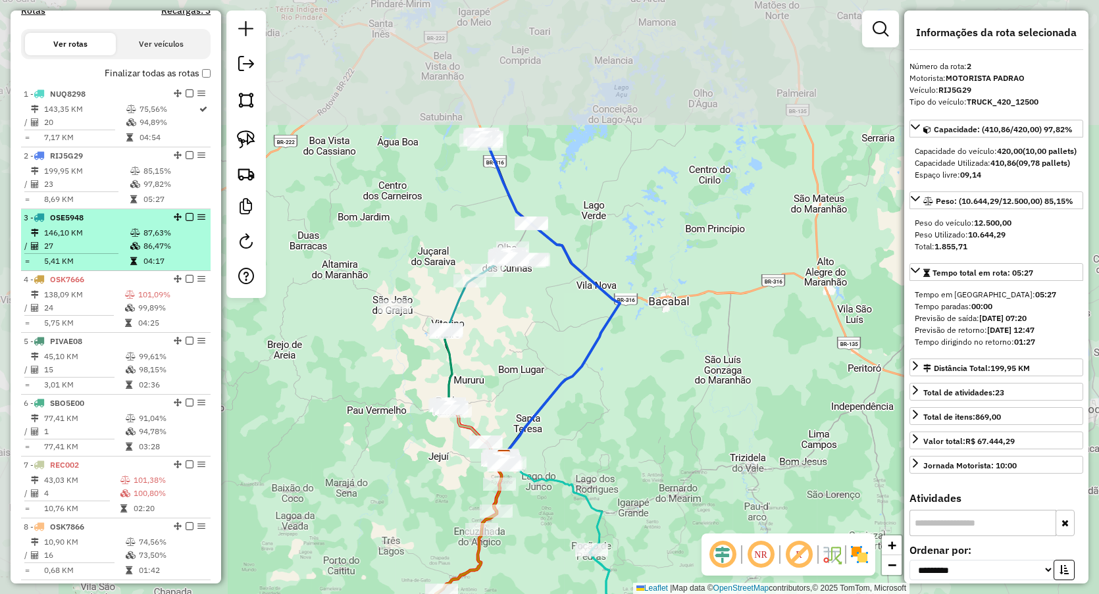
click at [94, 253] on td "27" at bounding box center [86, 246] width 86 height 13
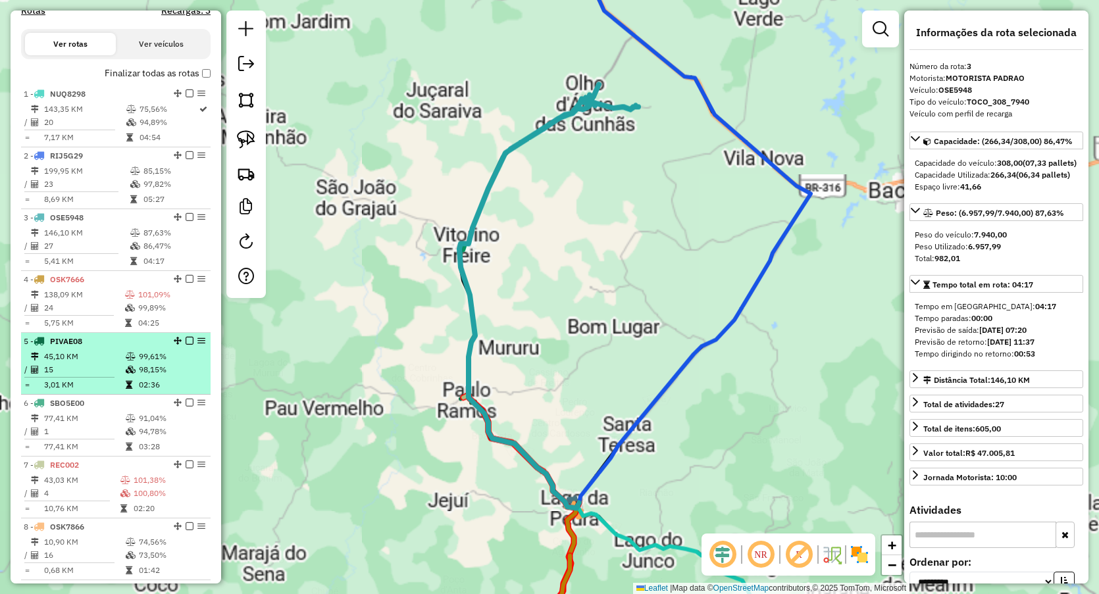
drag, startPoint x: 93, startPoint y: 297, endPoint x: 91, endPoint y: 347, distance: 50.1
click at [93, 299] on li "4 - OSK7666 138,09 KM 101,09% / 24 99,89% = 5,75 KM 04:25" at bounding box center [116, 302] width 190 height 62
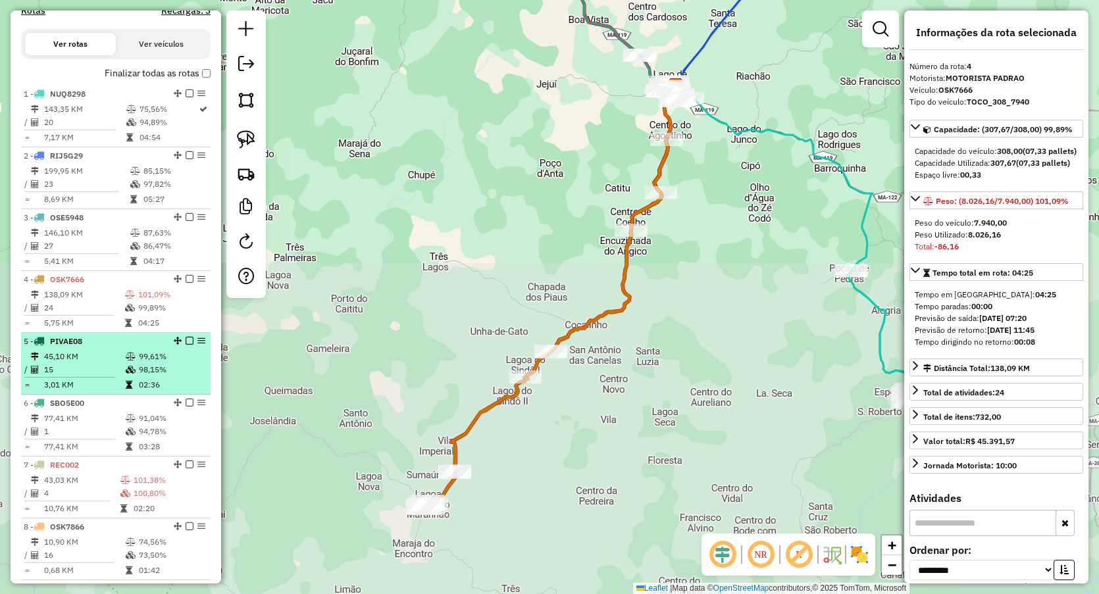
click at [90, 376] on td "15" at bounding box center [84, 369] width 82 height 13
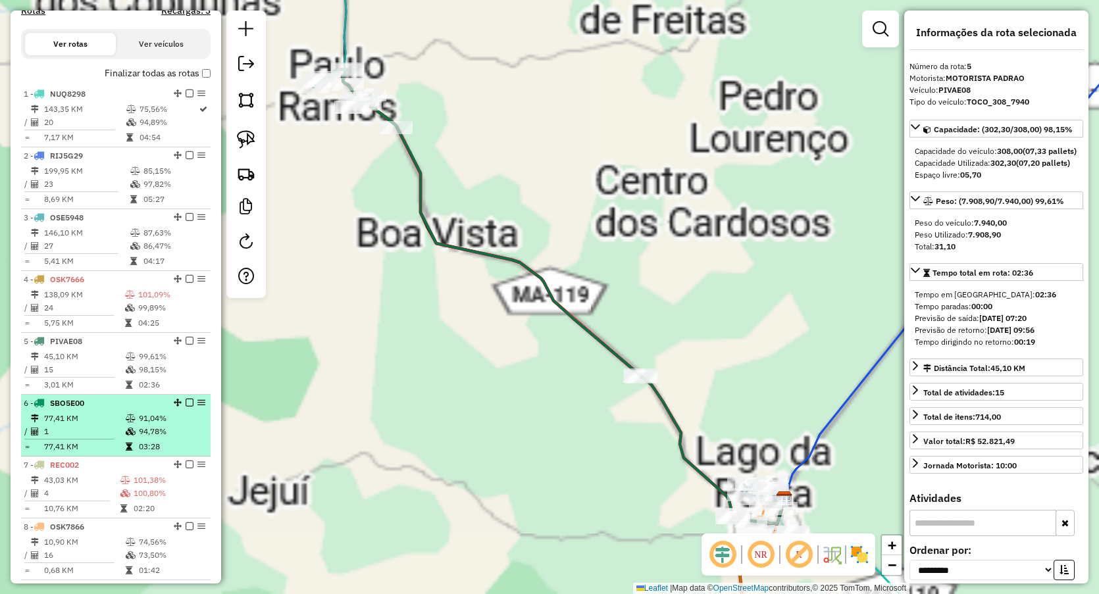
click at [88, 425] on td "77,41 KM" at bounding box center [84, 418] width 82 height 13
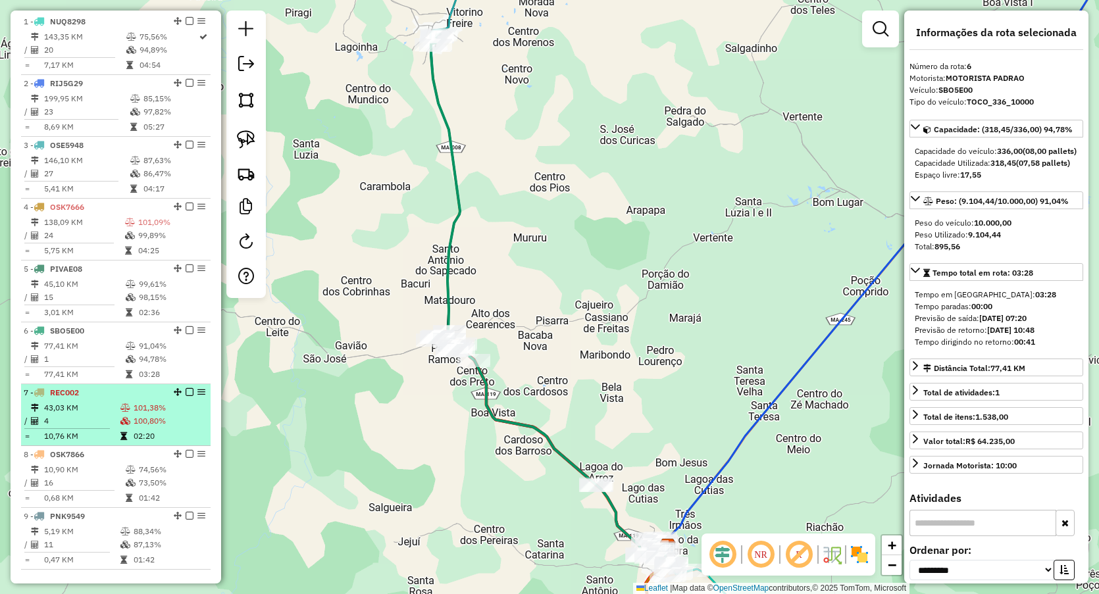
scroll to position [489, 0]
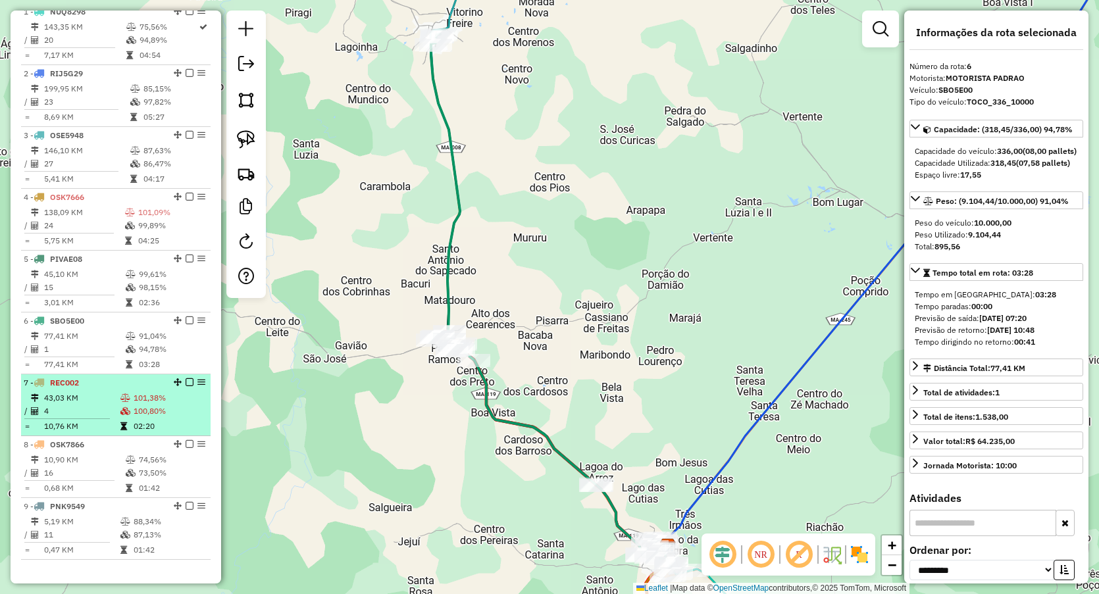
click at [83, 418] on td "4" at bounding box center [81, 411] width 76 height 13
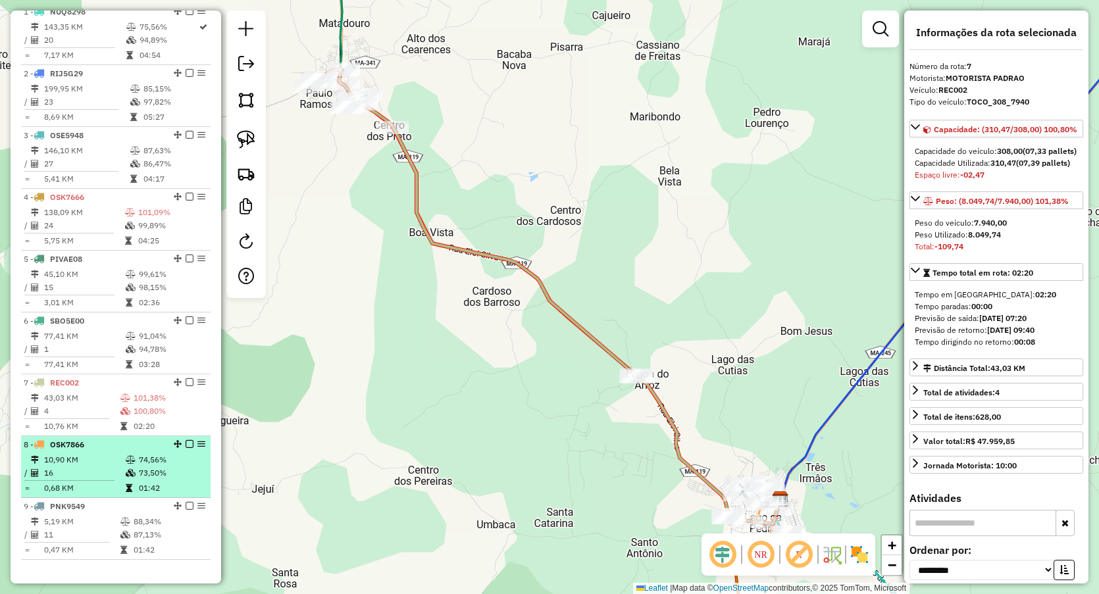
click at [80, 451] on div "8 - OSK7866" at bounding box center [94, 445] width 140 height 12
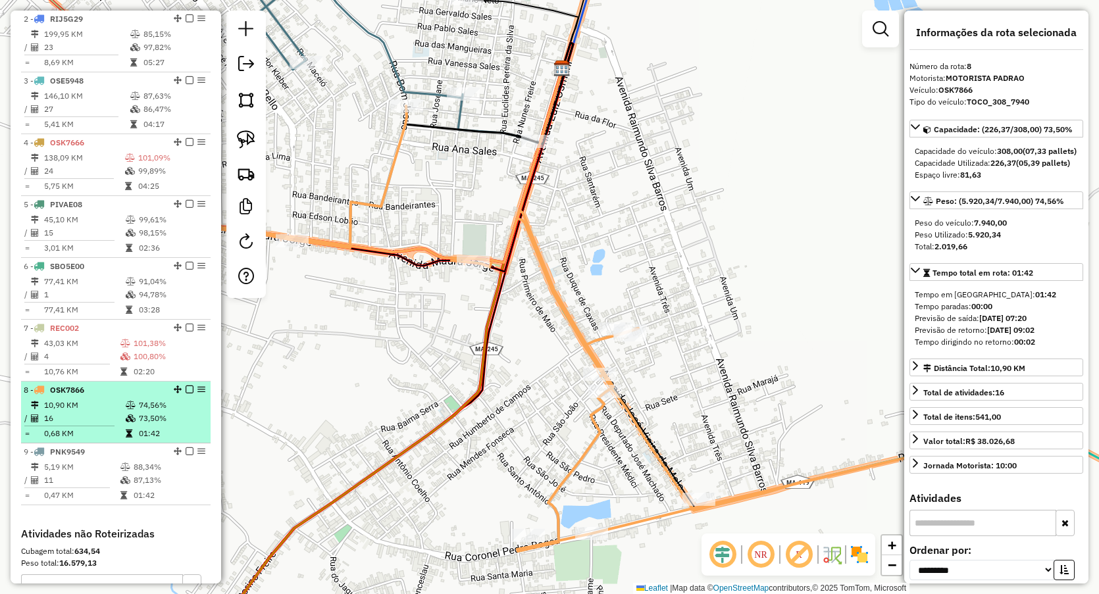
scroll to position [571, 0]
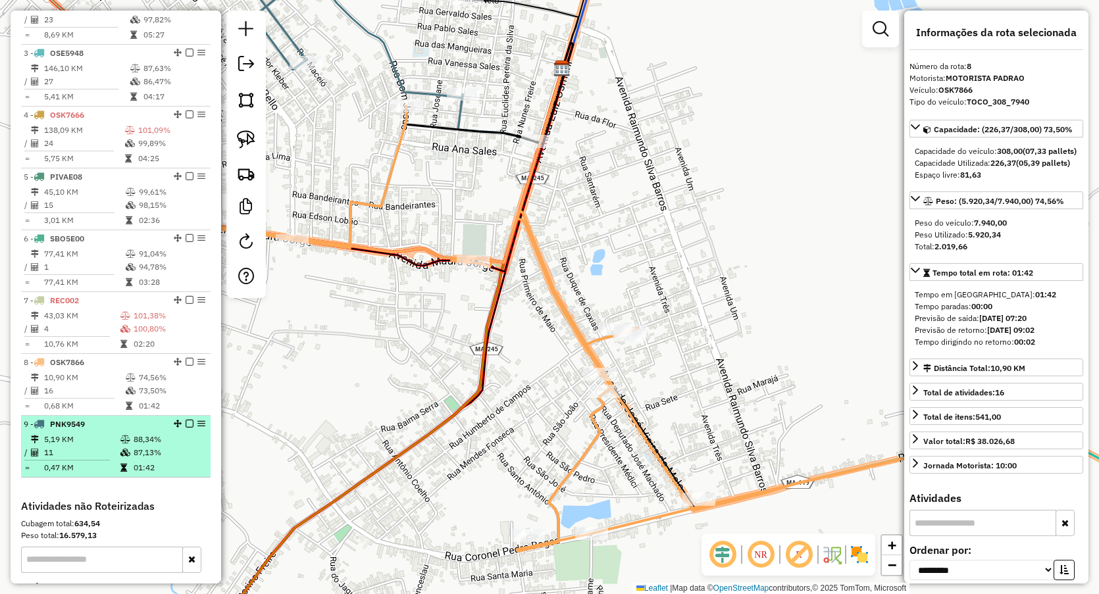
click at [99, 430] on div "9 - PNK9549" at bounding box center [94, 425] width 140 height 12
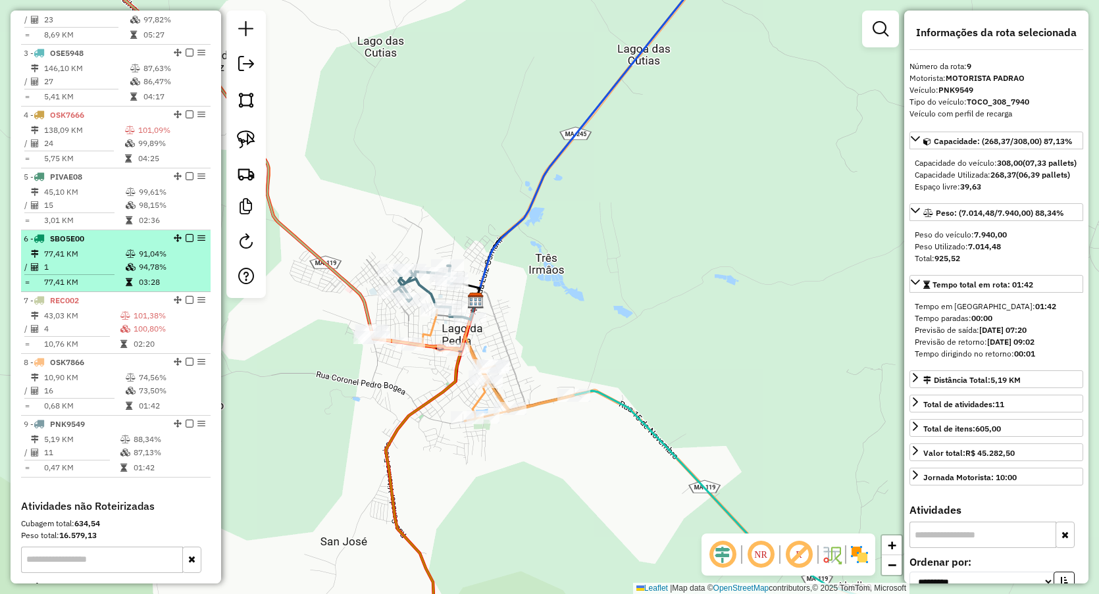
scroll to position [489, 0]
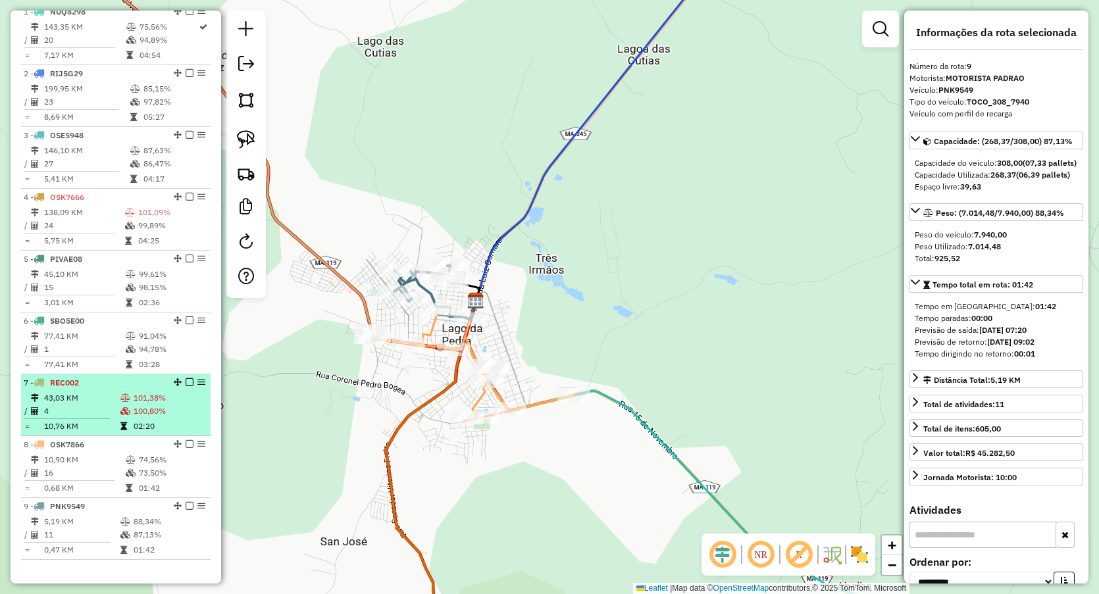
click at [122, 402] on icon at bounding box center [125, 398] width 10 height 8
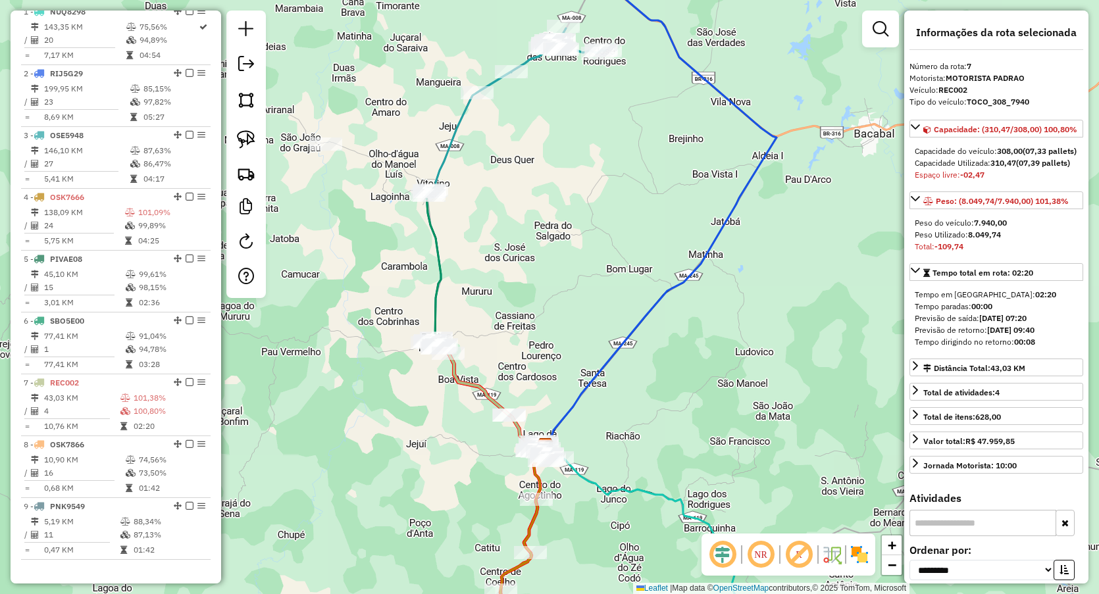
drag, startPoint x: 511, startPoint y: 251, endPoint x: 538, endPoint y: 265, distance: 29.7
click at [538, 265] on div "Janela de atendimento Grade de atendimento Capacidade Transportadoras Veículos …" at bounding box center [549, 297] width 1099 height 594
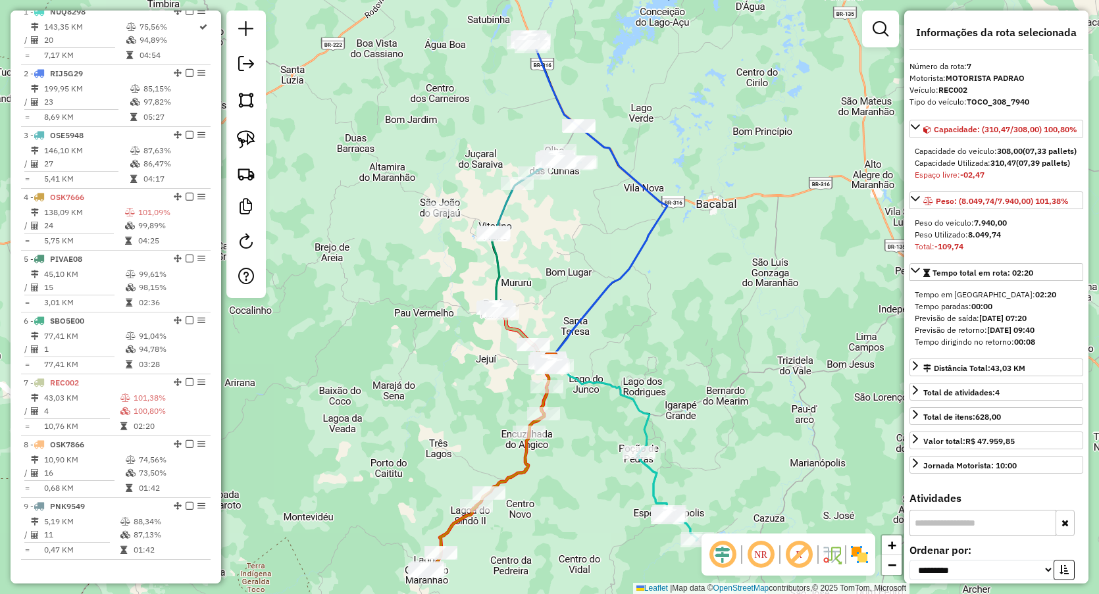
drag, startPoint x: 670, startPoint y: 348, endPoint x: 644, endPoint y: 254, distance: 96.9
click at [644, 254] on div "Janela de atendimento Grade de atendimento Capacidade Transportadoras Veículos …" at bounding box center [549, 297] width 1099 height 594
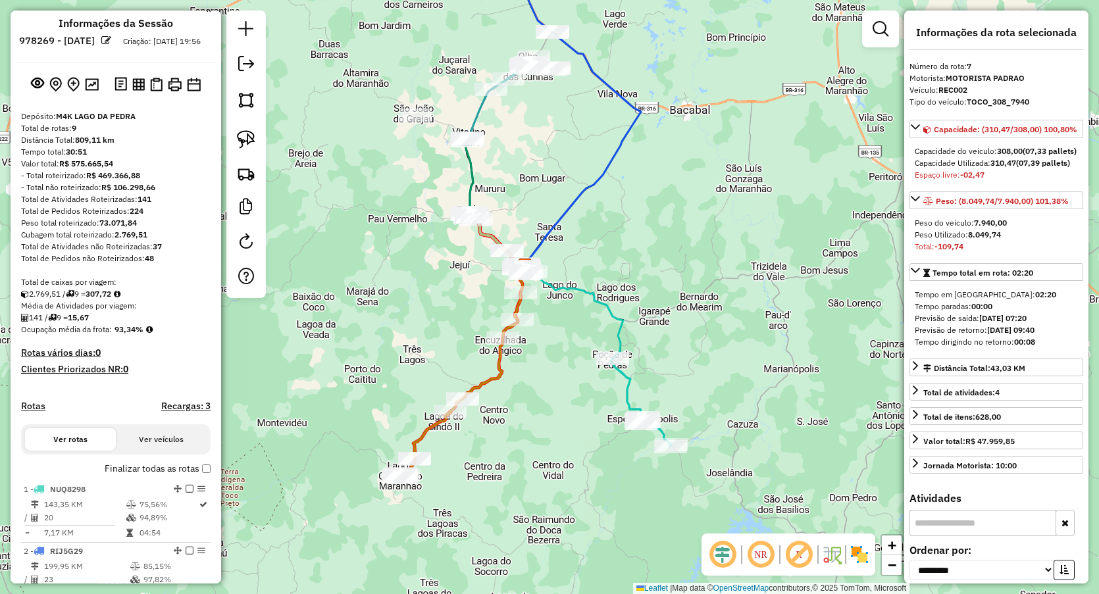
scroll to position [0, 0]
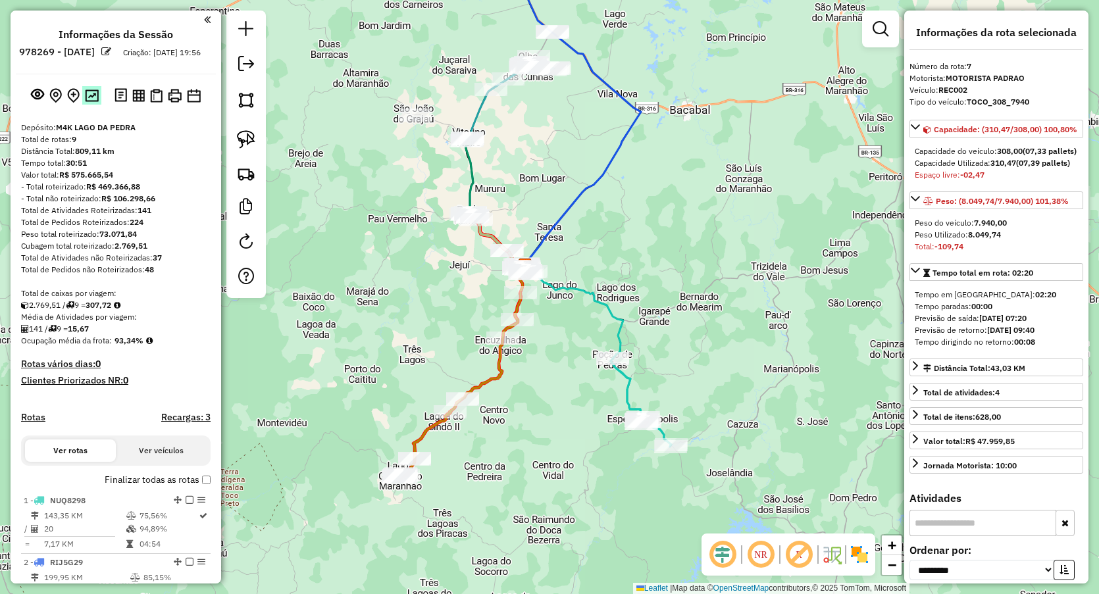
click at [88, 102] on img at bounding box center [92, 96] width 14 height 13
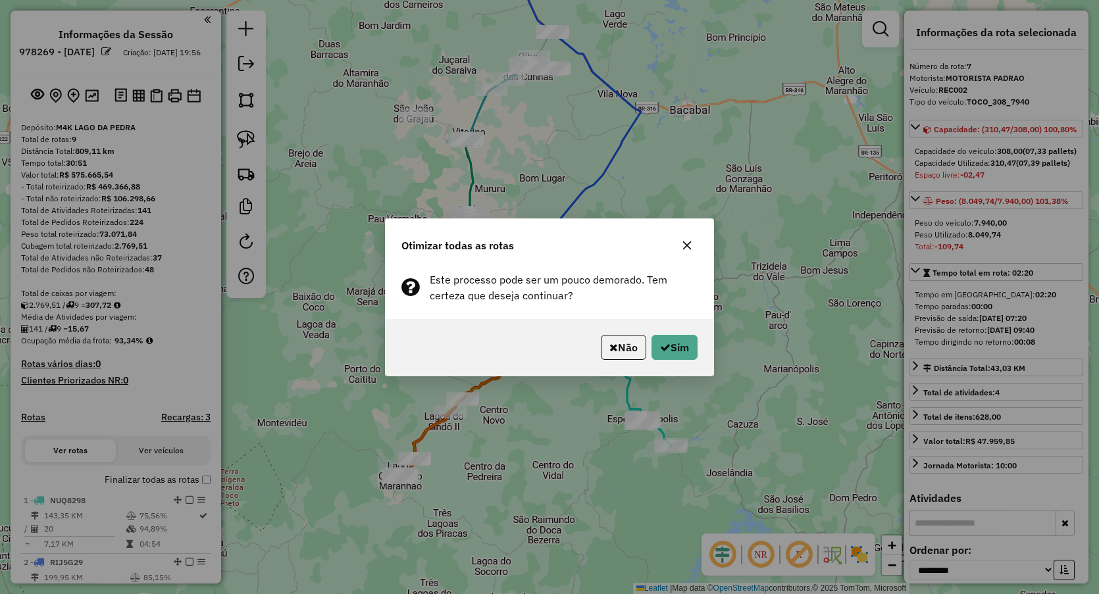
click at [655, 334] on div "Não Sim" at bounding box center [550, 347] width 328 height 57
click at [680, 344] on button "Sim" at bounding box center [675, 347] width 46 height 25
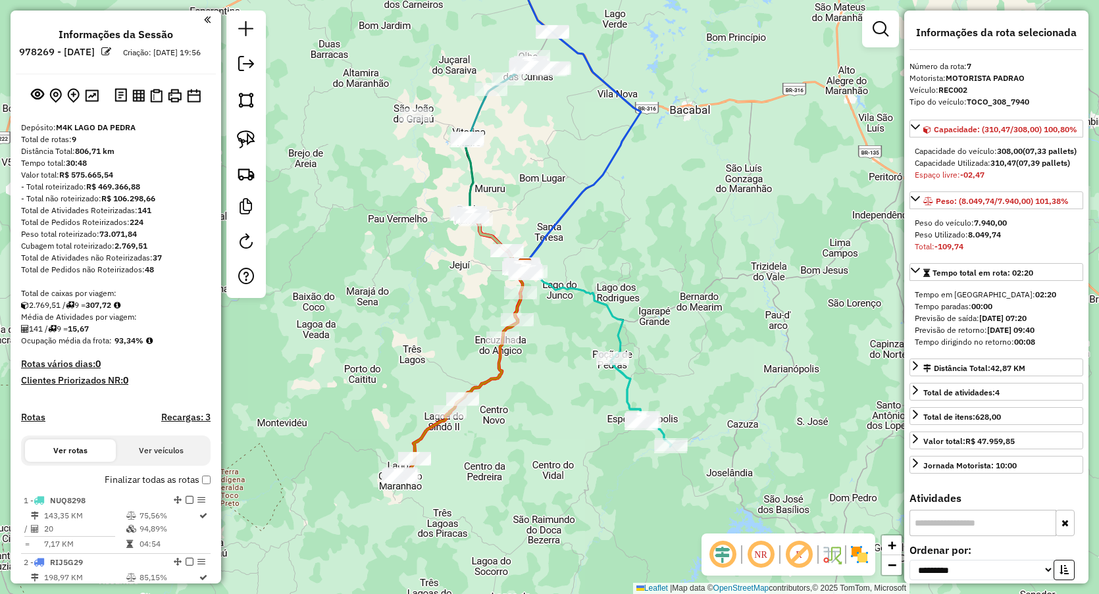
scroll to position [736, 0]
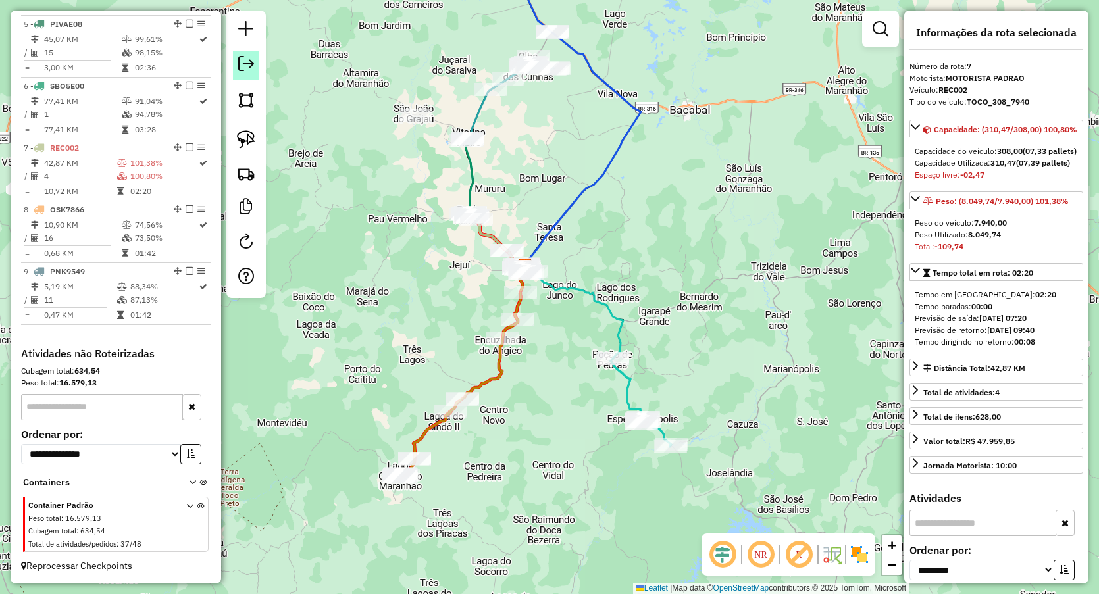
click at [253, 61] on em at bounding box center [246, 64] width 16 height 16
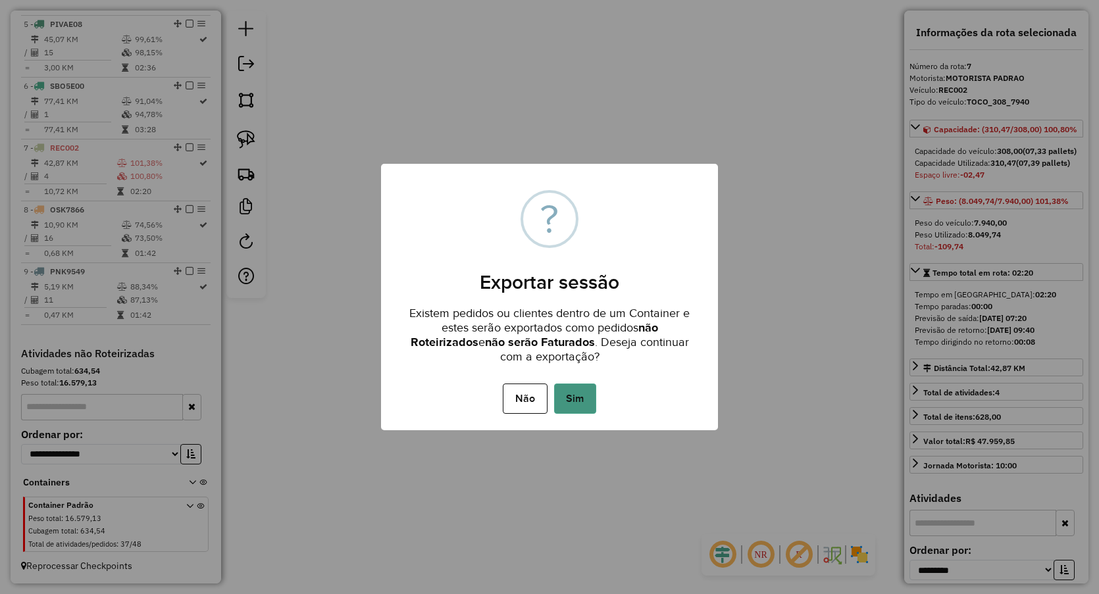
click at [575, 394] on button "Sim" at bounding box center [575, 399] width 42 height 30
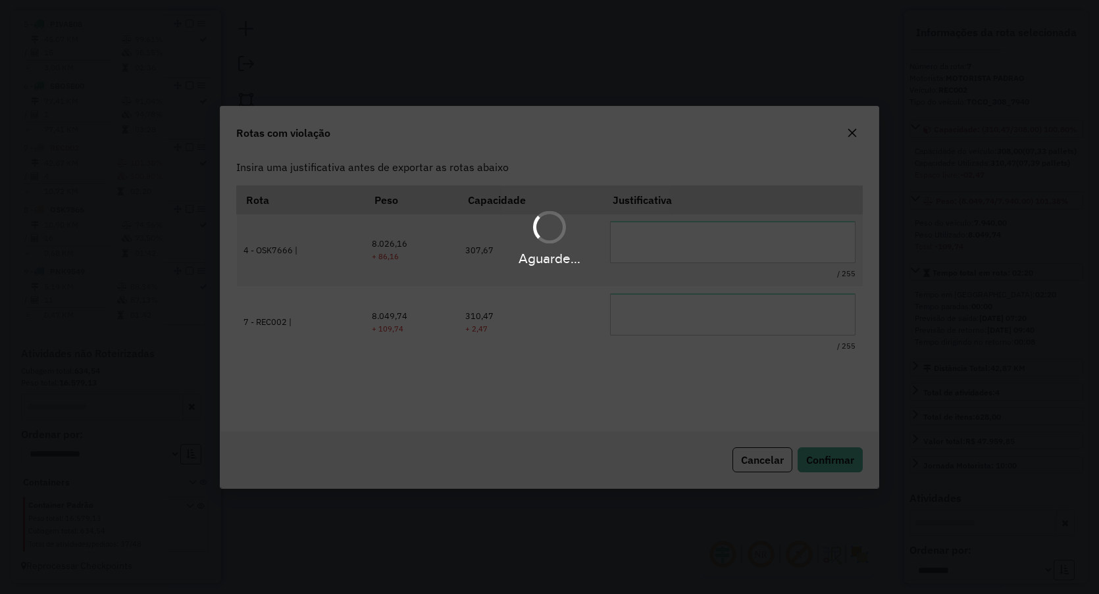
scroll to position [0, 0]
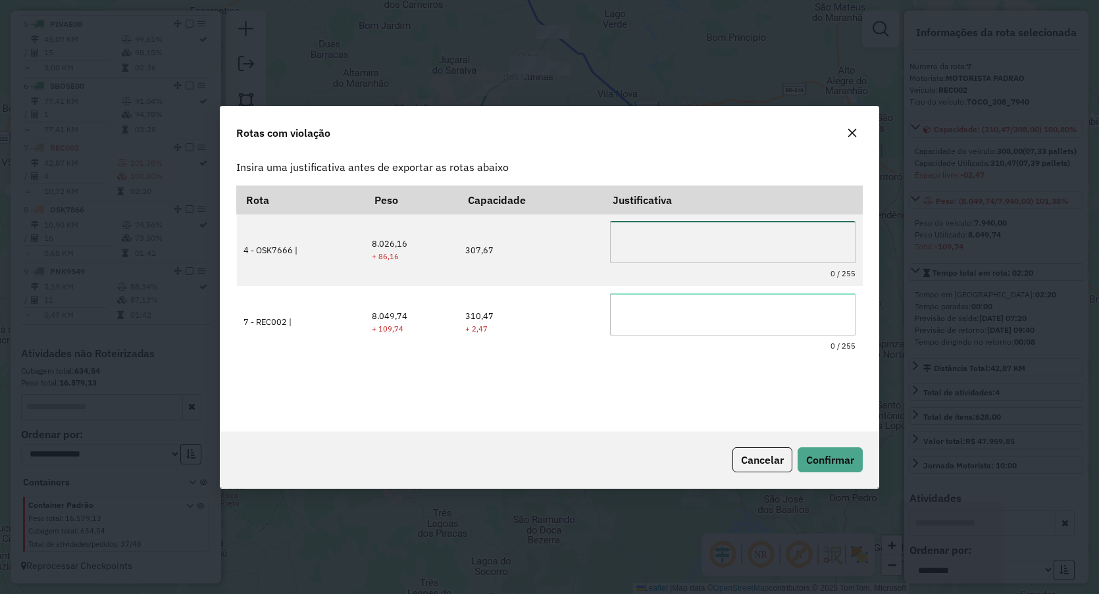
click at [714, 241] on textarea at bounding box center [732, 242] width 245 height 42
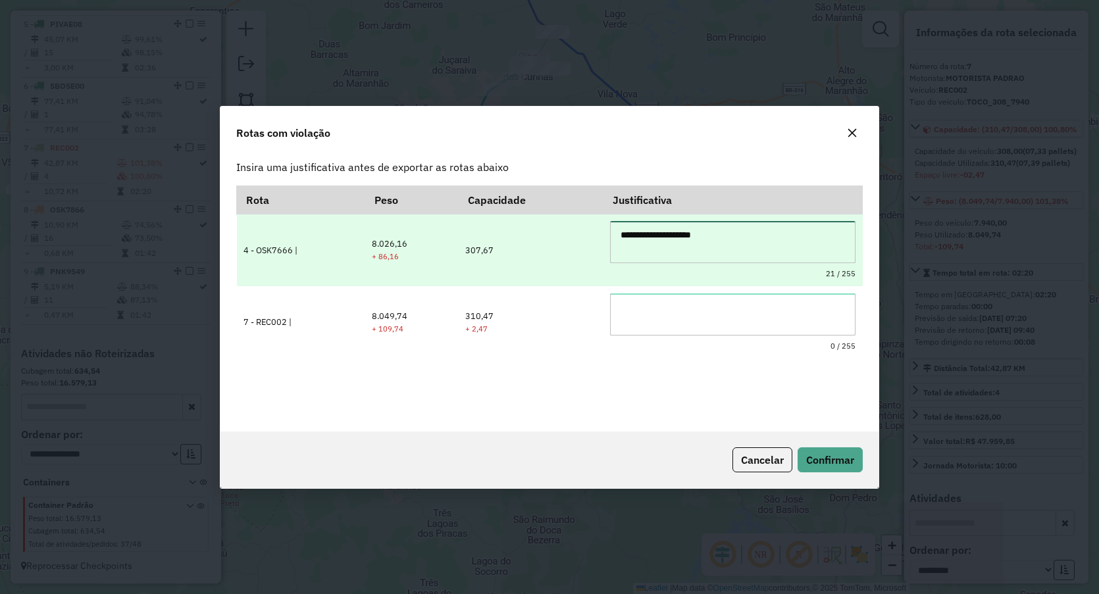
drag, startPoint x: 698, startPoint y: 240, endPoint x: 563, endPoint y: 251, distance: 136.0
click at [565, 249] on tr "**********" at bounding box center [550, 250] width 626 height 72
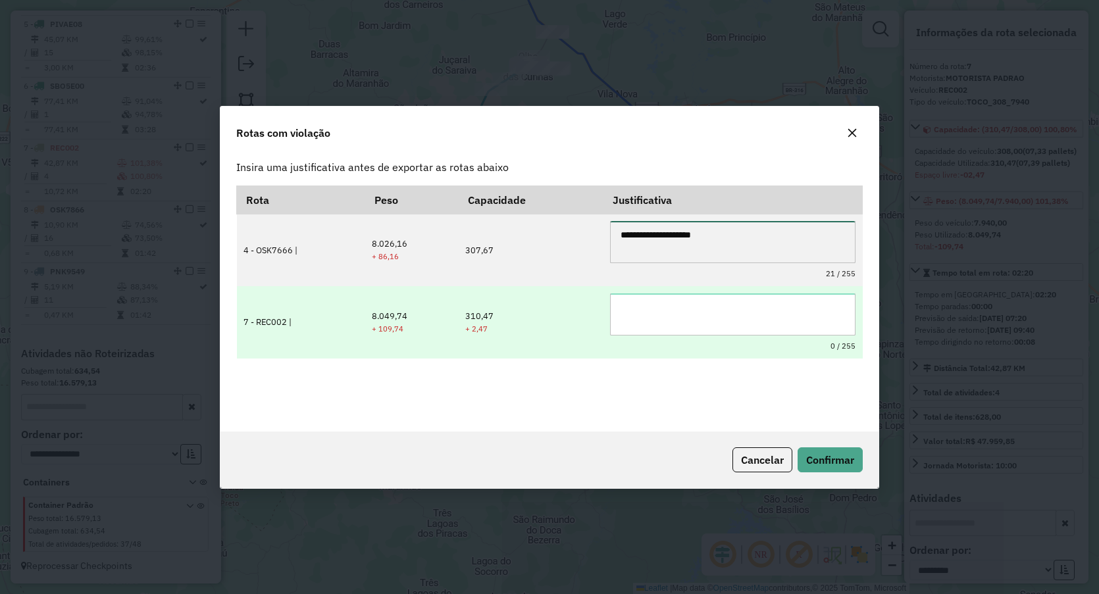
type textarea "**********"
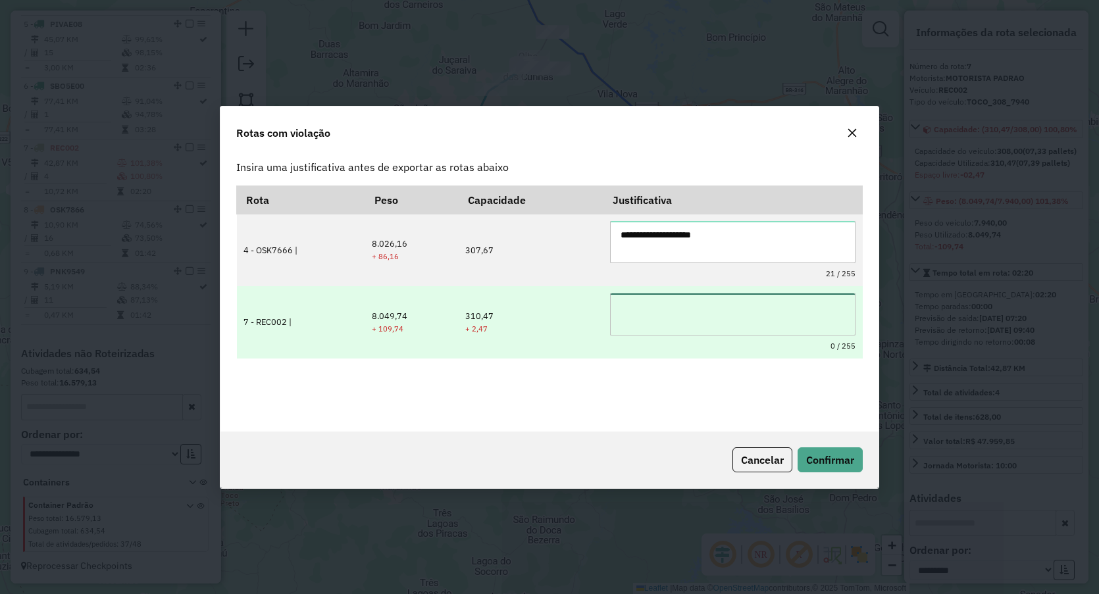
click at [642, 308] on textarea at bounding box center [732, 315] width 245 height 42
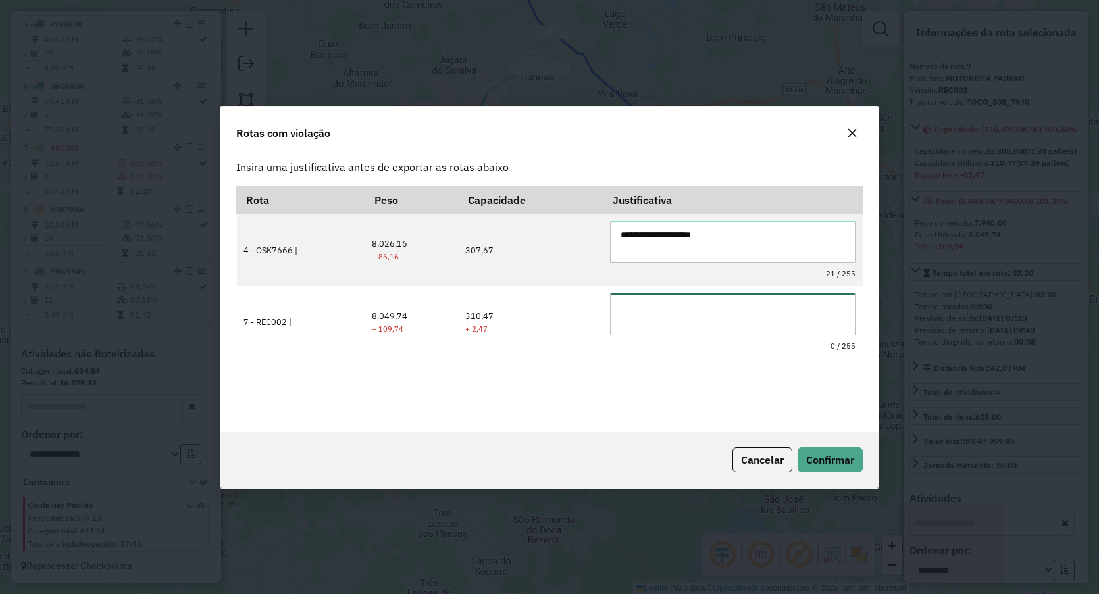
paste textarea "**********"
type textarea "**********"
click at [856, 463] on button "Confirmar" at bounding box center [830, 460] width 65 height 25
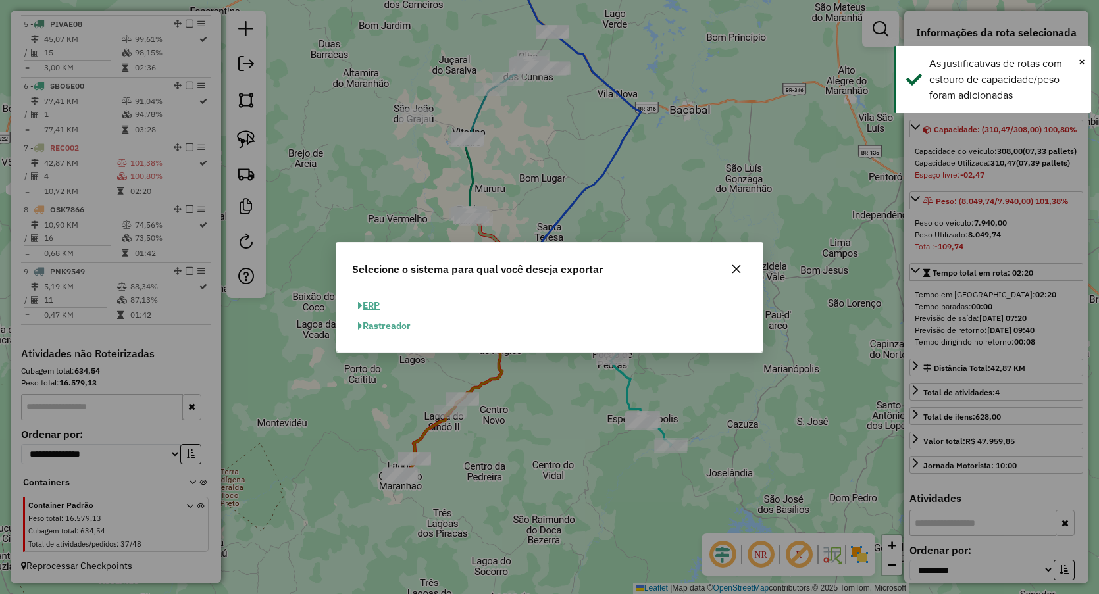
click at [370, 299] on button "ERP" at bounding box center [369, 306] width 34 height 20
select select "**"
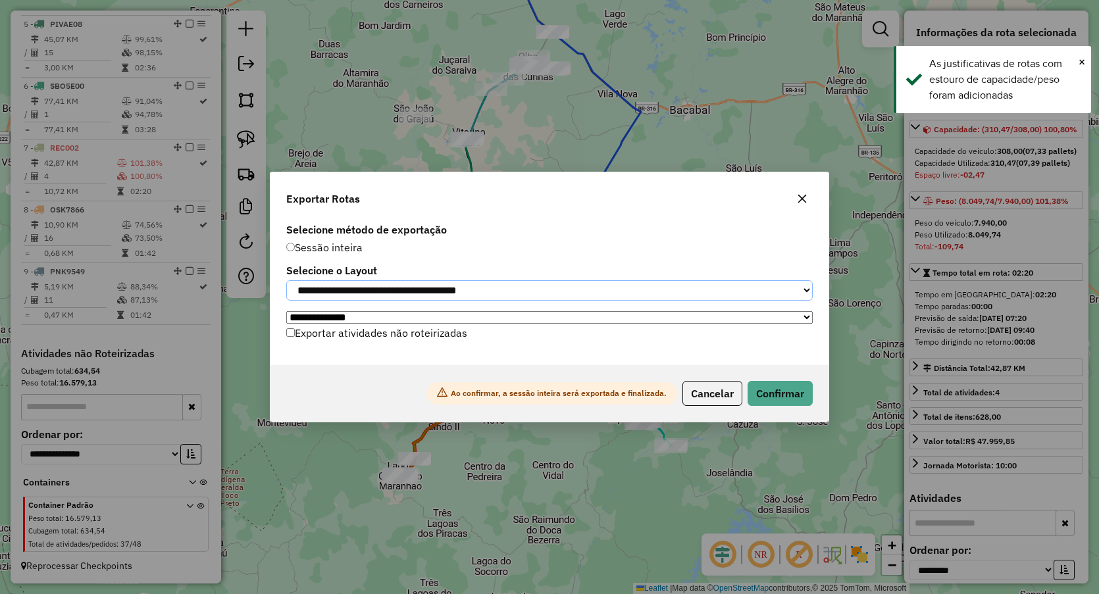
click at [381, 283] on select "**********" at bounding box center [549, 290] width 527 height 20
click at [800, 398] on button "Confirmar" at bounding box center [780, 393] width 65 height 25
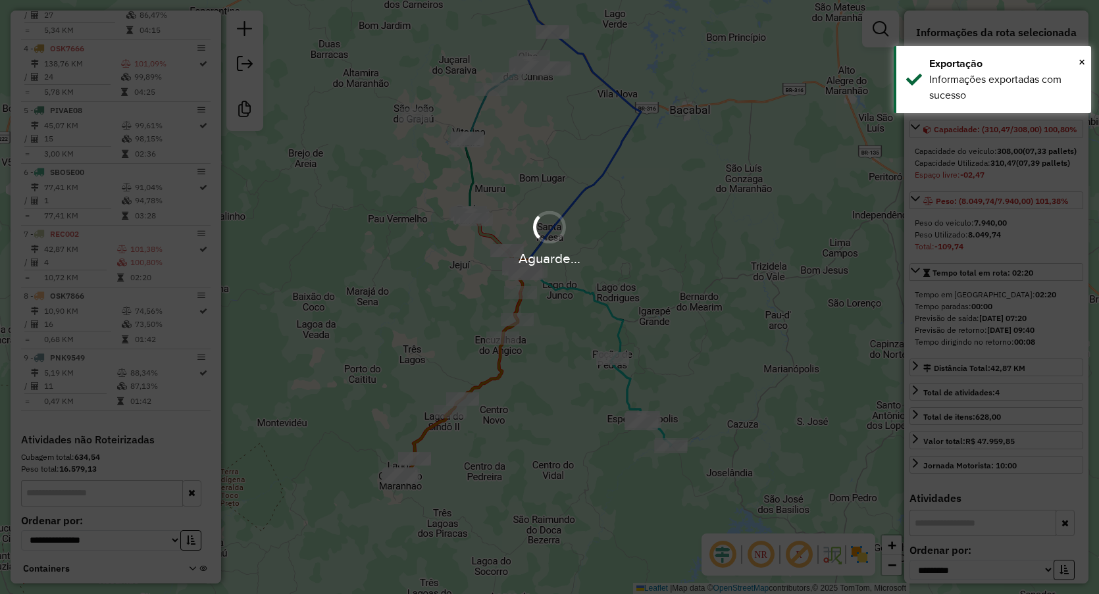
scroll to position [715, 0]
